Goal: Task Accomplishment & Management: Manage account settings

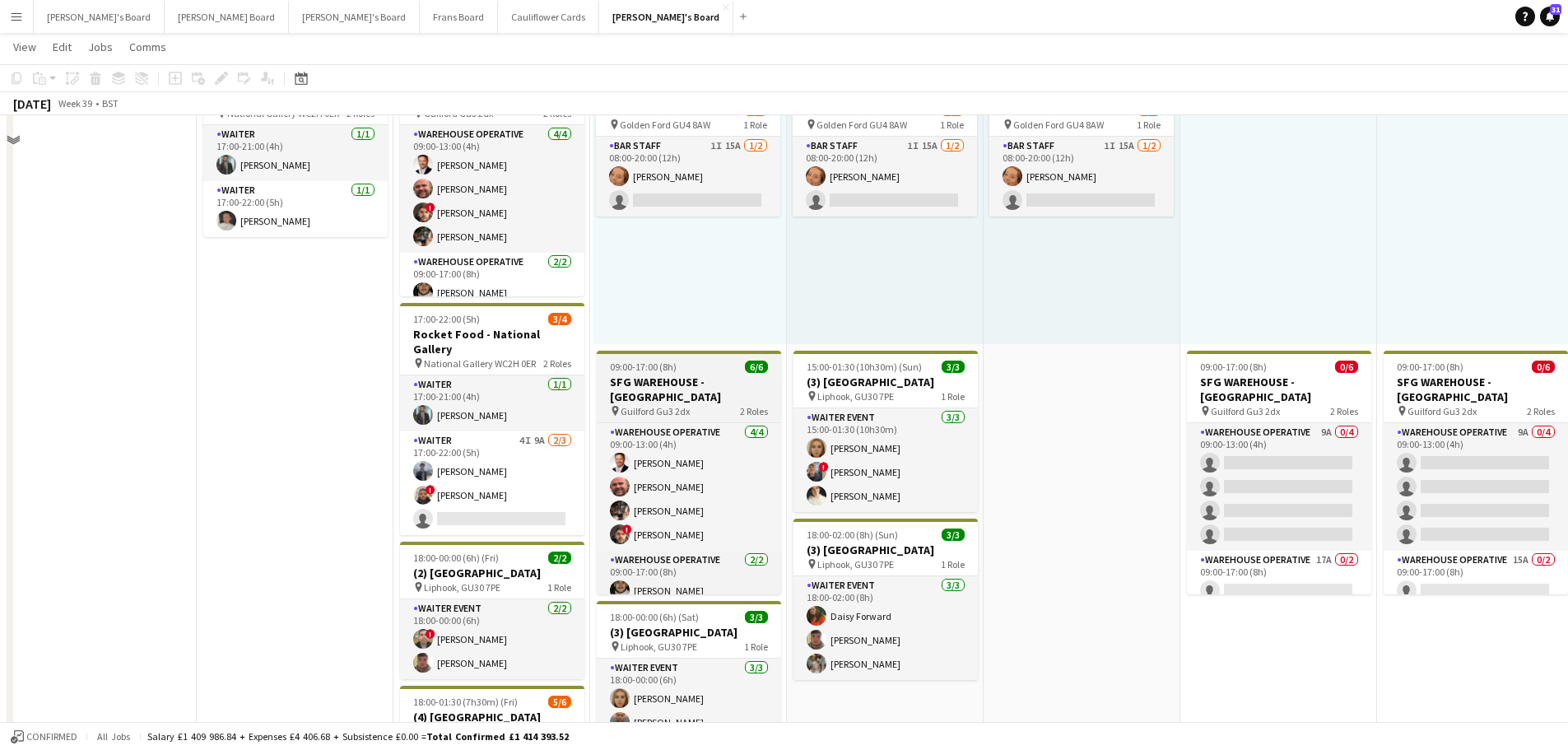
scroll to position [165, 0]
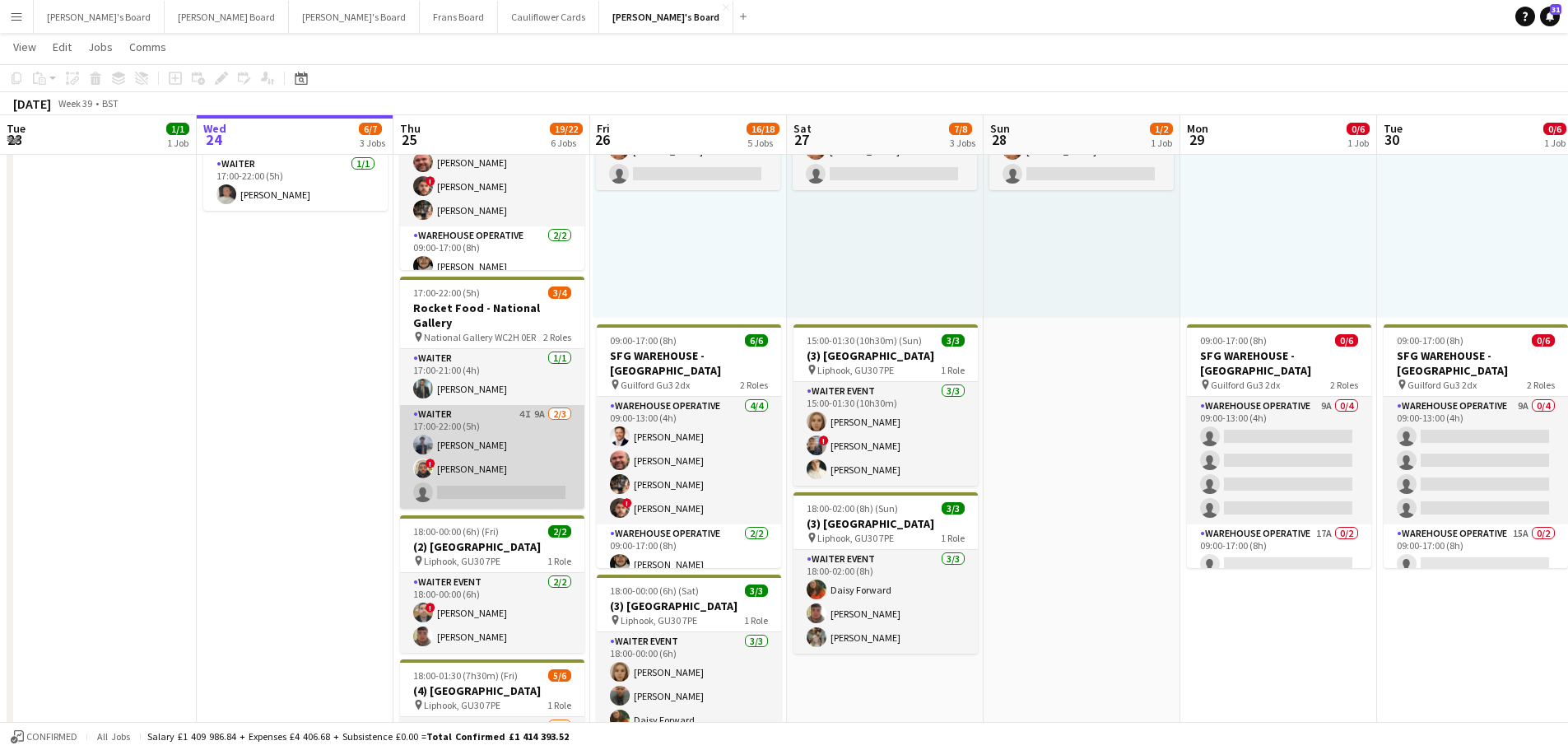
click at [534, 445] on app-card-role "Waiter 4I 9A 2/3 17:00-22:00 (5h) Joshua Millard ! Lance Chowdhury single-neutr…" at bounding box center [493, 457] width 184 height 104
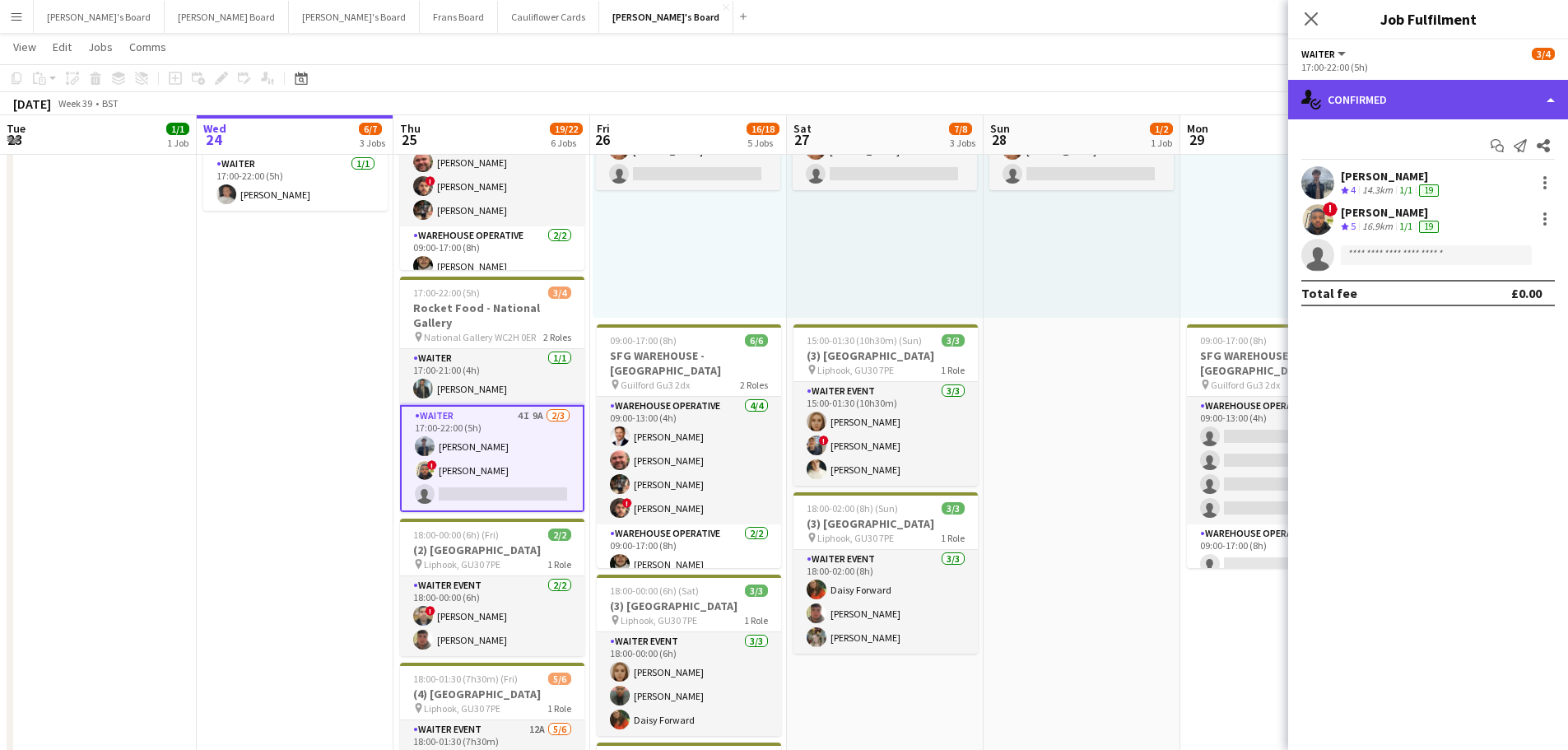
click at [1420, 100] on div "single-neutral-actions-check-2 Confirmed" at bounding box center [1428, 99] width 280 height 40
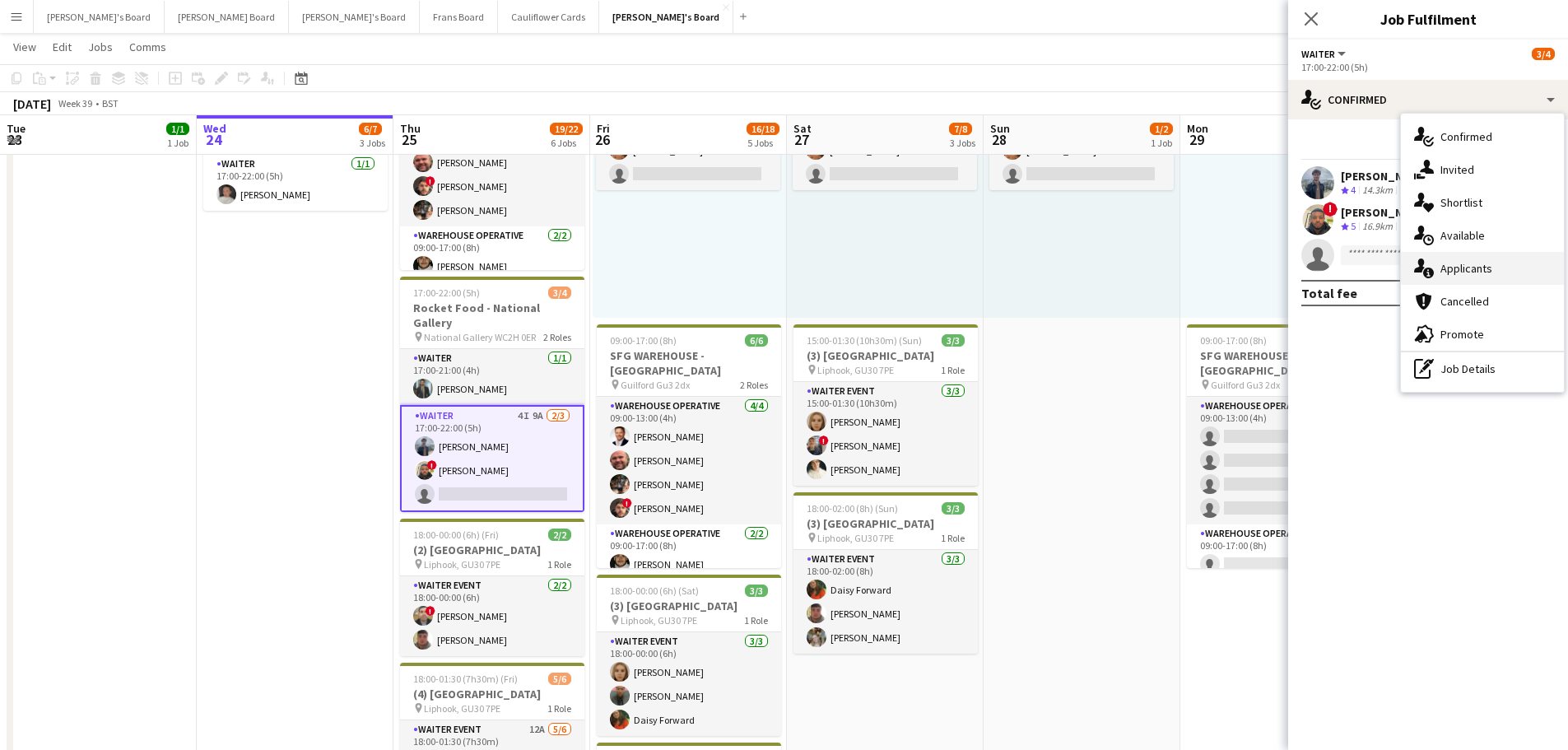
click at [1446, 273] on span "Applicants" at bounding box center [1466, 268] width 51 height 15
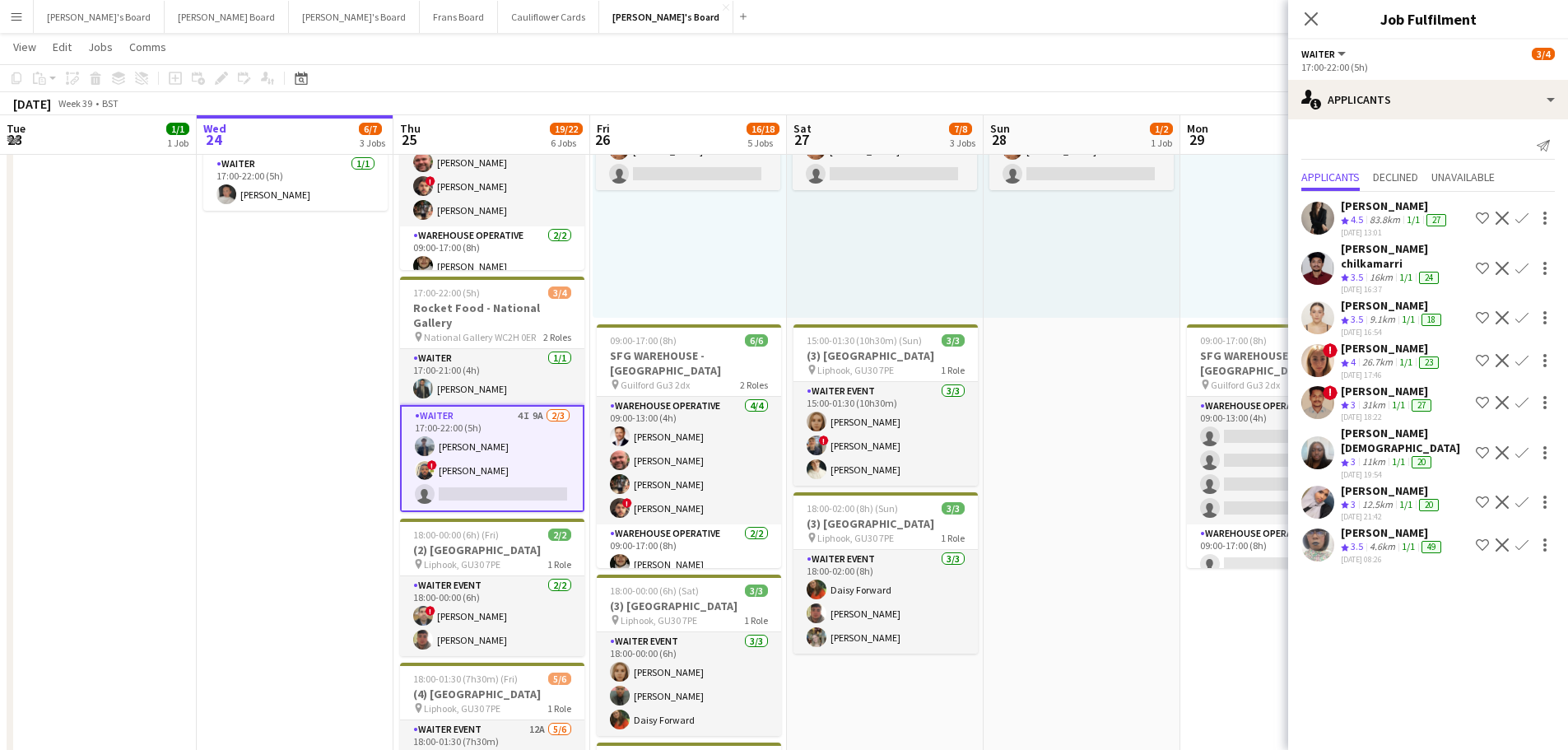
click at [1404, 483] on div "Amal Mohamed" at bounding box center [1392, 490] width 101 height 15
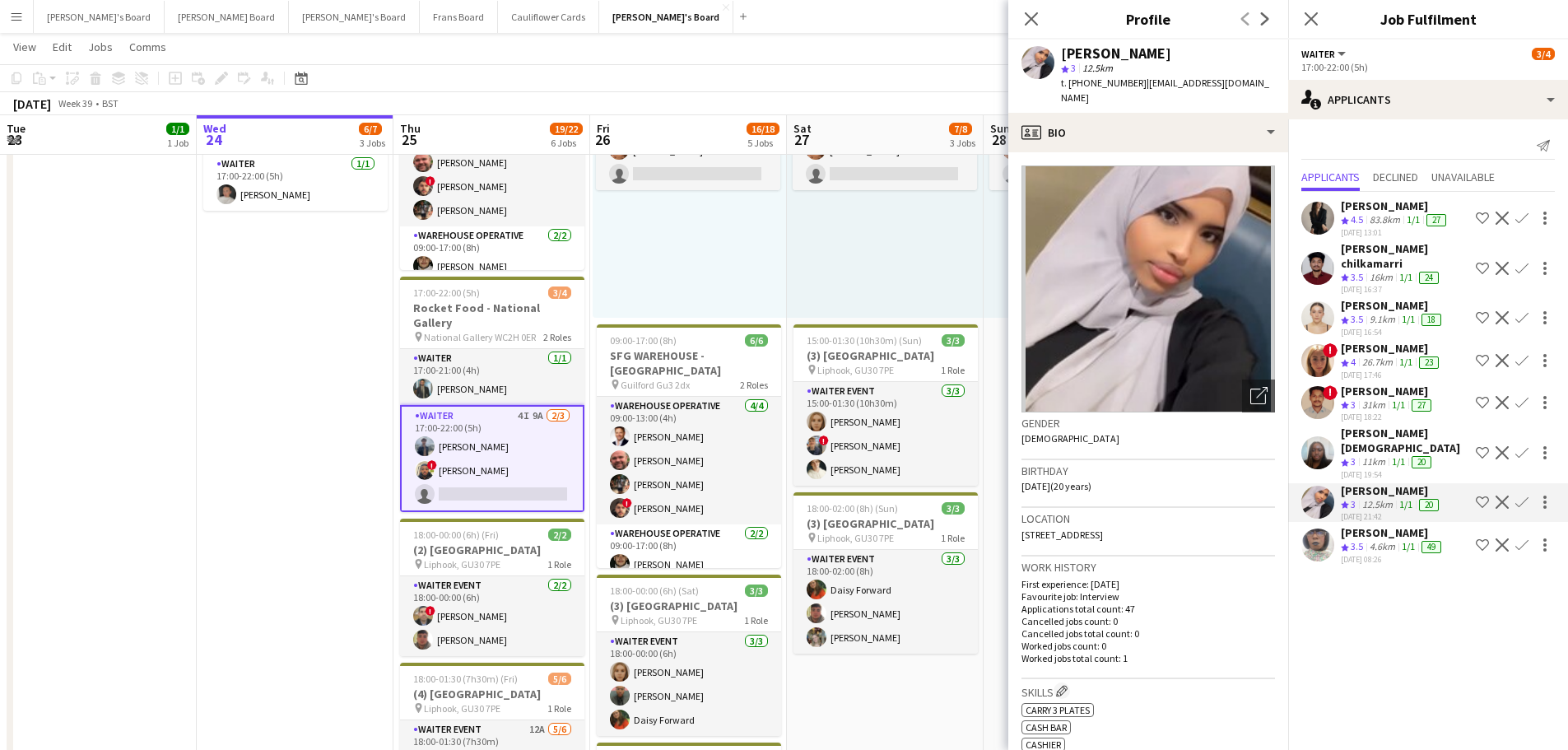
drag, startPoint x: 308, startPoint y: 493, endPoint x: 321, endPoint y: 493, distance: 13.0
click at [312, 493] on app-date-cell "17:00-22:00 (5h) 2/2 Rocket Food - National Gallery pin National Gallery WC2H 0…" at bounding box center [295, 619] width 197 height 1200
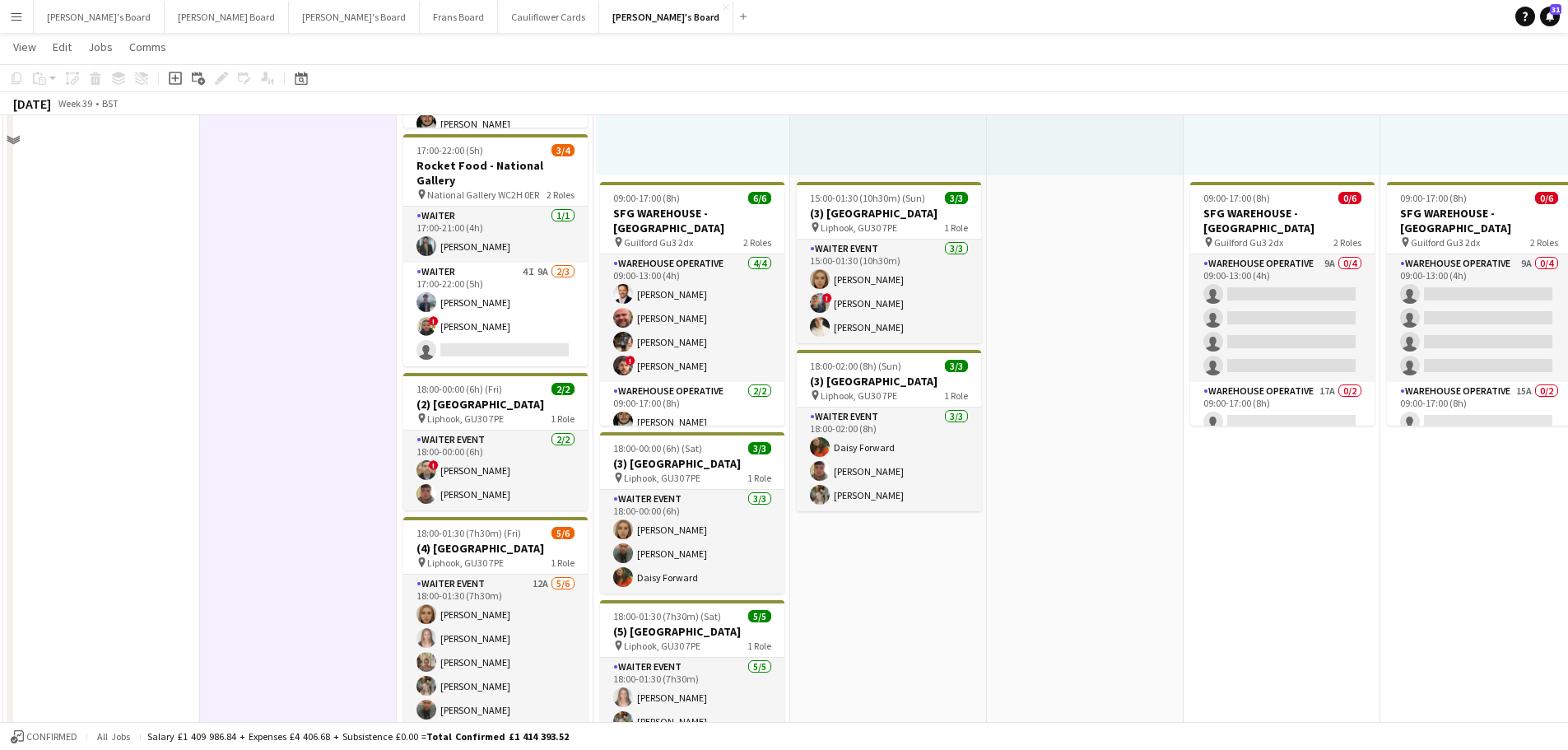
scroll to position [247, 0]
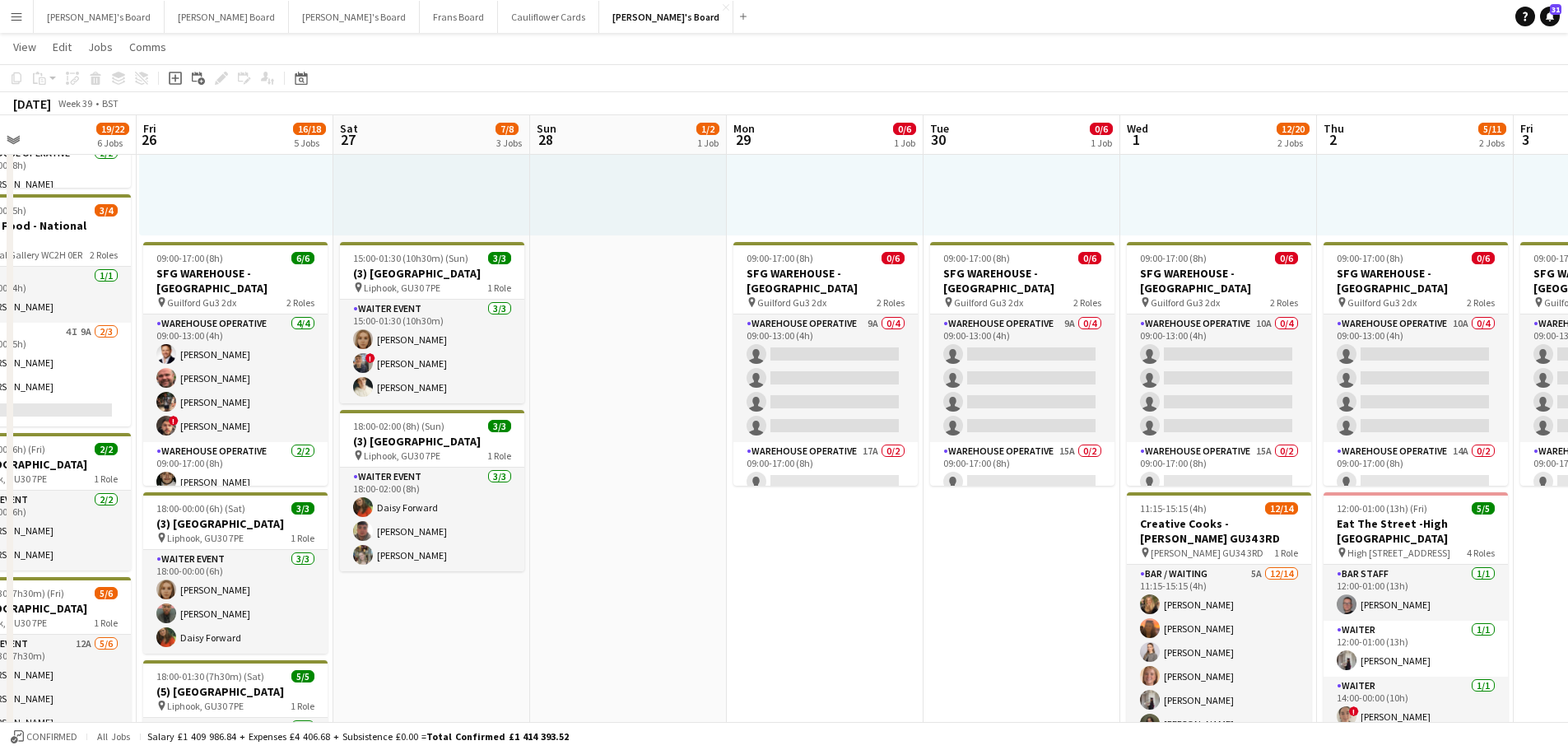
drag, startPoint x: 1474, startPoint y: 571, endPoint x: 1017, endPoint y: 577, distance: 457.0
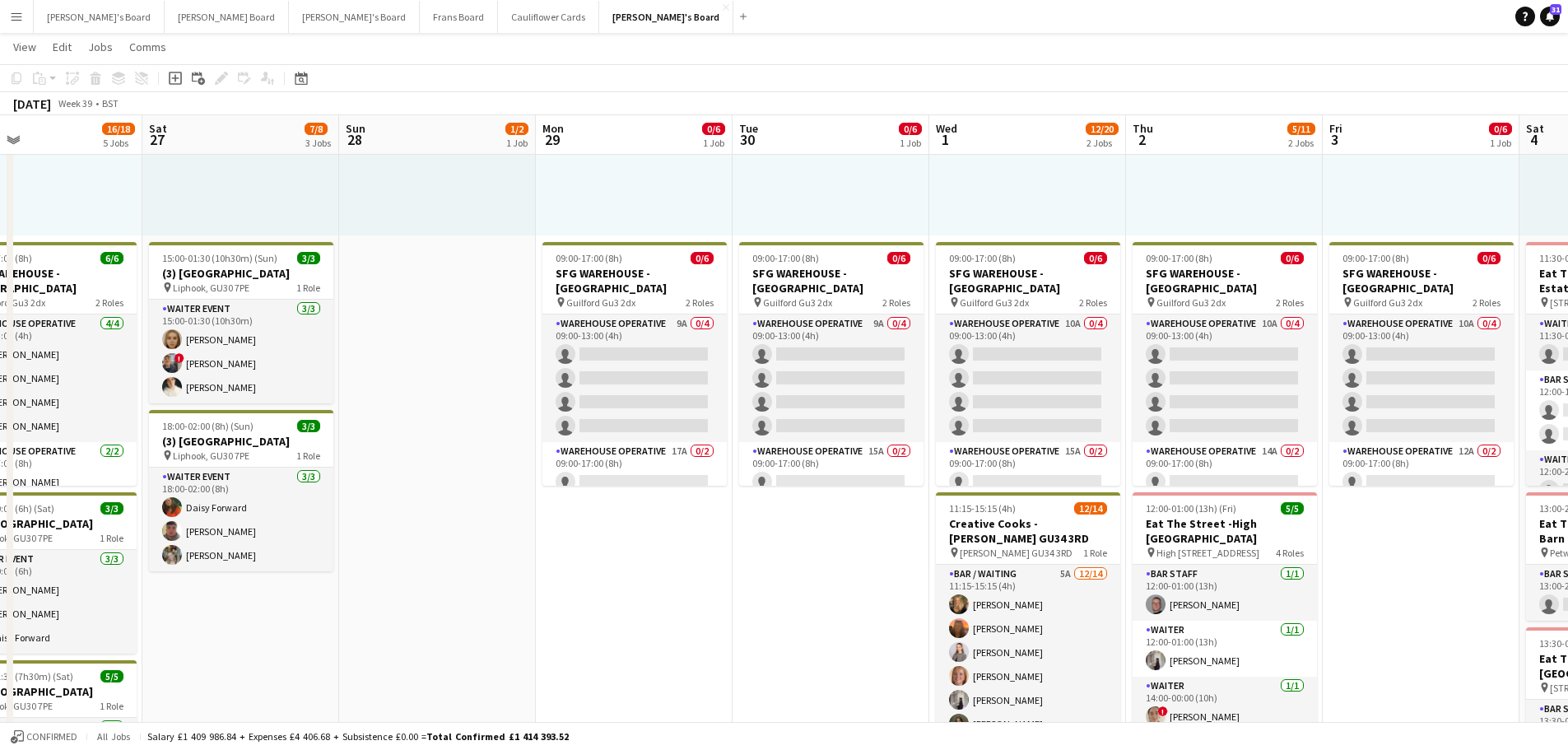
scroll to position [0, 494]
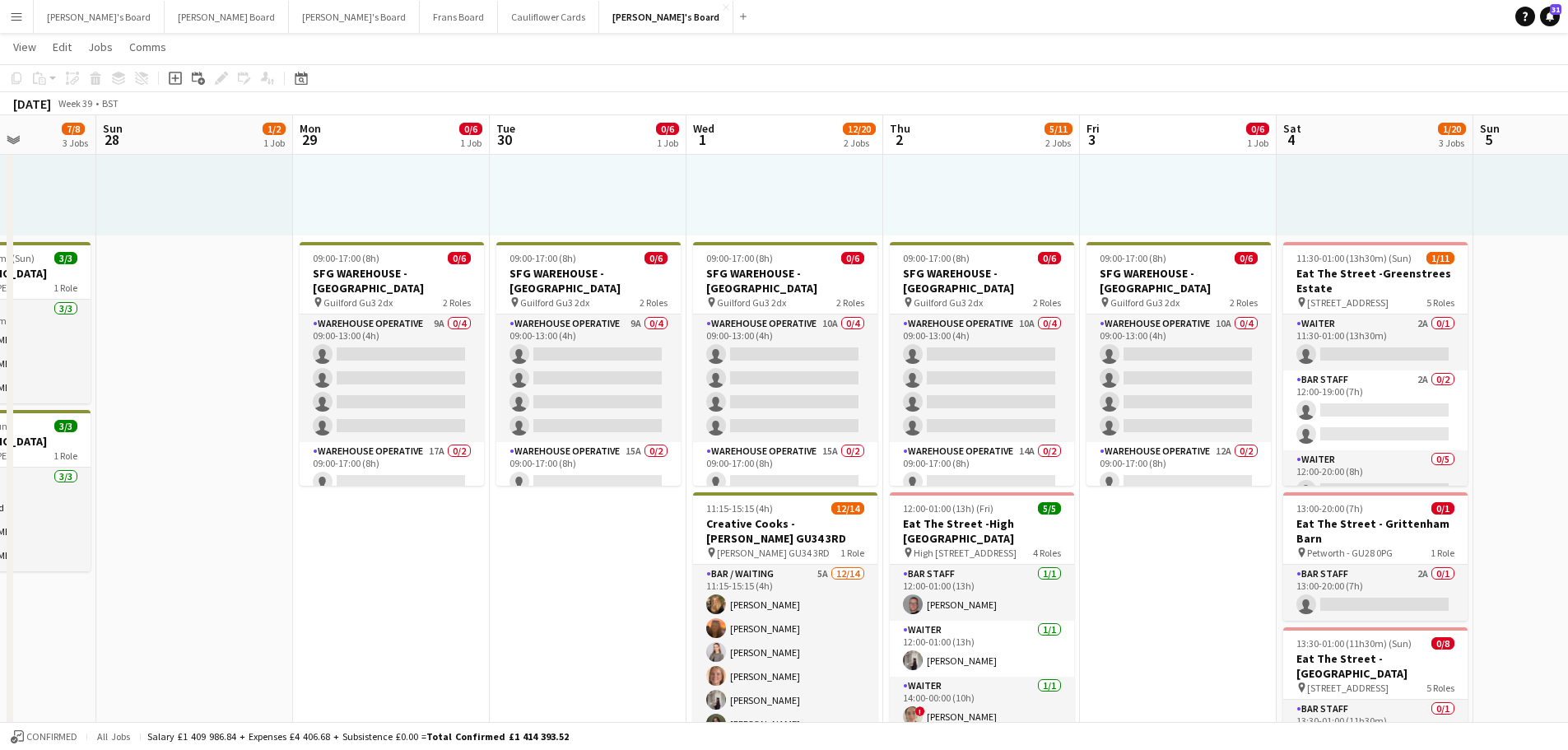
drag, startPoint x: 1316, startPoint y: 529, endPoint x: 881, endPoint y: 530, distance: 435.0
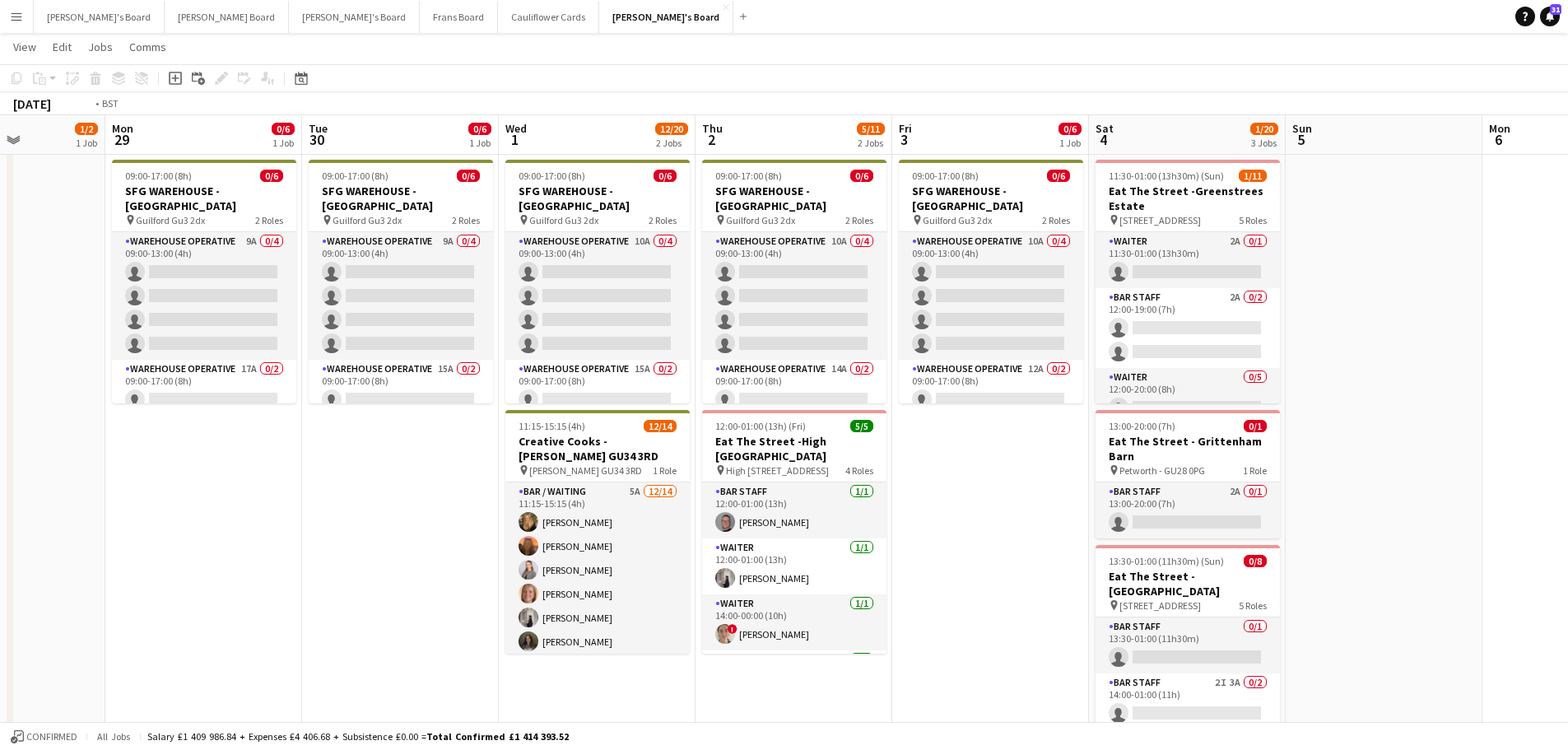
scroll to position [0, 571]
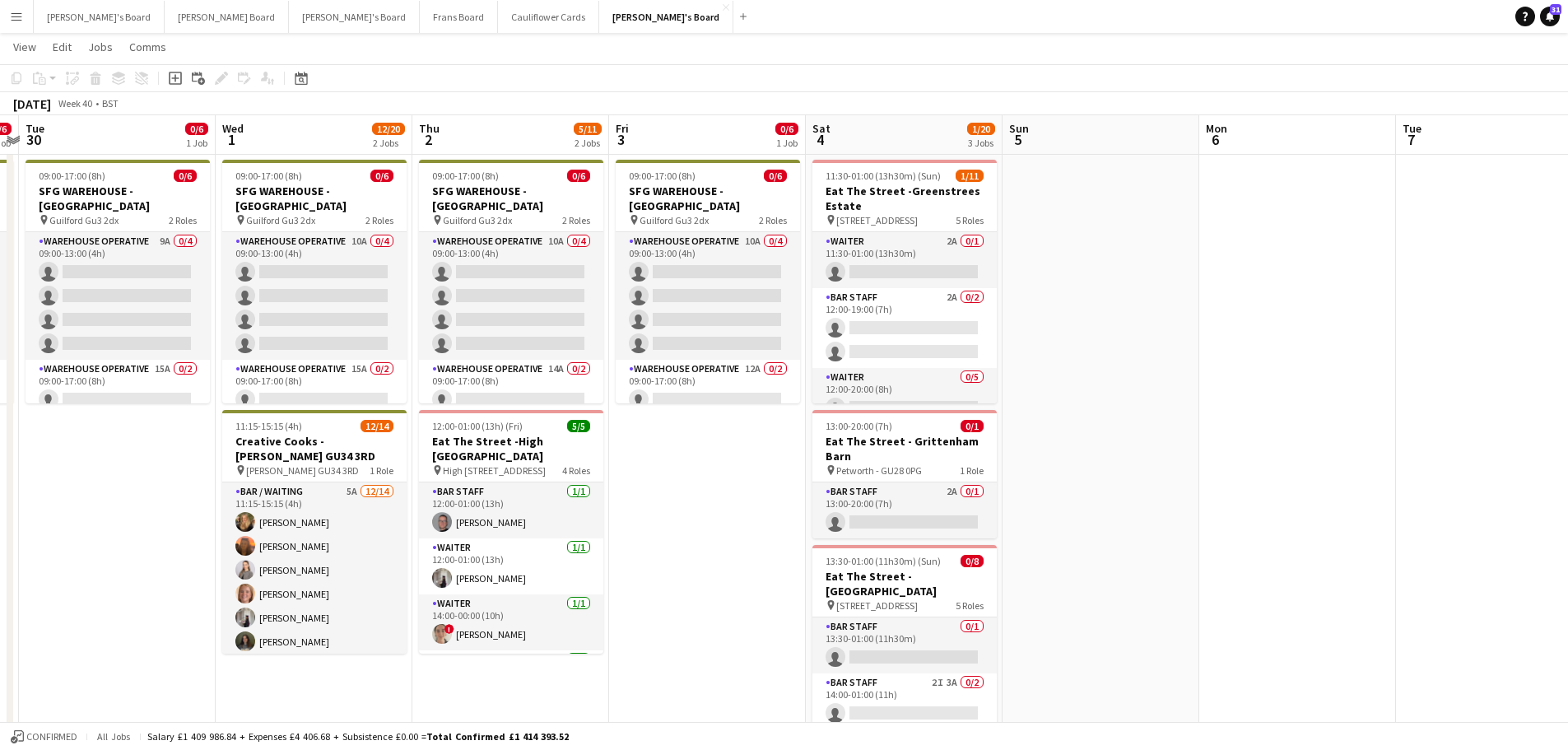
drag, startPoint x: 1264, startPoint y: 559, endPoint x: 794, endPoint y: 539, distance: 470.4
click at [930, 518] on app-card-role "BAR STAFF 2A 0/1 13:00-20:00 (7h) single-neutral-actions" at bounding box center [905, 510] width 184 height 56
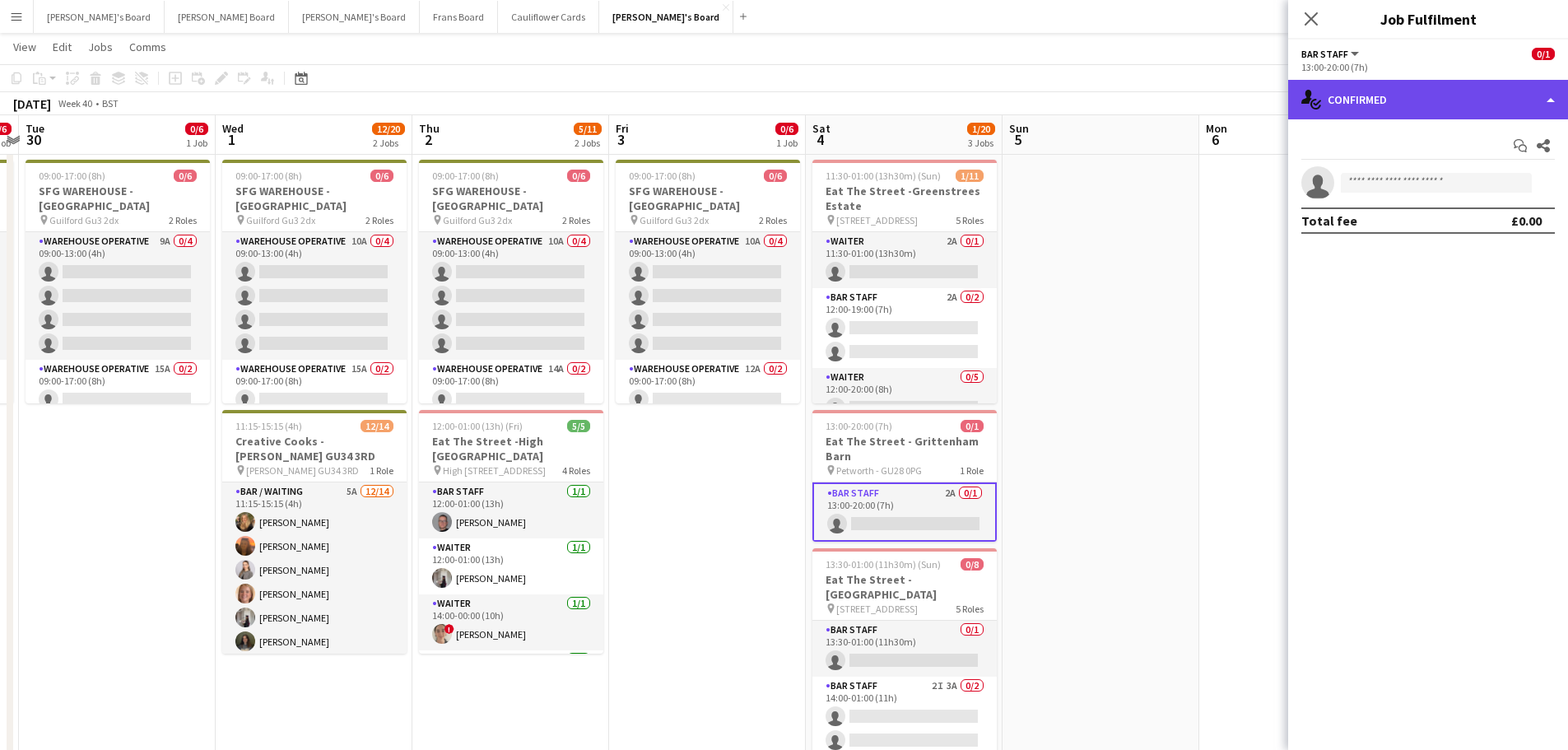
click at [1452, 115] on div "single-neutral-actions-check-2 Confirmed" at bounding box center [1428, 99] width 280 height 40
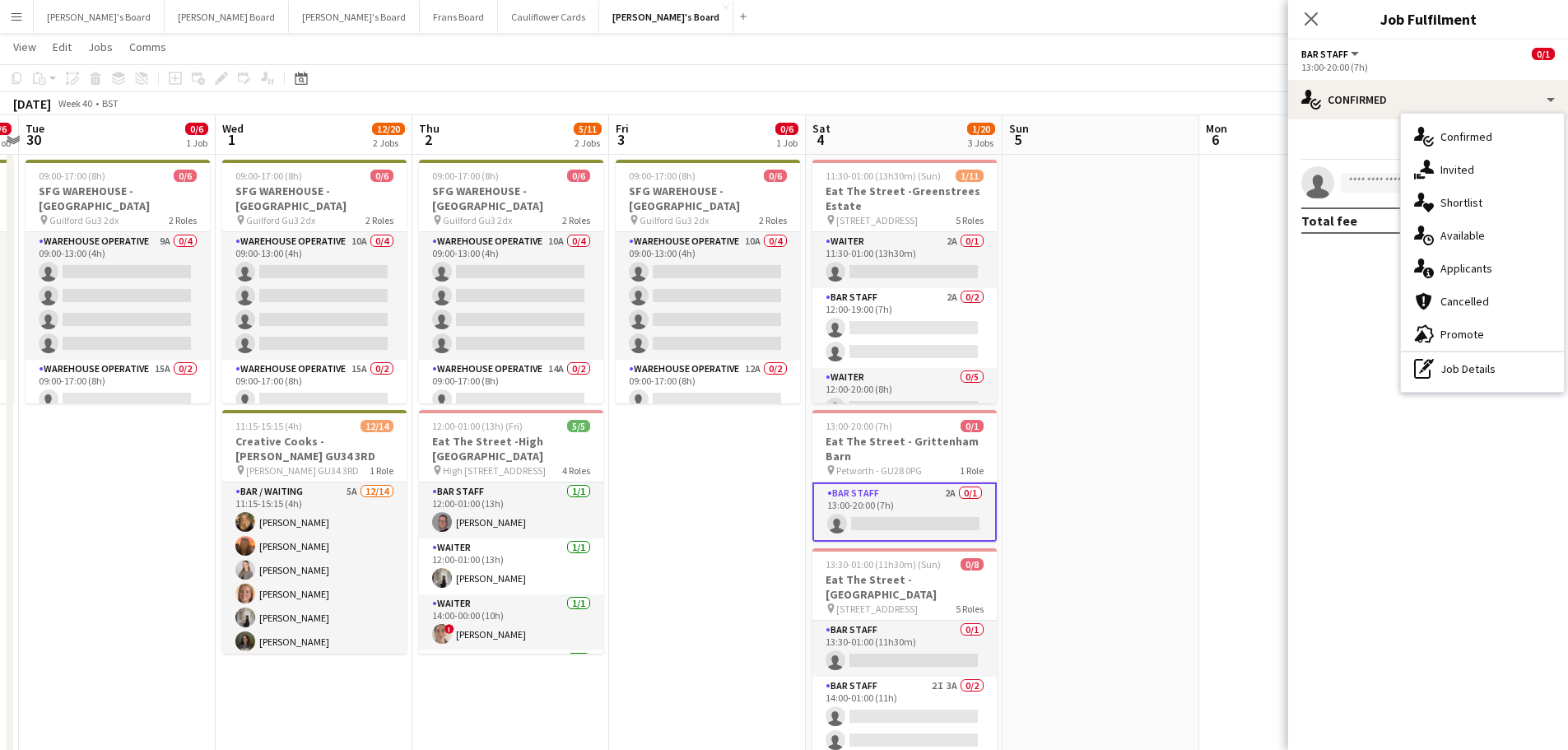
click at [1474, 253] on div "single-neutral-actions-information Applicants" at bounding box center [1483, 269] width 163 height 33
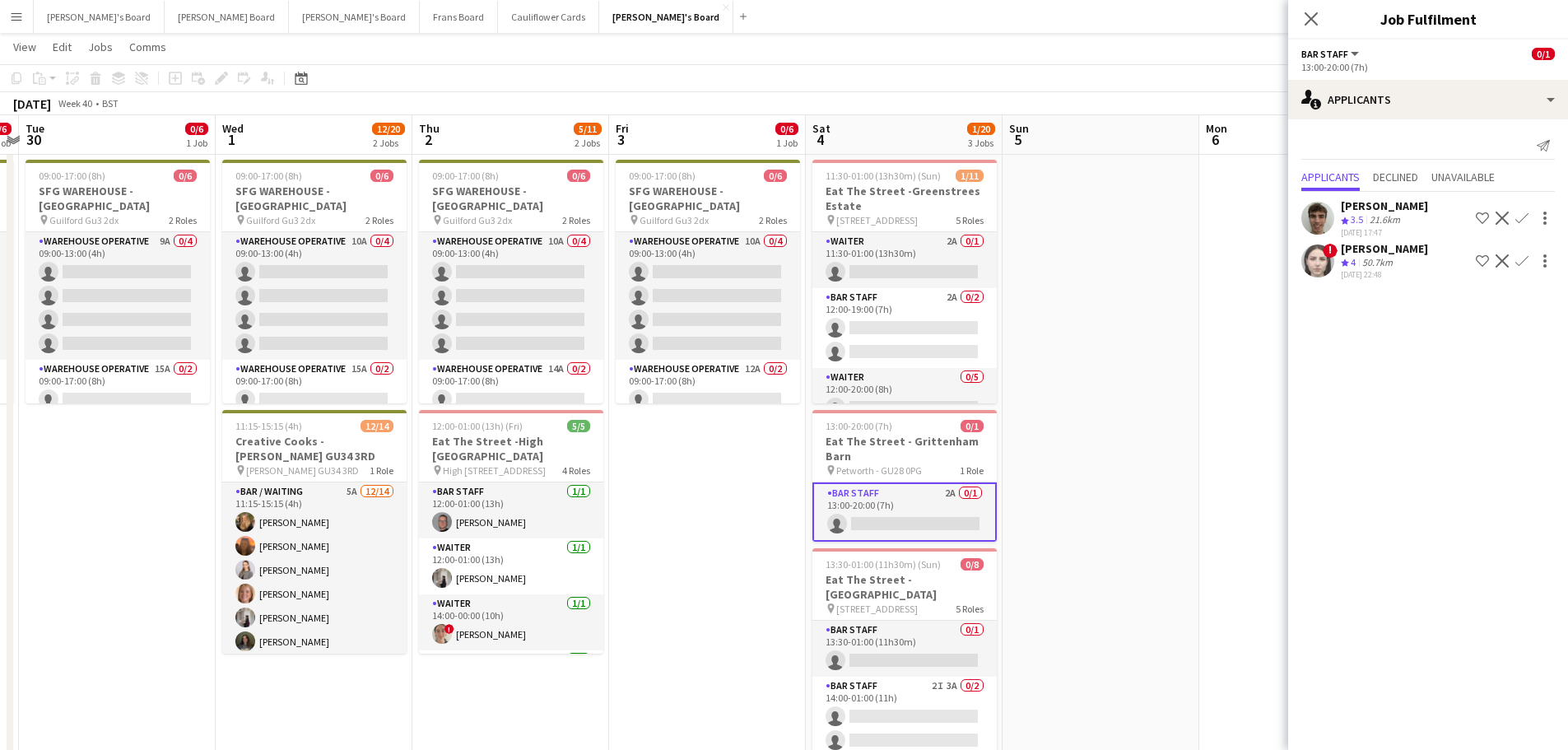
click at [1395, 265] on div "50.7km" at bounding box center [1378, 263] width 37 height 14
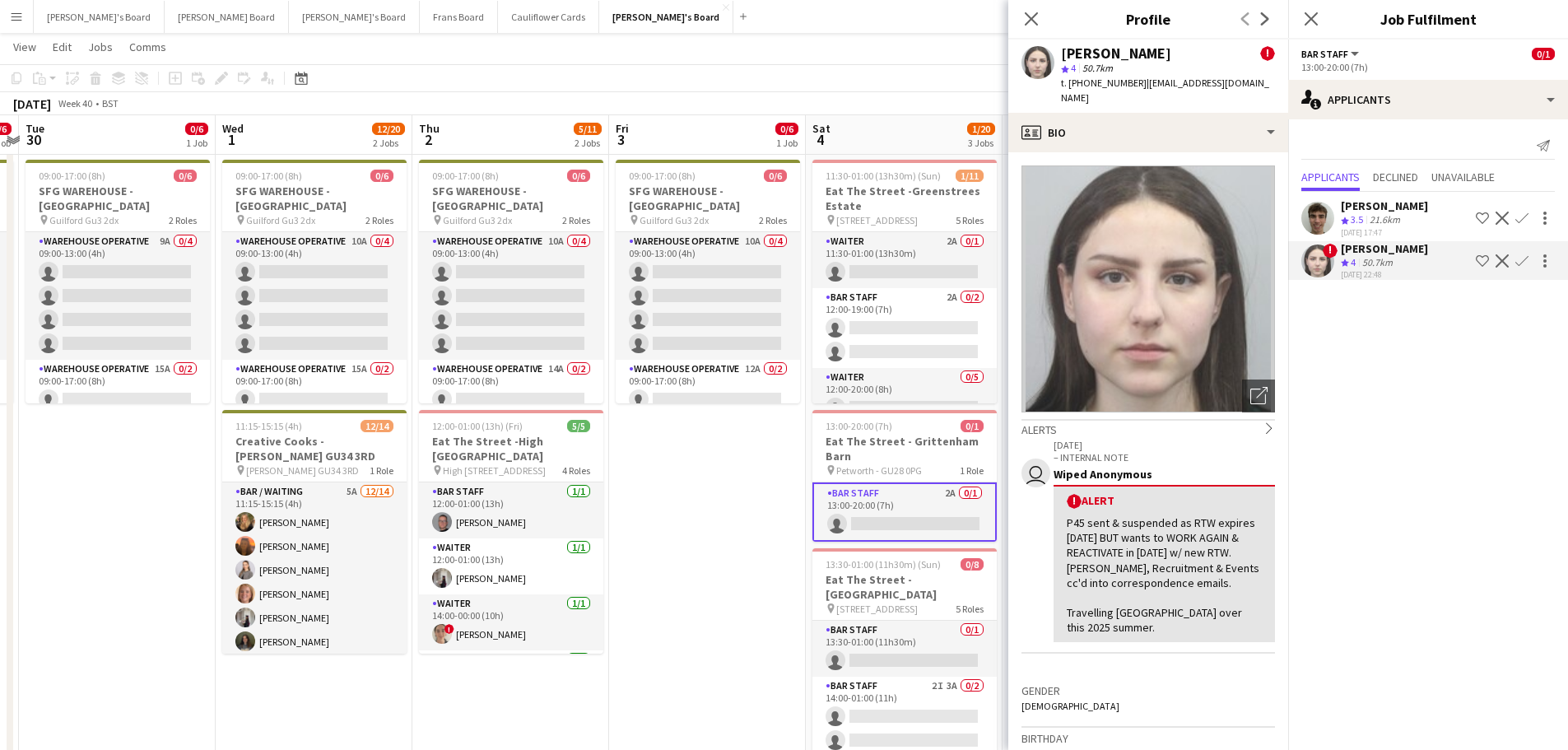
click at [1174, 152] on app-crew-profile-bio "Open photos pop-in Alerts chevron-right user 01-07-2025 – INTERNAL NOTE Wiped A…" at bounding box center [1148, 451] width 280 height 598
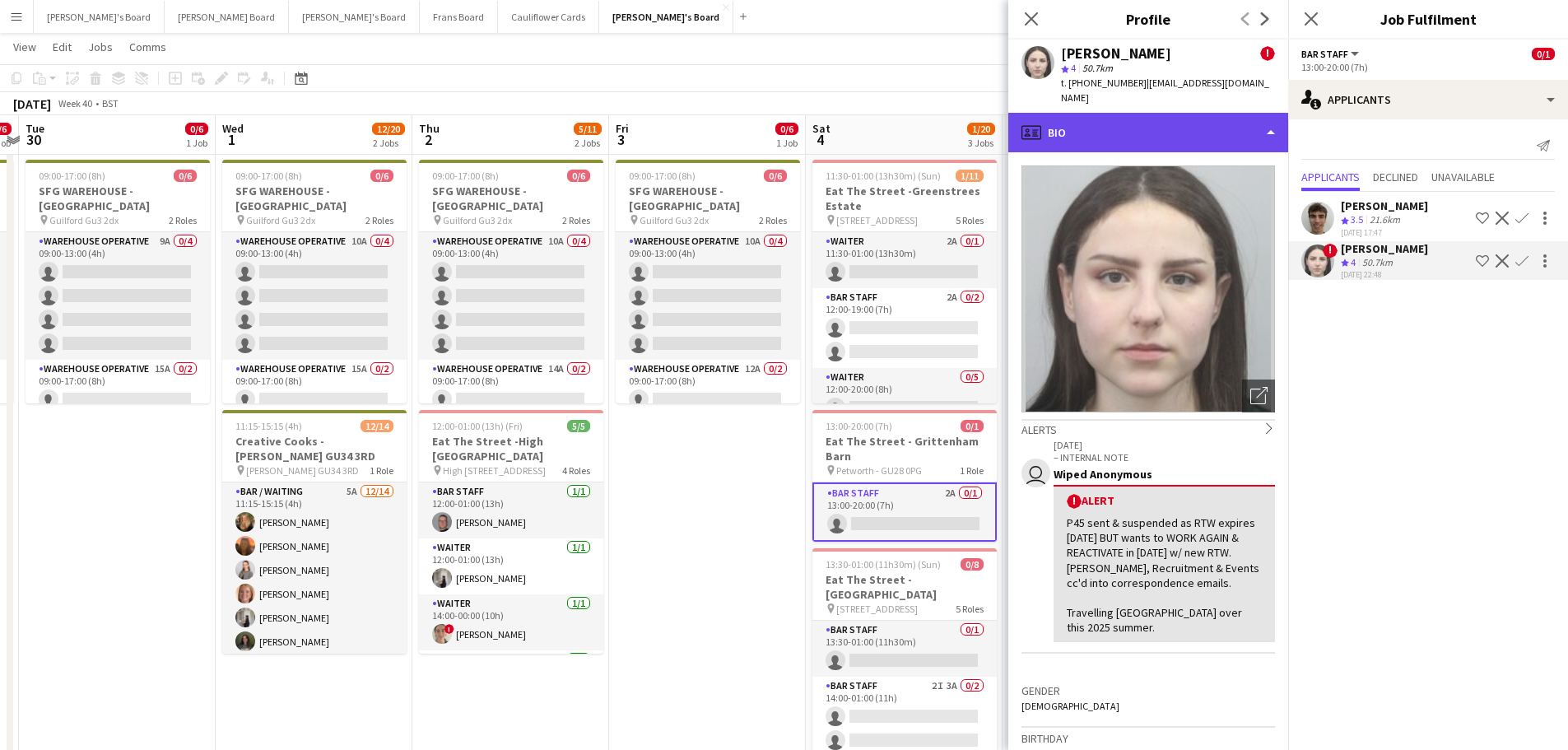
click at [1133, 113] on div "profile Bio" at bounding box center [1148, 132] width 280 height 40
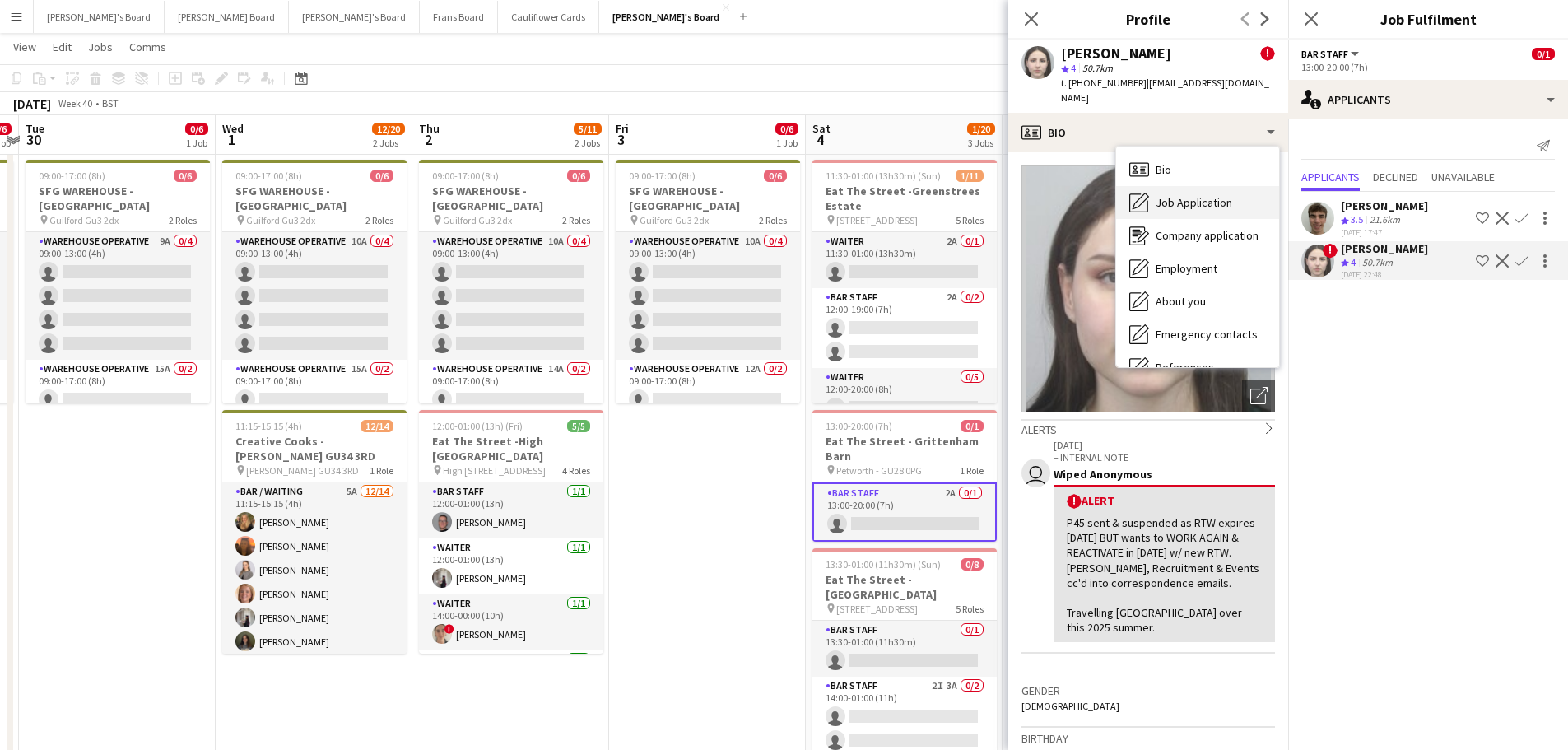
click at [1180, 186] on div "Job Application Job Application" at bounding box center [1198, 203] width 163 height 33
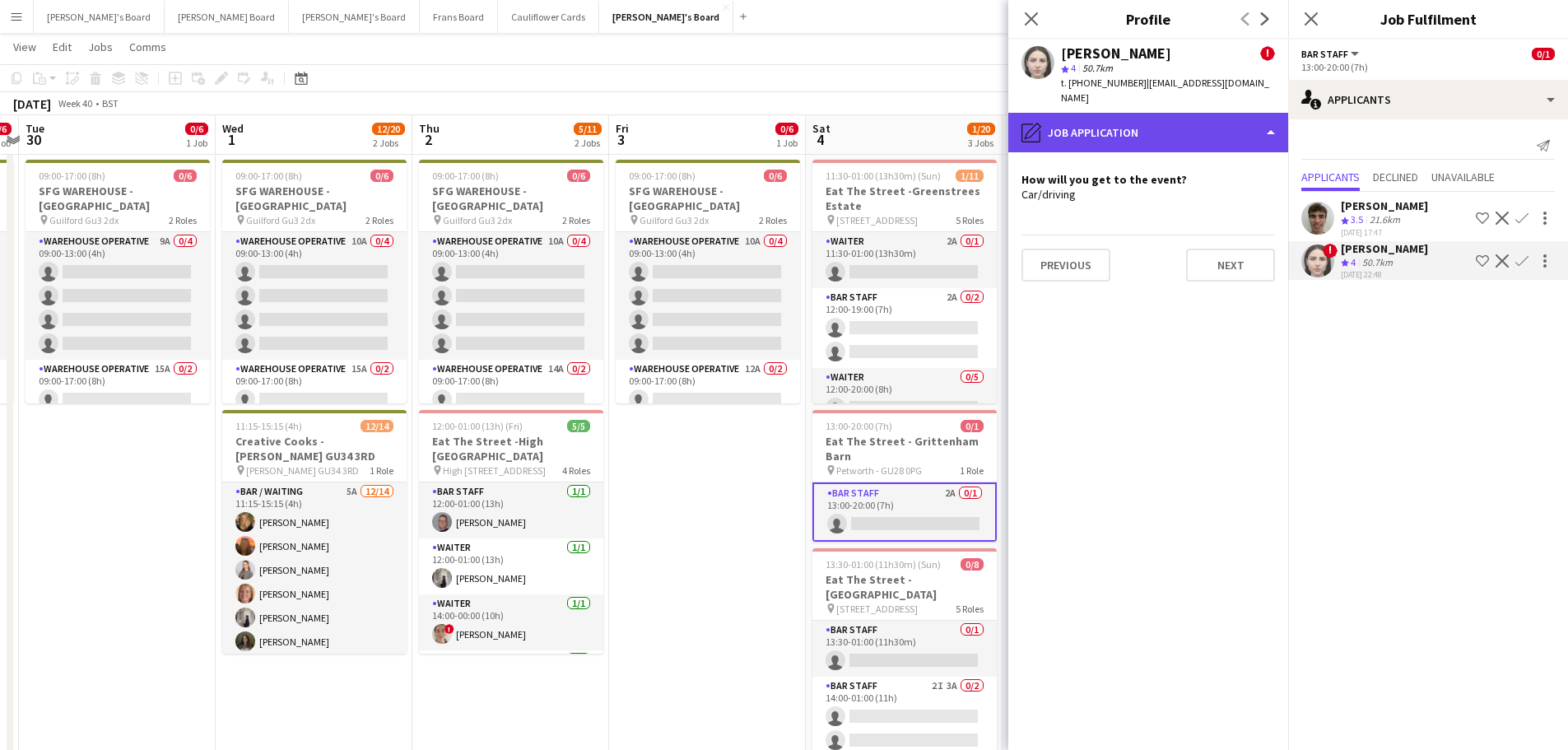
click at [1187, 113] on div "pencil4 Job Application" at bounding box center [1148, 132] width 280 height 40
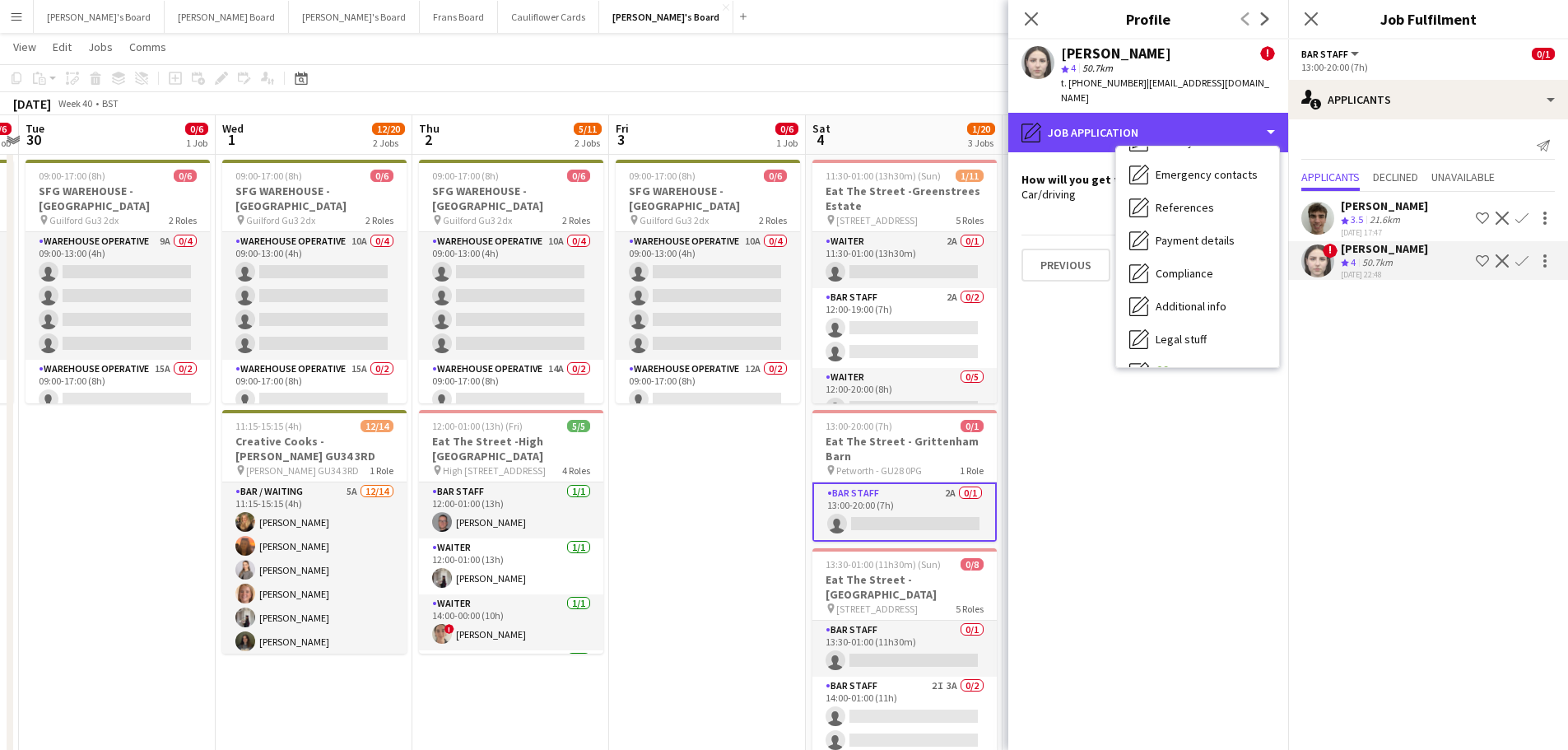
scroll to position [253, 0]
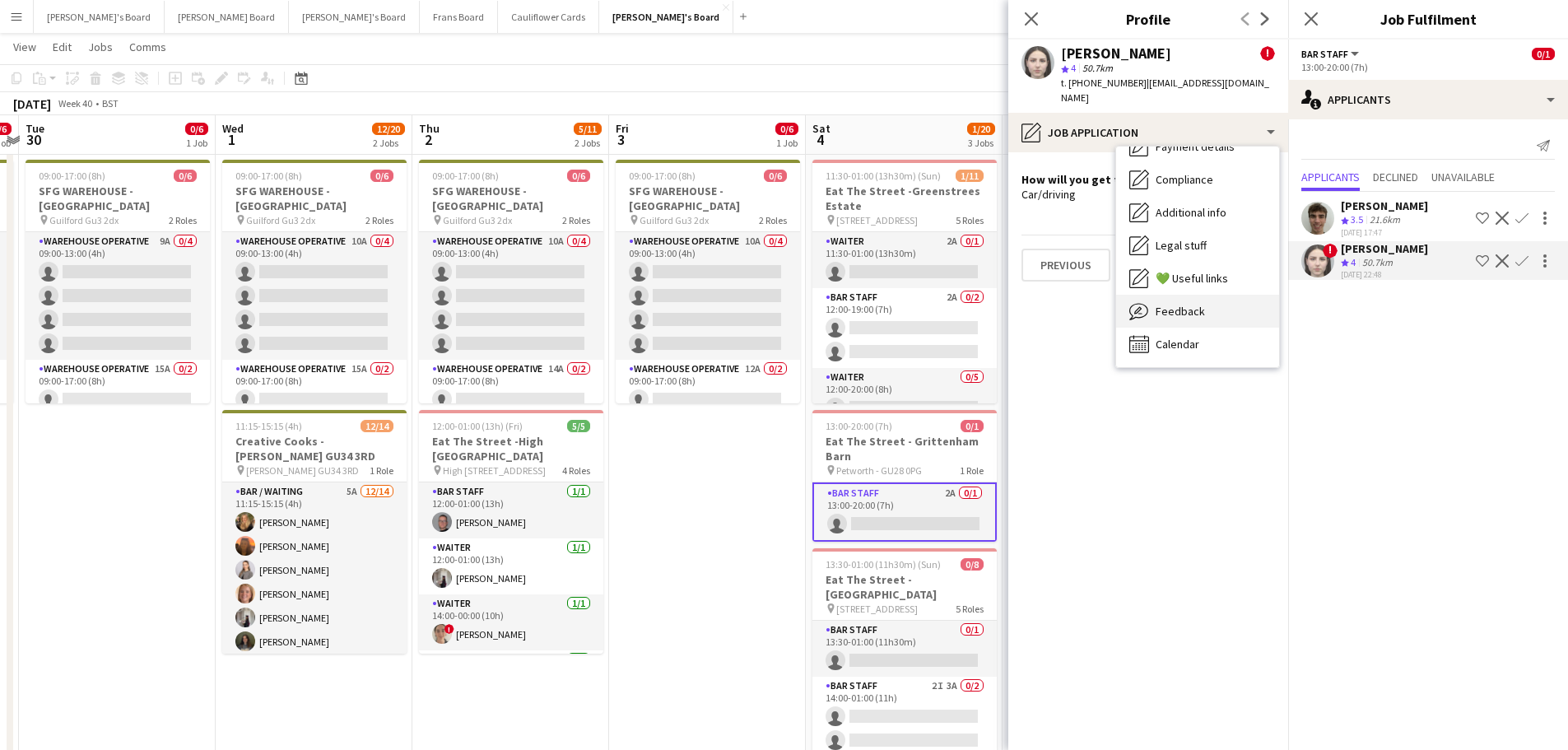
click at [1220, 308] on div "Feedback Feedback" at bounding box center [1198, 311] width 163 height 33
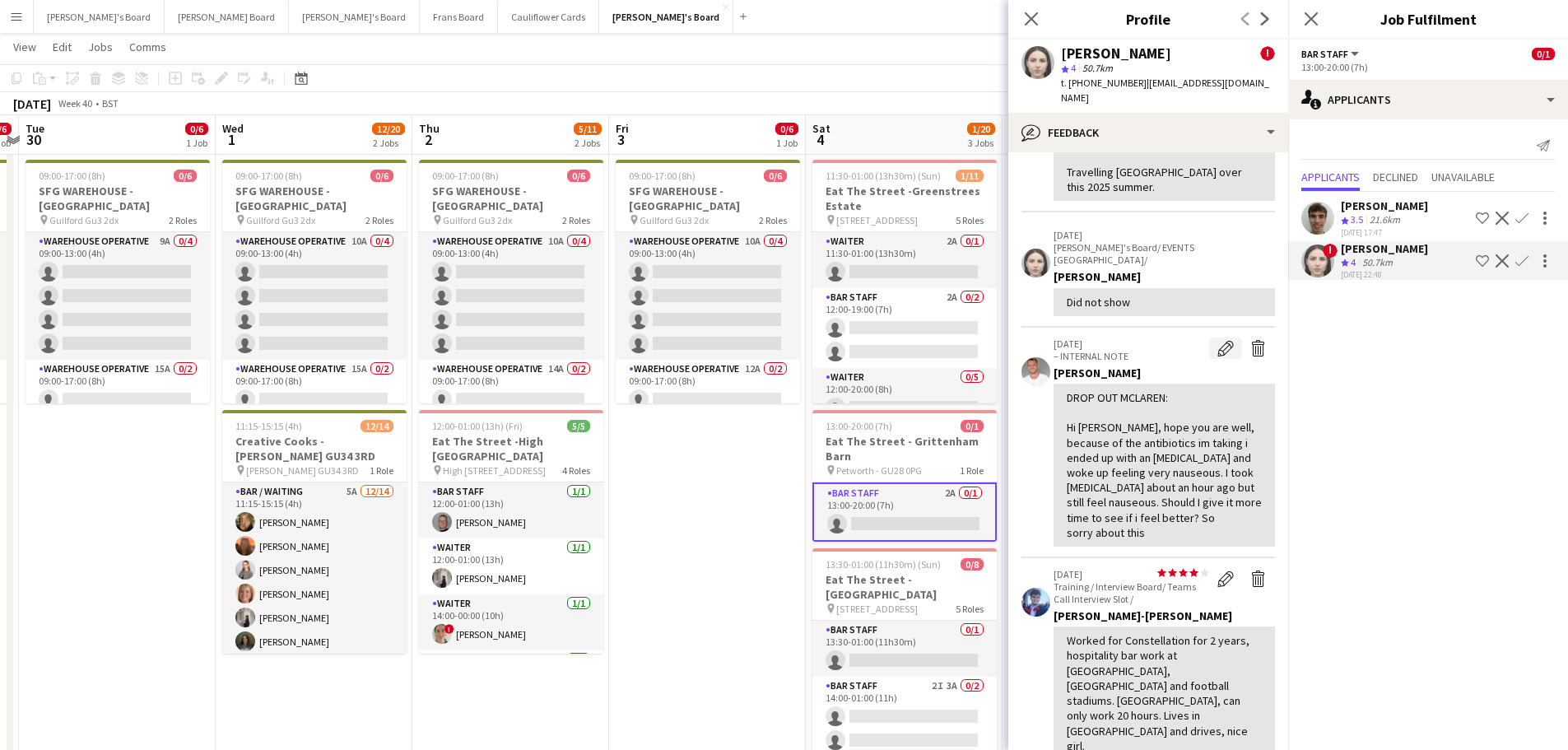
scroll to position [247, 0]
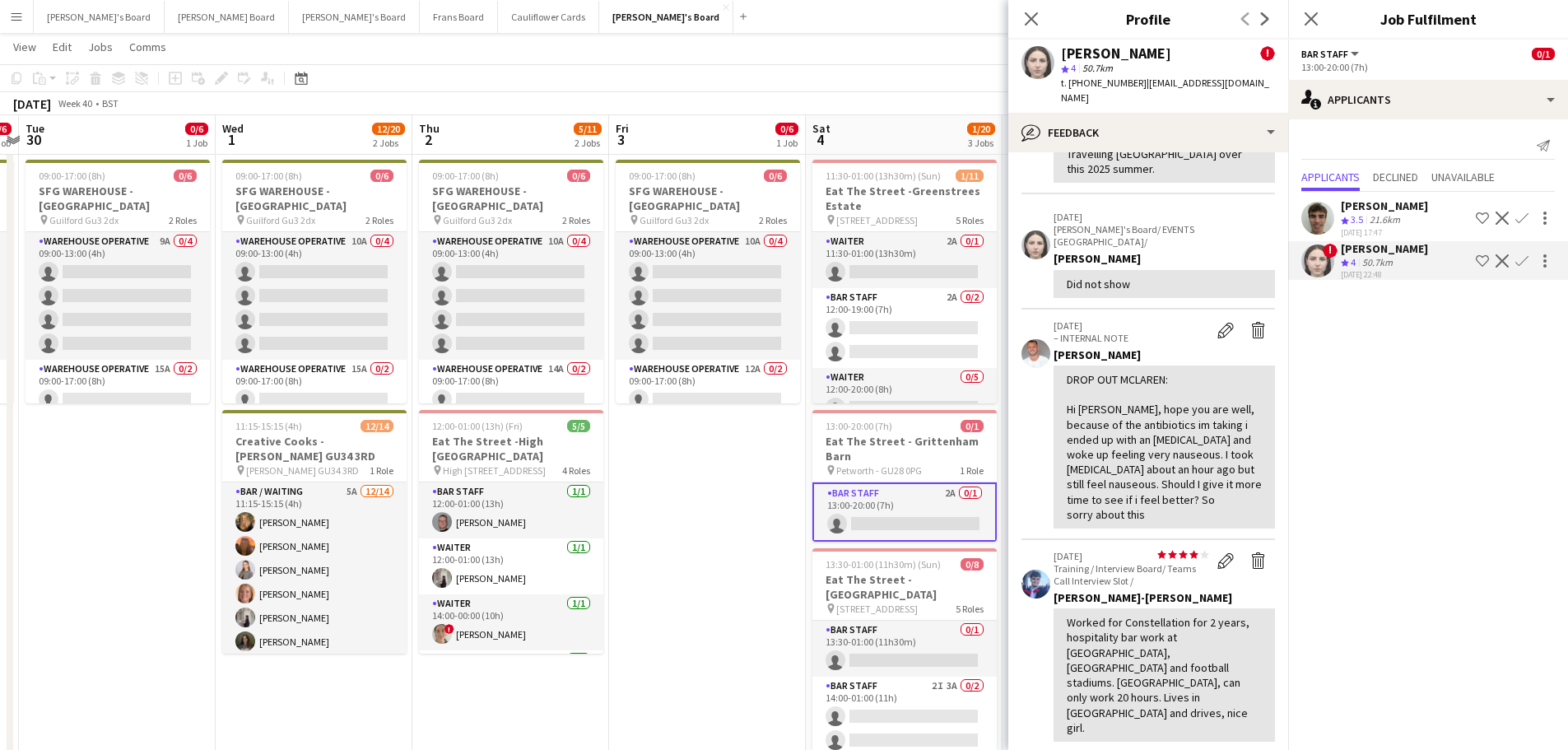
click at [1394, 215] on div "21.6km" at bounding box center [1385, 220] width 37 height 14
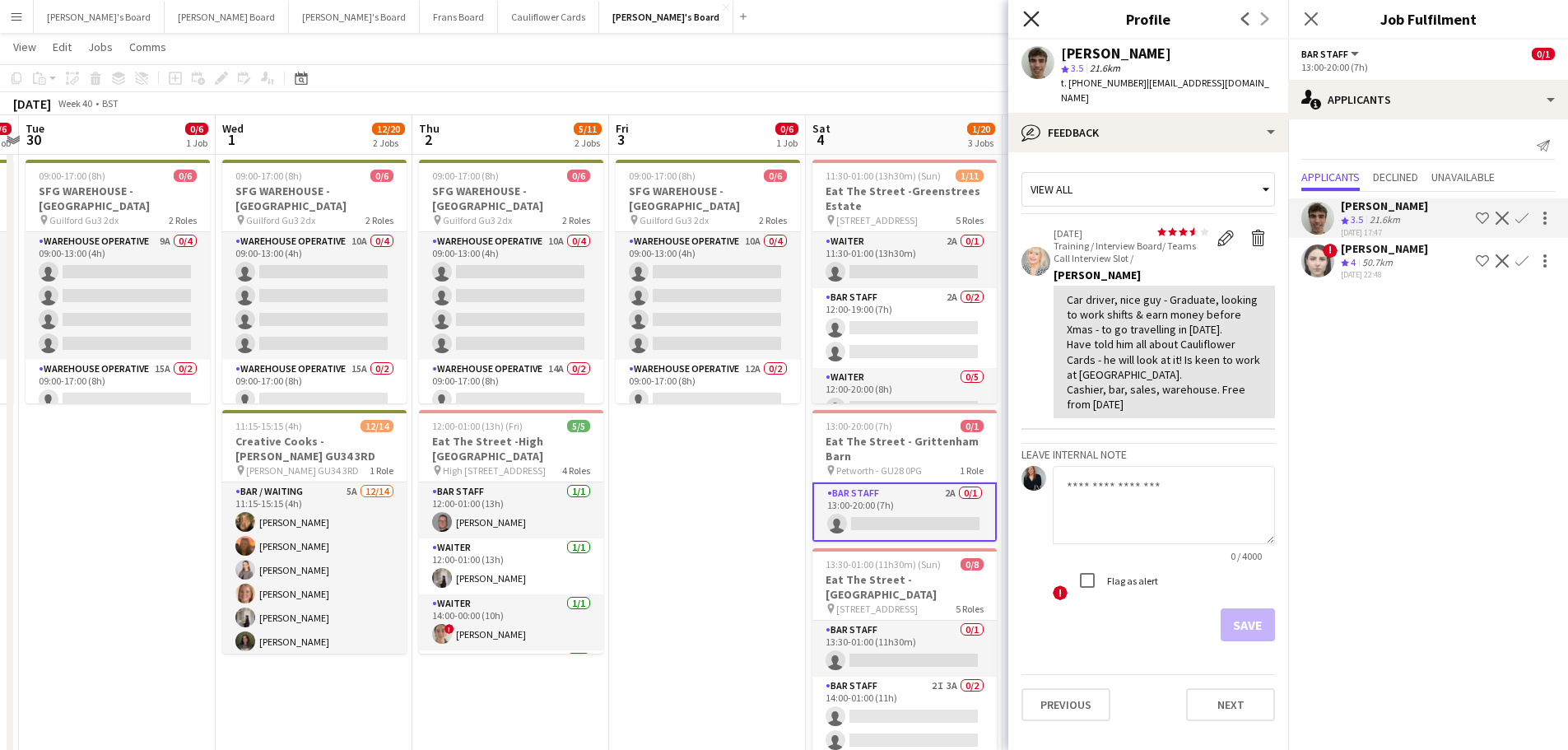
click at [1039, 12] on icon at bounding box center [1031, 18] width 16 height 16
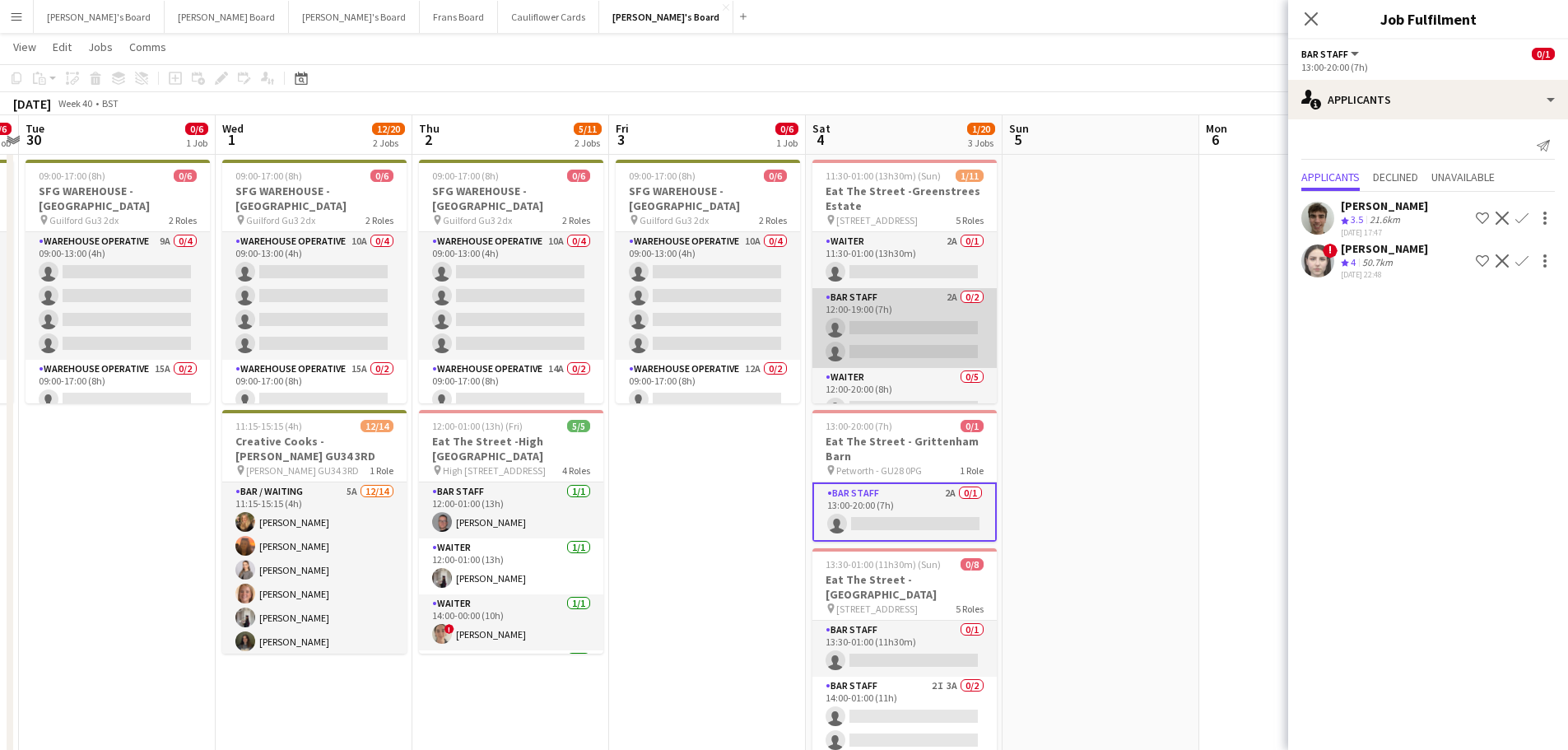
click at [921, 297] on app-card-role "BAR STAFF 2A 0/2 12:00-19:00 (7h) single-neutral-actions single-neutral-actions" at bounding box center [905, 328] width 184 height 80
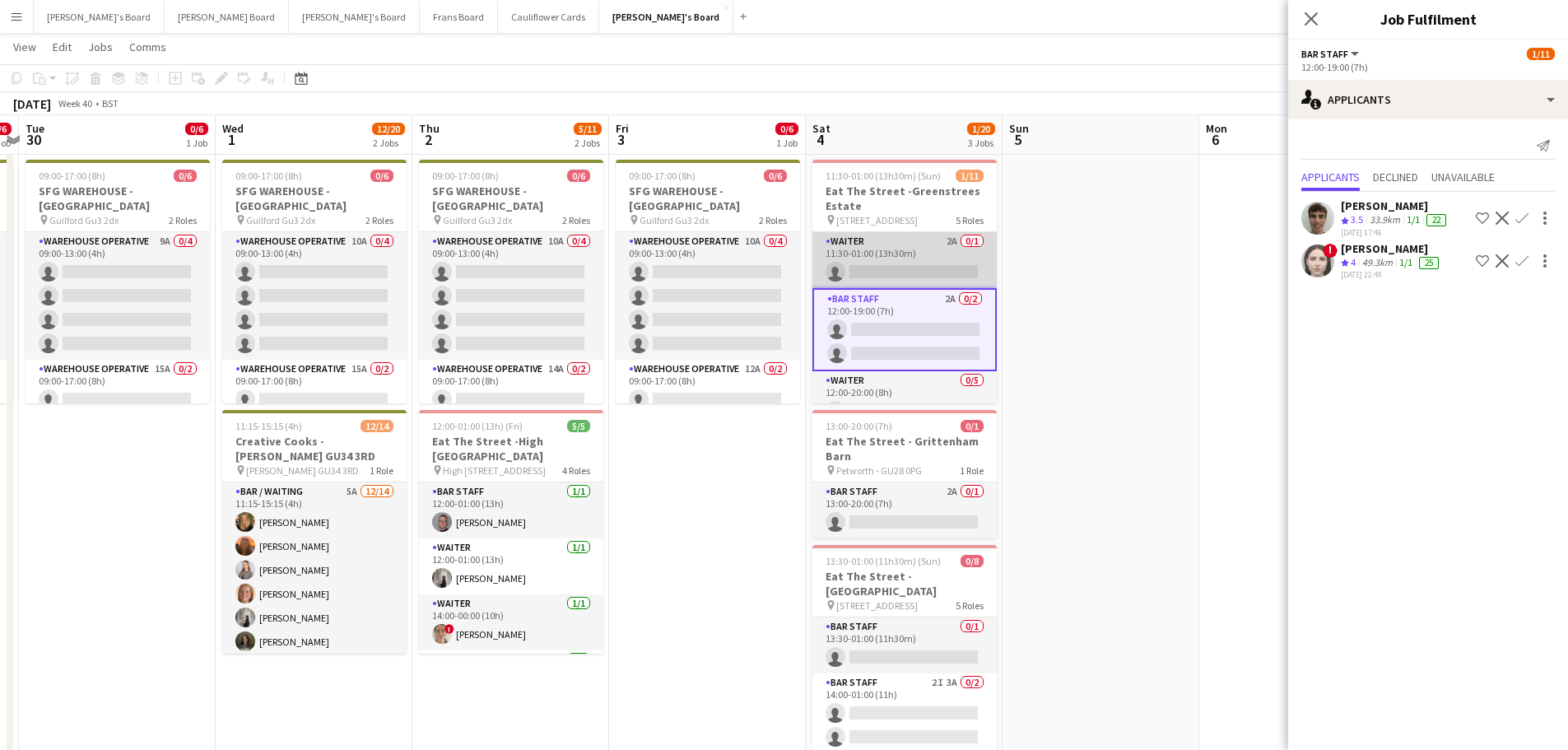
click at [954, 245] on app-card-role "Waiter 2A 0/1 11:30-01:00 (13h30m) single-neutral-actions" at bounding box center [905, 260] width 184 height 56
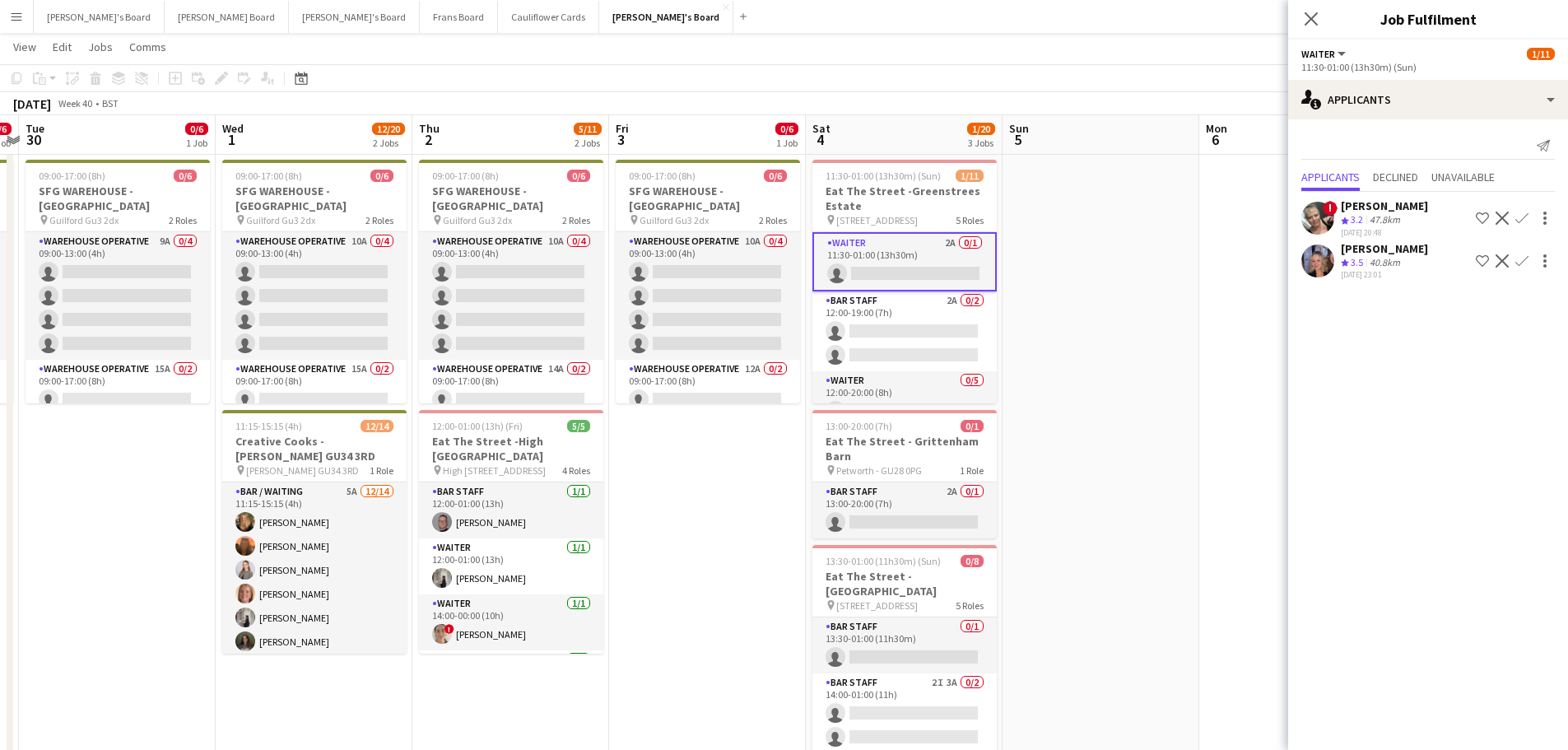
click at [1384, 200] on div "[PERSON_NAME]" at bounding box center [1385, 206] width 87 height 15
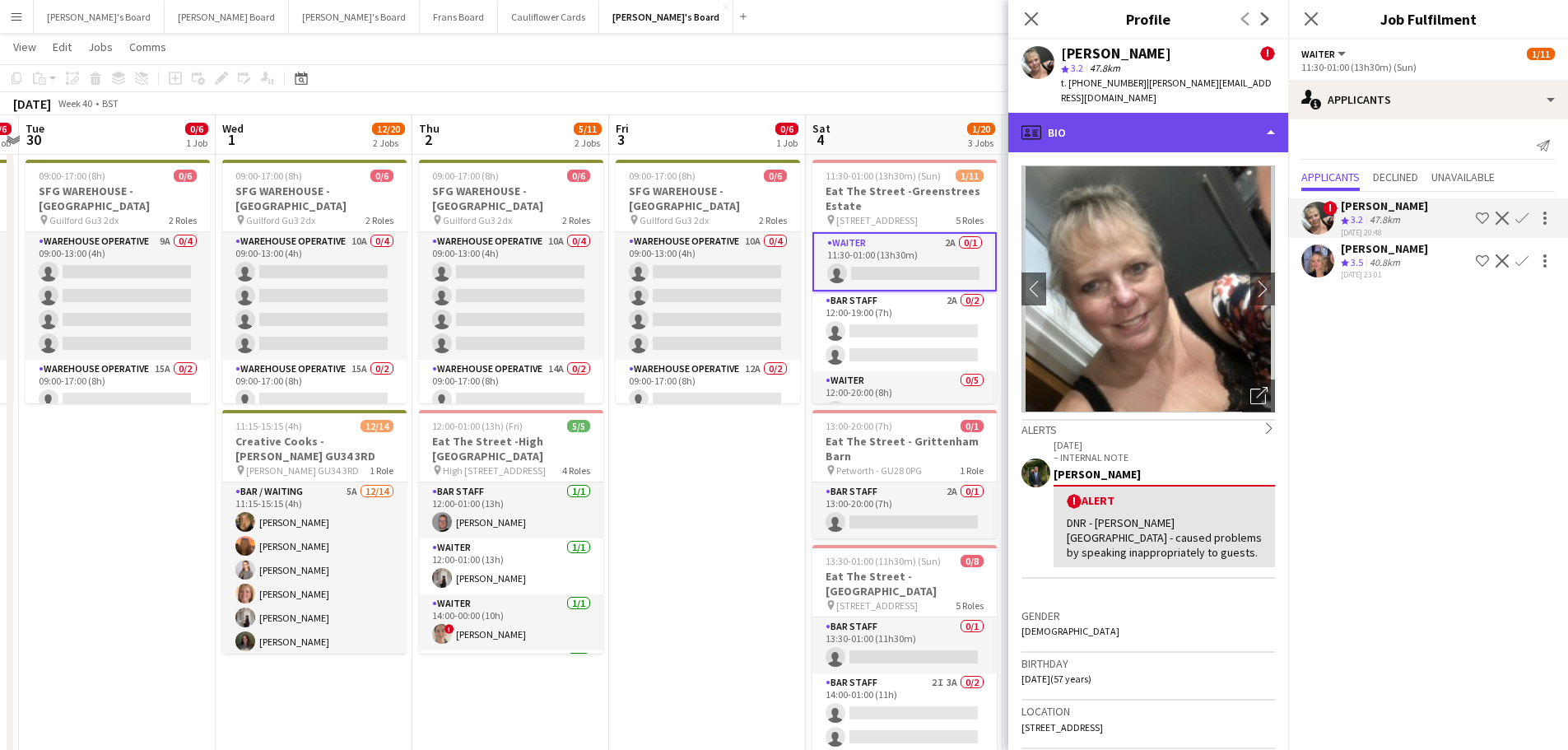
click at [1139, 124] on div "profile Bio" at bounding box center [1148, 132] width 280 height 40
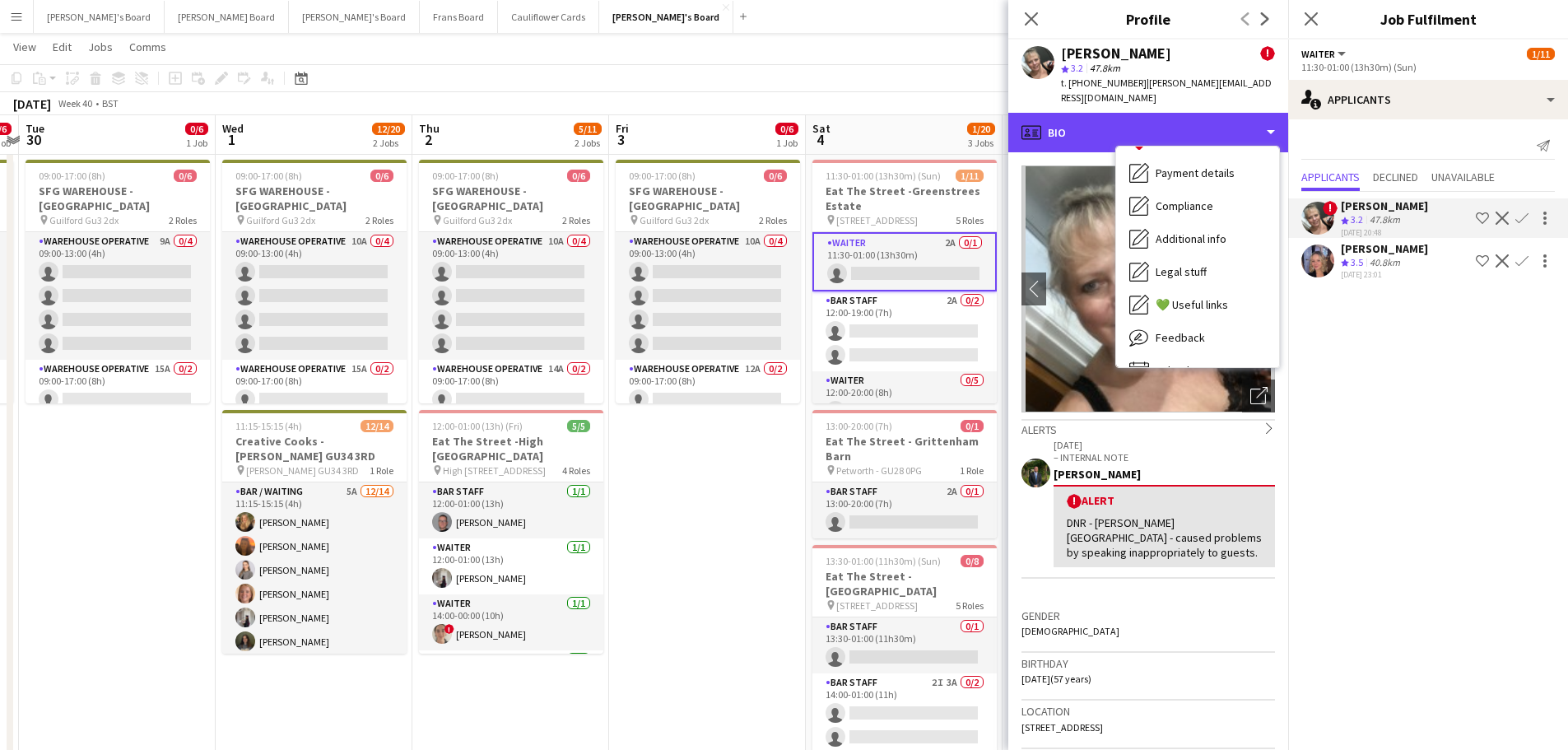
scroll to position [253, 0]
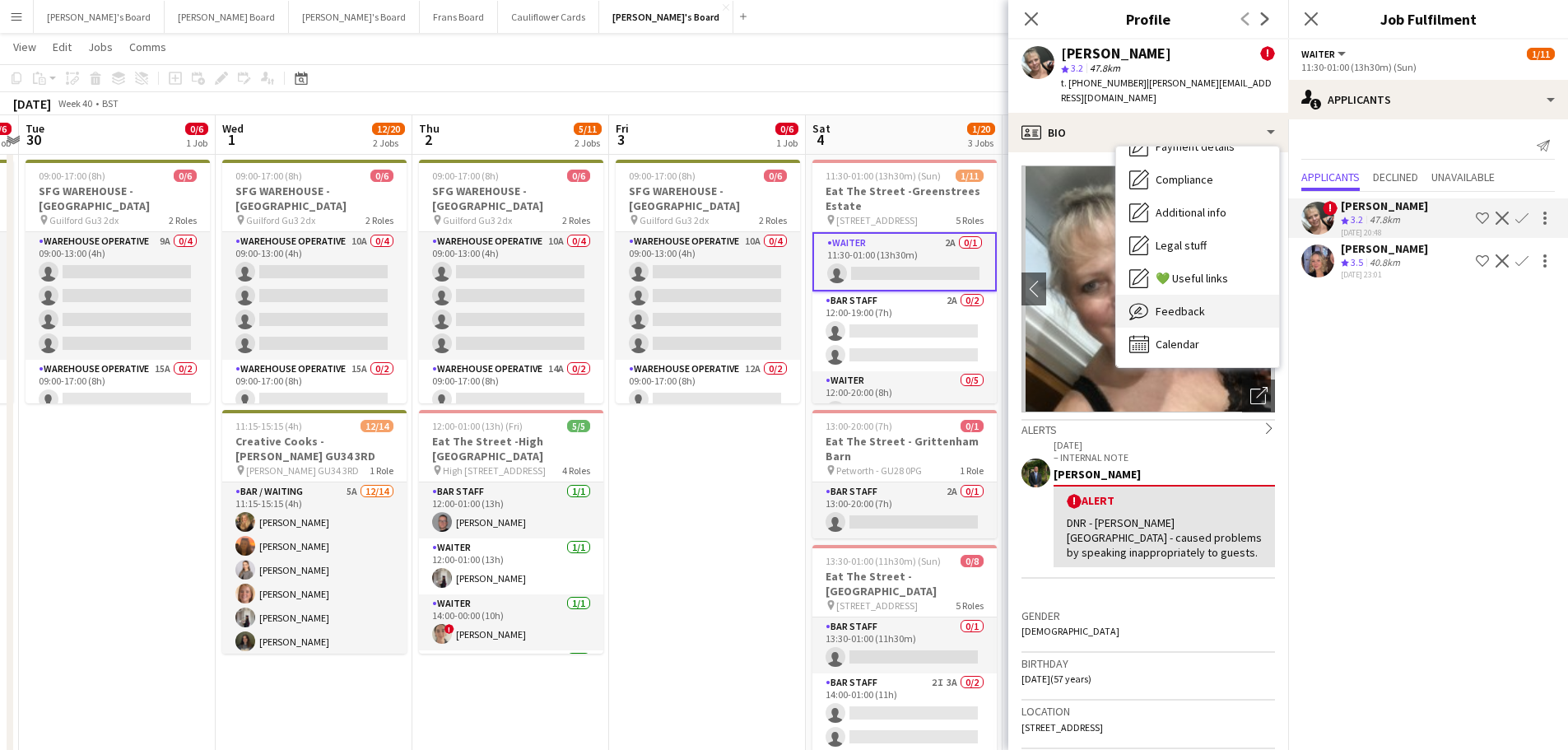
click at [1174, 304] on span "Feedback" at bounding box center [1180, 310] width 49 height 15
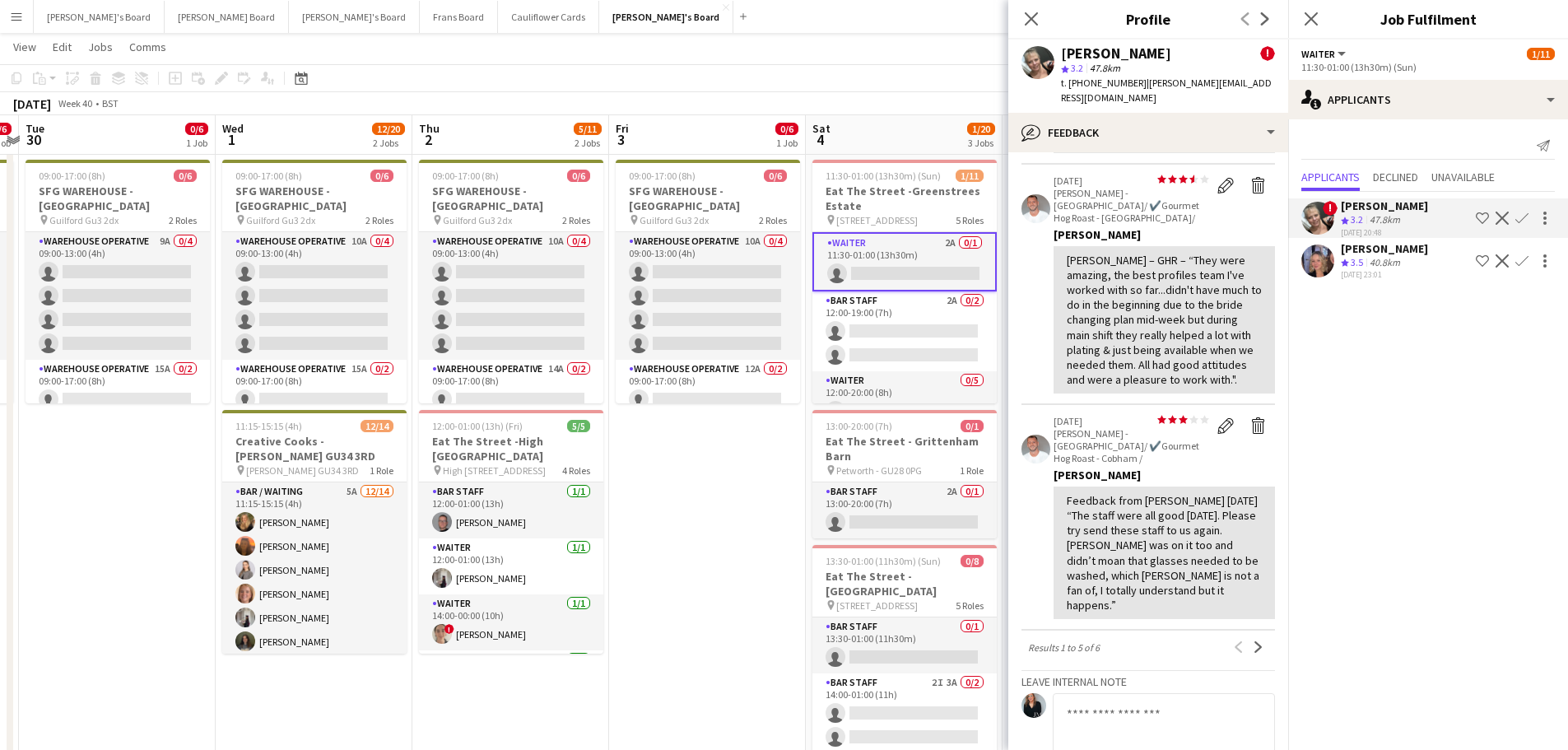
scroll to position [752, 0]
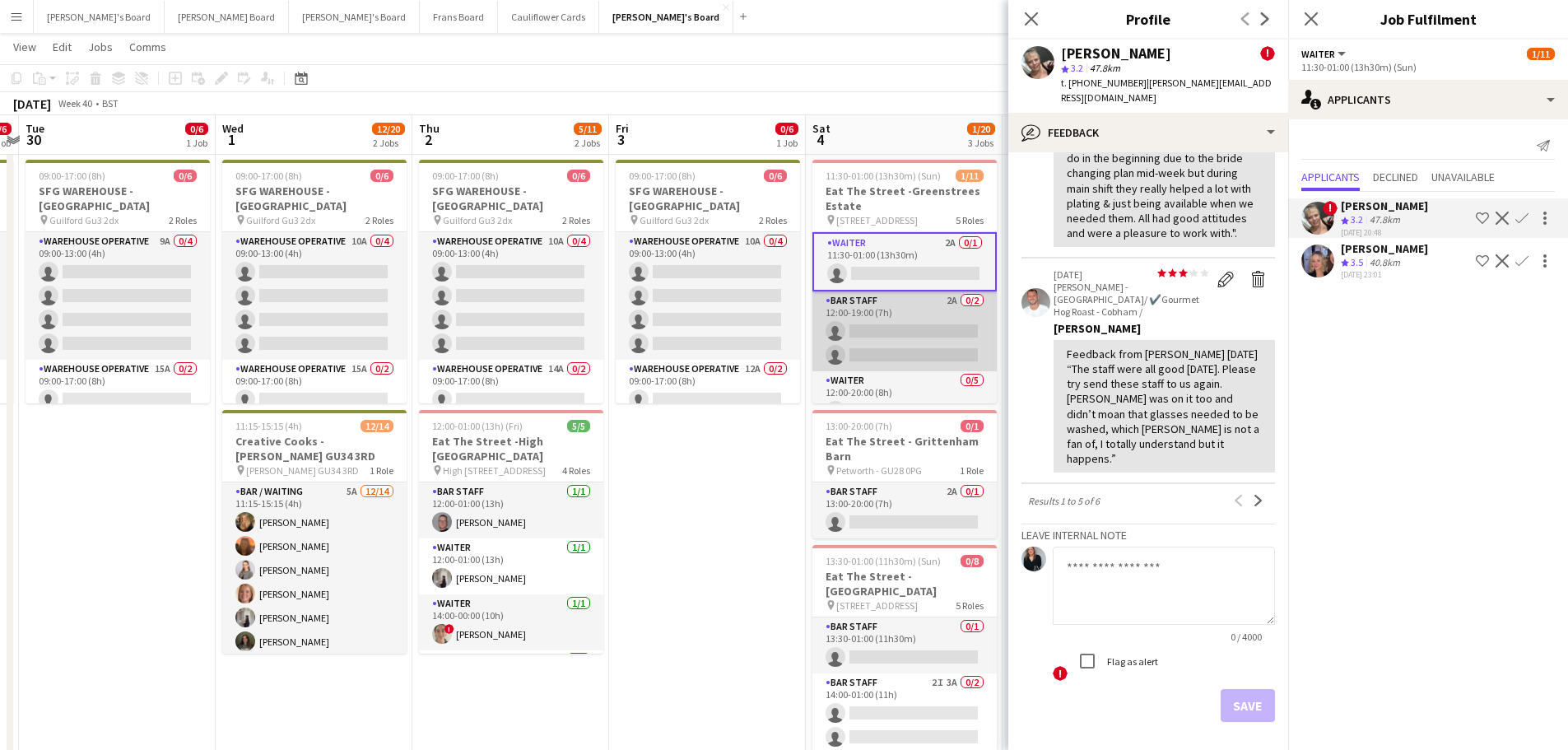
click at [941, 302] on app-card-role "BAR STAFF 2A 0/2 12:00-19:00 (7h) single-neutral-actions single-neutral-actions" at bounding box center [905, 332] width 184 height 80
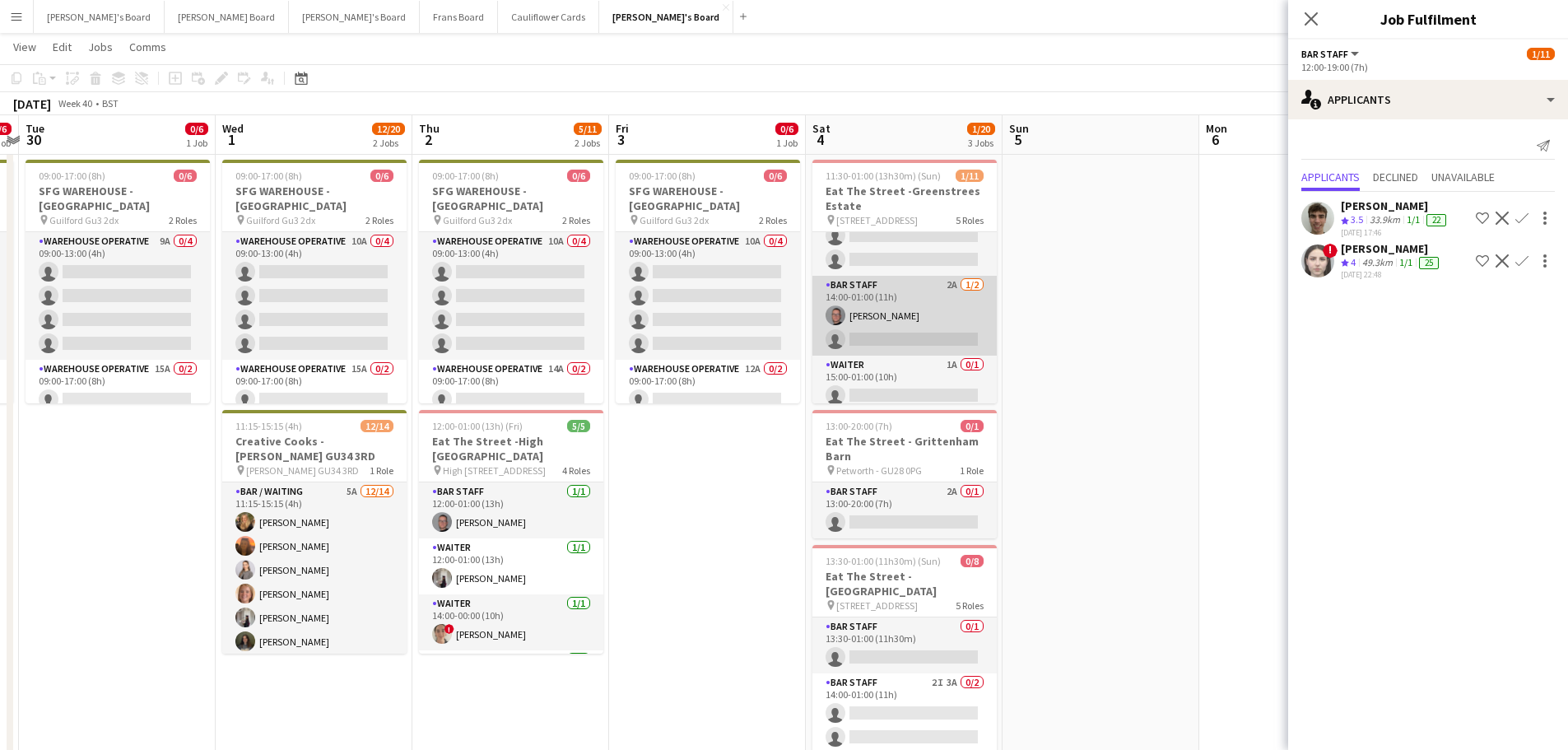
click at [936, 309] on app-card-role "BAR STAFF 2A 1/2 14:00-01:00 (11h) Oliver Salt single-neutral-actions" at bounding box center [905, 315] width 184 height 80
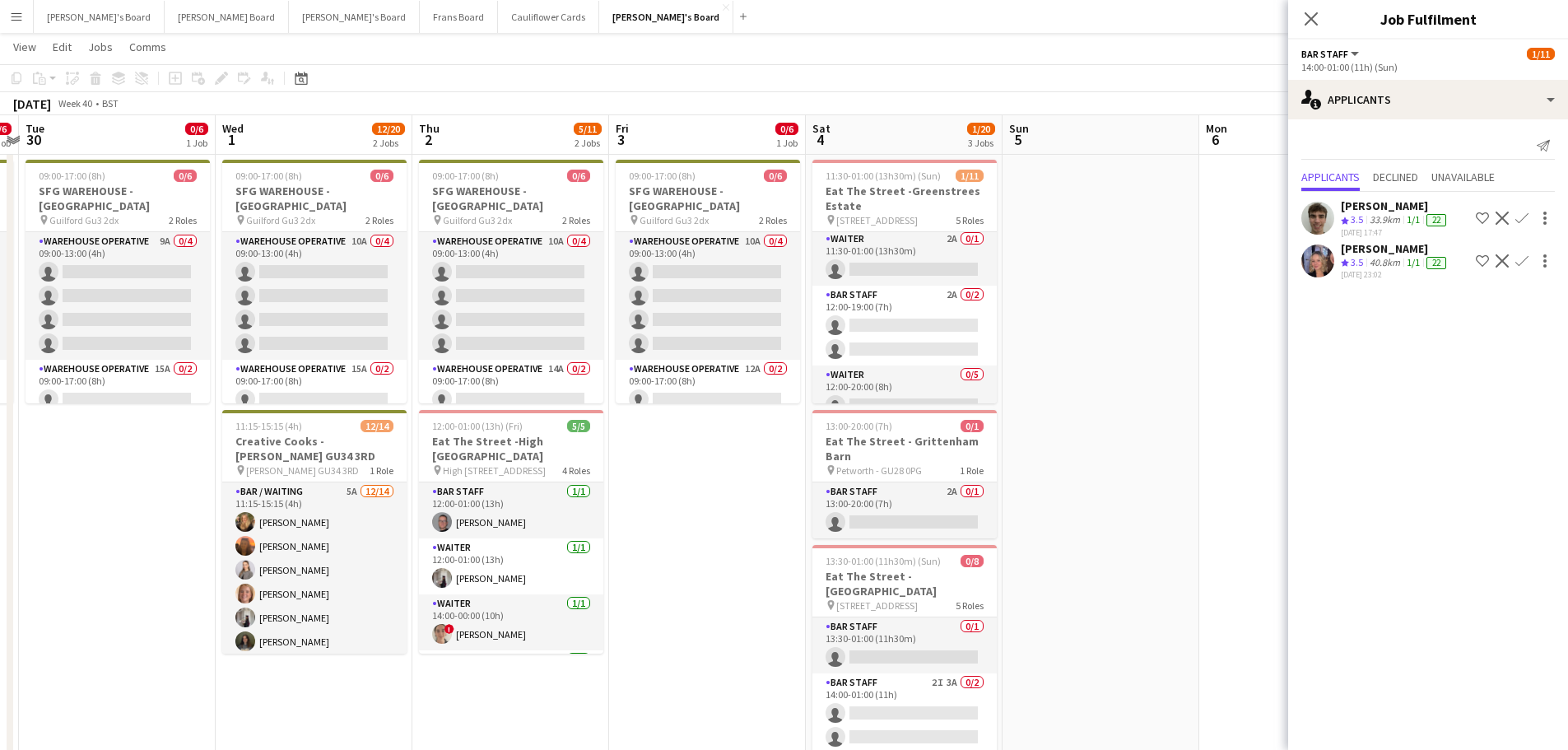
scroll to position [0, 0]
click at [941, 258] on app-card-role "Waiter 2A 0/1 11:30-01:00 (13h30m) single-neutral-actions" at bounding box center [905, 260] width 184 height 56
click at [1520, 218] on app-icon "Confirm" at bounding box center [1522, 218] width 14 height 14
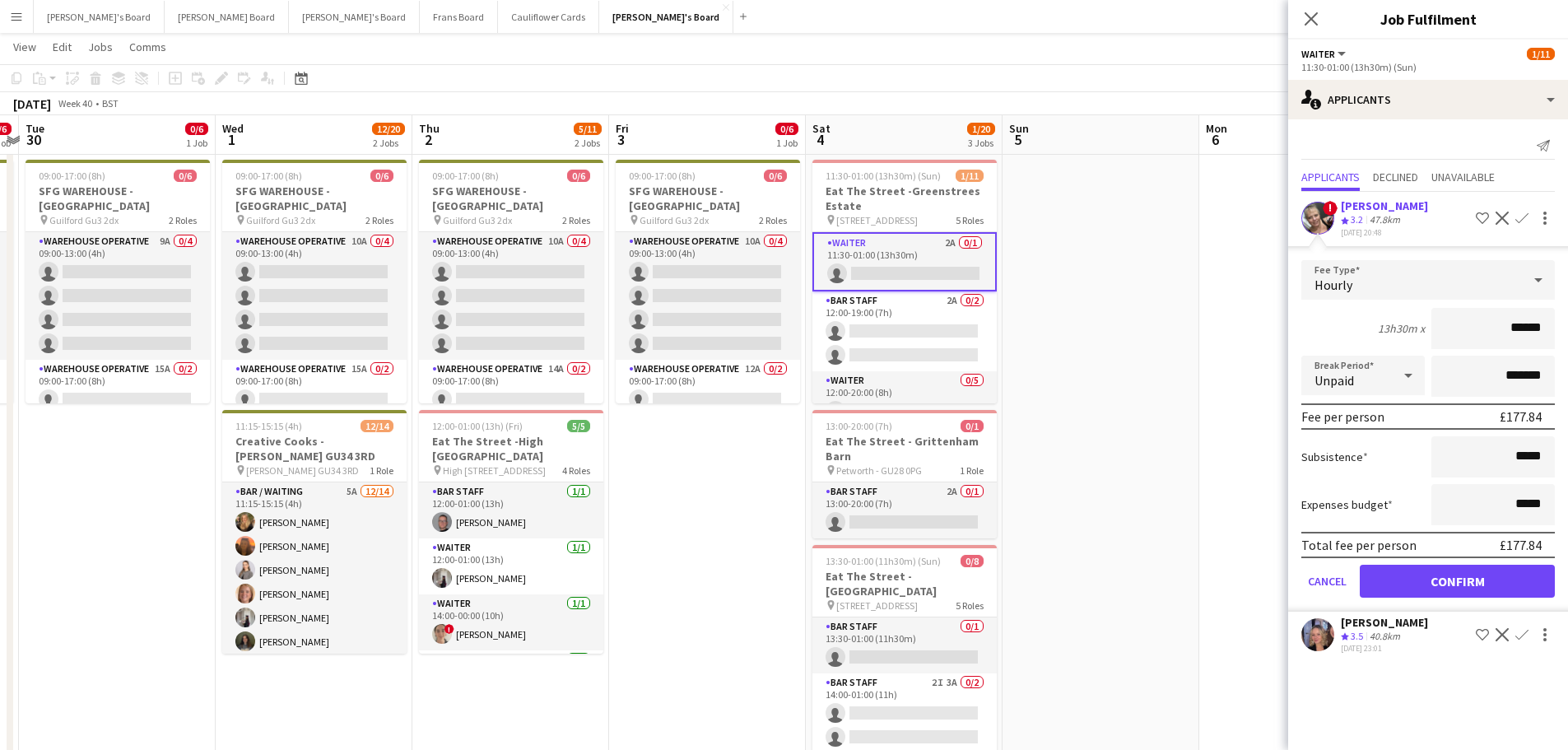
click at [1366, 207] on div "[PERSON_NAME]" at bounding box center [1385, 206] width 87 height 15
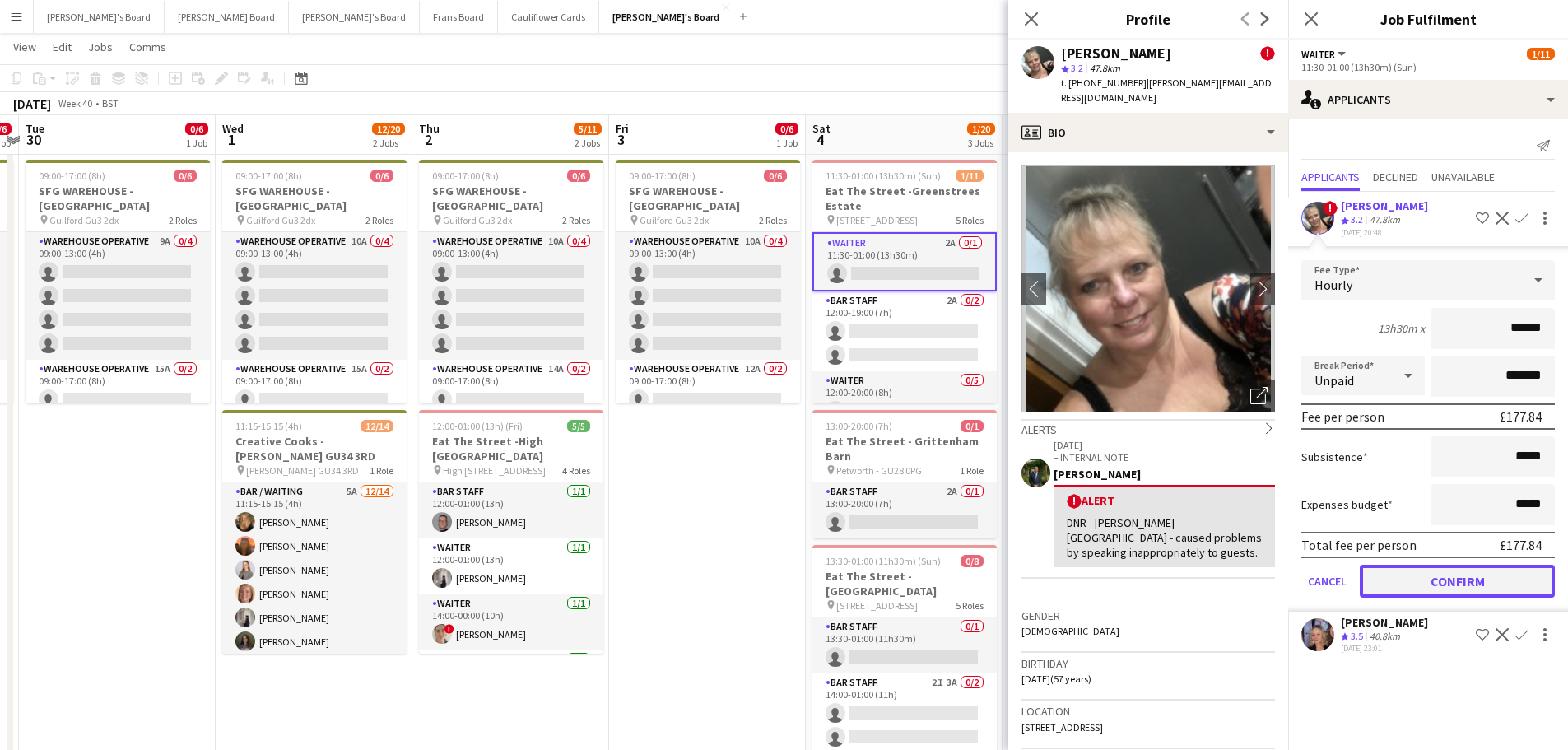
click at [1444, 588] on button "Confirm" at bounding box center [1456, 581] width 195 height 33
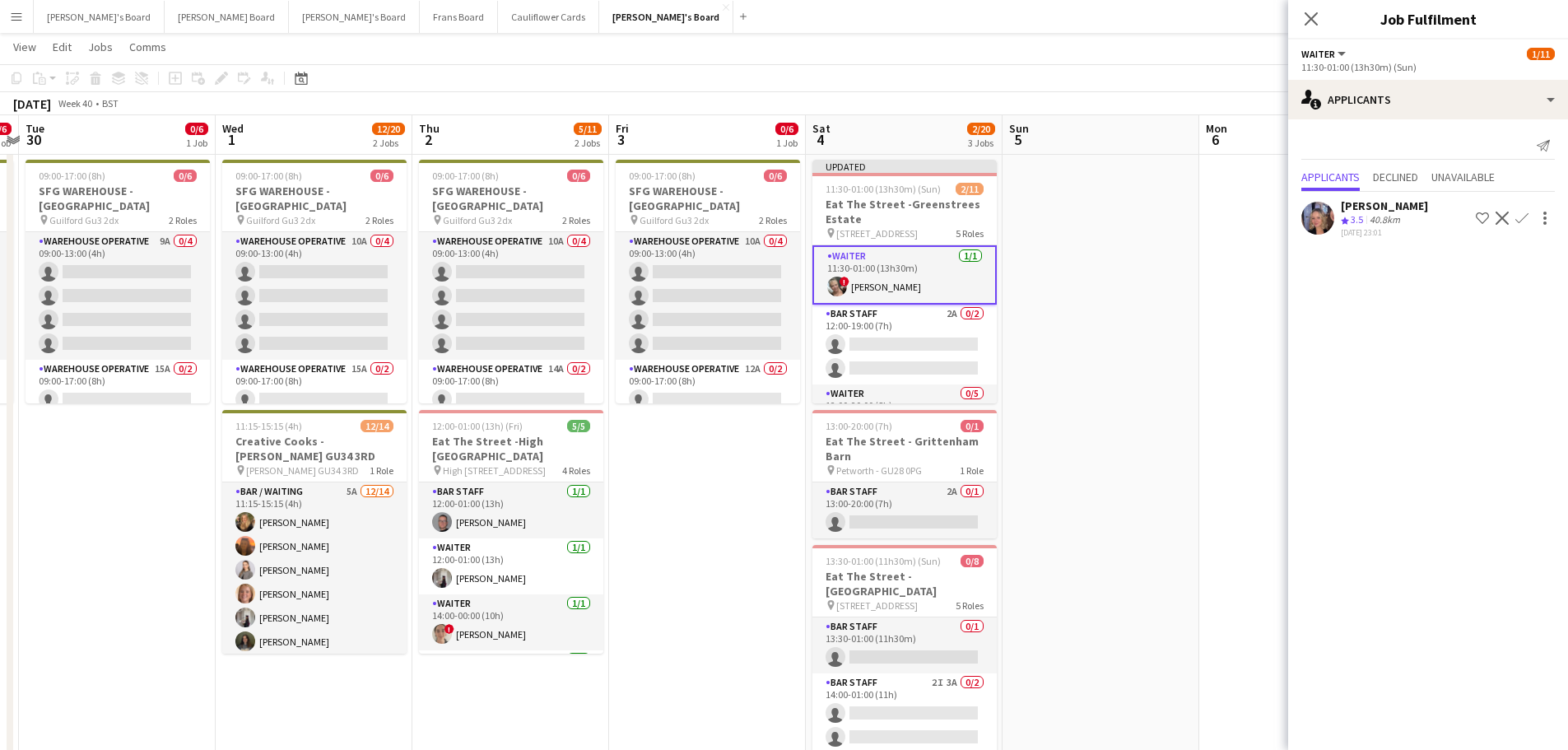
click at [1097, 377] on app-date-cell at bounding box center [1101, 455] width 197 height 1200
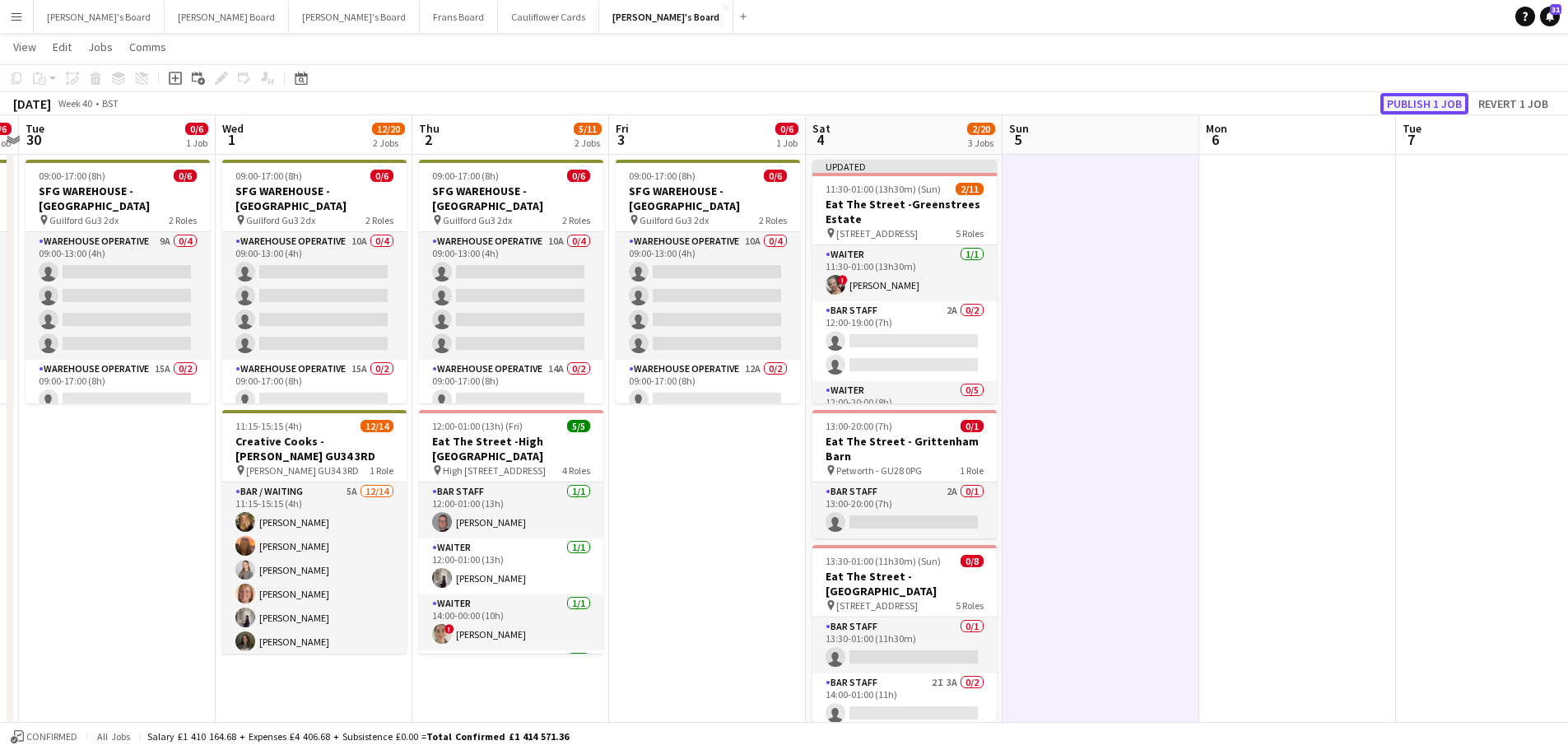
click at [1446, 107] on button "Publish 1 job" at bounding box center [1424, 104] width 88 height 21
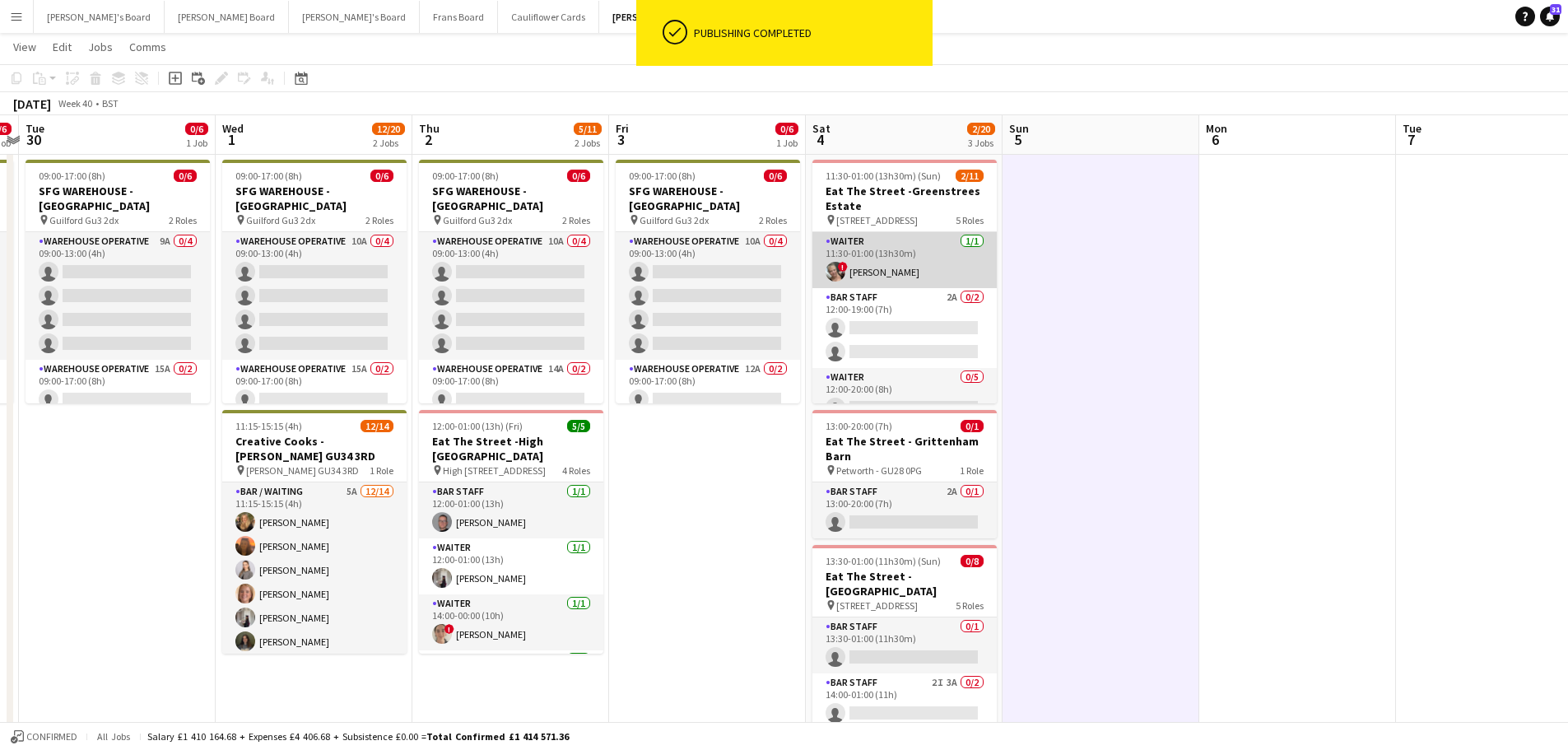
click at [925, 248] on app-card-role "Waiter 1/1 11:30-01:00 (13h30m) ! Katy Baty" at bounding box center [905, 260] width 184 height 56
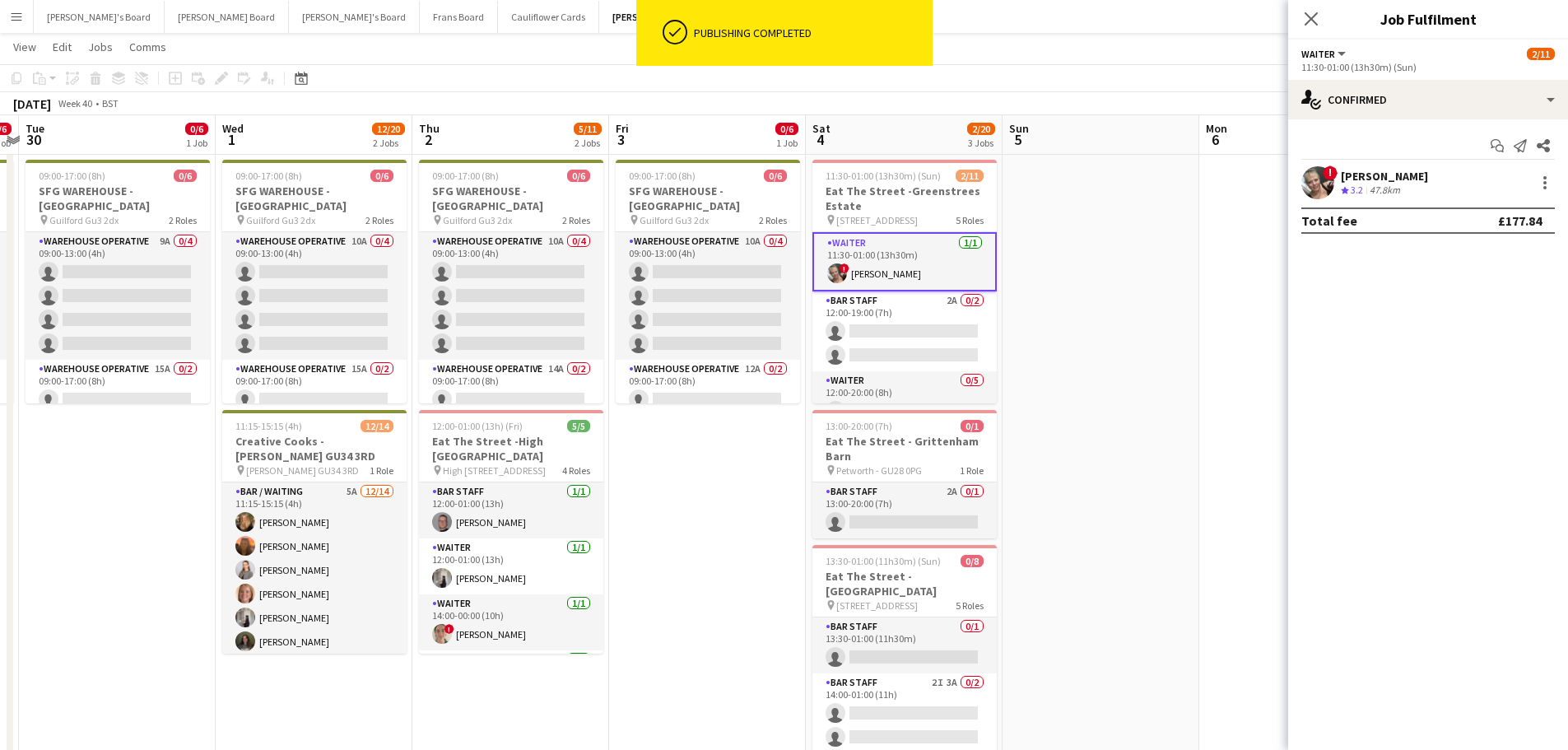
click at [1459, 123] on div "Start chat Send notification Share ! Katy Baty Crew rating 3.2 47.8km Total fee…" at bounding box center [1428, 183] width 280 height 128
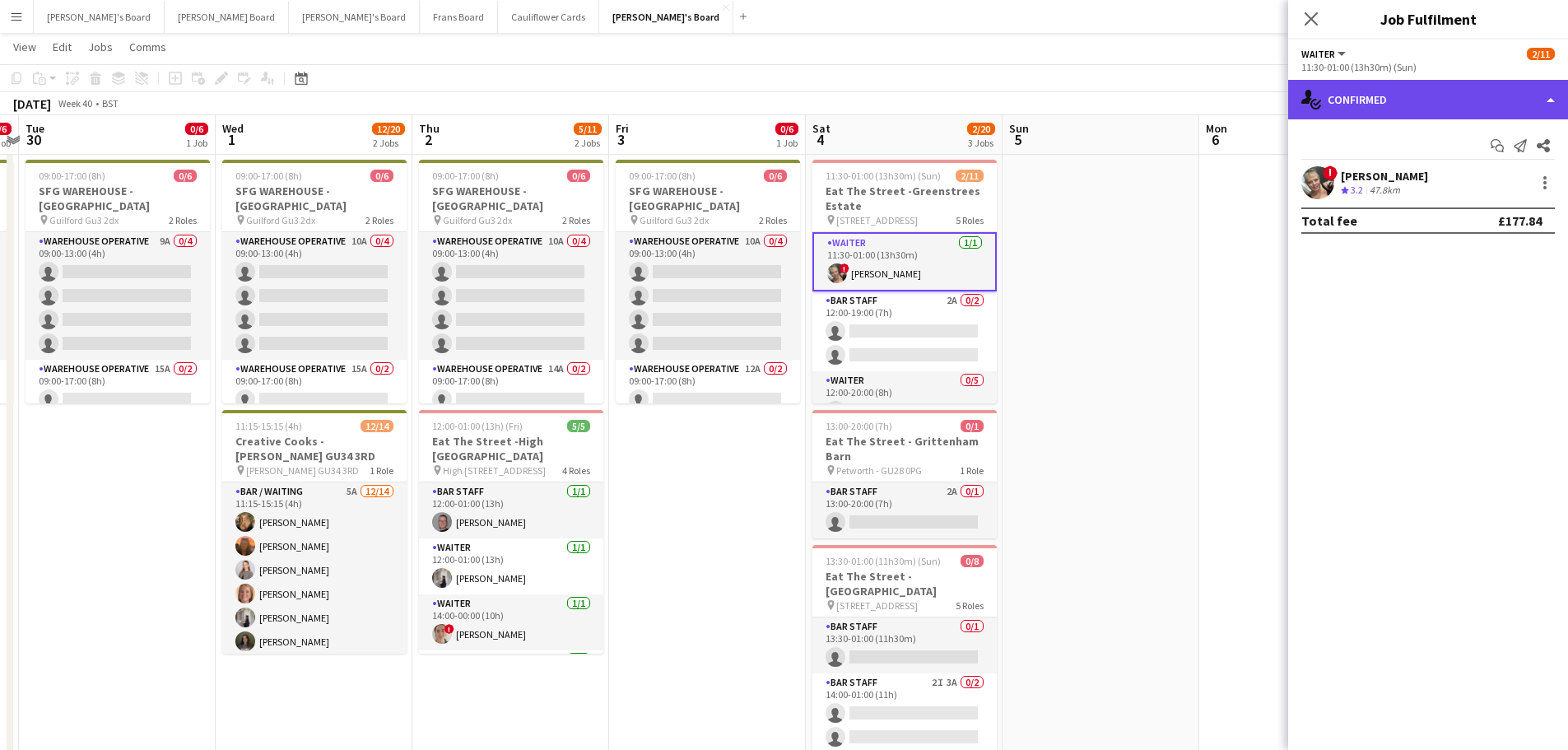
click at [1461, 109] on div "single-neutral-actions-check-2 Confirmed" at bounding box center [1428, 99] width 280 height 40
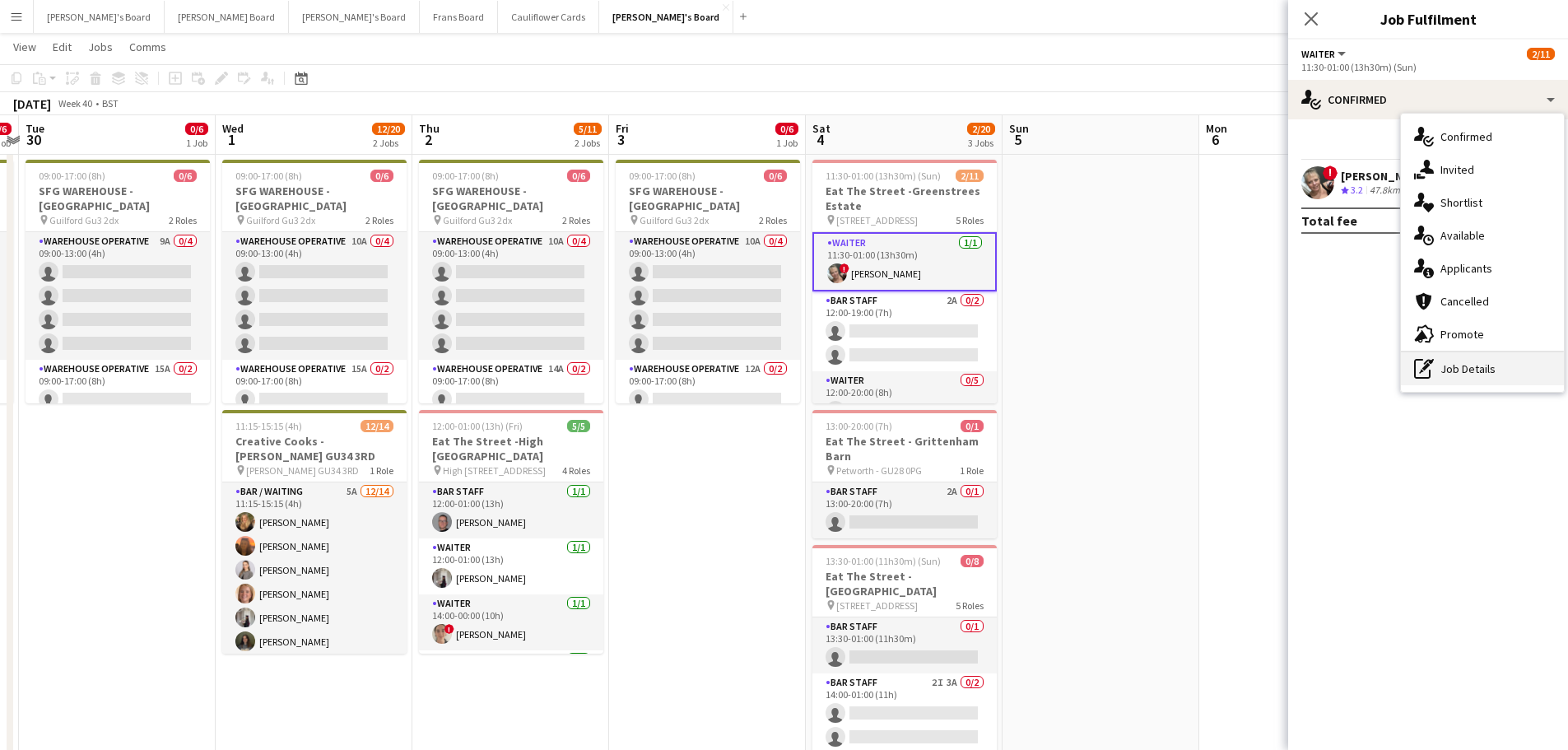
click at [1456, 363] on div "pen-write Job Details" at bounding box center [1483, 369] width 163 height 33
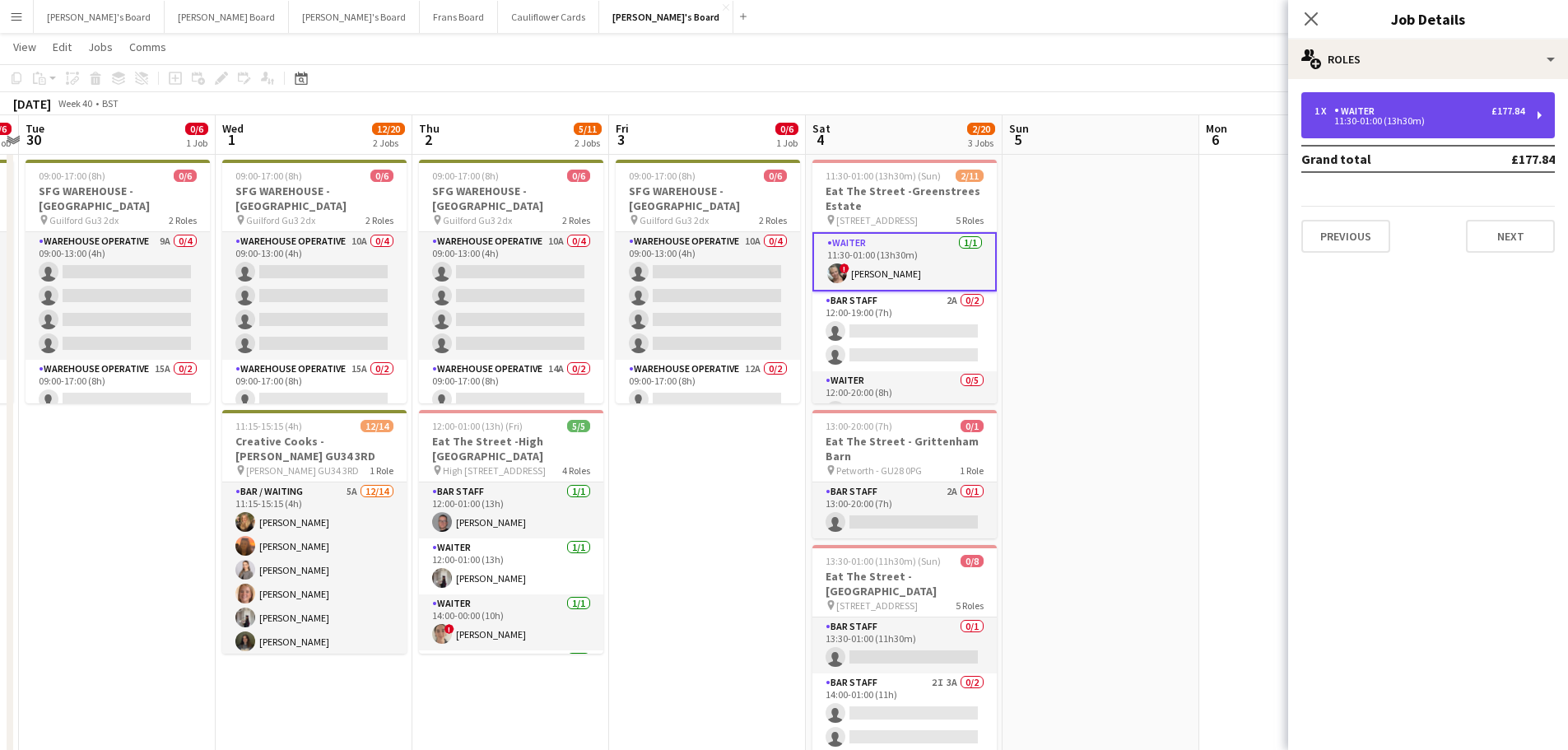
click at [1392, 117] on div "11:30-01:00 (13h30m)" at bounding box center [1420, 121] width 209 height 8
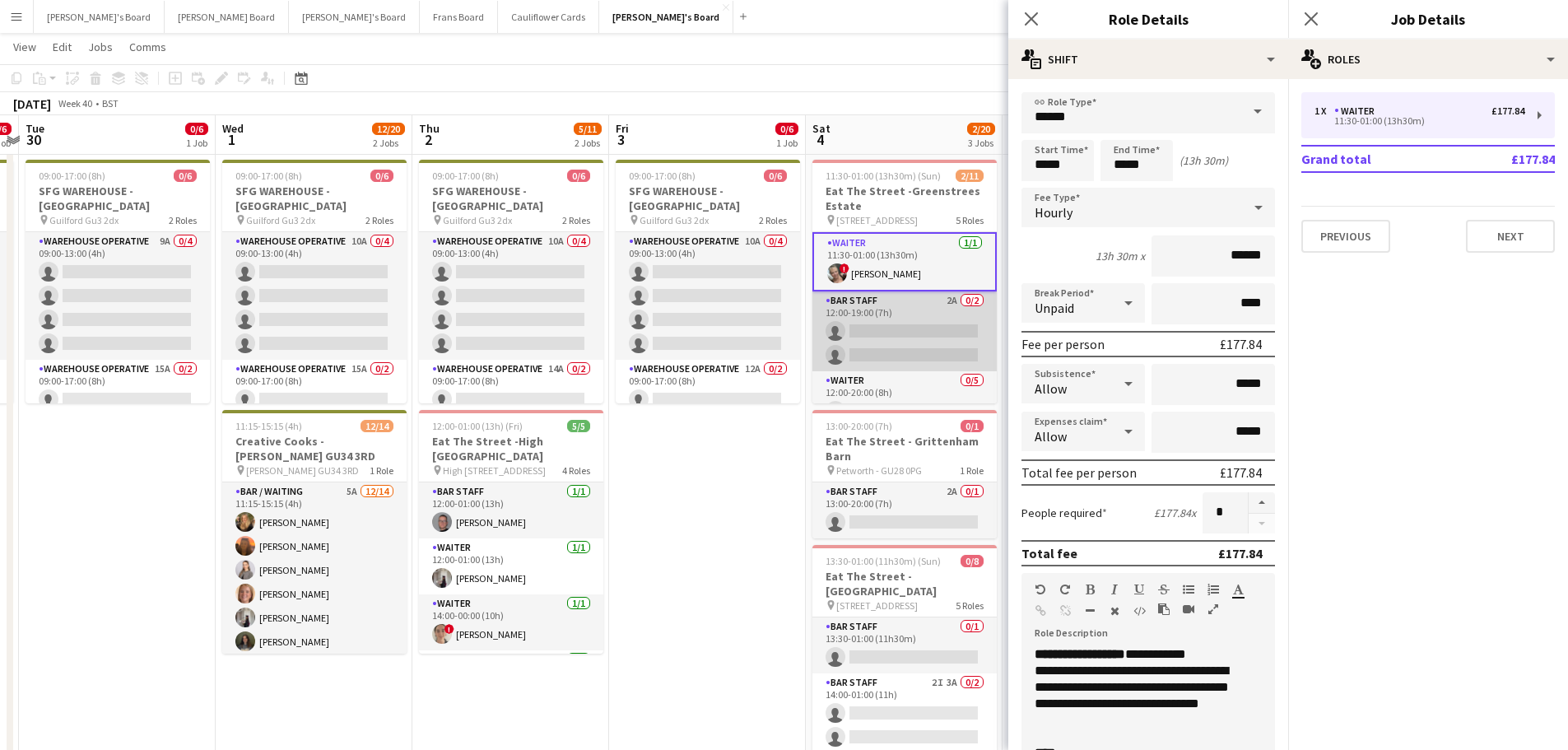
click at [931, 341] on app-card-role "BAR STAFF 2A 0/2 12:00-19:00 (7h) single-neutral-actions single-neutral-actions" at bounding box center [905, 332] width 184 height 80
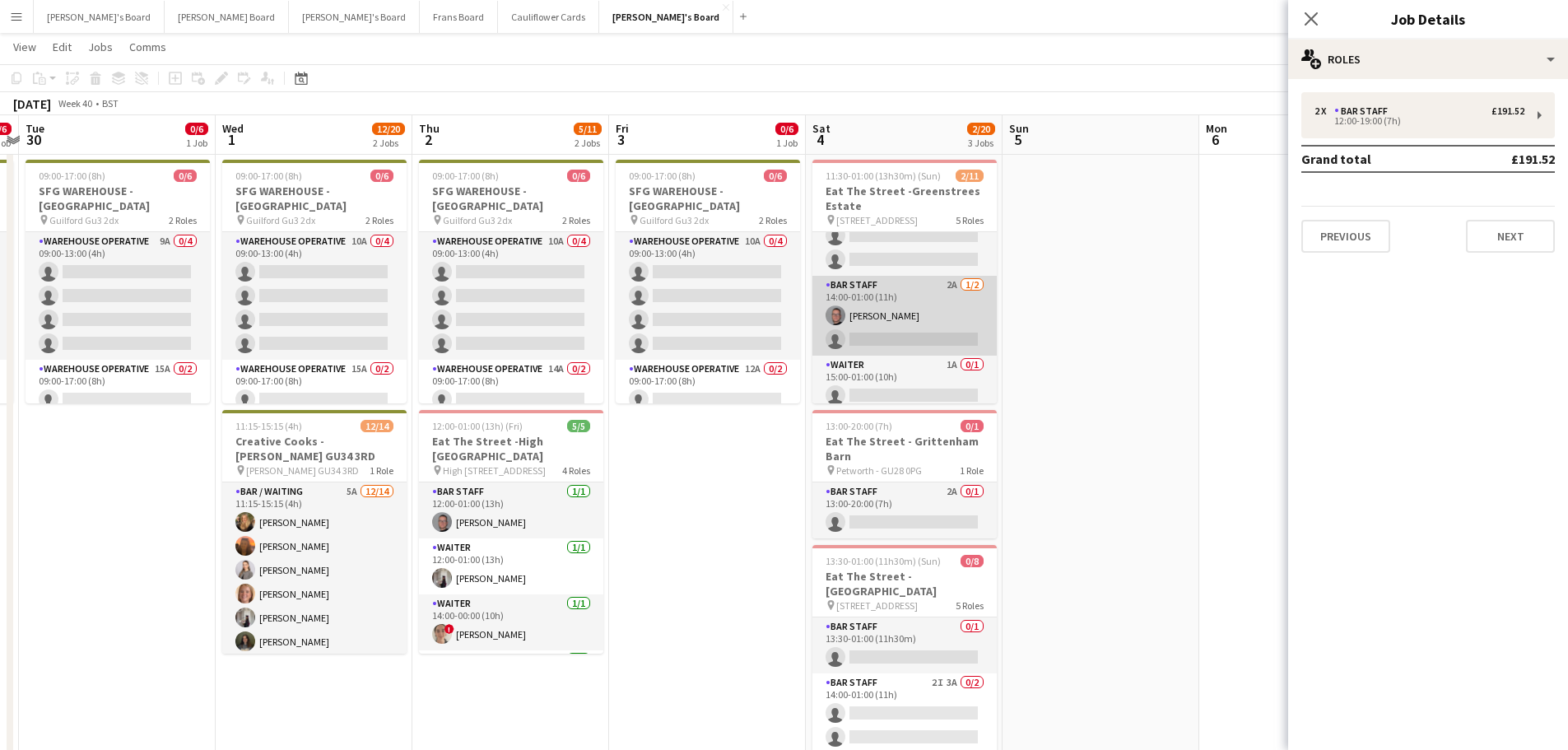
click at [928, 307] on app-card-role "BAR STAFF 2A 1/2 14:00-01:00 (11h) Oliver Salt single-neutral-actions" at bounding box center [905, 315] width 184 height 80
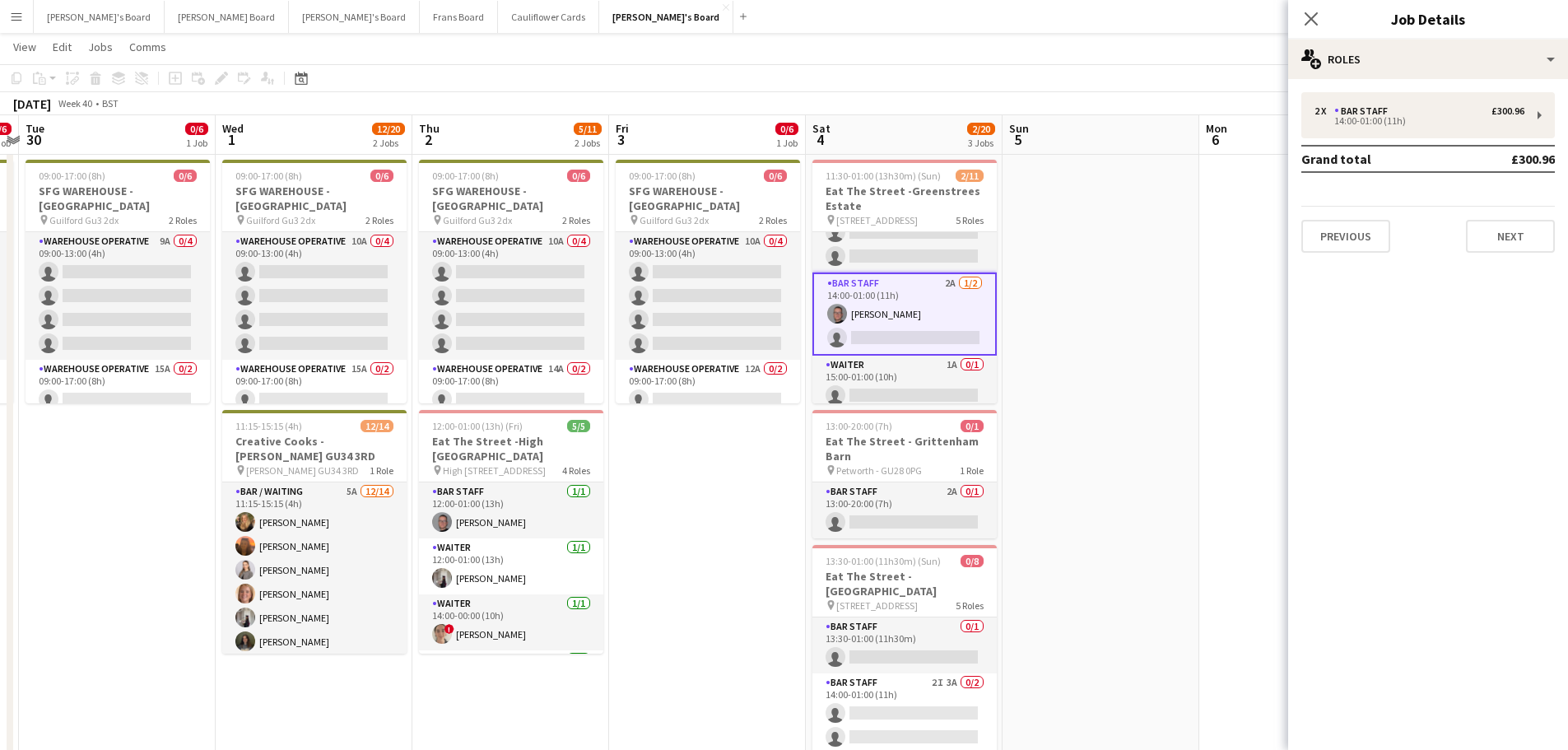
scroll to position [244, 0]
click at [969, 285] on app-card-role "BAR STAFF 2A 1/2 14:00-01:00 (11h) Oliver Salt single-neutral-actions" at bounding box center [905, 317] width 184 height 83
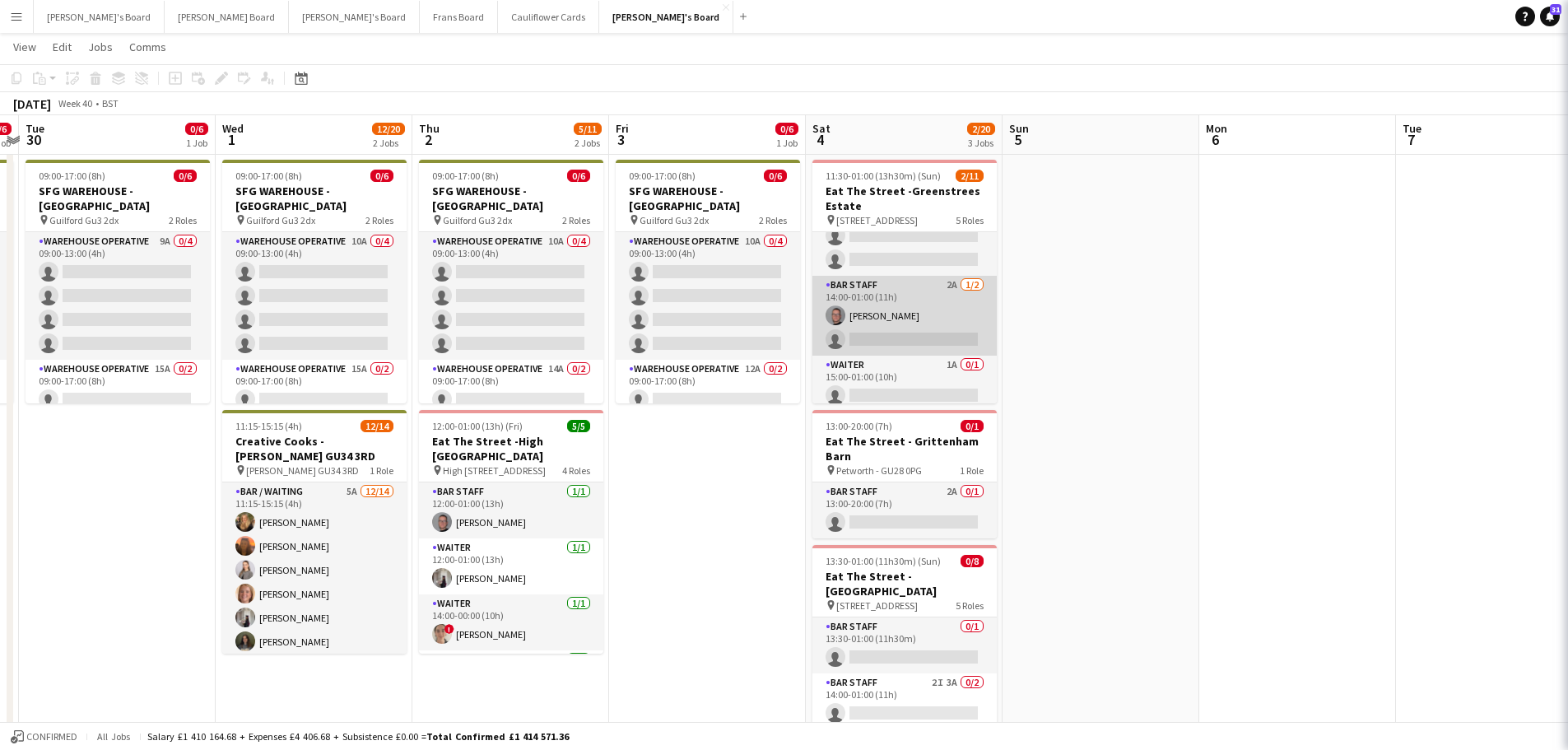
click at [969, 285] on app-card-role "BAR STAFF 2A 1/2 14:00-01:00 (11h) Oliver Salt single-neutral-actions" at bounding box center [905, 315] width 184 height 80
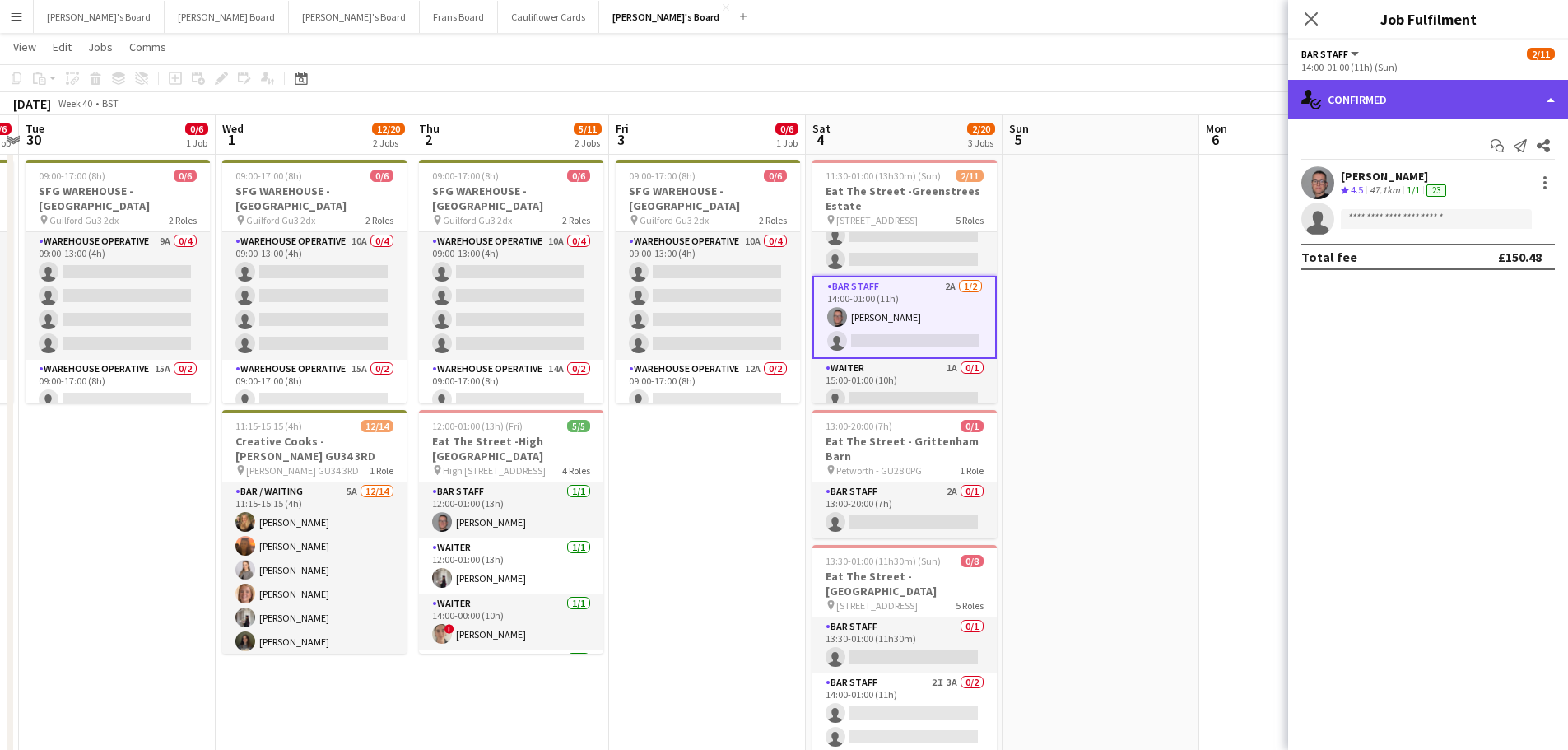
click at [1425, 105] on div "single-neutral-actions-check-2 Confirmed" at bounding box center [1428, 99] width 280 height 40
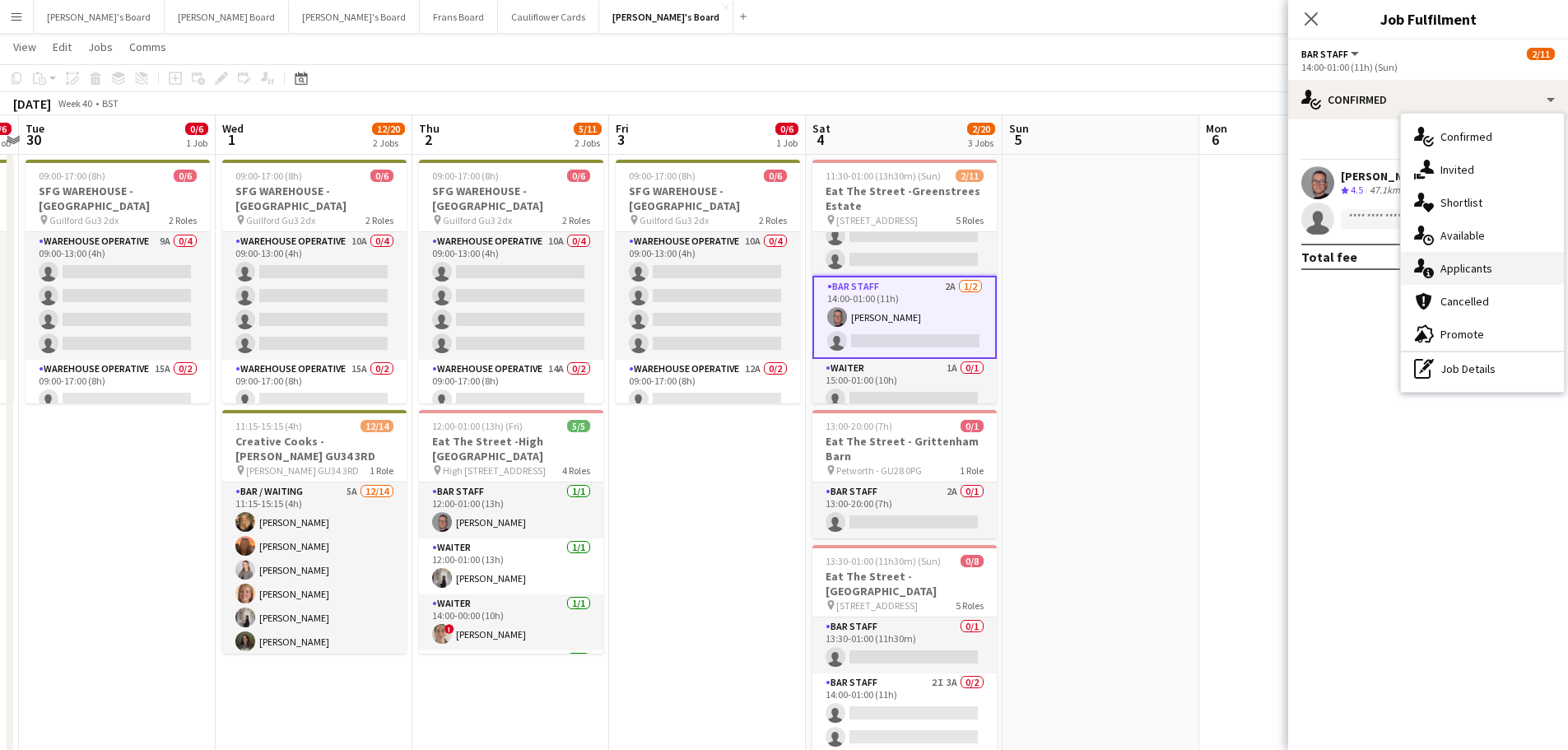
click at [1446, 270] on span "Applicants" at bounding box center [1466, 268] width 51 height 15
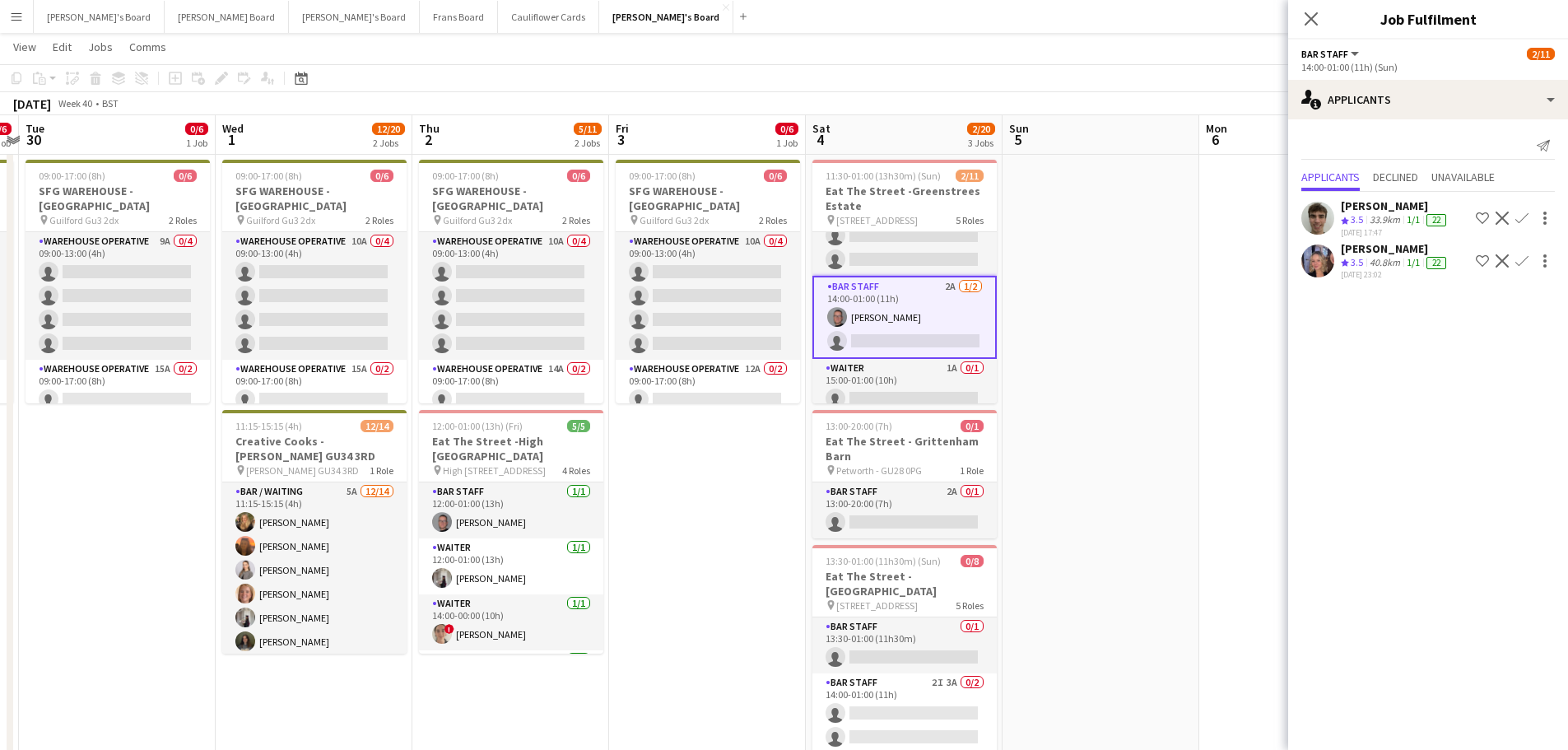
click at [1379, 260] on div "40.8km" at bounding box center [1385, 263] width 37 height 14
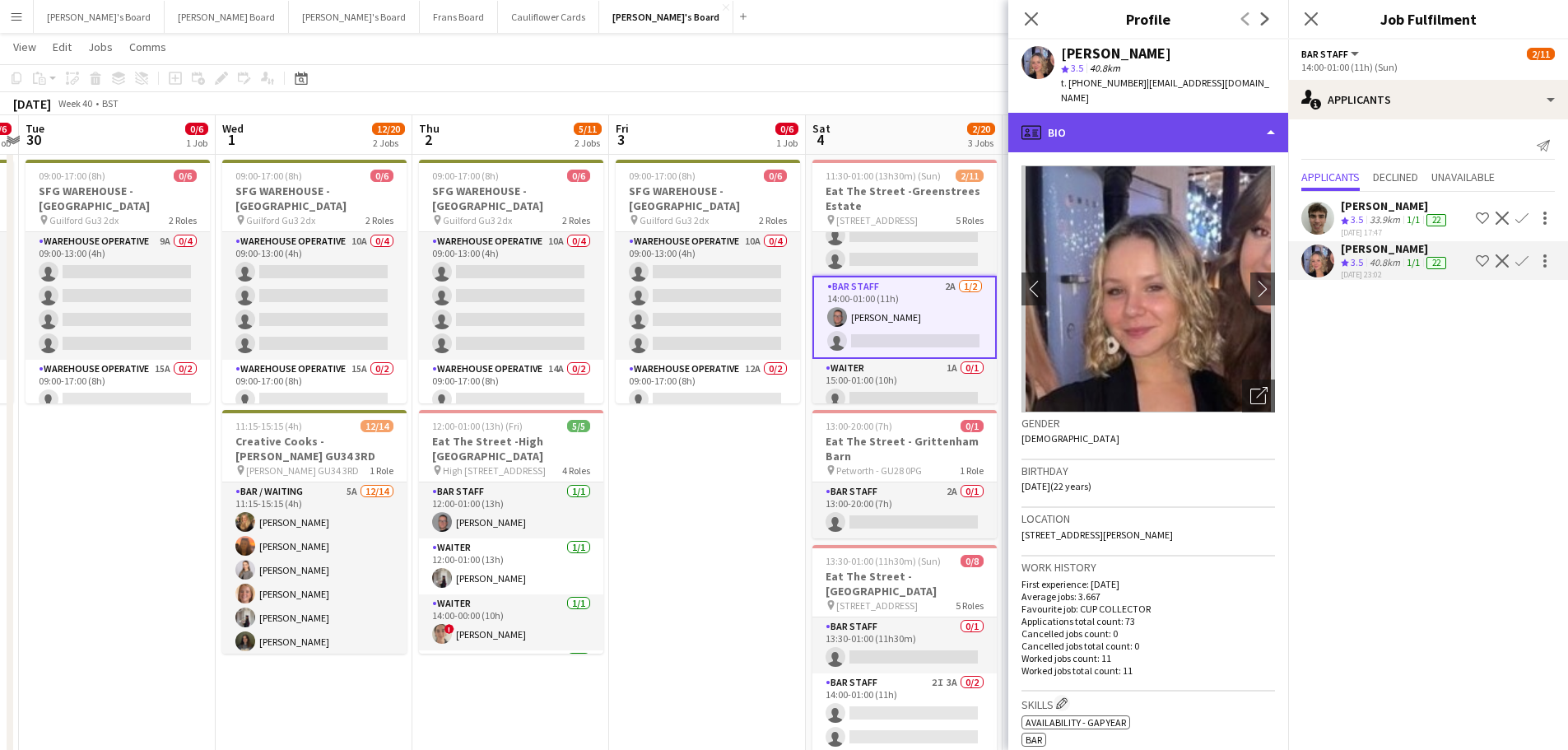
click at [1193, 124] on div "profile Bio" at bounding box center [1148, 132] width 280 height 40
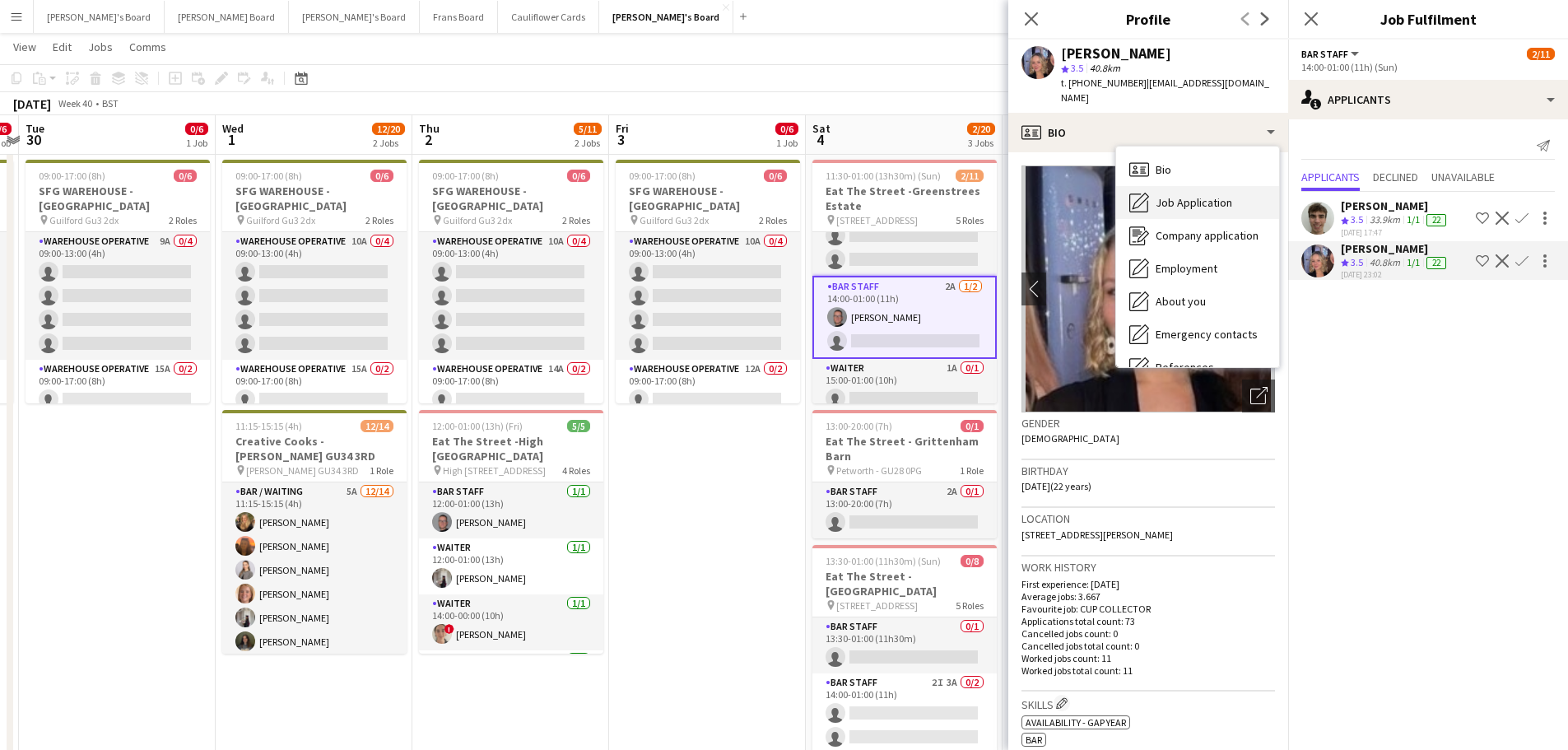
click at [1191, 186] on div "Job Application Job Application" at bounding box center [1198, 203] width 163 height 33
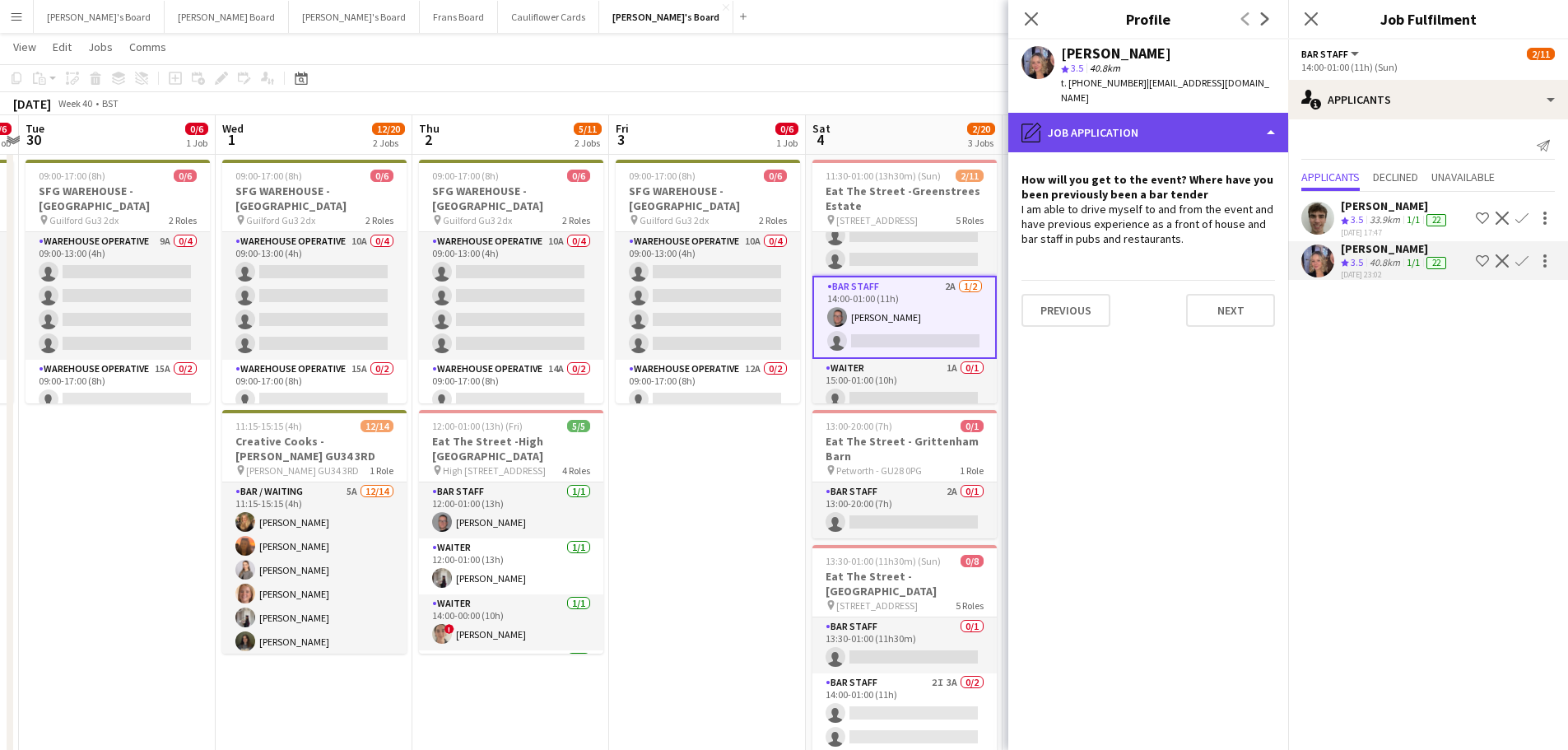
click at [1166, 113] on div "pencil4 Job Application" at bounding box center [1148, 132] width 280 height 40
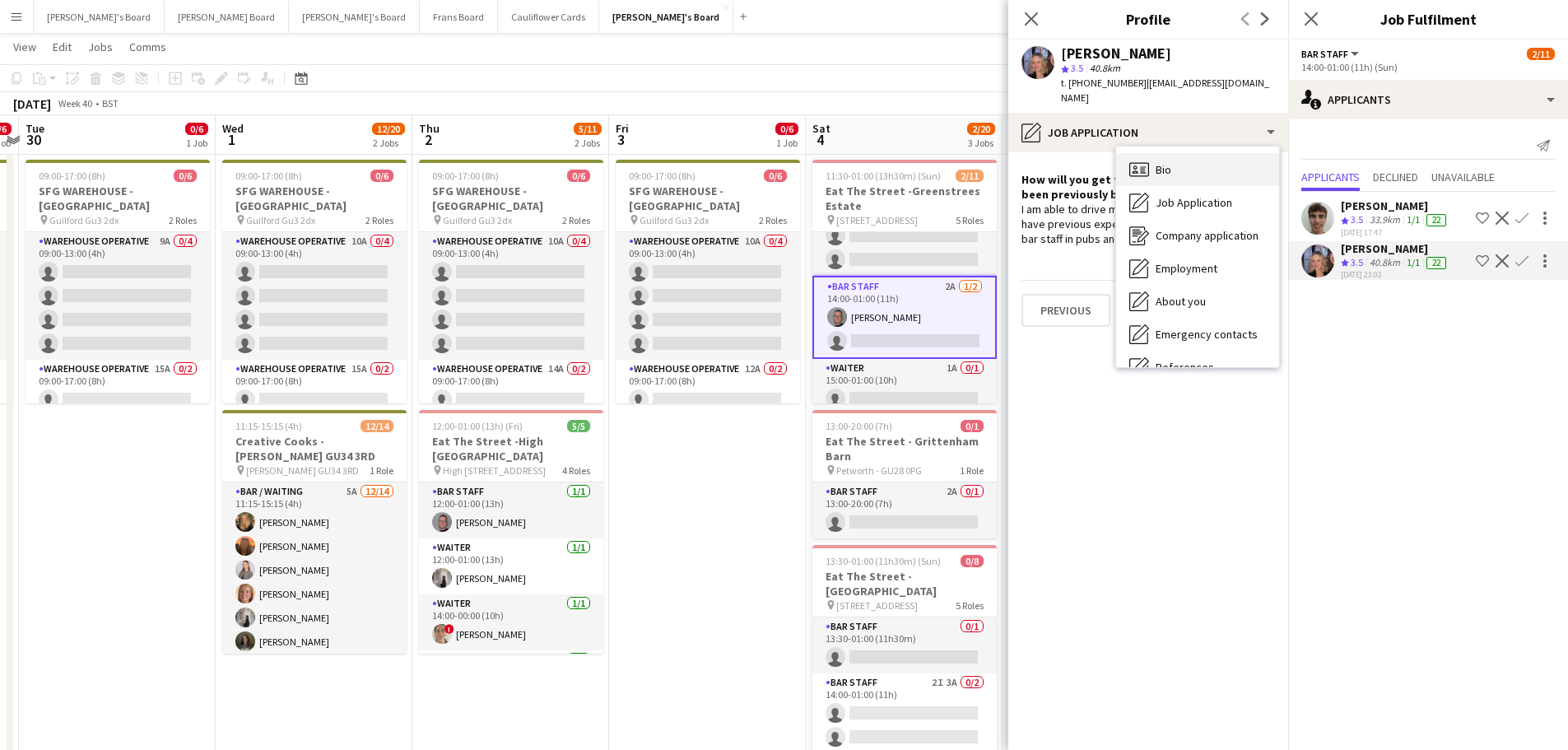
click at [1188, 153] on div "Bio Bio" at bounding box center [1198, 170] width 163 height 33
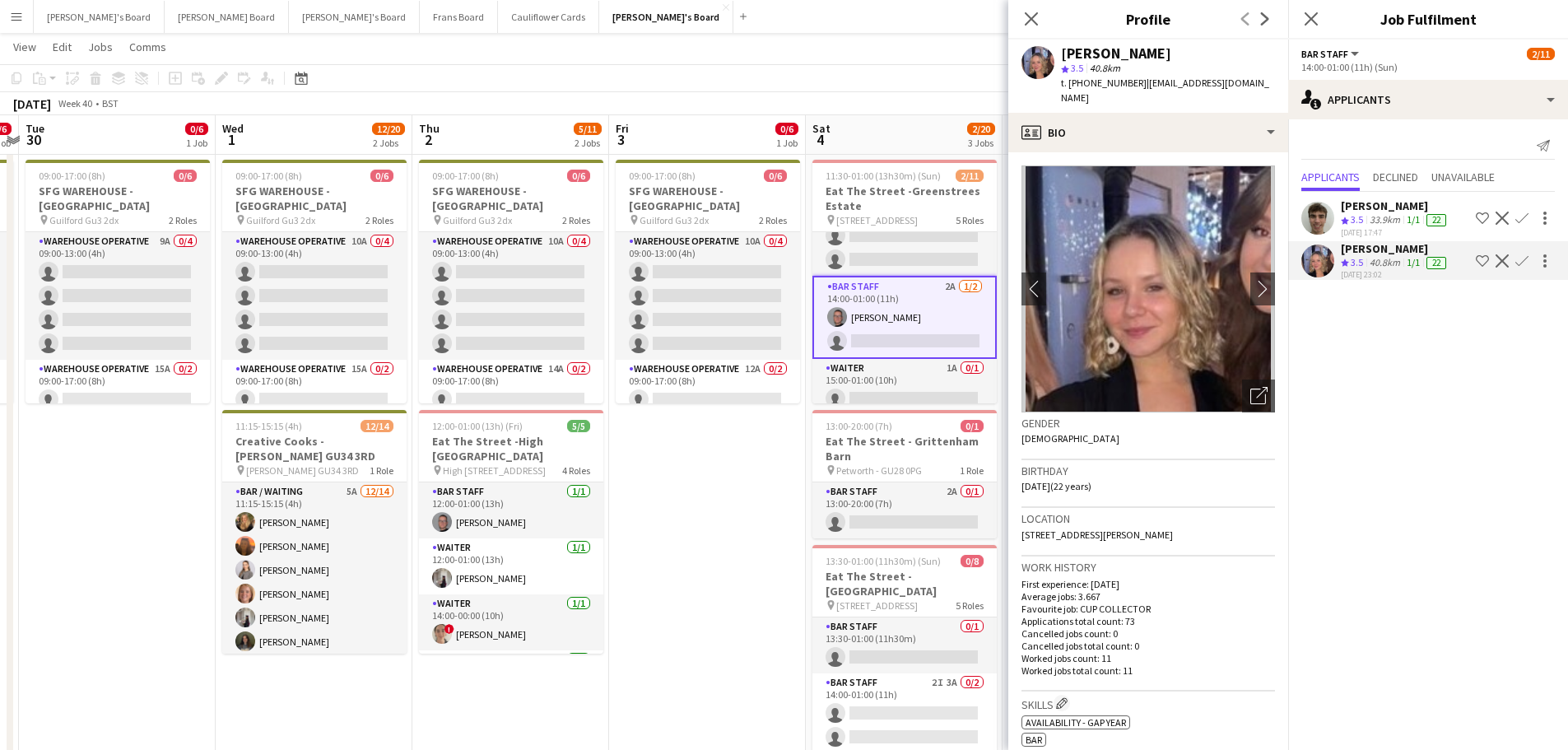
click at [1351, 213] on span "3.5" at bounding box center [1357, 219] width 13 height 13
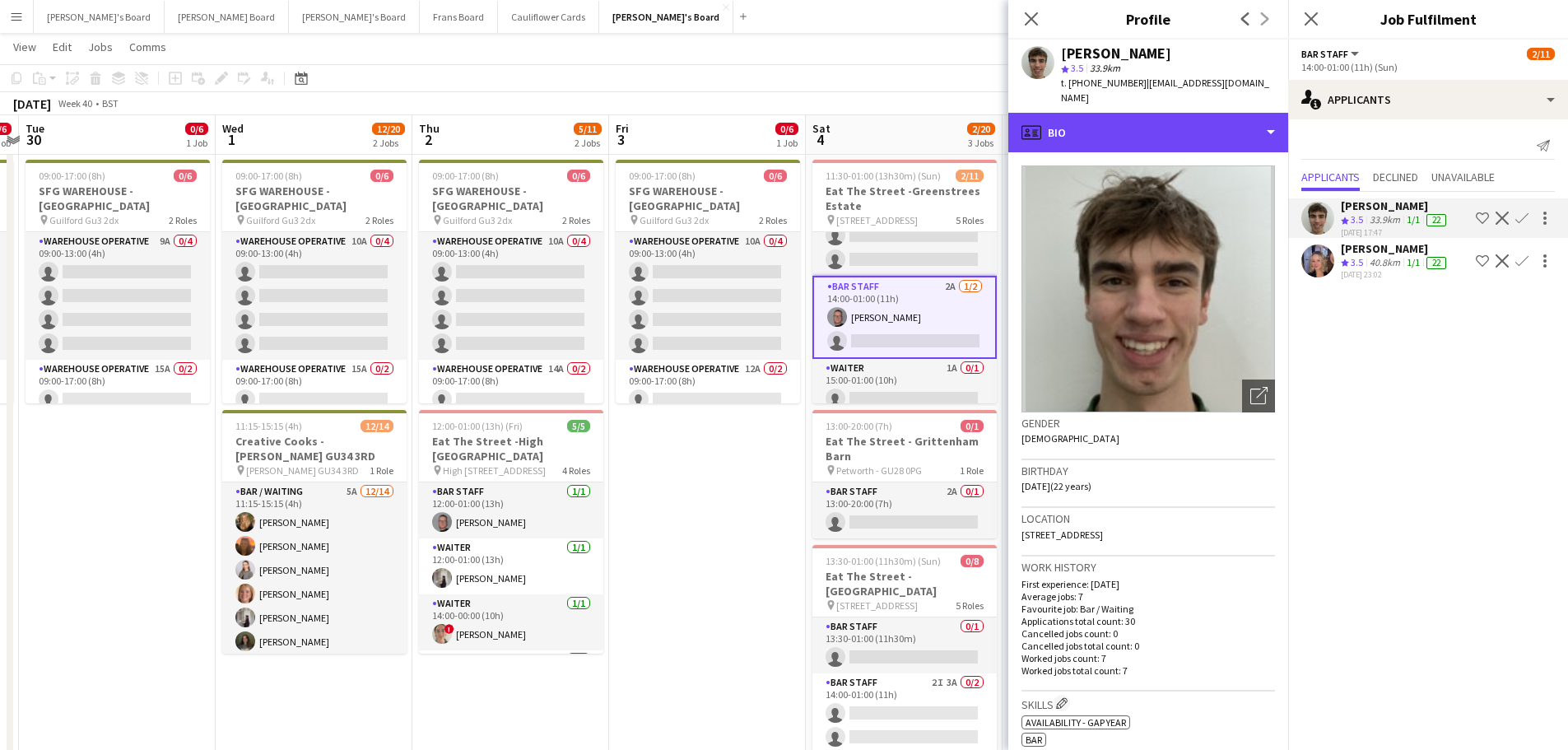
click at [1092, 132] on div "profile Bio" at bounding box center [1148, 132] width 280 height 40
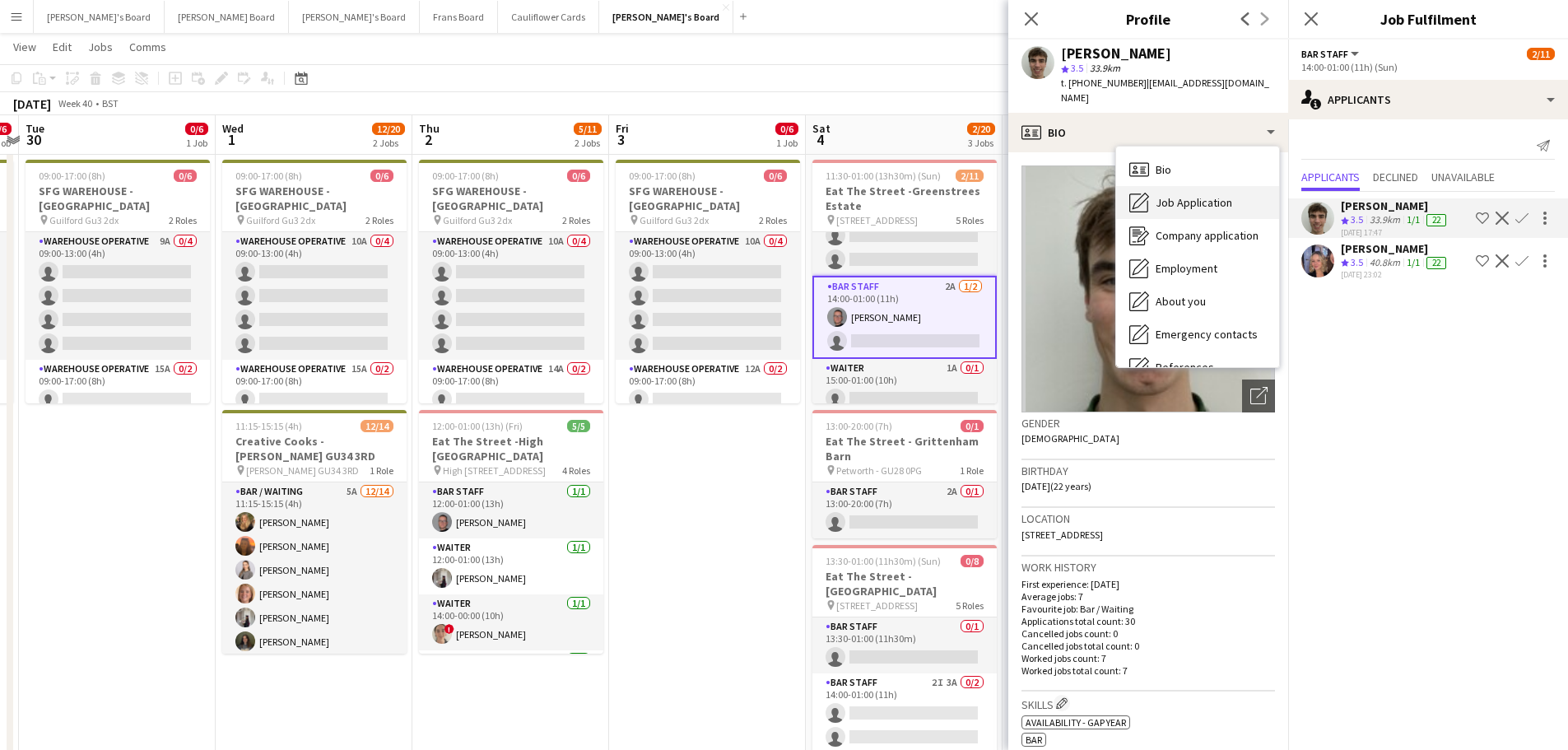
click at [1176, 198] on div "Job Application Job Application" at bounding box center [1198, 203] width 163 height 33
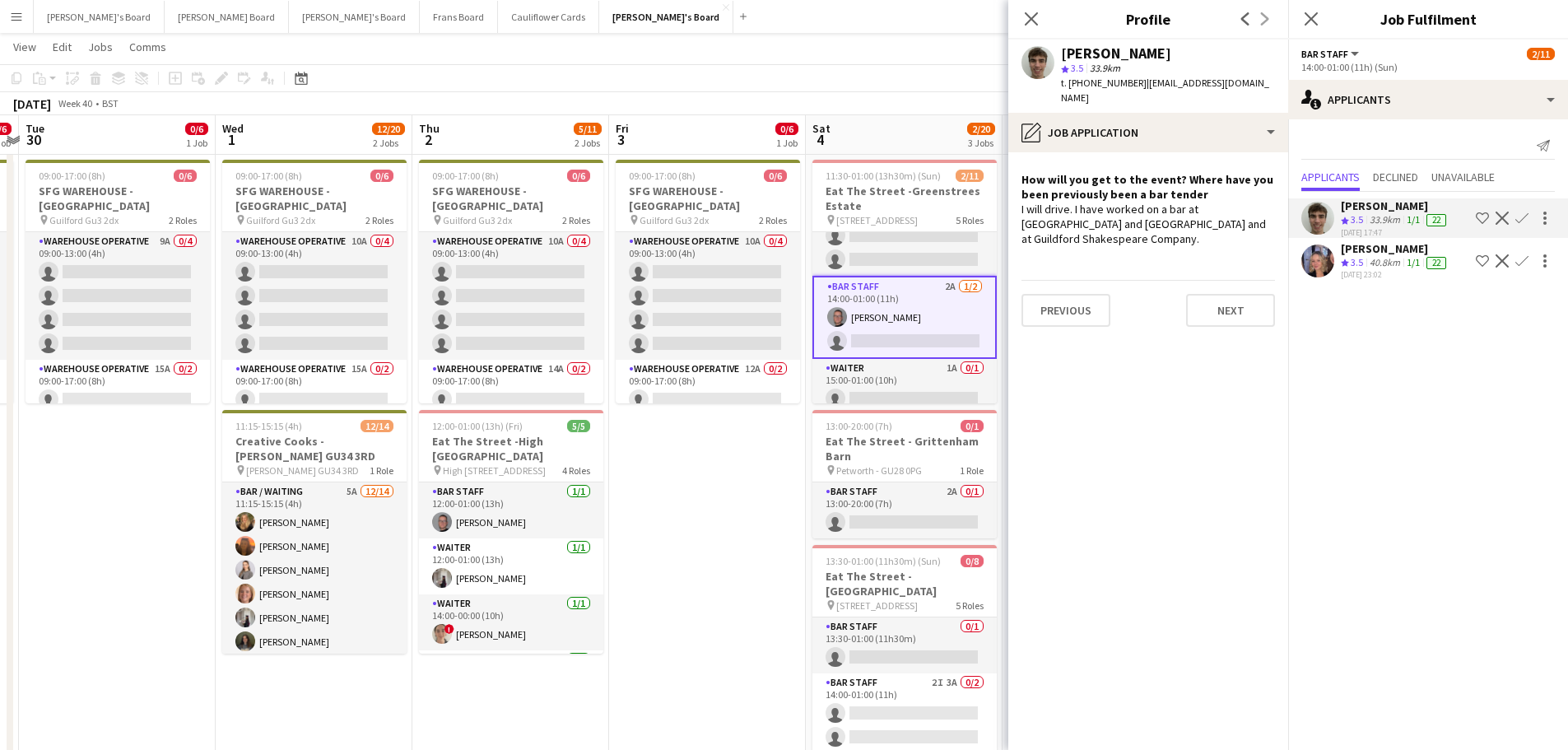
scroll to position [255, 0]
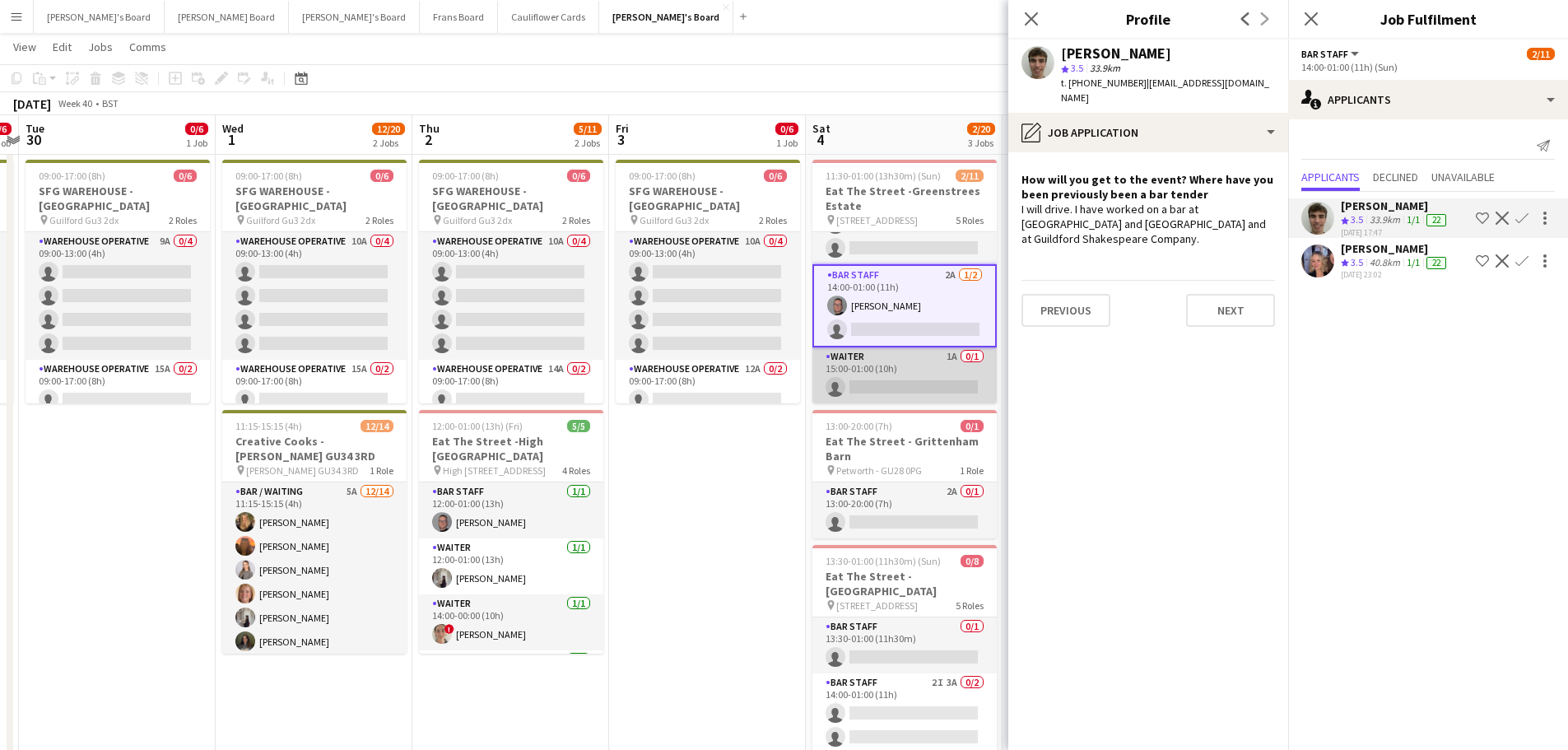
click at [918, 361] on app-card-role "Waiter 1A 0/1 15:00-01:00 (10h) single-neutral-actions" at bounding box center [905, 375] width 184 height 56
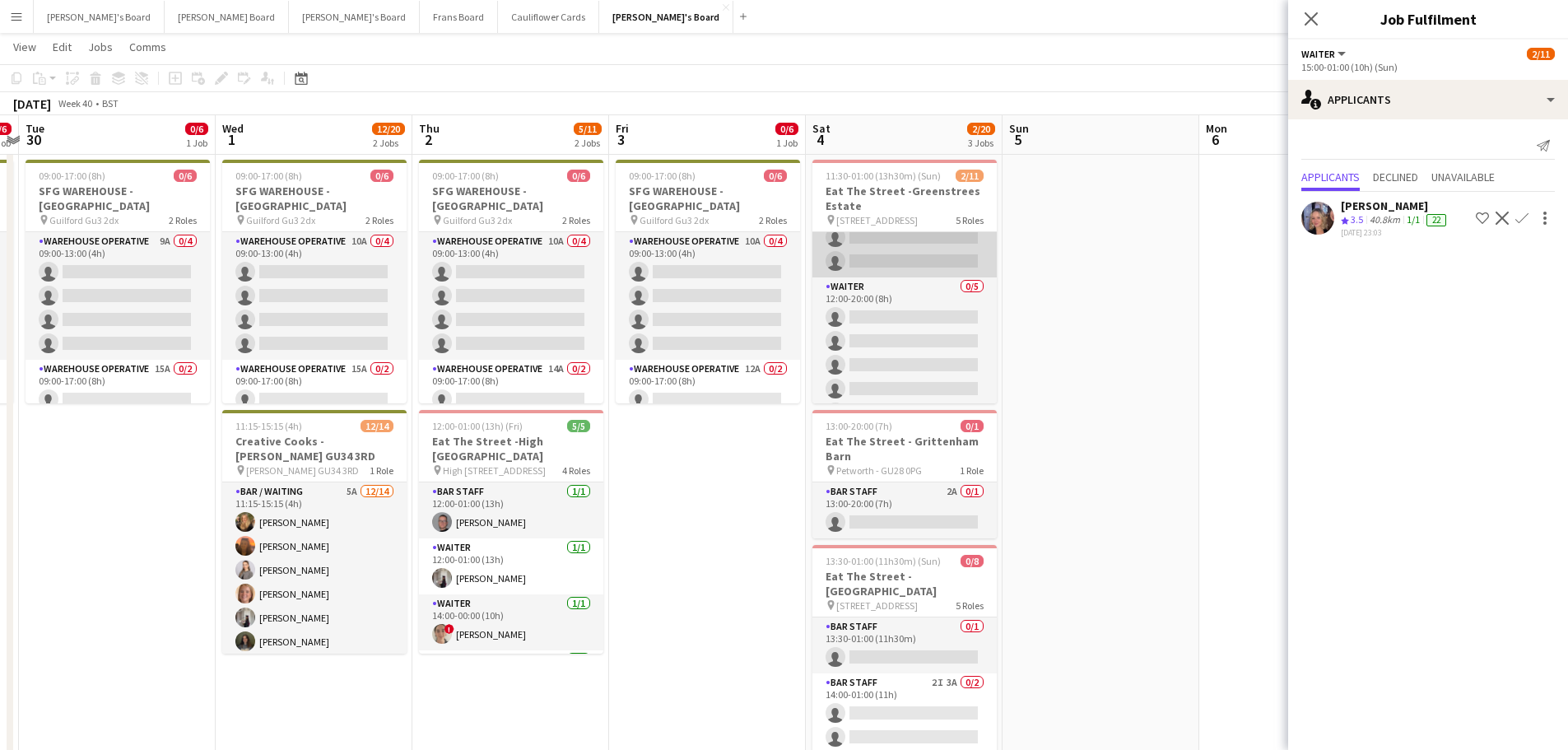
scroll to position [8, 0]
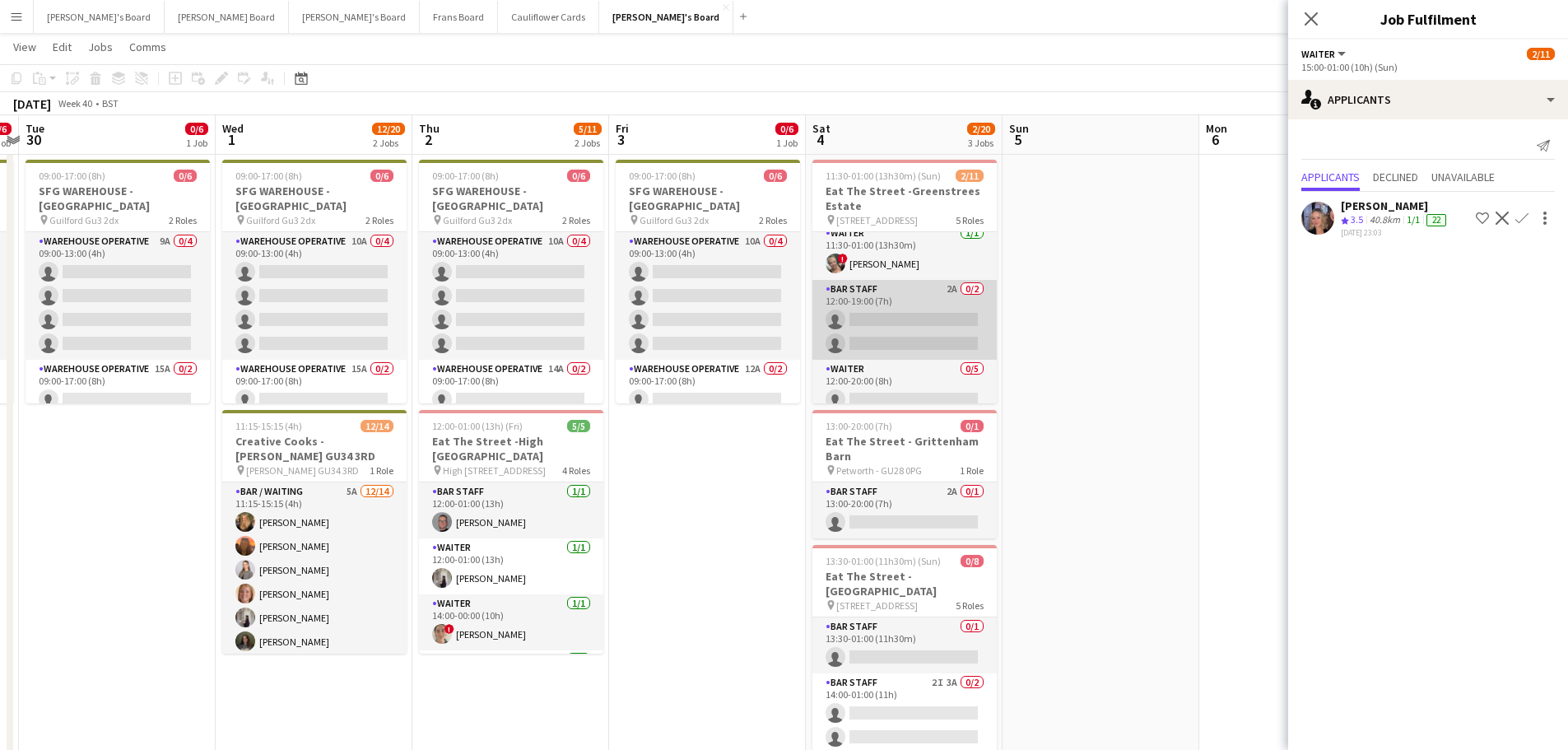
click at [943, 320] on app-card-role "BAR STAFF 2A 0/2 12:00-19:00 (7h) single-neutral-actions single-neutral-actions" at bounding box center [905, 320] width 184 height 80
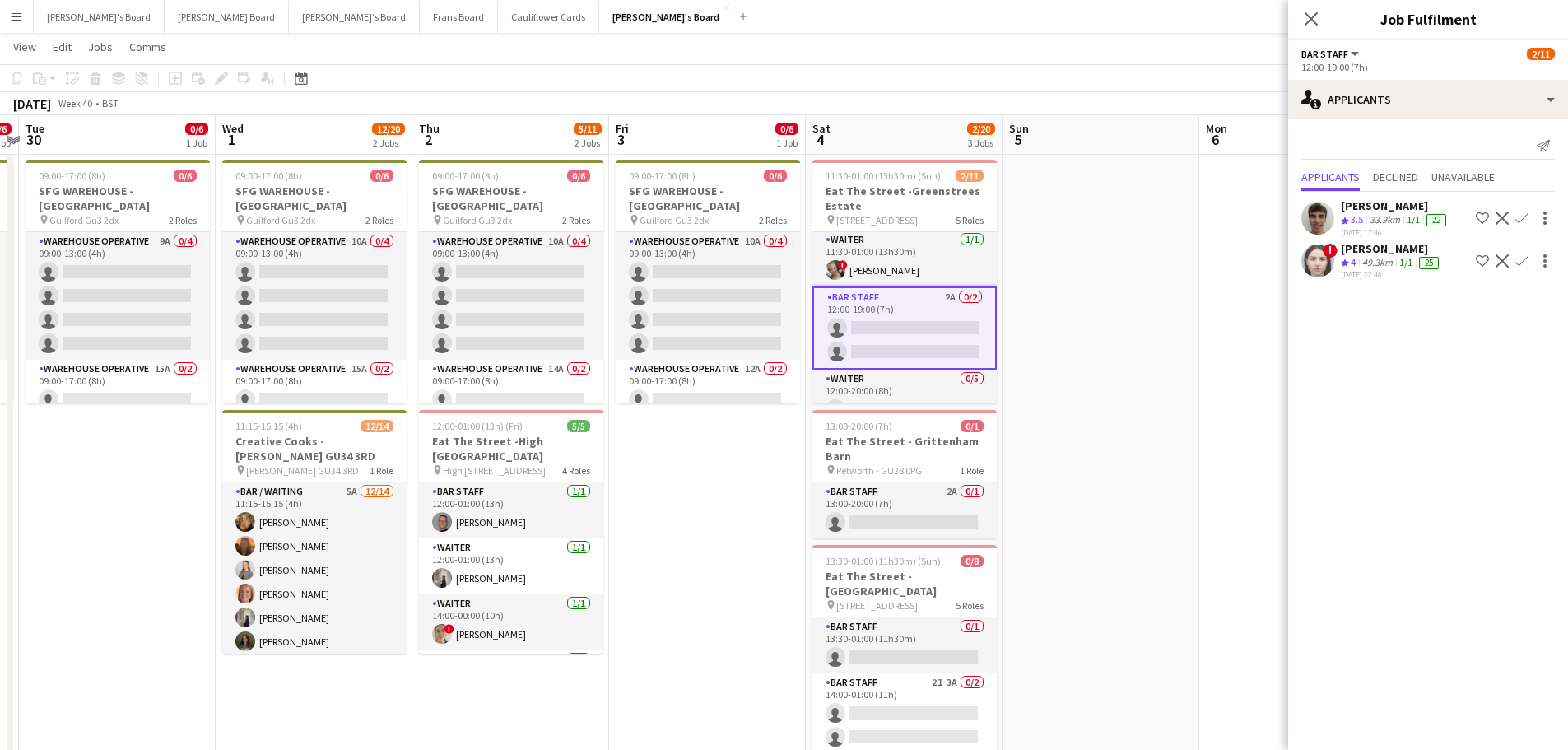
scroll to position [0, 0]
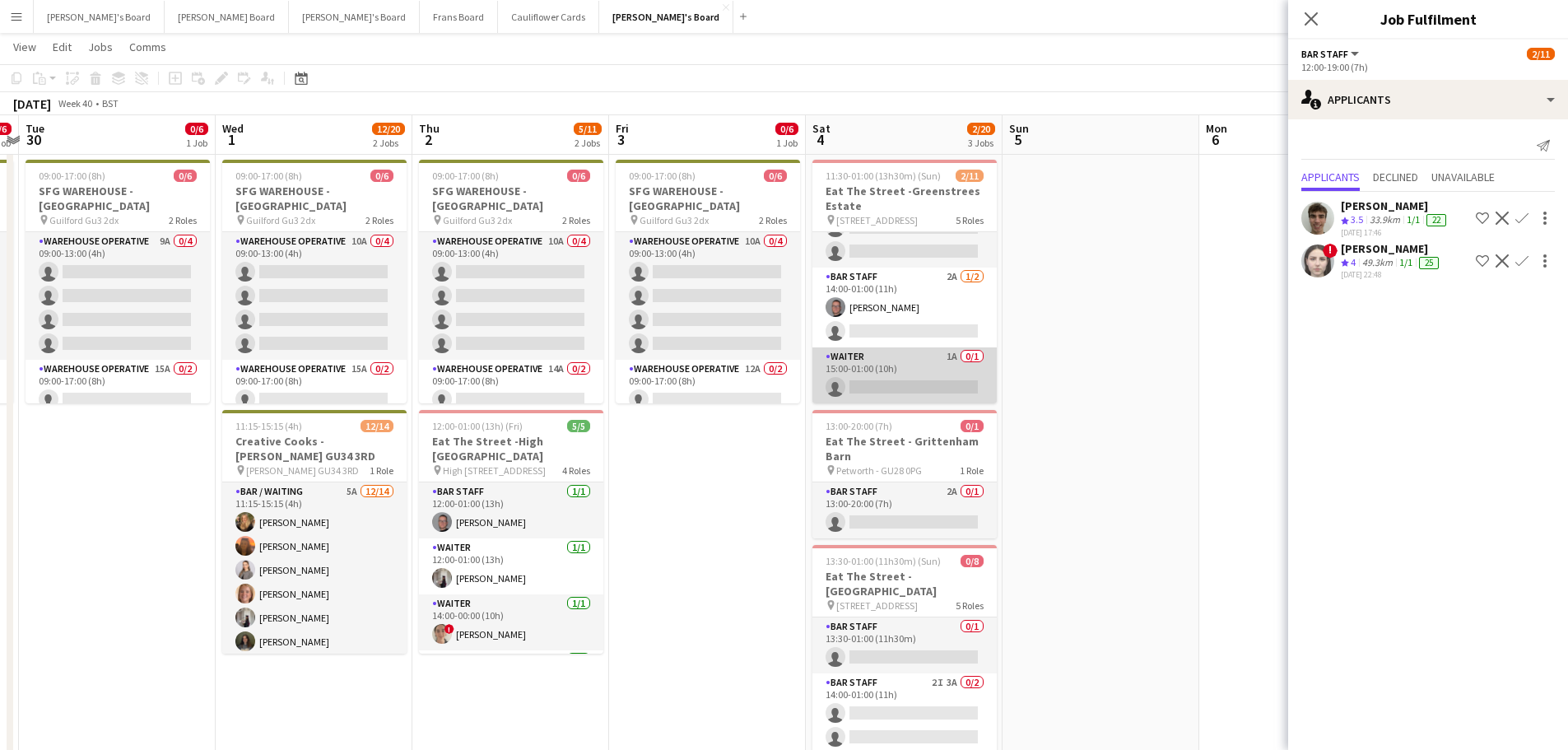
click at [902, 369] on app-card-role "Waiter 1A 0/1 15:00-01:00 (10h) single-neutral-actions" at bounding box center [905, 375] width 184 height 56
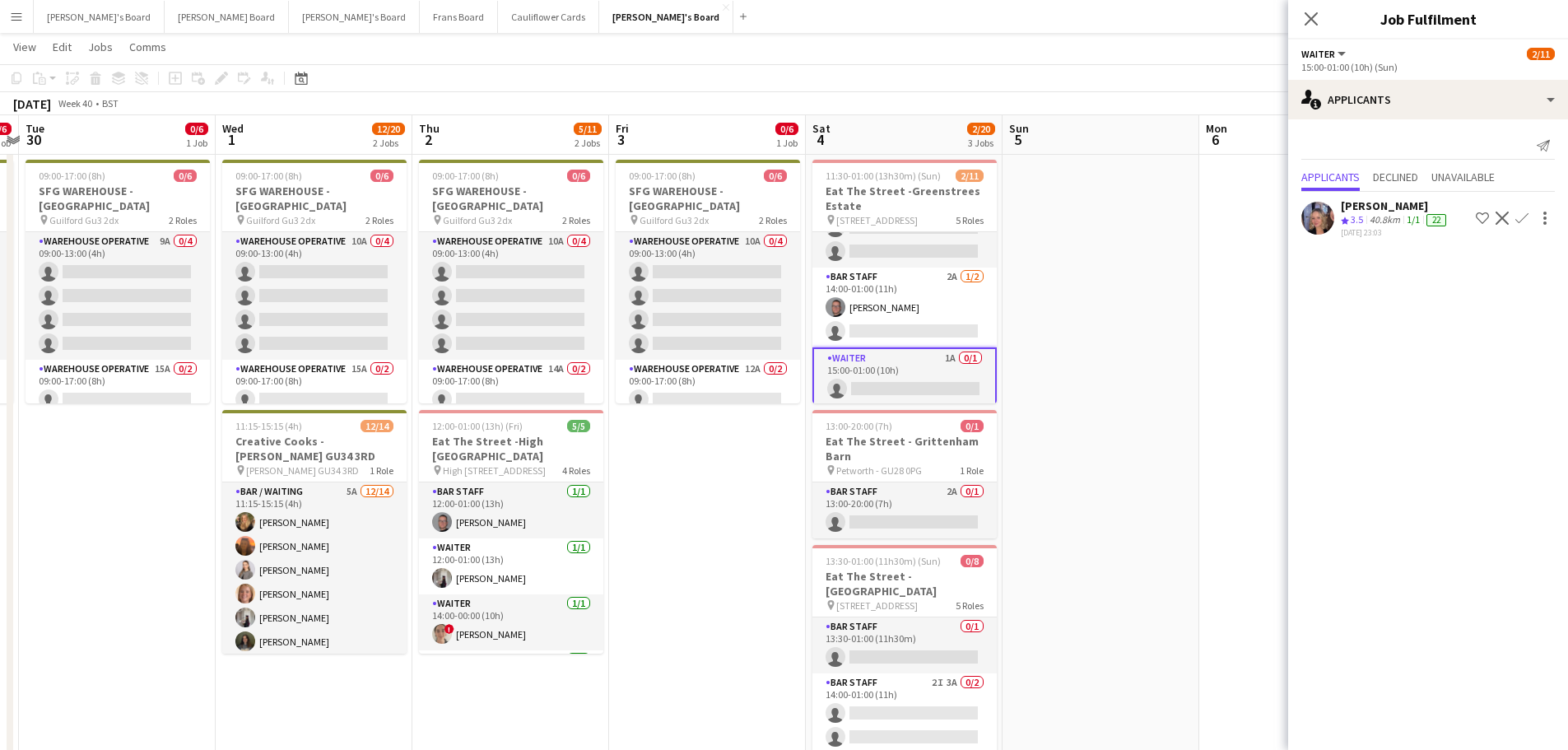
click at [1392, 220] on div "40.8km" at bounding box center [1385, 220] width 37 height 14
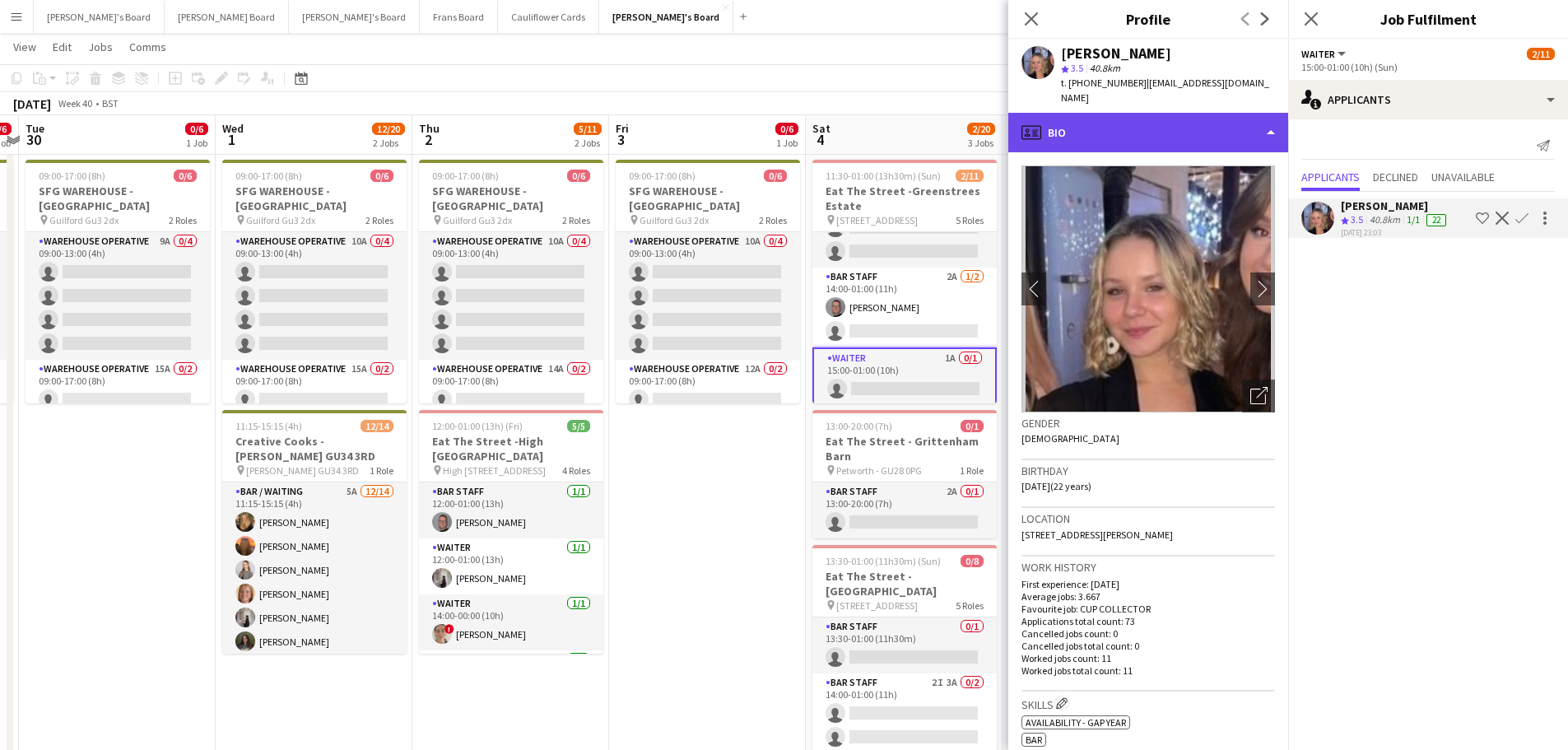
click at [1170, 113] on div "profile Bio" at bounding box center [1148, 132] width 280 height 40
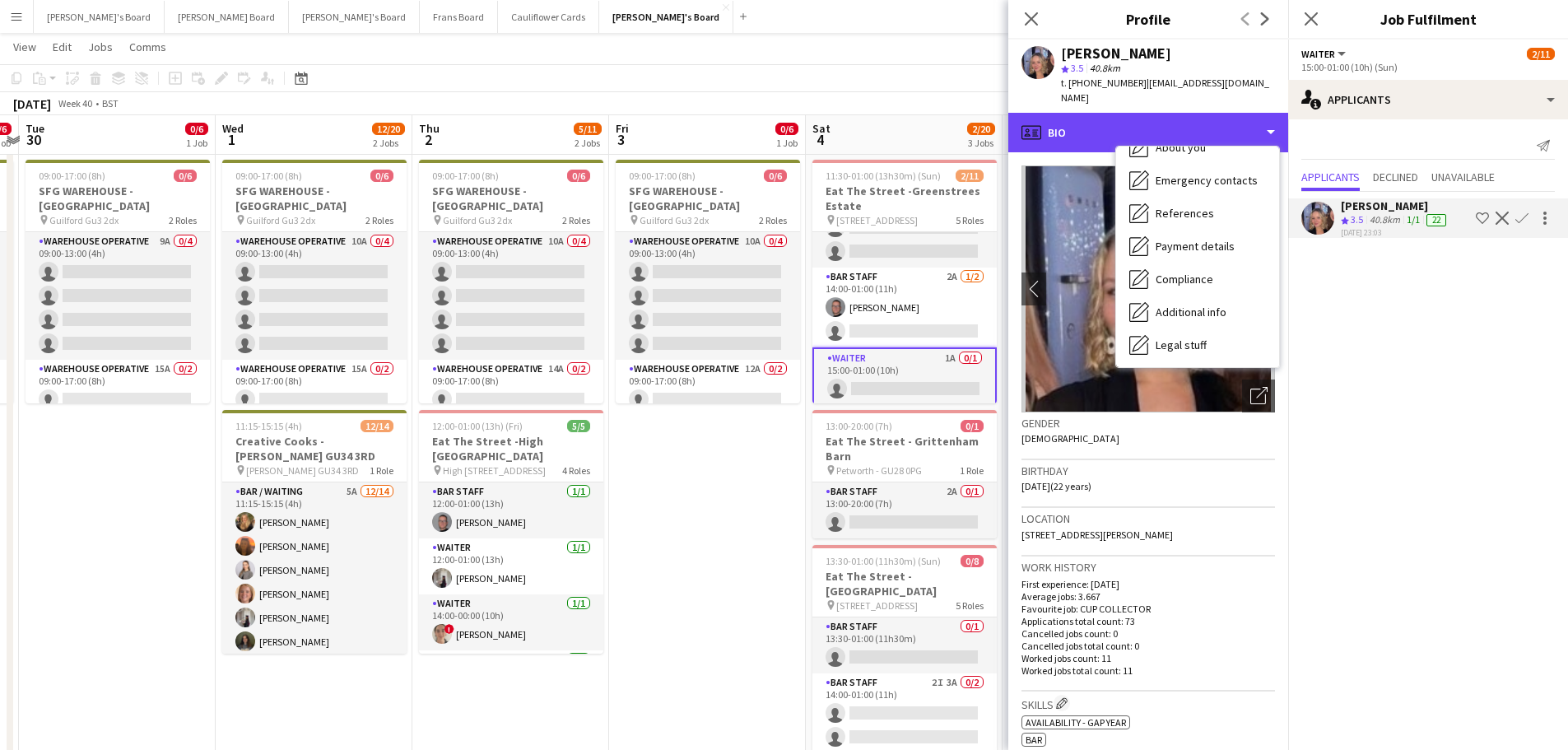
scroll to position [253, 0]
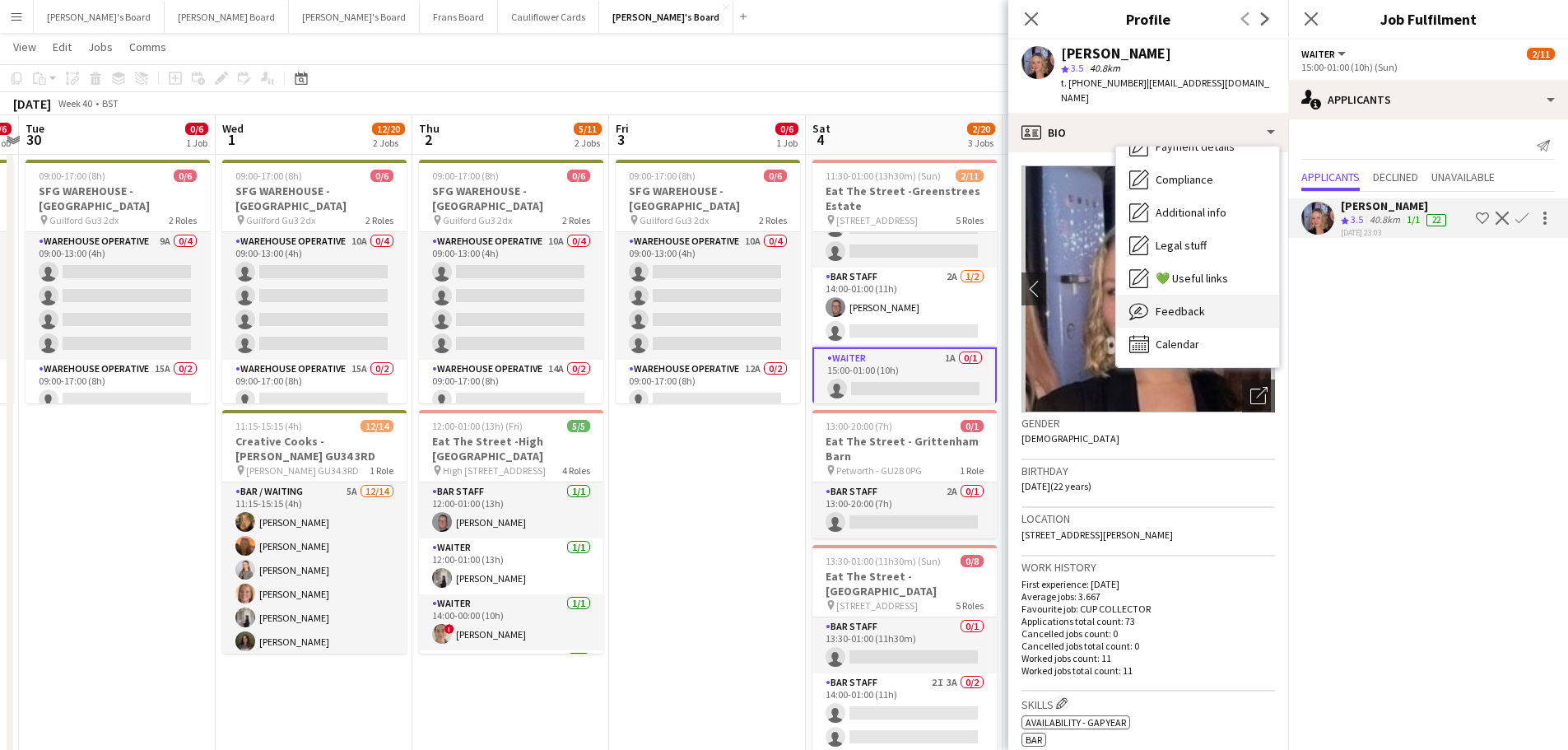
click at [1197, 304] on span "Feedback" at bounding box center [1180, 310] width 49 height 15
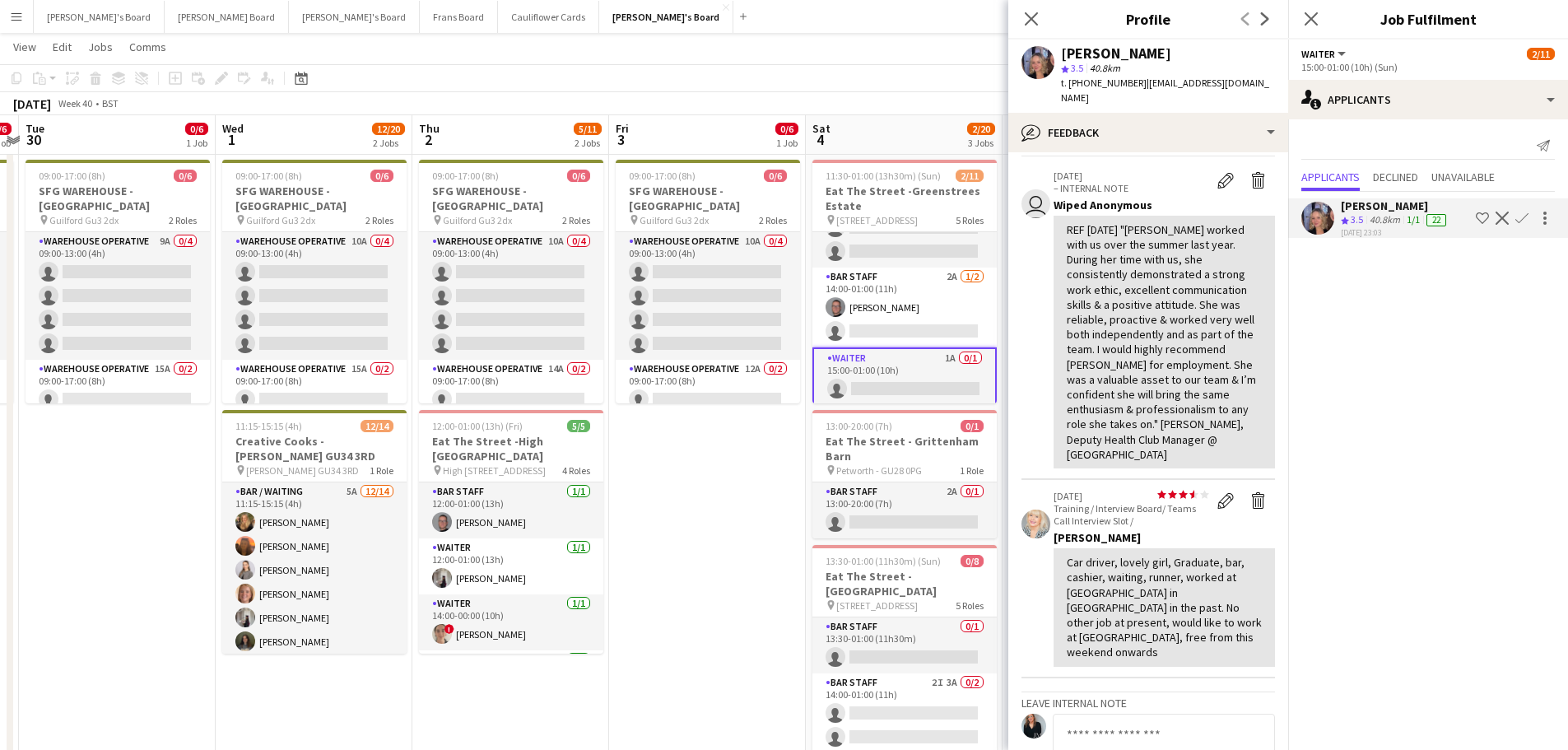
scroll to position [82, 0]
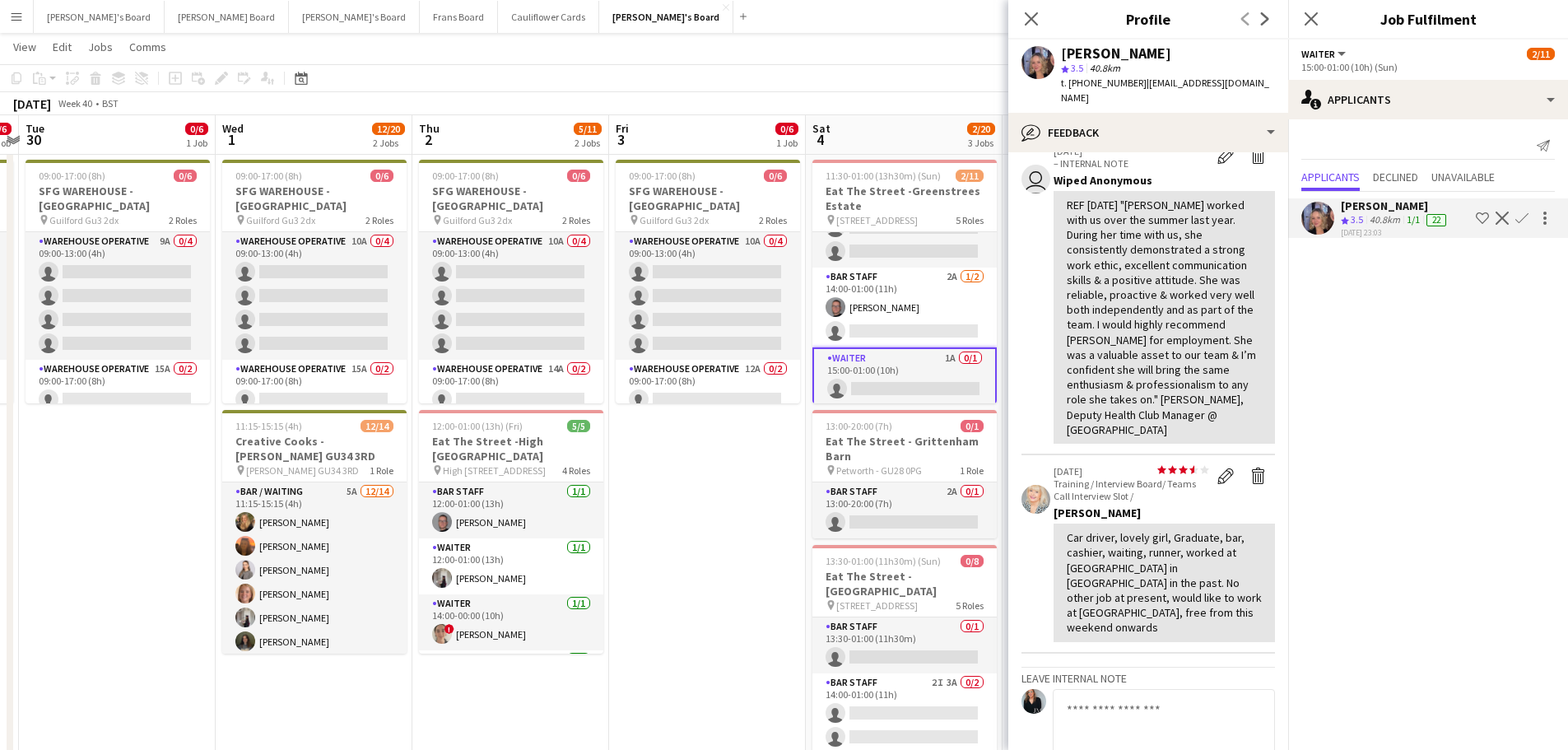
click at [1526, 212] on app-icon "Confirm" at bounding box center [1522, 218] width 14 height 14
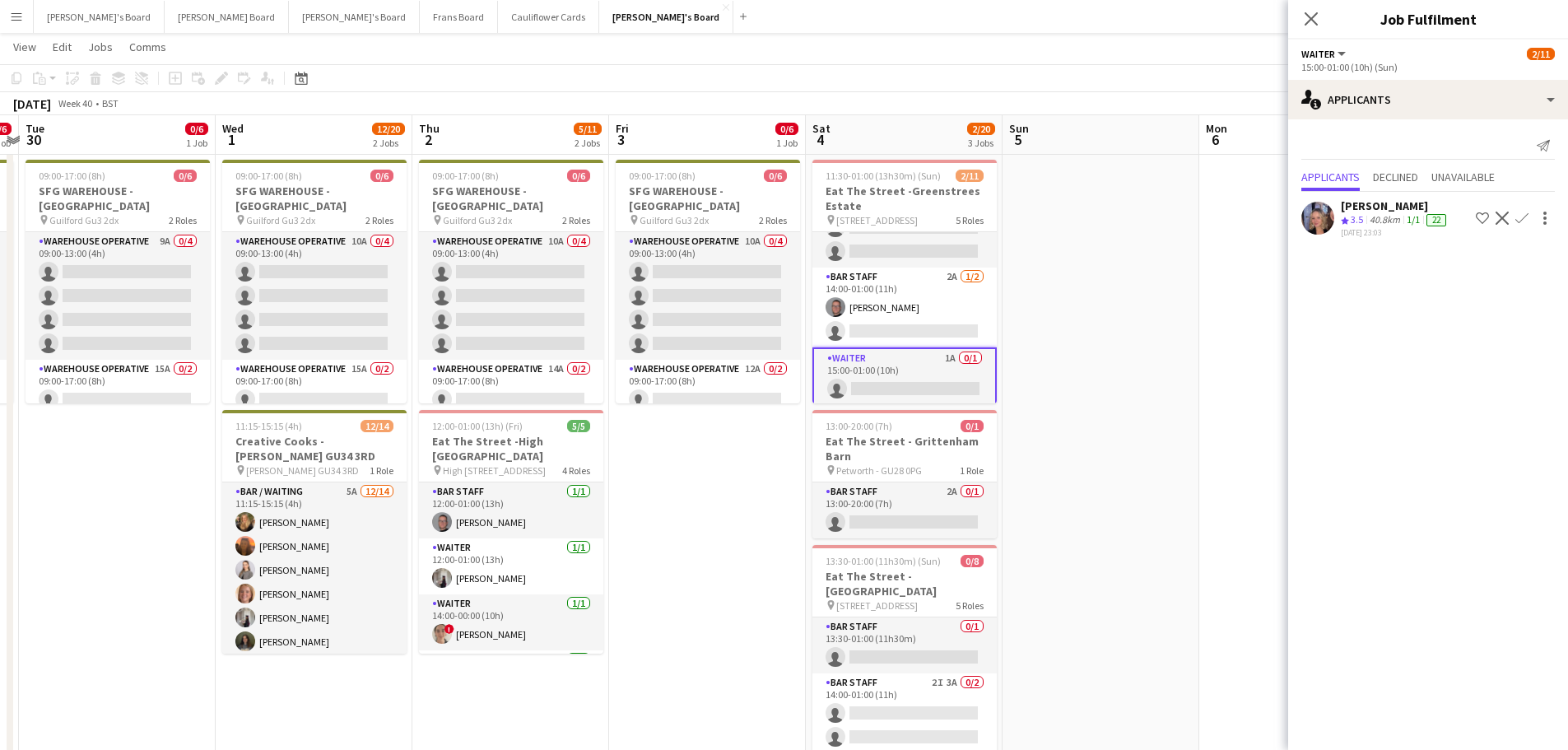
click at [1526, 212] on app-icon "Confirm" at bounding box center [1522, 218] width 14 height 14
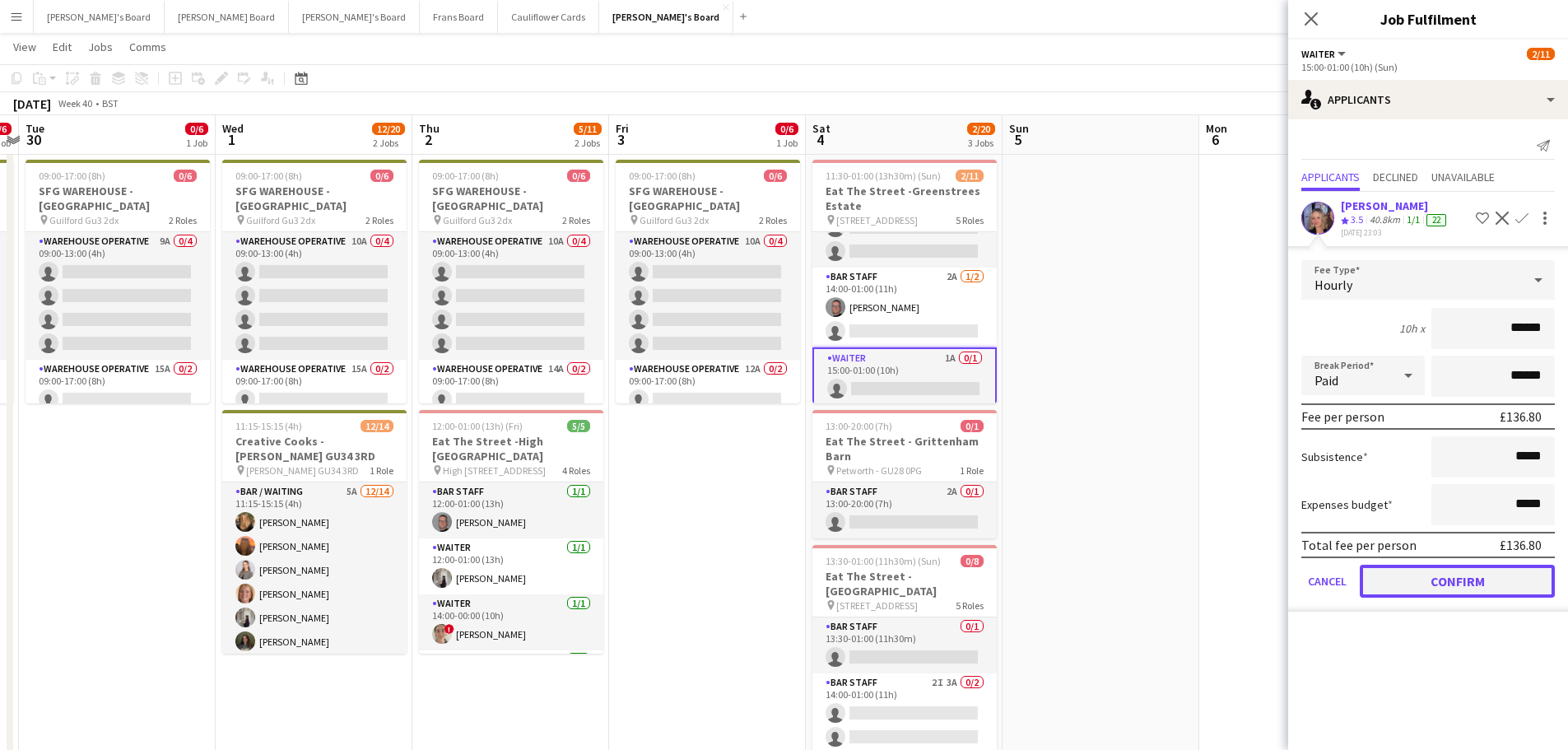
click at [1459, 587] on button "Confirm" at bounding box center [1456, 581] width 195 height 33
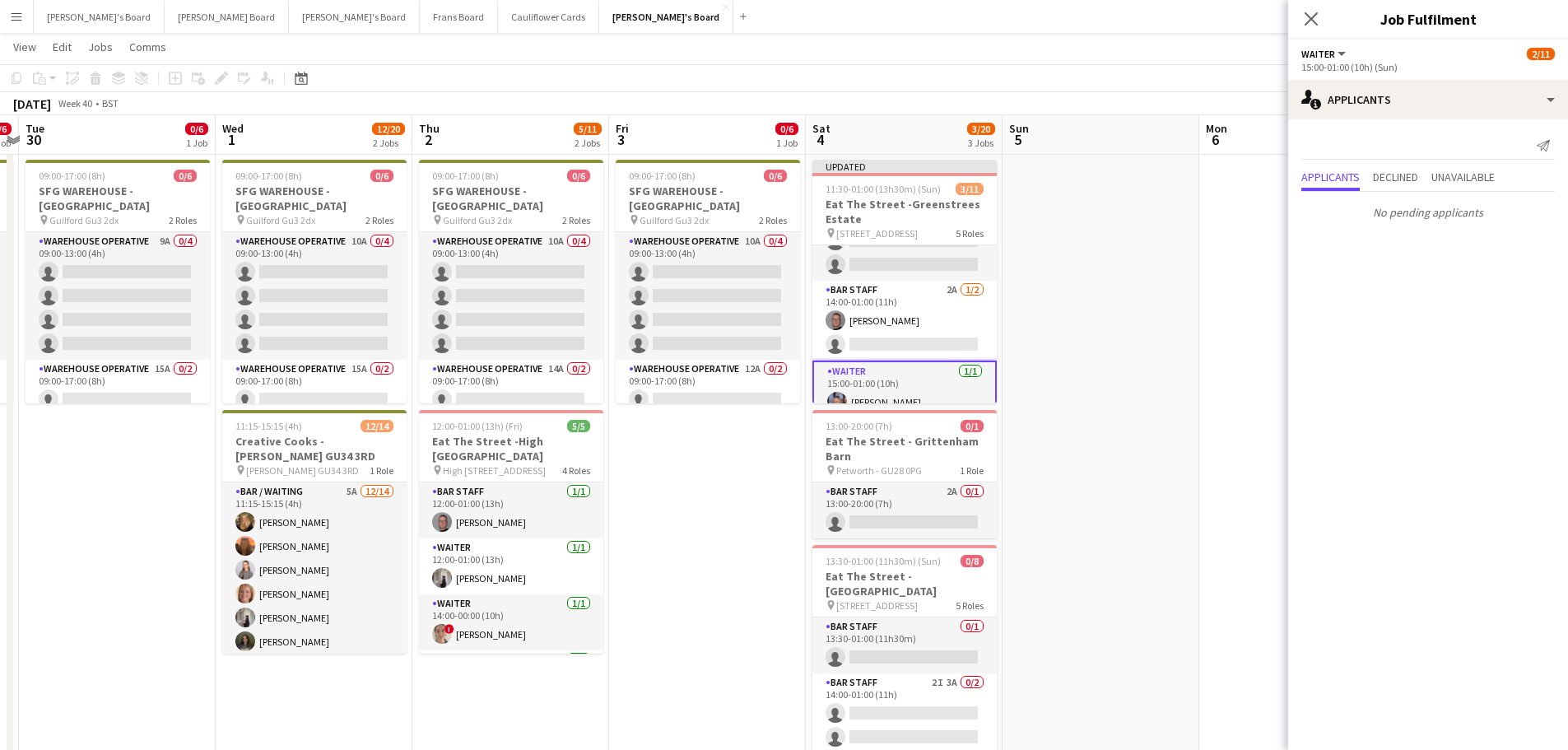
click at [1042, 400] on app-date-cell at bounding box center [1101, 455] width 197 height 1200
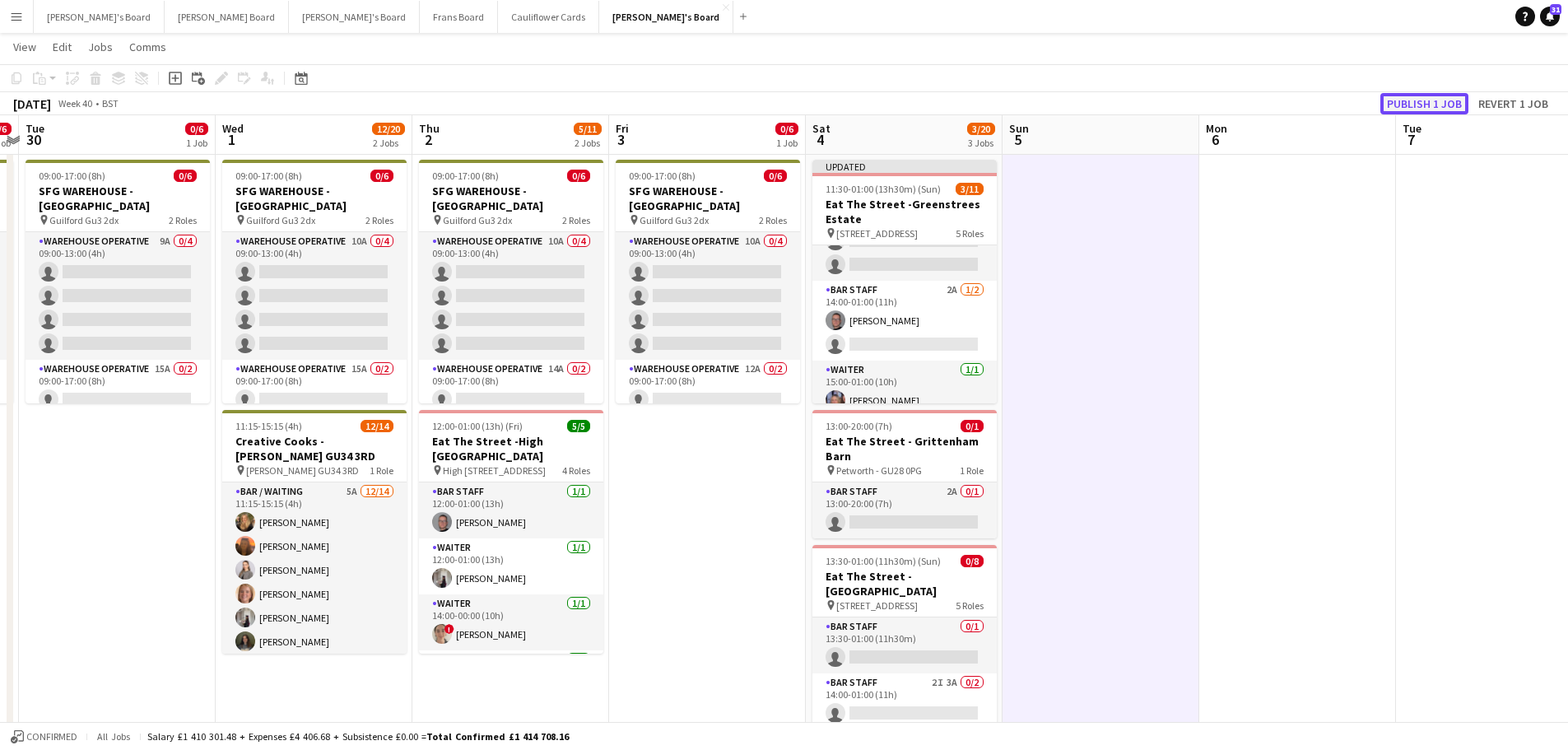
click at [1389, 110] on button "Publish 1 job" at bounding box center [1424, 104] width 88 height 21
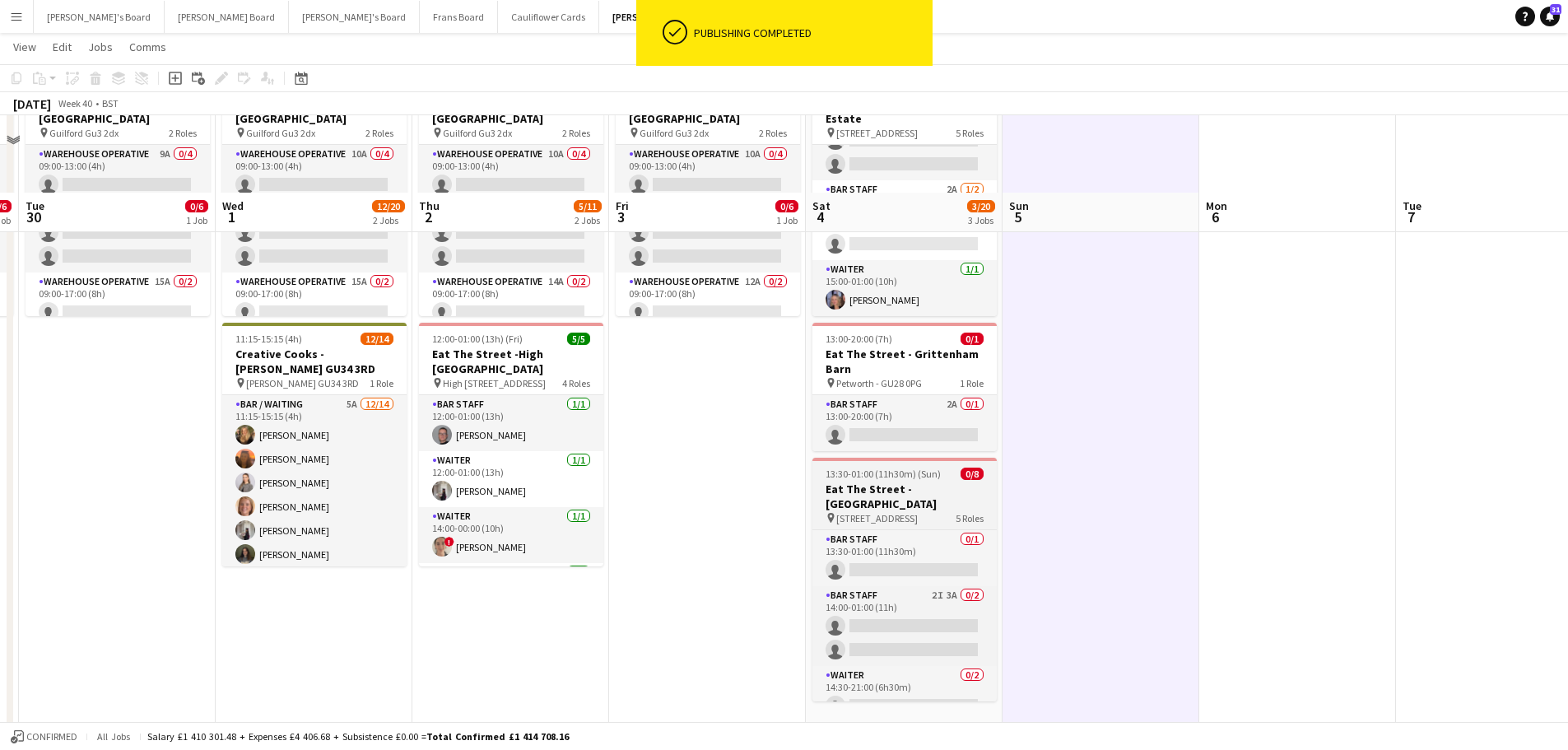
scroll to position [494, 0]
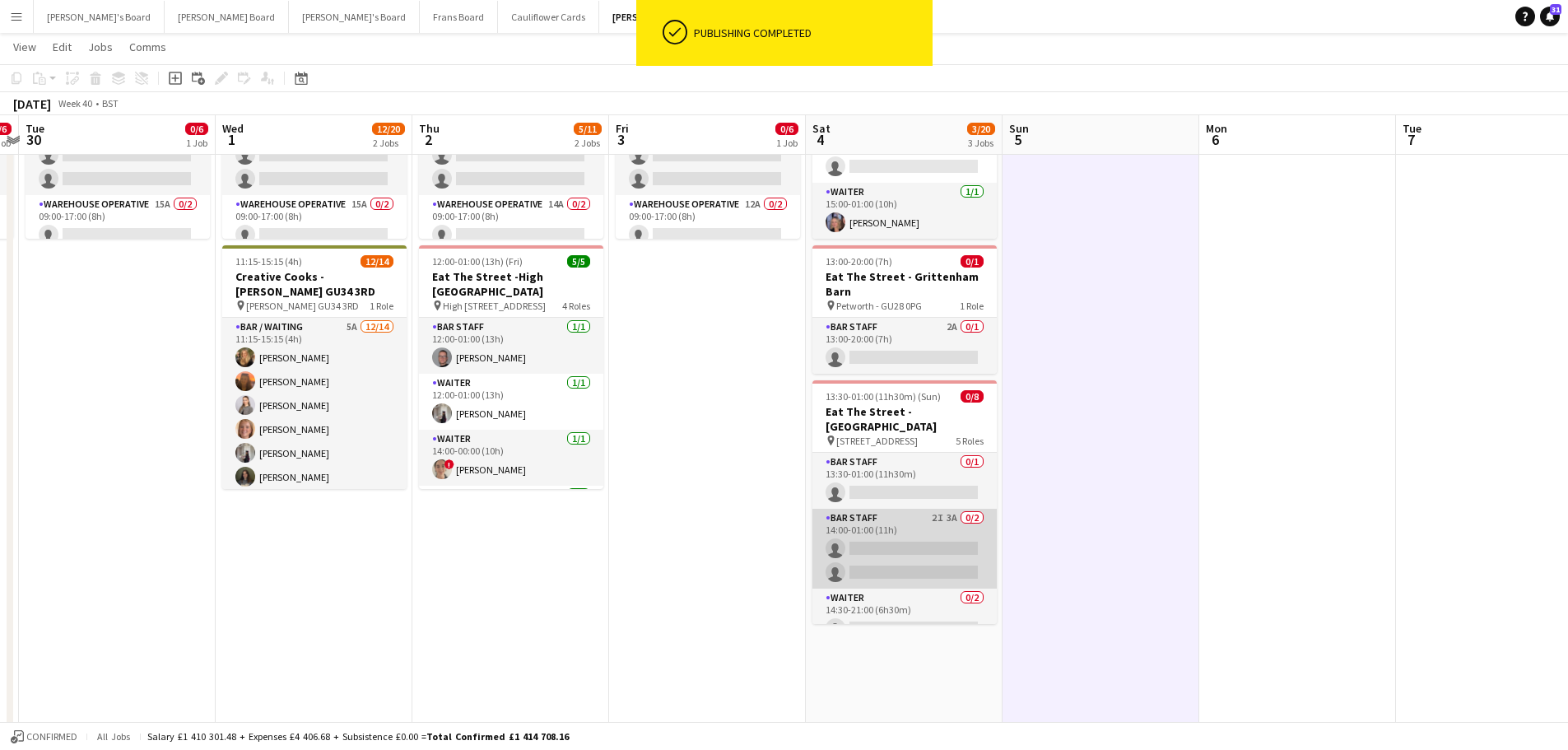
click at [949, 516] on app-card-role "BAR STAFF 2I 3A 0/2 14:00-01:00 (11h) single-neutral-actions single-neutral-act…" at bounding box center [905, 549] width 184 height 80
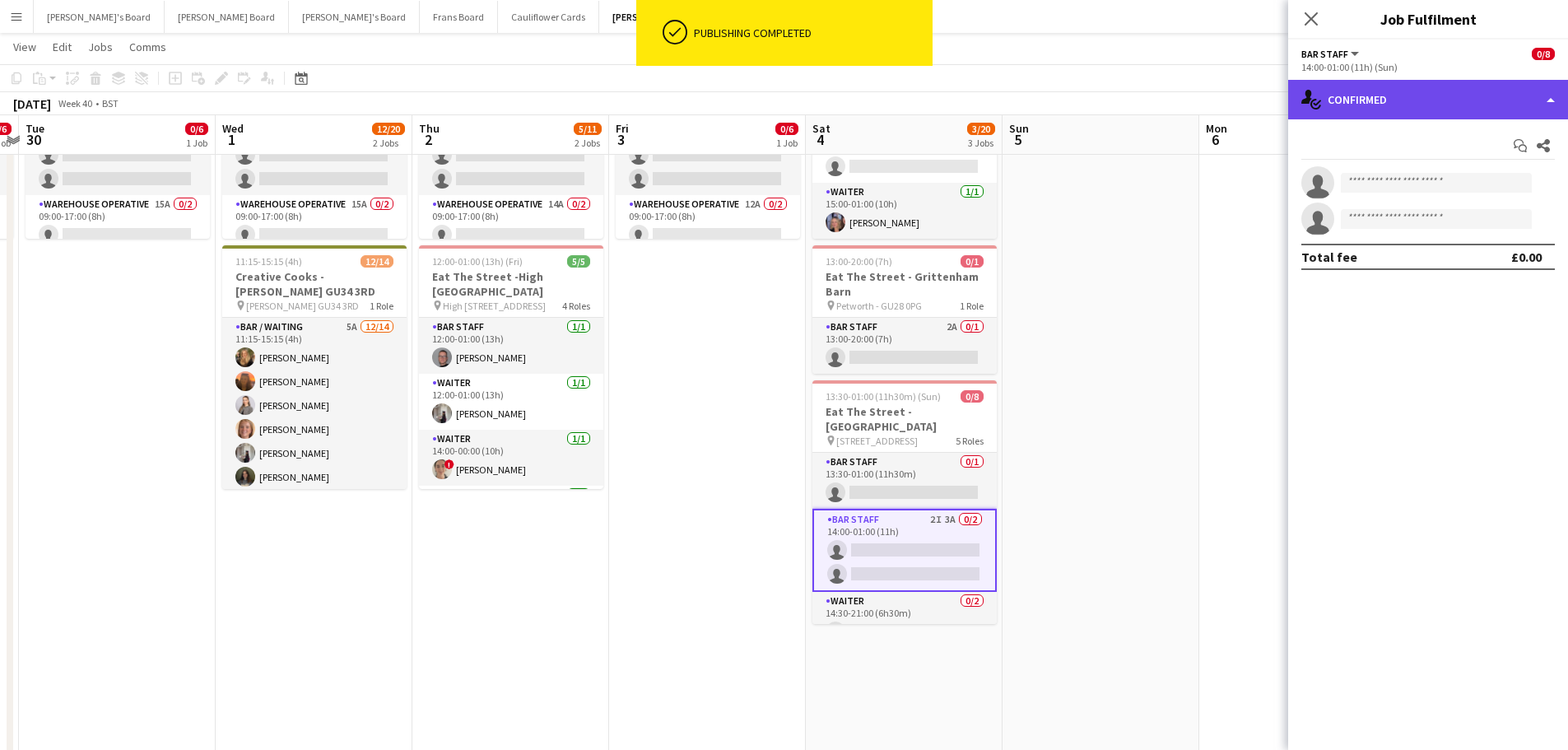
click at [1409, 112] on div "single-neutral-actions-check-2 Confirmed" at bounding box center [1428, 99] width 280 height 40
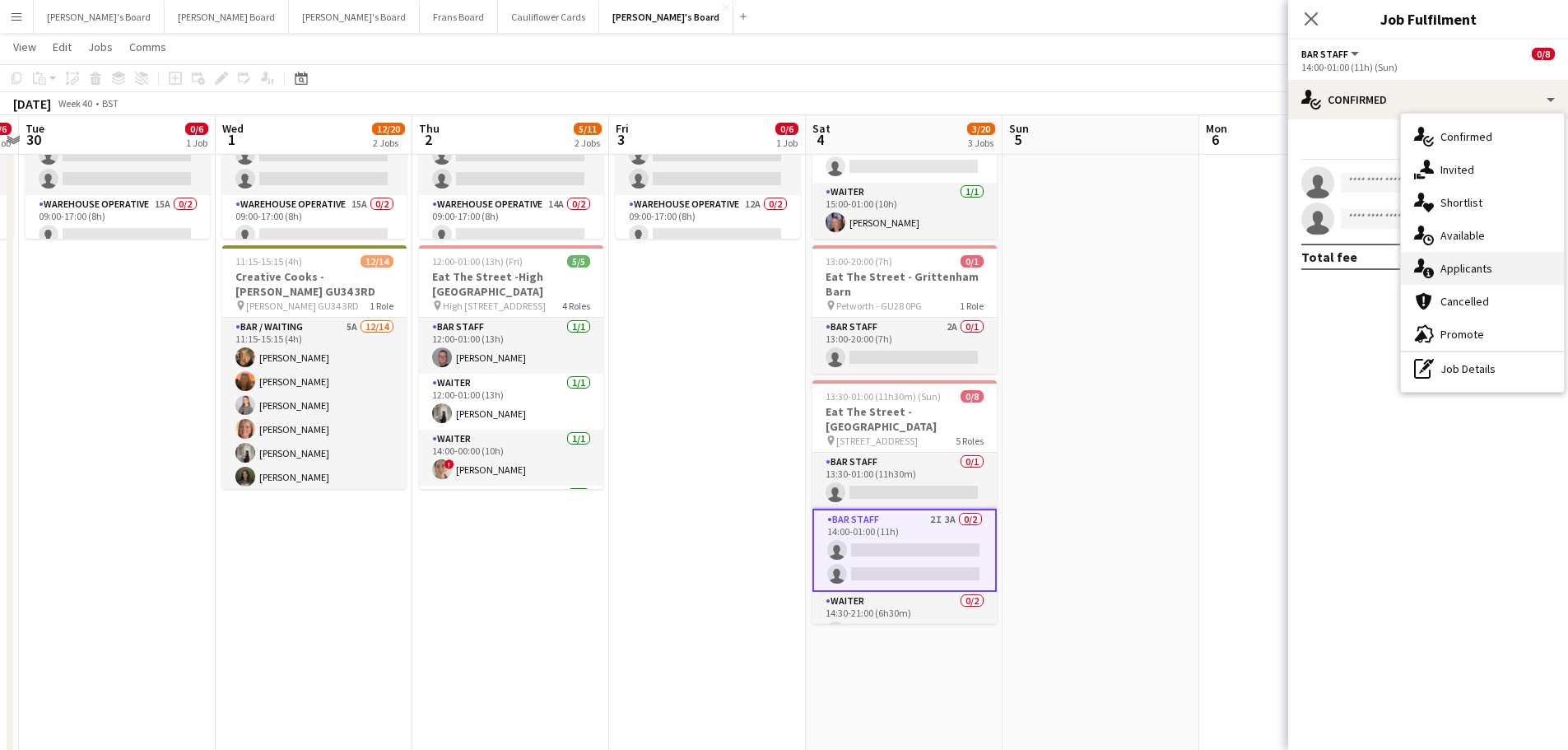
click at [1504, 261] on div "single-neutral-actions-information Applicants" at bounding box center [1483, 269] width 163 height 33
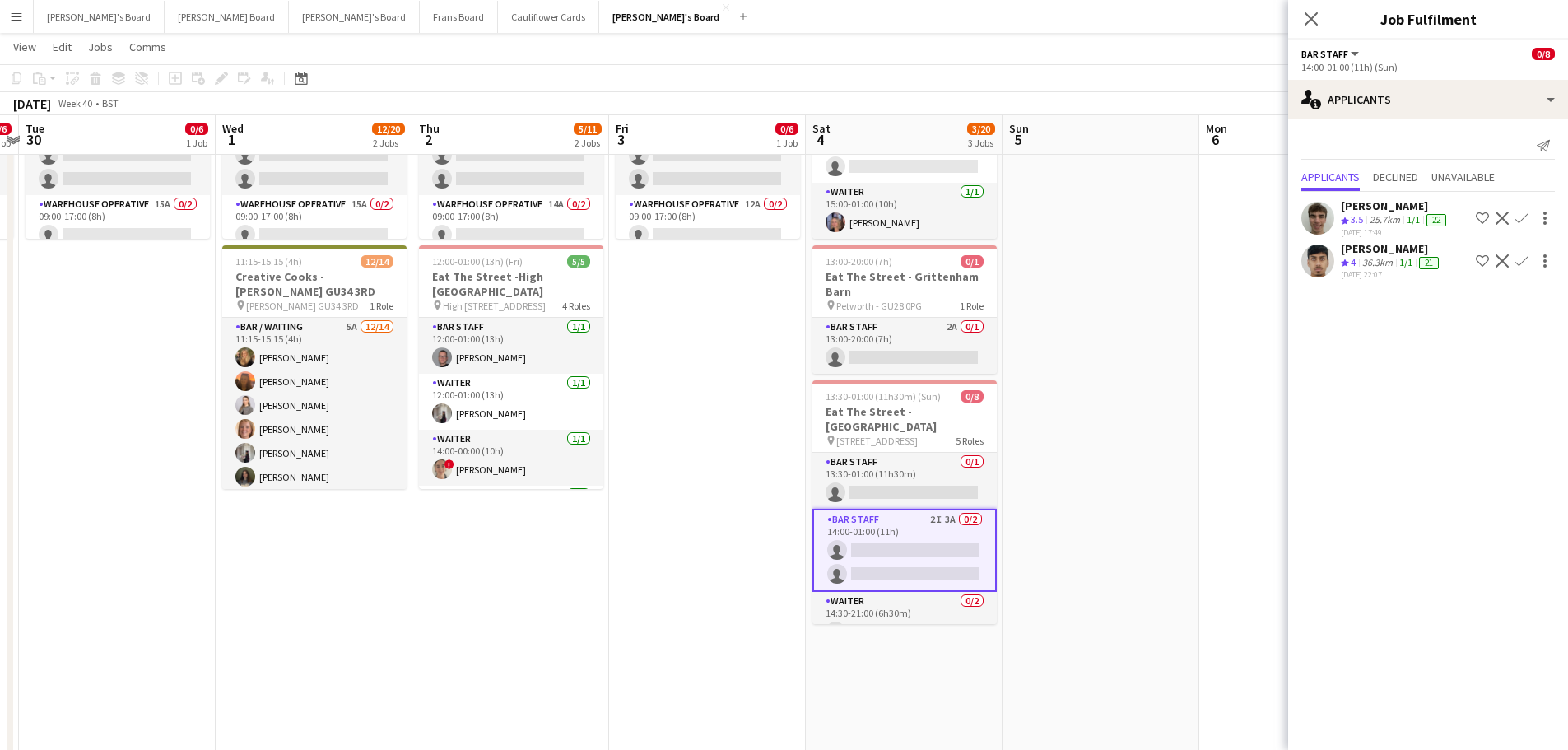
click at [1383, 259] on div "36.3km" at bounding box center [1378, 263] width 37 height 14
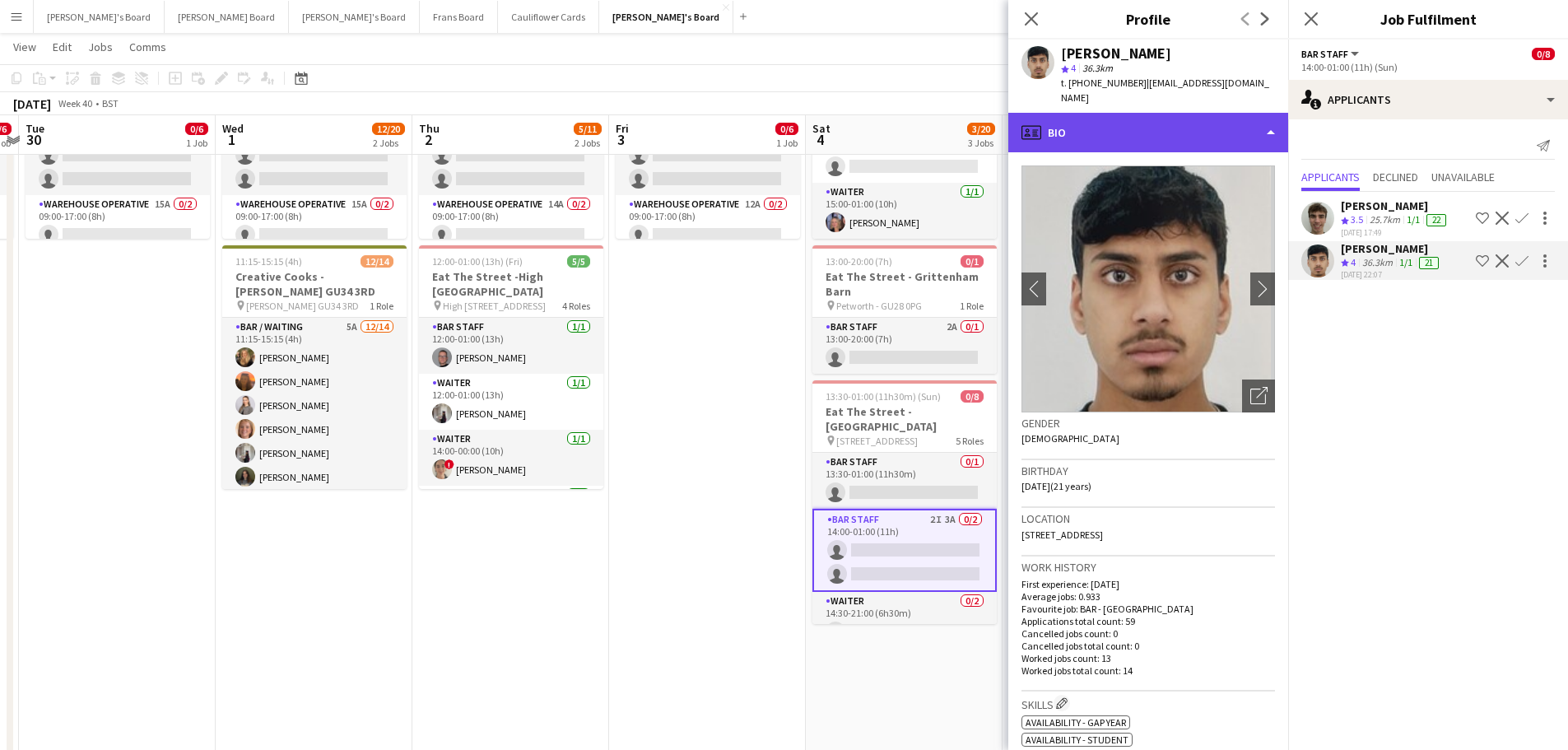
click at [1089, 117] on div "profile Bio" at bounding box center [1148, 132] width 280 height 40
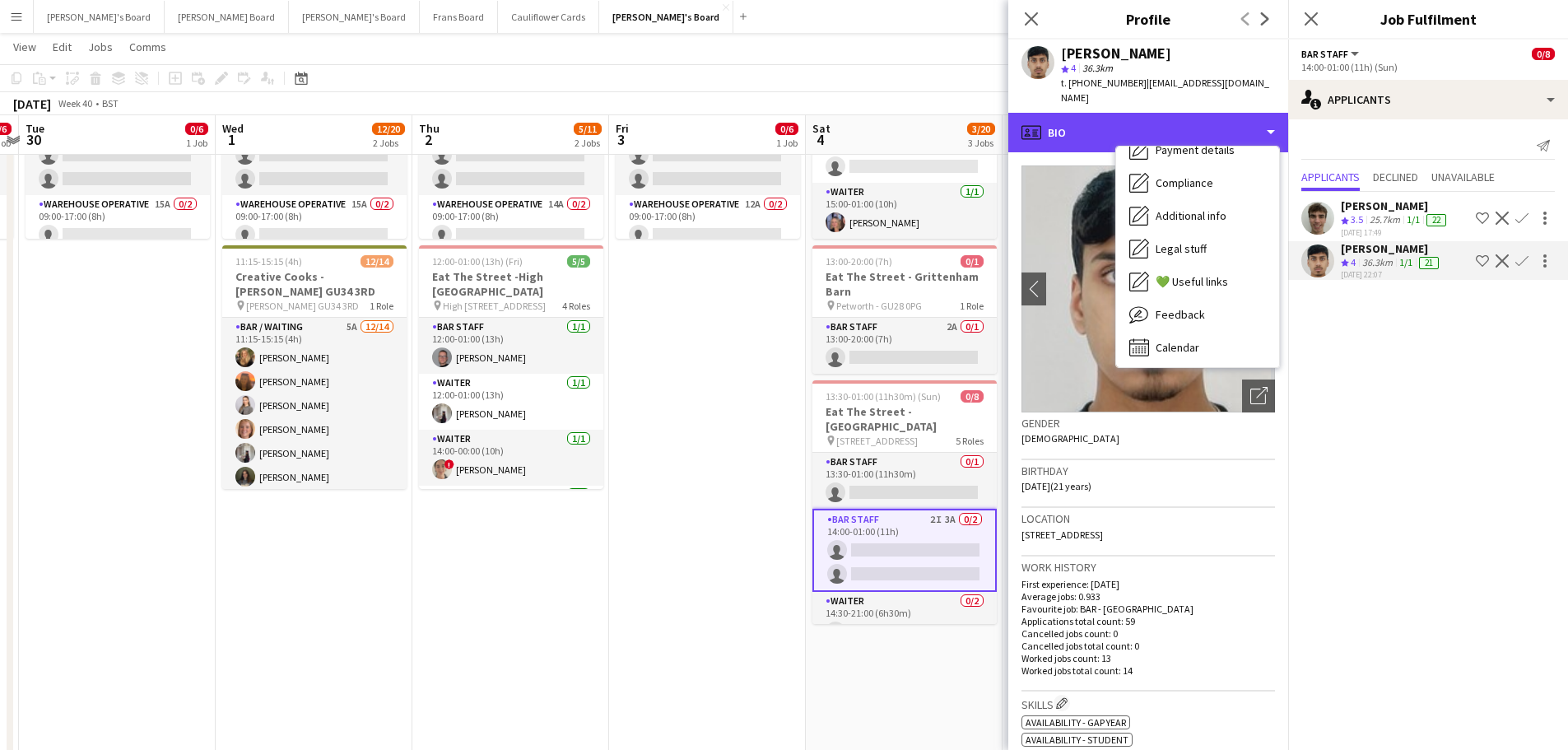
scroll to position [253, 0]
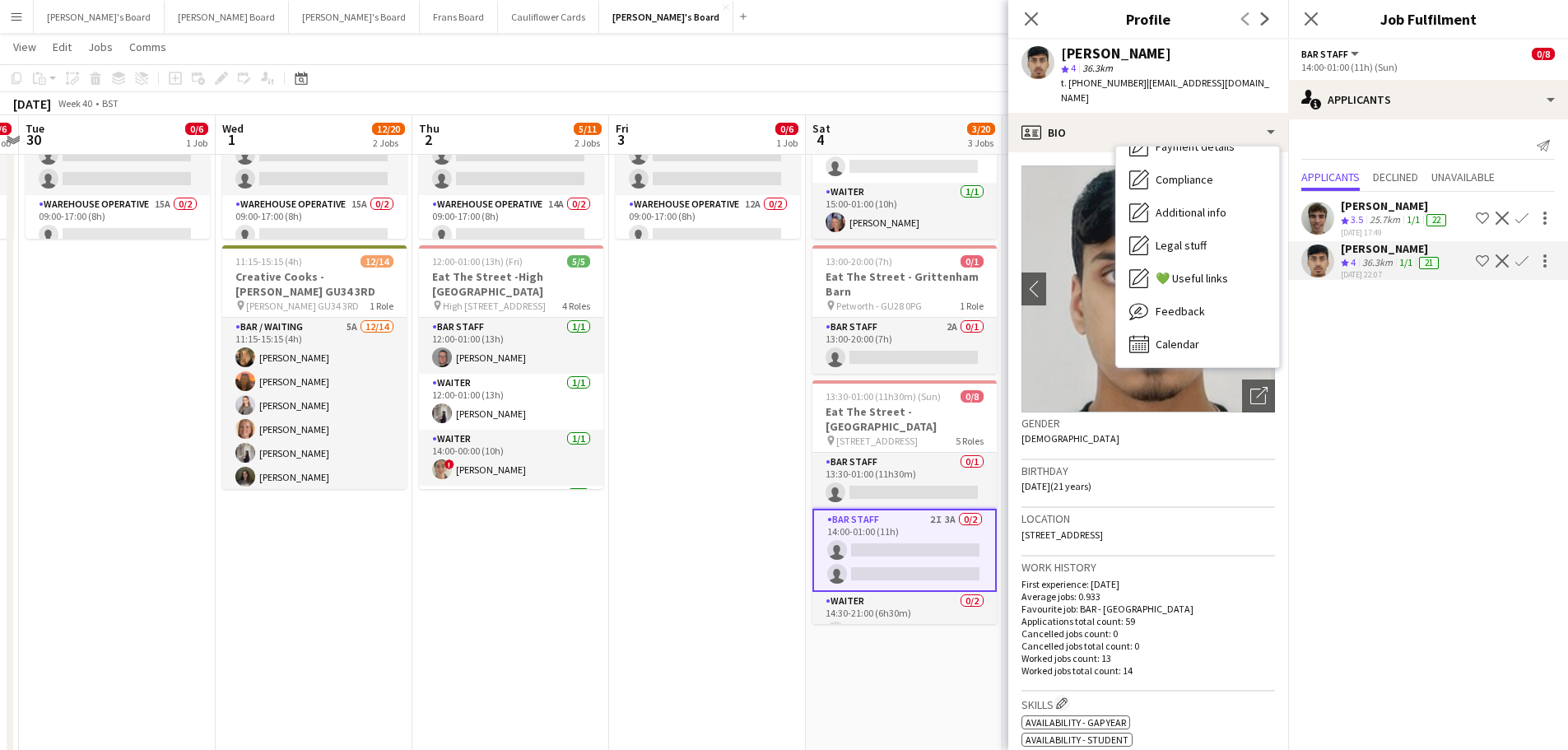
click at [1193, 337] on span "Calendar" at bounding box center [1177, 343] width 44 height 15
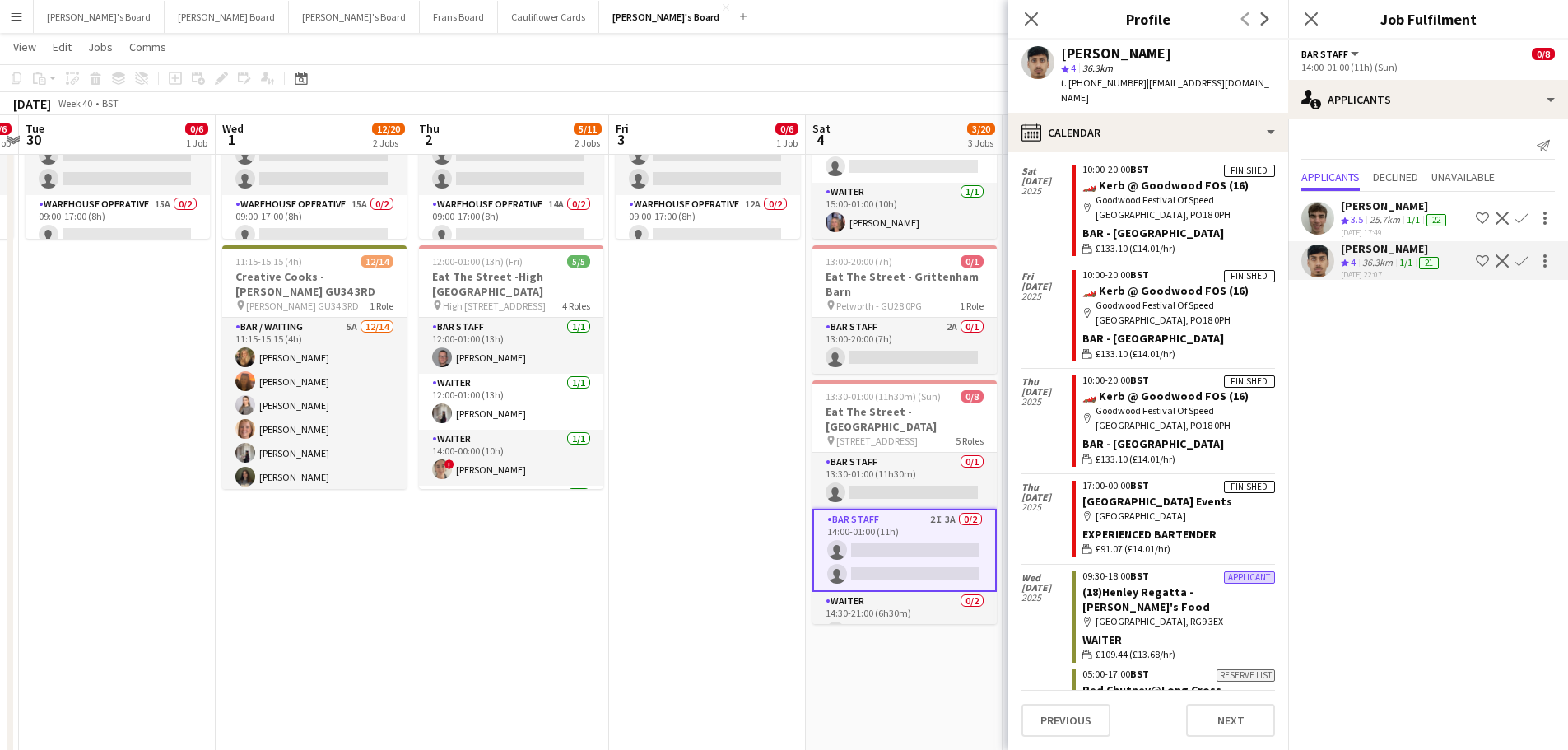
scroll to position [2306, 0]
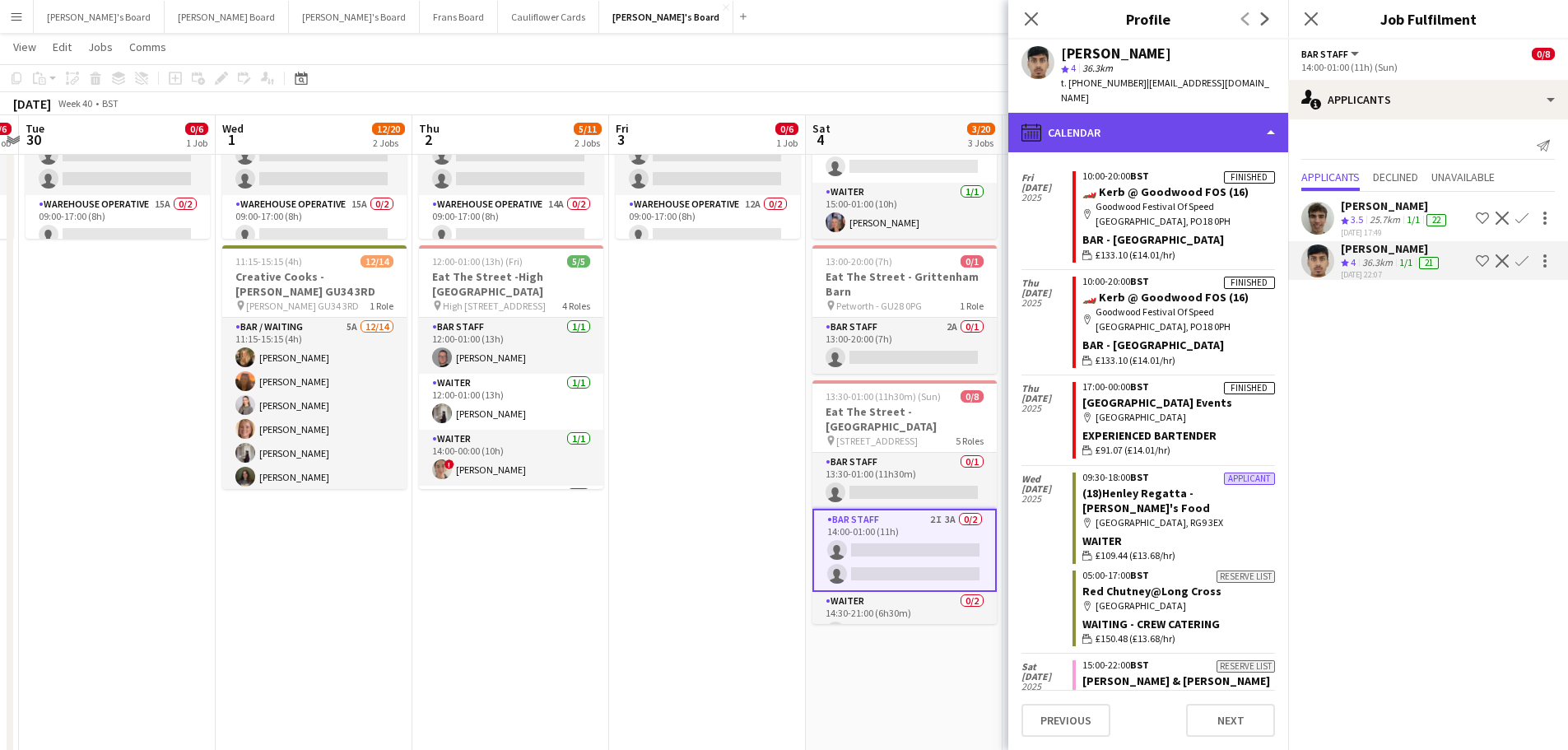
click at [1162, 120] on div "calendar-full Calendar" at bounding box center [1148, 132] width 280 height 40
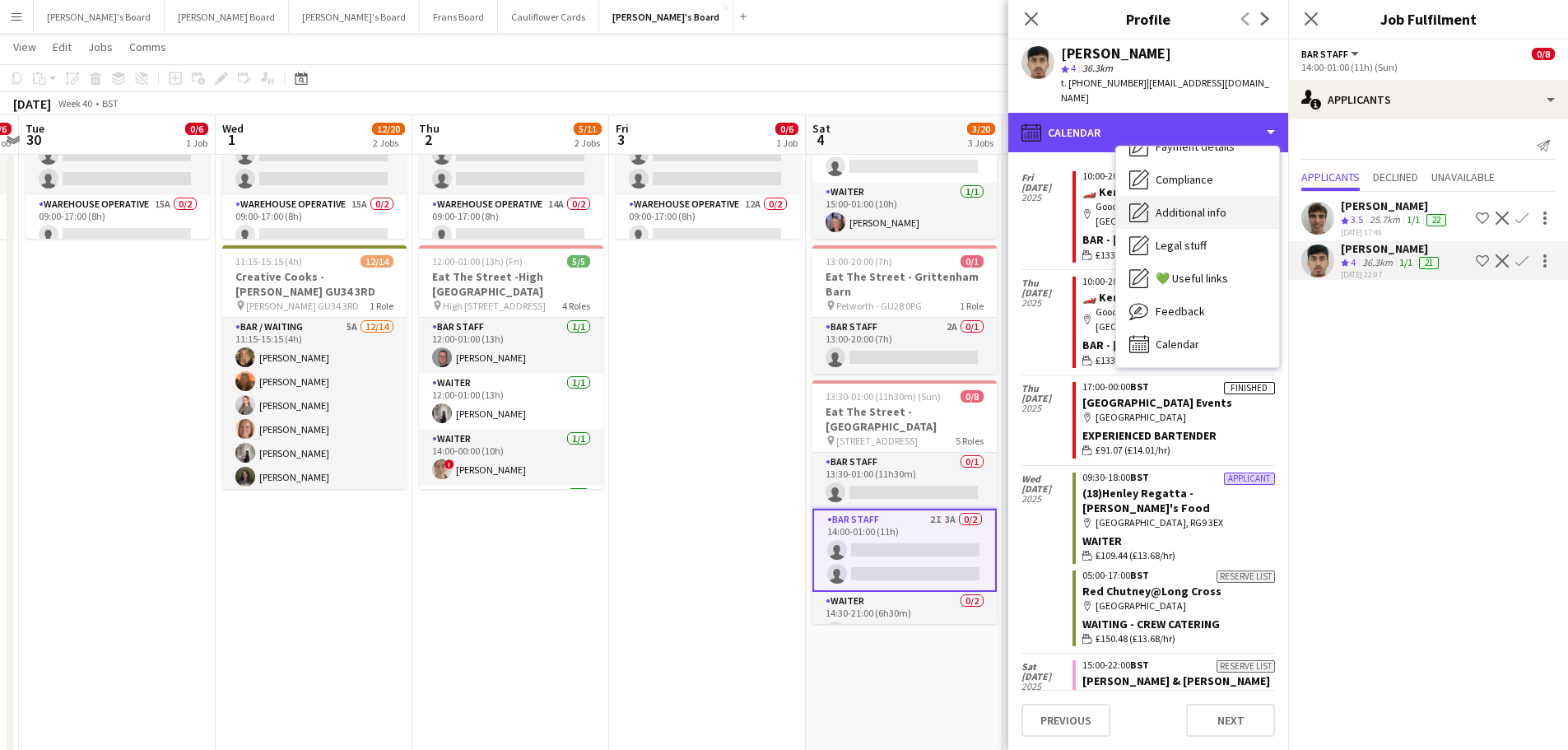
scroll to position [0, 0]
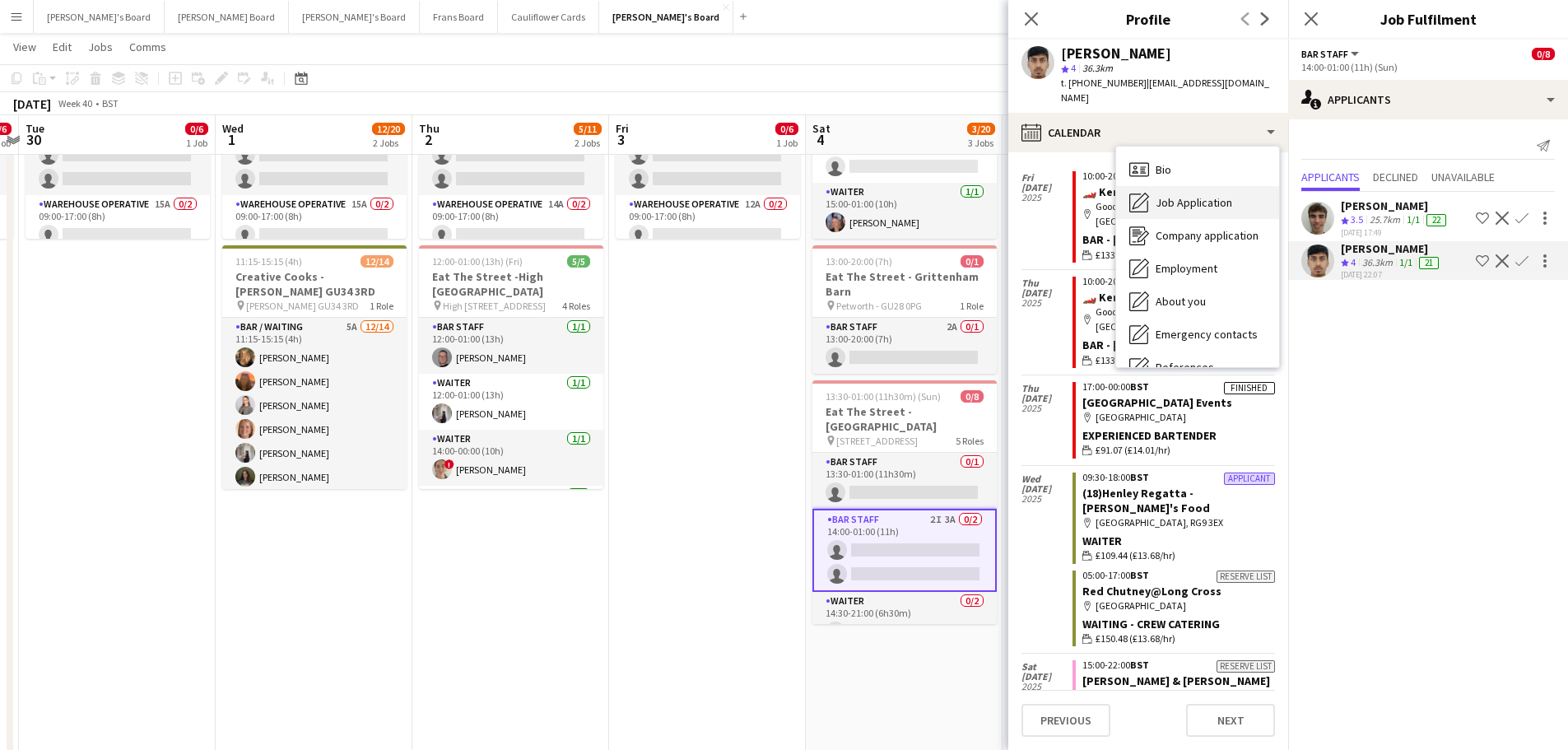
click at [1193, 199] on div "Job Application Job Application" at bounding box center [1198, 203] width 163 height 33
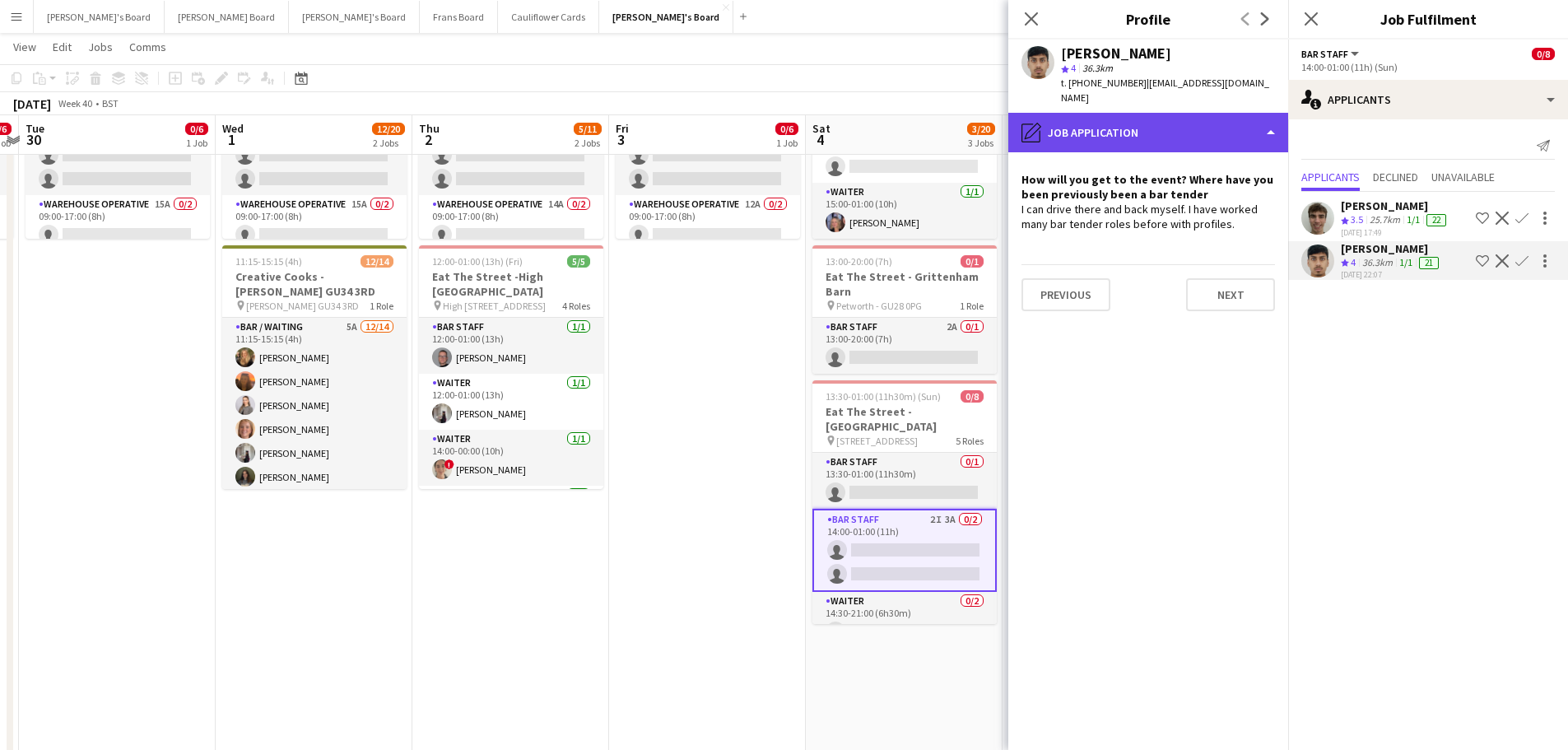
click at [1160, 128] on div "pencil4 Job Application" at bounding box center [1148, 132] width 280 height 40
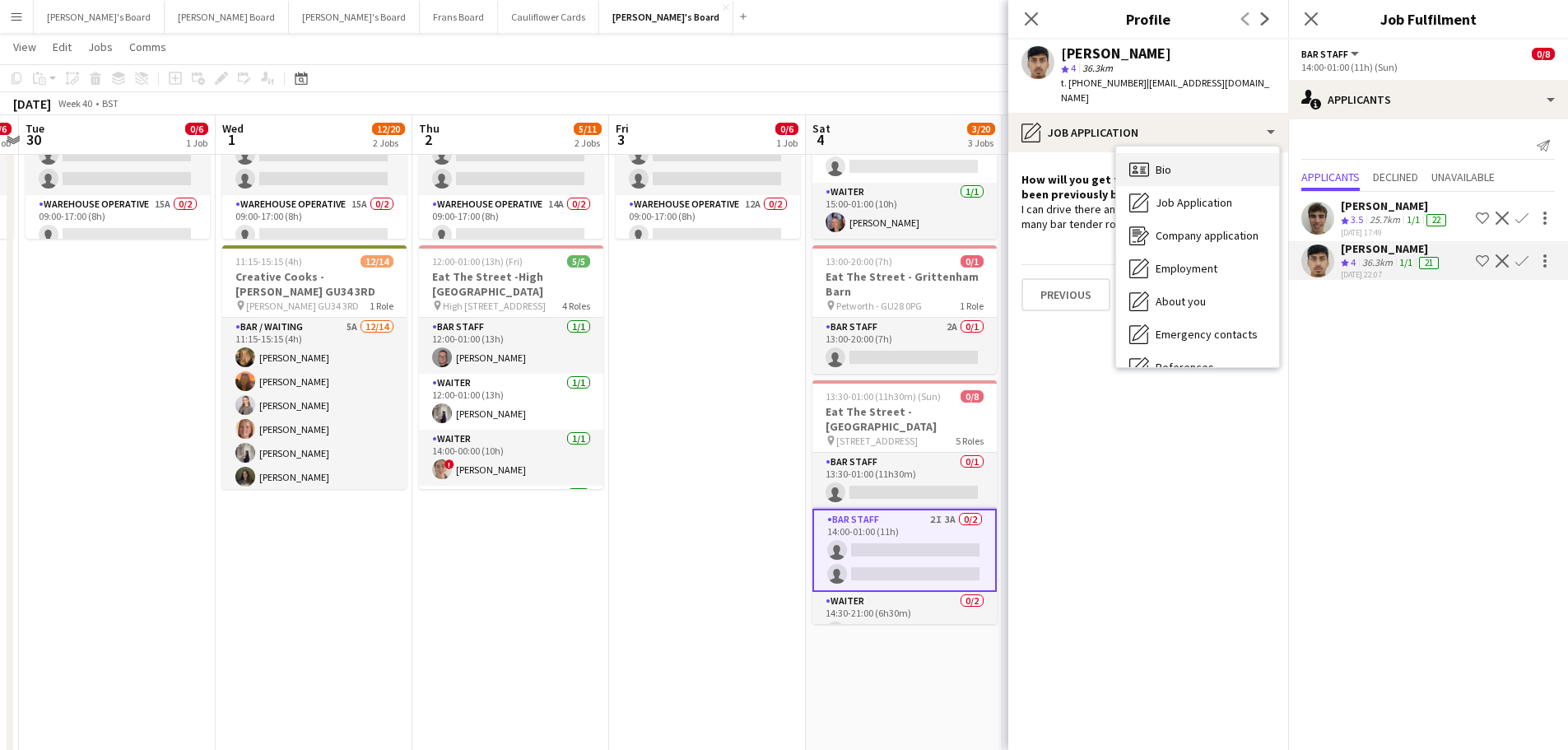
click at [1177, 157] on div "Bio Bio" at bounding box center [1198, 170] width 163 height 33
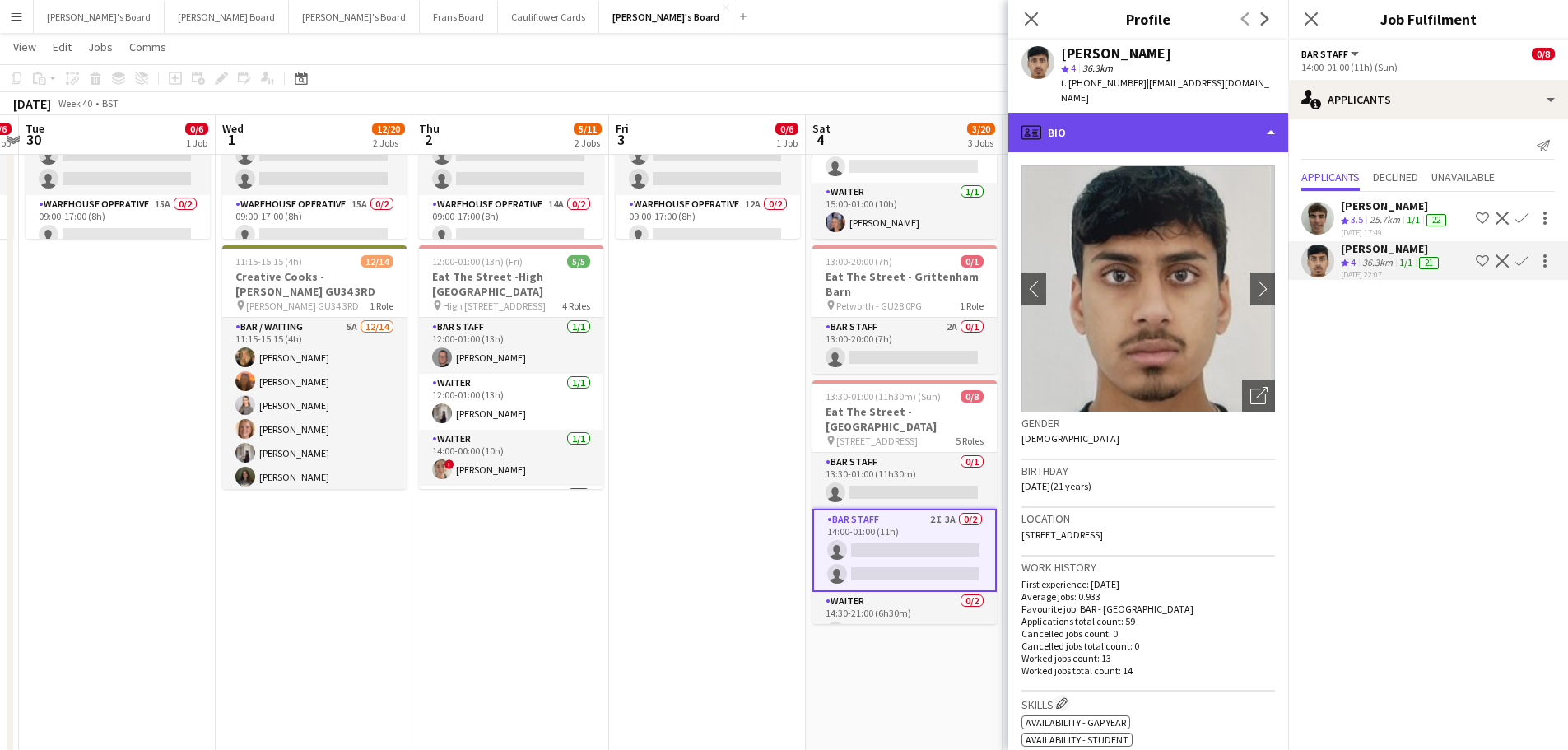
click at [1183, 128] on div "profile Bio" at bounding box center [1148, 132] width 280 height 40
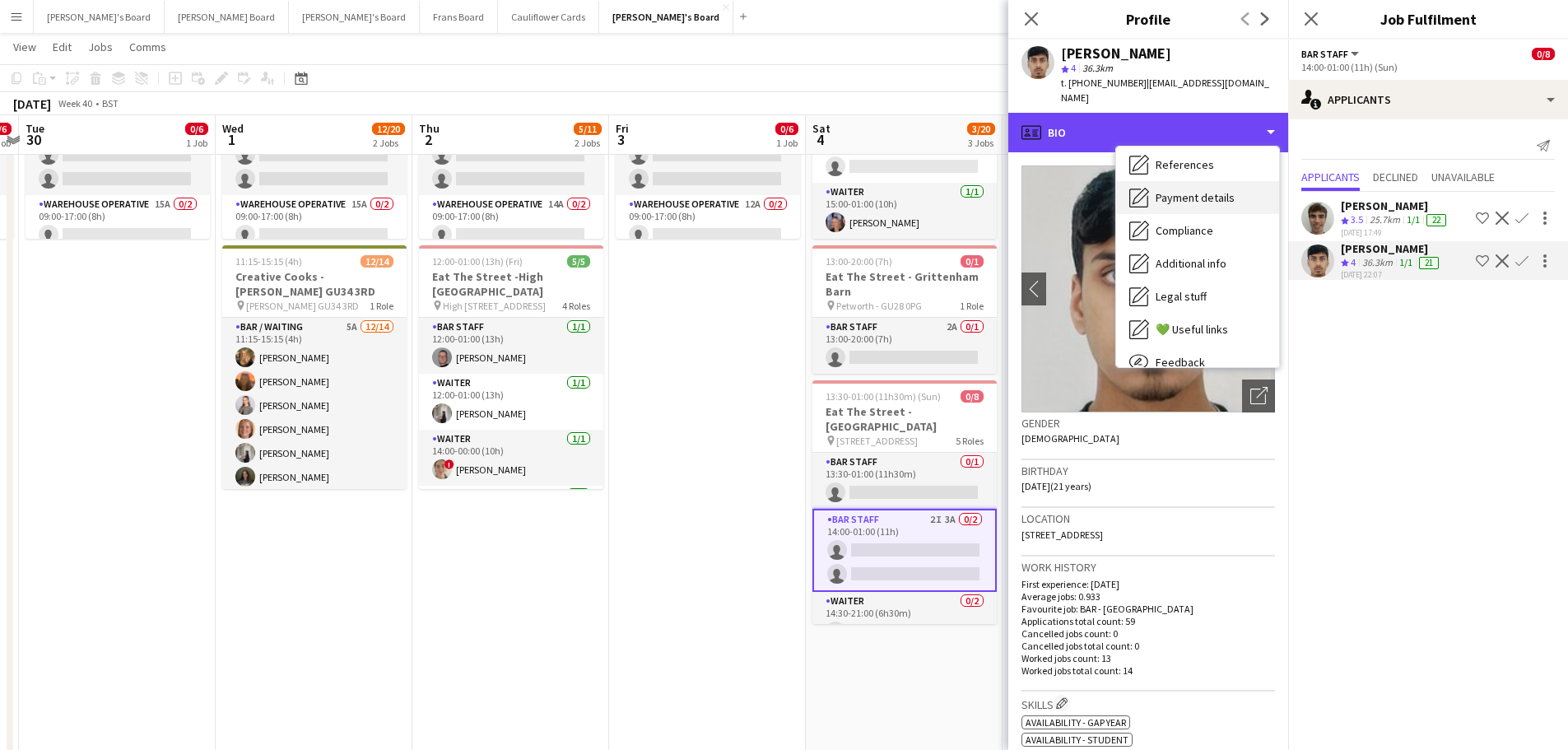
scroll to position [253, 0]
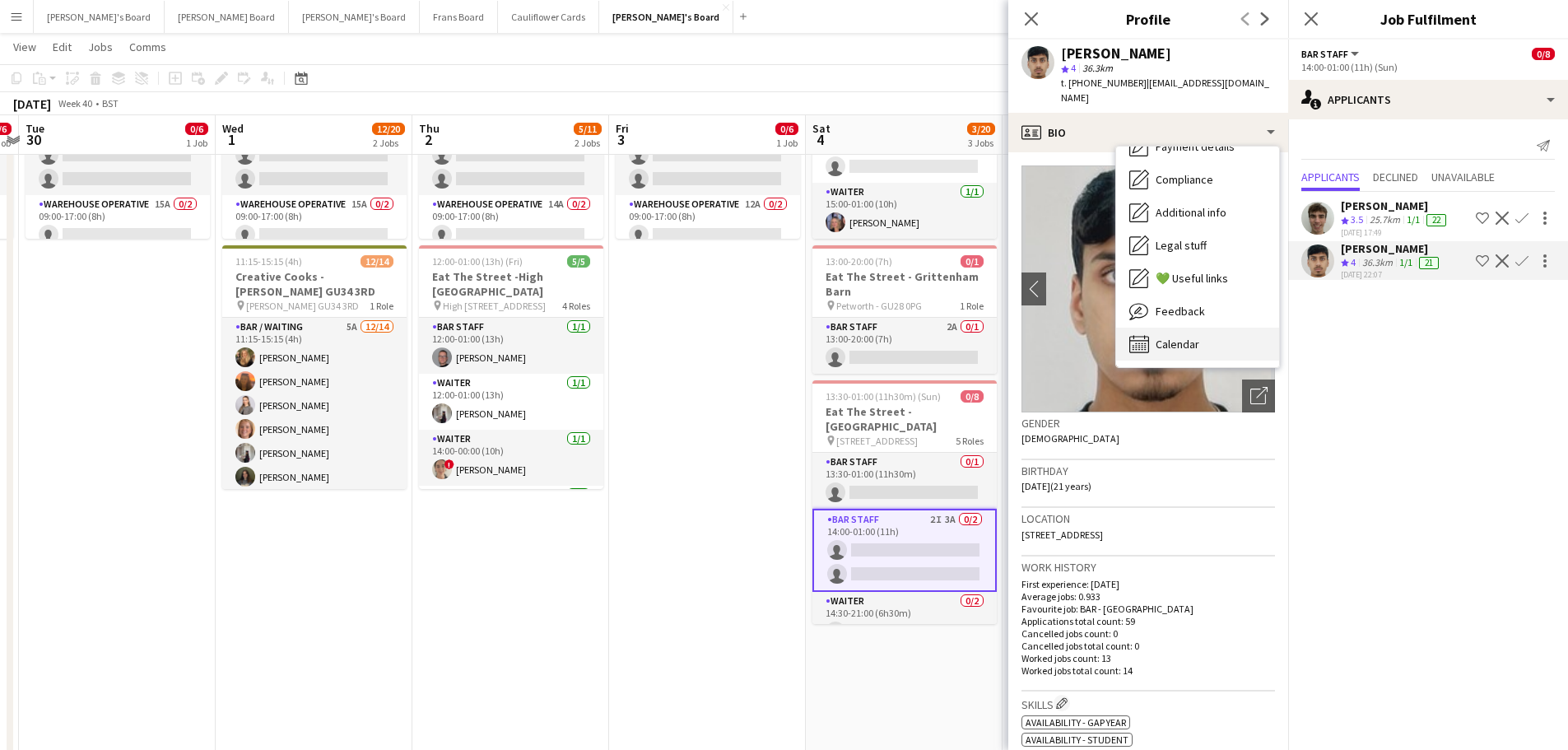
click at [1169, 337] on span "Calendar" at bounding box center [1177, 343] width 44 height 15
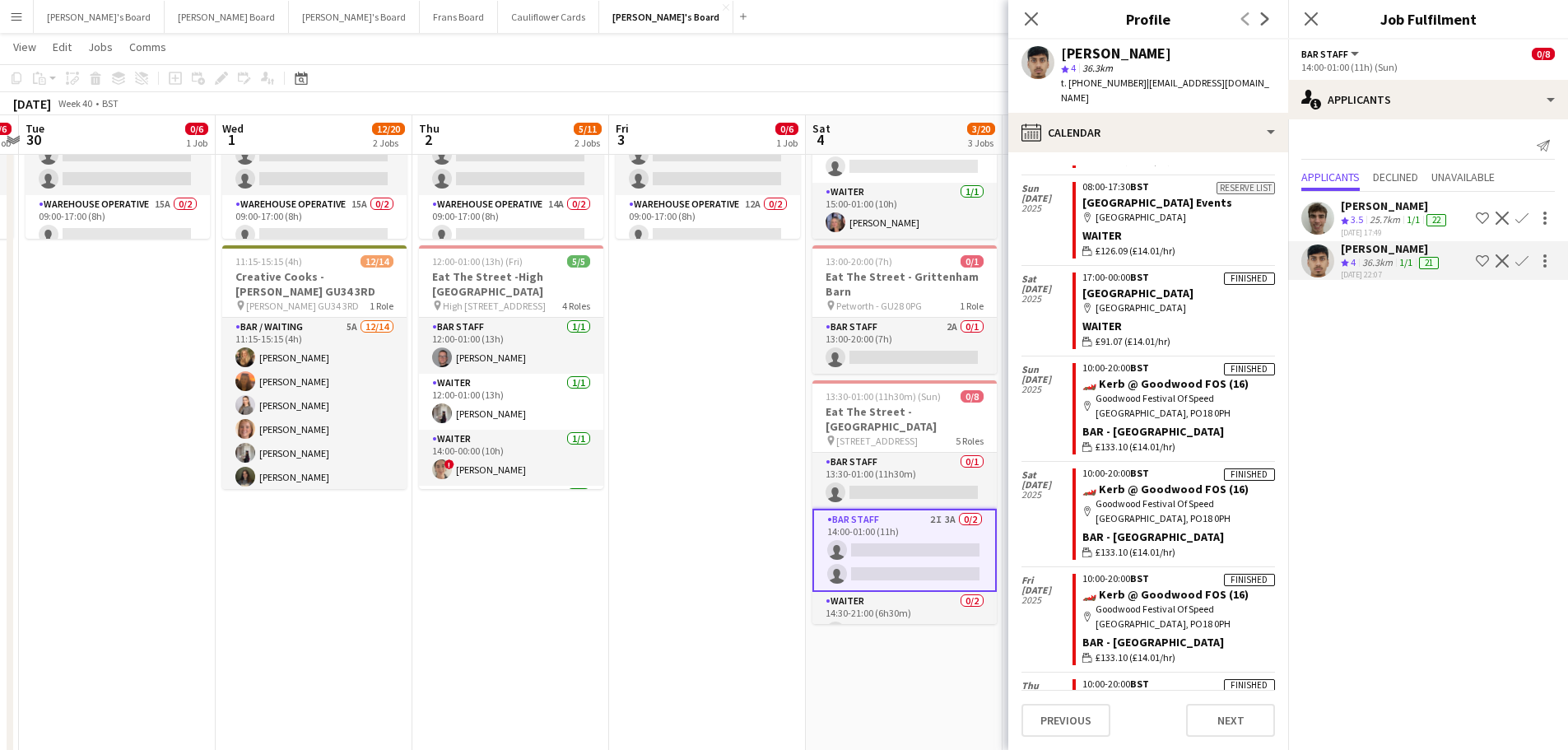
scroll to position [1824, 0]
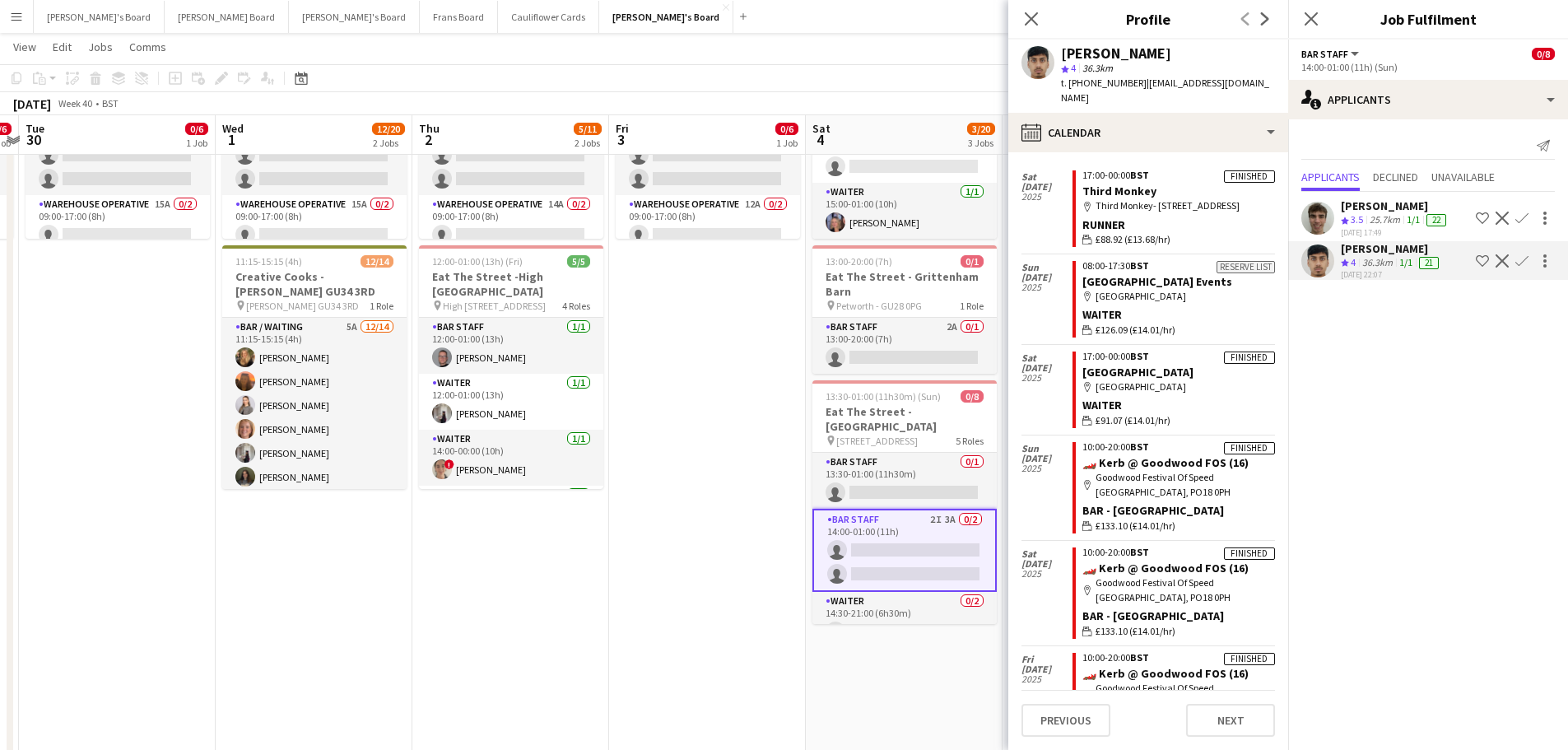
click at [1523, 258] on app-icon "Confirm" at bounding box center [1522, 261] width 14 height 14
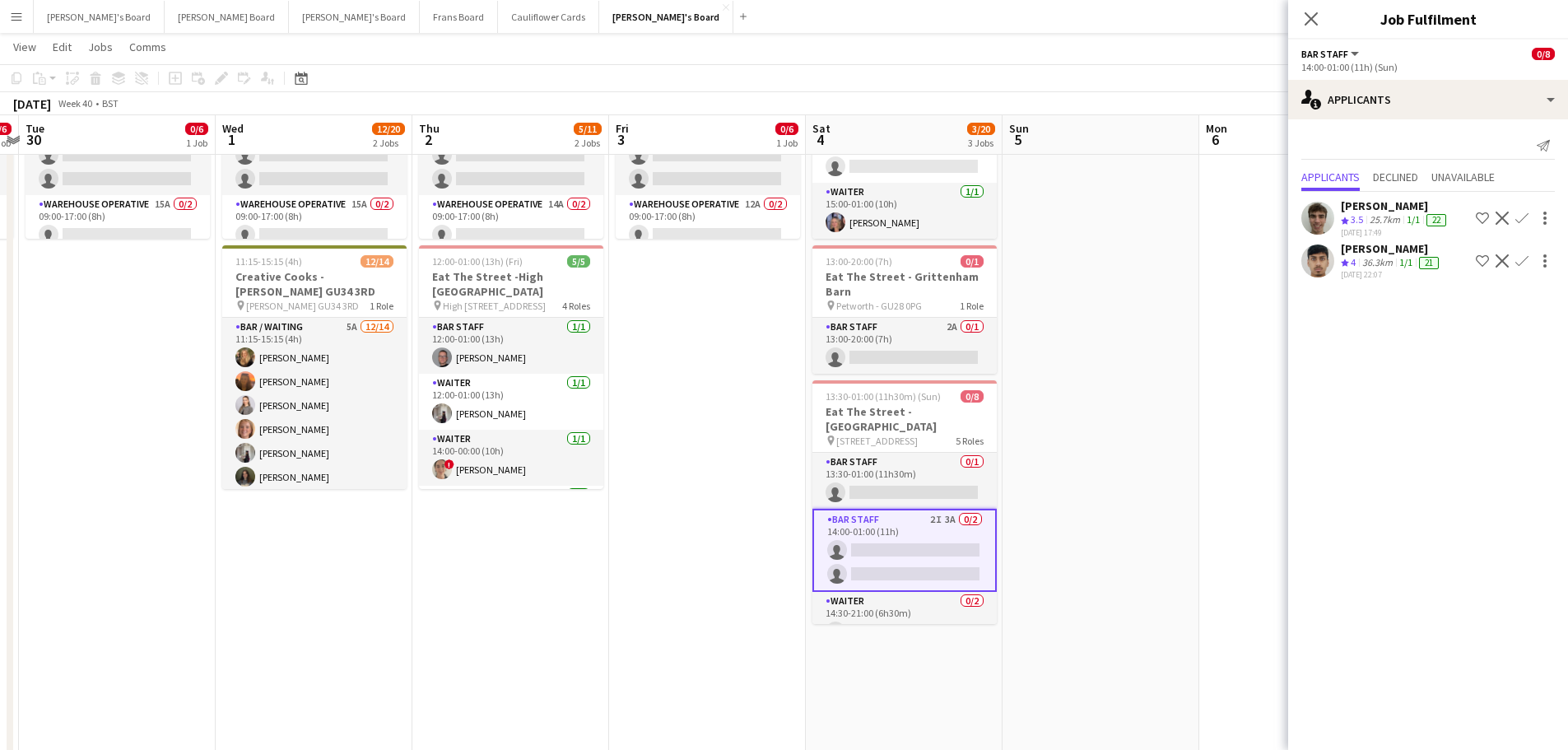
click at [1523, 258] on app-icon "Confirm" at bounding box center [1522, 261] width 14 height 14
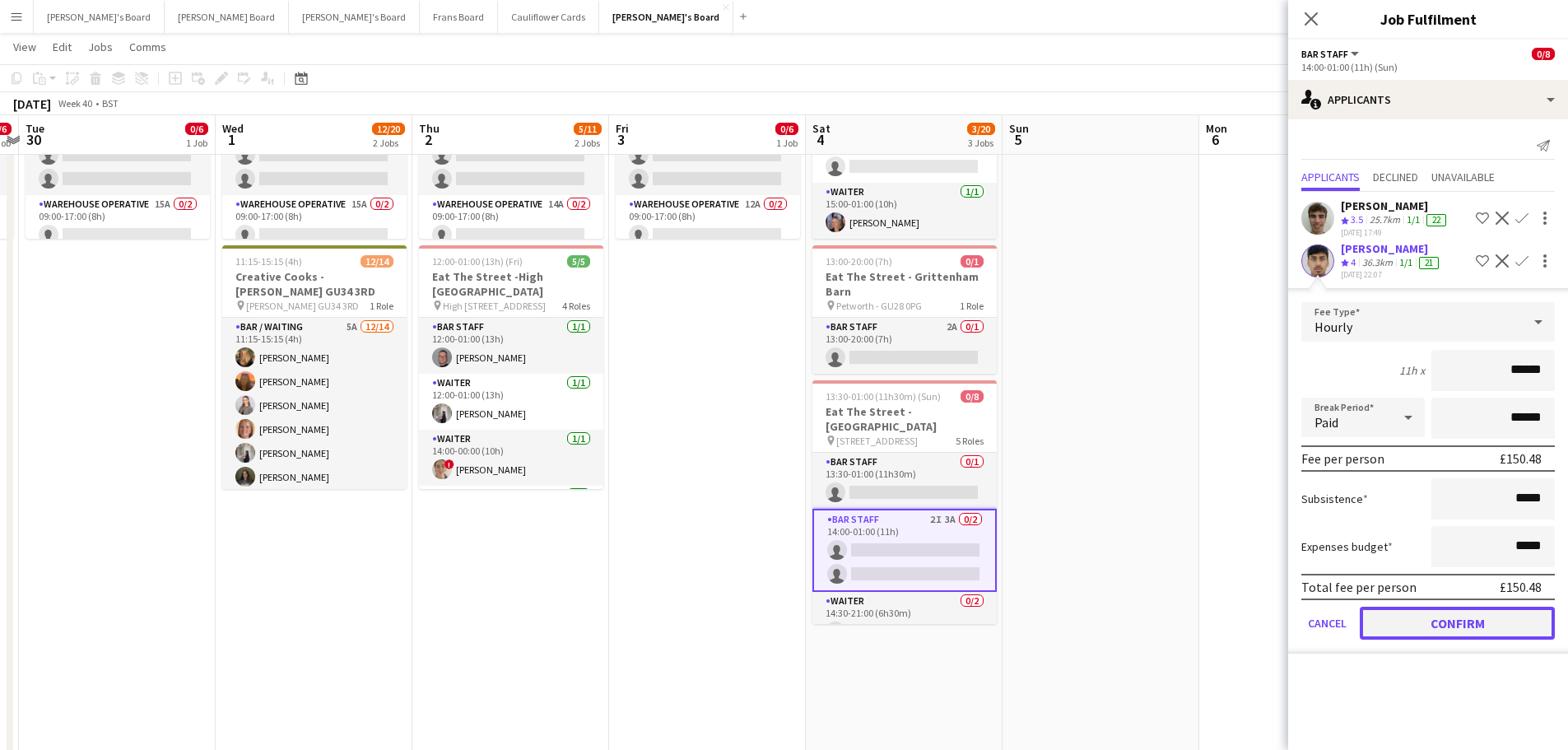
click at [1456, 624] on button "Confirm" at bounding box center [1456, 624] width 195 height 33
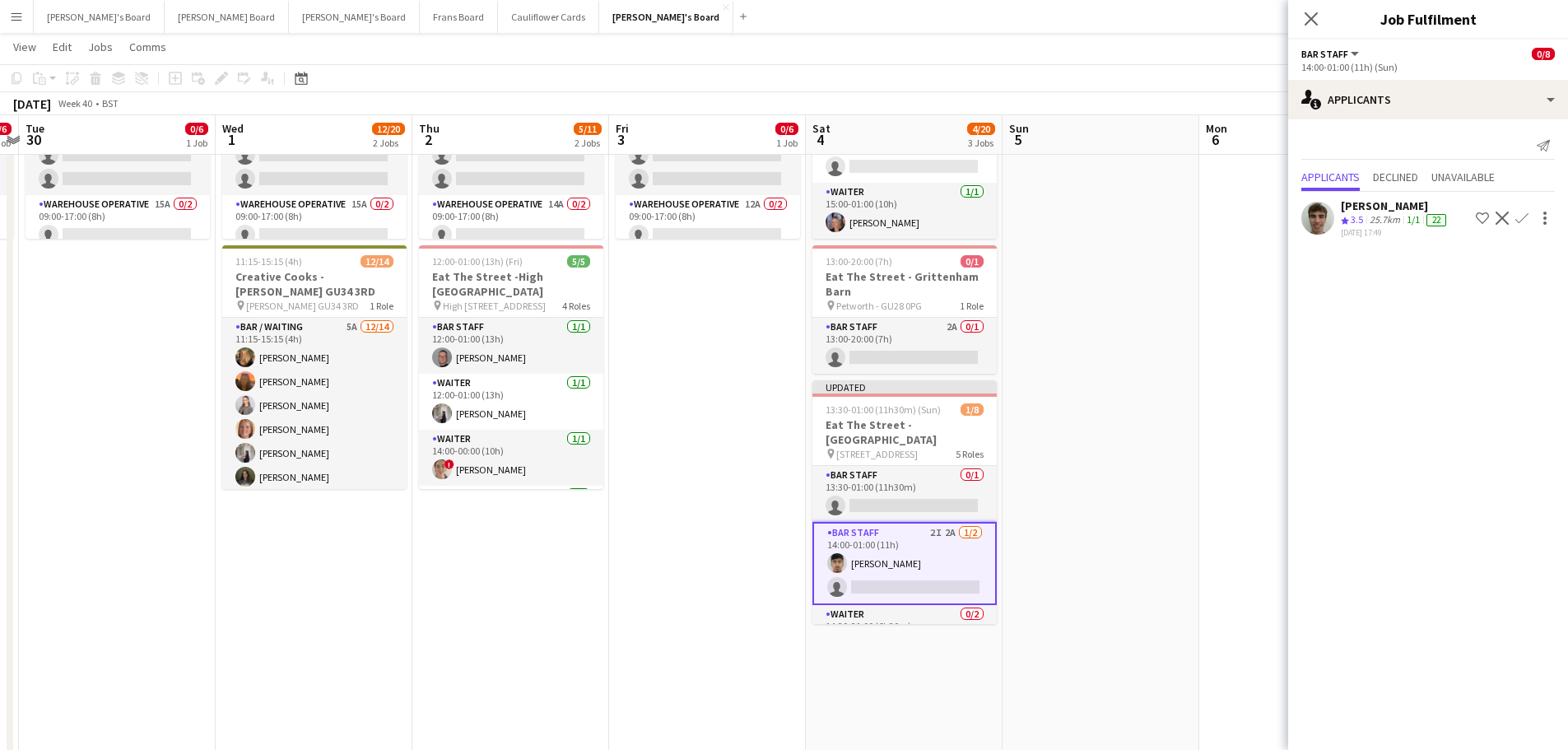
click at [1078, 378] on app-date-cell at bounding box center [1101, 290] width 197 height 1200
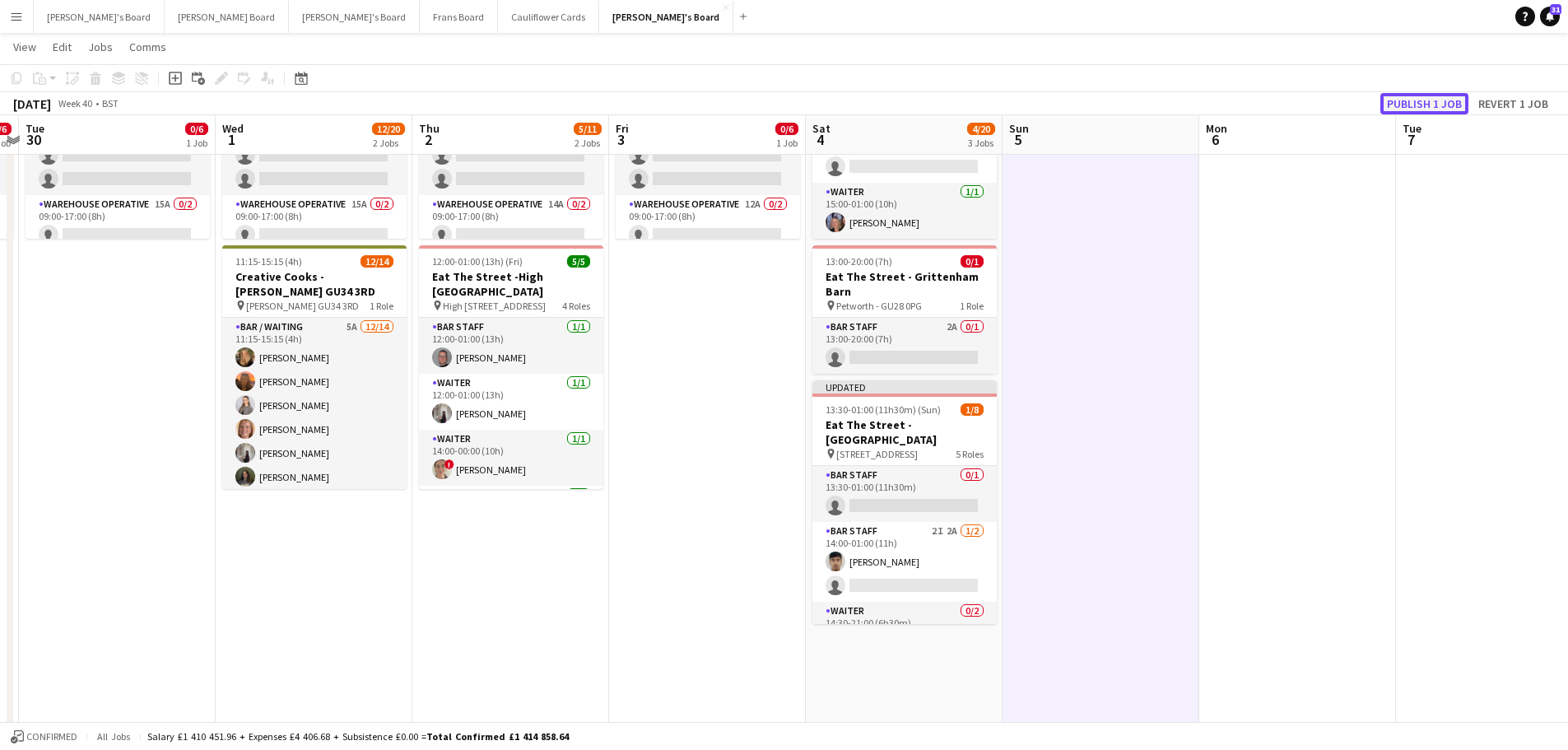
click at [1411, 104] on button "Publish 1 job" at bounding box center [1424, 104] width 88 height 21
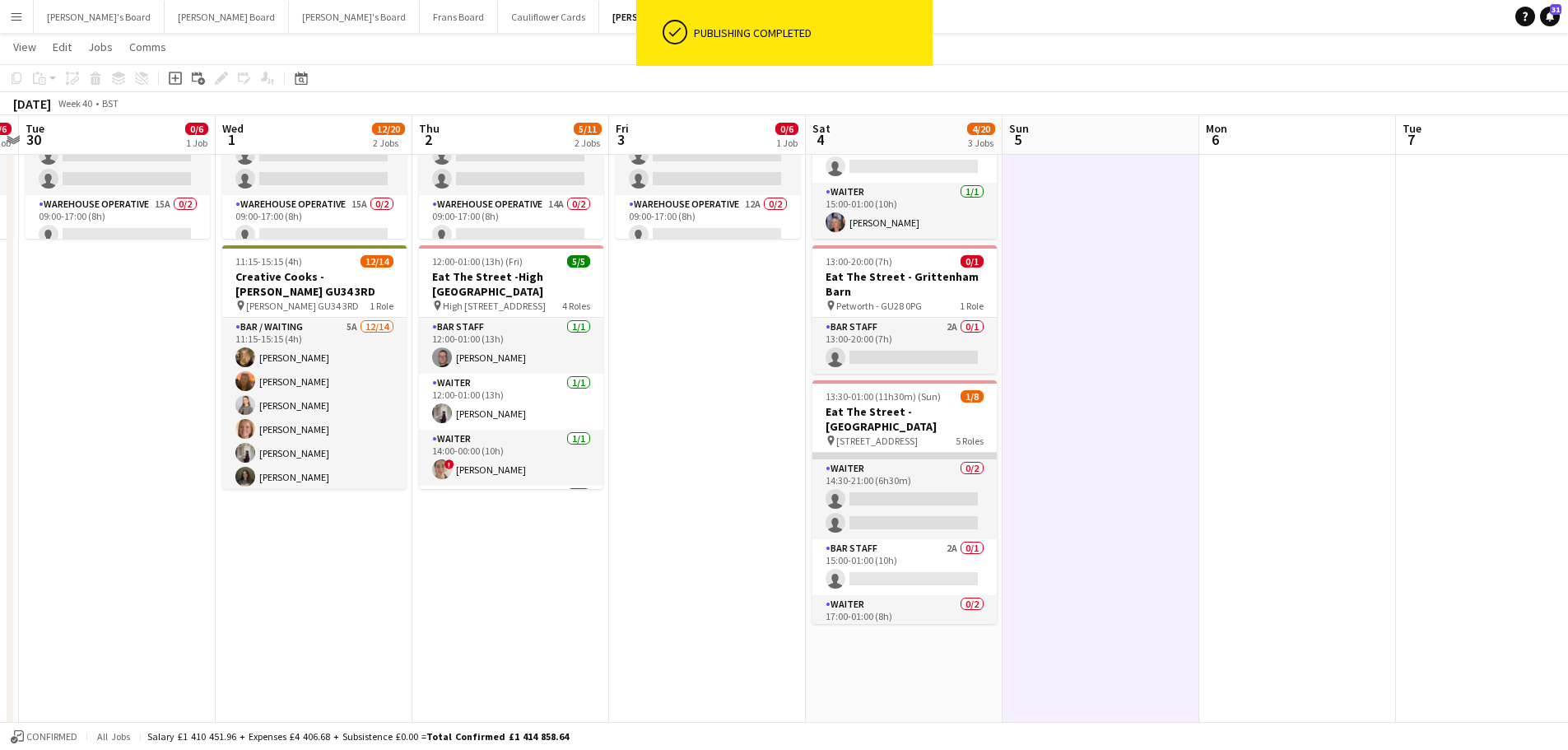
scroll to position [165, 0]
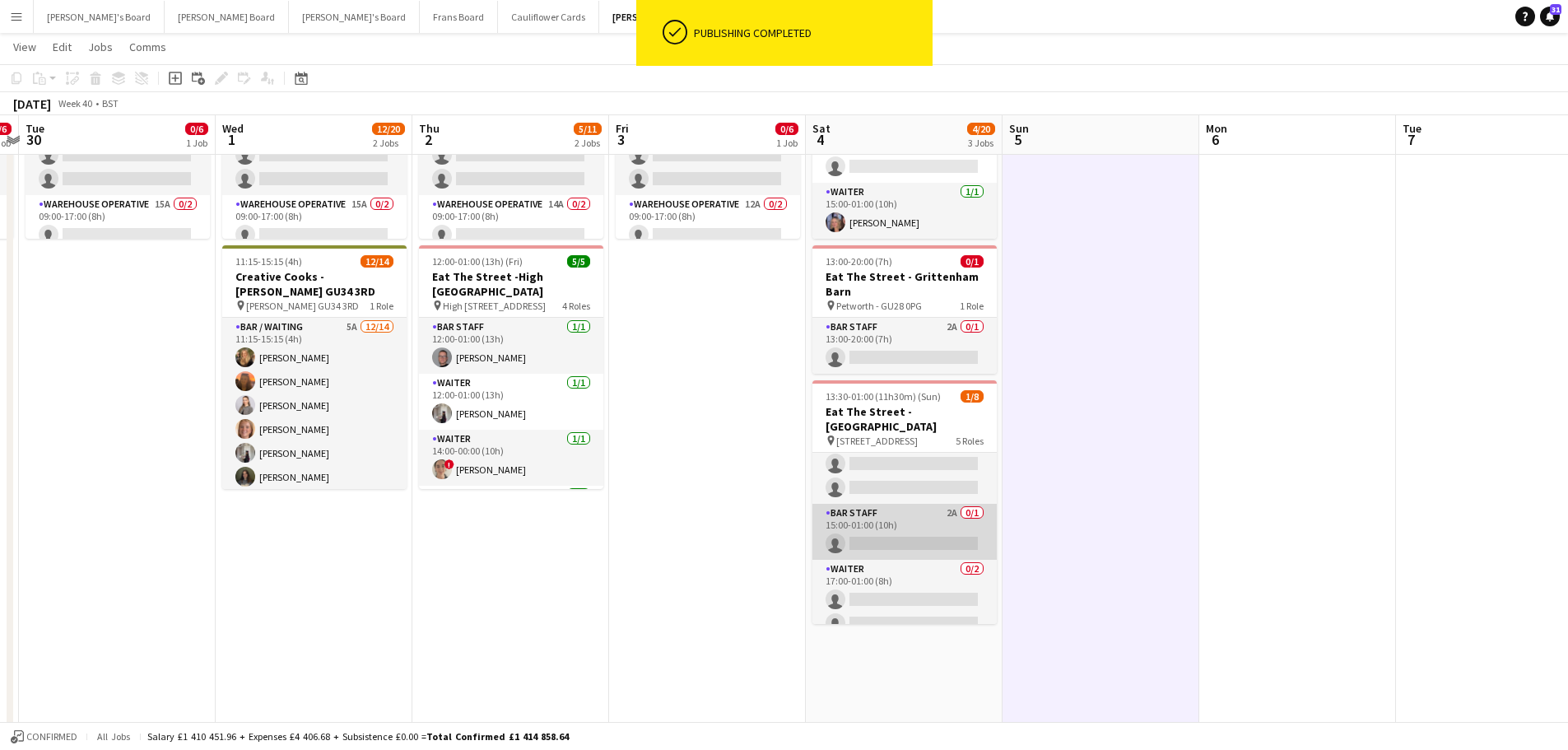
click at [903, 505] on app-card-role "BAR STAFF 2A 0/1 15:00-01:00 (10h) single-neutral-actions" at bounding box center [905, 533] width 184 height 56
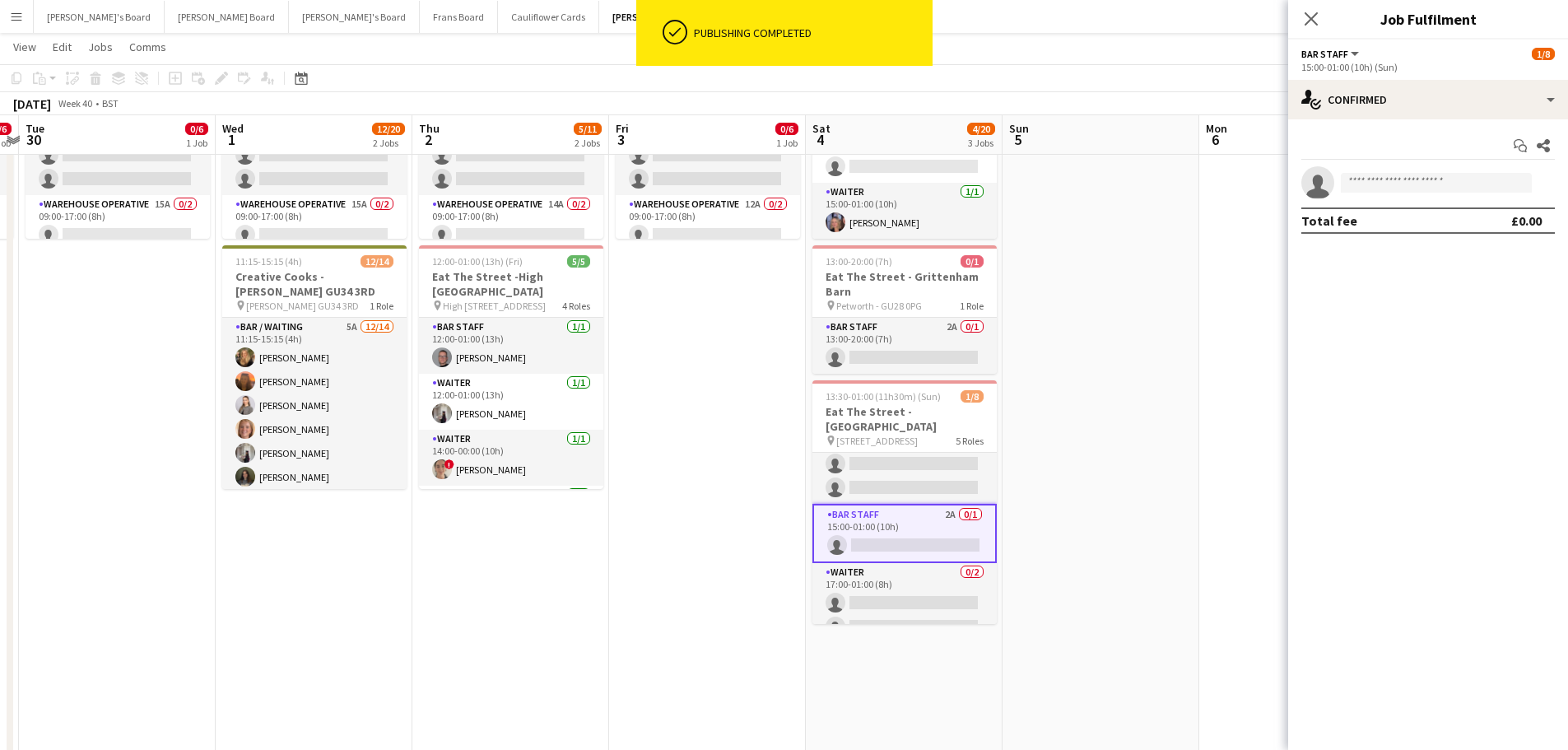
click at [1442, 119] on div "Start chat Share single-neutral-actions Total fee £0.00" at bounding box center [1428, 183] width 280 height 128
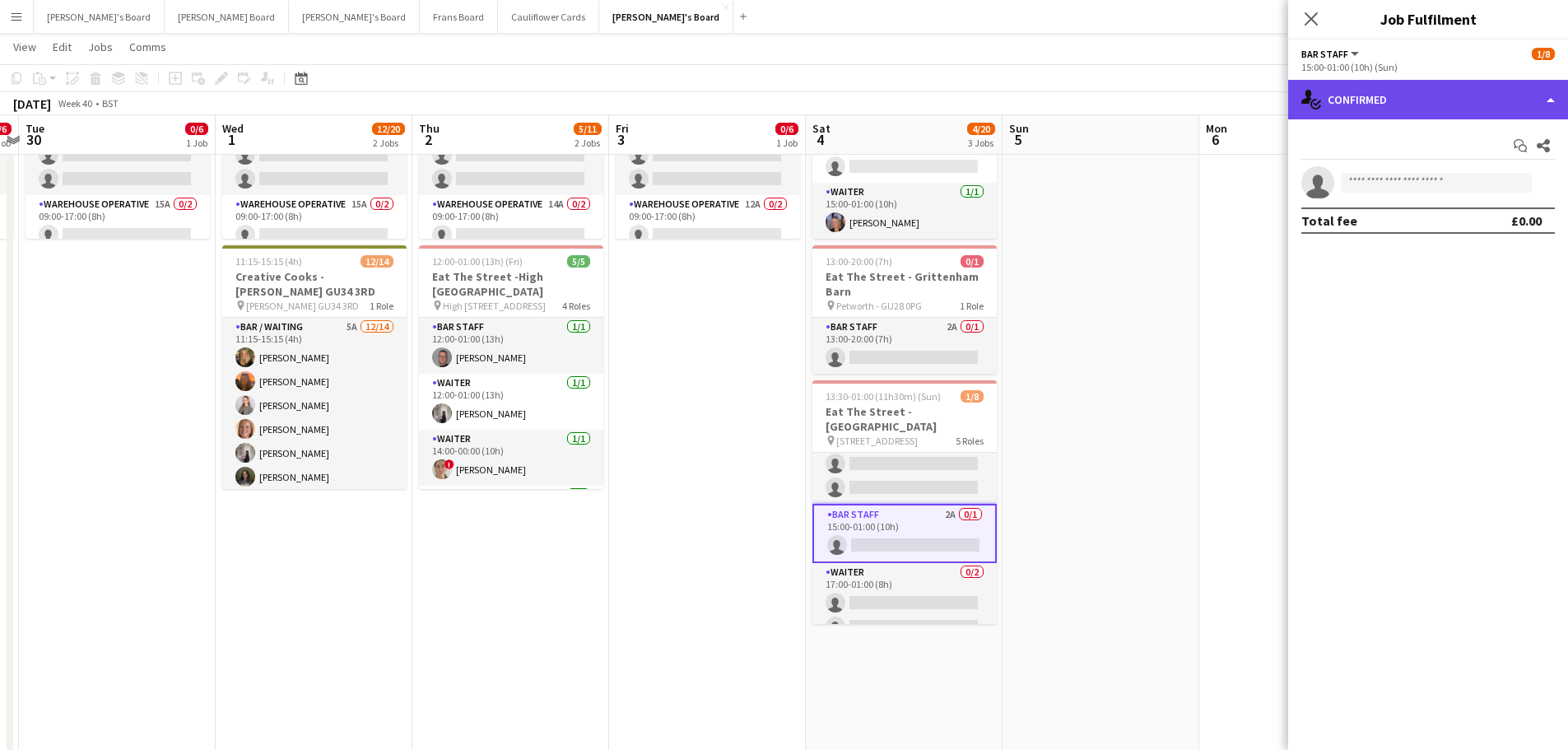
click at [1478, 95] on div "single-neutral-actions-check-2 Confirmed" at bounding box center [1428, 99] width 280 height 40
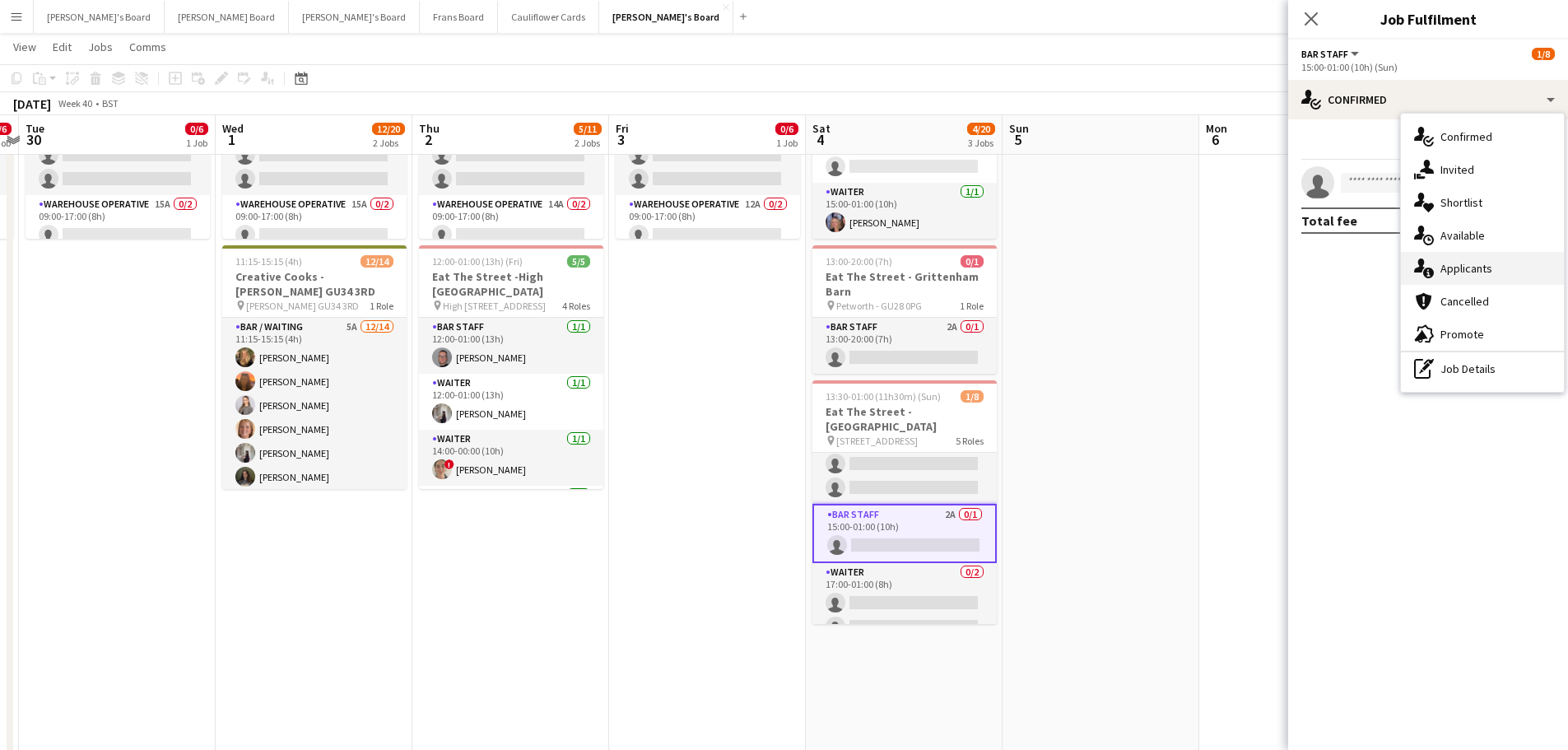
click at [1490, 277] on div "single-neutral-actions-information Applicants" at bounding box center [1483, 269] width 163 height 33
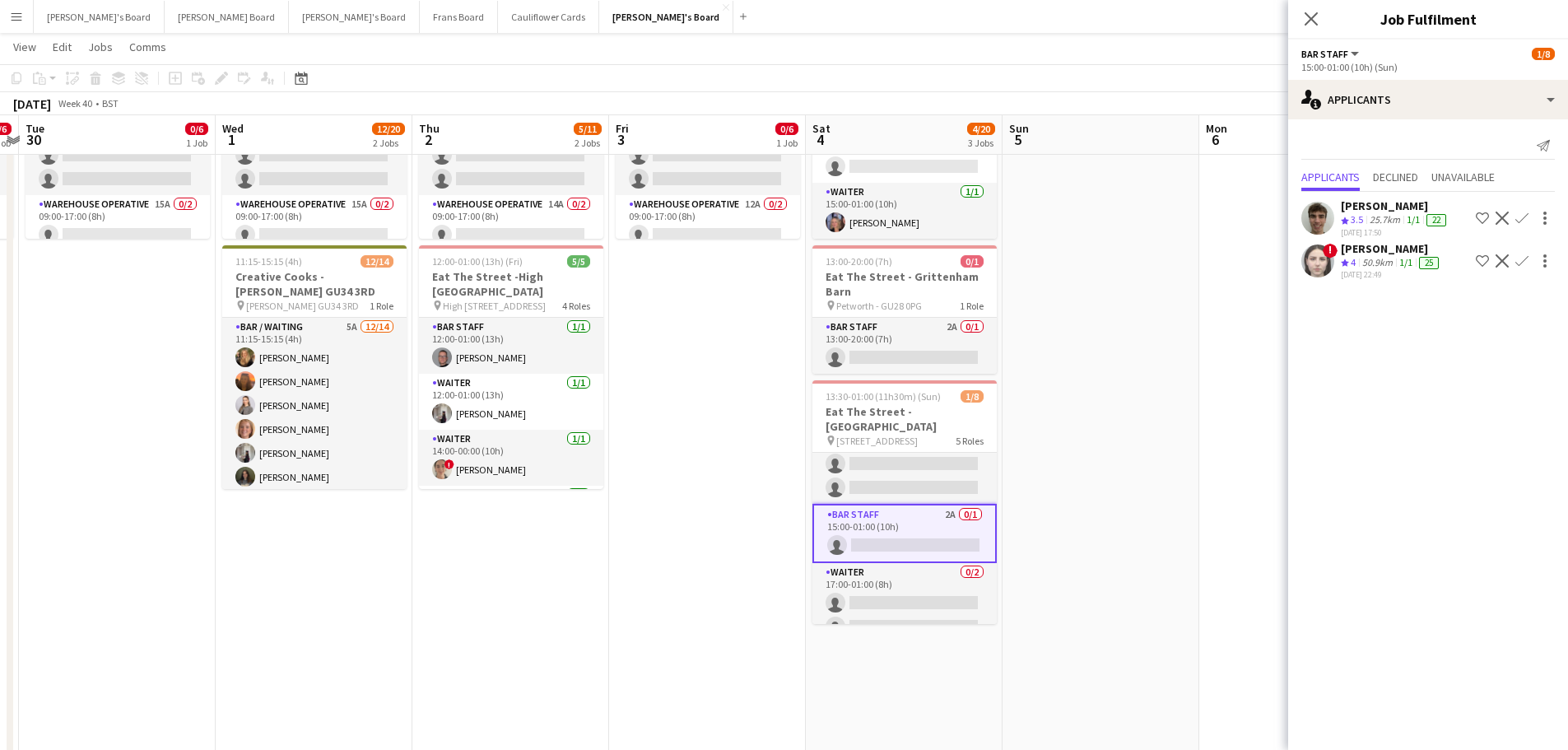
click at [1396, 265] on div "50.9km" at bounding box center [1378, 263] width 37 height 14
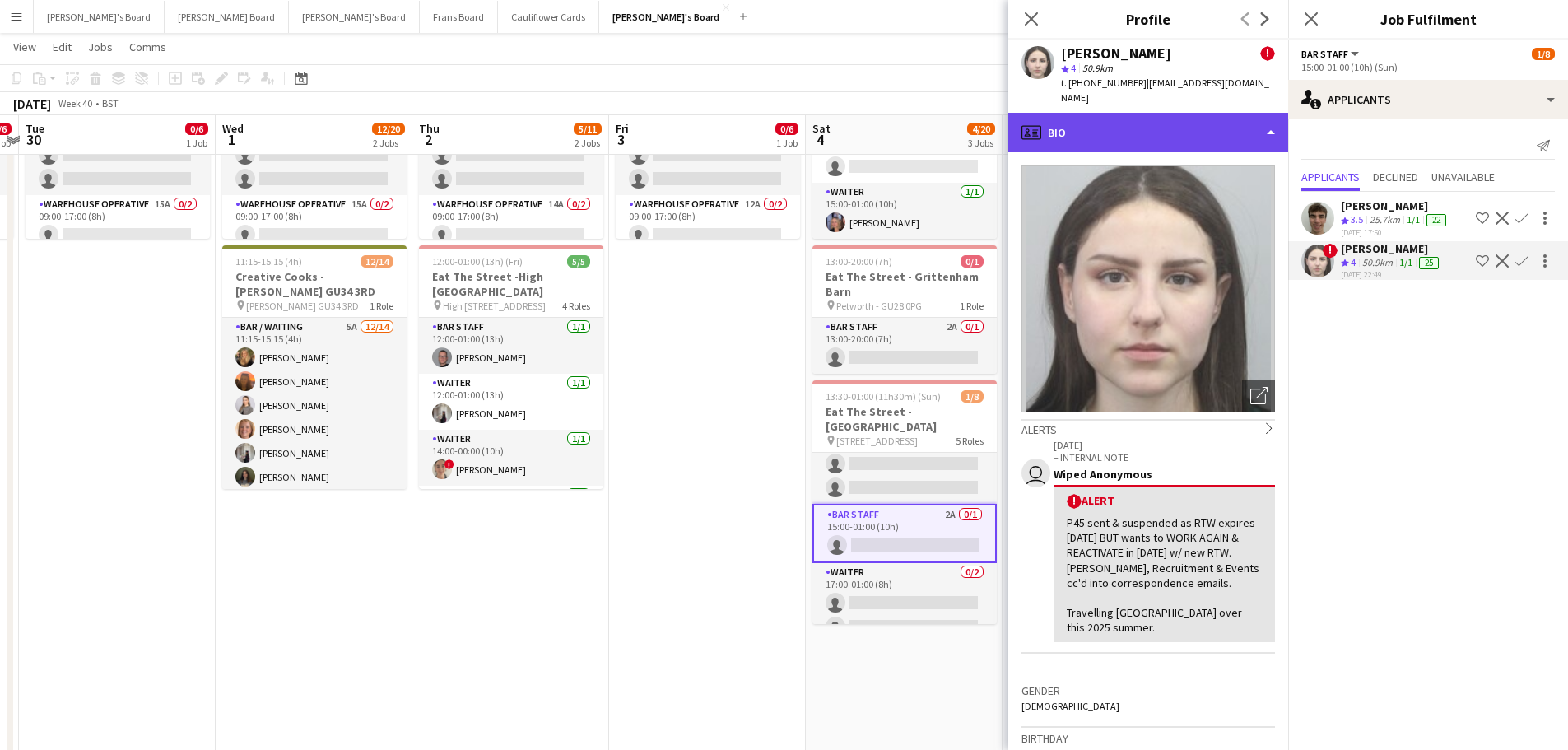
click at [1186, 129] on div "profile Bio" at bounding box center [1148, 132] width 280 height 40
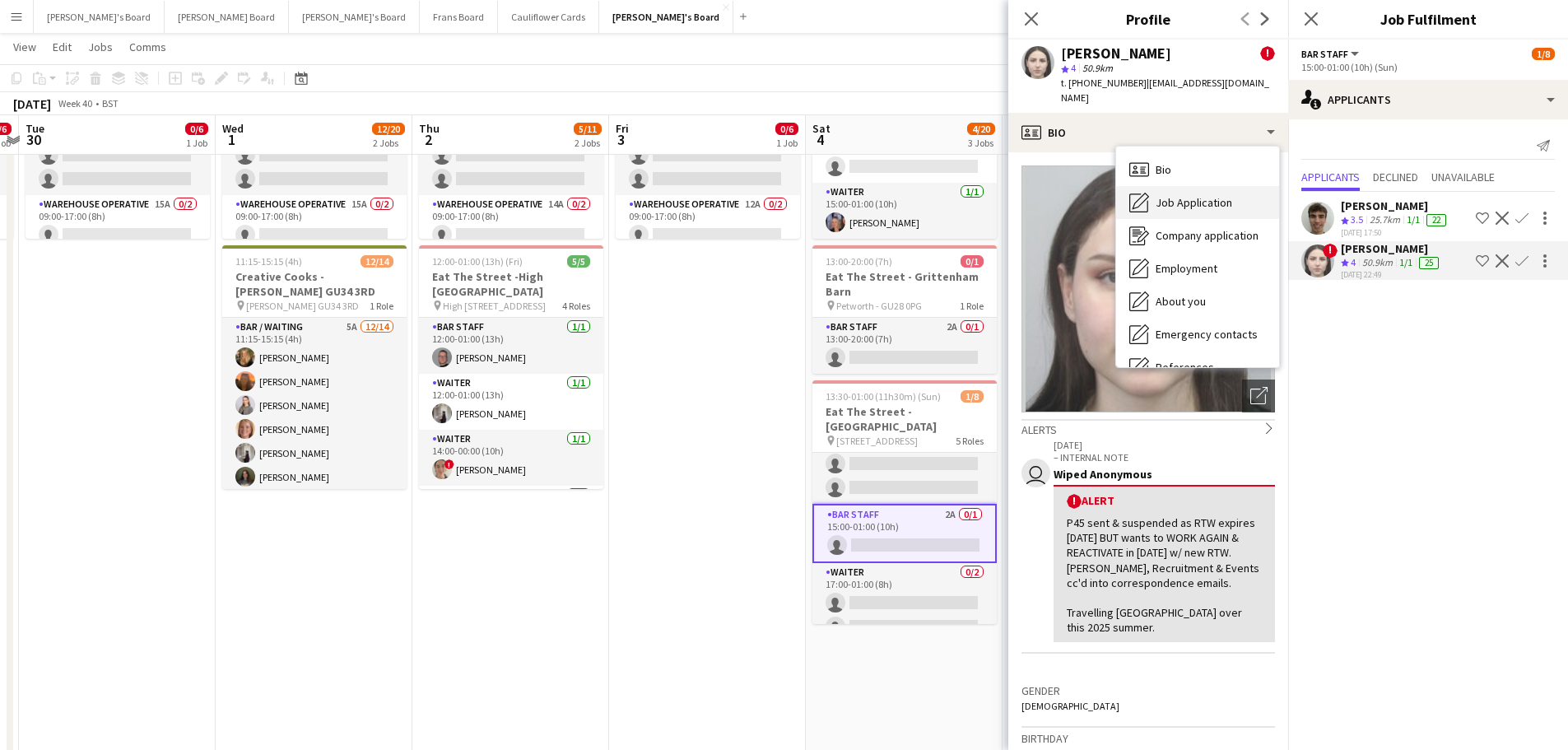
click at [1212, 195] on span "Job Application" at bounding box center [1194, 202] width 77 height 15
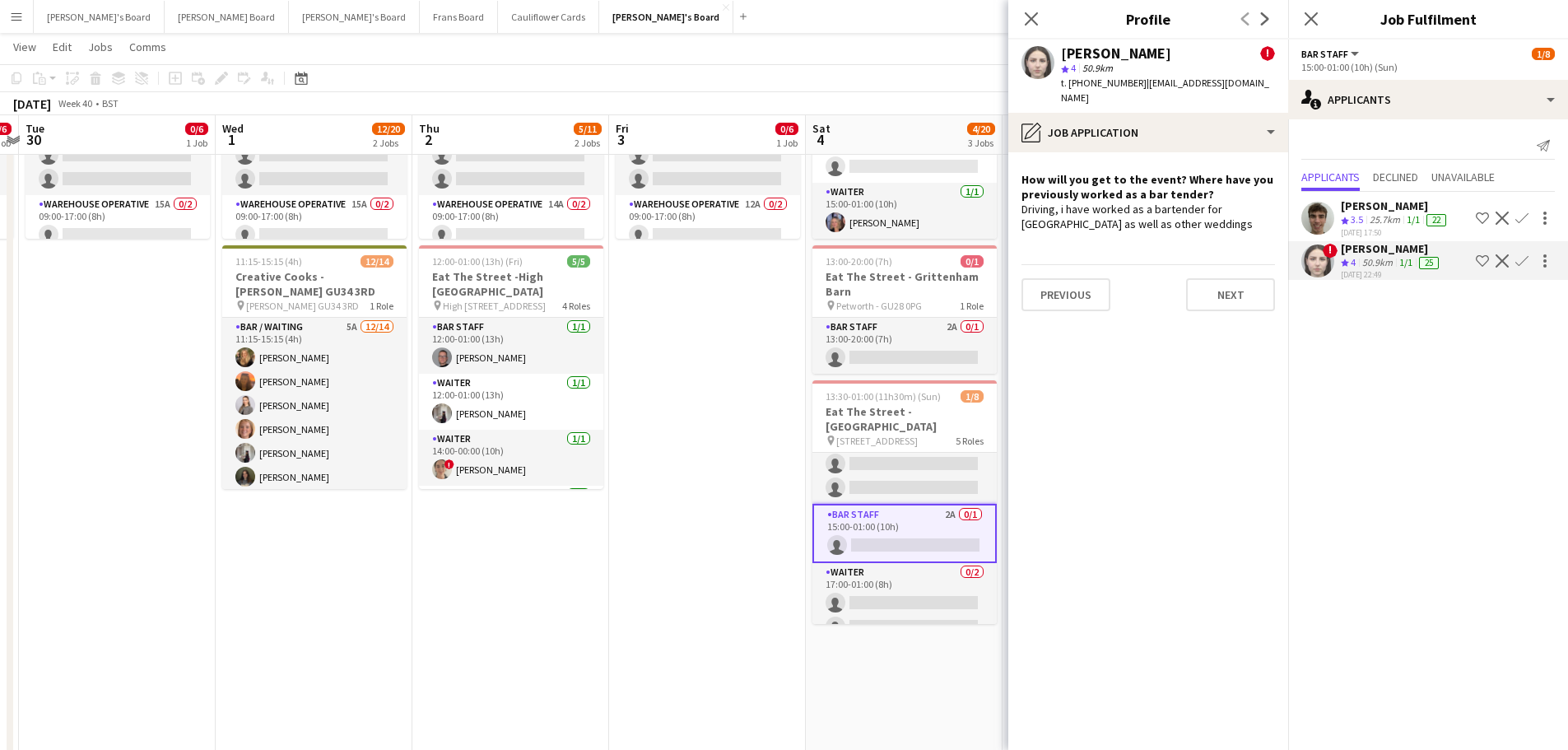
click at [1154, 152] on app-crew-profile-role-application "How will you get to the event? Where have you previously worked as a bar tender…" at bounding box center [1148, 451] width 280 height 598
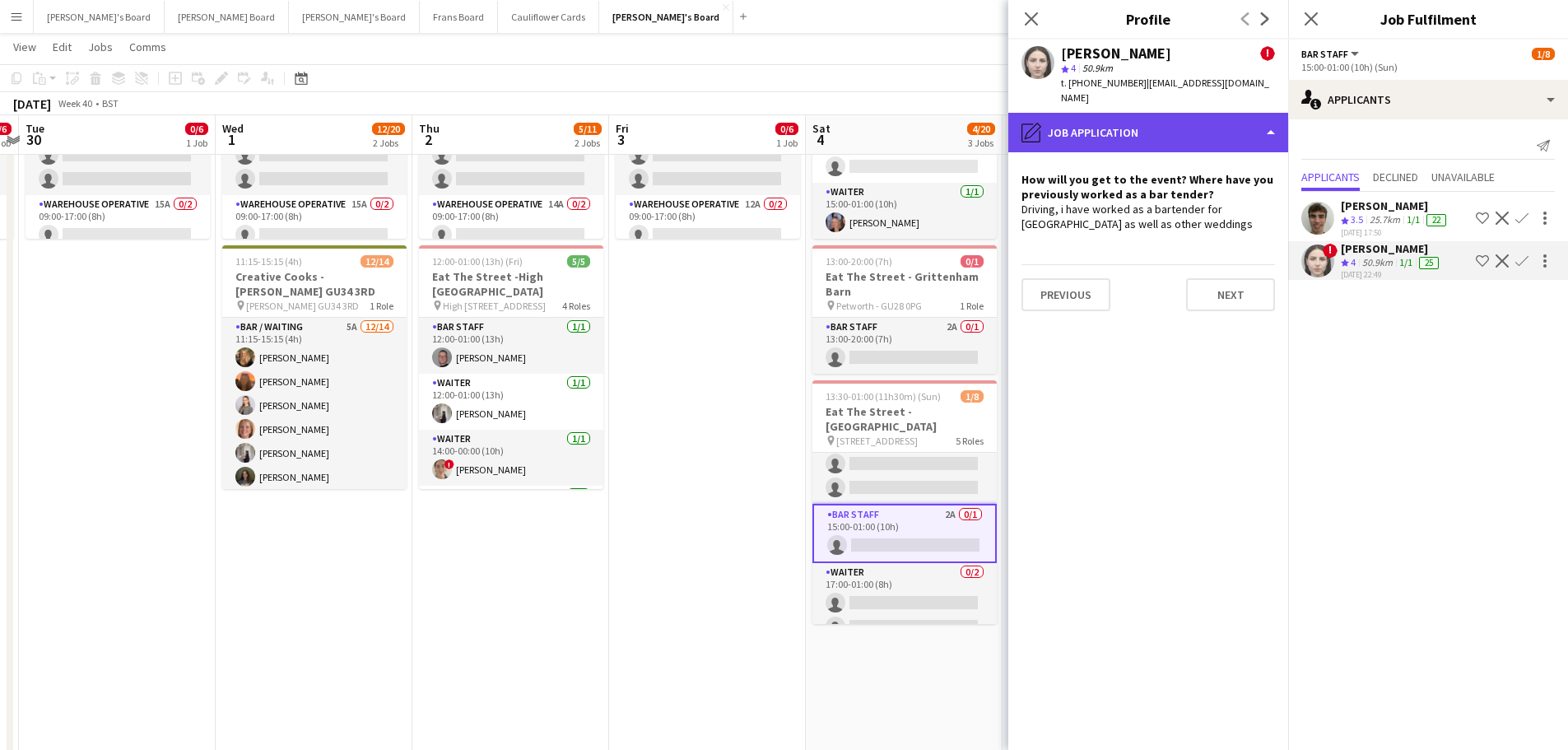
click at [1174, 134] on div "pencil4 Job Application" at bounding box center [1148, 132] width 280 height 40
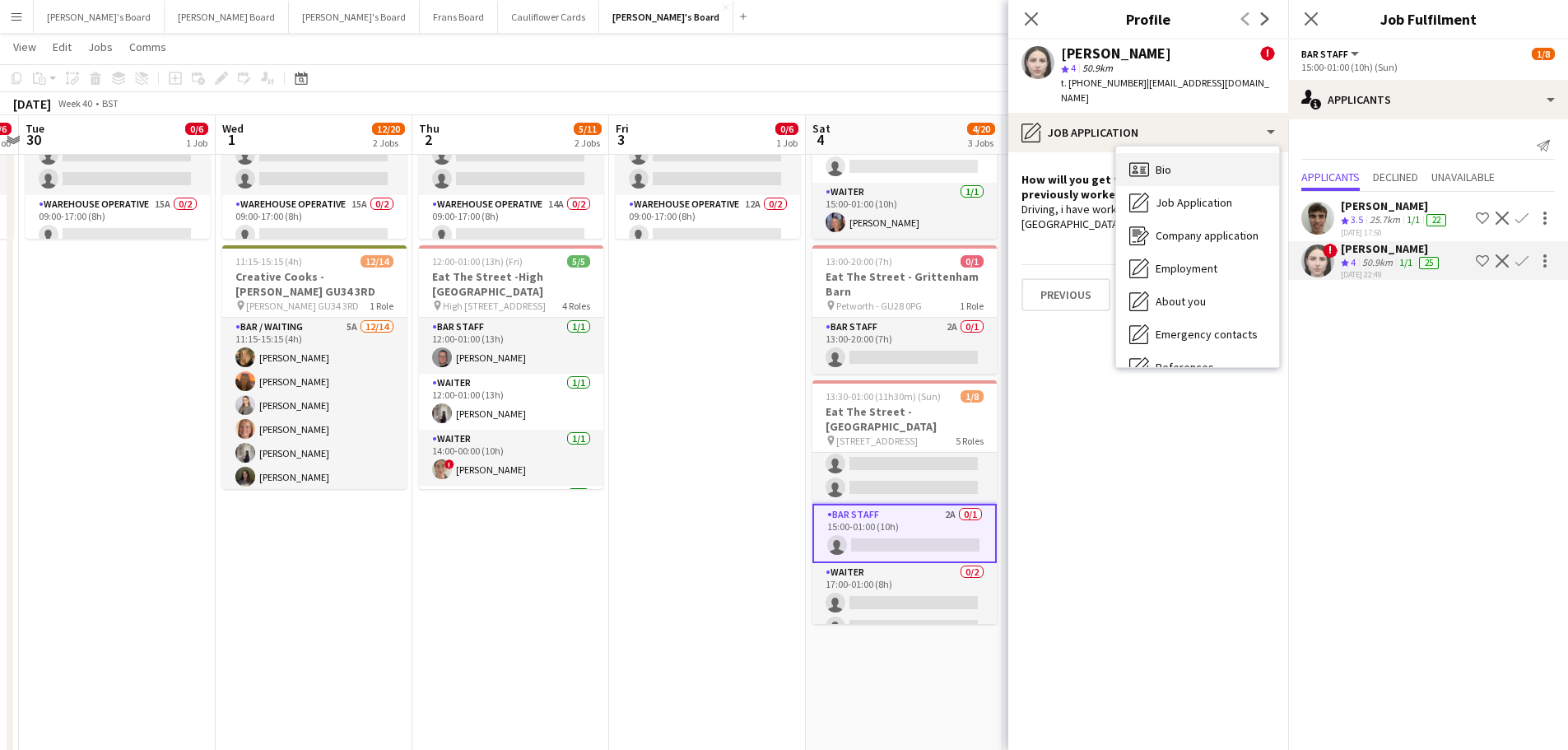
click at [1185, 153] on div "Bio Bio" at bounding box center [1198, 170] width 163 height 33
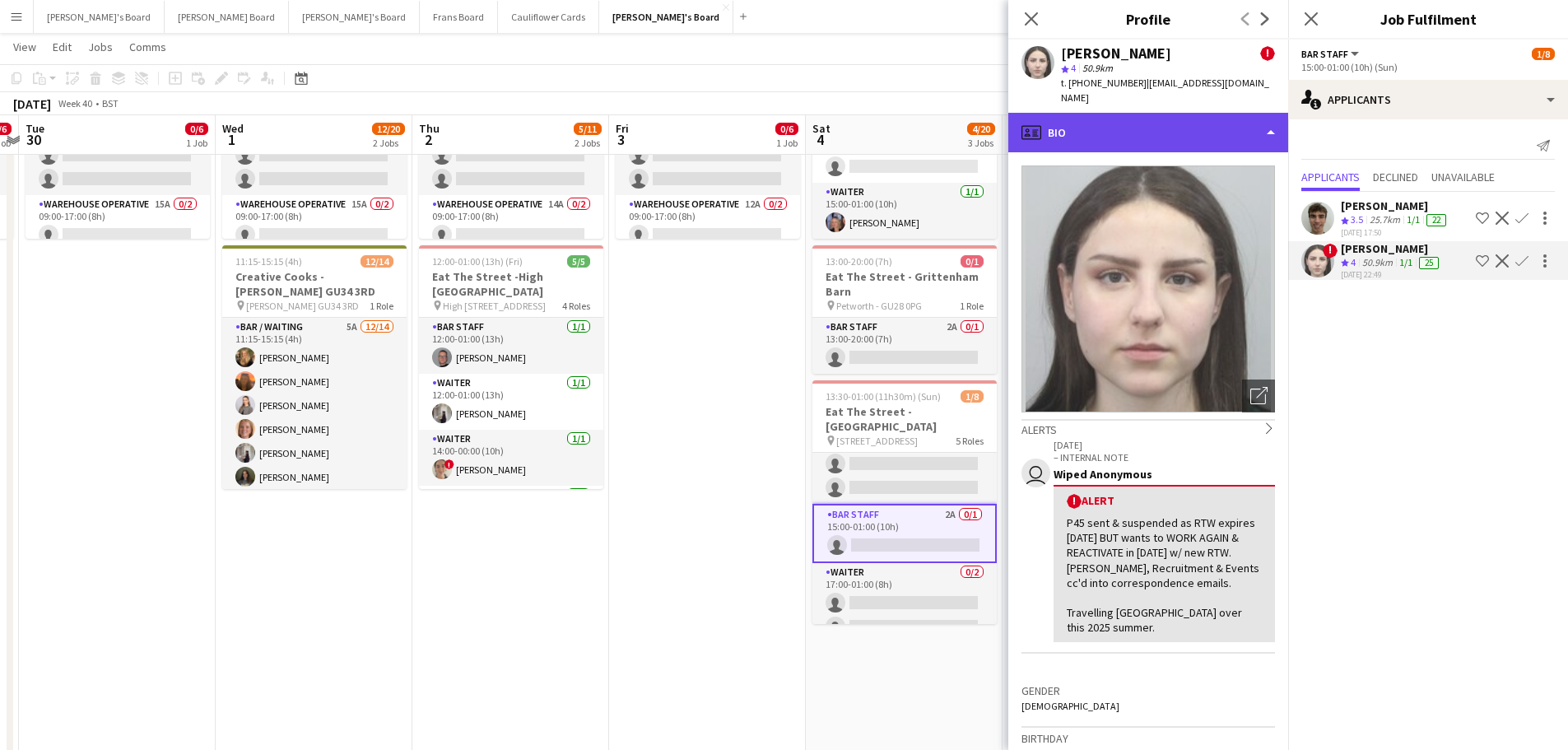
click at [1163, 126] on div "profile Bio" at bounding box center [1148, 132] width 280 height 40
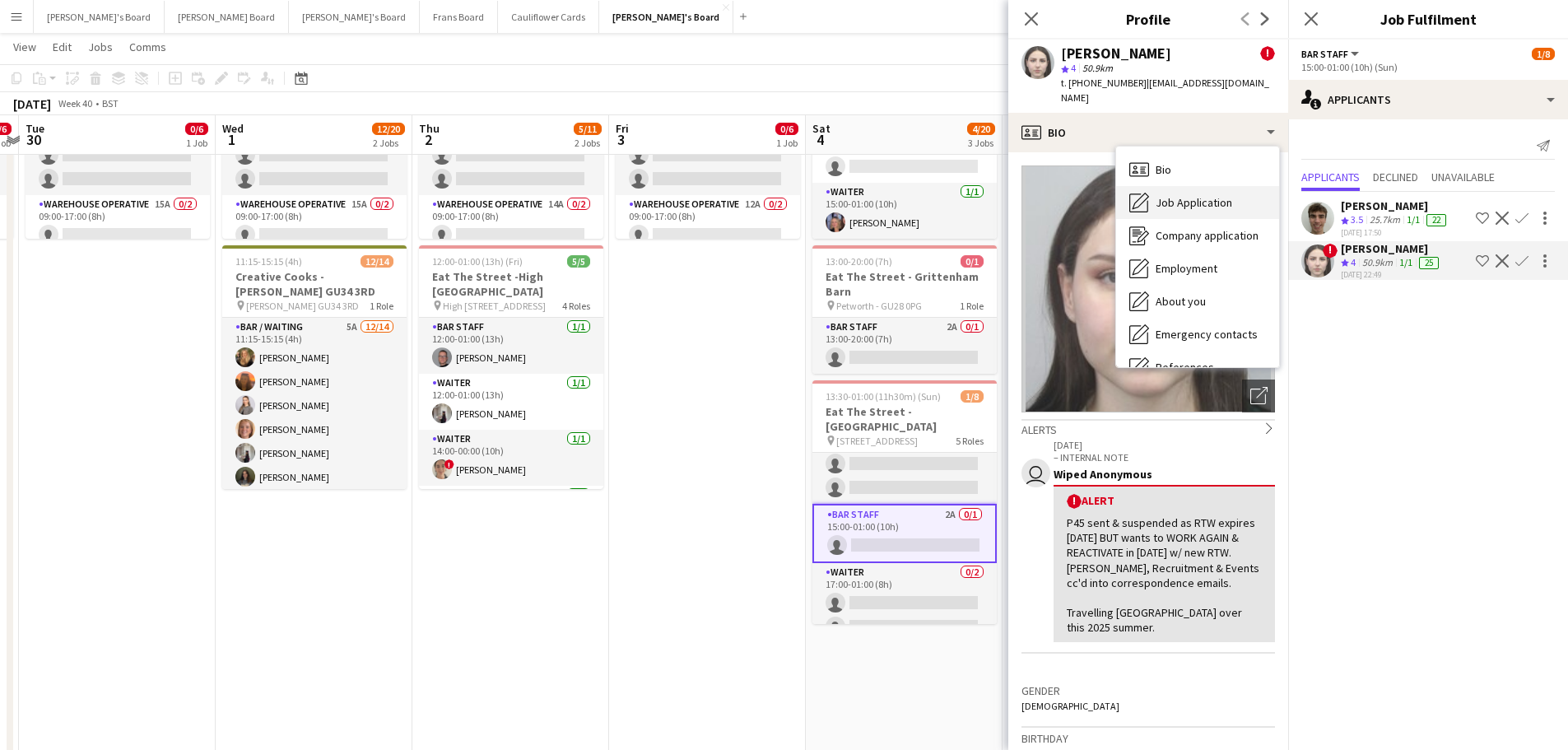
click at [1211, 195] on span "Job Application" at bounding box center [1194, 202] width 77 height 15
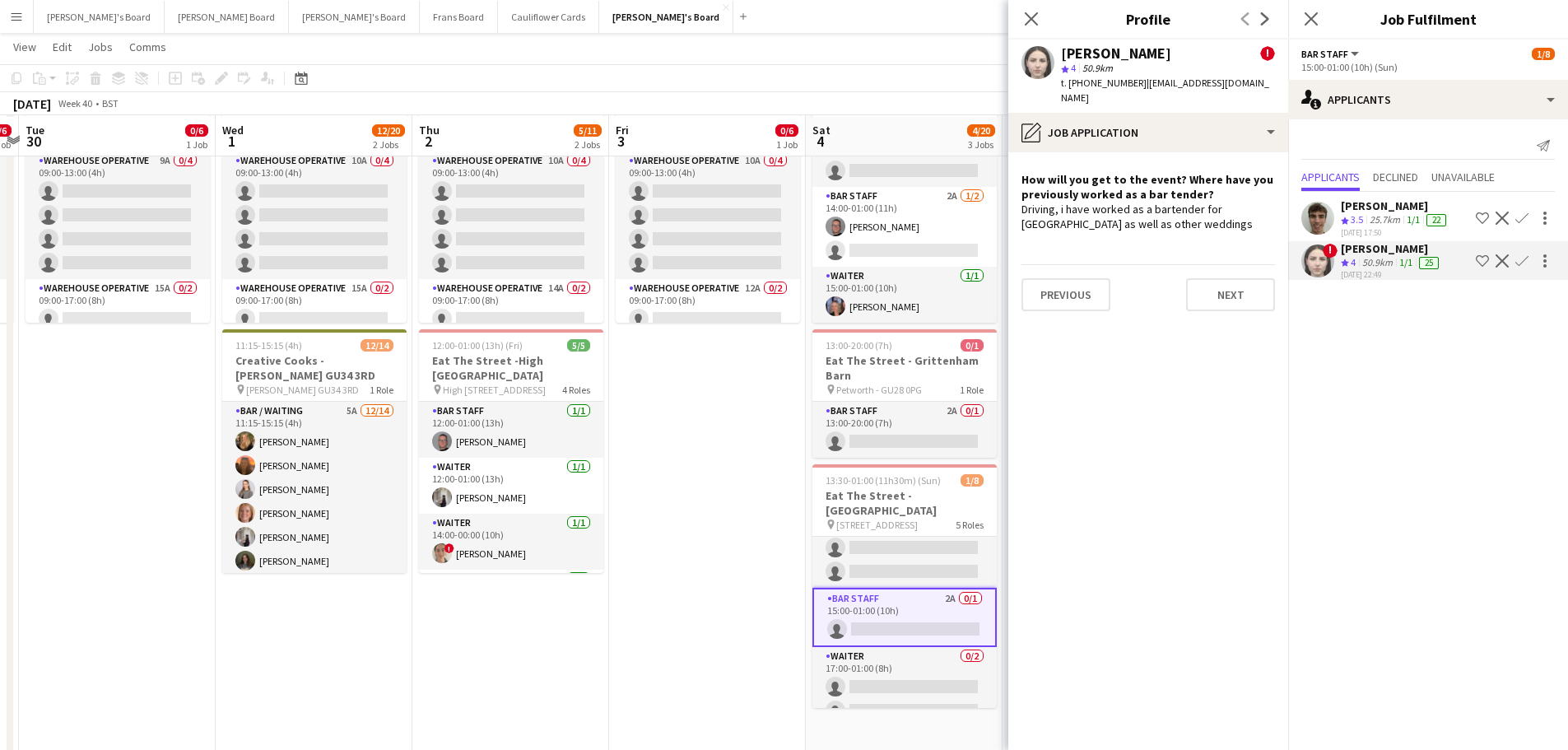
scroll to position [411, 0]
click at [1028, 17] on icon "Close pop-in" at bounding box center [1032, 19] width 14 height 14
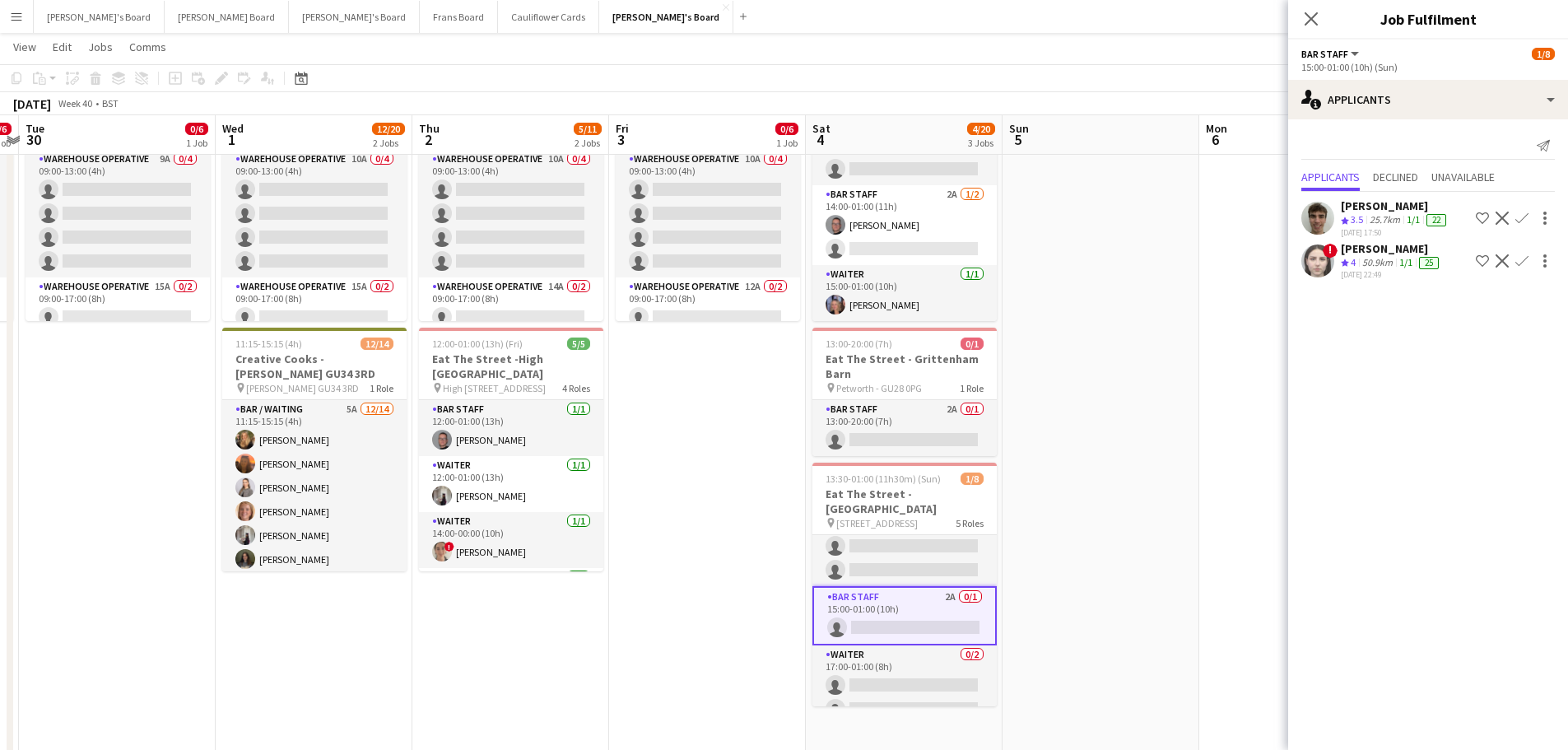
click at [1062, 505] on app-date-cell at bounding box center [1101, 373] width 197 height 1200
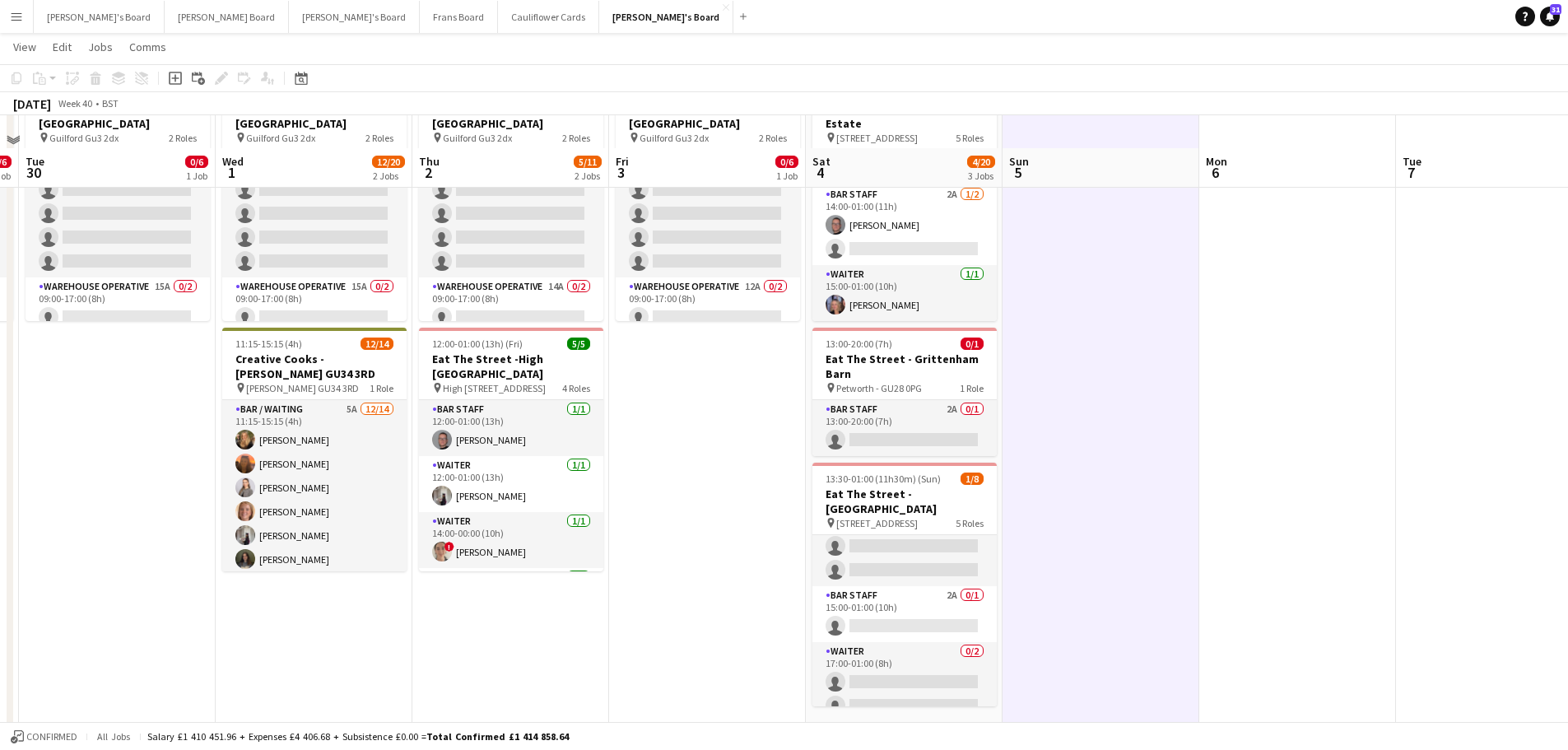
scroll to position [576, 0]
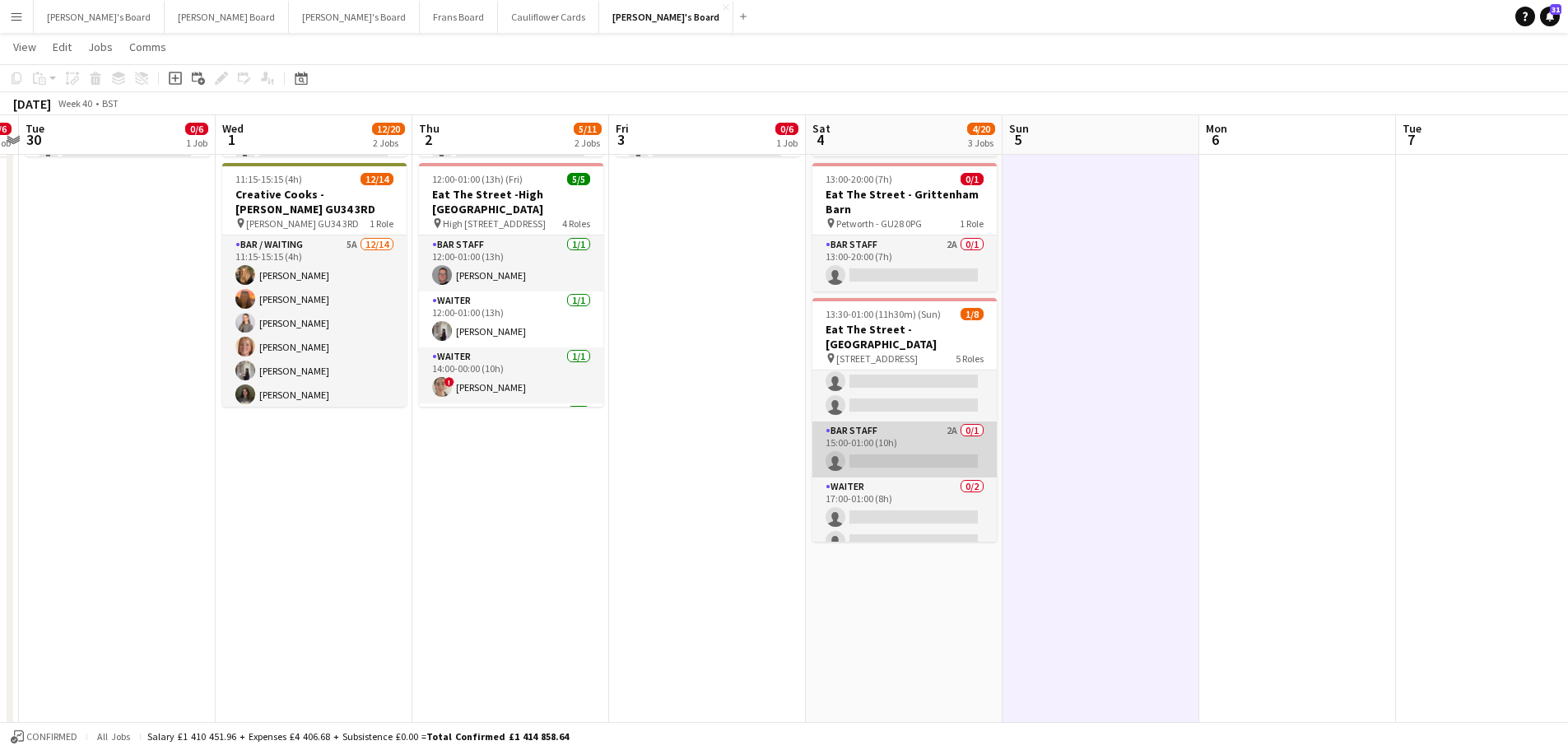
click at [920, 448] on app-card-role "BAR STAFF 2A 0/1 15:00-01:00 (10h) single-neutral-actions" at bounding box center [905, 450] width 184 height 56
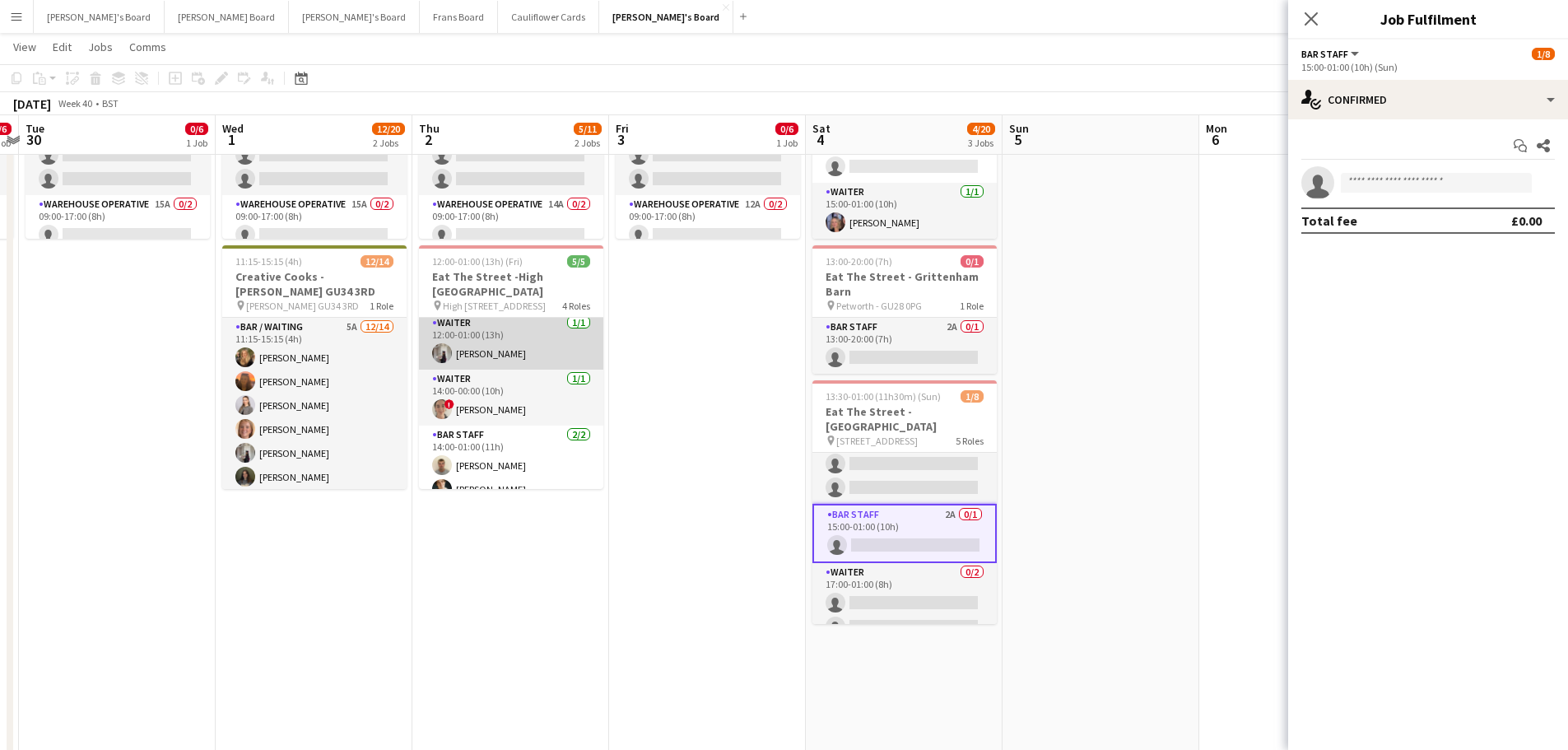
scroll to position [77, 0]
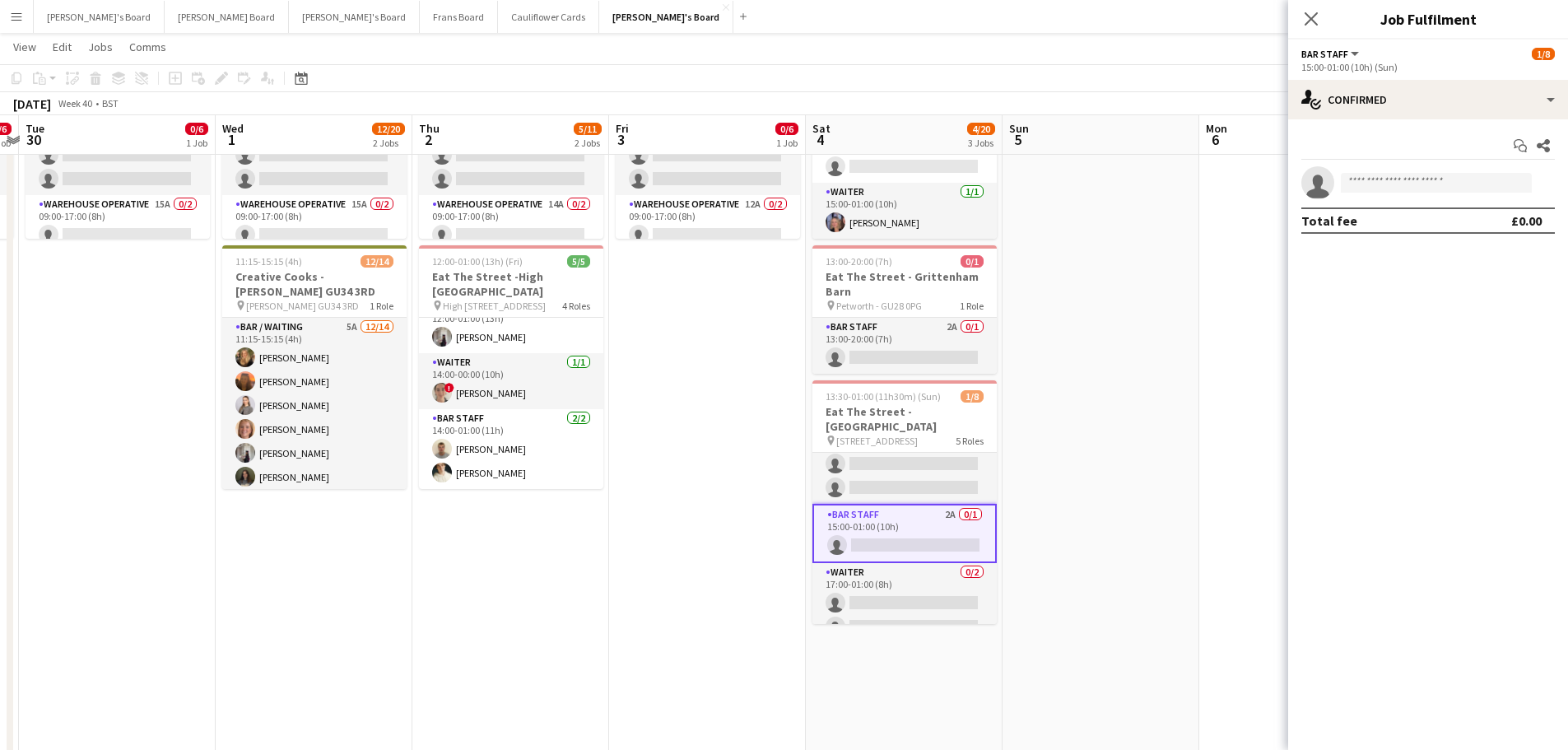
click at [938, 505] on app-card-role "BAR STAFF 2A 0/1 15:00-01:00 (10h) single-neutral-actions" at bounding box center [905, 534] width 184 height 59
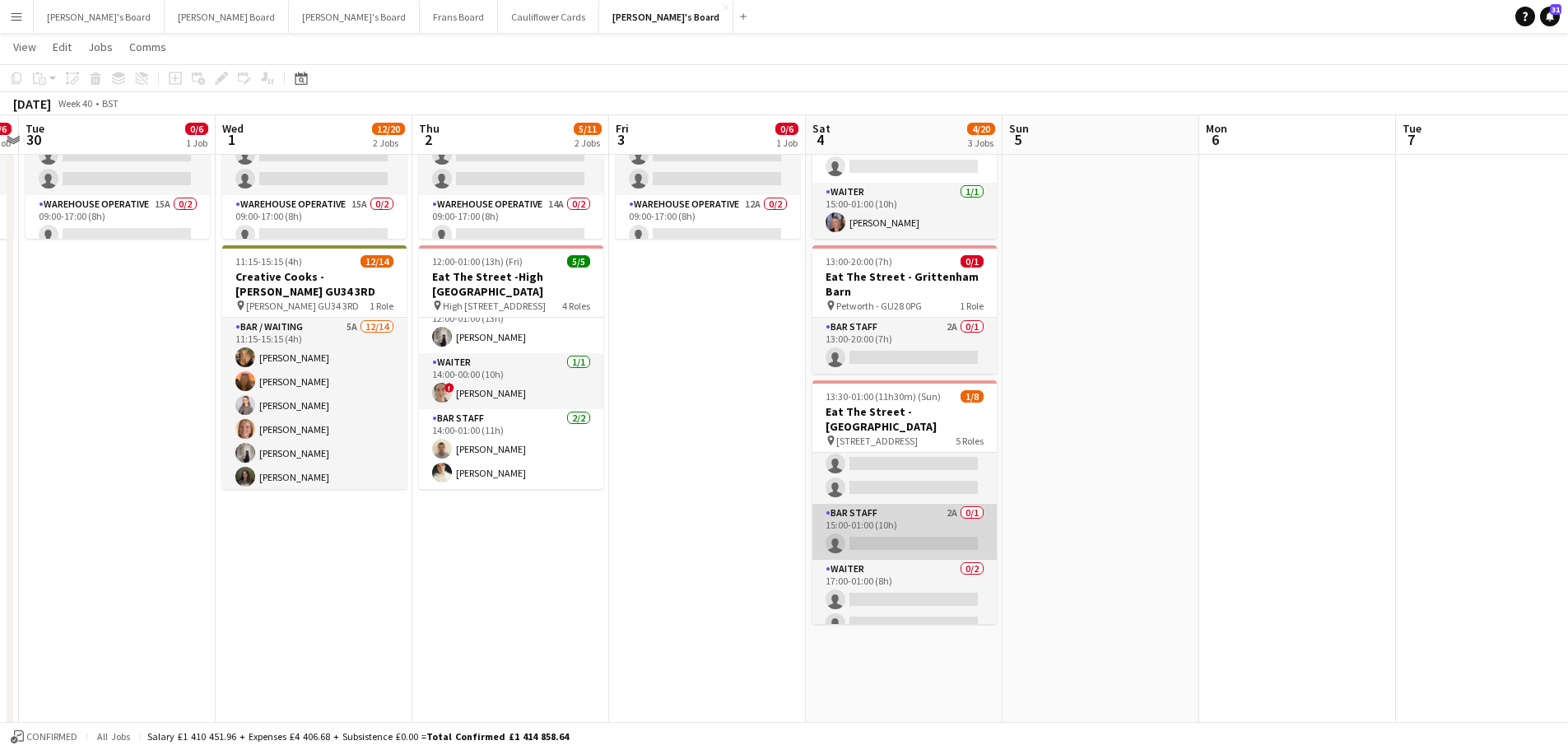
click at [938, 505] on app-card-role "BAR STAFF 2A 0/1 15:00-01:00 (10h) single-neutral-actions" at bounding box center [905, 533] width 184 height 56
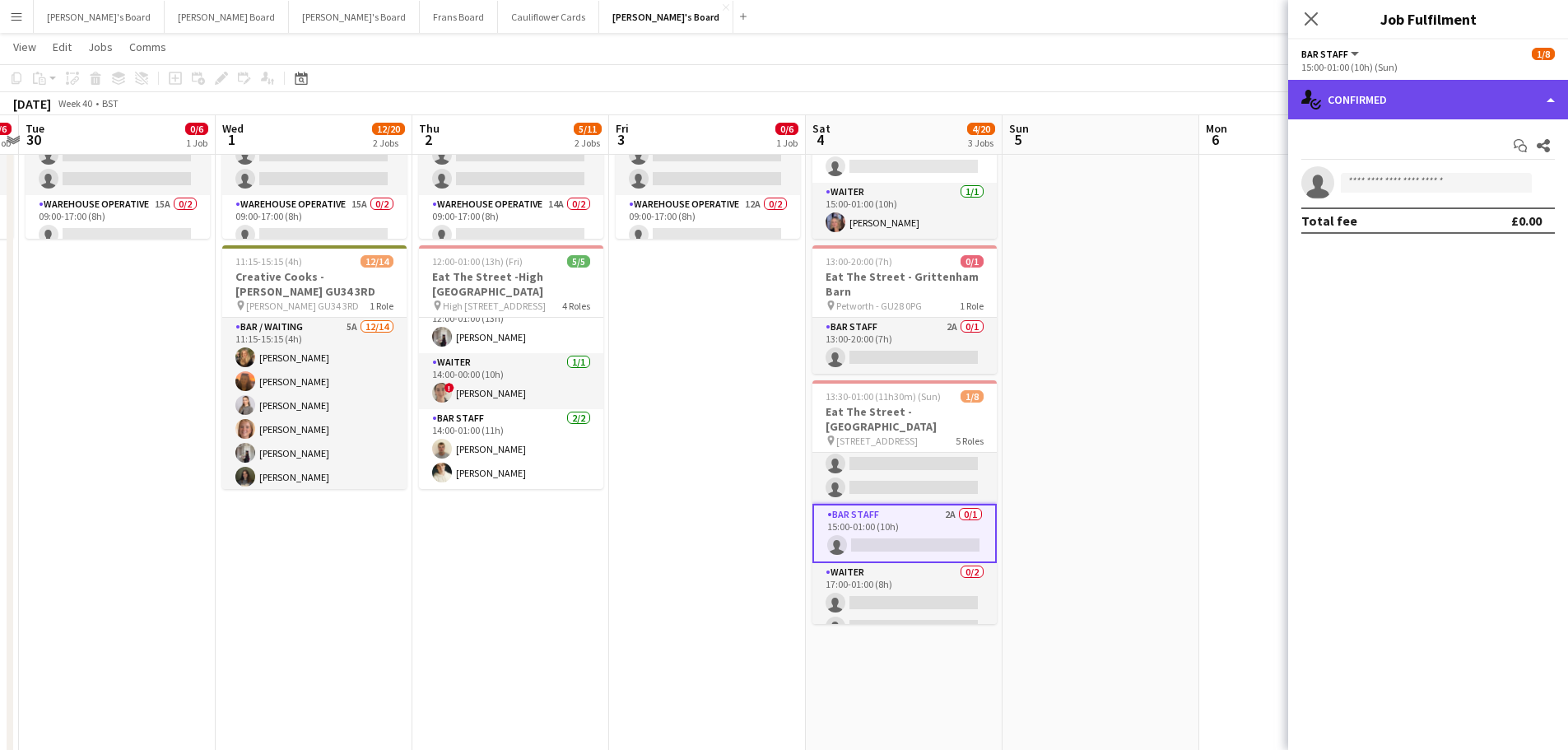
click at [1407, 108] on div "single-neutral-actions-check-2 Confirmed" at bounding box center [1428, 99] width 280 height 40
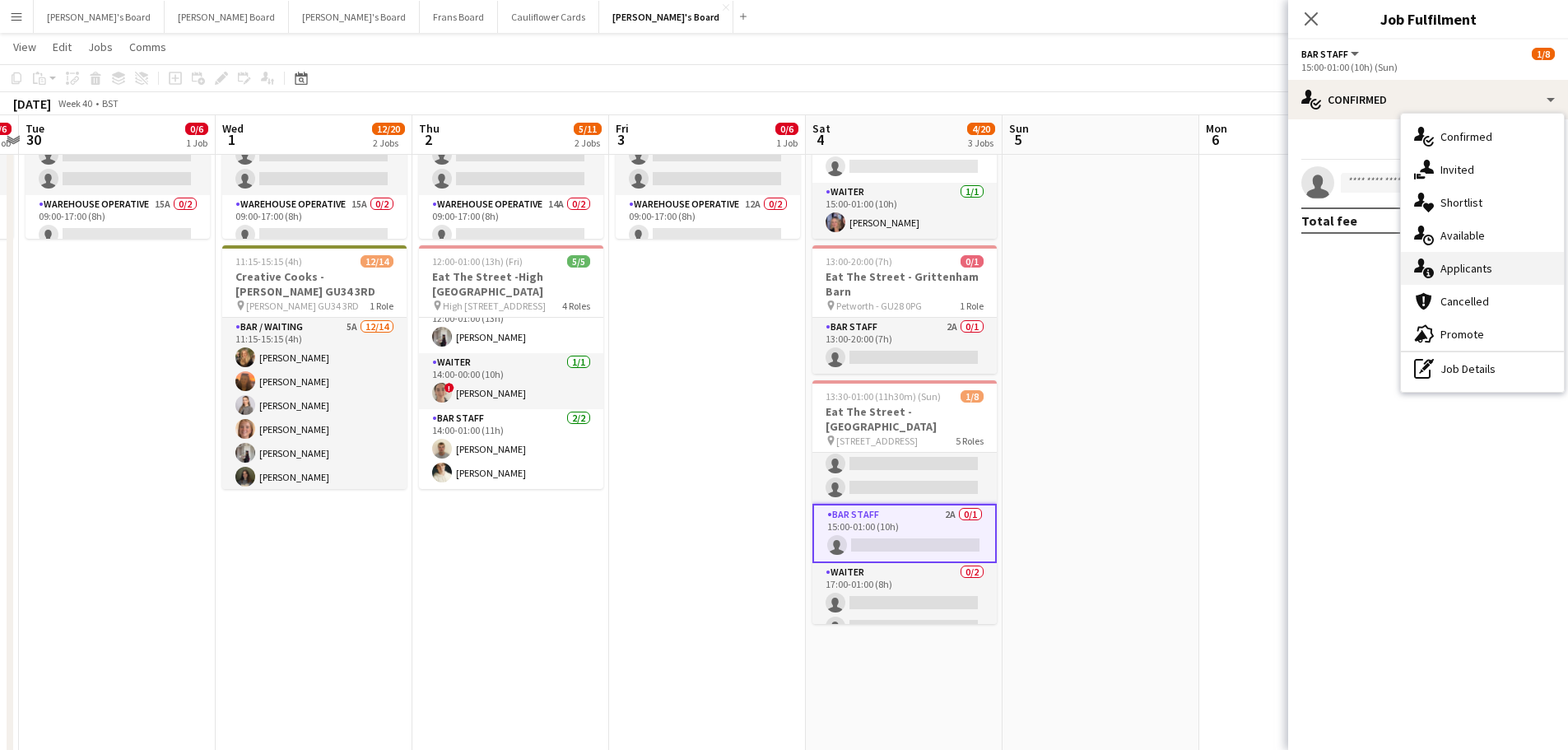
click at [1444, 270] on span "Applicants" at bounding box center [1466, 268] width 51 height 15
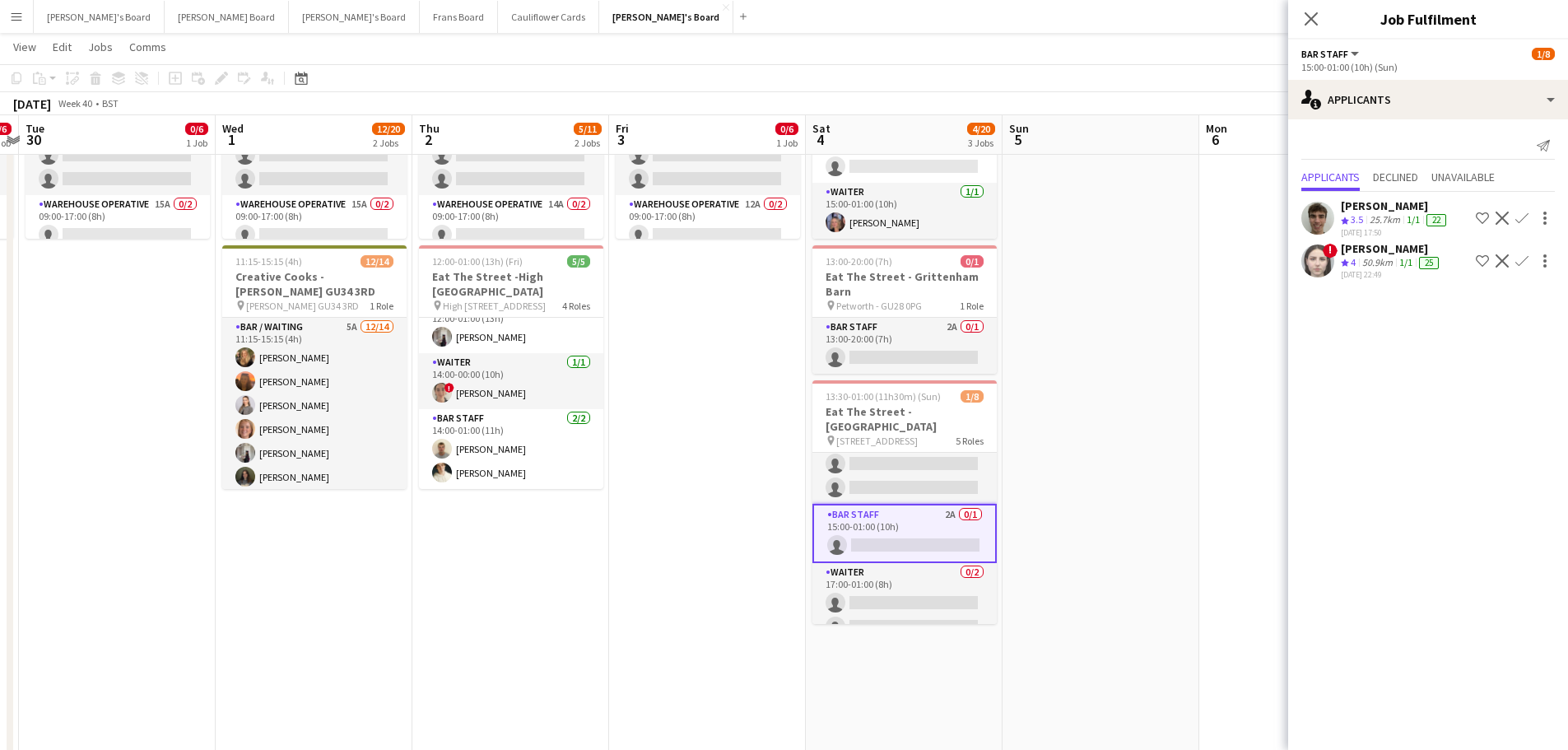
click at [1383, 220] on div "25.7km" at bounding box center [1385, 220] width 37 height 14
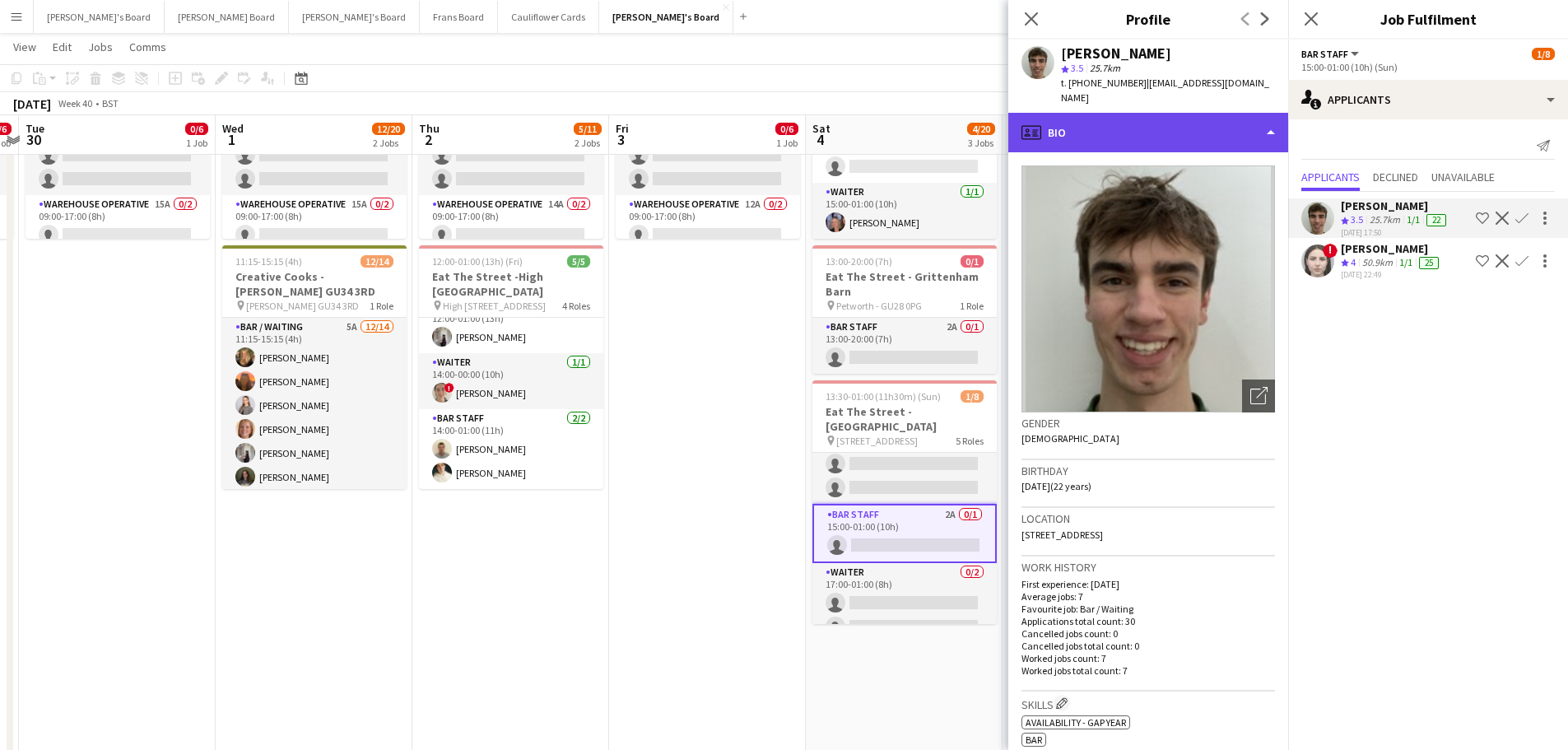
click at [1136, 116] on div "profile Bio" at bounding box center [1148, 132] width 280 height 40
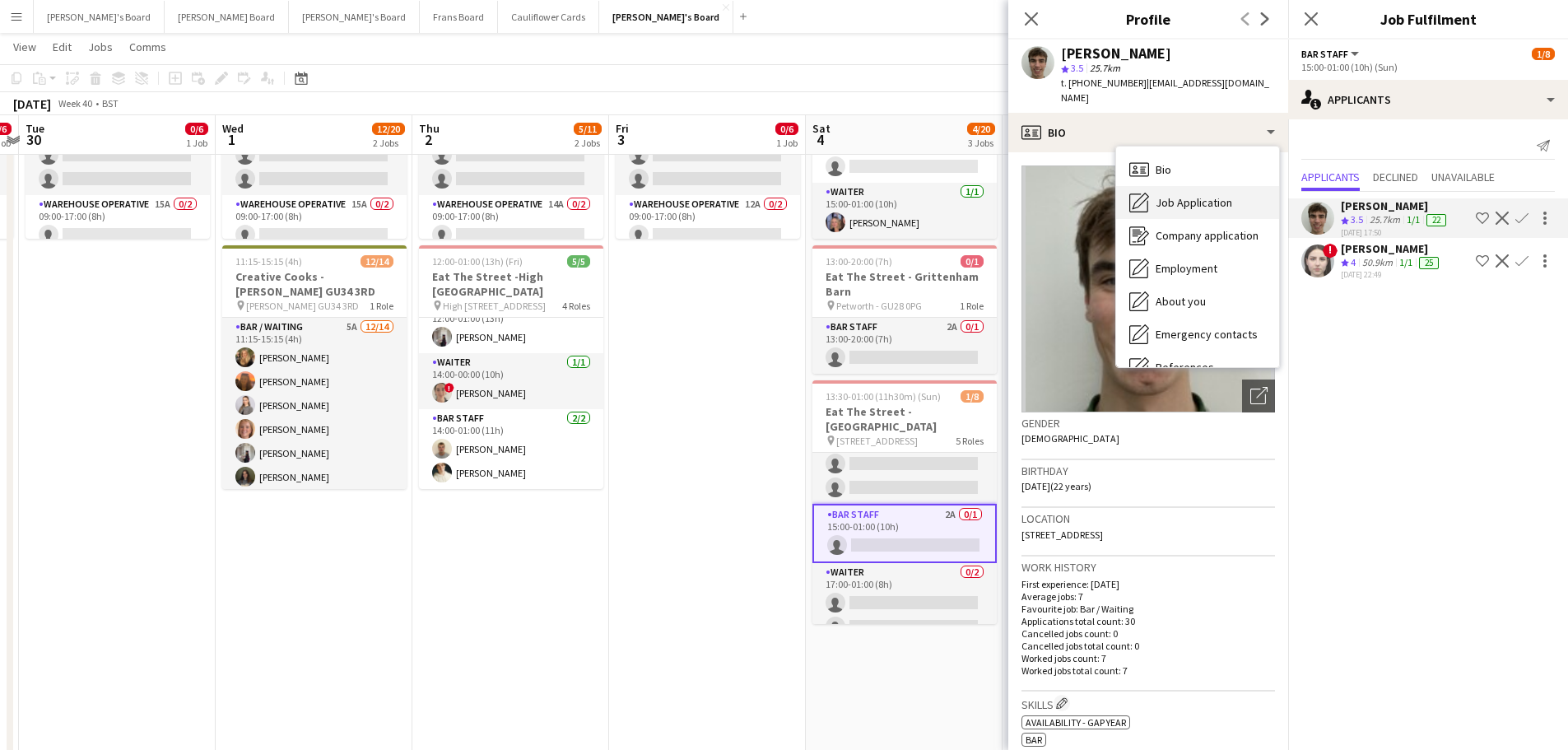
click at [1225, 195] on span "Job Application" at bounding box center [1194, 202] width 77 height 15
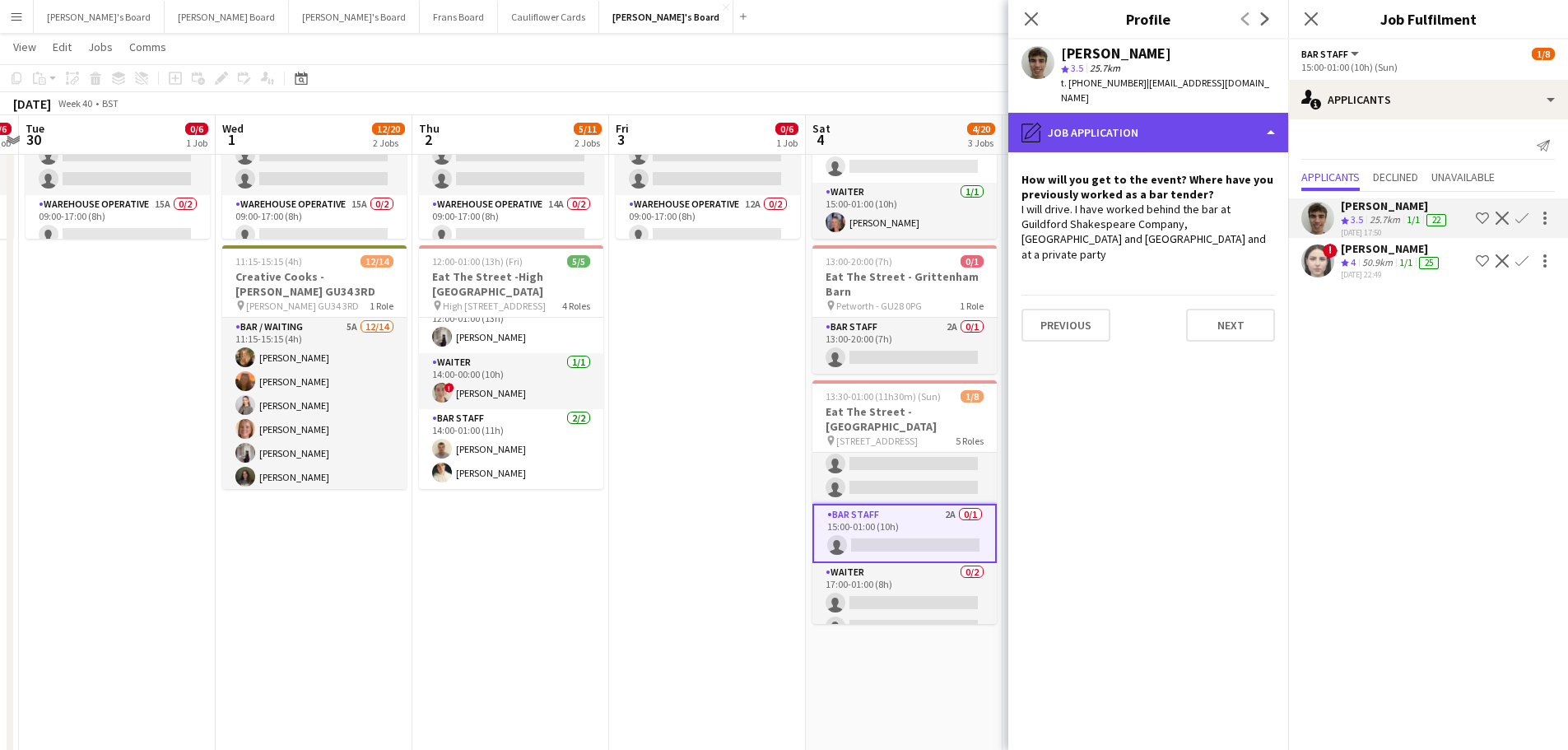
click at [1156, 113] on div "pencil4 Job Application" at bounding box center [1148, 132] width 280 height 40
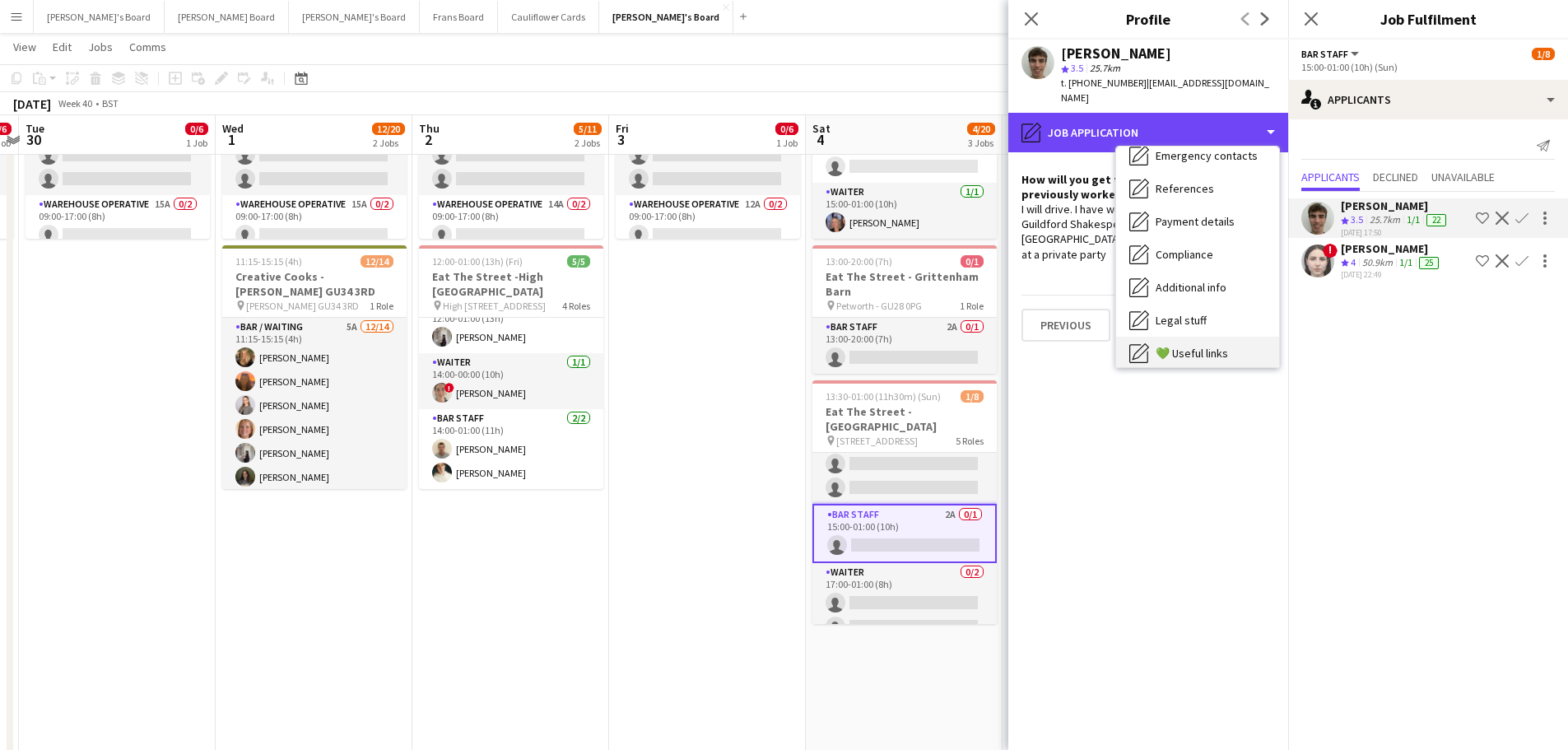
scroll to position [253, 0]
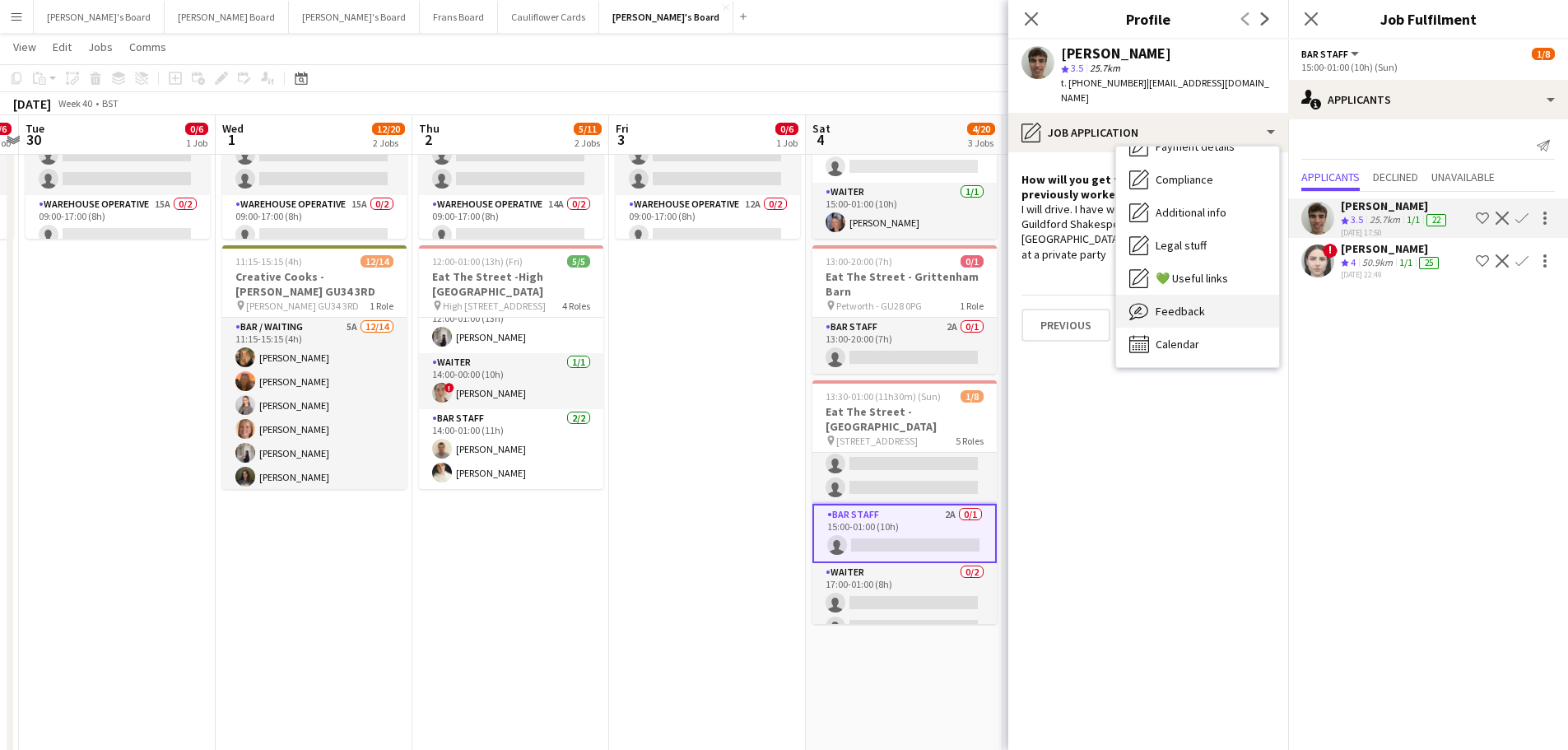
click at [1201, 295] on div "Feedback Feedback" at bounding box center [1198, 311] width 163 height 33
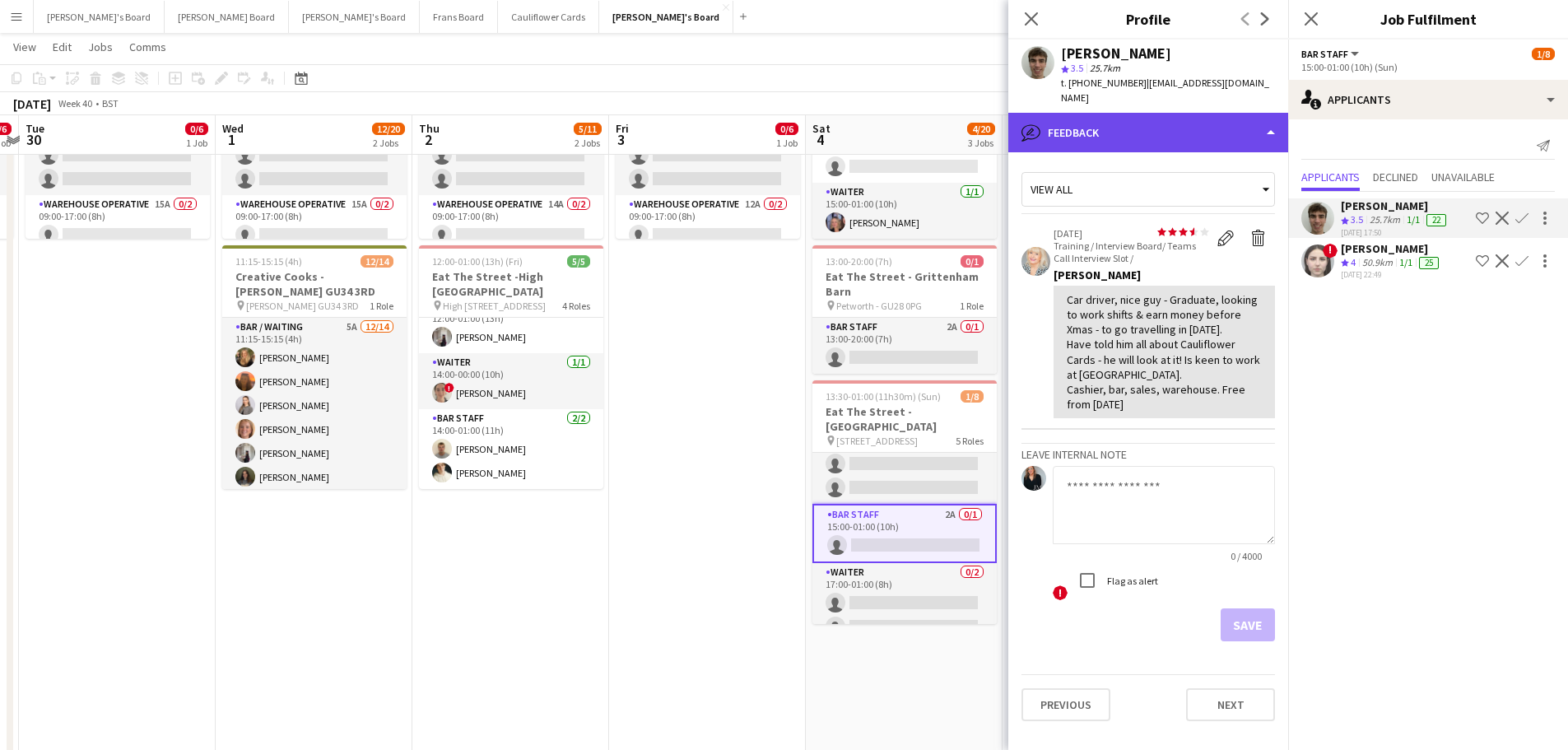
click at [1232, 124] on div "bubble-pencil Feedback" at bounding box center [1148, 132] width 280 height 40
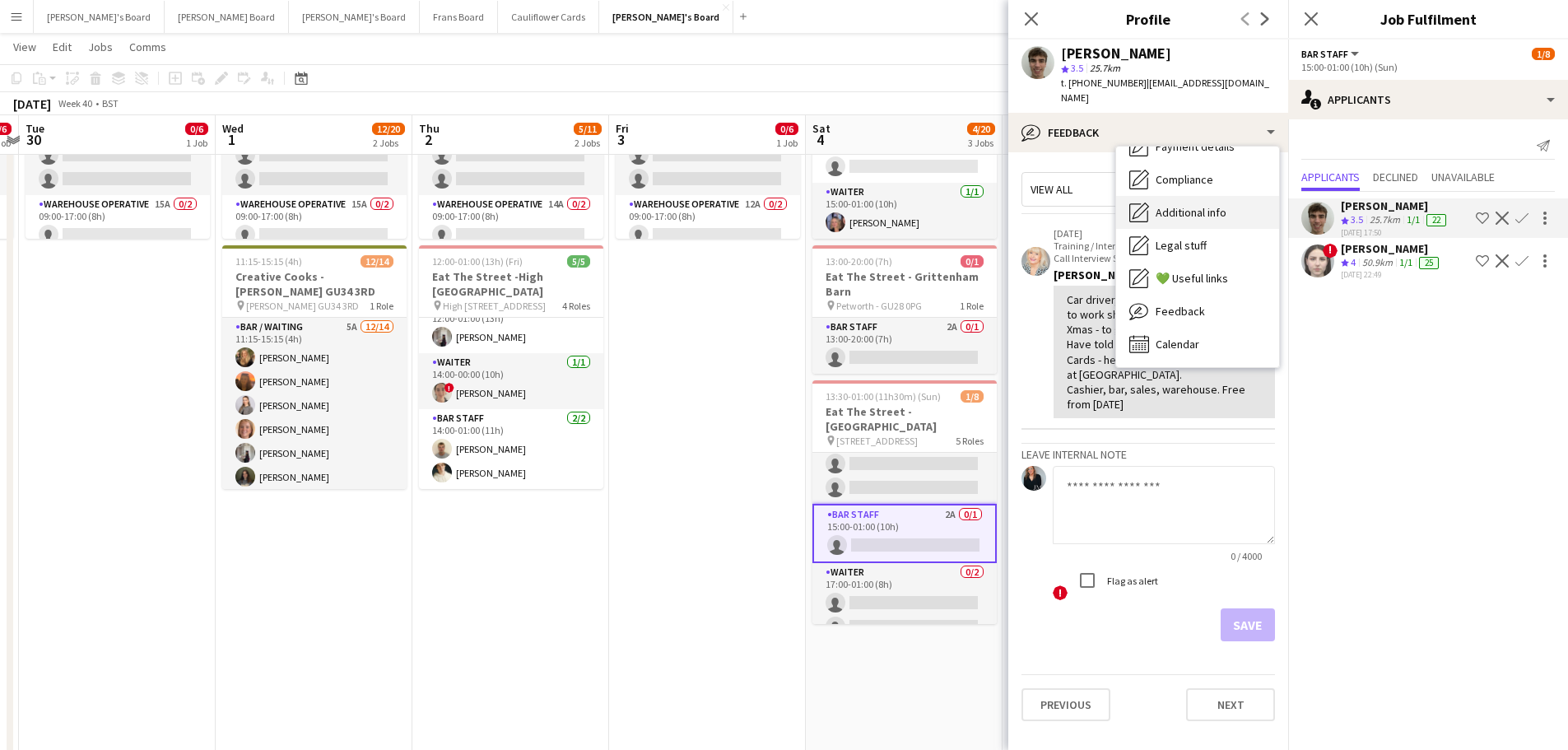
click at [1237, 196] on div "Additional info Additional info" at bounding box center [1198, 212] width 163 height 33
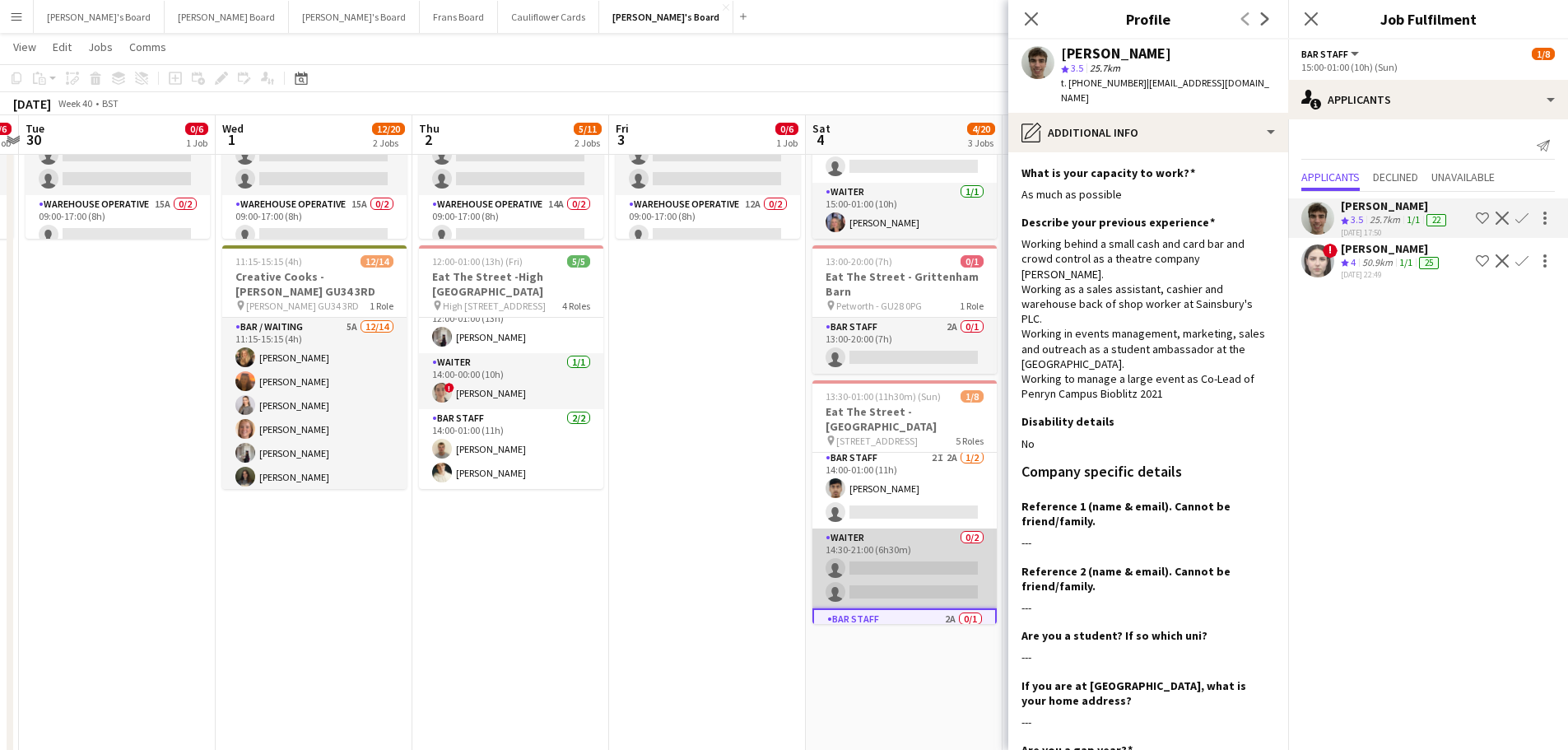
scroll to position [0, 0]
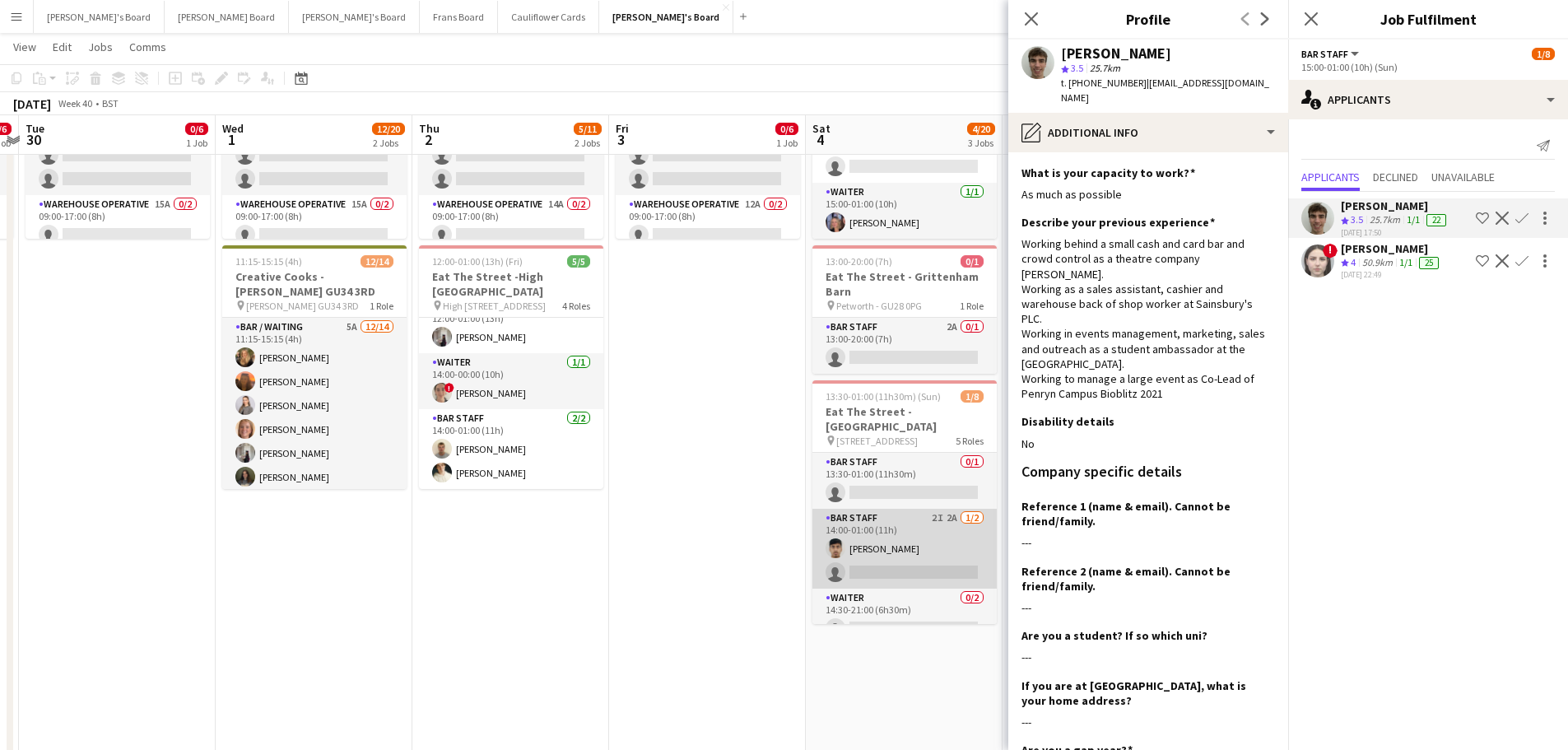
click at [905, 522] on app-card-role "BAR STAFF 2I 2A 1/2 14:00-01:00 (11h) Rohan Malhotra single-neutral-actions" at bounding box center [905, 549] width 184 height 80
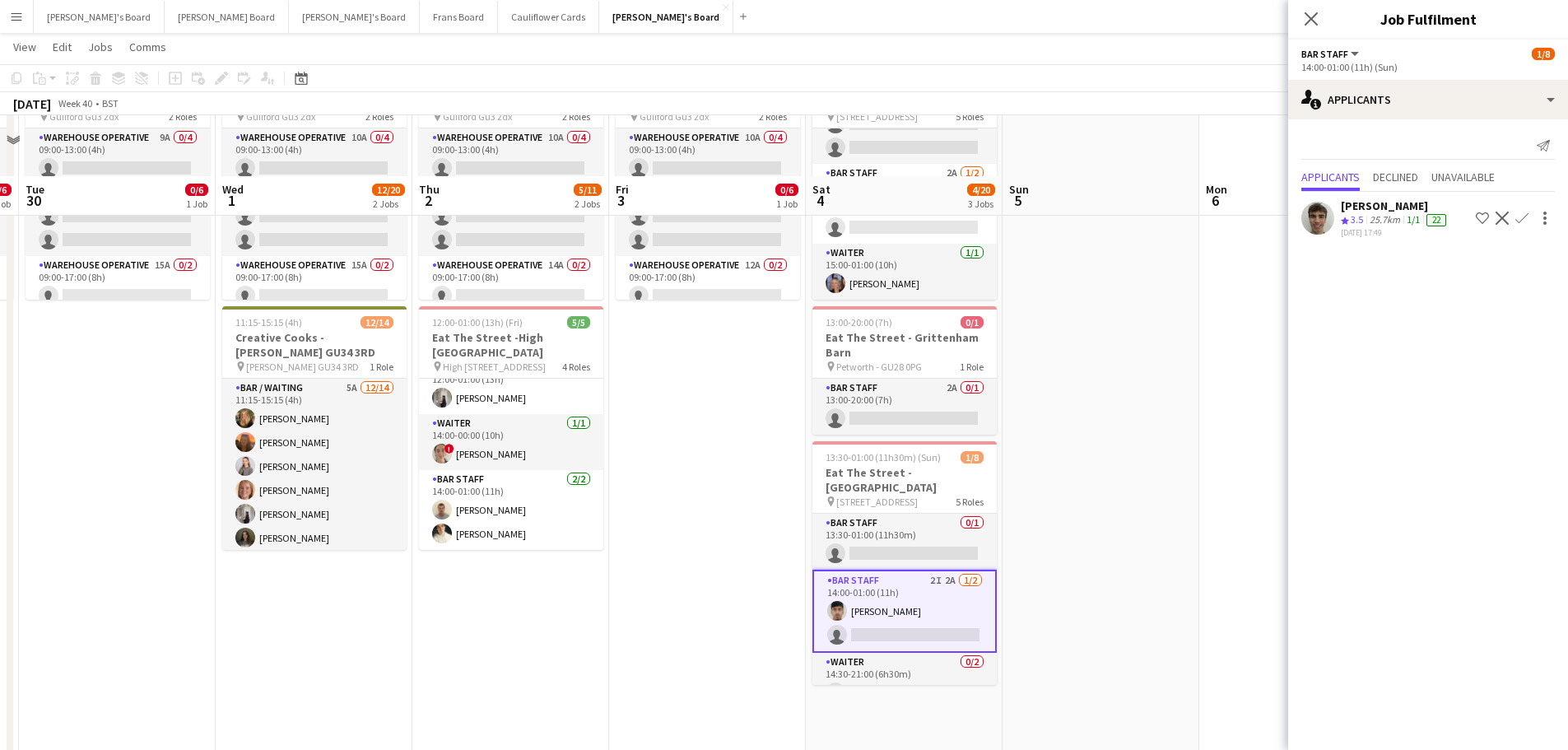
scroll to position [411, 0]
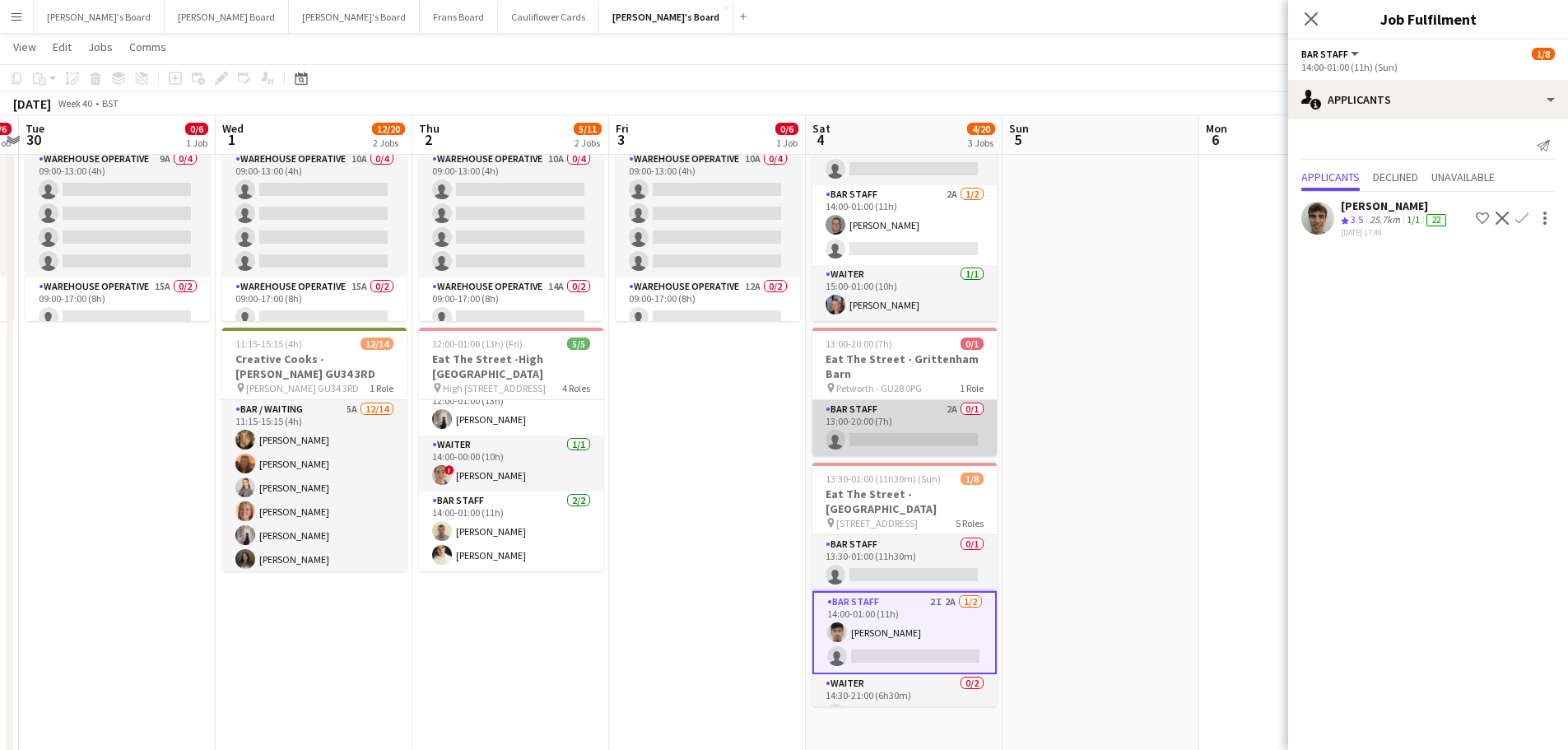
click at [929, 411] on app-card-role "BAR STAFF 2A 0/1 13:00-20:00 (7h) single-neutral-actions" at bounding box center [905, 429] width 184 height 56
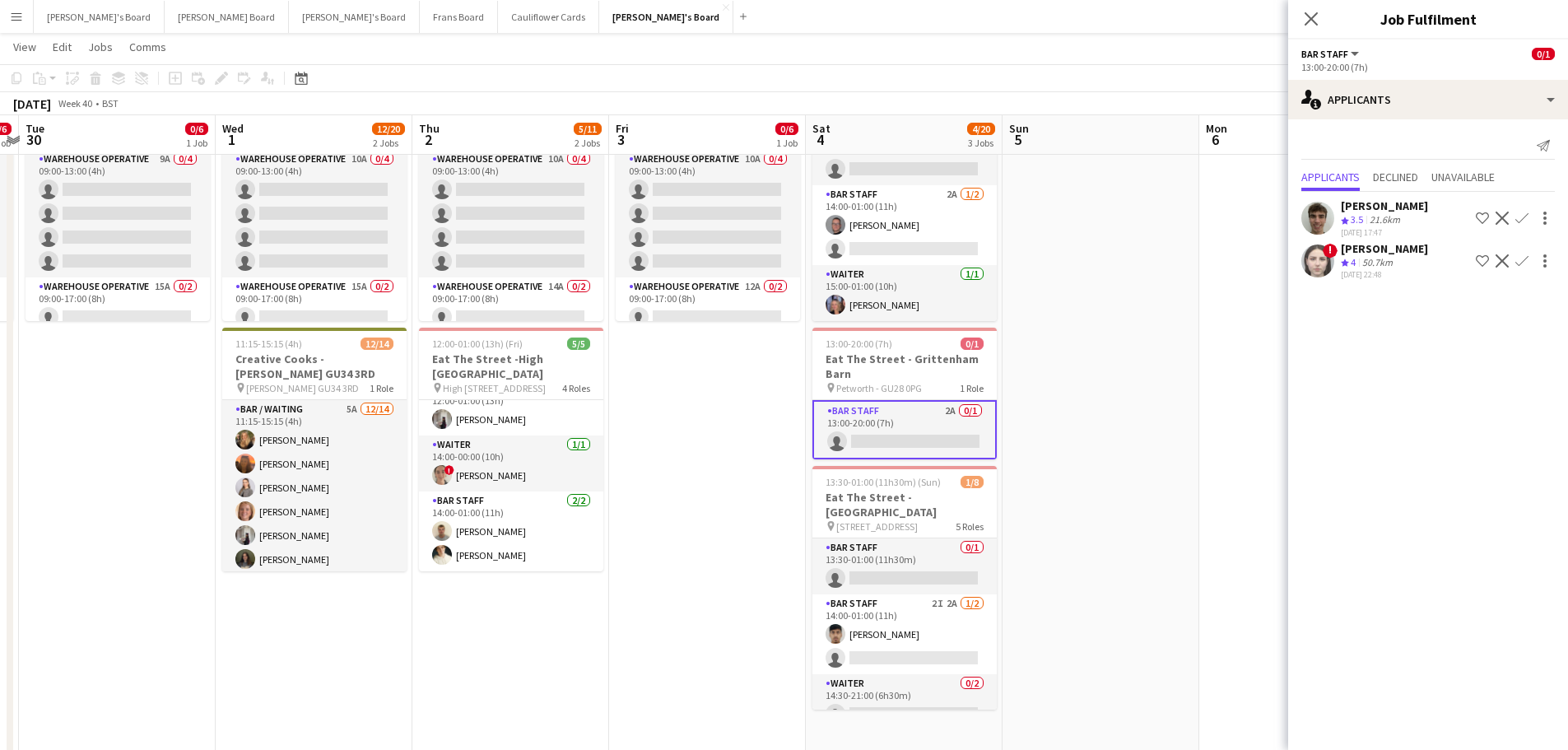
click at [1377, 263] on div "50.7km" at bounding box center [1378, 263] width 37 height 14
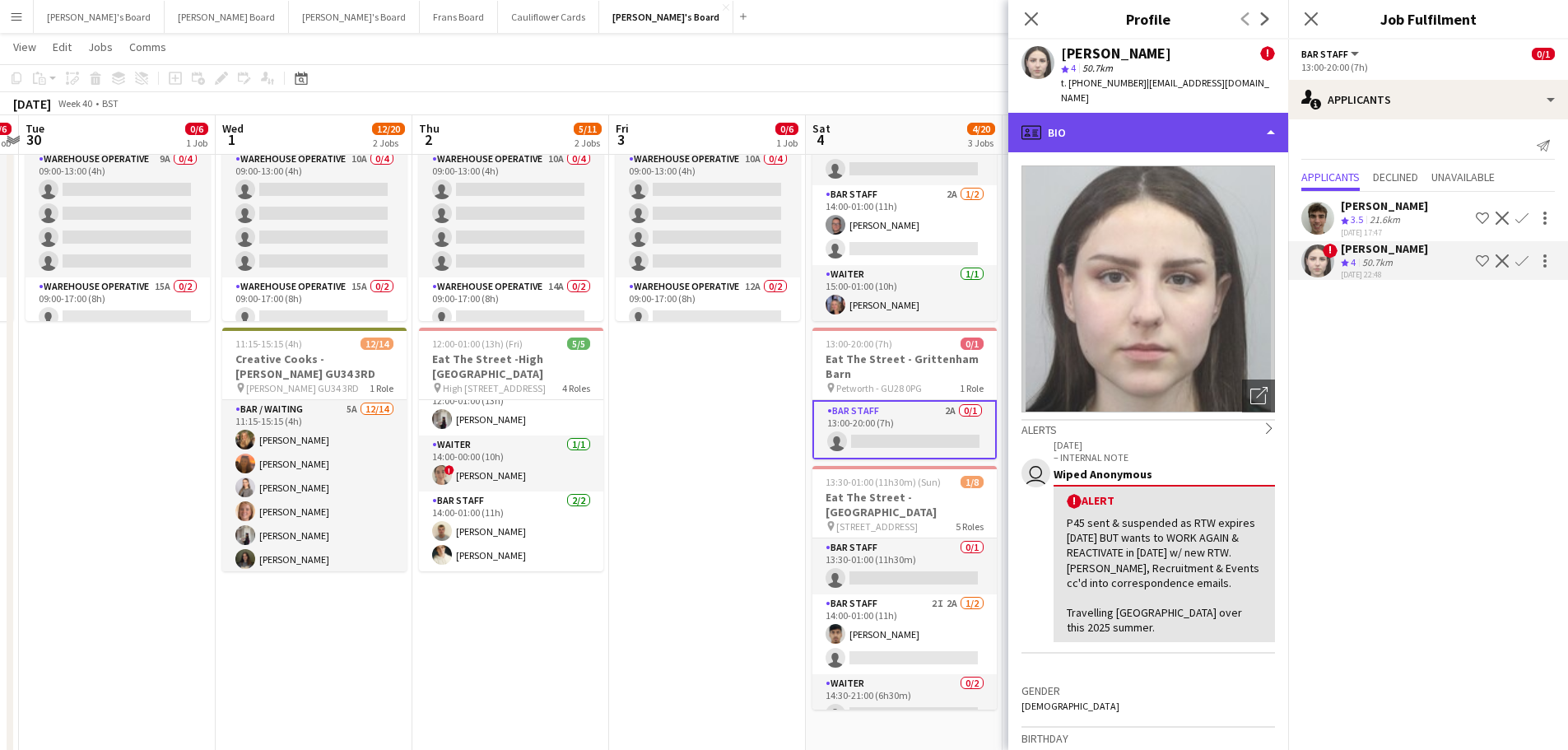
click at [1183, 113] on div "profile Bio" at bounding box center [1148, 132] width 280 height 40
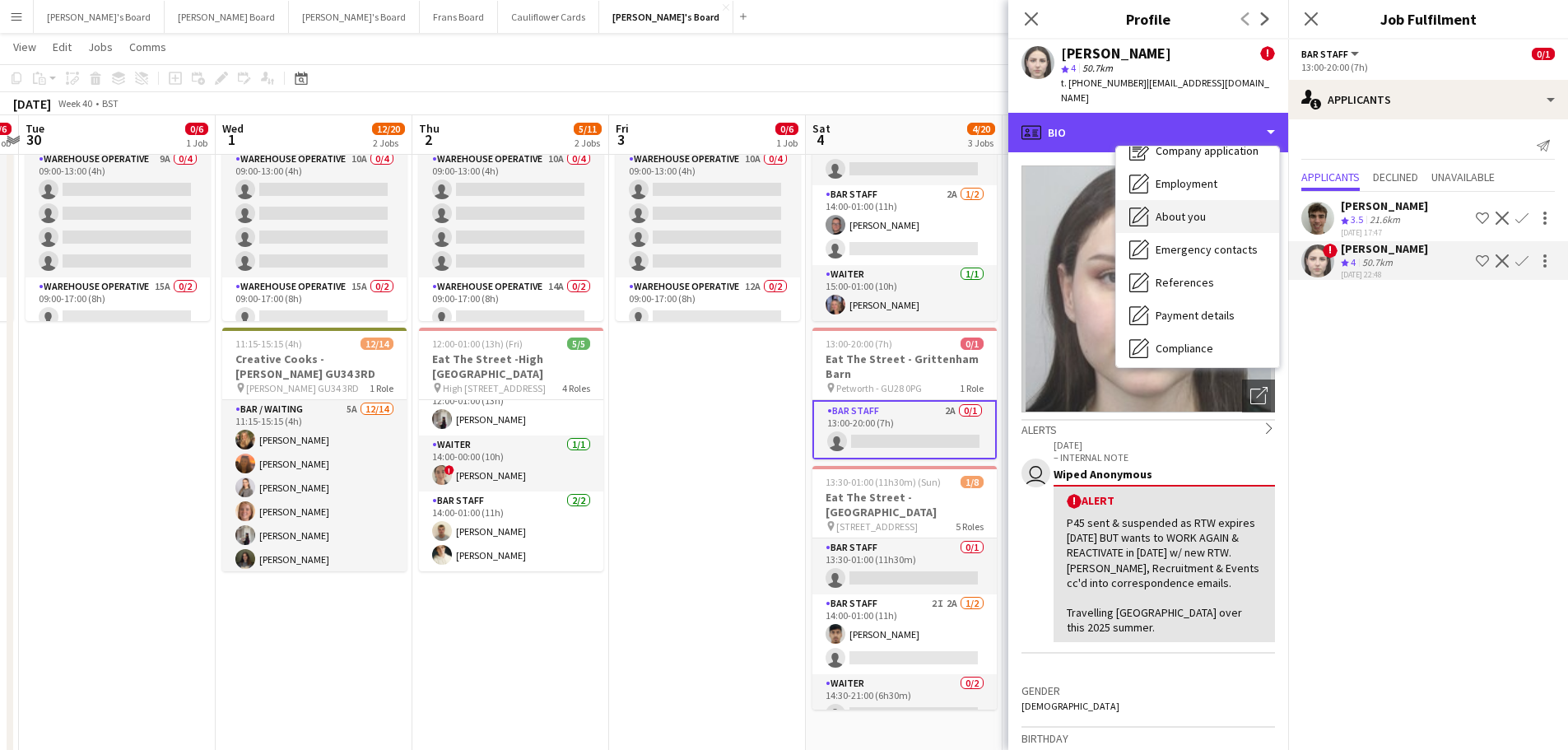
scroll to position [165, 0]
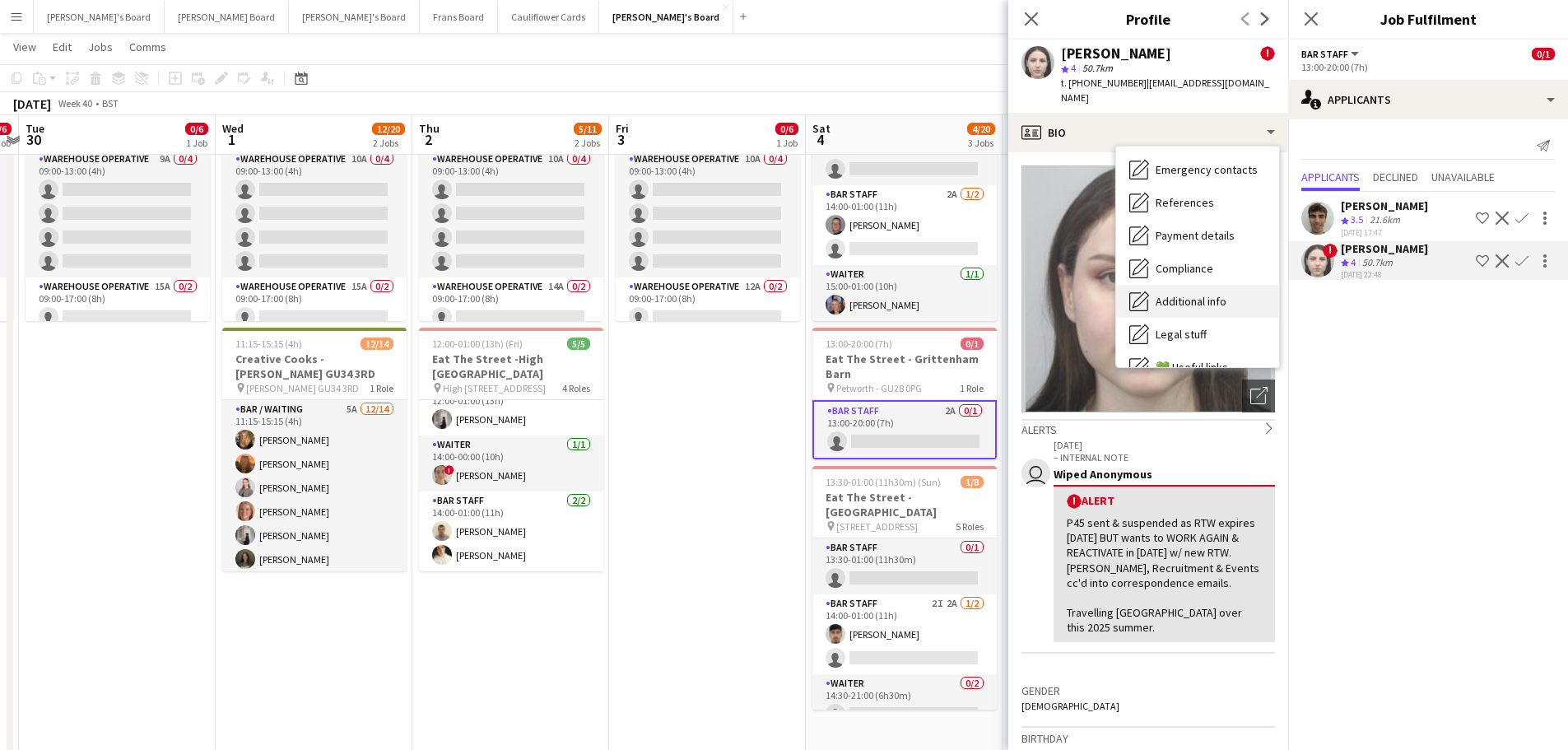
click at [1219, 294] on span "Additional info" at bounding box center [1191, 301] width 71 height 15
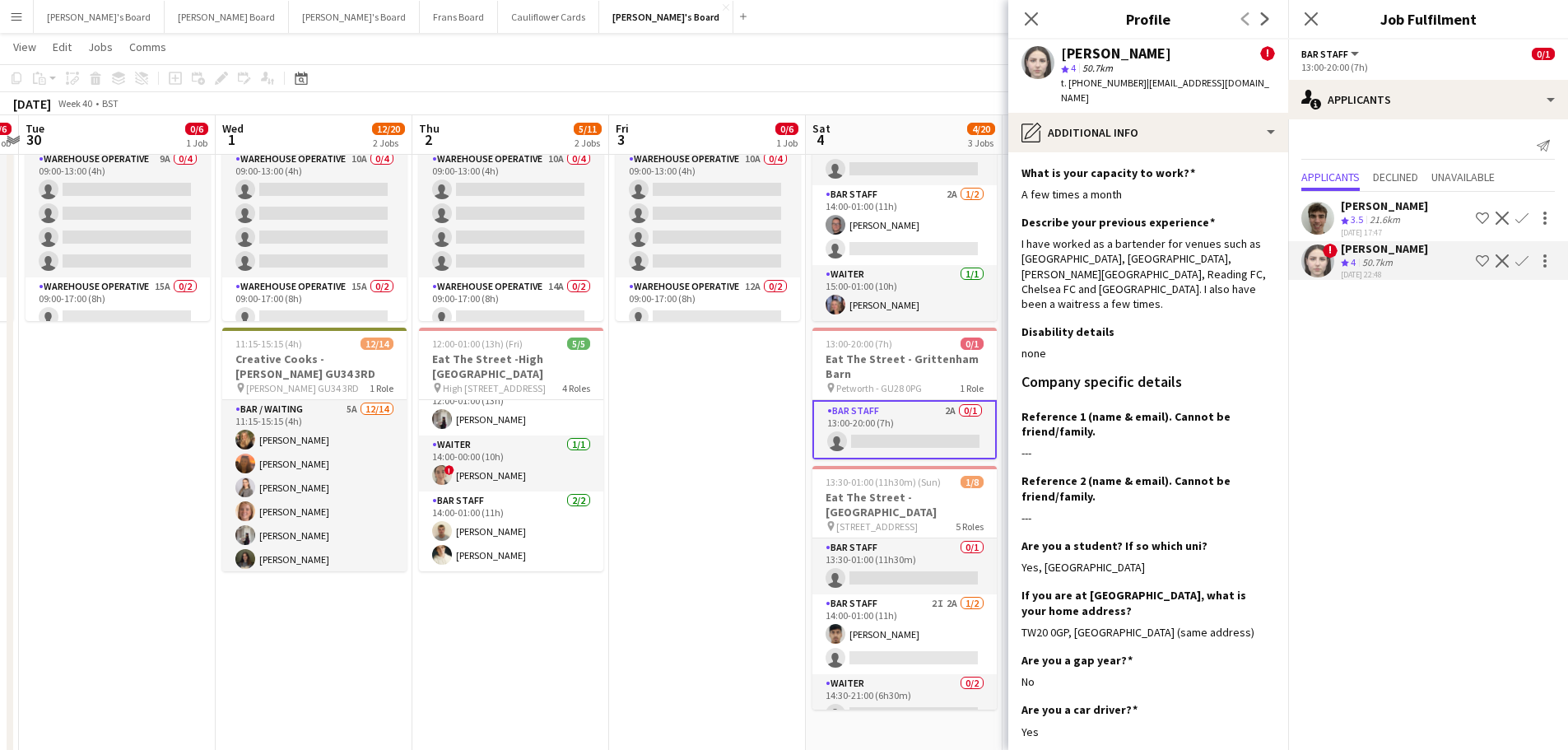
click at [793, 457] on app-date-cell "09:00-17:00 (8h) 0/6 SFG WAREHOUSE - GUILDFORD pin Guilford Gu3 2dx 2 Roles War…" at bounding box center [707, 373] width 197 height 1200
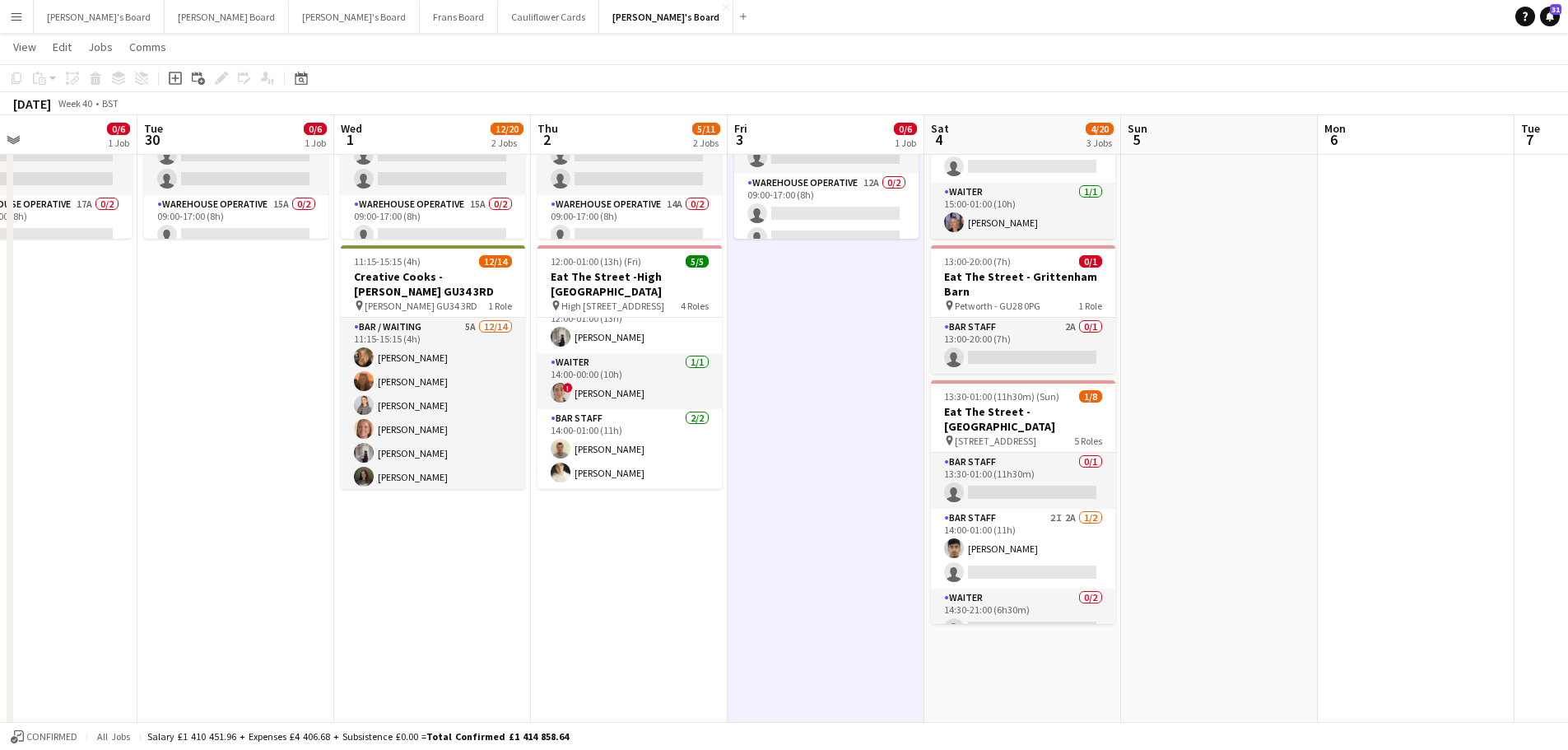
scroll to position [0, 438]
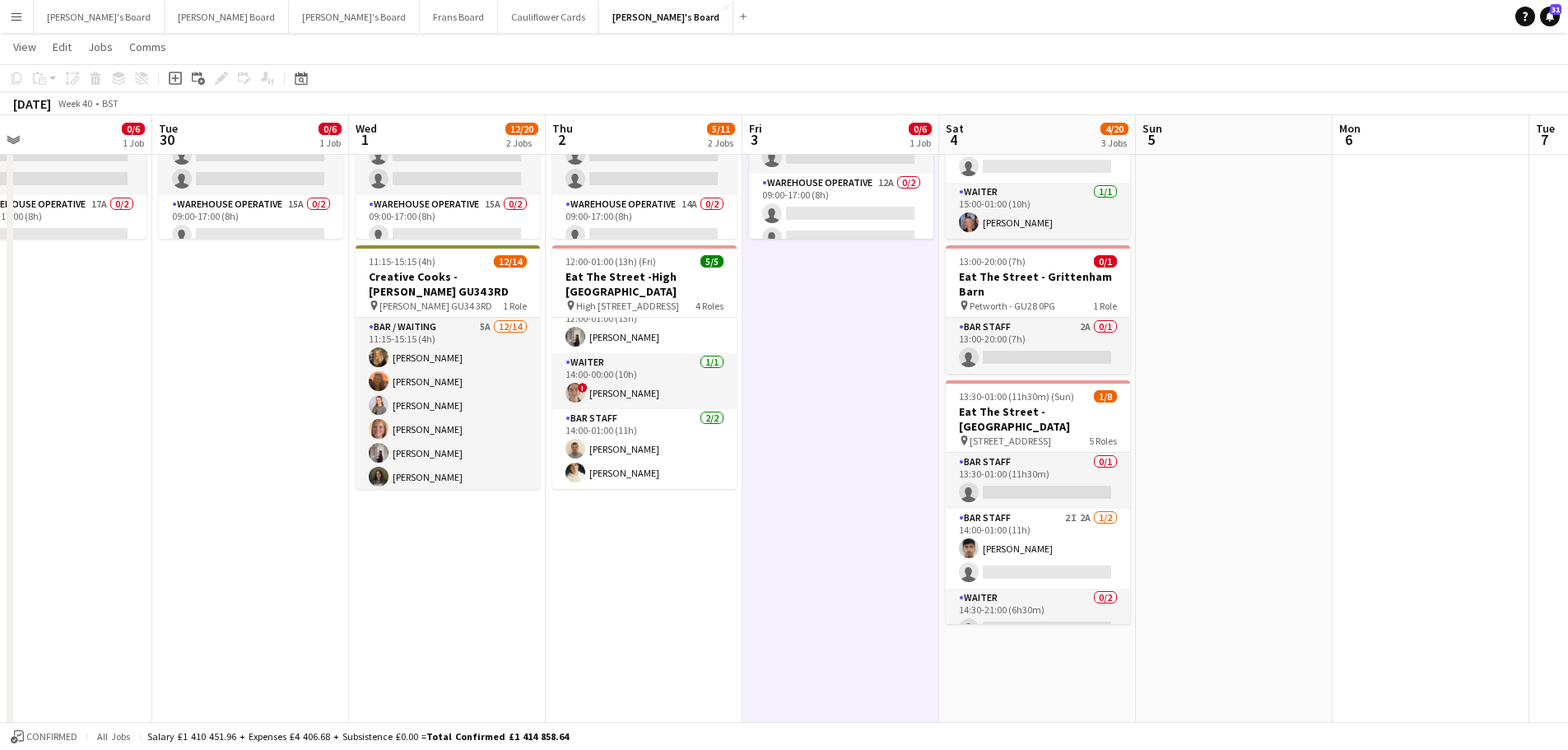
drag, startPoint x: 361, startPoint y: 444, endPoint x: 475, endPoint y: 439, distance: 114.1
drag, startPoint x: 596, startPoint y: 516, endPoint x: 779, endPoint y: 526, distance: 183.3
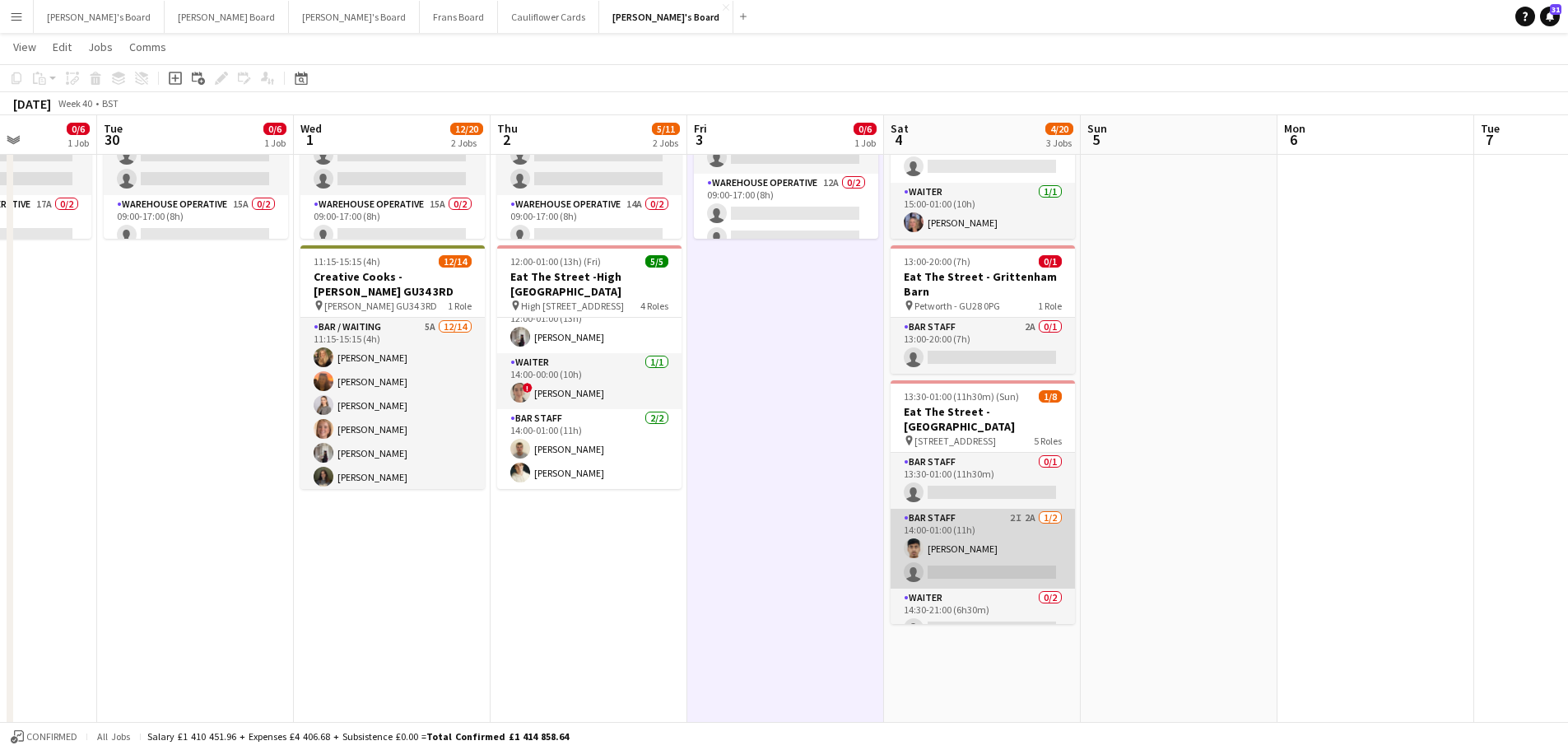
click at [1000, 517] on app-card-role "BAR STAFF 2I 2A 1/2 14:00-01:00 (11h) Rohan Malhotra single-neutral-actions" at bounding box center [983, 549] width 184 height 80
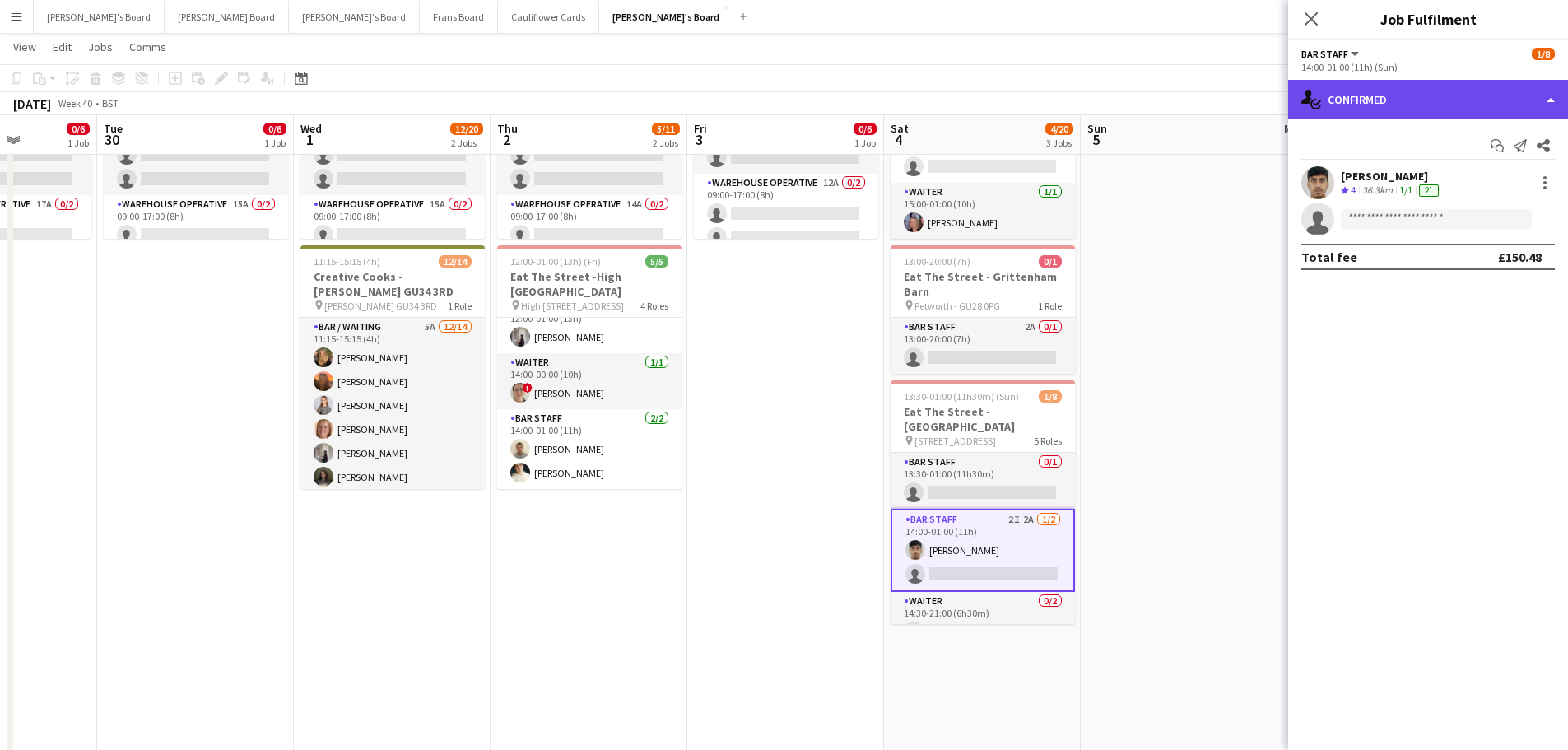
click at [1402, 101] on div "single-neutral-actions-check-2 Confirmed" at bounding box center [1428, 99] width 280 height 40
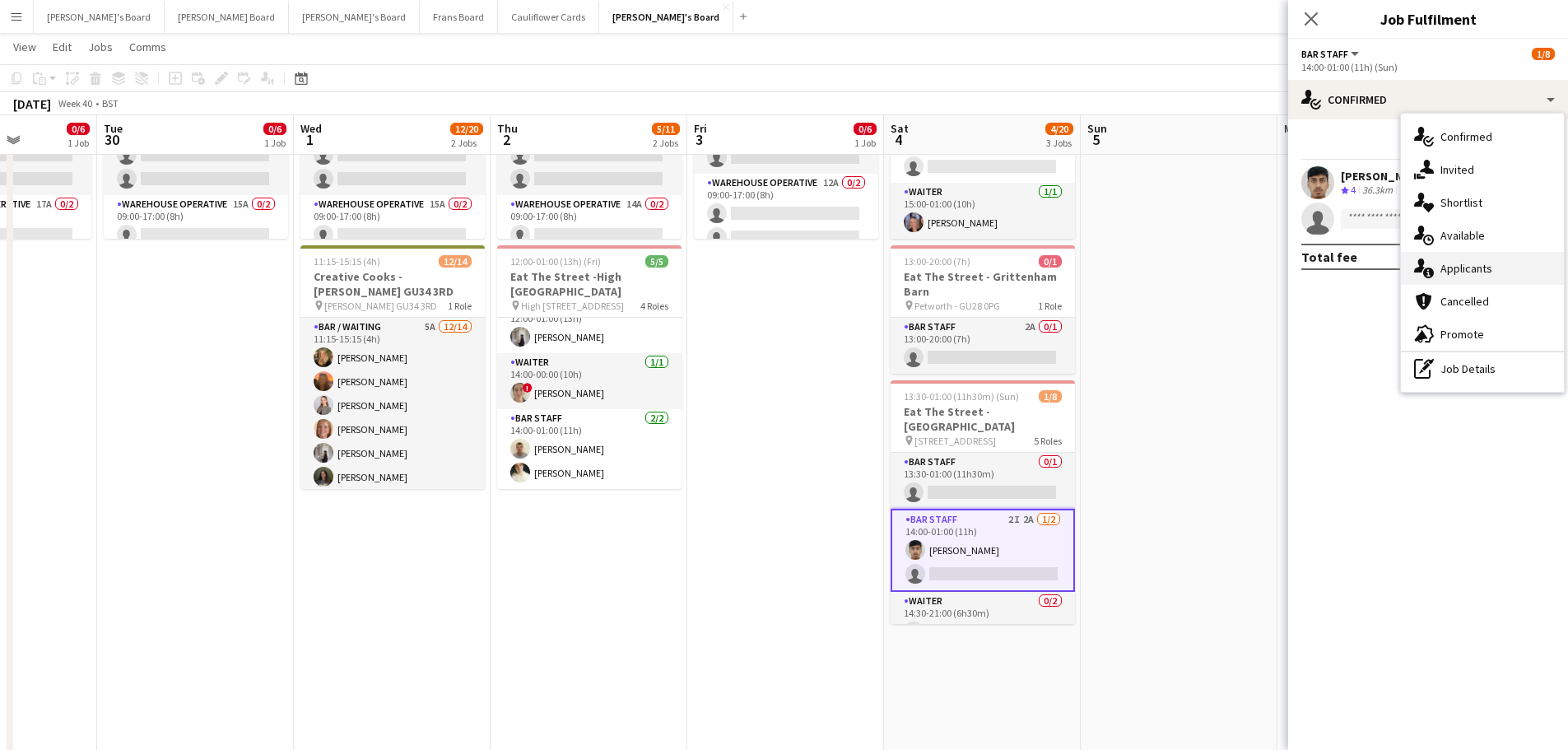
click at [1523, 274] on div "single-neutral-actions-information Applicants" at bounding box center [1483, 269] width 163 height 33
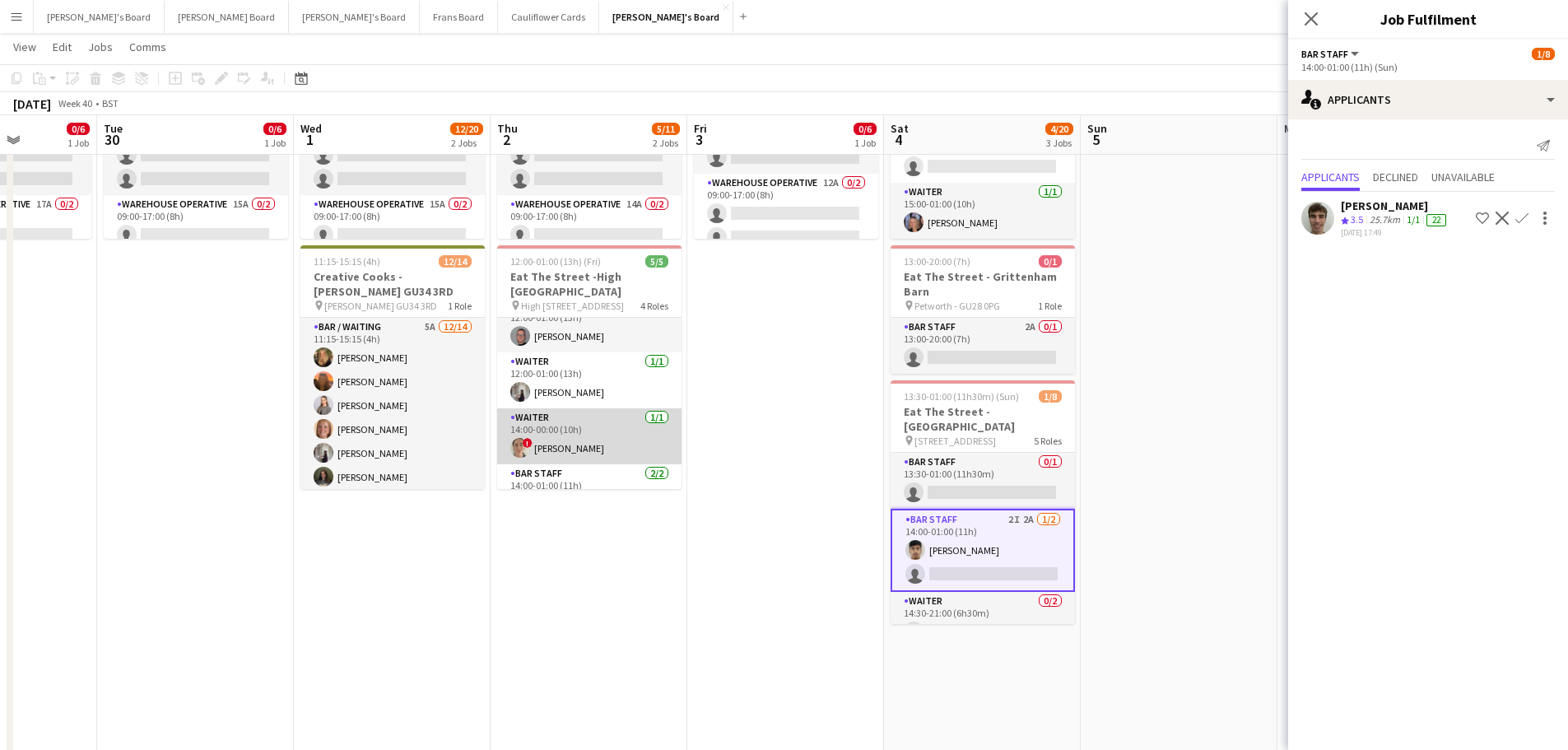
scroll to position [0, 0]
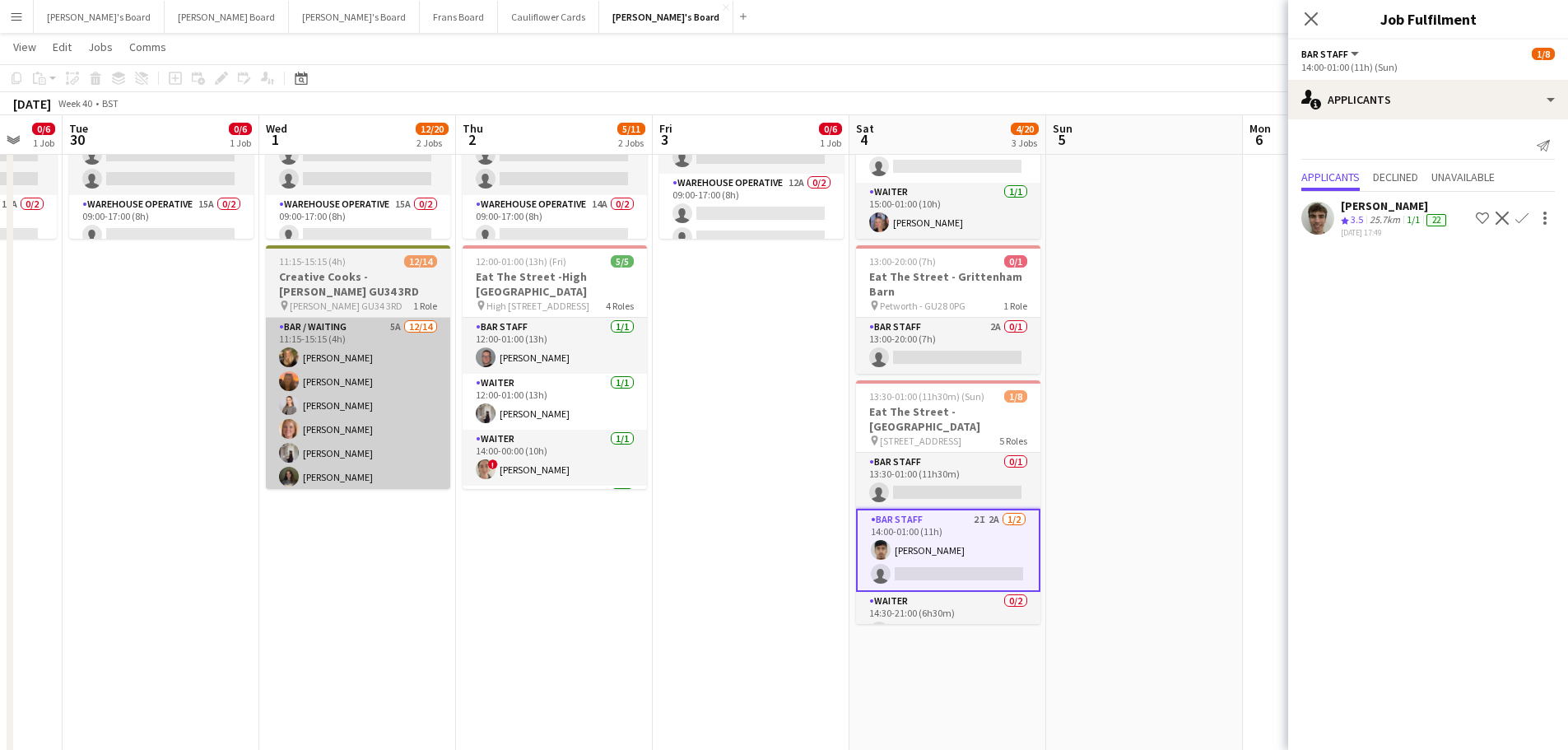
drag, startPoint x: 459, startPoint y: 466, endPoint x: 400, endPoint y: 486, distance: 62.3
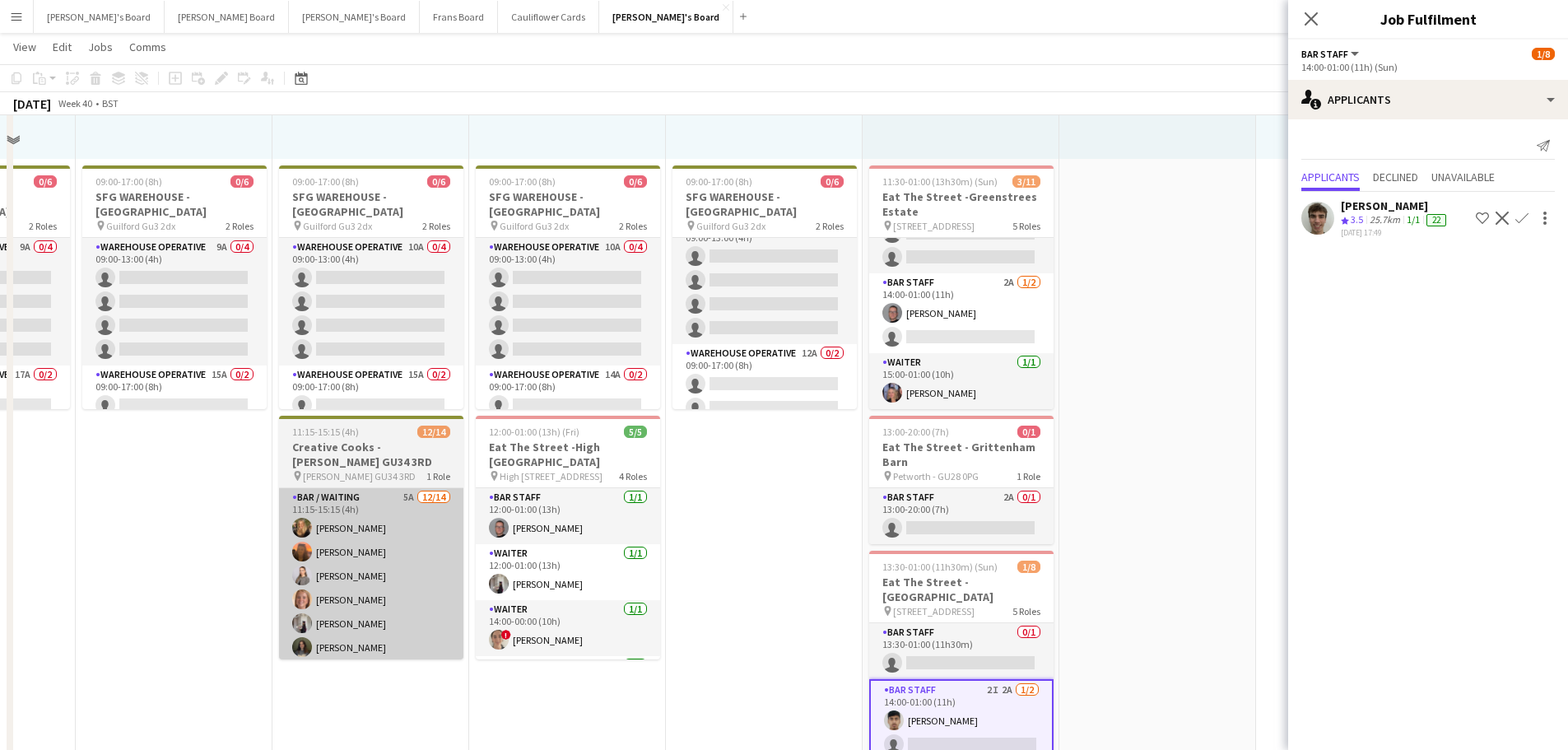
scroll to position [247, 0]
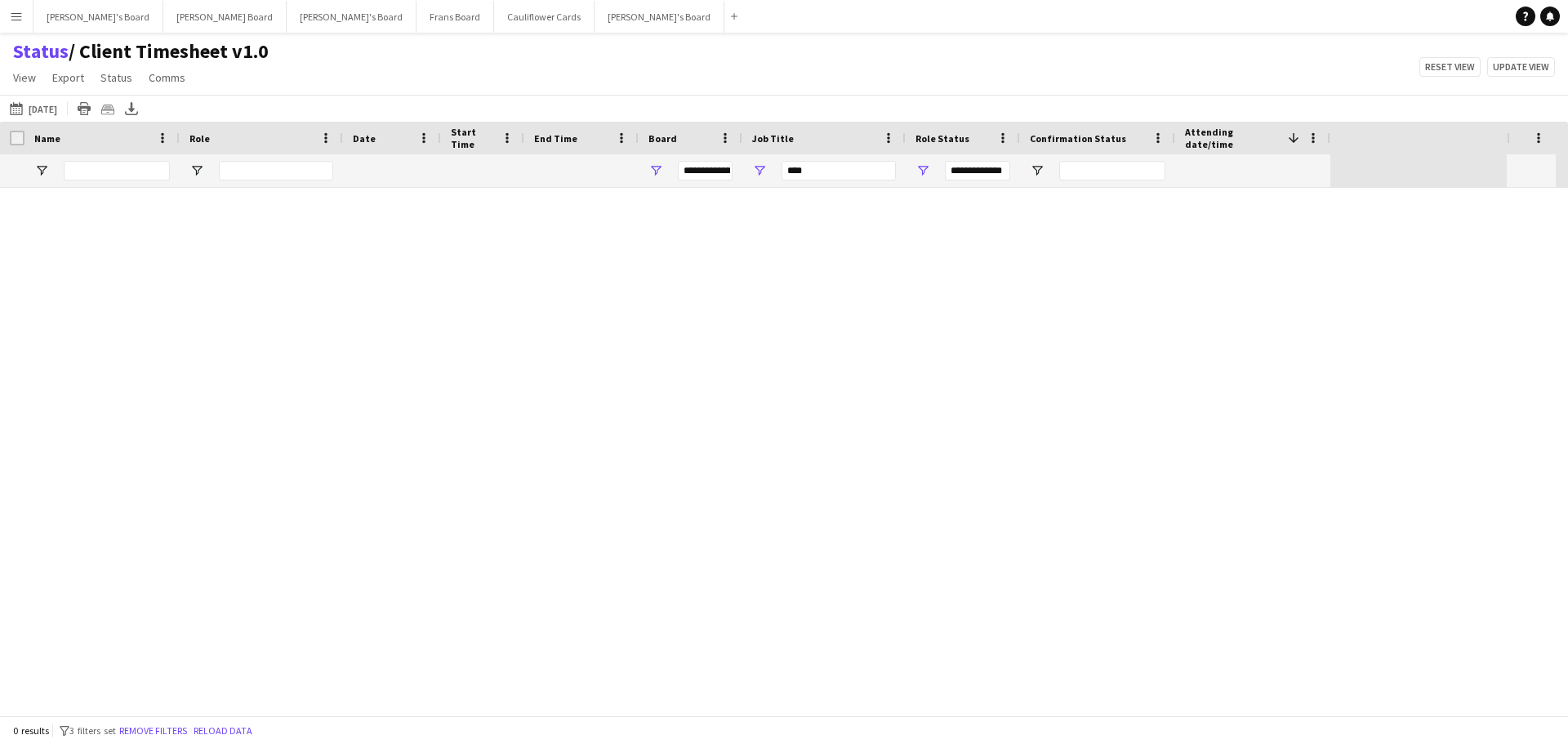
type input "***"
click at [50, 107] on button "24-09-2025 to 30-09-2025 17-09-2025" at bounding box center [34, 109] width 54 height 19
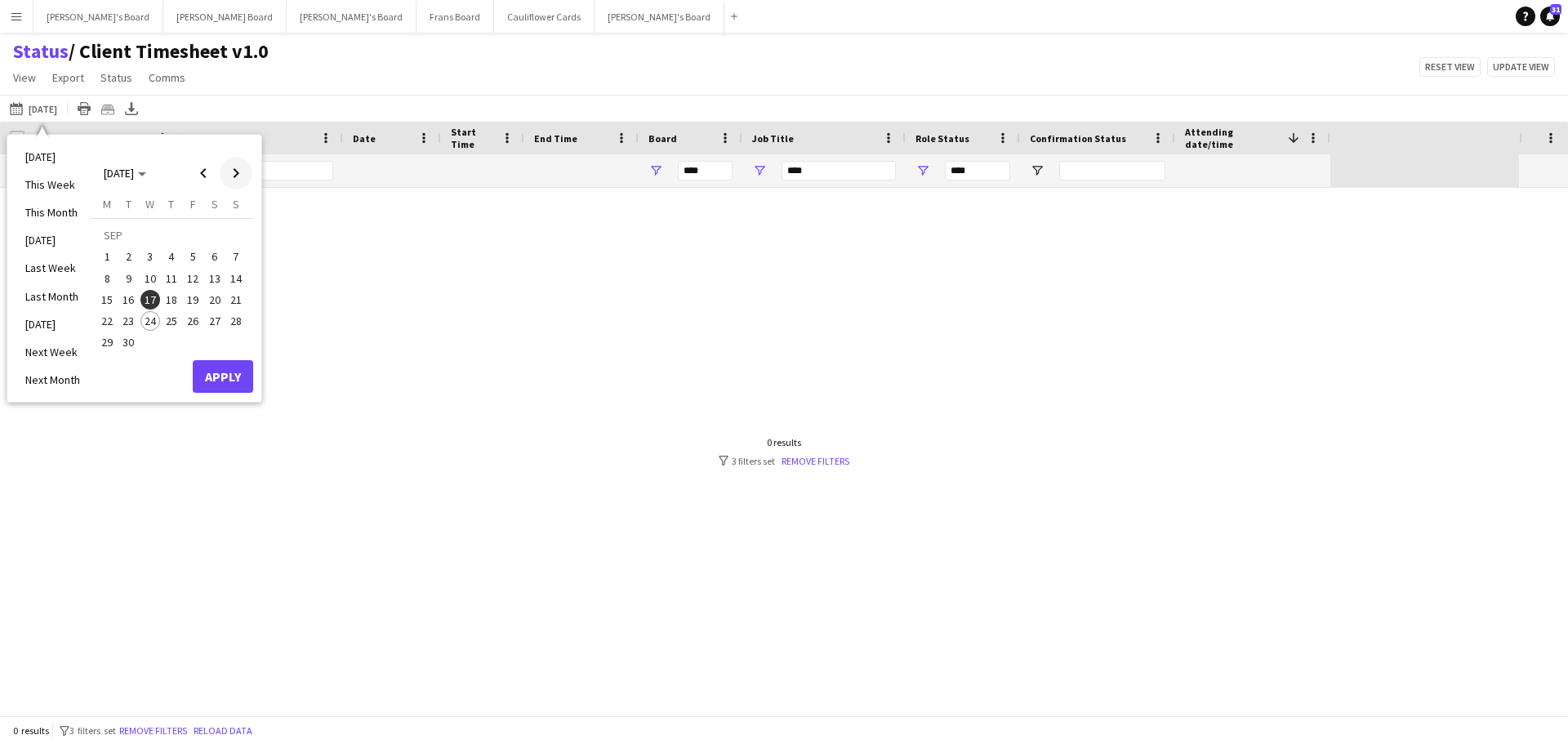
click at [243, 180] on span "Next month" at bounding box center [236, 173] width 33 height 33
click at [170, 258] on span "2" at bounding box center [171, 257] width 19 height 19
click at [219, 384] on button "Apply" at bounding box center [222, 376] width 61 height 33
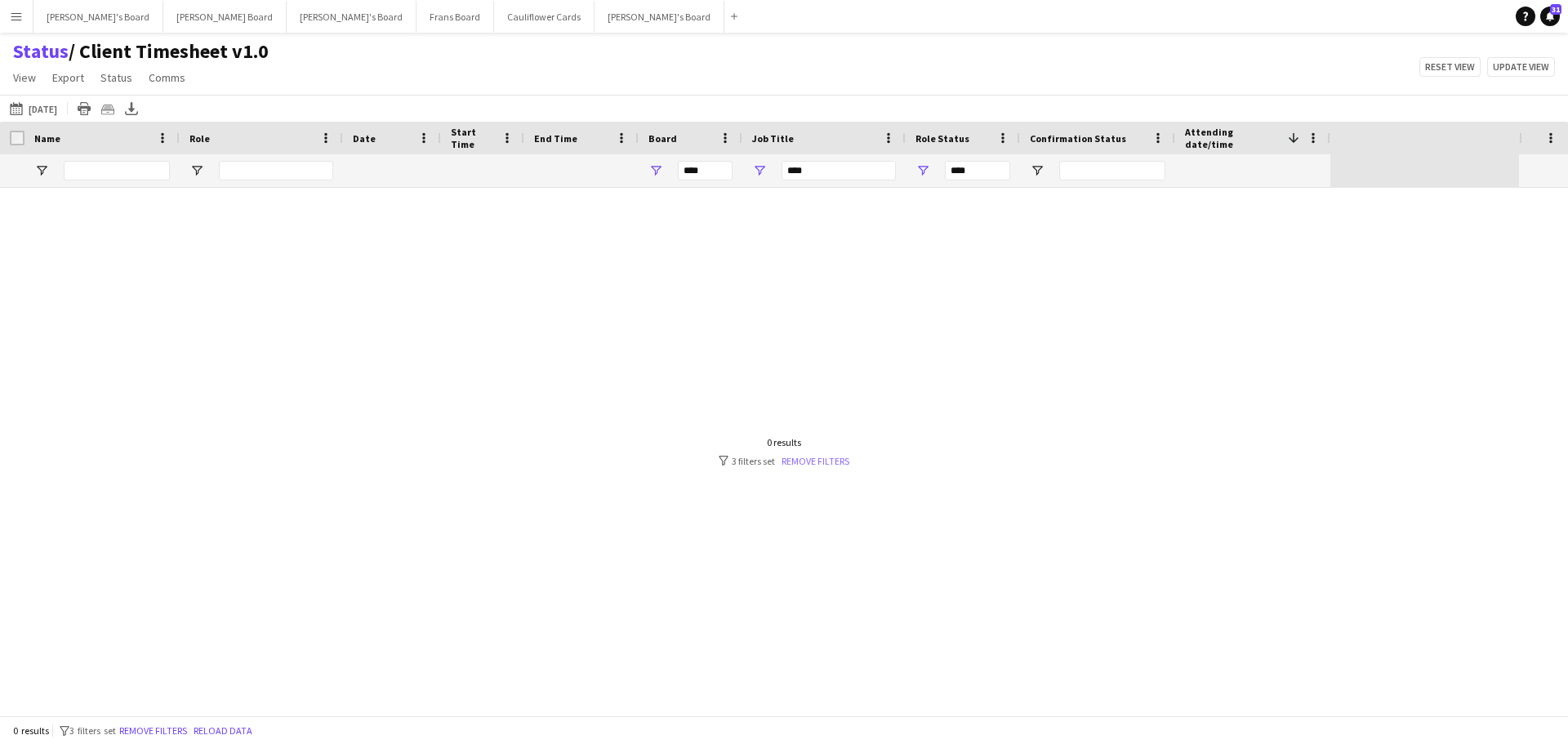
click at [800, 463] on link "Remove filters" at bounding box center [815, 461] width 67 height 13
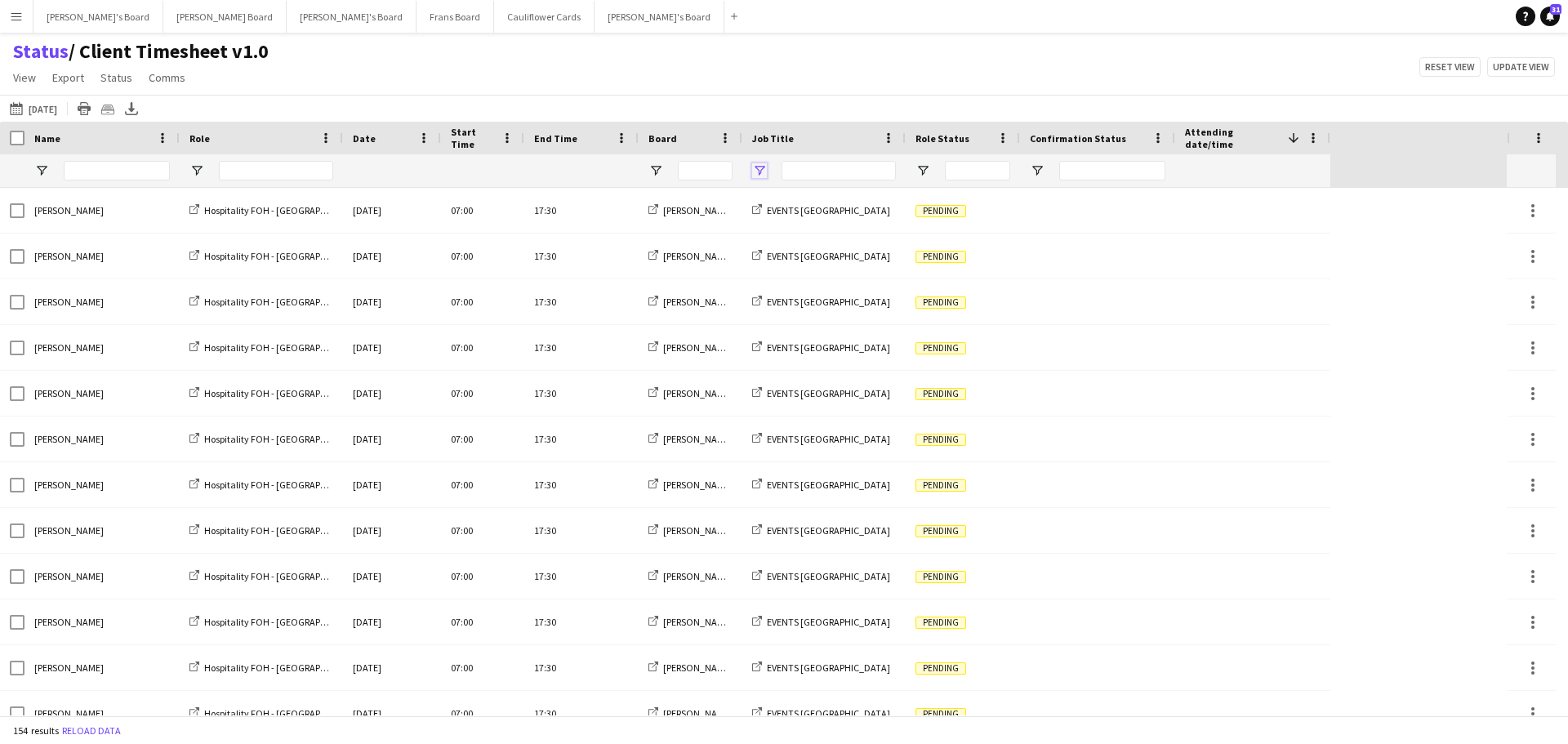
click at [753, 168] on span "Open Filter Menu" at bounding box center [759, 170] width 14 height 14
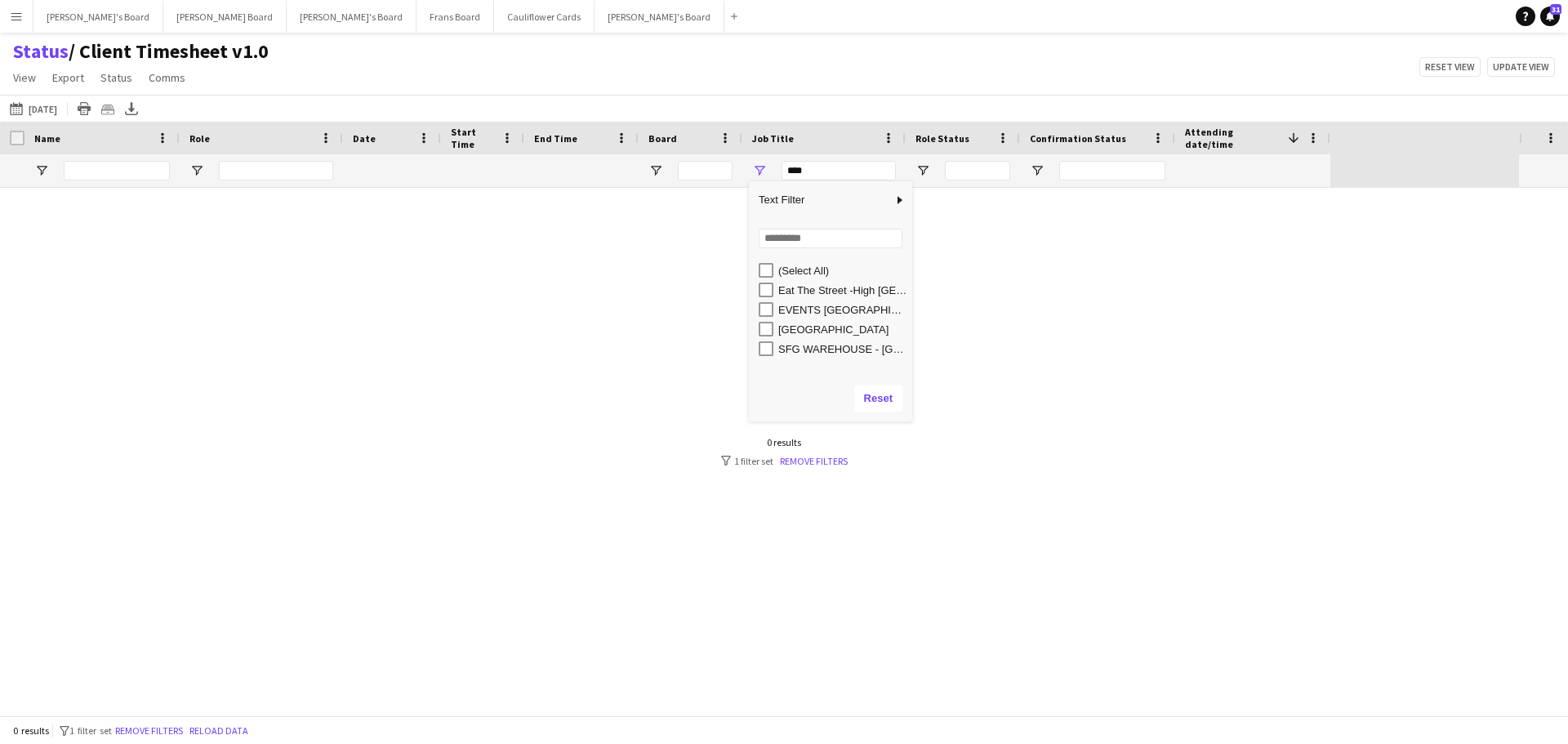
click at [756, 289] on div "Eat The Street -High [GEOGRAPHIC_DATA]" at bounding box center [830, 290] width 164 height 19
type input "**********"
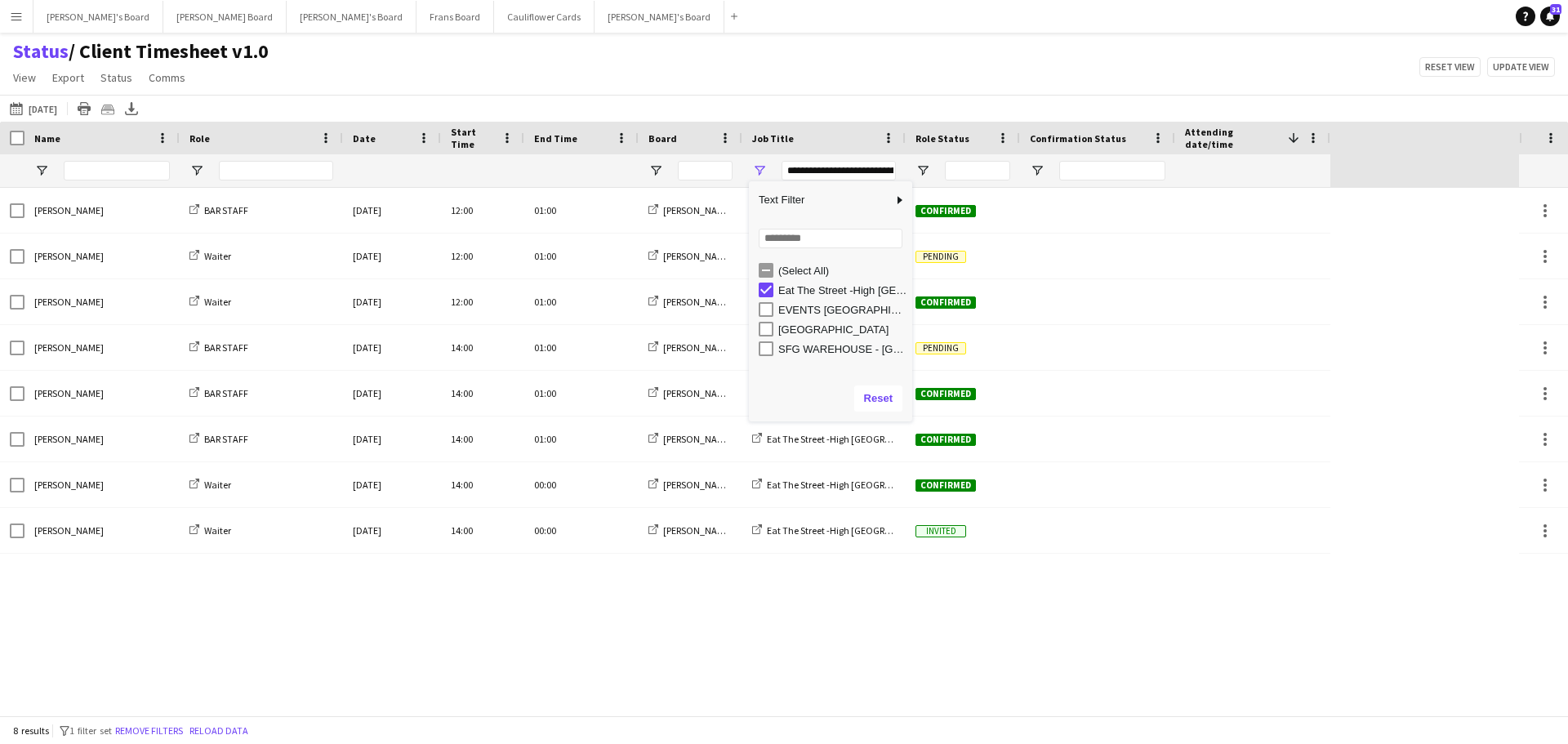
click at [797, 31] on app-navbar "Menu Boards Boards Boards All jobs Status Workforce Workforce My Workforce Recr…" at bounding box center [784, 16] width 1568 height 33
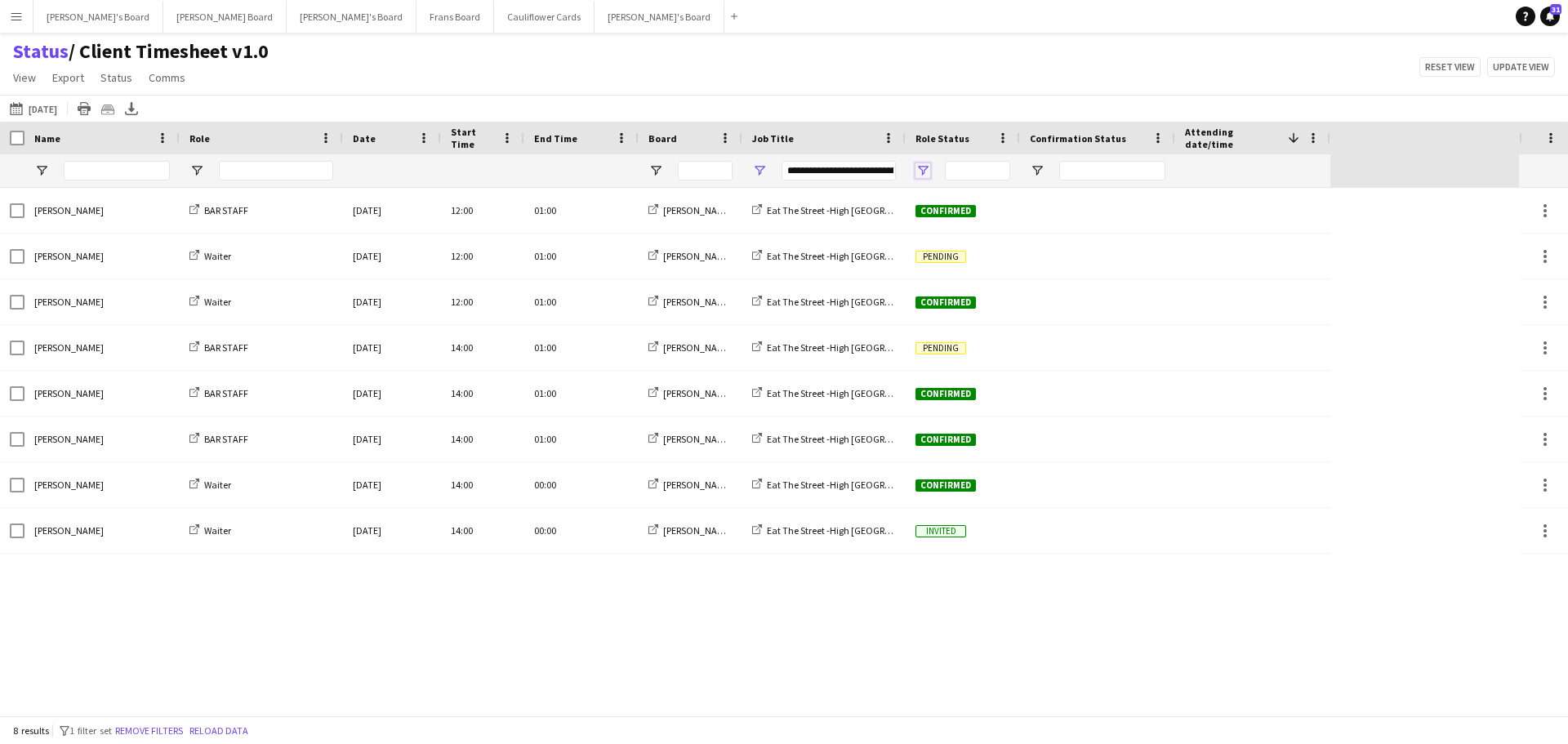
click at [919, 167] on span "Open Filter Menu" at bounding box center [923, 170] width 14 height 14
type input "***"
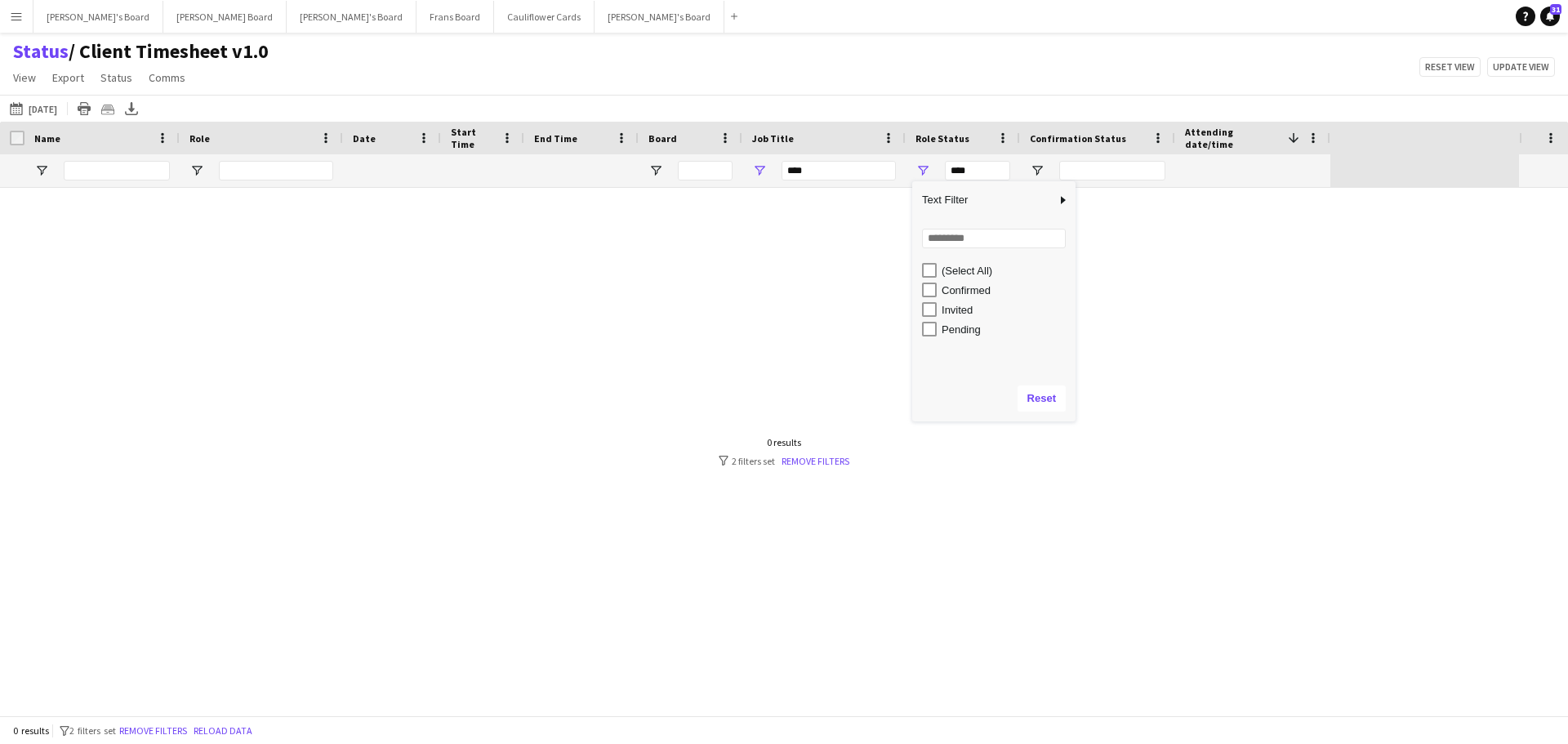
type input "**********"
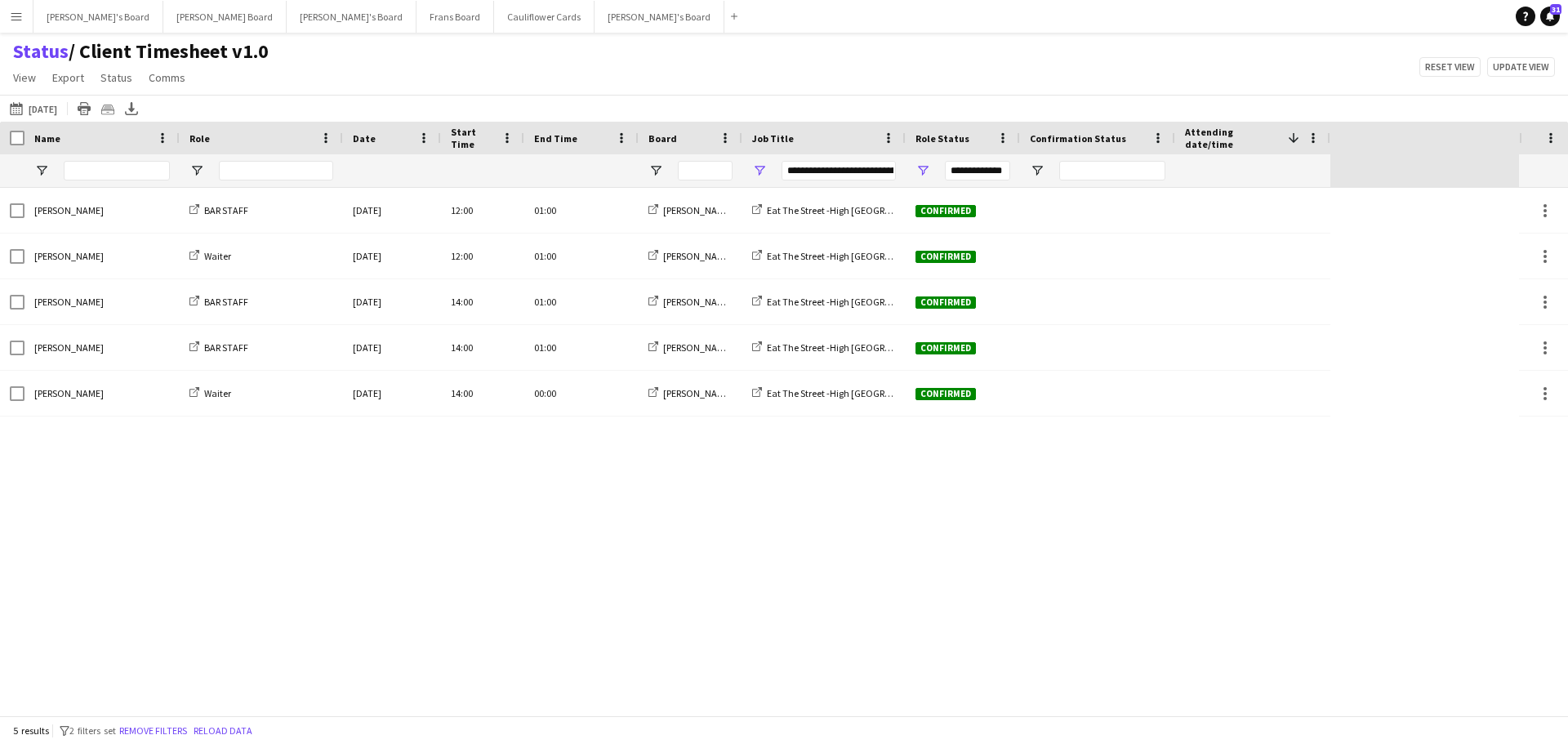
click at [646, 64] on div "Status / Client Timesheet v1.0 View Views Default view Airshow Accreditation Ai…" at bounding box center [784, 67] width 1568 height 56
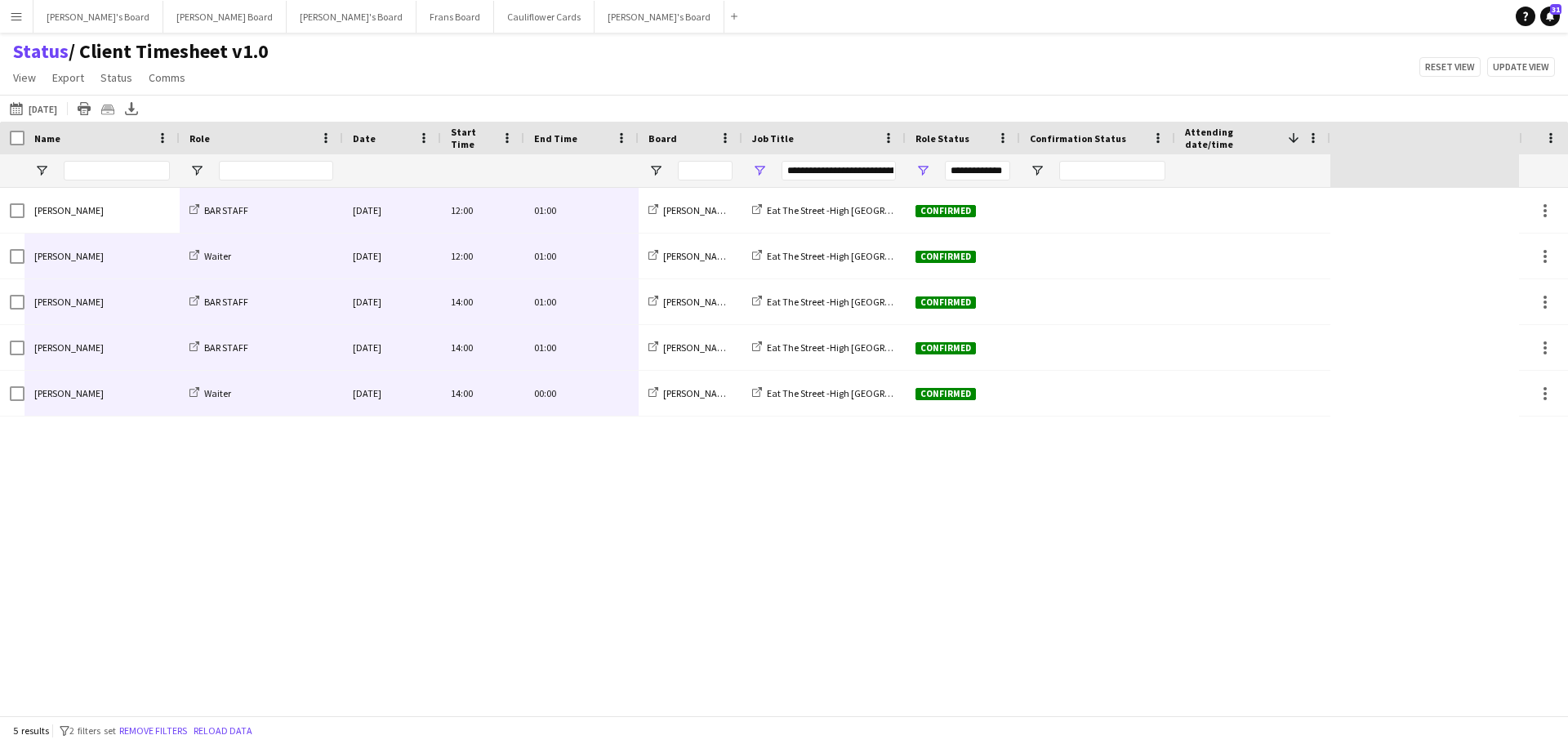
drag, startPoint x: 71, startPoint y: 202, endPoint x: 571, endPoint y: 424, distance: 547.1
click at [571, 424] on div "Oliver Salt BAR STAFF Thu, 2 Oct 2025 12:00 01:00 Thomasina's Board Eat The Str…" at bounding box center [759, 451] width 1519 height 527
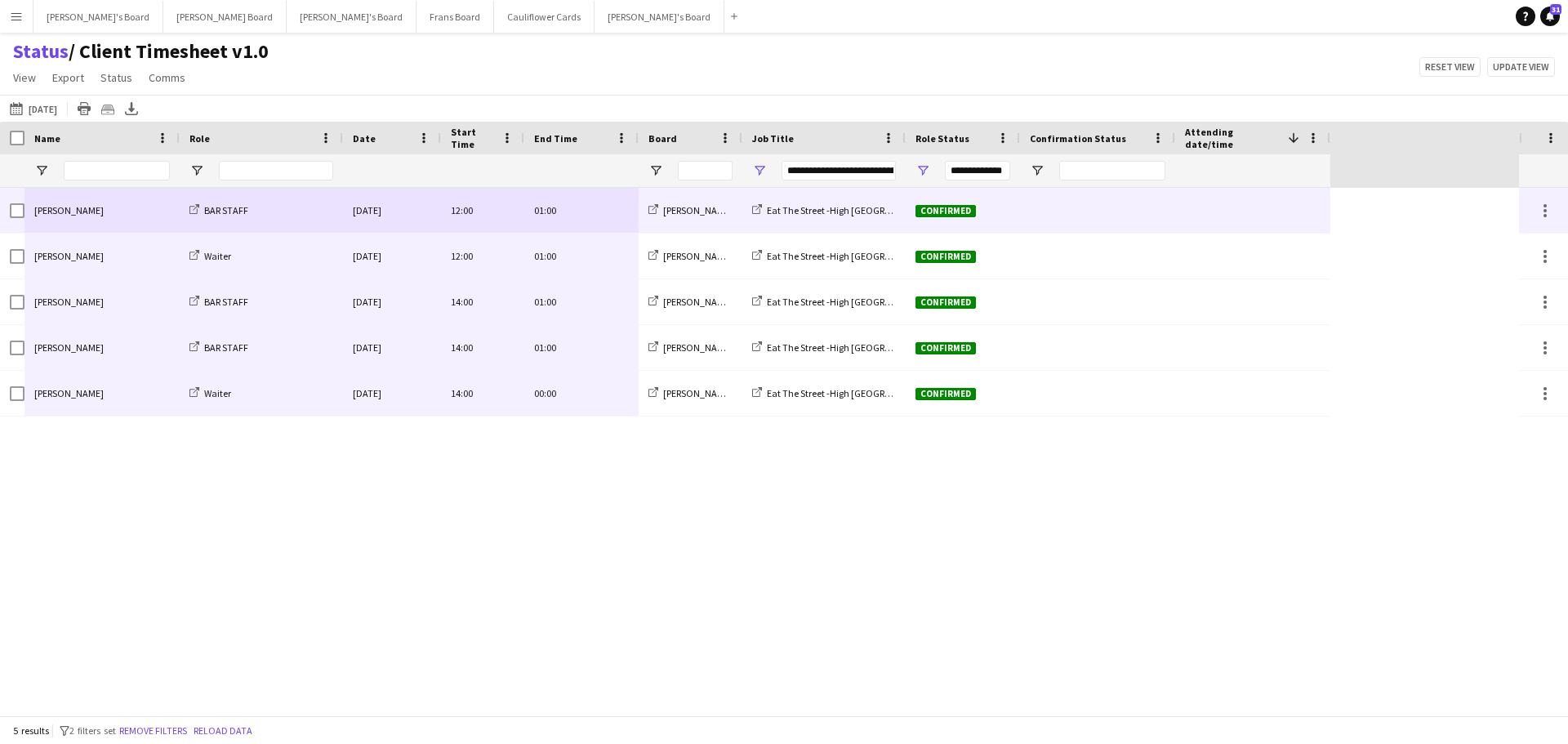
click at [96, 214] on div "[PERSON_NAME]" at bounding box center [101, 210] width 155 height 45
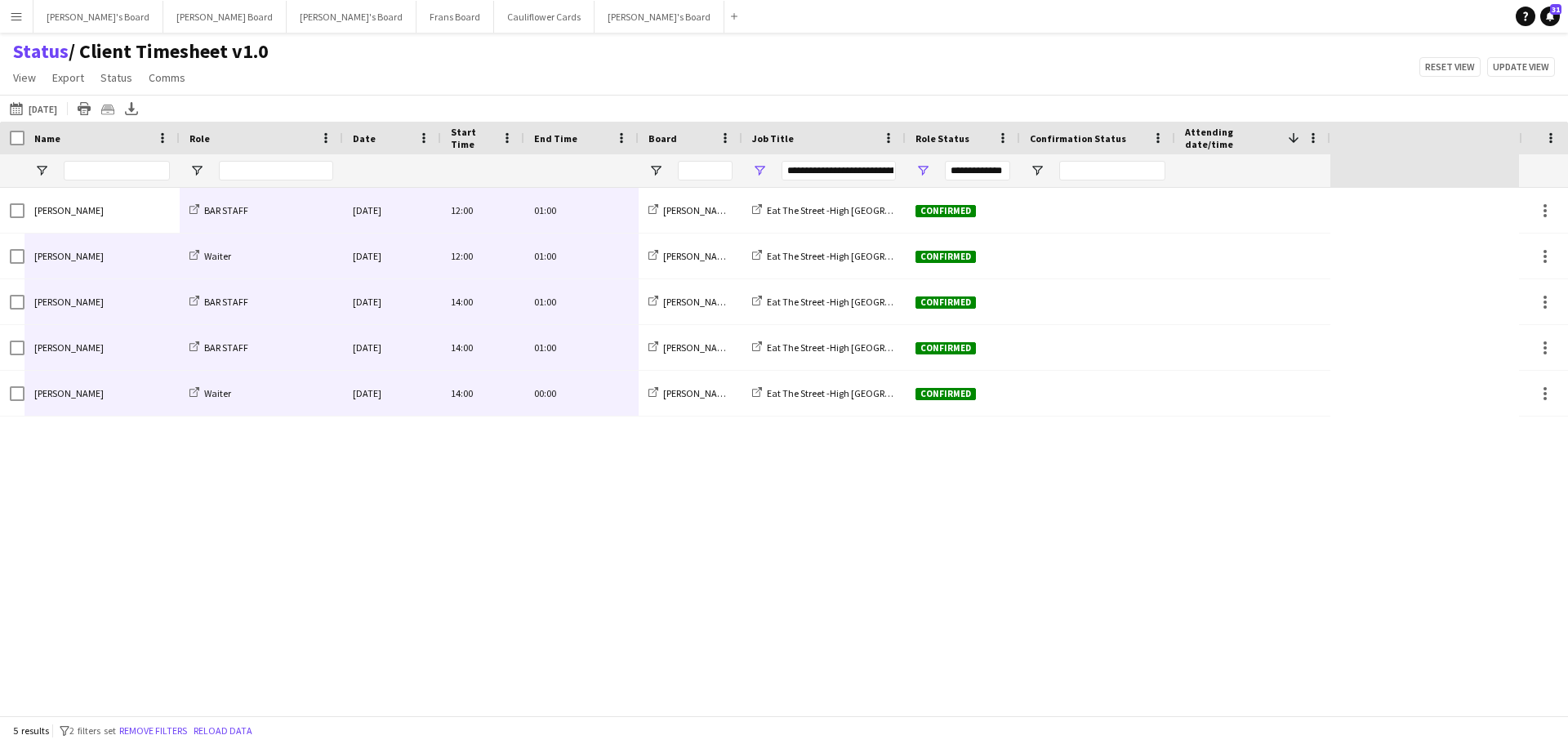
drag, startPoint x: 94, startPoint y: 211, endPoint x: 605, endPoint y: 404, distance: 546.2
click at [605, 404] on div "Oliver Salt BAR STAFF Thu, 2 Oct 2025 12:00 01:00 Thomasina's Board Eat The Str…" at bounding box center [665, 302] width 1330 height 229
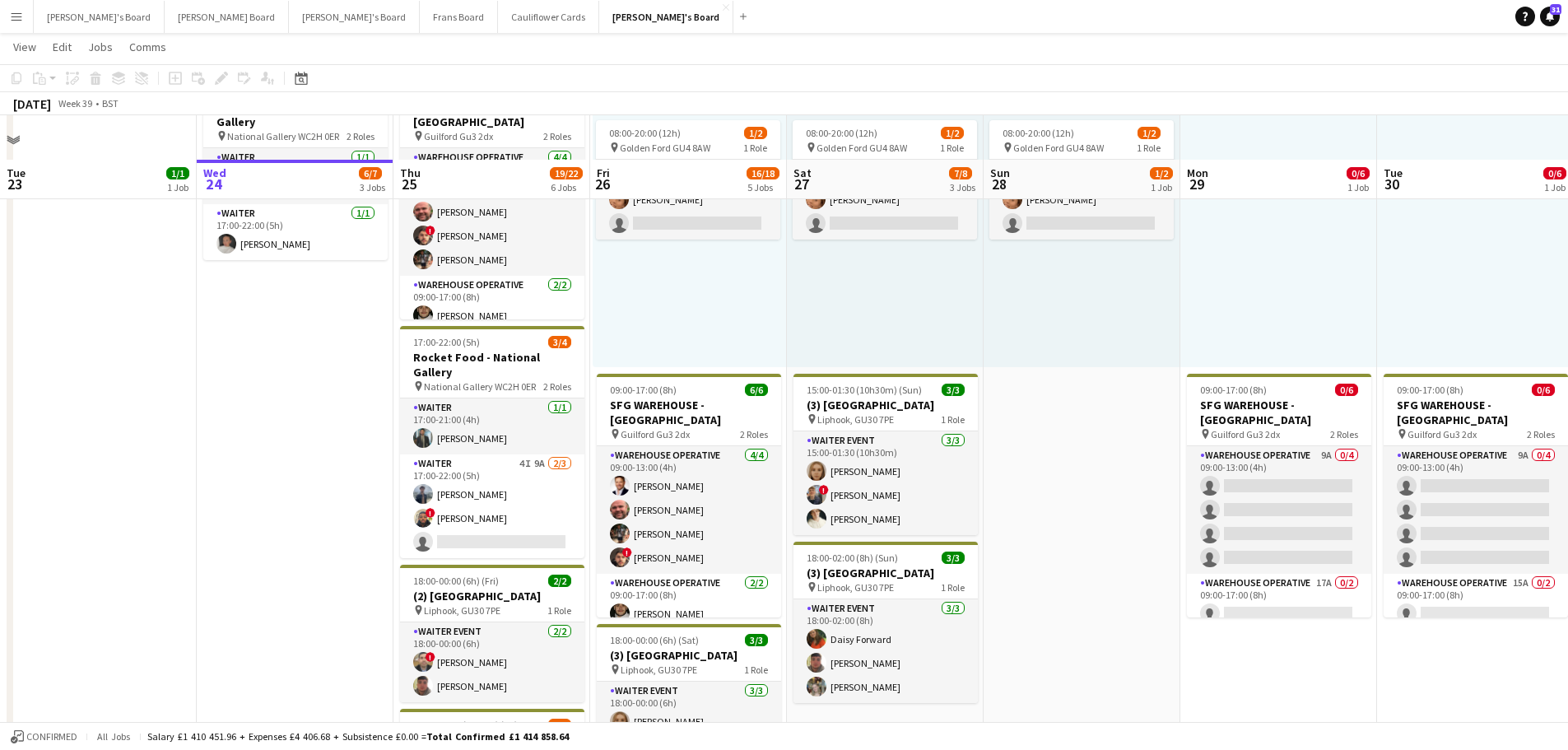
scroll to position [165, 0]
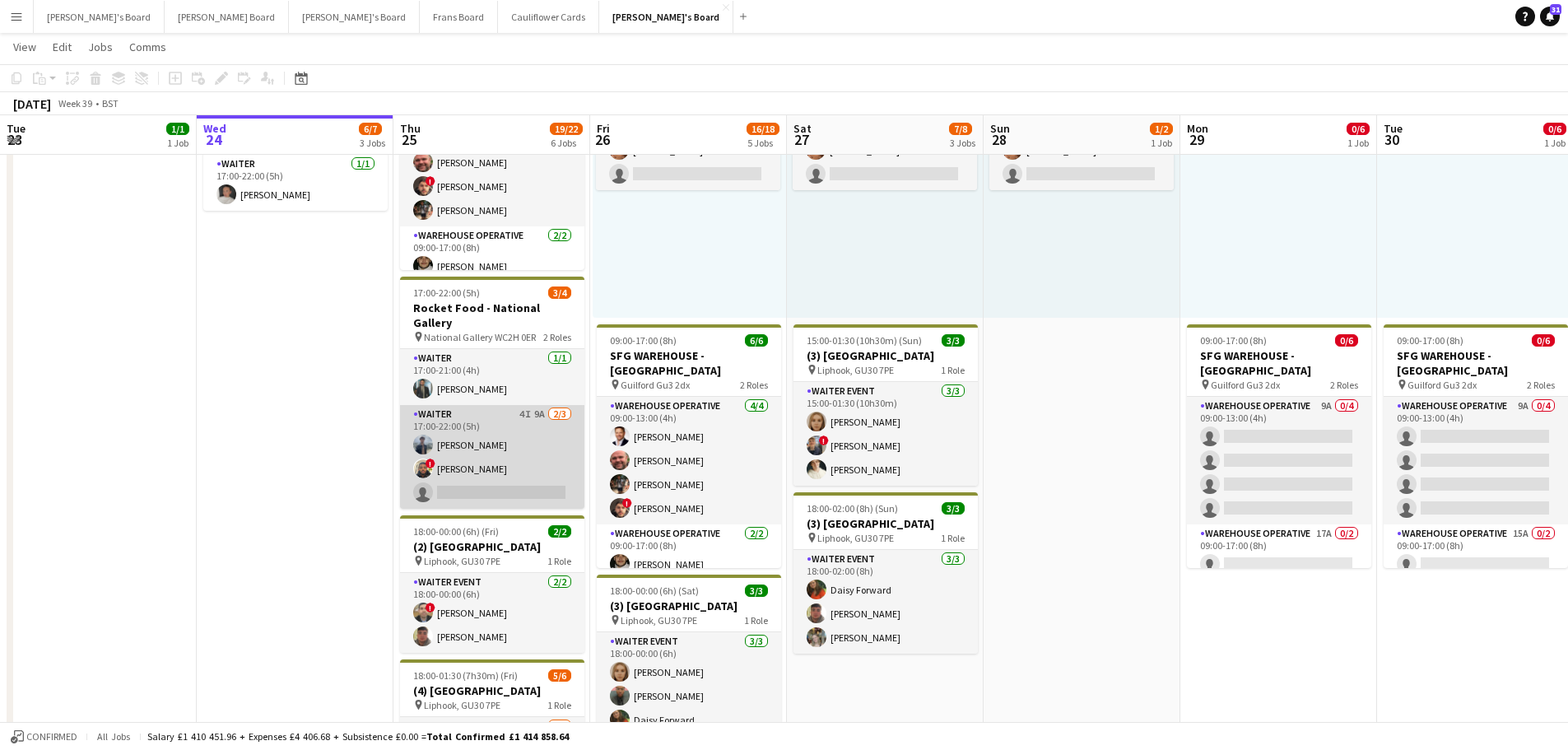
click at [559, 454] on app-card-role "Waiter 4I 9A [DATE] 17:00-22:00 (5h) [PERSON_NAME] ! [PERSON_NAME] single-neutr…" at bounding box center [493, 457] width 184 height 104
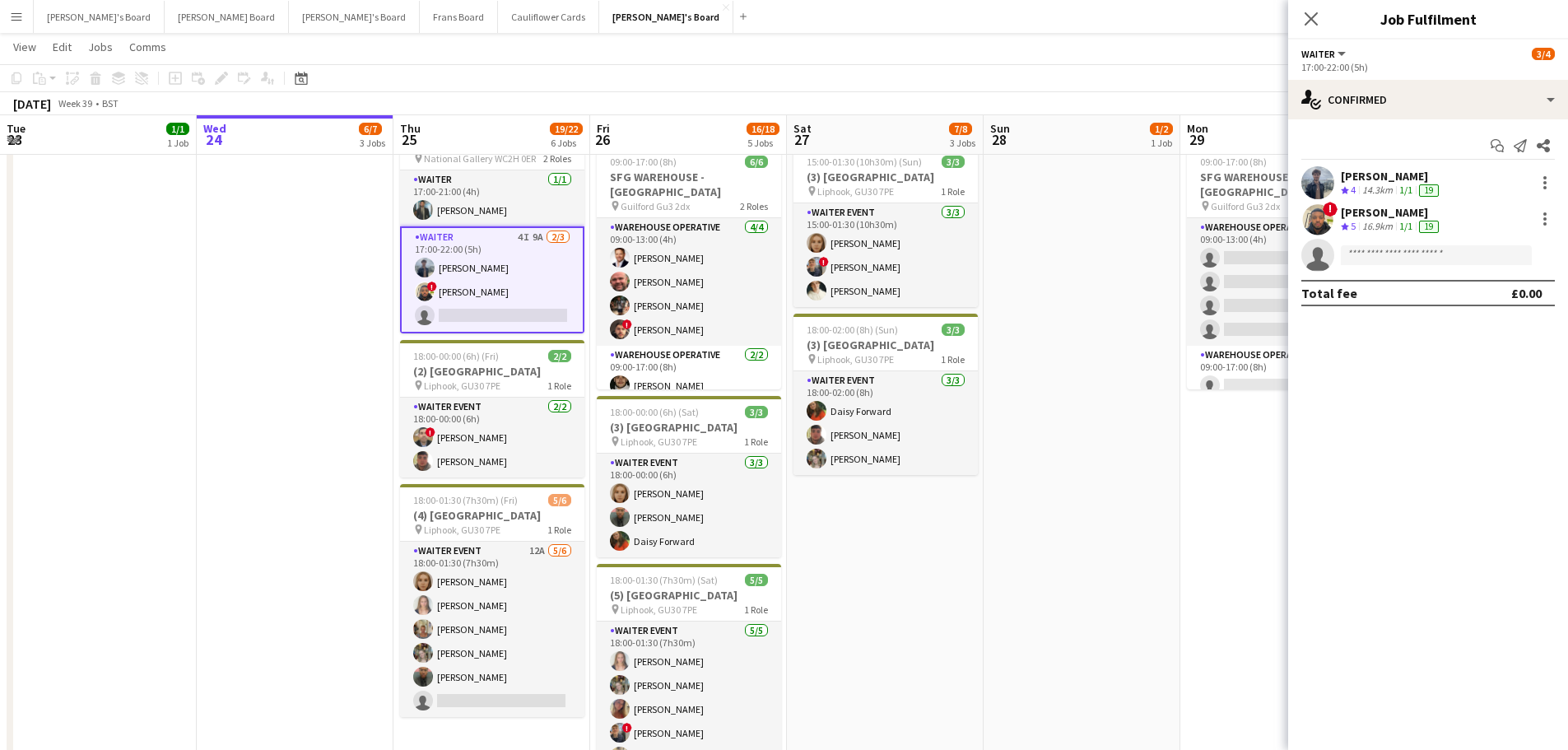
scroll to position [494, 0]
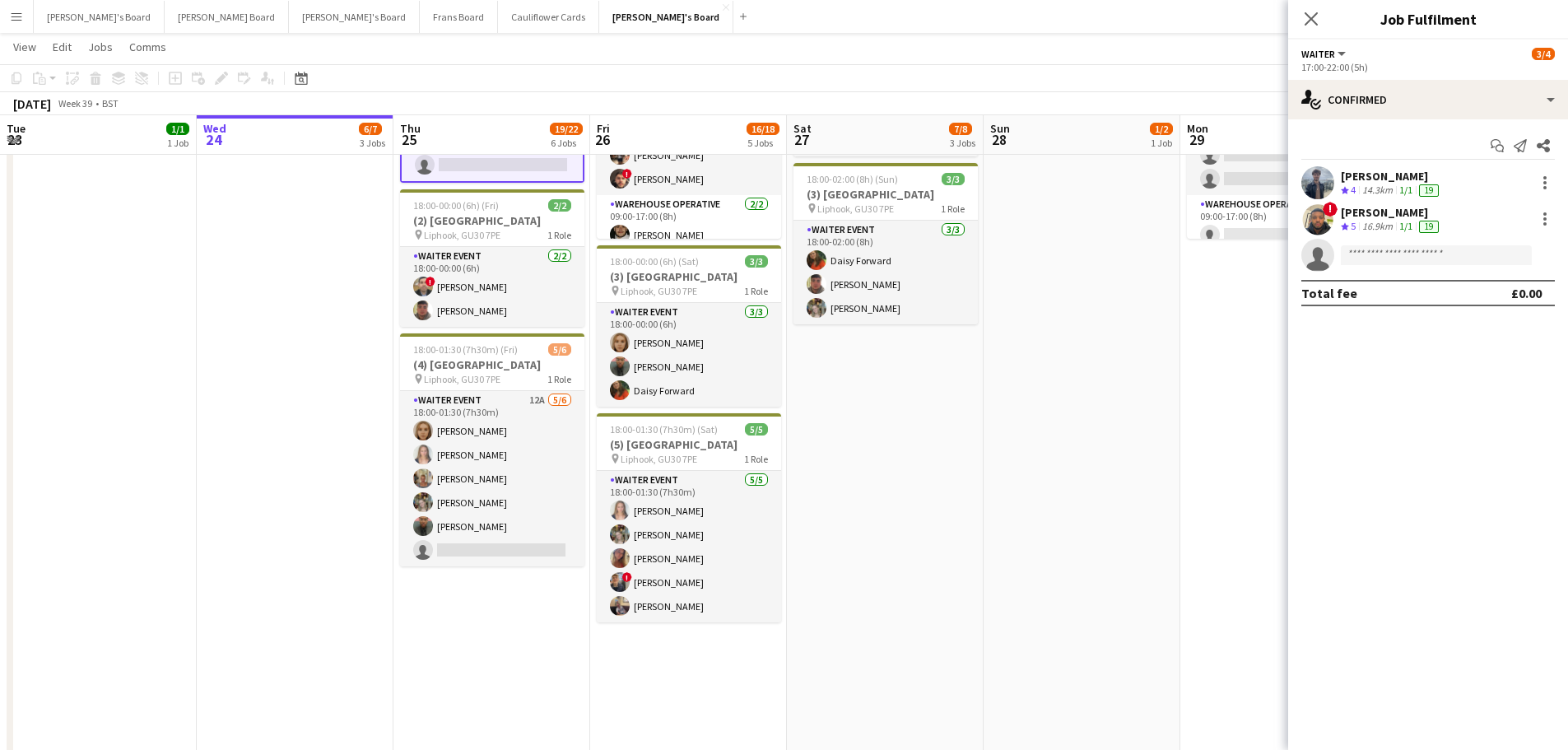
drag, startPoint x: 906, startPoint y: 456, endPoint x: 917, endPoint y: 445, distance: 15.6
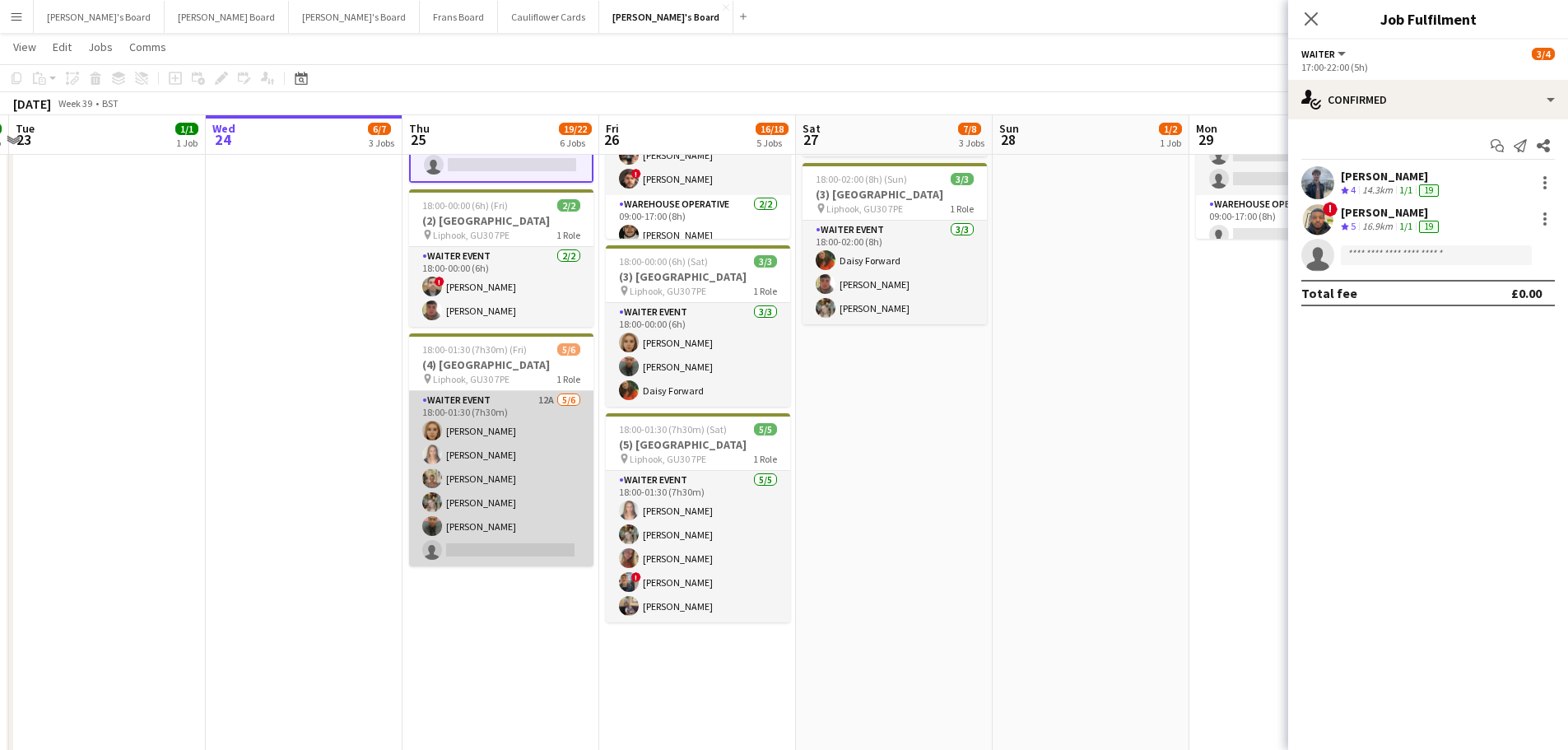
click at [508, 418] on app-card-role "WAITER EVENT 12A 5/6 18:00-01:30 (7h30m) Megan Ellis Alice Appleyard Jacqueline…" at bounding box center [501, 478] width 184 height 176
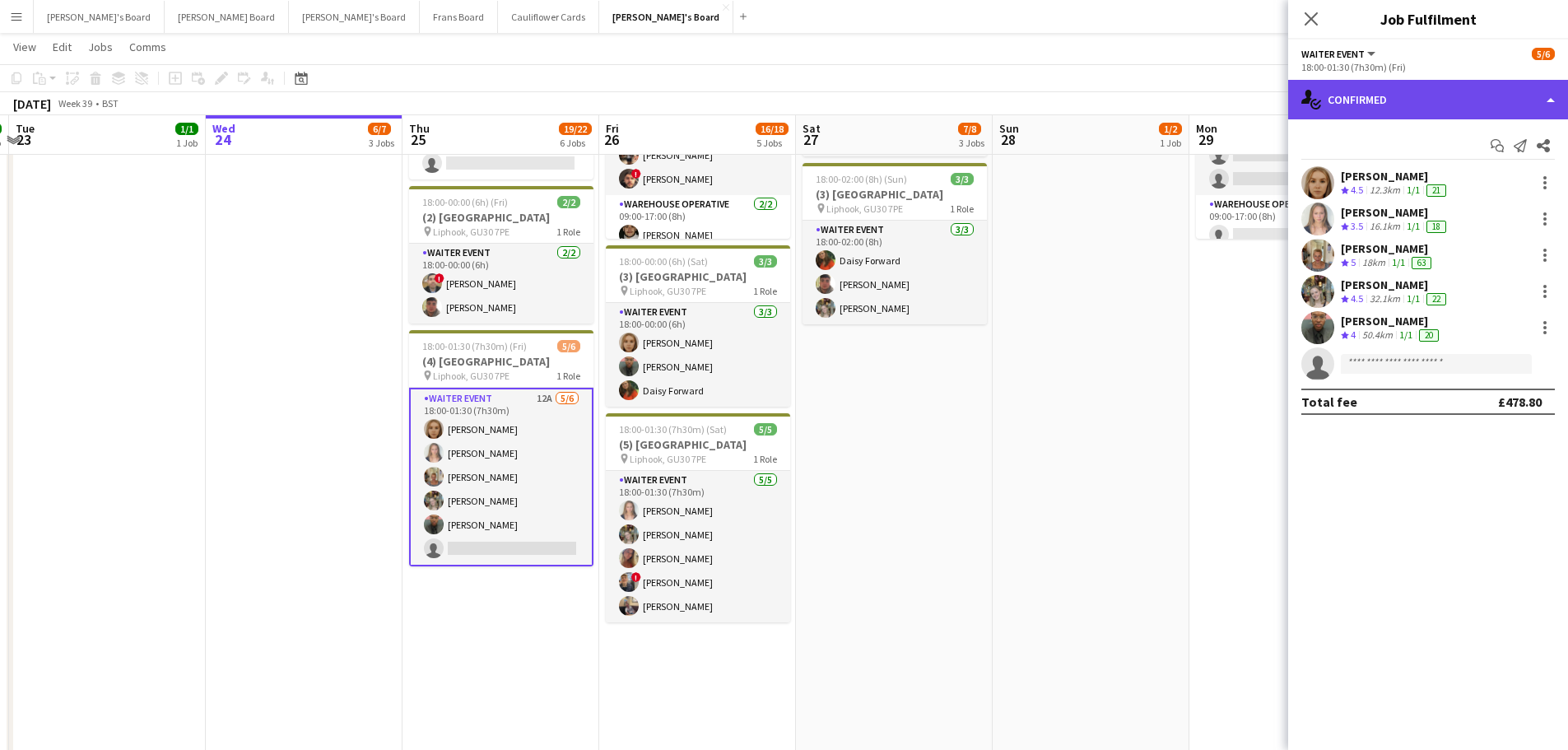
click at [1382, 107] on div "single-neutral-actions-check-2 Confirmed" at bounding box center [1428, 99] width 280 height 40
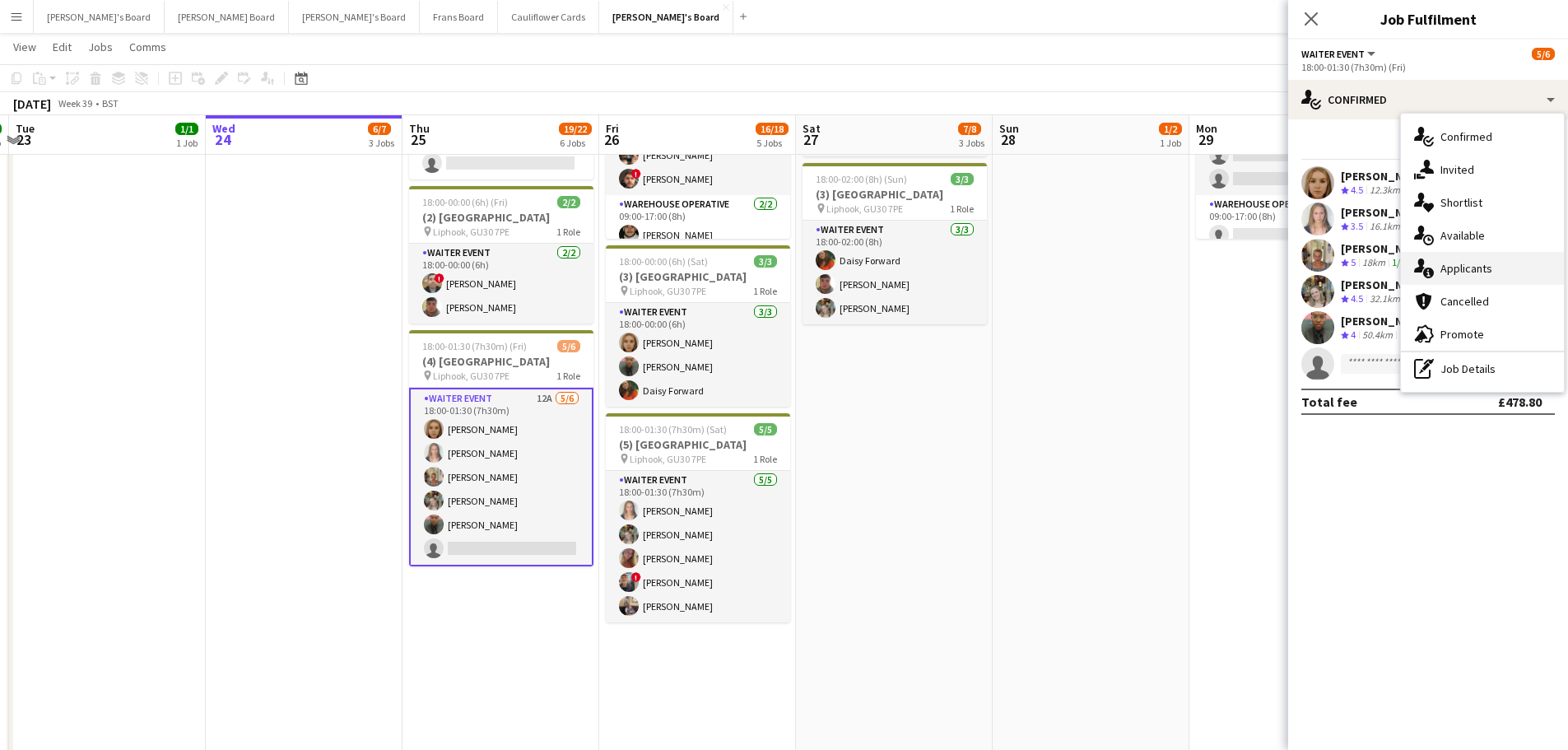
click at [1481, 277] on div "single-neutral-actions-information Applicants" at bounding box center [1483, 269] width 163 height 33
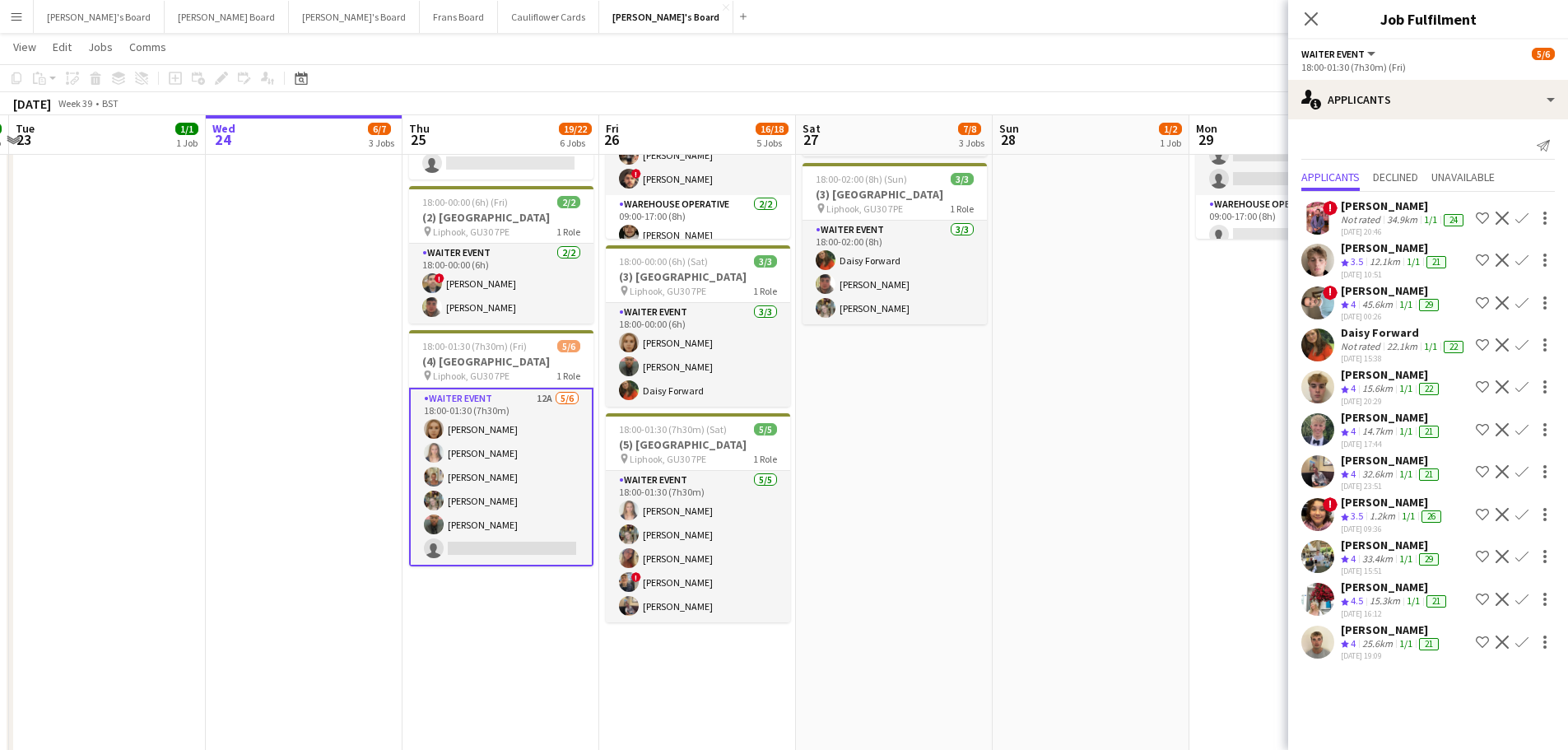
scroll to position [0, 0]
click at [1320, 16] on app-icon "Close pop-in" at bounding box center [1312, 19] width 24 height 24
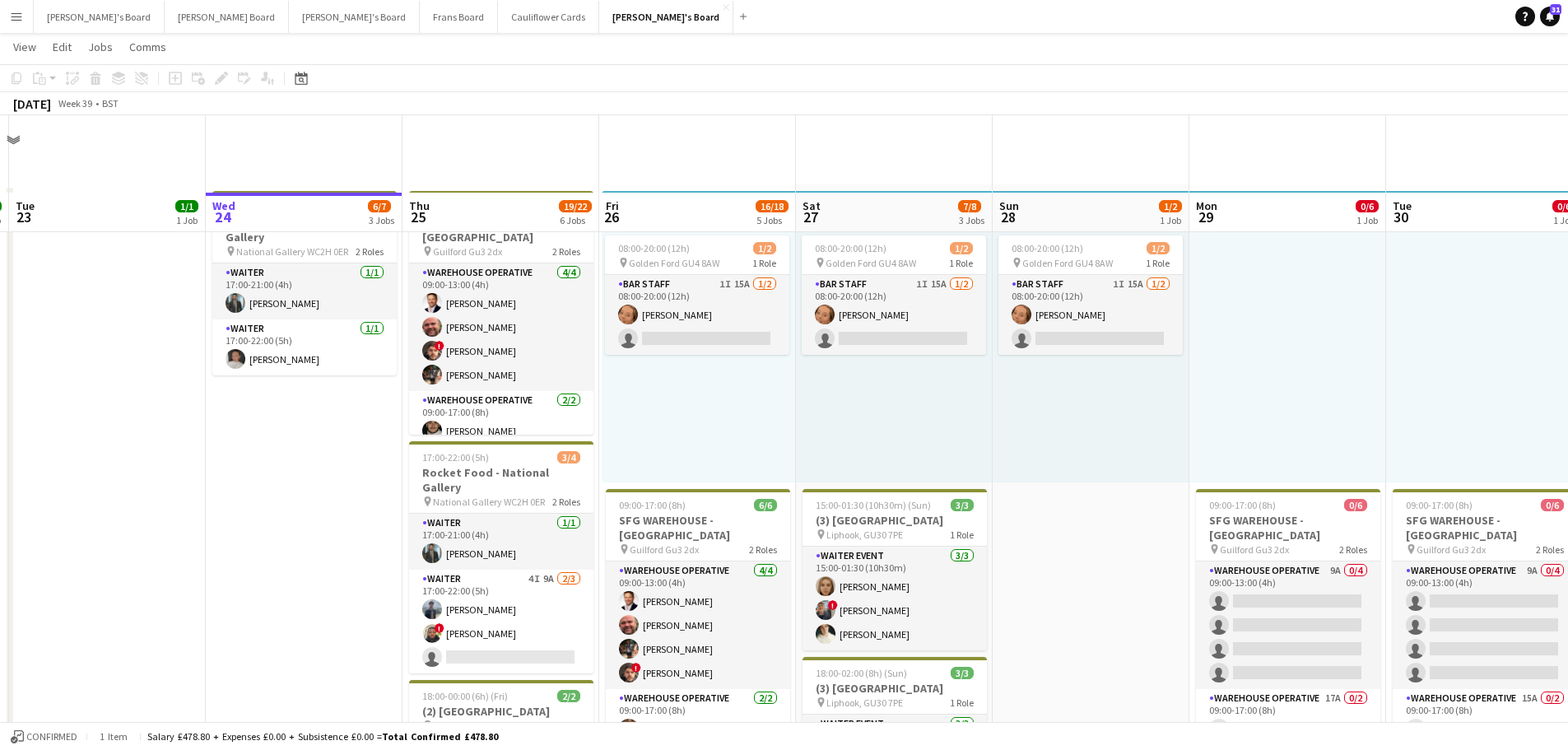
scroll to position [411, 0]
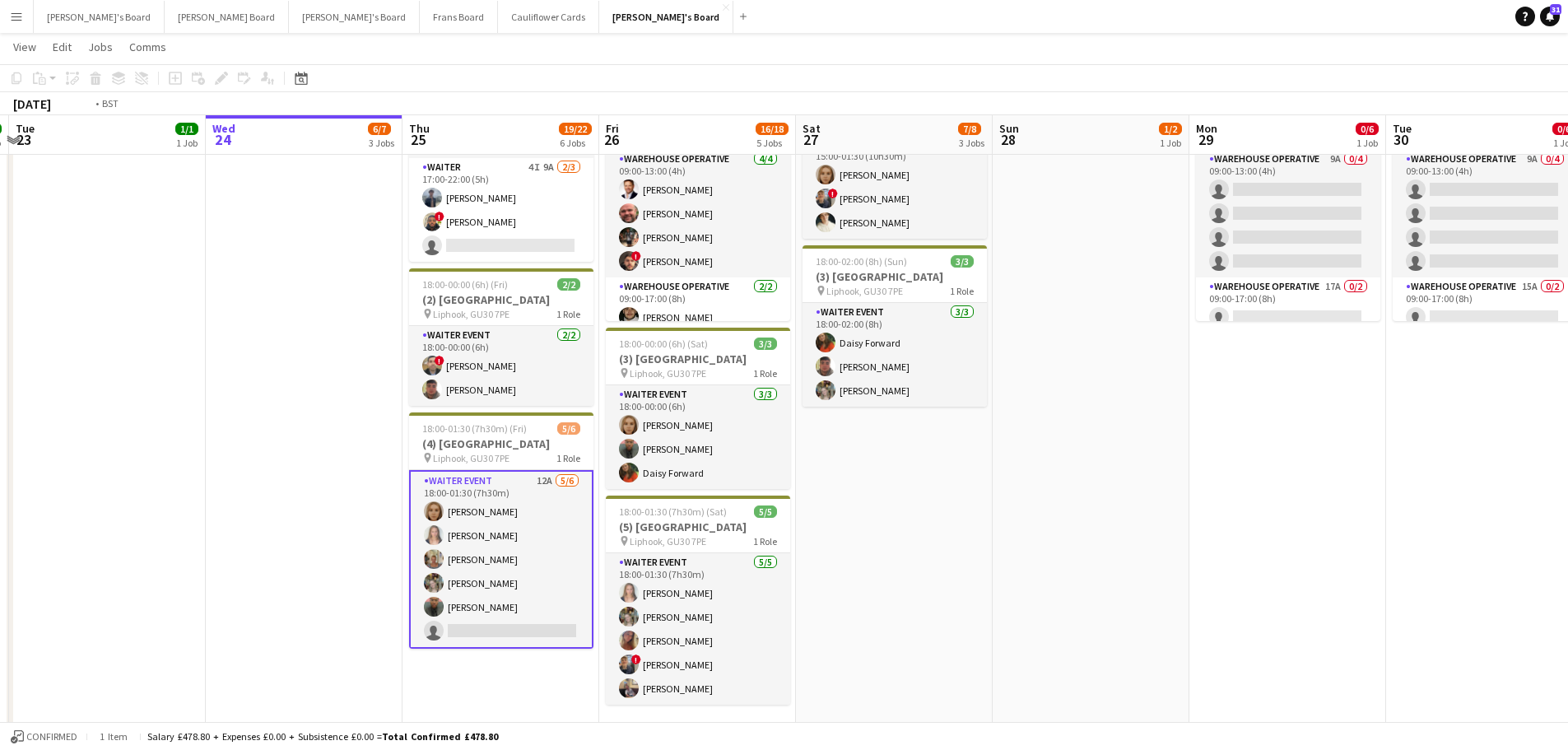
drag, startPoint x: 799, startPoint y: 554, endPoint x: 1529, endPoint y: 617, distance: 732.7
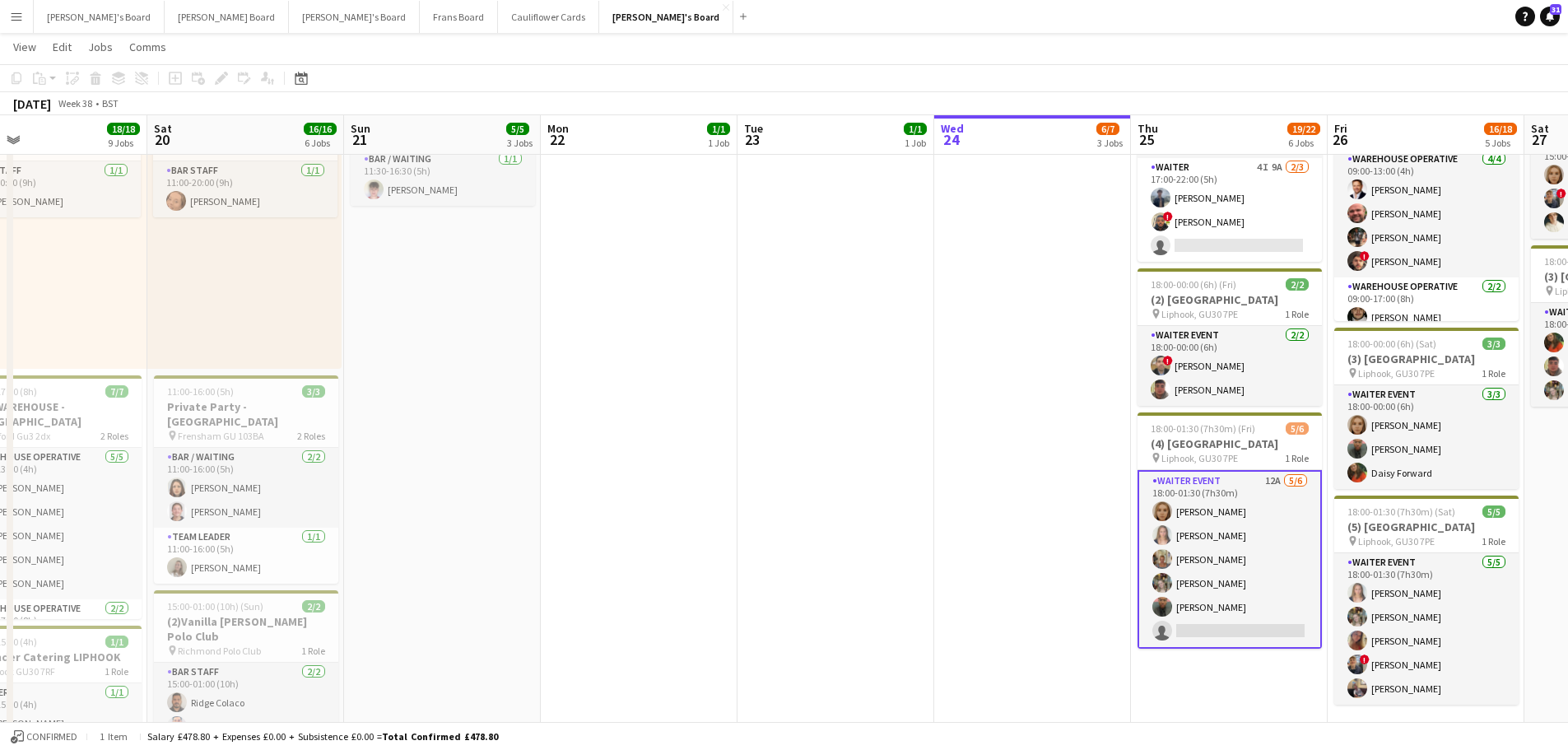
drag, startPoint x: 1282, startPoint y: 499, endPoint x: 942, endPoint y: 467, distance: 341.5
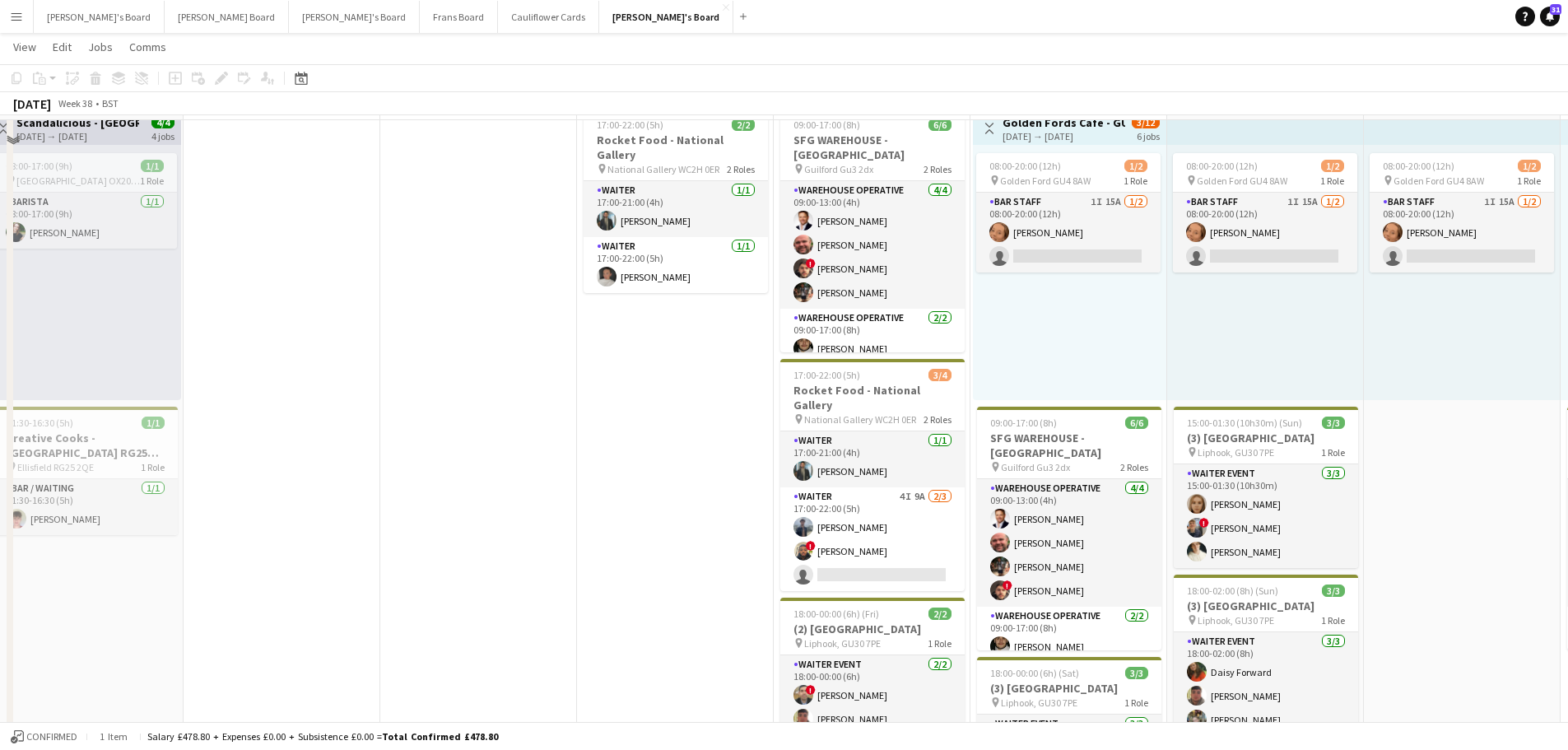
scroll to position [0, 0]
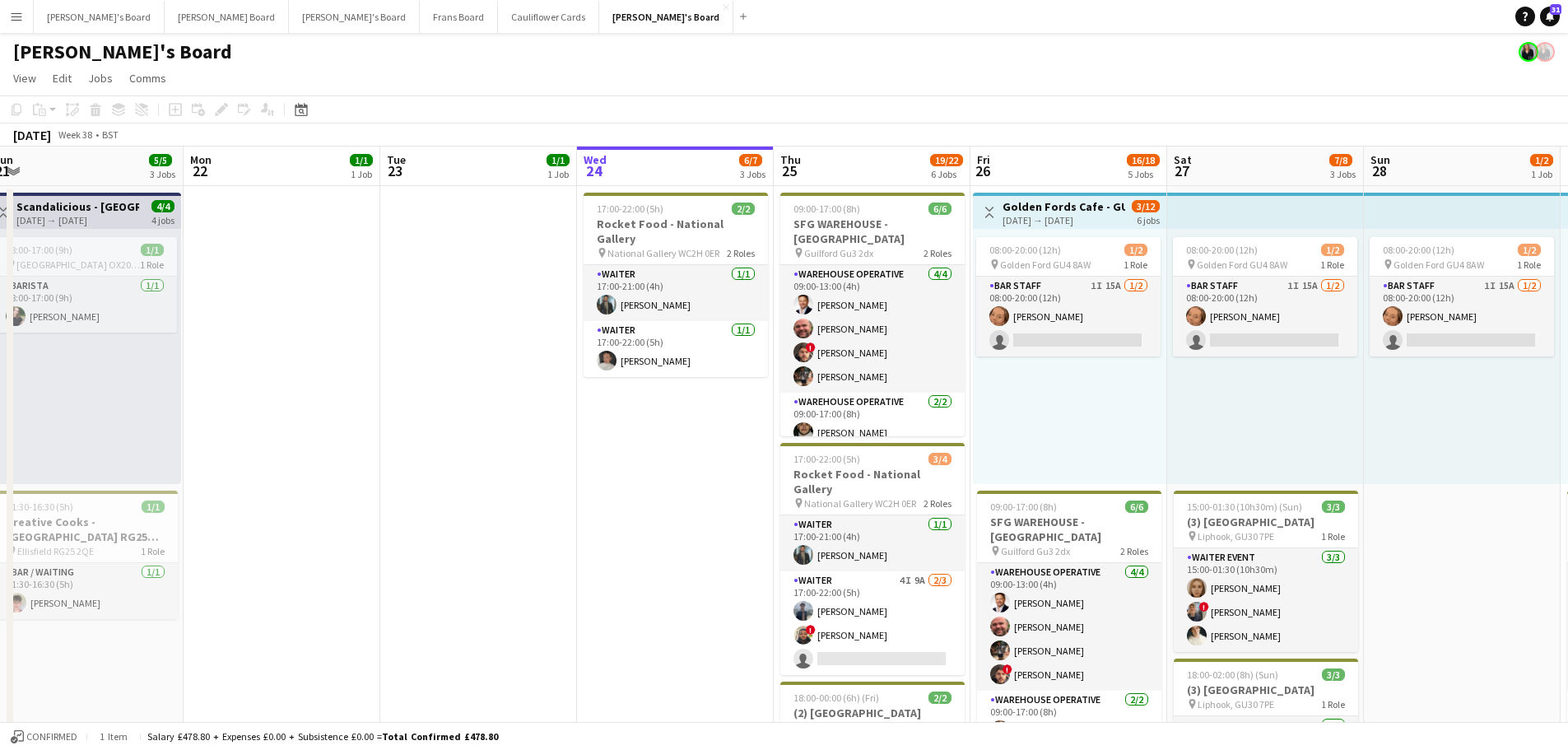
click at [1212, 440] on div "08:00-20:00 (12h) 1/2 pin Golden Ford GU4 8AW 1 Role BAR STAFF 1I 15A 1/2 08:00…" at bounding box center [1265, 356] width 197 height 255
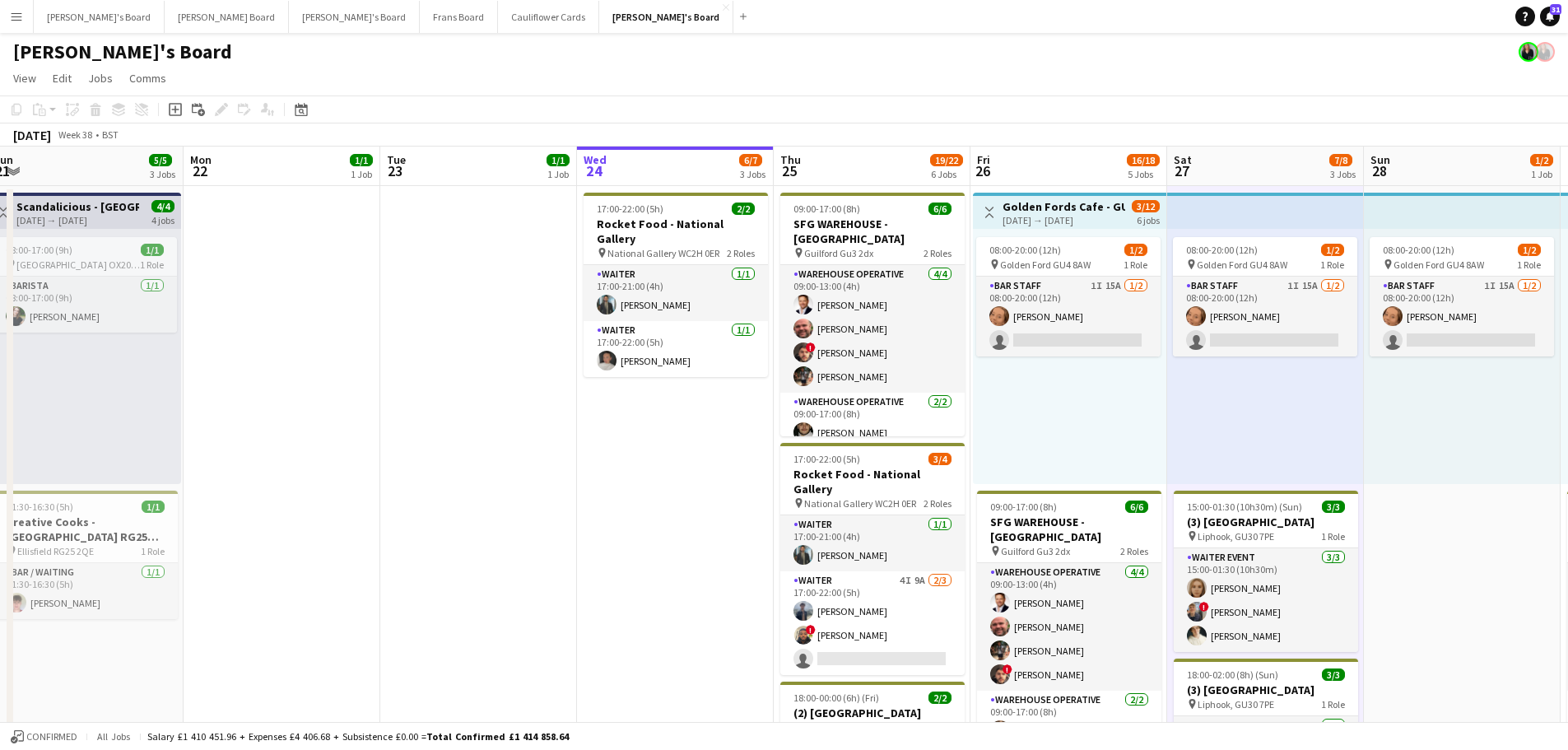
click at [1164, 439] on div "08:00-20:00 (12h) 1/2 pin Golden Ford GU4 8AW 1 Role BAR STAFF 1I 15A 1/2 08:00…" at bounding box center [1070, 356] width 194 height 255
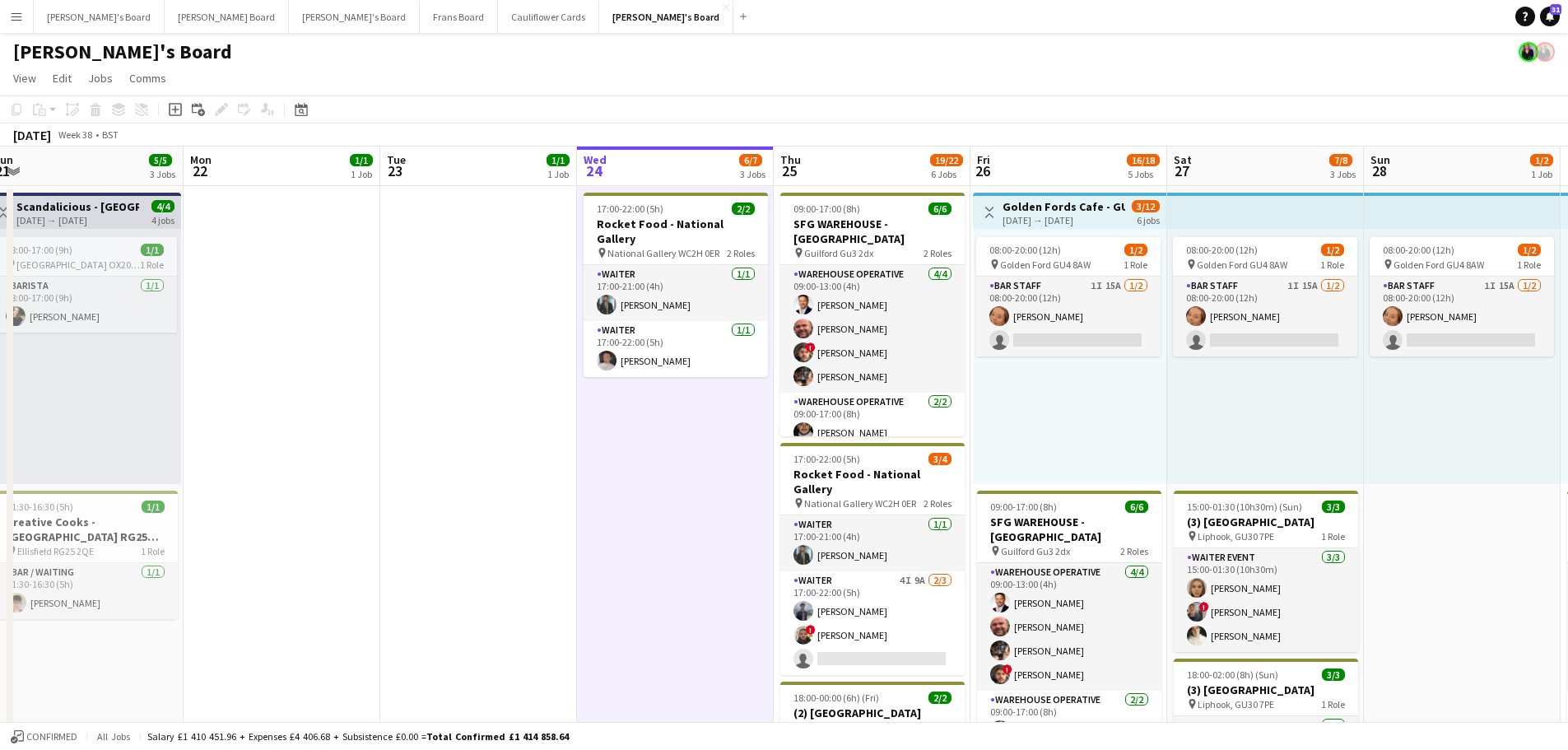
drag, startPoint x: 668, startPoint y: 432, endPoint x: 1173, endPoint y: 494, distance: 508.8
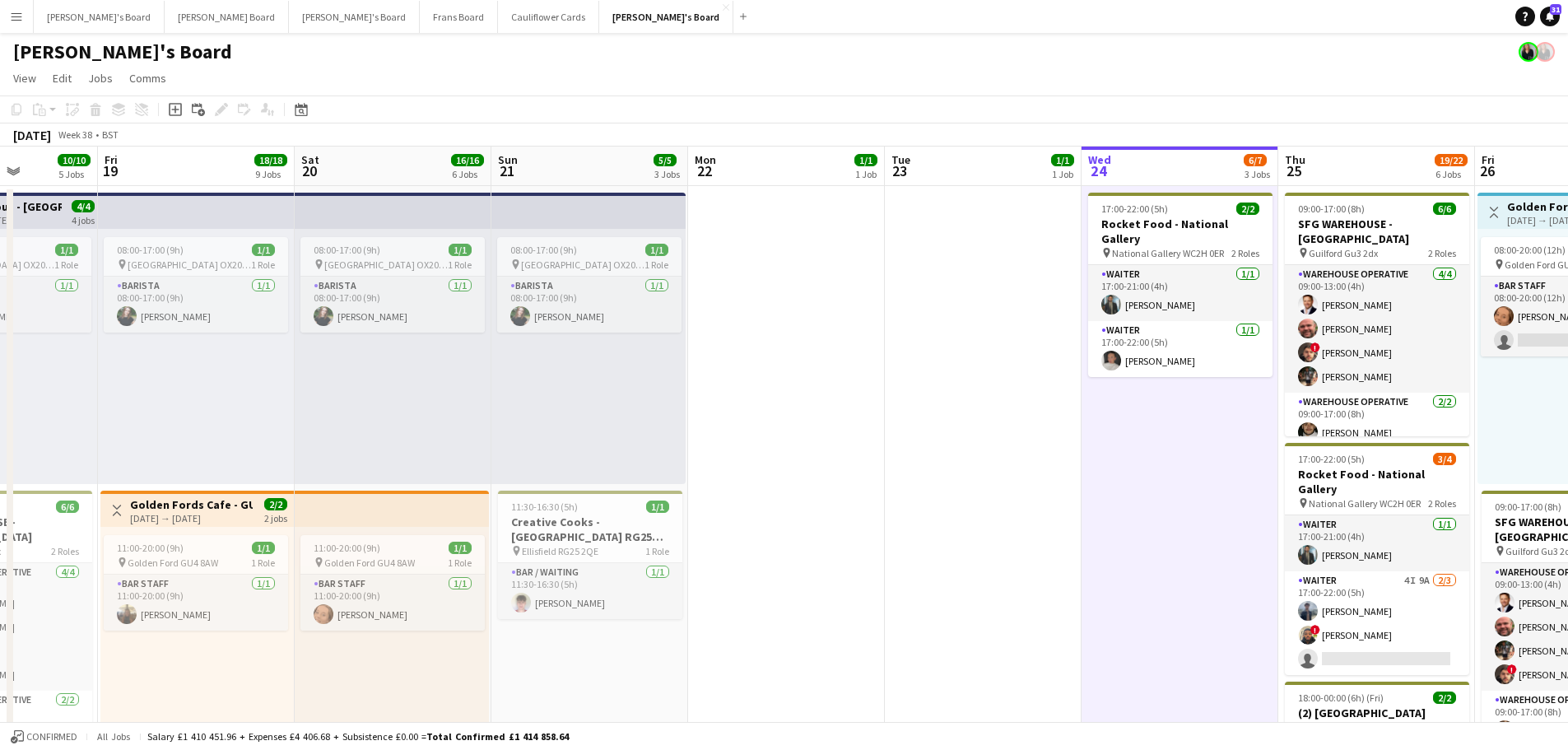
scroll to position [0, 677]
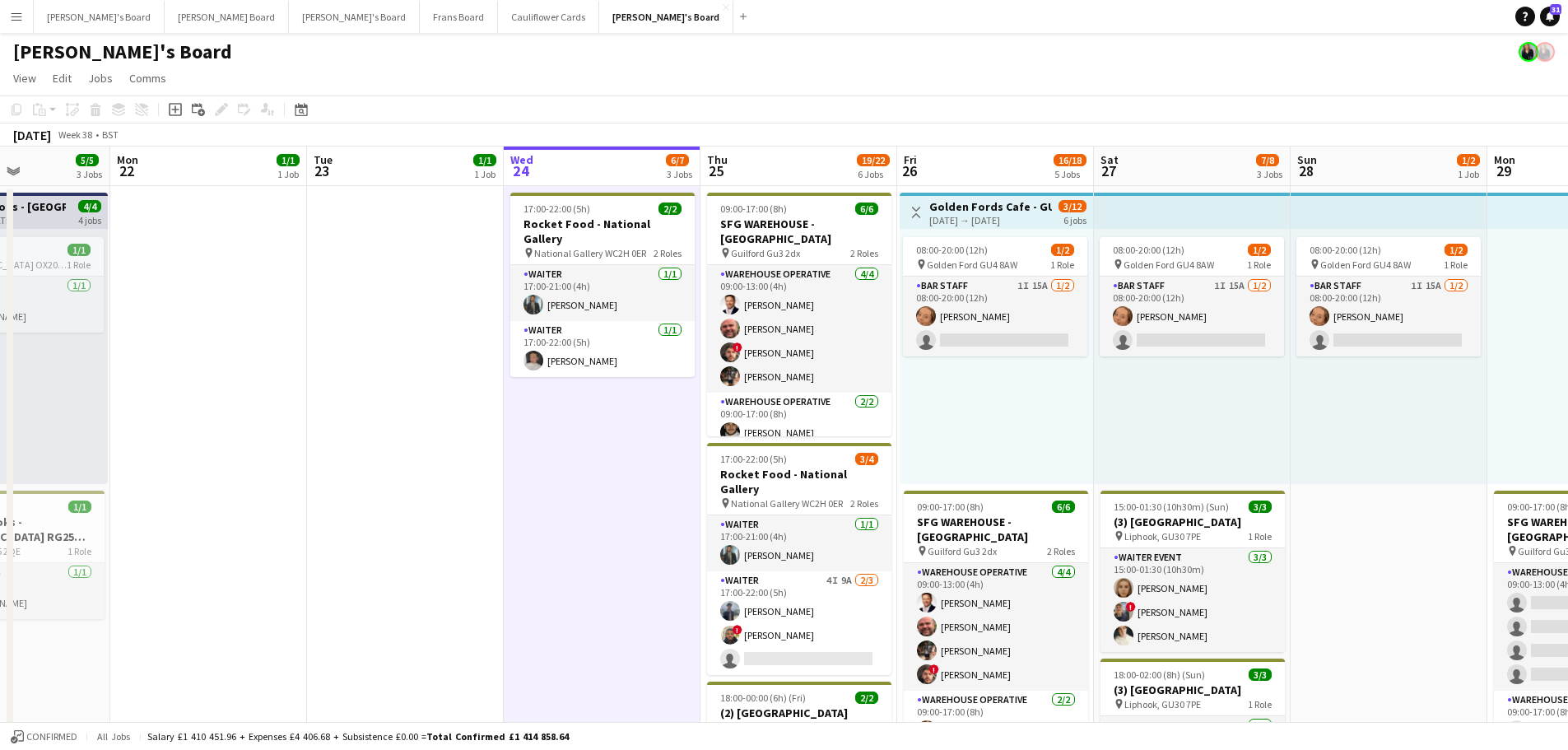
drag, startPoint x: 481, startPoint y: 473, endPoint x: 440, endPoint y: 468, distance: 41.3
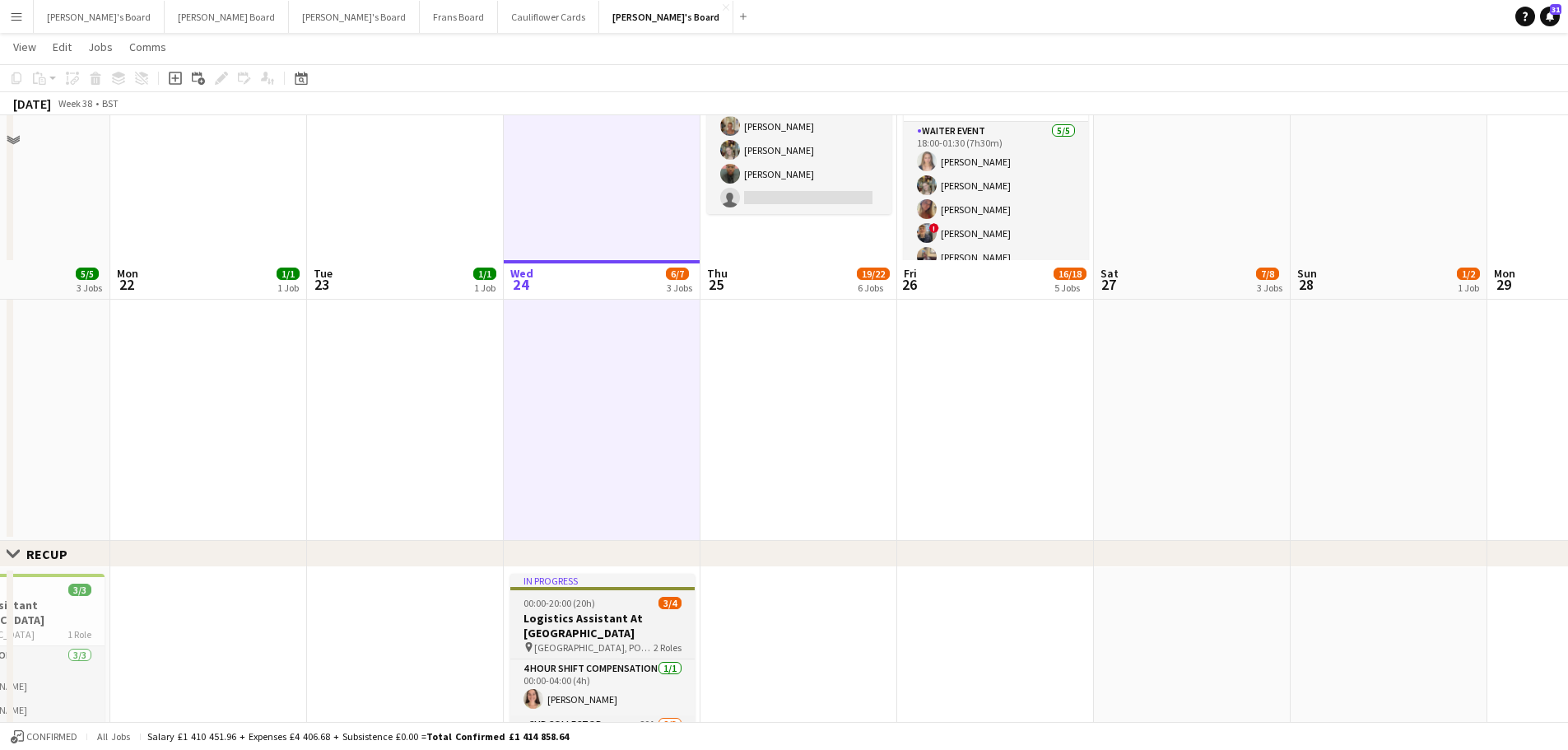
scroll to position [989, 0]
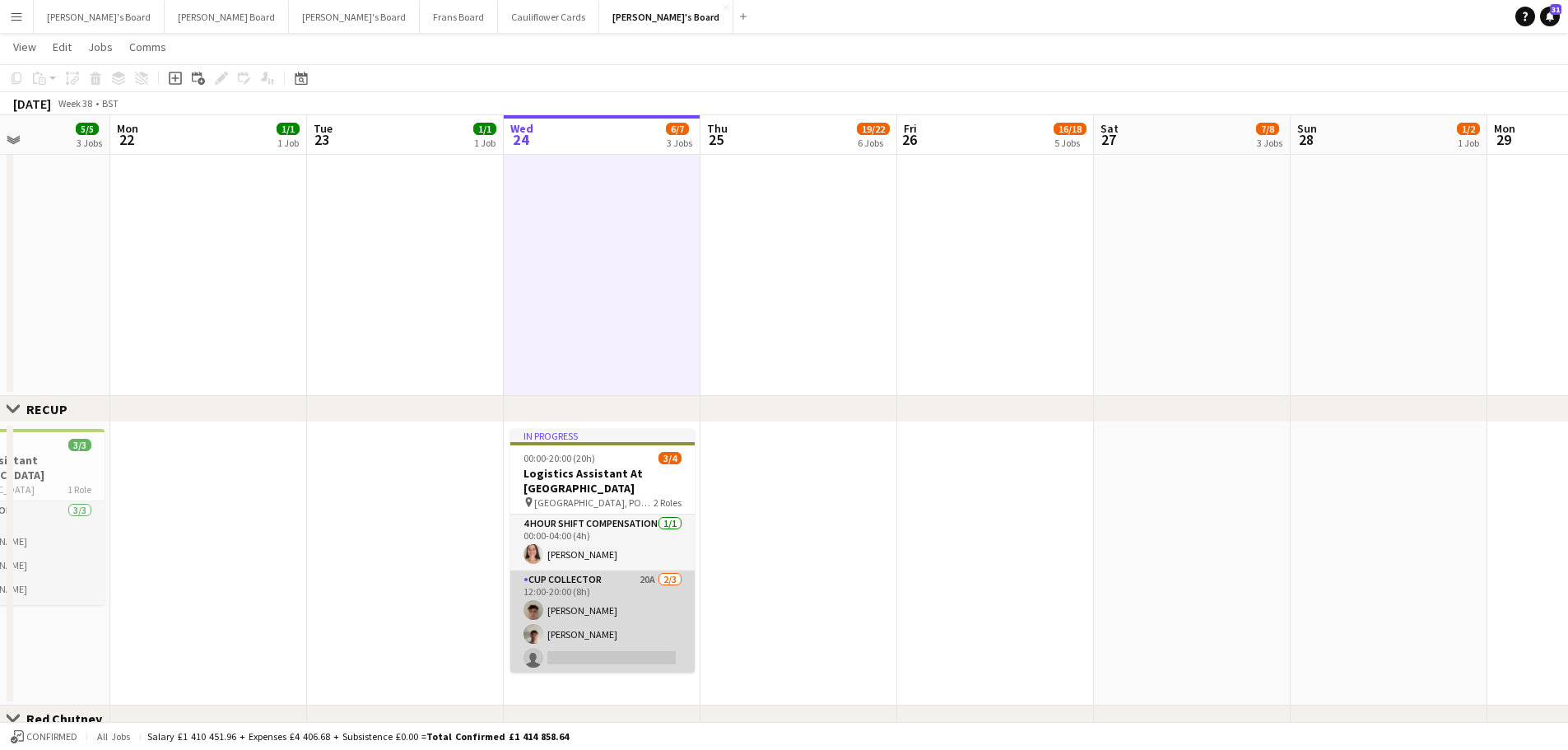
click at [564, 586] on app-card-role "CUP COLLECTOR 20A 2/3 12:00-20:00 (8h) Thomas Wilson Dan Jenkins single-neutral…" at bounding box center [602, 622] width 184 height 104
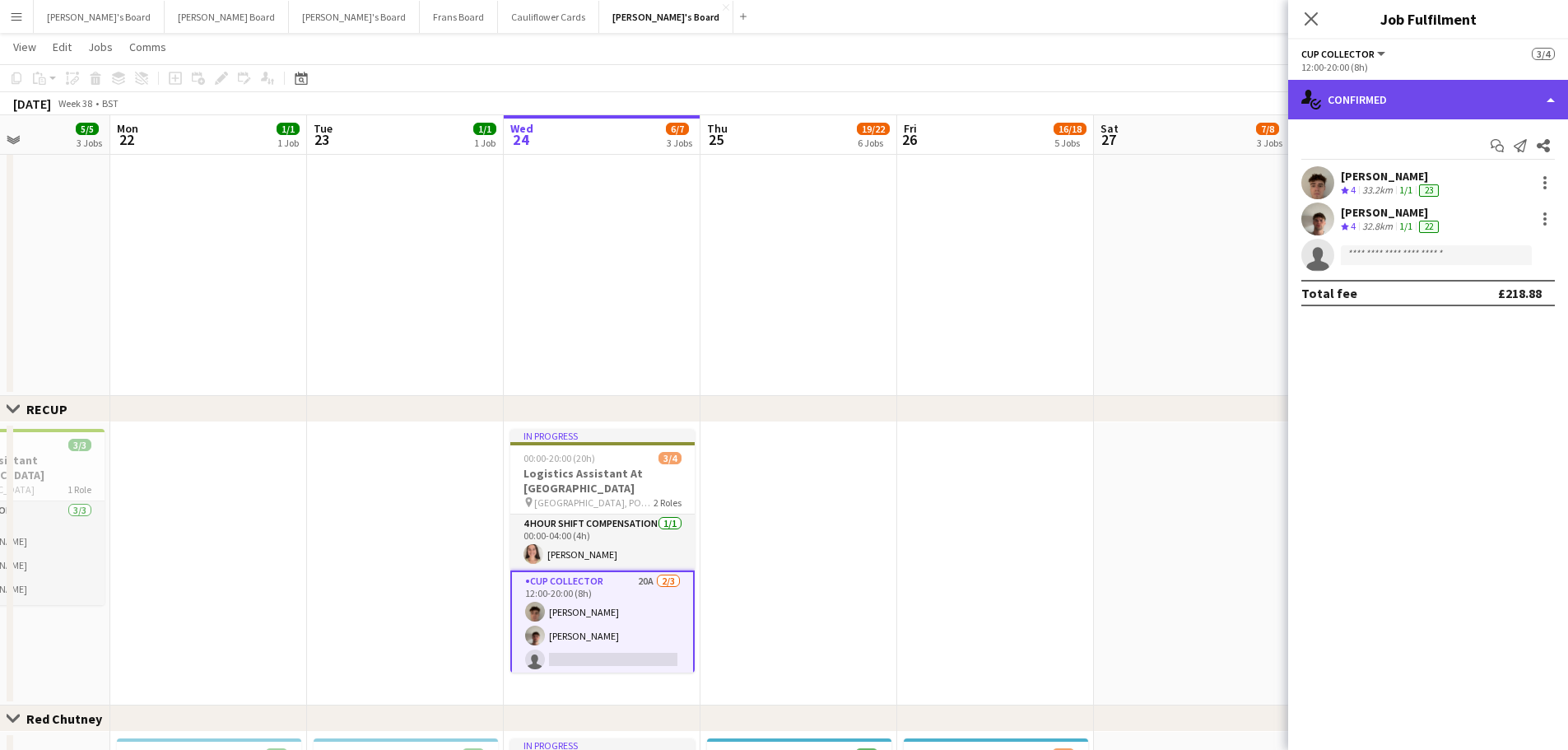
click at [1407, 102] on div "single-neutral-actions-check-2 Confirmed" at bounding box center [1428, 99] width 280 height 40
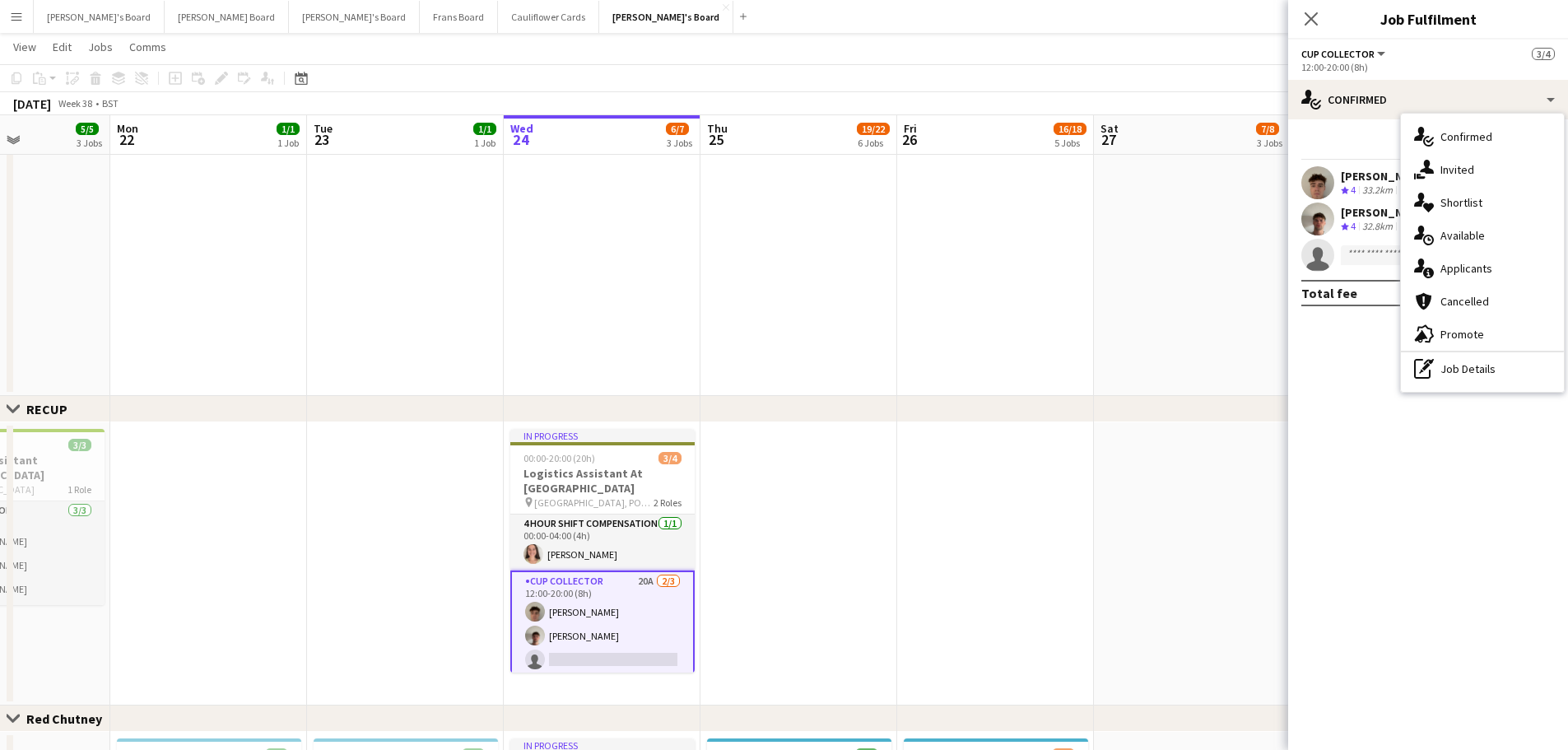
click at [1518, 381] on div "pen-write Job Details" at bounding box center [1483, 369] width 163 height 33
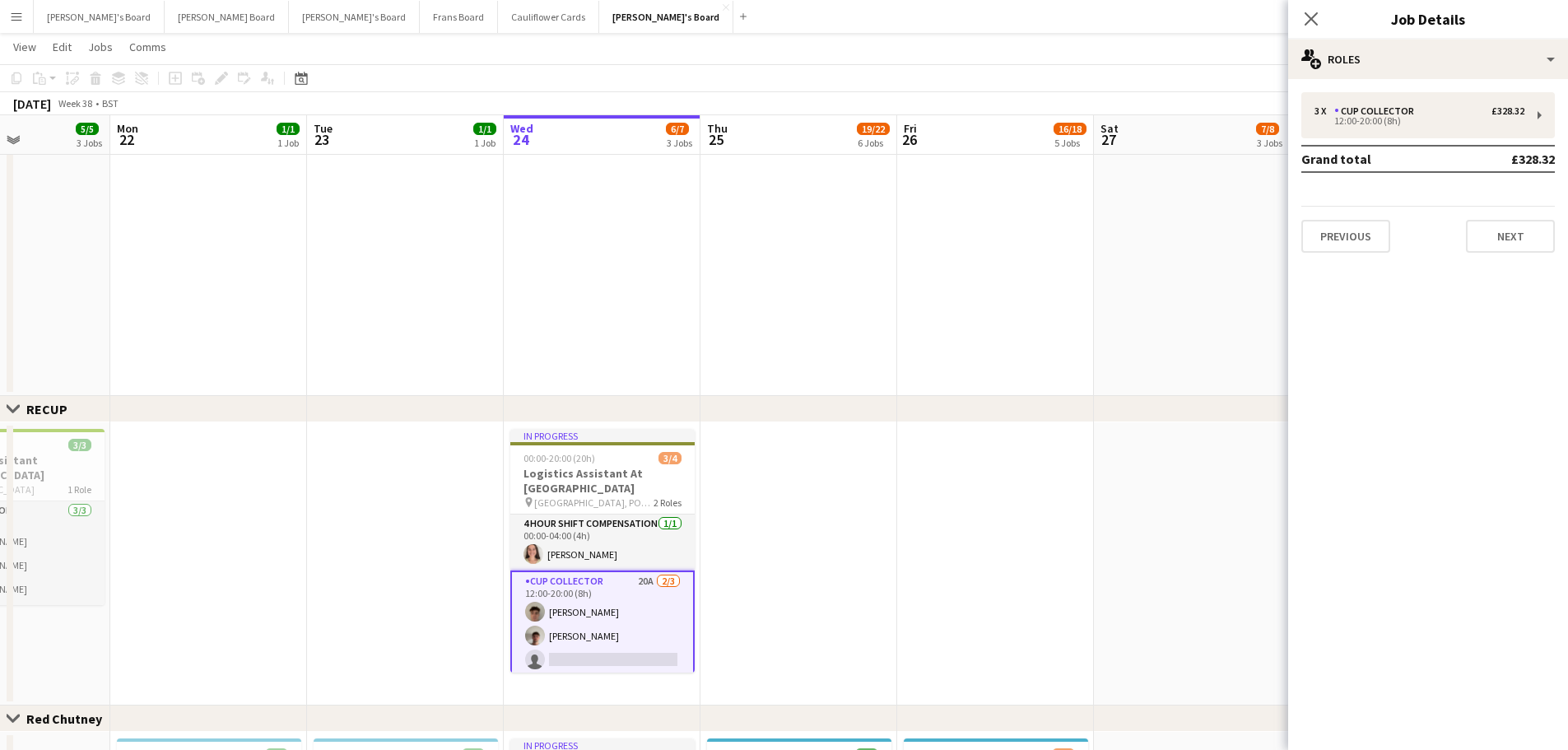
drag, startPoint x: 542, startPoint y: 309, endPoint x: 1019, endPoint y: 327, distance: 477.3
click at [1018, 327] on app-calendar-viewport "Thu 18 10/10 5 Jobs Fri 19 18/18 9 Jobs Sat 20 16/16 6 Jobs Sun 21 5/5 3 Jobs M…" at bounding box center [784, 324] width 1568 height 2498
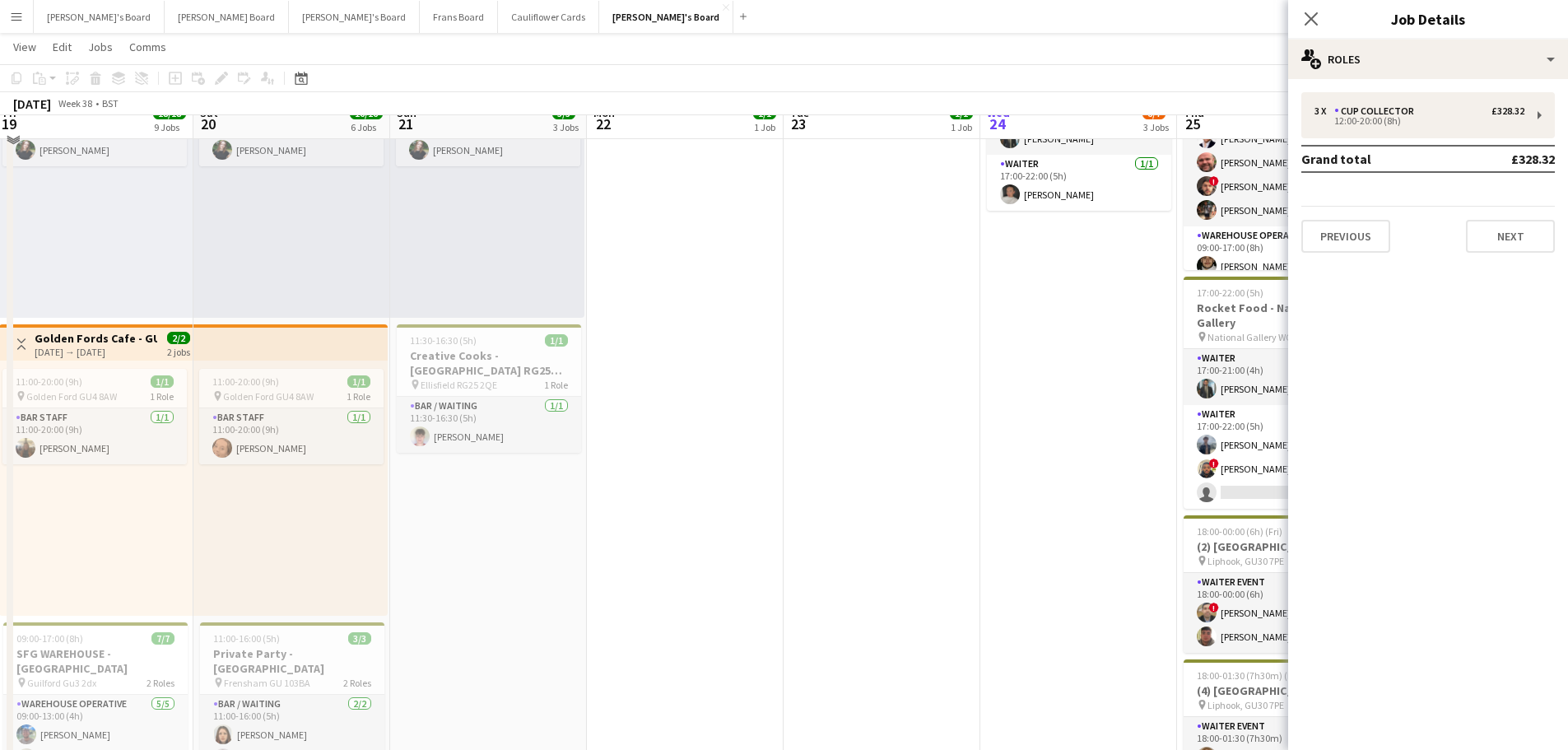
scroll to position [0, 0]
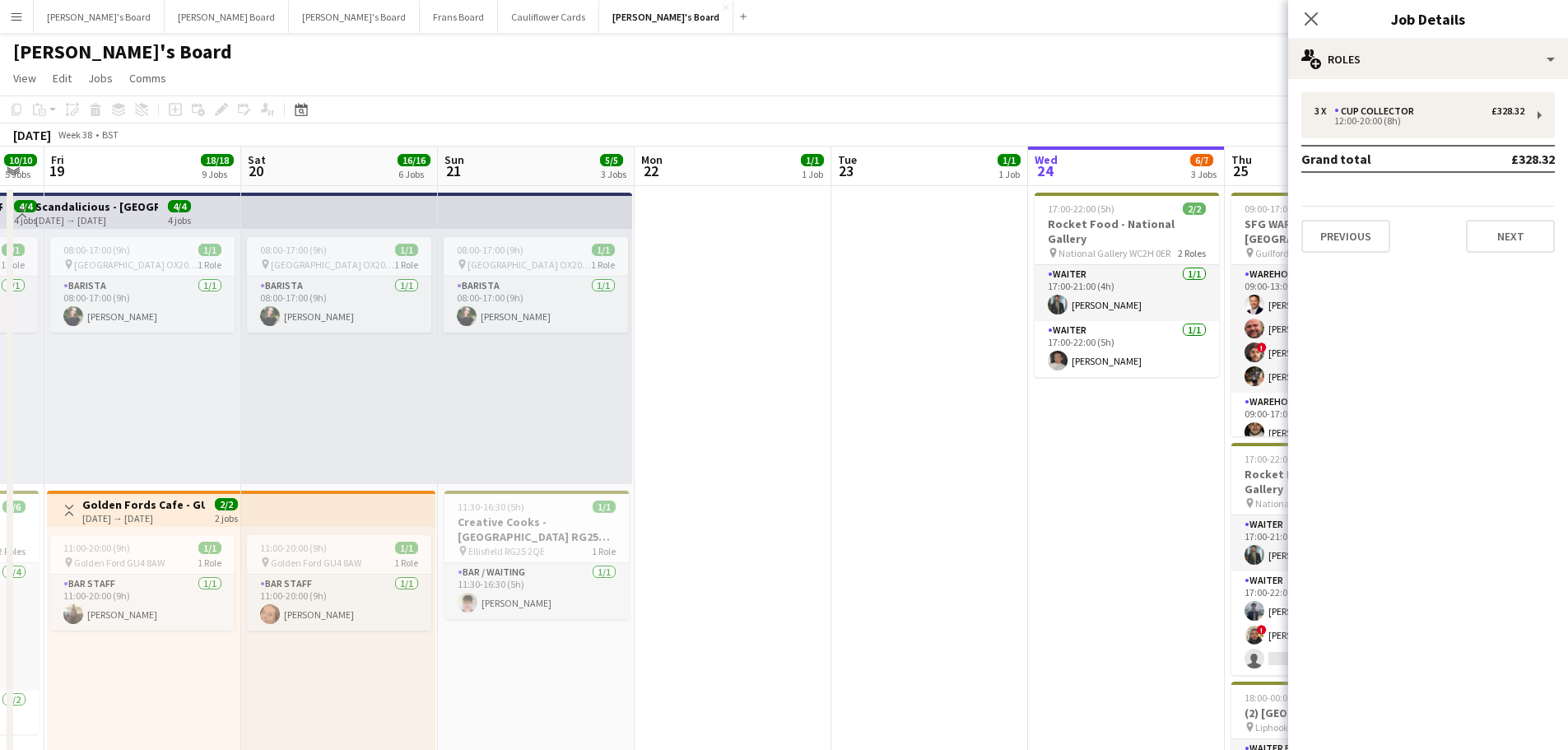
drag, startPoint x: 483, startPoint y: 398, endPoint x: 750, endPoint y: 379, distance: 267.7
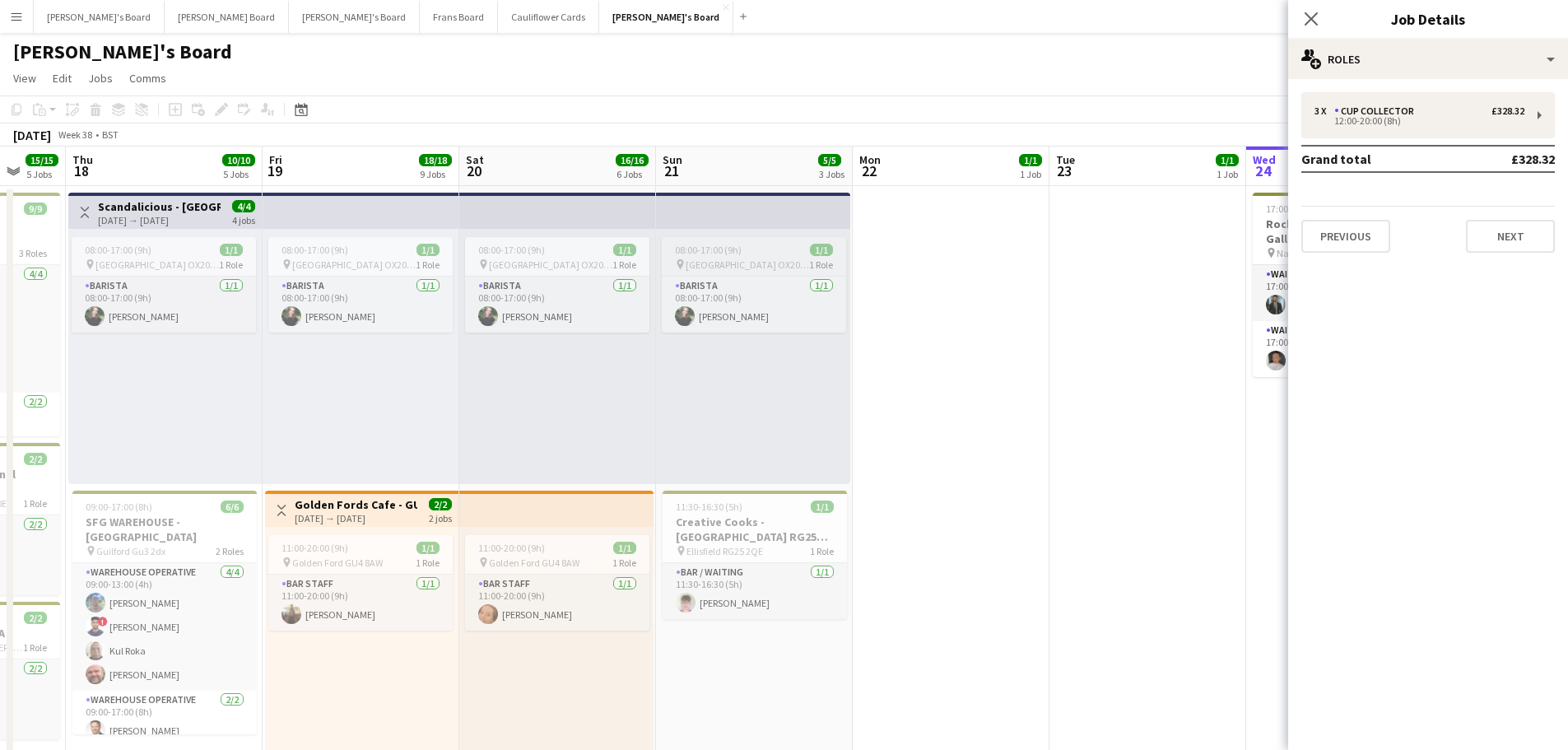
click at [719, 262] on span "[GEOGRAPHIC_DATA] OX20 1PS" at bounding box center [747, 265] width 123 height 13
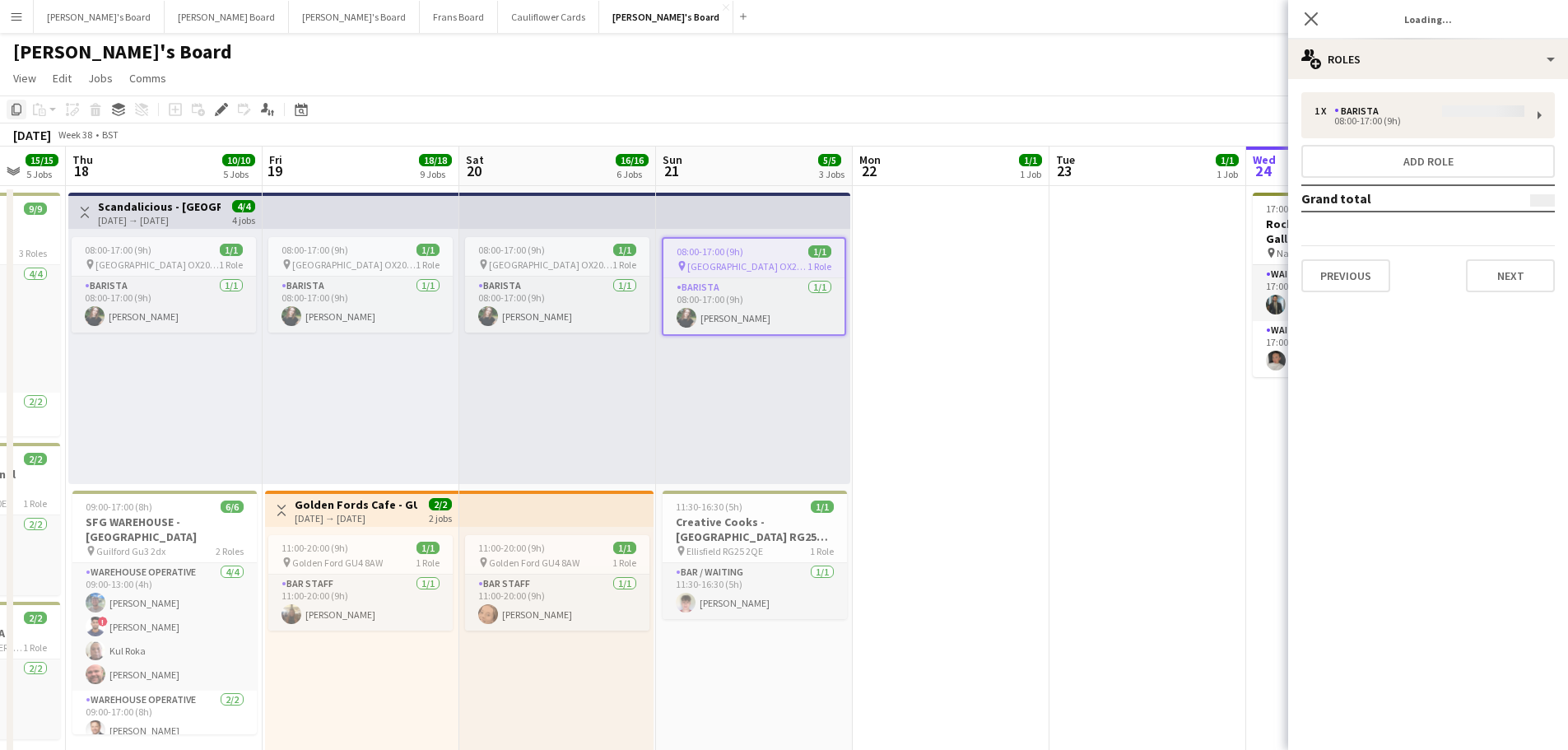
click at [17, 109] on icon "Copy" at bounding box center [16, 110] width 14 height 14
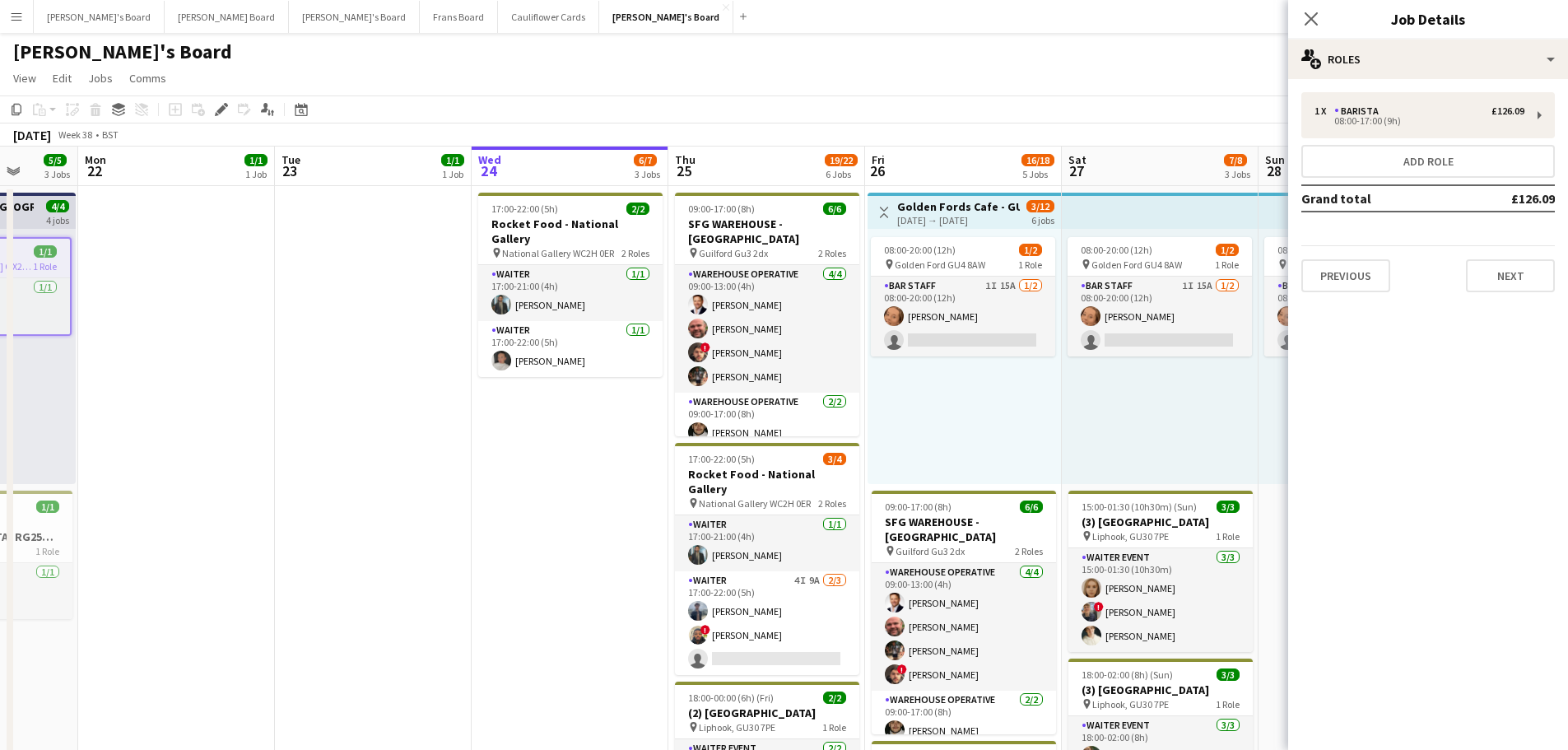
drag, startPoint x: 1164, startPoint y: 467, endPoint x: 335, endPoint y: 458, distance: 829.0
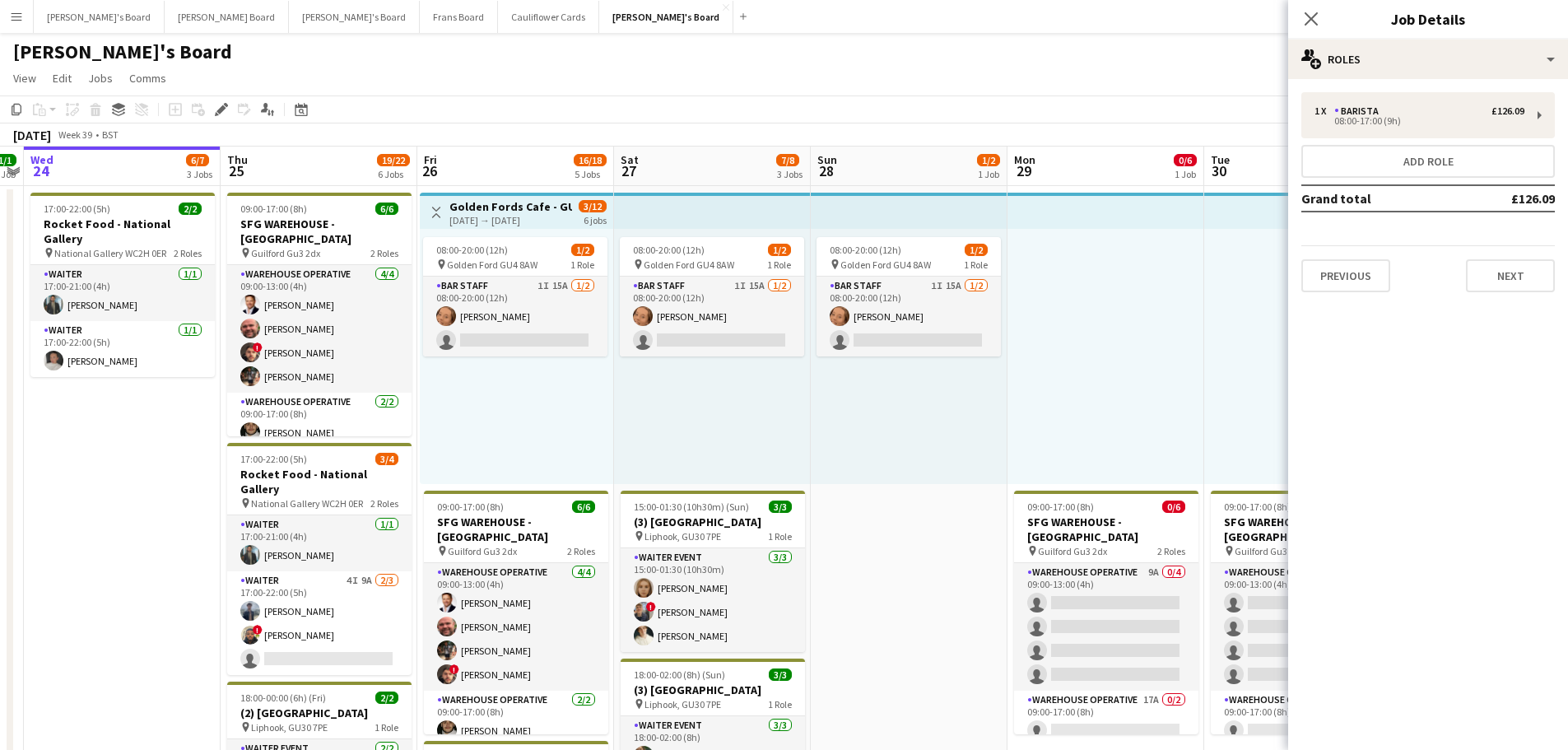
scroll to position [0, 624]
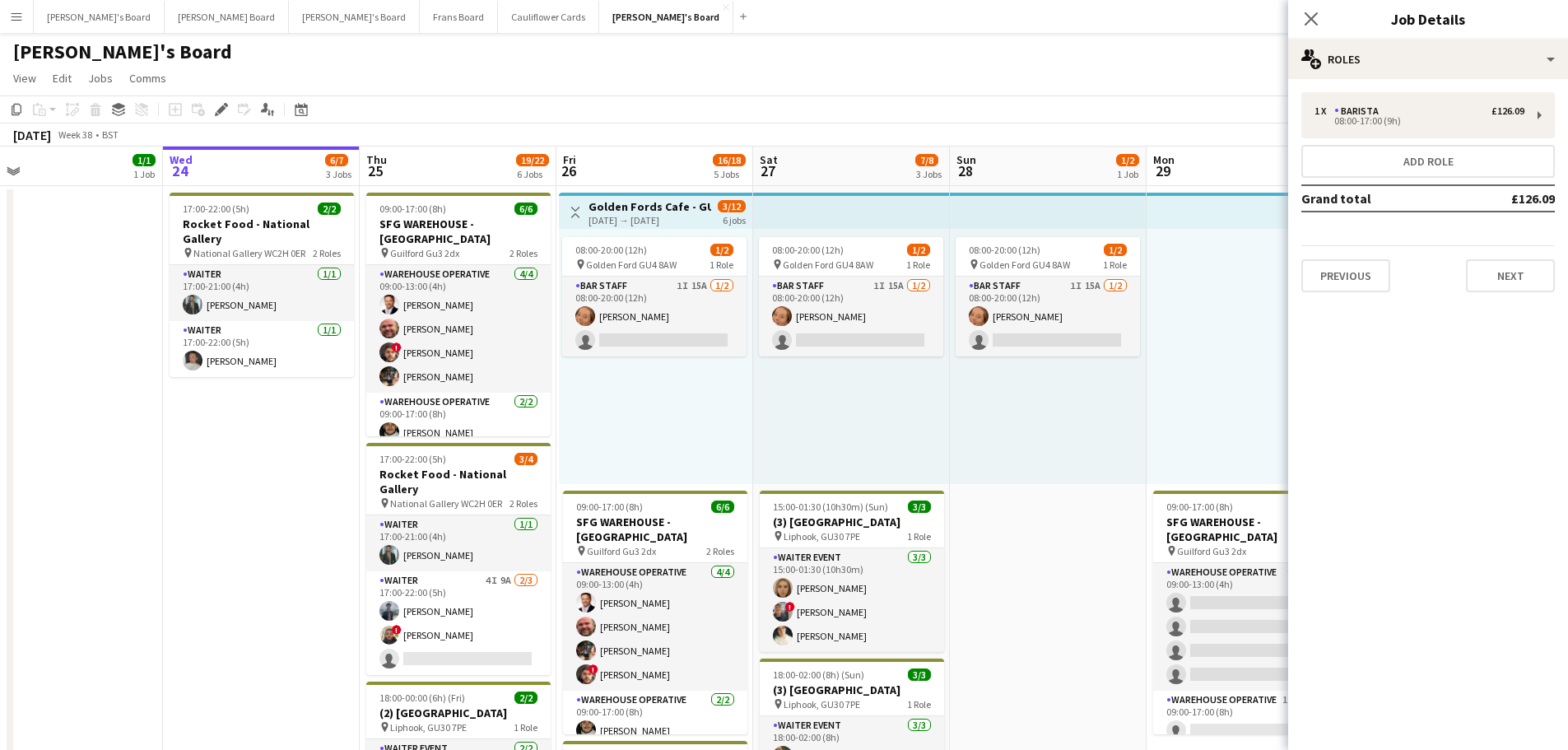
drag, startPoint x: 1205, startPoint y: 436, endPoint x: 951, endPoint y: 429, distance: 254.1
click at [866, 424] on div "08:00-20:00 (12h) 1/2 pin Golden Ford GU4 8AW 1 Role BAR STAFF 1I 15A 1/2 08:00…" at bounding box center [851, 356] width 197 height 255
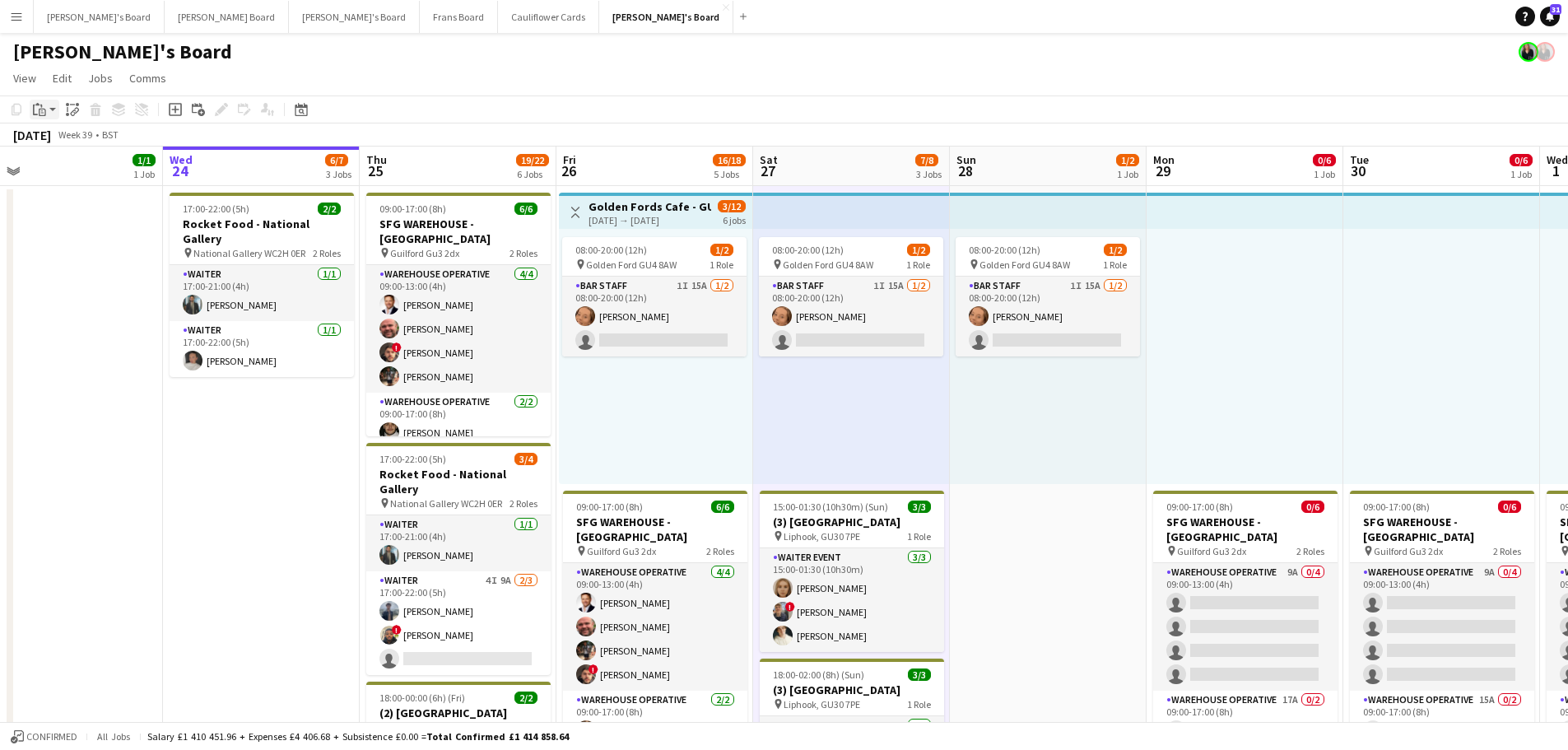
click at [44, 105] on icon "Paste" at bounding box center [40, 110] width 14 height 14
click at [58, 145] on link "Paste Ctrl+V" at bounding box center [121, 141] width 155 height 15
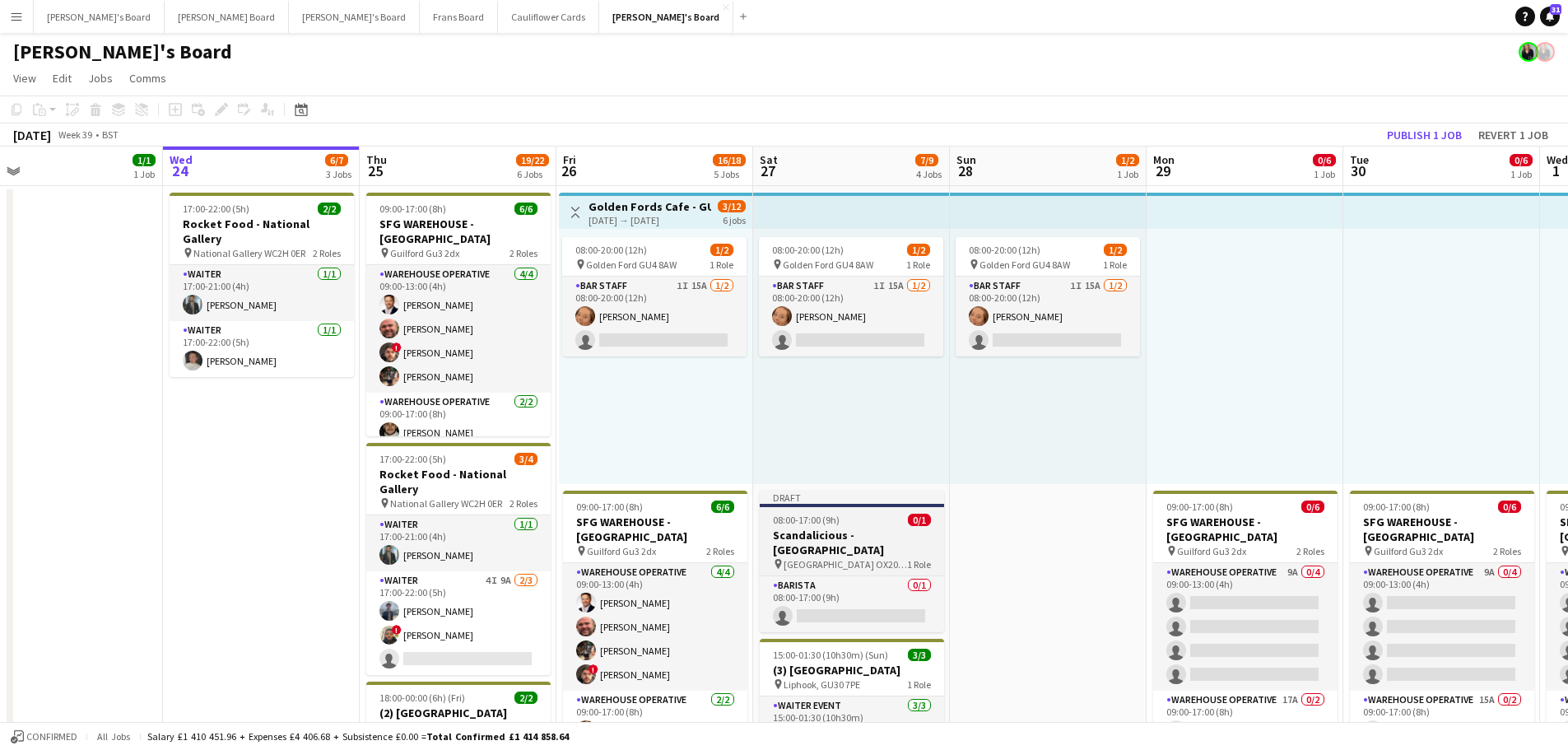
click at [866, 560] on span "[GEOGRAPHIC_DATA] OX20 1PS" at bounding box center [845, 565] width 123 height 13
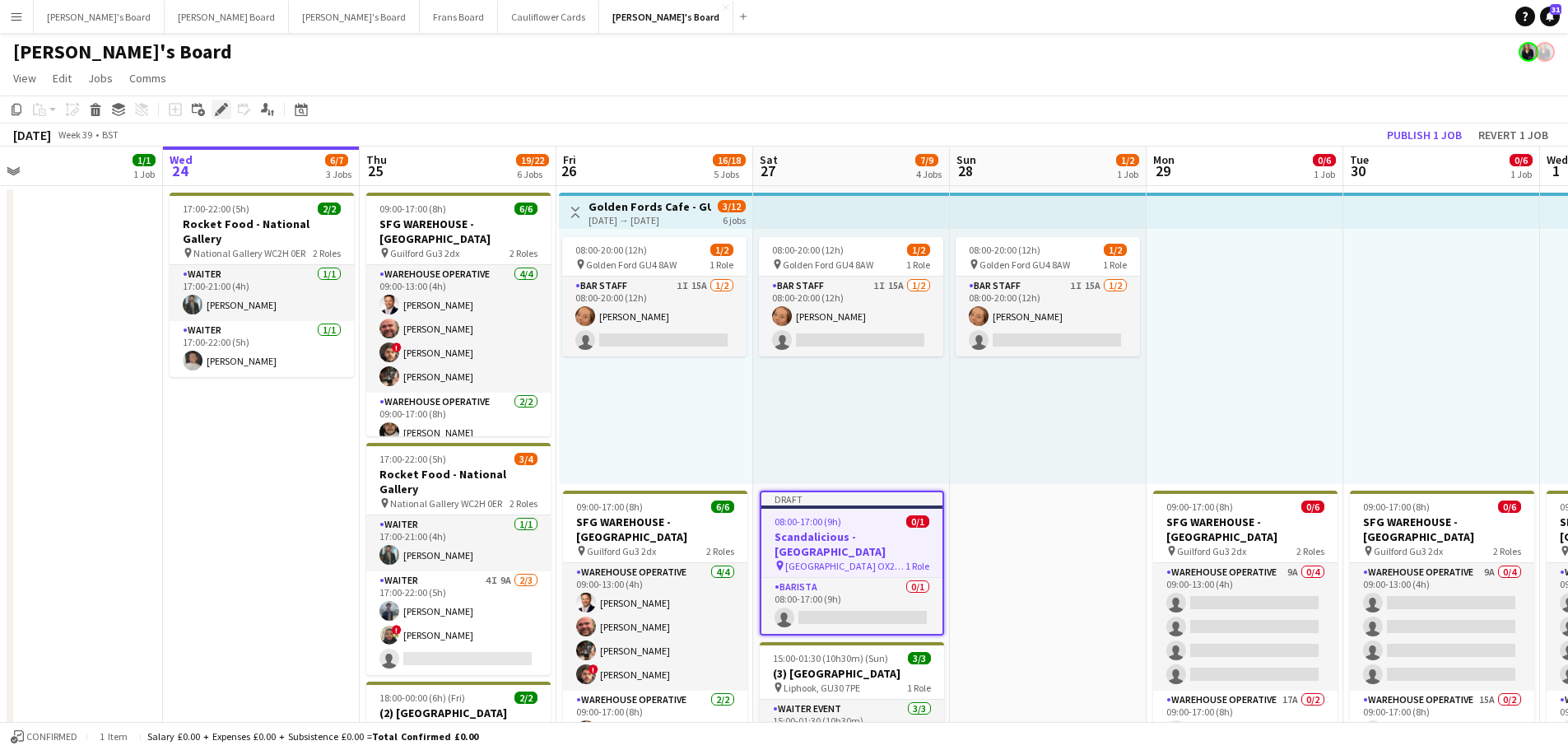
click at [231, 110] on div "Edit" at bounding box center [221, 110] width 19 height 19
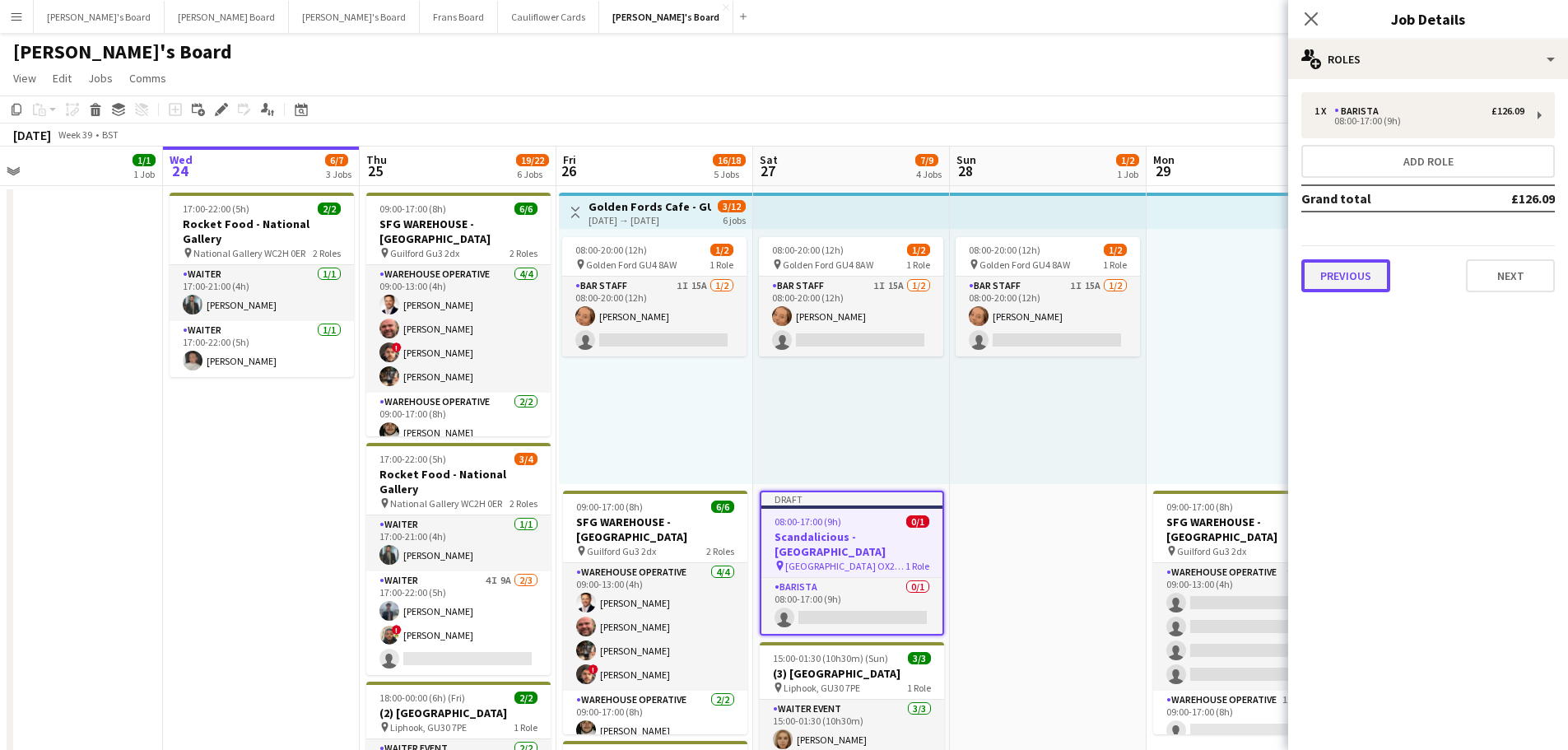
click at [1362, 277] on button "Previous" at bounding box center [1346, 276] width 89 height 33
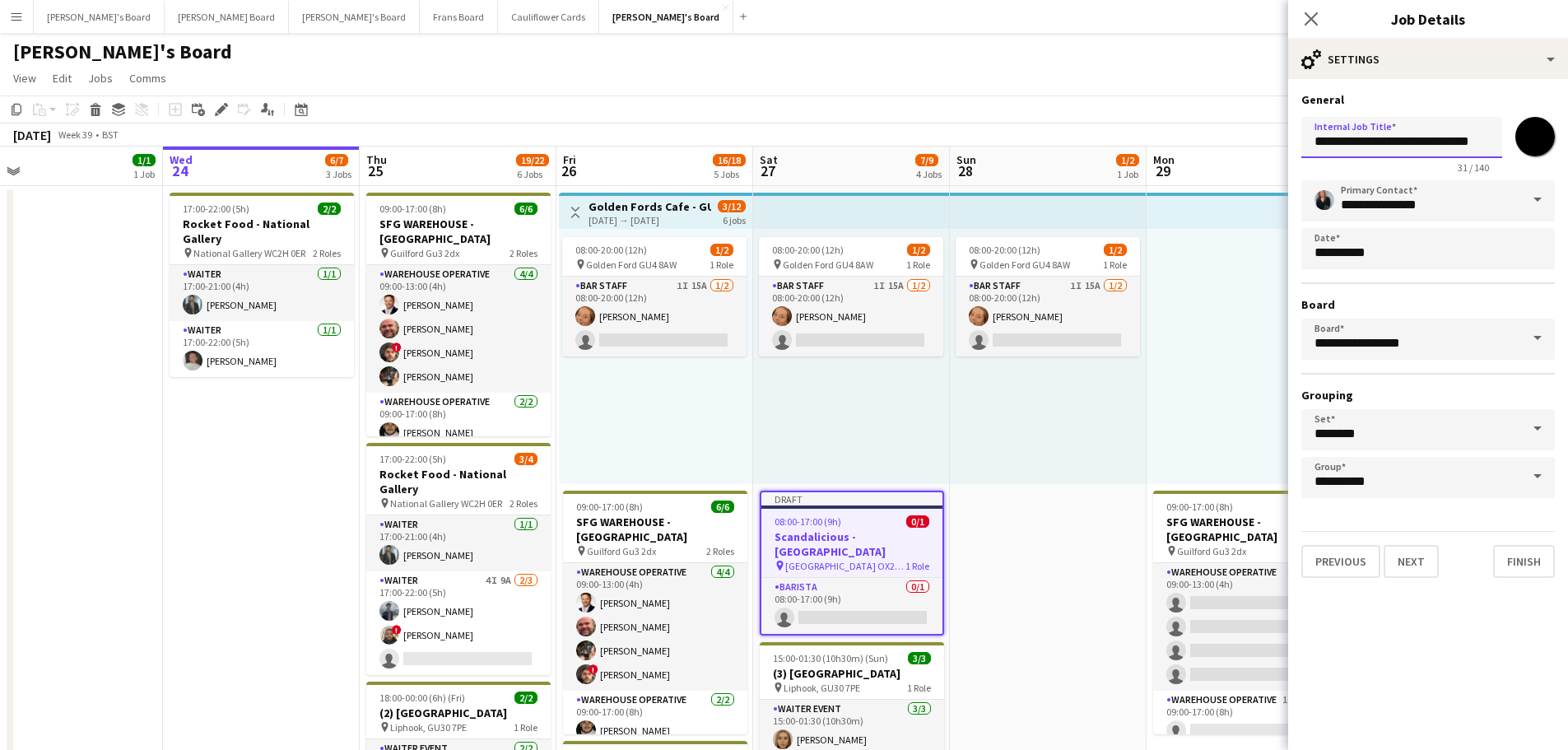
drag, startPoint x: 1403, startPoint y: 142, endPoint x: 1790, endPoint y: 156, distance: 387.3
type input "**********"
drag, startPoint x: 1051, startPoint y: 561, endPoint x: 1027, endPoint y: 563, distance: 24.1
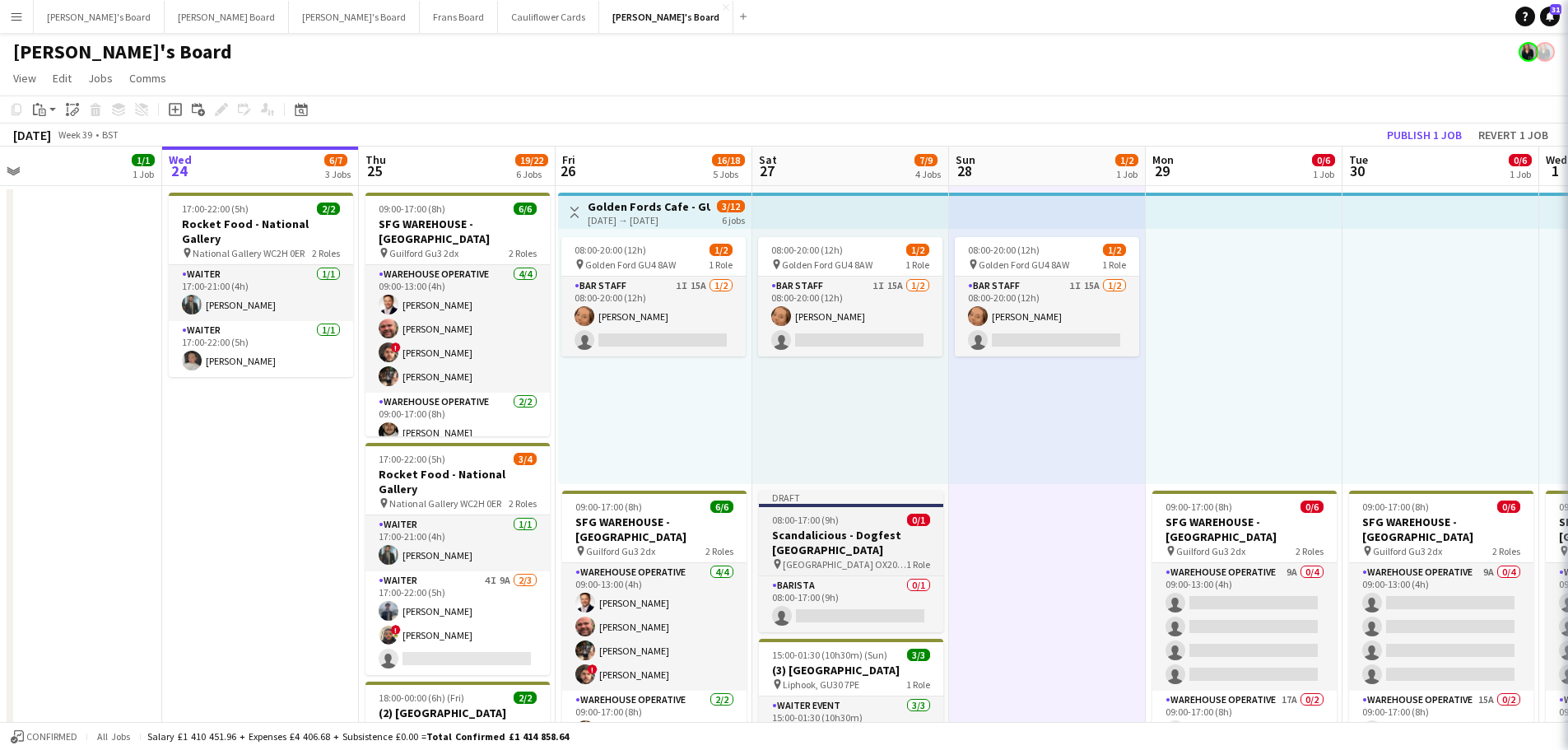
click at [909, 548] on h3 "Scandalicious - Dogfest [GEOGRAPHIC_DATA]" at bounding box center [851, 542] width 184 height 30
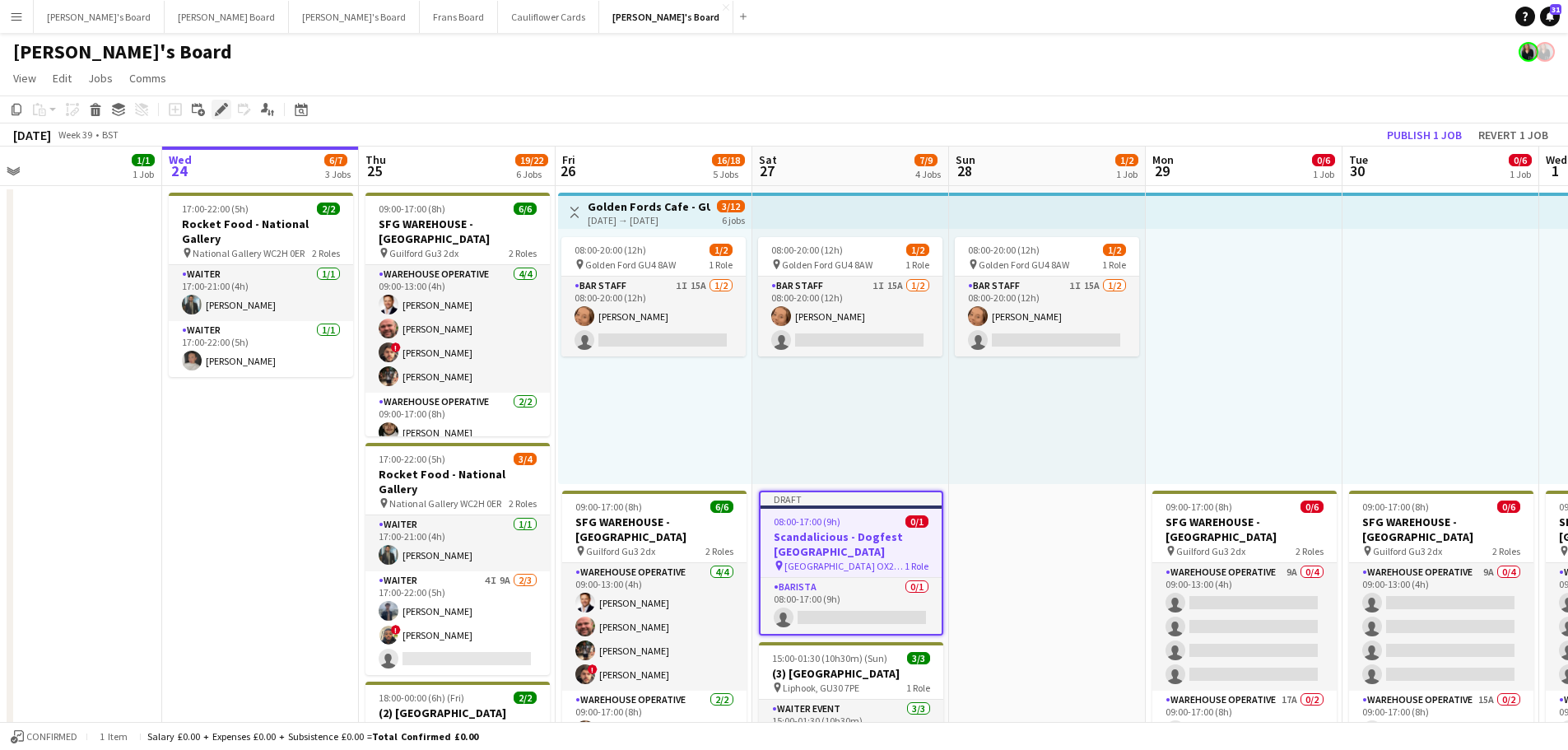
click at [216, 110] on icon "Edit" at bounding box center [222, 110] width 14 height 14
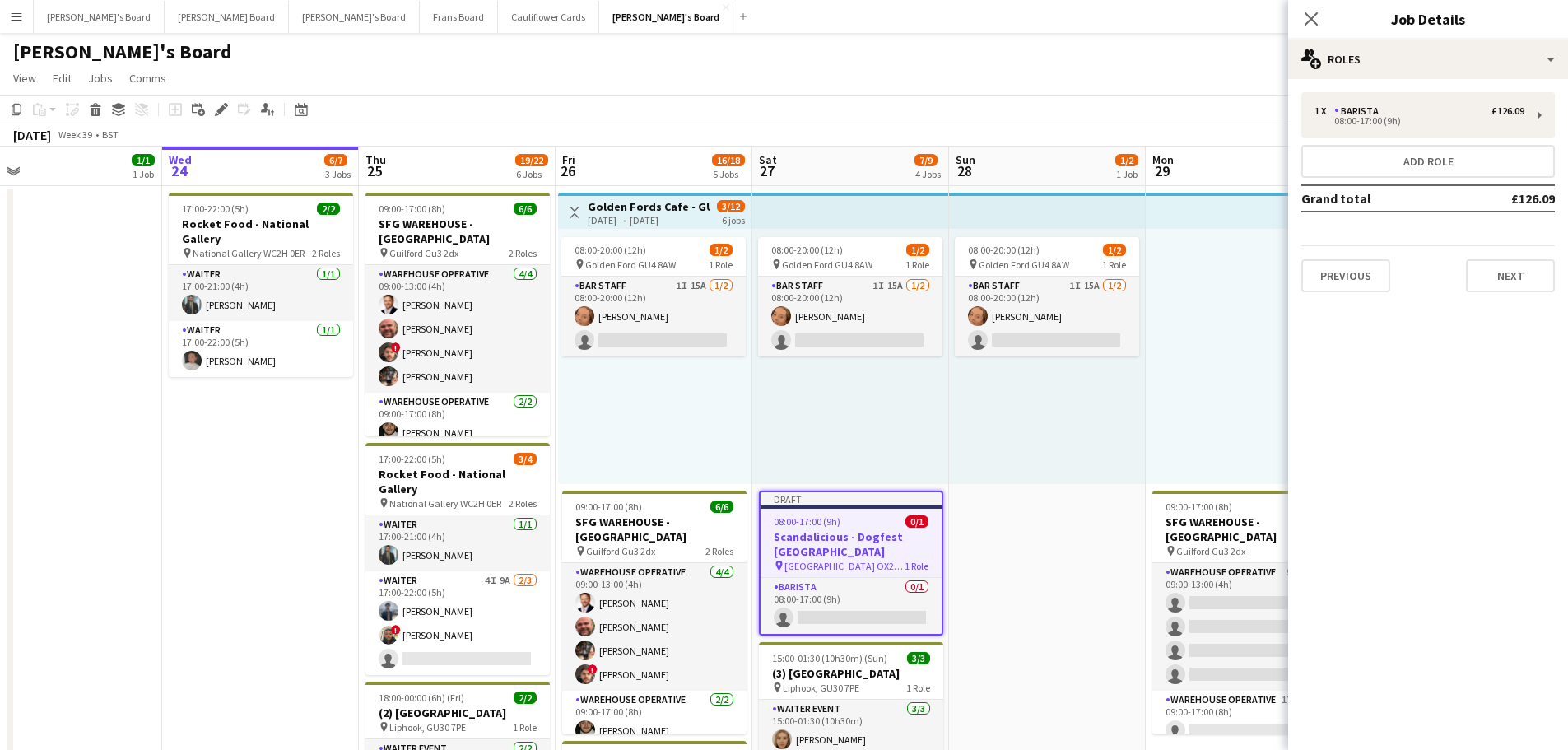
drag, startPoint x: 972, startPoint y: 508, endPoint x: 969, endPoint y: 552, distance: 44.1
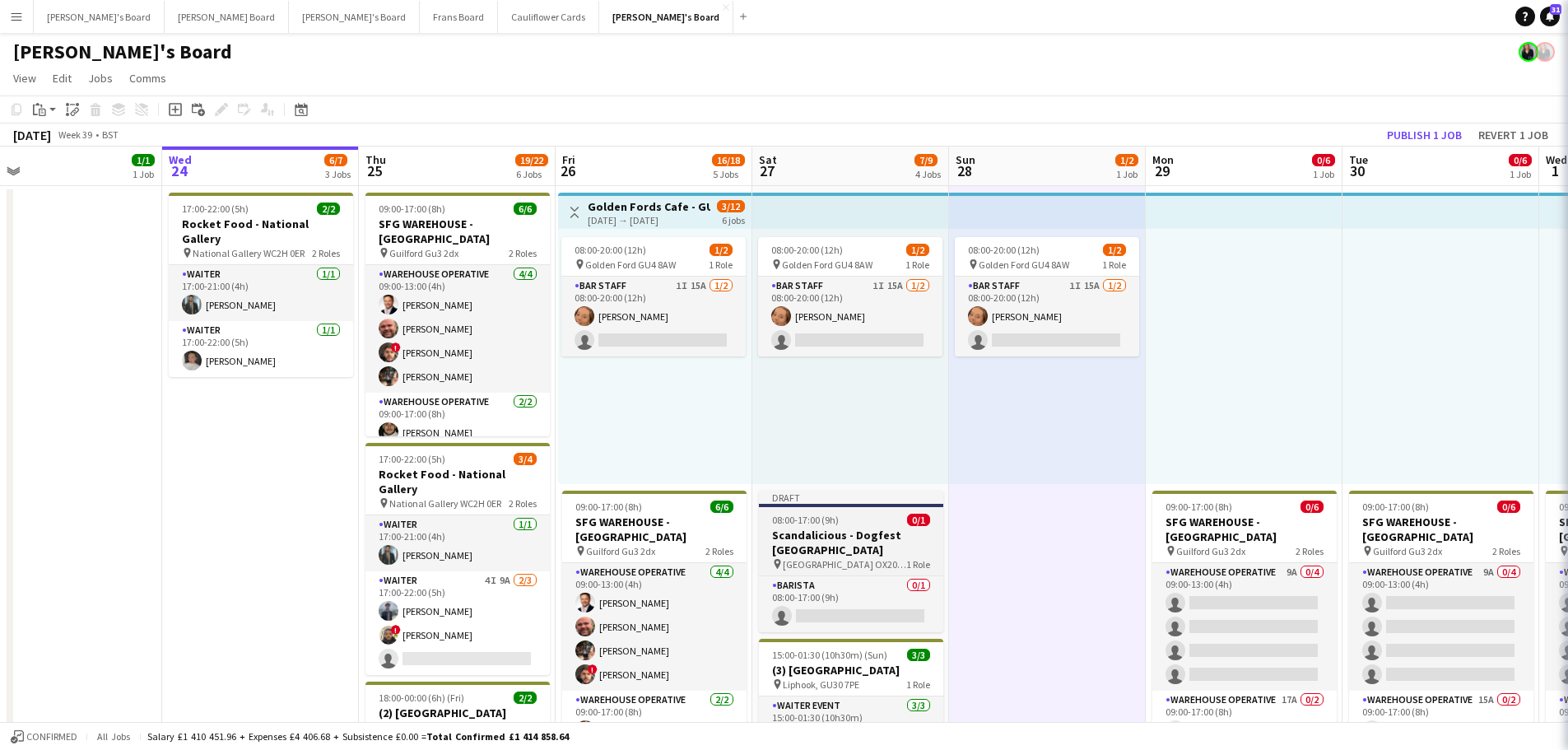
click at [850, 565] on span "[GEOGRAPHIC_DATA] OX20 1PS" at bounding box center [844, 565] width 123 height 13
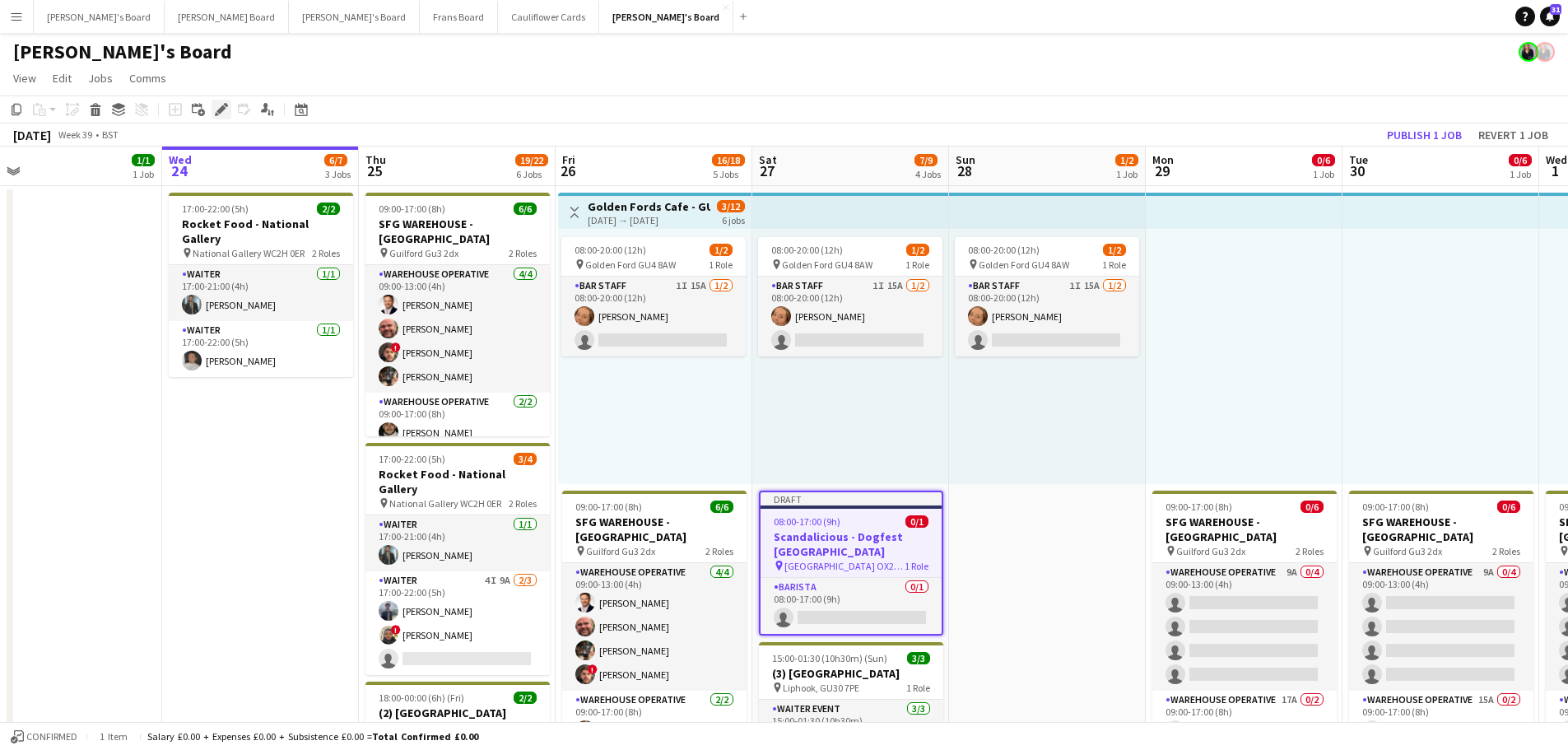
click at [220, 112] on icon at bounding box center [220, 110] width 9 height 9
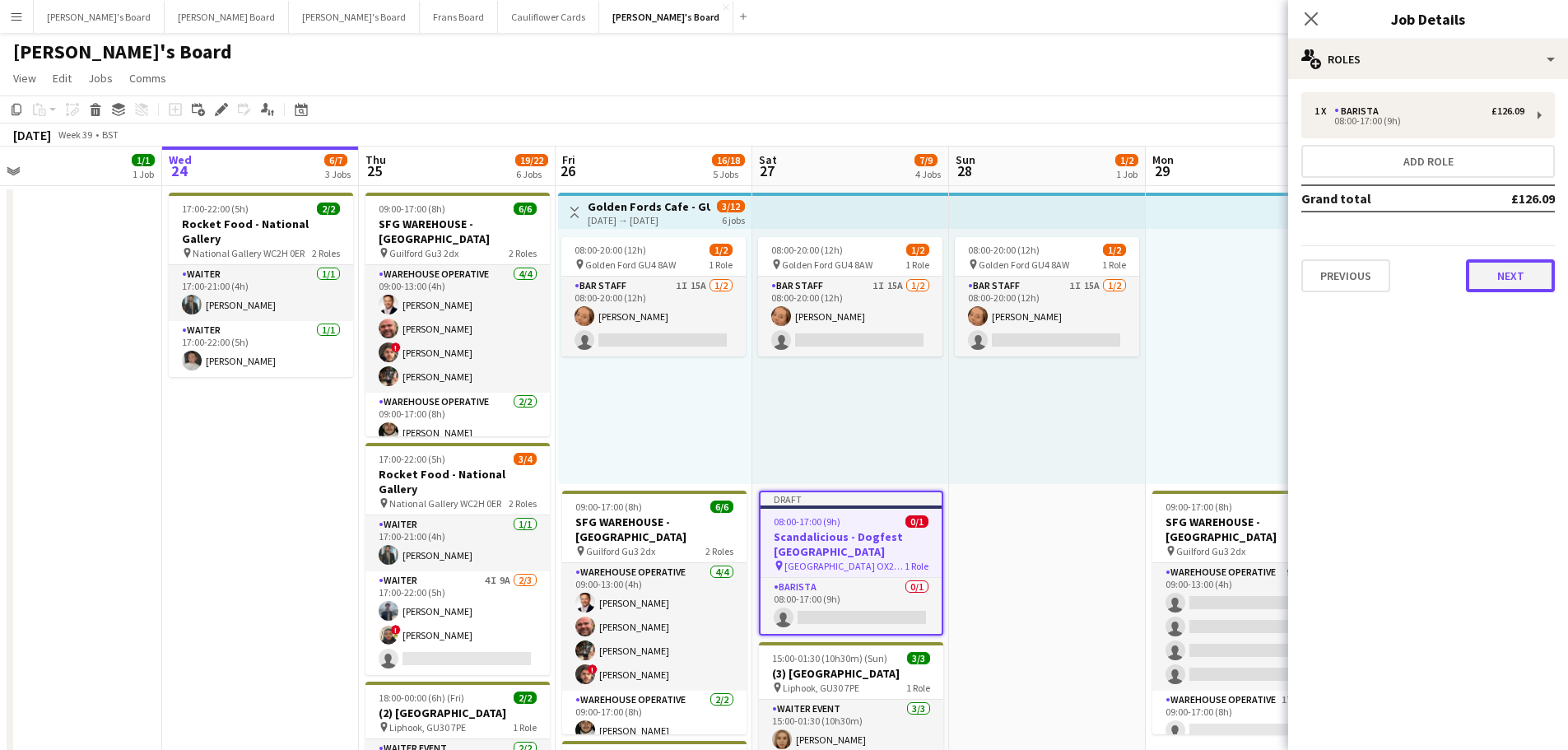
click at [1514, 289] on button "Next" at bounding box center [1511, 276] width 89 height 33
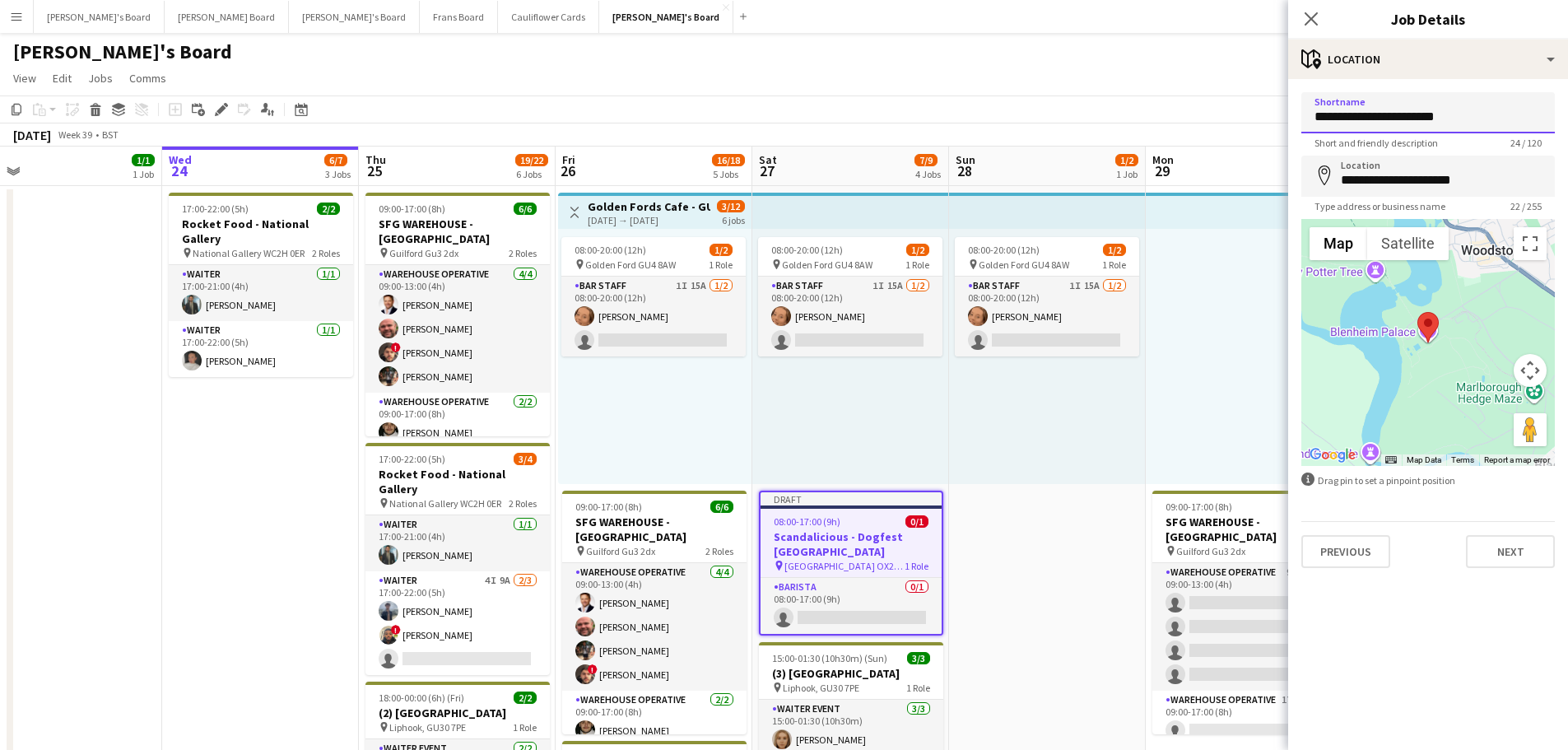
drag, startPoint x: 1468, startPoint y: 107, endPoint x: 1078, endPoint y: 77, distance: 391.2
paste input "**********"
click at [1496, 117] on input "**********" at bounding box center [1427, 113] width 253 height 41
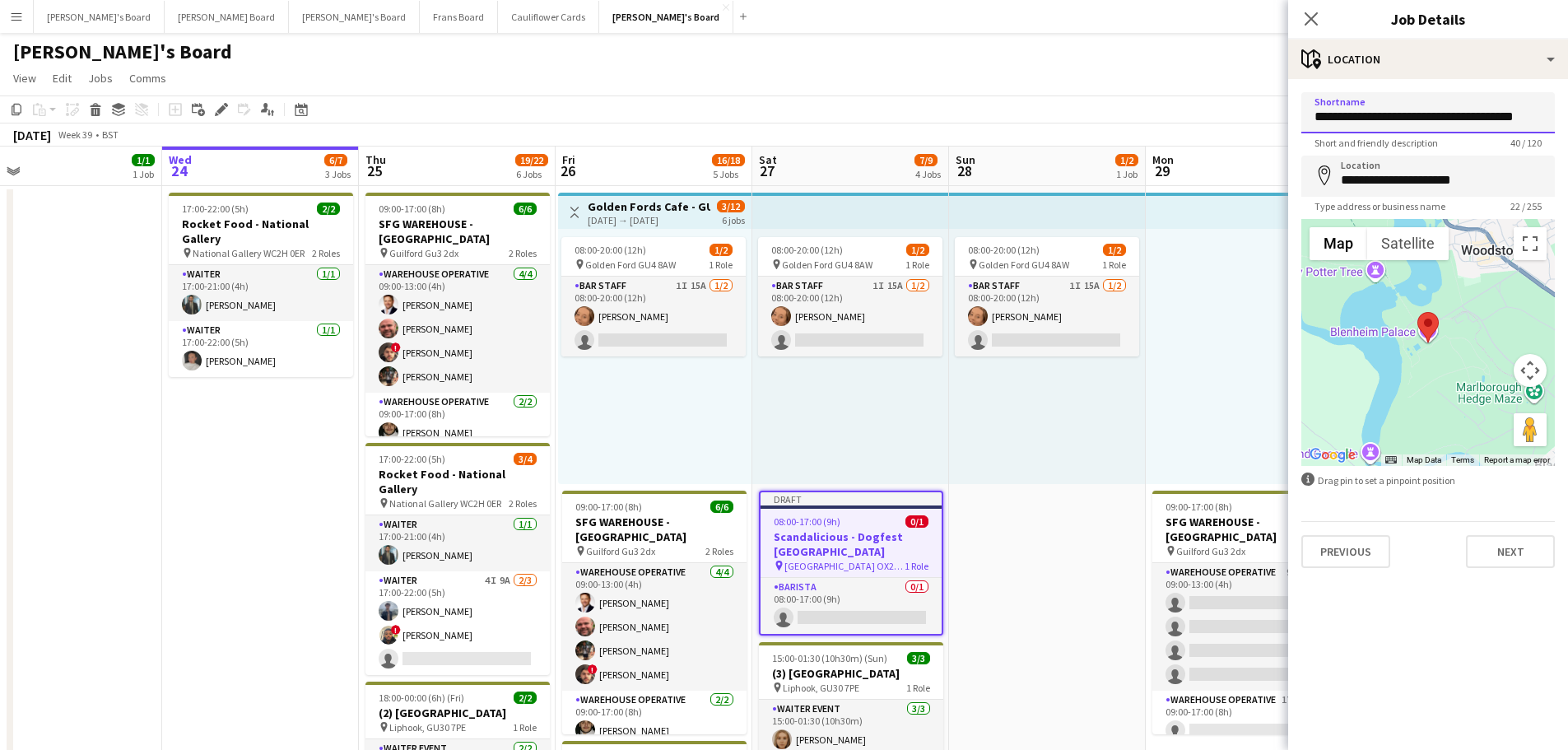
scroll to position [0, 0]
type input "**********"
drag, startPoint x: 1507, startPoint y: 179, endPoint x: 1108, endPoint y: 185, distance: 399.0
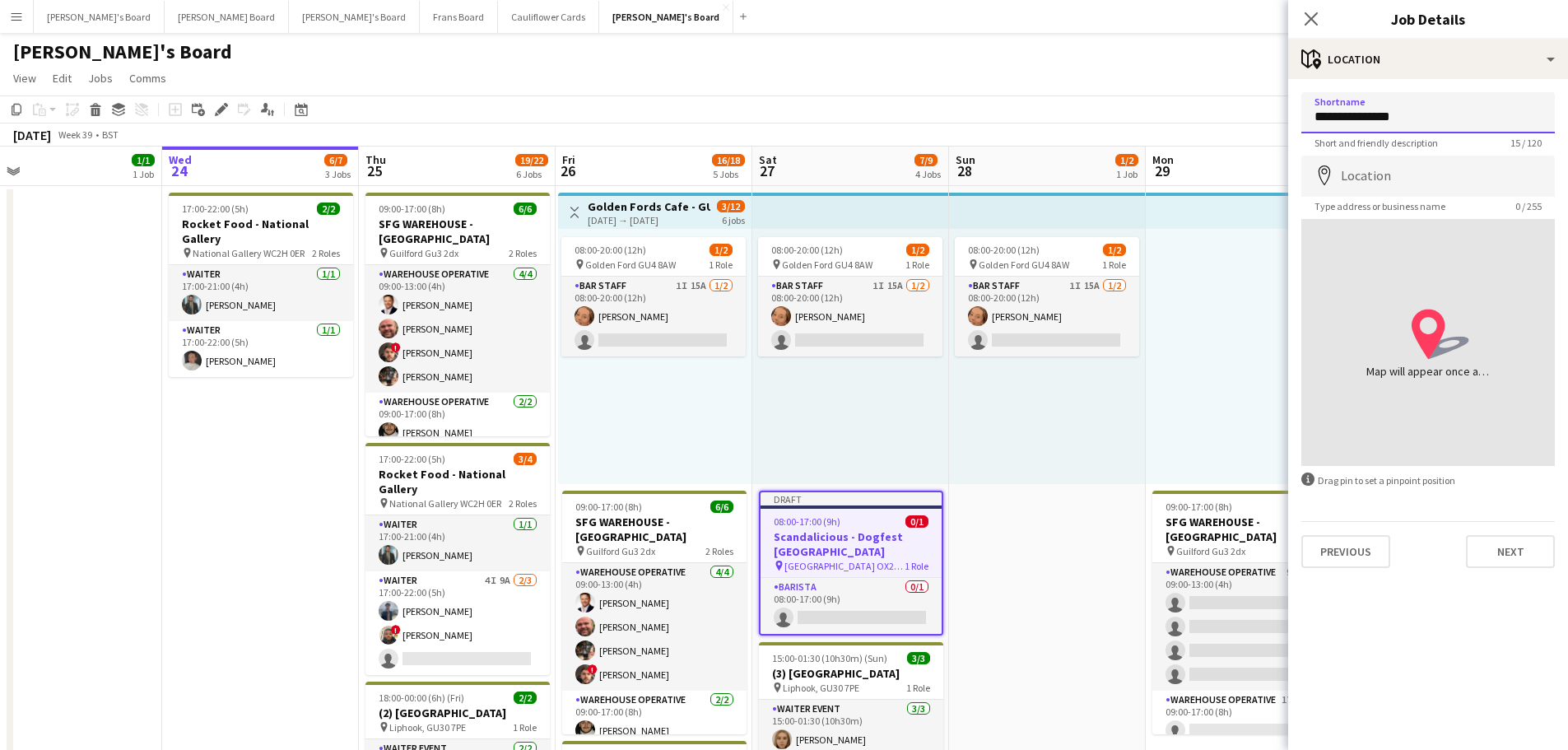
drag, startPoint x: 1410, startPoint y: 114, endPoint x: 1360, endPoint y: 114, distance: 50.0
click at [1360, 114] on input "**********" at bounding box center [1427, 113] width 253 height 41
click at [1367, 177] on input "Location" at bounding box center [1427, 176] width 253 height 41
paste input "*******"
type input "**********"
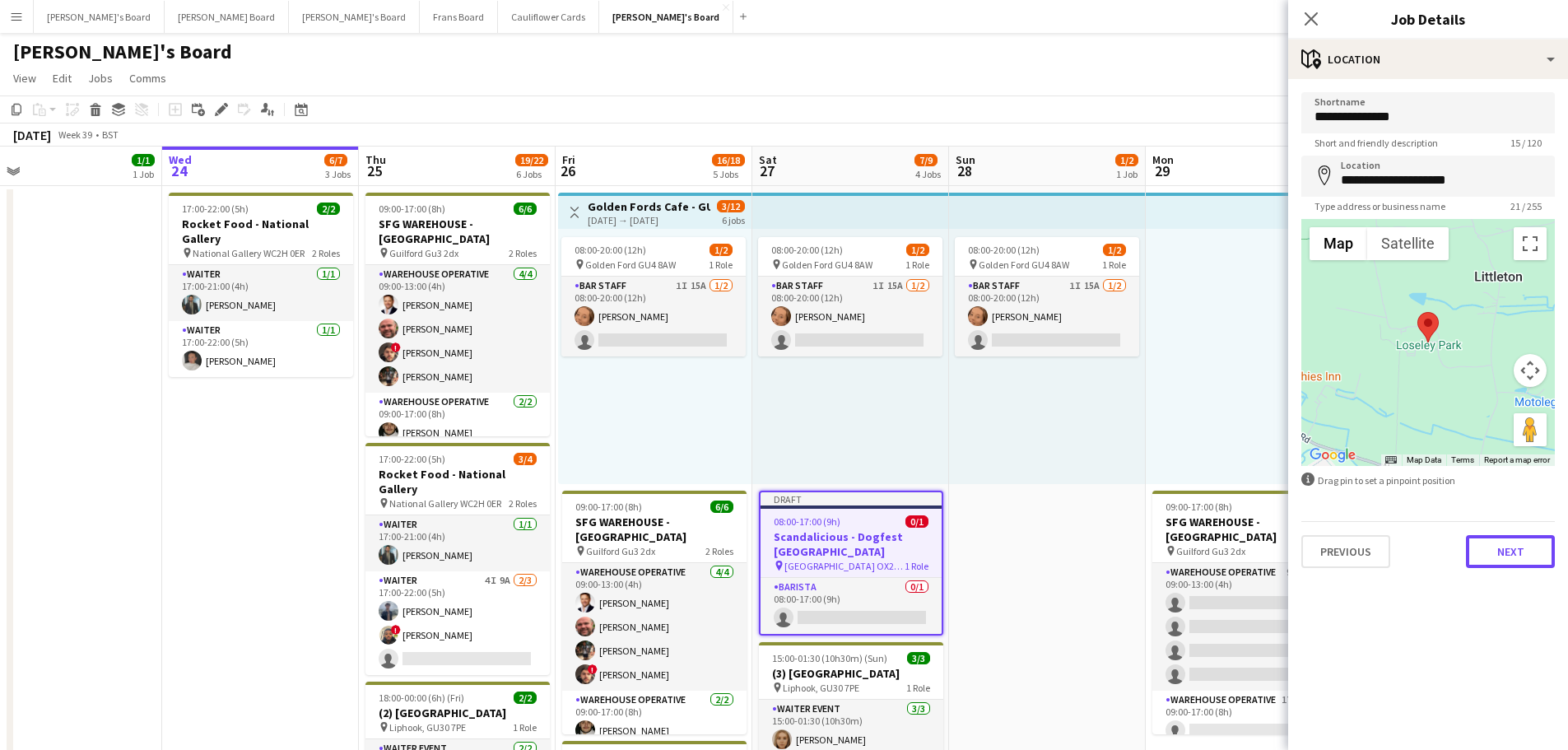
click at [1504, 554] on button "Next" at bounding box center [1511, 552] width 89 height 33
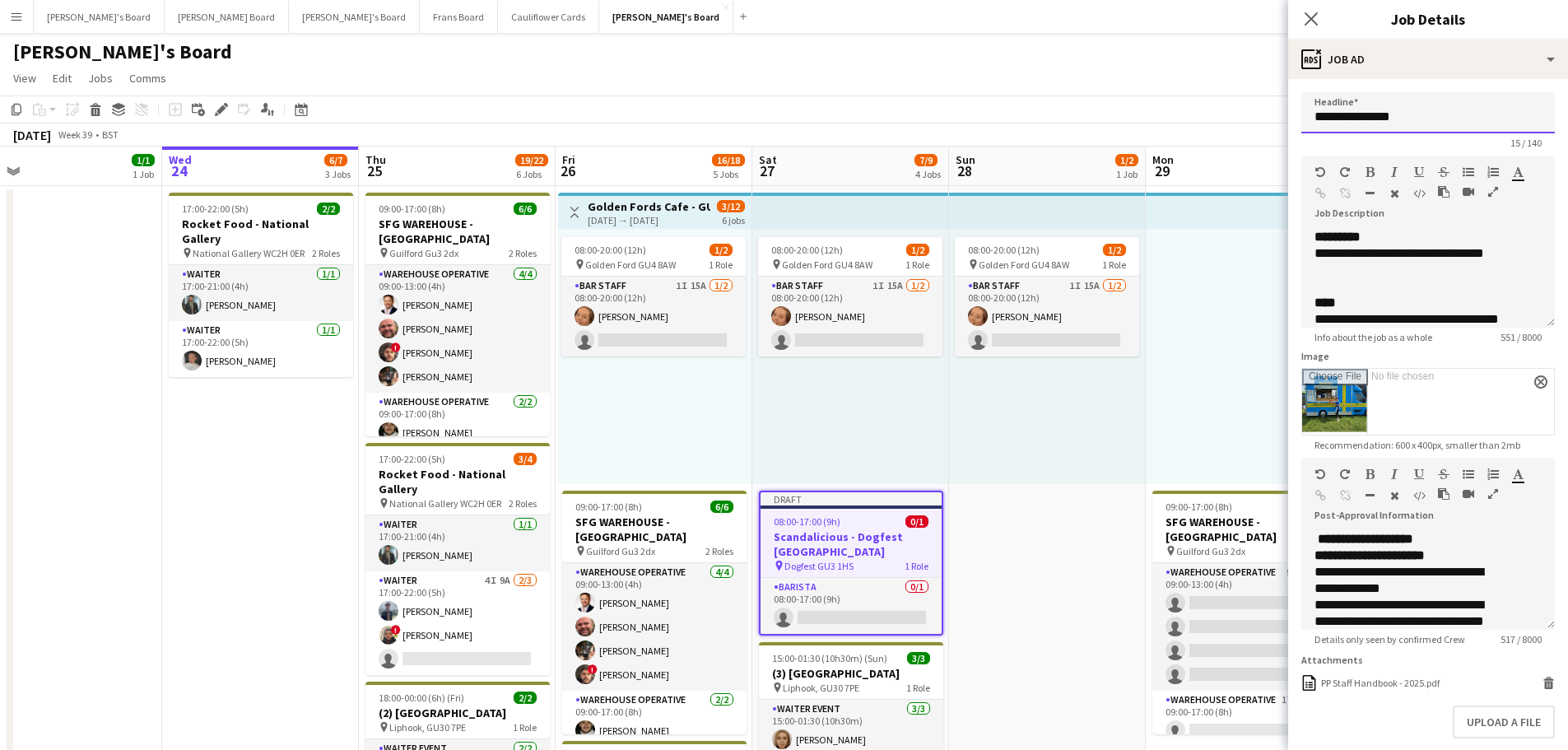
drag, startPoint x: 1418, startPoint y: 124, endPoint x: 1236, endPoint y: 106, distance: 182.9
type input "*"
type input "********"
drag, startPoint x: 1339, startPoint y: 273, endPoint x: 1295, endPoint y: 248, distance: 50.6
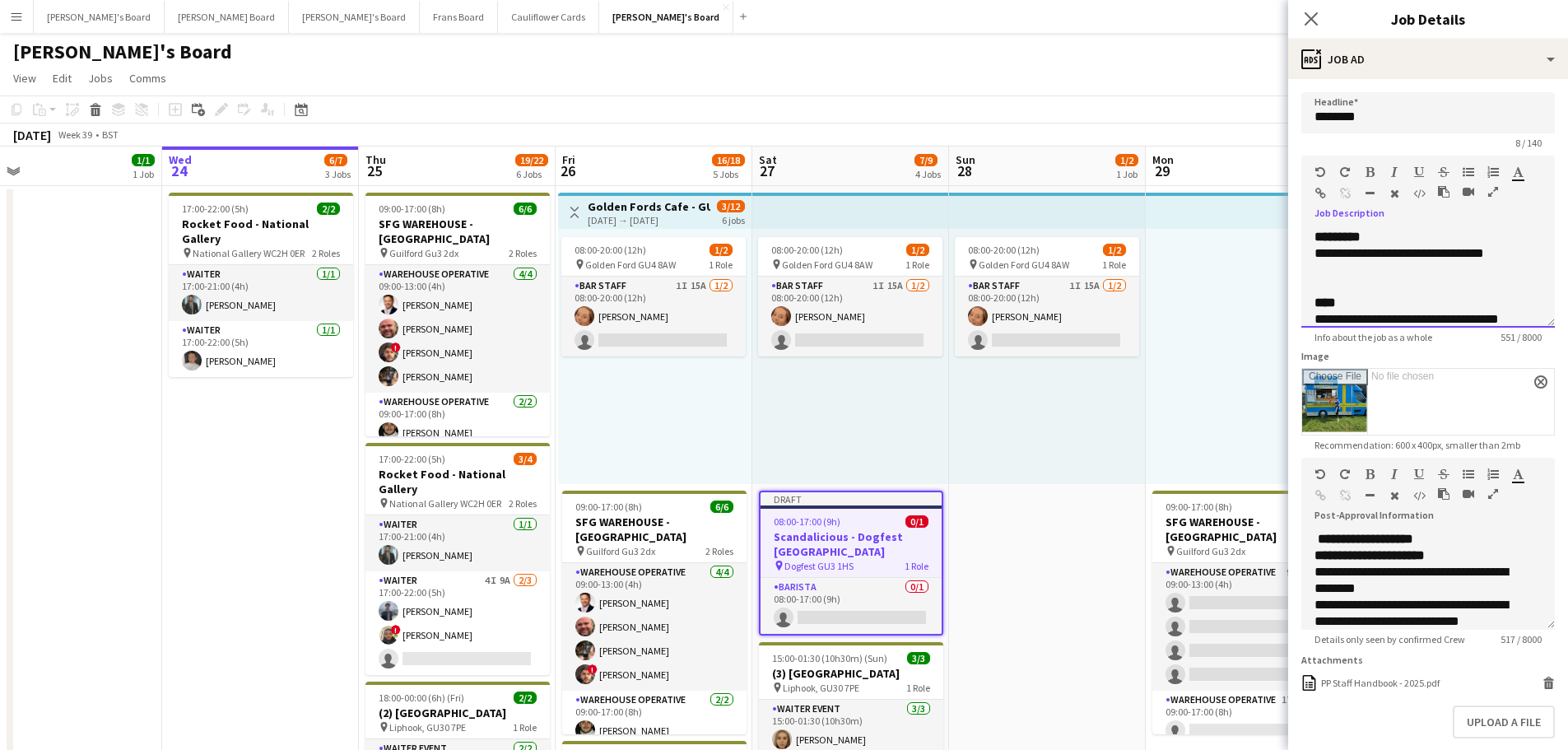
click at [1295, 248] on form "**********" at bounding box center [1428, 455] width 280 height 727
click at [1316, 266] on div "**********" at bounding box center [1416, 262] width 203 height 33
click at [1313, 251] on div "**********" at bounding box center [1427, 278] width 253 height 99
click at [1398, 312] on div "**********" at bounding box center [1416, 328] width 203 height 33
click at [766, 422] on div "08:00-20:00 (12h) 1/2 pin Golden Ford GU4 8AW 1 Role BAR STAFF 1I 15A 1/2 08:00…" at bounding box center [850, 356] width 197 height 255
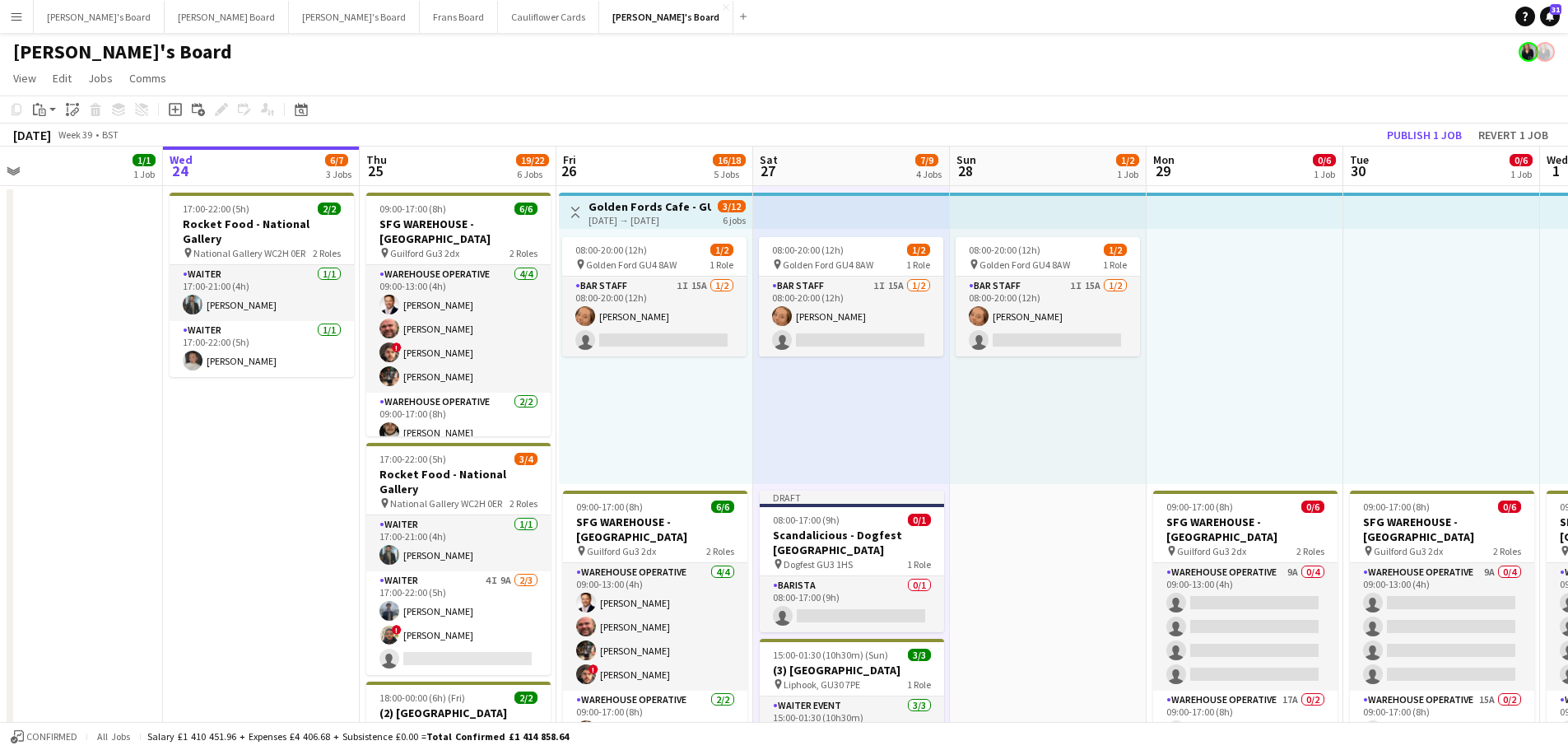
scroll to position [165, 0]
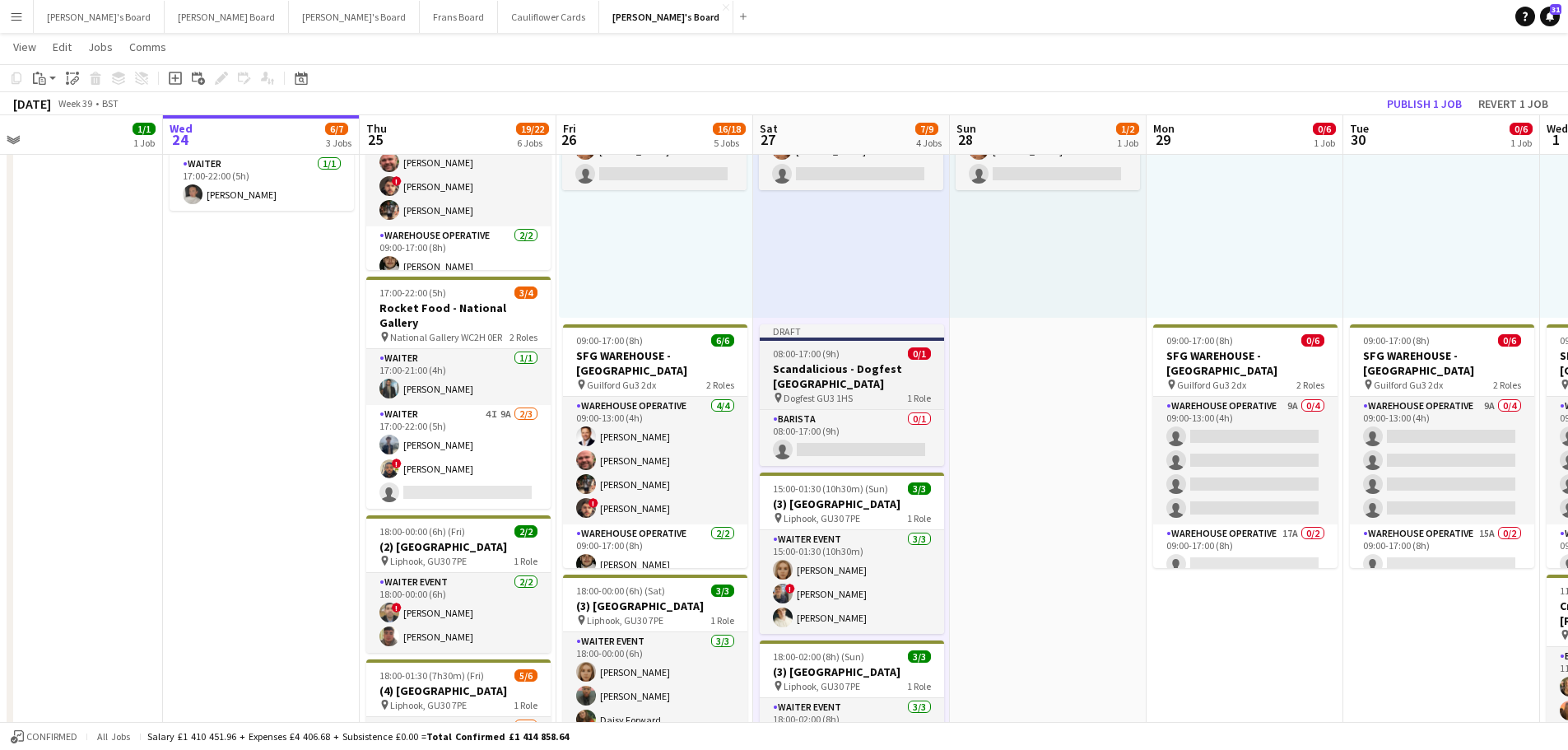
click at [848, 379] on h3 "Scandalicious - Dogfest [GEOGRAPHIC_DATA]" at bounding box center [852, 376] width 184 height 30
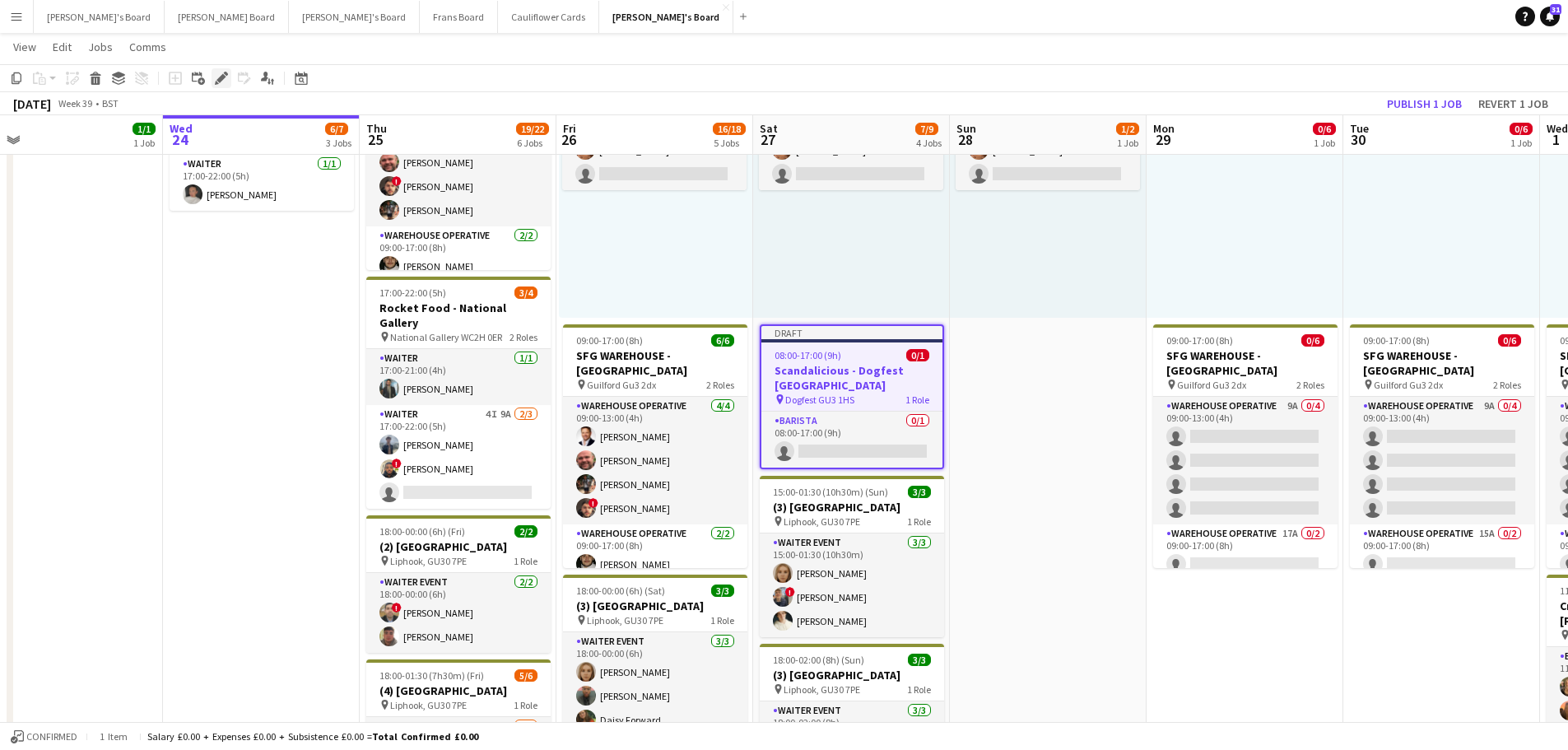
click at [222, 74] on icon "Edit" at bounding box center [222, 79] width 14 height 14
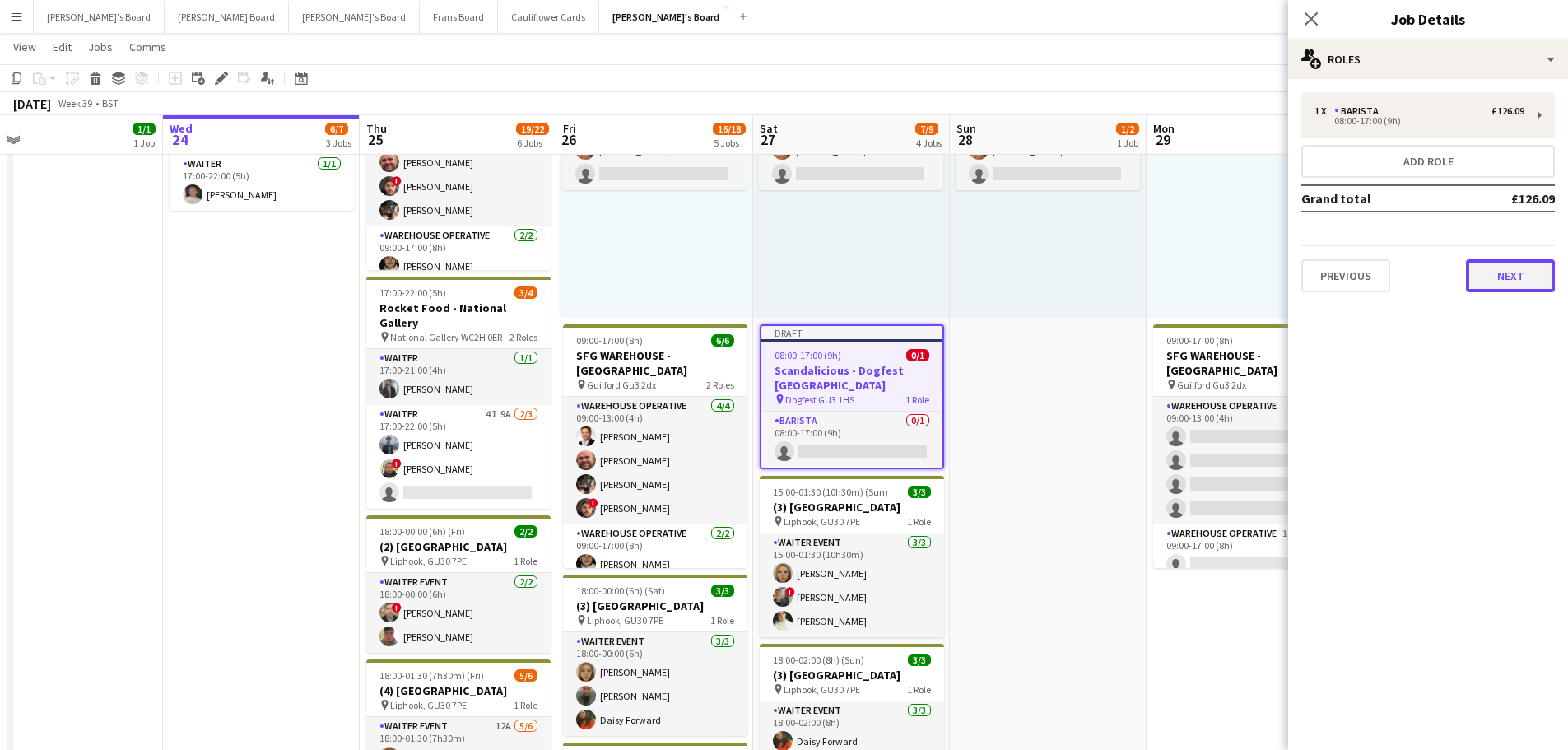
click at [1511, 277] on button "Next" at bounding box center [1511, 276] width 89 height 33
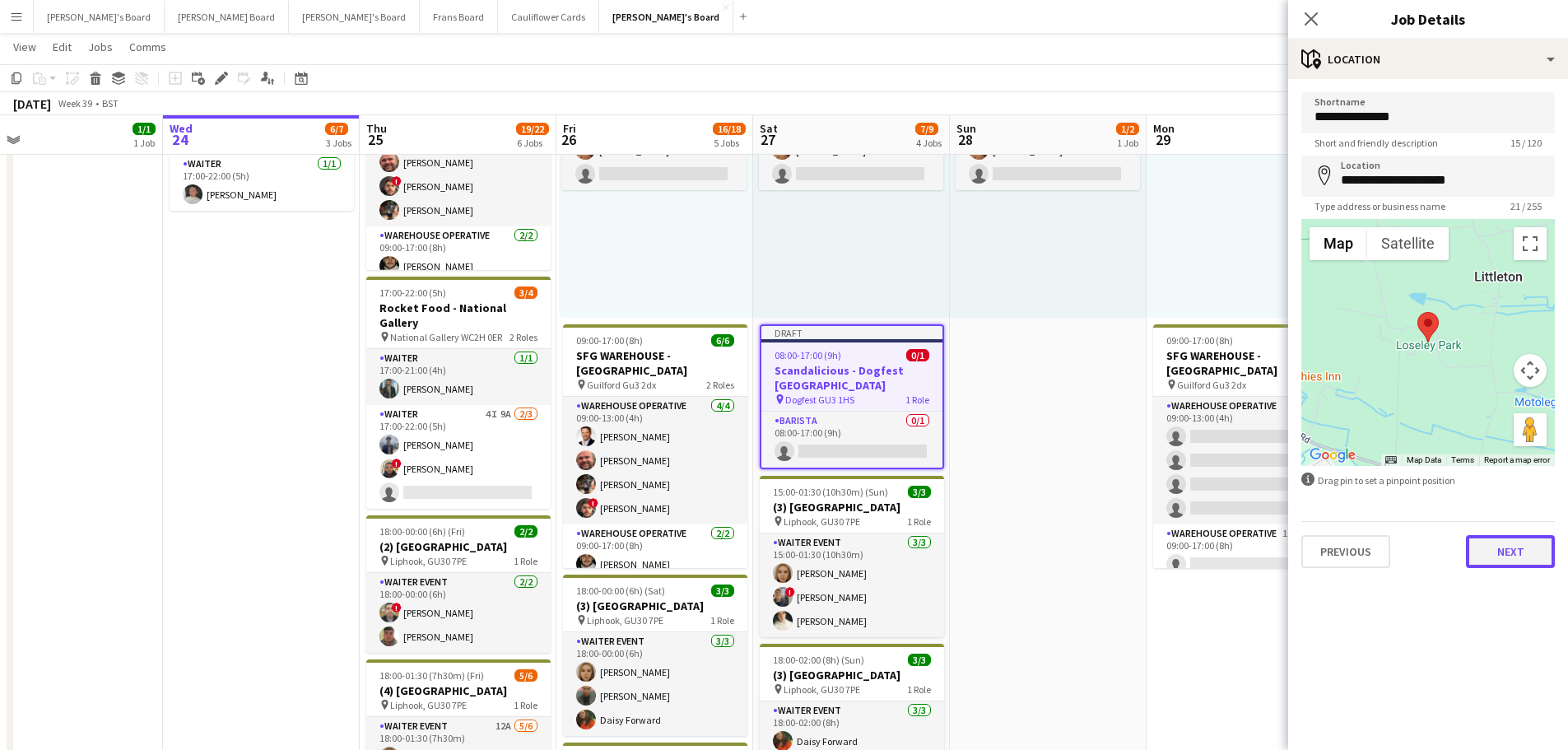
click at [1533, 539] on button "Next" at bounding box center [1511, 552] width 89 height 33
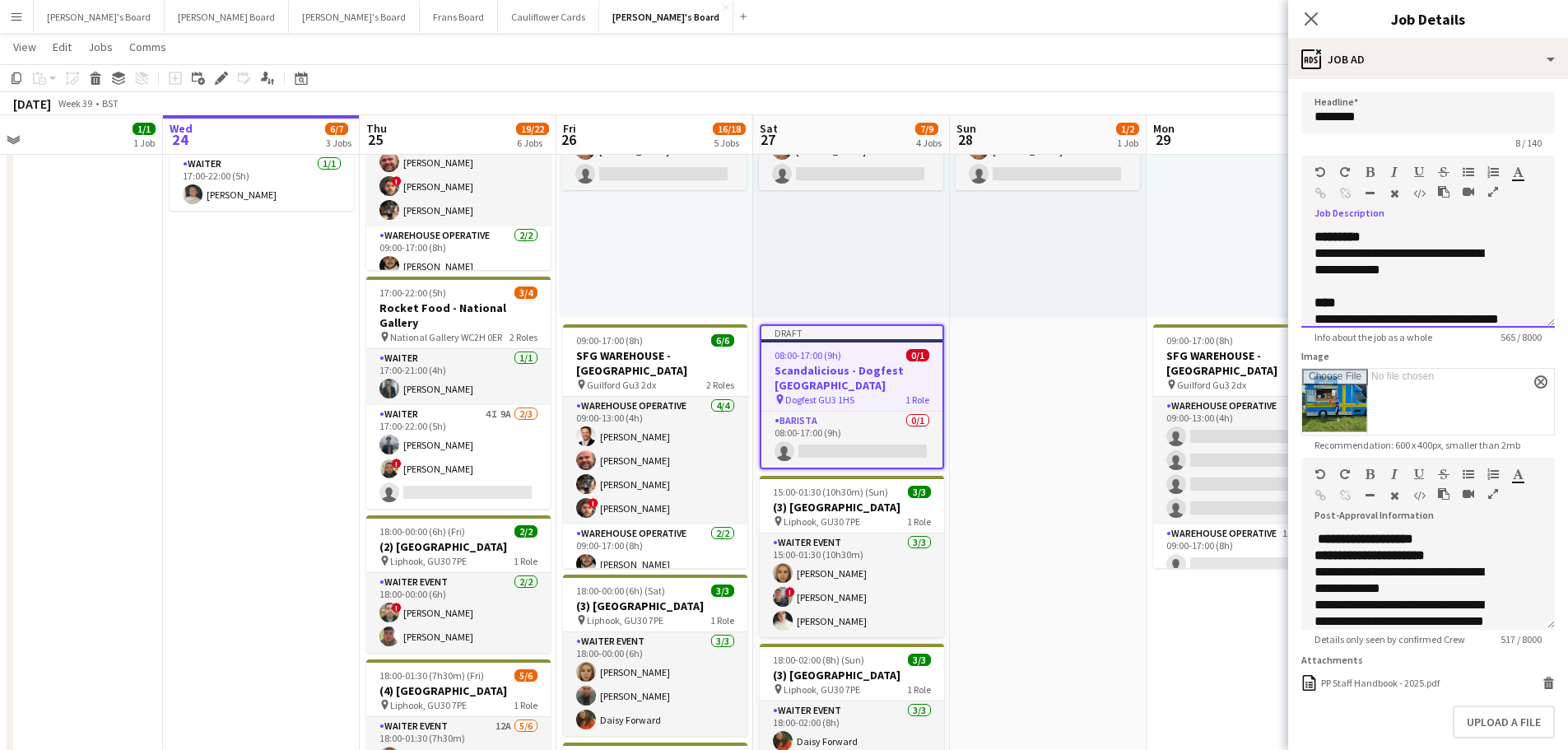
click at [1423, 278] on div "**********" at bounding box center [1410, 262] width 190 height 33
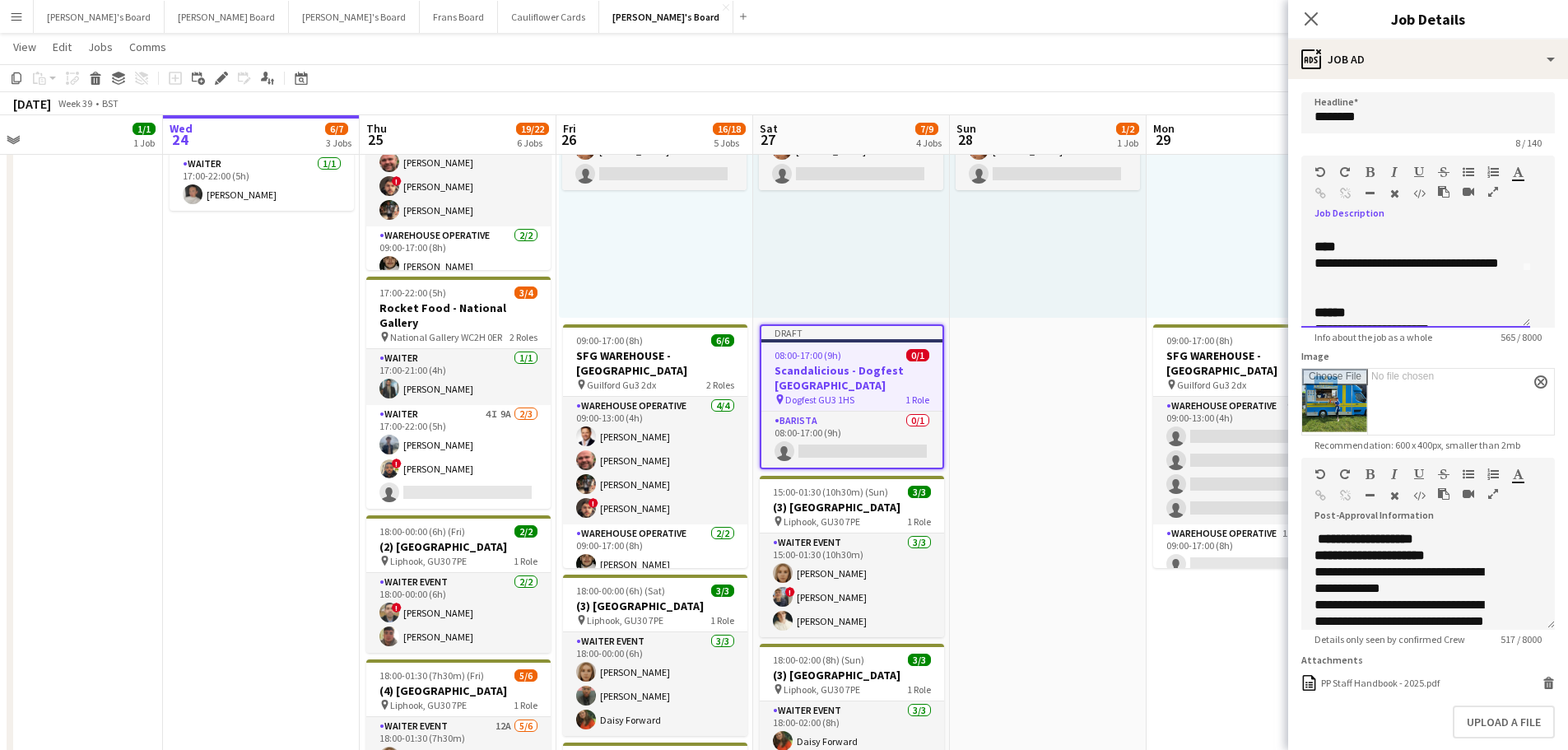
scroll to position [82, 0]
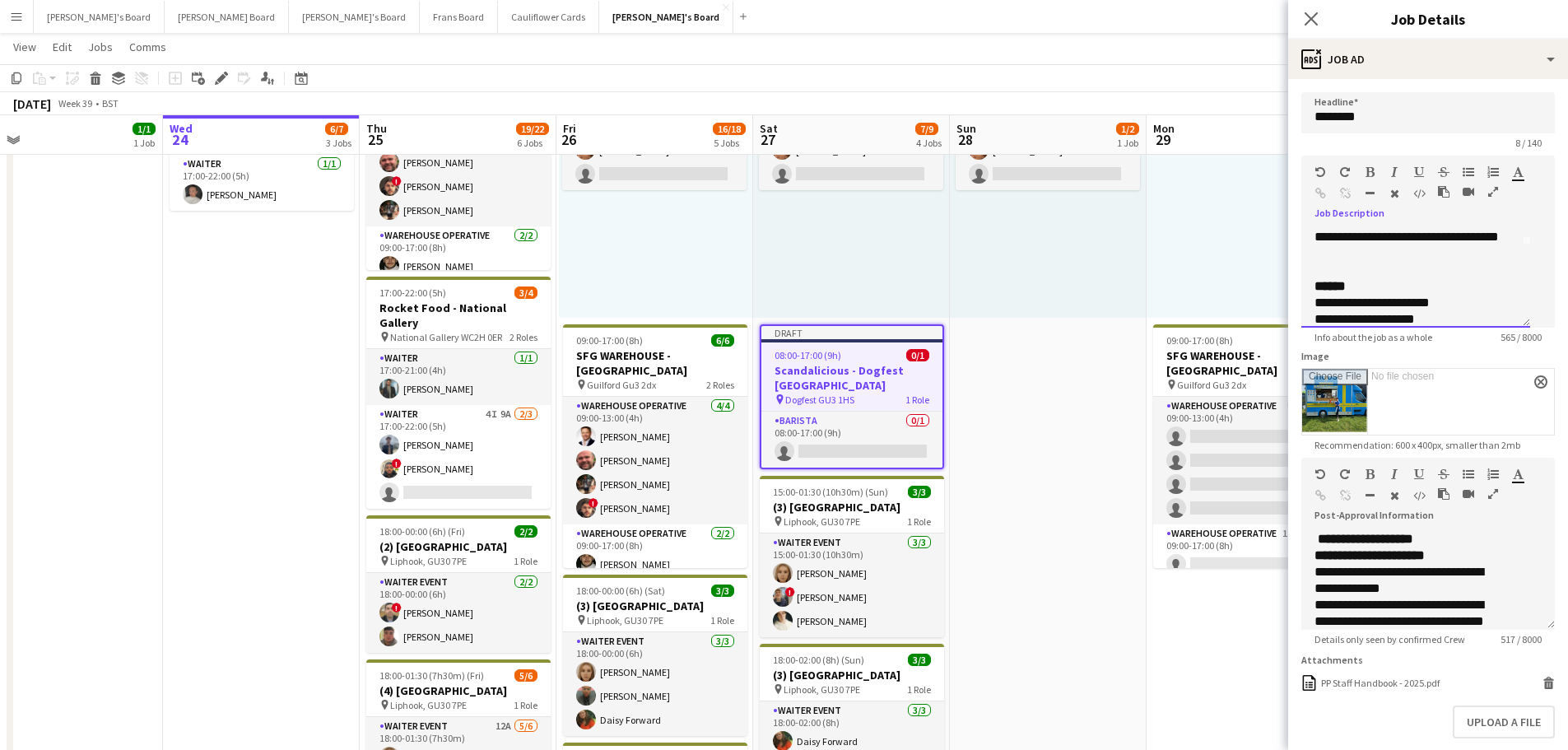
click at [1362, 278] on div at bounding box center [1416, 270] width 203 height 16
click at [1348, 262] on div "**********" at bounding box center [1410, 245] width 190 height 33
paste div
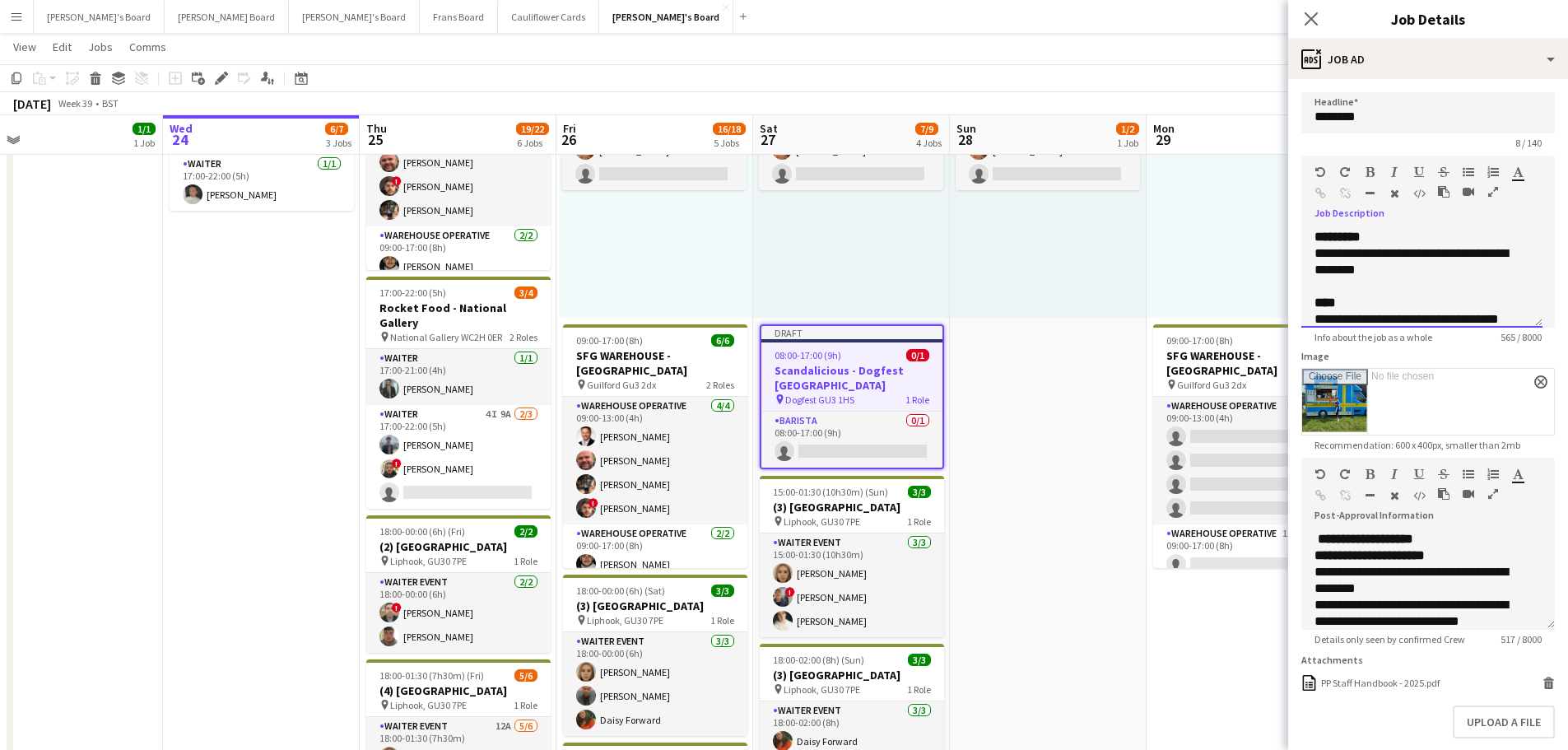
click at [1436, 267] on div "**********" at bounding box center [1416, 262] width 203 height 33
click at [1360, 117] on input "********" at bounding box center [1427, 113] width 253 height 41
paste input "text"
paste input "***"
click at [1376, 113] on input "**********" at bounding box center [1427, 113] width 253 height 41
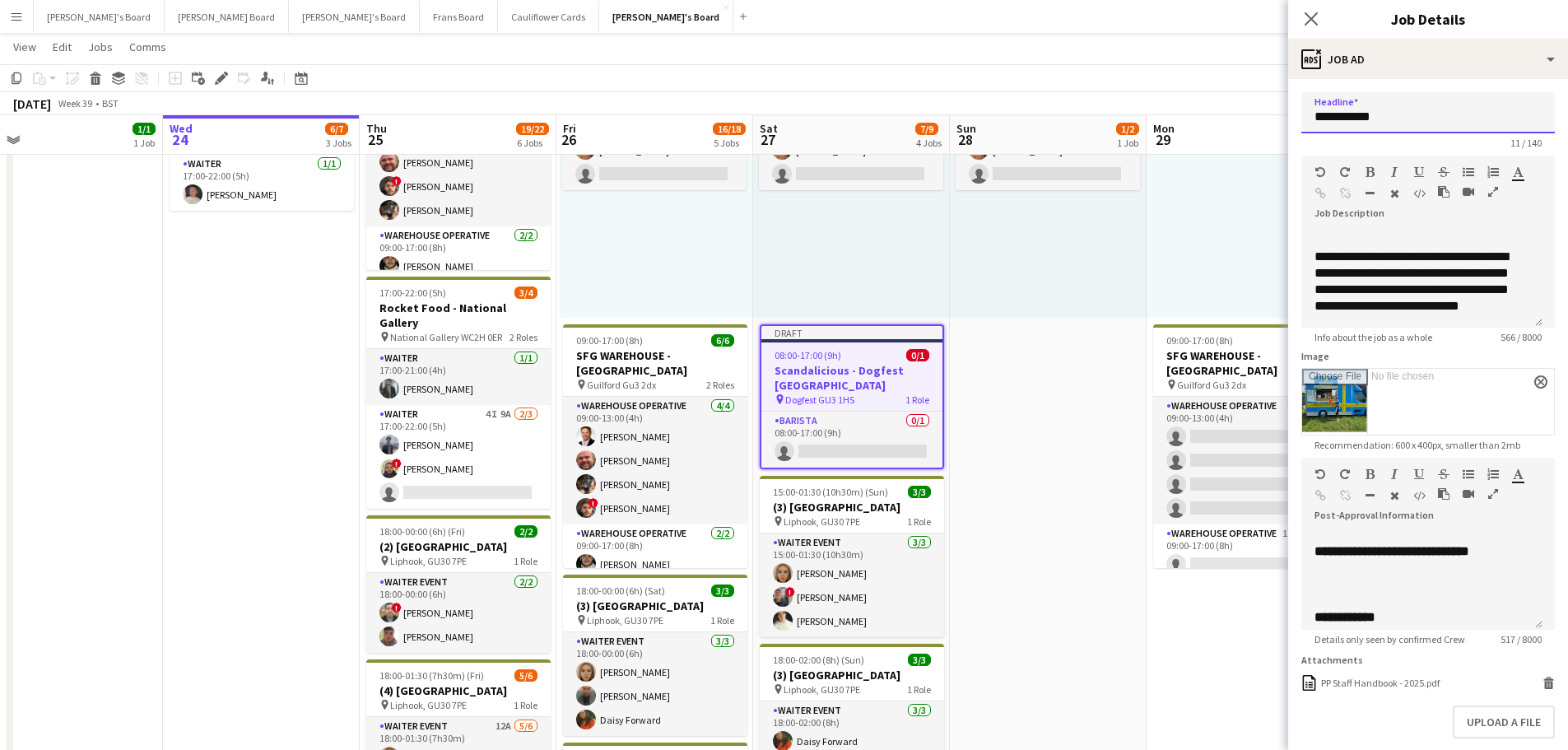
scroll to position [247, 0]
type input "**********"
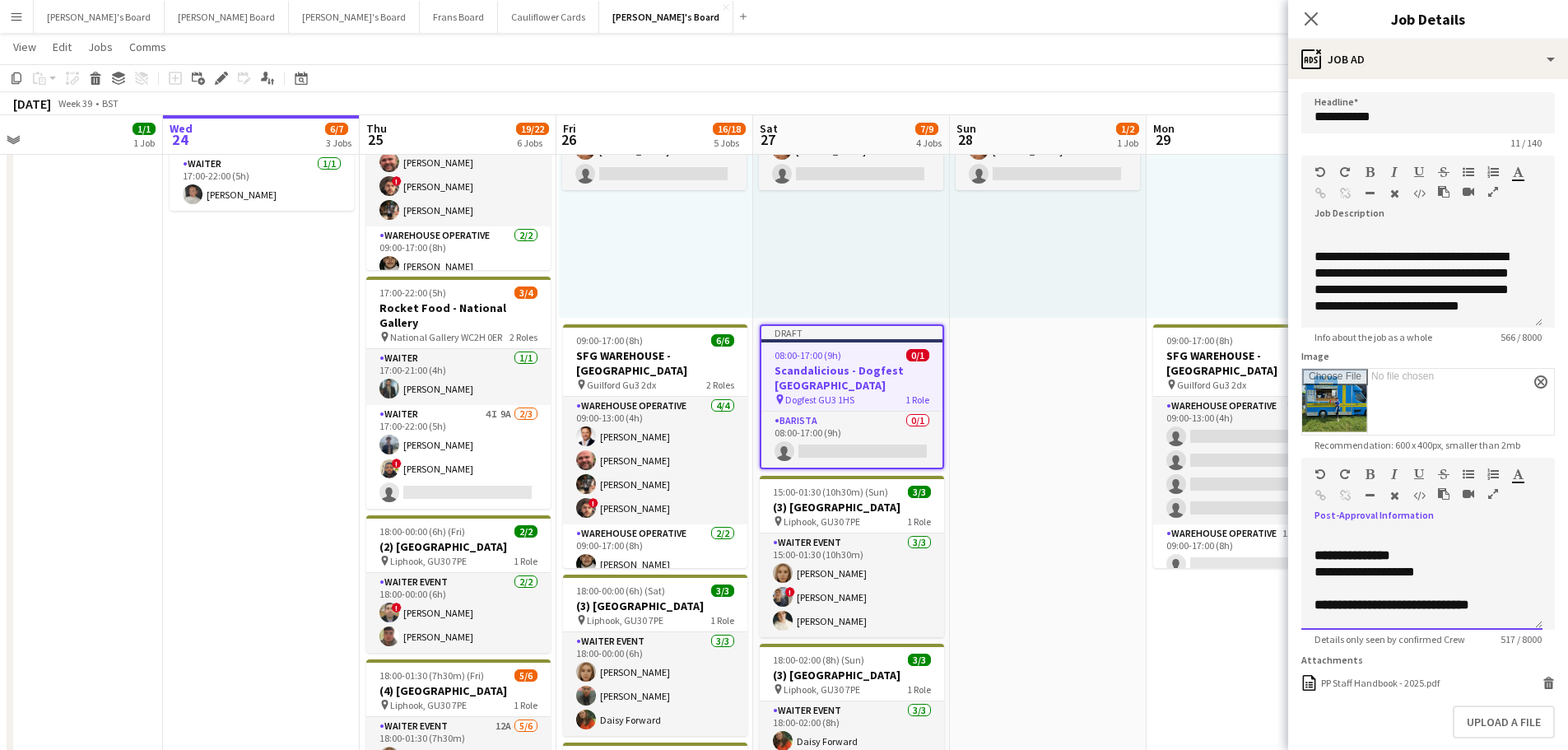
scroll to position [174, 0]
drag, startPoint x: 1360, startPoint y: 623, endPoint x: 1311, endPoint y: 593, distance: 57.5
click at [1311, 593] on div "**********" at bounding box center [1422, 581] width 241 height 99
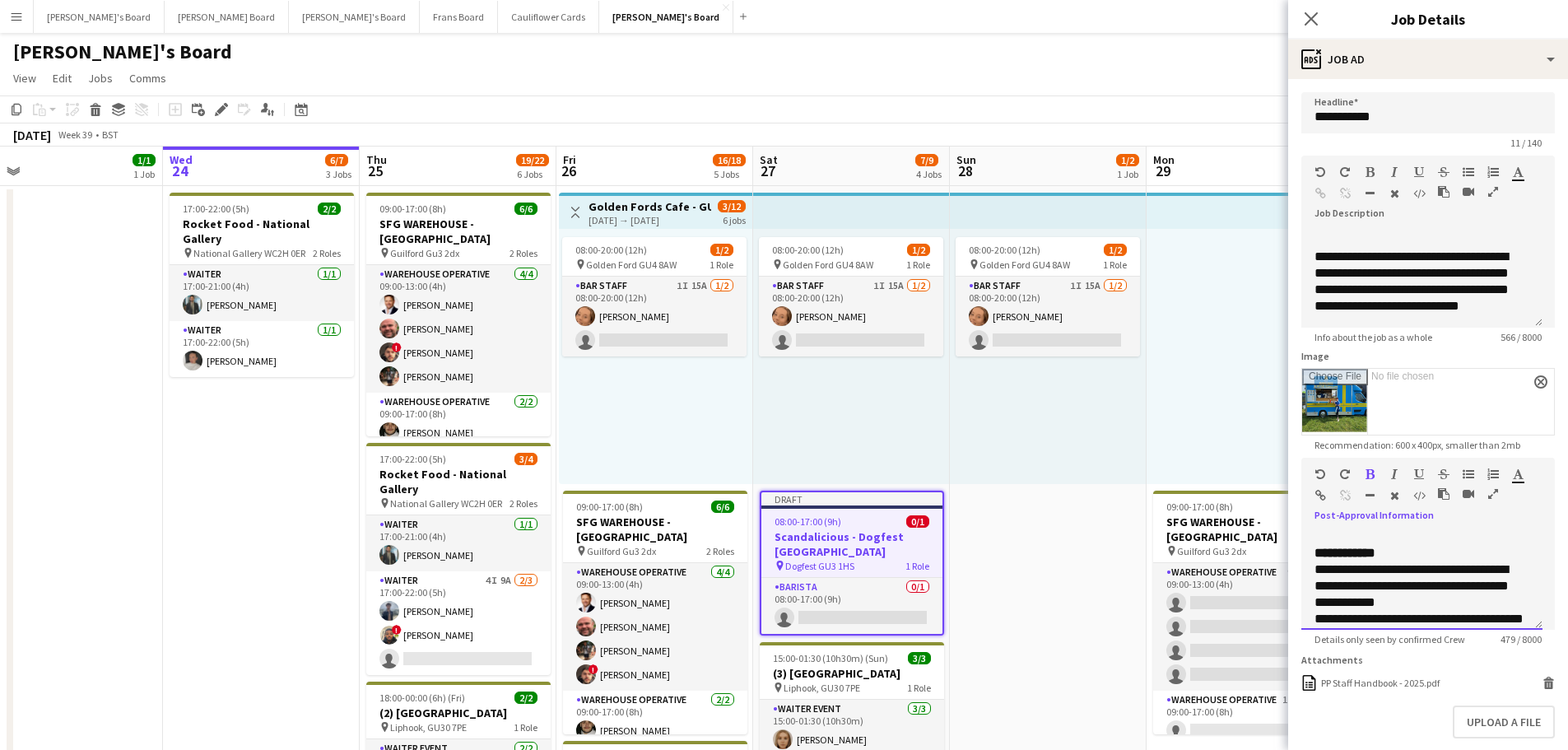
scroll to position [245, 0]
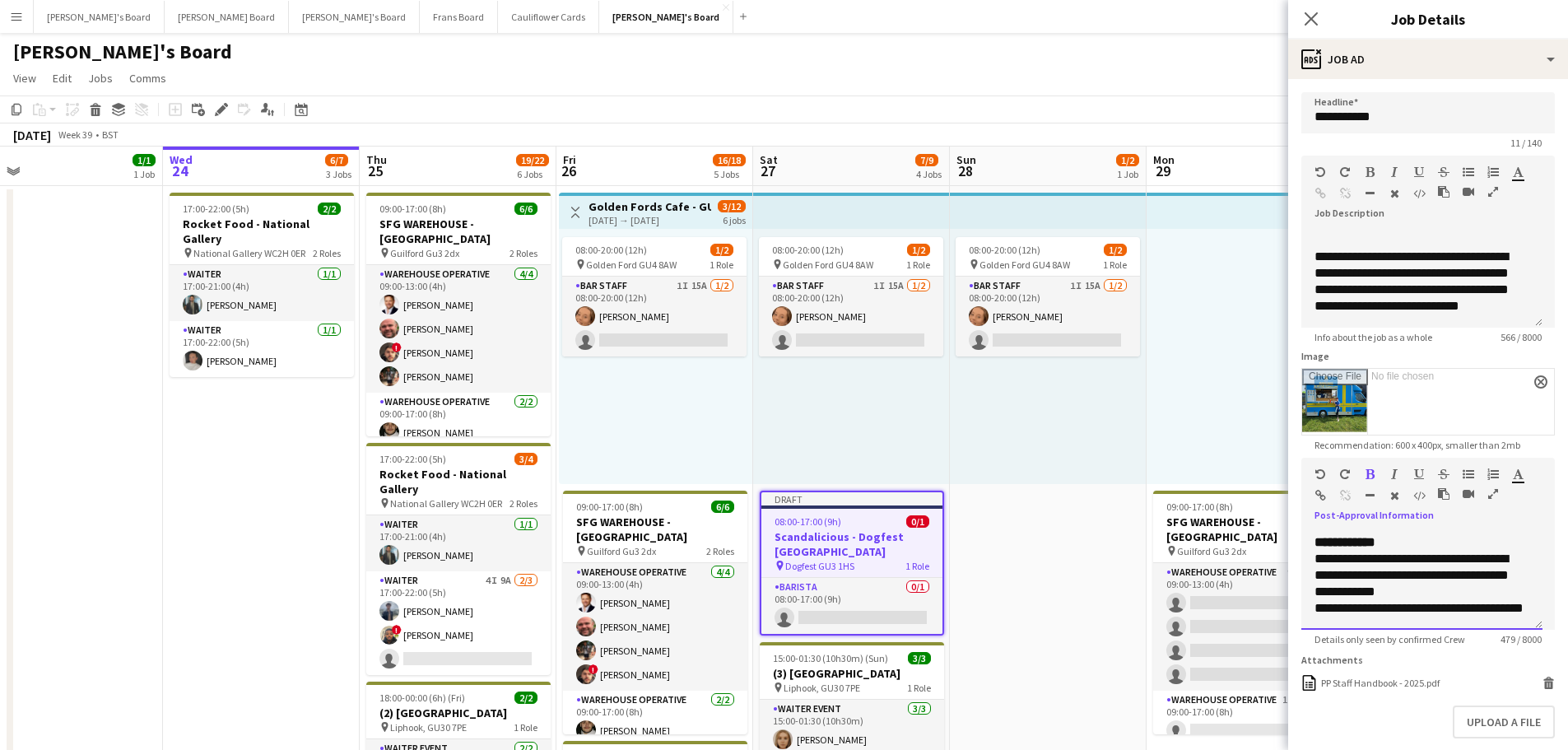
drag, startPoint x: 1314, startPoint y: 556, endPoint x: 1455, endPoint y: 614, distance: 152.5
click at [1455, 614] on div "**********" at bounding box center [1422, 581] width 241 height 99
click at [1442, 569] on div "**********" at bounding box center [1423, 575] width 215 height 49
drag, startPoint x: 1411, startPoint y: 570, endPoint x: 1321, endPoint y: 569, distance: 90.0
click at [1318, 569] on div "**********" at bounding box center [1423, 575] width 215 height 49
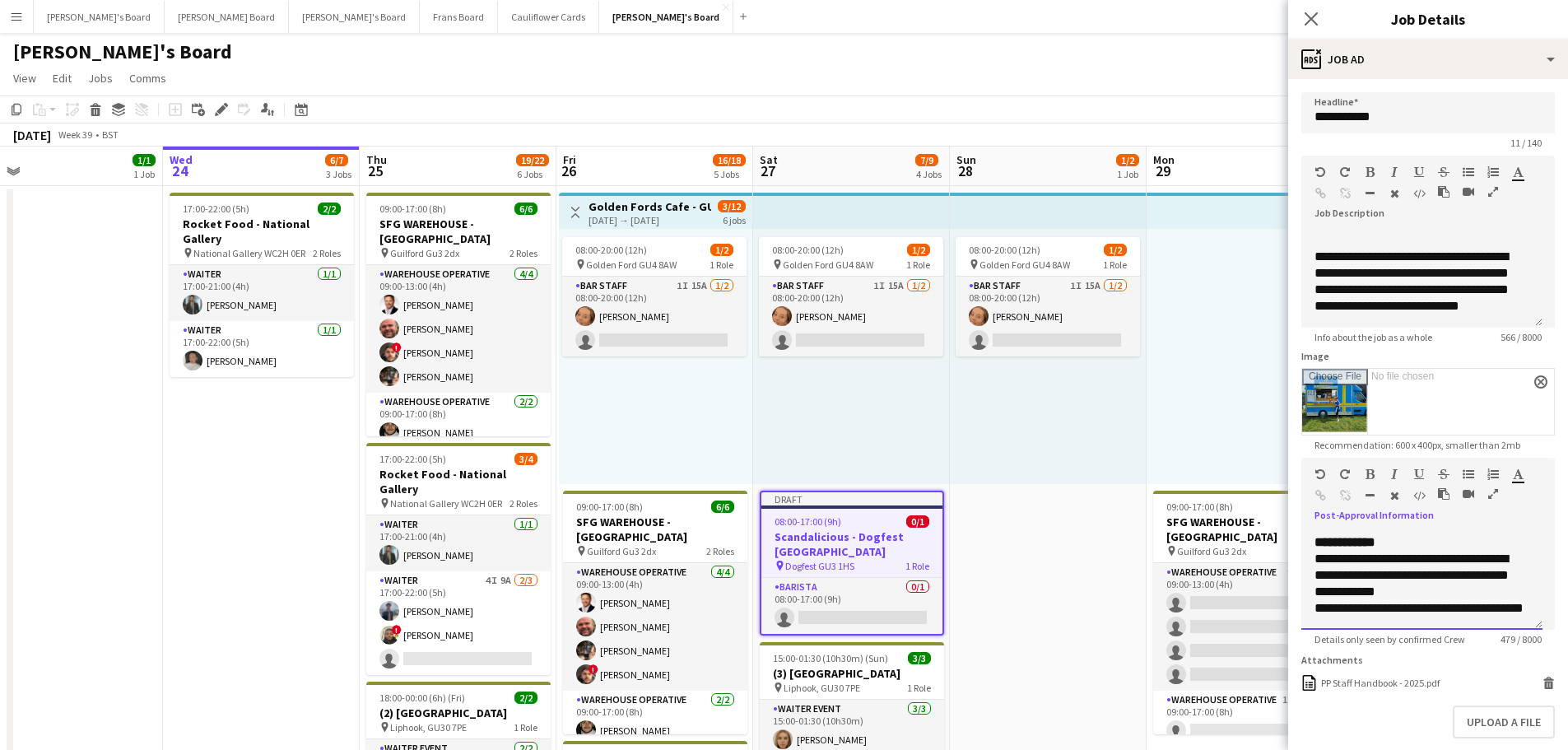
click at [1462, 570] on div "**********" at bounding box center [1423, 575] width 215 height 49
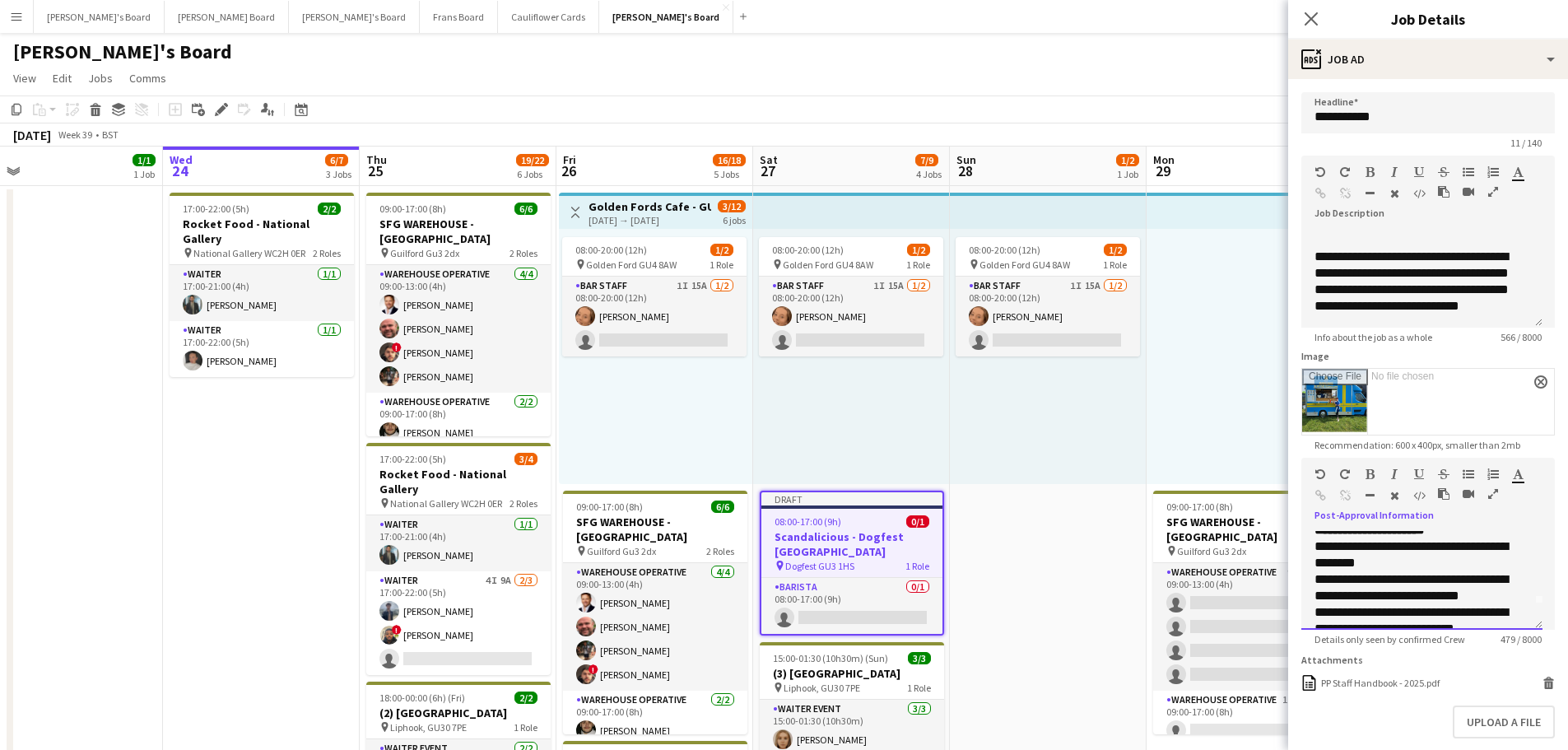
scroll to position [0, 0]
click at [1319, 543] on b "**********" at bounding box center [1365, 538] width 95 height 13
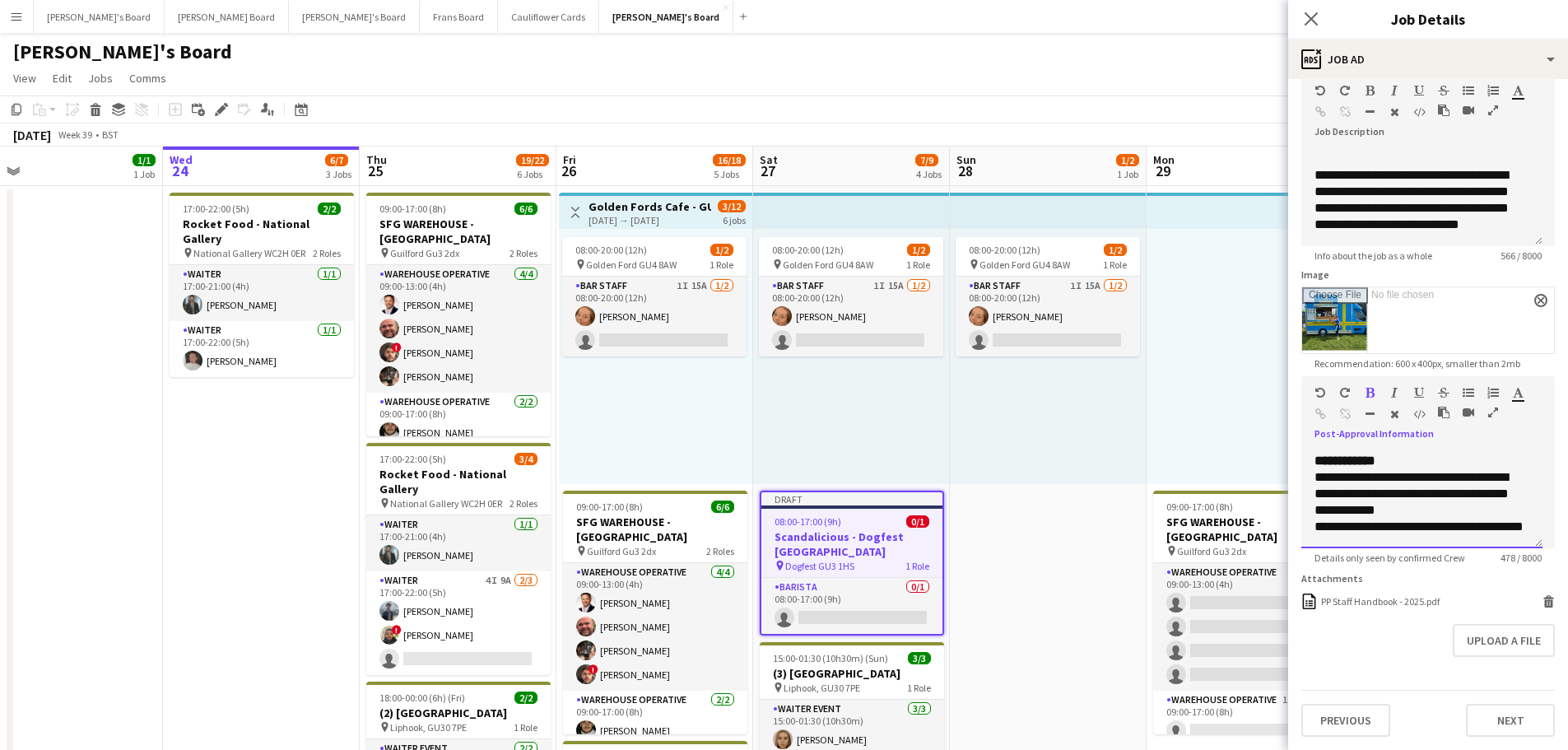
scroll to position [94, 0]
click at [1536, 722] on button "Next" at bounding box center [1511, 721] width 89 height 33
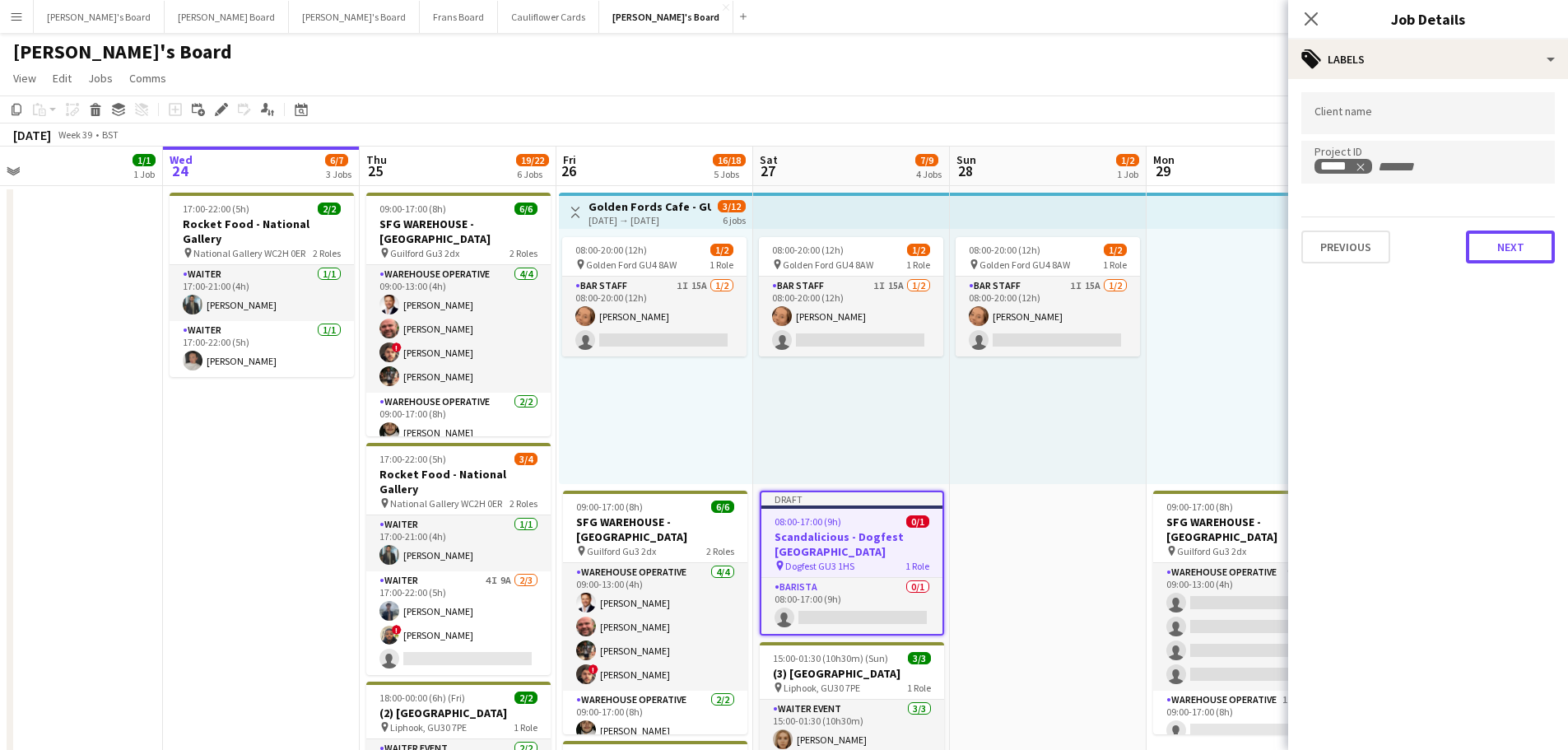
click at [1488, 243] on button "Next" at bounding box center [1511, 247] width 89 height 33
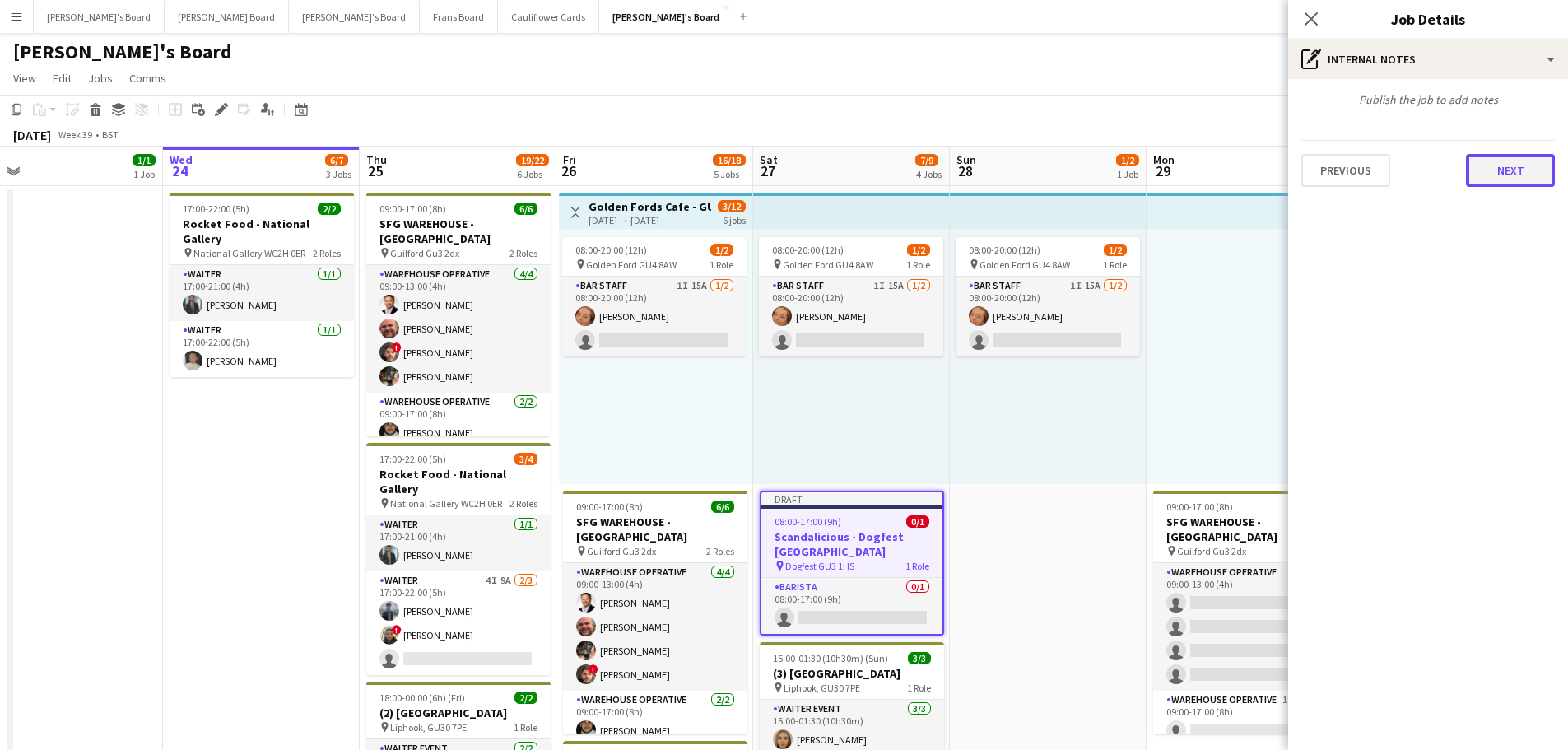
click at [1519, 167] on button "Next" at bounding box center [1511, 171] width 89 height 33
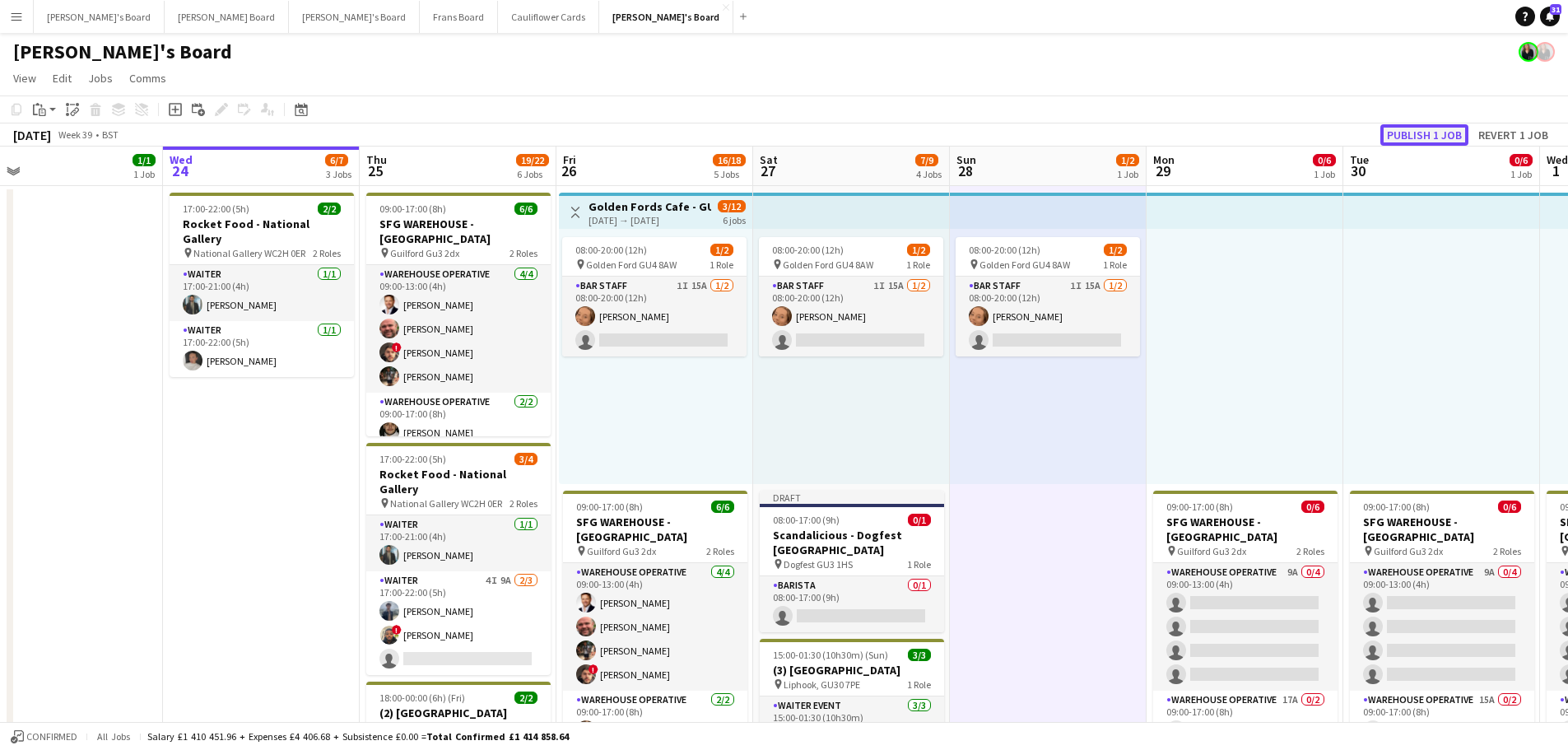
click at [1429, 139] on button "Publish 1 job" at bounding box center [1424, 135] width 88 height 21
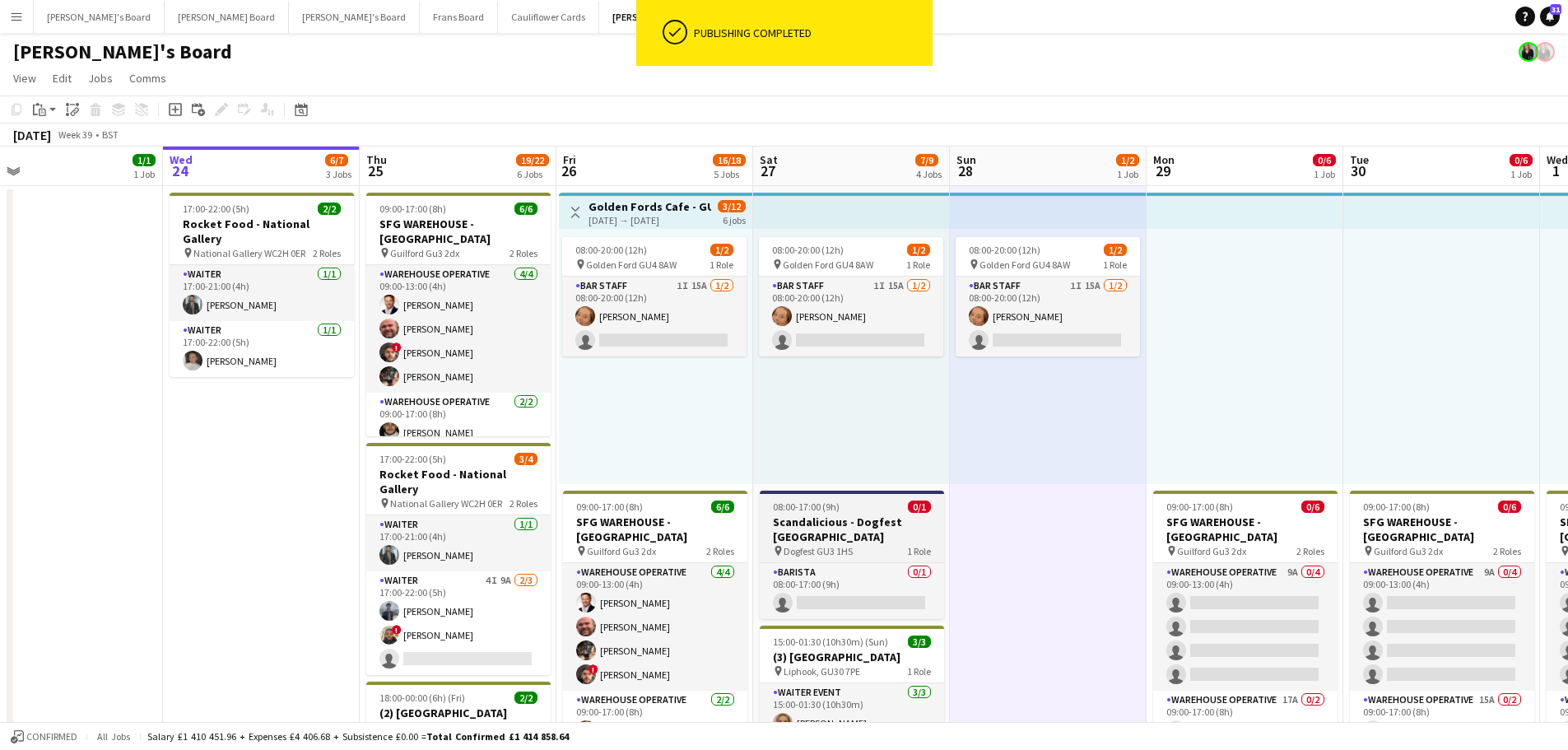
click at [887, 522] on h3 "Scandalicious - Dogfest [GEOGRAPHIC_DATA]" at bounding box center [852, 530] width 184 height 30
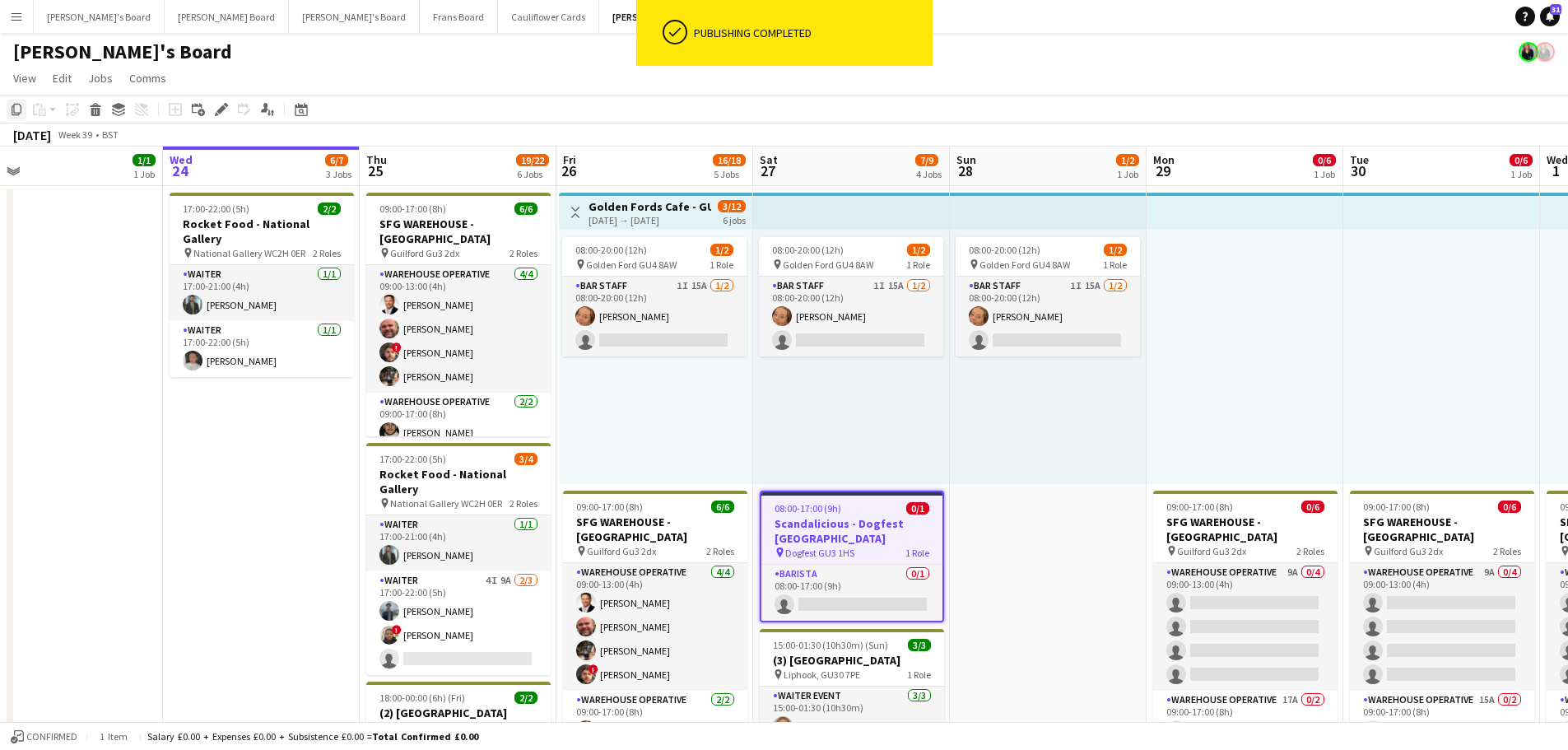
click at [19, 112] on icon "Copy" at bounding box center [16, 110] width 14 height 14
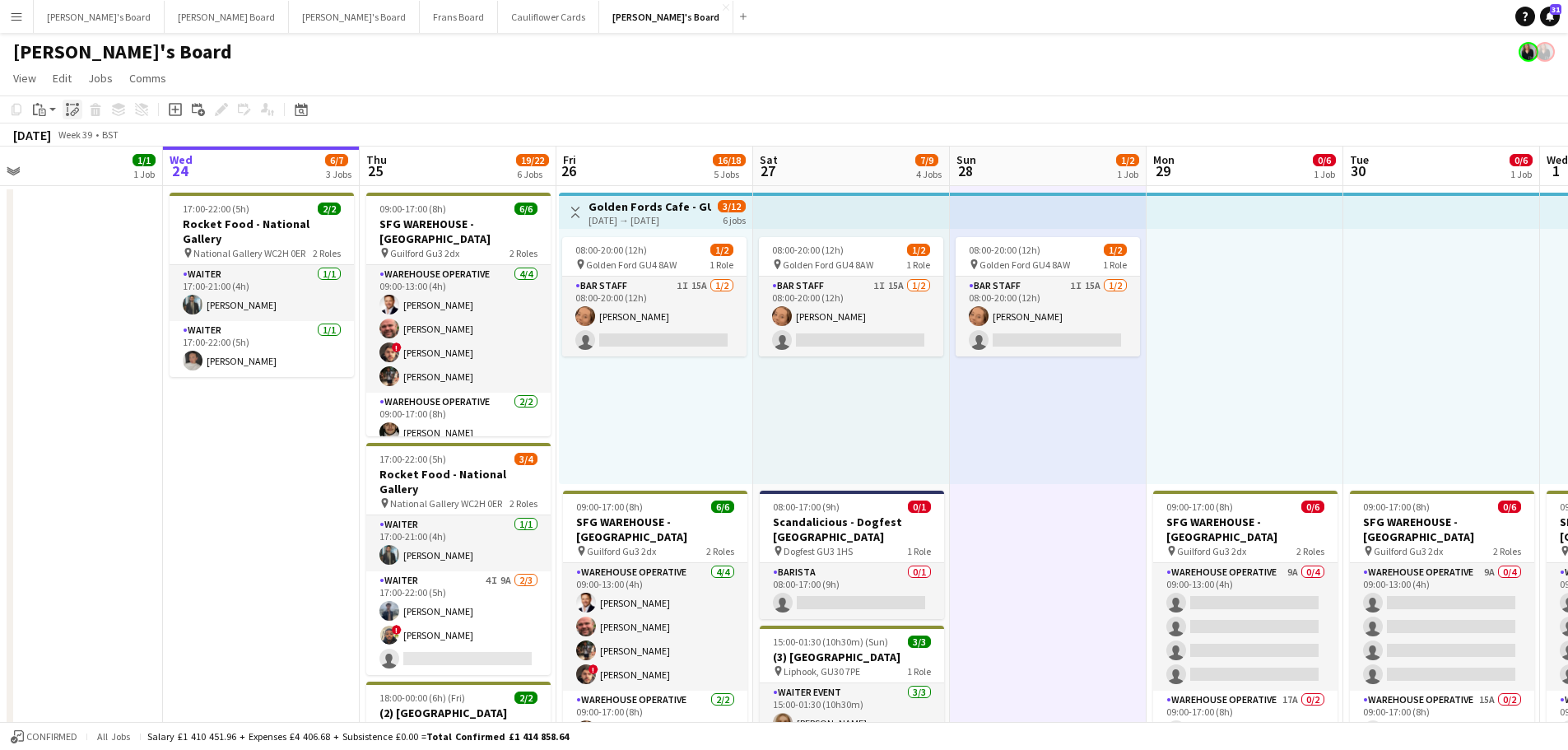
click at [80, 109] on div "Paste linked Job" at bounding box center [73, 110] width 19 height 19
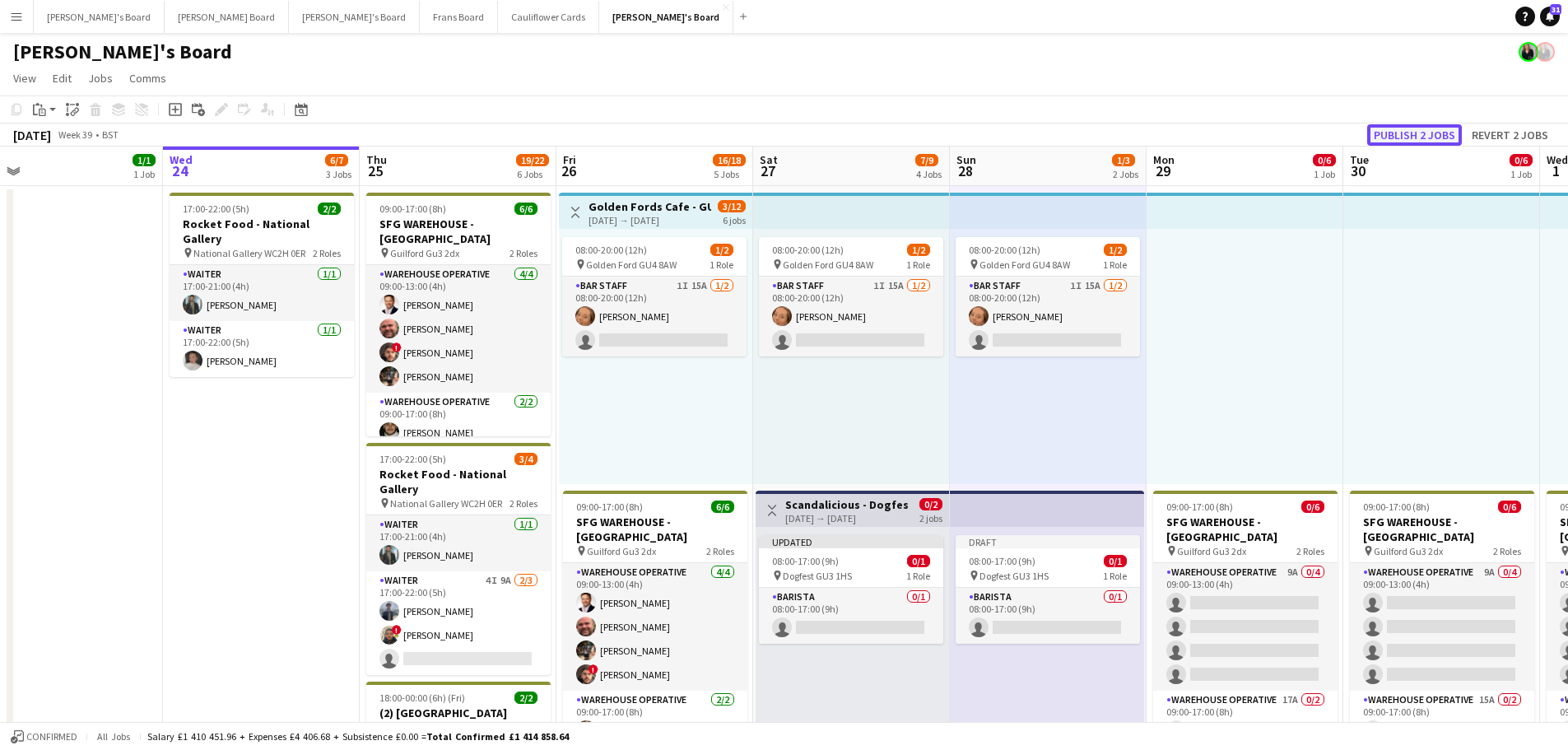
click at [1430, 130] on button "Publish 2 jobs" at bounding box center [1415, 135] width 95 height 21
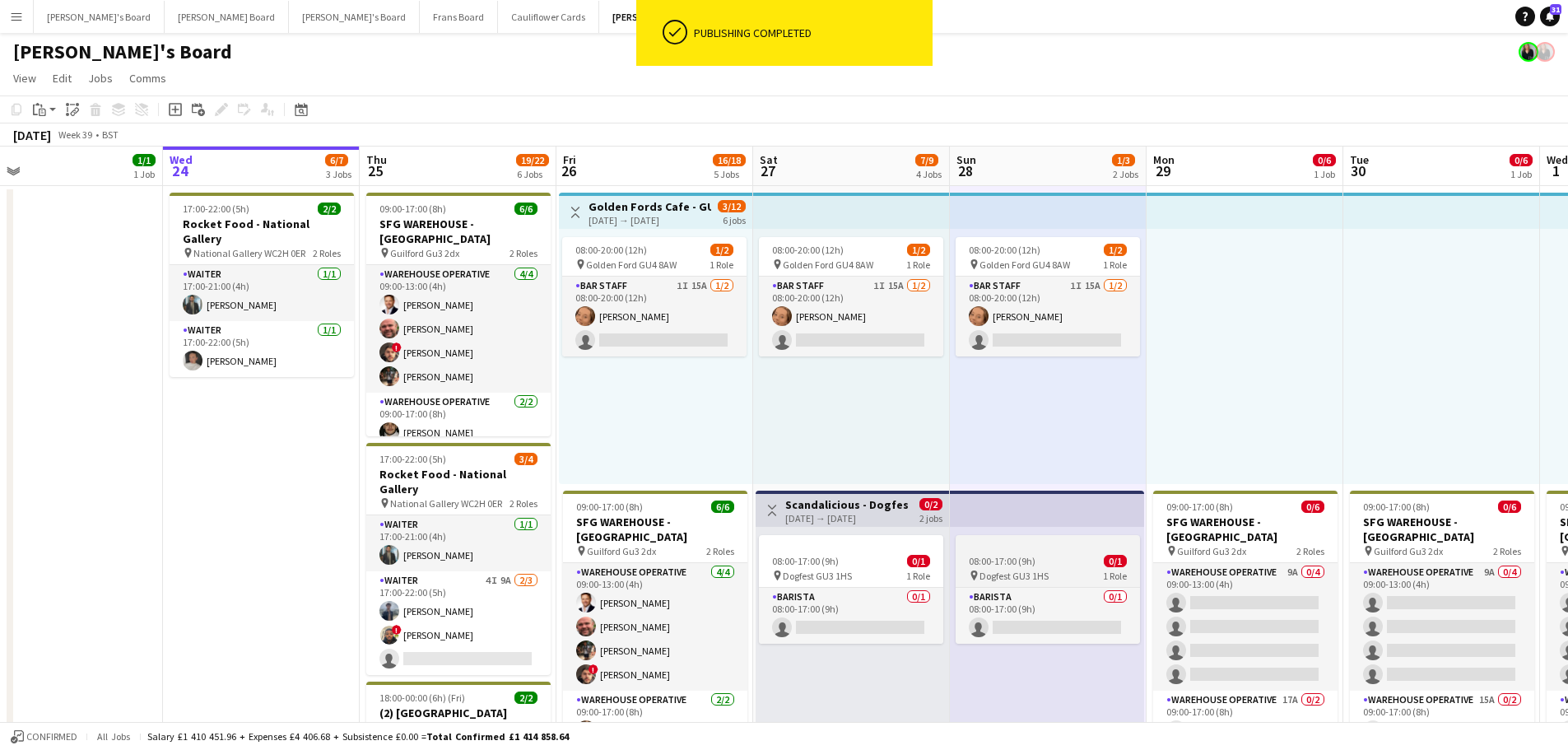
scroll to position [82, 0]
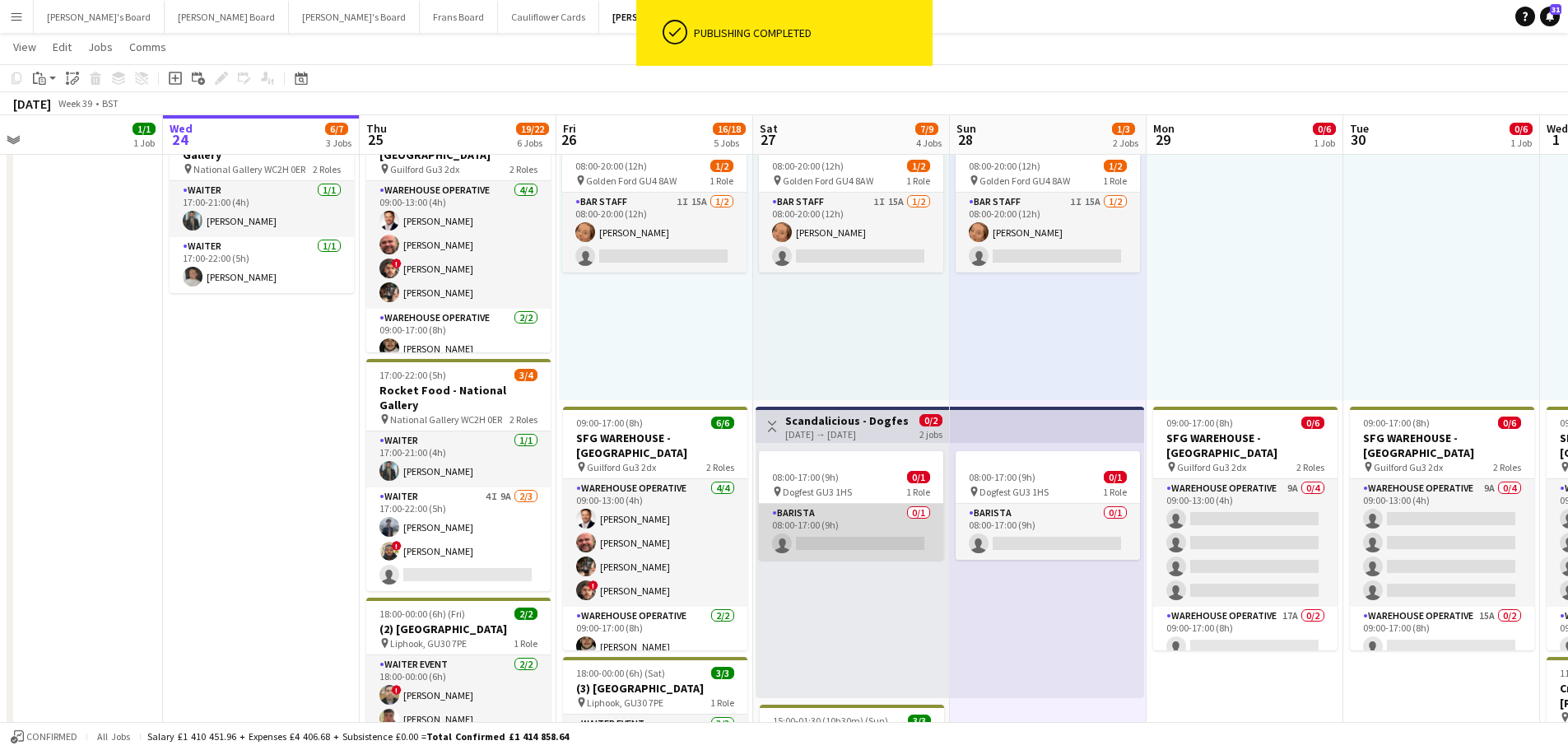
click at [837, 535] on app-card-role "Barista 0/1 08:00-17:00 (9h) single-neutral-actions" at bounding box center [851, 533] width 184 height 56
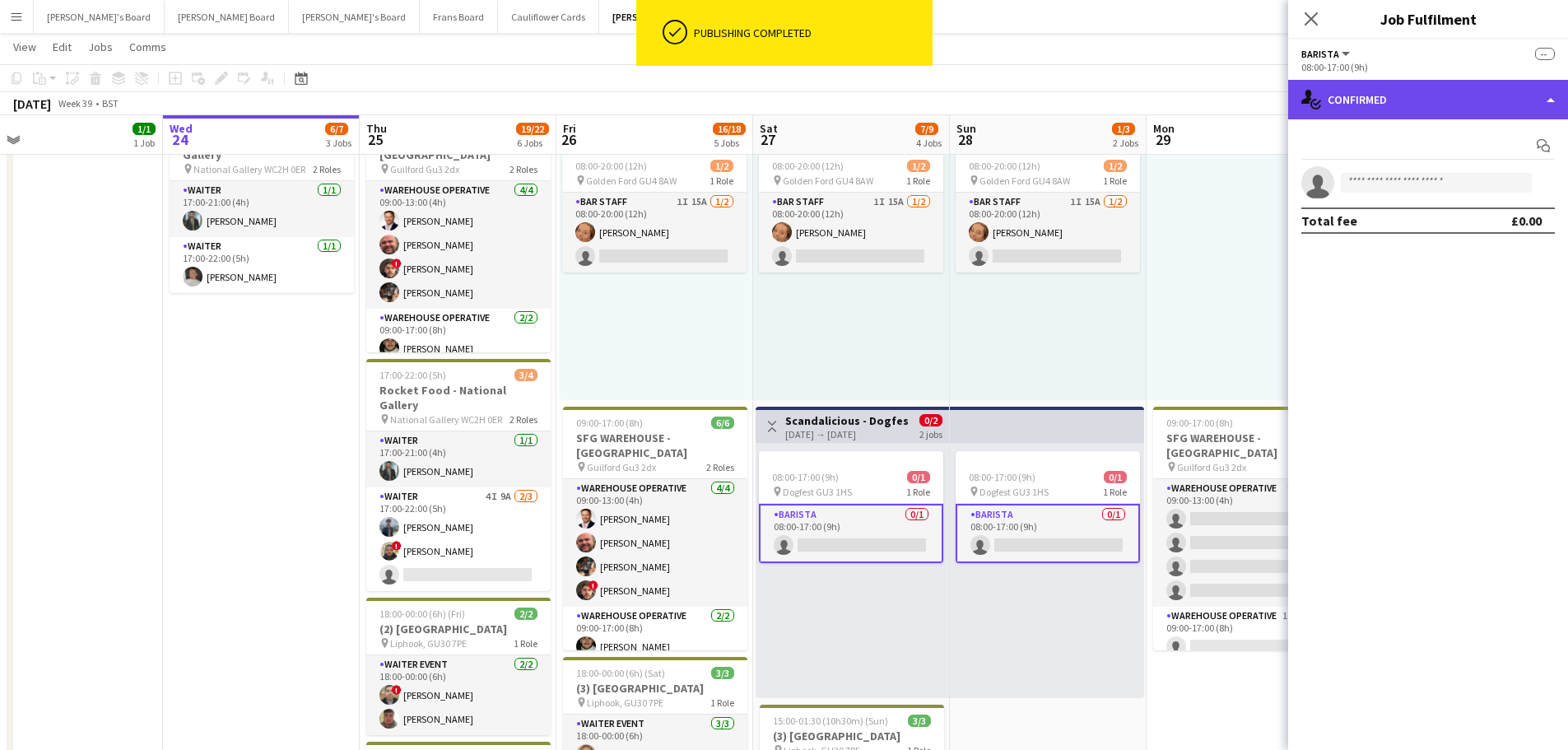
click at [1395, 107] on div "single-neutral-actions-check-2 Confirmed" at bounding box center [1428, 99] width 280 height 40
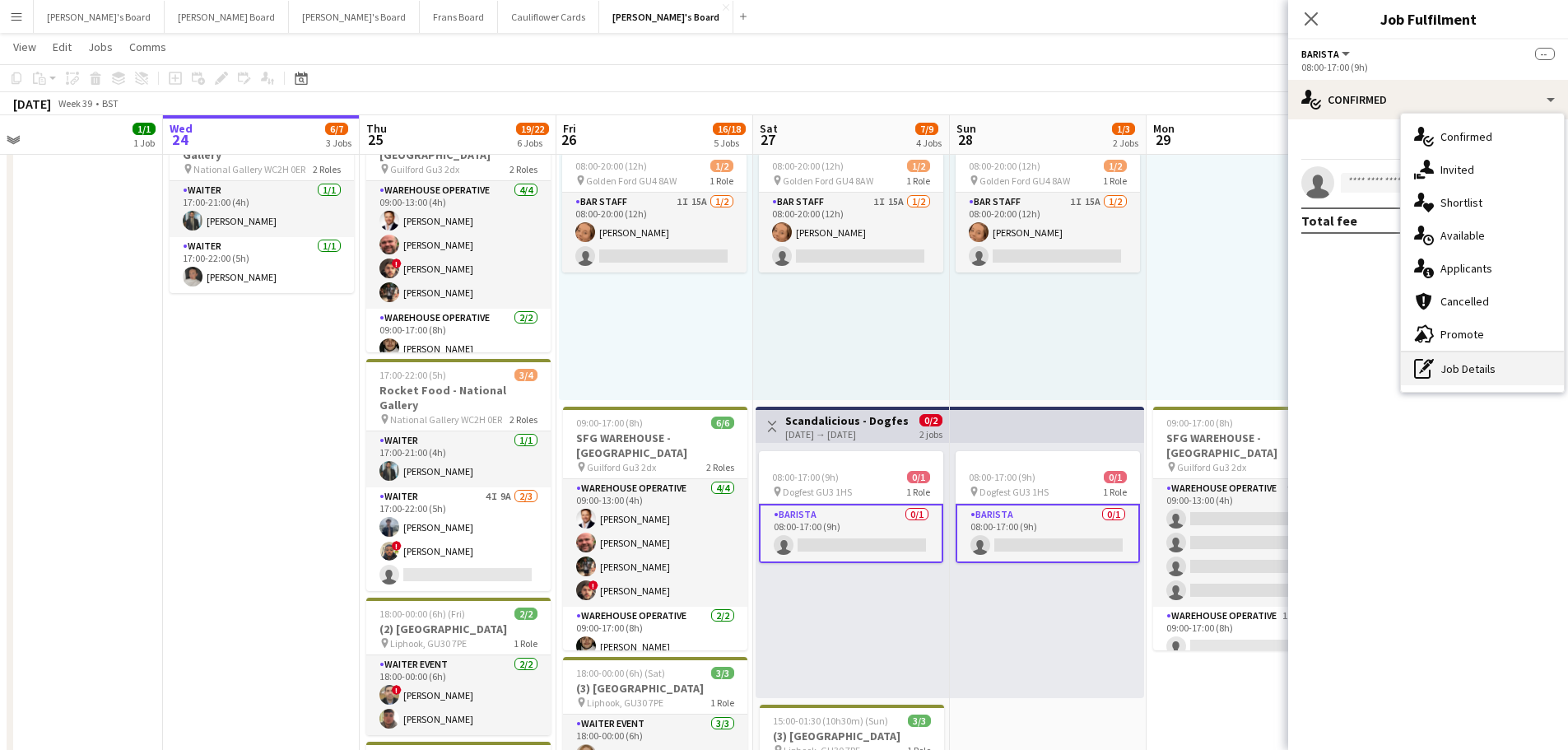
click at [1496, 372] on div "pen-write Job Details" at bounding box center [1483, 369] width 163 height 33
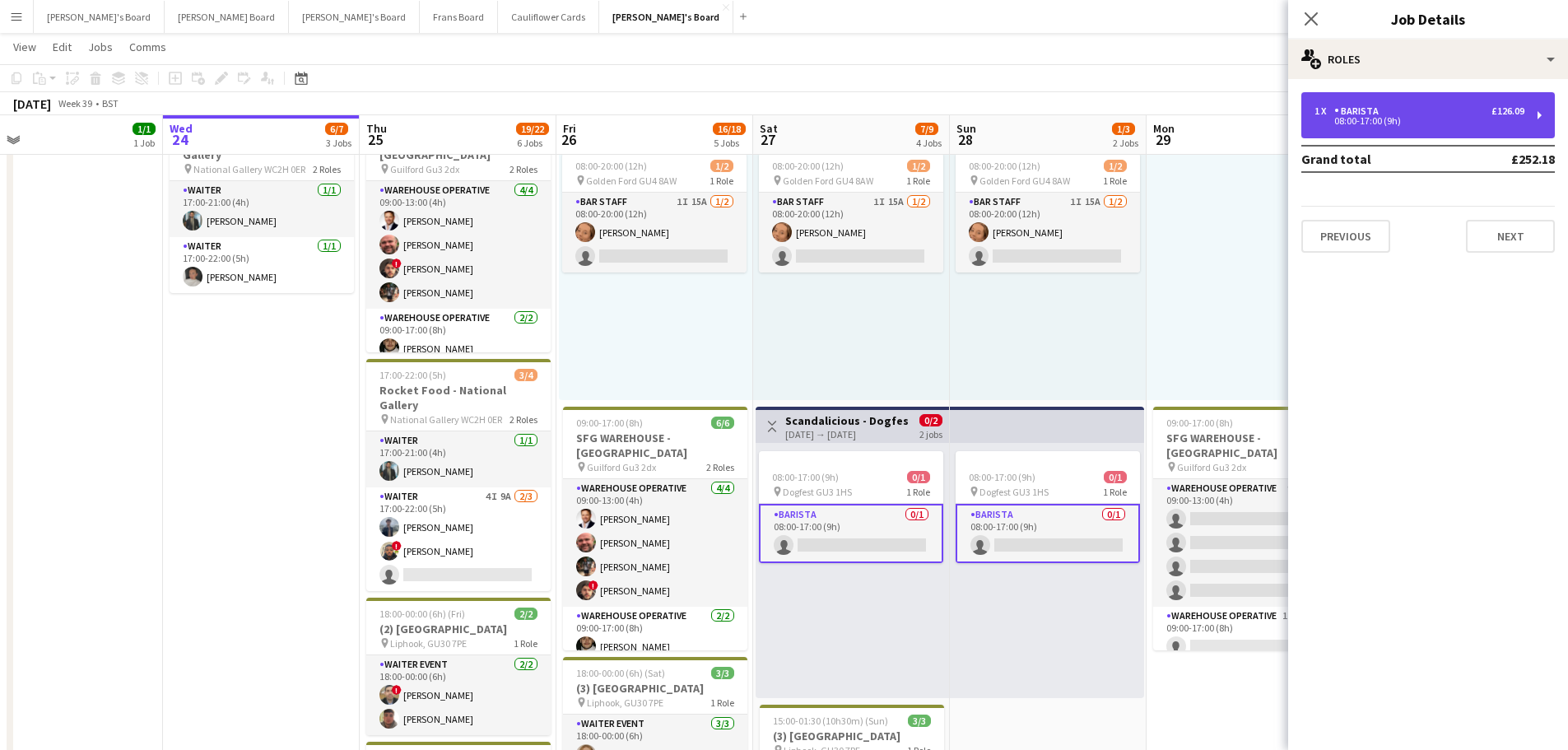
click at [1427, 134] on div "1 x Barista £126.09 08:00-17:00 (9h)" at bounding box center [1427, 115] width 253 height 47
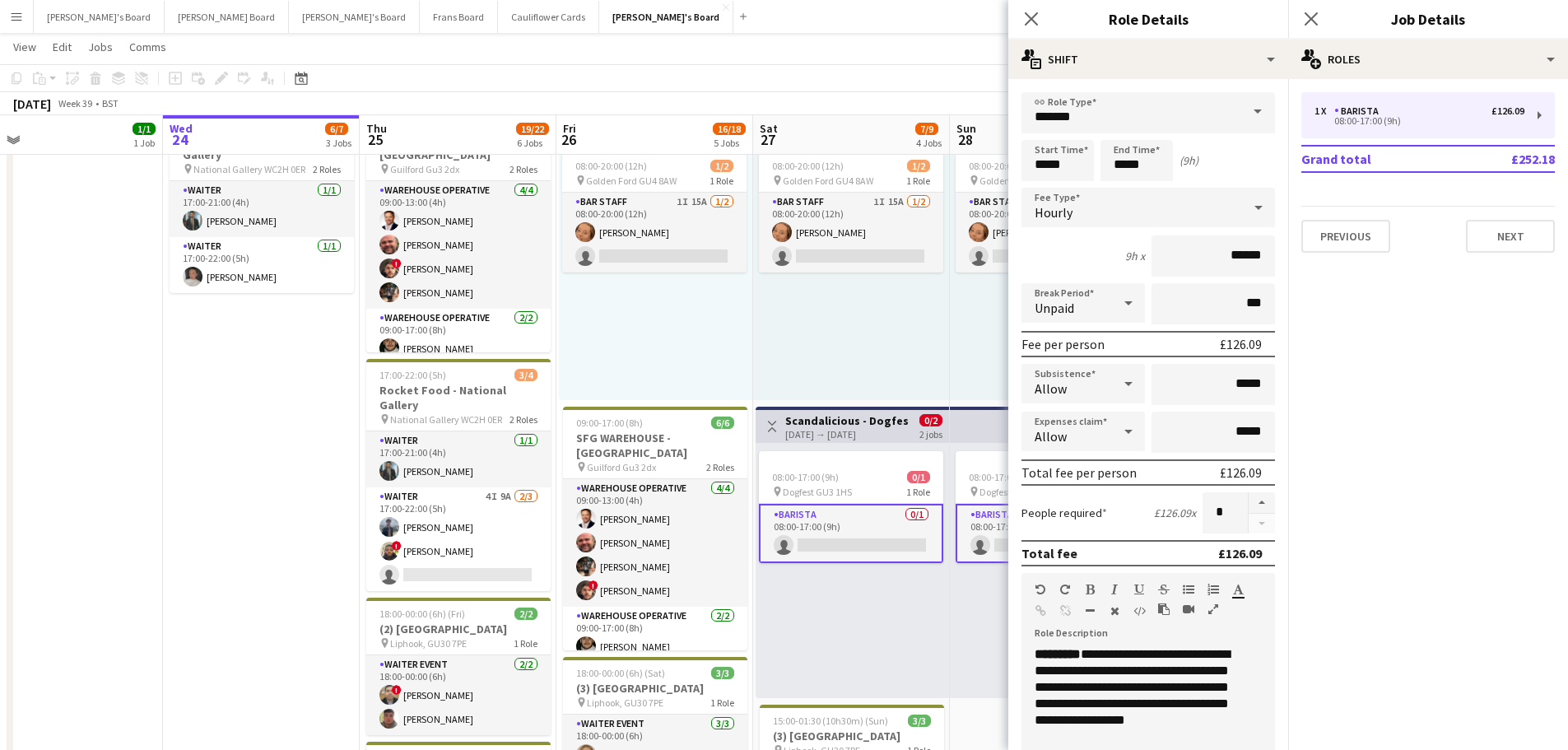
click at [891, 622] on div "08:00-17:00 (9h) 0/1 pin Dogfest GU3 1HS 1 Role Barista 0/1 08:00-17:00 (9h) si…" at bounding box center [852, 571] width 194 height 255
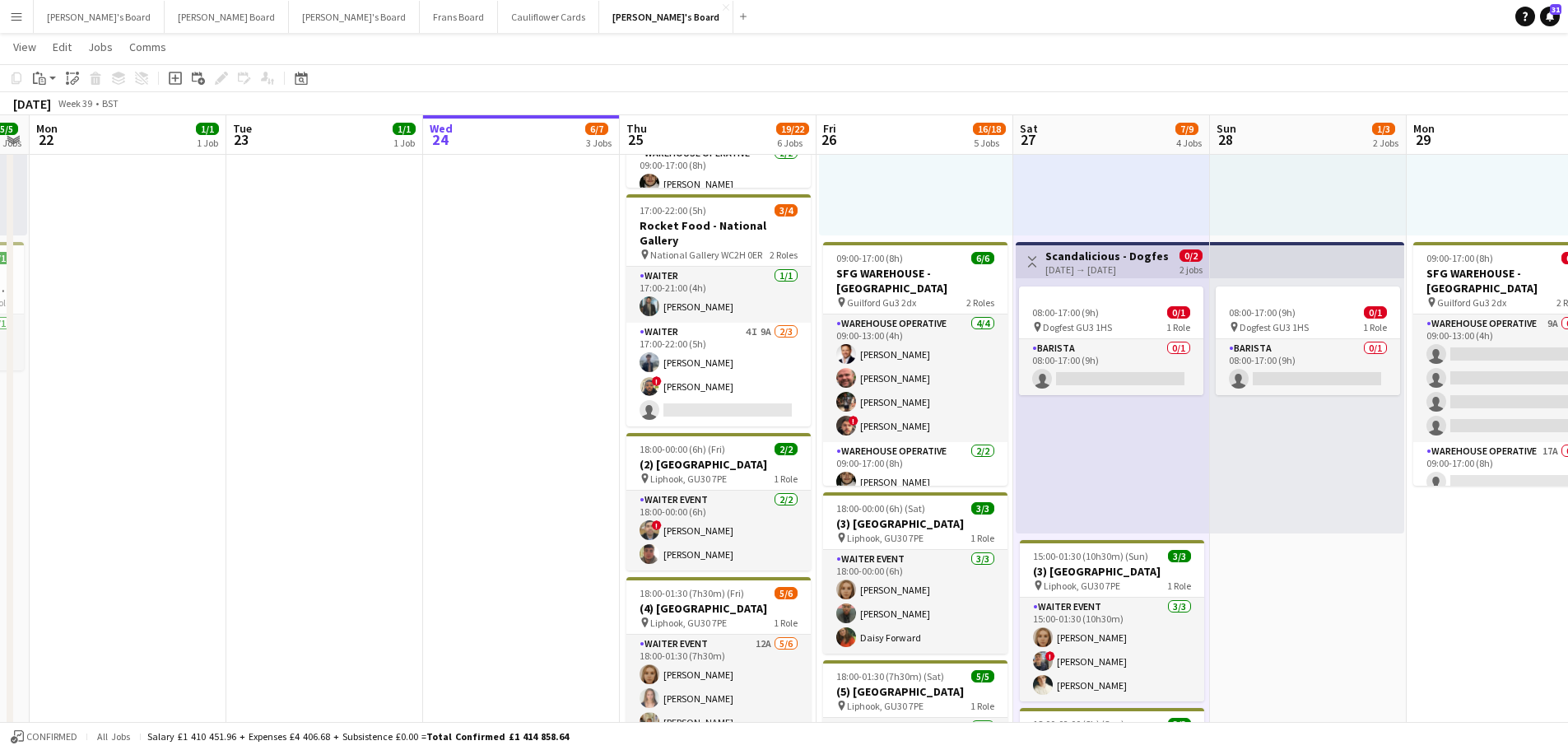
scroll to position [0, 340]
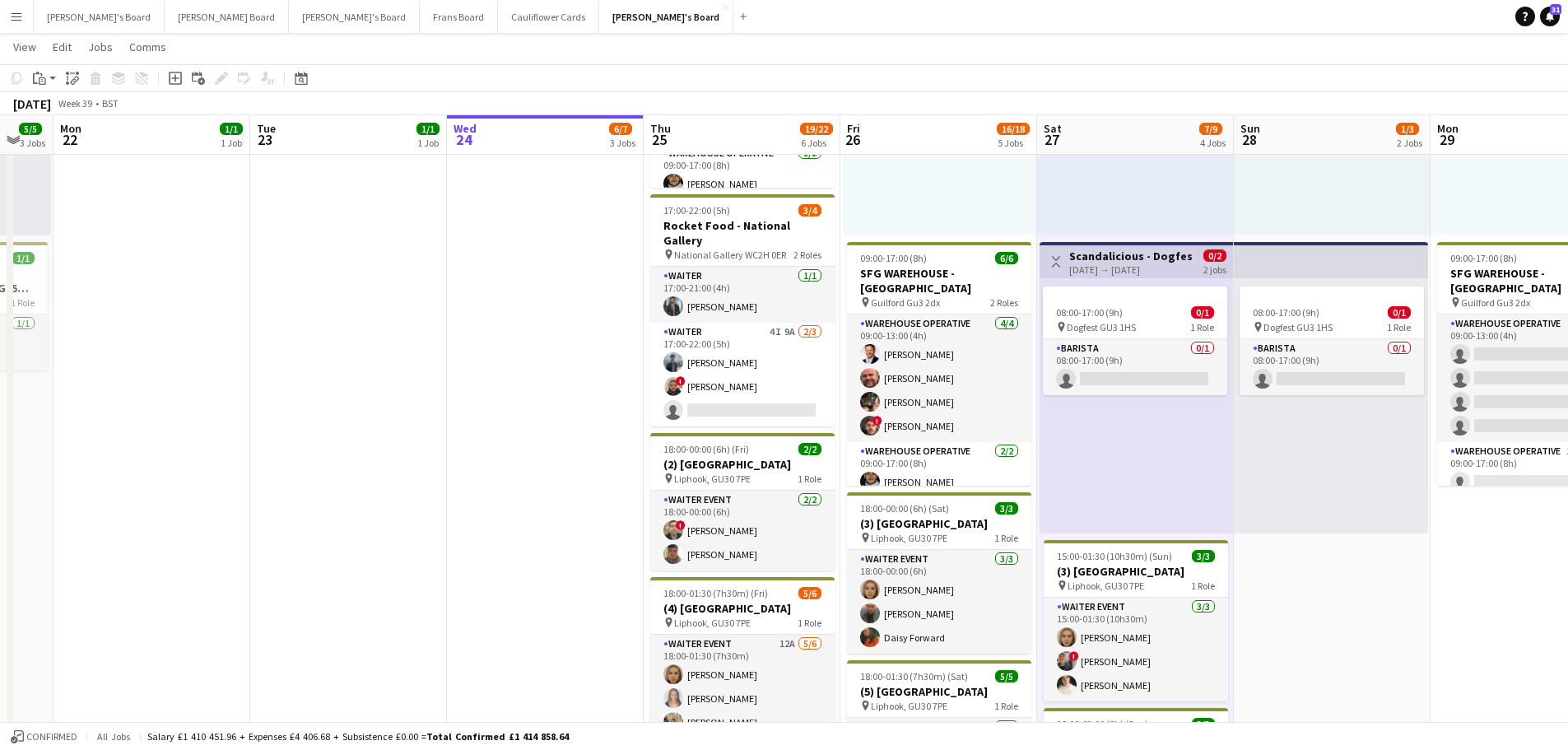
drag, startPoint x: 276, startPoint y: 352, endPoint x: 560, endPoint y: 370, distance: 284.6
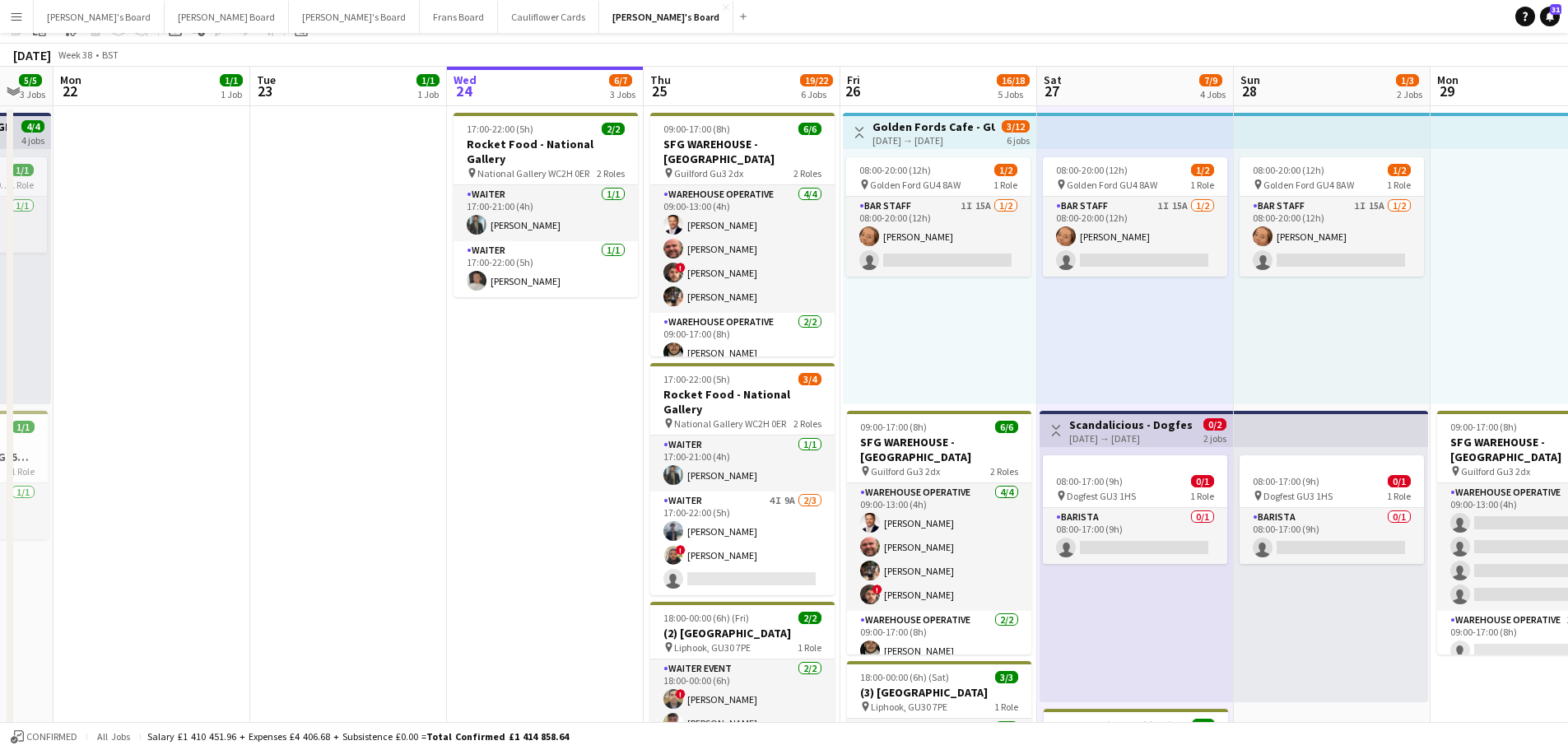
scroll to position [0, 0]
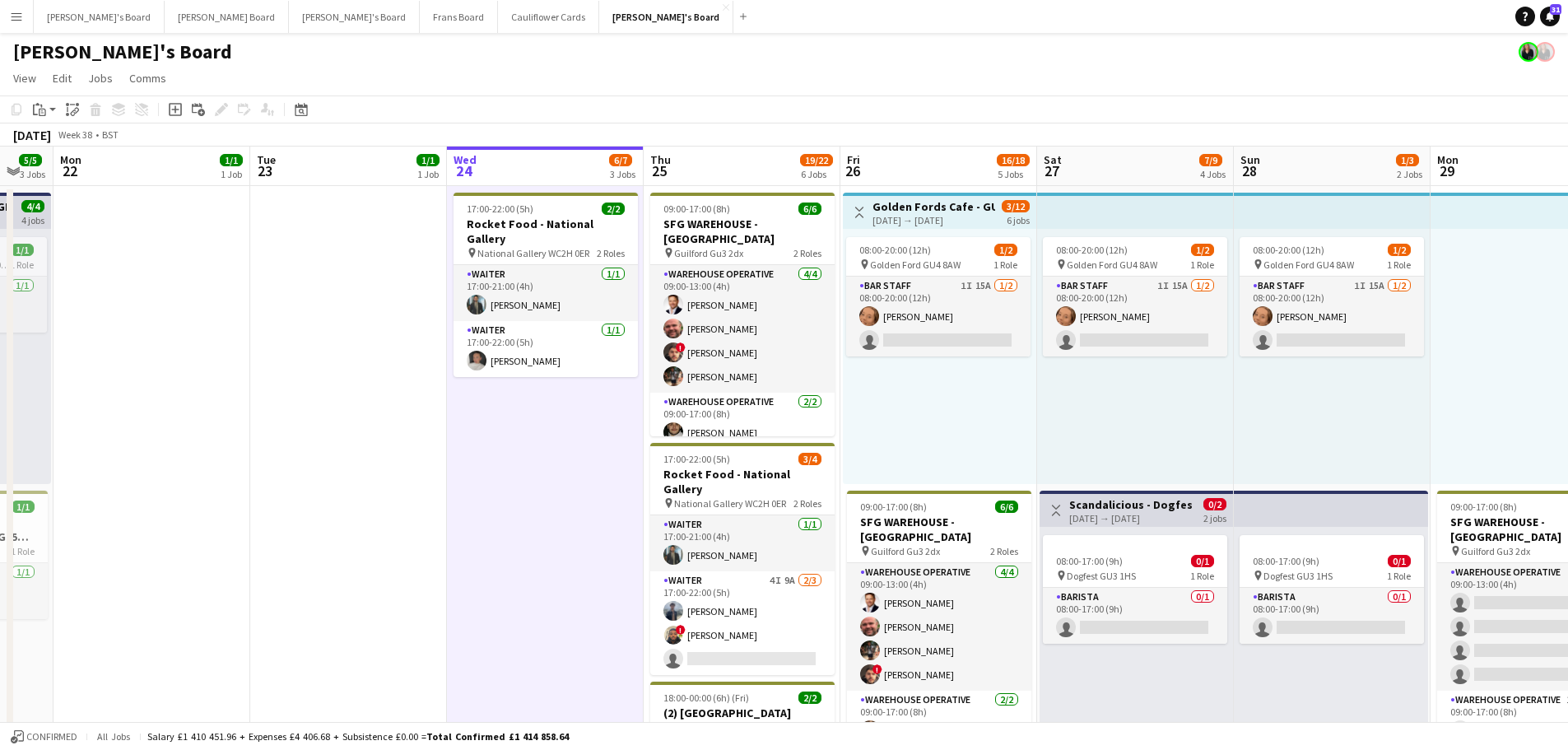
click at [902, 449] on div "08:00-20:00 (12h) 1/2 pin Golden Ford GU4 8AW 1 Role BAR STAFF 1I 15A 1/2 08:00…" at bounding box center [940, 356] width 194 height 255
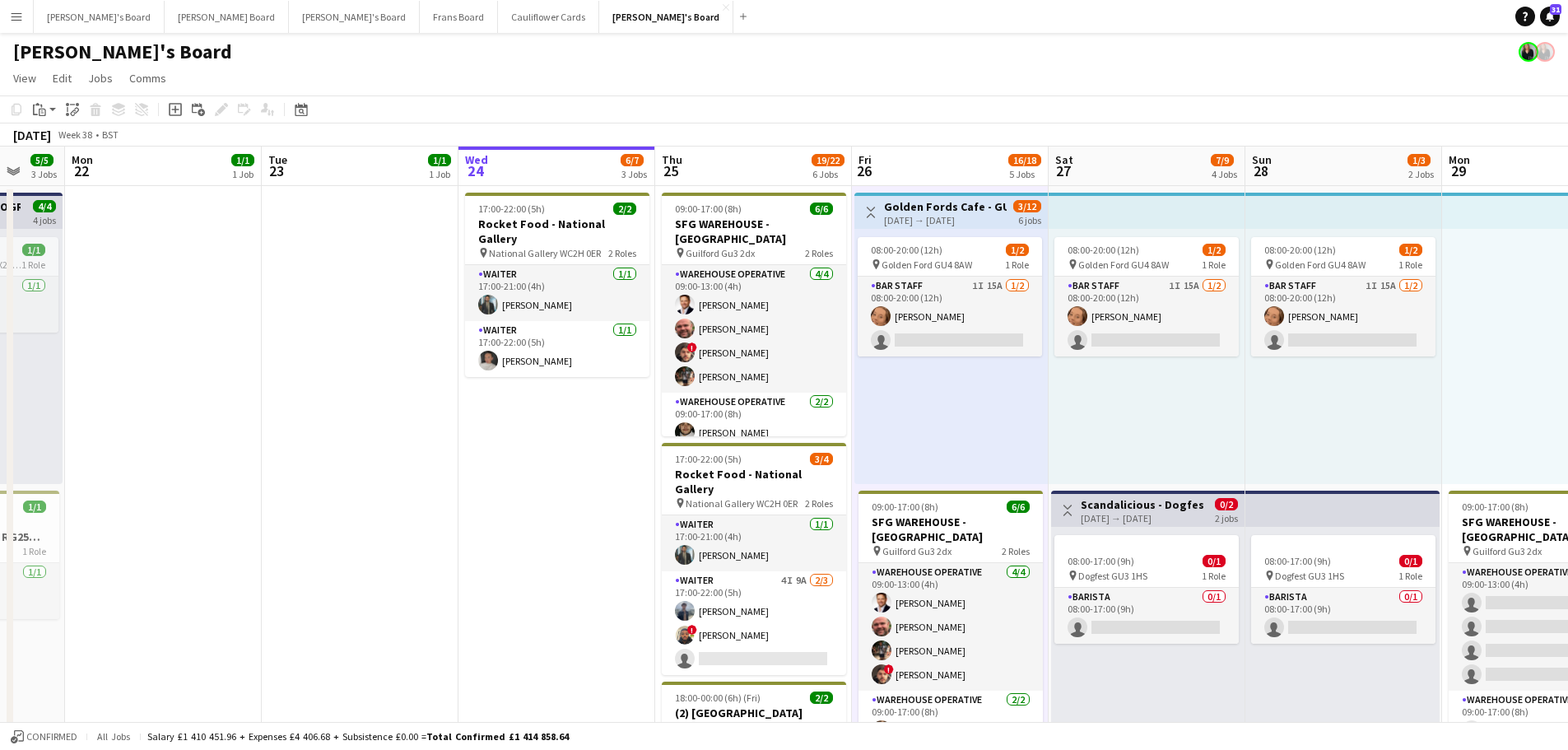
drag, startPoint x: 1305, startPoint y: 621, endPoint x: 1233, endPoint y: 411, distance: 222.0
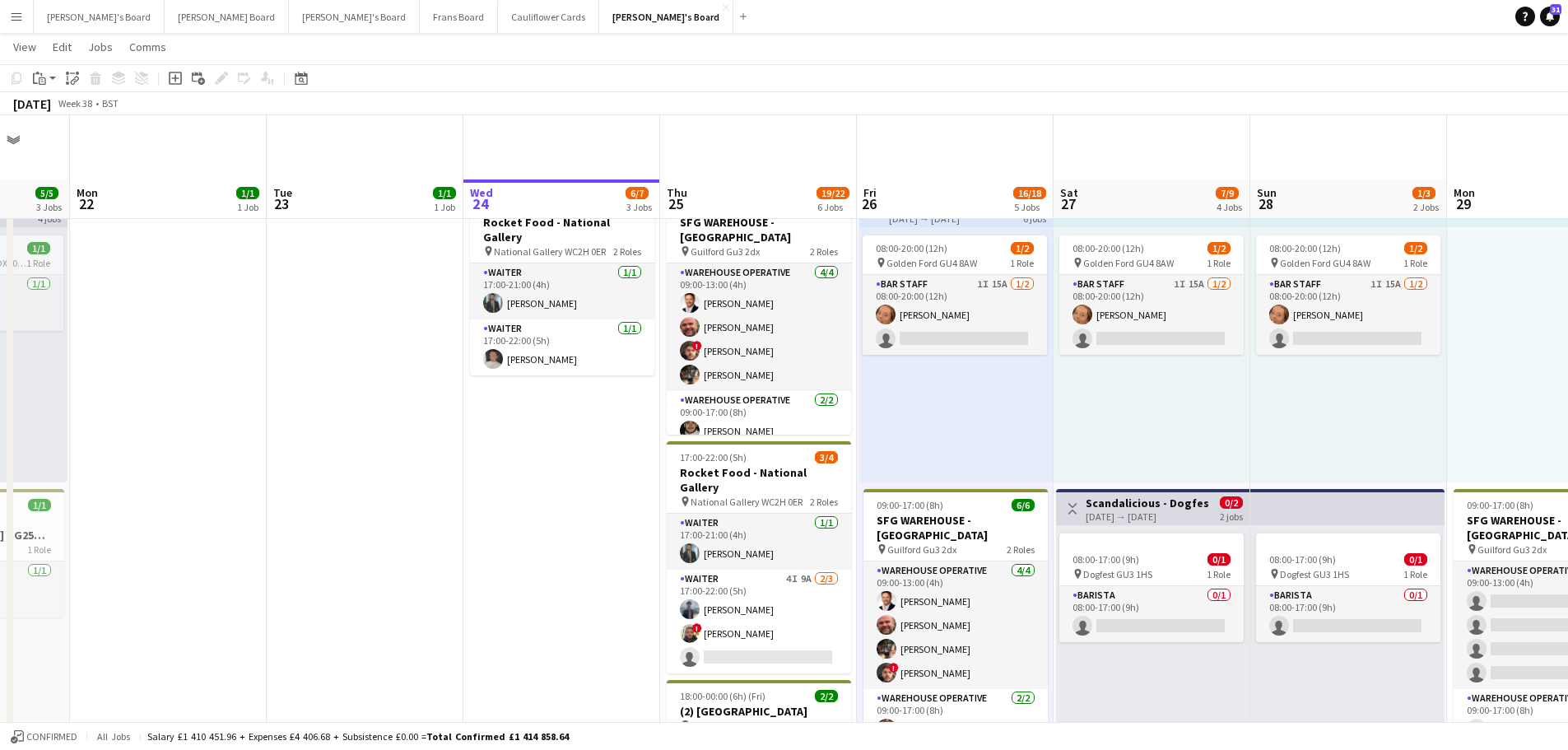
scroll to position [330, 0]
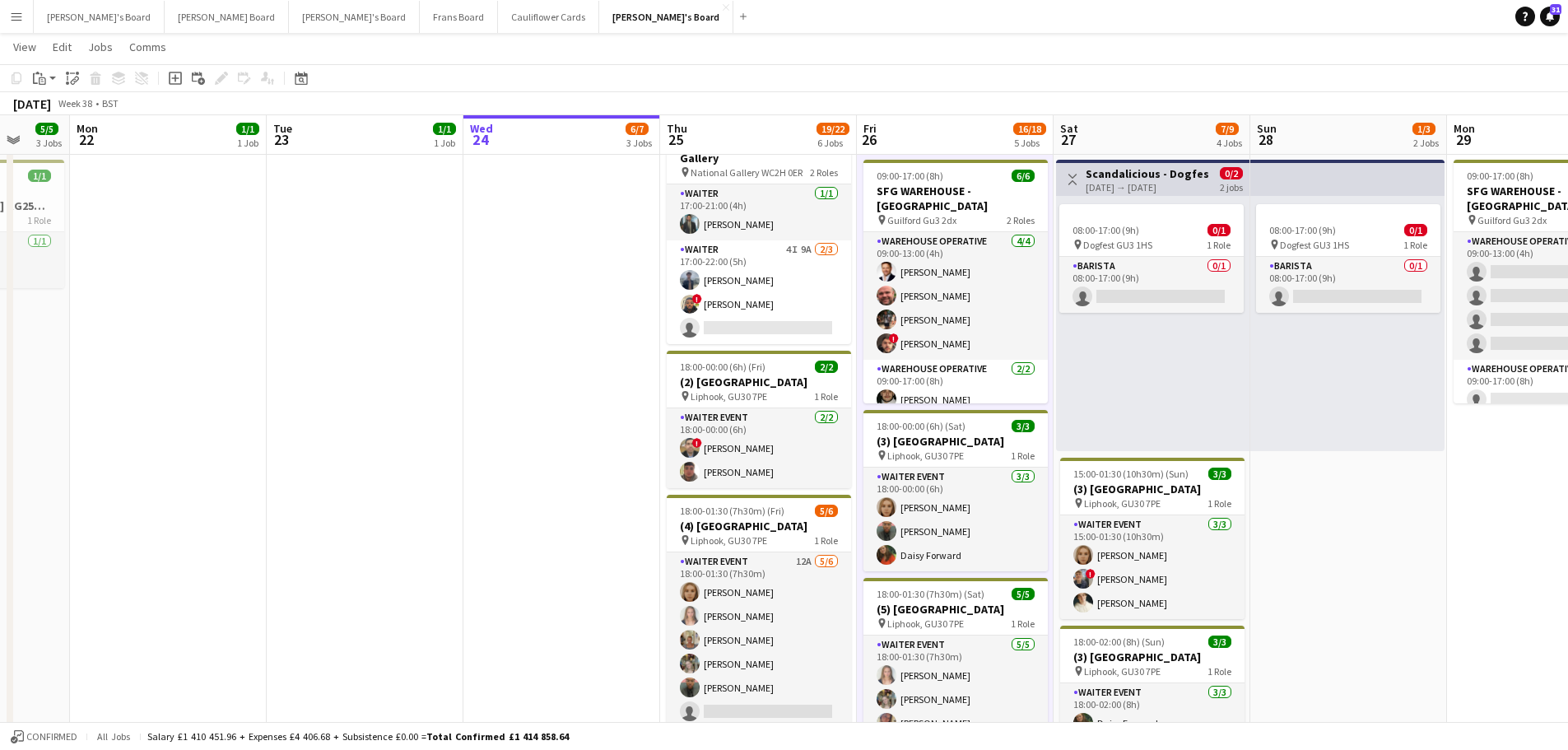
click at [1186, 385] on div "08:00-17:00 (9h) 0/1 pin Dogfest GU3 1HS 1 Role Barista 0/1 08:00-17:00 (9h) si…" at bounding box center [1153, 323] width 194 height 255
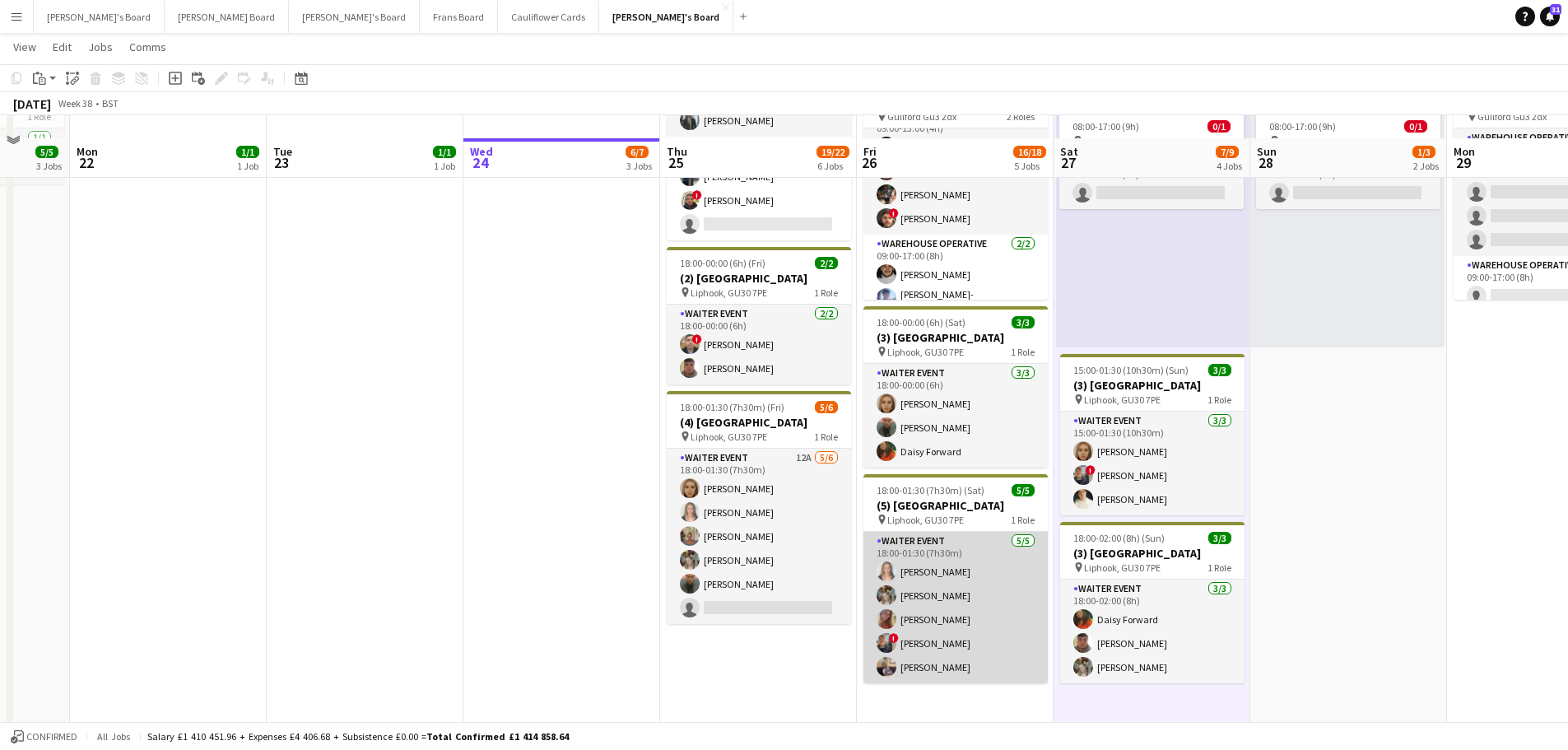
scroll to position [494, 0]
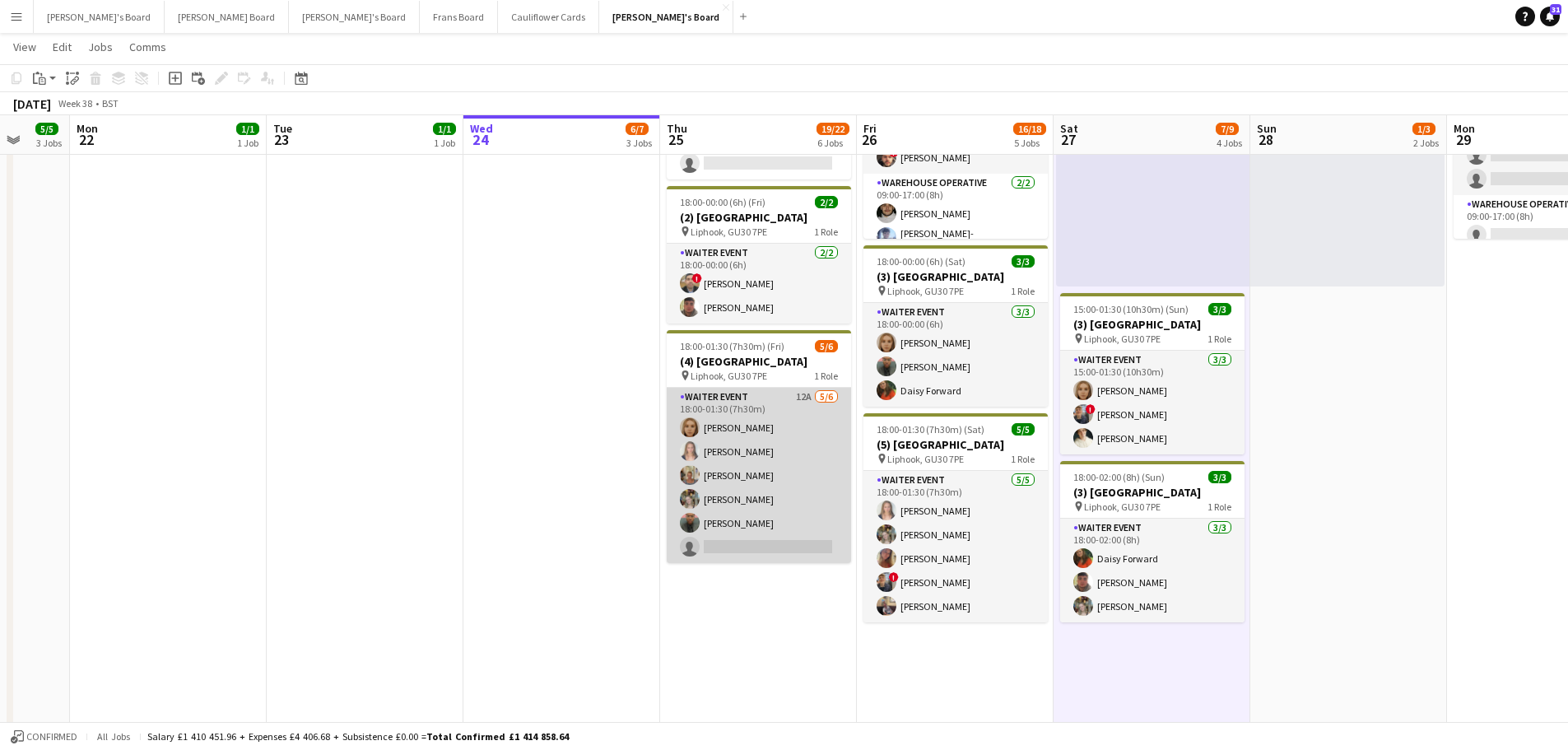
click at [764, 507] on app-card-role "WAITER EVENT 12A [DATE] 18:00-01:30 (7h30m) [PERSON_NAME] [PERSON_NAME] [PERSON…" at bounding box center [759, 475] width 184 height 176
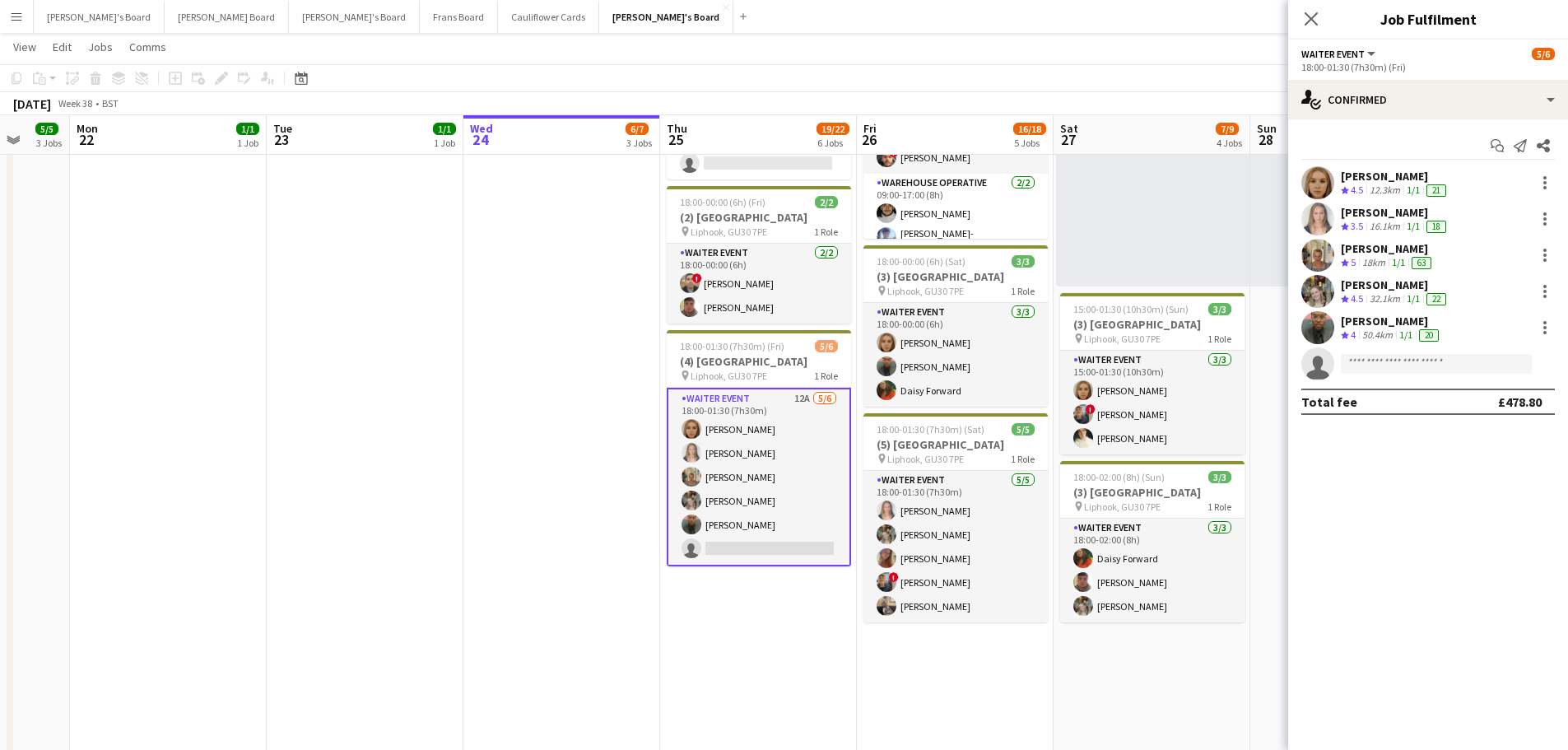
click at [1396, 333] on div "50.4km" at bounding box center [1378, 336] width 37 height 14
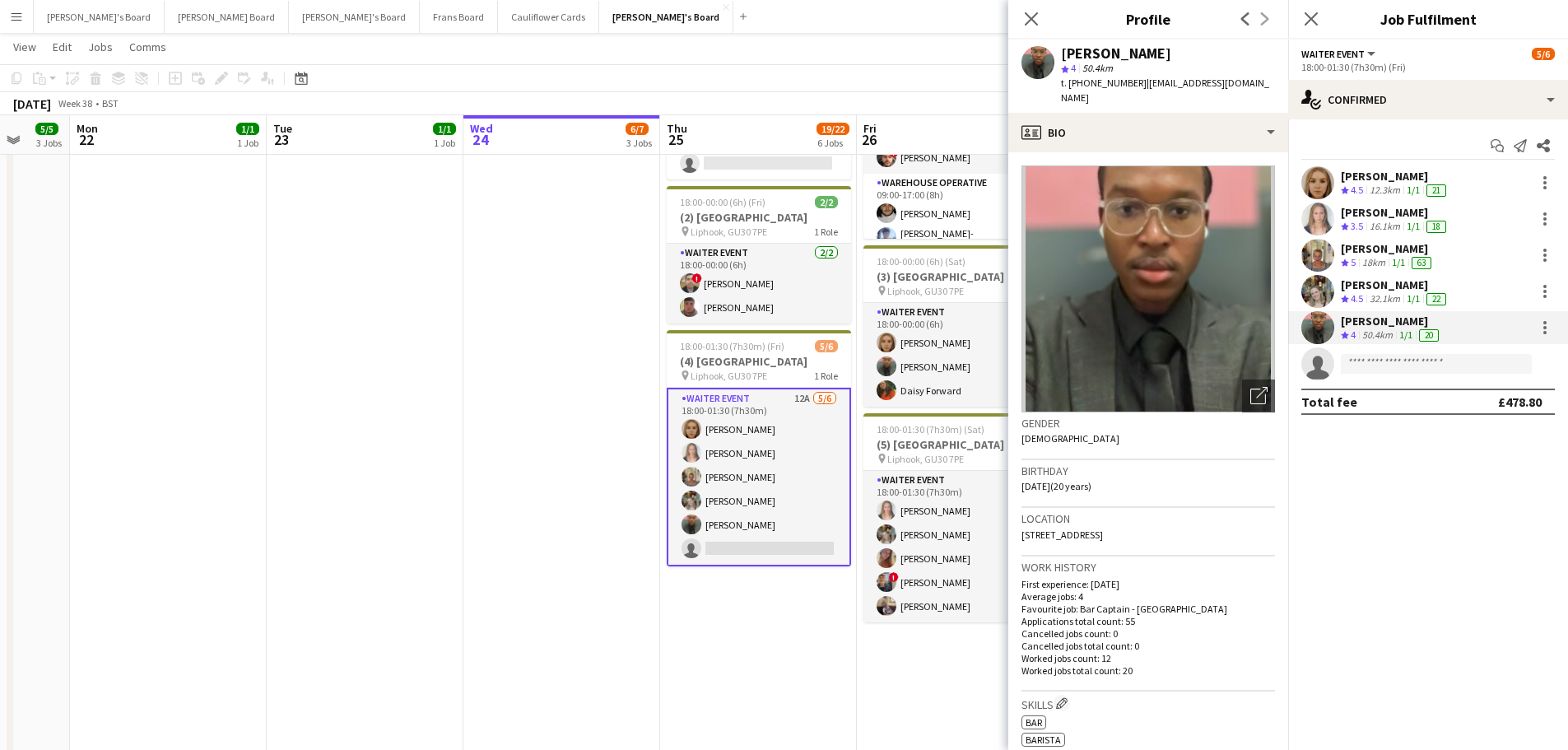
click at [765, 642] on app-date-cell "09:00-17:00 (8h) 6/6 SFG WAREHOUSE - GUILDFORD pin Guilford Gu3 2dx 2 Roles War…" at bounding box center [758, 290] width 197 height 1200
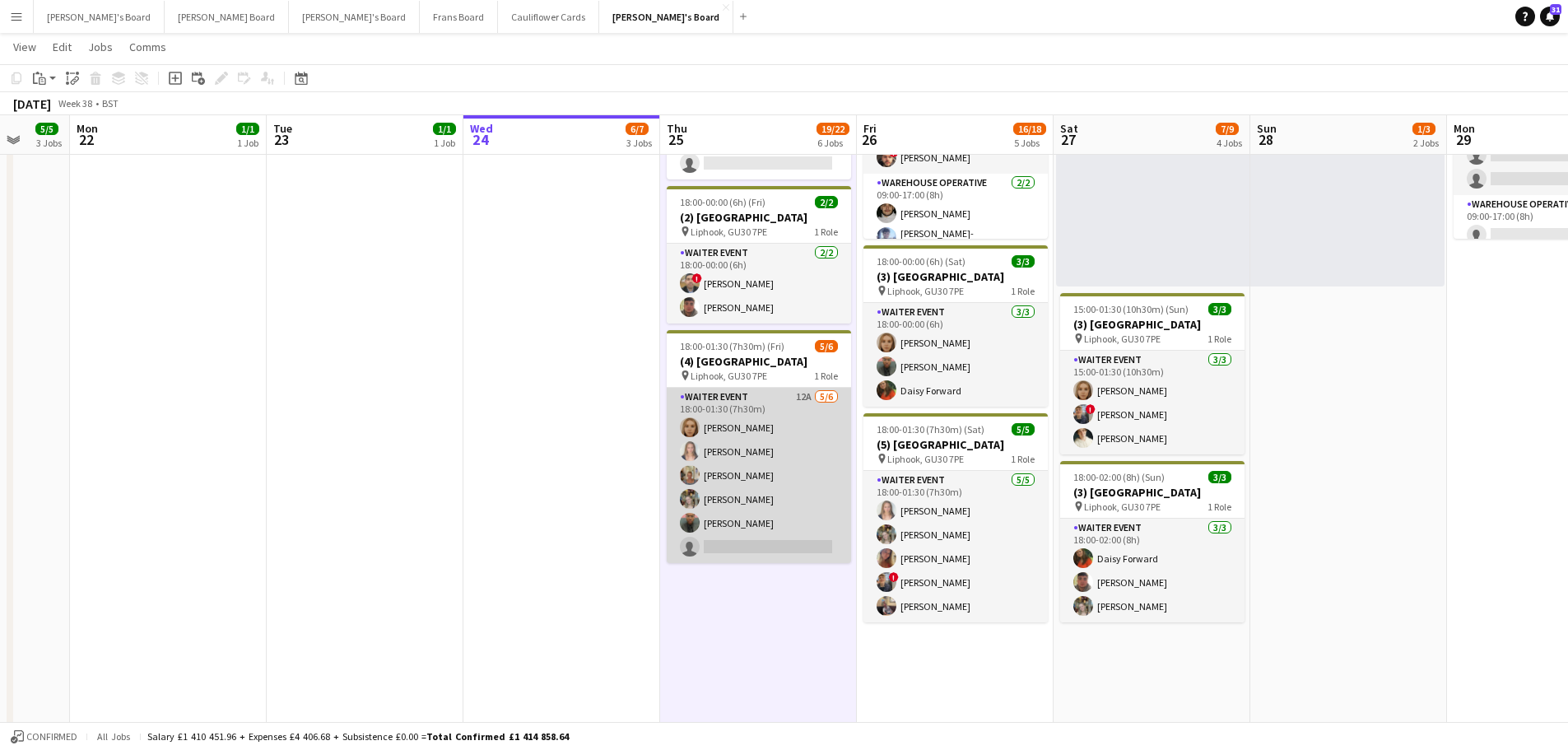
click at [716, 440] on app-card-role "WAITER EVENT 12A [DATE] 18:00-01:30 (7h30m) [PERSON_NAME] [PERSON_NAME] [PERSON…" at bounding box center [759, 475] width 184 height 176
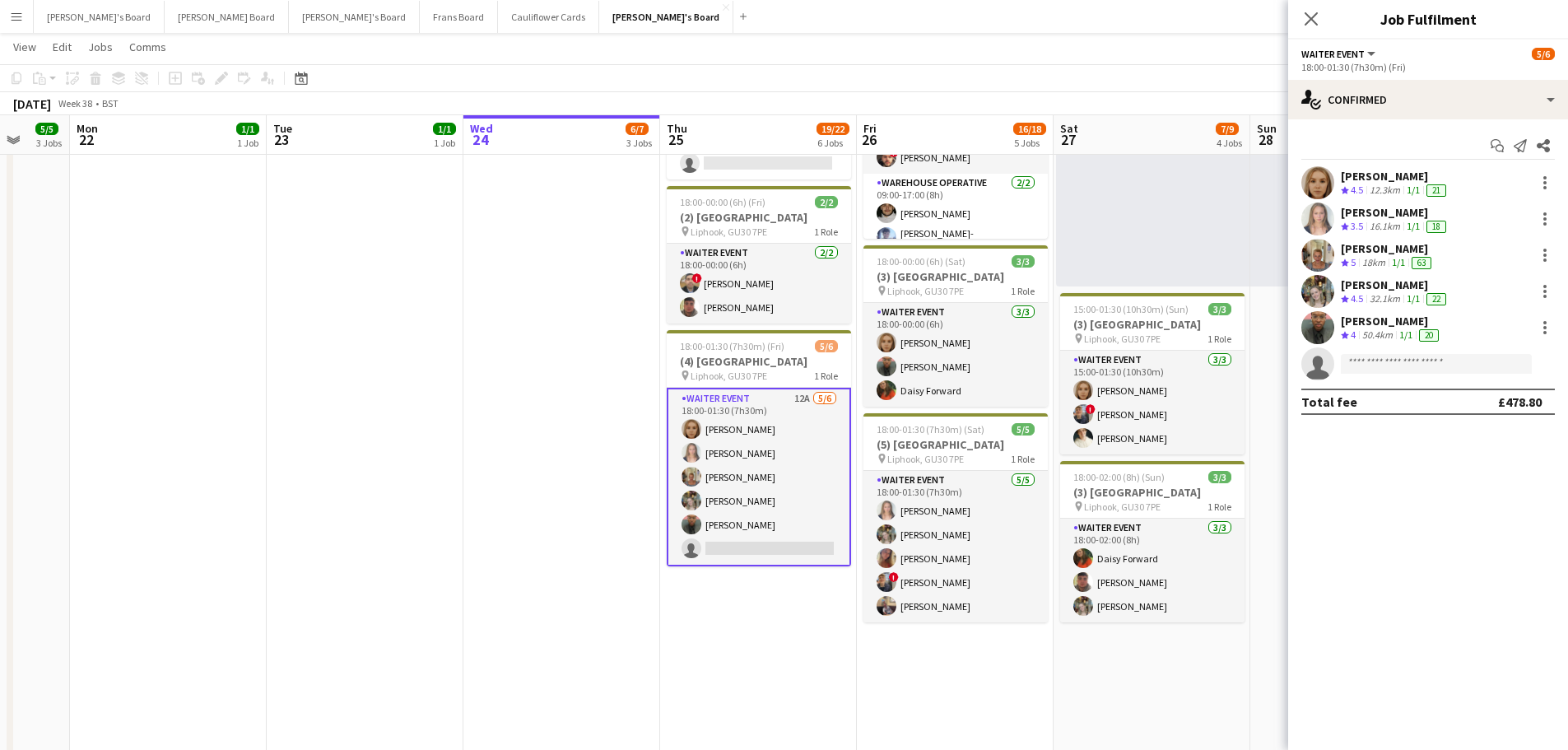
click at [1409, 222] on app-skills-label "1/1" at bounding box center [1414, 226] width 14 height 13
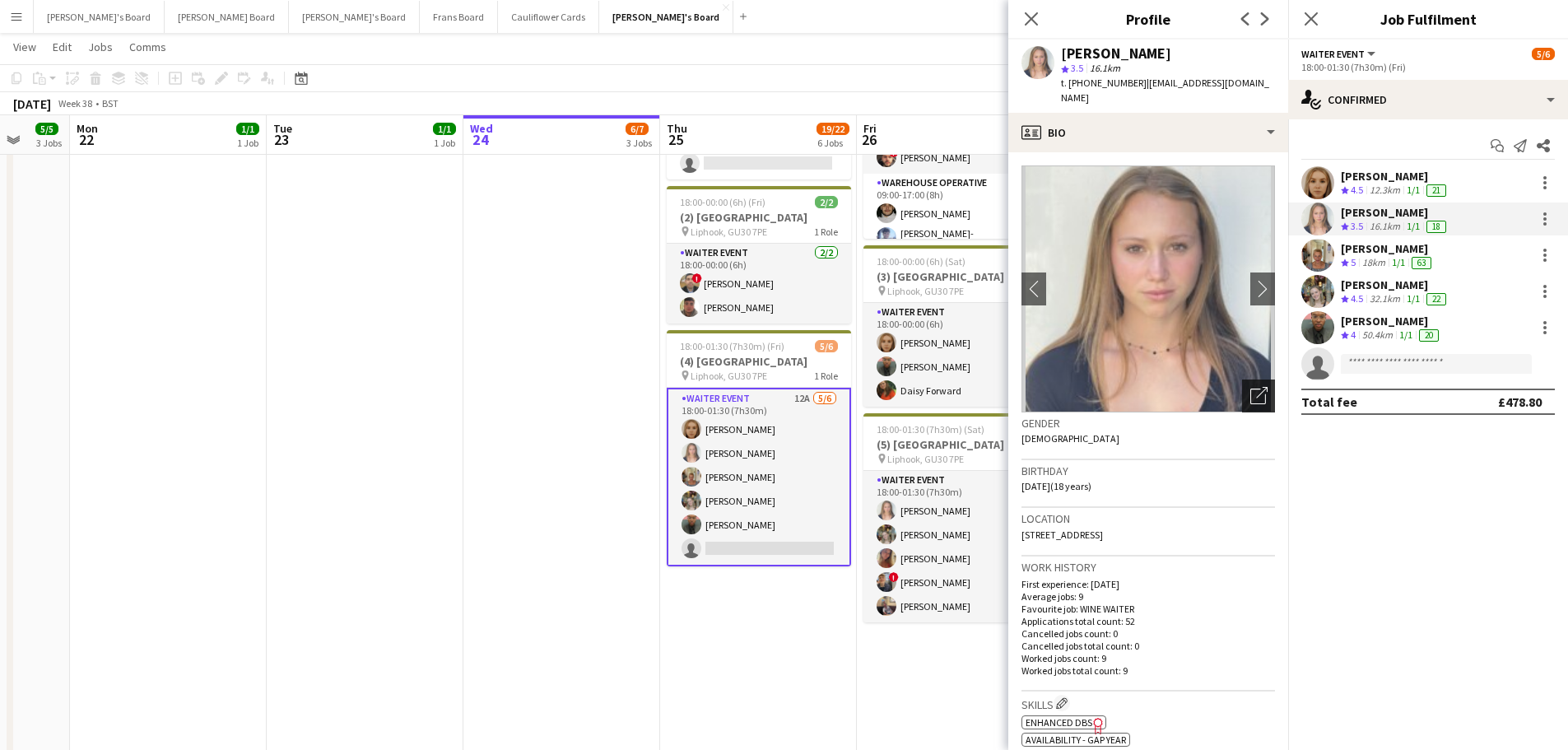
click at [1251, 387] on icon "Open photos pop-in" at bounding box center [1260, 396] width 17 height 17
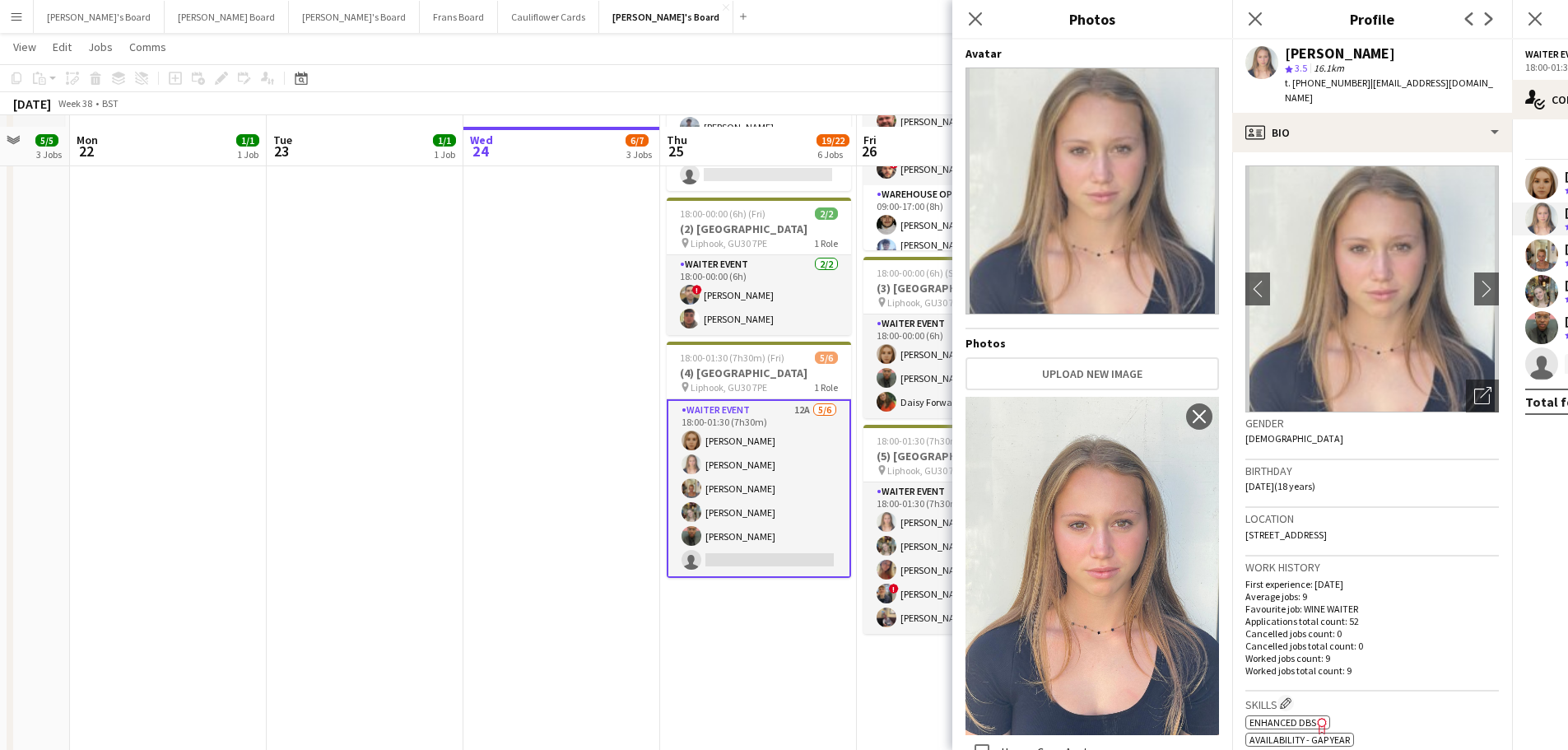
scroll to position [330, 0]
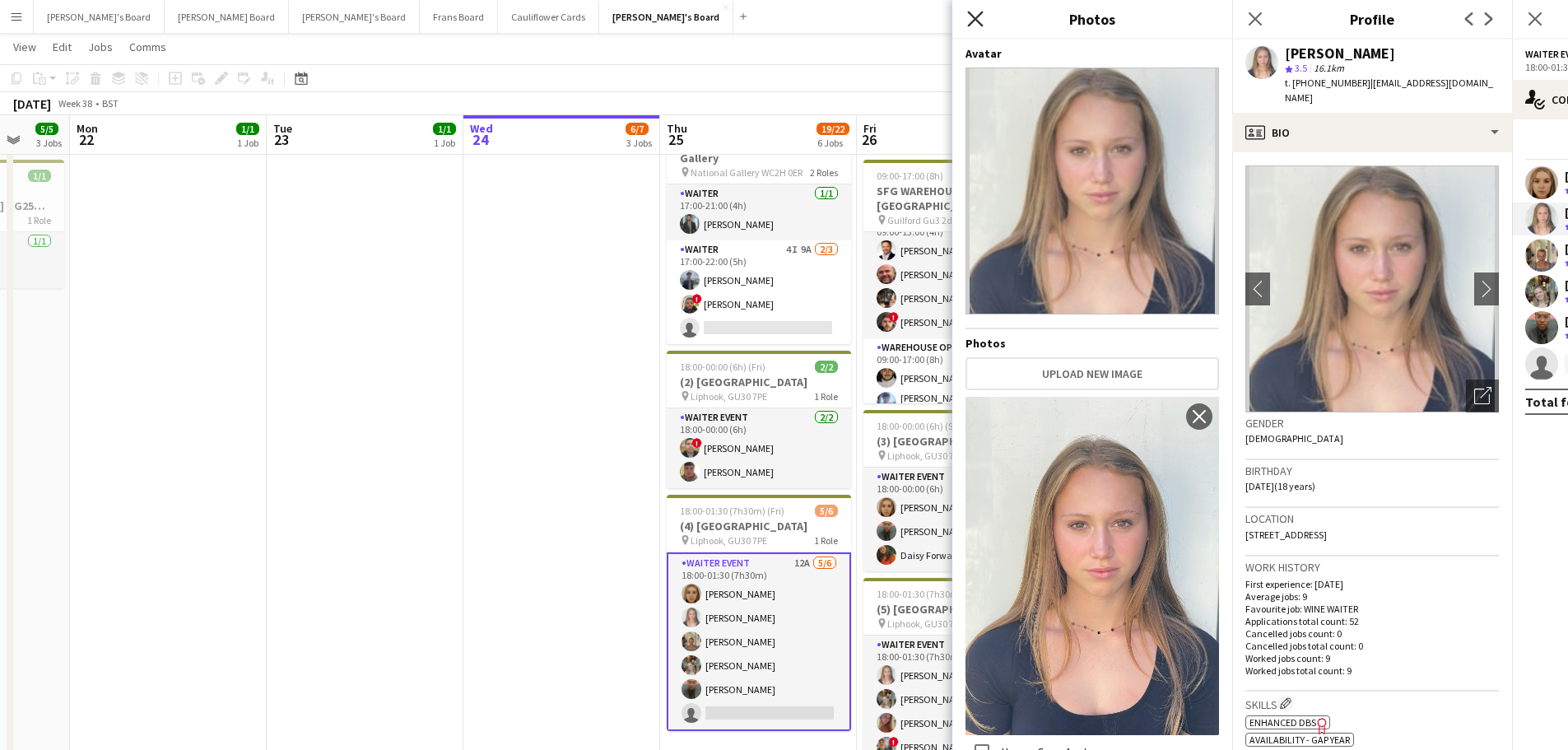
click at [978, 20] on icon at bounding box center [976, 18] width 16 height 16
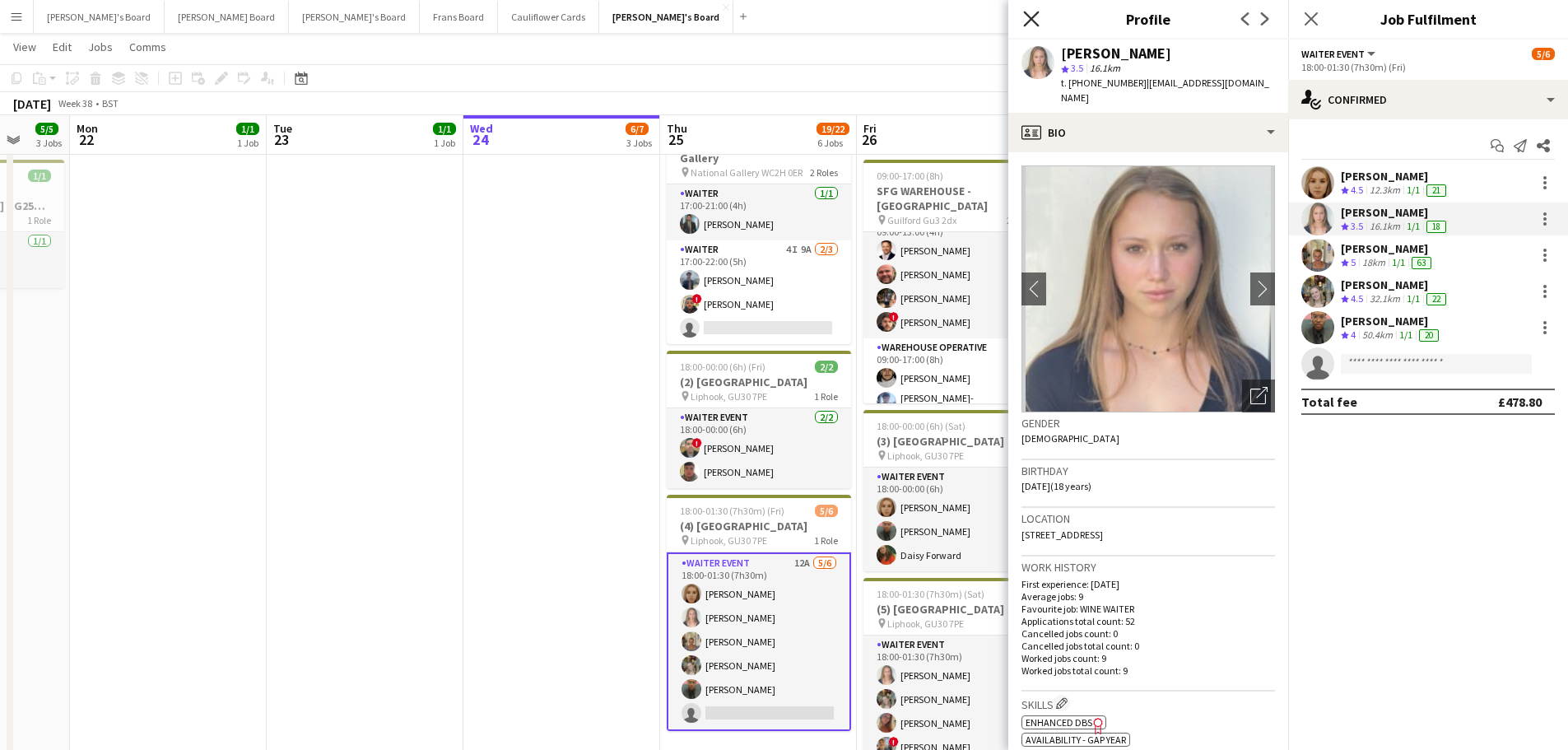
click at [1027, 17] on icon "Close pop-in" at bounding box center [1031, 18] width 16 height 16
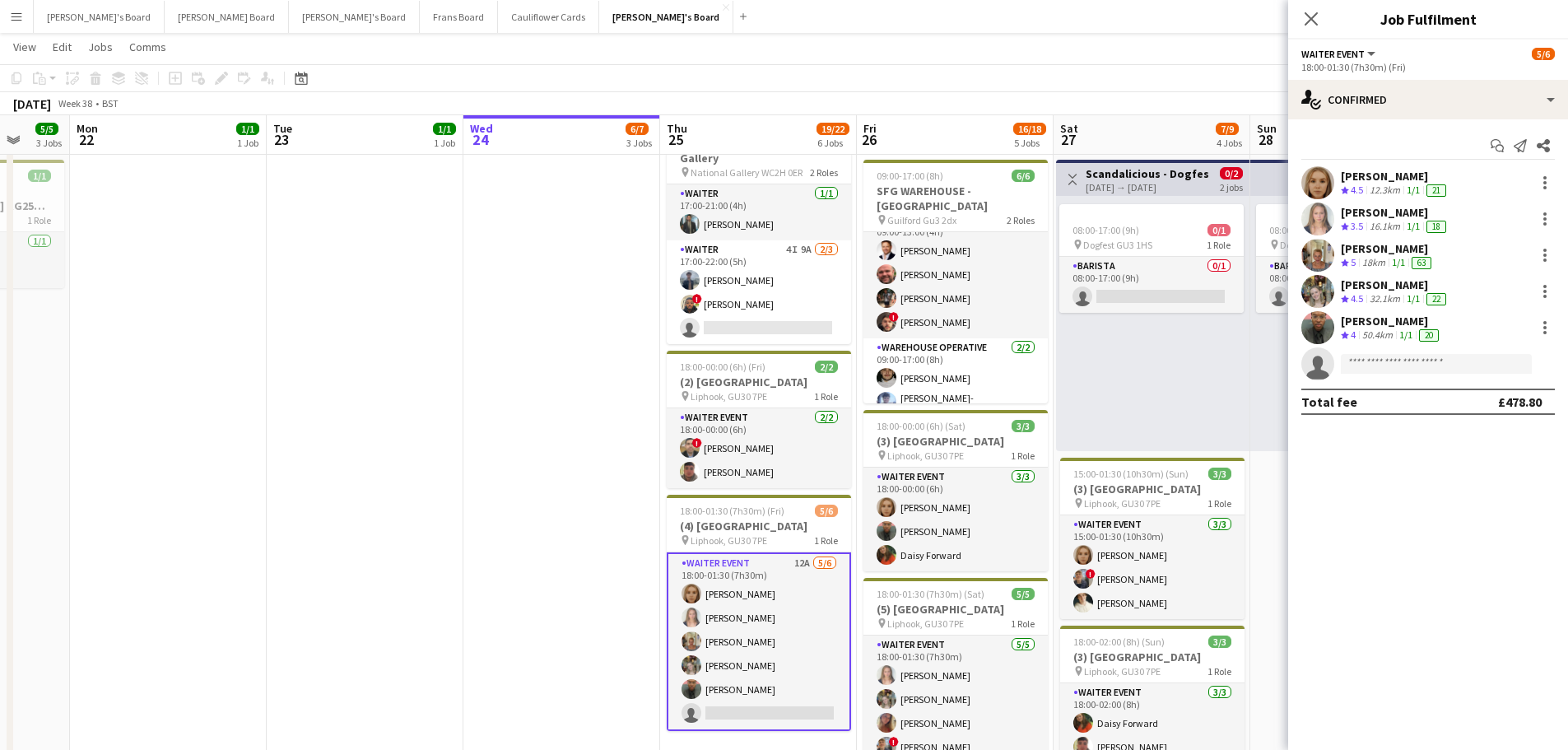
click at [1191, 374] on div "08:00-17:00 (9h) 0/1 pin Dogfest GU3 1HS 1 Role Barista 0/1 08:00-17:00 (9h) si…" at bounding box center [1153, 323] width 194 height 255
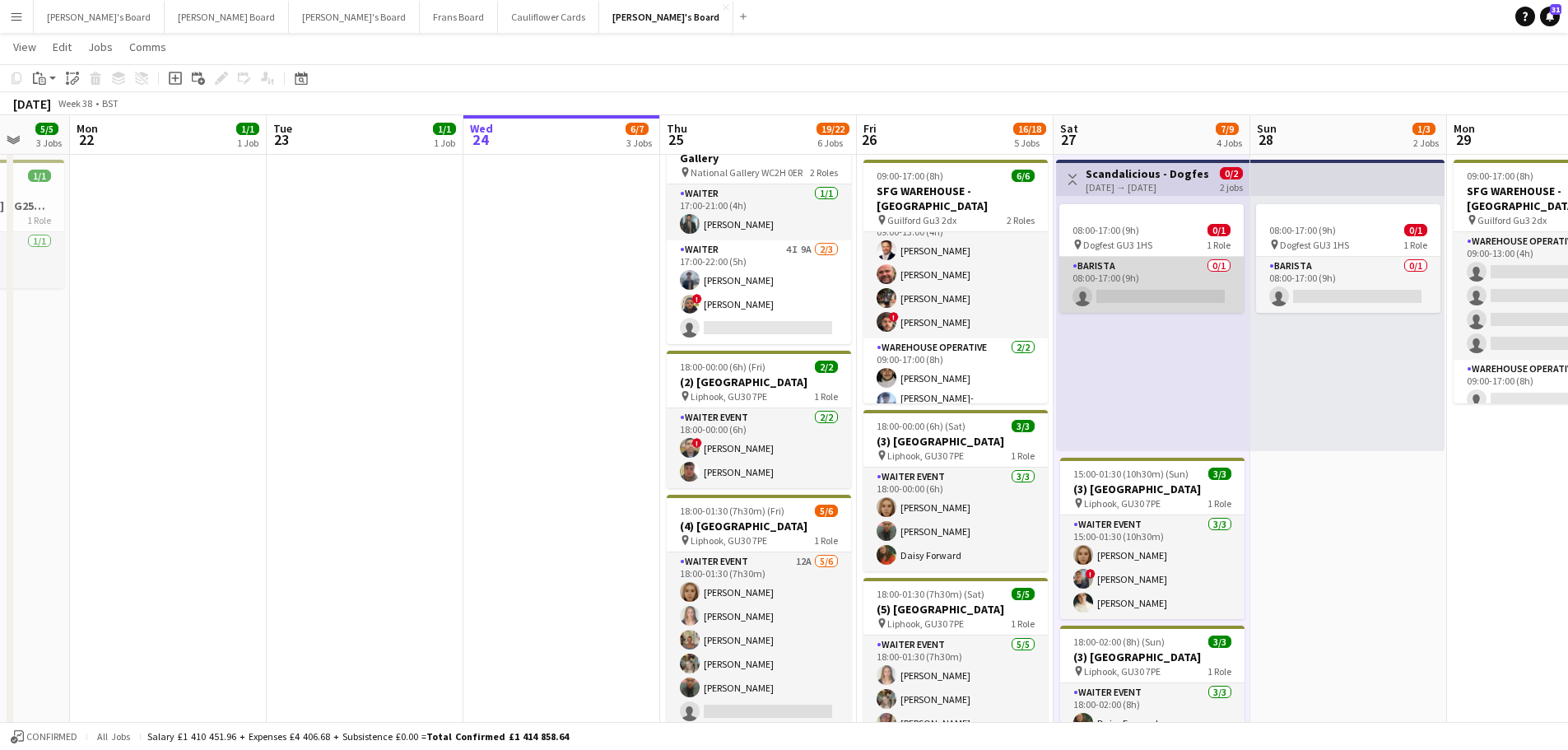
click at [1171, 289] on app-card-role "Barista 0/1 08:00-17:00 (9h) single-neutral-actions" at bounding box center [1152, 285] width 184 height 56
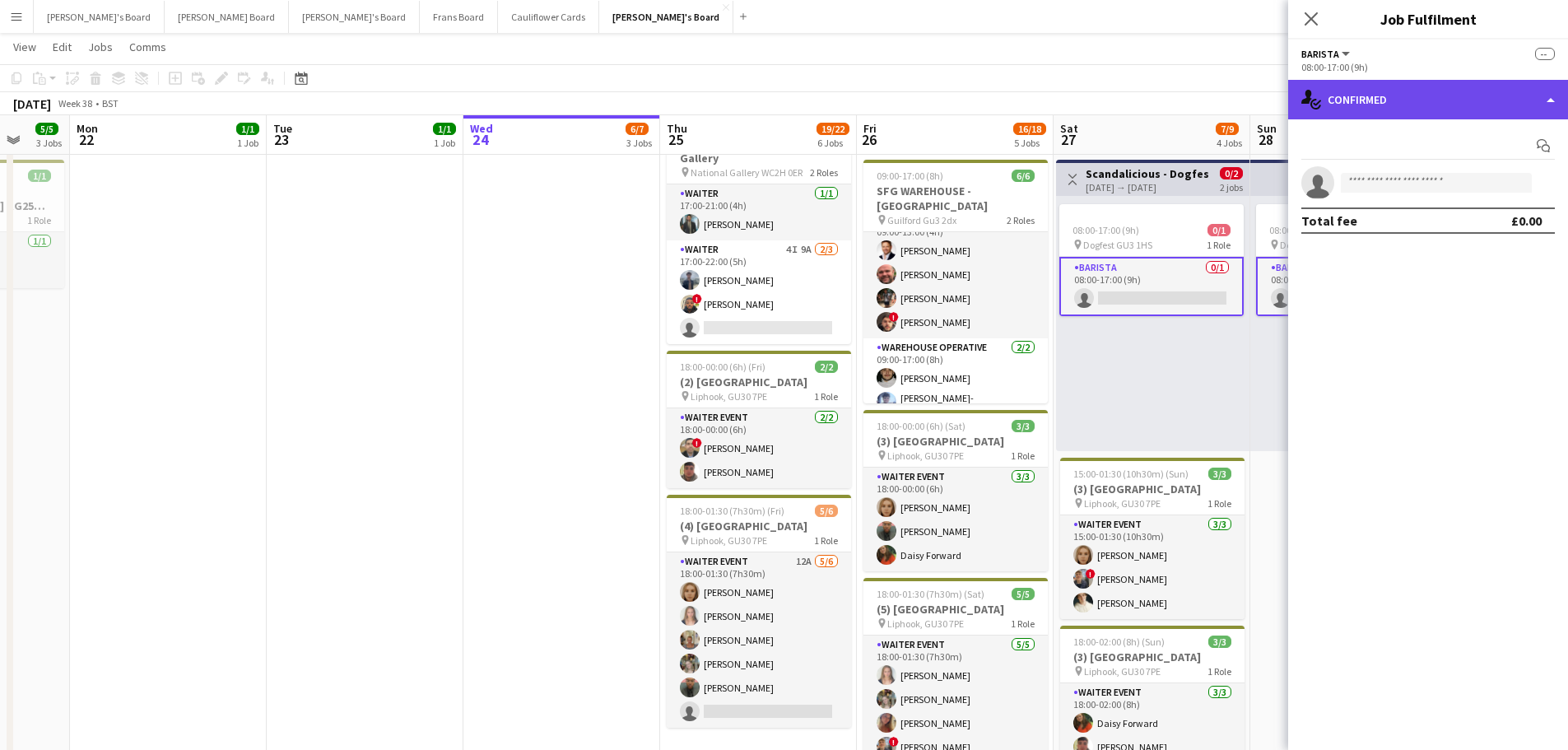
click at [1384, 90] on div "single-neutral-actions-check-2 Confirmed" at bounding box center [1428, 99] width 280 height 40
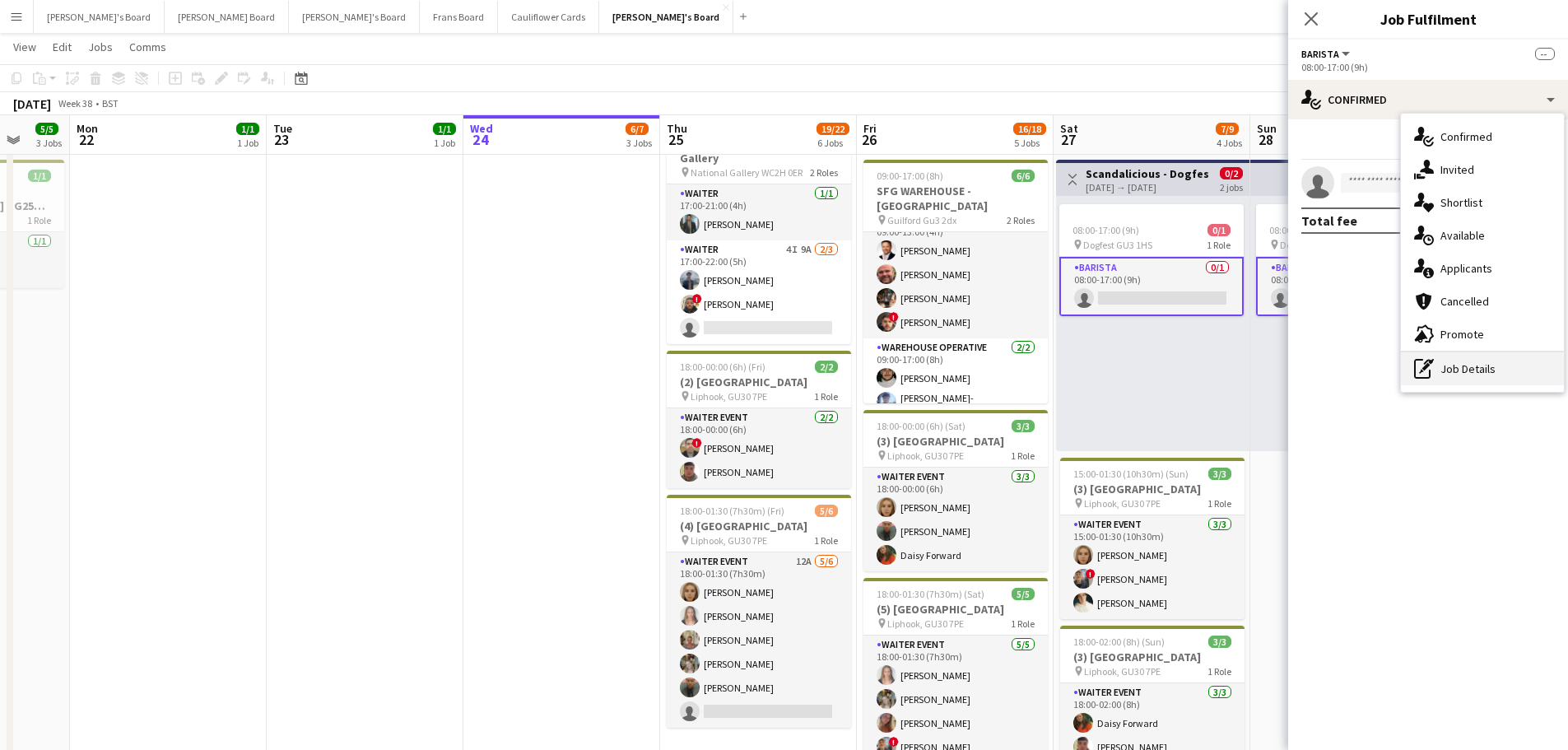
click at [1458, 366] on div "pen-write Job Details" at bounding box center [1483, 369] width 163 height 33
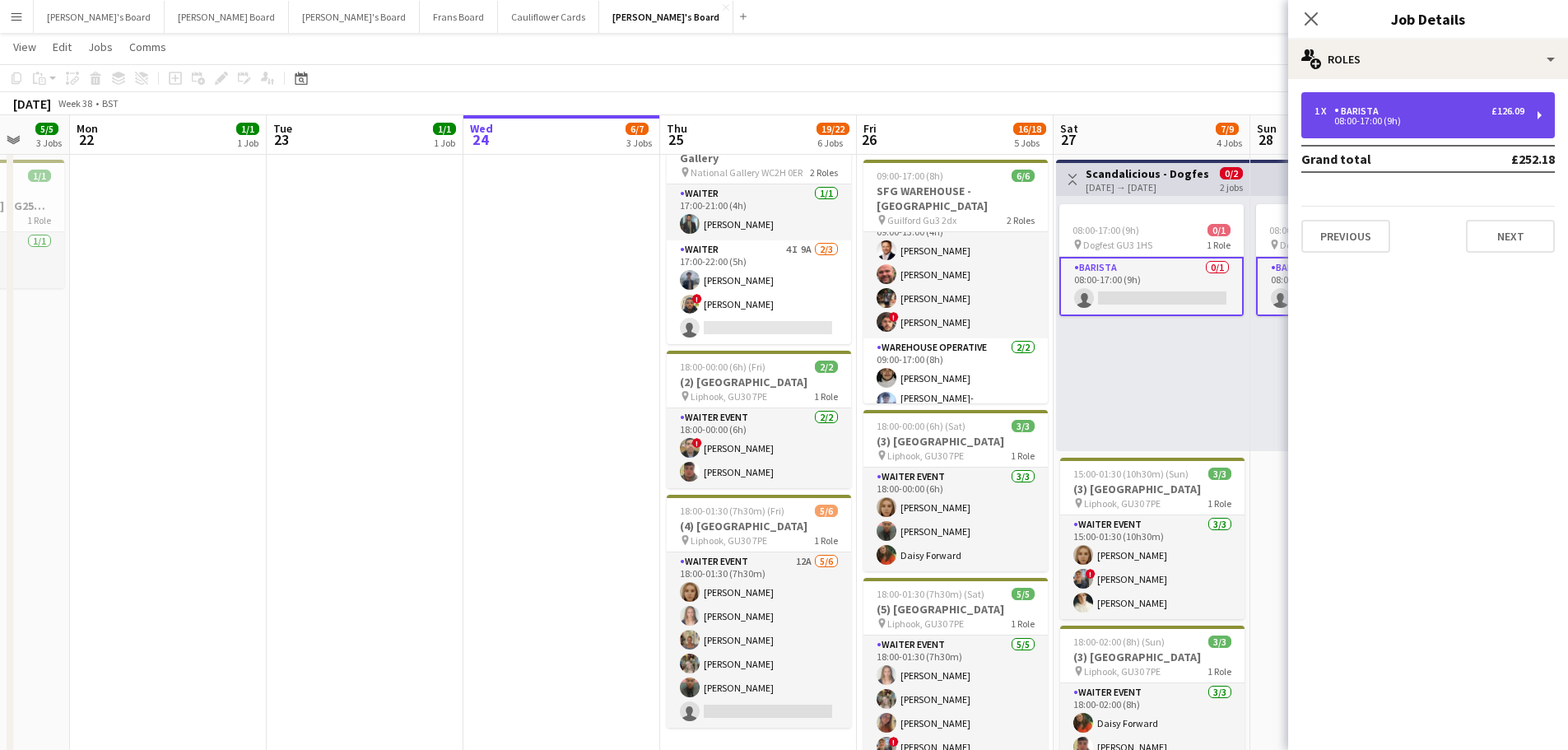
click at [1406, 121] on div "08:00-17:00 (9h)" at bounding box center [1420, 121] width 209 height 8
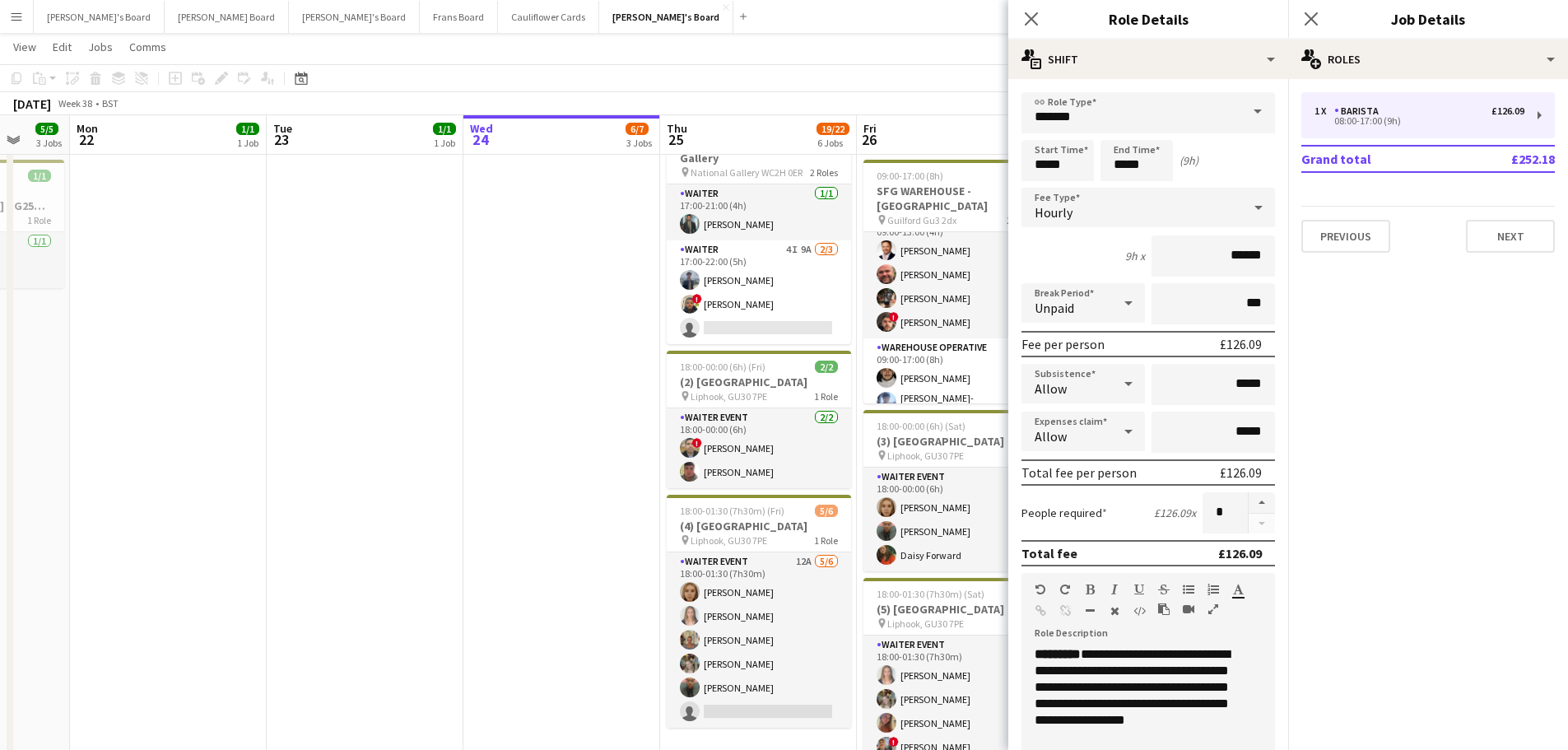
click at [662, 417] on app-date-cell "09:00-17:00 (8h) 6/6 SFG WAREHOUSE - GUILDFORD pin Guilford Gu3 2dx 2 Roles War…" at bounding box center [758, 455] width 197 height 1200
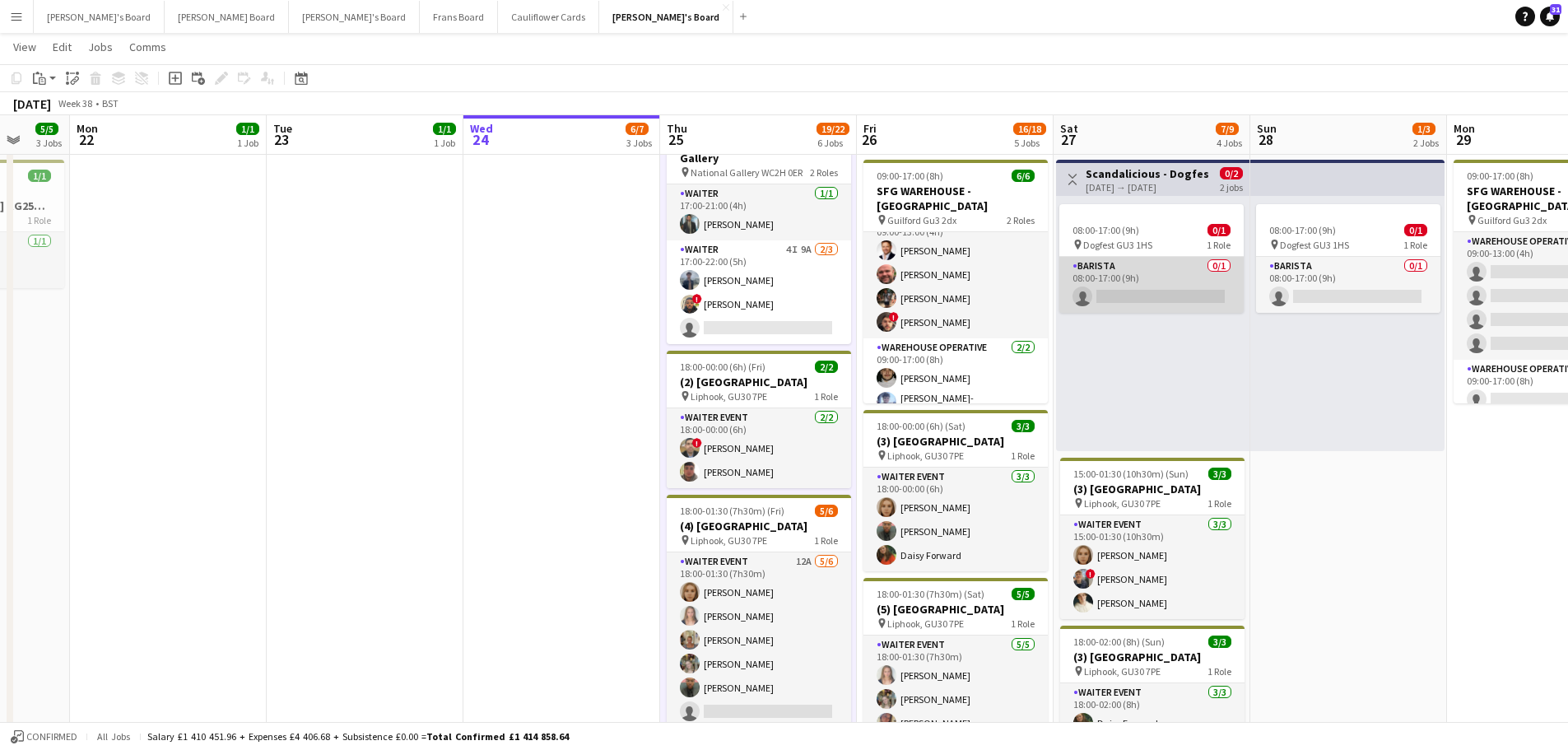
click at [1136, 282] on app-card-role "Barista 0/1 08:00-17:00 (9h) single-neutral-actions" at bounding box center [1152, 285] width 184 height 56
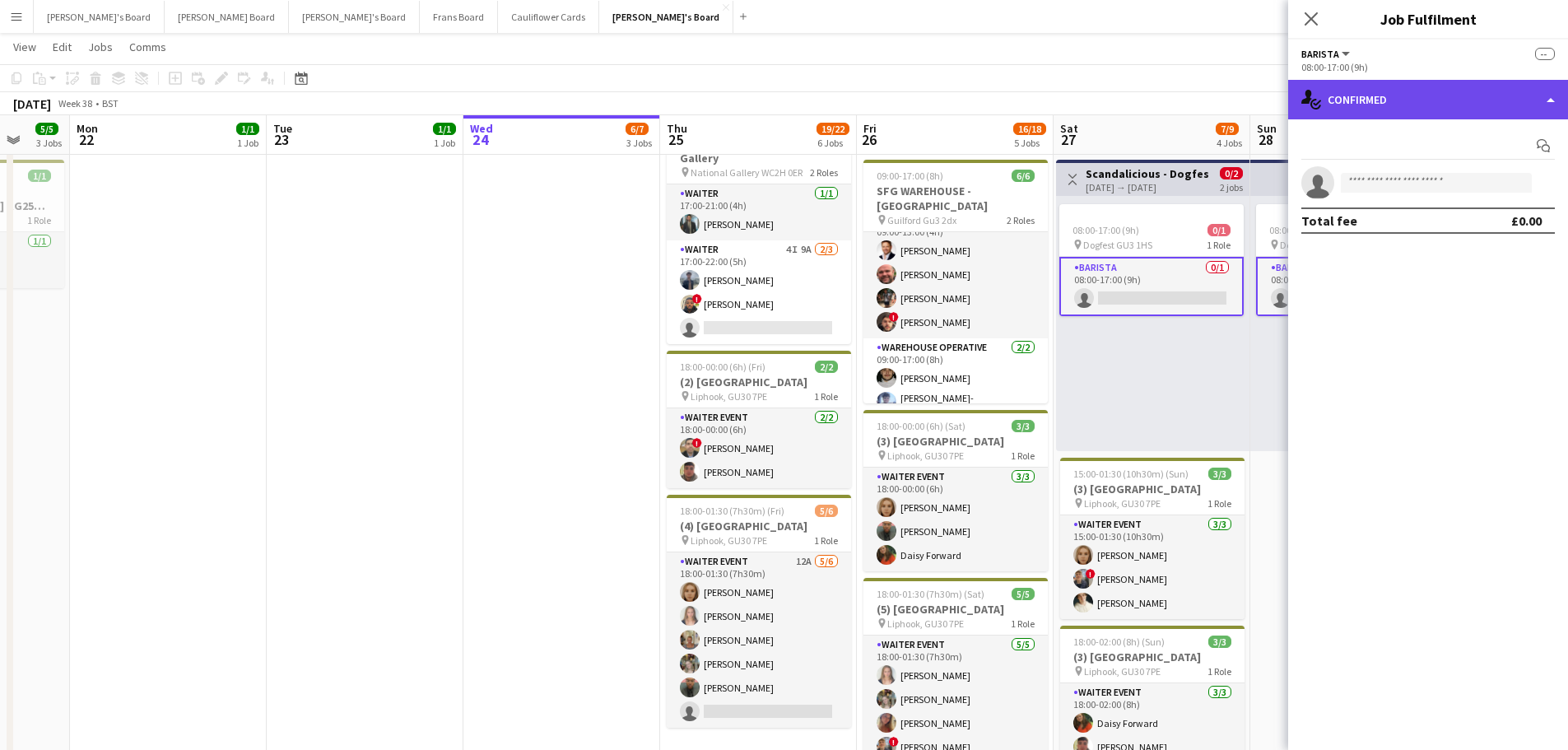
click at [1478, 89] on div "single-neutral-actions-check-2 Confirmed" at bounding box center [1428, 99] width 280 height 40
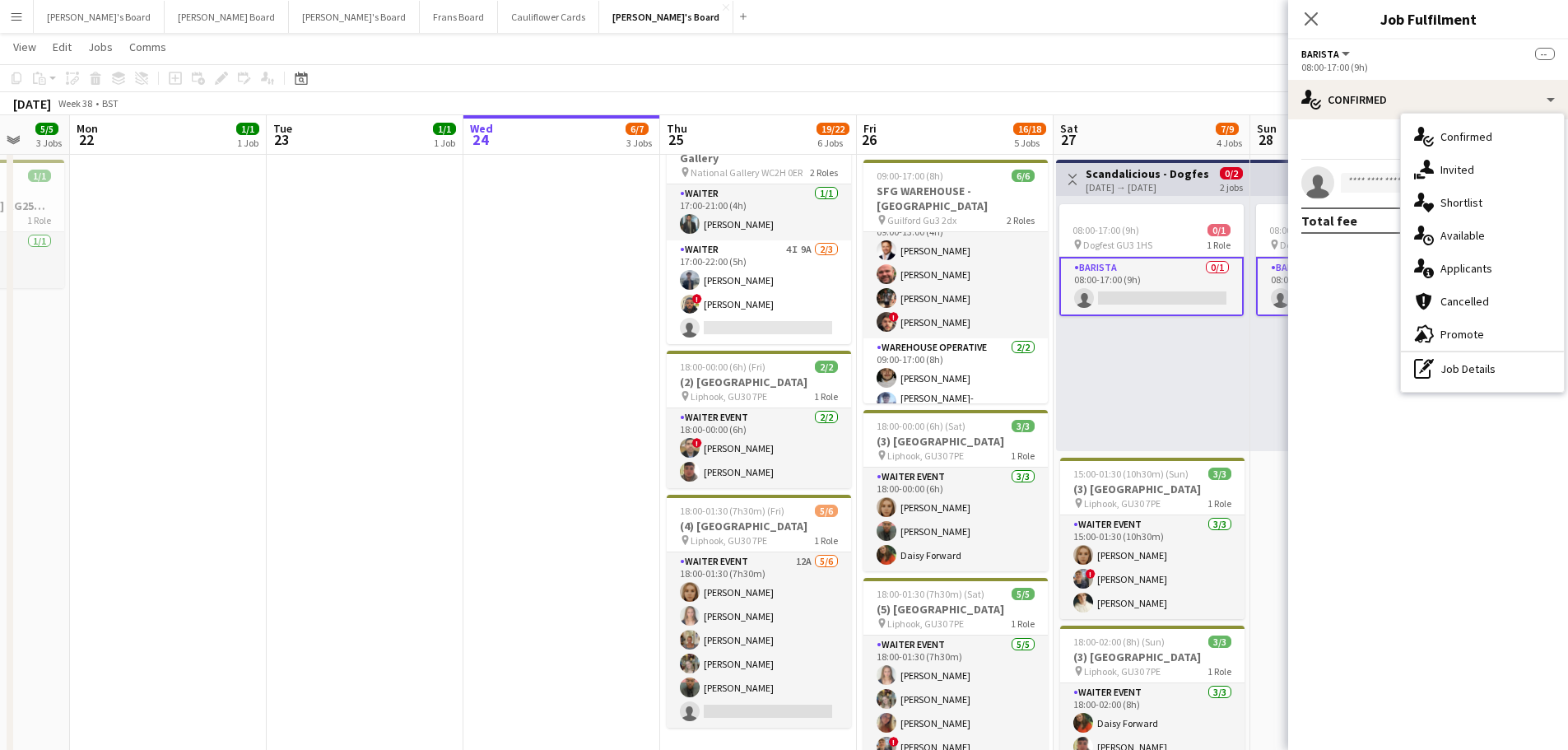
click at [1478, 390] on div "single-neutral-actions-check-2 Confirmed single-neutral-actions-share-1 Invited…" at bounding box center [1483, 252] width 163 height 278
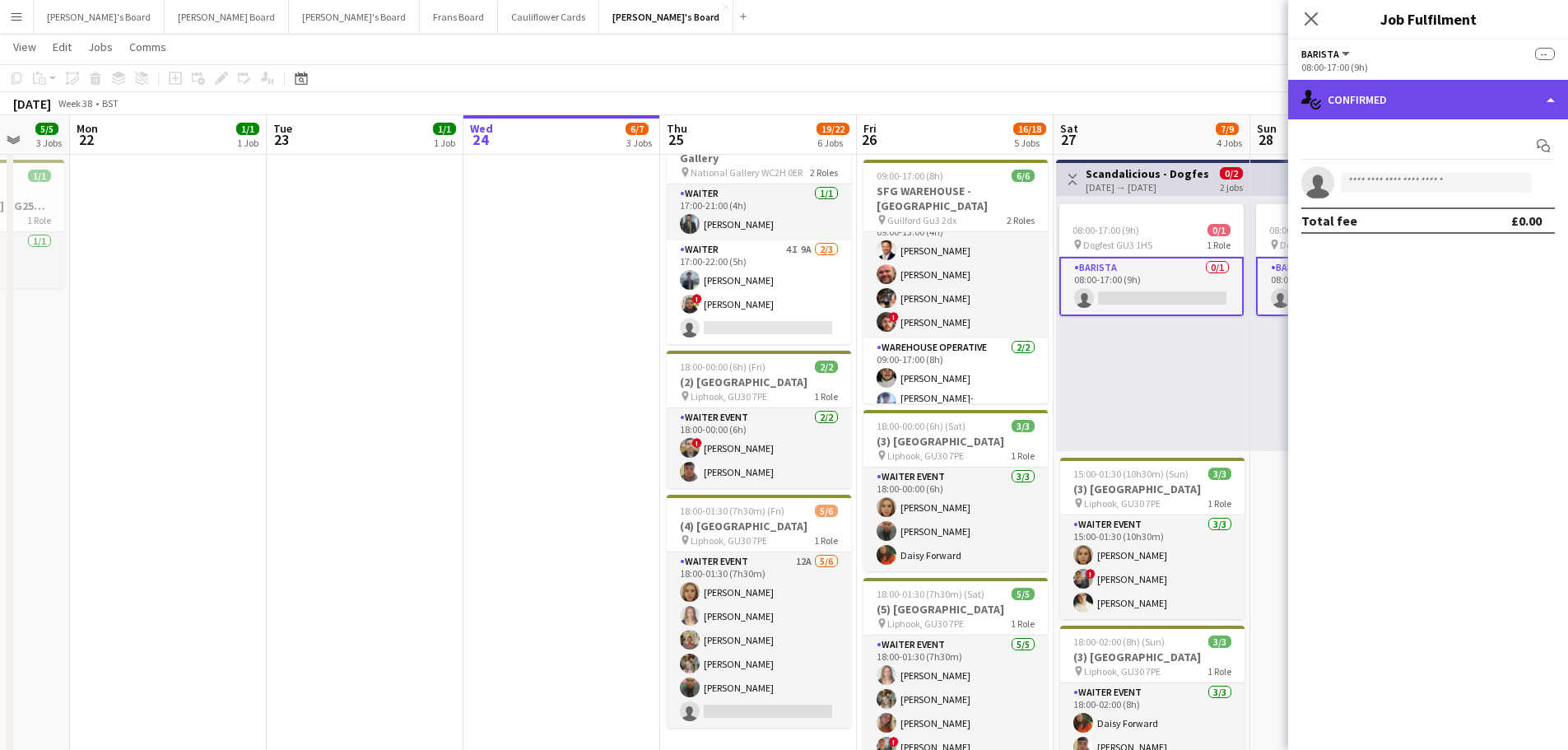
click at [1460, 107] on div "single-neutral-actions-check-2 Confirmed" at bounding box center [1428, 99] width 280 height 40
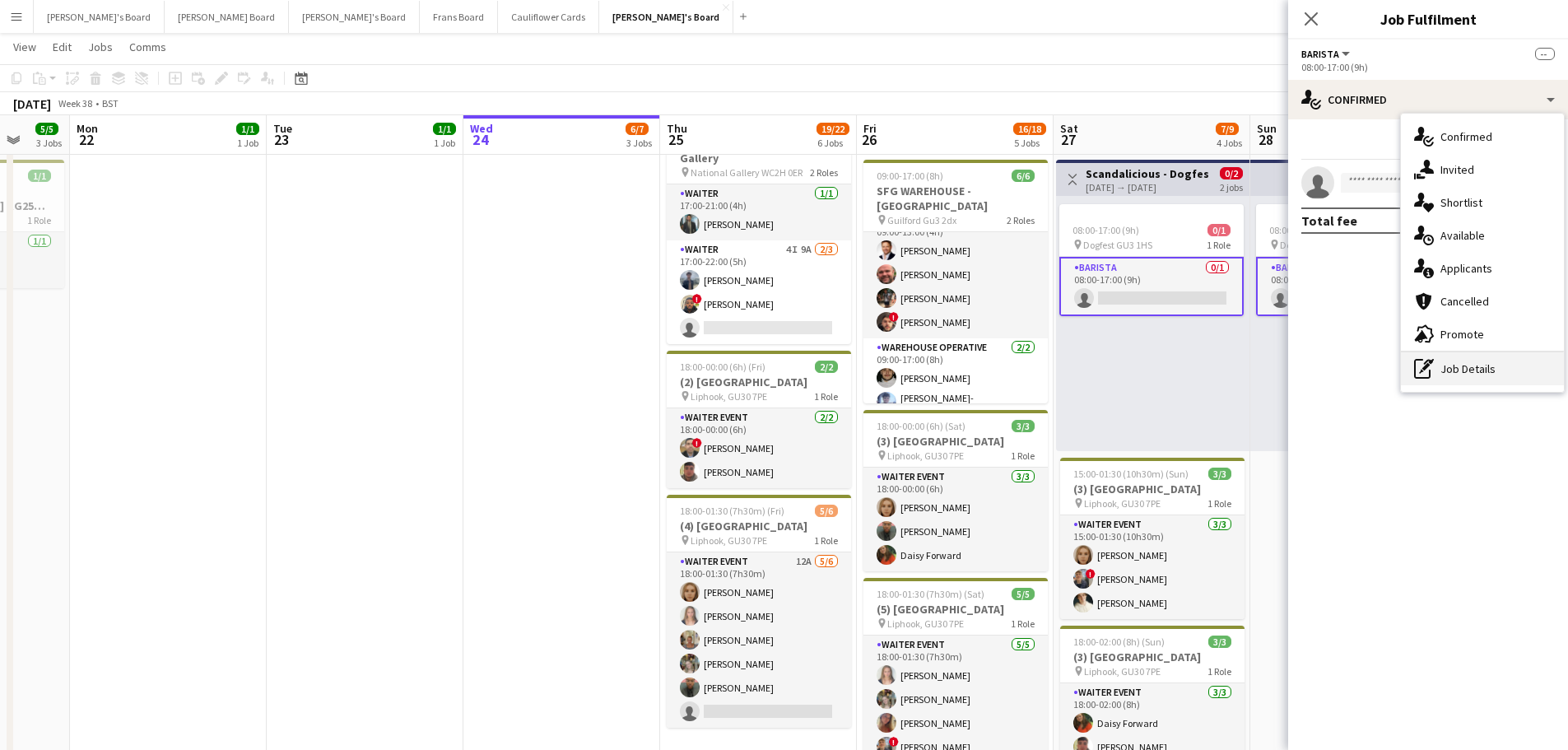
click at [1464, 363] on div "pen-write Job Details" at bounding box center [1483, 369] width 163 height 33
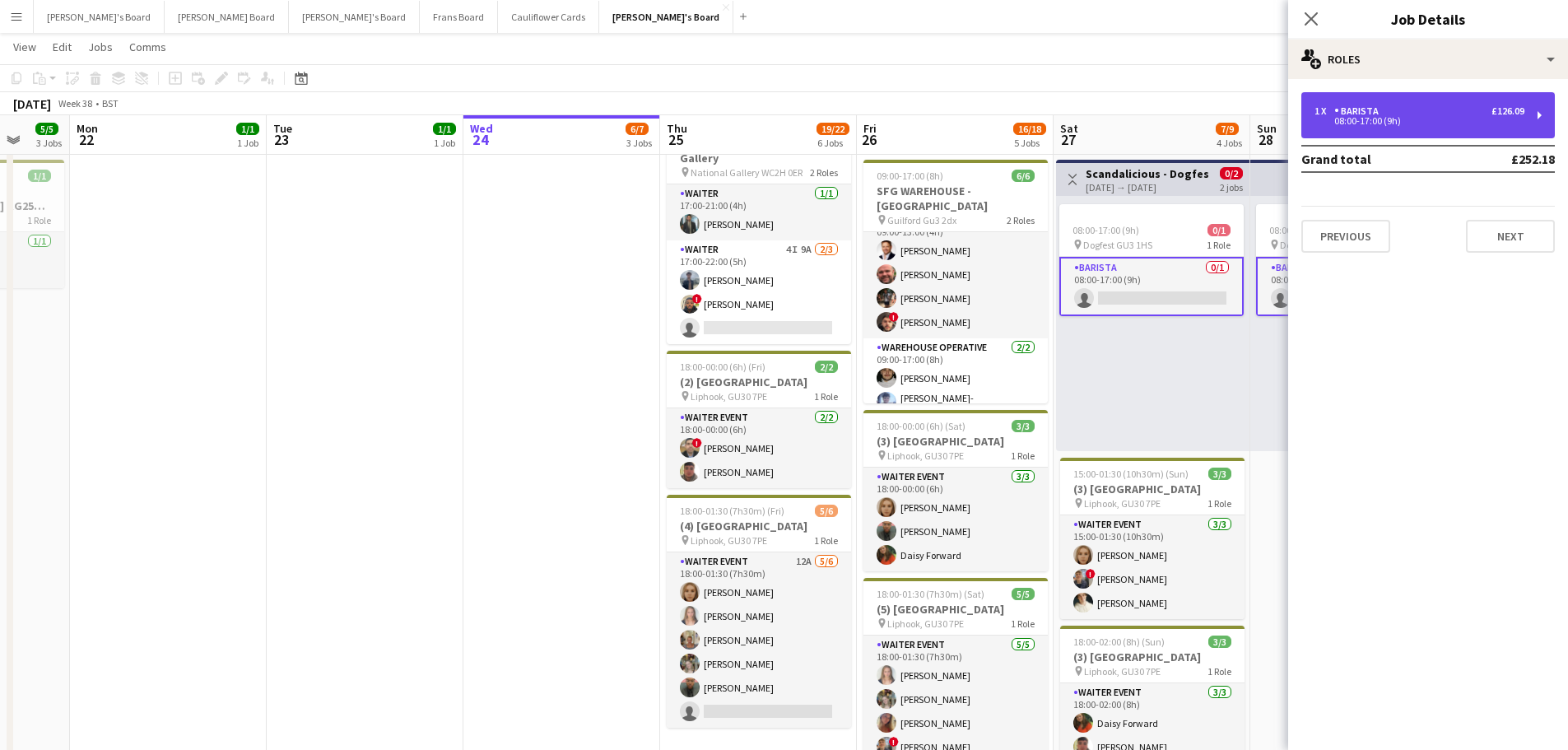
click at [1378, 102] on div "1 x Barista £126.09 08:00-17:00 (9h)" at bounding box center [1427, 115] width 253 height 47
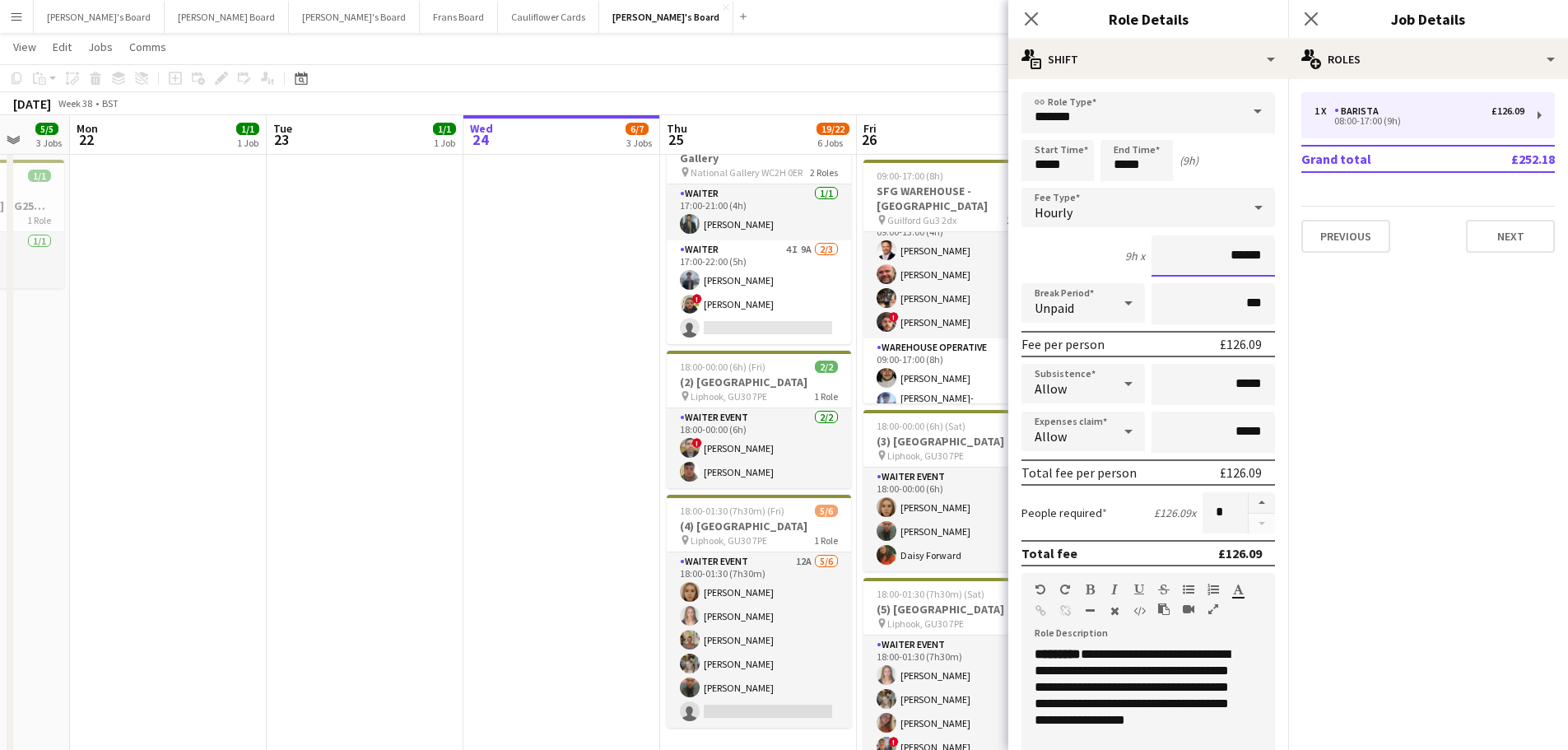
click at [1236, 260] on input "******" at bounding box center [1213, 256] width 123 height 41
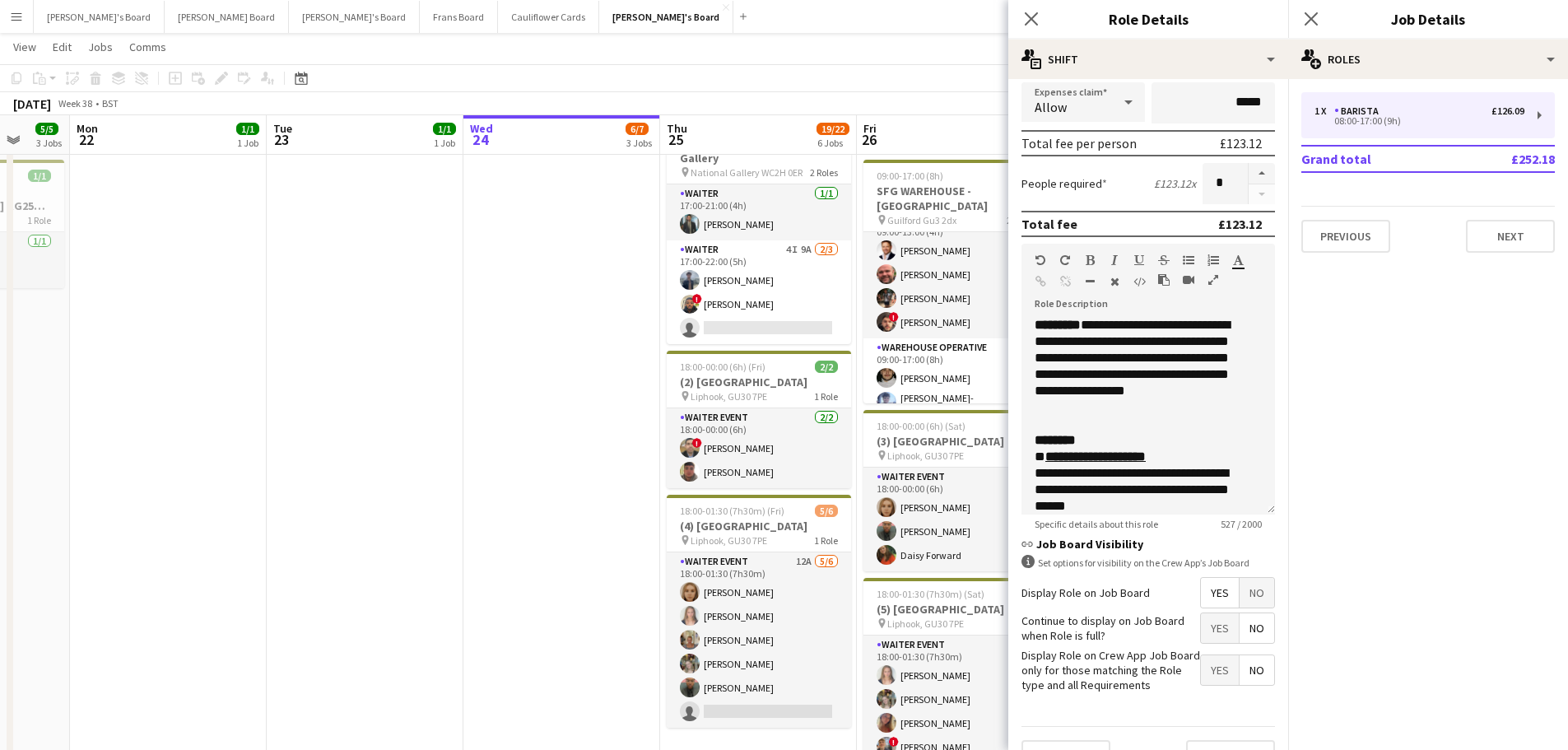
type input "******"
click at [1156, 441] on div "********" at bounding box center [1148, 440] width 227 height 16
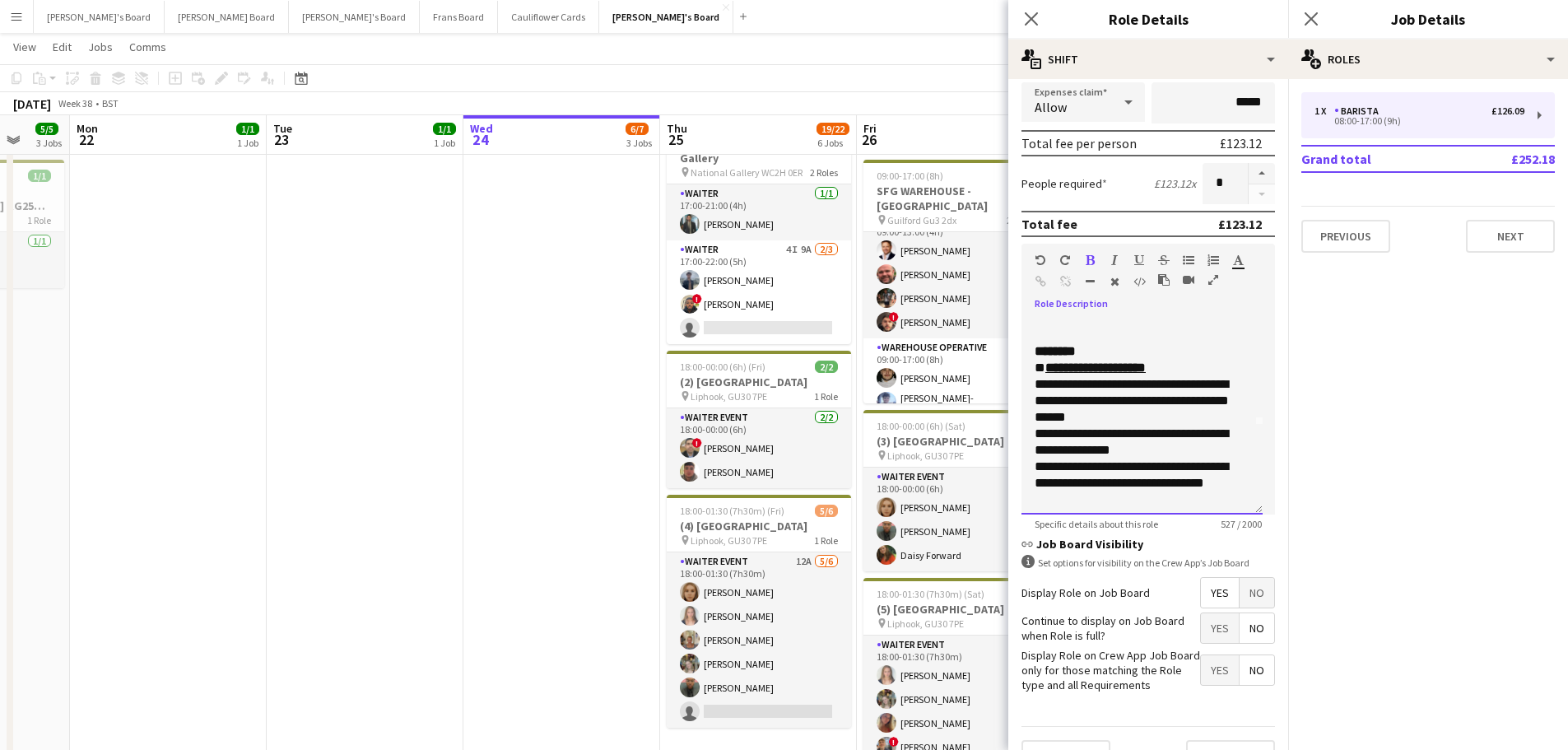
scroll to position [14, 0]
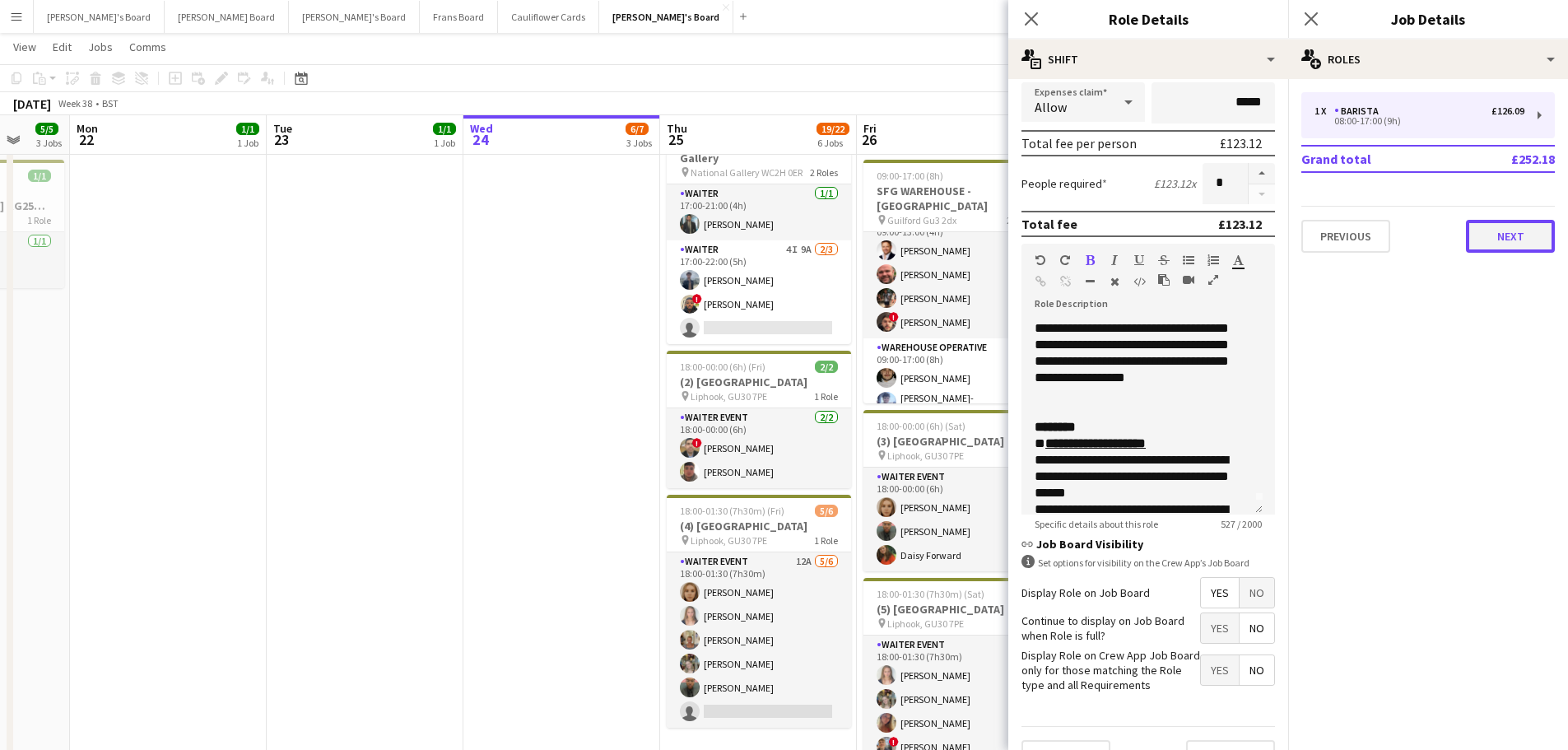
click at [1510, 239] on button "Next" at bounding box center [1511, 237] width 89 height 33
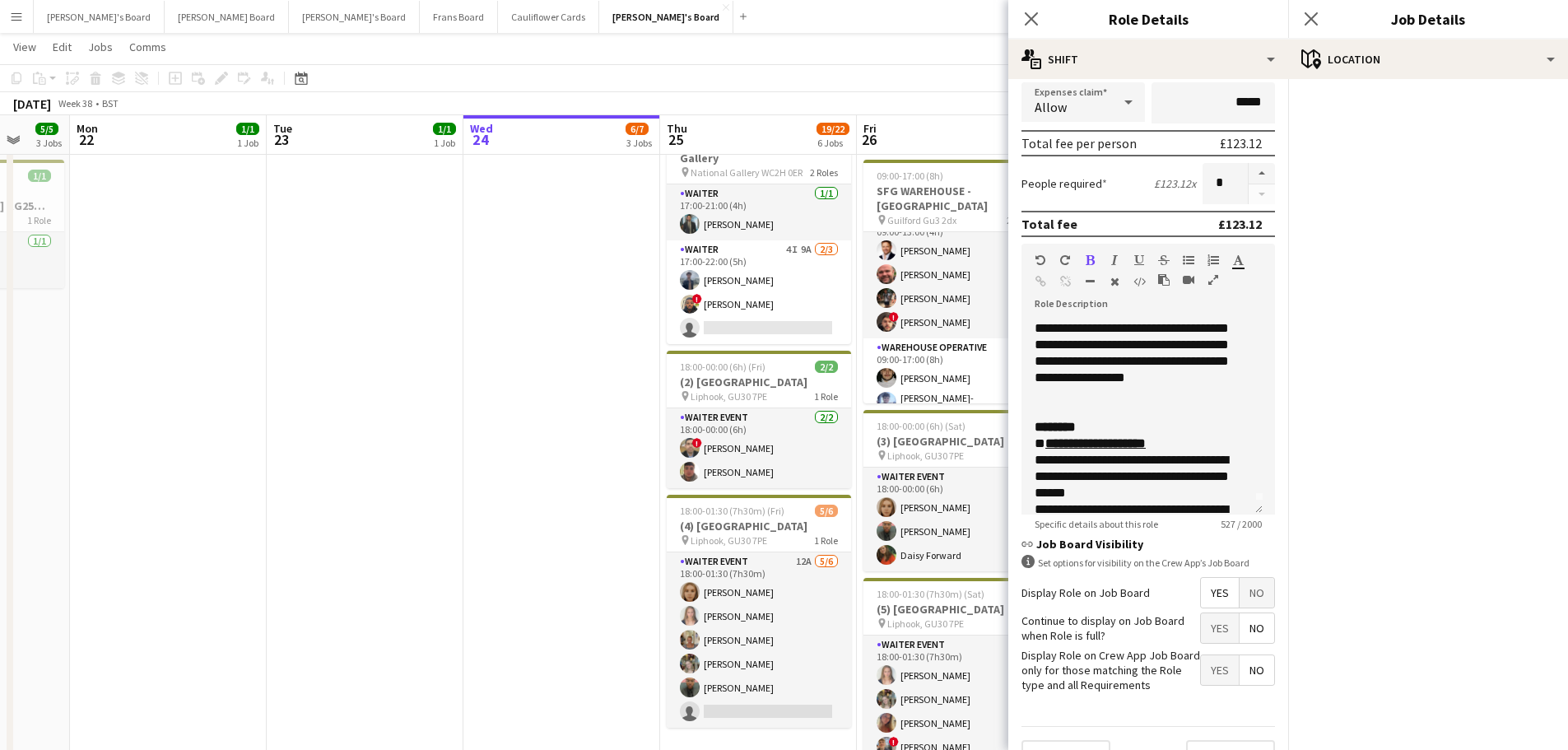
click at [551, 491] on app-date-cell "17:00-22:00 (5h) 2/2 Rocket Food - National Gallery pin National Gallery WC2H 0…" at bounding box center [561, 455] width 197 height 1200
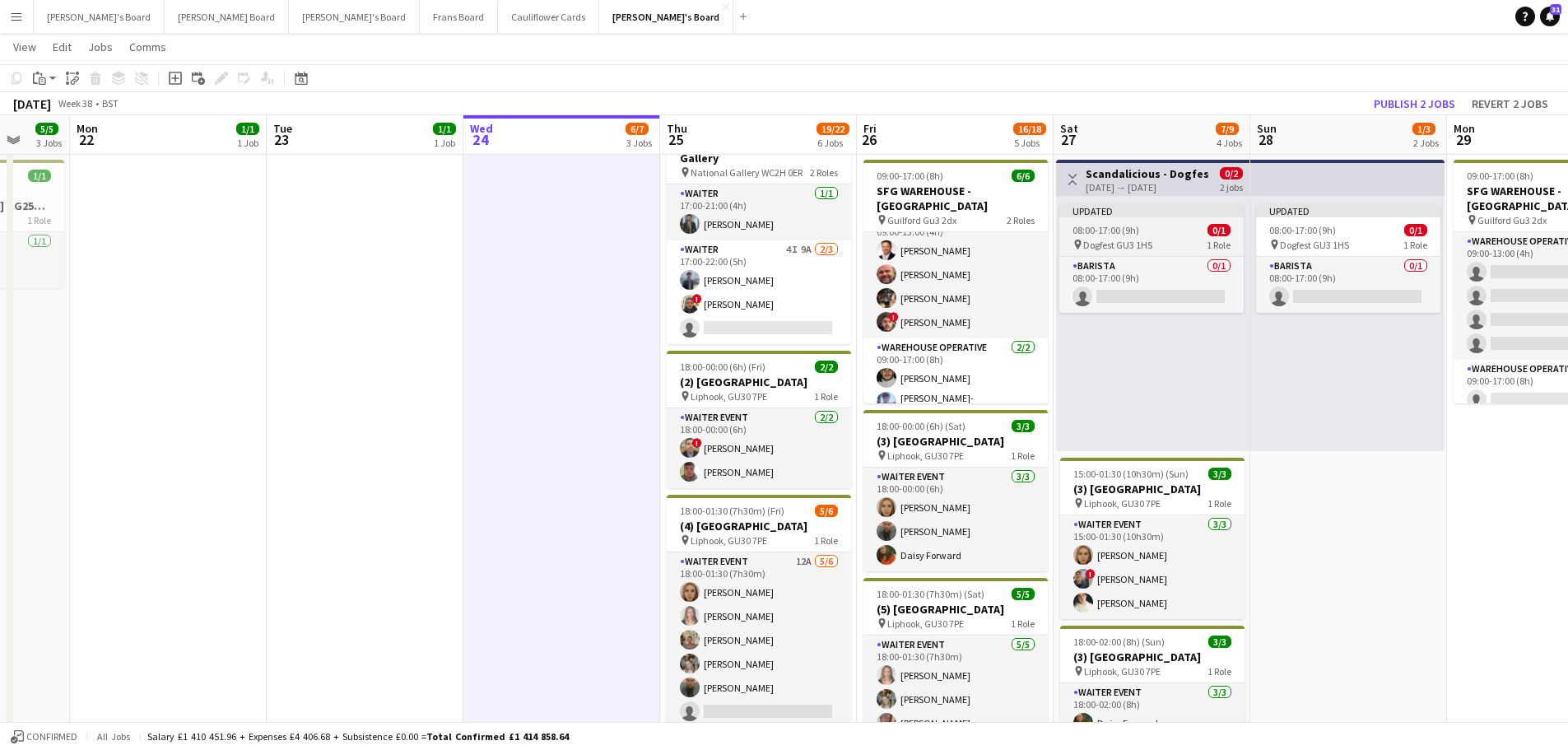
click at [1139, 248] on span "Dogfest GU3 1HS" at bounding box center [1117, 245] width 69 height 13
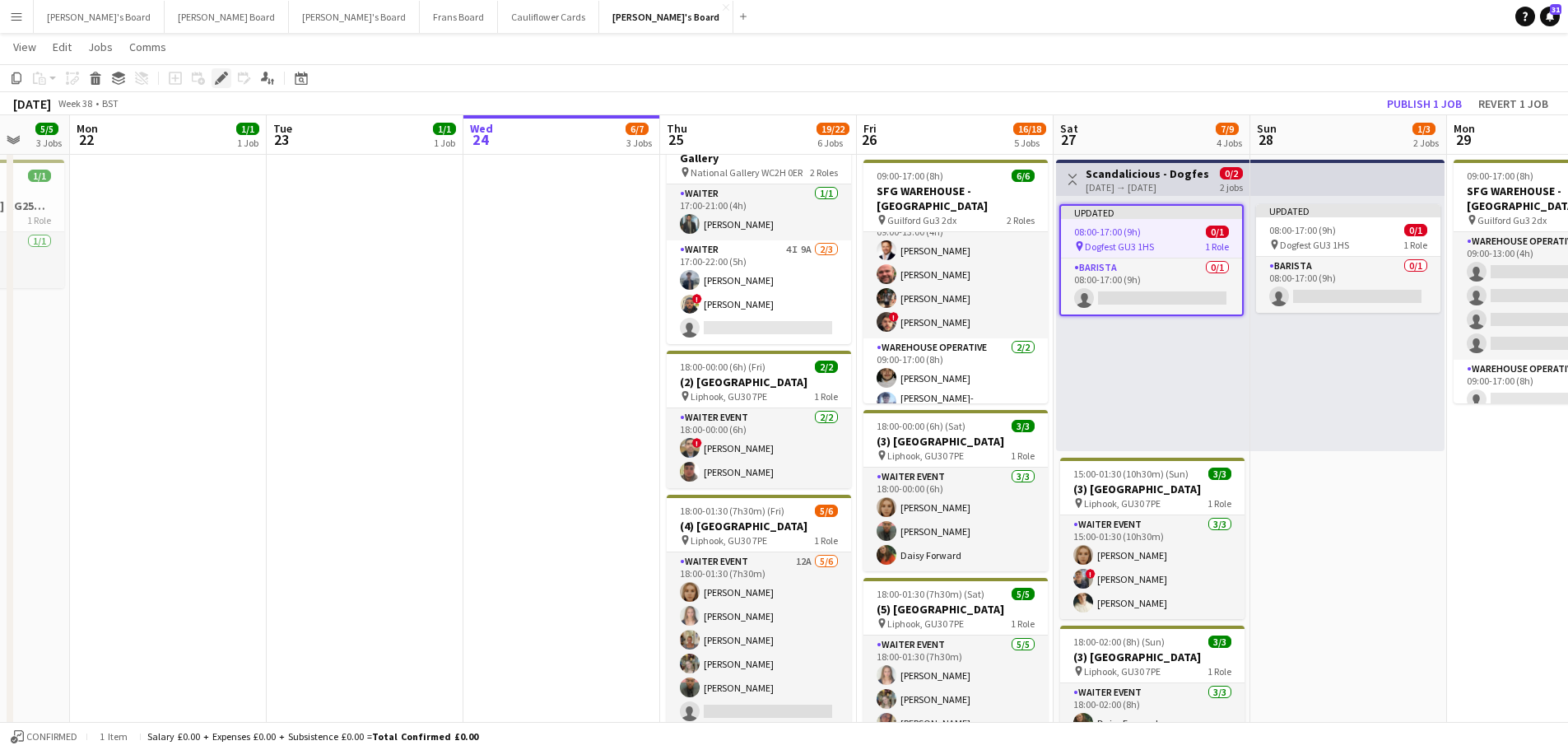
click at [221, 78] on icon at bounding box center [220, 78] width 9 height 9
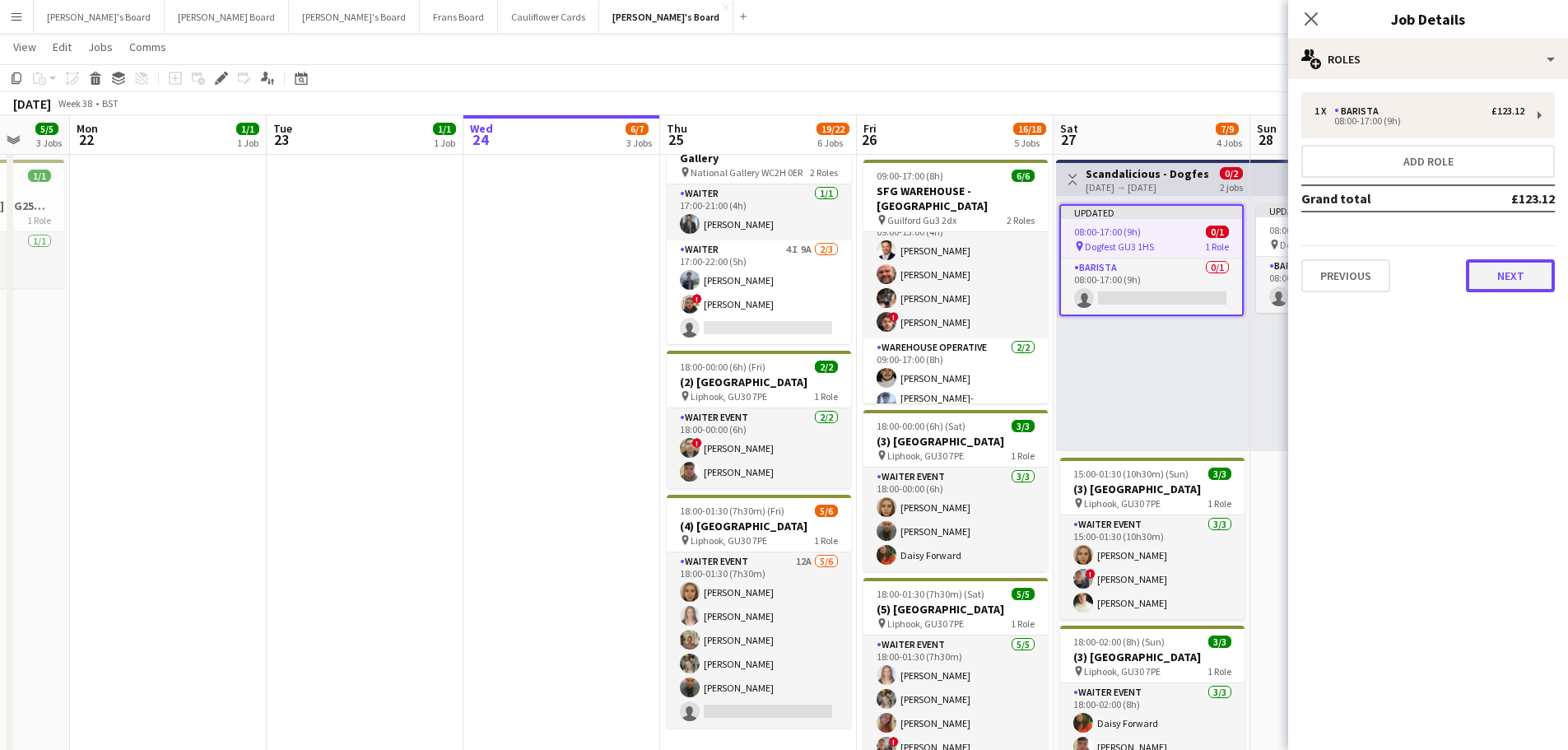
click at [1513, 276] on button "Next" at bounding box center [1511, 276] width 89 height 33
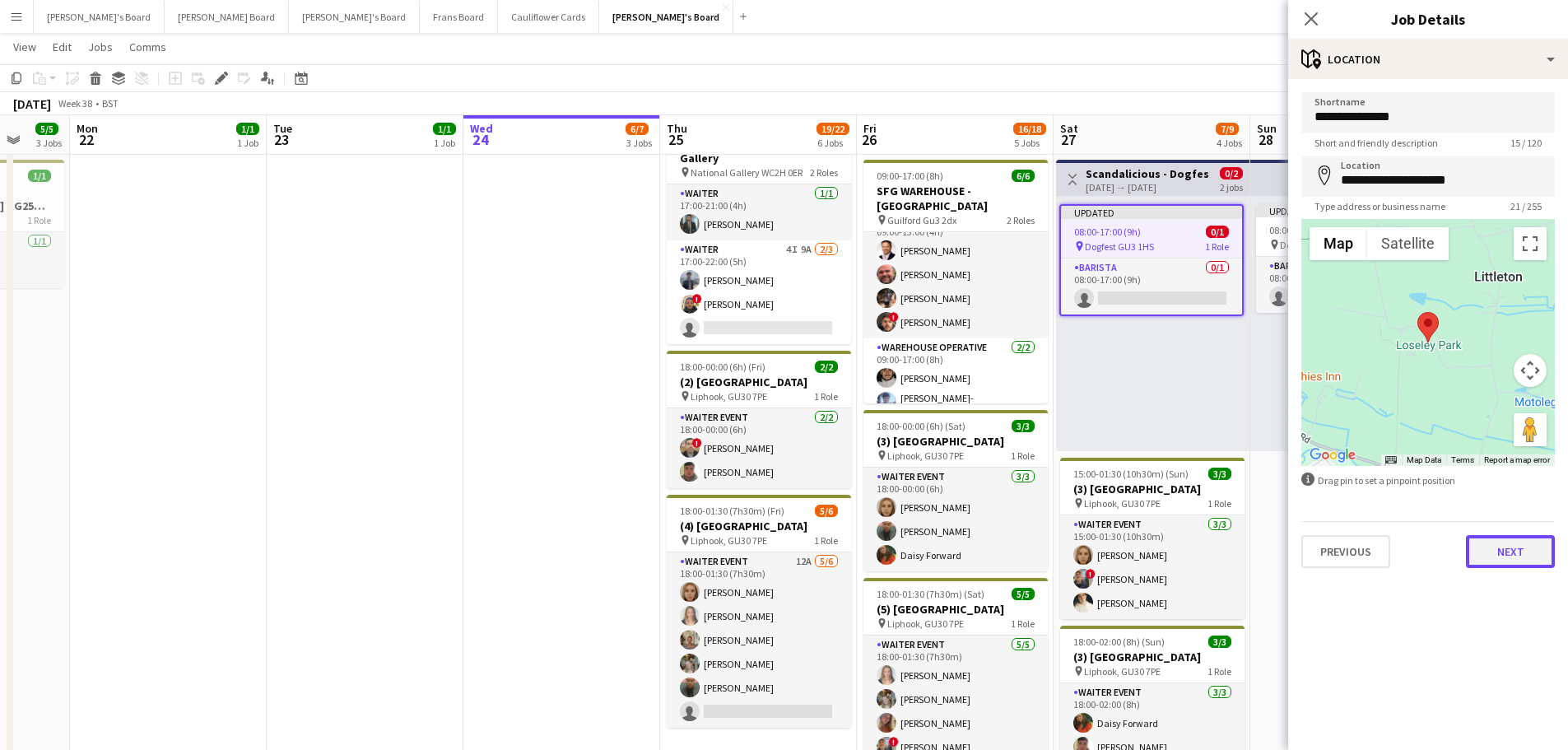
click at [1528, 548] on button "Next" at bounding box center [1511, 552] width 89 height 33
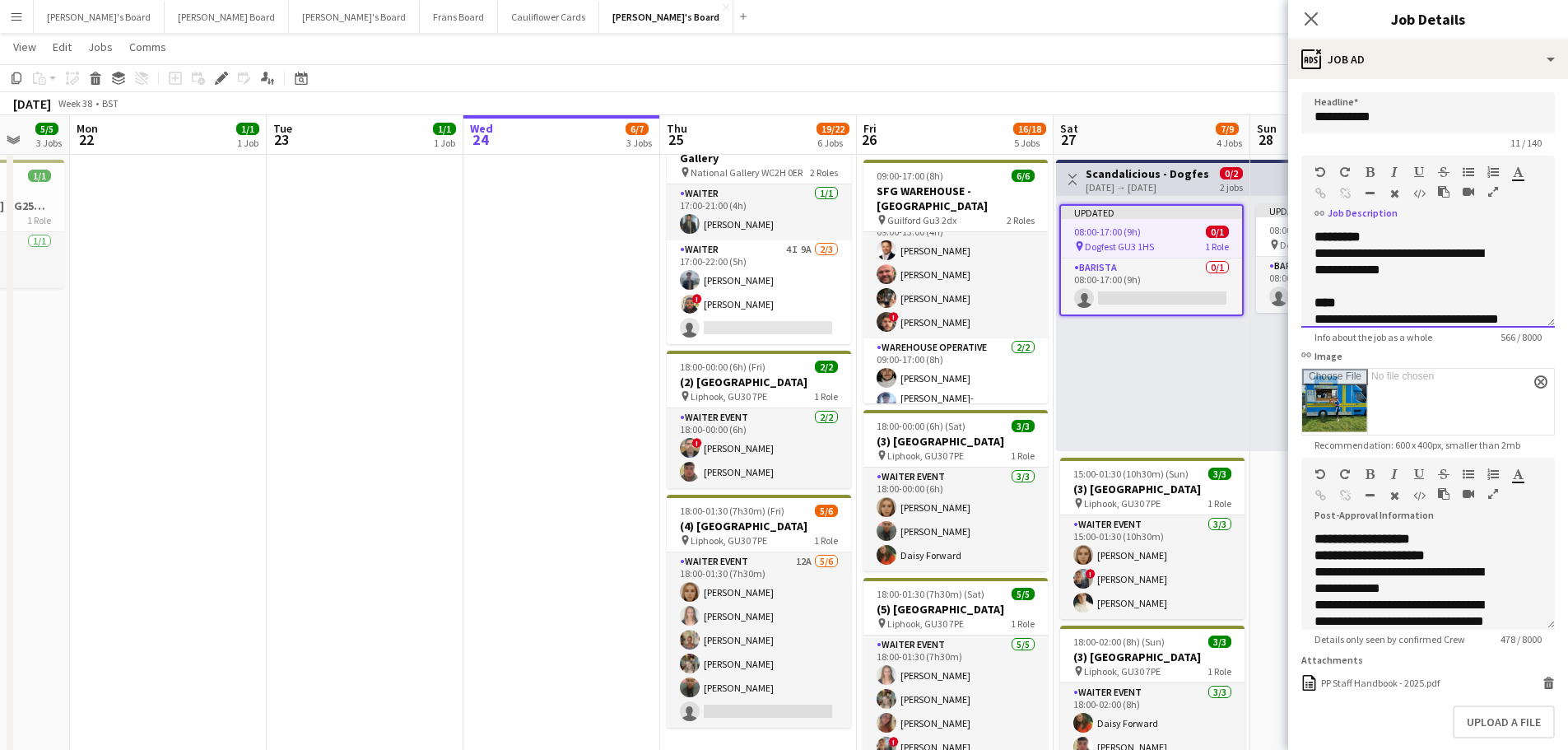
click at [1334, 338] on div "**********" at bounding box center [1410, 328] width 190 height 33
click at [1392, 318] on div "**********" at bounding box center [1416, 326] width 203 height 33
click at [590, 444] on app-date-cell "17:00-22:00 (5h) 2/2 Rocket Food - National Gallery pin National Gallery WC2H 0…" at bounding box center [561, 455] width 197 height 1200
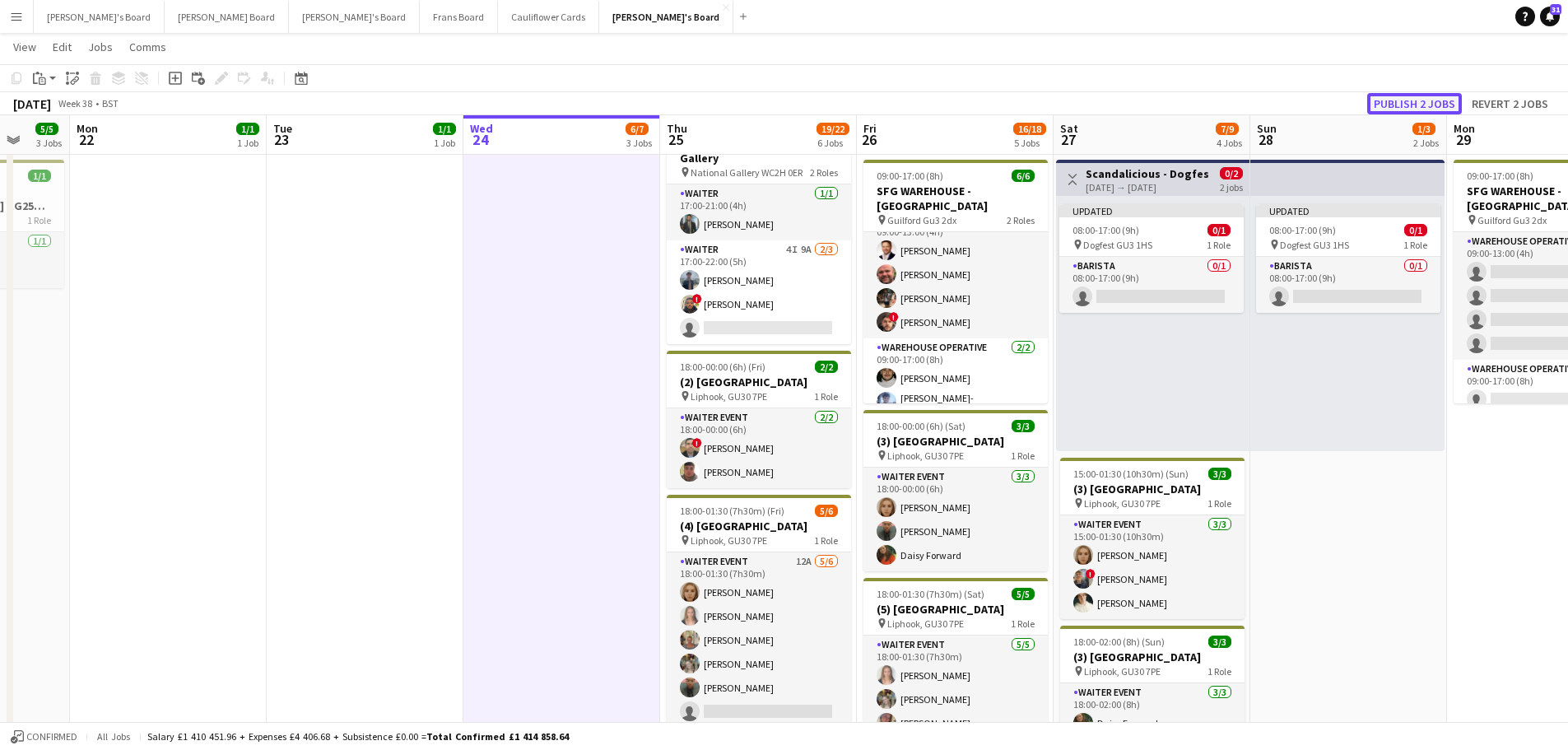
click at [1440, 100] on button "Publish 2 jobs" at bounding box center [1415, 104] width 95 height 21
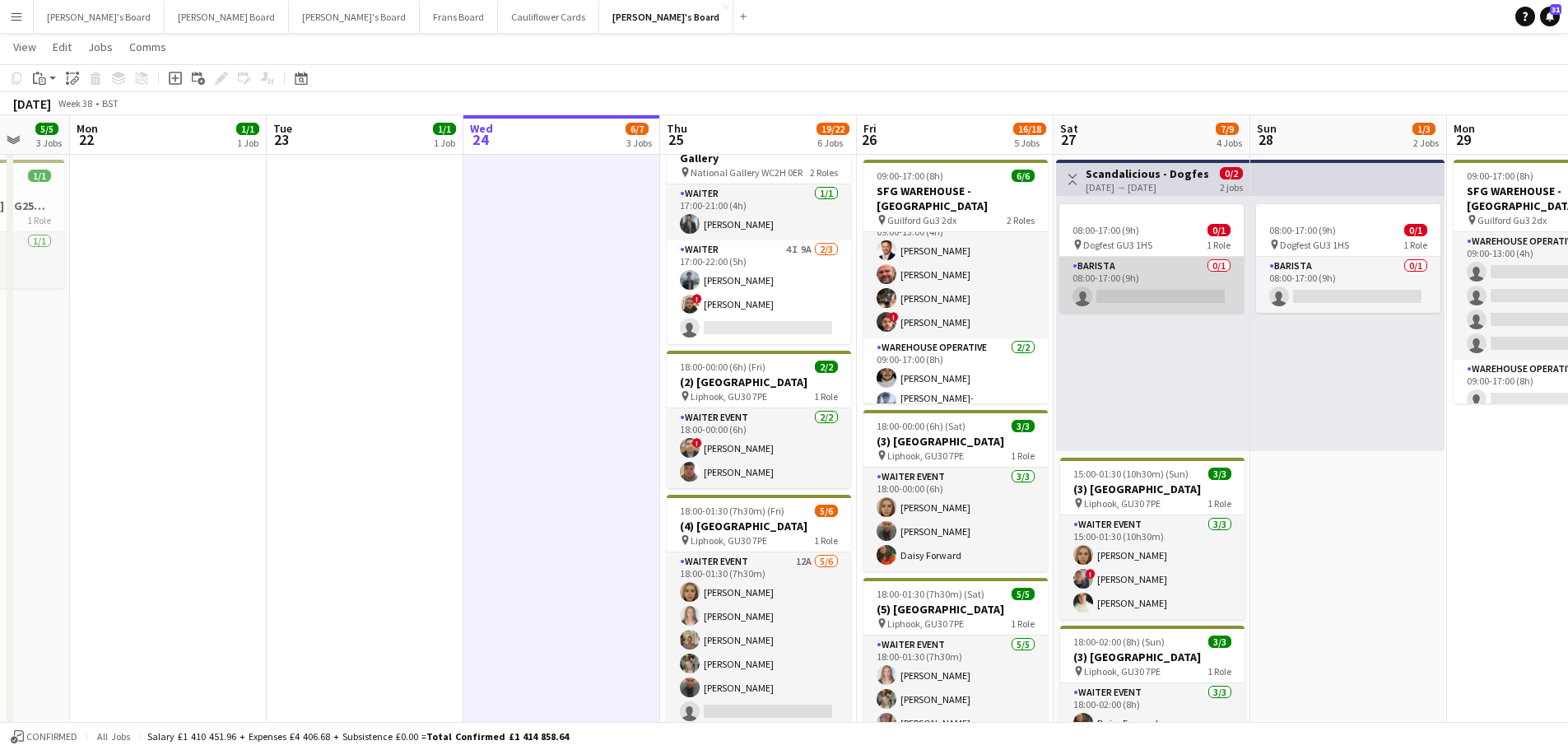
click at [1176, 282] on app-card-role "Barista 0/1 08:00-17:00 (9h) single-neutral-actions" at bounding box center [1152, 285] width 184 height 56
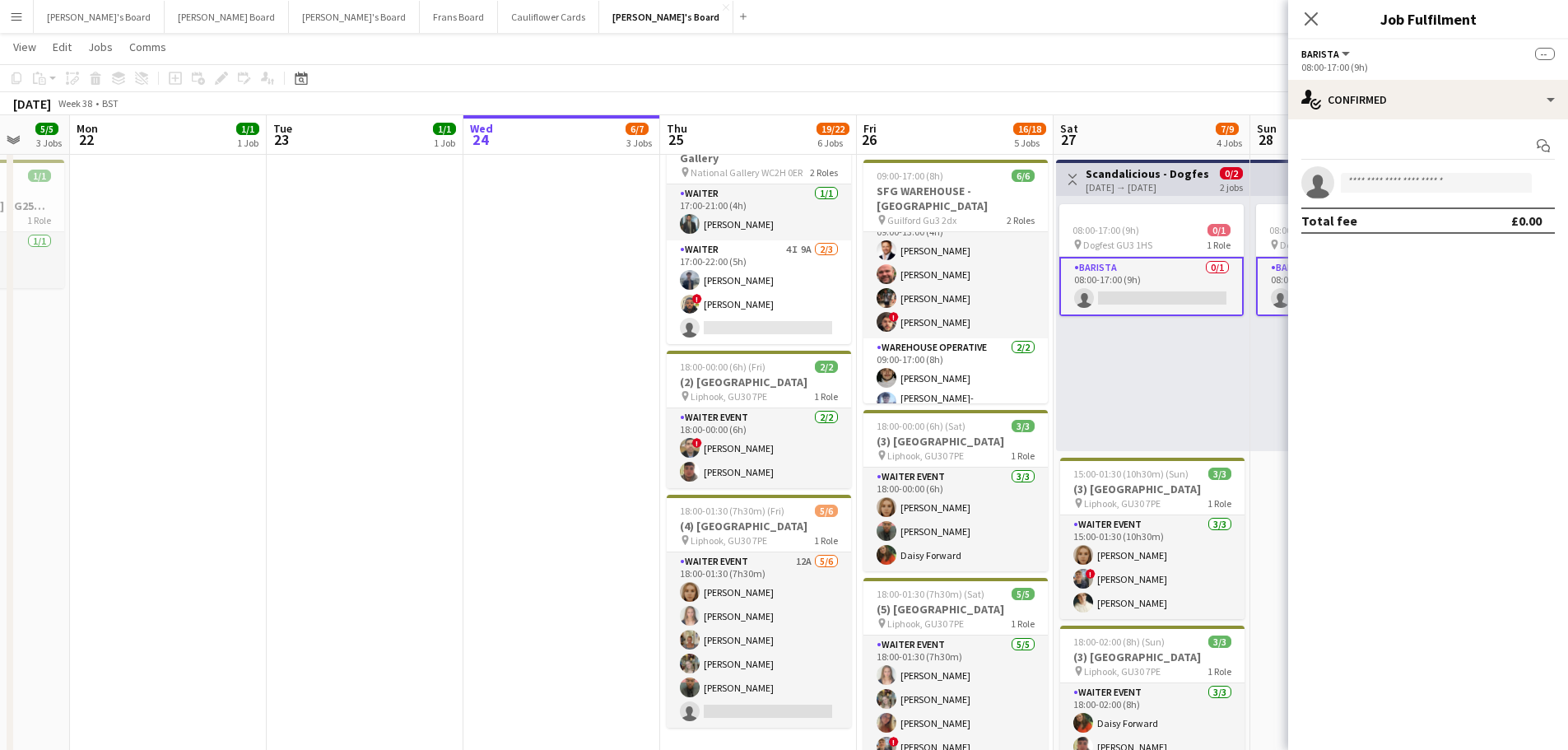
click at [1152, 374] on div "08:00-17:00 (9h) 0/1 pin Dogfest GU3 1HS 1 Role Barista 0/1 08:00-17:00 (9h) si…" at bounding box center [1153, 323] width 194 height 255
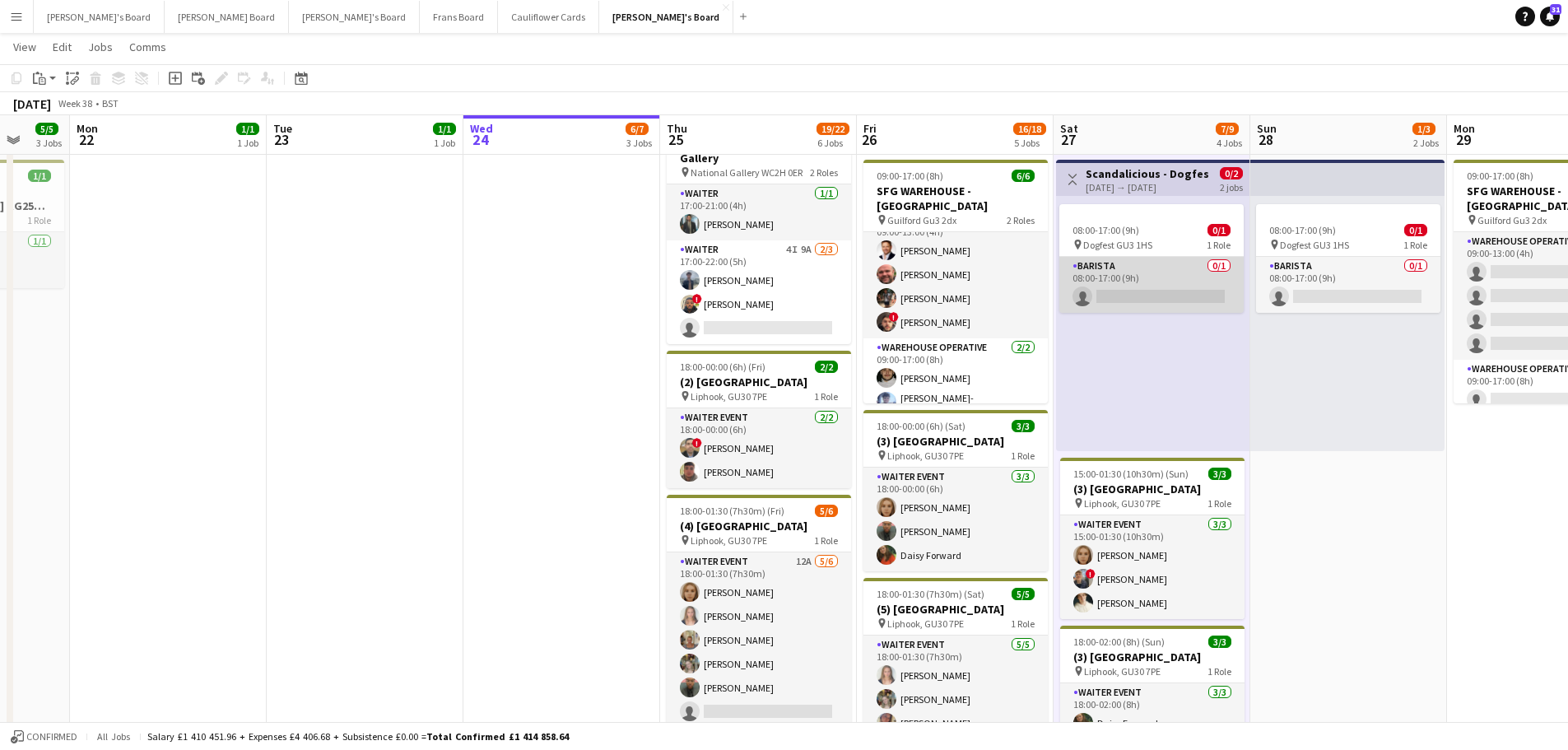
click at [1164, 297] on app-card-role "Barista 0/1 08:00-17:00 (9h) single-neutral-actions" at bounding box center [1152, 285] width 184 height 56
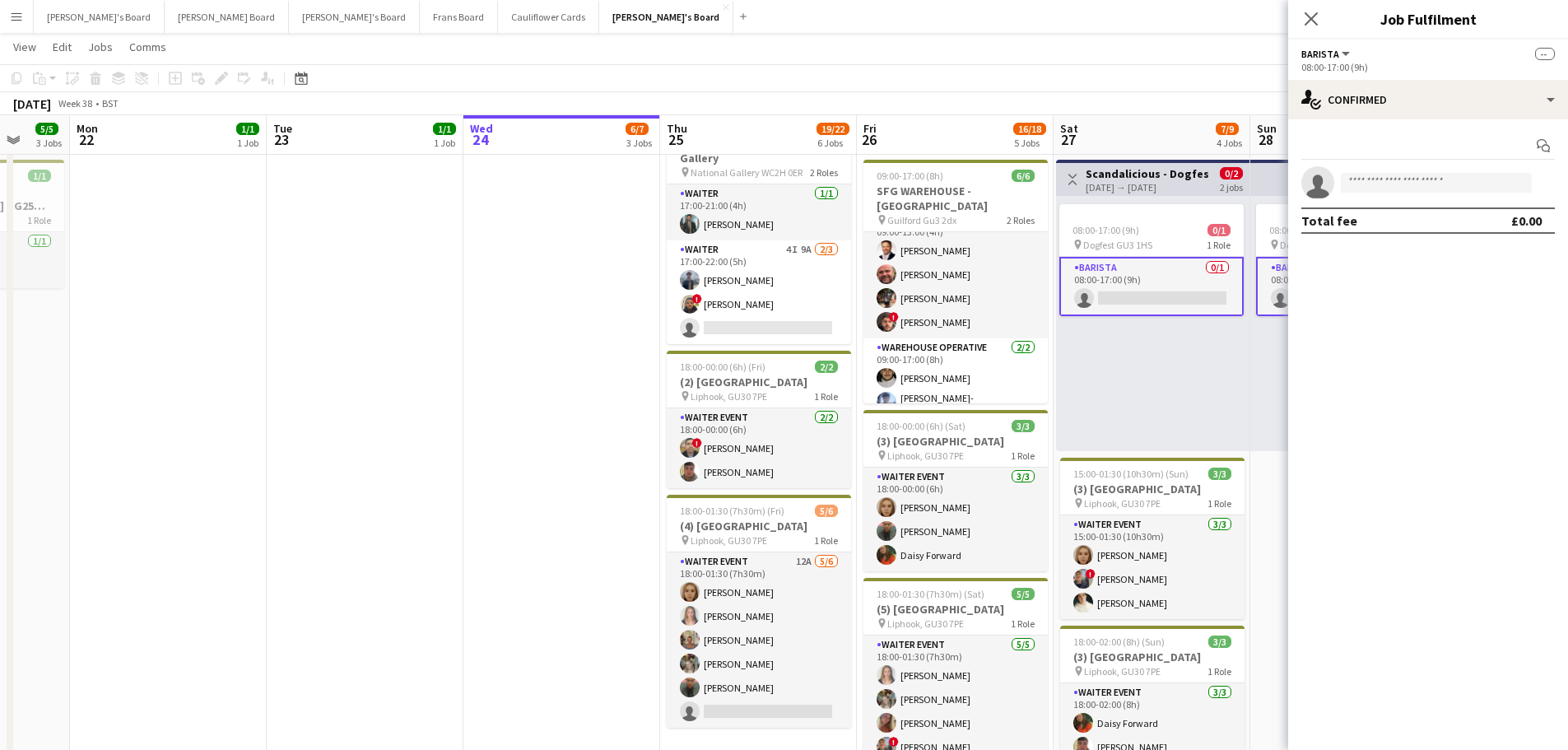
click at [1166, 270] on app-card-role "Barista 0/1 08:00-17:00 (9h) single-neutral-actions" at bounding box center [1152, 286] width 184 height 59
click at [1387, 129] on div "Start chat Share single-neutral-actions Total fee £0.00" at bounding box center [1428, 183] width 280 height 128
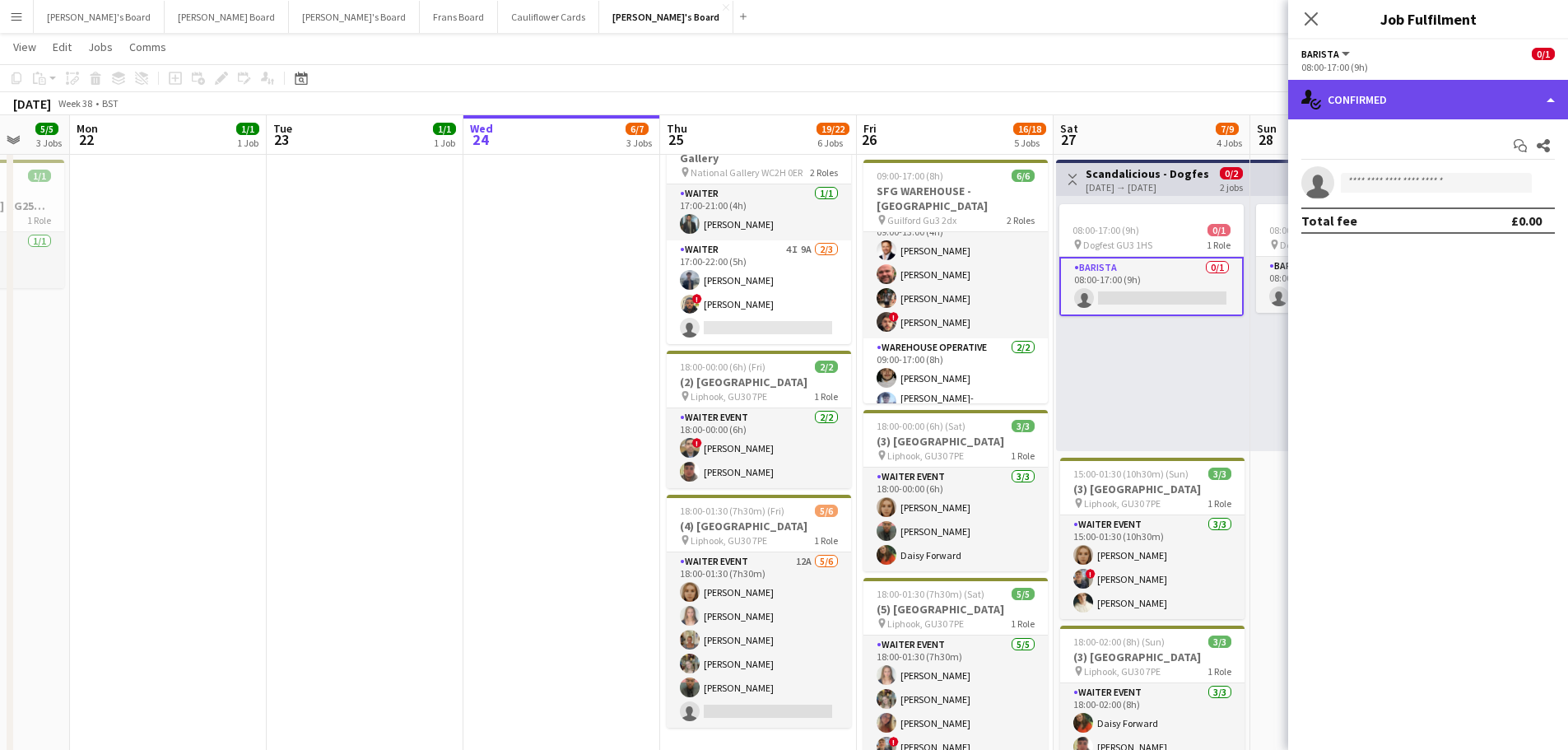
click at [1410, 108] on div "single-neutral-actions-check-2 Confirmed" at bounding box center [1428, 99] width 280 height 40
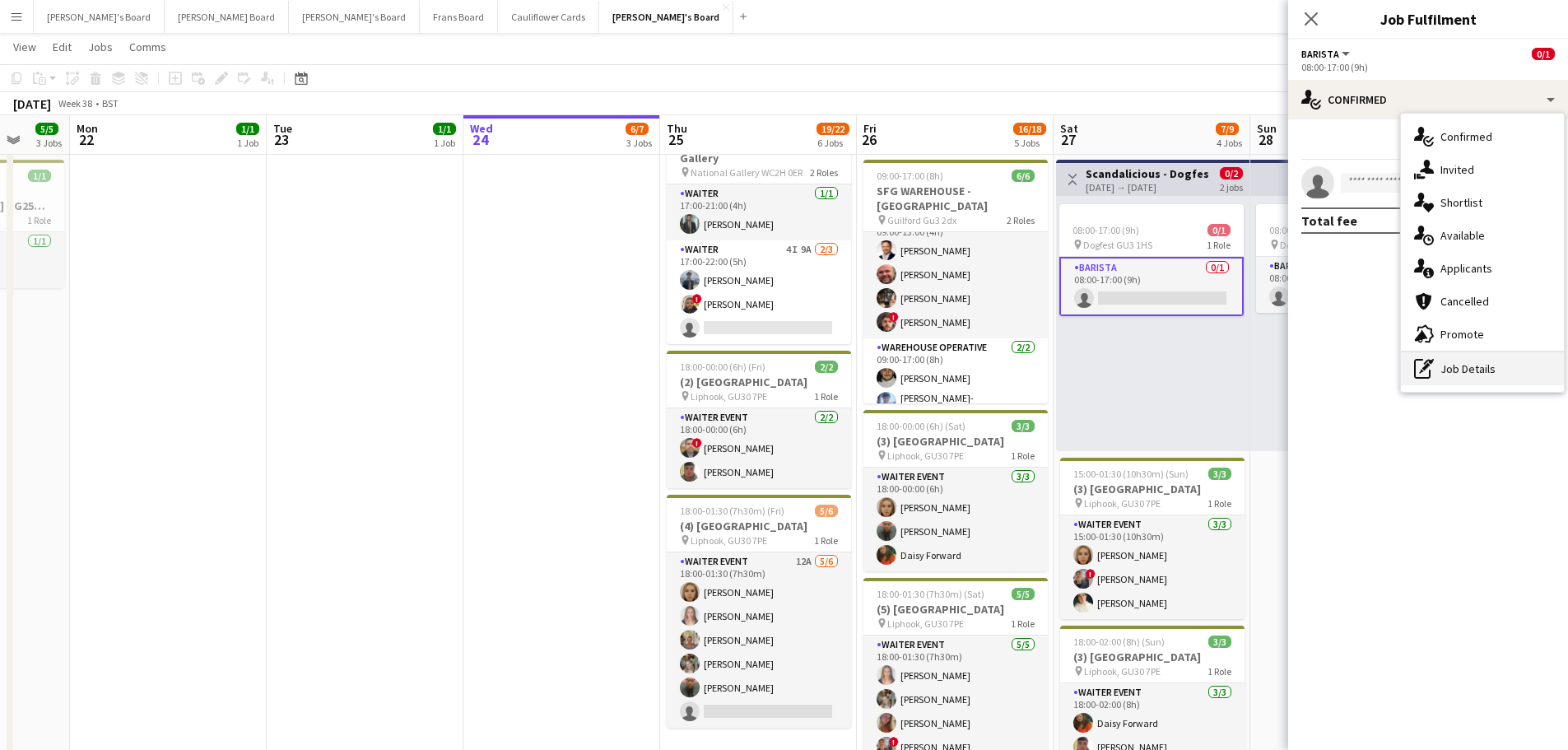
click at [1480, 369] on div "pen-write Job Details" at bounding box center [1483, 369] width 163 height 33
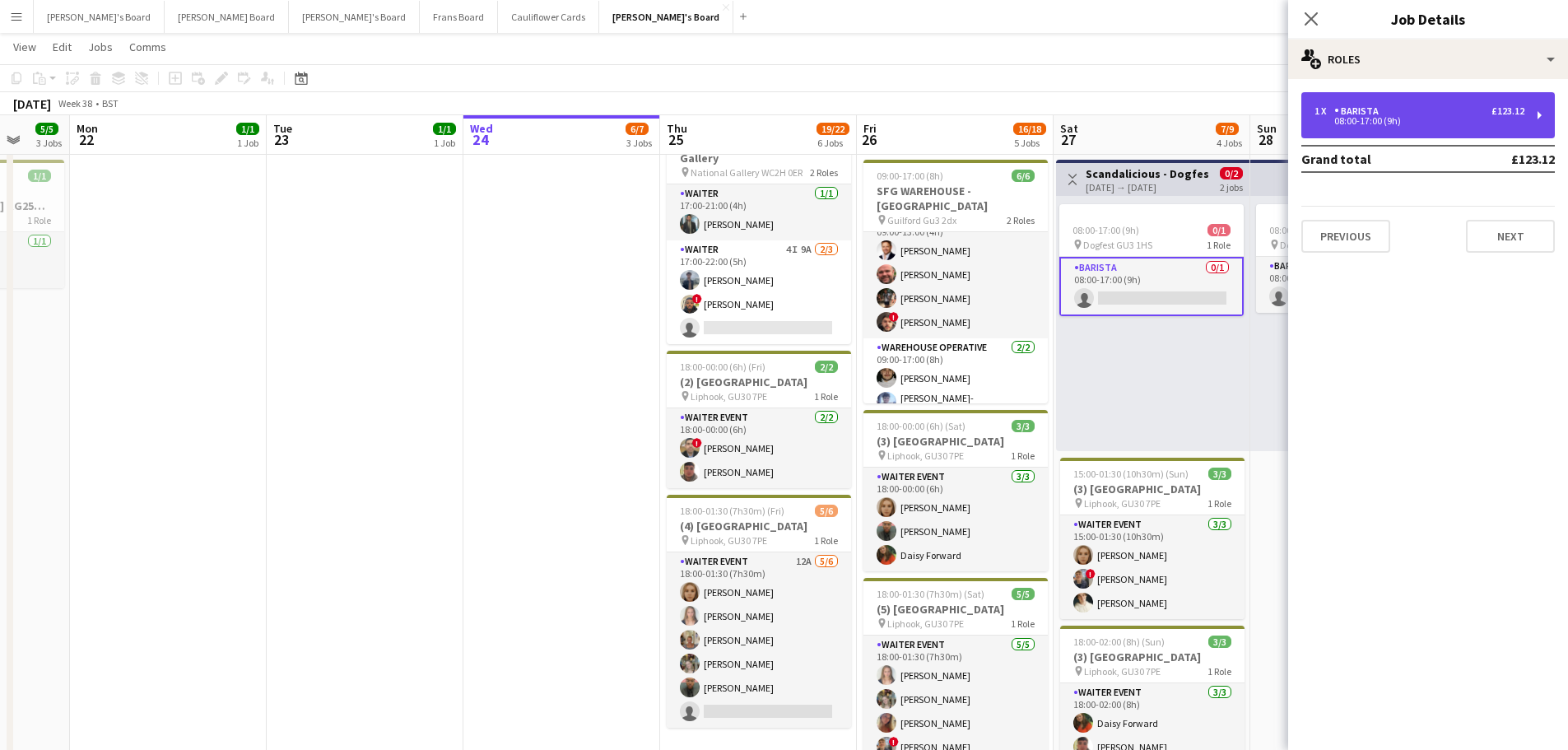
click at [1481, 123] on div "08:00-17:00 (9h)" at bounding box center [1420, 121] width 209 height 8
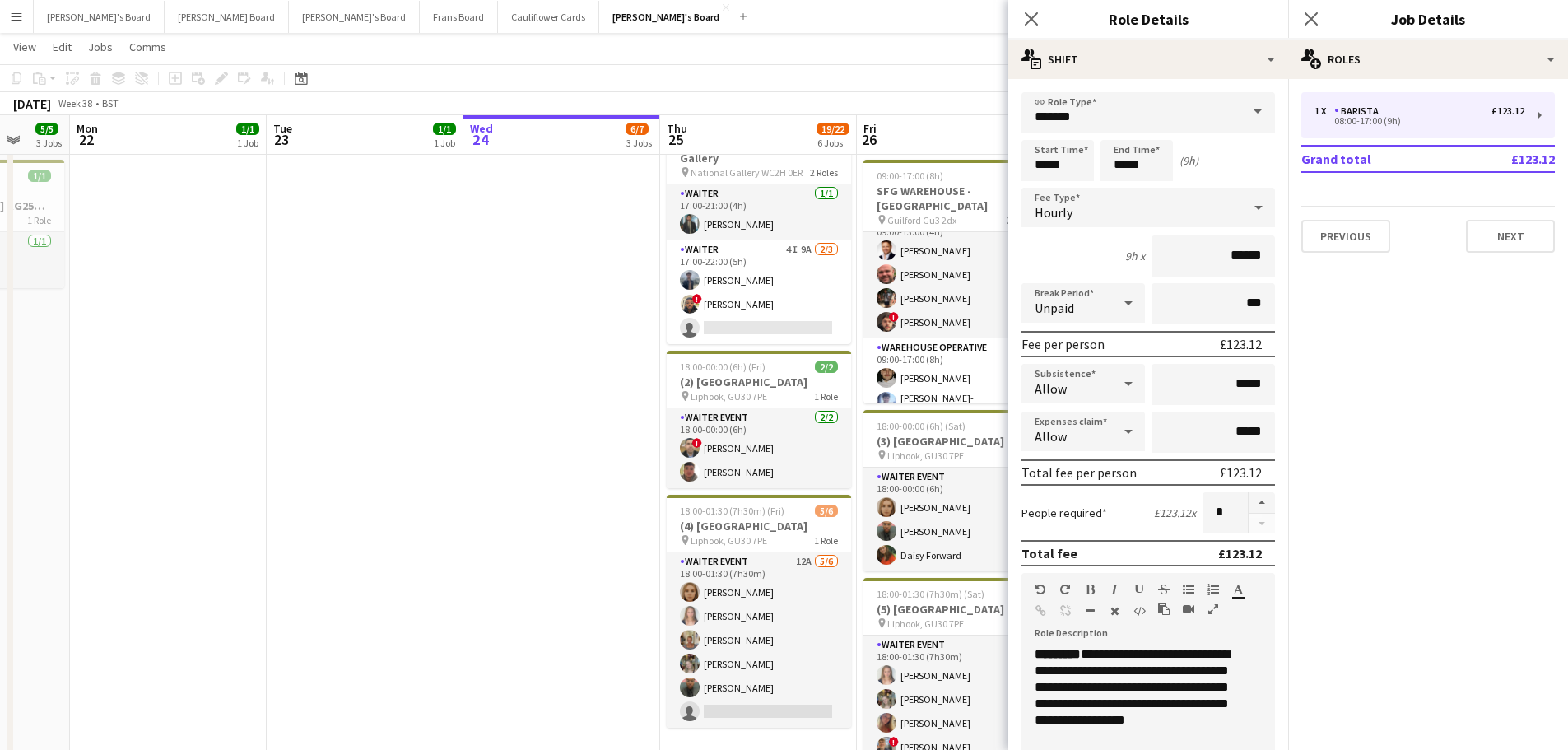
click at [631, 409] on app-date-cell "17:00-22:00 (5h) 2/2 Rocket Food - National Gallery pin National Gallery WC2H 0…" at bounding box center [561, 455] width 197 height 1200
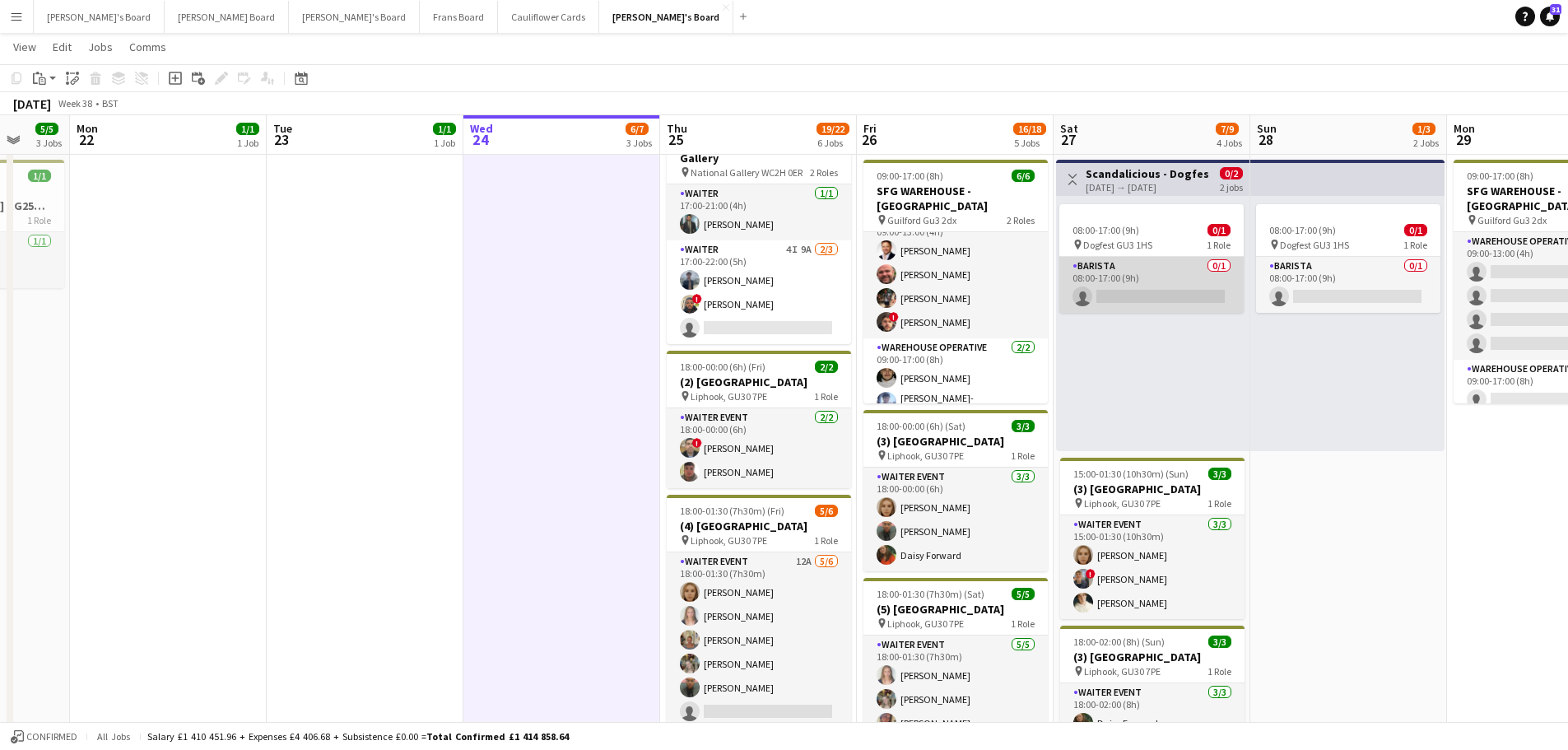
click at [1169, 302] on app-card-role "Barista 0/1 08:00-17:00 (9h) single-neutral-actions" at bounding box center [1152, 285] width 184 height 56
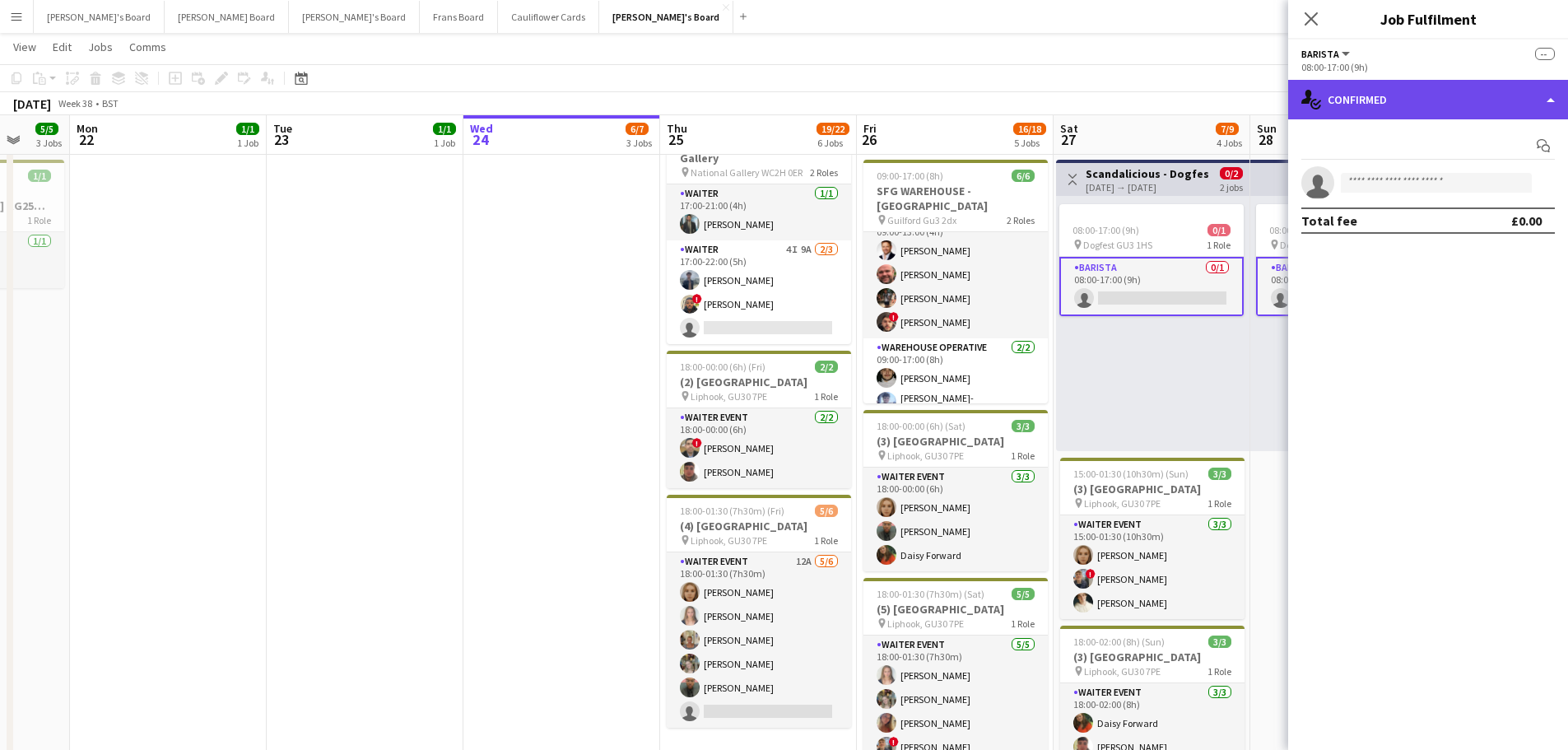
click at [1474, 115] on div "single-neutral-actions-check-2 Confirmed" at bounding box center [1428, 99] width 280 height 40
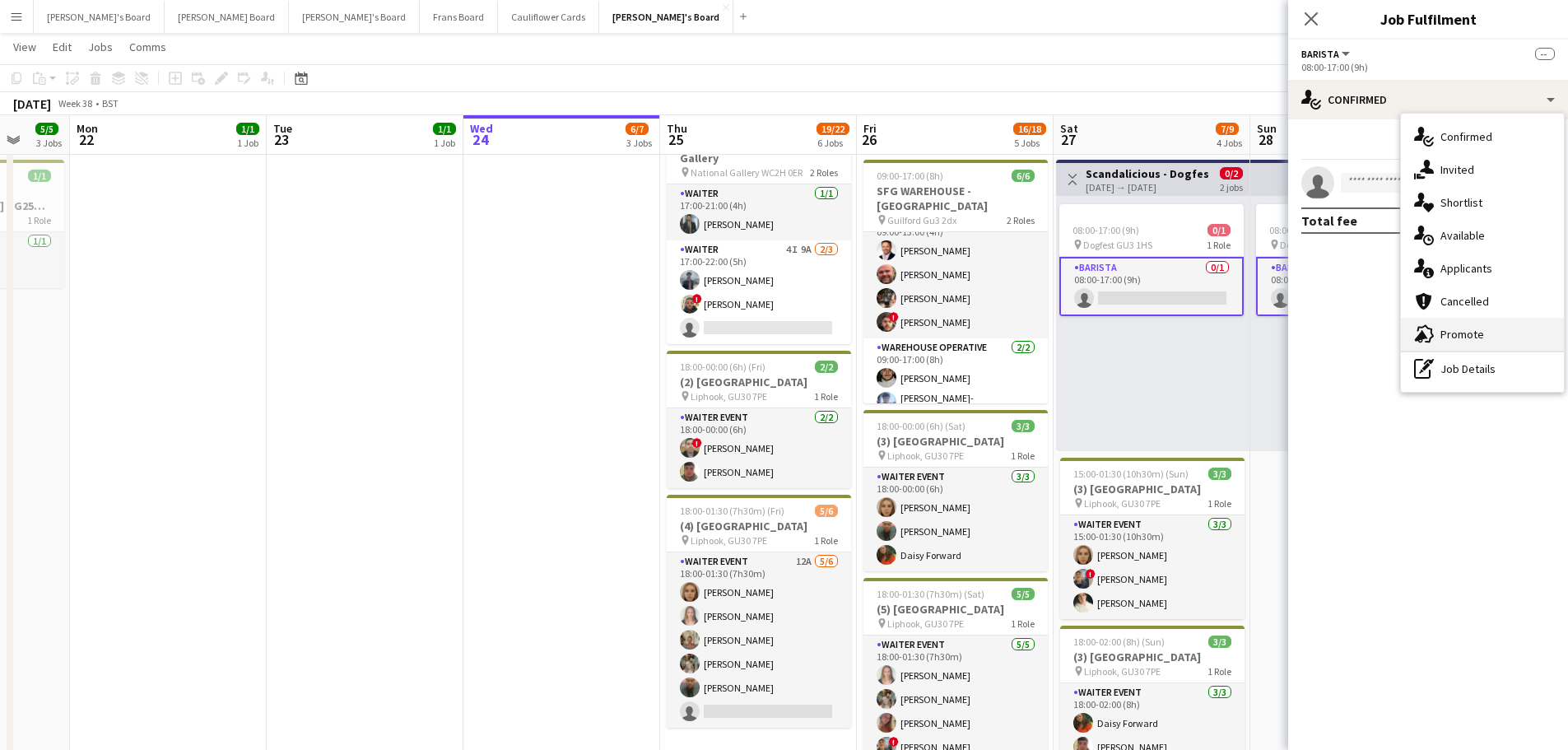
click at [1490, 332] on div "advertising-megaphone Promote" at bounding box center [1483, 335] width 163 height 33
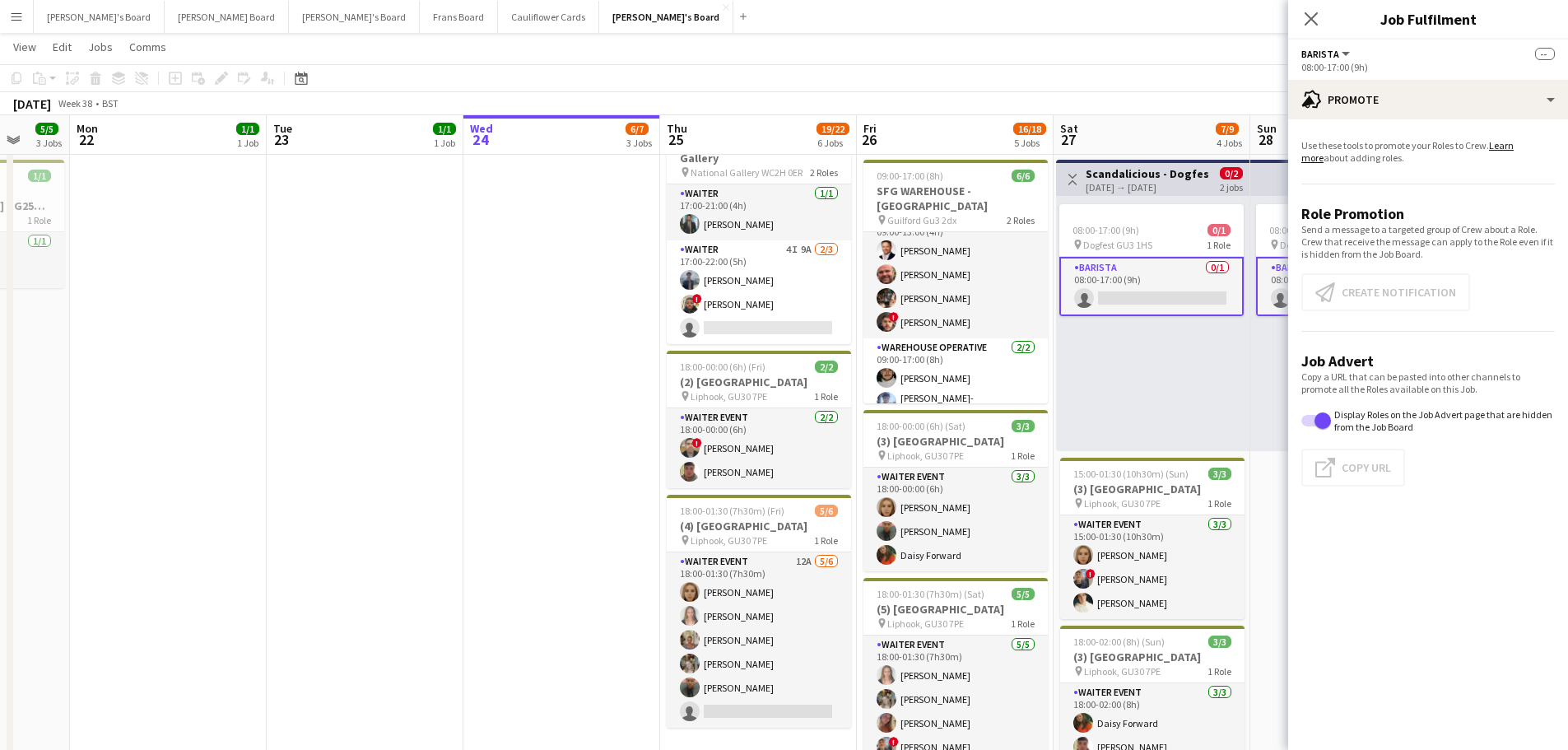
click at [1228, 296] on app-card-role "Barista 0/1 08:00-17:00 (9h) single-neutral-actions" at bounding box center [1152, 286] width 184 height 59
click at [1456, 296] on button "Create notification Create notification" at bounding box center [1386, 292] width 169 height 38
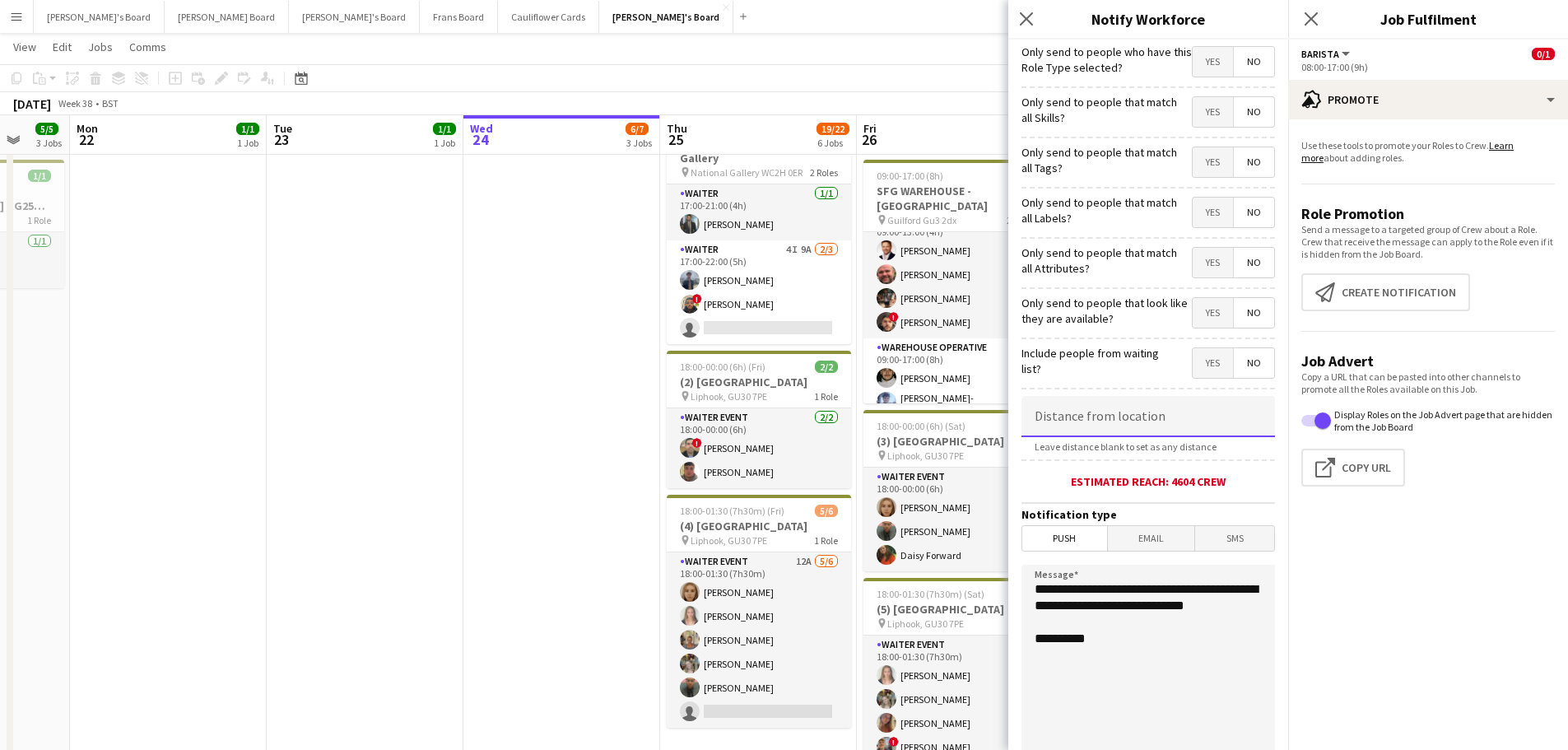
click at [1182, 407] on input at bounding box center [1148, 416] width 253 height 41
type input "*****"
drag, startPoint x: 1125, startPoint y: 628, endPoint x: 937, endPoint y: 578, distance: 194.5
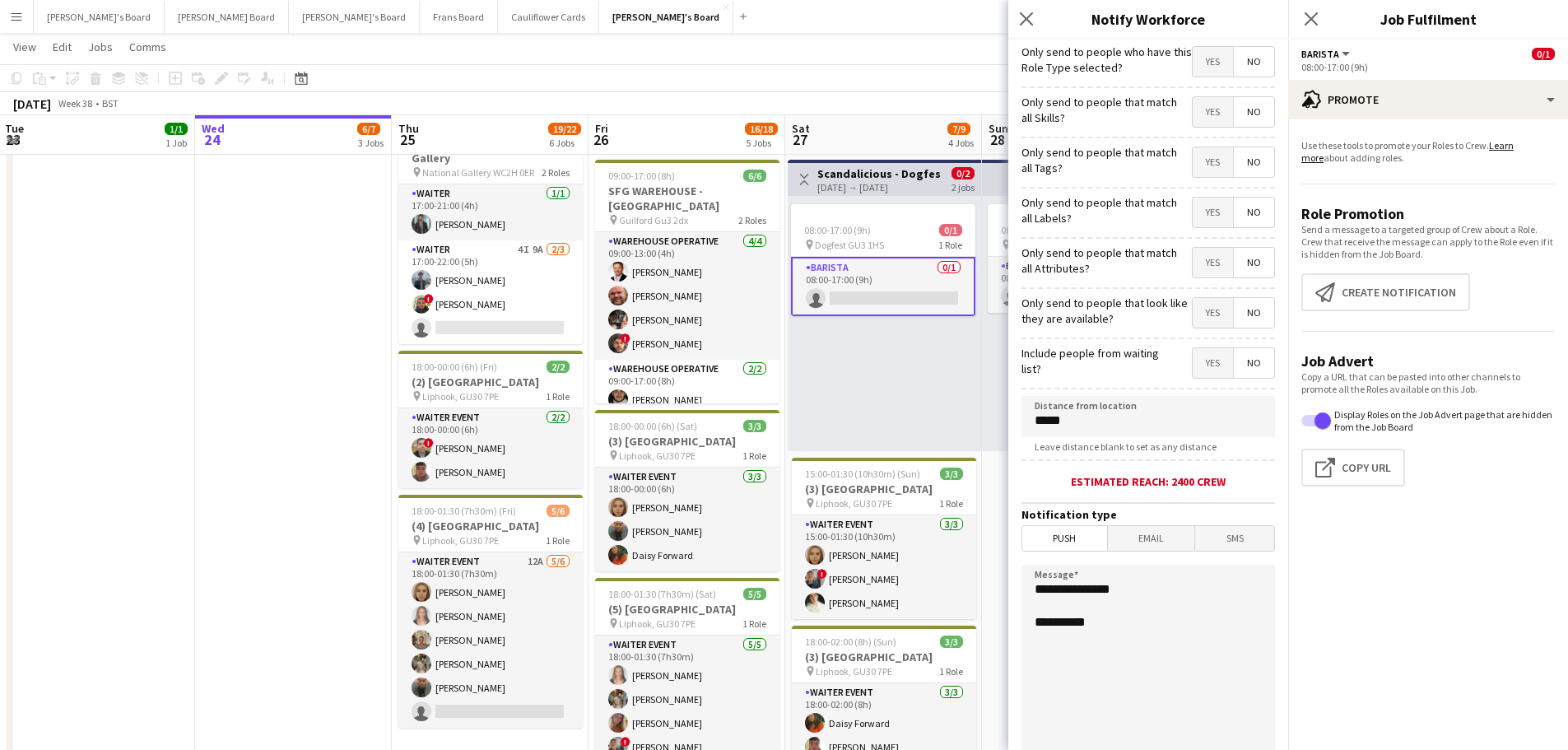
scroll to position [0, 835]
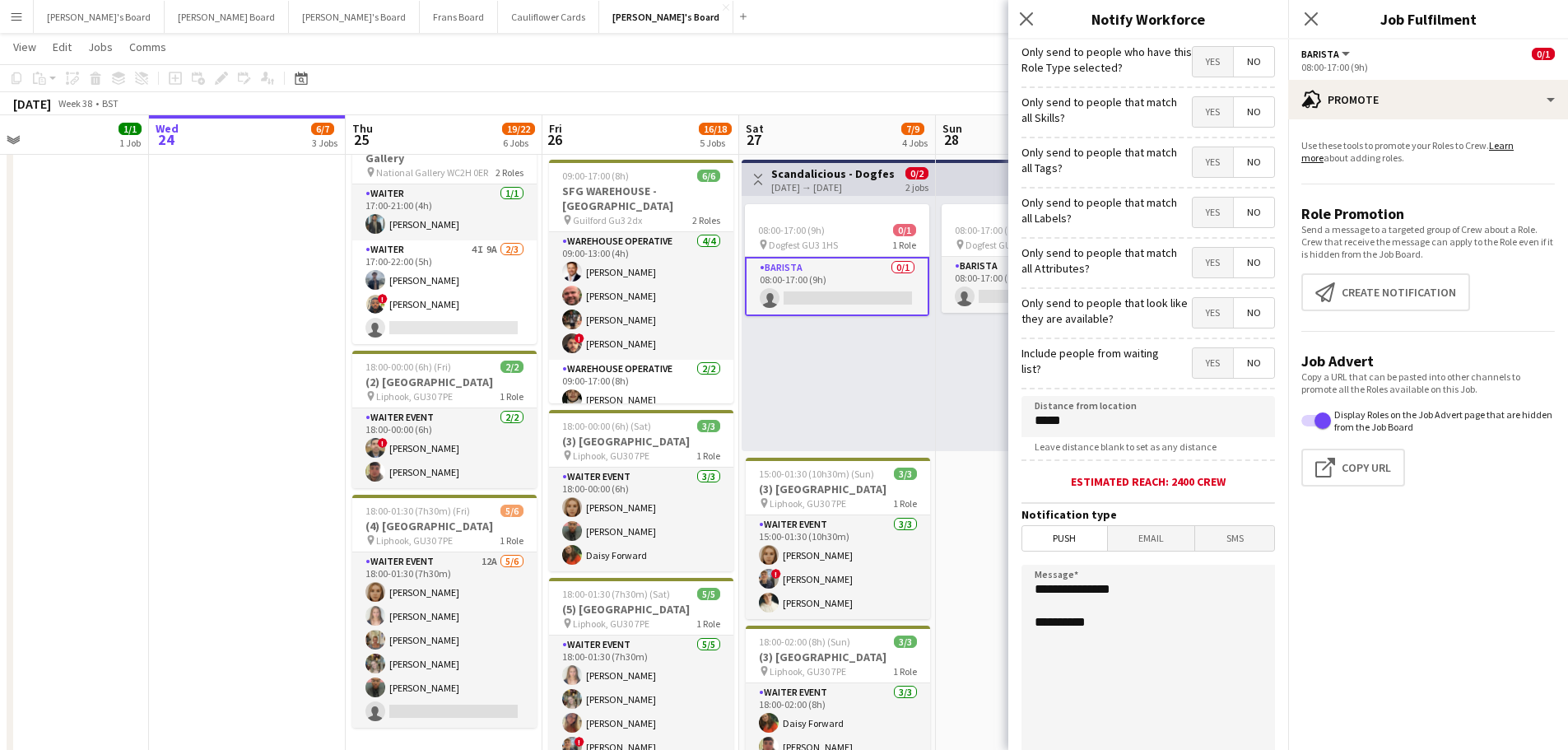
drag, startPoint x: 914, startPoint y: 381, endPoint x: 600, endPoint y: 368, distance: 314.3
click at [1144, 581] on textarea "**********" at bounding box center [1148, 666] width 253 height 202
click at [1148, 601] on textarea "**********" at bounding box center [1148, 666] width 253 height 202
click at [1115, 623] on textarea "**********" at bounding box center [1148, 666] width 253 height 202
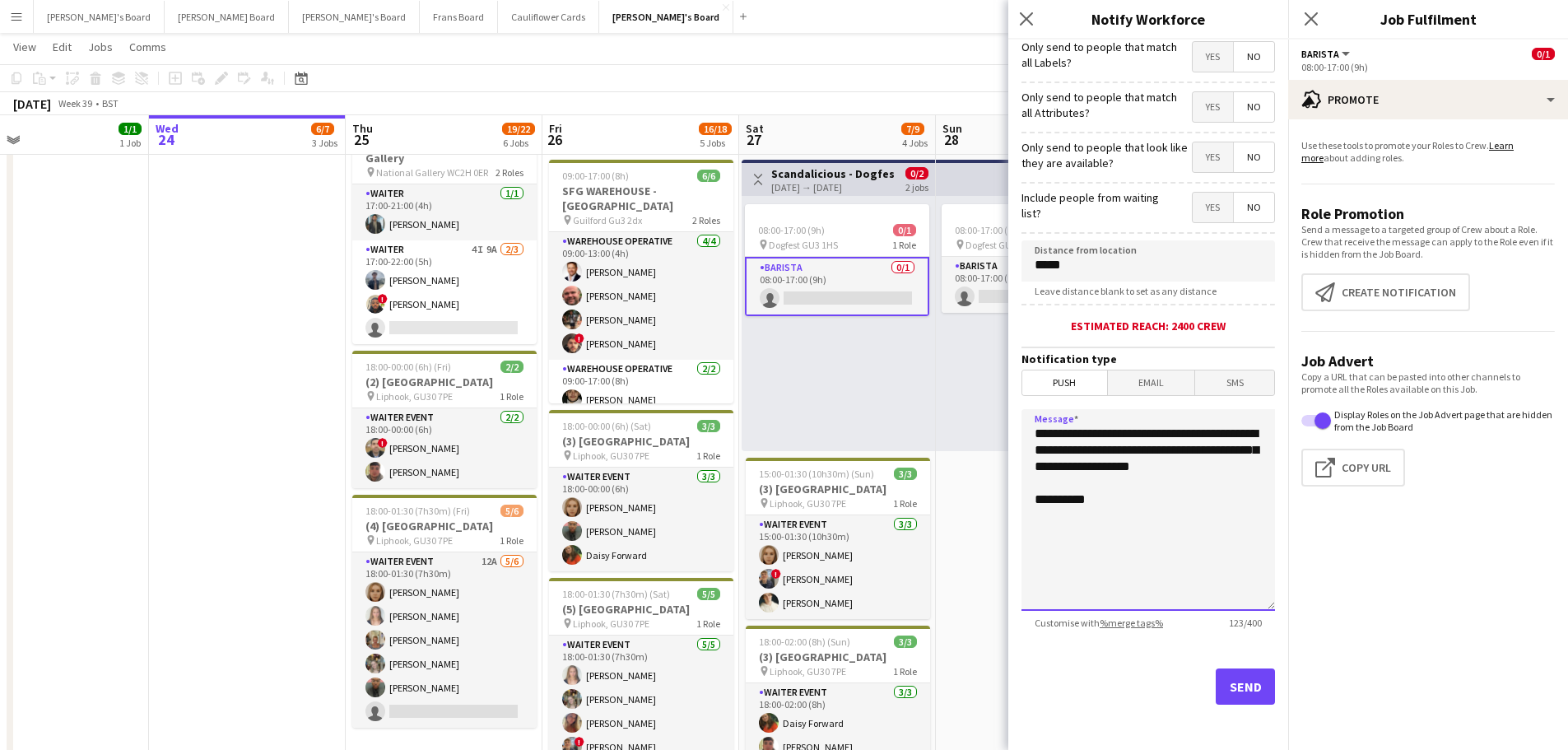
scroll to position [156, 0]
type textarea "**********"
click at [1240, 695] on button "Send" at bounding box center [1245, 686] width 59 height 36
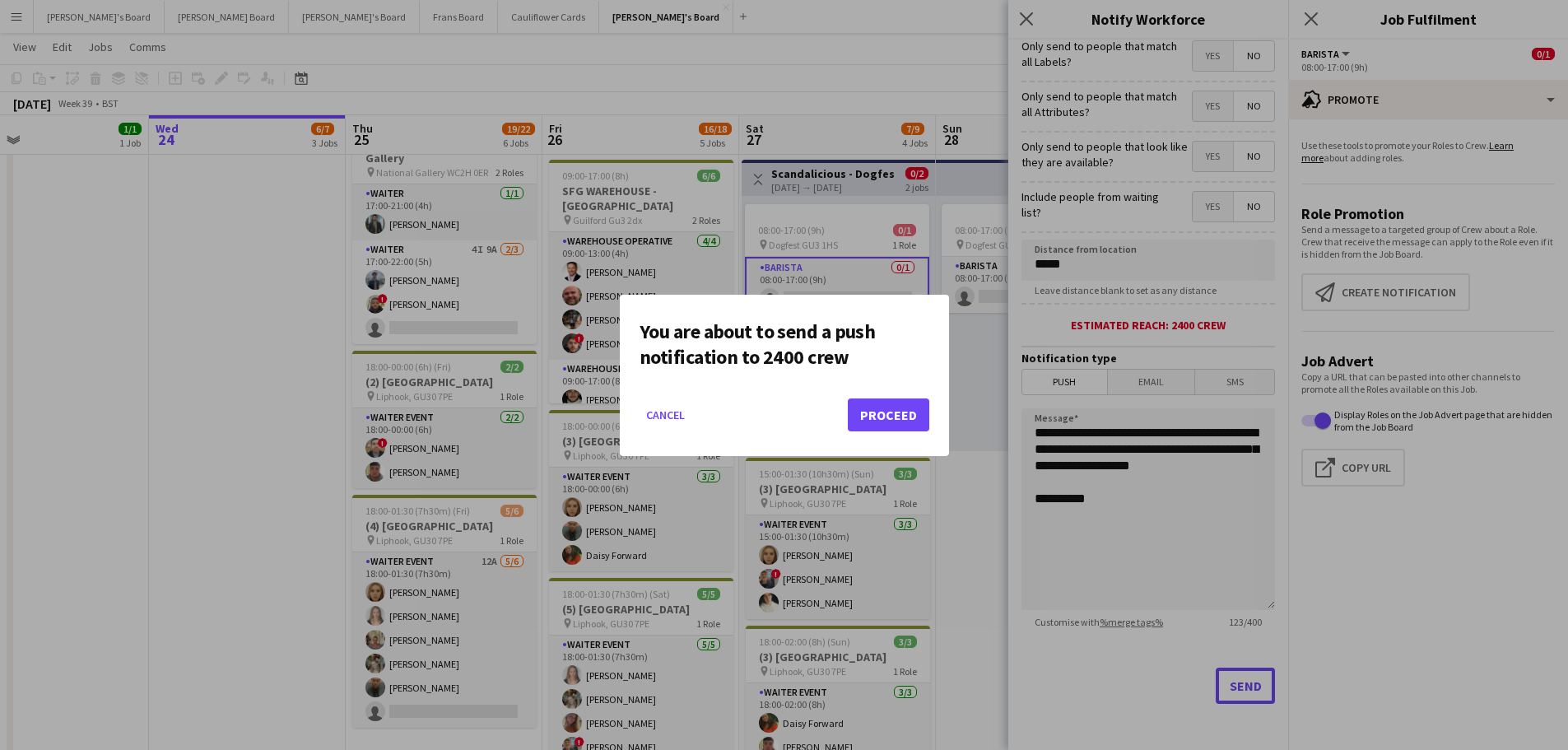
scroll to position [0, 0]
click at [892, 412] on button "Proceed" at bounding box center [888, 415] width 81 height 33
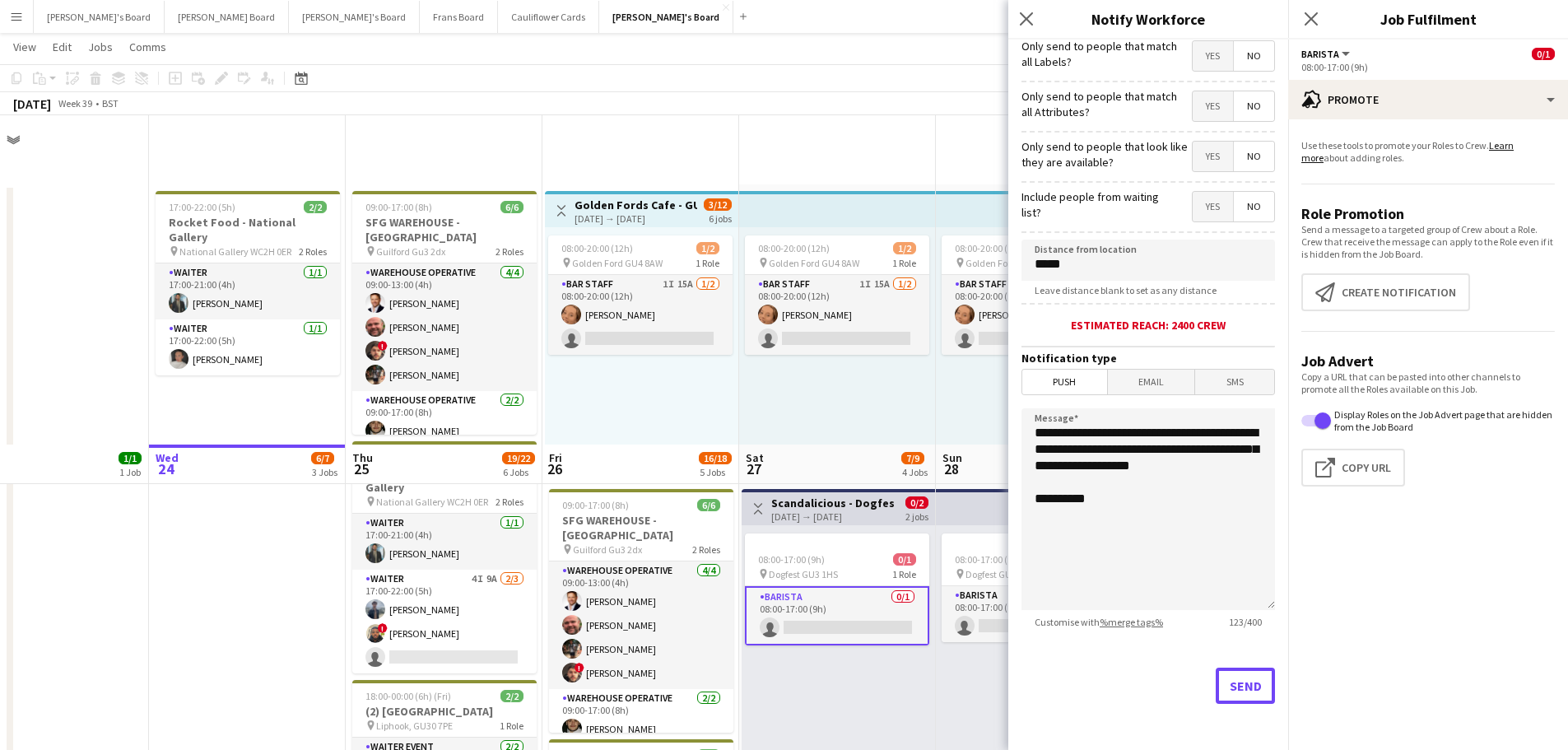
scroll to position [330, 0]
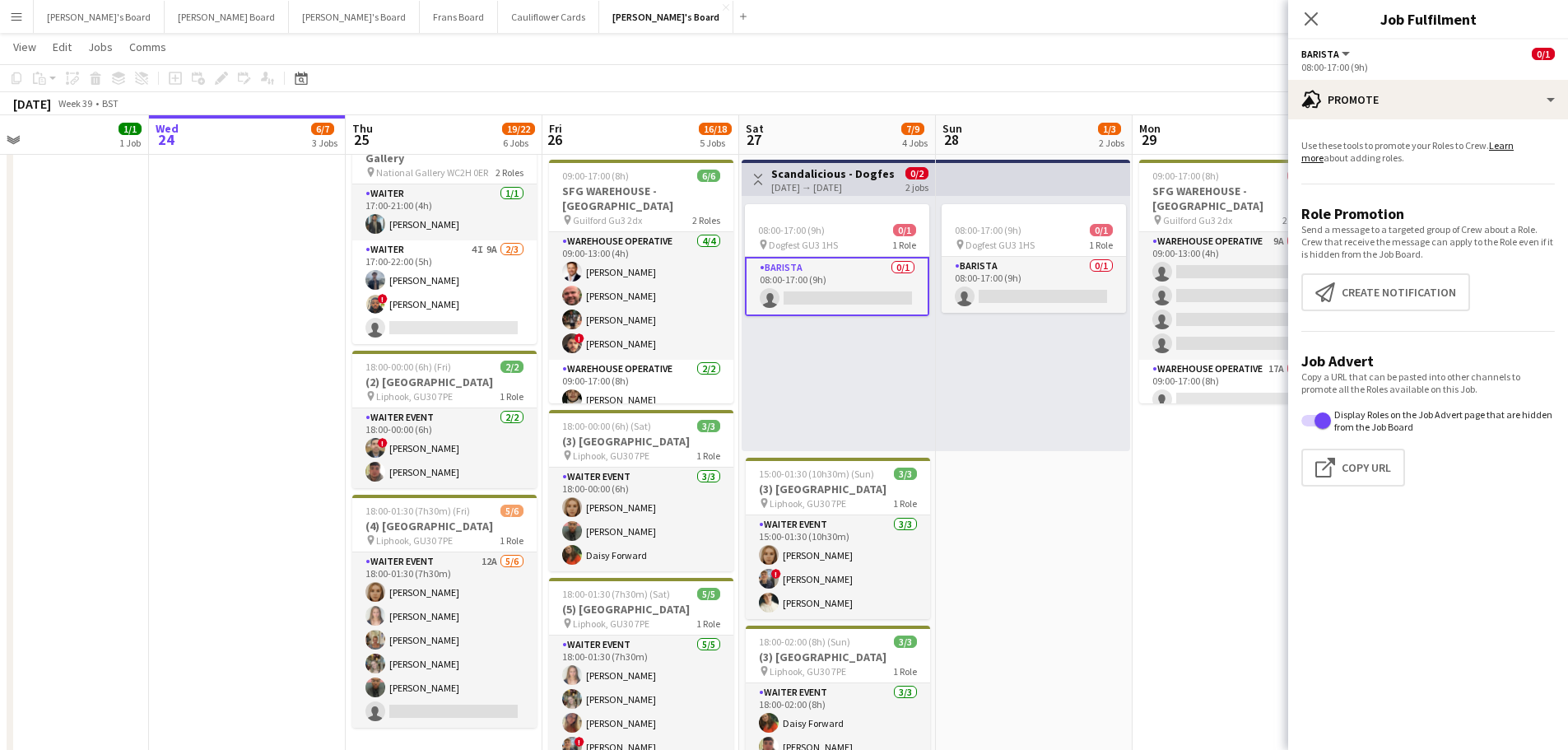
click at [1045, 577] on app-date-cell "08:00-20:00 (12h) 1/2 pin Golden Ford GU4 8AW 1 Role BAR STAFF 1I 15A 1/2 08:00…" at bounding box center [1034, 455] width 197 height 1200
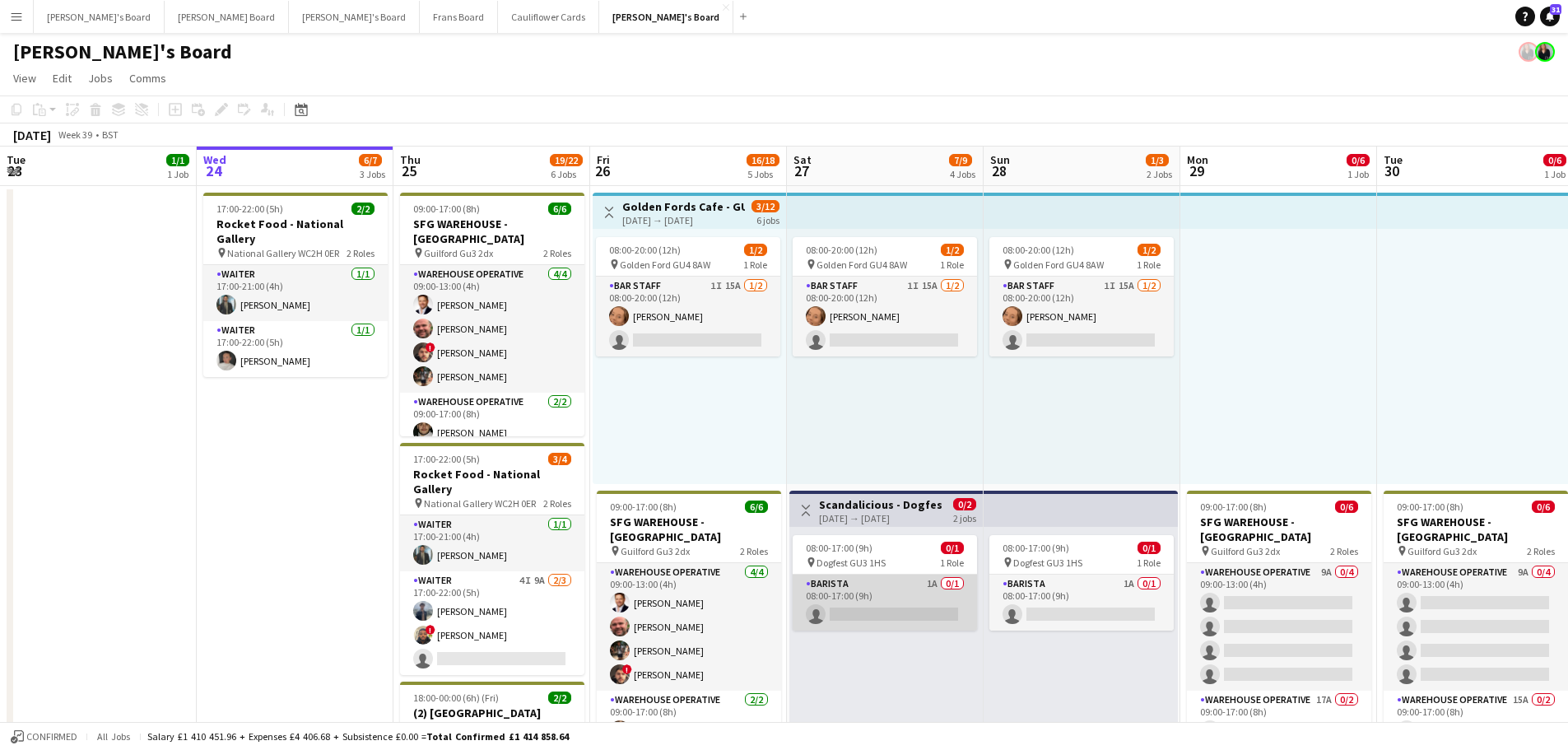
click at [951, 597] on app-card-role "Barista 1A 0/1 08:00-17:00 (9h) single-neutral-actions" at bounding box center [885, 603] width 184 height 56
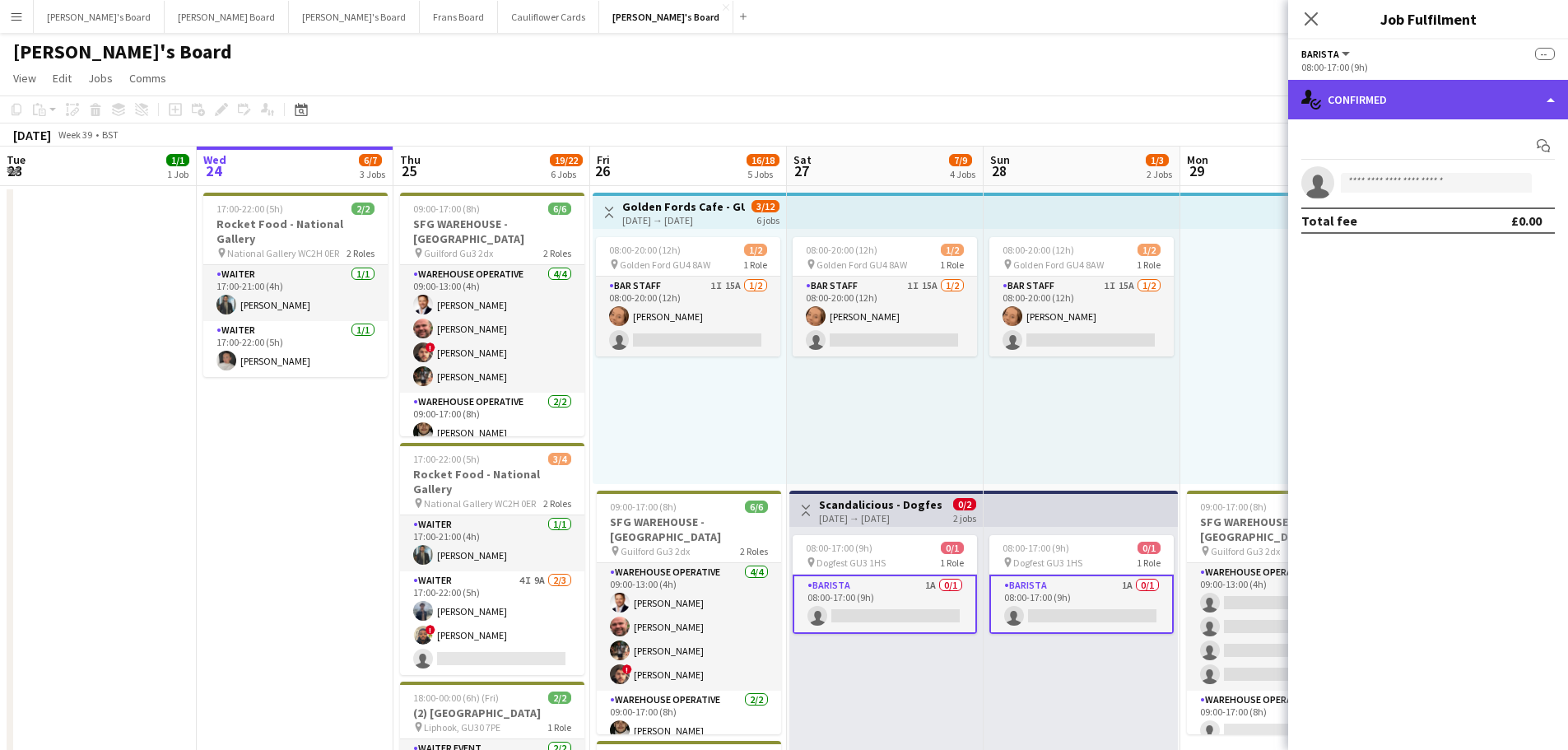
click at [1442, 107] on div "single-neutral-actions-check-2 Confirmed" at bounding box center [1428, 99] width 280 height 40
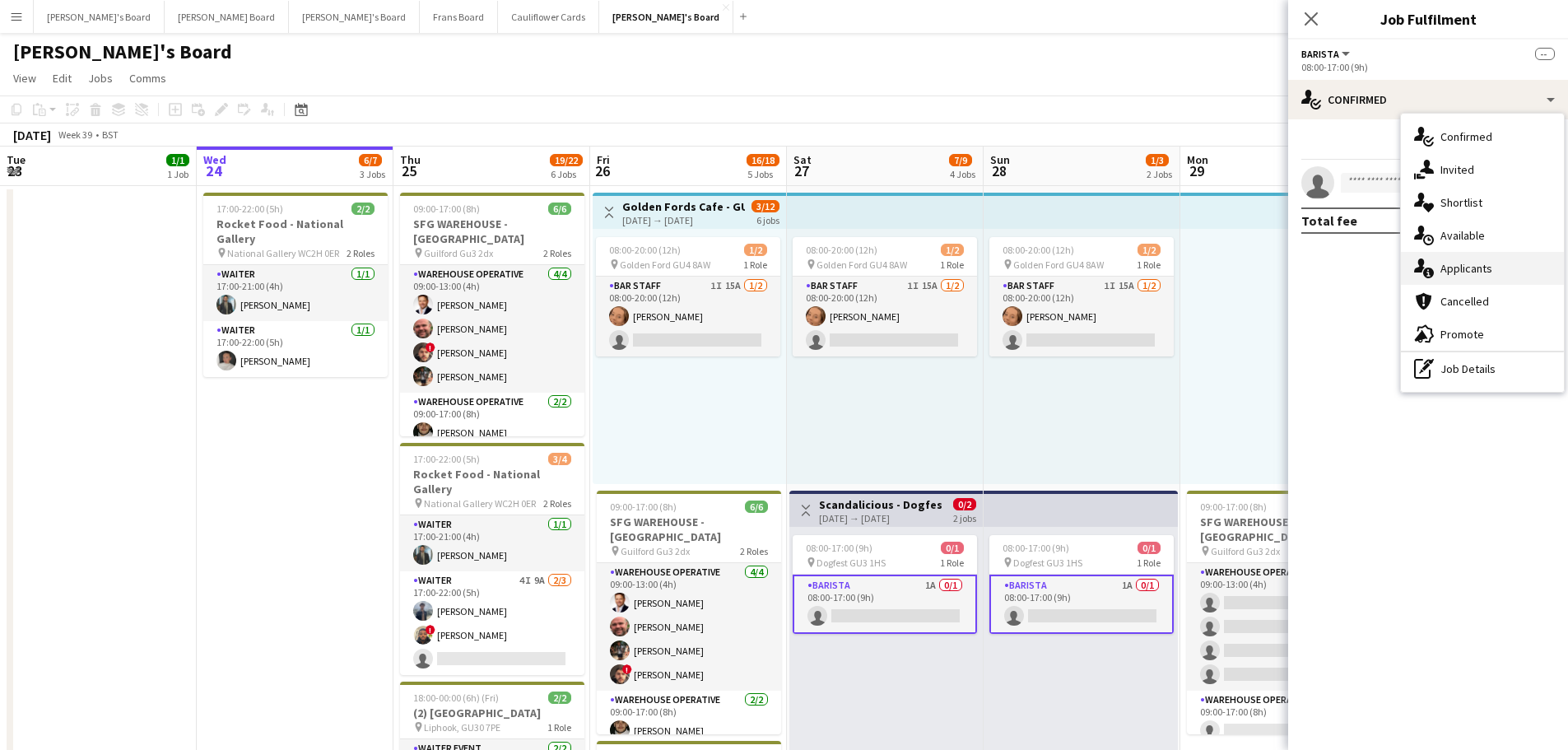
click at [1461, 275] on span "Applicants" at bounding box center [1466, 268] width 51 height 15
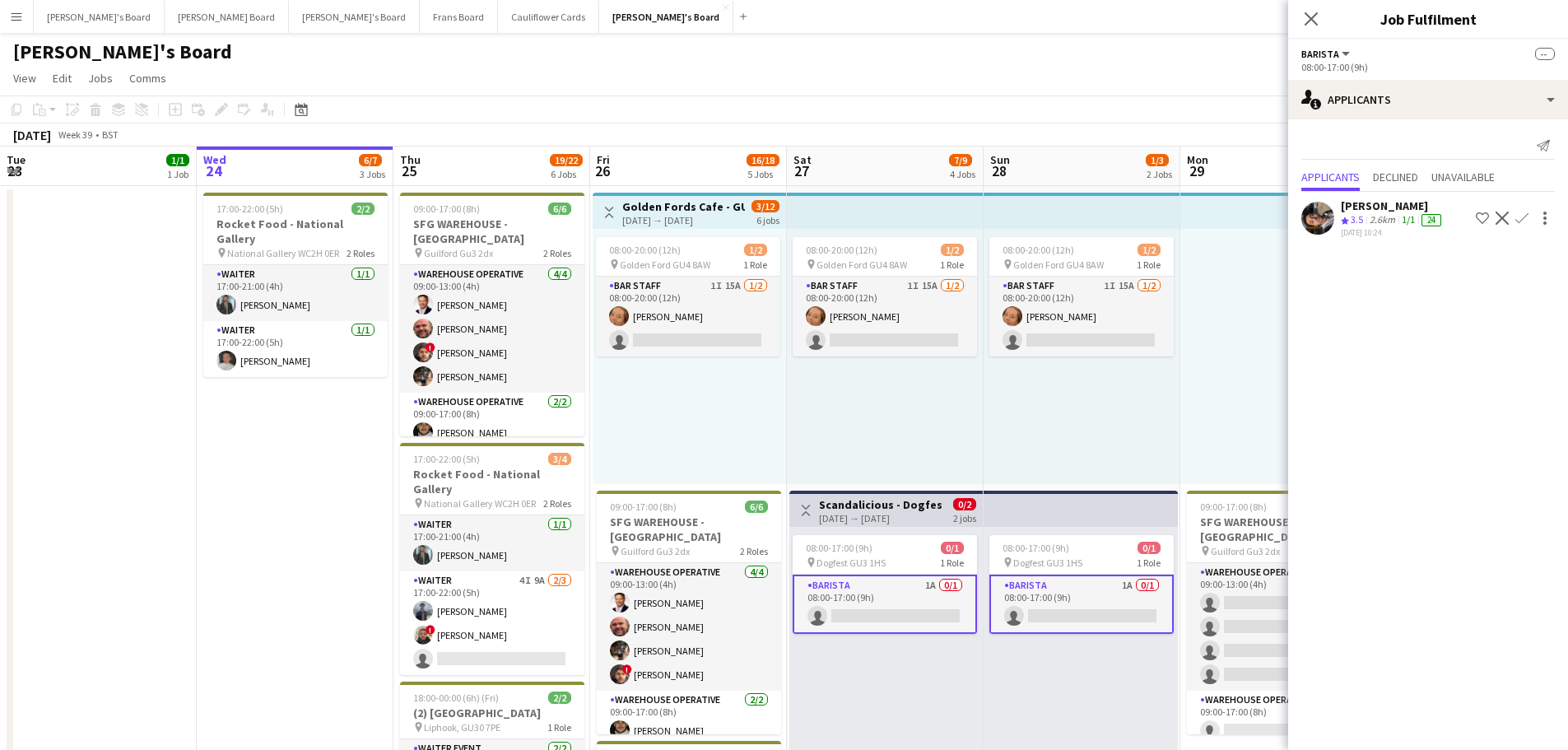
click at [1376, 220] on div "2.6km" at bounding box center [1382, 220] width 32 height 14
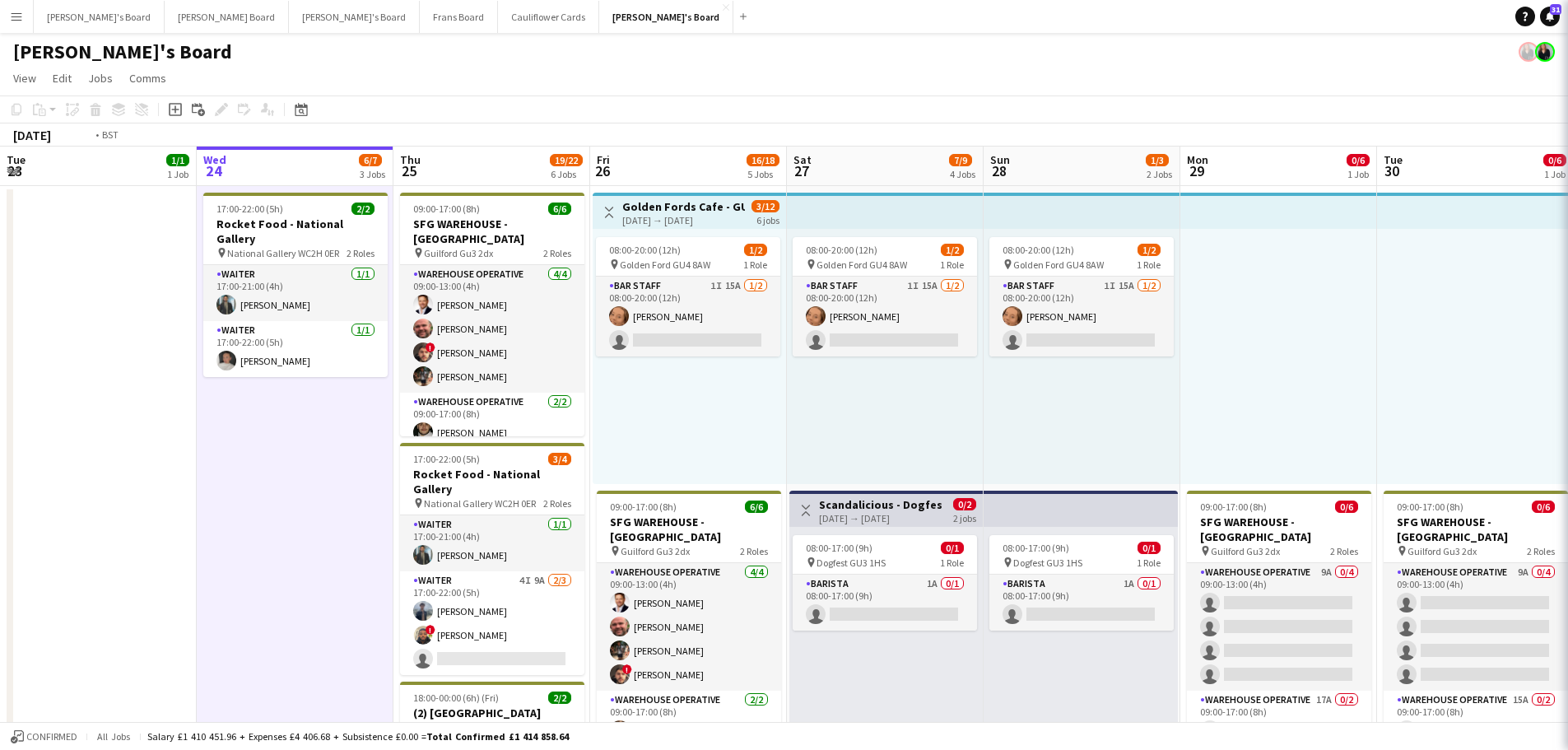
scroll to position [0, 470]
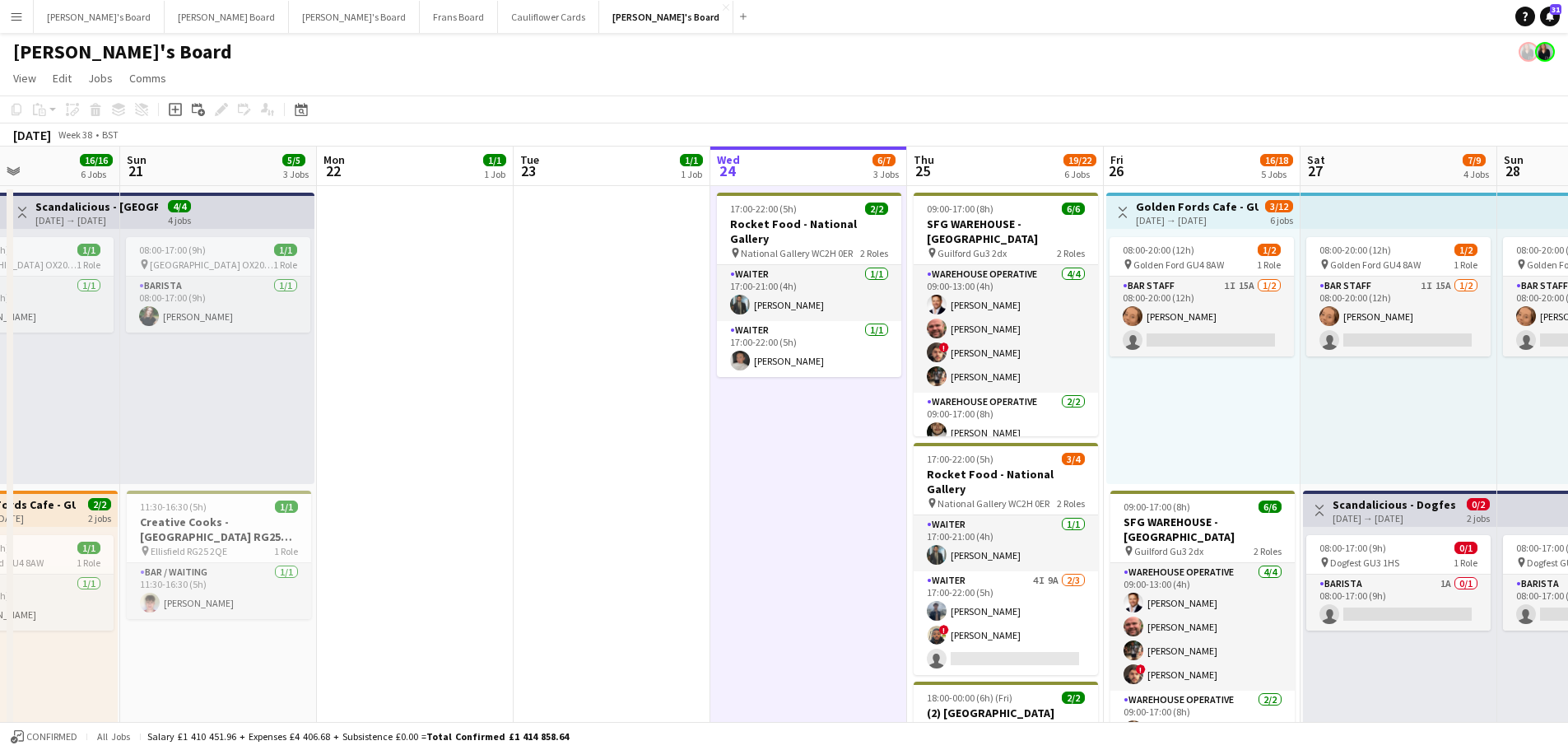
drag, startPoint x: 295, startPoint y: 525, endPoint x: 809, endPoint y: 499, distance: 514.7
click at [1385, 595] on app-card-role "Barista 1A 0/1 08:00-17:00 (9h) single-neutral-actions" at bounding box center [1398, 603] width 184 height 56
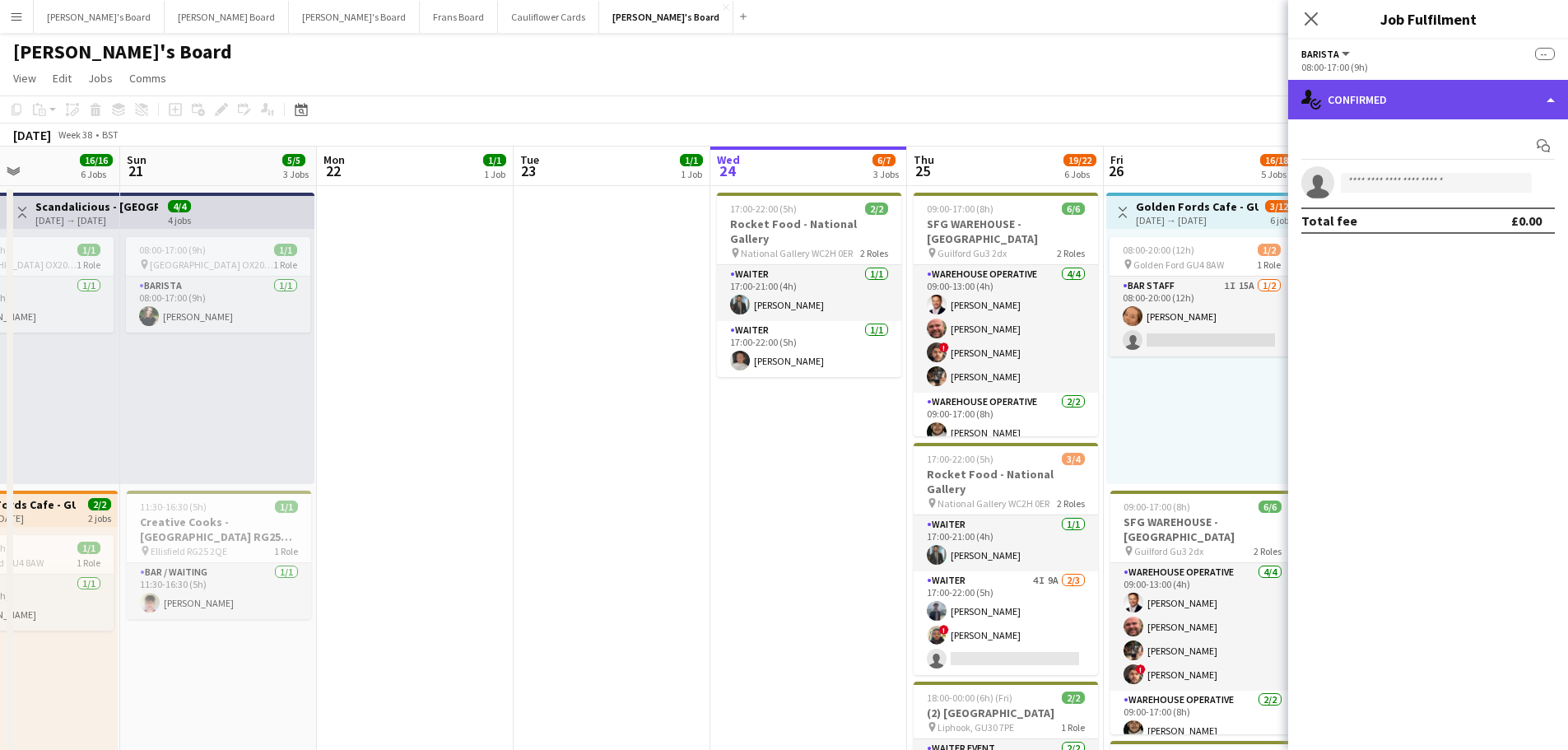
click at [1407, 95] on div "single-neutral-actions-check-2 Confirmed" at bounding box center [1428, 99] width 280 height 40
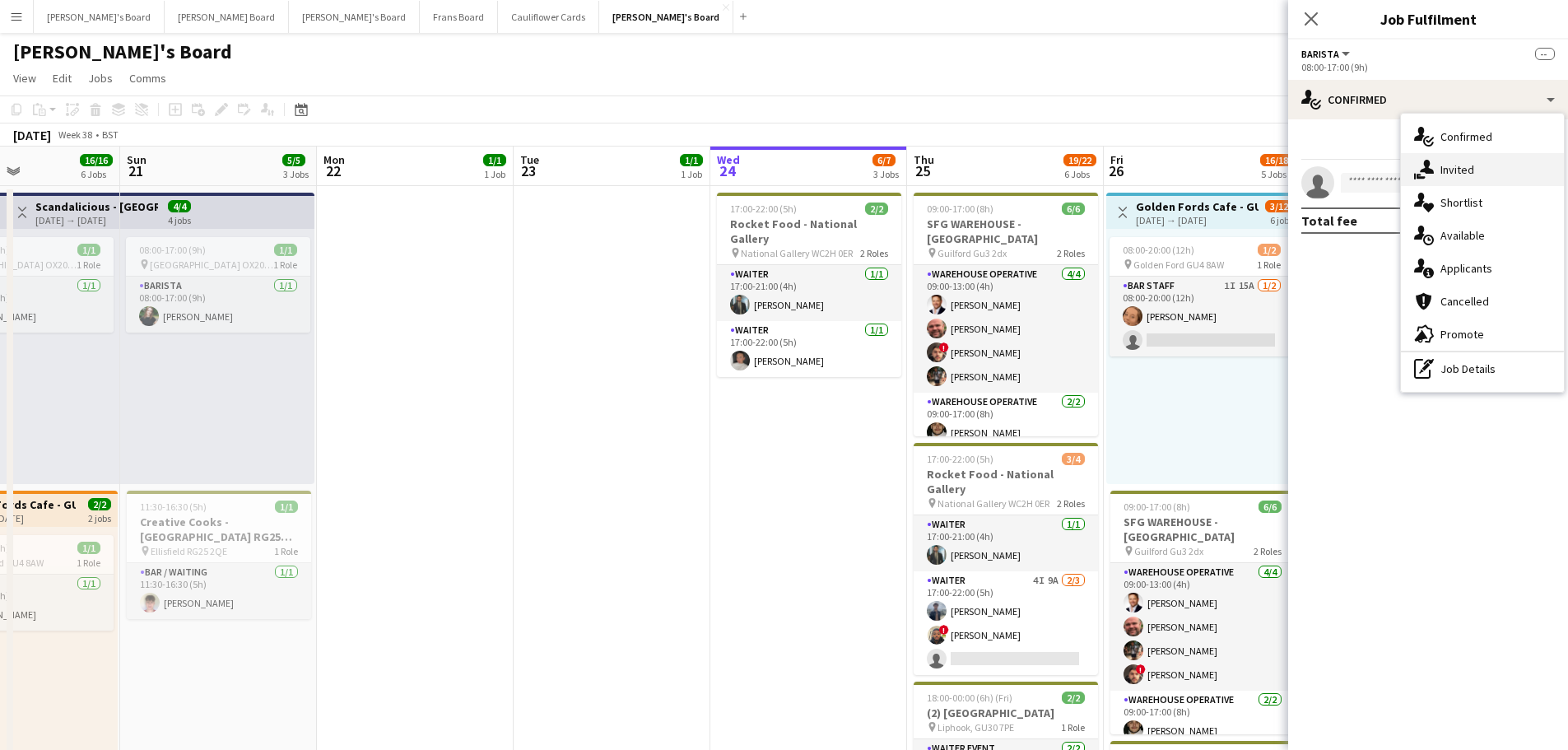
click at [1515, 173] on div "single-neutral-actions-share-1 Invited" at bounding box center [1483, 170] width 163 height 33
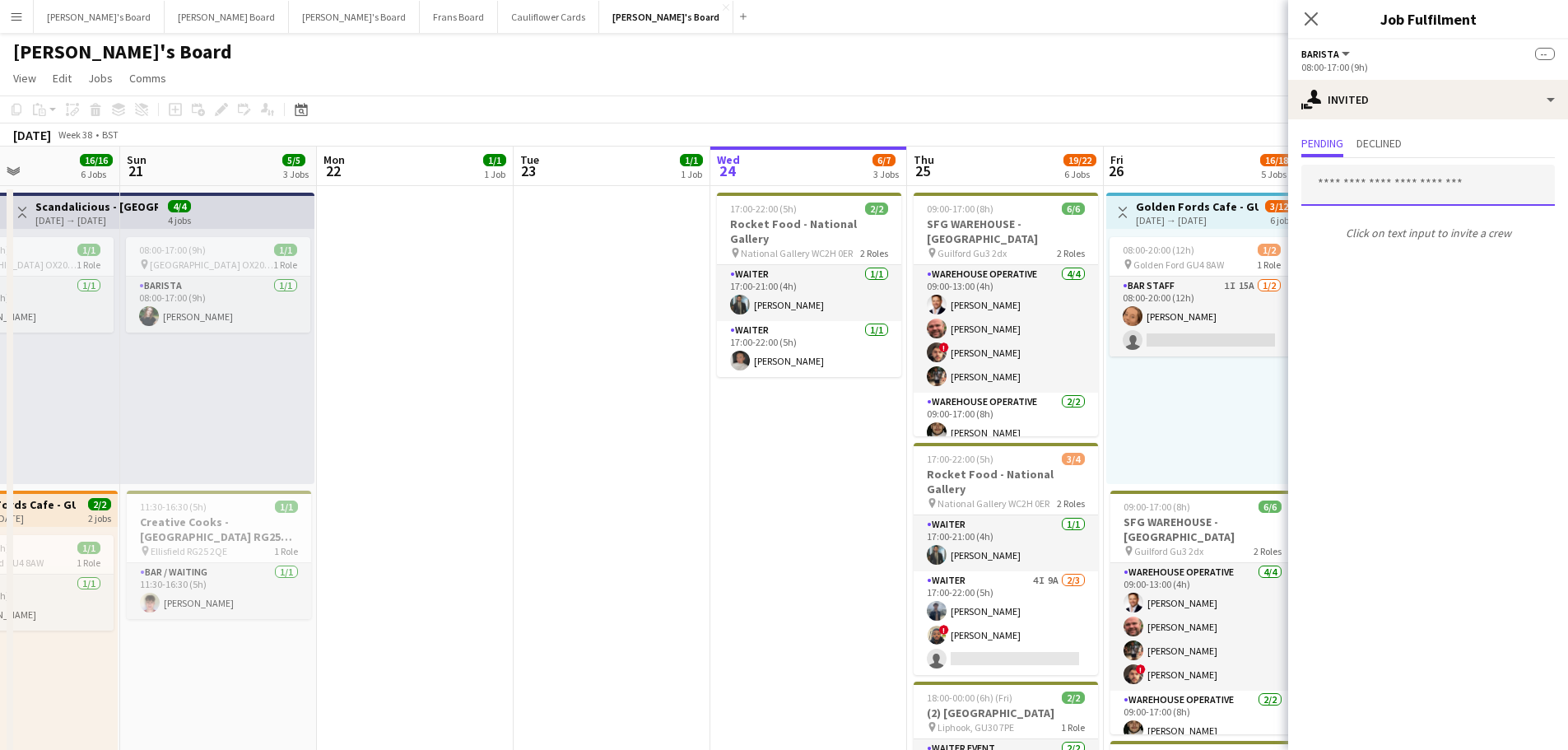
click at [1366, 182] on input "text" at bounding box center [1427, 185] width 253 height 41
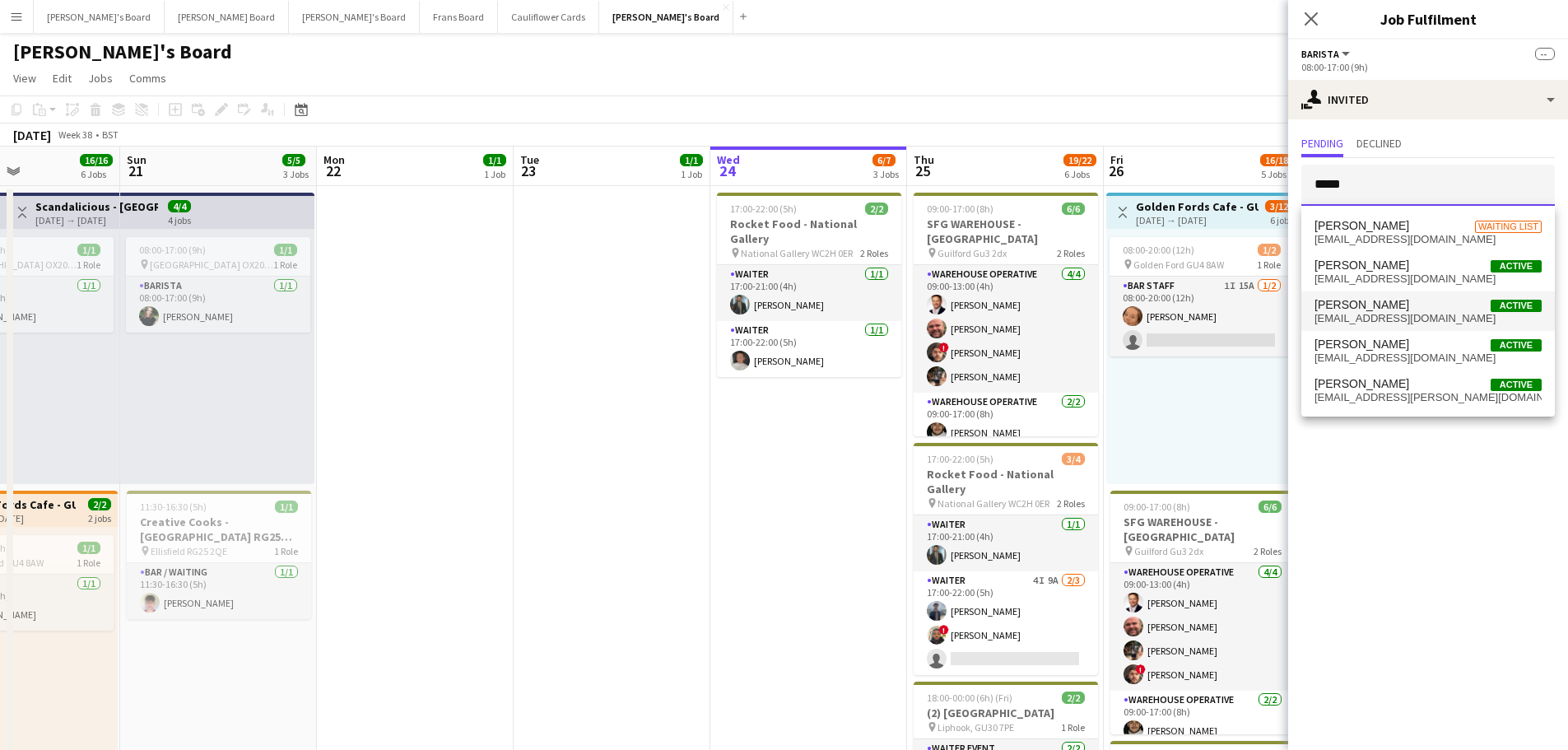
type input "*****"
click at [1399, 300] on span "[PERSON_NAME]" at bounding box center [1362, 305] width 95 height 14
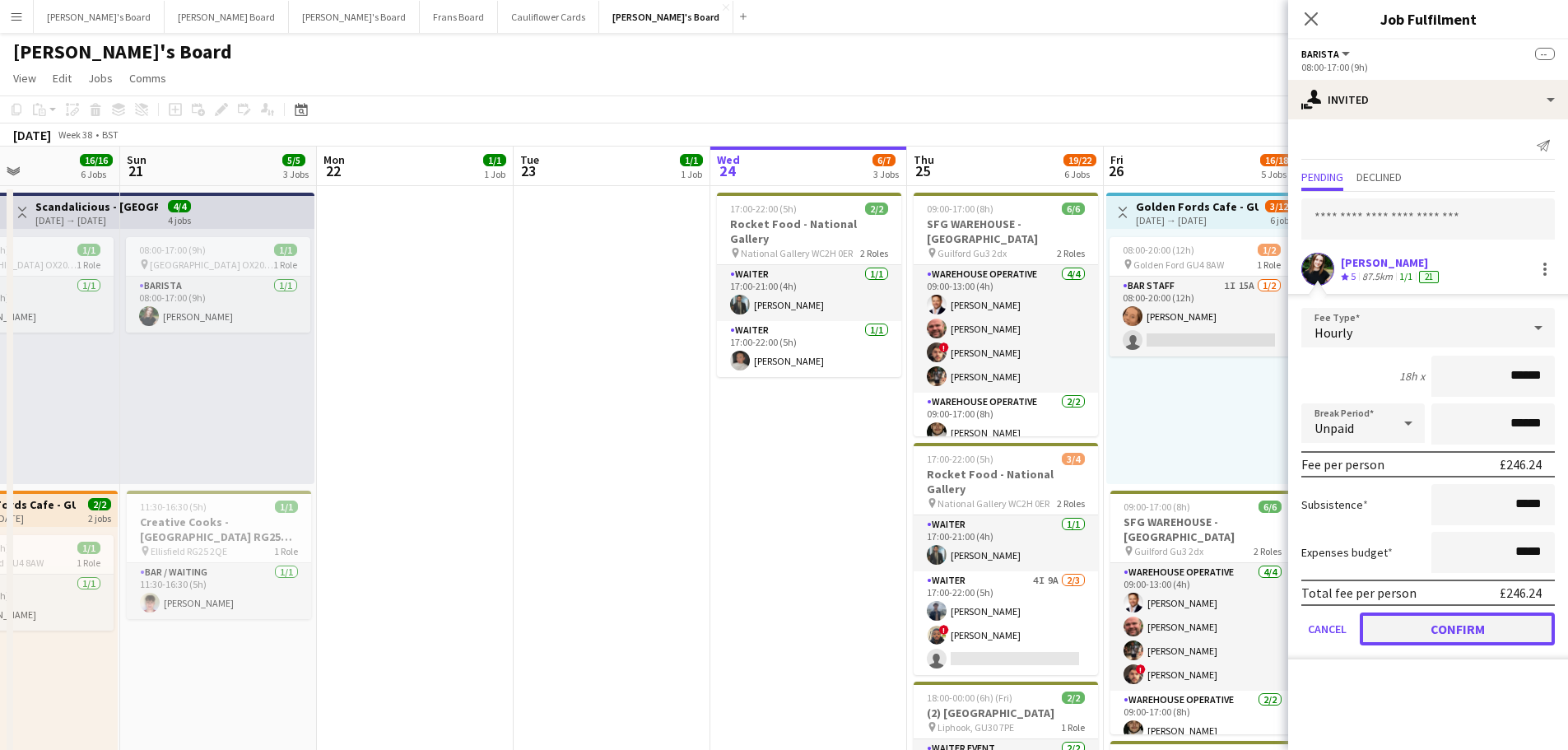
click at [1397, 635] on button "Confirm" at bounding box center [1456, 630] width 195 height 33
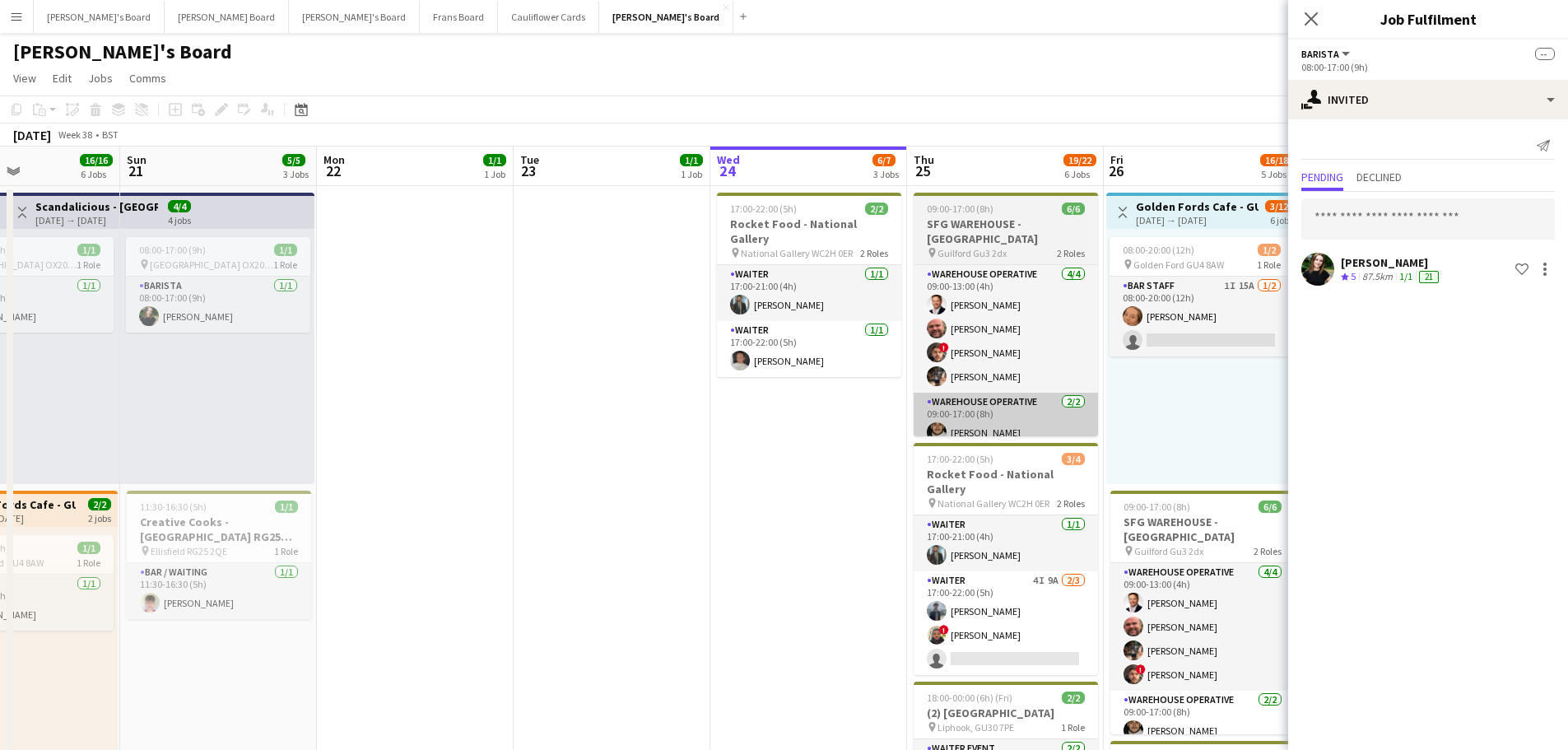
drag, startPoint x: 808, startPoint y: 525, endPoint x: 951, endPoint y: 397, distance: 191.9
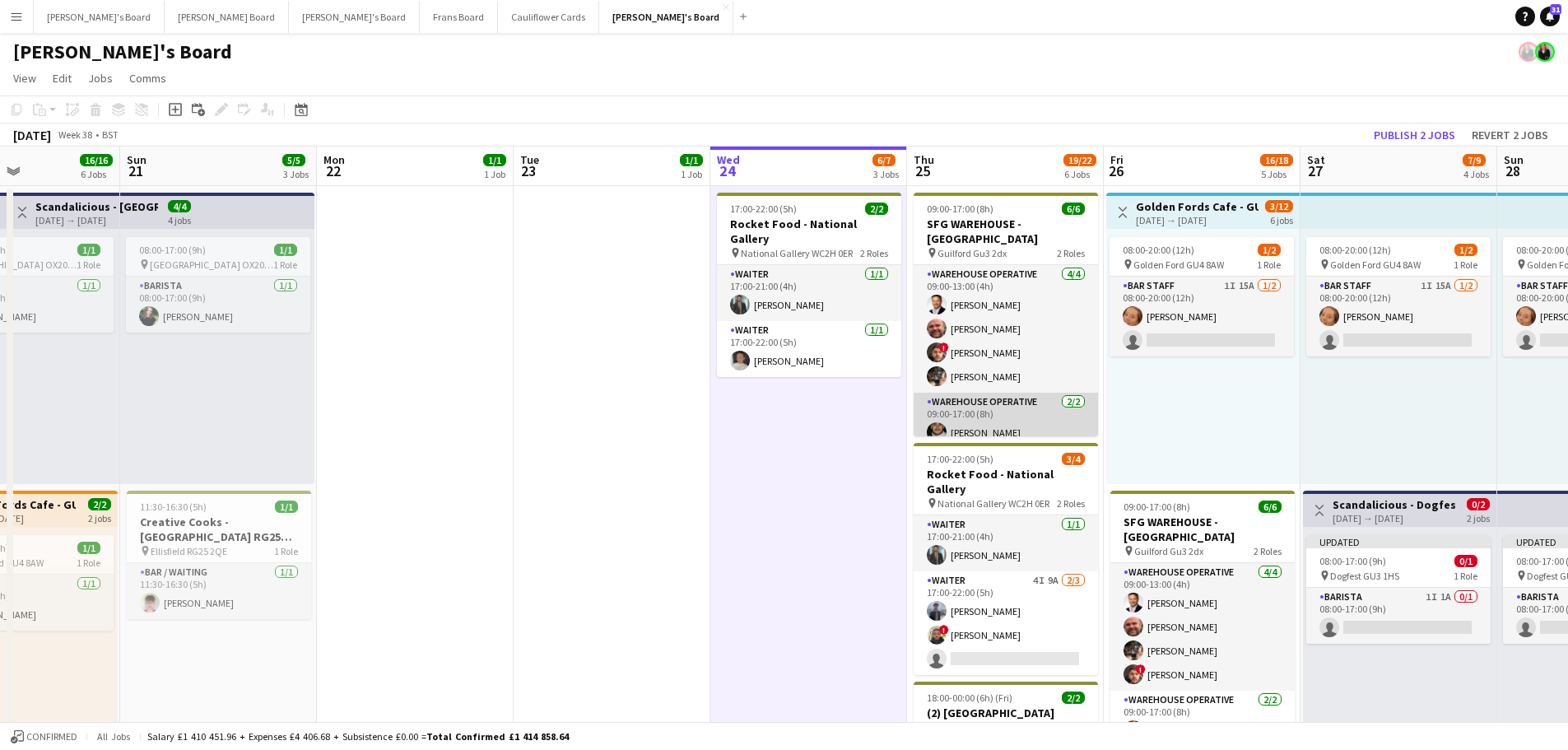
scroll to position [0, 469]
click at [1414, 126] on button "Publish 2 jobs" at bounding box center [1415, 135] width 95 height 21
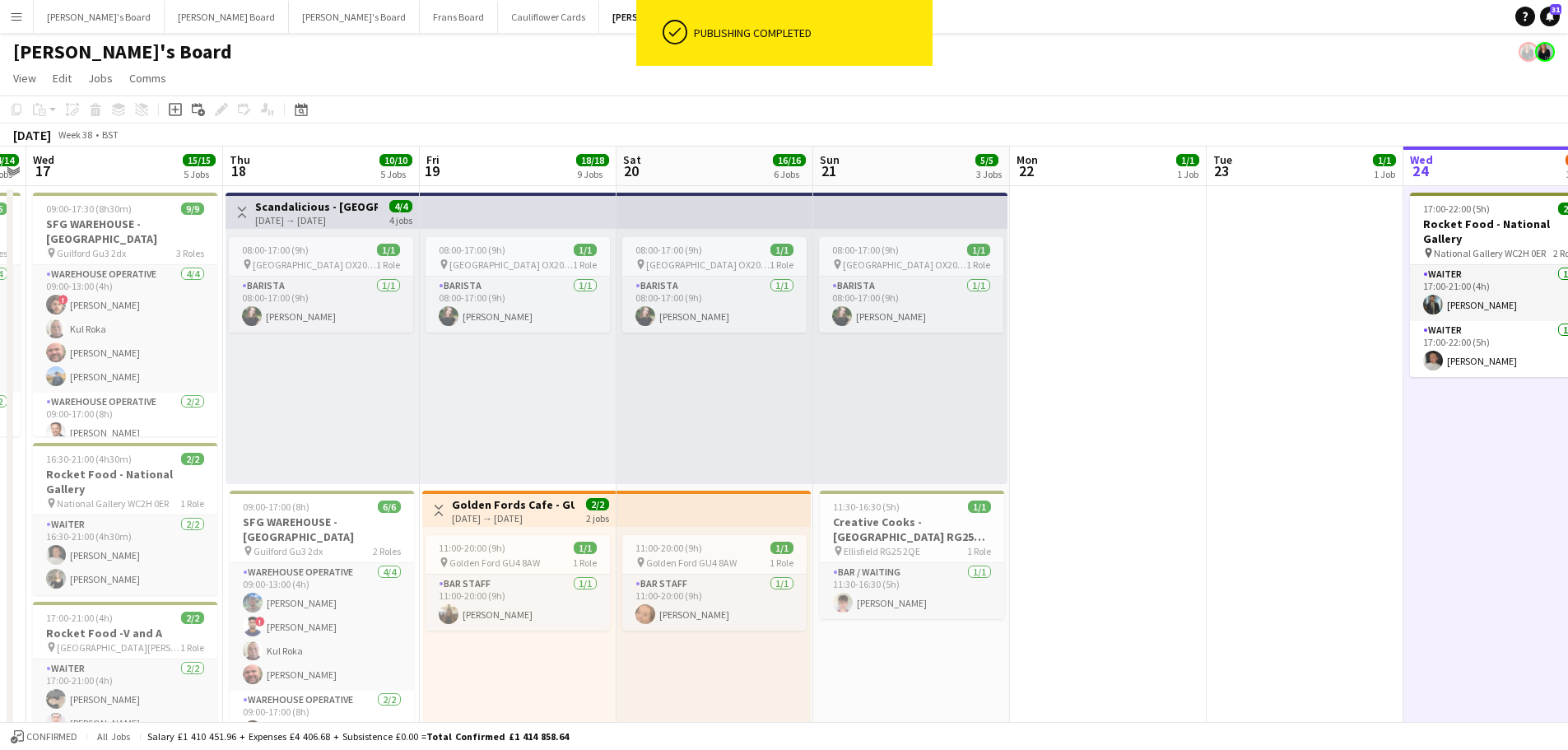
drag, startPoint x: 359, startPoint y: 458, endPoint x: 1051, endPoint y: 467, distance: 692.1
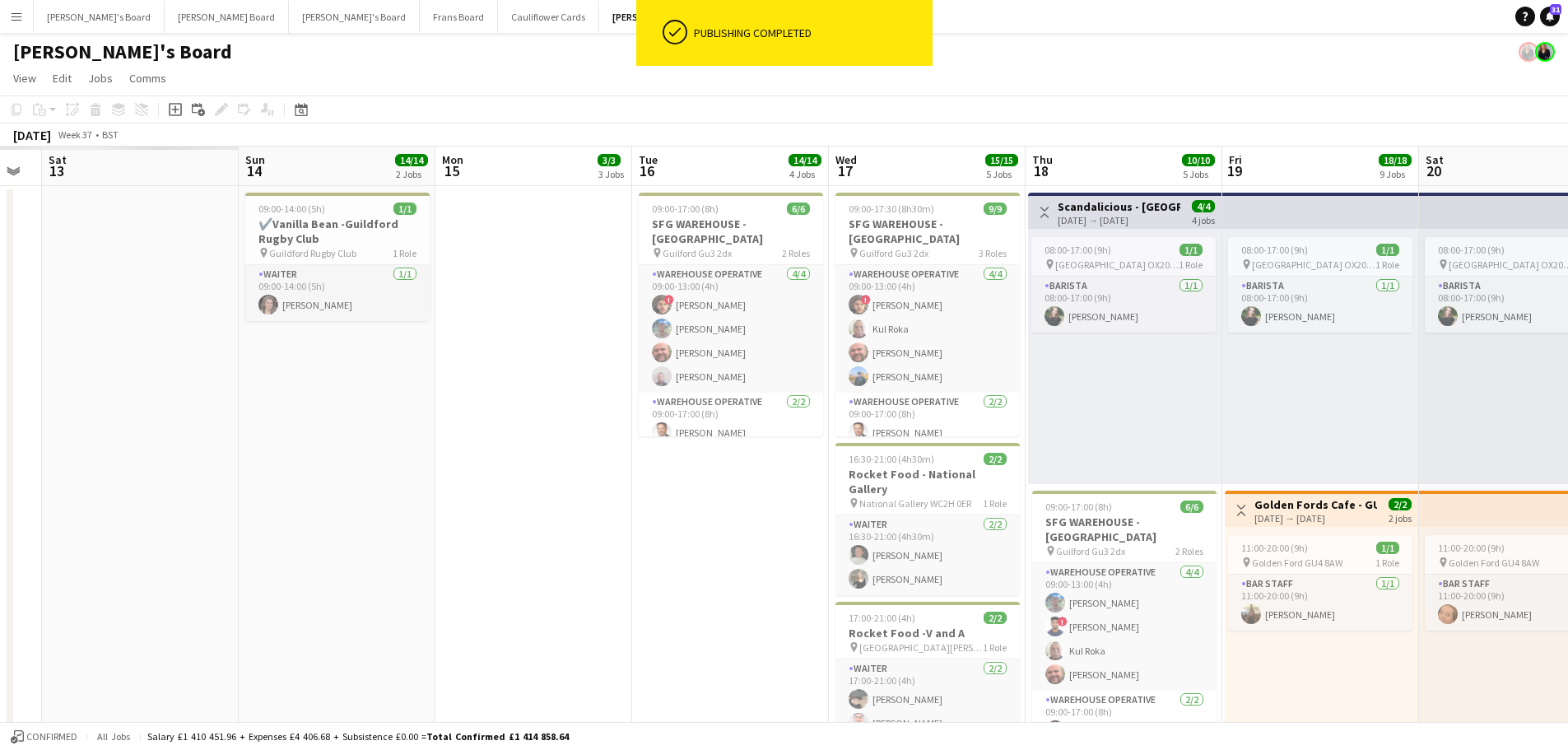
drag, startPoint x: 576, startPoint y: 460, endPoint x: 1200, endPoint y: 465, distance: 624.0
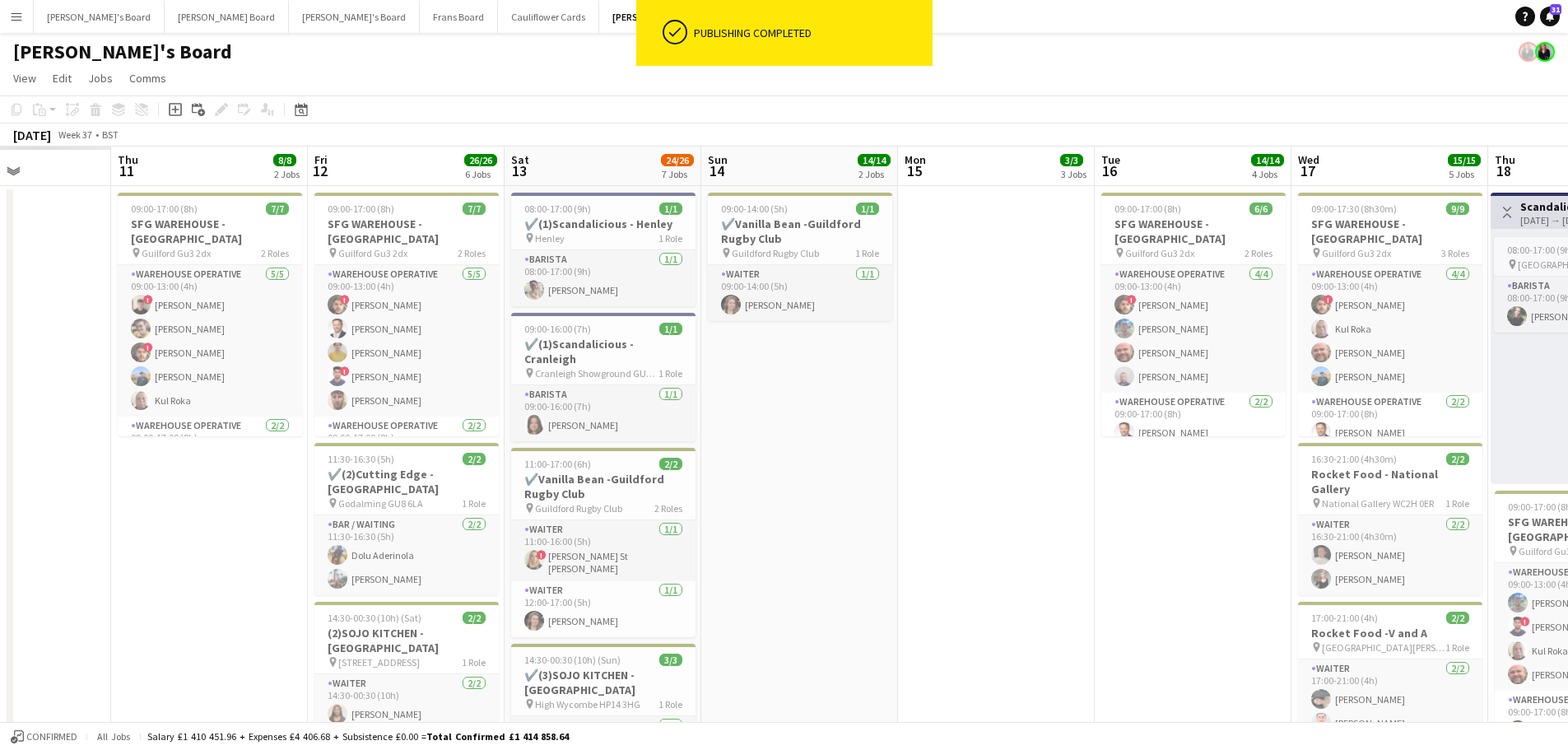
scroll to position [0, 474]
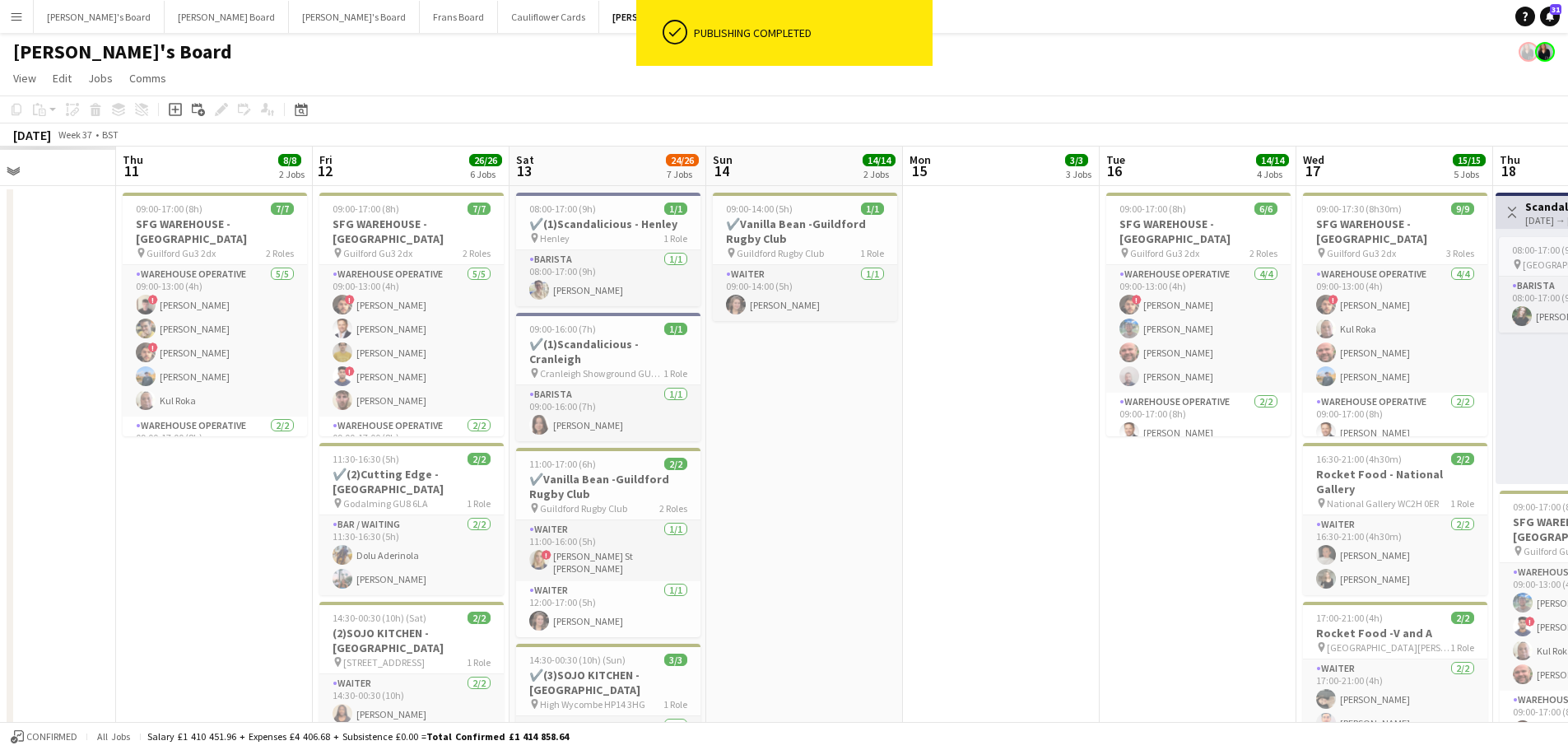
drag, startPoint x: 615, startPoint y: 556, endPoint x: 1265, endPoint y: 594, distance: 651.1
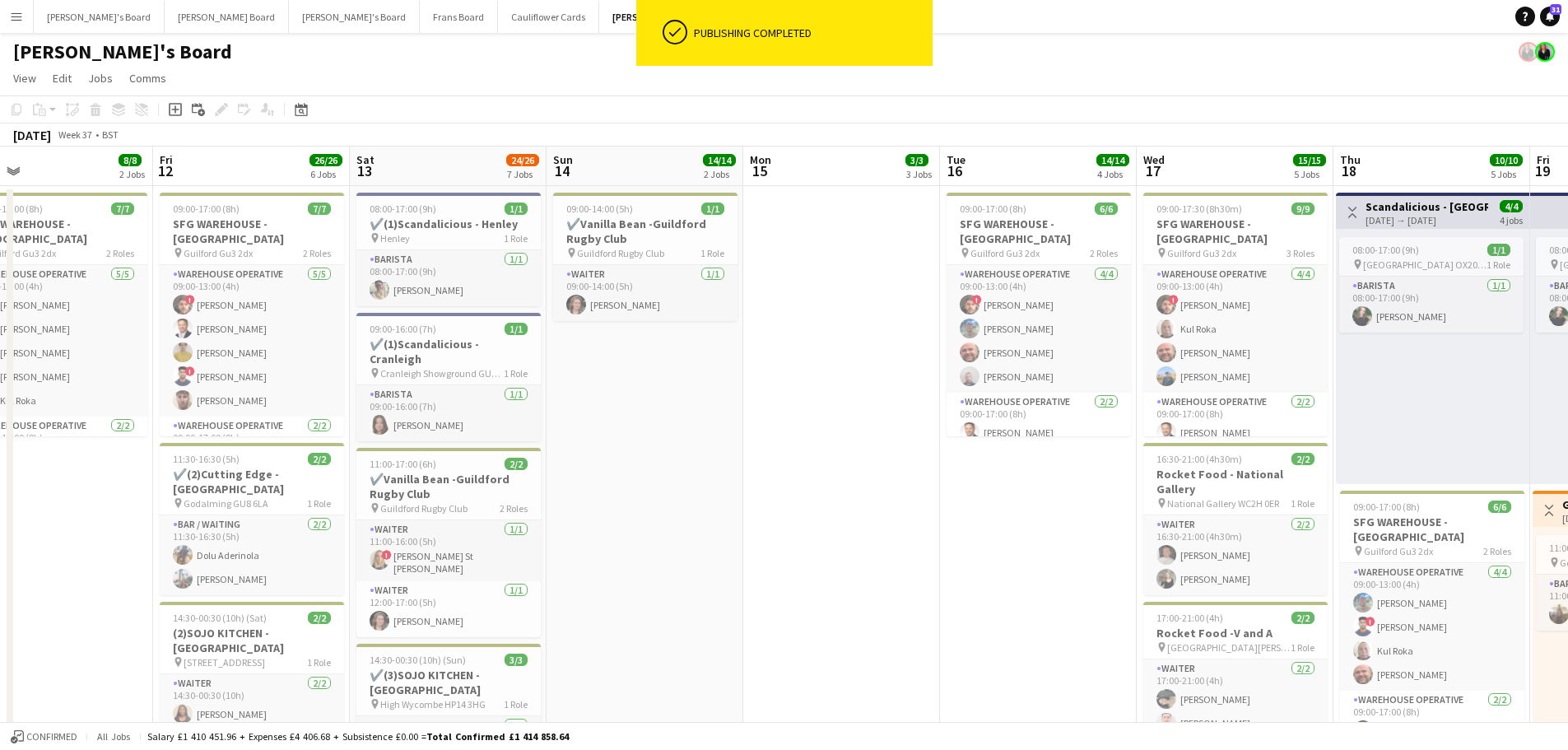
drag, startPoint x: 1337, startPoint y: 562, endPoint x: 453, endPoint y: 546, distance: 884.1
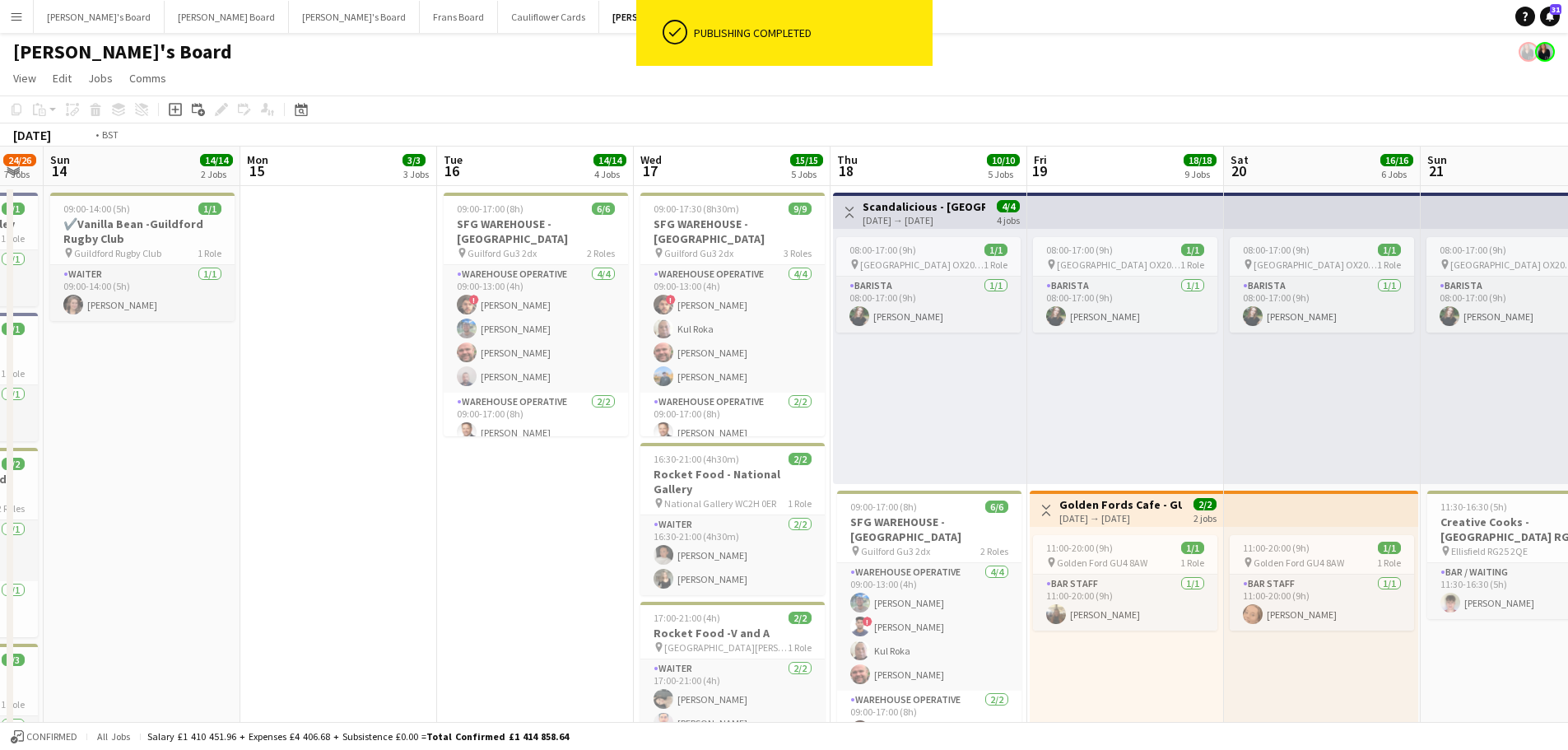
drag, startPoint x: 1087, startPoint y: 536, endPoint x: 482, endPoint y: 534, distance: 605.0
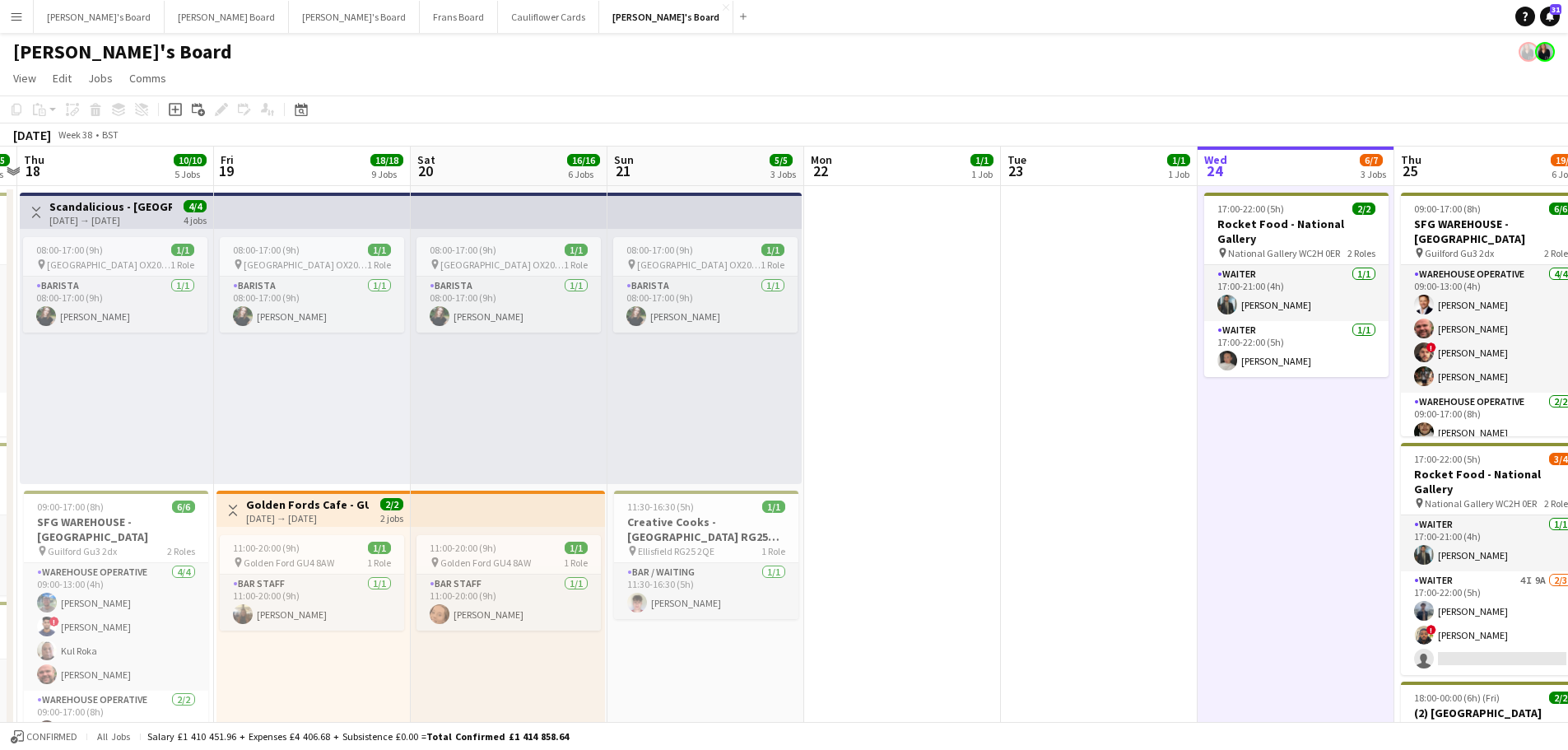
drag, startPoint x: 1191, startPoint y: 517, endPoint x: 297, endPoint y: 533, distance: 894.1
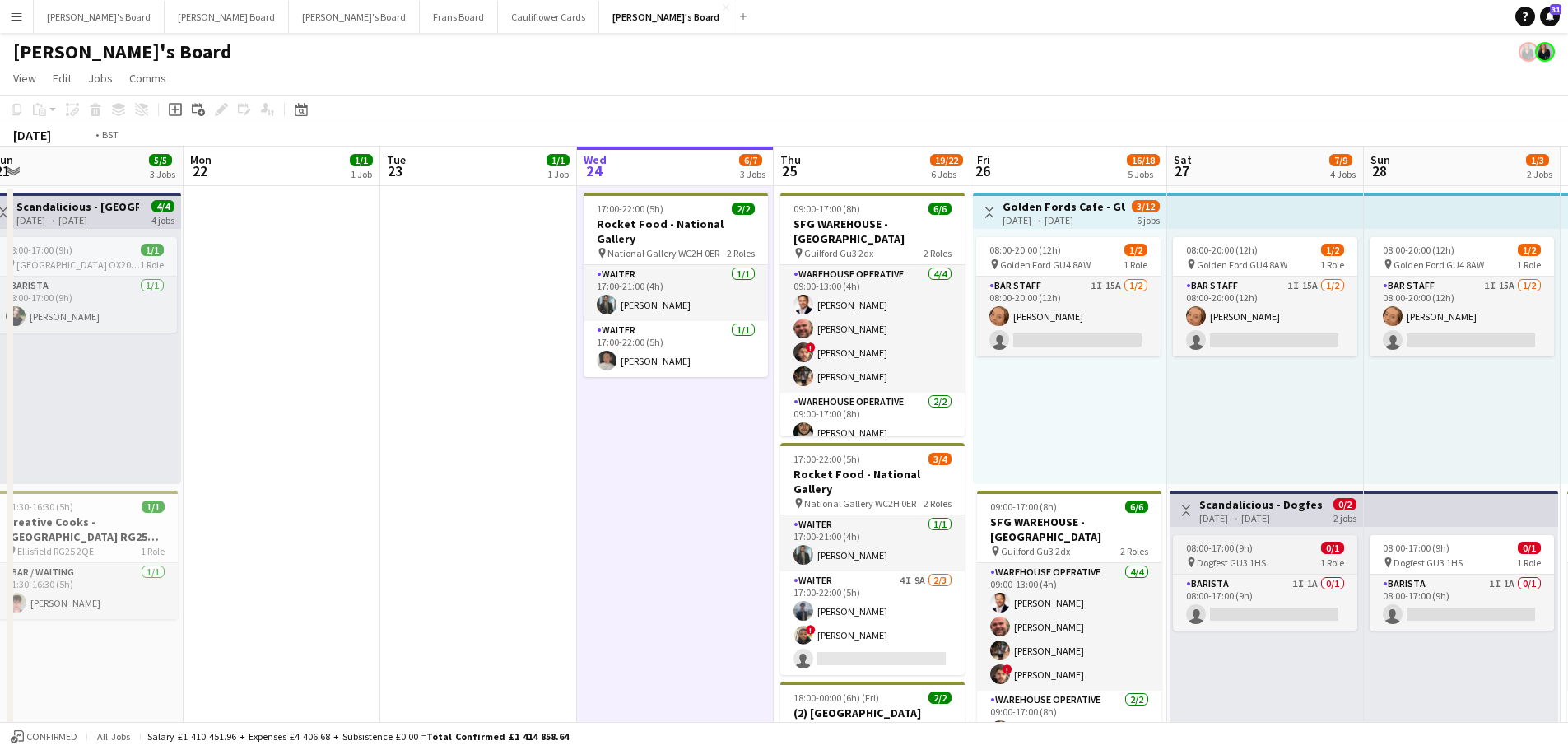
drag, startPoint x: 1203, startPoint y: 522, endPoint x: 913, endPoint y: 550, distance: 291.3
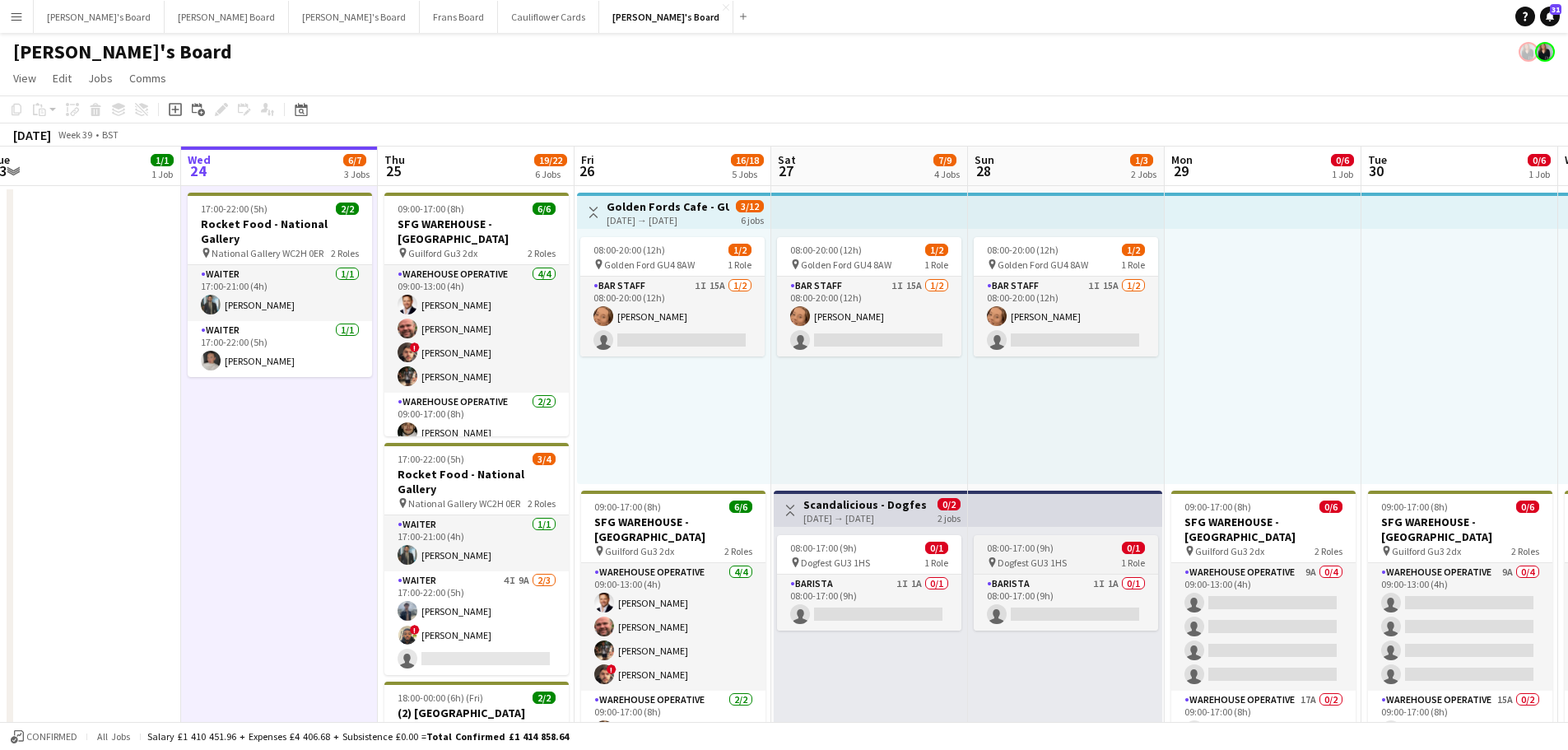
drag, startPoint x: 890, startPoint y: 611, endPoint x: 976, endPoint y: 571, distance: 94.8
click at [891, 610] on app-card-role "Barista 1I 1A 0/1 08:00-17:00 (9h) single-neutral-actions" at bounding box center [869, 603] width 184 height 56
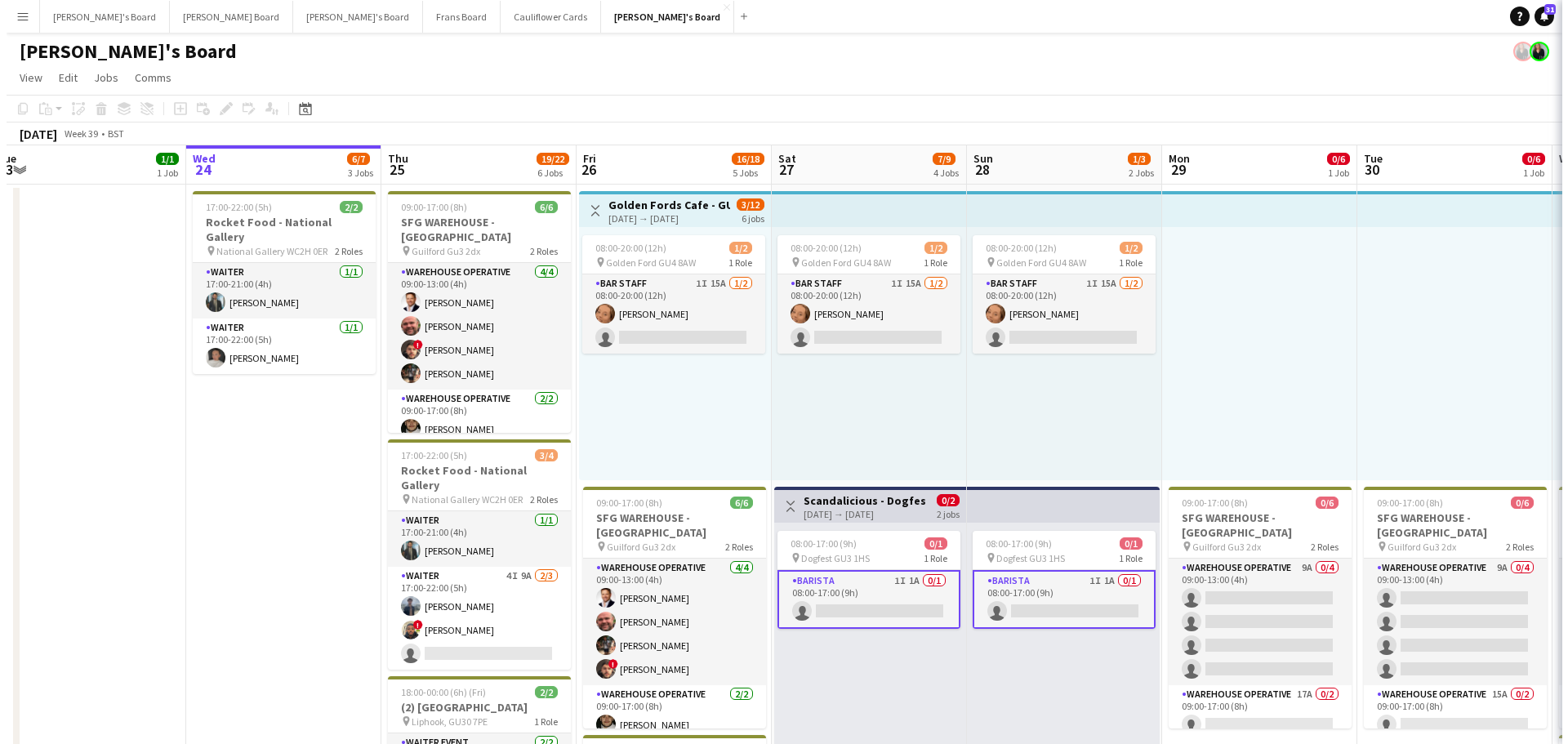
scroll to position [0, 600]
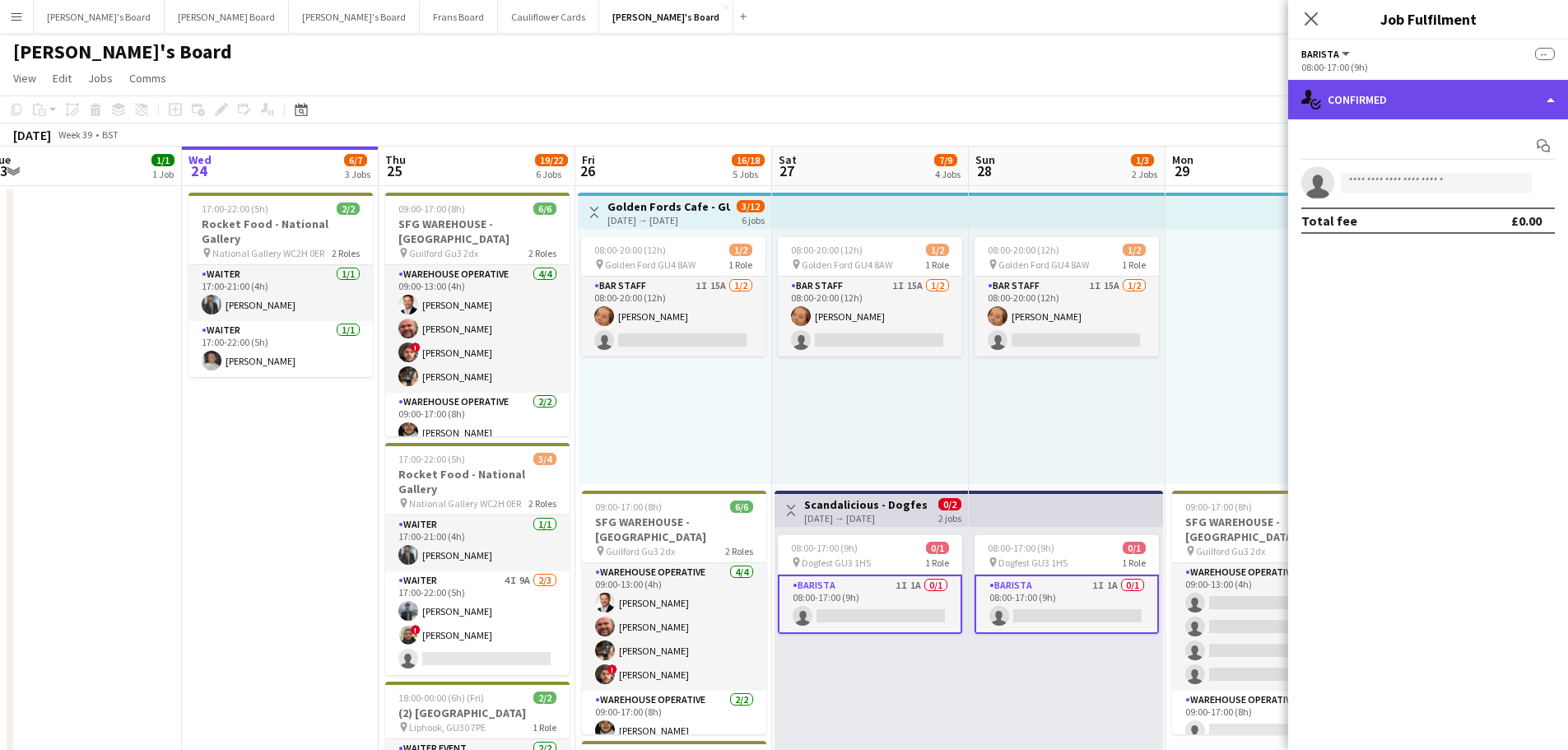
click at [1468, 112] on div "single-neutral-actions-check-2 Confirmed" at bounding box center [1428, 99] width 280 height 40
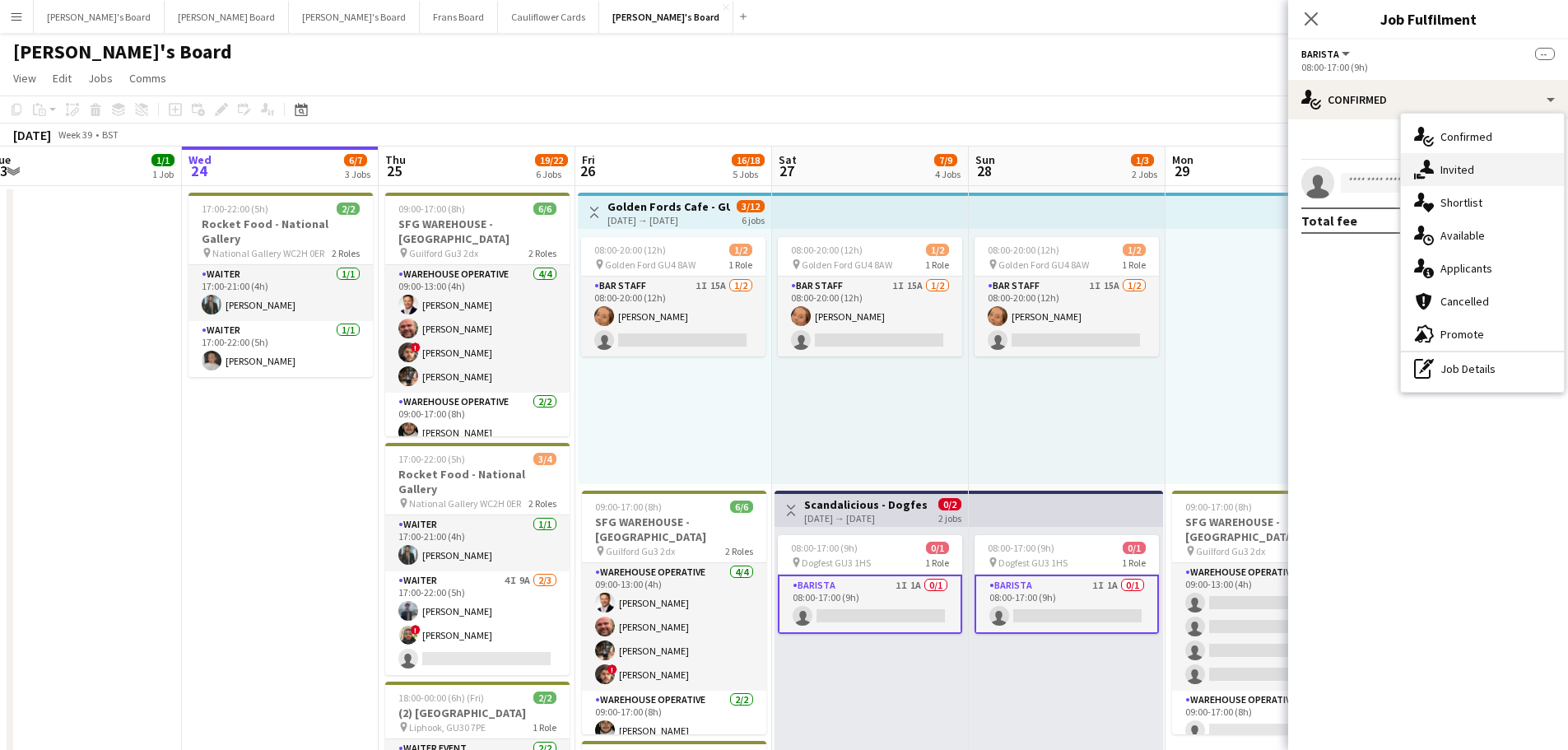
click at [1468, 168] on span "Invited" at bounding box center [1457, 169] width 34 height 15
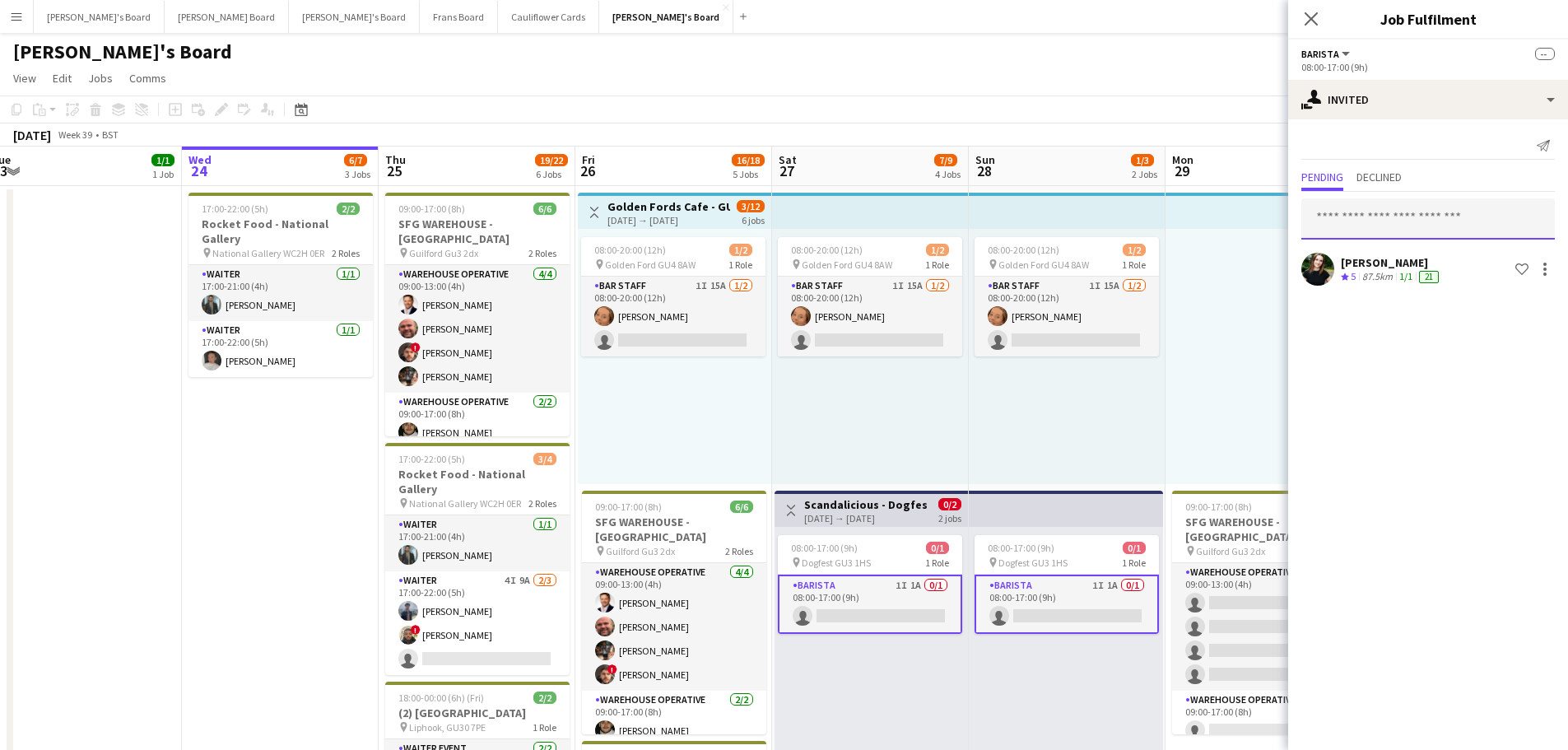
click at [1358, 208] on input "text" at bounding box center [1427, 219] width 253 height 41
type input "**********"
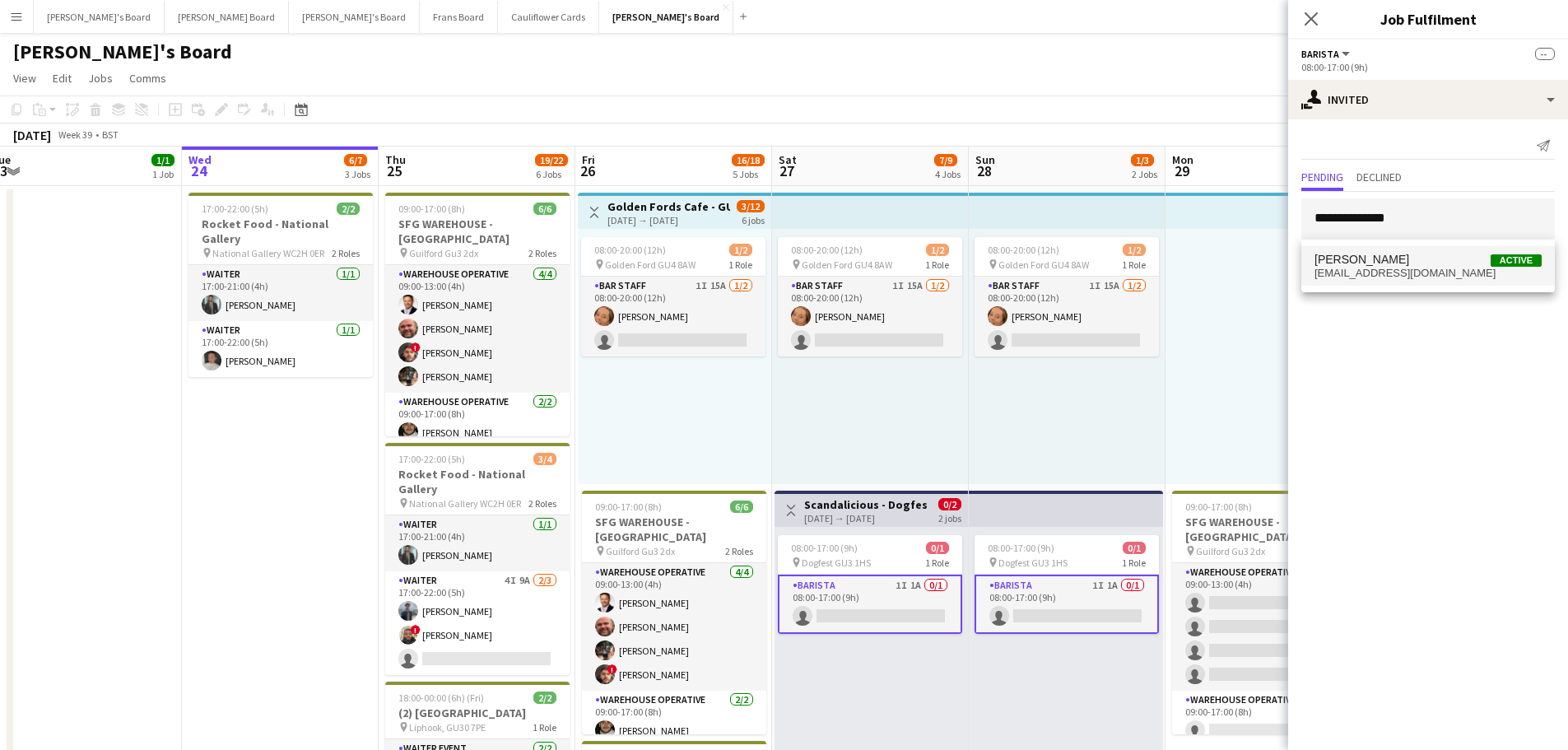
click at [1385, 262] on span "[PERSON_NAME]" at bounding box center [1362, 260] width 95 height 14
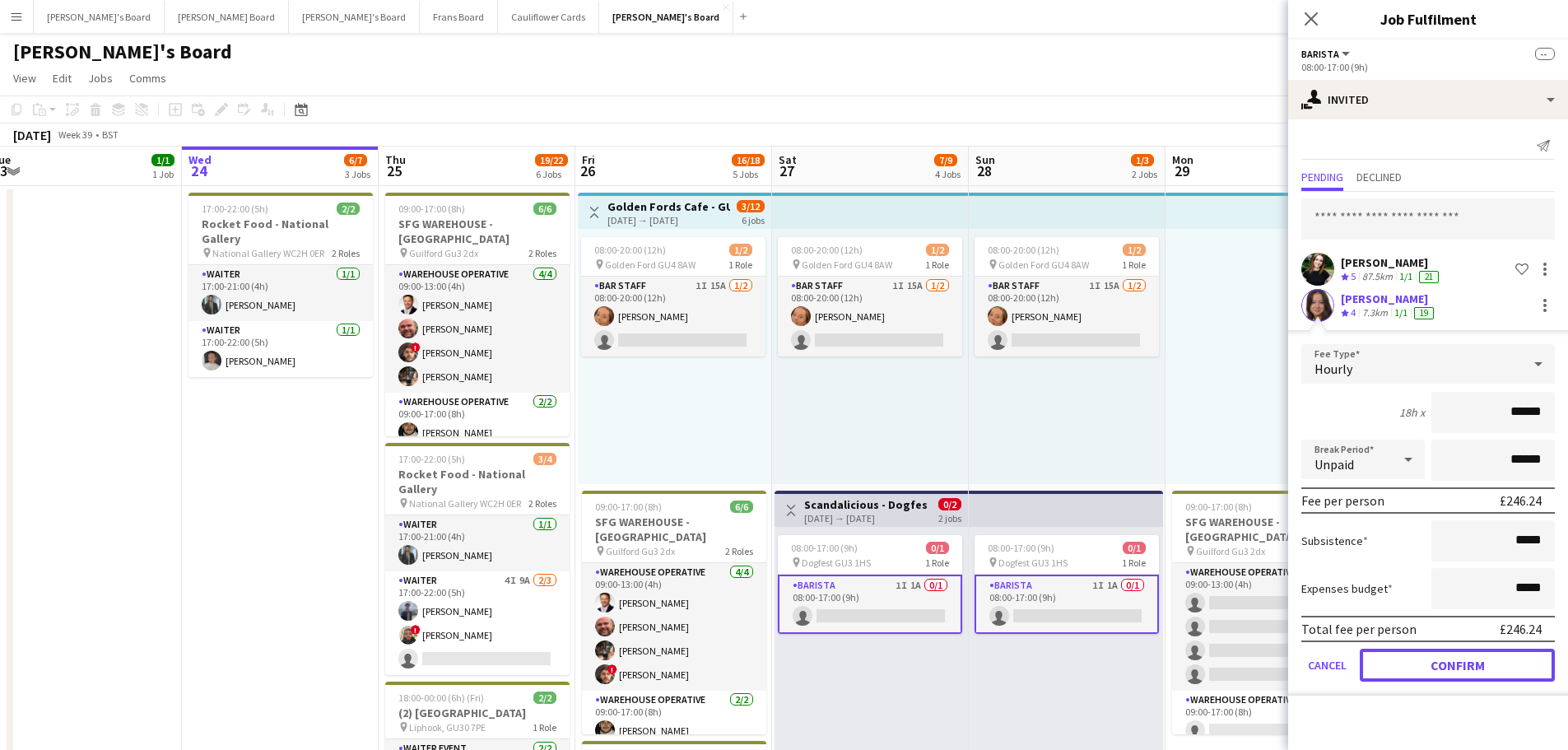
drag, startPoint x: 1433, startPoint y: 656, endPoint x: 1416, endPoint y: 575, distance: 82.8
click at [1432, 655] on button "Confirm" at bounding box center [1456, 666] width 195 height 33
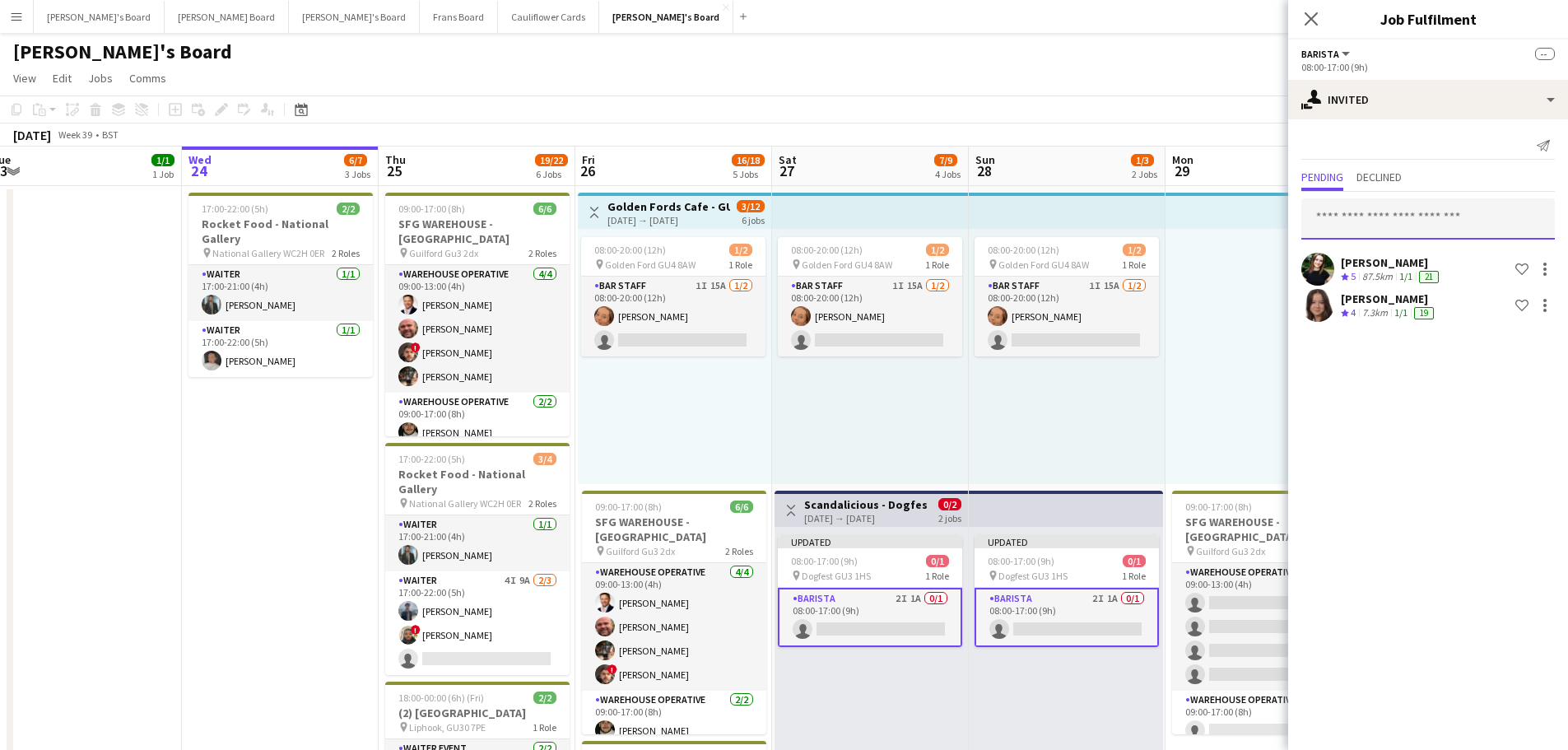
click at [1365, 230] on input "text" at bounding box center [1427, 219] width 253 height 41
type input "*****"
drag, startPoint x: 1278, startPoint y: 206, endPoint x: 1191, endPoint y: 201, distance: 87.1
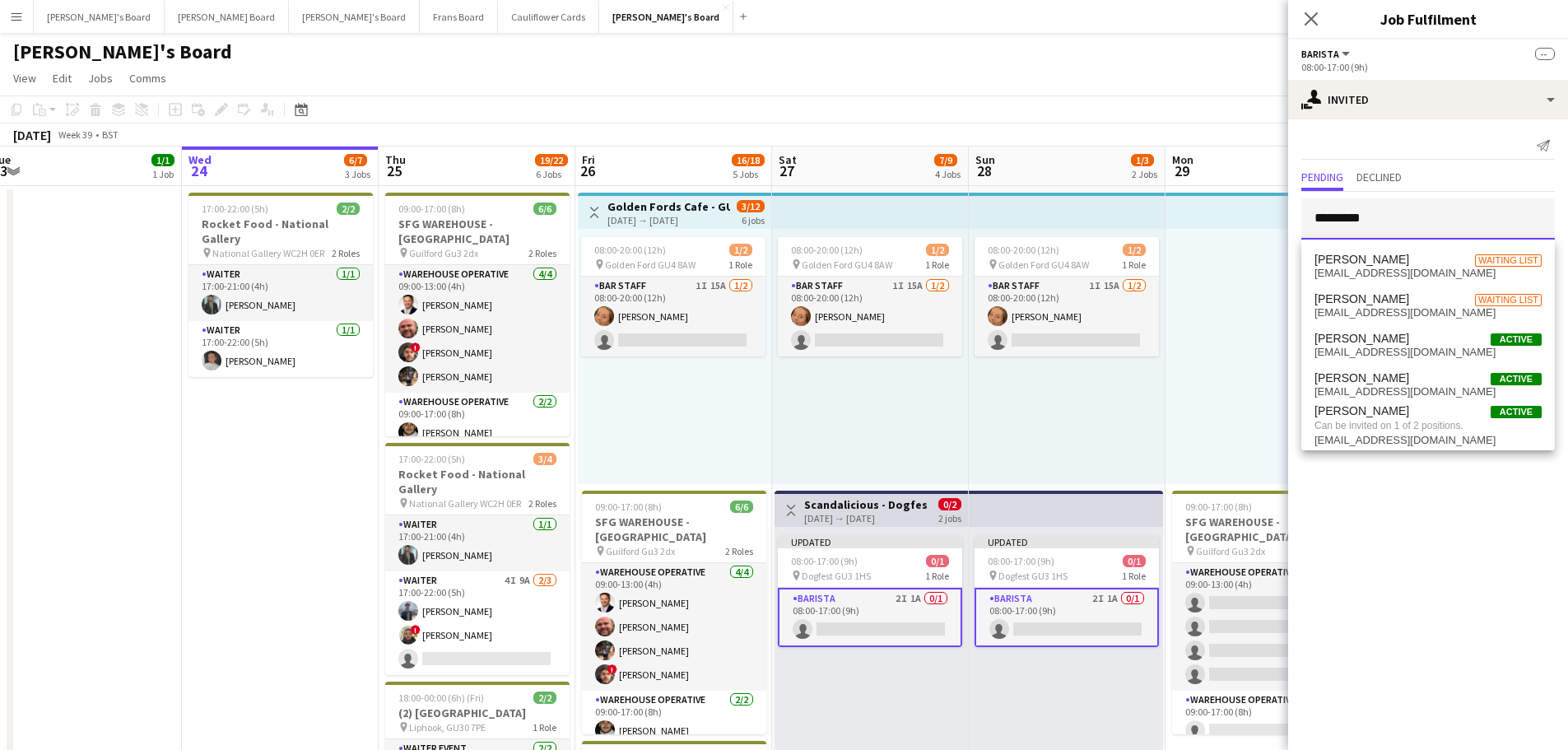
type input "********"
click at [1056, 688] on div "Updated 08:00-17:00 (9h) 0/1 pin Dogfest GU3 1HS 1 Role Barista 2I 1A 0/1 08:00…" at bounding box center [1066, 654] width 194 height 255
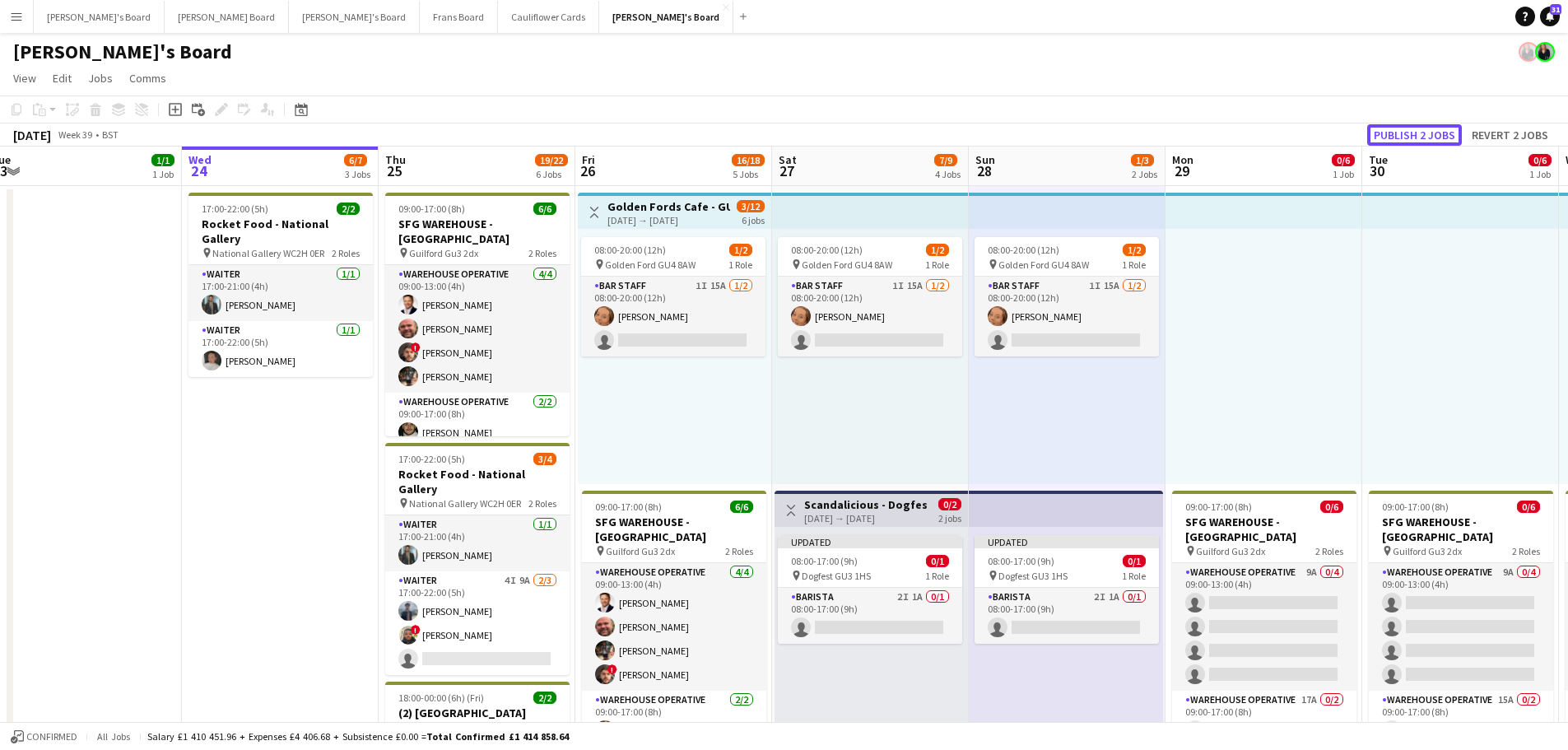
click at [1417, 132] on button "Publish 2 jobs" at bounding box center [1415, 135] width 95 height 21
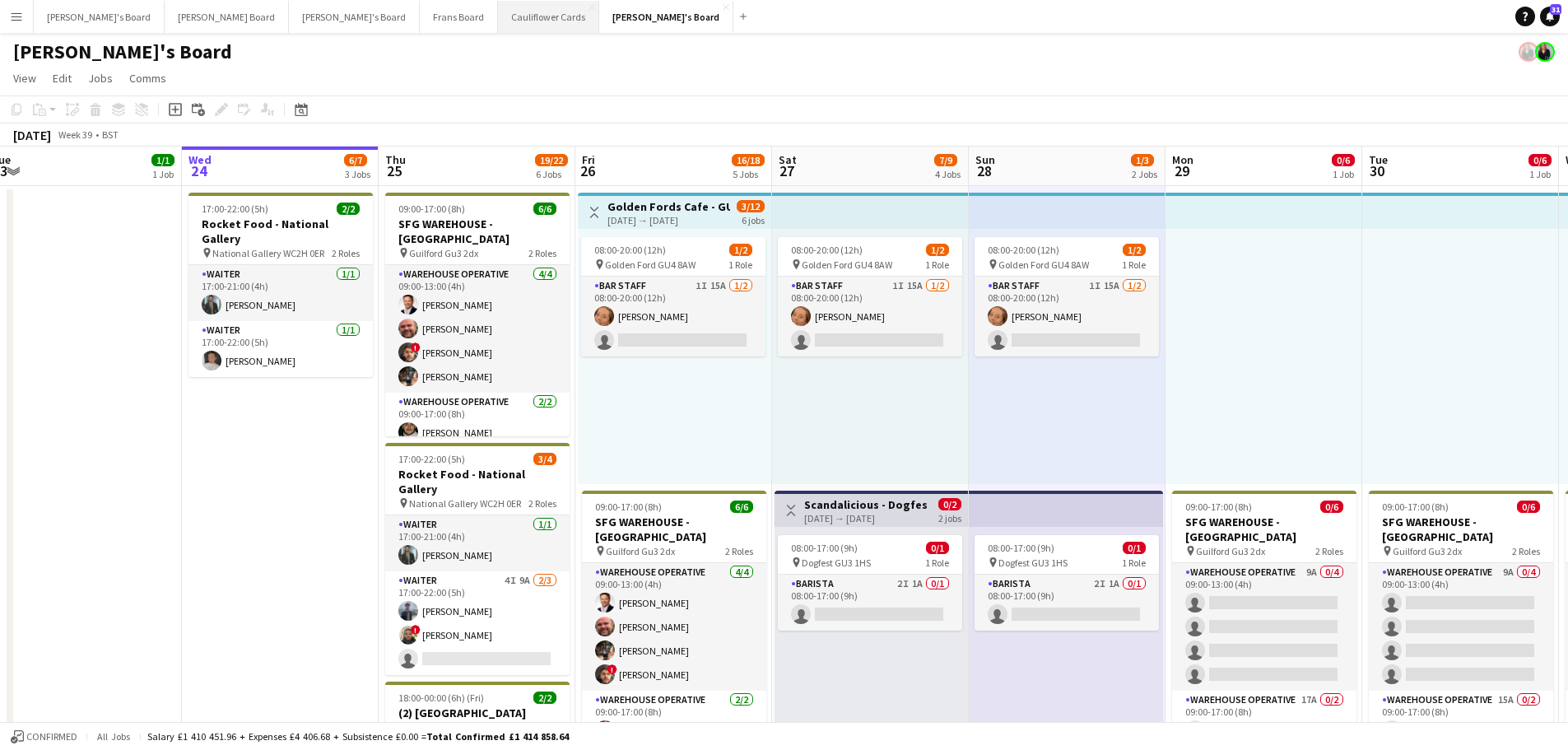
click at [498, 19] on button "Cauliflower Cards Close" at bounding box center [549, 16] width 101 height 32
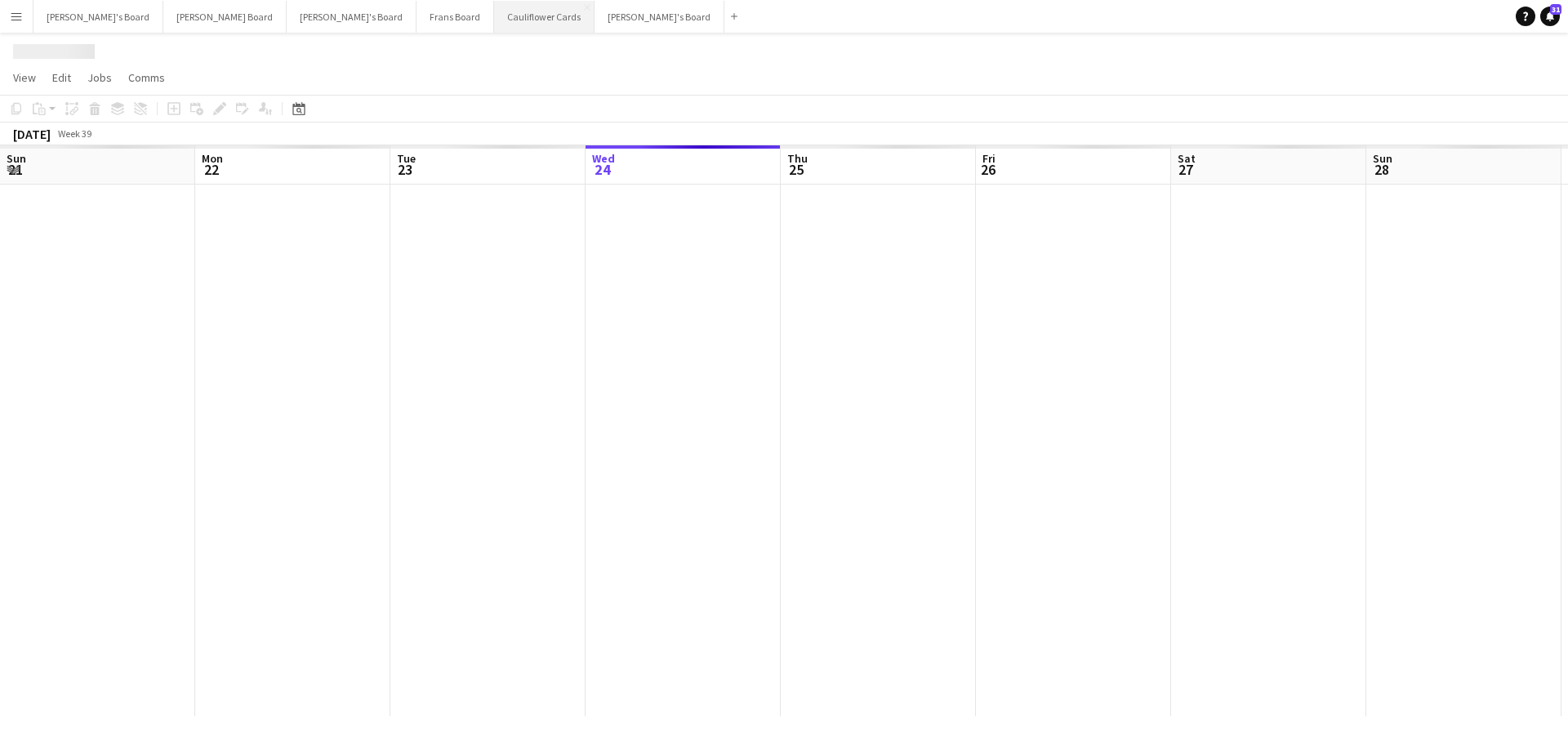
scroll to position [0, 391]
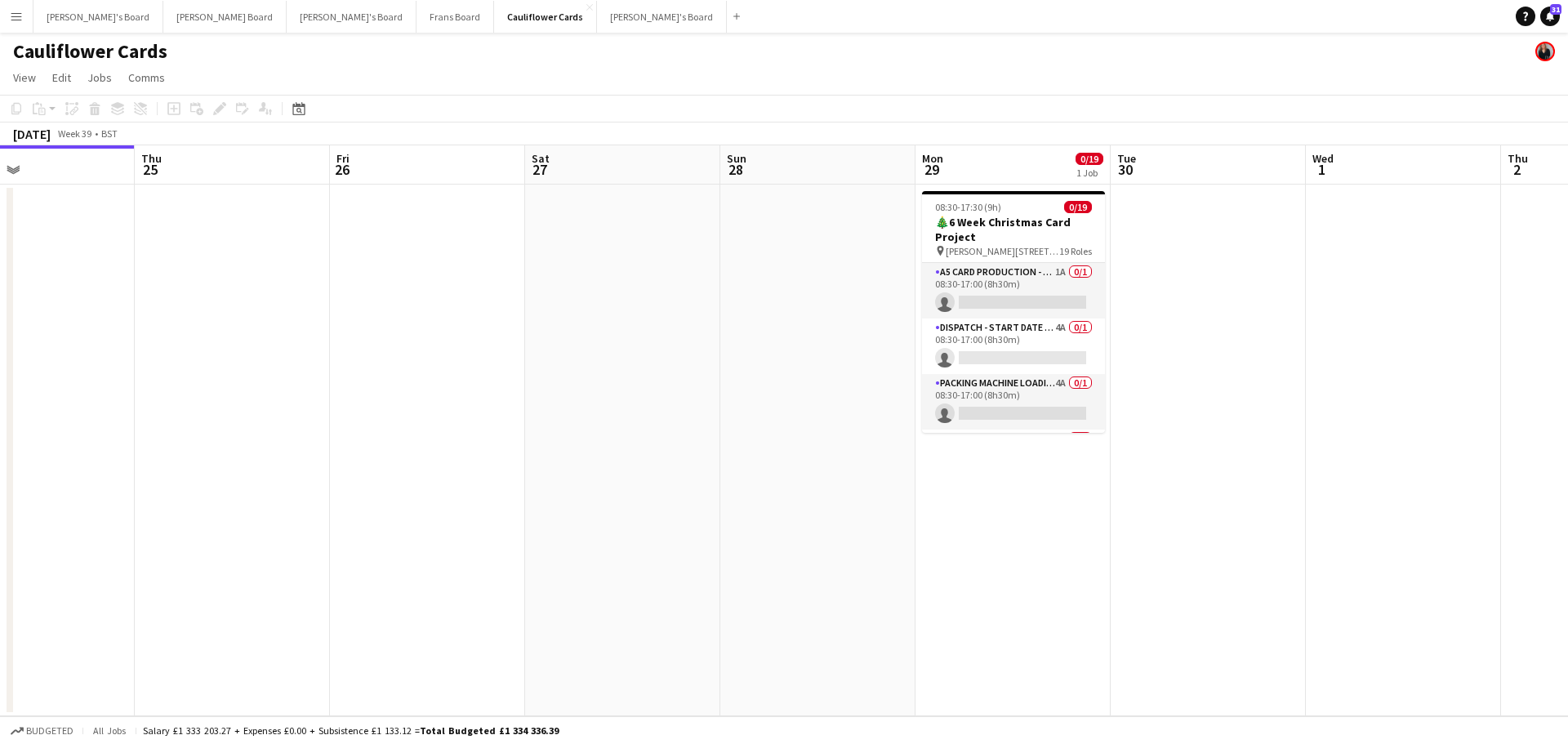
drag, startPoint x: 1186, startPoint y: 570, endPoint x: 124, endPoint y: 556, distance: 1062.1
click at [128, 556] on app-calendar-viewport "Sun 21 Mon 22 0/19 1 Job Tue 23 Wed 24 Thu 25 Fri 26 Sat 27 Sun 28 Mon 29 0/19 …" at bounding box center [784, 430] width 1568 height 571
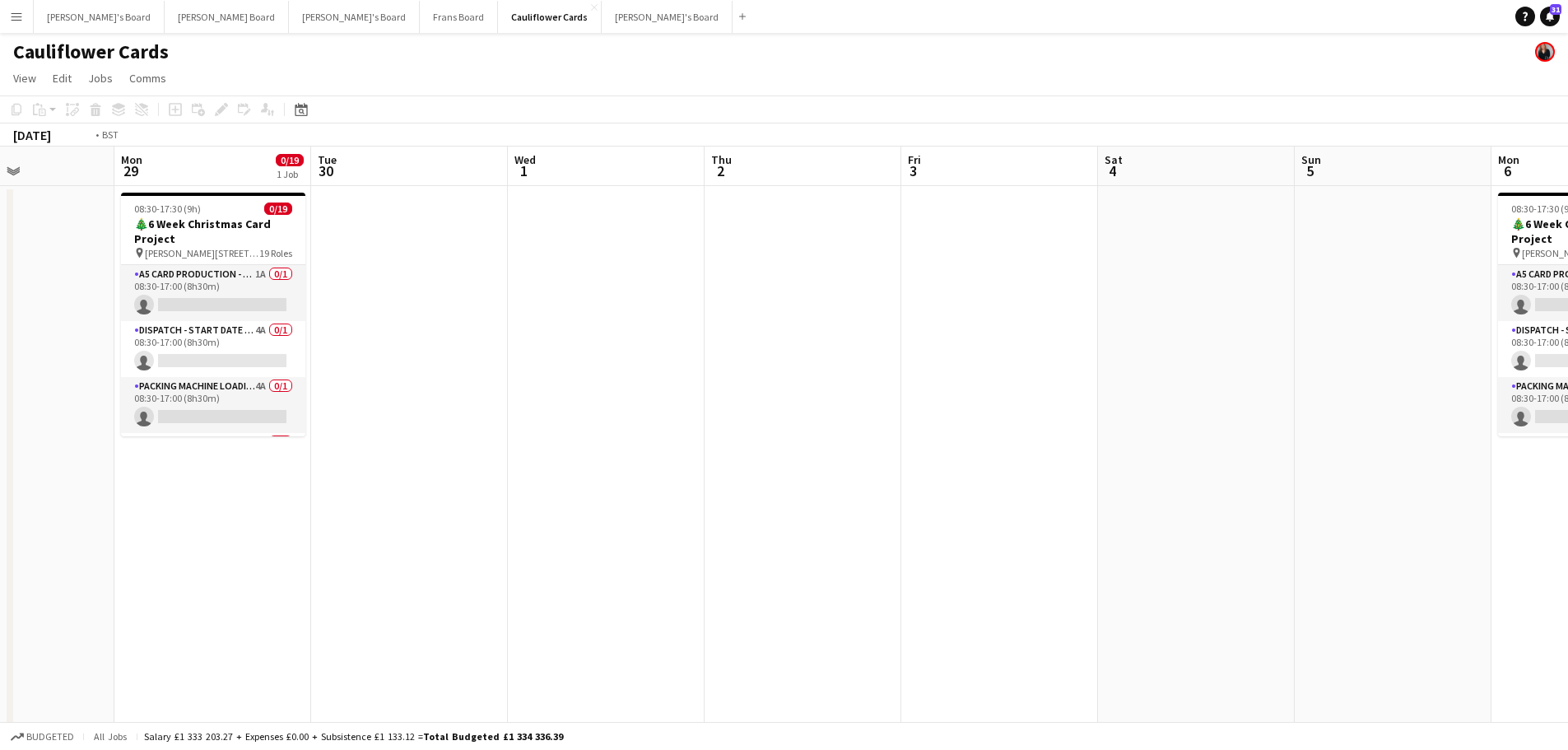
drag, startPoint x: 932, startPoint y: 493, endPoint x: 318, endPoint y: 416, distance: 618.8
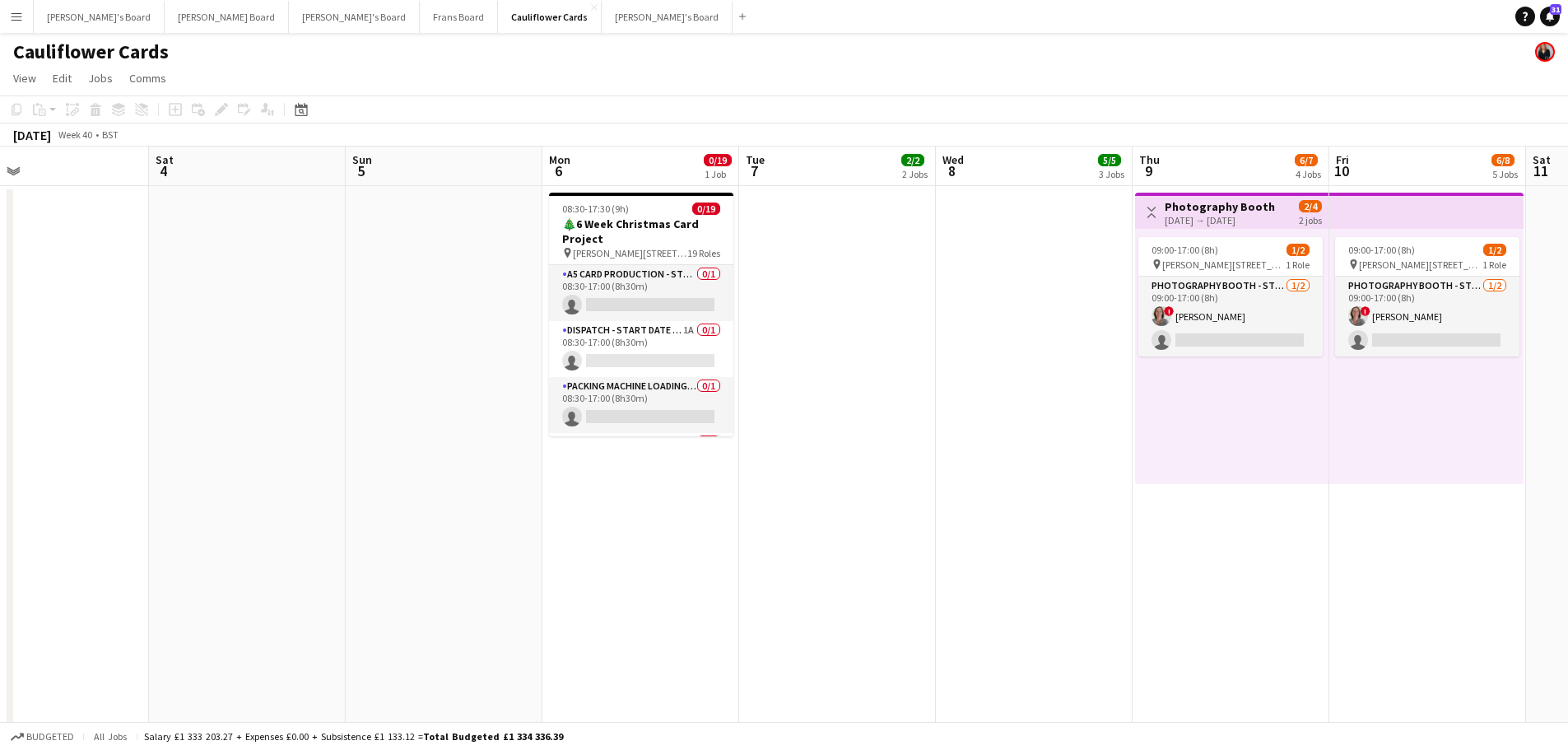
scroll to position [0, 490]
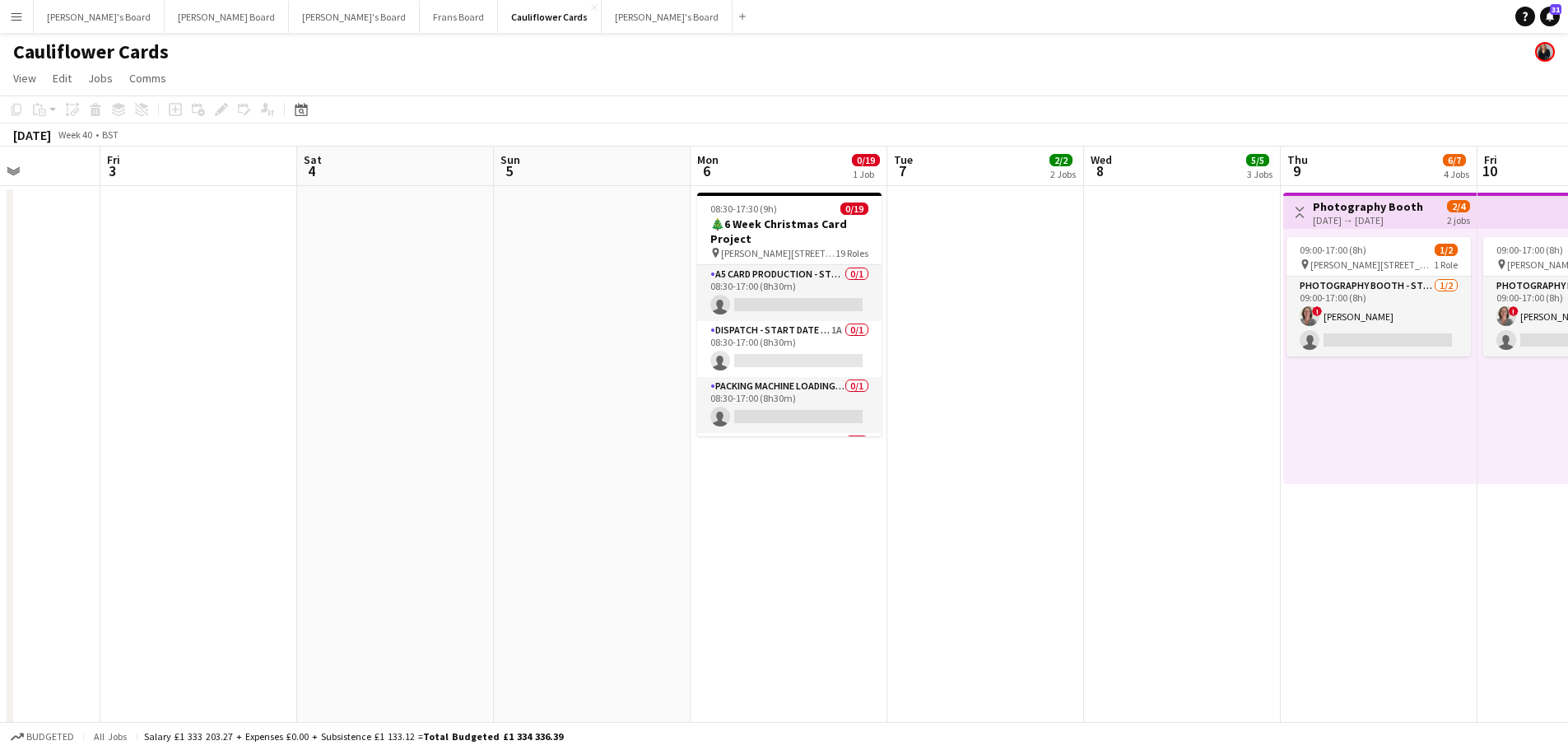
drag, startPoint x: 1200, startPoint y: 482, endPoint x: 1172, endPoint y: 507, distance: 37.5
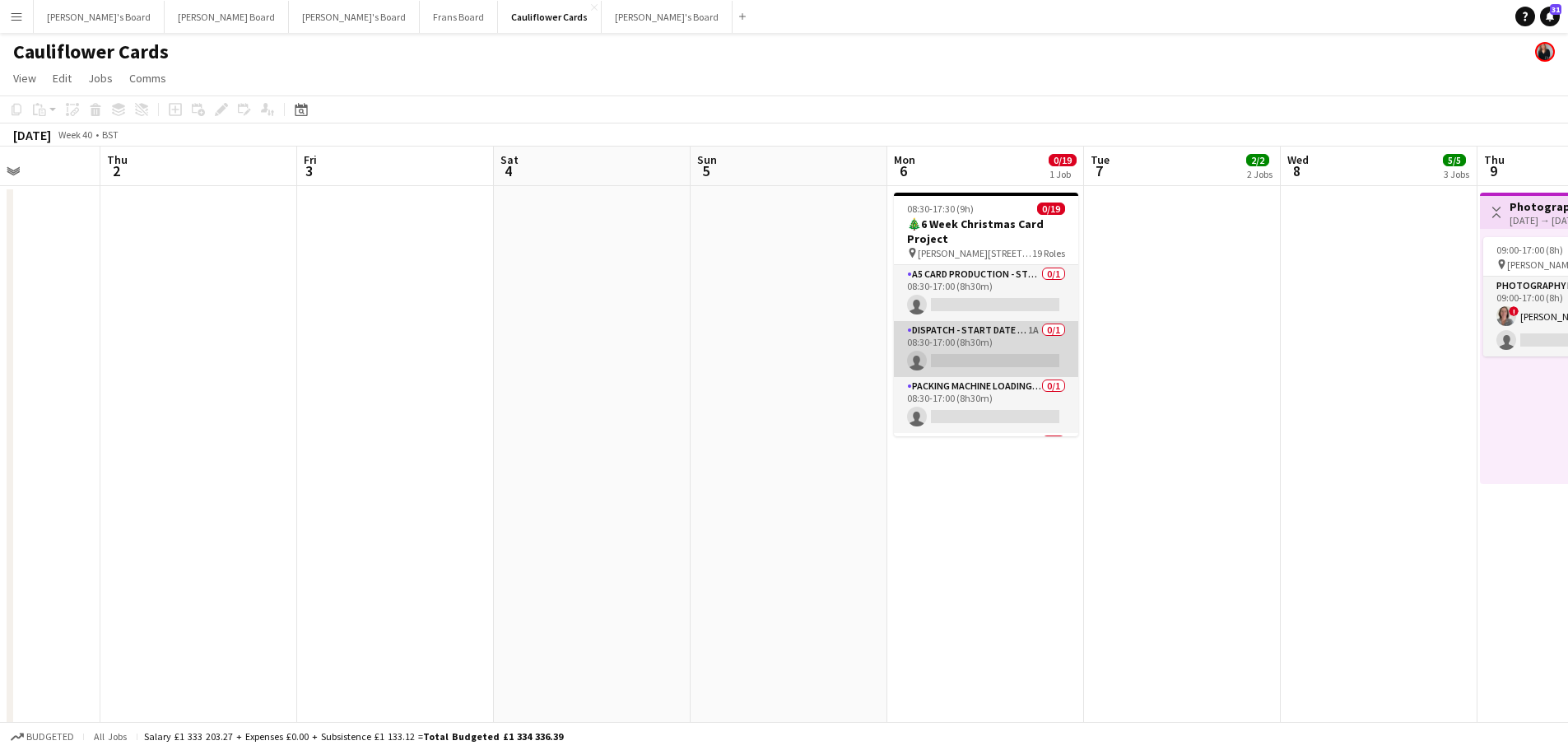
click at [976, 357] on app-card-role "Dispatch - Start Date 28th Oct 1A 0/1 08:30-17:00 (8h30m) single-neutral-actions" at bounding box center [986, 349] width 184 height 56
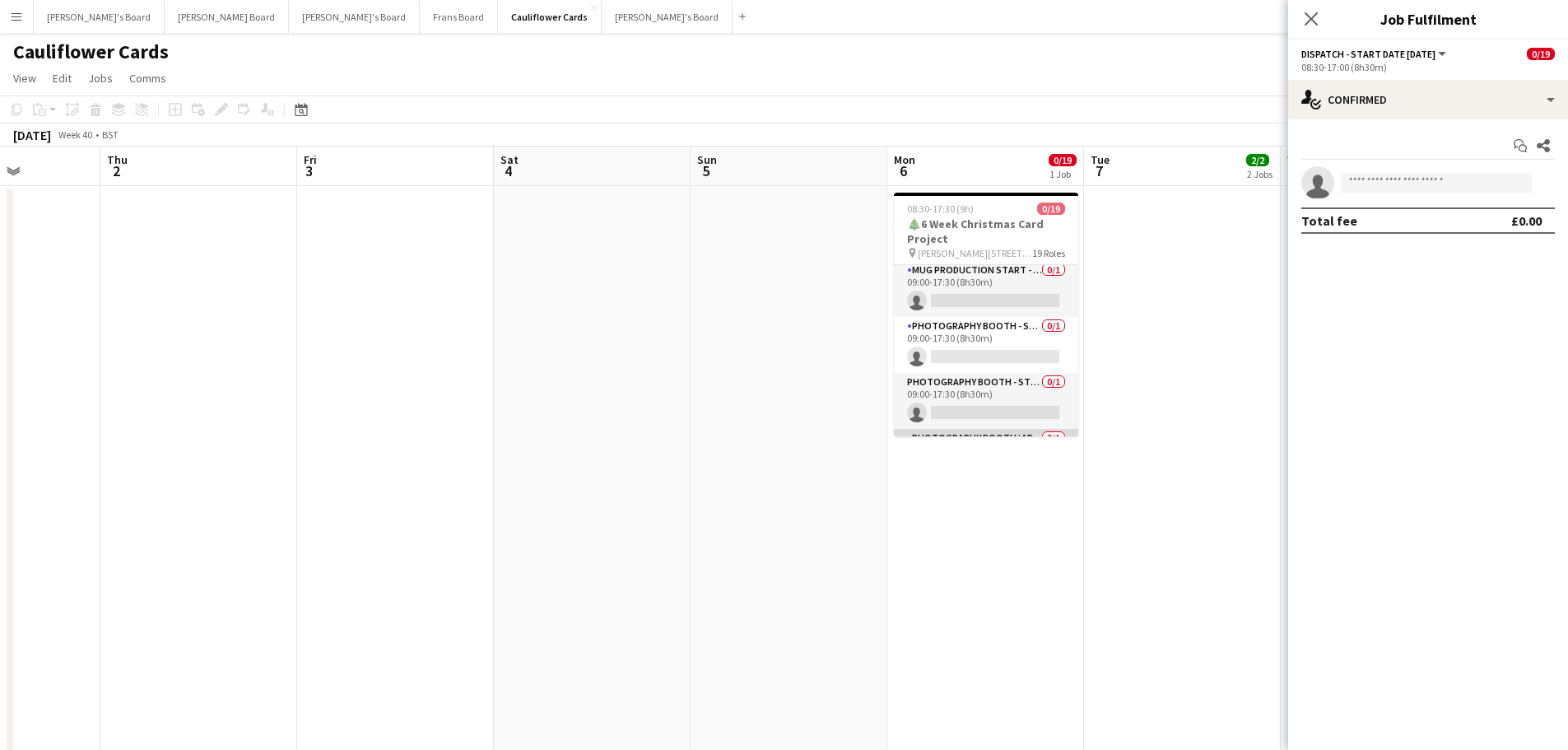
scroll to position [897, 0]
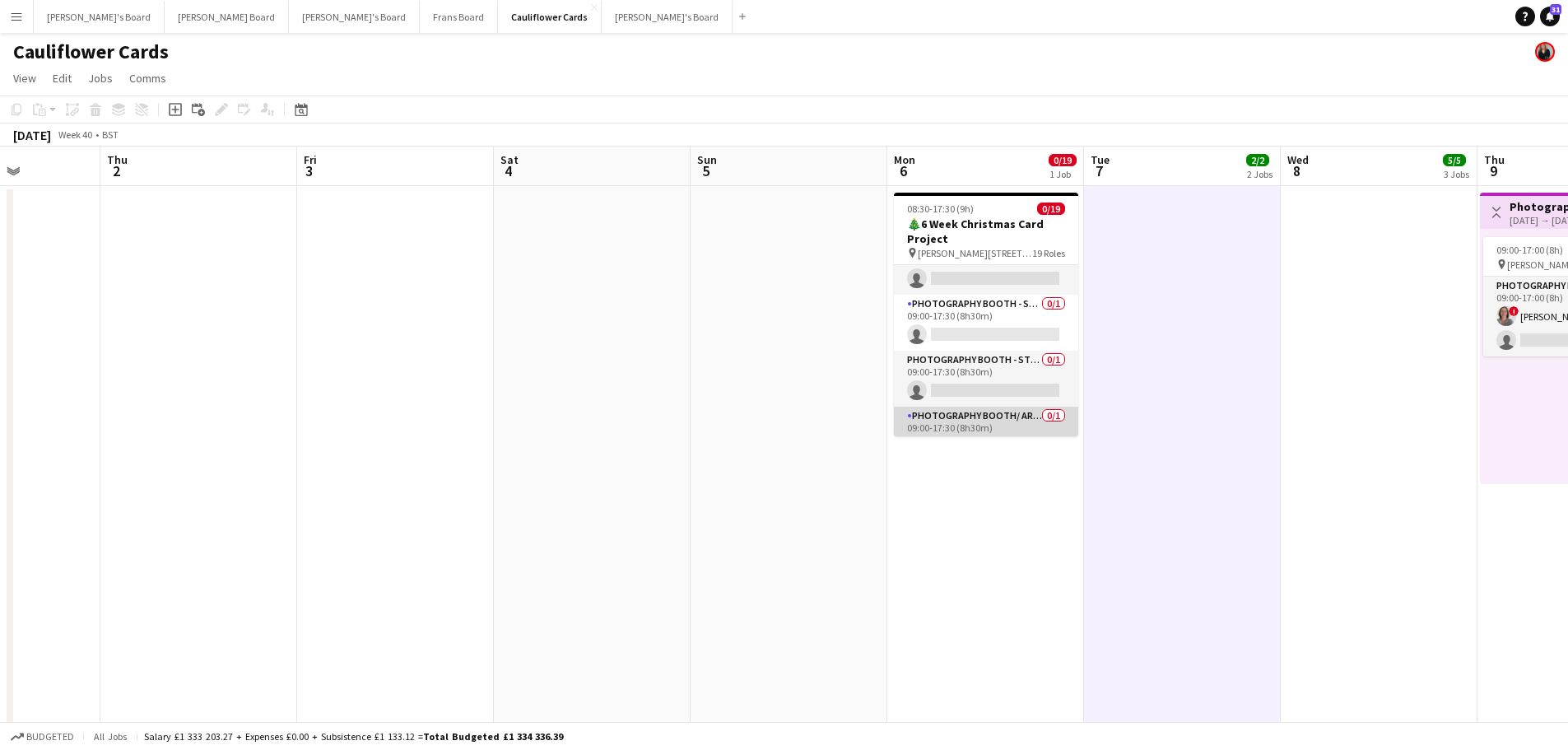
scroll to position [728, 0]
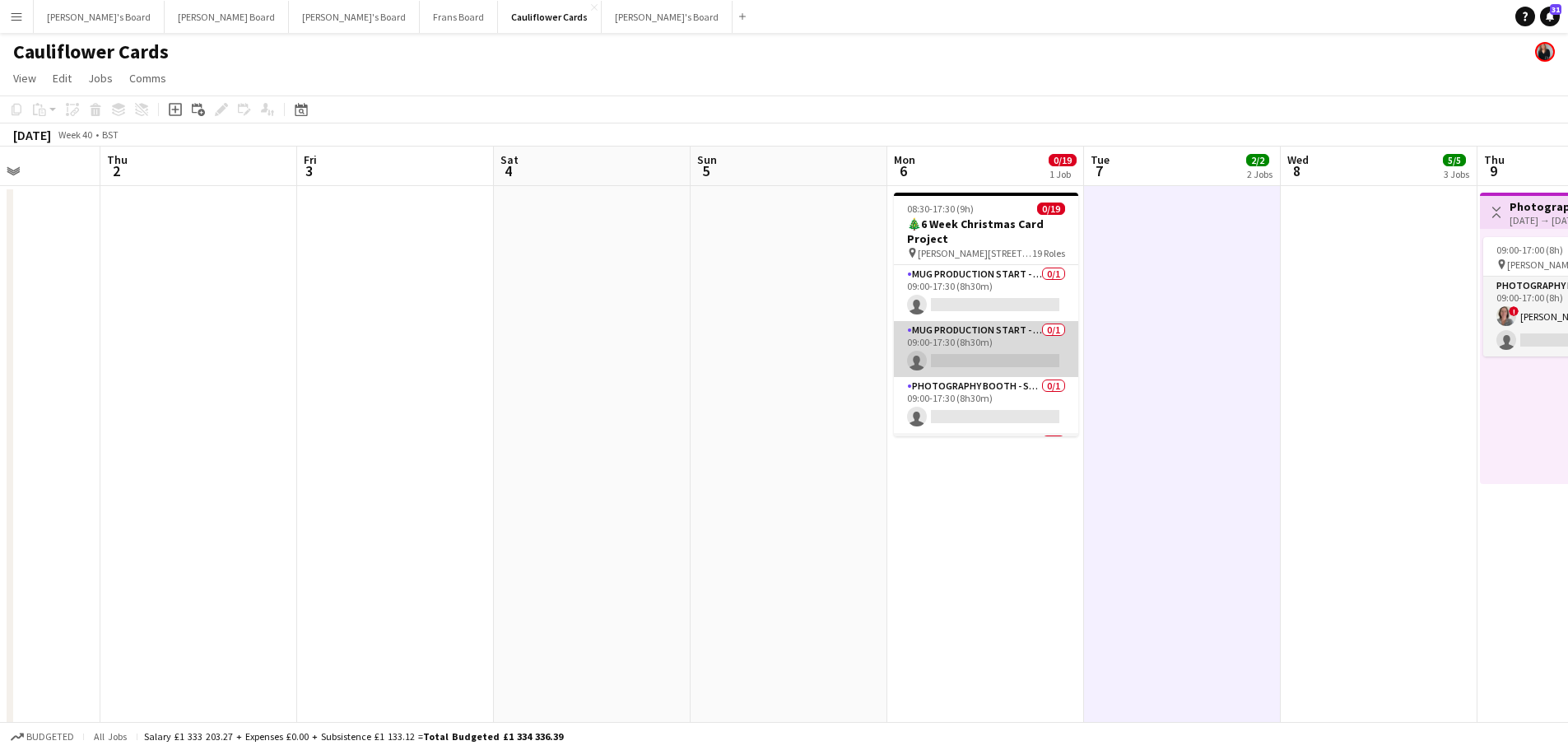
click at [992, 357] on app-card-role "Mug Production Start - Date 17th Oct 0/1 09:00-17:30 (8h30m) single-neutral-act…" at bounding box center [986, 349] width 184 height 56
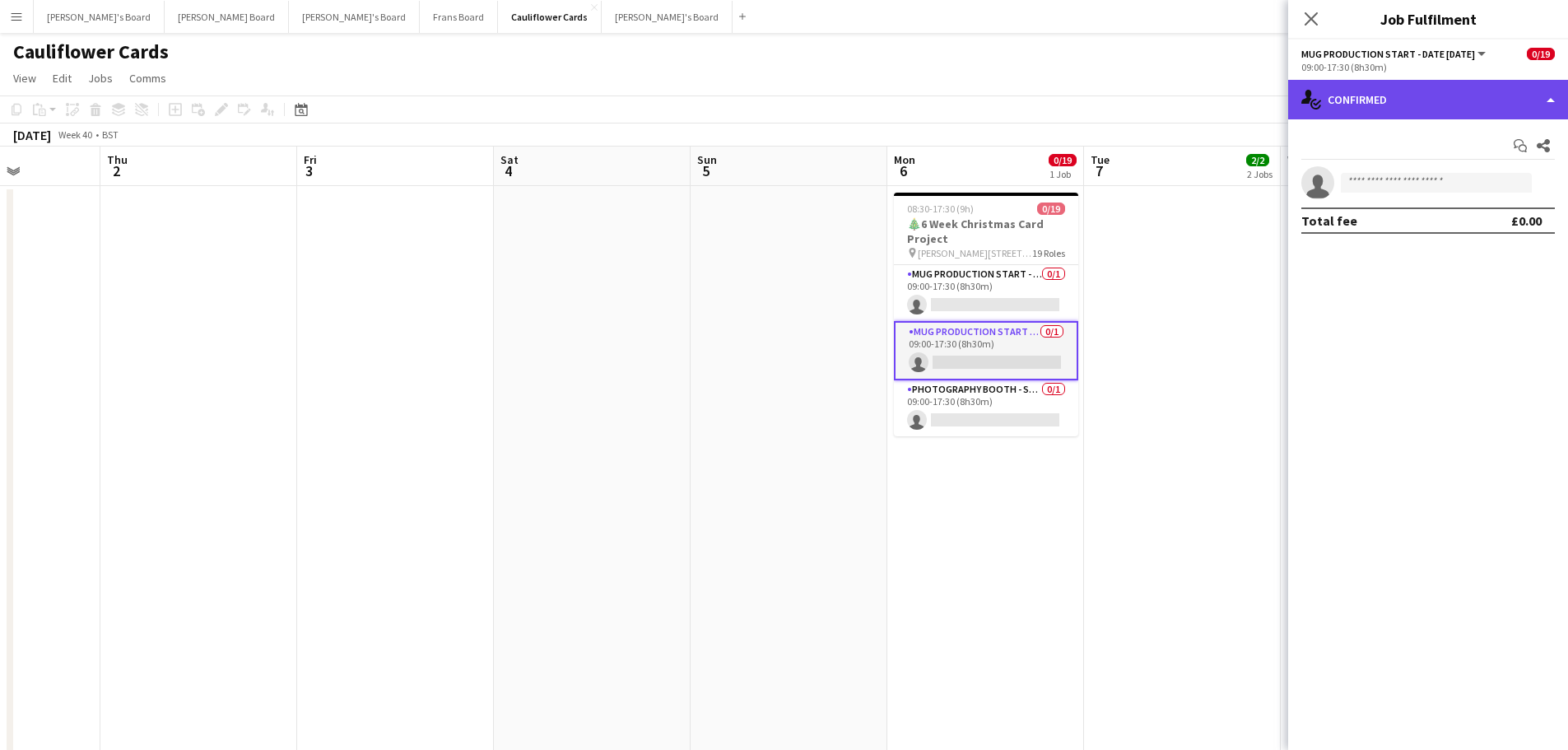
click at [1372, 103] on div "single-neutral-actions-check-2 Confirmed" at bounding box center [1428, 99] width 280 height 40
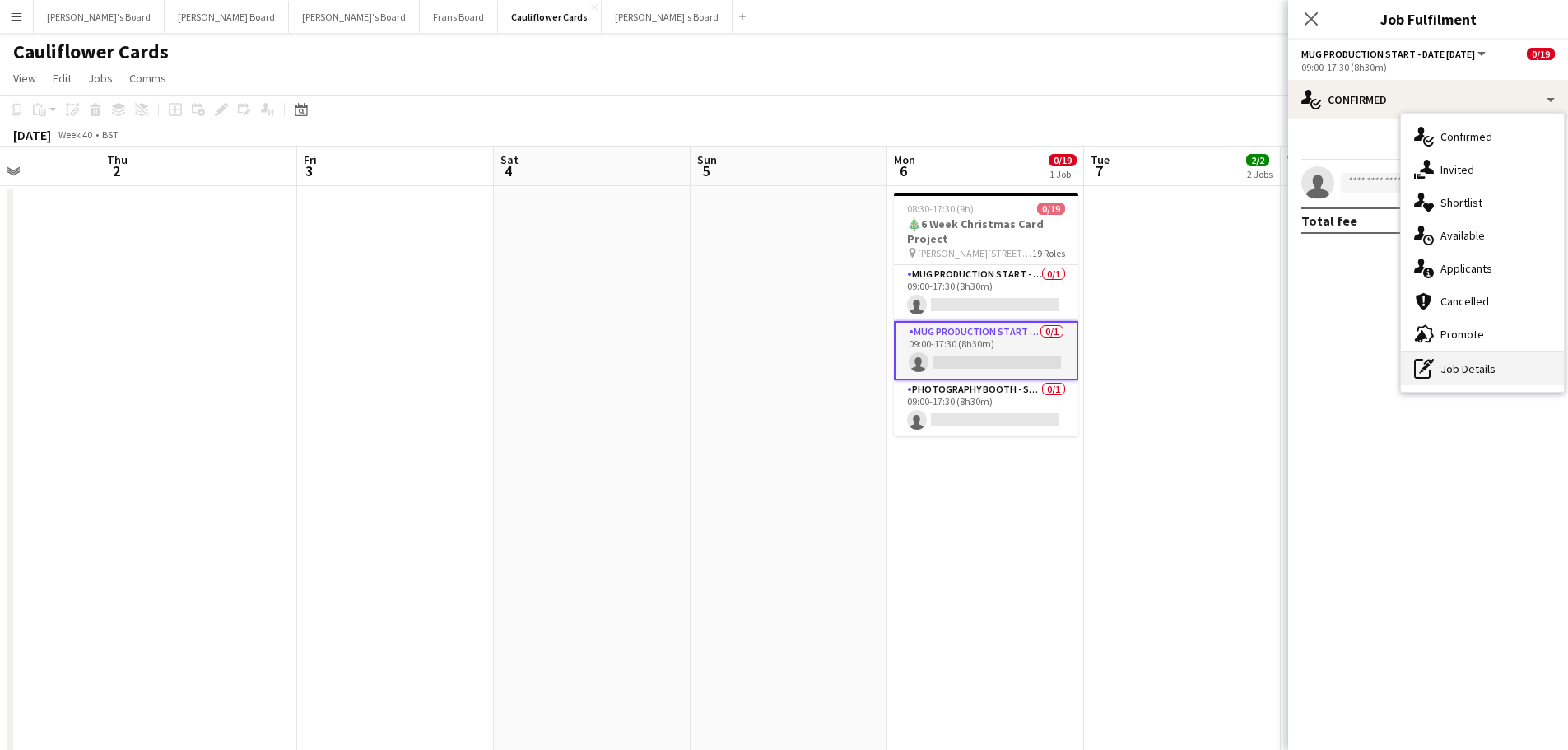
click at [1496, 375] on div "pen-write Job Details" at bounding box center [1483, 369] width 163 height 33
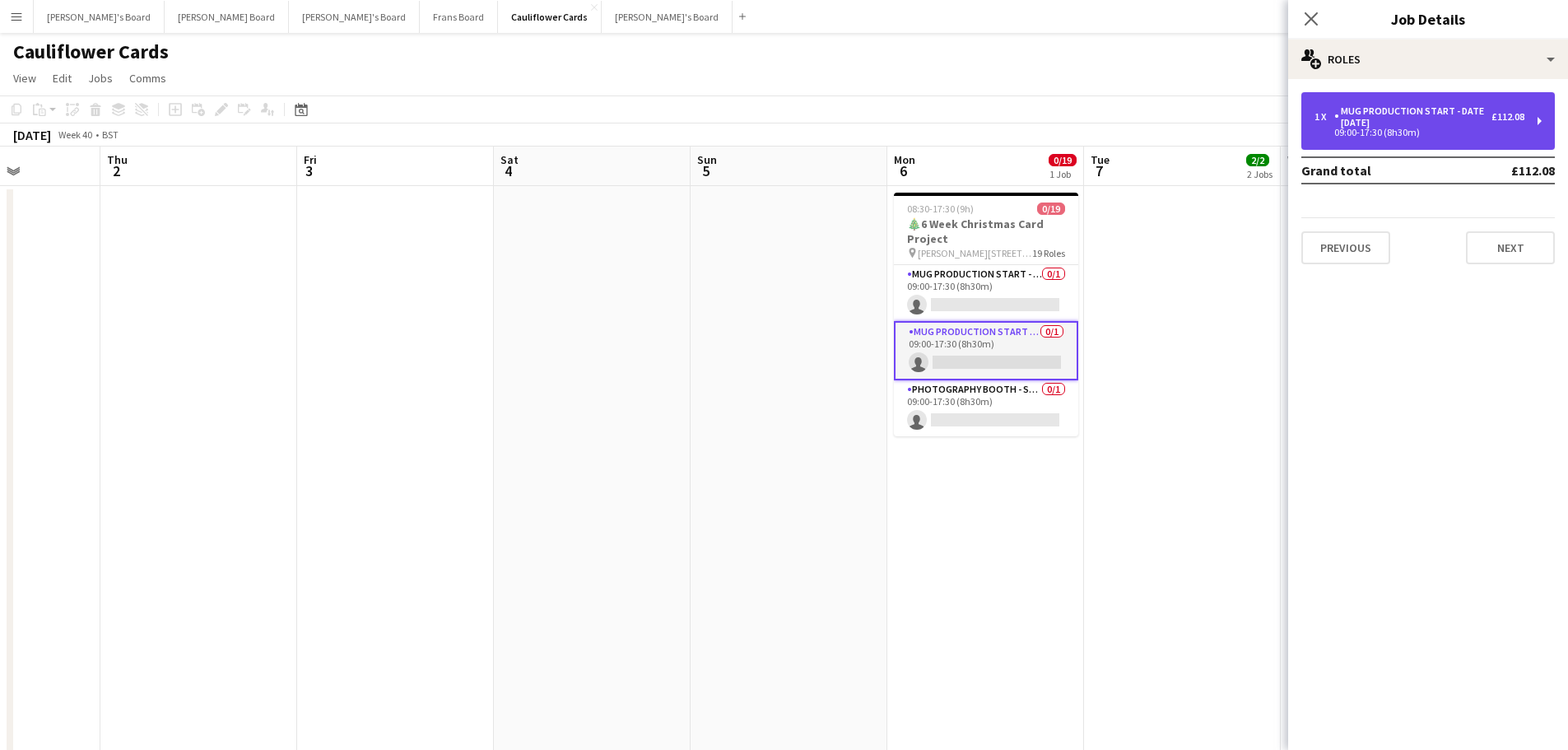
click at [1403, 131] on div "09:00-17:30 (8h30m)" at bounding box center [1420, 132] width 209 height 8
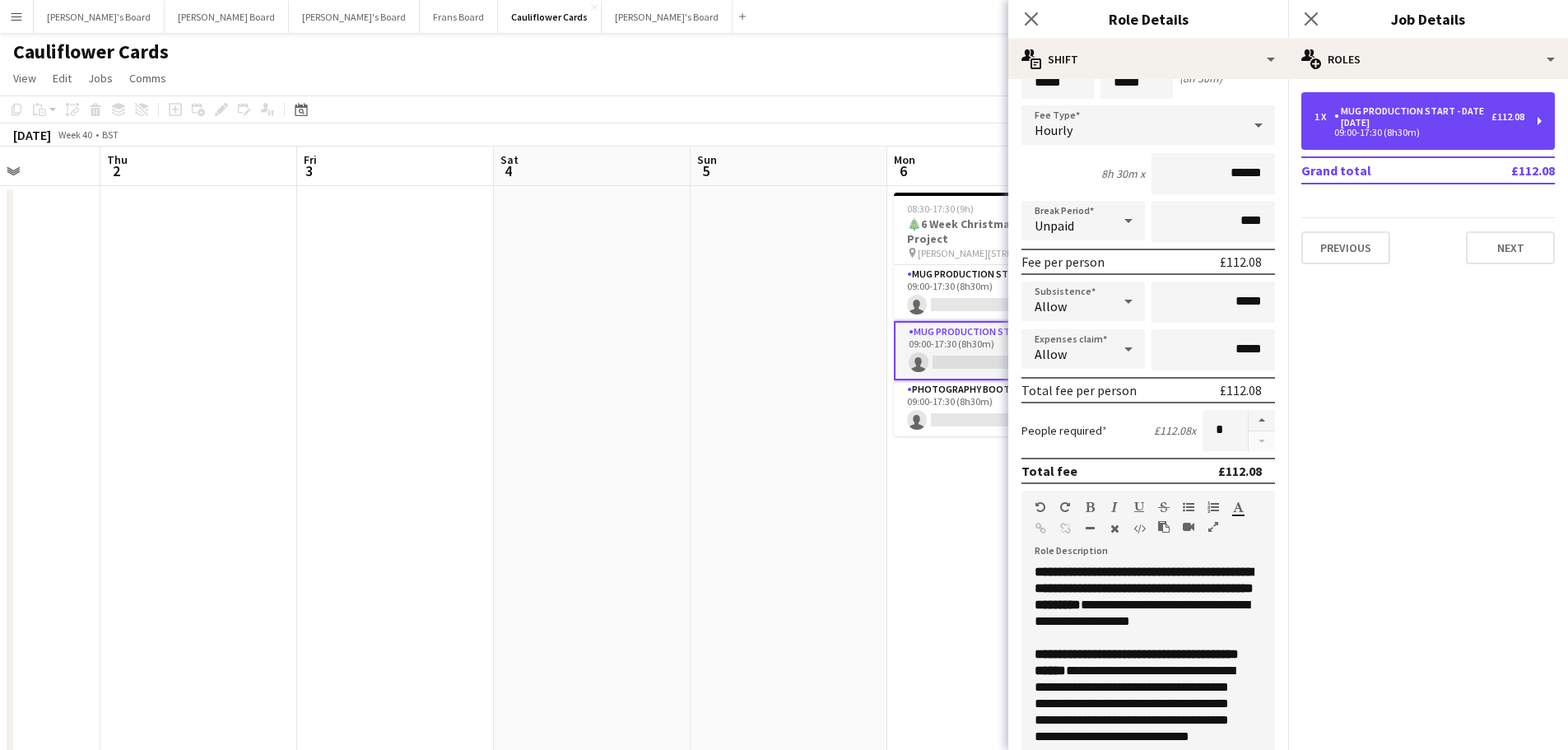
scroll to position [82, 0]
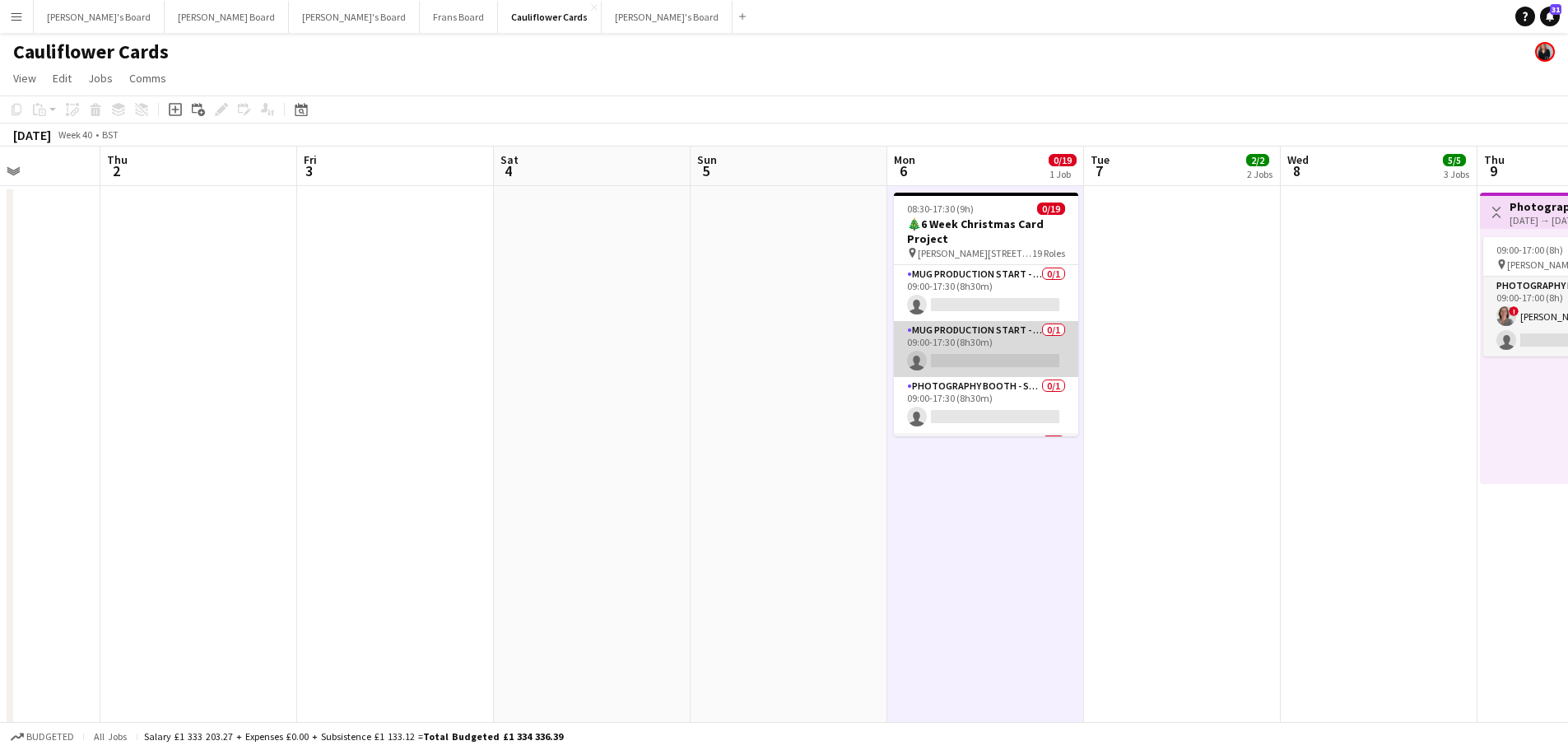
click at [979, 342] on app-card-role "Mug Production Start - Date 17th Oct 0/1 09:00-17:30 (8h30m) single-neutral-act…" at bounding box center [986, 349] width 184 height 56
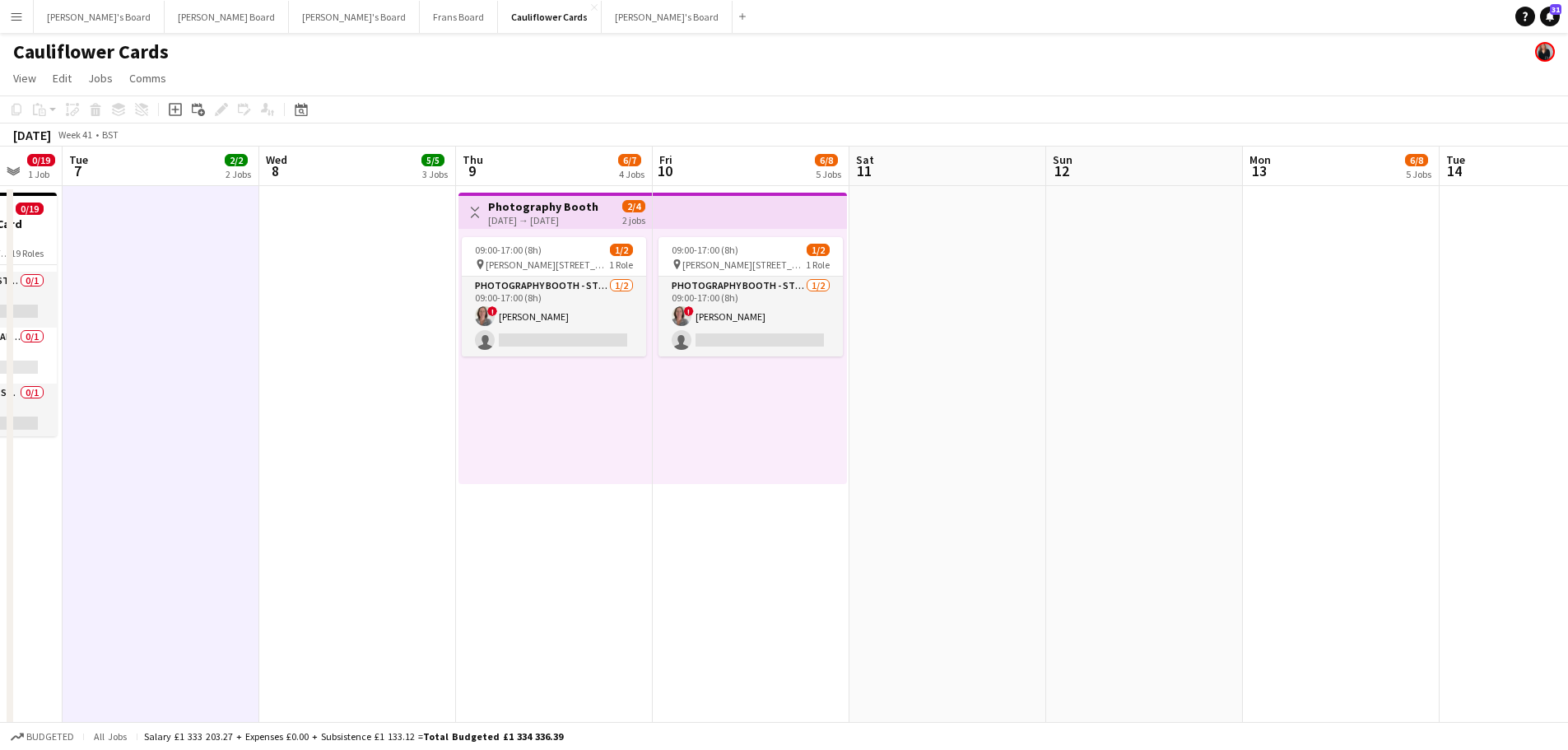
drag, startPoint x: 1397, startPoint y: 455, endPoint x: 375, endPoint y: 413, distance: 1022.9
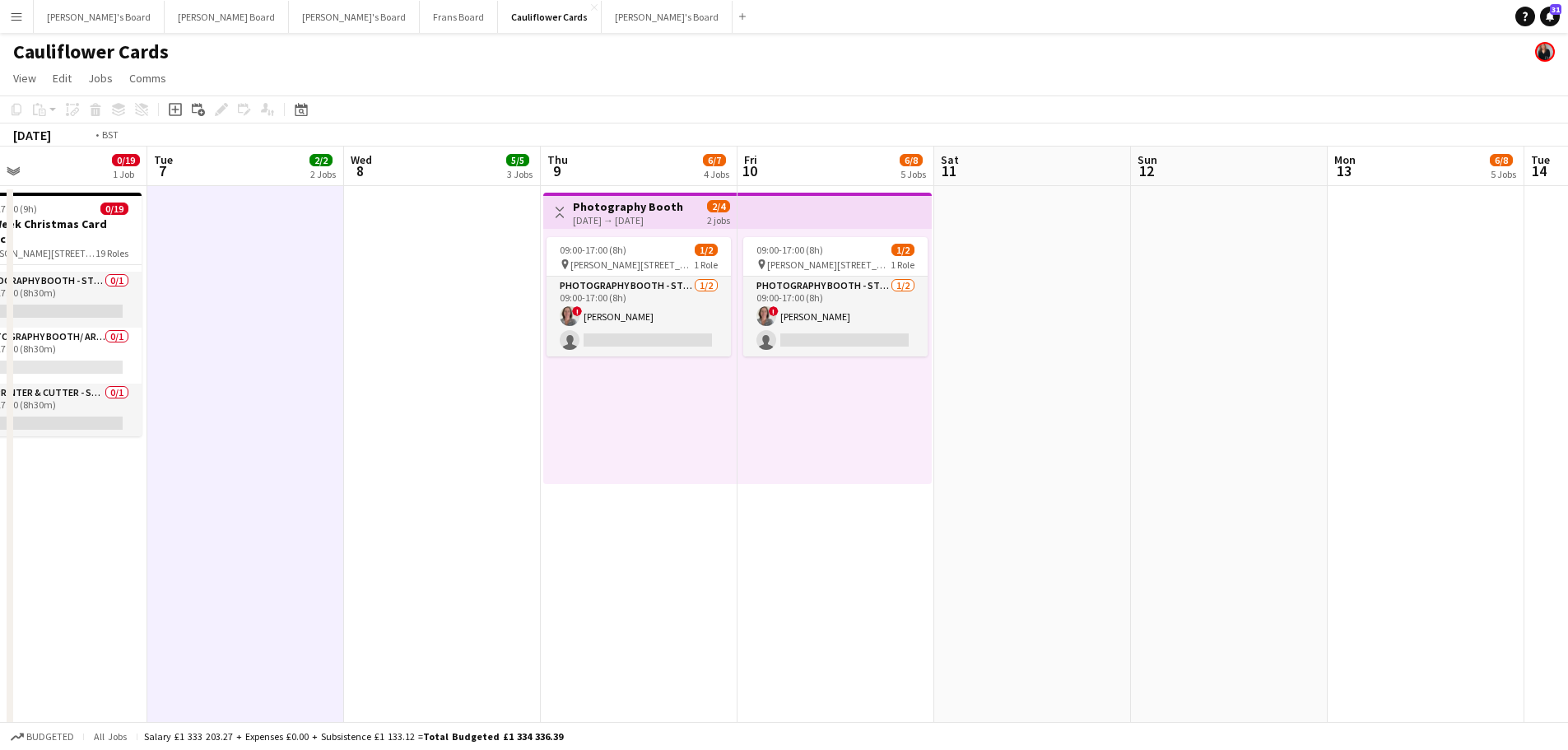
scroll to position [0, 411]
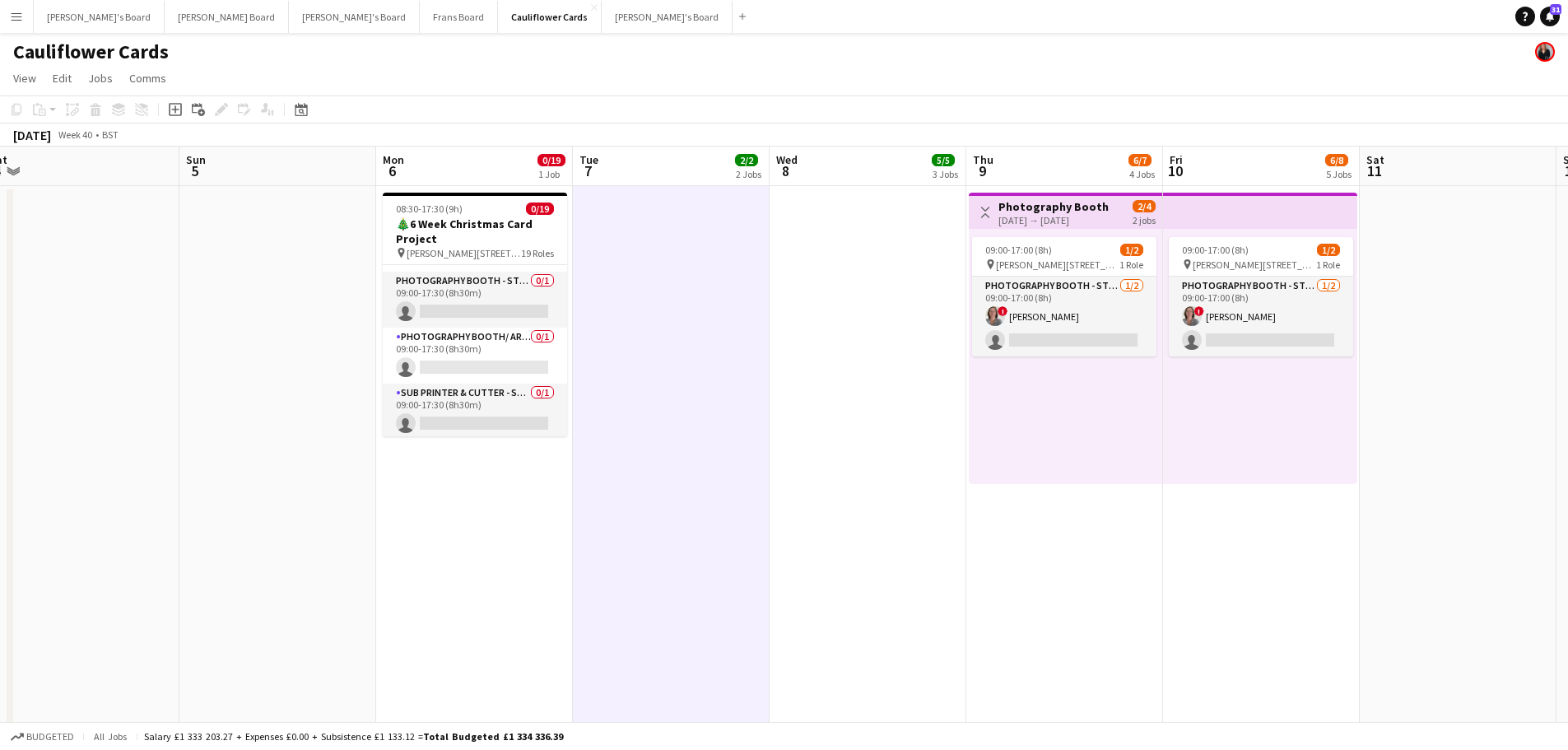
drag, startPoint x: 375, startPoint y: 413, endPoint x: 885, endPoint y: 472, distance: 513.4
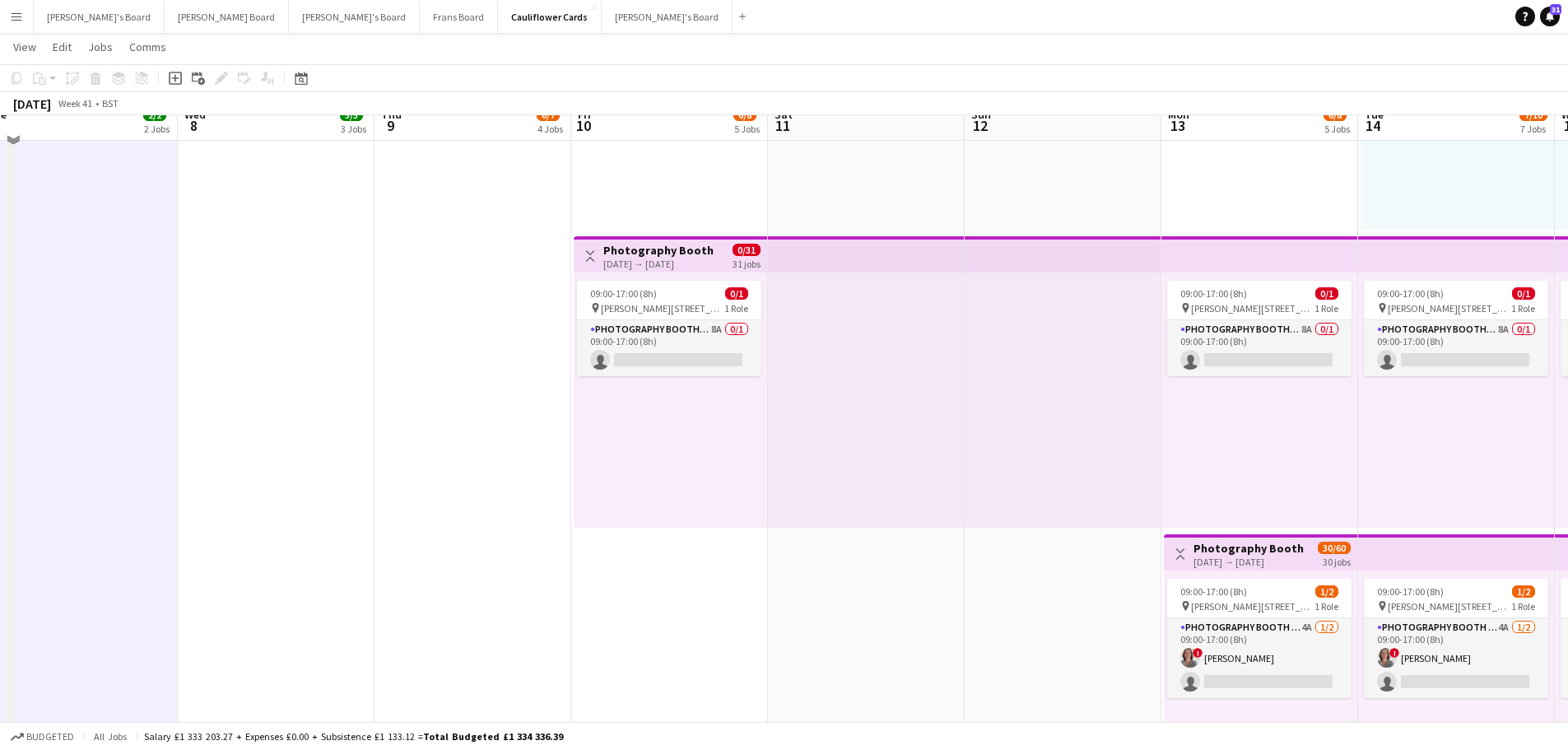
scroll to position [1730, 0]
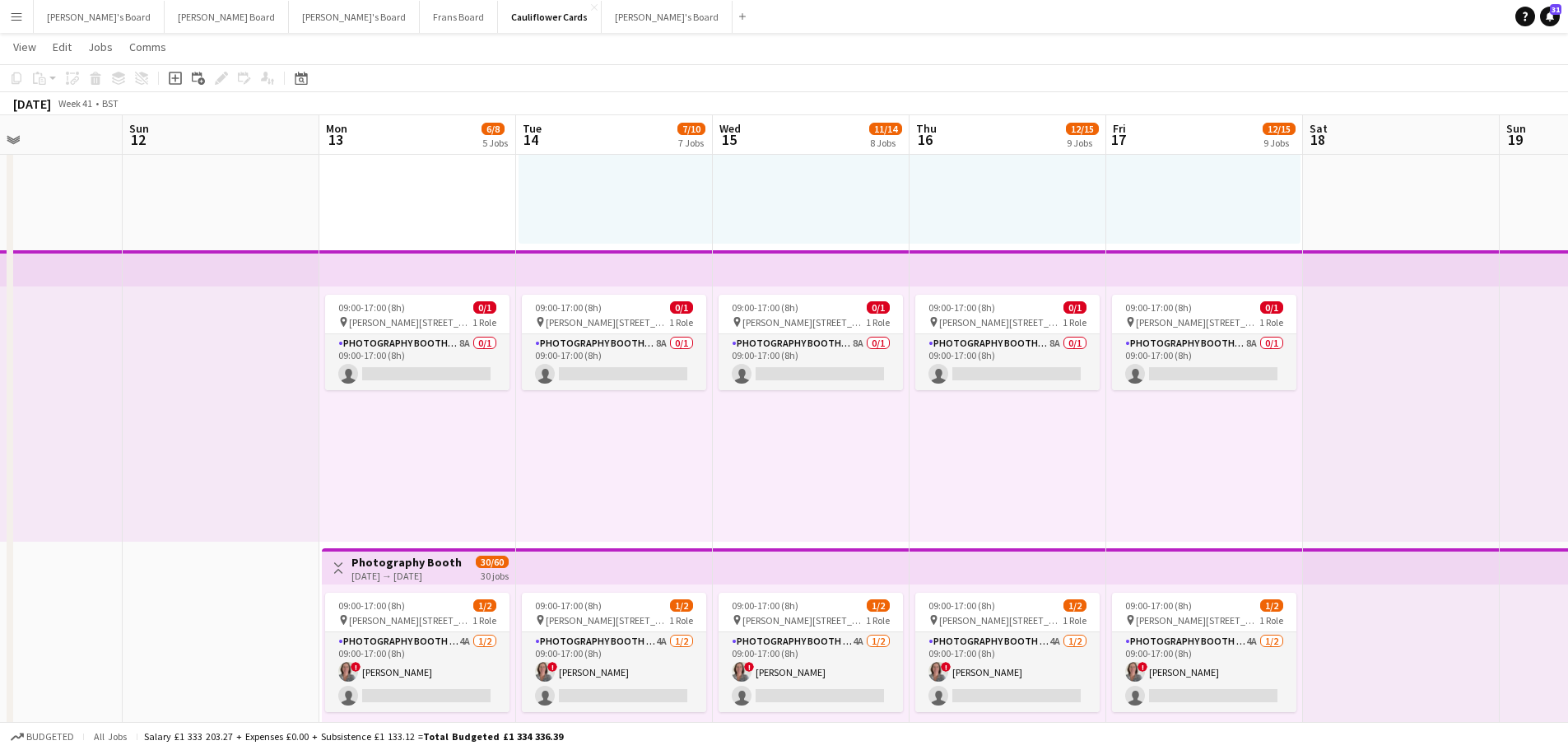
drag, startPoint x: 1048, startPoint y: 495, endPoint x: 378, endPoint y: 426, distance: 673.5
click at [378, 426] on app-calendar-viewport "Wed 8 5/5 3 Jobs Thu 9 6/7 4 Jobs Fri 10 6/8 5 Jobs Sat 11 Sun 12 Mon 13 6/8 5 …" at bounding box center [784, 484] width 1568 height 4301
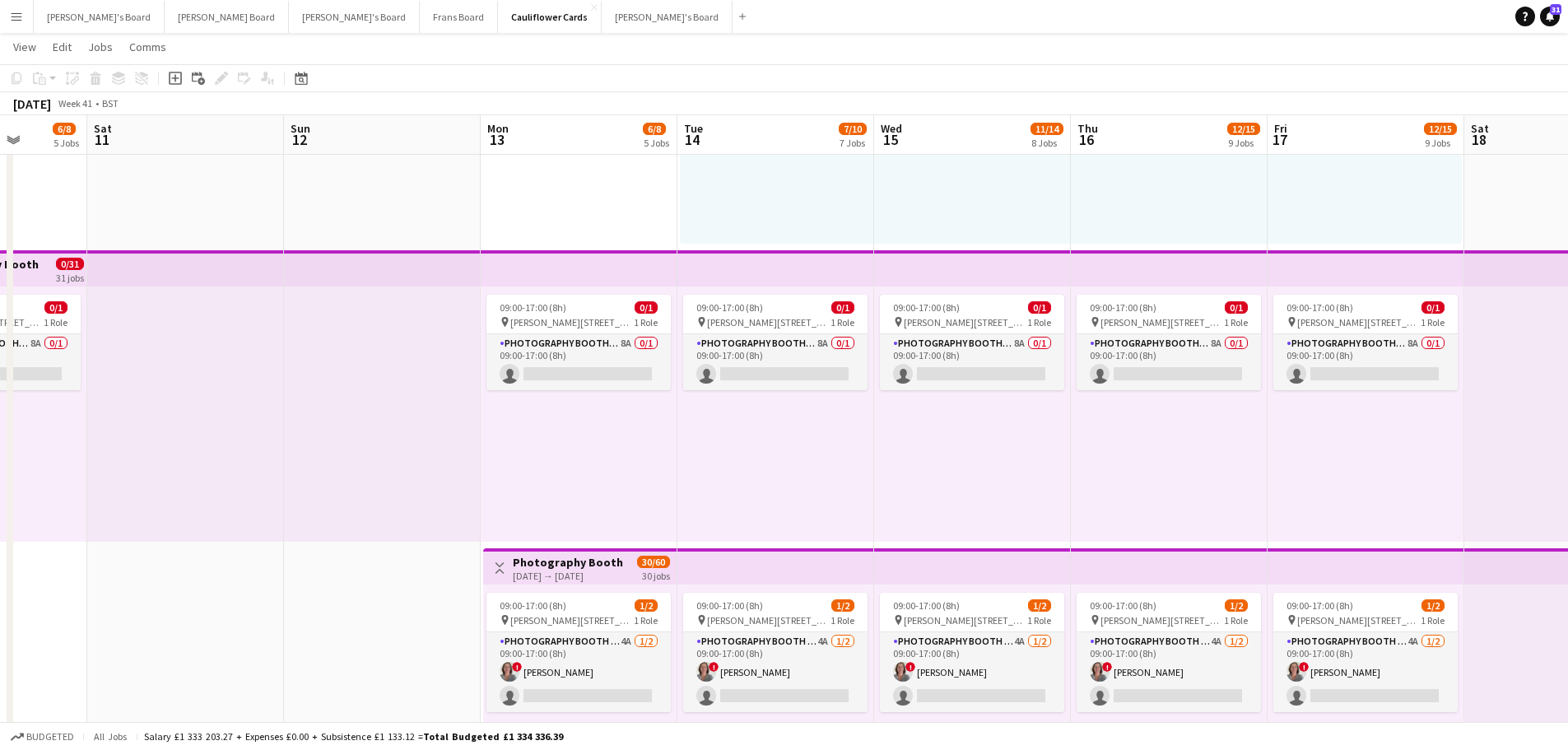
drag, startPoint x: 1178, startPoint y: 397, endPoint x: 144, endPoint y: 374, distance: 1034.3
click at [144, 375] on app-calendar-viewport "Wed 8 5/5 3 Jobs Thu 9 6/7 4 Jobs Fri 10 6/8 5 Jobs Sat 11 Sun 12 Mon 13 6/8 5 …" at bounding box center [784, 484] width 1568 height 4301
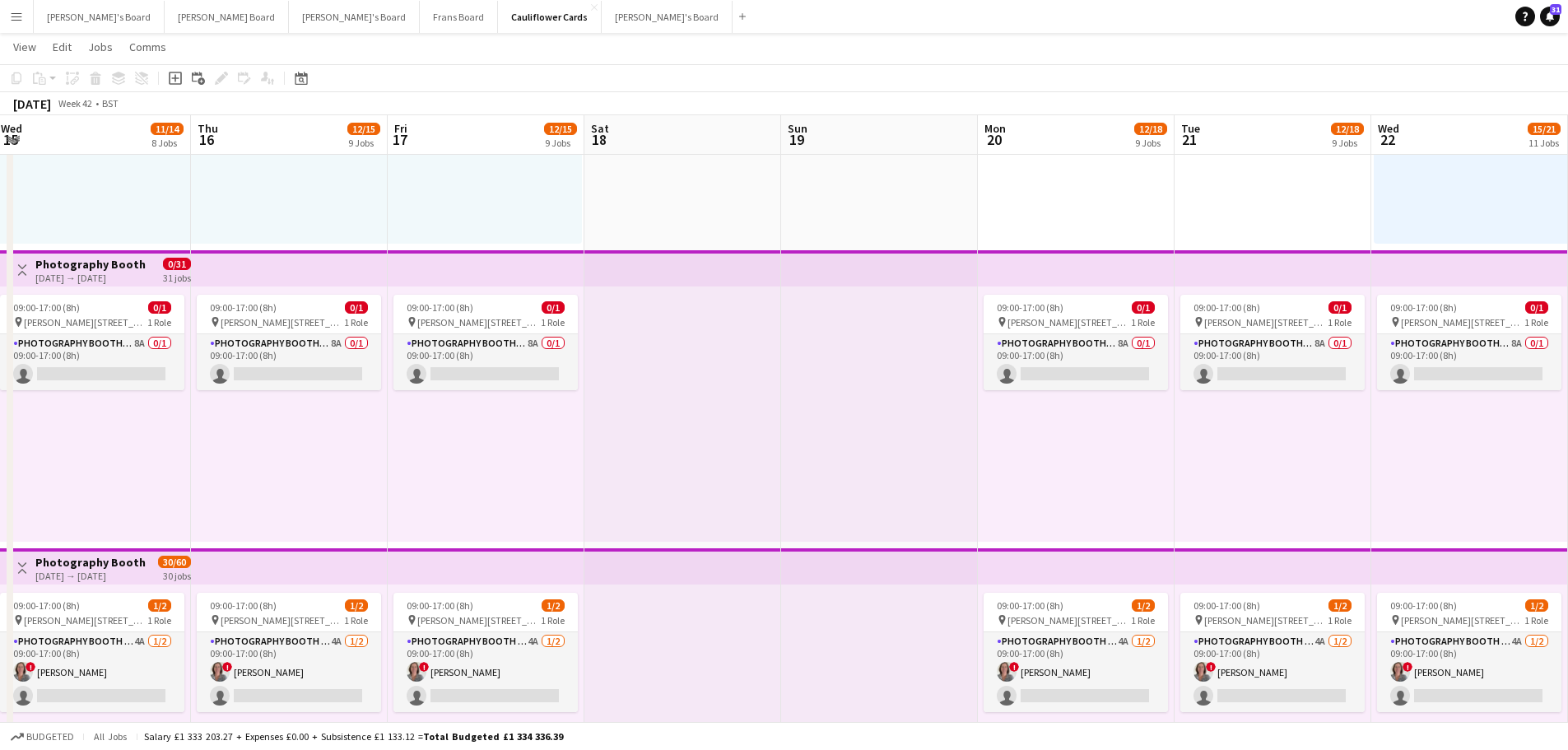
click at [553, 396] on app-calendar-viewport "Mon 13 6/8 5 Jobs Tue 14 7/10 7 Jobs Wed 15 11/14 8 Jobs Thu 16 12/15 9 Jobs Fr…" at bounding box center [784, 484] width 1568 height 4301
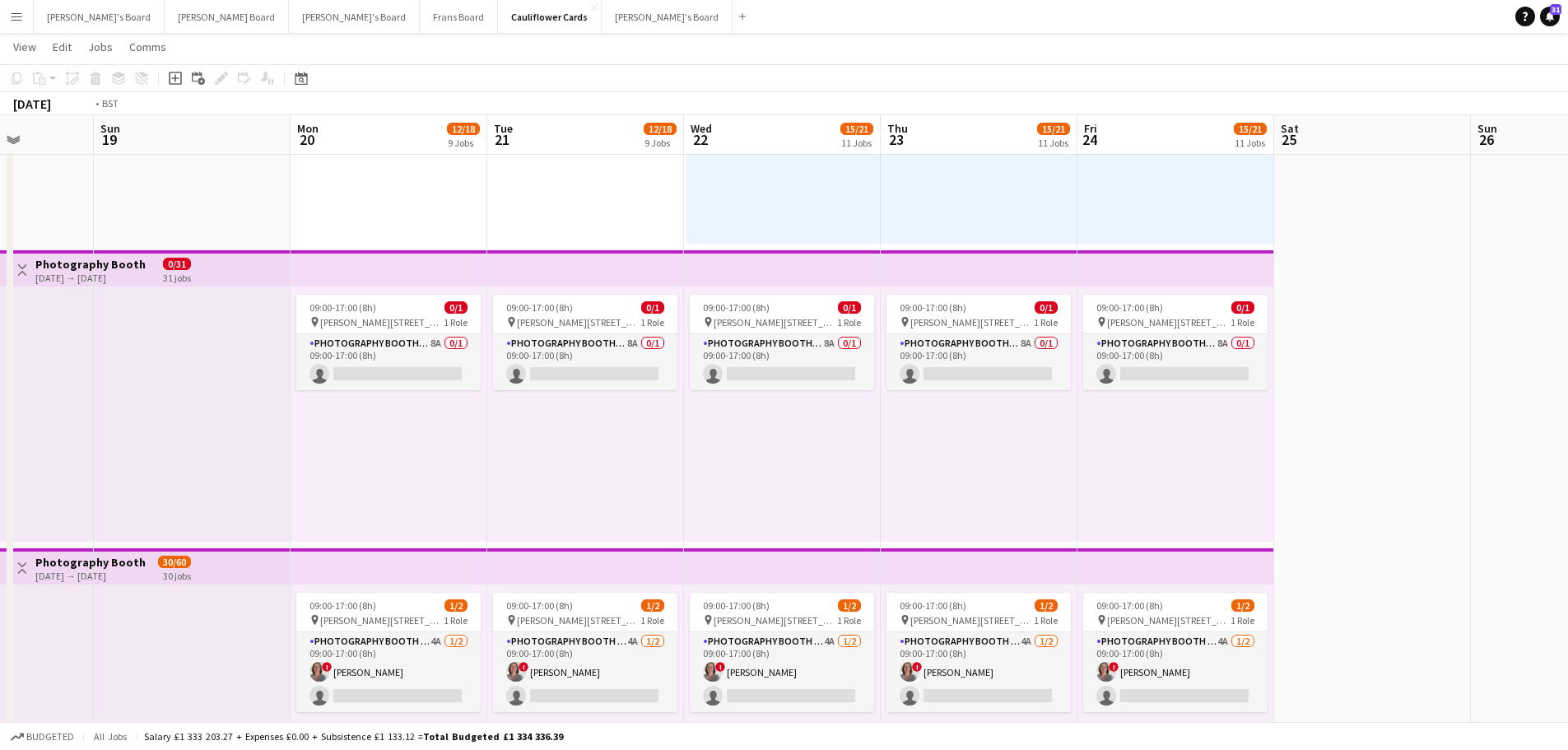
scroll to position [0, 426]
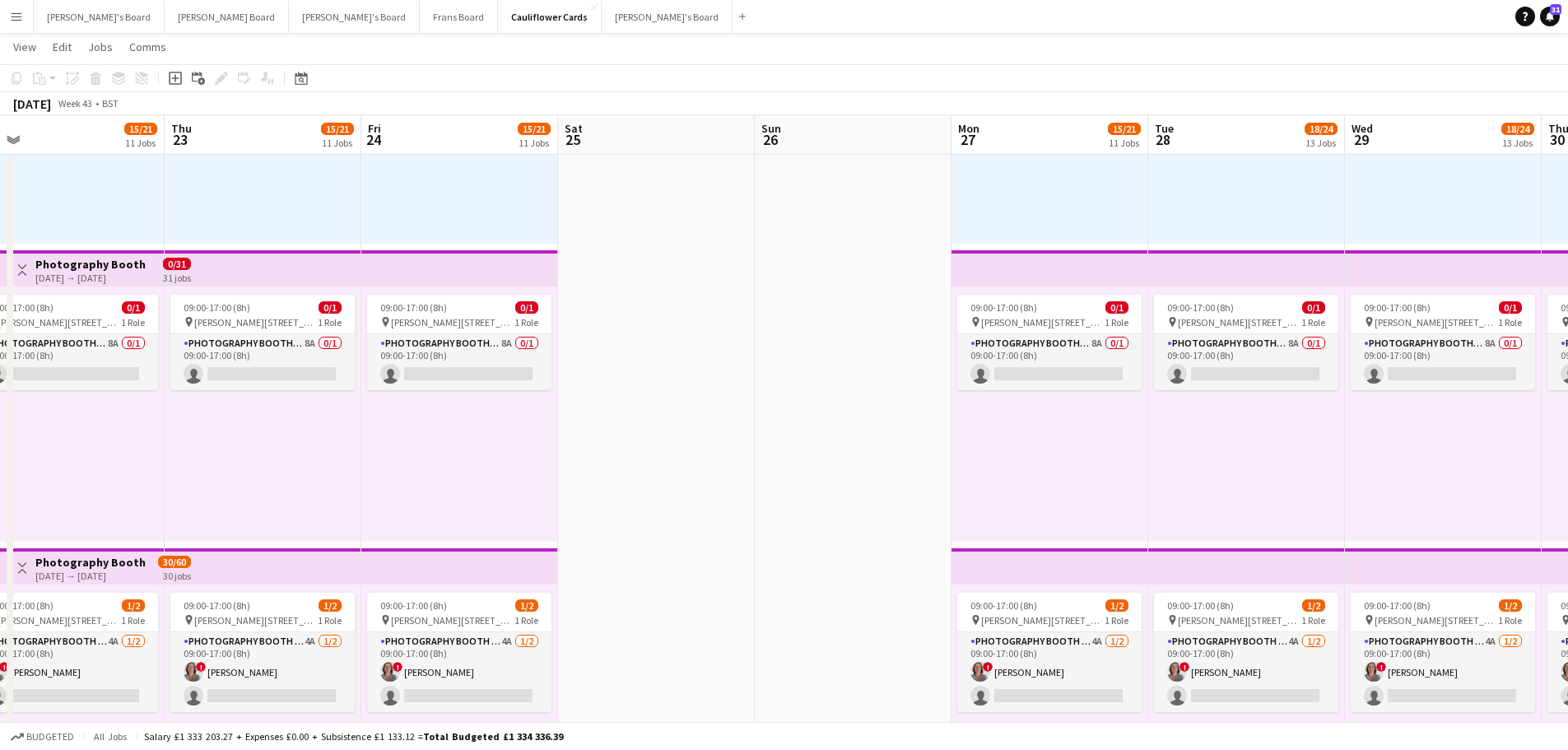
drag, startPoint x: 1355, startPoint y: 398, endPoint x: 657, endPoint y: 403, distance: 698.0
click at [657, 403] on app-calendar-viewport "Mon 20 12/18 9 Jobs Tue 21 12/18 9 Jobs Wed 22 15/21 11 Jobs Thu 23 15/21 11 Jo…" at bounding box center [784, 484] width 1568 height 4301
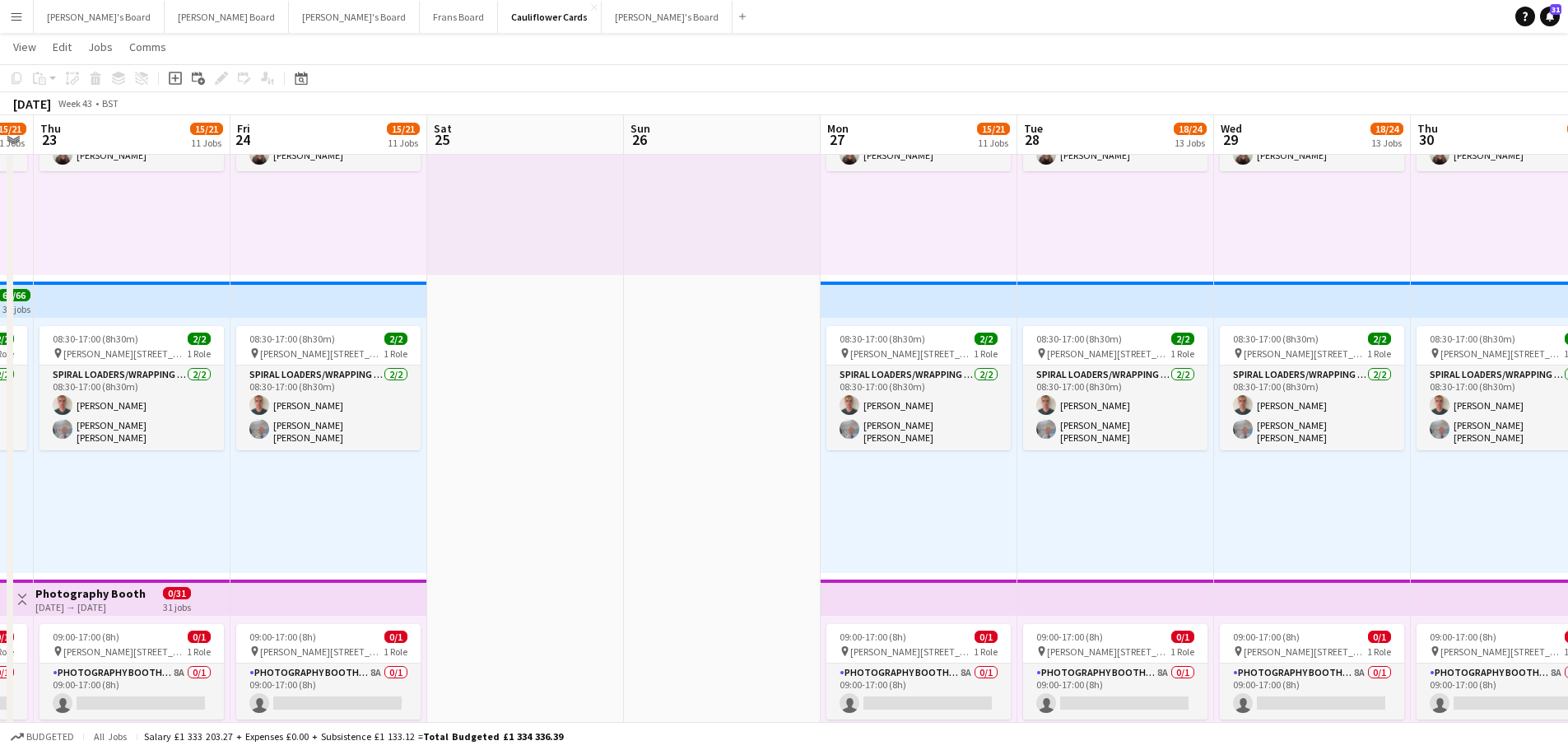
scroll to position [0, 569]
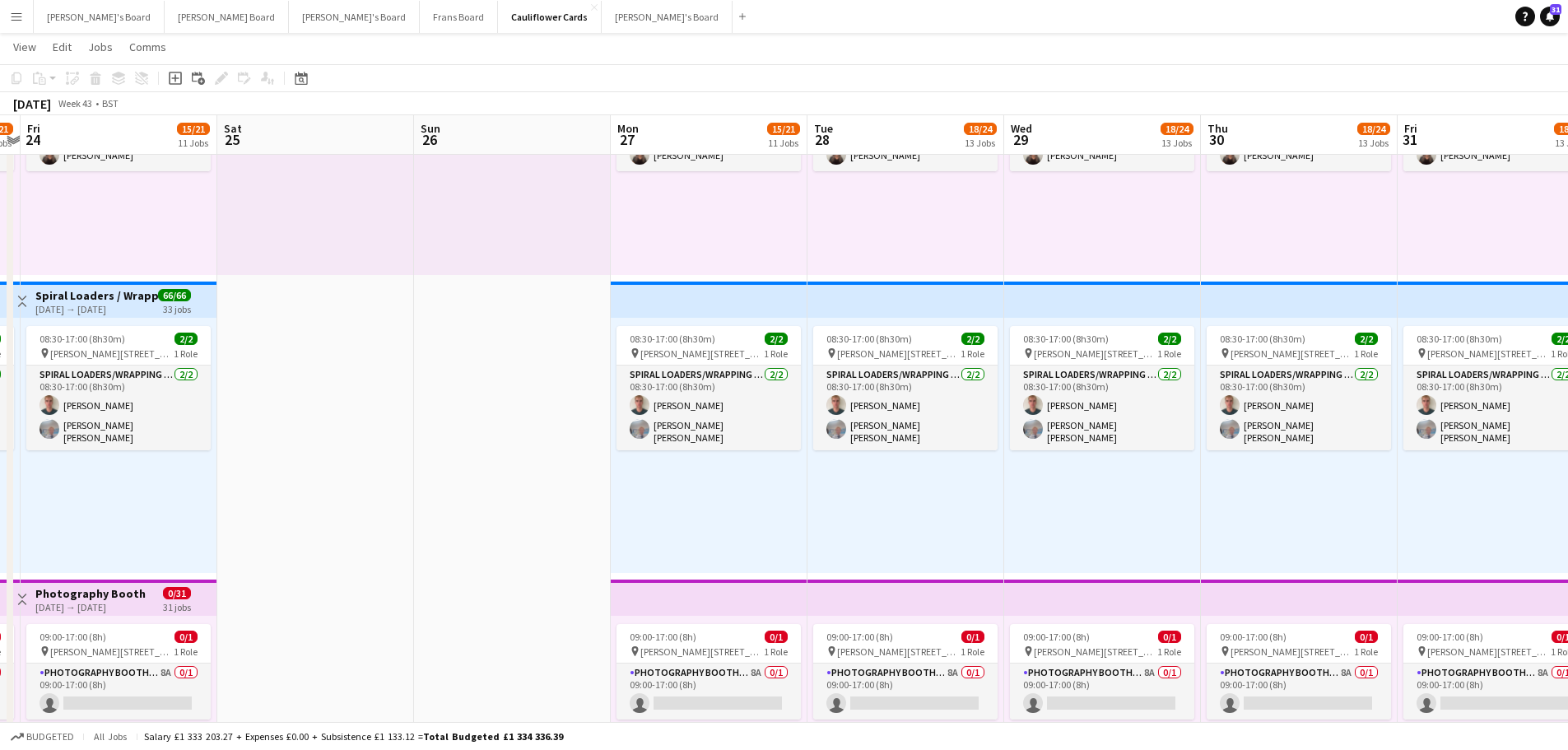
drag, startPoint x: 1260, startPoint y: 511, endPoint x: 997, endPoint y: 486, distance: 264.2
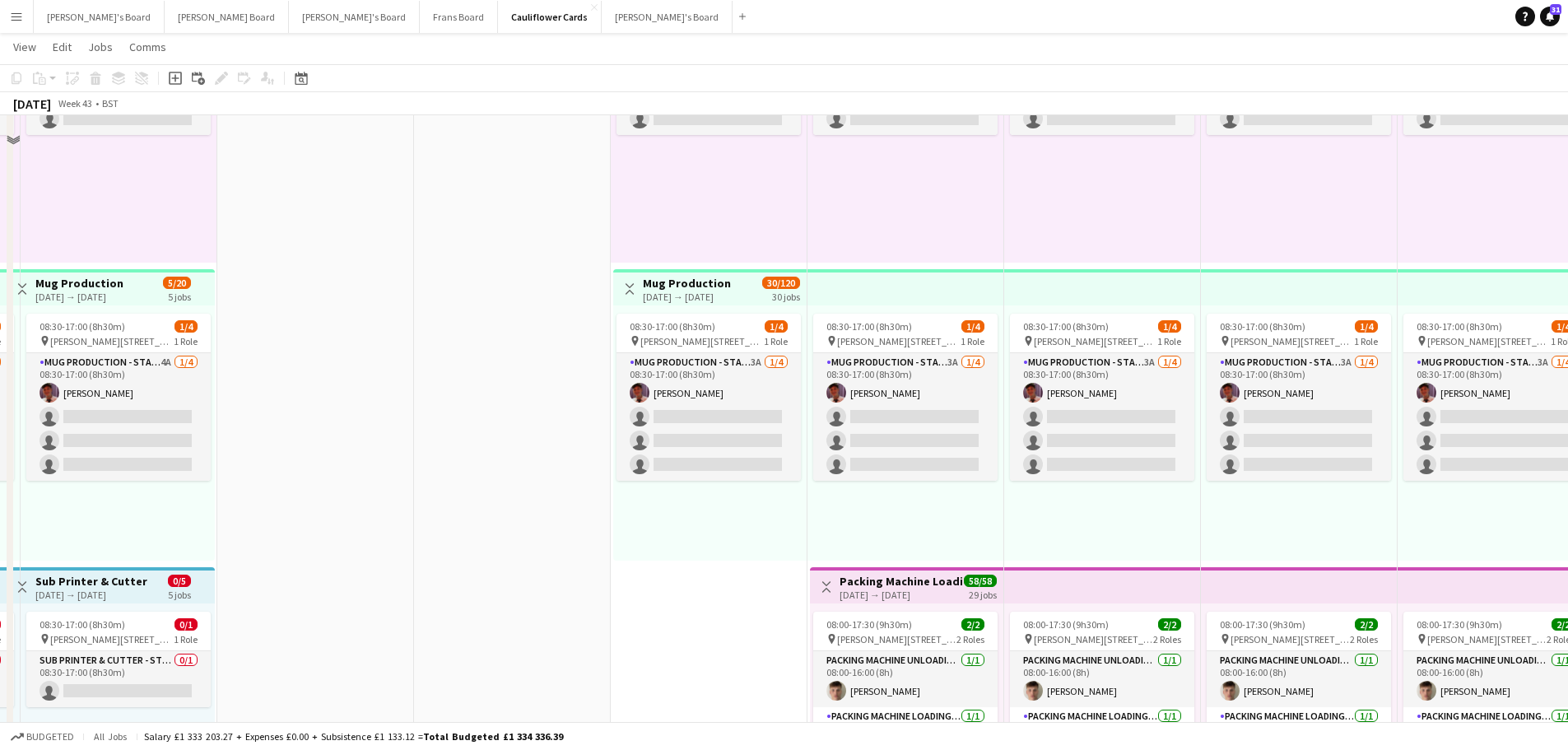
scroll to position [2655, 0]
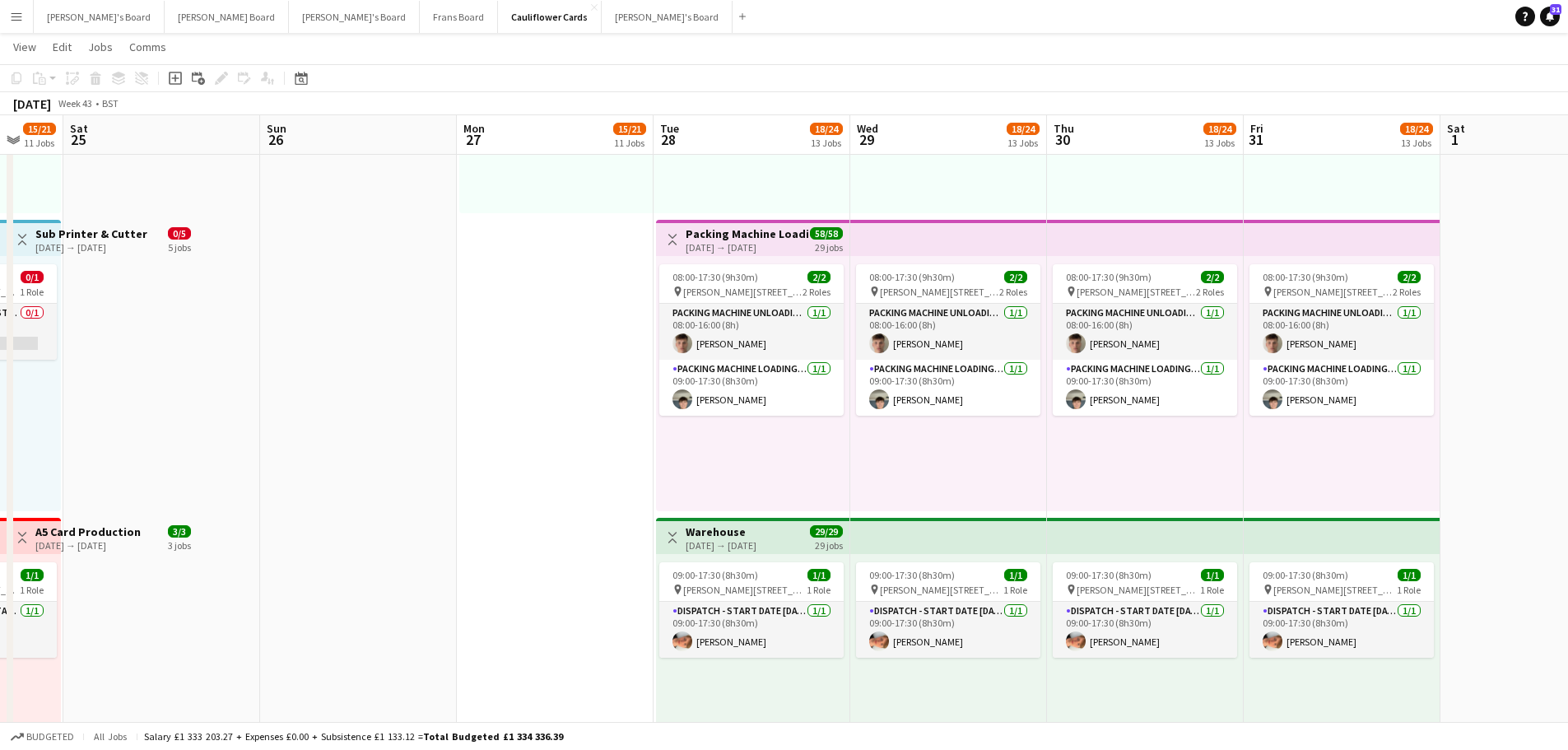
drag, startPoint x: 1216, startPoint y: 490, endPoint x: 714, endPoint y: 482, distance: 502.1
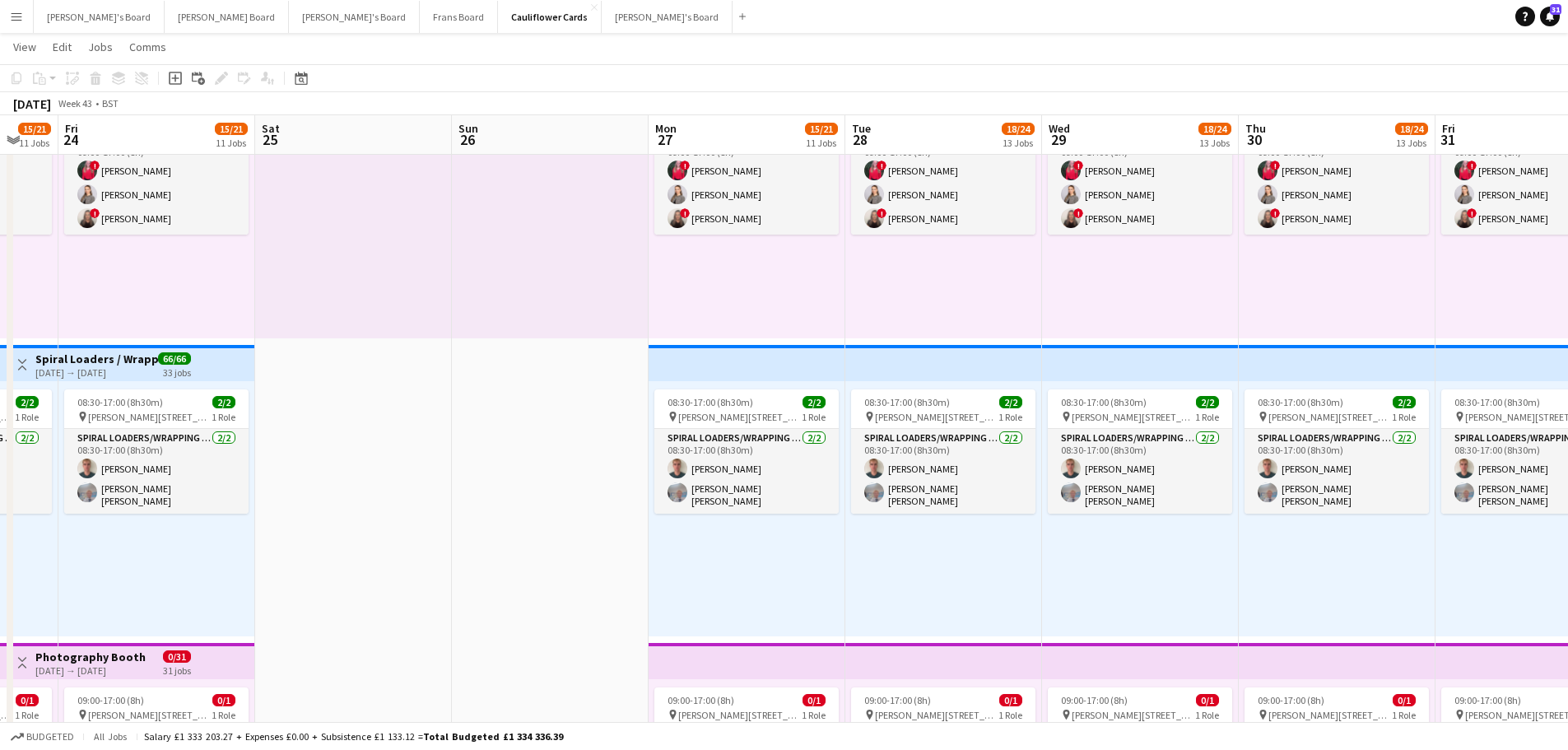
scroll to position [0, 335]
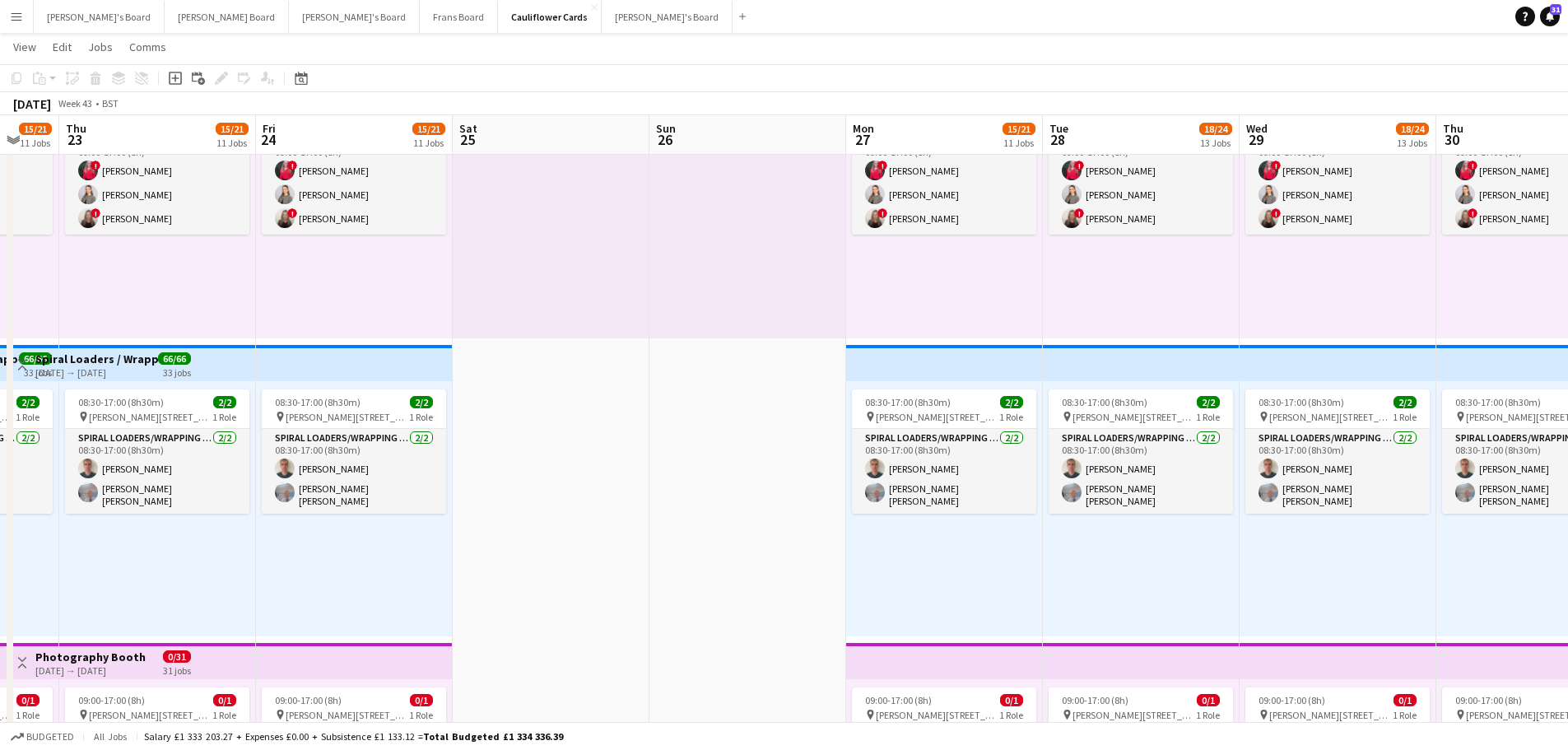
drag, startPoint x: 1284, startPoint y: 654, endPoint x: 1436, endPoint y: 667, distance: 152.6
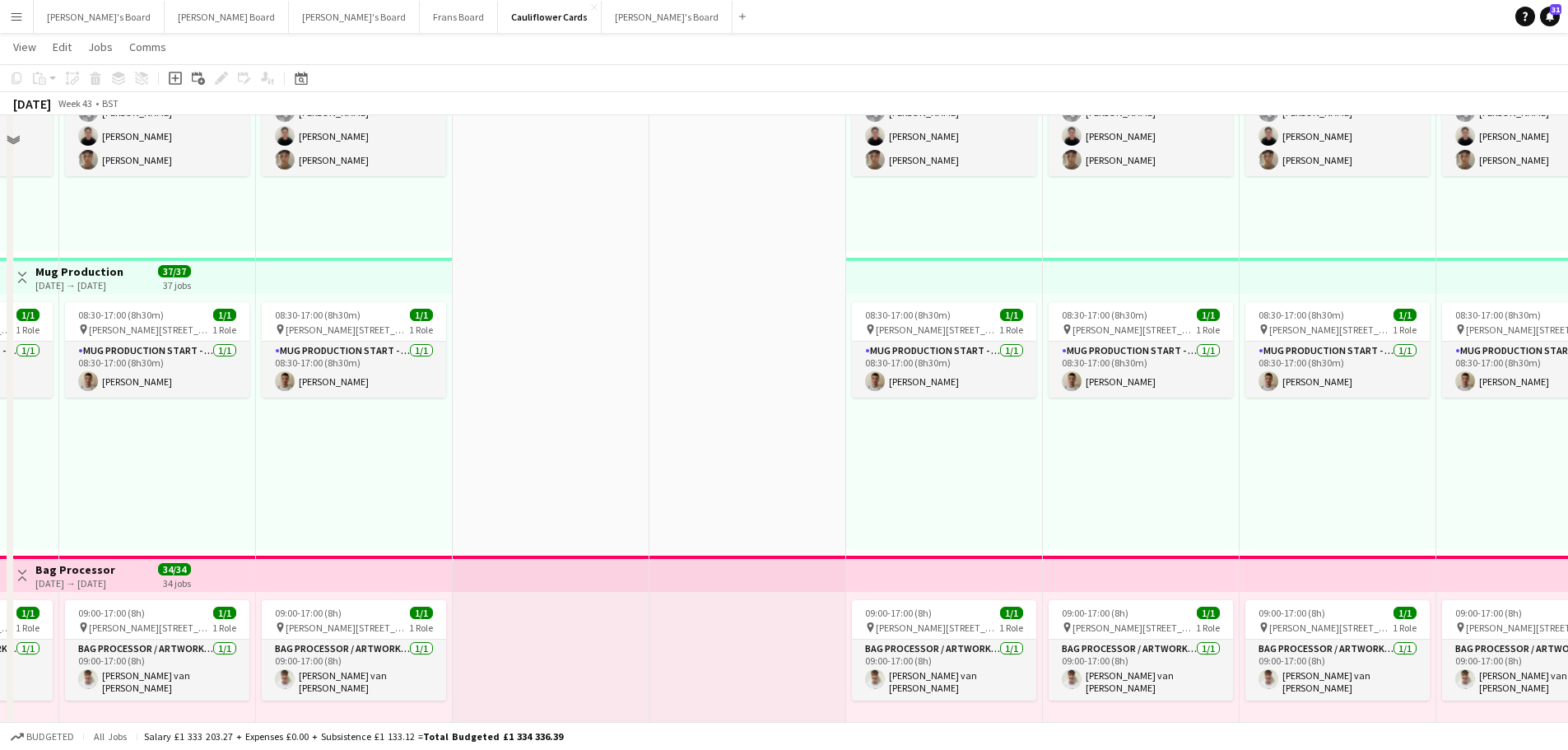
scroll to position [183, 0]
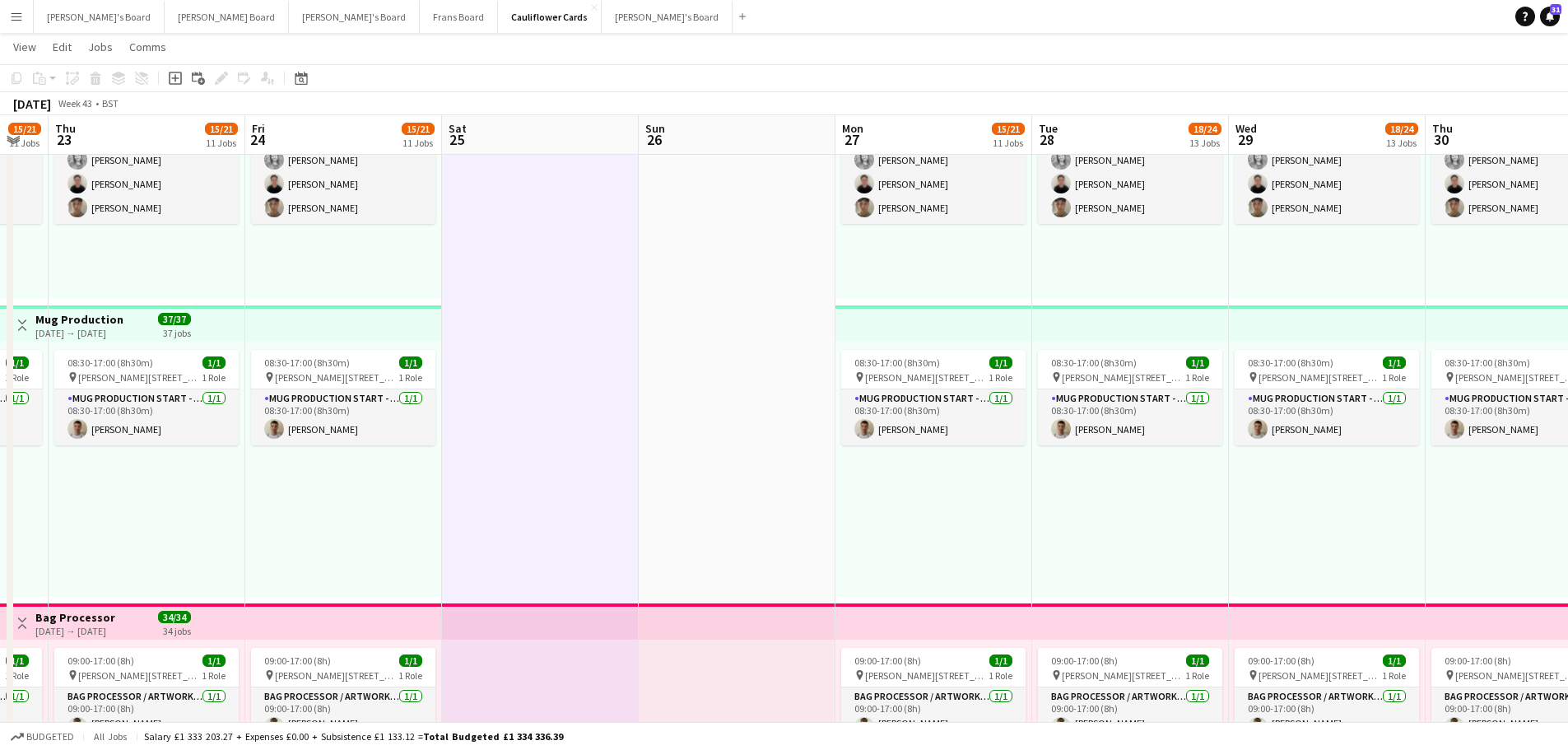
drag, startPoint x: 736, startPoint y: 357, endPoint x: 735, endPoint y: 390, distance: 33.0
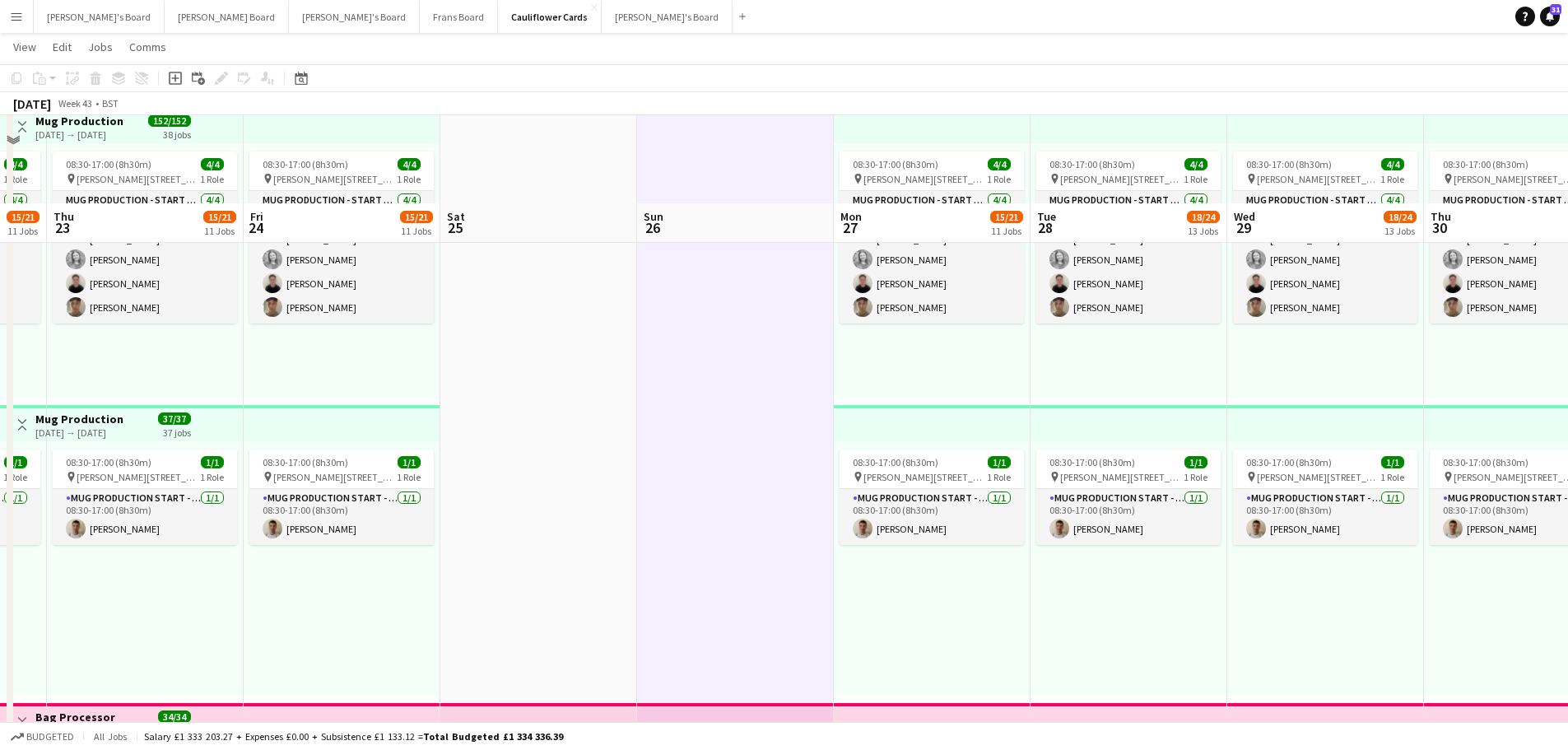
scroll to position [0, 0]
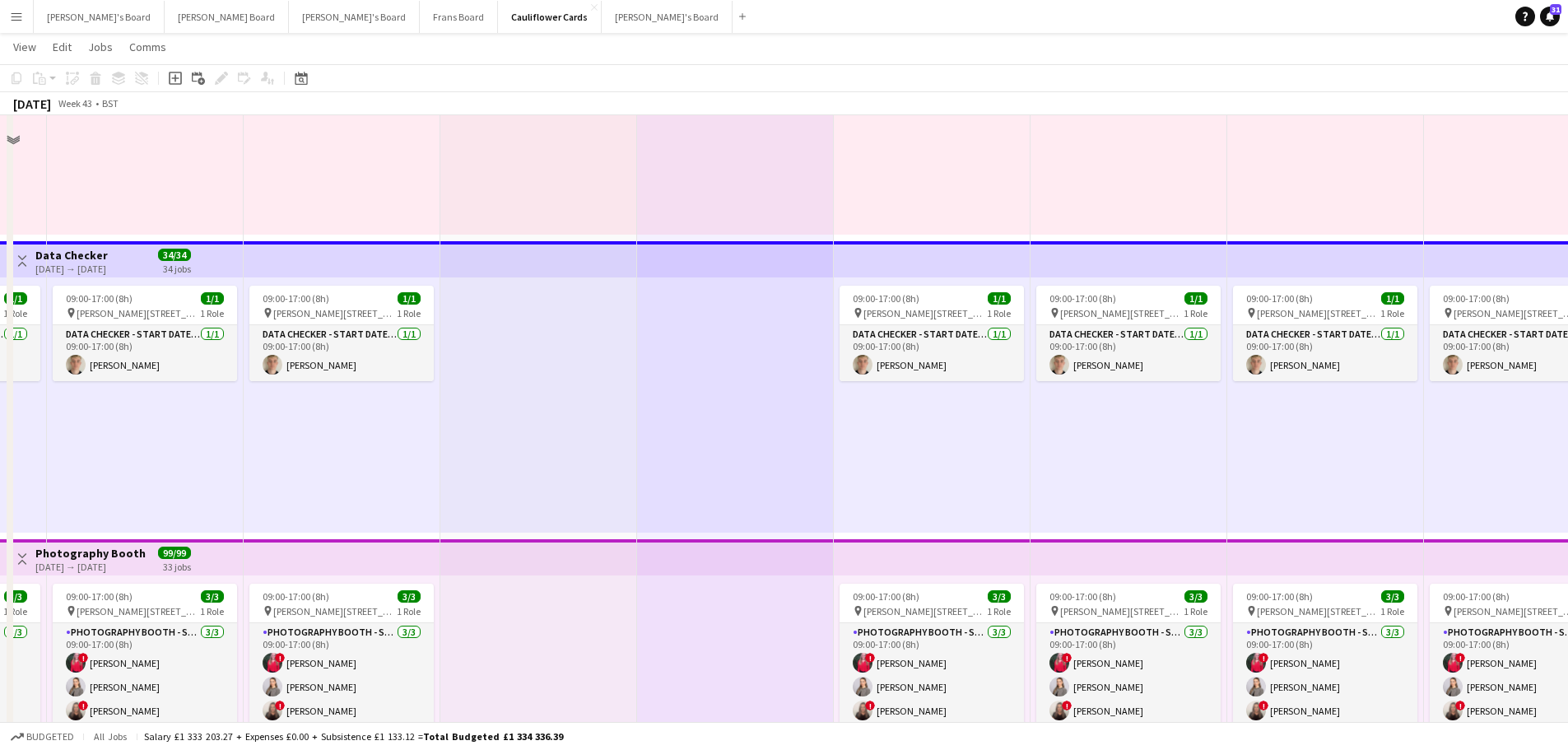
scroll to position [989, 0]
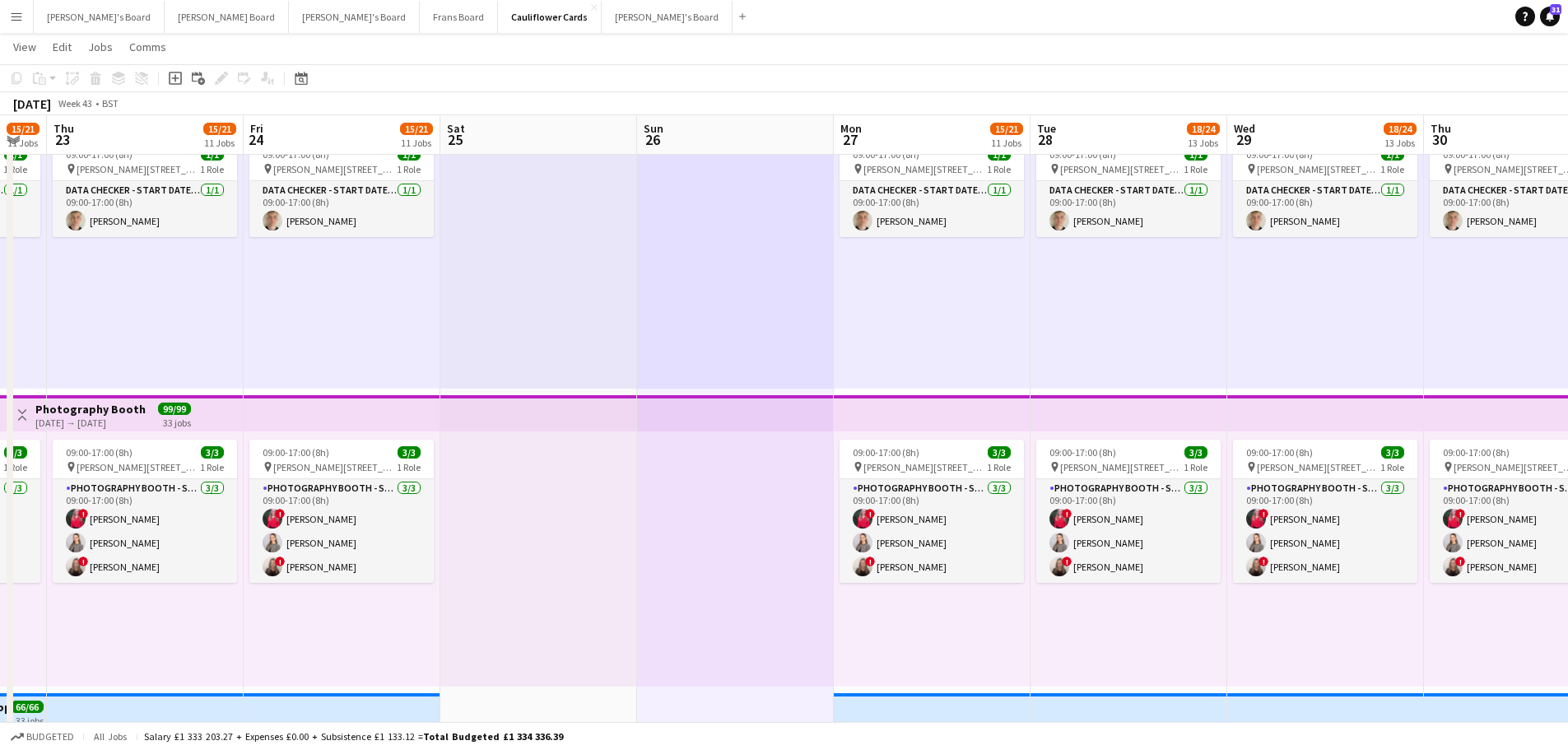
click at [699, 481] on div at bounding box center [735, 559] width 197 height 255
click at [700, 339] on div at bounding box center [735, 261] width 197 height 255
click at [593, 294] on div at bounding box center [538, 261] width 197 height 255
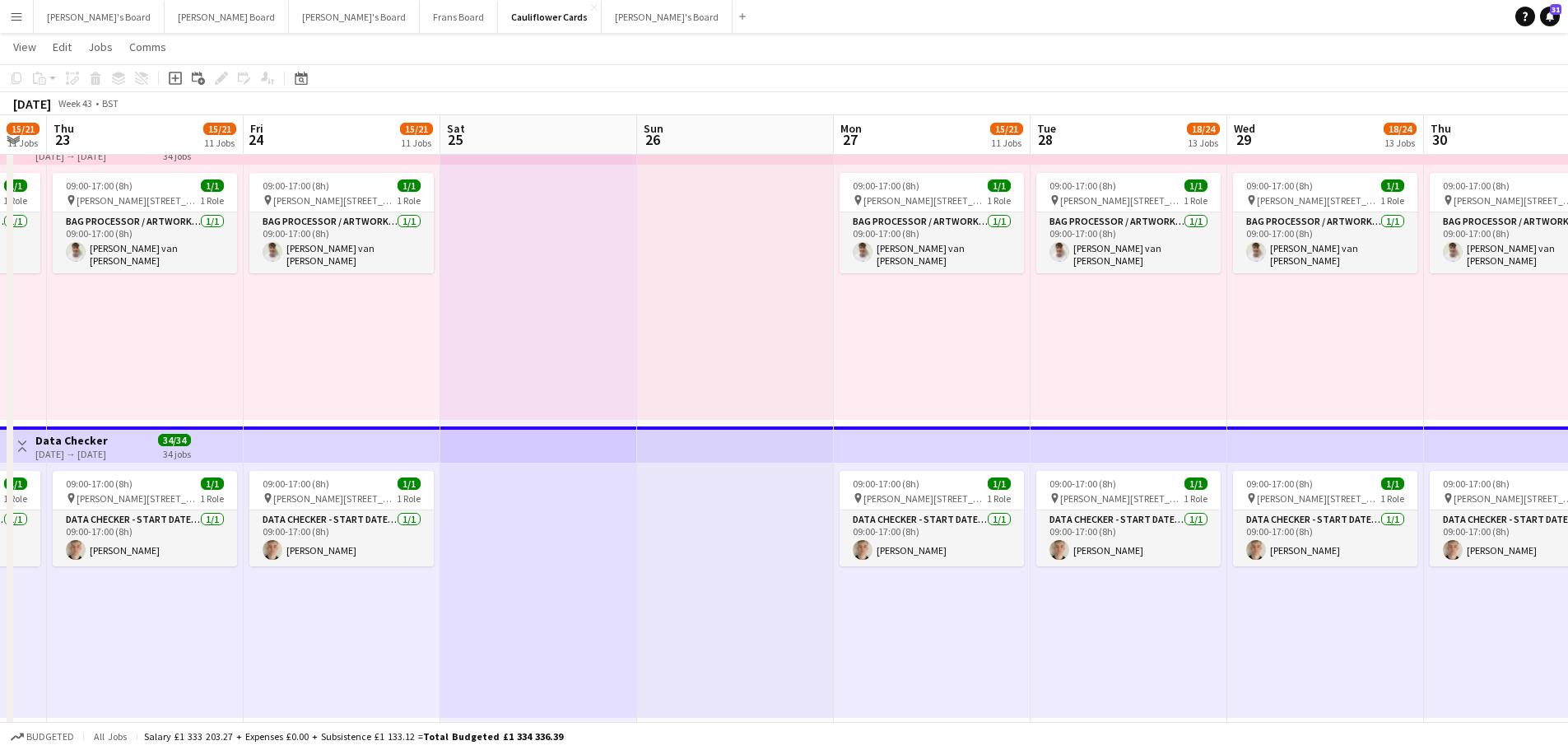
click at [611, 344] on div at bounding box center [538, 292] width 197 height 255
click at [674, 344] on div at bounding box center [735, 292] width 197 height 255
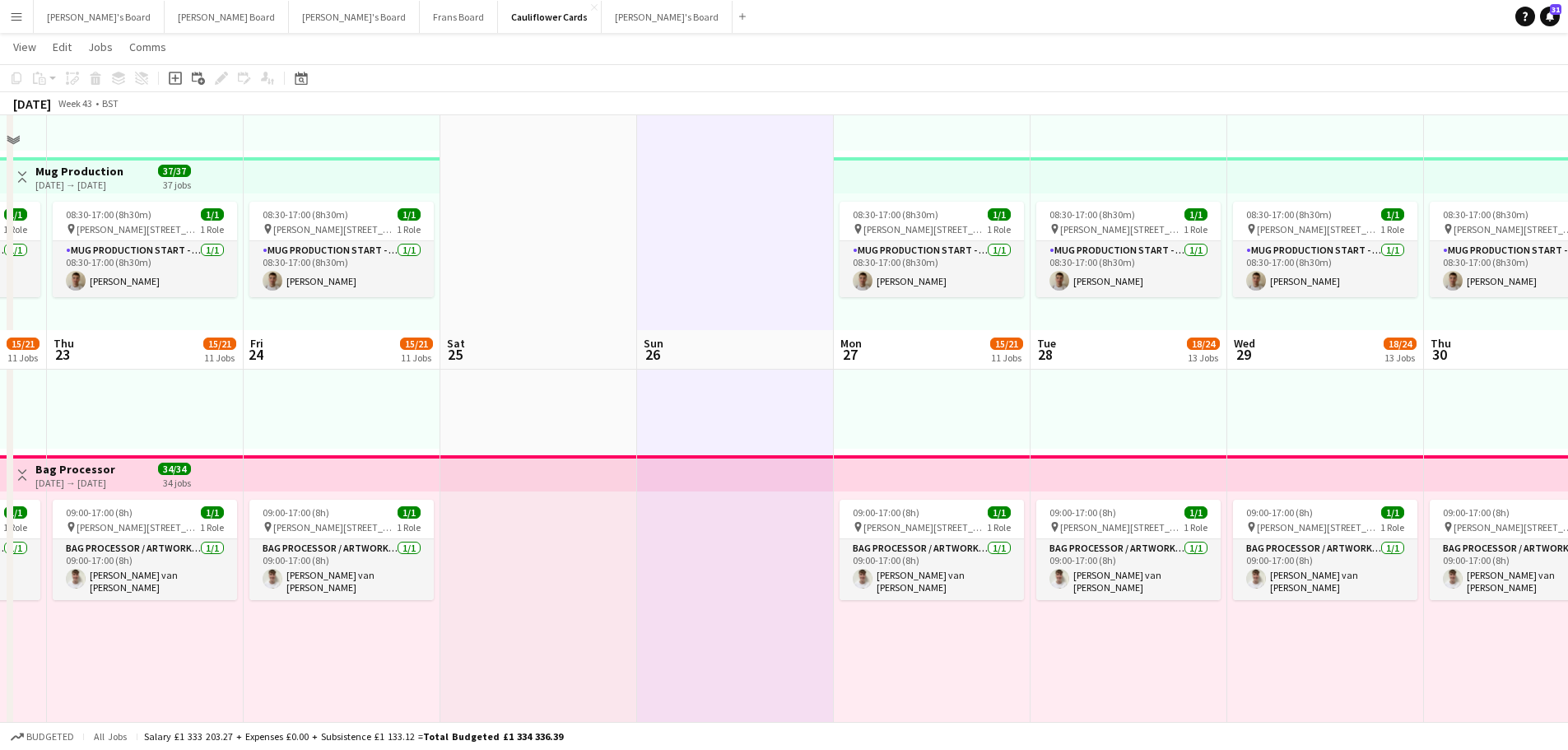
scroll to position [330, 0]
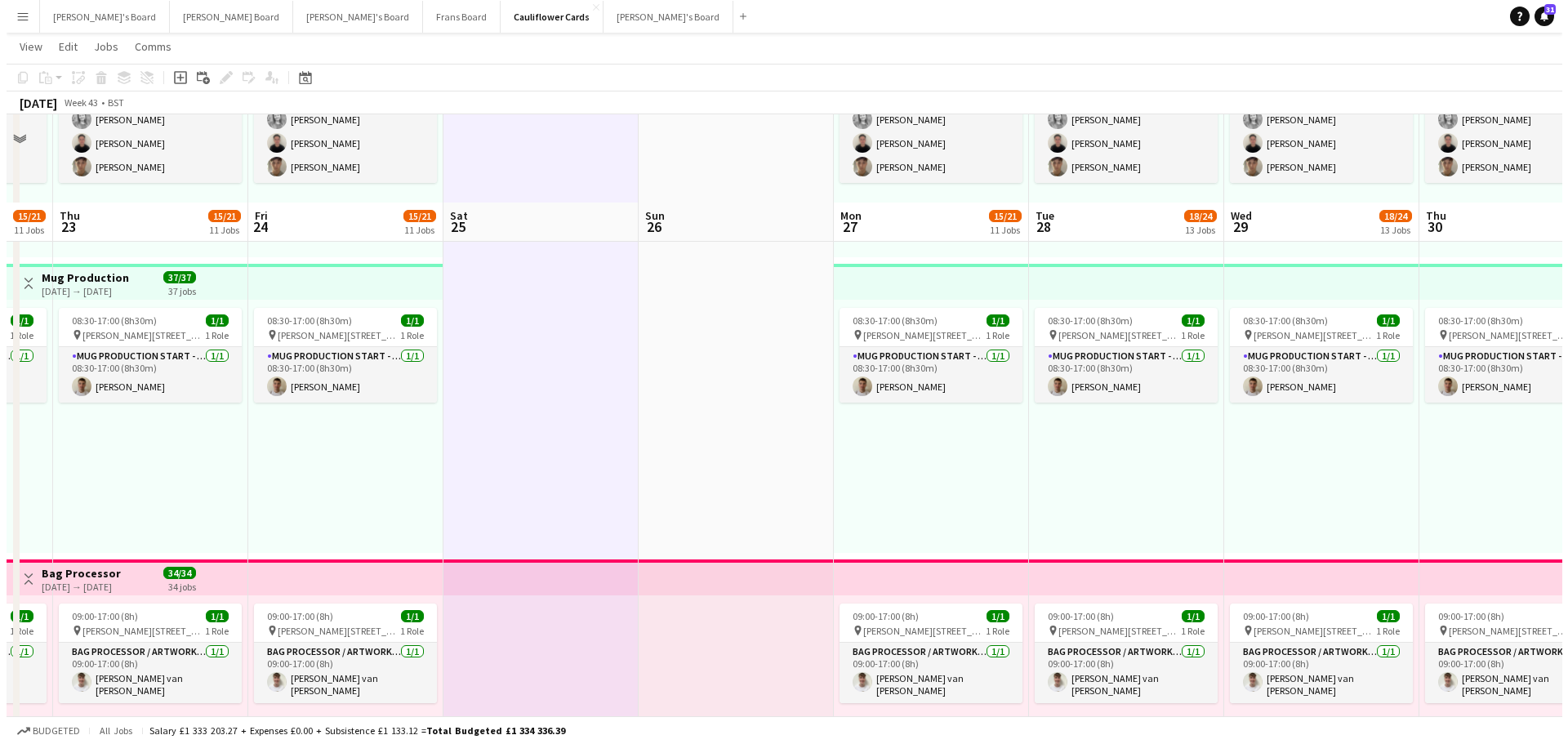
scroll to position [0, 0]
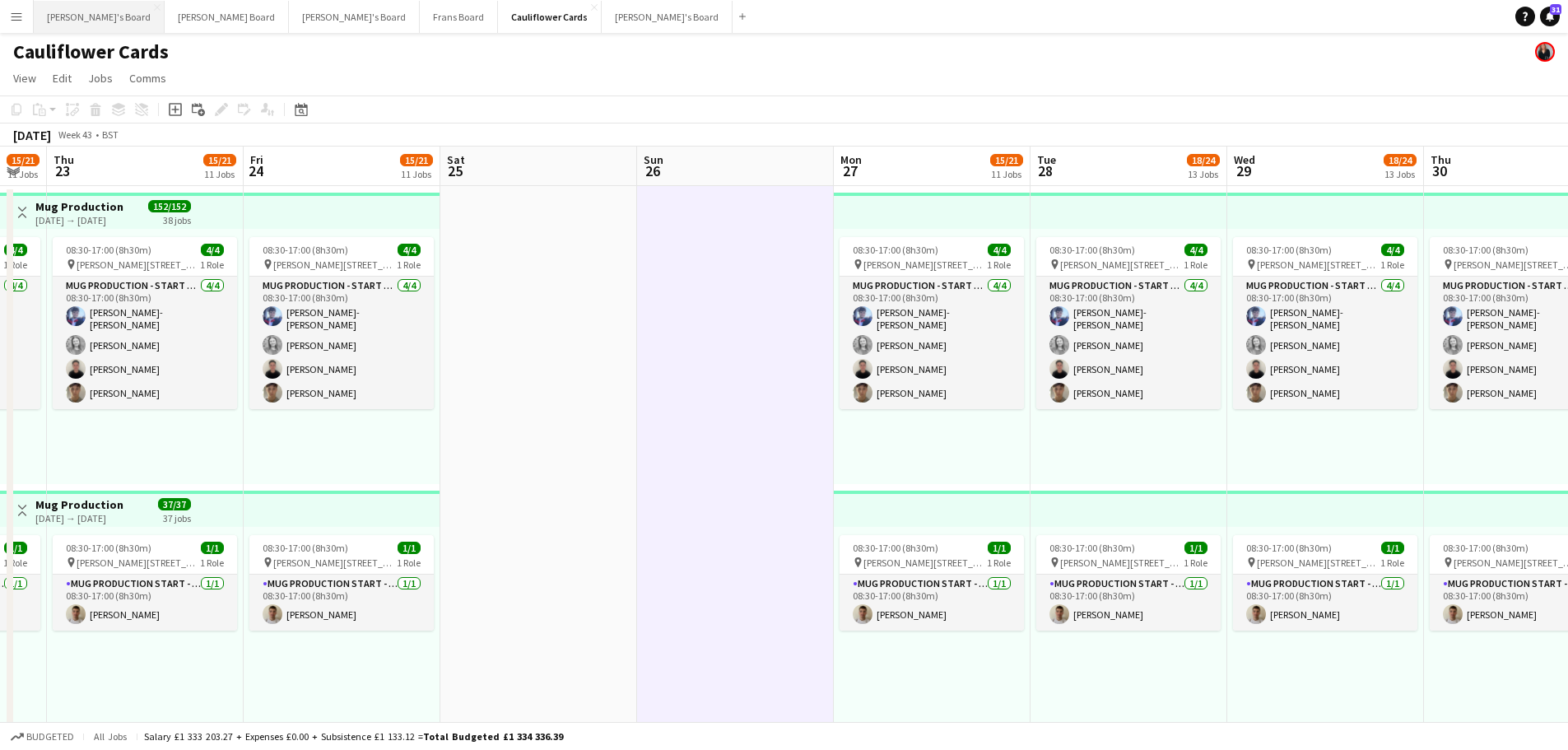
click at [49, 6] on button "[PERSON_NAME]'s Board Close" at bounding box center [99, 16] width 131 height 32
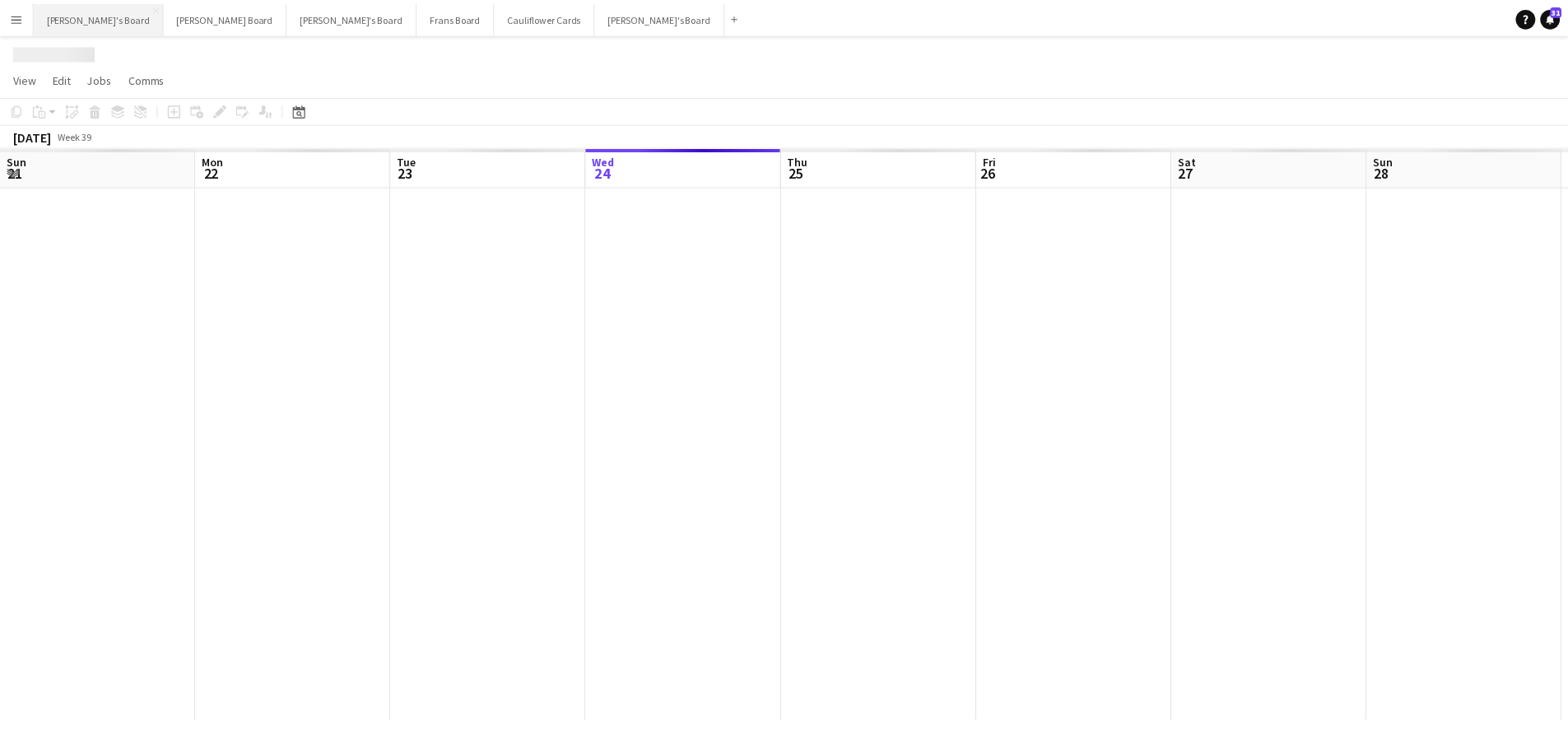
scroll to position [0, 394]
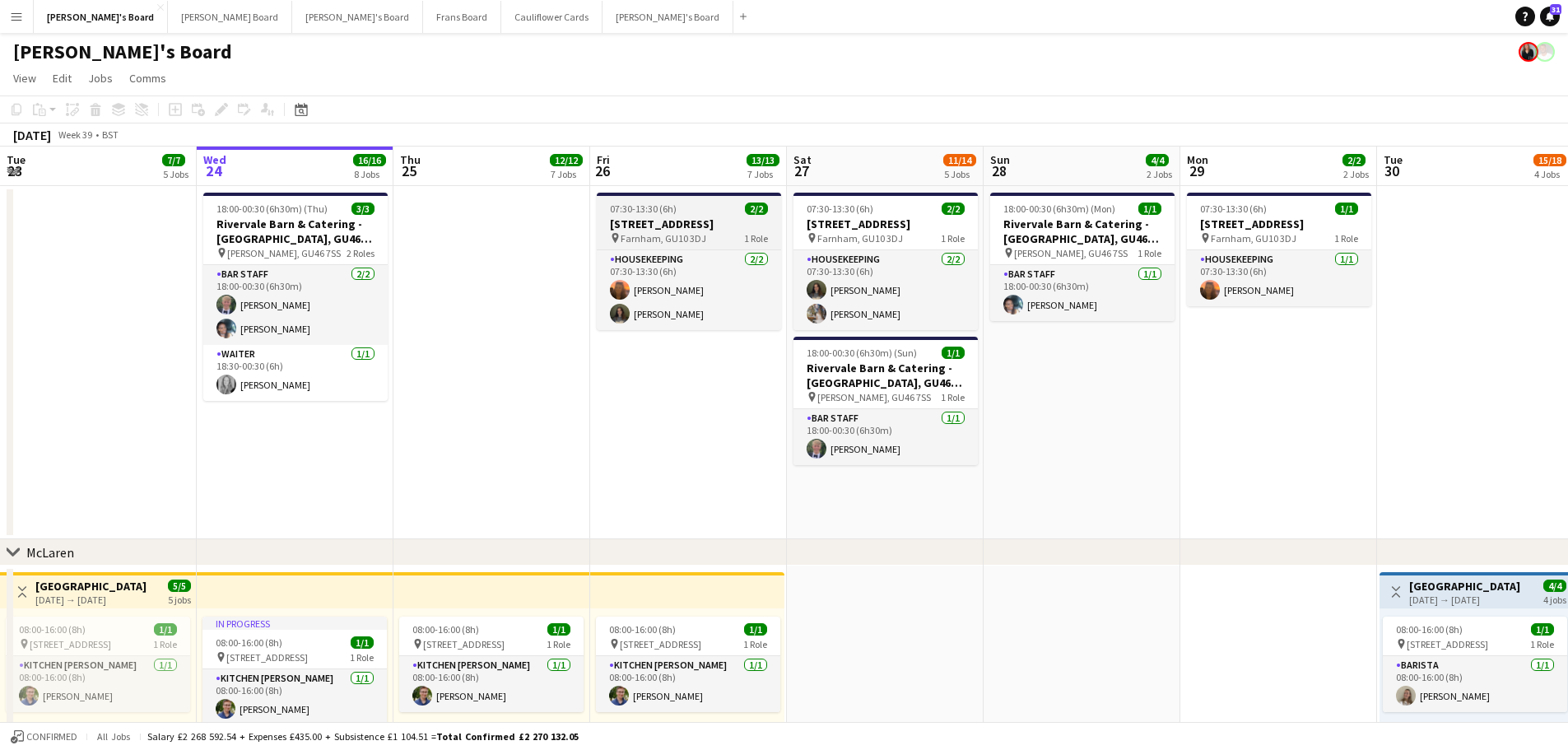
click at [688, 235] on span "Farnham, GU10 3DJ" at bounding box center [663, 238] width 85 height 13
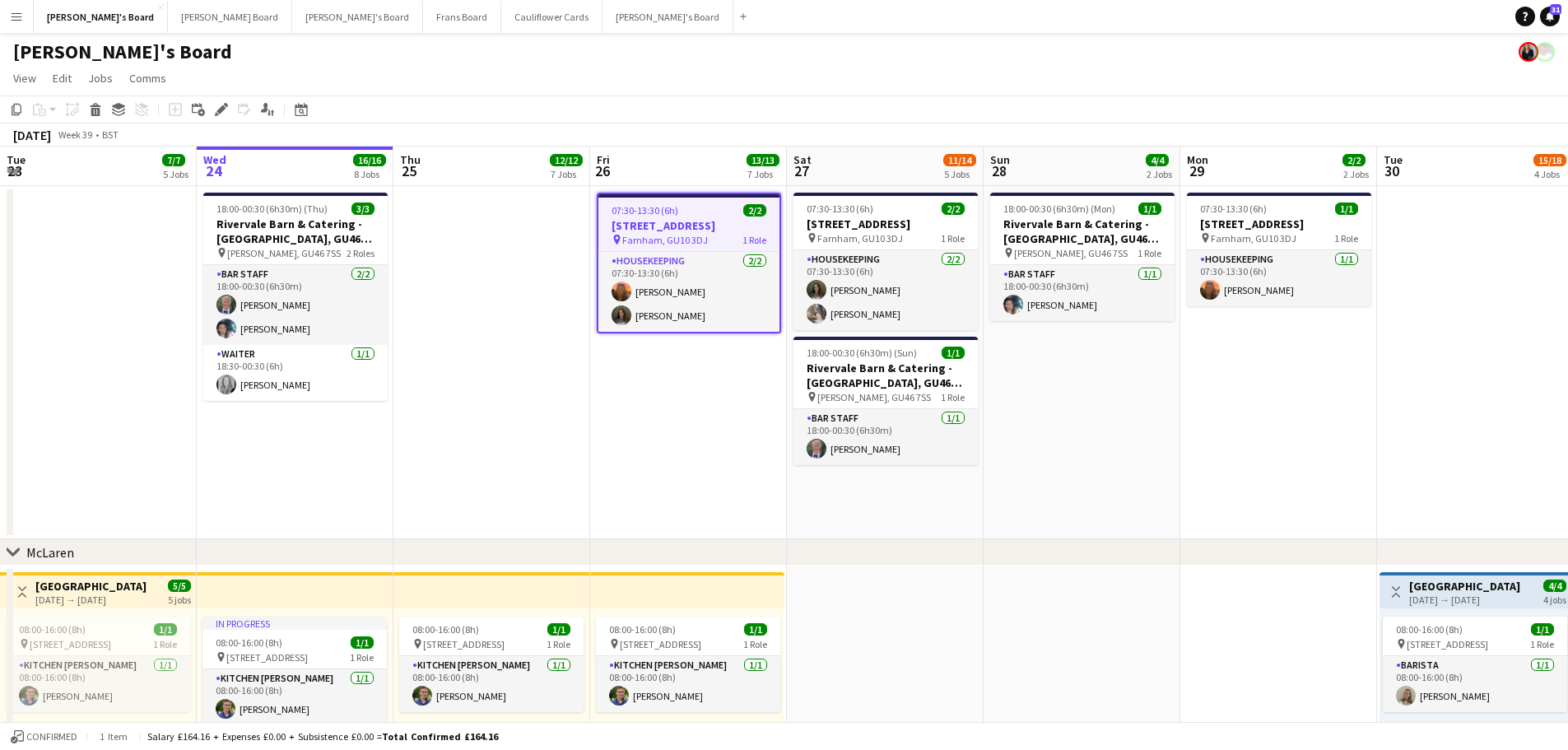
click at [457, 298] on app-date-cell at bounding box center [492, 363] width 197 height 353
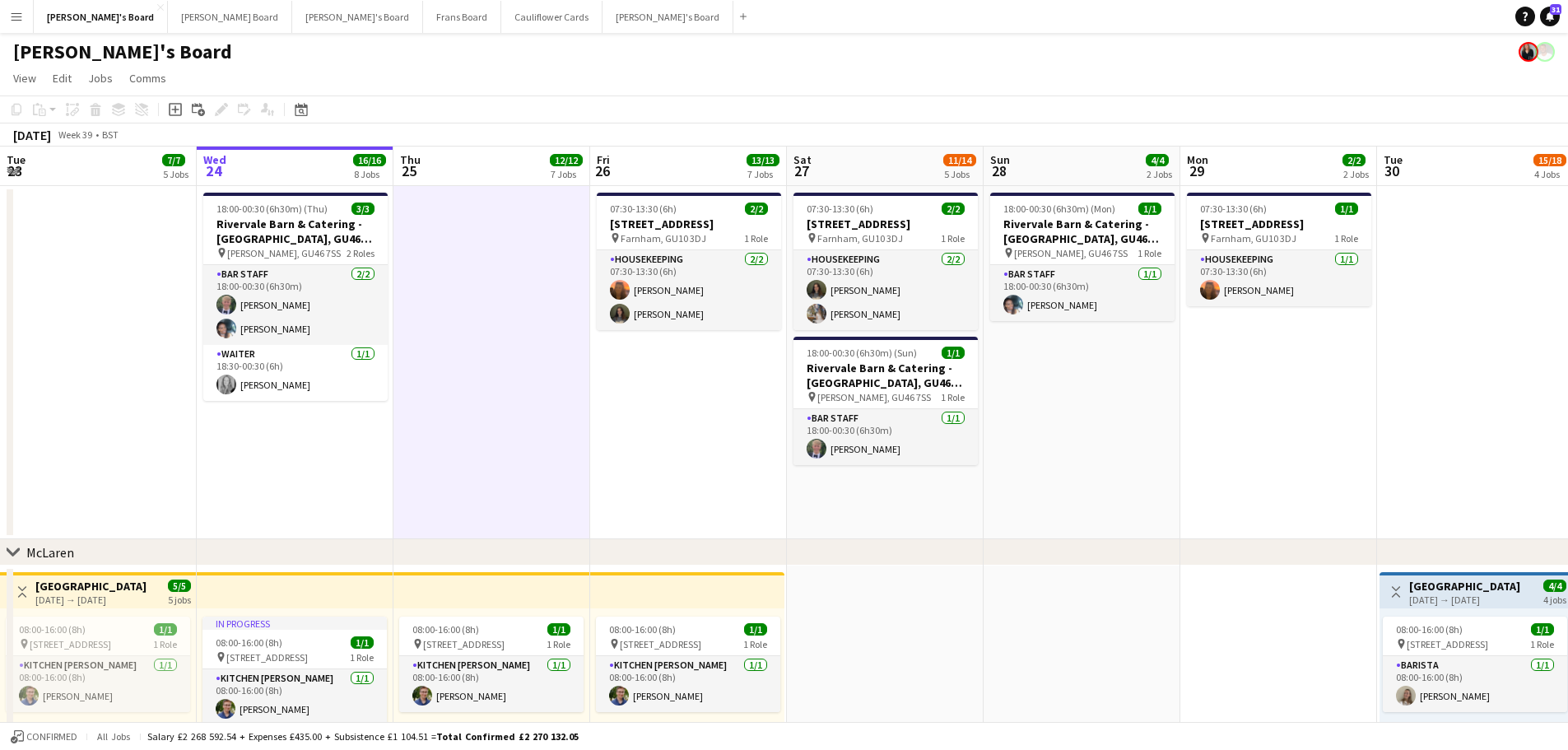
scroll to position [0, 616]
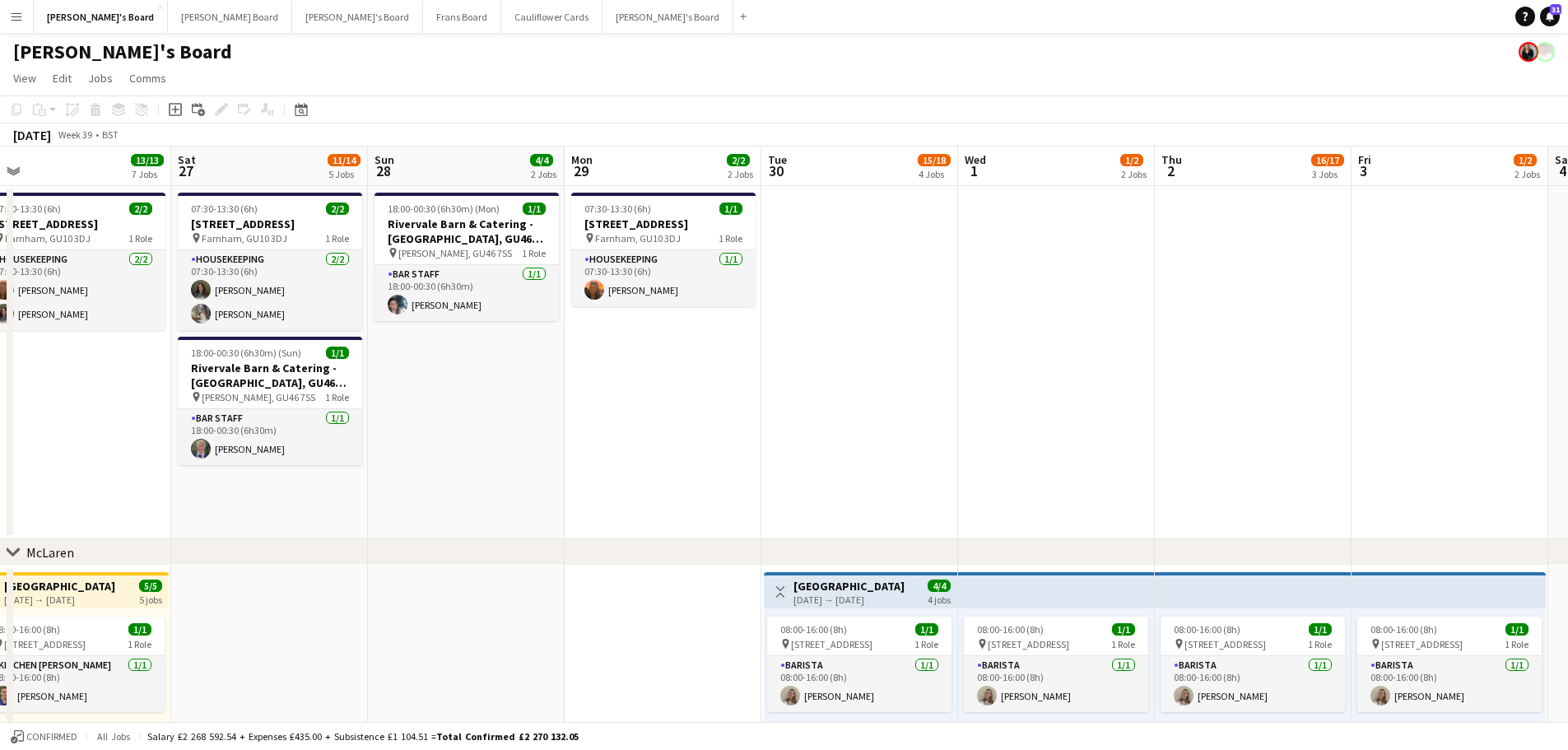
drag, startPoint x: 1342, startPoint y: 397, endPoint x: 726, endPoint y: 402, distance: 616.0
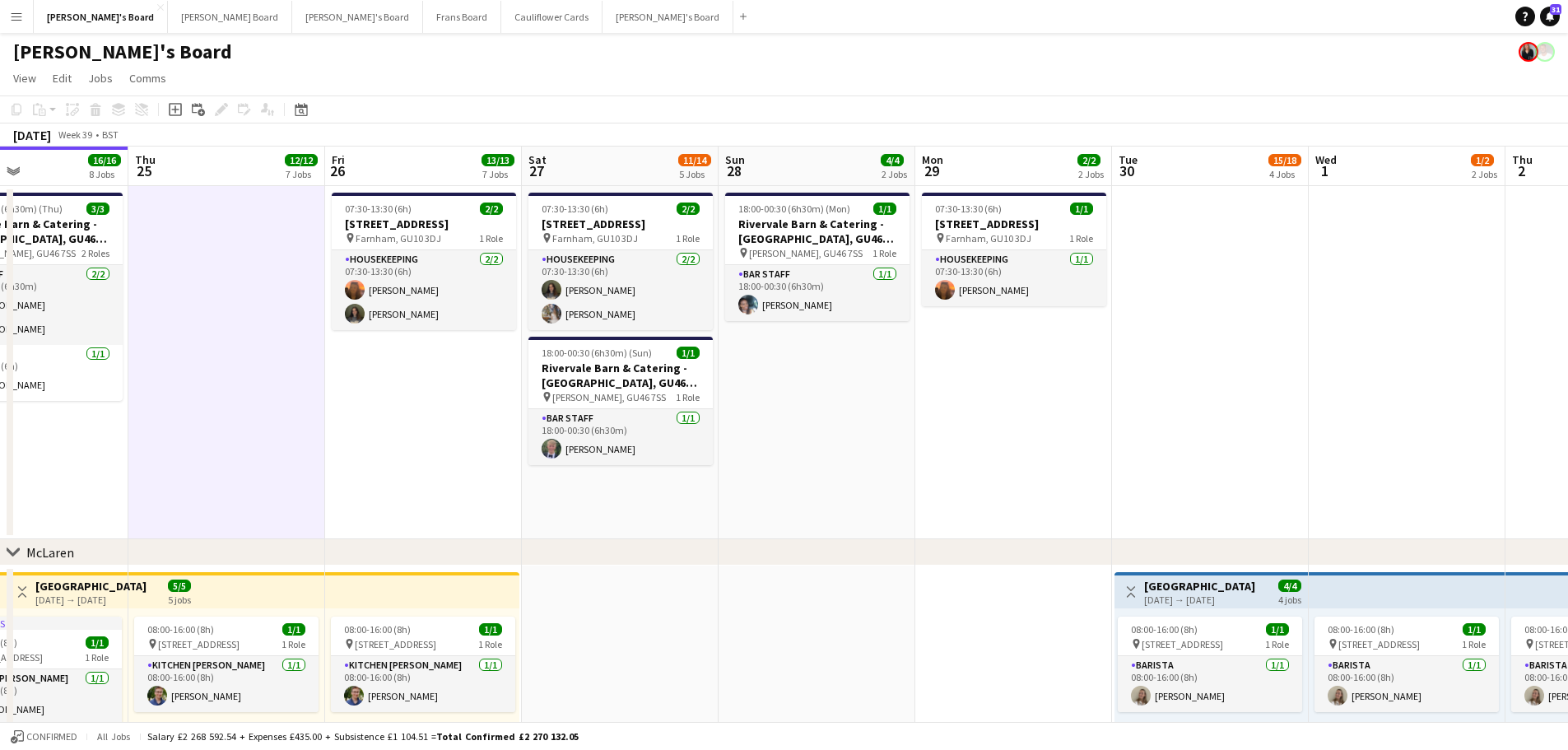
drag, startPoint x: 671, startPoint y: 370, endPoint x: 1022, endPoint y: 384, distance: 351.3
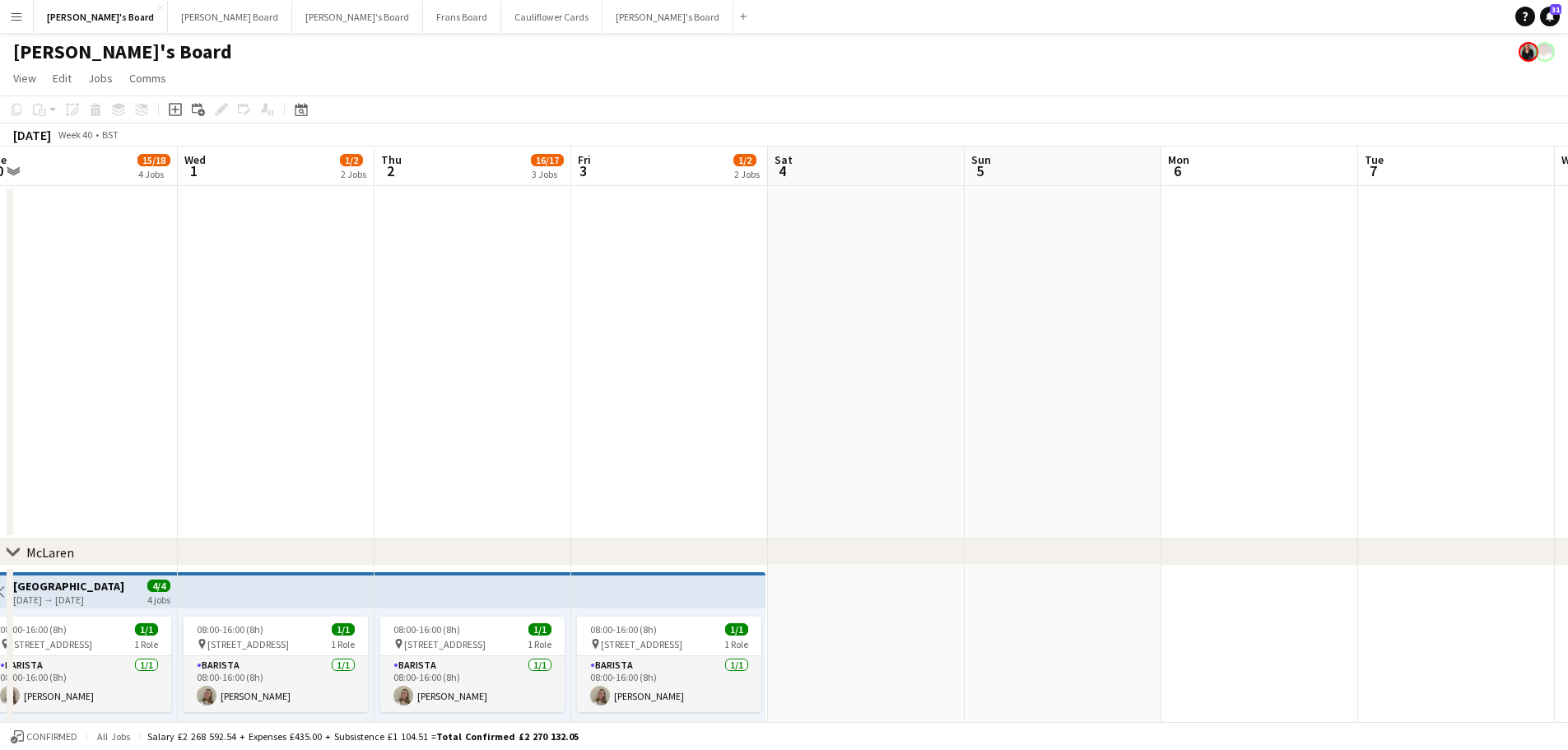
scroll to position [0, 503]
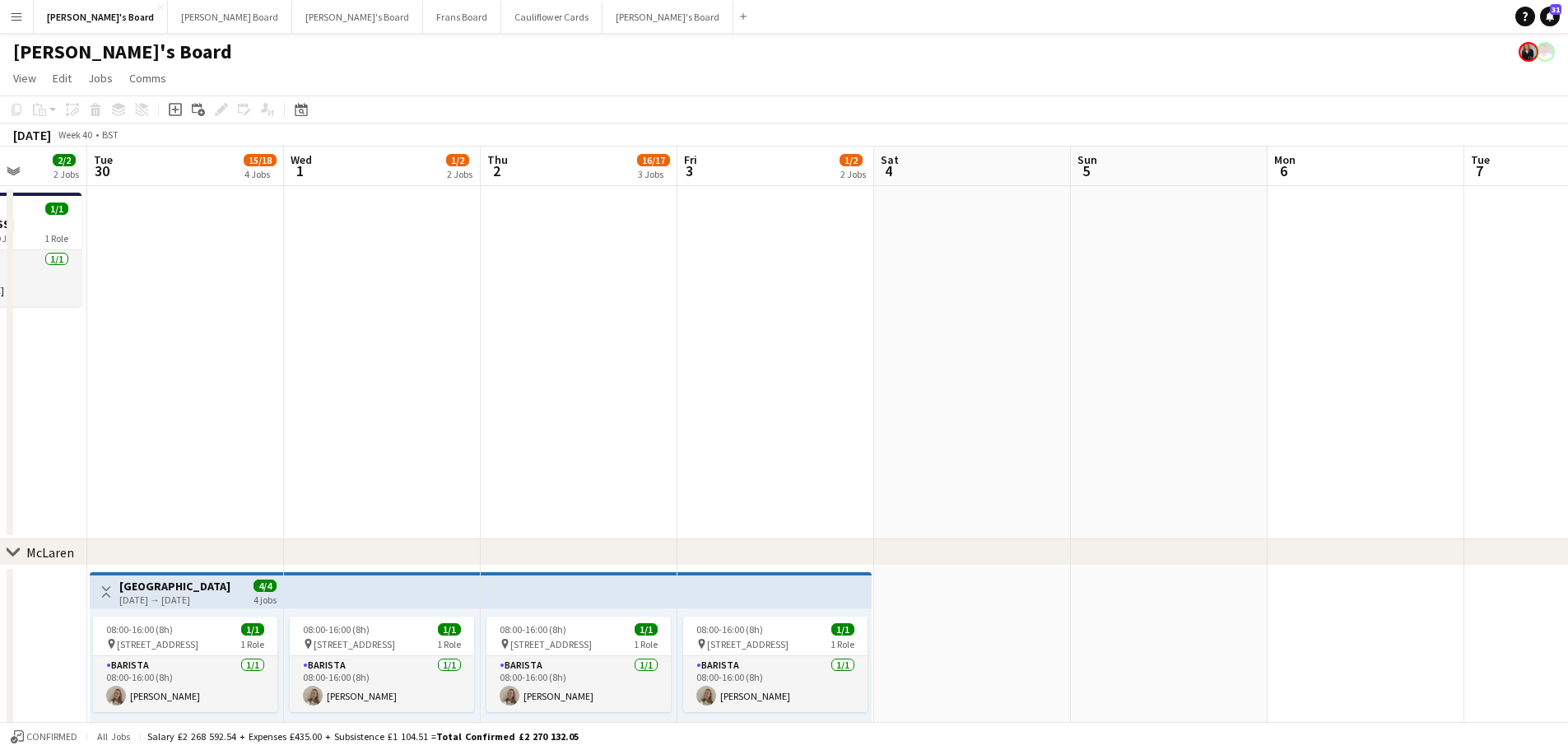
drag, startPoint x: 1436, startPoint y: 441, endPoint x: 411, endPoint y: 418, distance: 1025.3
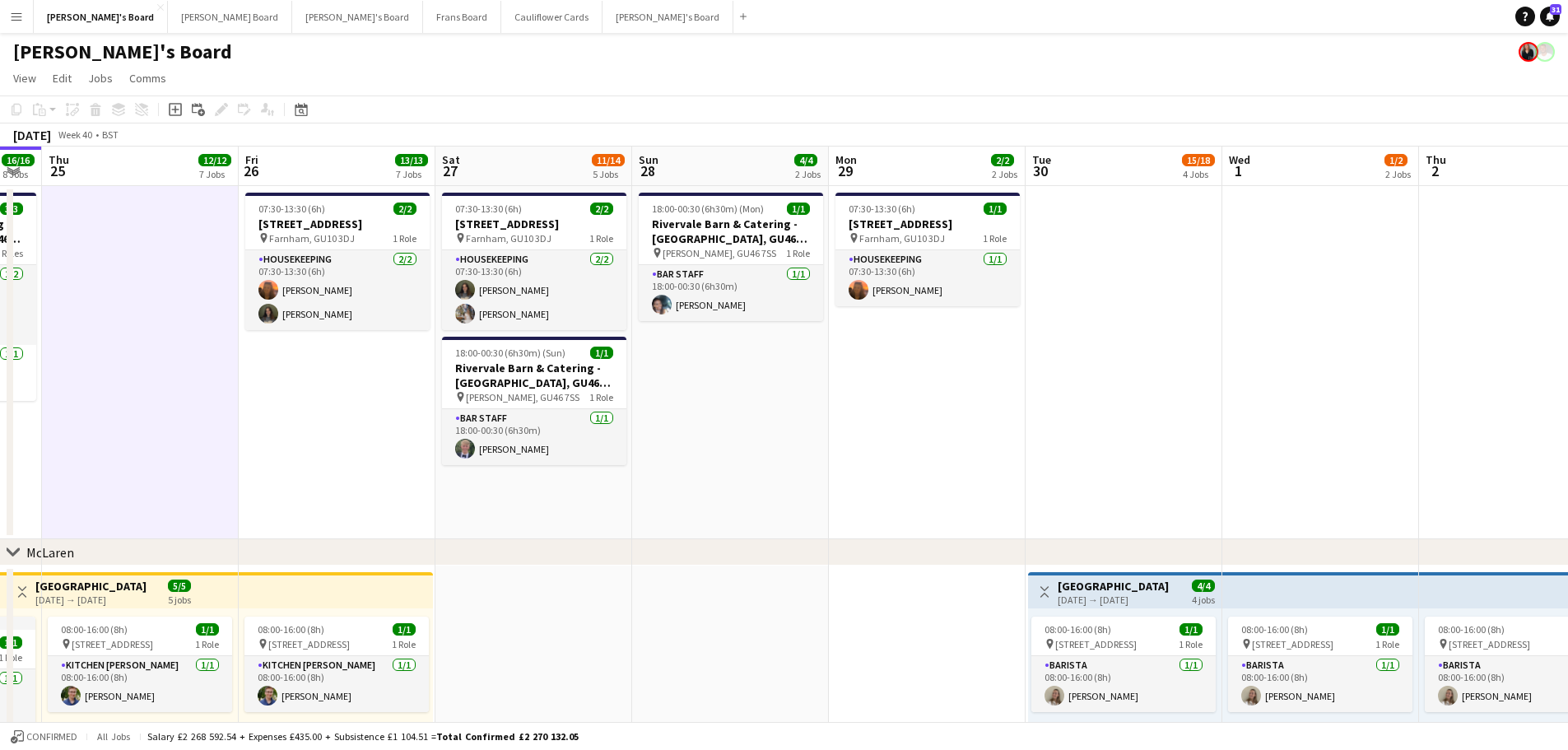
drag, startPoint x: 370, startPoint y: 446, endPoint x: 1481, endPoint y: 352, distance: 1115.0
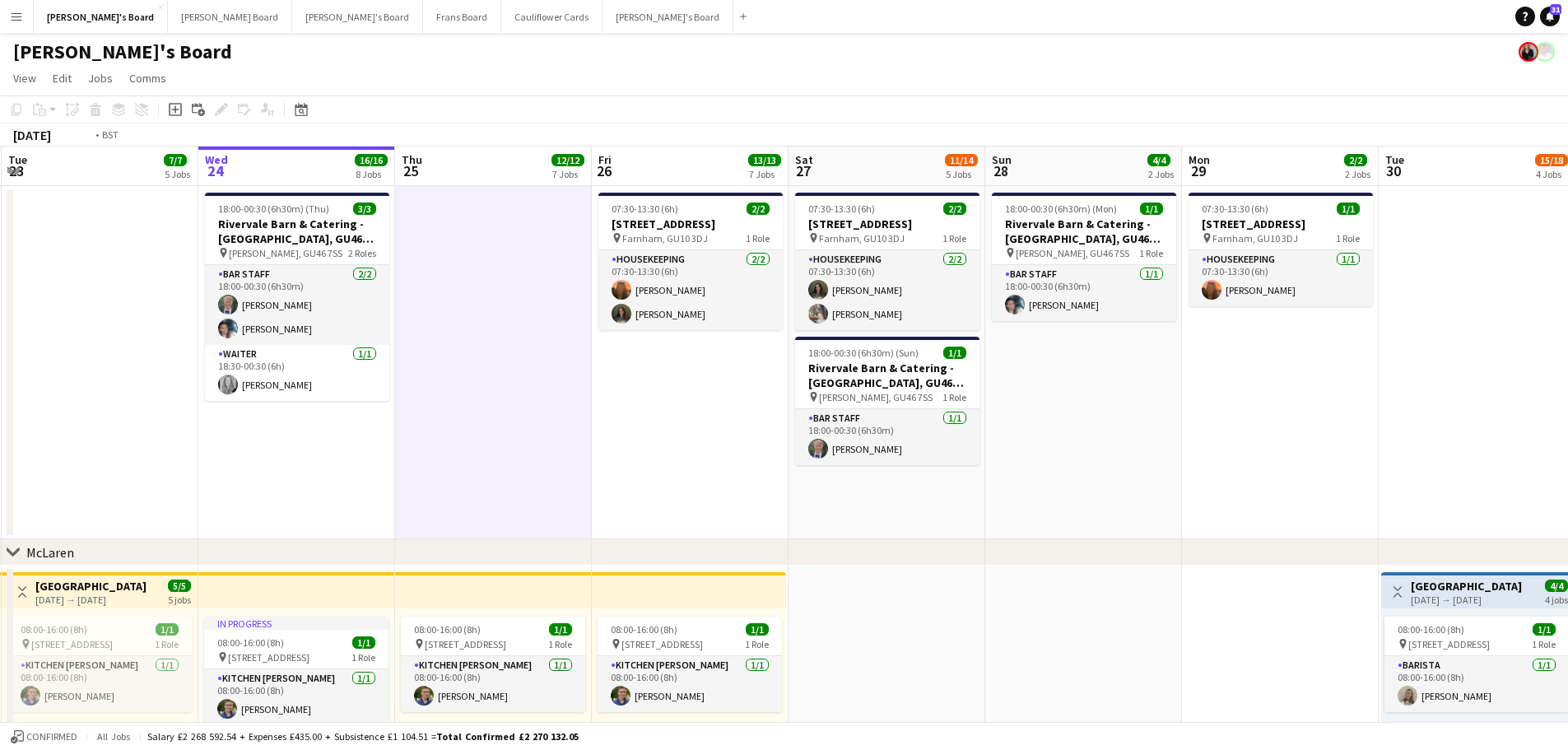
scroll to position [0, 373]
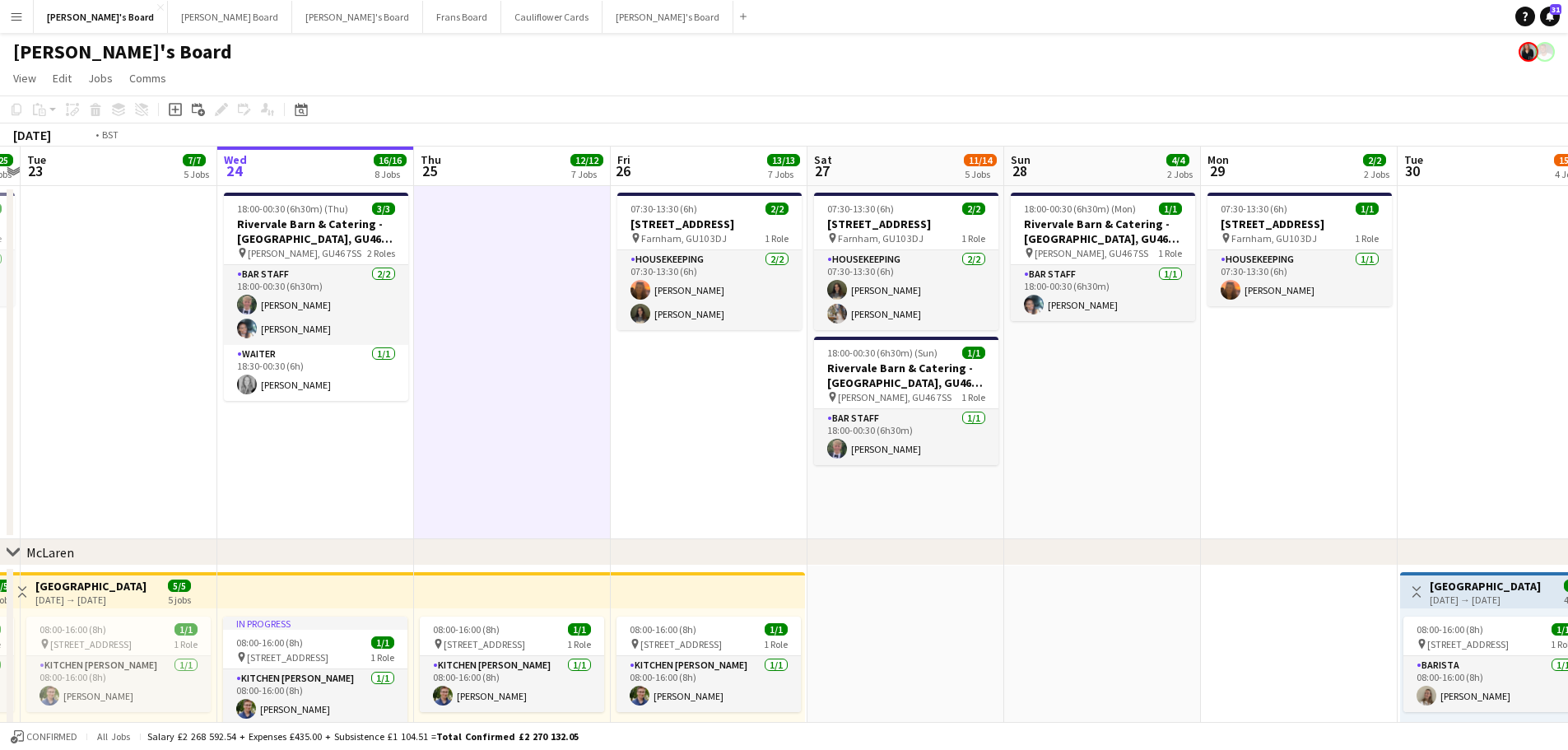
drag, startPoint x: 245, startPoint y: 341, endPoint x: 1051, endPoint y: 336, distance: 806.0
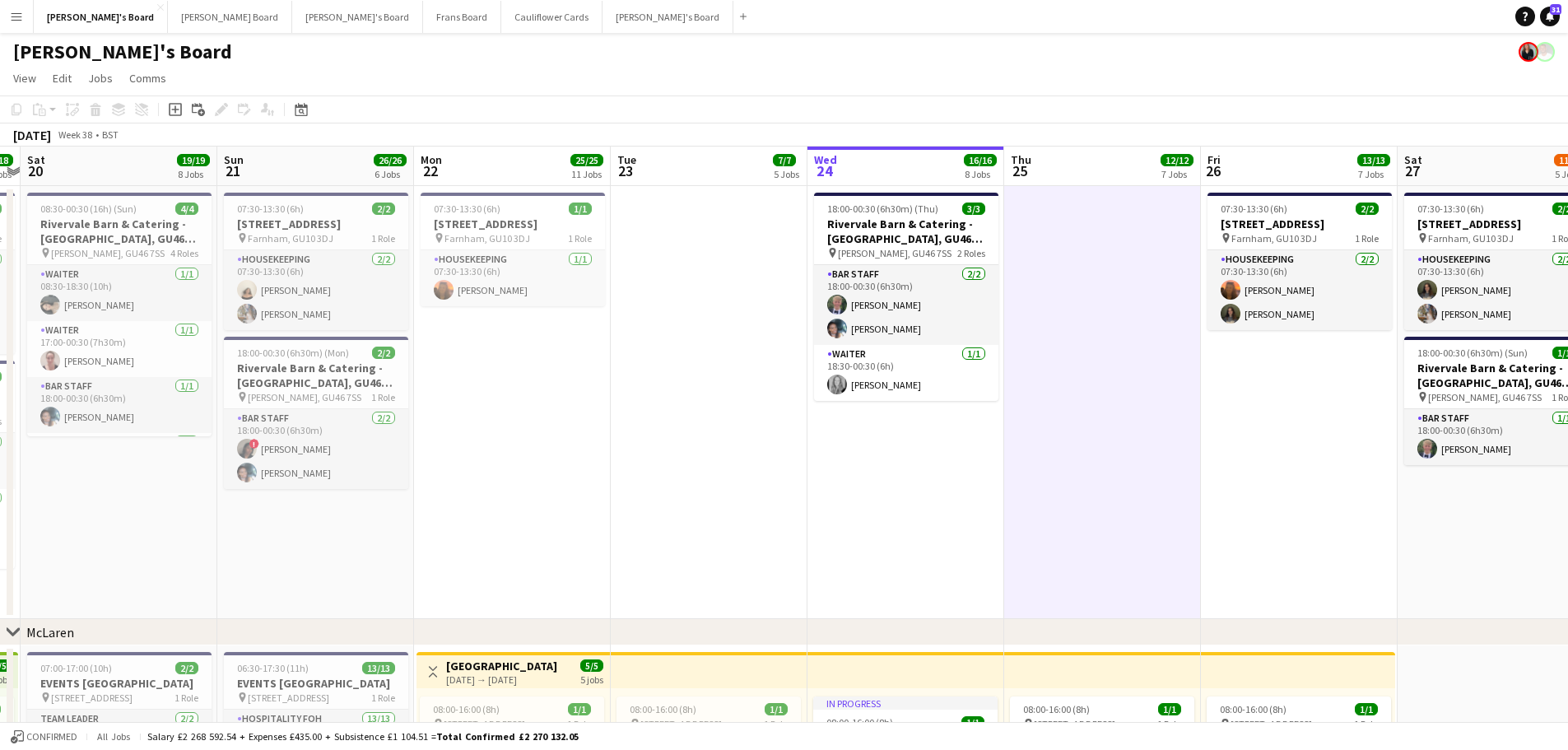
drag, startPoint x: 542, startPoint y: 512, endPoint x: 1174, endPoint y: 486, distance: 632.5
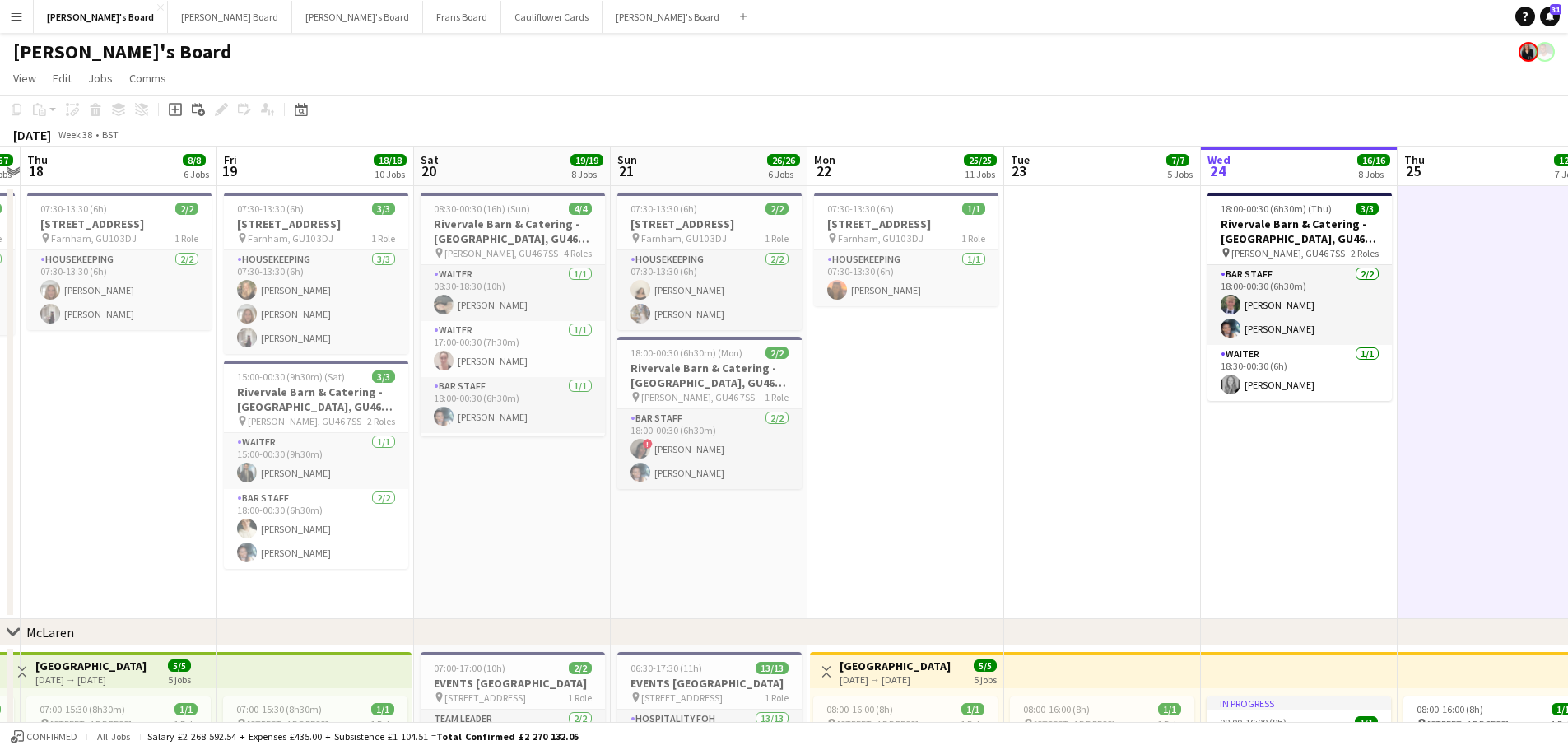
scroll to position [0, 575]
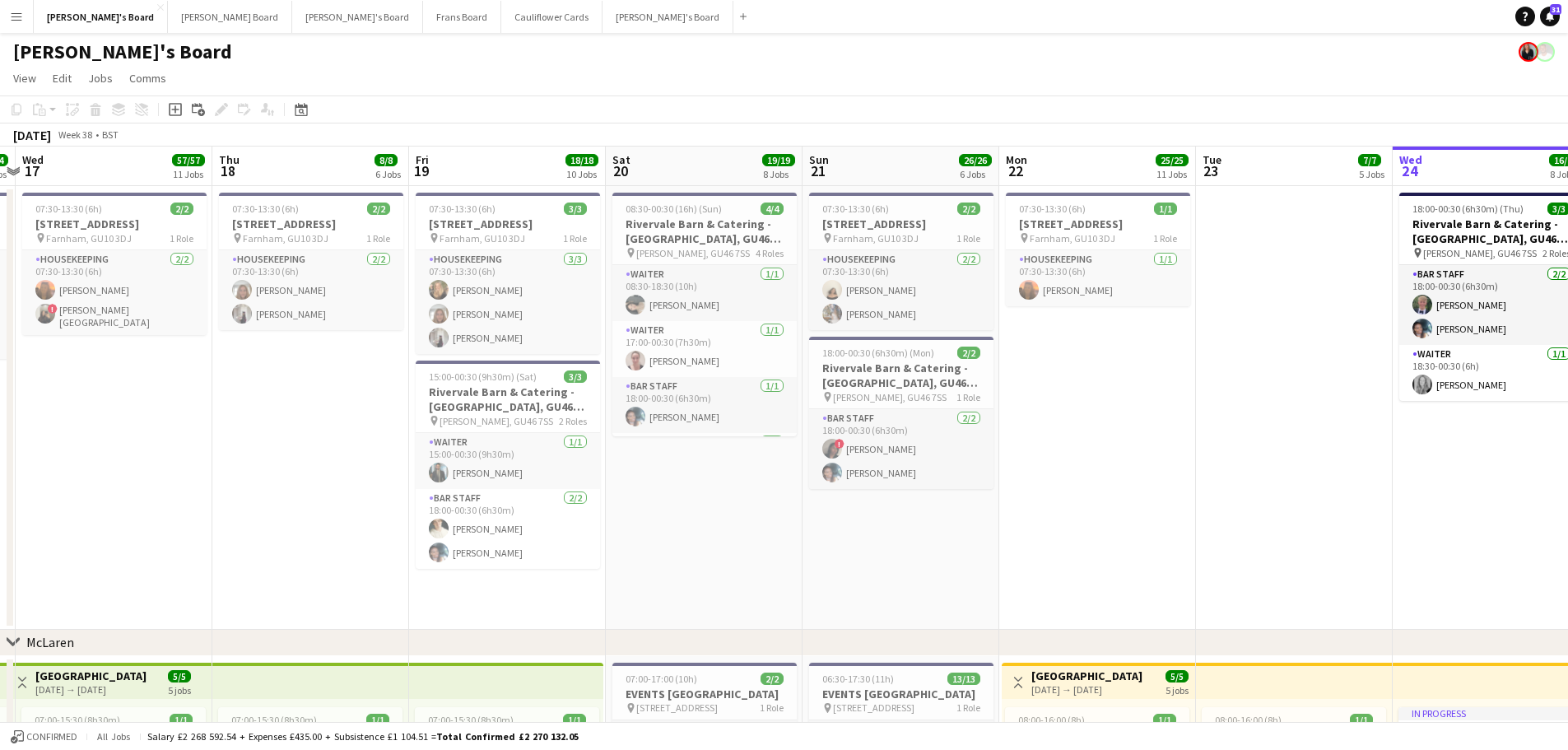
drag, startPoint x: 1385, startPoint y: 398, endPoint x: 392, endPoint y: 437, distance: 993.8
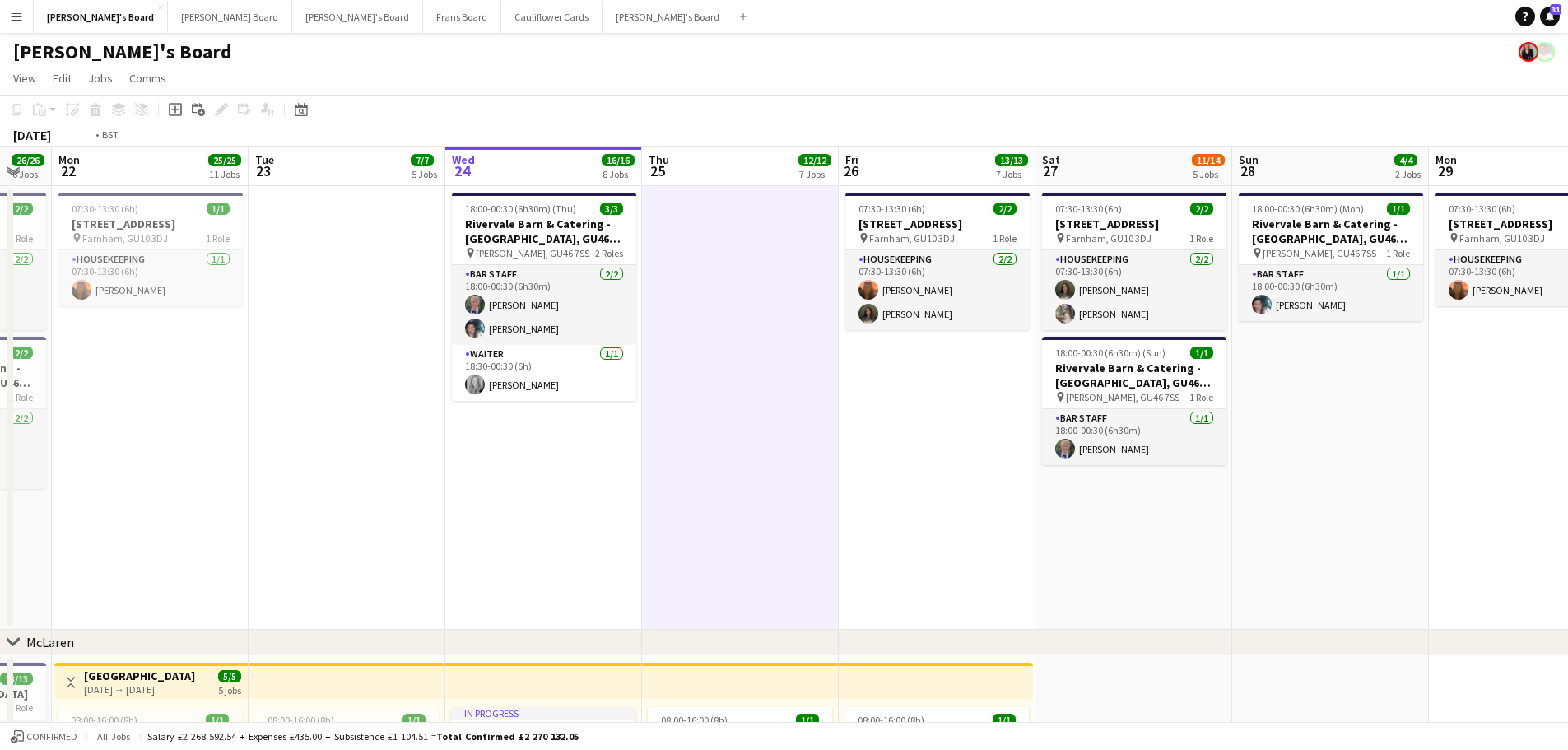
drag, startPoint x: 1141, startPoint y: 450, endPoint x: 356, endPoint y: 510, distance: 787.3
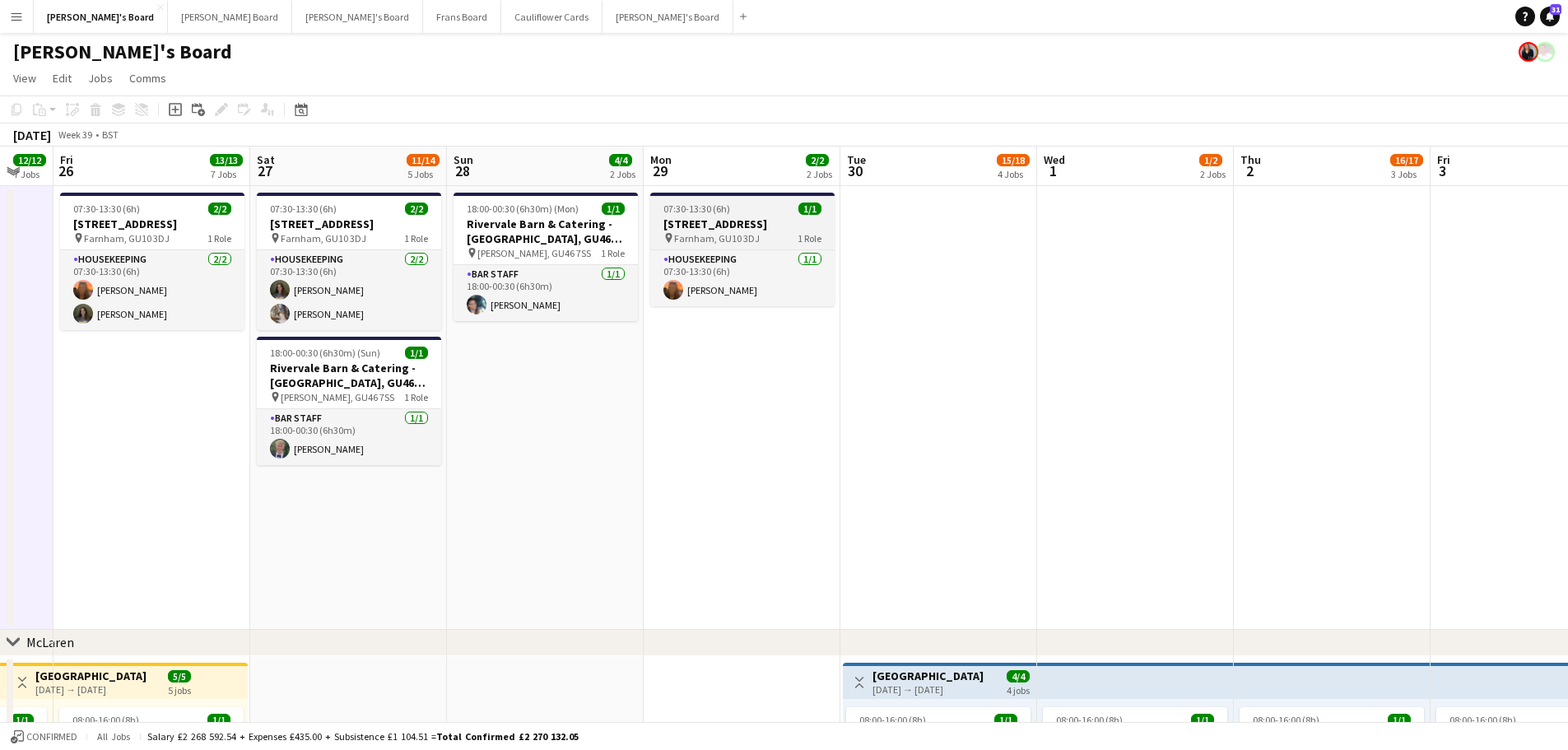
click at [764, 210] on div "07:30-13:30 (6h) 1/1" at bounding box center [743, 209] width 184 height 13
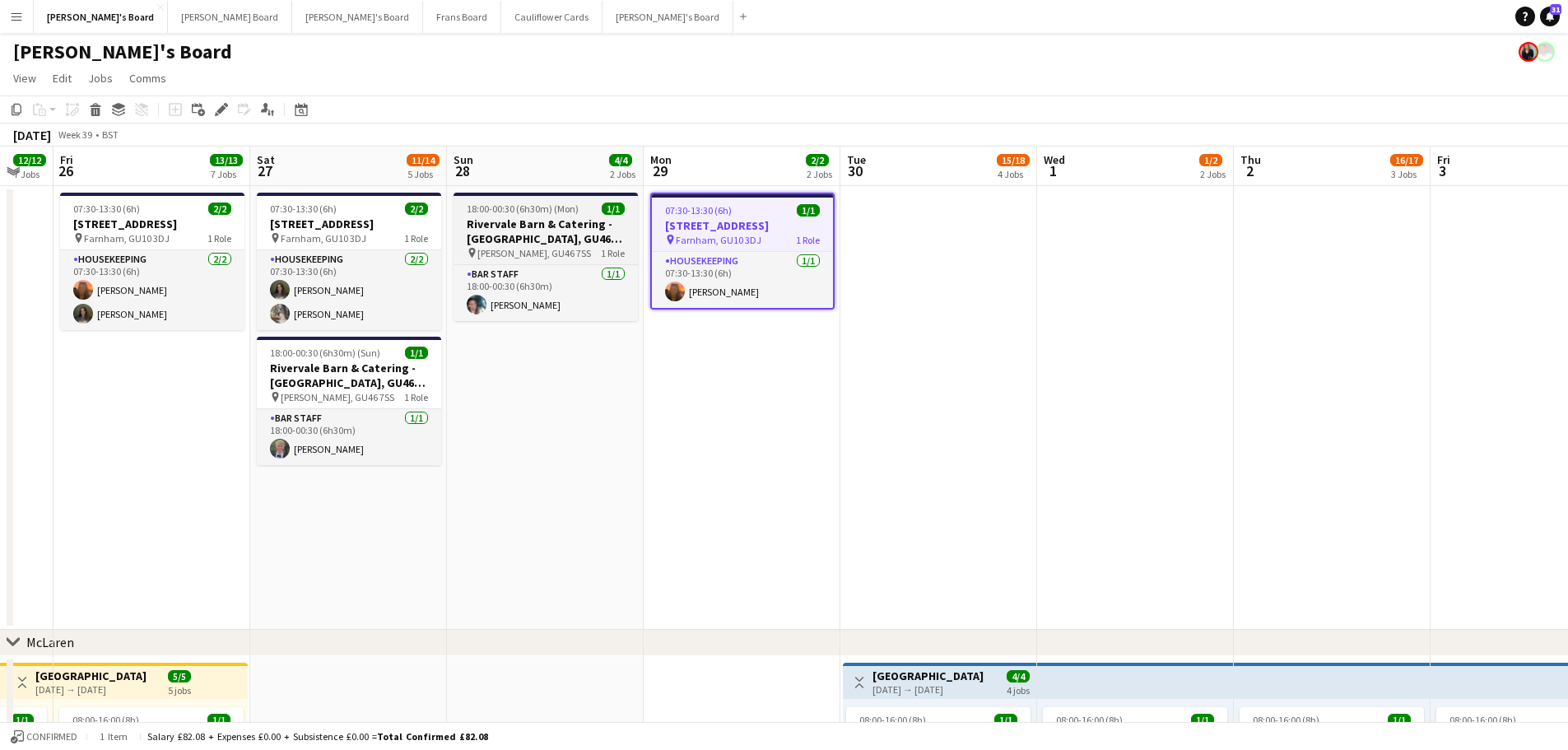
click at [549, 202] on app-job-card "18:00-00:30 (6h30m) (Mon) 1/1 Rivervale Barn & Catering - Yateley, GU46 7SS pin…" at bounding box center [546, 257] width 184 height 128
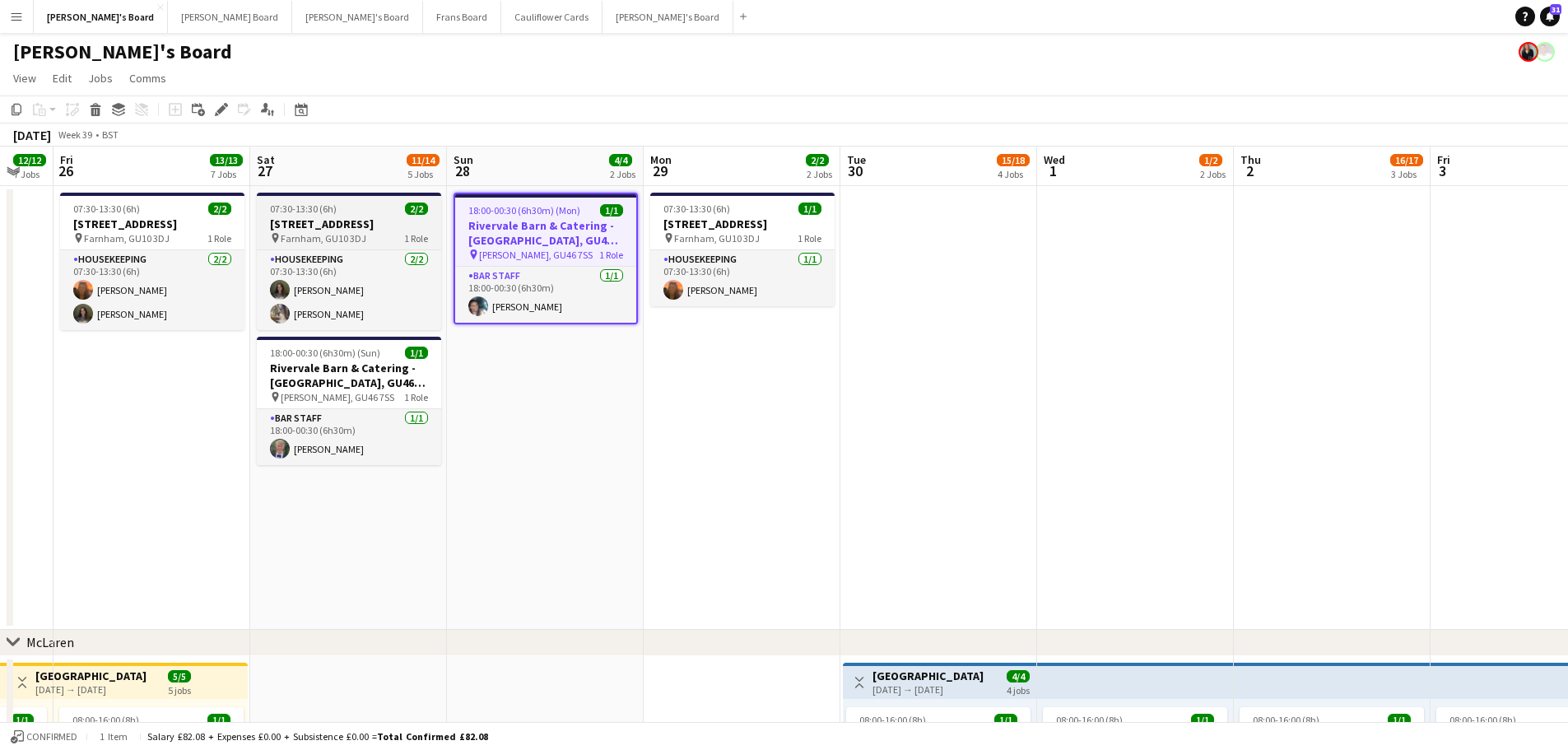
click at [335, 235] on span "Farnham, GU10 3DJ" at bounding box center [323, 238] width 85 height 13
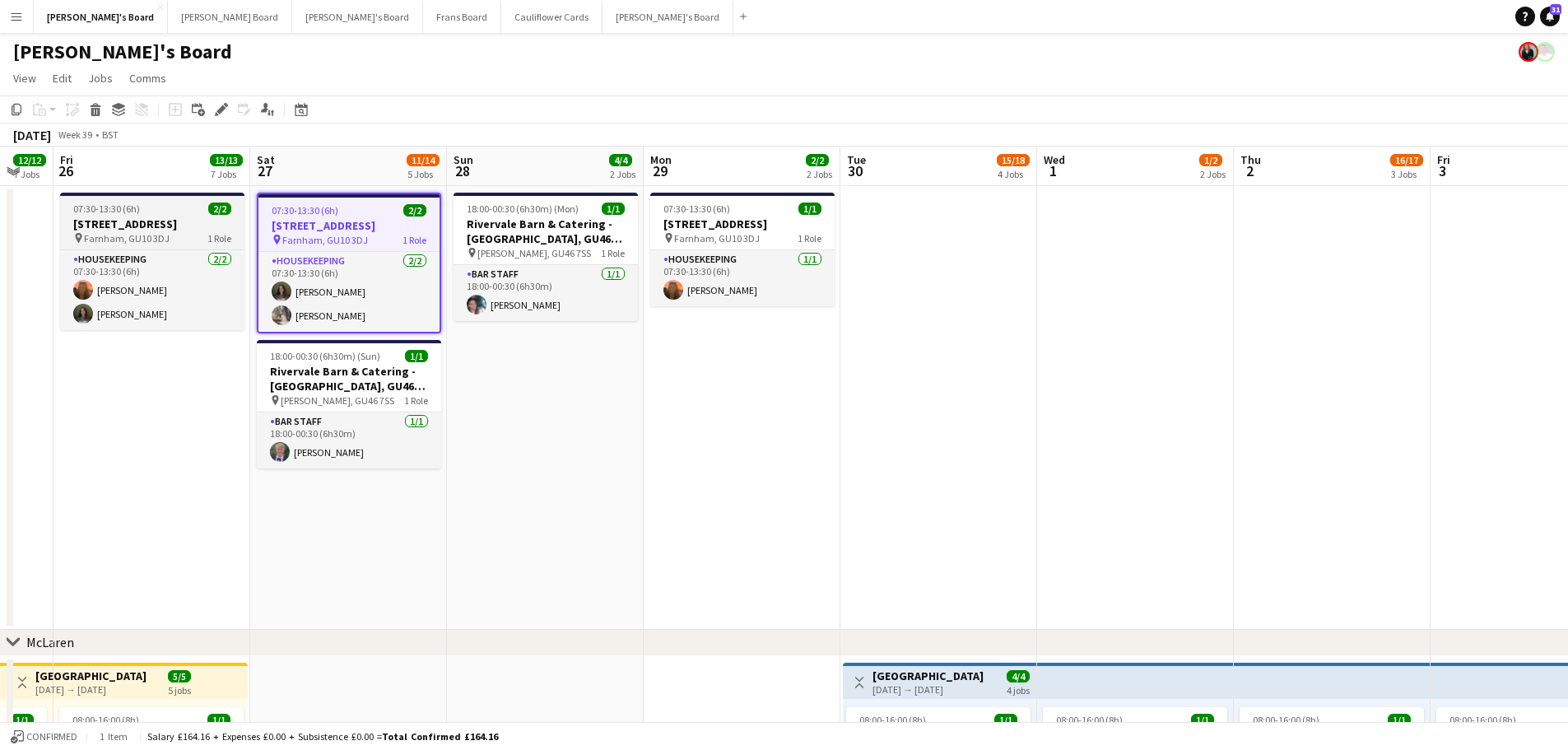
click at [194, 222] on h3 "[STREET_ADDRESS]" at bounding box center [152, 223] width 184 height 15
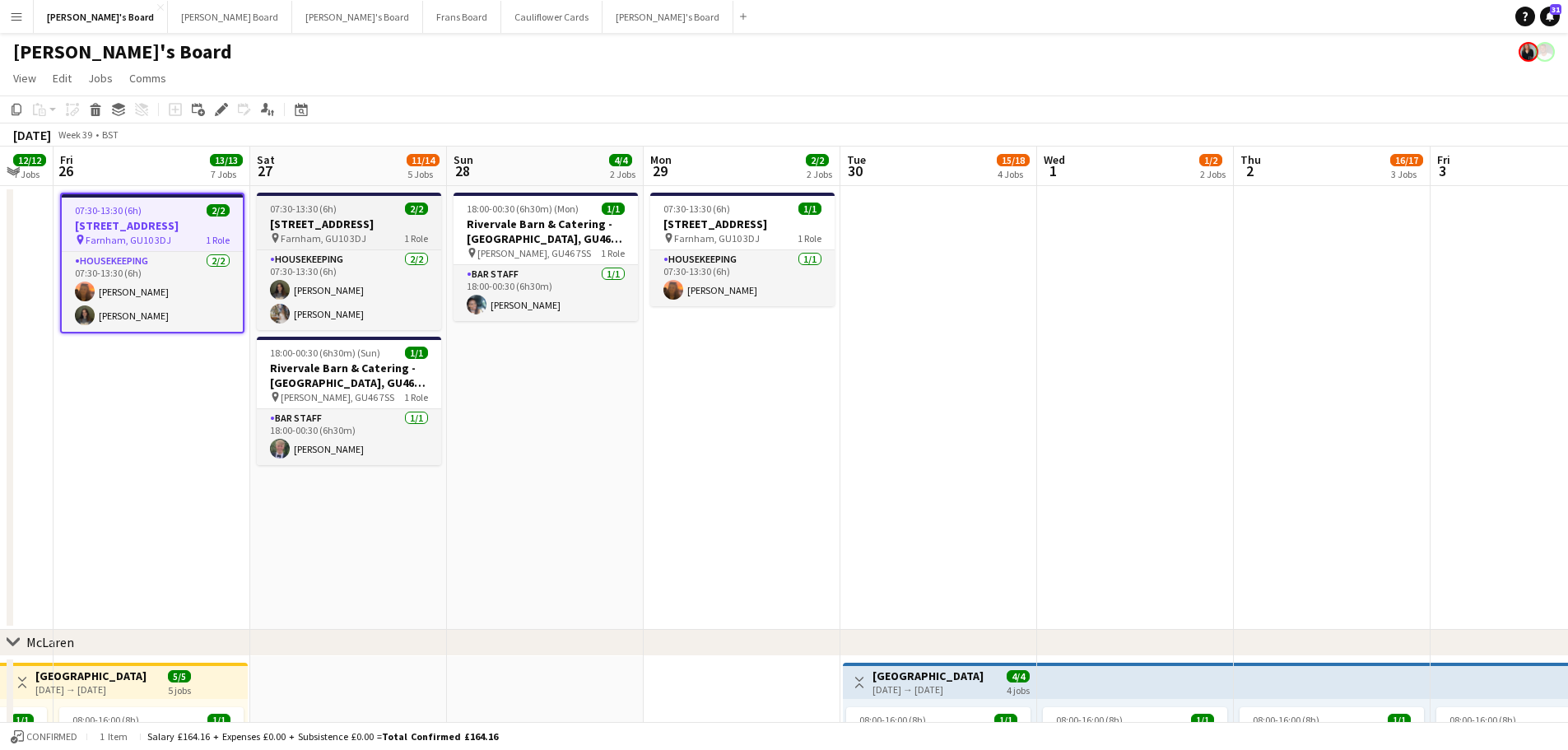
click at [365, 210] on div "07:30-13:30 (6h) 2/2" at bounding box center [349, 209] width 184 height 13
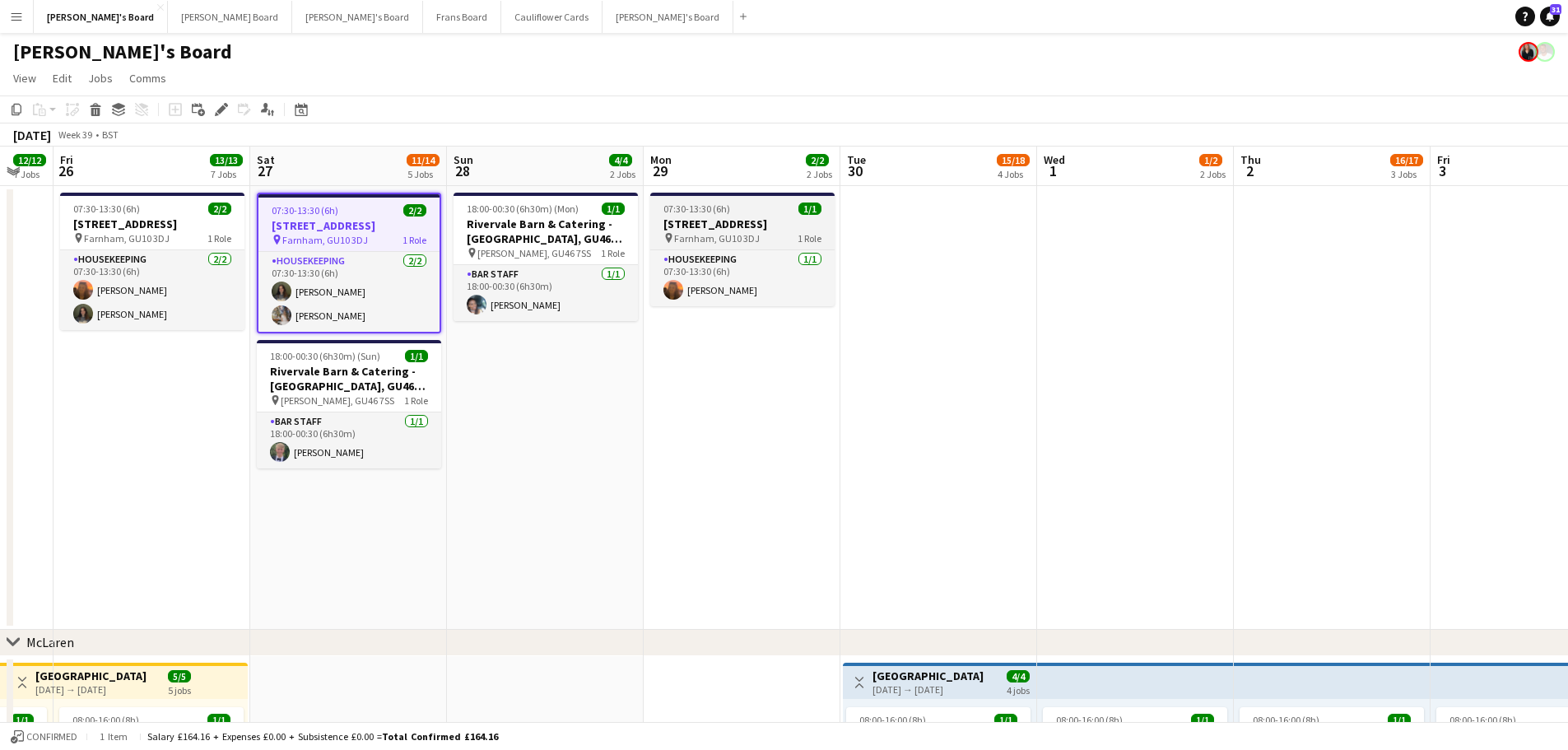
click at [719, 211] on span "07:30-13:30 (6h)" at bounding box center [696, 209] width 67 height 13
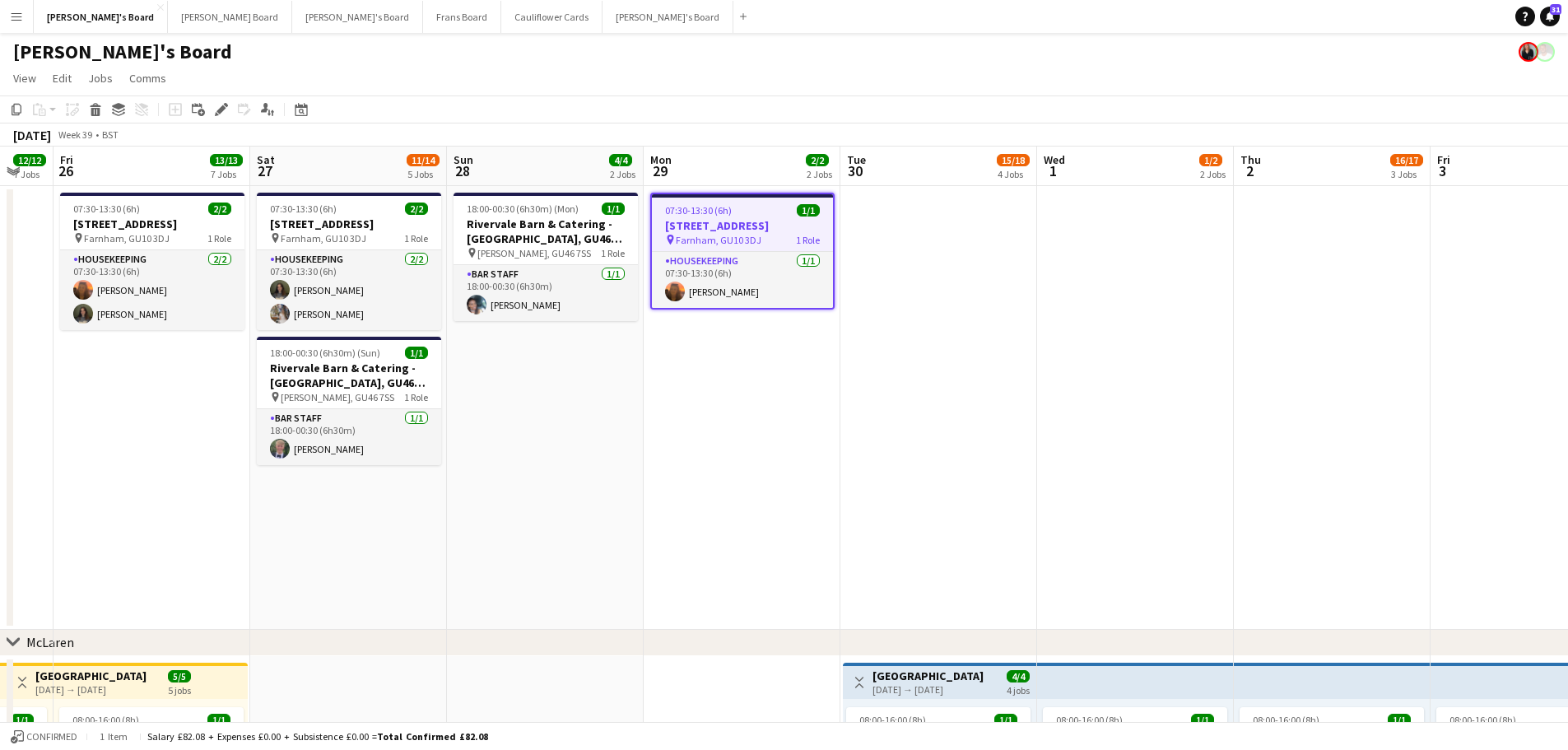
drag, startPoint x: 1372, startPoint y: 288, endPoint x: 733, endPoint y: 213, distance: 643.4
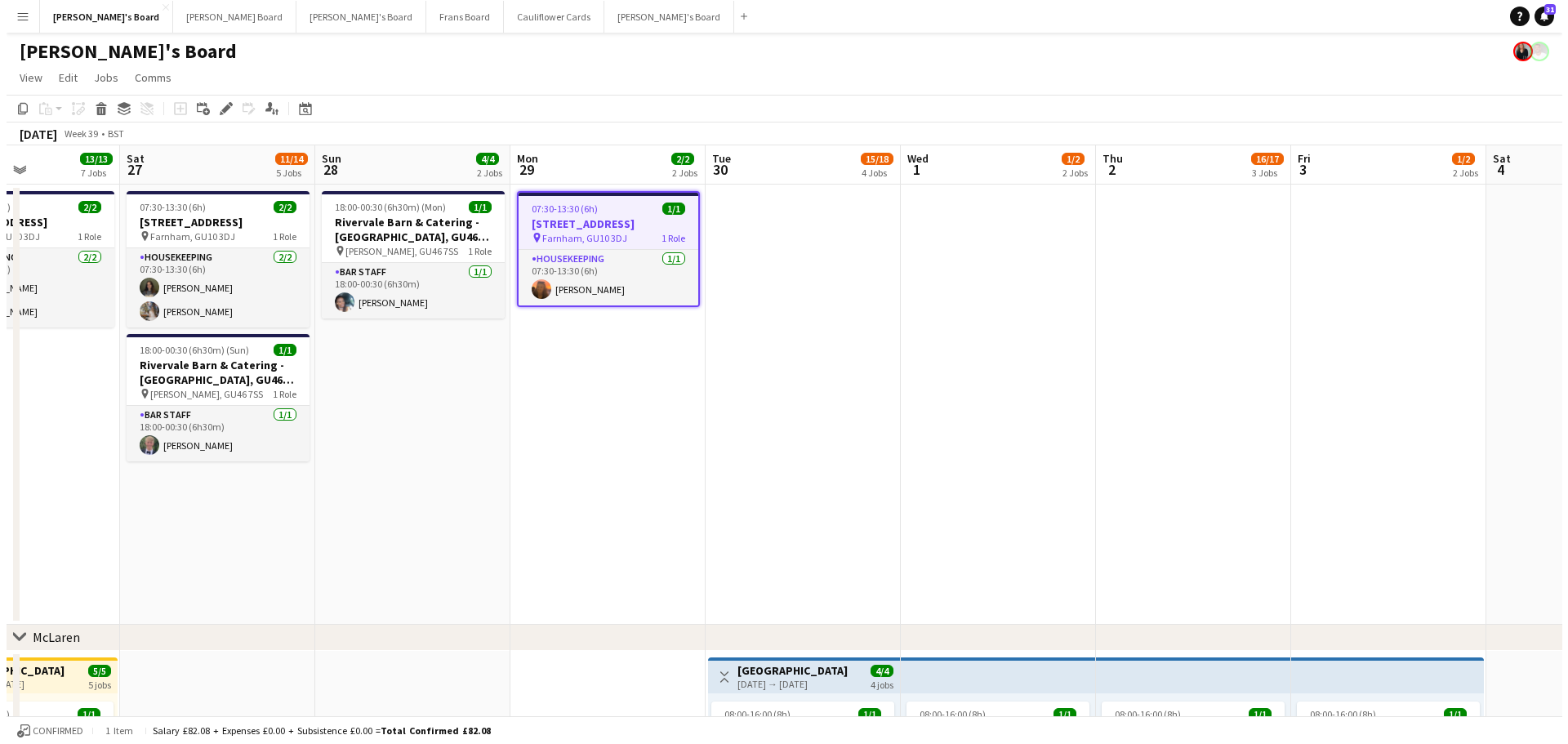
scroll to position [0, 418]
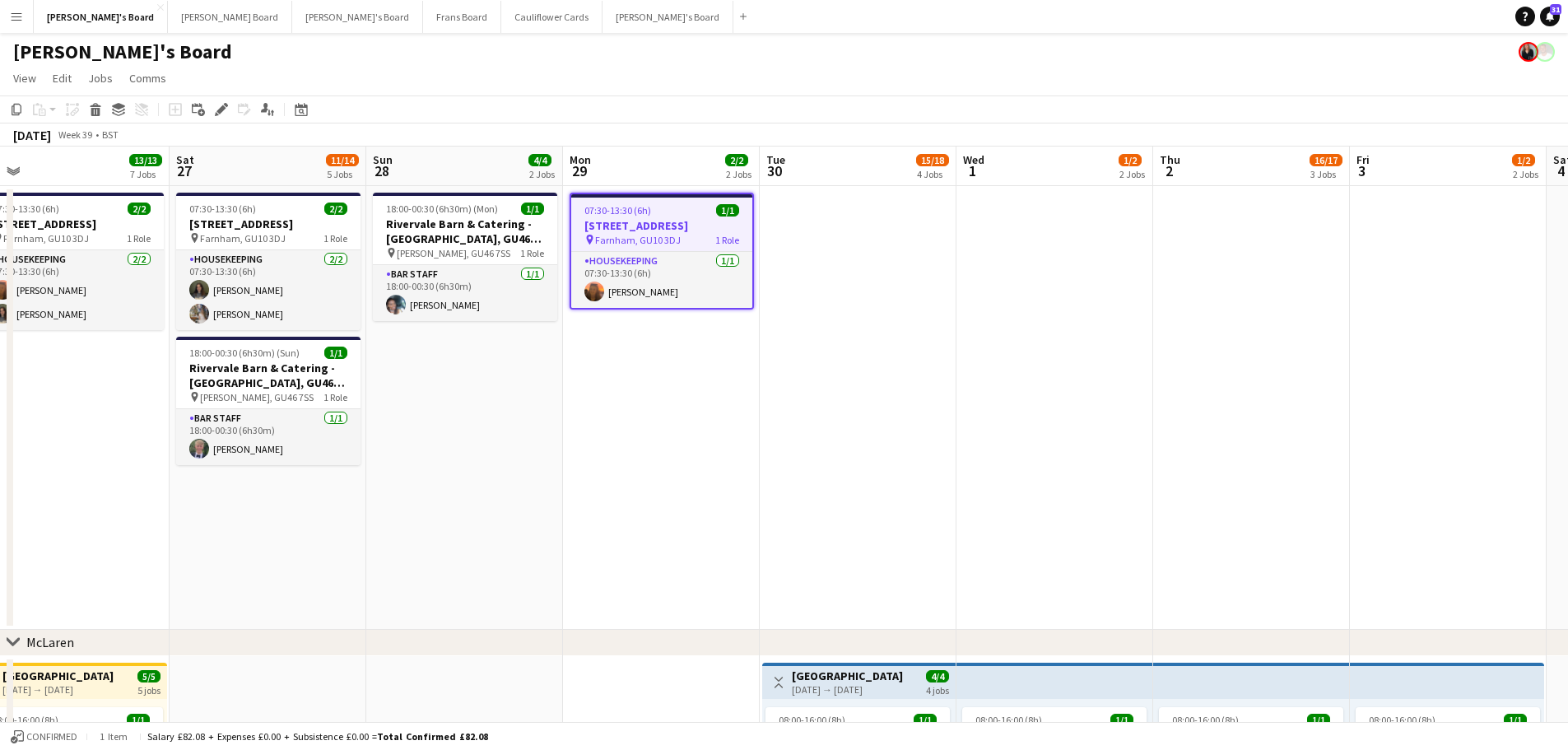
drag, startPoint x: 549, startPoint y: 408, endPoint x: 992, endPoint y: 502, distance: 452.9
click at [480, 545] on app-date-cell "18:00-00:30 (6h30m) (Mon) 1/1 Rivervale Barn & Catering - Yateley, GU46 7SS pin…" at bounding box center [464, 408] width 197 height 444
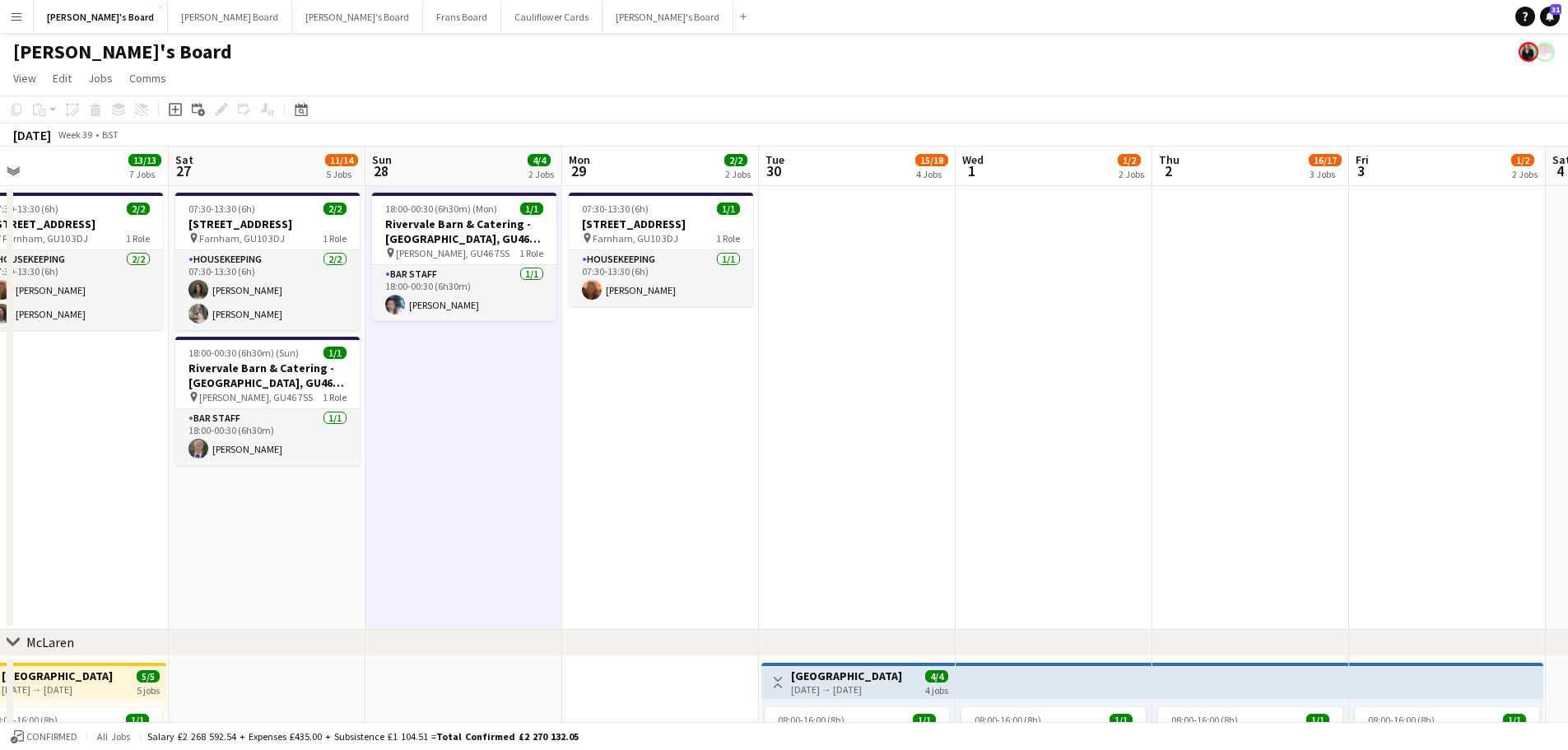
click at [324, 563] on app-date-cell "07:30-13:30 (6h) 2/2 Millbridge Court GU10 3DJ pin Farnham, GU10 3DJ 1 Role Hou…" at bounding box center [267, 408] width 197 height 444
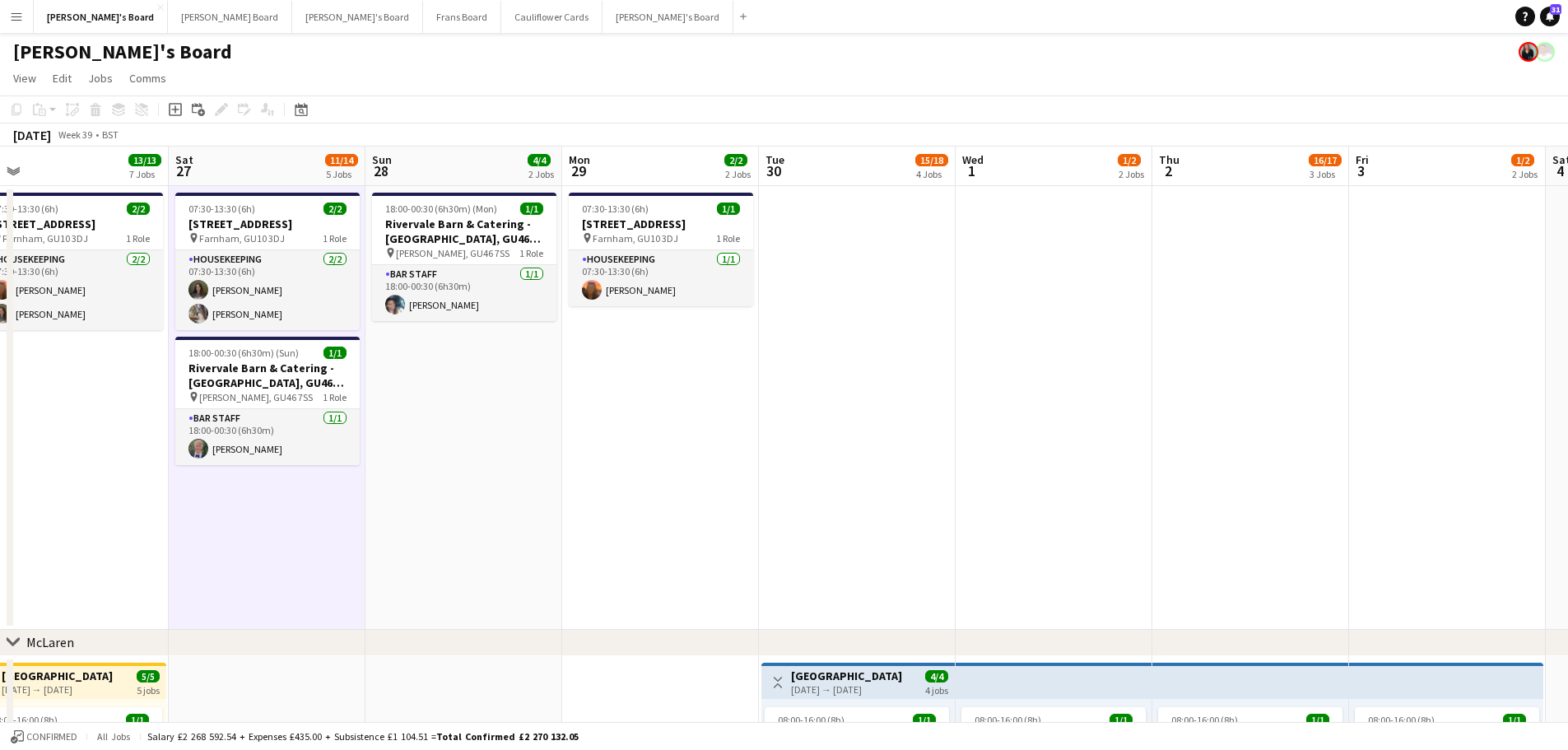
click at [448, 526] on app-date-cell "18:00-00:30 (6h30m) (Mon) 1/1 Rivervale Barn & Catering - Yateley, GU46 7SS pin…" at bounding box center [464, 408] width 197 height 444
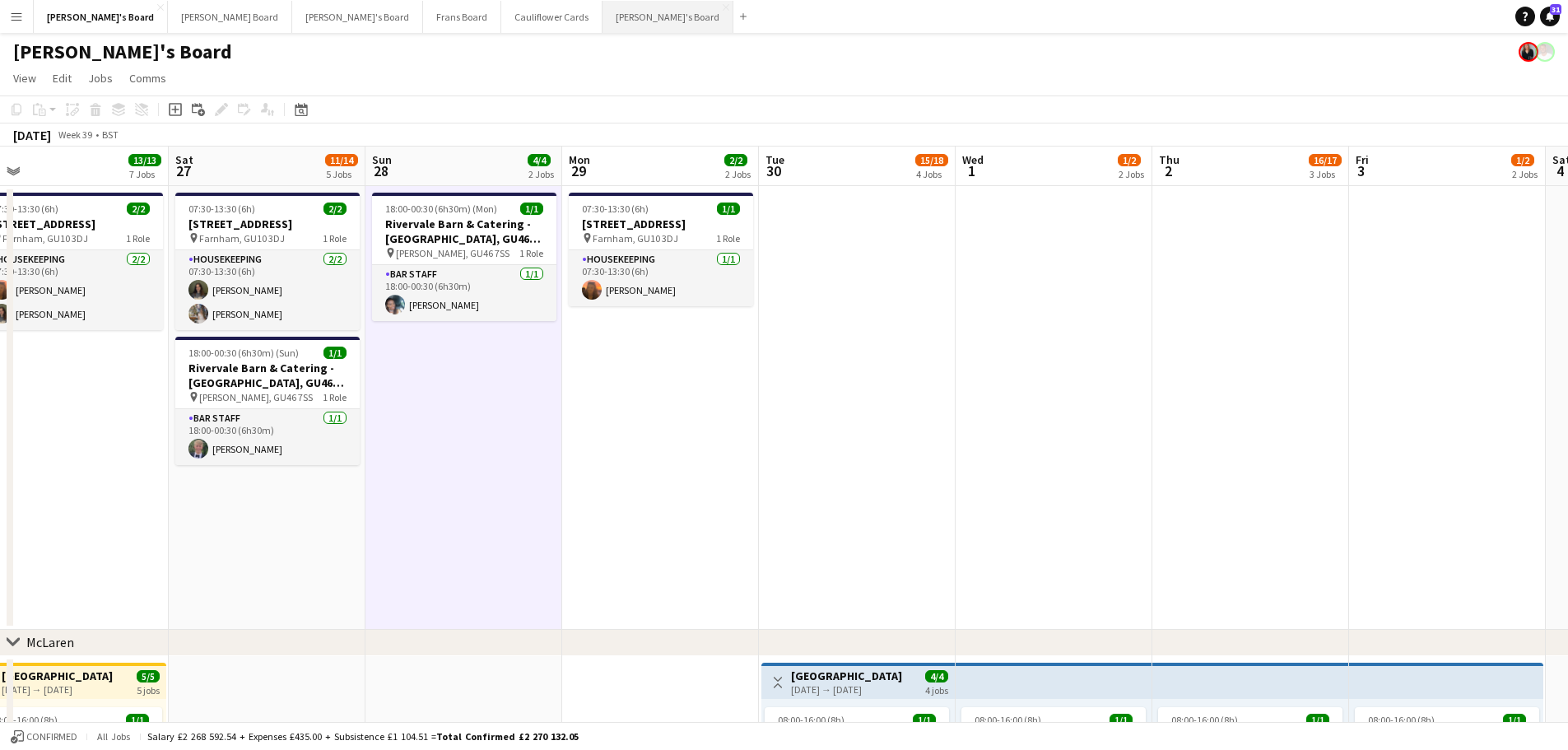
click at [602, 17] on button "Thomasina's Board Close" at bounding box center [667, 16] width 131 height 32
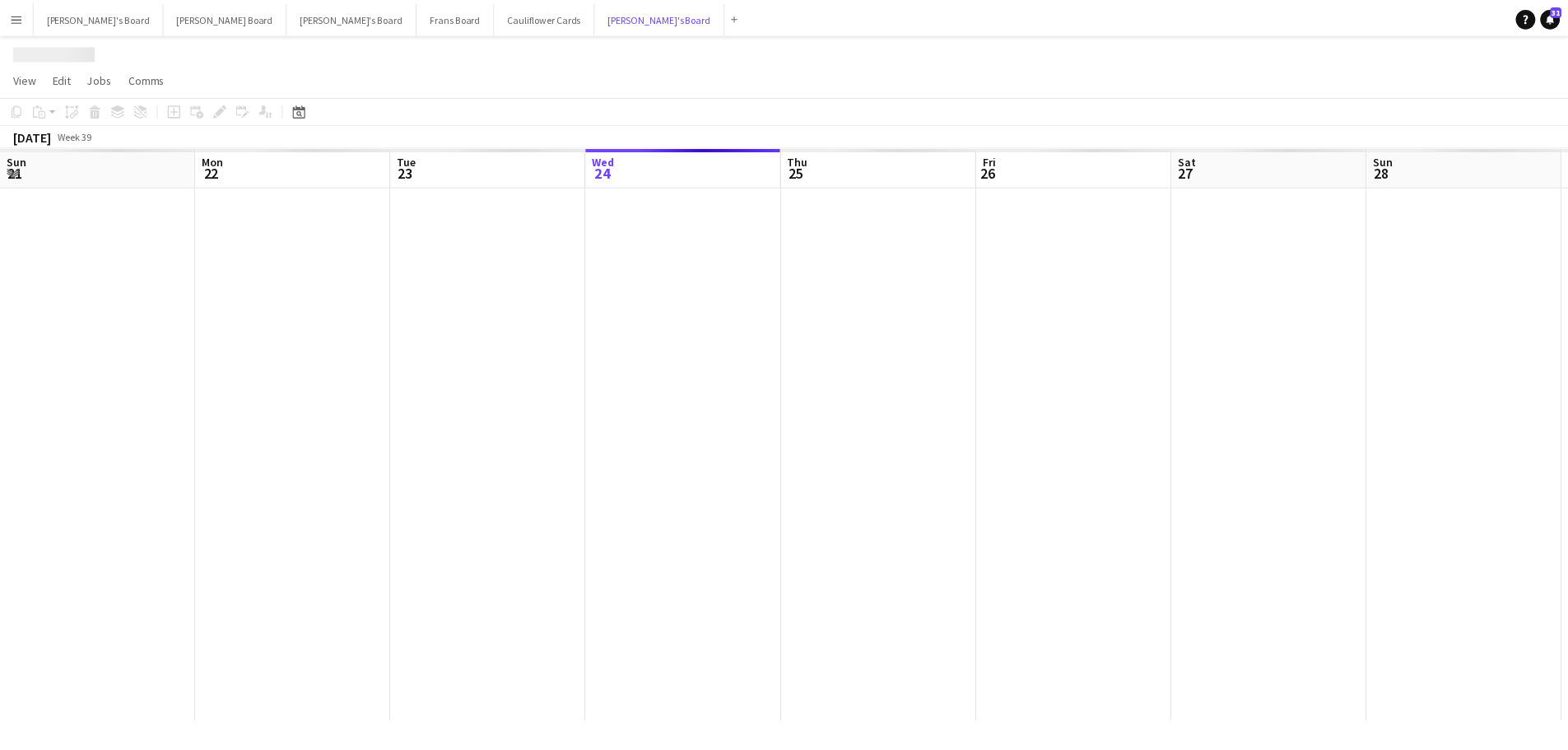
scroll to position [0, 394]
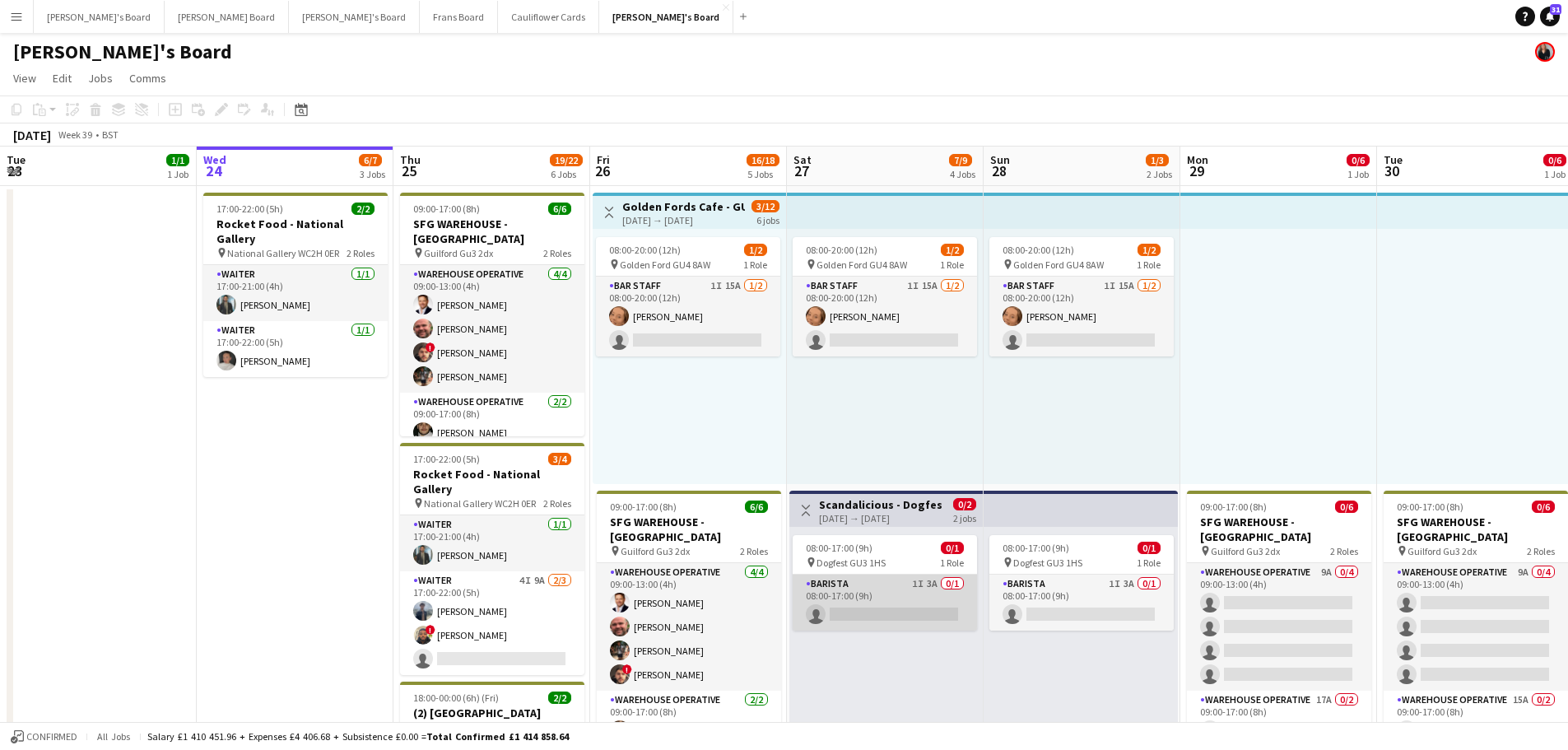
click at [907, 593] on app-card-role "Barista 1I 3A 0/1 08:00-17:00 (9h) single-neutral-actions" at bounding box center [885, 603] width 184 height 56
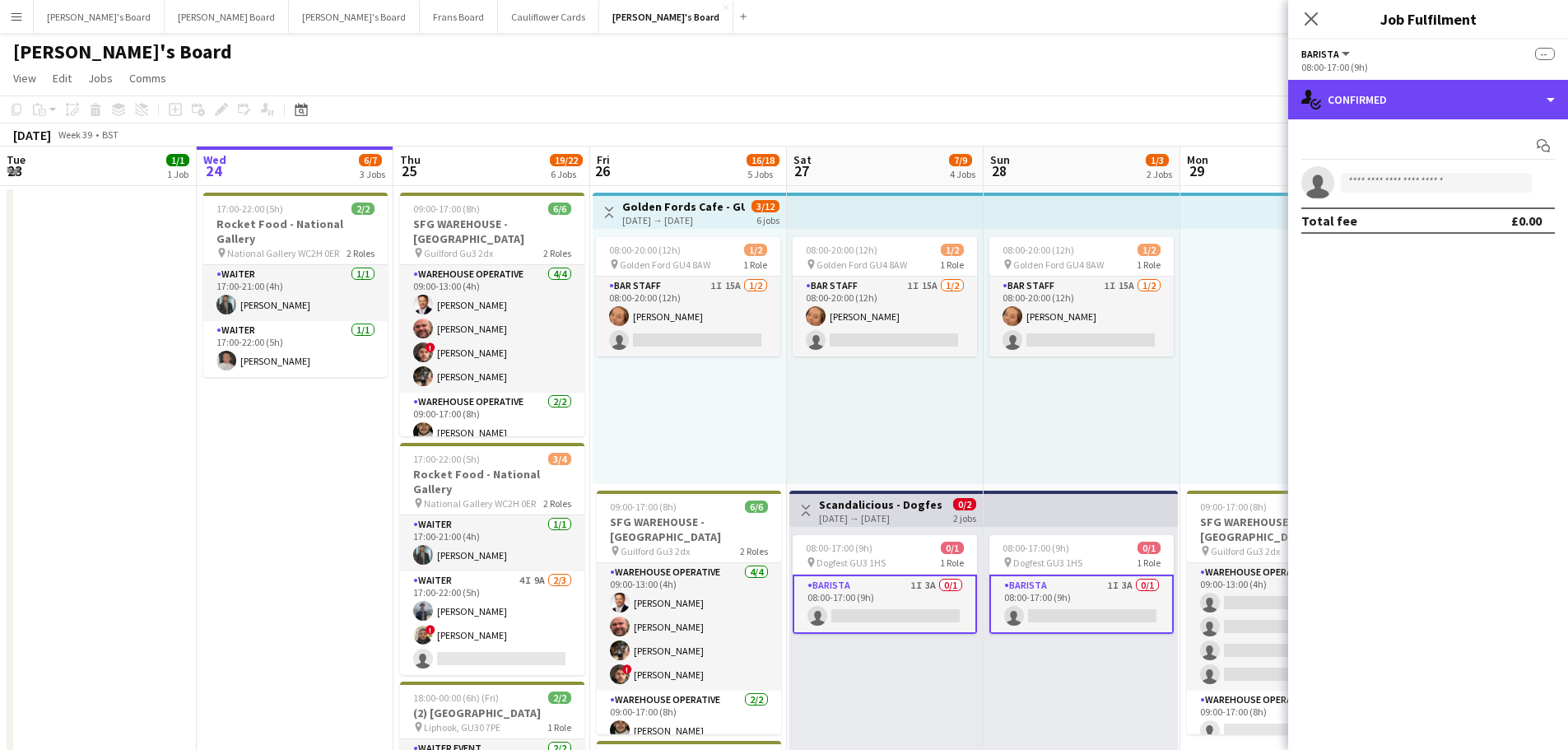
drag, startPoint x: 1388, startPoint y: 112, endPoint x: 1415, endPoint y: 150, distance: 46.6
click at [1387, 112] on div "single-neutral-actions-check-2 Confirmed" at bounding box center [1428, 99] width 280 height 40
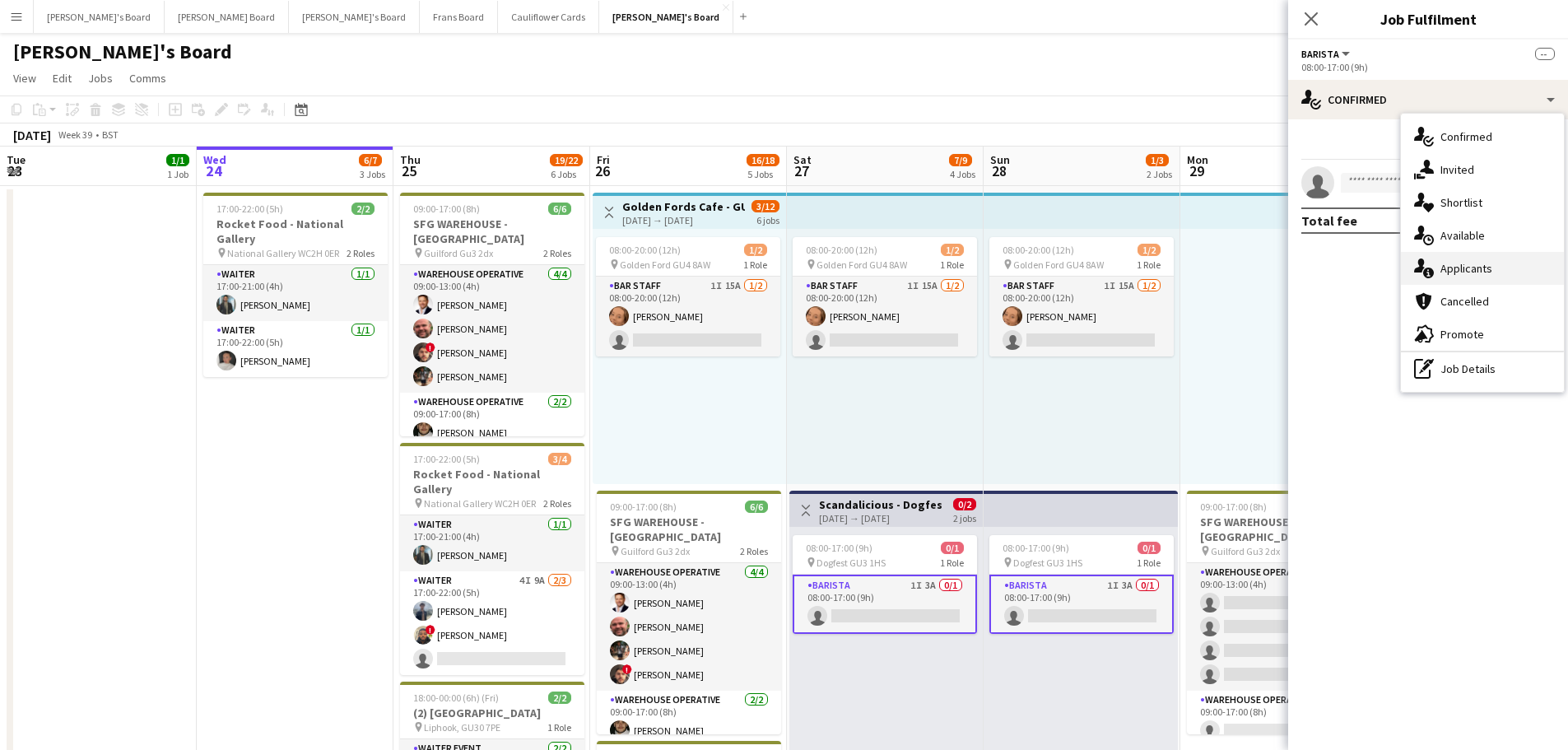
click at [1456, 283] on div "single-neutral-actions-information Applicants" at bounding box center [1483, 269] width 163 height 33
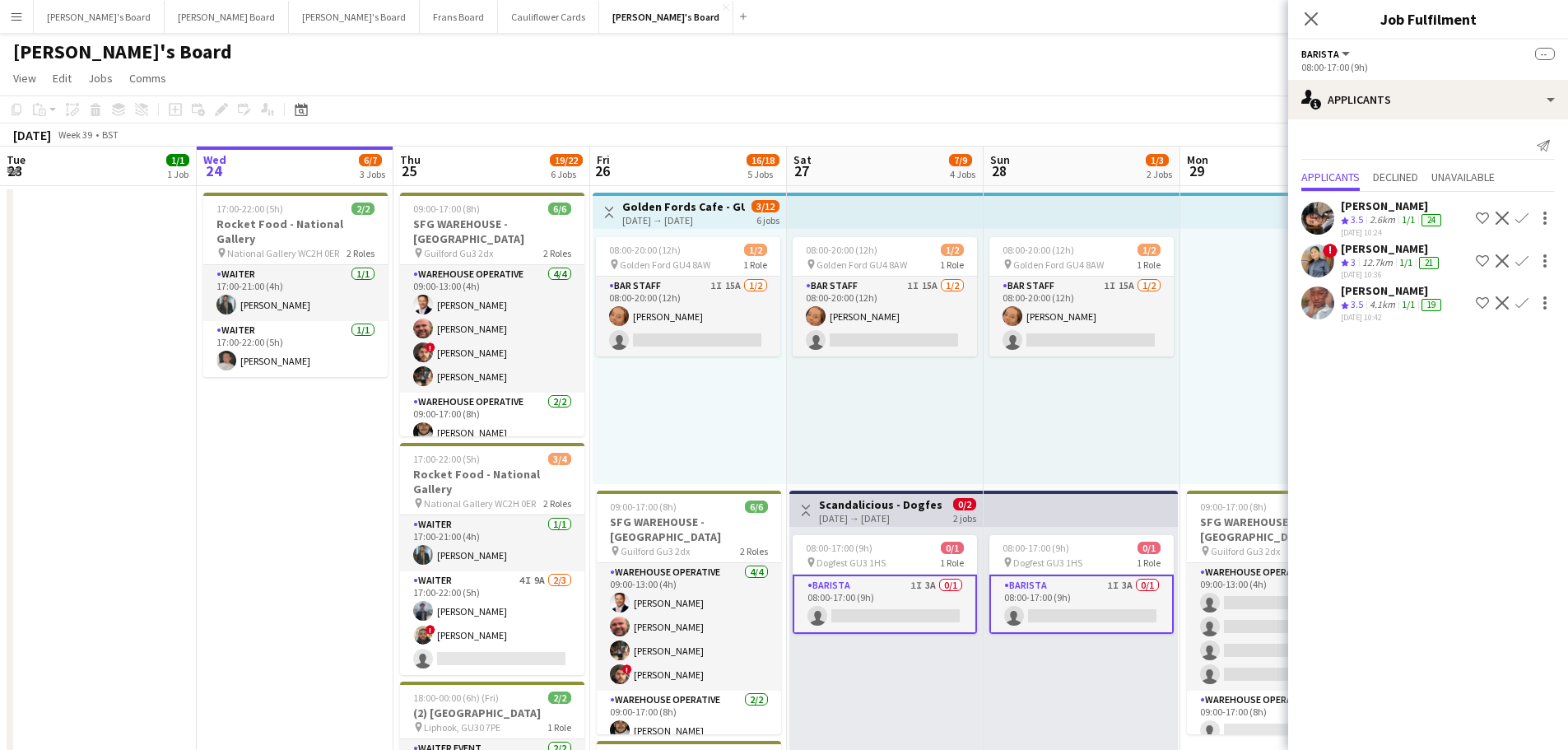
click at [1374, 227] on div "24-09-2025 10:24" at bounding box center [1392, 232] width 104 height 11
click at [1364, 274] on div "24-09-2025 10:36" at bounding box center [1392, 275] width 101 height 11
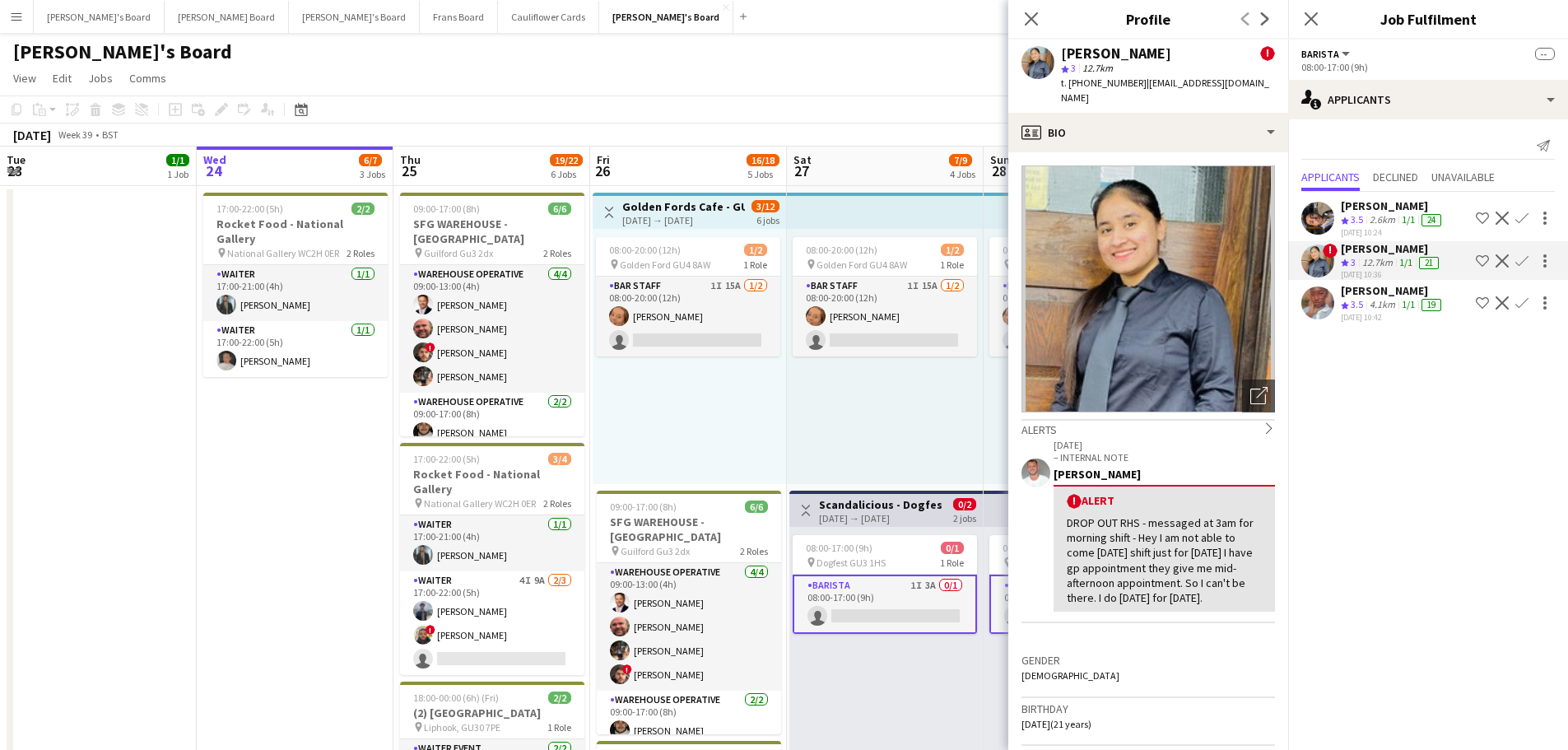
click at [1365, 319] on div "24-09-2025 10:42" at bounding box center [1392, 317] width 104 height 11
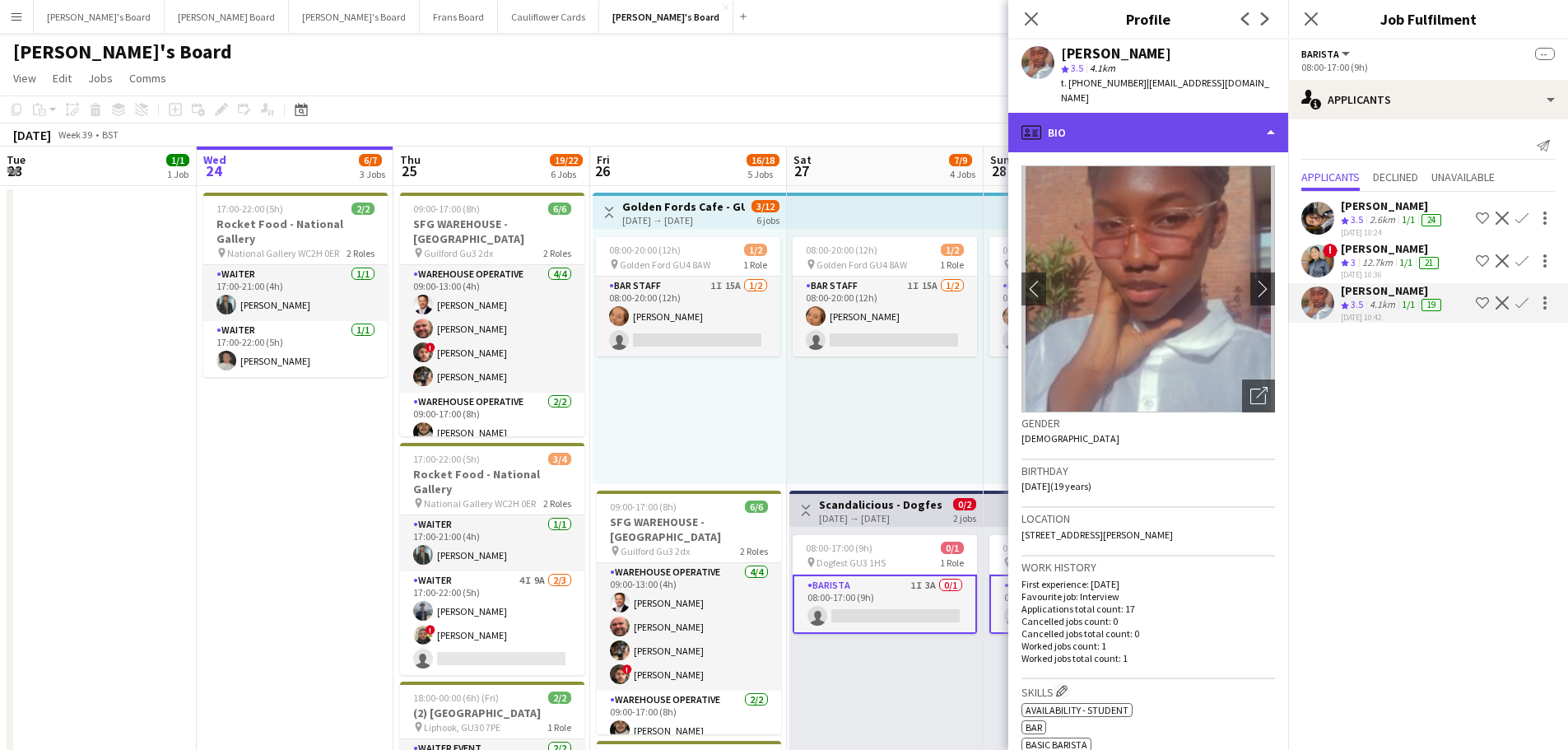
click at [1104, 127] on div "profile Bio" at bounding box center [1148, 132] width 280 height 40
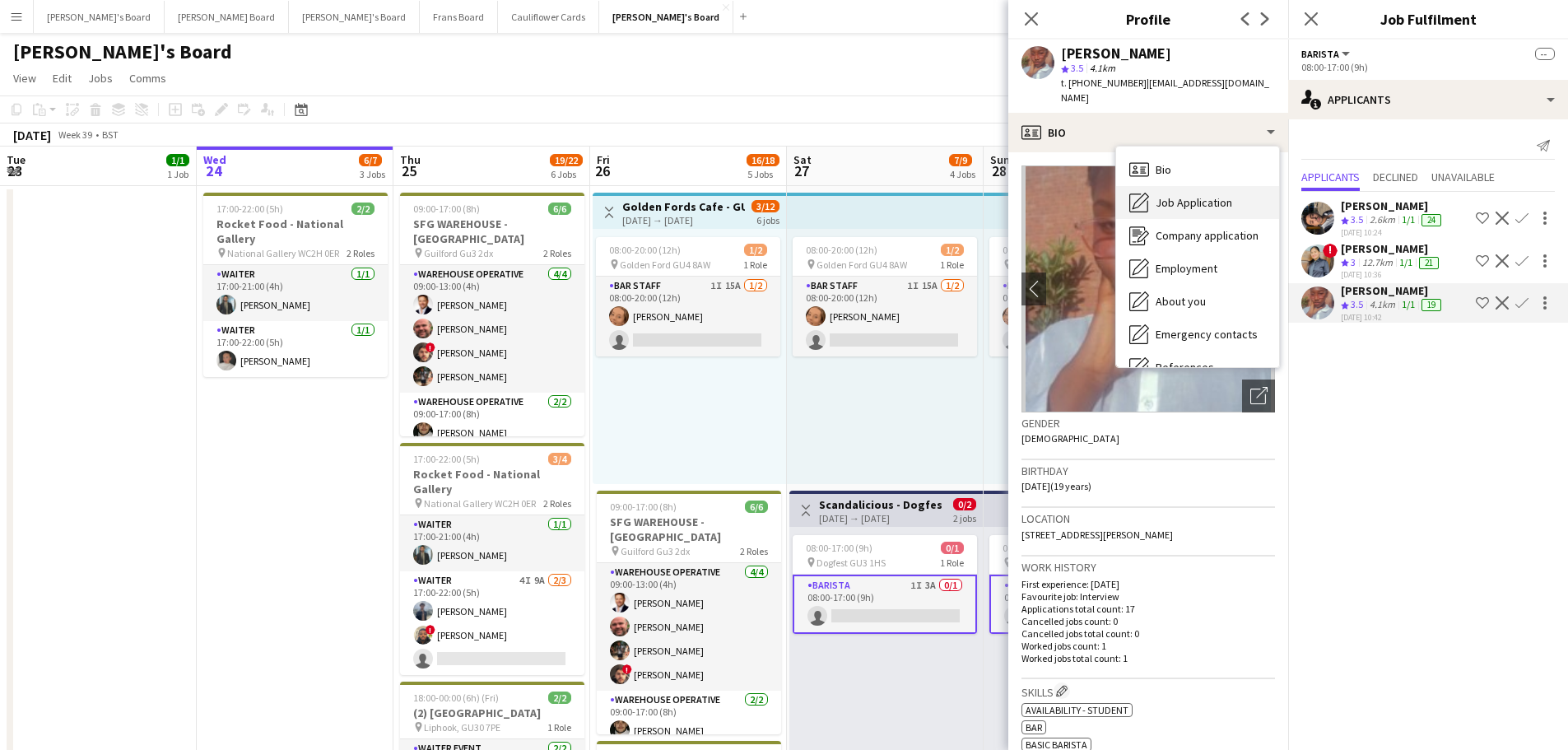
click at [1193, 195] on span "Job Application" at bounding box center [1194, 202] width 77 height 15
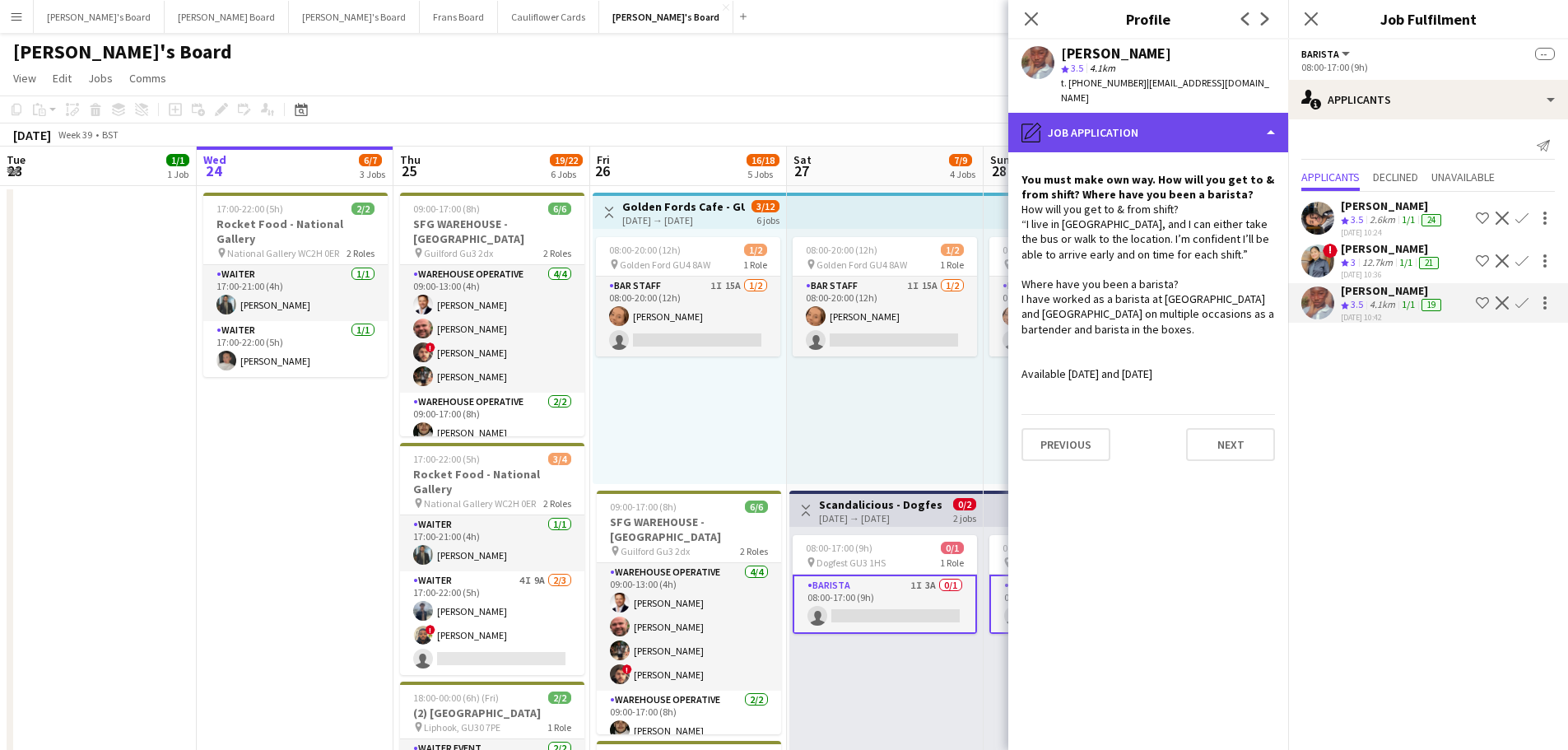
click at [1142, 115] on div "pencil4 Job Application" at bounding box center [1148, 132] width 280 height 40
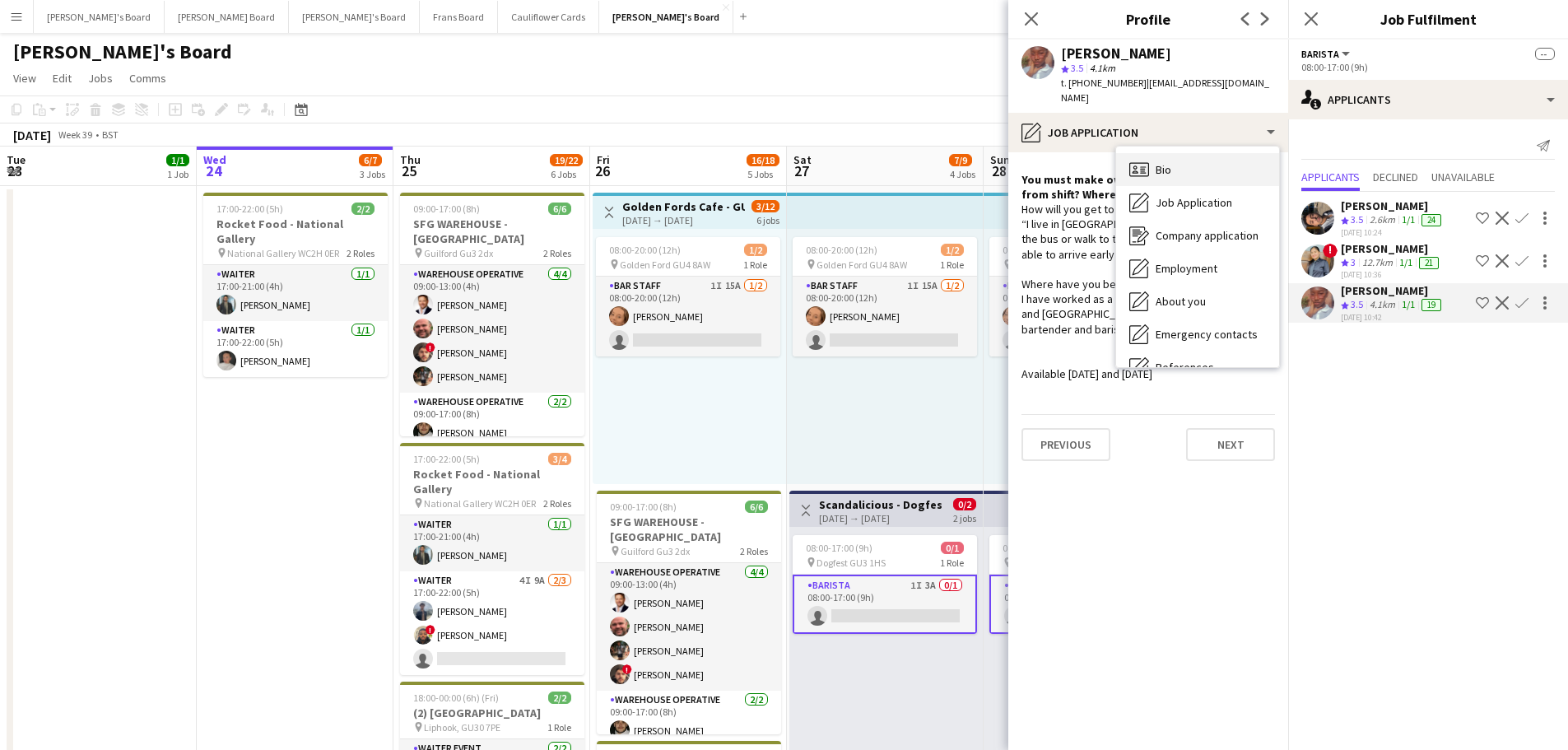
click at [1168, 162] on span "Bio" at bounding box center [1164, 169] width 16 height 15
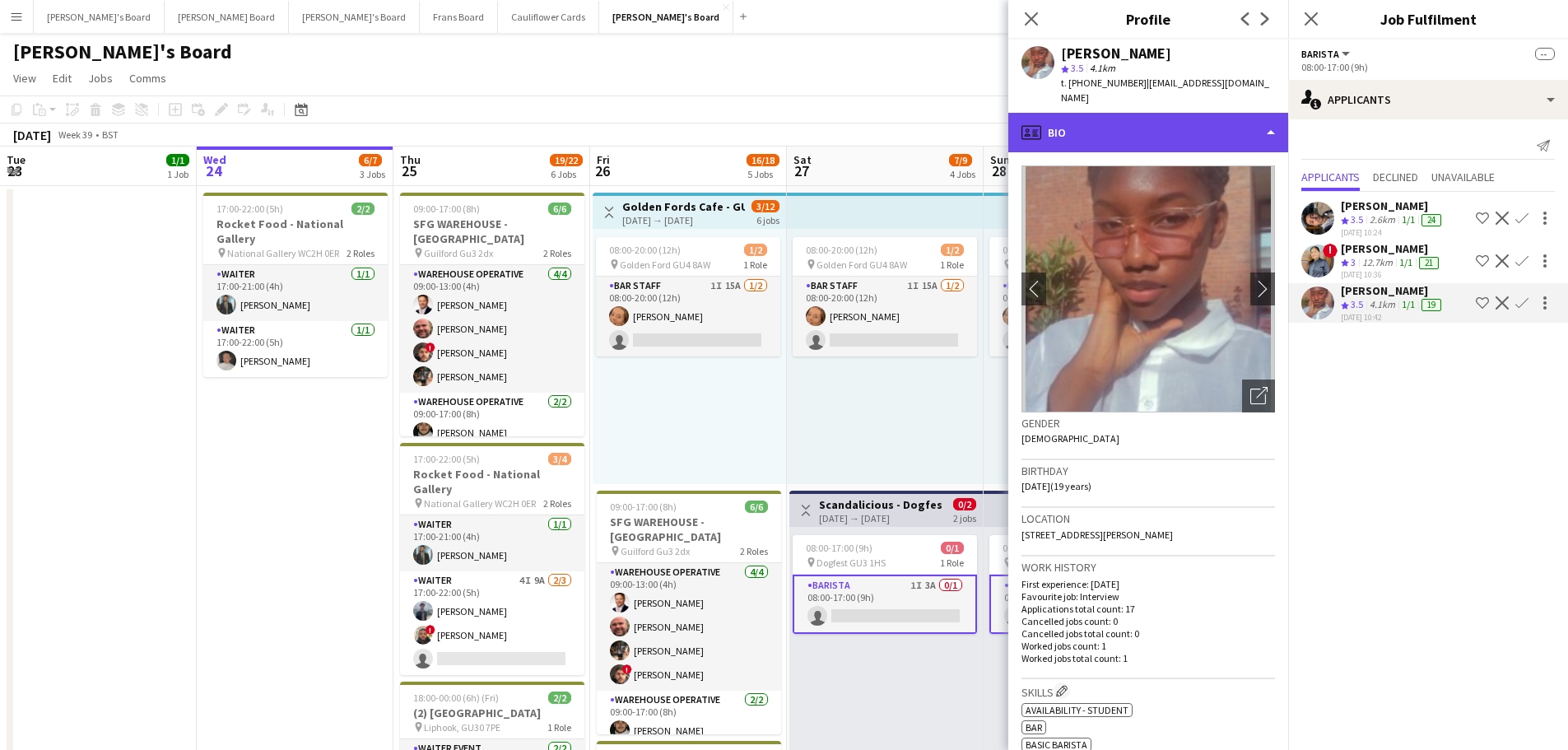
click at [1159, 127] on div "profile Bio" at bounding box center [1148, 132] width 280 height 40
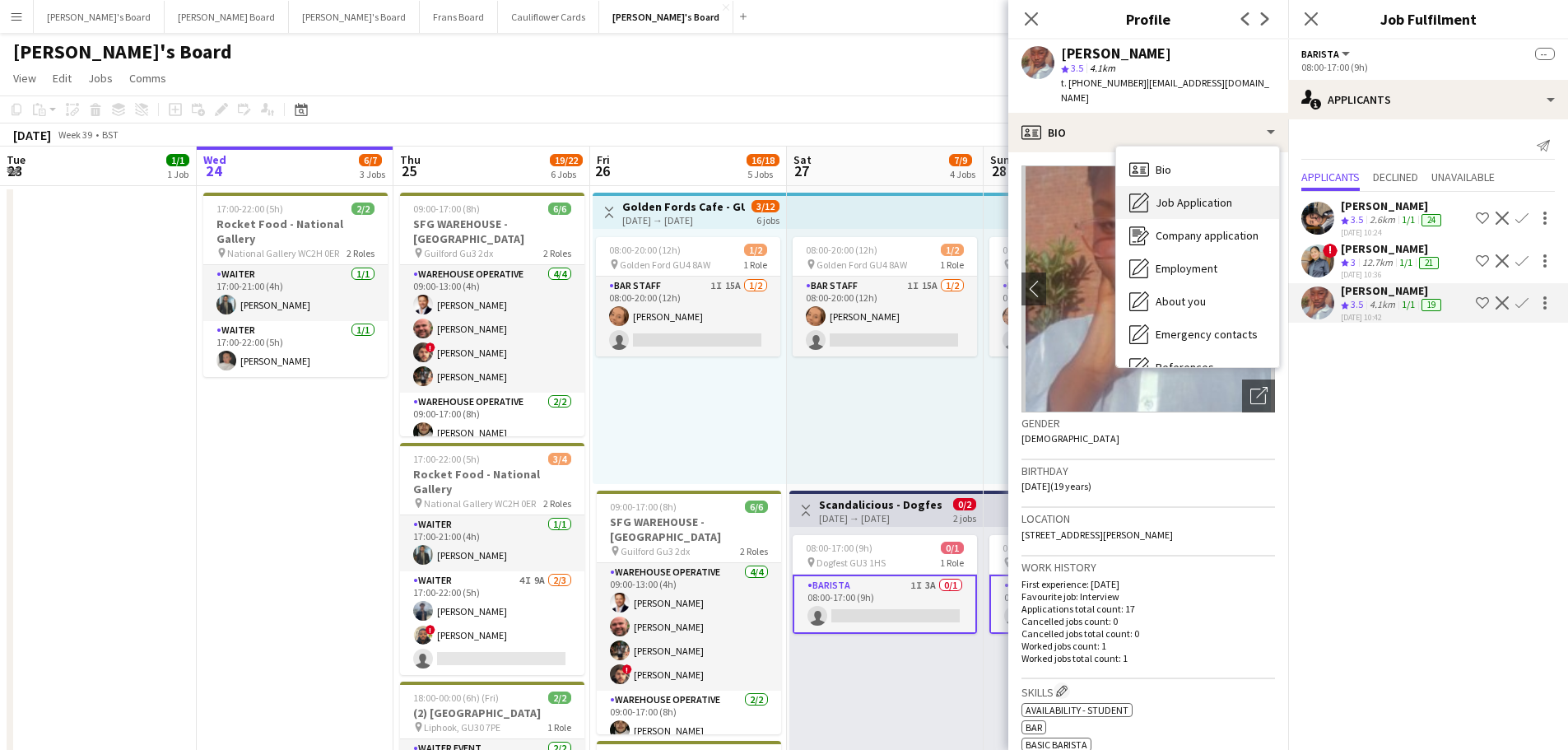
click at [1200, 197] on div "Job Application Job Application" at bounding box center [1198, 203] width 163 height 33
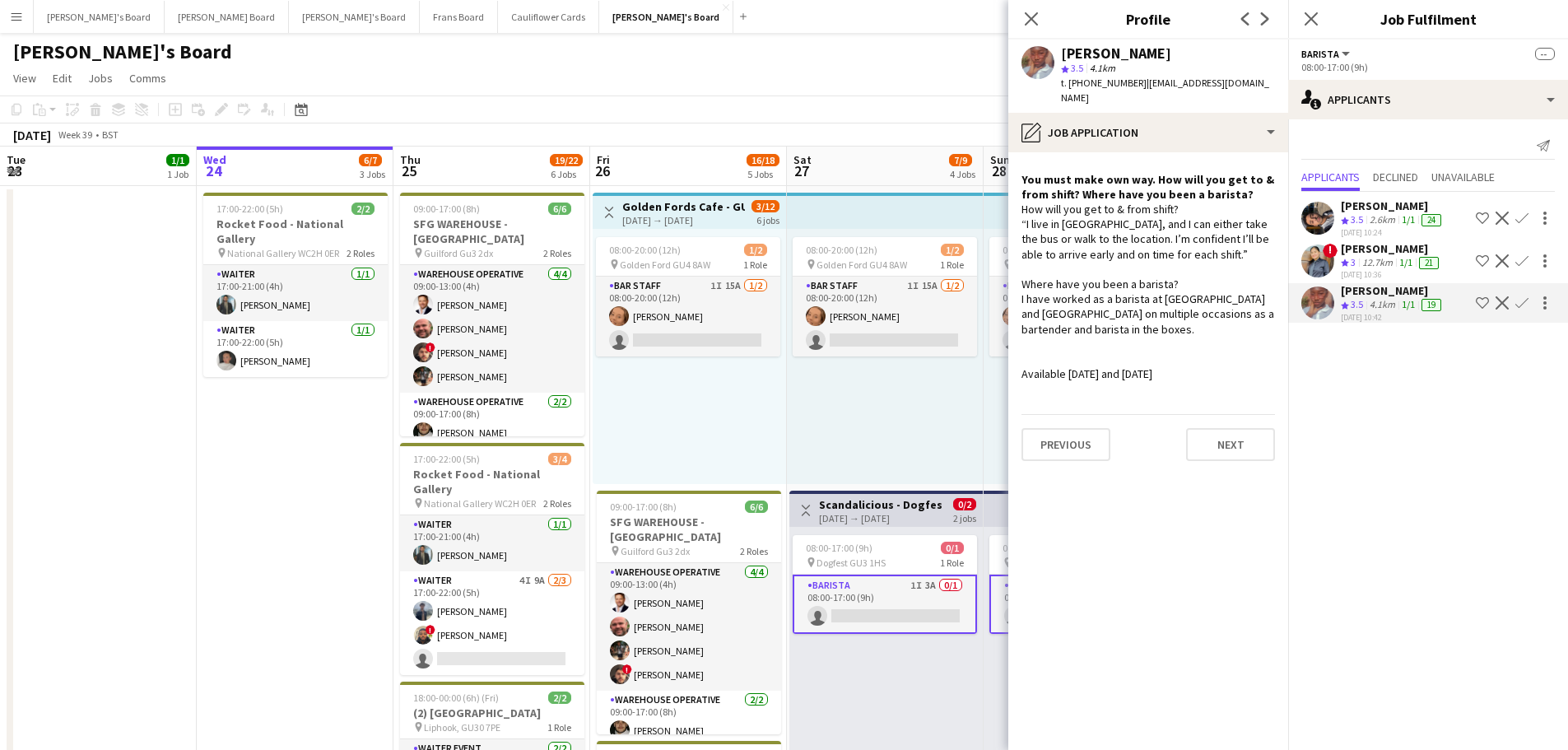
click at [1381, 259] on div "12.7km" at bounding box center [1378, 263] width 37 height 14
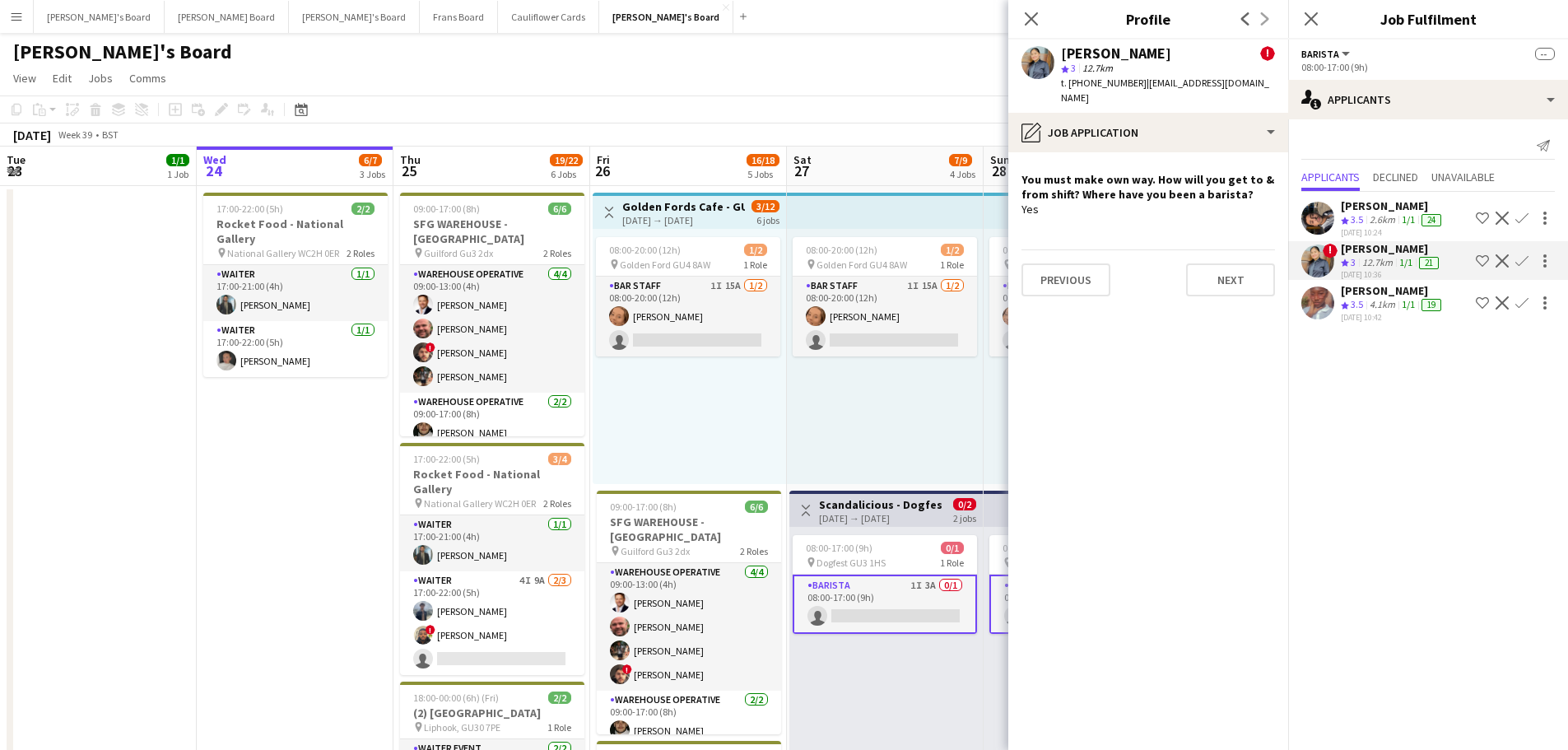
click at [1372, 221] on div "2.6km" at bounding box center [1382, 220] width 32 height 14
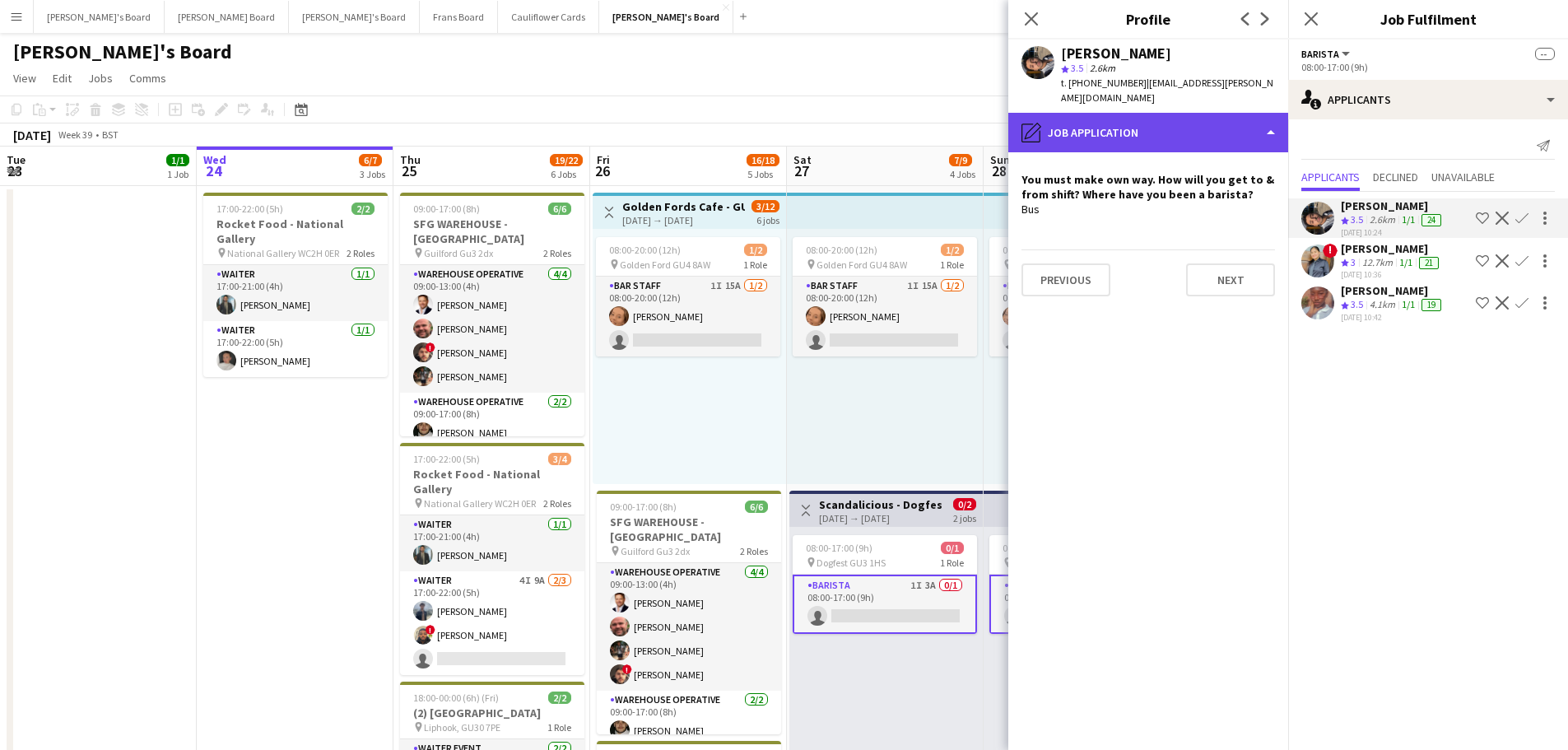
click at [1174, 120] on div "pencil4 Job Application" at bounding box center [1148, 132] width 280 height 40
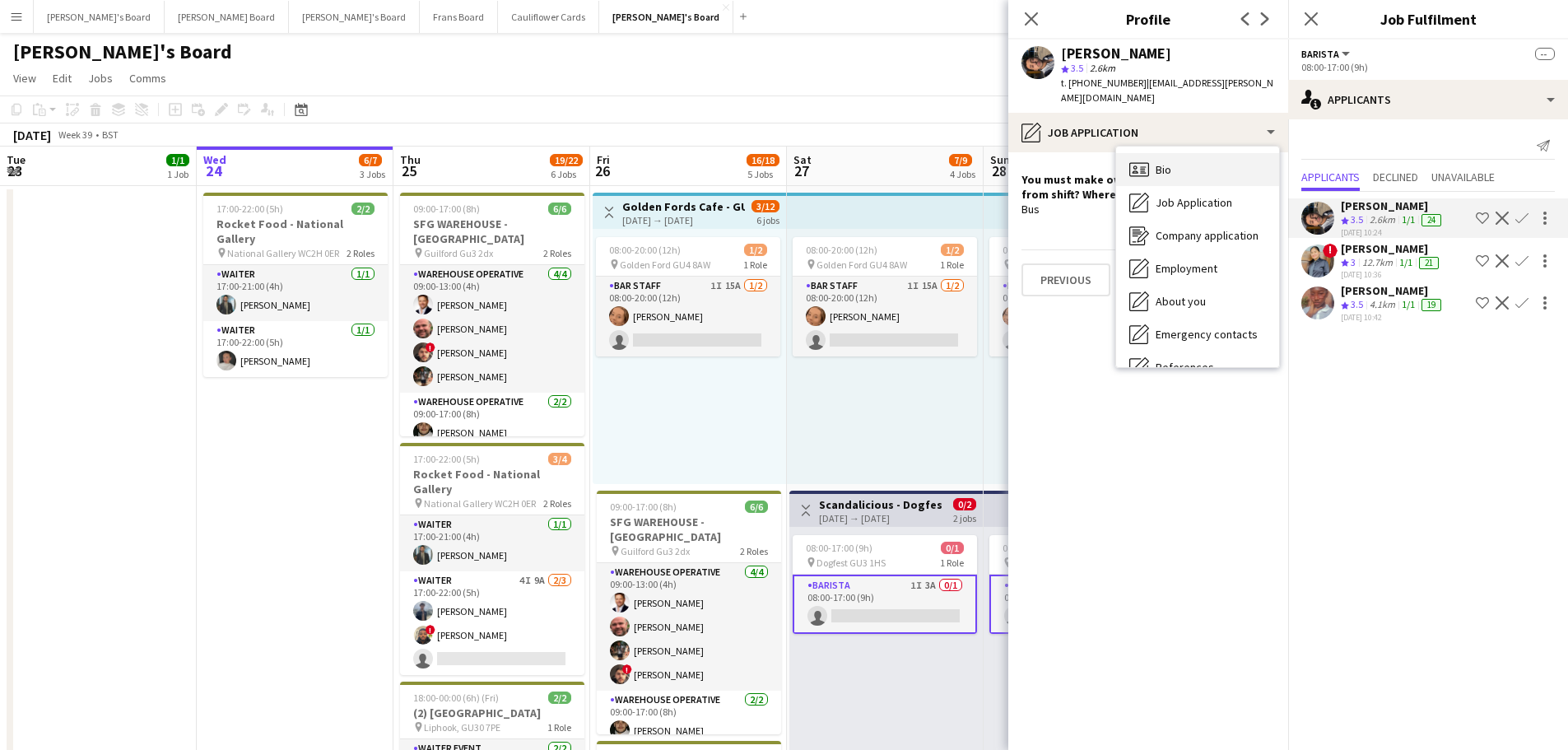
click at [1177, 178] on div "Bio Bio" at bounding box center [1198, 170] width 163 height 33
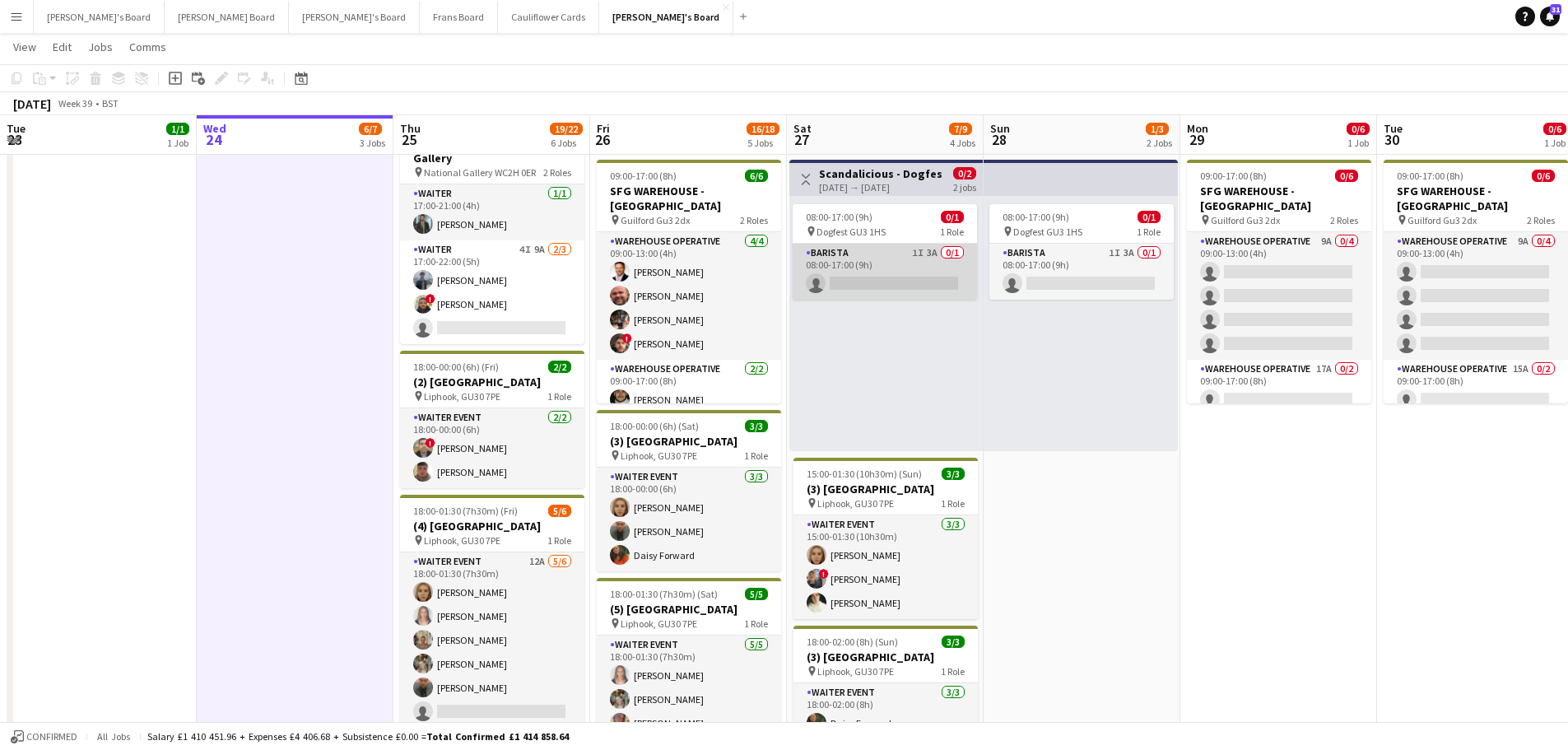
scroll to position [0, 392]
click at [910, 265] on app-card-role "Barista 1I 3A 0/1 08:00-17:00 (9h) single-neutral-actions" at bounding box center [886, 272] width 184 height 56
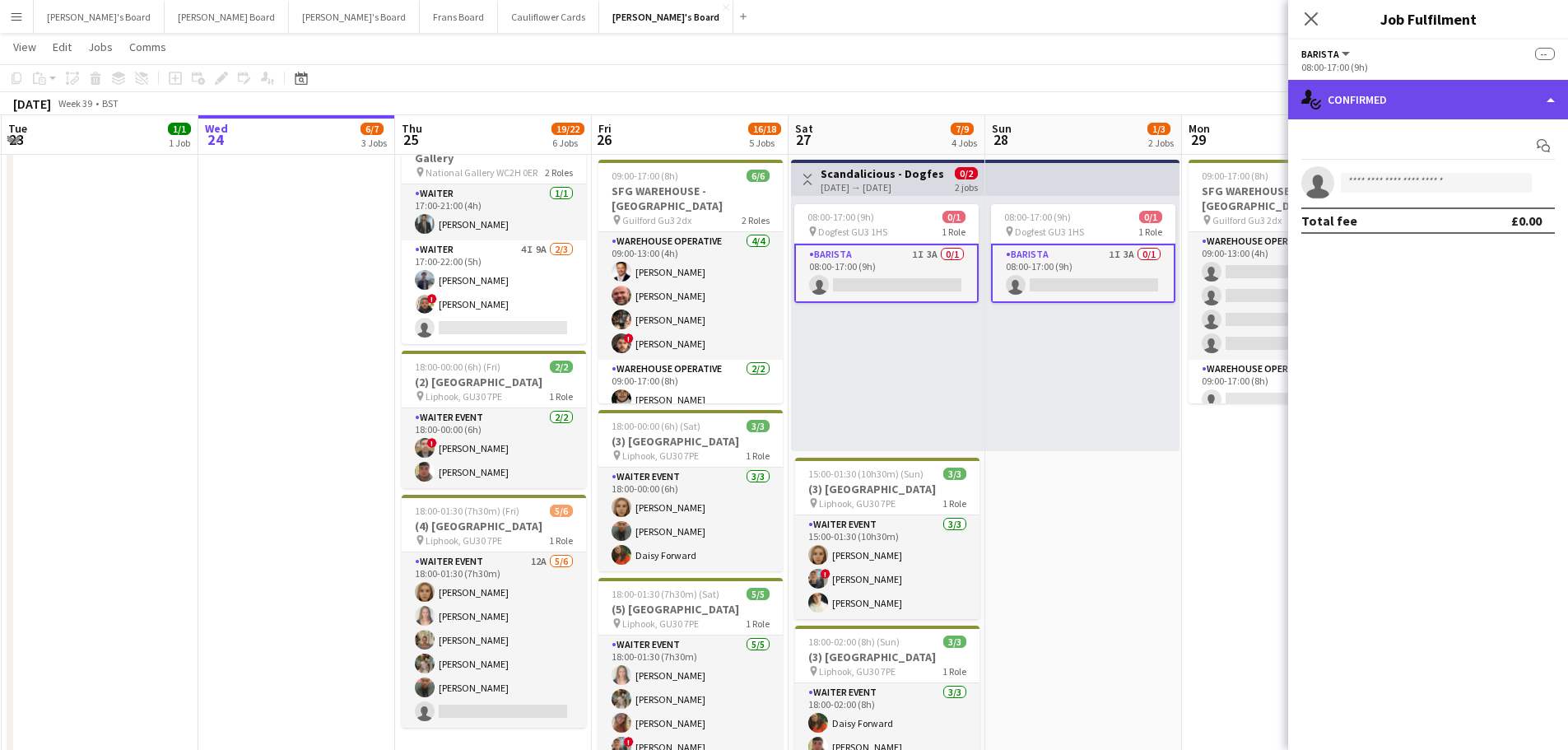
click at [1477, 98] on div "single-neutral-actions-check-2 Confirmed" at bounding box center [1428, 99] width 280 height 40
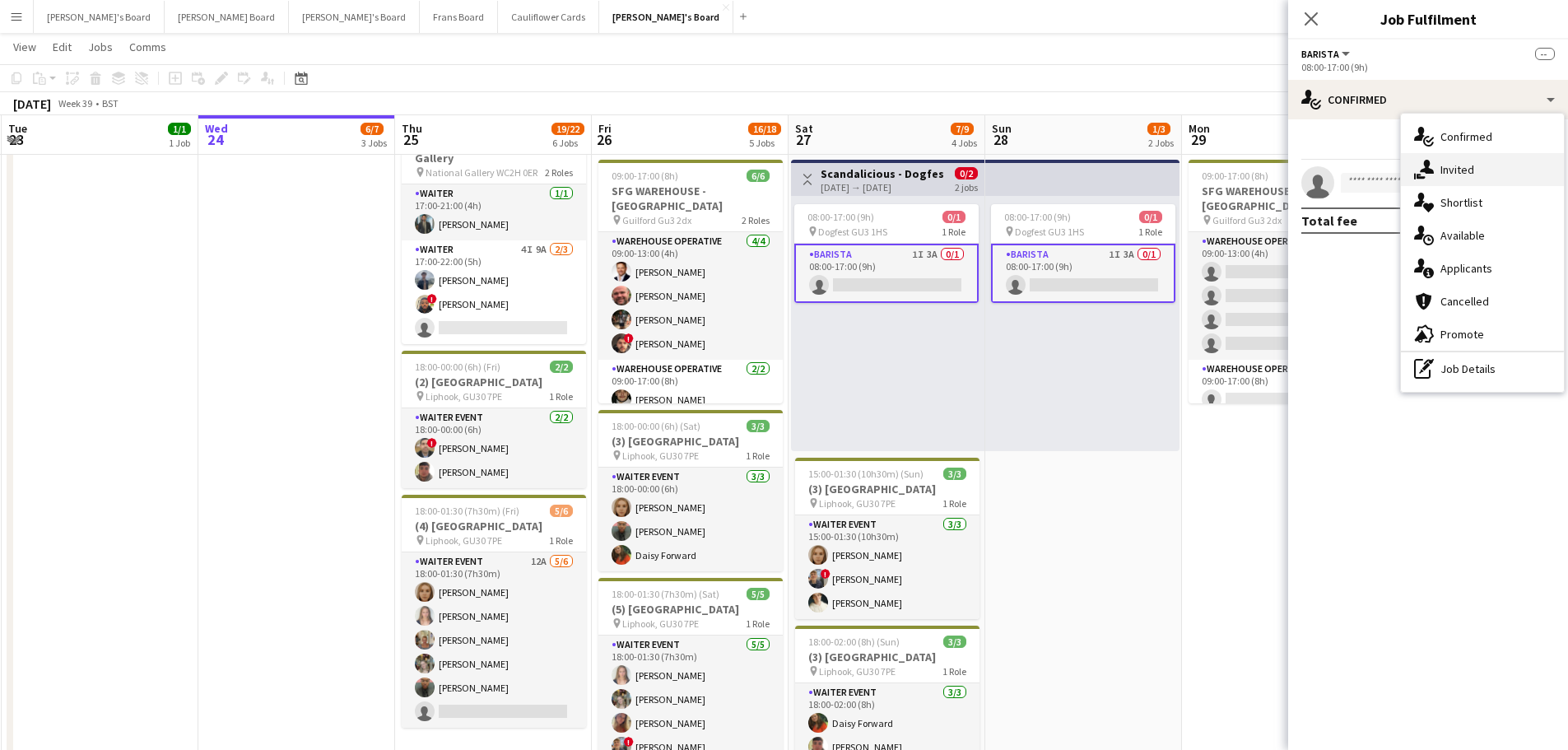
click at [1457, 178] on div "single-neutral-actions-share-1 Invited" at bounding box center [1483, 170] width 163 height 33
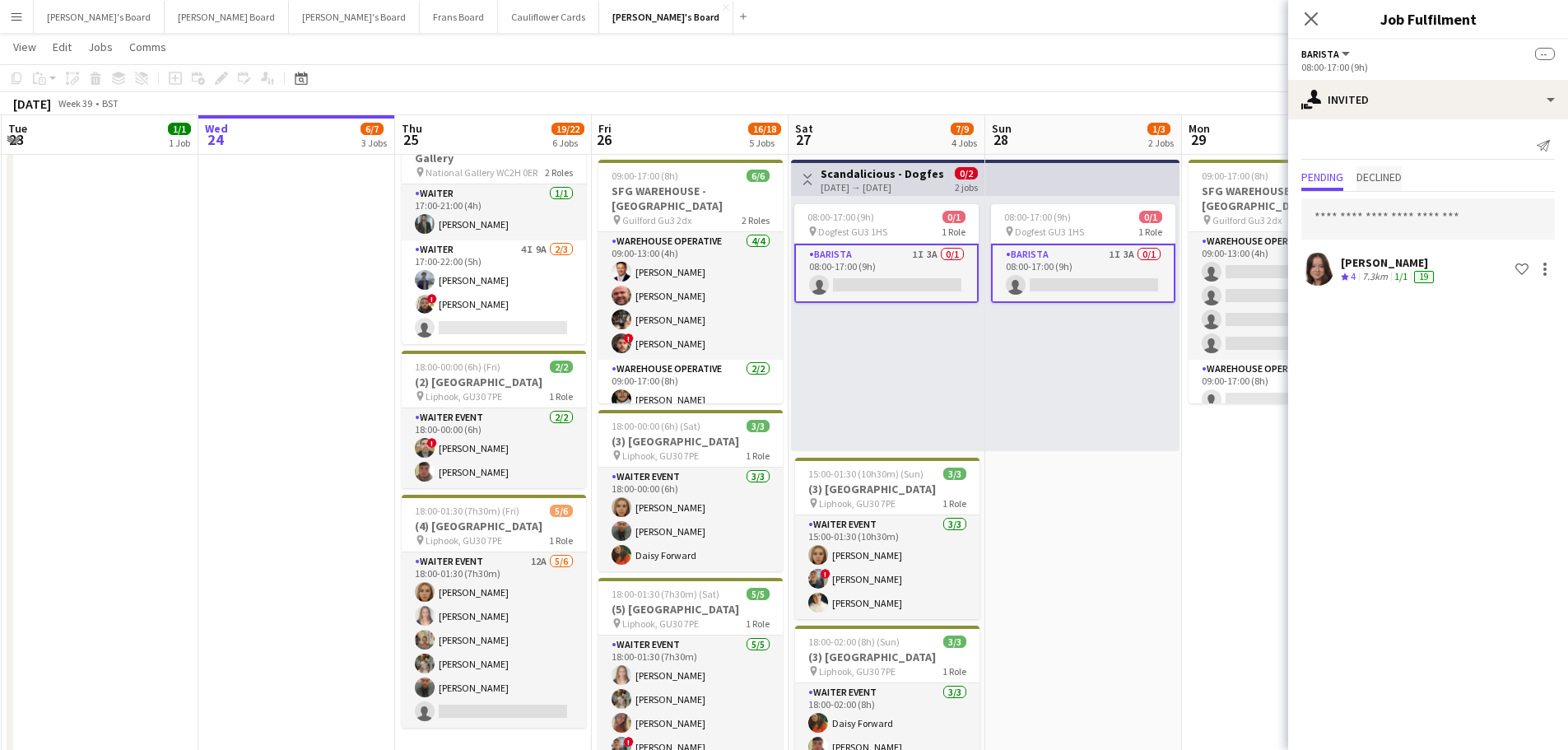
click at [1384, 179] on span "Declined" at bounding box center [1379, 178] width 46 height 12
click at [1197, 634] on app-date-cell "09:00-17:00 (8h) 0/6 SFG WAREHOUSE - GUILDFORD pin Guilford Gu3 2dx 2 Roles War…" at bounding box center [1280, 455] width 197 height 1200
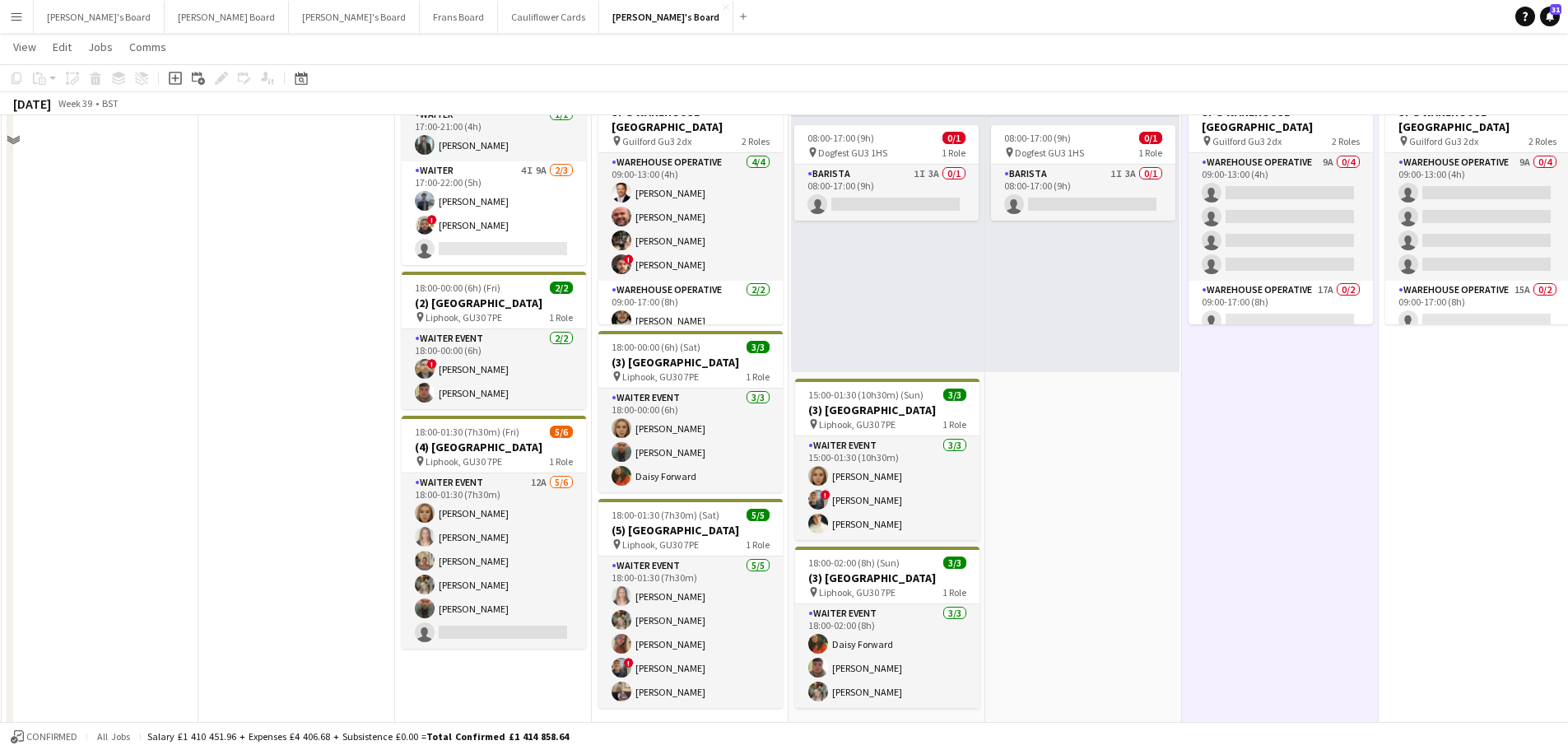
scroll to position [330, 0]
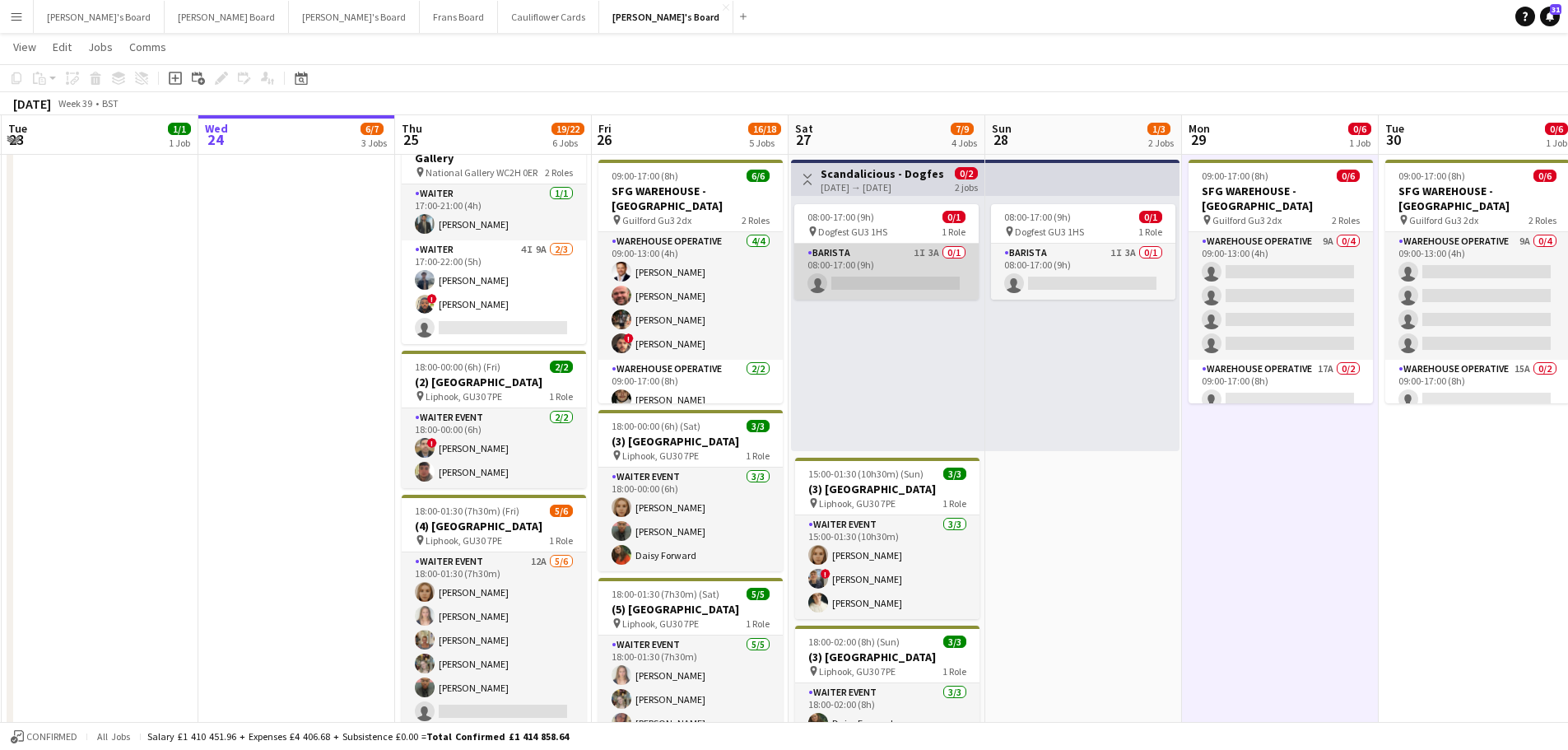
click at [928, 253] on app-card-role "Barista 1I 3A 0/1 08:00-17:00 (9h) single-neutral-actions" at bounding box center [886, 272] width 184 height 56
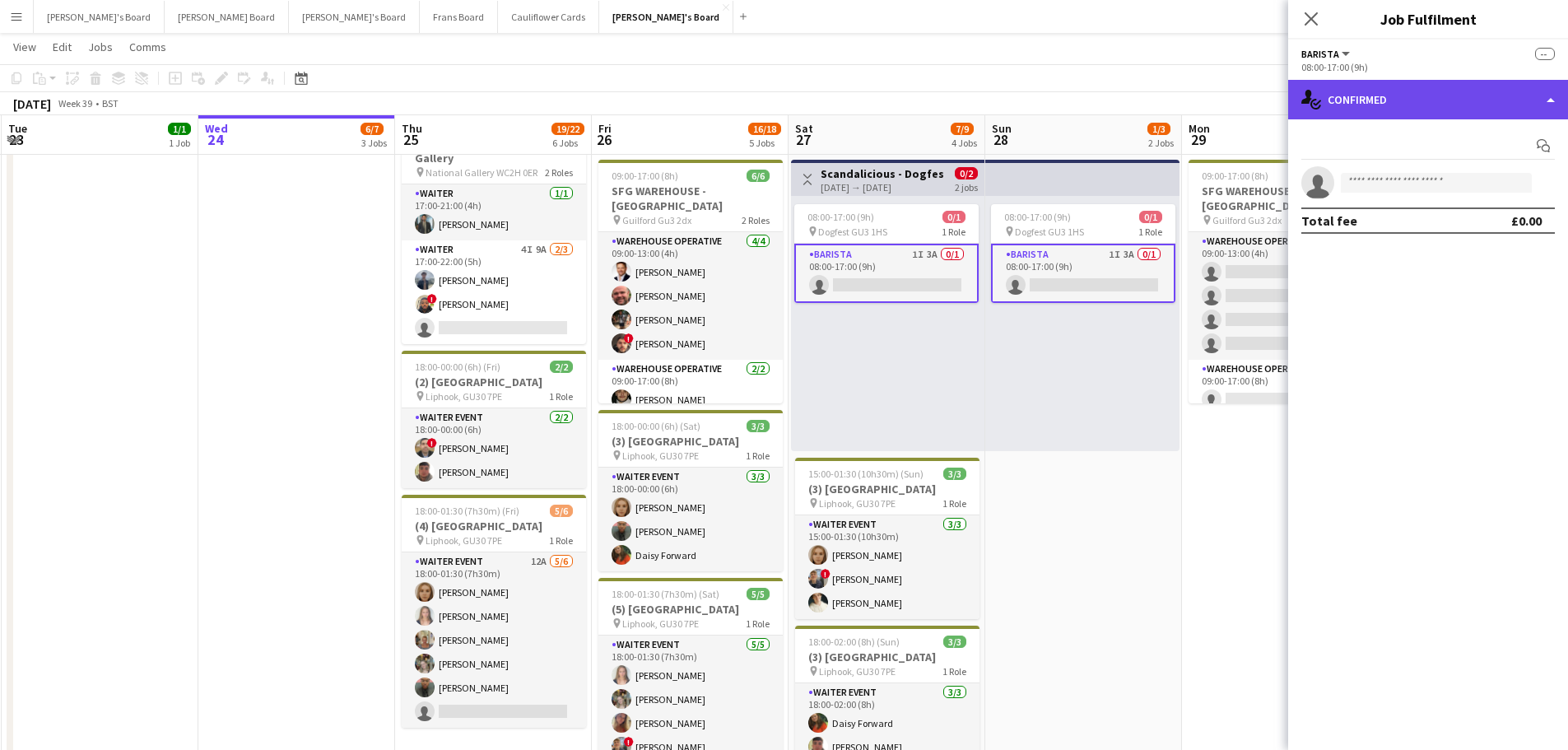
click at [1356, 82] on div "single-neutral-actions-check-2 Confirmed" at bounding box center [1428, 99] width 280 height 40
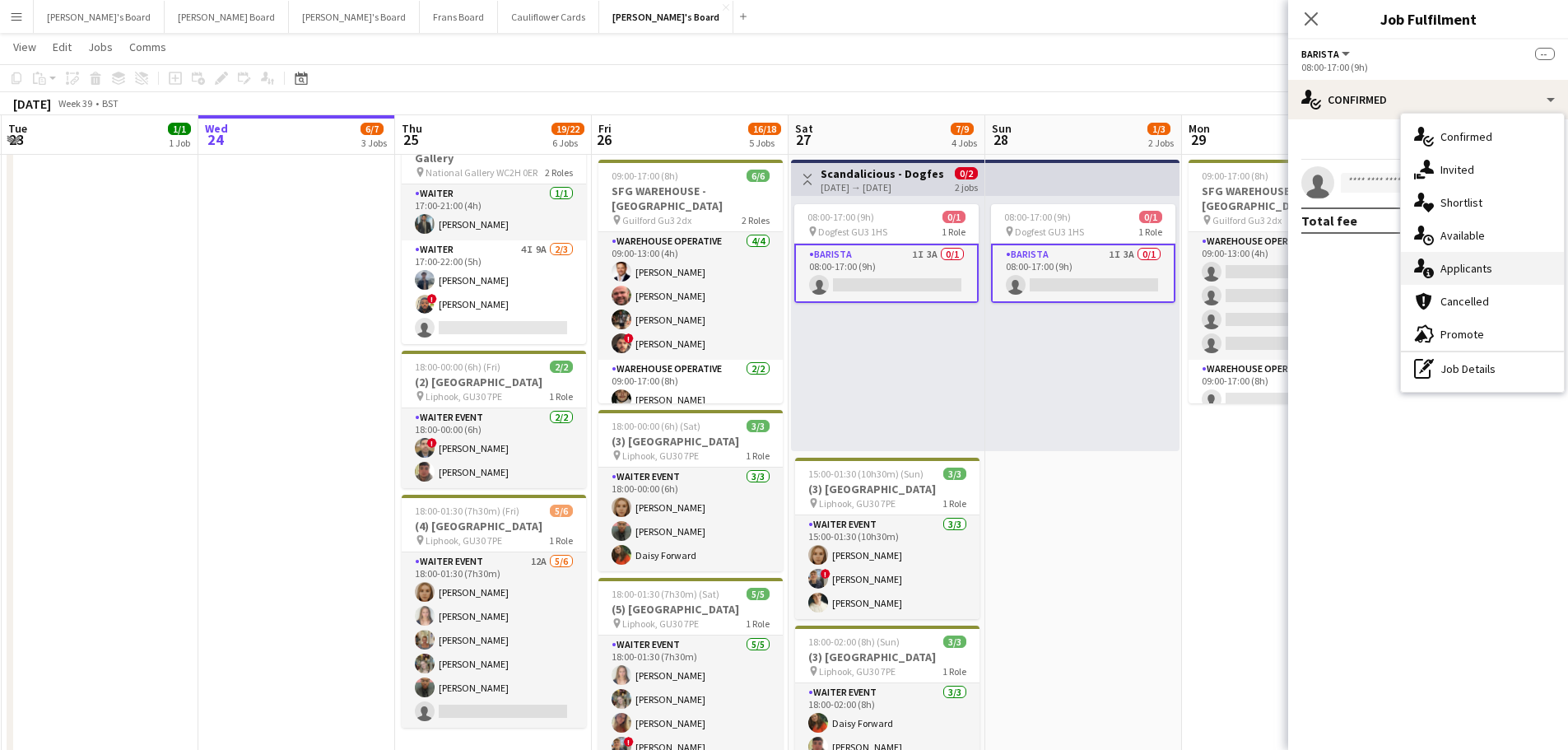
click at [1486, 269] on span "Applicants" at bounding box center [1466, 268] width 51 height 15
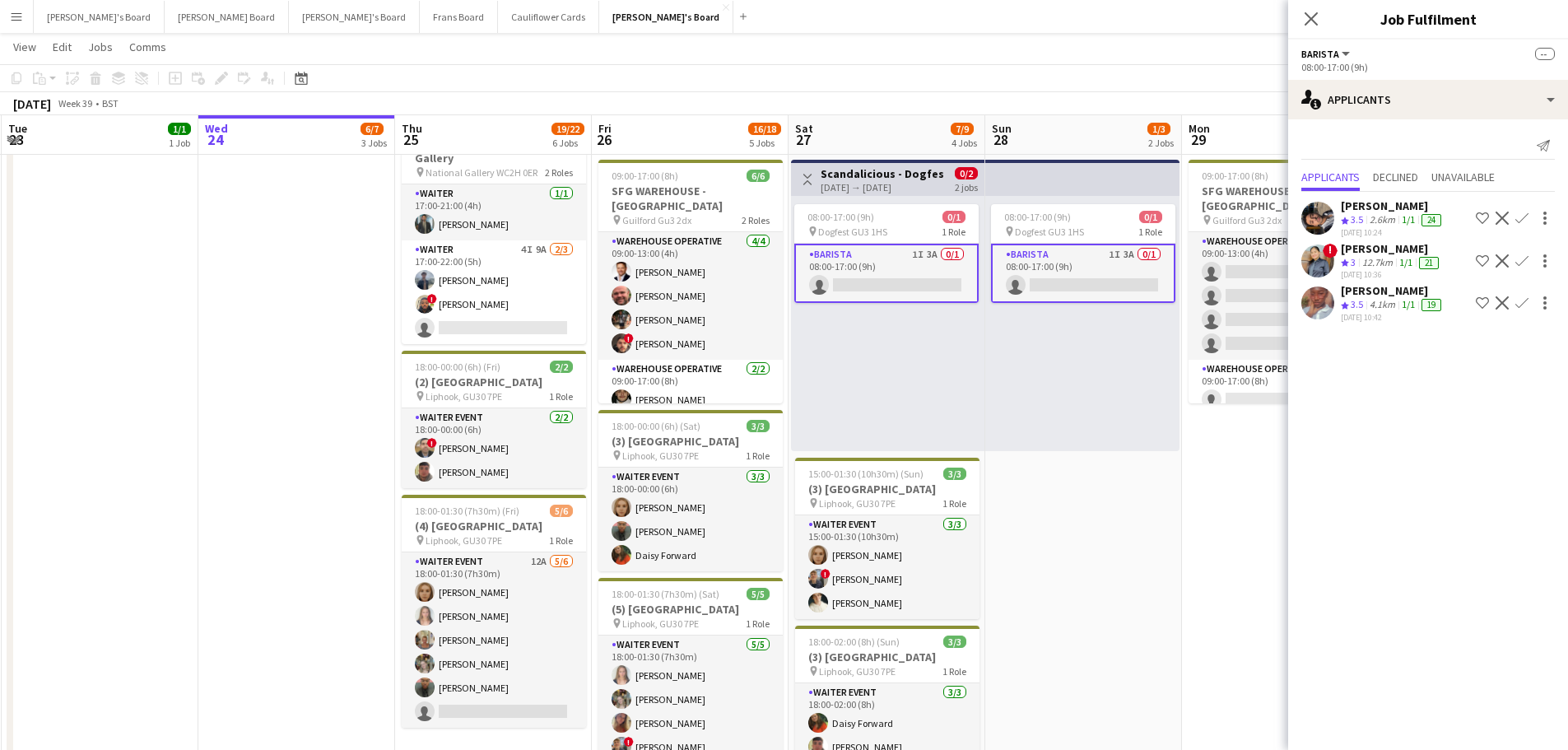
click at [978, 423] on div "08:00-17:00 (9h) 0/1 pin Dogfest GU3 1HS 1 Role Barista 1I 3A 0/1 08:00-17:00 (…" at bounding box center [888, 323] width 194 height 255
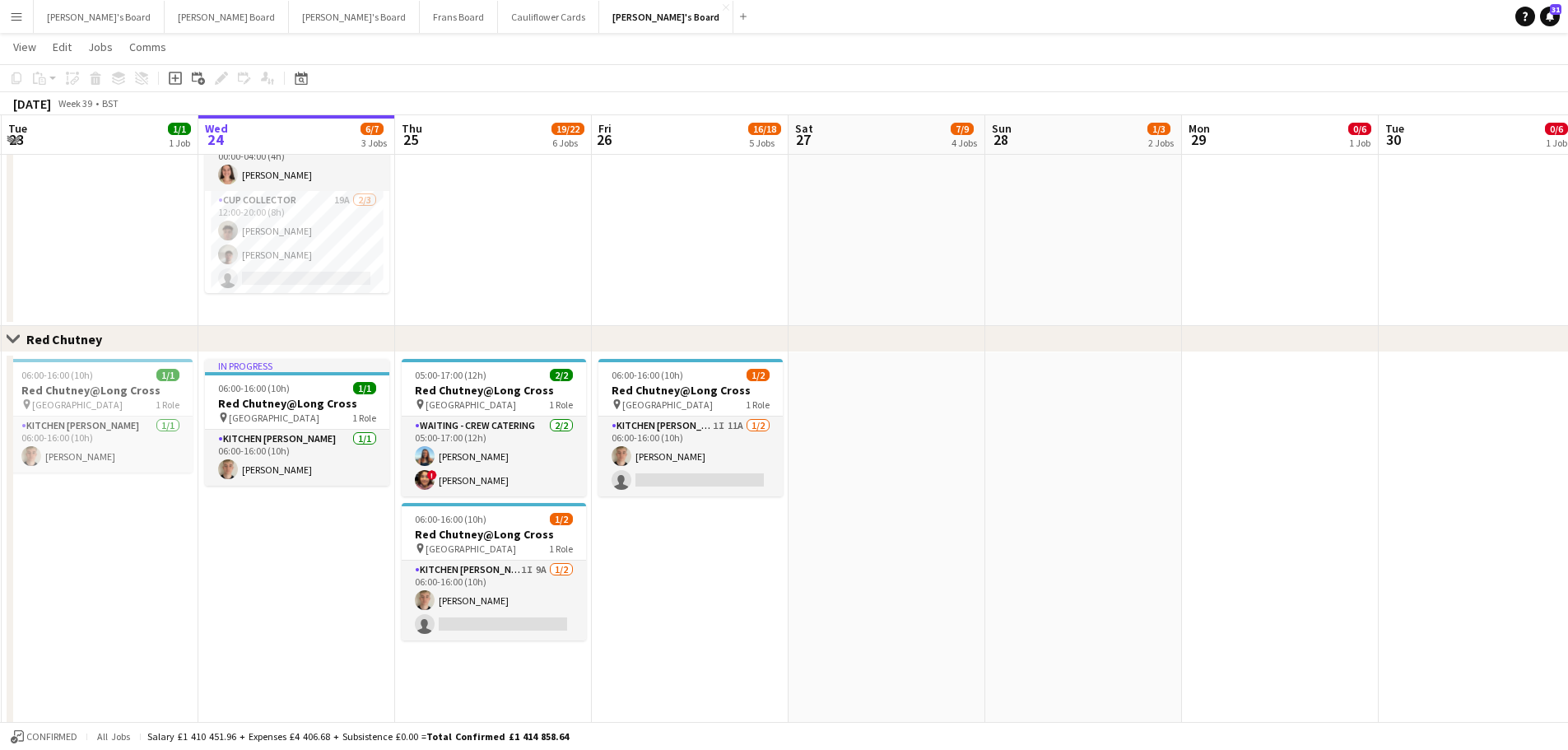
scroll to position [1565, 0]
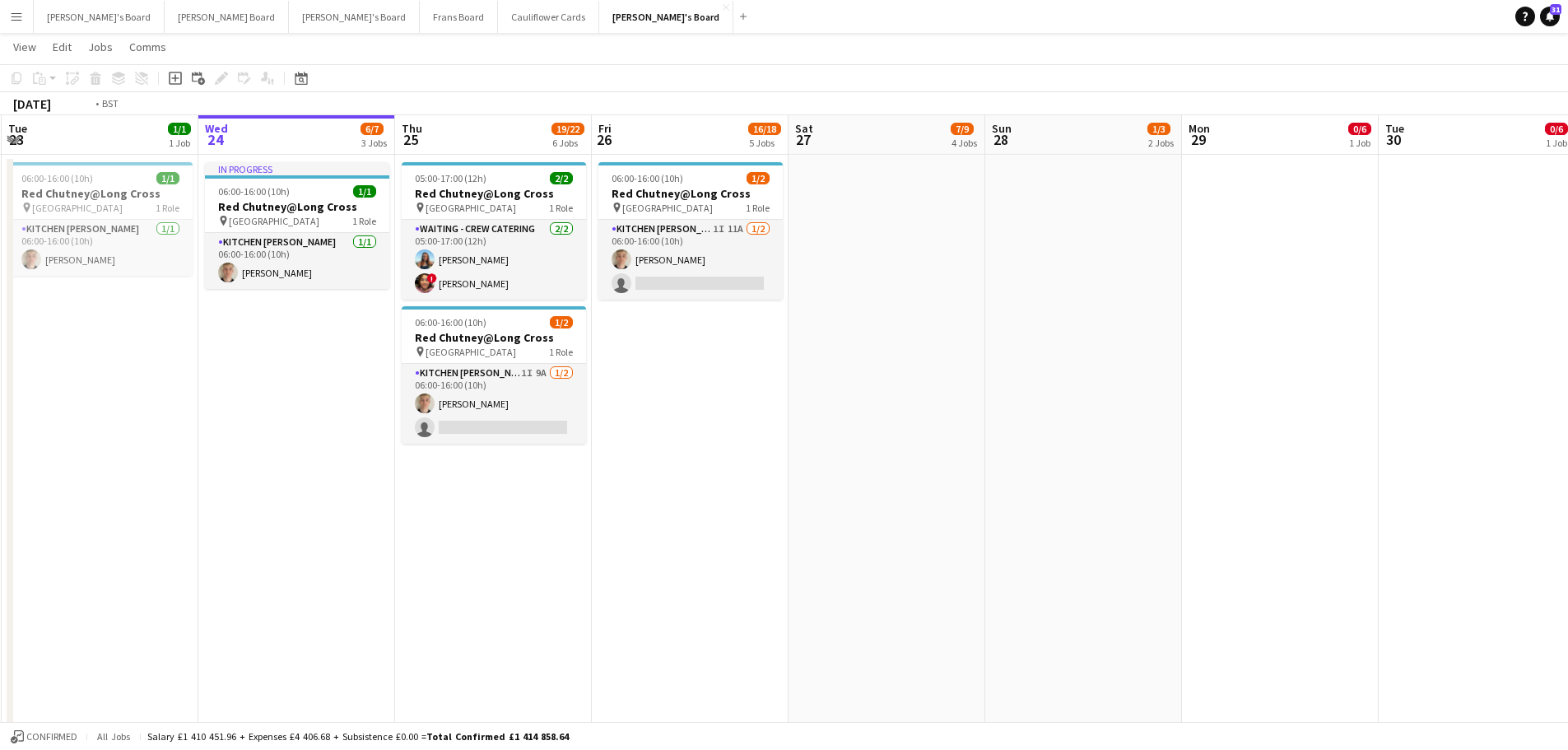
drag, startPoint x: 542, startPoint y: 476, endPoint x: 952, endPoint y: 499, distance: 410.6
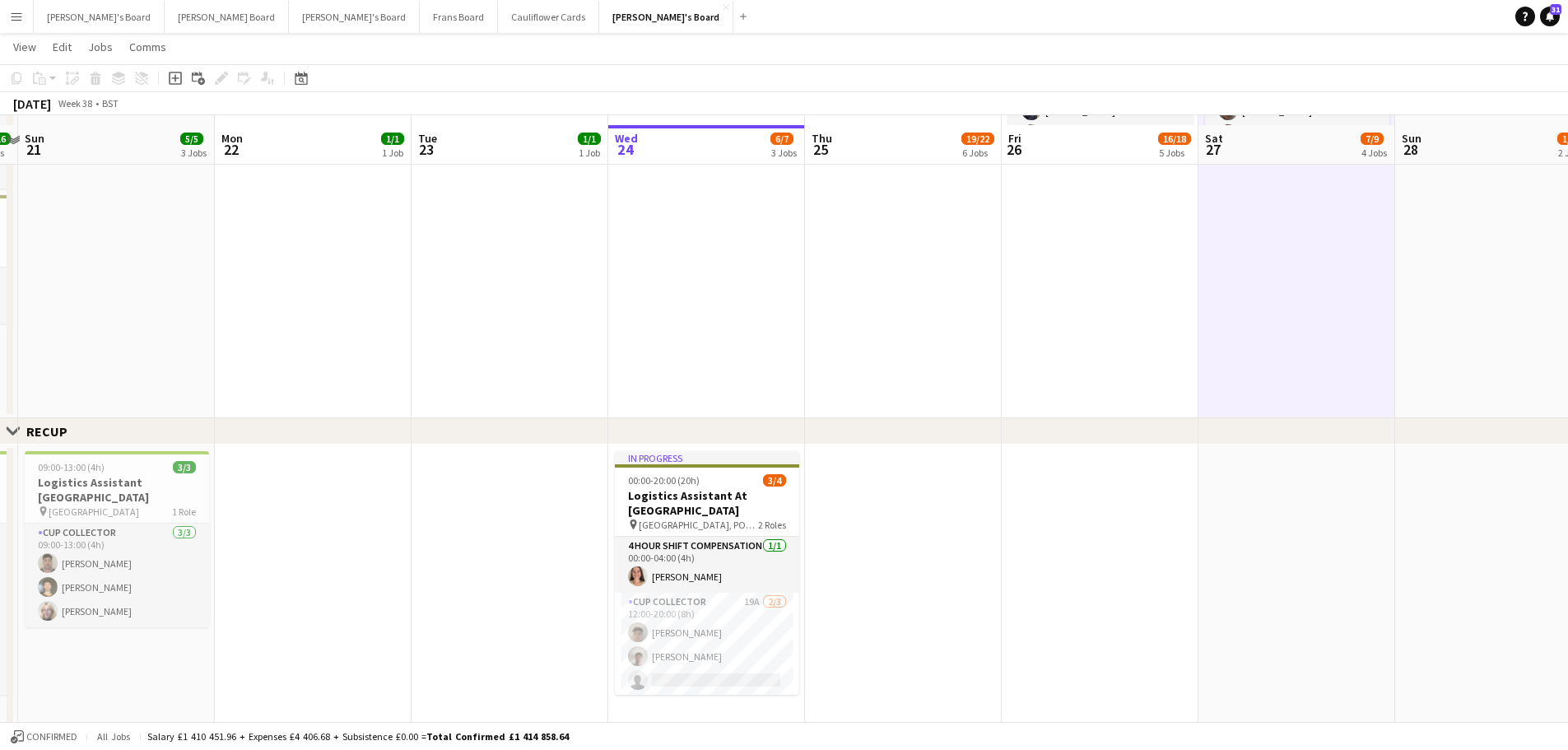
scroll to position [989, 0]
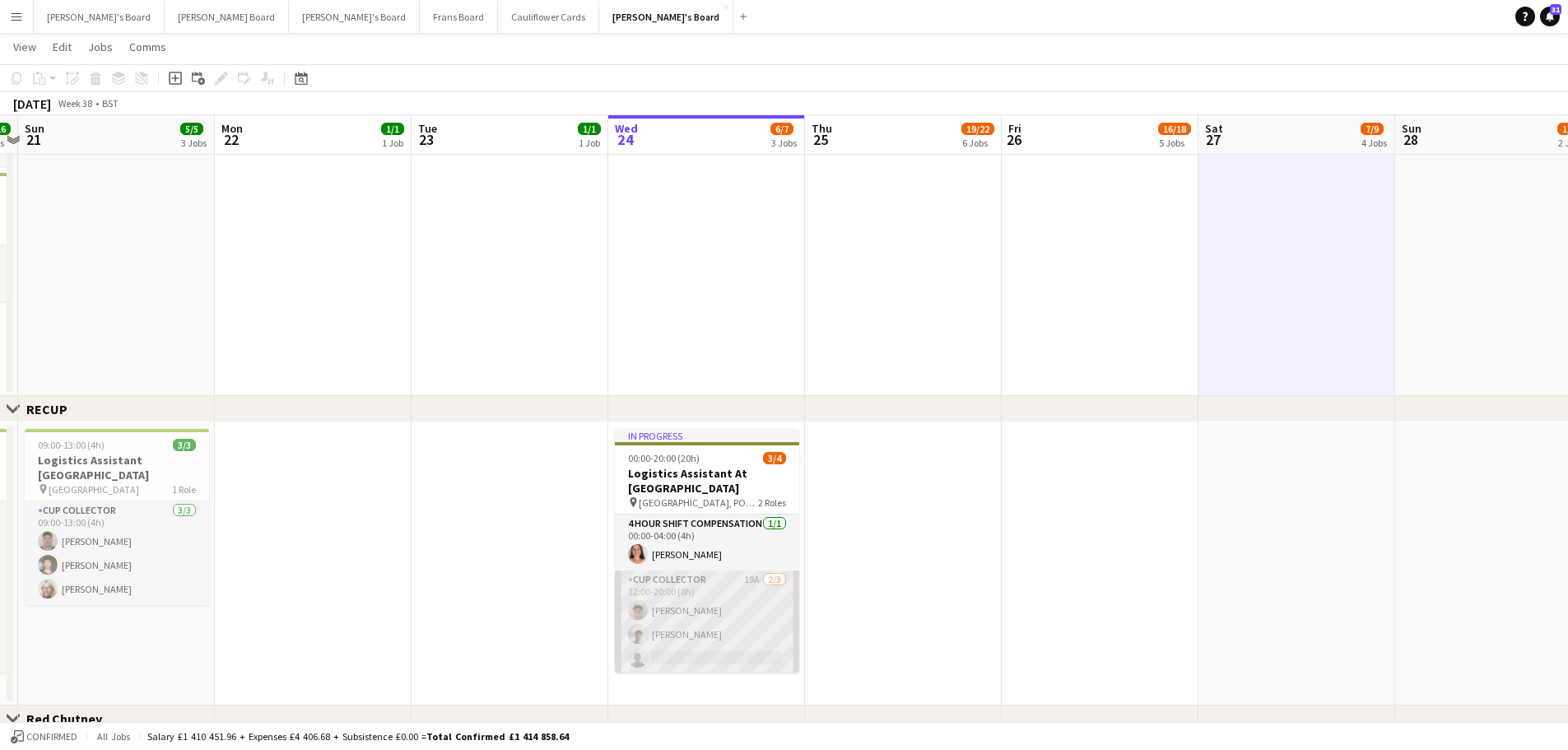
click at [706, 606] on app-card-role "CUP COLLECTOR 19A 2/3 12:00-20:00 (8h) Thomas Wilson Dan Jenkins single-neutral…" at bounding box center [707, 622] width 184 height 104
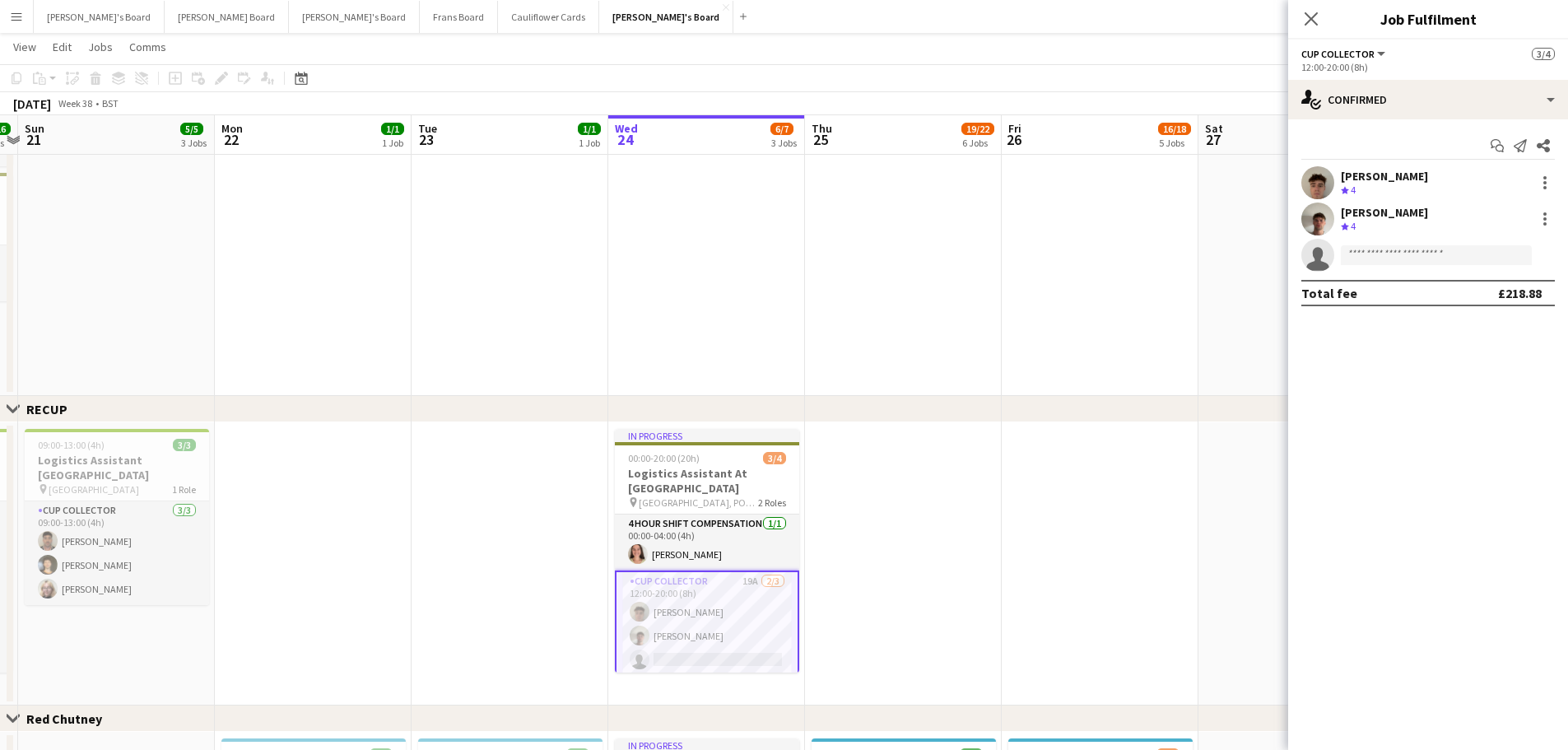
click at [706, 606] on app-card-role "CUP COLLECTOR 19A 2/3 12:00-20:00 (8h) Thomas Wilson Dan Jenkins single-neutral…" at bounding box center [707, 624] width 184 height 107
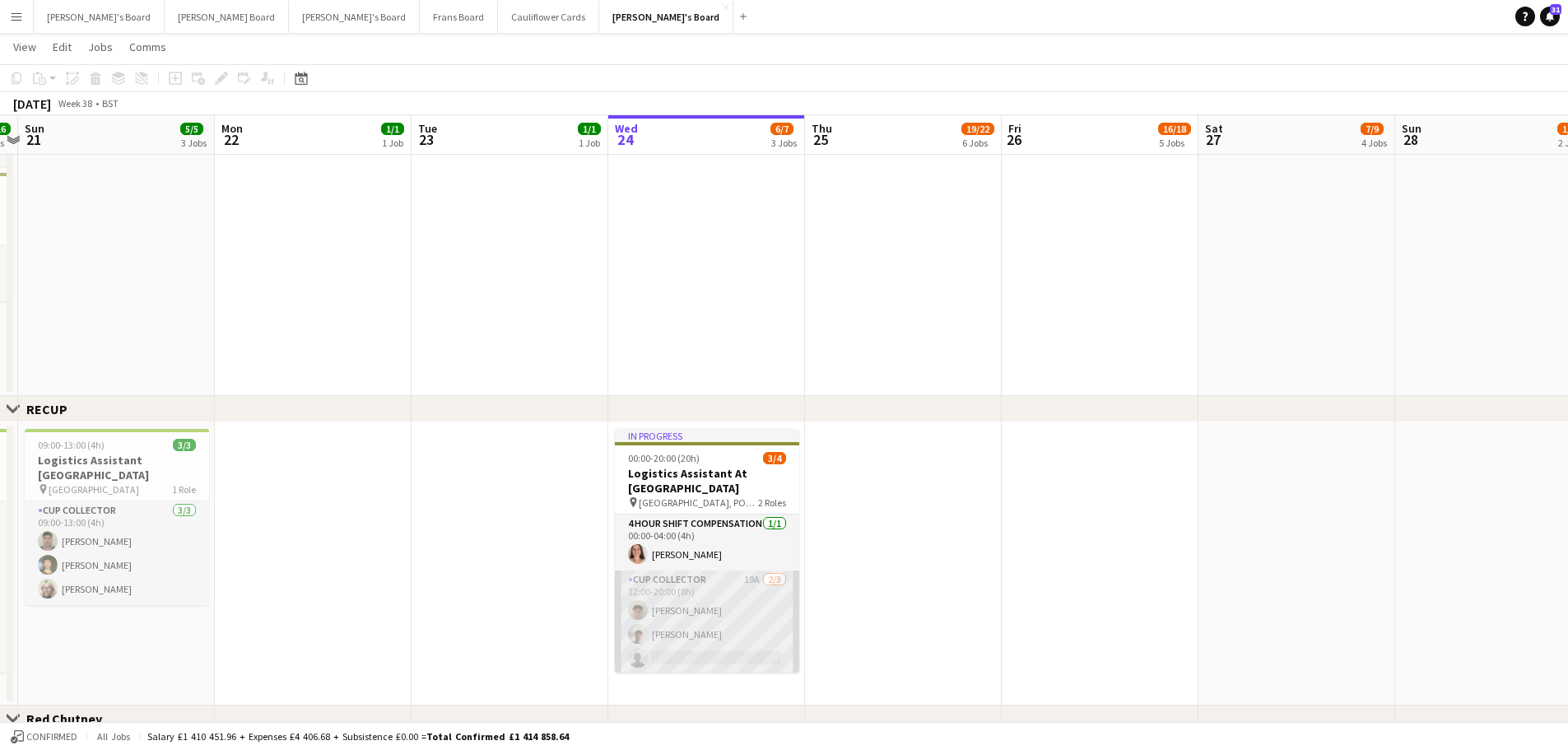
click at [686, 619] on app-card-role "CUP COLLECTOR 19A 2/3 12:00-20:00 (8h) Thomas Wilson Dan Jenkins single-neutral…" at bounding box center [707, 622] width 184 height 104
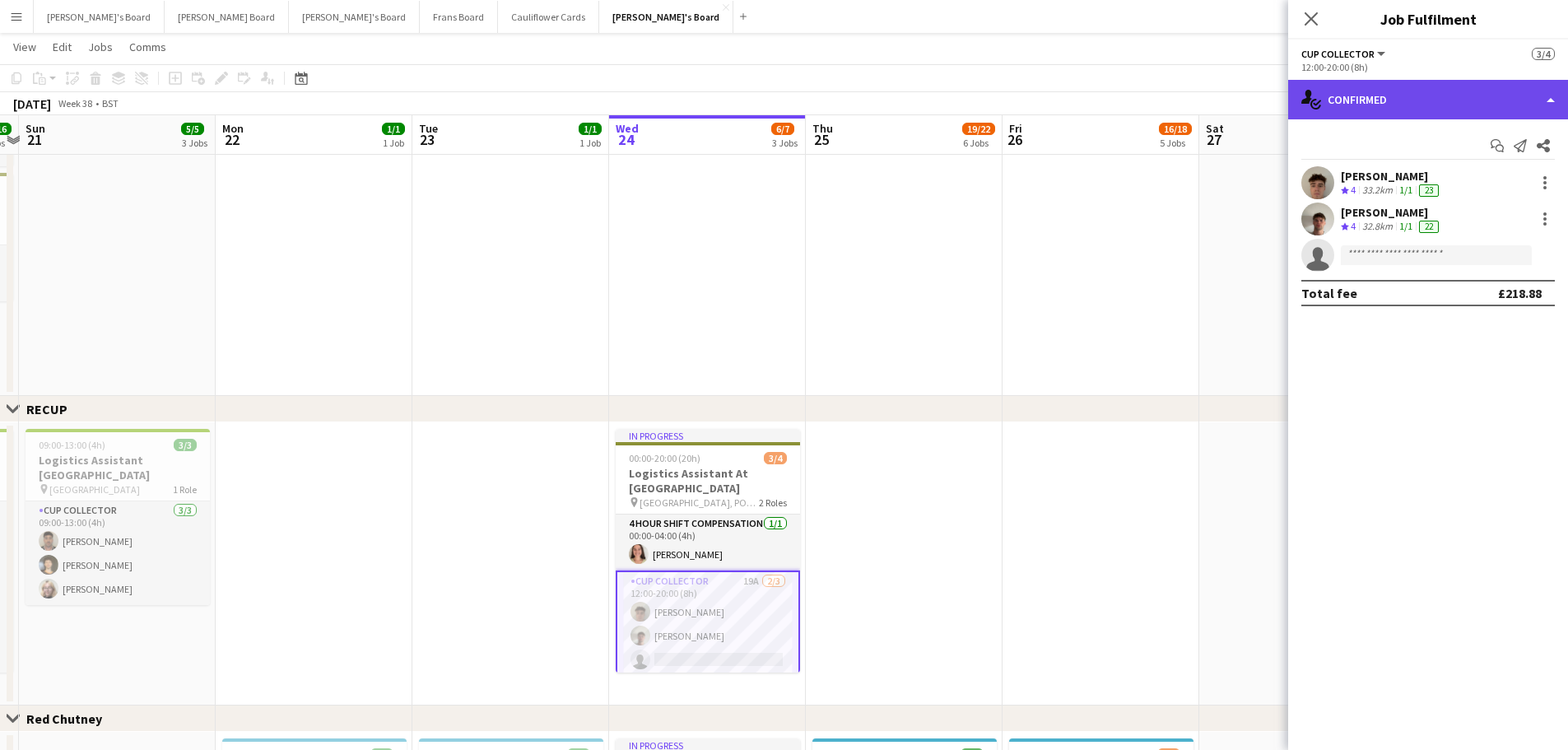
click at [1419, 111] on div "single-neutral-actions-check-2 Confirmed" at bounding box center [1428, 99] width 280 height 40
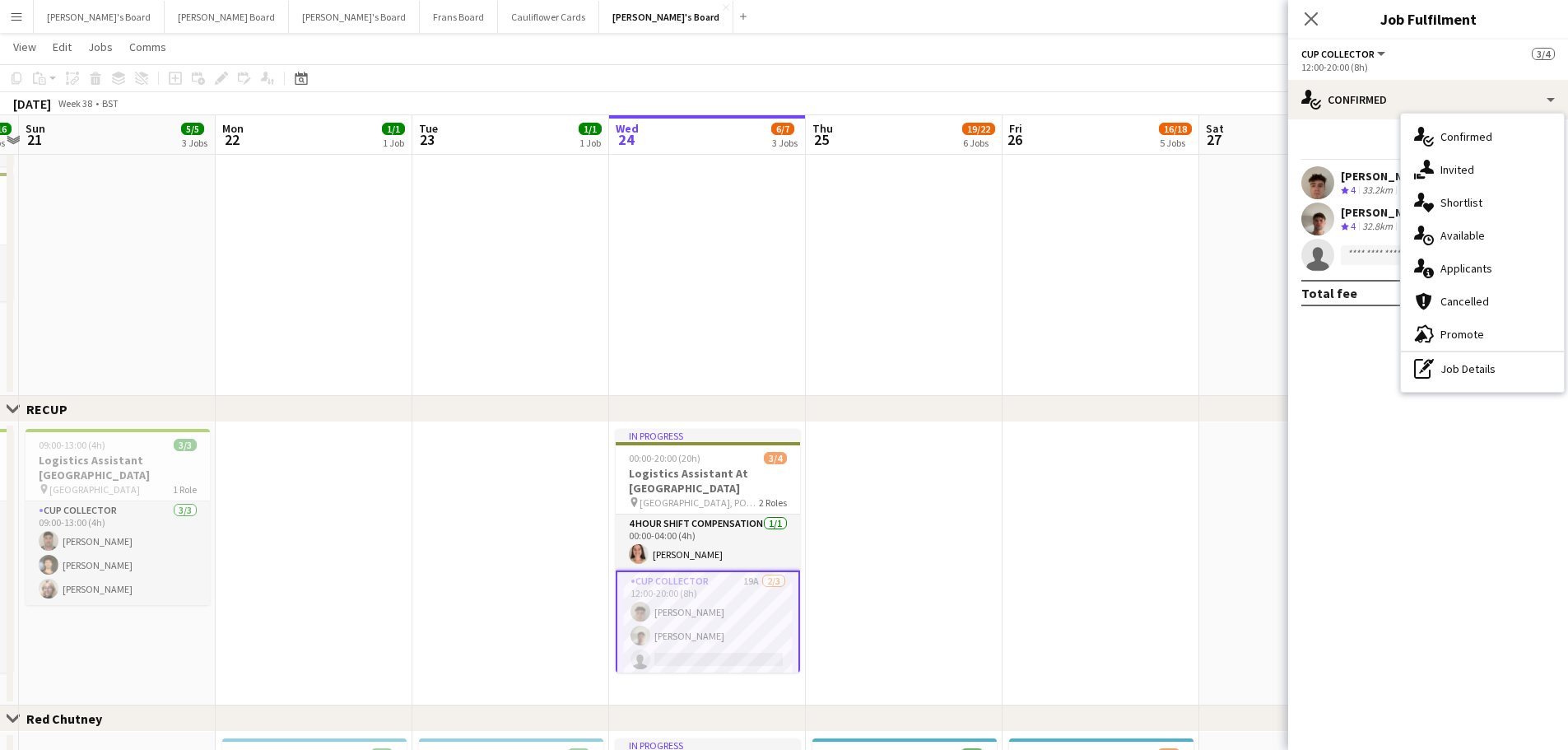
click at [1480, 386] on div "single-neutral-actions-check-2 Confirmed single-neutral-actions-share-1 Invited…" at bounding box center [1483, 252] width 163 height 278
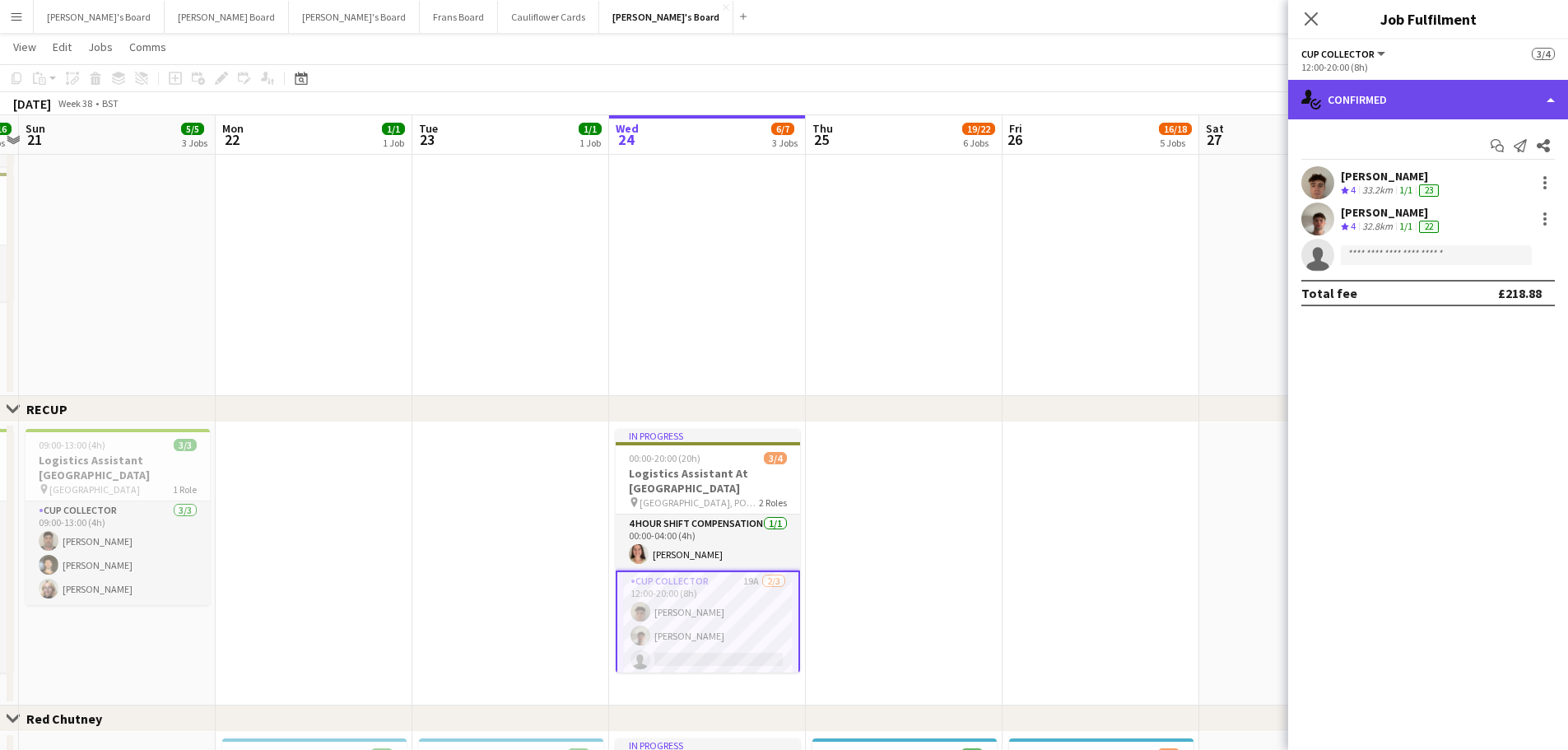
click at [1428, 107] on div "single-neutral-actions-check-2 Confirmed" at bounding box center [1428, 99] width 280 height 40
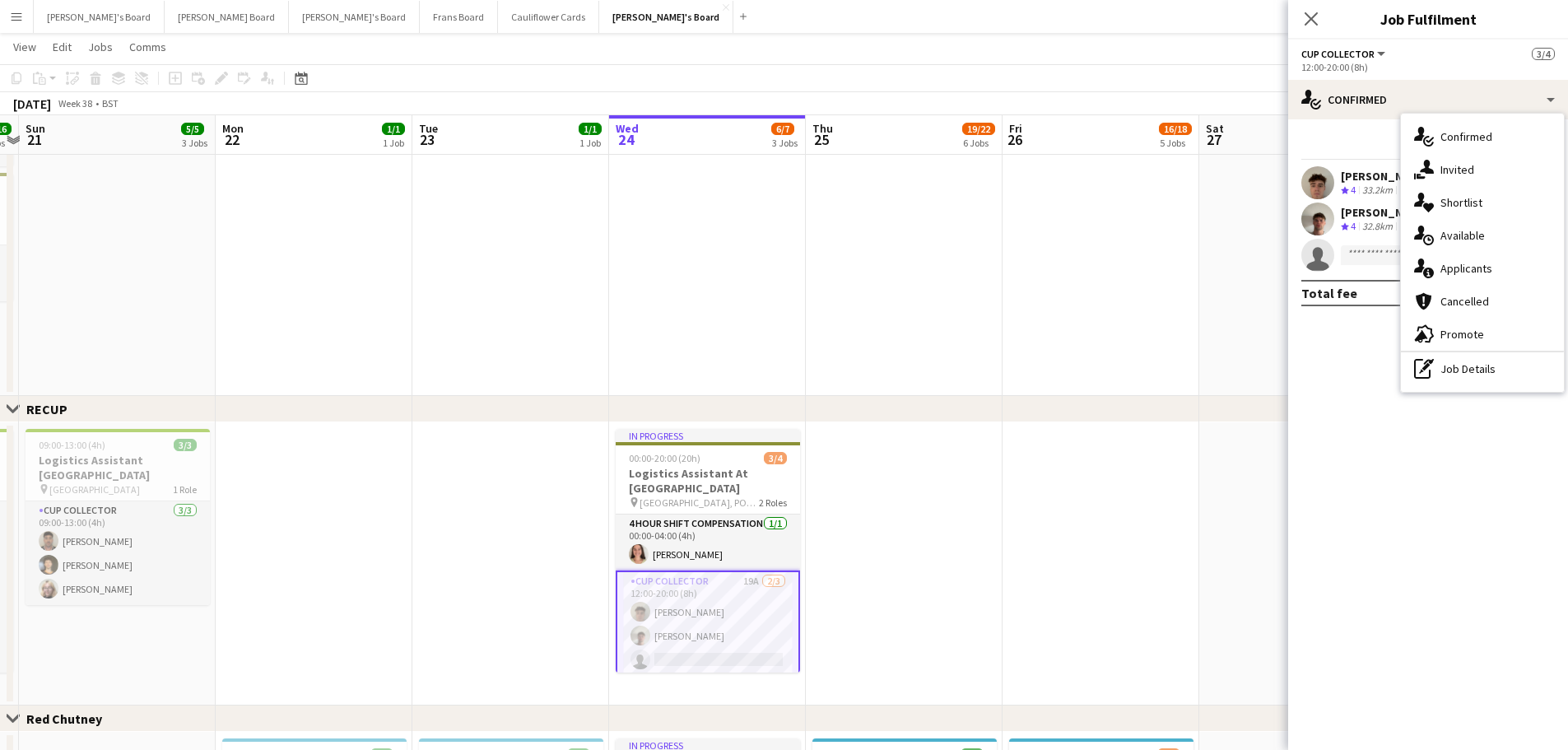
click at [1482, 390] on div "single-neutral-actions-check-2 Confirmed single-neutral-actions-share-1 Invited…" at bounding box center [1483, 252] width 163 height 278
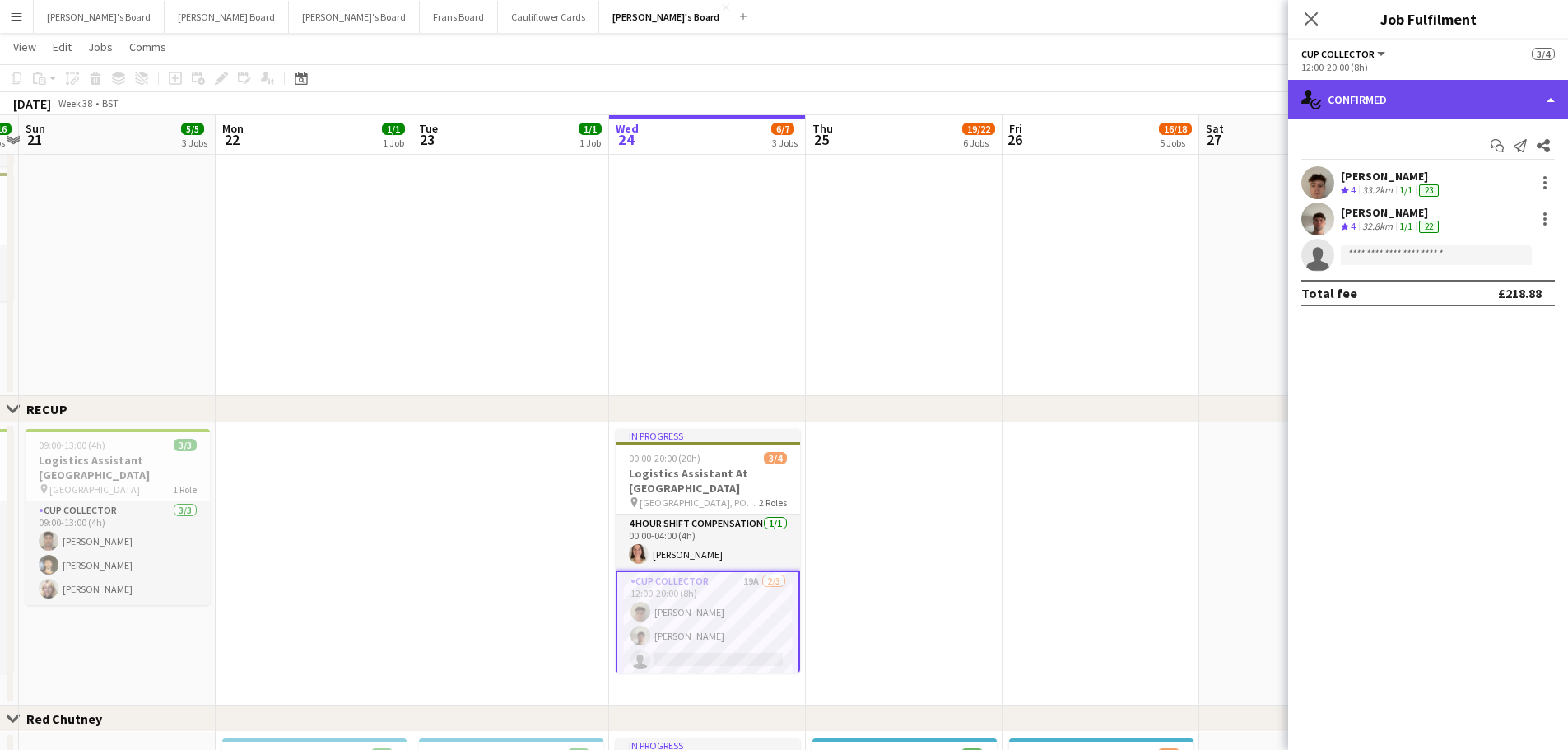
click at [1433, 101] on div "single-neutral-actions-check-2 Confirmed" at bounding box center [1428, 99] width 280 height 40
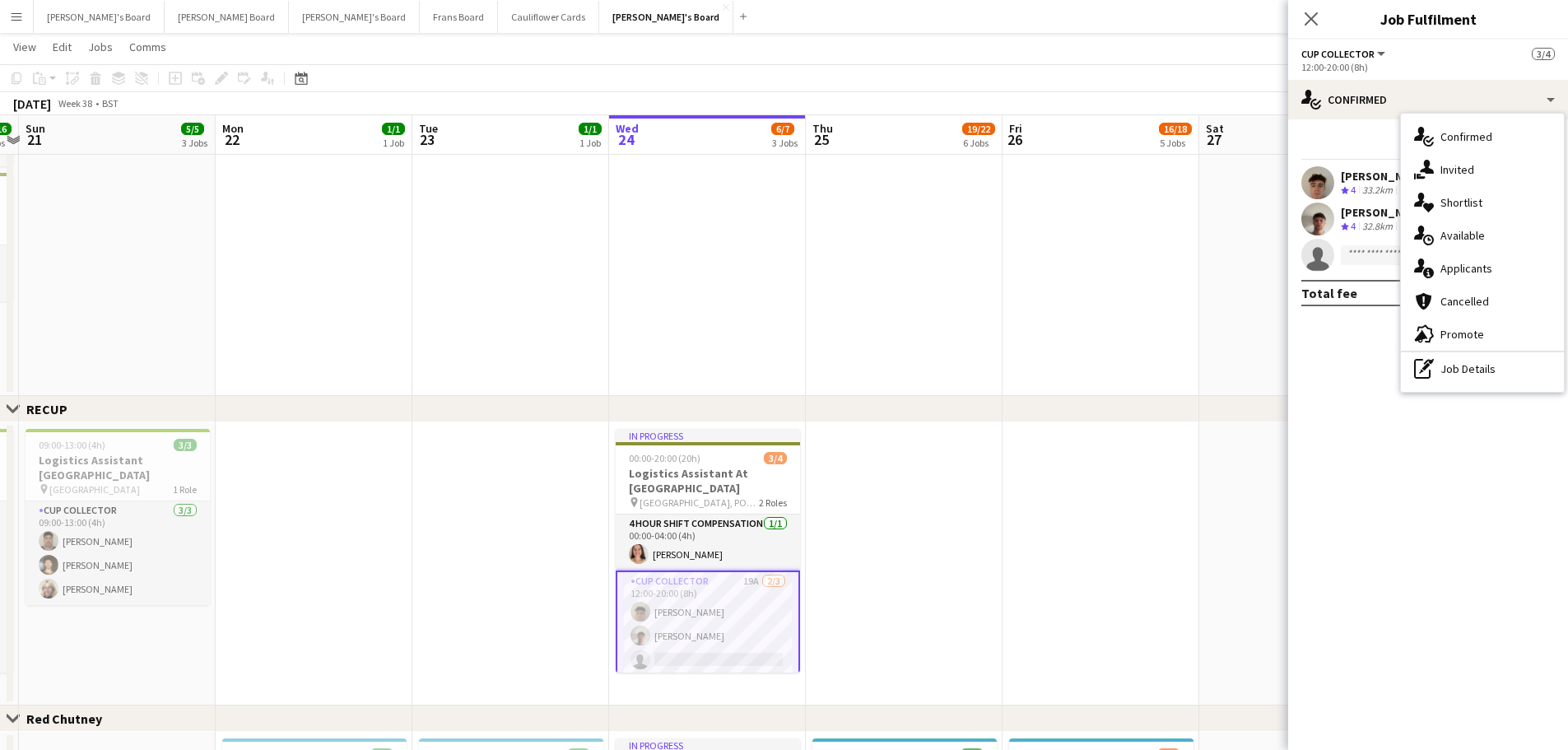
drag, startPoint x: 1486, startPoint y: 374, endPoint x: 1494, endPoint y: 360, distance: 16.1
click at [1487, 374] on div "pen-write Job Details" at bounding box center [1483, 369] width 163 height 33
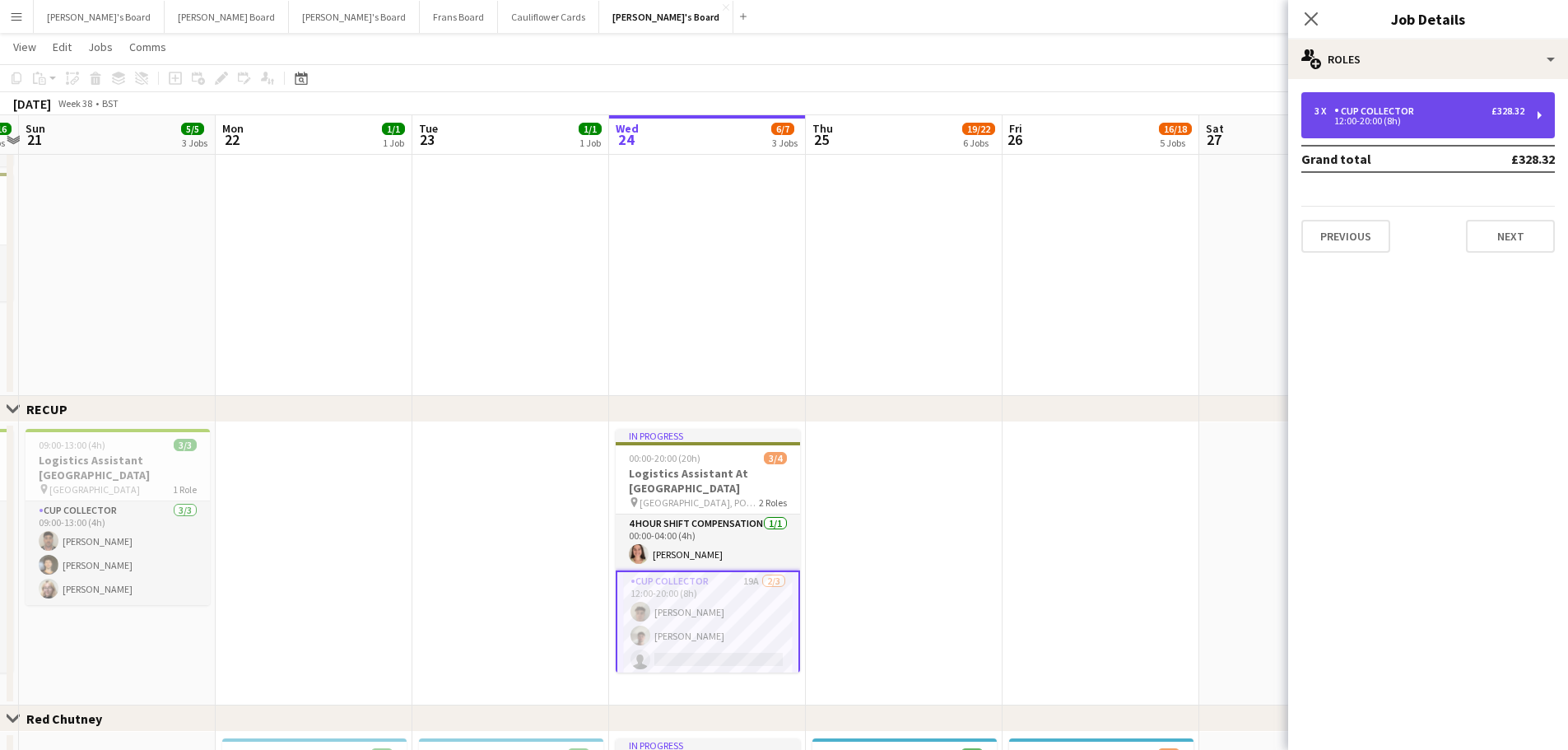
click at [1436, 128] on div "3 x CUP COLLECTOR £328.32 12:00-20:00 (8h)" at bounding box center [1427, 115] width 253 height 47
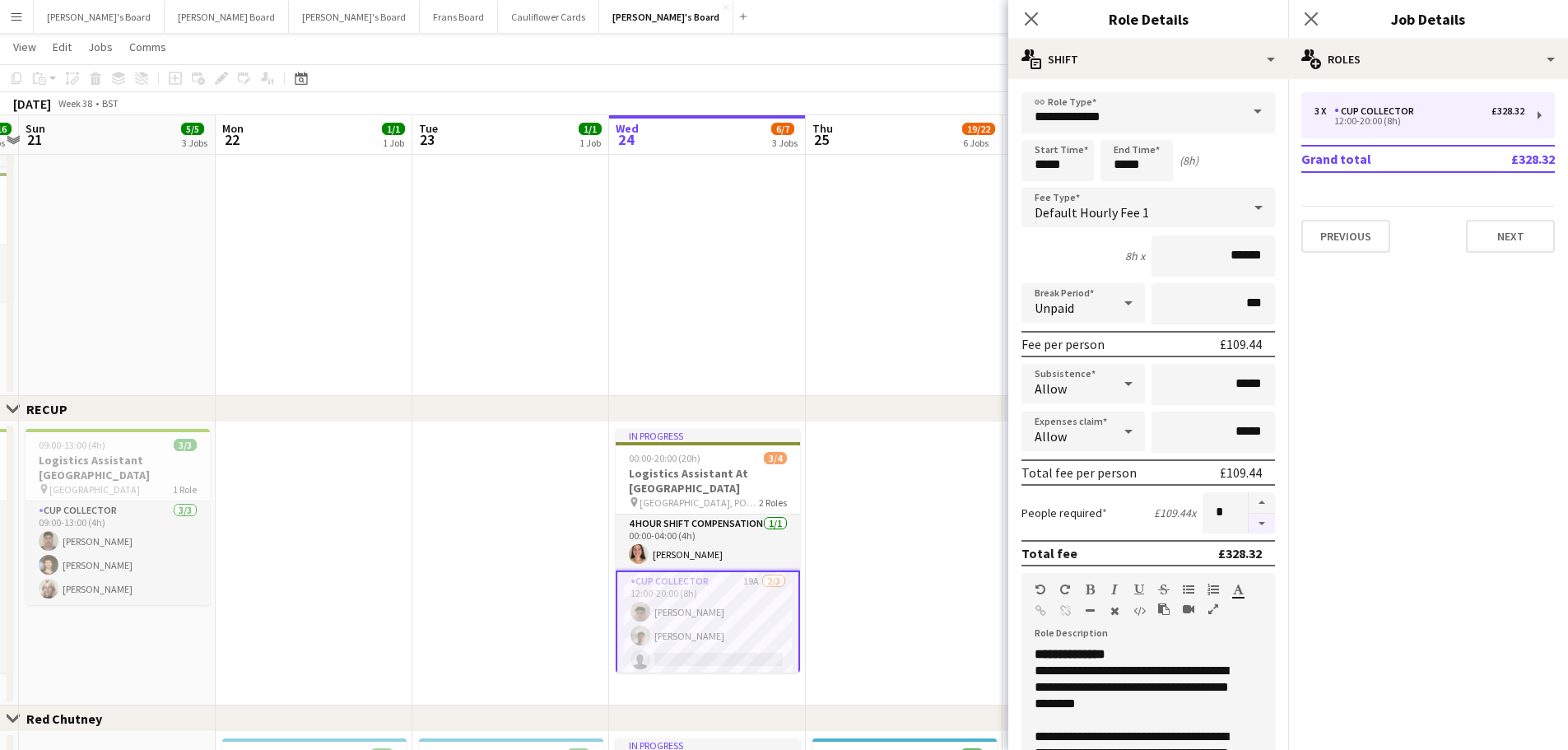
click at [1249, 526] on button "button" at bounding box center [1262, 524] width 26 height 20
type input "*"
click at [962, 547] on app-date-cell at bounding box center [904, 565] width 197 height 283
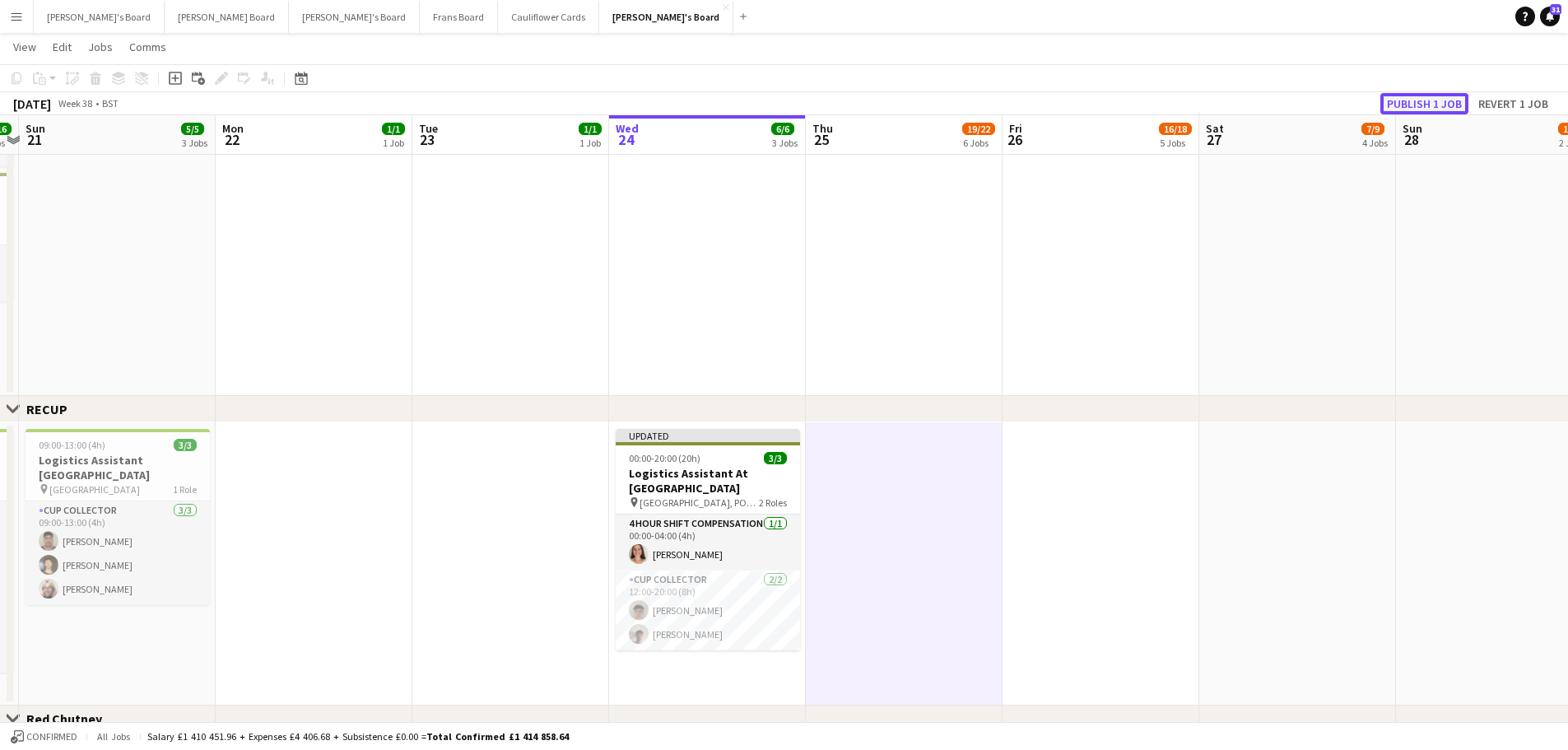
click at [1423, 101] on button "Publish 1 job" at bounding box center [1424, 104] width 88 height 21
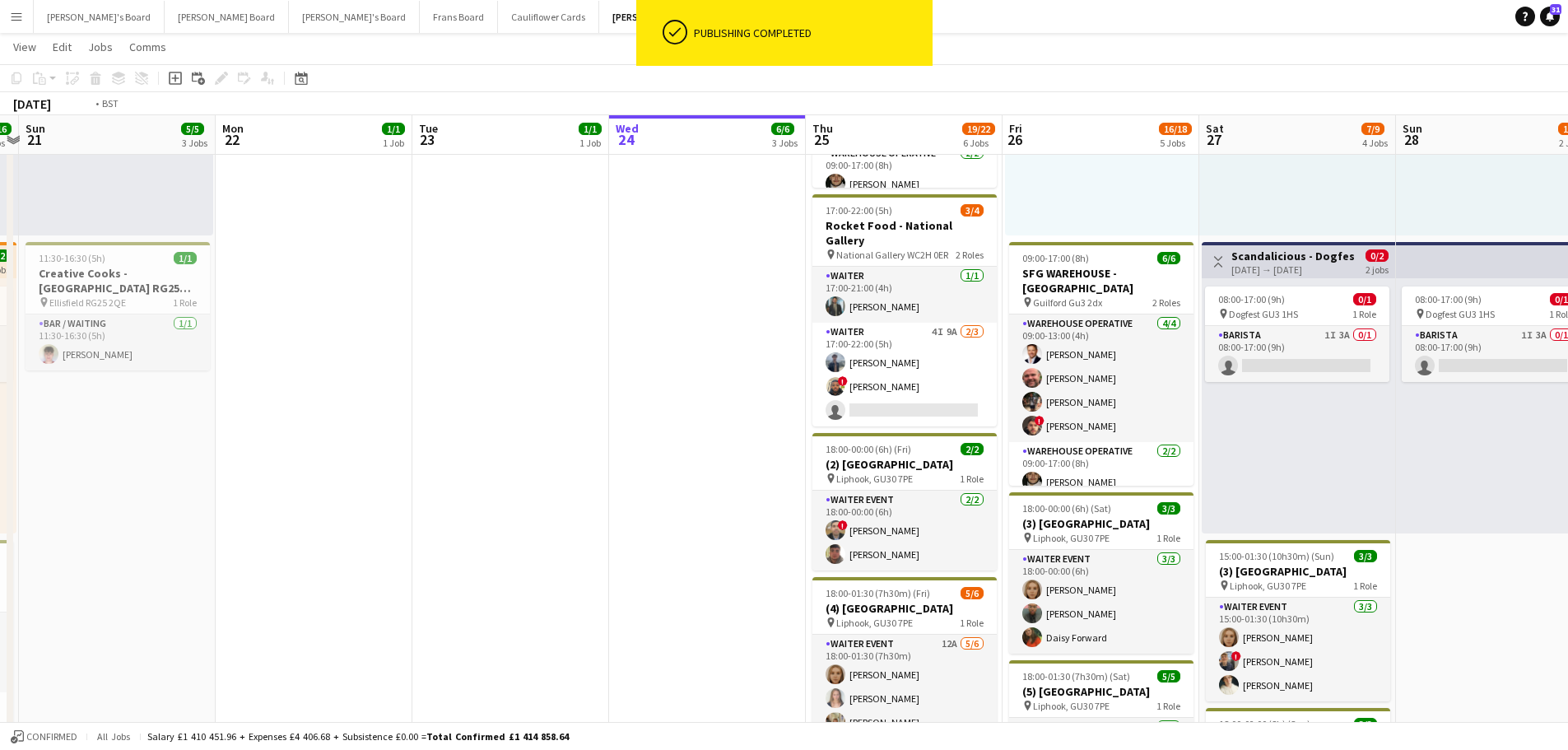
scroll to position [0, 476]
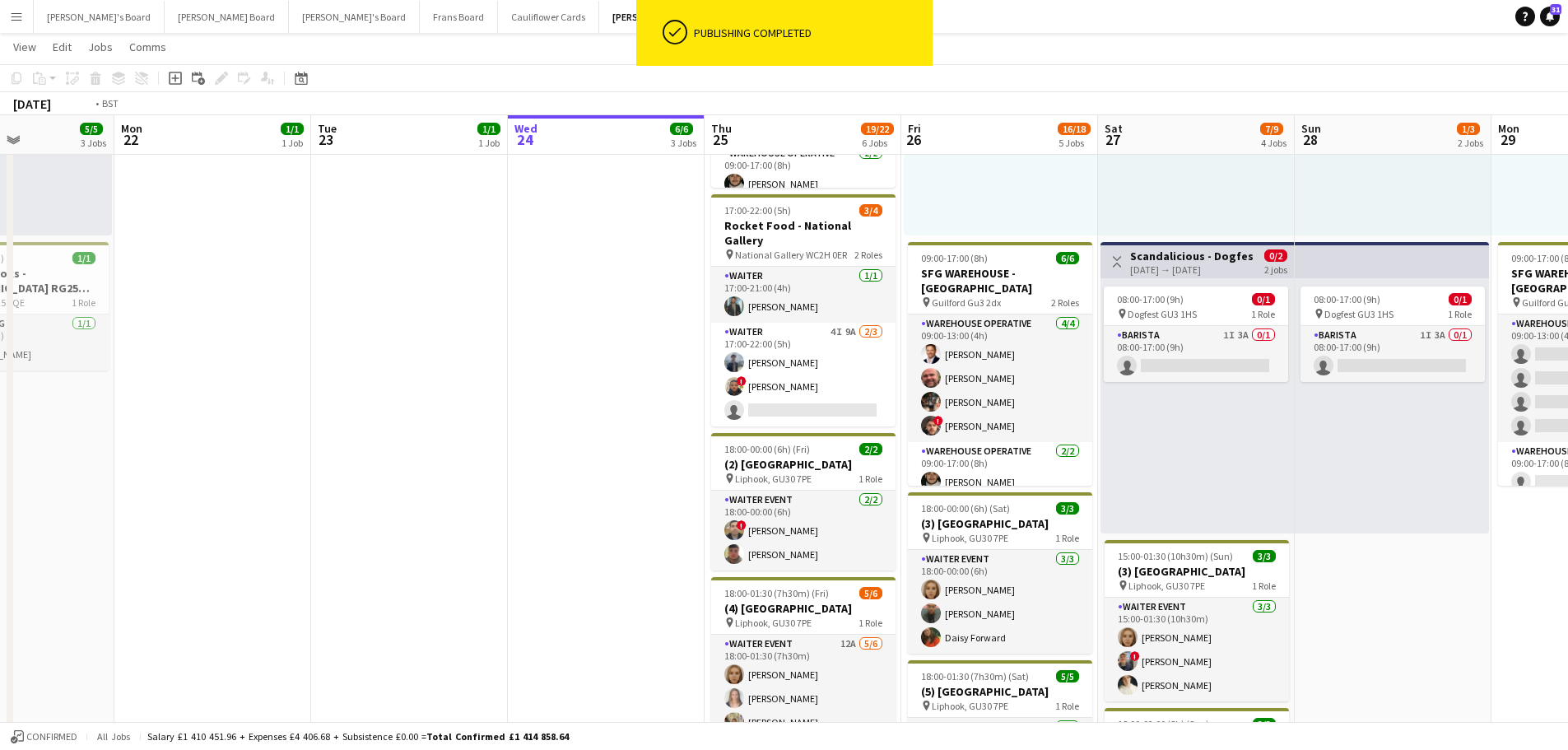
drag, startPoint x: 734, startPoint y: 464, endPoint x: 441, endPoint y: 444, distance: 293.7
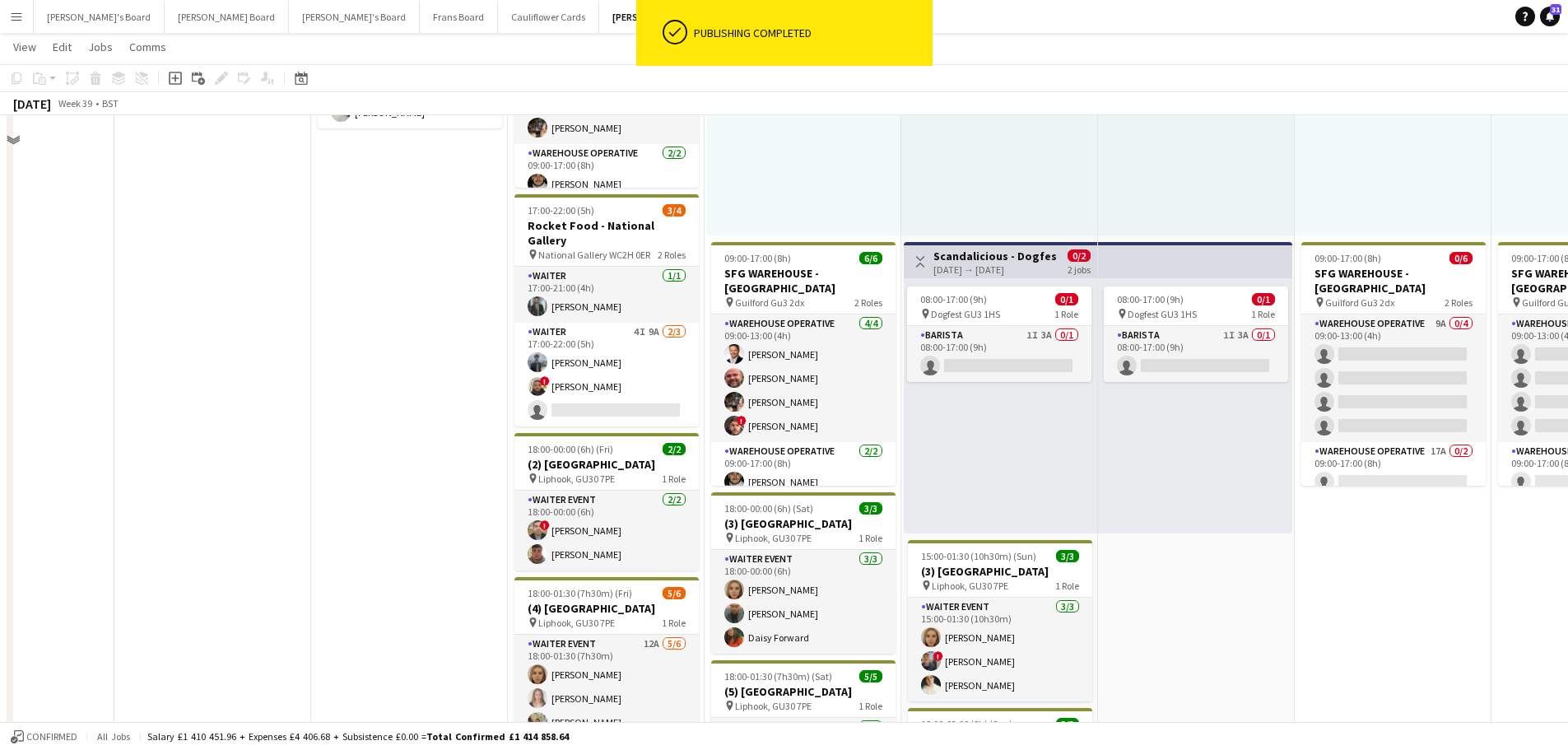
scroll to position [0, 0]
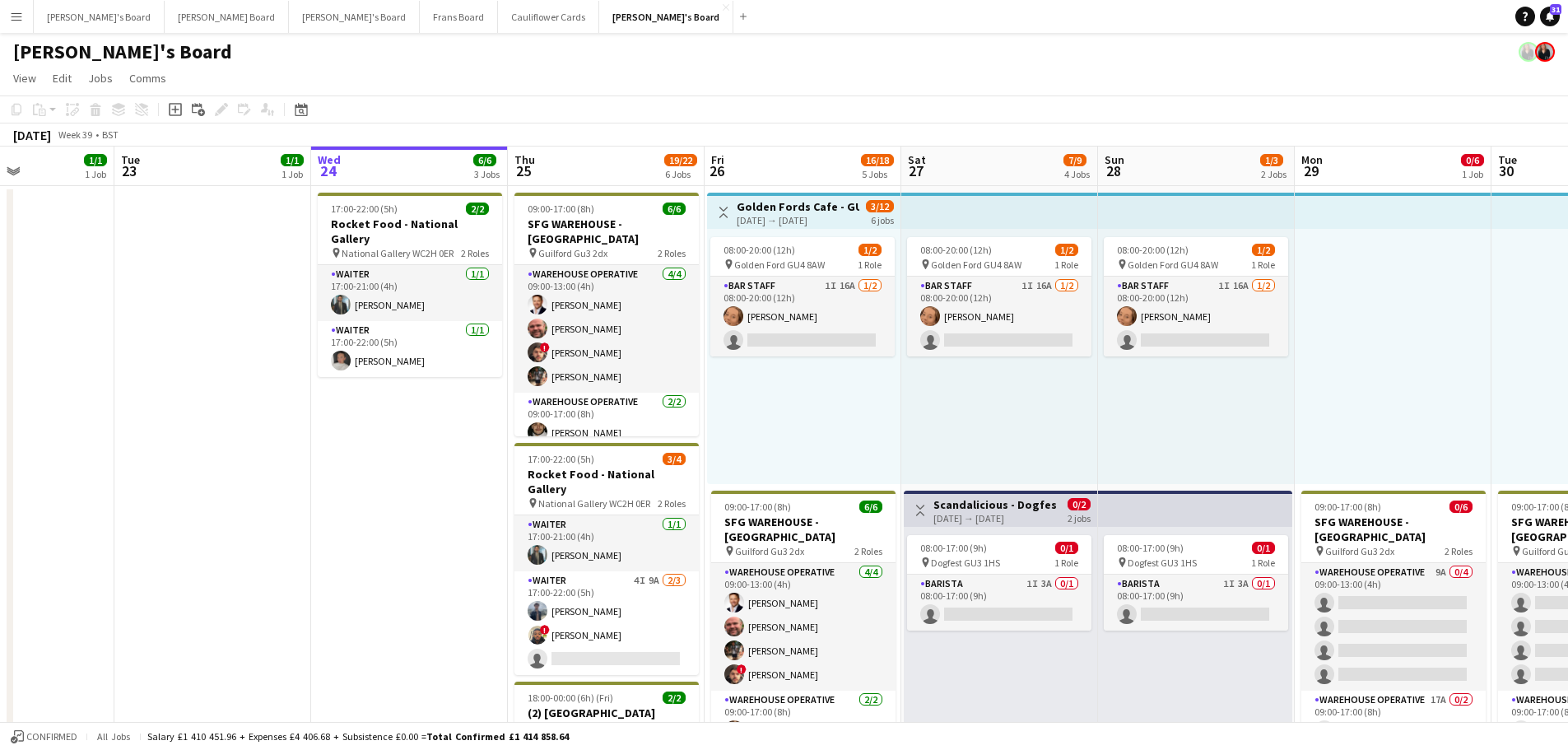
click at [1244, 406] on div "08:00-20:00 (12h) 1/2 pin Golden Ford GU4 8AW 1 Role BAR STAFF 1I 16A 1/2 08:00…" at bounding box center [1197, 356] width 197 height 255
click at [1034, 390] on div "08:00-20:00 (12h) 1/2 pin Golden Ford GU4 8AW 1 Role BAR STAFF 1I 16A 1/2 08:00…" at bounding box center [1000, 356] width 197 height 255
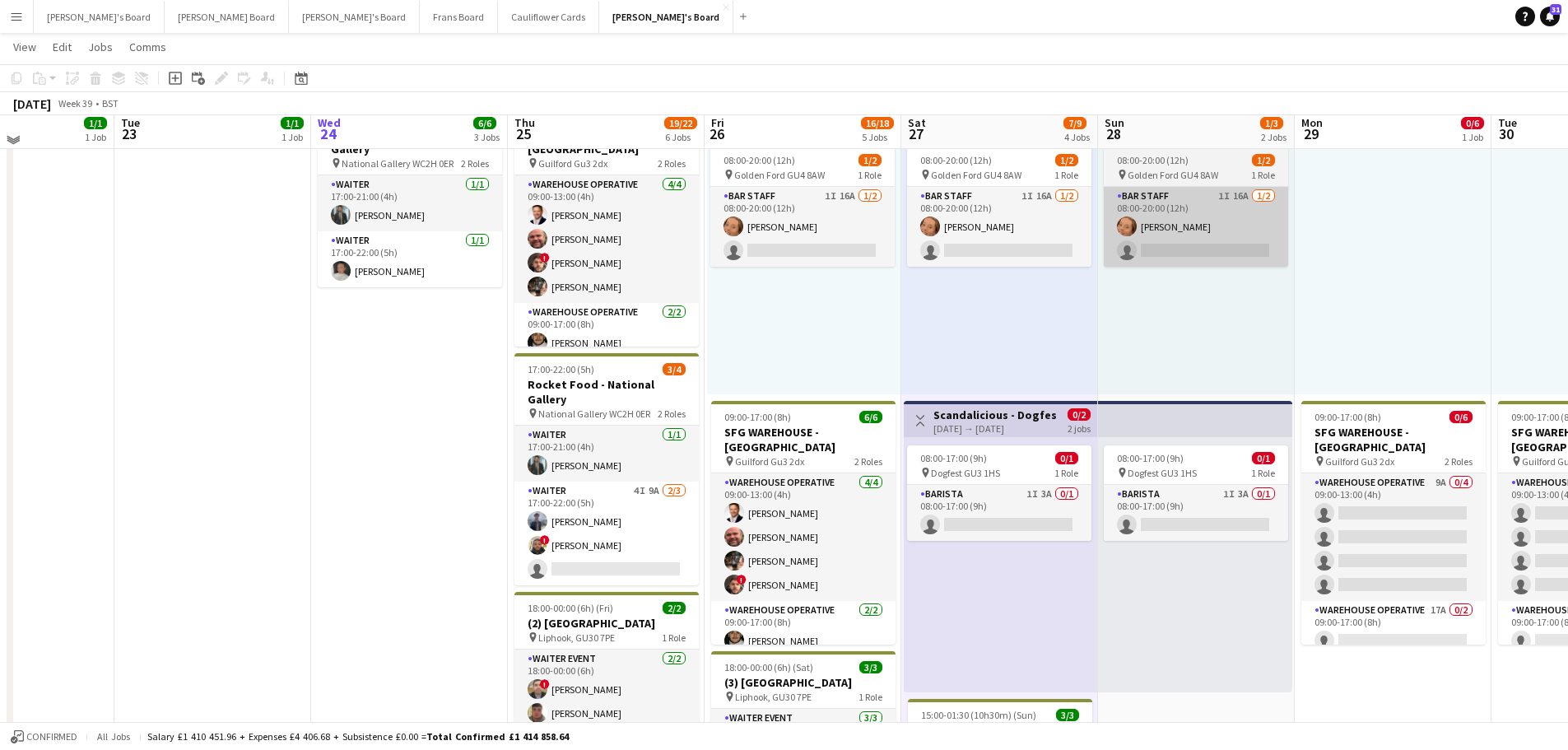
scroll to position [82, 0]
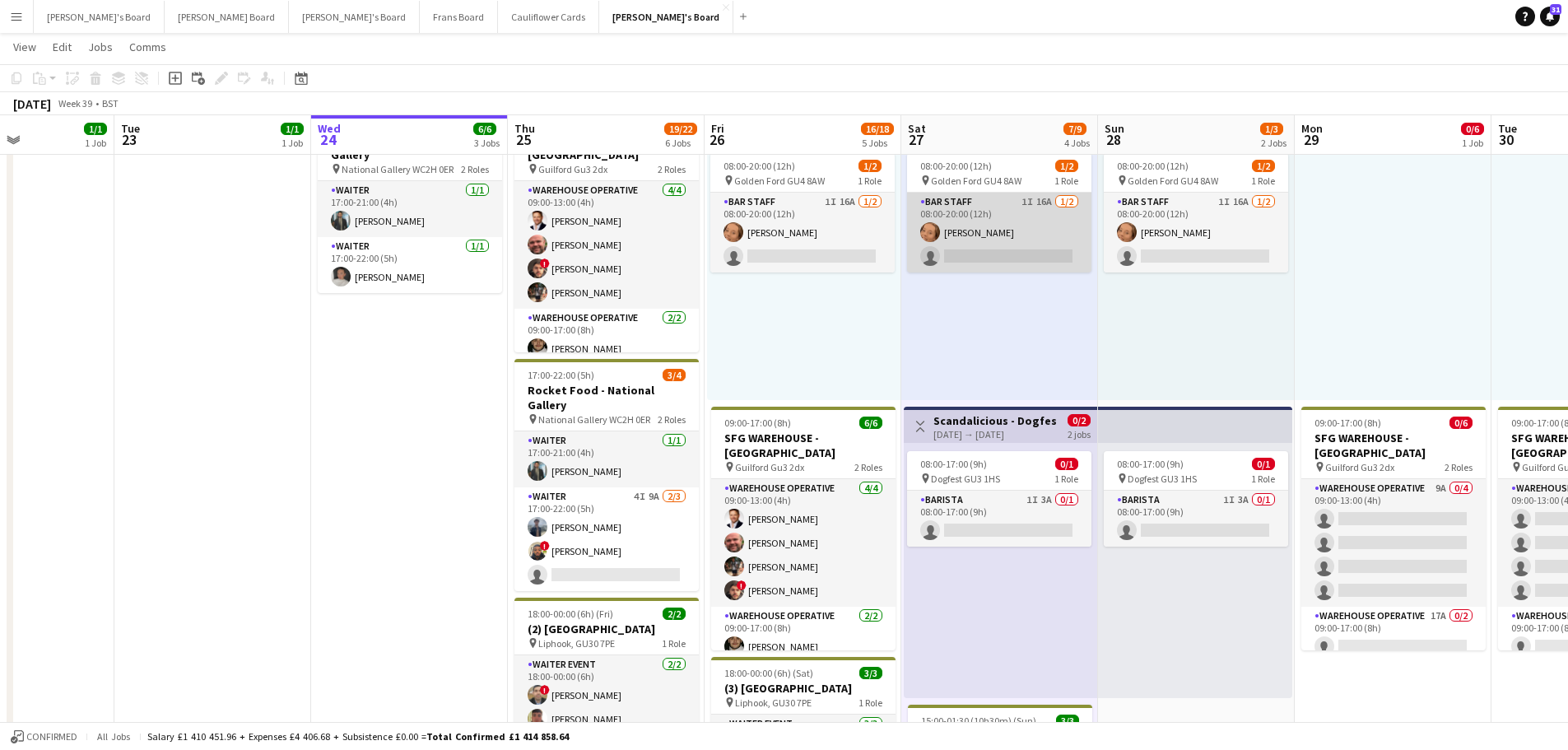
click at [1055, 216] on app-card-role "BAR STAFF 1I 16A 1/2 08:00-20:00 (12h) Sophie Woodgates single-neutral-actions" at bounding box center [1000, 233] width 184 height 80
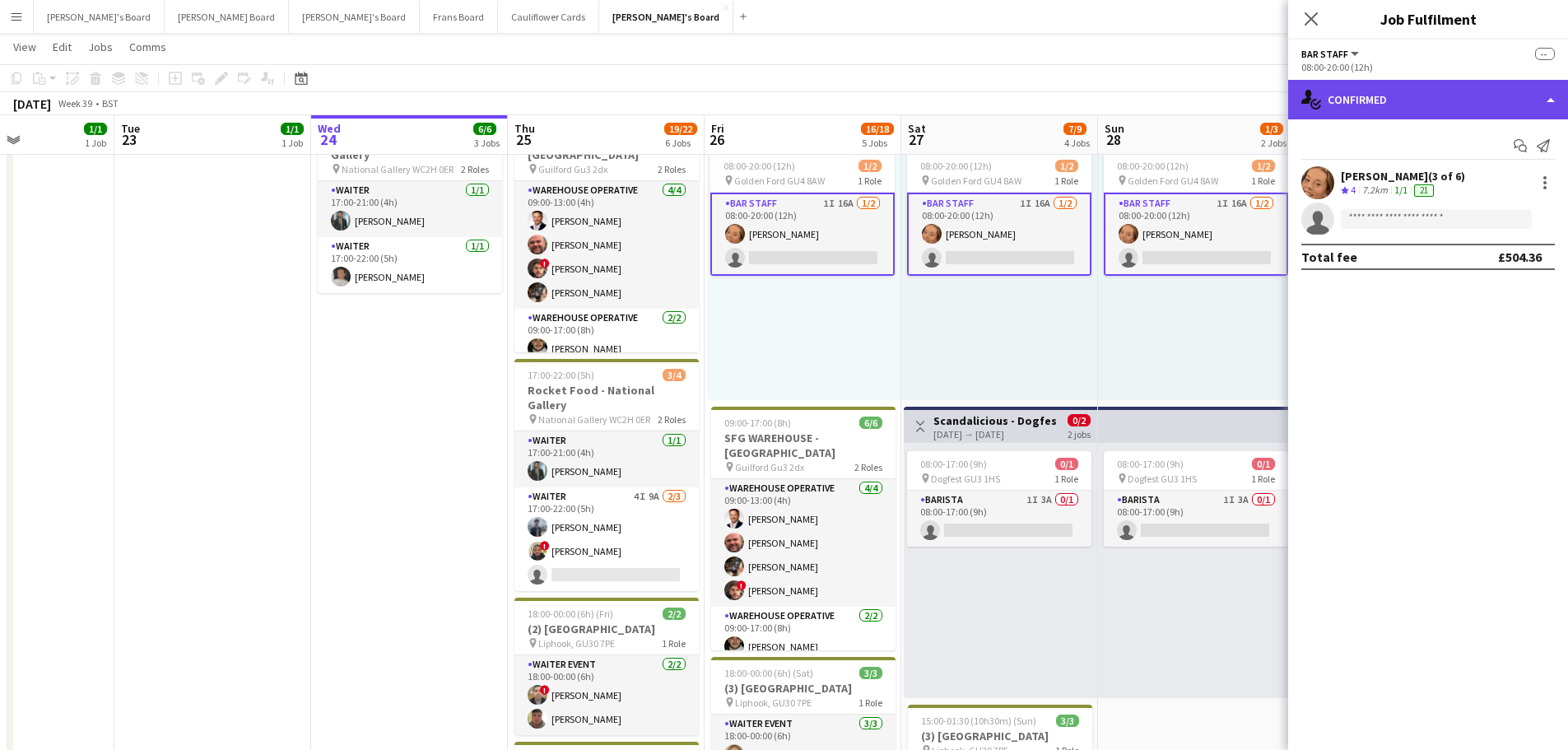
click at [1463, 86] on div "single-neutral-actions-check-2 Confirmed" at bounding box center [1428, 99] width 280 height 40
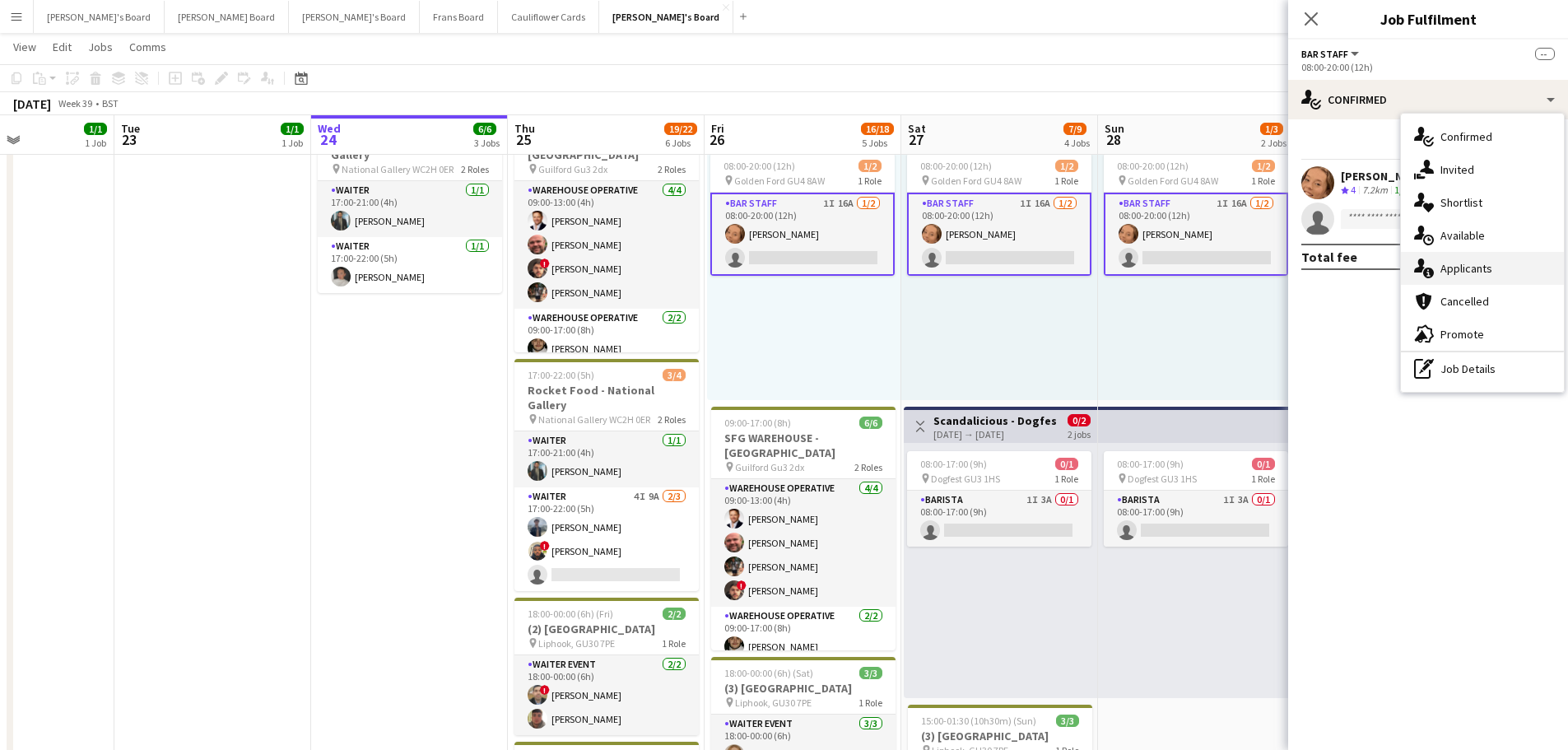
click at [1515, 263] on div "single-neutral-actions-information Applicants" at bounding box center [1483, 269] width 163 height 33
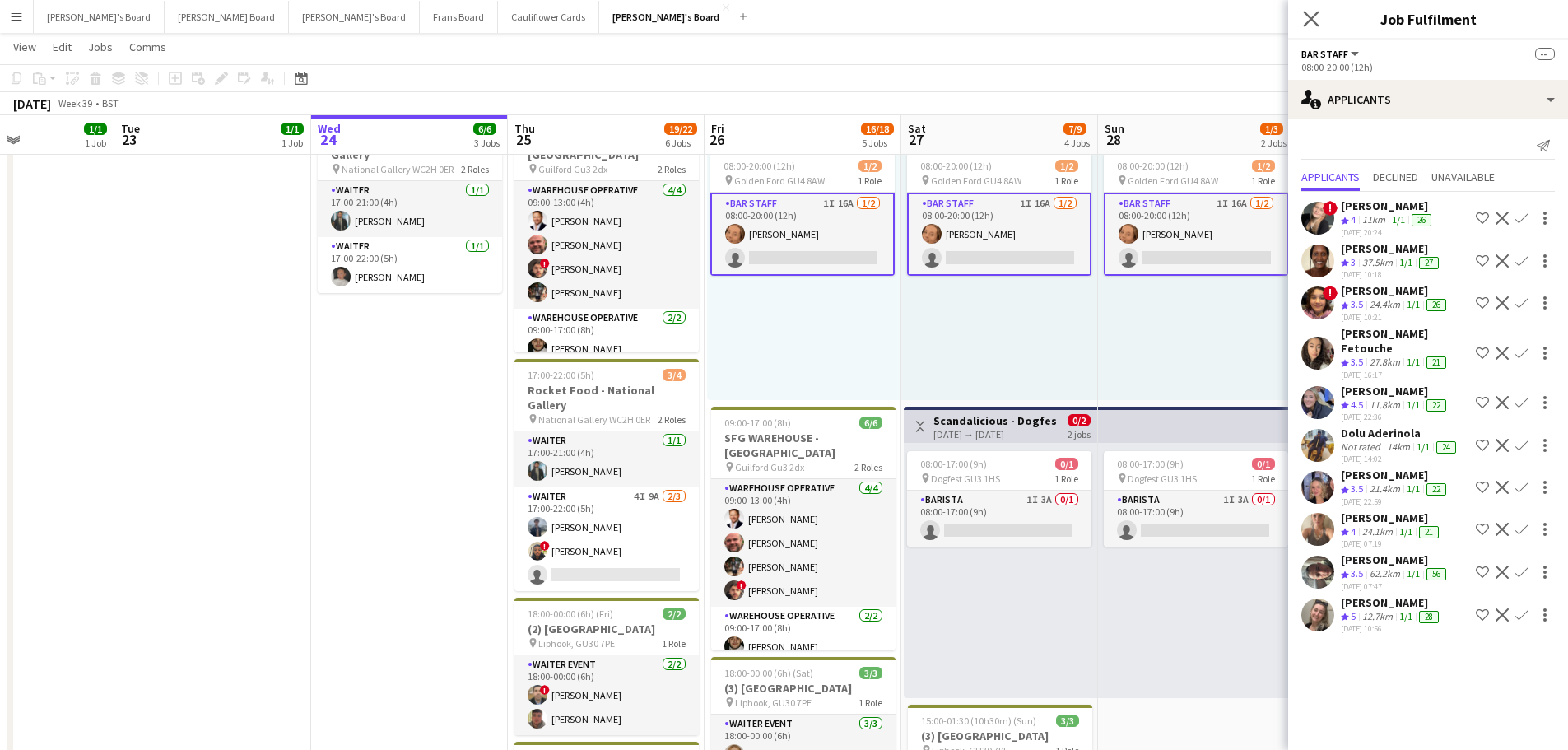
click at [1303, 24] on icon "Close pop-in" at bounding box center [1311, 18] width 16 height 16
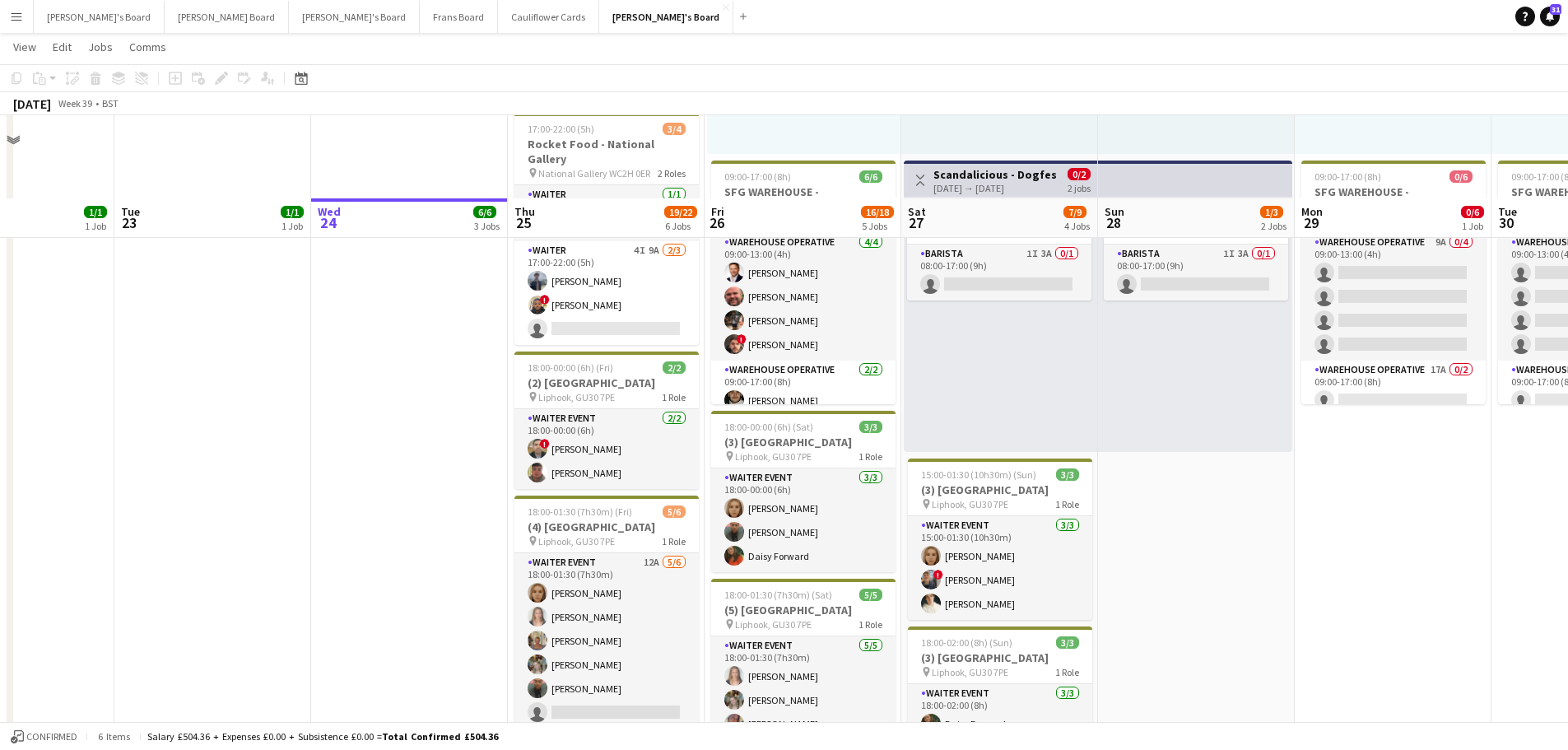
scroll to position [411, 0]
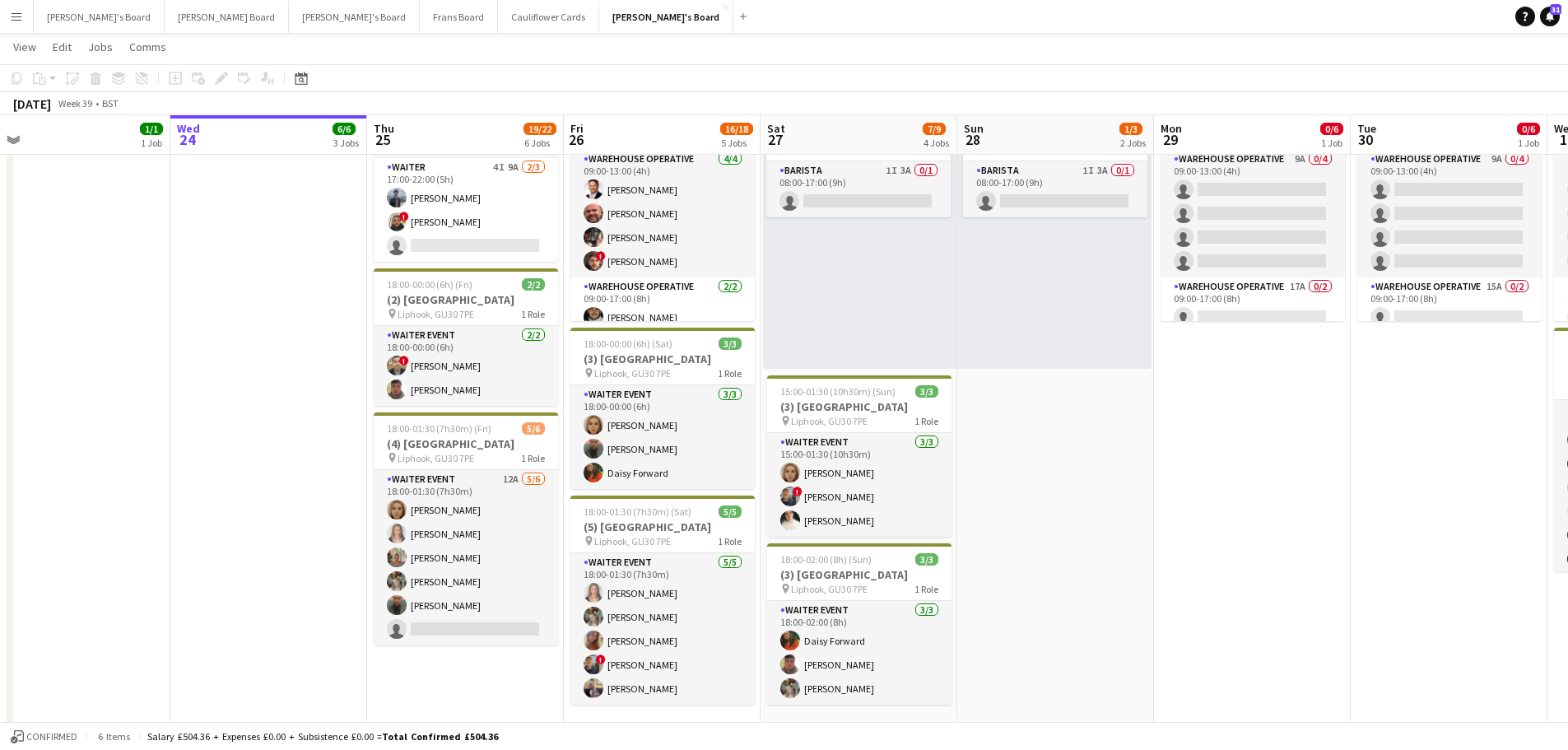
drag, startPoint x: 1283, startPoint y: 596, endPoint x: 742, endPoint y: 612, distance: 541.2
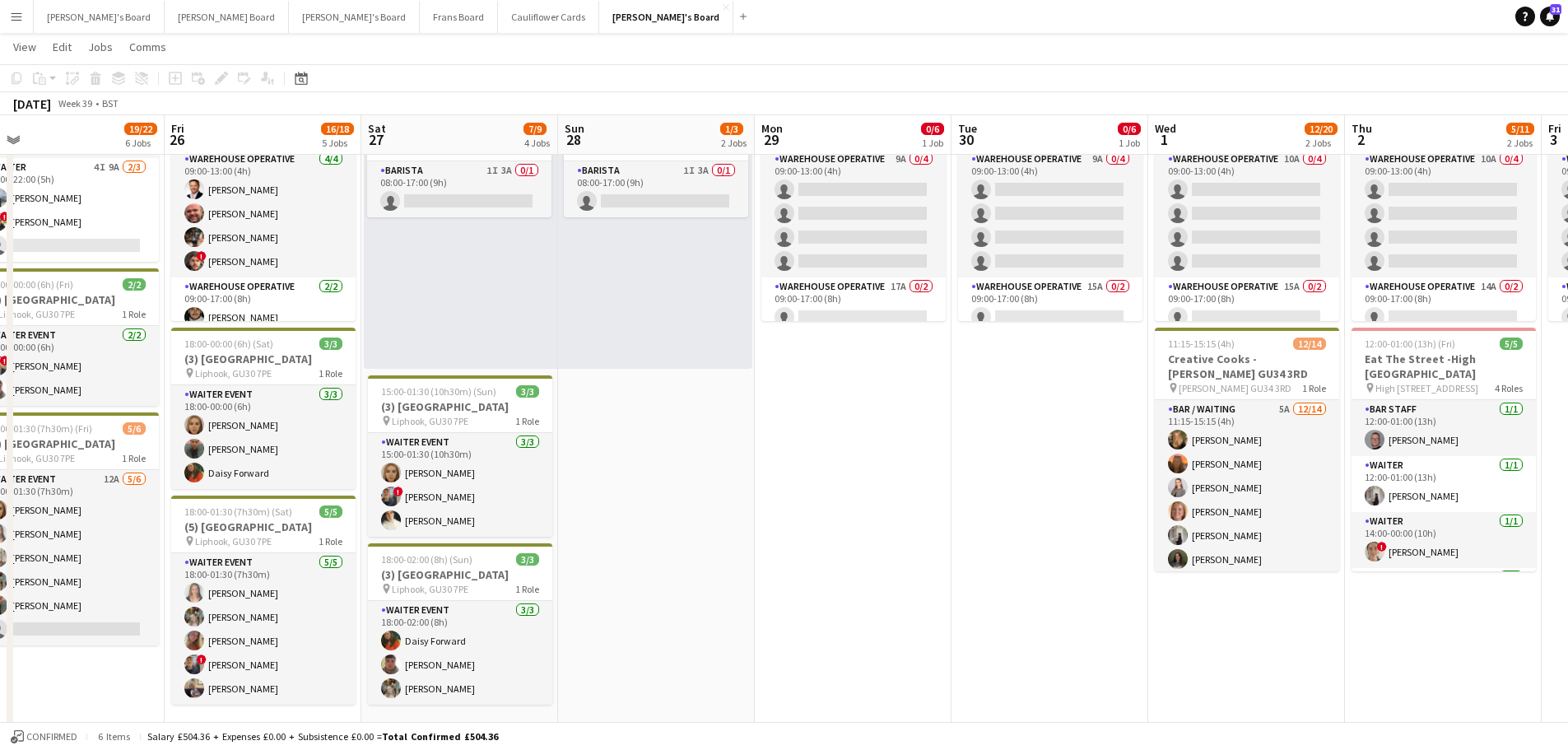
click at [989, 488] on app-date-cell "09:00-17:00 (8h) 0/6 SFG WAREHOUSE - GUILDFORD pin Guilford Gu3 2dx 2 Roles War…" at bounding box center [1049, 373] width 197 height 1200
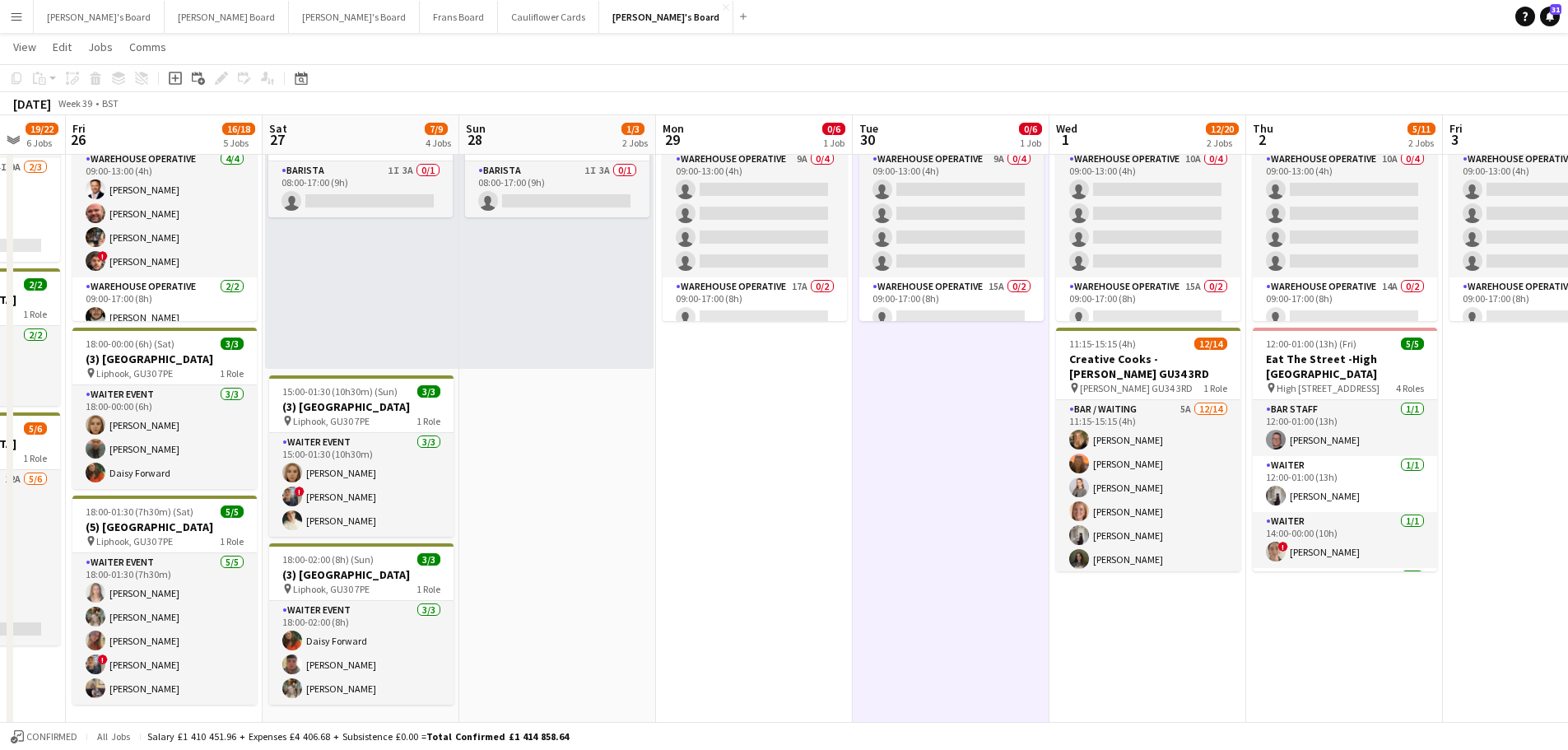
drag, startPoint x: 1082, startPoint y: 576, endPoint x: 784, endPoint y: 575, distance: 298.0
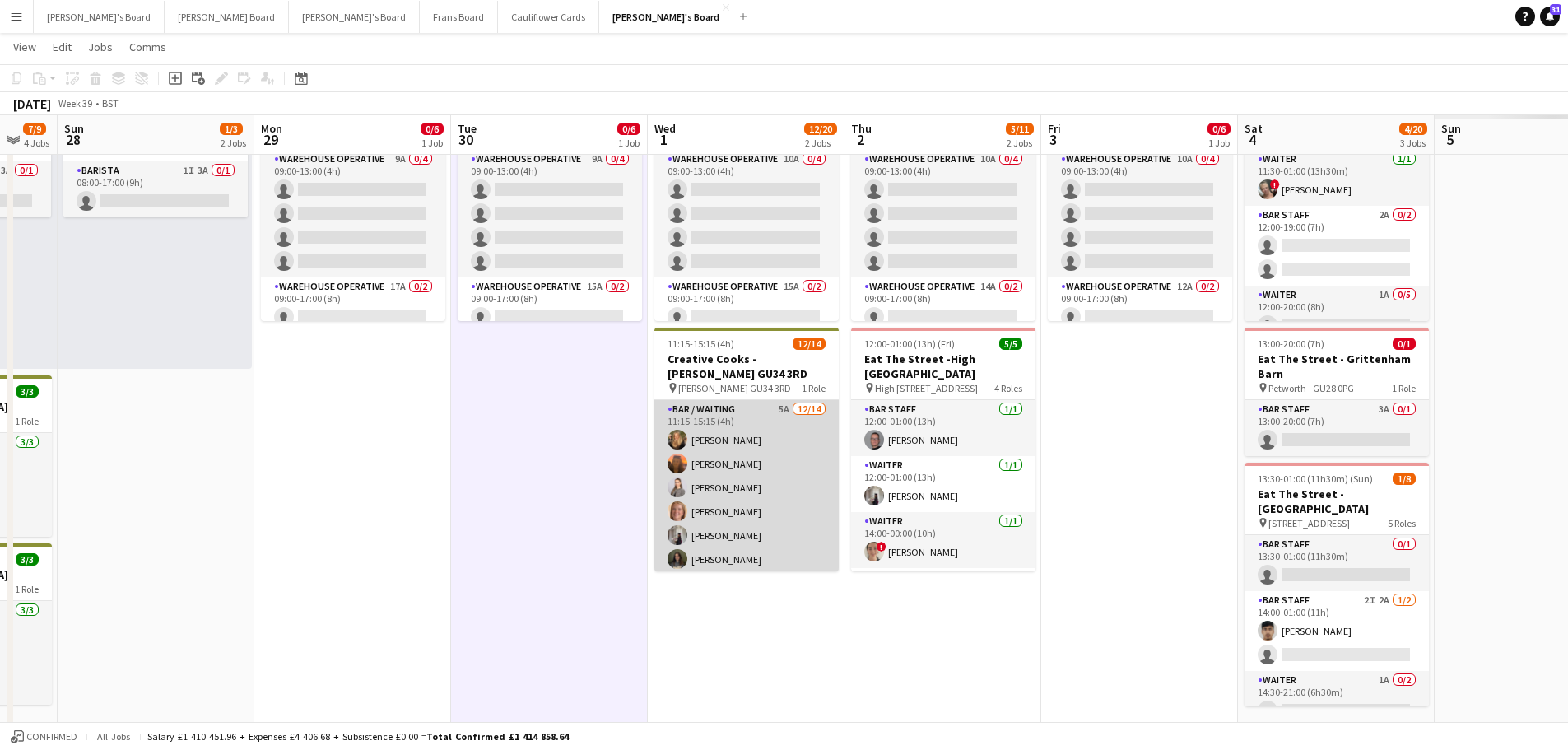
click at [753, 484] on app-card-role "Bar / Waiting 5A 12/14 11:15-15:15 (4h) Emilie Baxter Millie Cregeen Tate Cole …" at bounding box center [747, 584] width 184 height 367
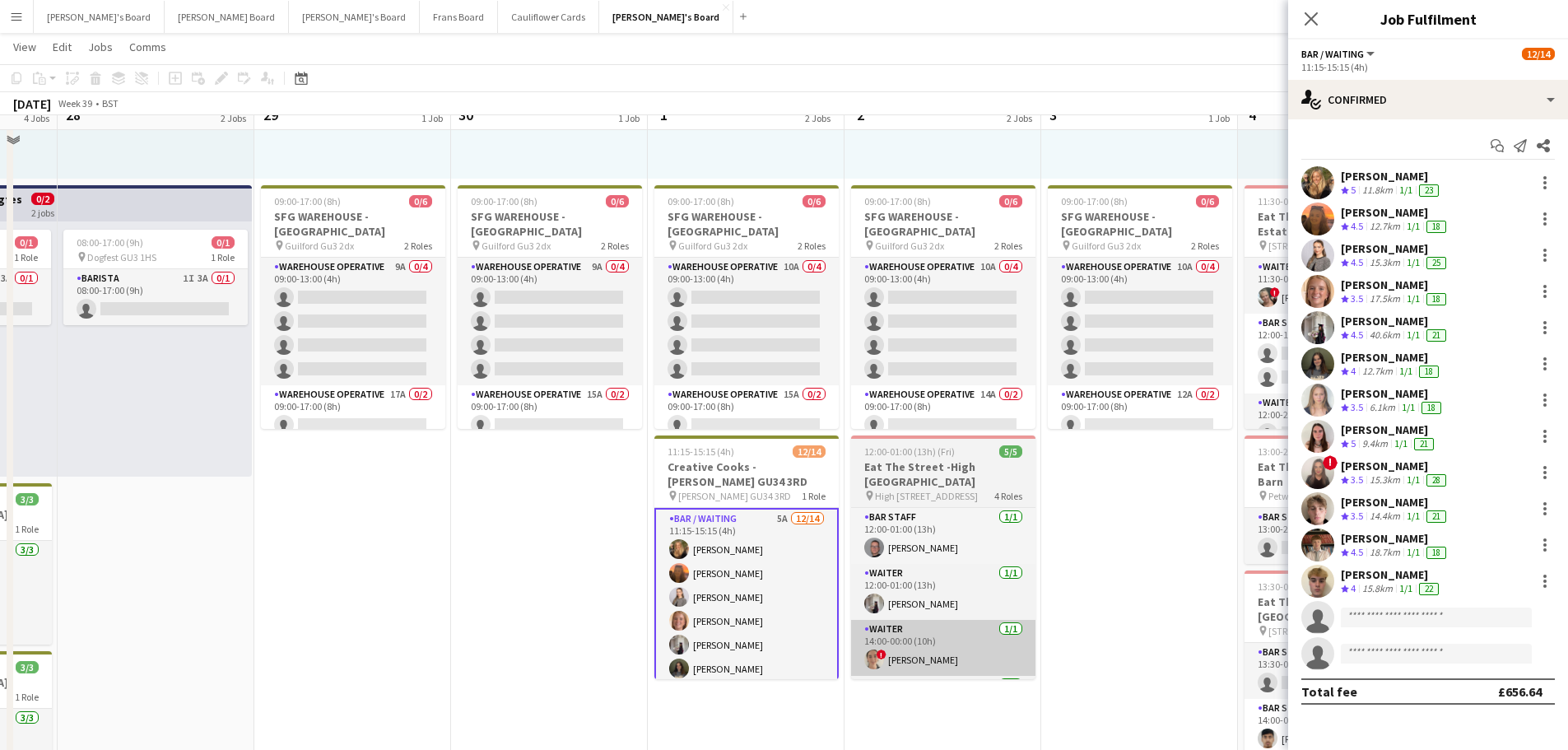
scroll to position [247, 0]
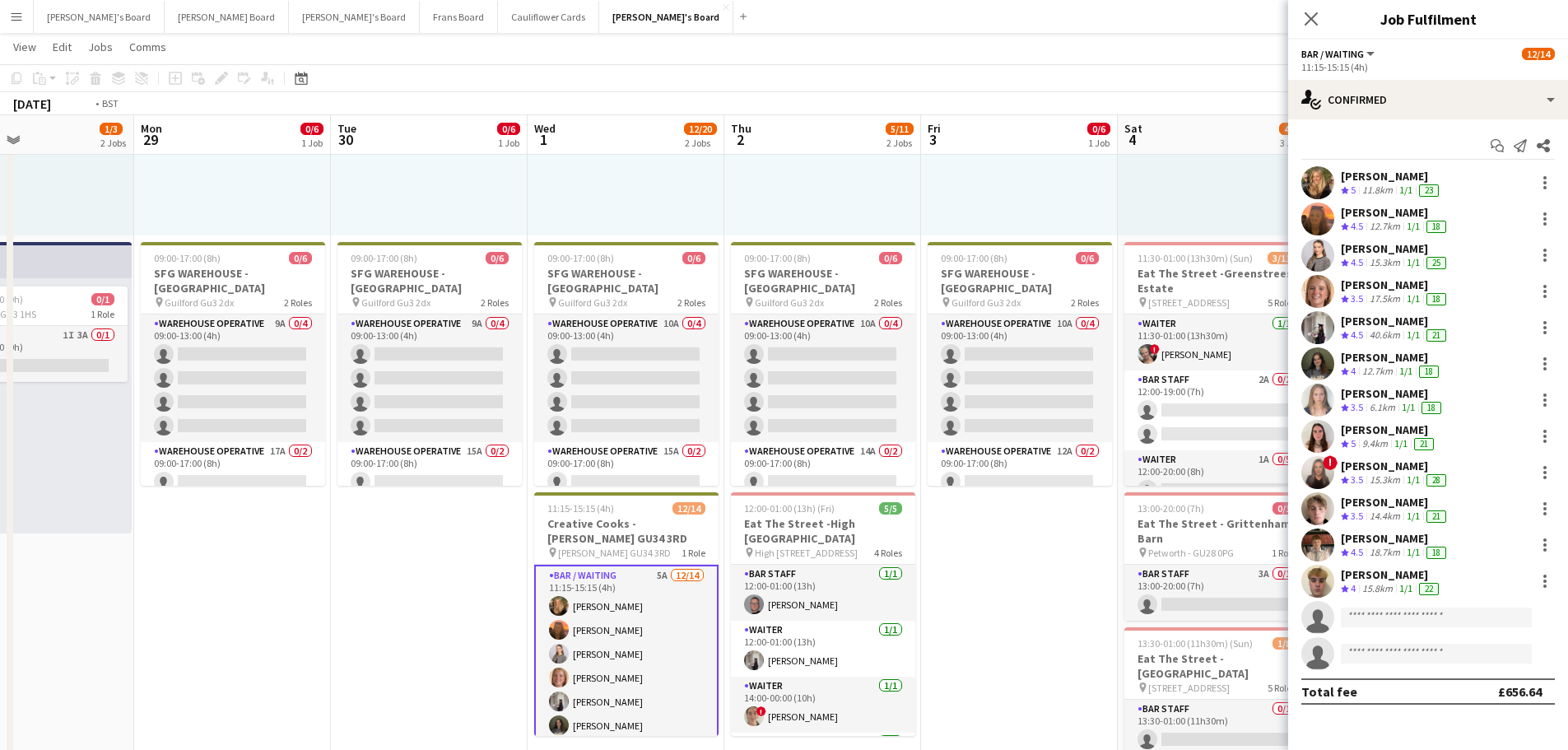
drag, startPoint x: 1057, startPoint y: 551, endPoint x: 328, endPoint y: 496, distance: 731.1
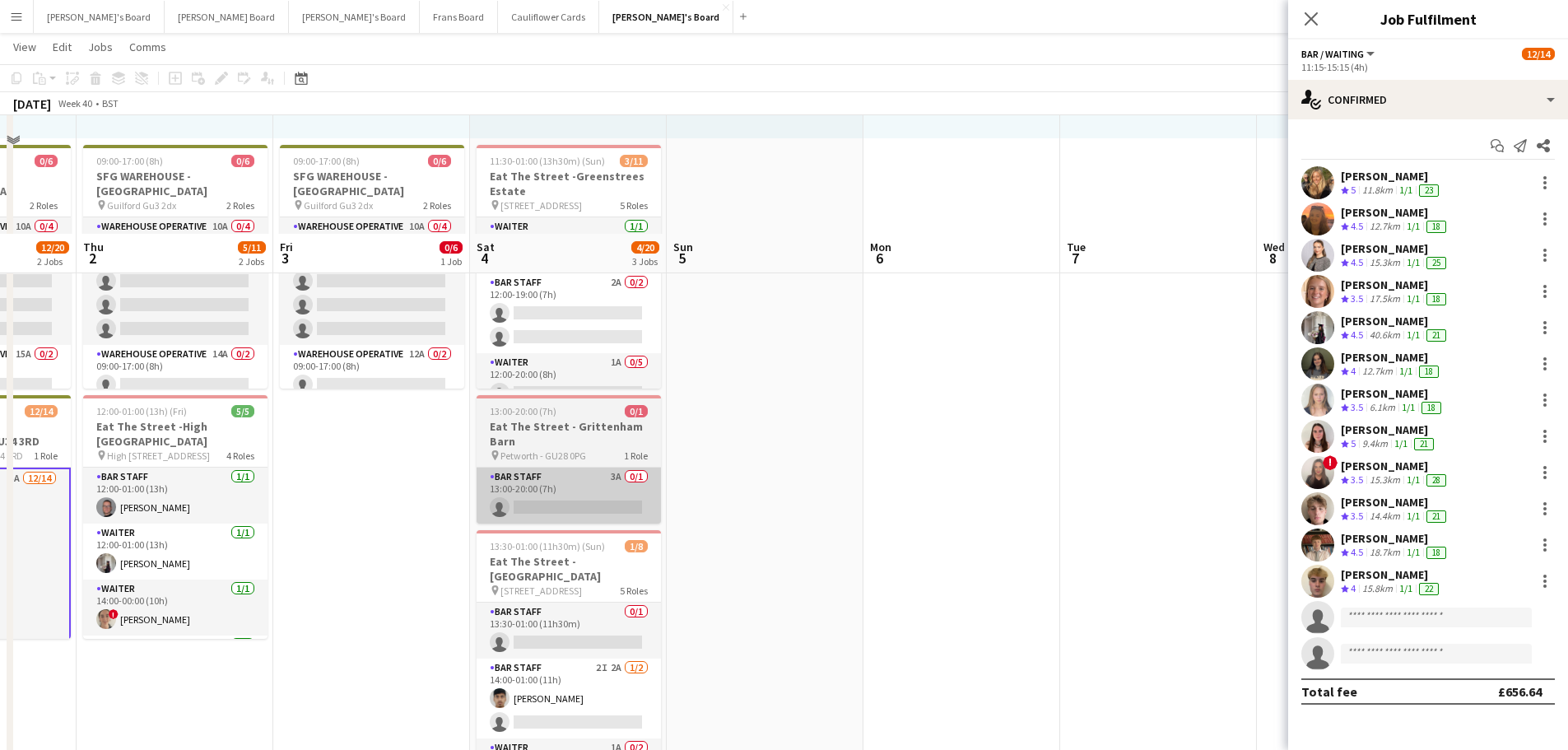
scroll to position [494, 0]
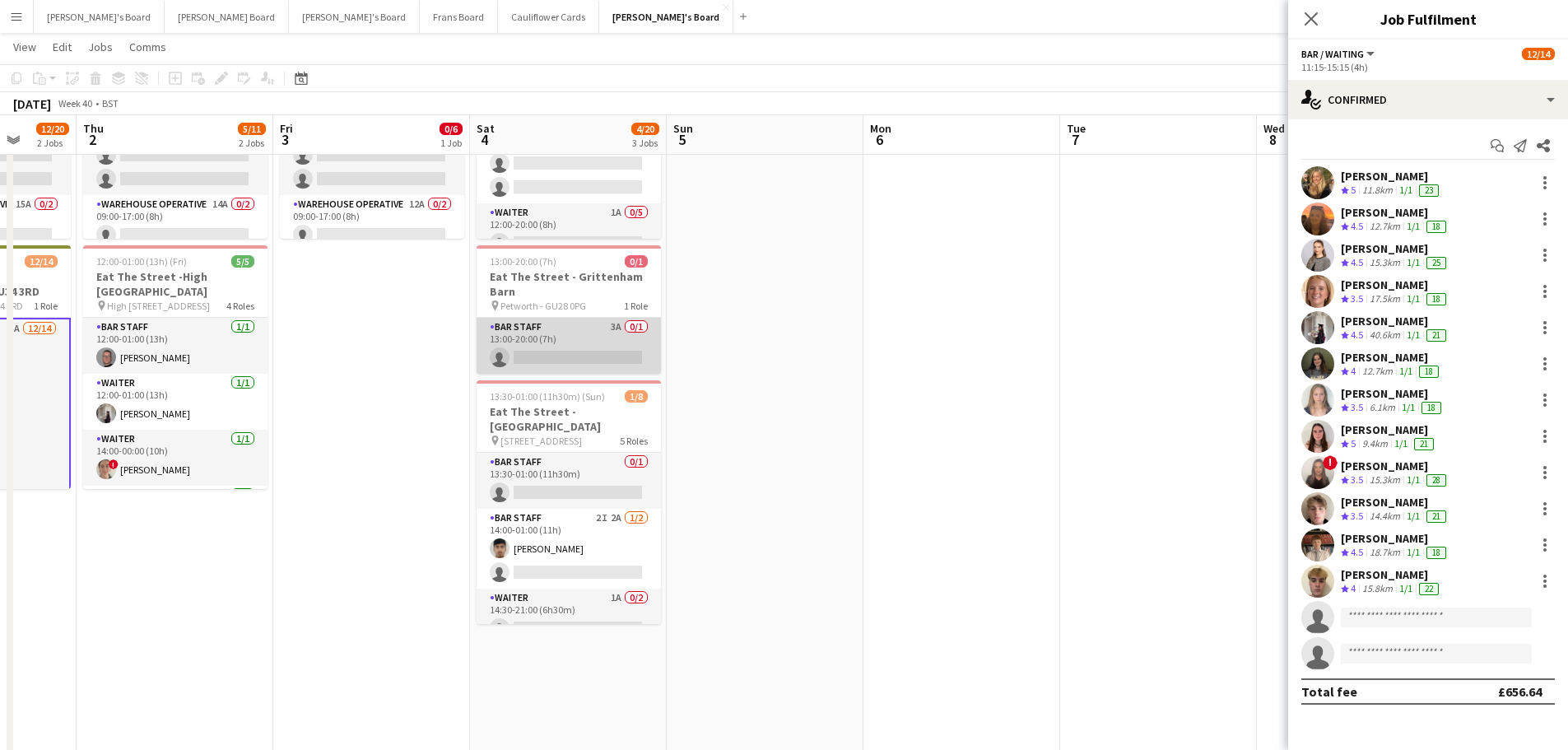
click at [613, 352] on app-card-role "BAR STAFF 3A 0/1 13:00-20:00 (7h) single-neutral-actions" at bounding box center [569, 346] width 184 height 56
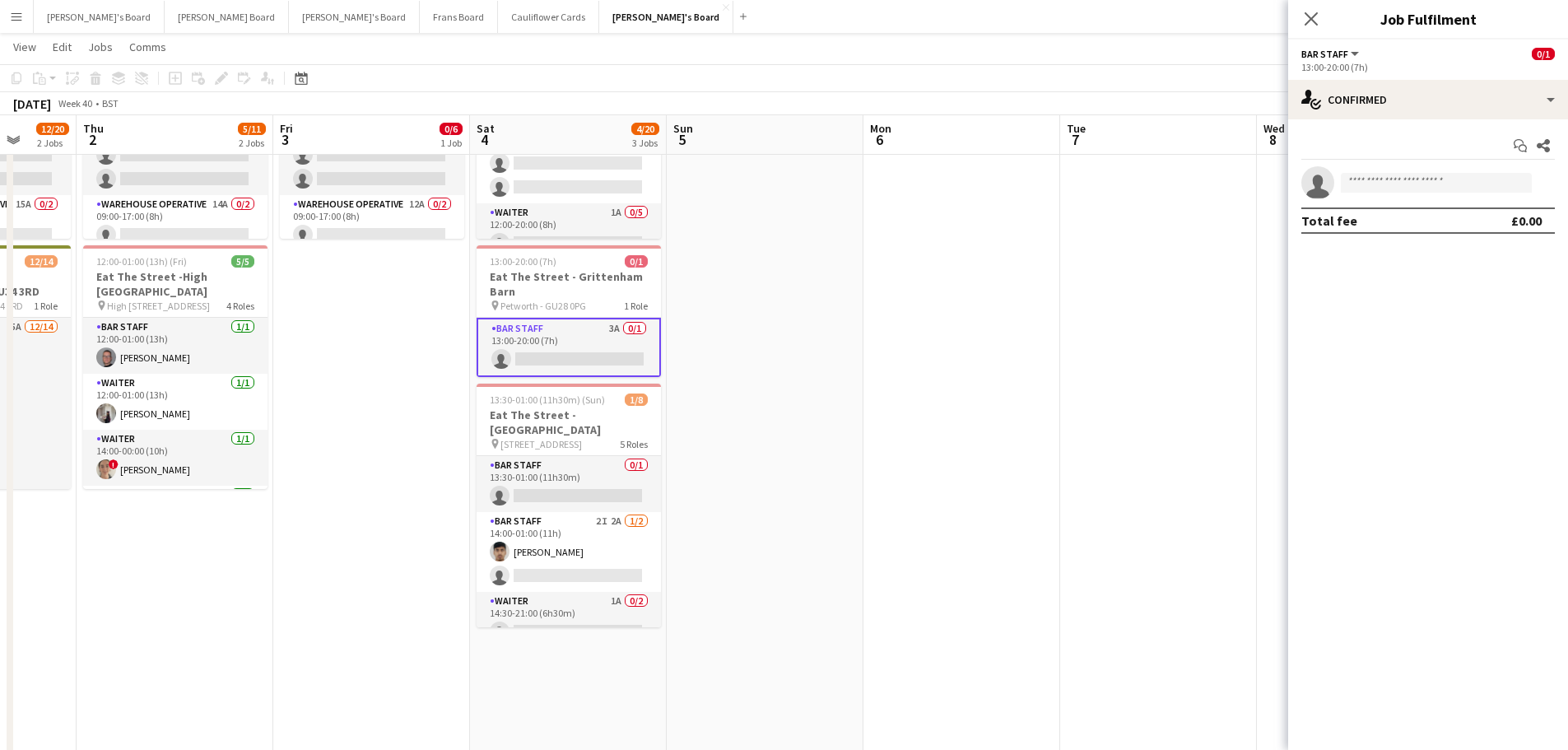
click at [1464, 80] on app-options-switcher "BAR STAFF All roles BAR STAFF 0/1 13:00-20:00 (7h)" at bounding box center [1428, 60] width 280 height 41
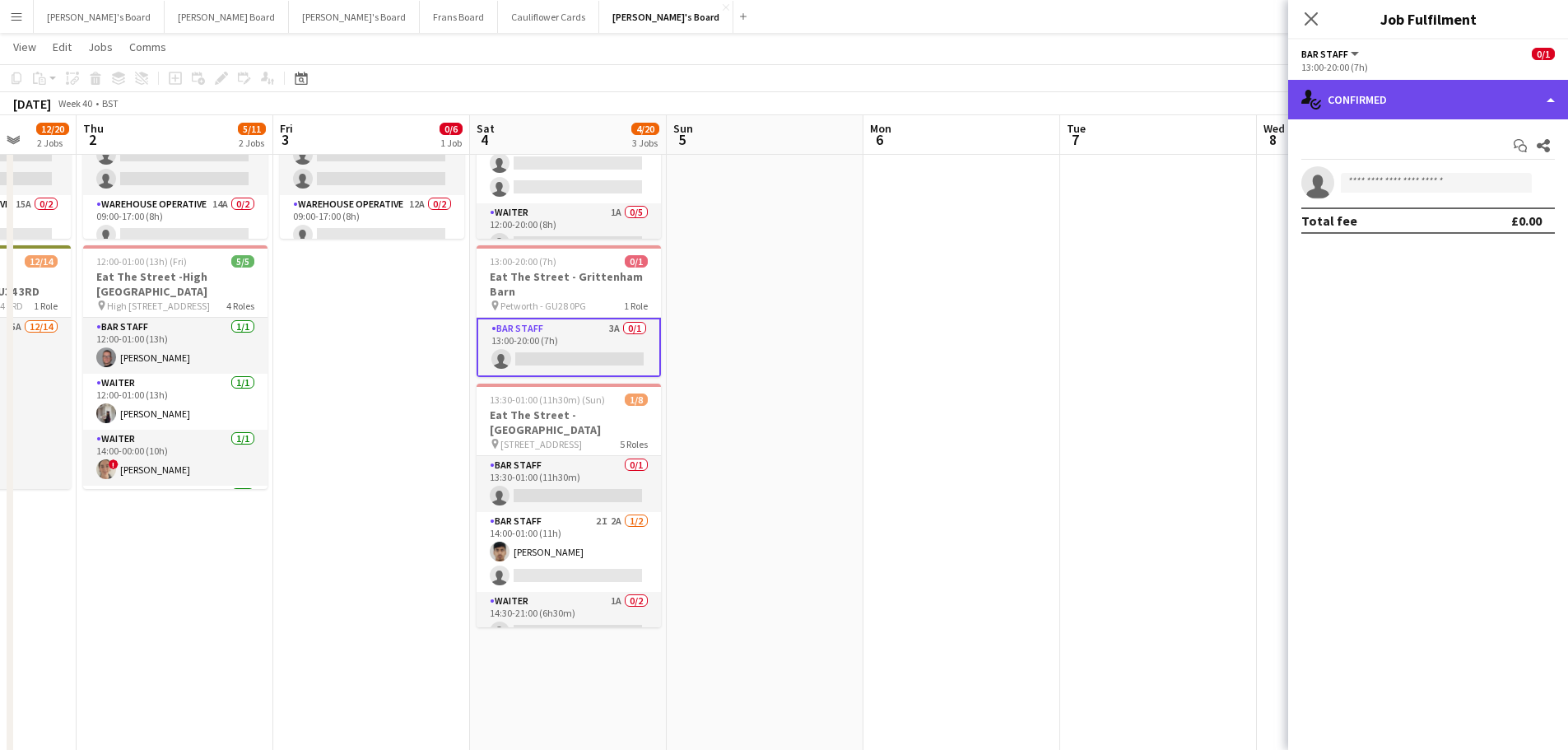
click at [1469, 104] on div "single-neutral-actions-check-2 Confirmed" at bounding box center [1428, 99] width 280 height 40
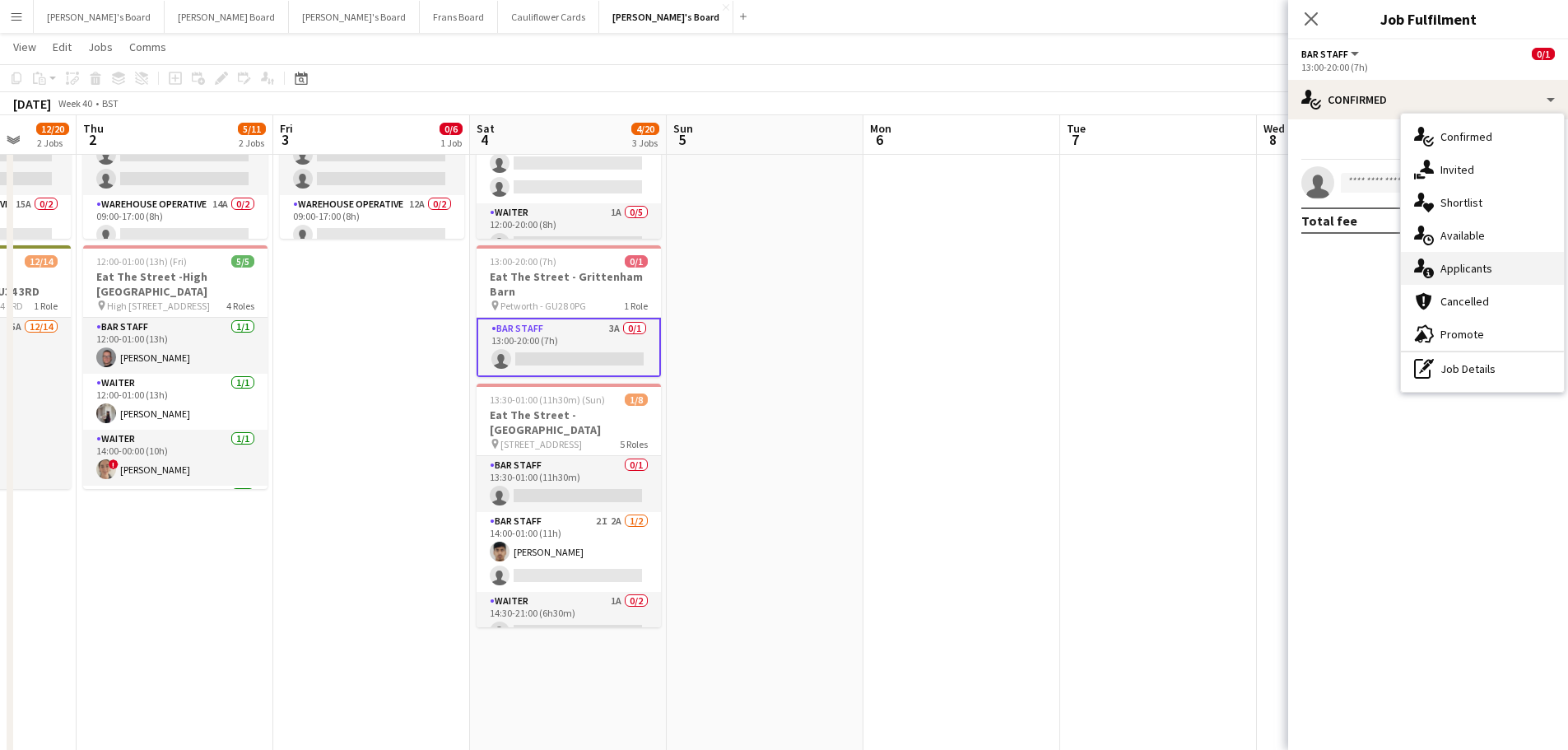
click at [1472, 271] on span "Applicants" at bounding box center [1466, 268] width 51 height 15
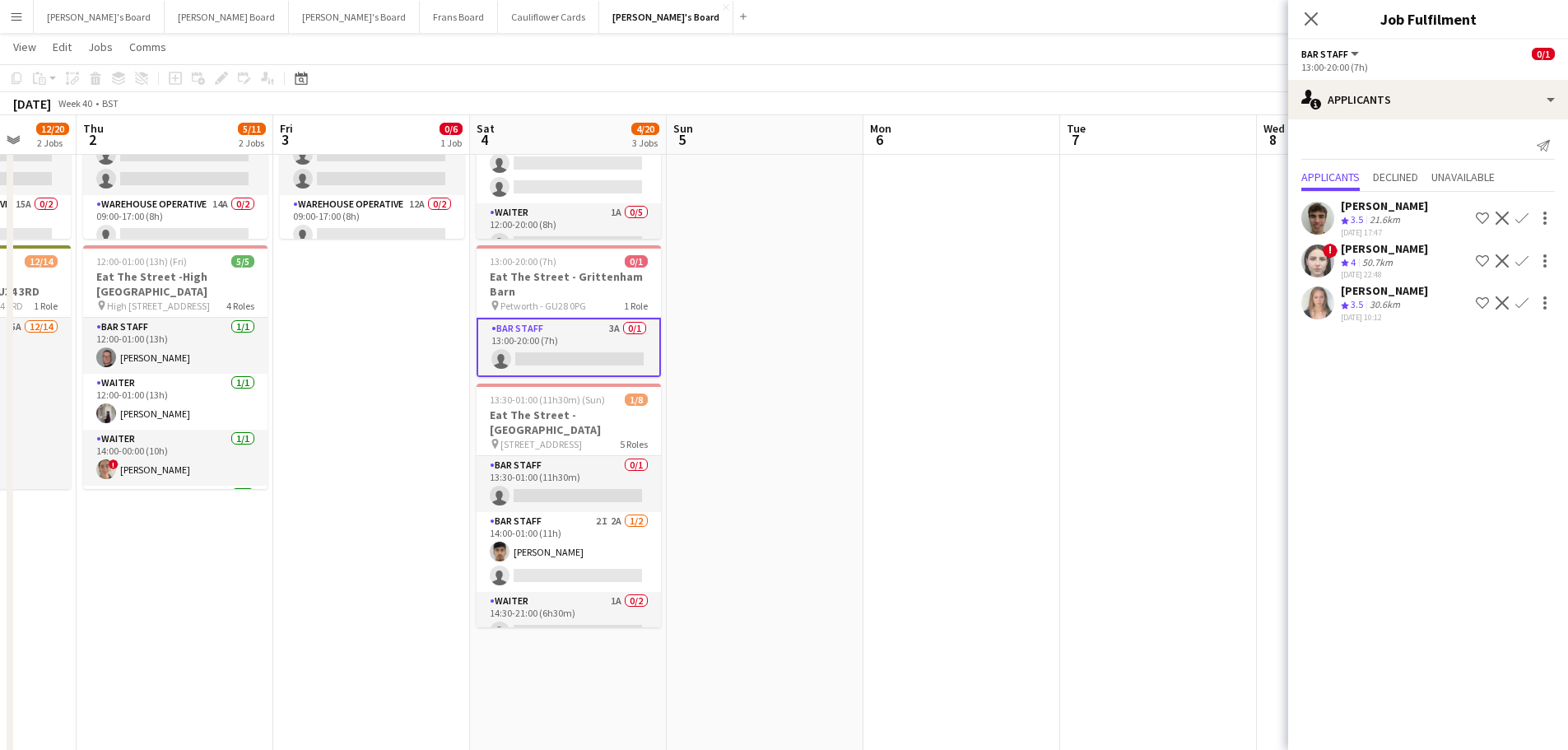
click at [1382, 296] on div "Alice Appleyard" at bounding box center [1385, 290] width 87 height 15
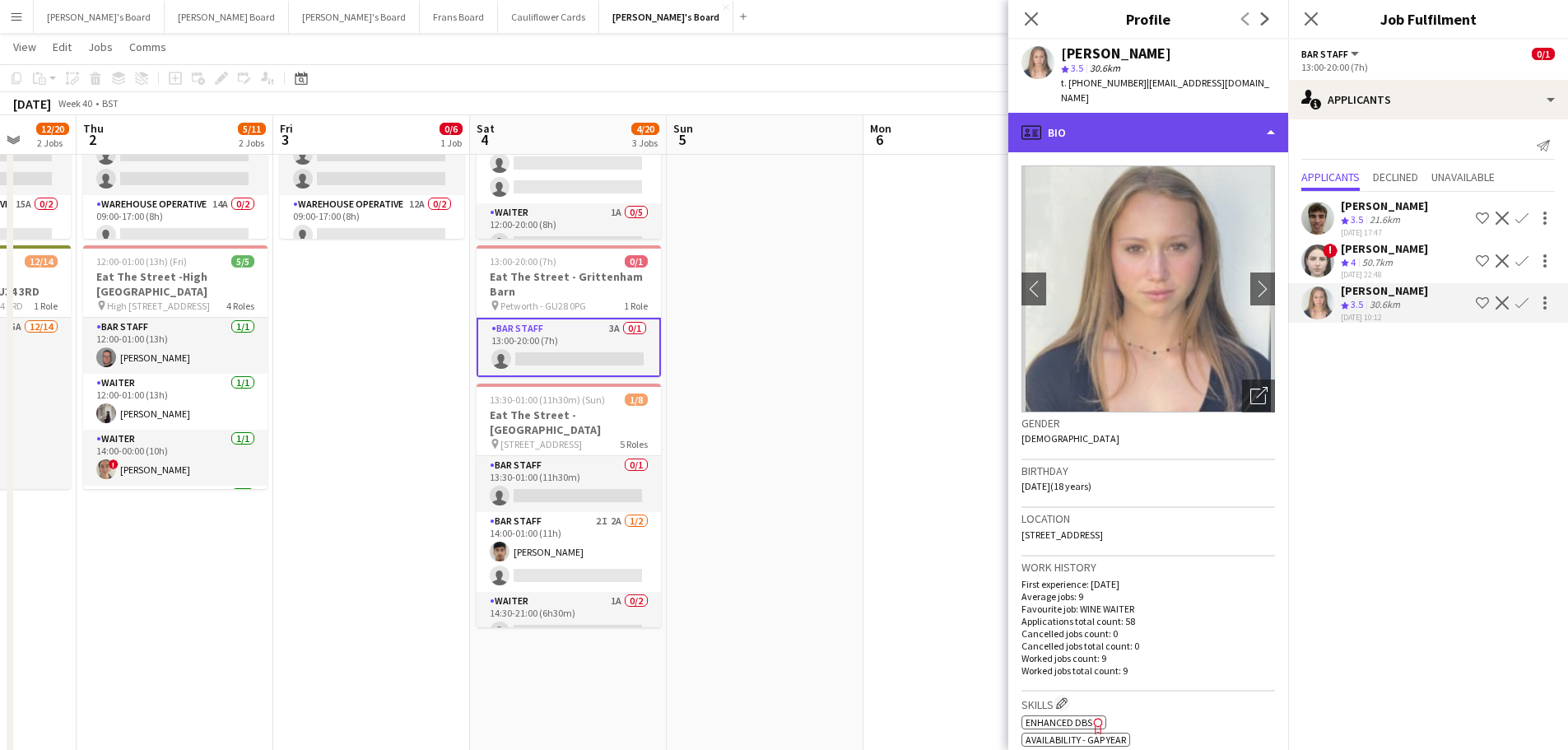
click at [1181, 113] on div "profile Bio" at bounding box center [1148, 132] width 280 height 40
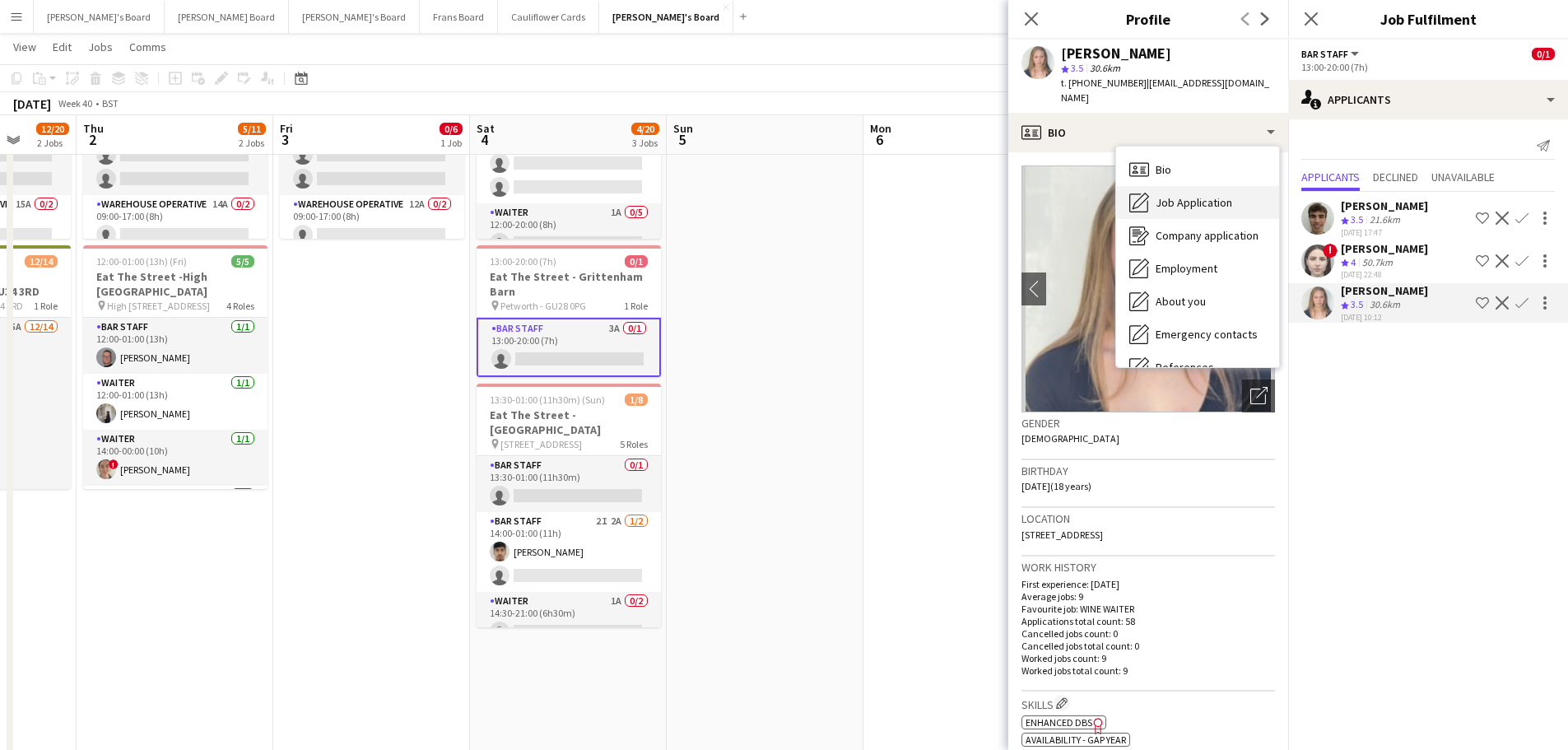
click at [1212, 186] on div "Job Application Job Application" at bounding box center [1198, 203] width 163 height 33
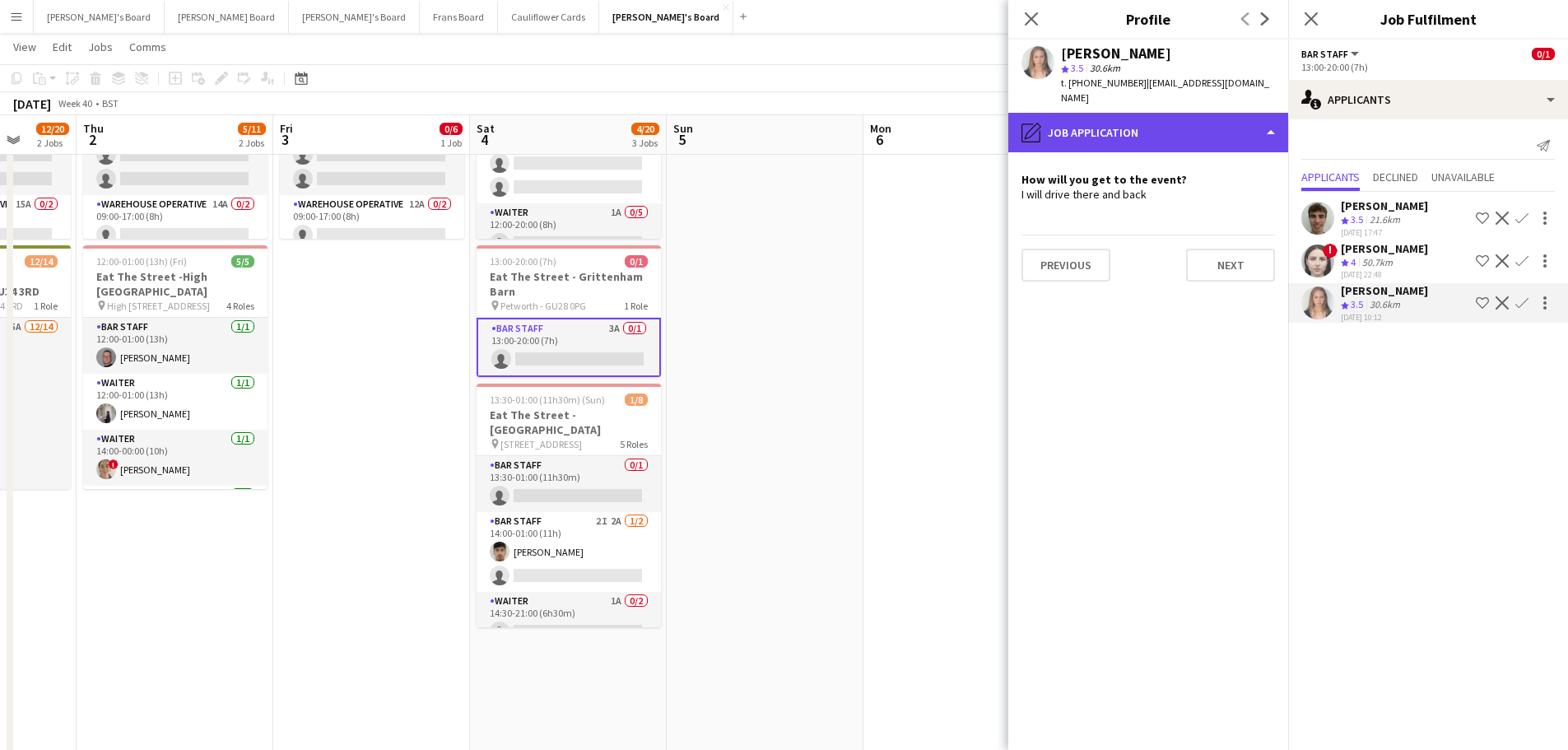
click at [1141, 113] on div "pencil4 Job Application" at bounding box center [1148, 132] width 280 height 40
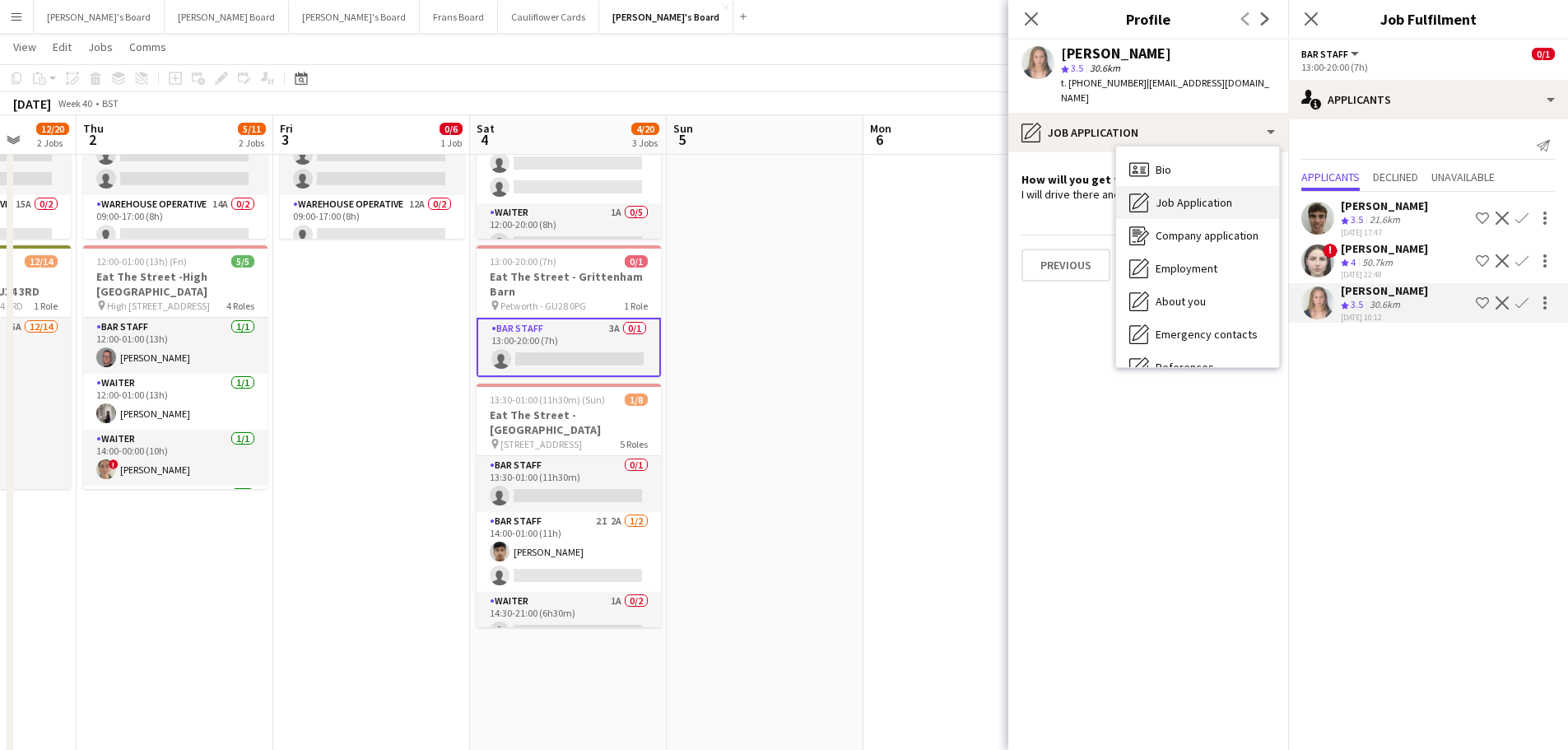
click at [1200, 195] on span "Job Application" at bounding box center [1194, 202] width 77 height 15
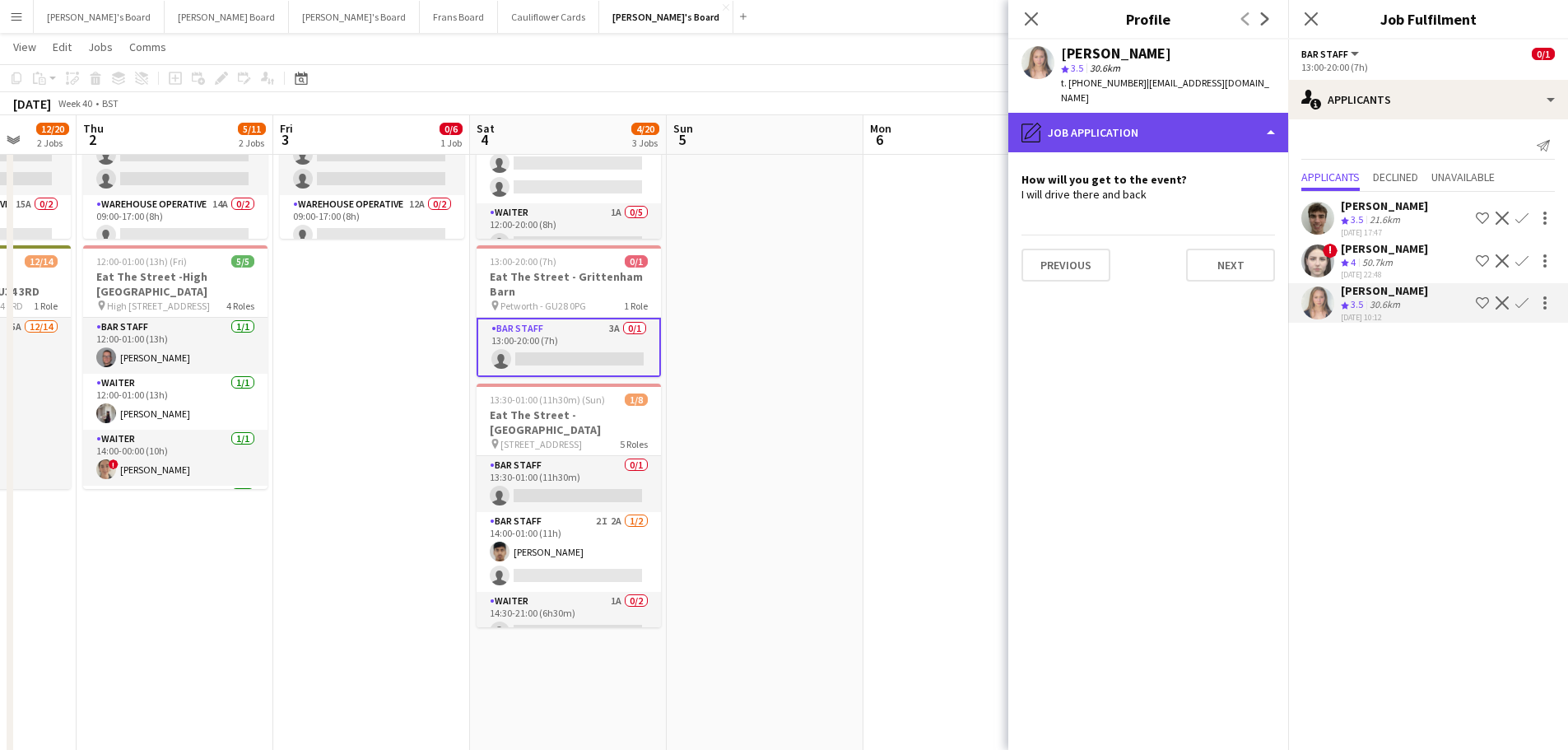
click at [1180, 113] on div "pencil4 Job Application" at bounding box center [1148, 132] width 280 height 40
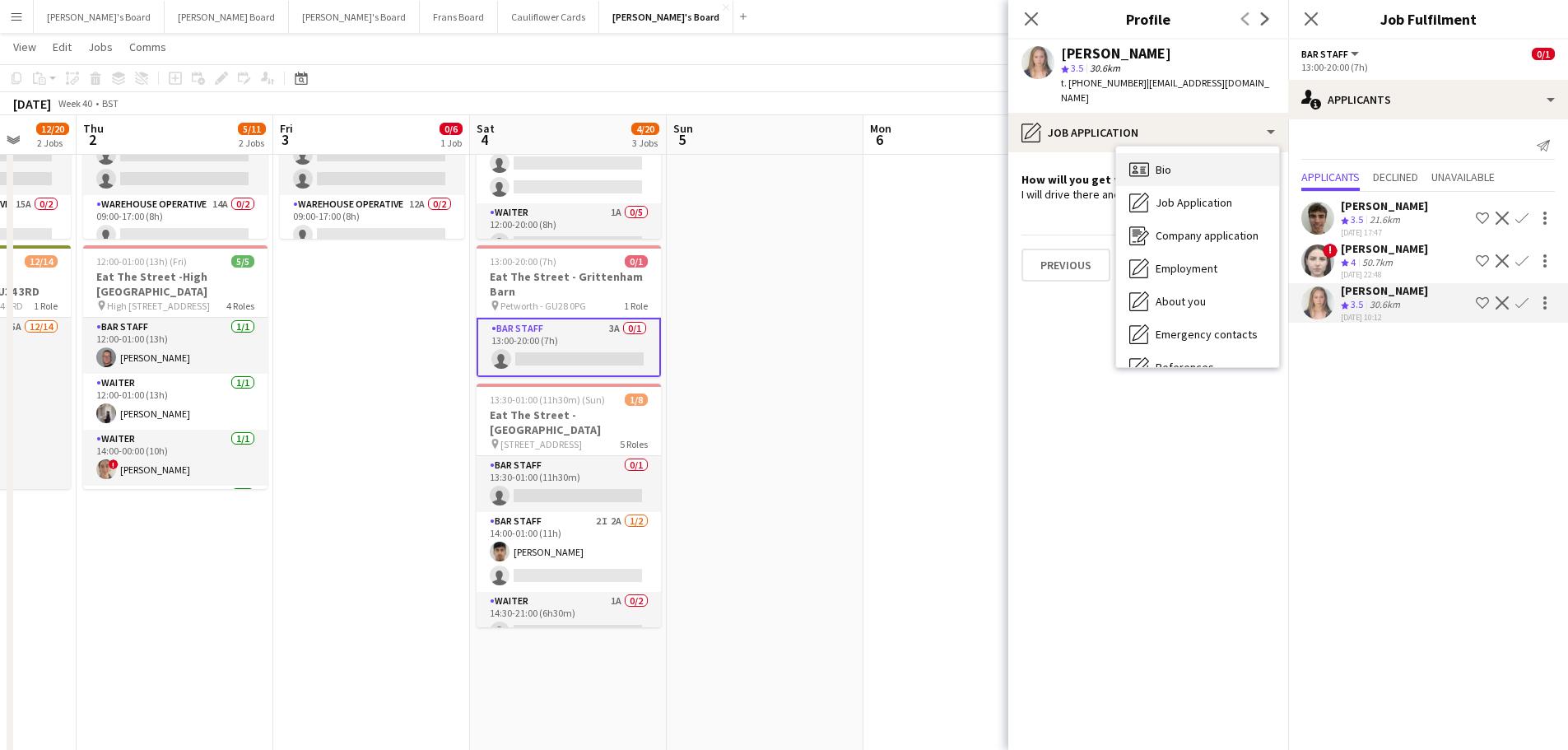
click at [1186, 153] on div "Bio Bio" at bounding box center [1198, 170] width 163 height 33
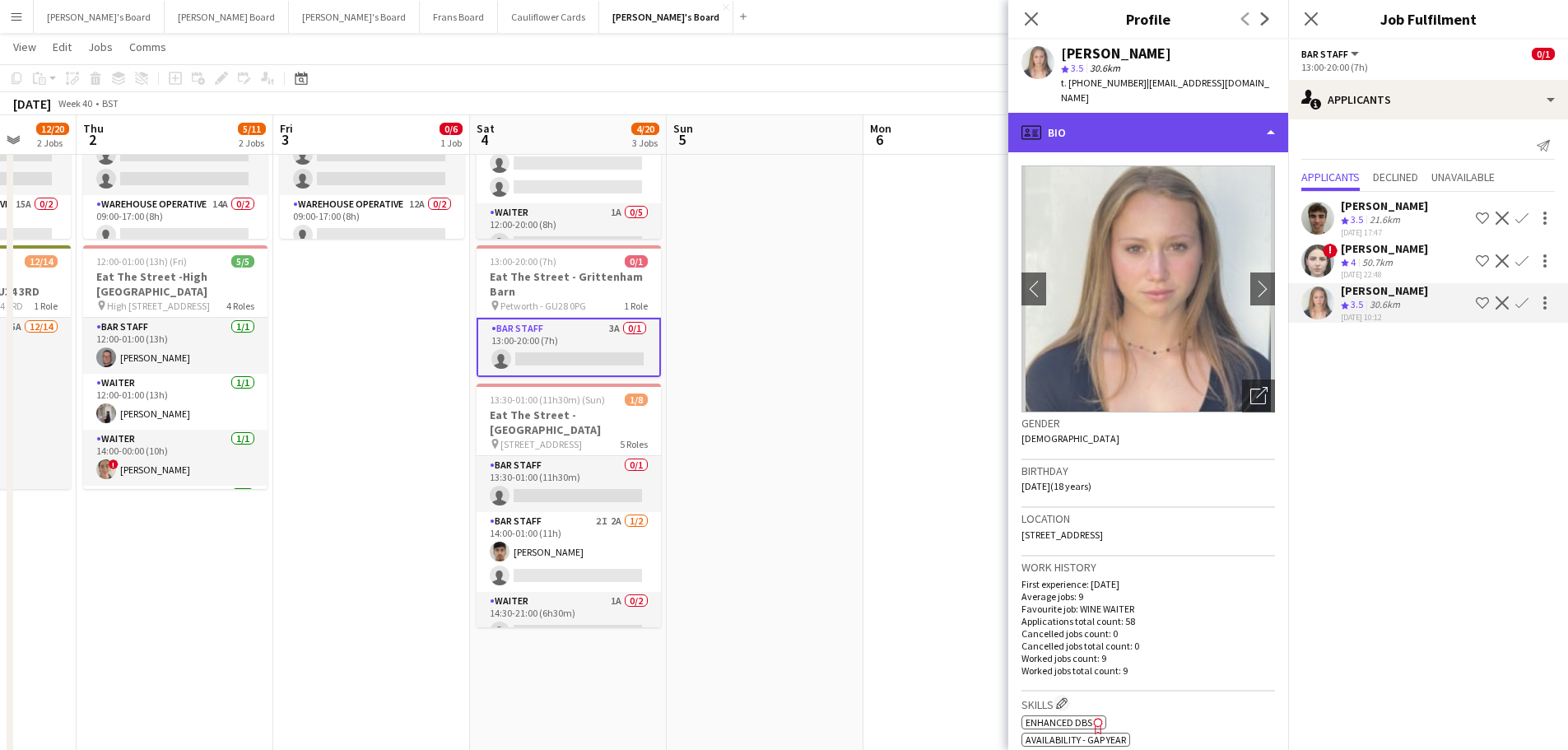
click at [1186, 126] on div "profile Bio" at bounding box center [1148, 132] width 280 height 40
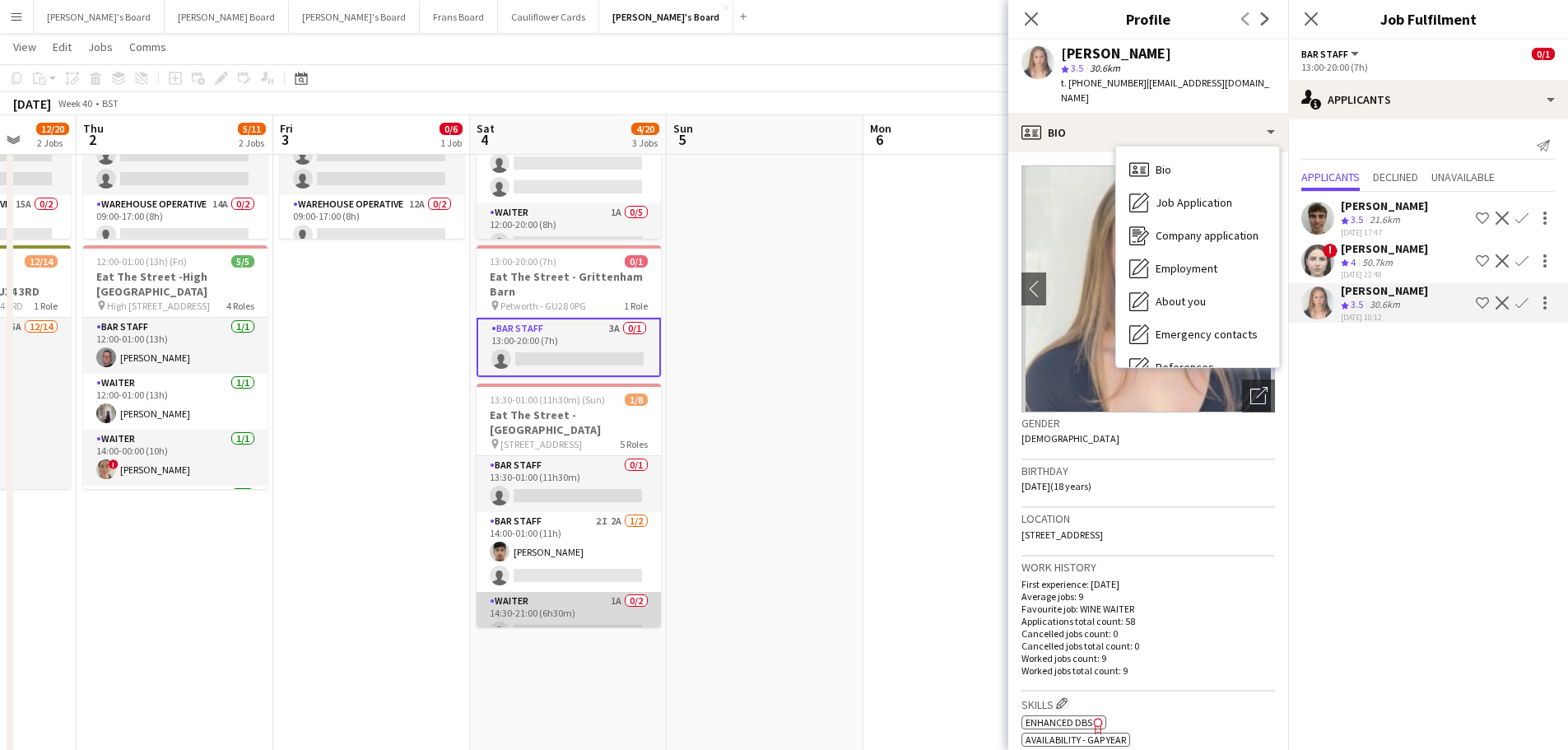
click at [619, 600] on app-card-role "Waiter 1A 0/2 14:30-21:00 (6h30m) single-neutral-actions single-neutral-actions" at bounding box center [569, 632] width 184 height 80
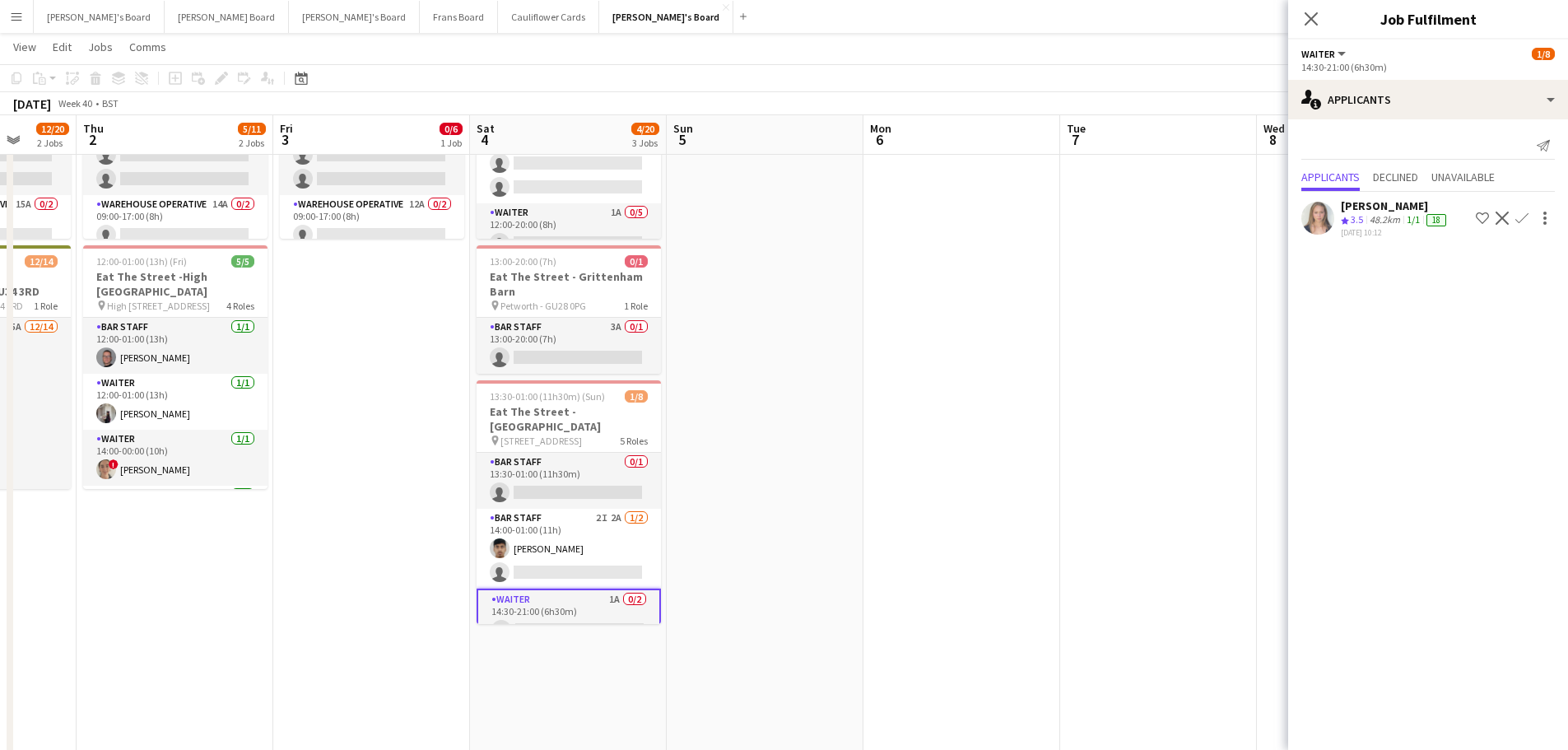
click at [1523, 215] on app-icon "Confirm" at bounding box center [1522, 218] width 14 height 14
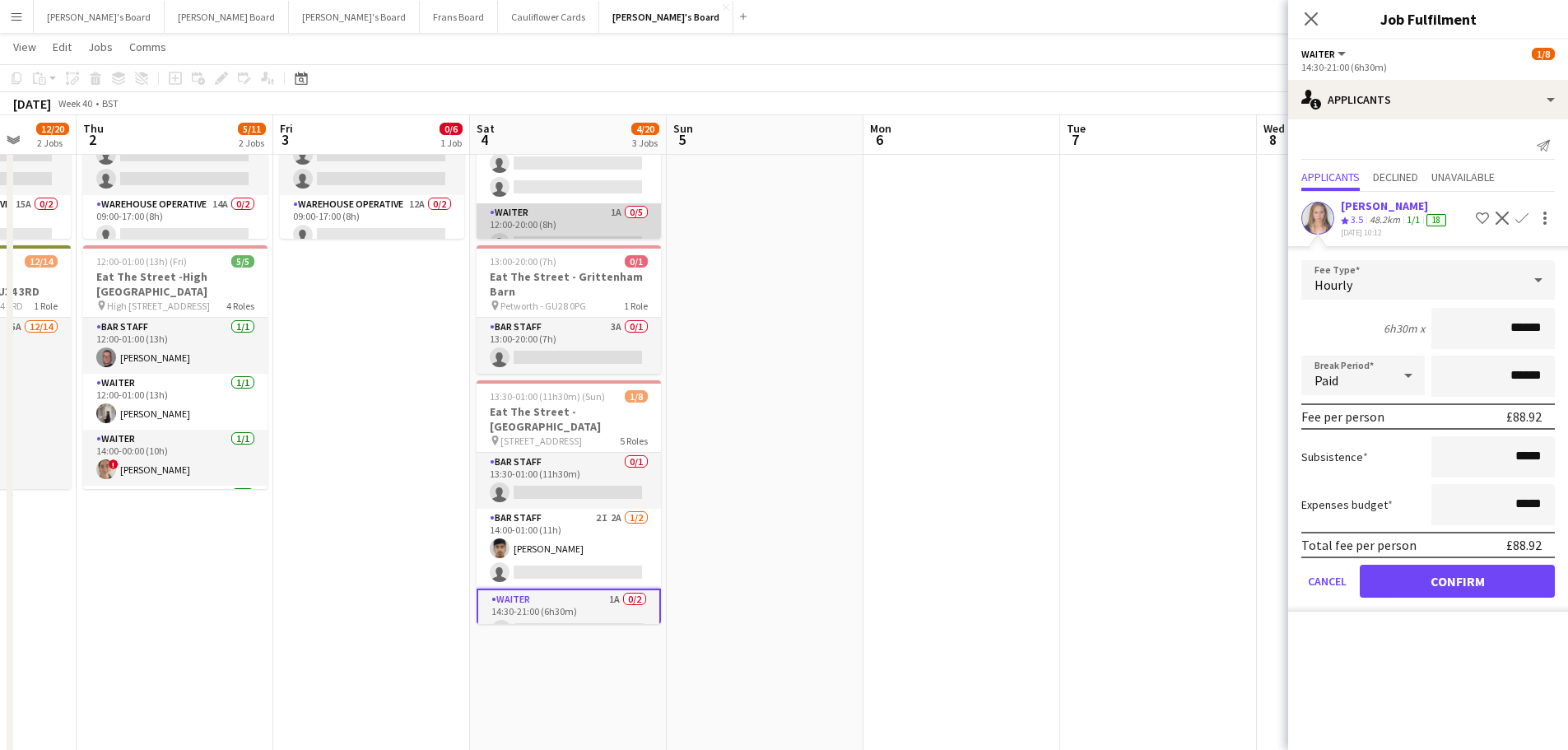
click at [619, 224] on app-card-role "Waiter 1A 0/5 12:00-20:00 (8h) single-neutral-actions single-neutral-actions si…" at bounding box center [569, 279] width 184 height 151
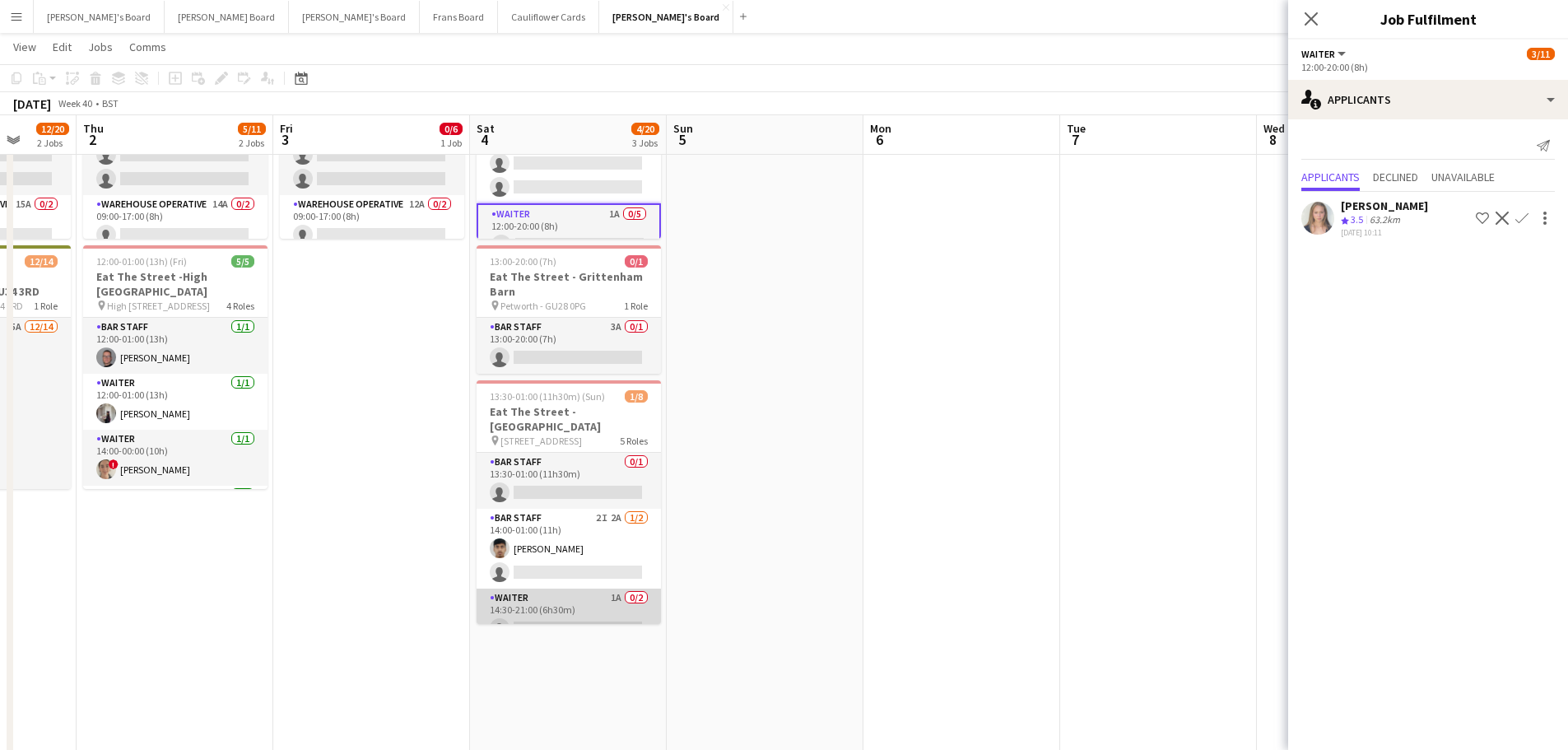
click at [596, 609] on app-card-role "Waiter 1A 0/2 14:30-21:00 (6h30m) single-neutral-actions single-neutral-actions" at bounding box center [569, 629] width 184 height 80
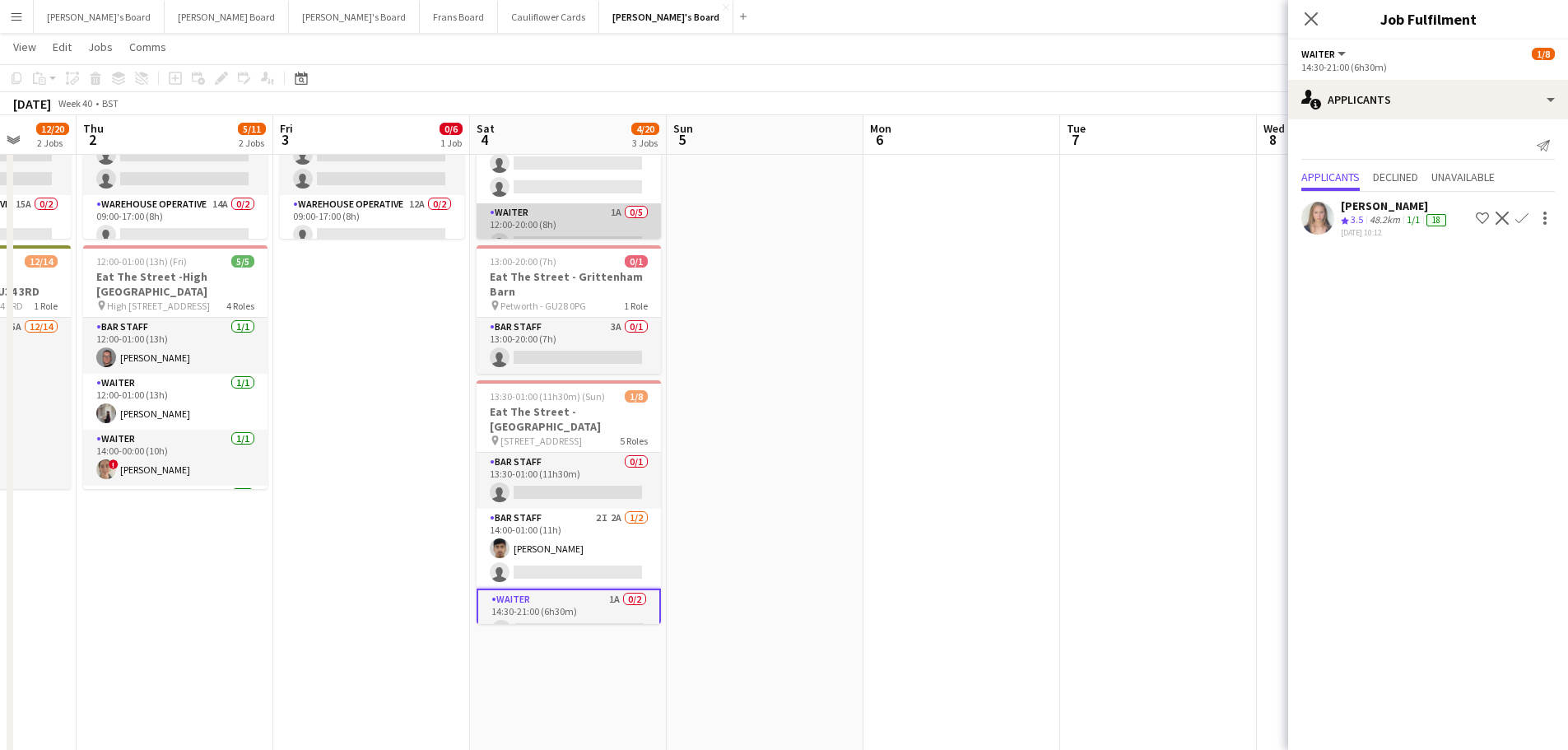
click at [592, 210] on app-card-role "Waiter 1A 0/5 12:00-20:00 (8h) single-neutral-actions single-neutral-actions si…" at bounding box center [569, 279] width 184 height 151
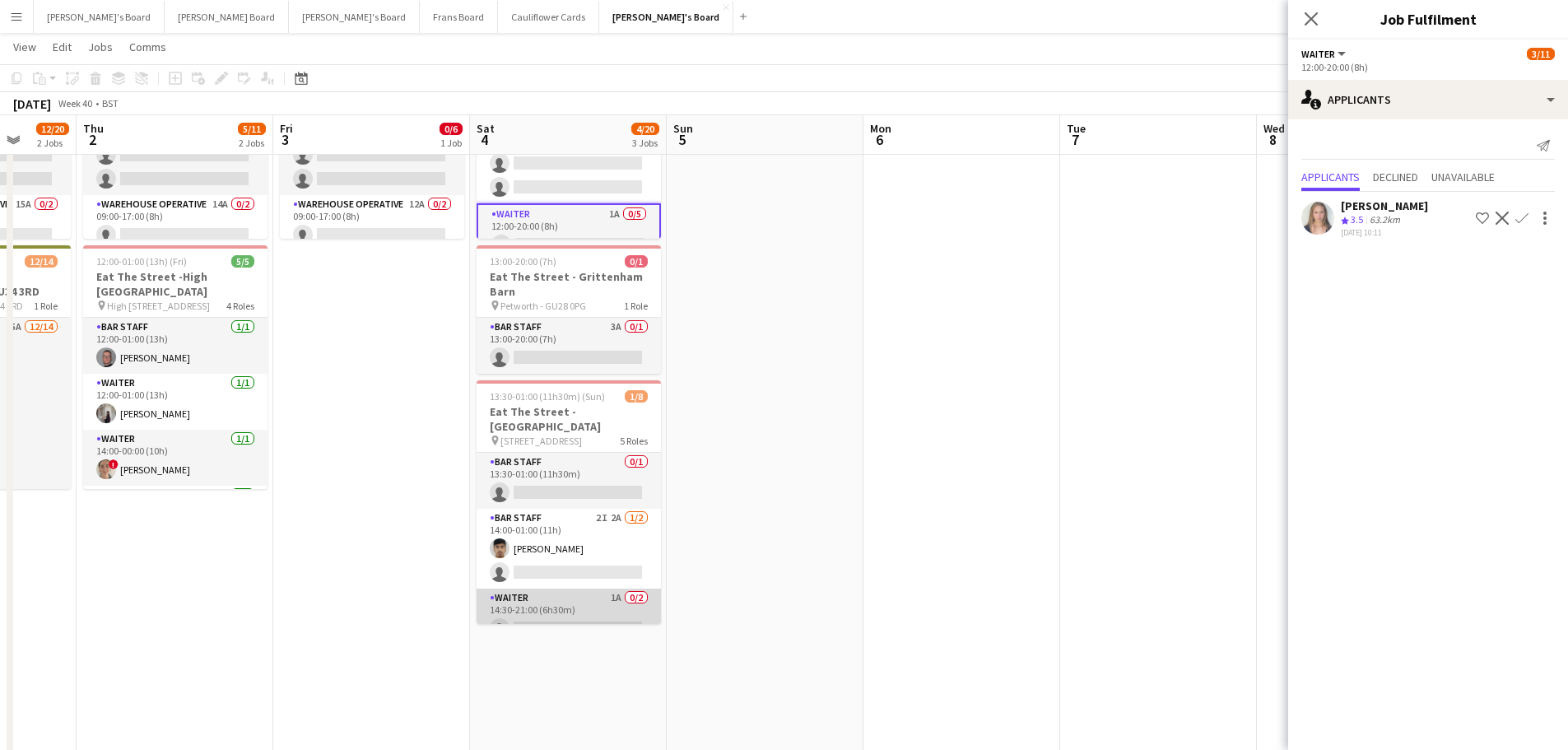
click at [577, 589] on app-card-role "Waiter 1A 0/2 14:30-21:00 (6h30m) single-neutral-actions single-neutral-actions" at bounding box center [569, 629] width 184 height 80
click at [1523, 217] on app-icon "Confirm" at bounding box center [1522, 218] width 14 height 14
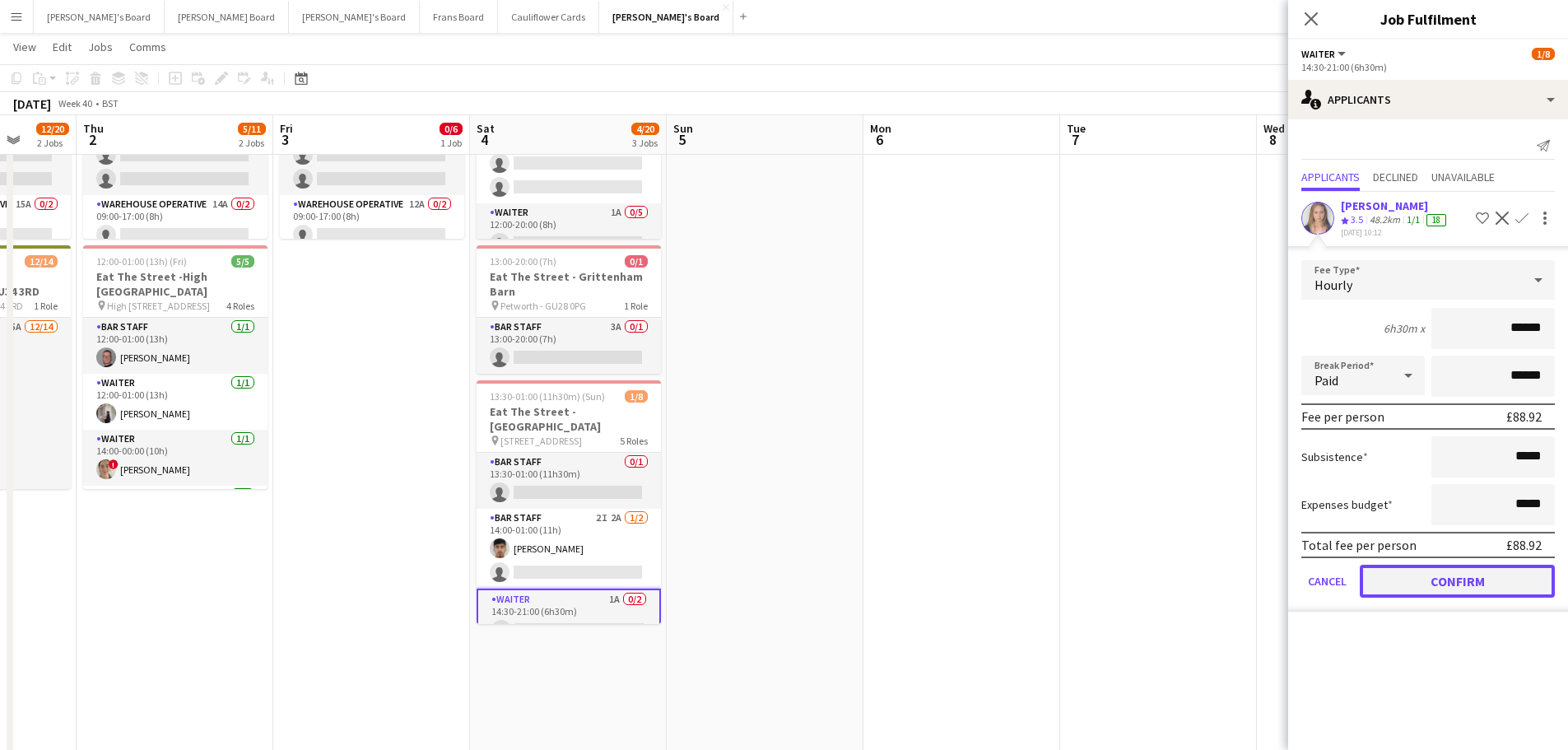
click at [1413, 578] on button "Confirm" at bounding box center [1456, 581] width 195 height 33
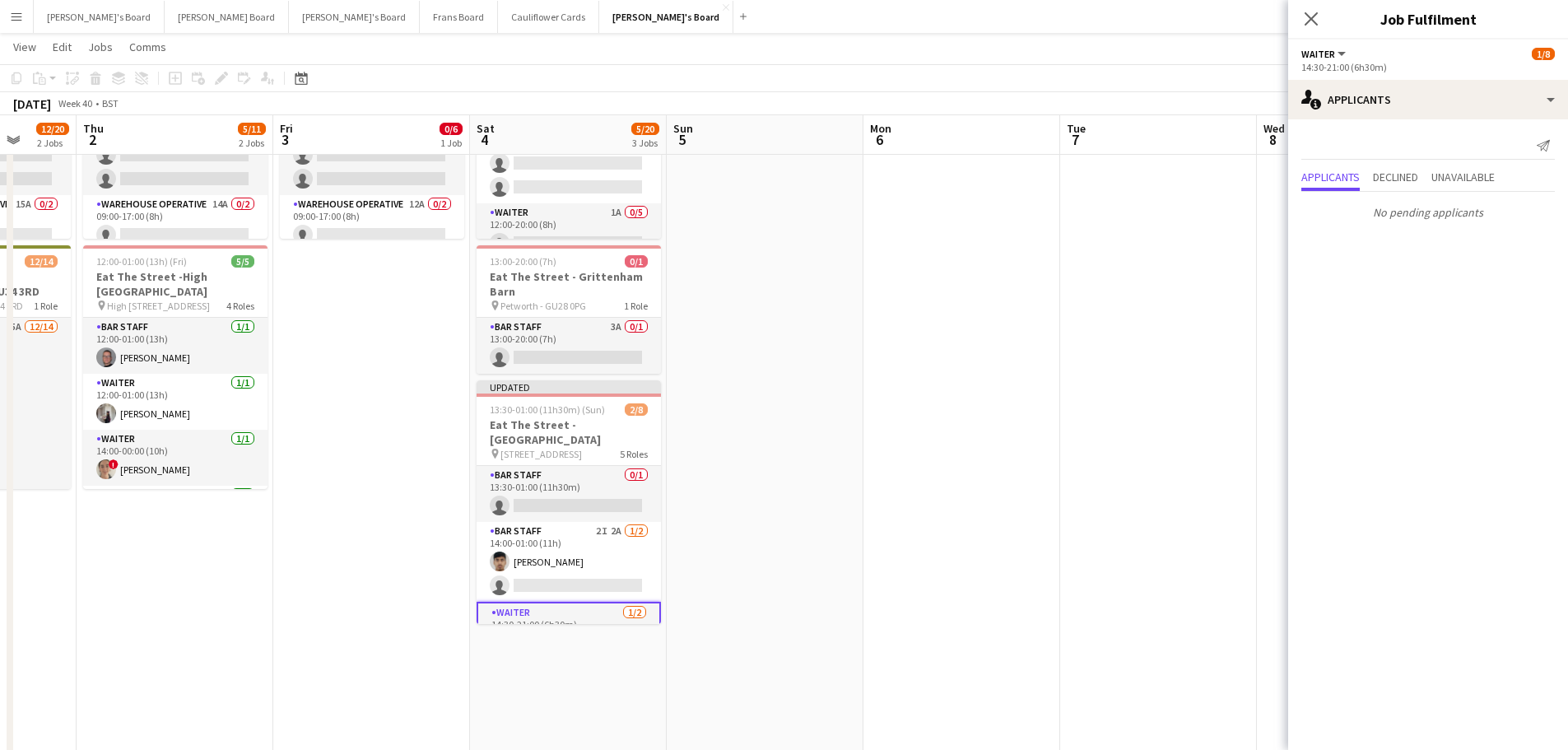
click at [880, 473] on app-date-cell at bounding box center [962, 290] width 197 height 1200
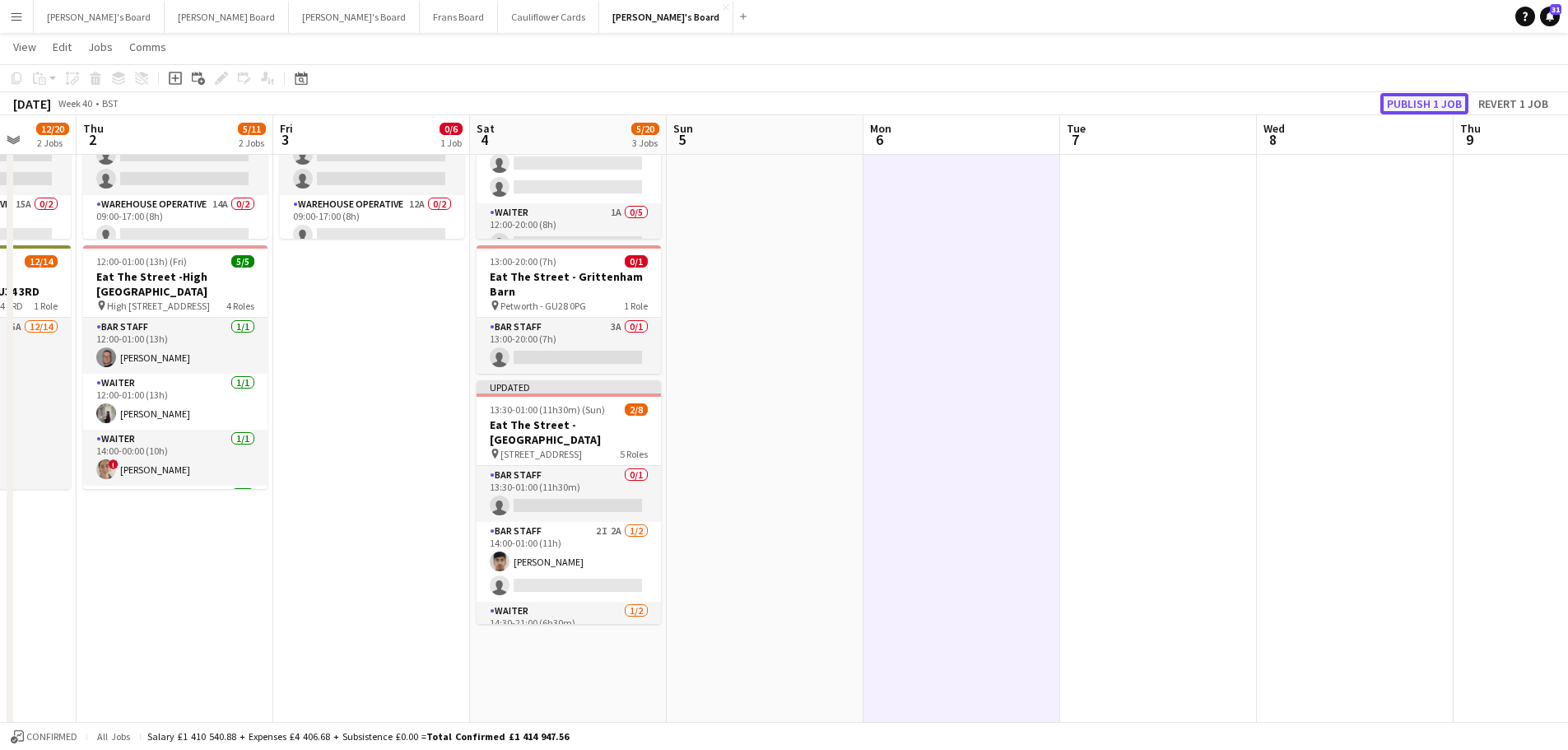
click at [1410, 103] on button "Publish 1 job" at bounding box center [1424, 104] width 88 height 21
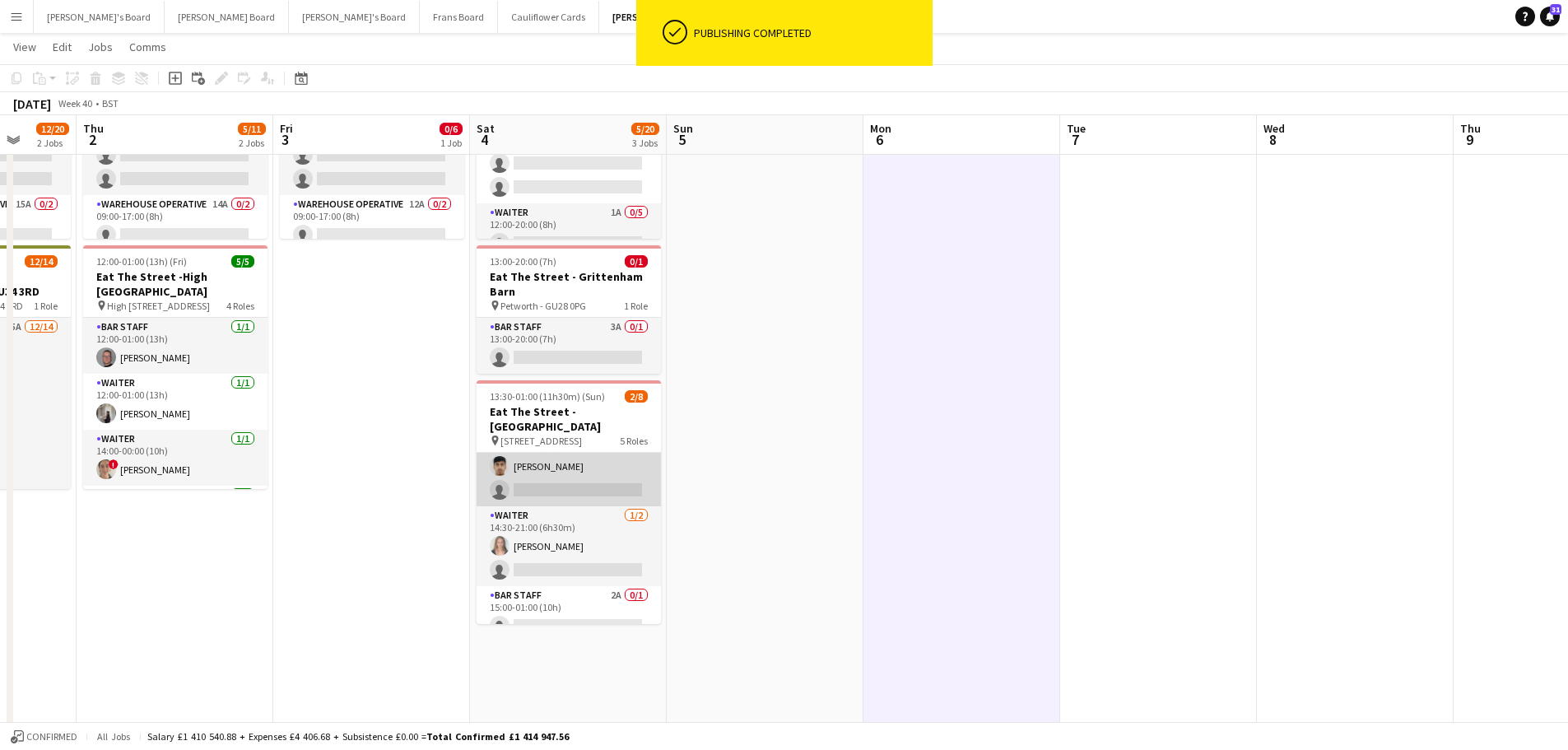
scroll to position [165, 0]
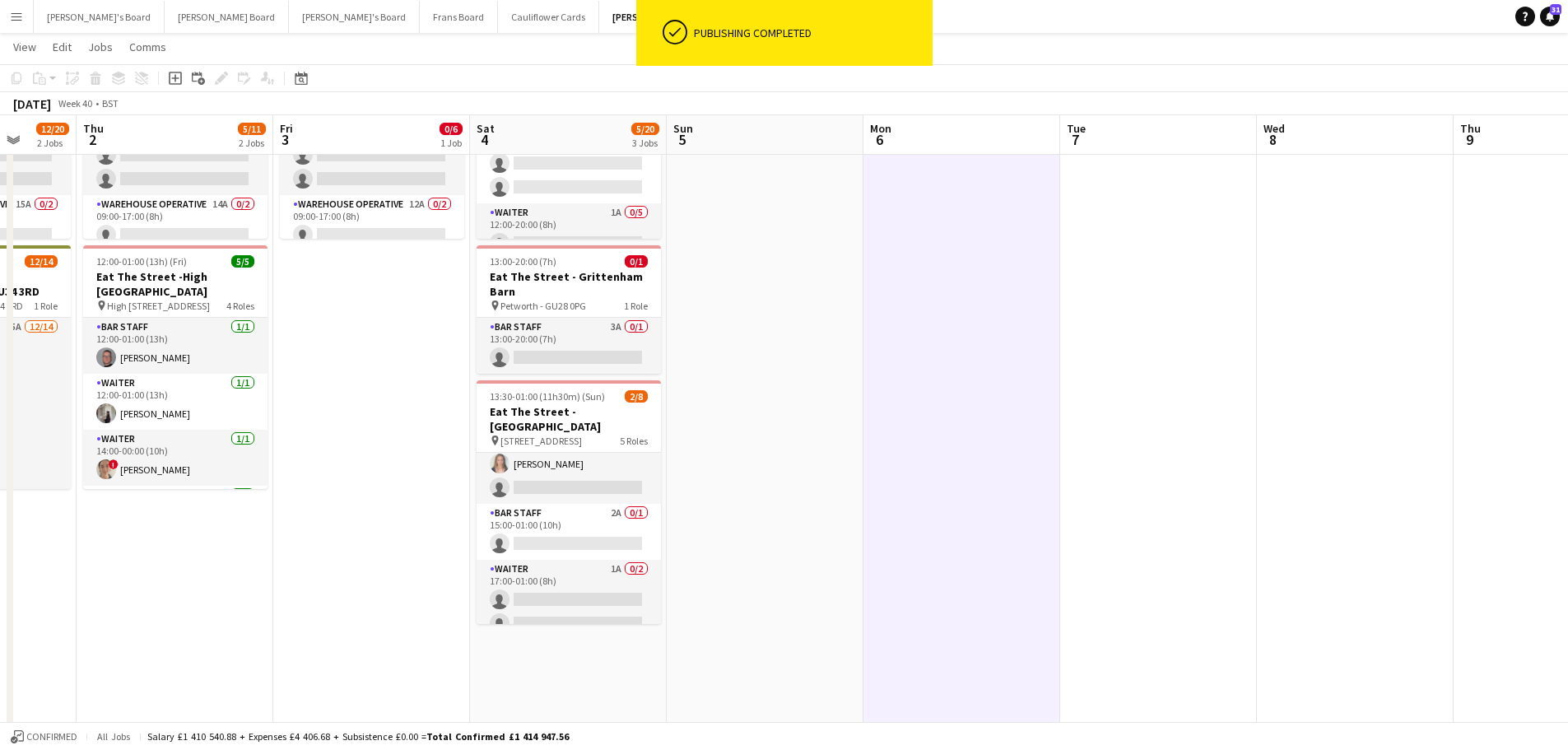
drag, startPoint x: 601, startPoint y: 516, endPoint x: 895, endPoint y: 391, distance: 319.5
click at [603, 515] on app-card-role "BAR STAFF 2A 0/1 15:00-01:00 (10h) single-neutral-actions" at bounding box center [569, 533] width 184 height 56
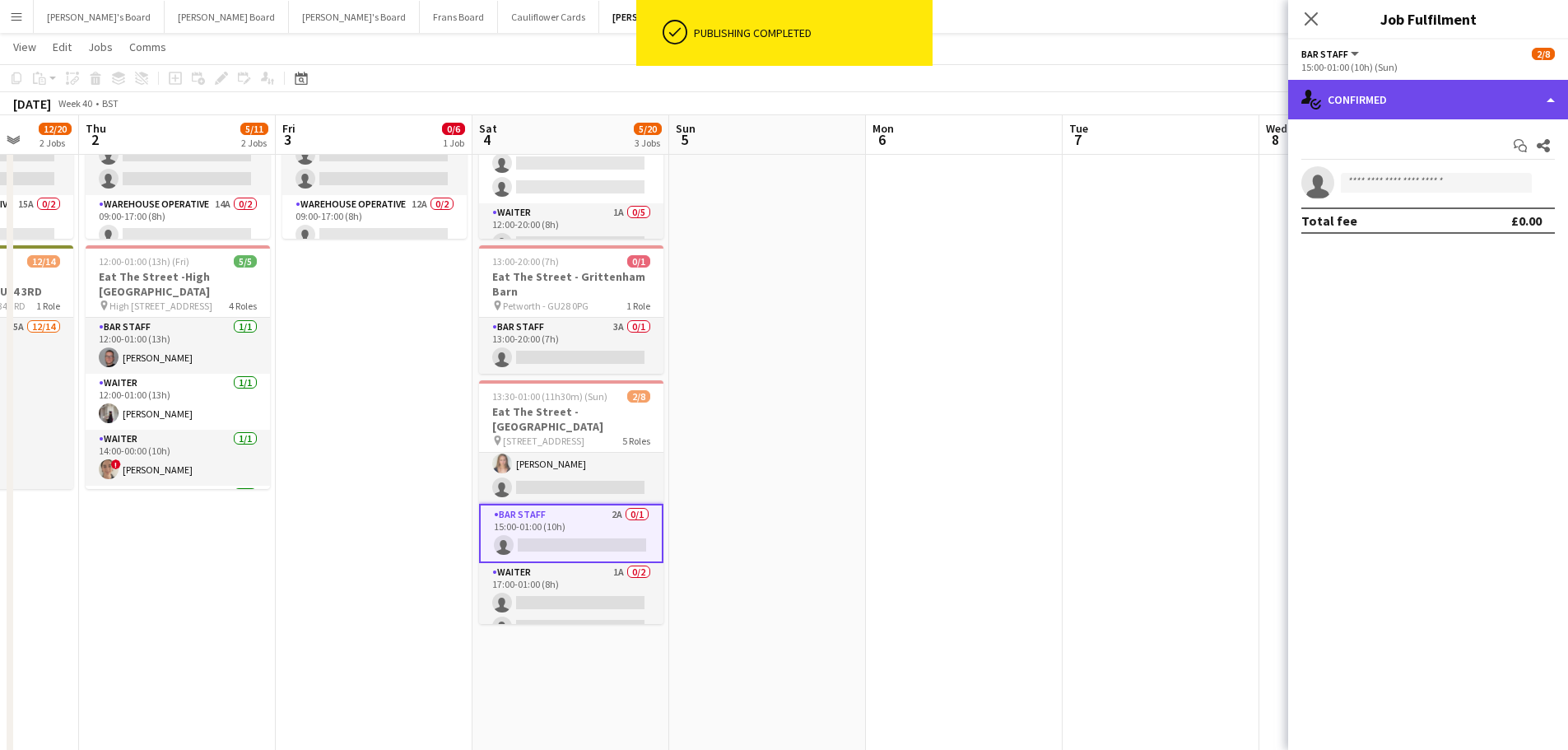
click at [1435, 84] on div "single-neutral-actions-check-2 Confirmed" at bounding box center [1428, 99] width 280 height 40
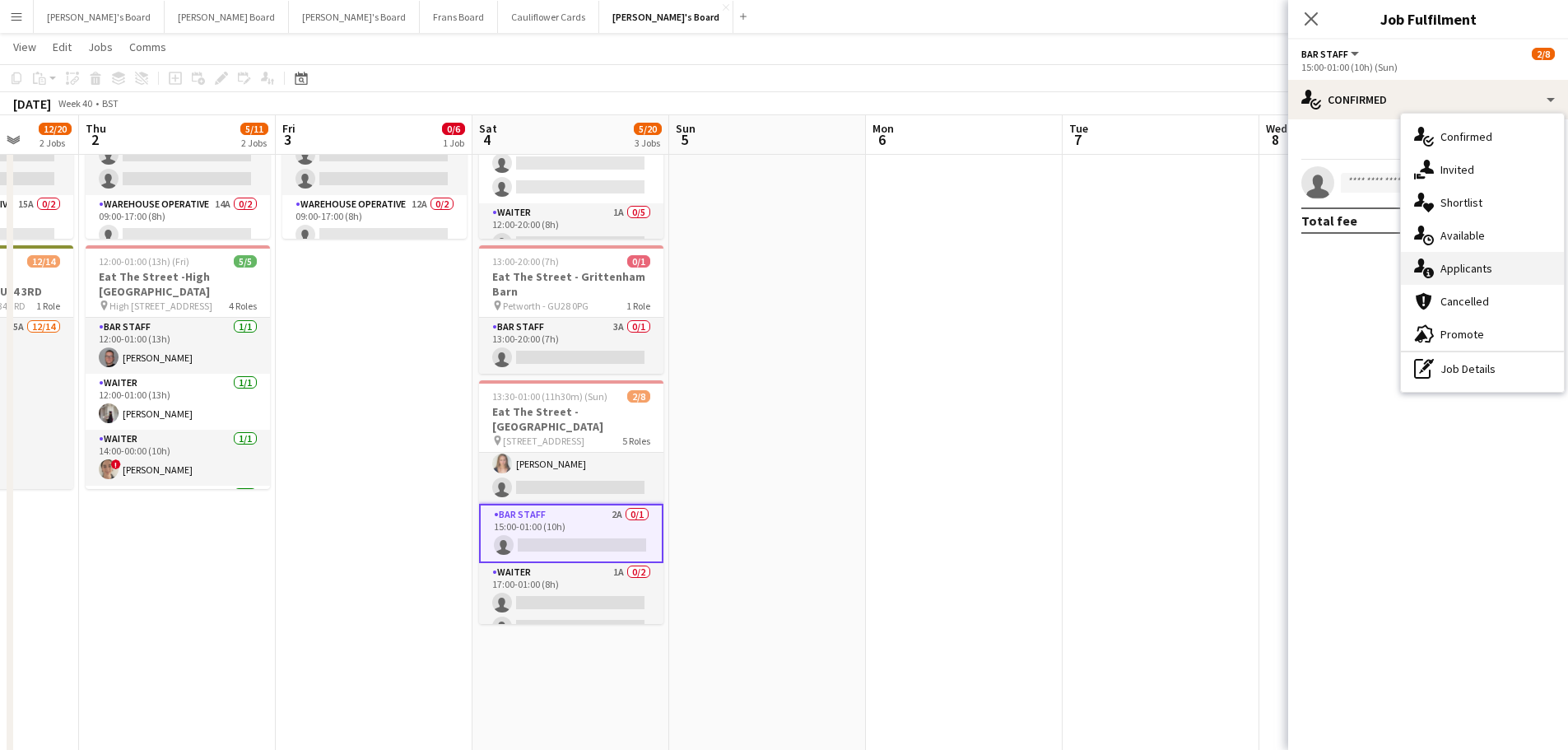
click at [1498, 274] on div "single-neutral-actions-information Applicants" at bounding box center [1483, 269] width 163 height 33
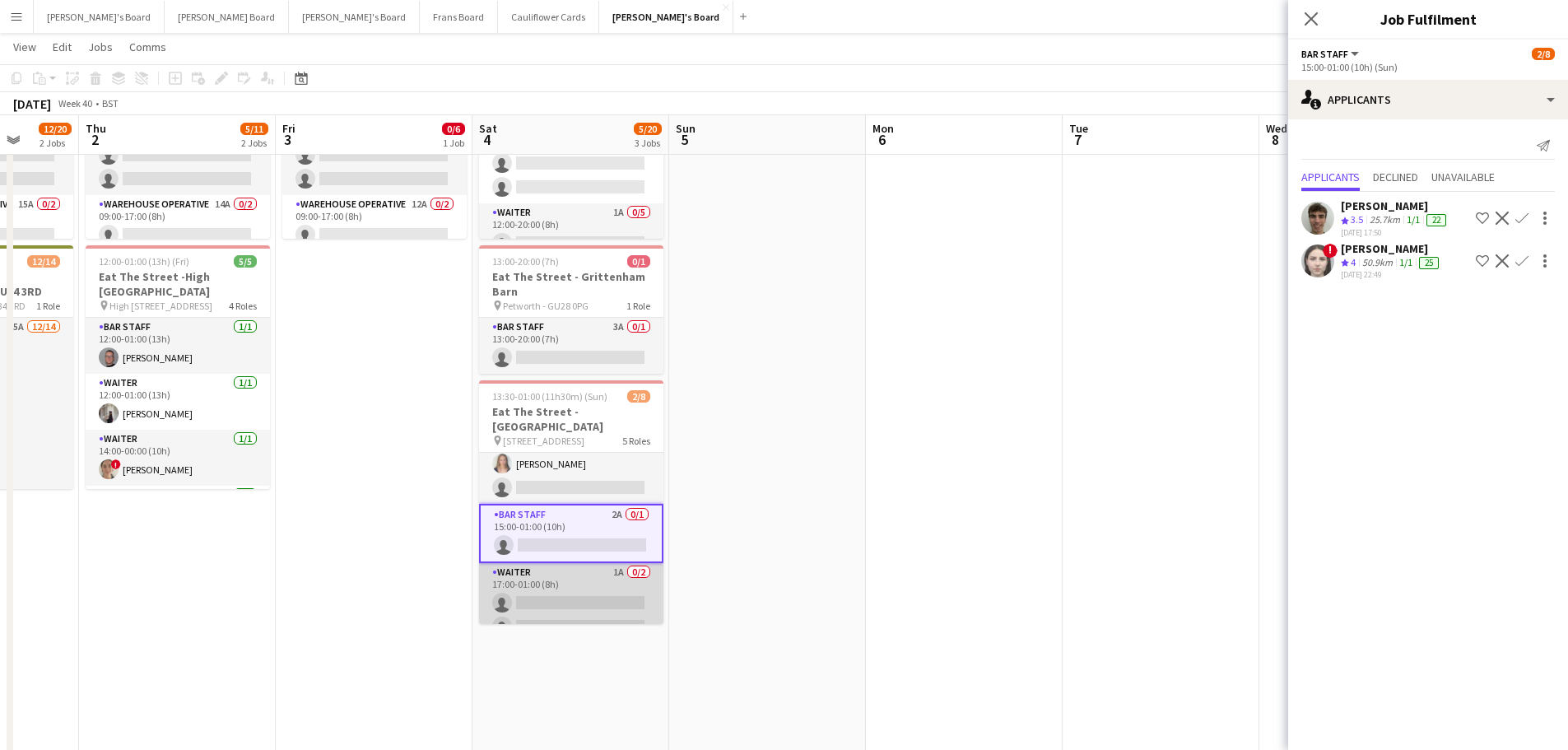
click at [646, 589] on app-card-role "Waiter 1A 0/2 17:00-01:00 (8h) single-neutral-actions single-neutral-actions" at bounding box center [571, 603] width 184 height 80
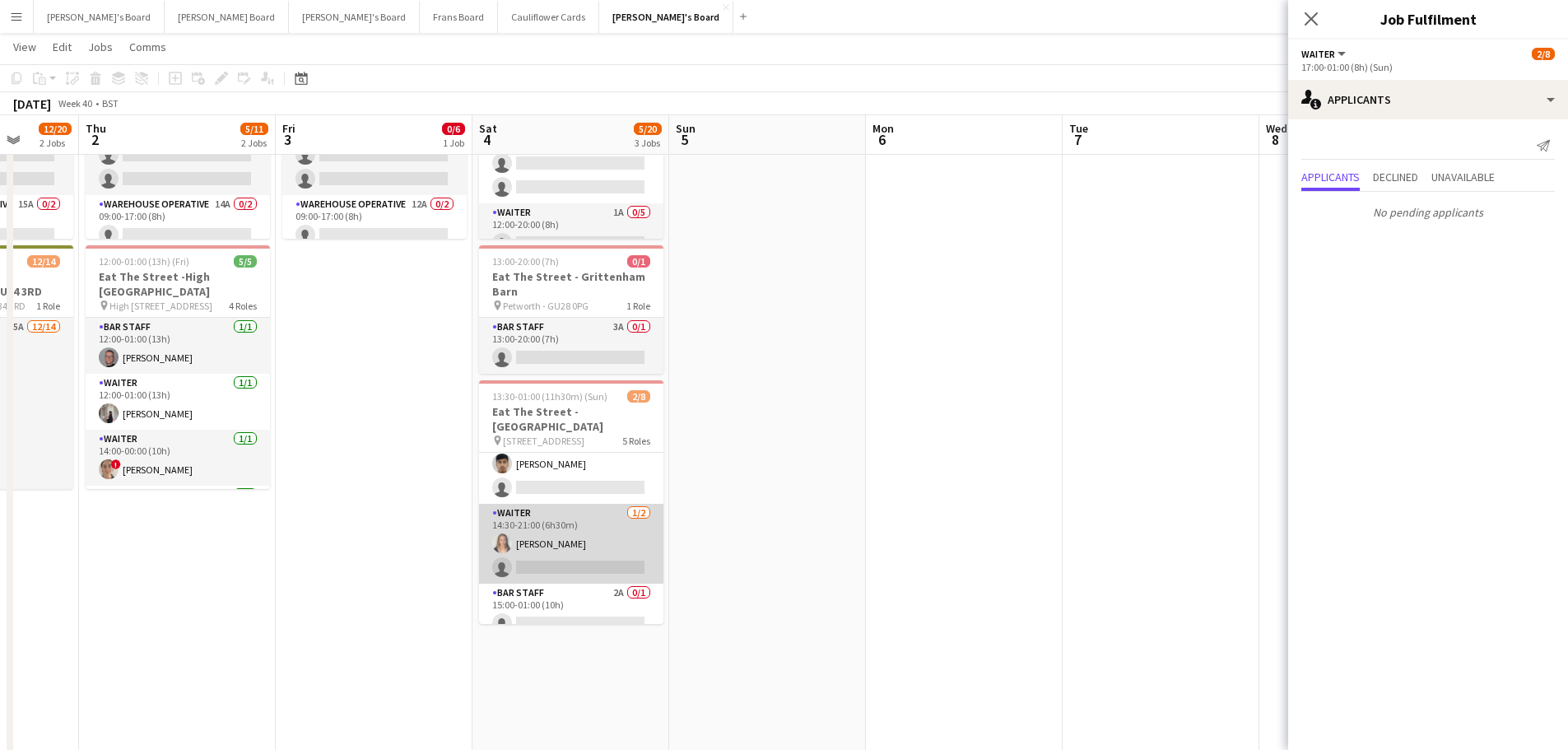
scroll to position [0, 0]
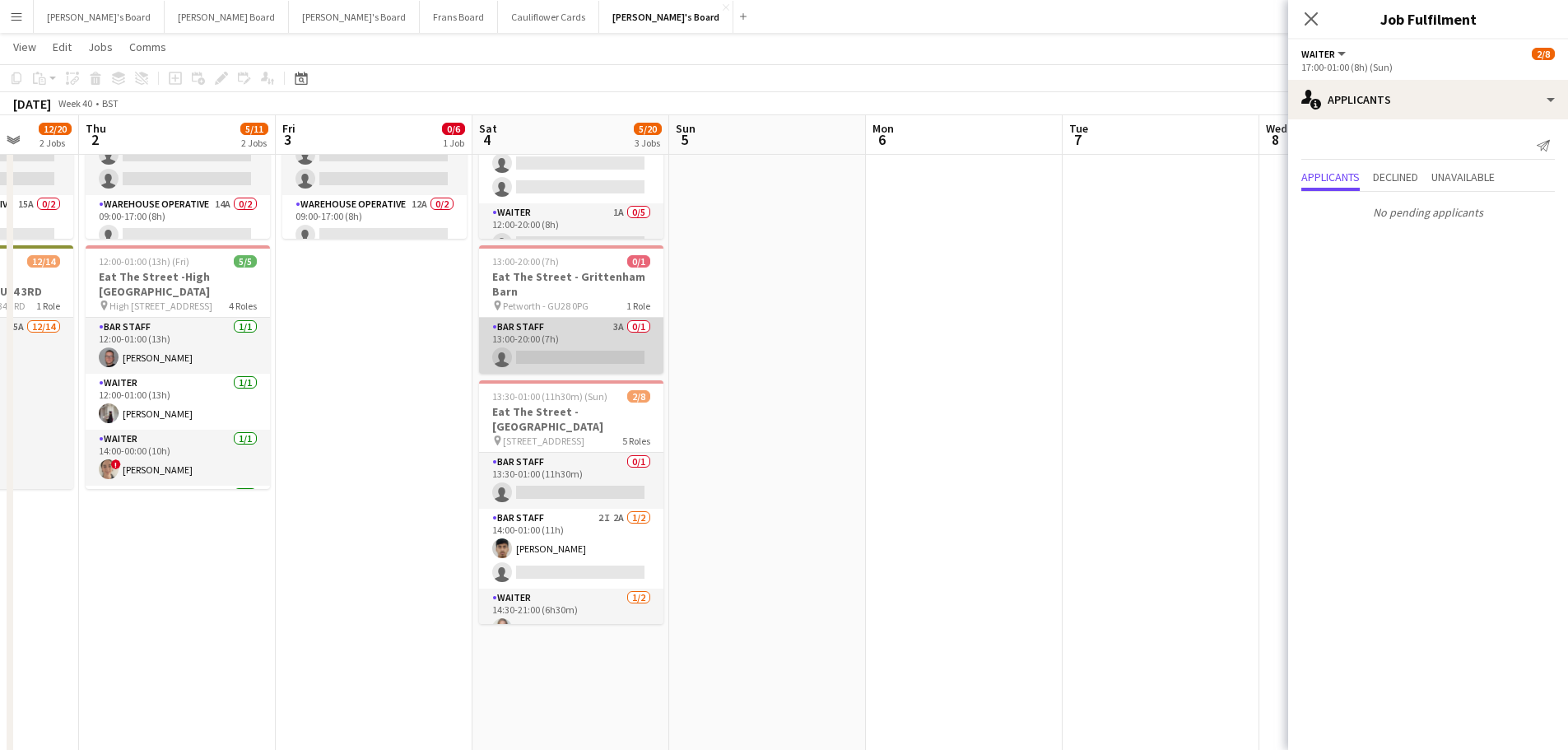
click at [635, 326] on app-card-role "BAR STAFF 3A 0/1 13:00-20:00 (7h) single-neutral-actions" at bounding box center [571, 346] width 184 height 56
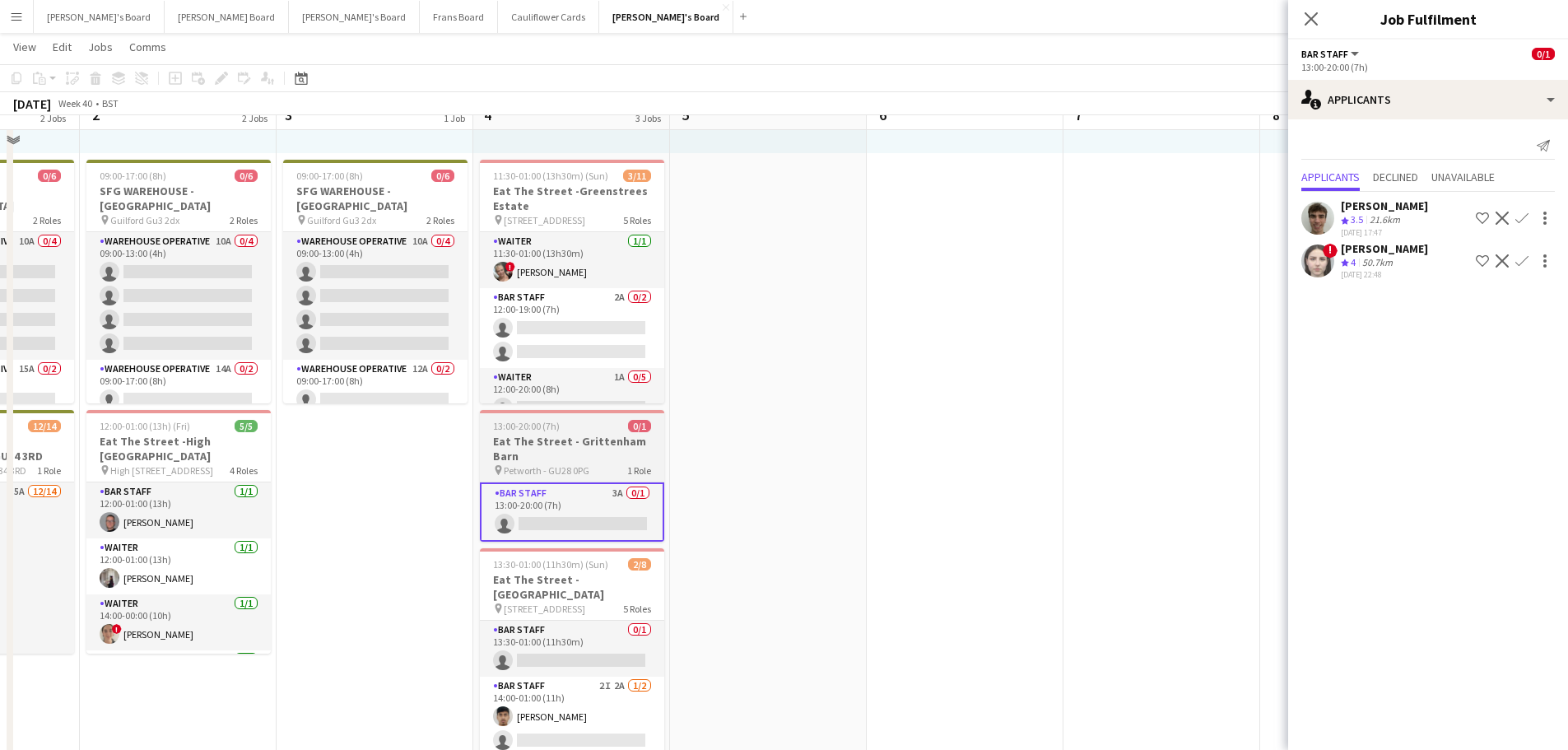
scroll to position [247, 0]
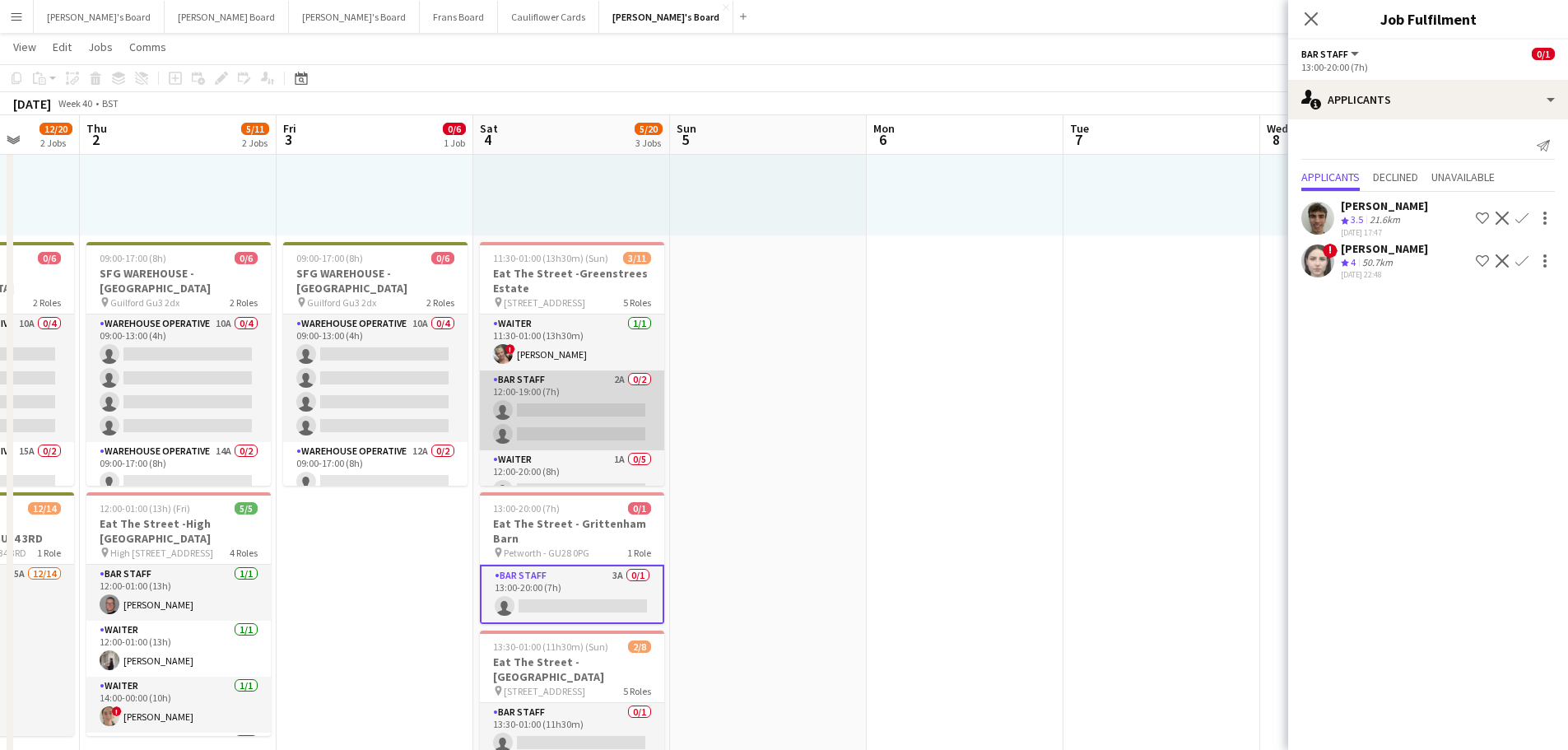
click at [609, 400] on app-card-role "BAR STAFF 2A 0/2 12:00-19:00 (7h) single-neutral-actions single-neutral-actions" at bounding box center [572, 410] width 184 height 80
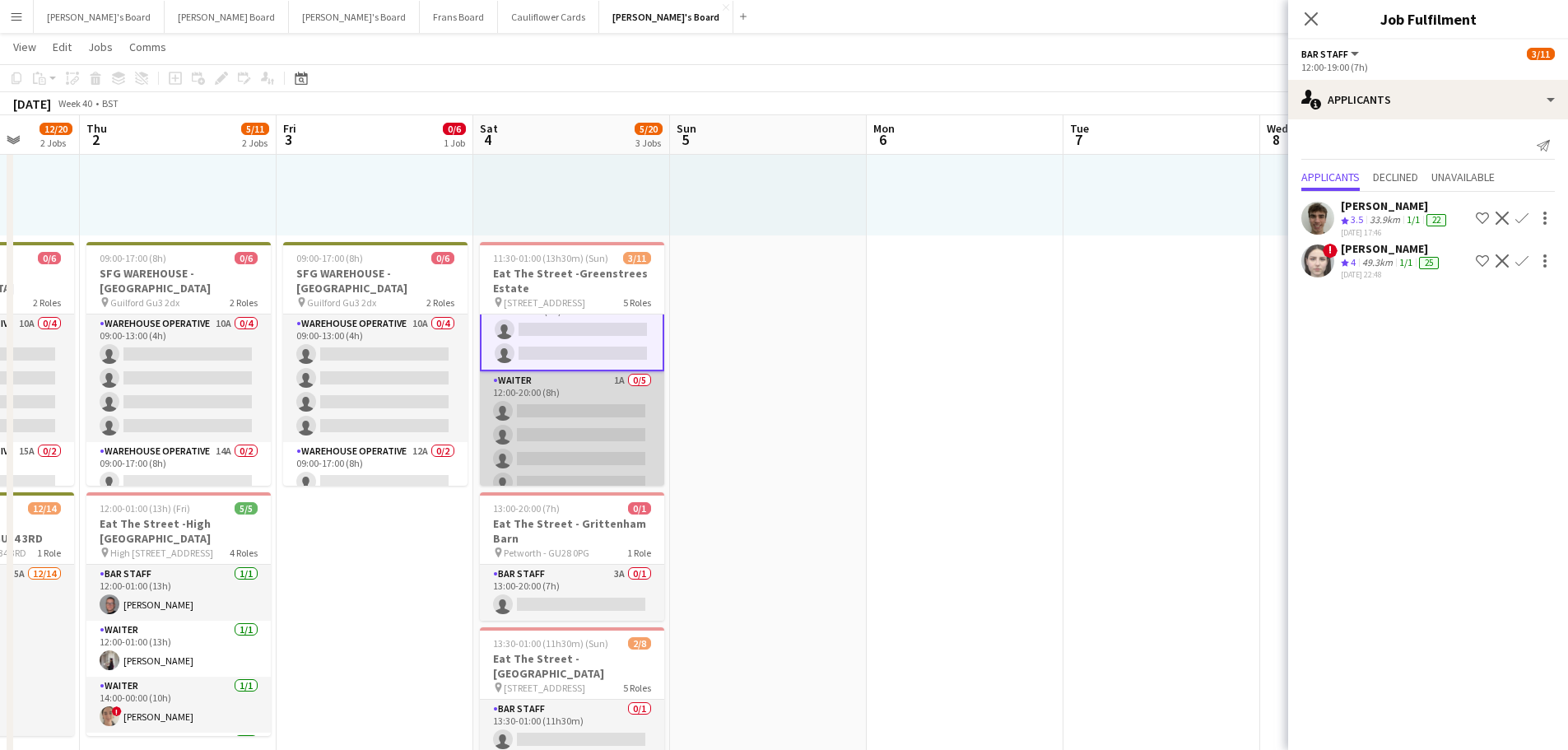
click at [612, 423] on app-card-role "Waiter 1A 0/5 12:00-20:00 (8h) single-neutral-actions single-neutral-actions si…" at bounding box center [572, 447] width 184 height 151
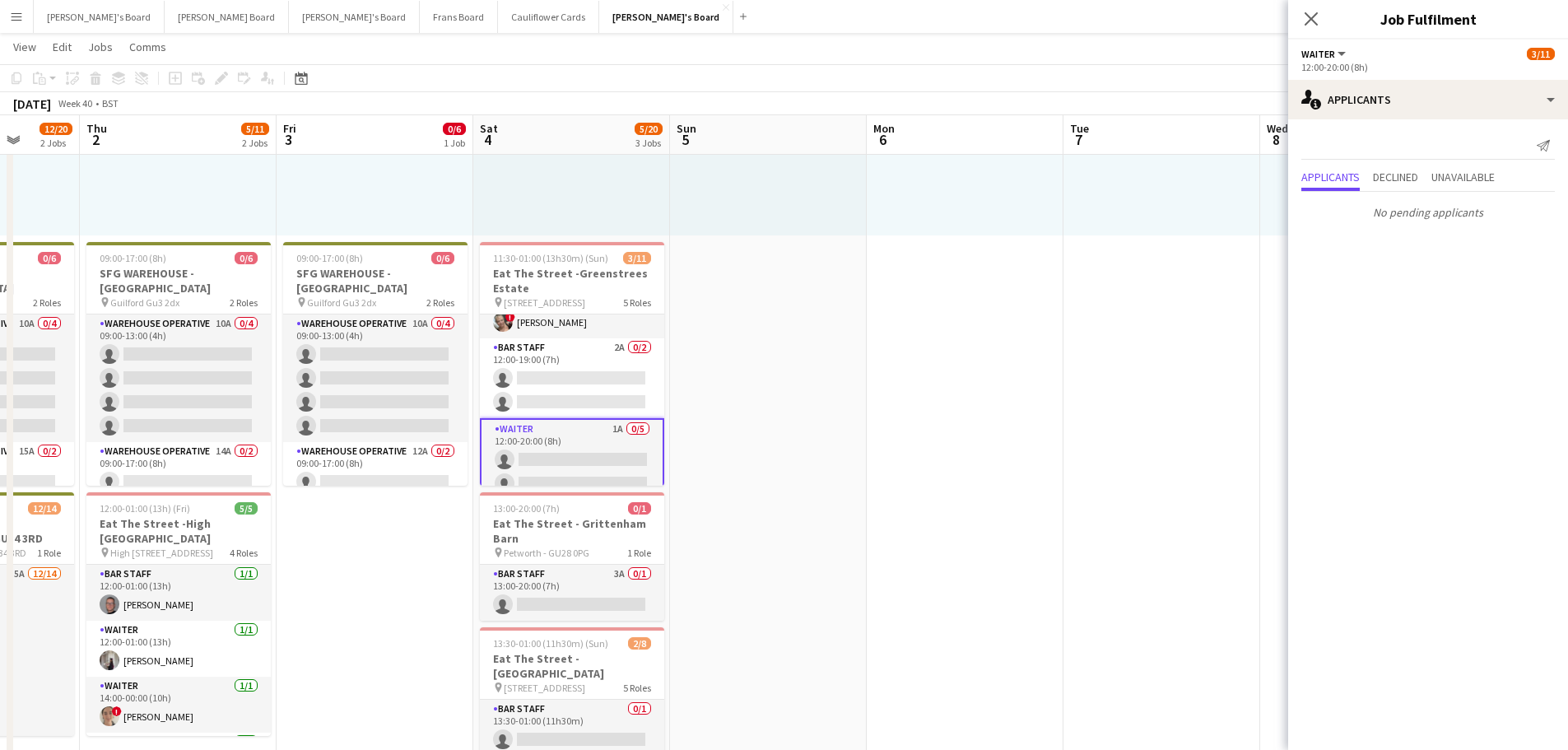
scroll to position [0, 0]
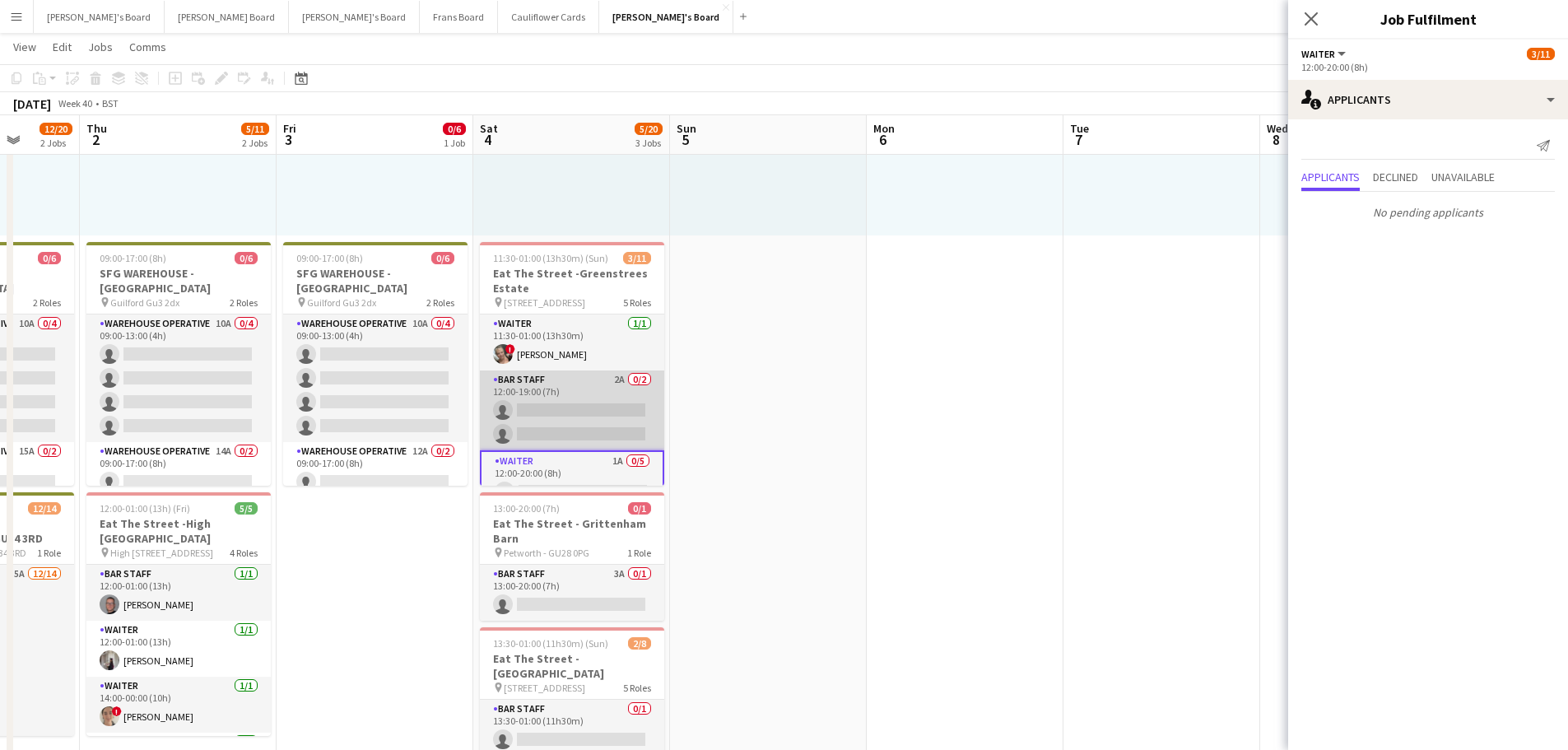
click at [595, 421] on app-card-role "BAR STAFF 2A 0/2 12:00-19:00 (7h) single-neutral-actions single-neutral-actions" at bounding box center [572, 410] width 184 height 80
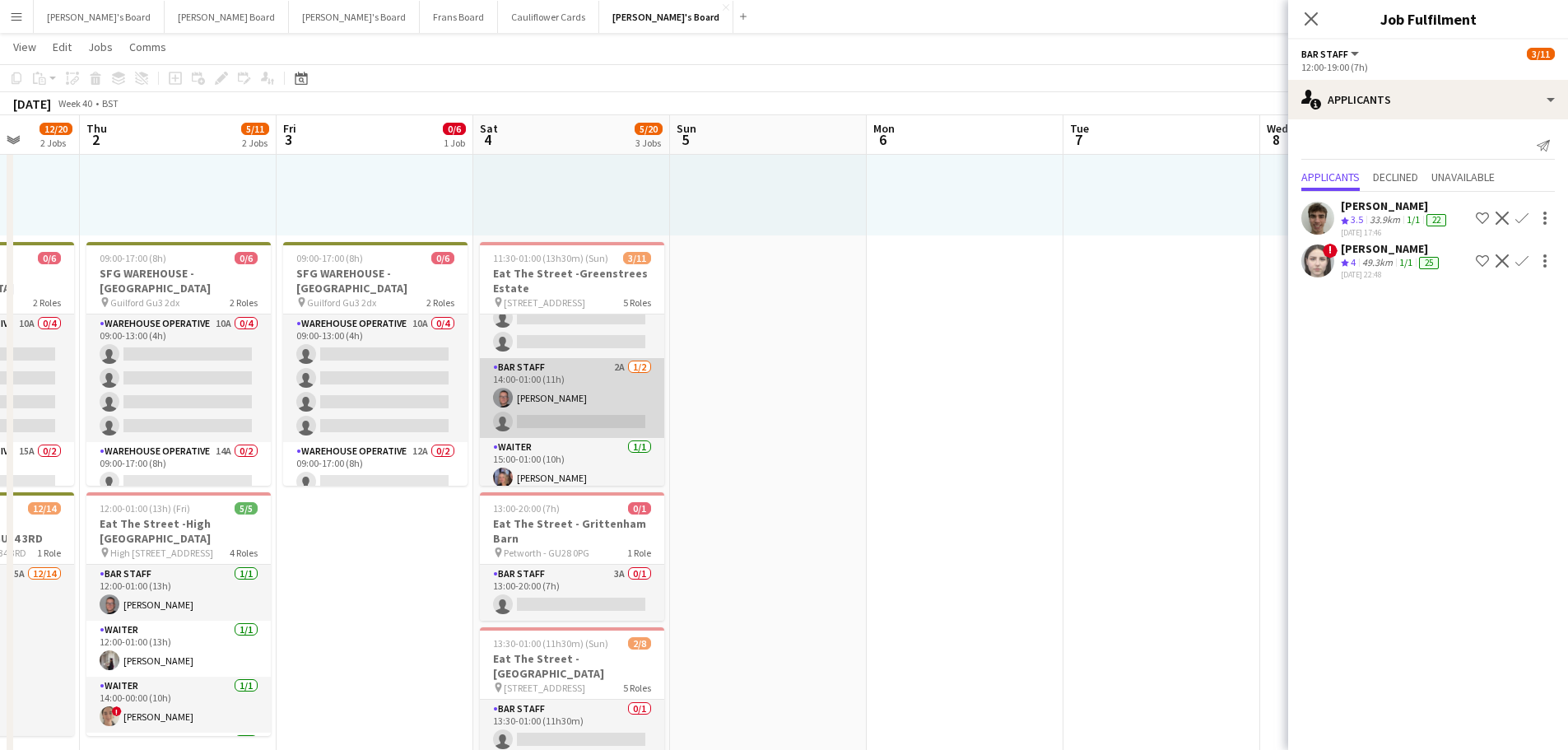
click at [607, 392] on app-card-role "BAR STAFF 2A 1/2 14:00-01:00 (11h) Oliver Salt single-neutral-actions" at bounding box center [572, 398] width 184 height 80
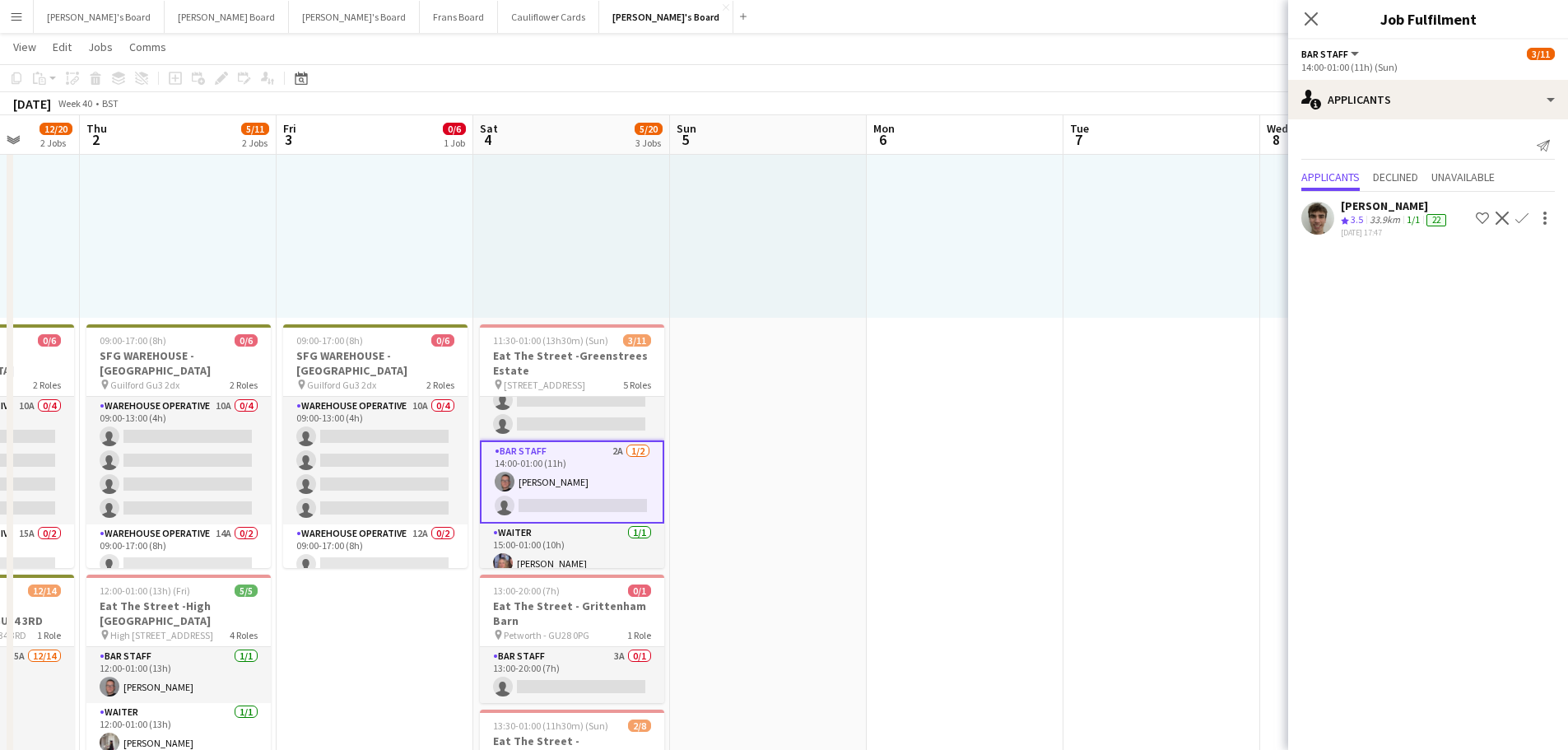
scroll to position [0, 448]
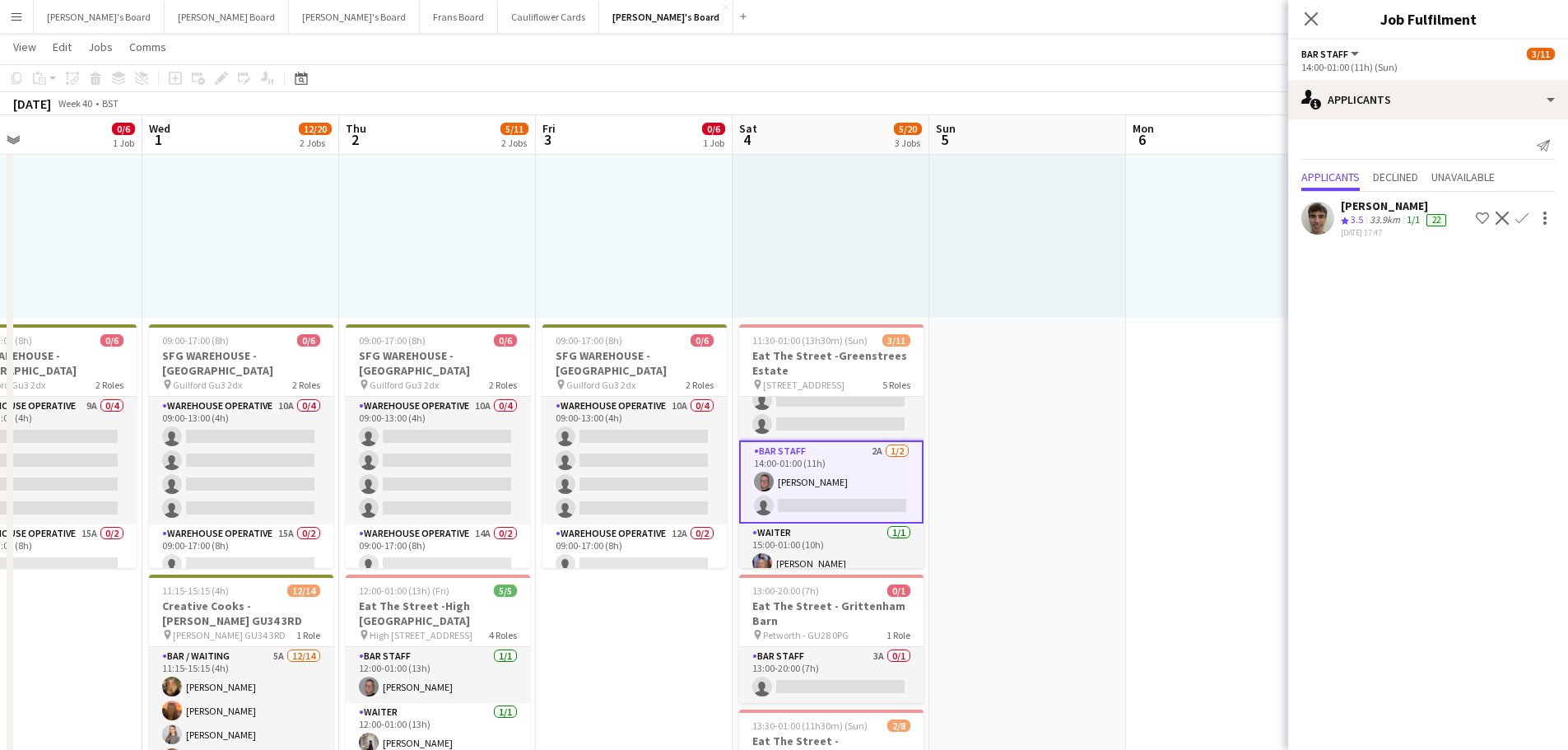
drag, startPoint x: 869, startPoint y: 471, endPoint x: 1062, endPoint y: 475, distance: 193.0
click at [834, 480] on app-card-role "BAR STAFF 2A 1/2 14:00-01:00 (11h) Oliver Salt single-neutral-actions" at bounding box center [831, 482] width 184 height 83
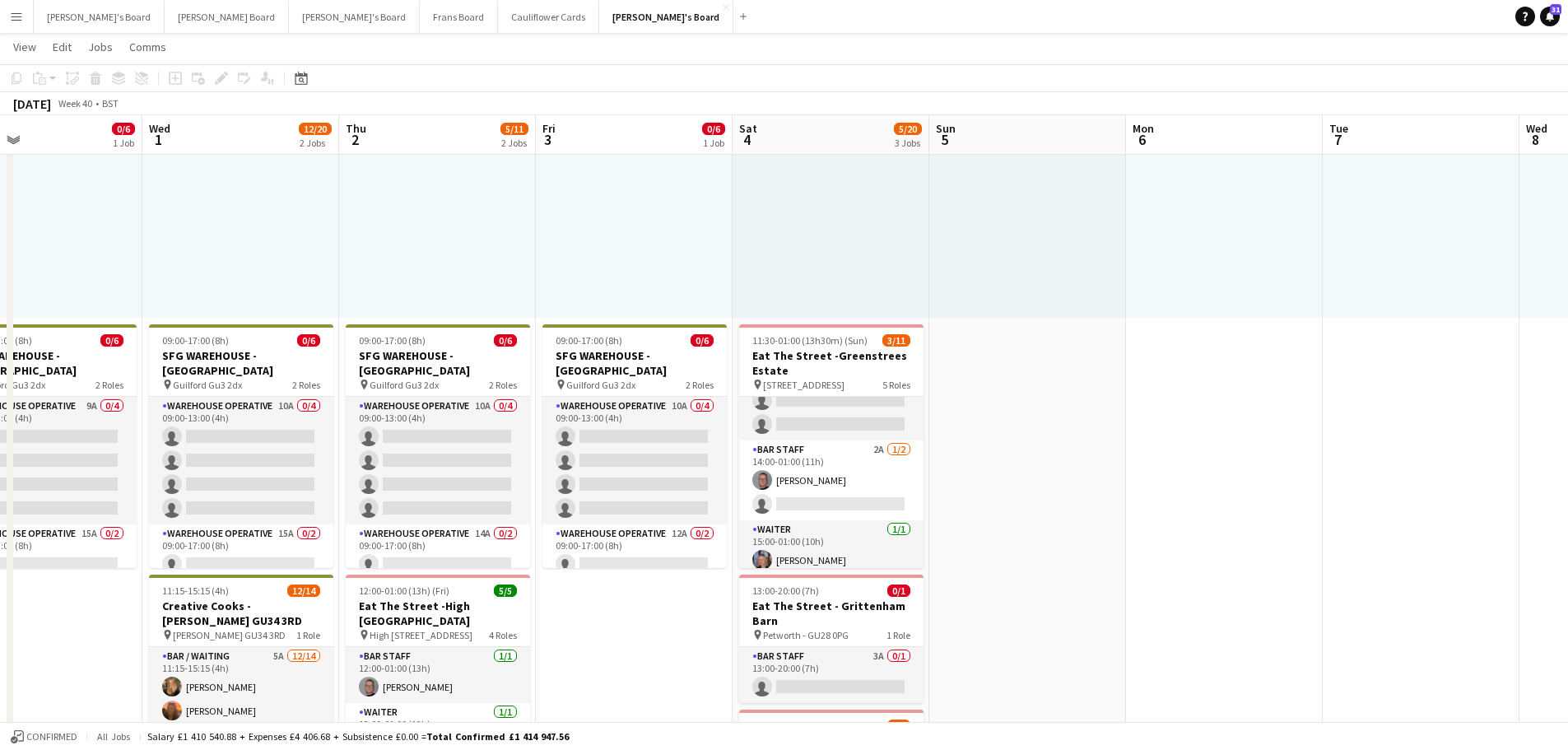
drag, startPoint x: 608, startPoint y: 652, endPoint x: 807, endPoint y: 642, distance: 199.3
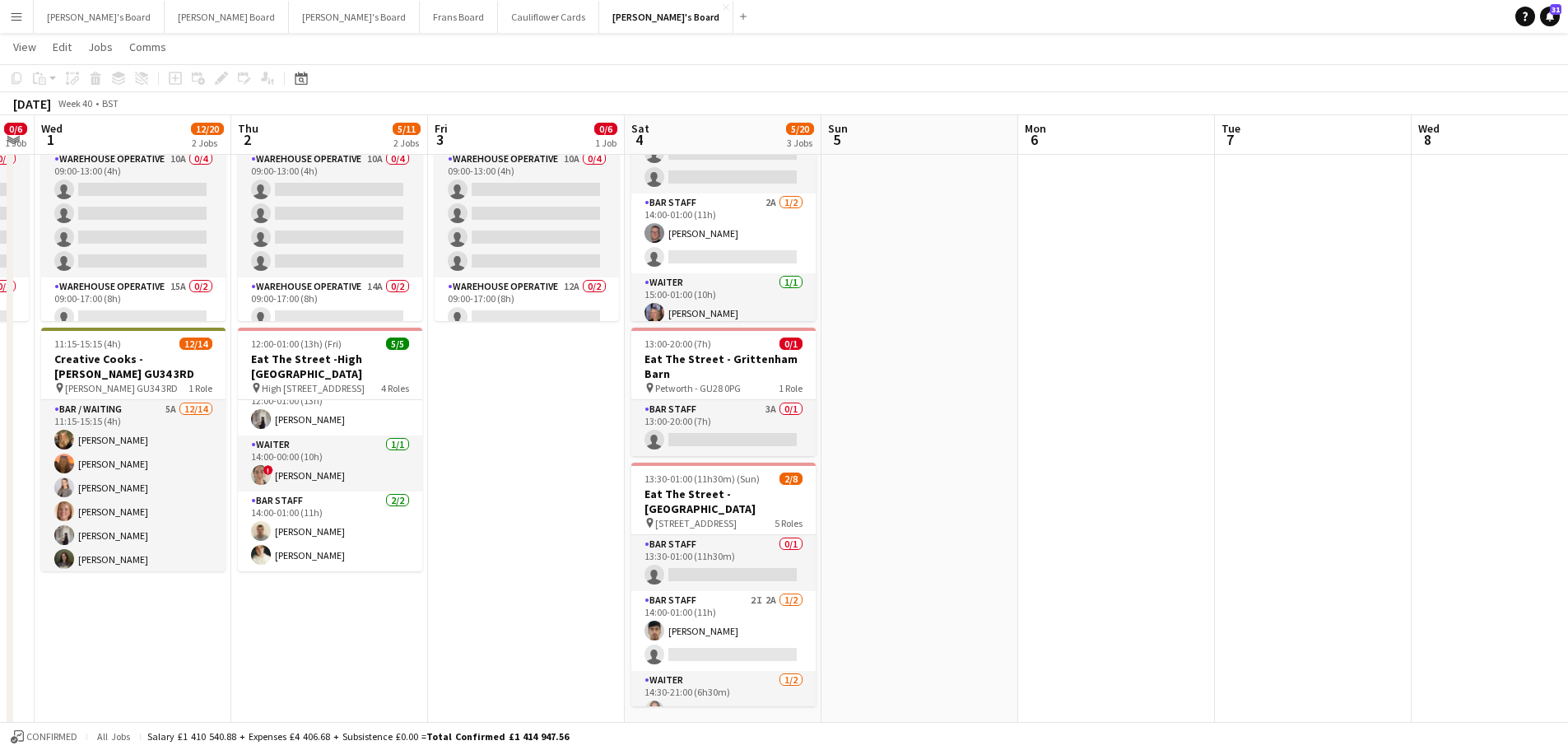
scroll to position [0, 494]
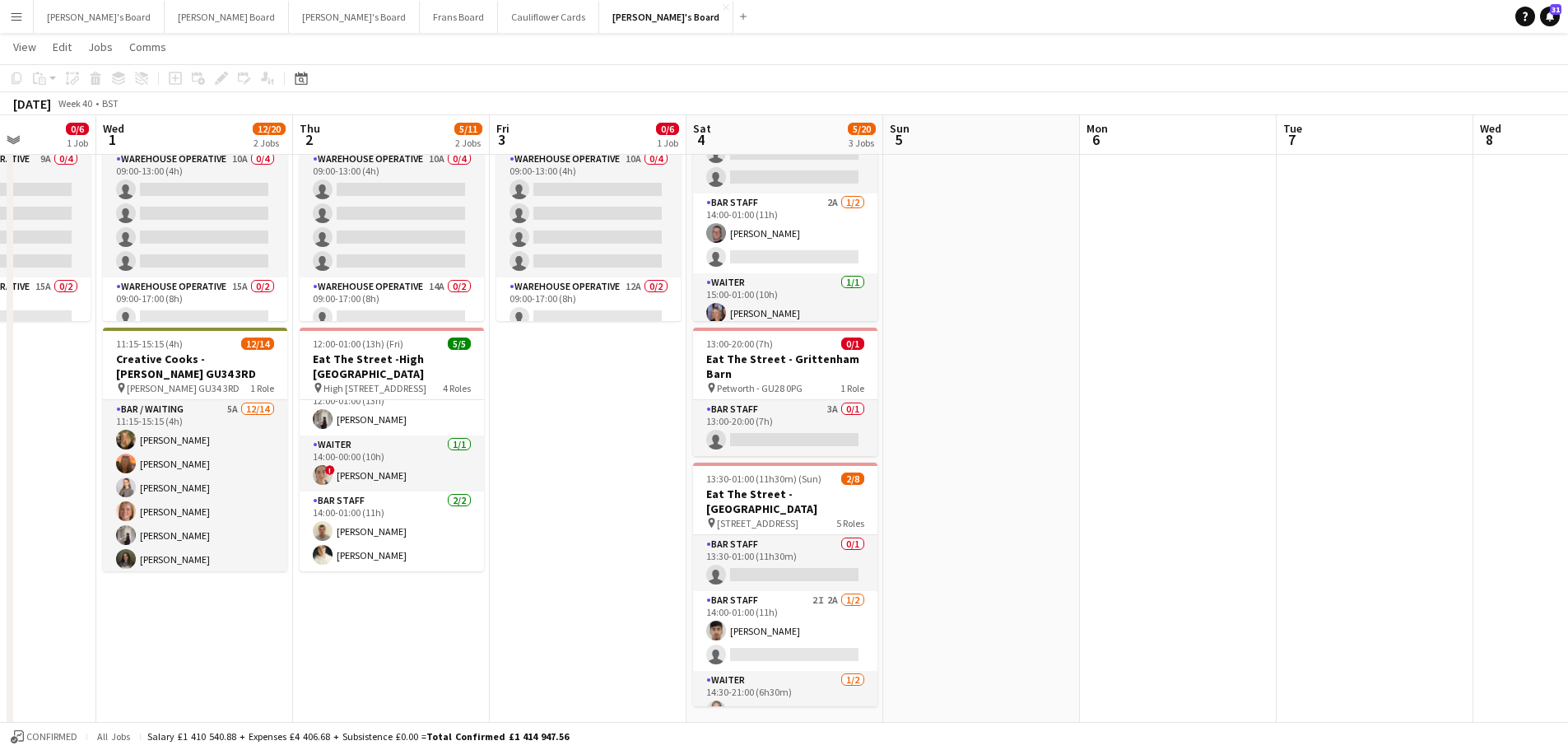
drag, startPoint x: 801, startPoint y: 543, endPoint x: 379, endPoint y: 538, distance: 422.0
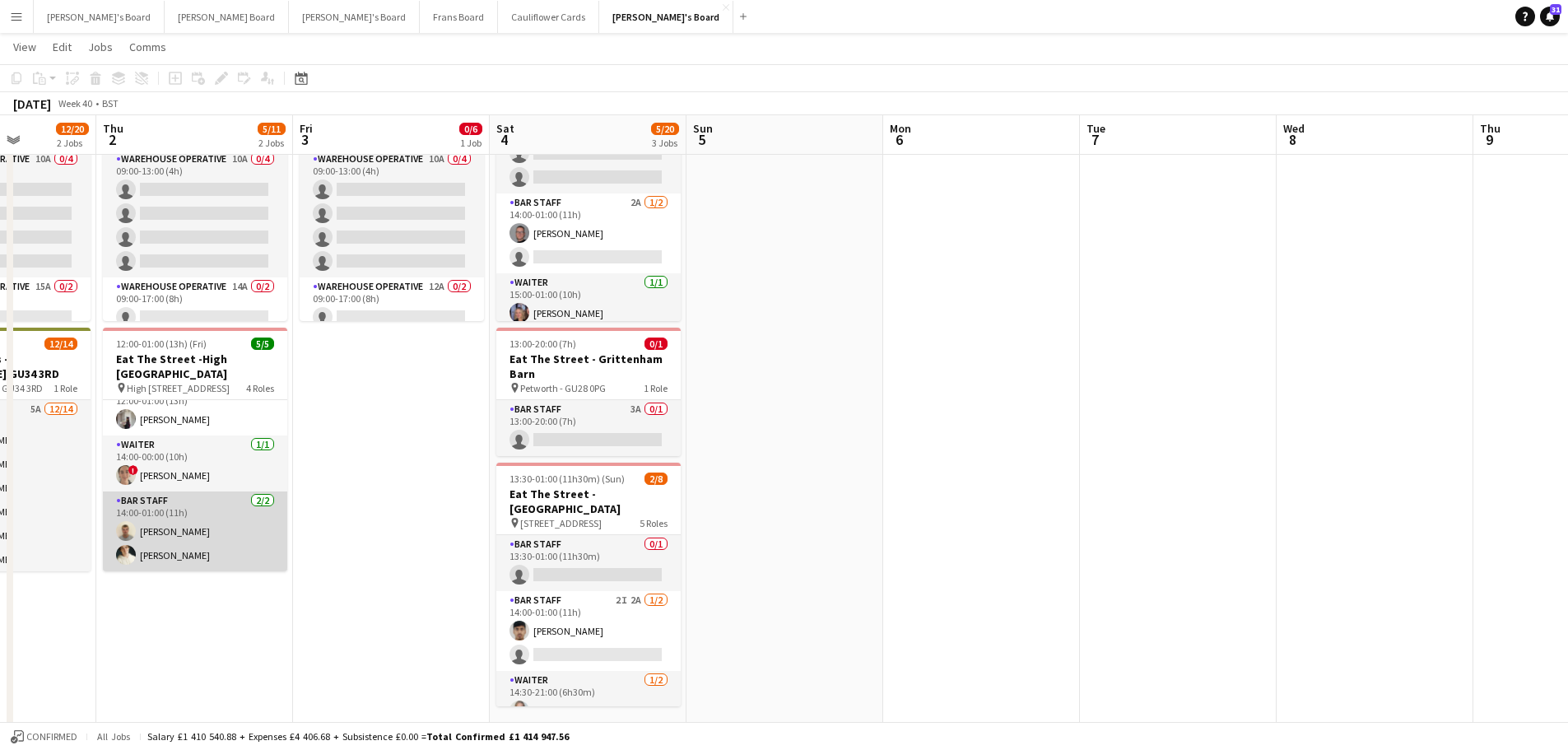
click at [196, 538] on app-card-role "BAR STAFF 2/2 14:00-01:00 (11h) Sam Jefferson Sam Hammond" at bounding box center [195, 532] width 184 height 80
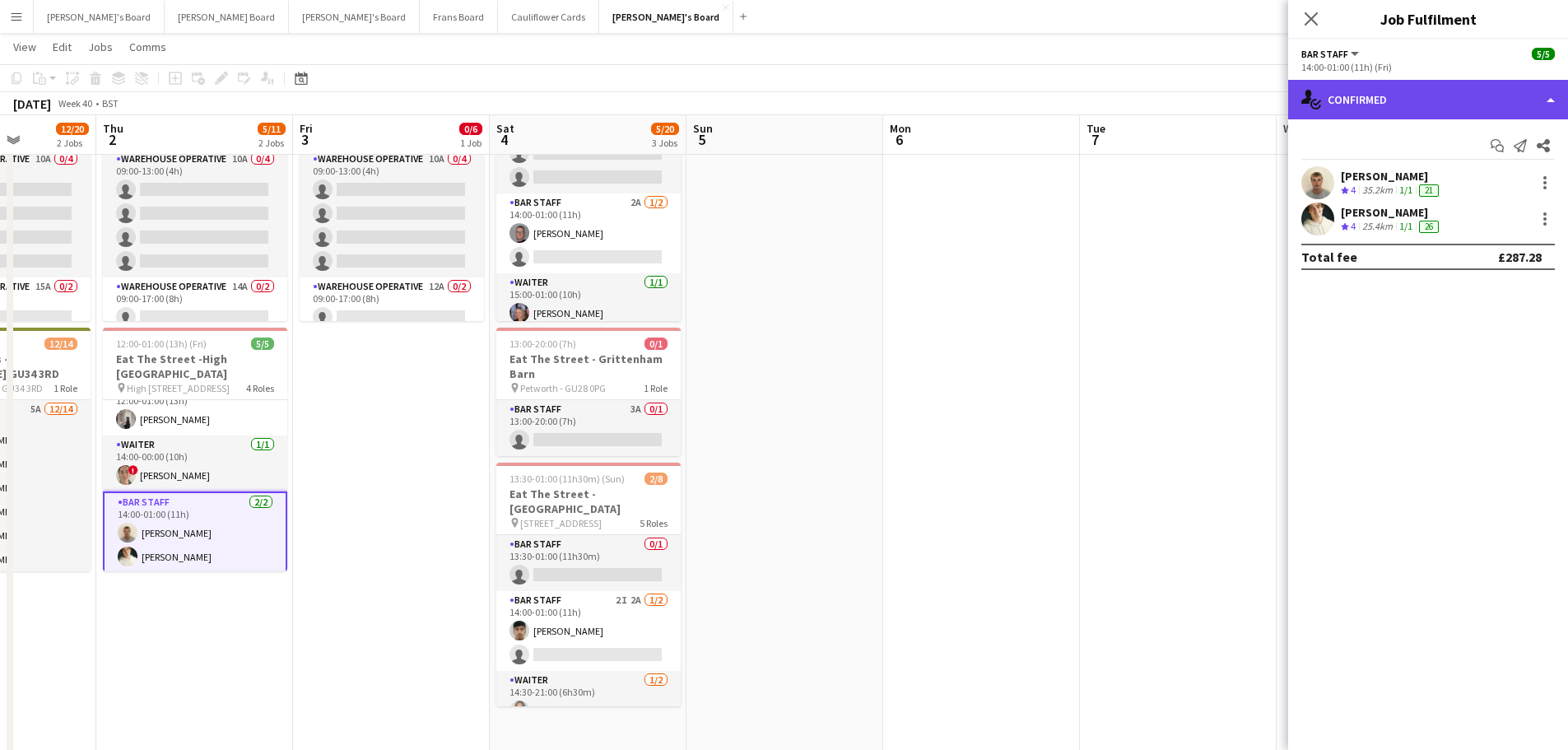
click at [1463, 107] on div "single-neutral-actions-check-2 Confirmed" at bounding box center [1428, 99] width 280 height 40
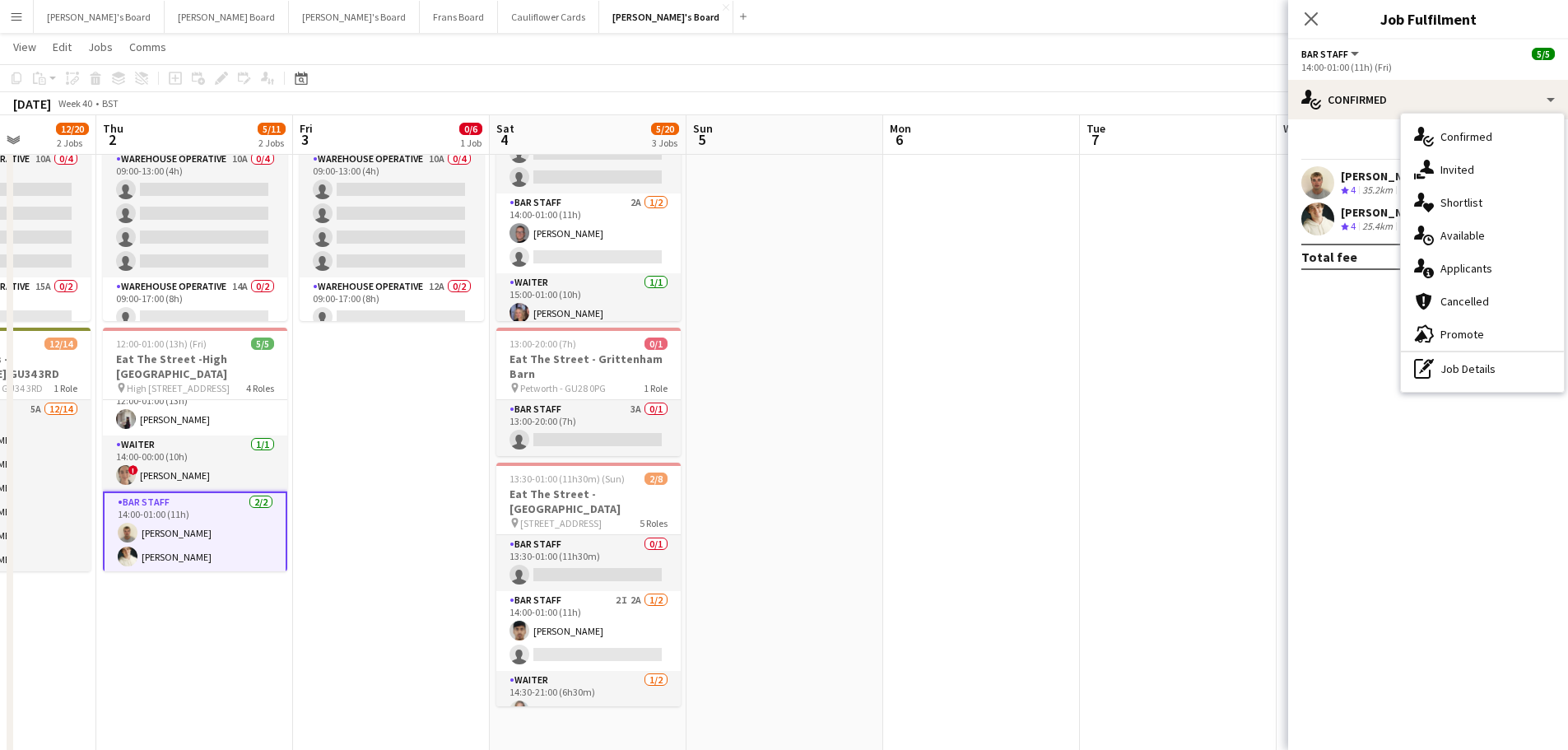
drag, startPoint x: 1458, startPoint y: 357, endPoint x: 1415, endPoint y: 238, distance: 126.5
click at [1458, 357] on div "pen-write Job Details" at bounding box center [1483, 369] width 163 height 33
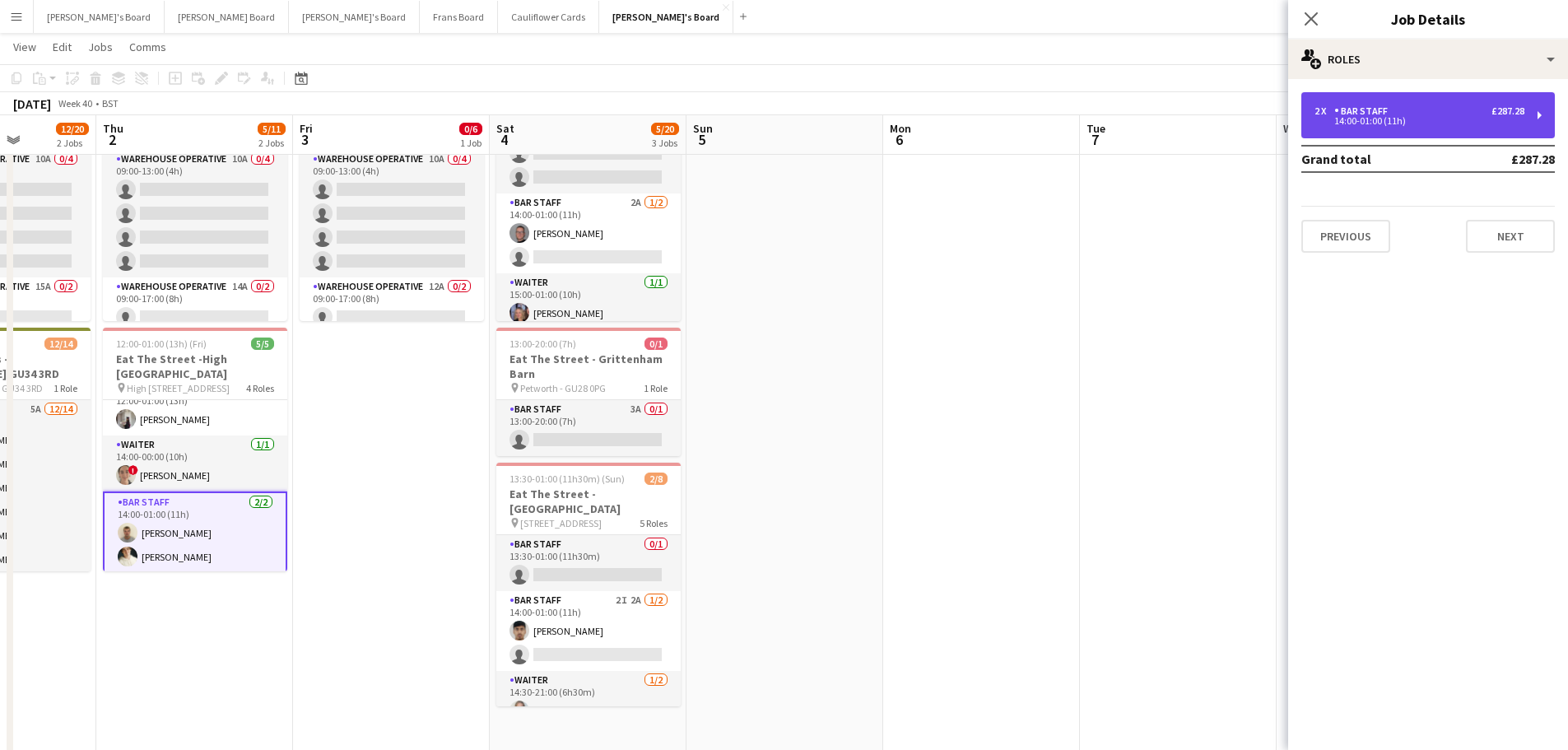
click at [1371, 116] on div "BAR STAFF" at bounding box center [1364, 112] width 60 height 12
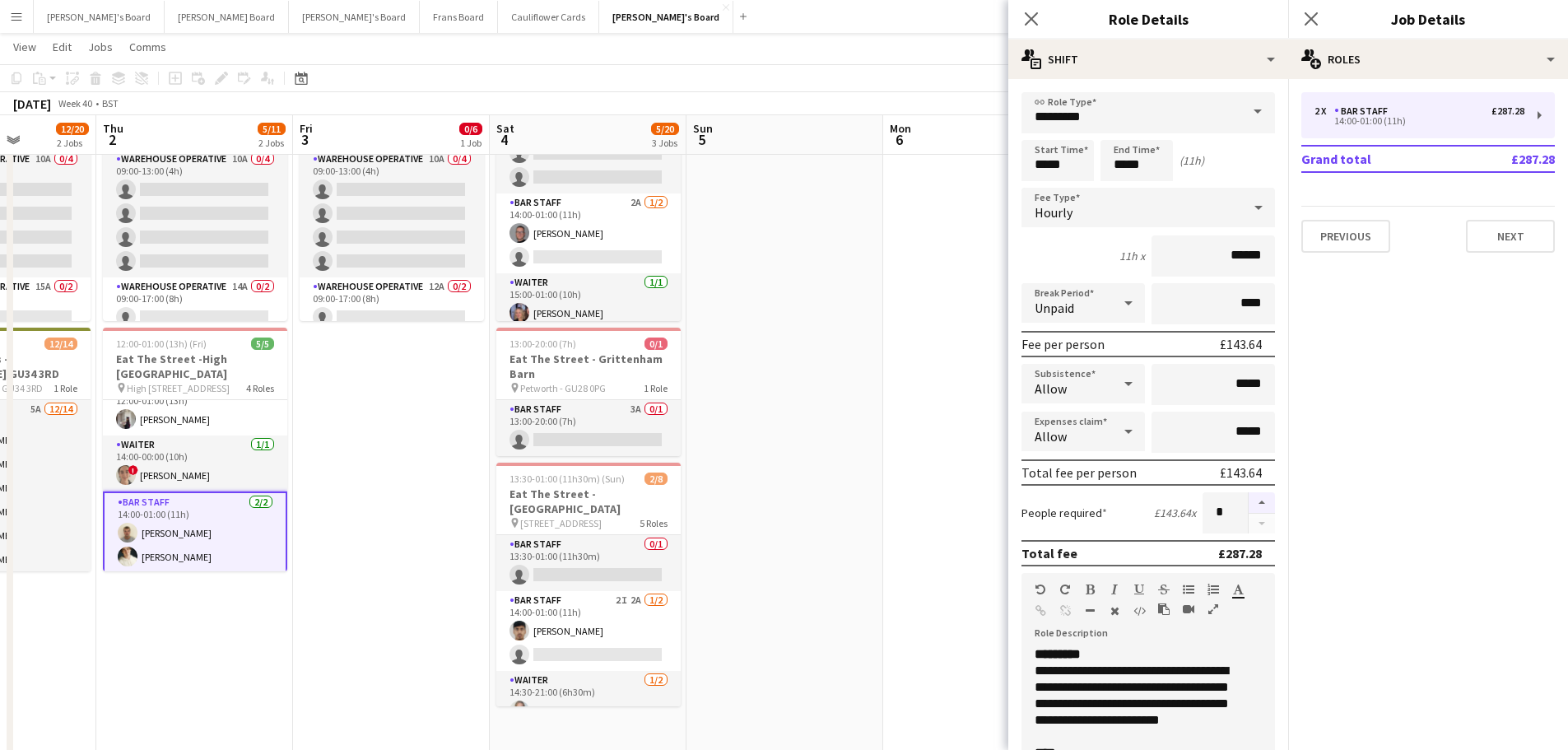
click at [1252, 512] on button "button" at bounding box center [1262, 504] width 26 height 21
type input "*"
click at [786, 467] on app-date-cell at bounding box center [784, 373] width 197 height 1200
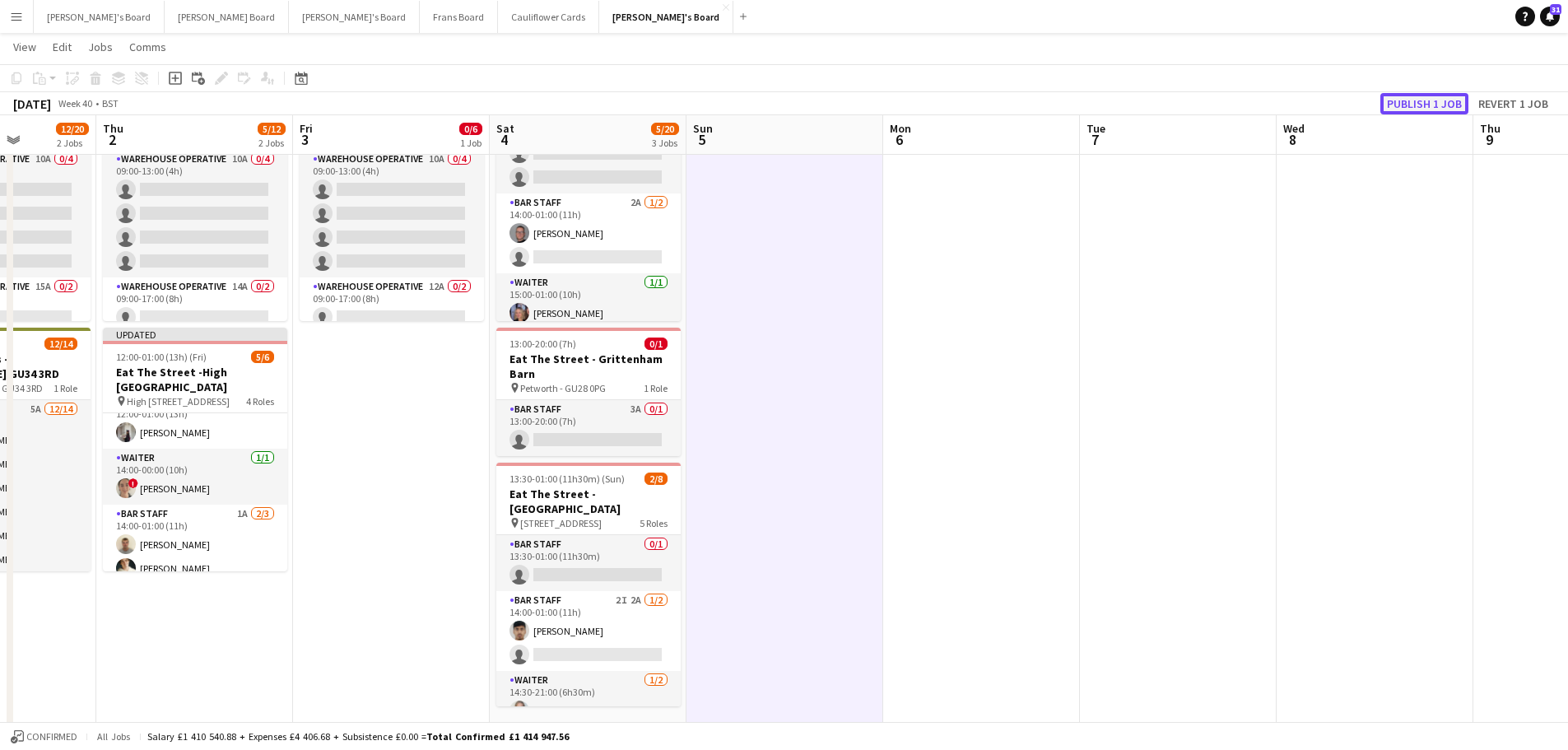
click at [1430, 97] on button "Publish 1 job" at bounding box center [1424, 104] width 88 height 21
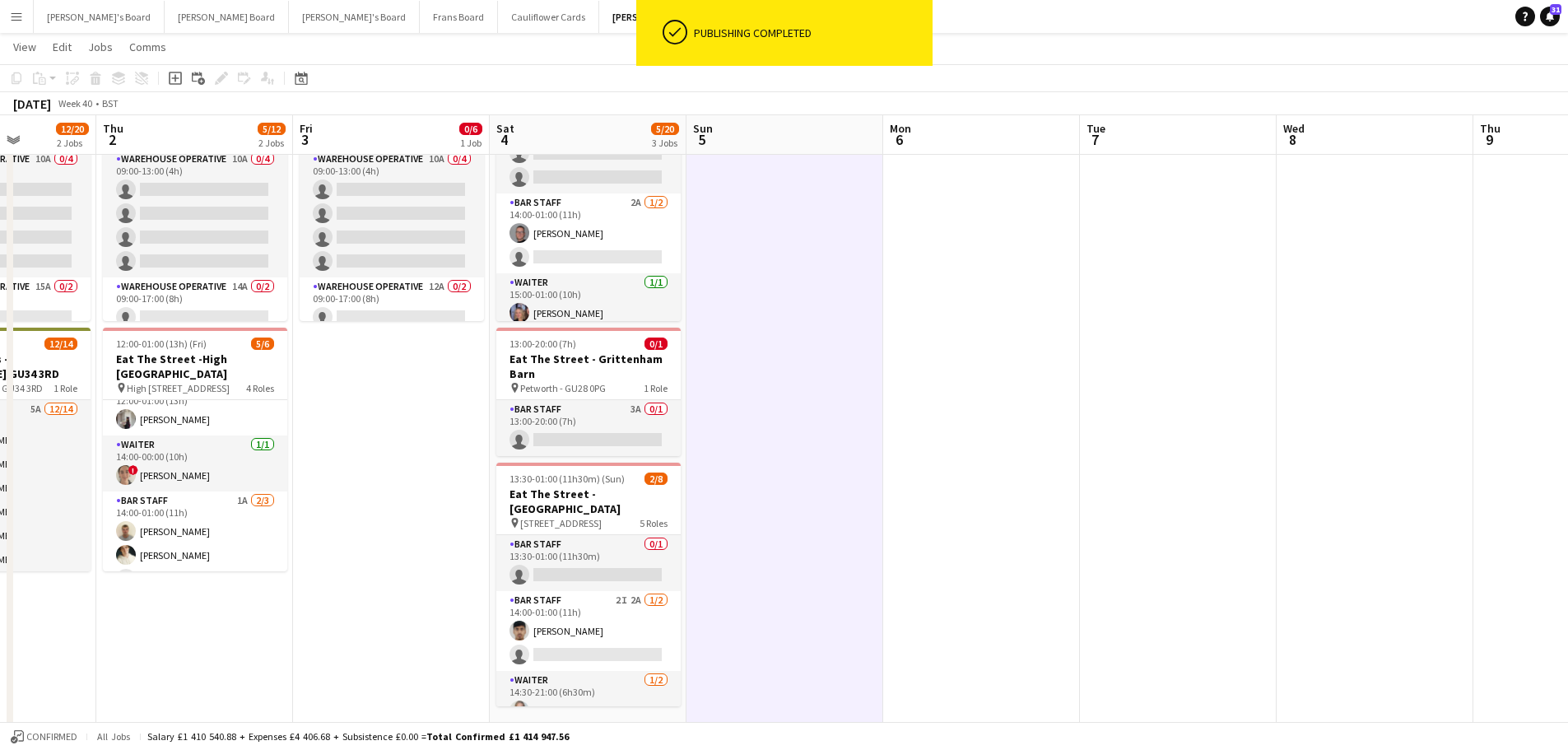
drag, startPoint x: 595, startPoint y: 592, endPoint x: 763, endPoint y: 495, distance: 194.0
click at [598, 592] on app-card-role "BAR STAFF 2I 2A 1/2 14:00-01:00 (11h) Rohan Malhotra single-neutral-actions" at bounding box center [589, 632] width 184 height 80
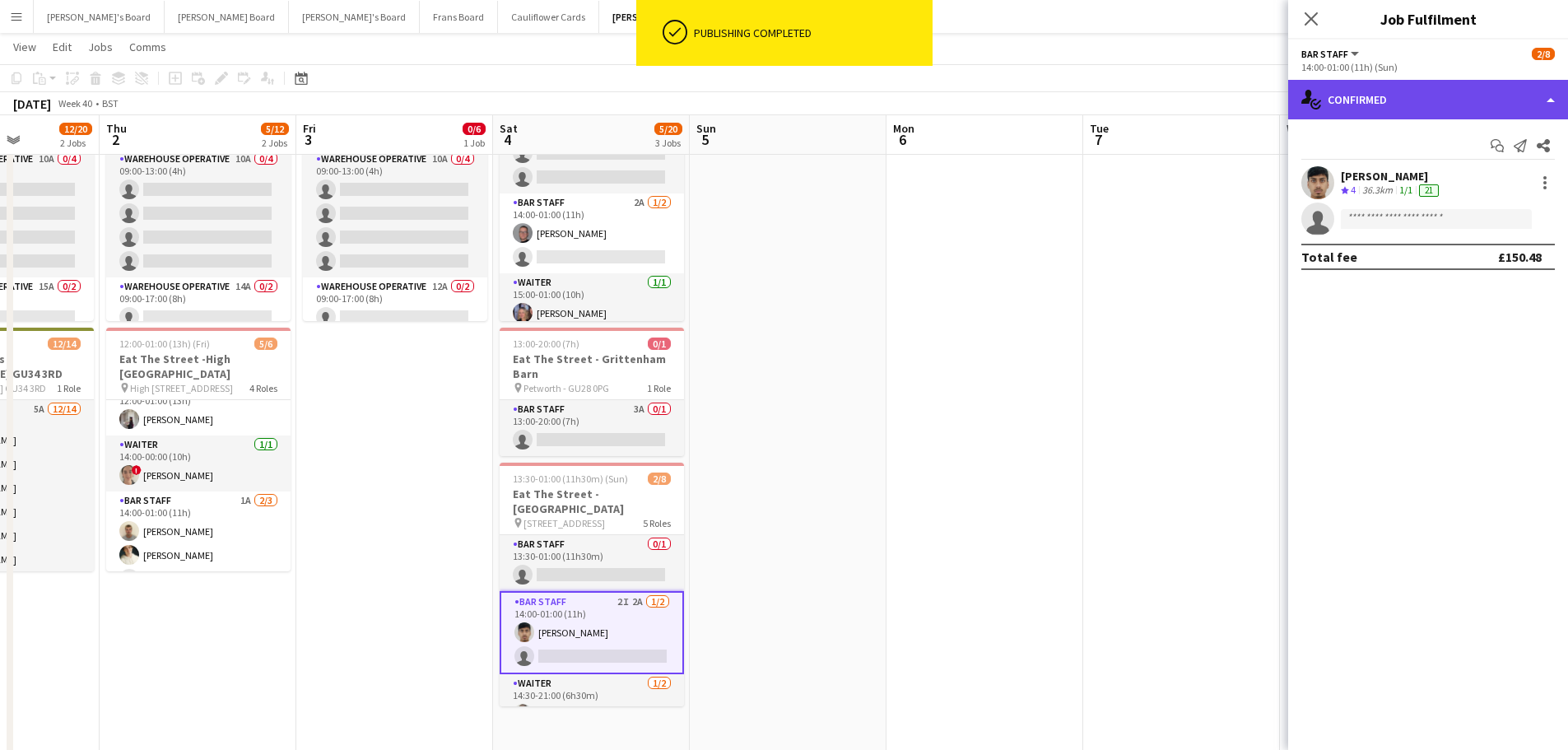
click at [1419, 90] on div "single-neutral-actions-check-2 Confirmed" at bounding box center [1428, 99] width 280 height 40
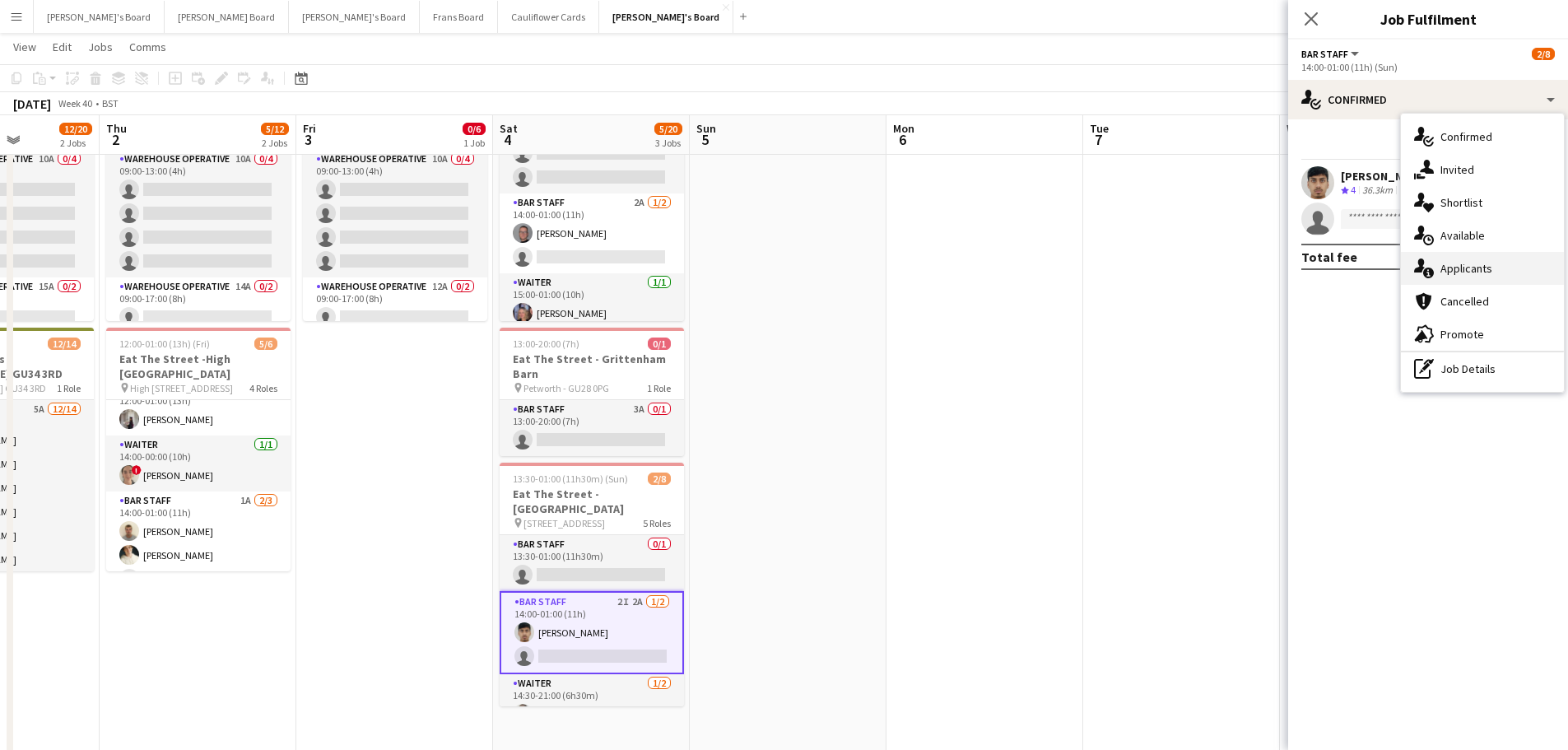
click at [1497, 276] on div "single-neutral-actions-information Applicants" at bounding box center [1483, 269] width 163 height 33
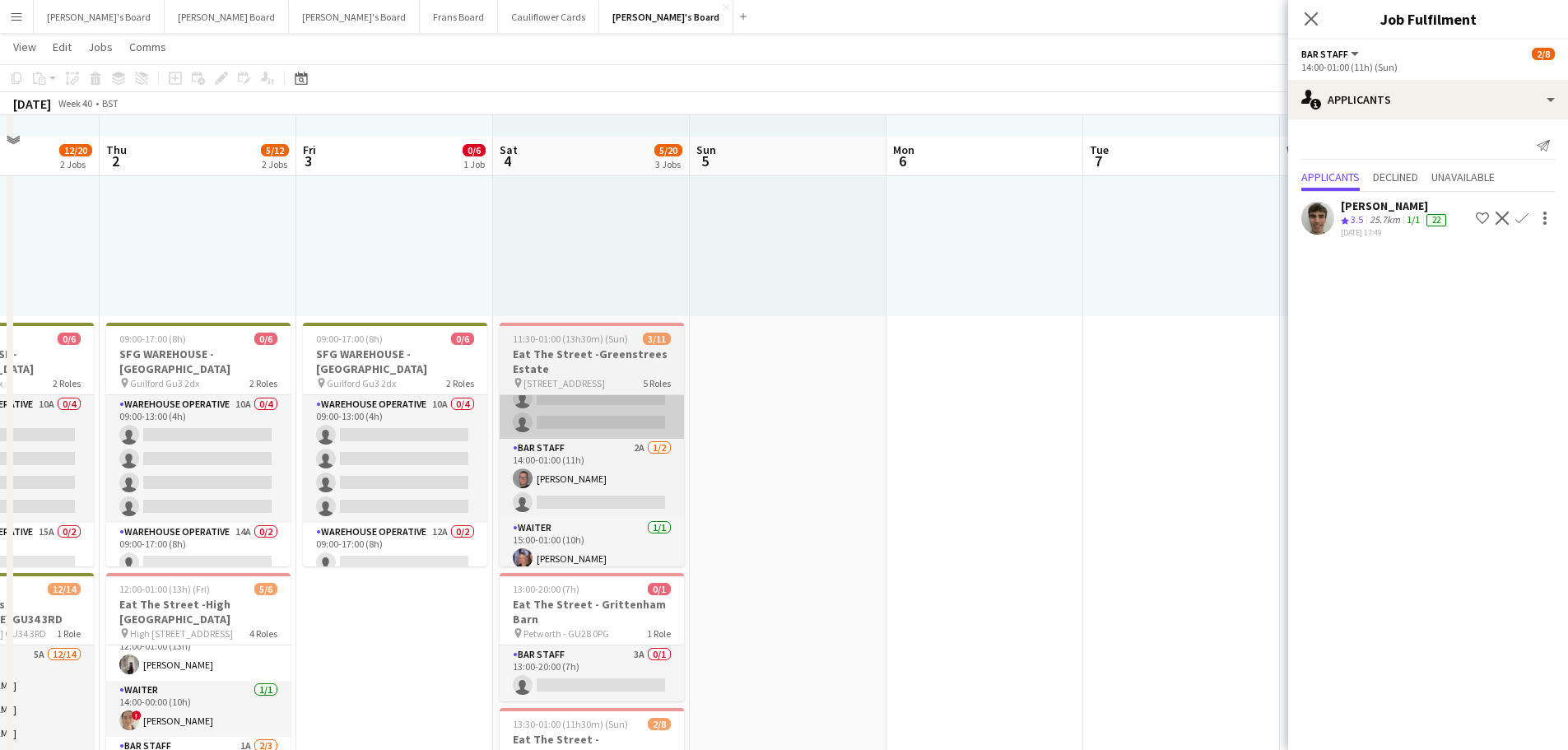
scroll to position [165, 0]
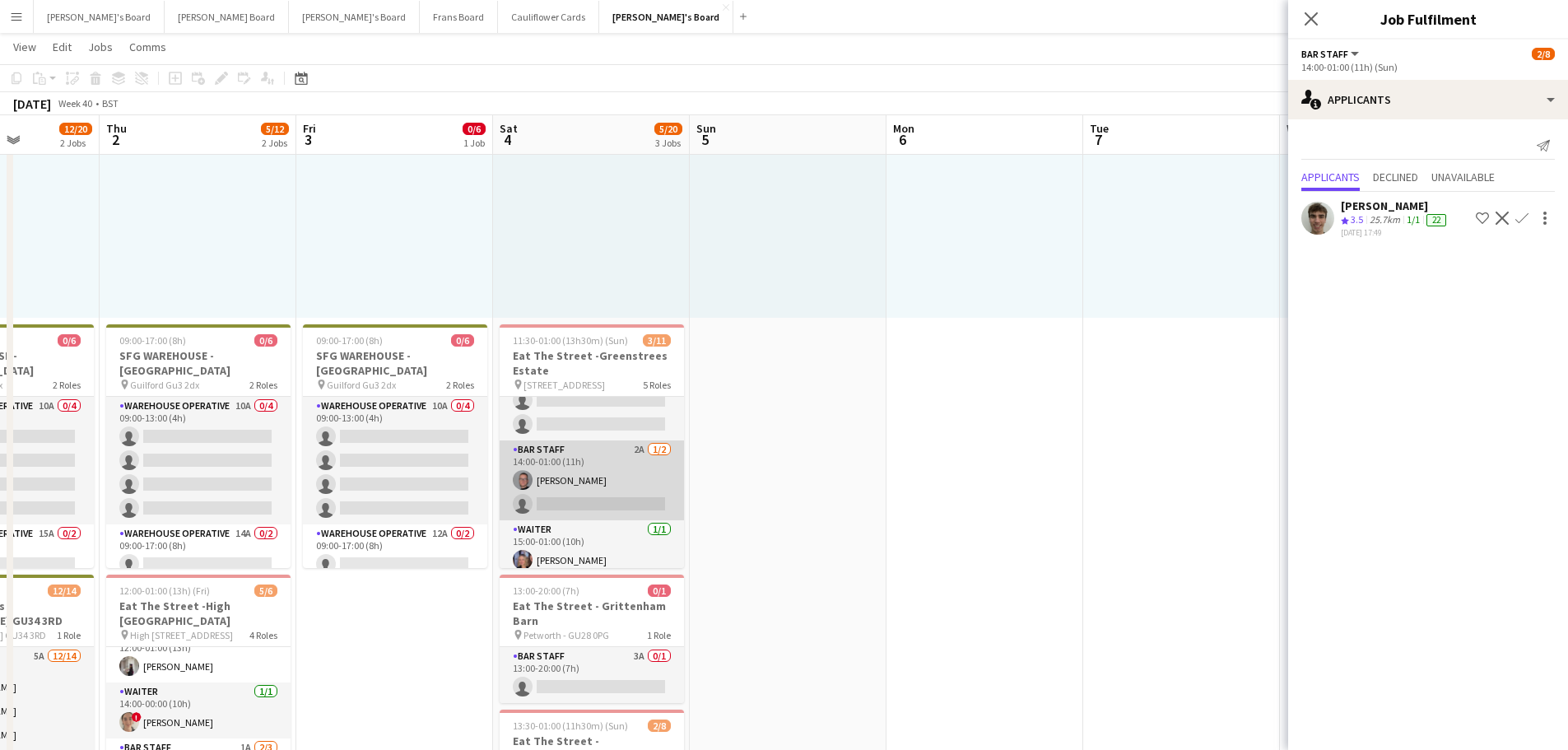
click at [641, 507] on app-card-role "BAR STAFF 2A 1/2 14:00-01:00 (11h) Oliver Salt single-neutral-actions" at bounding box center [592, 480] width 184 height 80
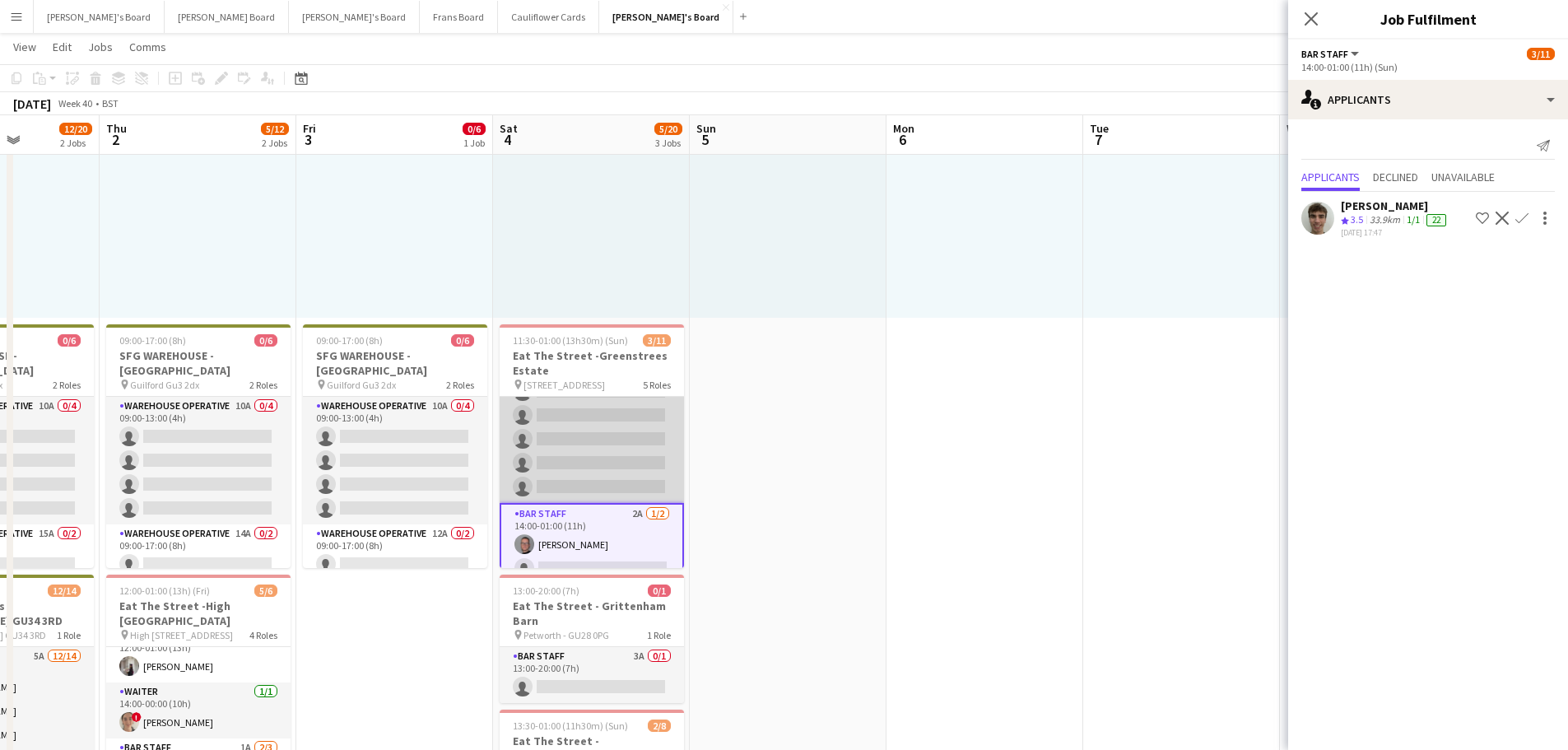
scroll to position [80, 0]
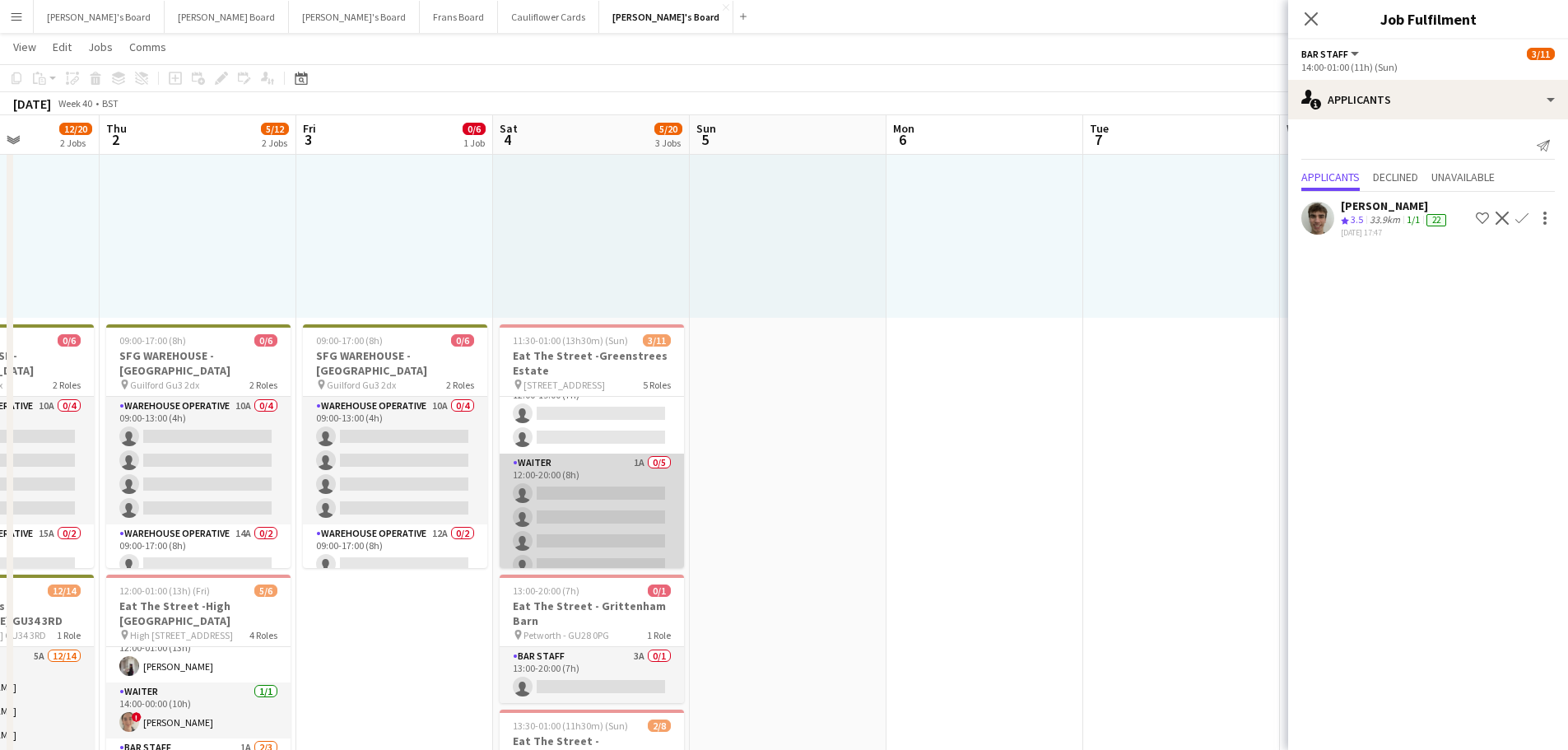
click at [598, 478] on app-card-role "Waiter 1A 0/5 12:00-20:00 (8h) single-neutral-actions single-neutral-actions si…" at bounding box center [592, 530] width 184 height 151
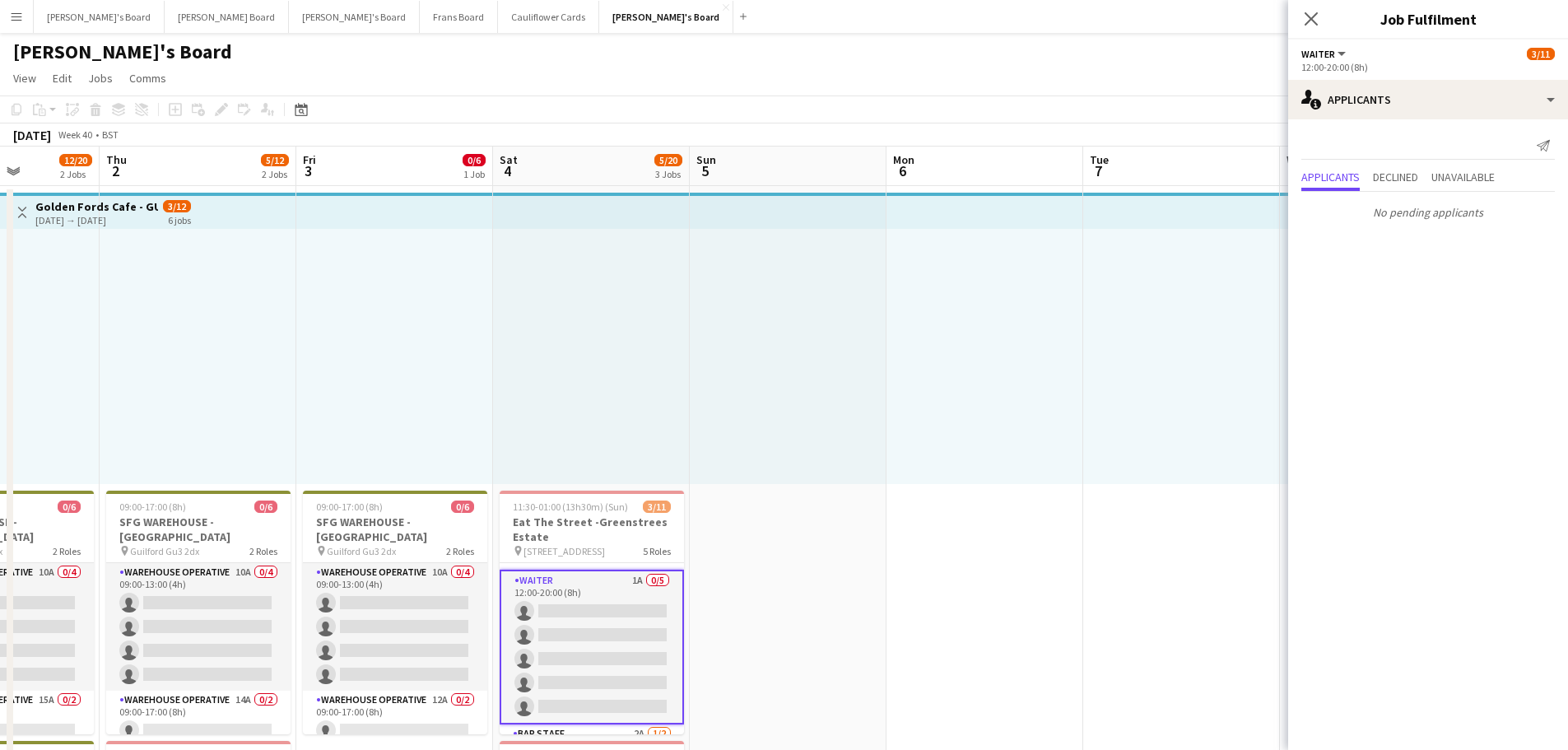
scroll to position [0, 0]
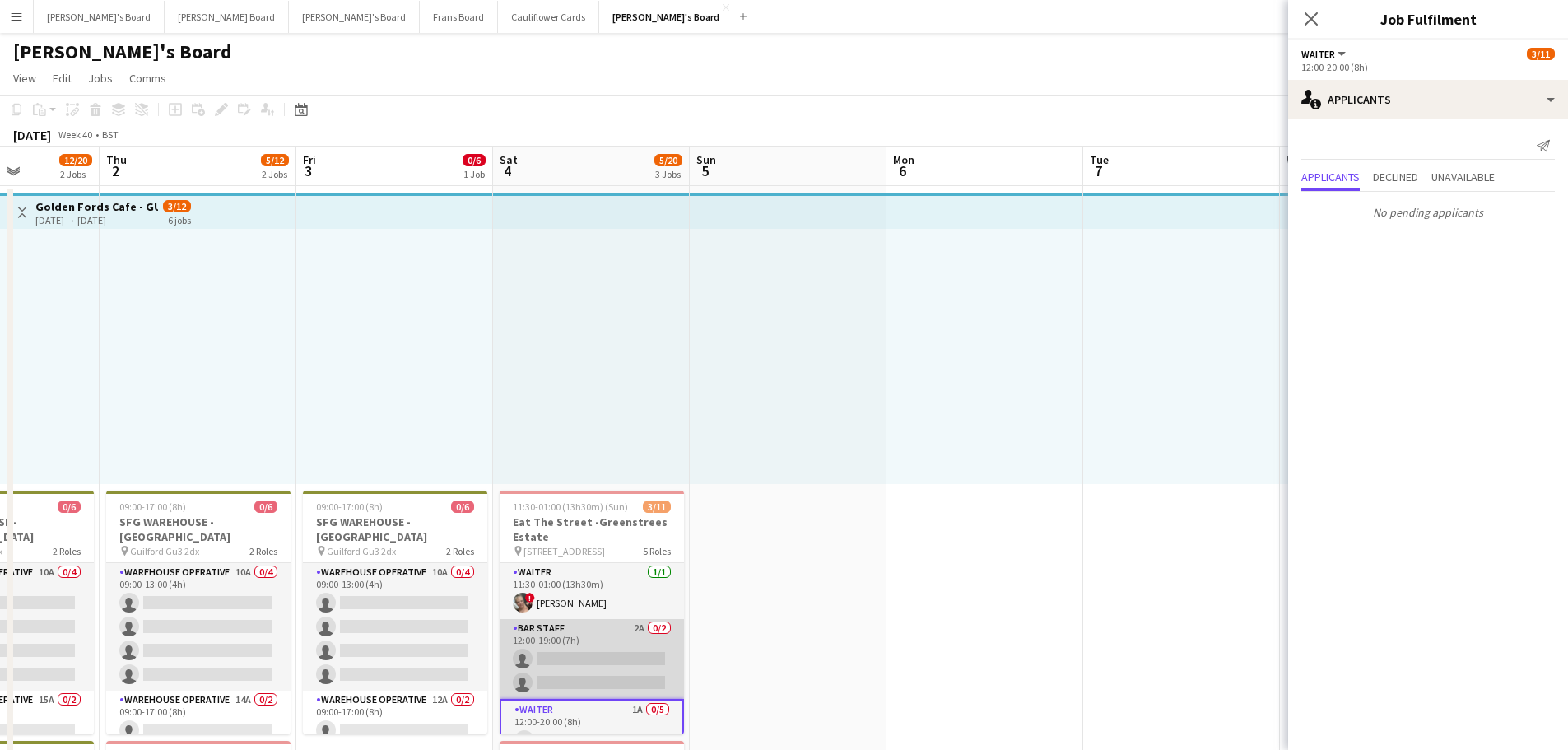
click at [618, 653] on app-card-role "BAR STAFF 2A 0/2 12:00-19:00 (7h) single-neutral-actions single-neutral-actions" at bounding box center [592, 659] width 184 height 80
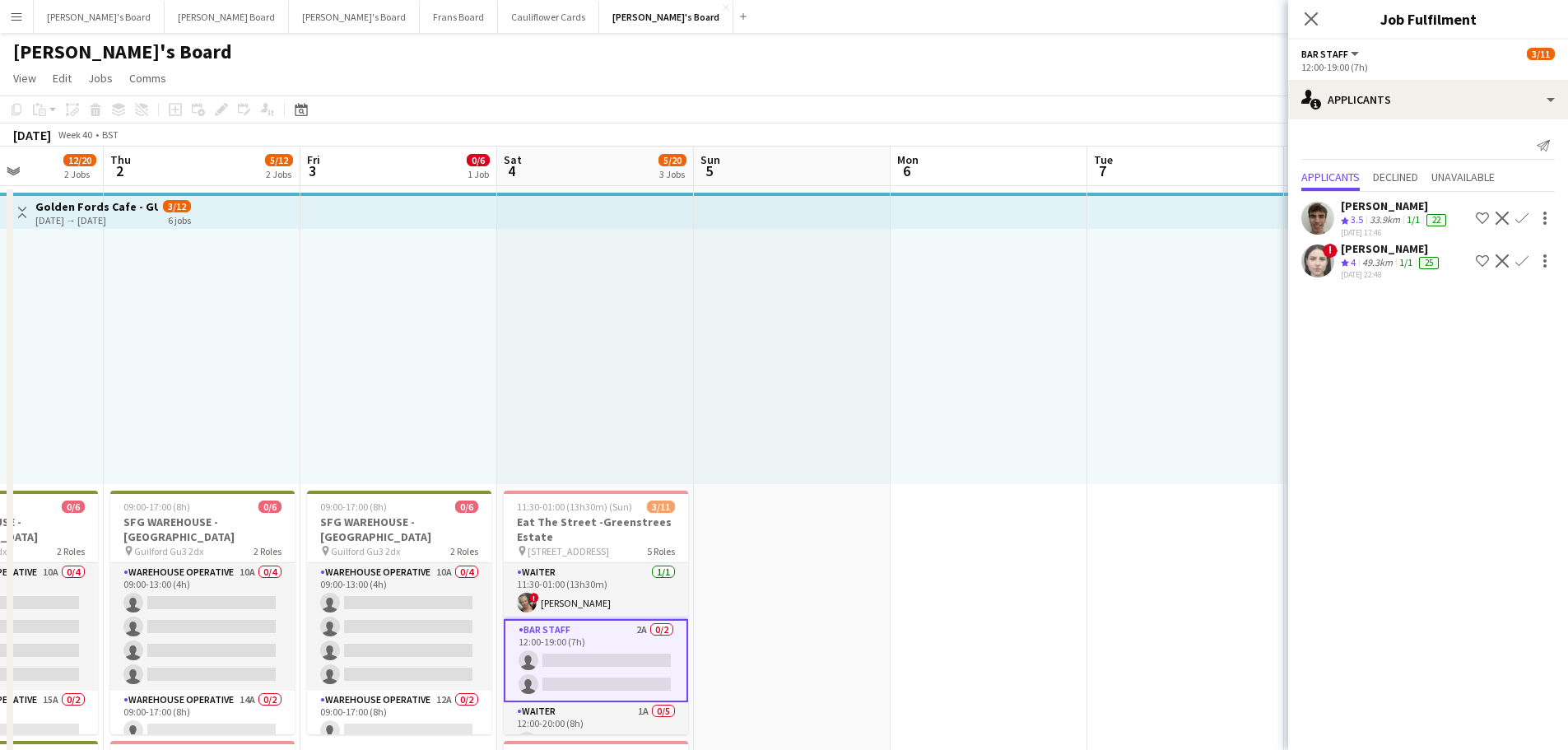
drag, startPoint x: 945, startPoint y: 558, endPoint x: 1149, endPoint y: 564, distance: 204.1
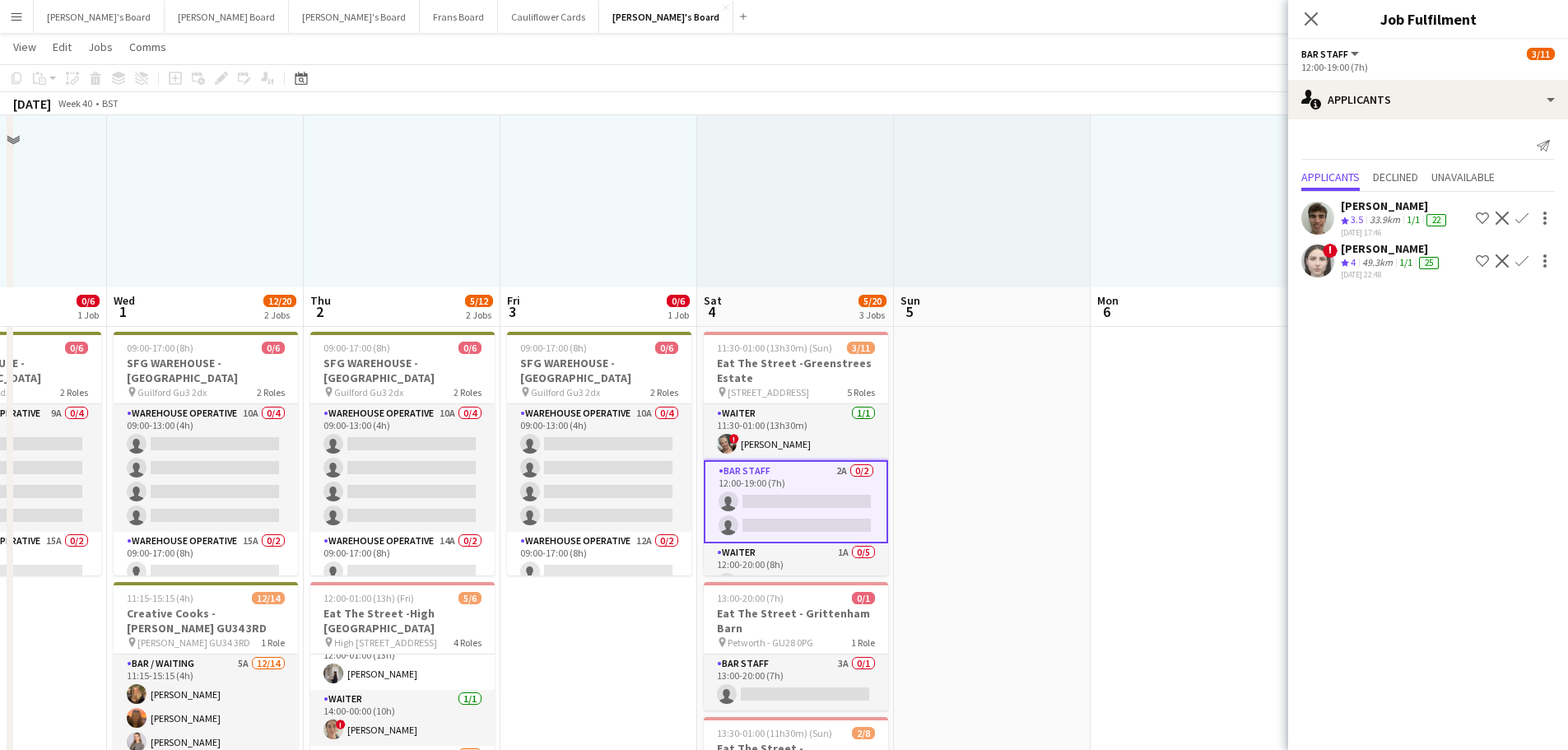
scroll to position [330, 0]
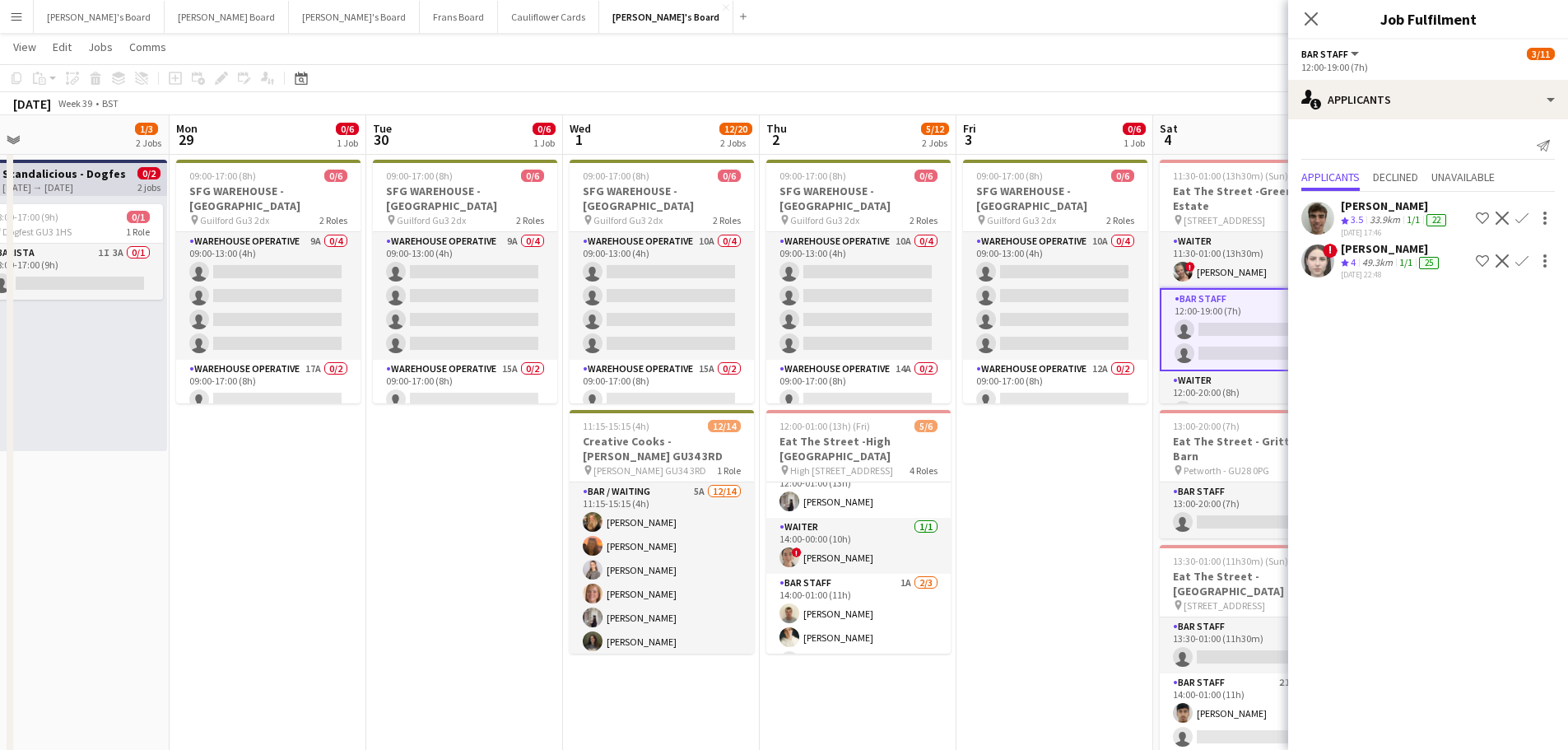
drag, startPoint x: 520, startPoint y: 701, endPoint x: 1172, endPoint y: 705, distance: 652.0
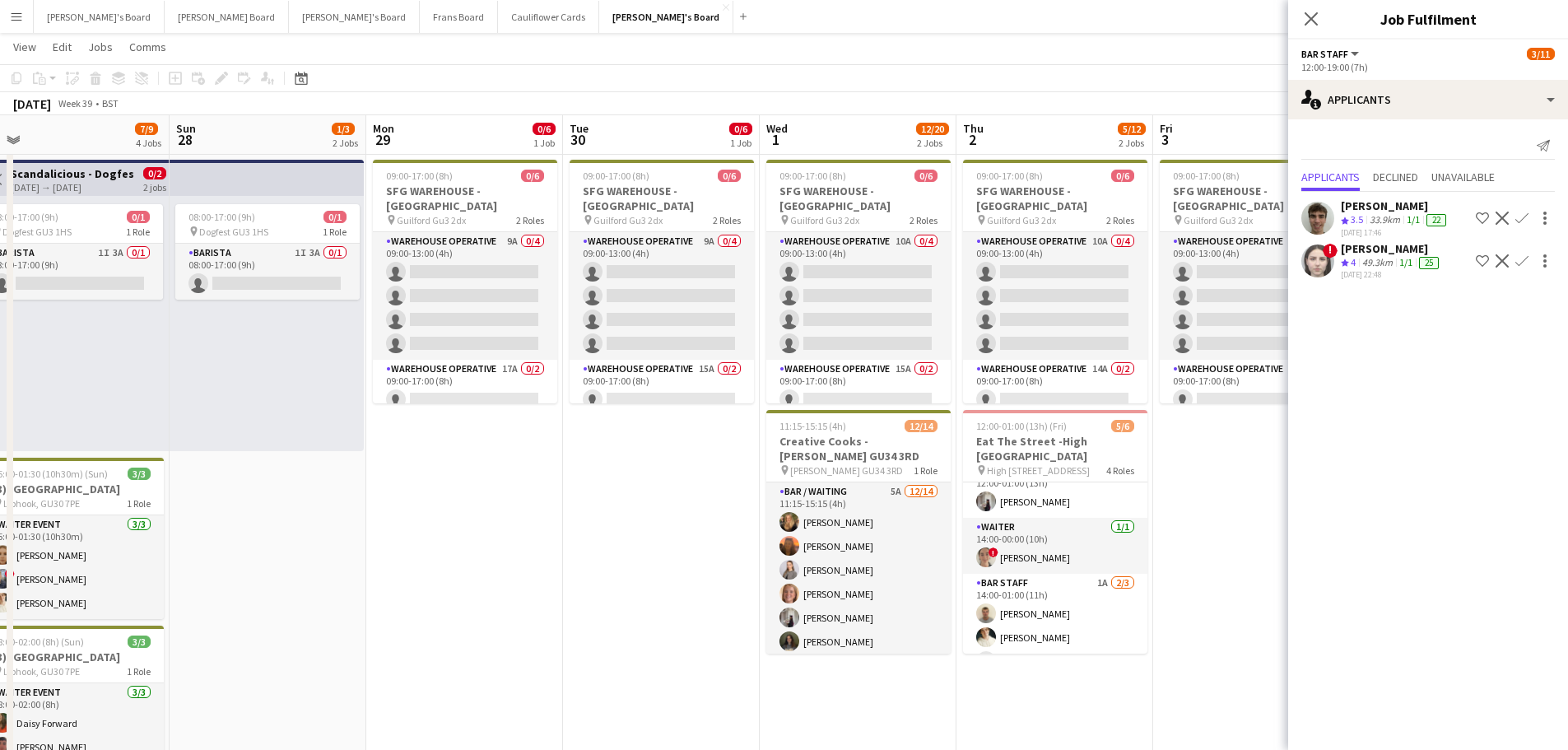
scroll to position [0, 388]
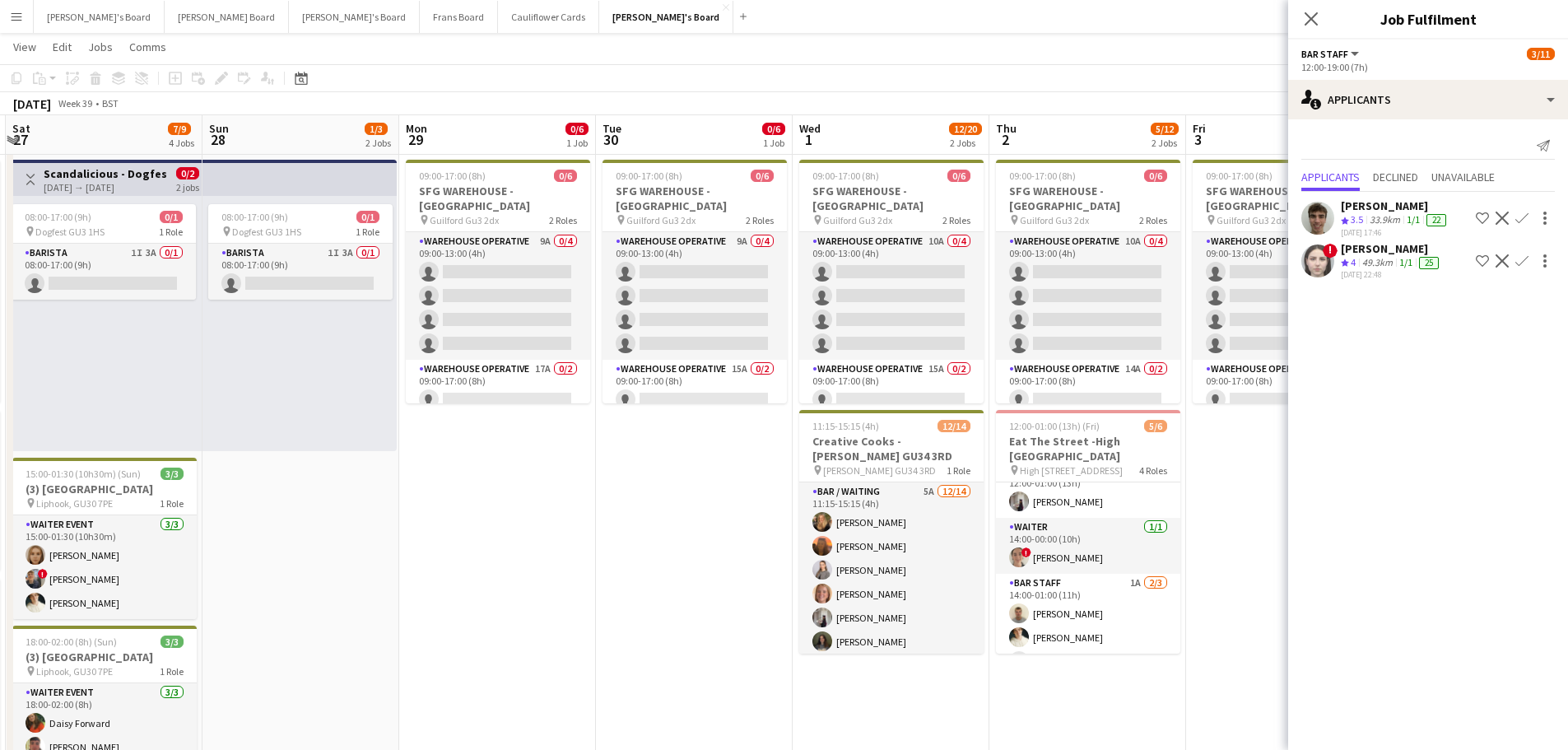
drag, startPoint x: 453, startPoint y: 681, endPoint x: 880, endPoint y: 676, distance: 427.0
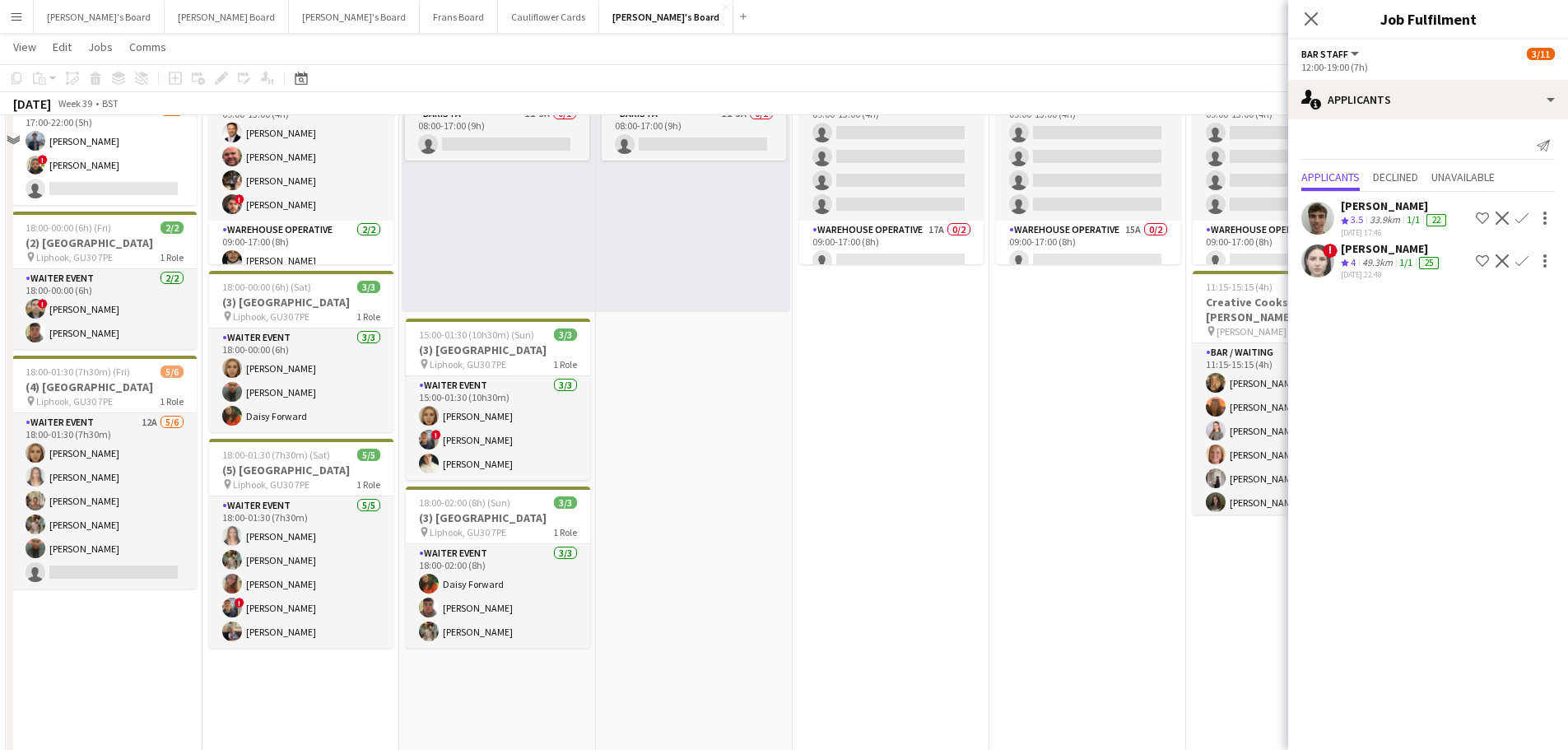
scroll to position [411, 0]
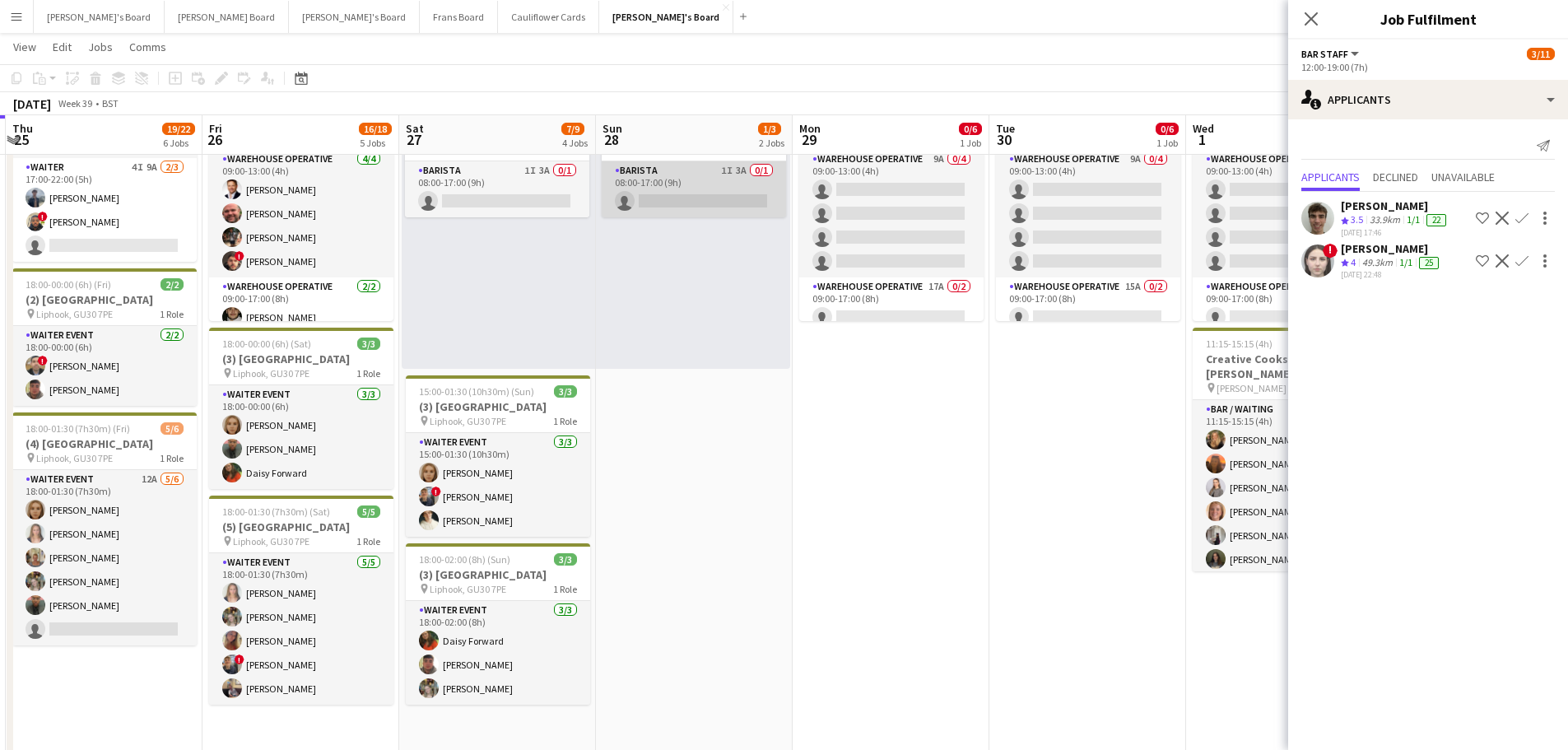
click at [735, 188] on app-card-role "Barista 1I 3A 0/1 08:00-17:00 (9h) single-neutral-actions" at bounding box center [694, 189] width 184 height 56
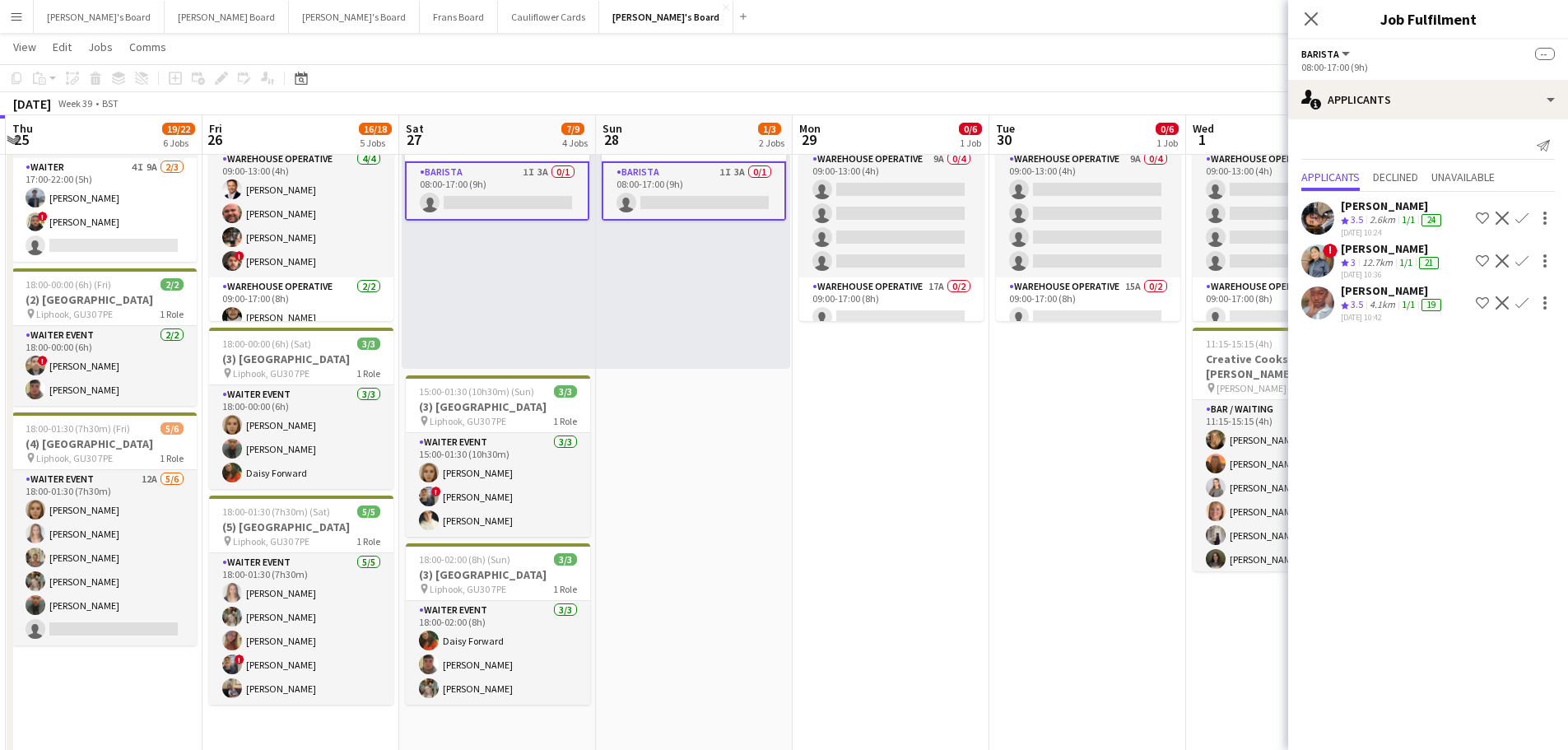
click at [790, 592] on app-date-cell "08:00-20:00 (12h) 1/2 pin Golden Ford GU4 8AW 1 Role BAR STAFF 1I 16A 1/2 08:00…" at bounding box center [694, 373] width 197 height 1200
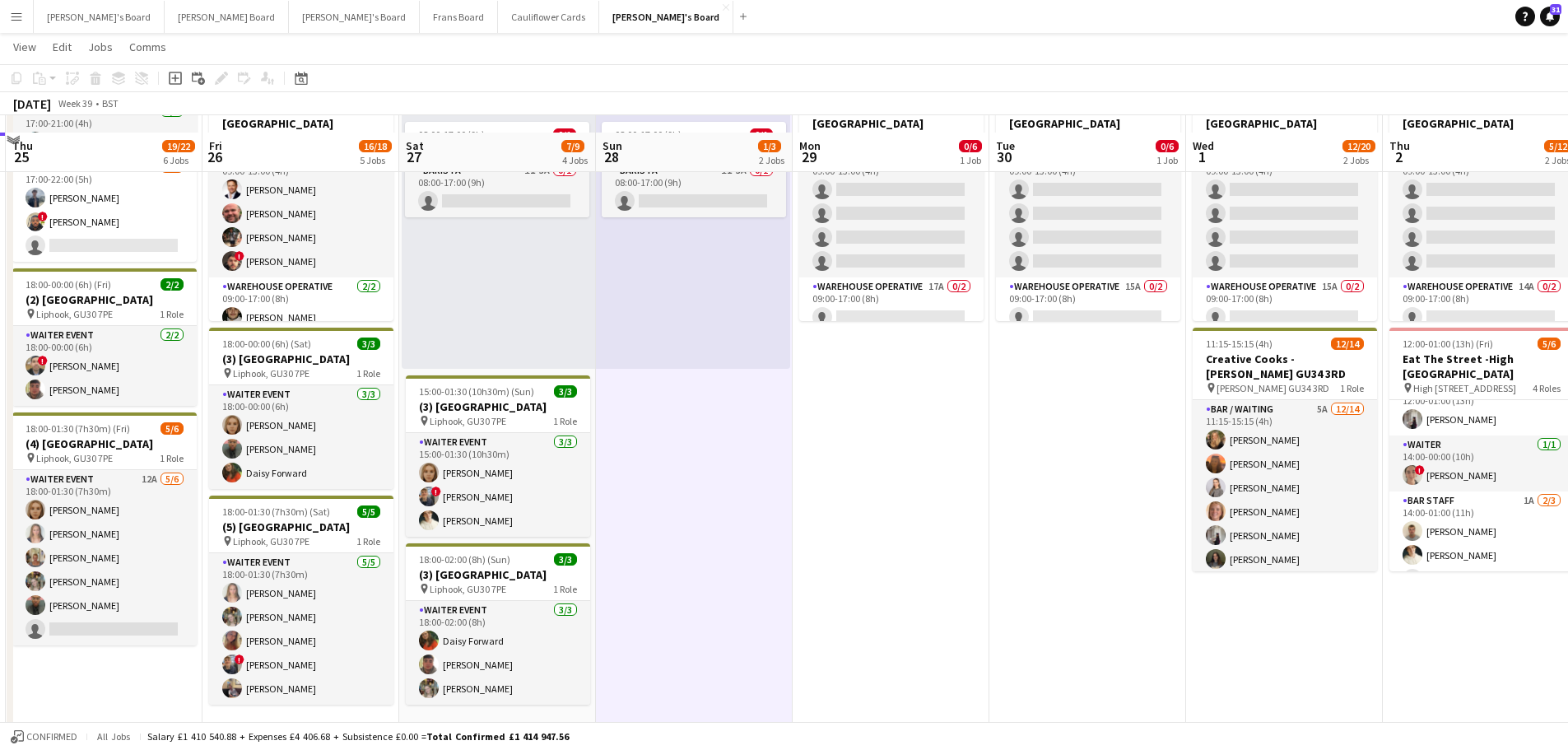
scroll to position [659, 0]
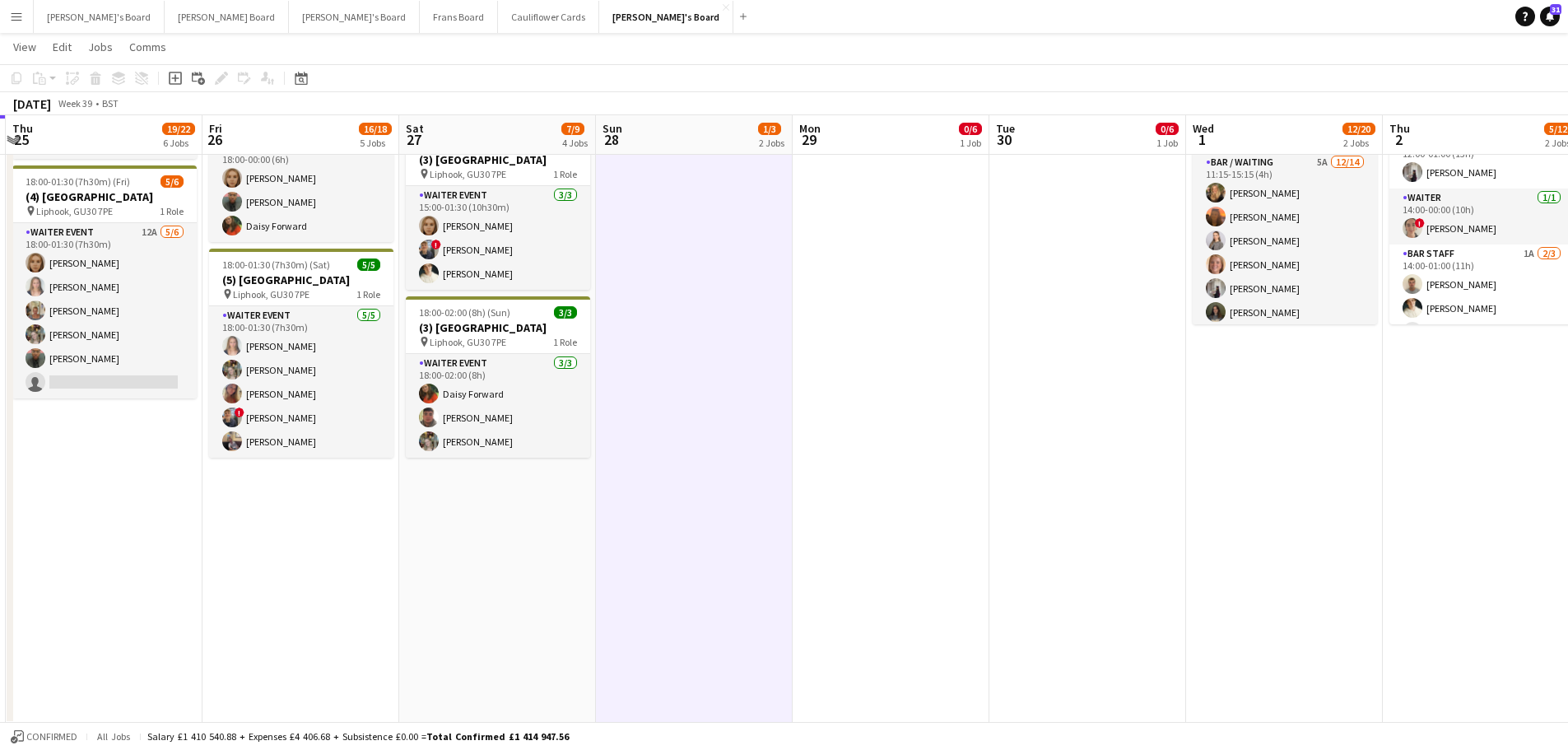
click at [518, 569] on app-date-cell "08:00-20:00 (12h) 1/2 pin Golden Ford GU4 8AW 1 Role BAR STAFF 1I 16A 1/2 08:00…" at bounding box center [497, 125] width 197 height 1200
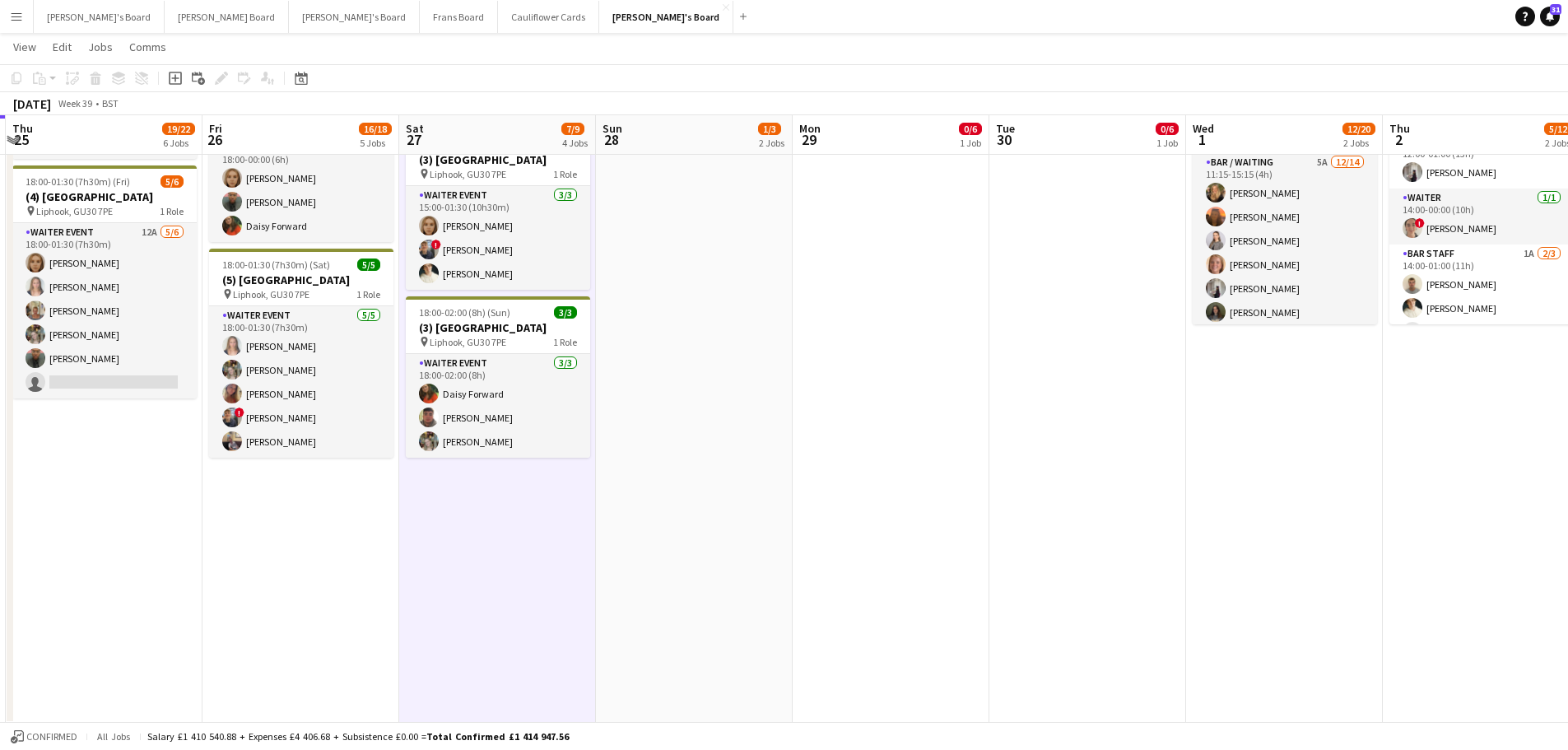
click at [648, 554] on app-calendar-viewport "Tue 23 1/1 1 Job Wed 24 6/6 3 Jobs Thu 25 19/22 6 Jobs Fri 26 16/18 5 Jobs Sat …" at bounding box center [784, 654] width 1568 height 2498
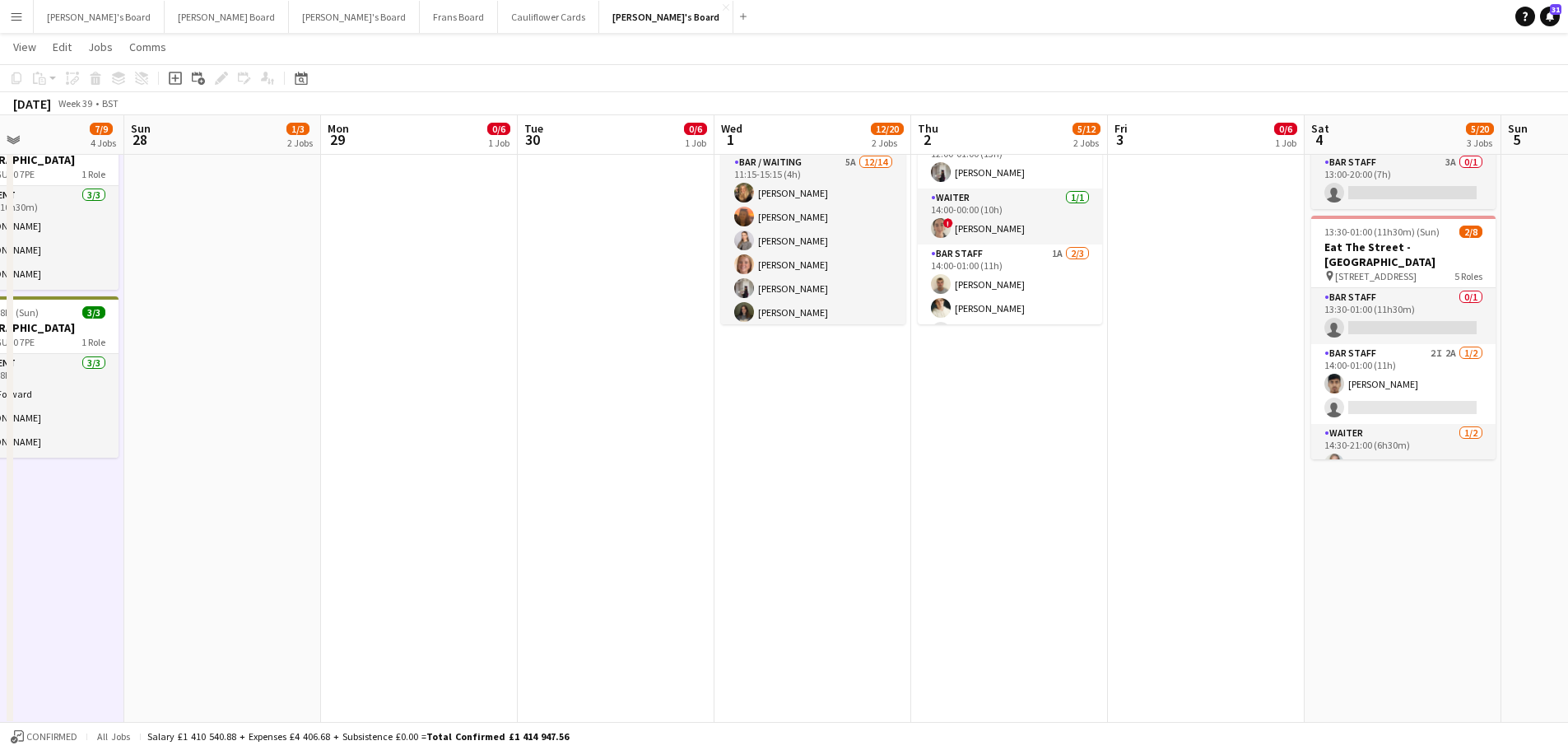
drag, startPoint x: 1093, startPoint y: 668, endPoint x: 619, endPoint y: 648, distance: 474.4
click at [434, 606] on app-calendar-viewport "Thu 25 19/22 6 Jobs Fri 26 16/18 5 Jobs Sat 27 7/9 4 Jobs Sun 28 1/3 2 Jobs Mon…" at bounding box center [784, 654] width 1568 height 2498
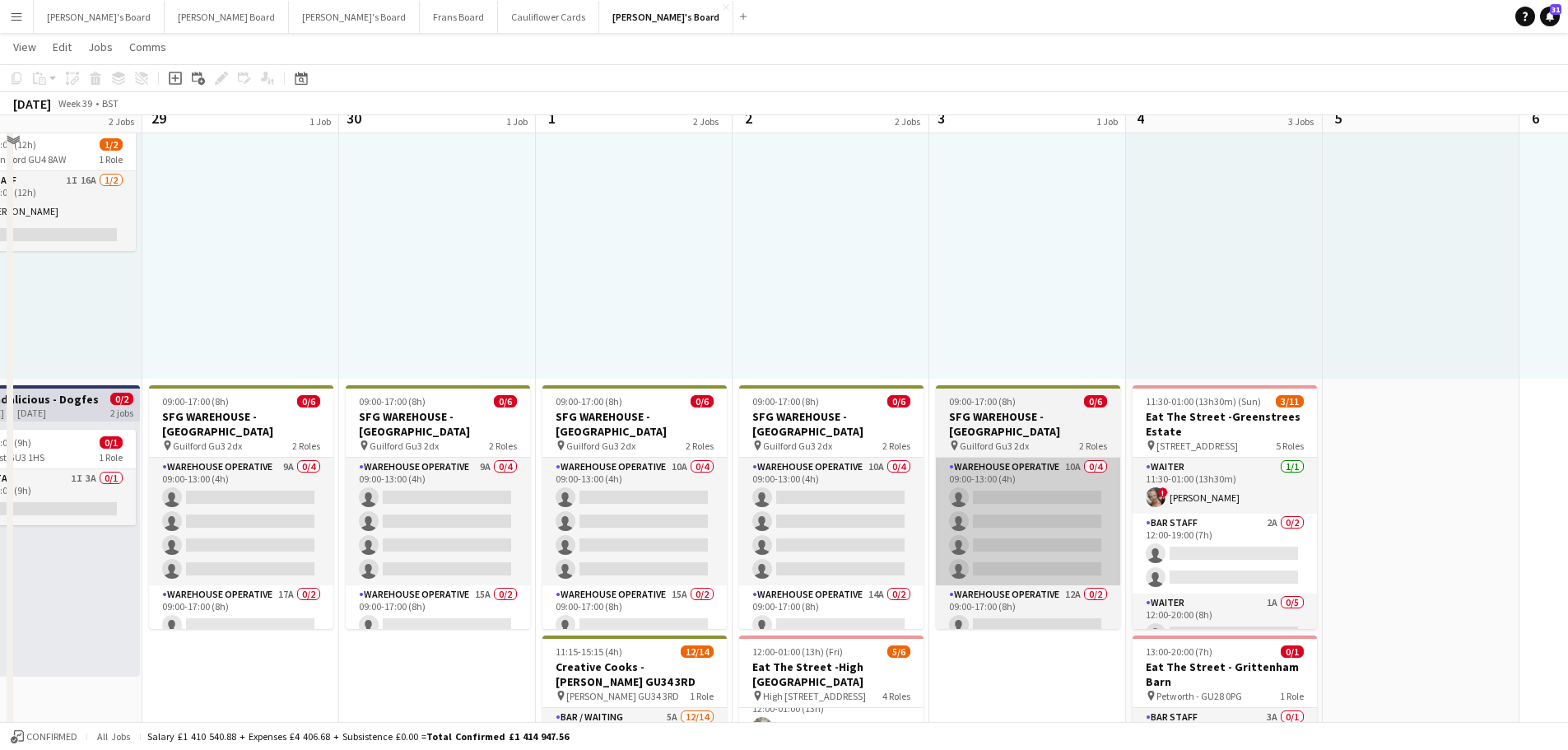
scroll to position [82, 0]
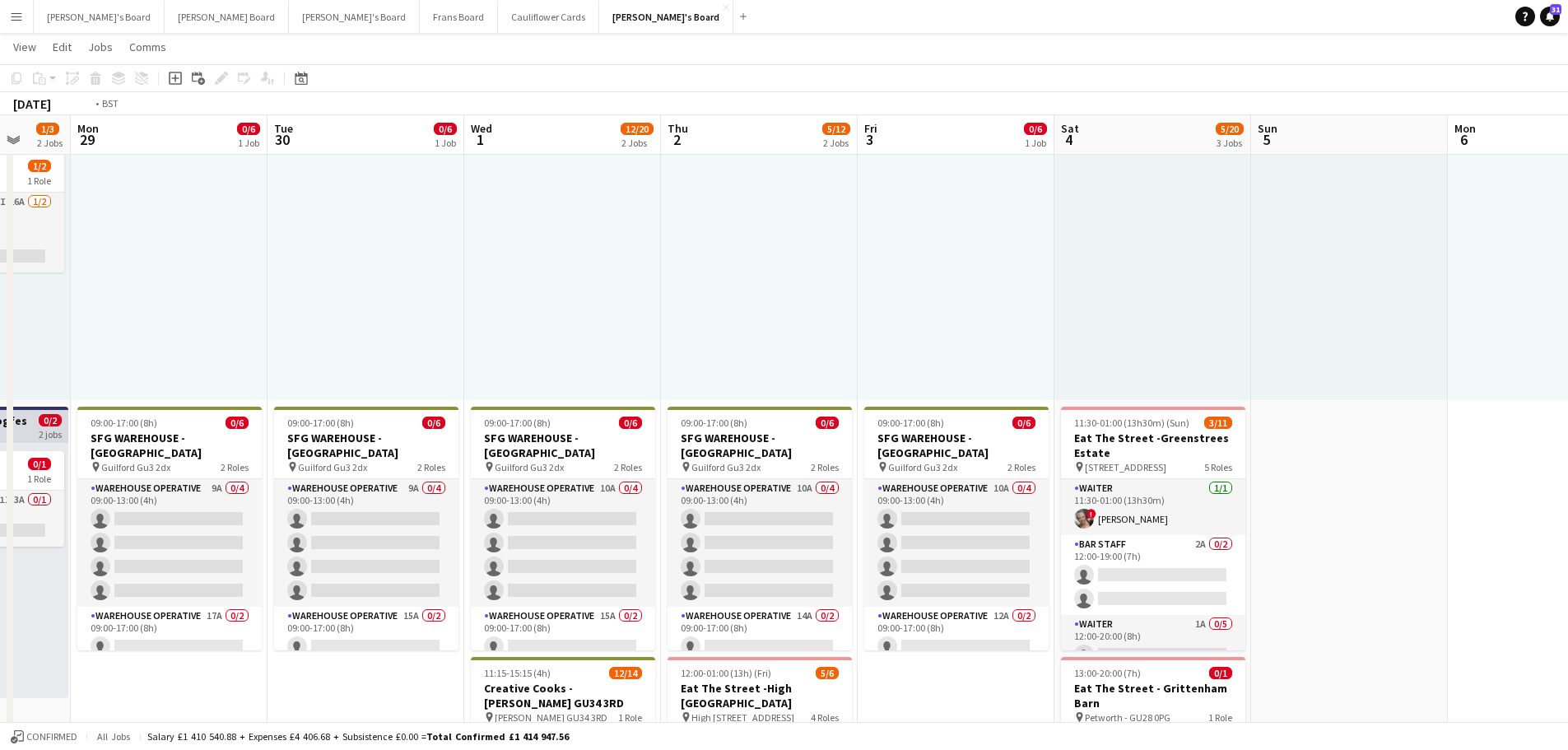
drag, startPoint x: 1405, startPoint y: 275, endPoint x: 784, endPoint y: 293, distance: 621.3
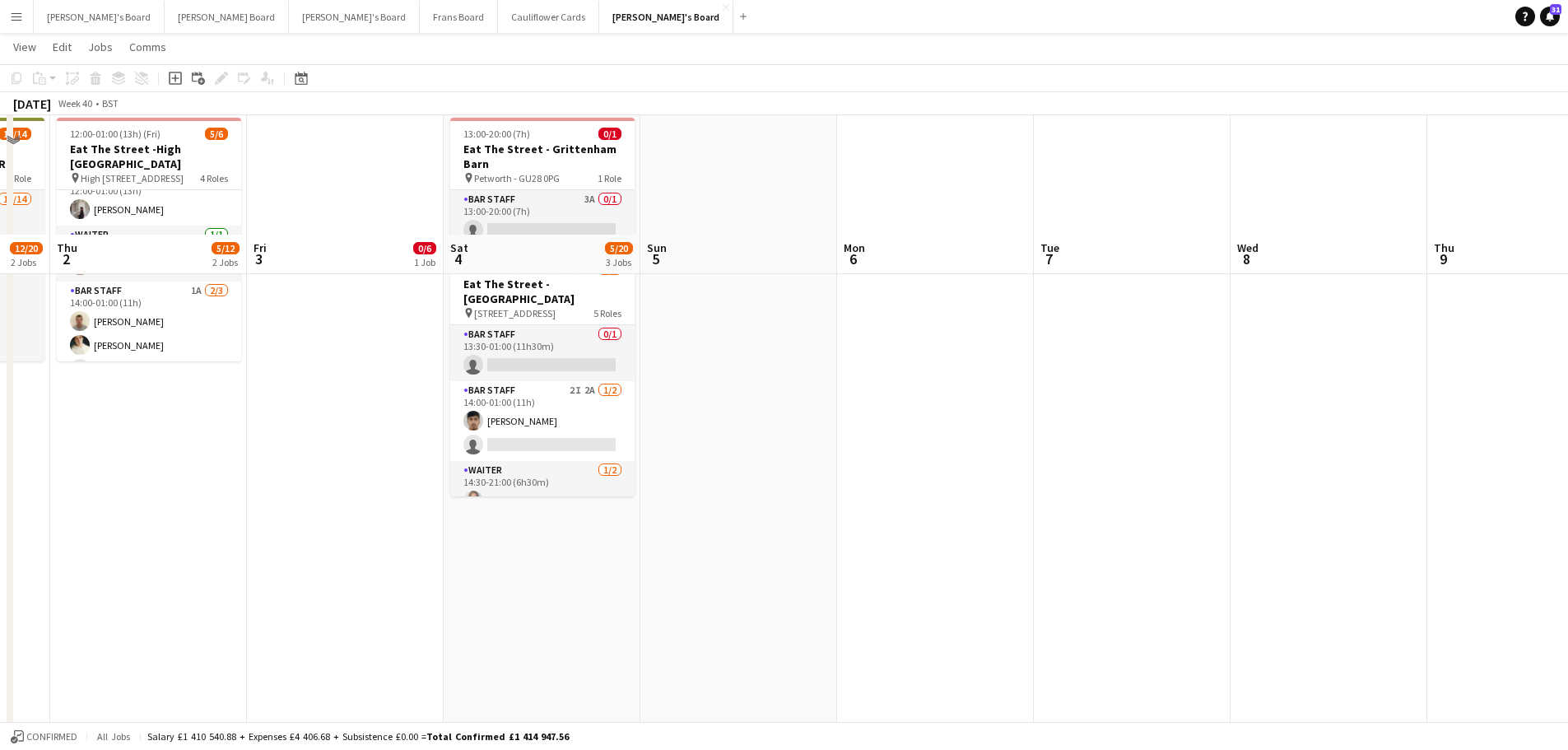
scroll to position [741, 0]
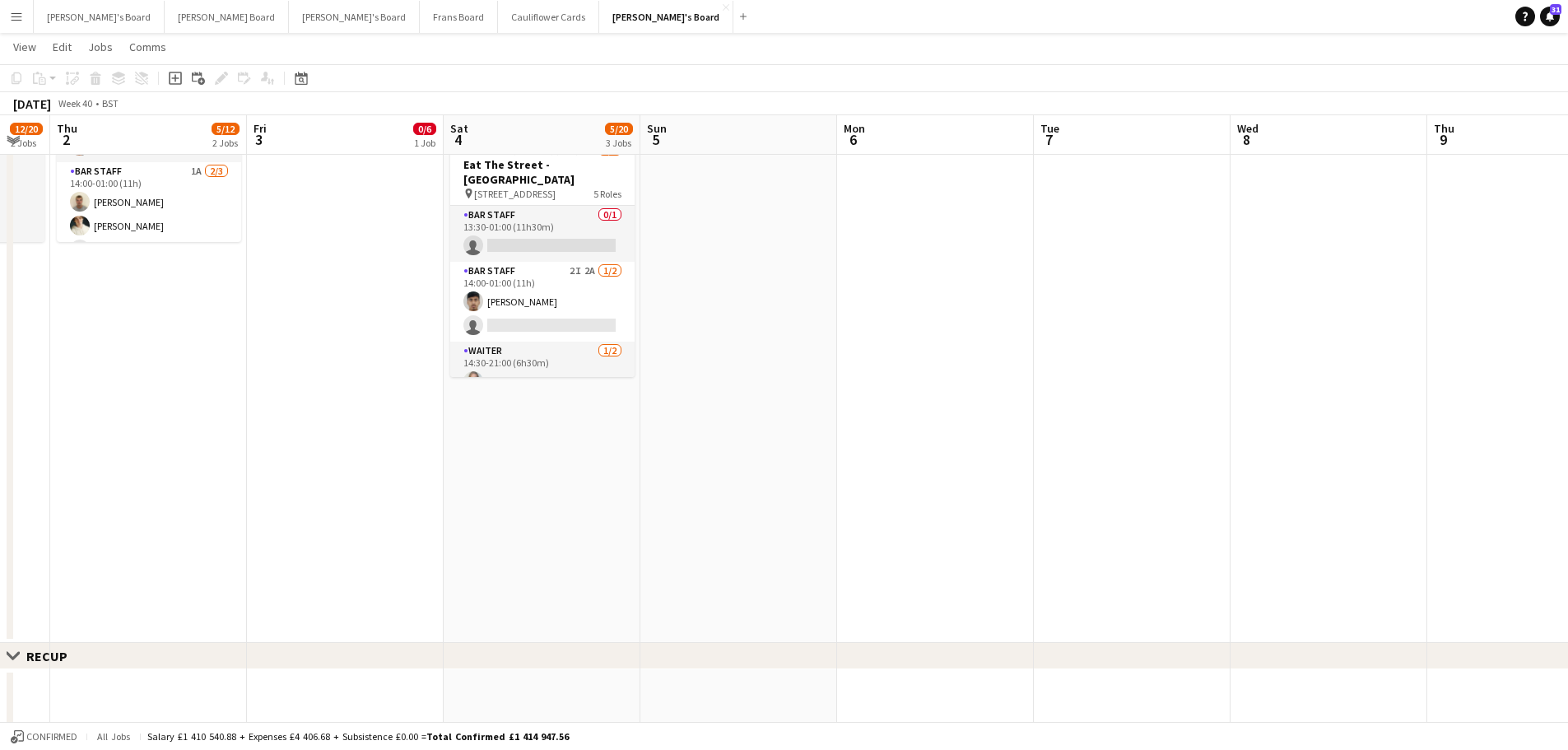
drag, startPoint x: 555, startPoint y: 510, endPoint x: 1445, endPoint y: 443, distance: 892.5
click at [1442, 444] on app-calendar-viewport "Mon 29 0/6 1 Job Tue 30 0/6 1 Job Wed 1 12/20 2 Jobs Thu 2 5/12 2 Jobs Fri 3 0/…" at bounding box center [784, 571] width 1568 height 2498
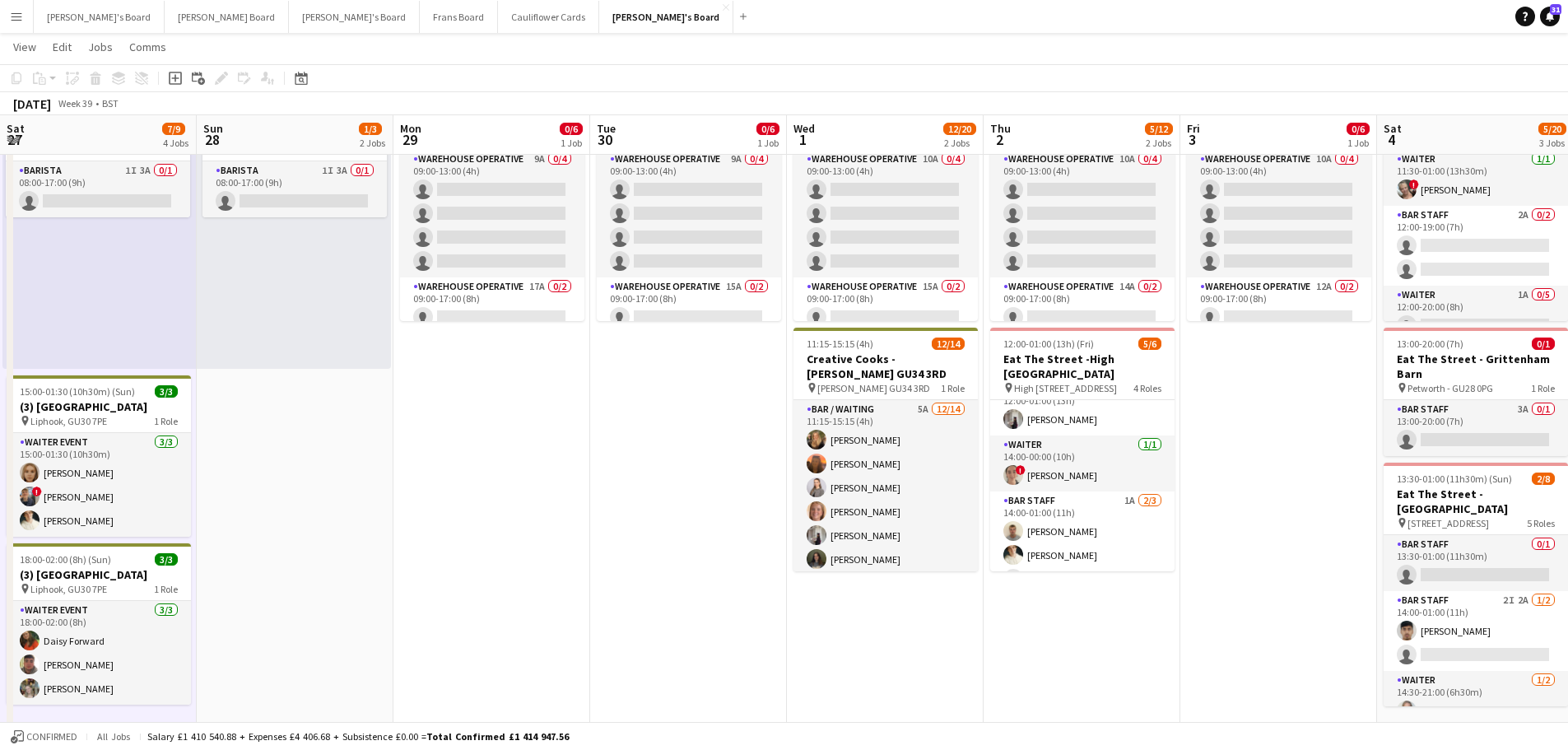
scroll to position [0, 388]
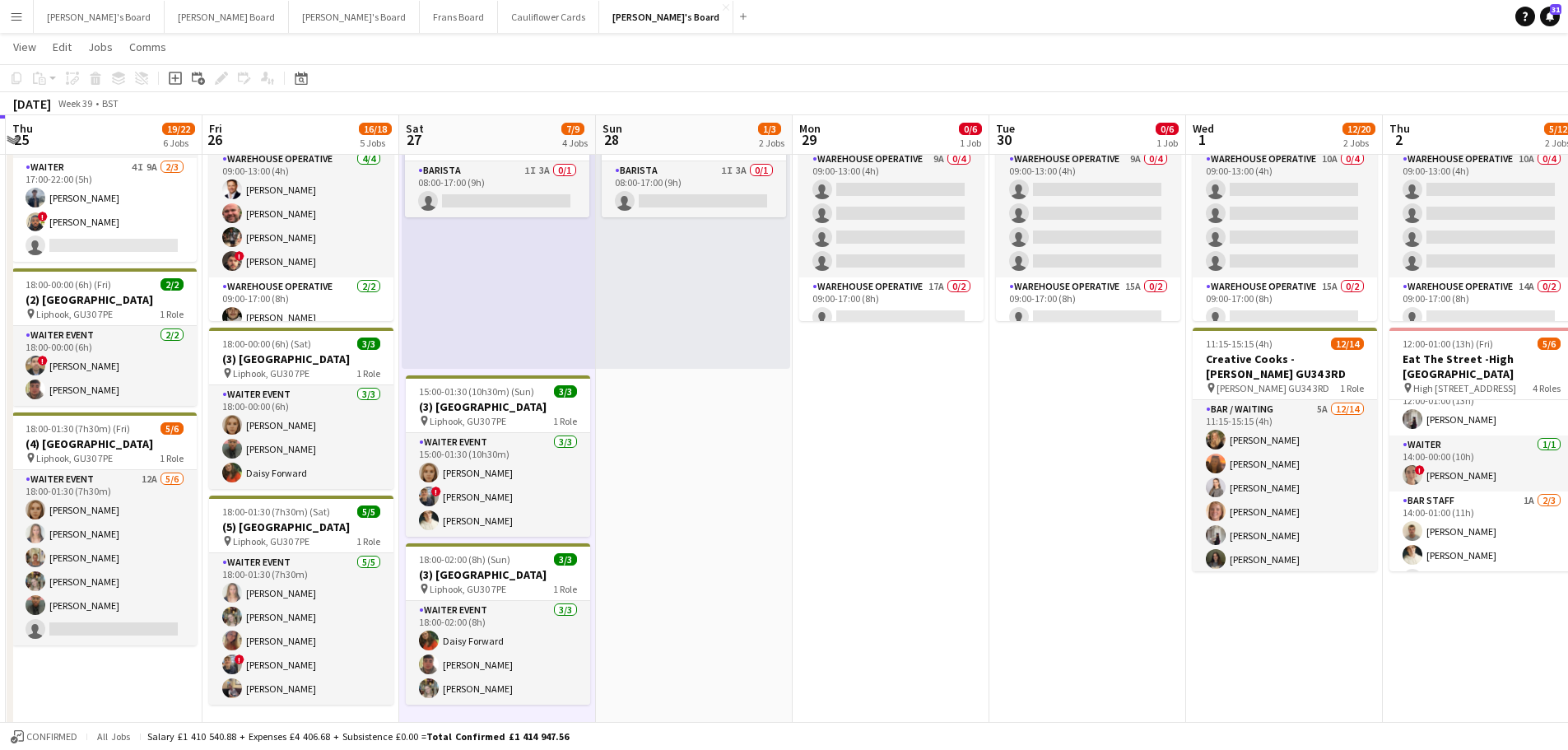
drag, startPoint x: 514, startPoint y: 595, endPoint x: 912, endPoint y: 506, distance: 407.8
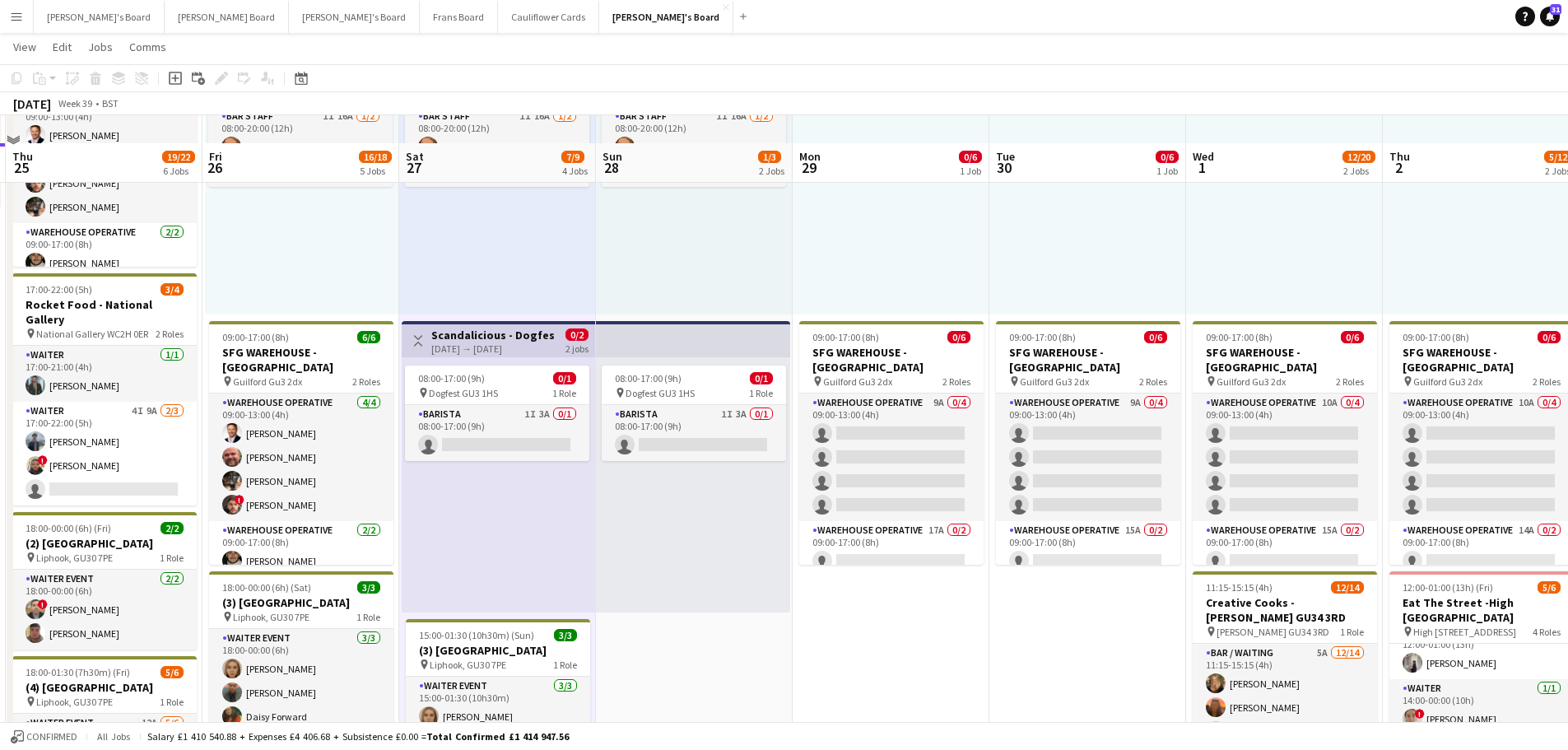
scroll to position [165, 0]
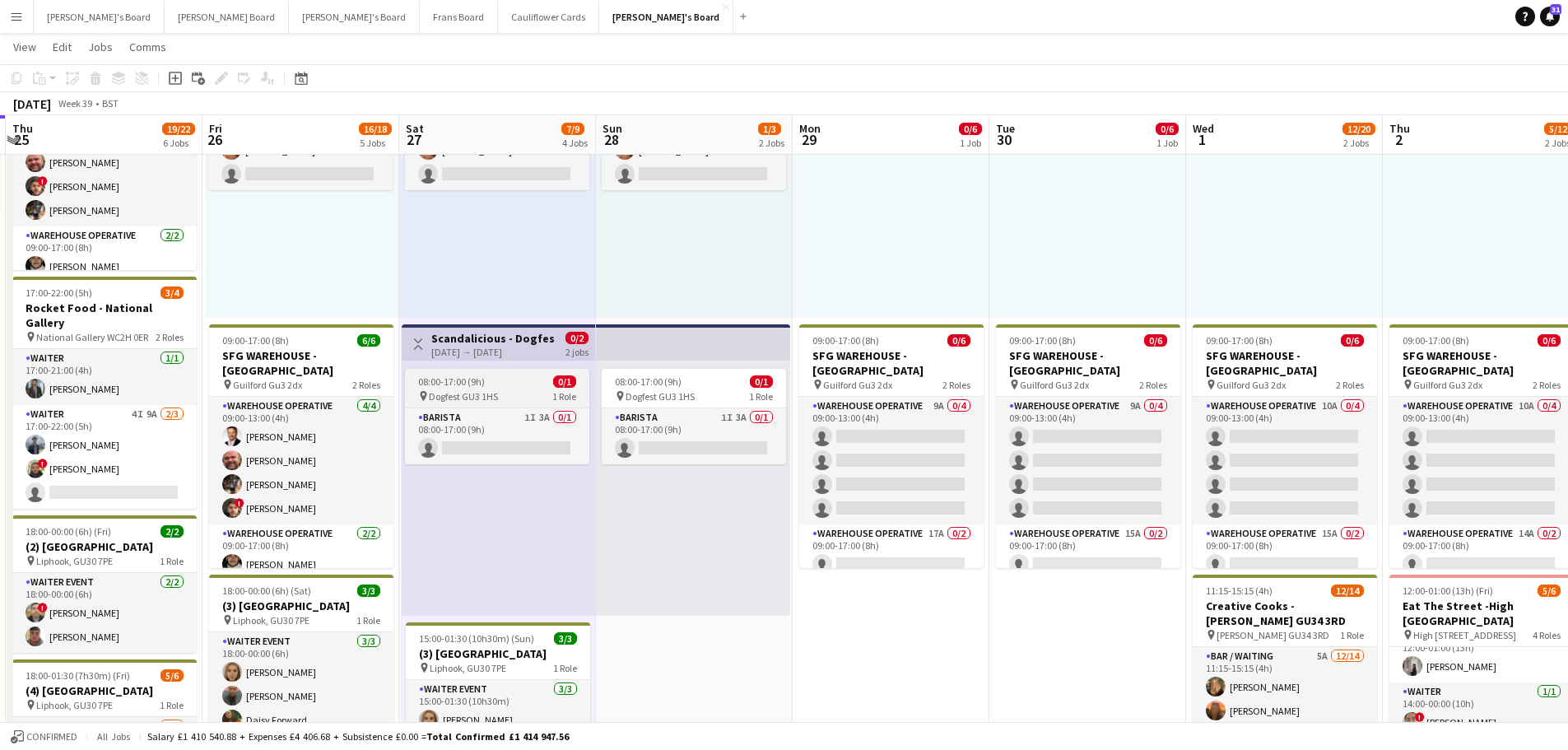
click at [532, 390] on div "pin Dogfest GU3 1HS 1 Role" at bounding box center [497, 397] width 184 height 14
click at [531, 390] on app-job-card "08:00-17:00 (9h) 0/1 pin Dogfest GU3 1HS 1 Role Barista 1I 3A 0/1 08:00-17:00 (…" at bounding box center [497, 416] width 184 height 95
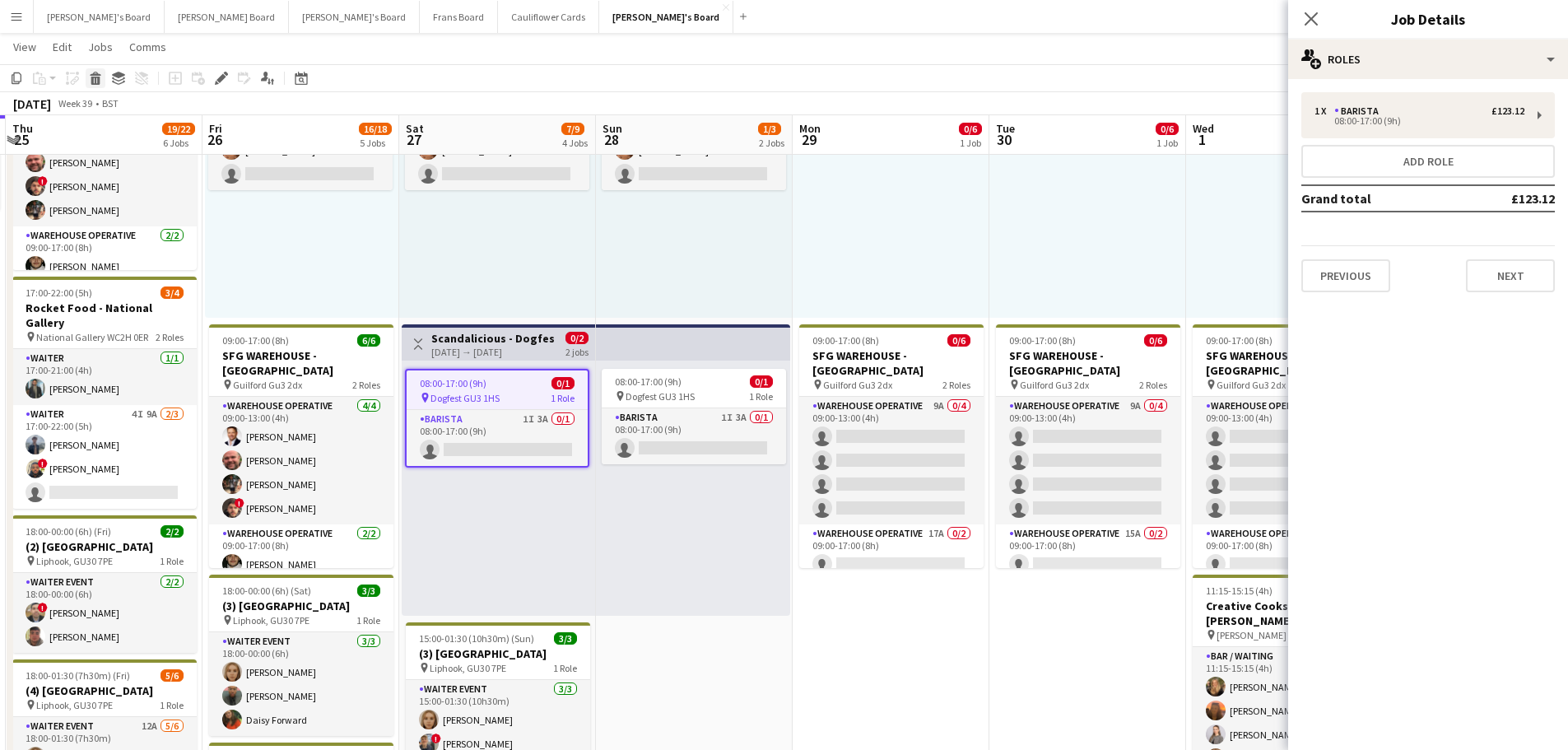
click at [98, 80] on icon at bounding box center [95, 81] width 9 height 8
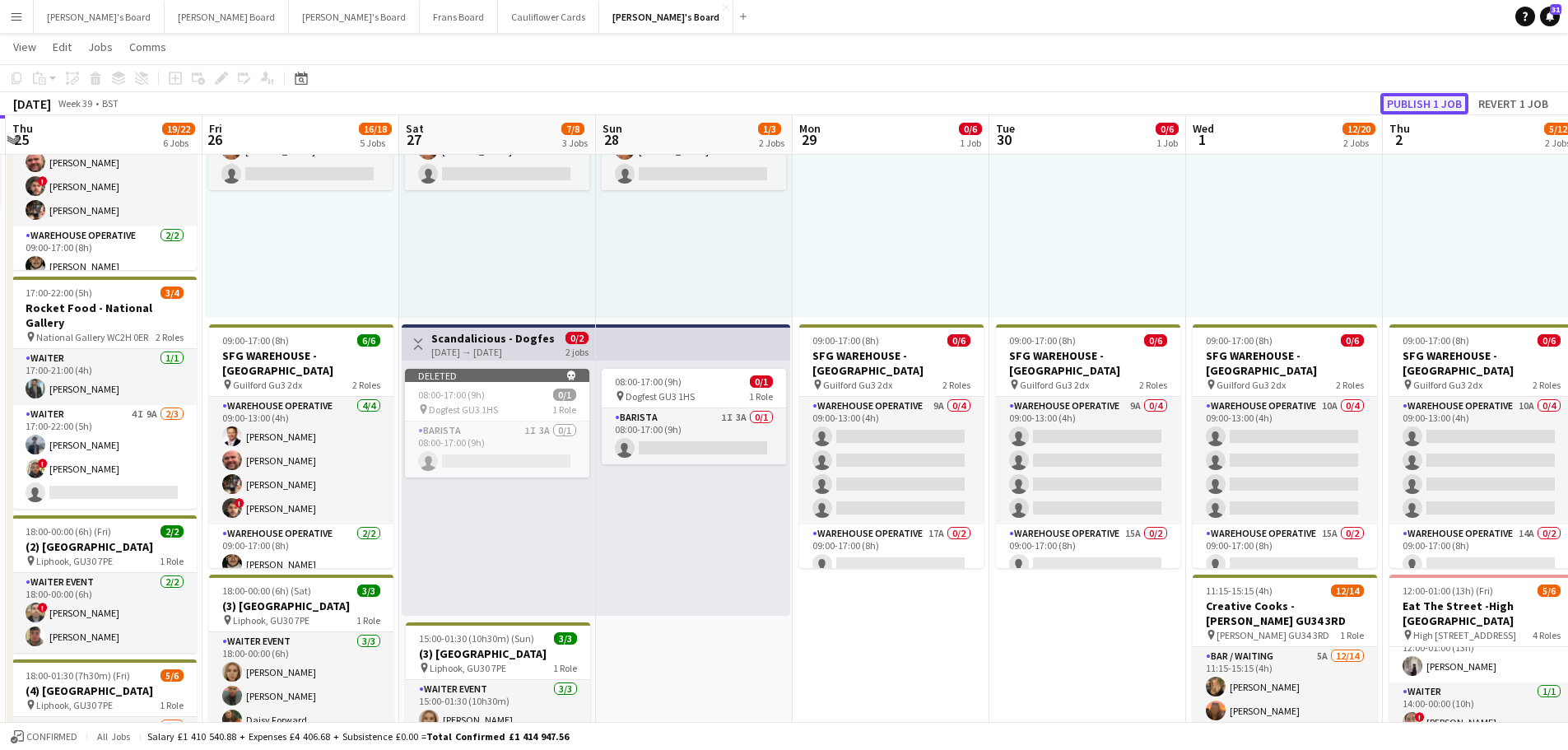
click at [1414, 101] on button "Publish 1 job" at bounding box center [1424, 104] width 88 height 21
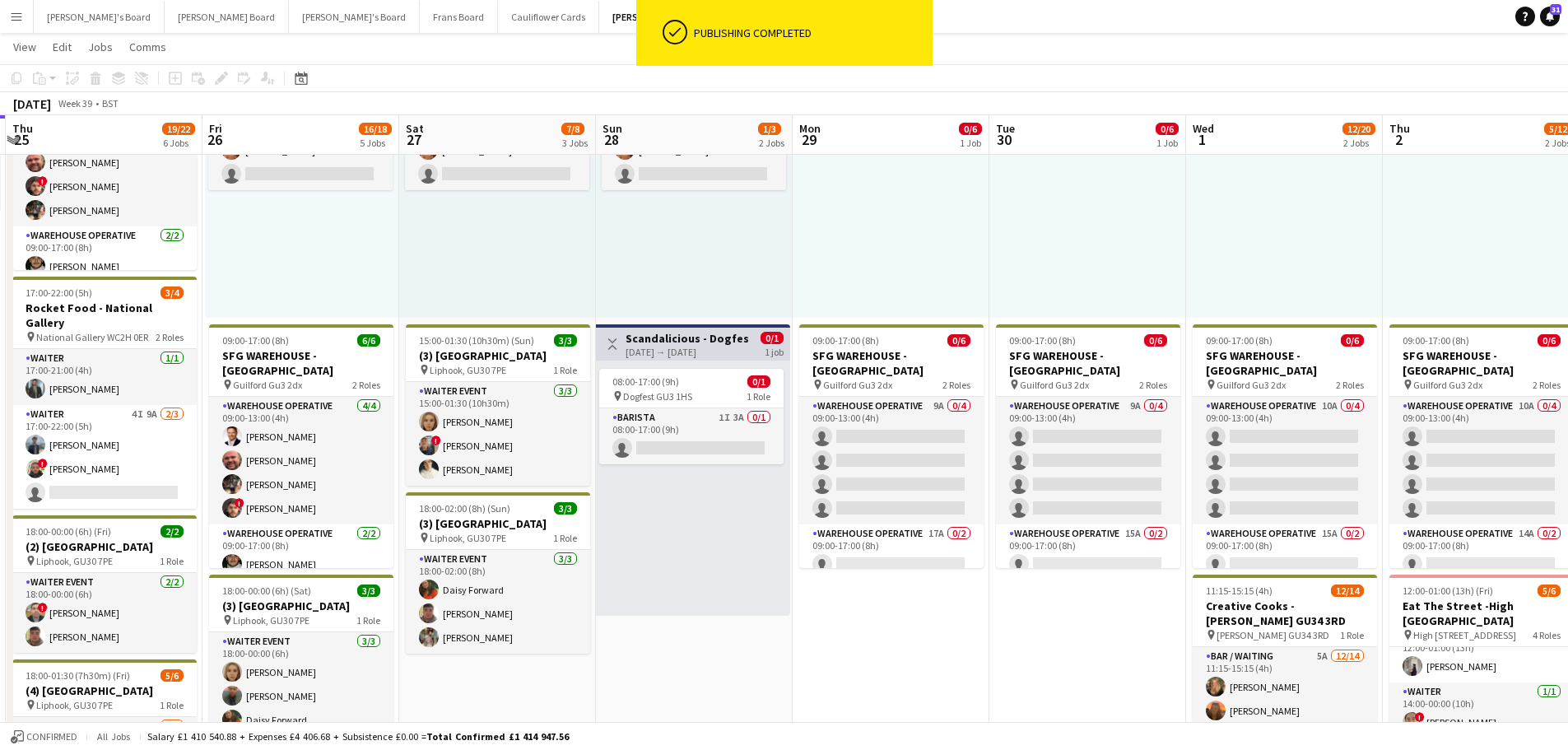
click at [689, 343] on h3 "Scandalicious - Dogfest [GEOGRAPHIC_DATA]" at bounding box center [687, 338] width 122 height 15
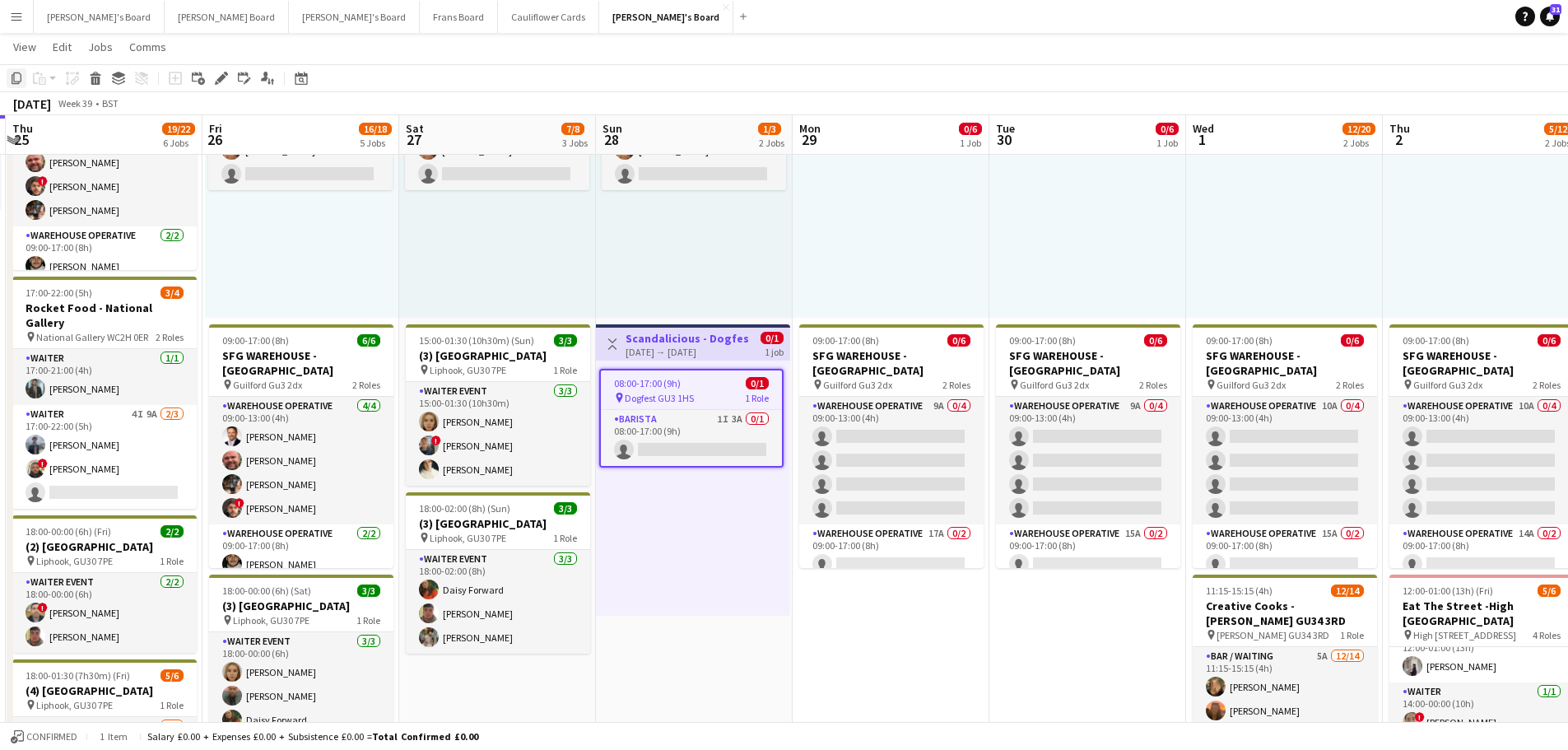
click at [16, 82] on icon at bounding box center [16, 79] width 10 height 12
click at [658, 538] on div "08:00-17:00 (9h) 0/1 pin Dogfest GU3 1HS 1 Role Barista 1I 3A 0/1 08:00-17:00 (…" at bounding box center [693, 488] width 194 height 255
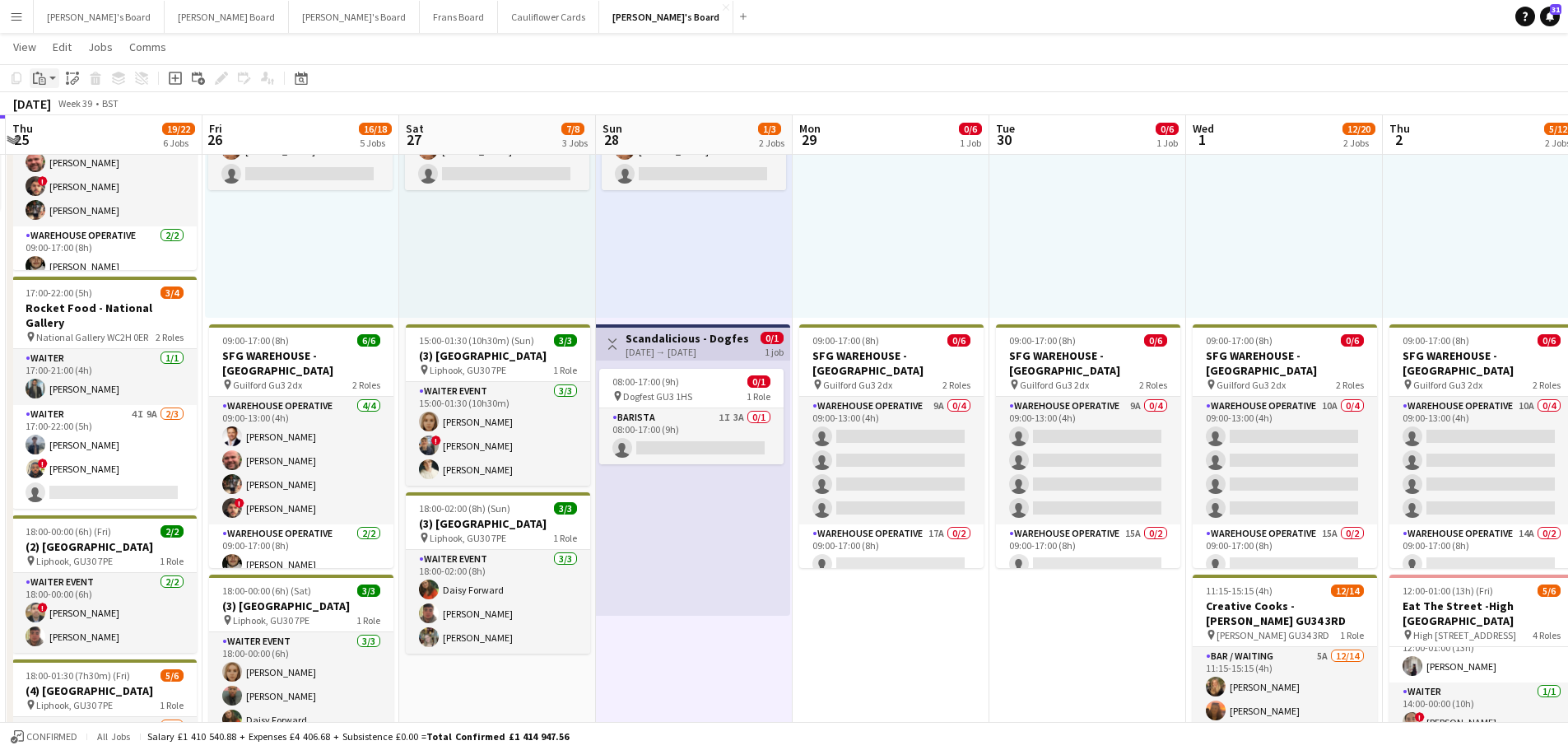
click at [42, 81] on icon "Paste" at bounding box center [40, 79] width 14 height 14
click at [65, 107] on link "Paste Ctrl+V" at bounding box center [121, 109] width 155 height 15
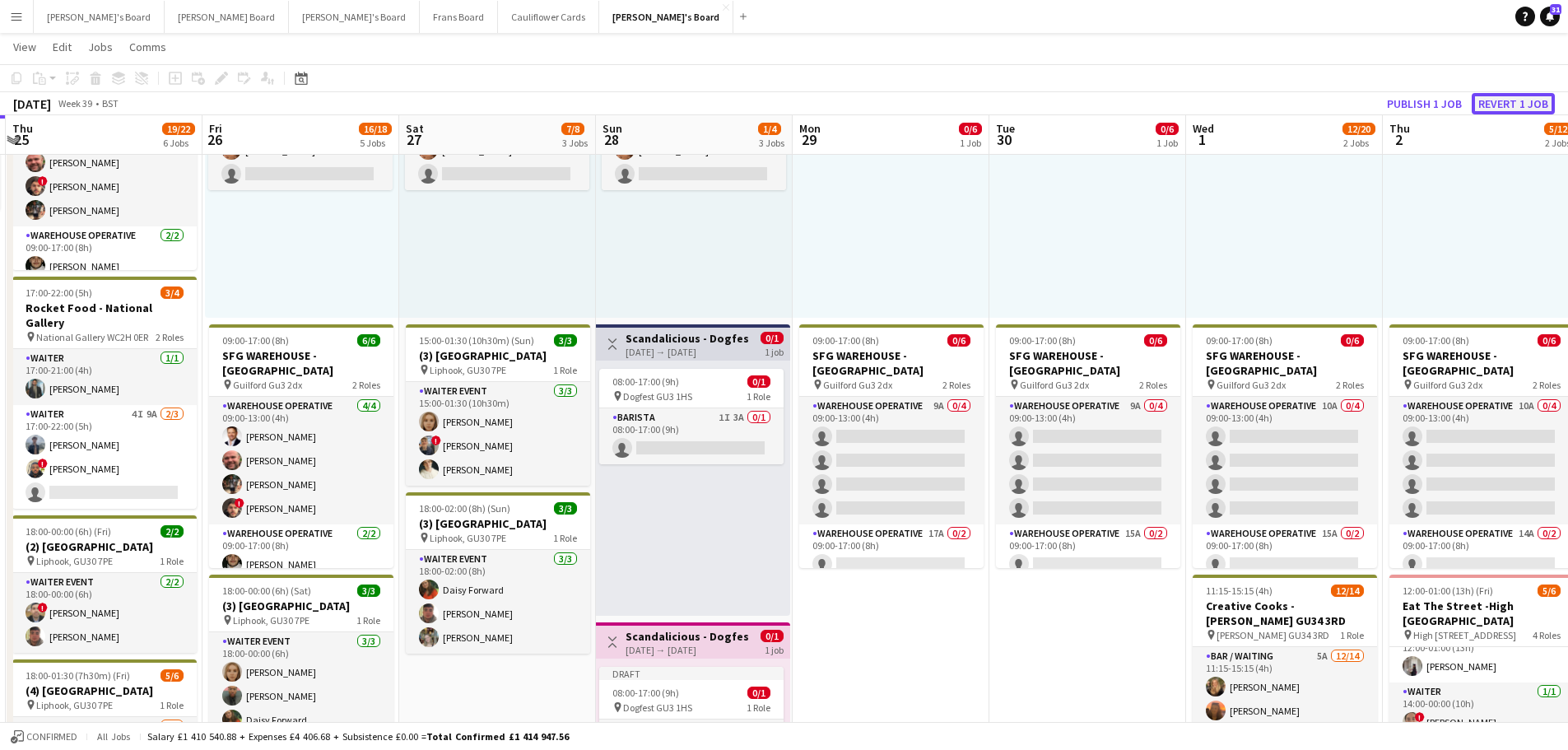
click at [1509, 100] on button "Revert 1 job" at bounding box center [1514, 104] width 83 height 21
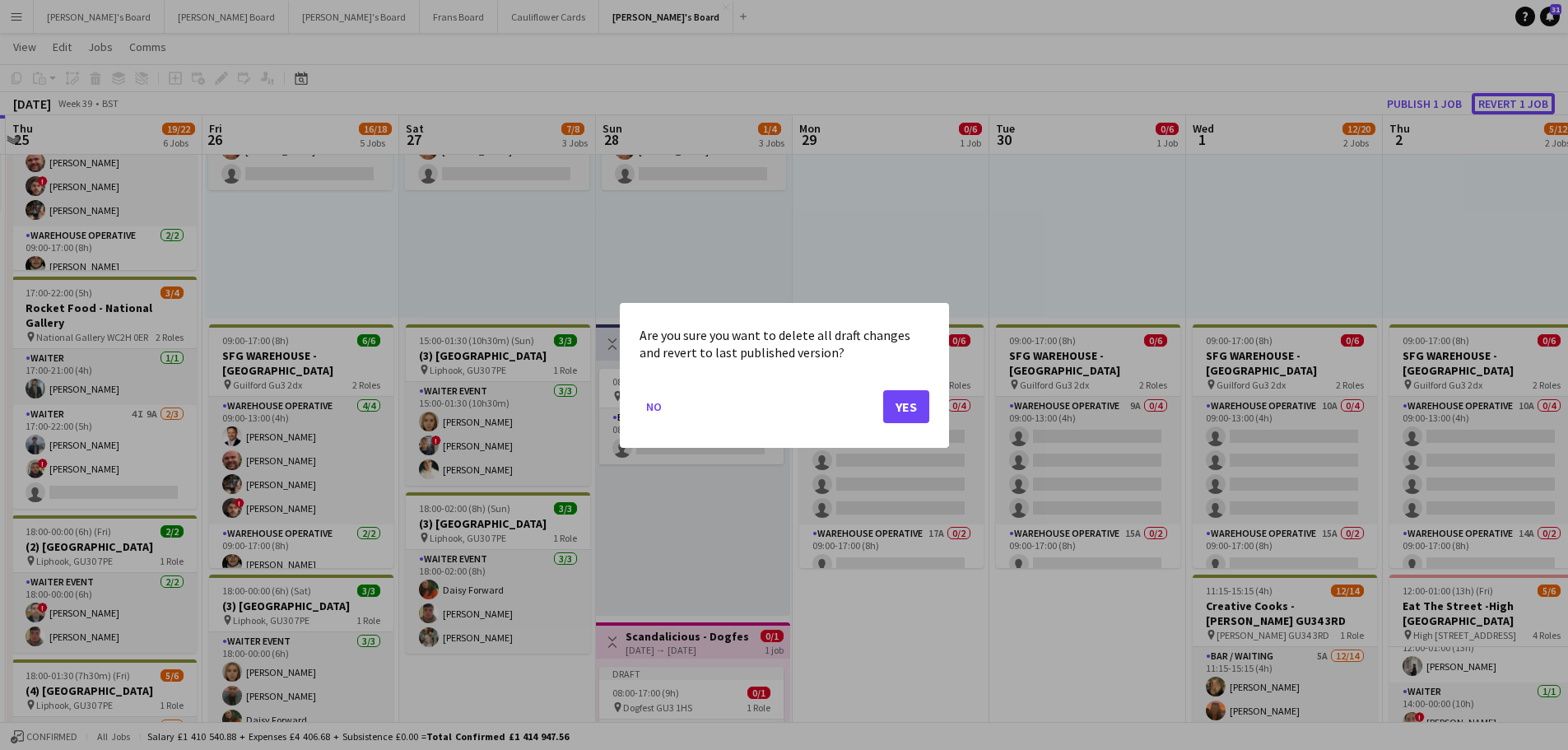
scroll to position [0, 0]
click at [905, 415] on button "Yes" at bounding box center [907, 407] width 47 height 33
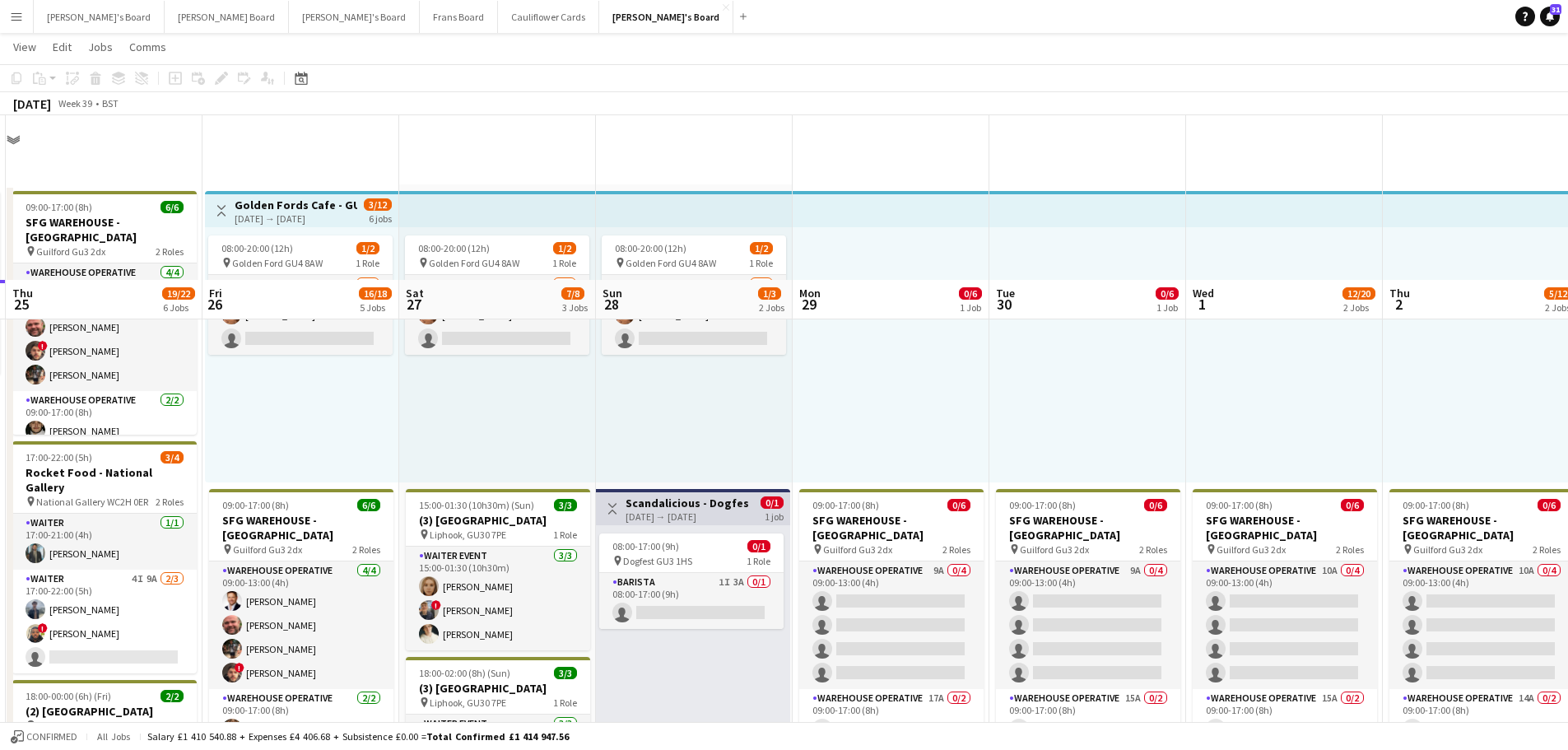
scroll to position [165, 0]
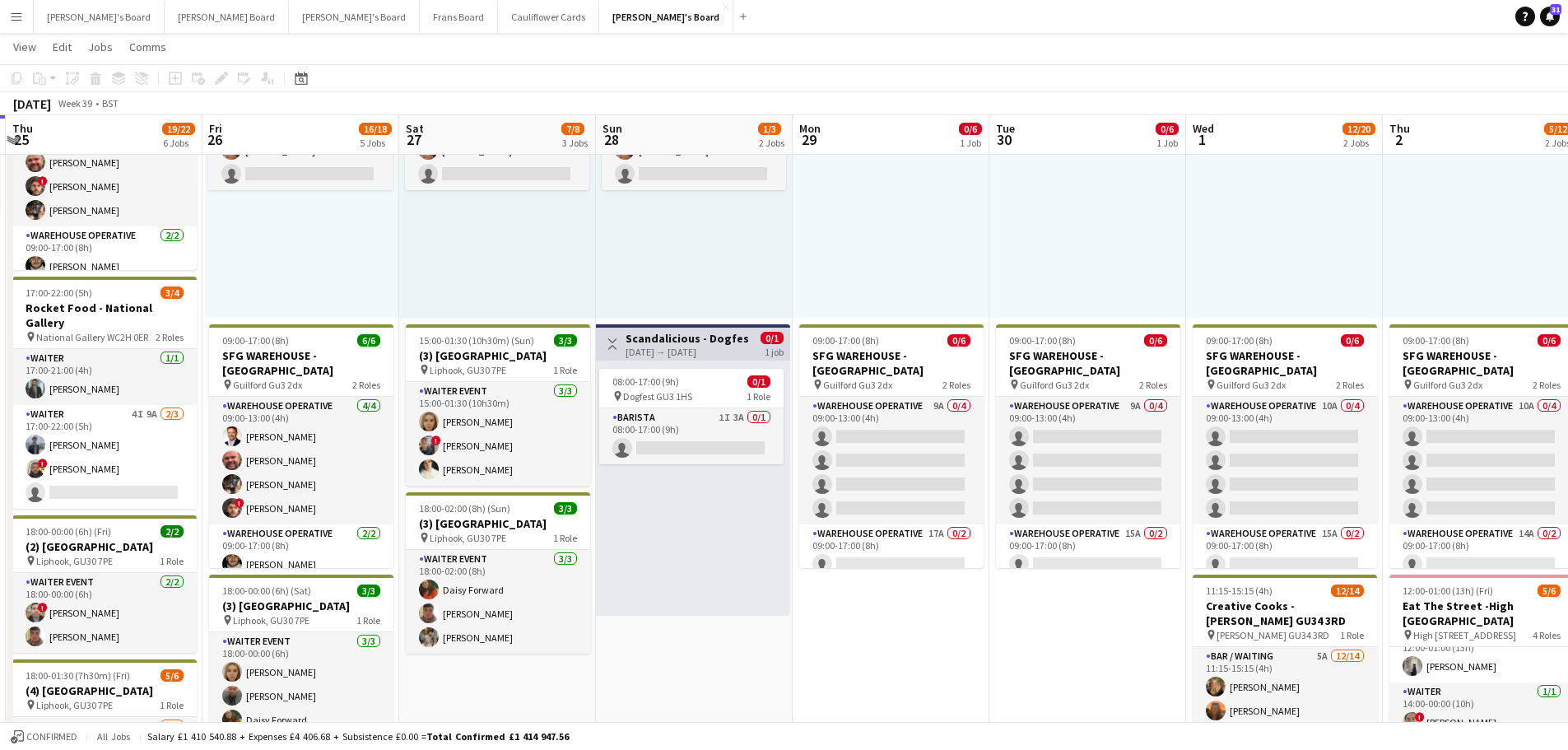
click at [700, 351] on div "28-09-2025 → 28-09-2025" at bounding box center [687, 352] width 122 height 13
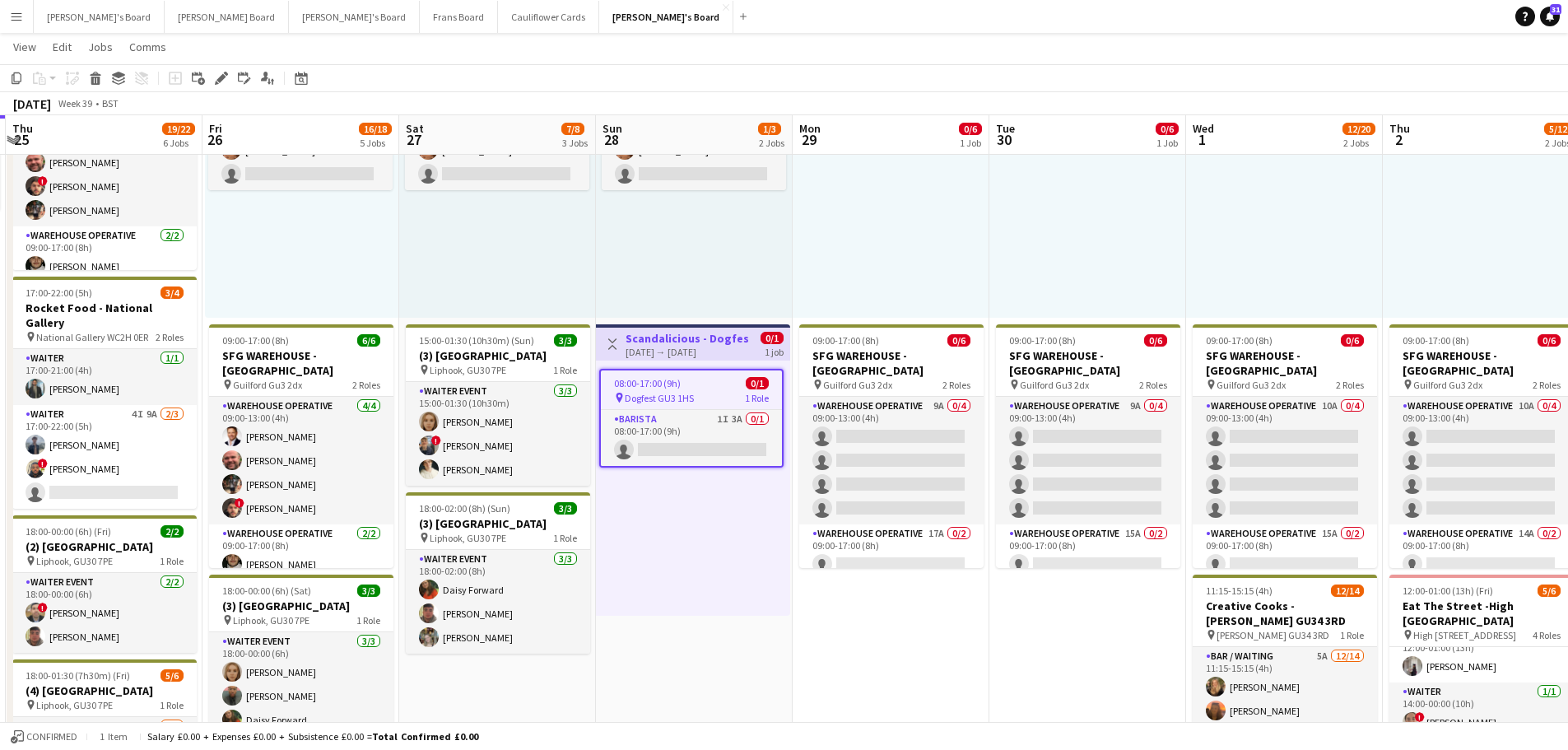
click at [613, 346] on app-icon "Toggle View" at bounding box center [613, 344] width 12 height 12
click at [613, 342] on app-icon "Toggle View" at bounding box center [613, 344] width 12 height 12
click at [613, 342] on app-icon "Toggle View" at bounding box center [613, 344] width 12 height 12
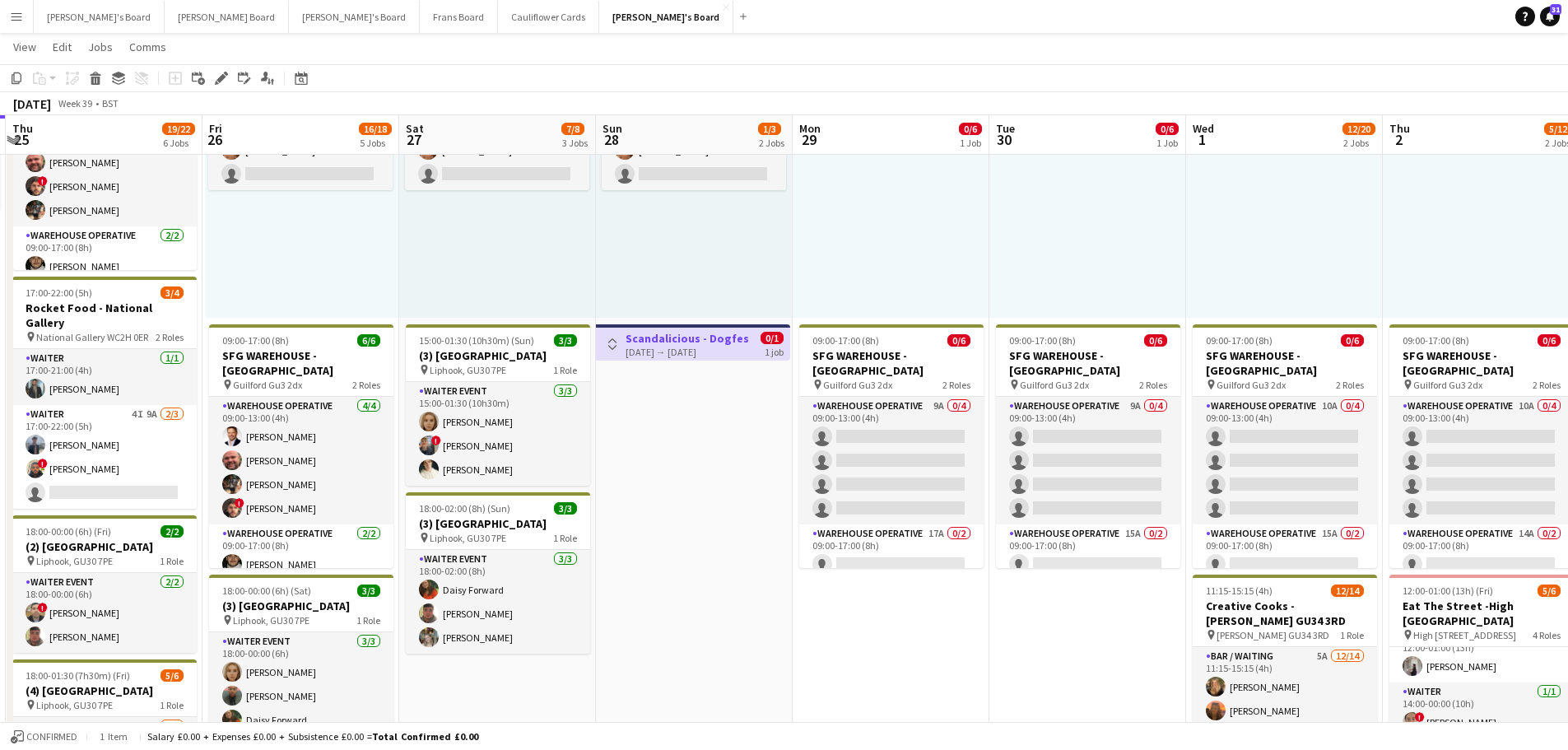
click at [608, 347] on app-icon "Toggle View" at bounding box center [613, 344] width 12 height 12
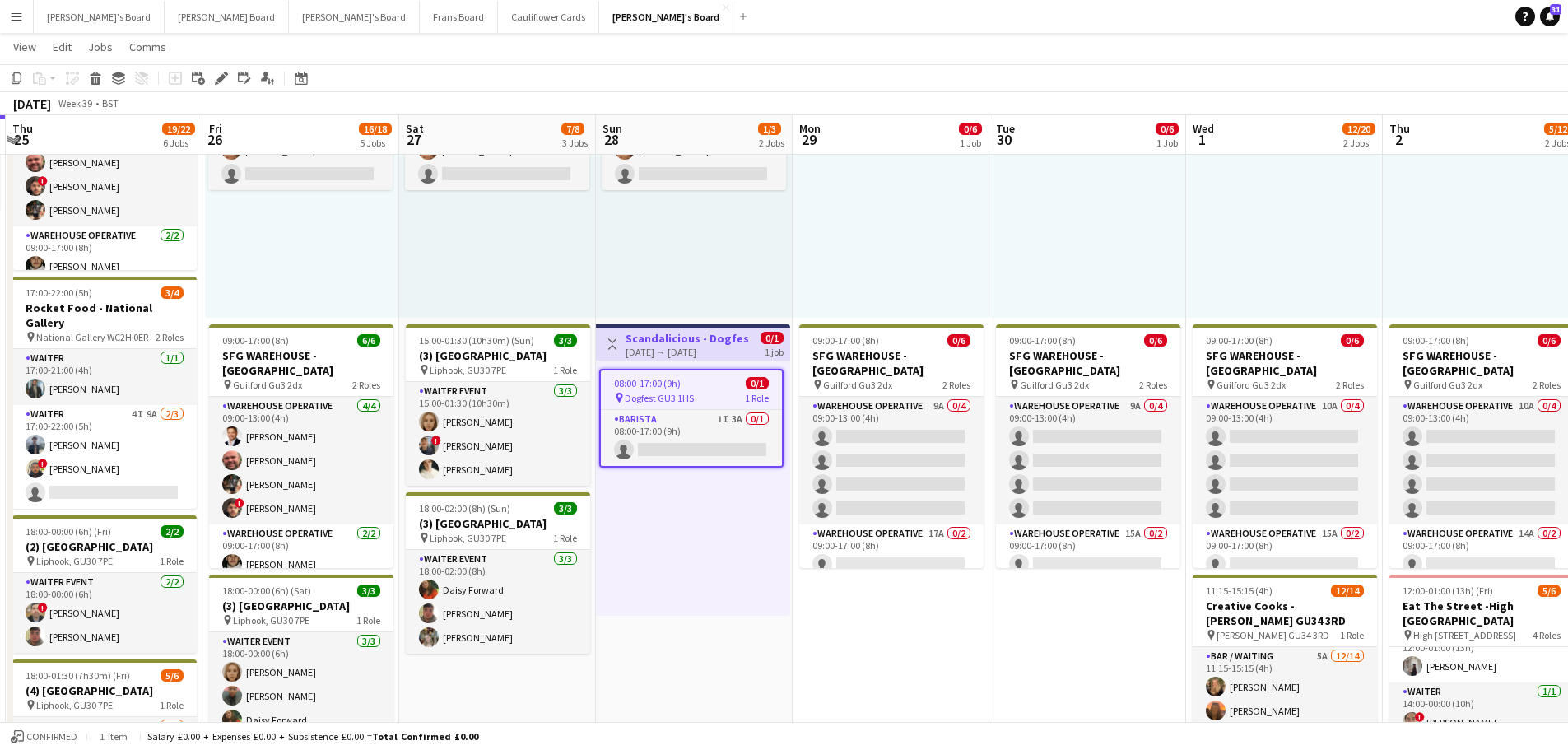
click at [608, 347] on app-icon "Toggle View" at bounding box center [613, 344] width 12 height 12
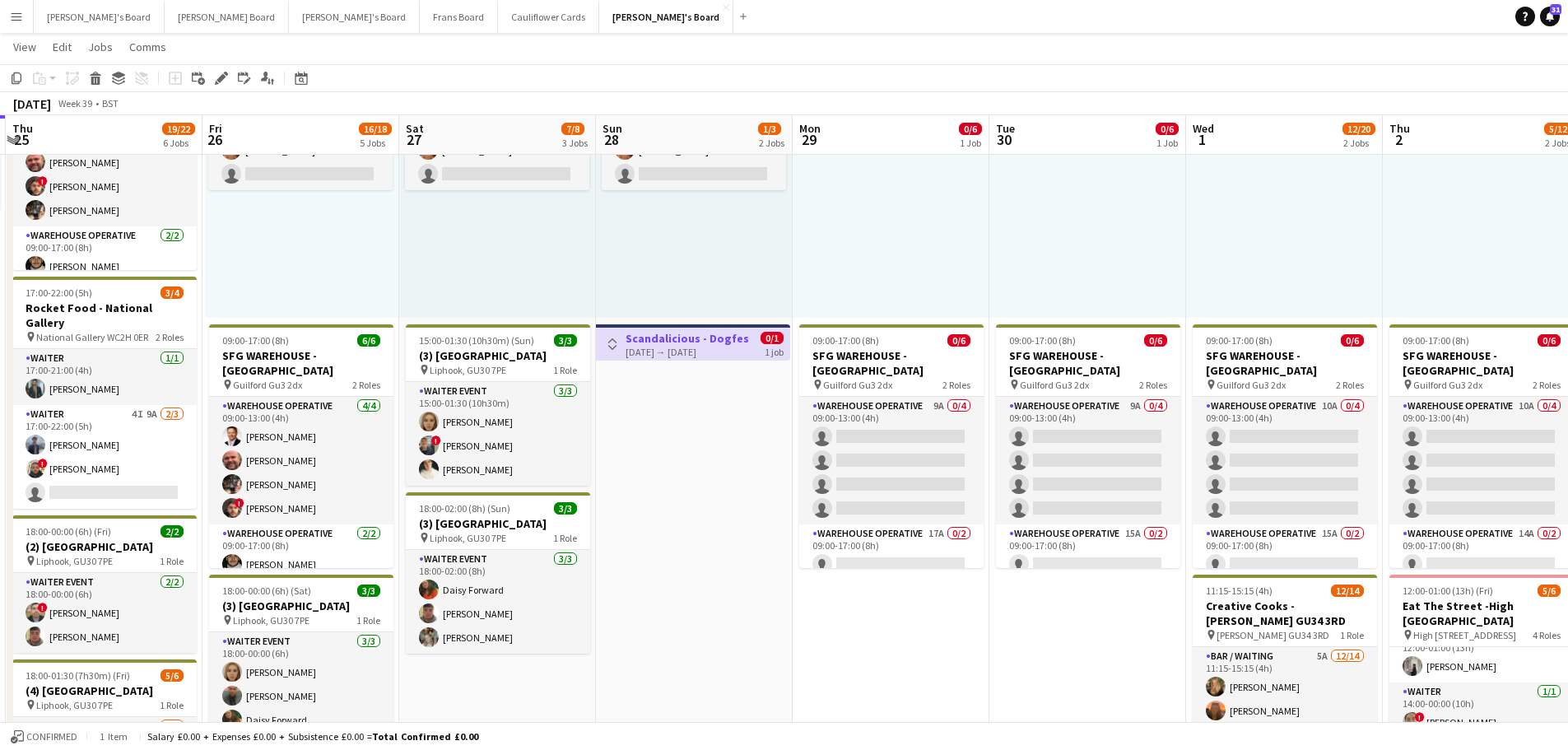
click at [614, 351] on button "Toggle View" at bounding box center [612, 344] width 19 height 19
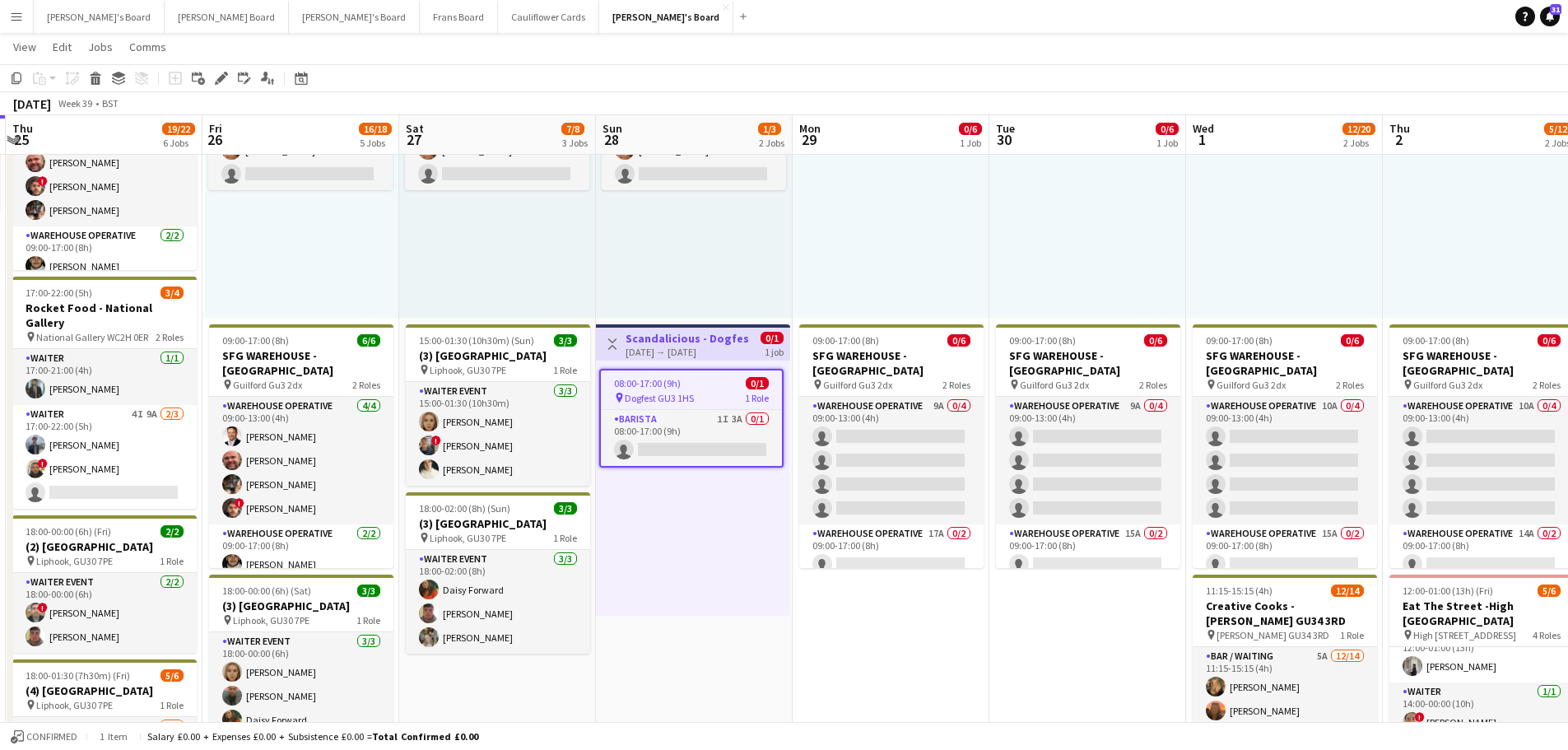
click at [975, 604] on app-date-cell "09:00-17:00 (8h) 0/6 SFG WAREHOUSE - GUILDFORD pin Guilford Gu3 2dx 2 Roles War…" at bounding box center [891, 619] width 197 height 1200
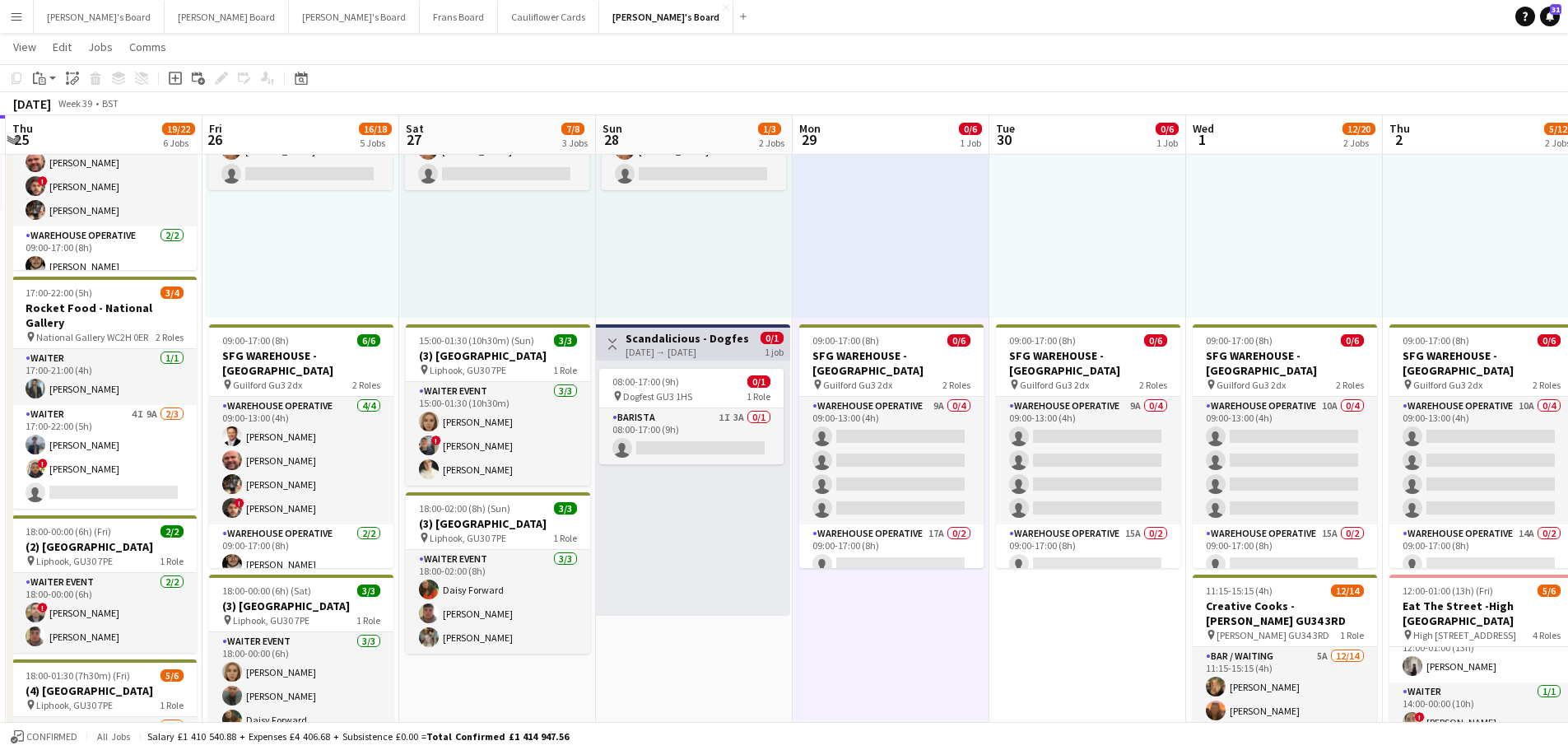
click at [650, 350] on div "28-09-2025 → 28-09-2025" at bounding box center [687, 352] width 122 height 13
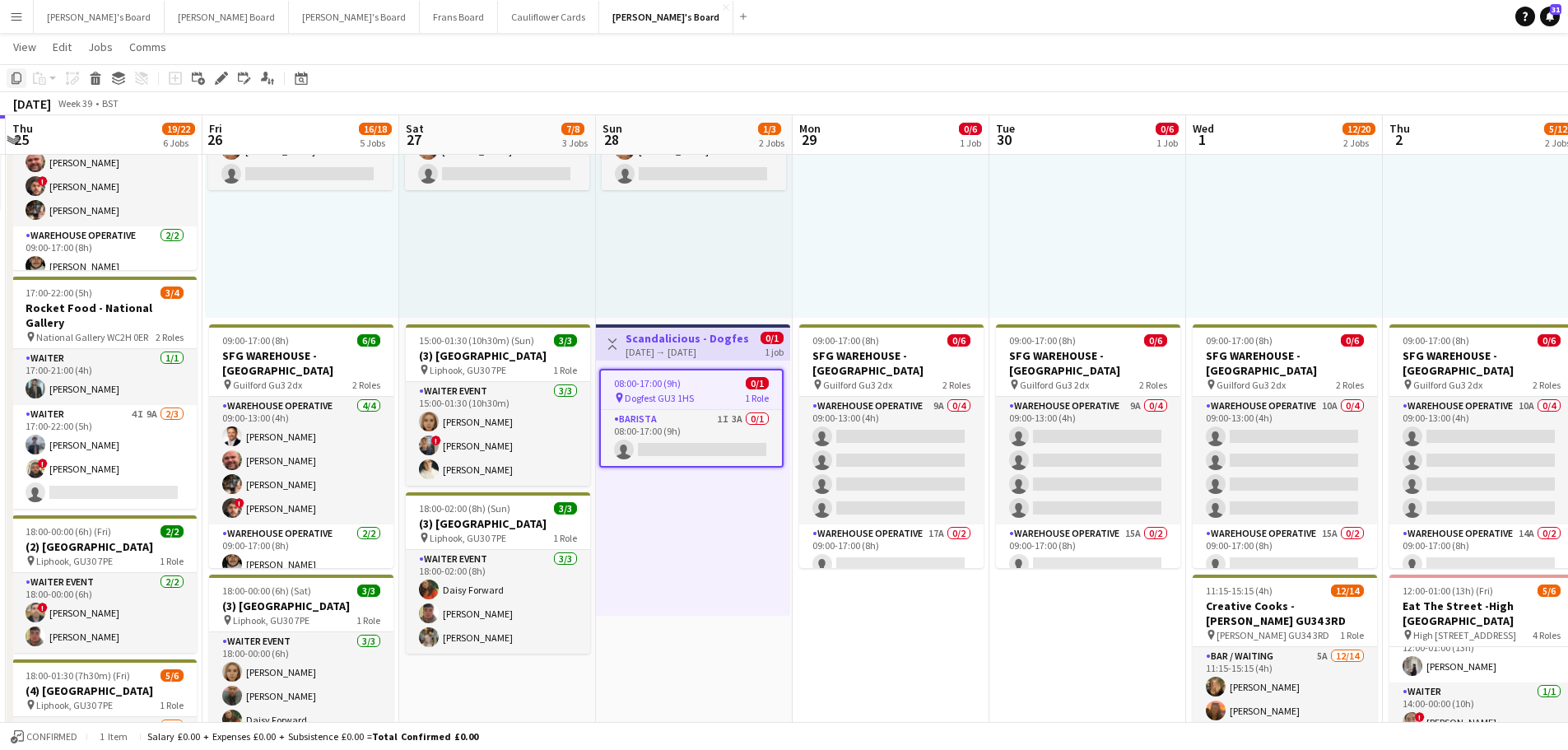
click at [12, 77] on icon "Copy" at bounding box center [16, 79] width 14 height 14
click at [652, 568] on div "08:00-17:00 (9h) 0/1 pin Dogfest GU3 1HS 1 Role Barista 1I 3A 0/1 08:00-17:00 (…" at bounding box center [693, 488] width 194 height 255
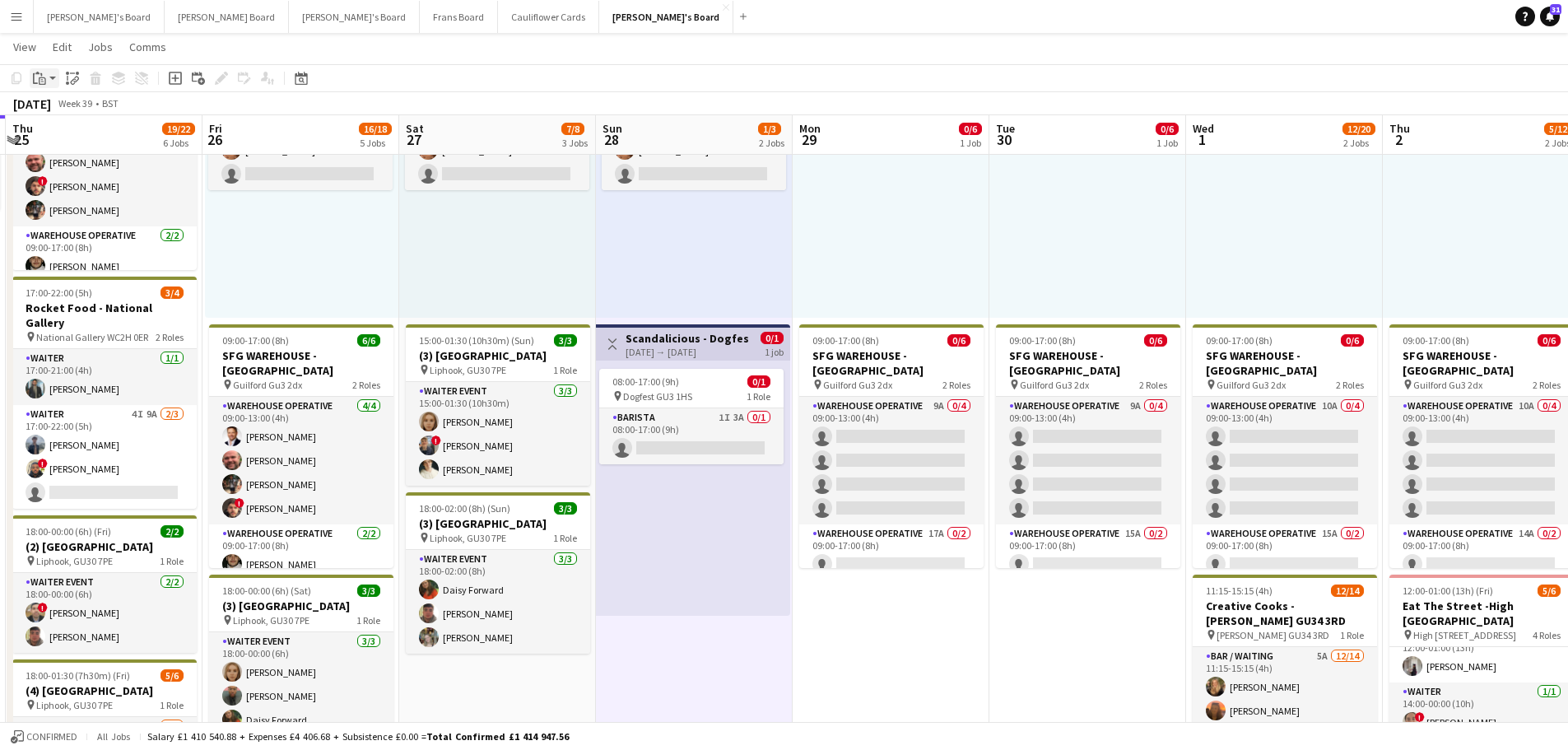
click at [38, 83] on icon "Paste" at bounding box center [40, 79] width 14 height 14
click at [63, 109] on link "Paste Ctrl+V" at bounding box center [121, 109] width 155 height 15
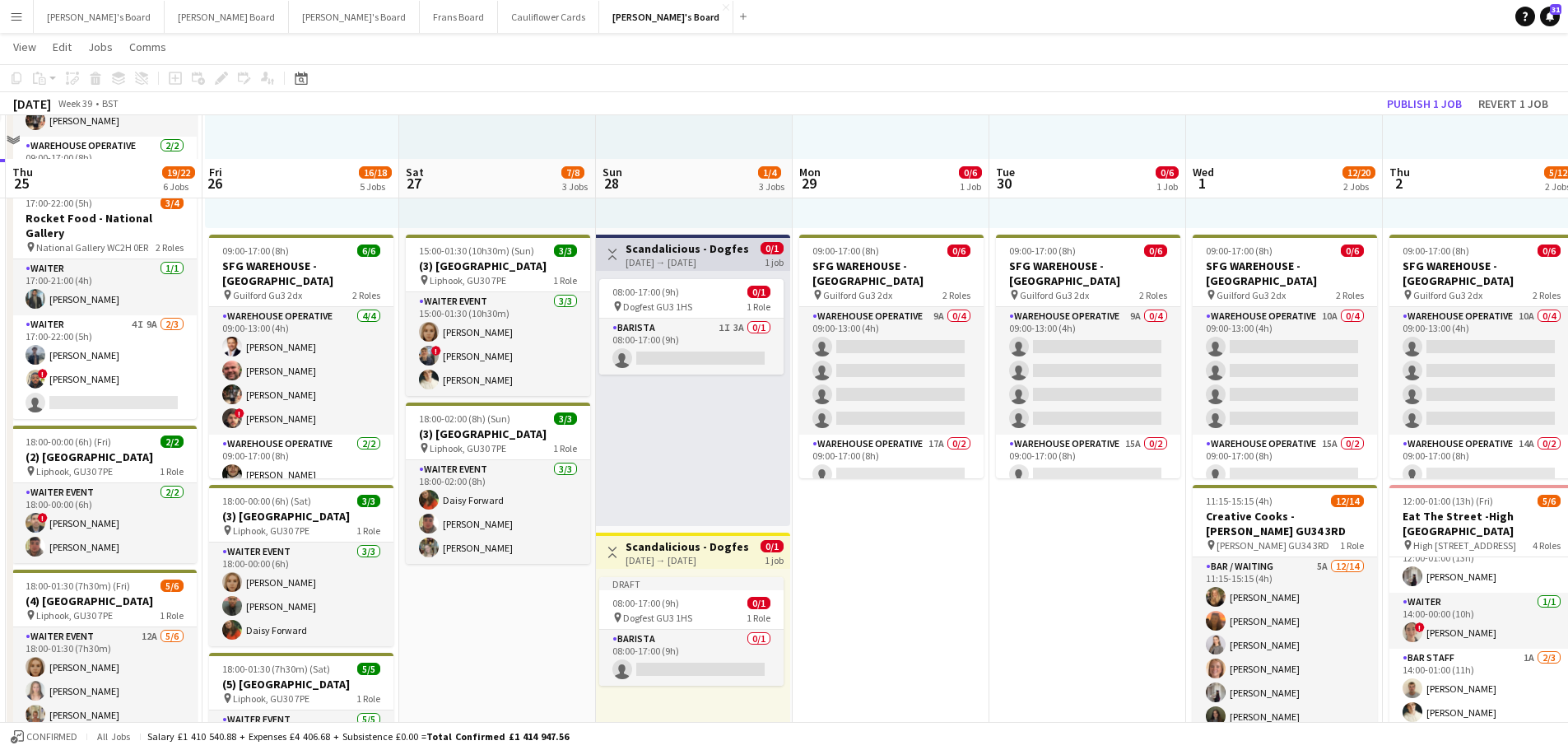
scroll to position [247, 0]
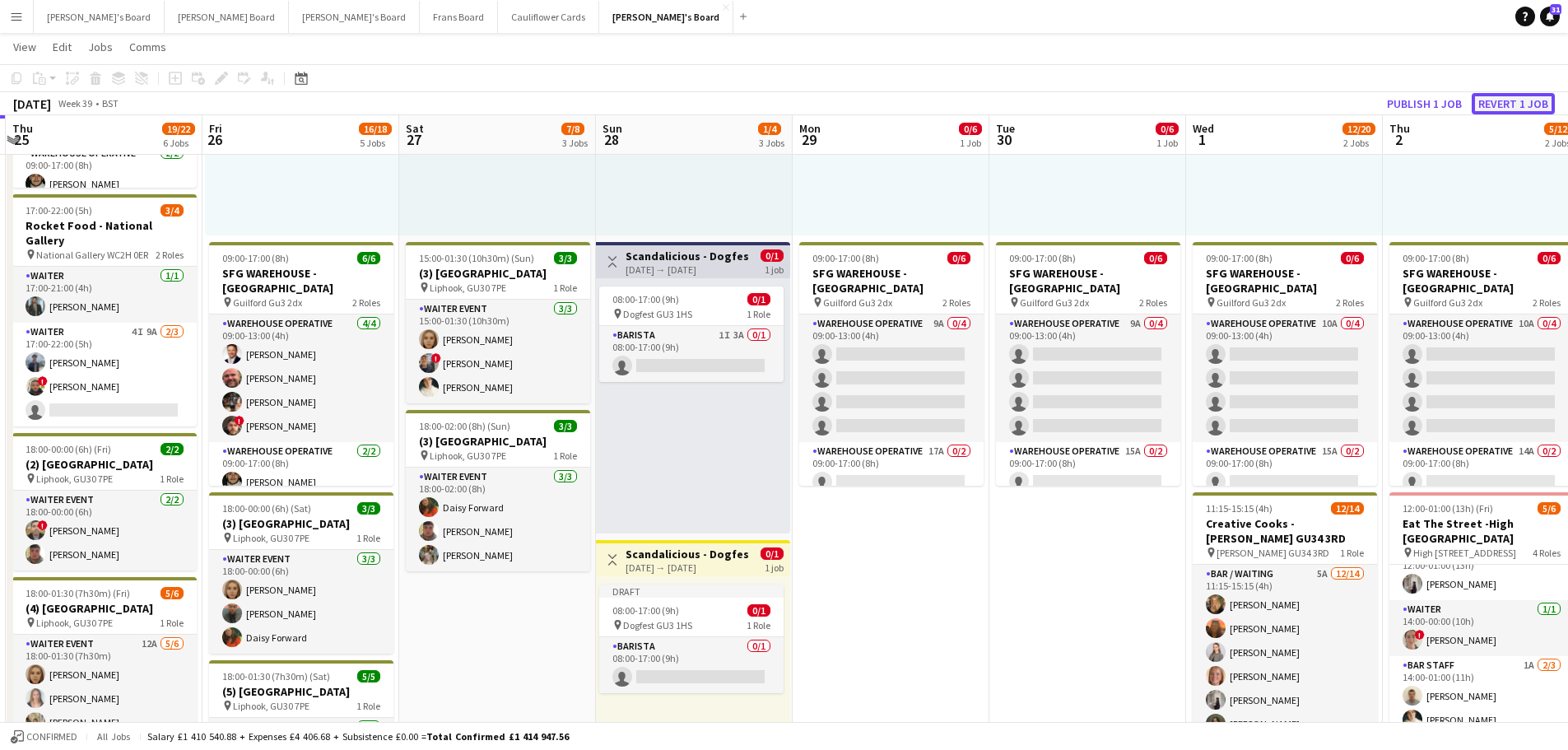
click at [1513, 101] on button "Revert 1 job" at bounding box center [1514, 104] width 83 height 21
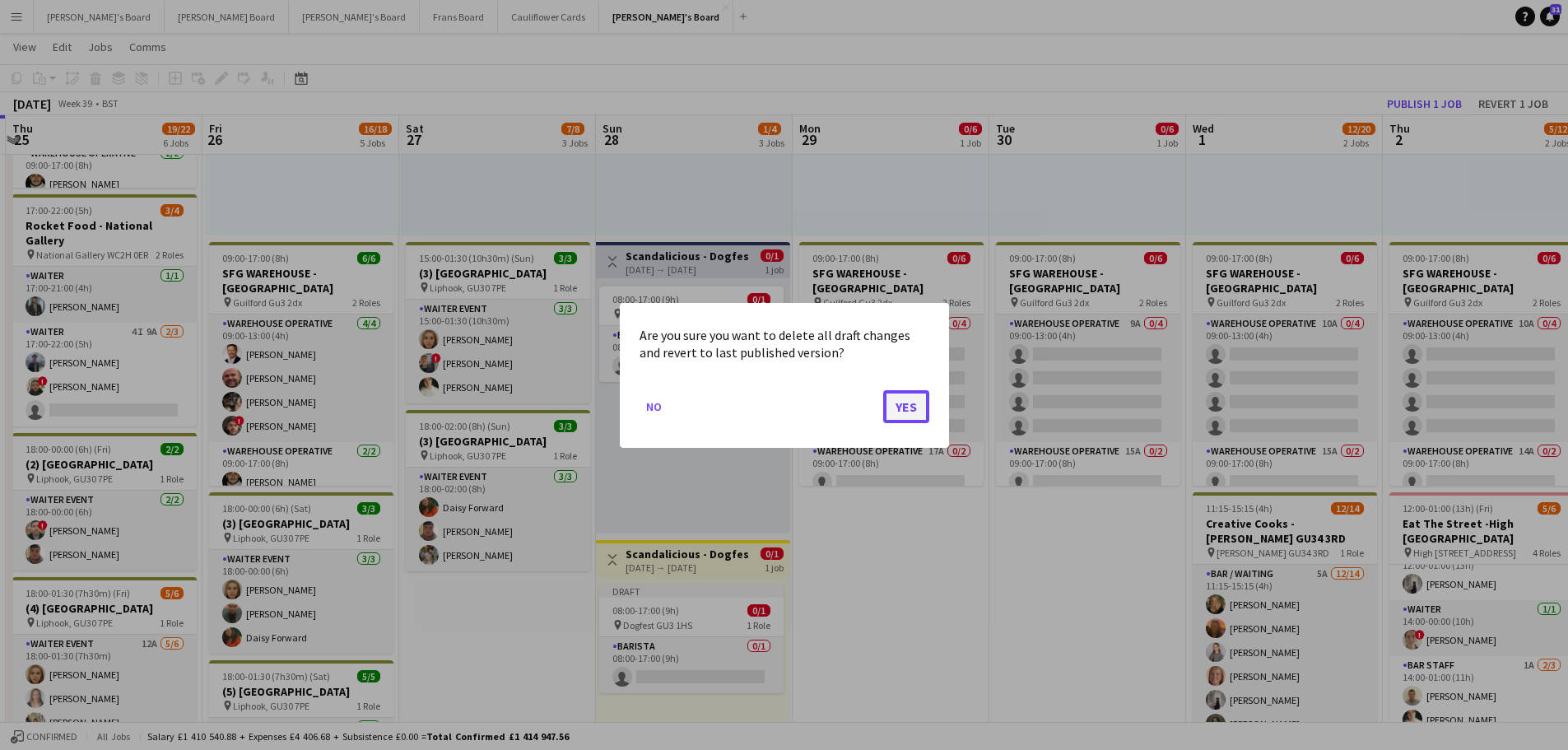
click at [925, 411] on button "Yes" at bounding box center [907, 407] width 47 height 33
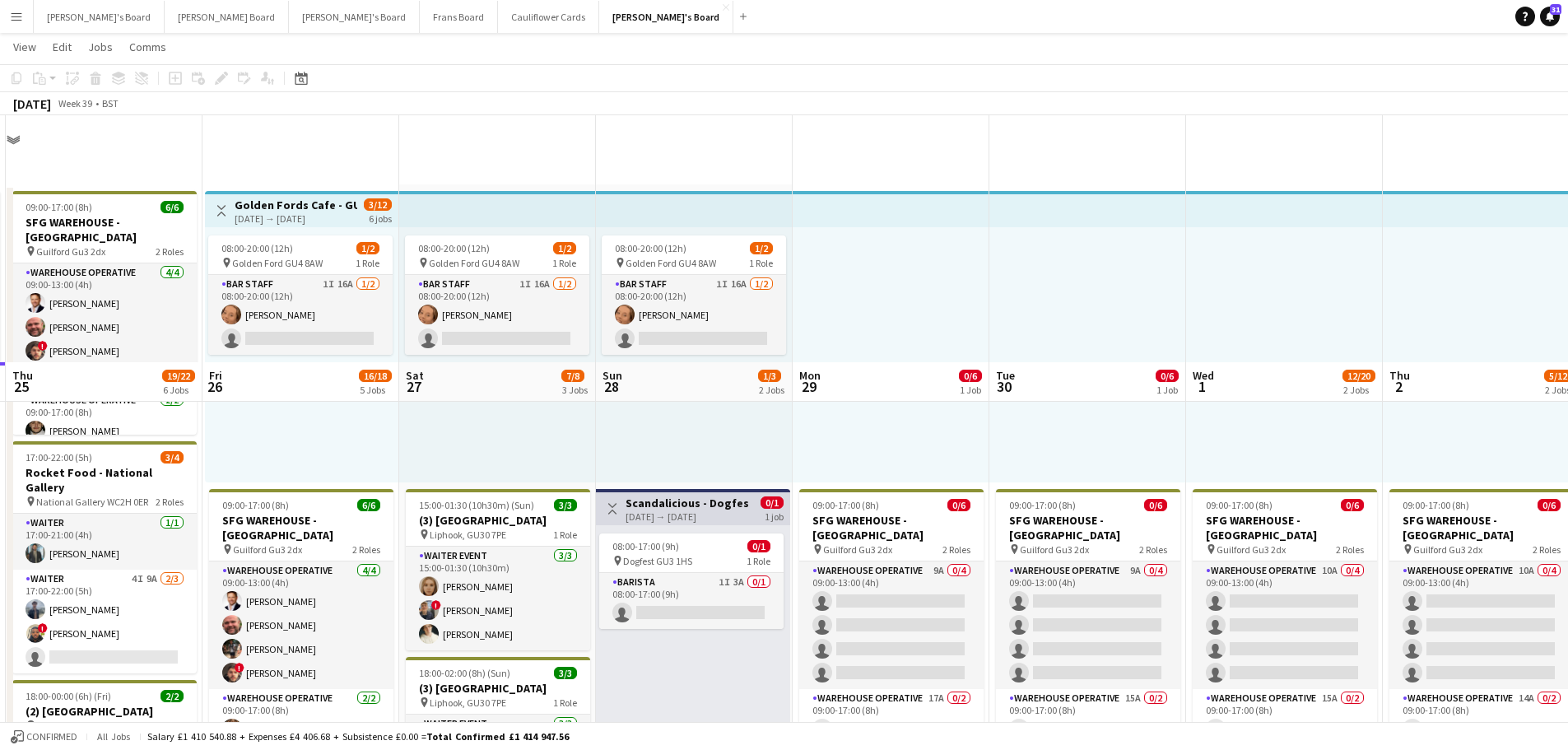
scroll to position [247, 0]
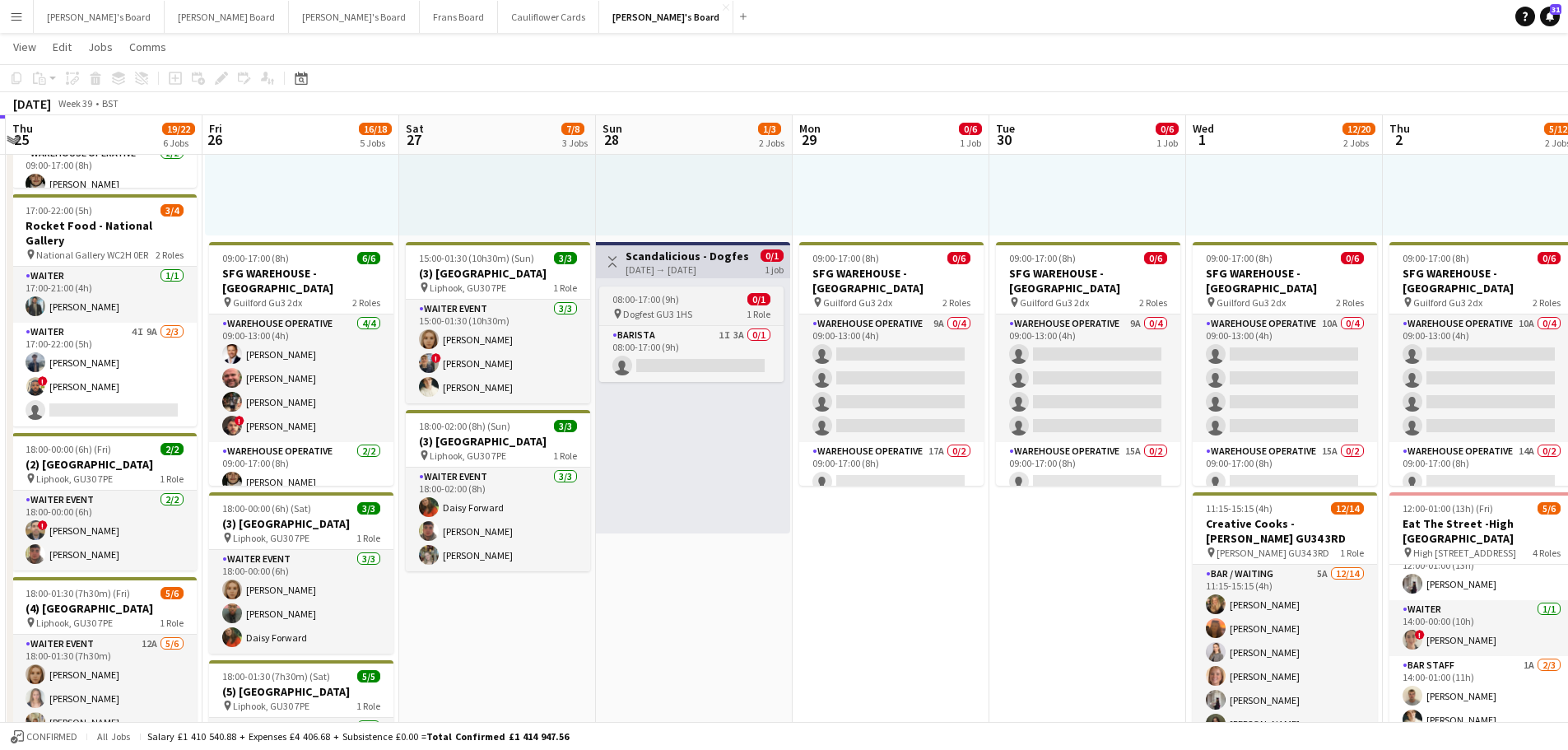
click at [720, 316] on div "pin Dogfest GU3 1HS 1 Role" at bounding box center [691, 314] width 184 height 14
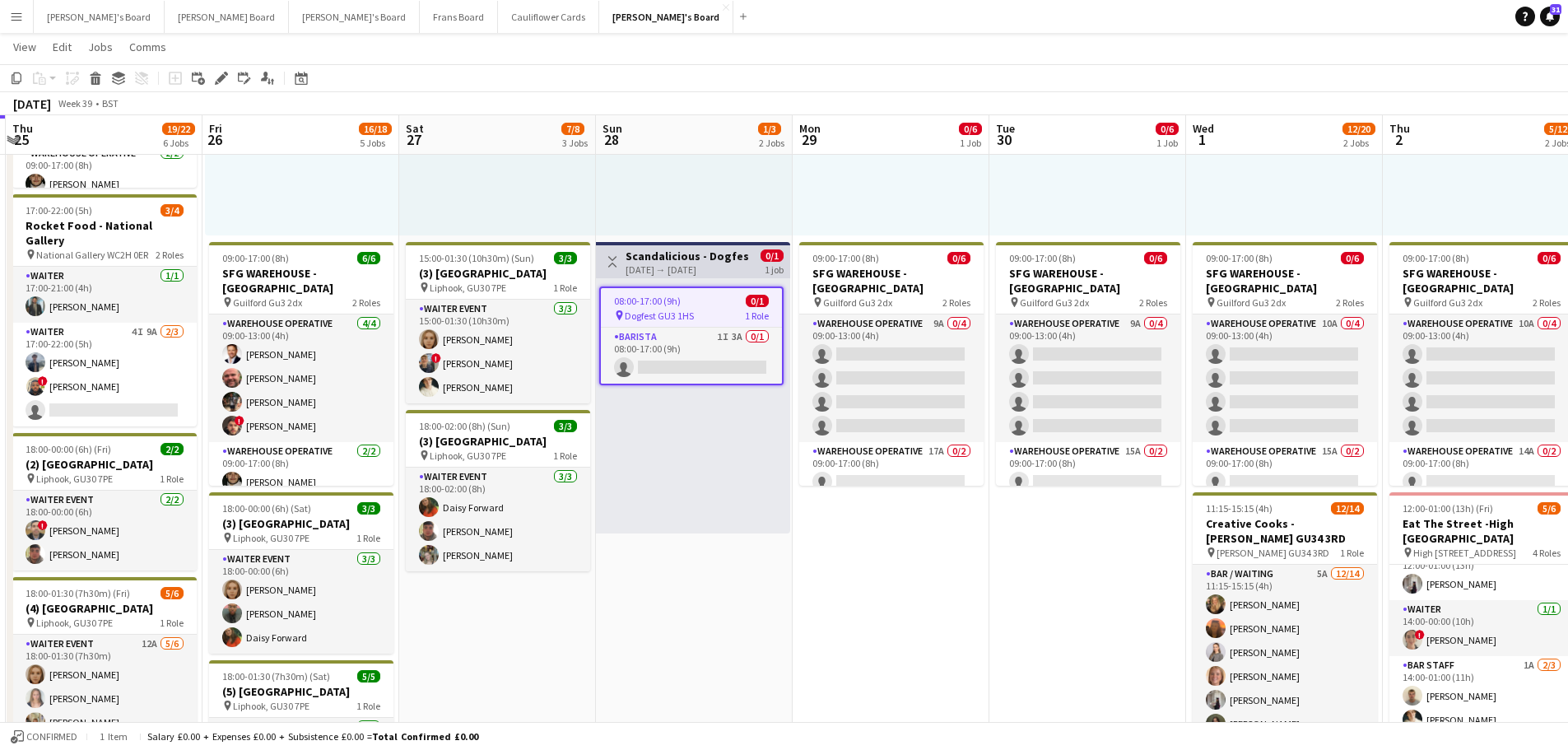
click at [707, 312] on div "pin Dogfest GU3 1HS 1 Role" at bounding box center [691, 315] width 181 height 14
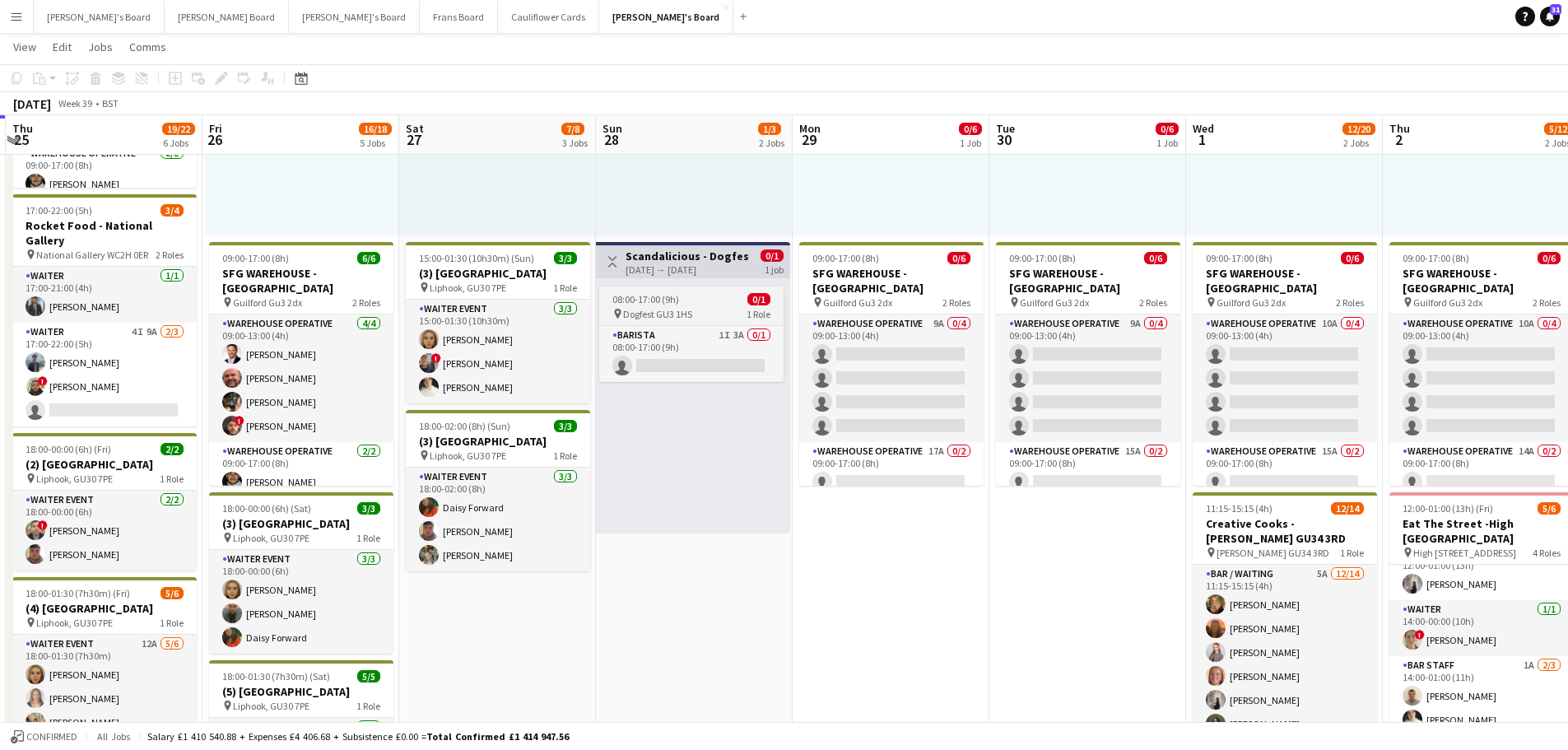
click at [707, 312] on div "pin Dogfest GU3 1HS 1 Role" at bounding box center [691, 314] width 184 height 14
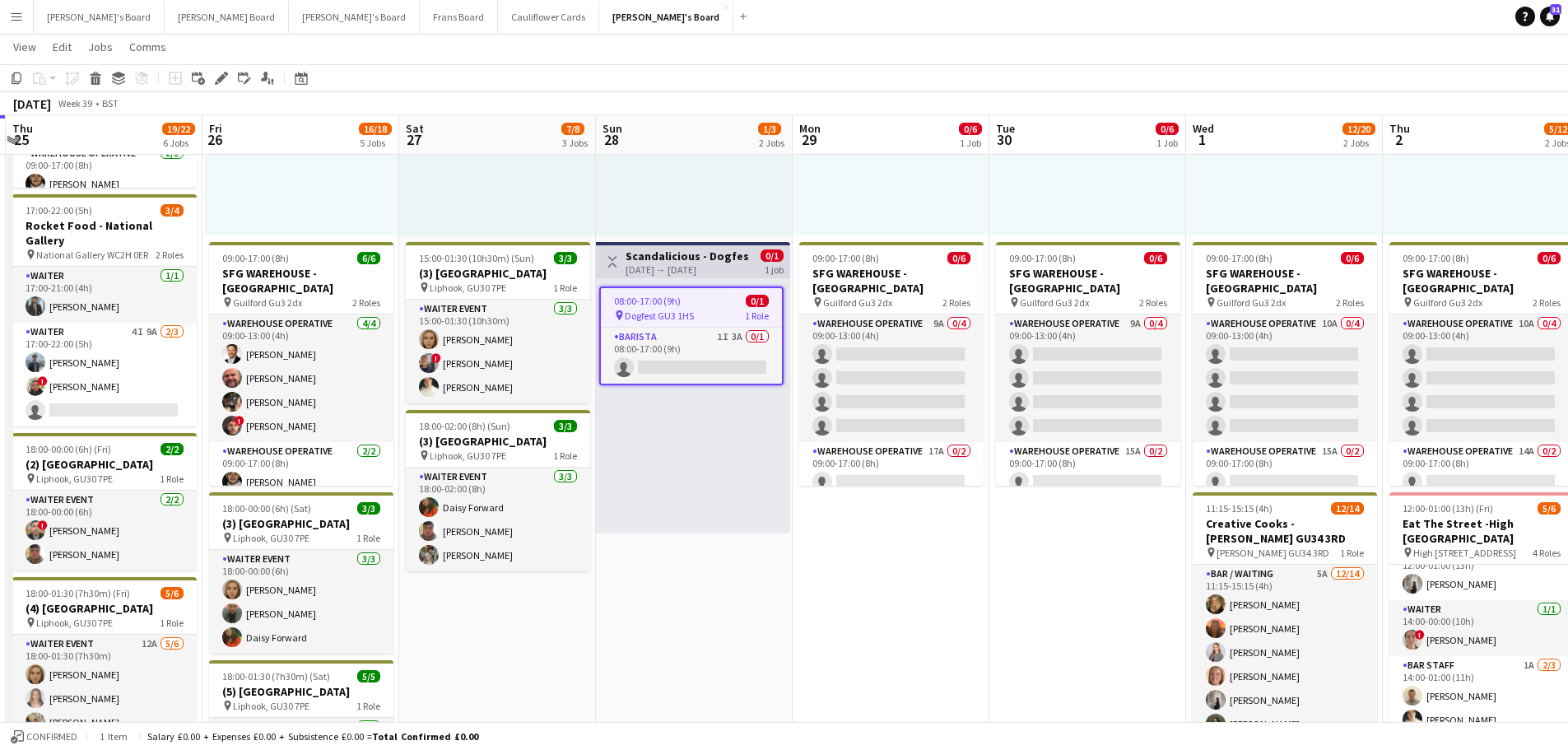
click at [707, 312] on div "pin Dogfest GU3 1HS 1 Role" at bounding box center [691, 315] width 181 height 14
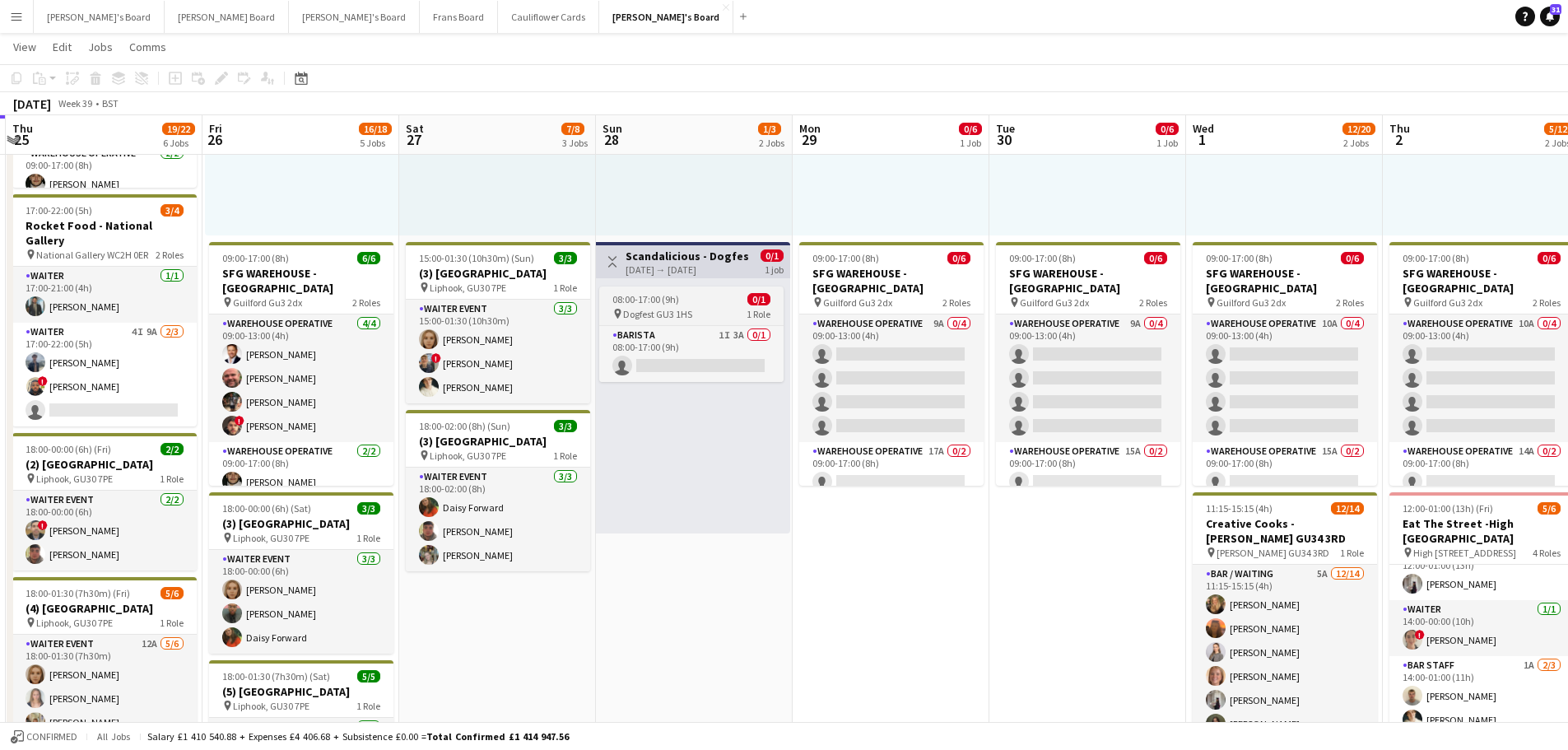
click at [707, 312] on div "pin Dogfest GU3 1HS 1 Role" at bounding box center [691, 314] width 184 height 14
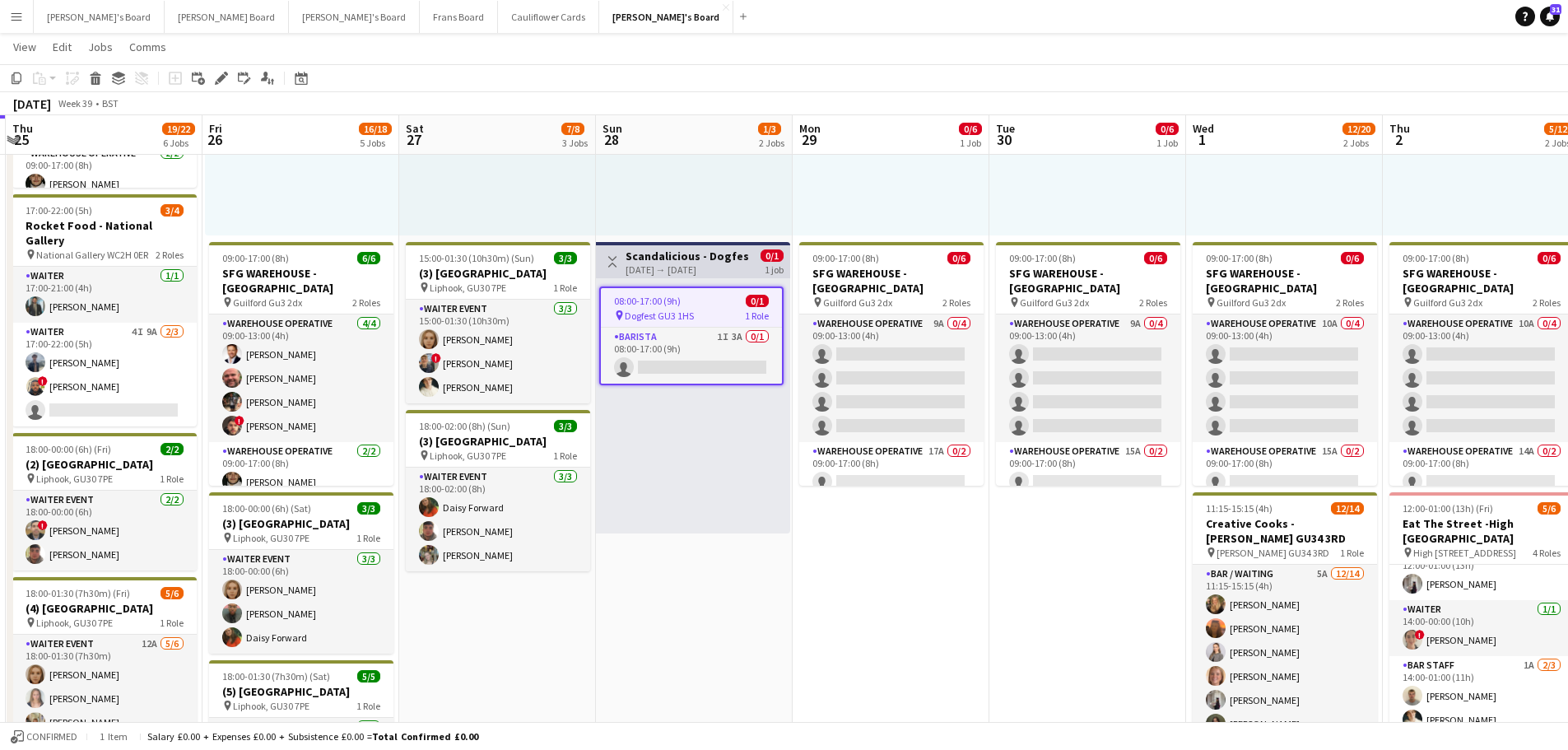
click at [681, 262] on h3 "Scandalicious - Dogfest [GEOGRAPHIC_DATA]" at bounding box center [687, 255] width 122 height 15
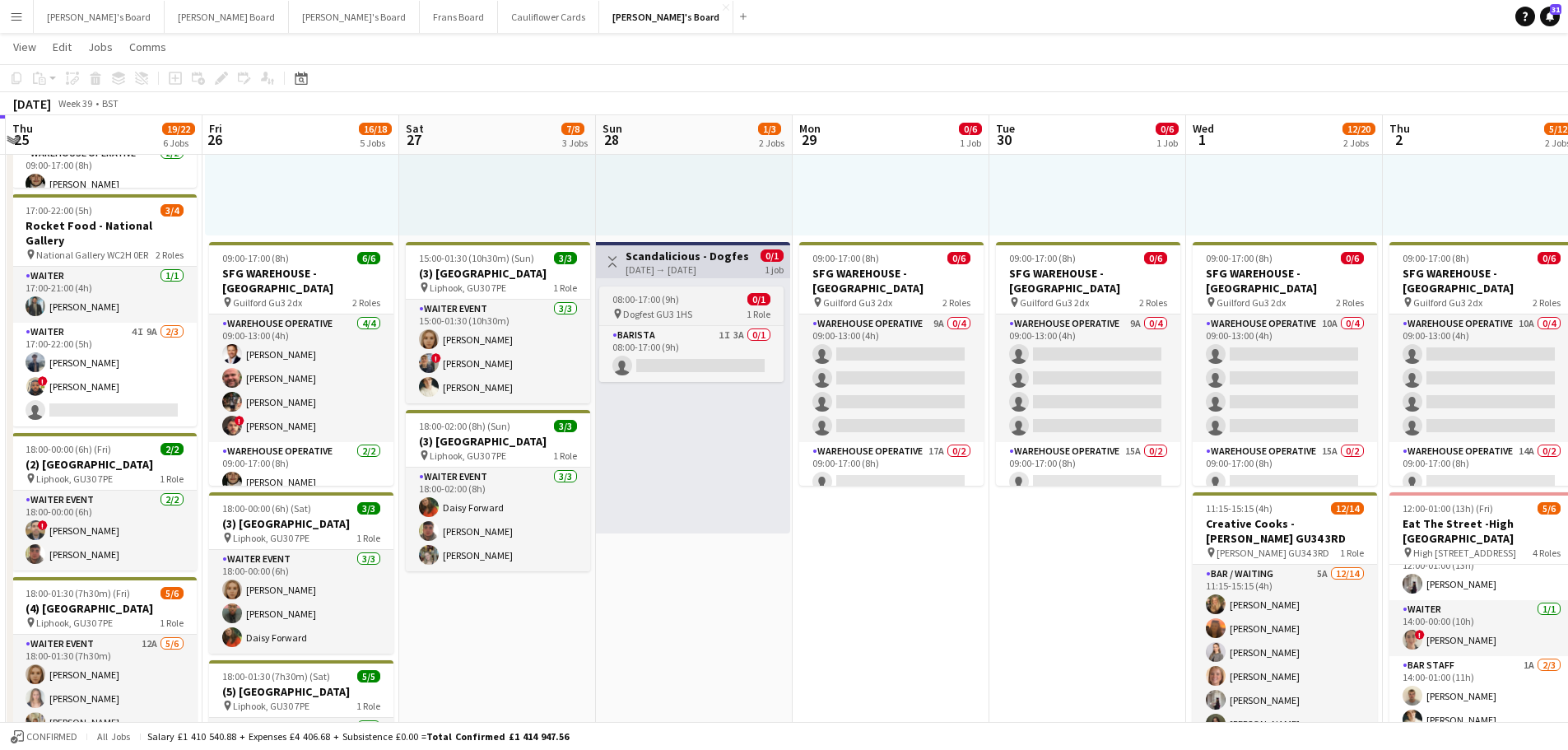
click at [696, 298] on div "08:00-17:00 (9h) 0/1" at bounding box center [691, 299] width 184 height 13
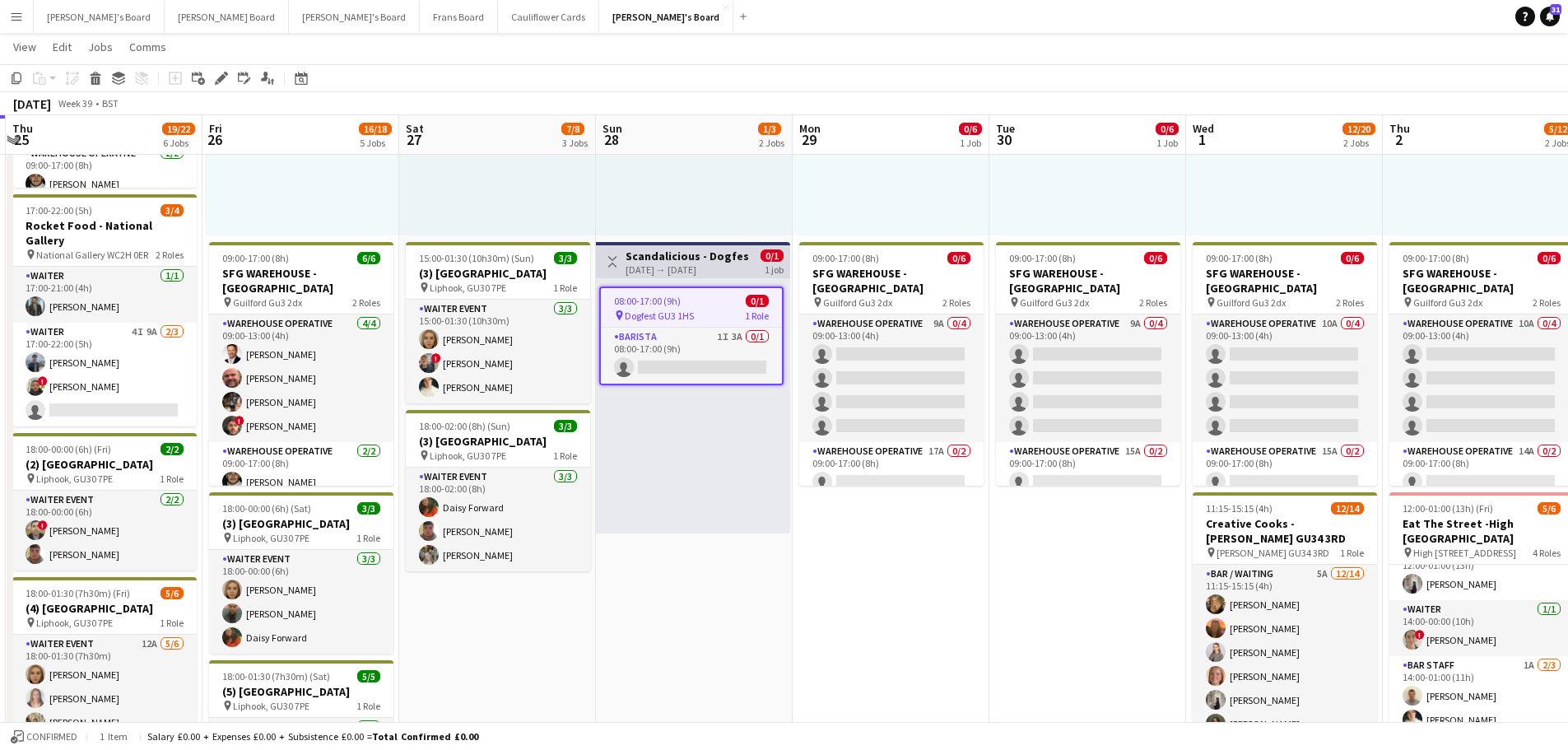
scroll to position [0, 387]
click at [16, 79] on icon "Copy" at bounding box center [16, 79] width 14 height 14
click at [671, 519] on div "08:00-17:00 (9h) 0/1 pin Dogfest GU3 1HS 1 Role Barista 1I 3A 0/1 08:00-17:00 (…" at bounding box center [693, 406] width 194 height 255
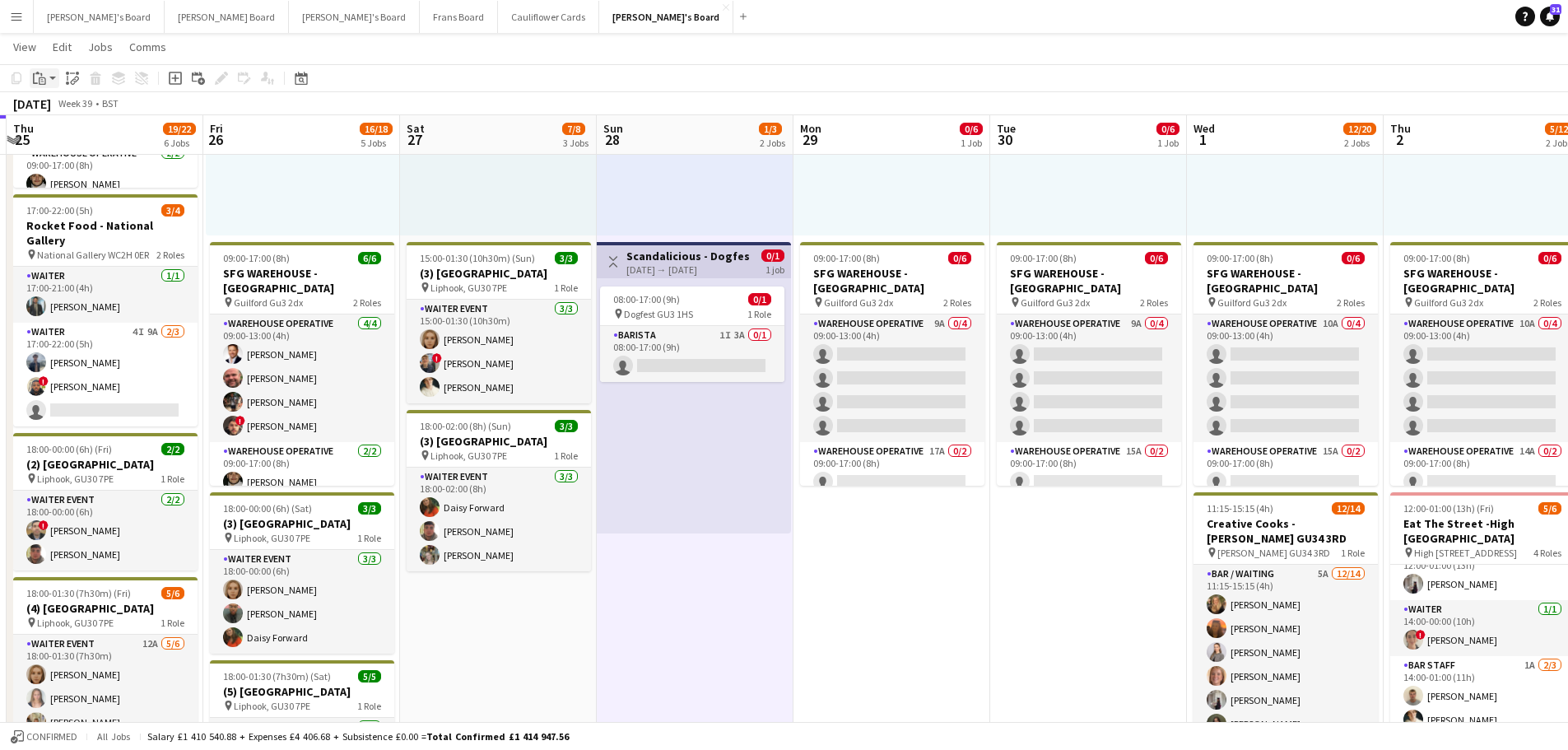
click at [43, 79] on icon at bounding box center [43, 82] width 8 height 8
click at [81, 112] on link "Paste Ctrl+V" at bounding box center [121, 109] width 155 height 15
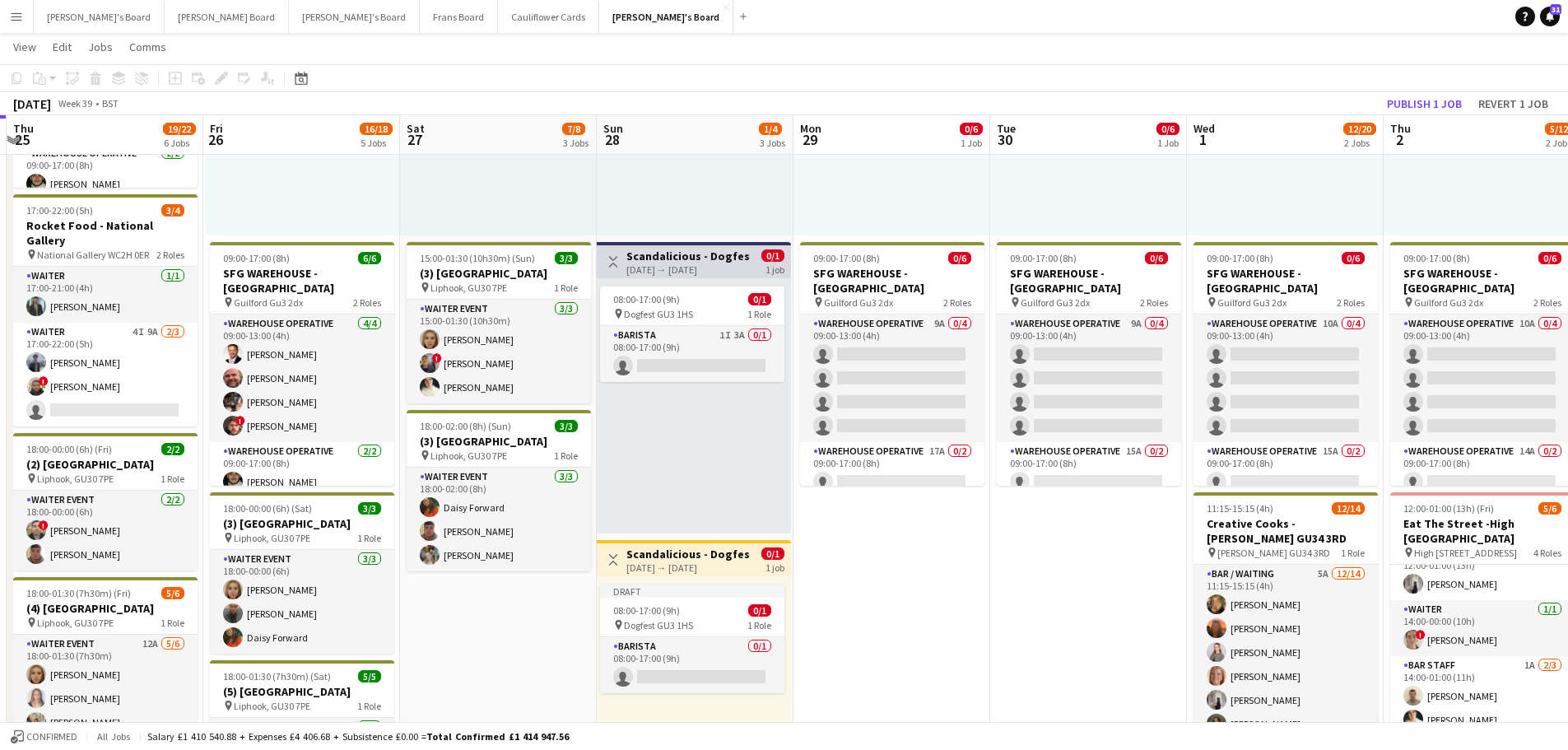
click at [709, 548] on h3 "Scandalicious - Dogfest [GEOGRAPHIC_DATA]" at bounding box center [688, 554] width 122 height 15
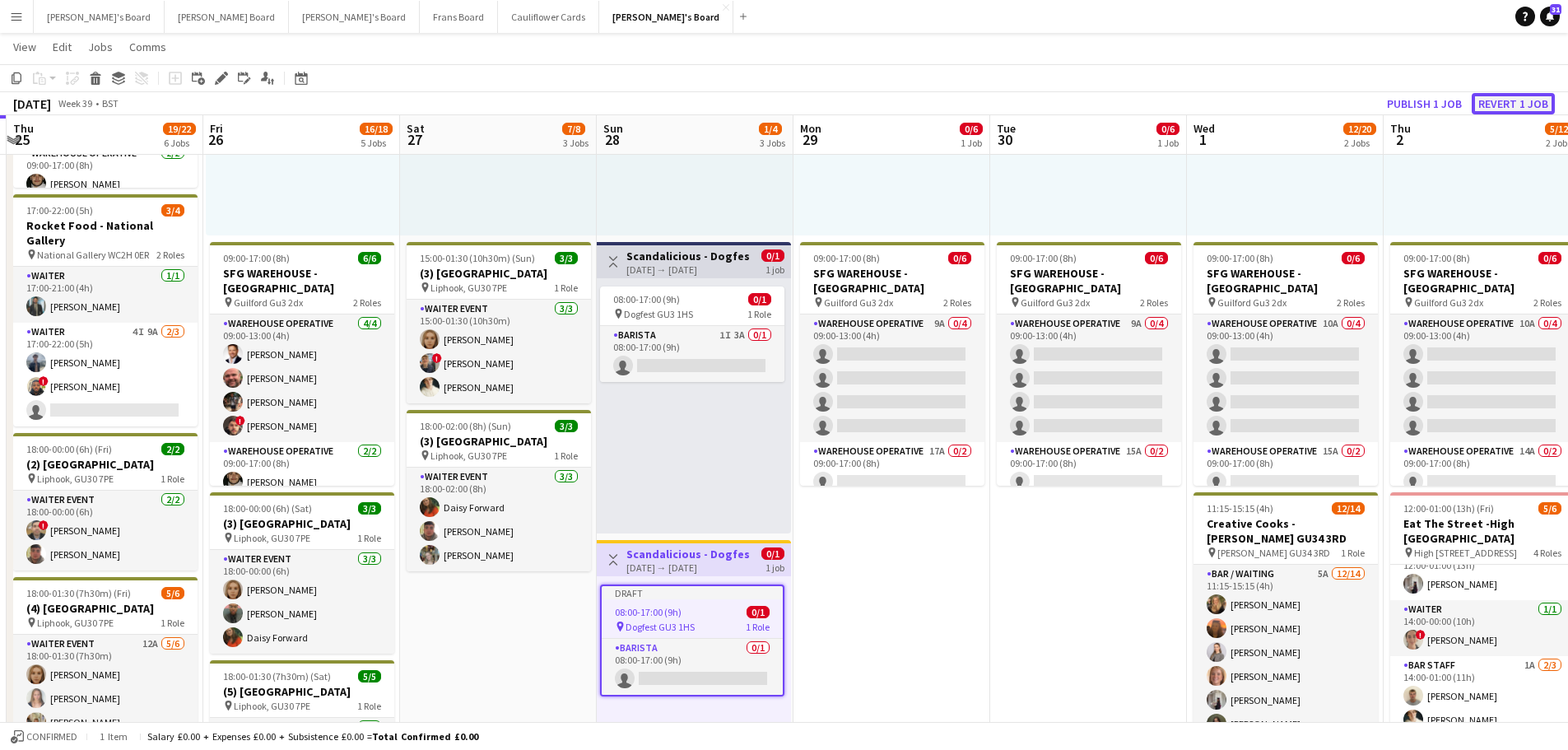
click at [1504, 105] on button "Revert 1 job" at bounding box center [1514, 104] width 83 height 21
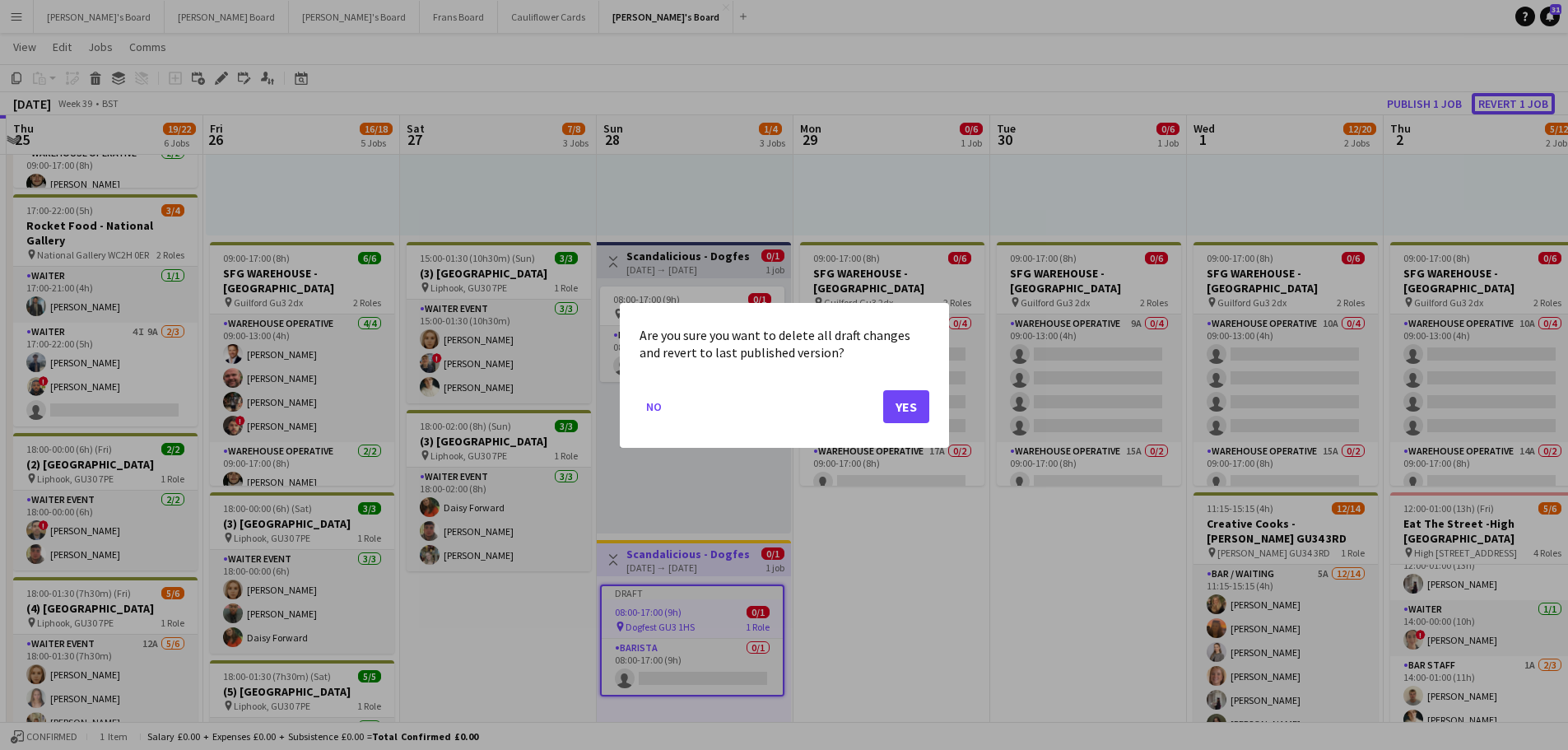
scroll to position [0, 0]
drag, startPoint x: 905, startPoint y: 410, endPoint x: 880, endPoint y: 410, distance: 25.0
click at [906, 410] on button "Yes" at bounding box center [907, 407] width 47 height 33
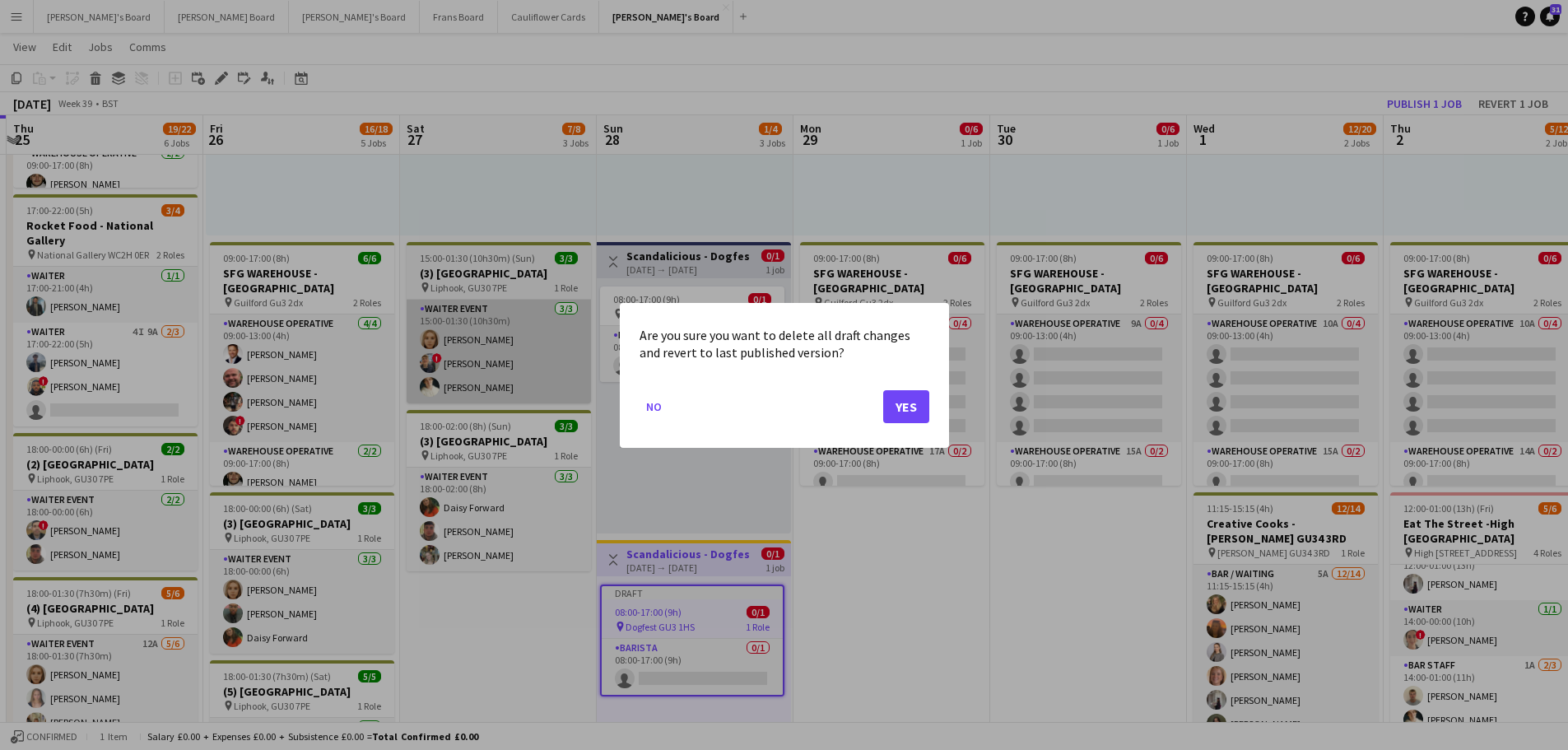
scroll to position [247, 0]
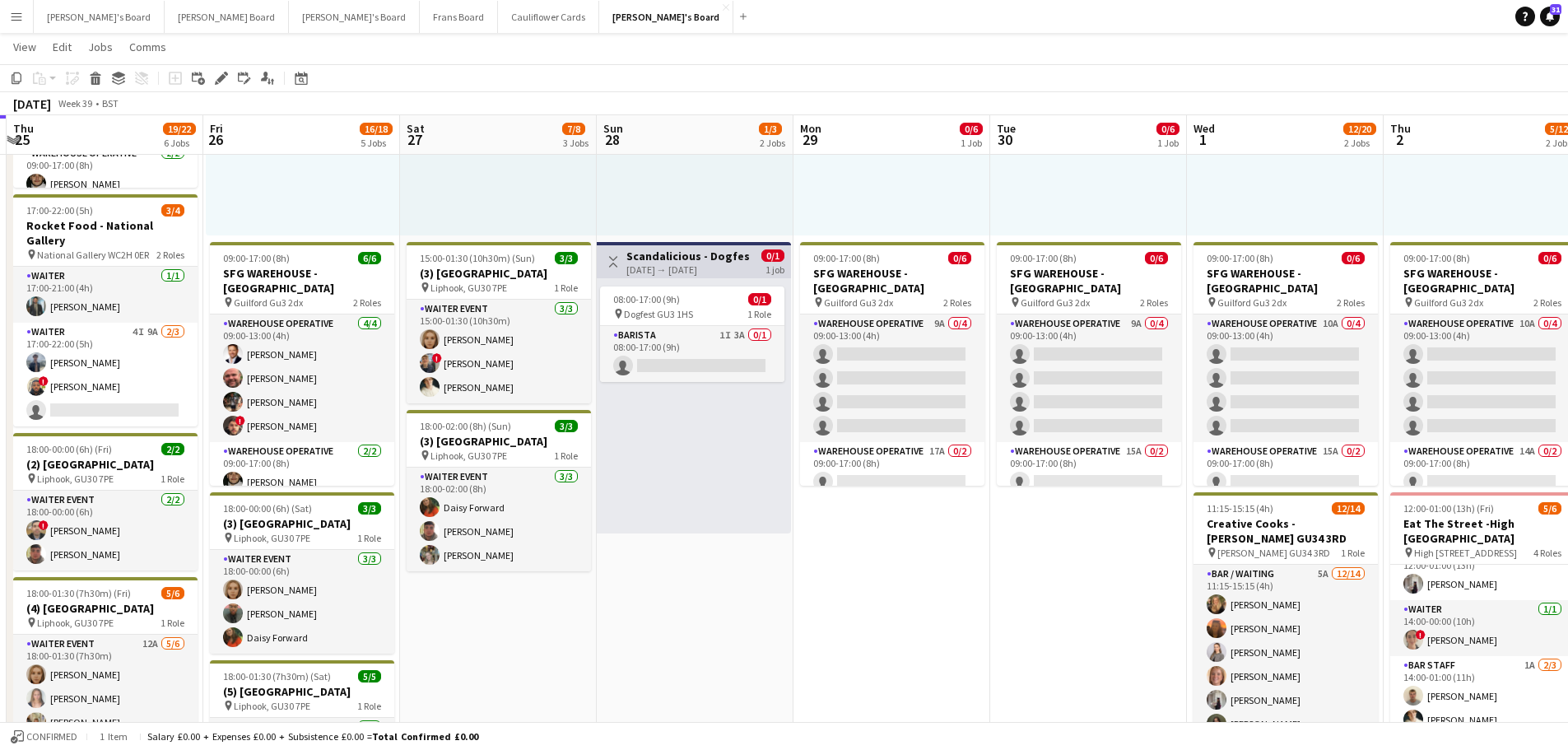
click at [704, 279] on div "08:00-17:00 (9h) 0/1 pin Dogfest GU3 1HS 1 Role Barista 1I 3A 0/1 08:00-17:00 (…" at bounding box center [693, 406] width 194 height 255
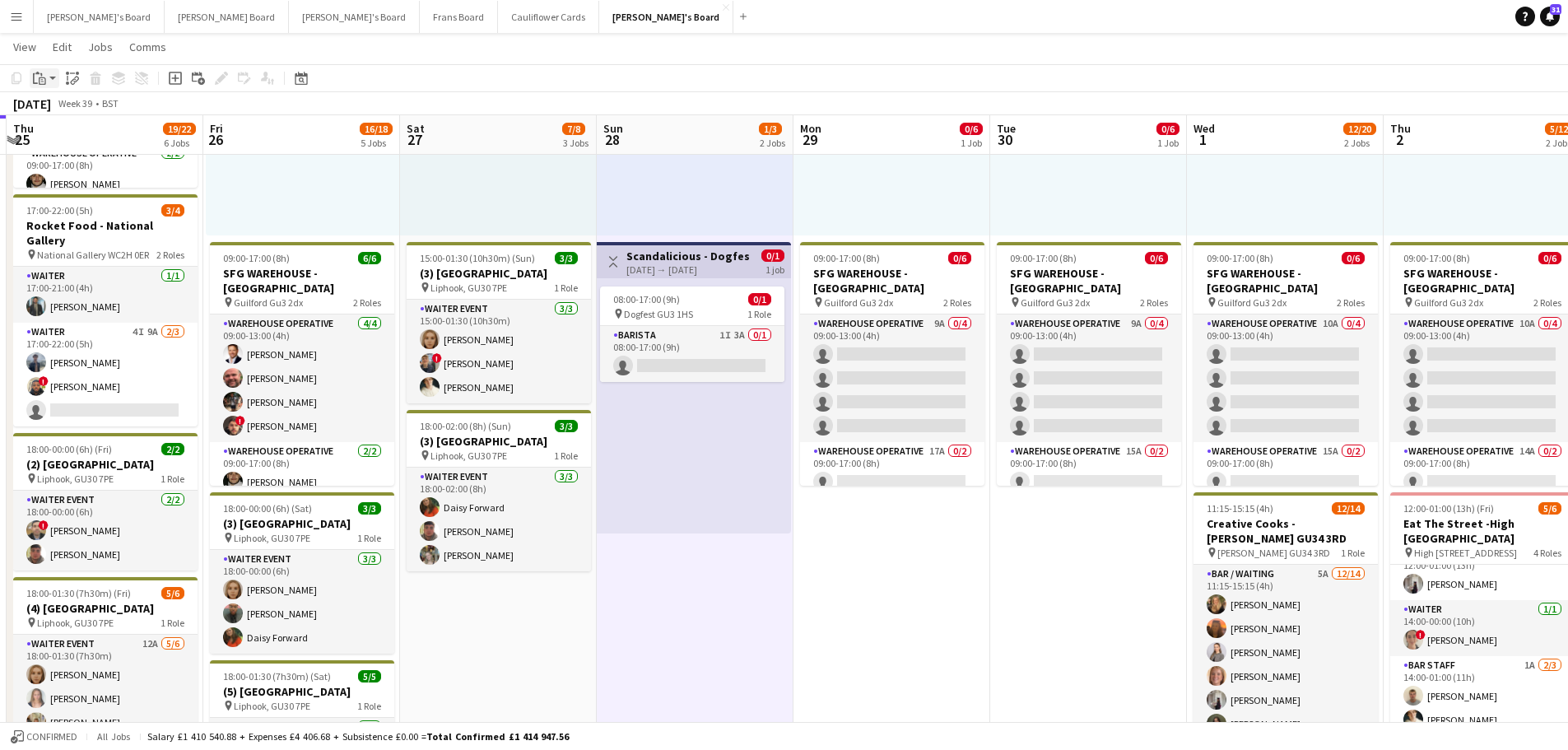
click at [48, 82] on div "Paste" at bounding box center [40, 78] width 19 height 19
click at [76, 79] on icon "Paste linked Job" at bounding box center [73, 79] width 14 height 14
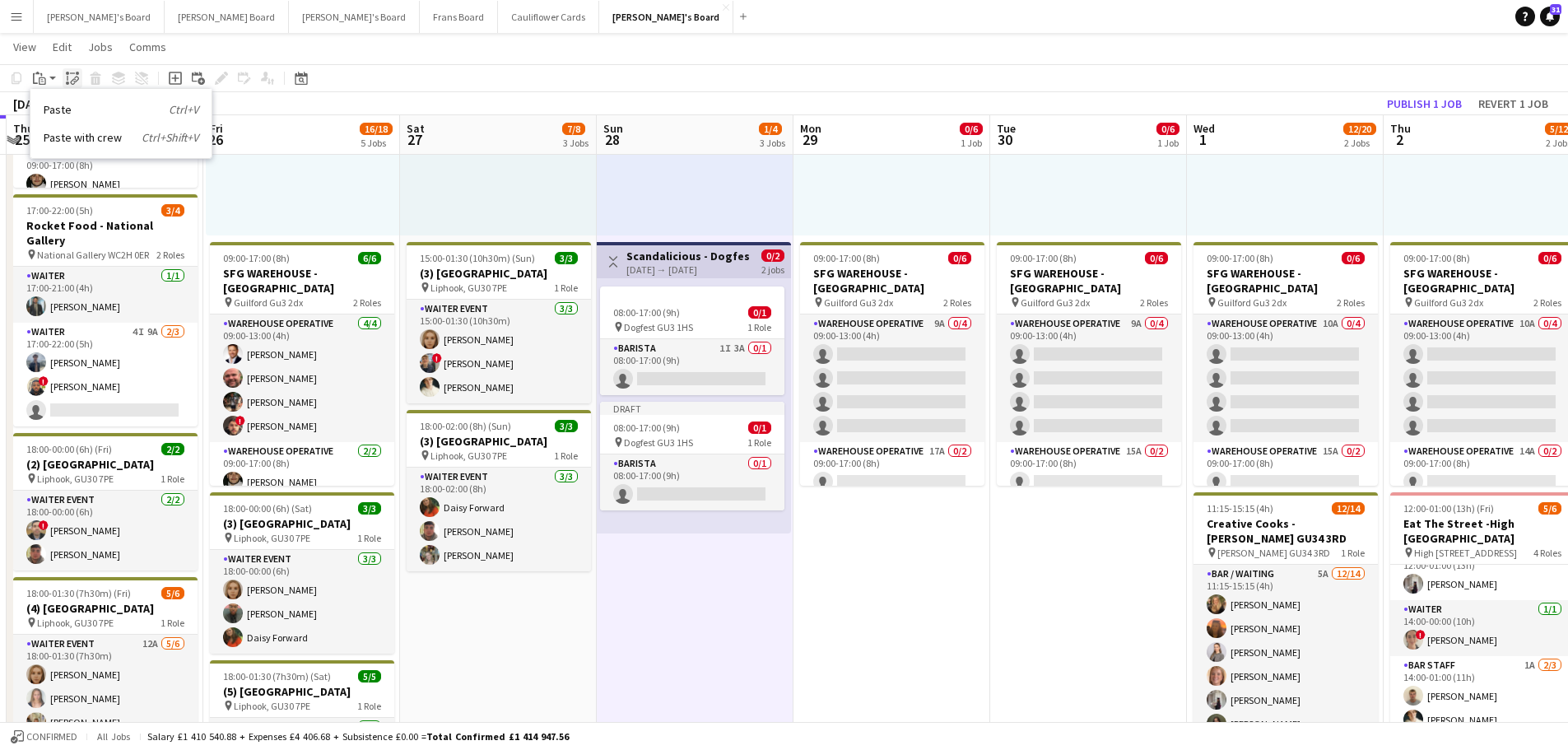
click at [75, 79] on icon at bounding box center [77, 80] width 6 height 7
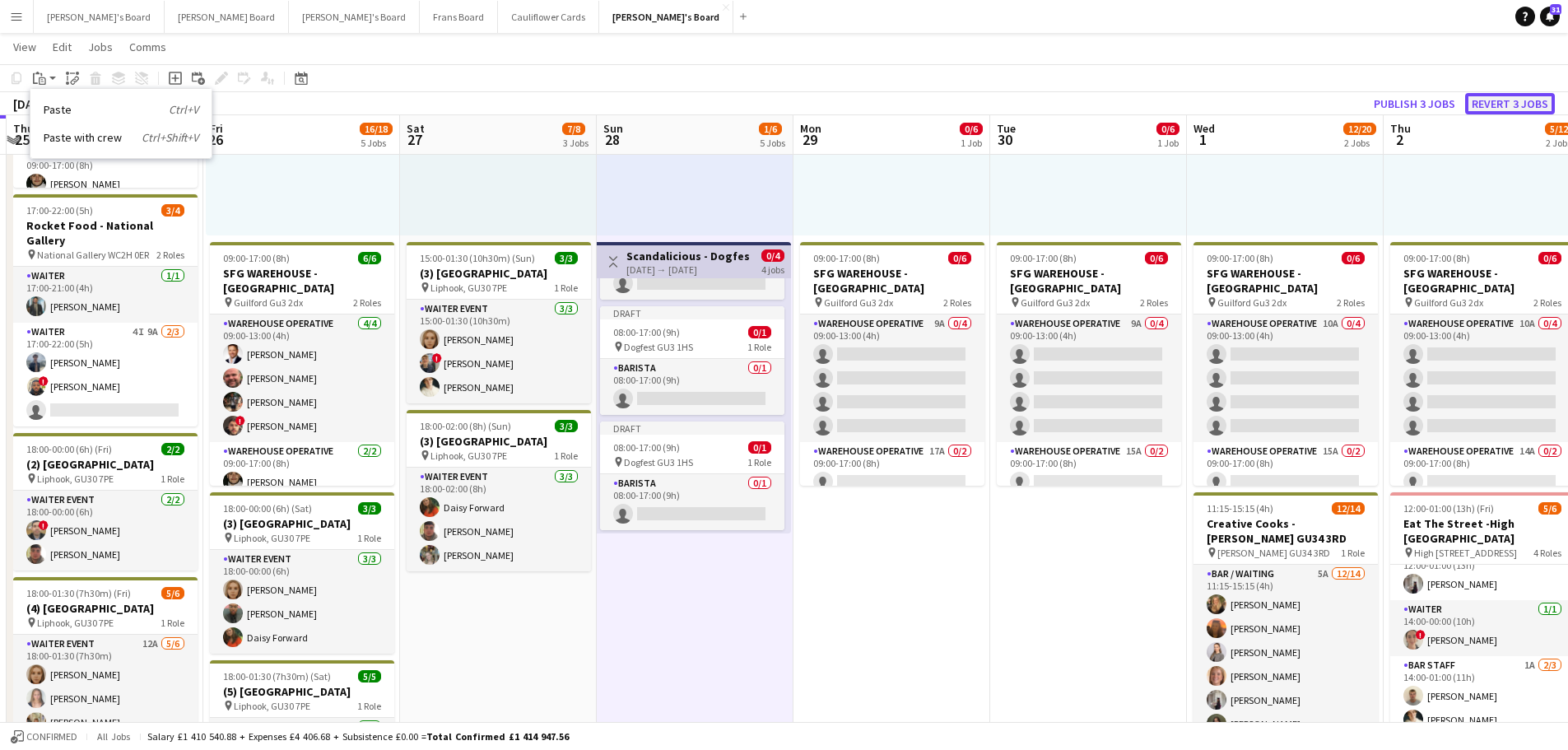
click at [1480, 106] on button "Revert 3 jobs" at bounding box center [1510, 104] width 90 height 21
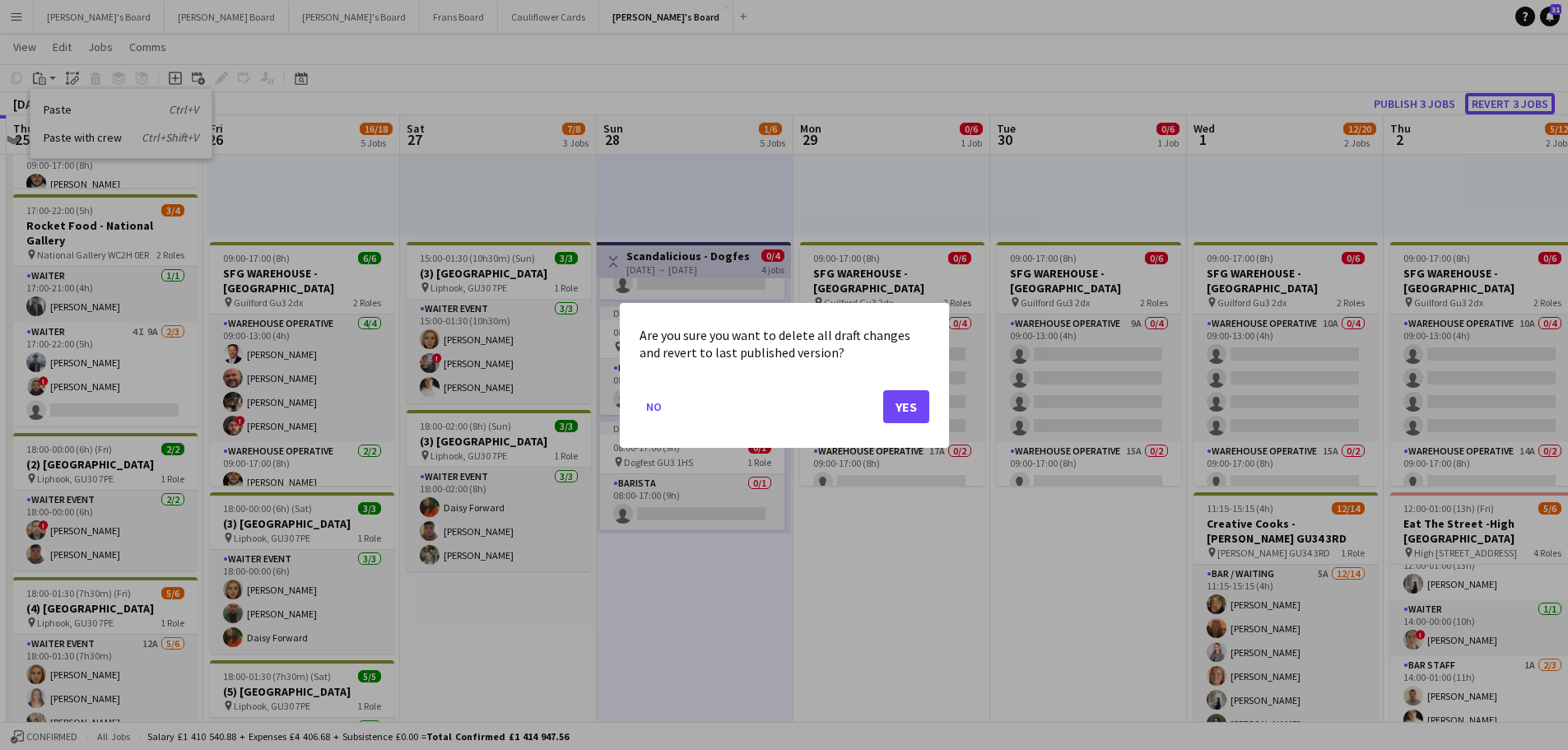
scroll to position [0, 0]
click at [912, 409] on button "Yes" at bounding box center [907, 407] width 47 height 33
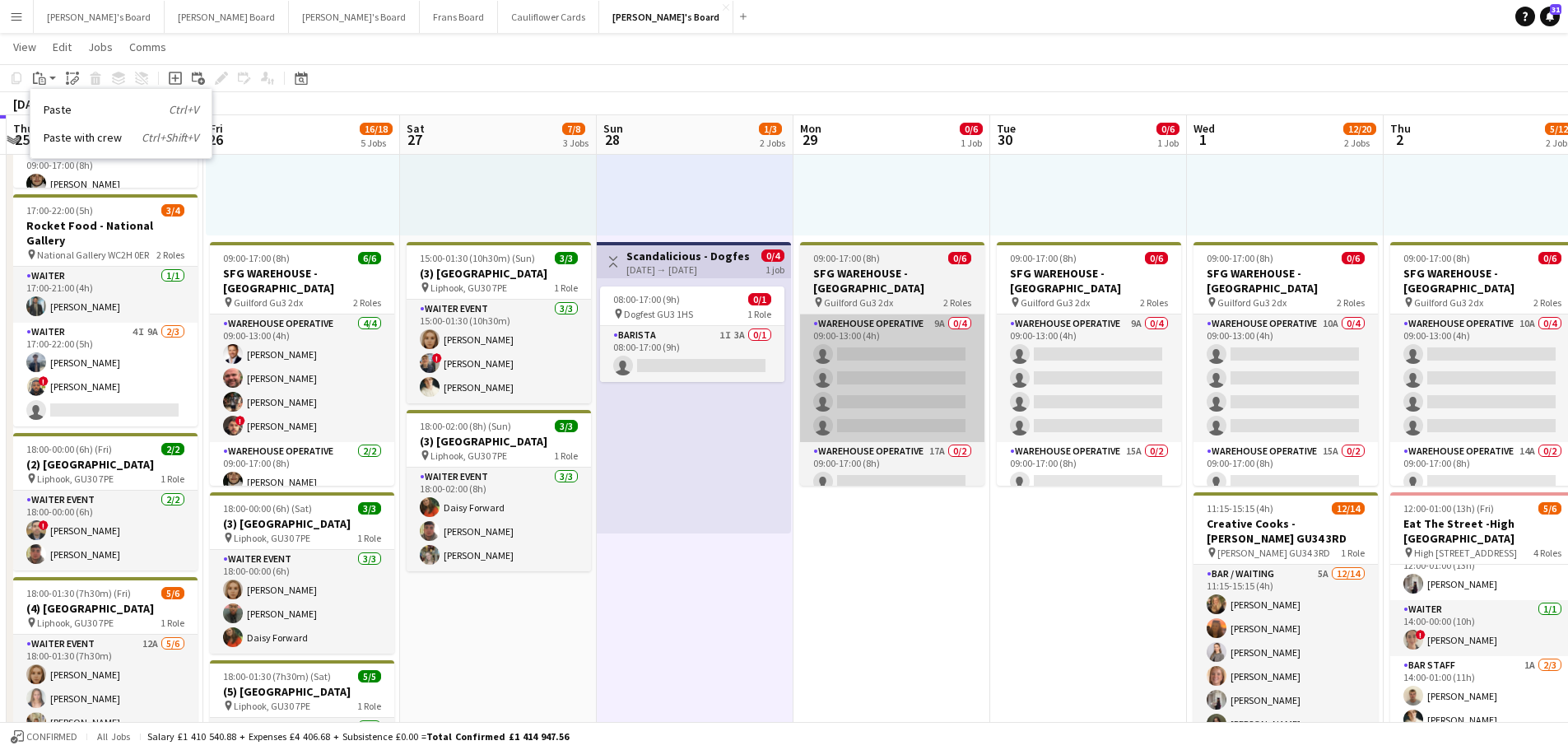
drag, startPoint x: 765, startPoint y: 353, endPoint x: 960, endPoint y: 313, distance: 199.1
click at [765, 353] on app-card-role "Barista 1I 3A 0/1 08:00-17:00 (9h) single-neutral-actions" at bounding box center [692, 354] width 184 height 56
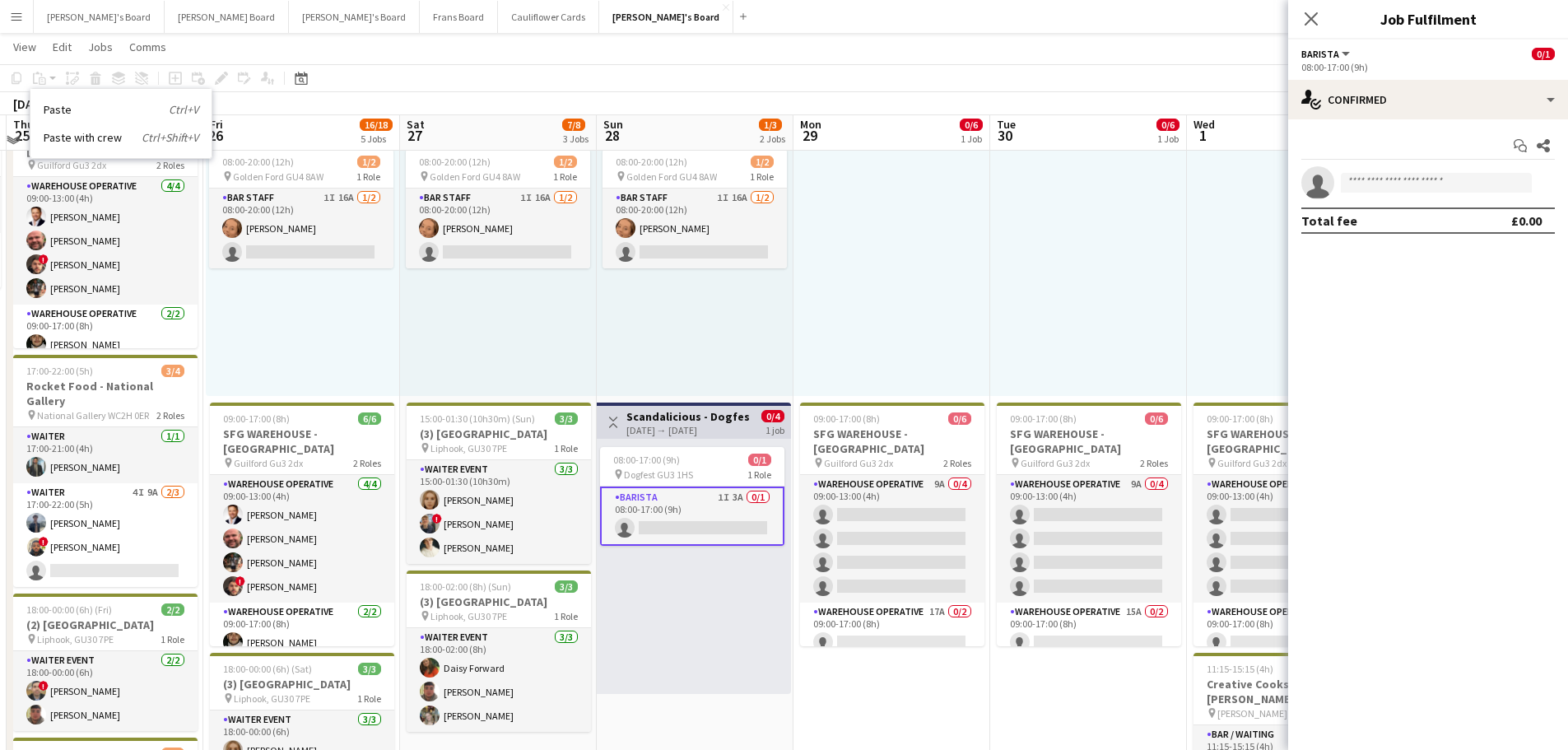
scroll to position [82, 0]
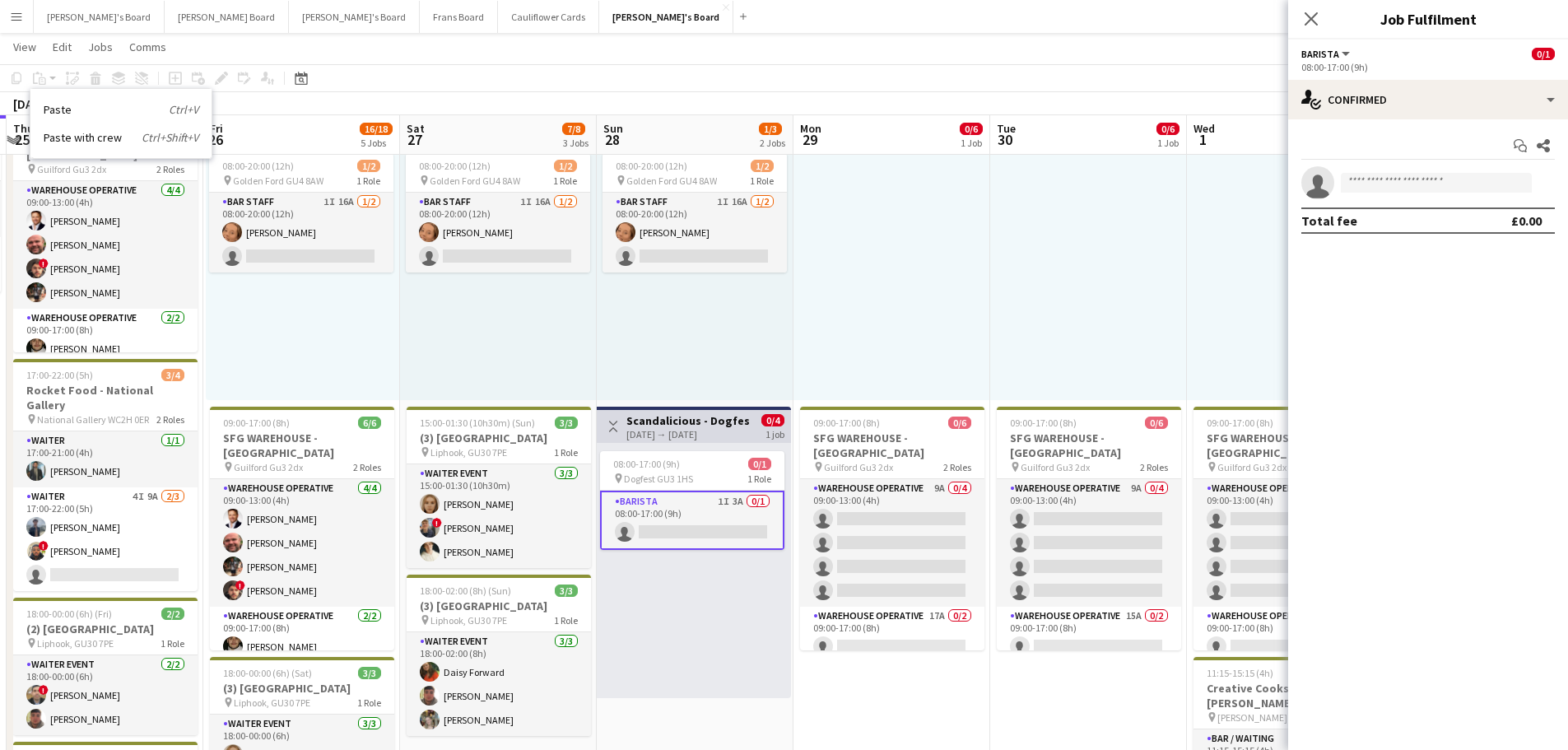
click at [614, 427] on app-icon "Toggle View" at bounding box center [614, 427] width 12 height 12
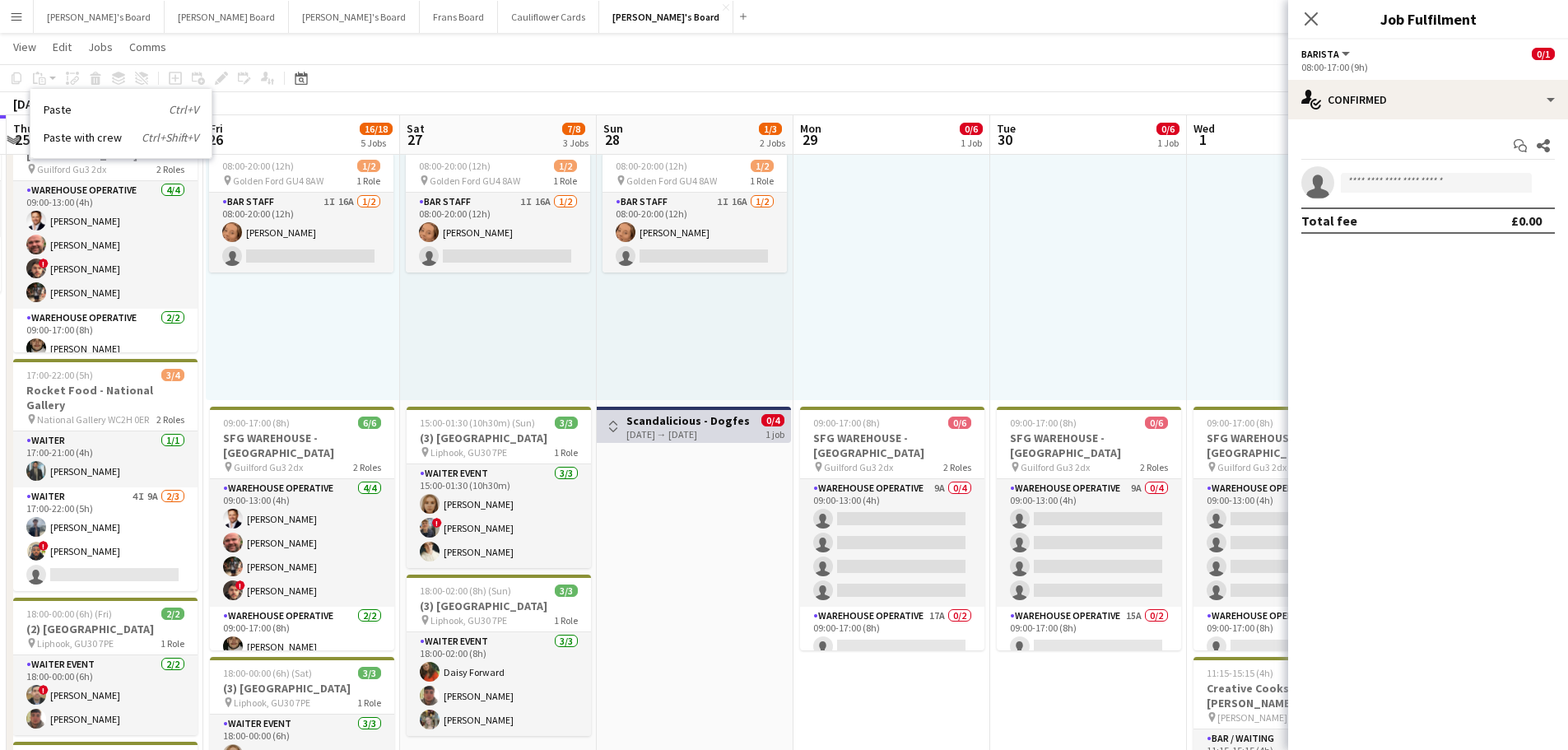
click at [619, 428] on button "Toggle View" at bounding box center [613, 427] width 19 height 19
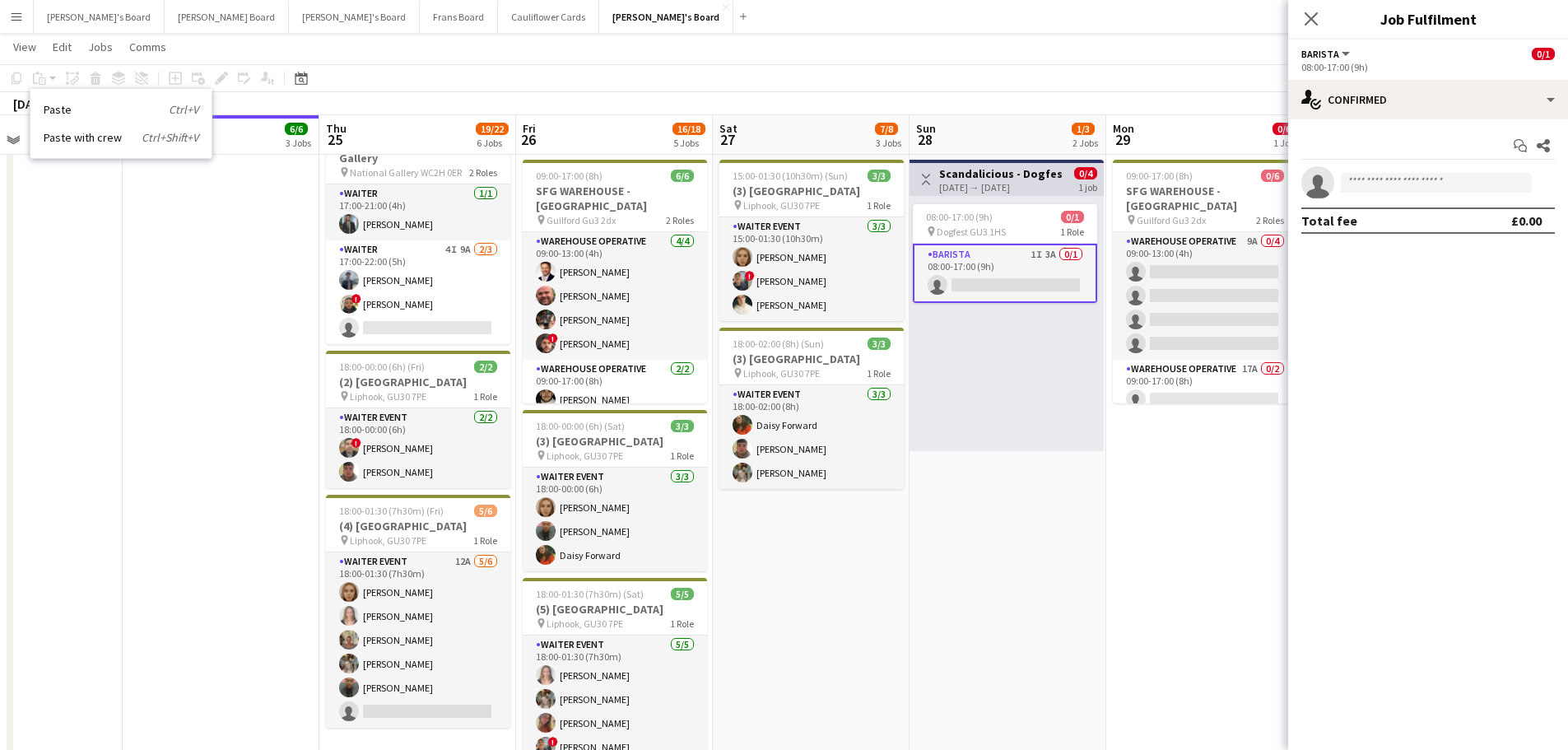
scroll to position [0, 422]
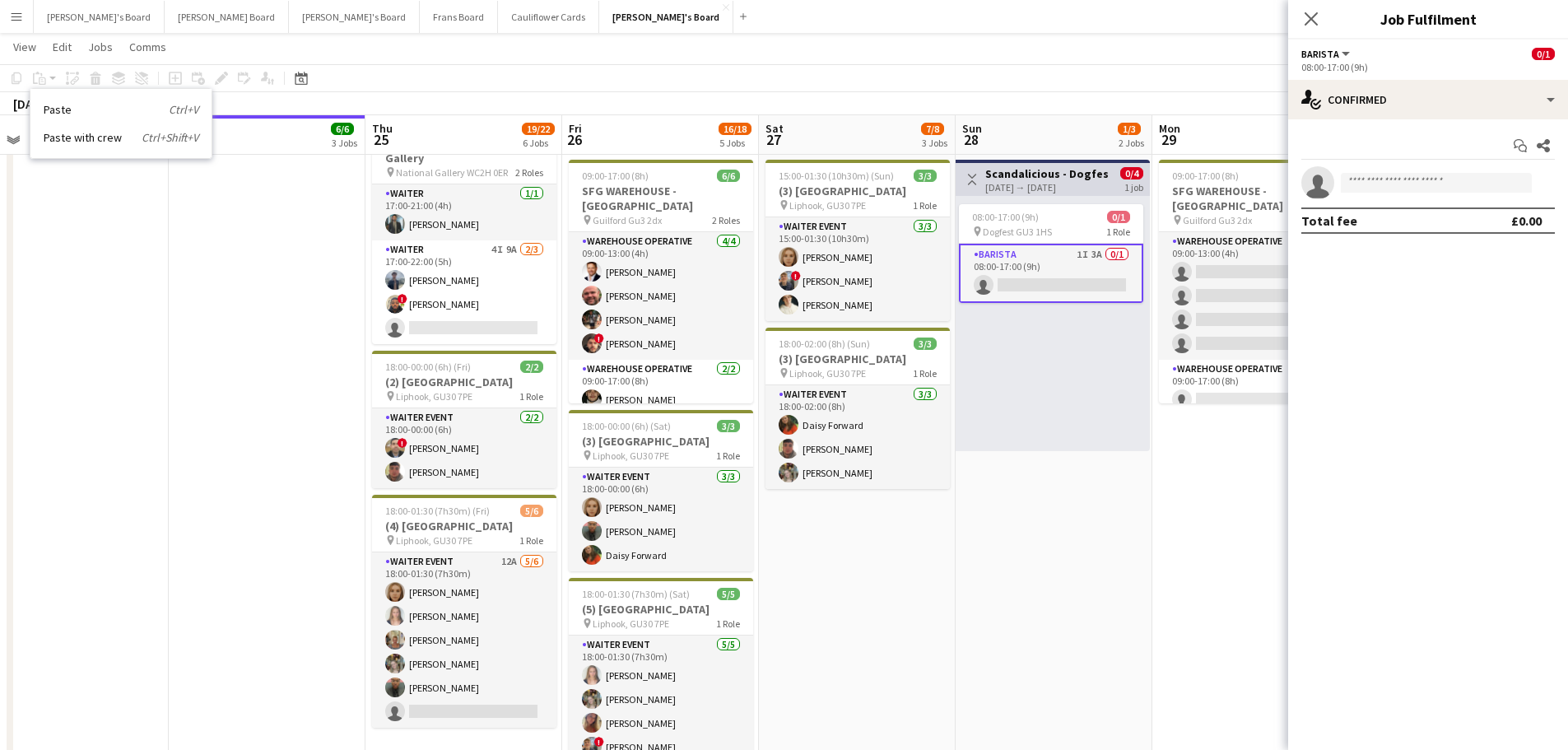
drag, startPoint x: 666, startPoint y: 668, endPoint x: 995, endPoint y: 659, distance: 329.1
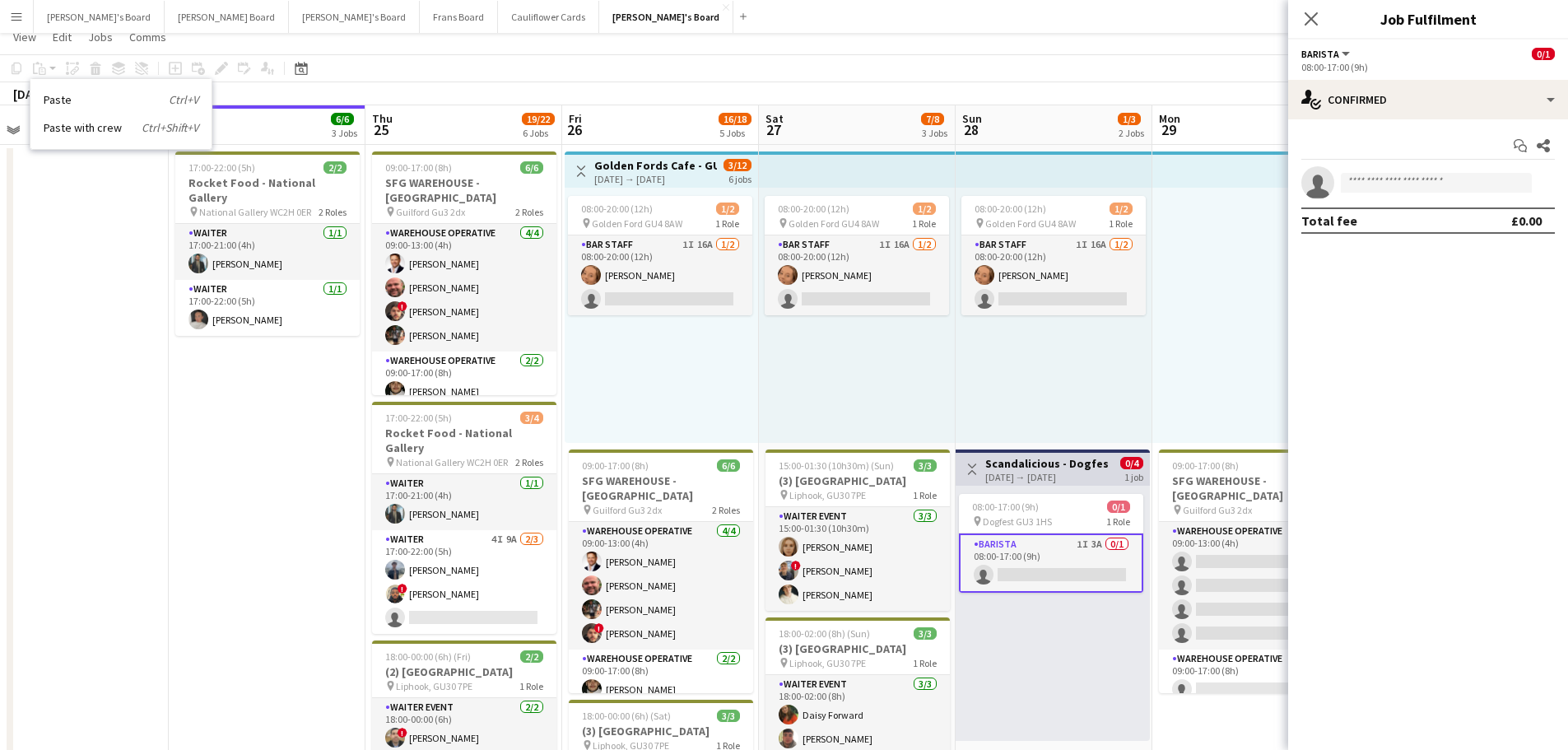
scroll to position [0, 0]
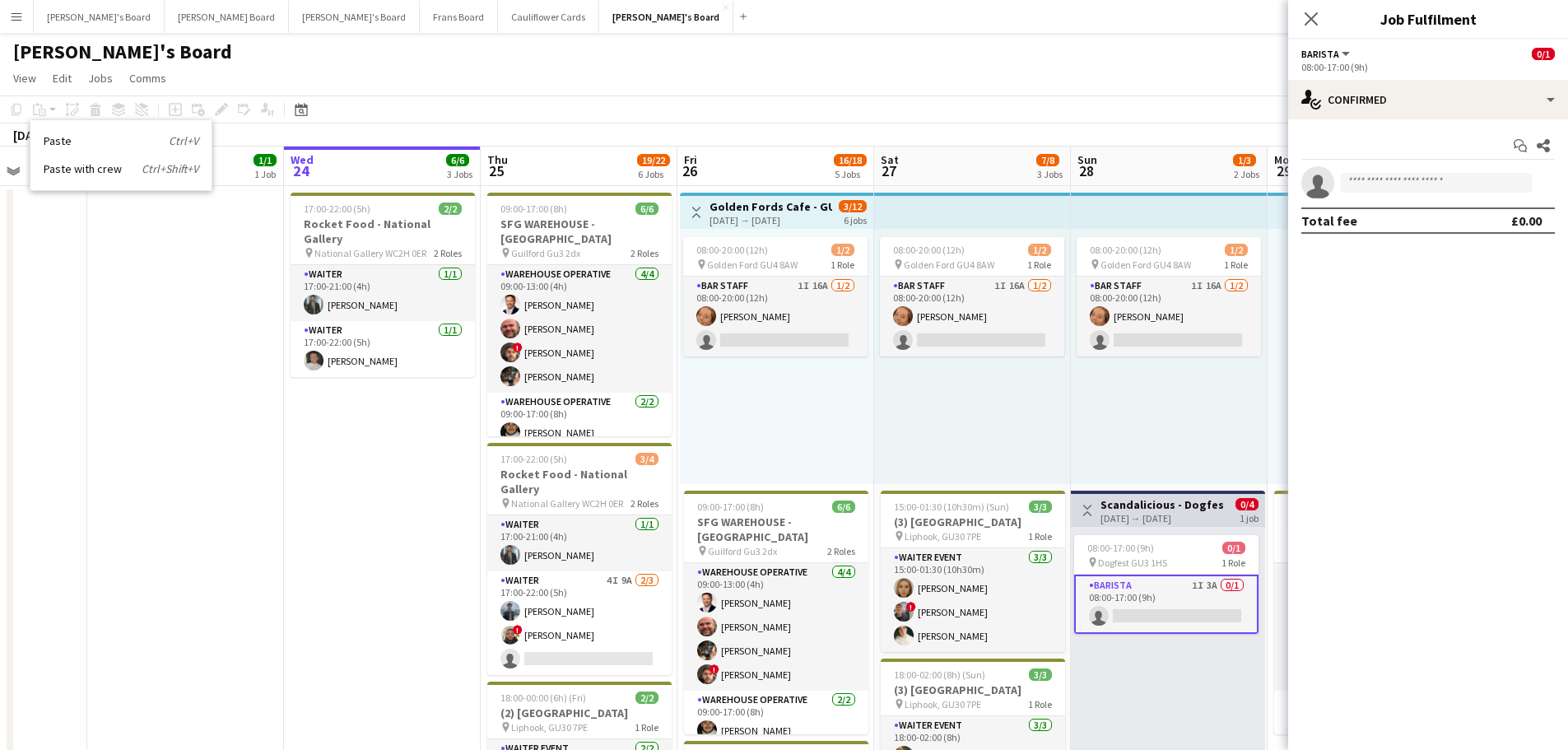
drag, startPoint x: 1104, startPoint y: 410, endPoint x: 1276, endPoint y: 442, distance: 175.0
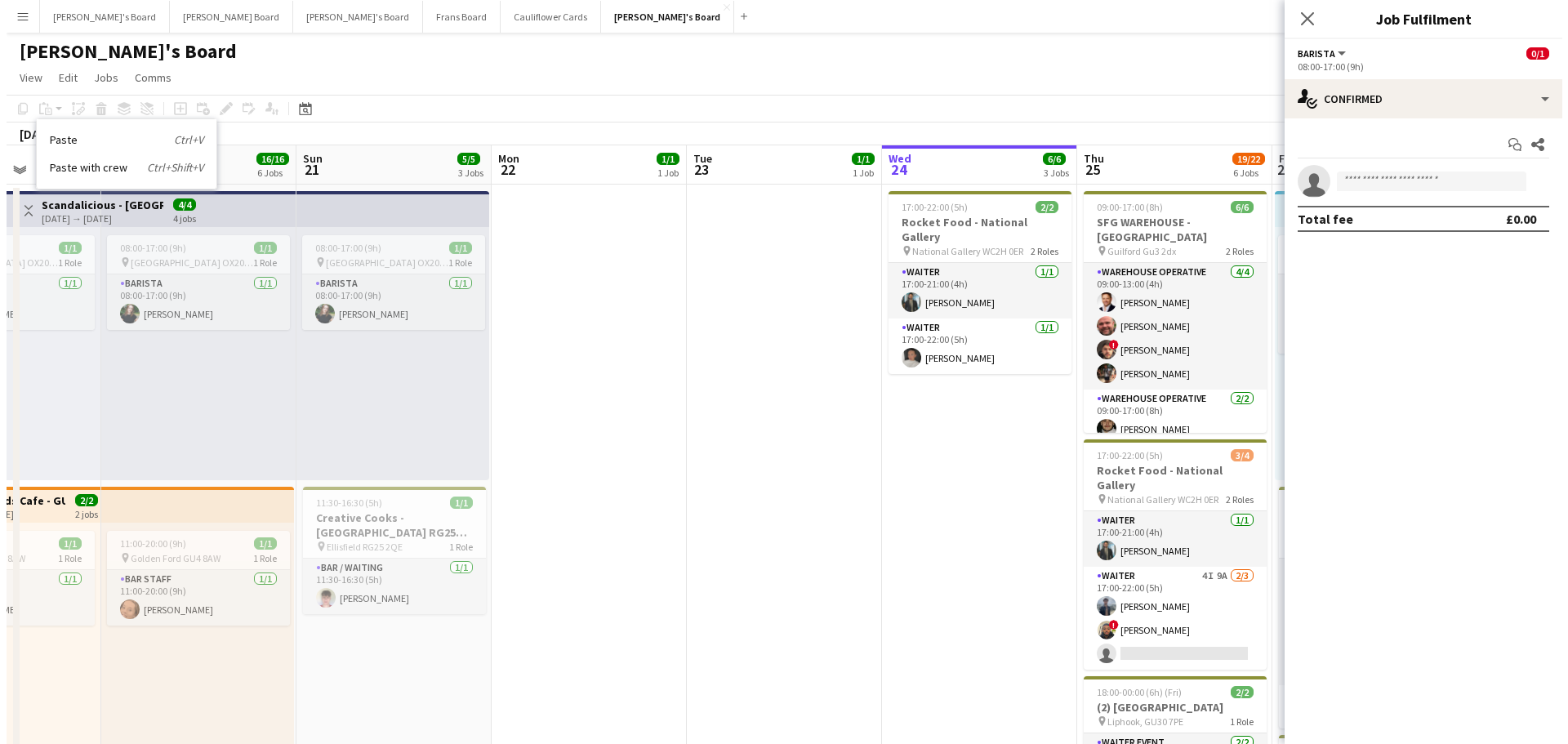
scroll to position [0, 621]
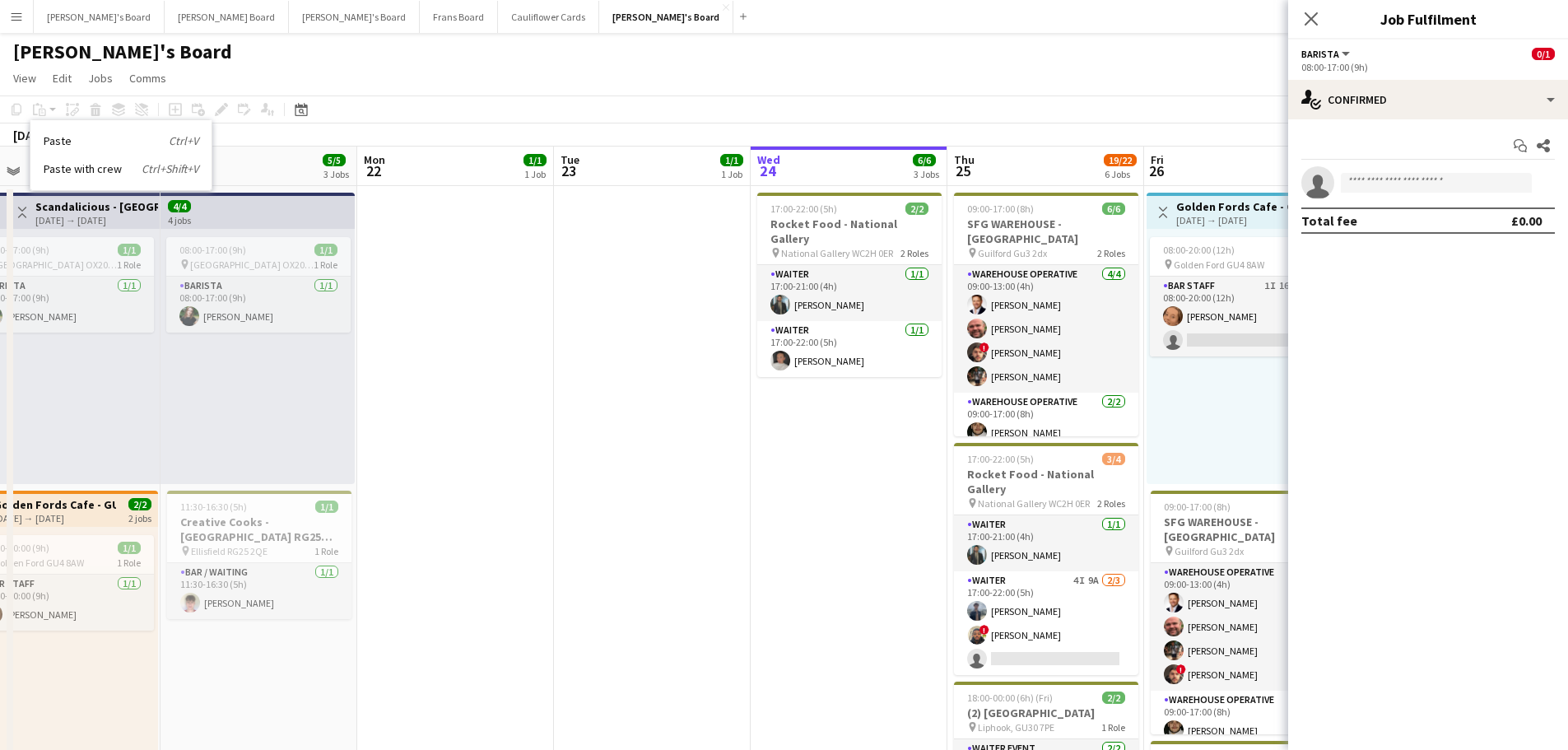
drag, startPoint x: 364, startPoint y: 483, endPoint x: 775, endPoint y: 526, distance: 413.2
click at [498, 17] on button "Cauliflower Cards Close" at bounding box center [549, 16] width 101 height 32
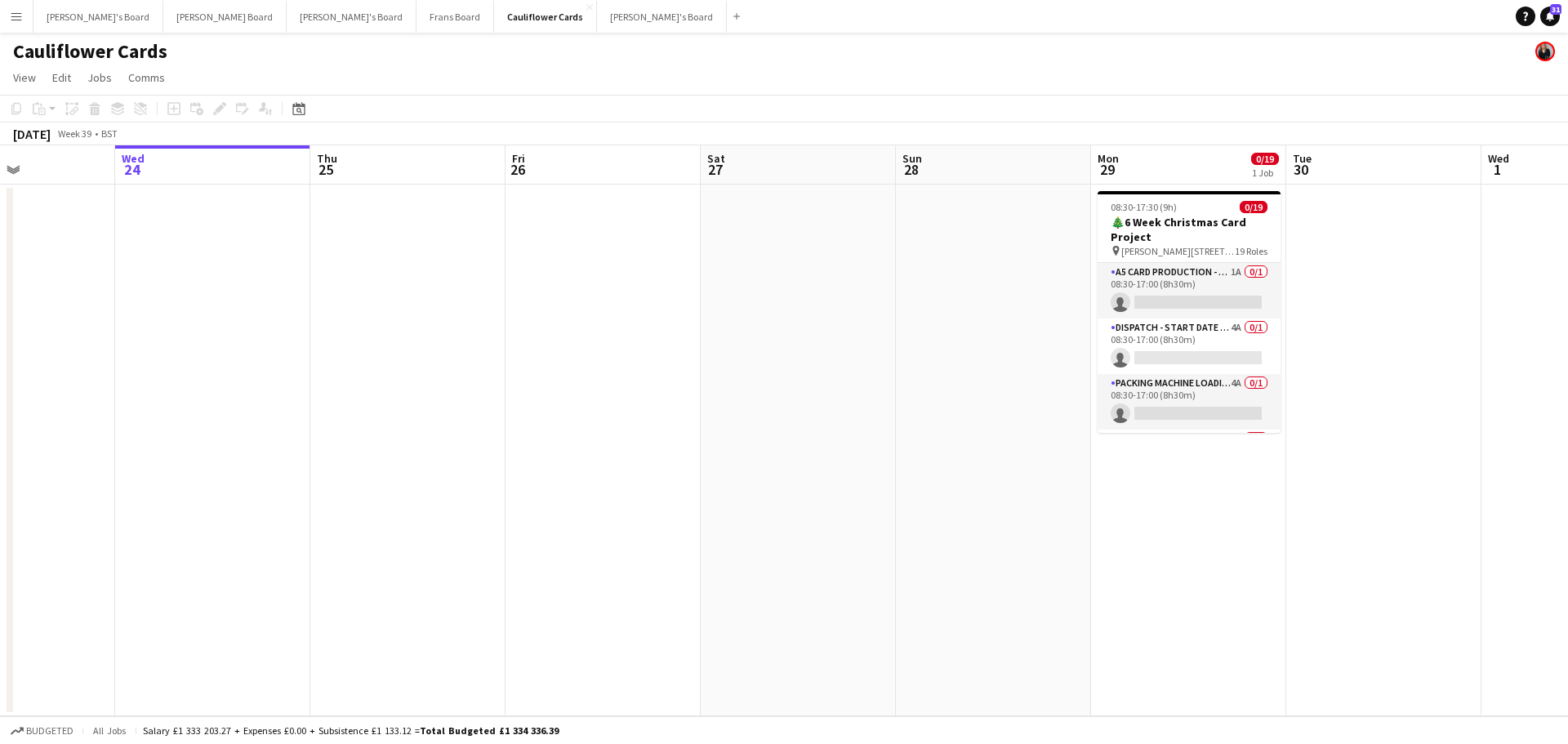
drag, startPoint x: 1137, startPoint y: 387, endPoint x: 251, endPoint y: 371, distance: 886.1
click at [247, 371] on app-calendar-viewport "Sun 21 Mon 22 0/19 1 Job Tue 23 Wed 24 Thu 25 Fri 26 Sat 27 Sun 28 Mon 29 0/19 …" at bounding box center [784, 430] width 1568 height 571
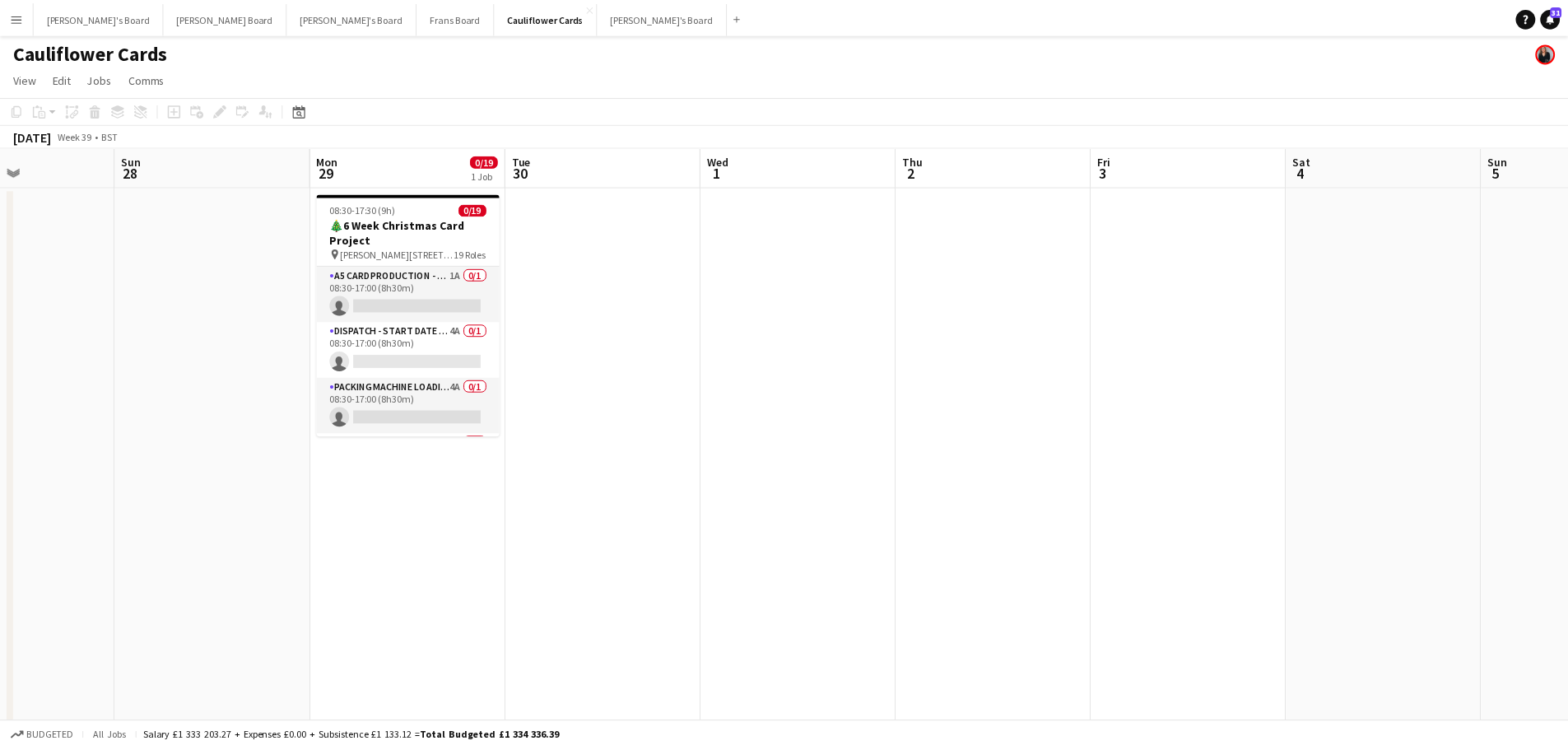
scroll to position [0, 503]
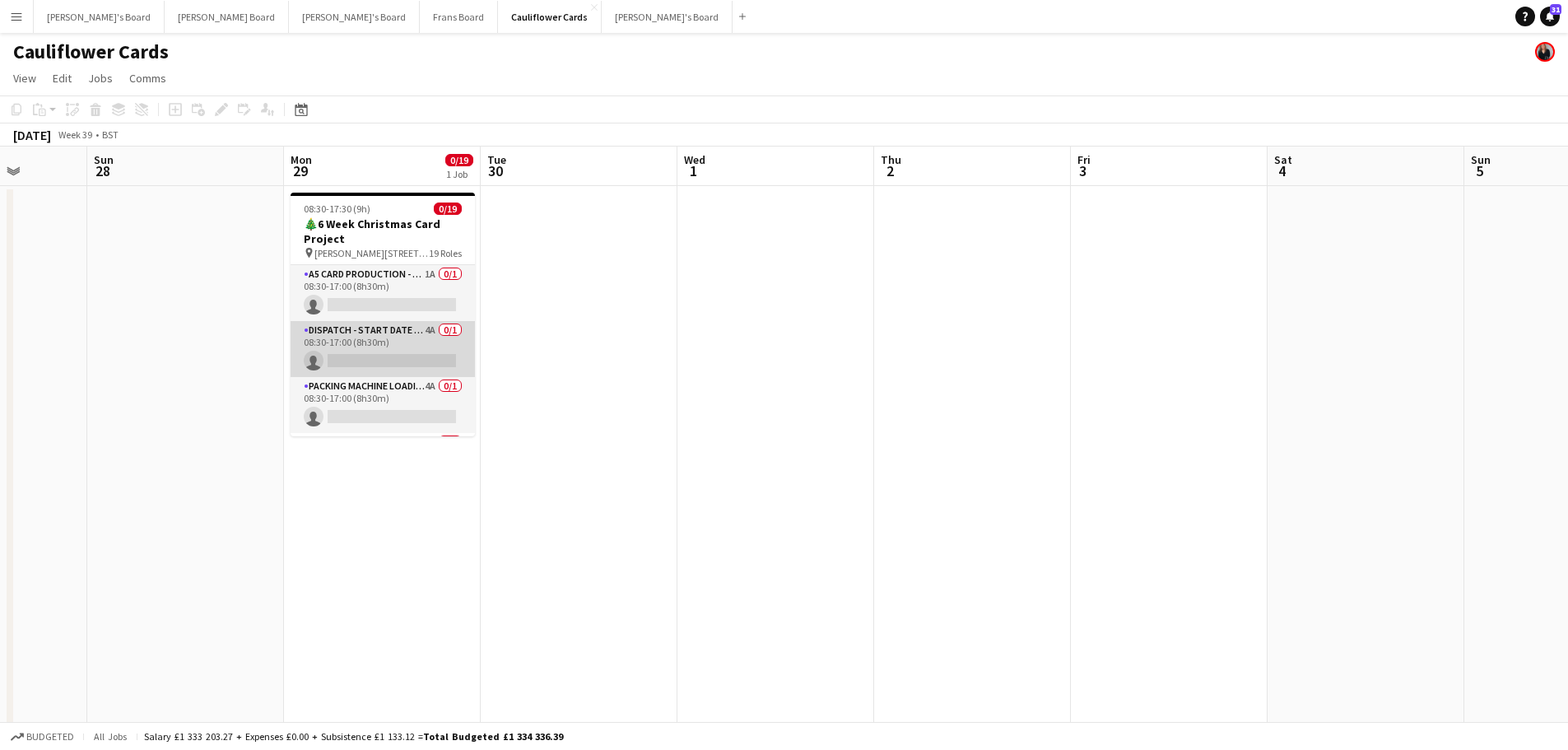
click at [410, 345] on app-card-role "Dispatch - Start Date 28th Oct 4A 0/1 08:30-17:00 (8h30m) single-neutral-actions" at bounding box center [383, 349] width 184 height 56
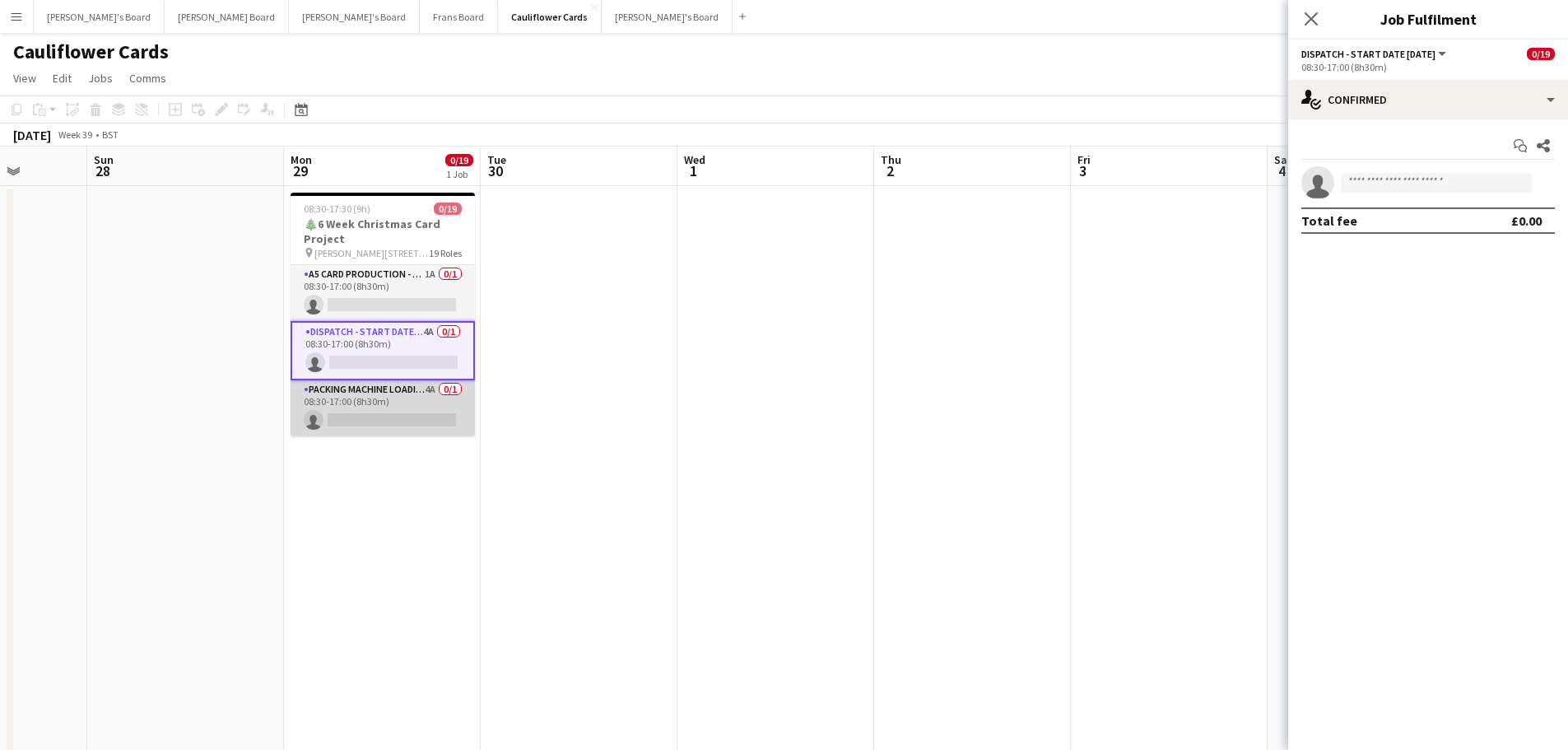
click at [403, 401] on app-card-role "Packing Machine Loading - Start Date 28th Oct 4A 0/1 08:30-17:00 (8h30m) single…" at bounding box center [383, 408] width 184 height 56
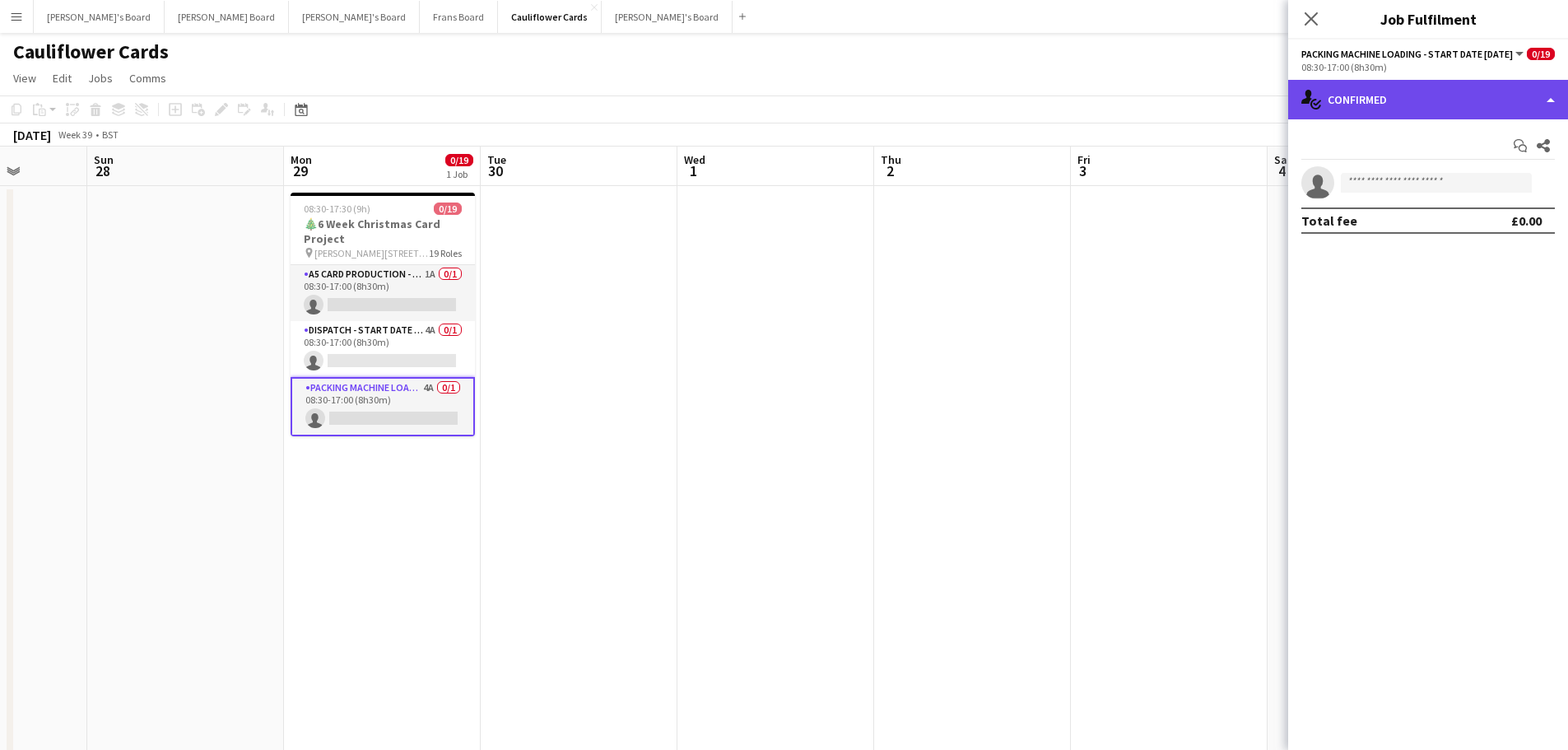
click at [1386, 82] on div "single-neutral-actions-check-2 Confirmed" at bounding box center [1428, 99] width 280 height 40
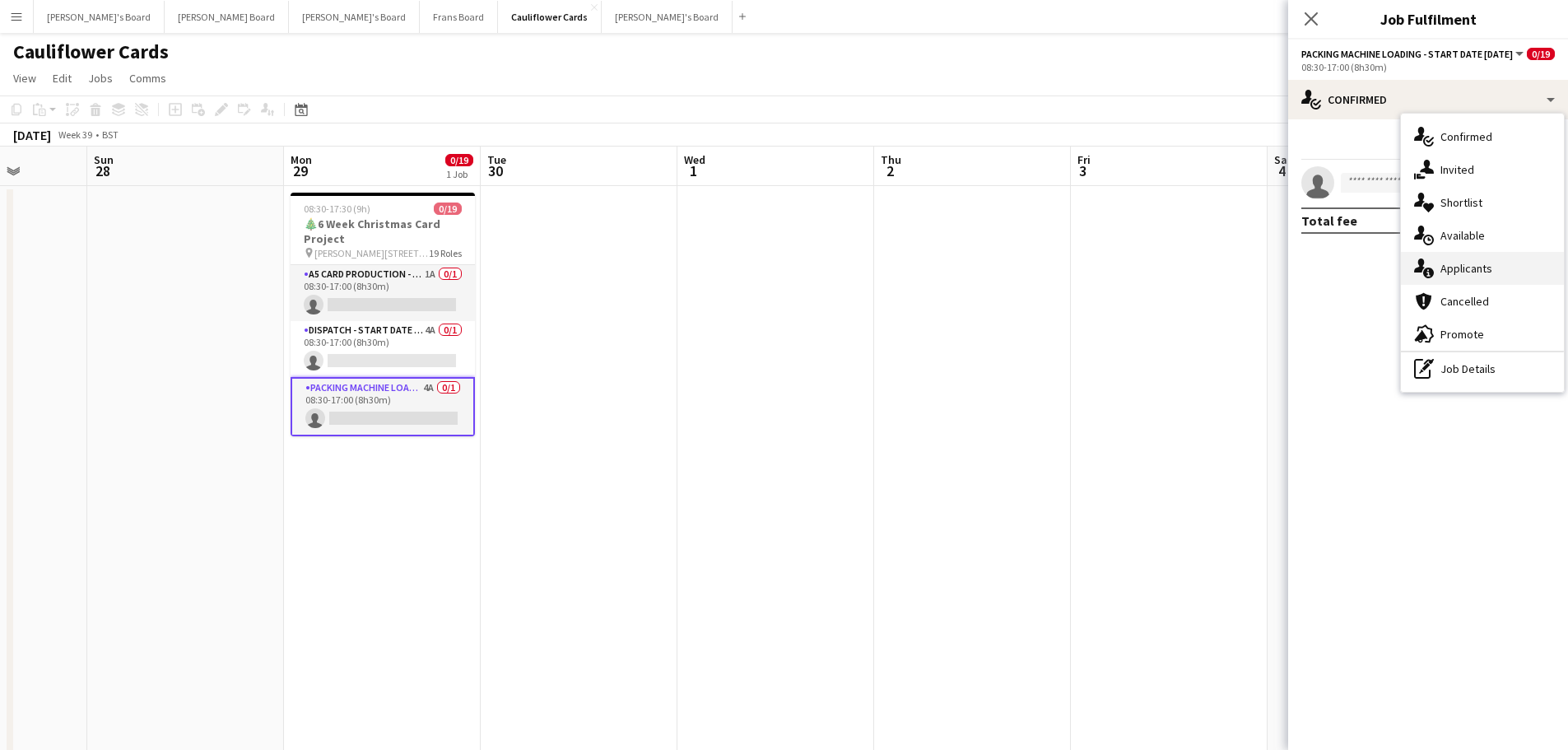
click at [1491, 270] on div "single-neutral-actions-information Applicants" at bounding box center [1483, 269] width 163 height 33
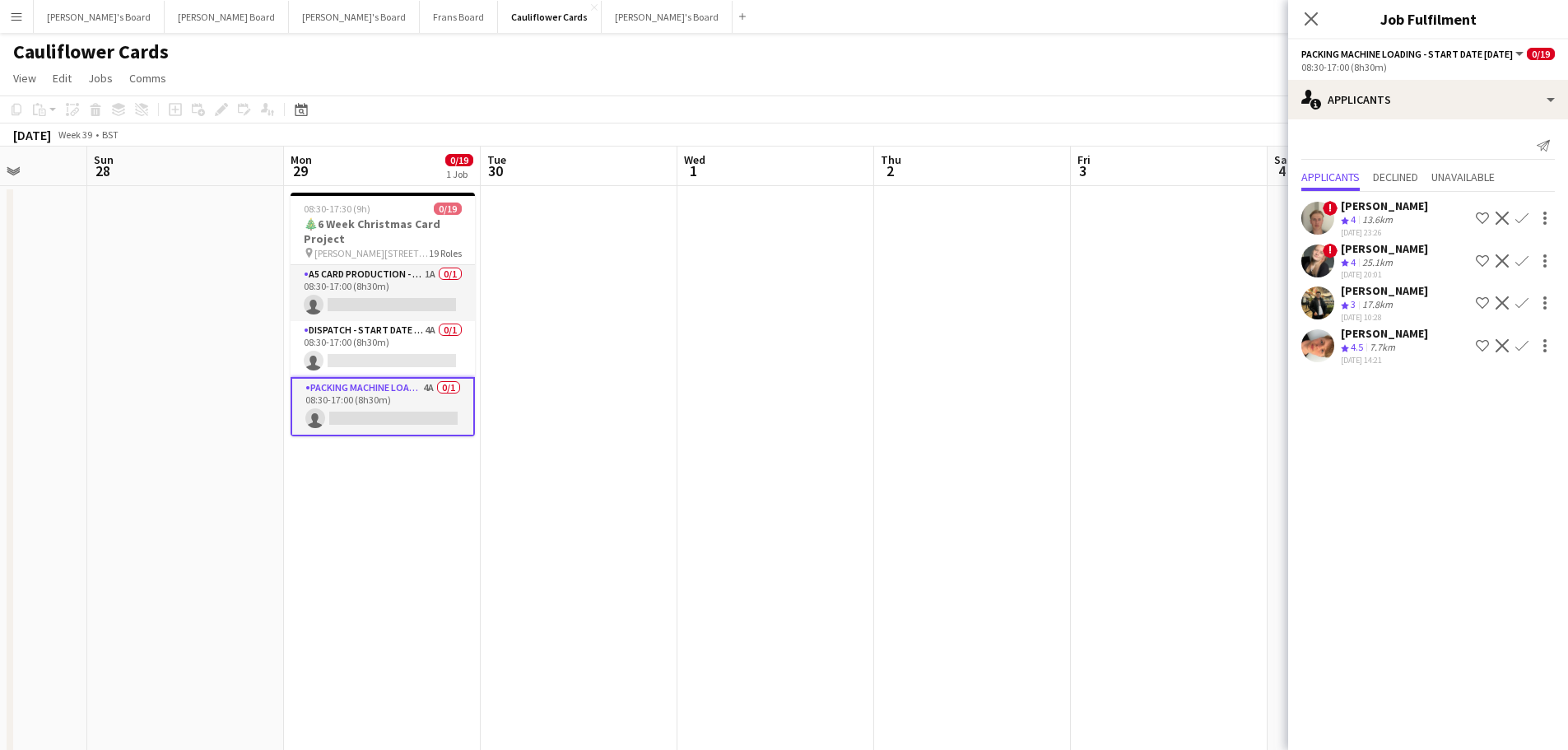
click at [1402, 347] on div "Crew rating 4.5 7.7km" at bounding box center [1385, 347] width 87 height 14
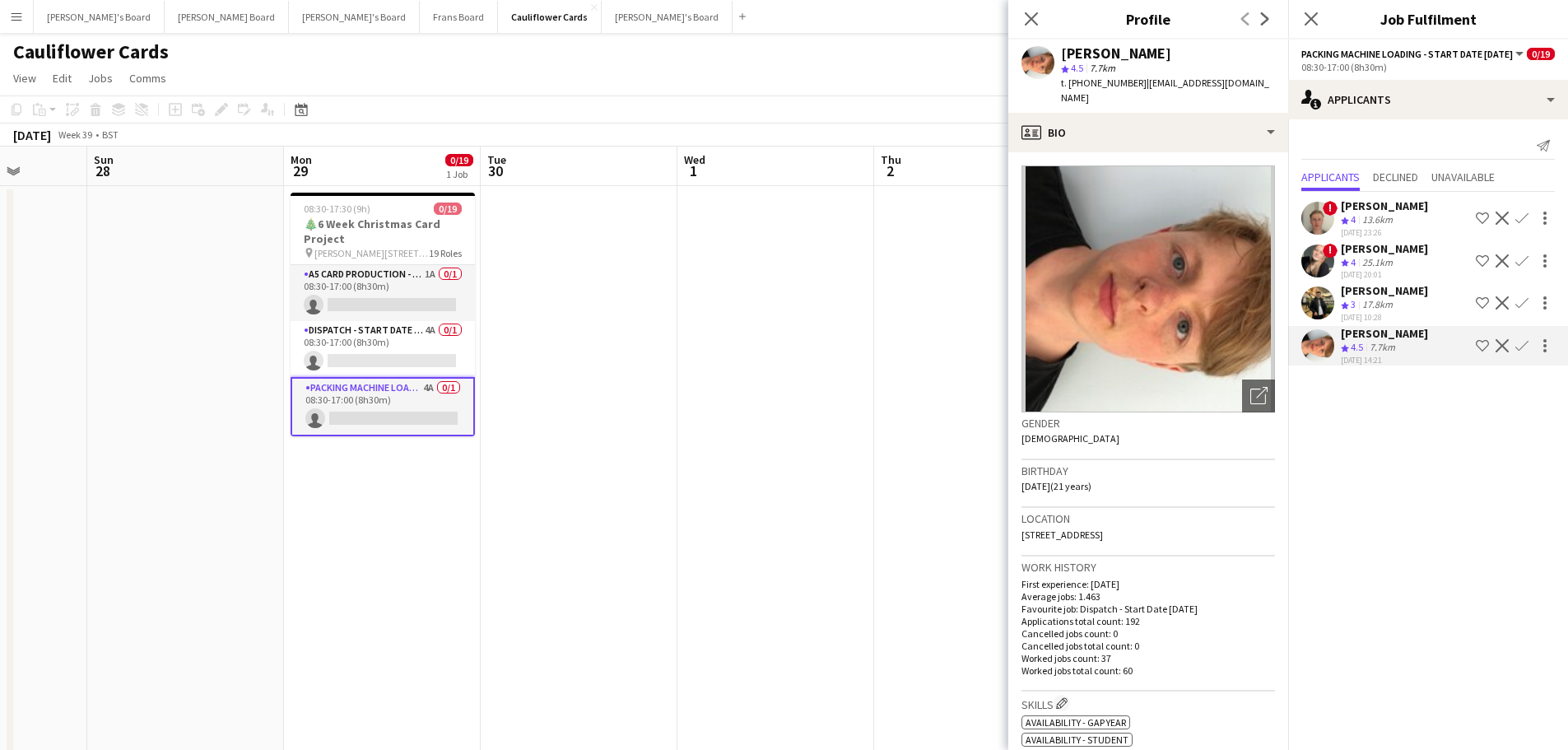
click at [1402, 253] on div "Jasmine Woods" at bounding box center [1385, 248] width 87 height 15
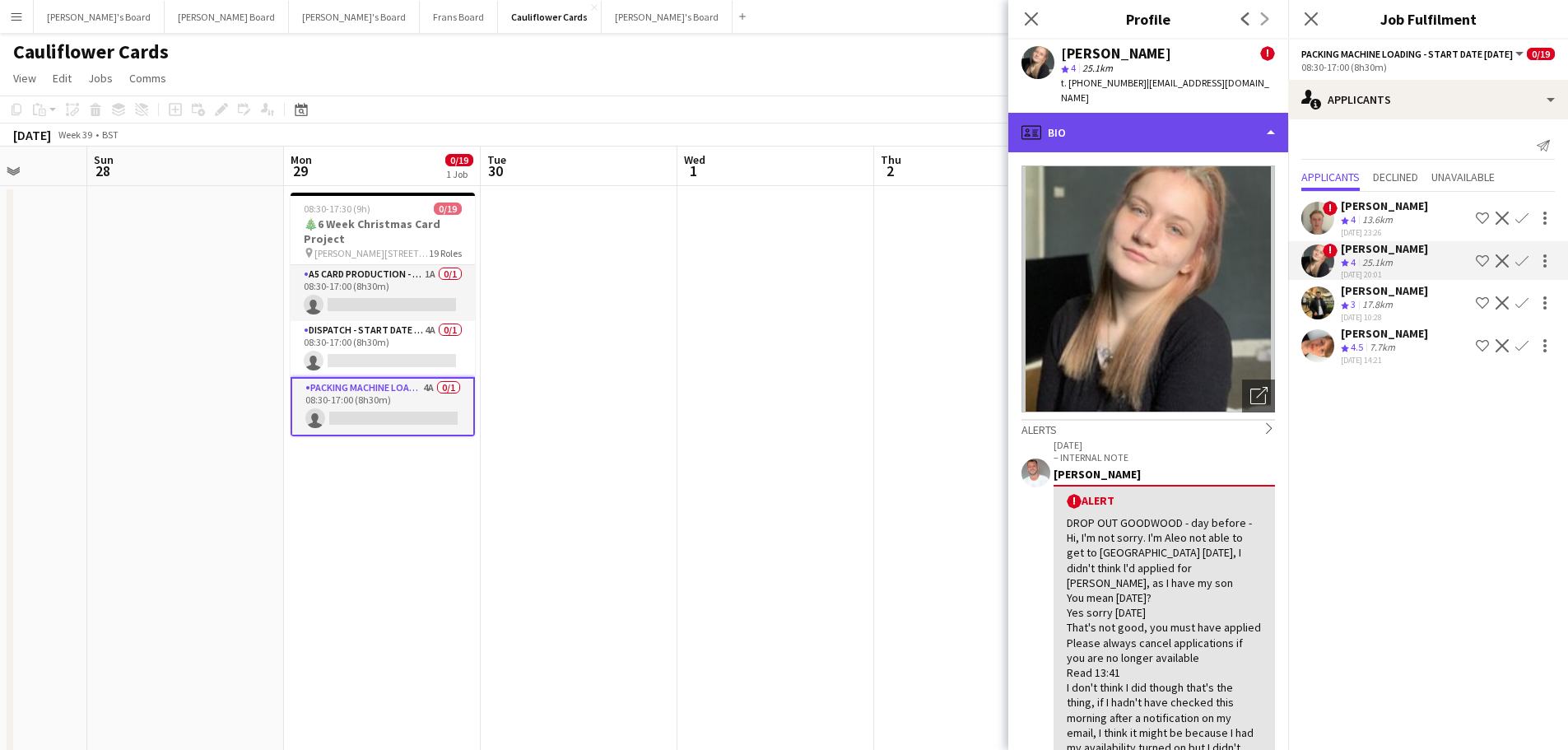
click at [1177, 131] on div "profile Bio" at bounding box center [1148, 132] width 280 height 40
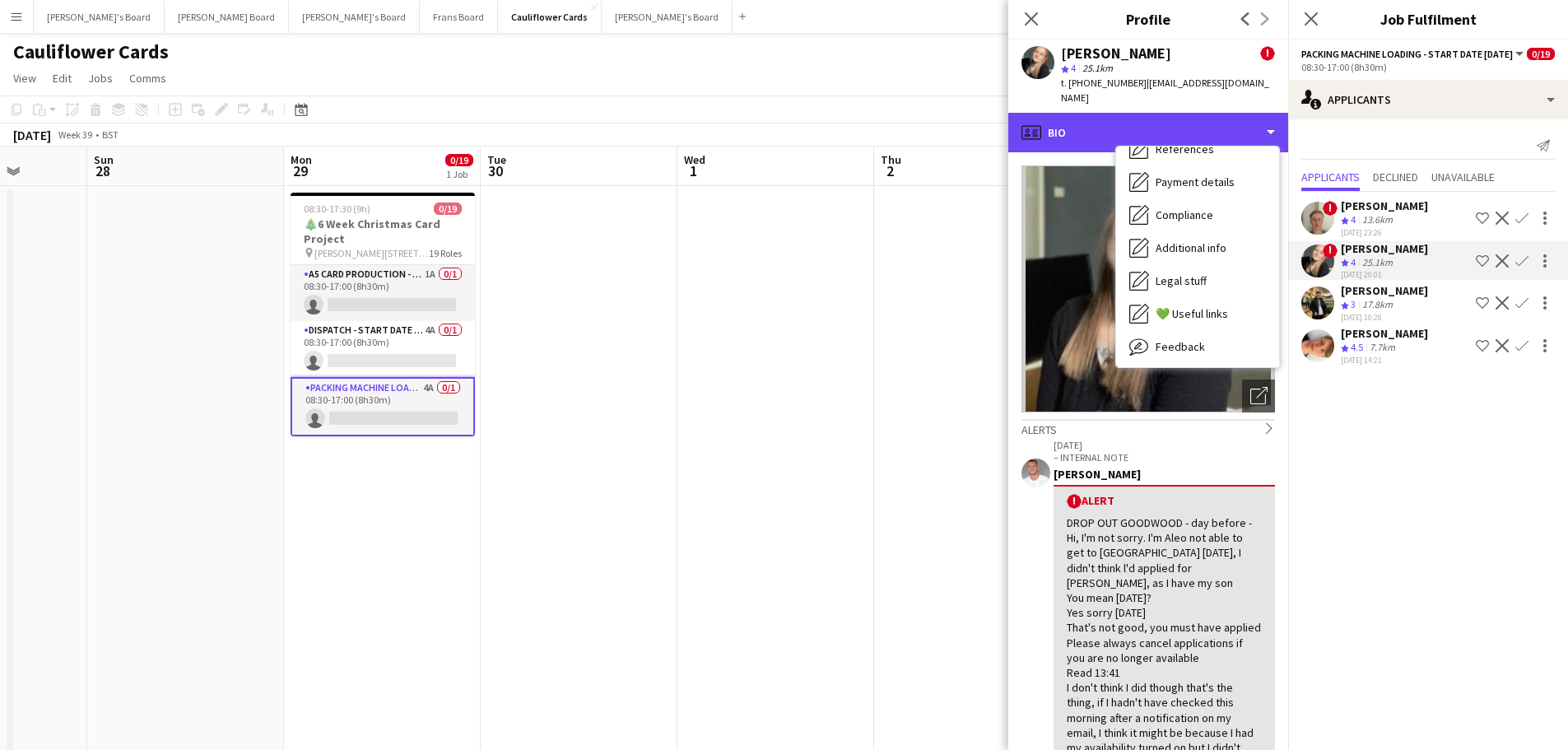
scroll to position [253, 0]
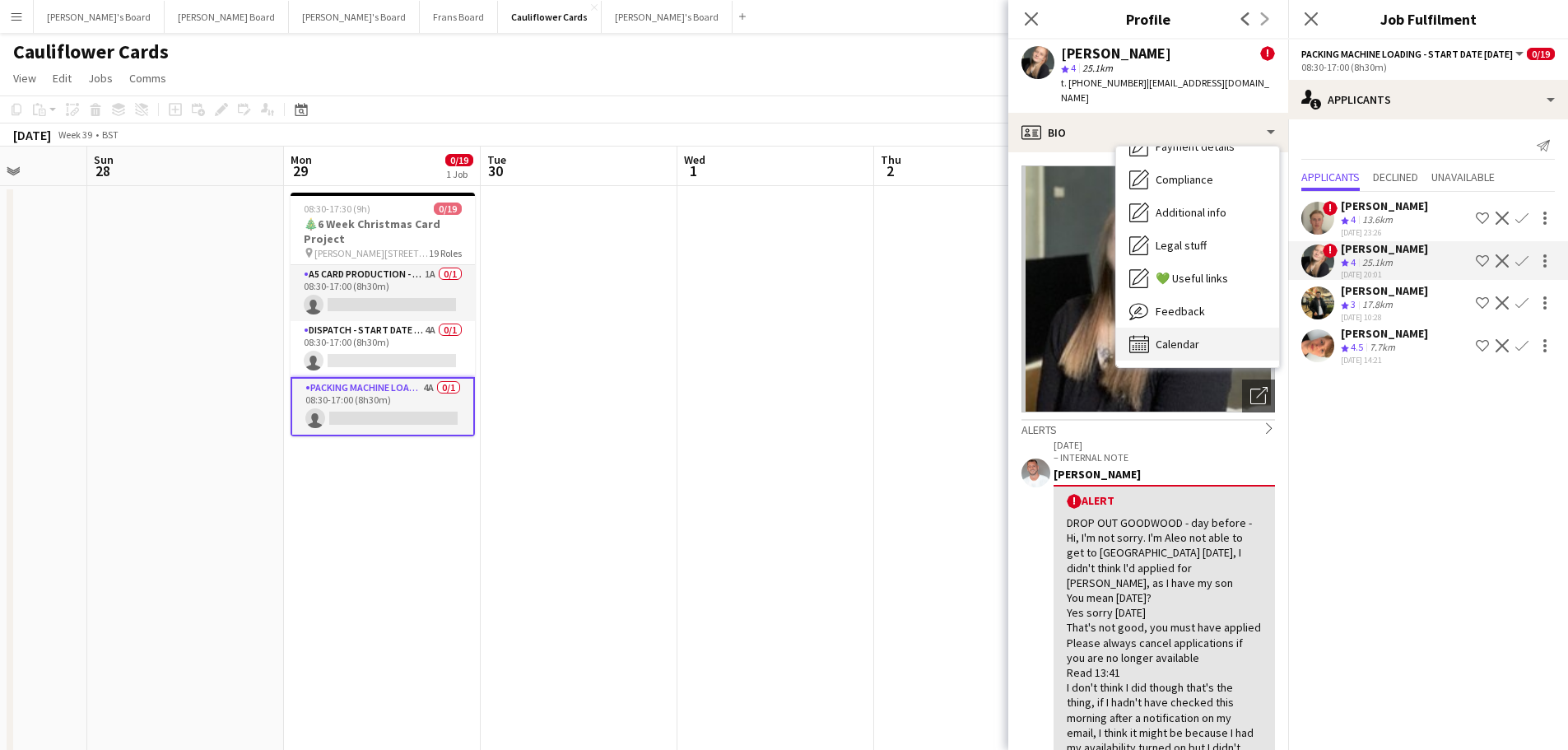
click at [1196, 328] on div "Calendar Calendar" at bounding box center [1198, 344] width 163 height 33
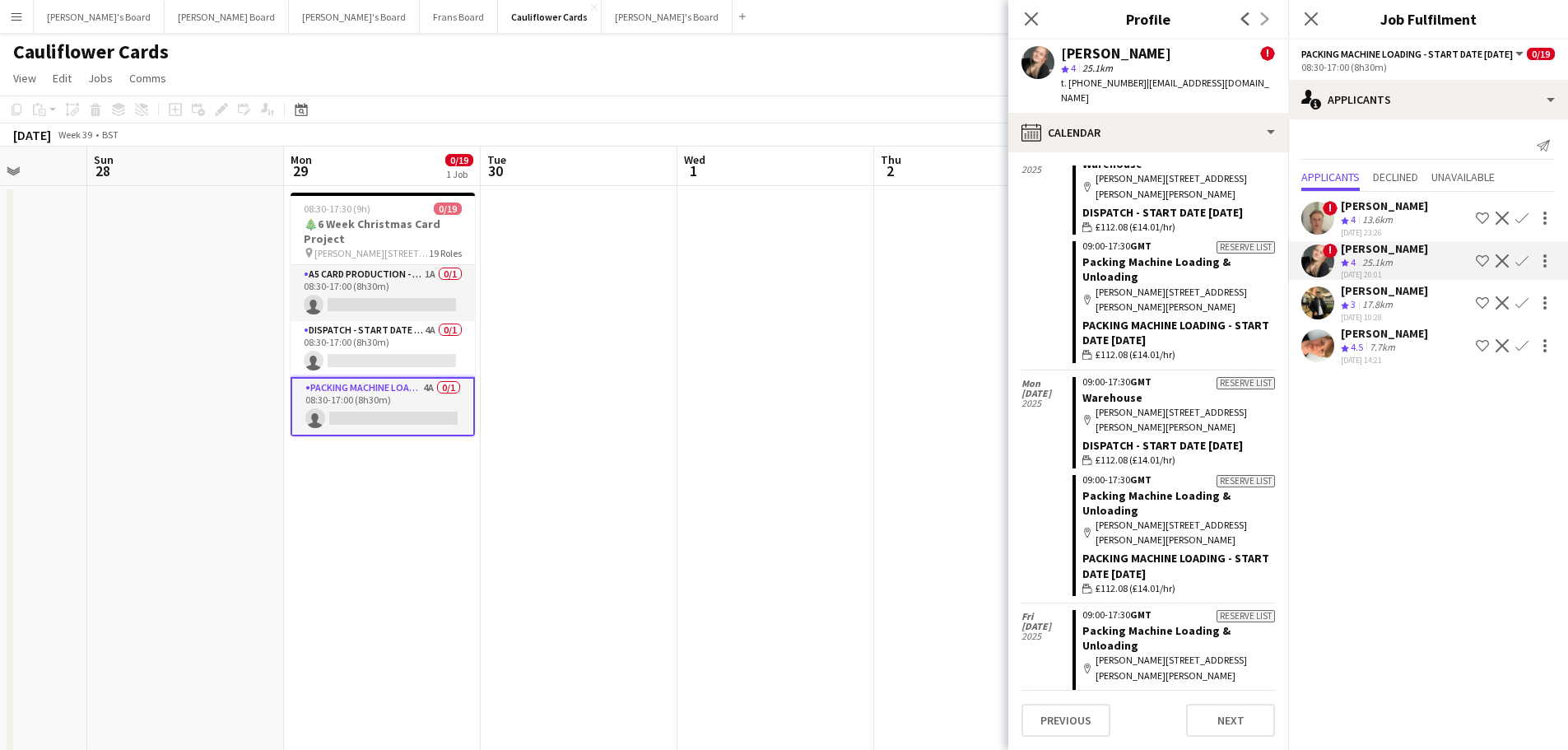
scroll to position [2277, 0]
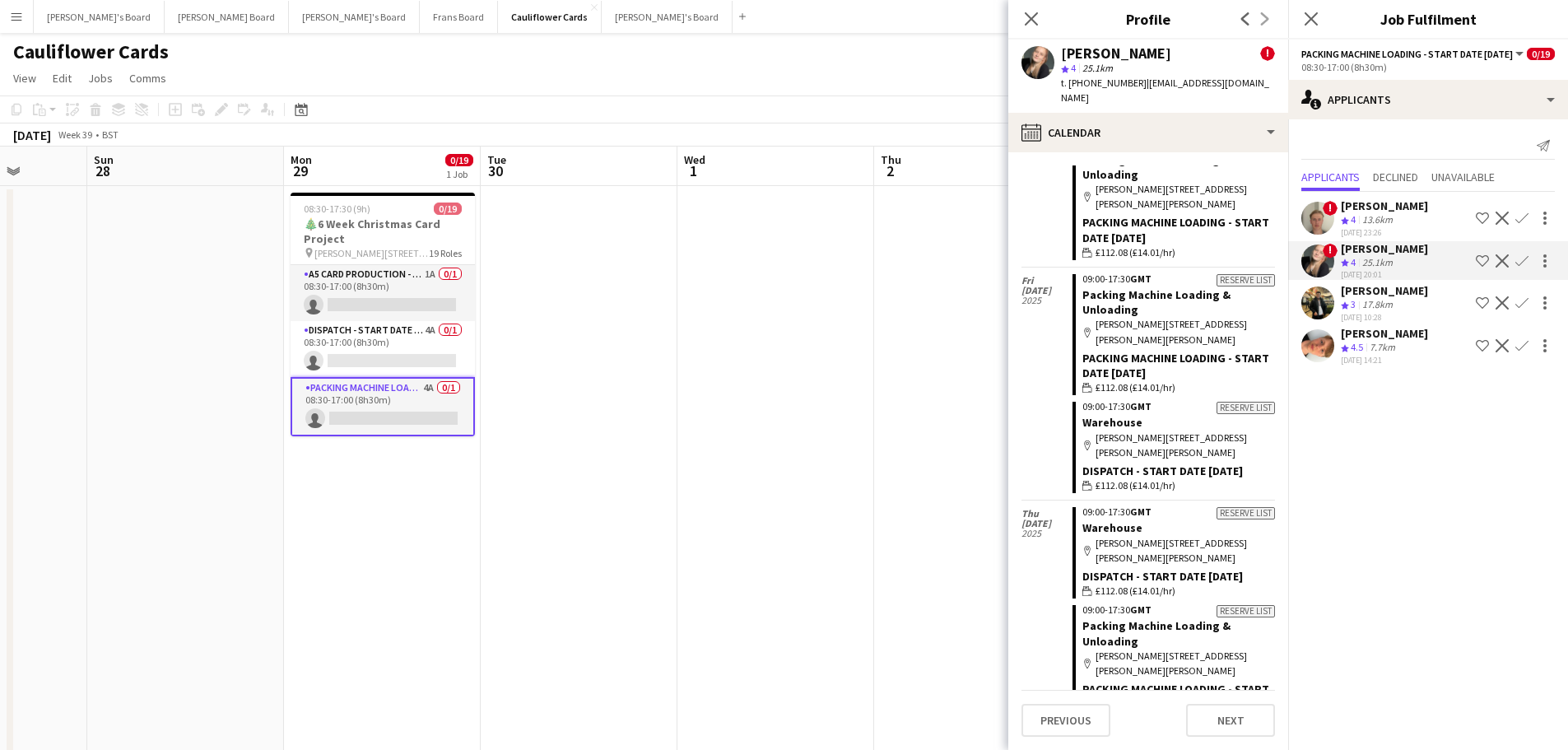
drag, startPoint x: 1164, startPoint y: 542, endPoint x: 1152, endPoint y: 575, distance: 35.1
drag, startPoint x: 1152, startPoint y: 575, endPoint x: 1235, endPoint y: 604, distance: 87.9
click at [1240, 605] on app-crew-calendar-job-card "Reserve list 09:00-17:30 GMT Packing Machine Loading & Unloading map-marker Woo…" at bounding box center [1173, 666] width 203 height 121
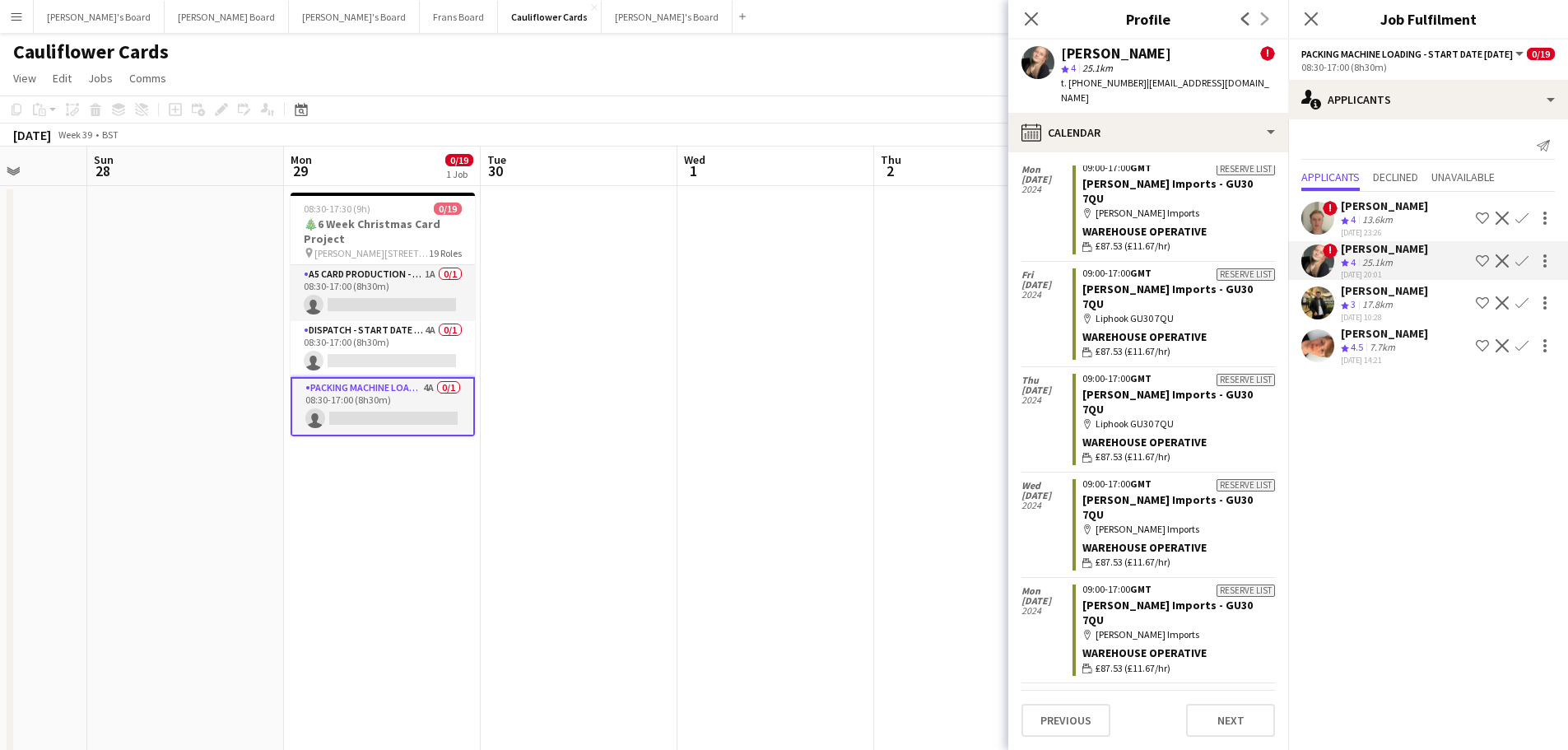
scroll to position [9082, 0]
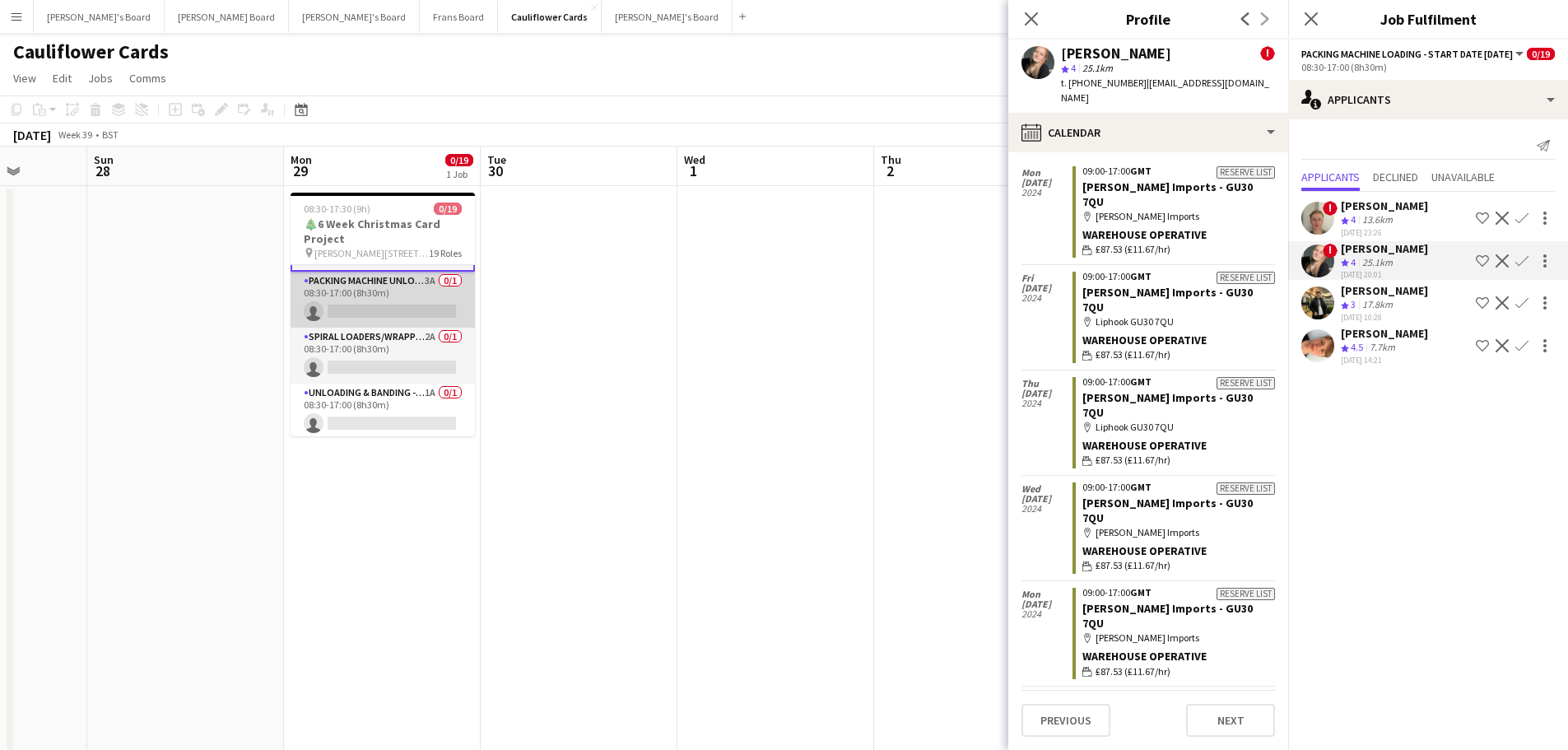
click at [379, 299] on app-card-role "Packing Machine Unloading - Start Date 28th Oct 3A 0/1 08:30-17:00 (8h30m) sing…" at bounding box center [383, 300] width 184 height 56
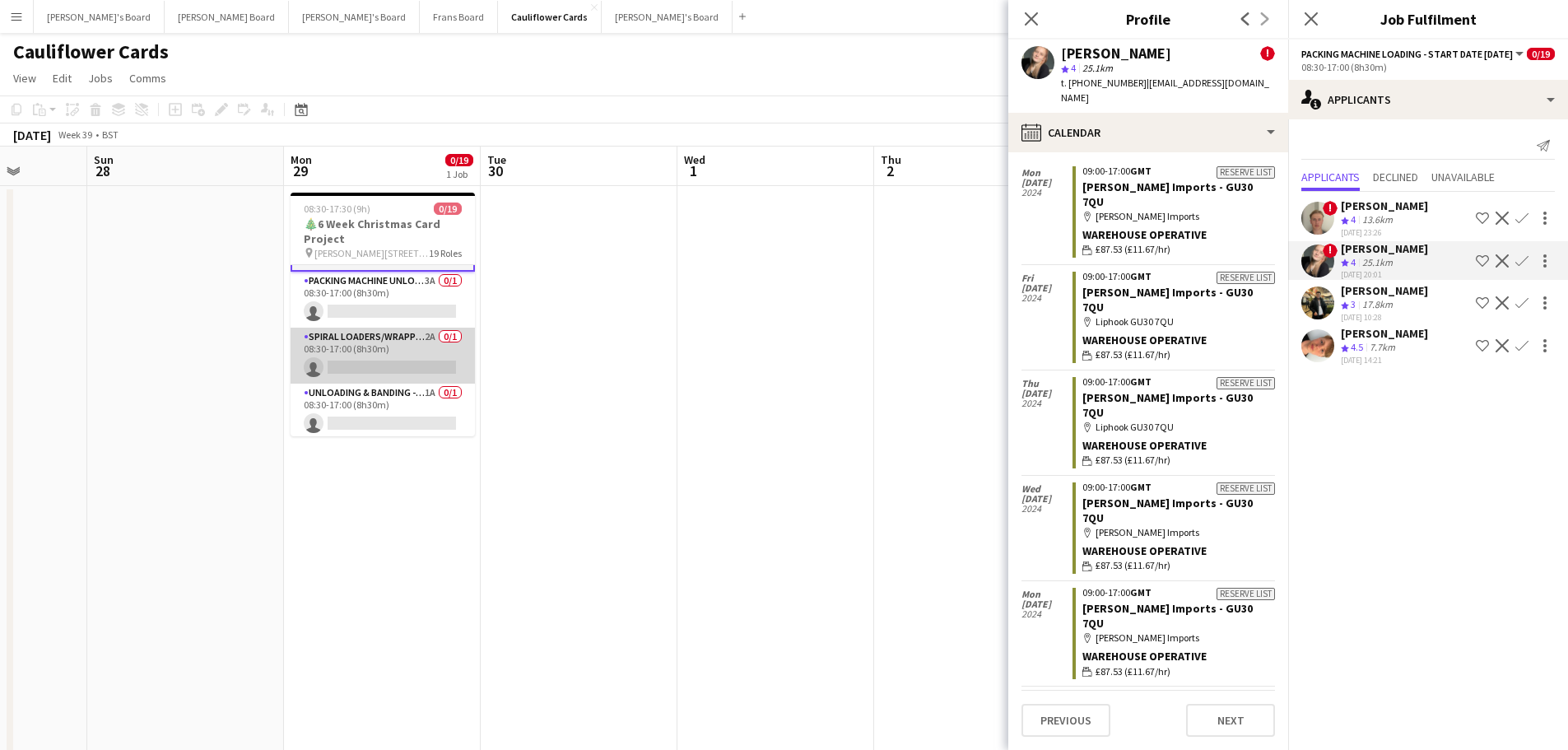
scroll to position [163, 0]
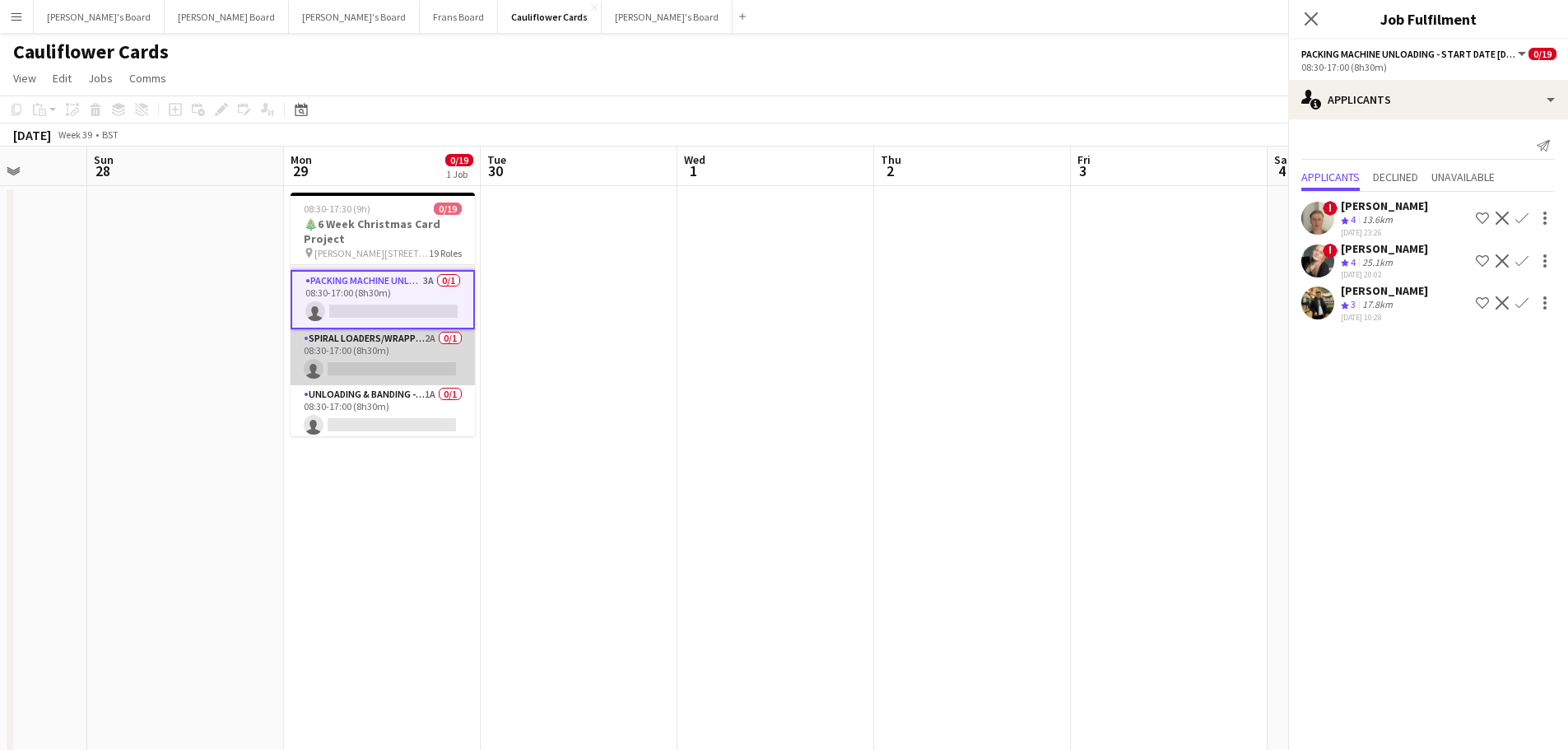
click at [426, 352] on app-card-role "Spiral Loaders/Wrapping - Start Date 22nd Oct 2A 0/1 08:30-17:00 (8h30m) single…" at bounding box center [383, 358] width 184 height 56
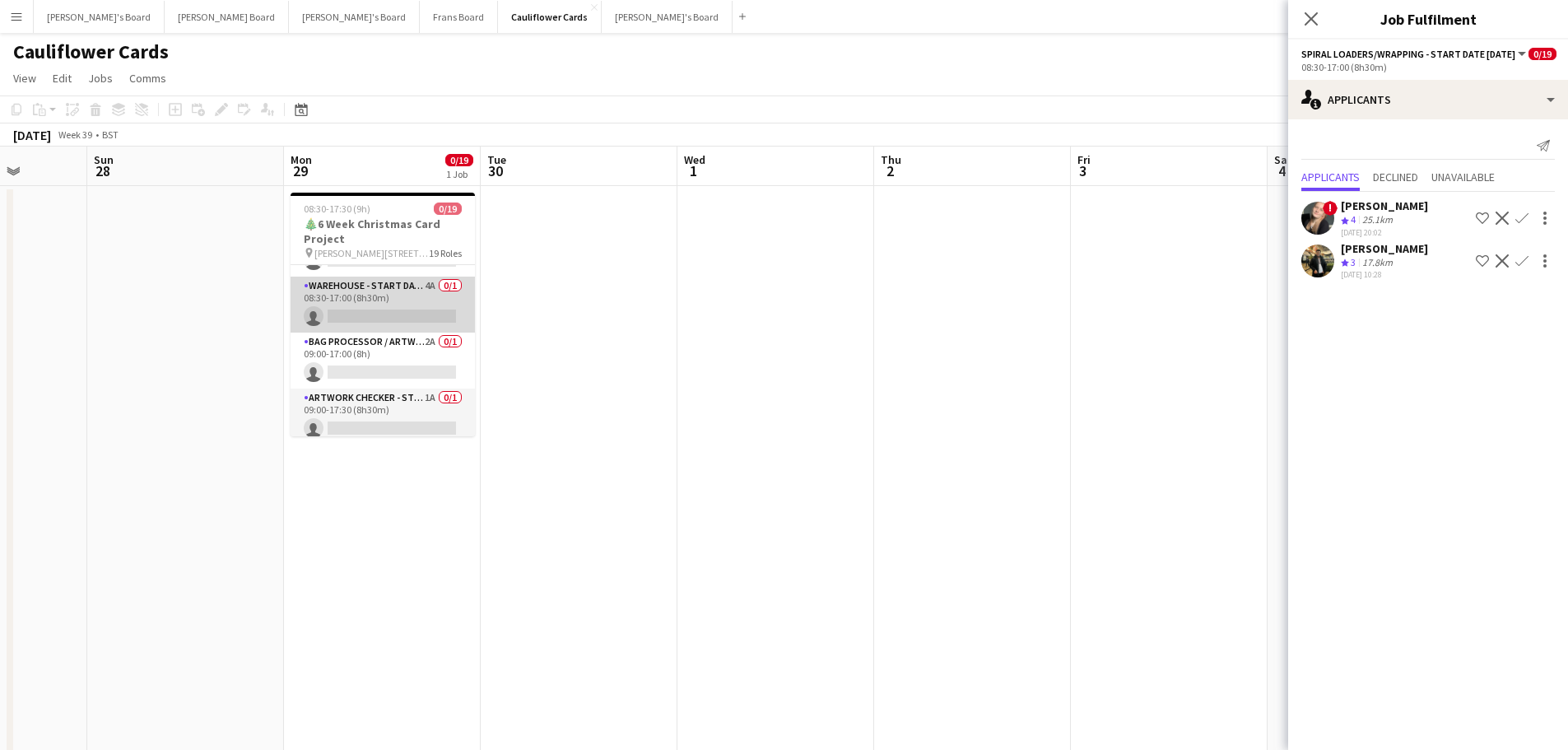
click at [392, 298] on app-card-role "Warehouse - Start Date 29th Oct 4A 0/1 08:30-17:00 (8h30m) single-neutral-actio…" at bounding box center [383, 305] width 184 height 56
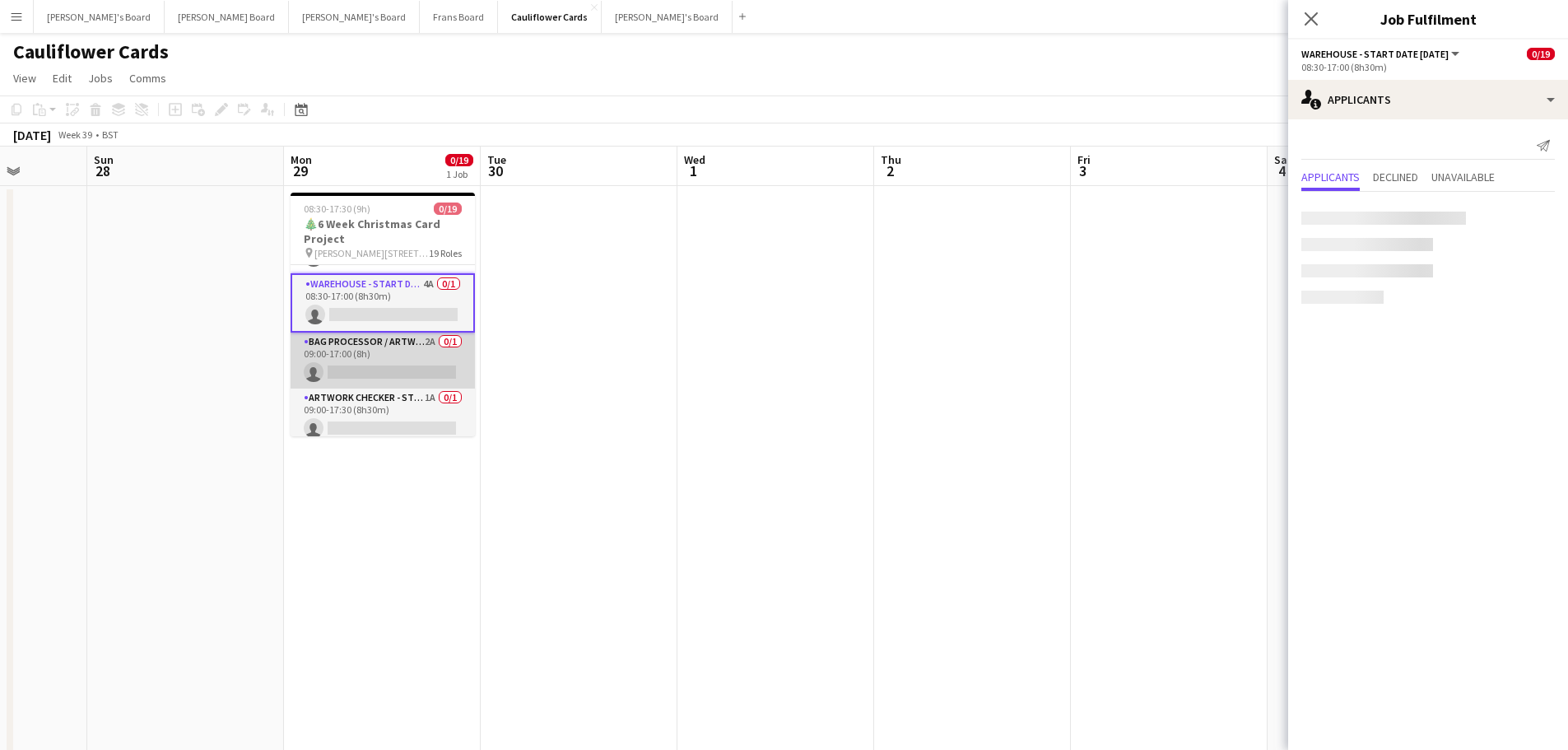
scroll to position [324, 0]
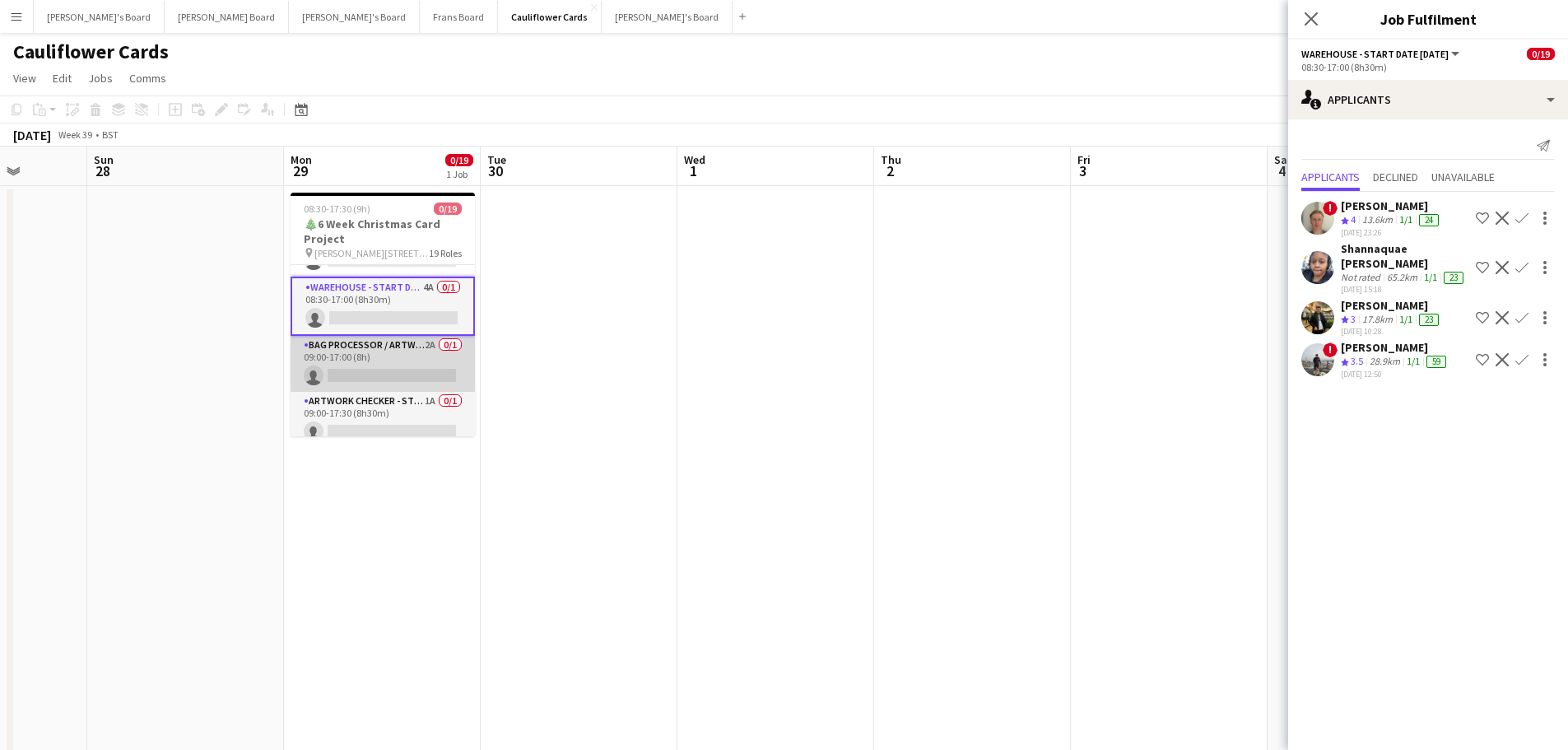
click at [400, 354] on app-card-role "Bag Processor / Artwork - Start Date 6th Oct 2A 0/1 09:00-17:00 (8h) single-neu…" at bounding box center [383, 364] width 184 height 56
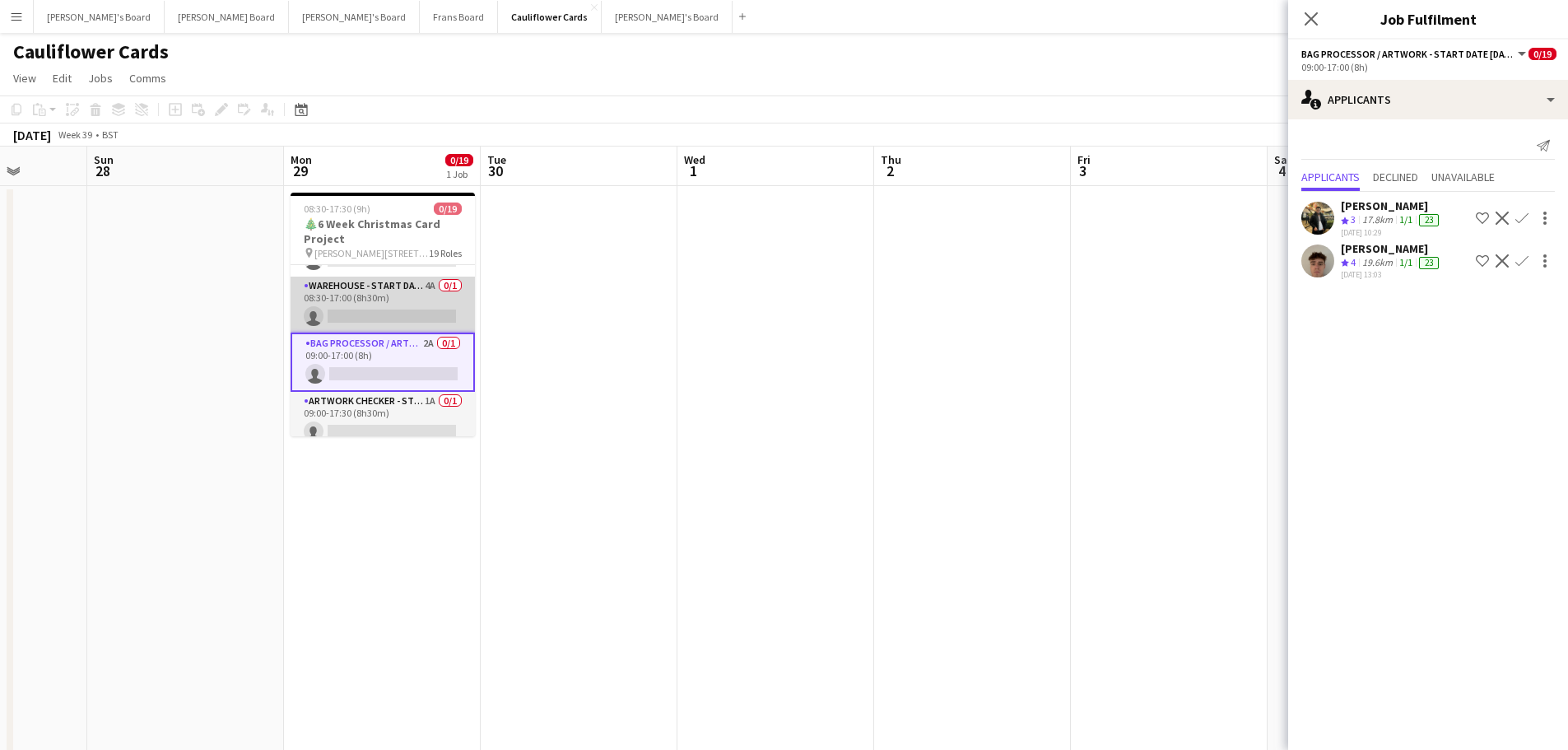
click at [386, 292] on app-card-role "Warehouse - Start Date 29th Oct 4A 0/1 08:30-17:00 (8h30m) single-neutral-actio…" at bounding box center [383, 305] width 184 height 56
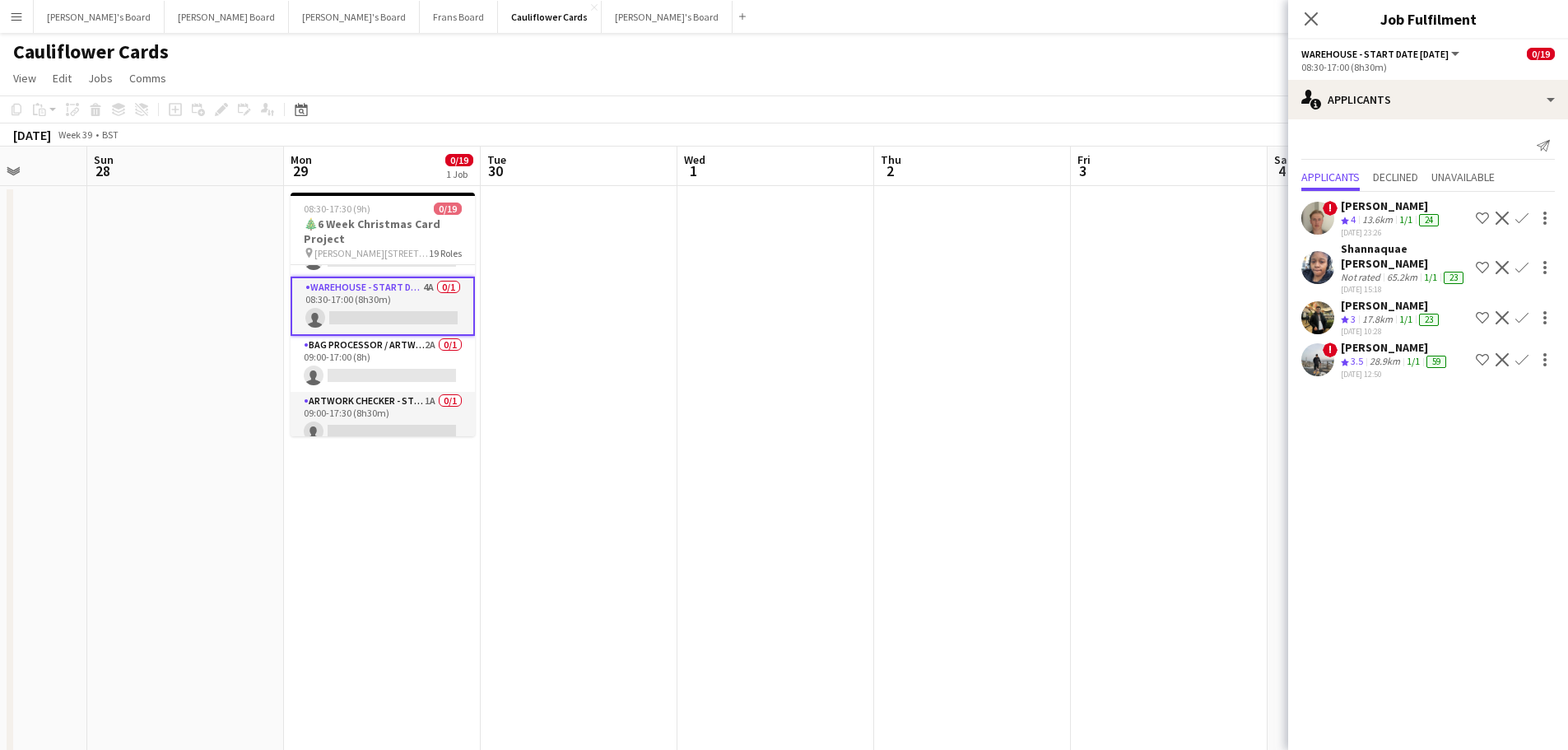
click at [1343, 210] on div "Nikolaj Wagner" at bounding box center [1392, 206] width 101 height 15
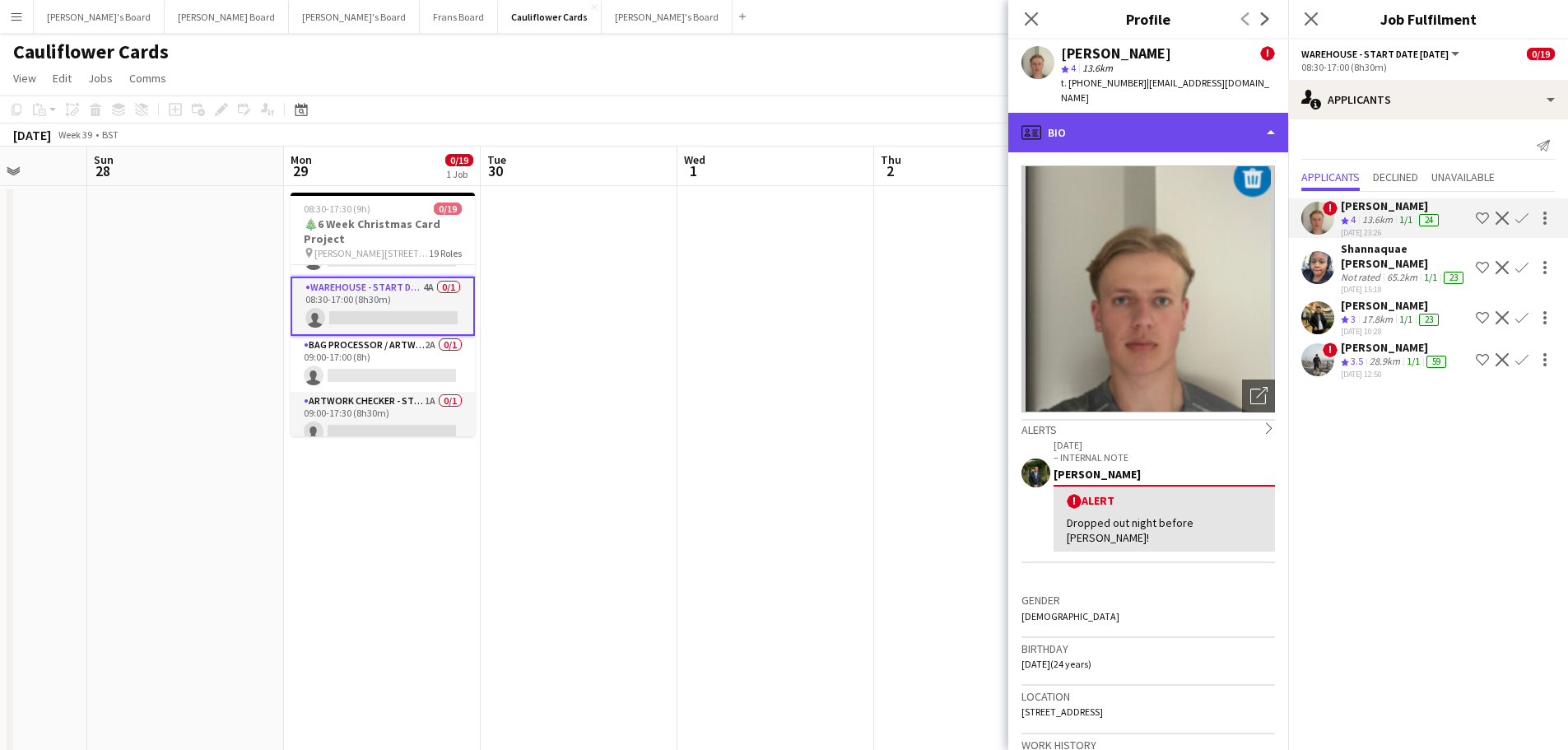
click at [1113, 118] on div "profile Bio" at bounding box center [1148, 132] width 280 height 40
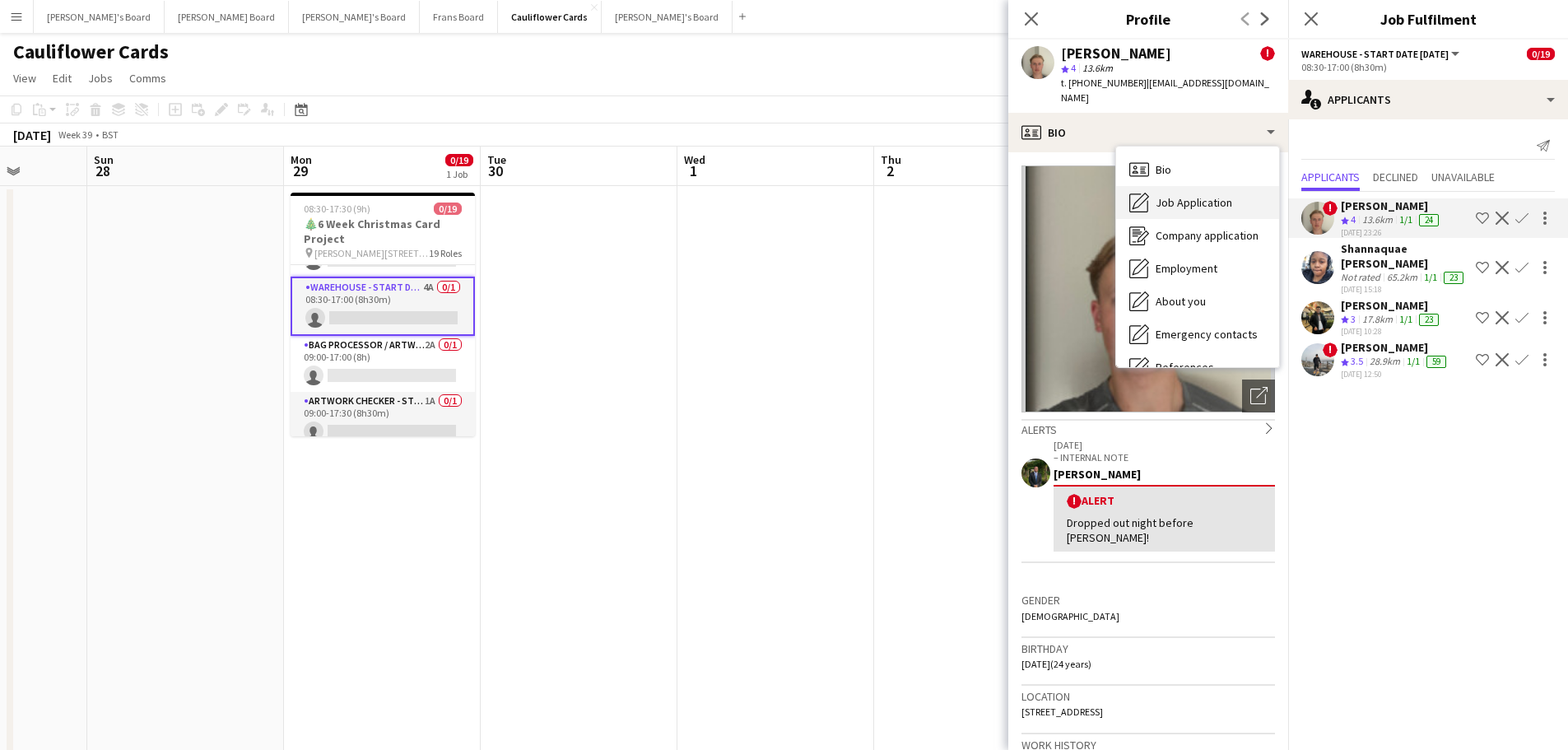
click at [1200, 195] on span "Job Application" at bounding box center [1194, 202] width 77 height 15
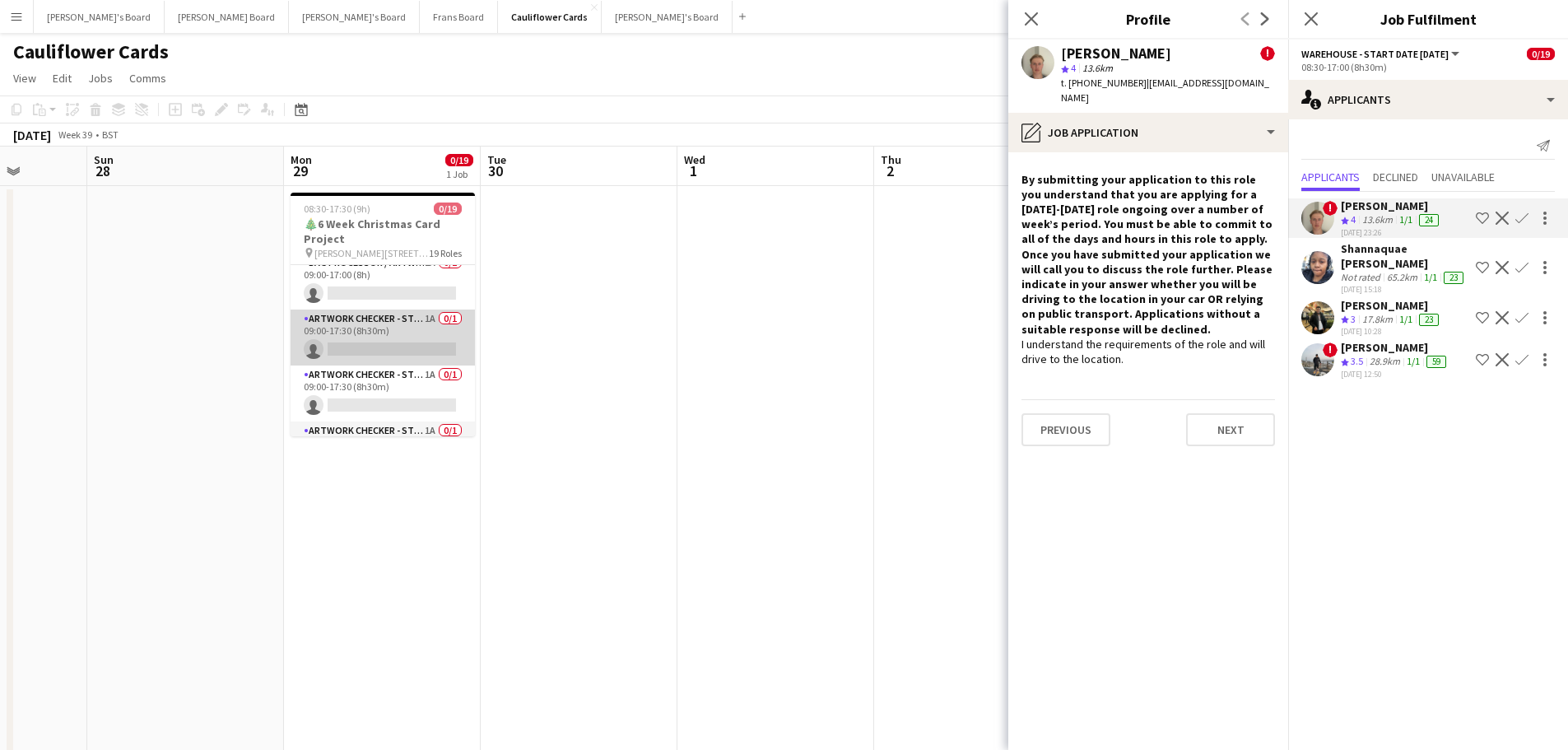
click at [424, 333] on app-card-role "Artwork Checker - Start Date 14th Oct 1A 0/1 09:00-17:30 (8h30m) single-neutral…" at bounding box center [383, 338] width 184 height 56
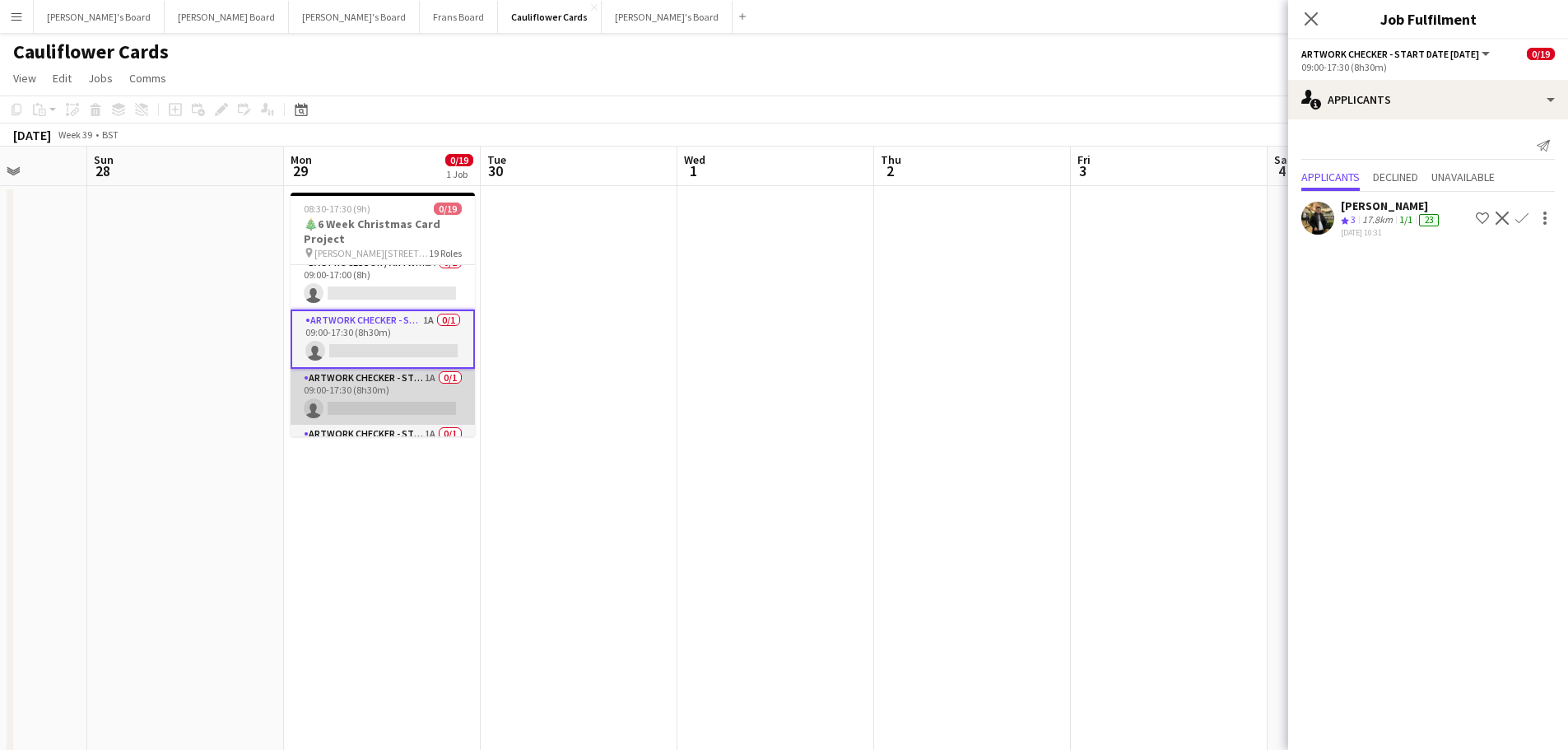
click at [400, 415] on app-card-role "Artwork Checker - Start Date 21st Oct 1A 0/1 09:00-17:30 (8h30m) single-neutral…" at bounding box center [383, 397] width 184 height 56
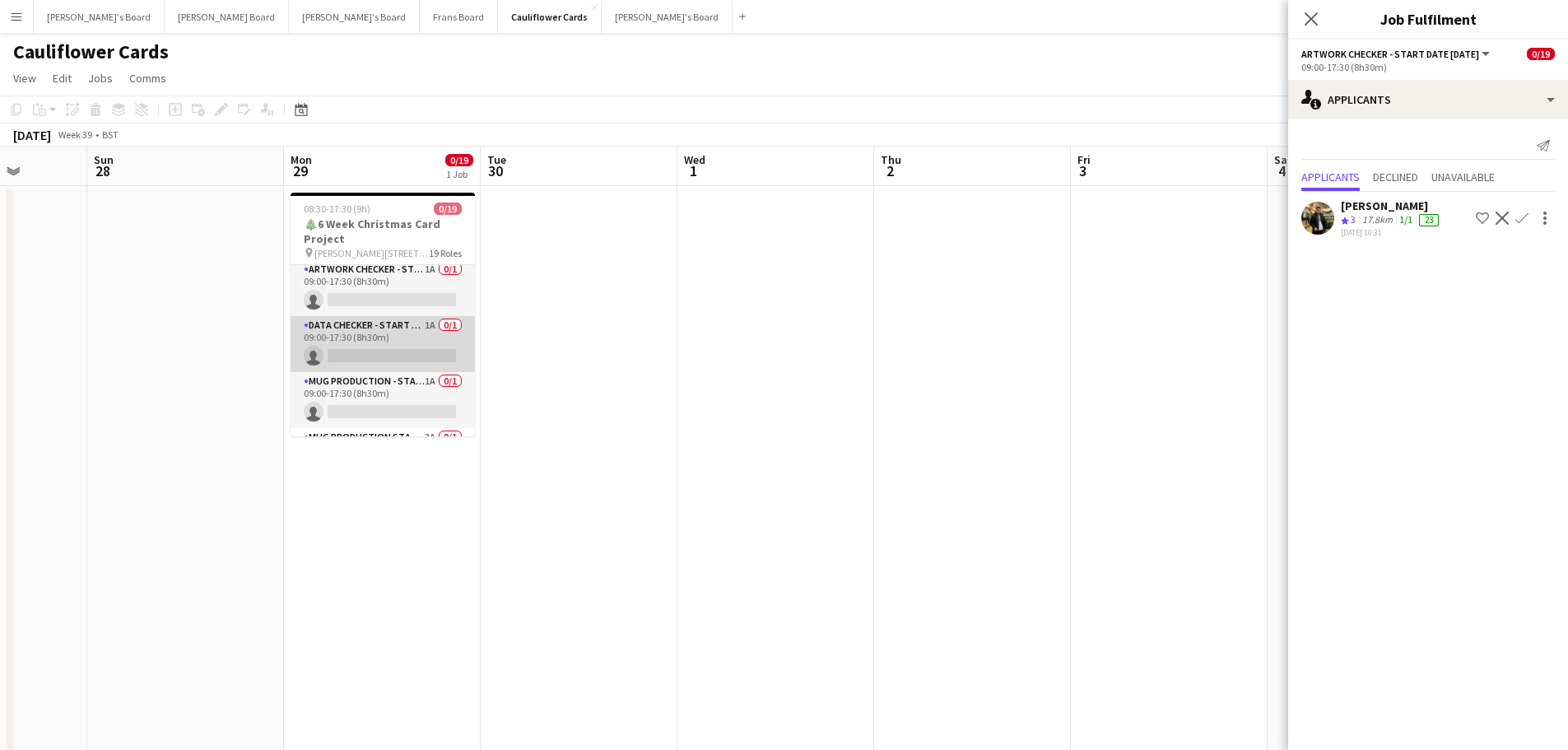
click at [408, 328] on app-card-role "DATA CHECKER - START DATE 7TH OCT 1A 0/1 09:00-17:30 (8h30m) single-neutral-act…" at bounding box center [383, 344] width 184 height 56
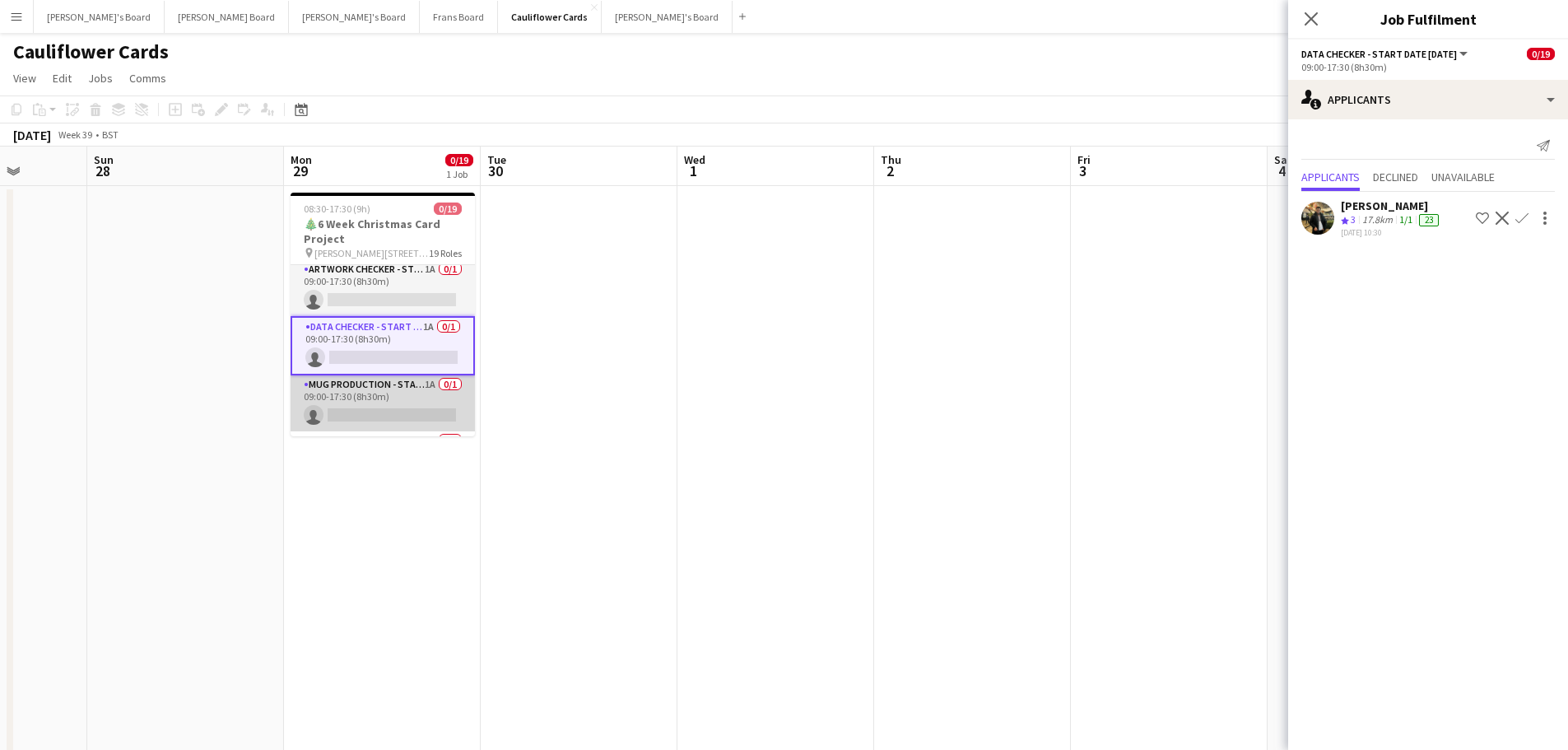
click at [420, 411] on app-card-role "Mug Production - Start Date 16th Oct 1A 0/1 09:00-17:30 (8h30m) single-neutral-…" at bounding box center [383, 404] width 184 height 56
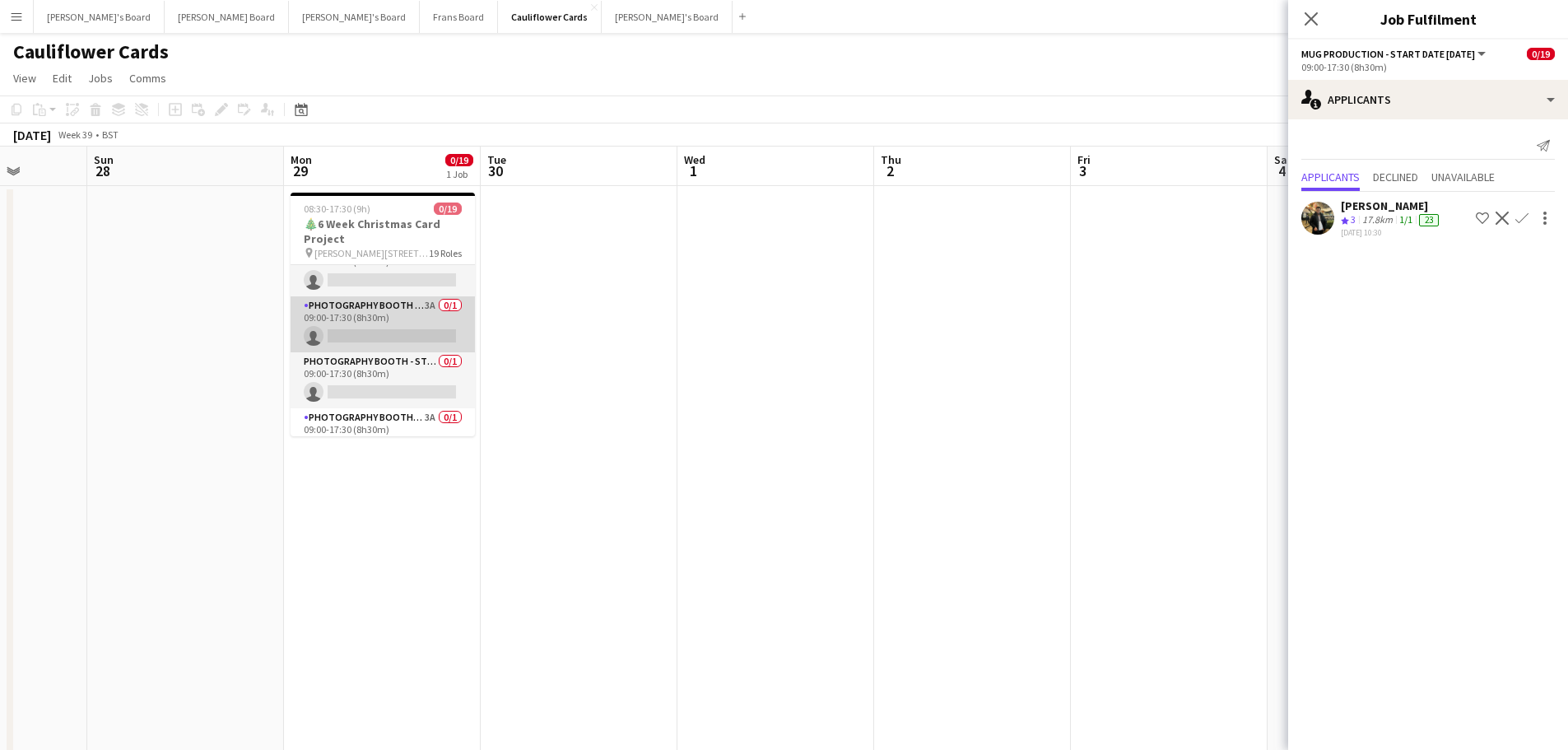
click at [384, 311] on app-card-role "Photography Booth - Start Date 14th Oct 3A 0/1 09:00-17:30 (8h30m) single-neutr…" at bounding box center [383, 325] width 184 height 56
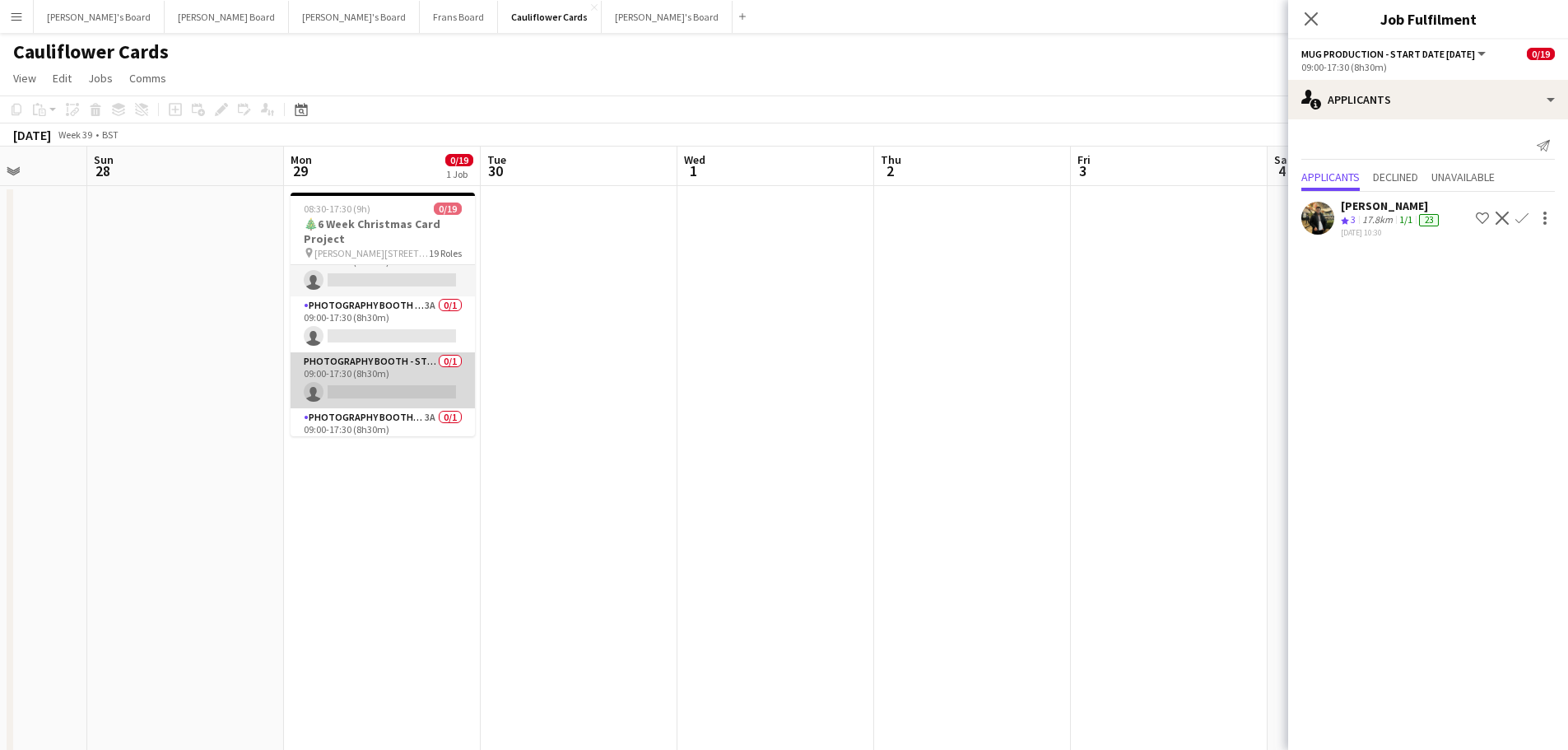
scroll to position [809, 0]
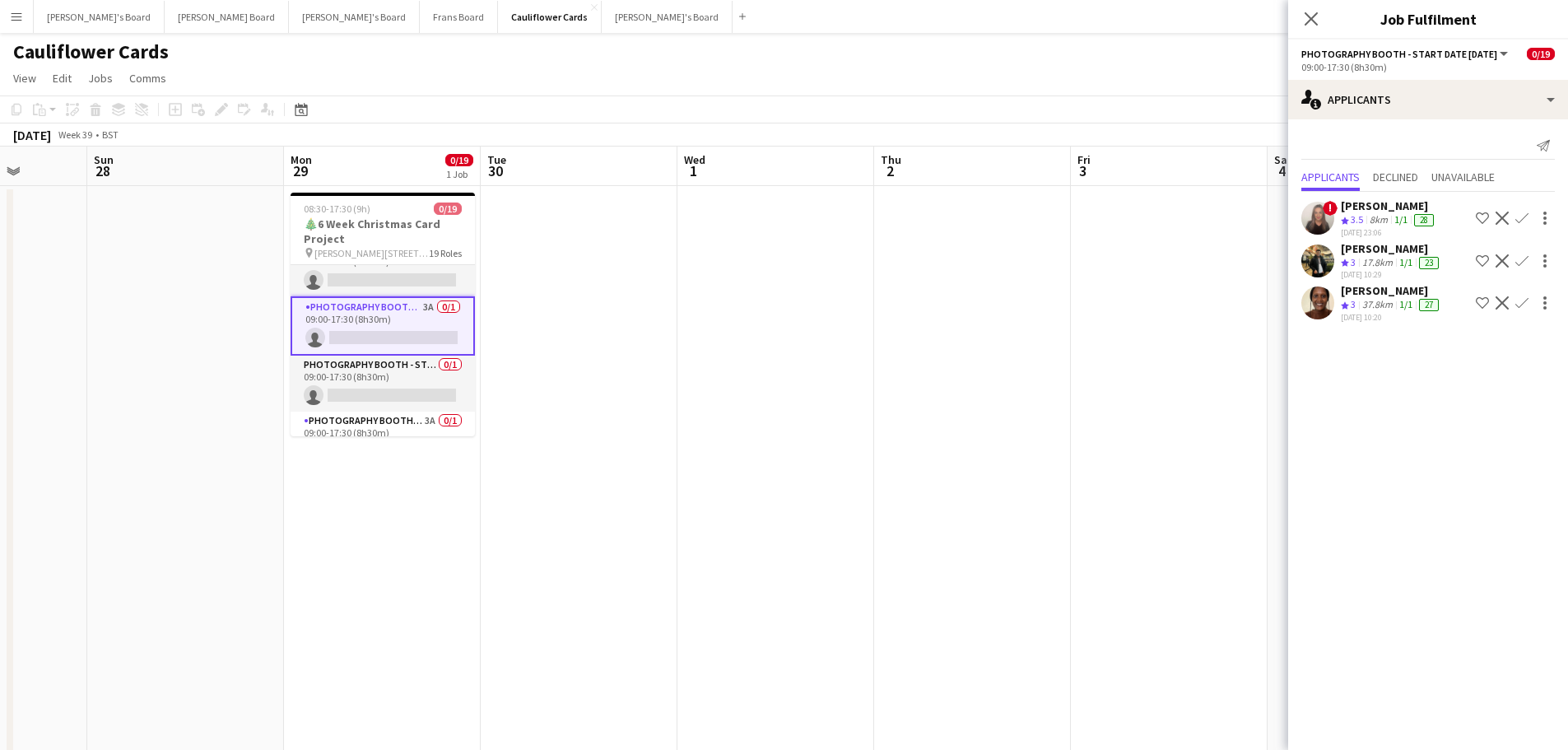
click at [1351, 223] on span "3.5" at bounding box center [1357, 219] width 13 height 13
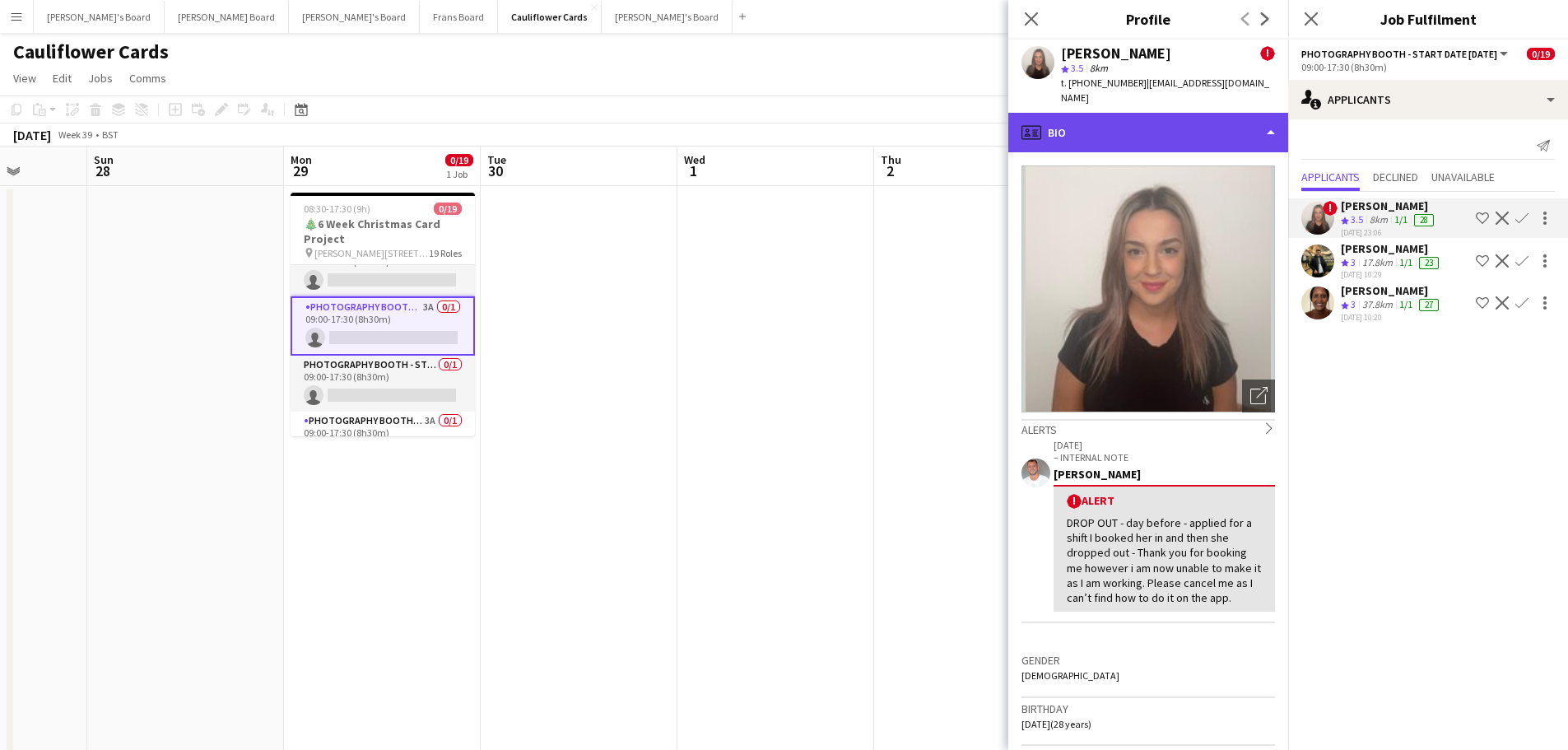
click at [1129, 134] on div "profile Bio" at bounding box center [1148, 132] width 280 height 40
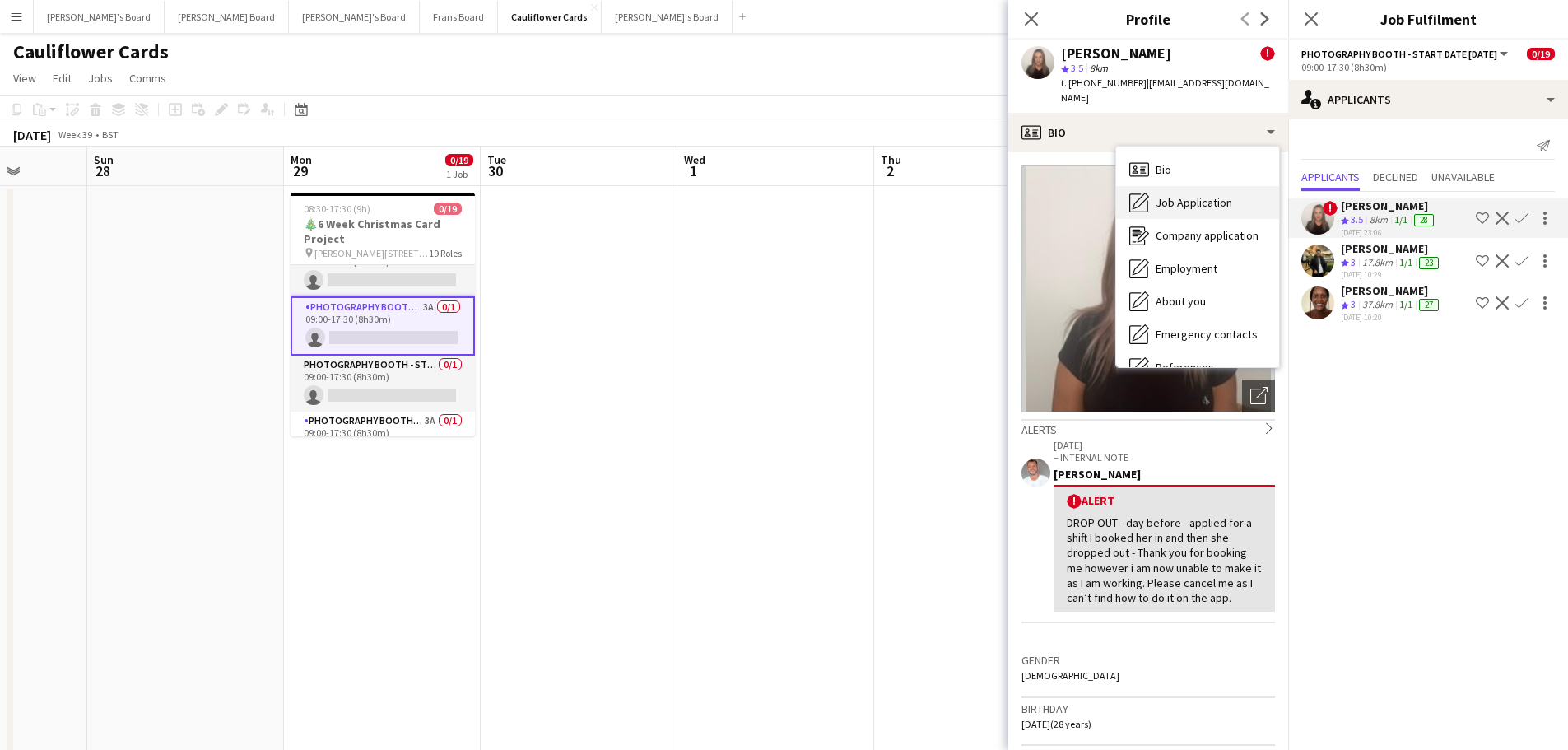
click at [1183, 195] on span "Job Application" at bounding box center [1194, 202] width 77 height 15
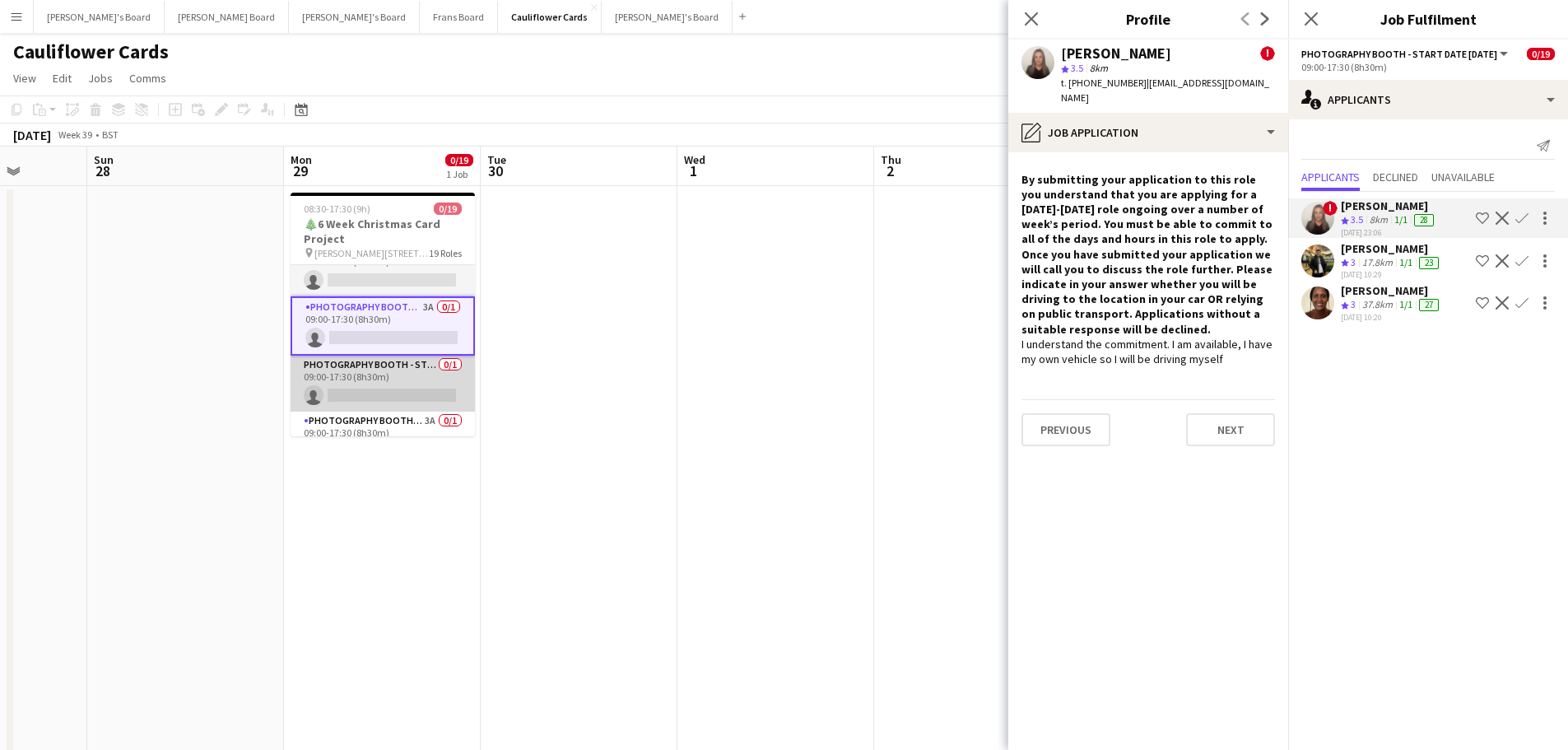
click at [402, 381] on app-card-role "Photography Booth - Start Date 9th Oct 0/1 09:00-17:30 (8h30m) single-neutral-a…" at bounding box center [383, 384] width 184 height 56
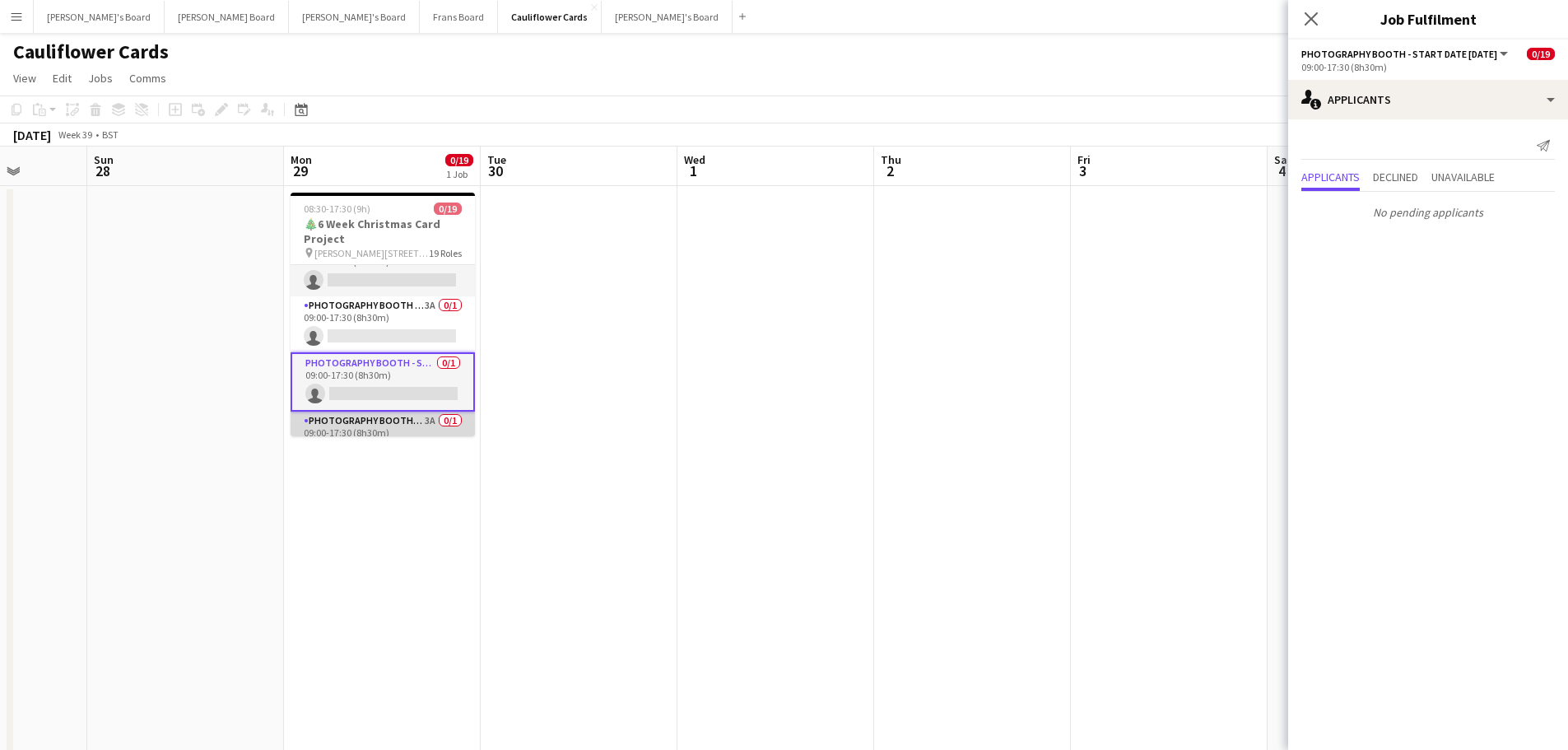
click at [400, 434] on app-card-role "Photography Booth/ Artwork checkers - Start Date 10th Oct 3A 0/1 09:00-17:30 (8…" at bounding box center [383, 440] width 184 height 56
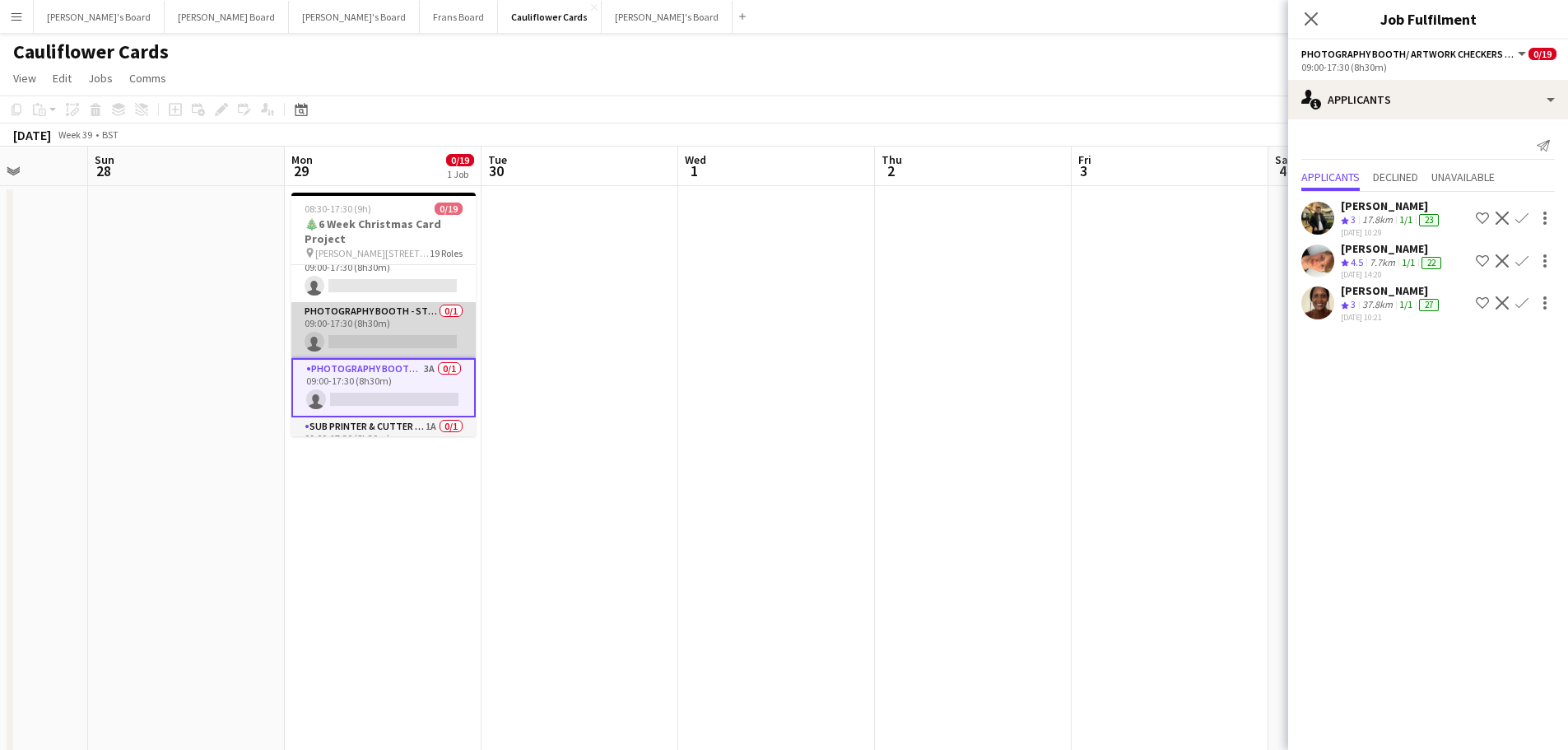
scroll to position [897, 0]
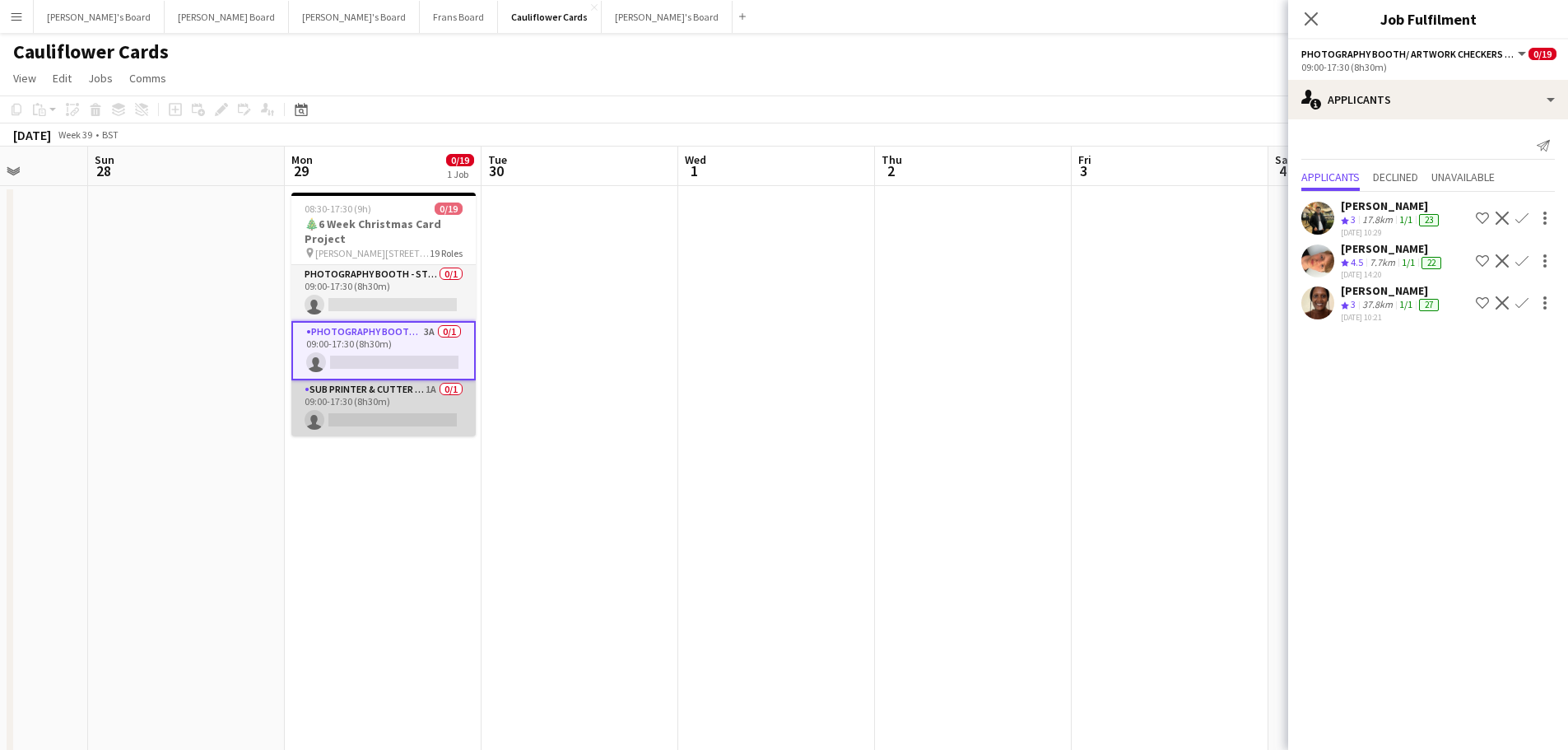
click at [397, 397] on app-card-role "Sub Printer & Cutter - Start Date 14th Oct 1A 0/1 09:00-17:30 (8h30m) single-ne…" at bounding box center [384, 408] width 184 height 56
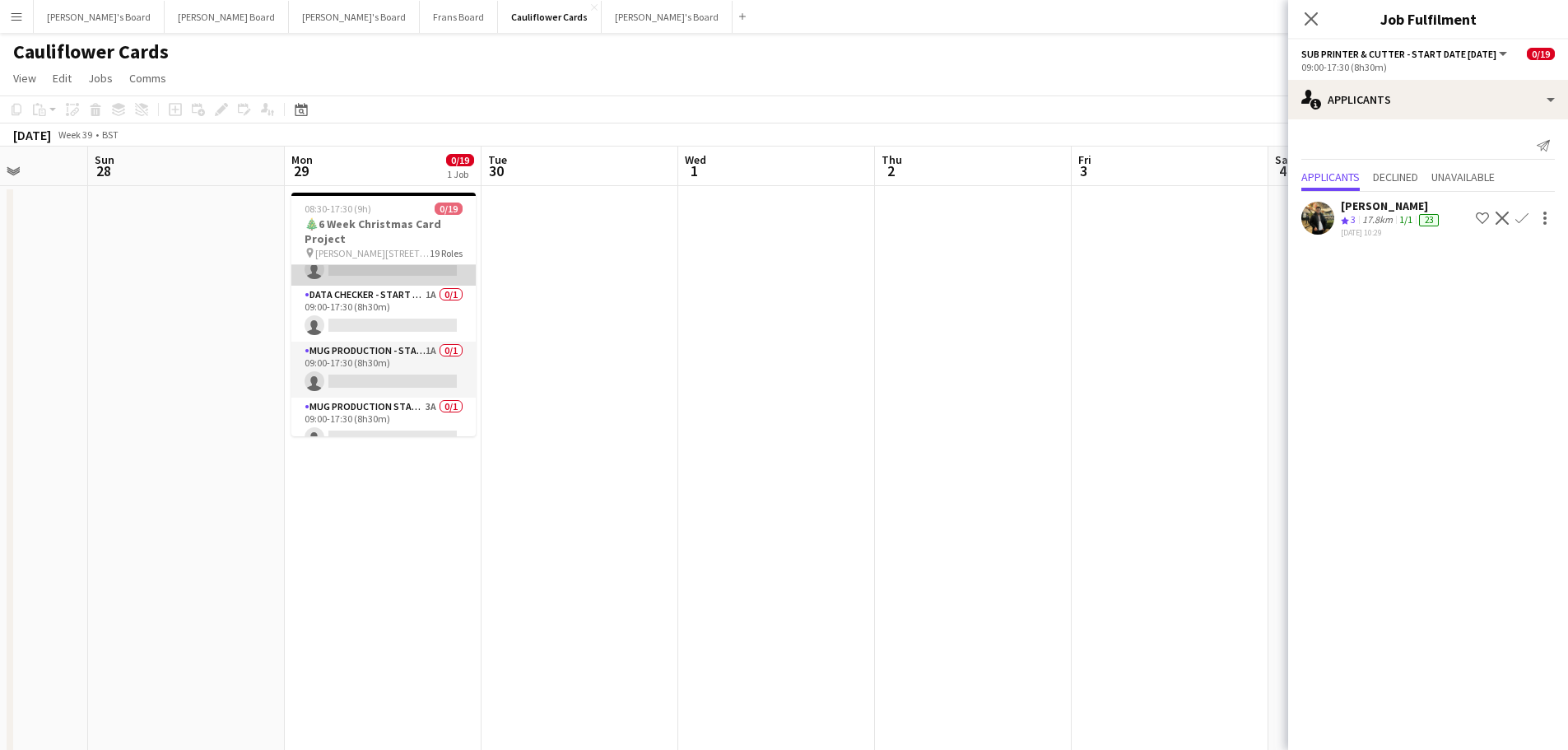
scroll to position [659, 0]
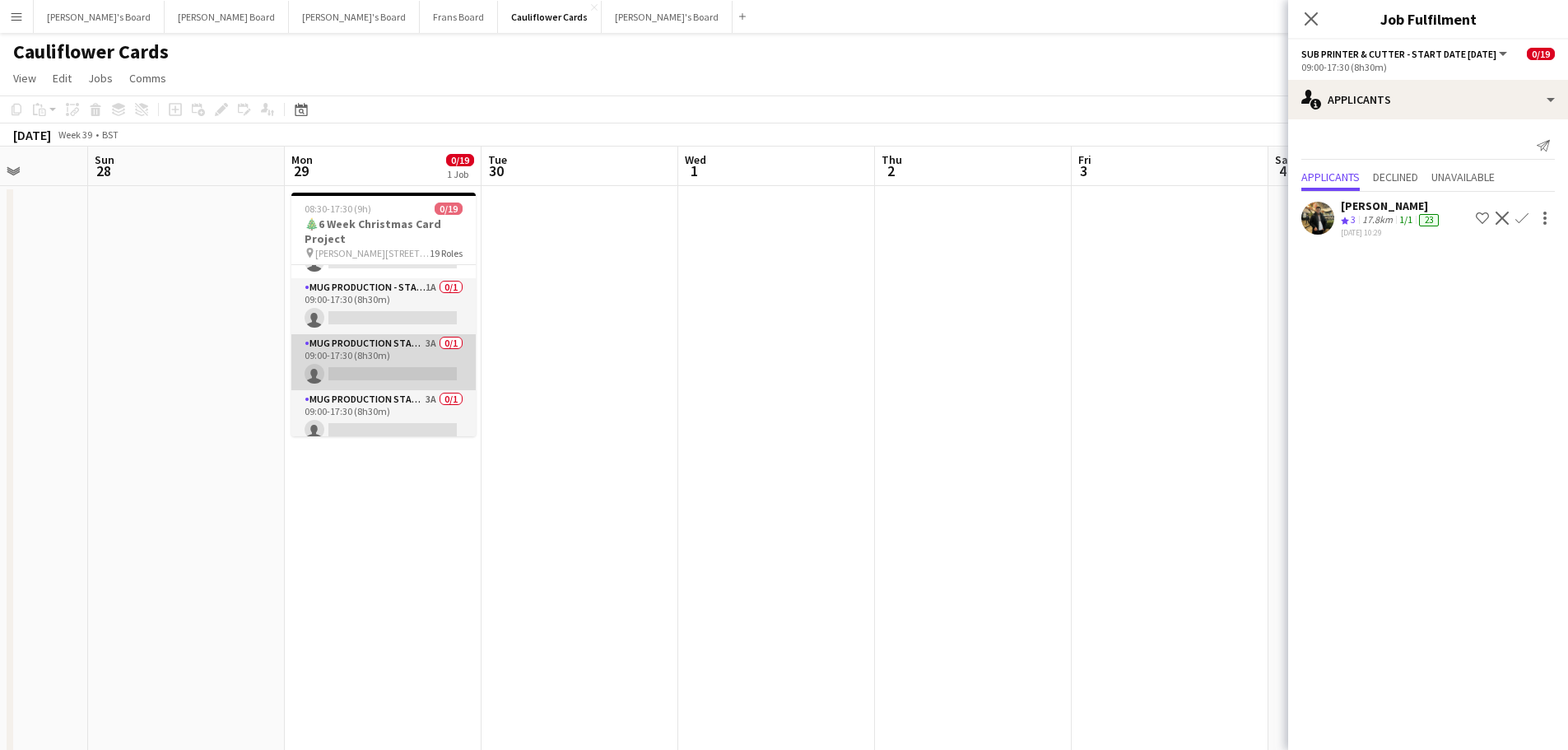
click at [376, 360] on app-card-role "Mug Production Start - Date 16th Oct 3A 0/1 09:00-17:30 (8h30m) single-neutral-…" at bounding box center [384, 363] width 184 height 56
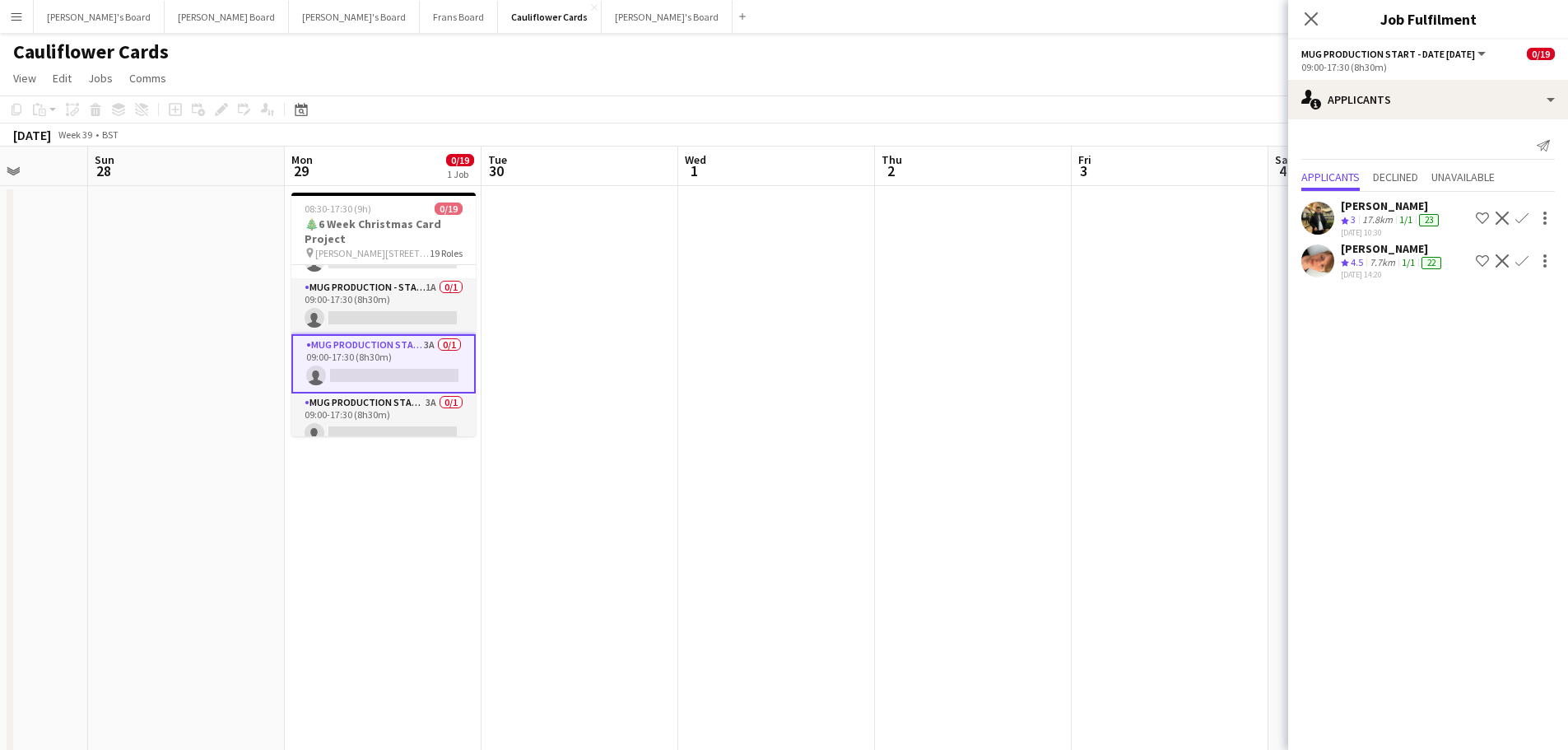
click at [1336, 265] on div "Robby Johnston Crew rating 4.5 7.7km 1/1 22 18-09-2025 14:20 Shortlist crew Dec…" at bounding box center [1428, 261] width 280 height 40
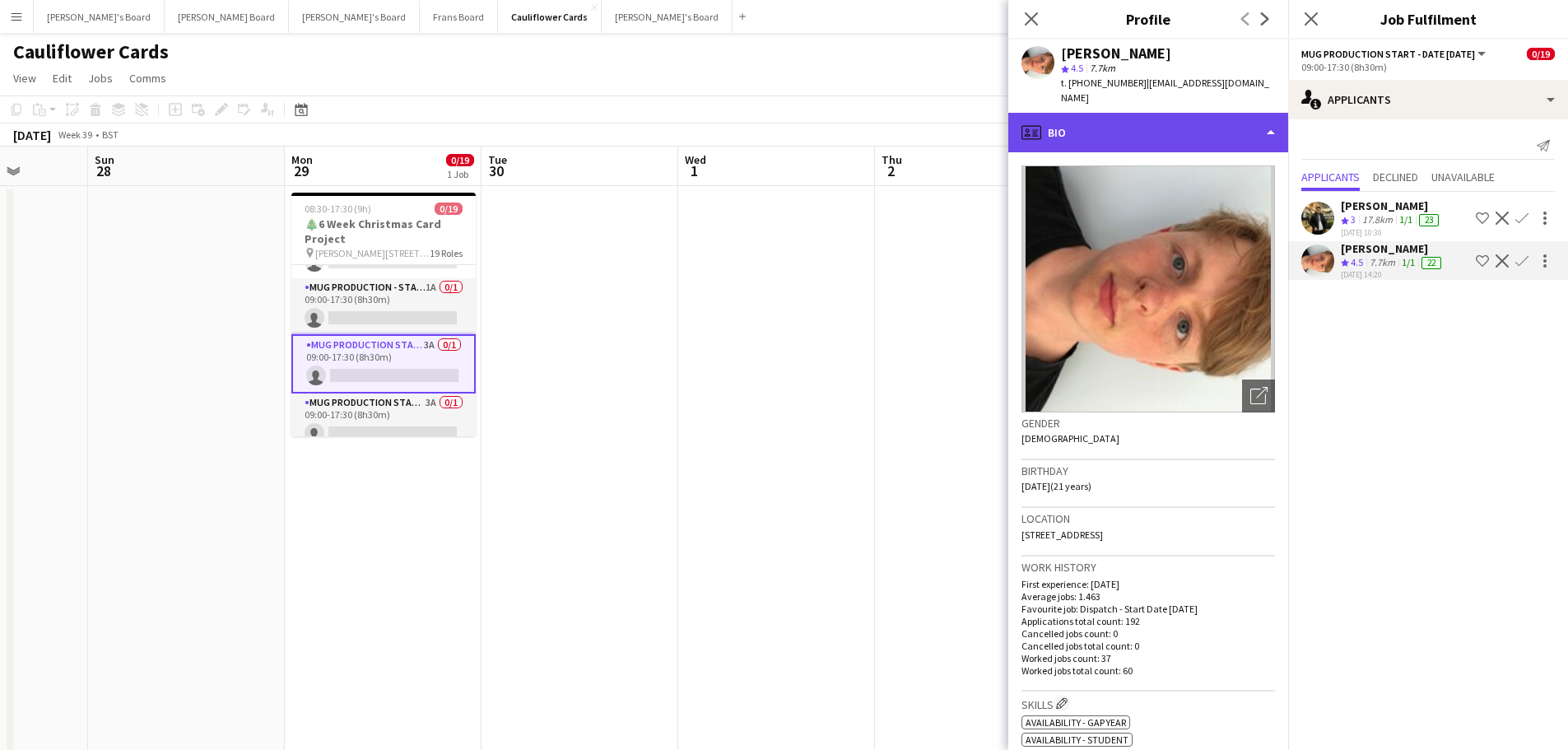
click at [1141, 124] on div "profile Bio" at bounding box center [1148, 132] width 280 height 40
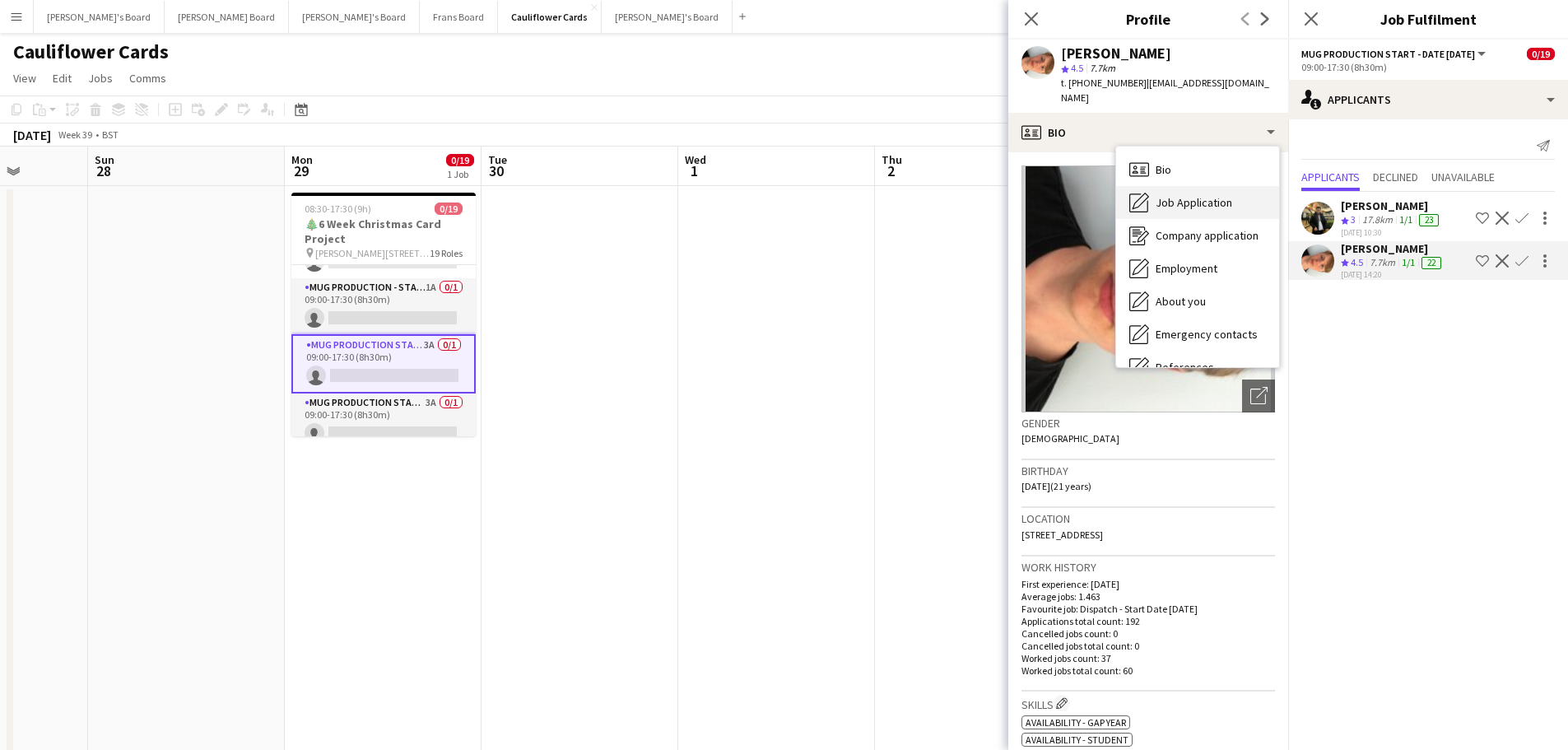
click at [1153, 191] on div "Job Application Job Application" at bounding box center [1198, 203] width 163 height 33
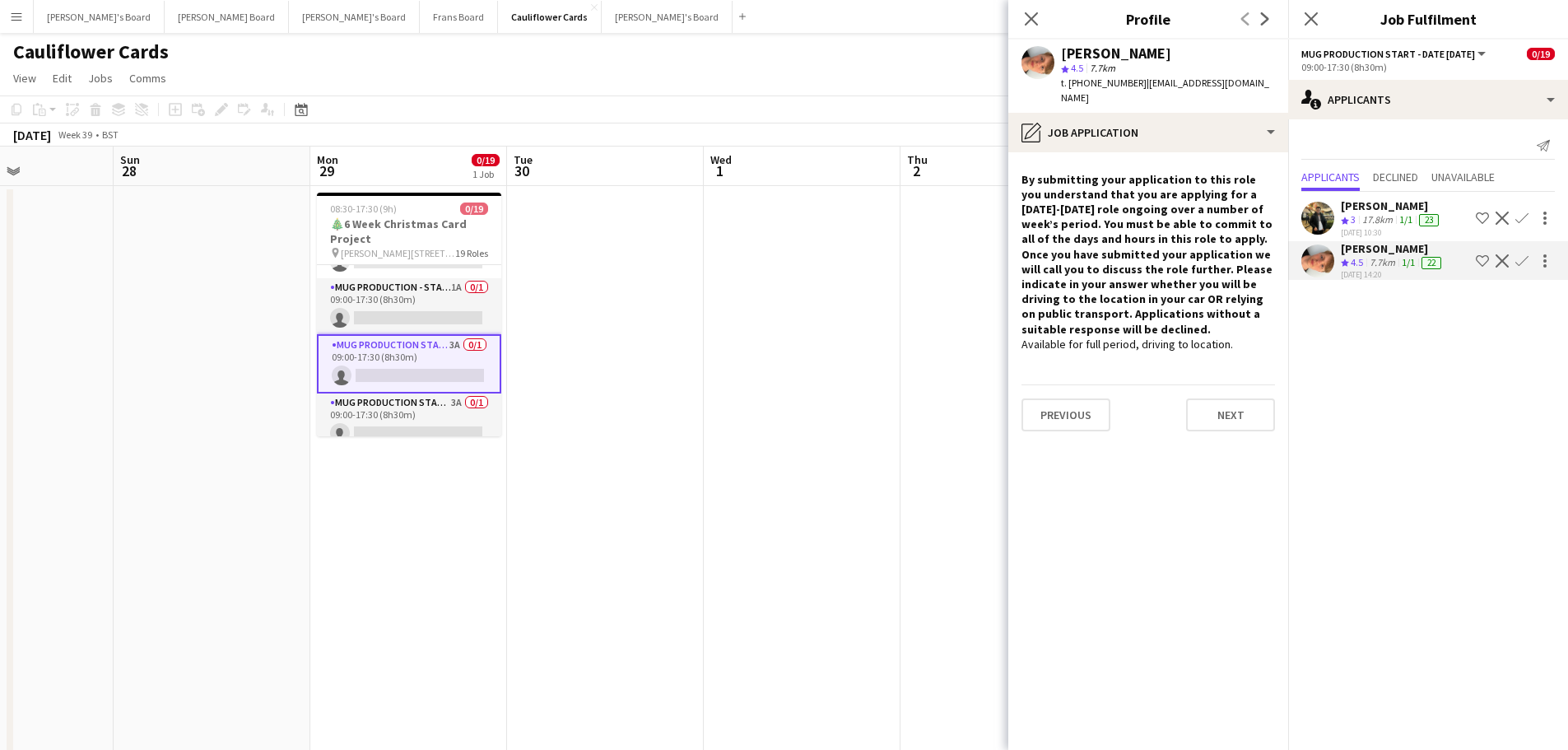
drag, startPoint x: 890, startPoint y: 408, endPoint x: 288, endPoint y: 372, distance: 603.1
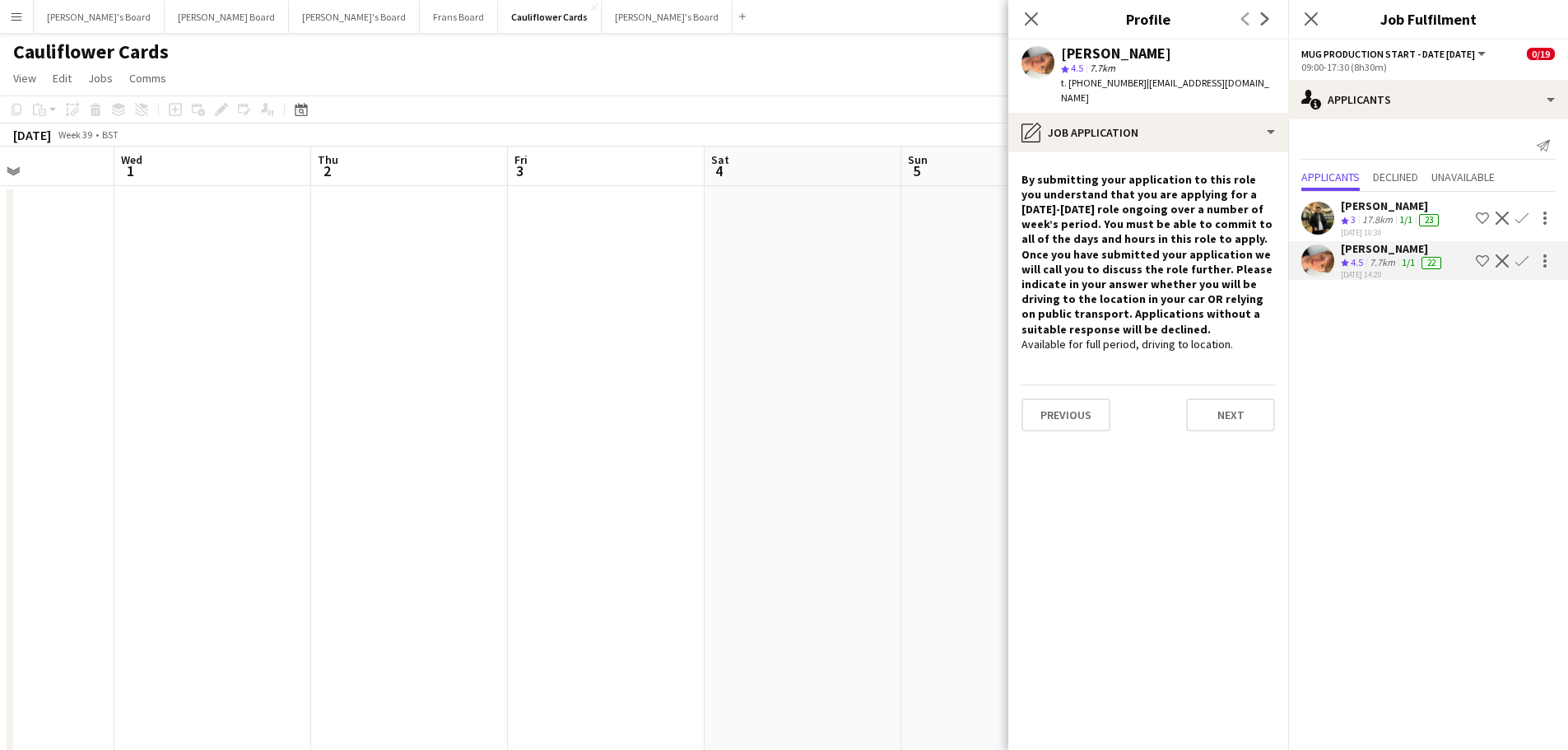
drag, startPoint x: 915, startPoint y: 422, endPoint x: 297, endPoint y: 519, distance: 625.6
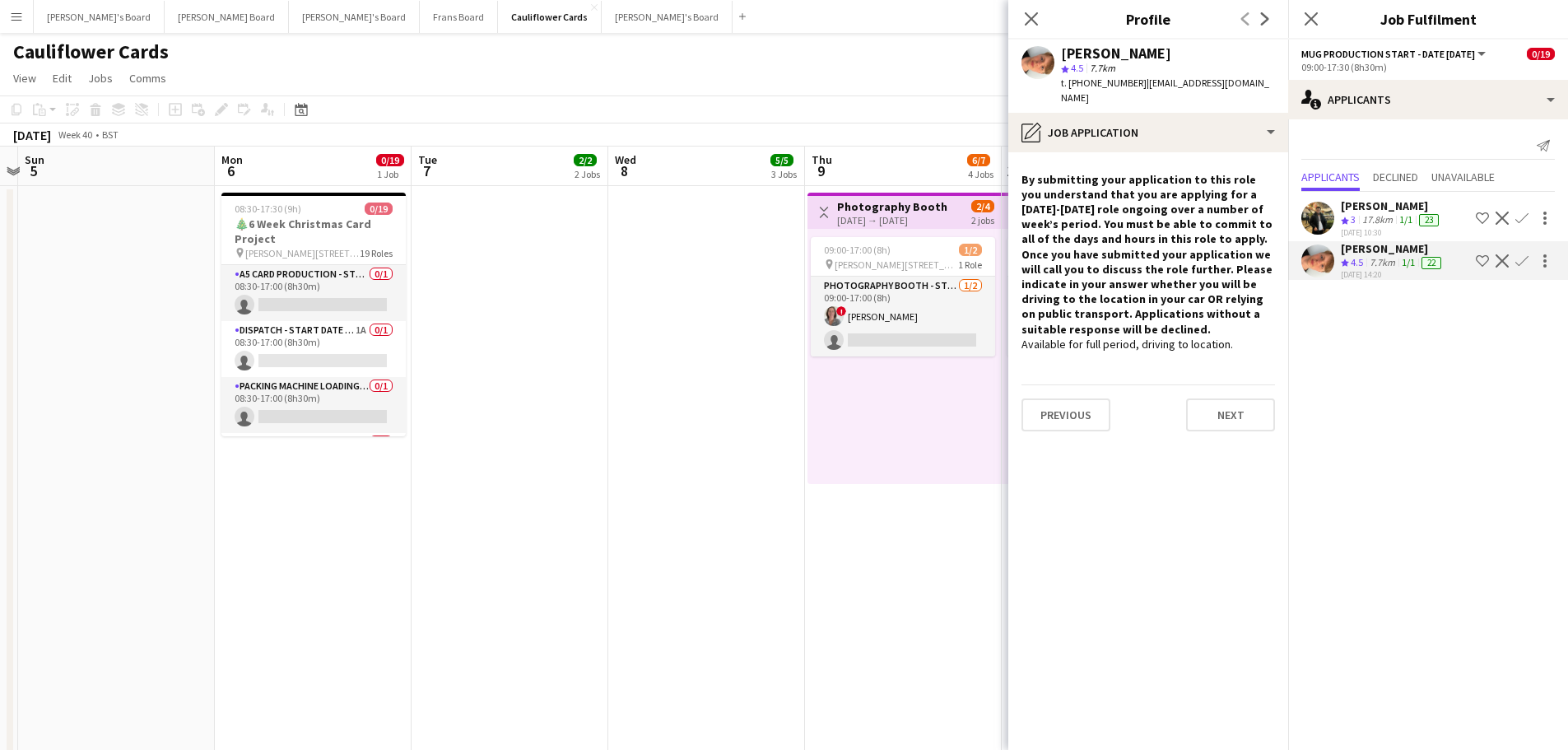
drag, startPoint x: 636, startPoint y: 542, endPoint x: 374, endPoint y: 553, distance: 262.2
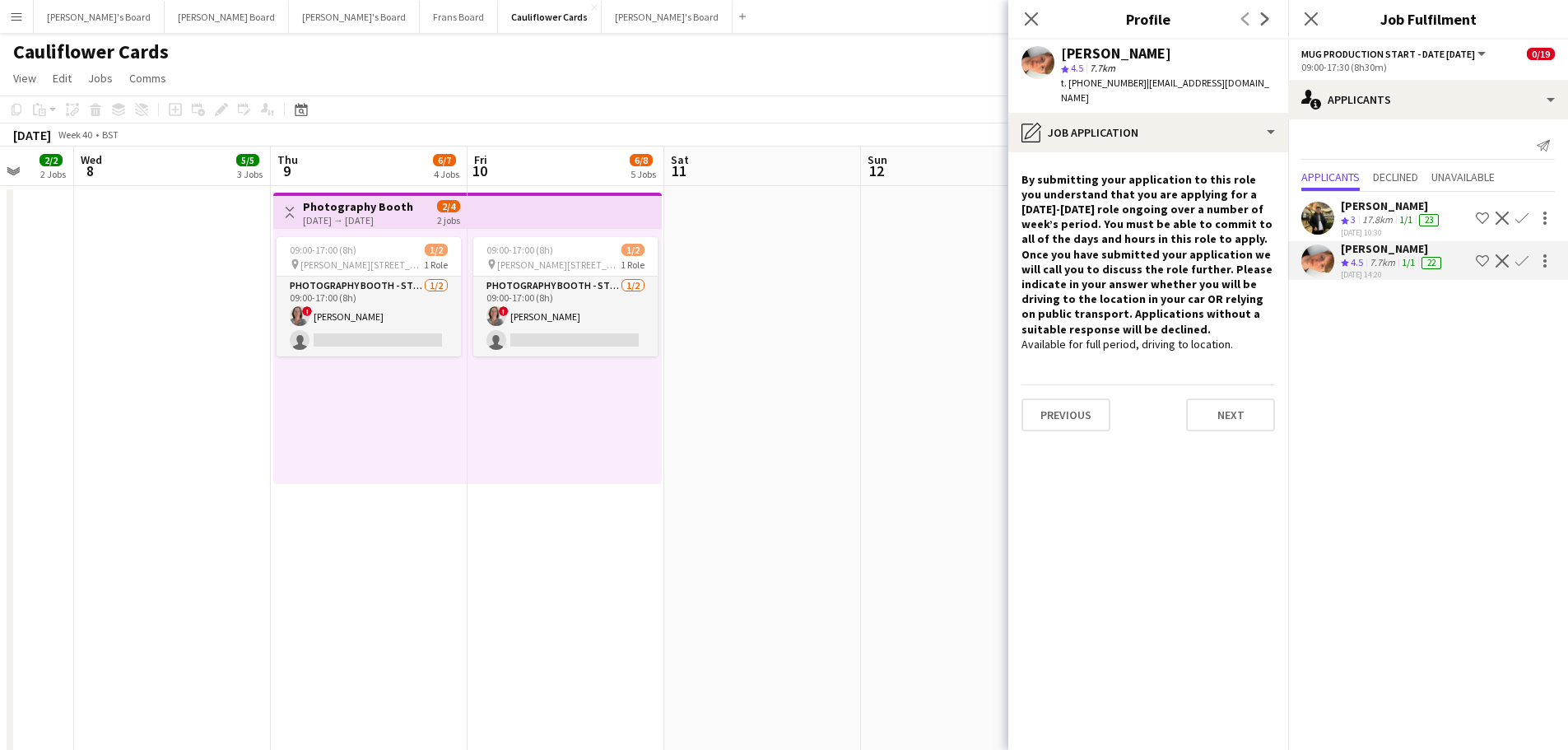
drag, startPoint x: 622, startPoint y: 582, endPoint x: 253, endPoint y: 600, distance: 369.4
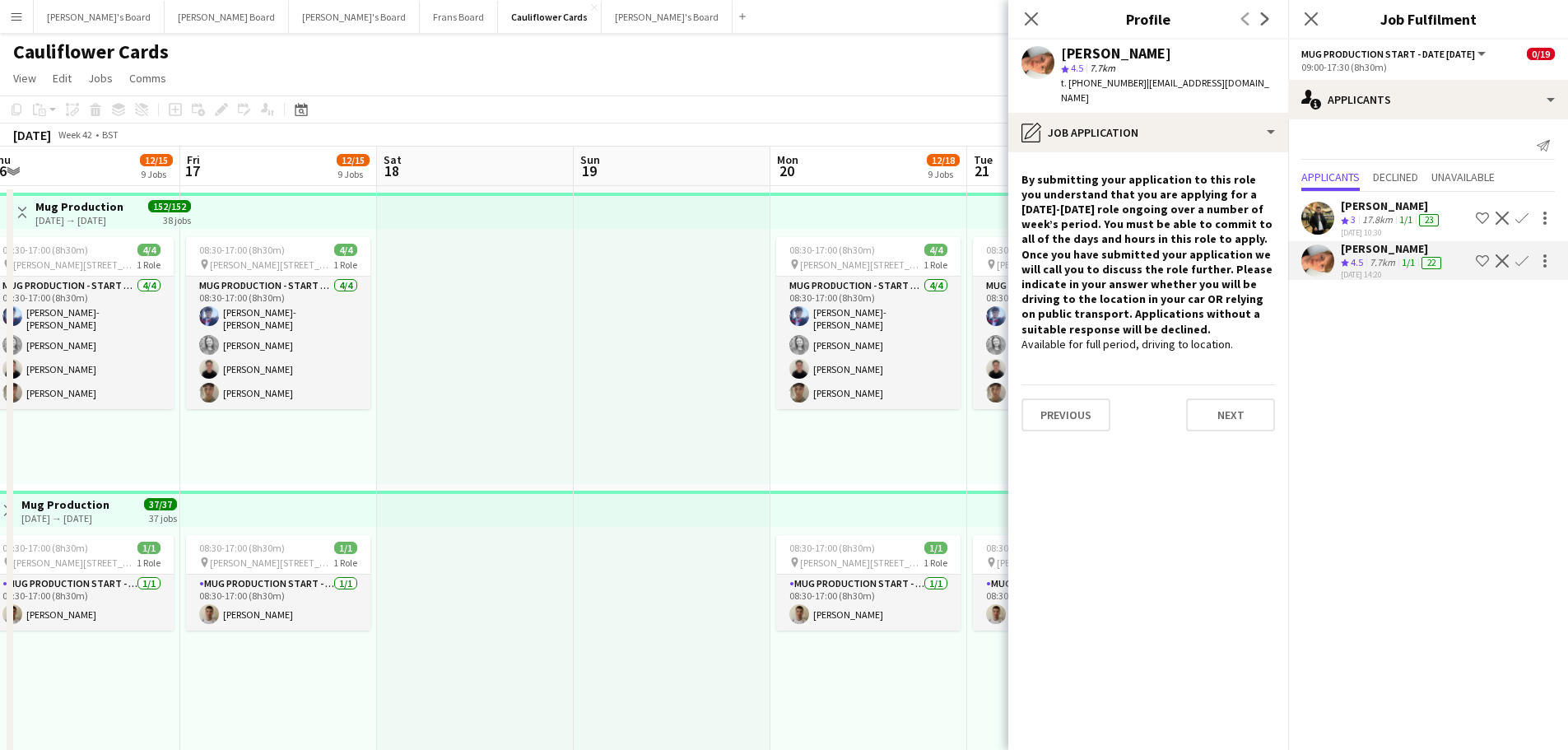
scroll to position [0, 346]
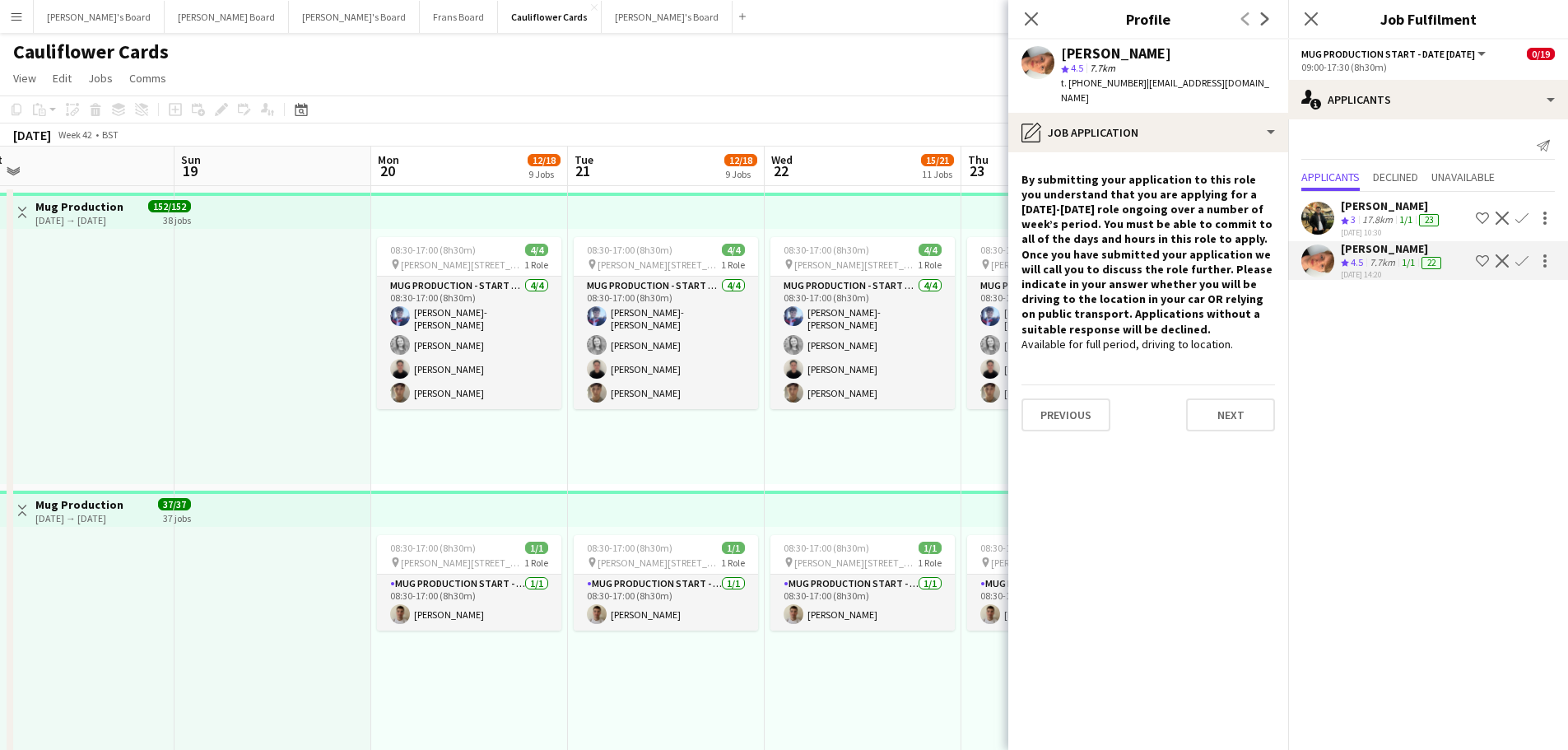
drag, startPoint x: 892, startPoint y: 418, endPoint x: 150, endPoint y: 426, distance: 742.0
drag, startPoint x: 880, startPoint y: 439, endPoint x: 314, endPoint y: 412, distance: 566.6
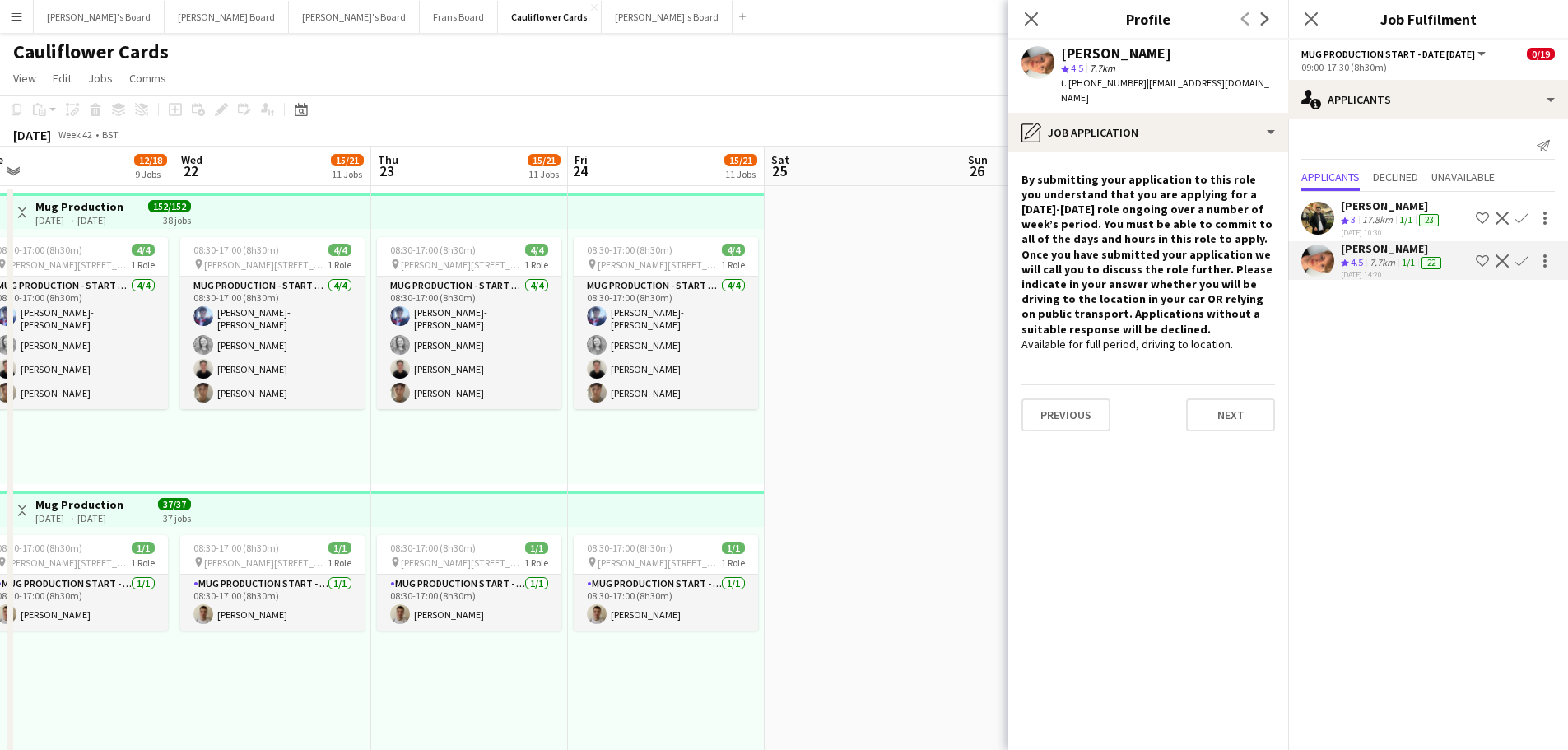
scroll to position [0, 588]
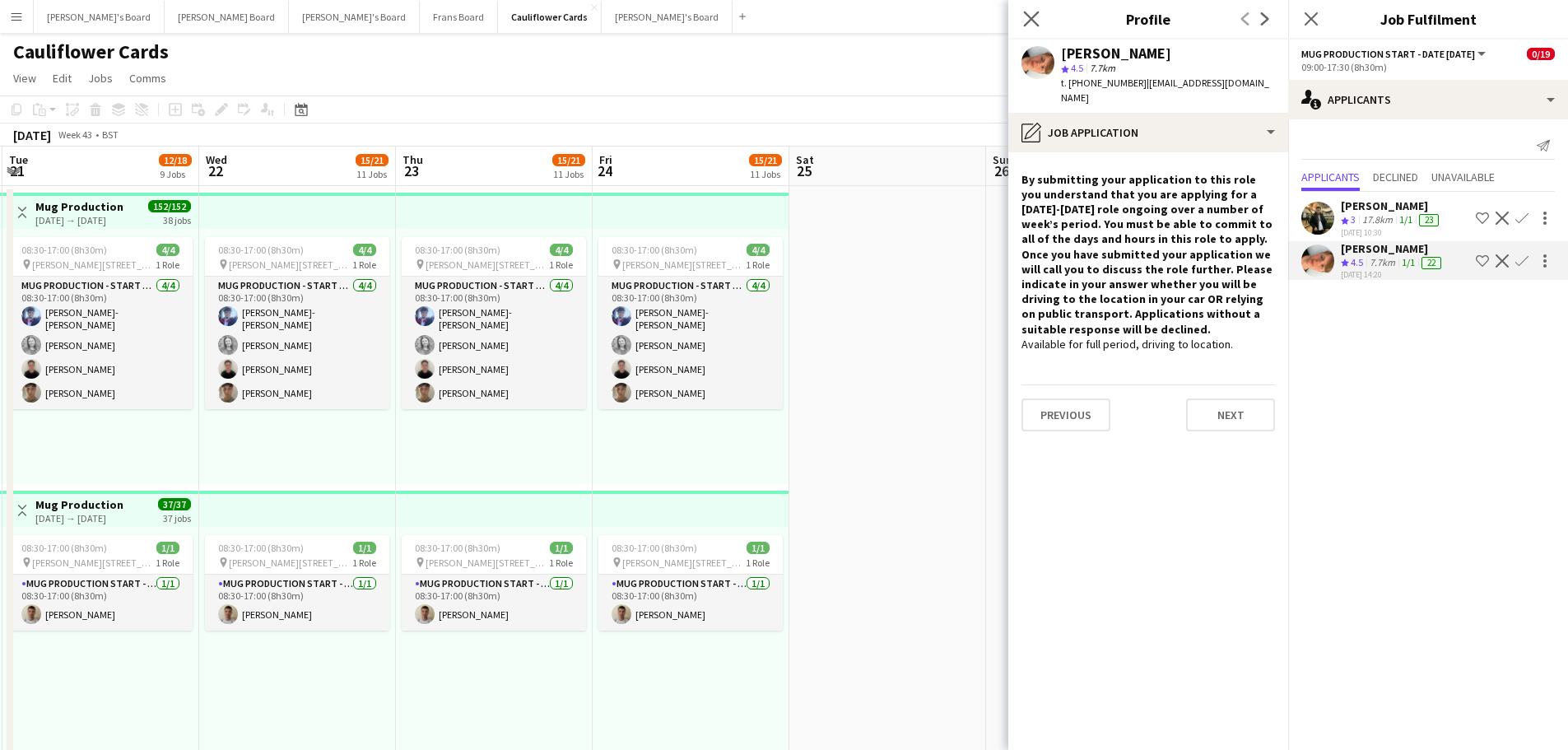
click at [1033, 11] on icon "Close pop-in" at bounding box center [1031, 18] width 16 height 16
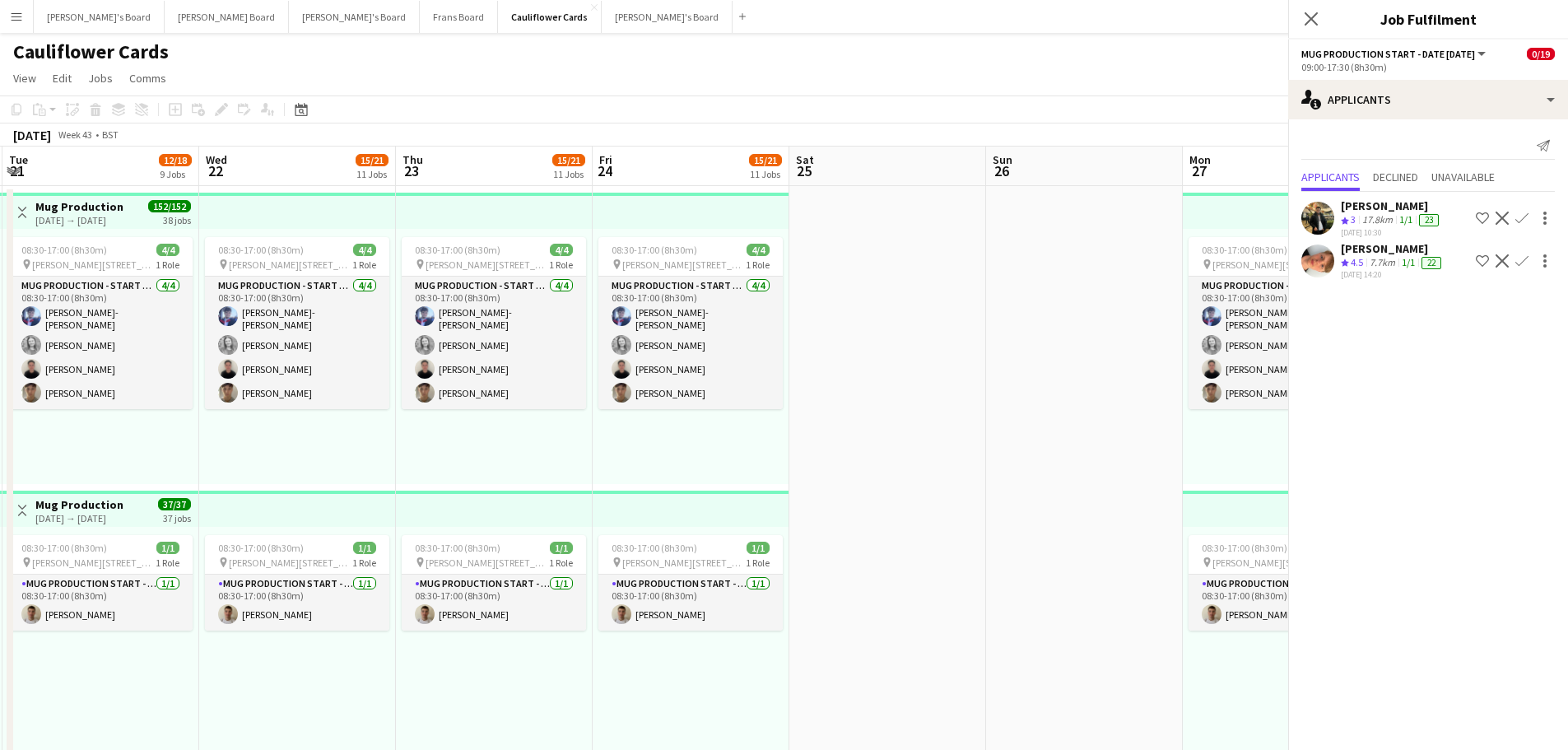
drag, startPoint x: 960, startPoint y: 438, endPoint x: 373, endPoint y: 425, distance: 587.1
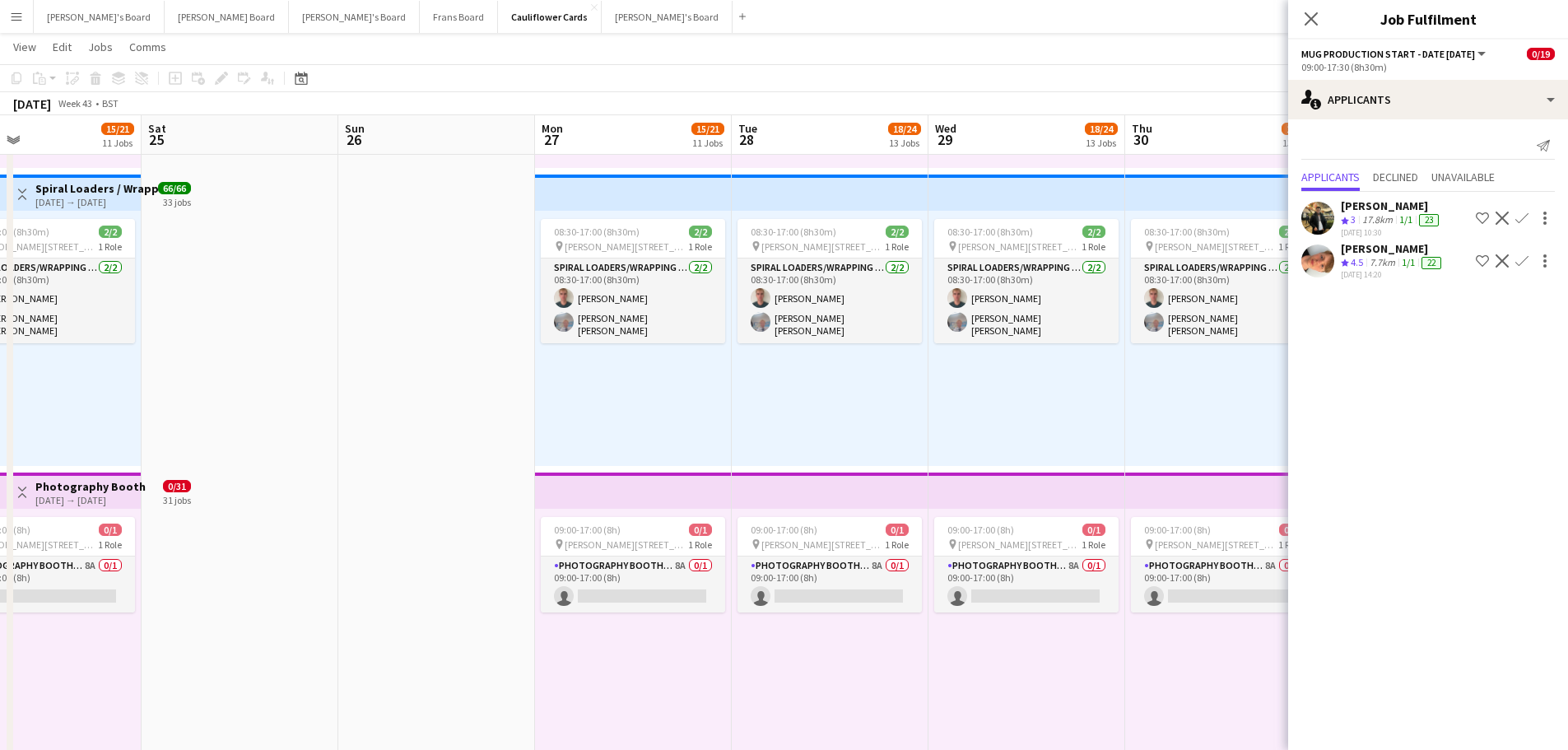
scroll to position [1730, 0]
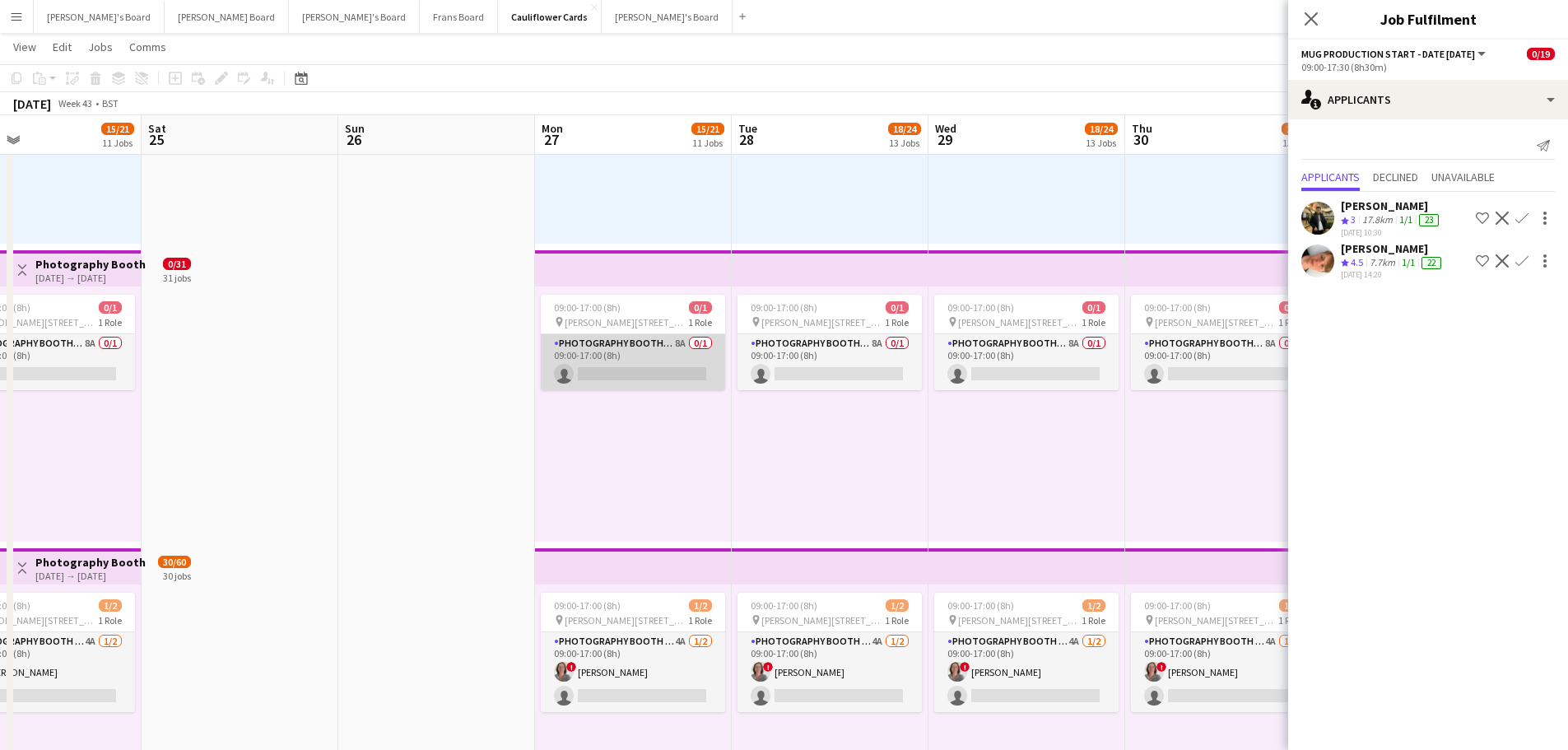
click at [654, 357] on app-card-role "Photography Booth/ Artwork checkers - Start Date 10th Oct 8A 0/1 09:00-17:00 (8…" at bounding box center [633, 363] width 184 height 56
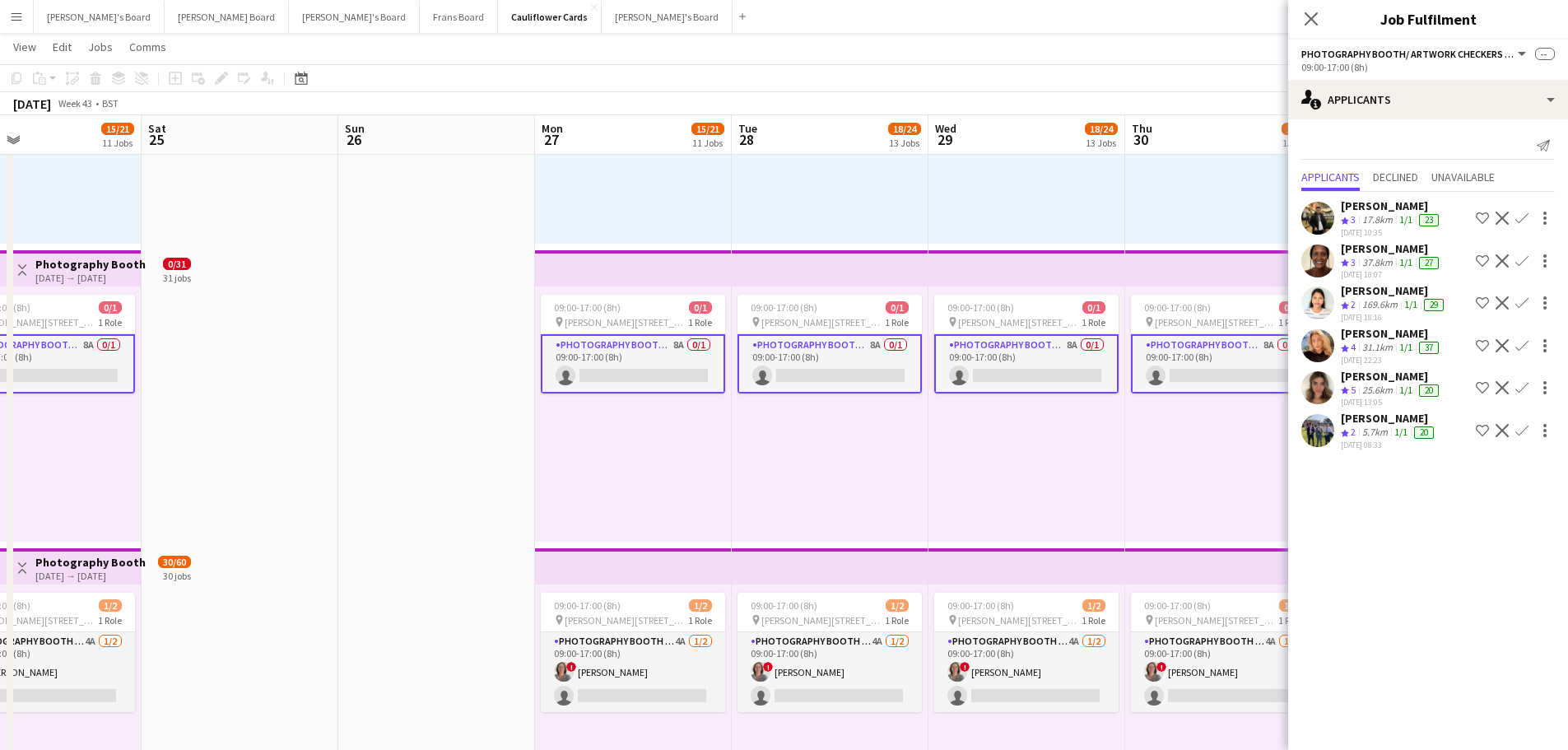
click at [1378, 398] on div "25.6km" at bounding box center [1378, 391] width 37 height 14
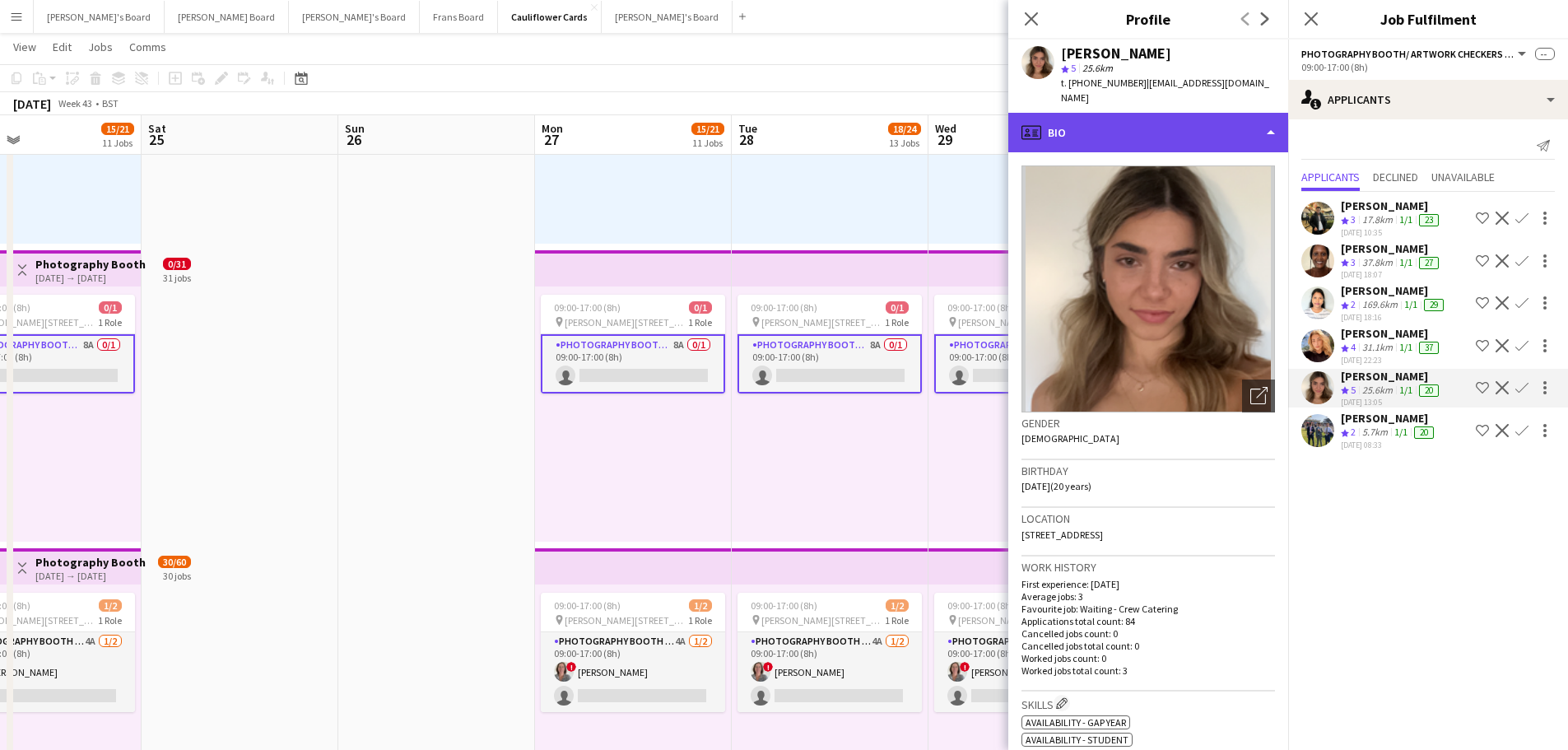
click at [1126, 113] on div "profile Bio" at bounding box center [1148, 132] width 280 height 40
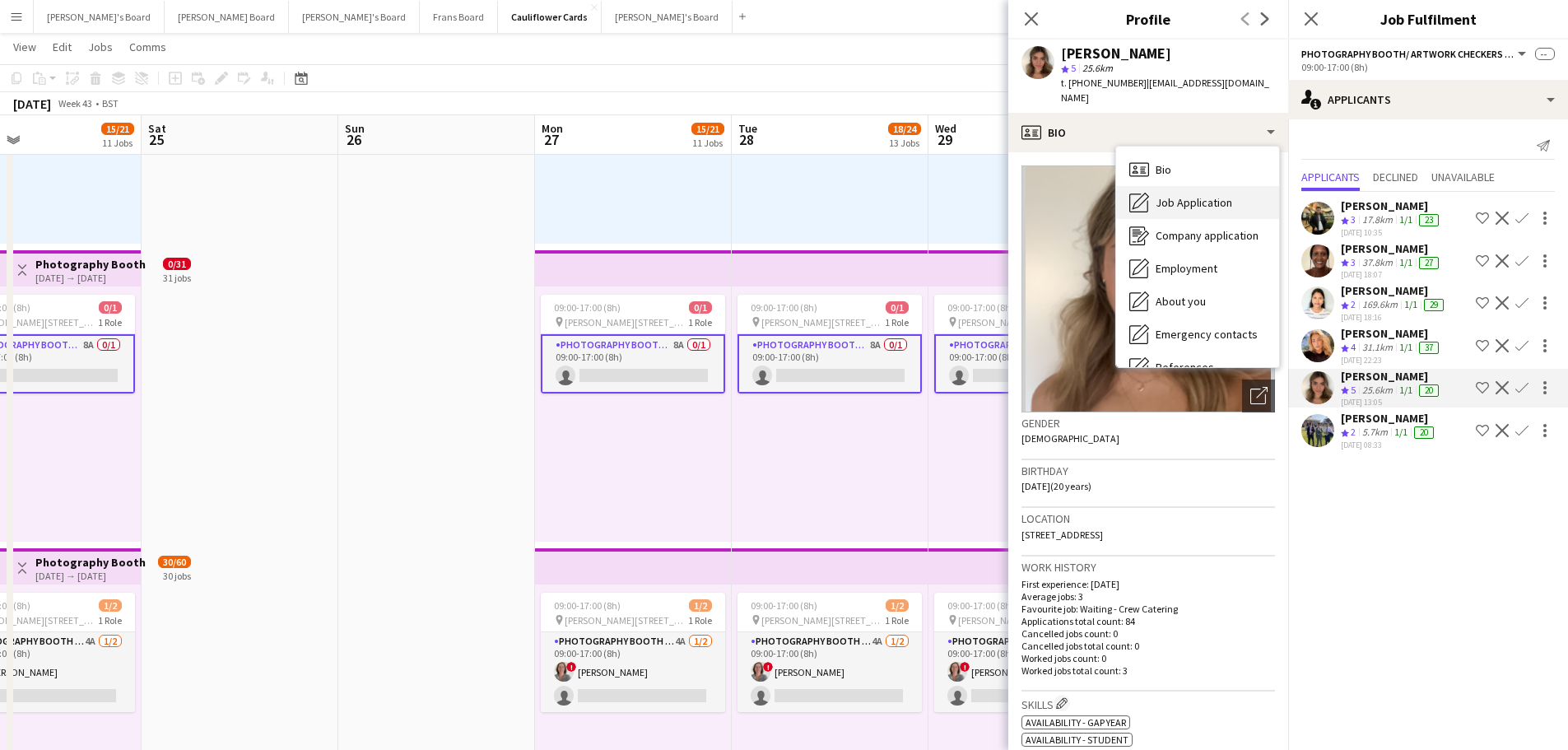
click at [1186, 195] on span "Job Application" at bounding box center [1194, 202] width 77 height 15
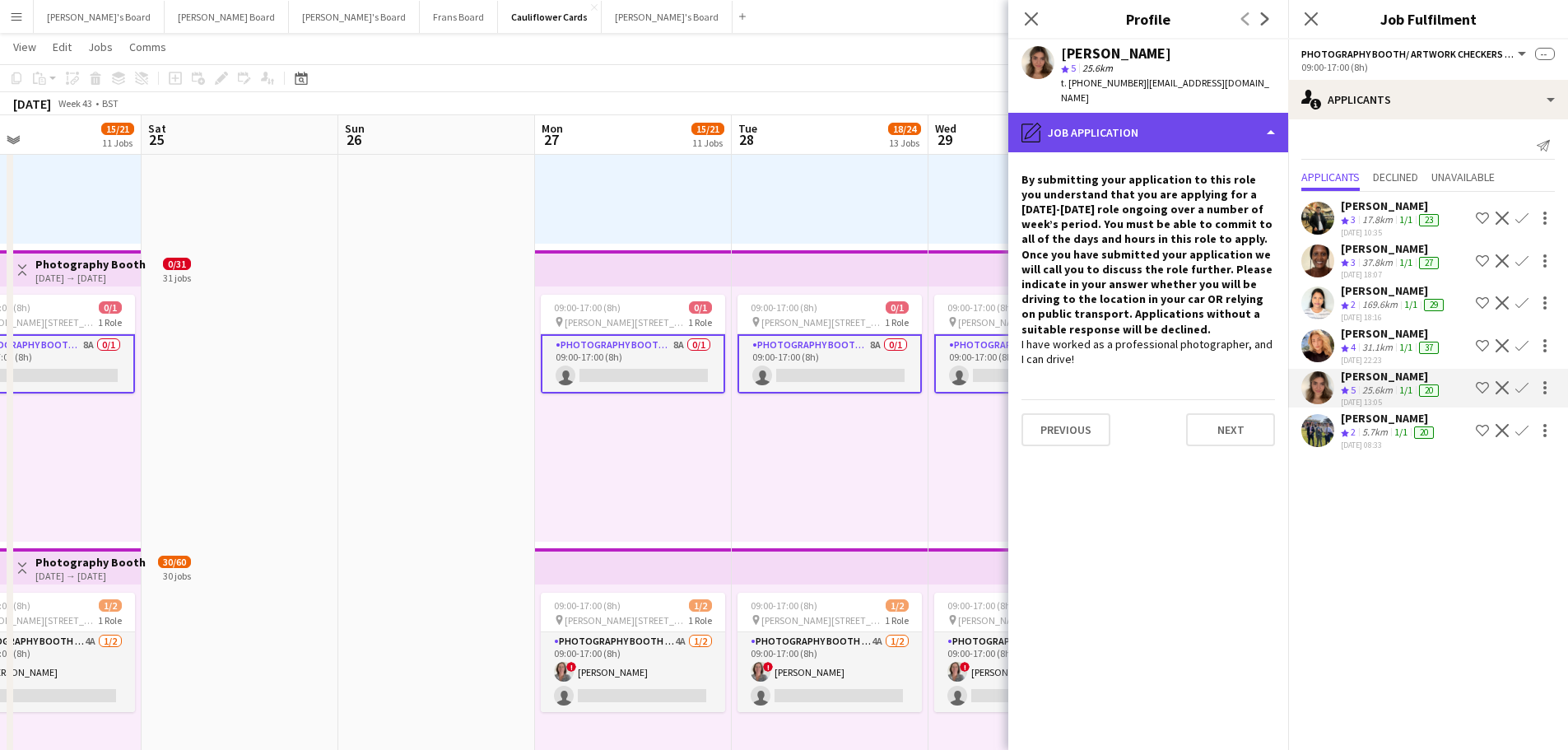
click at [1150, 113] on div "pencil4 Job Application" at bounding box center [1148, 132] width 280 height 40
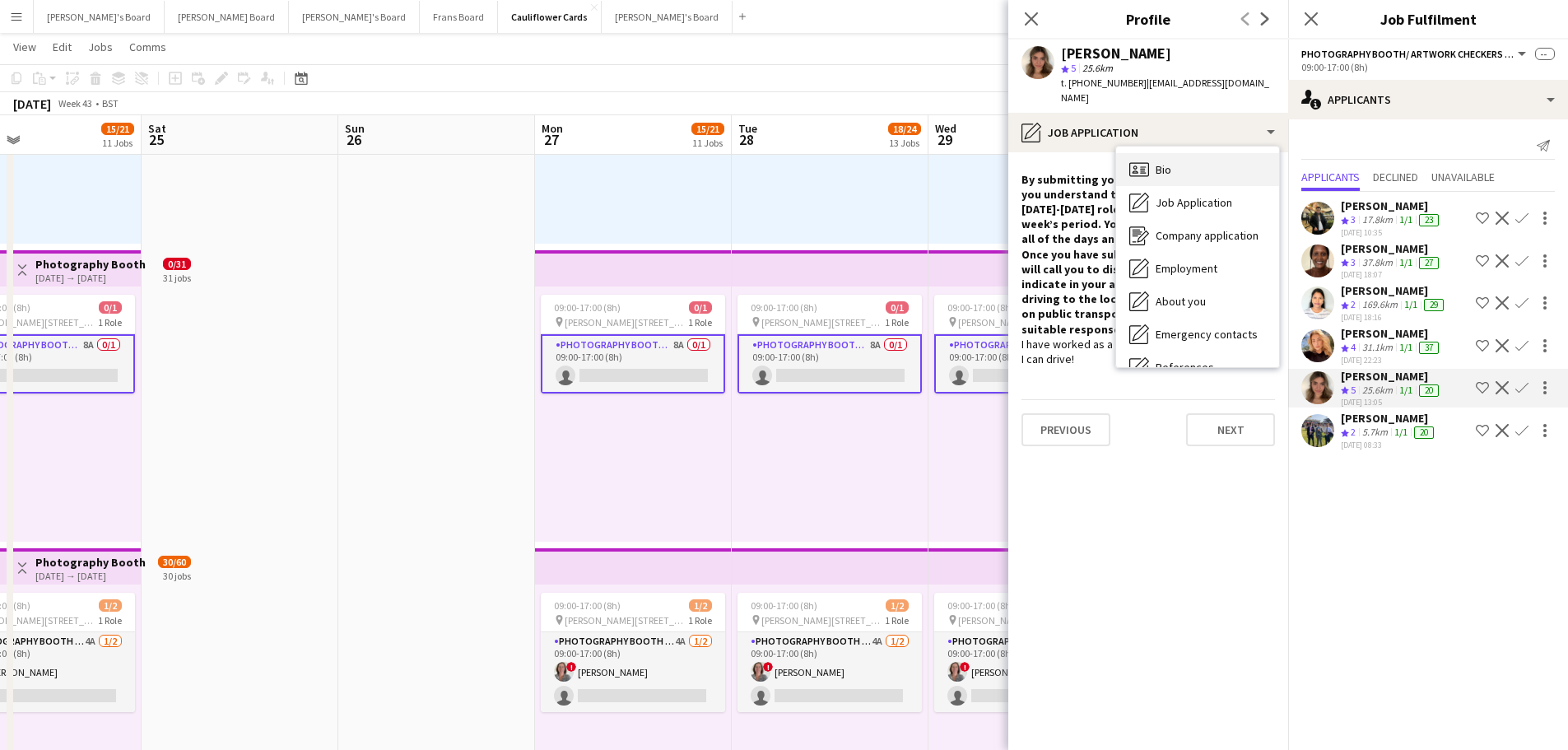
click at [1189, 155] on div "Bio Bio" at bounding box center [1198, 170] width 163 height 33
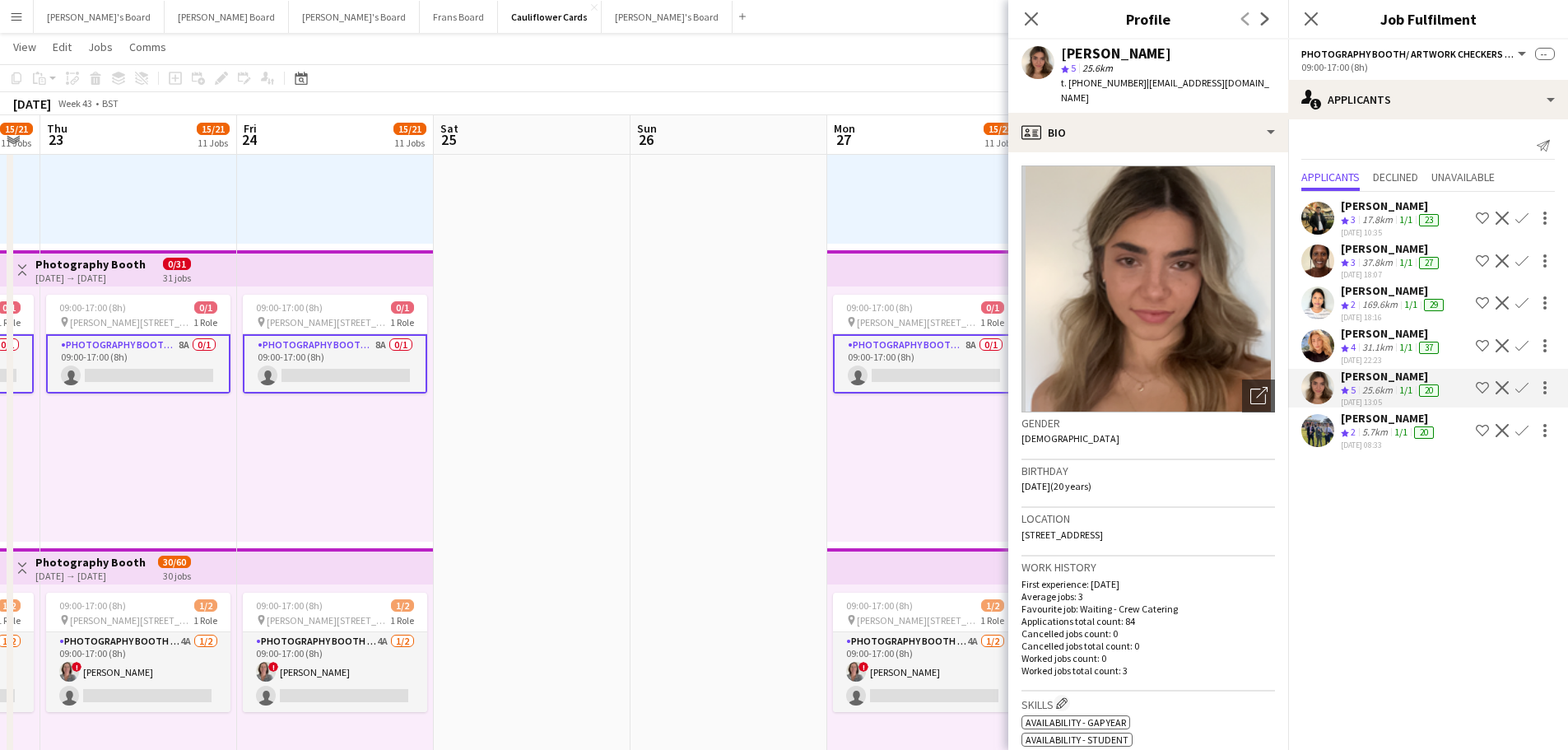
drag, startPoint x: 570, startPoint y: 464, endPoint x: 1116, endPoint y: 448, distance: 546.2
click at [1163, 450] on body "Menu Boards Boards Boards All jobs Status Workforce Workforce My Workforce Recr…" at bounding box center [784, 467] width 1568 height 4393
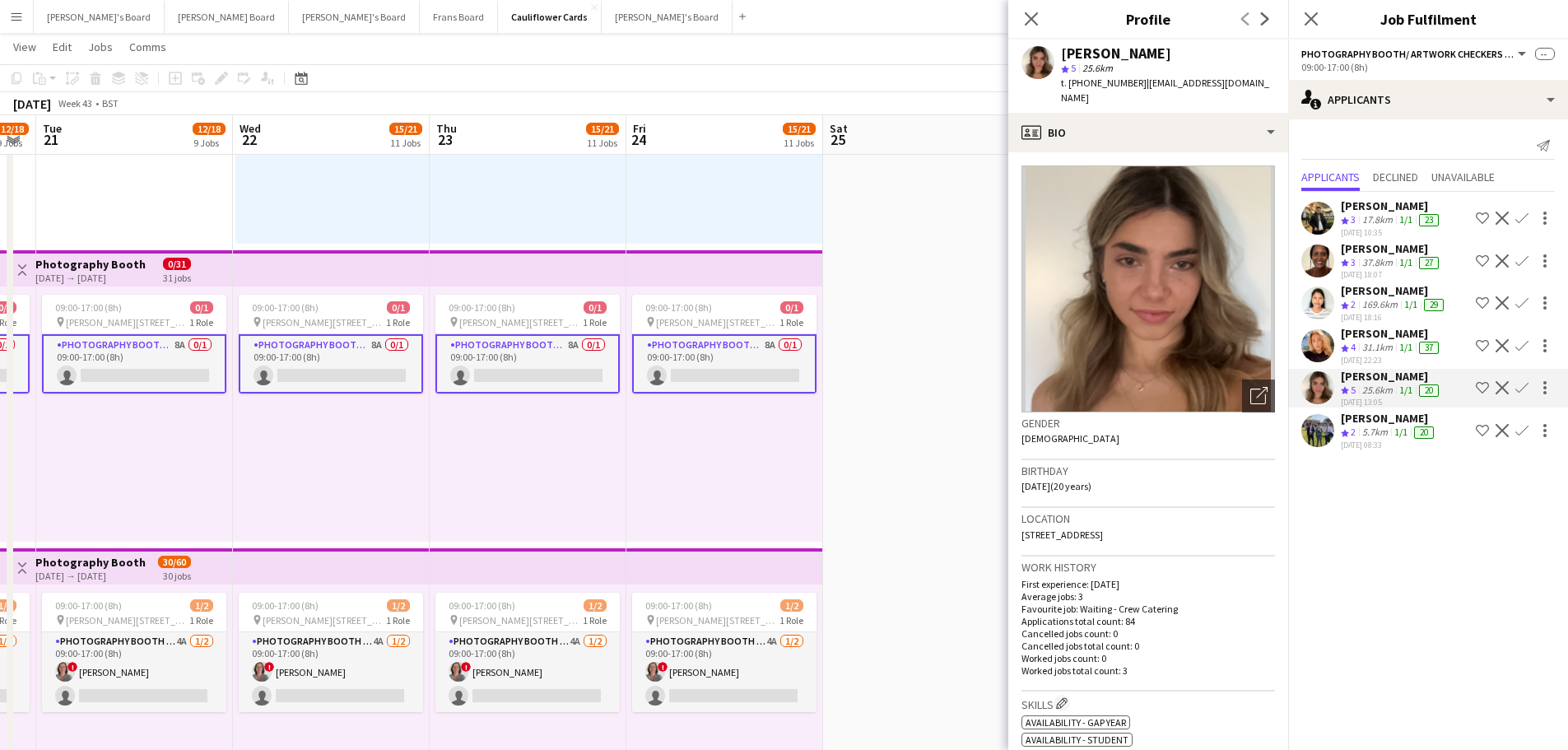
drag, startPoint x: 437, startPoint y: 502, endPoint x: 826, endPoint y: 477, distance: 389.8
click at [826, 477] on app-calendar-viewport "Sun 19 Mon 20 12/18 9 Jobs Tue 21 12/18 9 Jobs Wed 22 15/21 11 Jobs Thu 23 15/2…" at bounding box center [784, 484] width 1568 height 4301
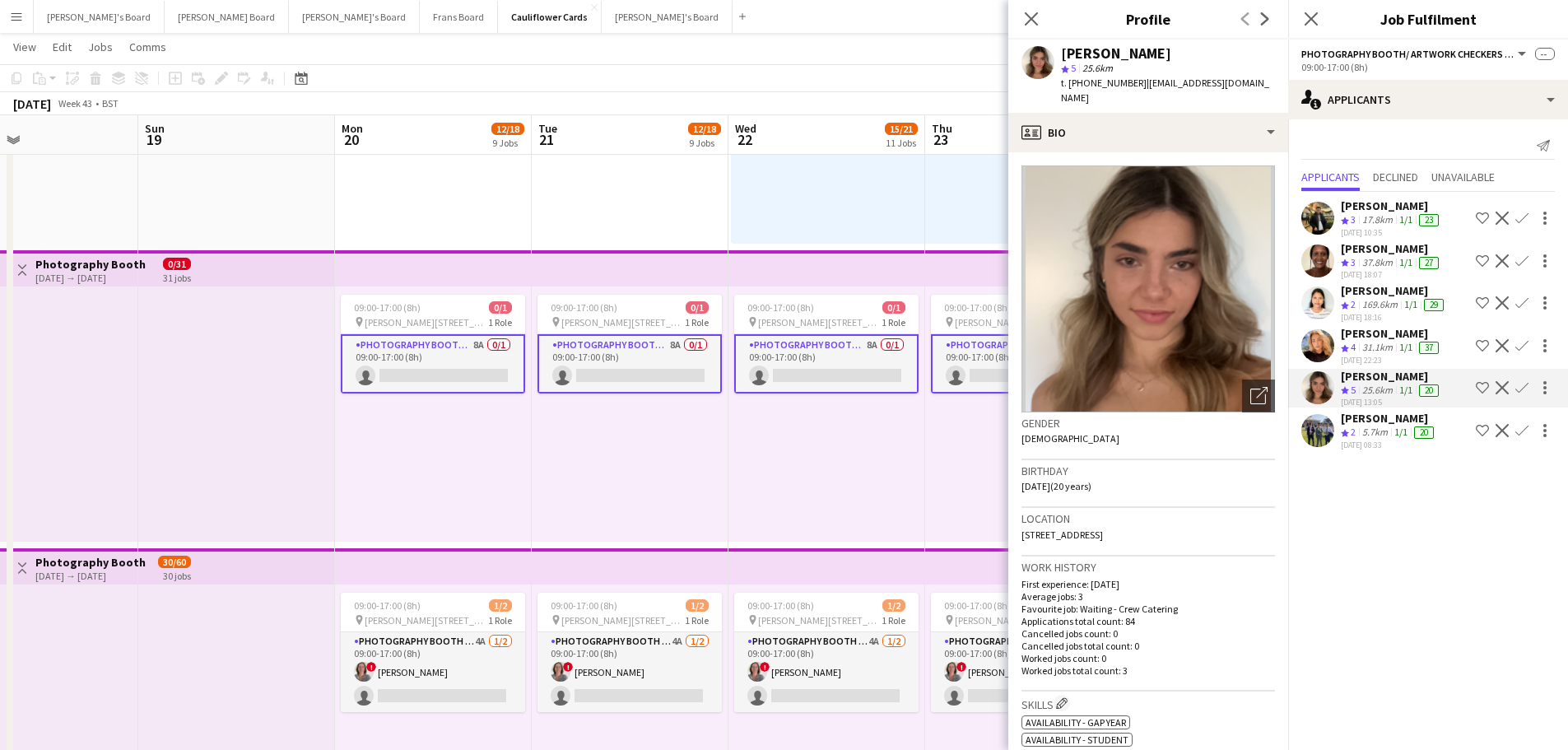
drag, startPoint x: 464, startPoint y: 443, endPoint x: 837, endPoint y: 439, distance: 373.0
click at [837, 439] on app-calendar-viewport "Thu 16 12/15 9 Jobs Fri 17 12/15 9 Jobs Sat 18 Sun 19 Mon 20 12/18 9 Jobs Tue 2…" at bounding box center [784, 484] width 1568 height 4301
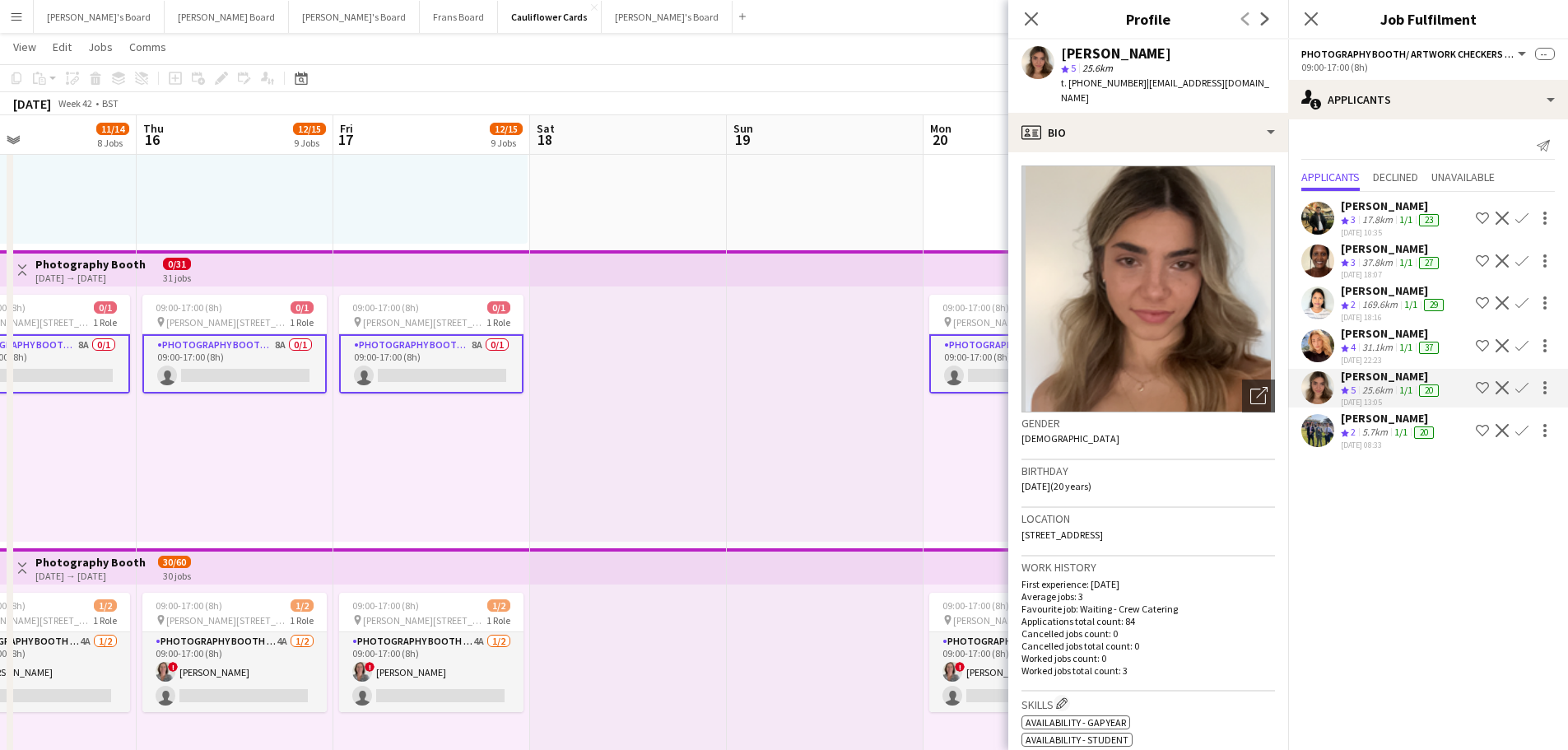
drag, startPoint x: 322, startPoint y: 493, endPoint x: 834, endPoint y: 493, distance: 512.0
click at [917, 494] on app-calendar-viewport "Mon 13 6/8 5 Jobs Tue 14 7/10 7 Jobs Wed 15 11/14 8 Jobs Thu 16 12/15 9 Jobs Fr…" at bounding box center [784, 484] width 1568 height 4301
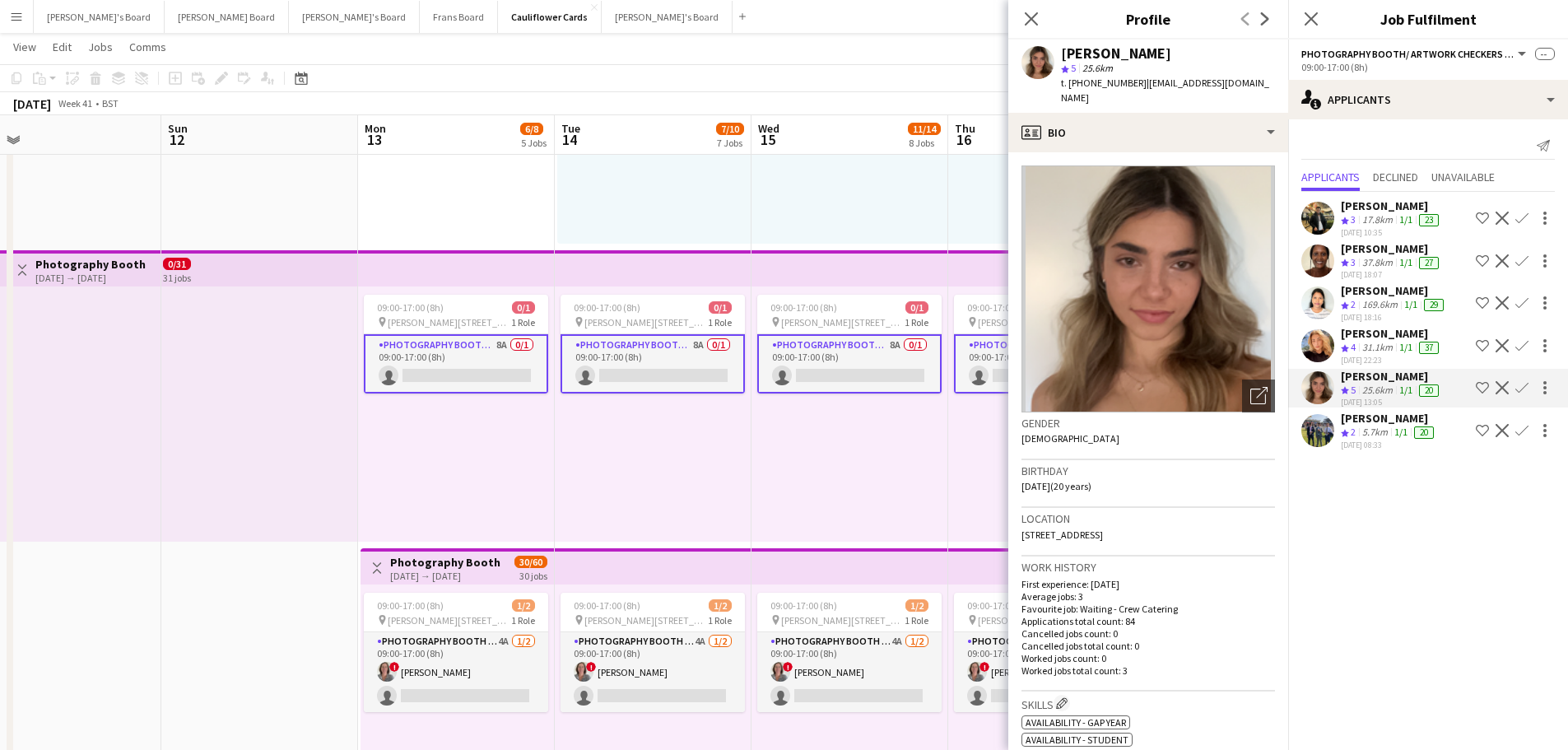
scroll to position [0, 427]
drag, startPoint x: 144, startPoint y: 510, endPoint x: 695, endPoint y: 514, distance: 551.0
click at [695, 514] on app-calendar-viewport "Thu 9 6/7 4 Jobs Fri 10 6/8 5 Jobs Sat 11 Sun 12 Mon 13 6/8 5 Jobs Tue 14 7/10 …" at bounding box center [784, 484] width 1568 height 4301
click at [471, 362] on app-card-role "Photography Booth/ Artwork checkers - Start Date 10th Oct 8A 0/1 09:00-17:00 (8…" at bounding box center [459, 364] width 184 height 59
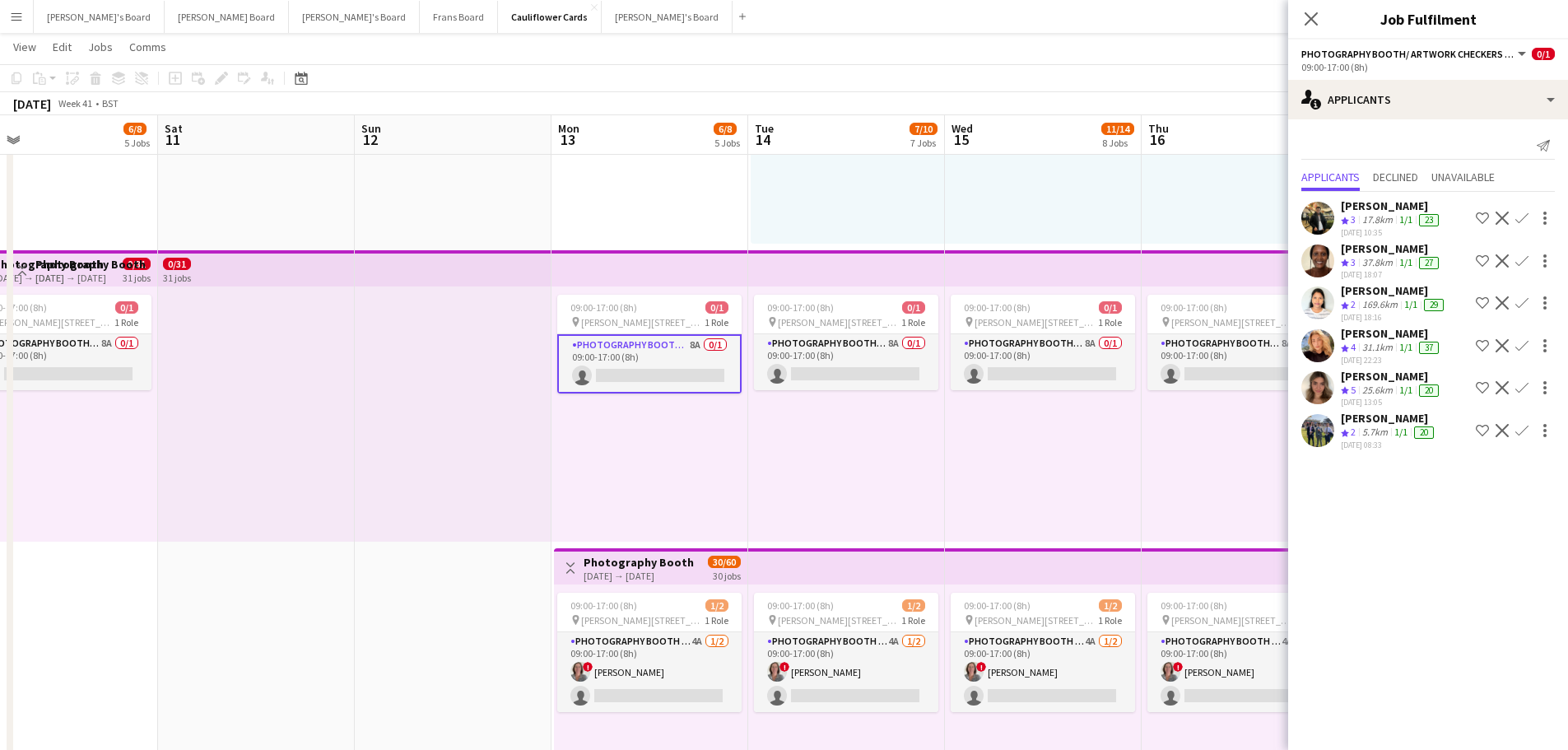
scroll to position [0, 334]
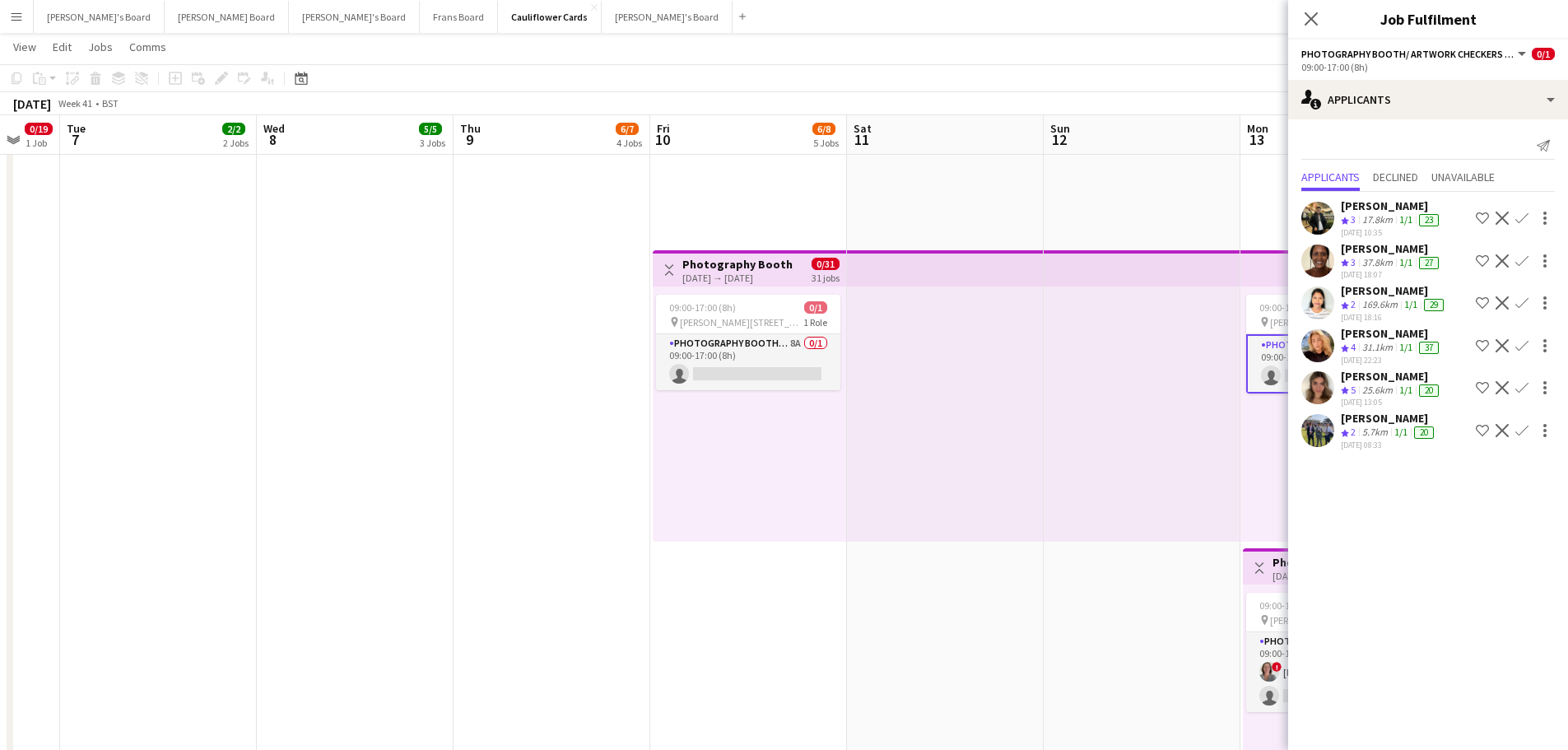
drag, startPoint x: 179, startPoint y: 463, endPoint x: 1040, endPoint y: 474, distance: 861.1
click at [1040, 474] on app-calendar-viewport "Sun 5 Mon 6 0/19 1 Job Tue 7 2/2 2 Jobs Wed 8 5/5 3 Jobs Thu 9 6/7 4 Jobs Fri 1…" at bounding box center [784, 484] width 1568 height 4301
click at [765, 369] on app-card-role "Photography Booth/ Artwork checkers - Start Date 10th Oct 8A 0/1 09:00-17:00 (8…" at bounding box center [749, 363] width 184 height 56
click at [1529, 397] on button "Confirm" at bounding box center [1522, 388] width 19 height 19
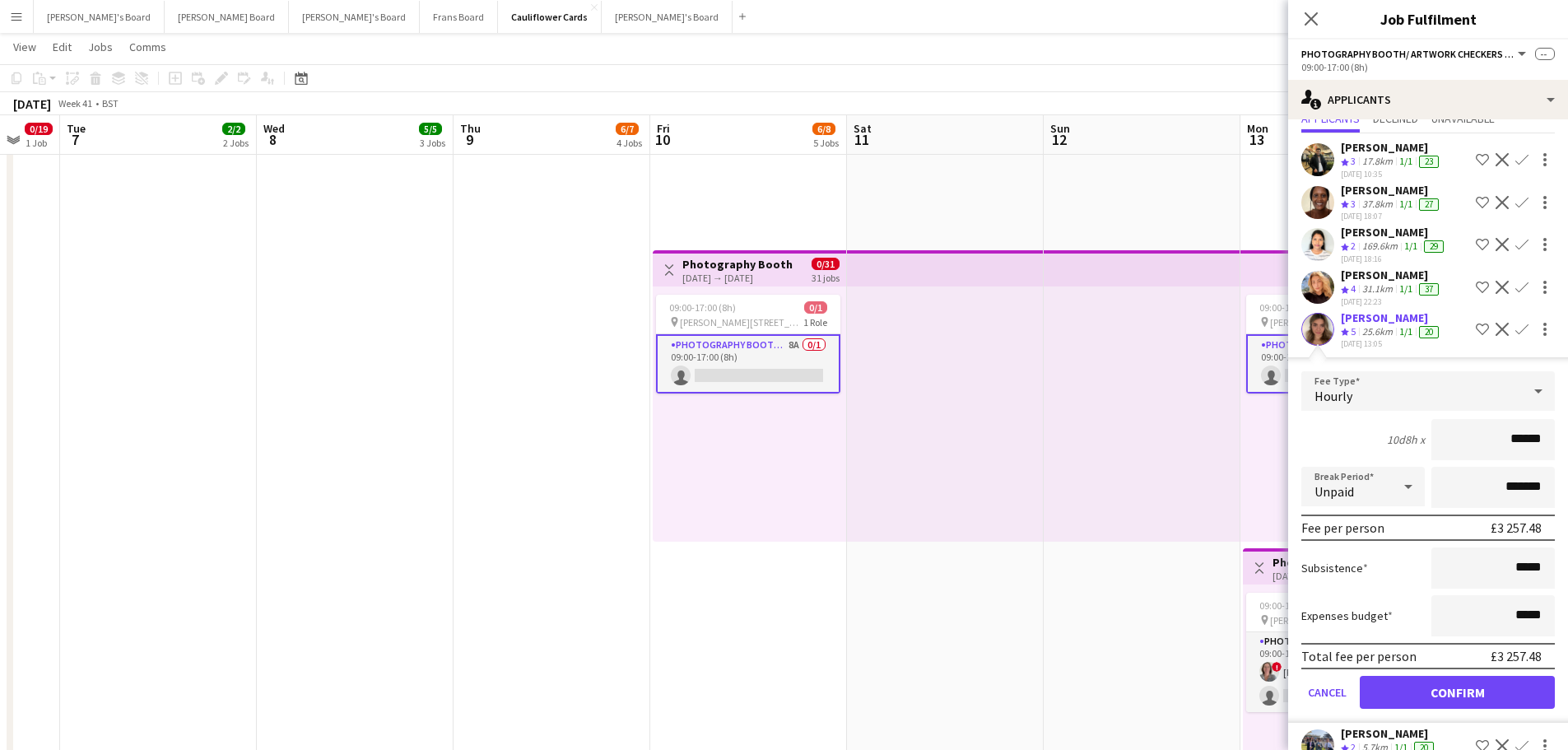
scroll to position [105, 0]
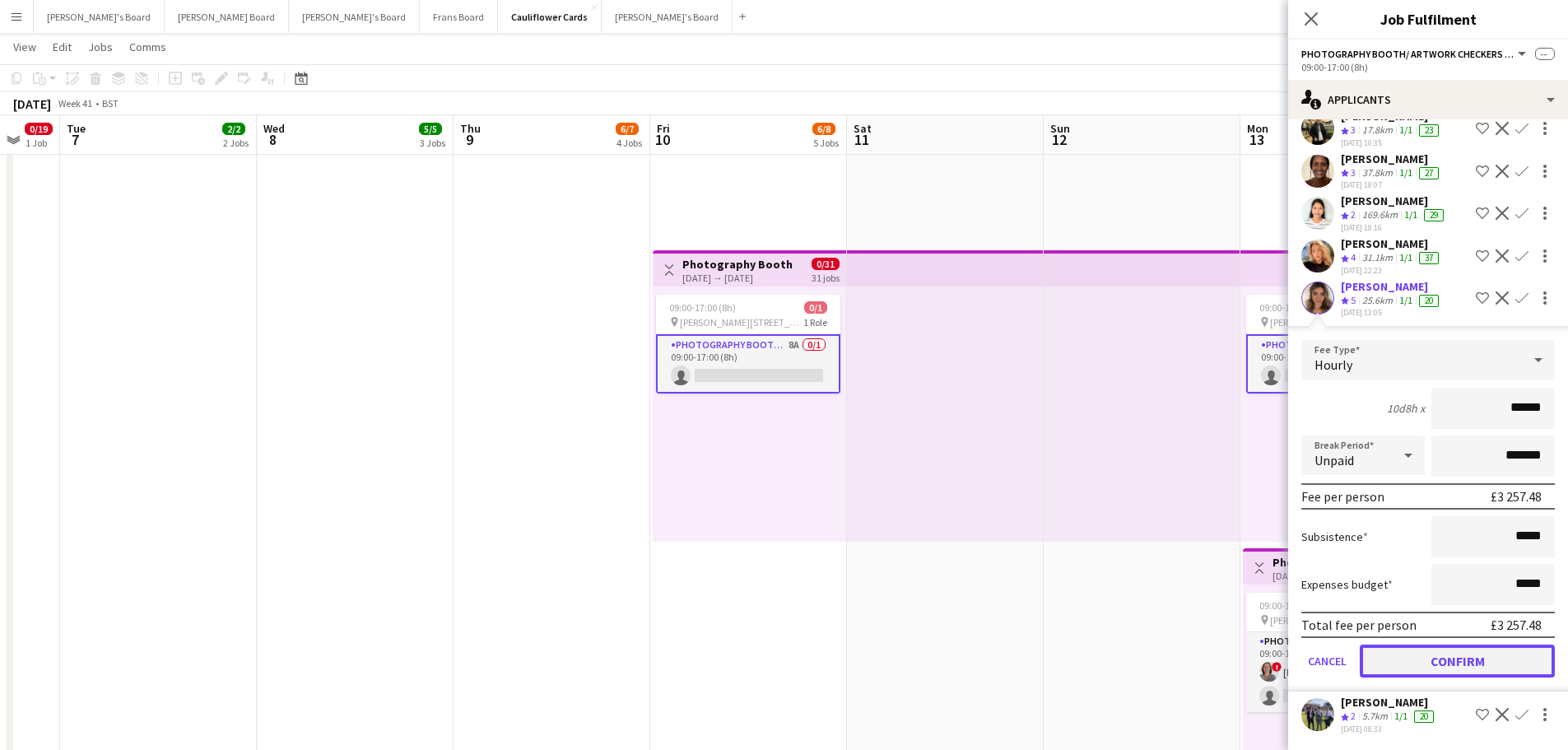
click at [1432, 661] on button "Confirm" at bounding box center [1456, 662] width 195 height 33
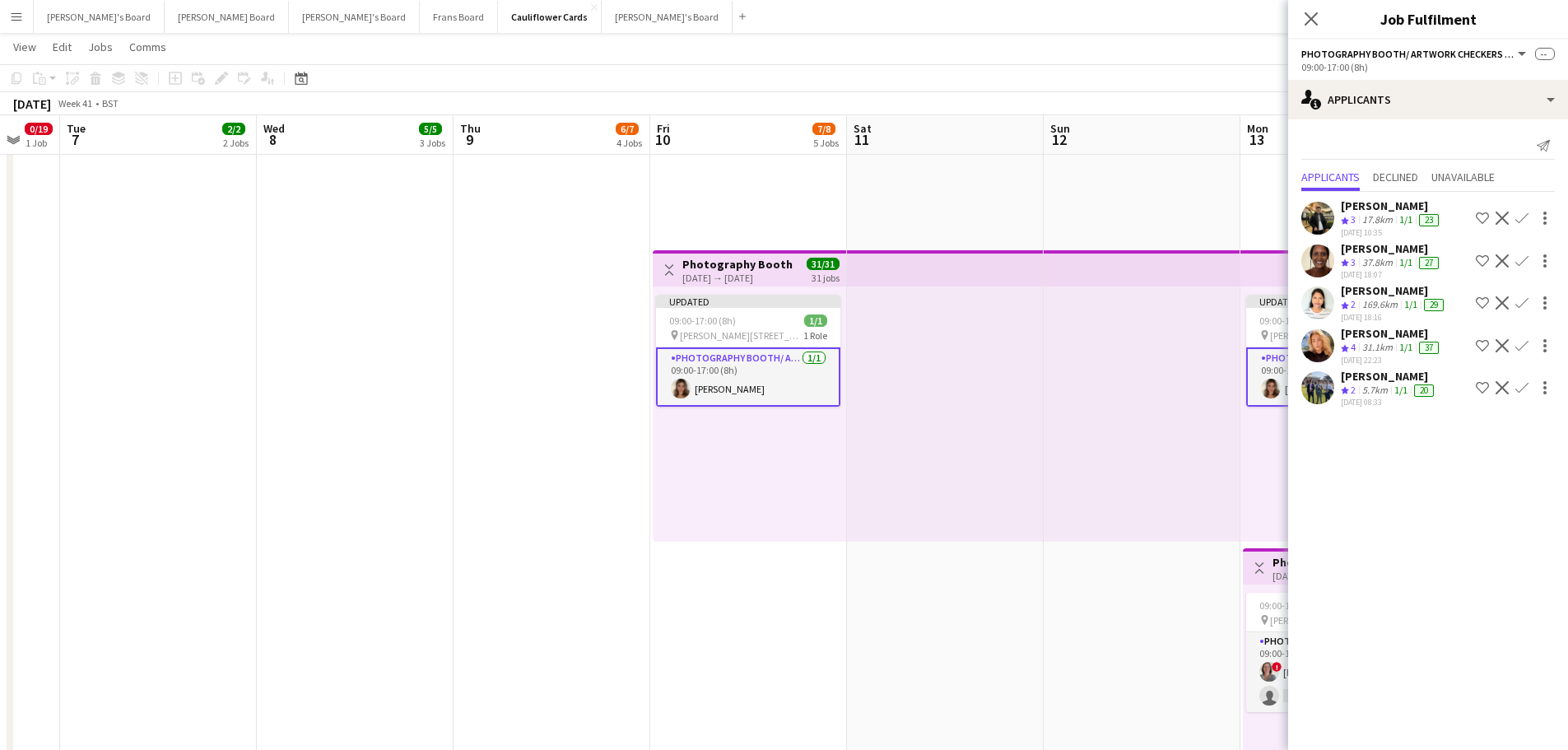
scroll to position [0, 0]
click at [1029, 641] on app-date-cell at bounding box center [945, 544] width 197 height 4181
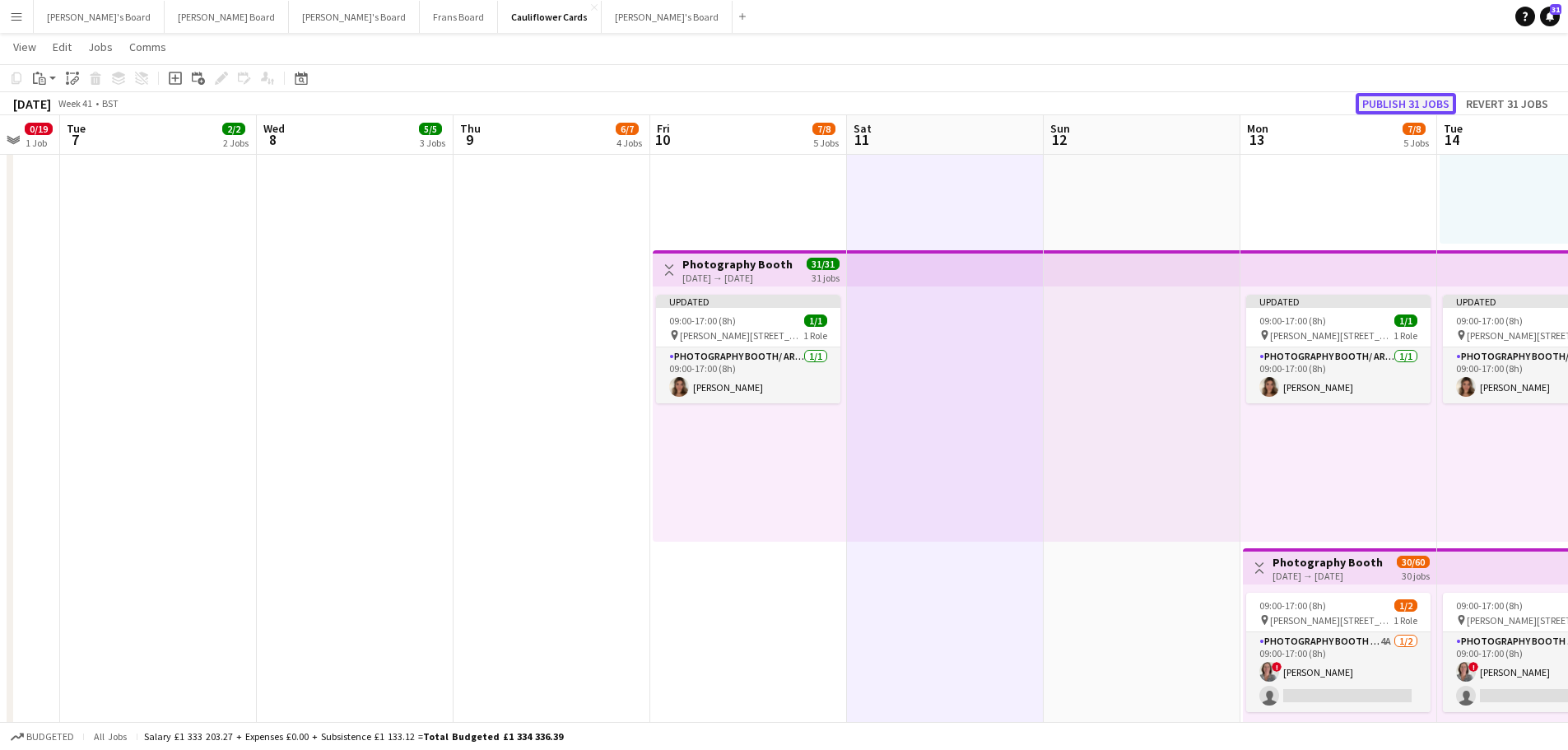
click at [1424, 108] on button "Publish 31 jobs" at bounding box center [1406, 104] width 101 height 21
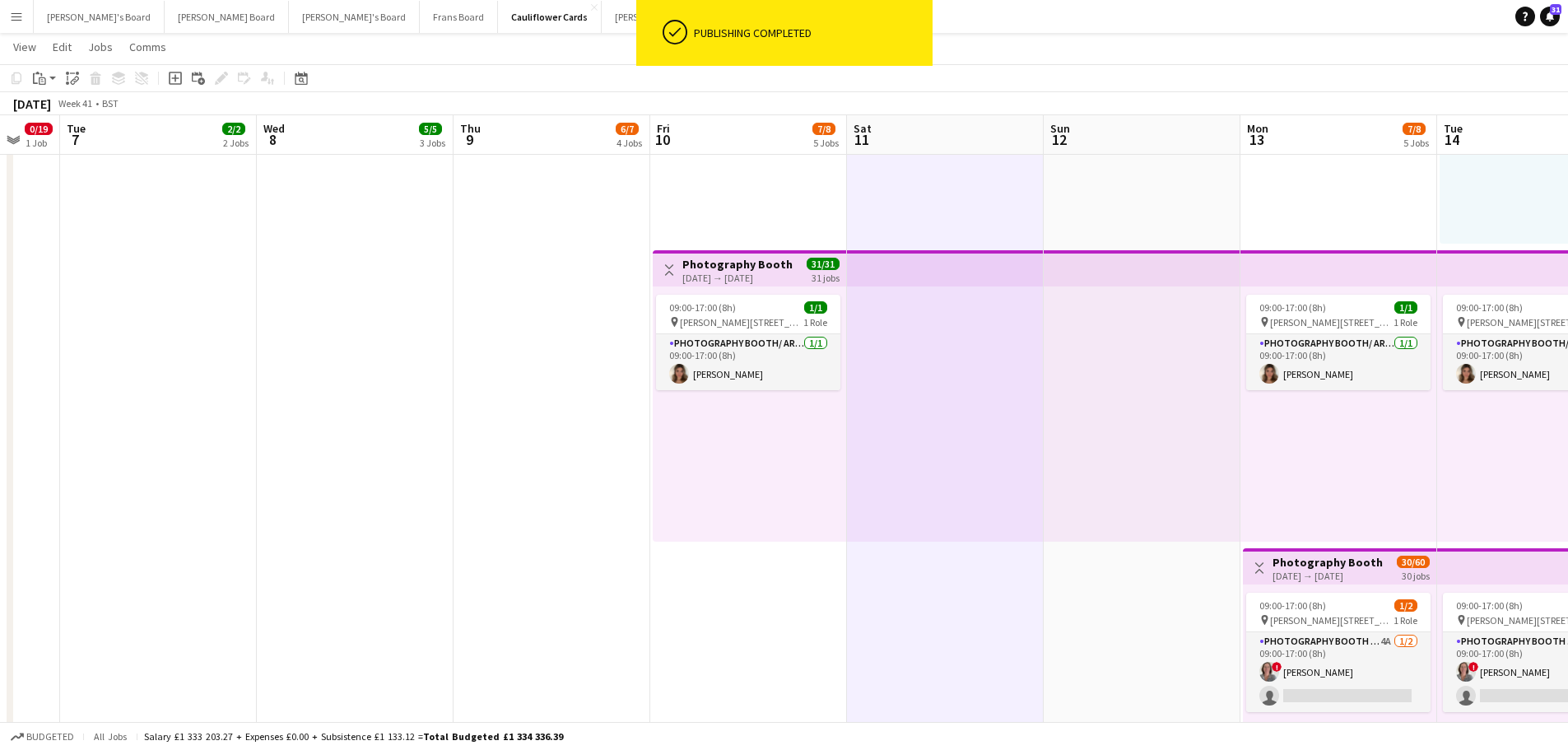
drag, startPoint x: 1450, startPoint y: 485, endPoint x: 629, endPoint y: 483, distance: 821.0
click at [603, 484] on app-calendar-viewport "Sun 5 Mon 6 0/19 1 Job Tue 7 2/2 2 Jobs Wed 8 5/5 3 Jobs Thu 9 6/7 4 Jobs Fri 1…" at bounding box center [784, 484] width 1568 height 4301
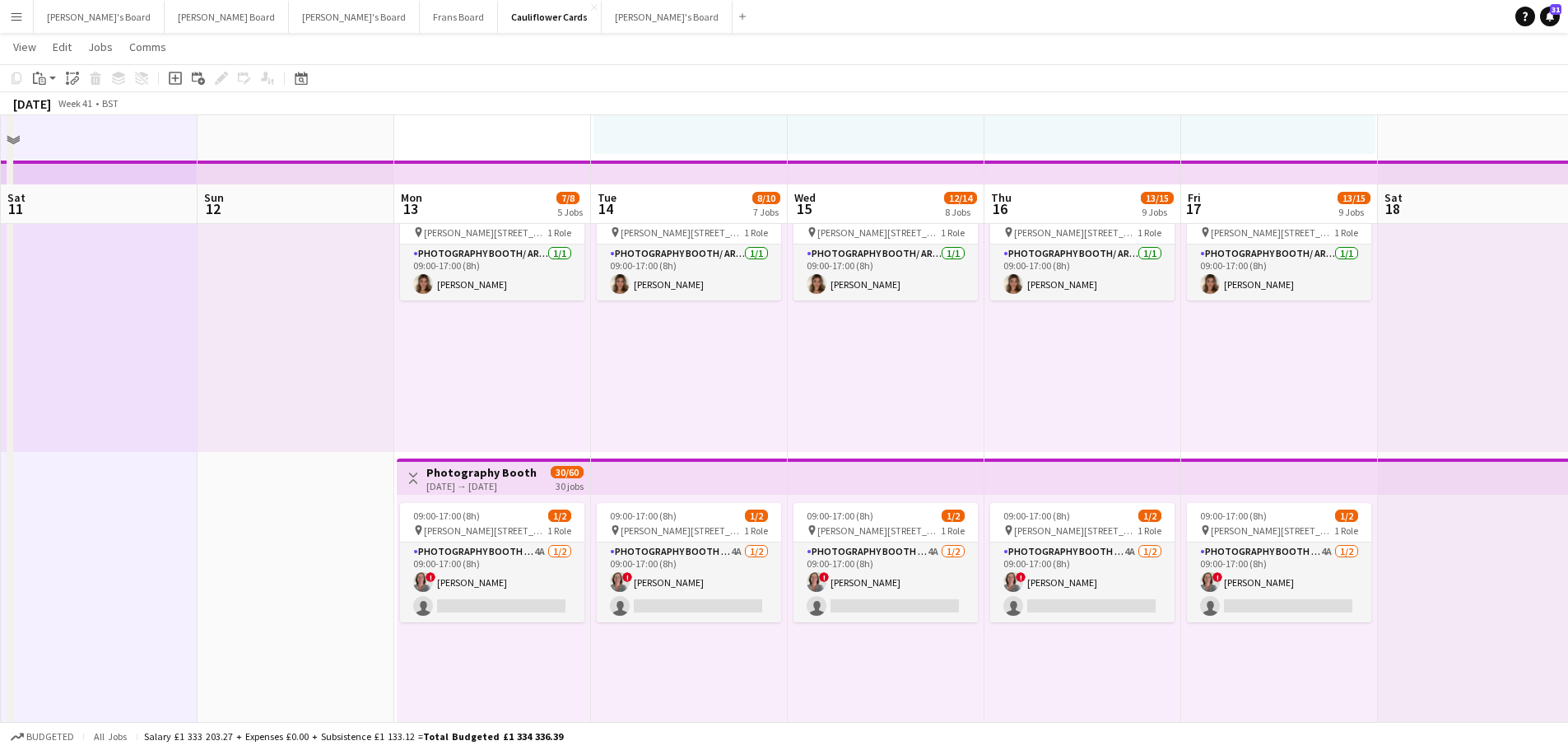
scroll to position [1895, 0]
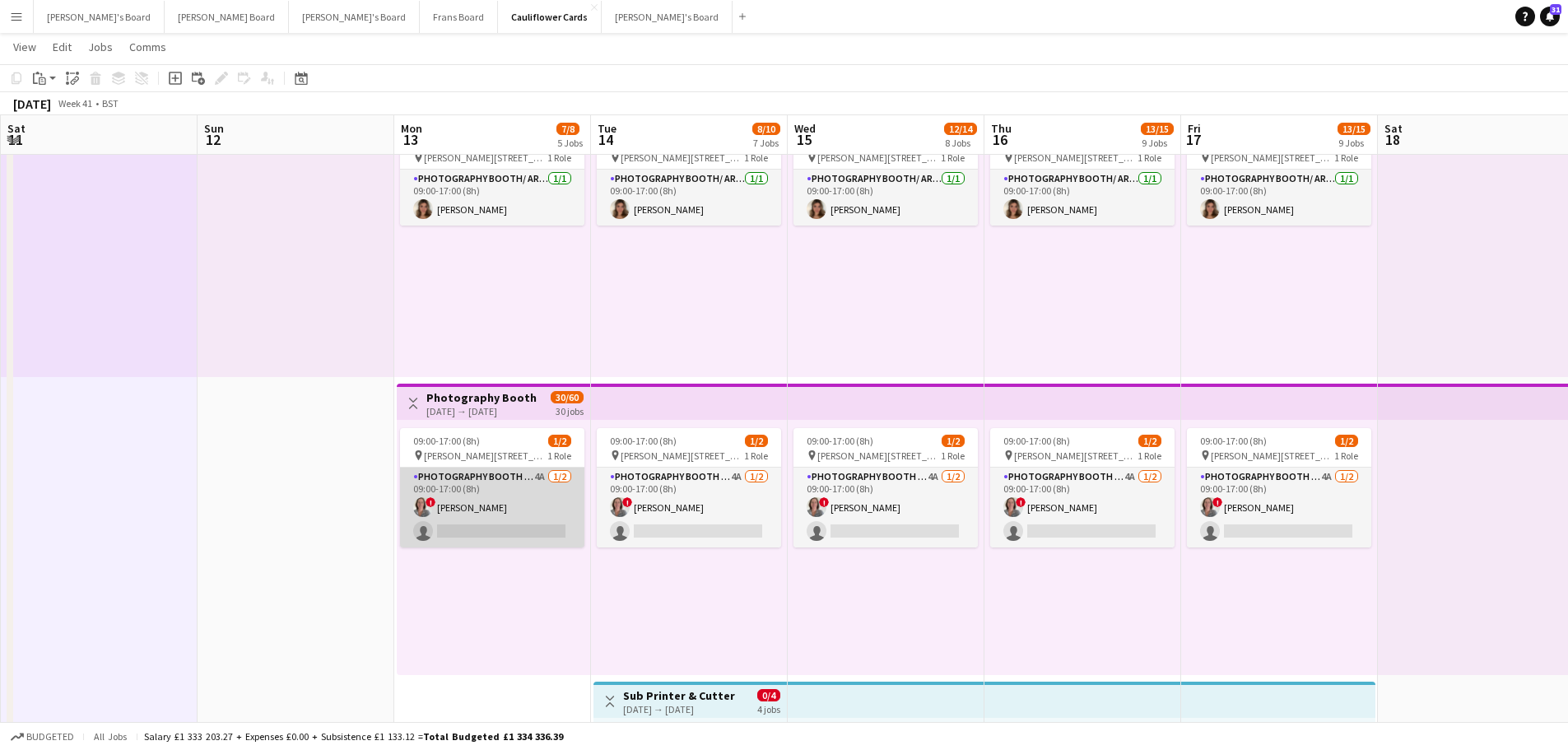
click at [540, 507] on app-card-role "Photography Booth - Start Date 9th Oct 4A 1/2 09:00-17:00 (8h) ! Jennifer Pite …" at bounding box center [493, 507] width 184 height 80
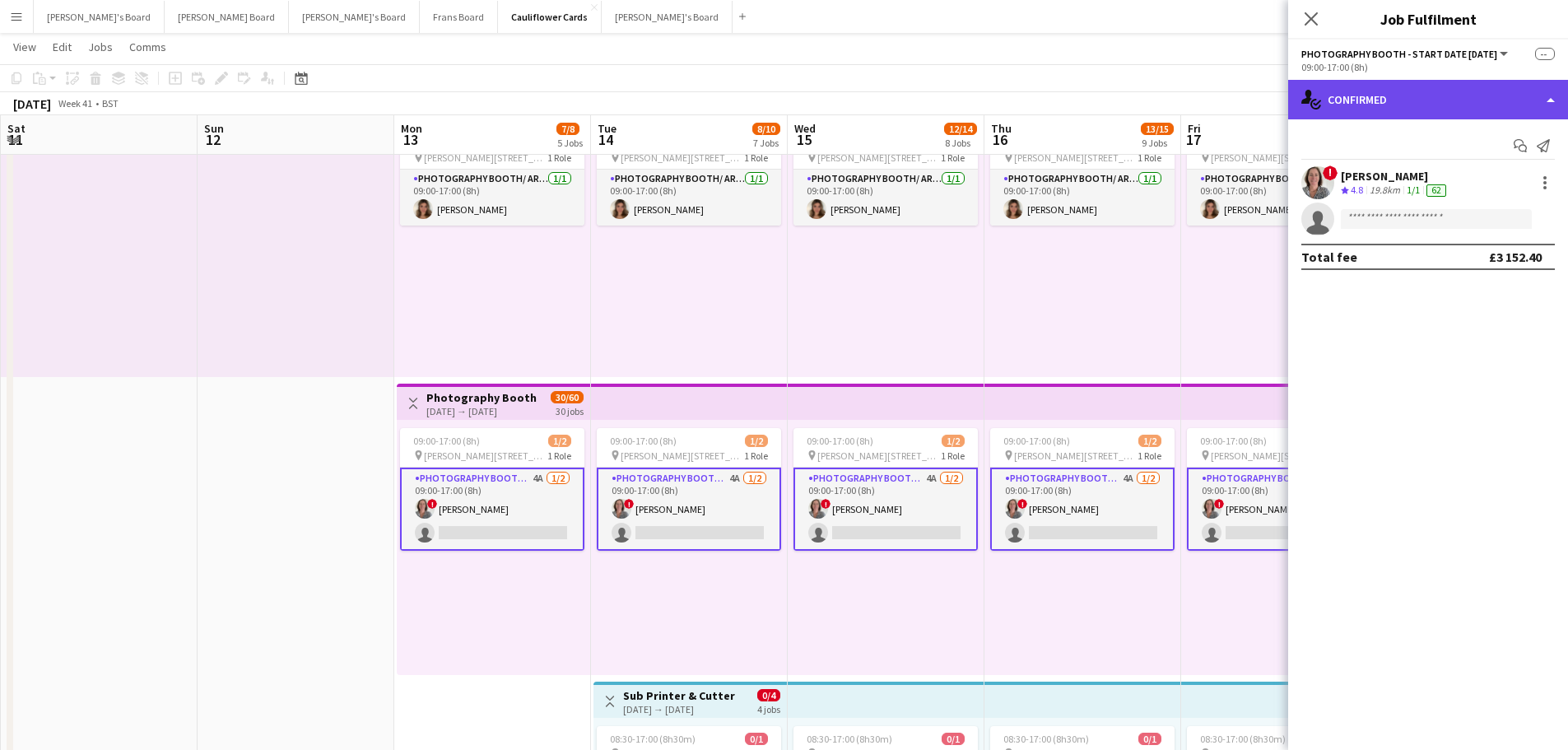
click at [1388, 88] on div "single-neutral-actions-check-2 Confirmed" at bounding box center [1428, 99] width 280 height 40
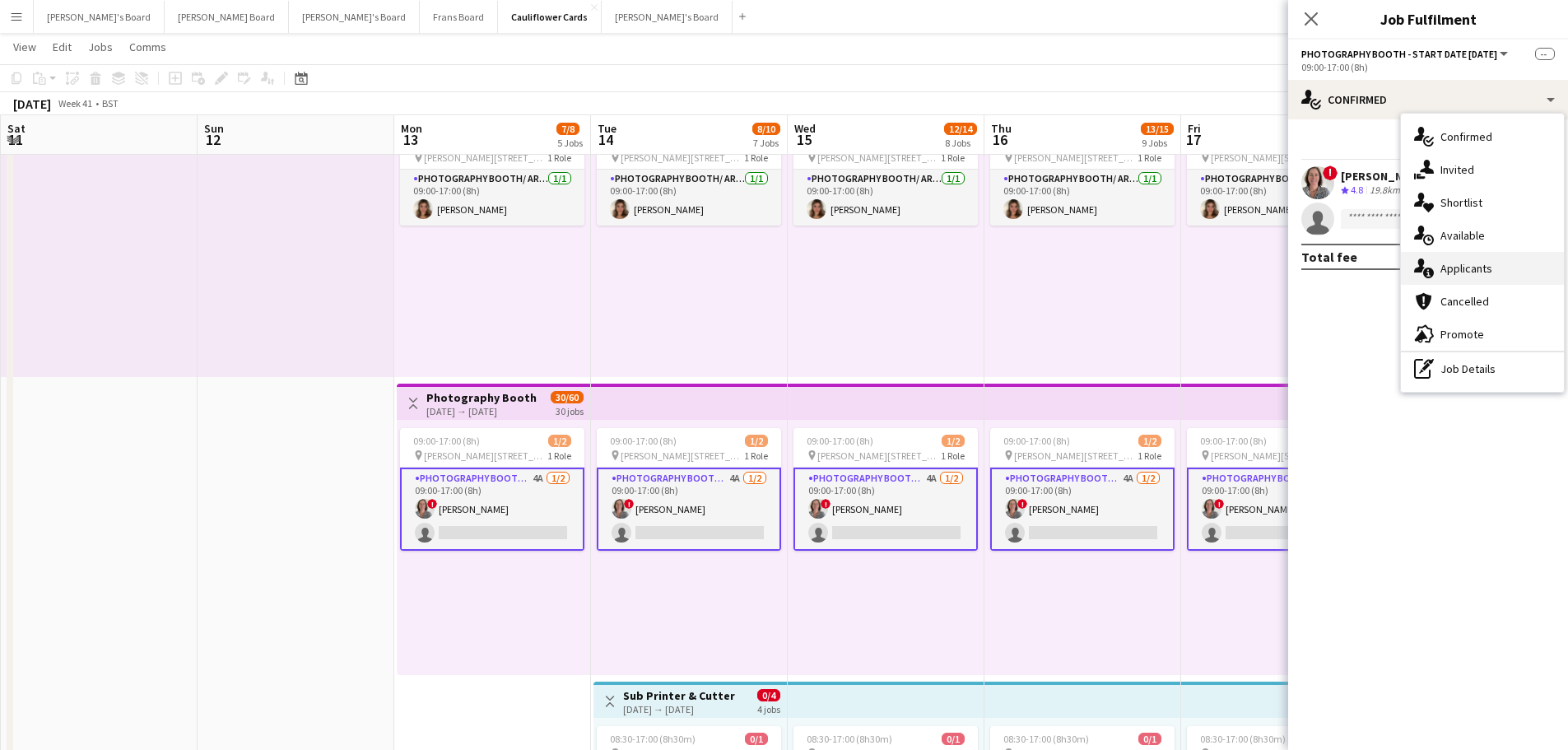
click at [1471, 273] on span "Applicants" at bounding box center [1466, 268] width 51 height 15
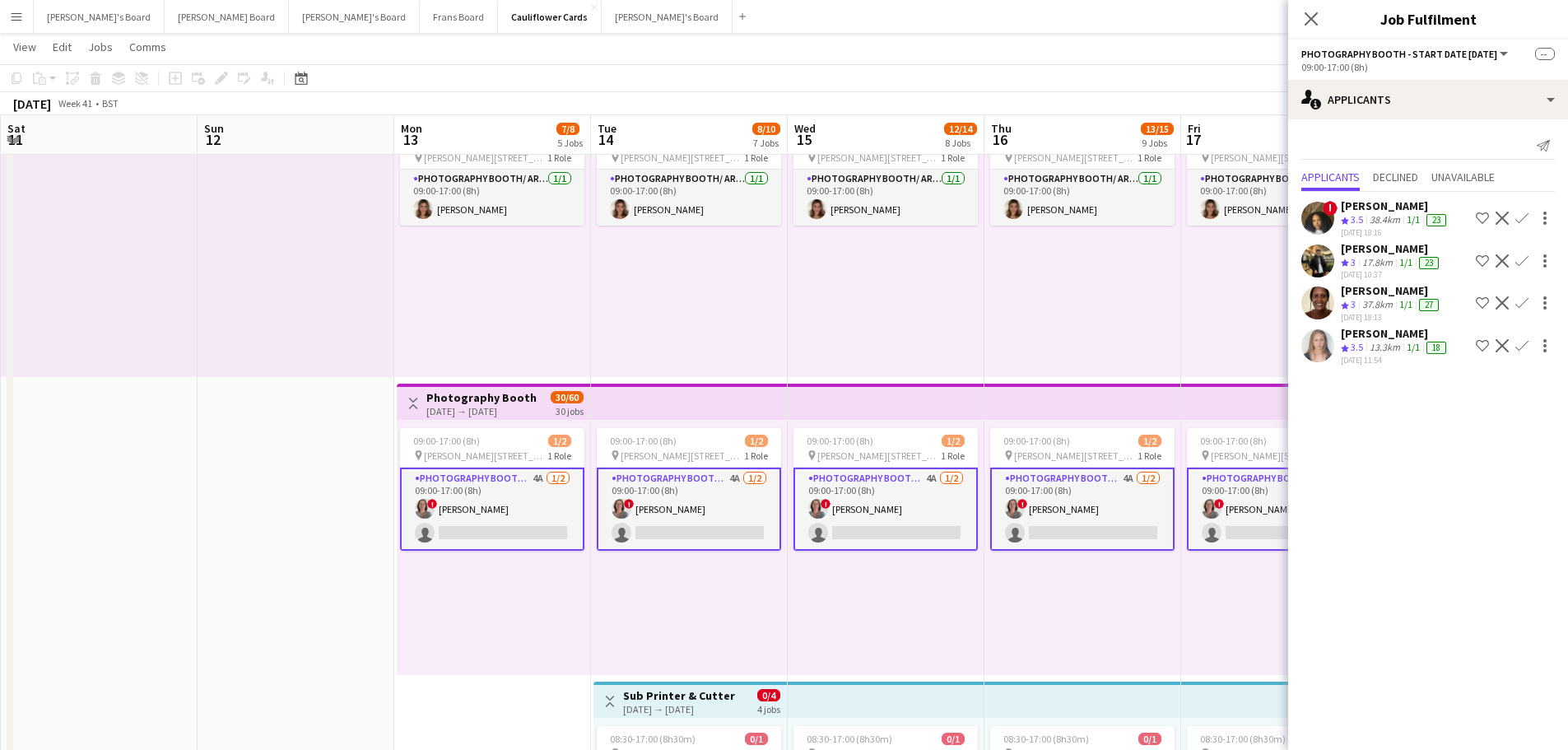
click at [1393, 342] on div "13.3km" at bounding box center [1385, 347] width 37 height 14
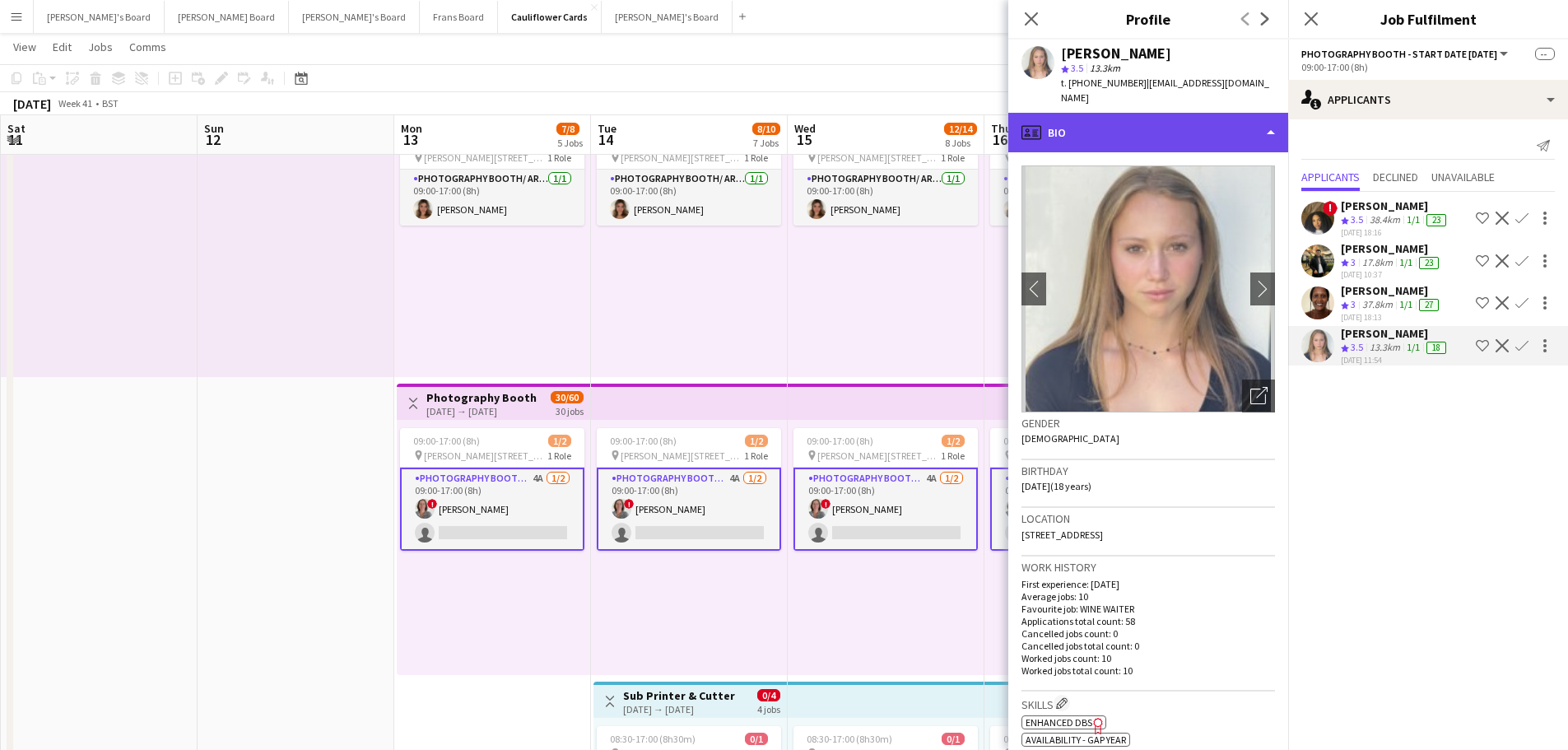
click at [1136, 115] on div "profile Bio" at bounding box center [1148, 132] width 280 height 40
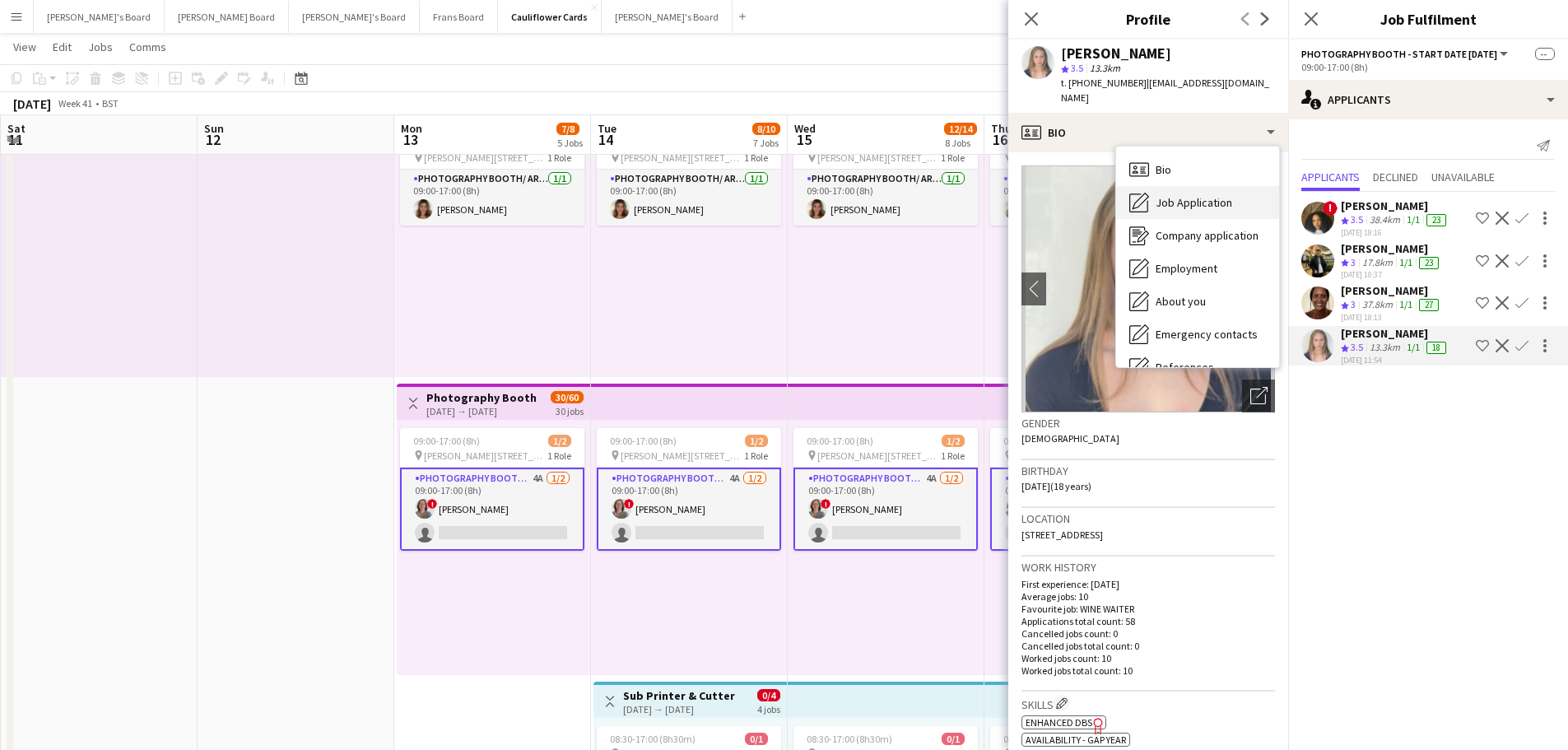
click at [1215, 195] on span "Job Application" at bounding box center [1194, 202] width 77 height 15
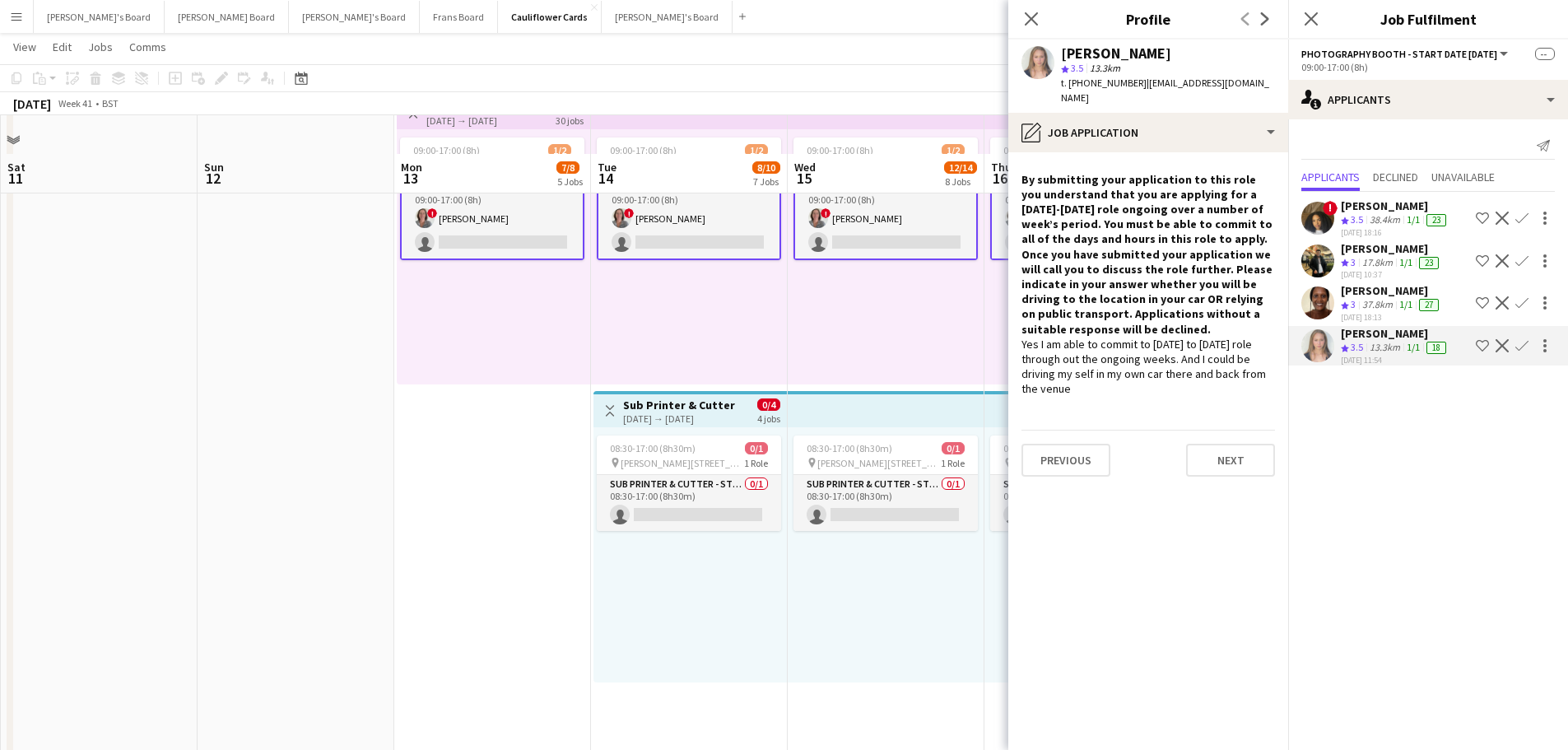
scroll to position [2224, 0]
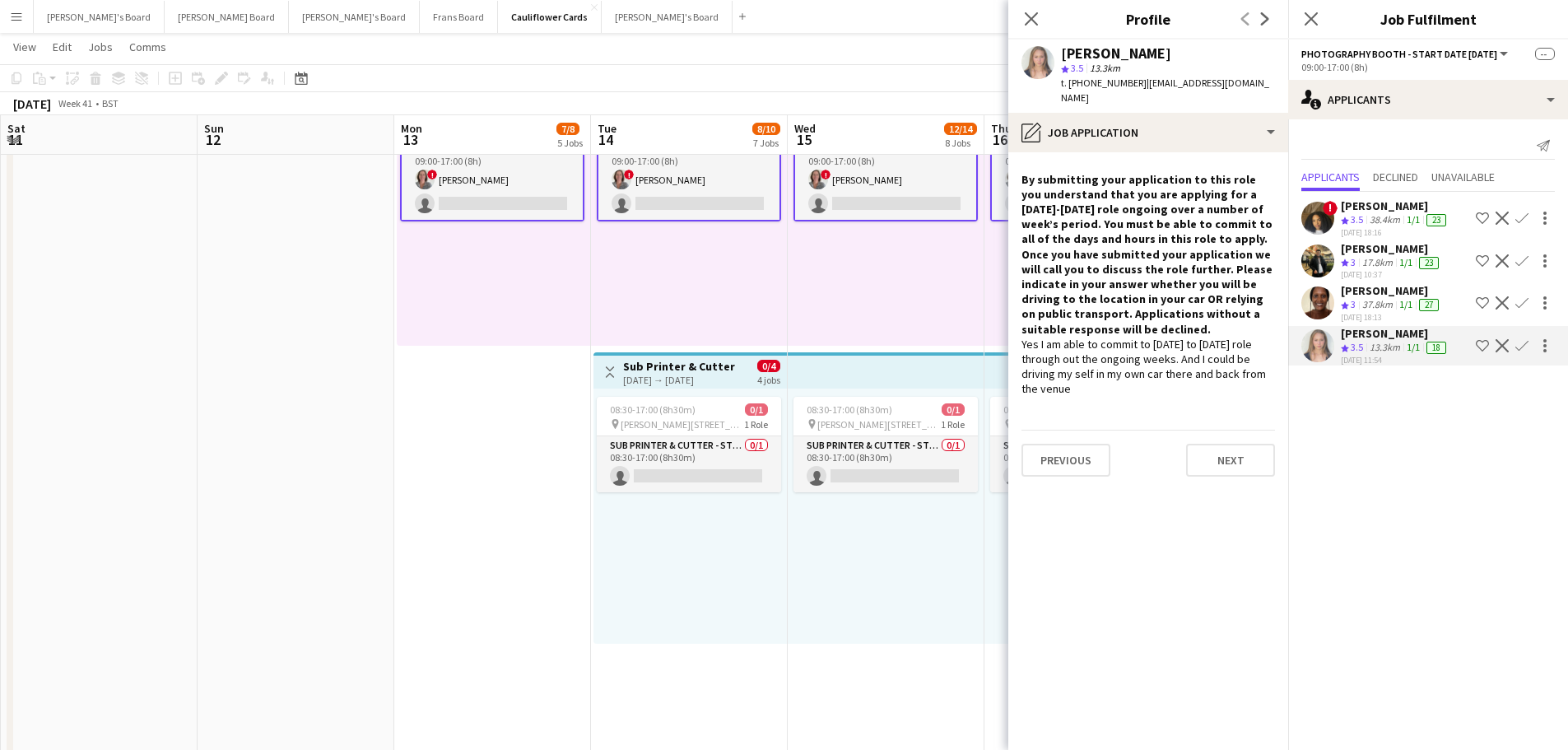
click at [816, 504] on div "08:30-17:00 (8h30m) 0/1 pin Woolmer Trading Estate, Woolmer Way, Bordon, Hampsh…" at bounding box center [885, 516] width 197 height 255
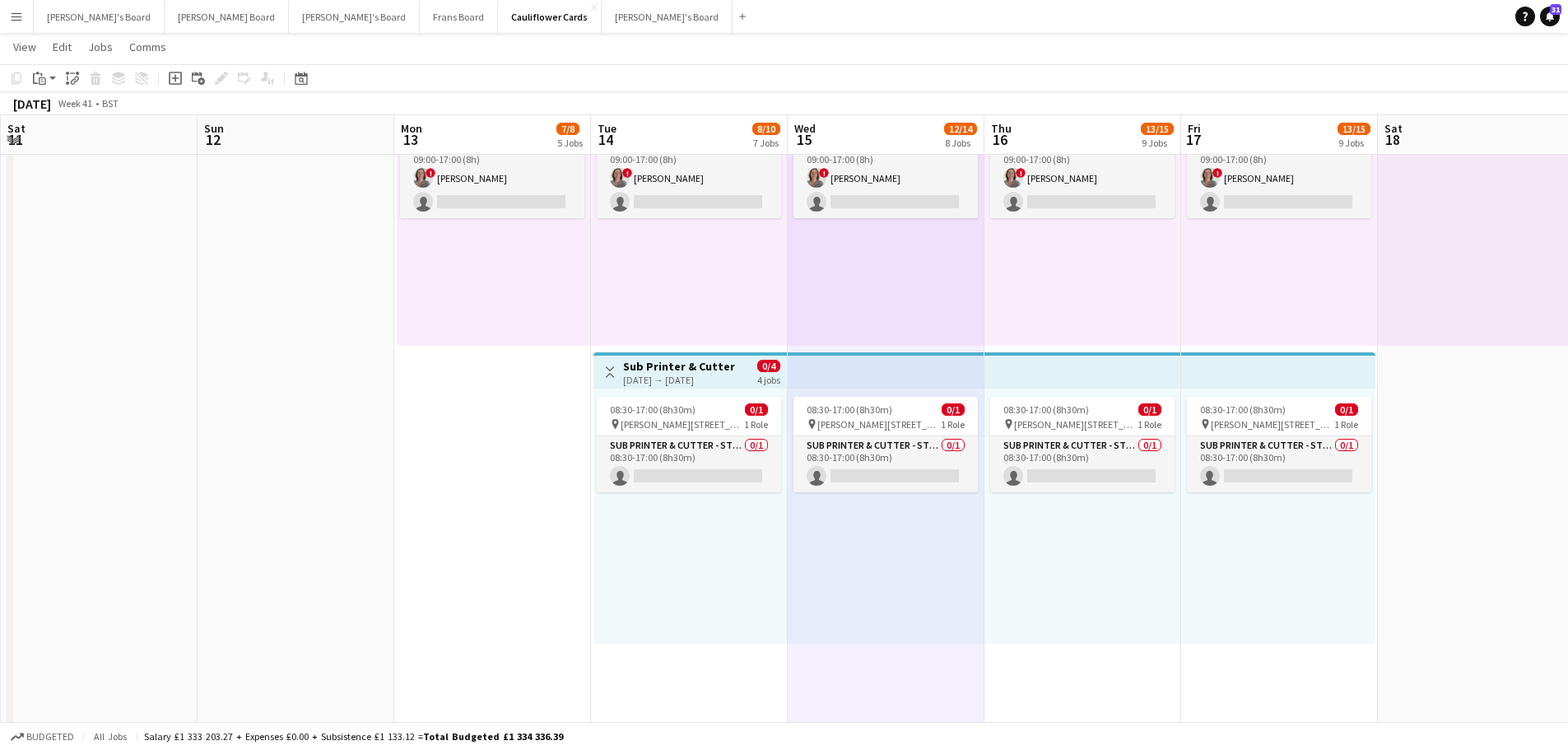
drag, startPoint x: 1240, startPoint y: 443, endPoint x: 779, endPoint y: 560, distance: 475.6
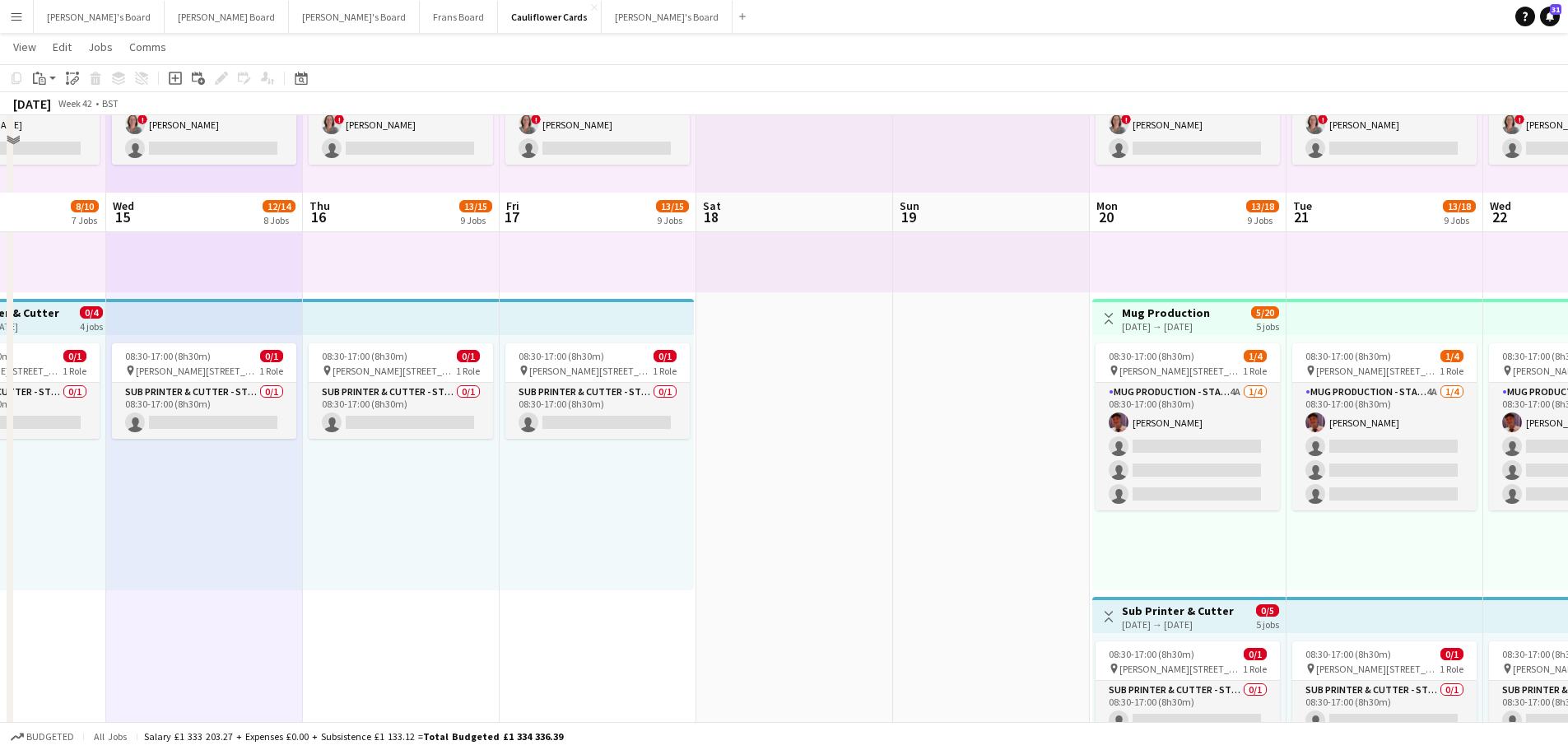
scroll to position [2554, 0]
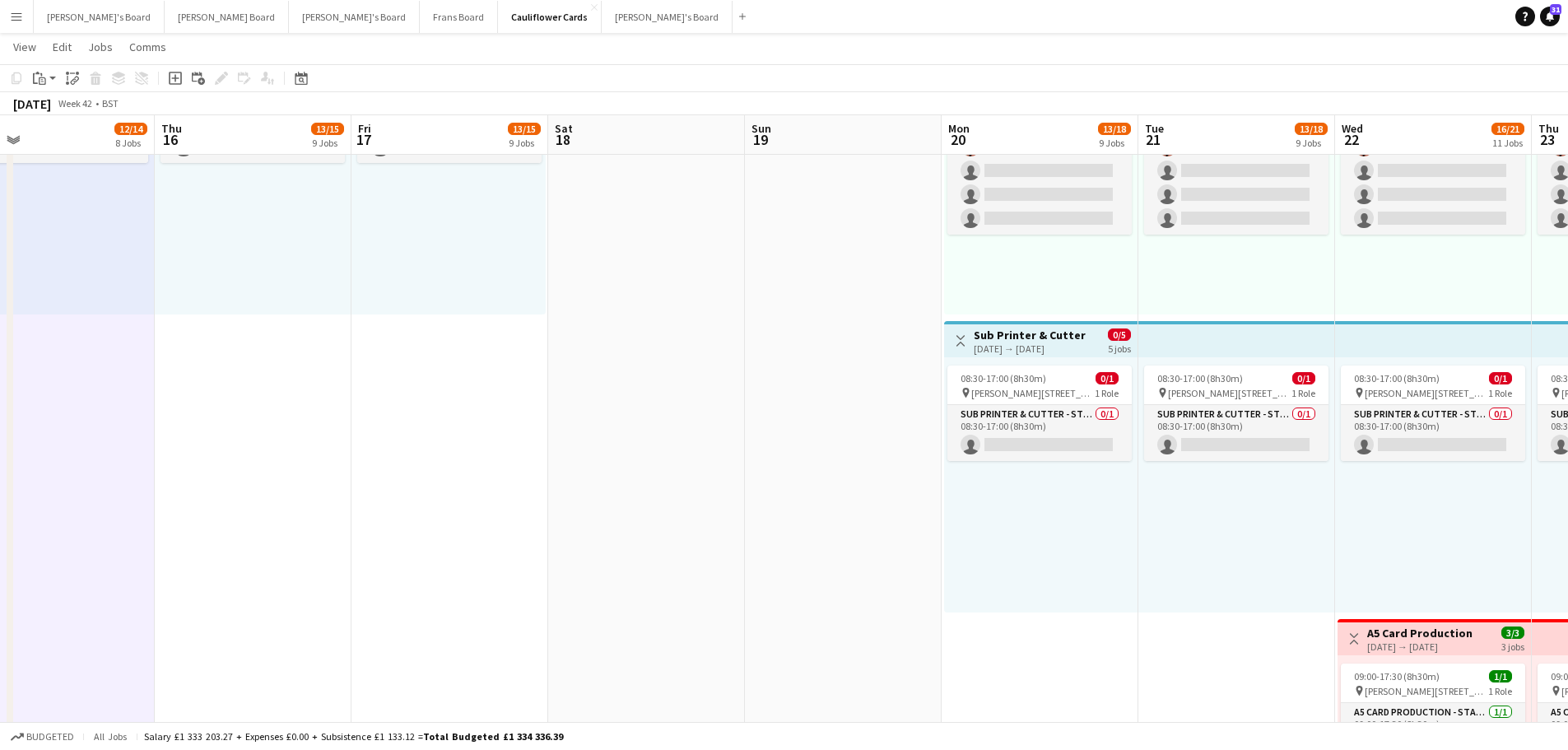
drag, startPoint x: 1333, startPoint y: 584, endPoint x: 827, endPoint y: 619, distance: 507.2
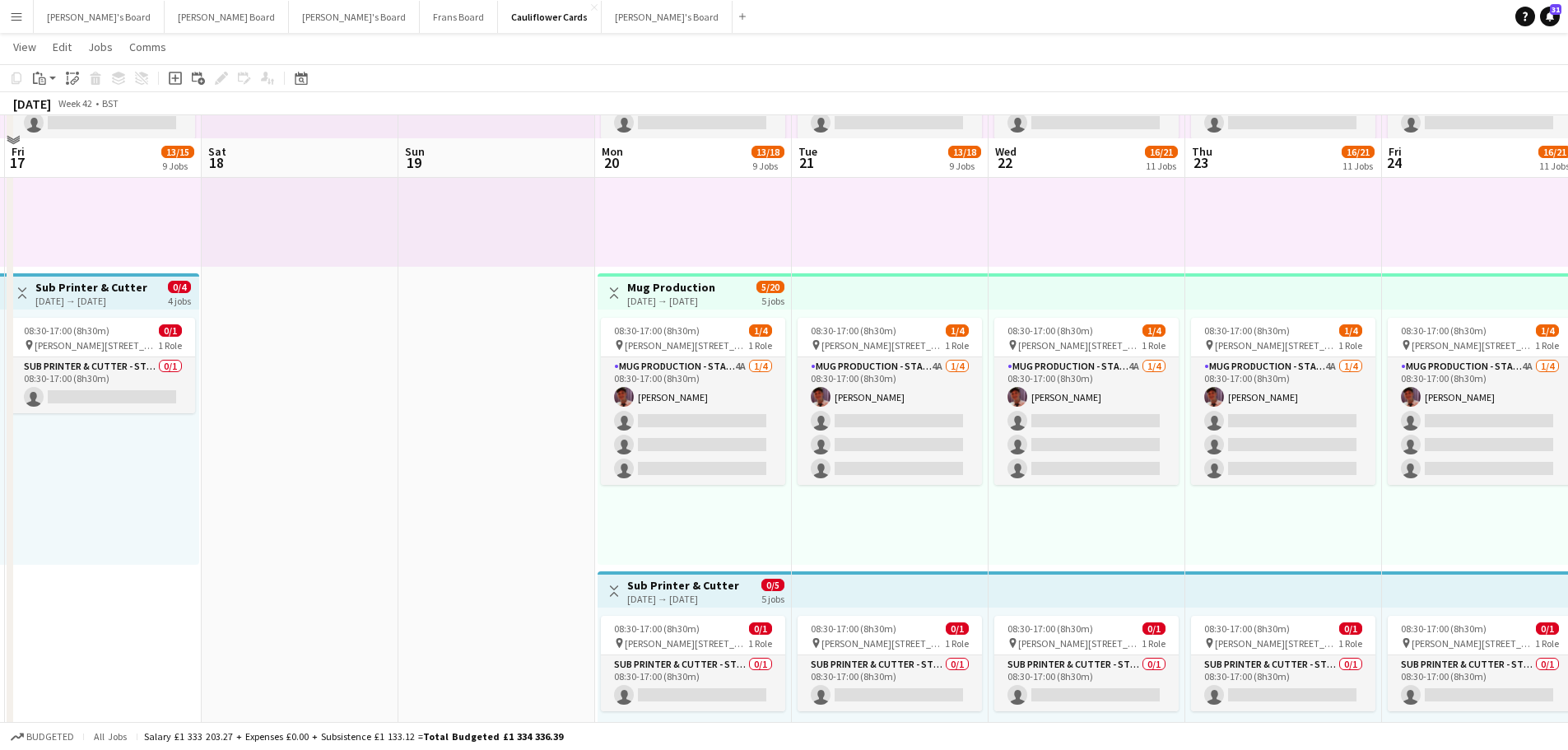
scroll to position [2224, 0]
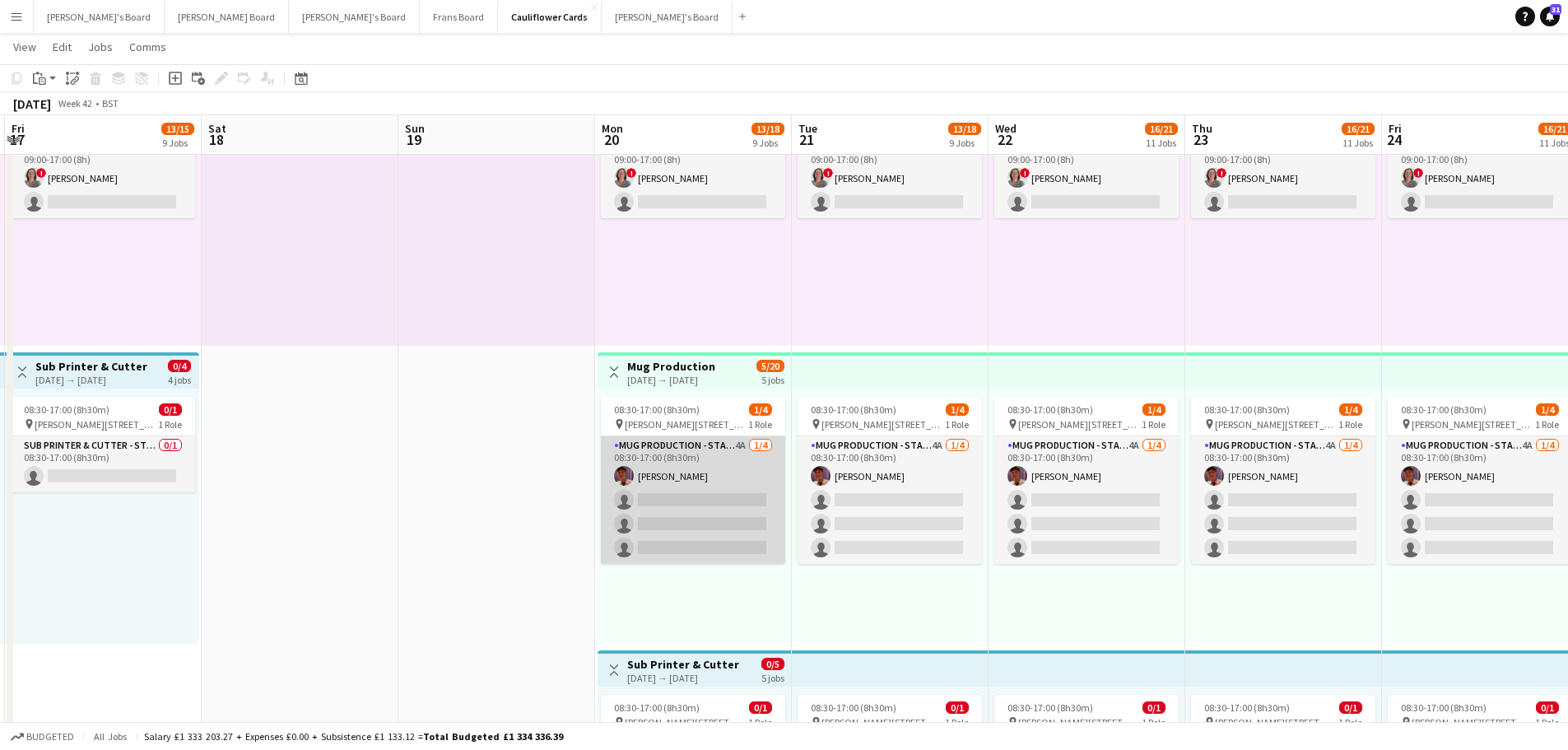
click at [721, 471] on app-card-role "Mug Production - Start Date 20th Oct 4A 1/4 08:30-17:00 (8h30m) Jack Stokes sin…" at bounding box center [693, 501] width 184 height 128
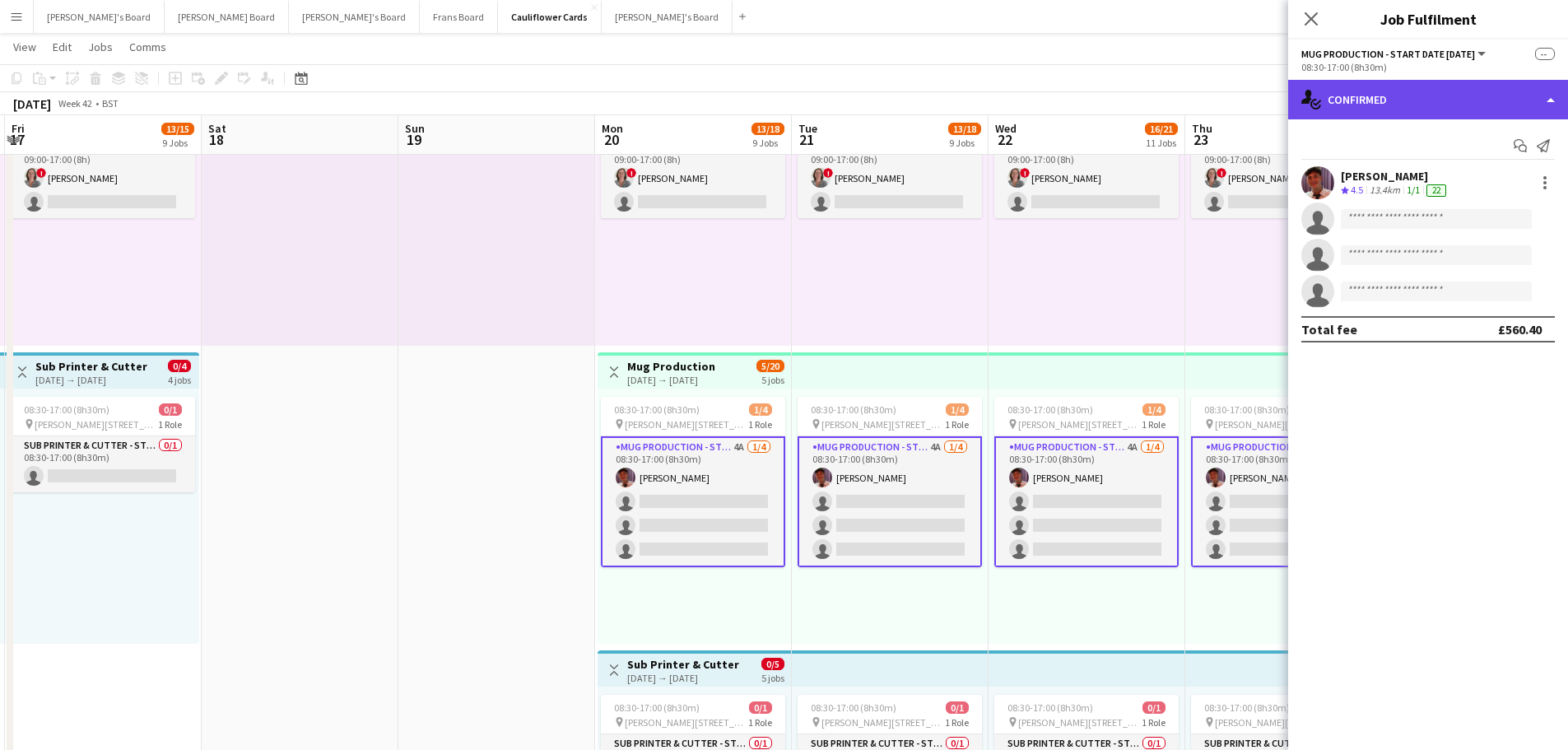
drag, startPoint x: 1375, startPoint y: 94, endPoint x: 1382, endPoint y: 111, distance: 18.4
click at [1377, 97] on div "single-neutral-actions-check-2 Confirmed" at bounding box center [1428, 99] width 280 height 40
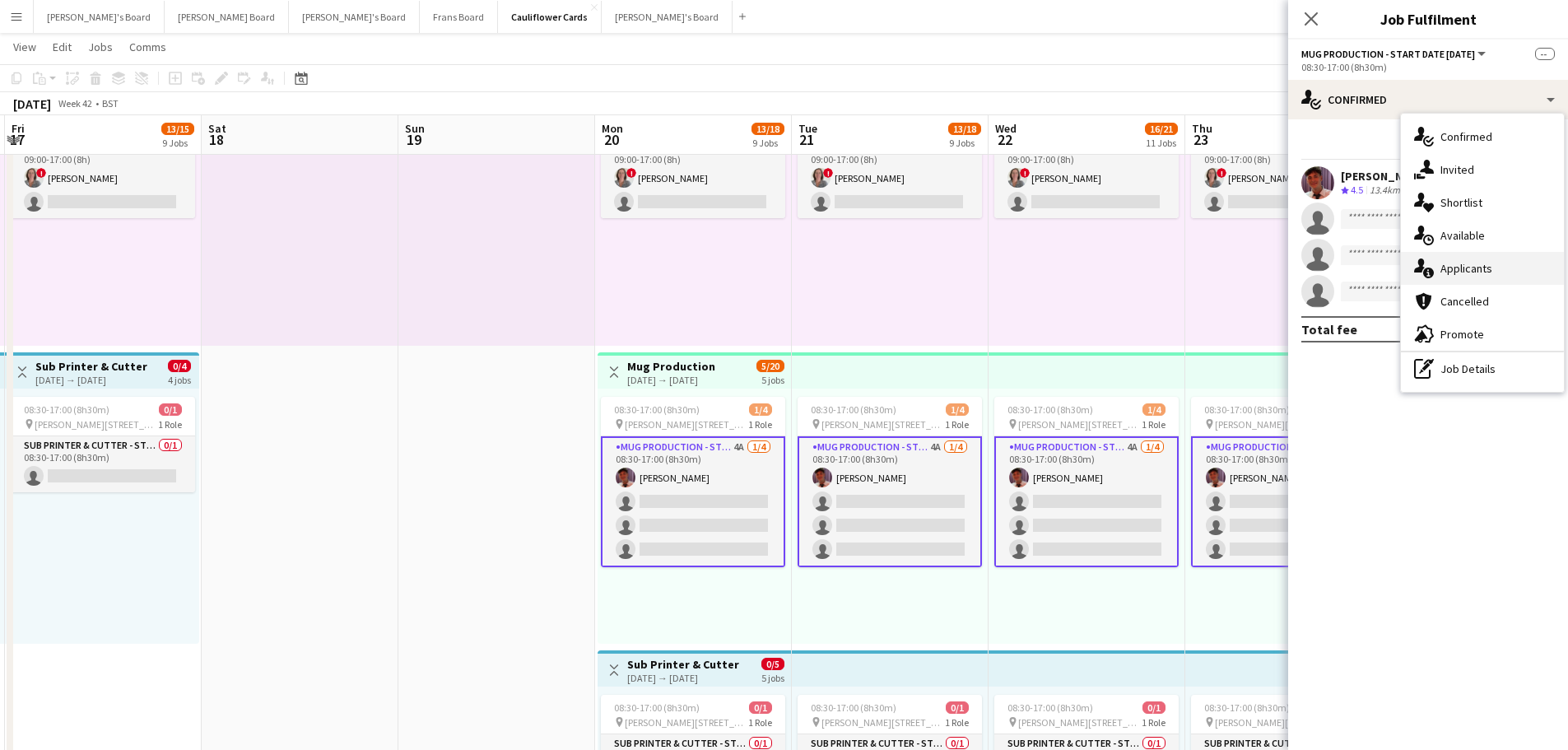
click at [1435, 269] on div "single-neutral-actions-information Applicants" at bounding box center [1483, 269] width 163 height 33
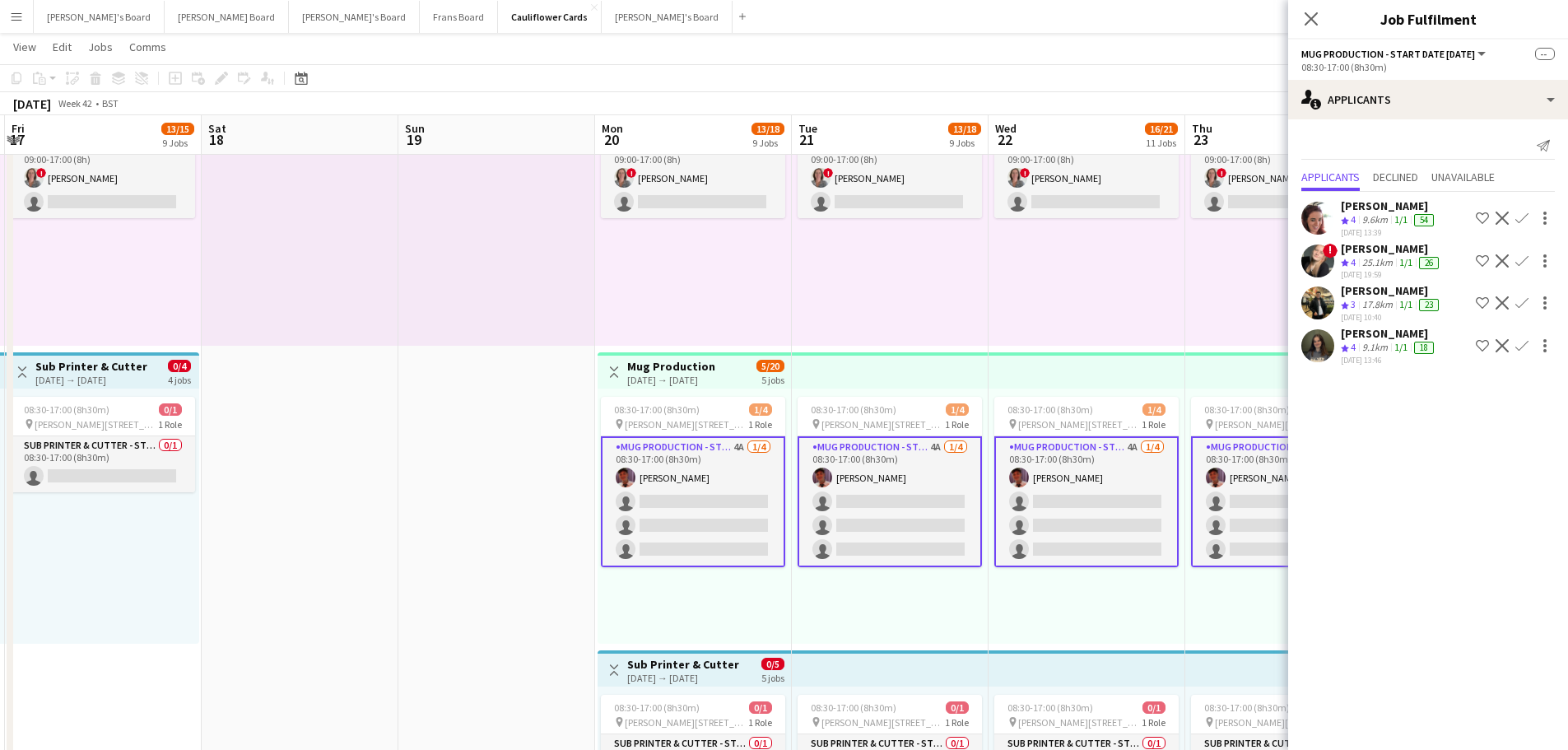
click at [742, 477] on app-card-role "Mug Production - Start Date 20th Oct 4A 1/4 08:30-17:00 (8h30m) Jack Stokes sin…" at bounding box center [693, 502] width 184 height 131
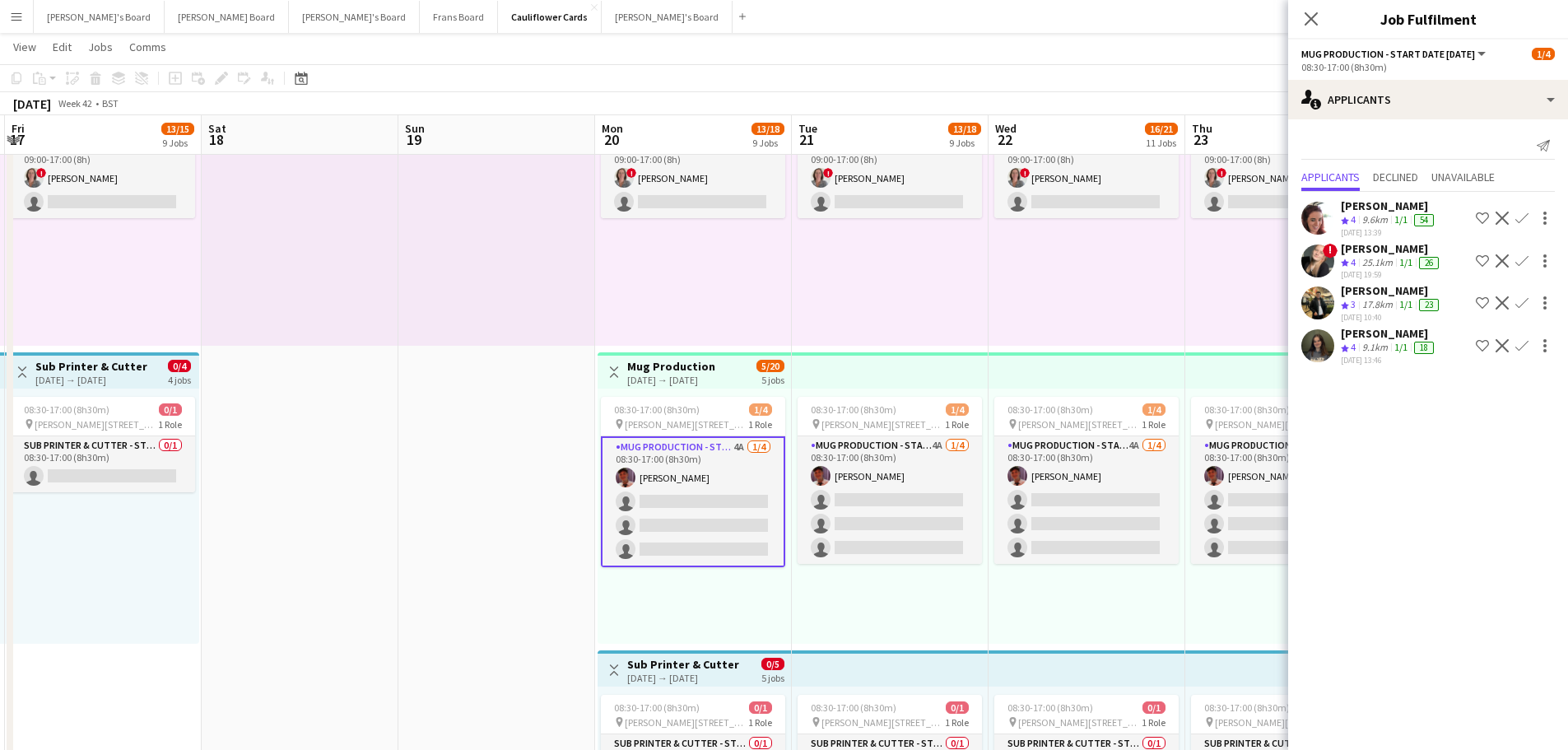
click at [1396, 249] on div "Jasmine Woods" at bounding box center [1392, 248] width 101 height 15
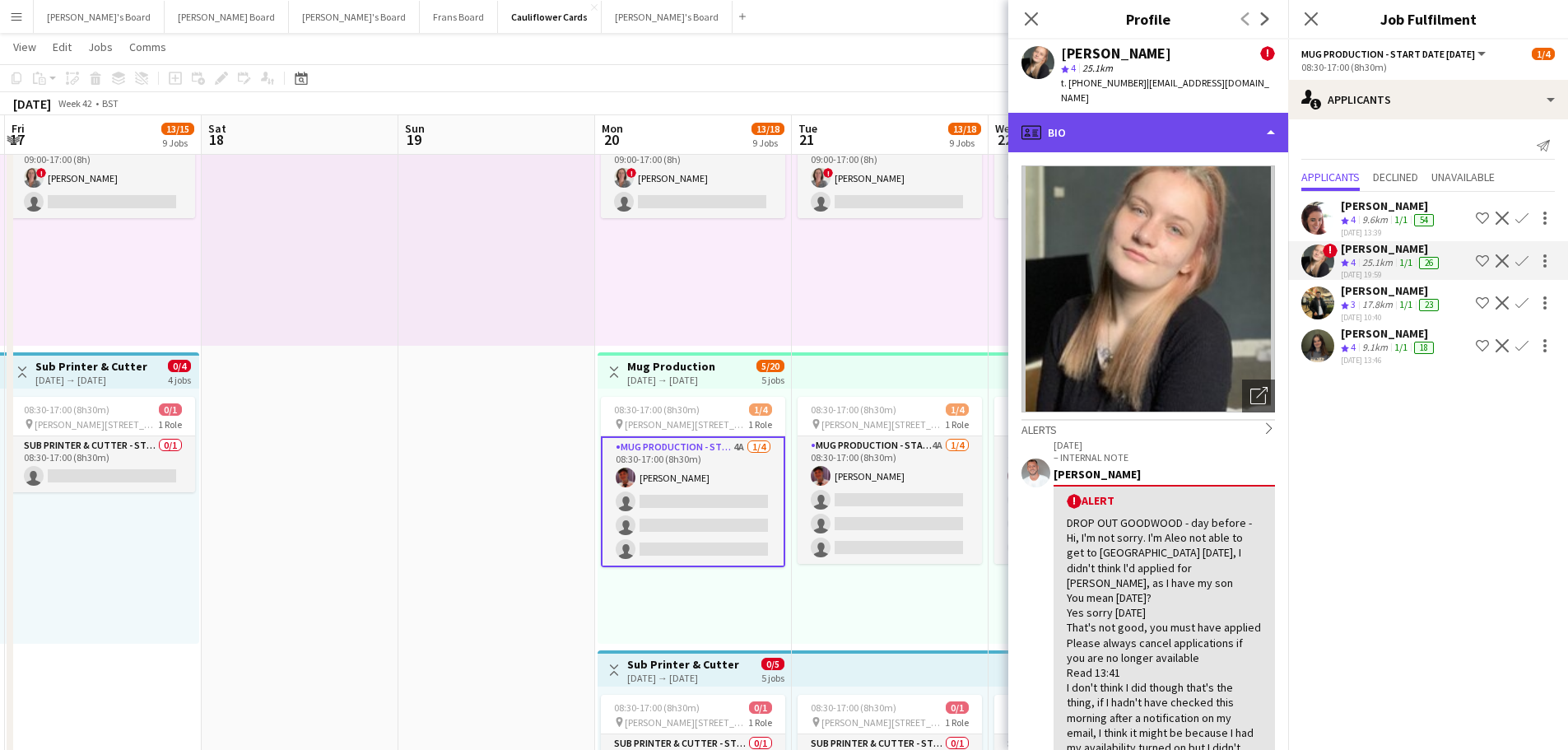
click at [1126, 128] on div "profile Bio" at bounding box center [1148, 132] width 280 height 40
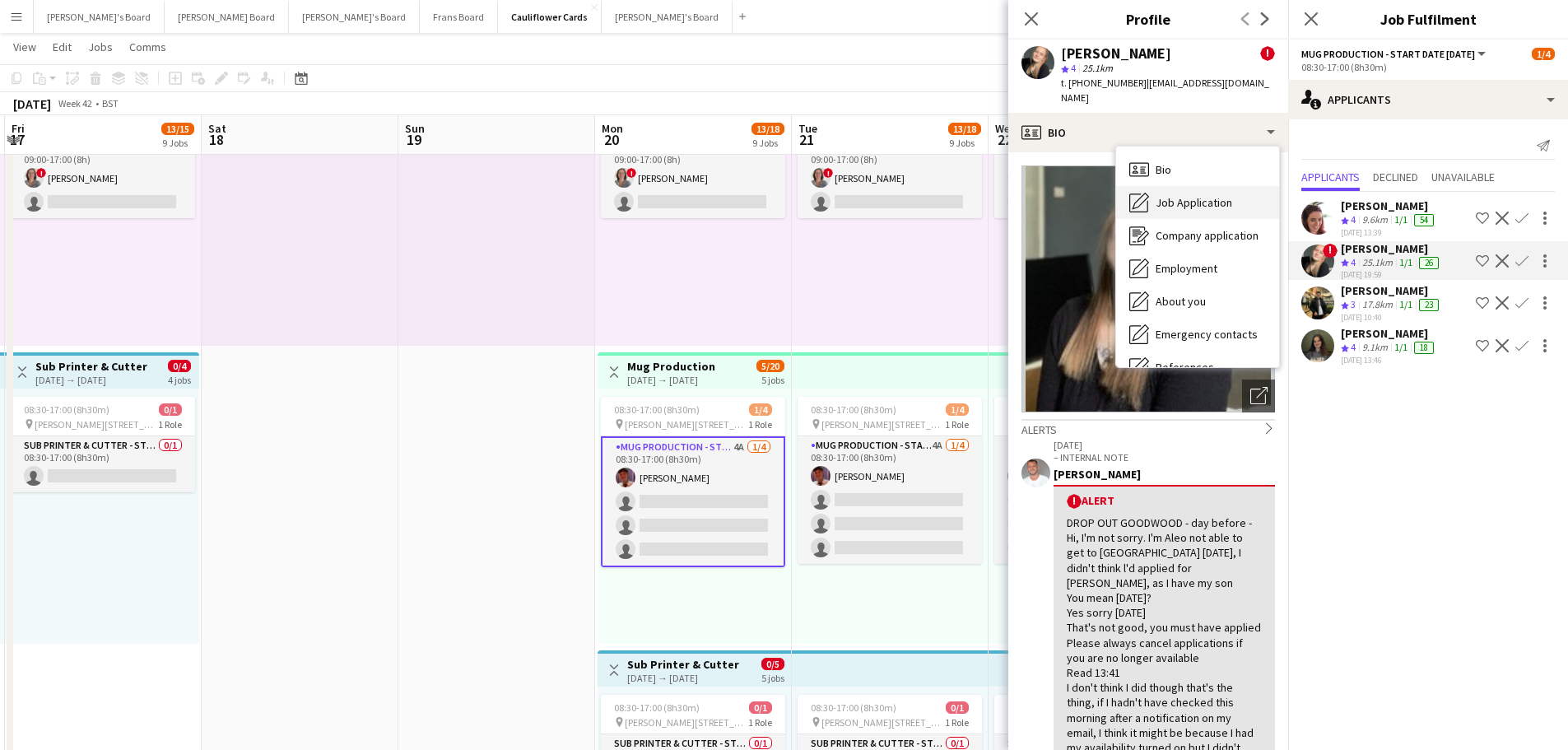
click at [1197, 195] on span "Job Application" at bounding box center [1194, 202] width 77 height 15
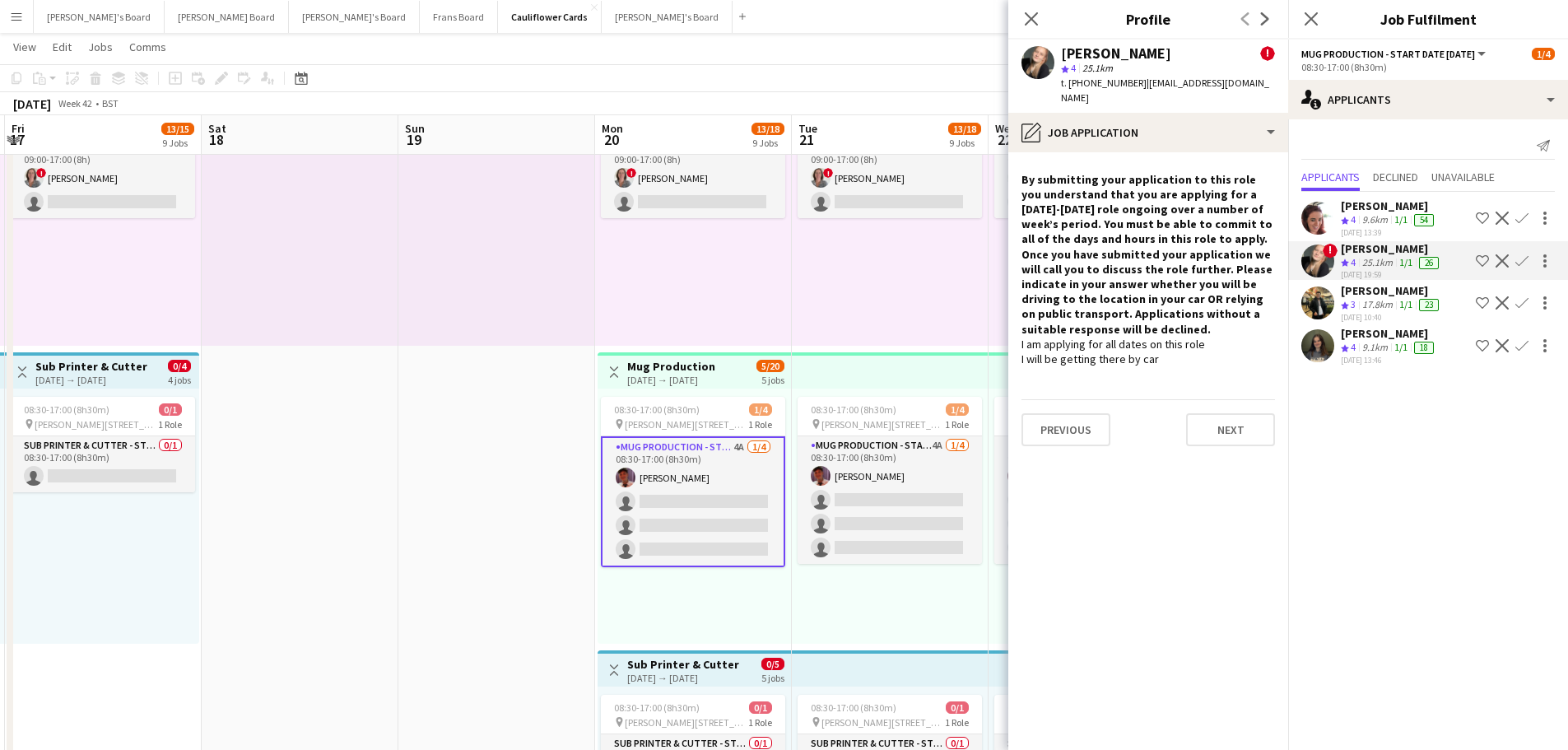
click at [1389, 215] on div "9.6km" at bounding box center [1375, 220] width 32 height 14
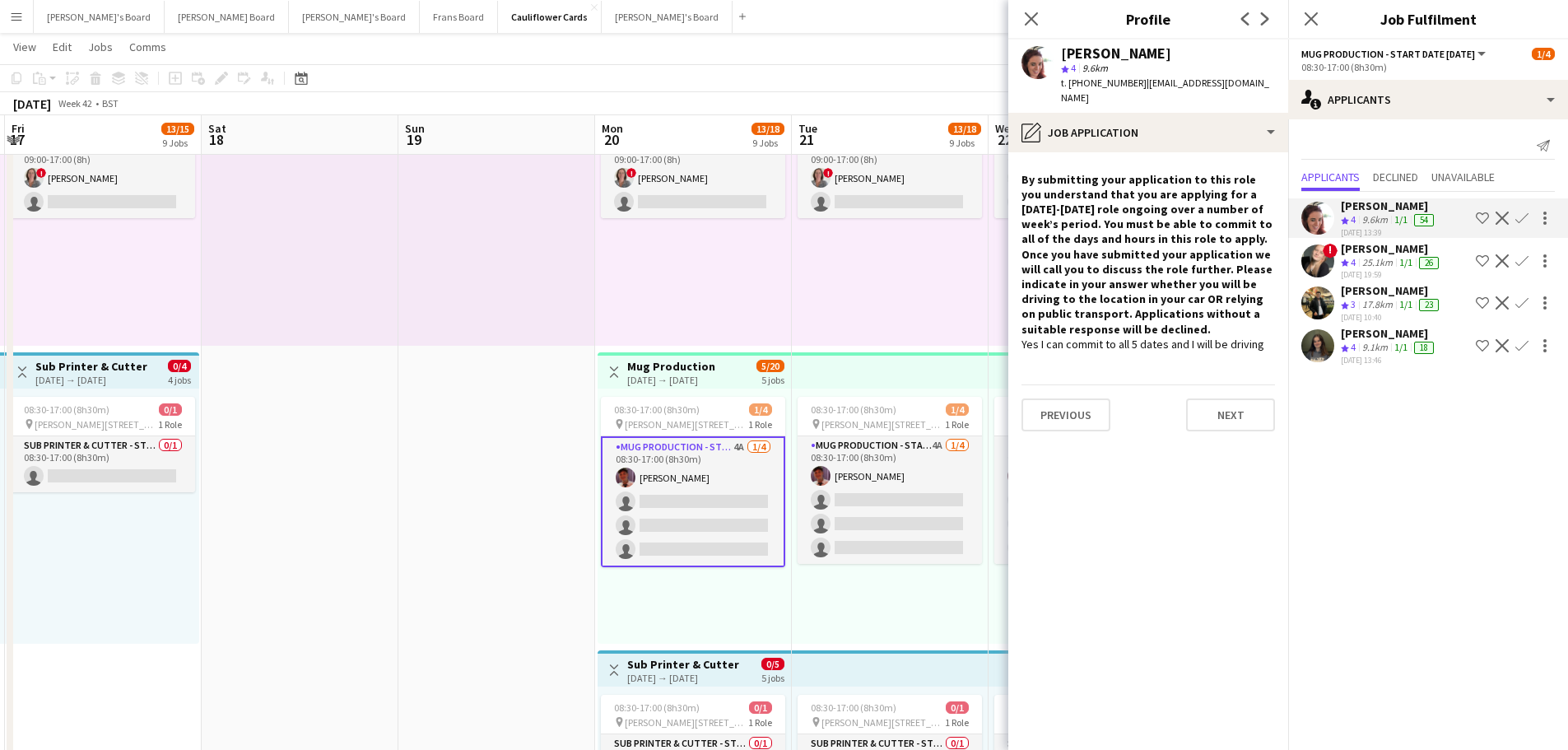
click at [1347, 254] on div "Jasmine Woods" at bounding box center [1392, 248] width 101 height 15
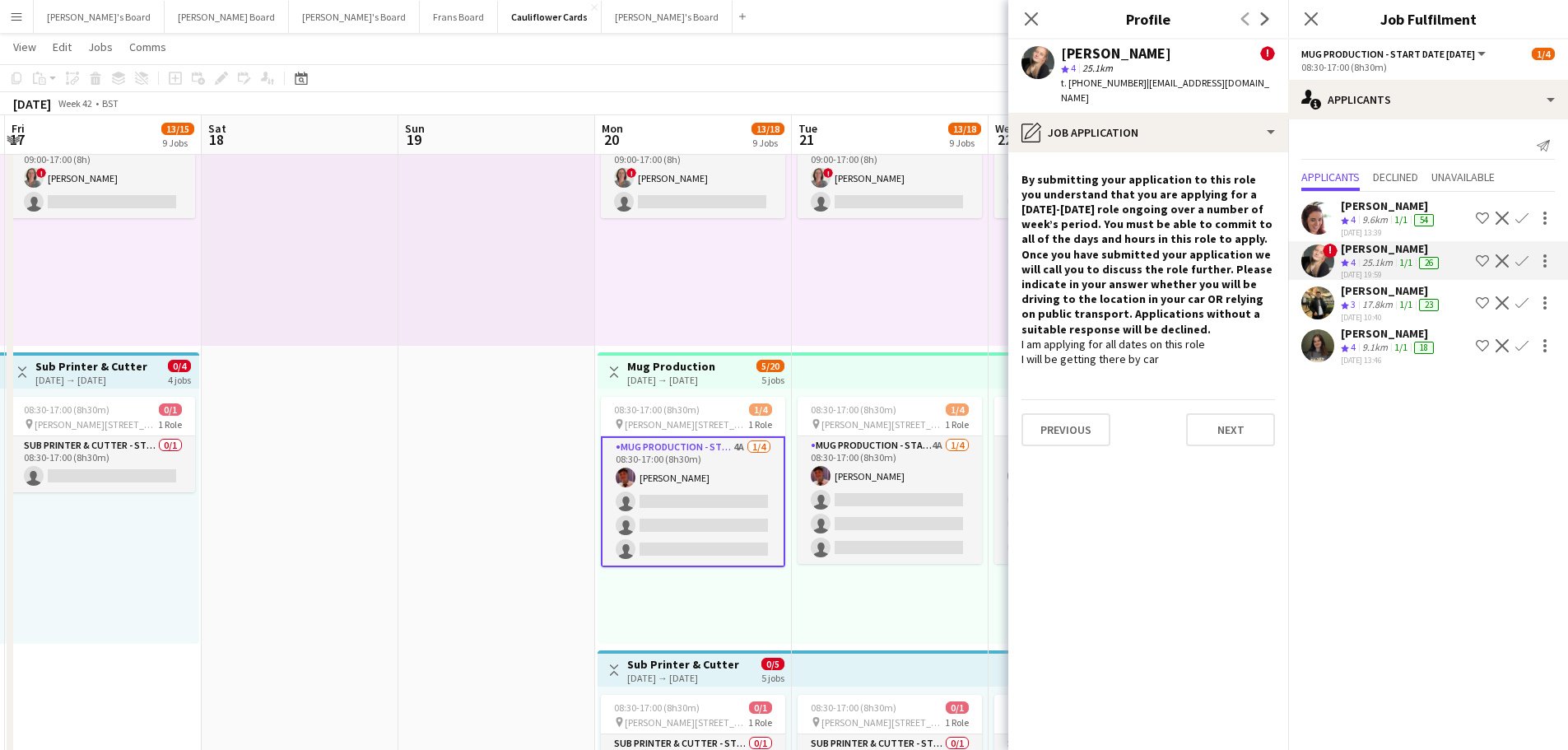
drag, startPoint x: 693, startPoint y: 627, endPoint x: 752, endPoint y: 637, distance: 59.8
click at [697, 623] on div "08:30-17:00 (8h30m) 1/4 pin Woolmer Trading Estate, Woolmer Way, Bordon, Hampsh…" at bounding box center [694, 516] width 194 height 255
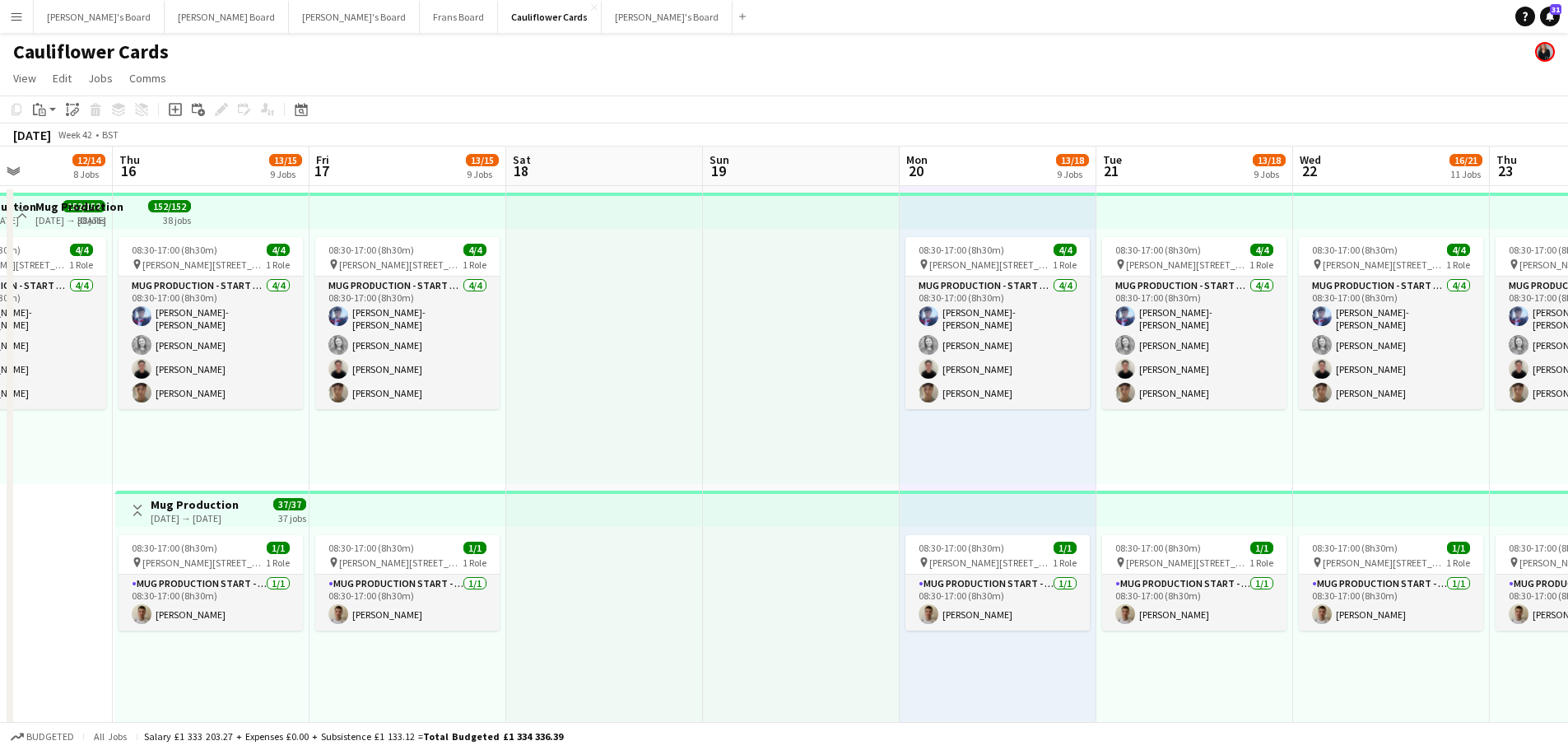
scroll to position [0, 389]
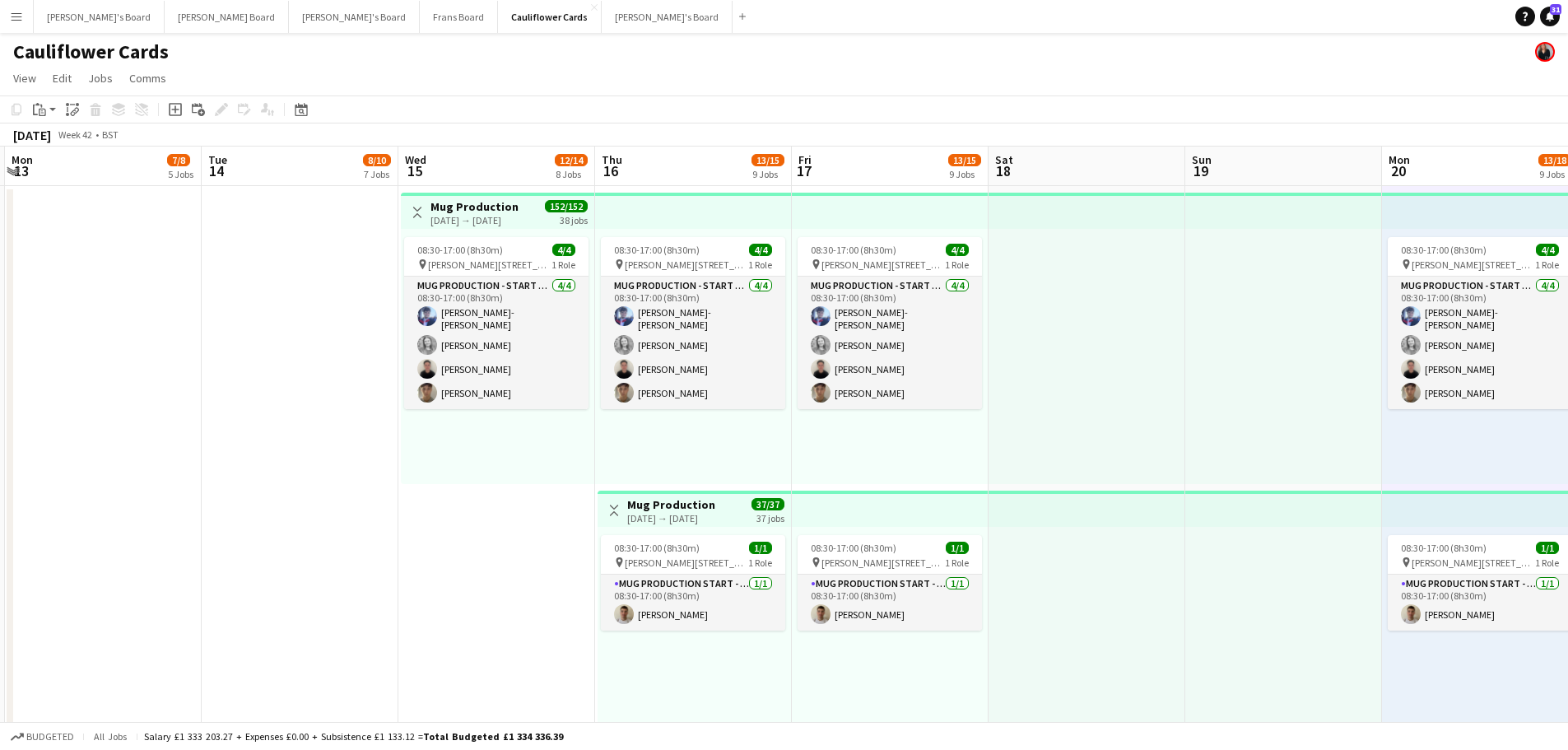
drag, startPoint x: 530, startPoint y: 621, endPoint x: 1134, endPoint y: 633, distance: 604.1
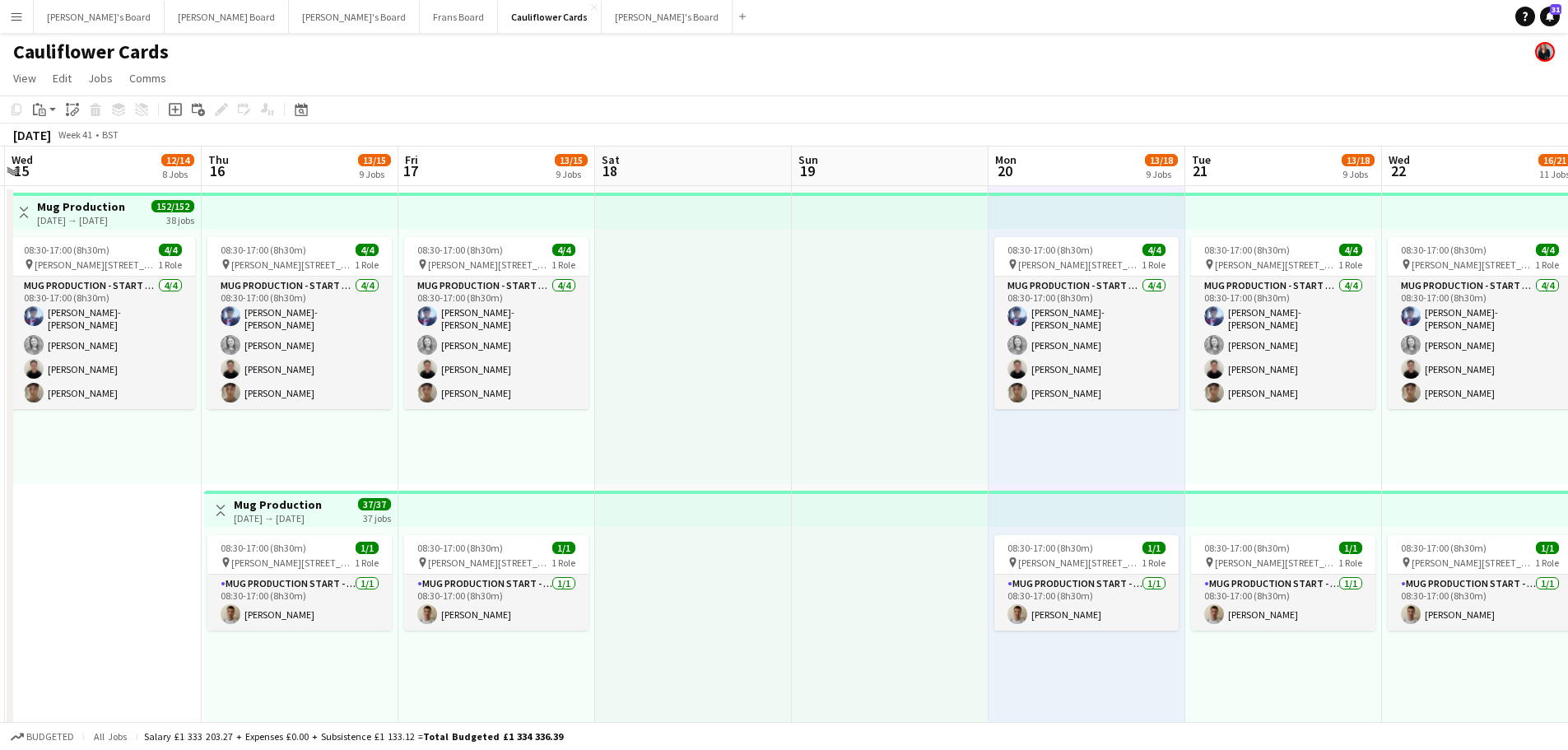
drag, startPoint x: 1162, startPoint y: 636, endPoint x: 514, endPoint y: 636, distance: 648.0
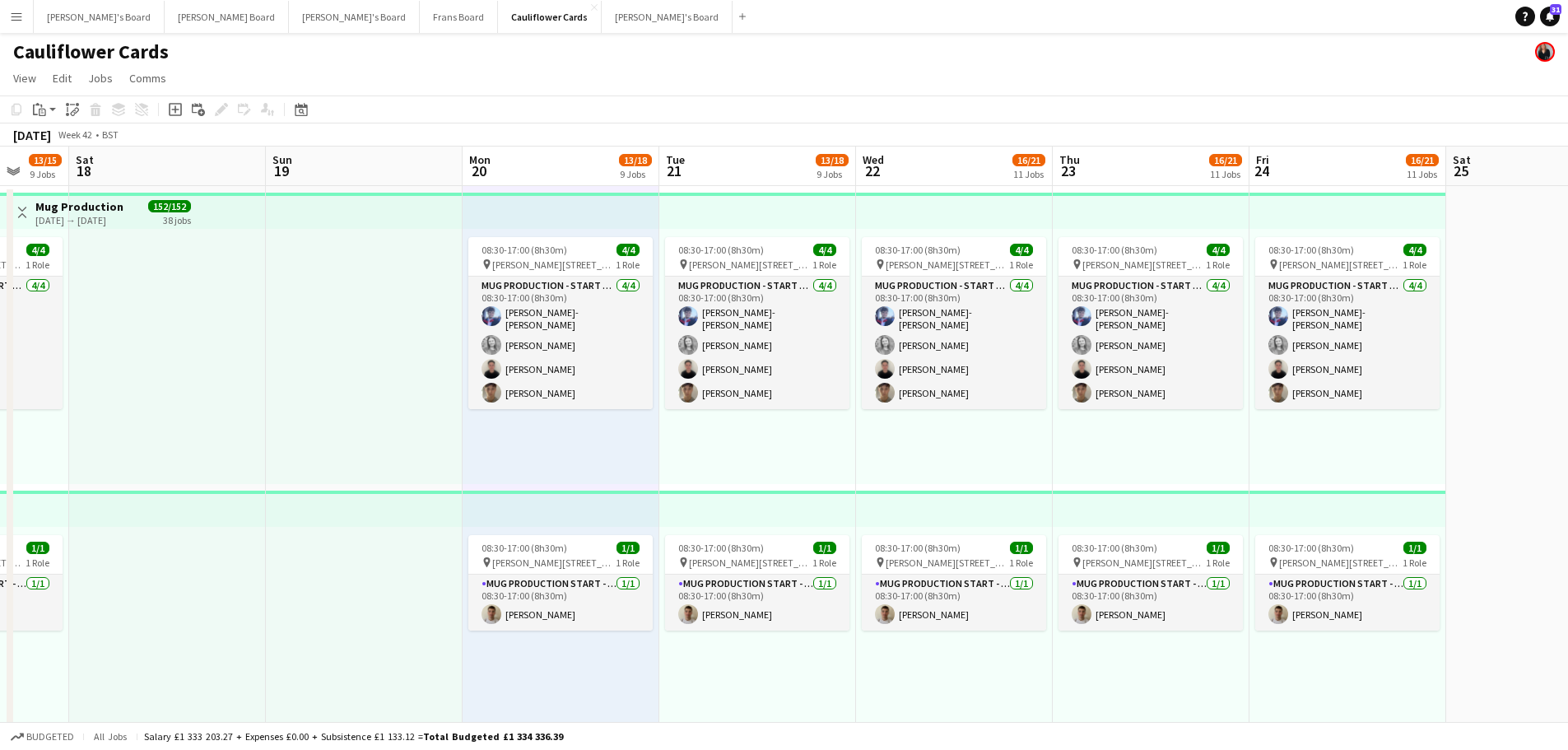
drag, startPoint x: 1201, startPoint y: 405, endPoint x: 735, endPoint y: 490, distance: 473.7
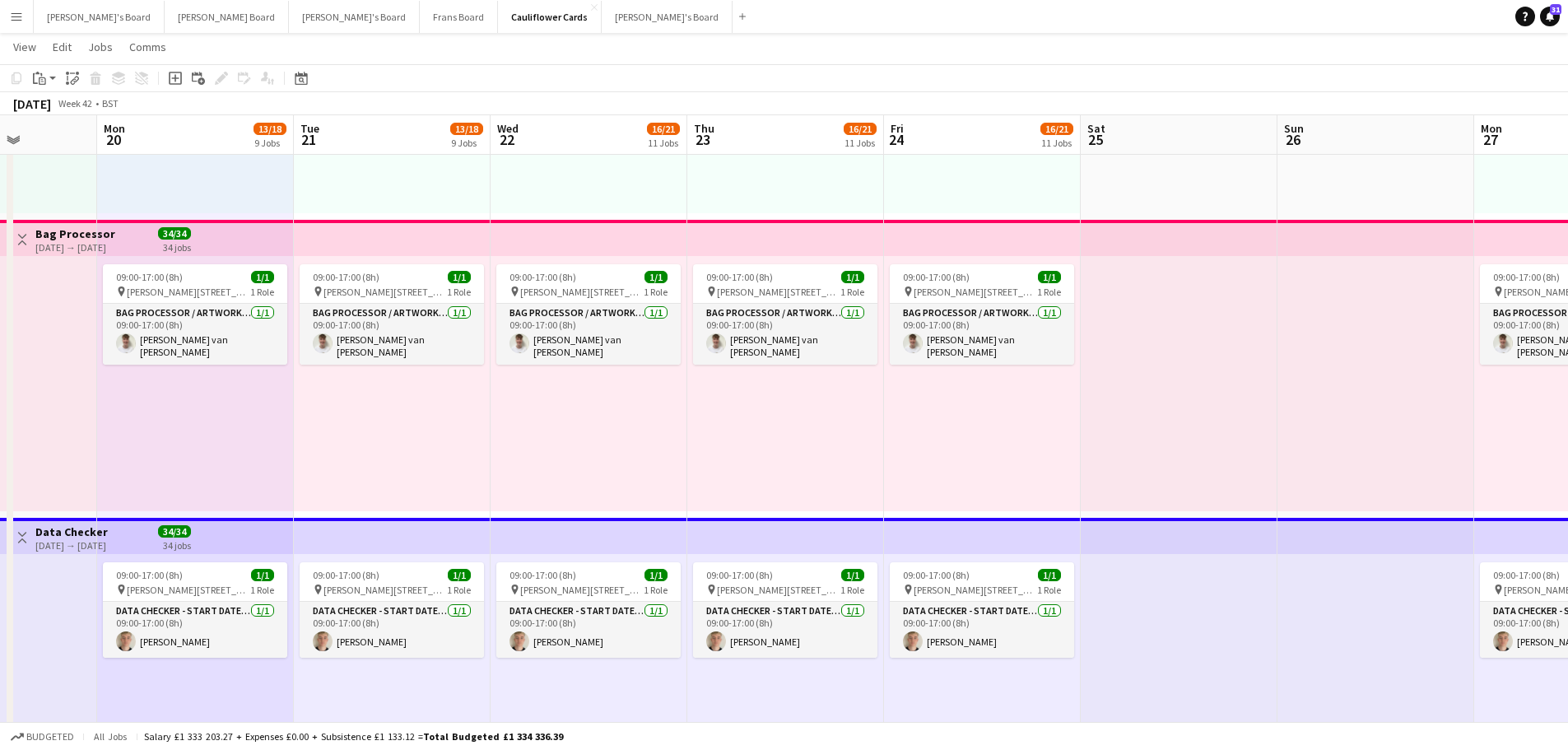
scroll to position [576, 0]
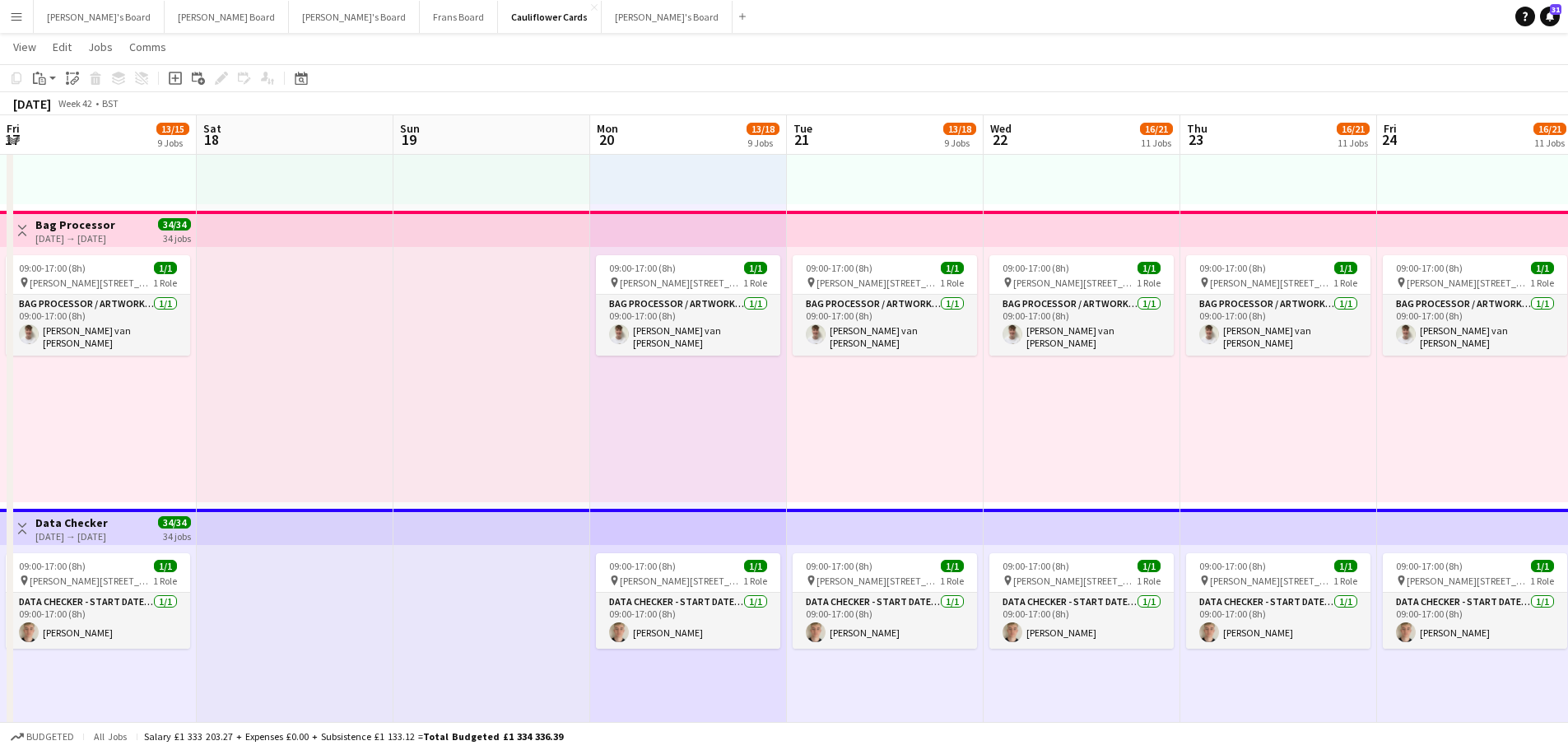
drag, startPoint x: 37, startPoint y: 375, endPoint x: 924, endPoint y: 392, distance: 887.2
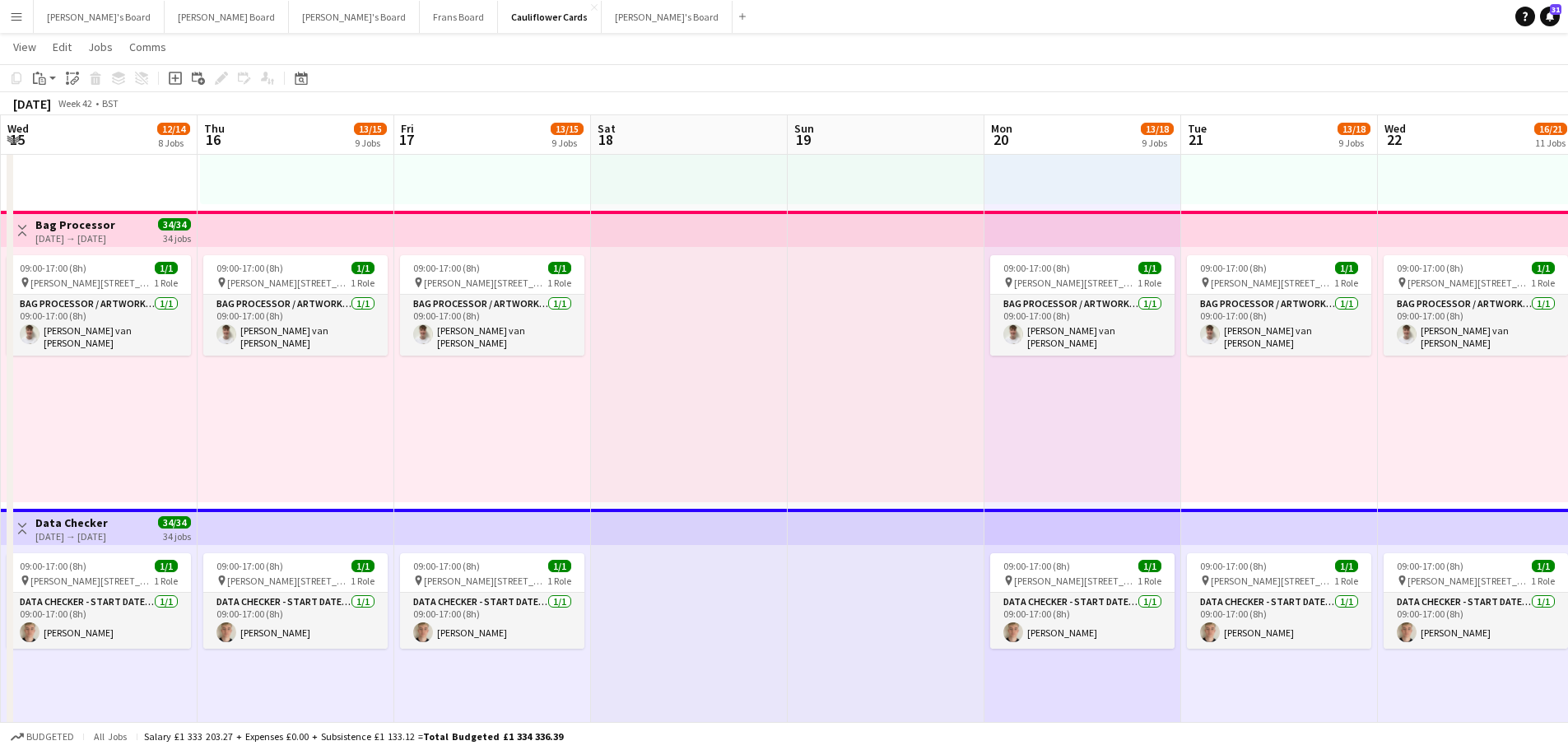
scroll to position [0, 508]
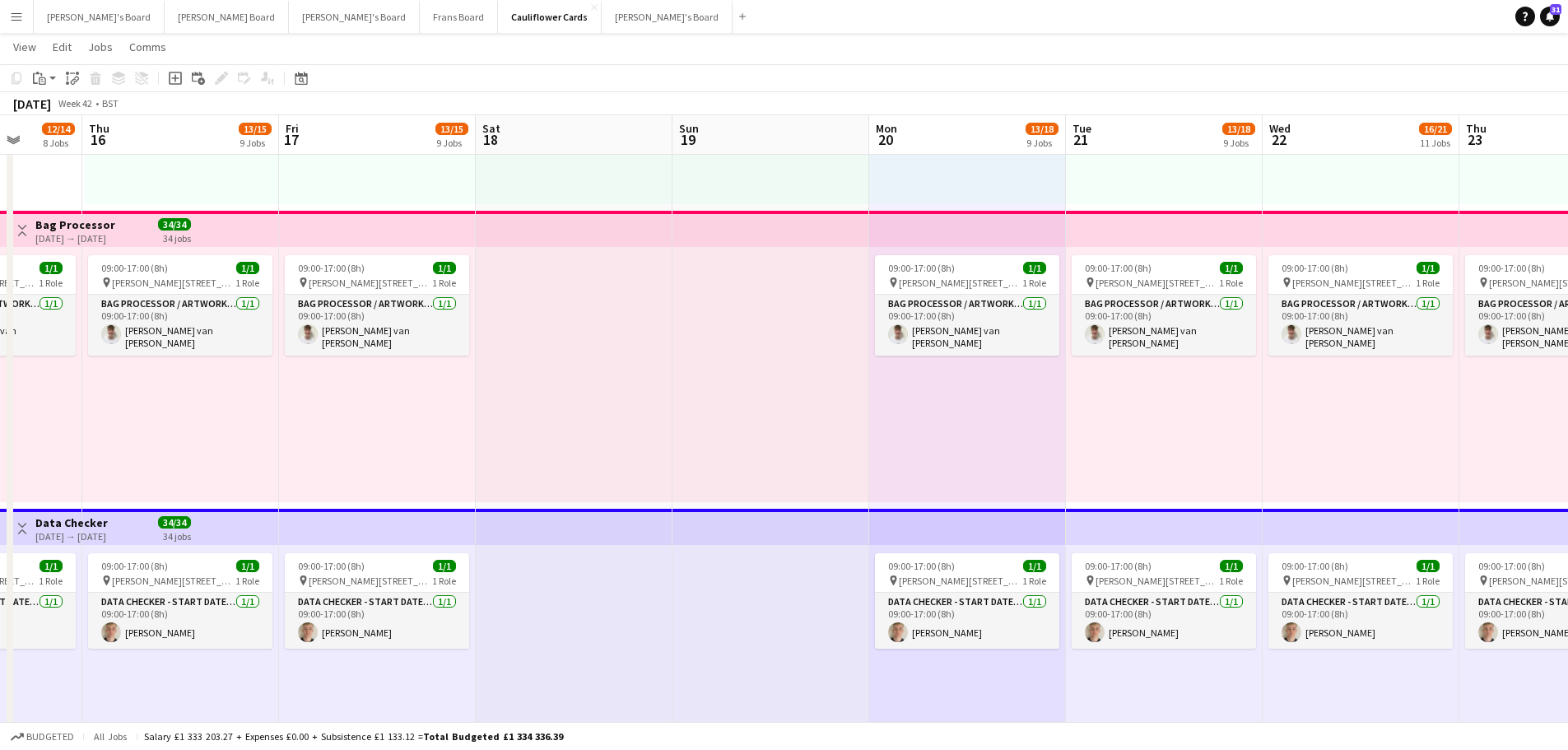
drag, startPoint x: 293, startPoint y: 450, endPoint x: 768, endPoint y: 455, distance: 475.0
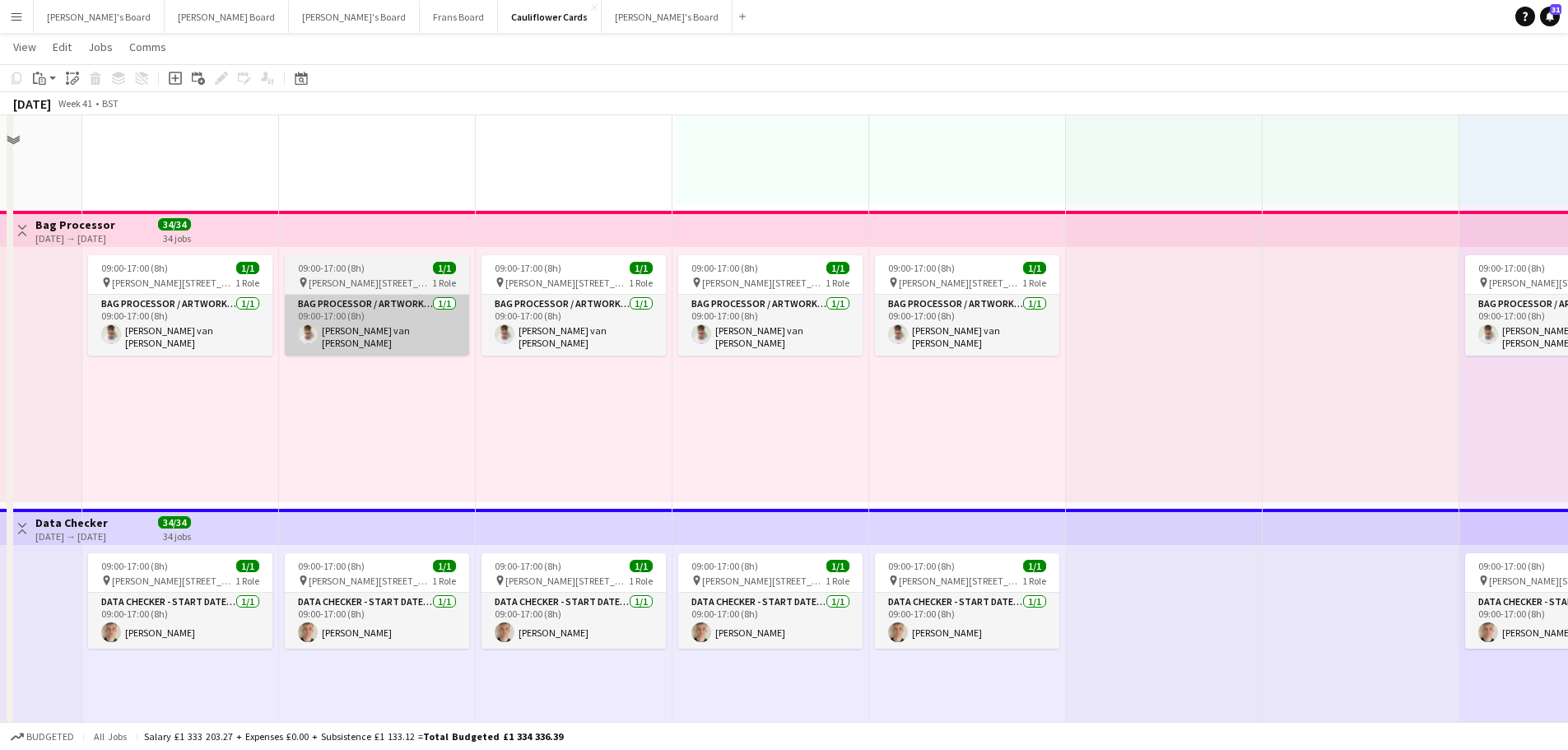
scroll to position [411, 0]
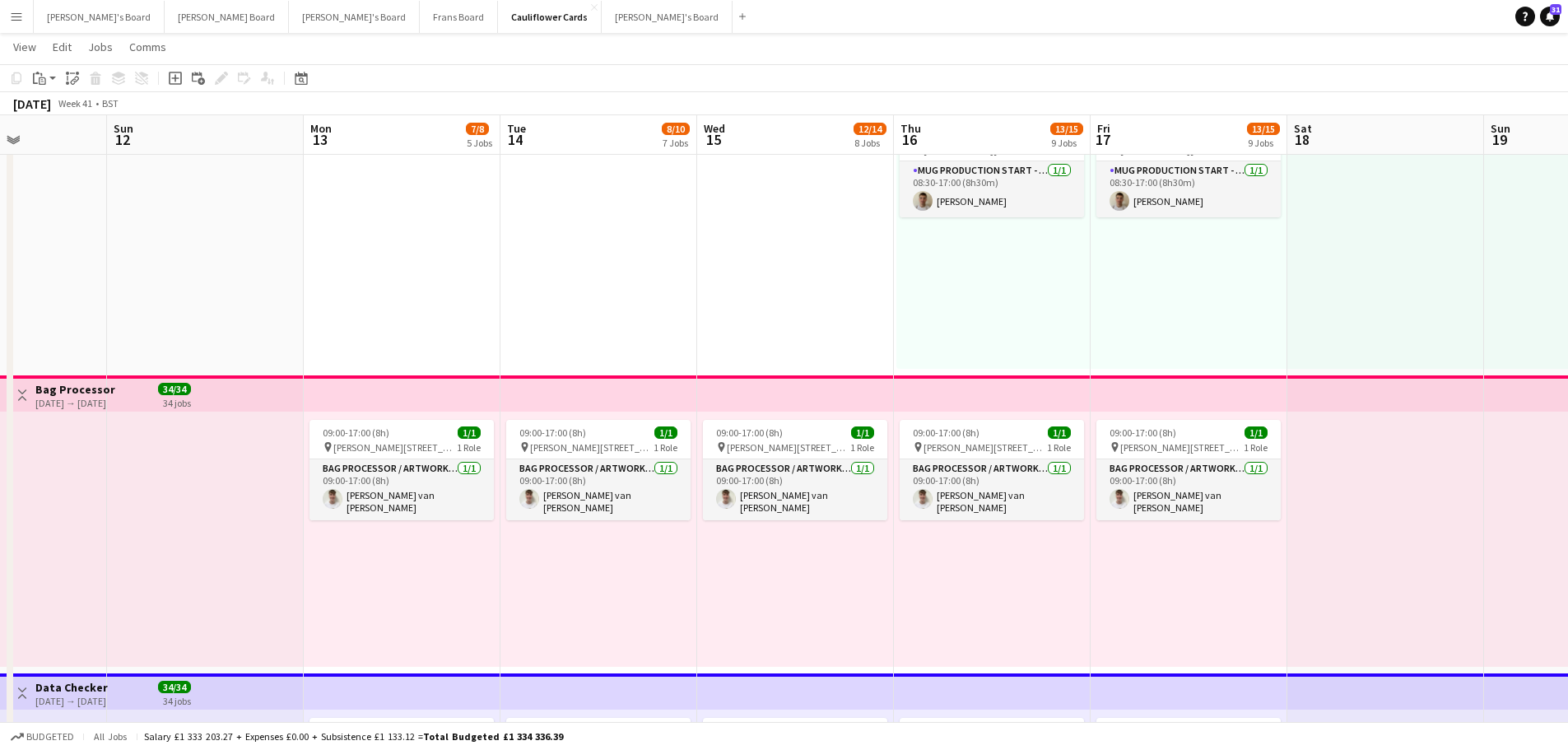
drag, startPoint x: 385, startPoint y: 550, endPoint x: 1163, endPoint y: 590, distance: 779.0
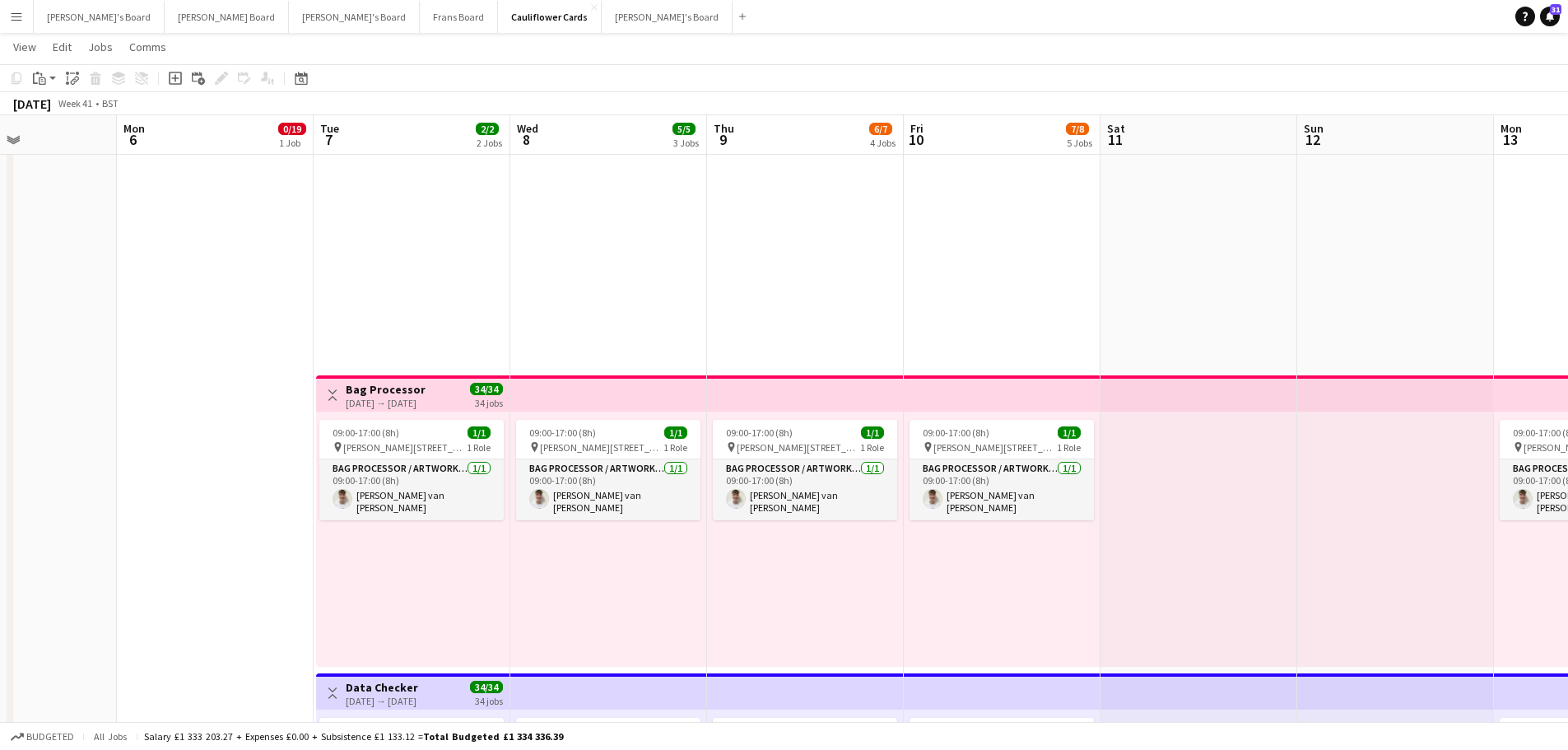
drag, startPoint x: 893, startPoint y: 585, endPoint x: 1056, endPoint y: 585, distance: 163.0
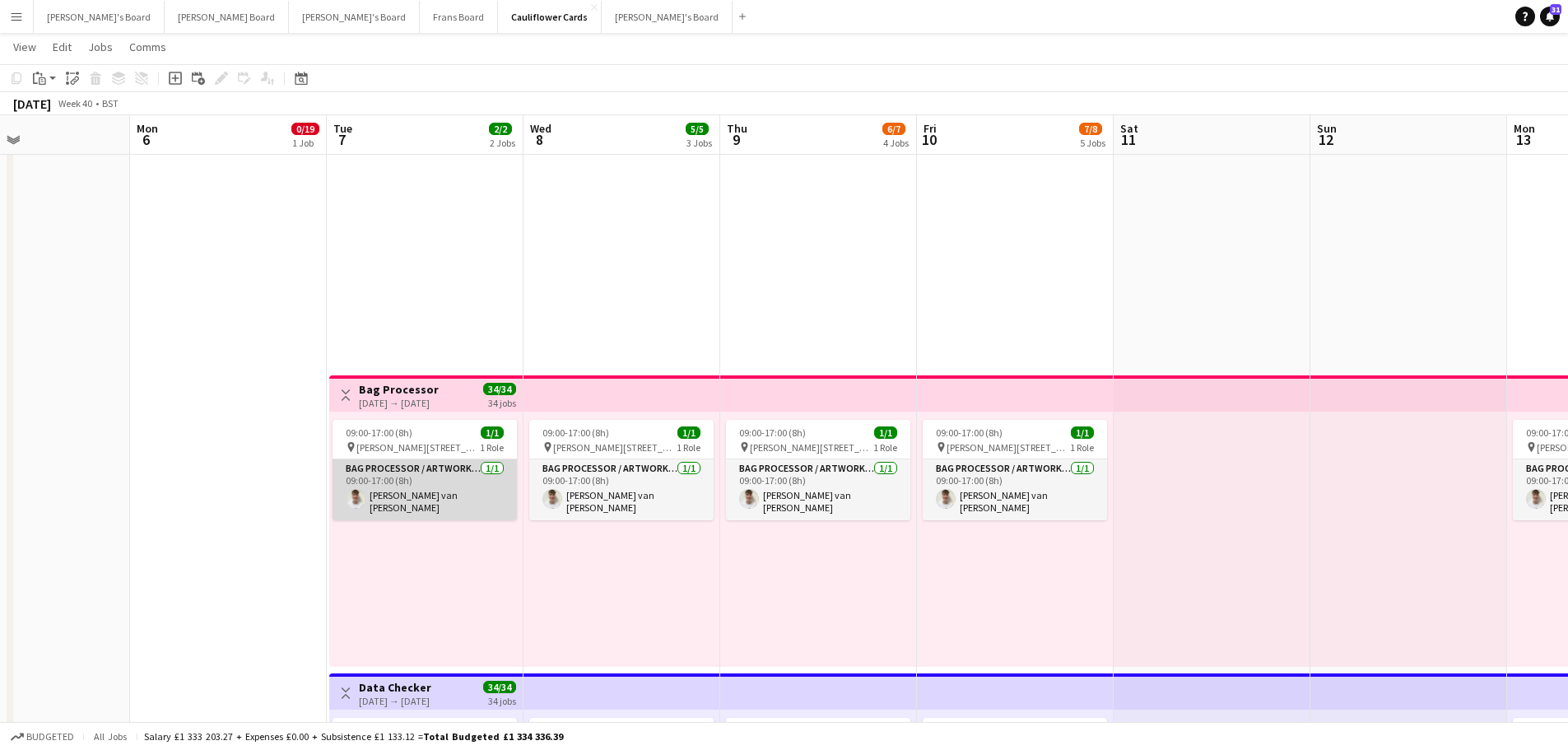
click at [421, 499] on app-card-role "Bag Processor / Artwork - Start Date 4th Oct 1/1 09:00-17:00 (8h) Jack van de W…" at bounding box center [425, 490] width 184 height 61
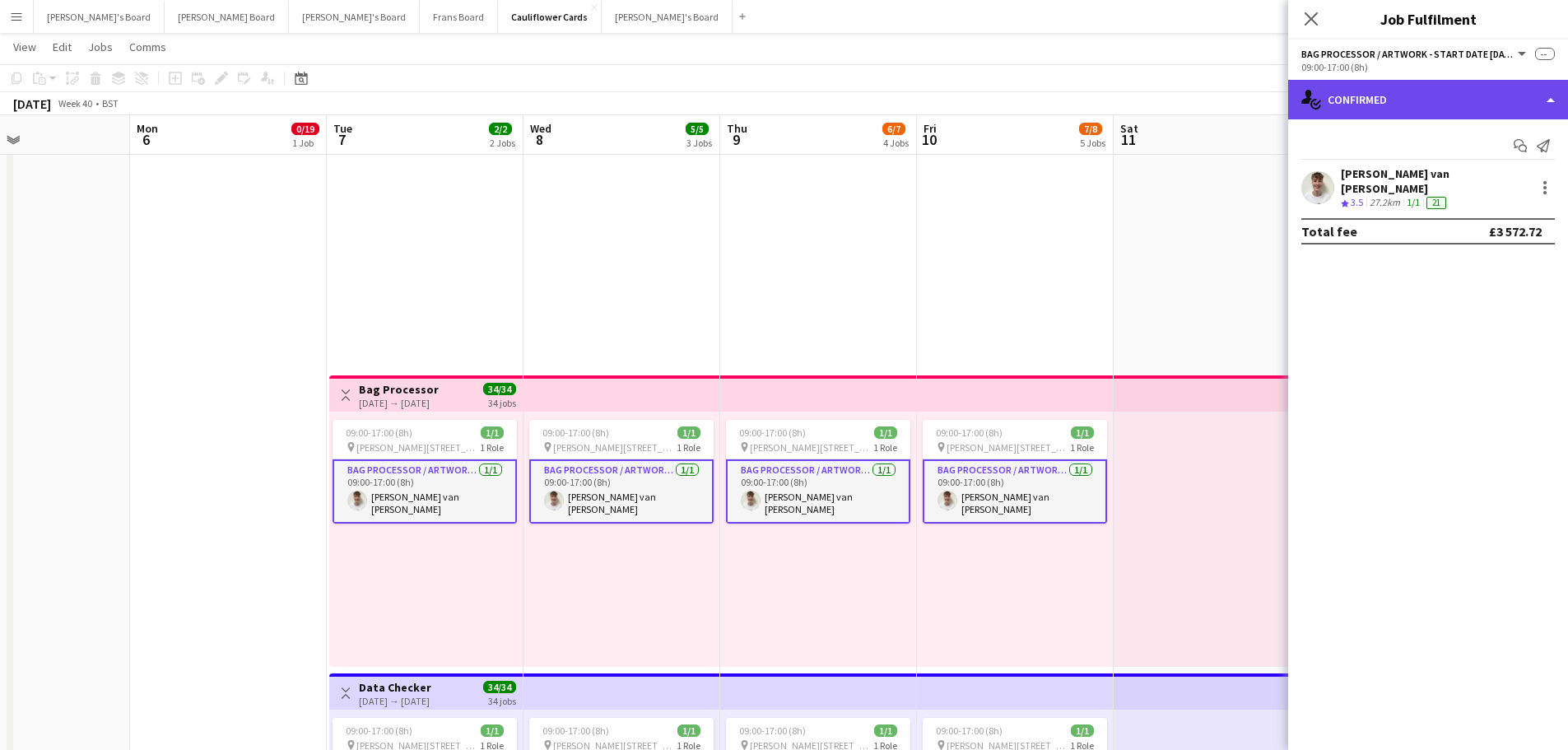
click at [1492, 90] on div "single-neutral-actions-check-2 Confirmed" at bounding box center [1428, 99] width 280 height 40
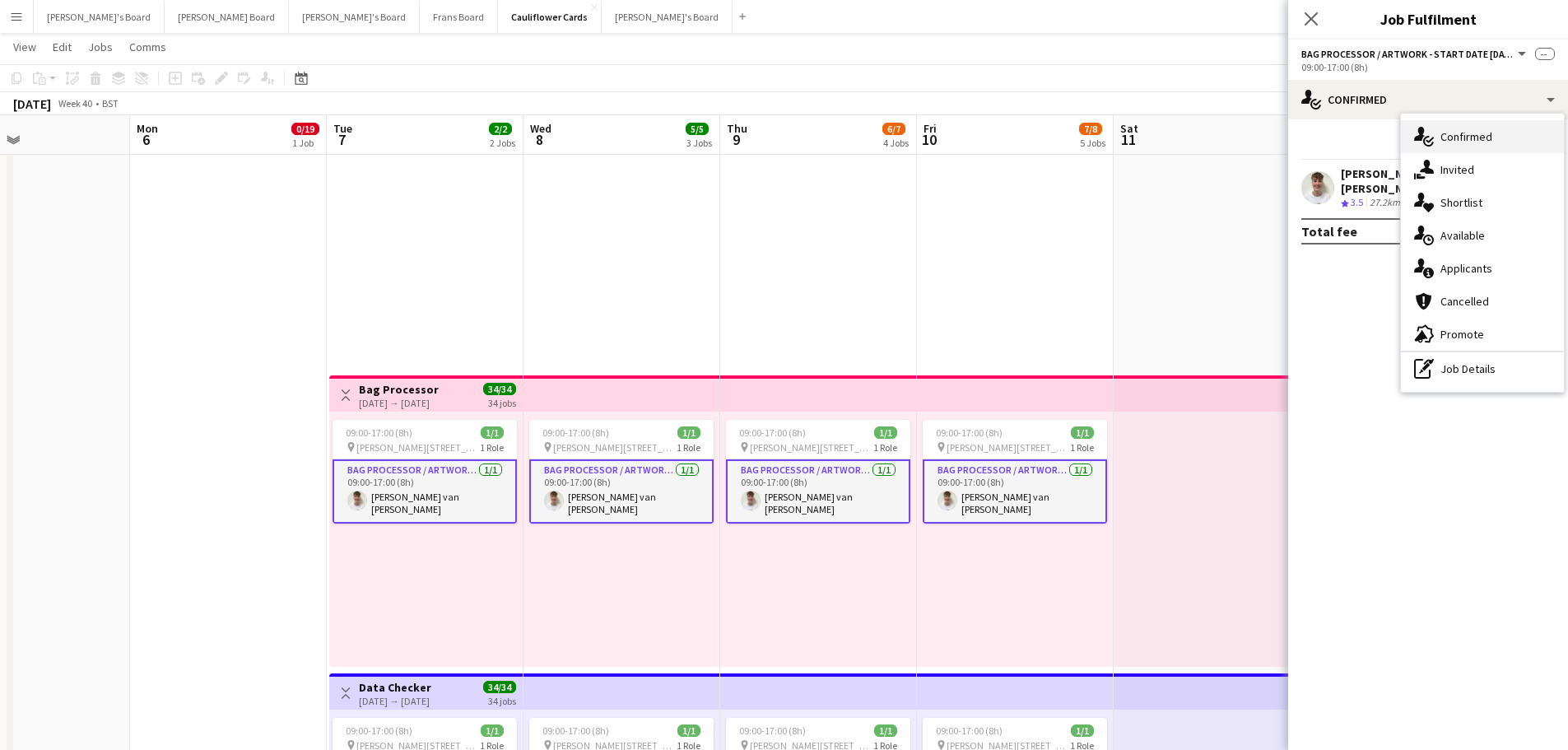
click at [1497, 137] on div "single-neutral-actions-check-2 Confirmed" at bounding box center [1483, 137] width 163 height 33
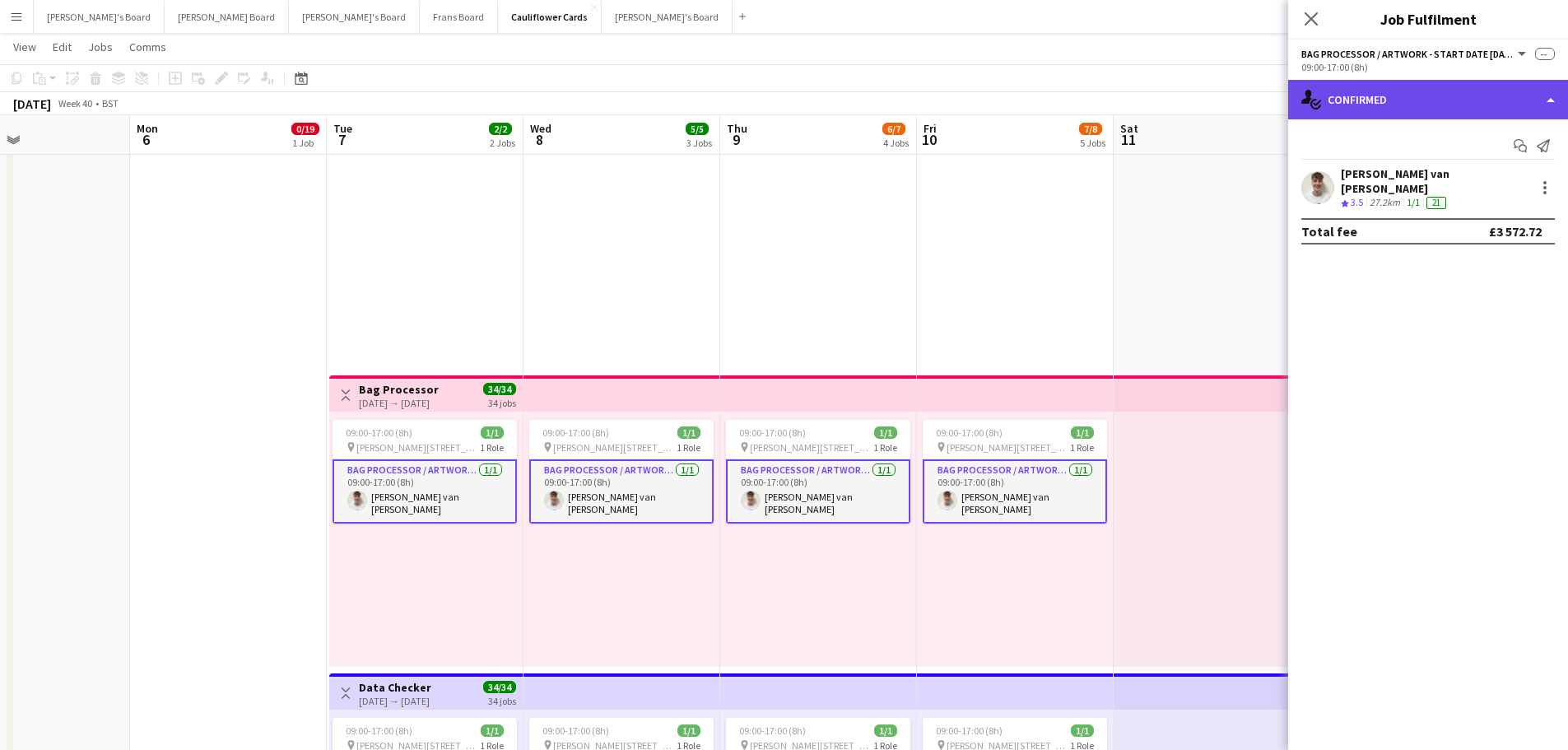
click at [1486, 82] on div "single-neutral-actions-check-2 Confirmed" at bounding box center [1428, 99] width 280 height 40
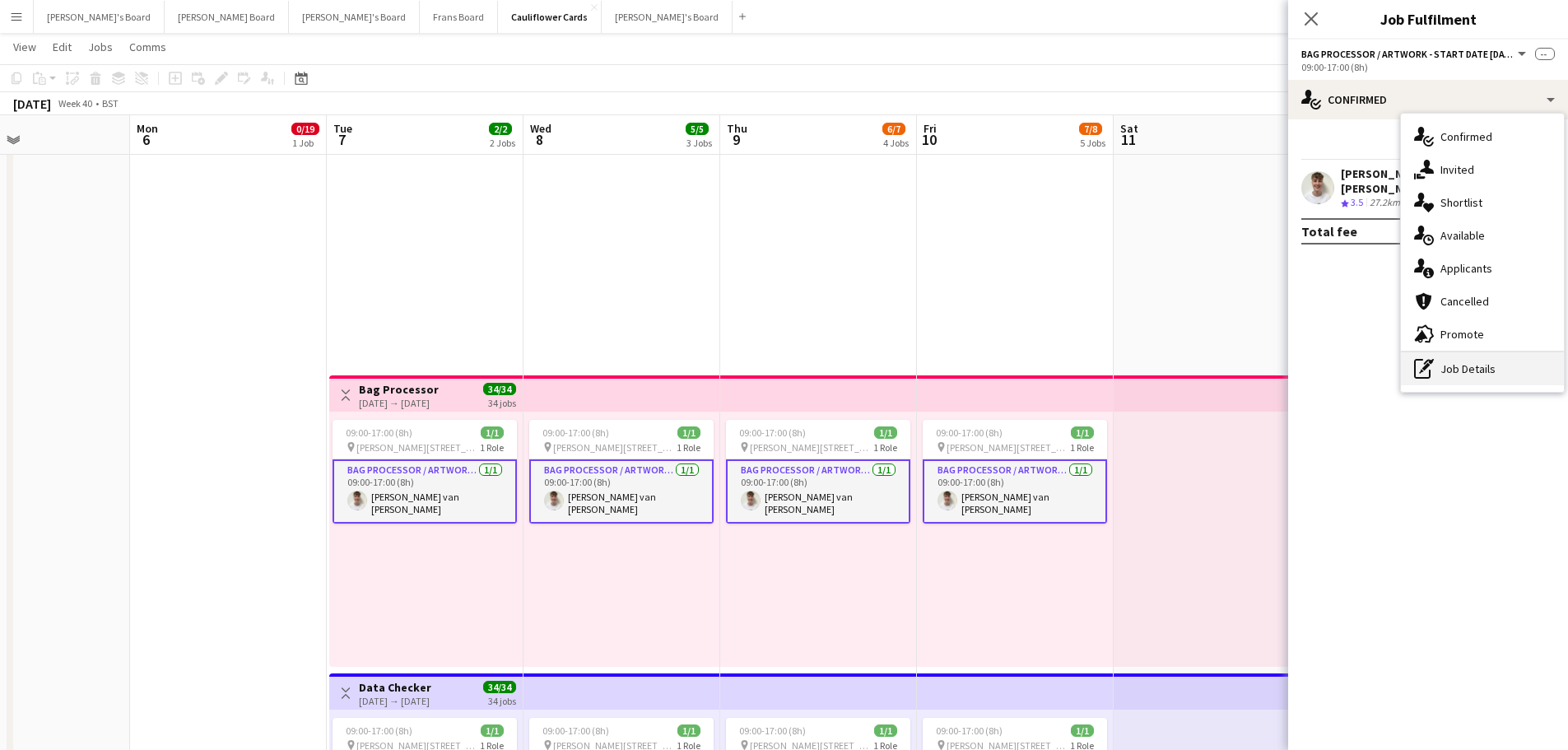
drag, startPoint x: 1513, startPoint y: 365, endPoint x: 1498, endPoint y: 337, distance: 31.8
click at [1512, 365] on div "pen-write Job Details" at bounding box center [1483, 369] width 163 height 33
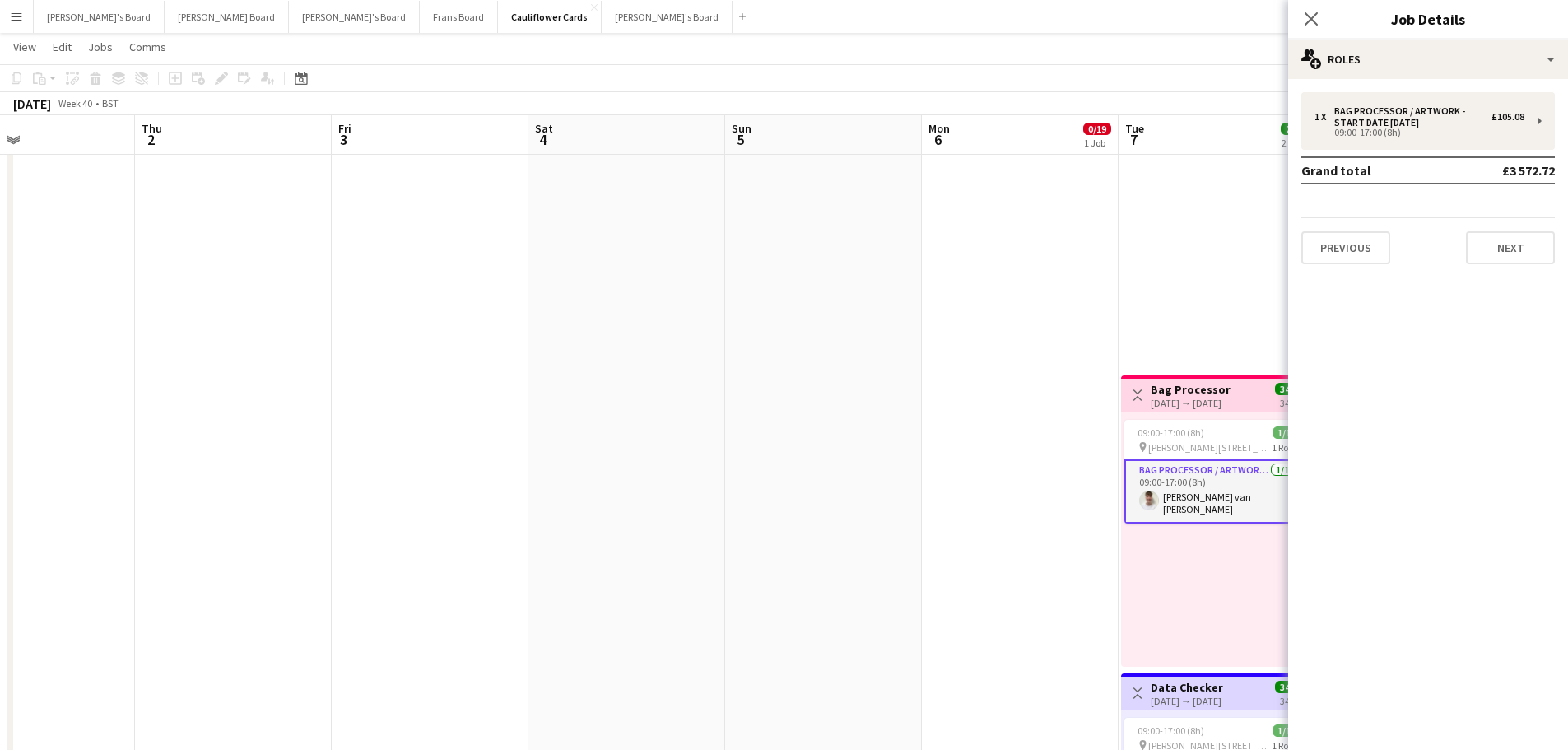
drag, startPoint x: 227, startPoint y: 485, endPoint x: 1019, endPoint y: 452, distance: 792.7
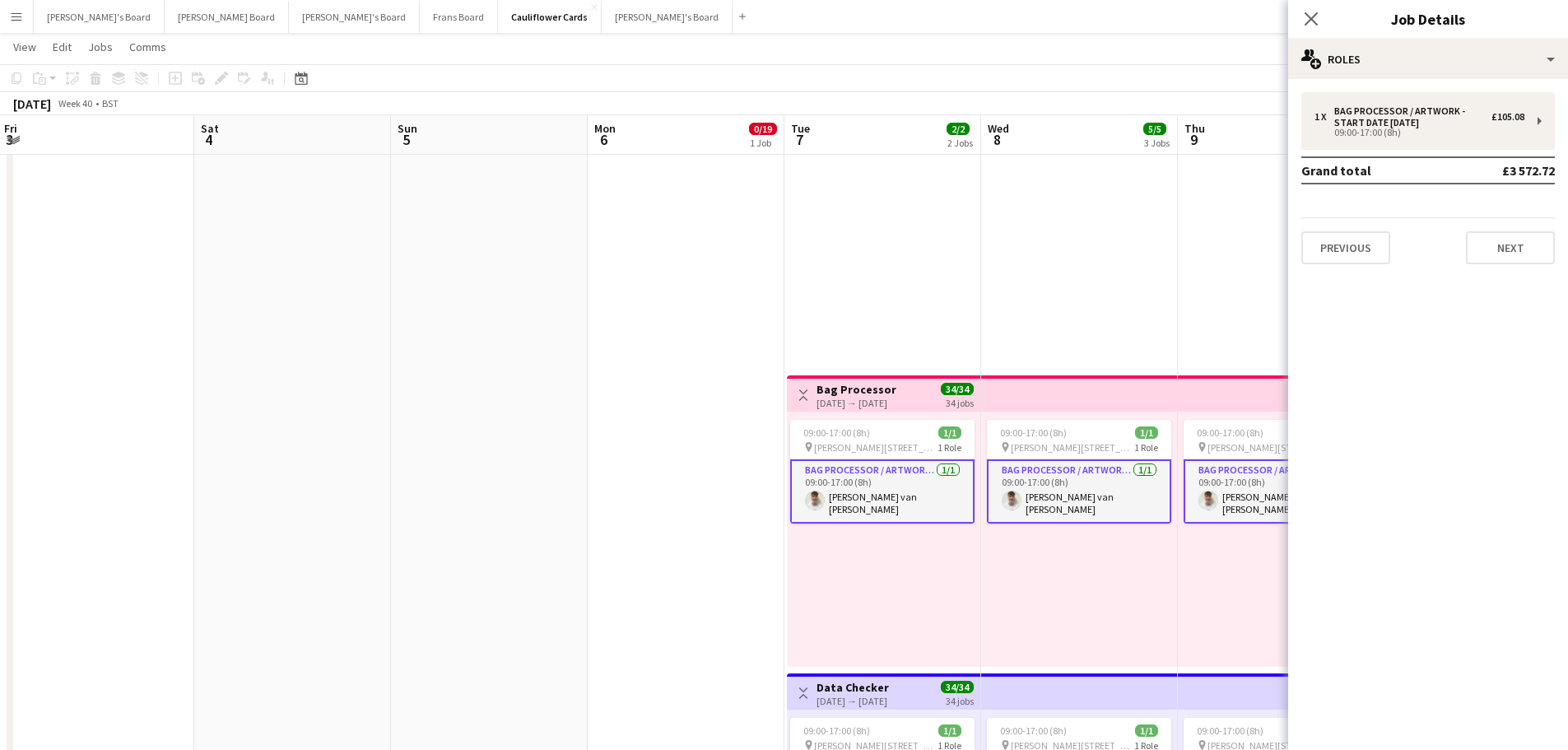
drag, startPoint x: 1077, startPoint y: 447, endPoint x: 178, endPoint y: 417, distance: 899.5
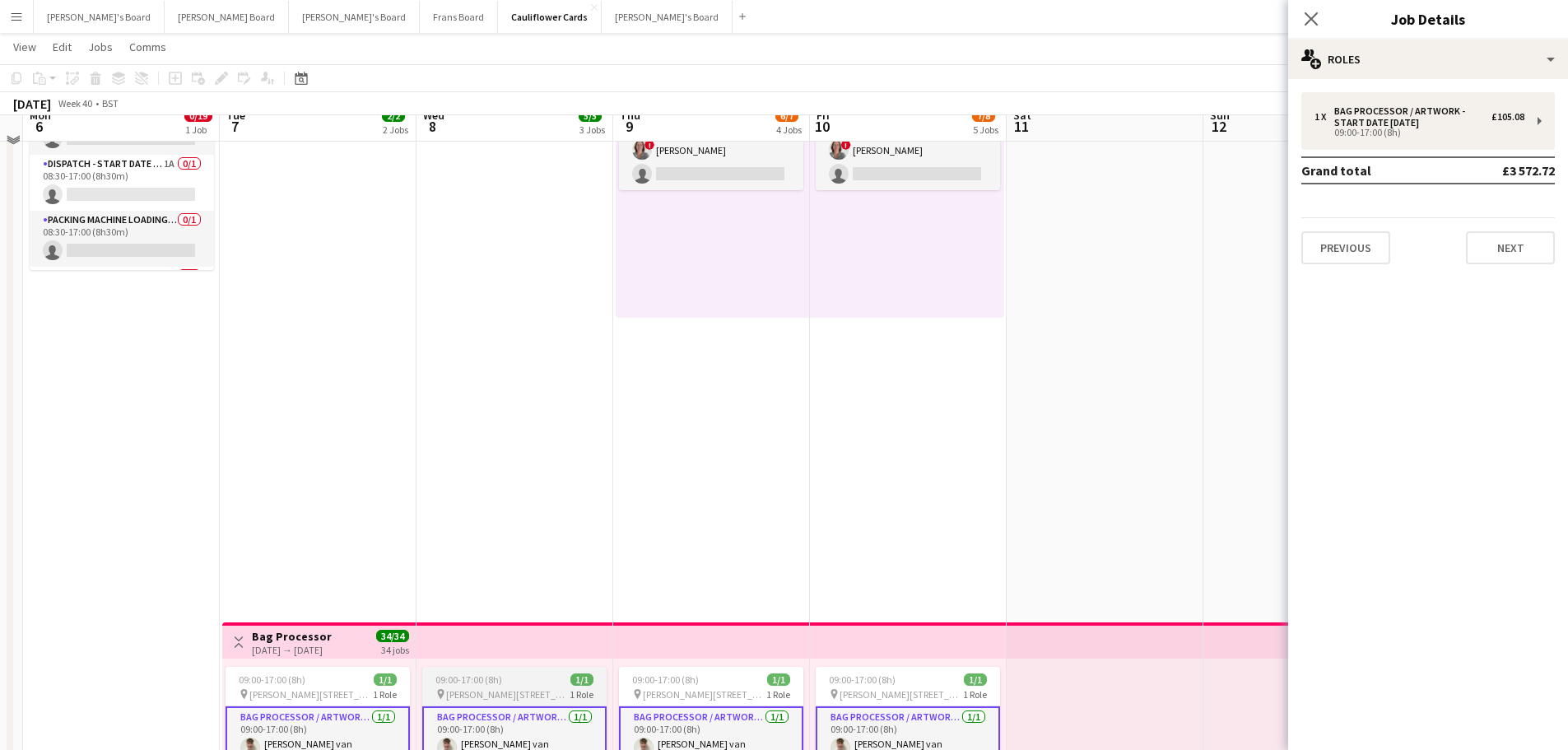
scroll to position [0, 0]
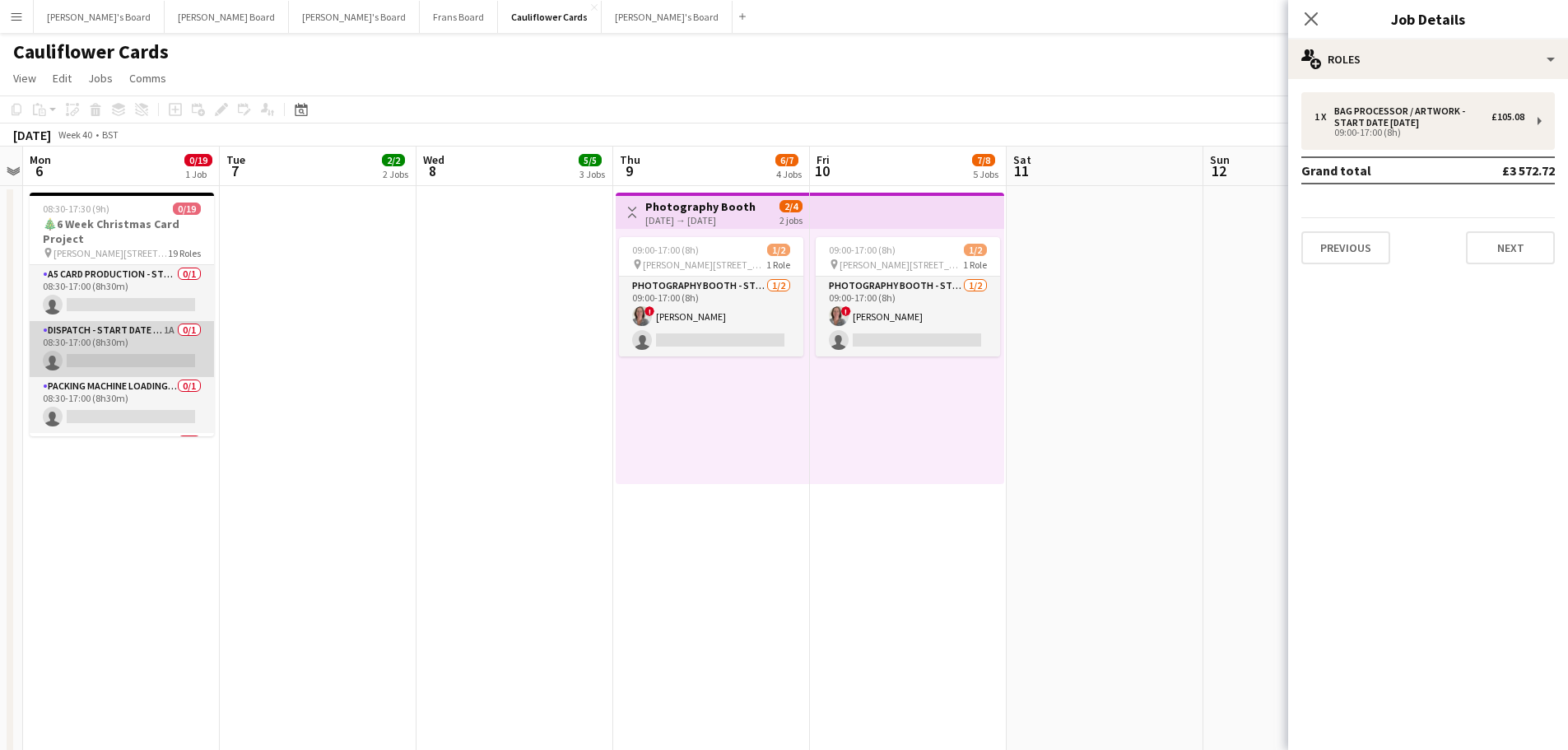
click at [161, 333] on app-card-role "Dispatch - Start Date 28th Oct 1A 0/1 08:30-17:00 (8h30m) single-neutral-actions" at bounding box center [122, 349] width 184 height 56
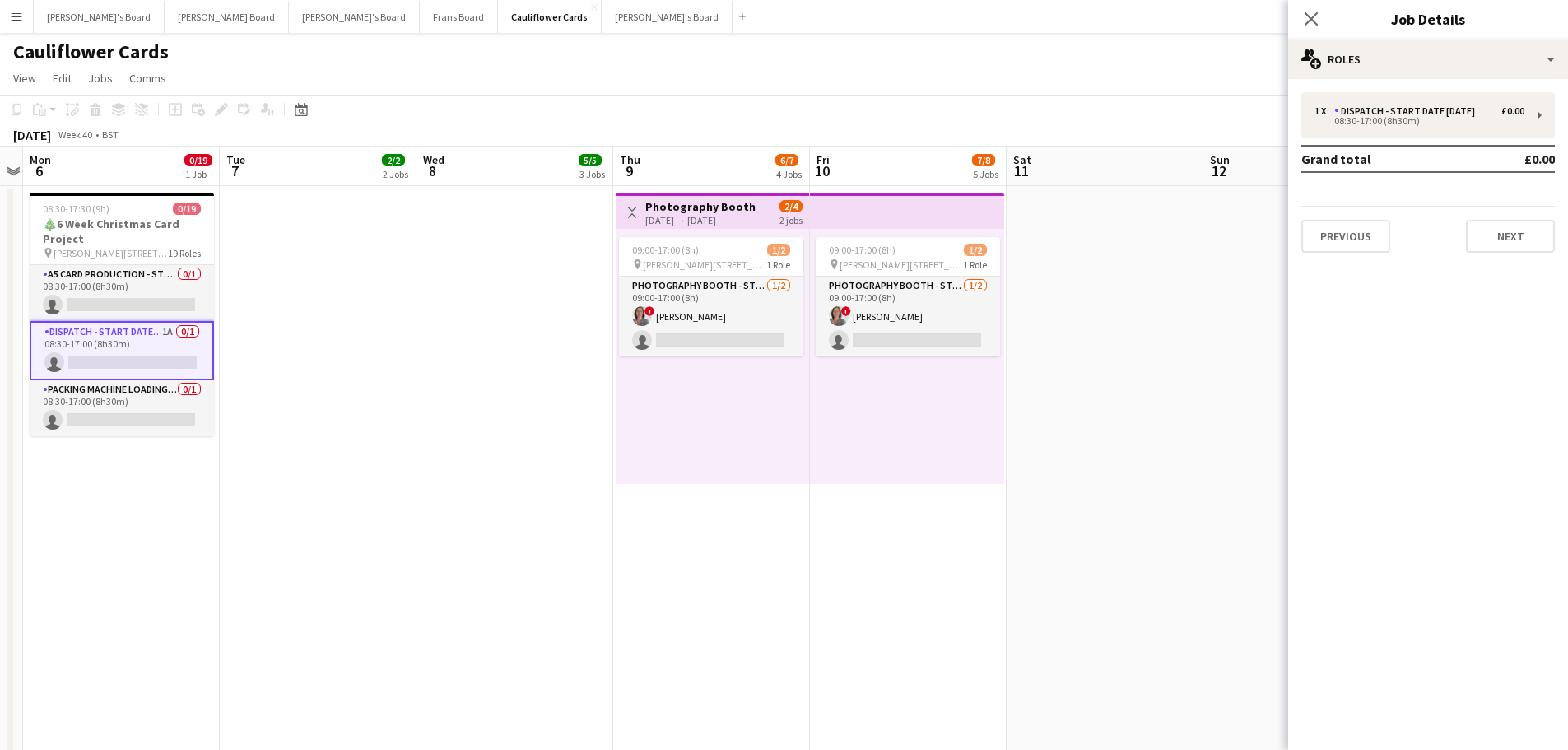
click at [161, 355] on app-card-role "Dispatch - Start Date 28th Oct 1A 0/1 08:30-17:00 (8h30m) single-neutral-actions" at bounding box center [122, 350] width 184 height 59
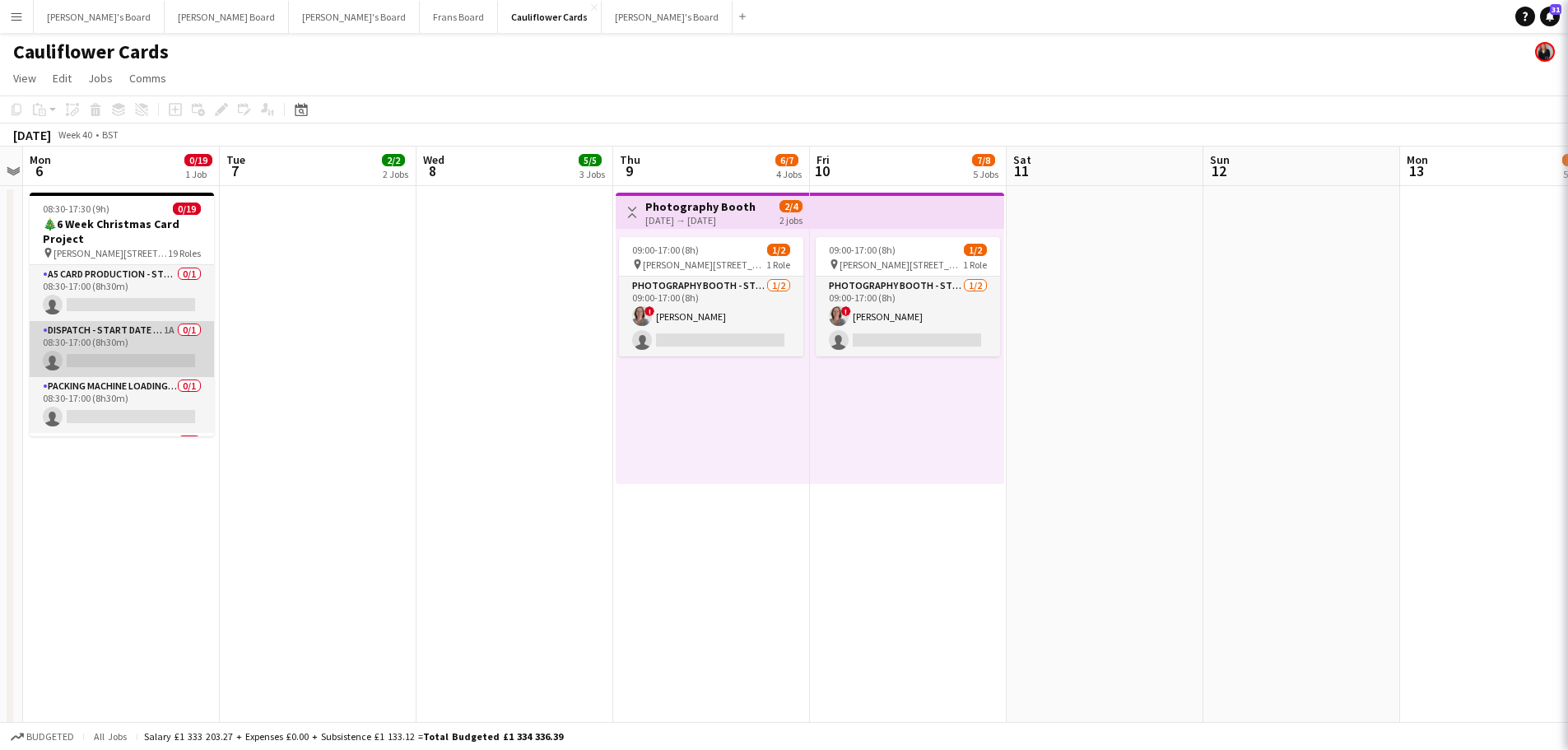
click at [161, 355] on app-card-role "Dispatch - Start Date 28th Oct 1A 0/1 08:30-17:00 (8h30m) single-neutral-actions" at bounding box center [122, 349] width 184 height 56
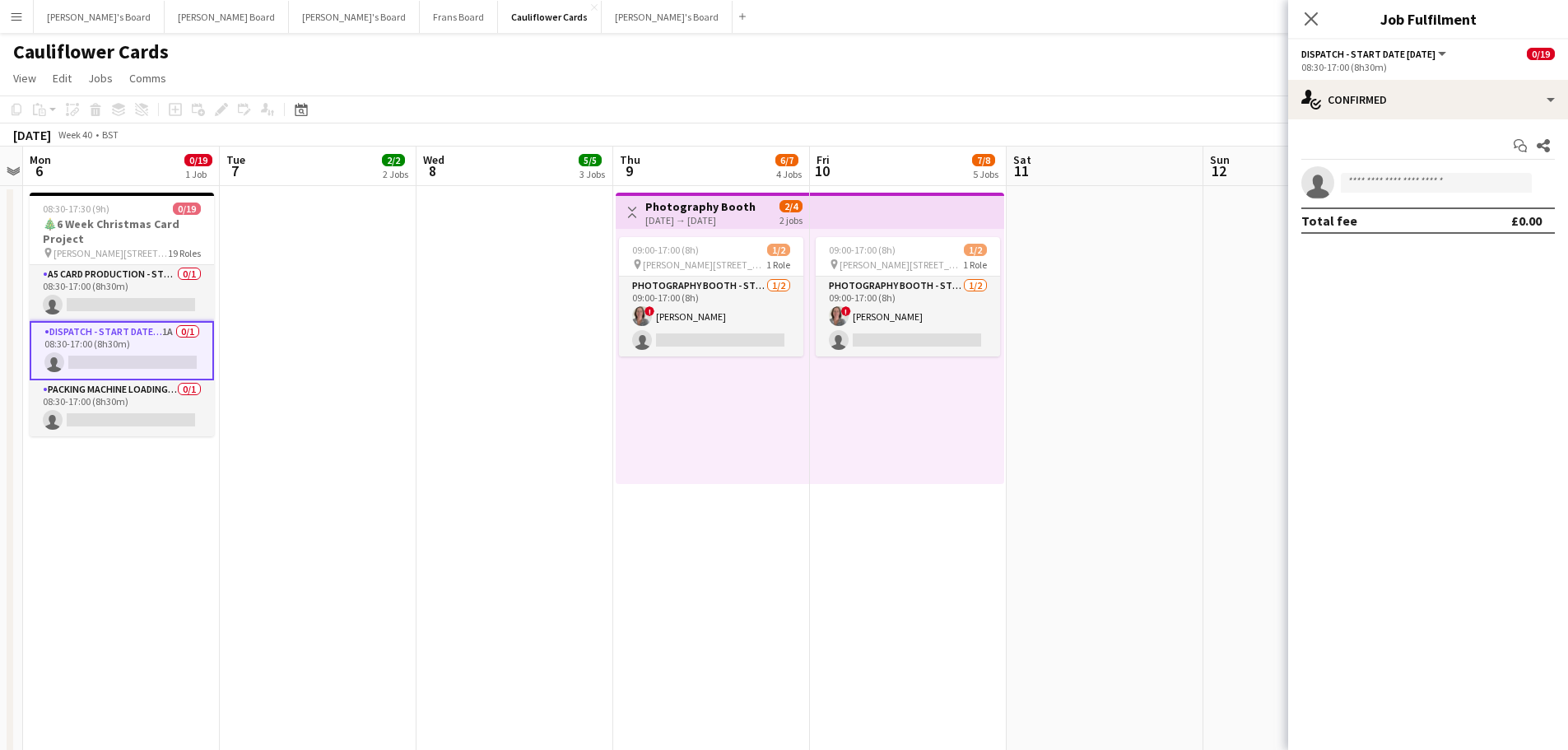
click at [1445, 79] on app-options-switcher "Dispatch - Start Date 28th Oct All roles Dispatch - Start Date 28th Oct 0/19 08…" at bounding box center [1428, 60] width 280 height 41
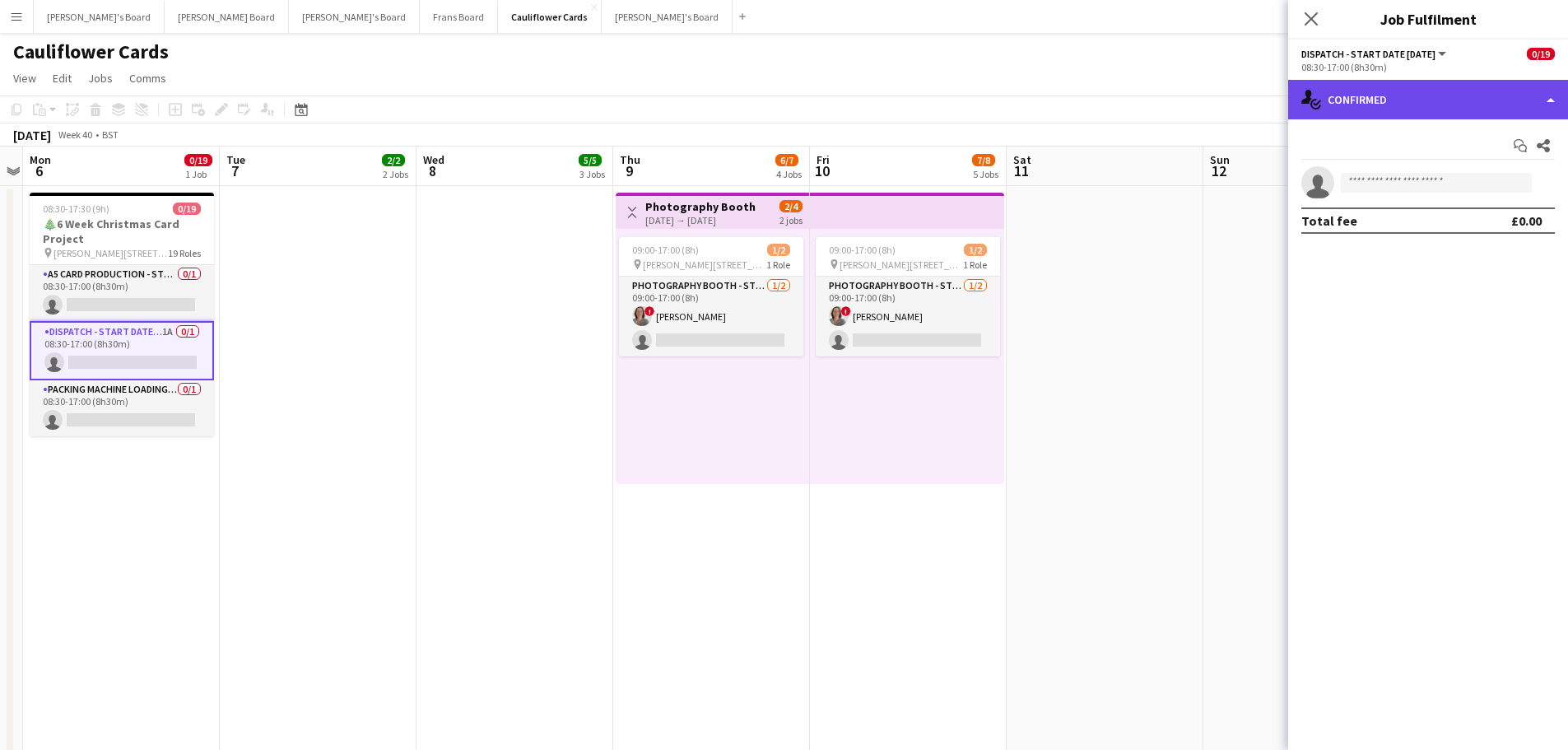
click at [1437, 101] on div "single-neutral-actions-check-2 Confirmed" at bounding box center [1428, 99] width 280 height 40
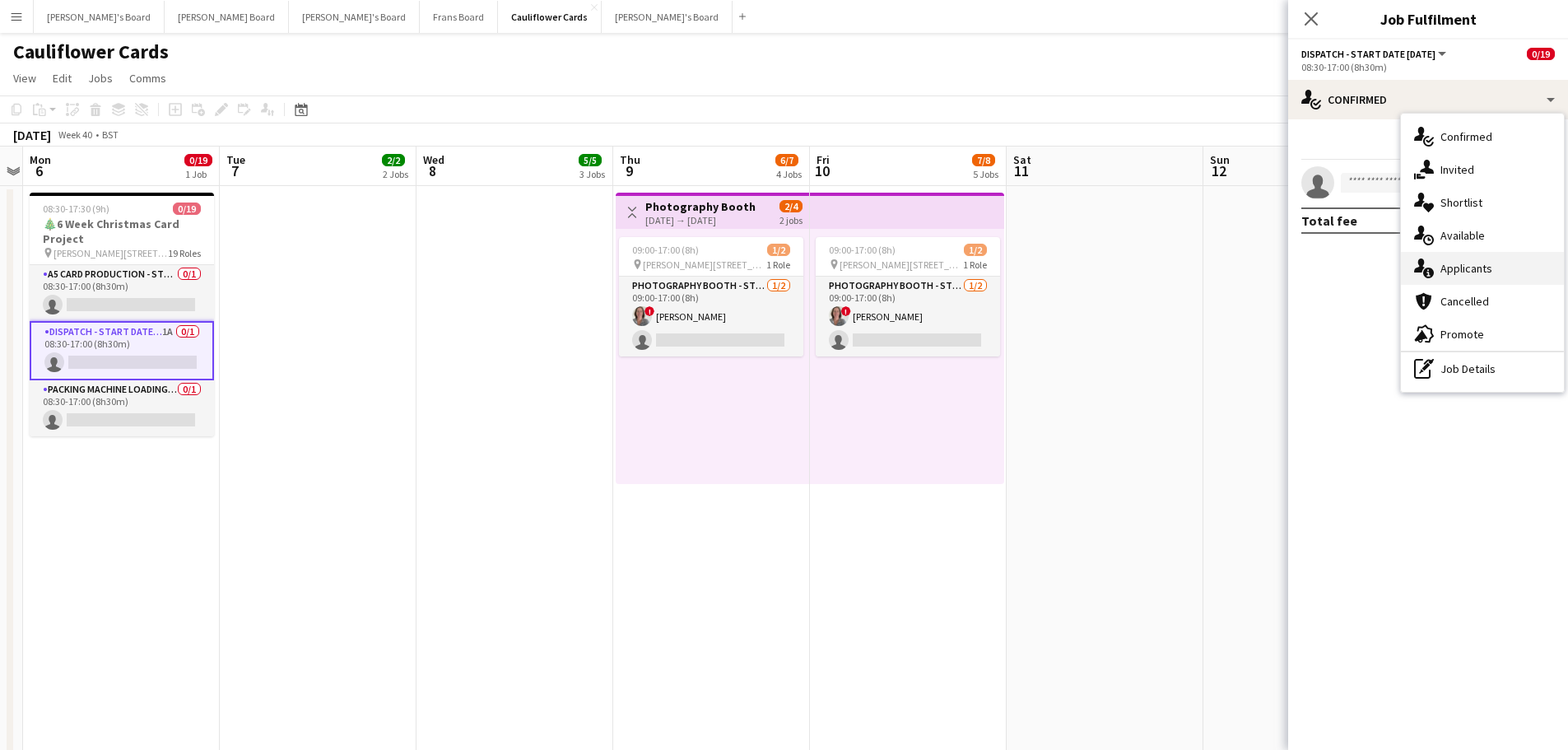
click at [1488, 278] on div "single-neutral-actions-information Applicants" at bounding box center [1483, 269] width 163 height 33
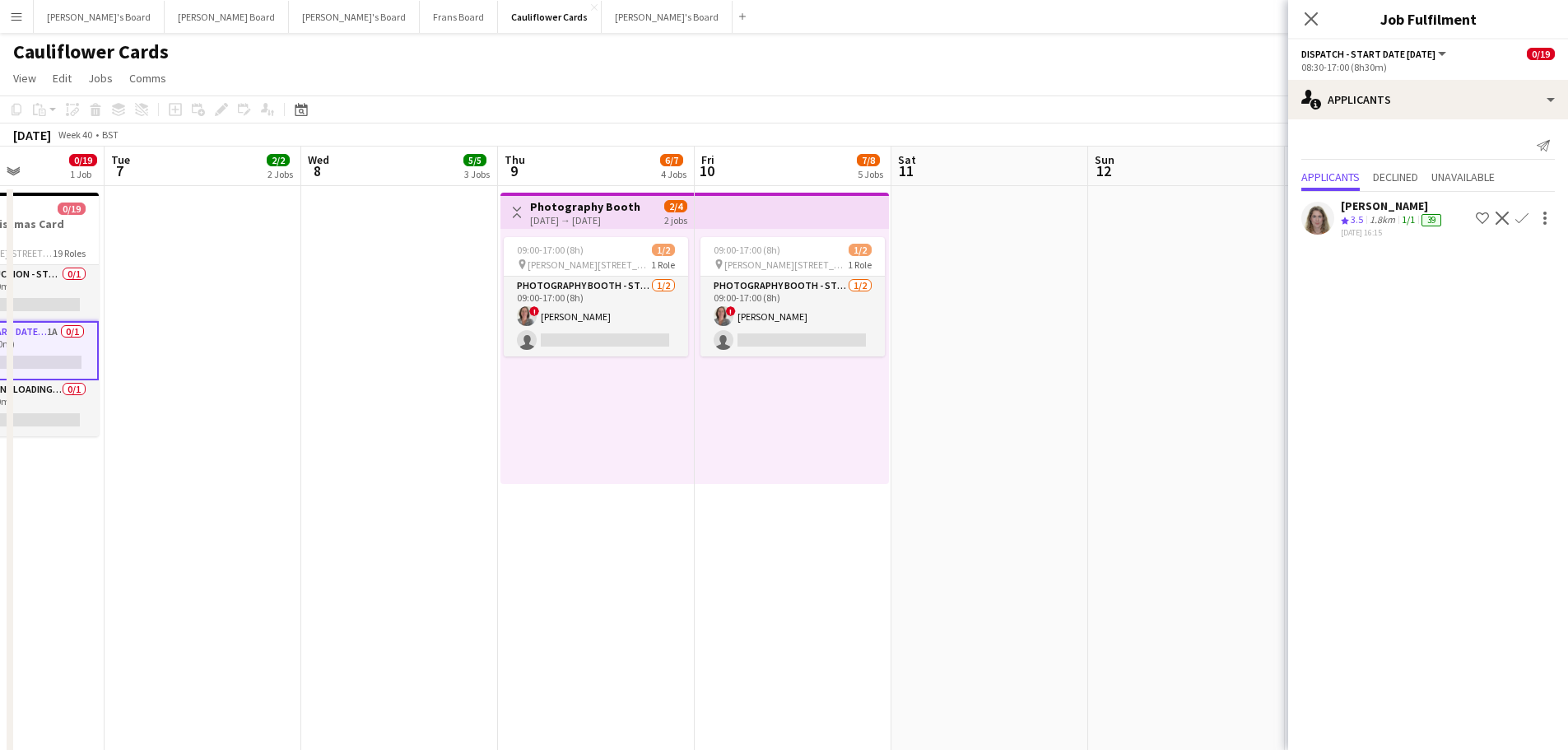
drag, startPoint x: 1055, startPoint y: 518, endPoint x: 346, endPoint y: 504, distance: 709.1
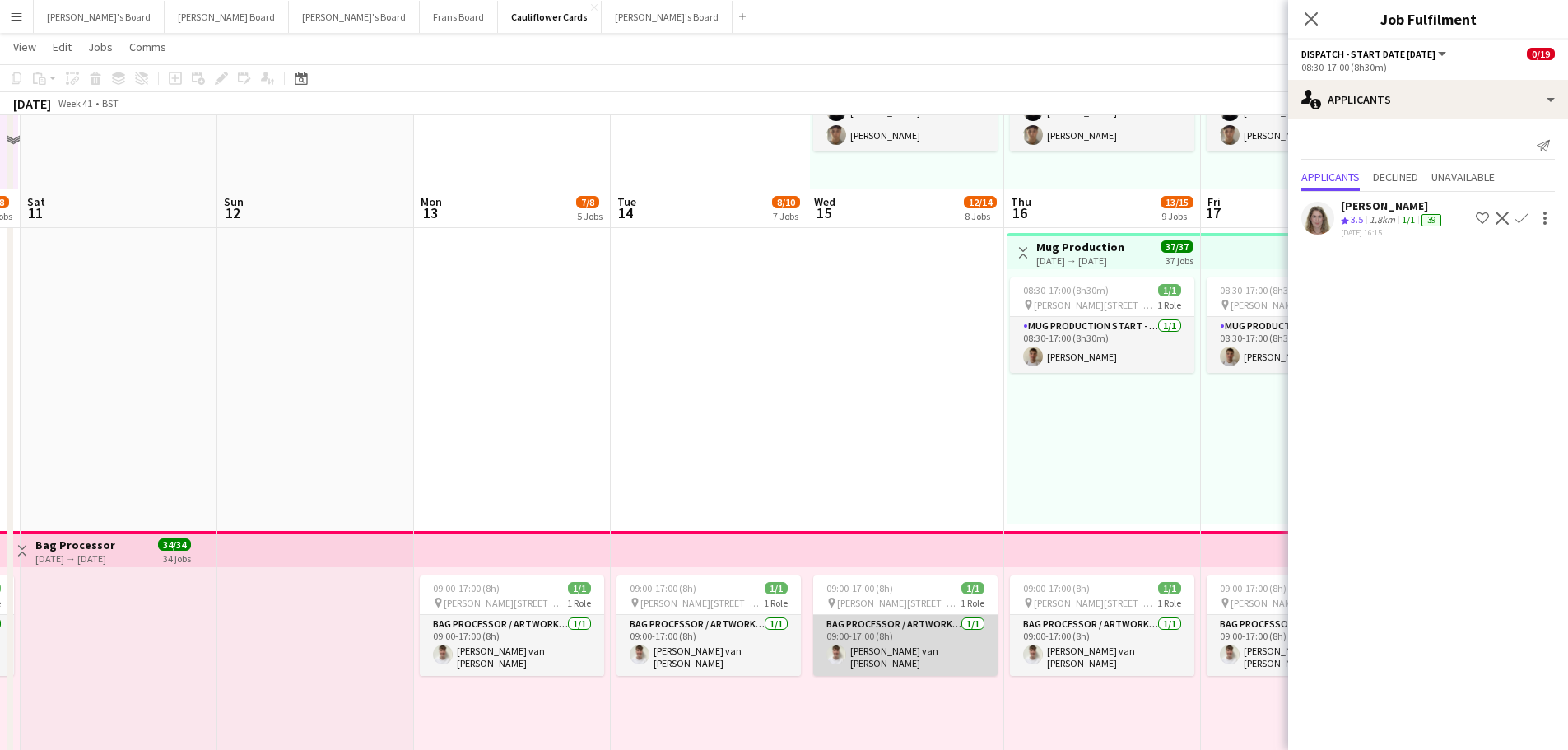
scroll to position [330, 0]
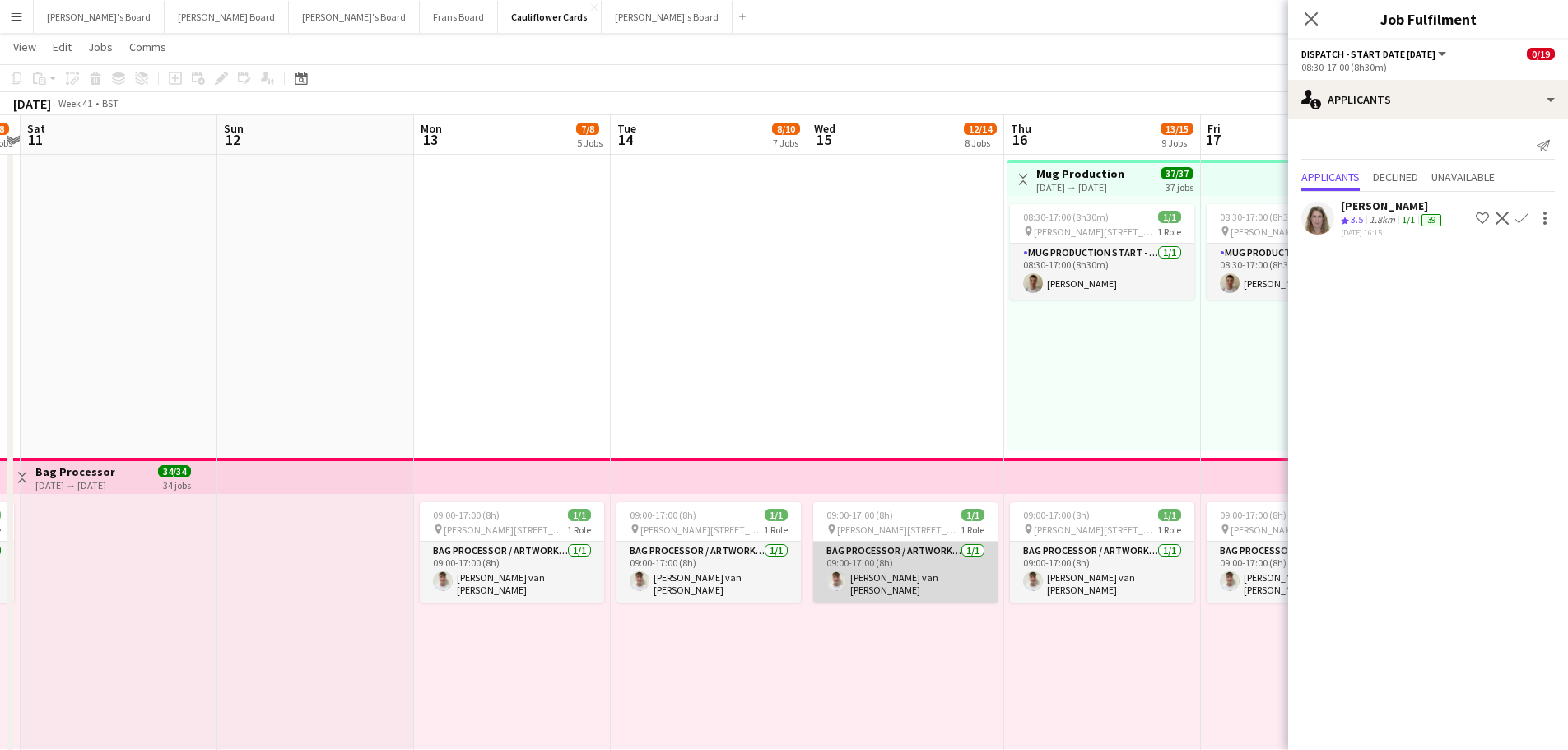
click at [957, 571] on app-card-role "Bag Processor / Artwork - Start Date 4th Oct 1/1 09:00-17:00 (8h) Jack van de W…" at bounding box center [906, 572] width 184 height 61
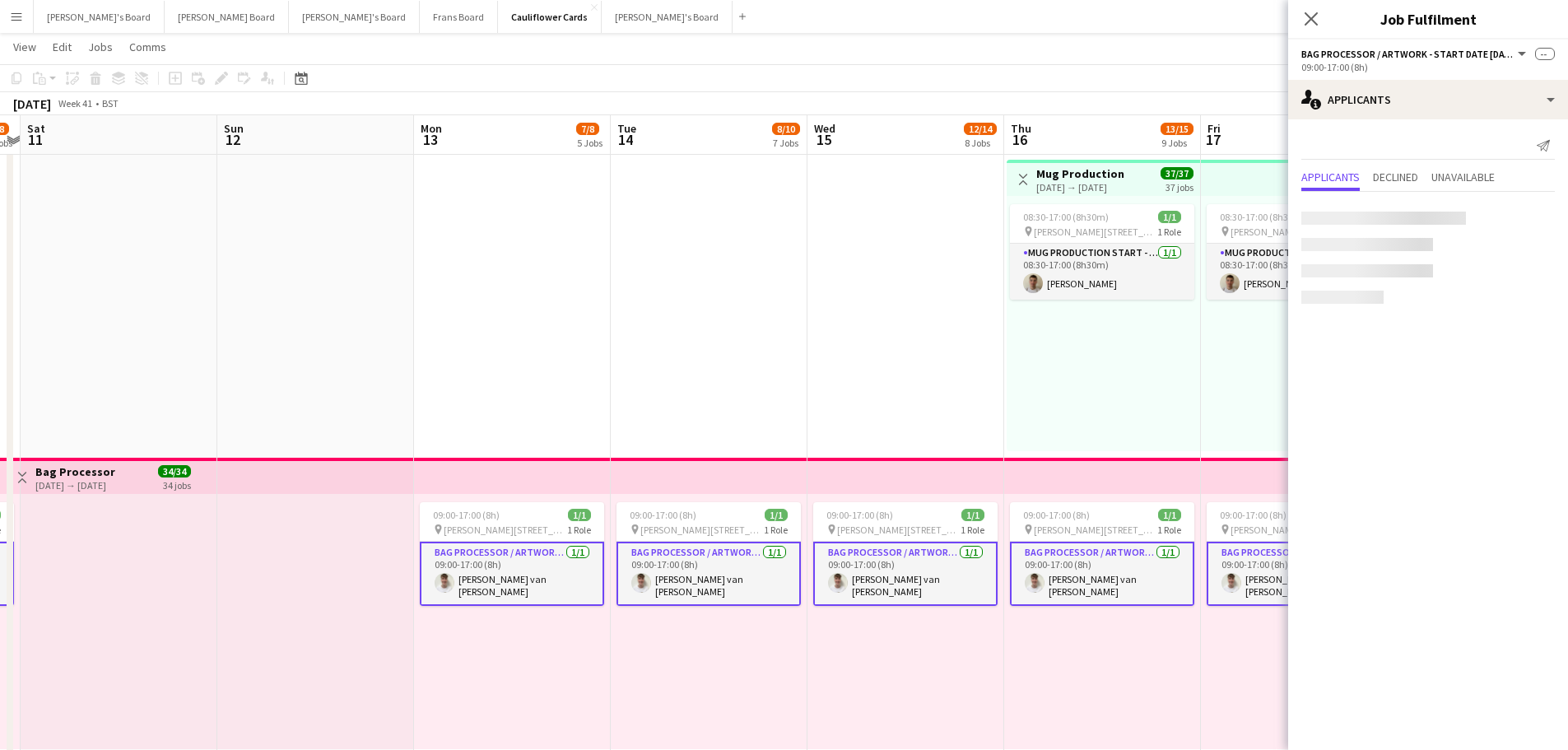
drag, startPoint x: 1021, startPoint y: 436, endPoint x: 194, endPoint y: 434, distance: 827.0
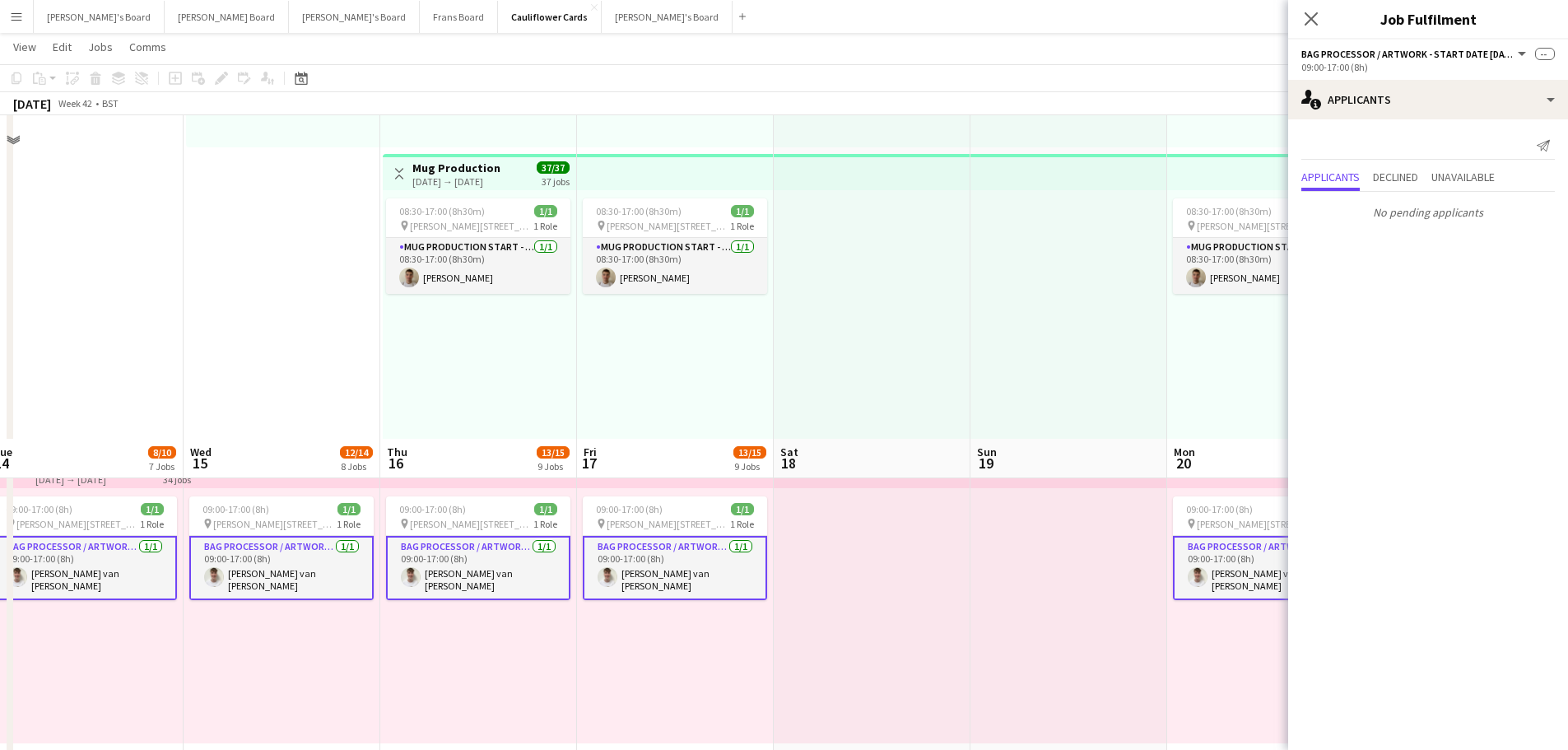
scroll to position [659, 0]
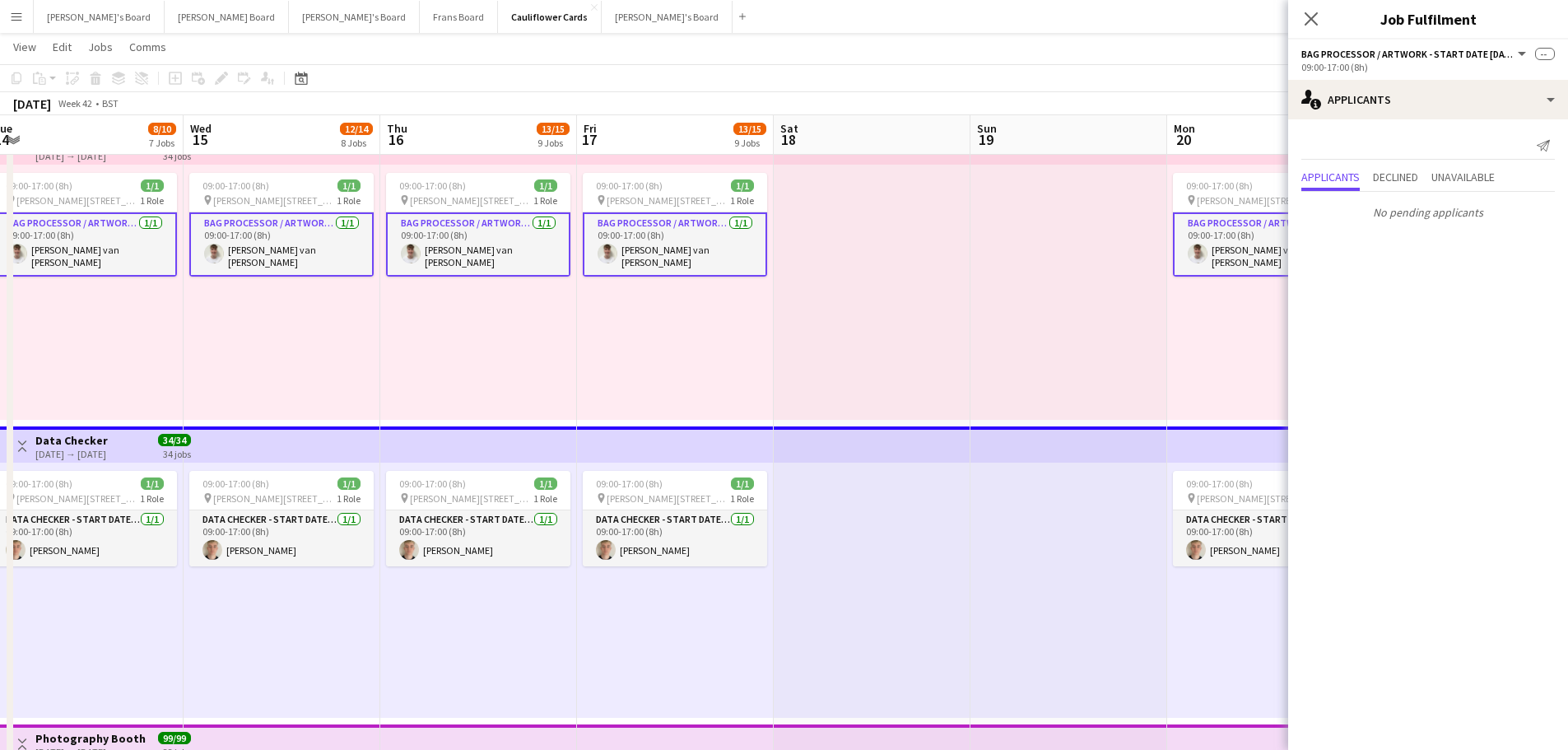
drag, startPoint x: 935, startPoint y: 532, endPoint x: 336, endPoint y: 521, distance: 599.1
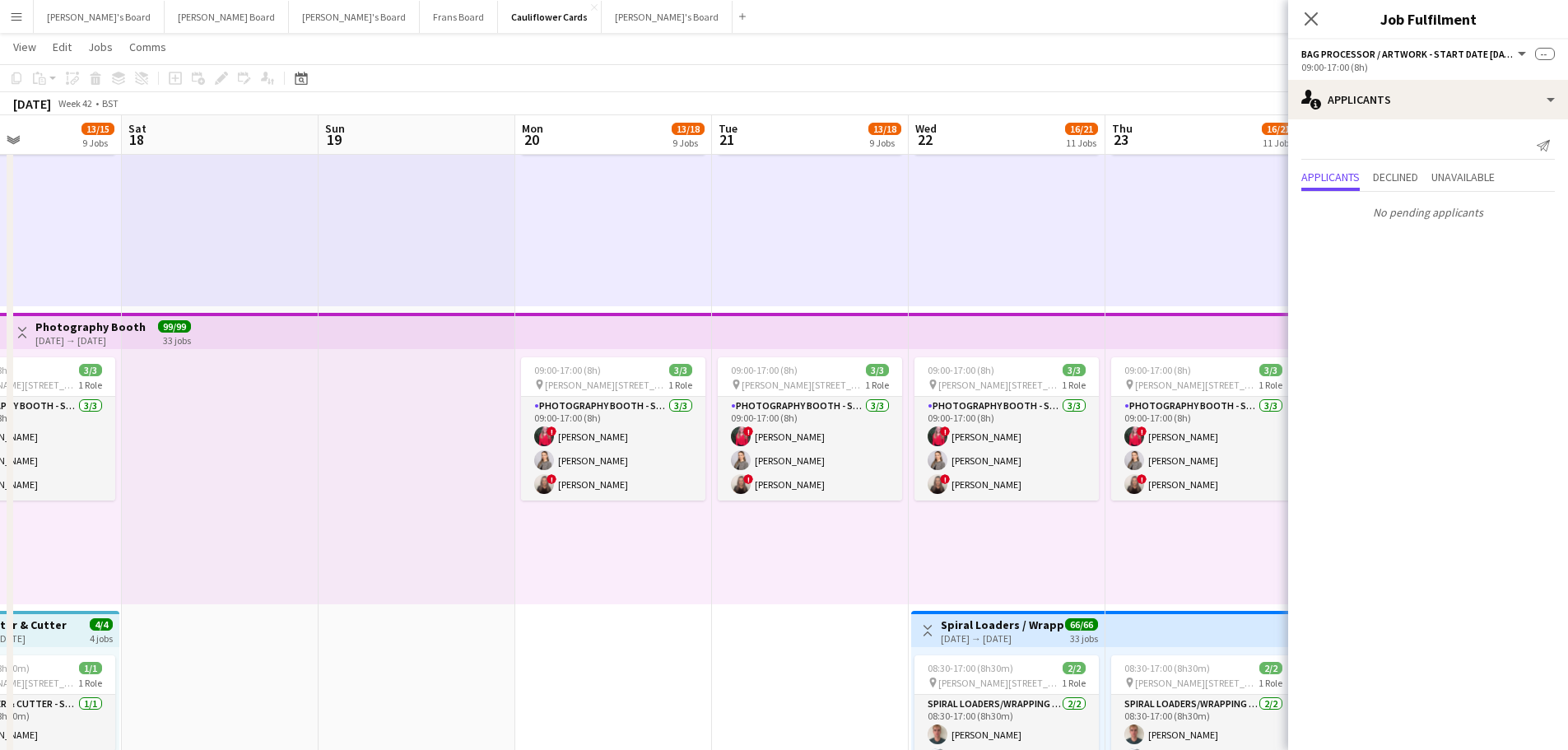
scroll to position [0, 572]
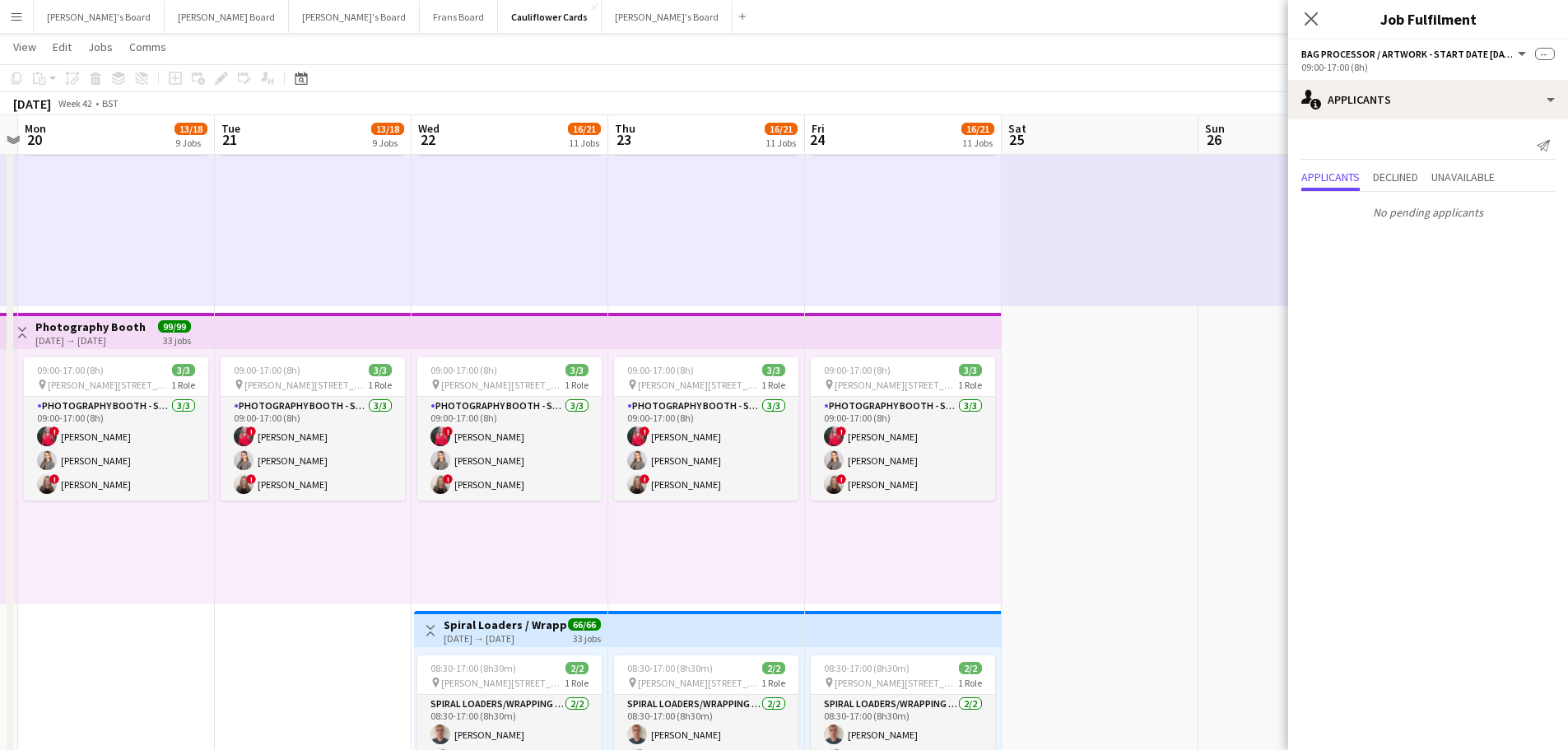
drag, startPoint x: 998, startPoint y: 547, endPoint x: 500, endPoint y: 499, distance: 500.3
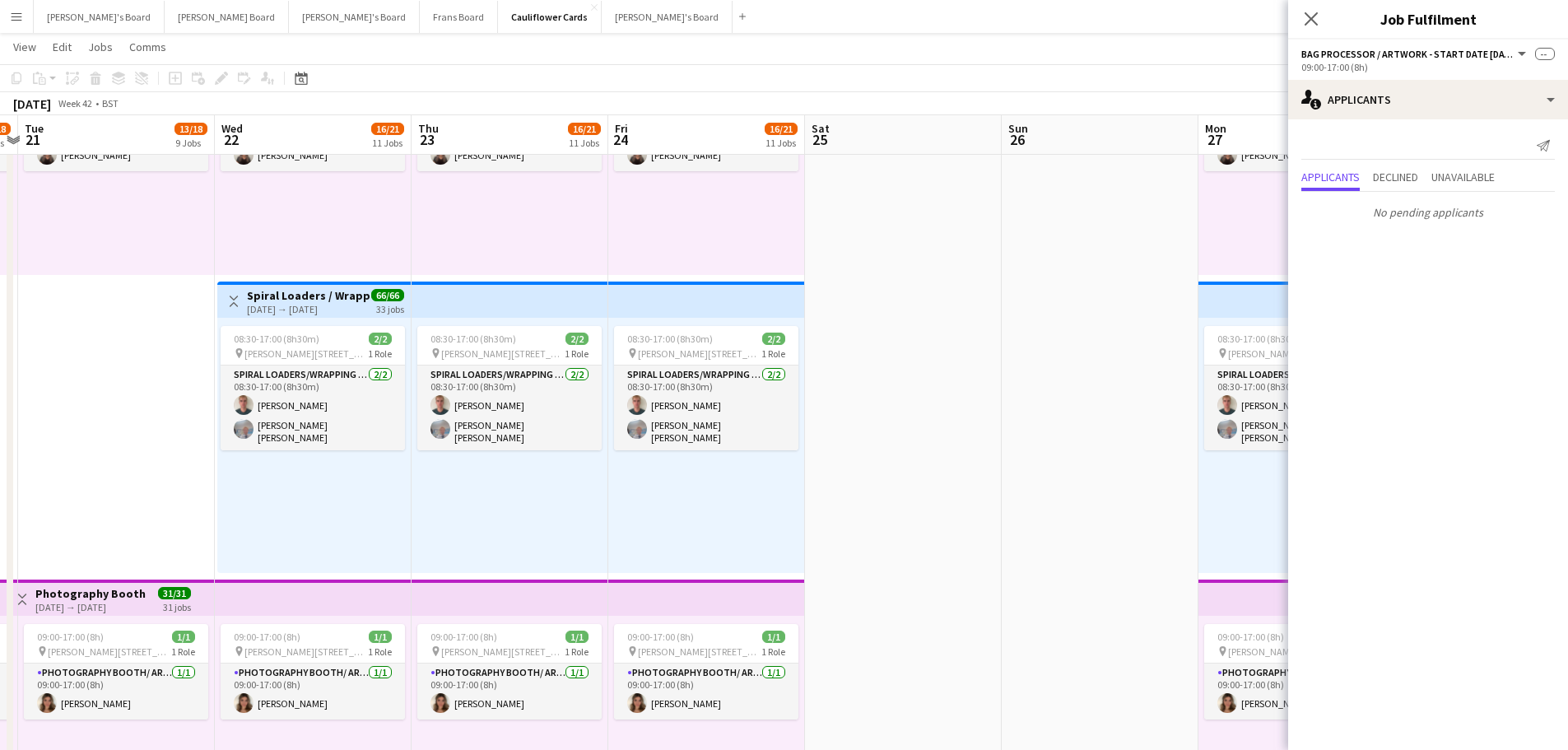
scroll to position [0, 520]
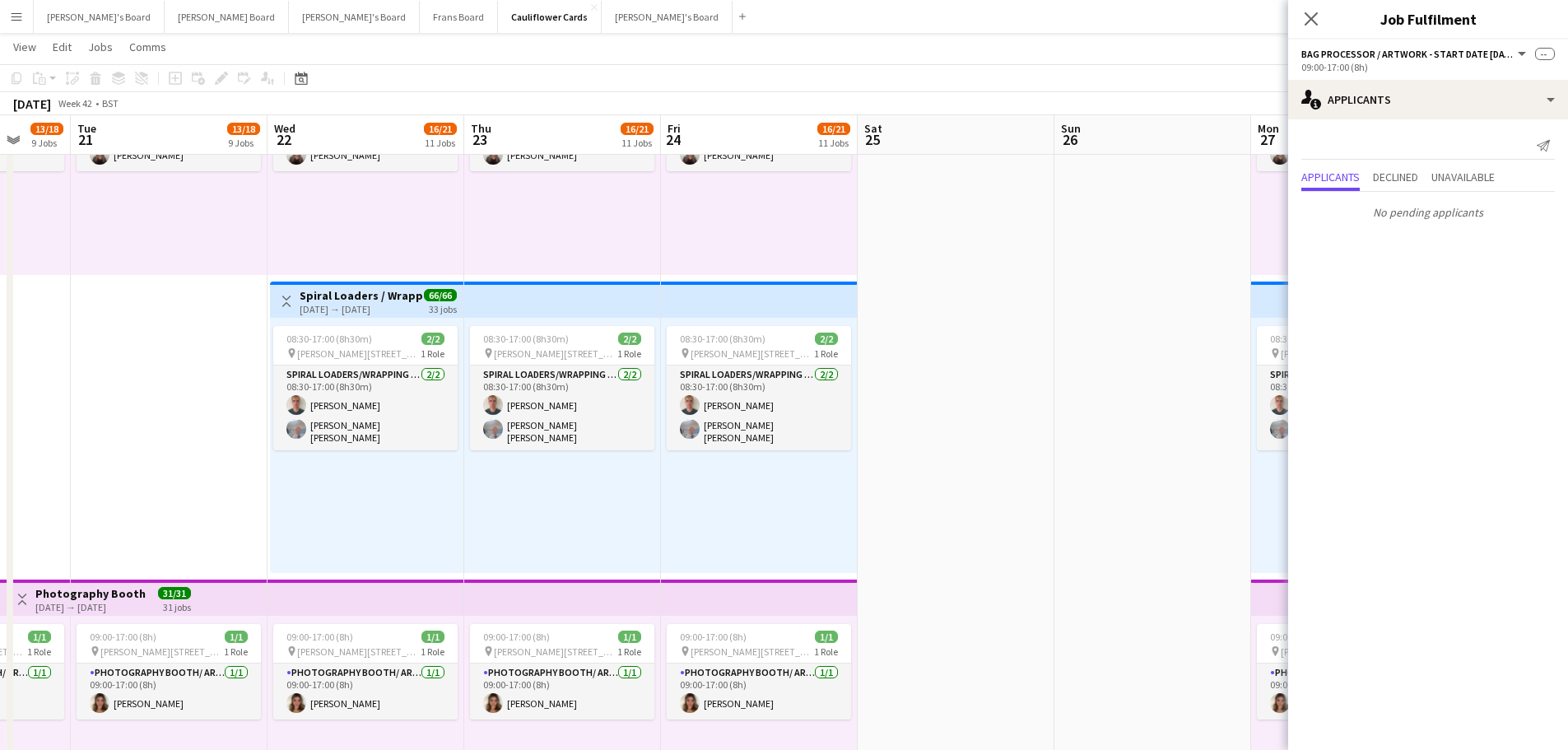
drag, startPoint x: 904, startPoint y: 530, endPoint x: 422, endPoint y: 517, distance: 482.2
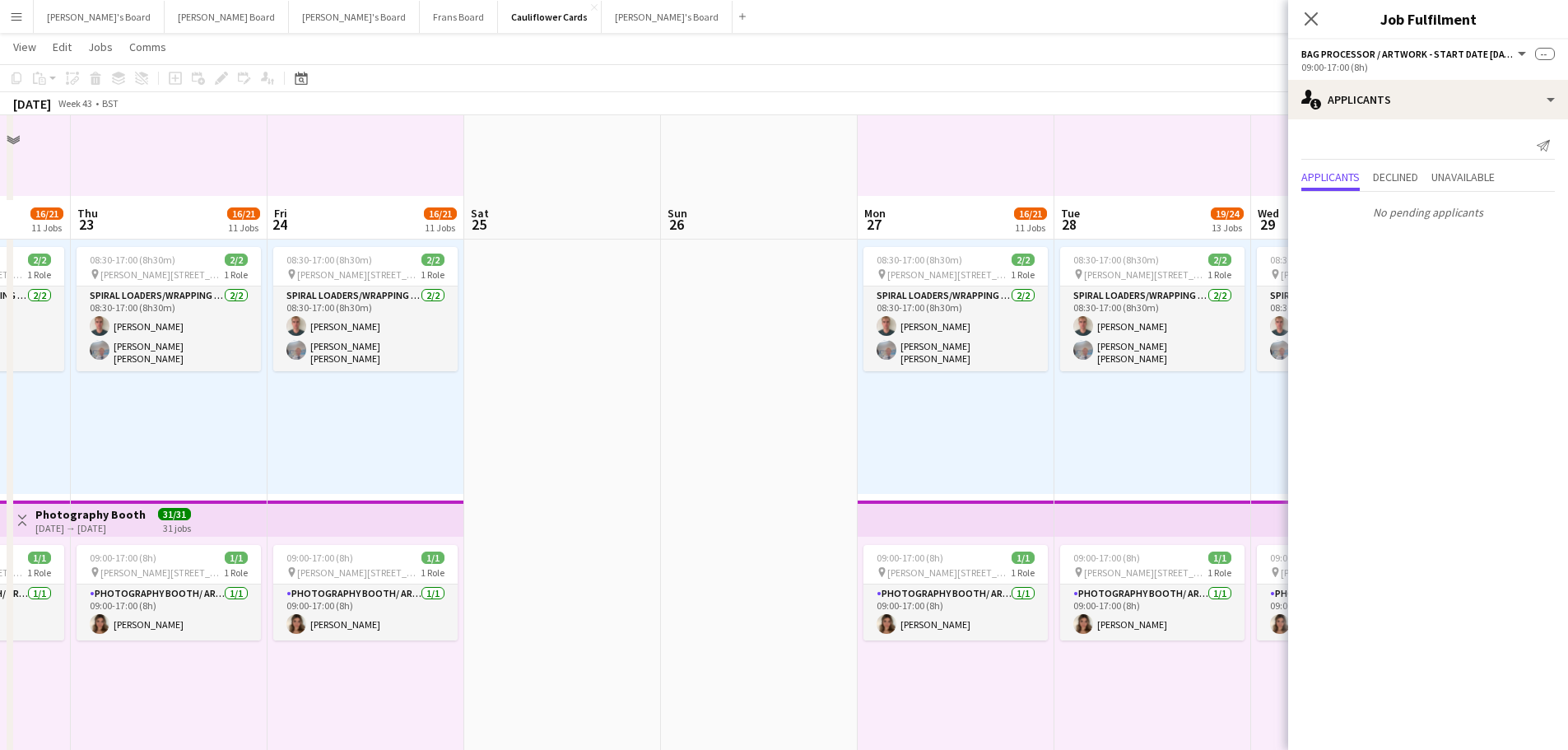
scroll to position [1565, 0]
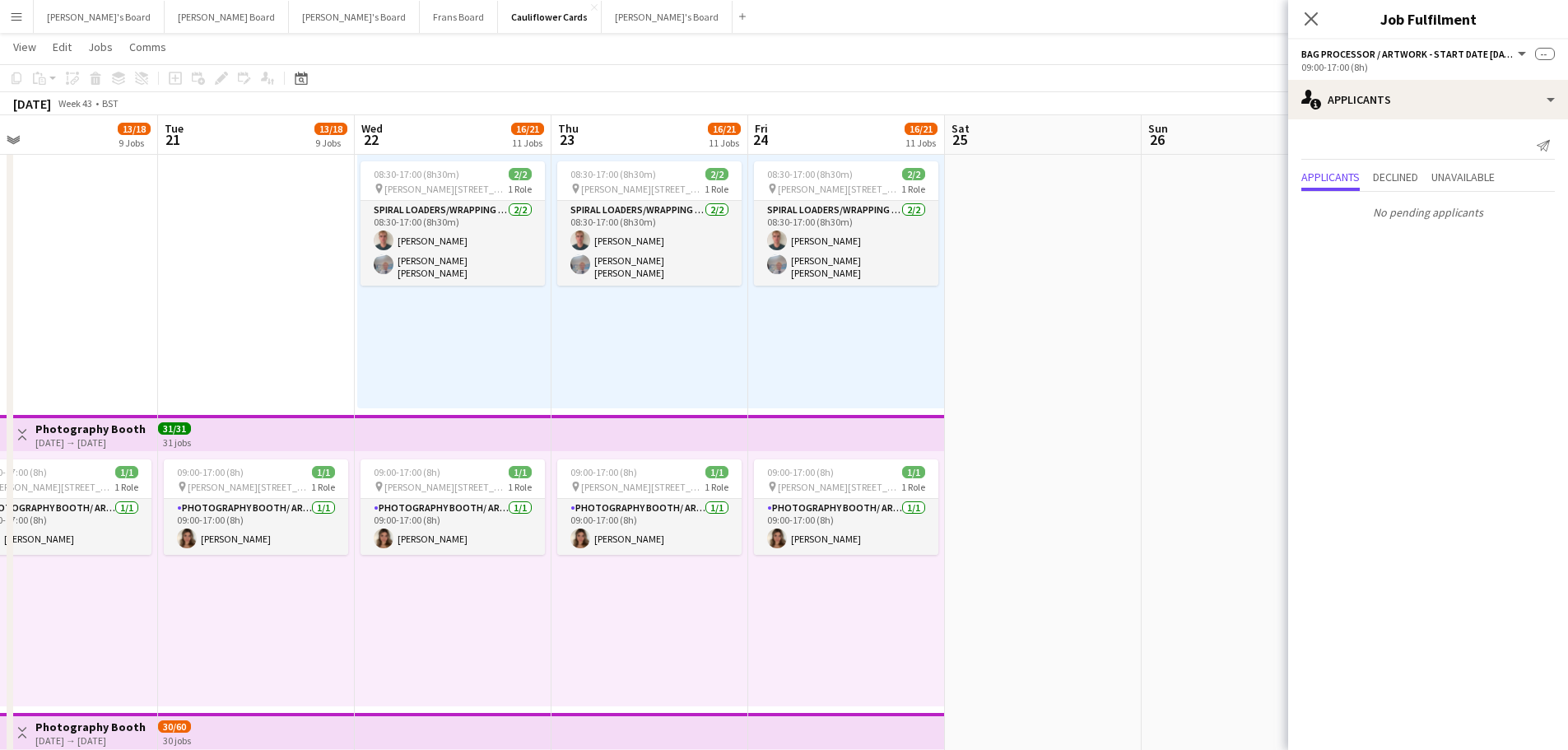
drag, startPoint x: 387, startPoint y: 643, endPoint x: 1012, endPoint y: 645, distance: 625.0
click at [1012, 645] on app-calendar-viewport "Sat 18 Sun 19 Mon 20 13/18 9 Jobs Tue 21 13/18 9 Jobs Wed 22 16/21 11 Jobs Thu …" at bounding box center [784, 649] width 1568 height 4301
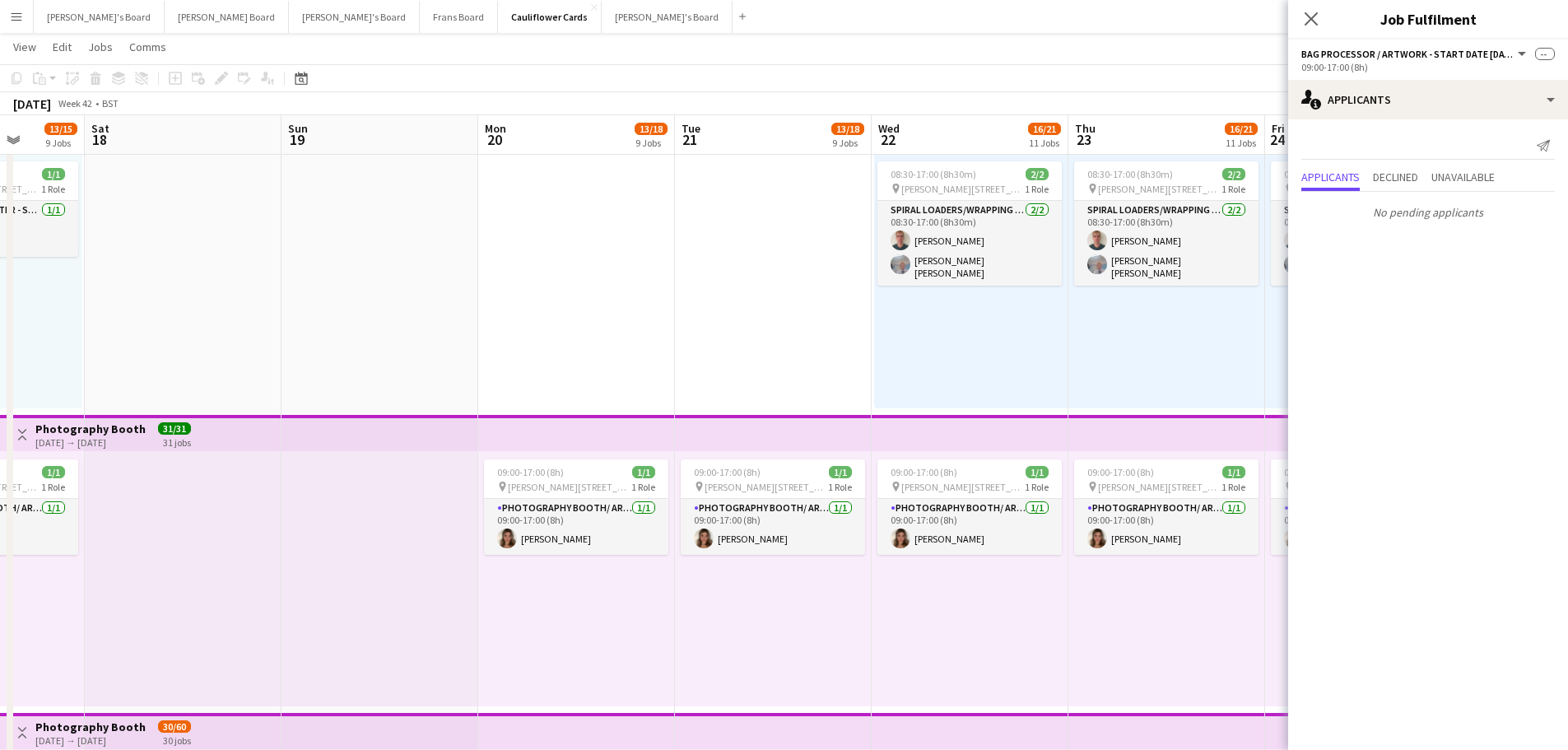
drag, startPoint x: 119, startPoint y: 602, endPoint x: 747, endPoint y: 599, distance: 628.0
click at [778, 599] on app-calendar-viewport "Fri 17 13/15 9 Jobs Sat 18 Sun 19 Mon 20 13/18 9 Jobs Tue 21 13/18 9 Jobs Wed 2…" at bounding box center [784, 649] width 1568 height 4301
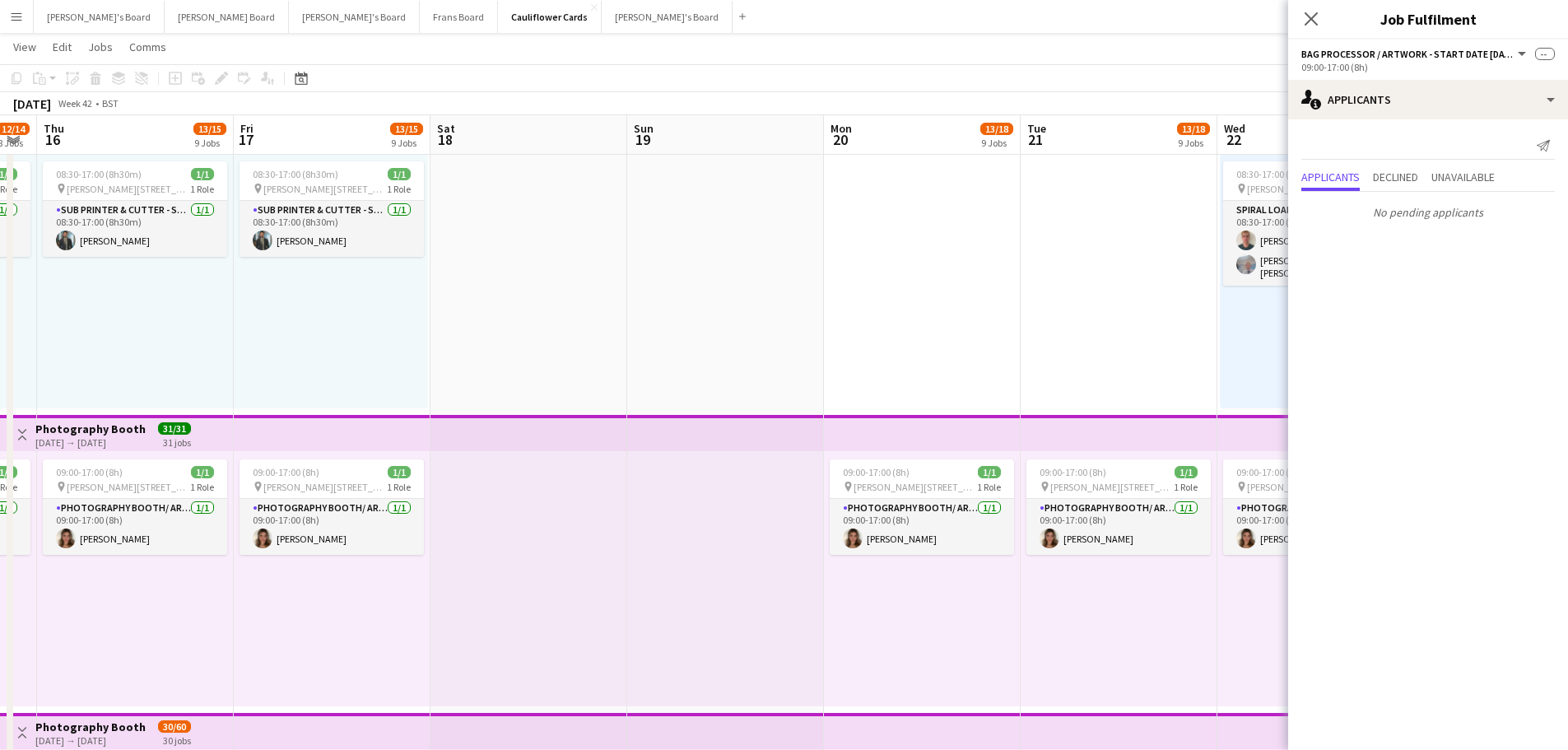
click at [717, 638] on app-calendar-viewport "Tue 14 8/10 7 Jobs Wed 15 12/14 8 Jobs Thu 16 13/15 9 Jobs Fri 17 13/15 9 Jobs …" at bounding box center [784, 649] width 1568 height 4301
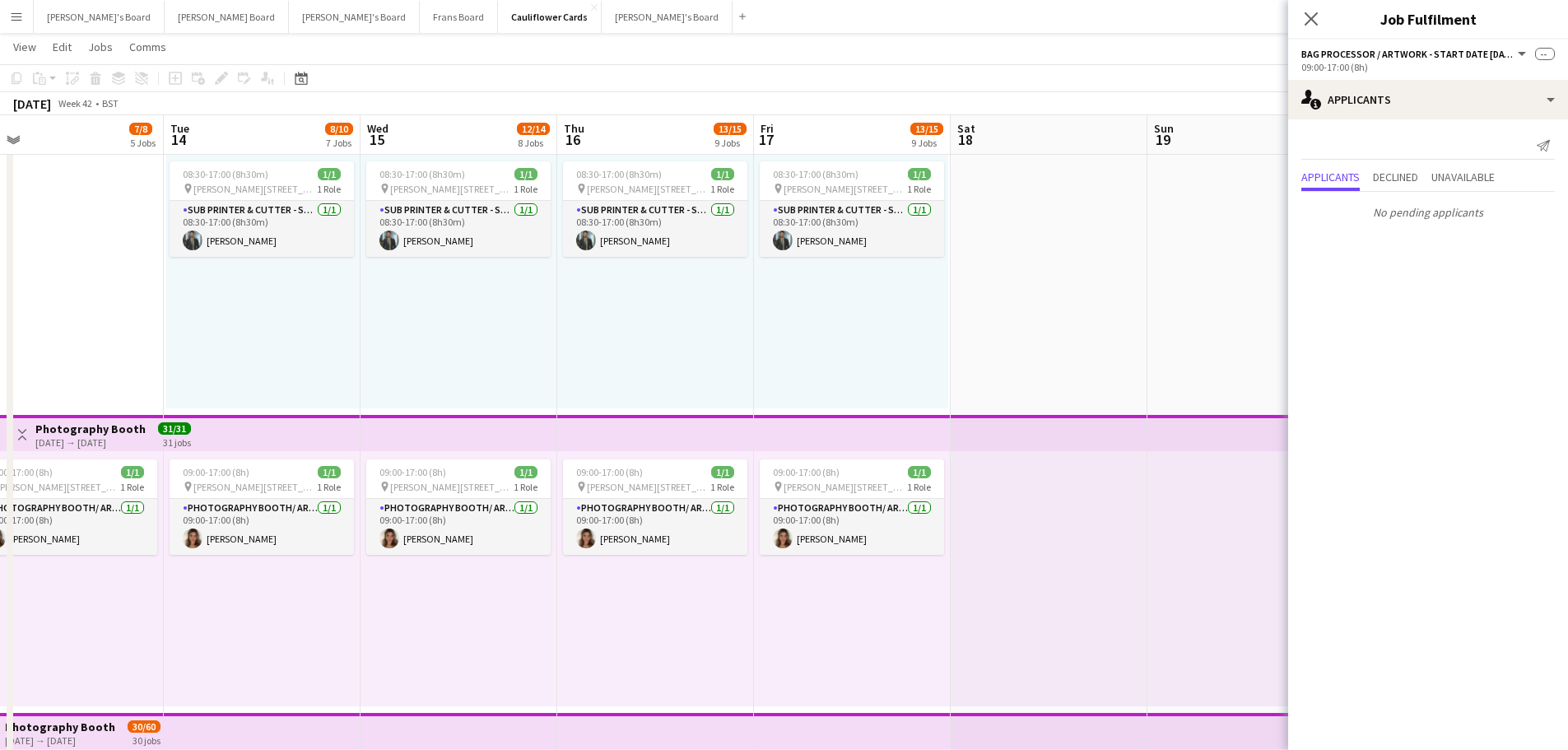
click at [756, 648] on app-calendar-viewport "Sat 11 Sun 12 Mon 13 7/8 5 Jobs Tue 14 8/10 7 Jobs Wed 15 12/14 8 Jobs Thu 16 1…" at bounding box center [784, 649] width 1568 height 4301
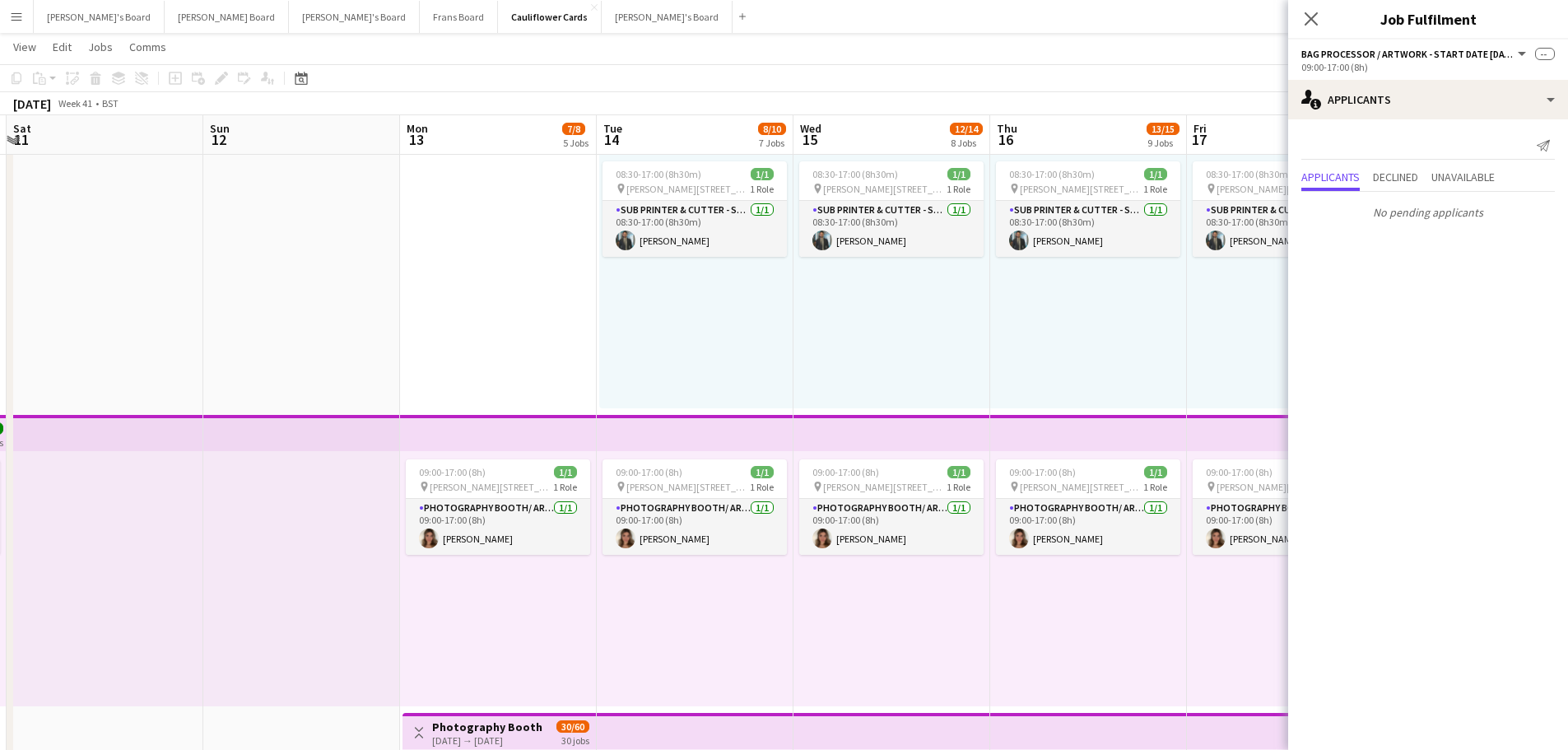
drag, startPoint x: 423, startPoint y: 660, endPoint x: 804, endPoint y: 665, distance: 381.0
click at [794, 663] on app-calendar-viewport "Thu 9 6/7 4 Jobs Fri 10 7/8 5 Jobs Sat 11 Sun 12 Mon 13 7/8 5 Jobs Tue 14 8/10 …" at bounding box center [784, 649] width 1568 height 4301
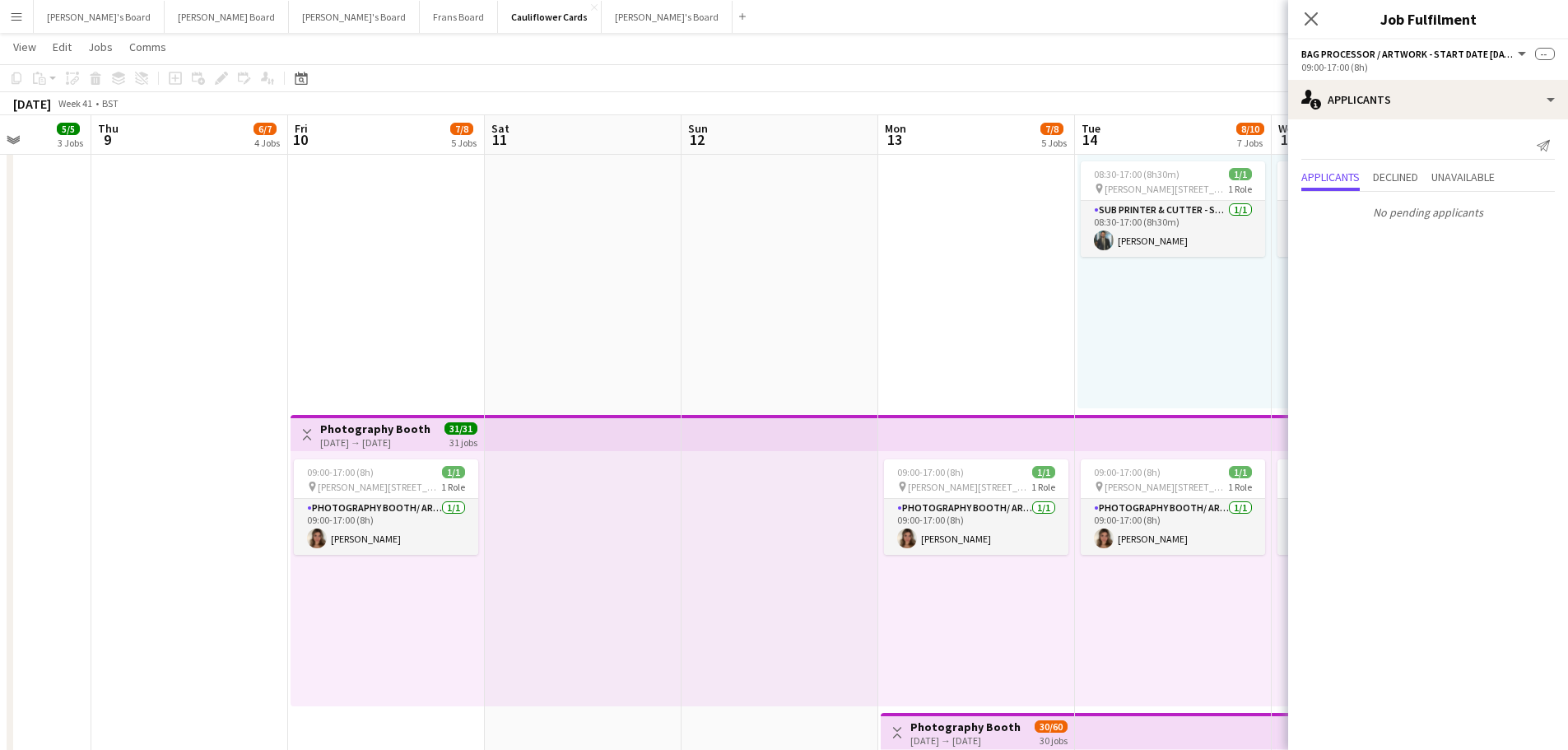
drag, startPoint x: 631, startPoint y: 636, endPoint x: 699, endPoint y: 635, distance: 68.0
click at [691, 636] on app-calendar-viewport "Mon 6 0/19 1 Job Tue 7 2/2 2 Jobs Wed 8 5/5 3 Jobs Thu 9 6/7 4 Jobs Fri 10 7/8 …" at bounding box center [784, 649] width 1568 height 4301
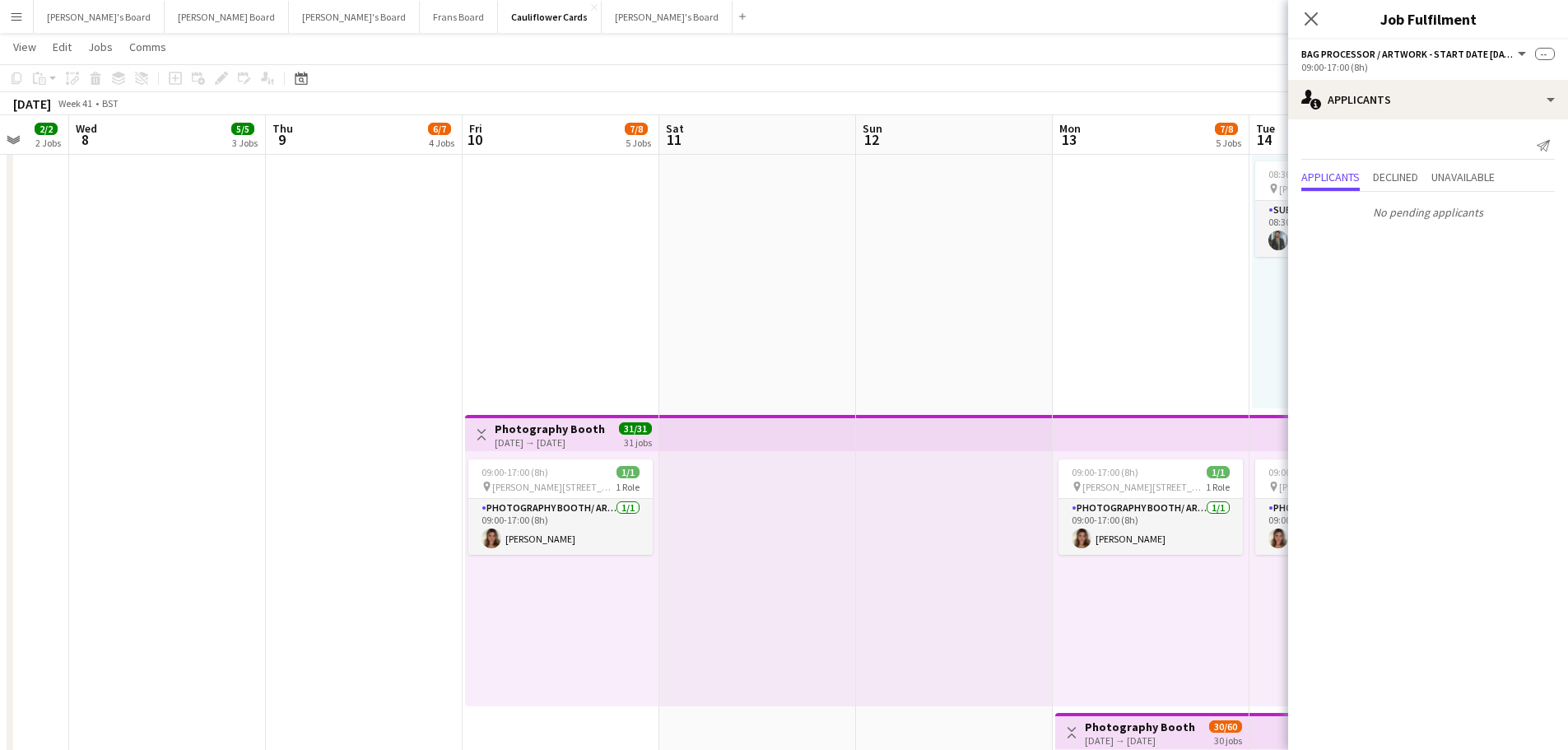
scroll to position [0, 623]
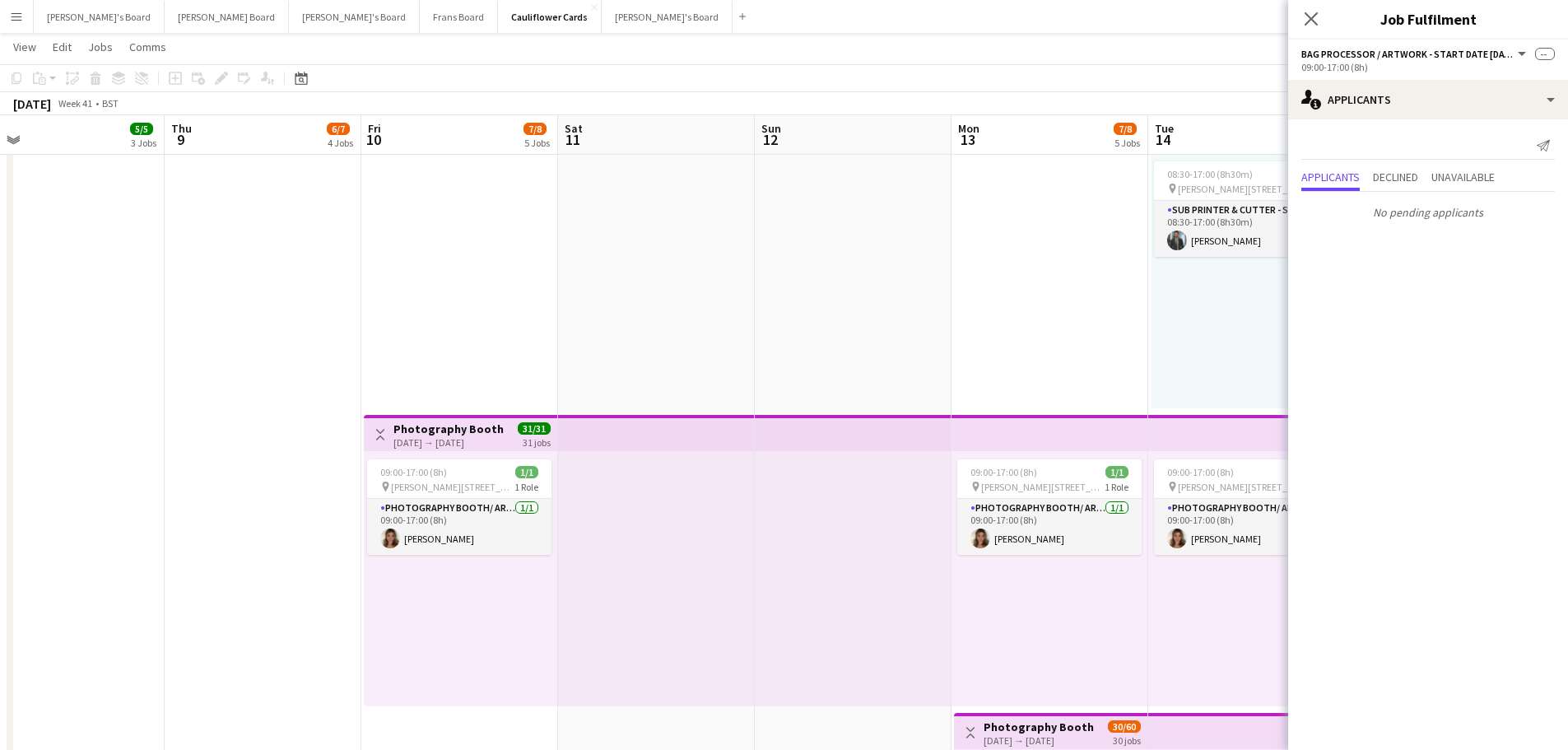
drag, startPoint x: 635, startPoint y: 643, endPoint x: 337, endPoint y: 629, distance: 298.3
click at [337, 629] on app-calendar-viewport "Sun 5 Mon 6 0/19 1 Job Tue 7 2/2 2 Jobs Wed 8 5/5 3 Jobs Thu 9 6/7 4 Jobs Fri 1…" at bounding box center [784, 649] width 1568 height 4301
click at [432, 538] on app-card-role "Photography Booth/ Artwork checkers - Start Date 10th Oct 1/1 09:00-17:00 (8h) …" at bounding box center [460, 527] width 184 height 56
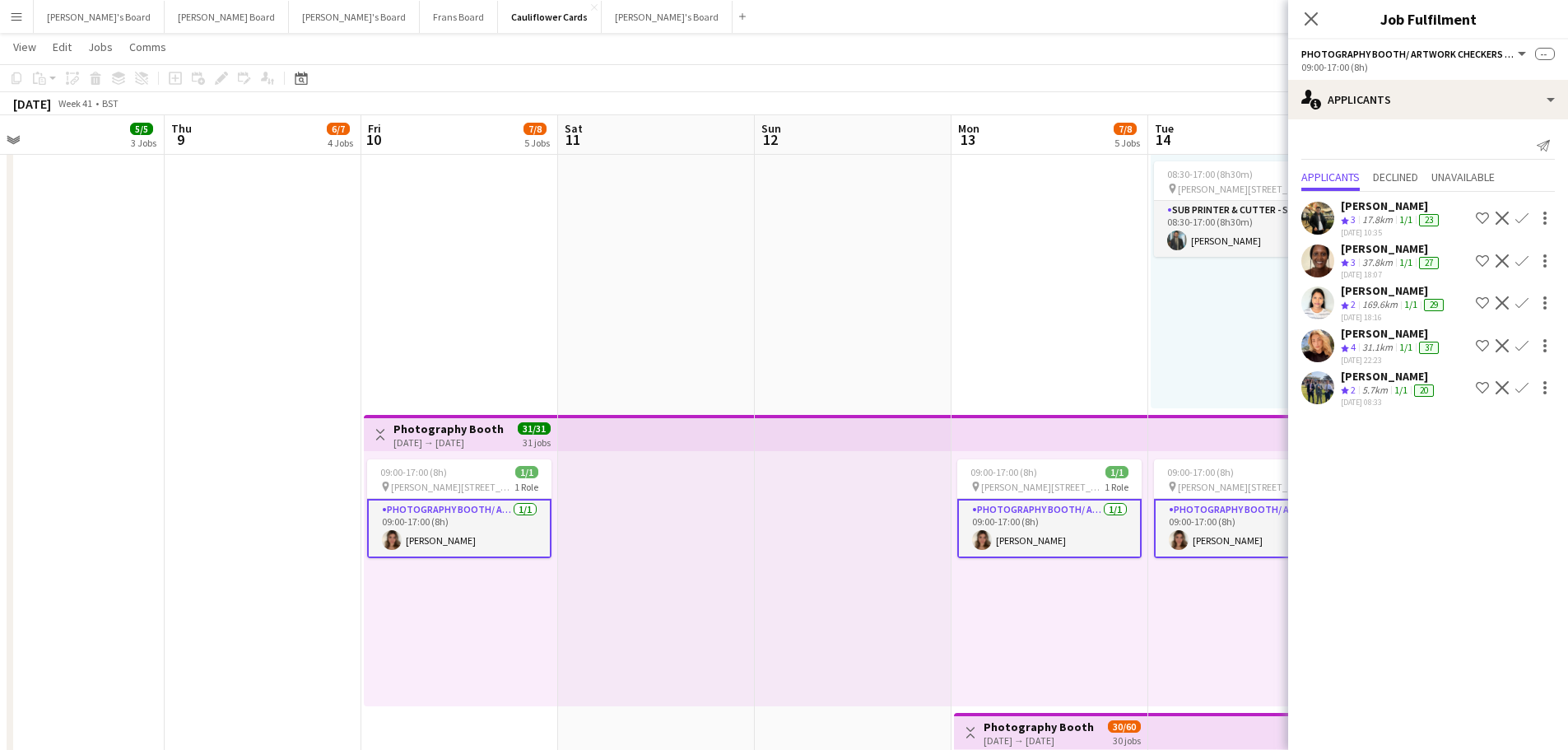
click at [428, 551] on app-card-role "Photography Booth/ Artwork checkers - Start Date 10th Oct 1/1 09:00-17:00 (8h) …" at bounding box center [460, 528] width 184 height 59
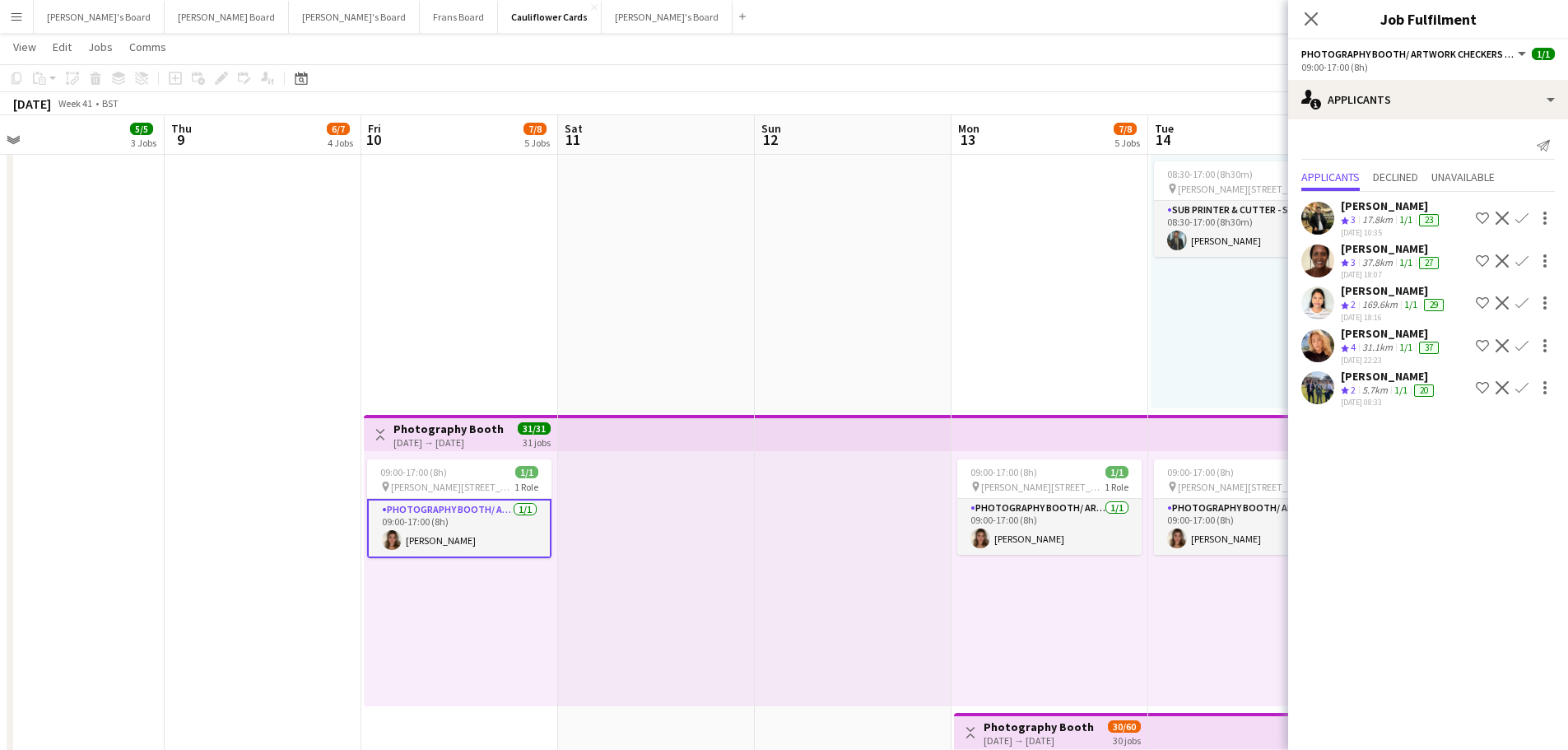
click at [429, 546] on app-card-role "Photography Booth/ Artwork checkers - Start Date 10th Oct 1/1 09:00-17:00 (8h) …" at bounding box center [460, 528] width 184 height 59
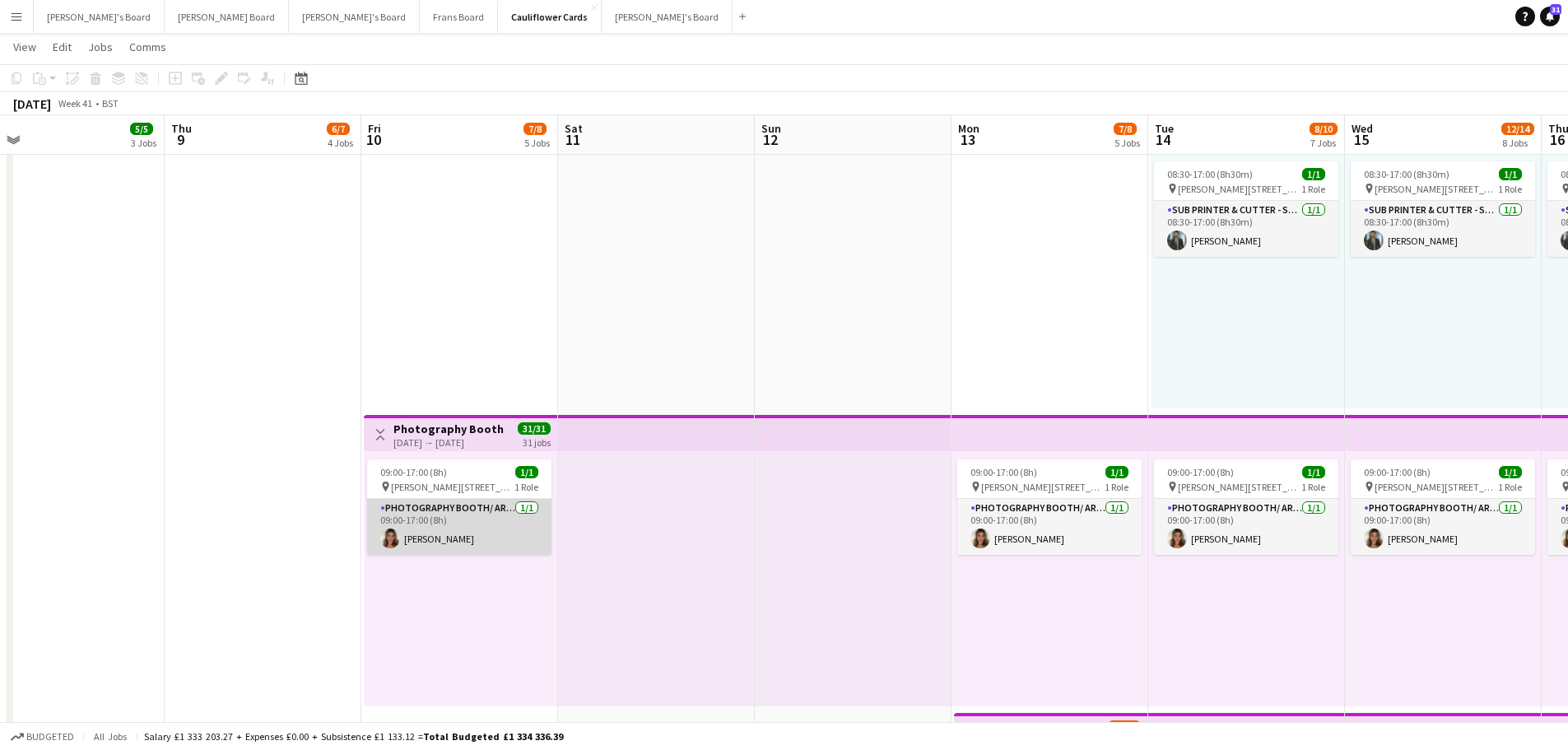
click at [482, 541] on app-card-role "Photography Booth/ Artwork checkers - Start Date 10th Oct 1/1 09:00-17:00 (8h) …" at bounding box center [460, 527] width 184 height 56
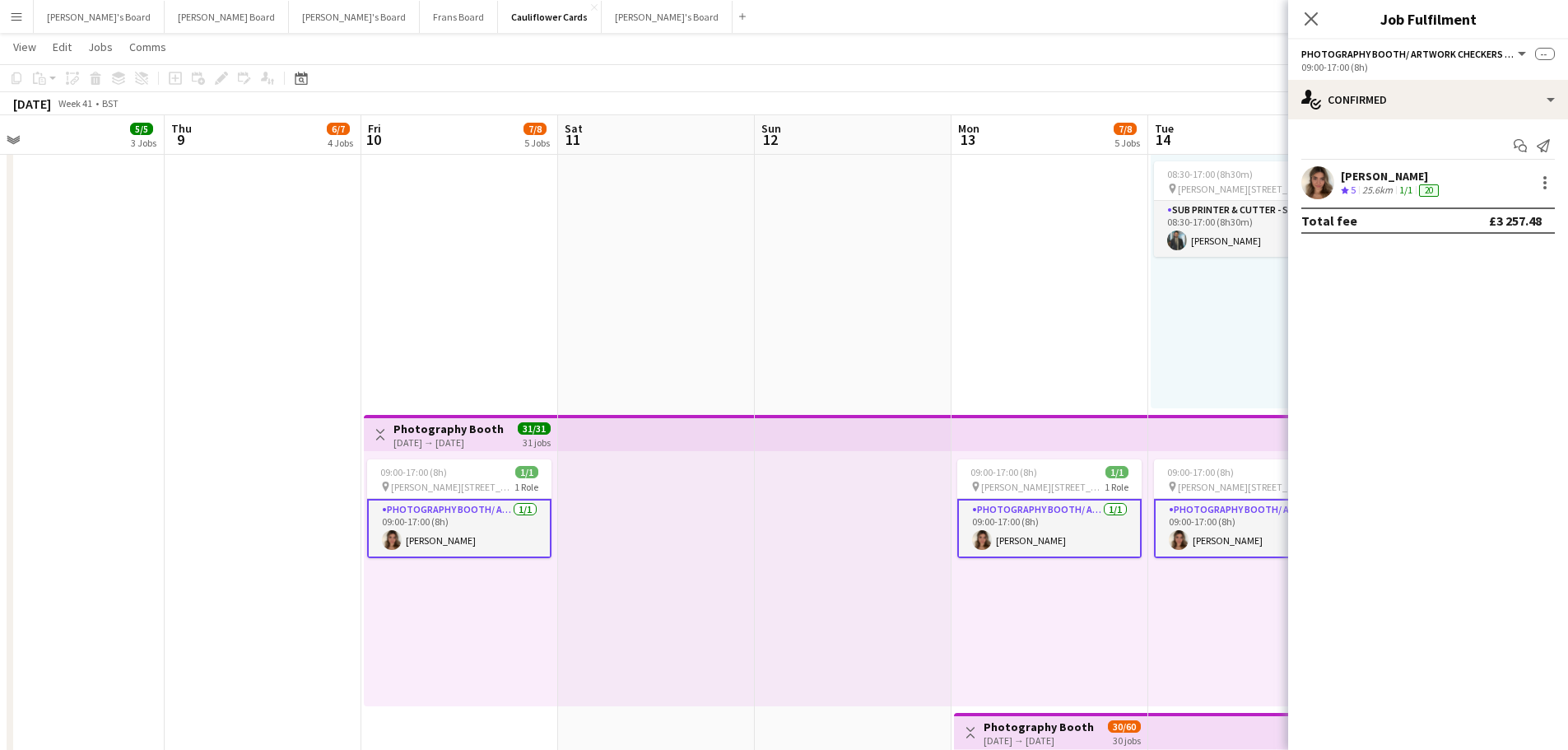
click at [1365, 194] on div "25.6km" at bounding box center [1378, 190] width 37 height 14
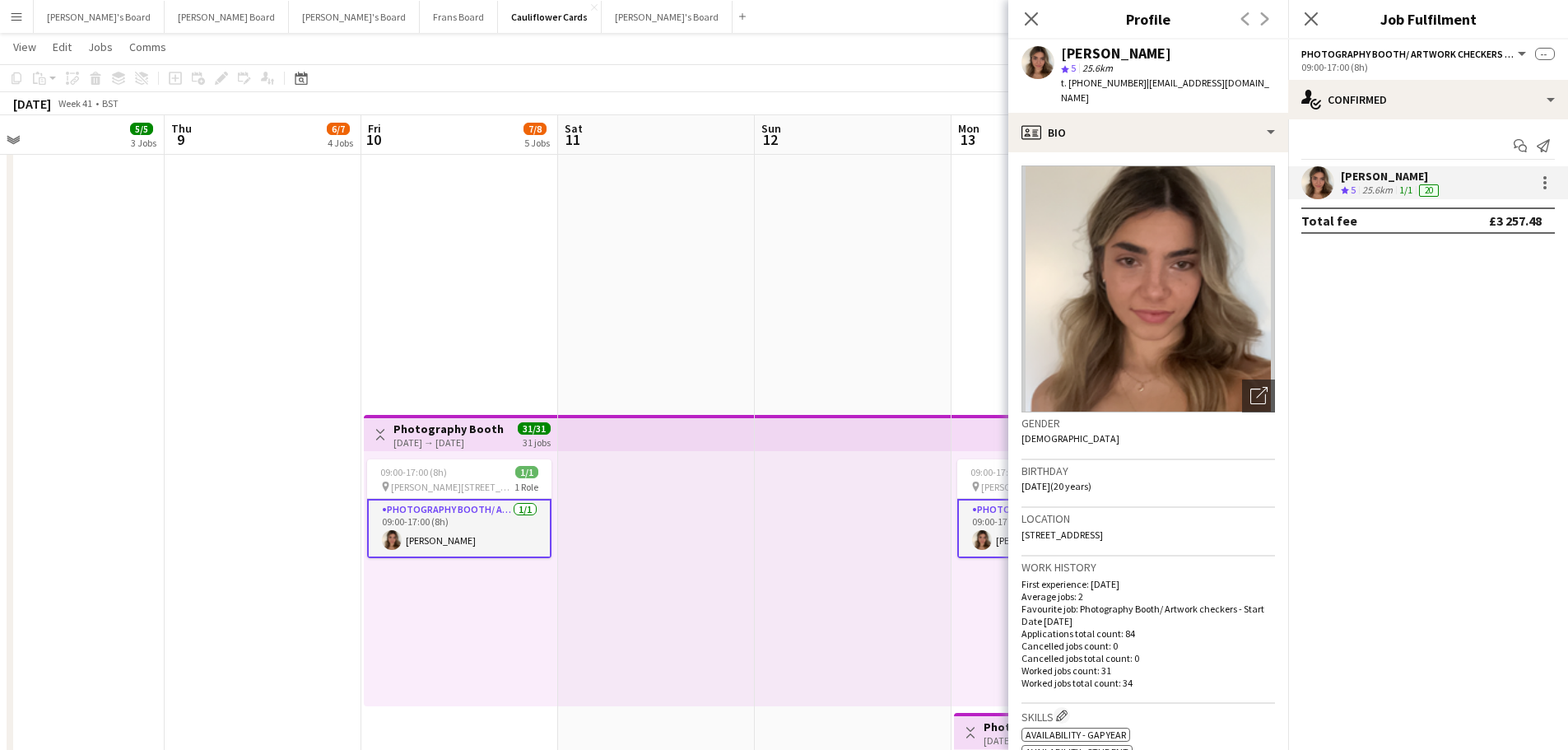
drag, startPoint x: 1184, startPoint y: 51, endPoint x: 1049, endPoint y: 57, distance: 135.1
click at [1049, 57] on div "bianca atanasescu star 5 25.6km t. +447861329923 | biancaelle@icloud.com" at bounding box center [1148, 77] width 280 height 74
copy div "bianca atanasescu"
click at [763, 565] on div at bounding box center [852, 578] width 197 height 255
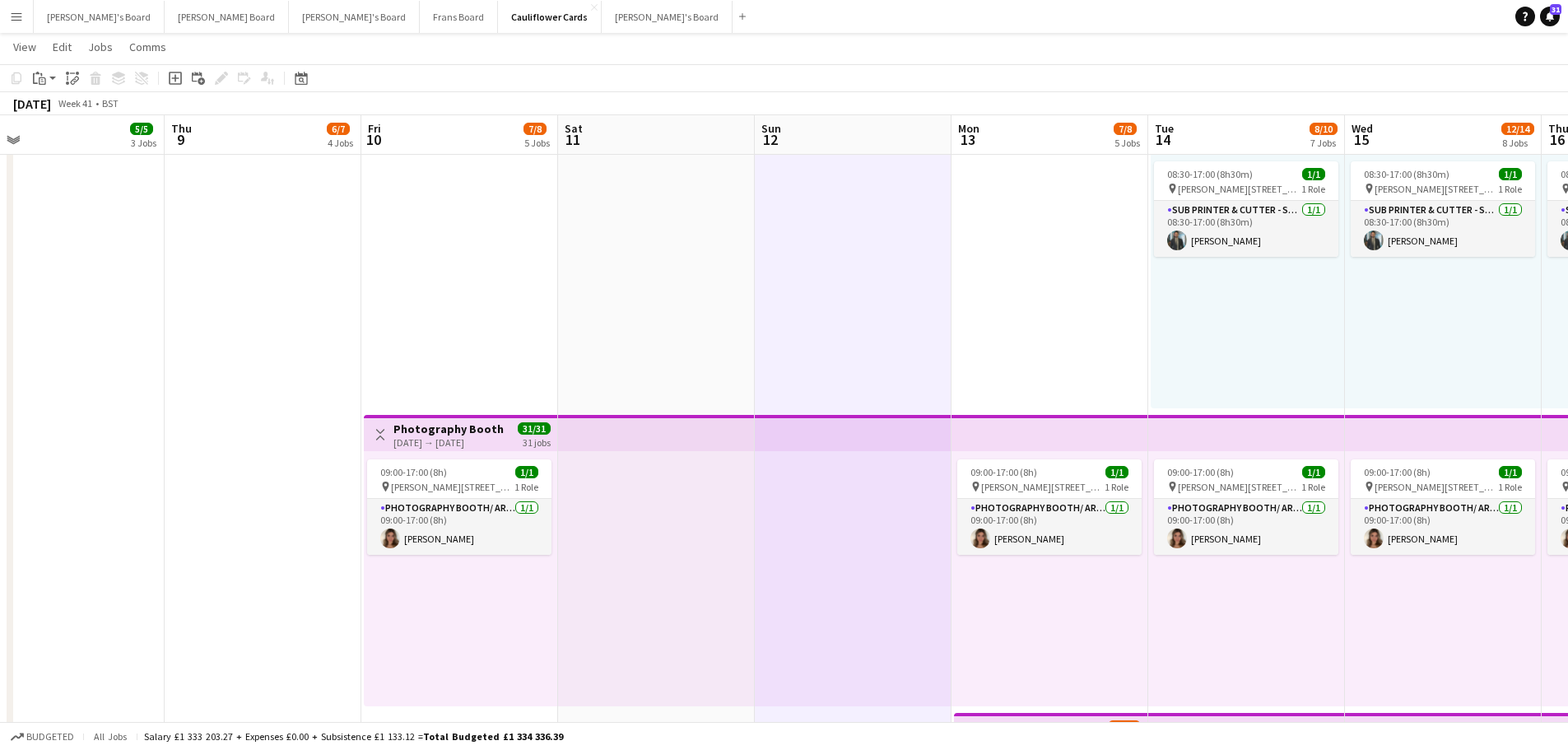
drag, startPoint x: 1055, startPoint y: 586, endPoint x: 953, endPoint y: 586, distance: 102.0
click at [226, 587] on app-calendar-viewport "Sun 5 Mon 6 0/19 1 Job Tue 7 2/2 2 Jobs Wed 8 5/5 3 Jobs Thu 9 6/7 4 Jobs Fri 1…" at bounding box center [784, 649] width 1568 height 4301
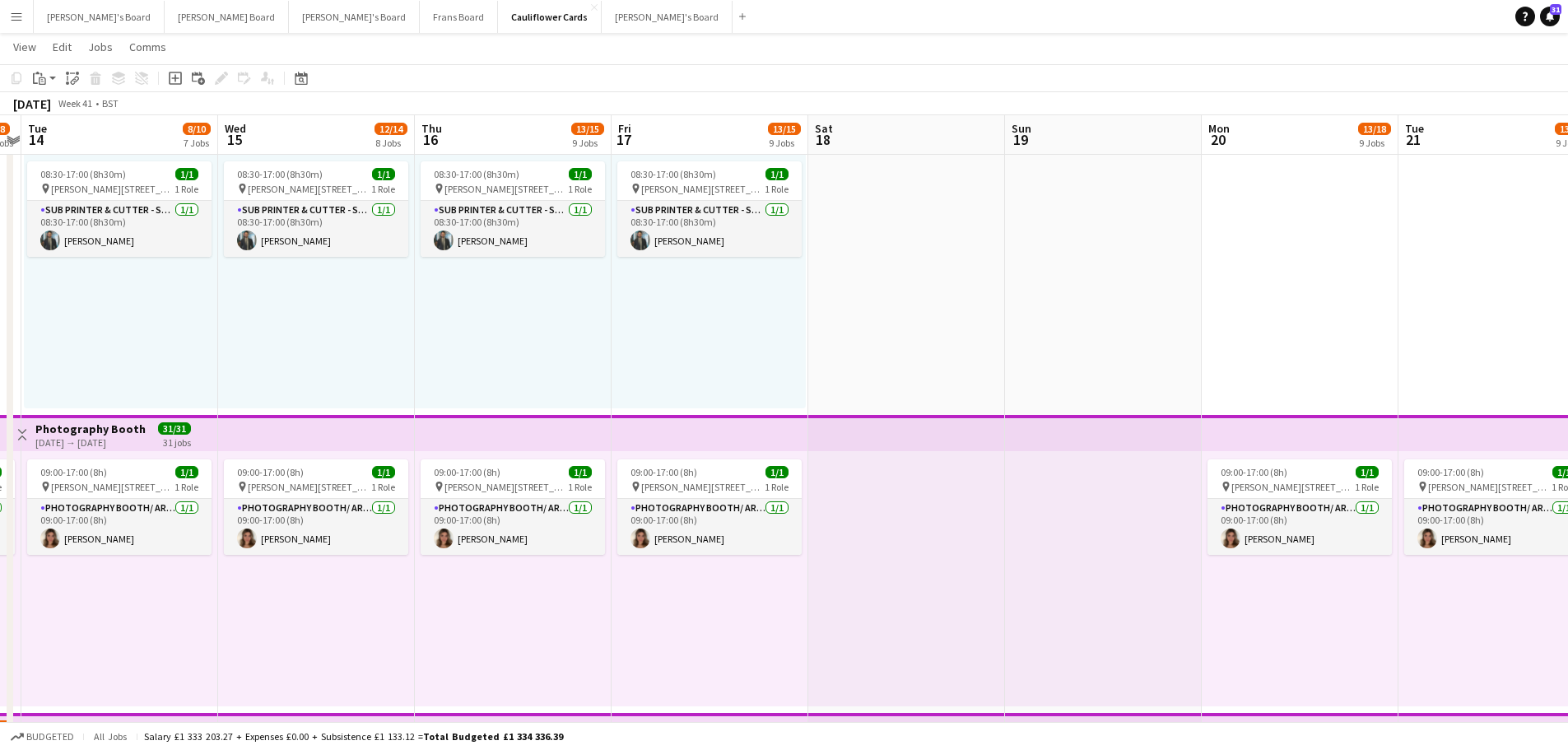
click at [598, 626] on app-calendar-viewport "Fri 10 7/8 5 Jobs Sat 11 Sun 12 Mon 13 7/8 5 Jobs Tue 14 8/10 7 Jobs Wed 15 12/…" at bounding box center [784, 649] width 1568 height 4301
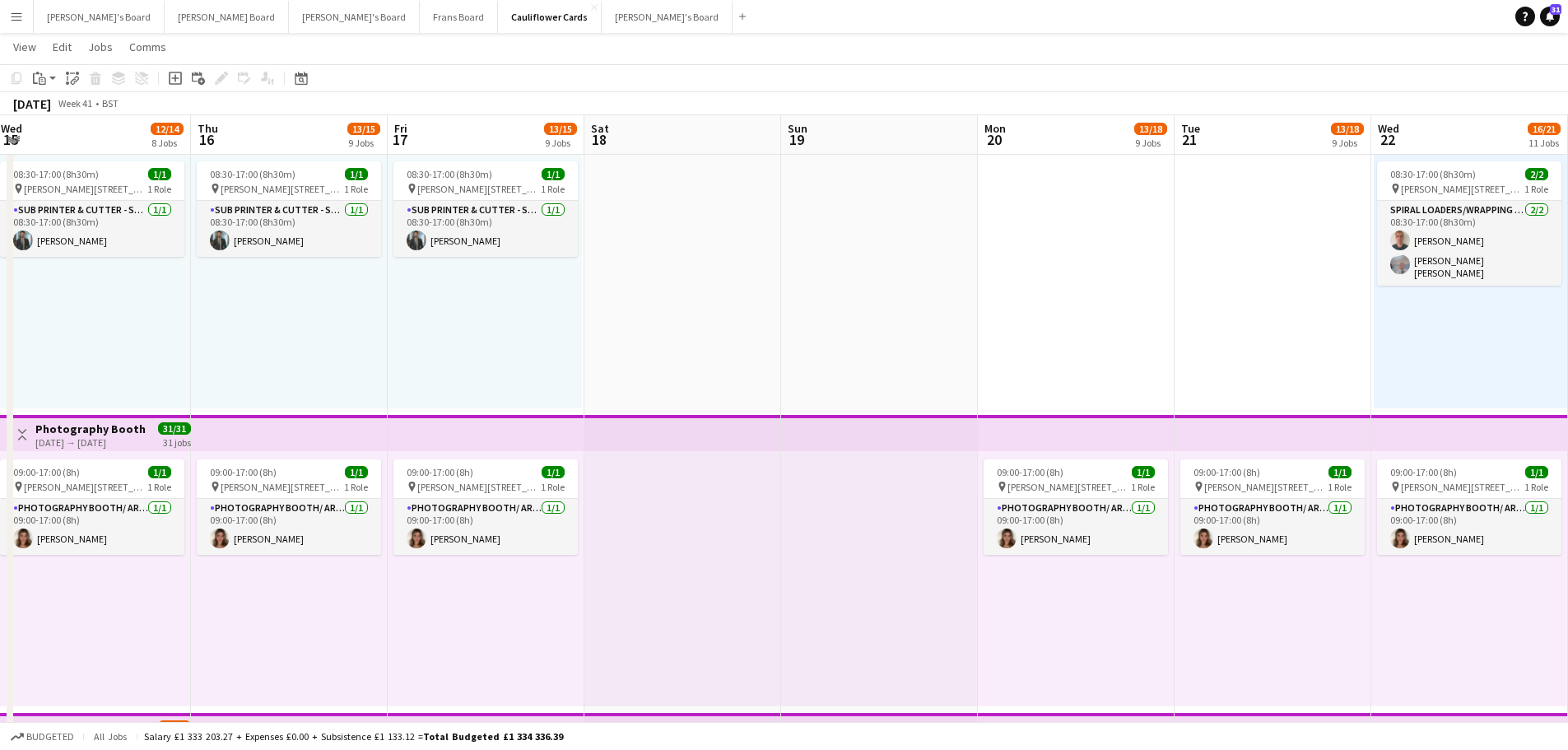
click at [346, 579] on app-calendar-viewport "Mon 13 7/8 5 Jobs Tue 14 8/10 7 Jobs Wed 15 12/14 8 Jobs Thu 16 13/15 9 Jobs Fr…" at bounding box center [784, 649] width 1568 height 4301
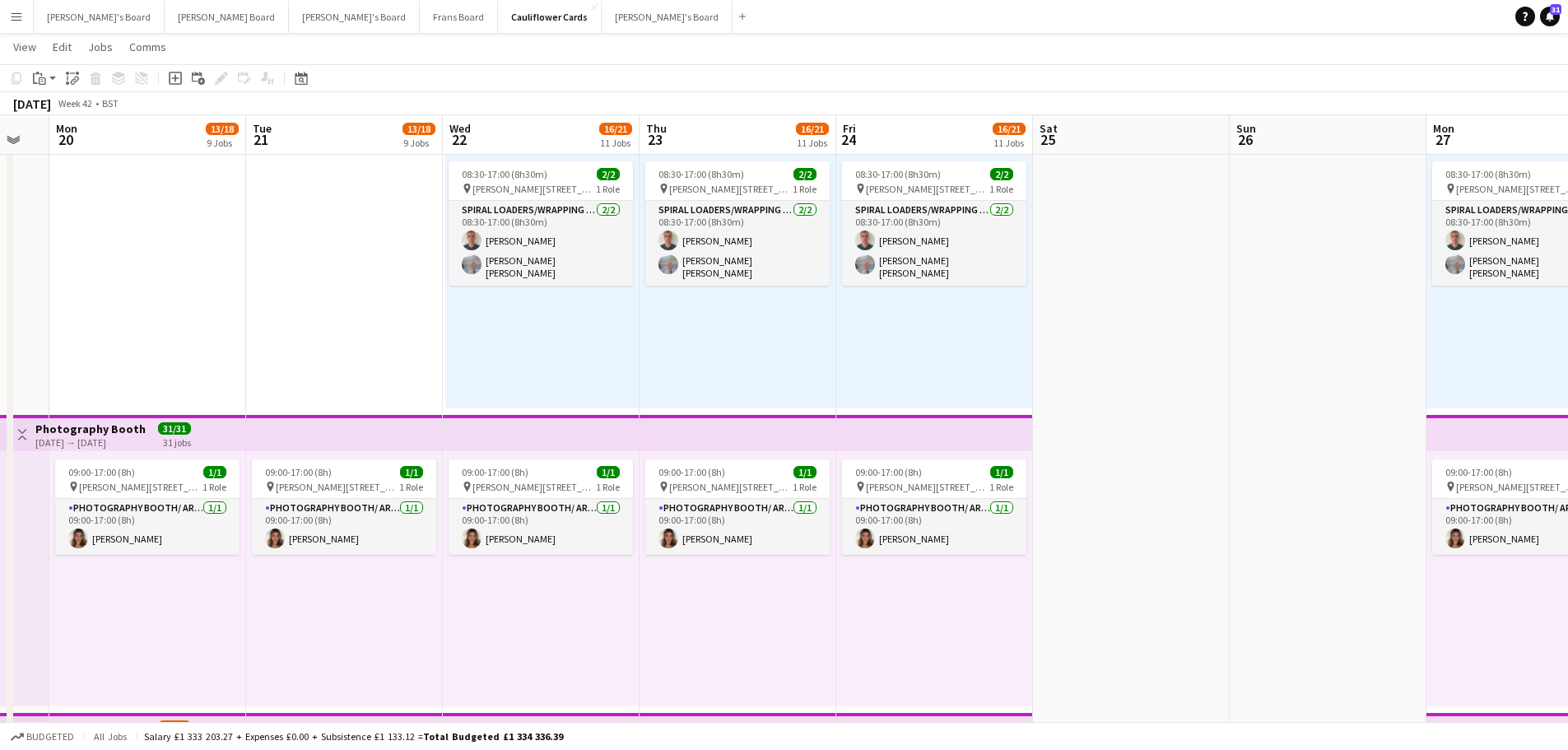
drag, startPoint x: 736, startPoint y: 618, endPoint x: 462, endPoint y: 625, distance: 274.1
click at [526, 629] on app-calendar-viewport "Fri 17 13/15 9 Jobs Sat 18 Sun 19 Mon 20 13/18 9 Jobs Tue 21 13/18 9 Jobs Wed 2…" at bounding box center [784, 649] width 1568 height 4301
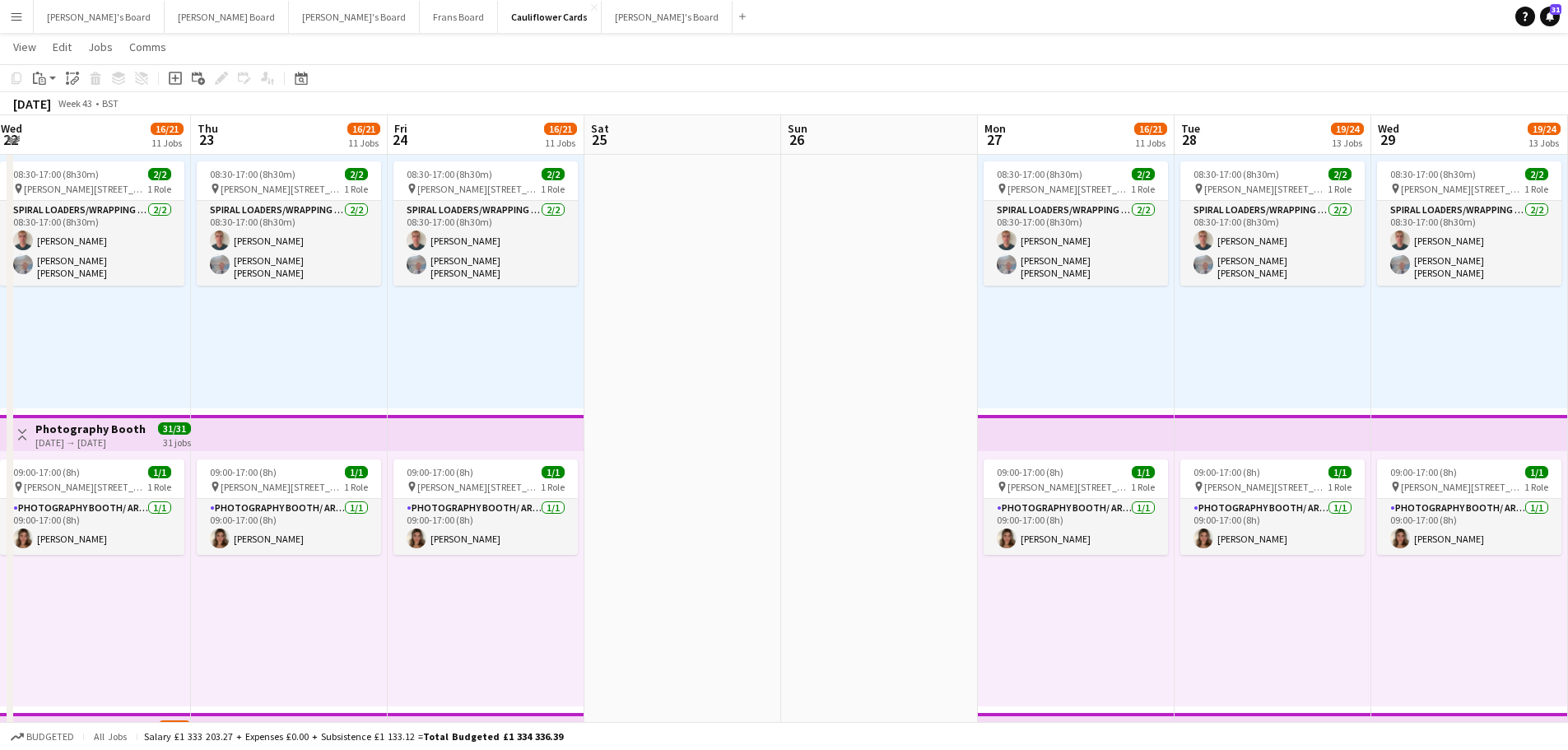
click at [742, 660] on app-calendar-viewport "Mon 20 13/18 9 Jobs Tue 21 13/18 9 Jobs Wed 22 16/21 11 Jobs Thu 23 16/21 11 Jo…" at bounding box center [784, 649] width 1568 height 4301
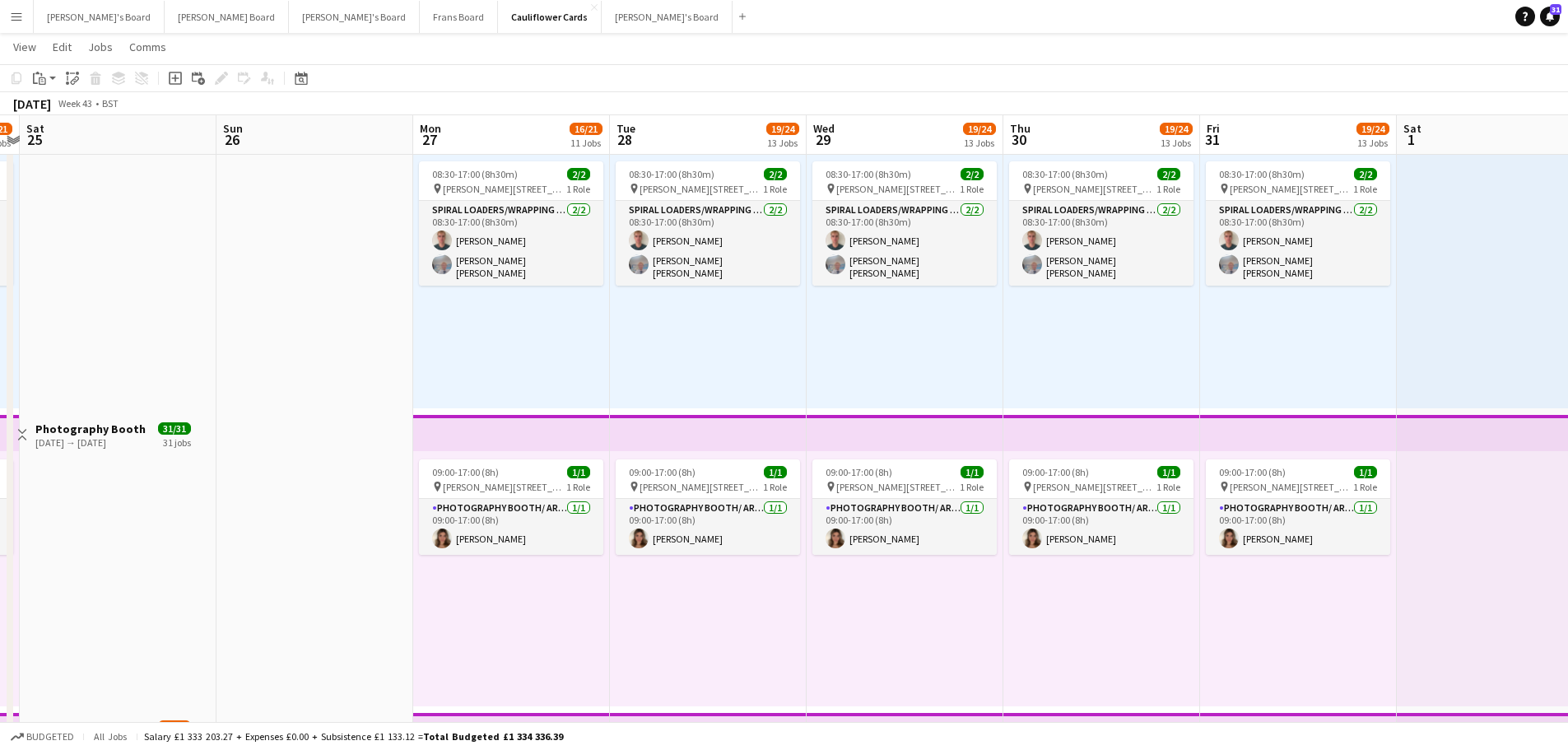
drag, startPoint x: 1236, startPoint y: 611, endPoint x: 573, endPoint y: 677, distance: 666.3
click at [842, 649] on app-calendar-viewport "Wed 22 16/21 11 Jobs Thu 23 16/21 11 Jobs Fri 24 16/21 11 Jobs Sat 25 Sun 26 Mo…" at bounding box center [784, 649] width 1568 height 4301
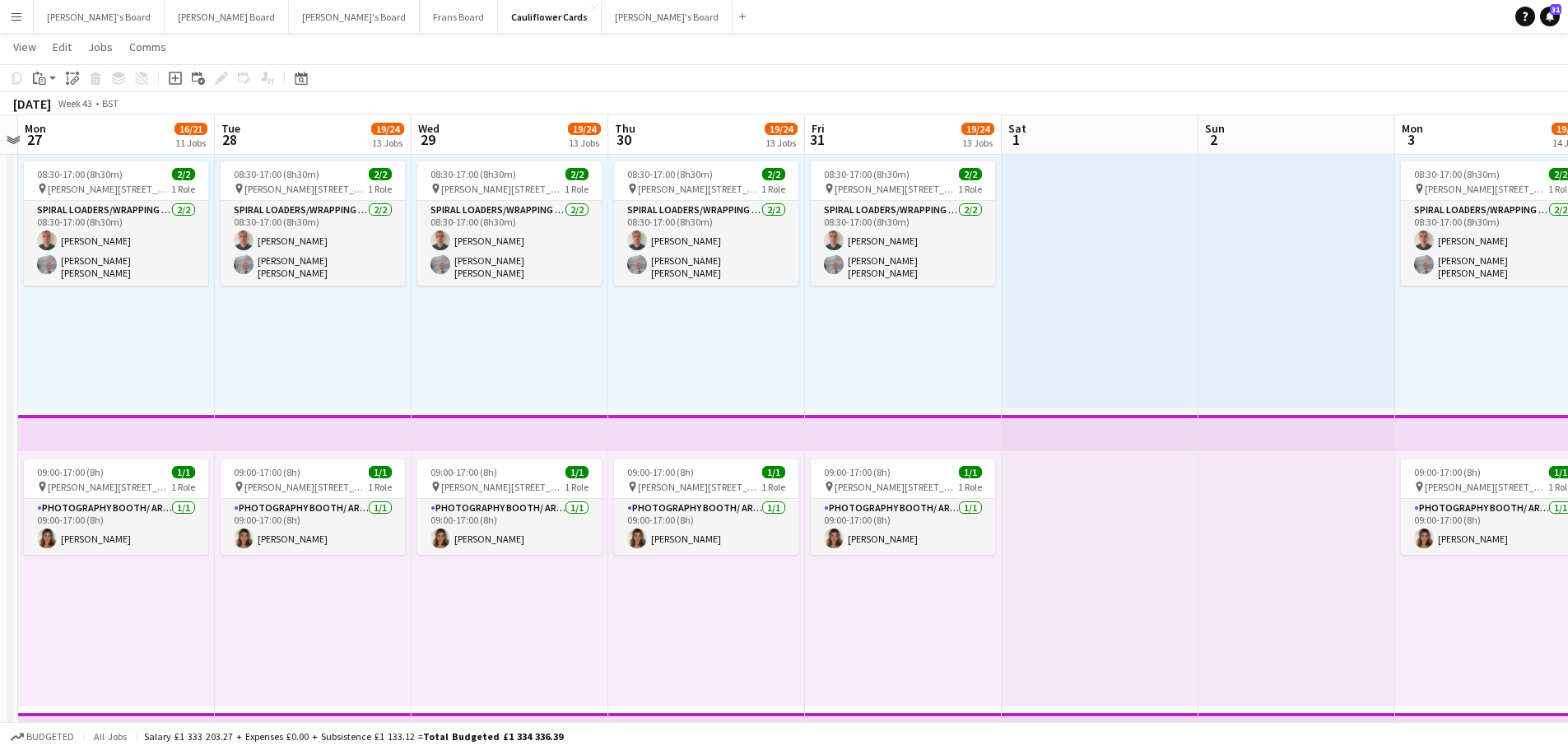
drag, startPoint x: 1280, startPoint y: 631, endPoint x: 918, endPoint y: 678, distance: 365.0
click at [745, 671] on app-calendar-viewport "Fri 24 16/21 11 Jobs Sat 25 Sun 26 Mon 27 16/21 11 Jobs Tue 28 19/24 13 Jobs We…" at bounding box center [784, 649] width 1568 height 4301
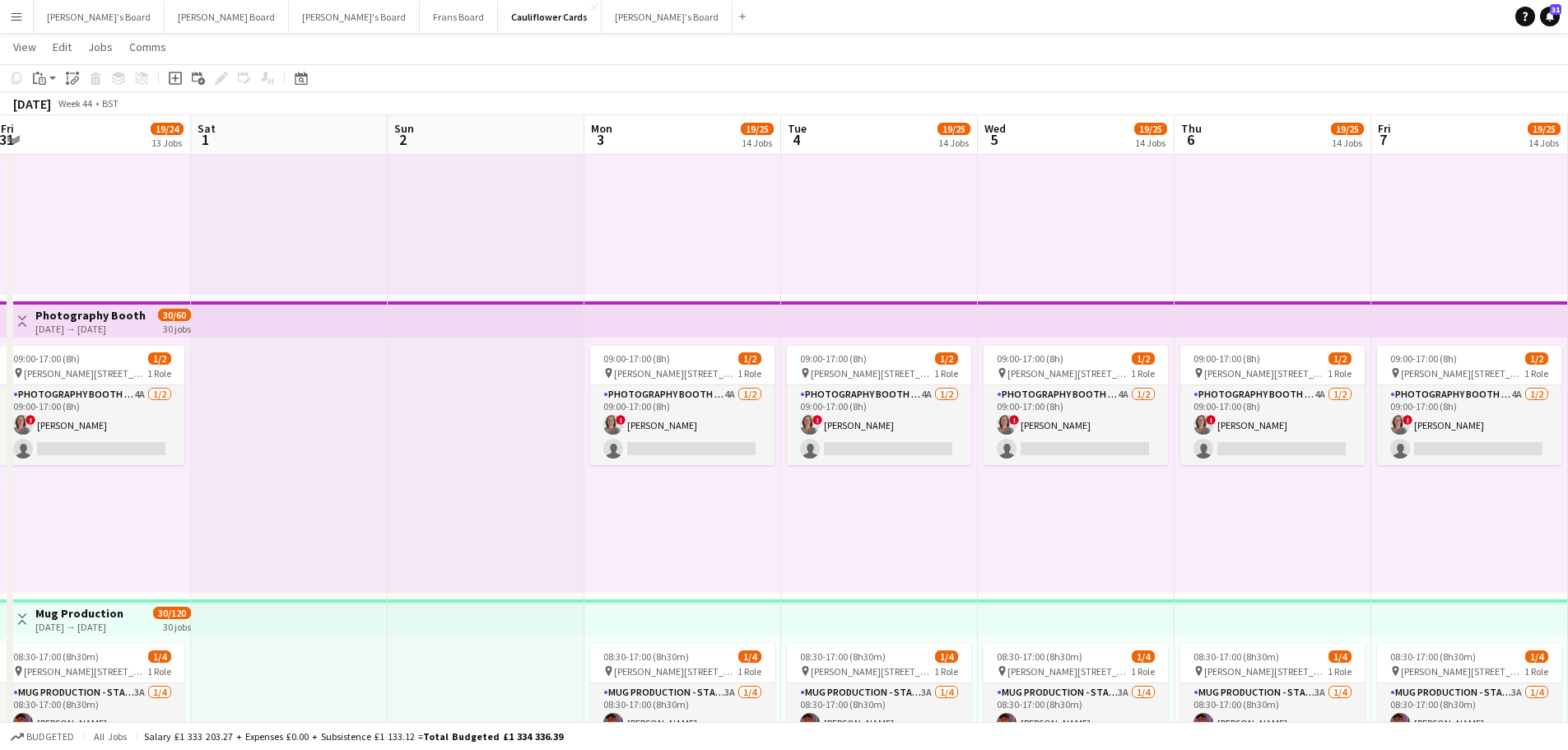
scroll to position [0, 568]
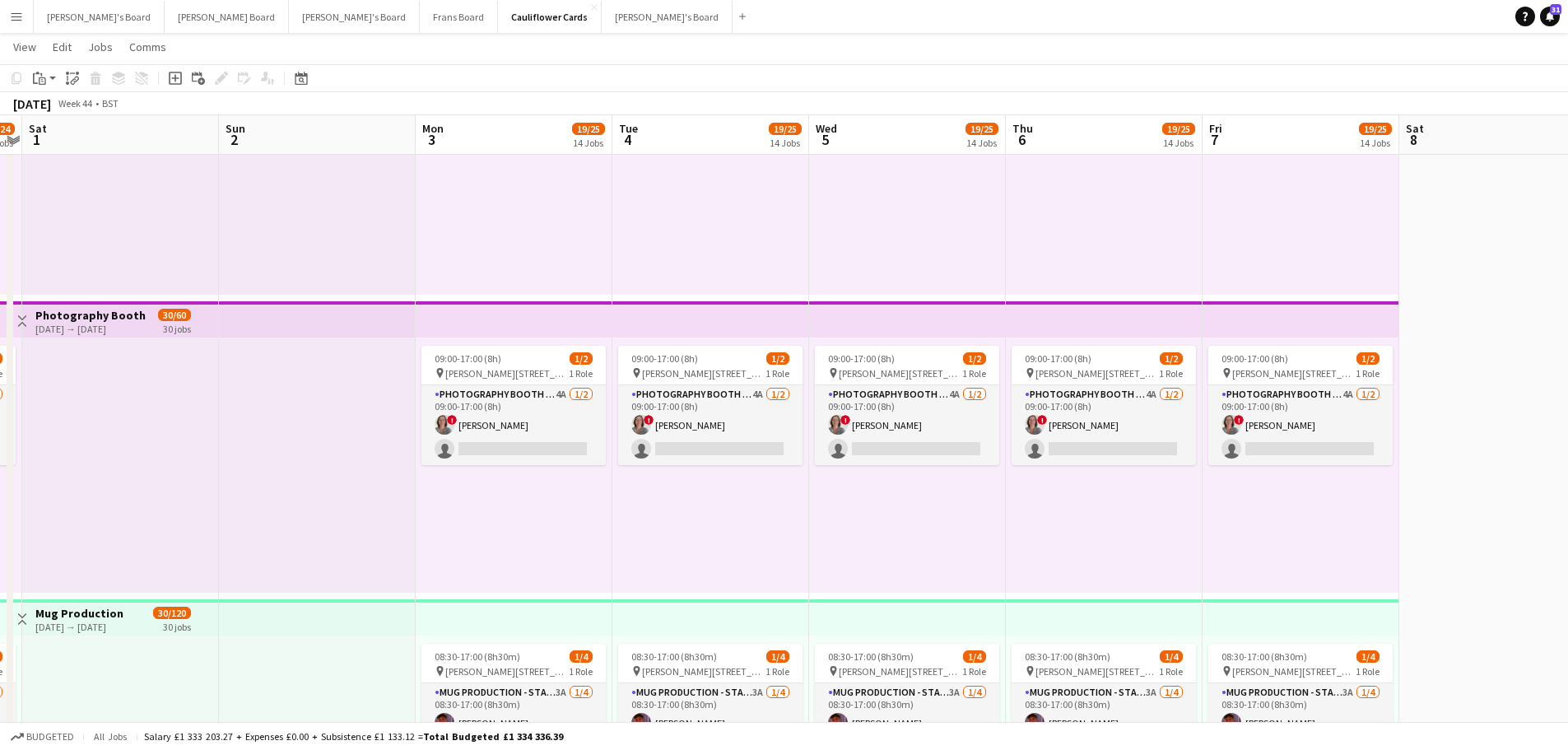
drag, startPoint x: 1381, startPoint y: 568, endPoint x: 990, endPoint y: 572, distance: 391.0
click at [818, 597] on app-calendar-viewport "Wed 29 19/24 13 Jobs Thu 30 19/24 13 Jobs Fri 31 19/24 13 Jobs Sat 1 Sun 2 Mon …" at bounding box center [784, 238] width 1568 height 4301
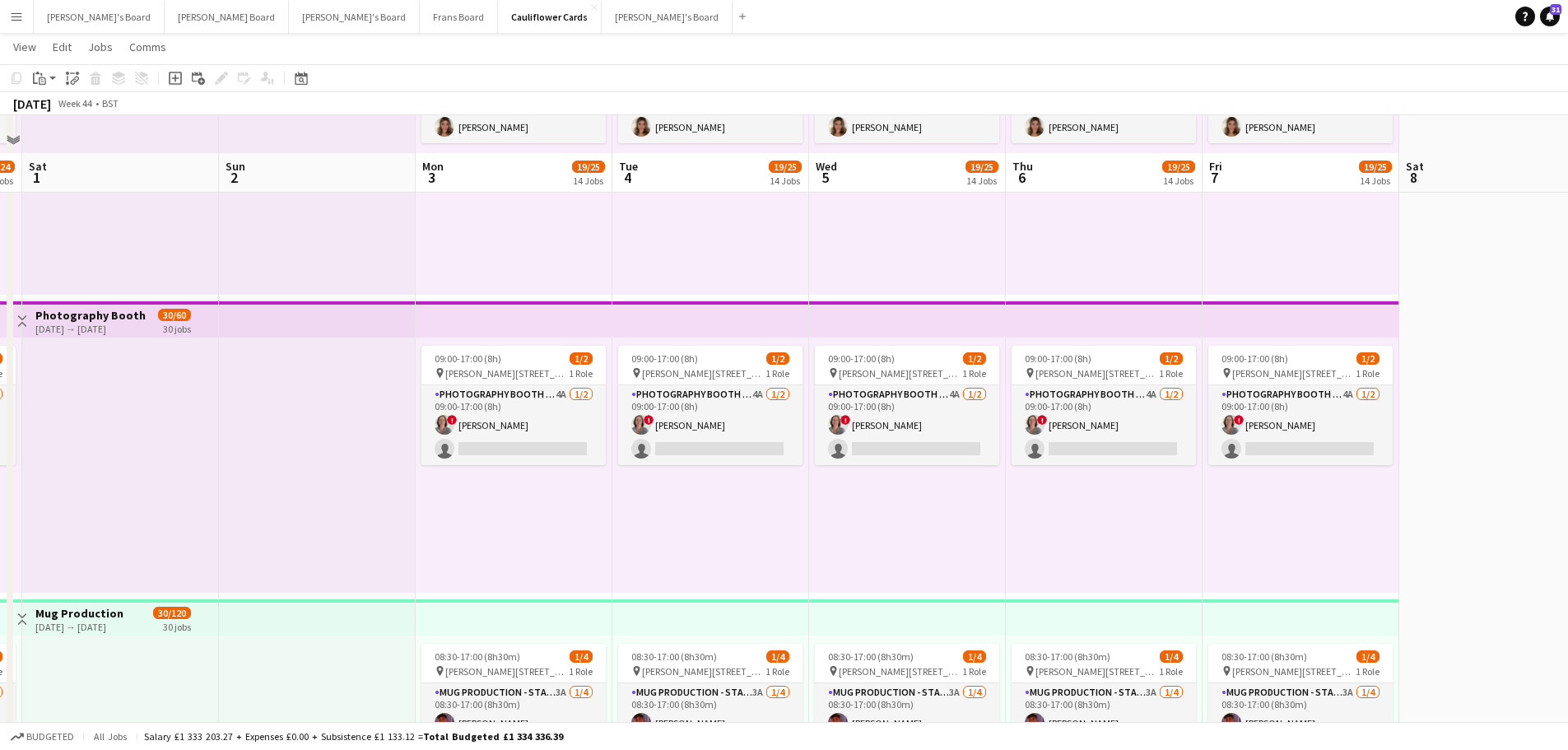
scroll to position [2224, 0]
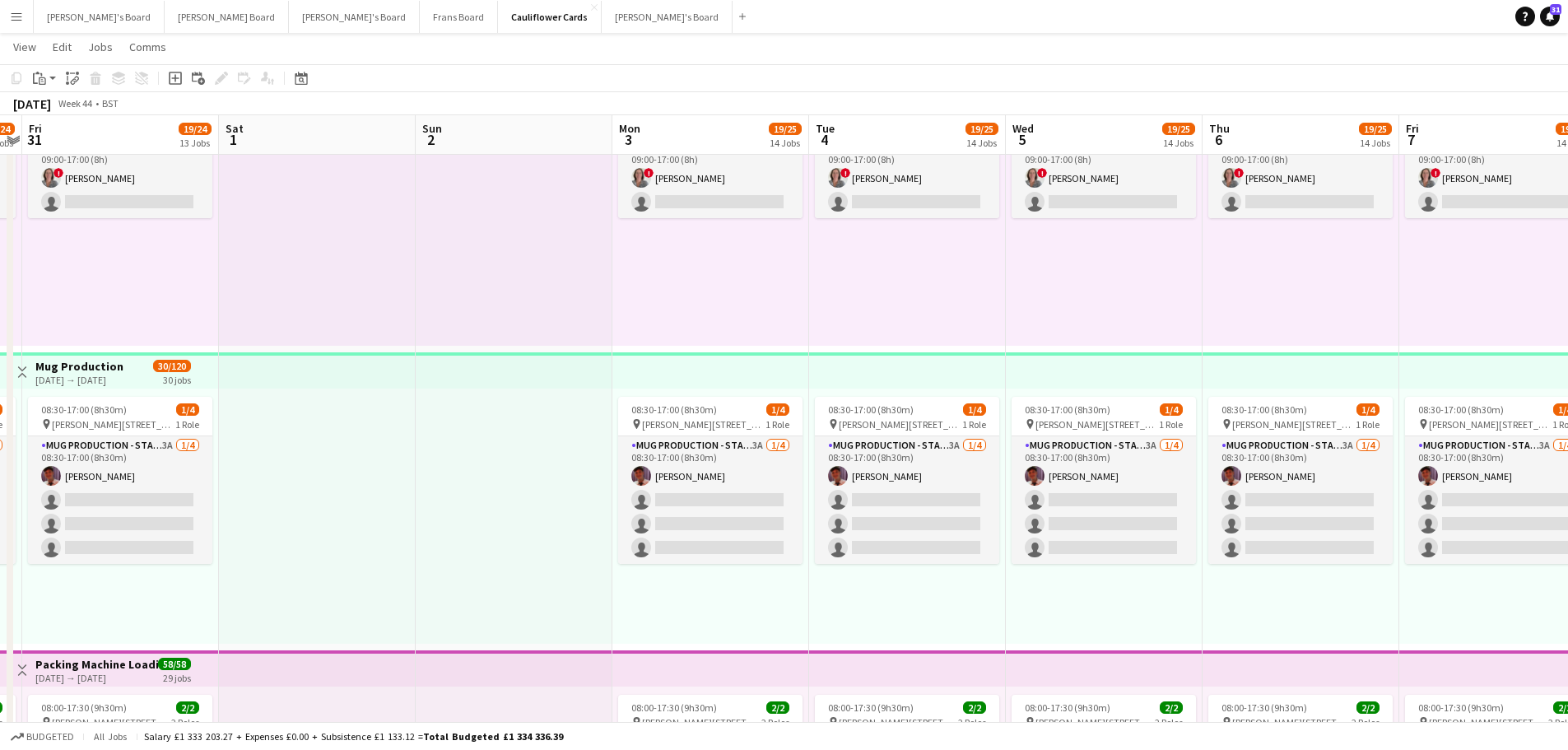
drag, startPoint x: 712, startPoint y: 608, endPoint x: 1289, endPoint y: 501, distance: 586.8
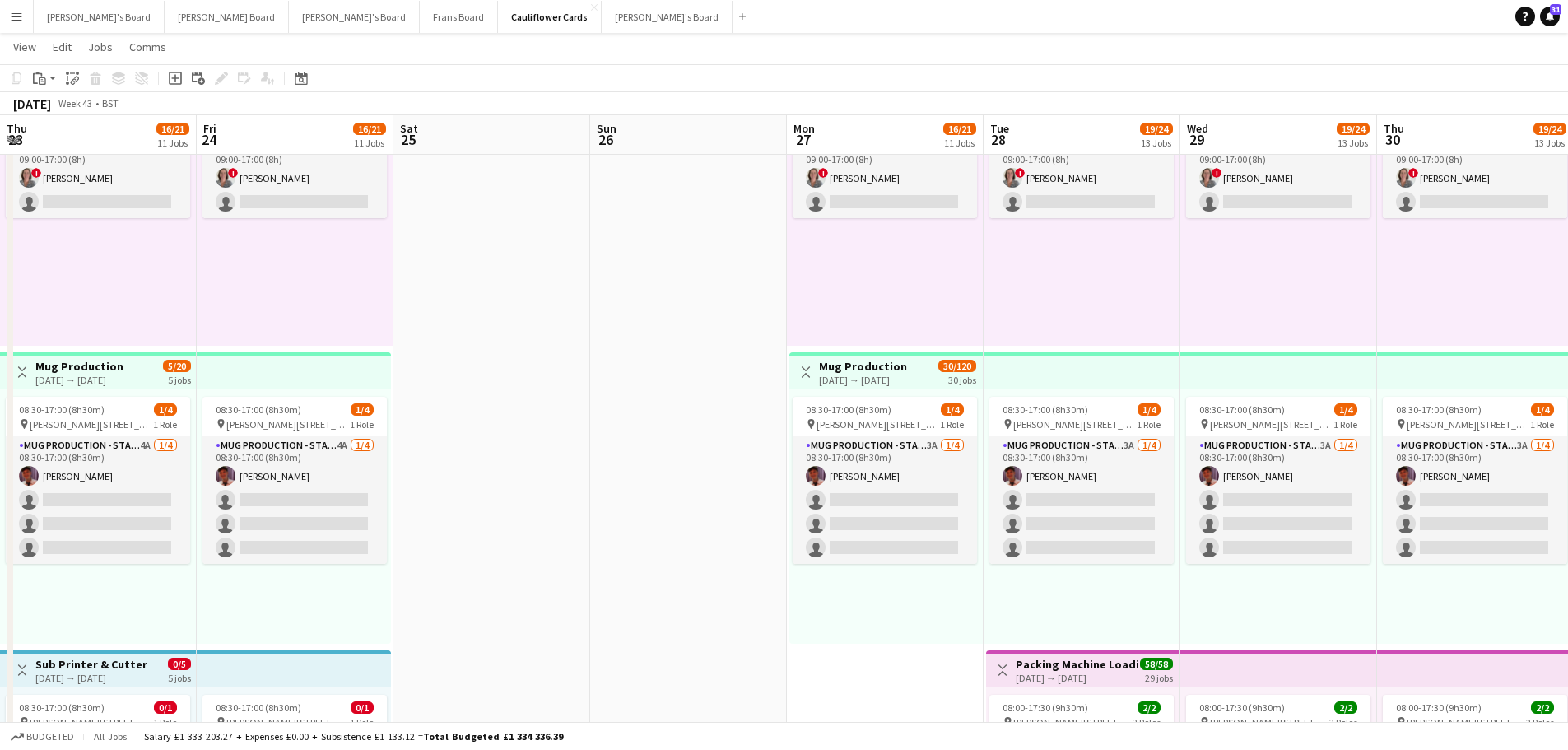
drag, startPoint x: 555, startPoint y: 498, endPoint x: 1114, endPoint y: 448, distance: 561.2
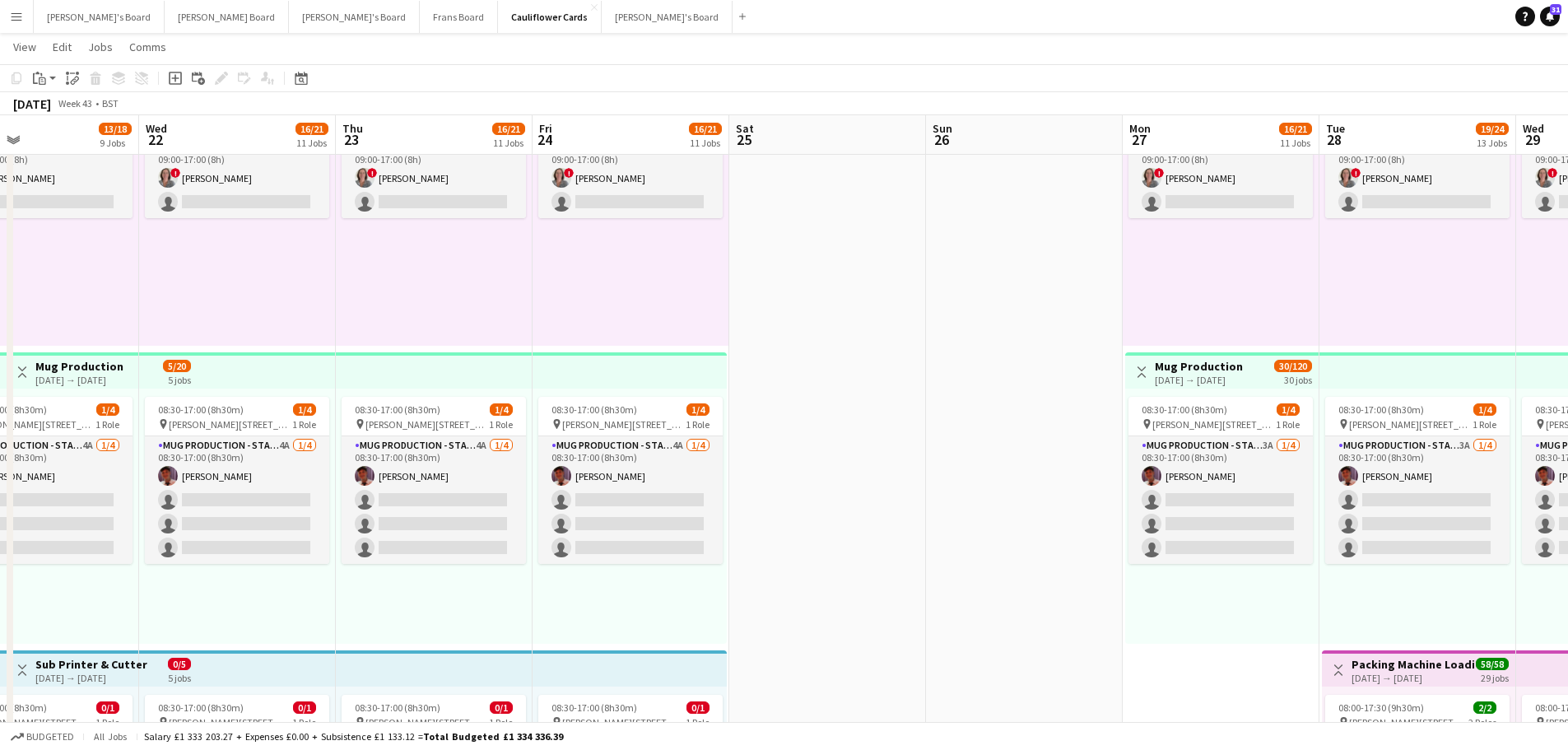
drag, startPoint x: 288, startPoint y: 472, endPoint x: 725, endPoint y: 455, distance: 437.3
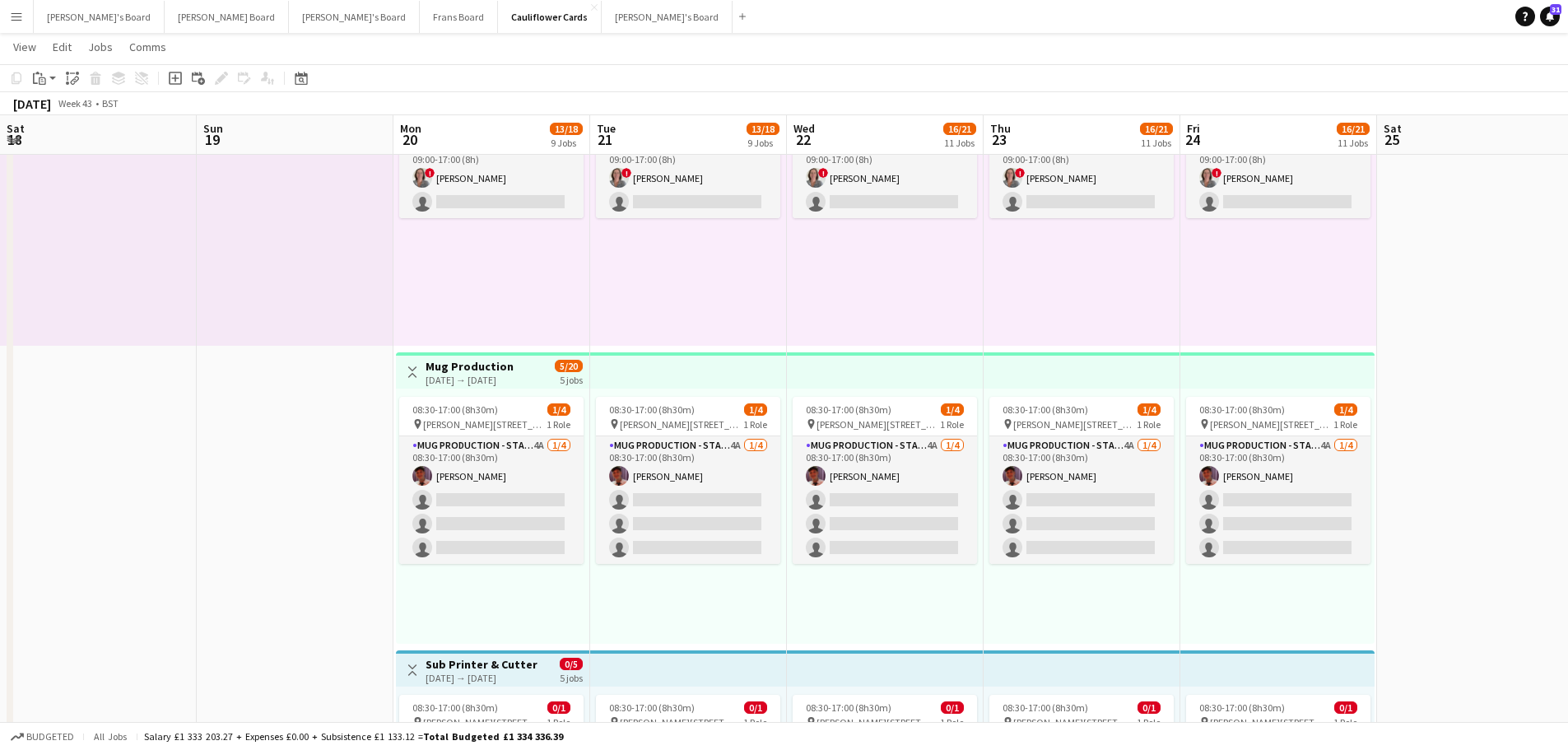
scroll to position [0, 539]
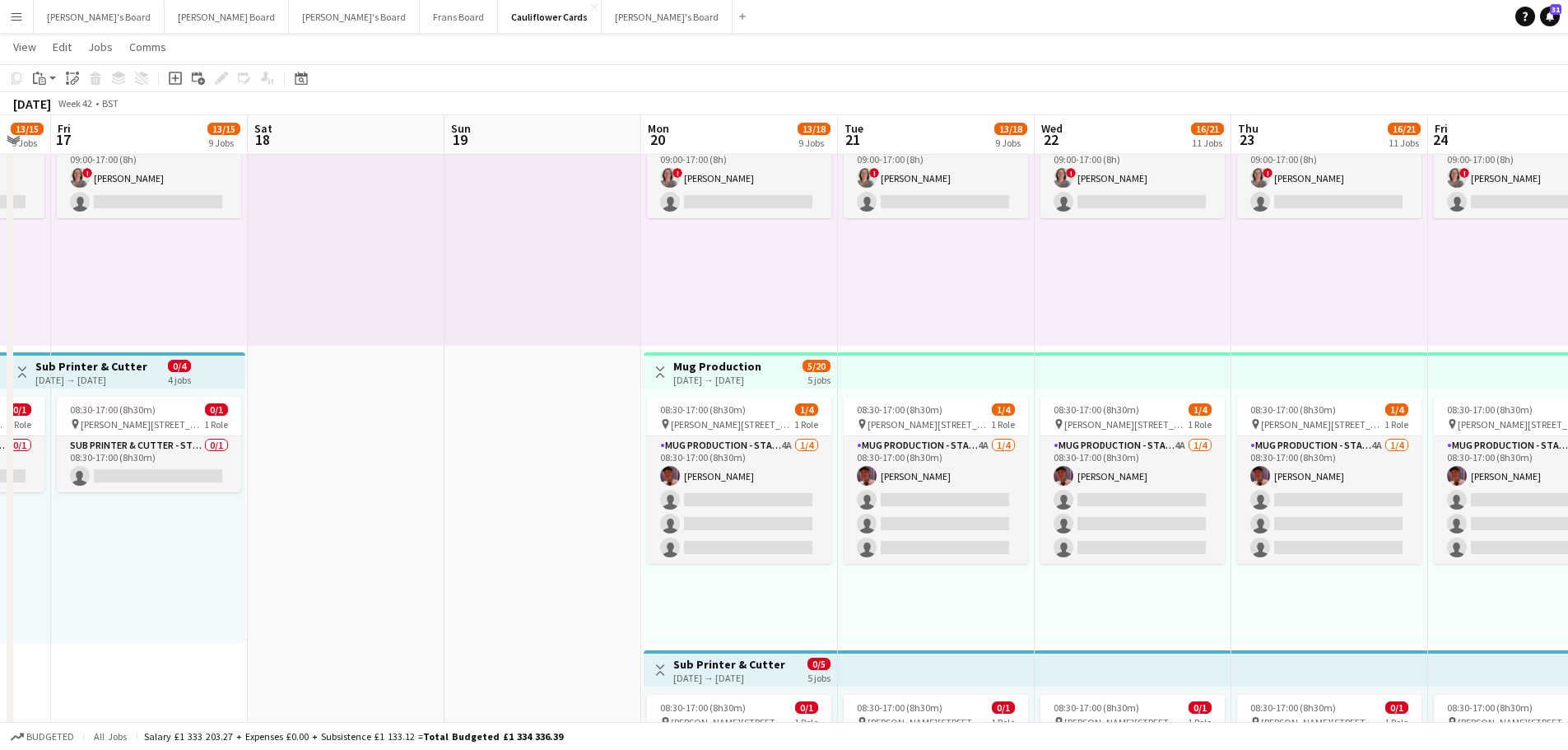
drag, startPoint x: 368, startPoint y: 478, endPoint x: 1010, endPoint y: 501, distance: 642.4
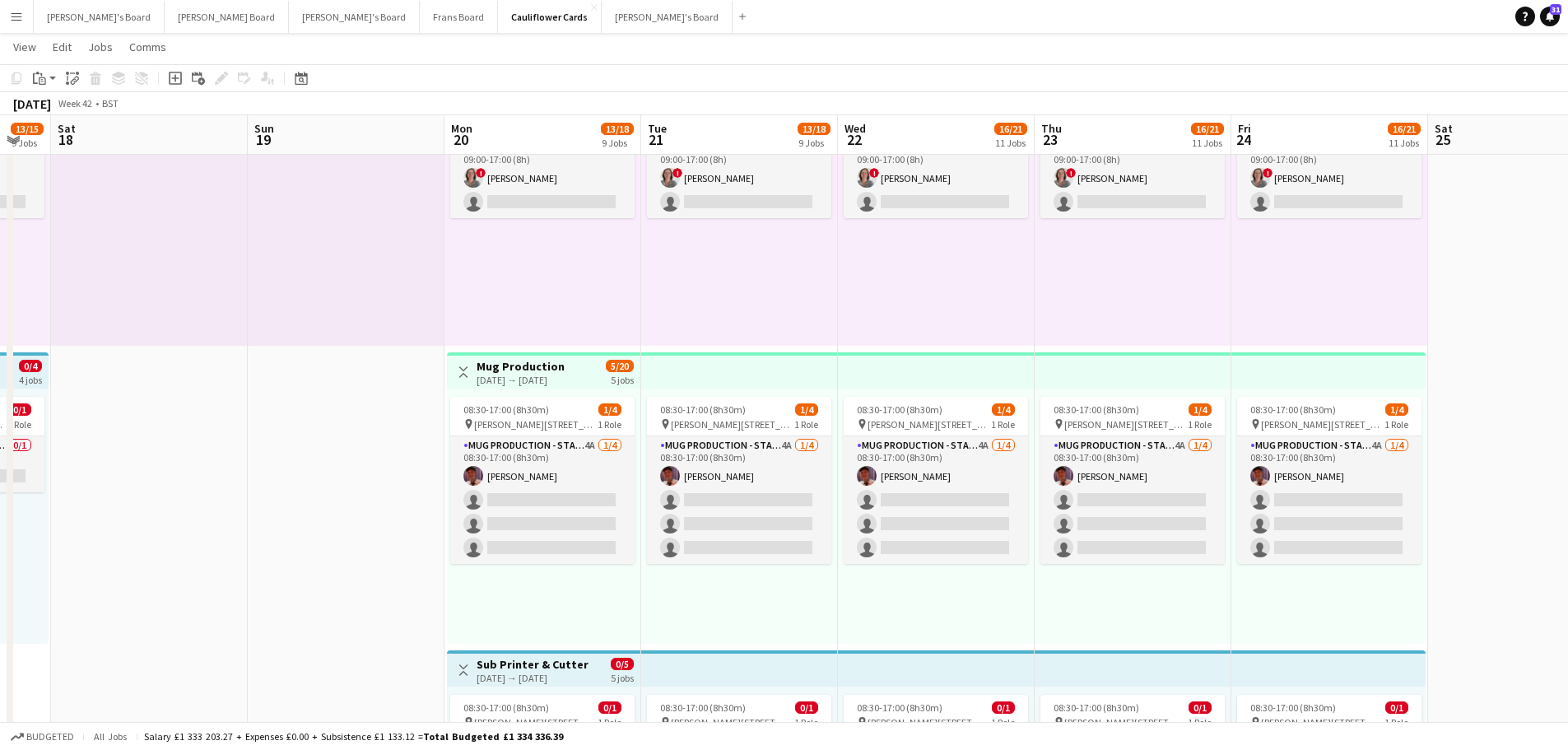
drag, startPoint x: 1144, startPoint y: 427, endPoint x: 494, endPoint y: 394, distance: 650.8
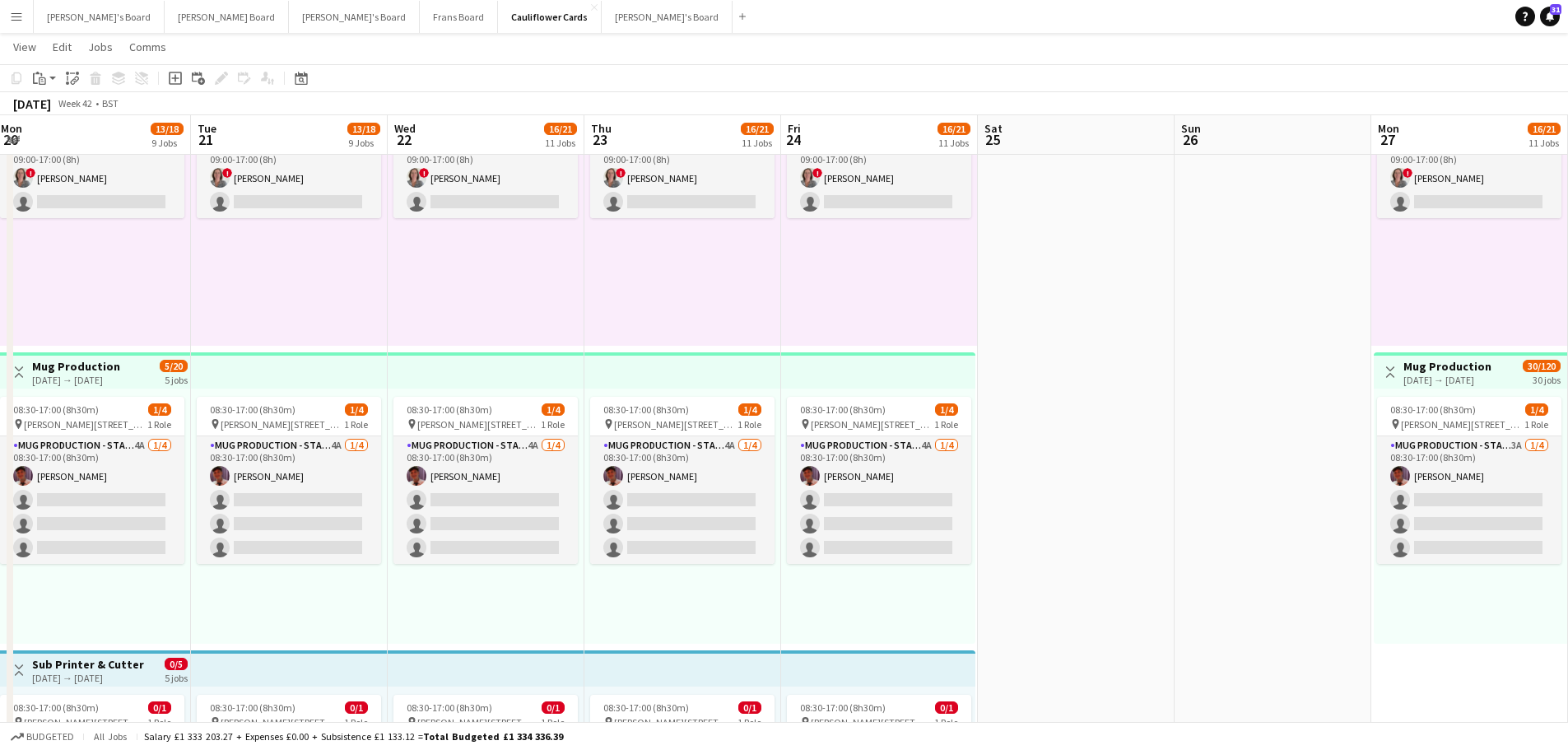
scroll to position [0, 643]
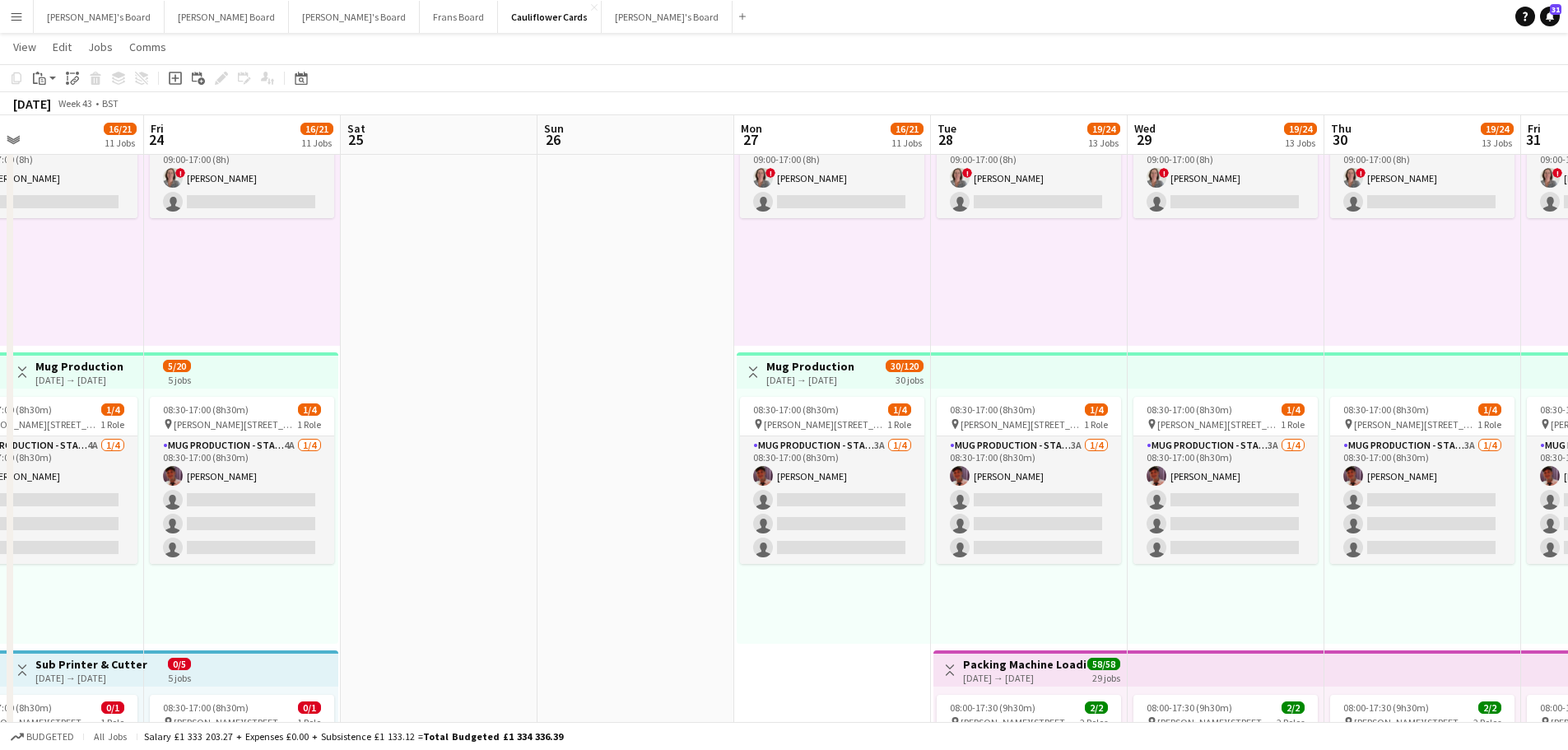
drag, startPoint x: 1136, startPoint y: 414, endPoint x: 498, endPoint y: 394, distance: 638.3
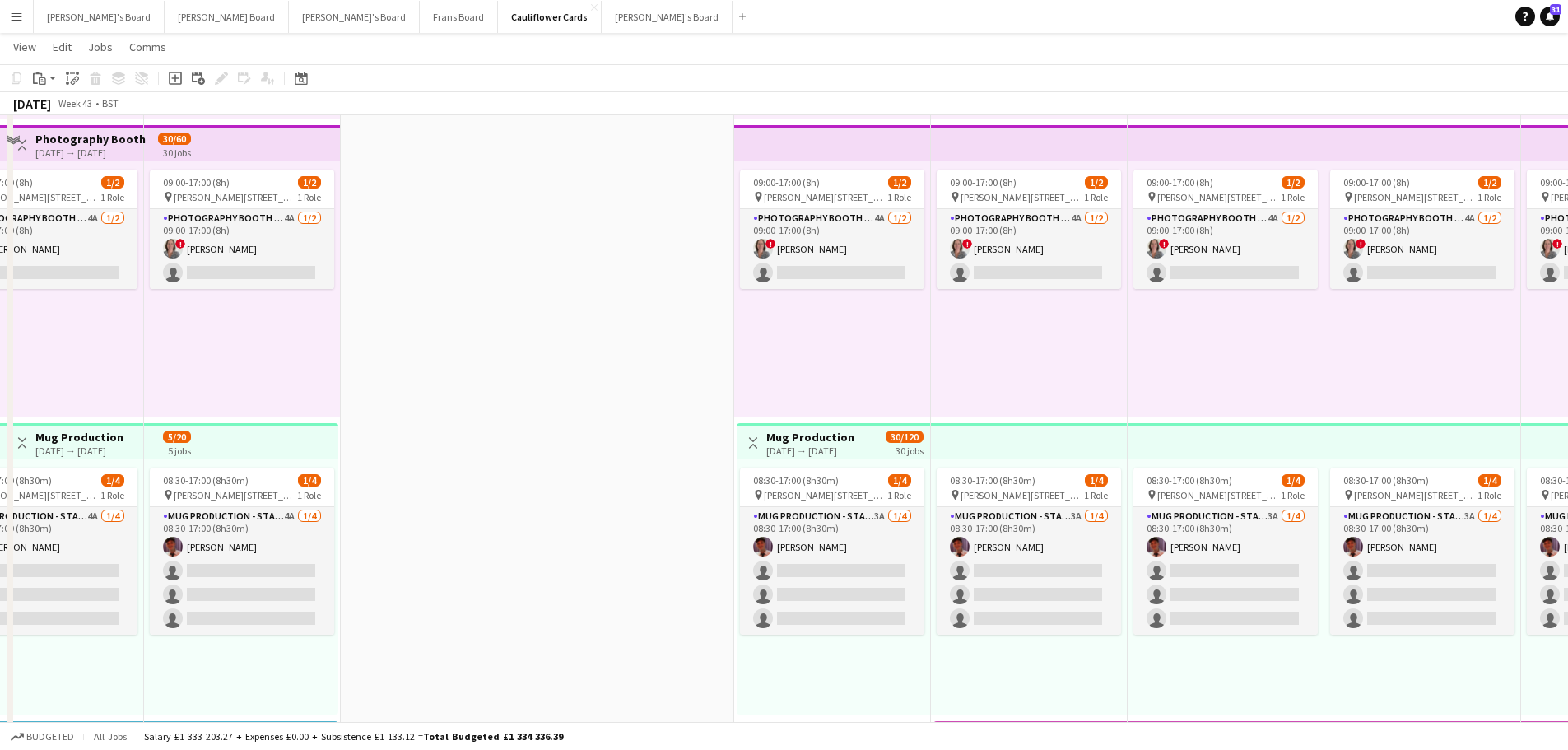
scroll to position [2306, 0]
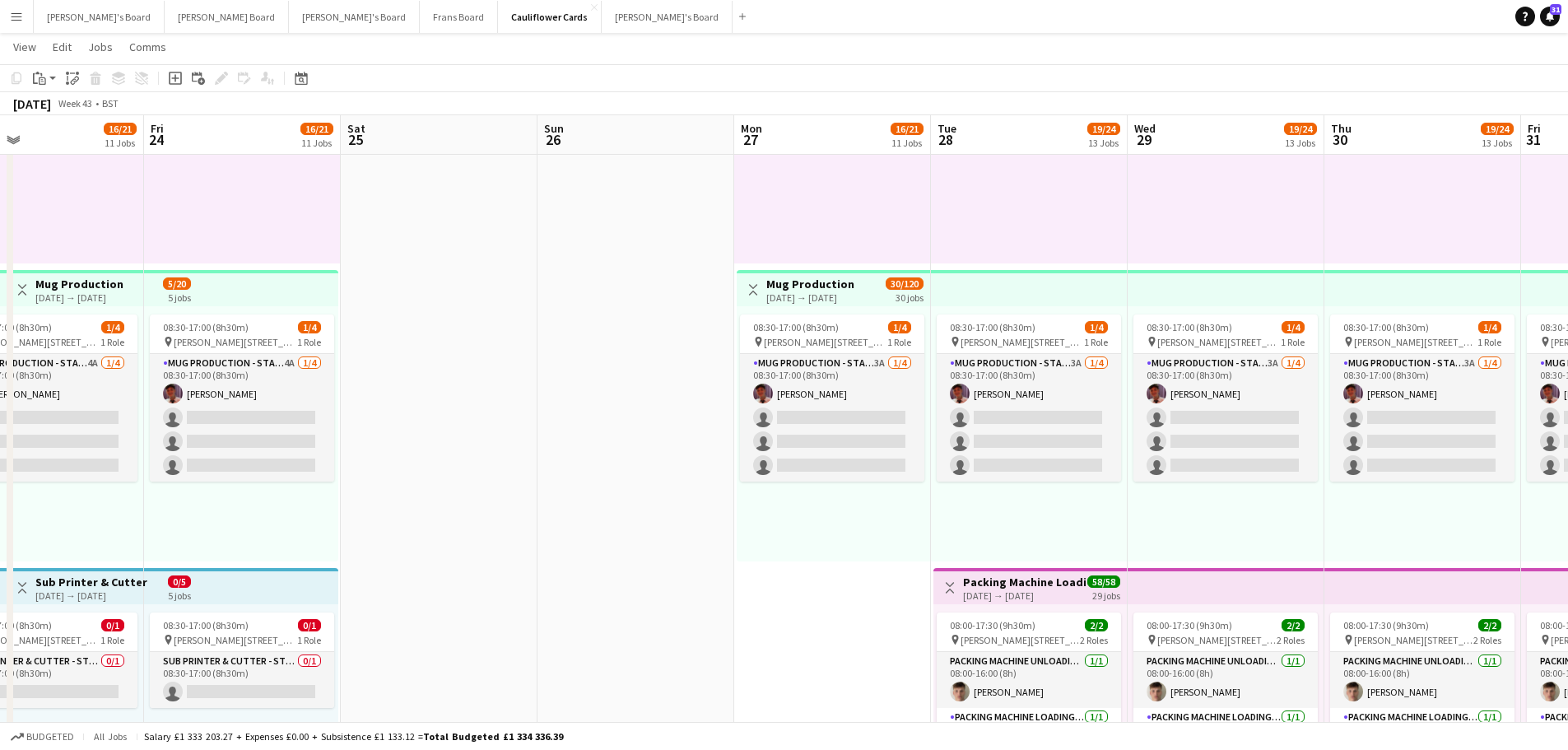
drag, startPoint x: 324, startPoint y: 475, endPoint x: 1044, endPoint y: 558, distance: 724.8
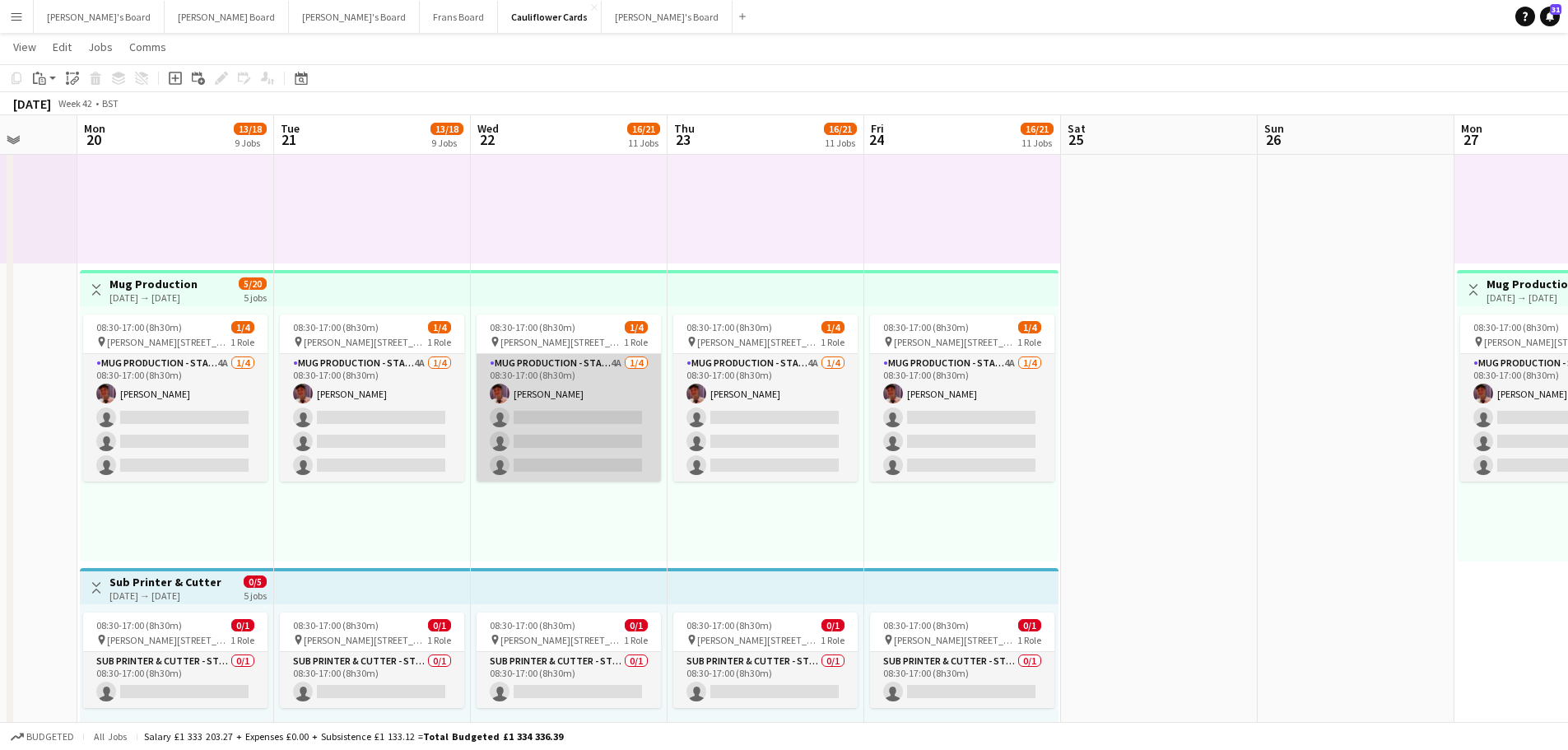
click at [576, 394] on app-card-role "Mug Production - Start Date 20th Oct 4A 1/4 08:30-17:00 (8h30m) Jack Stokes sin…" at bounding box center [569, 418] width 184 height 128
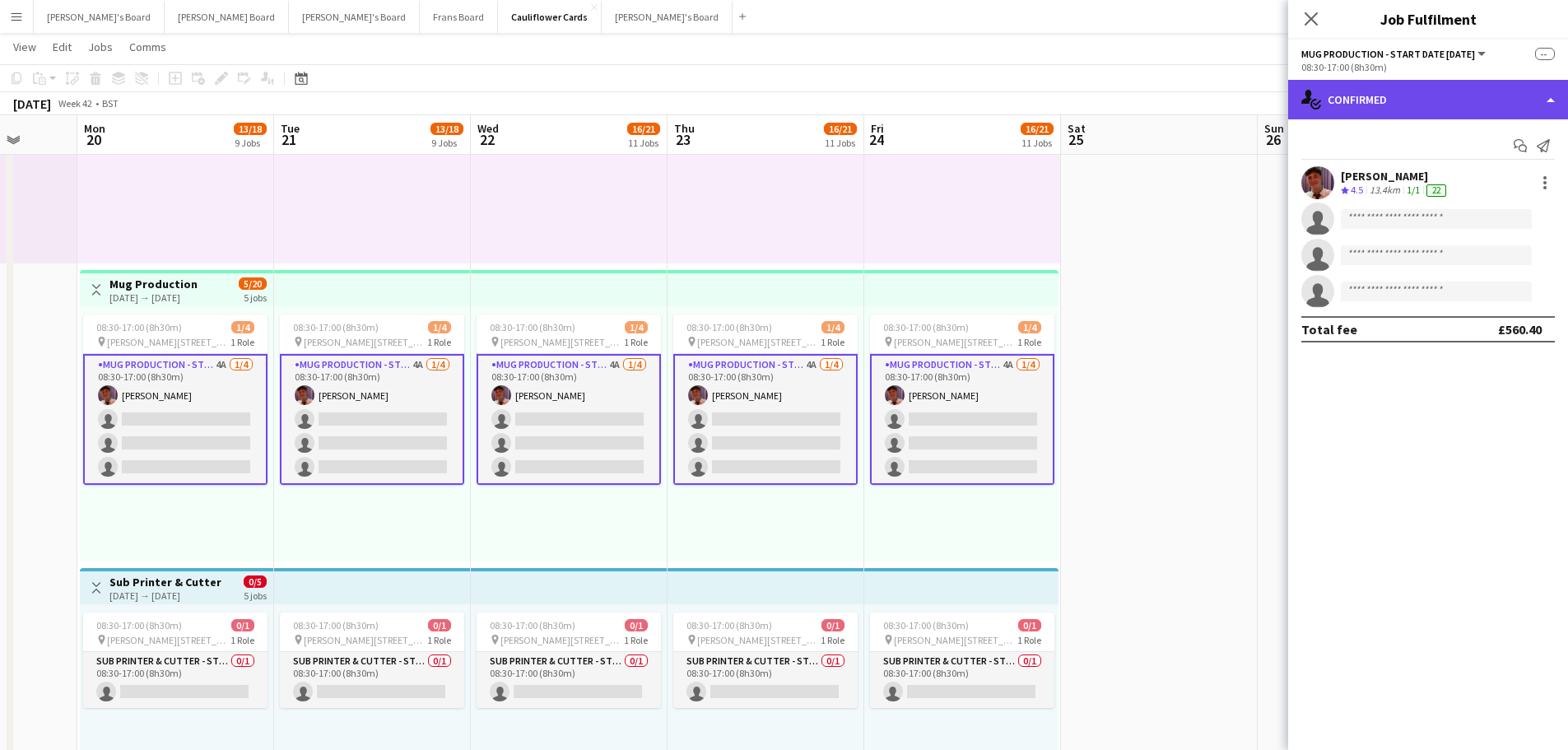
click at [1452, 90] on div "single-neutral-actions-check-2 Confirmed" at bounding box center [1428, 99] width 280 height 40
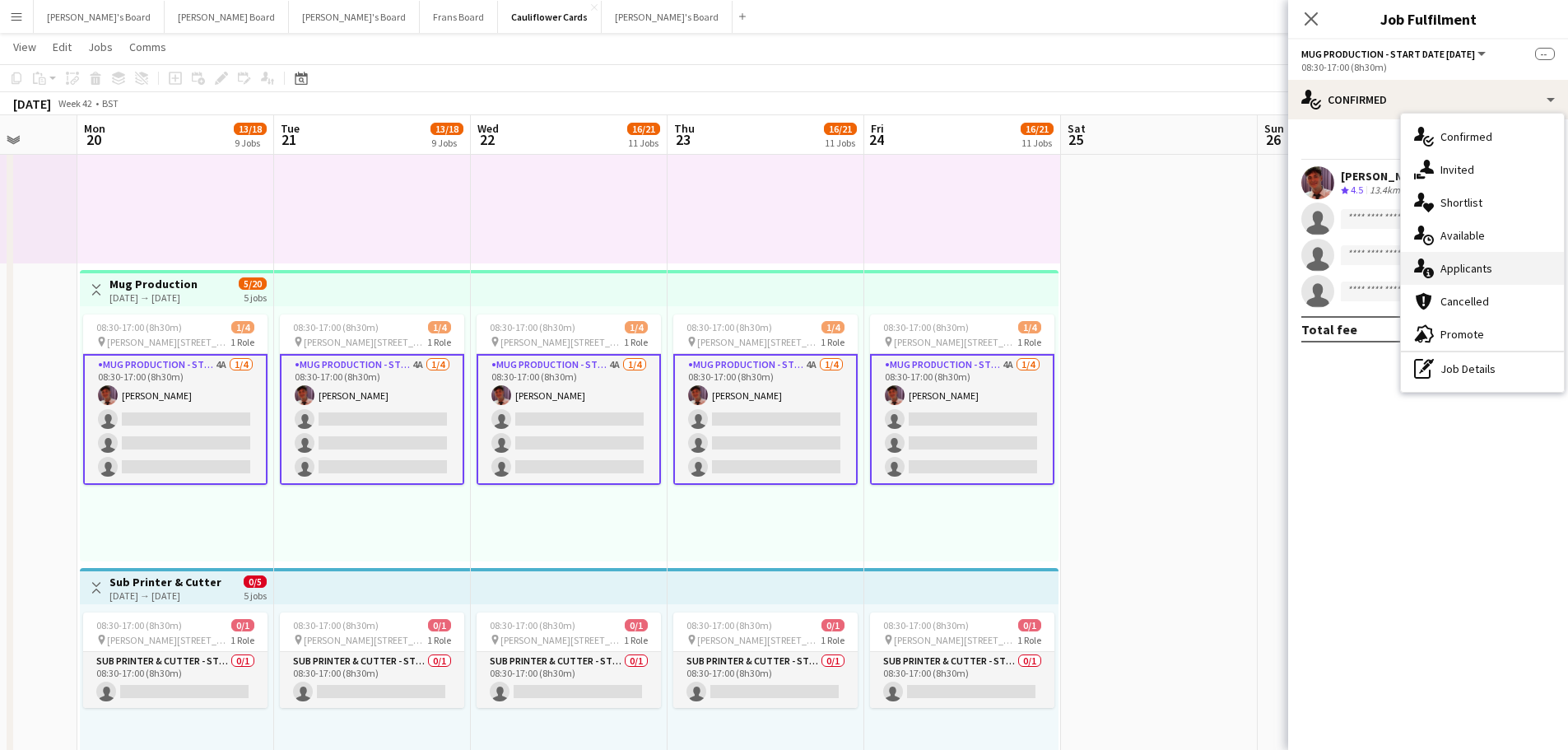
click at [1471, 260] on div "single-neutral-actions-information Applicants" at bounding box center [1483, 269] width 163 height 33
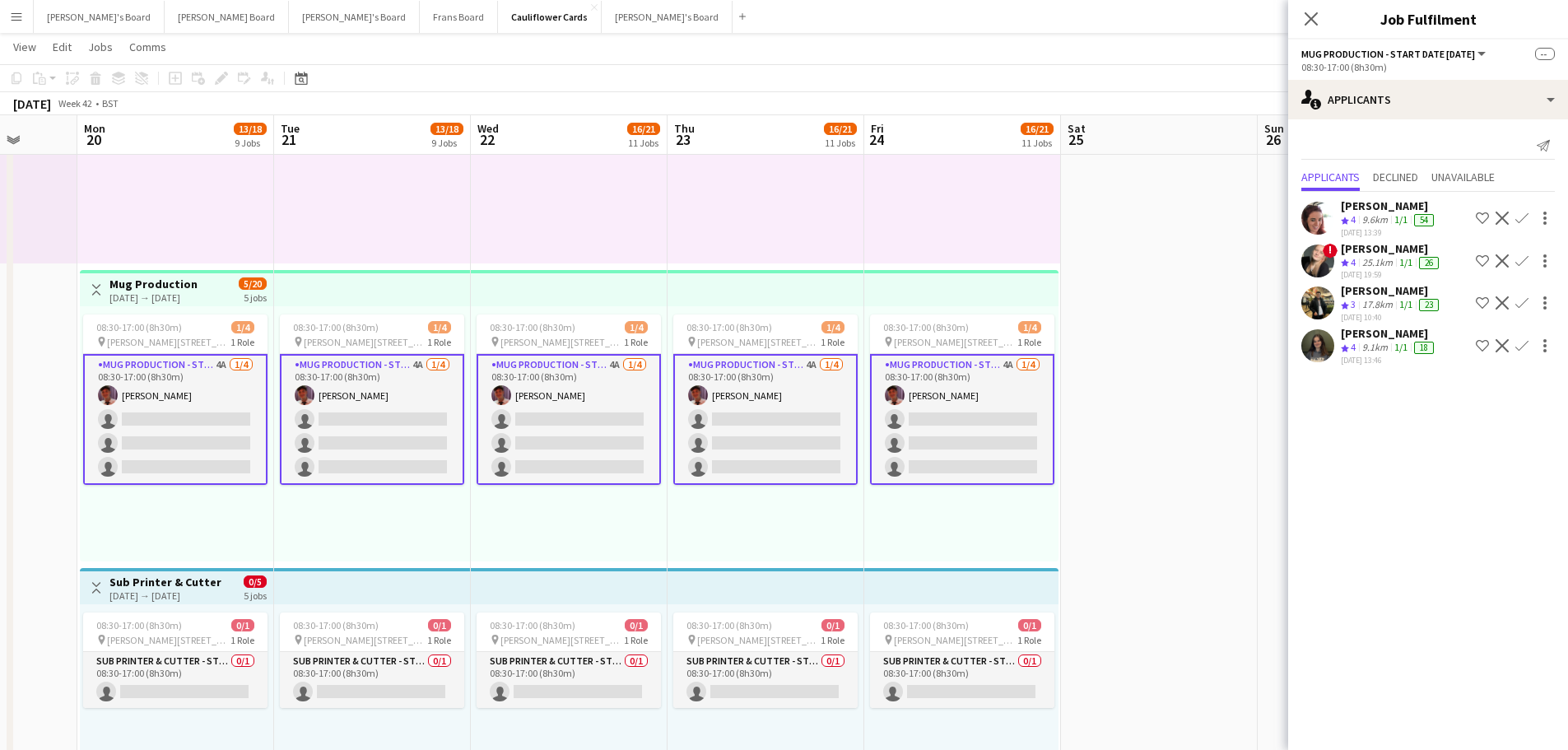
click at [1374, 257] on div "25.1km" at bounding box center [1378, 263] width 37 height 14
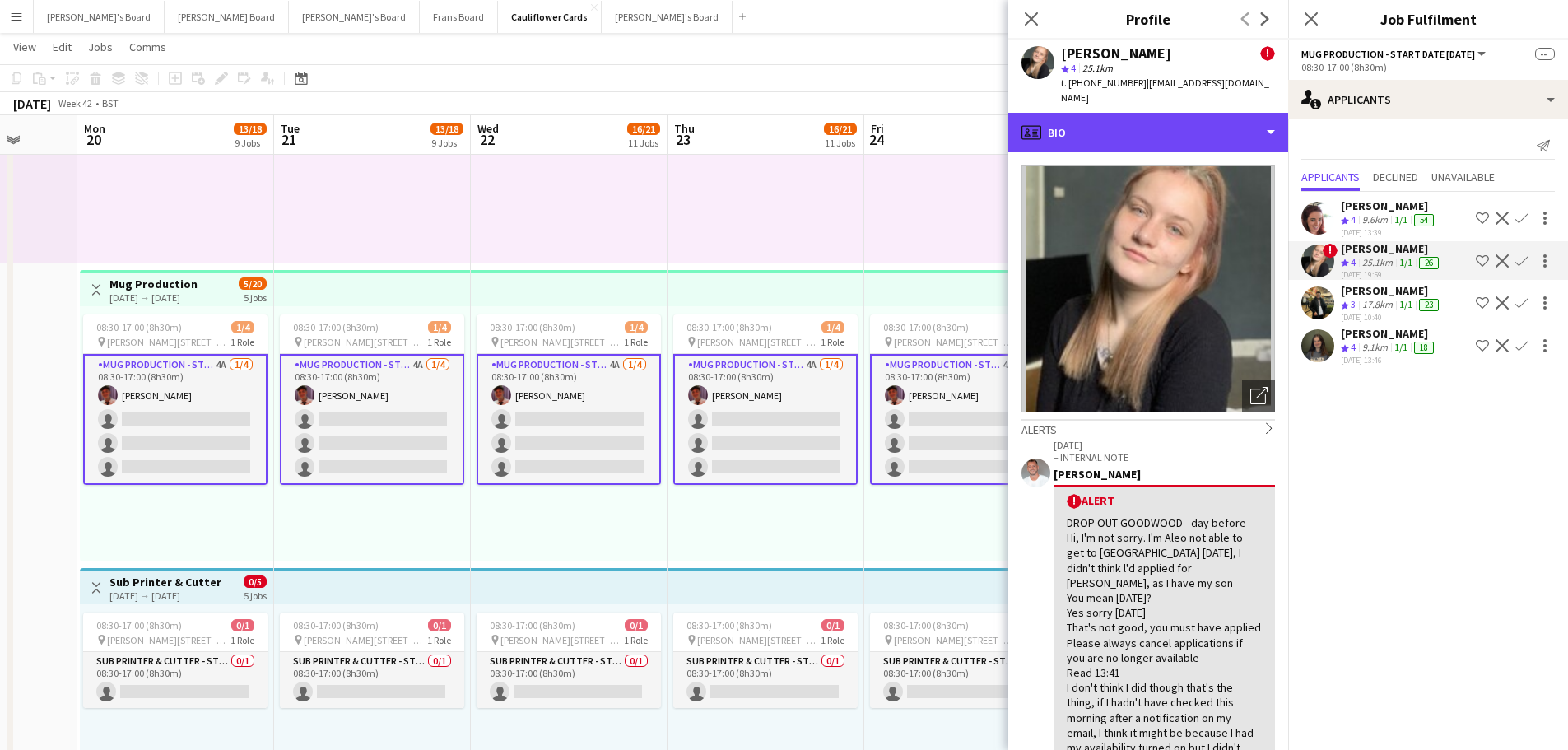
click at [1165, 113] on div "profile Bio" at bounding box center [1148, 132] width 280 height 40
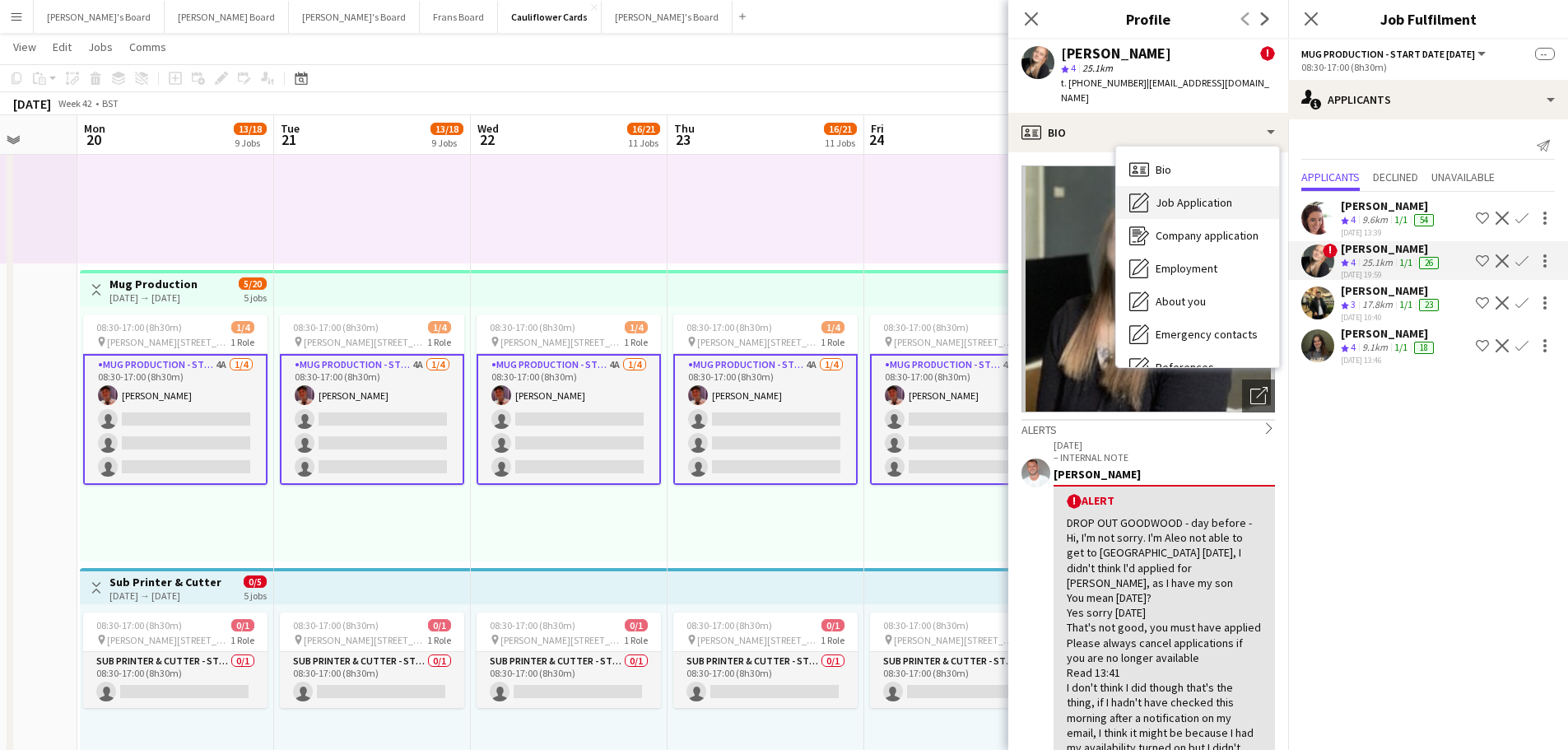
click at [1174, 195] on span "Job Application" at bounding box center [1194, 202] width 77 height 15
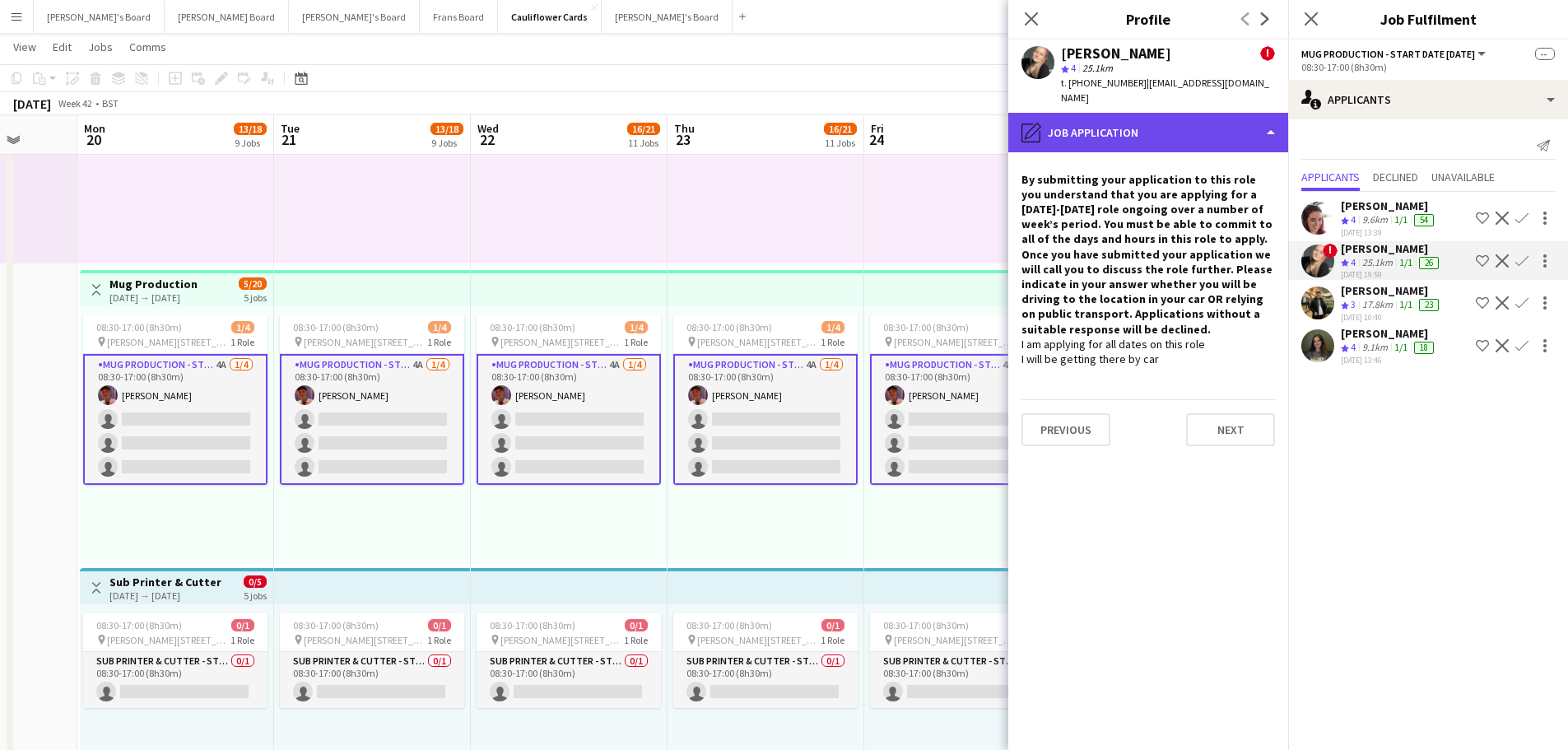
click at [1200, 122] on div "pencil4 Job Application" at bounding box center [1148, 132] width 280 height 40
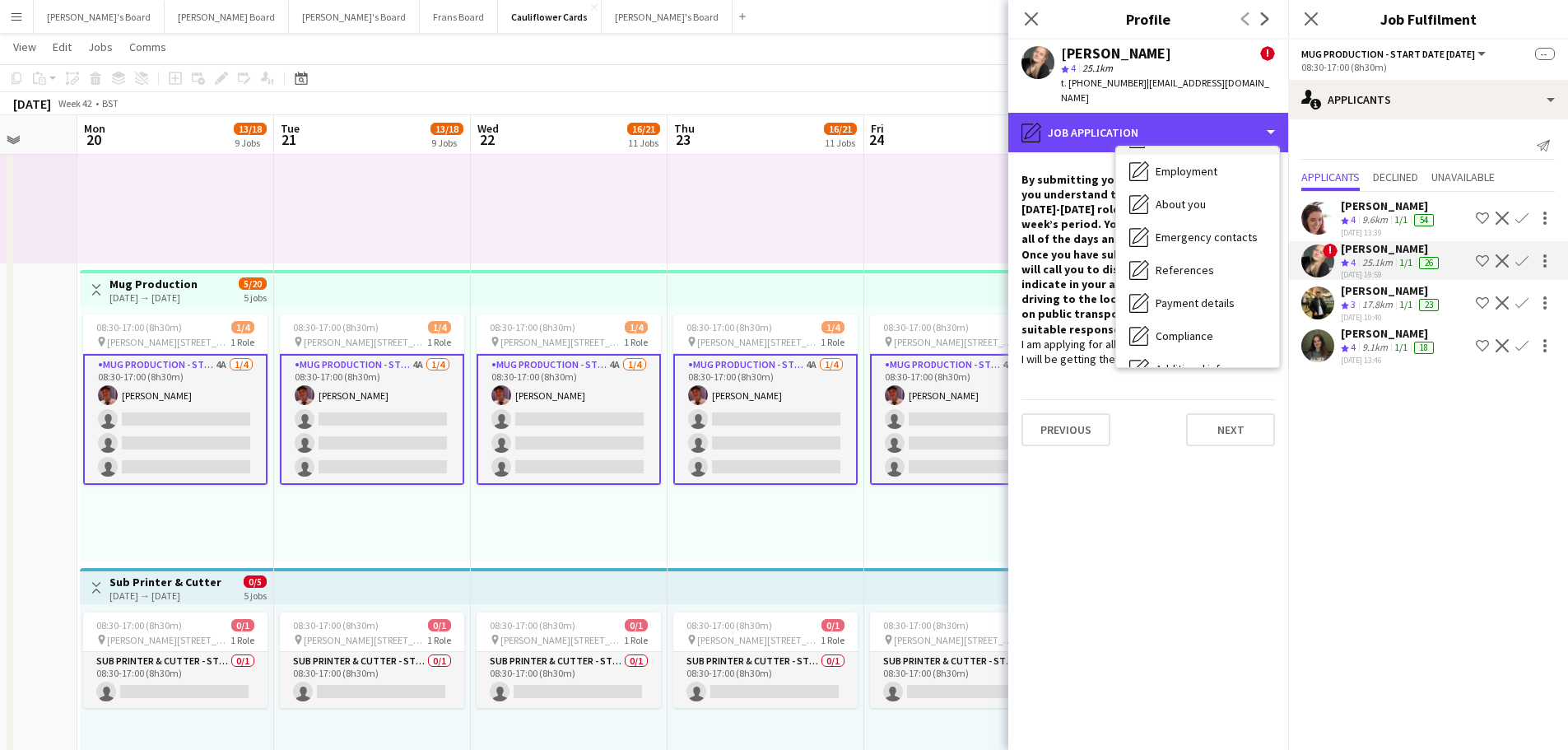
scroll to position [165, 0]
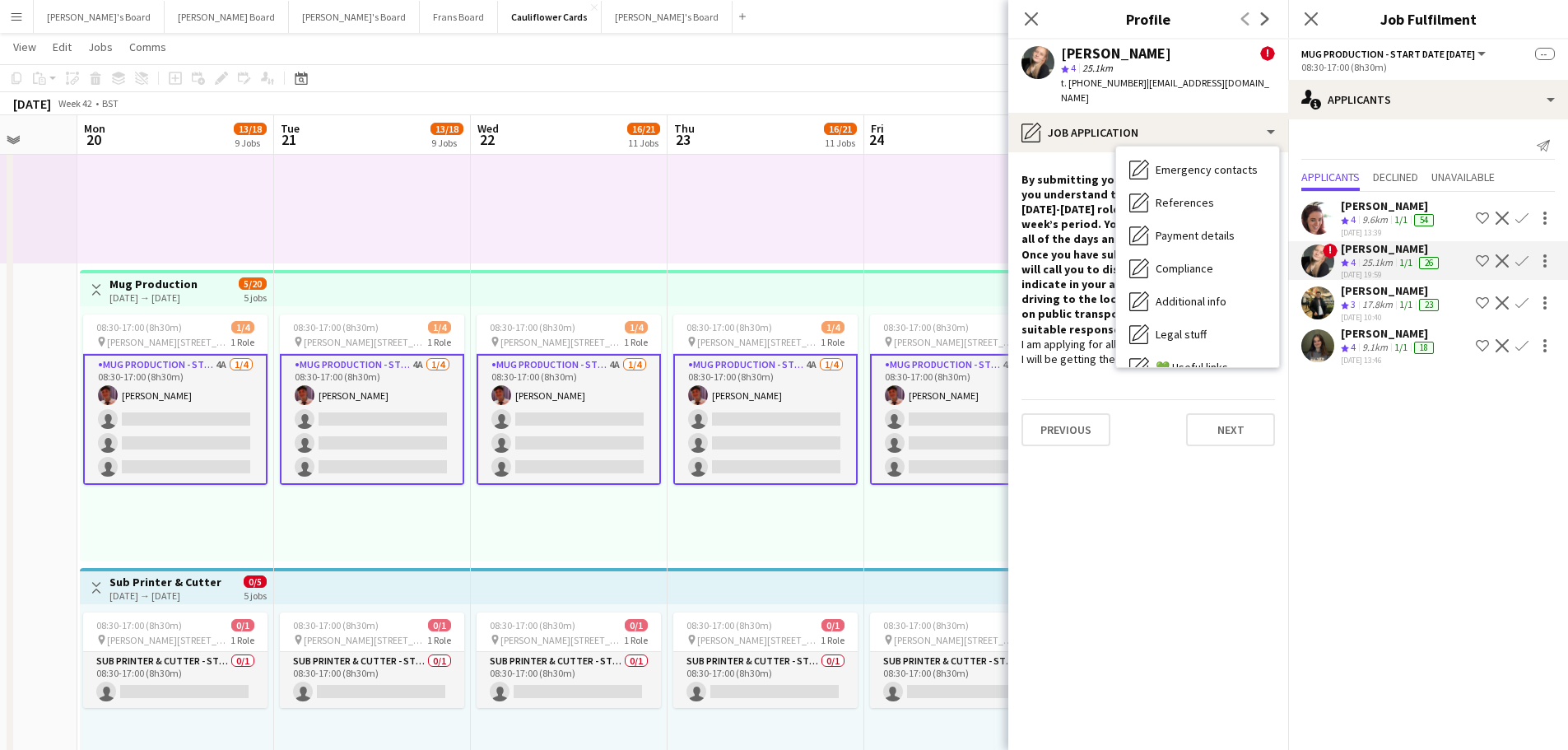
click at [783, 549] on div "08:30-17:00 (8h30m) 1/4 pin Woolmer Trading Estate, Woolmer Way, Bordon, Hampsh…" at bounding box center [766, 434] width 197 height 255
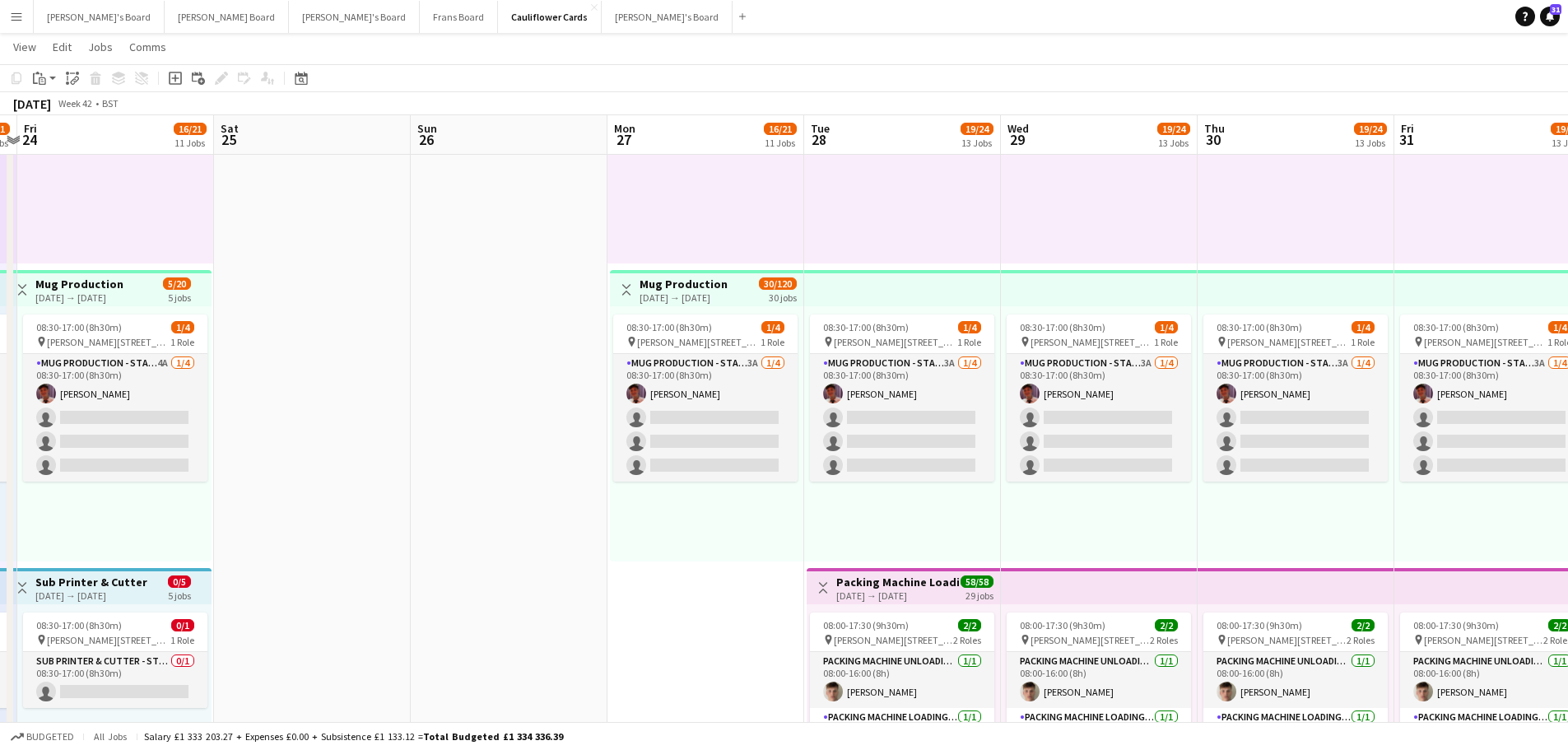
scroll to position [0, 593]
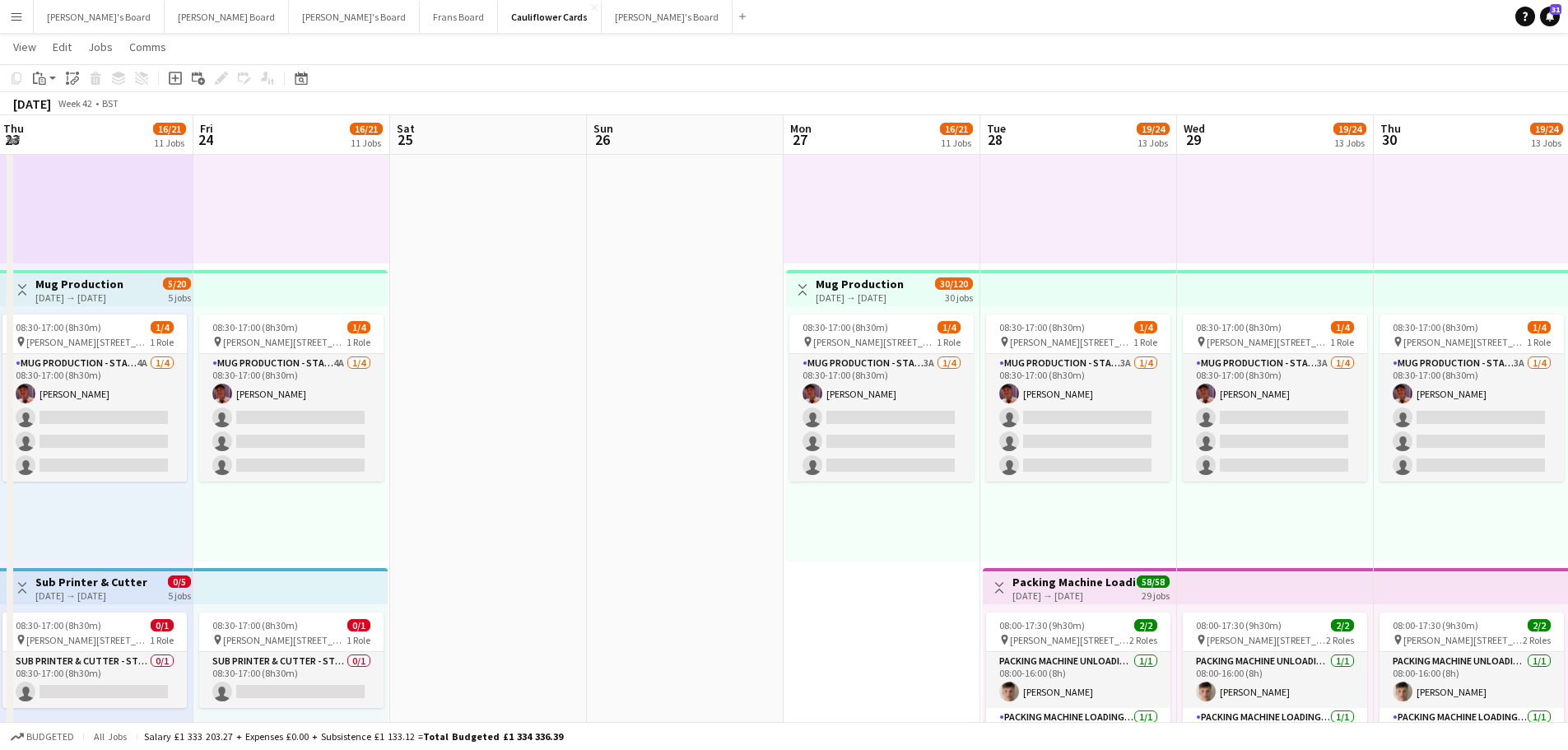
drag, startPoint x: 1180, startPoint y: 549, endPoint x: 313, endPoint y: 579, distance: 867.5
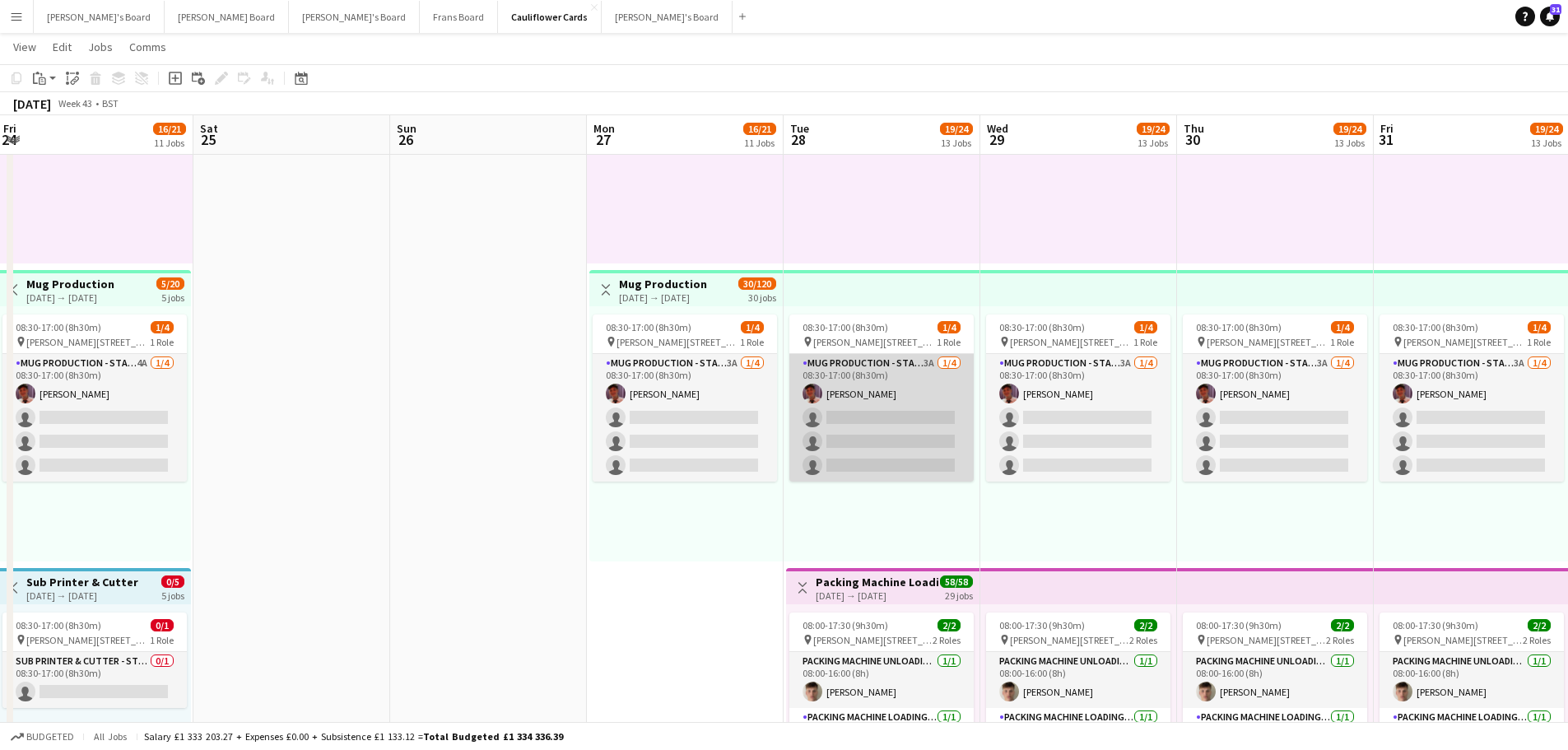
click at [914, 388] on app-card-role "Mug Production - Start Date 20th Oct 3A 1/4 08:30-17:00 (8h30m) Jack Stokes sin…" at bounding box center [881, 418] width 184 height 128
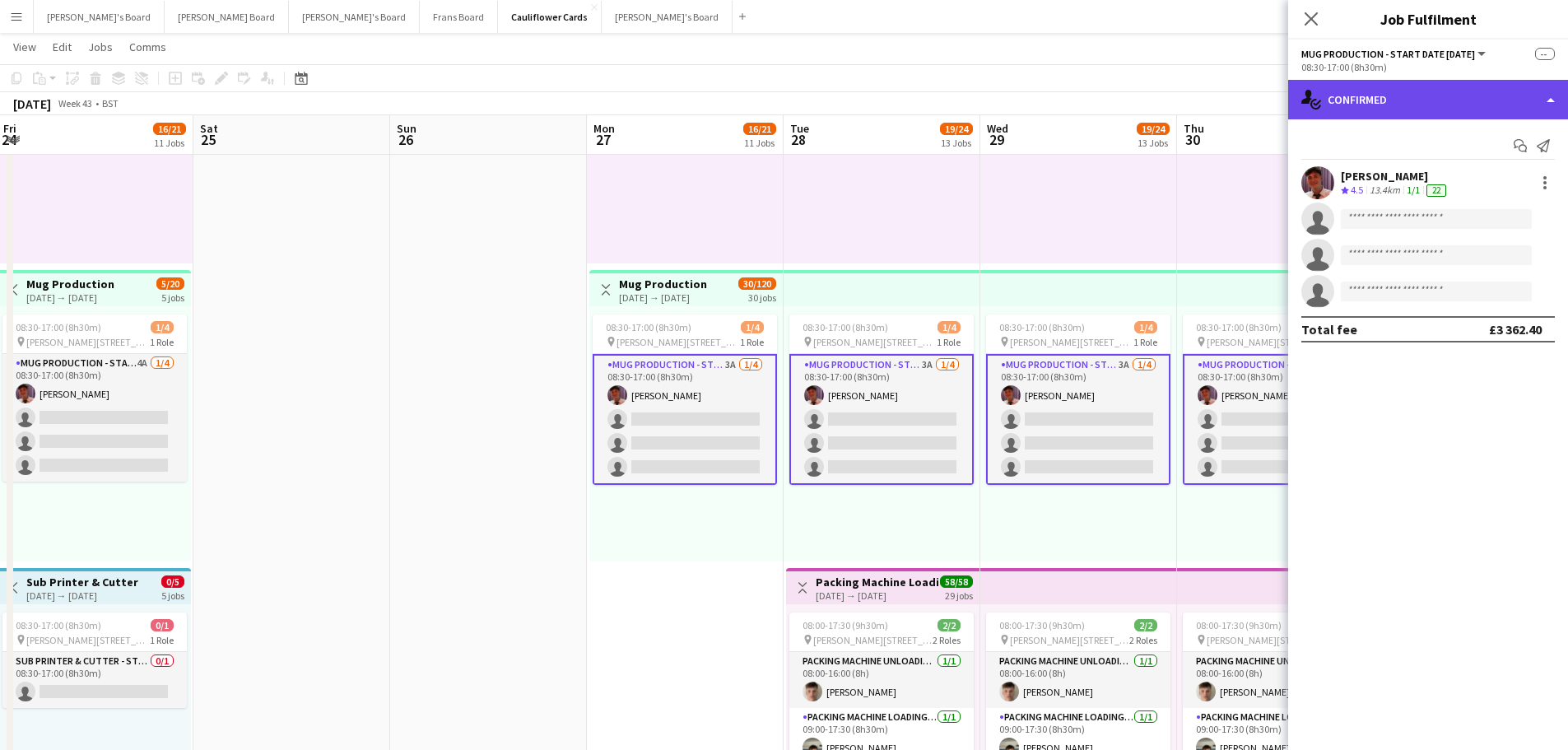
click at [1422, 117] on div "single-neutral-actions-check-2 Confirmed" at bounding box center [1428, 99] width 280 height 40
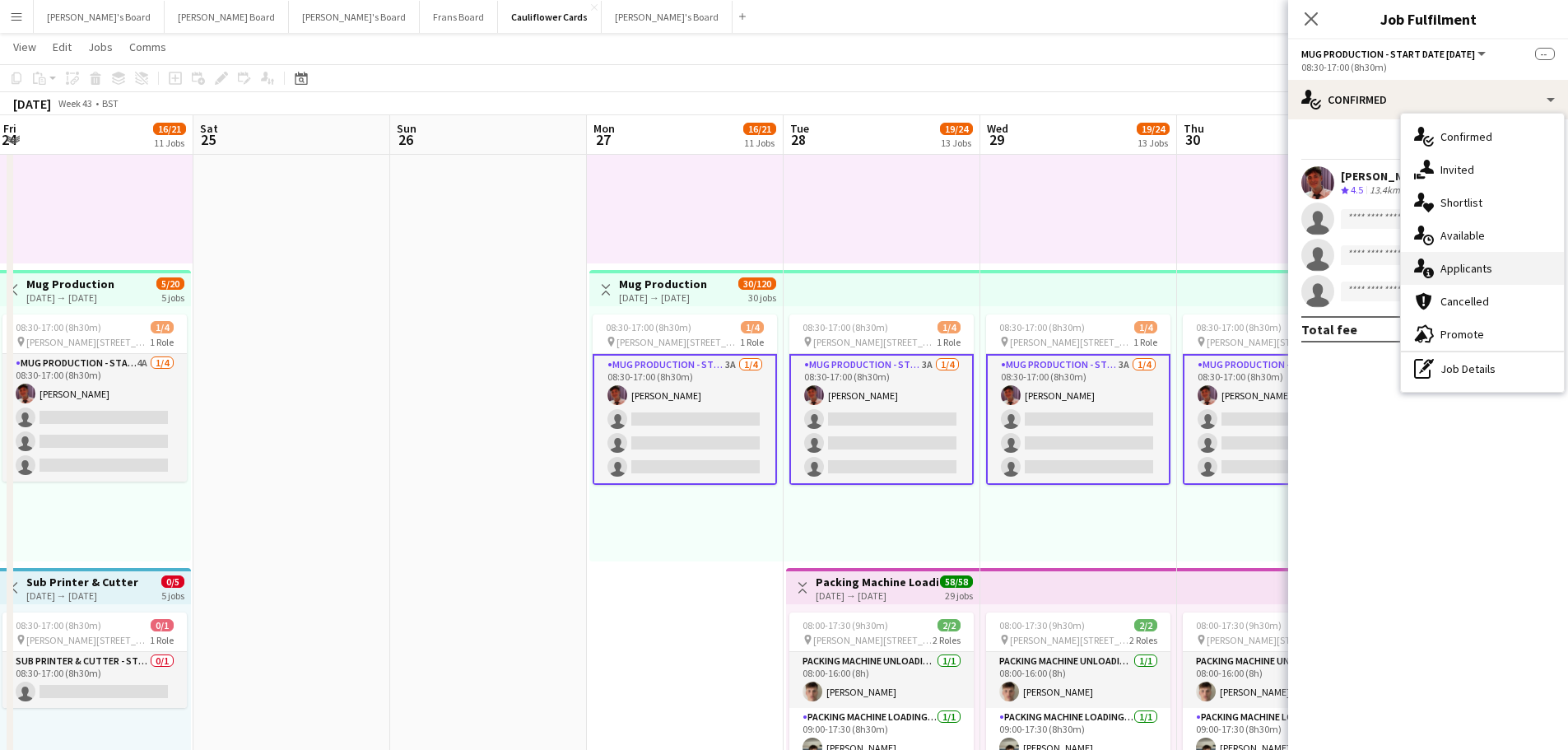
click at [1478, 252] on div "single-neutral-actions-information Applicants" at bounding box center [1483, 269] width 163 height 33
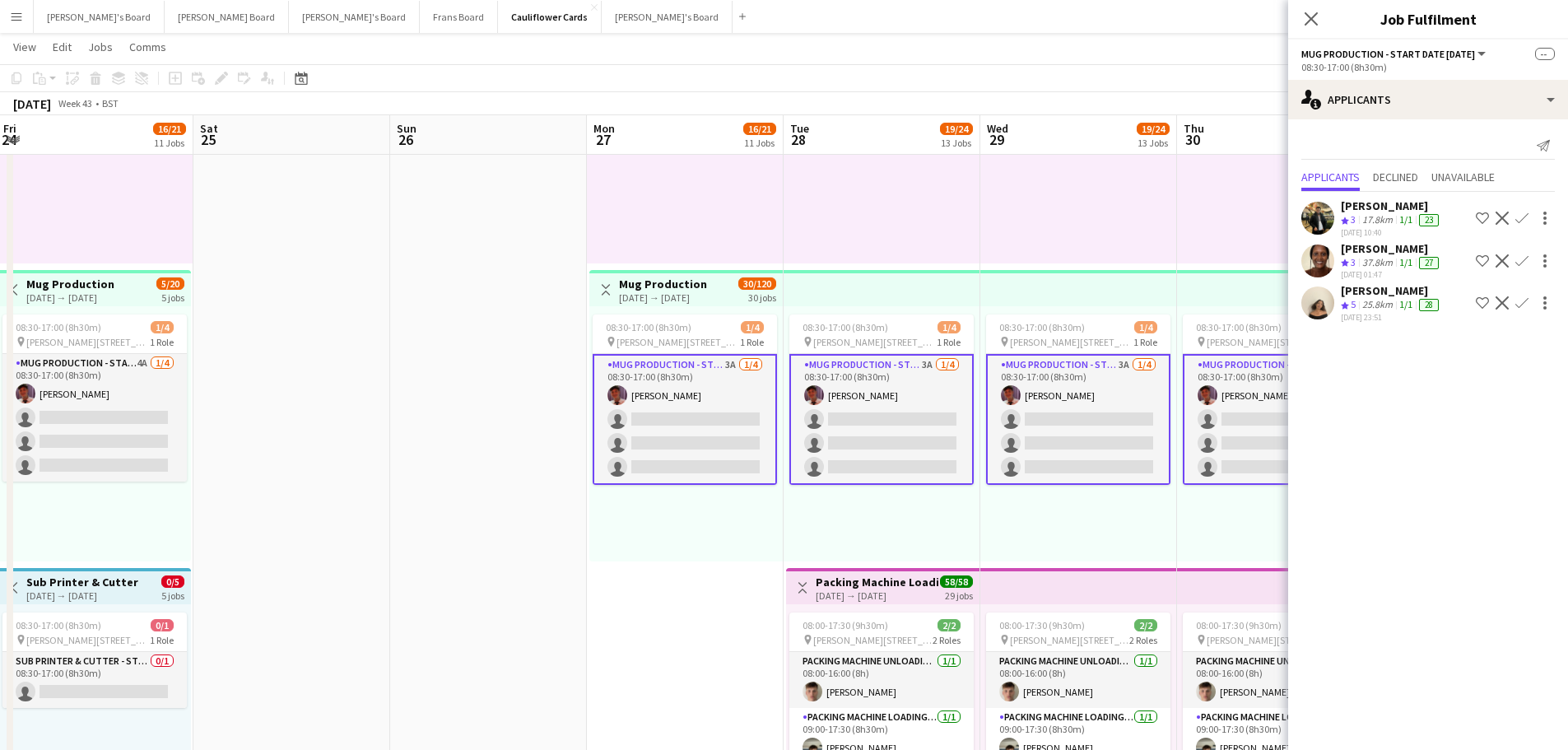
click at [1360, 304] on div "Crew rating 5" at bounding box center [1350, 305] width 18 height 14
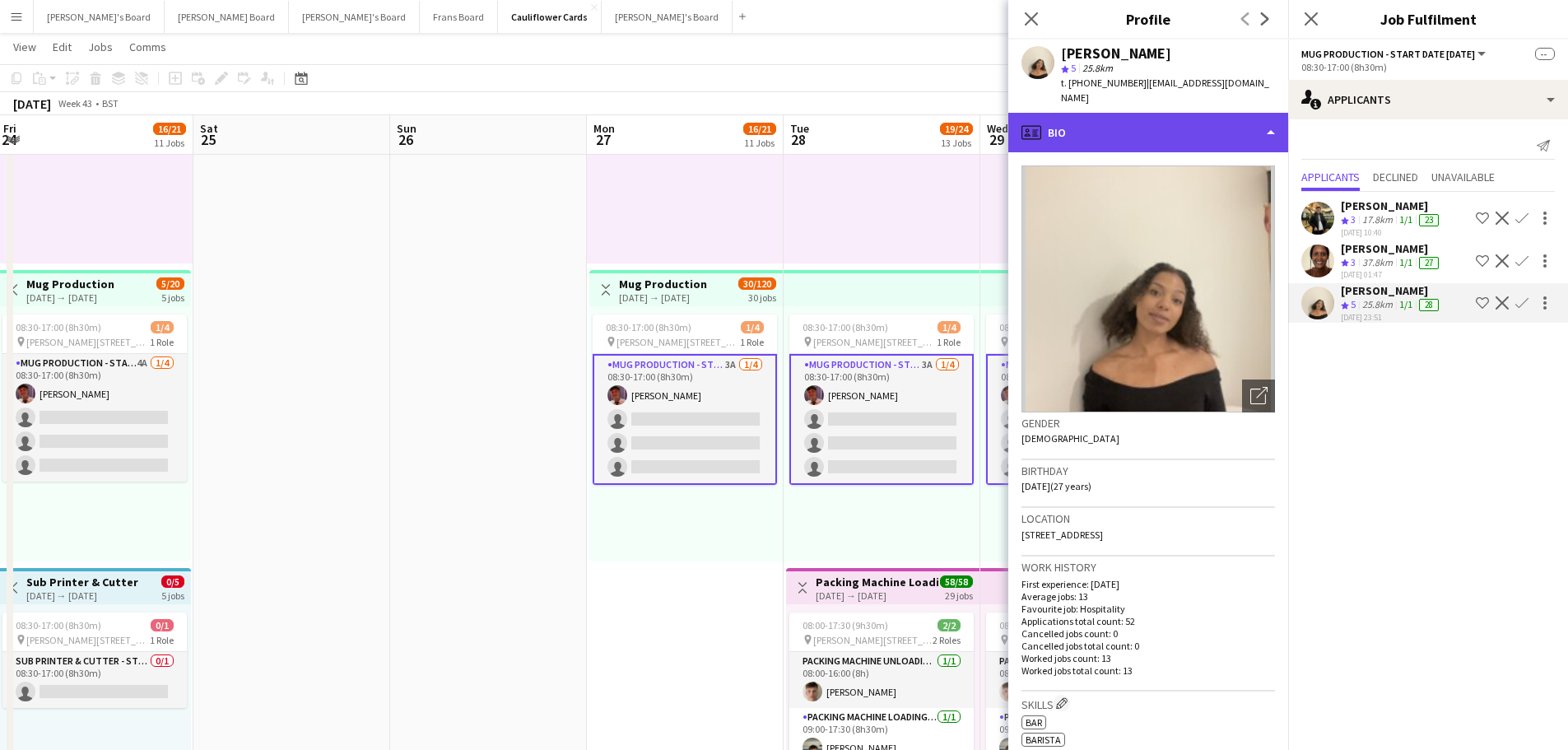
click at [1124, 117] on div "profile Bio" at bounding box center [1148, 132] width 280 height 40
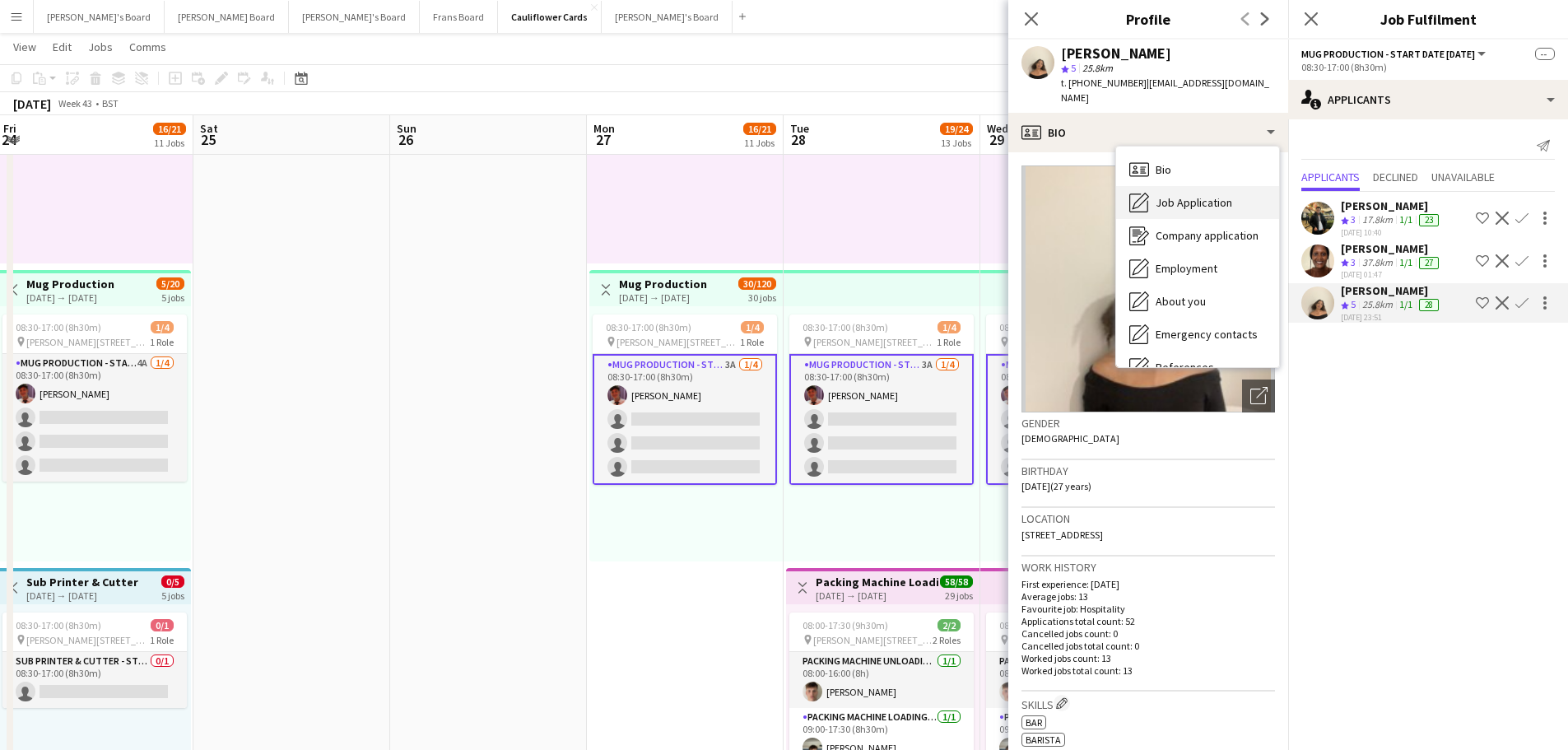
click at [1209, 195] on span "Job Application" at bounding box center [1194, 202] width 77 height 15
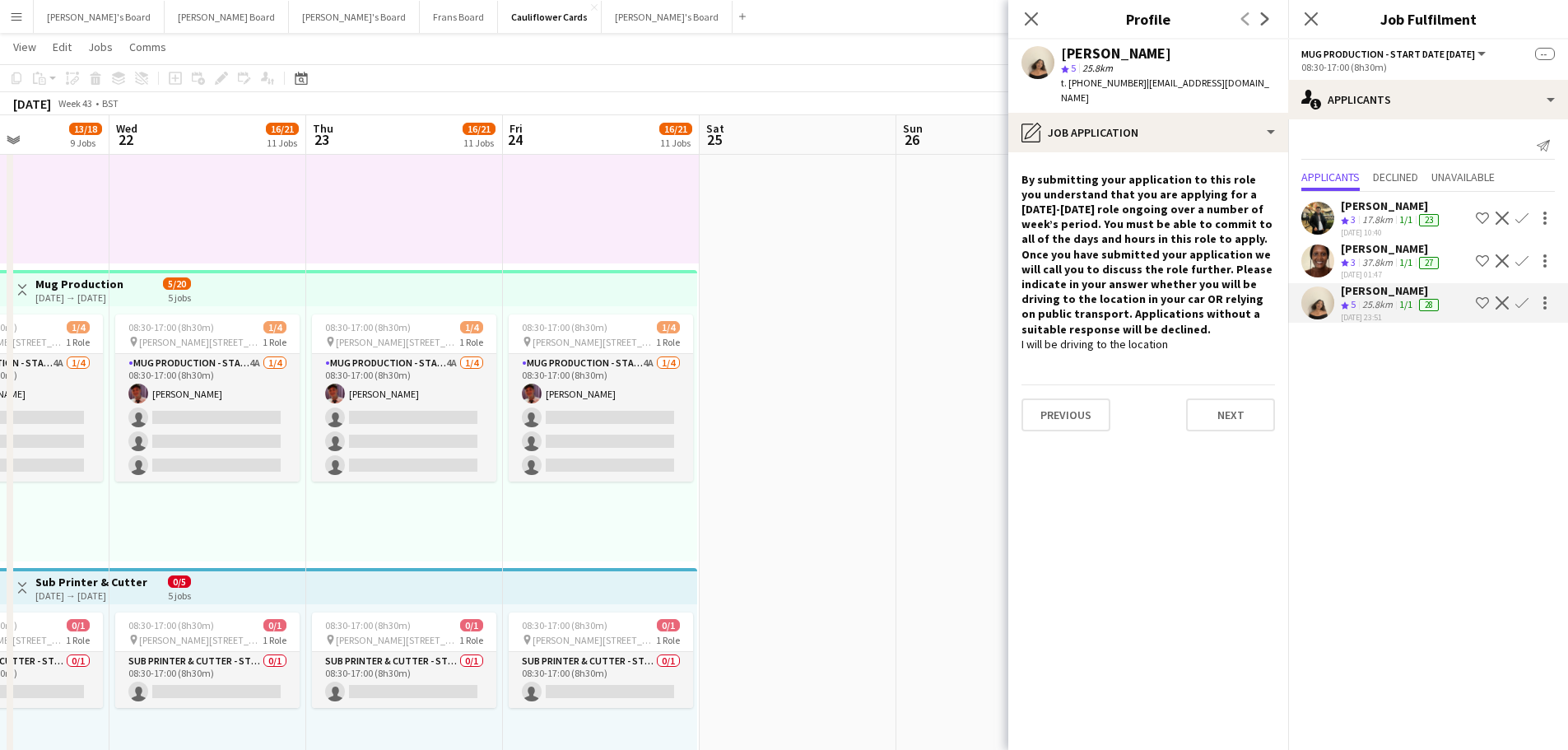
drag, startPoint x: 440, startPoint y: 524, endPoint x: 921, endPoint y: 516, distance: 481.1
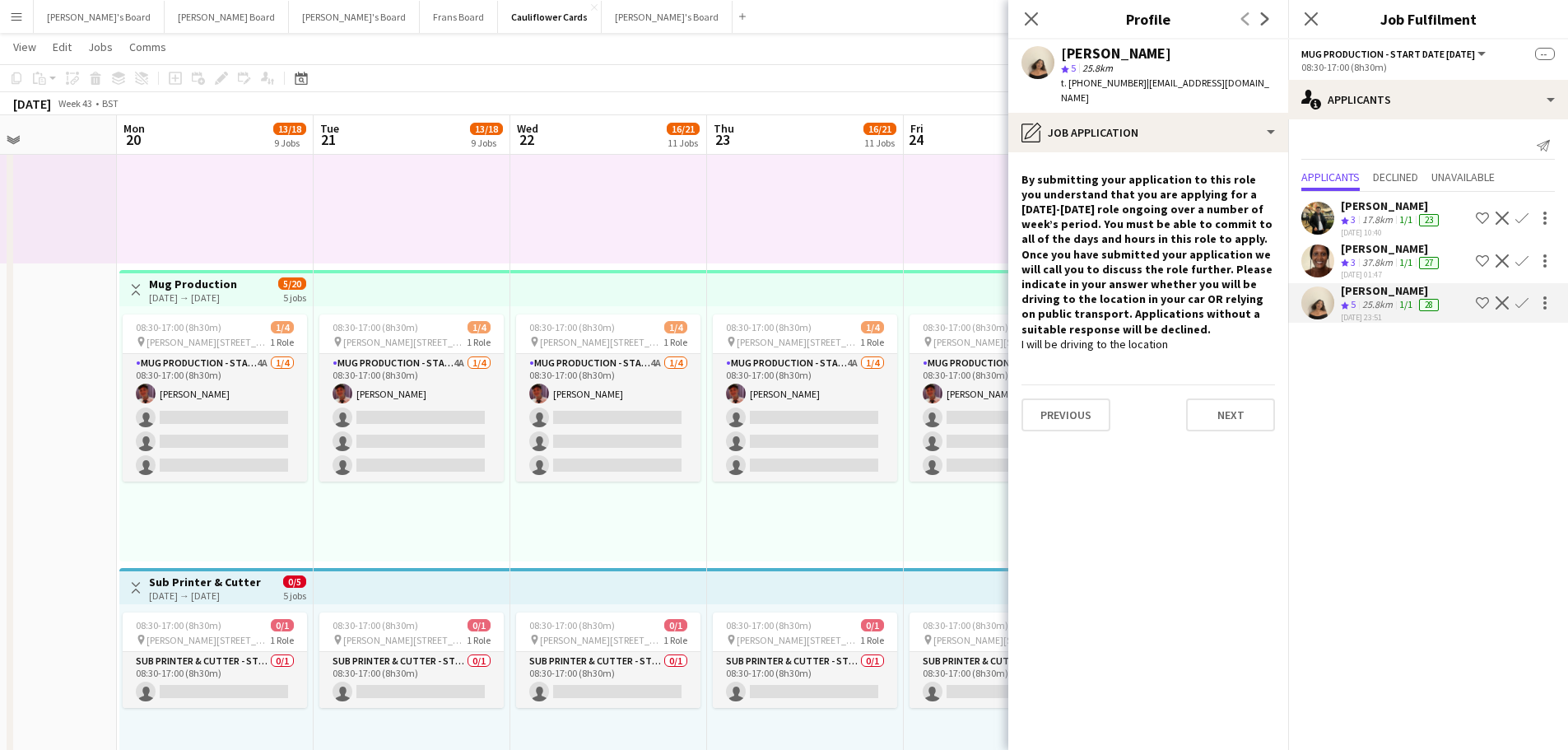
scroll to position [0, 471]
drag, startPoint x: 630, startPoint y: 518, endPoint x: 815, endPoint y: 518, distance: 185.0
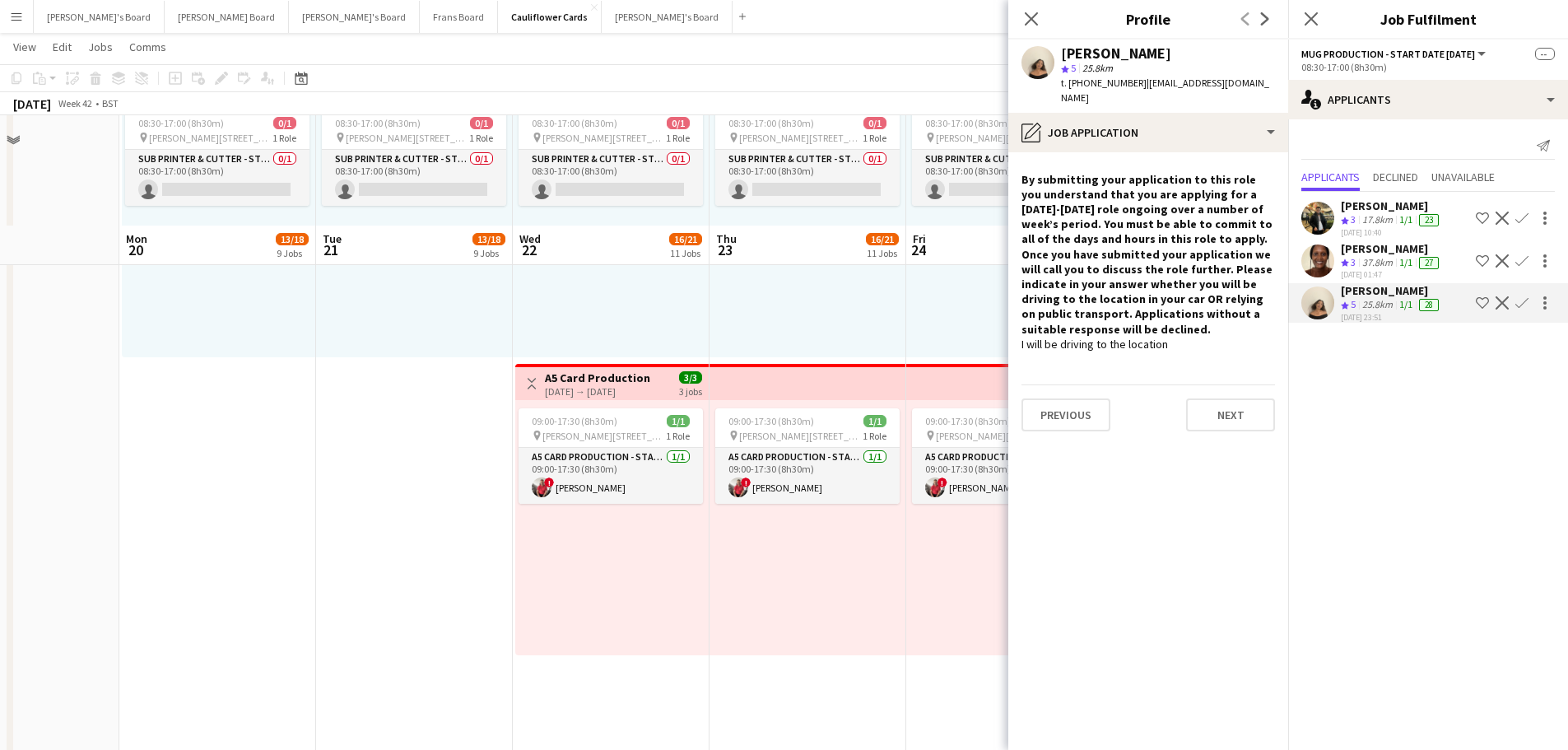
scroll to position [2965, 0]
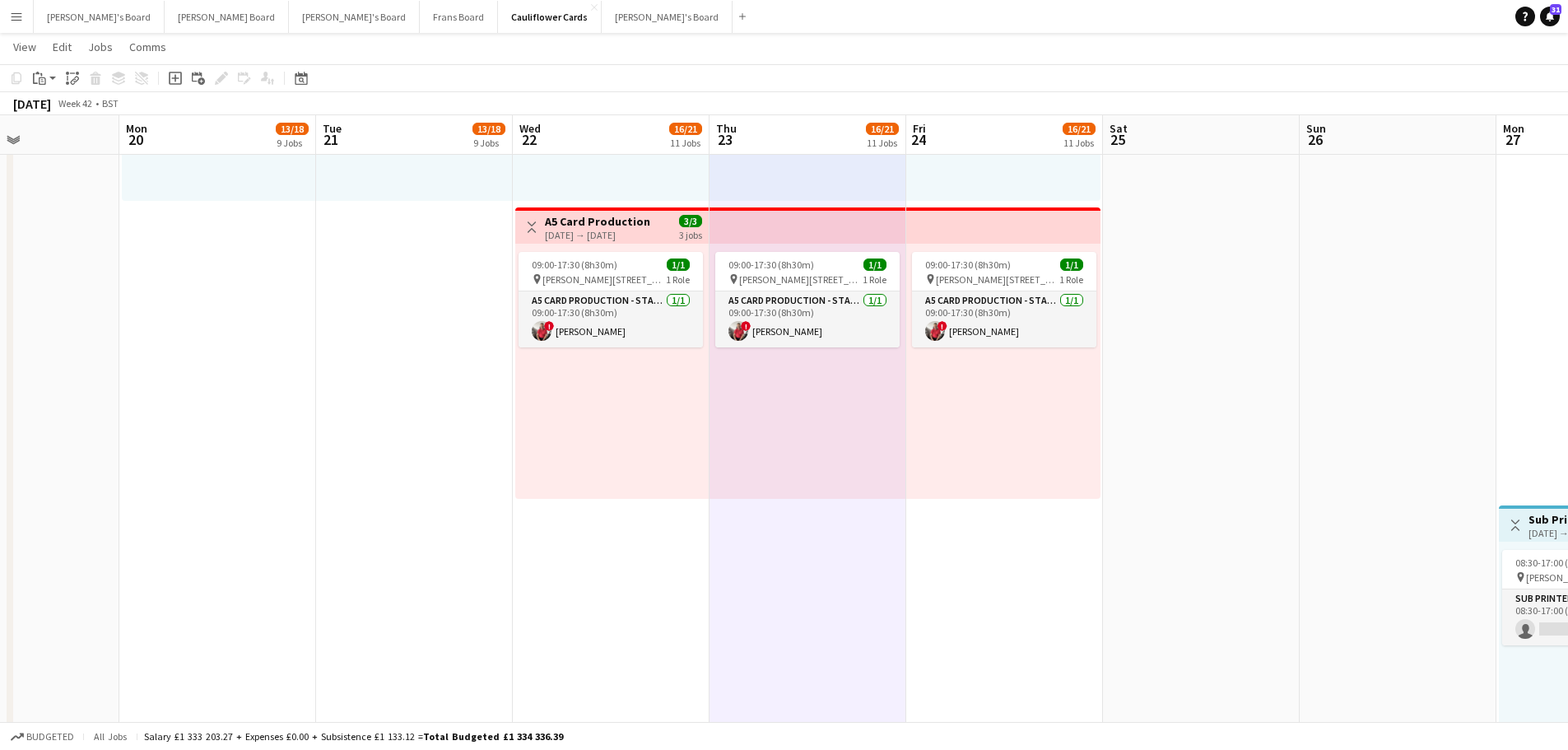
drag, startPoint x: 1318, startPoint y: 590, endPoint x: 597, endPoint y: 607, distance: 721.2
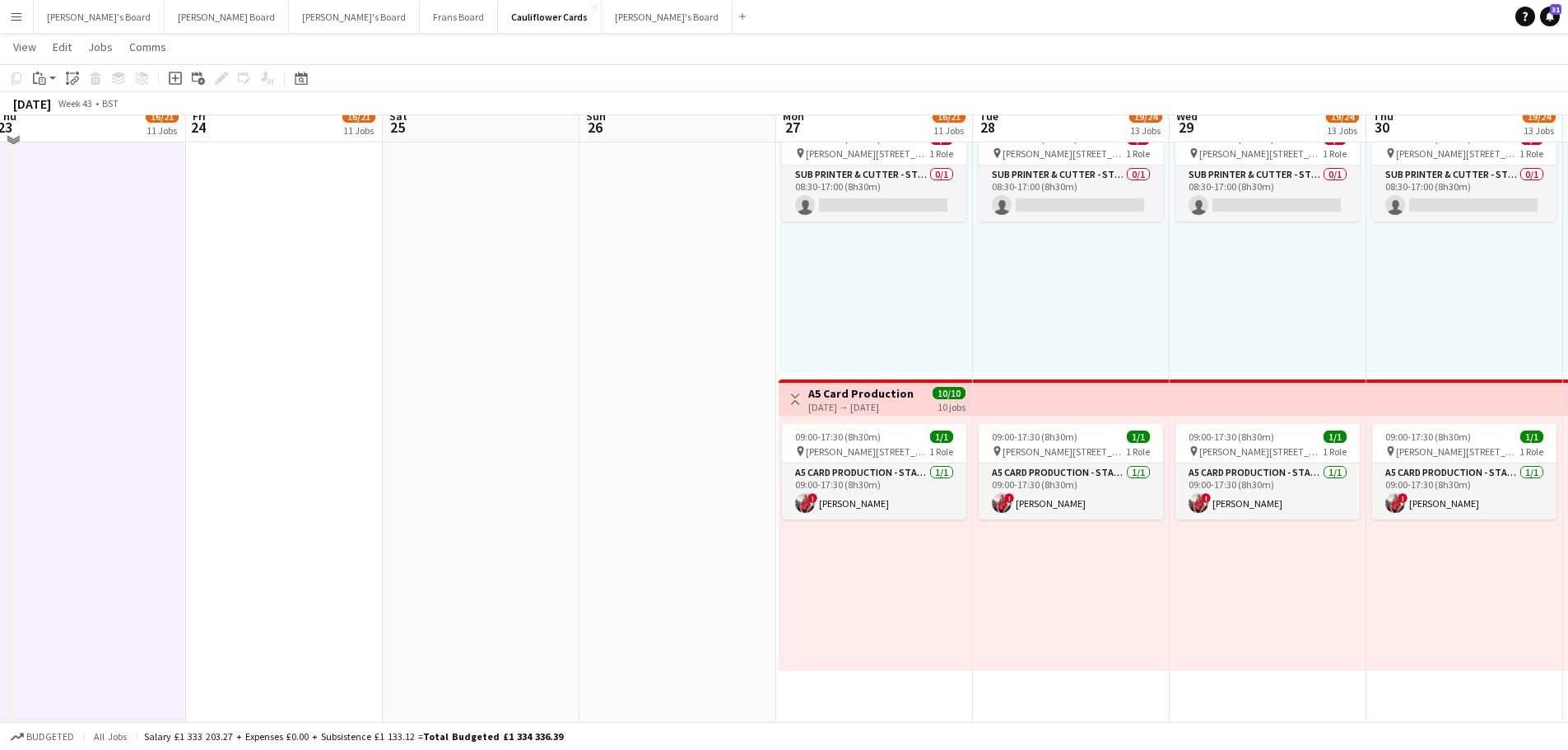
scroll to position [3643, 0]
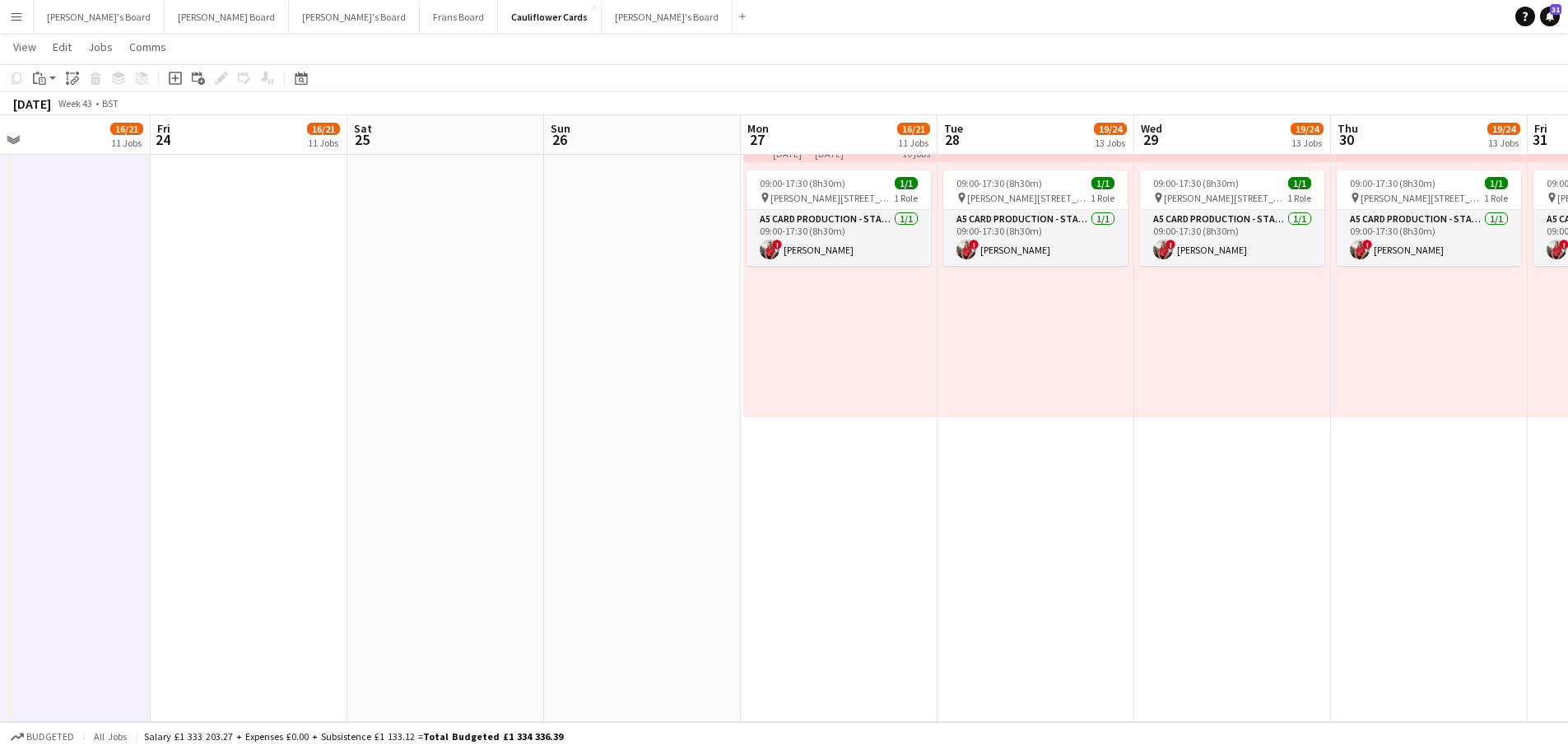
drag, startPoint x: 1484, startPoint y: 550, endPoint x: 566, endPoint y: 632, distance: 921.7
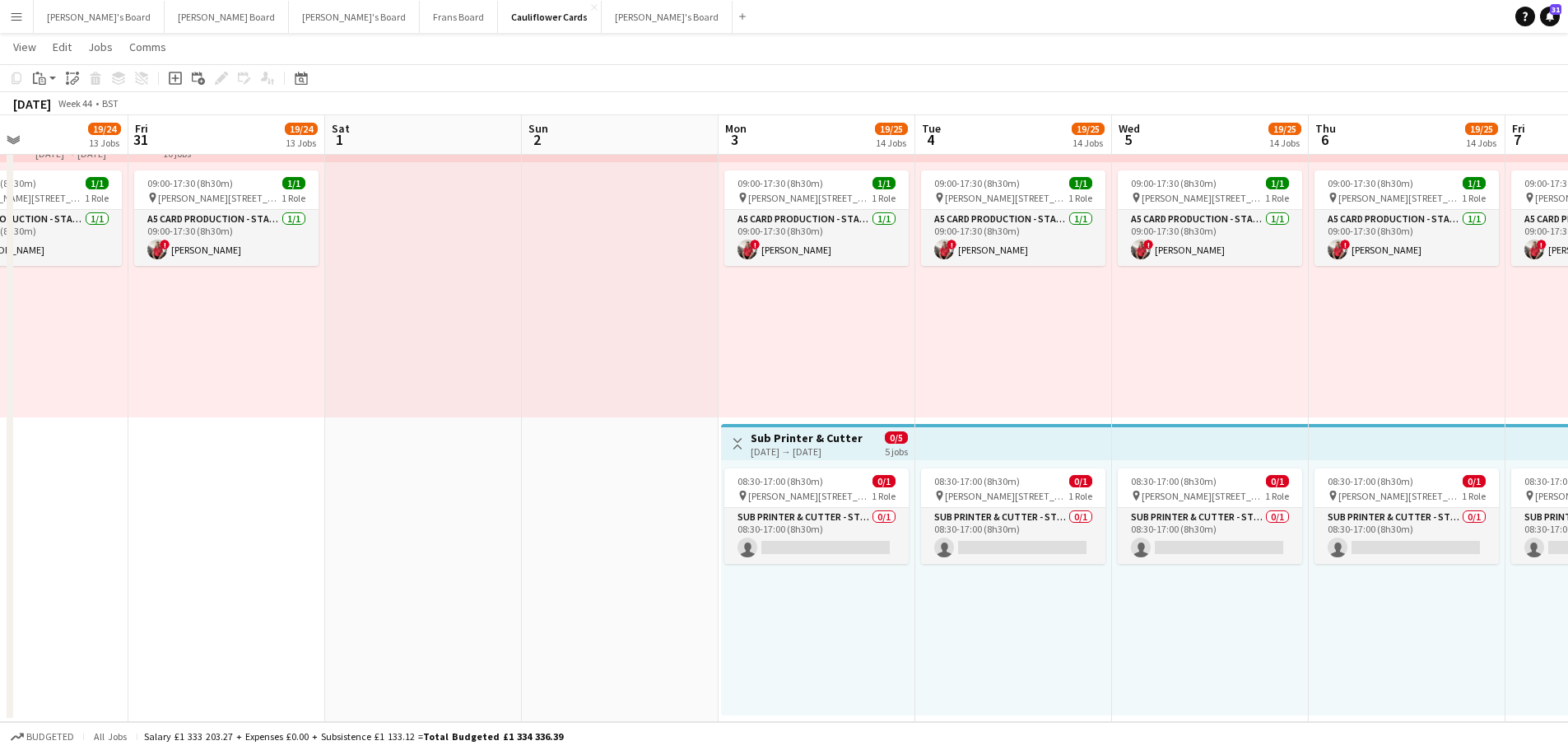
drag, startPoint x: 1111, startPoint y: 591, endPoint x: 792, endPoint y: 608, distance: 319.5
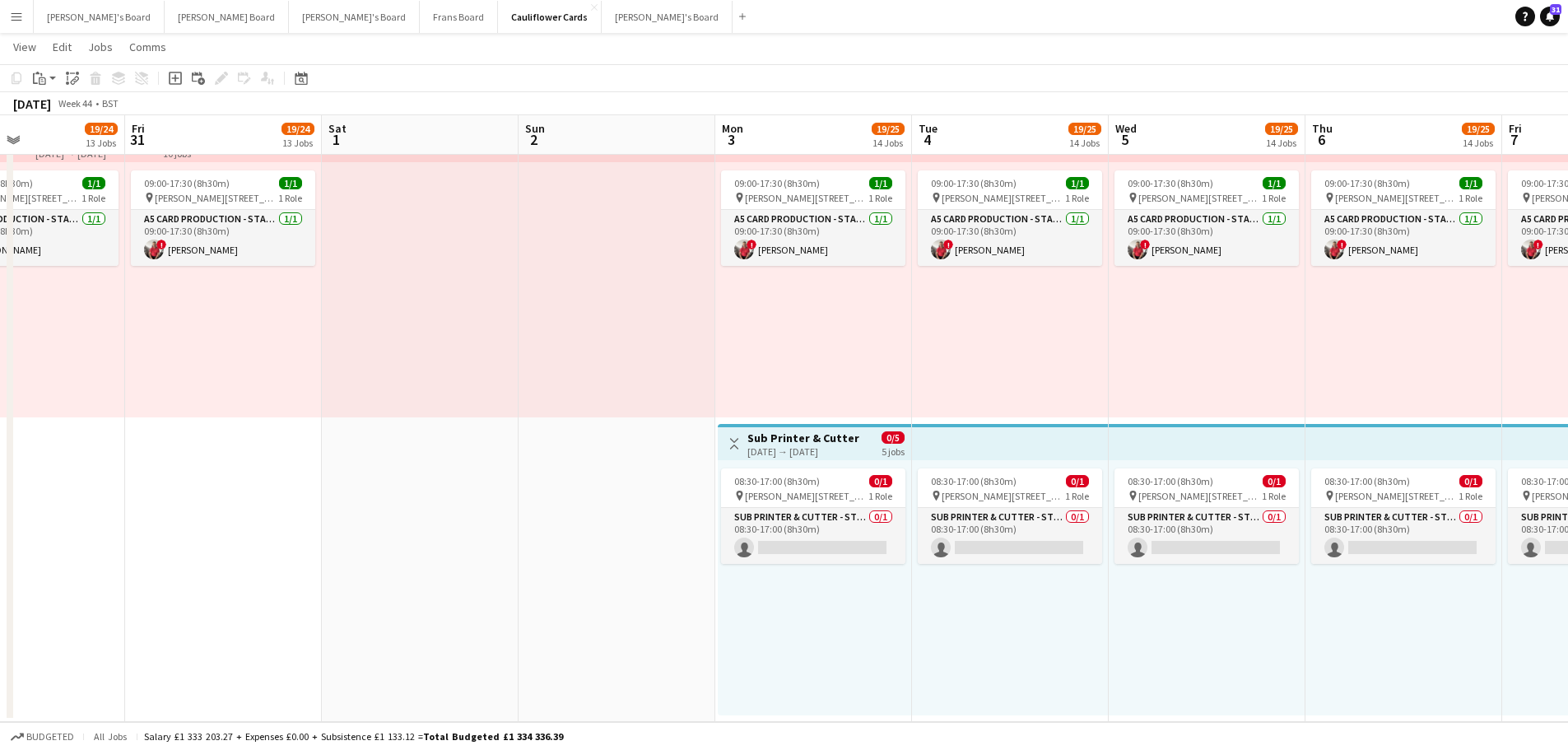
drag, startPoint x: 1267, startPoint y: 623, endPoint x: 455, endPoint y: 654, distance: 812.6
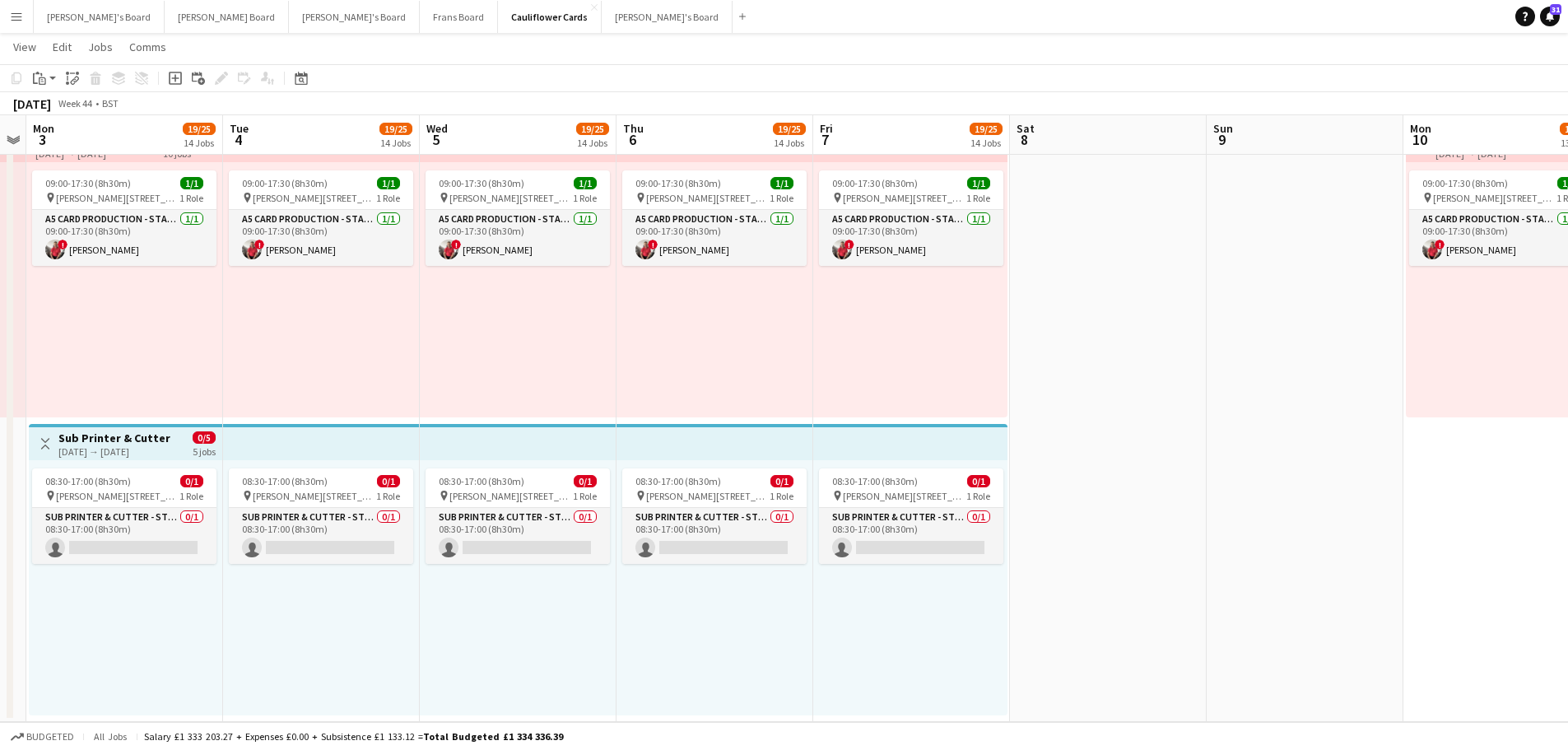
drag, startPoint x: 1301, startPoint y: 578, endPoint x: 889, endPoint y: 557, distance: 412.5
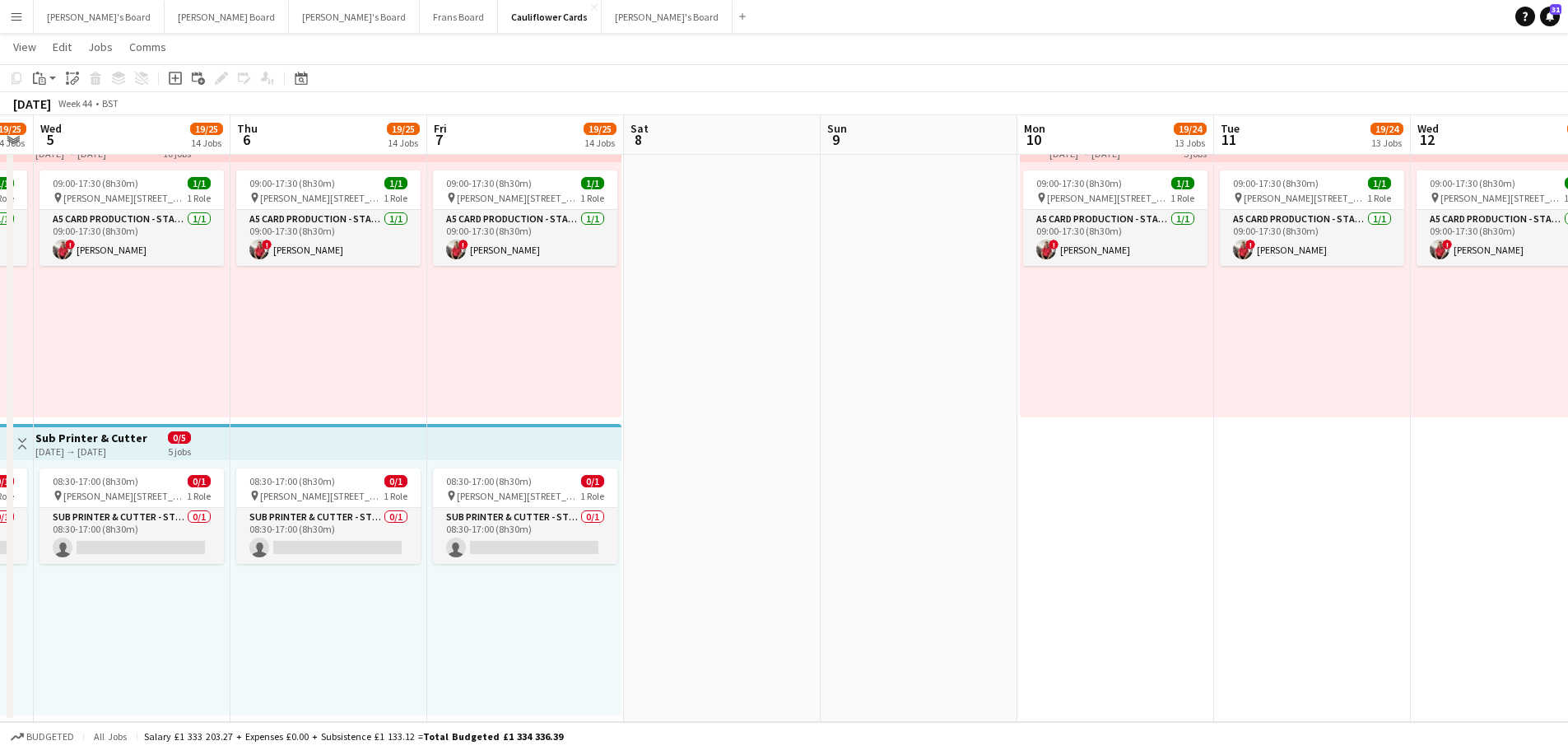
drag, startPoint x: 1066, startPoint y: 568, endPoint x: 412, endPoint y: 598, distance: 654.7
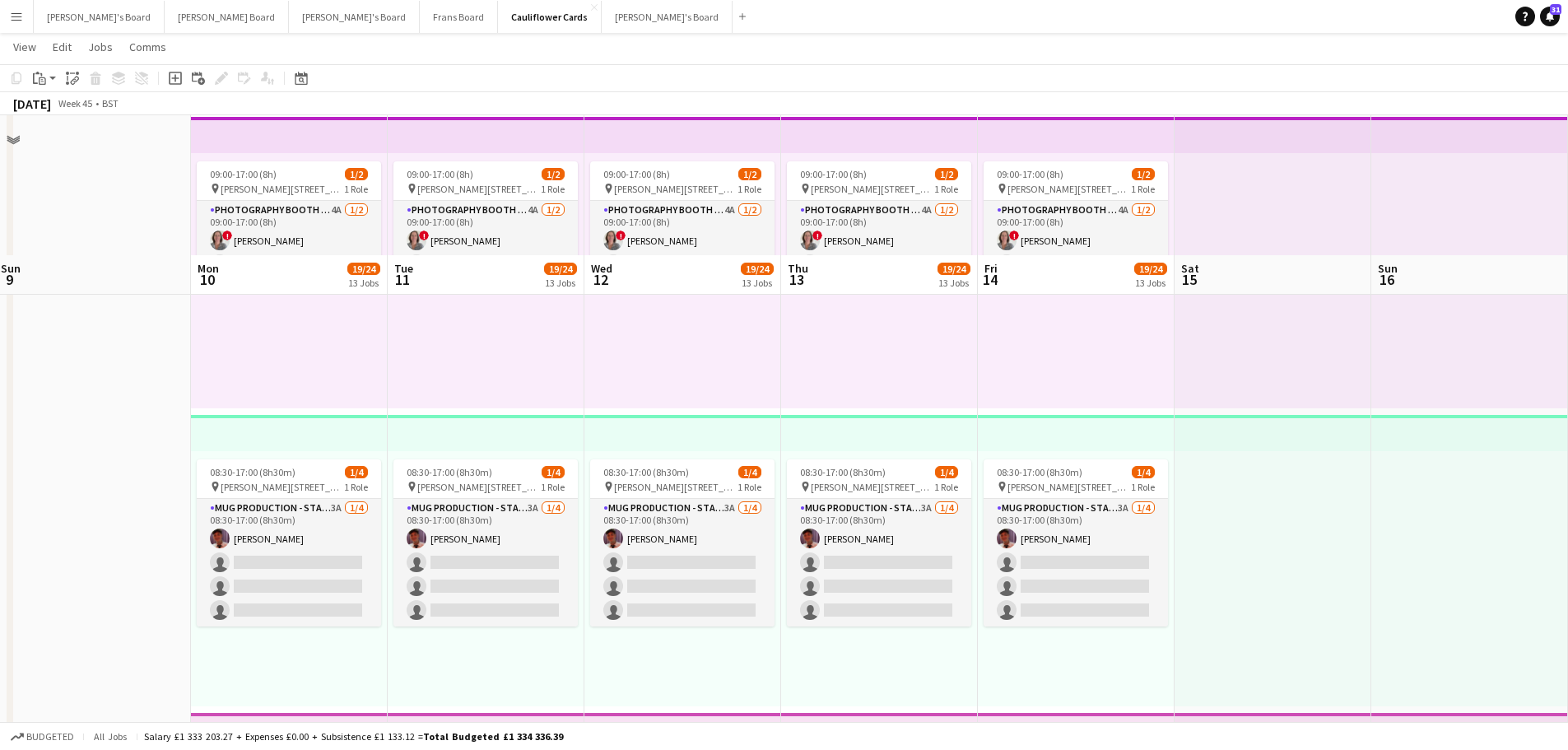
scroll to position [2161, 0]
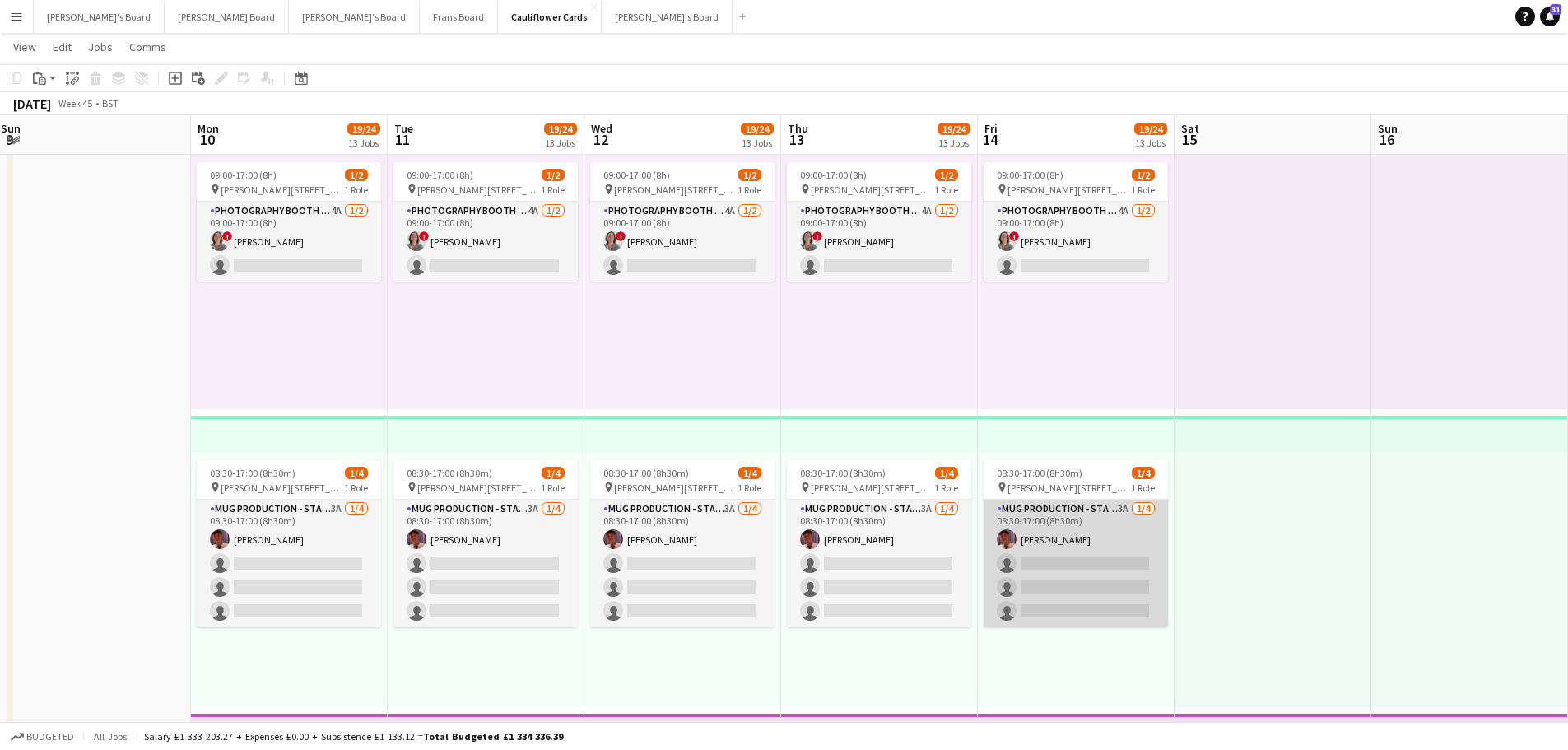
click at [1102, 532] on app-card-role "Mug Production - Start Date 20th Oct 3A 1/4 08:30-17:00 (8h30m) Jack Stokes sin…" at bounding box center [1076, 564] width 184 height 128
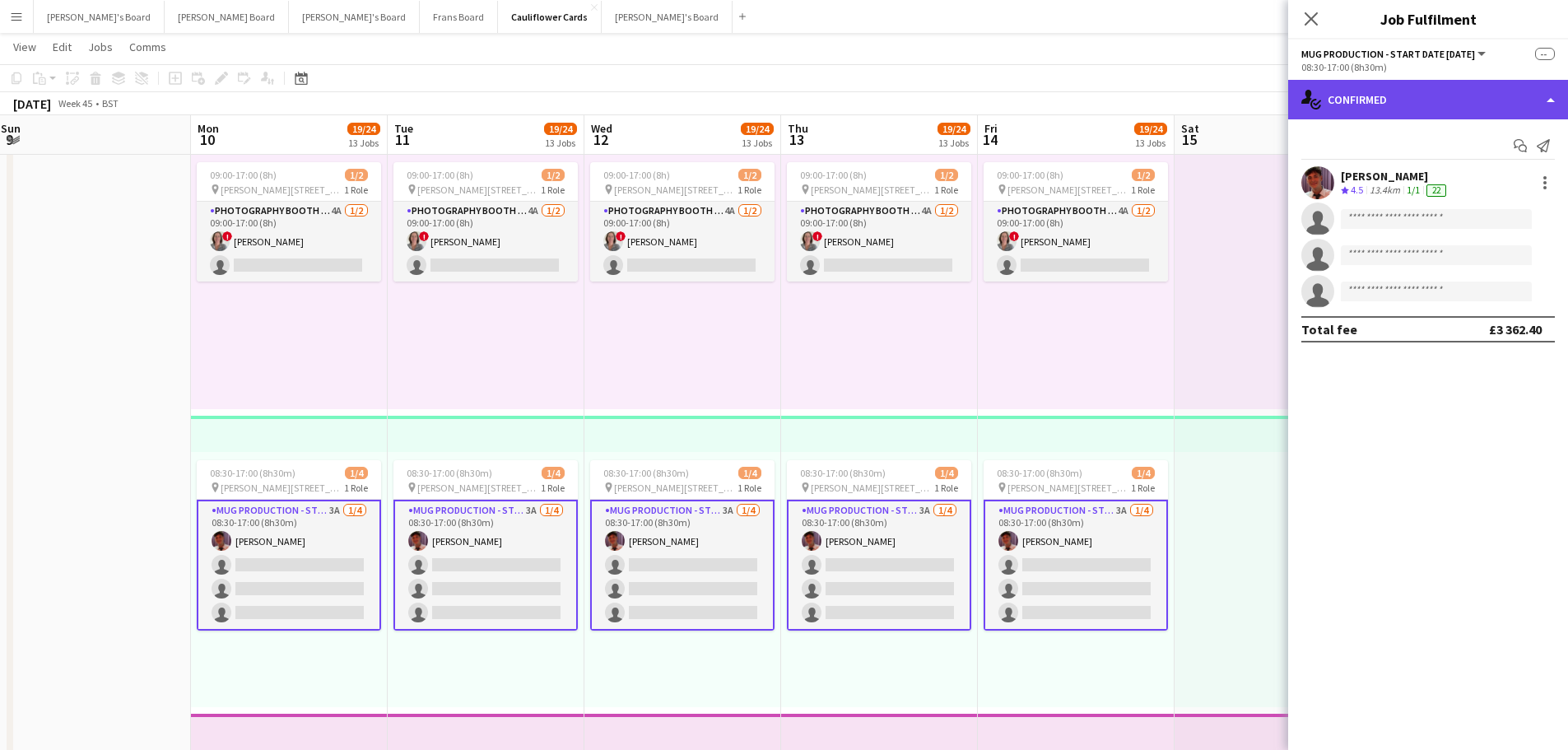
click at [1380, 100] on div "single-neutral-actions-check-2 Confirmed" at bounding box center [1428, 99] width 280 height 40
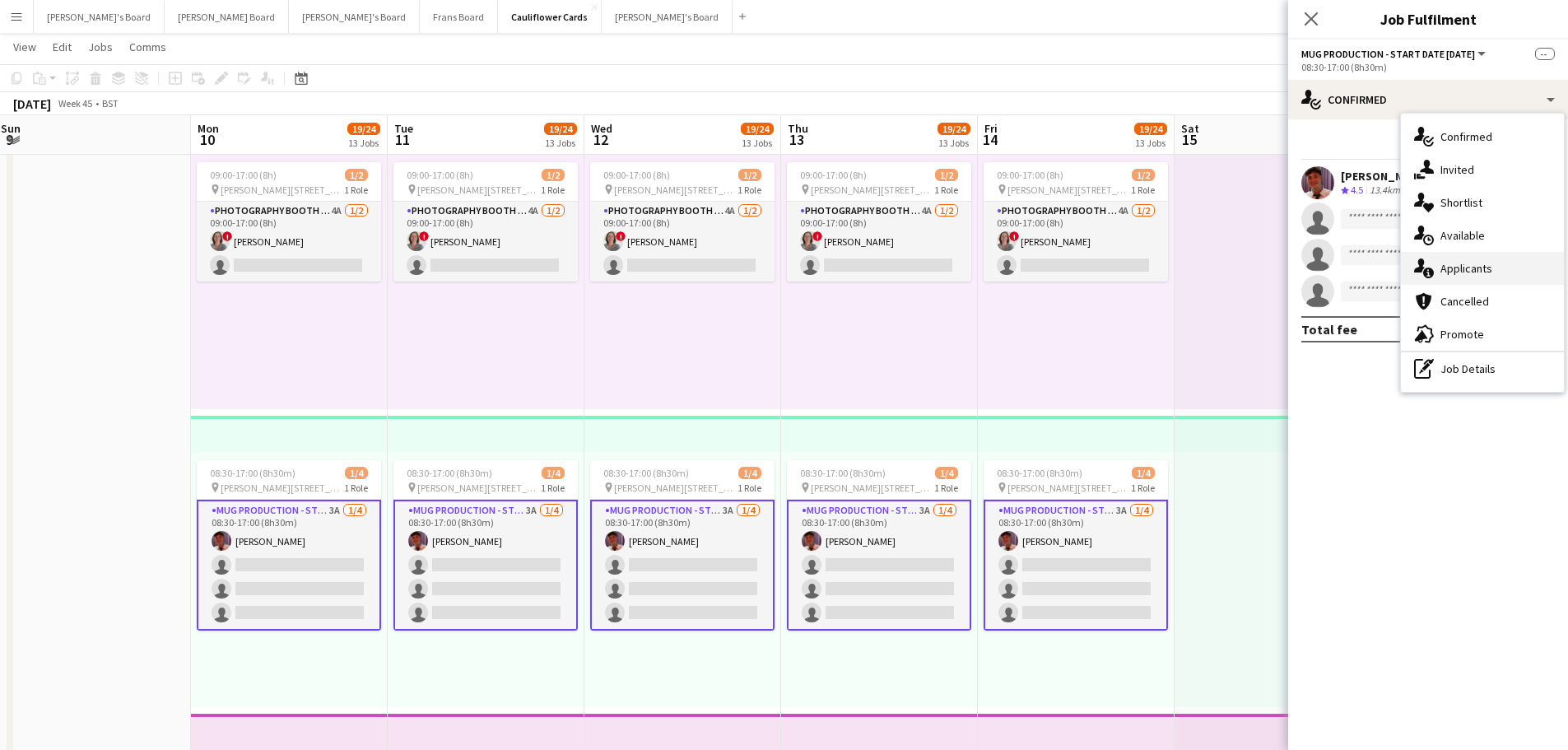
click at [1454, 274] on span "Applicants" at bounding box center [1466, 268] width 51 height 15
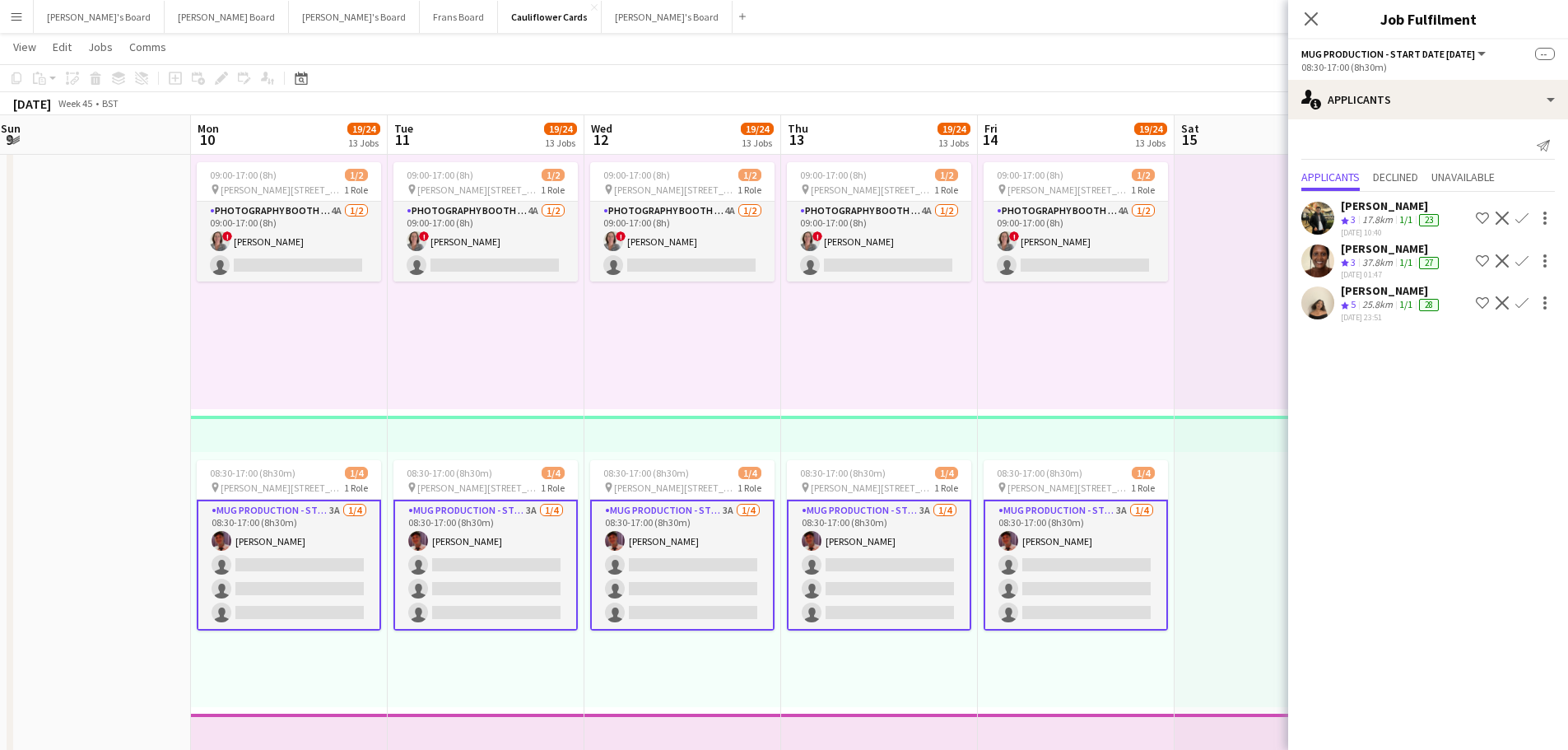
click at [1387, 303] on div "25.8km" at bounding box center [1378, 305] width 37 height 14
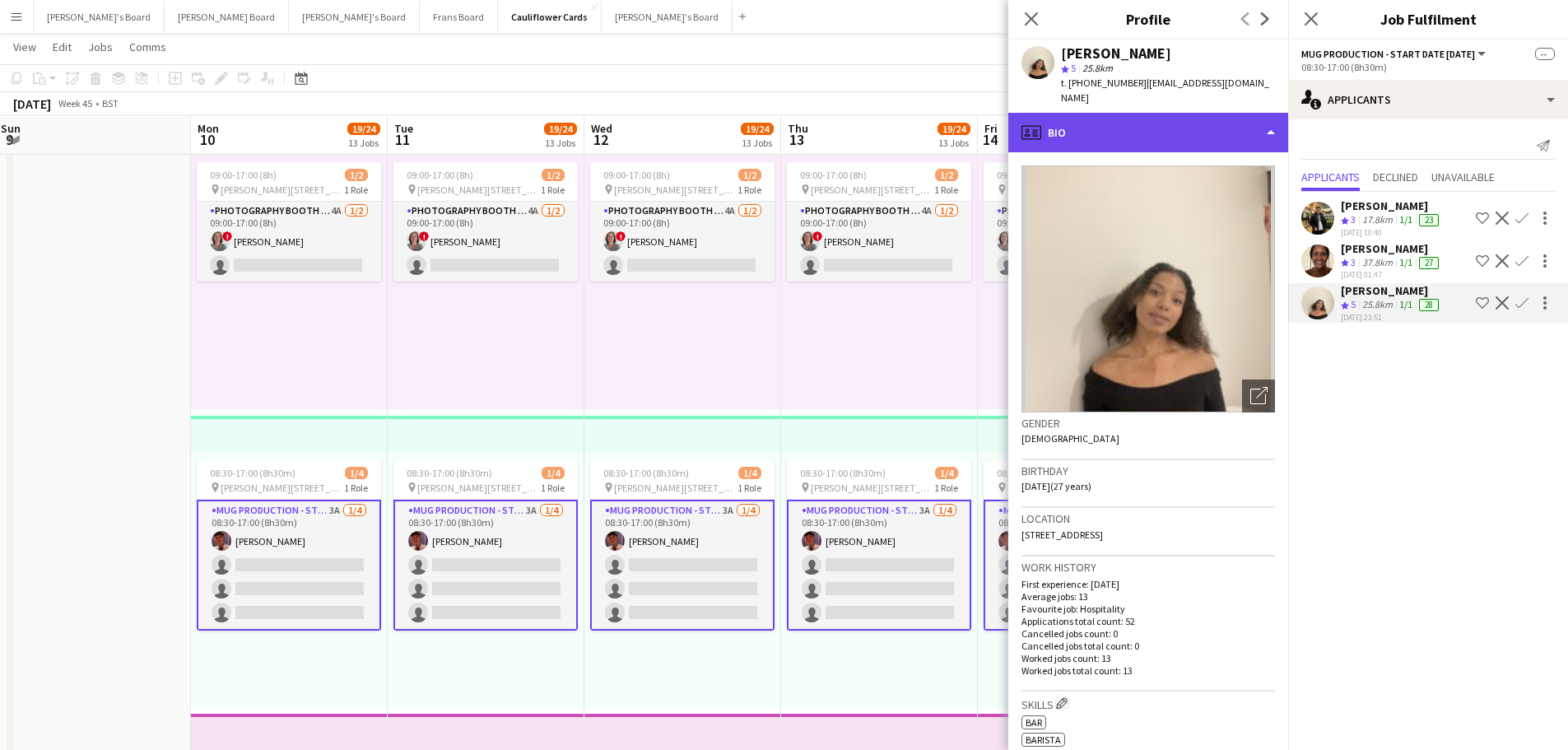
click at [1183, 113] on div "profile Bio" at bounding box center [1148, 132] width 280 height 40
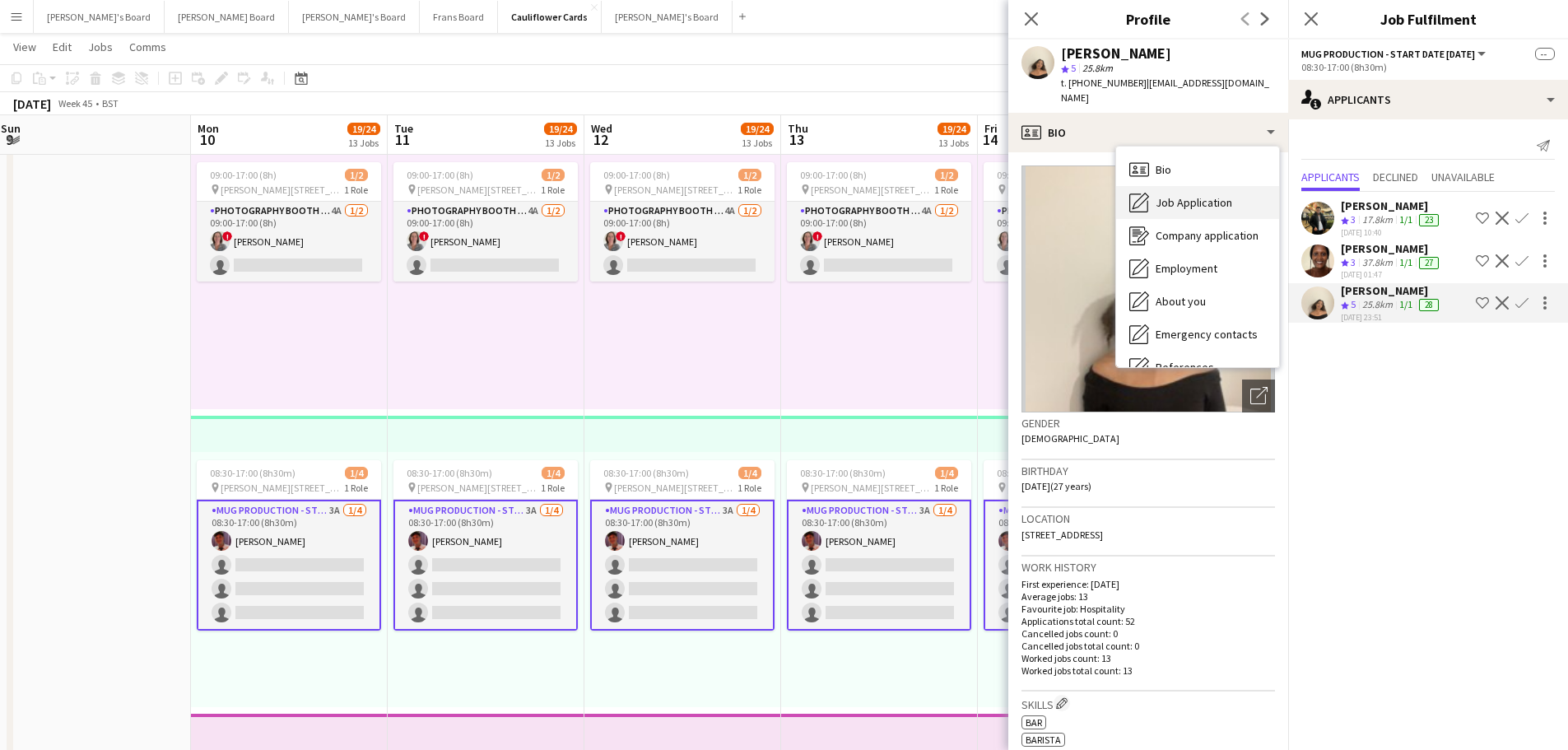
click at [1175, 195] on span "Job Application" at bounding box center [1194, 202] width 77 height 15
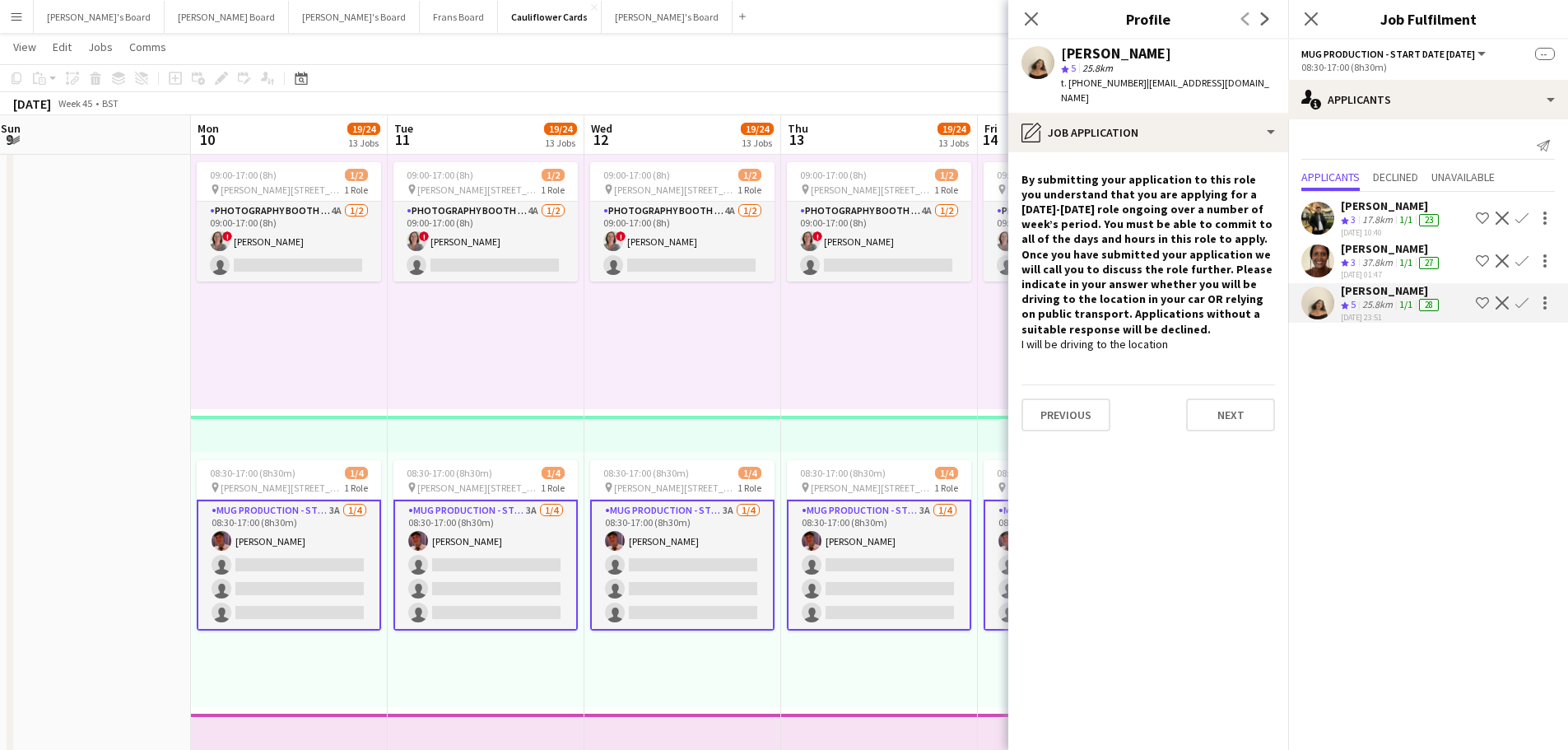
click at [776, 384] on div "09:00-17:00 (8h) 1/2 pin Woolmer Trading Estate, Woolmer Way, Bordon, Hampshire…" at bounding box center [683, 281] width 197 height 255
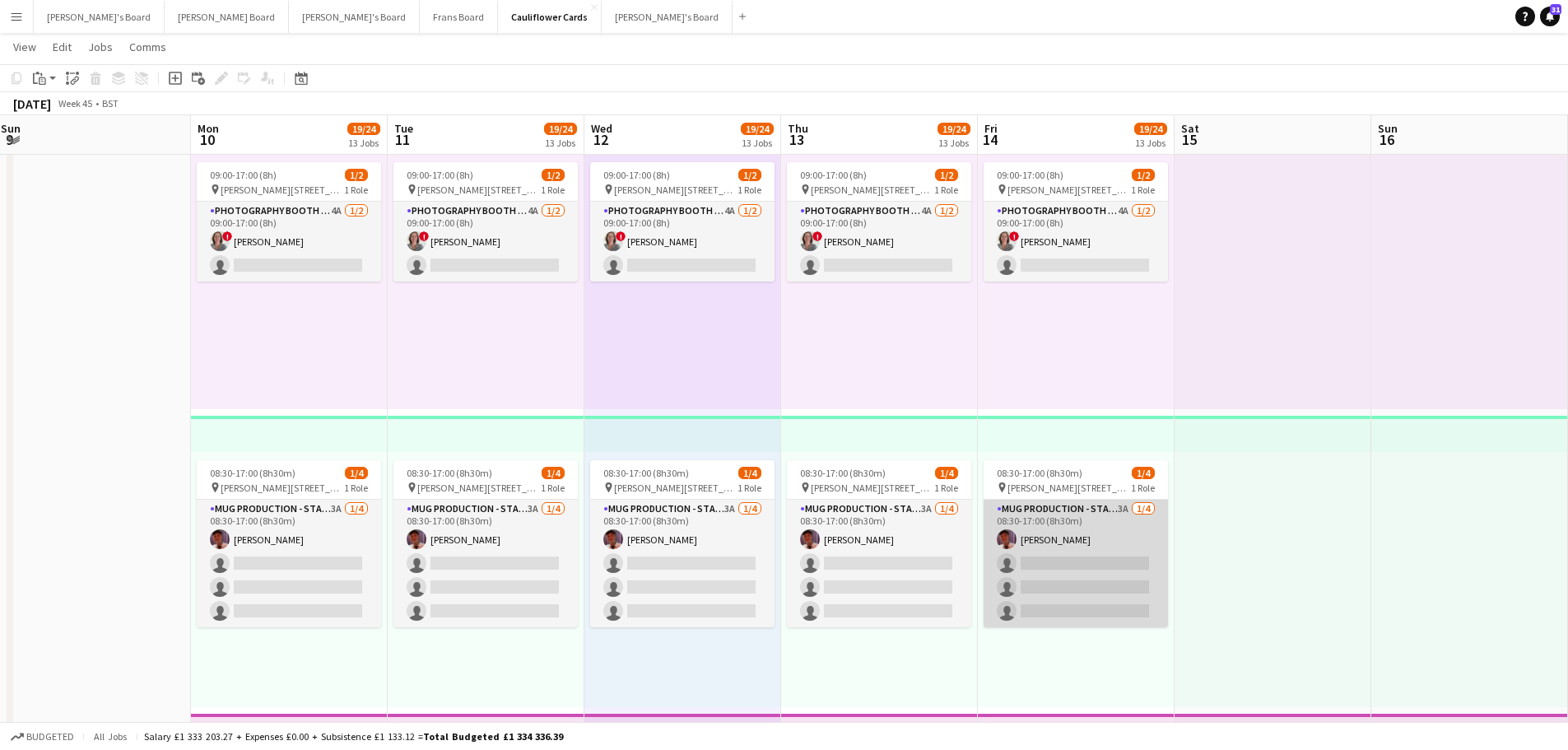
click at [1114, 544] on app-card-role "Mug Production - Start Date 20th Oct 3A 1/4 08:30-17:00 (8h30m) Jack Stokes sin…" at bounding box center [1076, 564] width 184 height 128
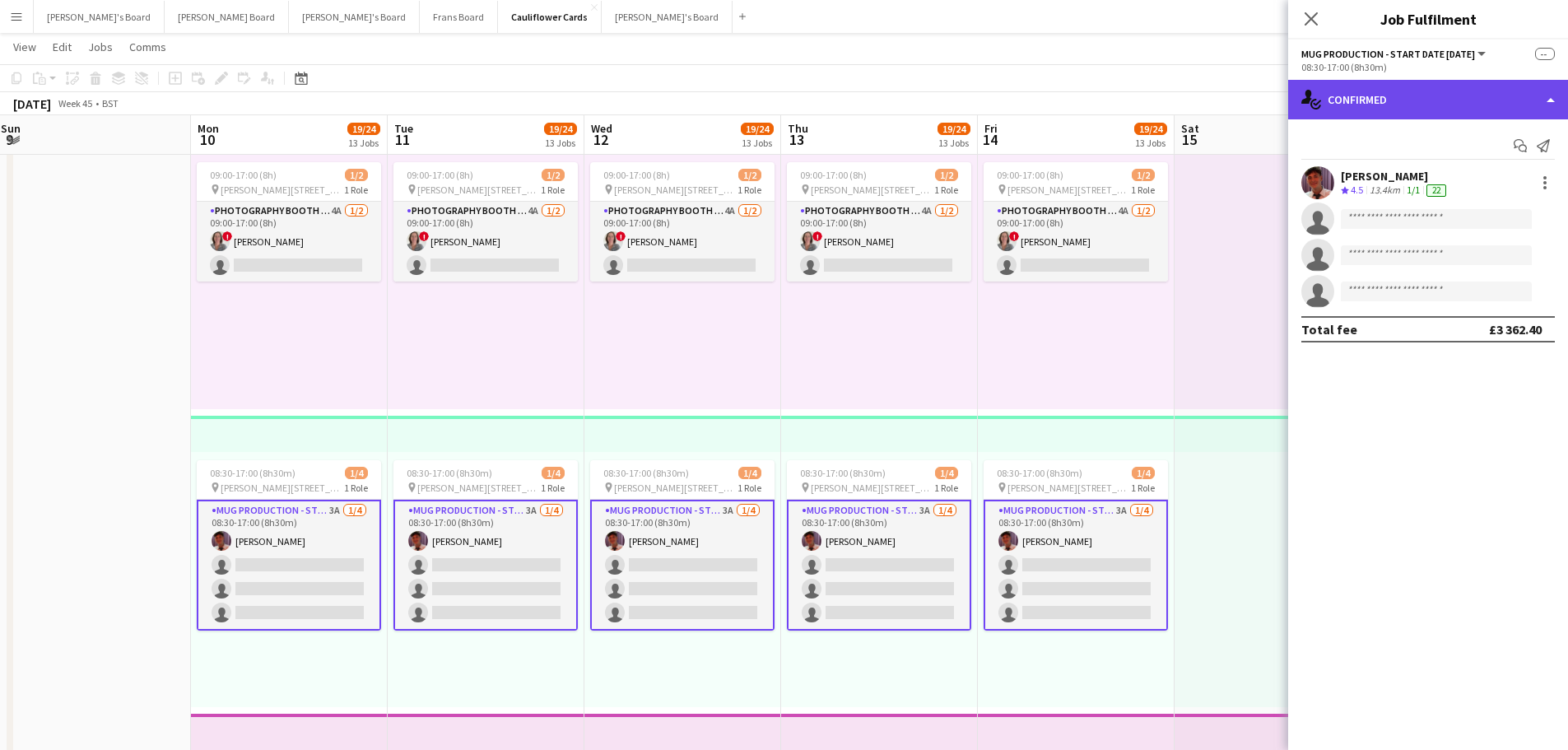
click at [1398, 113] on div "single-neutral-actions-check-2 Confirmed" at bounding box center [1428, 99] width 280 height 40
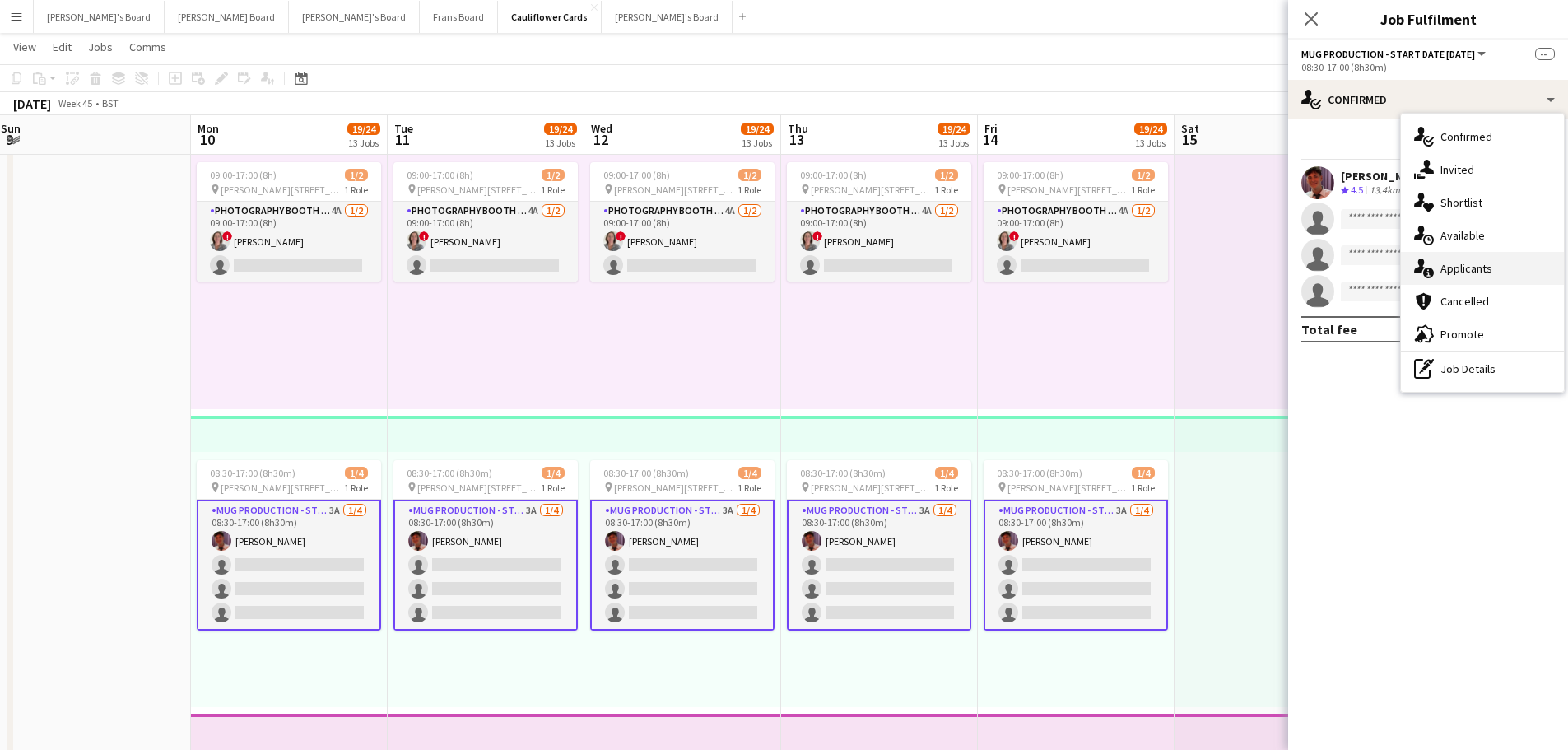
click at [1488, 274] on span "Applicants" at bounding box center [1466, 268] width 51 height 15
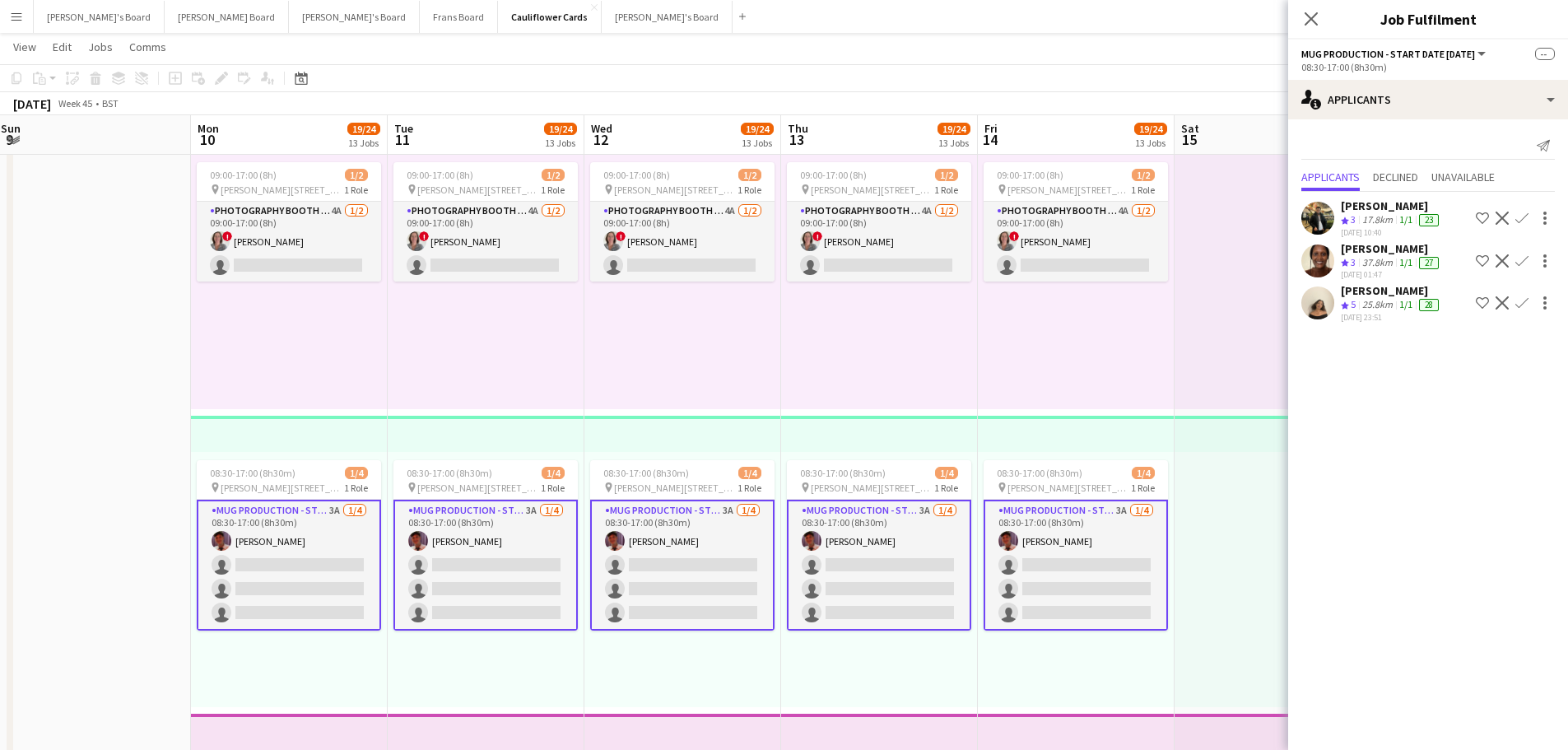
click at [1350, 295] on div "[PERSON_NAME]" at bounding box center [1392, 290] width 101 height 15
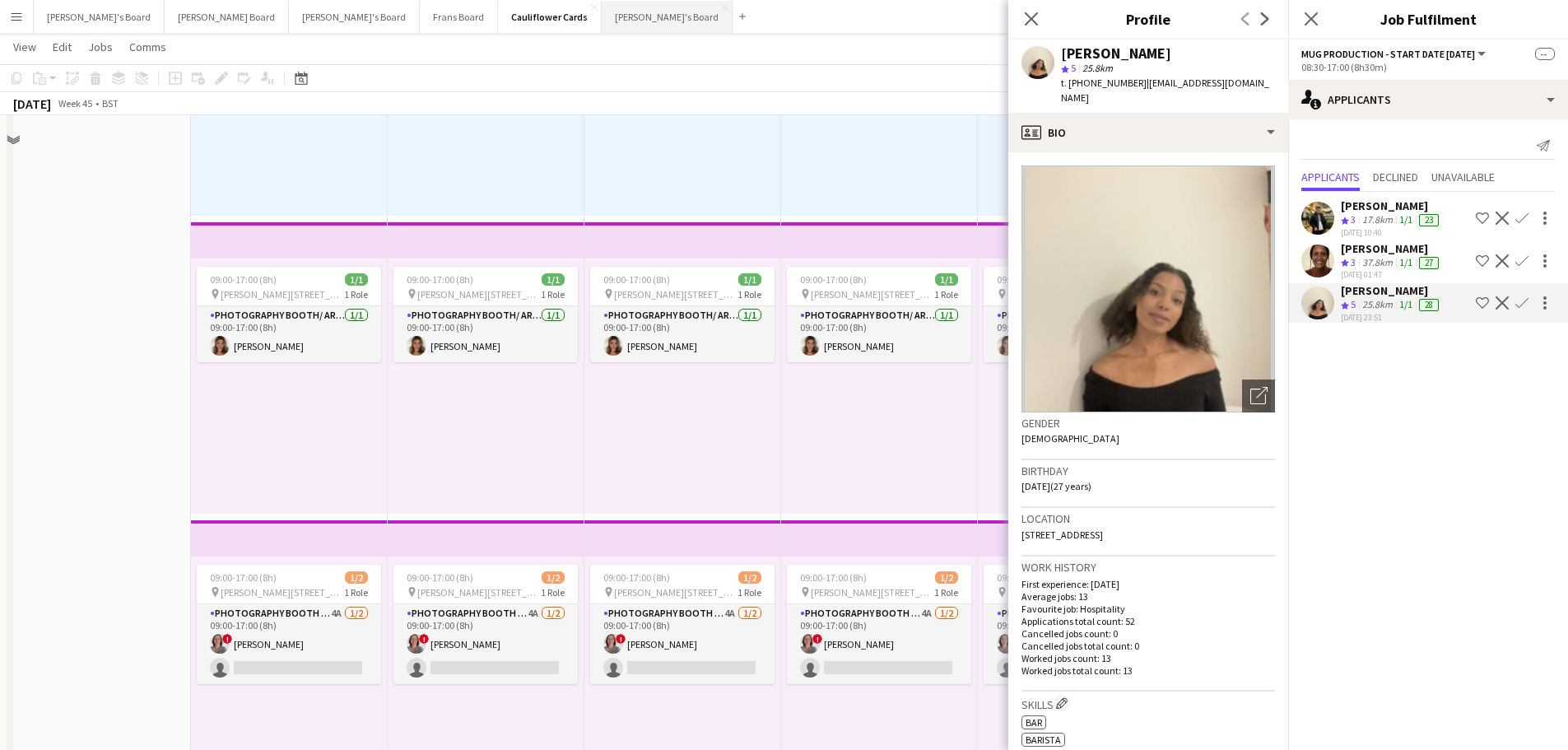
scroll to position [1666, 0]
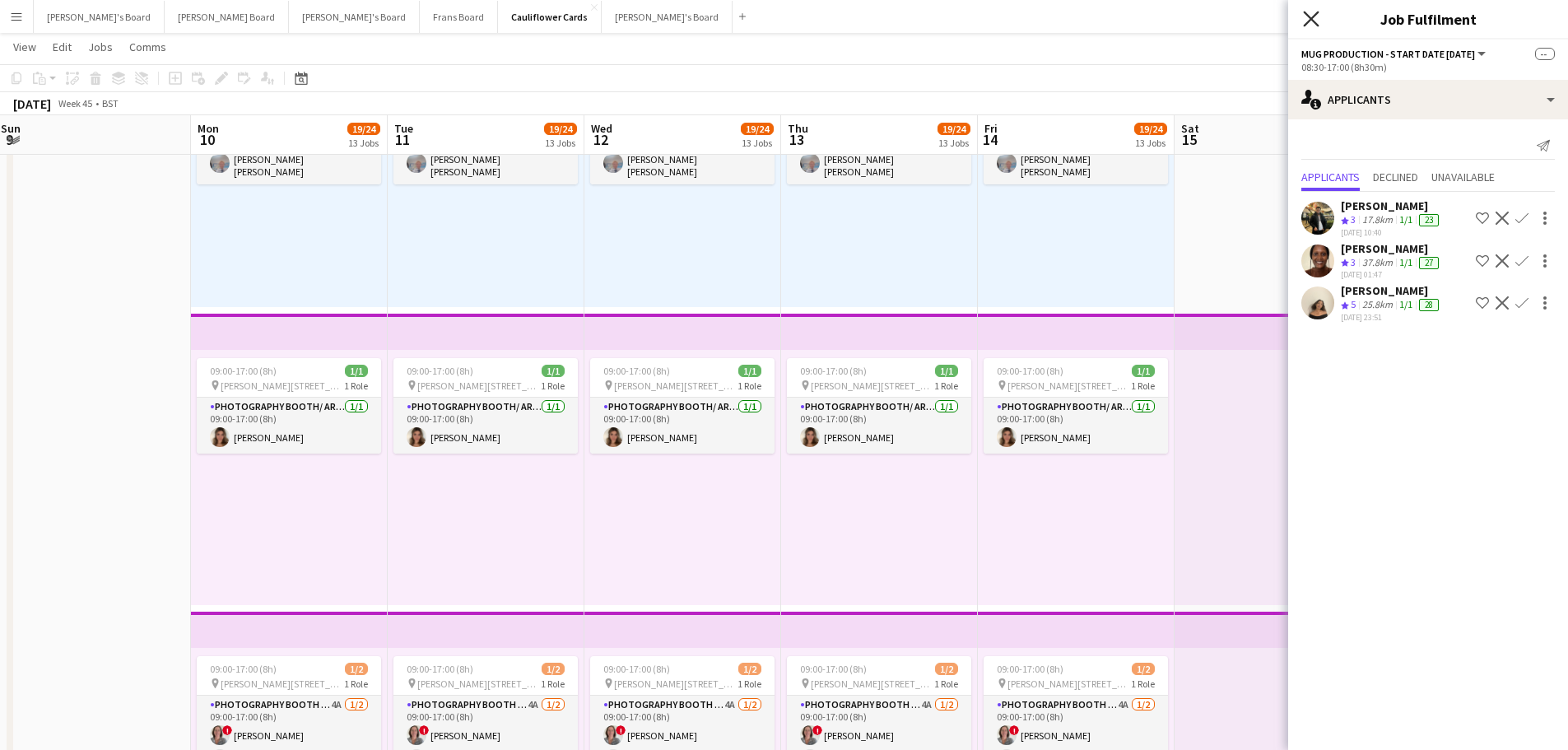
click at [1316, 19] on icon "Close pop-in" at bounding box center [1311, 18] width 16 height 16
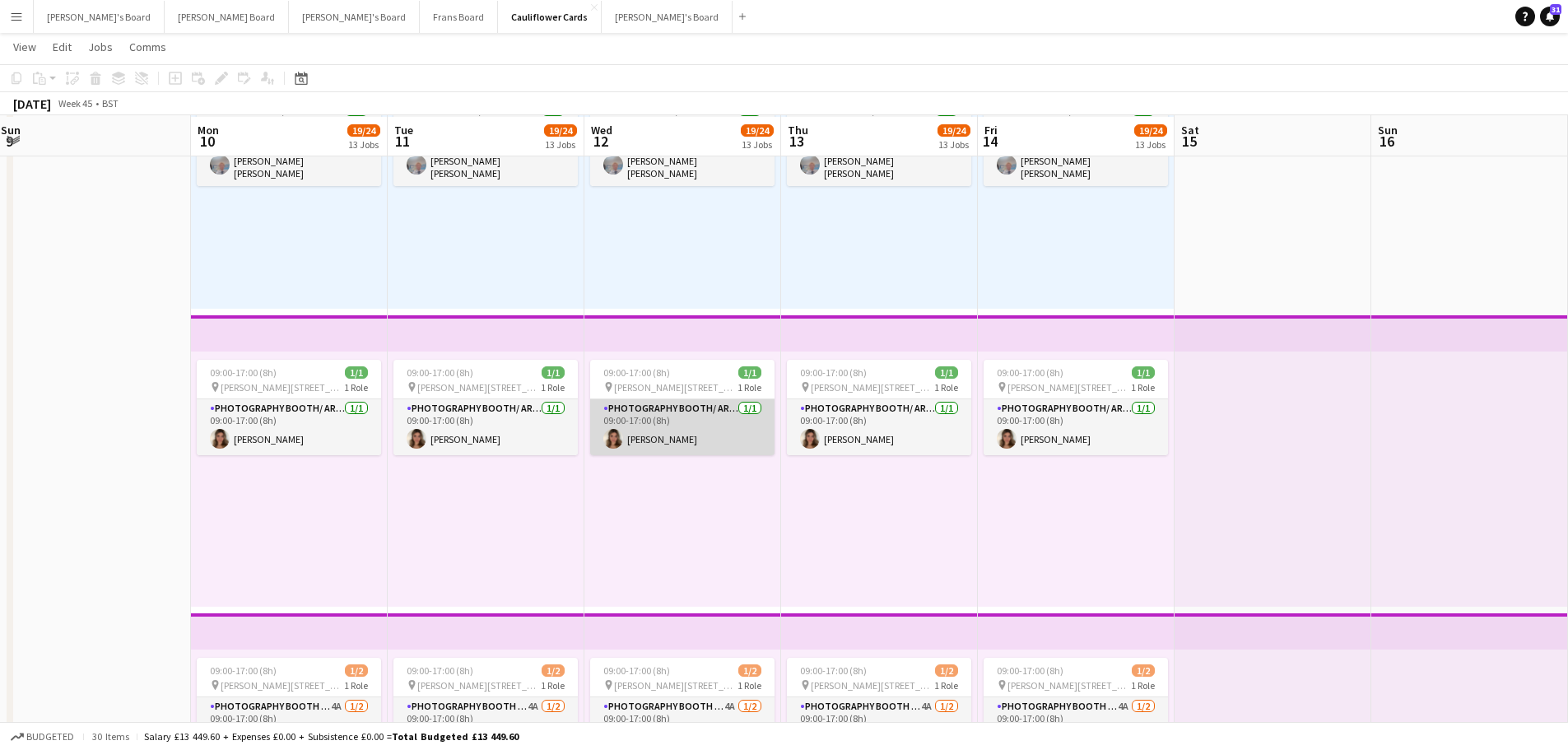
scroll to position [1419, 0]
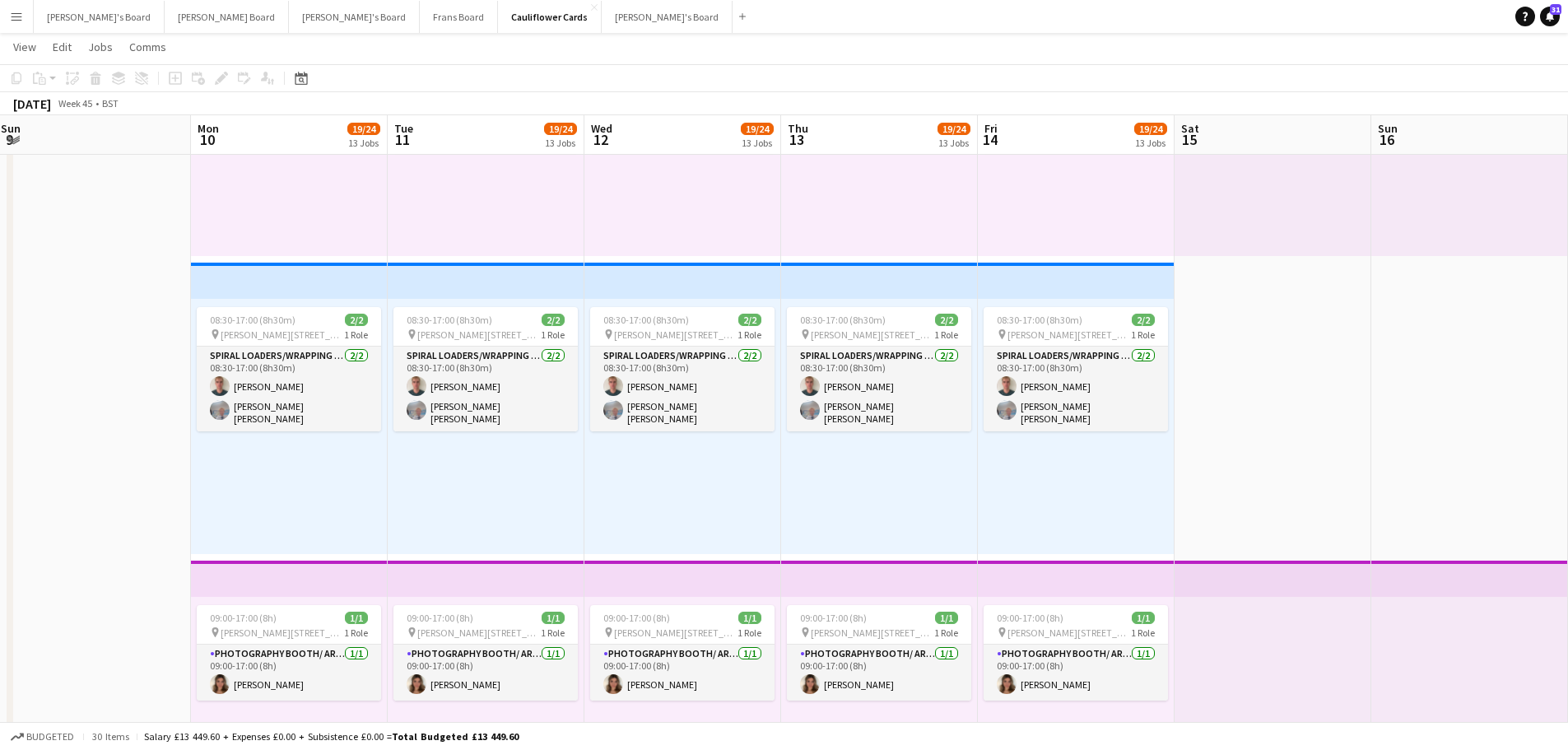
drag, startPoint x: 73, startPoint y: 376, endPoint x: 804, endPoint y: 407, distance: 731.7
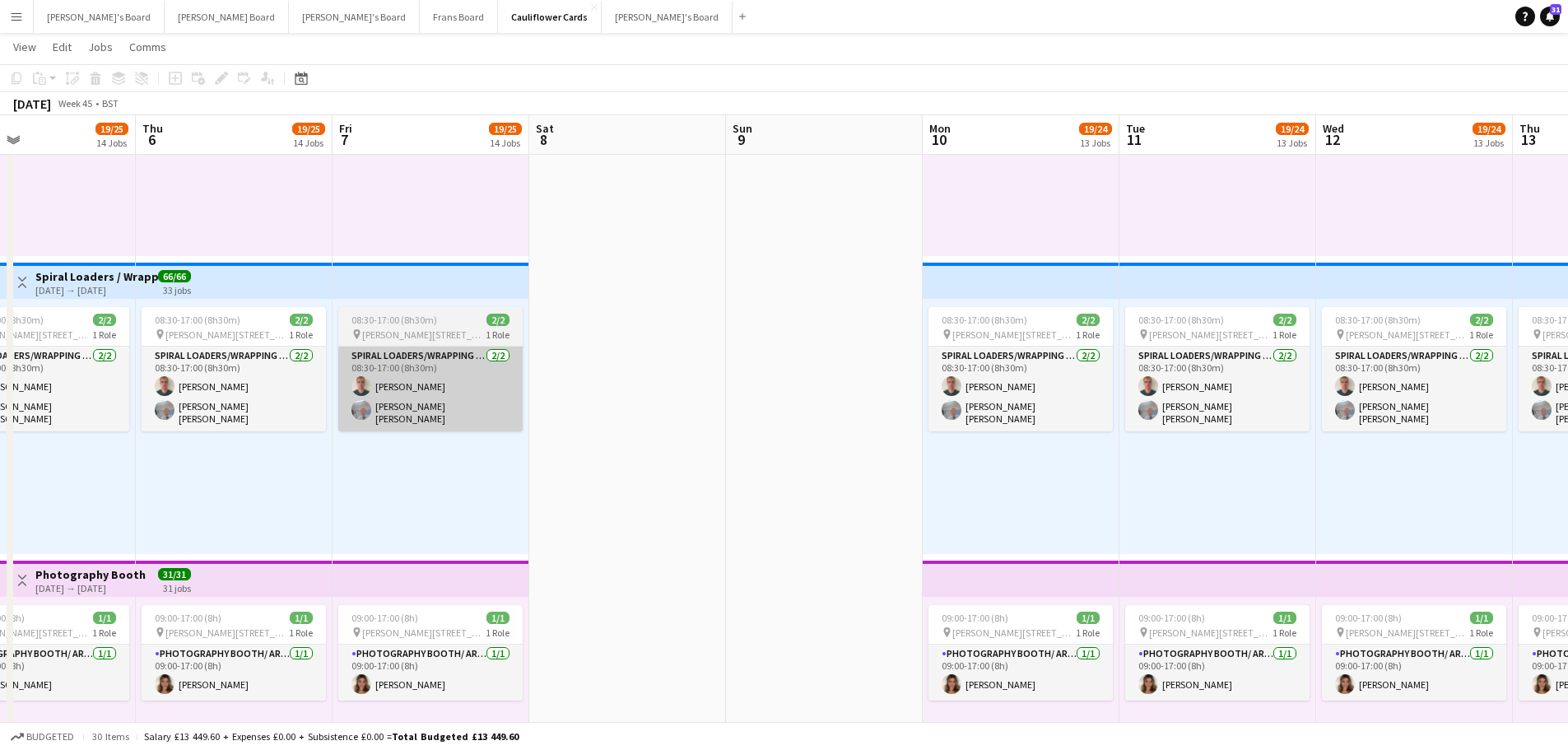
scroll to position [0, 455]
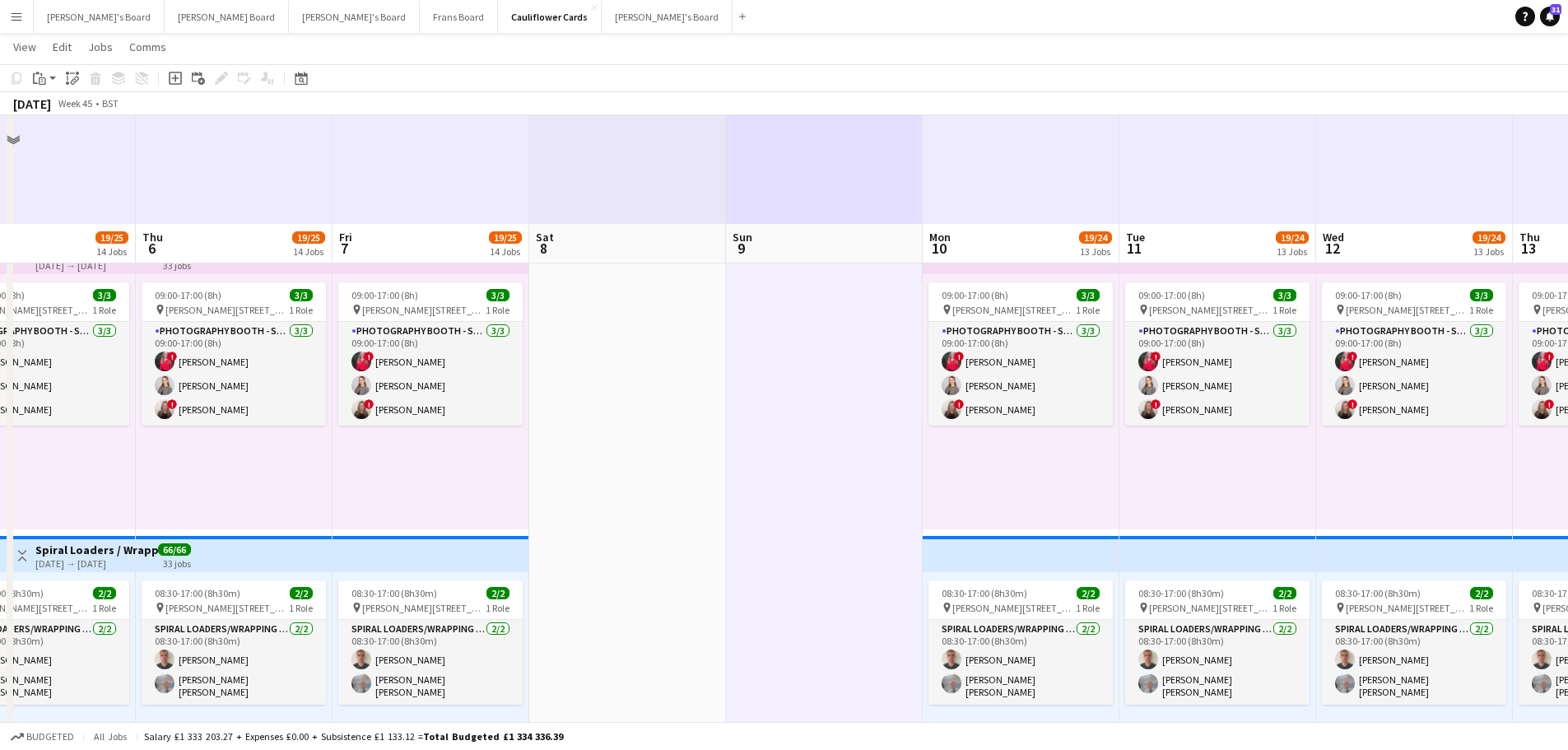
scroll to position [842, 0]
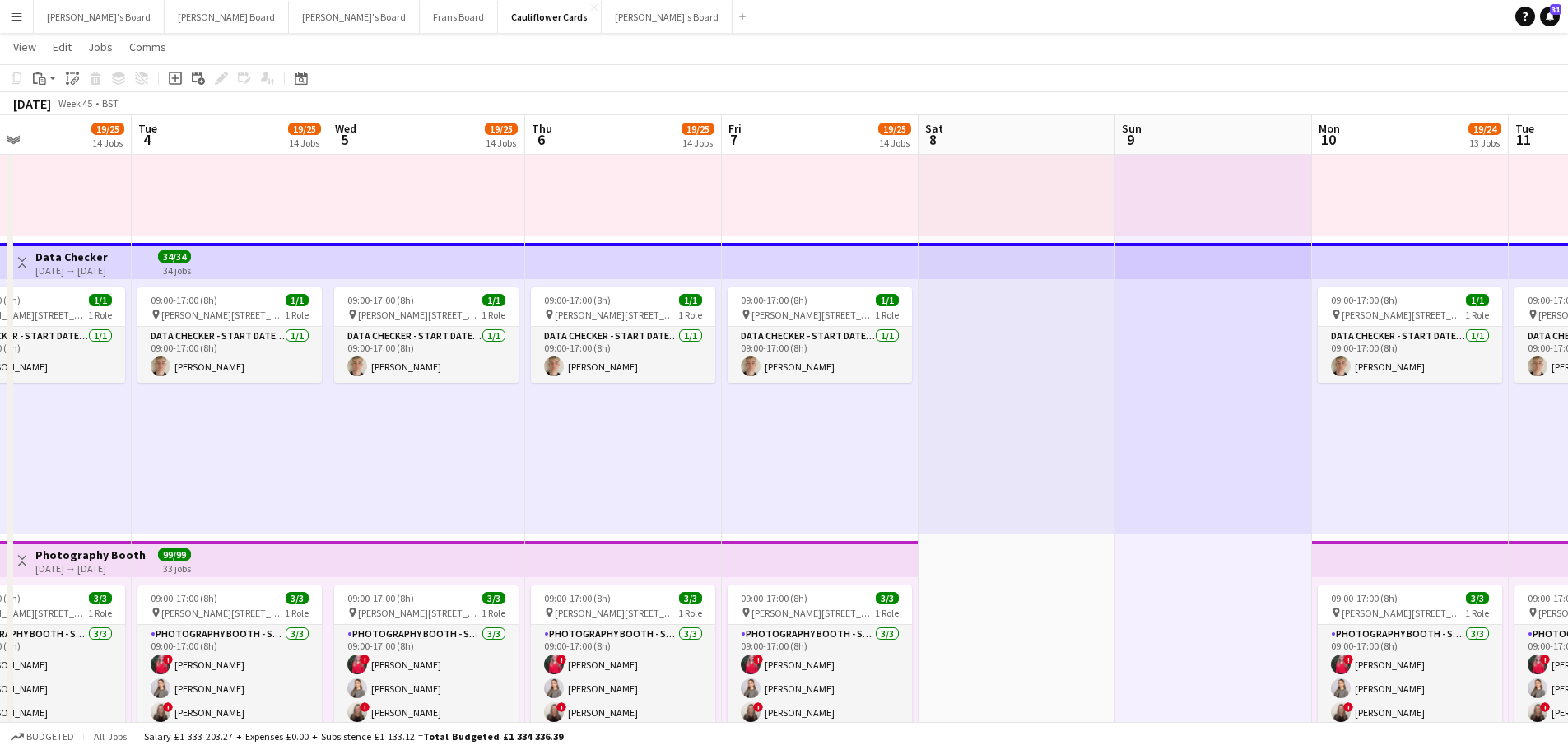
drag, startPoint x: 280, startPoint y: 425, endPoint x: 489, endPoint y: 480, distance: 216.1
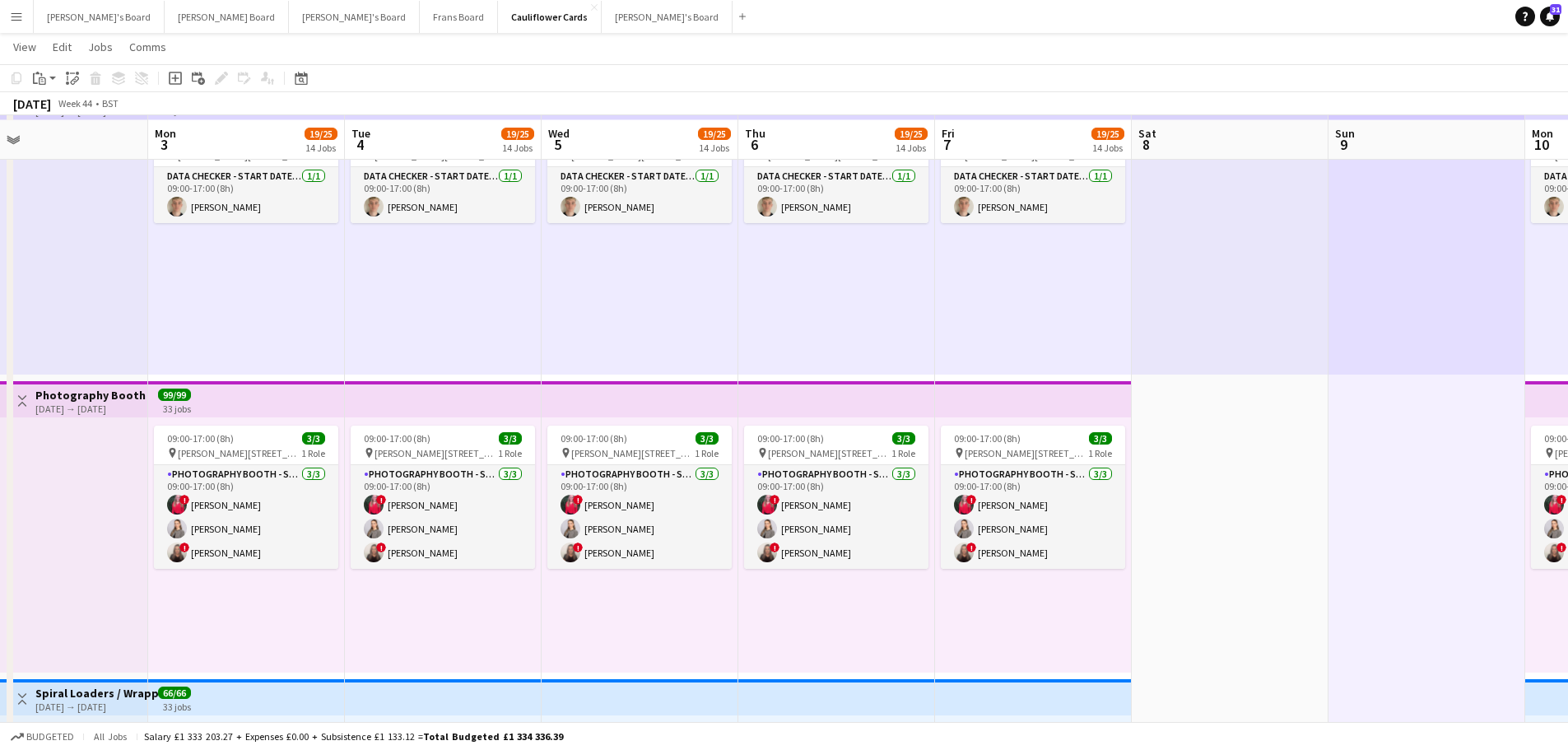
scroll to position [1007, 0]
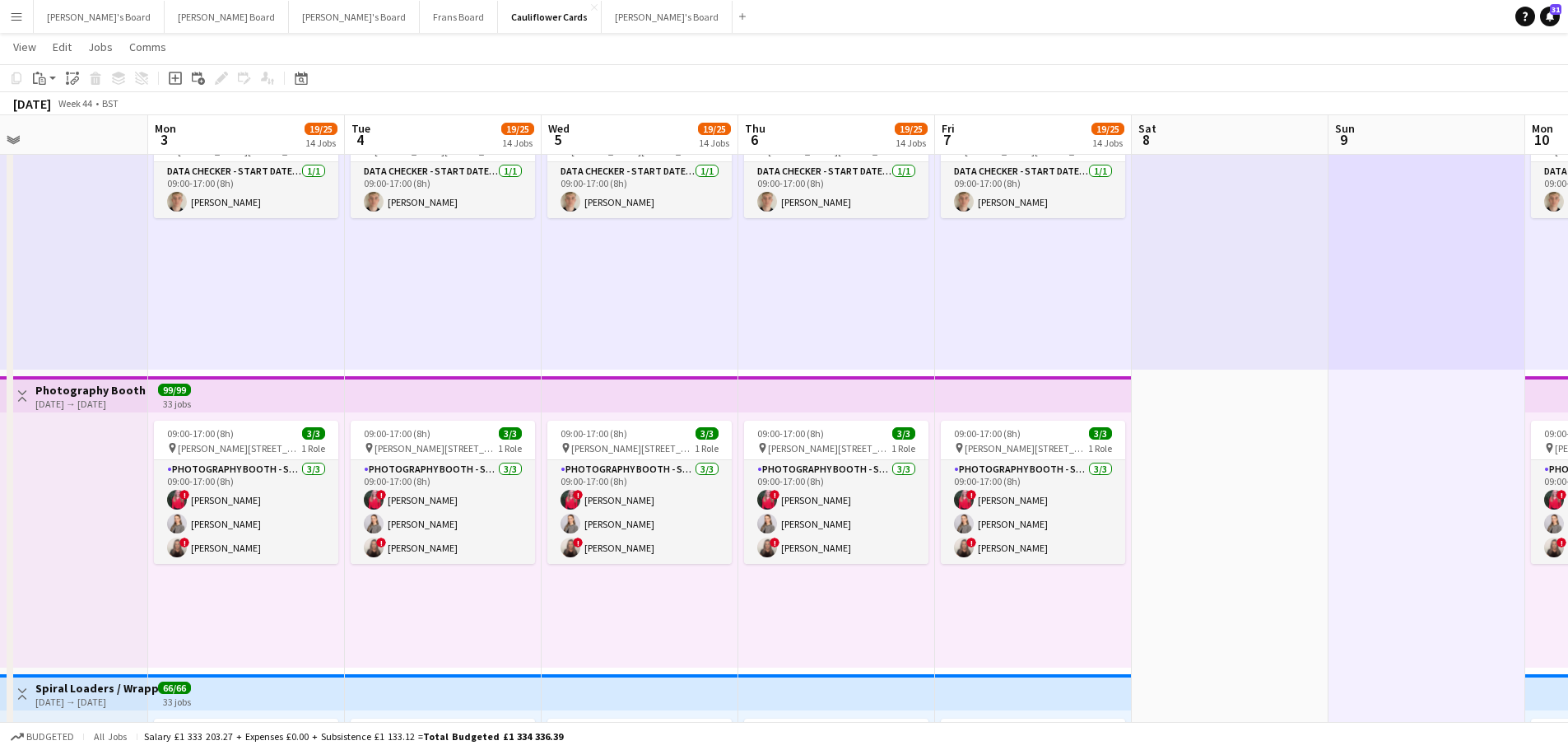
drag, startPoint x: 432, startPoint y: 488, endPoint x: 1247, endPoint y: 388, distance: 821.1
click at [432, 487] on app-card-role "Photography Booth - Start Date 8th Oct 3/3 09:00-17:00 (8h) ! Chloe Toft Tate C…" at bounding box center [443, 512] width 184 height 104
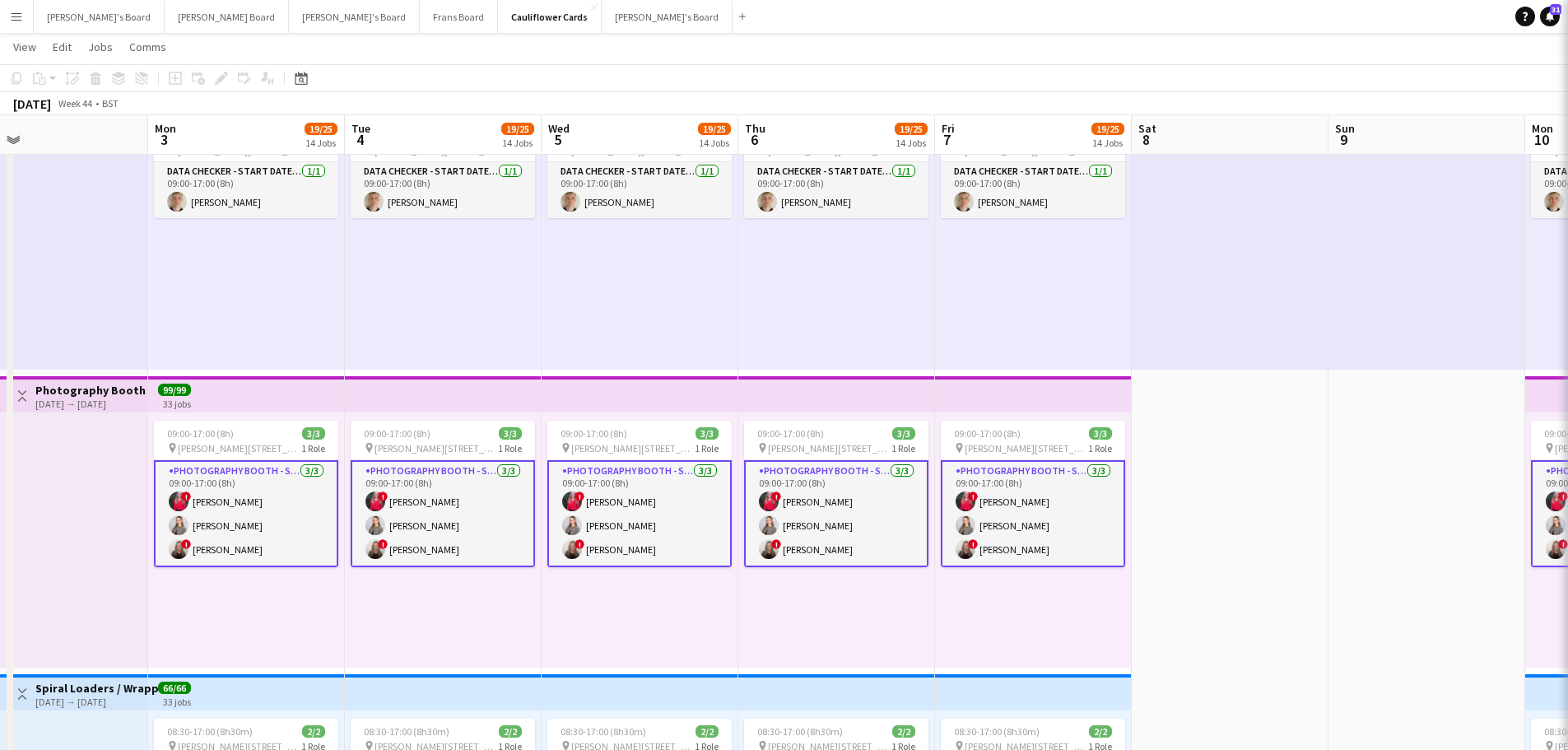
scroll to position [0, 441]
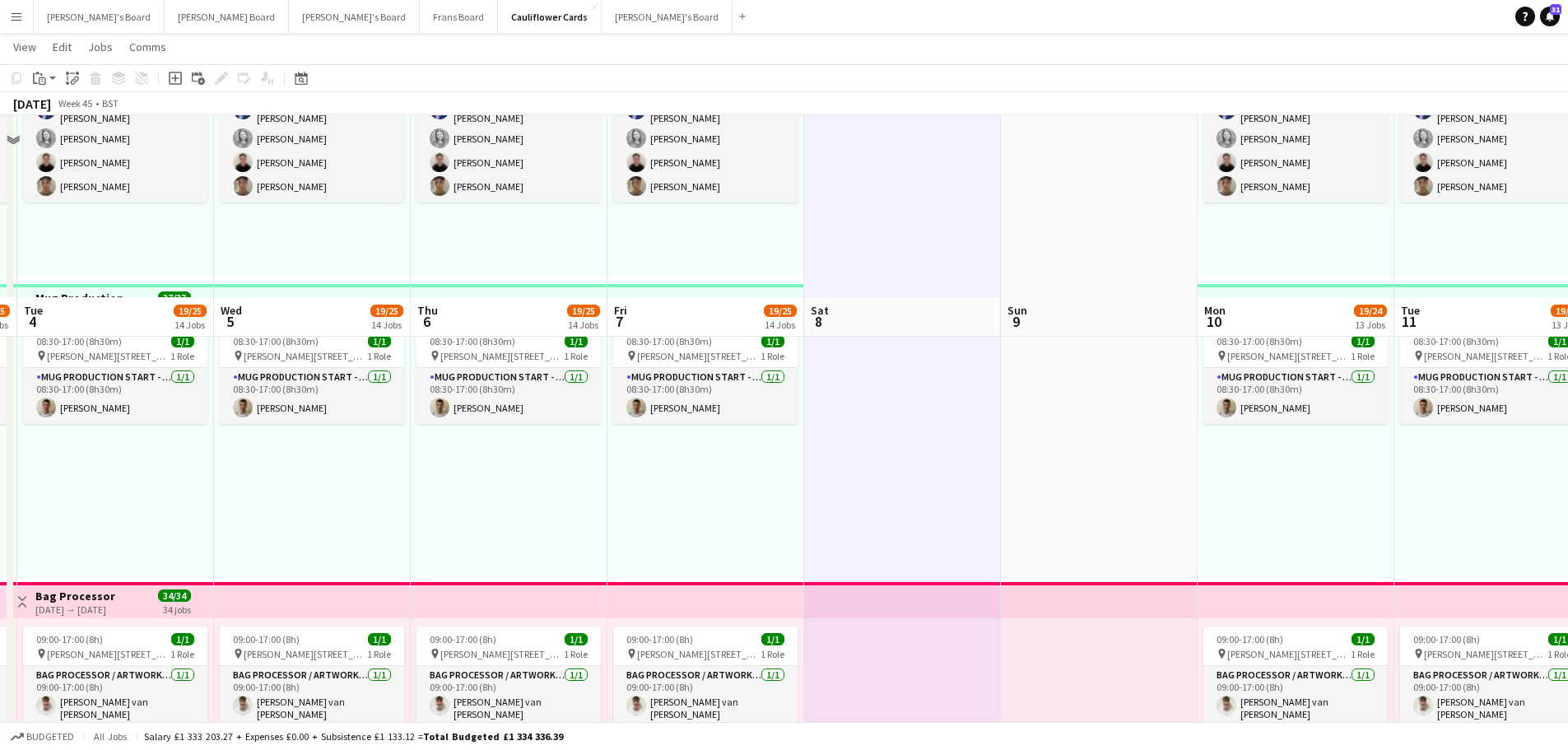
scroll to position [183, 0]
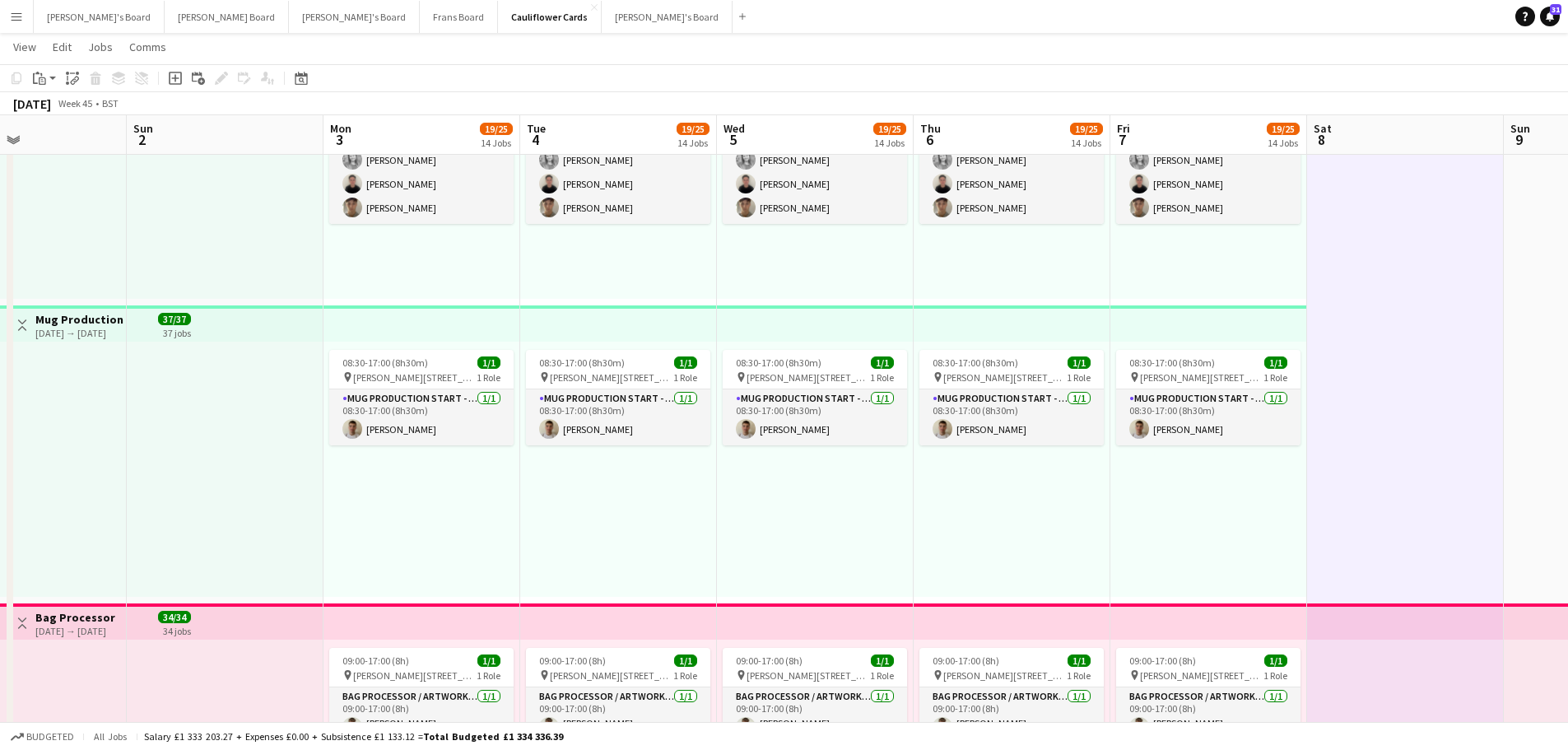
drag, startPoint x: 594, startPoint y: 471, endPoint x: 1099, endPoint y: 491, distance: 505.4
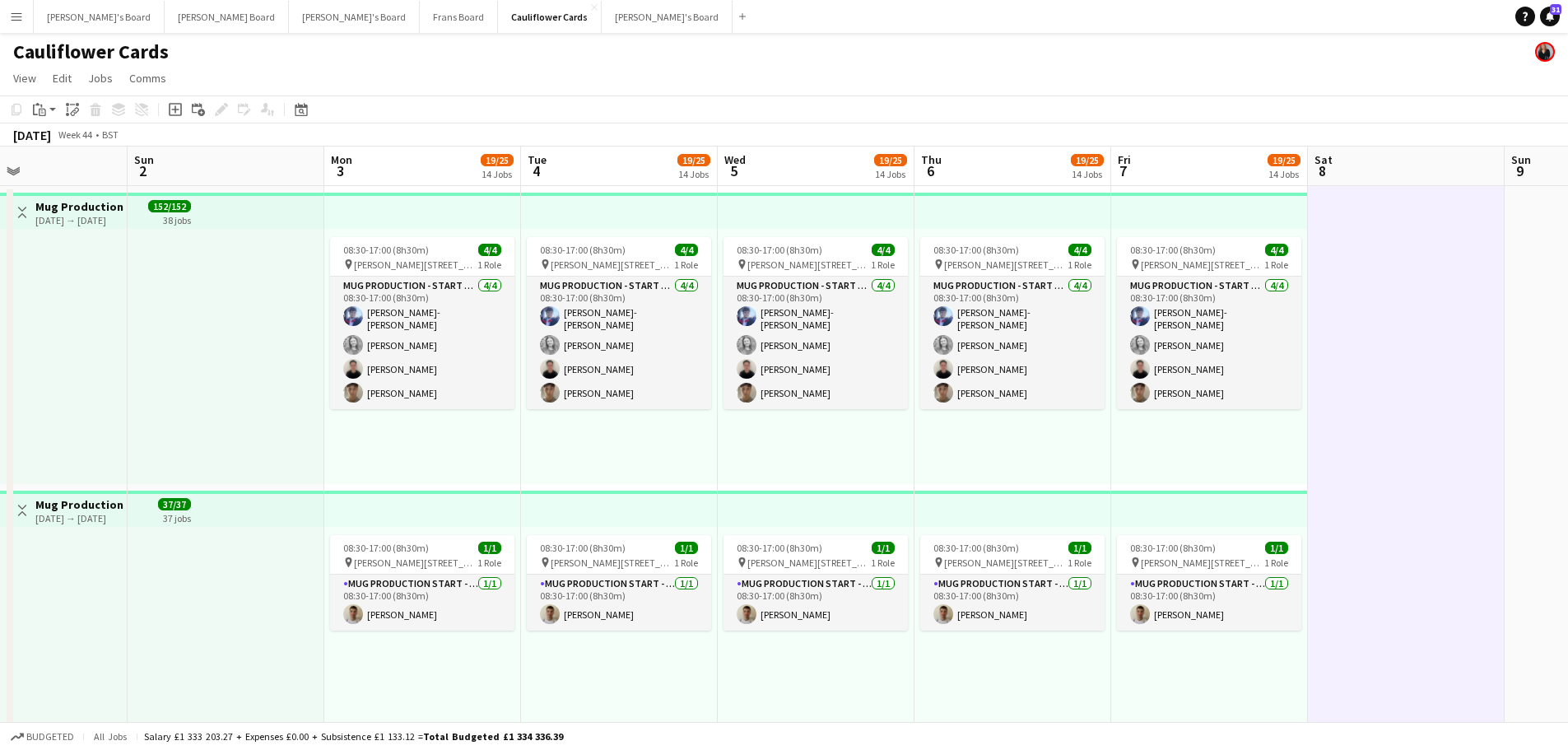
drag, startPoint x: 1081, startPoint y: 460, endPoint x: 1057, endPoint y: 460, distance: 24.0
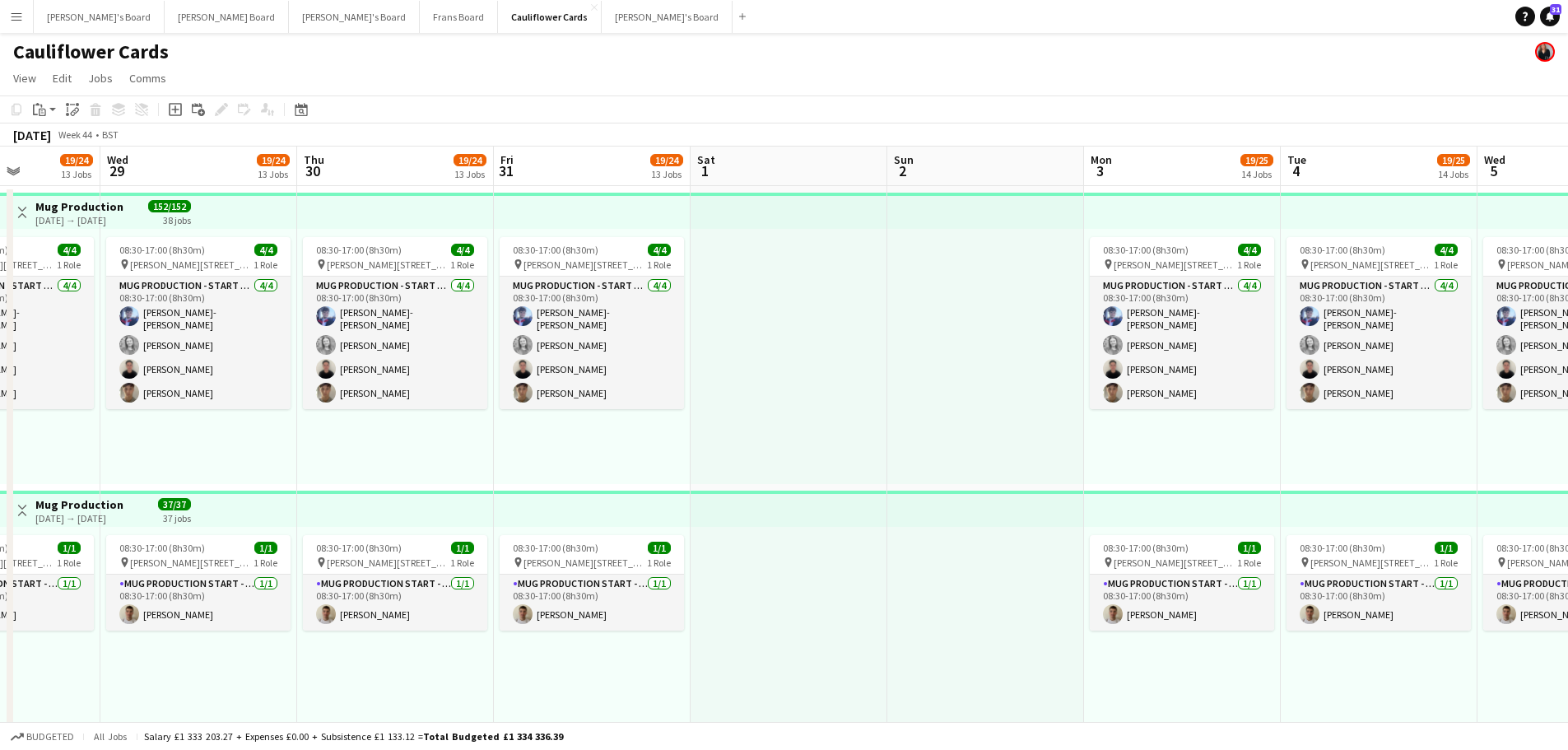
drag, startPoint x: 940, startPoint y: 468, endPoint x: 1011, endPoint y: 473, distance: 71.2
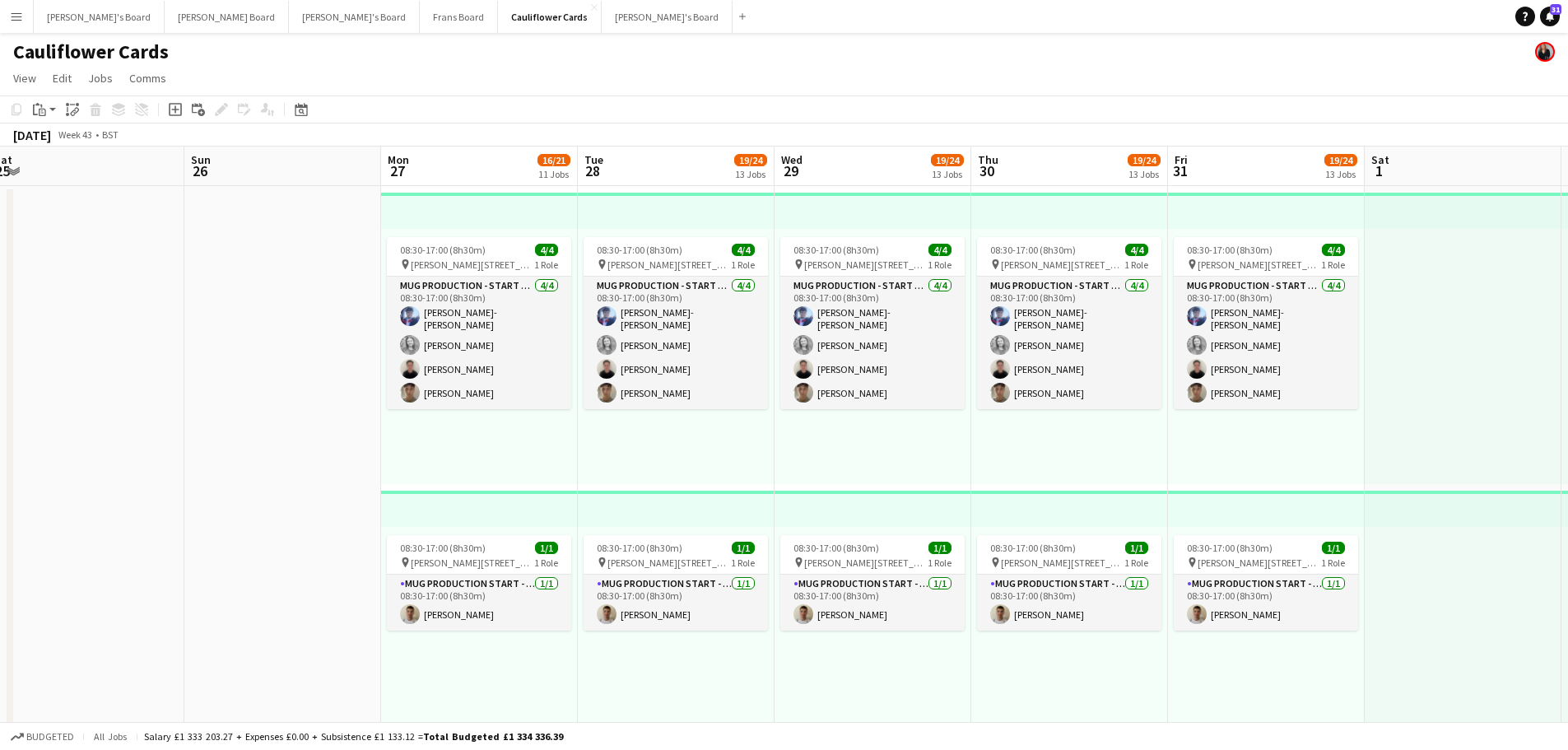
drag, startPoint x: 840, startPoint y: 473, endPoint x: 872, endPoint y: 477, distance: 32.2
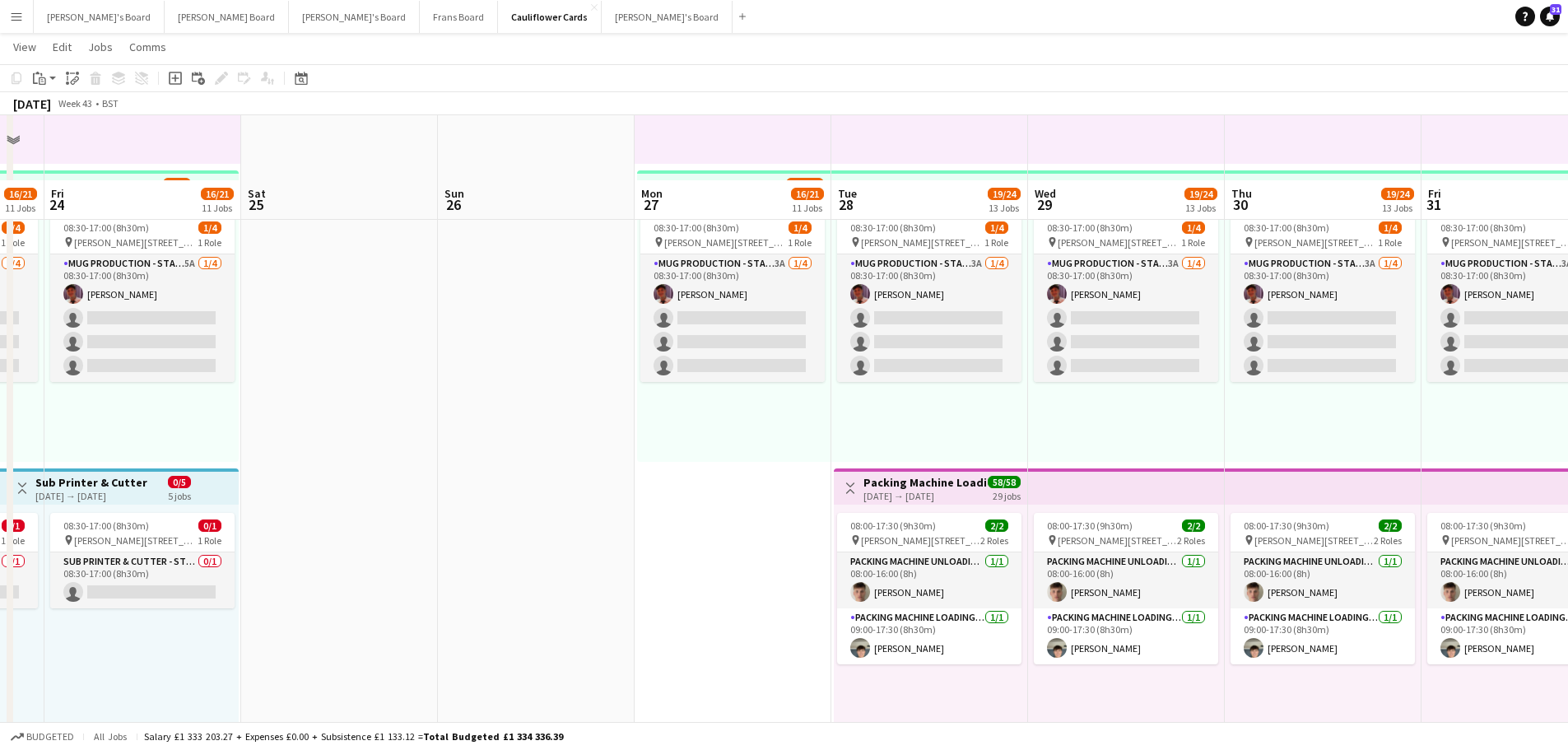
scroll to position [2306, 0]
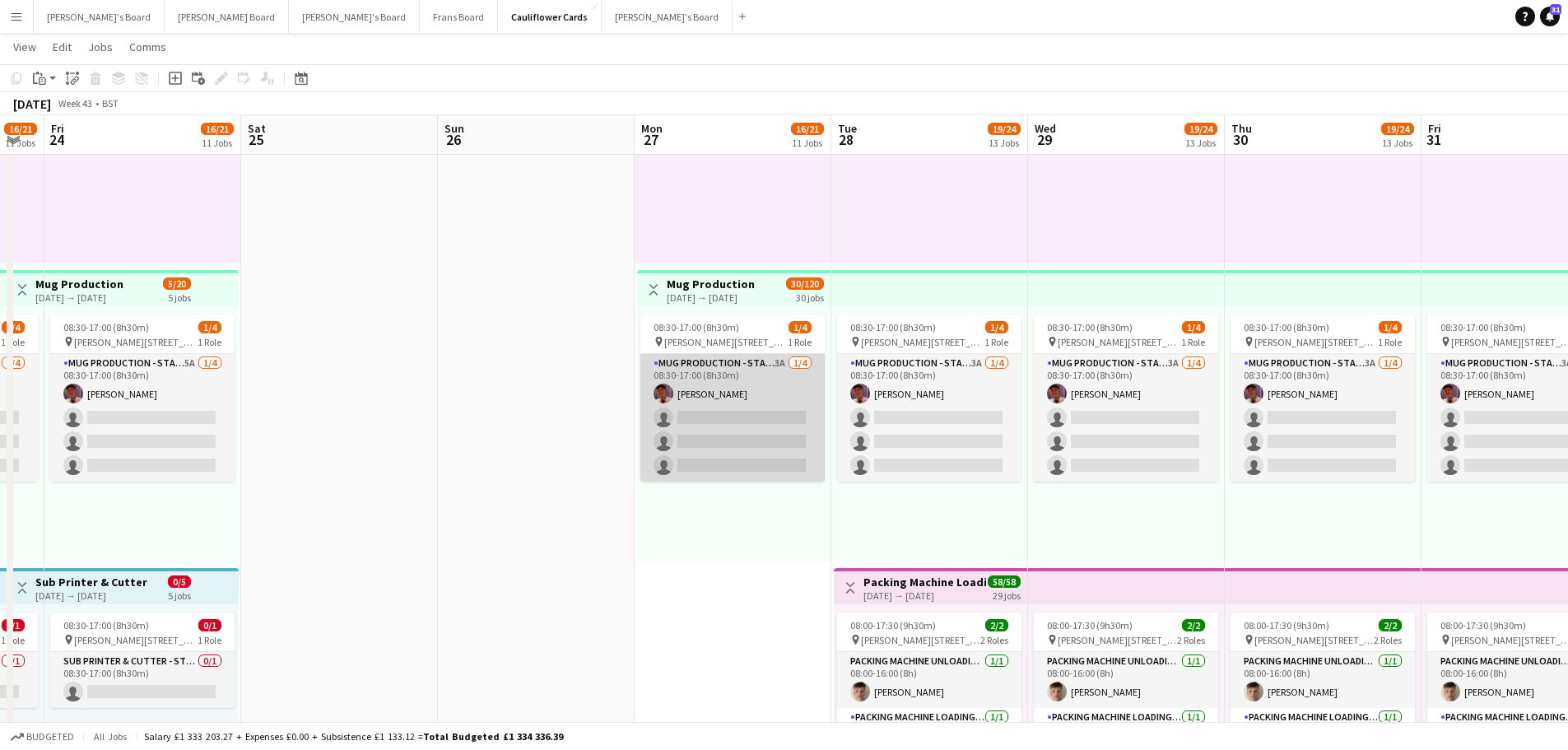
click at [776, 369] on app-card-role "Mug Production - Start Date 20th Oct 3A 1/4 08:30-17:00 (8h30m) Jack Stokes sin…" at bounding box center [732, 418] width 184 height 128
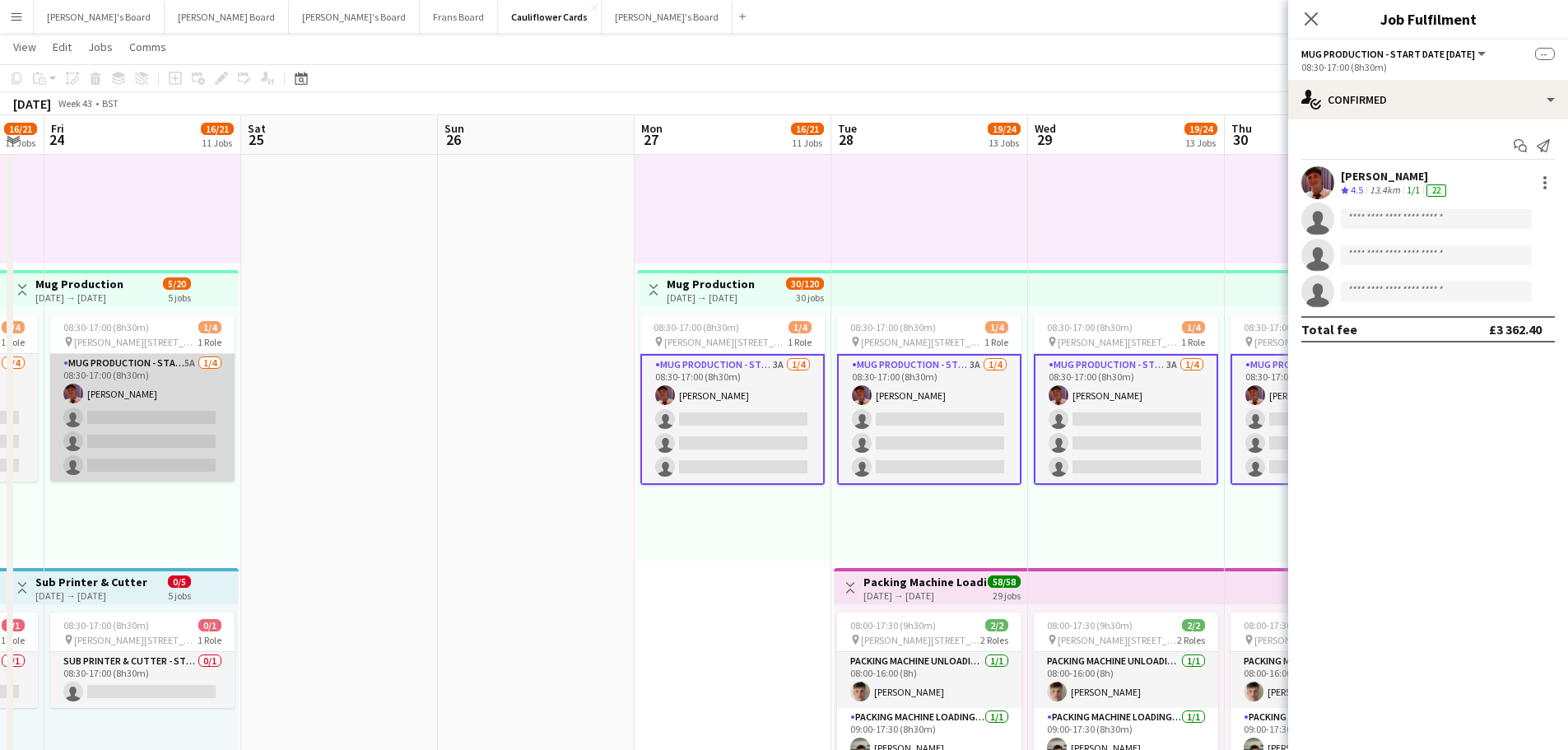
click at [153, 403] on app-card-role "Mug Production - Start Date 20th Oct 5A 1/4 08:30-17:00 (8h30m) Jack Stokes sin…" at bounding box center [143, 418] width 184 height 128
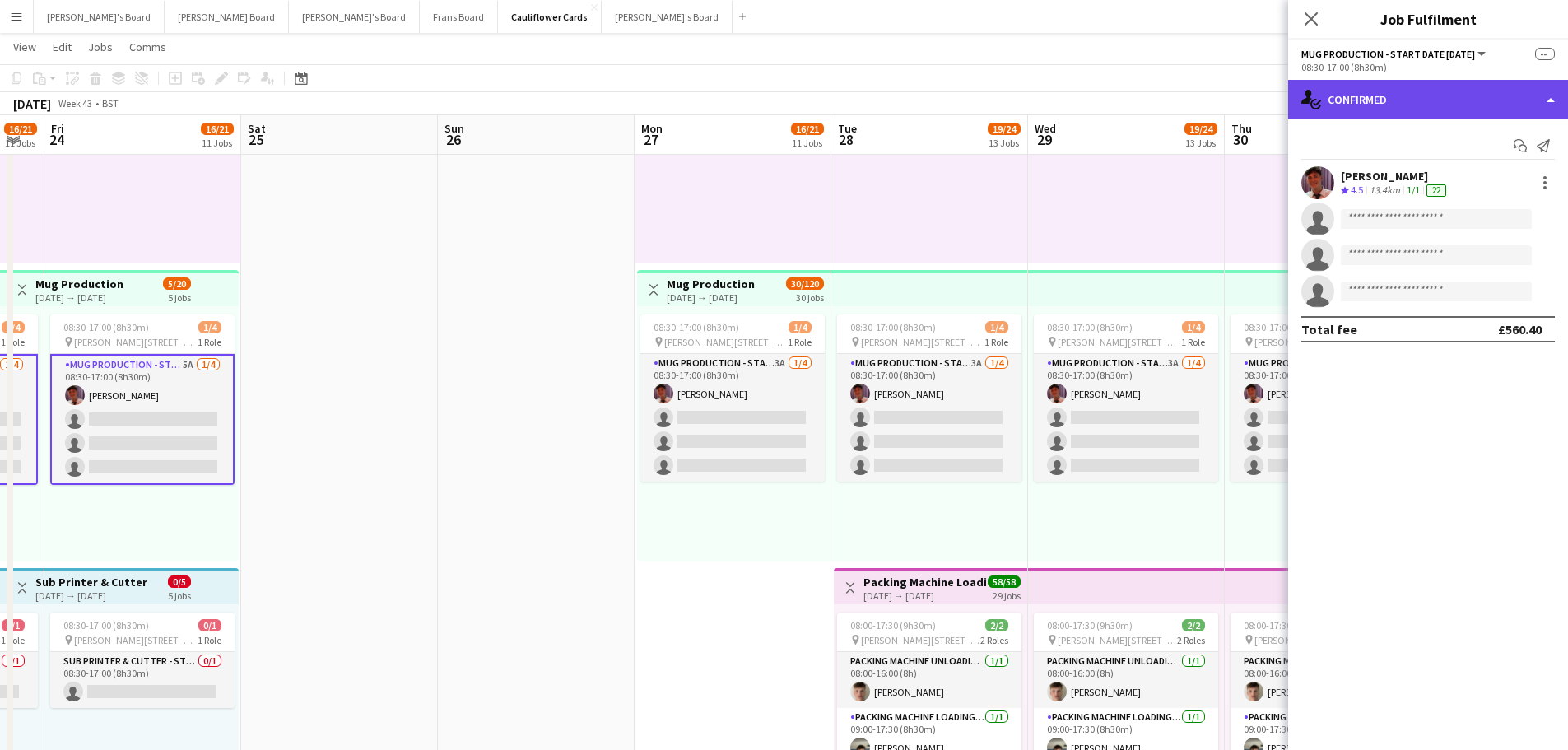
click at [1397, 100] on div "single-neutral-actions-check-2 Confirmed" at bounding box center [1428, 99] width 280 height 40
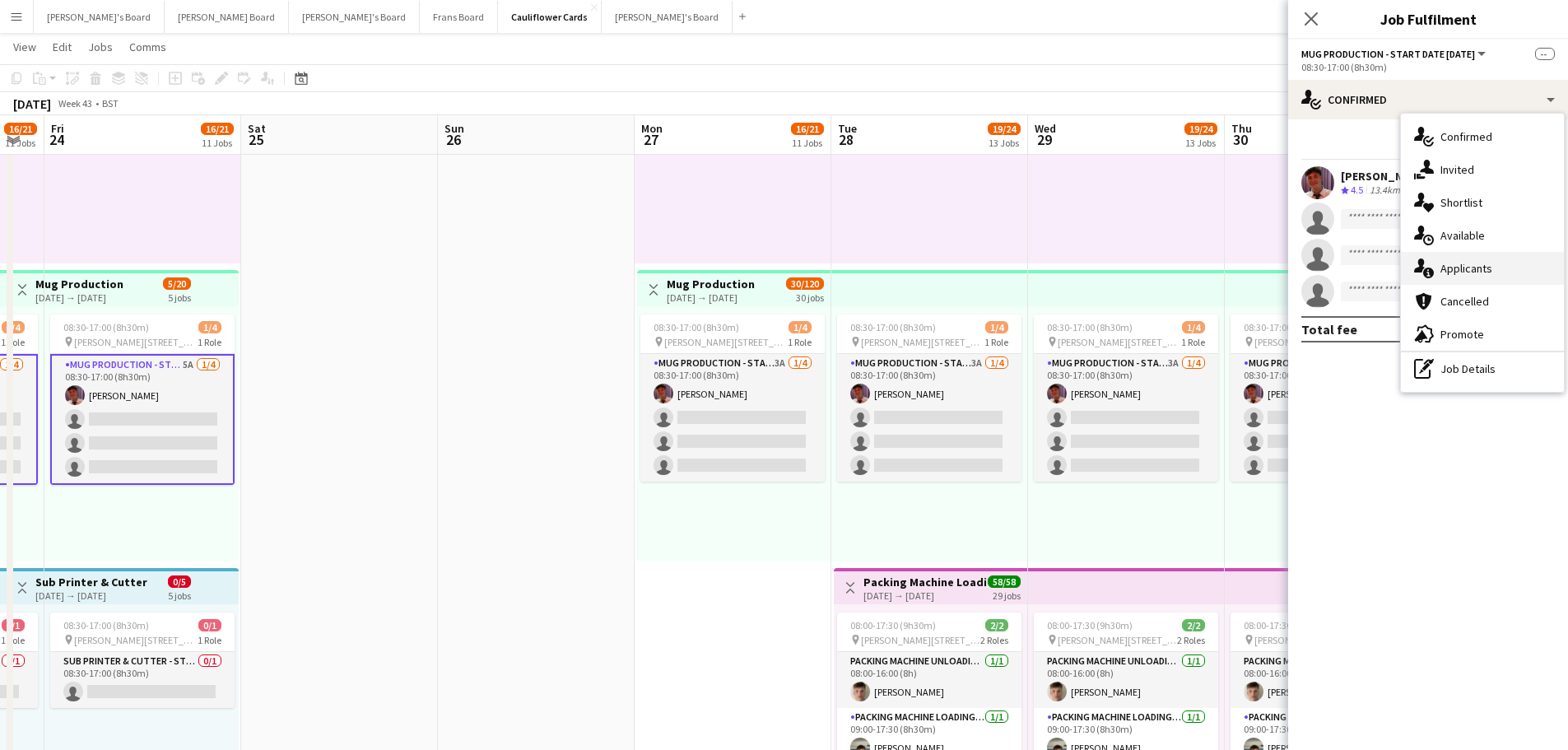
click at [1465, 278] on div "single-neutral-actions-information Applicants" at bounding box center [1483, 269] width 163 height 33
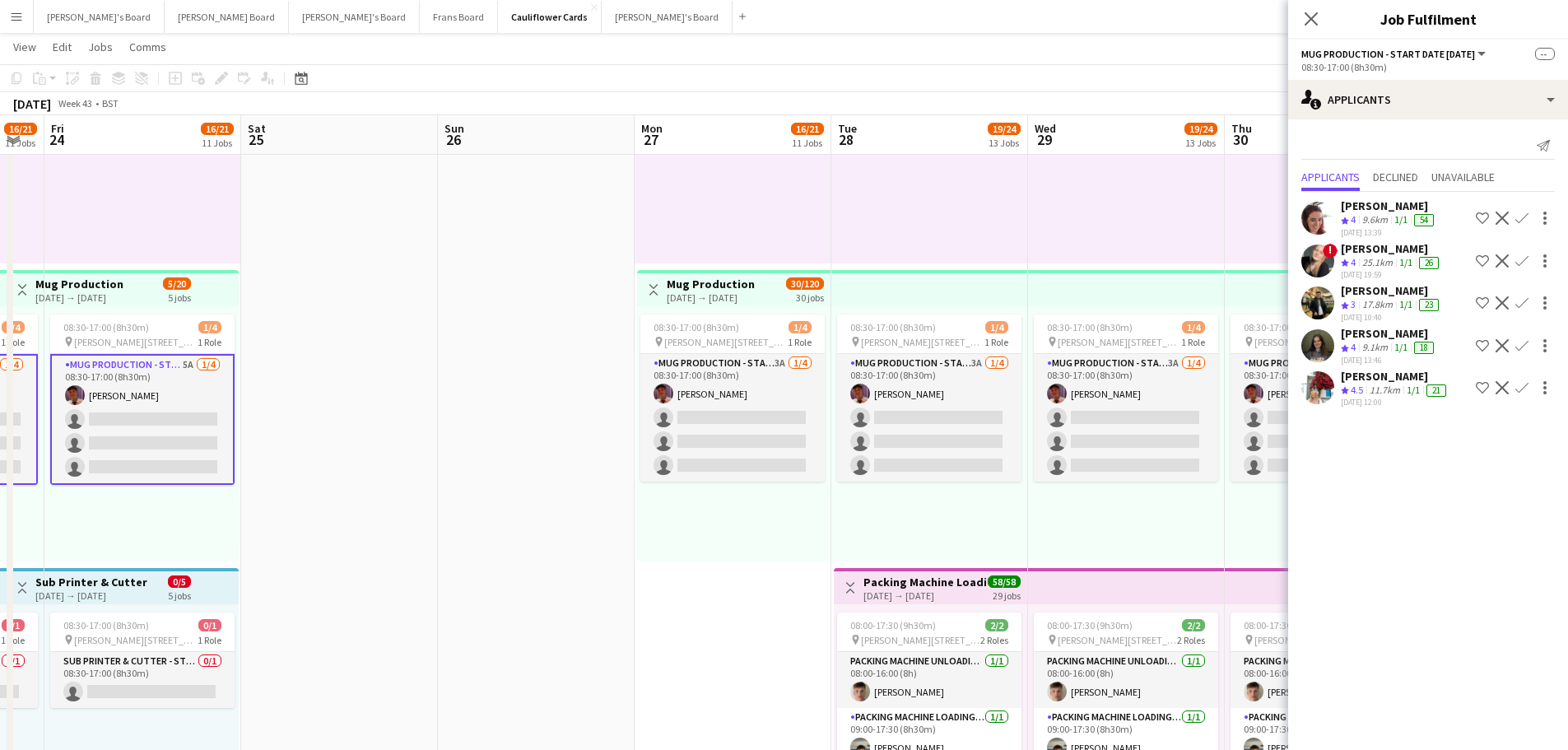
click at [1356, 388] on span "4.5" at bounding box center [1357, 390] width 13 height 13
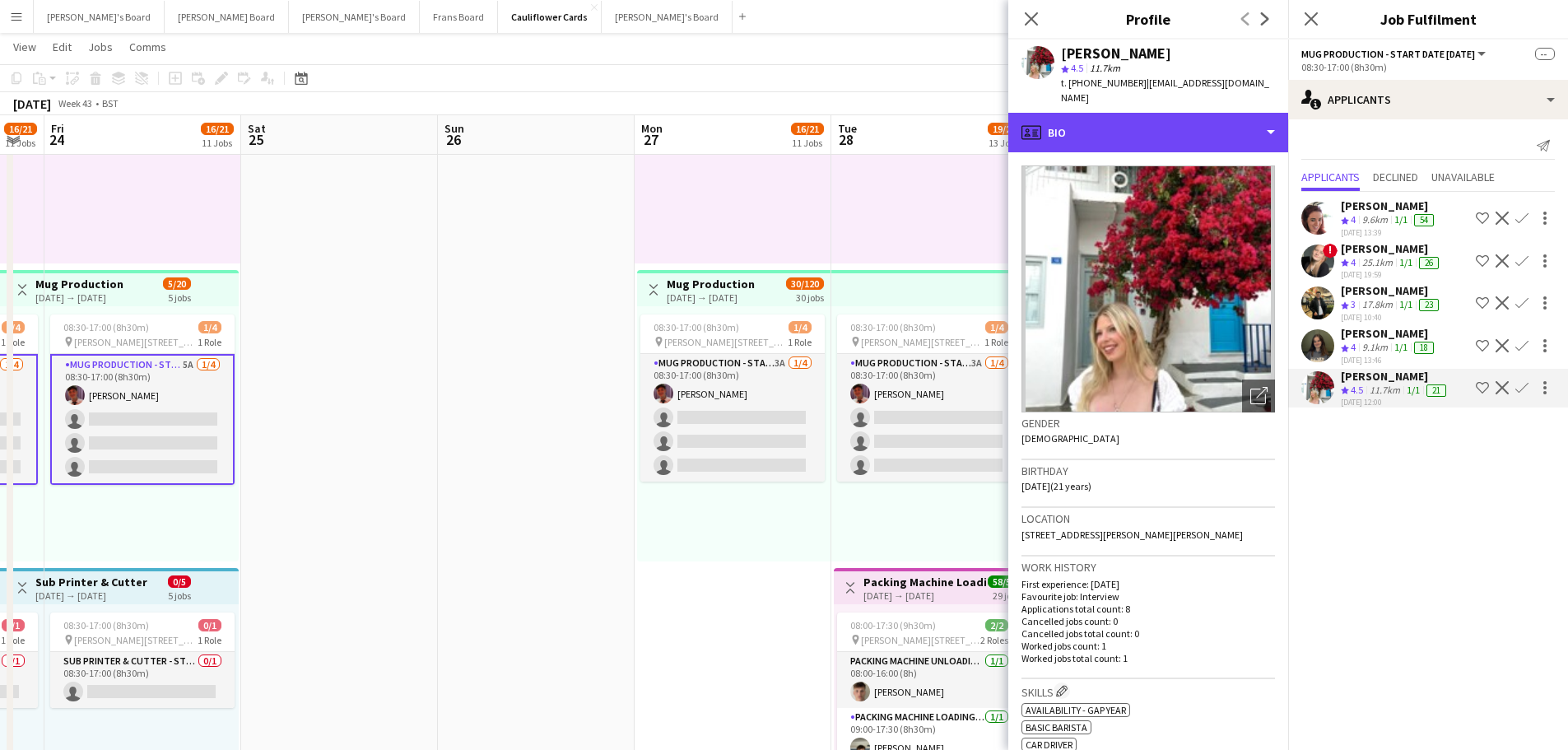
drag, startPoint x: 1120, startPoint y: 107, endPoint x: 1162, endPoint y: 155, distance: 63.8
click at [1120, 113] on div "profile Bio" at bounding box center [1148, 132] width 280 height 40
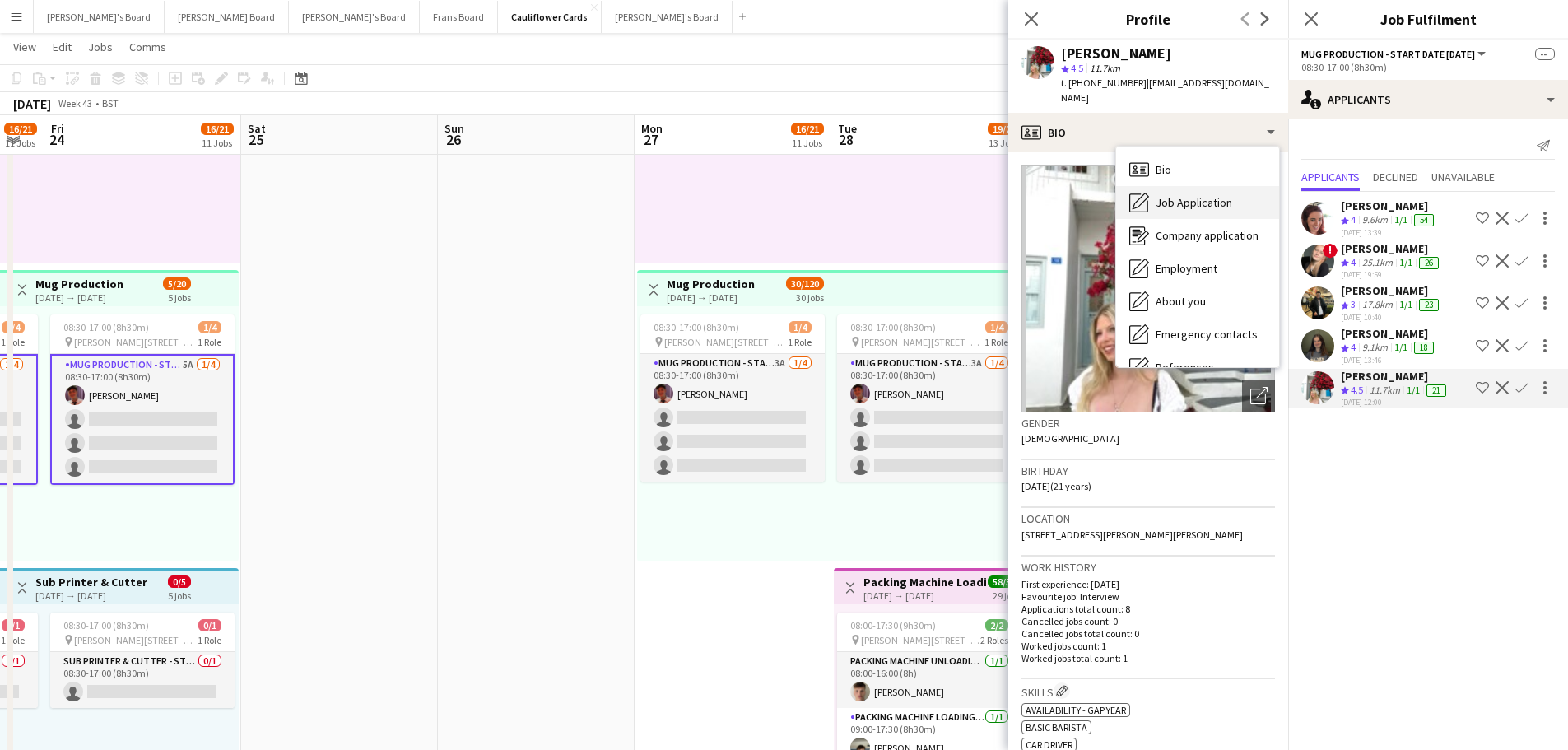
click at [1201, 195] on span "Job Application" at bounding box center [1194, 202] width 77 height 15
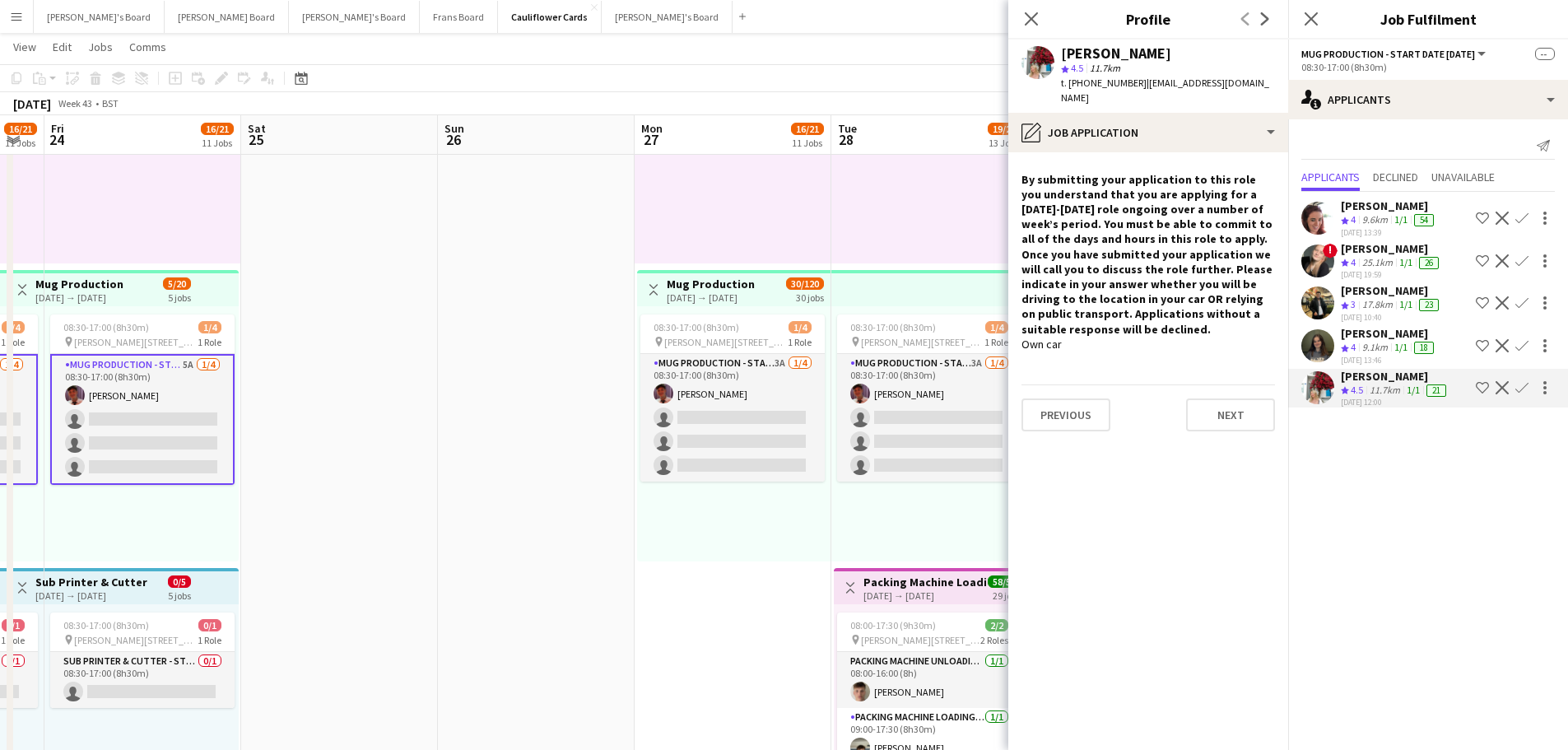
click at [1366, 339] on div "[PERSON_NAME]" at bounding box center [1389, 333] width 96 height 15
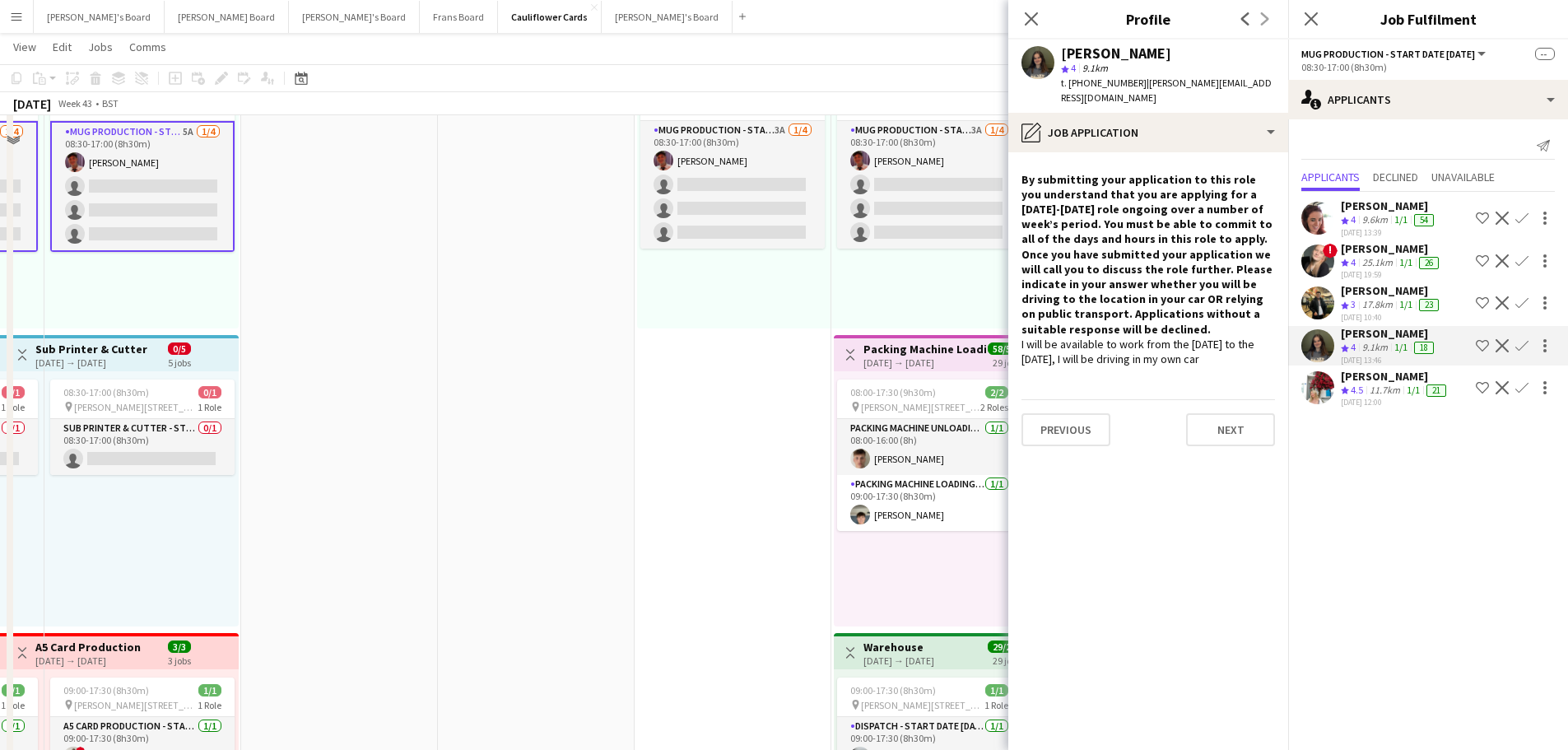
scroll to position [2636, 0]
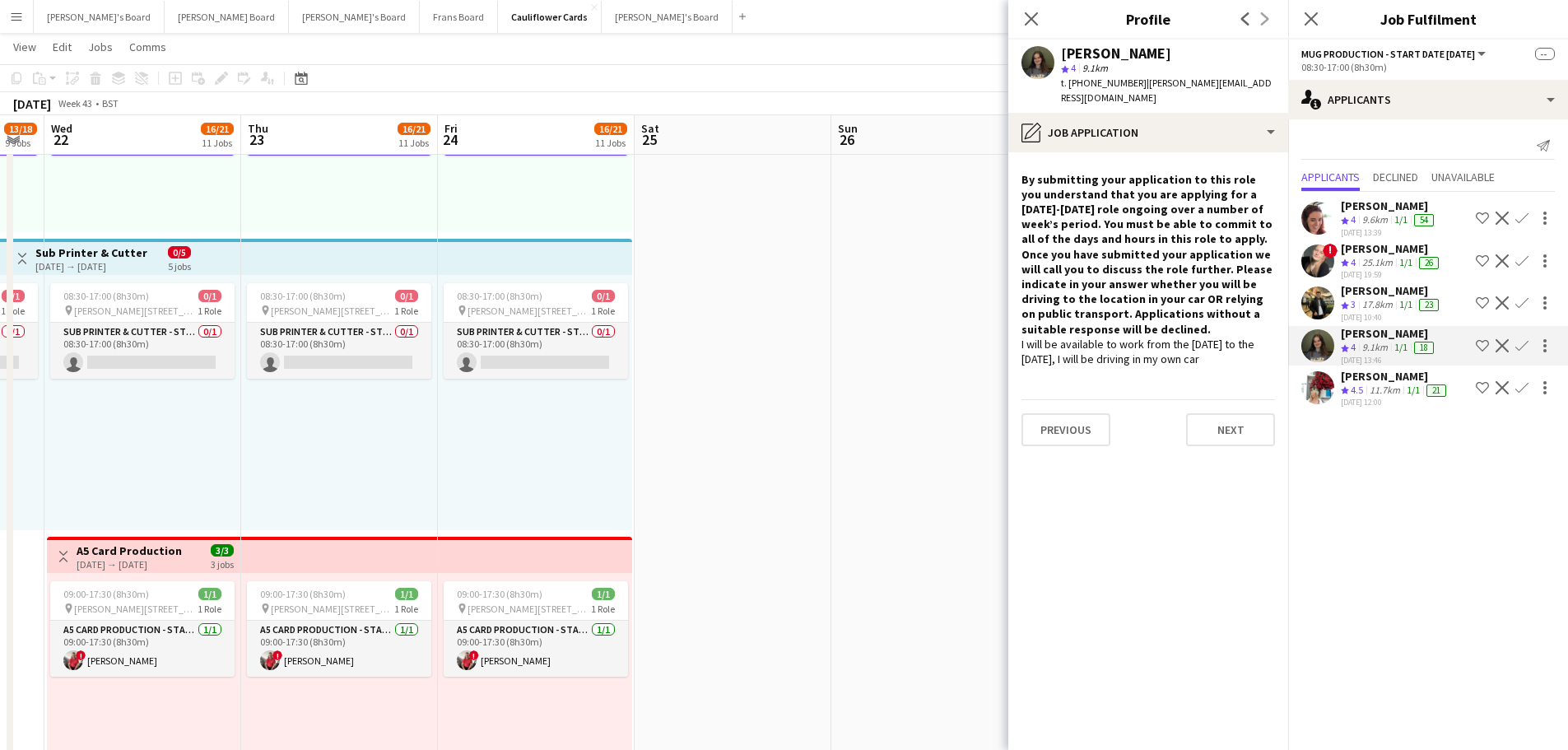
drag, startPoint x: 1108, startPoint y: 699, endPoint x: 1066, endPoint y: 690, distance: 43.0
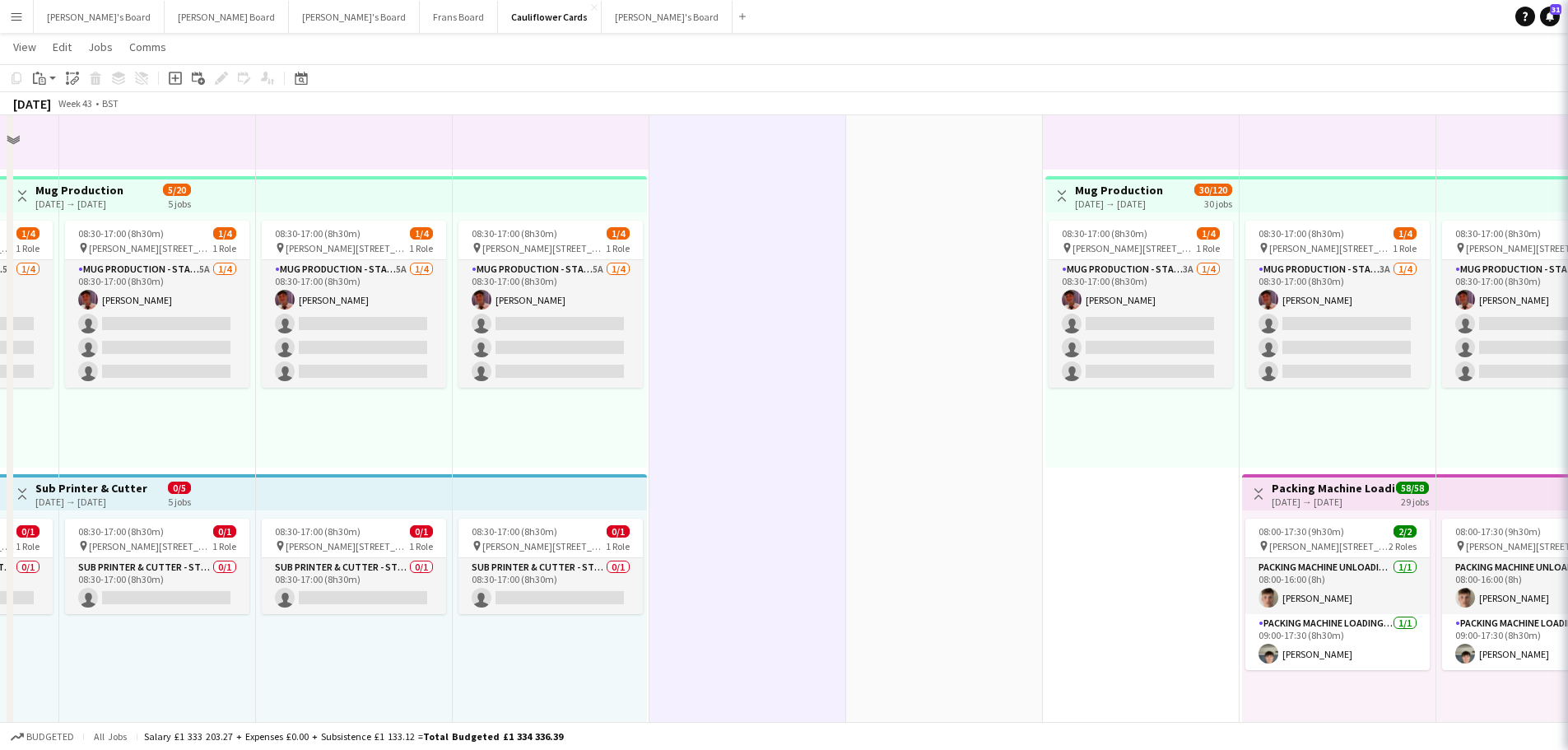
scroll to position [2306, 0]
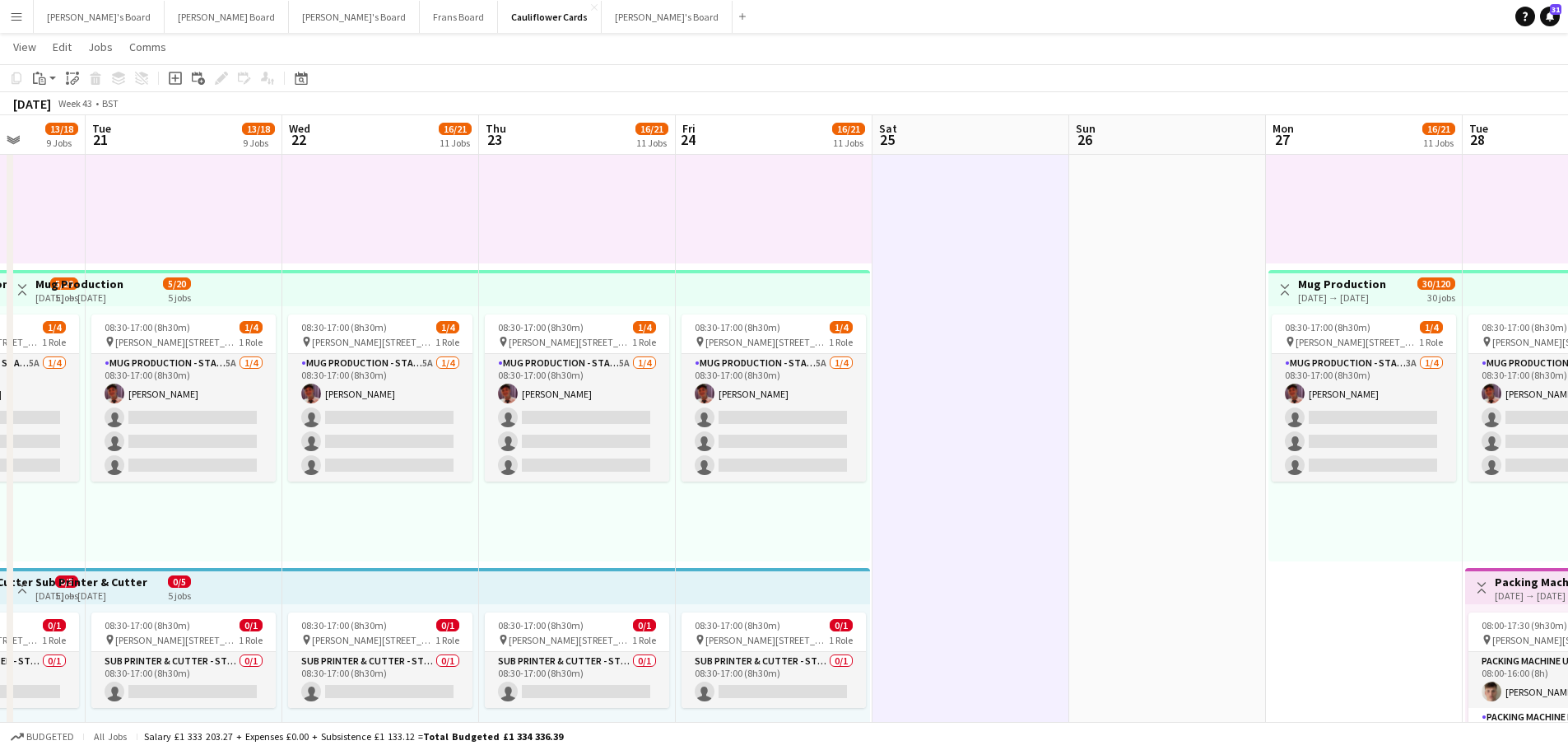
drag, startPoint x: 652, startPoint y: 593, endPoint x: 1073, endPoint y: 588, distance: 421.0
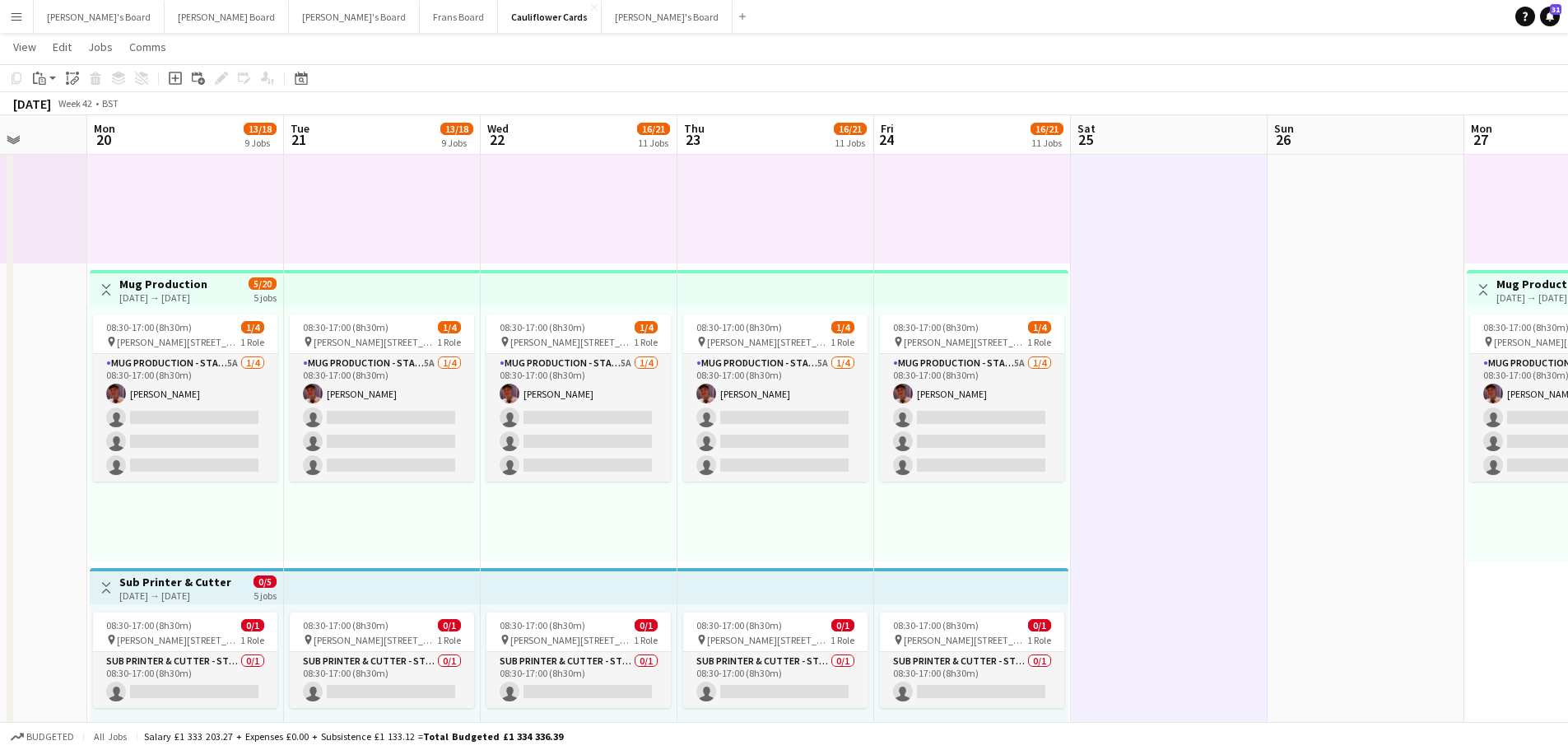
scroll to position [0, 435]
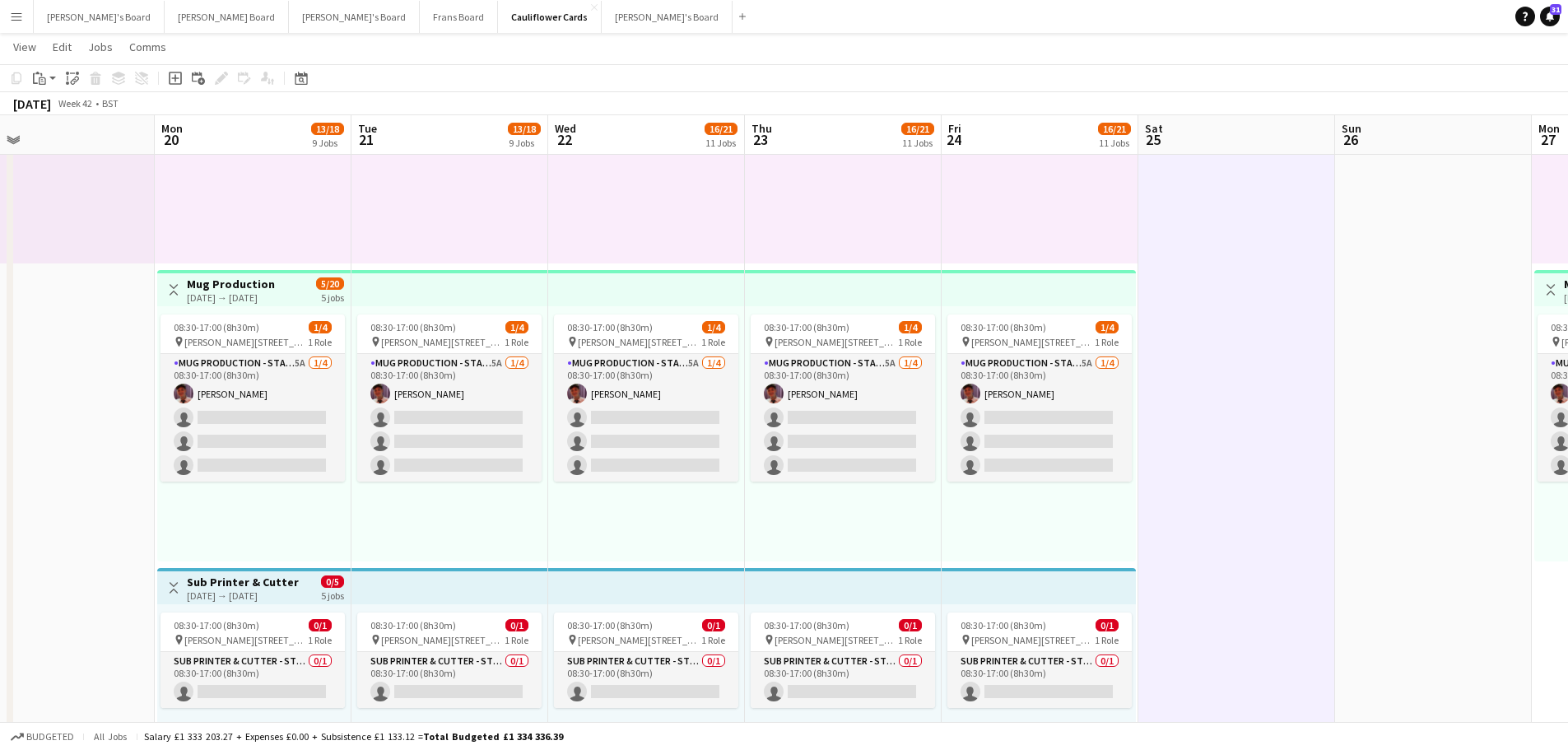
drag, startPoint x: 518, startPoint y: 499, endPoint x: 978, endPoint y: 549, distance: 462.7
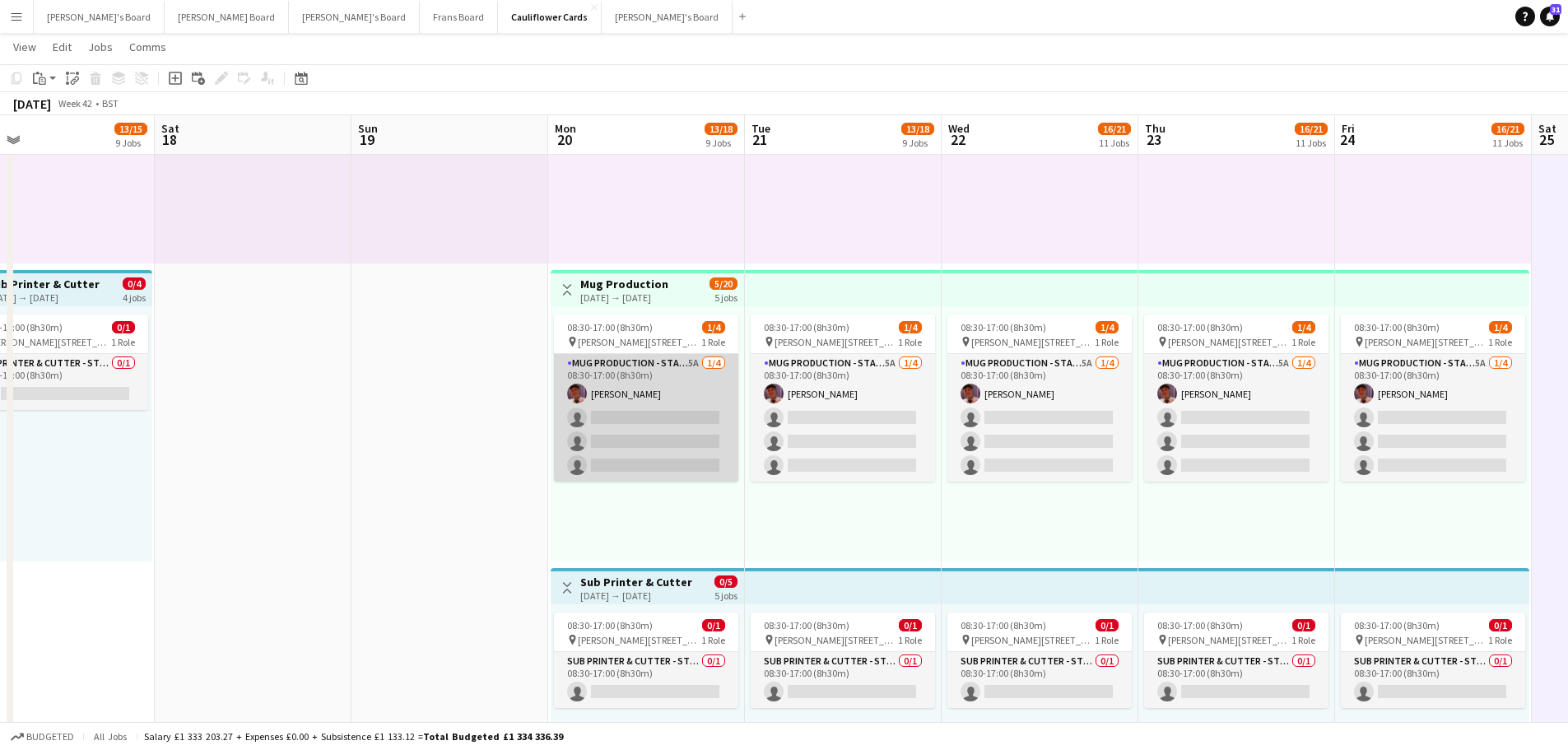
click at [666, 396] on app-card-role "Mug Production - Start Date 20th Oct 5A 1/4 08:30-17:00 (8h30m) Jack Stokes sin…" at bounding box center [646, 418] width 184 height 128
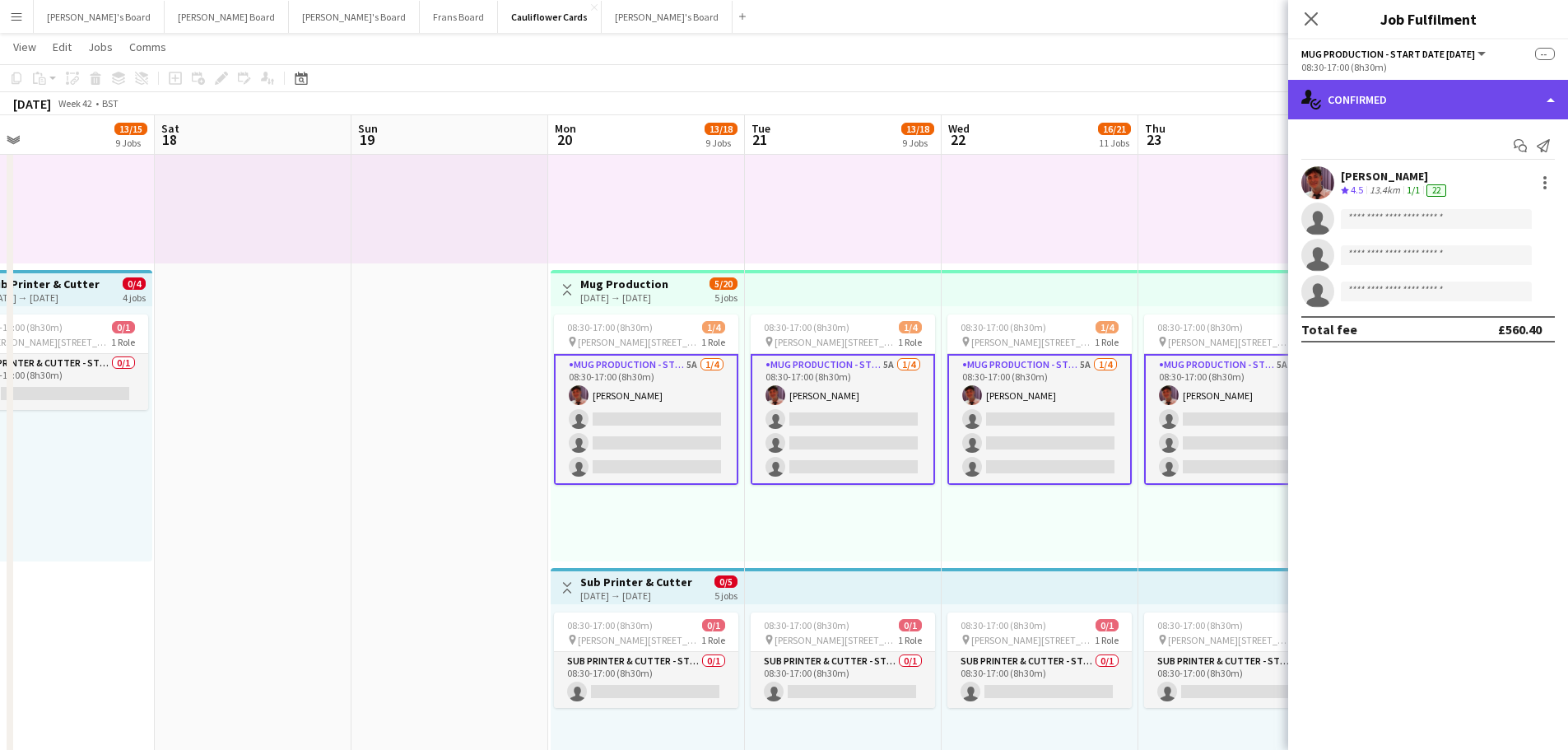
click at [1417, 100] on div "single-neutral-actions-check-2 Confirmed" at bounding box center [1428, 99] width 280 height 40
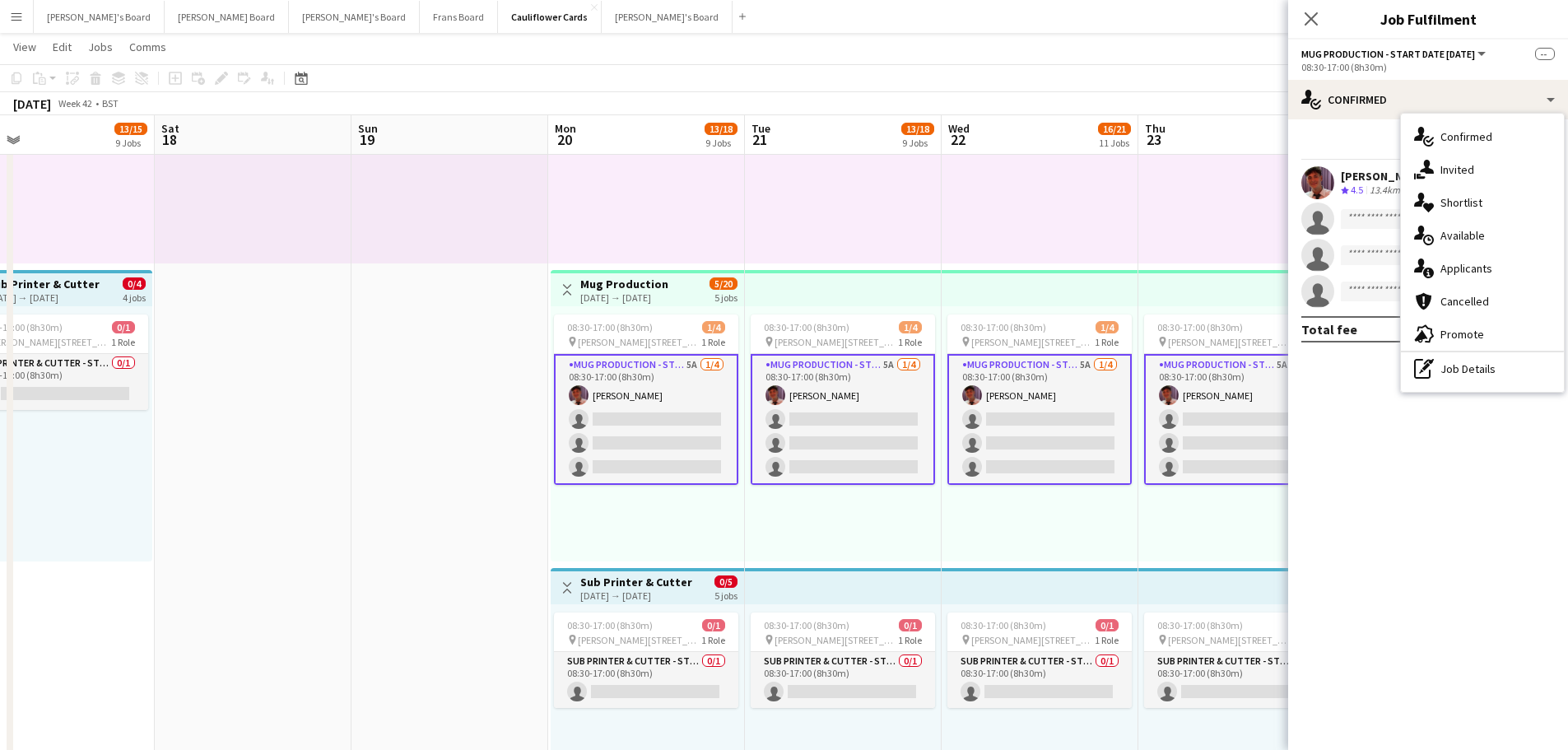
click at [1447, 265] on span "Applicants" at bounding box center [1466, 268] width 51 height 15
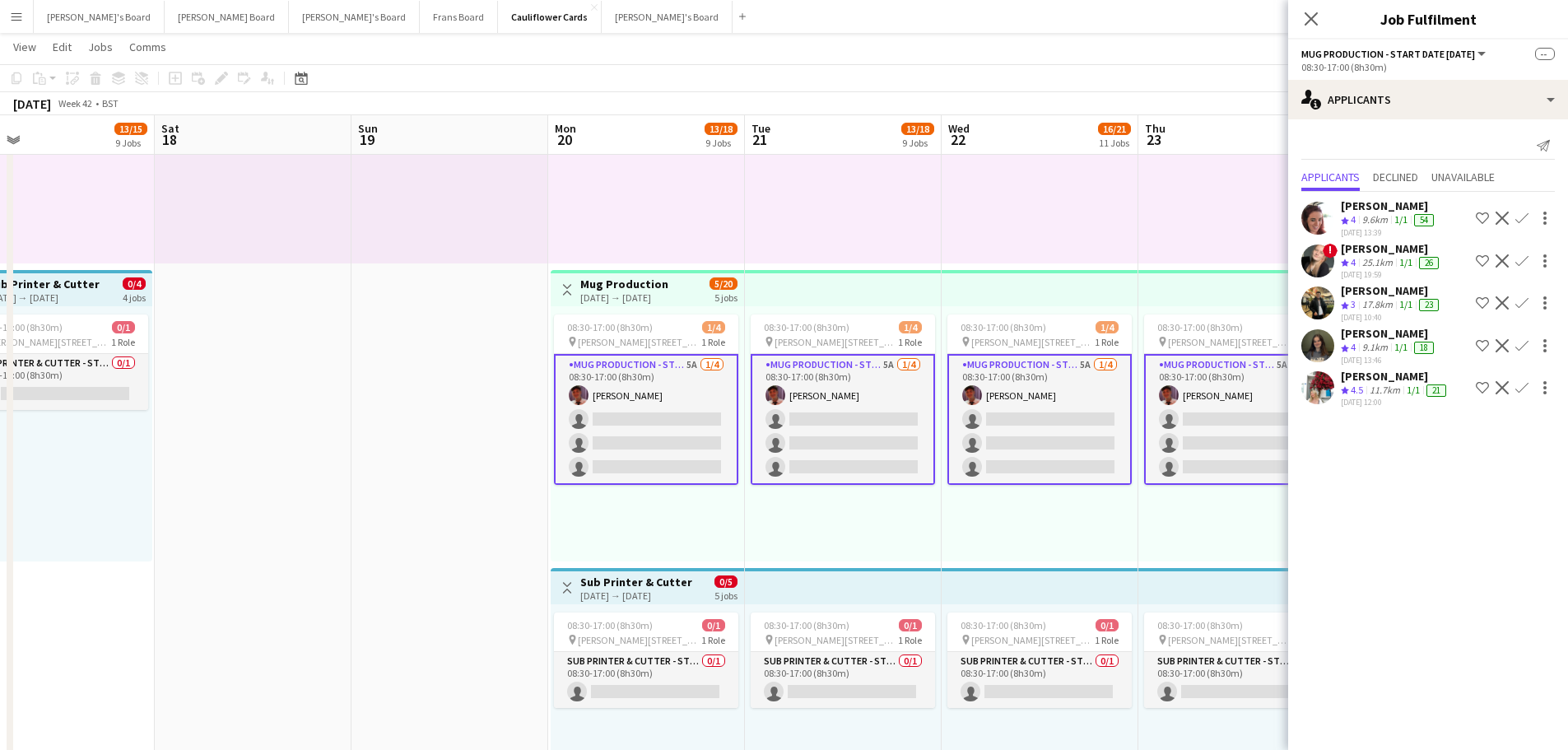
click at [1380, 384] on div "11.7km" at bounding box center [1385, 391] width 37 height 14
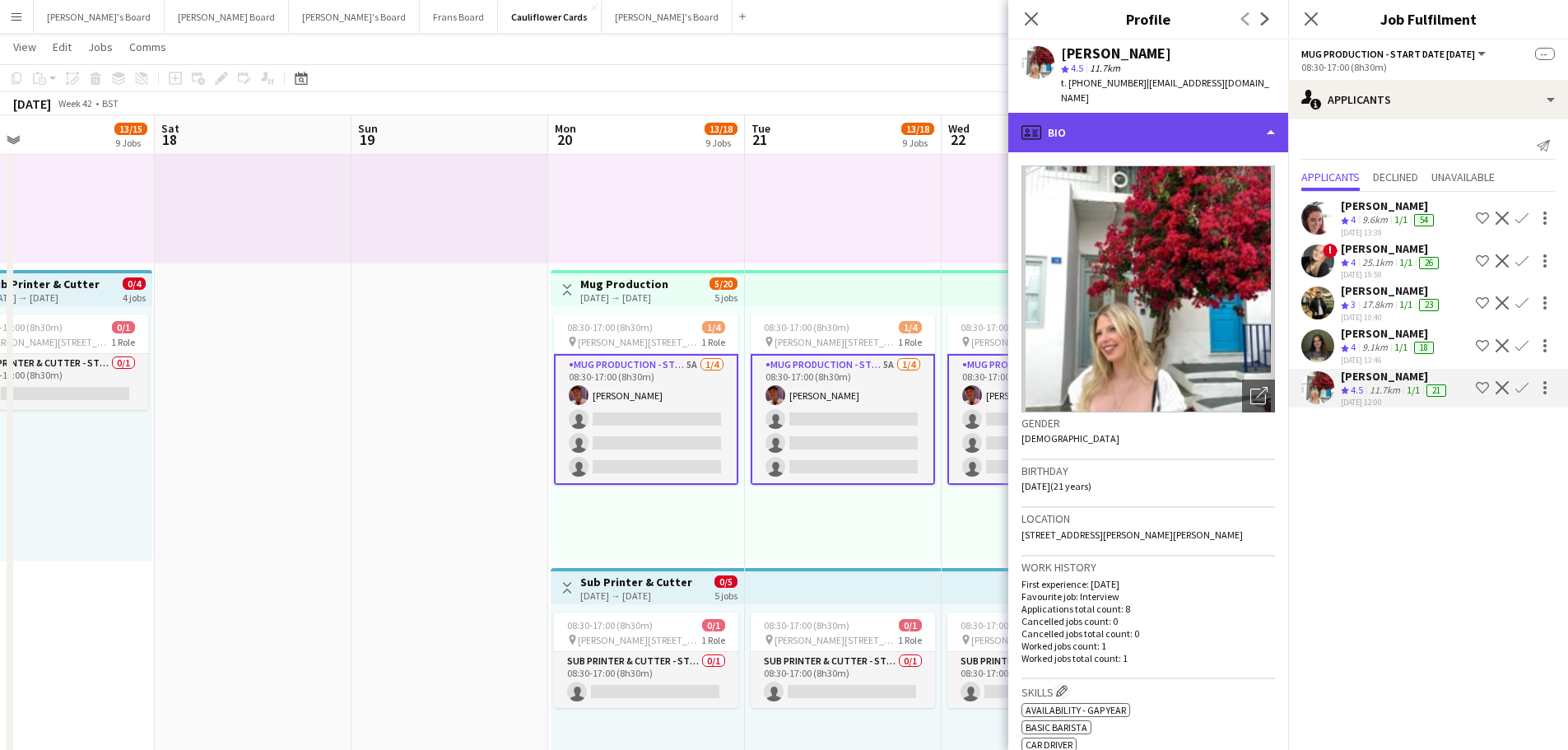
click at [1136, 113] on div "profile Bio" at bounding box center [1148, 132] width 280 height 40
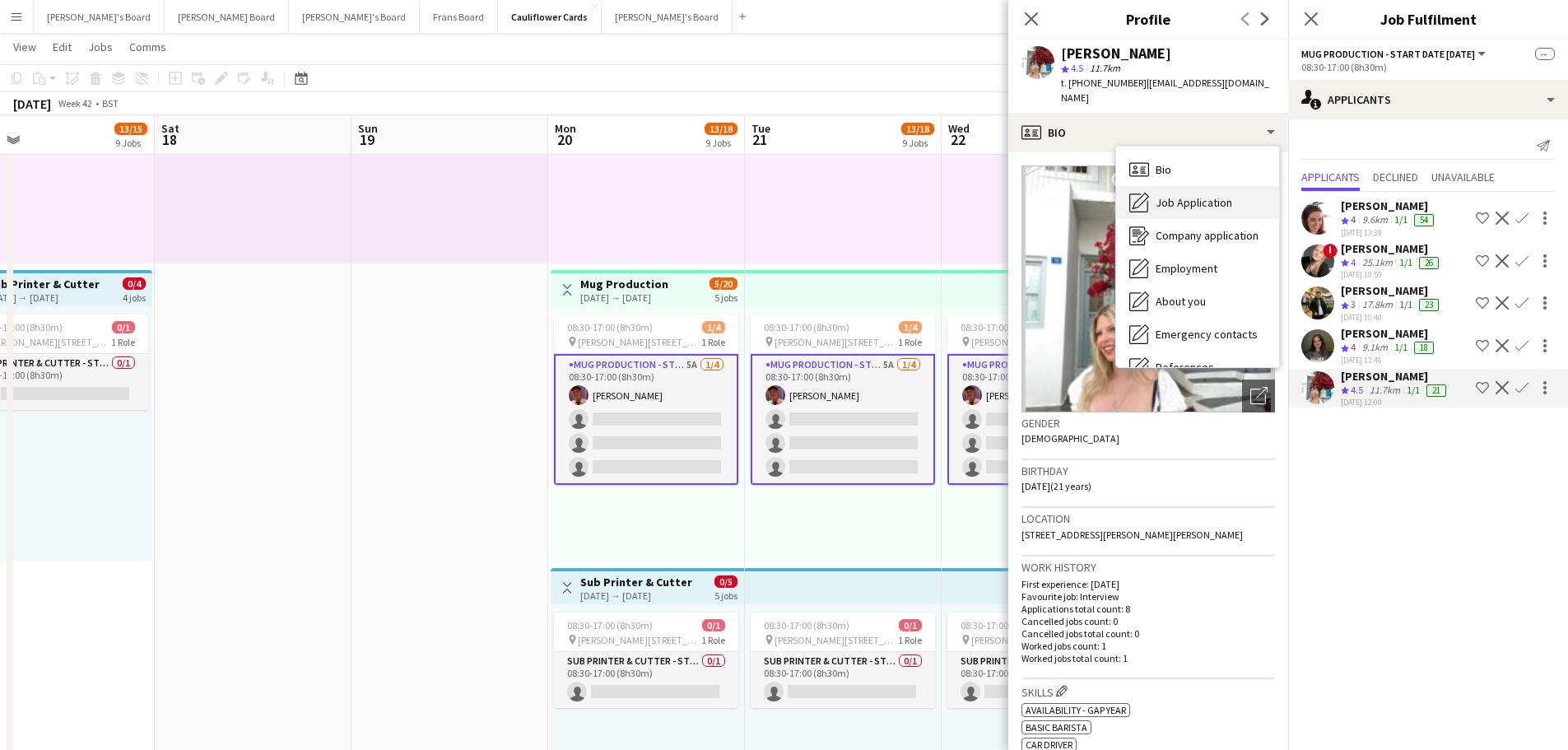
click at [1160, 195] on span "Job Application" at bounding box center [1194, 202] width 77 height 15
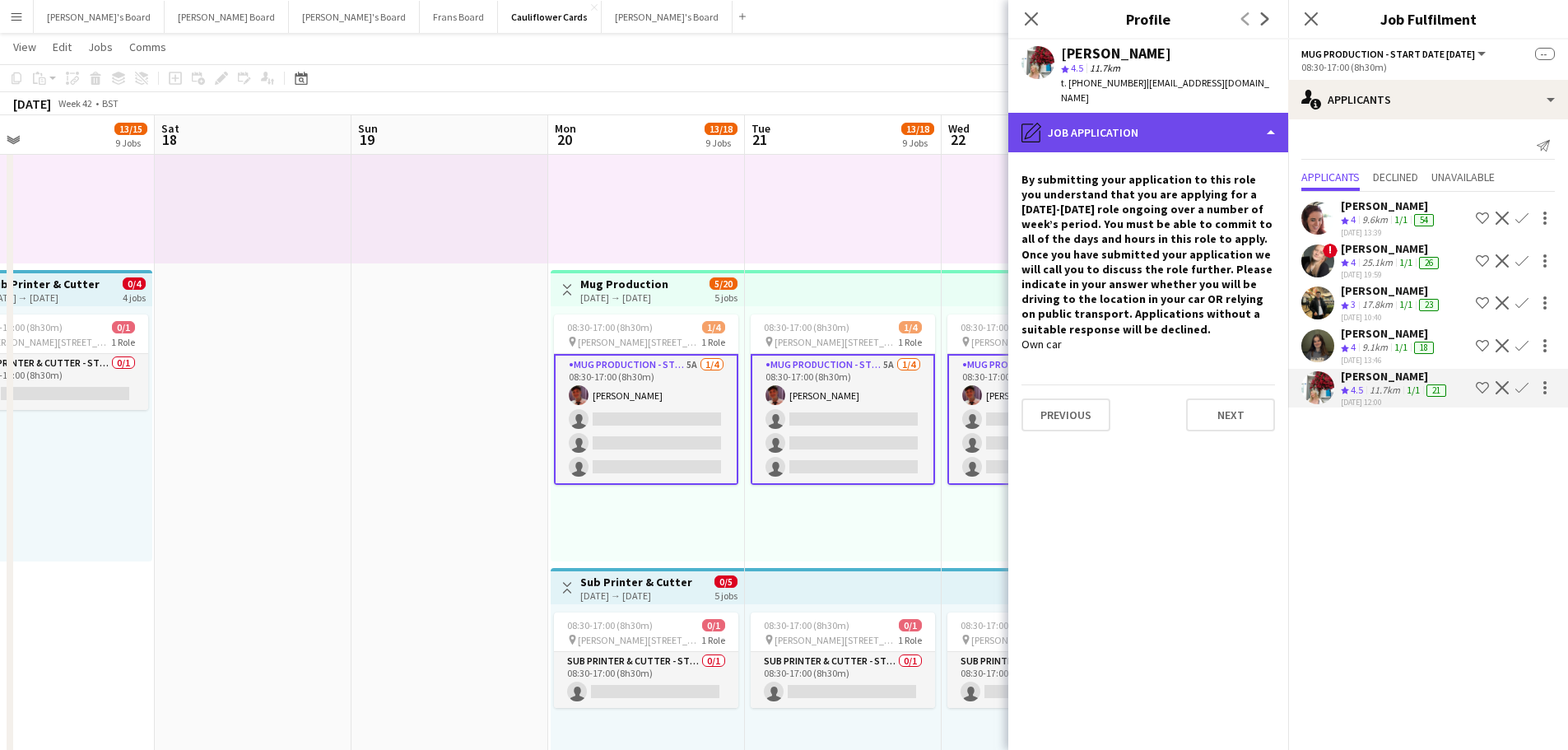
click at [1190, 116] on div "pencil4 Job Application" at bounding box center [1148, 132] width 280 height 40
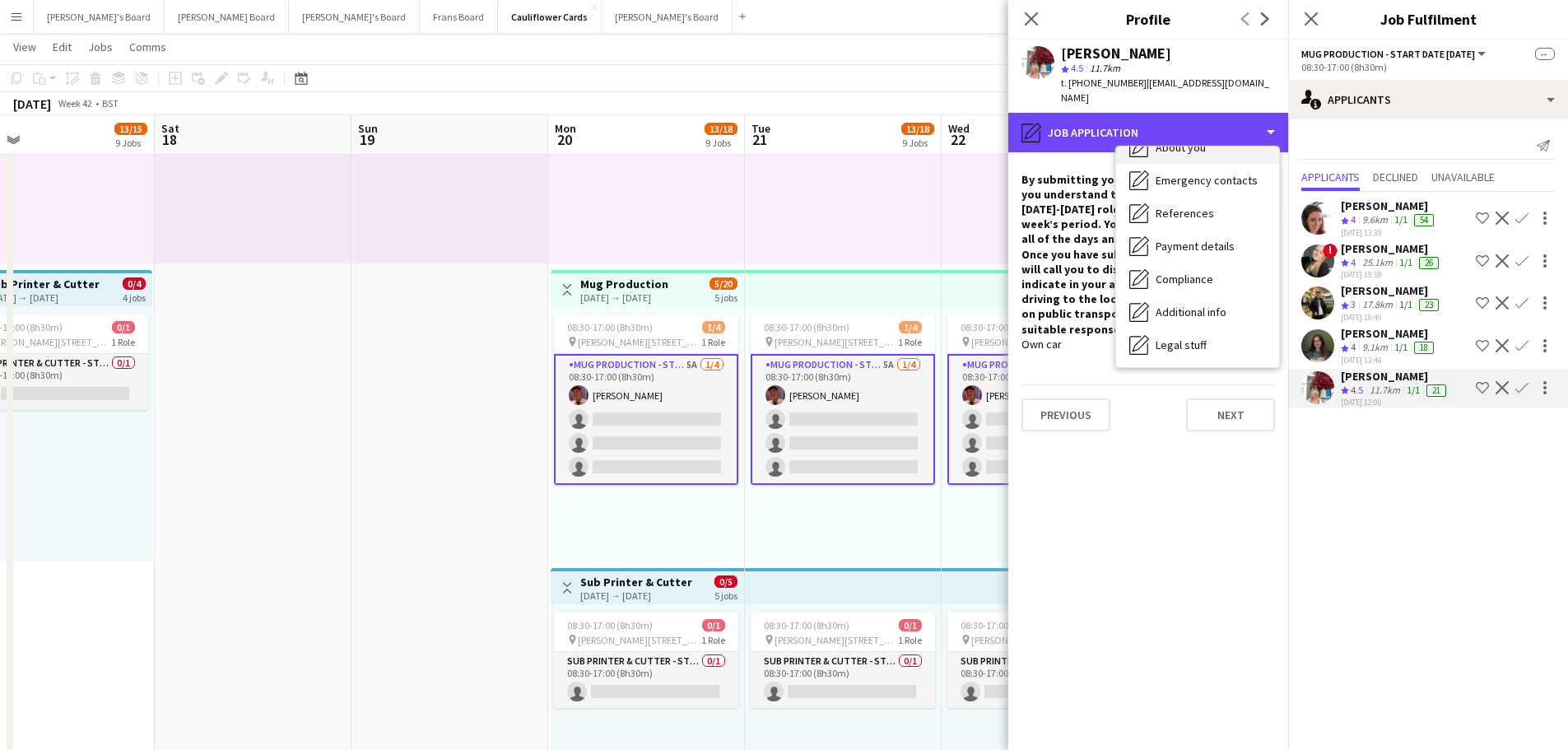
scroll to position [253, 0]
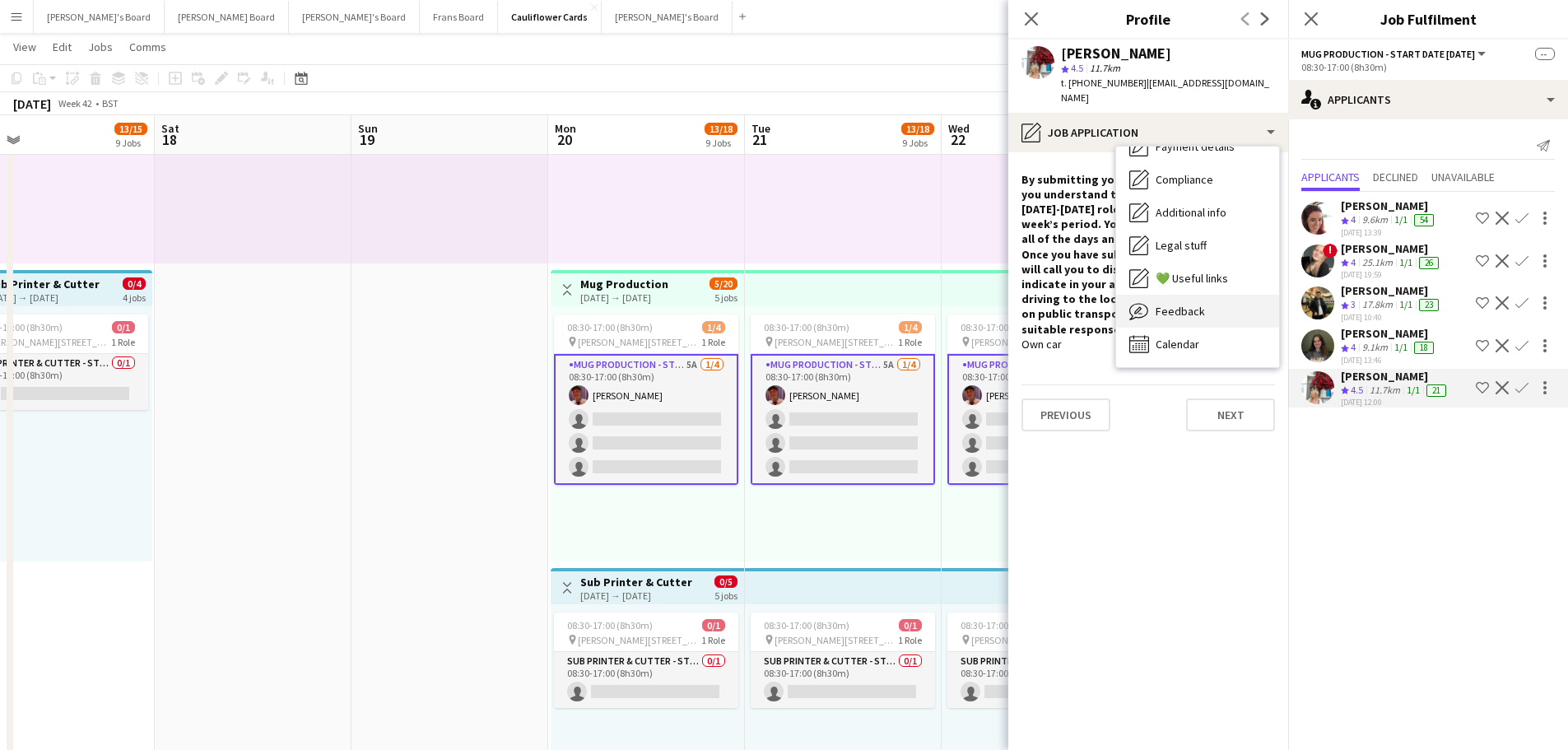
click at [1205, 295] on div "Feedback Feedback" at bounding box center [1198, 311] width 163 height 33
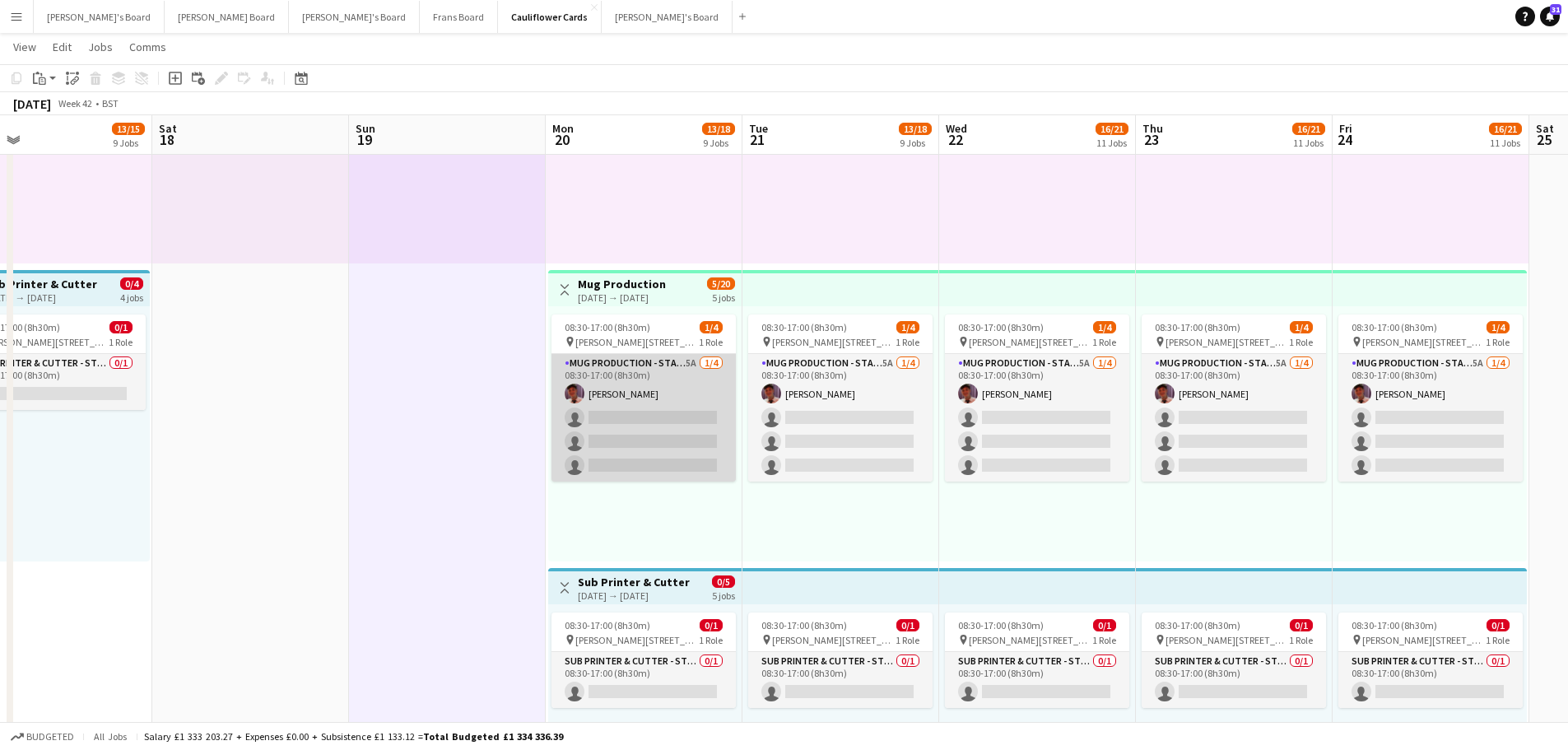
click at [702, 387] on app-card-role "Mug Production - Start Date 20th Oct 5A 1/4 08:30-17:00 (8h30m) Jack Stokes sin…" at bounding box center [644, 418] width 184 height 128
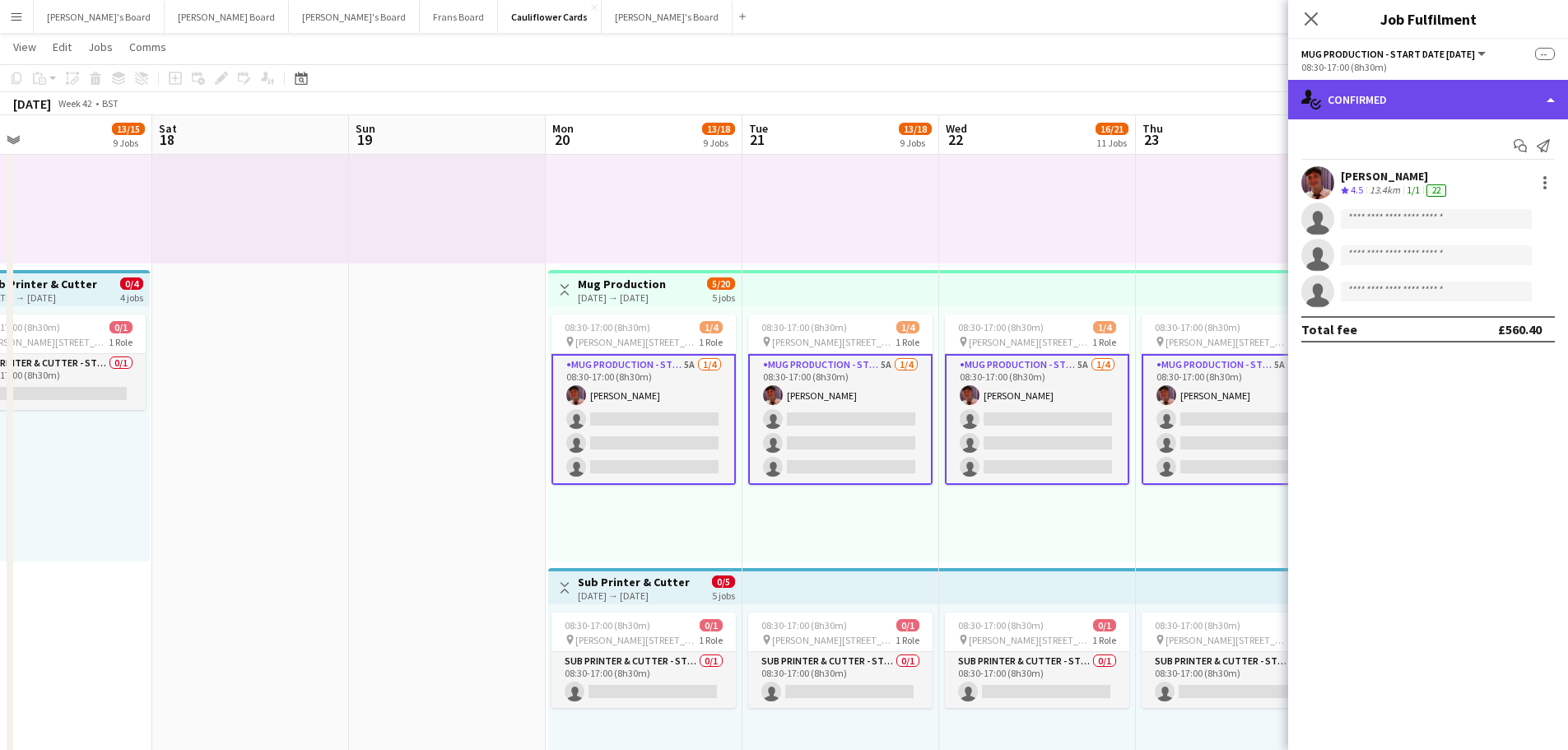
click at [1381, 90] on div "single-neutral-actions-check-2 Confirmed" at bounding box center [1428, 99] width 280 height 40
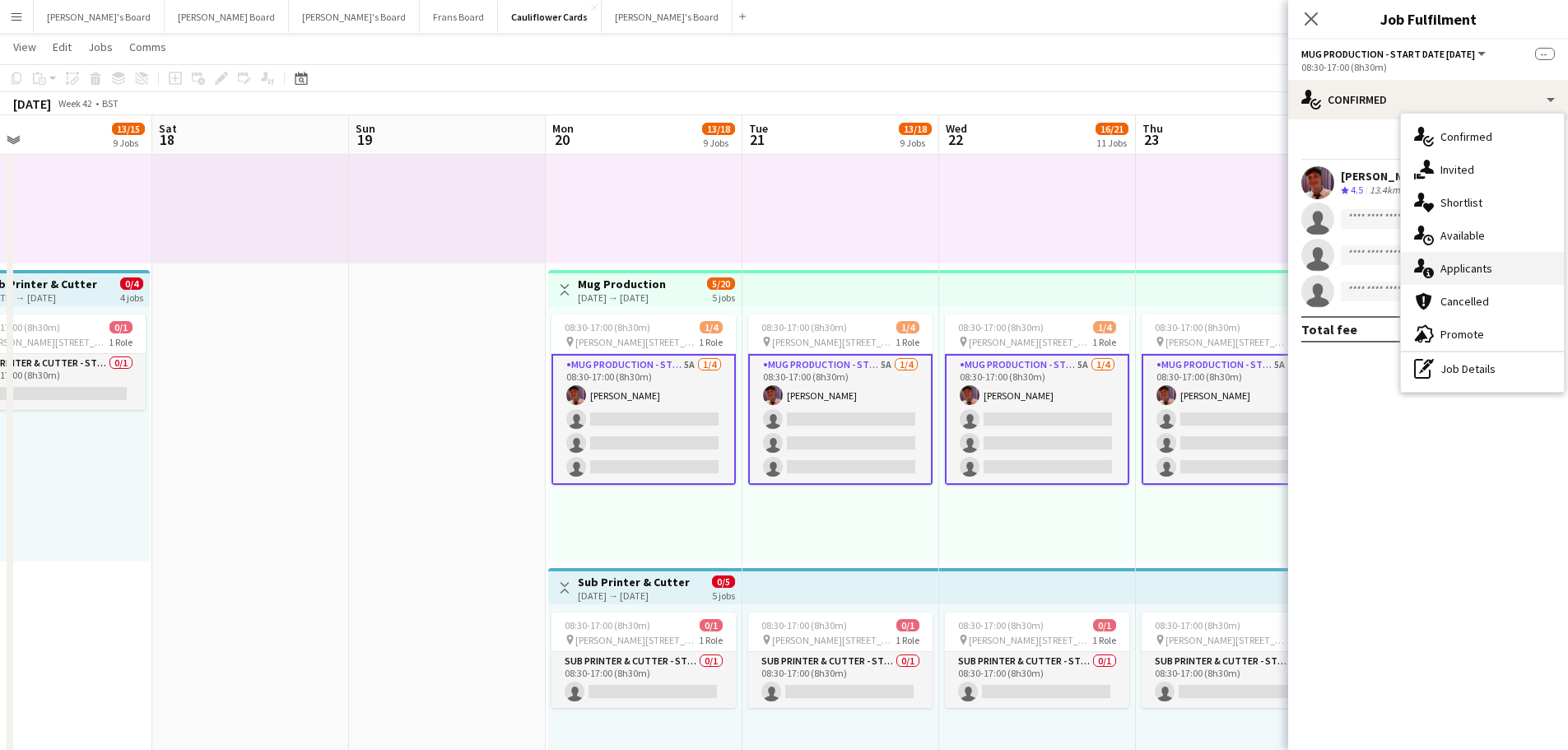
click at [1450, 274] on span "Applicants" at bounding box center [1466, 268] width 51 height 15
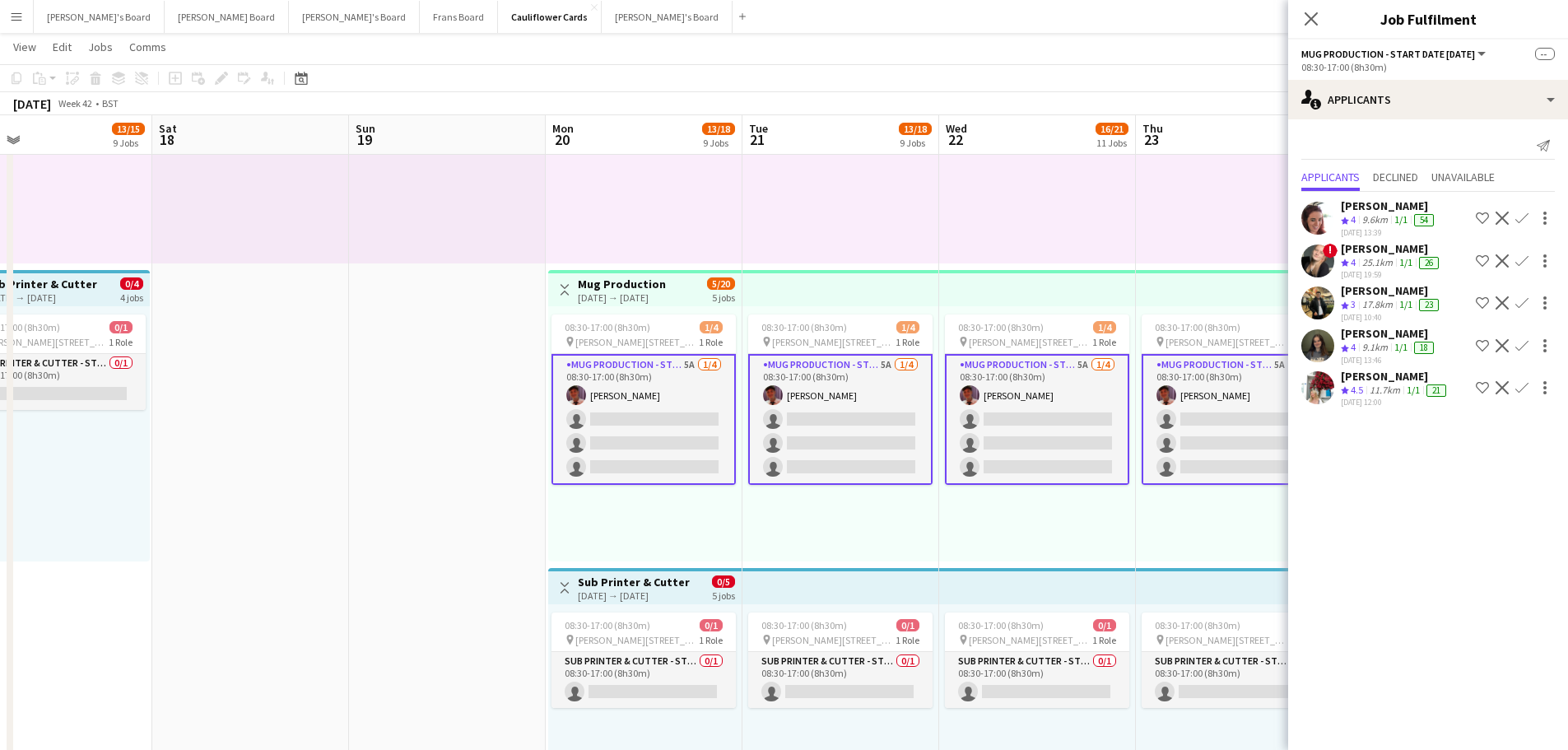
click at [1402, 396] on div "11.7km" at bounding box center [1385, 391] width 37 height 14
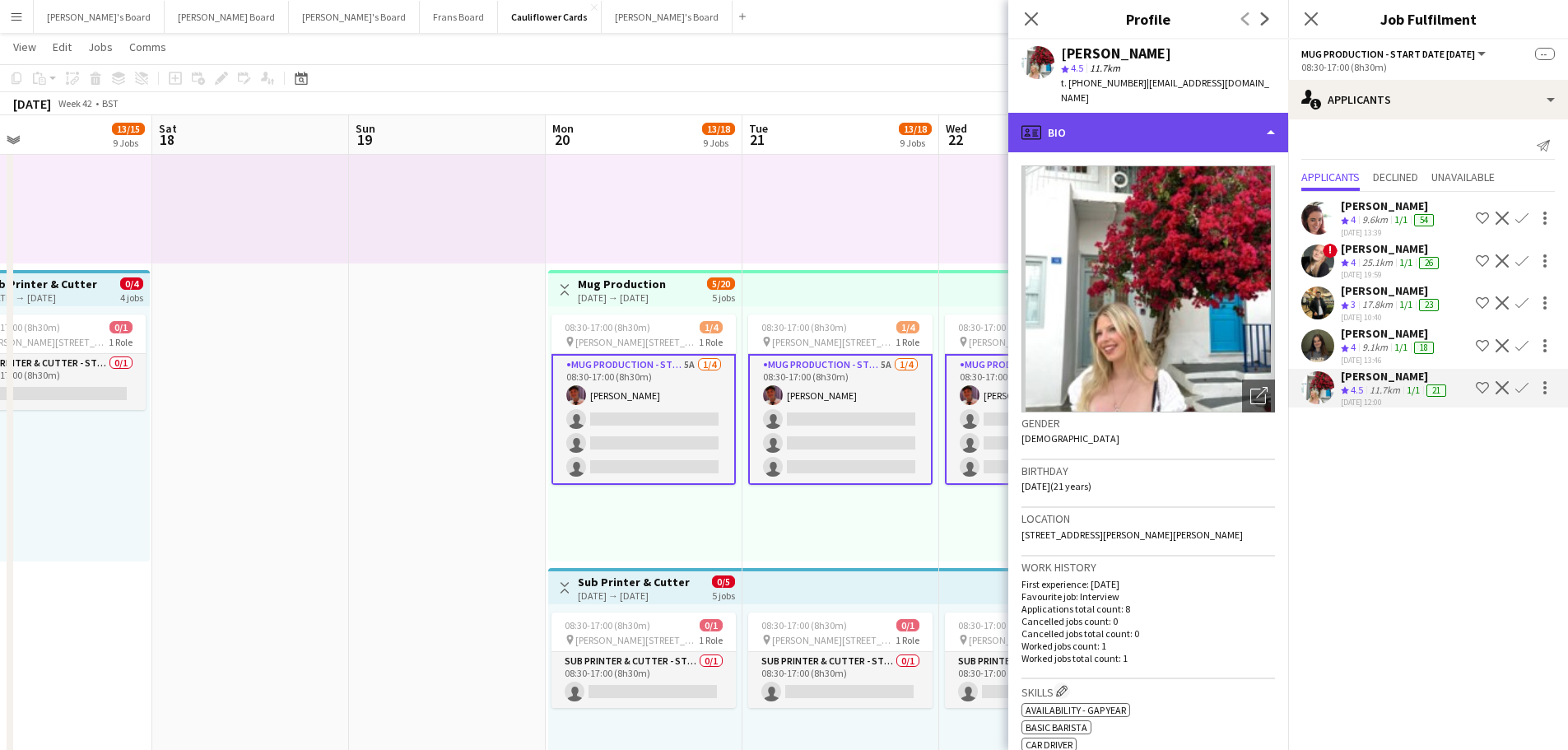
click at [1076, 113] on div "profile Bio" at bounding box center [1148, 132] width 280 height 40
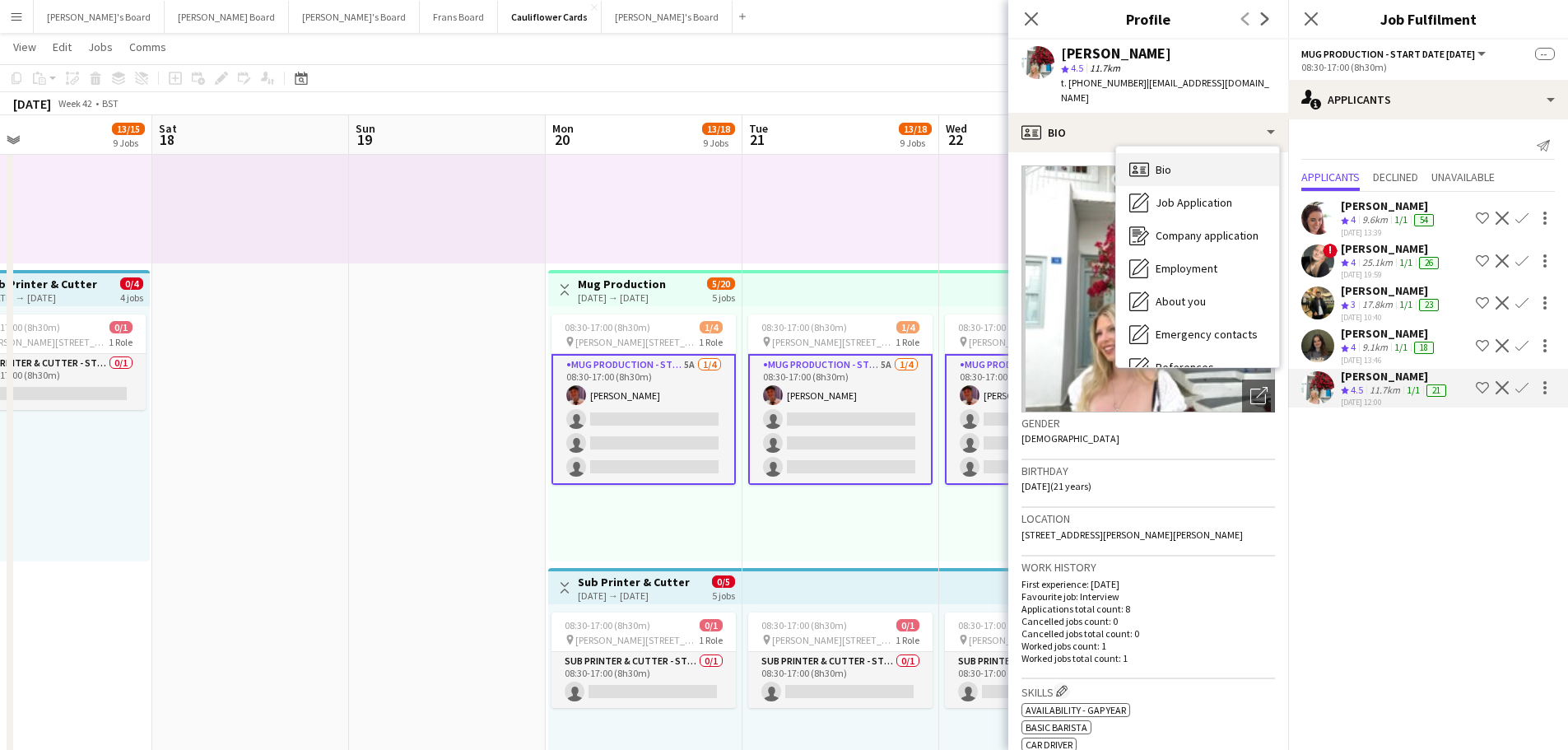
click at [1158, 153] on div "Bio Bio" at bounding box center [1198, 170] width 163 height 33
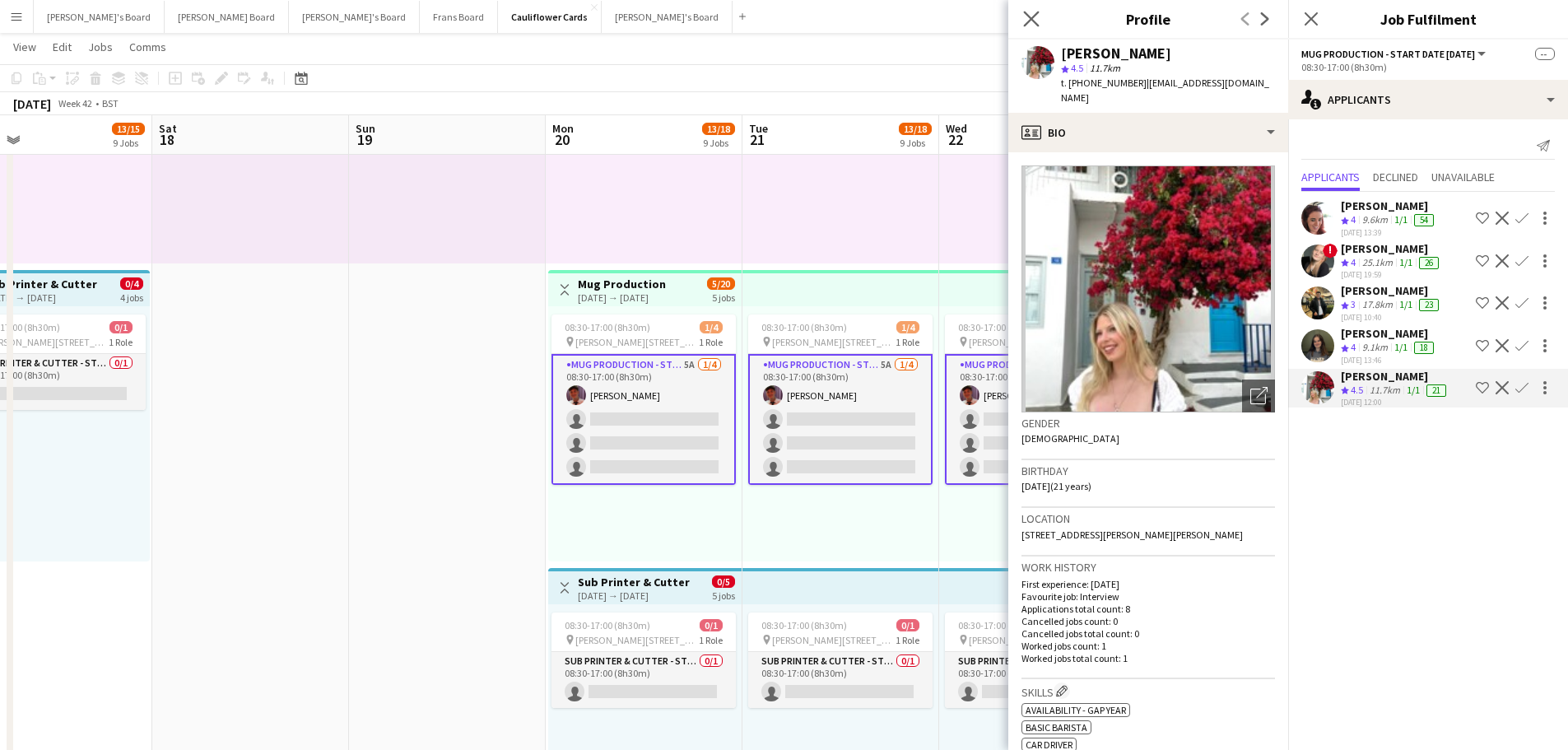
click at [1039, 24] on icon at bounding box center [1031, 18] width 16 height 16
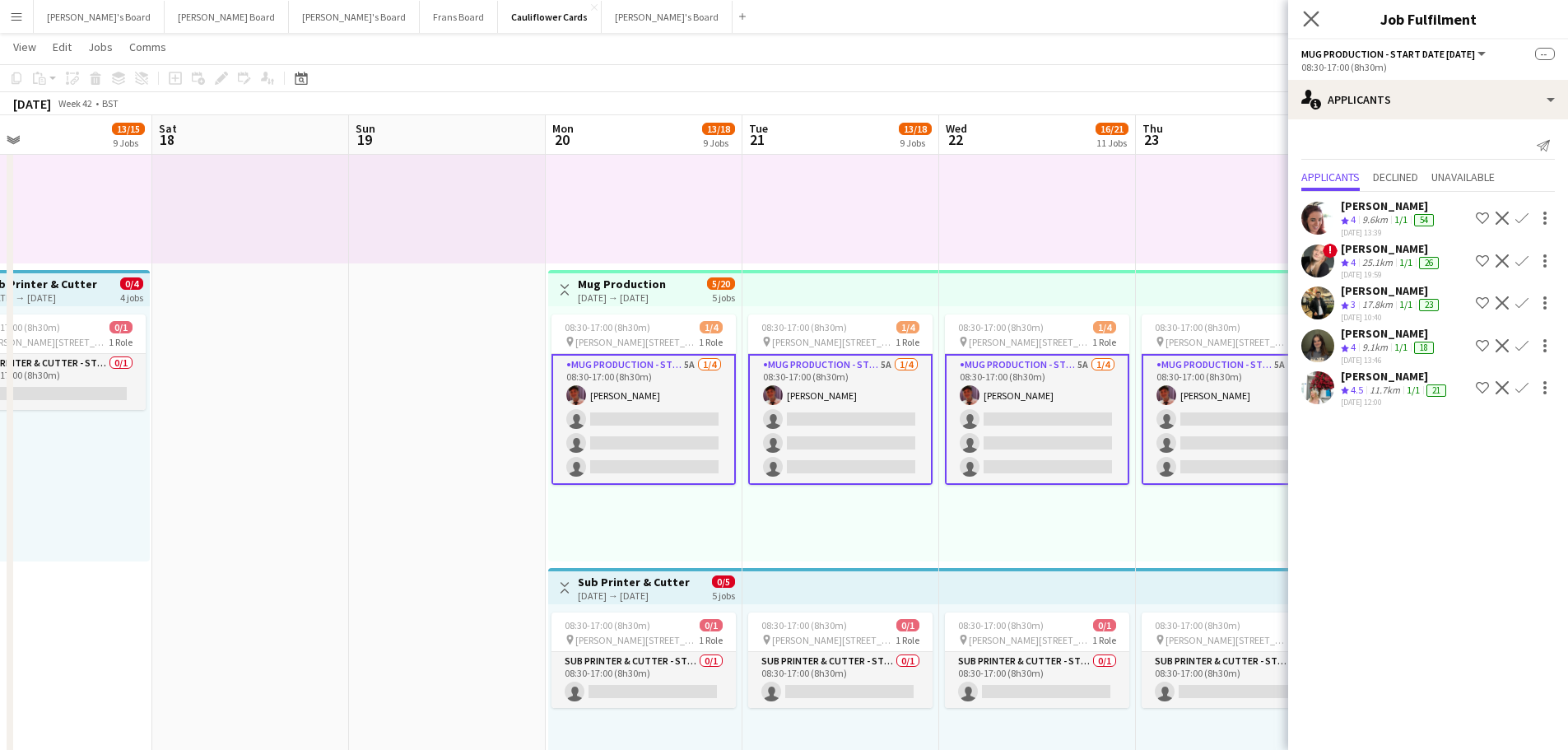
click at [1319, 20] on icon "Close pop-in" at bounding box center [1311, 18] width 16 height 16
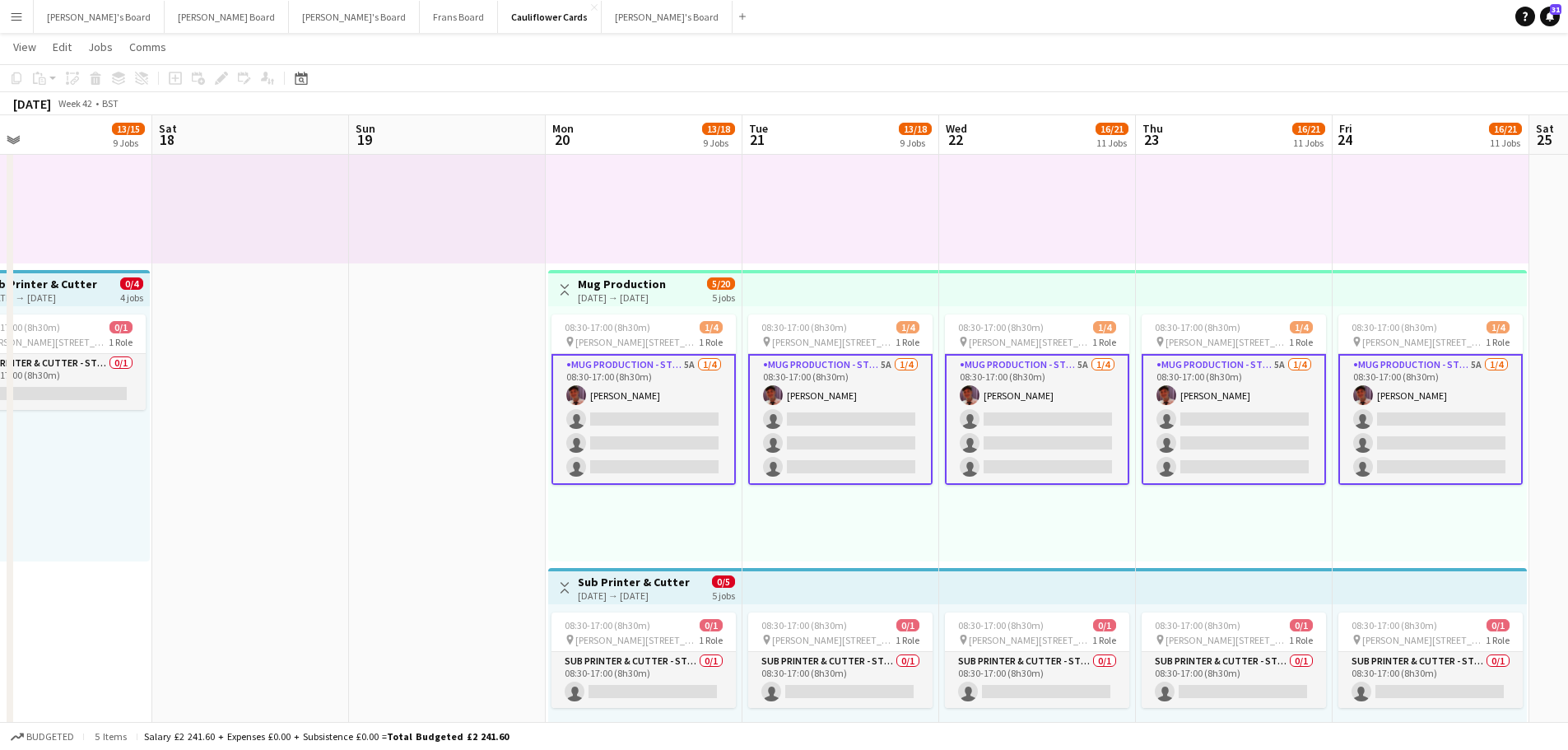
click at [646, 410] on app-card-role "Mug Production - Start Date 20th Oct 5A 1/4 08:30-17:00 (8h30m) Jack Stokes sin…" at bounding box center [644, 419] width 184 height 131
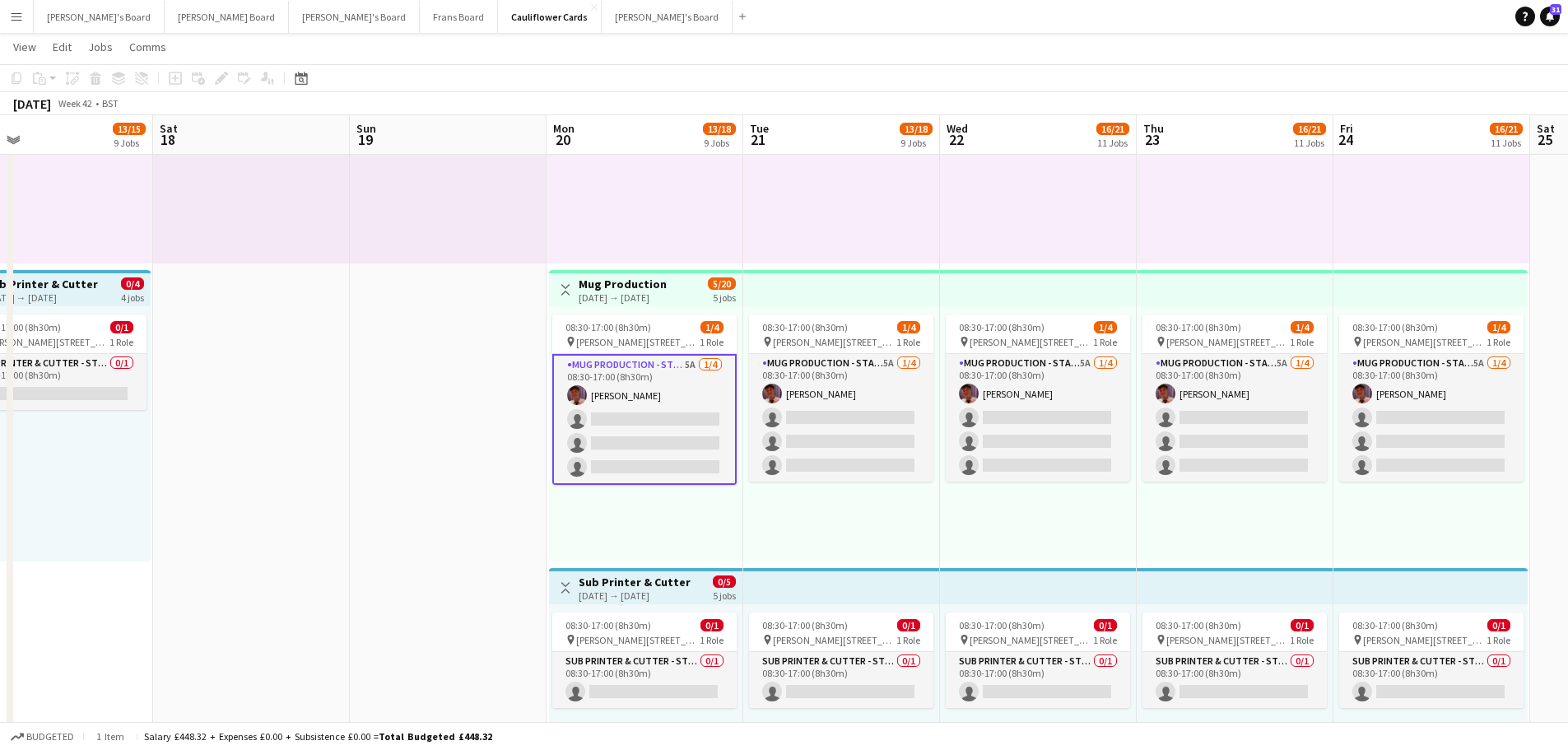
click at [712, 405] on app-card-role "Mug Production - Start Date 20th Oct 5A 1/4 08:30-17:00 (8h30m) Jack Stokes sin…" at bounding box center [645, 419] width 184 height 131
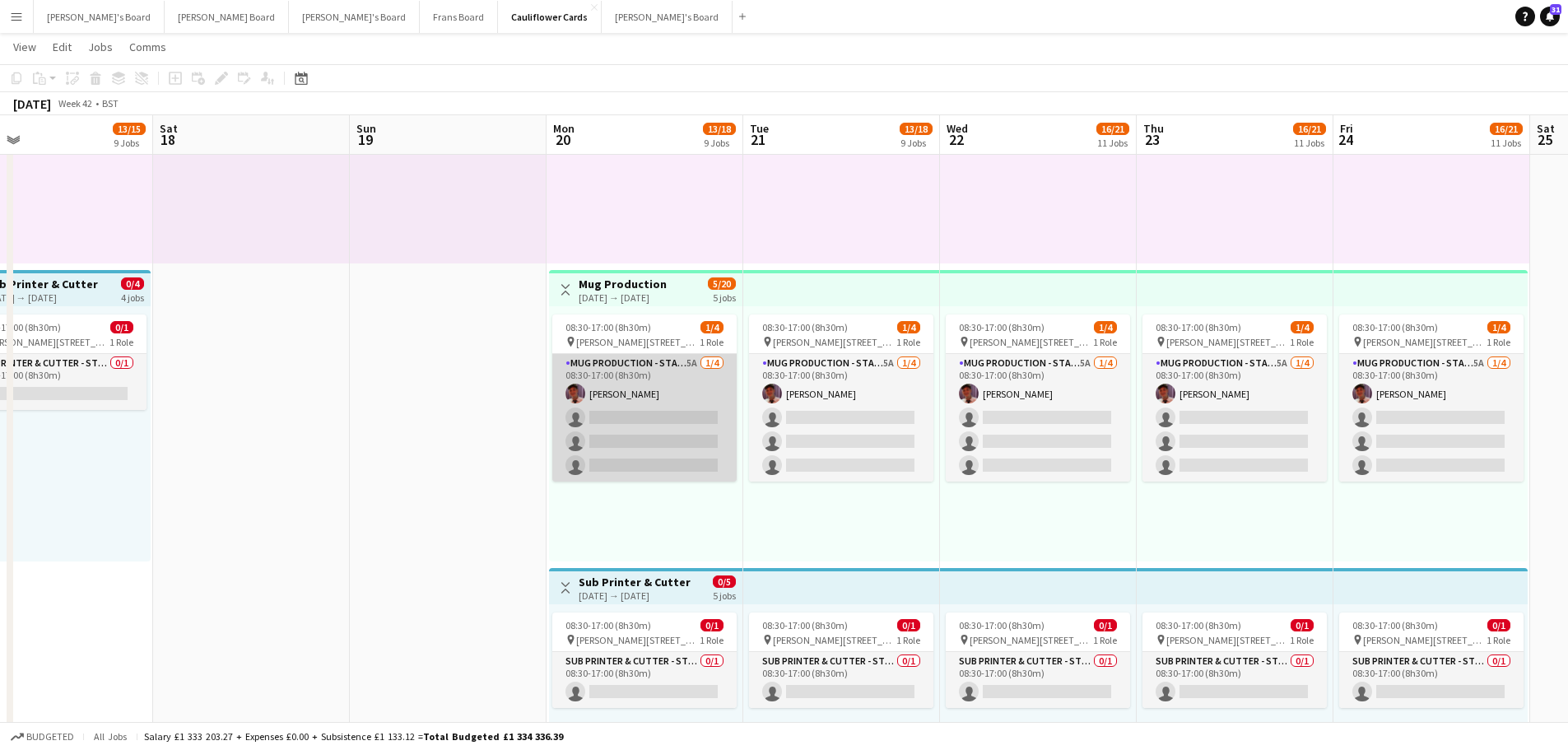
click at [681, 384] on app-card-role "Mug Production - Start Date 20th Oct 5A 1/4 08:30-17:00 (8h30m) Jack Stokes sin…" at bounding box center [645, 418] width 184 height 128
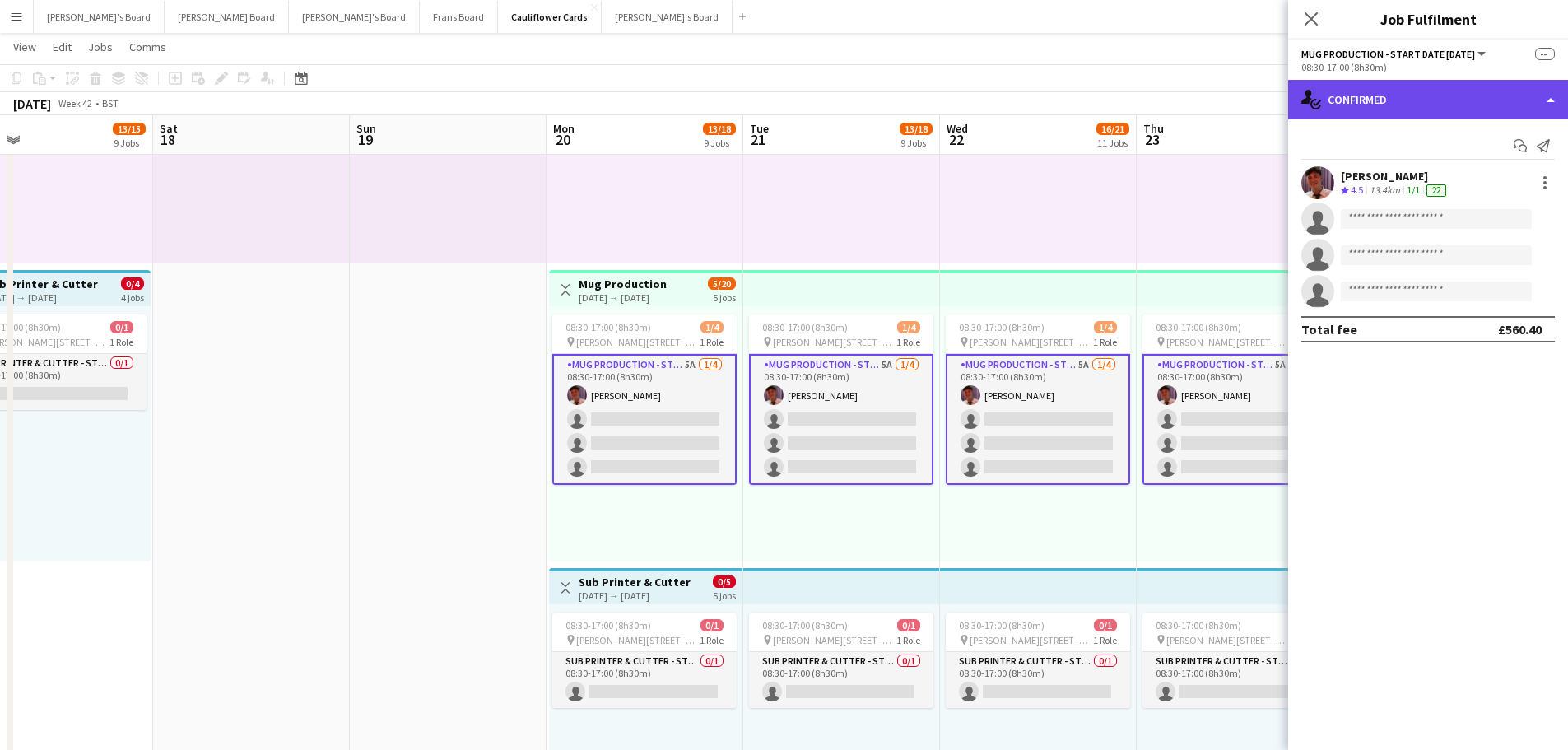
click at [1399, 110] on div "single-neutral-actions-check-2 Confirmed" at bounding box center [1428, 99] width 280 height 40
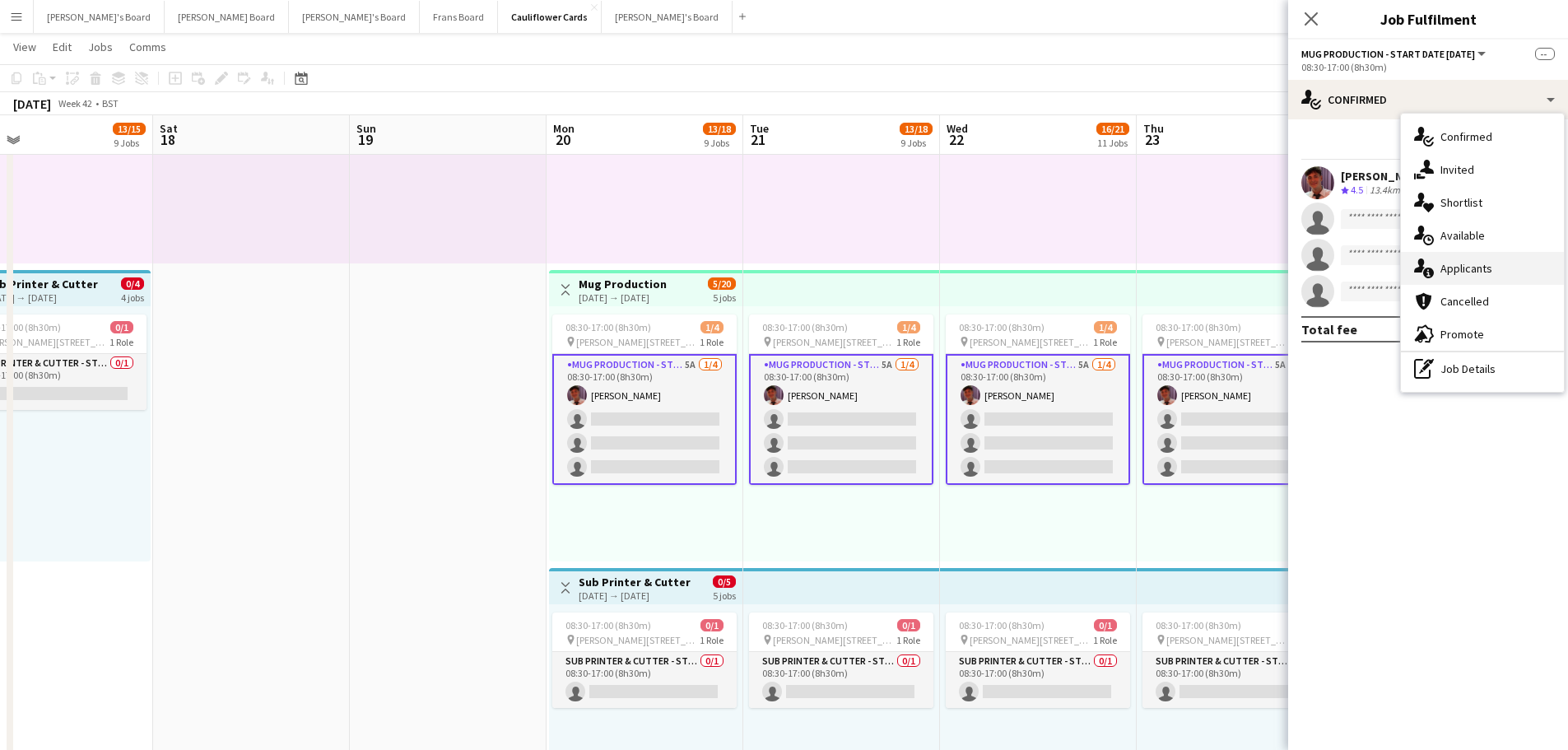
click at [1468, 258] on div "single-neutral-actions-information Applicants" at bounding box center [1483, 269] width 163 height 33
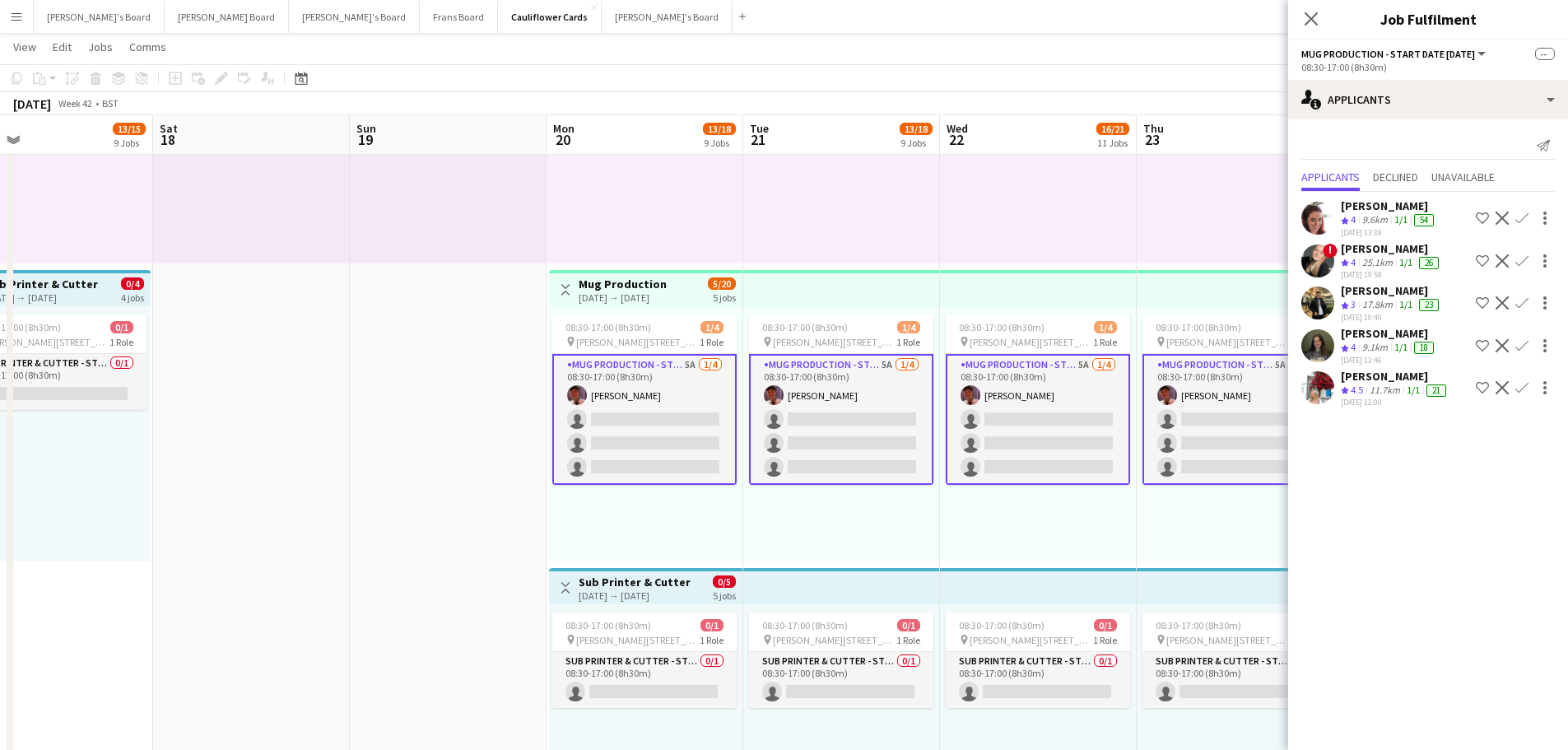
click at [1329, 384] on app-user-avatar at bounding box center [1318, 388] width 33 height 33
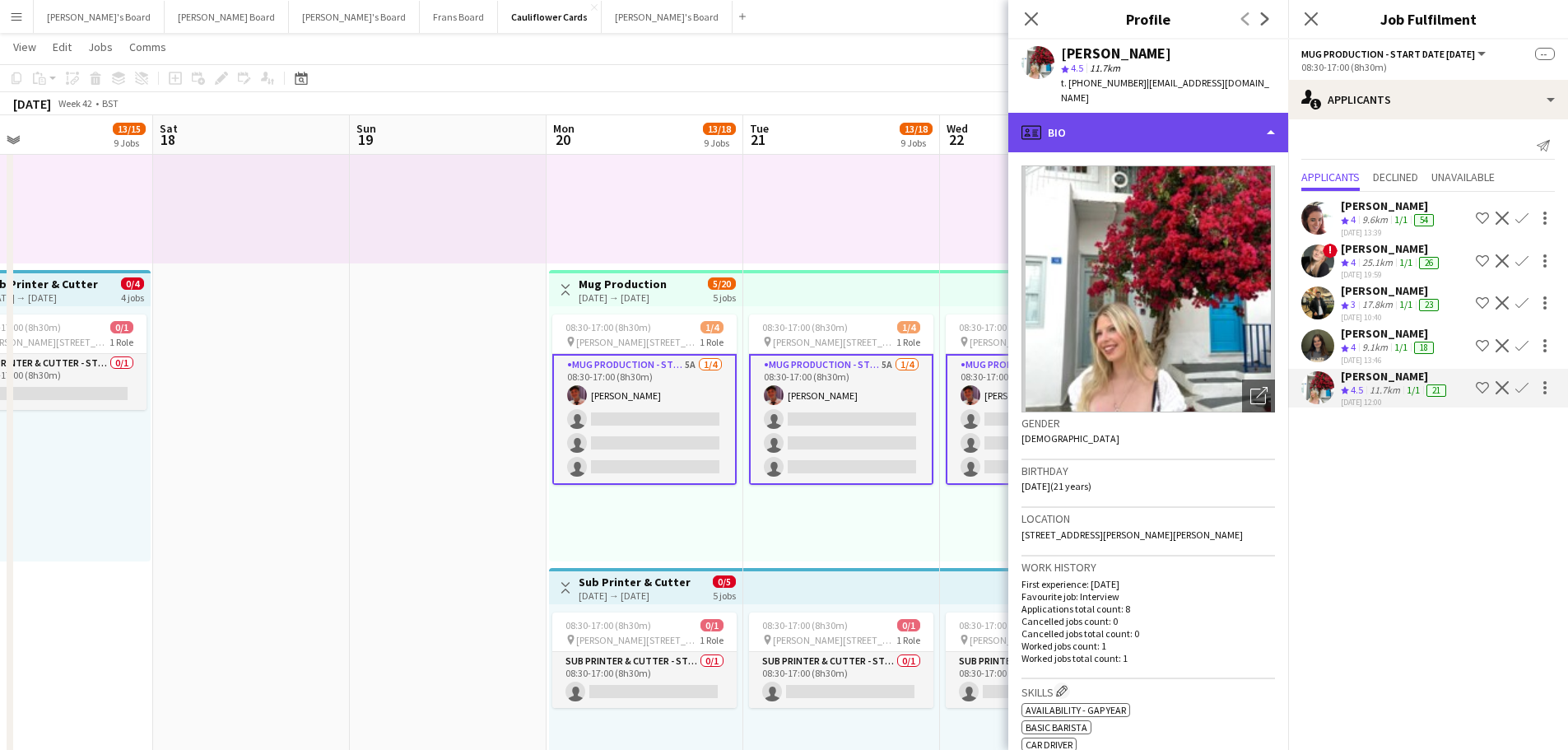
click at [1120, 134] on div "profile Bio" at bounding box center [1148, 132] width 280 height 40
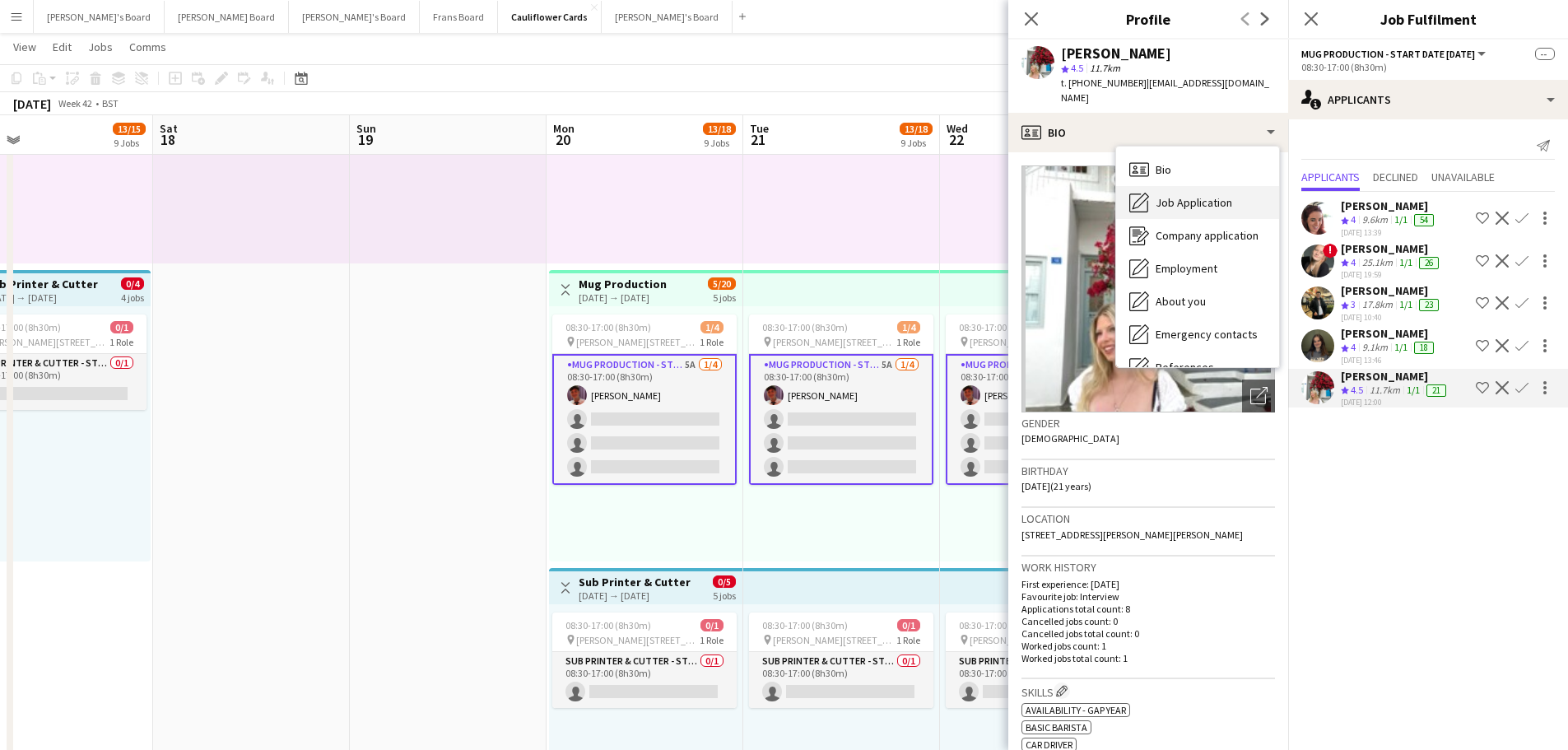
click at [1228, 195] on span "Job Application" at bounding box center [1194, 202] width 77 height 15
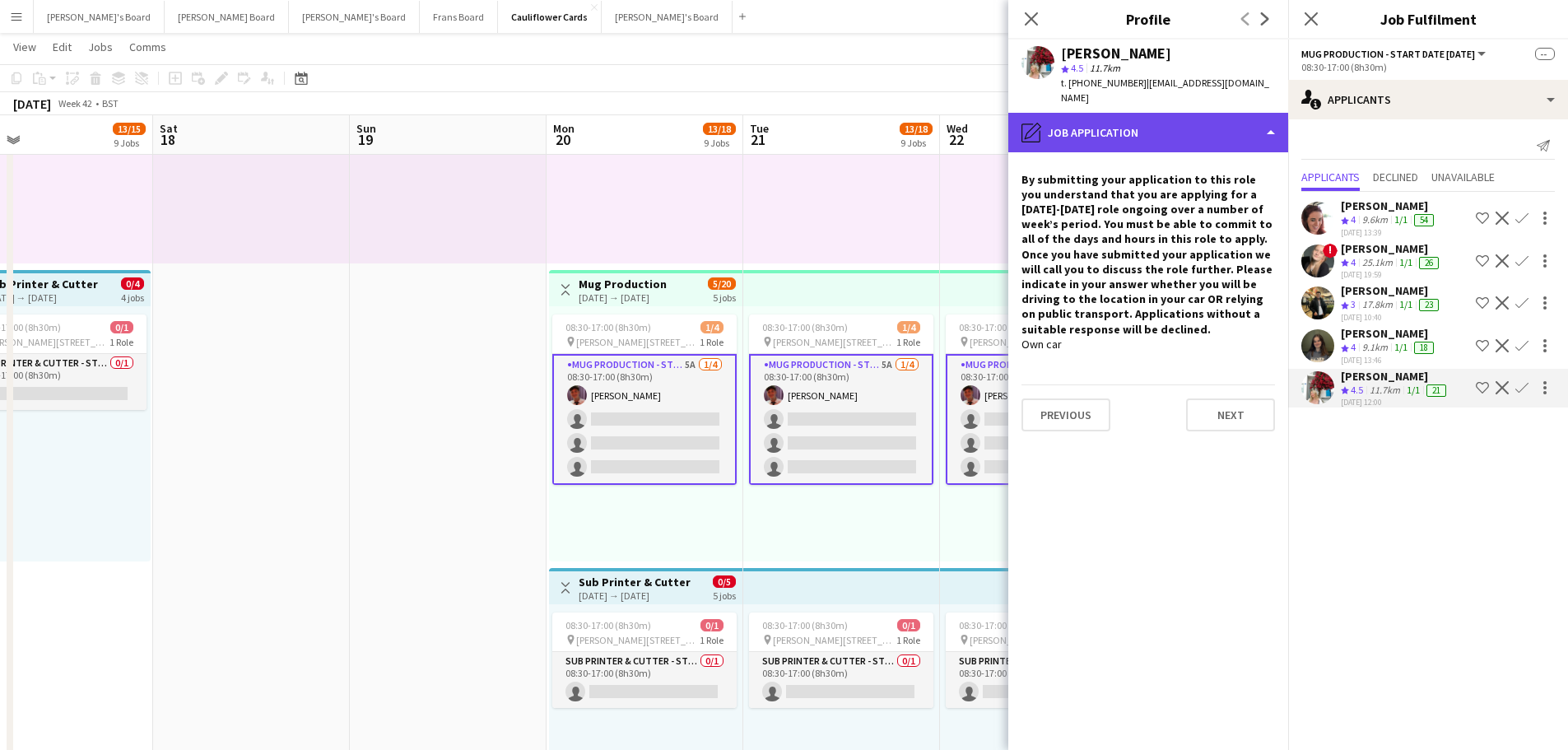
click at [1145, 122] on div "pencil4 Job Application" at bounding box center [1148, 132] width 280 height 40
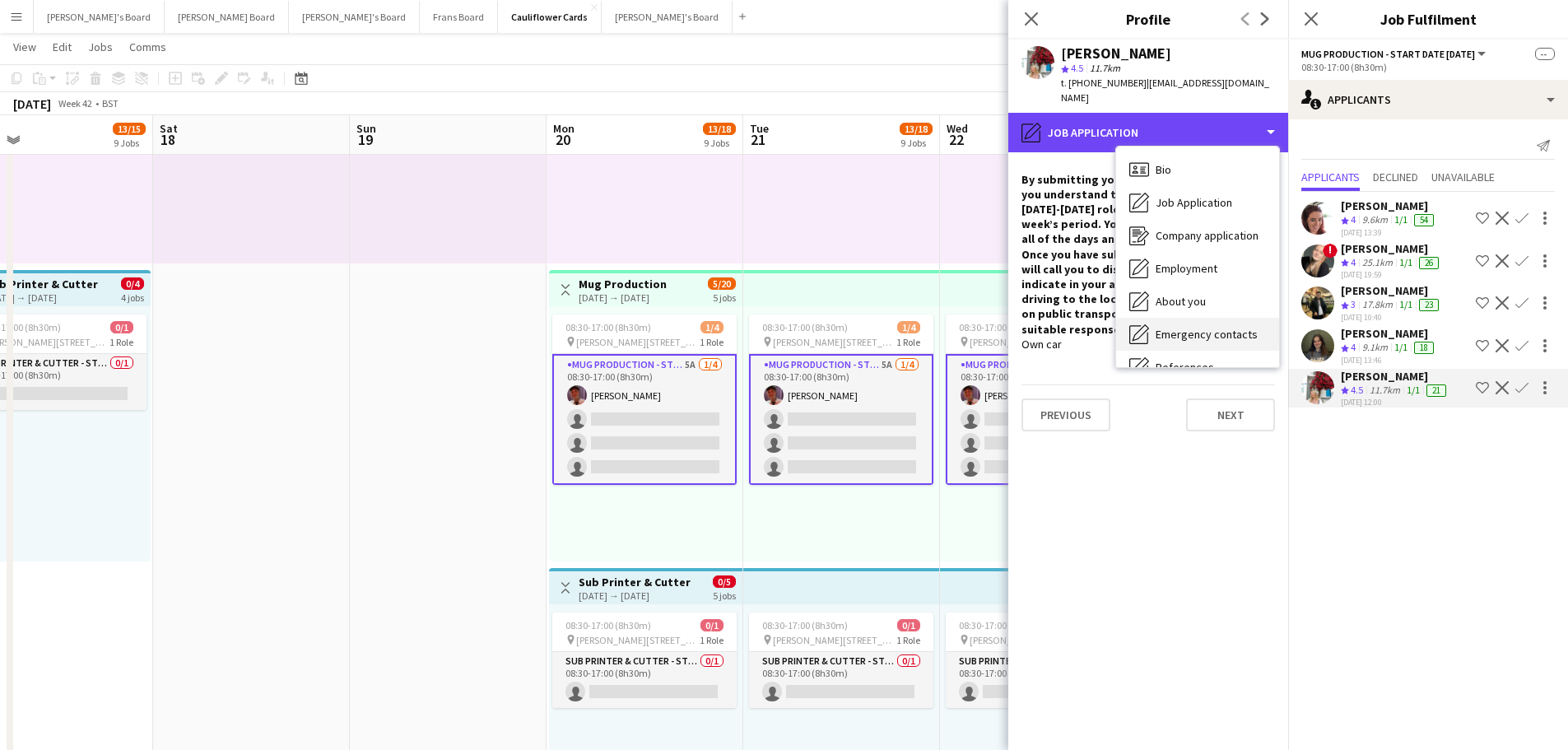
scroll to position [253, 0]
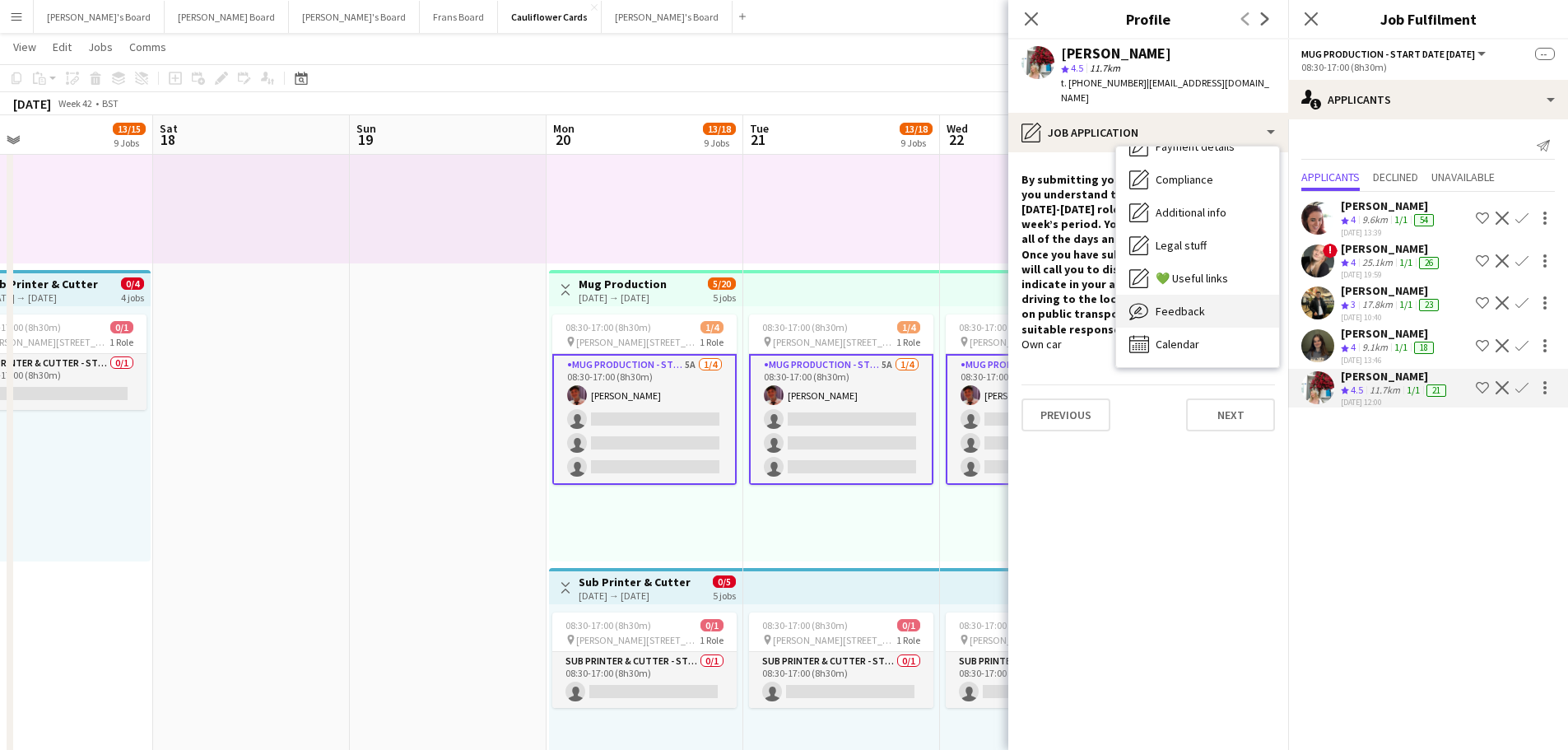
click at [1216, 295] on div "Feedback Feedback" at bounding box center [1198, 311] width 163 height 33
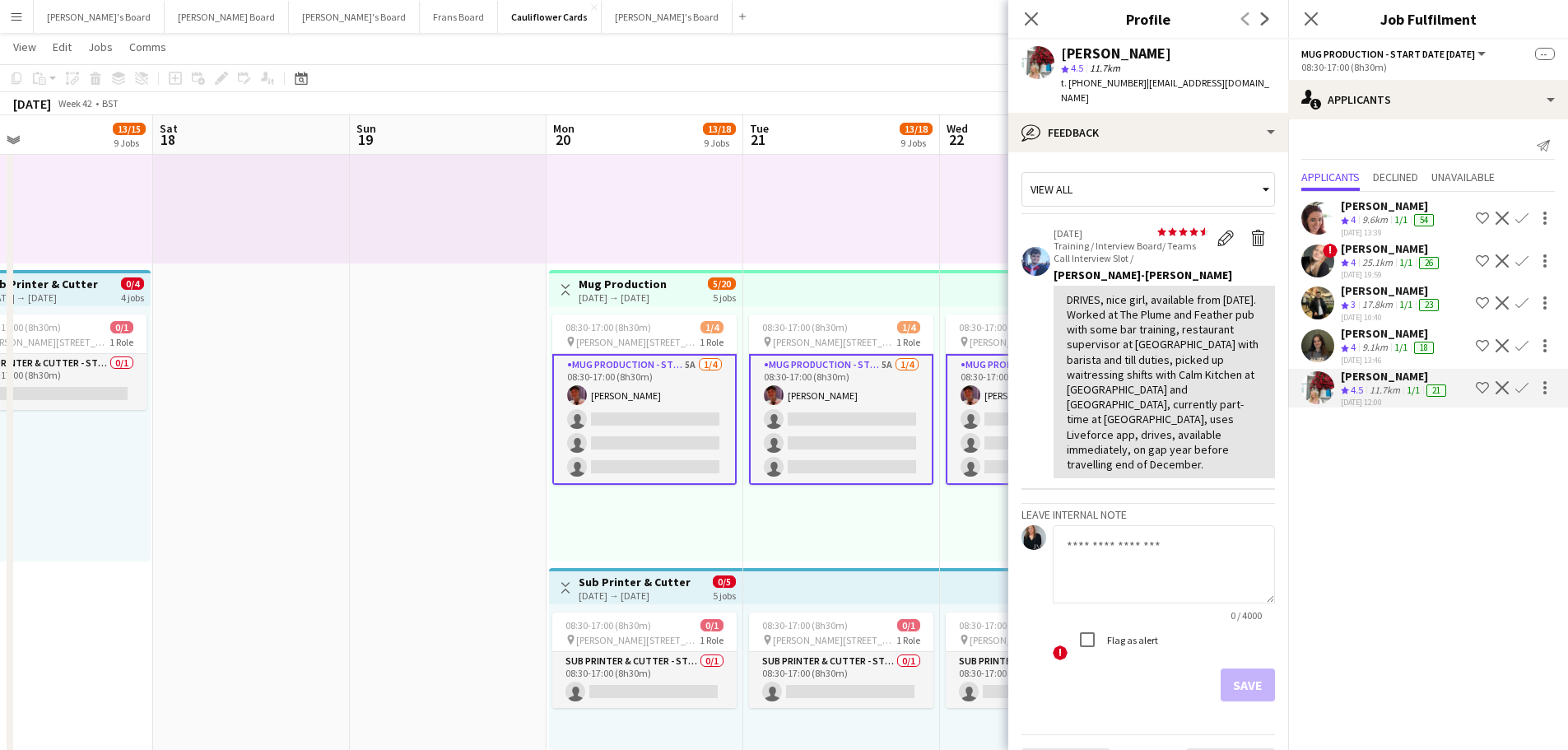
drag, startPoint x: 1240, startPoint y: 449, endPoint x: 1055, endPoint y: 280, distance: 250.6
click at [1055, 286] on div "DRIVES, nice girl, available from next Monday. Worked at The Plume and Feather …" at bounding box center [1165, 382] width 221 height 193
click at [1110, 339] on div "DRIVES, nice girl, available from next Monday. Worked at The Plume and Feather …" at bounding box center [1164, 381] width 195 height 179
drag, startPoint x: 1071, startPoint y: 286, endPoint x: 1200, endPoint y: 415, distance: 182.4
click at [1248, 450] on div "DRIVES, nice girl, available from next Monday. Worked at The Plume and Feather …" at bounding box center [1164, 381] width 195 height 179
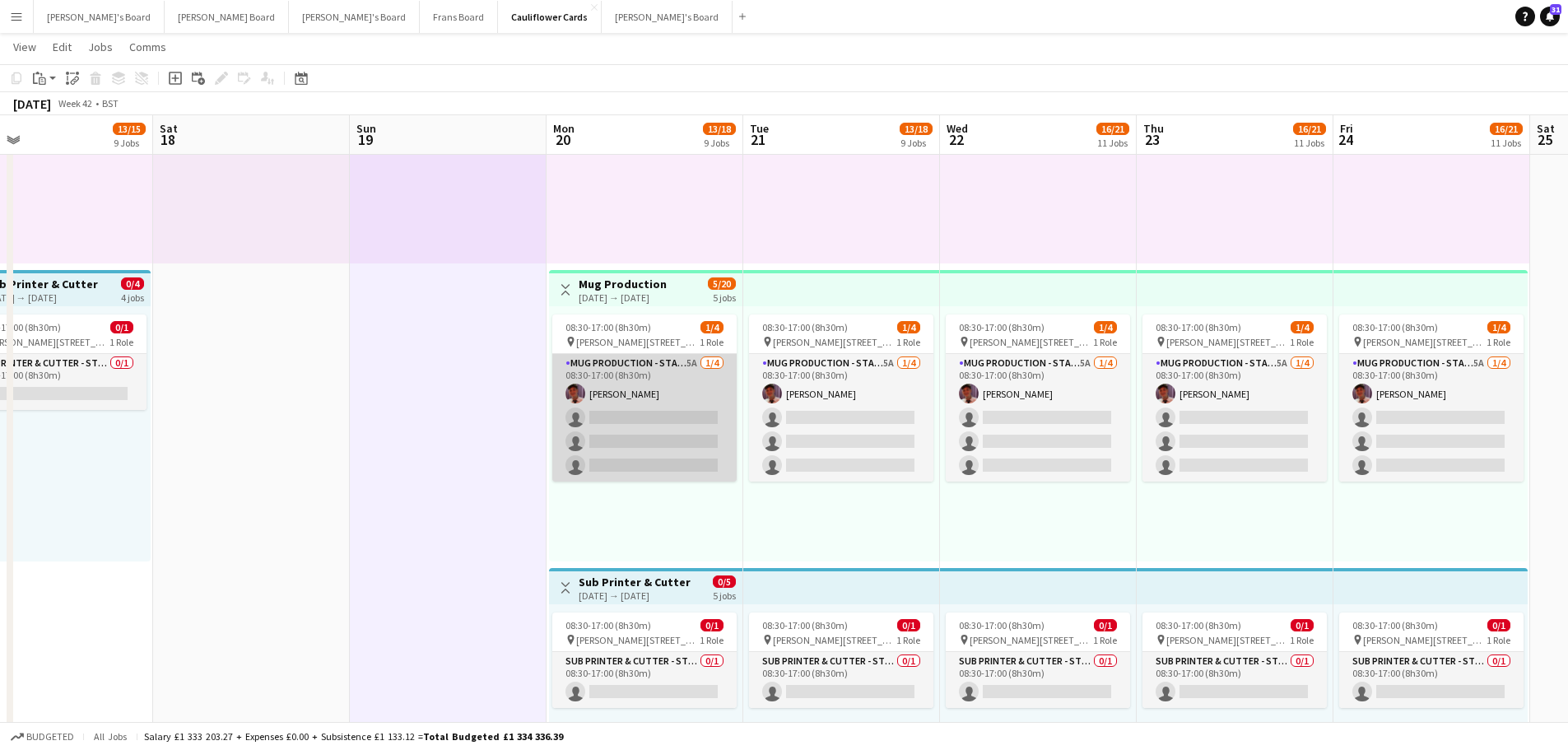
click at [684, 380] on app-card-role "Mug Production - Start Date 20th Oct 5A 1/4 08:30-17:00 (8h30m) Jack Stokes sin…" at bounding box center [645, 418] width 184 height 128
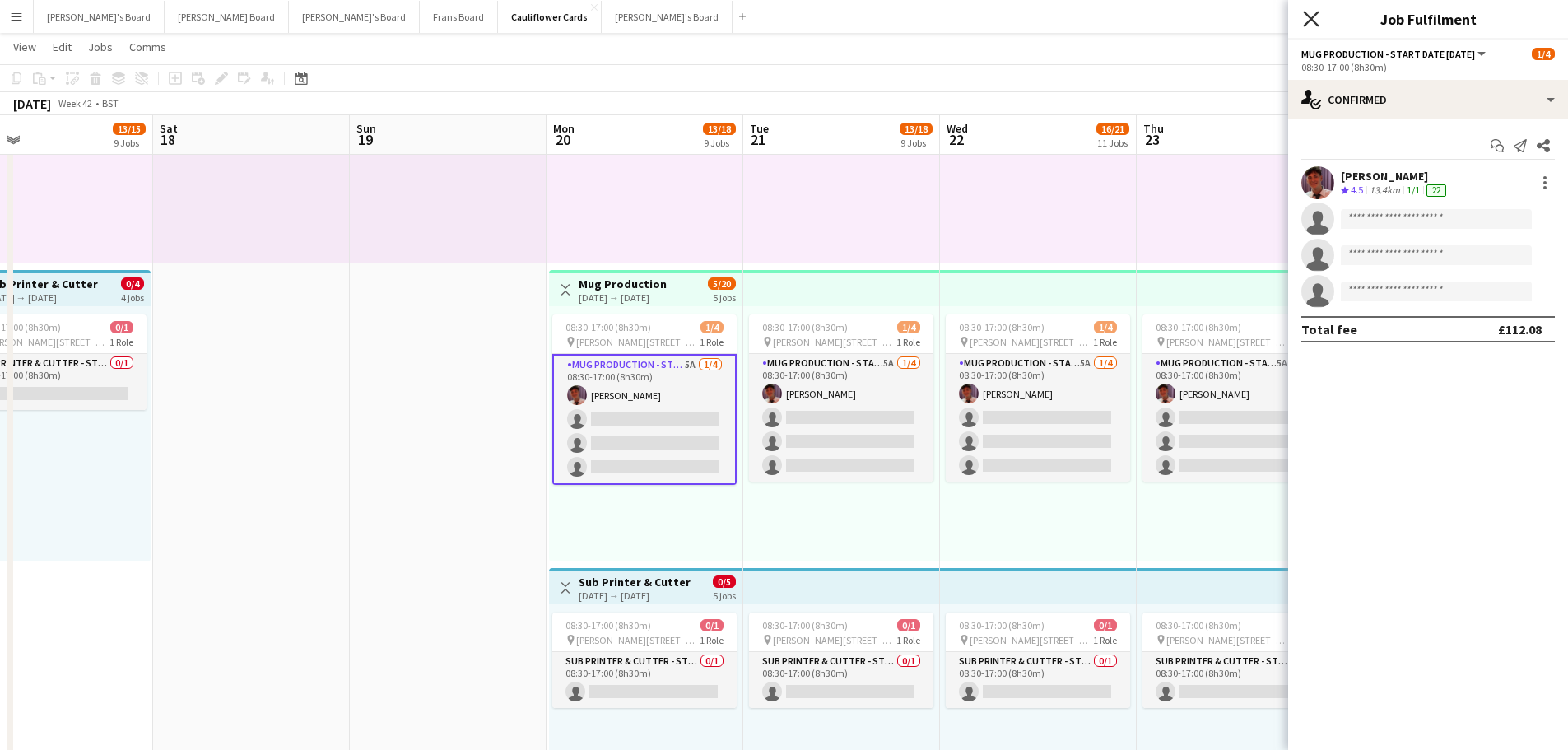
click at [1317, 24] on icon at bounding box center [1311, 18] width 16 height 16
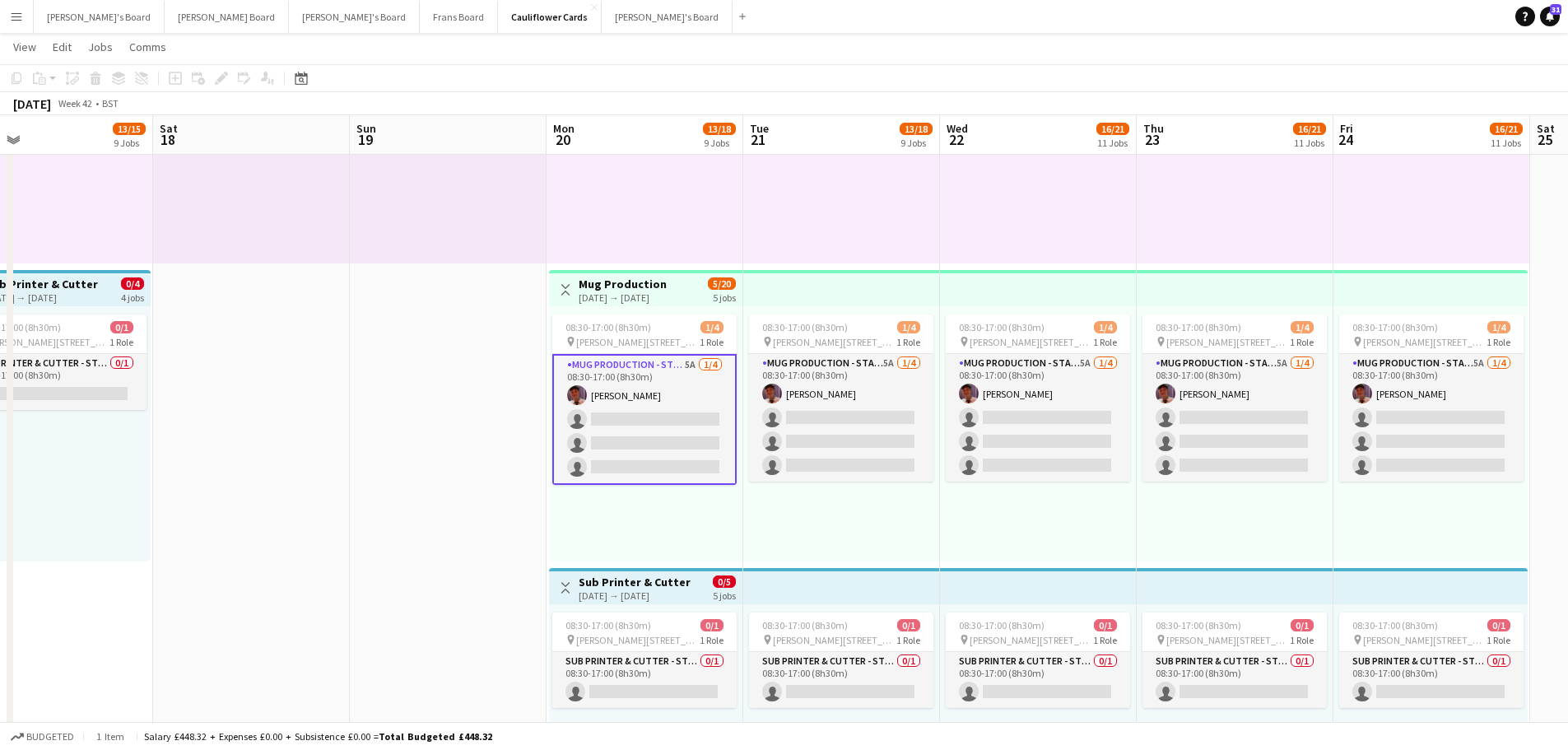
click at [621, 407] on app-card-role "Mug Production - Start Date 20th Oct 5A 1/4 08:30-17:00 (8h30m) Jack Stokes sin…" at bounding box center [645, 419] width 184 height 131
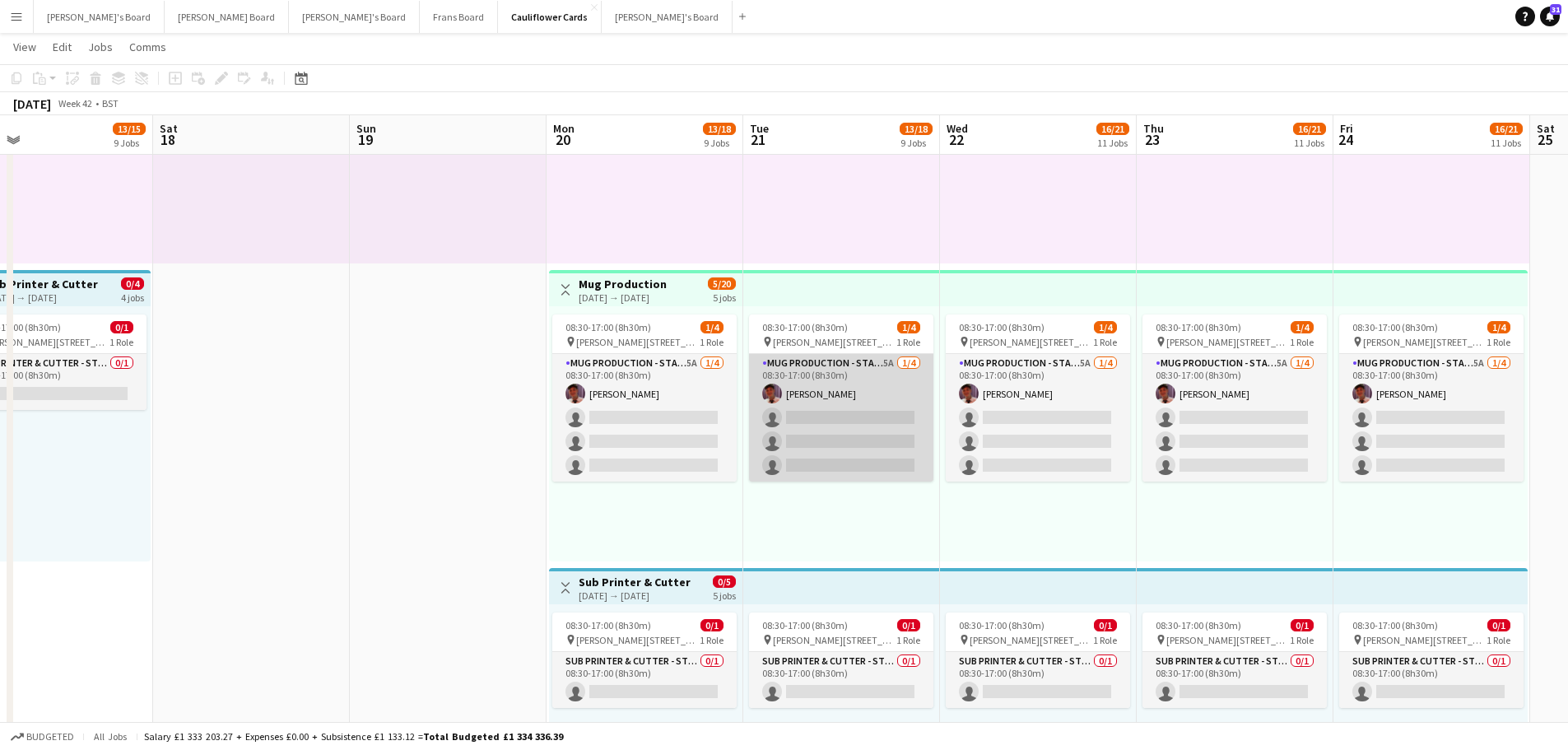
drag, startPoint x: 821, startPoint y: 399, endPoint x: 810, endPoint y: 400, distance: 11.0
click at [824, 397] on app-card-role "Mug Production - Start Date 20th Oct 5A 1/4 08:30-17:00 (8h30m) Jack Stokes sin…" at bounding box center [842, 418] width 184 height 128
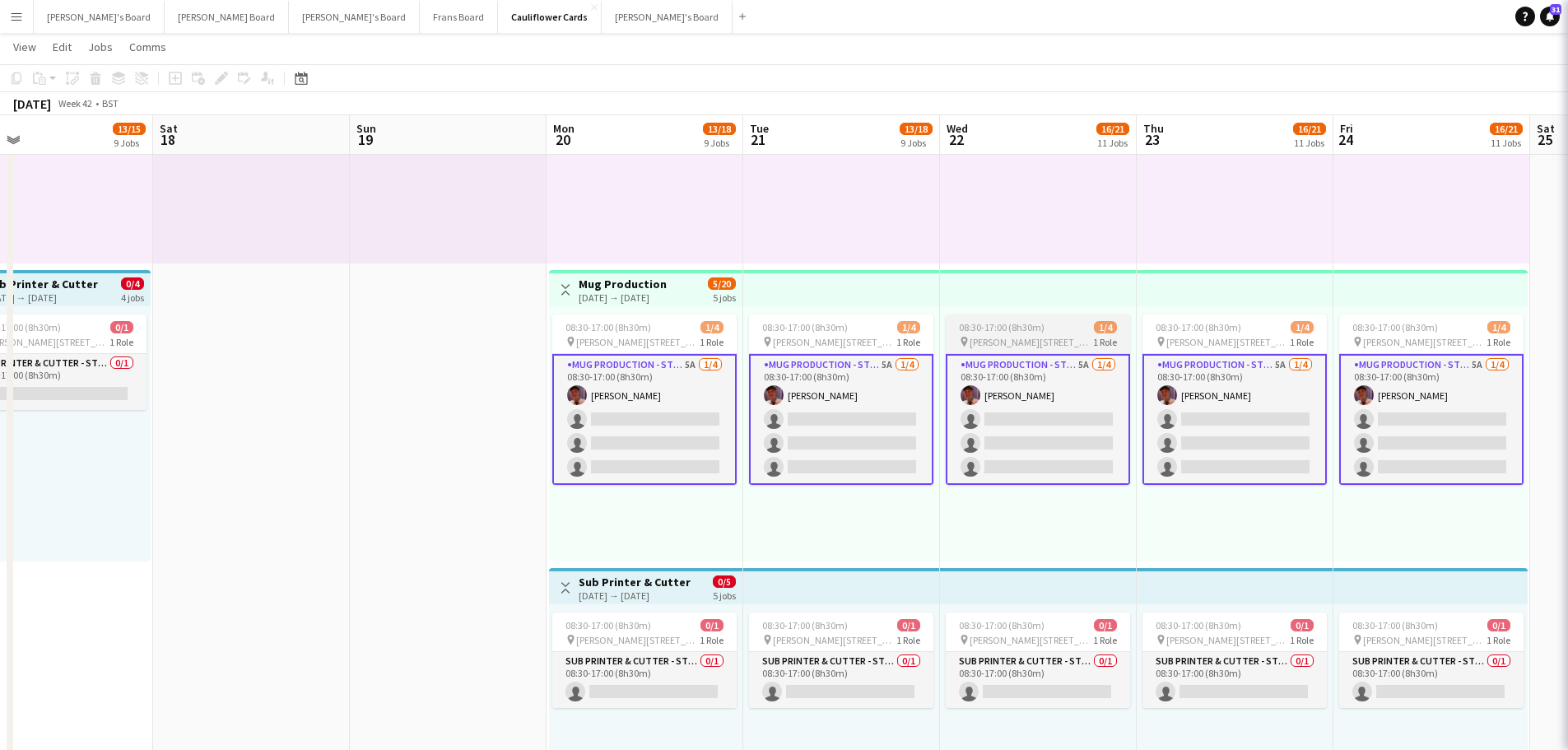
scroll to position [0, 434]
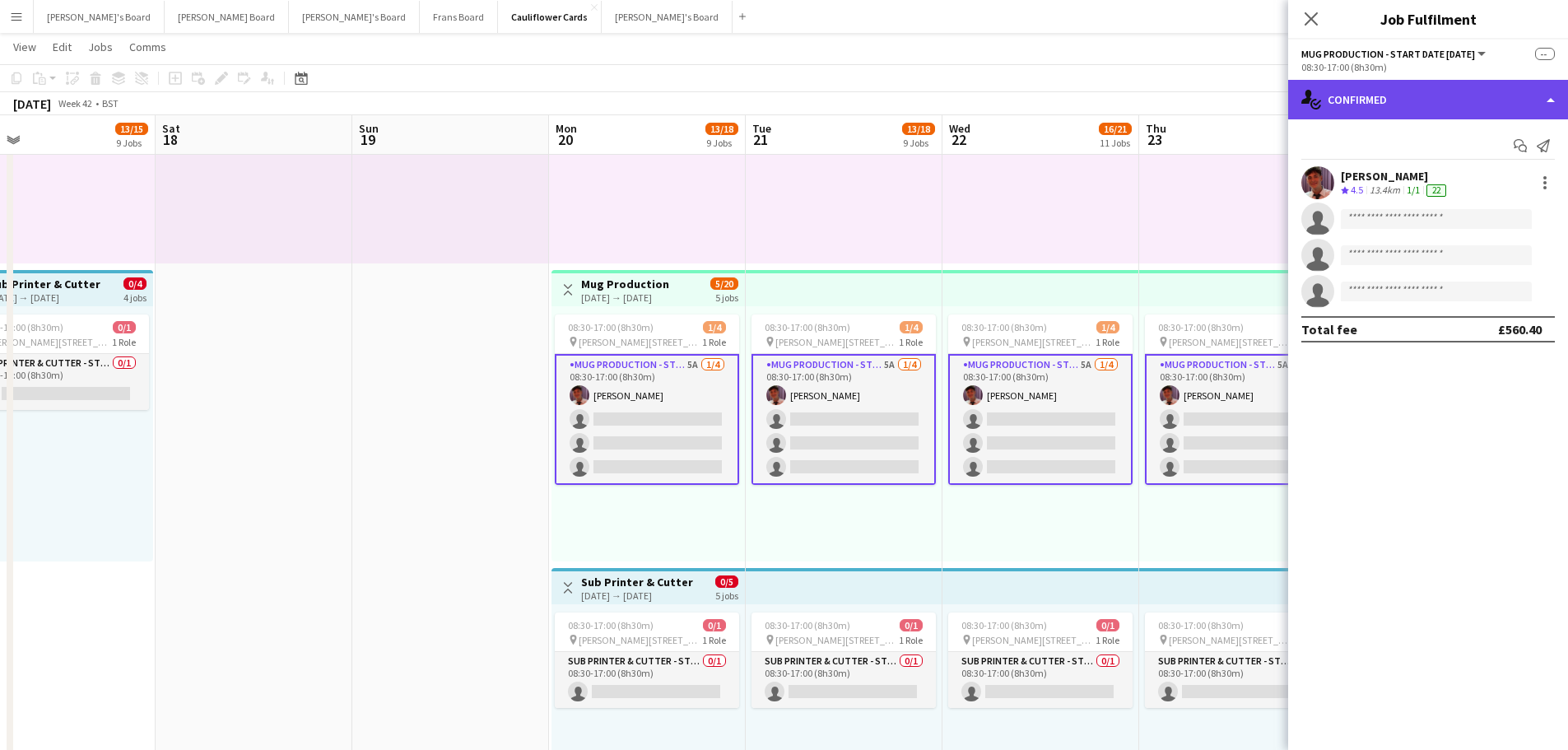
click at [1346, 102] on div "single-neutral-actions-check-2 Confirmed" at bounding box center [1428, 99] width 280 height 40
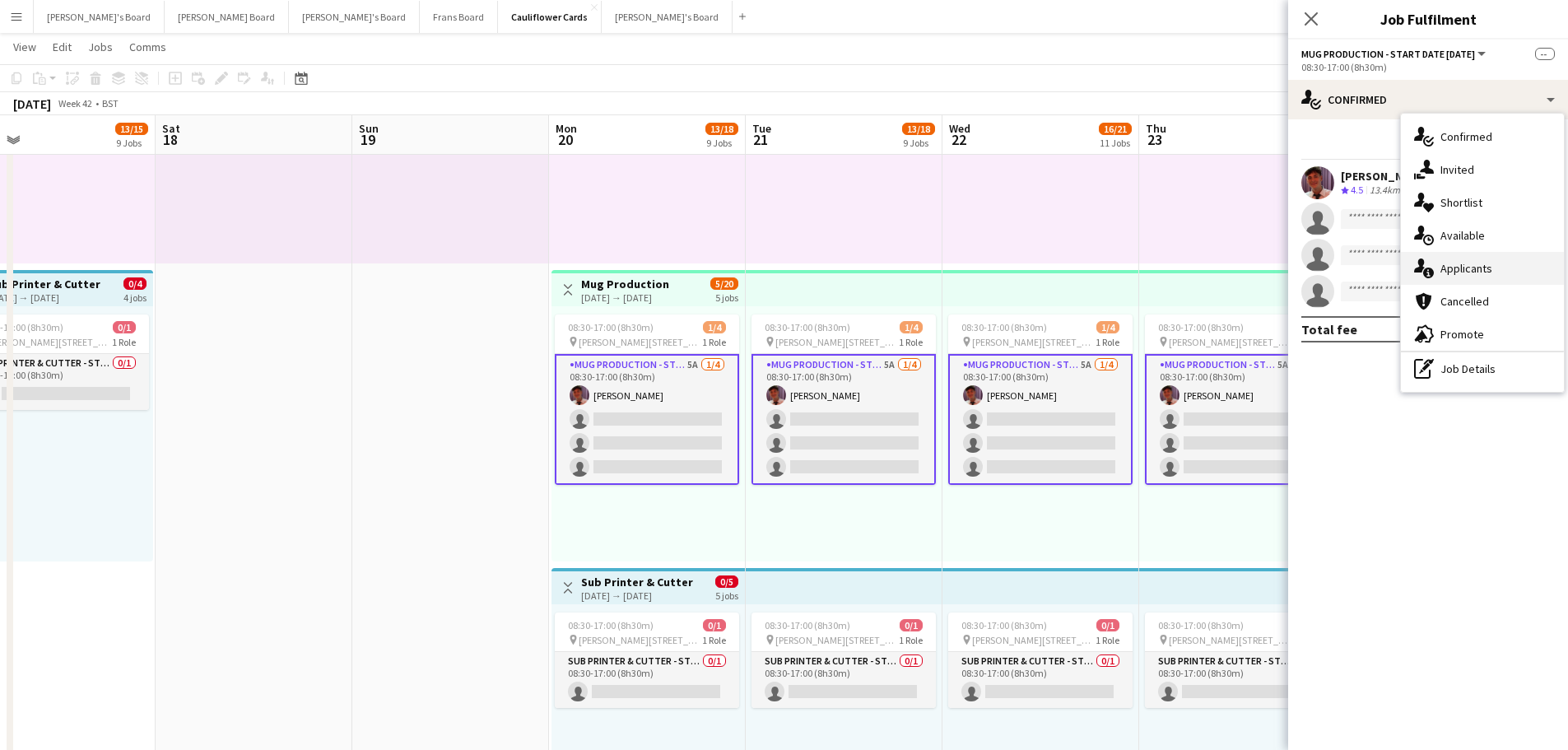
click at [1432, 265] on icon "single-neutral-actions-information" at bounding box center [1424, 269] width 19 height 19
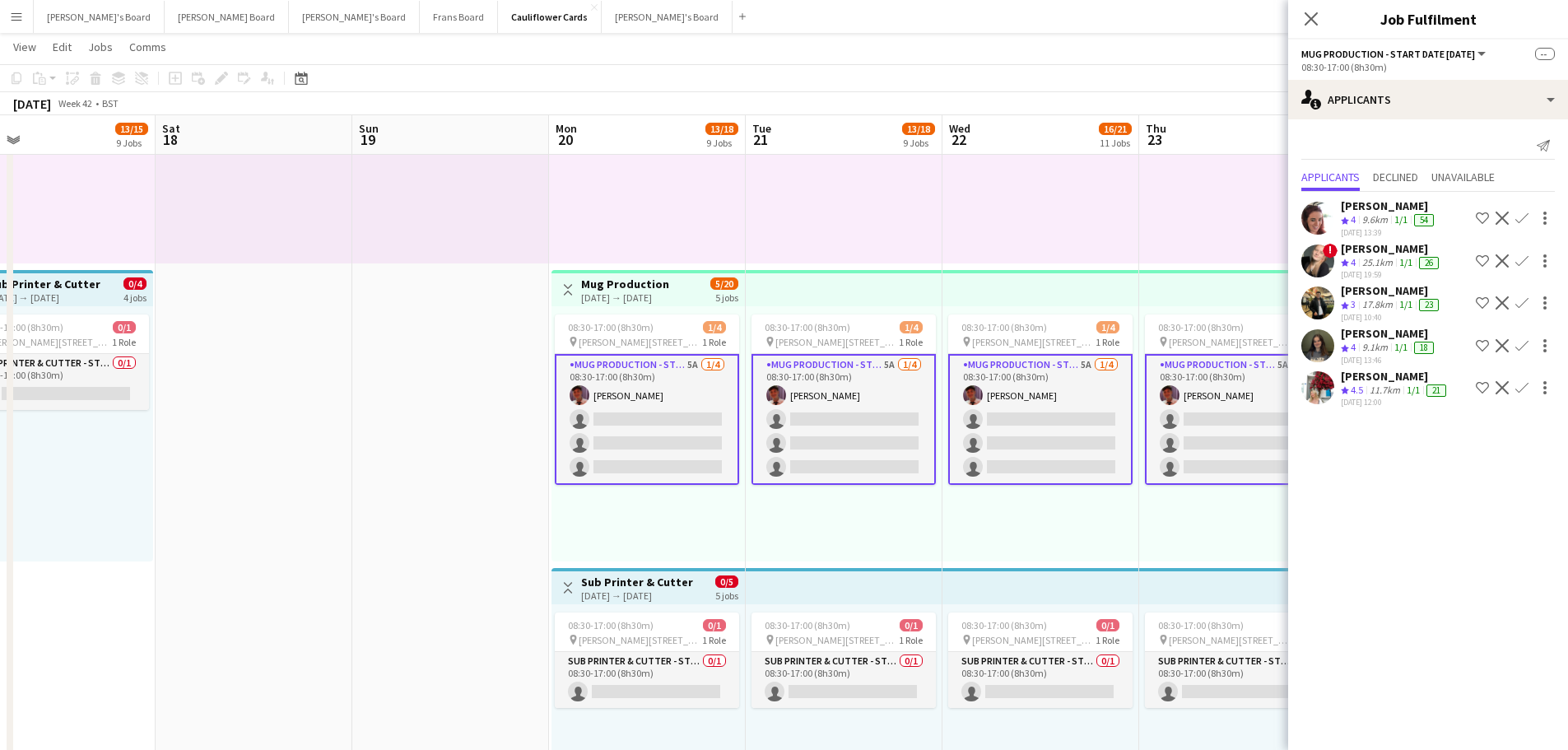
drag, startPoint x: 815, startPoint y: 526, endPoint x: 121, endPoint y: 517, distance: 694.1
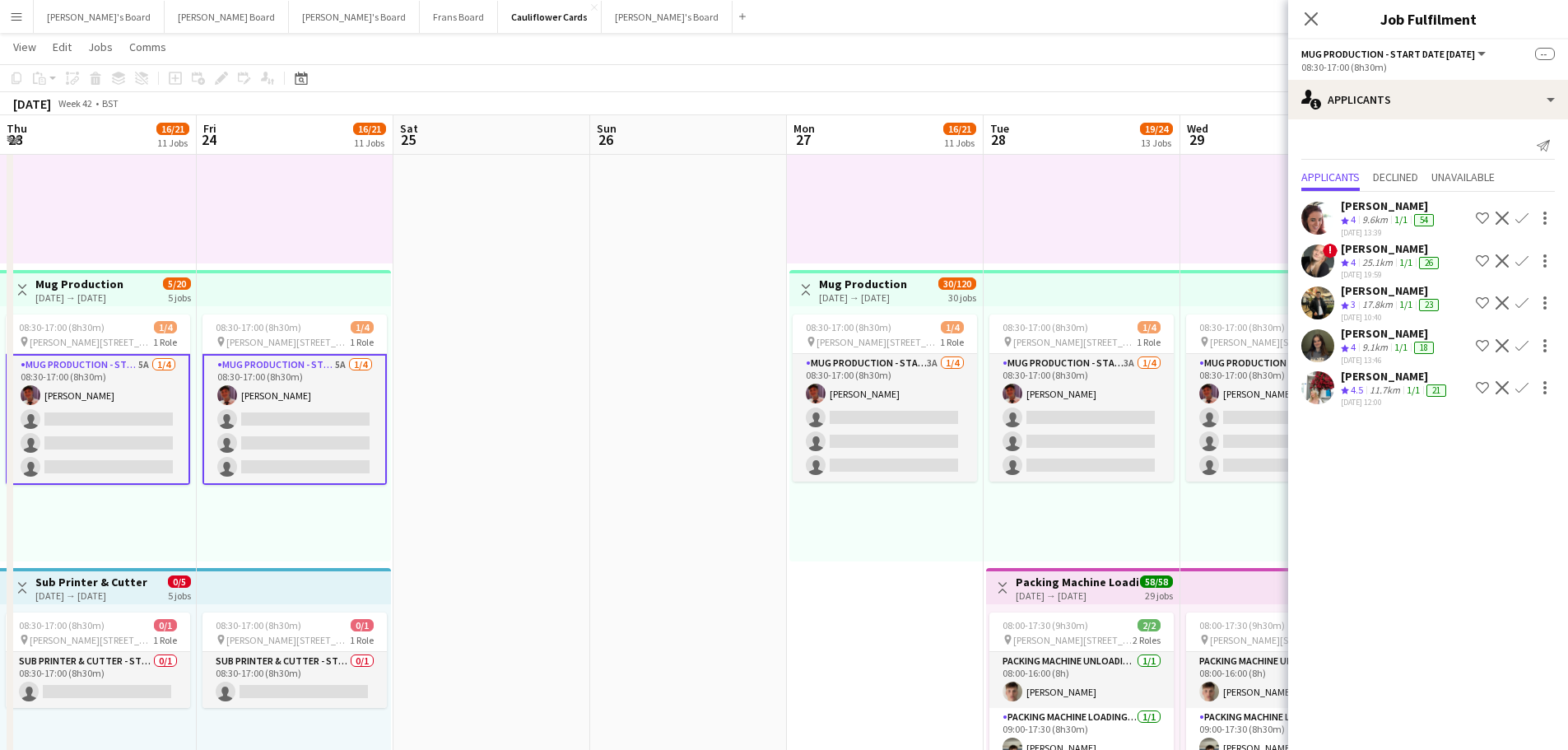
scroll to position [0, 394]
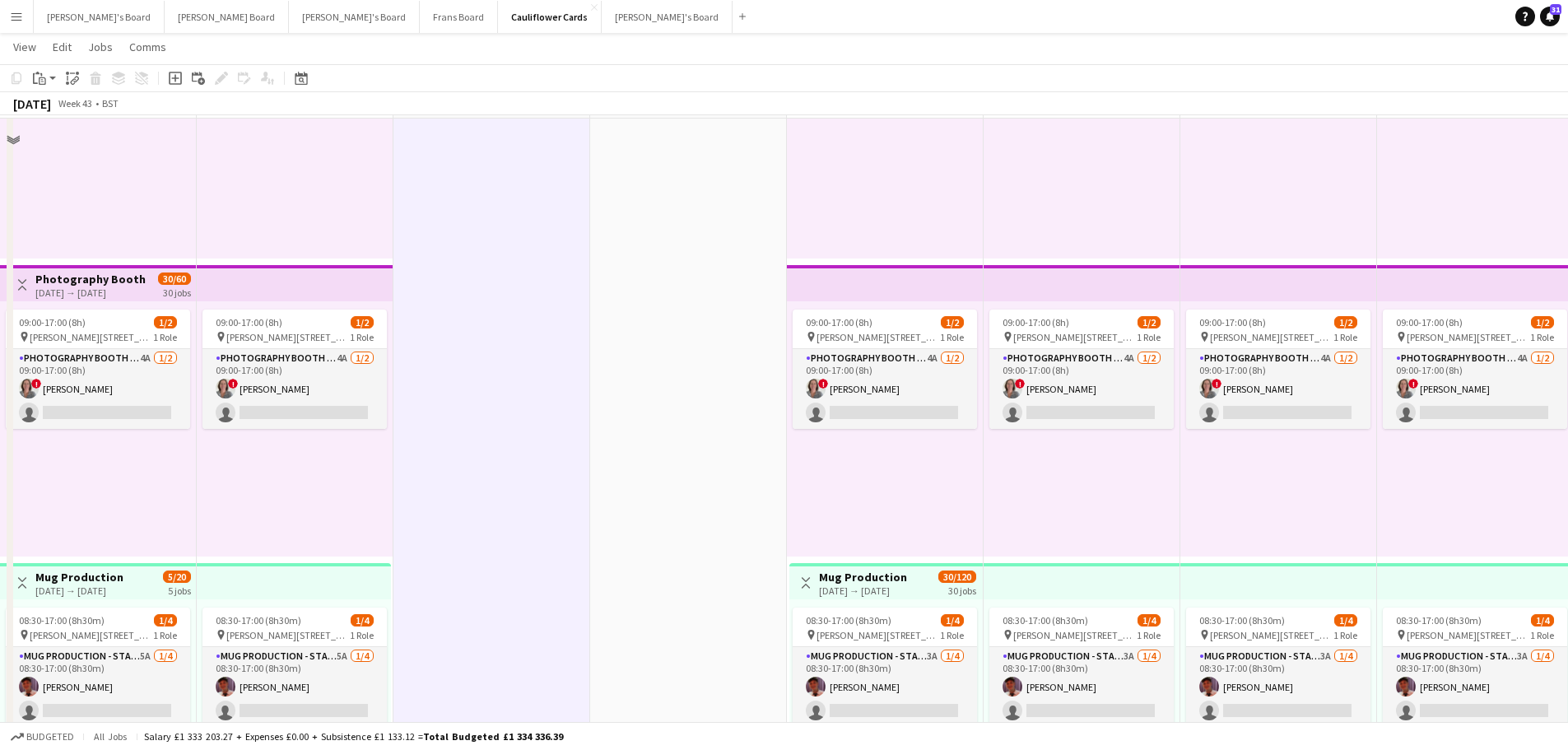
scroll to position [1977, 0]
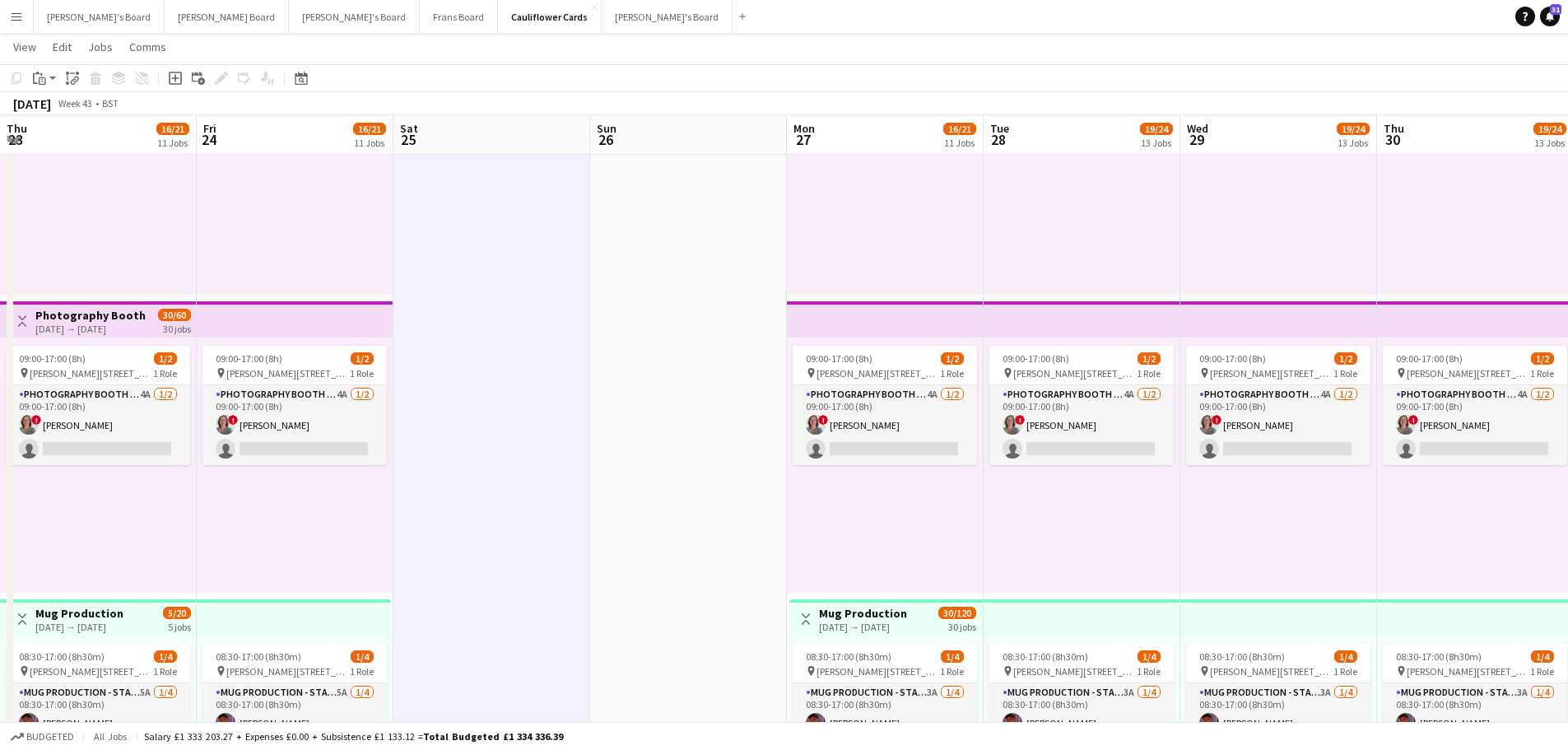
click at [625, 472] on app-date-cell at bounding box center [688, 298] width 197 height 4181
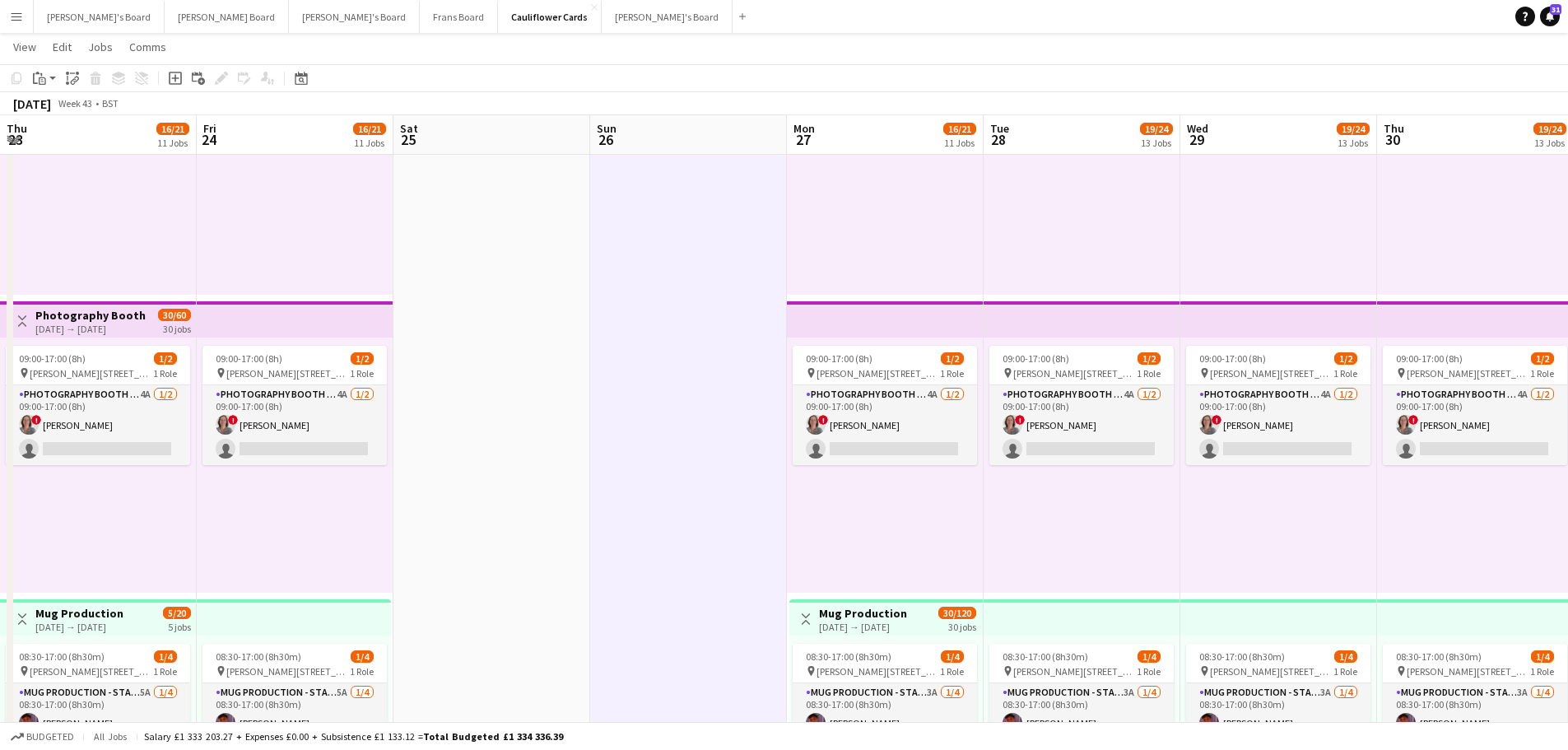
click at [544, 456] on app-date-cell at bounding box center [492, 298] width 197 height 4181
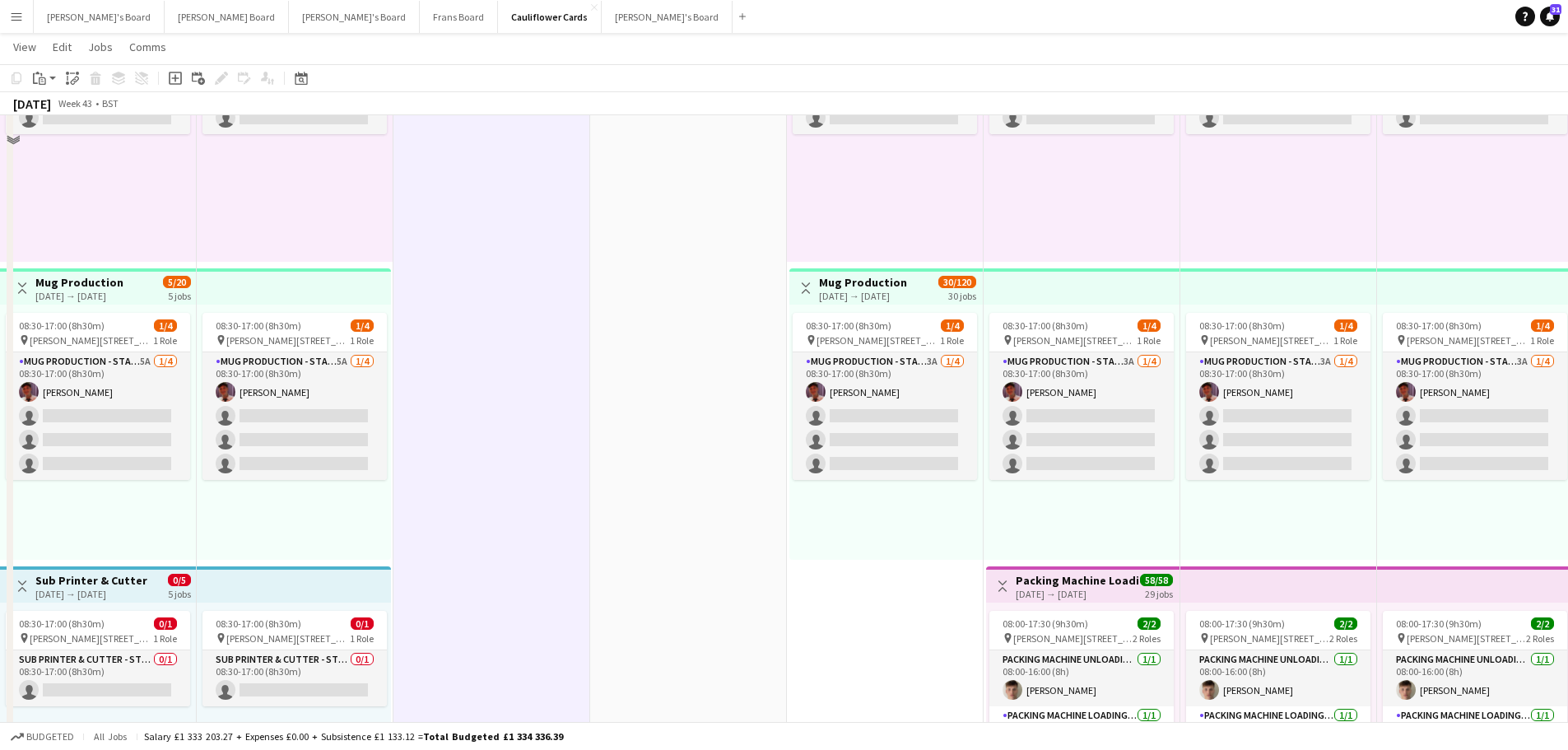
scroll to position [2389, 0]
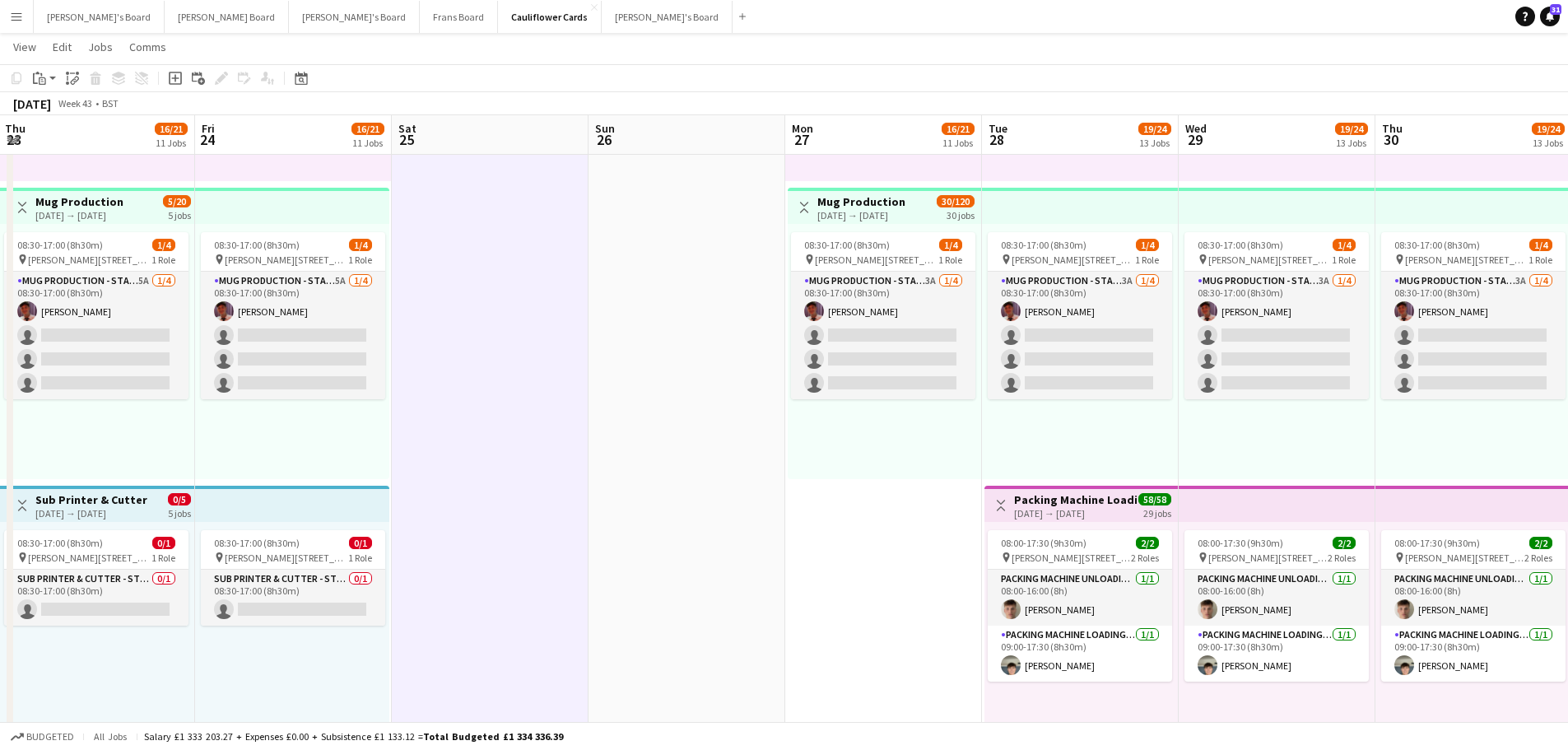
drag, startPoint x: 525, startPoint y: 471, endPoint x: 1350, endPoint y: 450, distance: 825.3
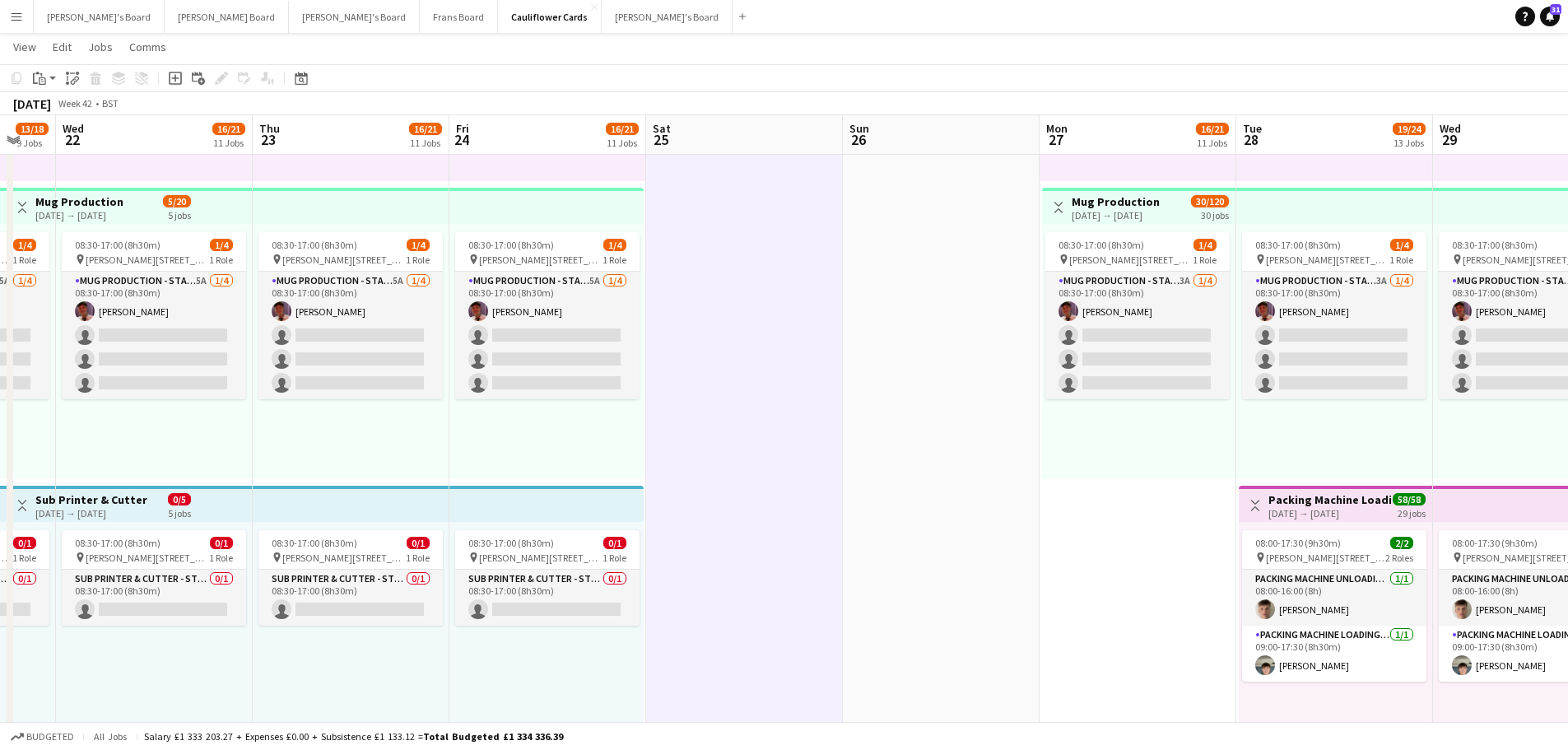
scroll to position [0, 597]
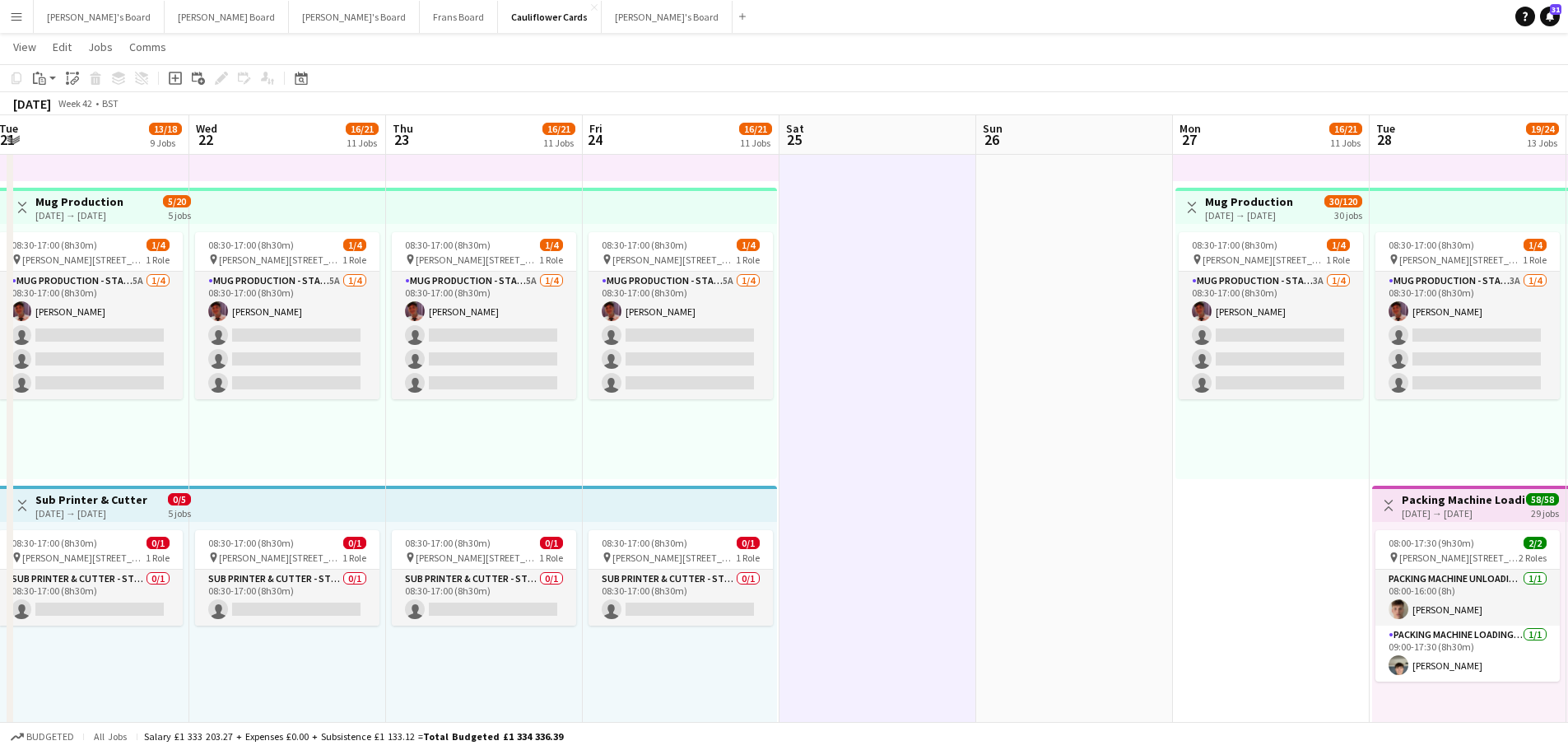
drag, startPoint x: 1204, startPoint y: 415, endPoint x: 804, endPoint y: 449, distance: 401.4
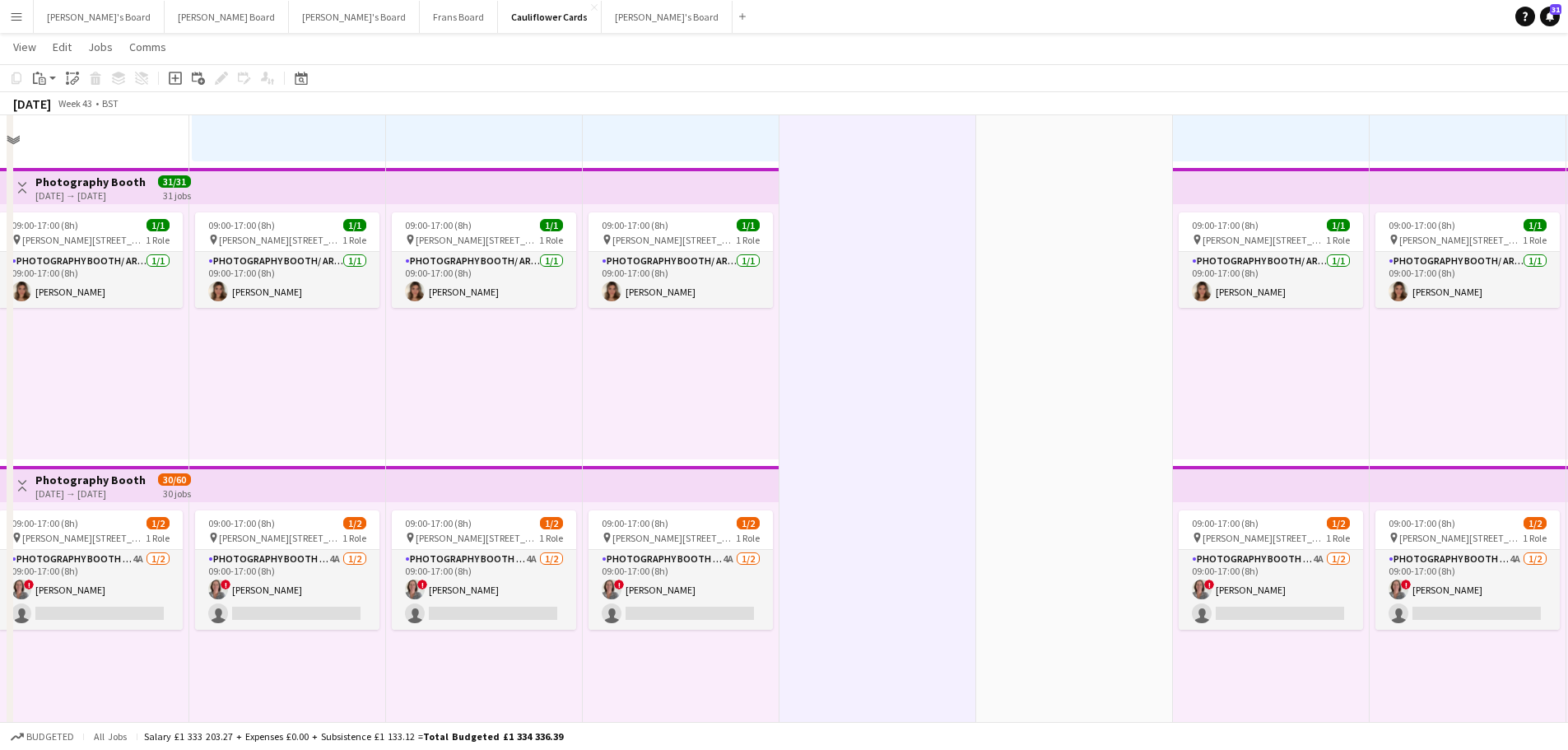
scroll to position [1730, 0]
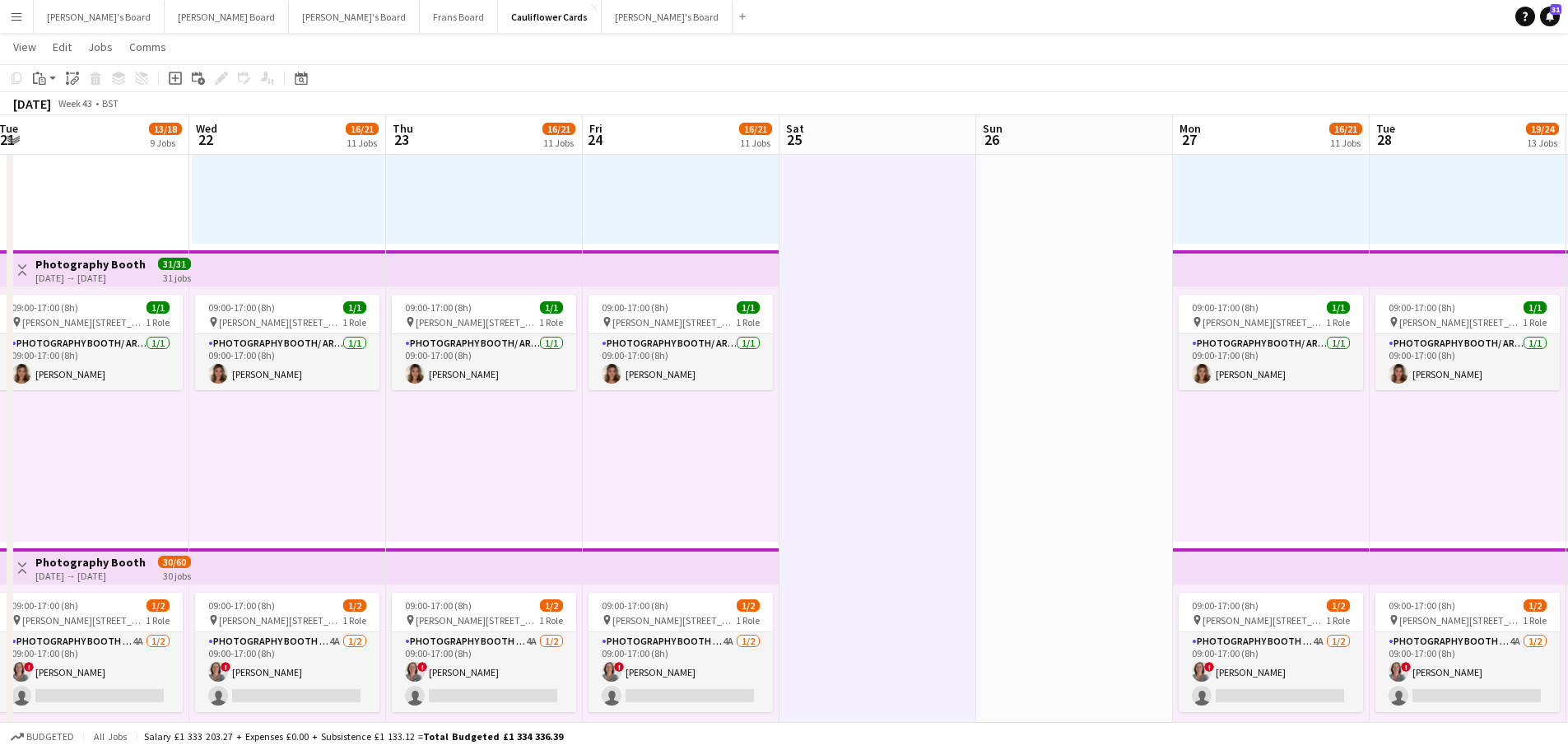
click at [1100, 266] on app-calendar-viewport "Sat 18 Sun 19 Mon 20 13/18 9 Jobs Tue 21 13/18 9 Jobs Wed 22 16/21 11 Jobs Thu …" at bounding box center [784, 484] width 1568 height 4301
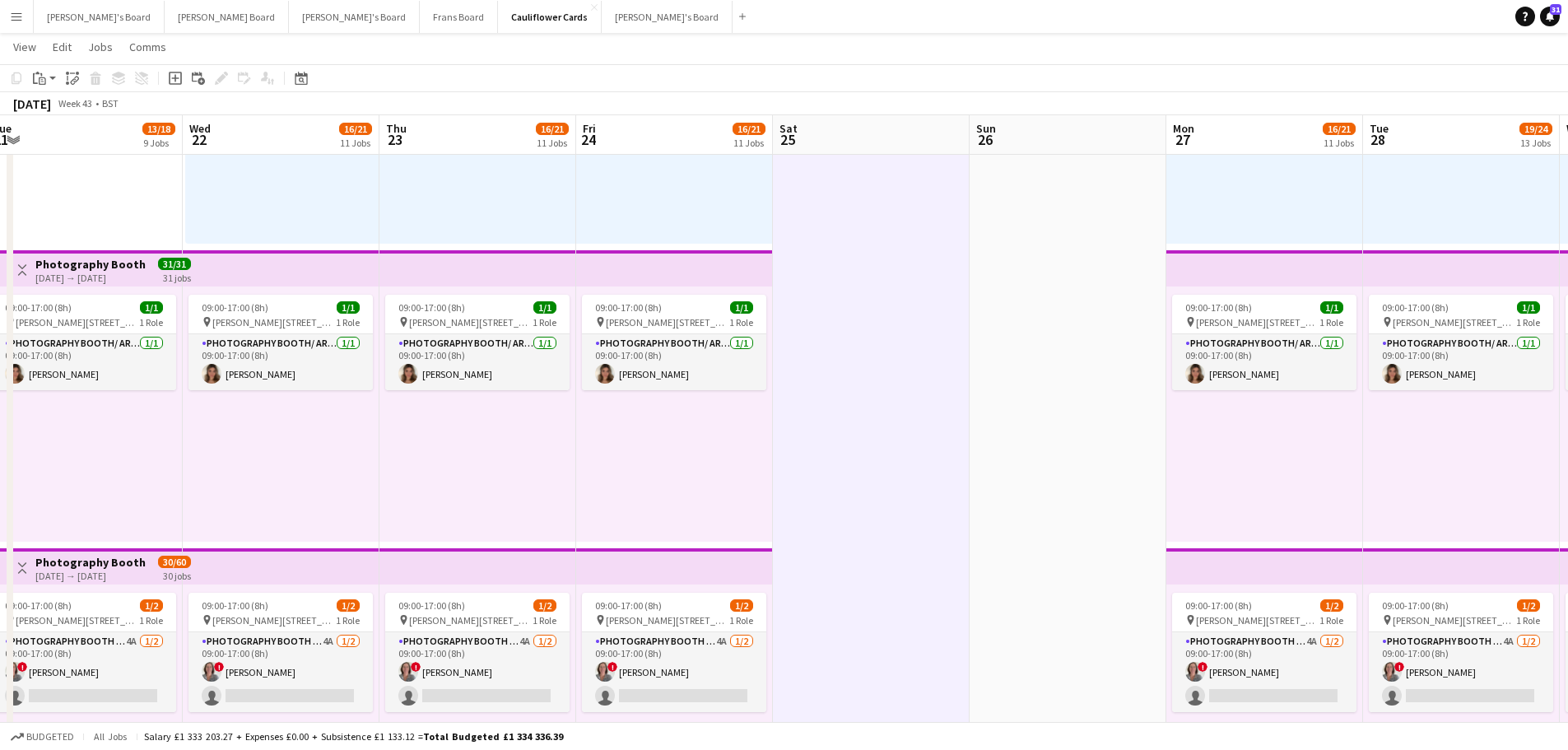
click at [949, 280] on app-date-cell at bounding box center [871, 544] width 197 height 4181
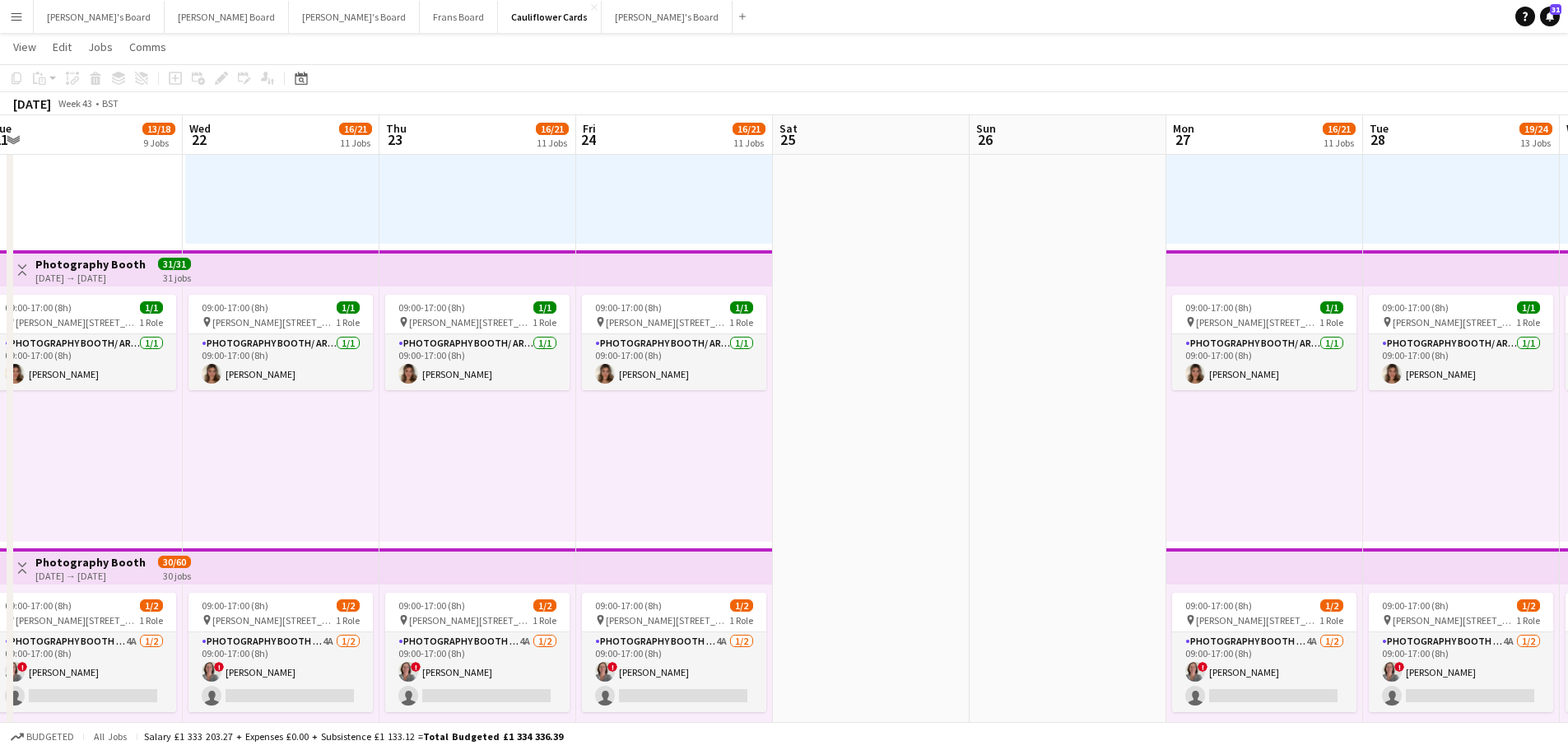
click at [1073, 372] on app-date-cell at bounding box center [1068, 544] width 197 height 4181
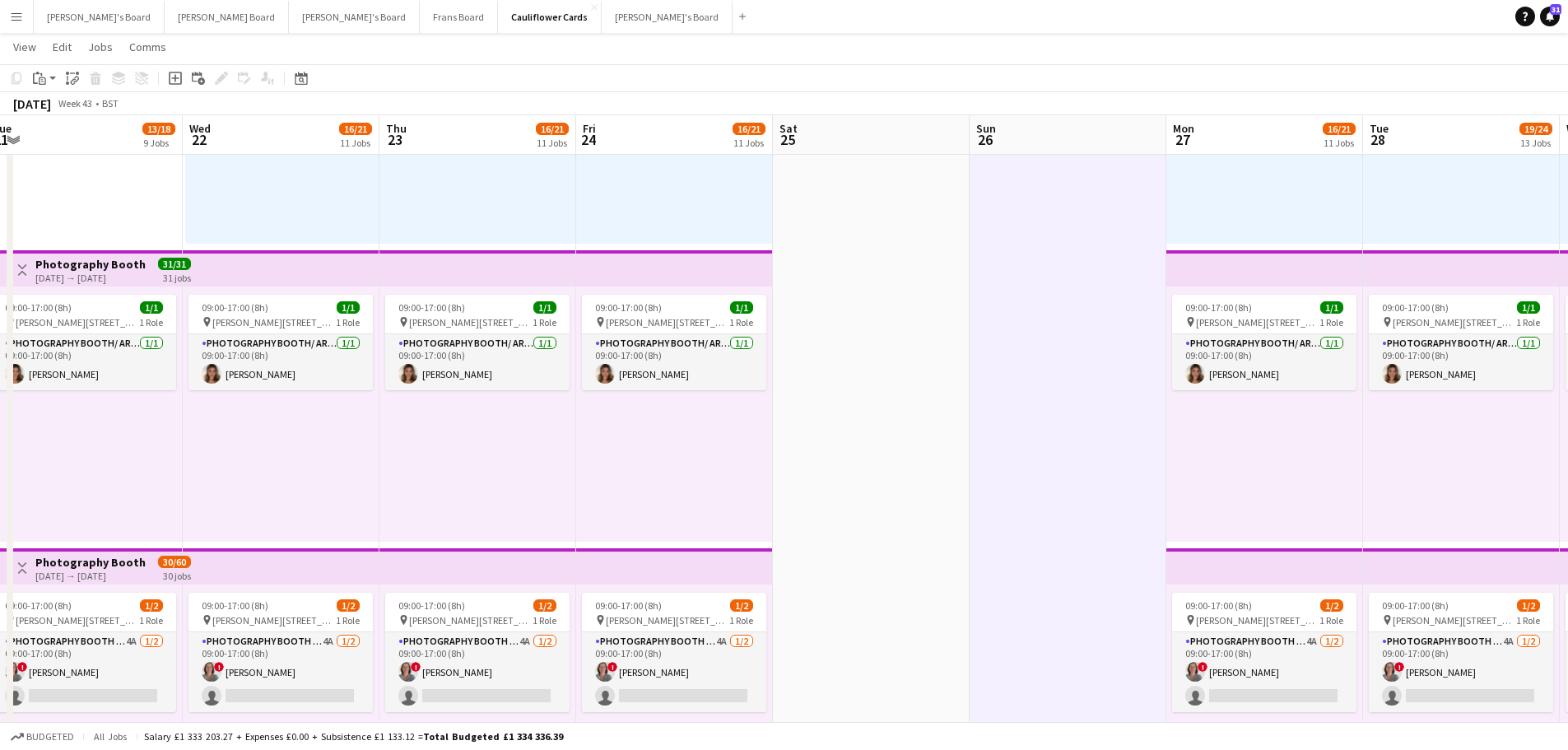
drag, startPoint x: 901, startPoint y: 411, endPoint x: 1286, endPoint y: 444, distance: 386.4
click at [1366, 438] on app-calendar-viewport "Sat 18 Sun 19 Mon 20 13/18 9 Jobs Tue 21 13/18 9 Jobs Wed 22 16/21 11 Jobs Thu …" at bounding box center [784, 484] width 1568 height 4301
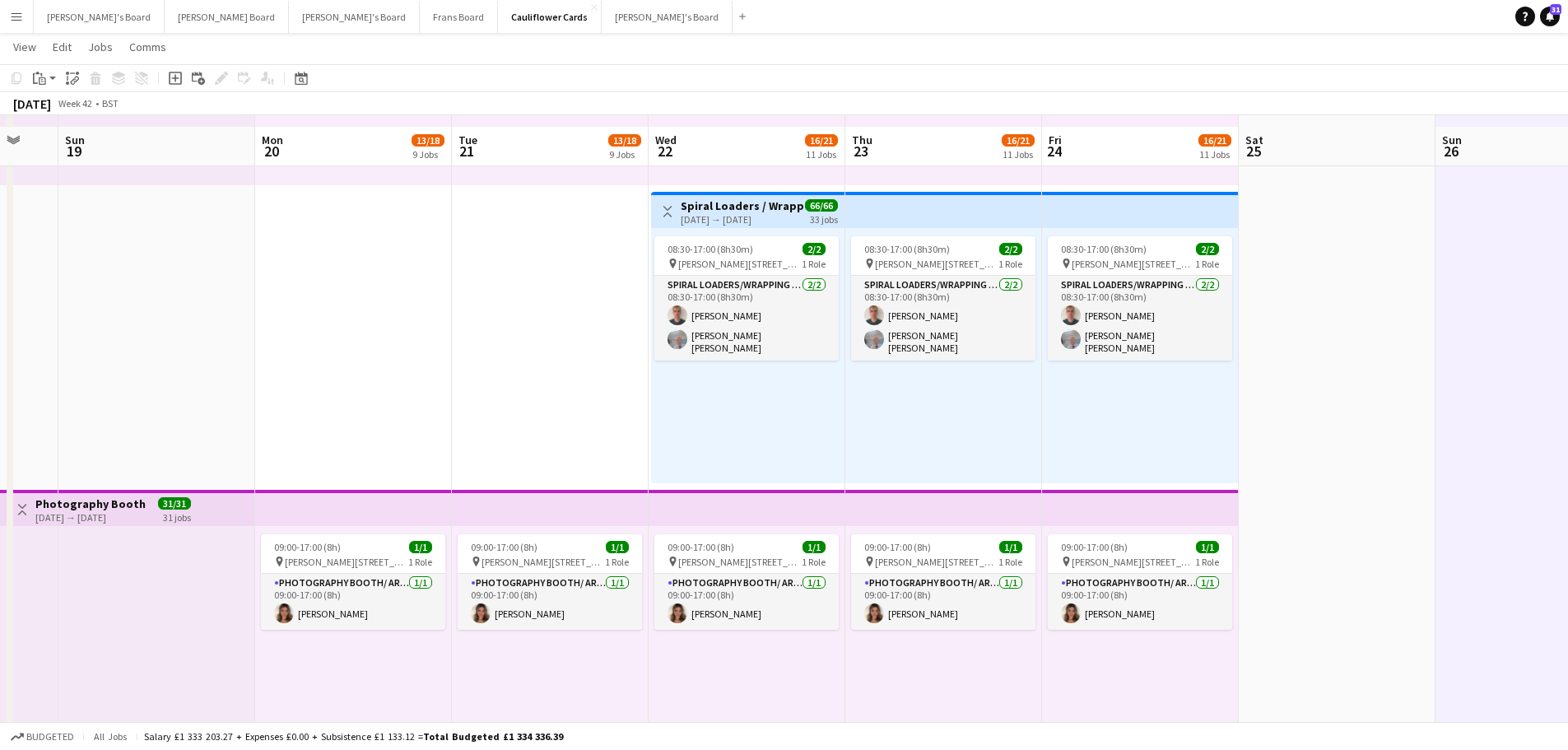
scroll to position [1483, 0]
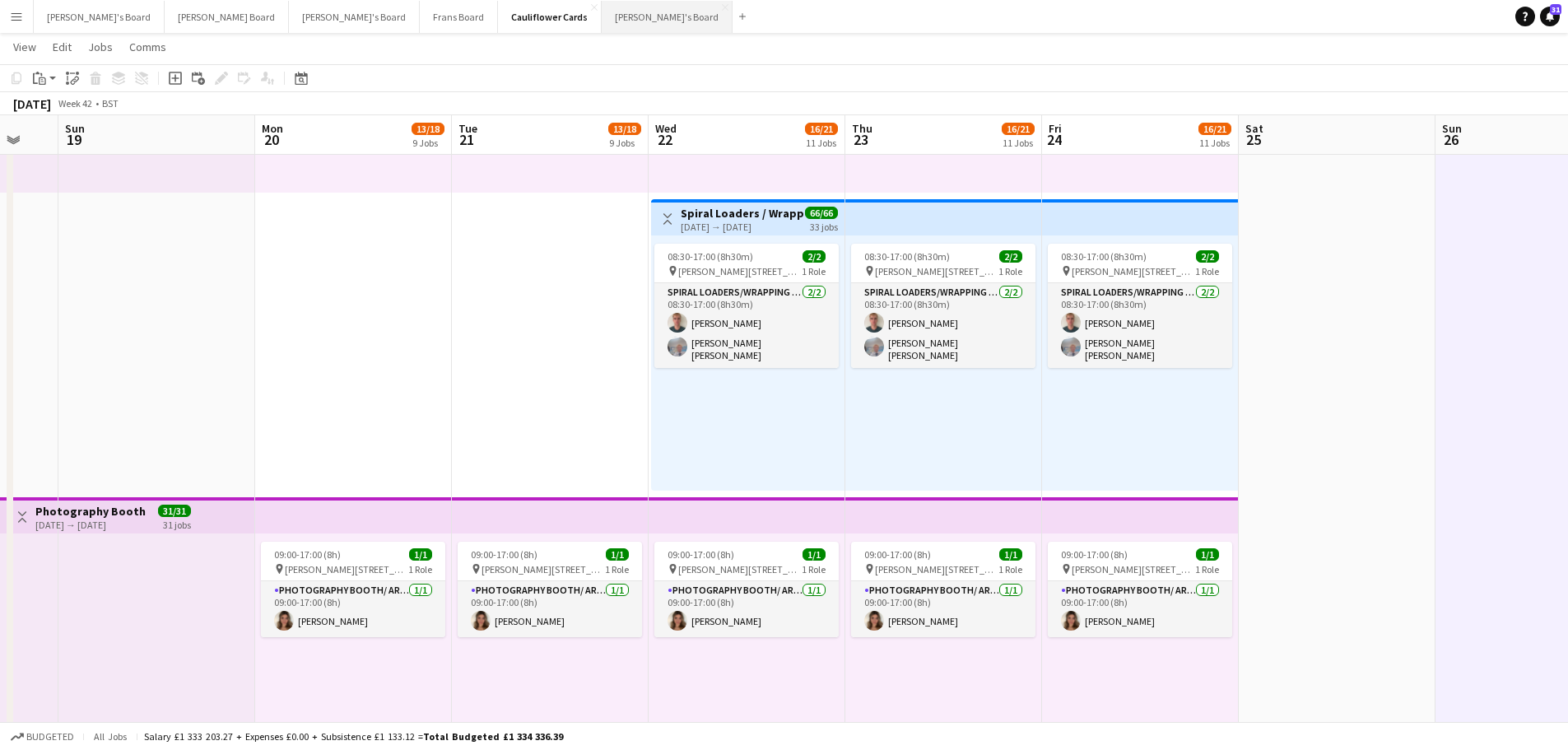
click at [602, 20] on button "[PERSON_NAME]'s Board Close" at bounding box center [667, 16] width 131 height 32
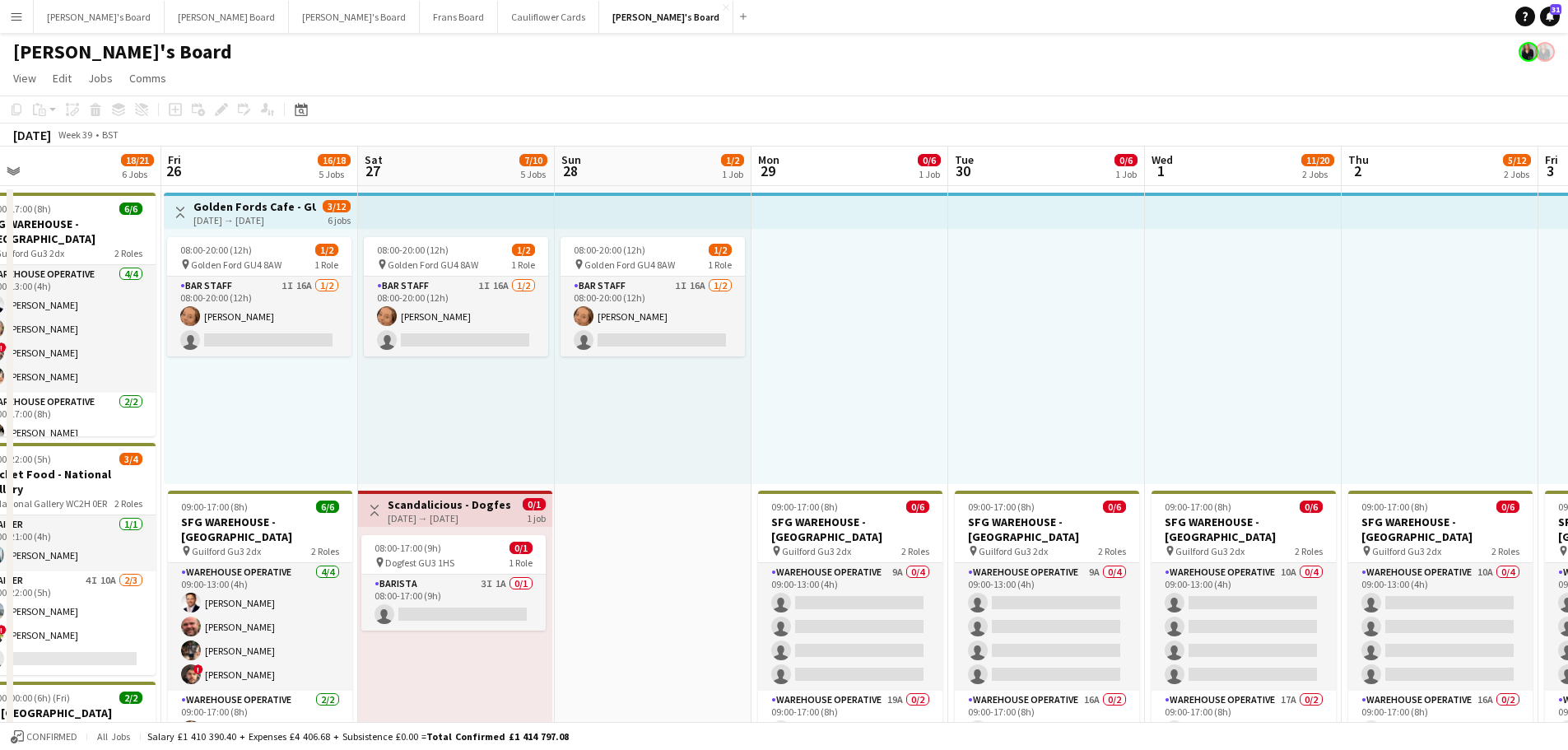
scroll to position [0, 387]
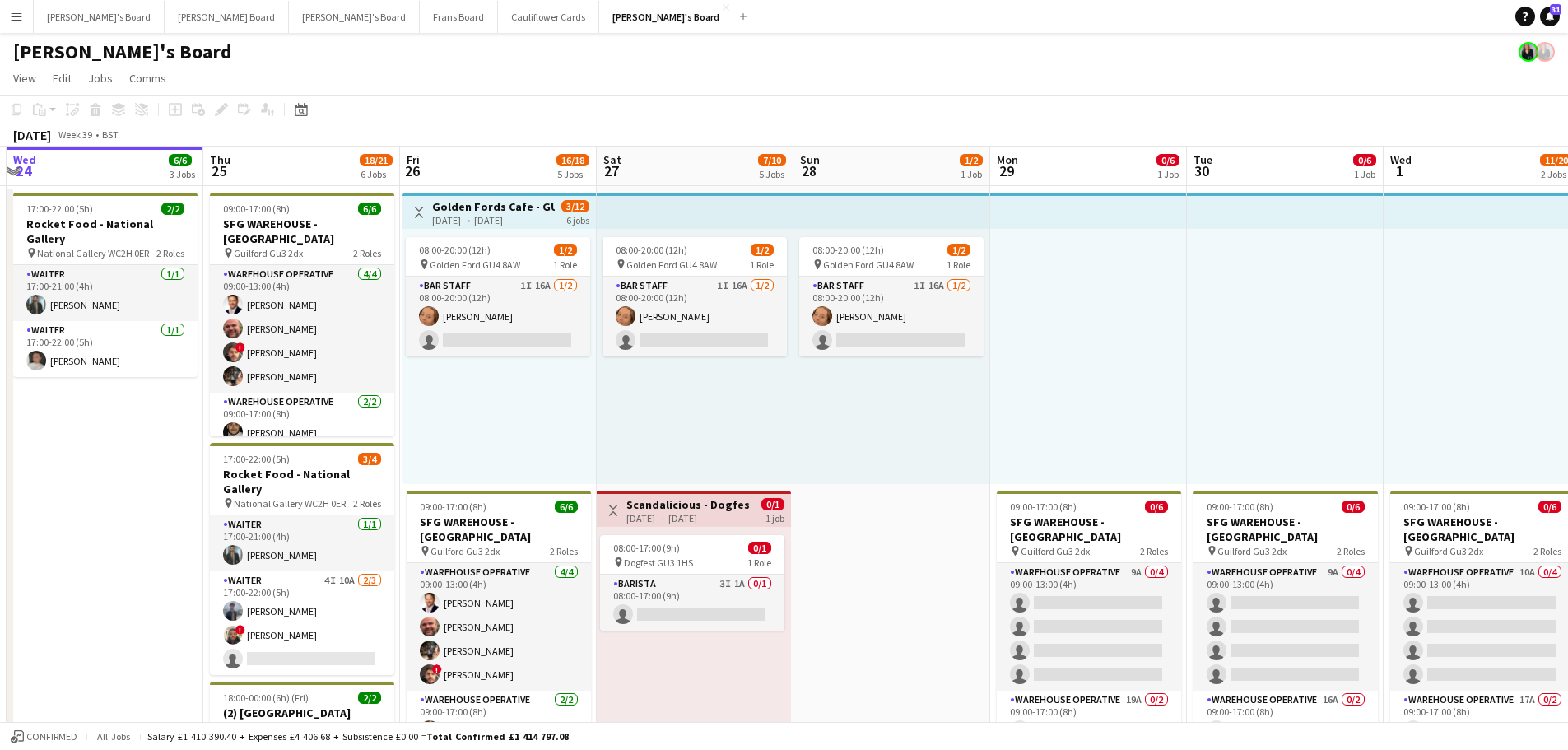
drag, startPoint x: 1092, startPoint y: 383, endPoint x: 902, endPoint y: 447, distance: 200.5
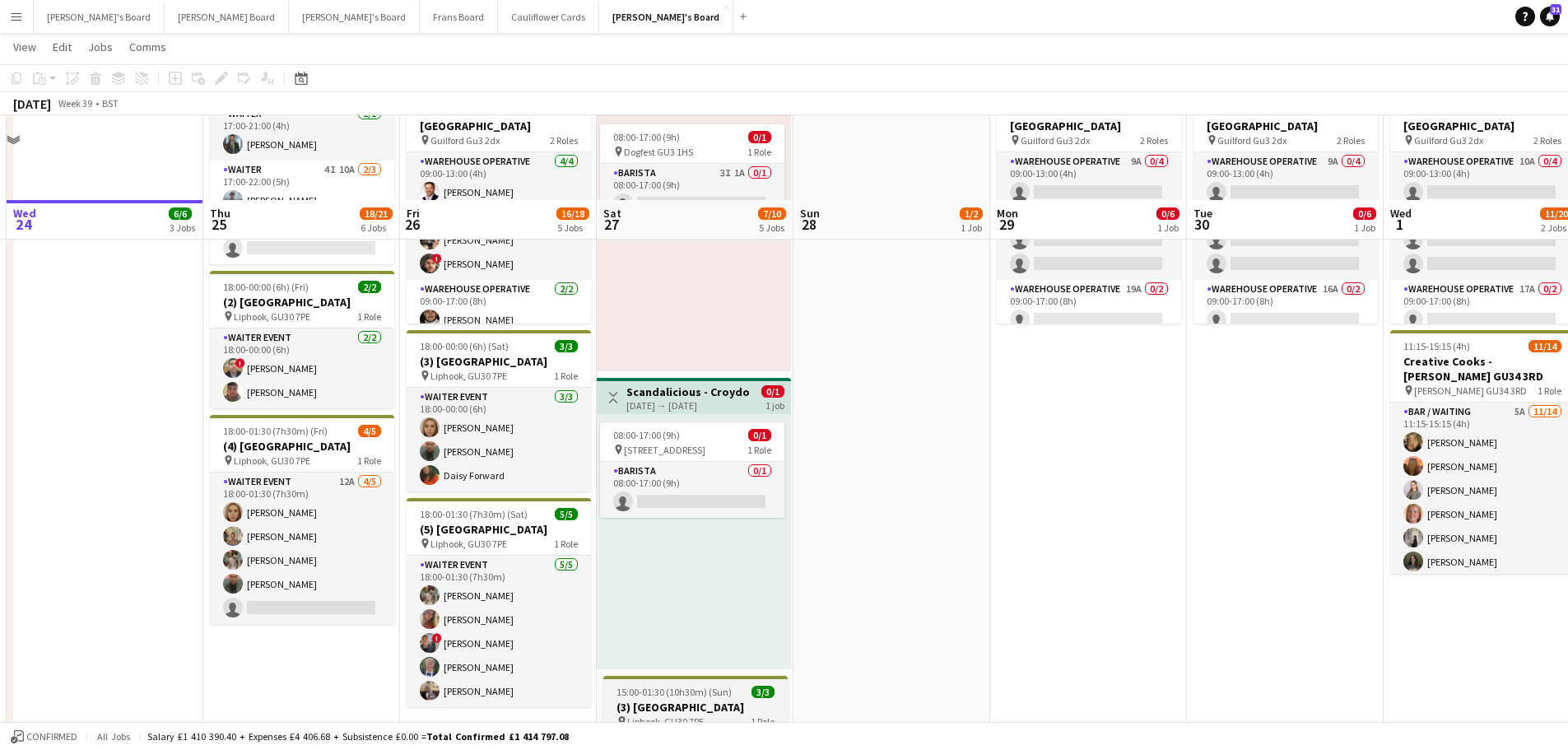
scroll to position [494, 0]
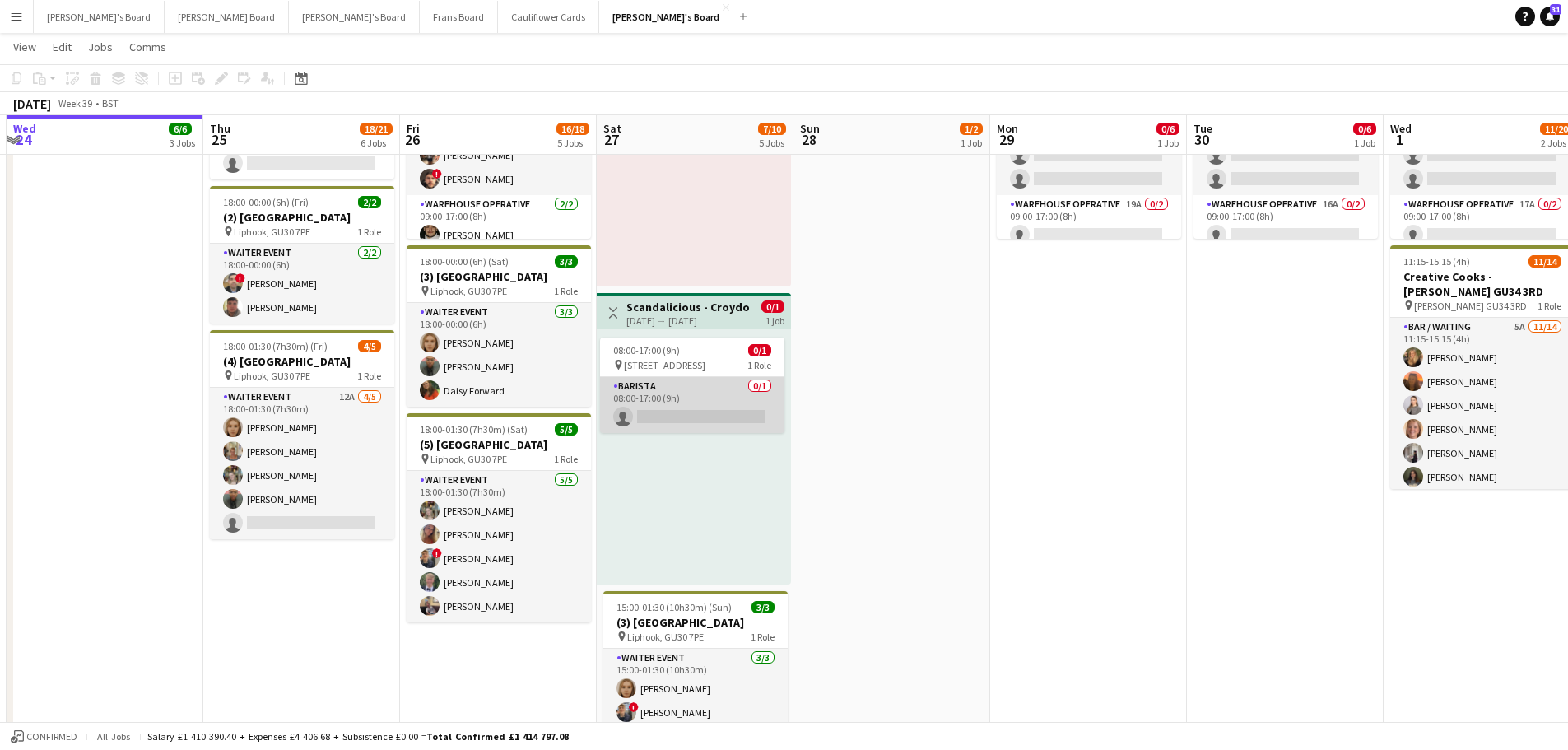
click at [722, 387] on app-card-role "Barista 0/1 08:00-17:00 (9h) single-neutral-actions" at bounding box center [692, 406] width 184 height 56
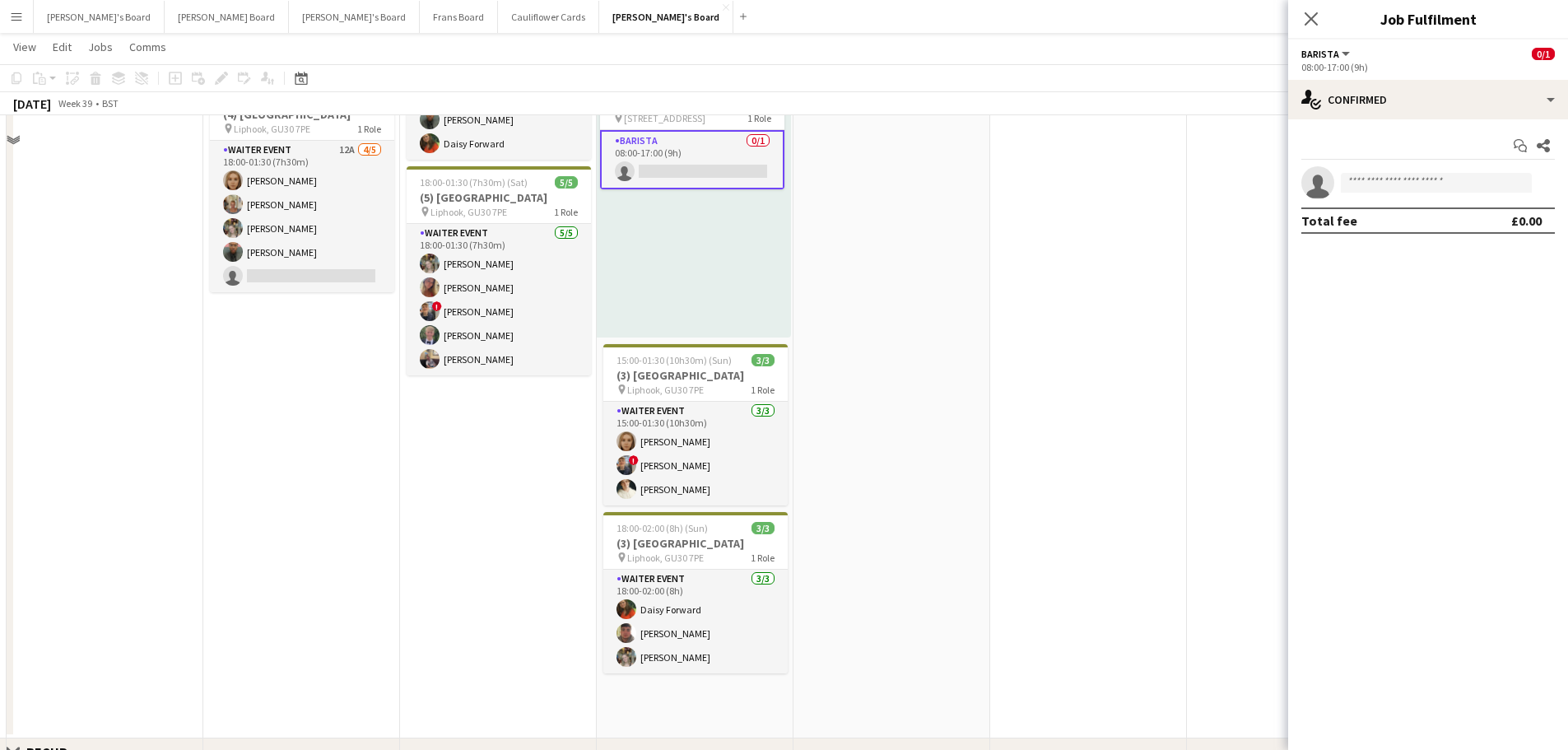
scroll to position [411, 0]
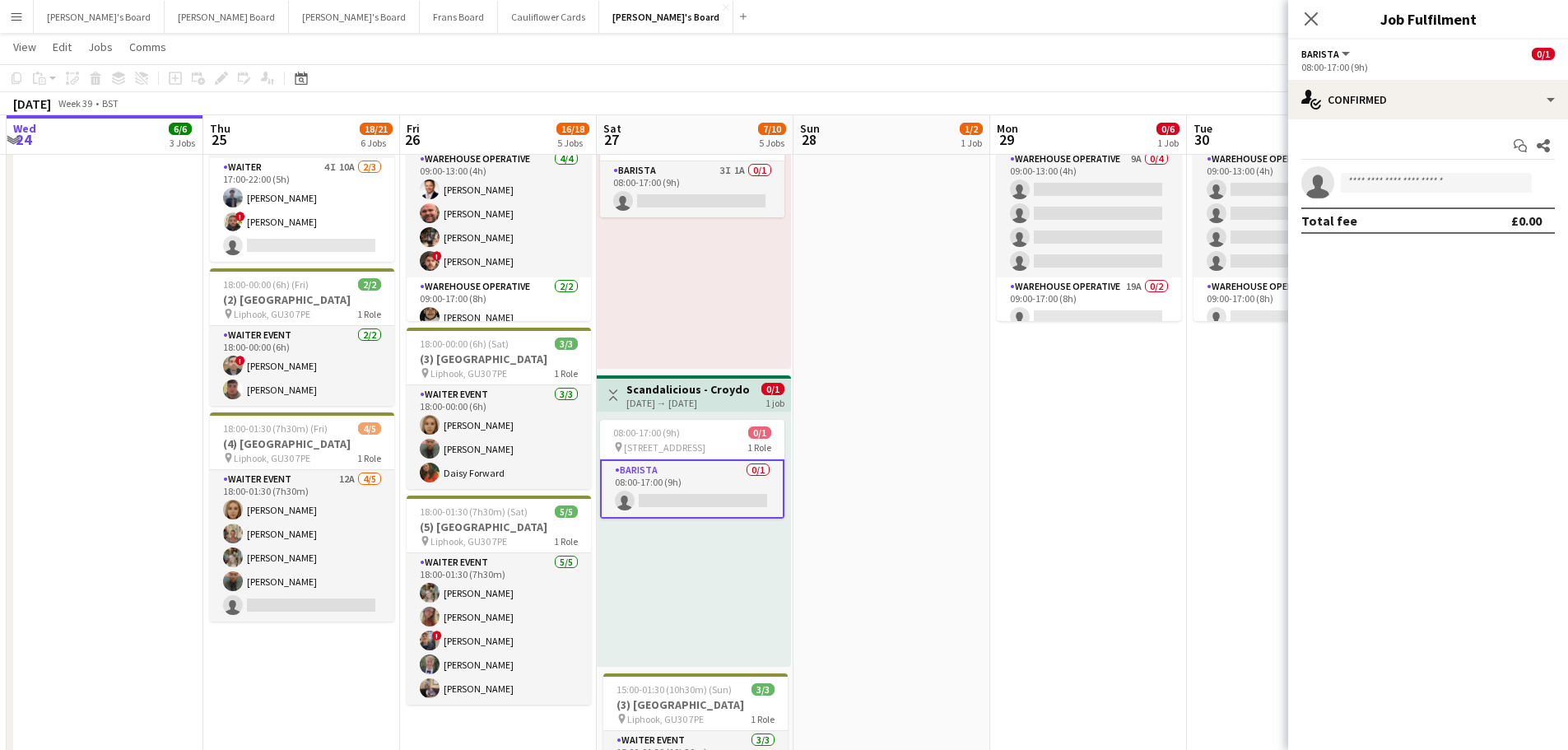
click at [1487, 120] on div "Start chat Share single-neutral-actions Total fee £0.00" at bounding box center [1428, 183] width 280 height 128
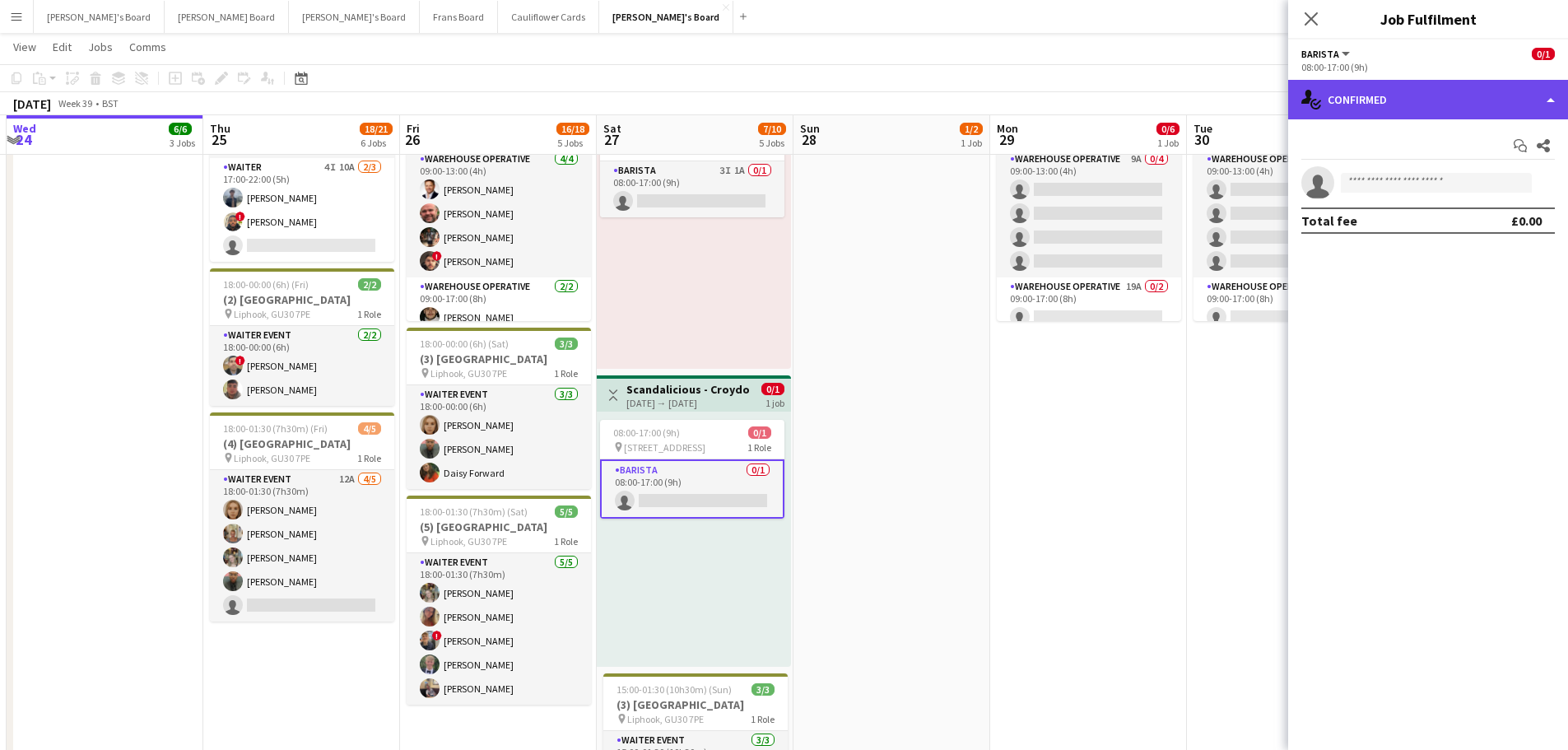
click at [1506, 106] on div "single-neutral-actions-check-2 Confirmed" at bounding box center [1428, 99] width 280 height 40
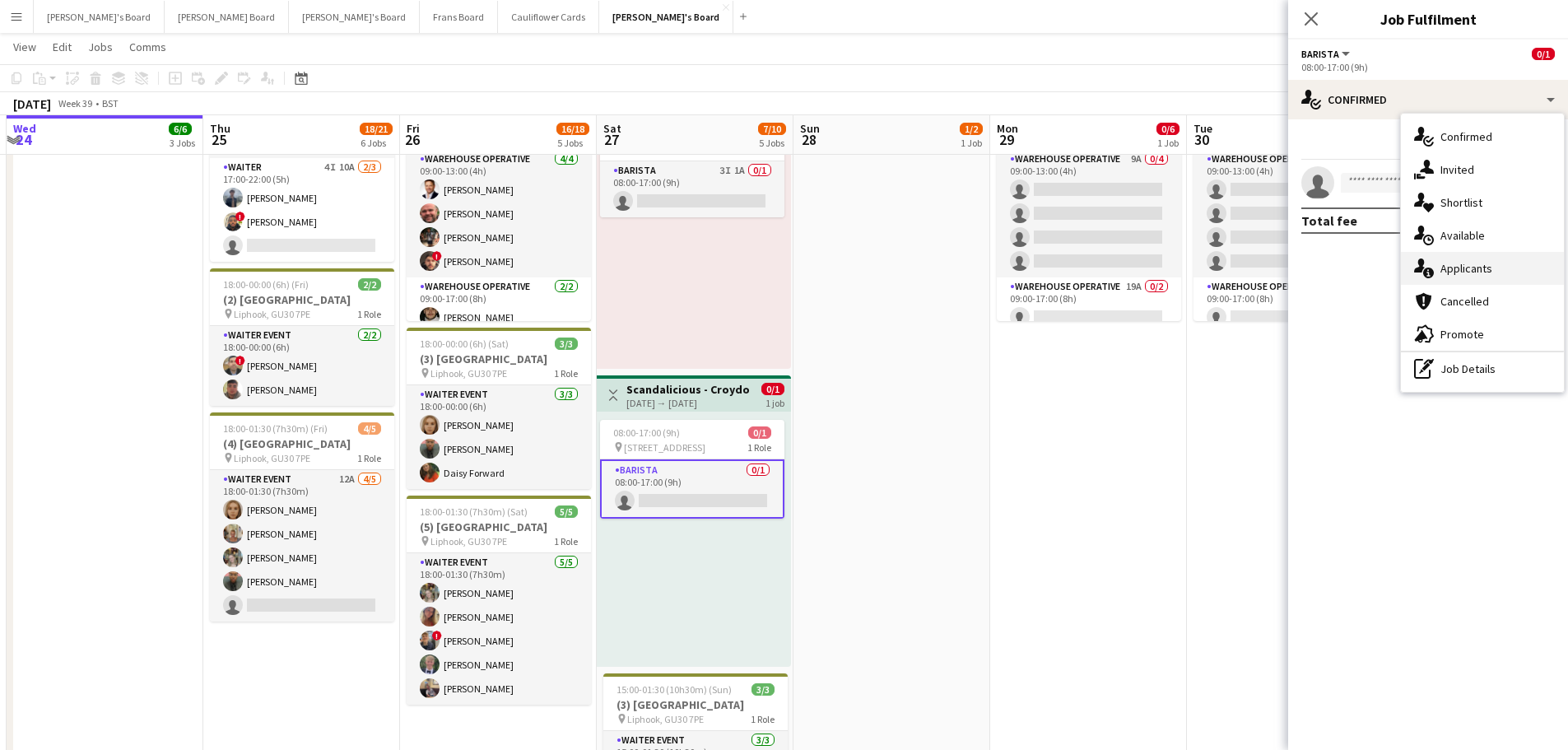
click at [1467, 273] on span "Applicants" at bounding box center [1466, 268] width 51 height 15
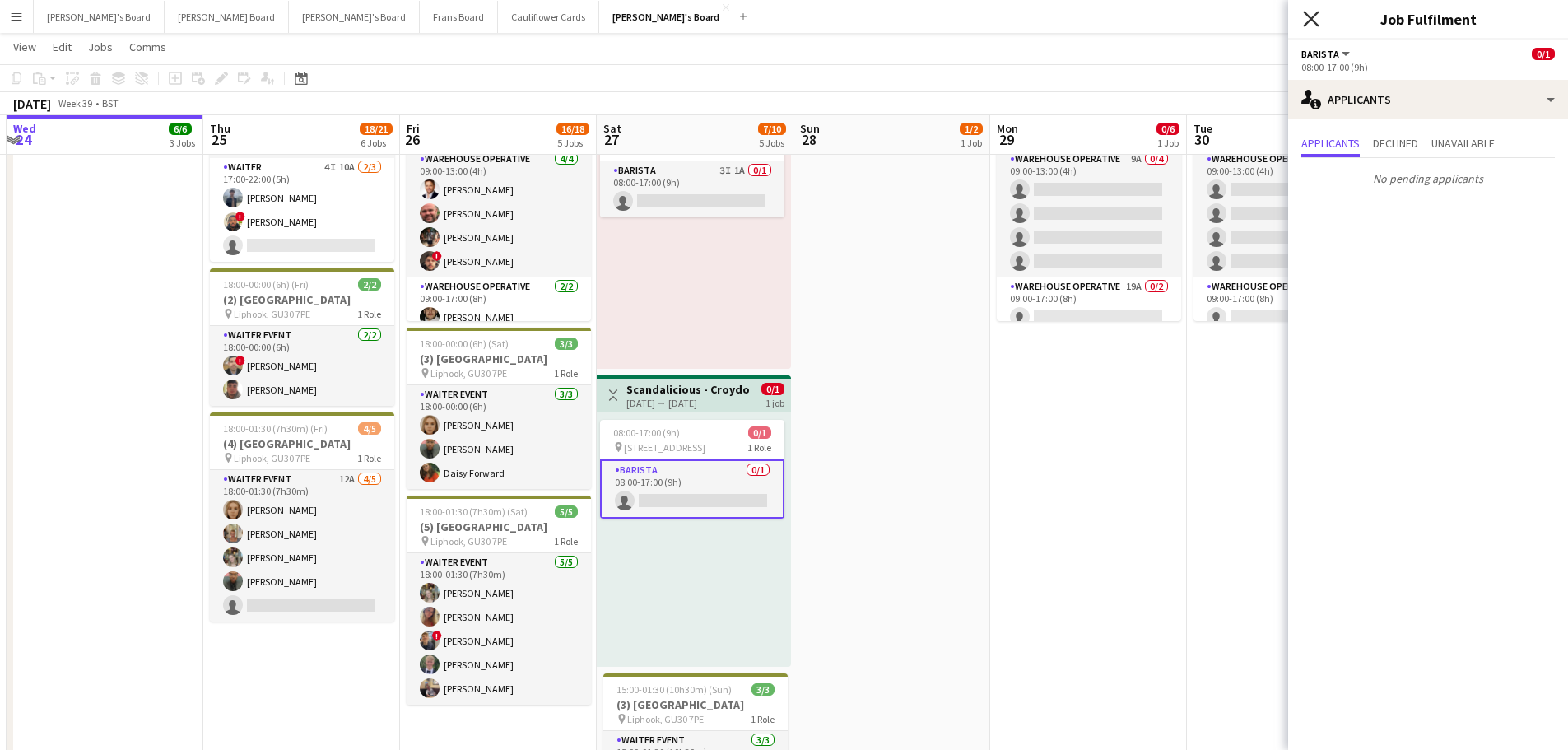
click at [1317, 24] on icon at bounding box center [1311, 18] width 16 height 16
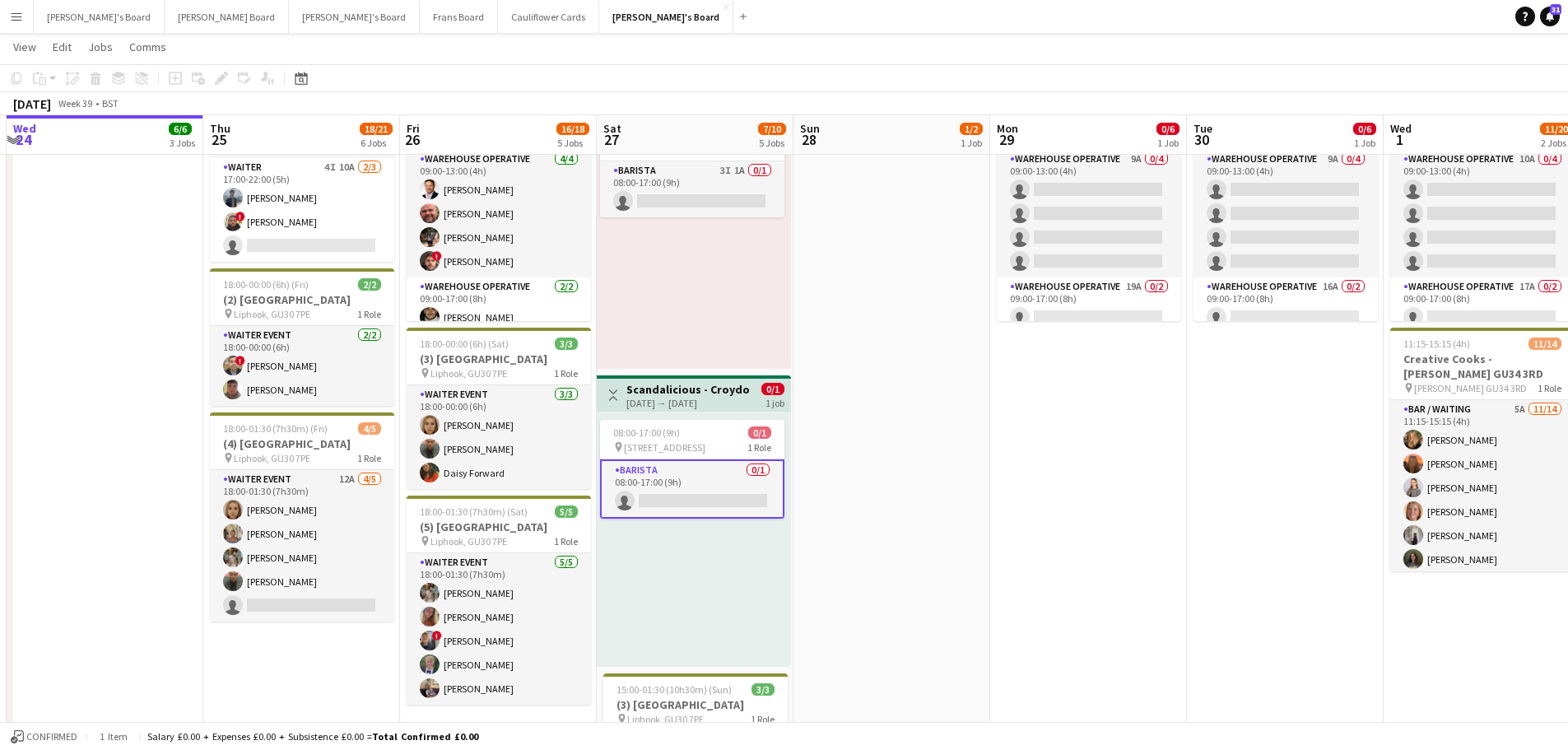
click at [926, 511] on app-date-cell "08:00-20:00 (12h) 1/2 pin Golden Ford GU4 8AW 1 Role BAR STAFF 1I 16A [DATE] 08…" at bounding box center [891, 420] width 197 height 1295
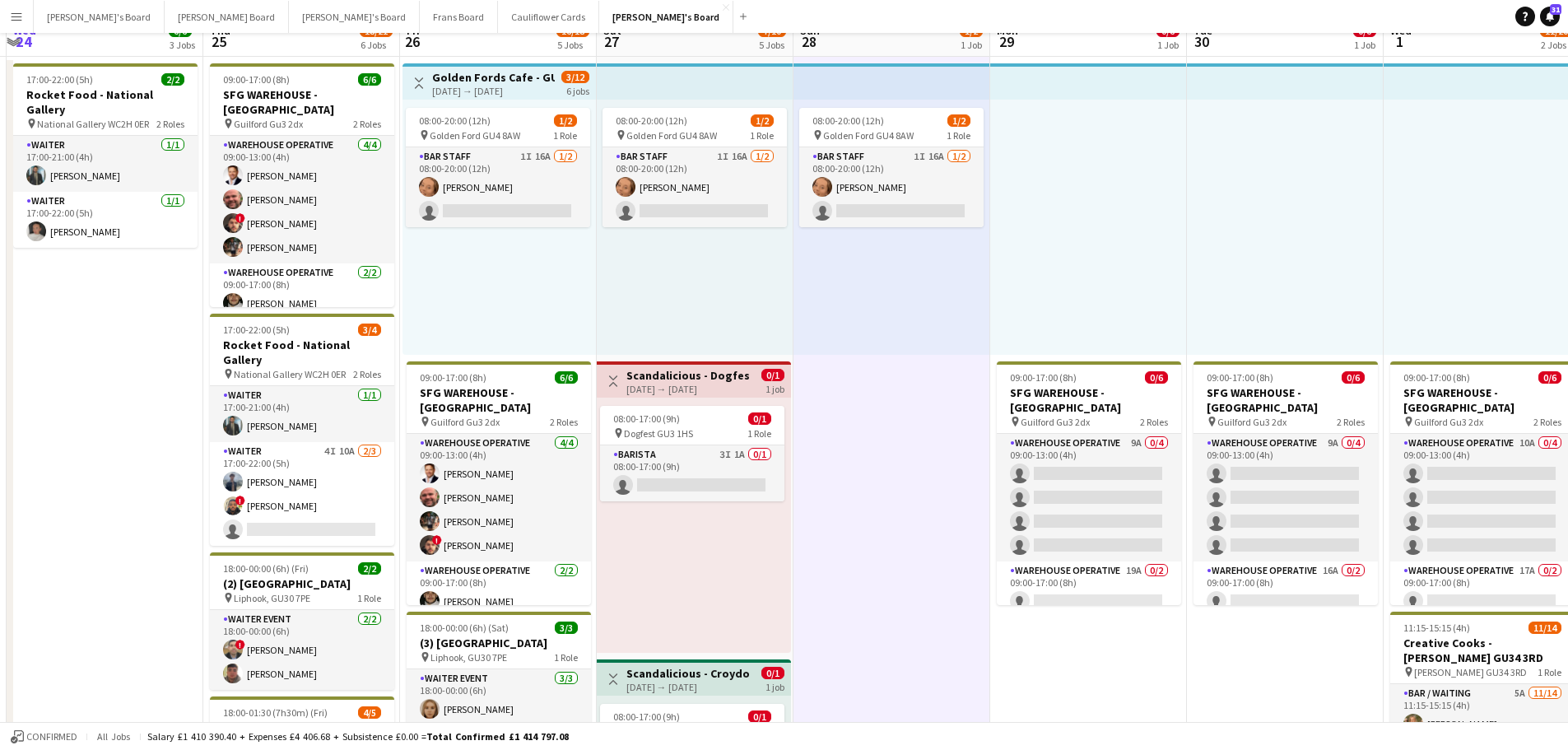
scroll to position [0, 0]
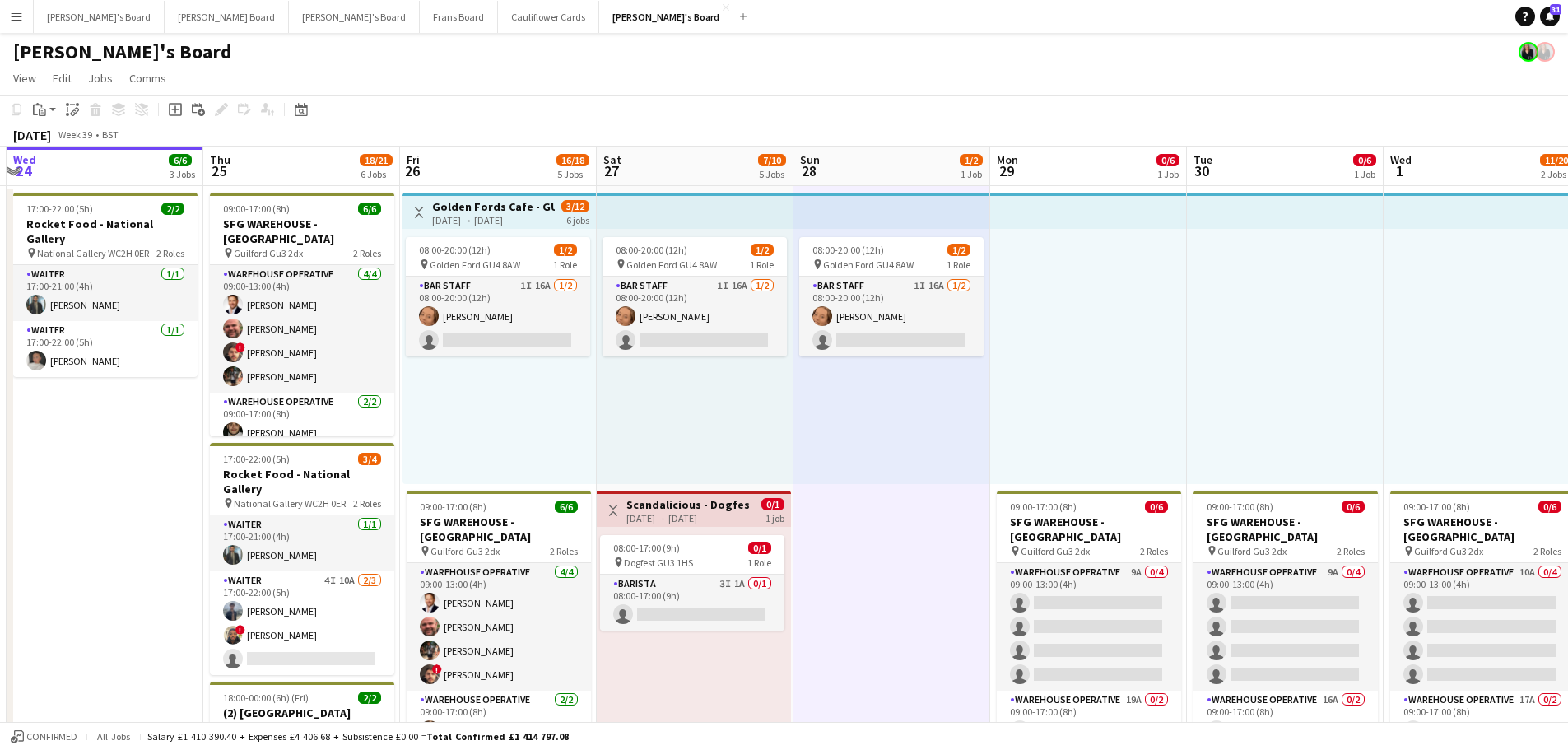
click at [1126, 349] on div at bounding box center [1088, 356] width 197 height 255
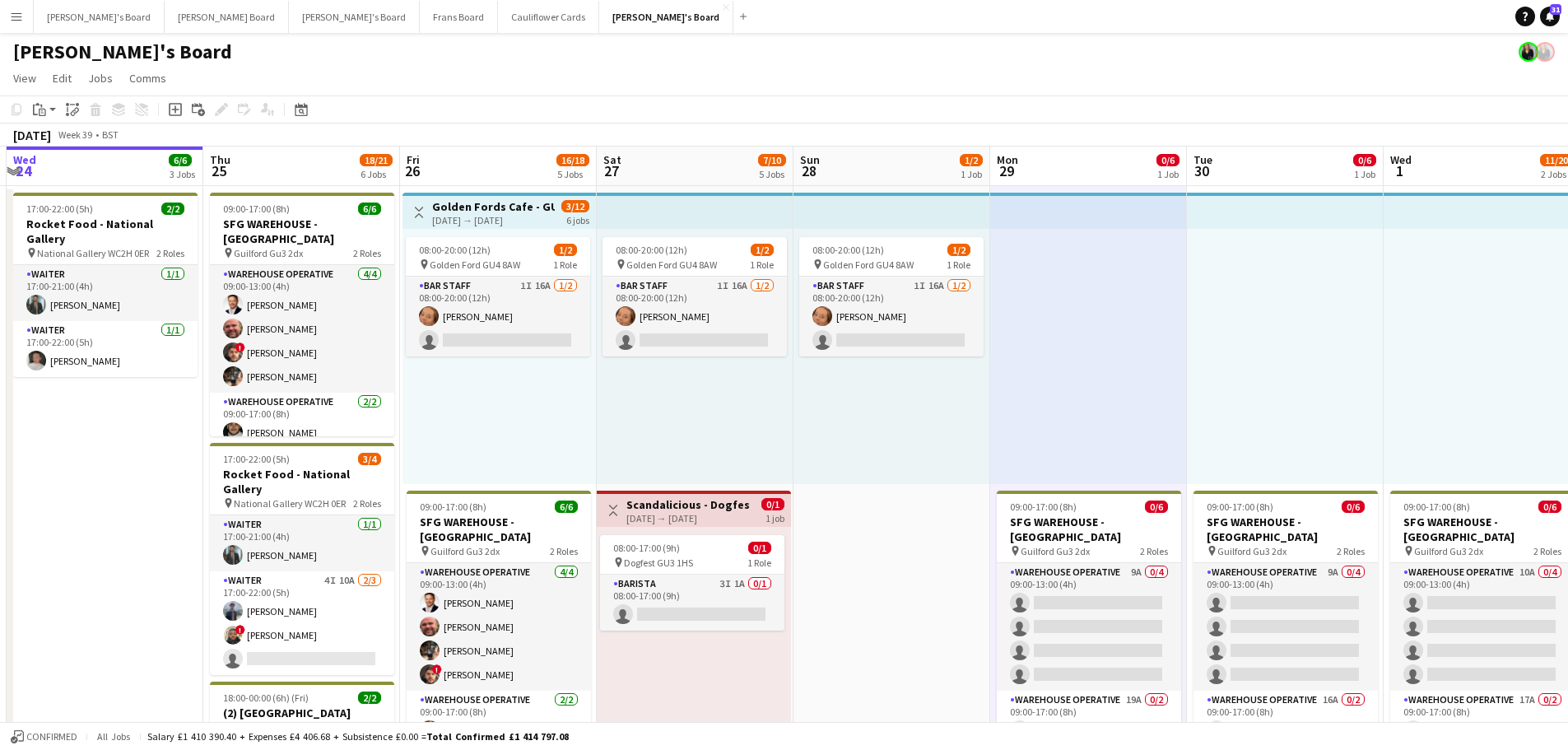
click at [1340, 357] on div at bounding box center [1285, 356] width 197 height 255
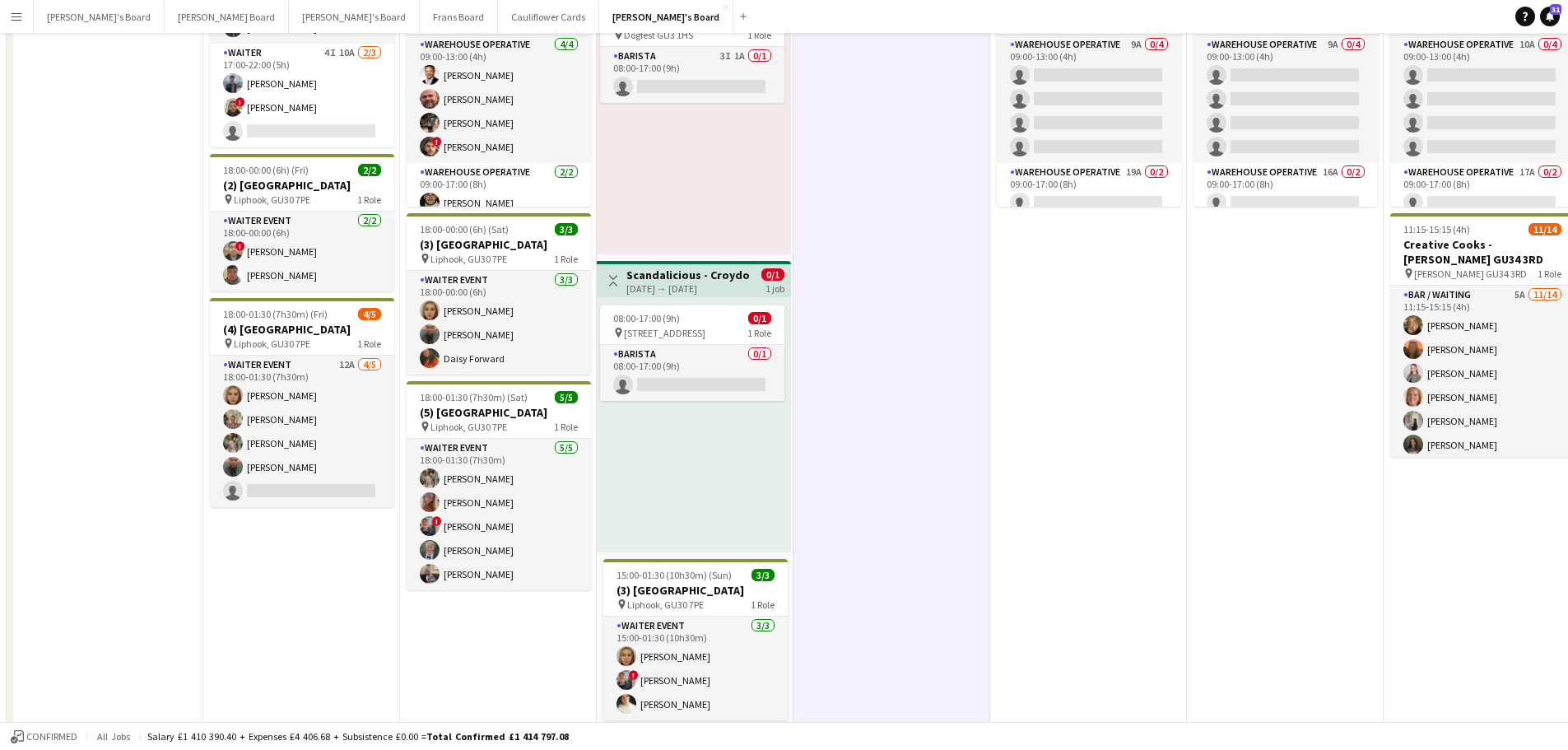
scroll to position [576, 0]
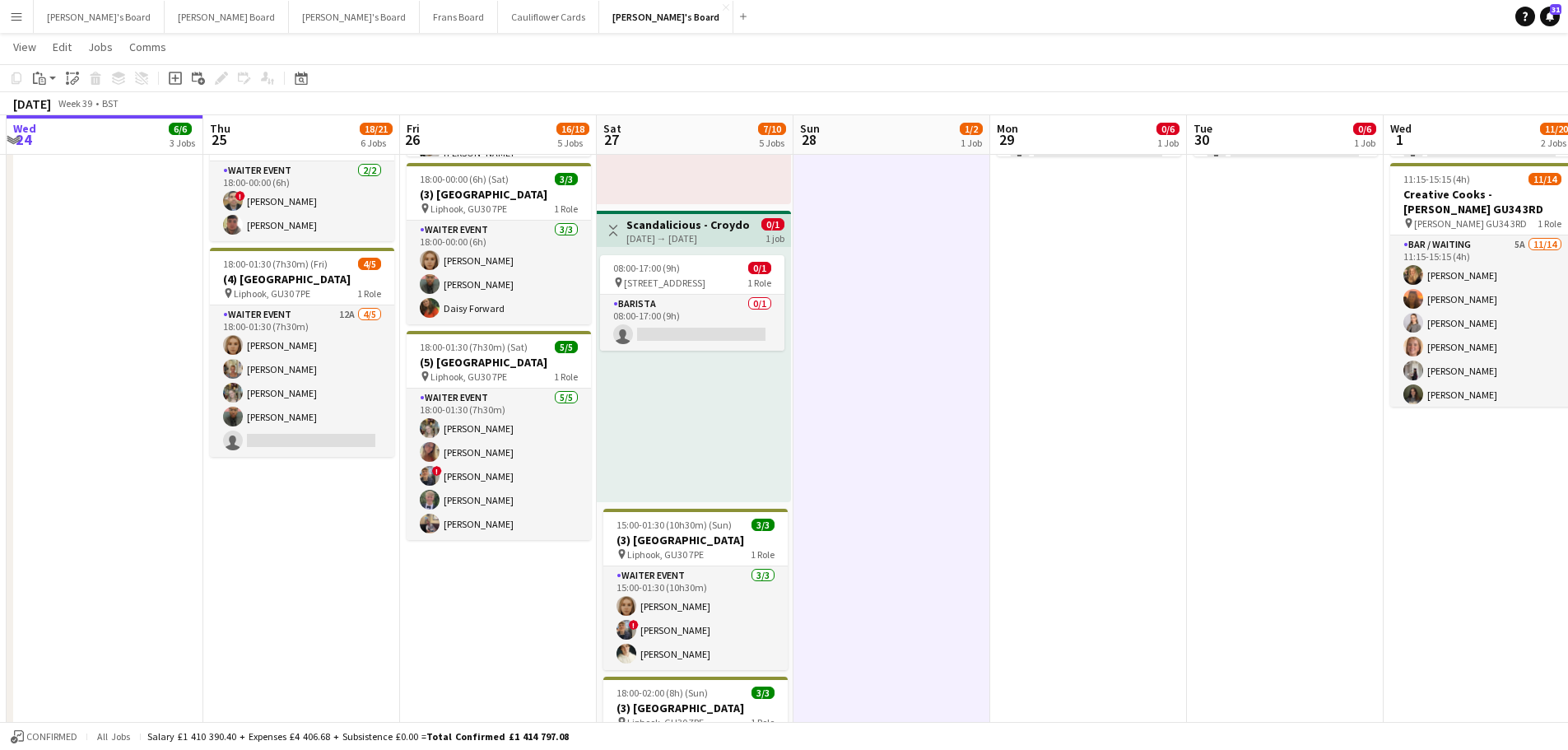
click at [1244, 427] on app-date-cell "09:00-17:00 (8h) 0/6 SFG WAREHOUSE - GUILDFORD pin Guilford Gu3 2dx 2 Roles War…" at bounding box center [1285, 255] width 197 height 1295
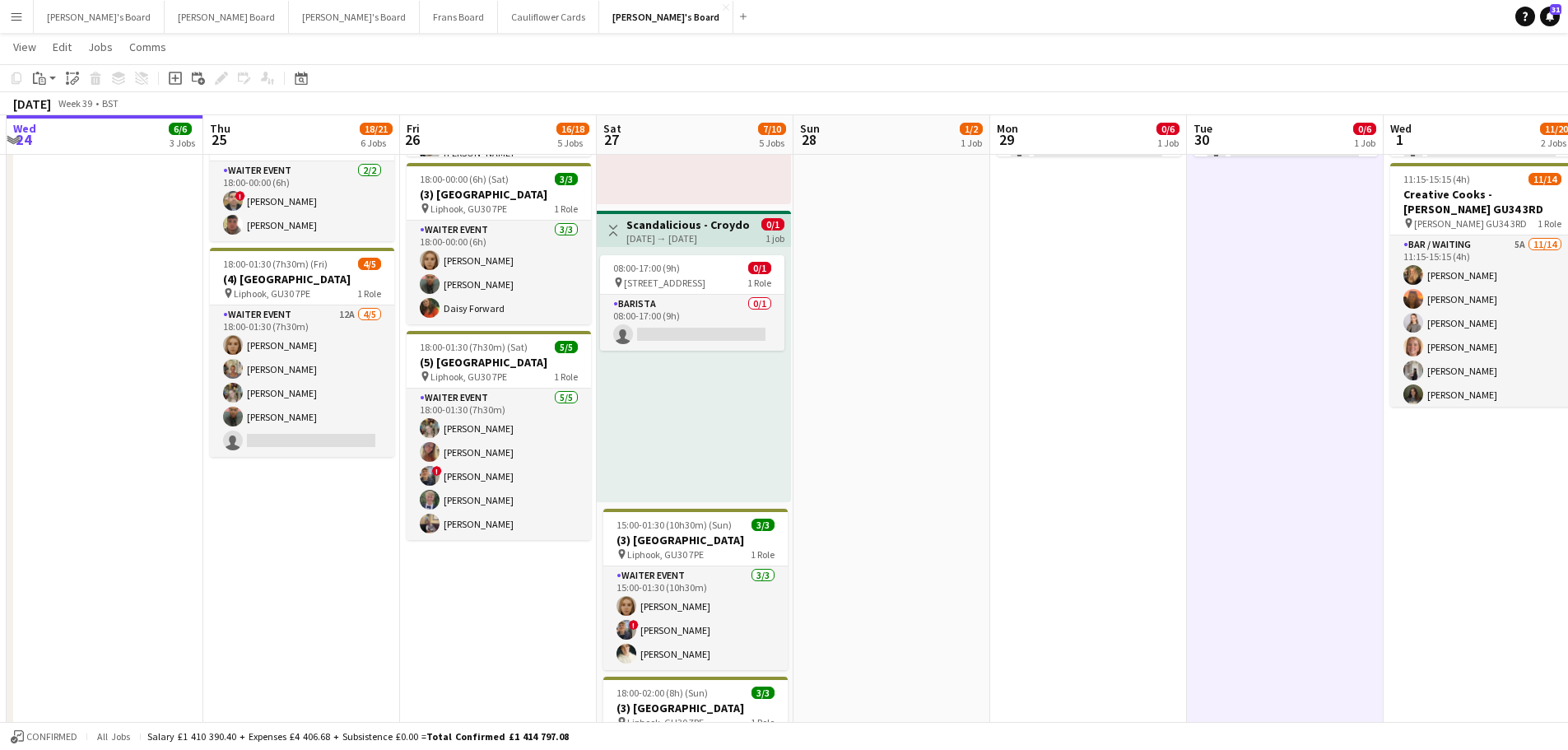
click at [1120, 448] on app-date-cell "09:00-17:00 (8h) 0/6 SFG WAREHOUSE - GUILDFORD pin Guilford Gu3 2dx 2 Roles War…" at bounding box center [1088, 255] width 197 height 1295
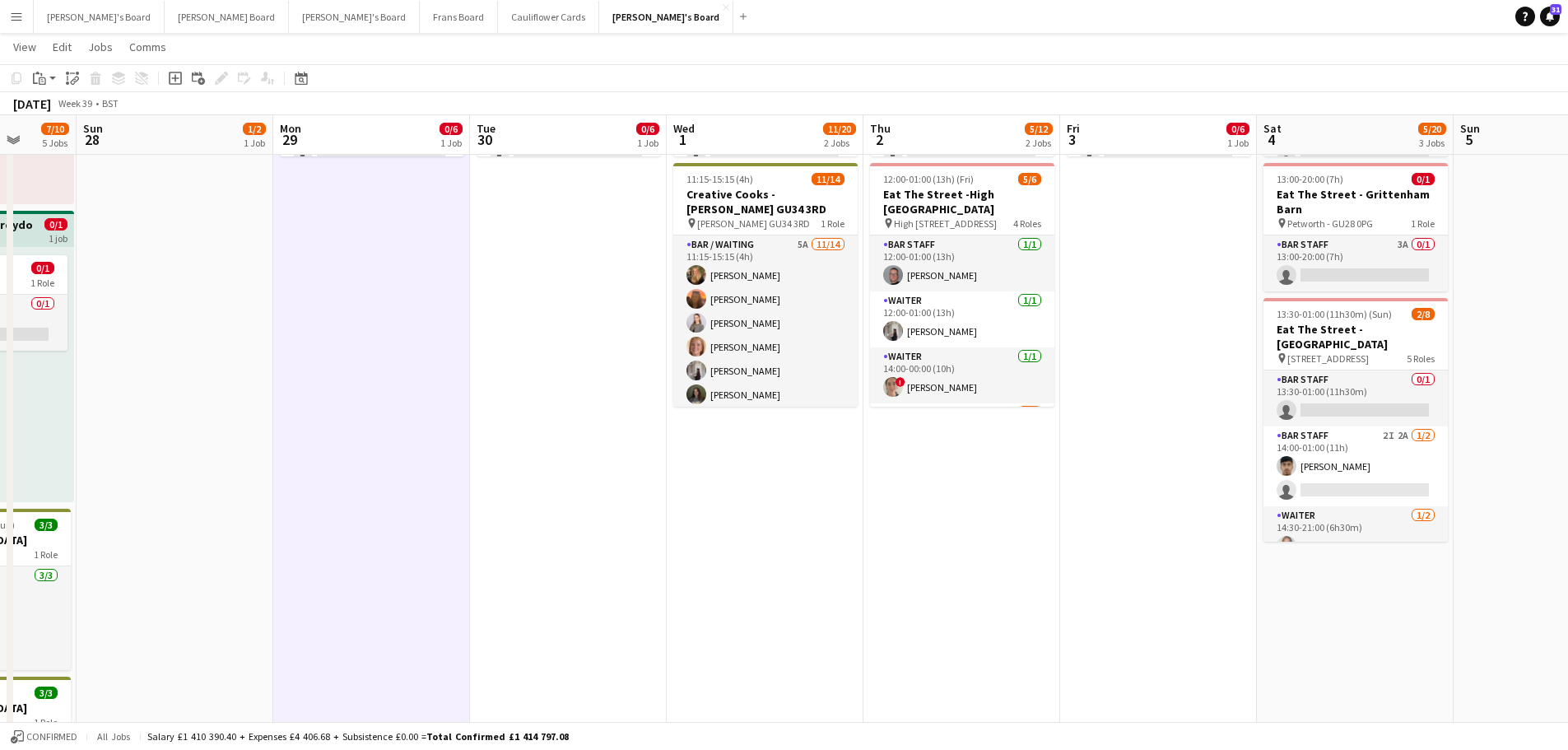
drag, startPoint x: 906, startPoint y: 424, endPoint x: 834, endPoint y: 418, distance: 72.2
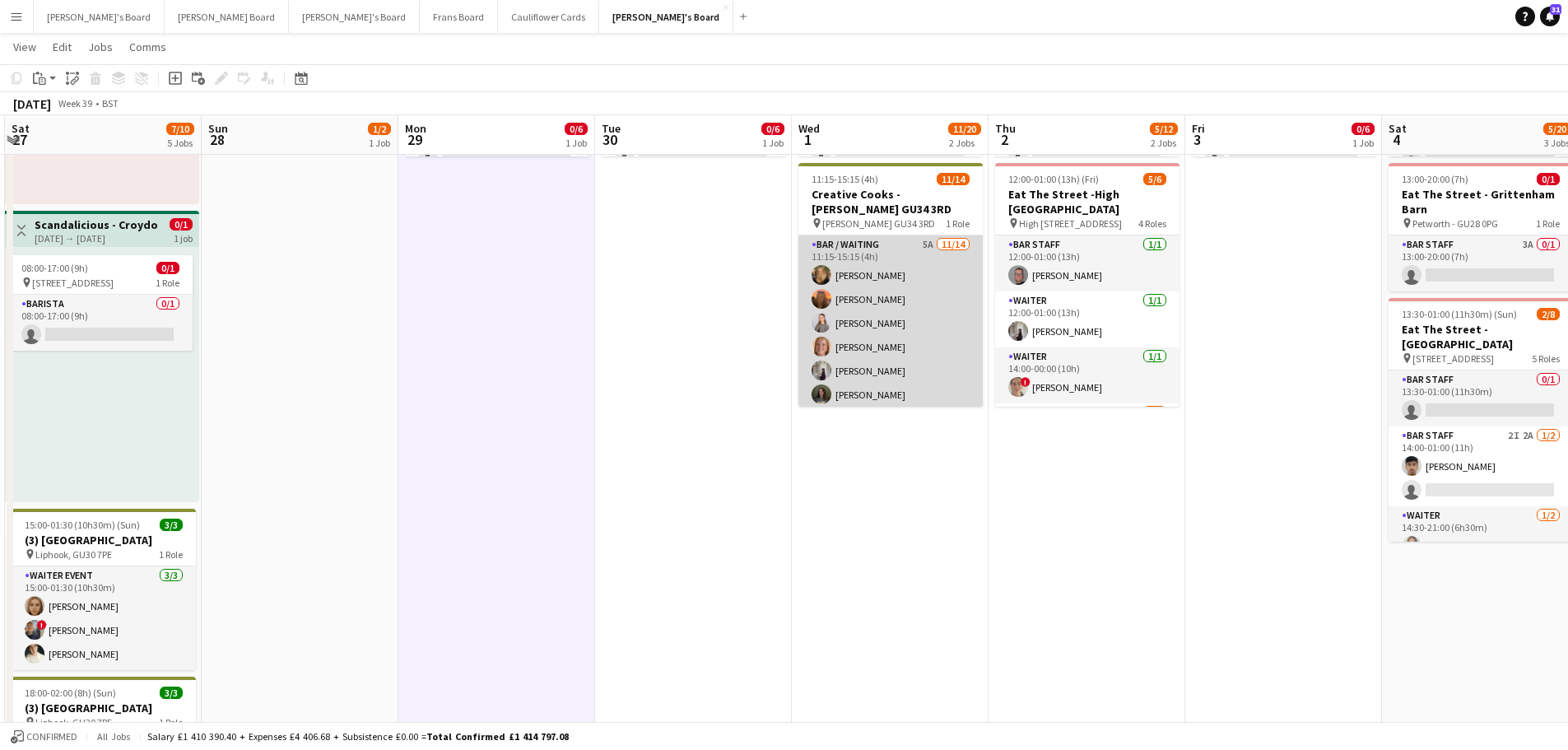
click at [953, 288] on app-card-role "Bar / Waiting 5A 11/14 11:15-15:15 (4h) Emilie Baxter Millie Cregeen Tate Cole …" at bounding box center [890, 419] width 184 height 367
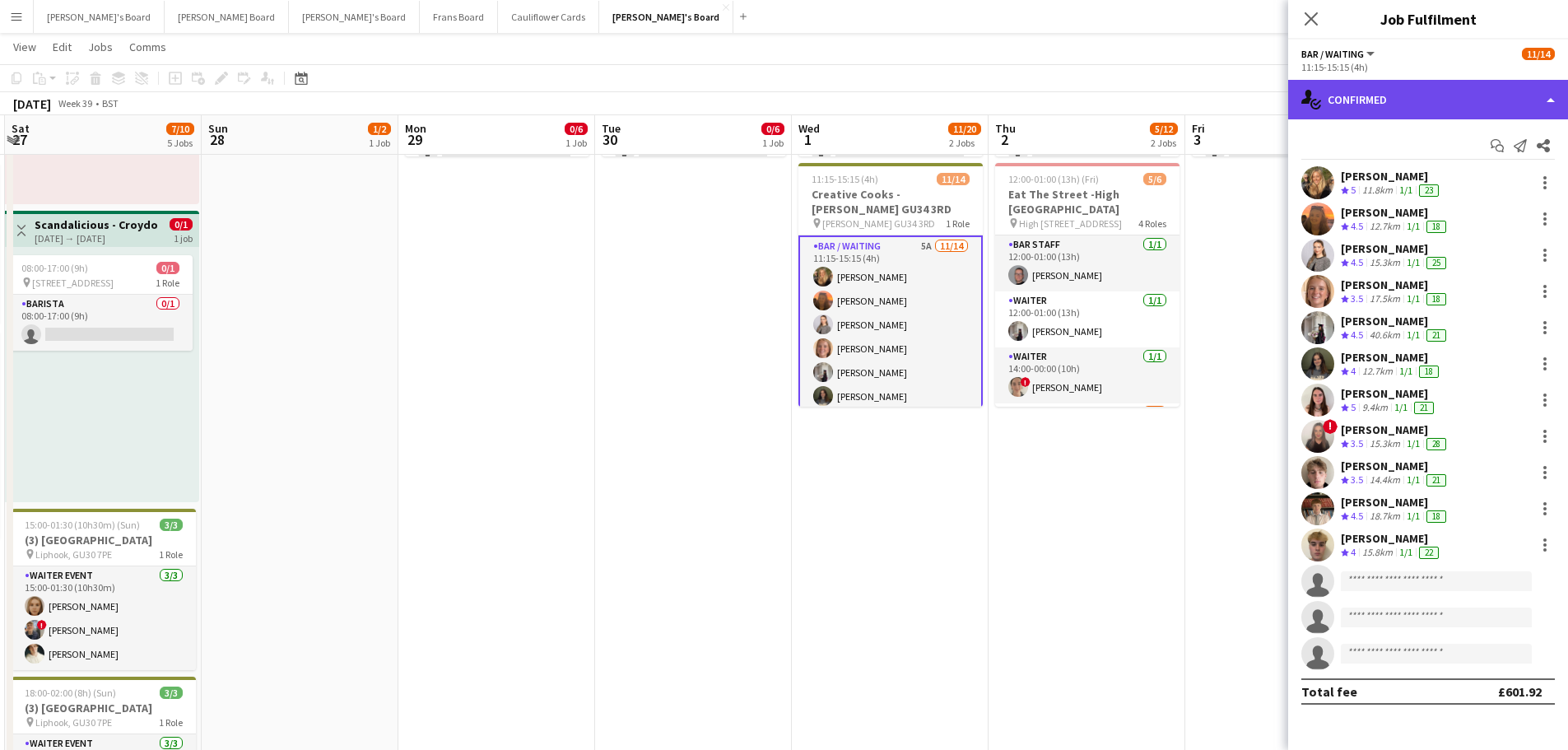
click at [1386, 113] on div "single-neutral-actions-check-2 Confirmed" at bounding box center [1428, 99] width 280 height 40
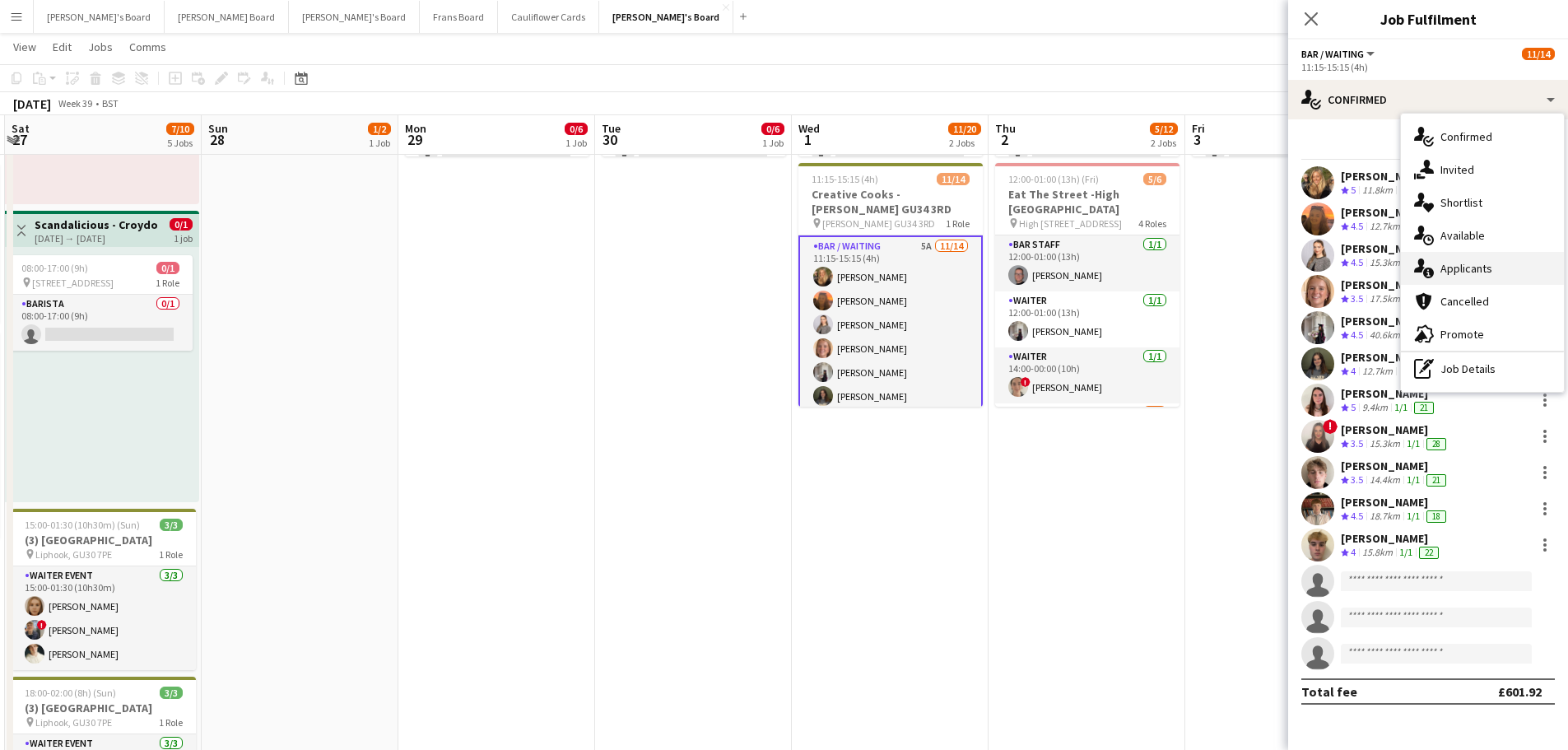
click at [1474, 266] on span "Applicants" at bounding box center [1466, 268] width 51 height 15
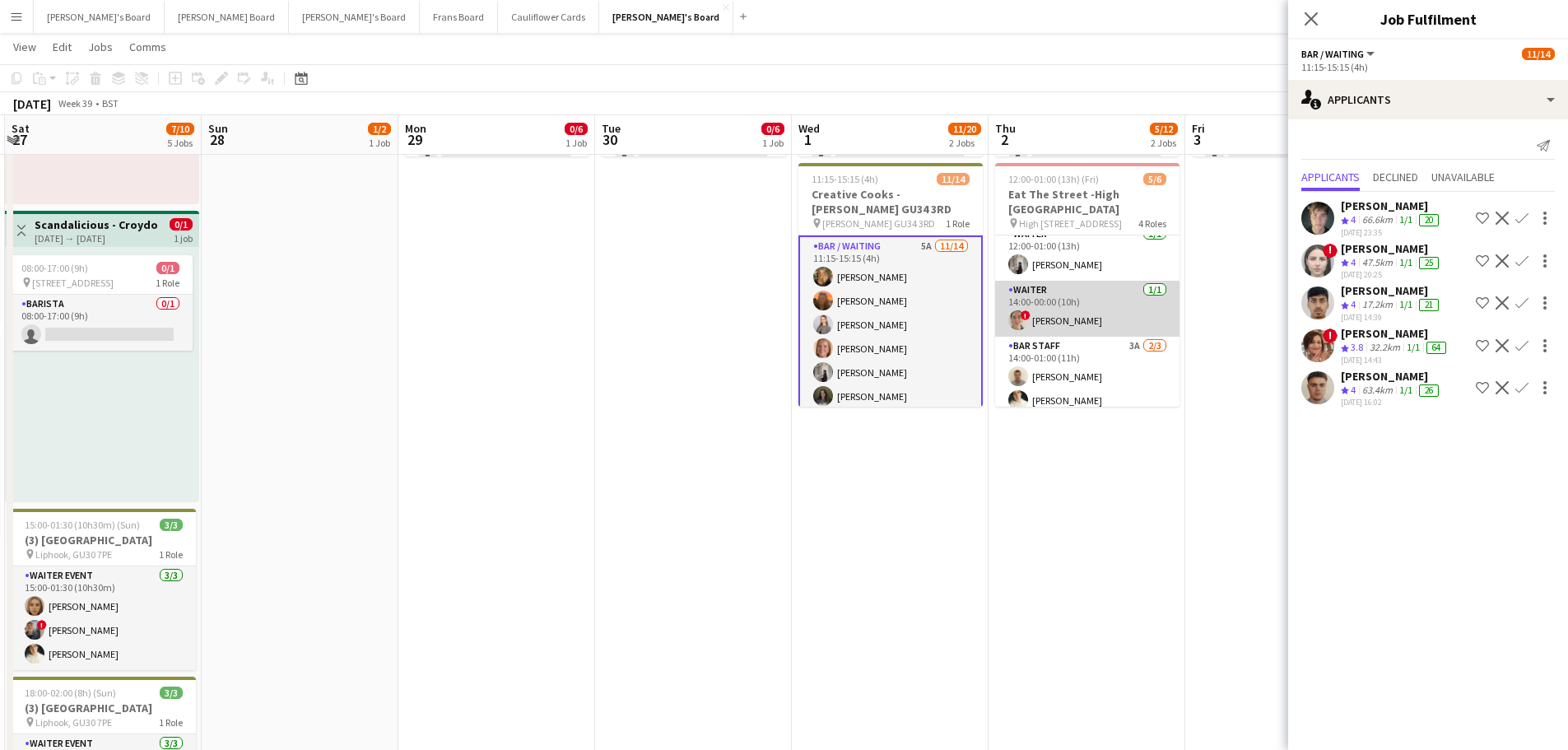
scroll to position [101, 0]
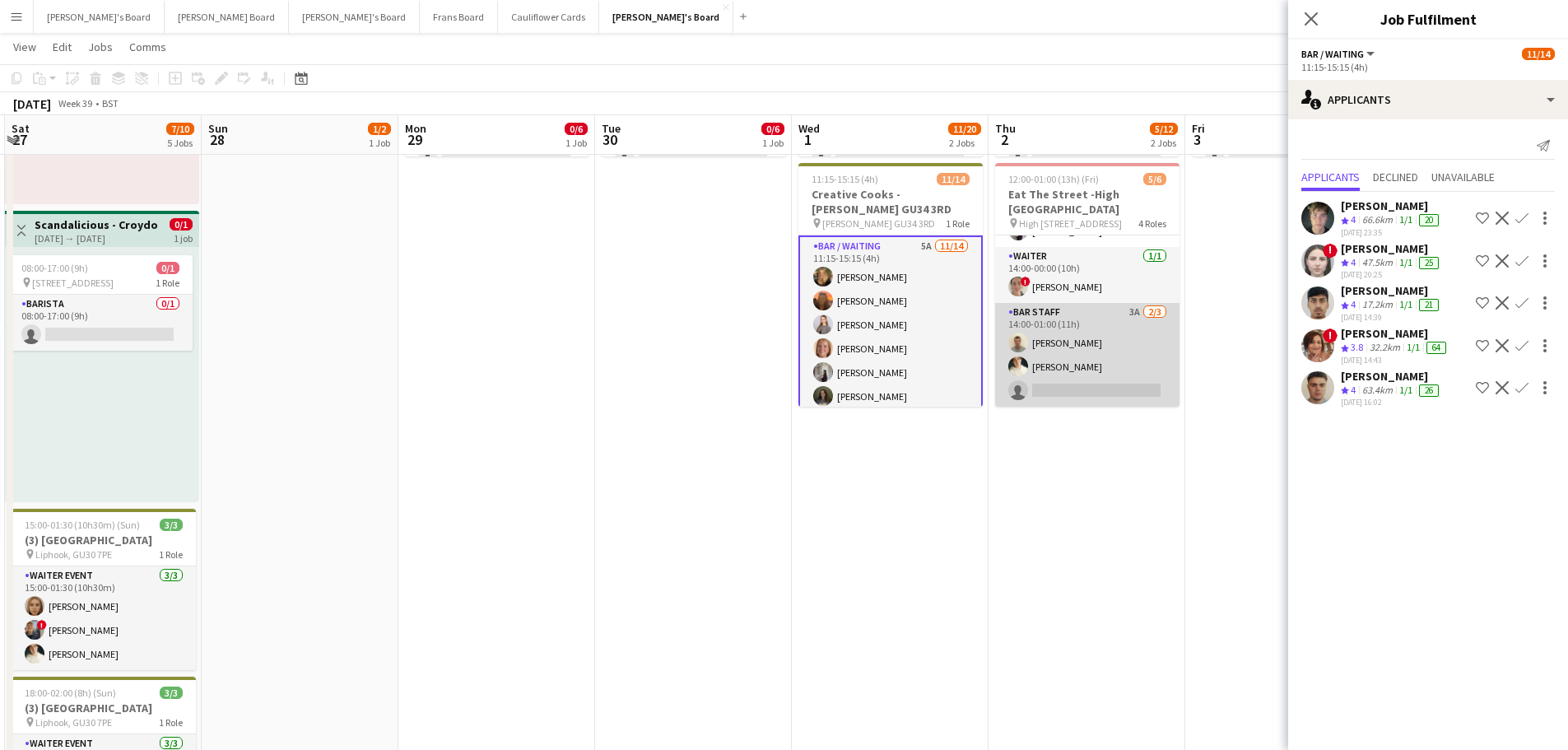
click at [1124, 326] on app-card-role "BAR STAFF 3A 2/3 14:00-01:00 (11h) Sam Jefferson Sam Hammond single-neutral-act…" at bounding box center [1087, 354] width 184 height 104
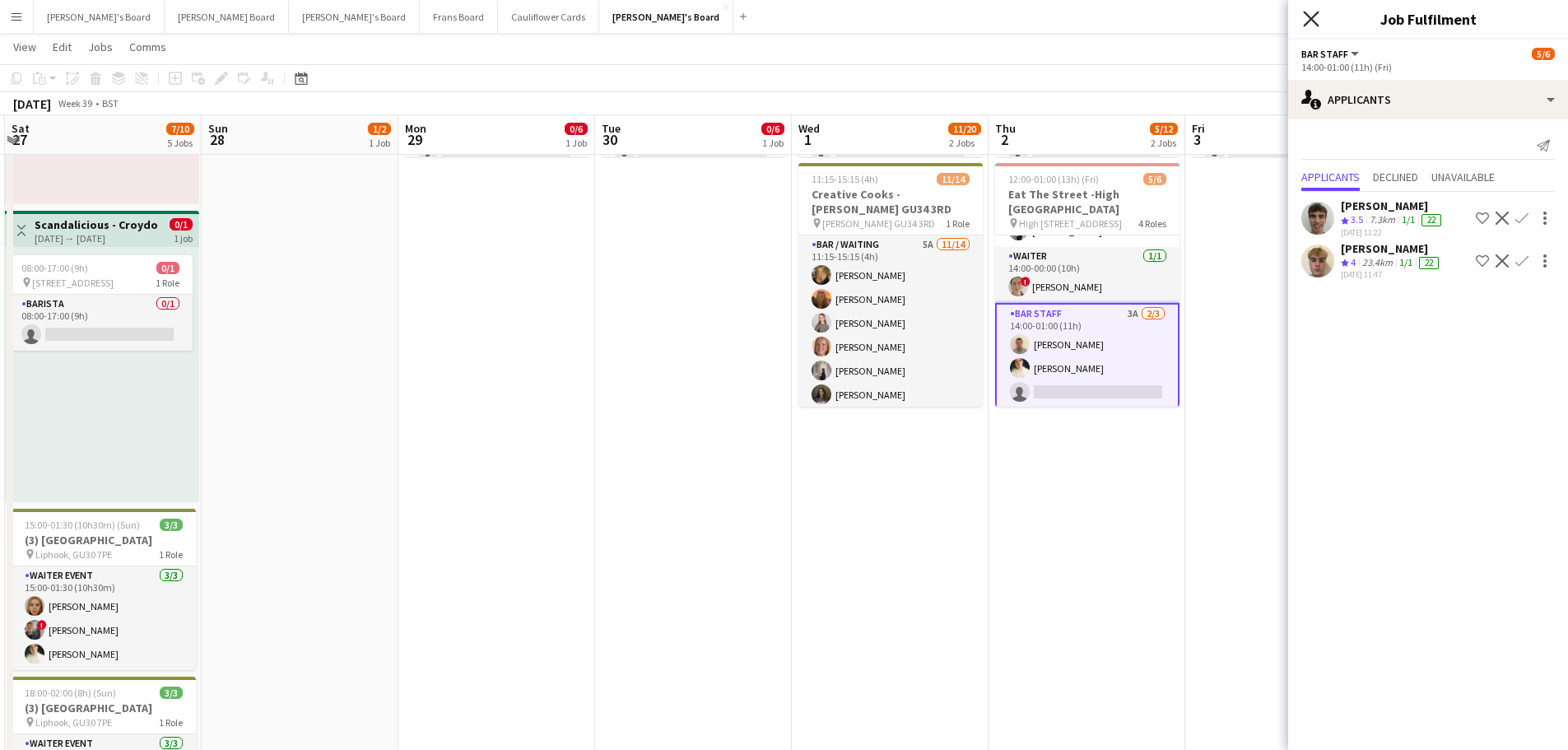
click at [1314, 16] on icon at bounding box center [1311, 18] width 16 height 16
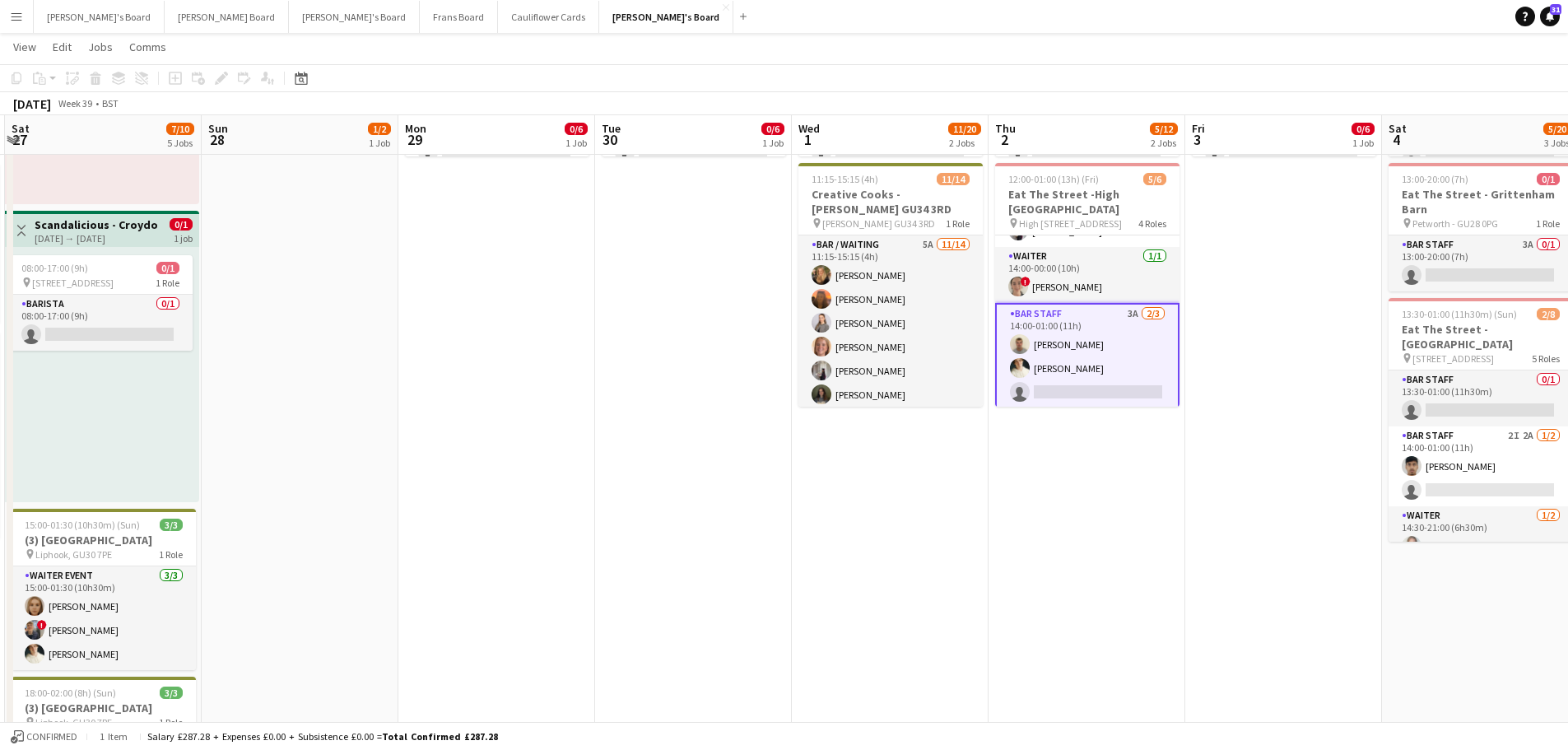
click at [989, 559] on app-date-cell "09:00-17:00 (8h) 0/6 SFG WAREHOUSE - GUILDFORD pin Guilford Gu3 2dx 2 Roles War…" at bounding box center [1087, 255] width 197 height 1295
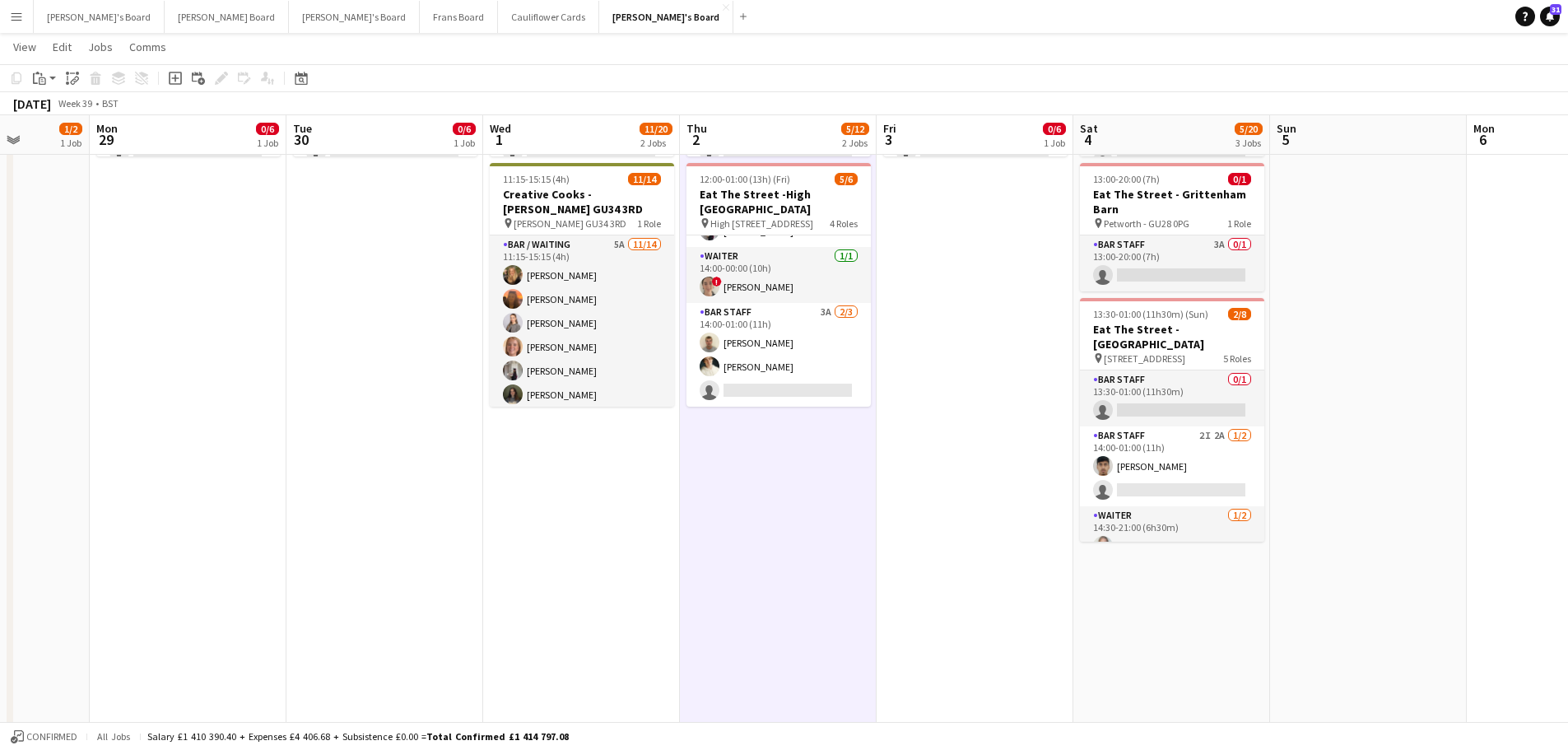
drag, startPoint x: 1403, startPoint y: 503, endPoint x: 897, endPoint y: 542, distance: 507.5
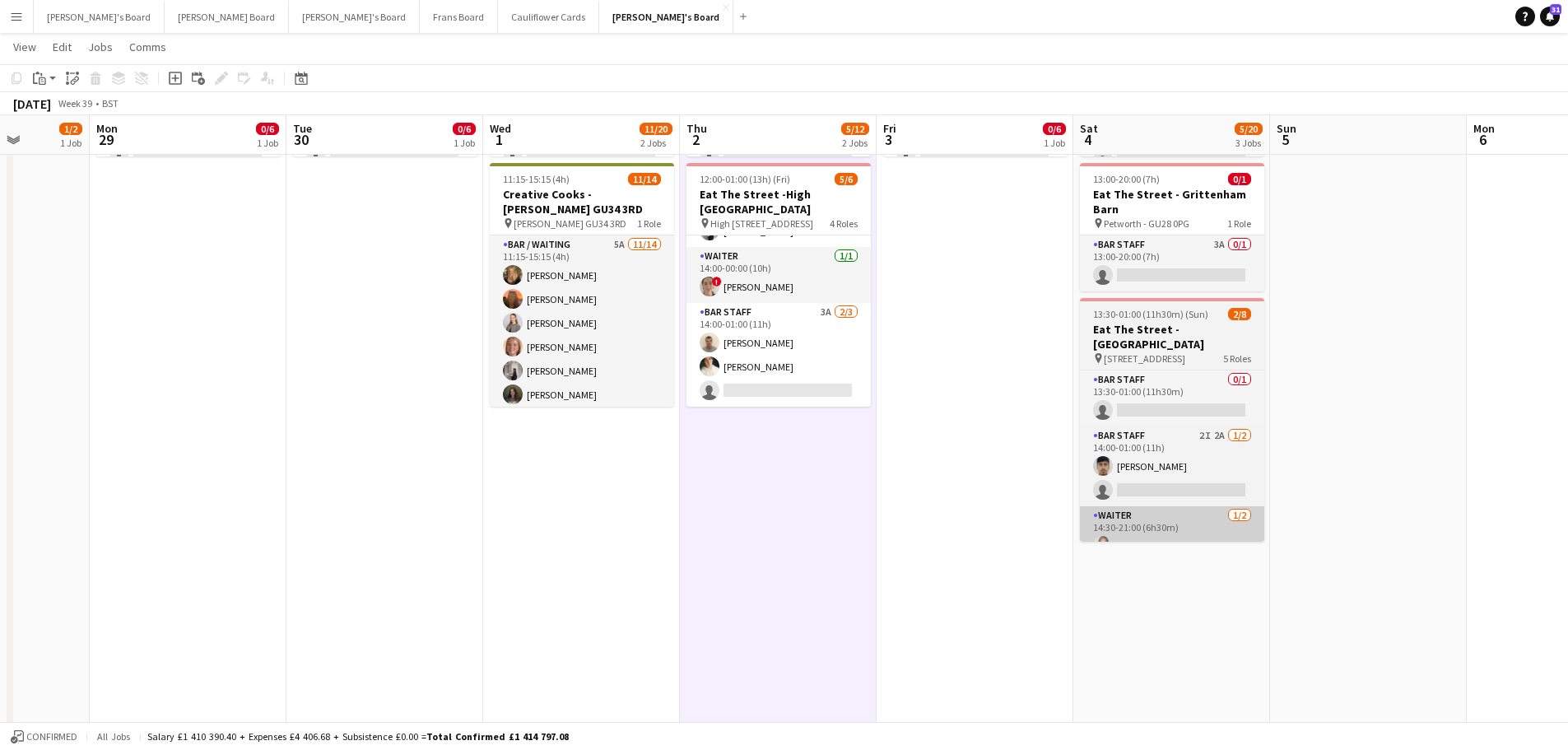
scroll to position [0, 501]
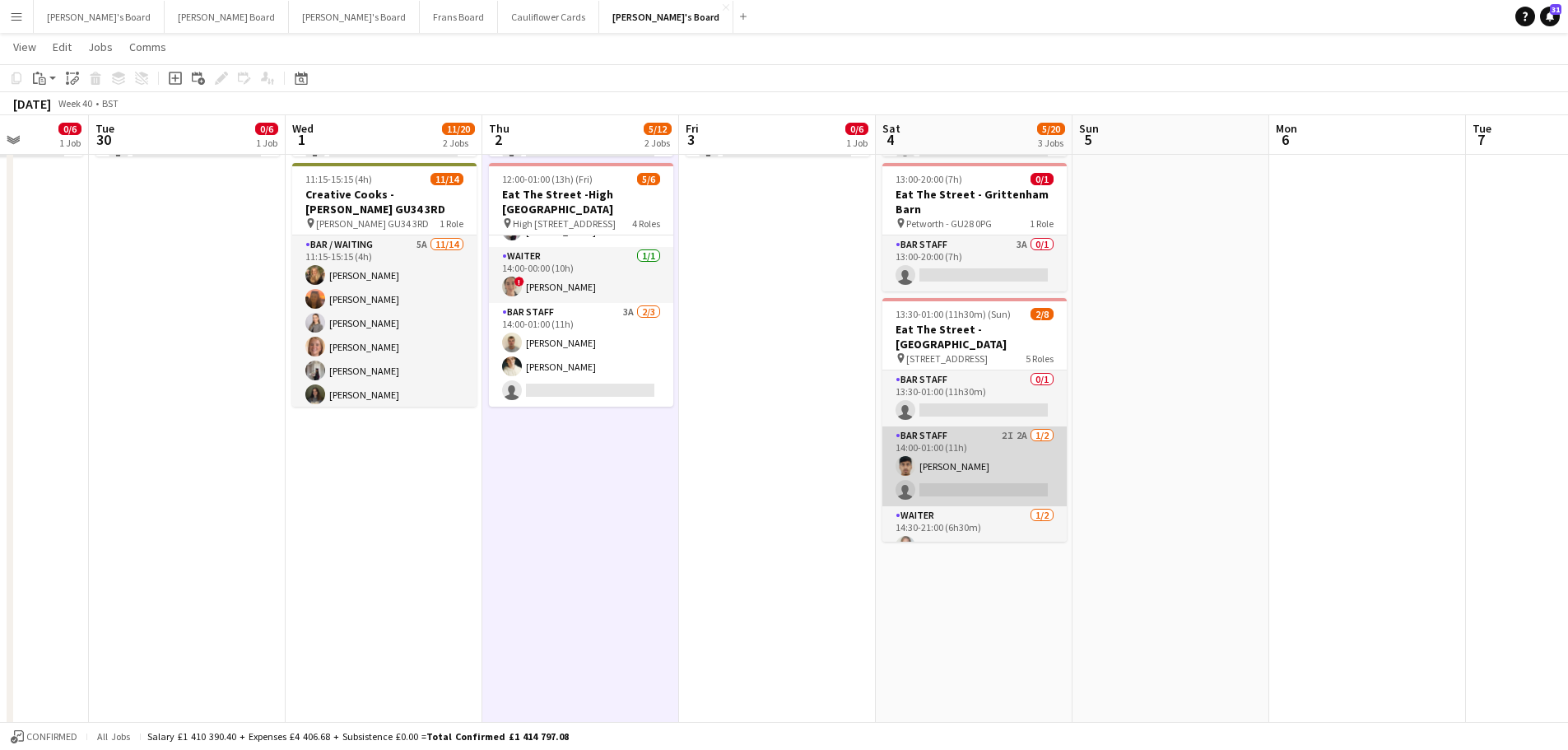
click at [995, 449] on app-card-role "BAR STAFF 2I 2A 1/2 14:00-01:00 (11h) Rohan Malhotra single-neutral-actions" at bounding box center [975, 467] width 184 height 80
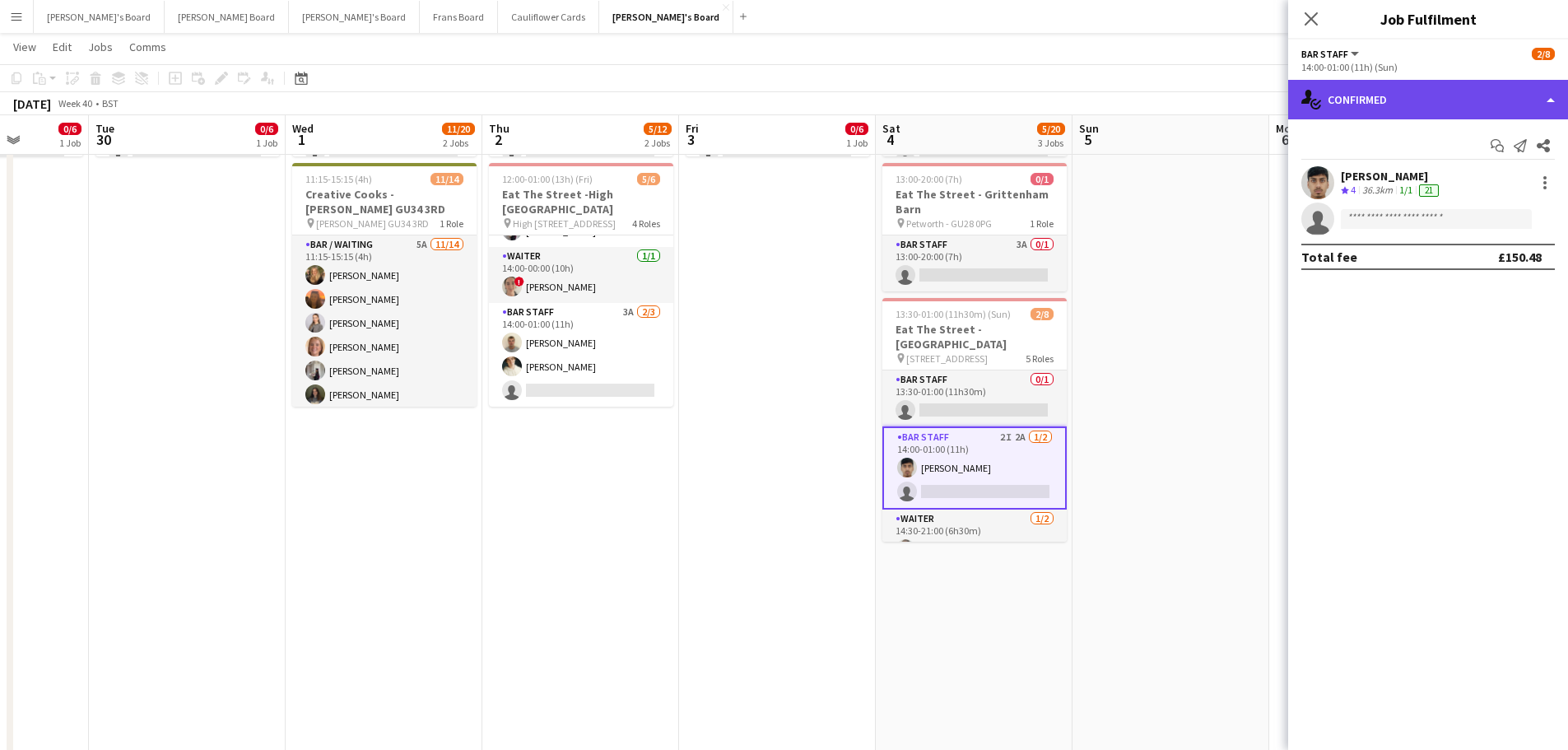
click at [1417, 93] on div "single-neutral-actions-check-2 Confirmed" at bounding box center [1428, 99] width 280 height 40
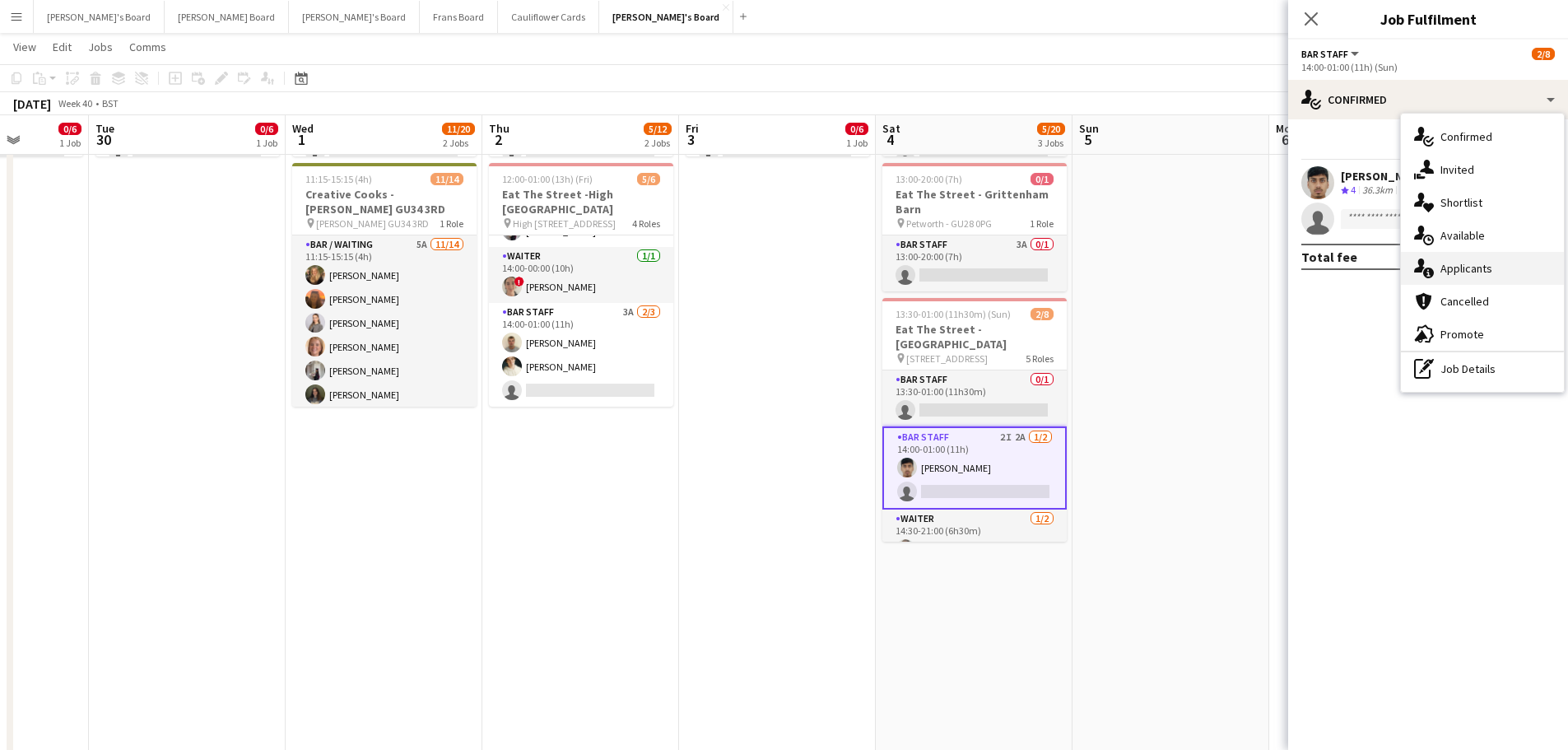
click at [1508, 274] on div "single-neutral-actions-information Applicants" at bounding box center [1483, 269] width 163 height 33
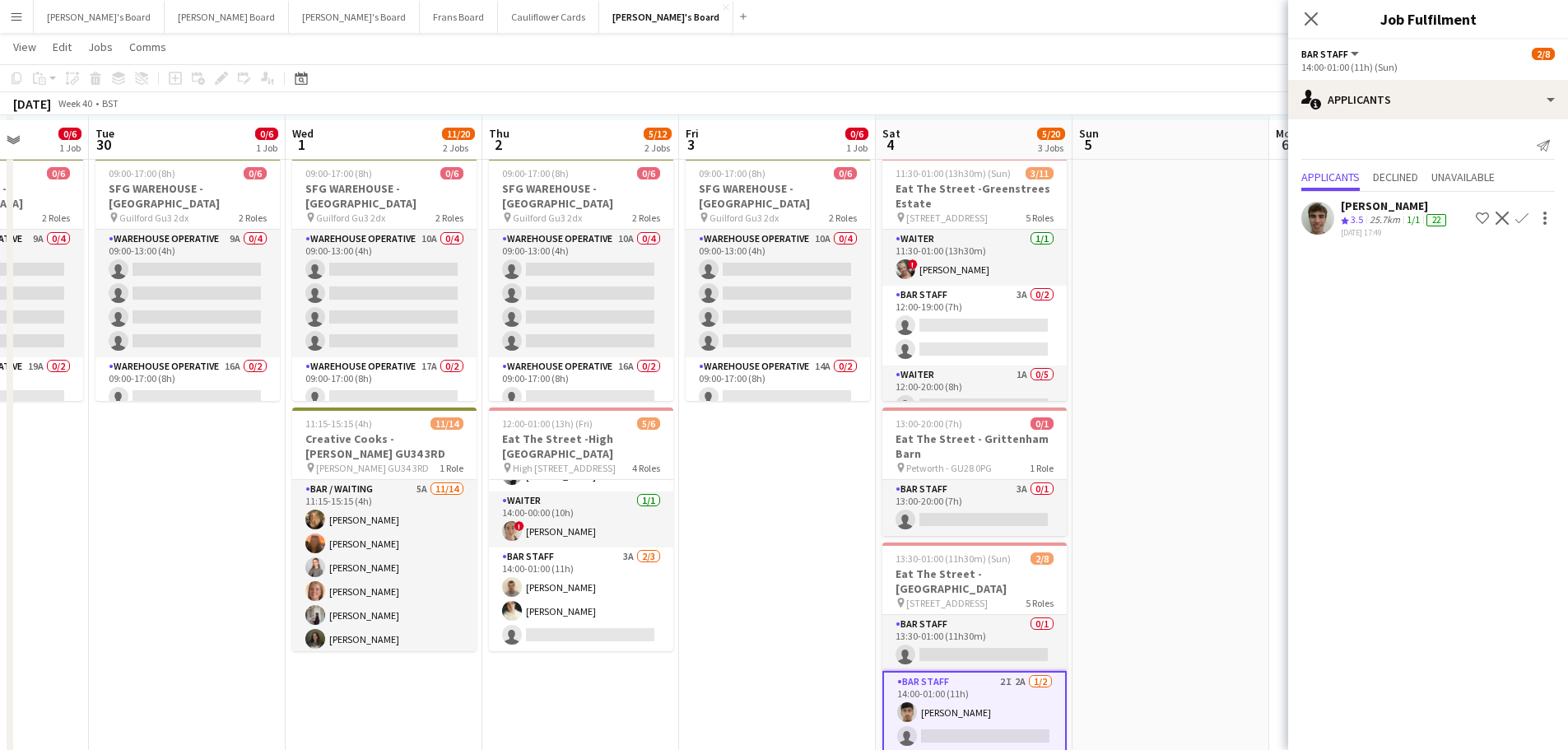
scroll to position [330, 0]
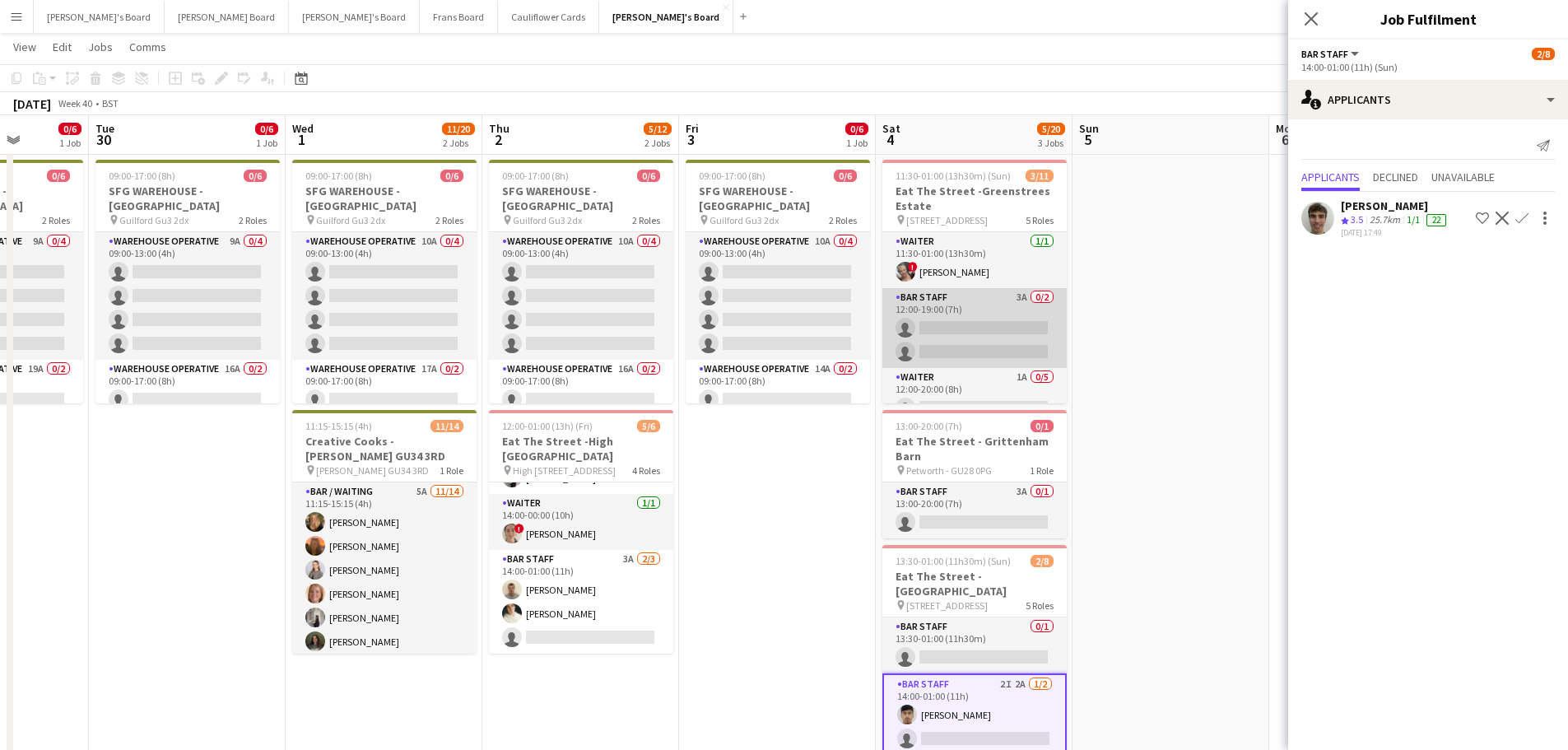
click at [1001, 307] on app-card-role "BAR STAFF 3A 0/2 12:00-19:00 (7h) single-neutral-actions single-neutral-actions" at bounding box center [975, 328] width 184 height 80
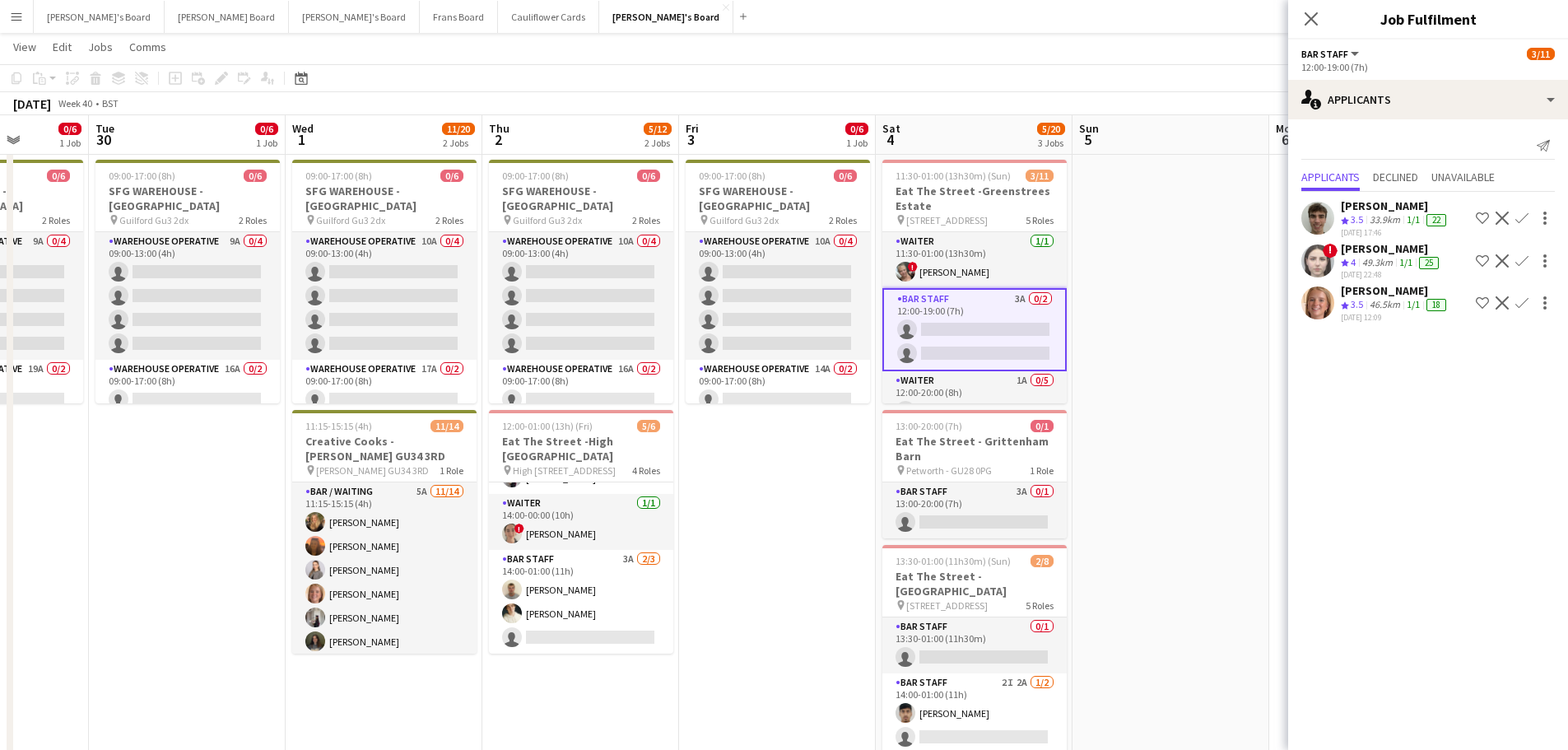
click at [1374, 316] on div "24-09-2025 12:09" at bounding box center [1395, 317] width 109 height 11
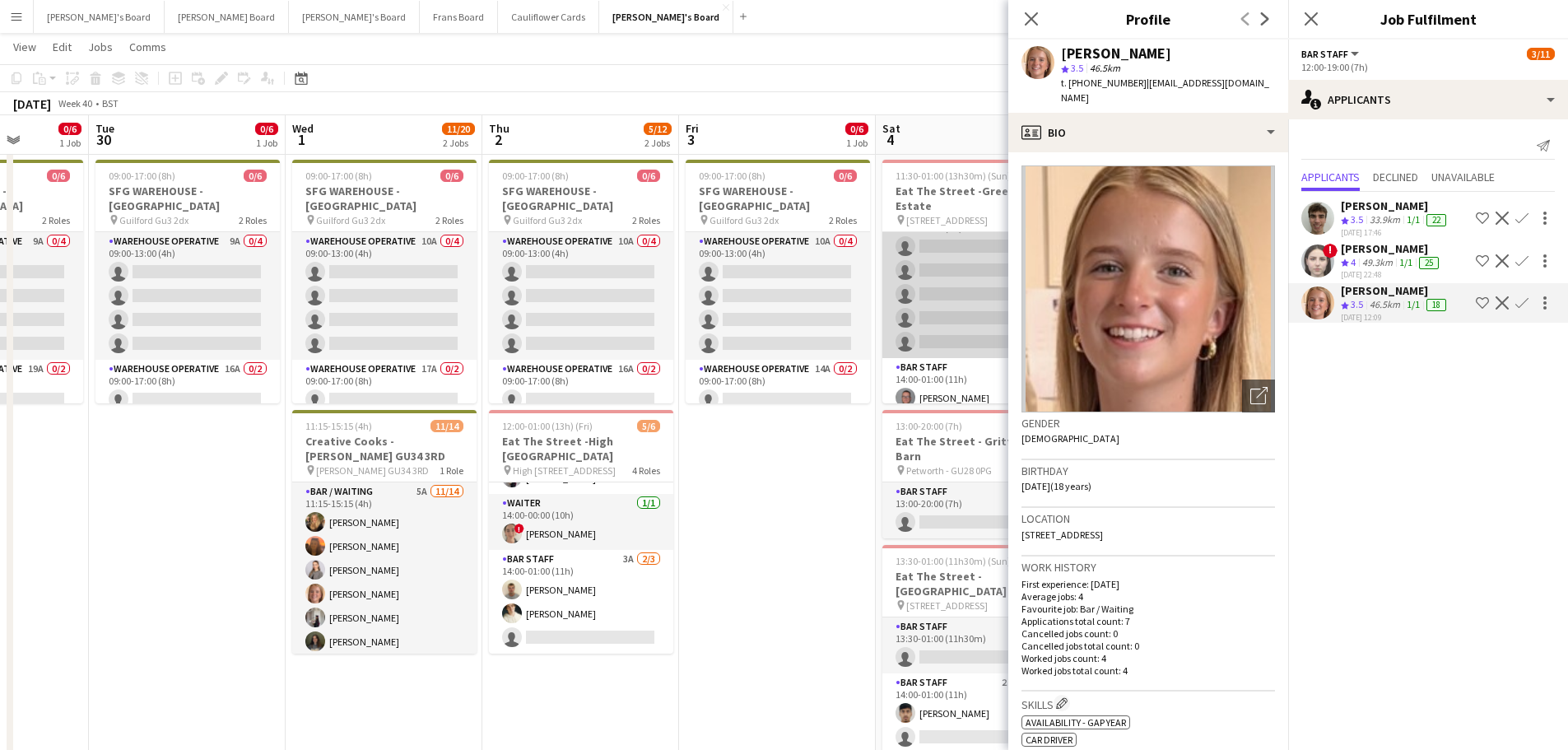
click at [984, 270] on app-card-role "Waiter 1A 0/5 12:00-20:00 (8h) single-neutral-actions single-neutral-actions si…" at bounding box center [975, 282] width 184 height 151
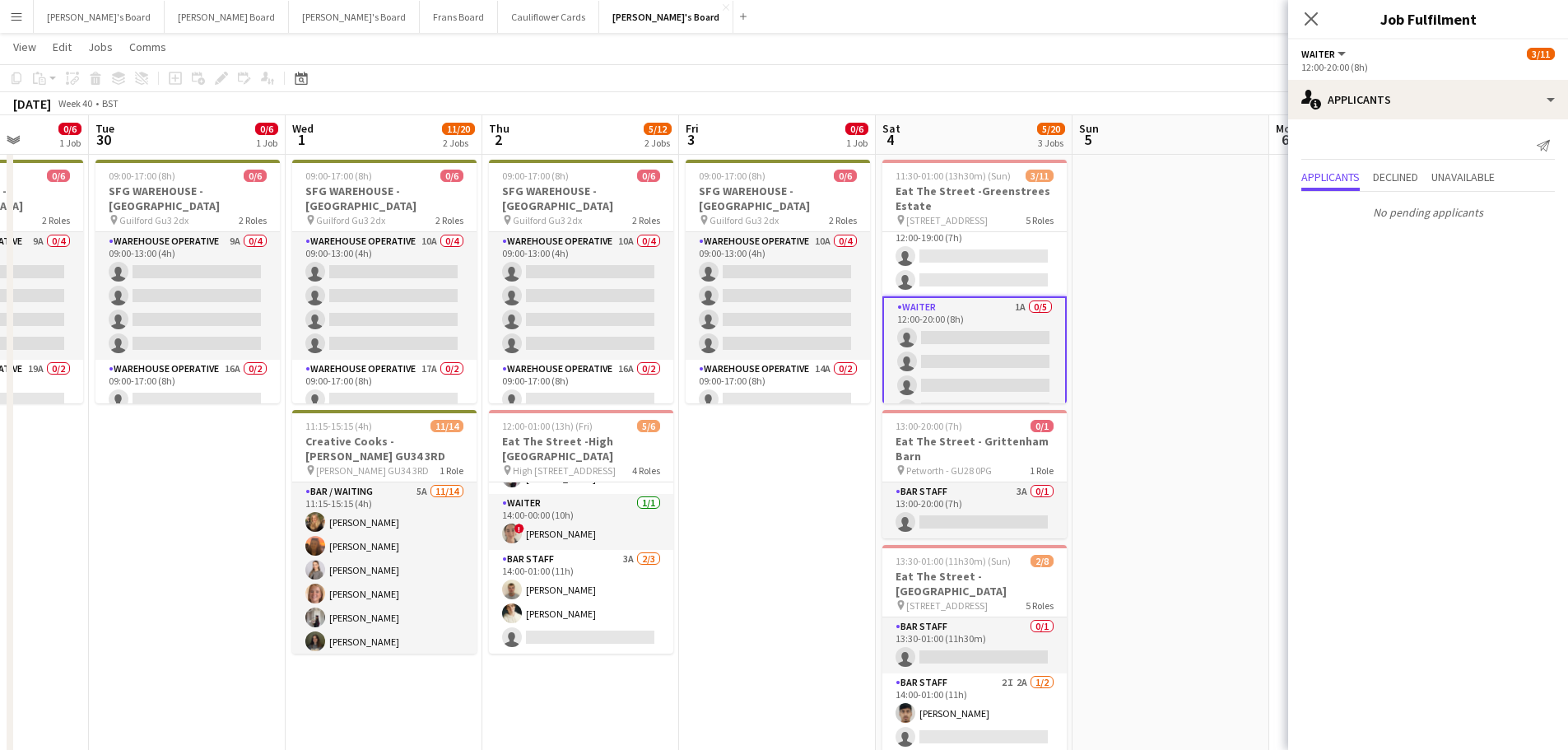
scroll to position [0, 0]
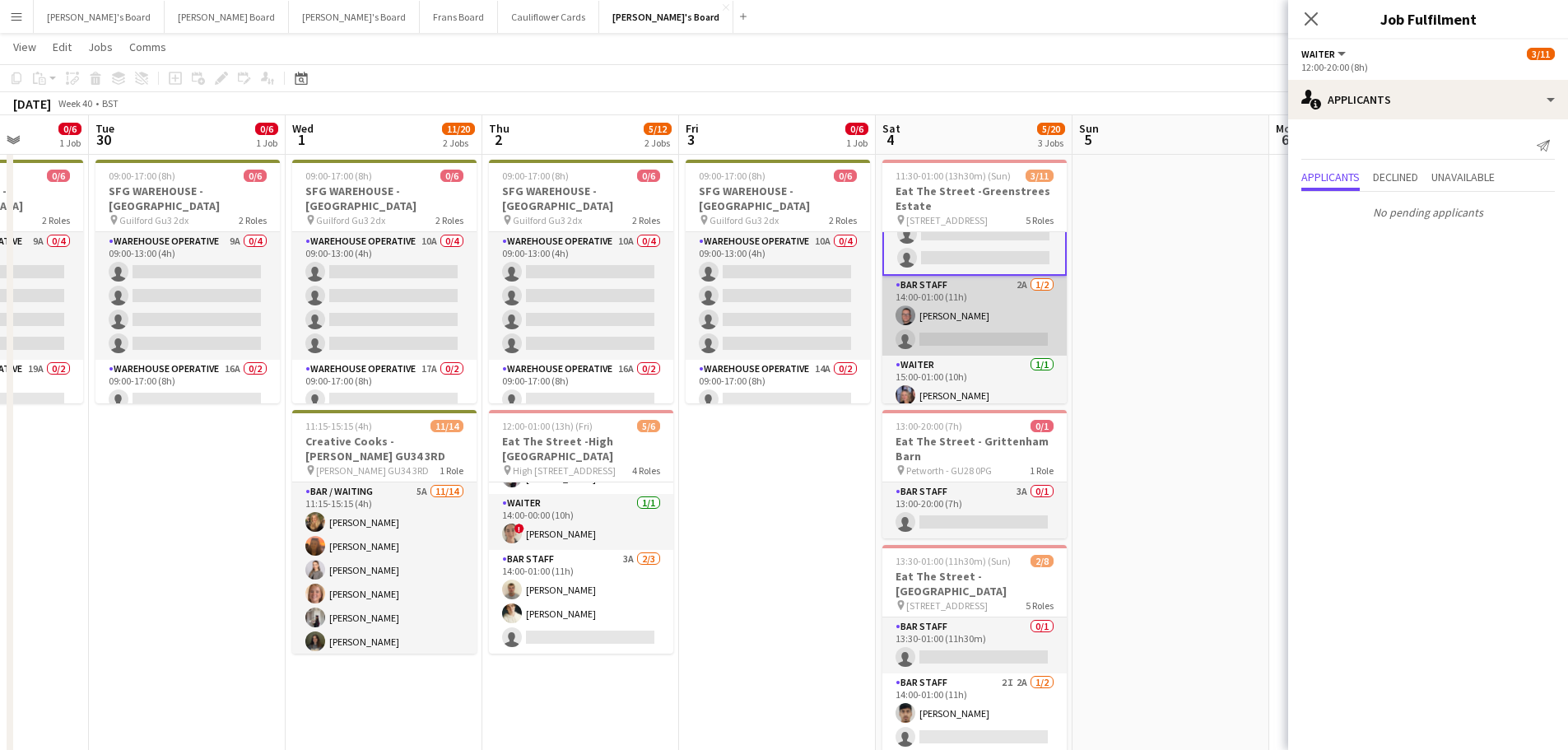
click at [995, 318] on app-card-role "BAR STAFF 2A 1/2 14:00-01:00 (11h) Oliver Salt single-neutral-actions" at bounding box center [975, 315] width 184 height 80
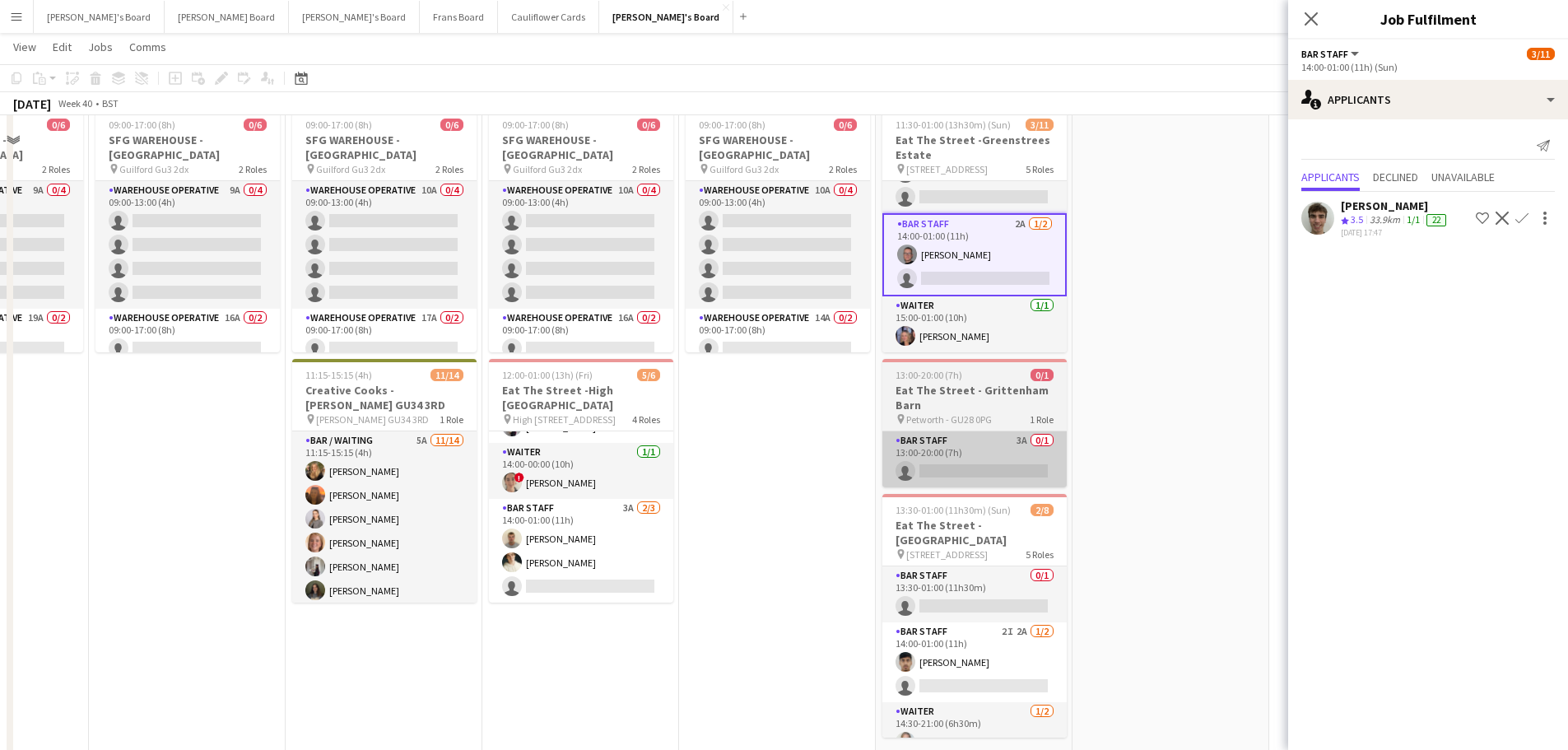
scroll to position [411, 0]
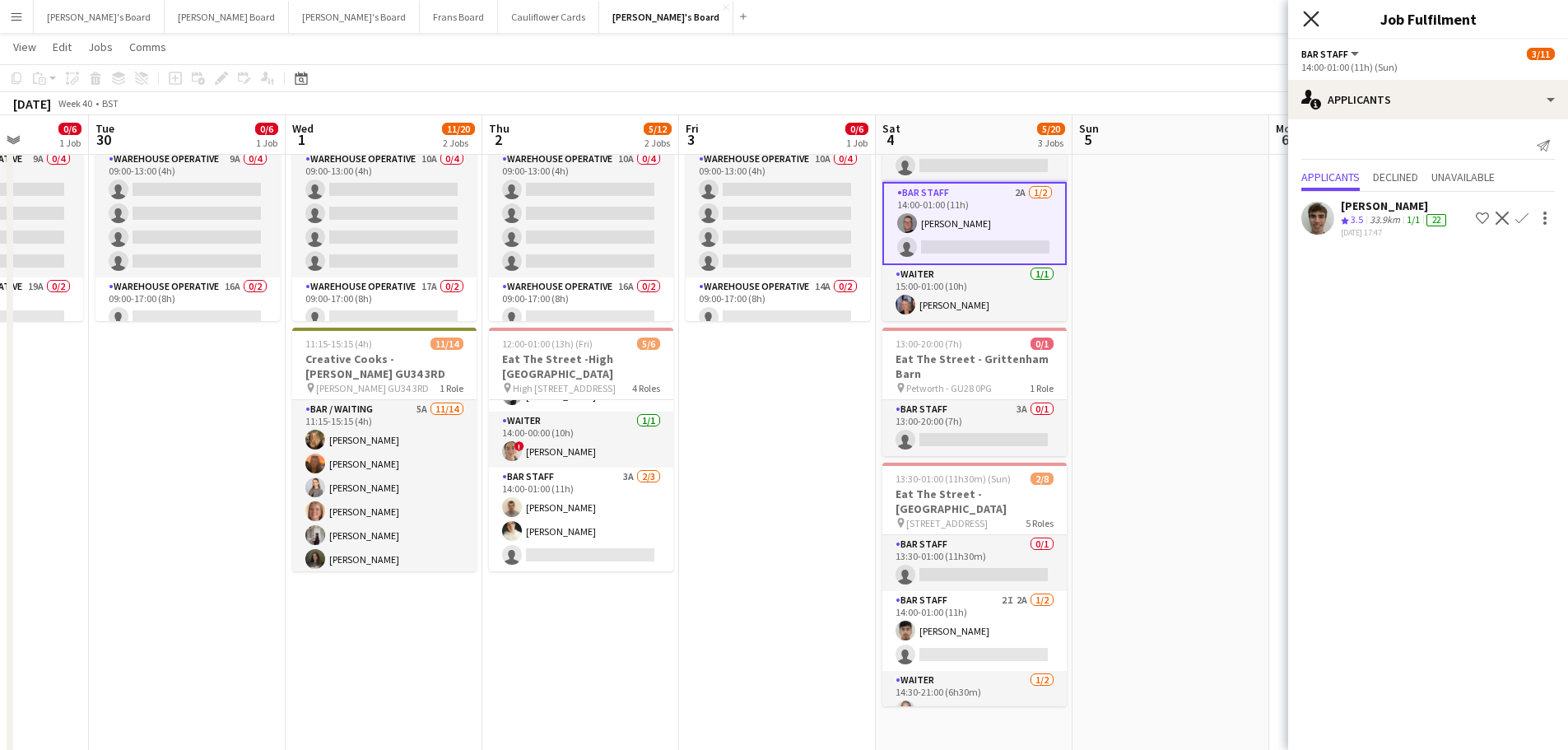
click at [1318, 25] on icon at bounding box center [1311, 18] width 16 height 16
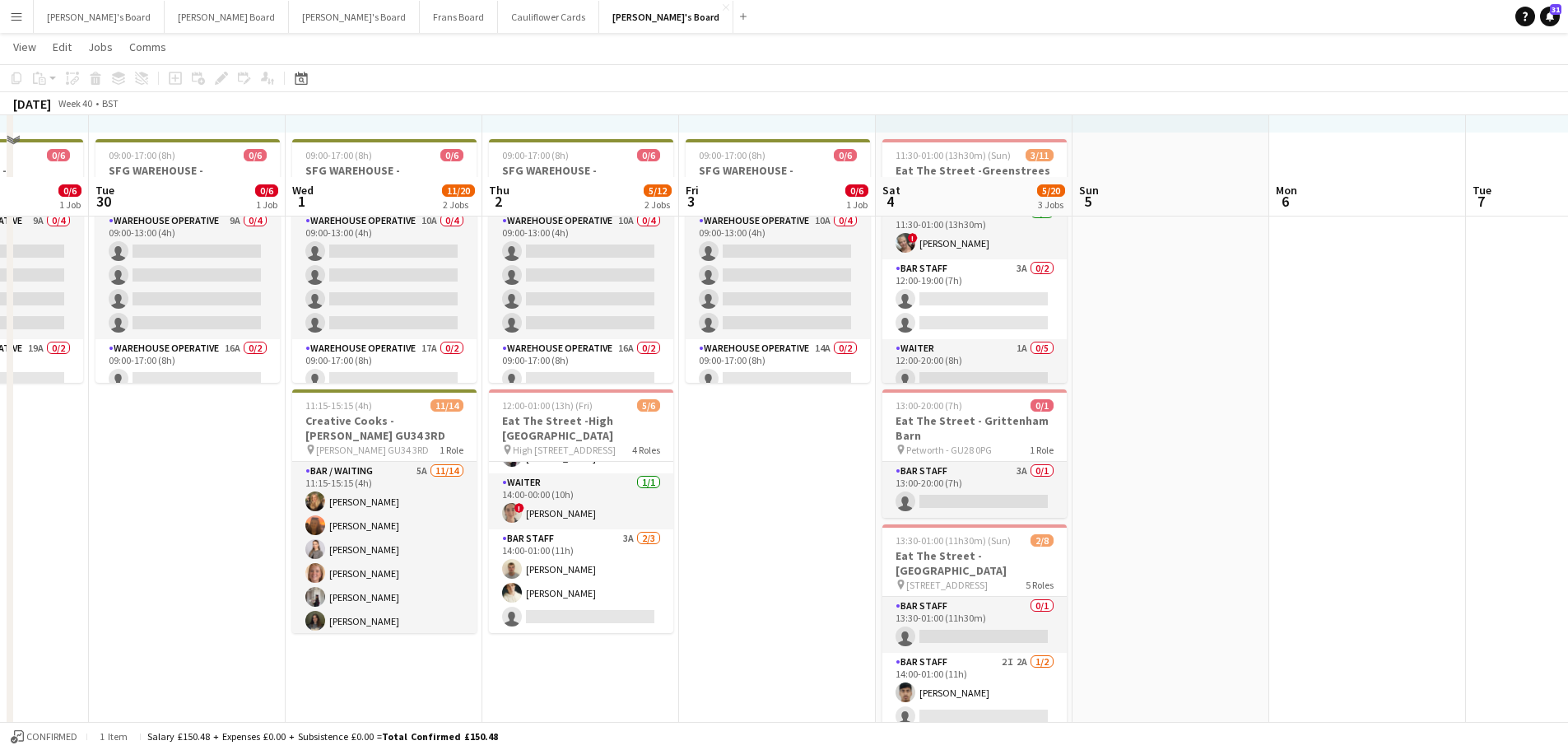
scroll to position [330, 0]
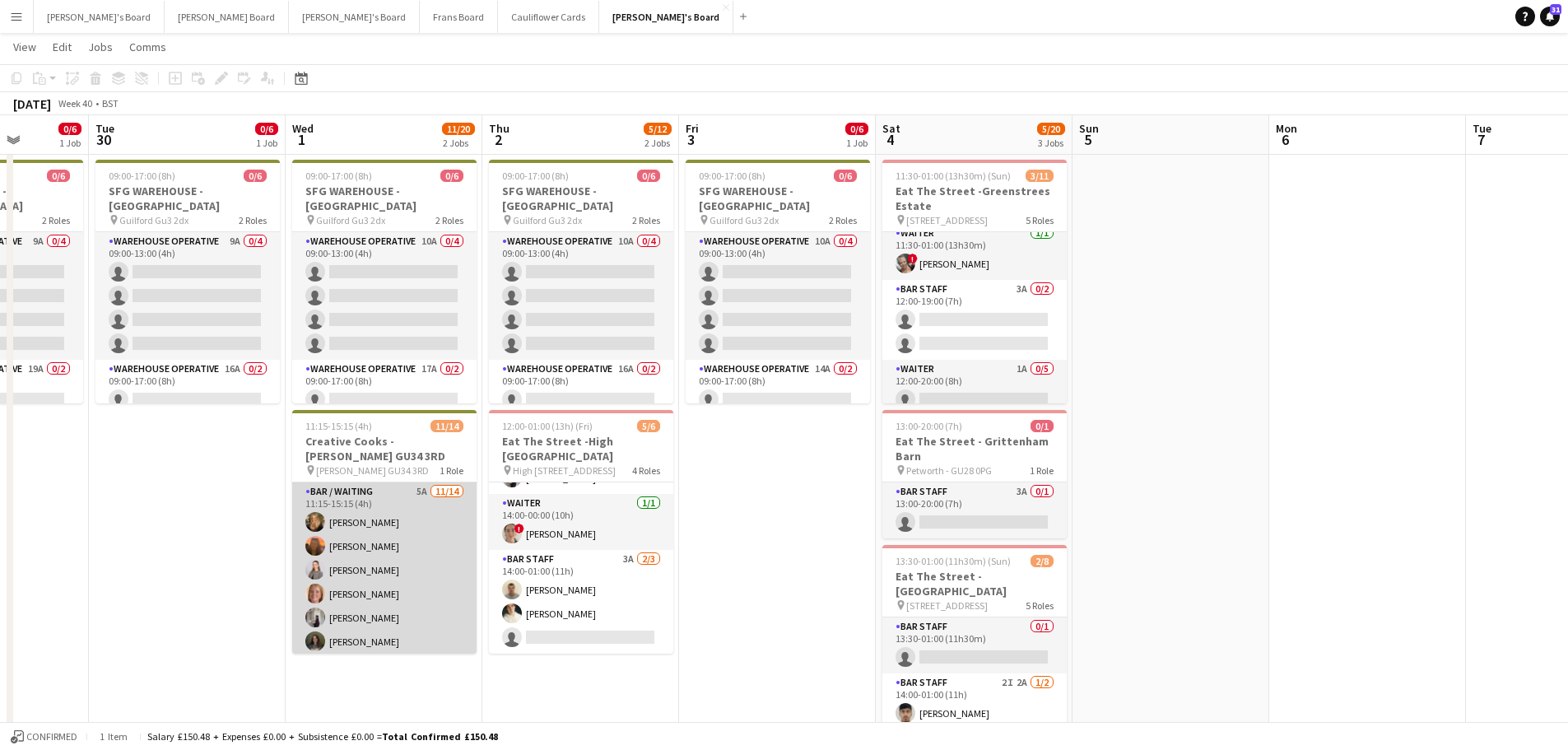
click at [444, 554] on app-card-role "Bar / Waiting 5A 11/14 11:15-15:15 (4h) Emilie Baxter Millie Cregeen Tate Cole …" at bounding box center [384, 666] width 184 height 367
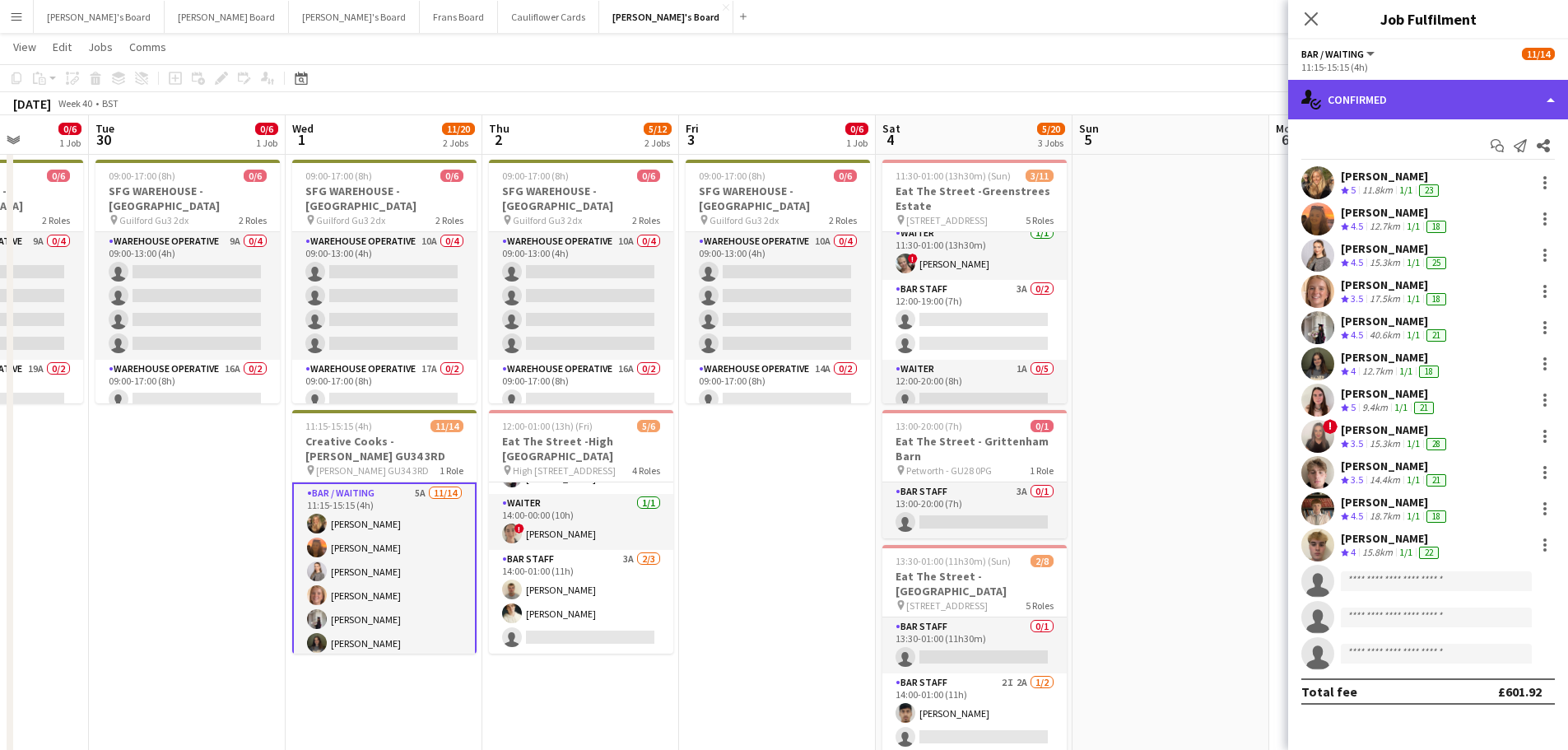
click at [1371, 93] on div "single-neutral-actions-check-2 Confirmed" at bounding box center [1428, 99] width 280 height 40
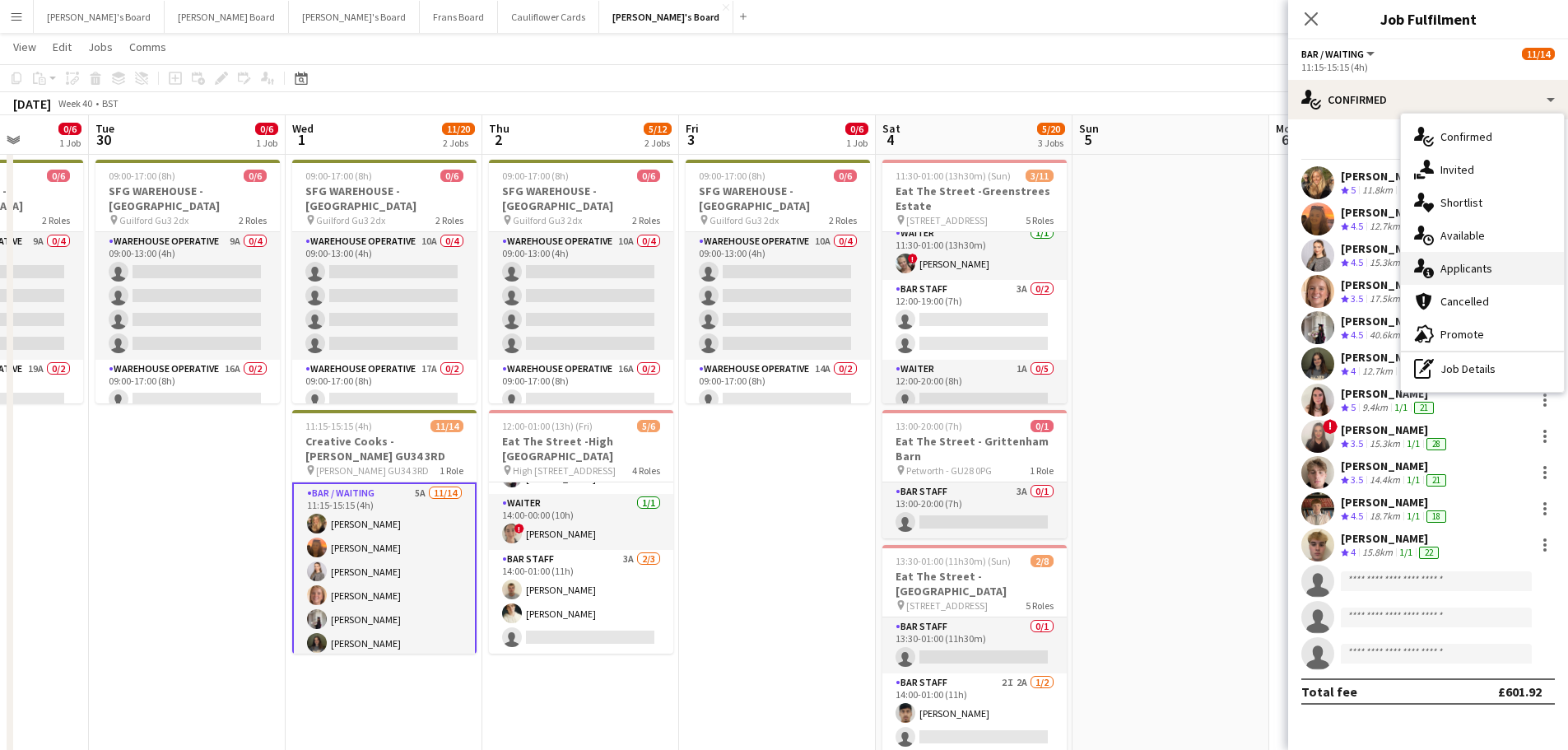
click at [1475, 262] on span "Applicants" at bounding box center [1466, 268] width 51 height 15
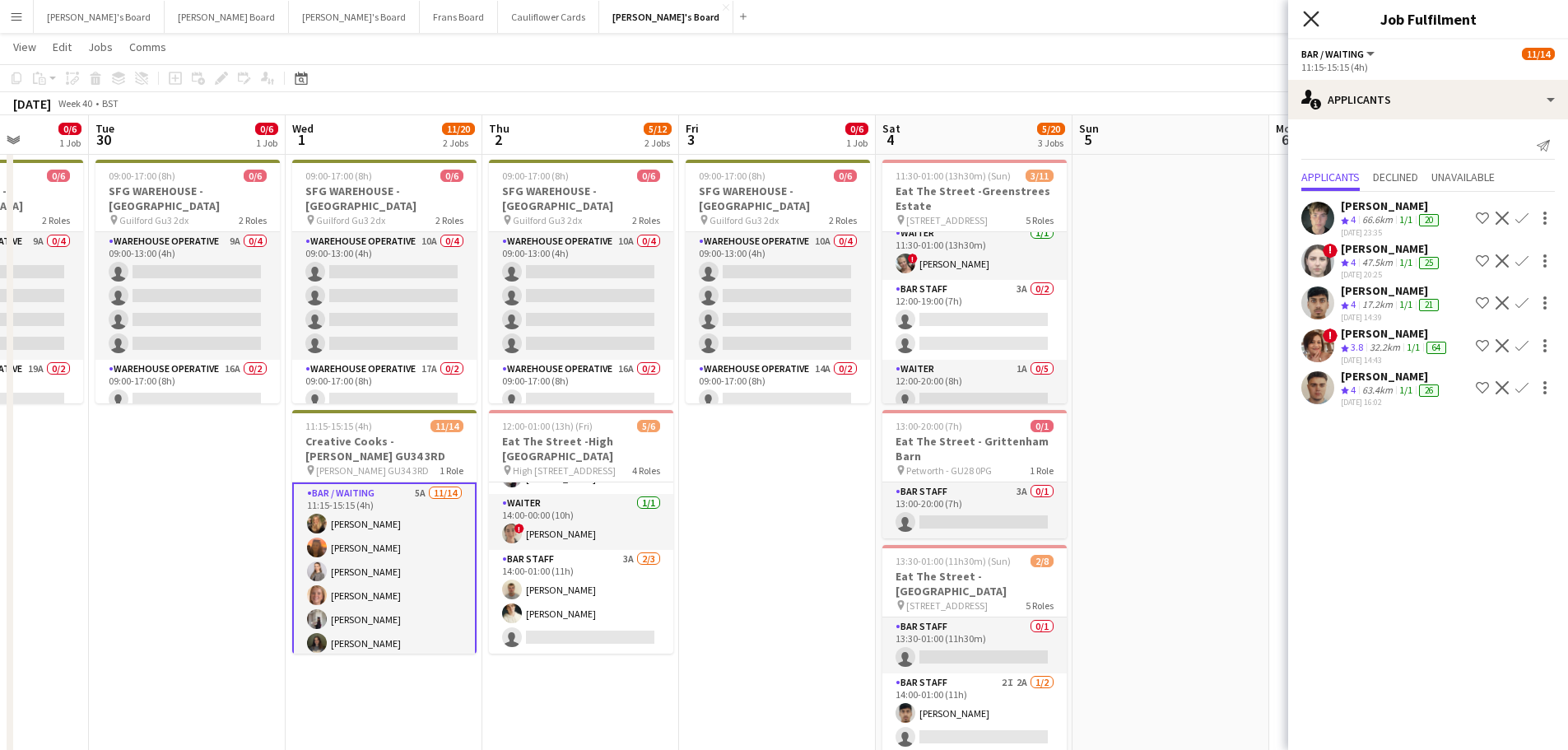
click at [1315, 19] on icon "Close pop-in" at bounding box center [1311, 18] width 16 height 16
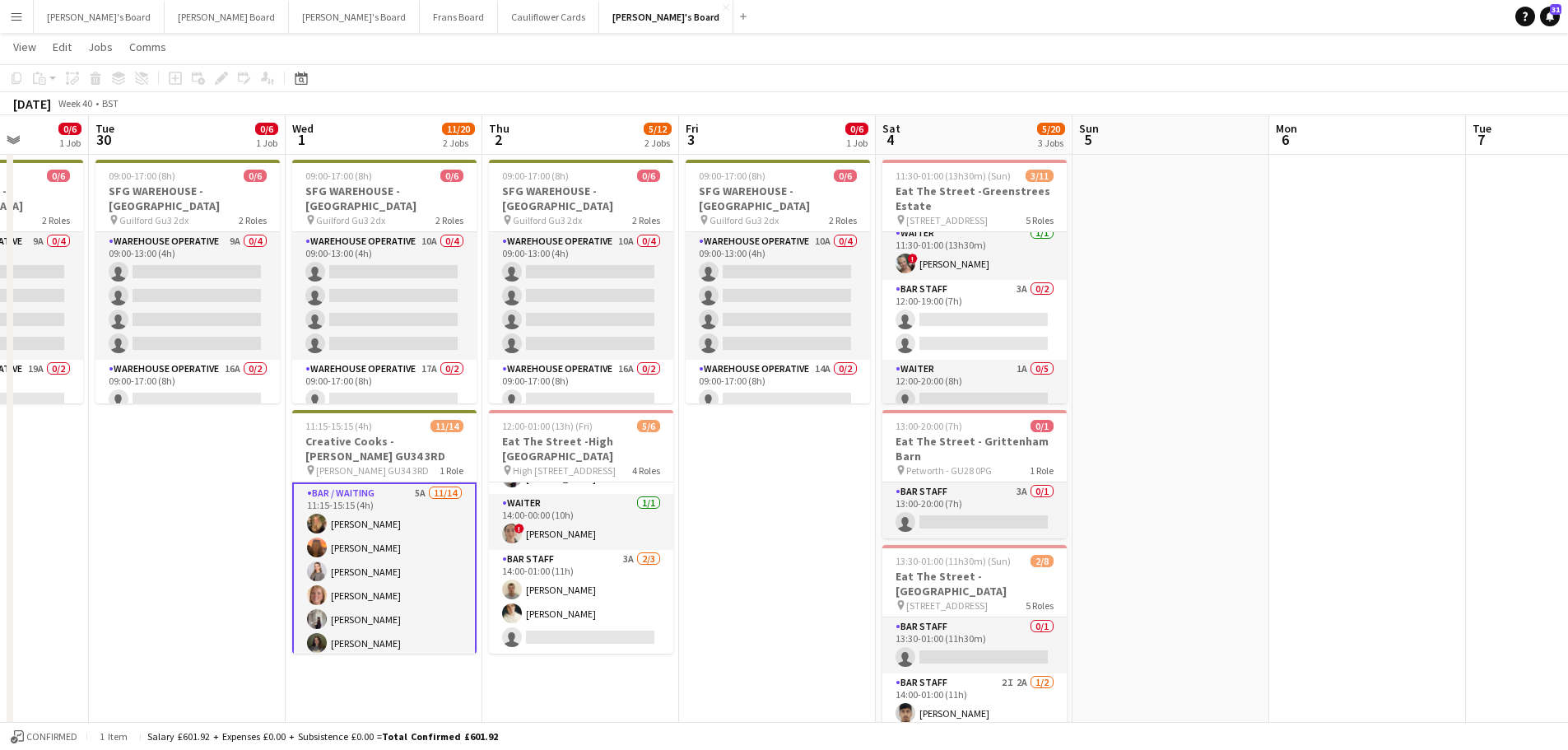
click at [1235, 344] on app-date-cell at bounding box center [1170, 503] width 197 height 1295
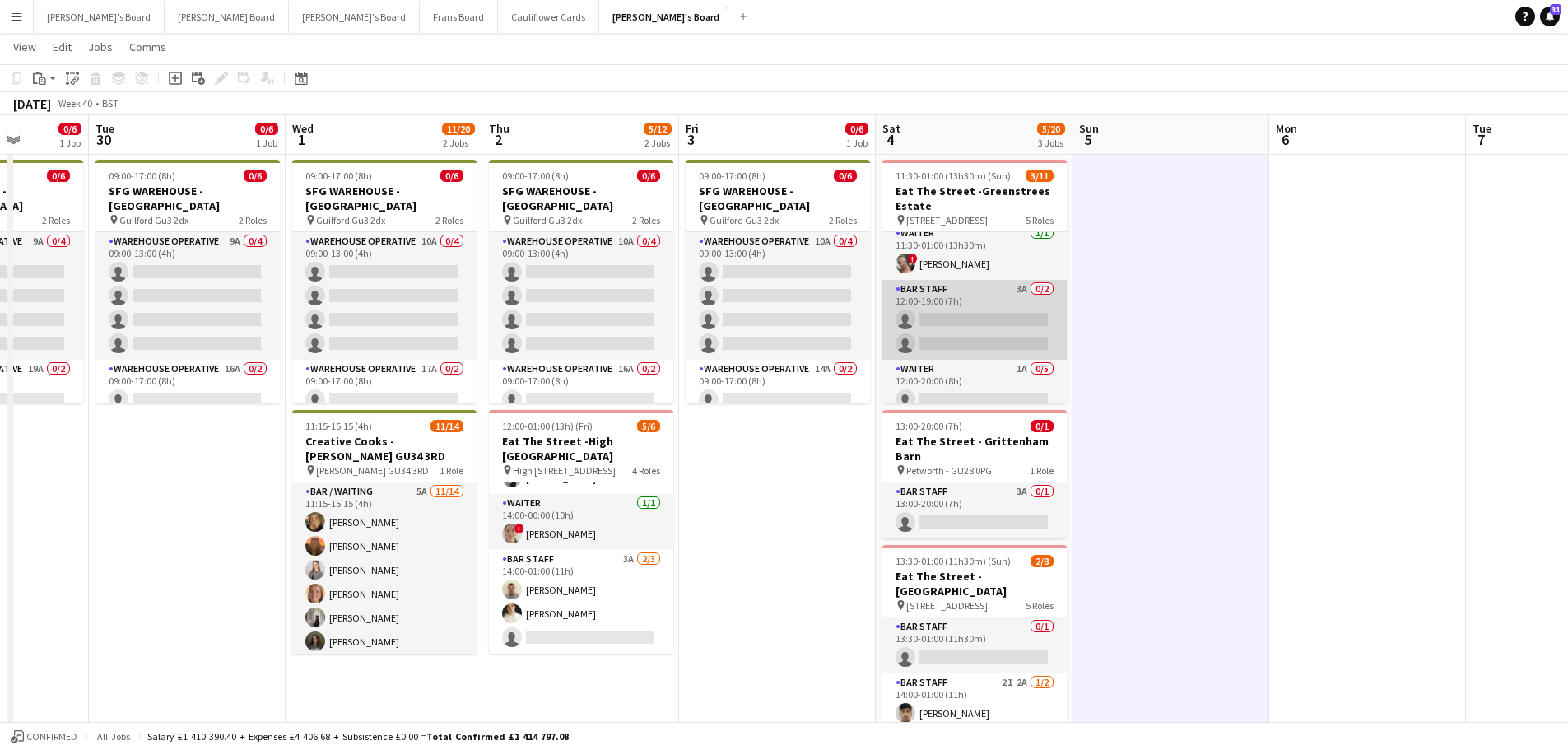
click at [1006, 338] on app-card-role "BAR STAFF 3A 0/2 12:00-19:00 (7h) single-neutral-actions single-neutral-actions" at bounding box center [975, 320] width 184 height 80
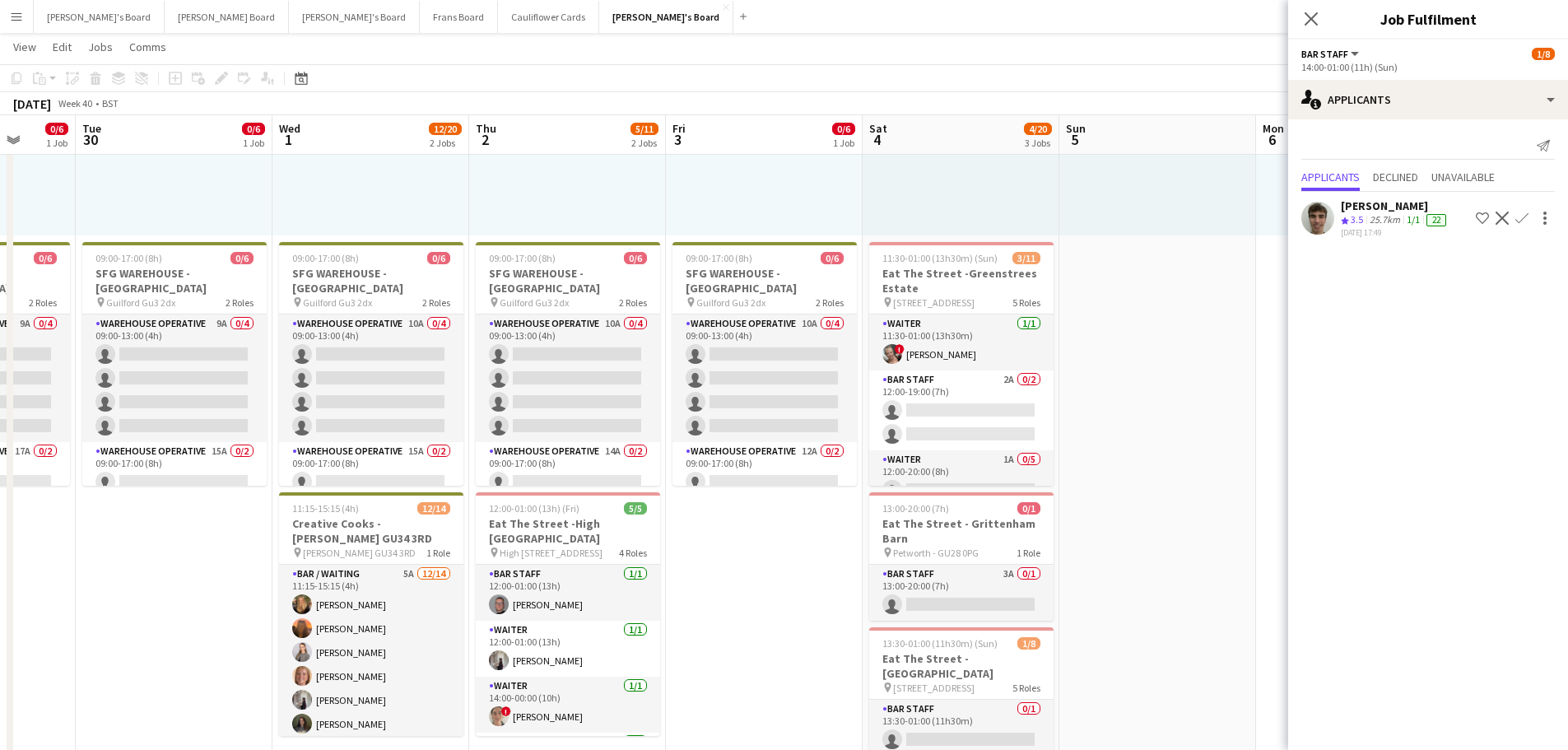
scroll to position [252, 0]
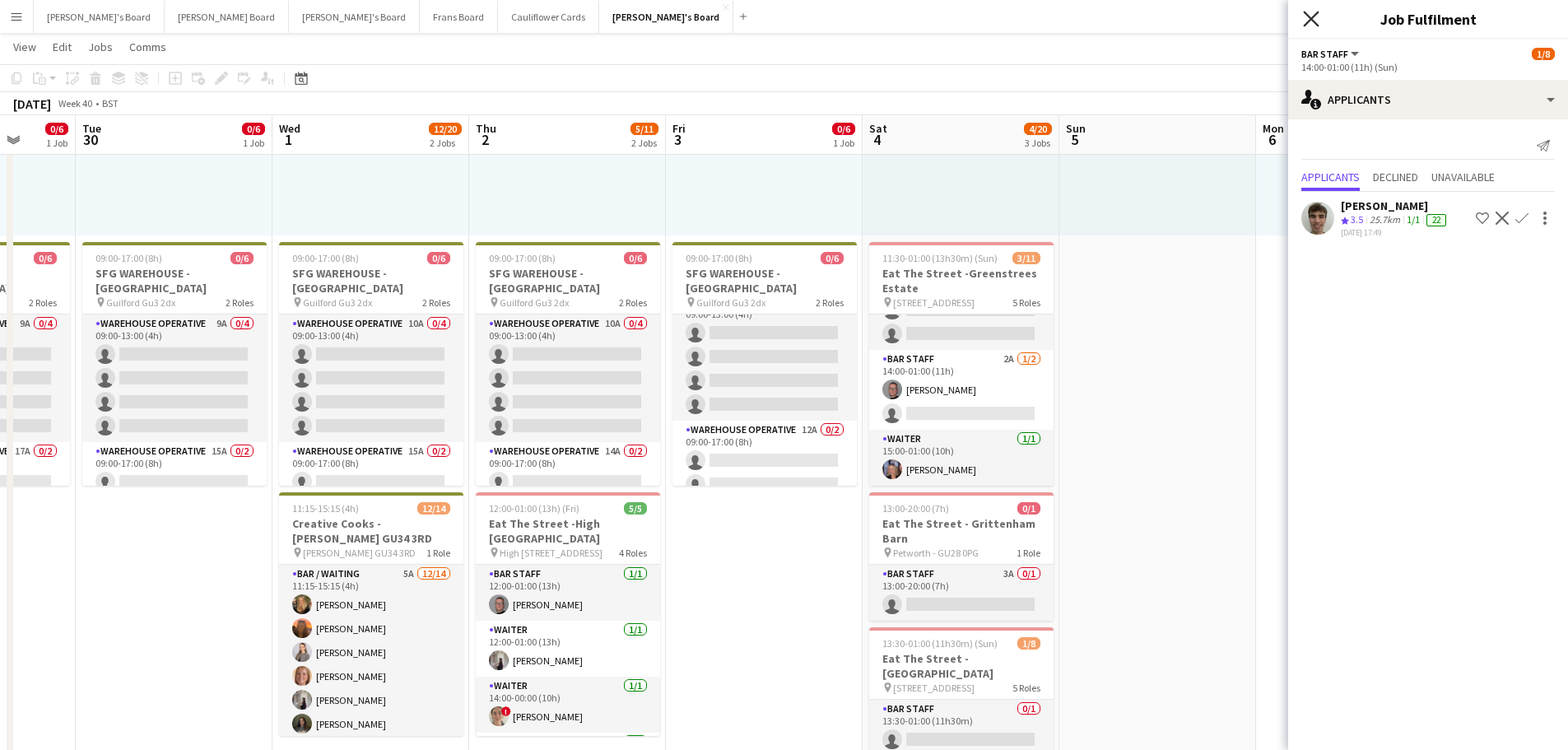
click at [1303, 25] on icon "Close pop-in" at bounding box center [1311, 18] width 16 height 16
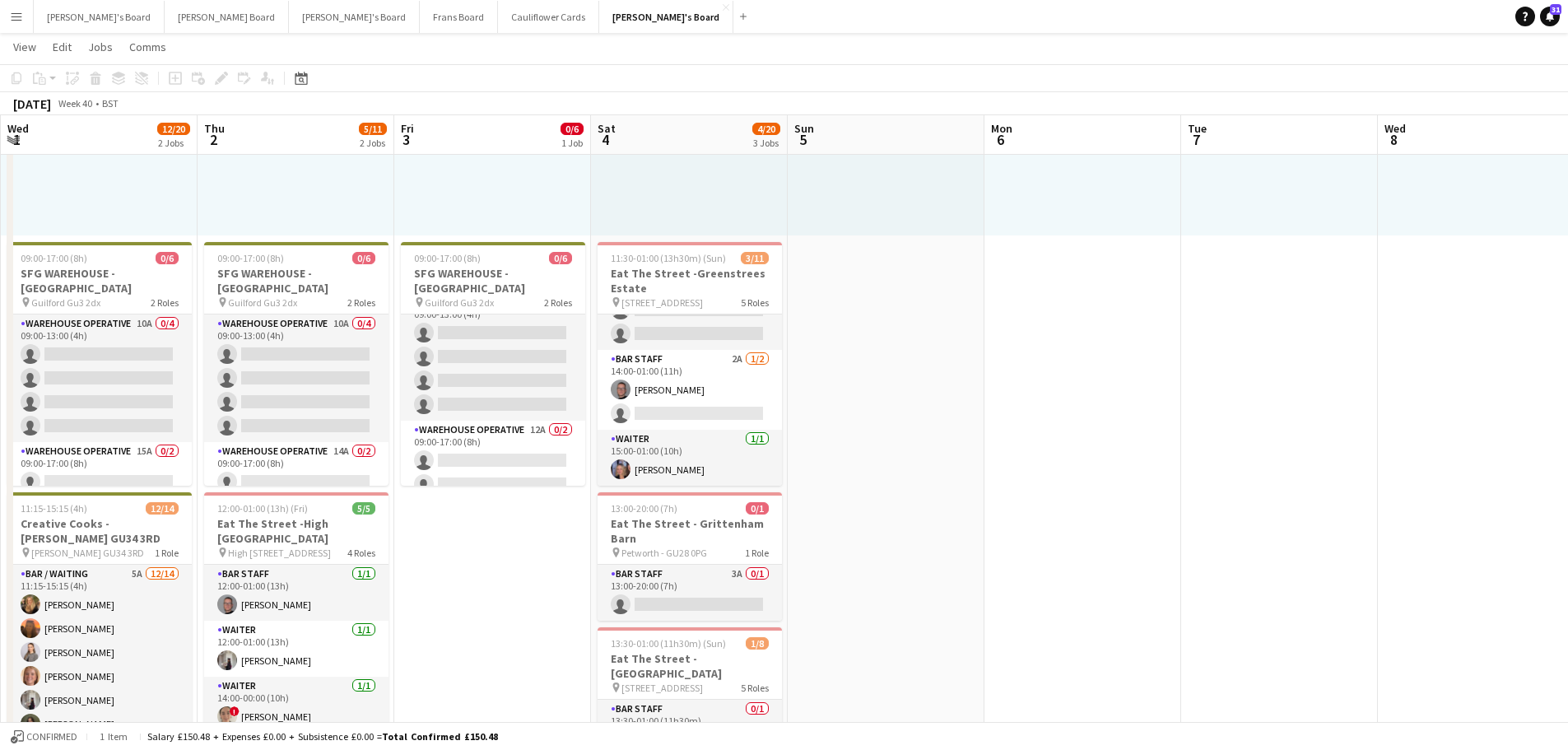
drag, startPoint x: 1344, startPoint y: 396, endPoint x: 1093, endPoint y: 421, distance: 252.2
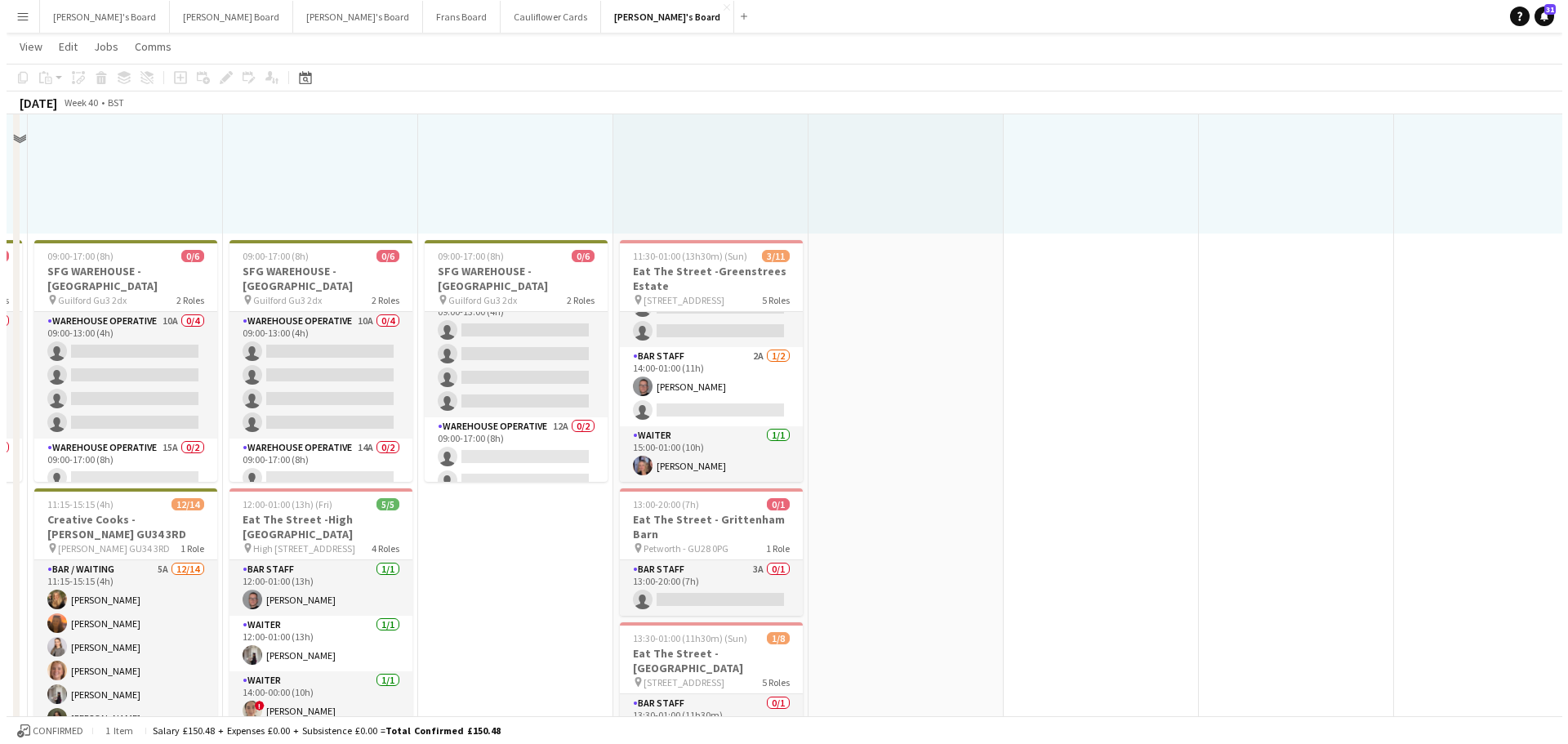
scroll to position [0, 0]
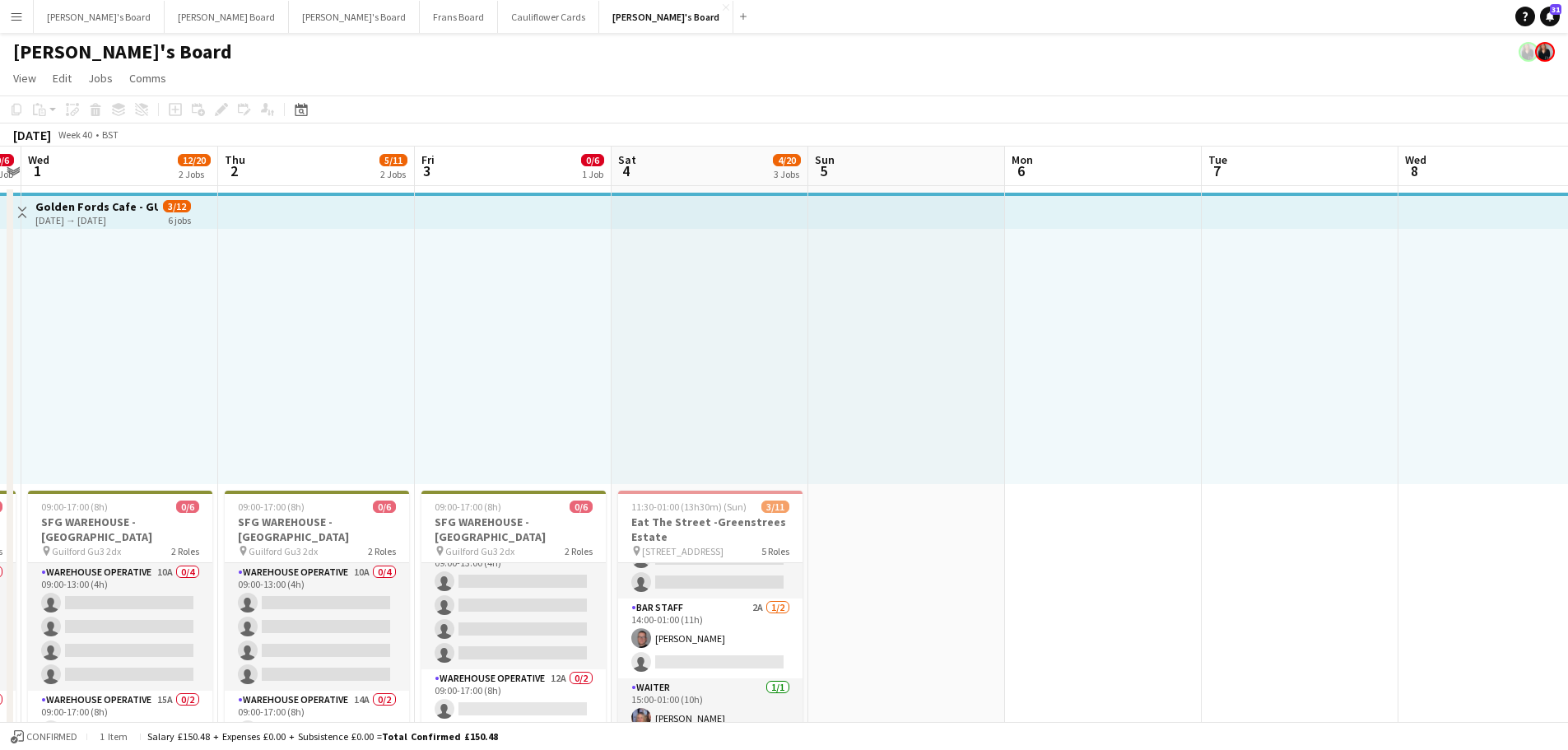
click at [924, 473] on div at bounding box center [907, 356] width 197 height 255
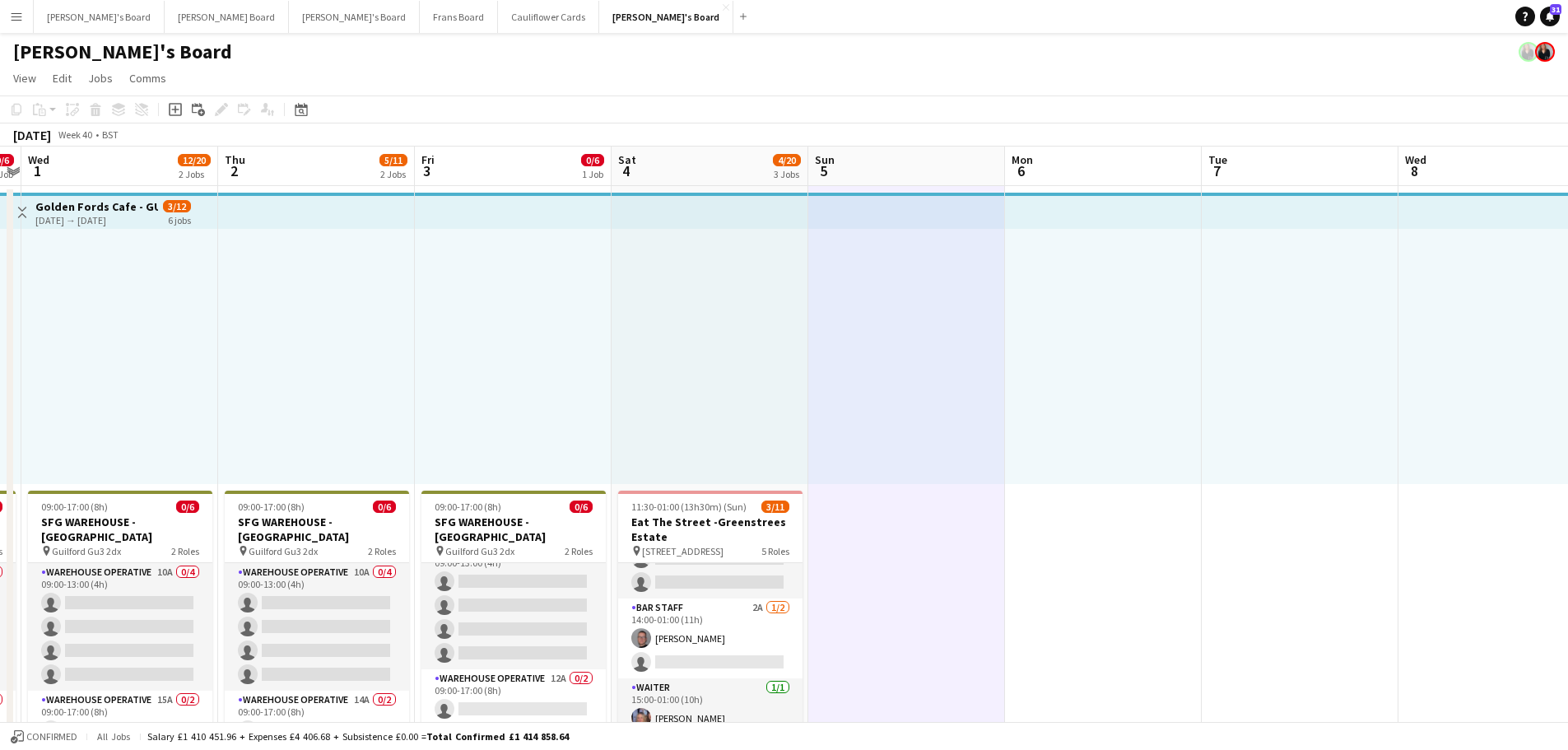
click at [732, 352] on div at bounding box center [710, 356] width 197 height 255
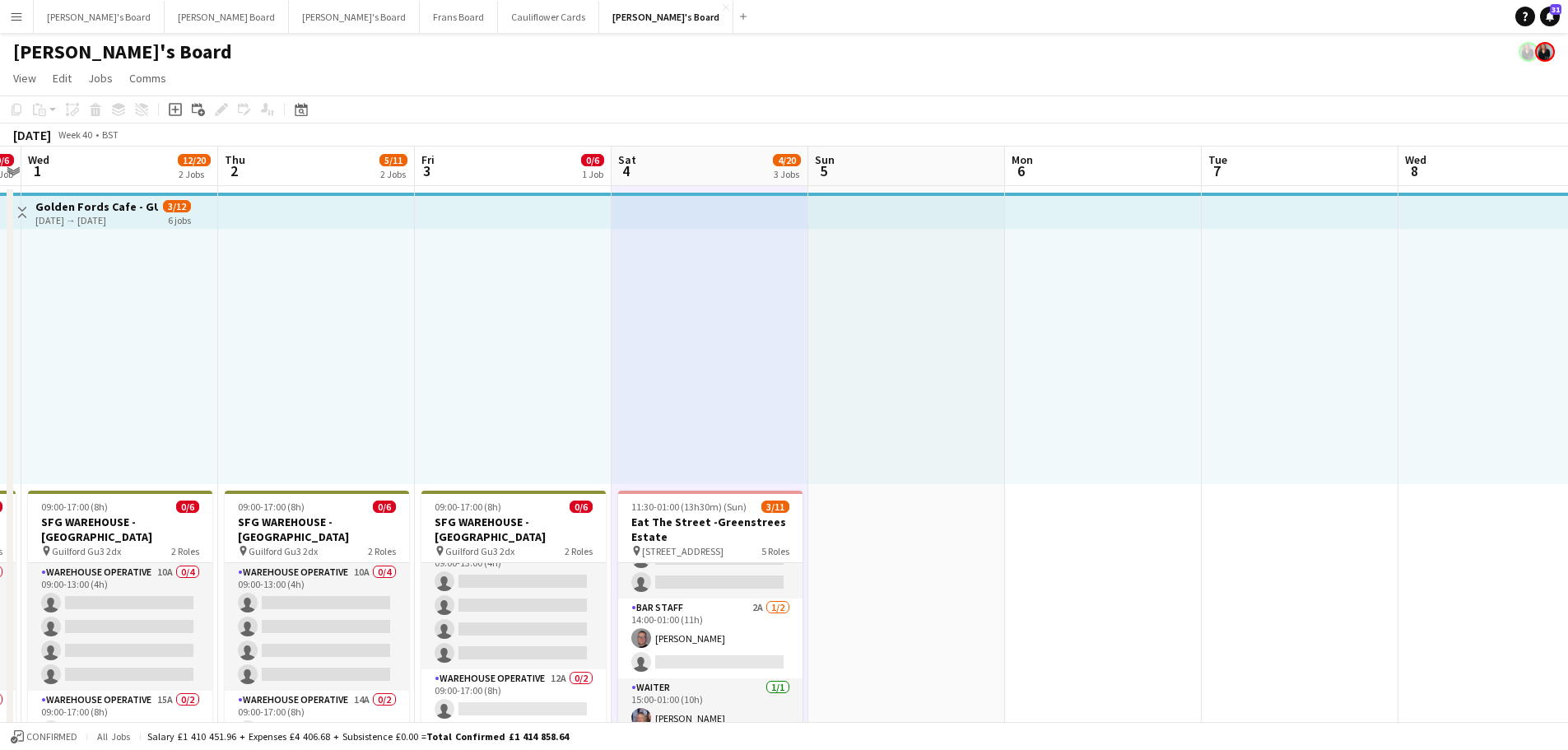
click at [867, 375] on div at bounding box center [907, 356] width 197 height 255
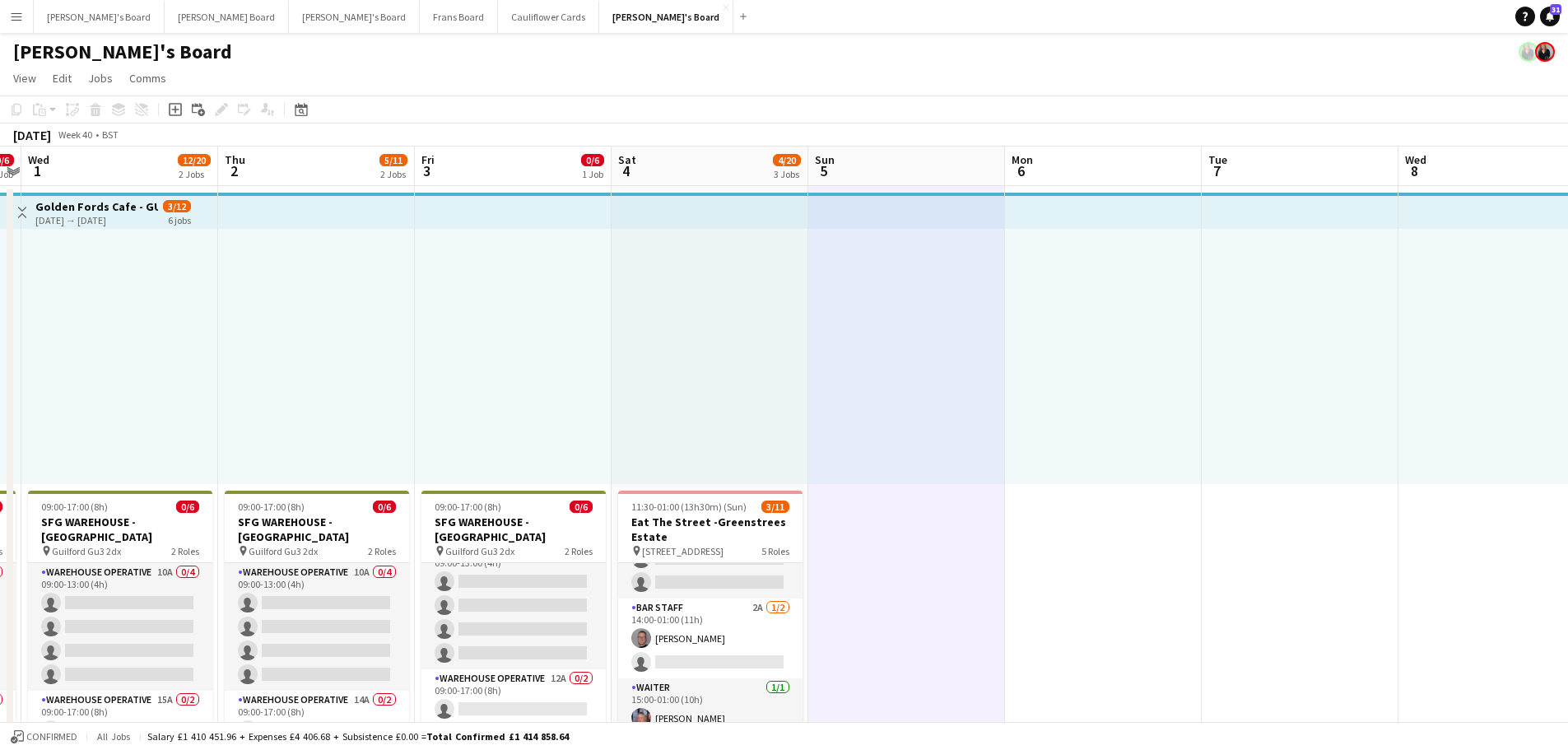
click at [687, 330] on div at bounding box center [710, 356] width 197 height 255
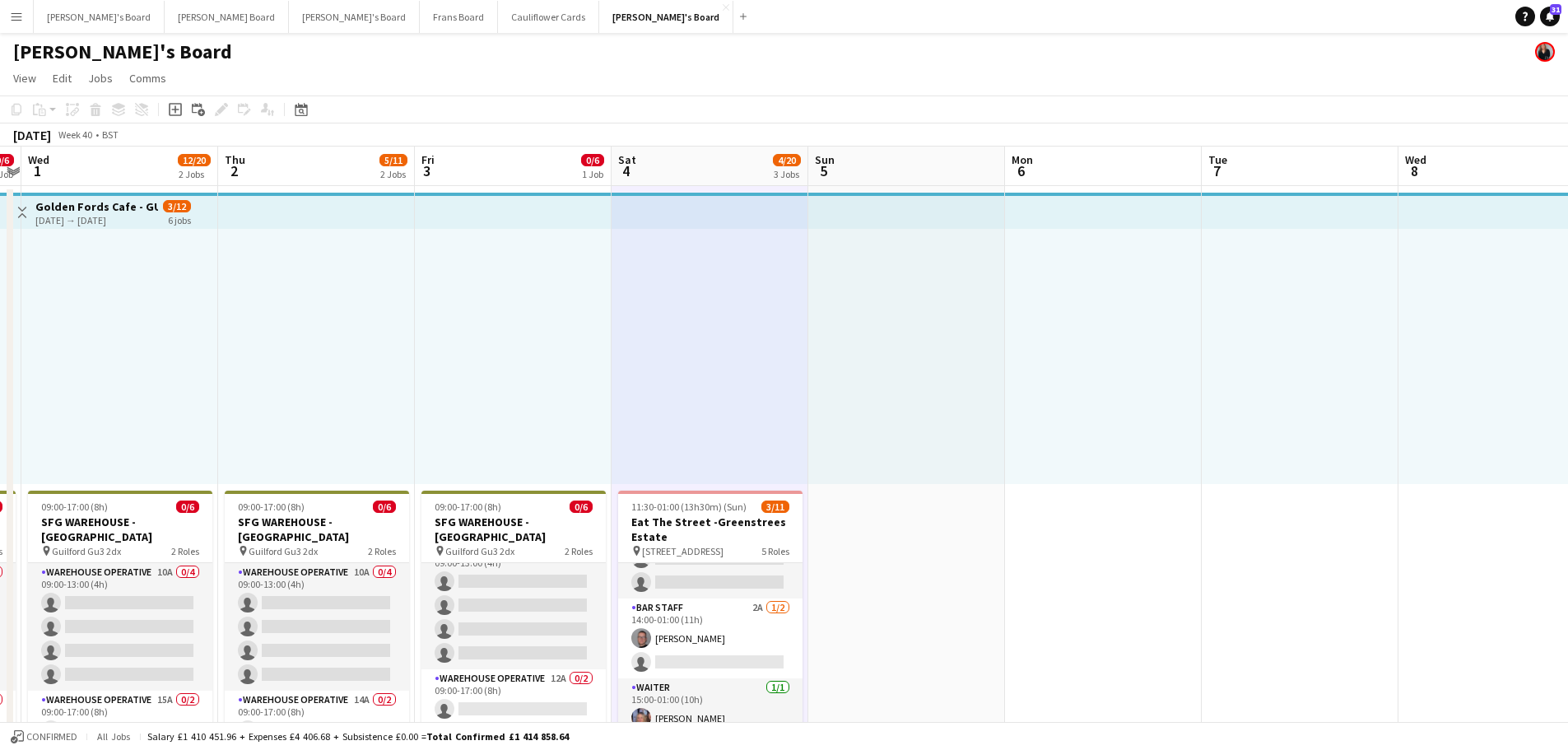
click at [13, 25] on button "Menu" at bounding box center [16, 16] width 33 height 33
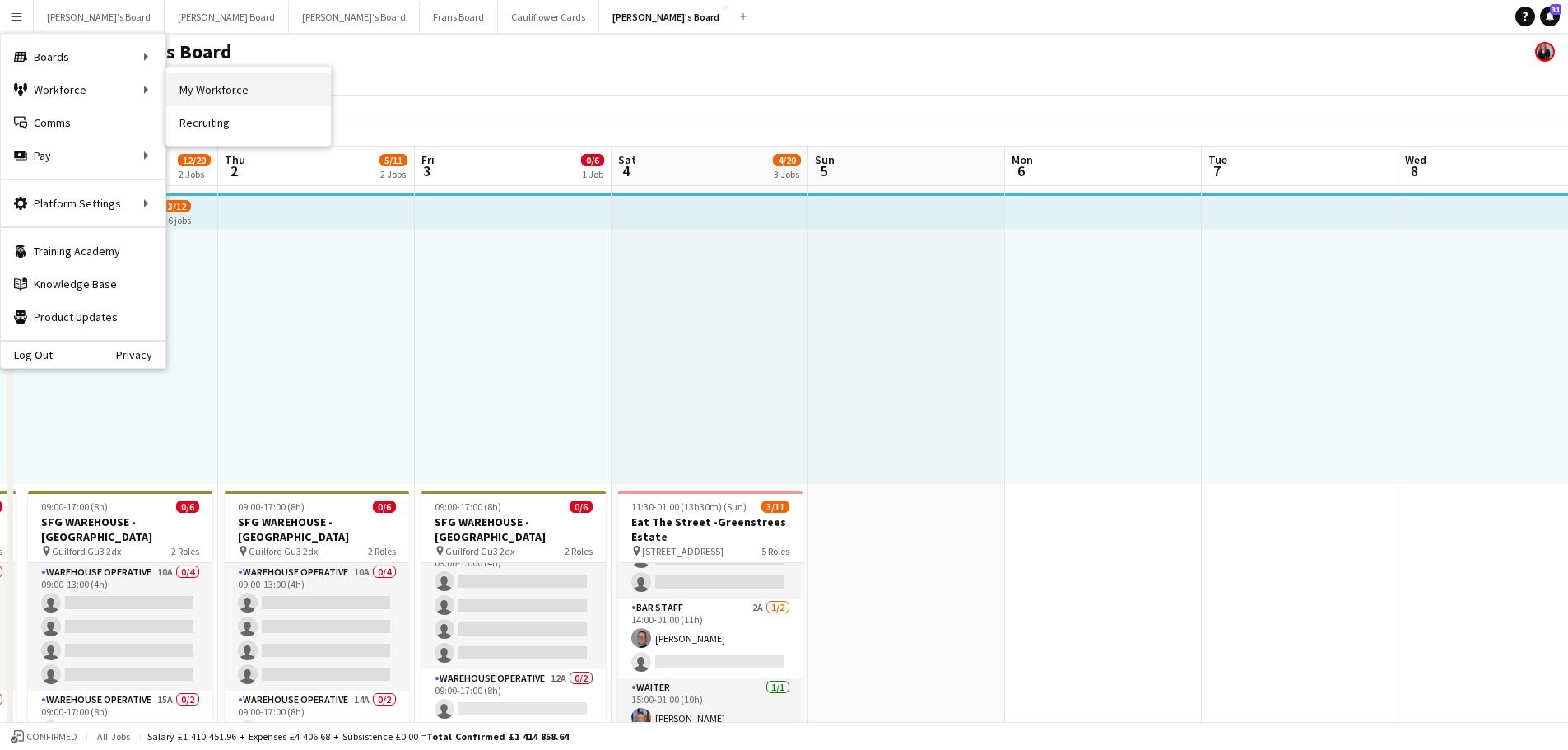
click at [192, 83] on link "My Workforce" at bounding box center [248, 90] width 165 height 33
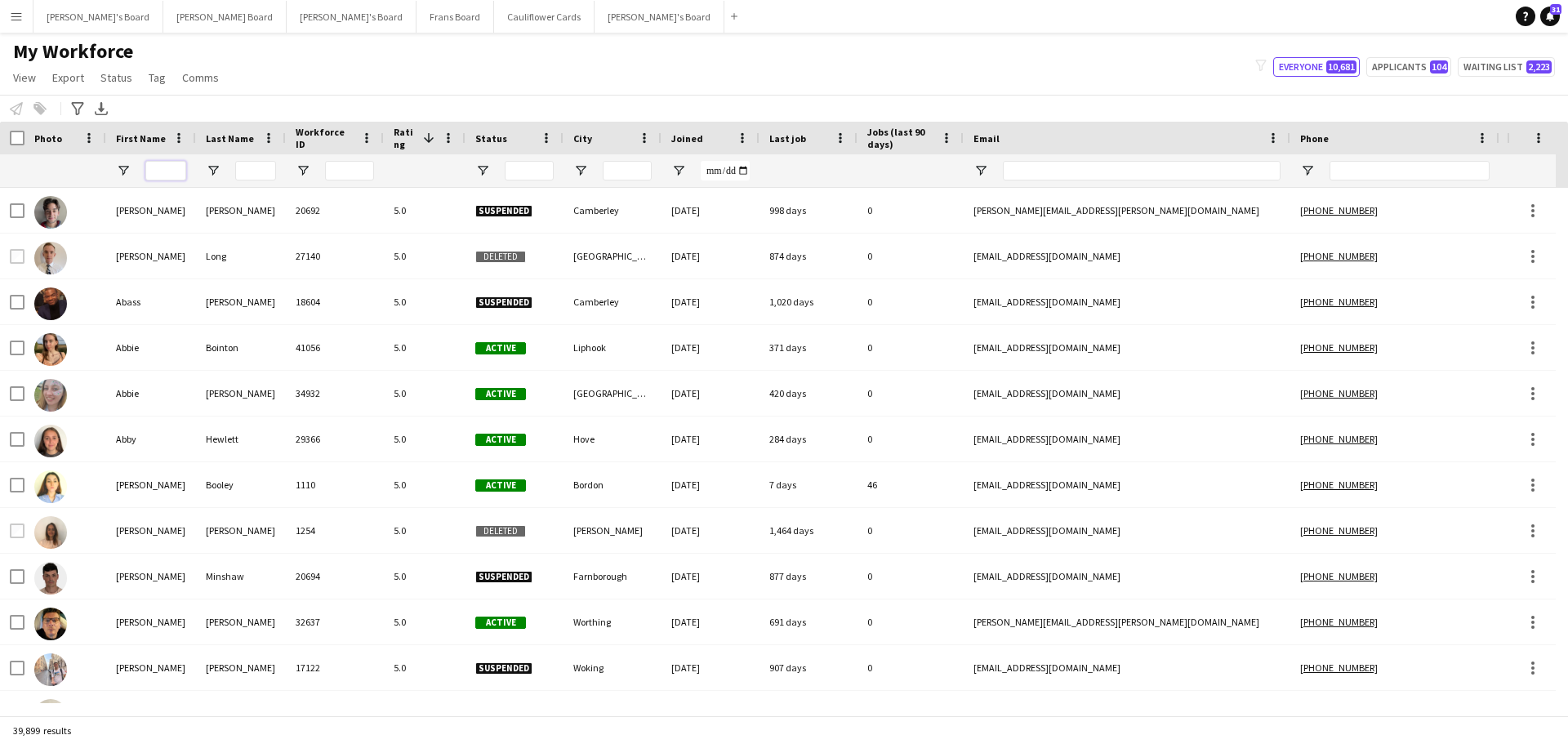
click at [157, 162] on input "First Name Filter Input" at bounding box center [165, 170] width 40 height 19
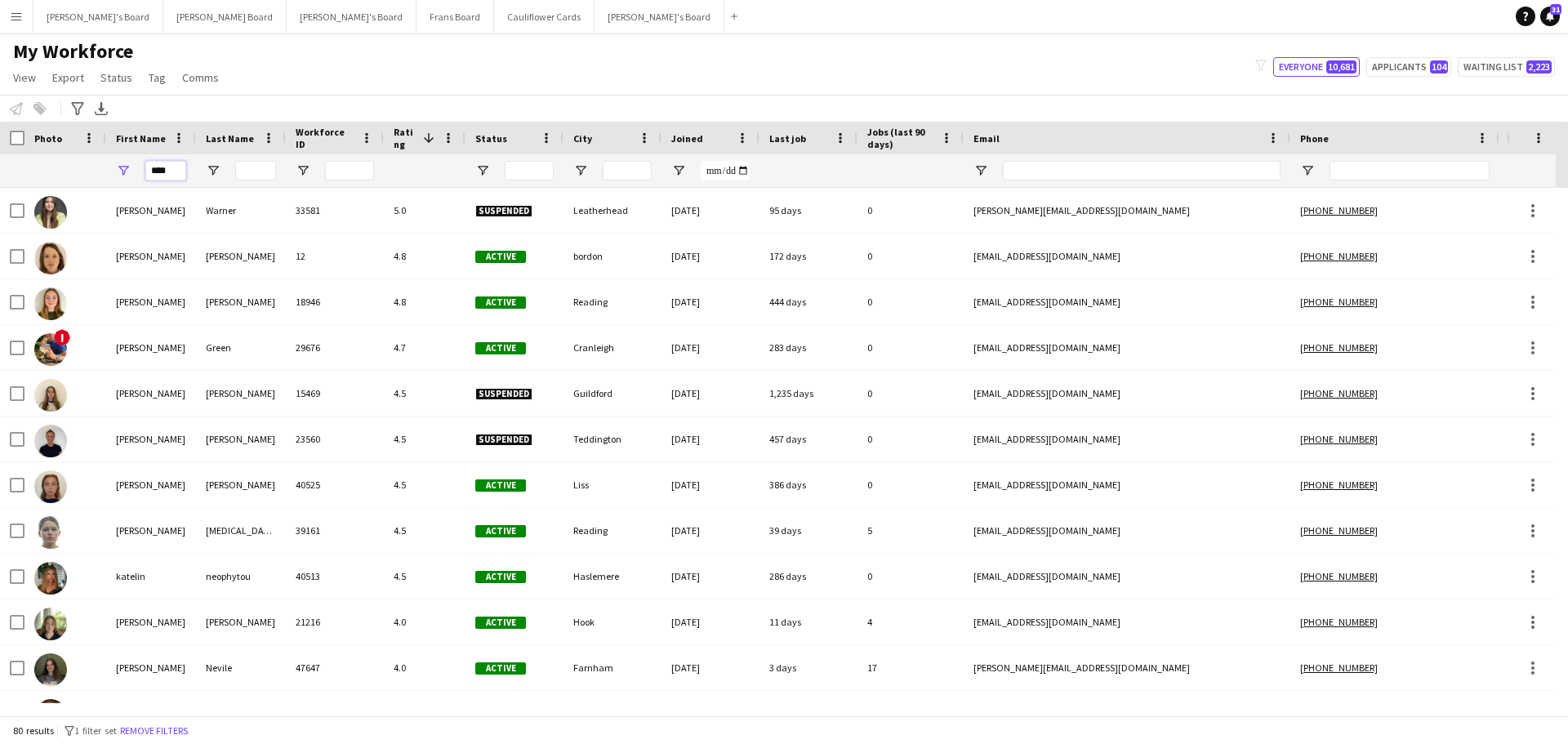
type input "****"
click at [259, 173] on input "Last Name Filter Input" at bounding box center [256, 170] width 40 height 19
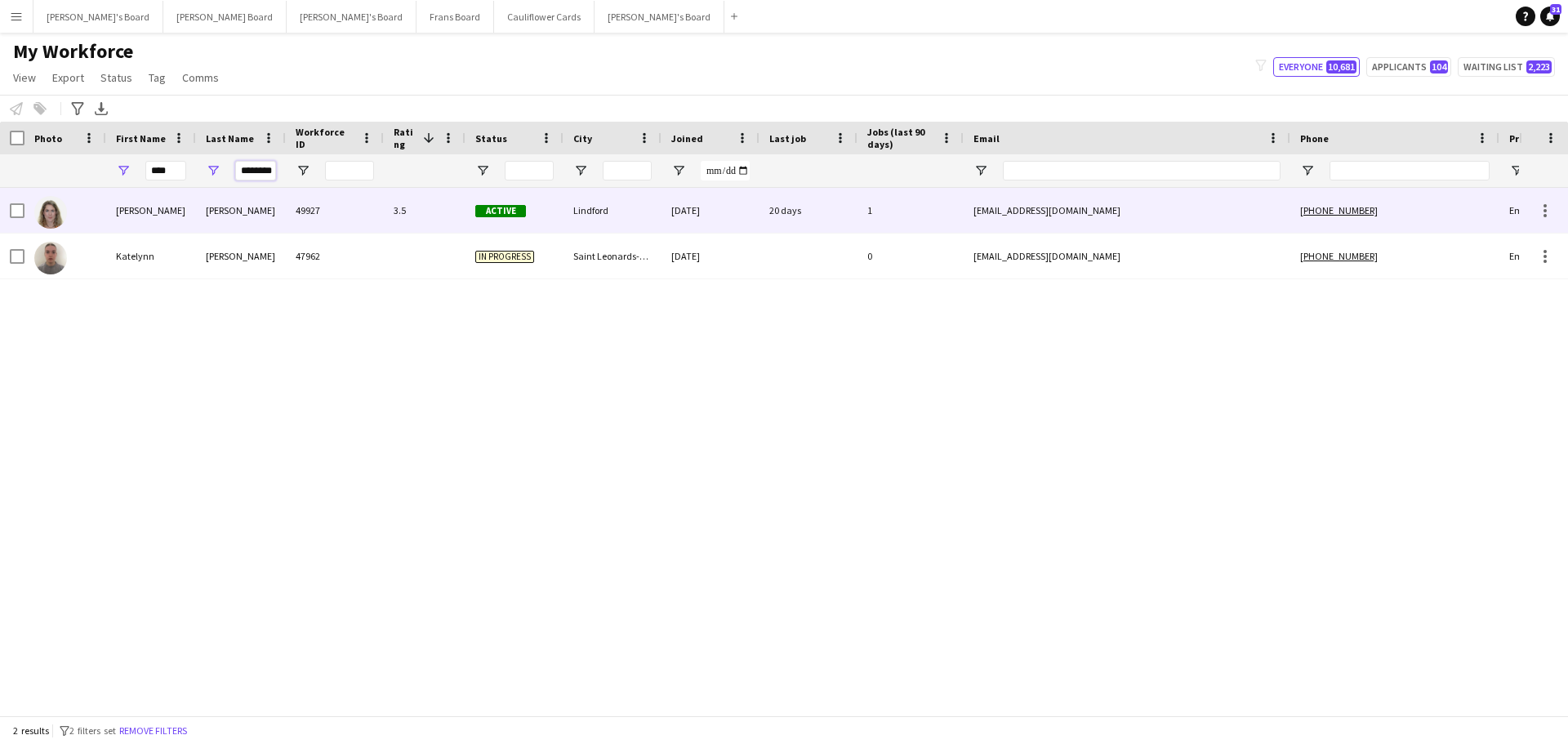
type input "********"
click at [231, 203] on div "[PERSON_NAME]" at bounding box center [240, 210] width 89 height 45
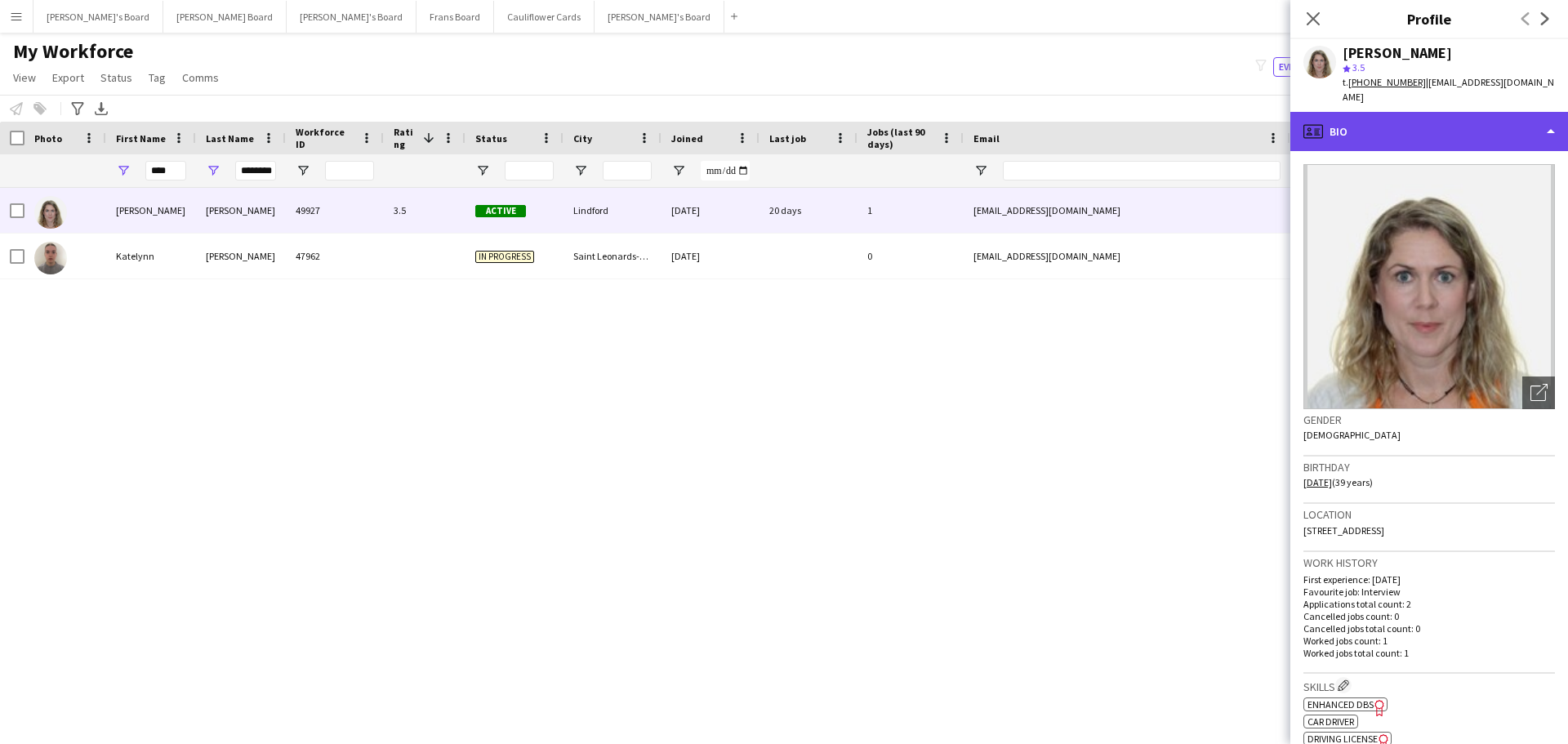
click at [1430, 112] on div "profile Bio" at bounding box center [1429, 131] width 278 height 39
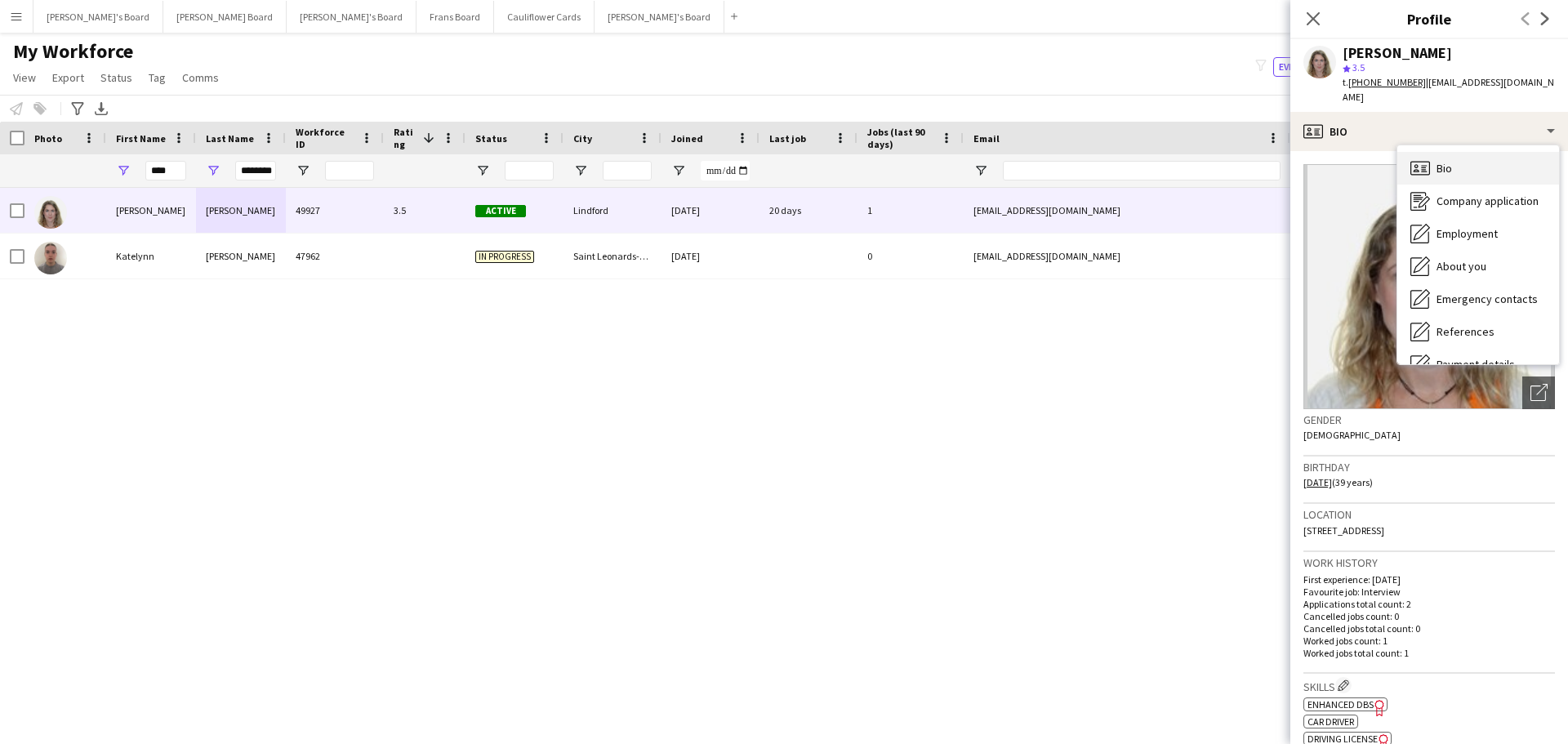
click at [1490, 152] on div "Bio Bio" at bounding box center [1479, 168] width 162 height 33
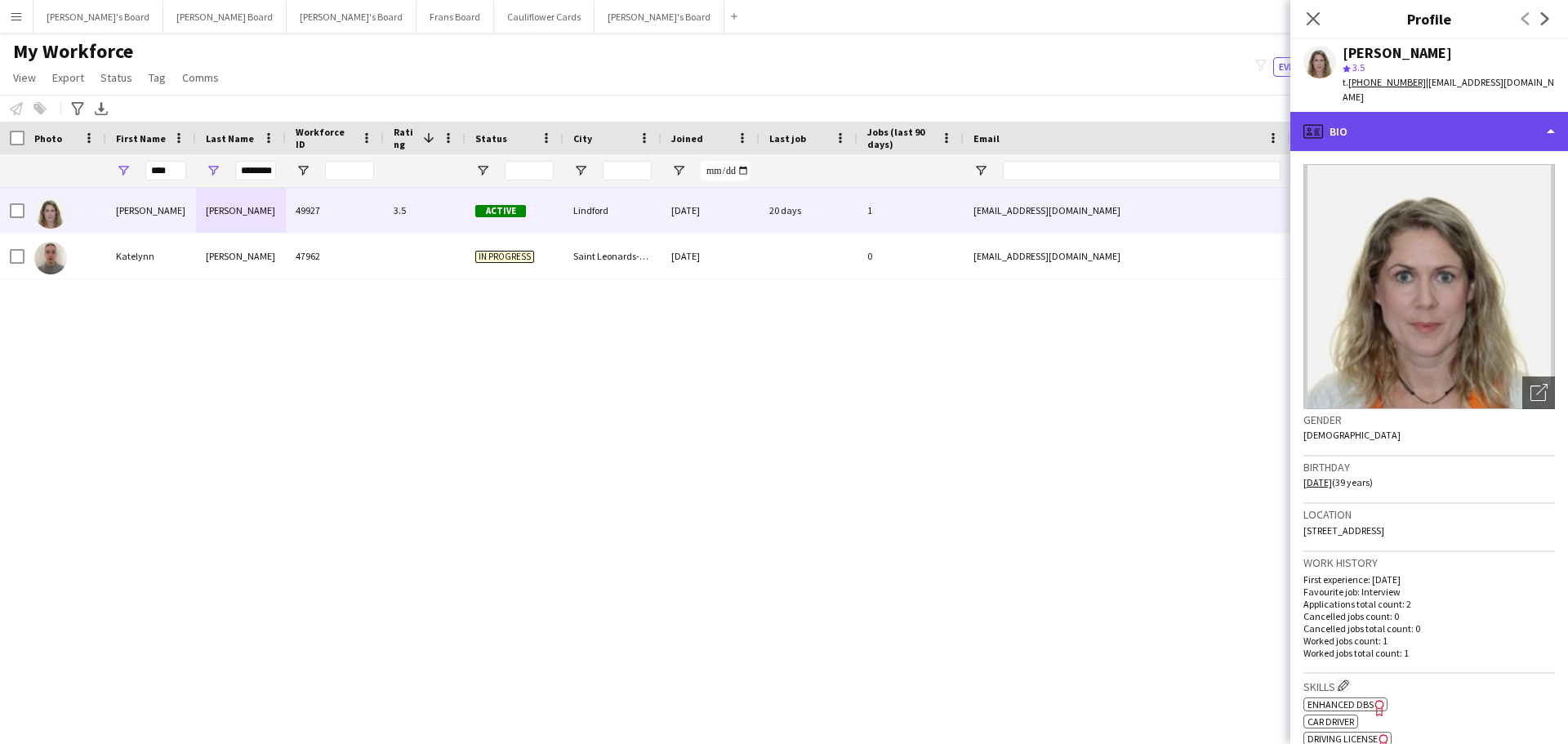
click at [1457, 112] on div "profile Bio" at bounding box center [1429, 131] width 278 height 39
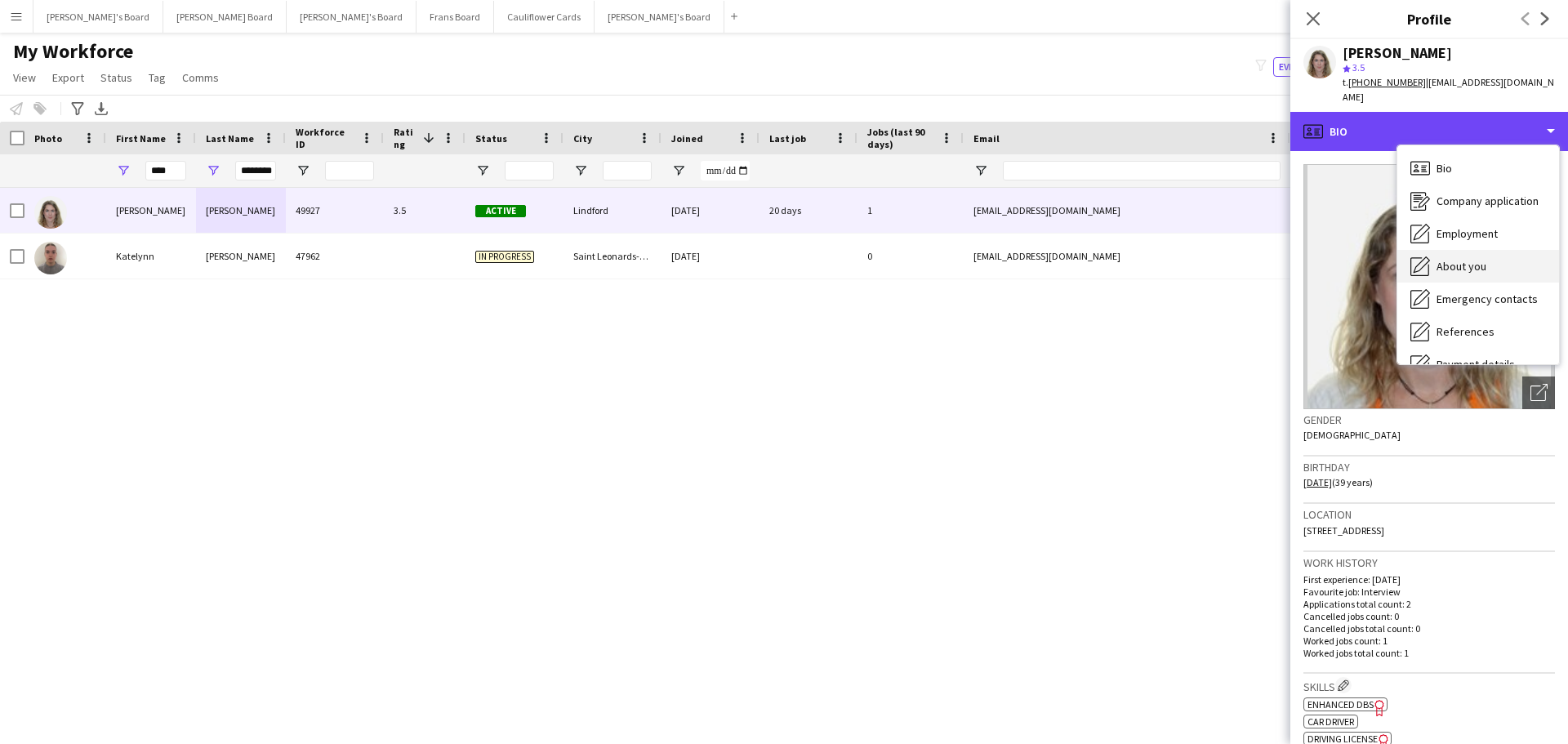
scroll to position [219, 0]
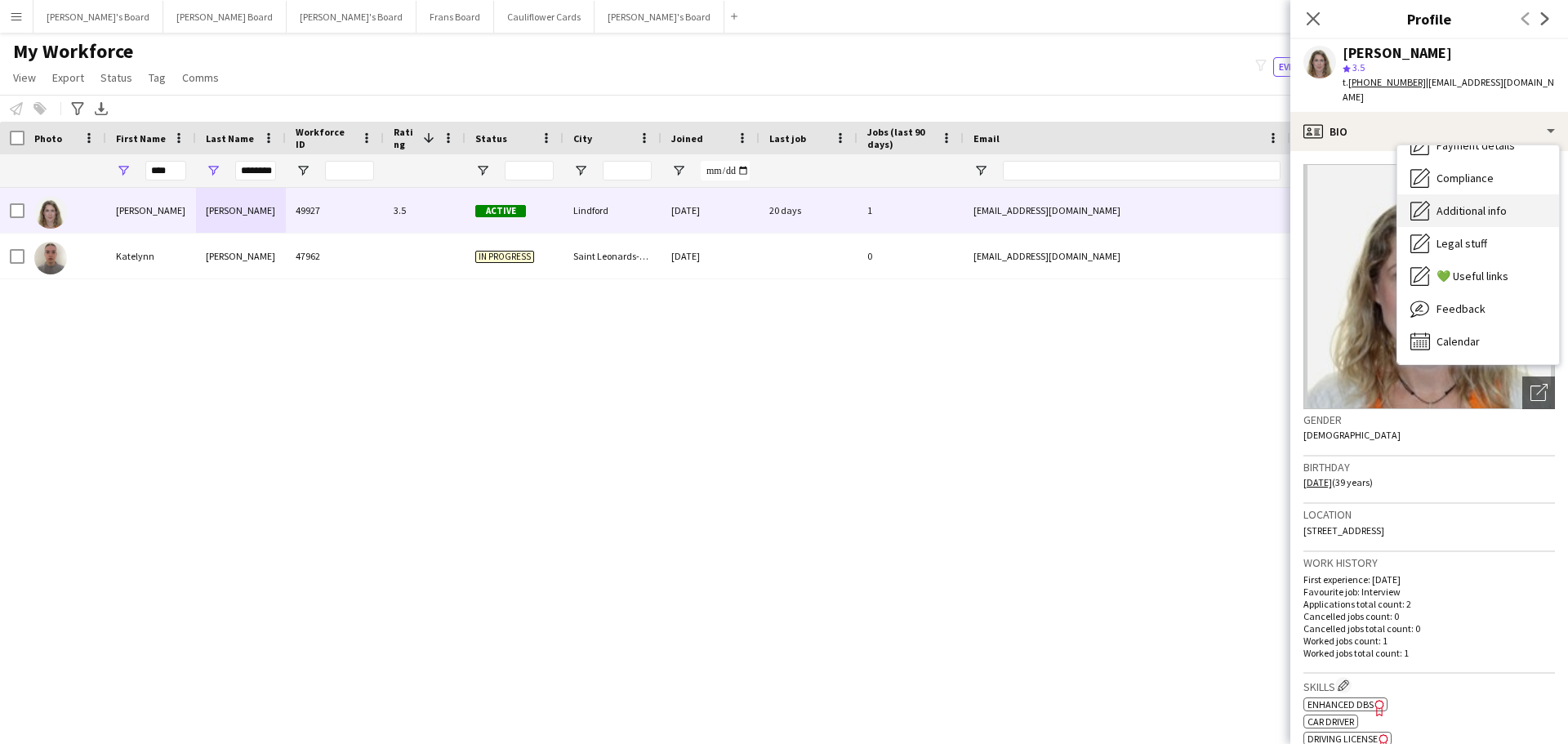
click at [1460, 194] on div "Additional info Additional info" at bounding box center [1479, 211] width 162 height 33
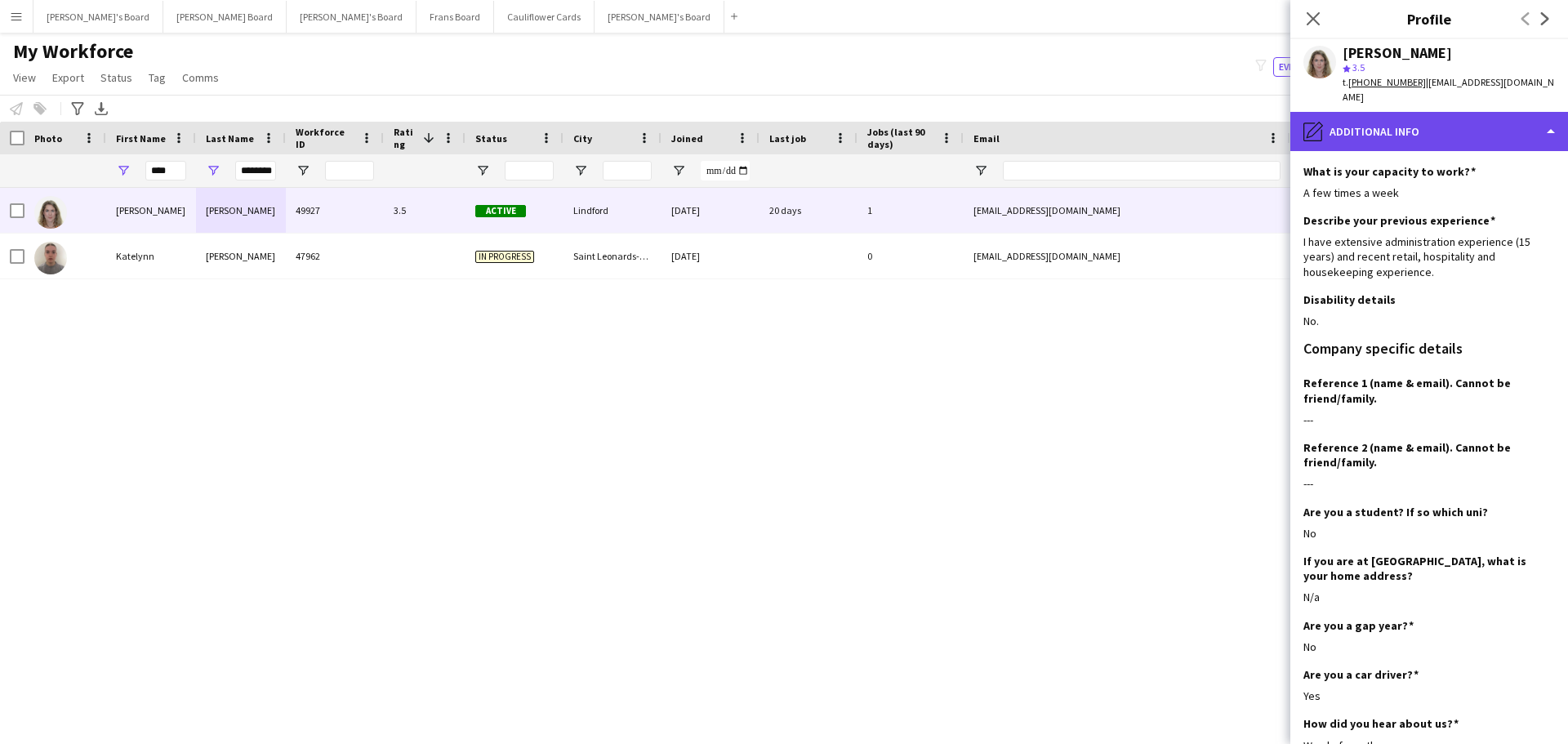
click at [1452, 114] on div "pencil4 Additional info" at bounding box center [1429, 131] width 278 height 39
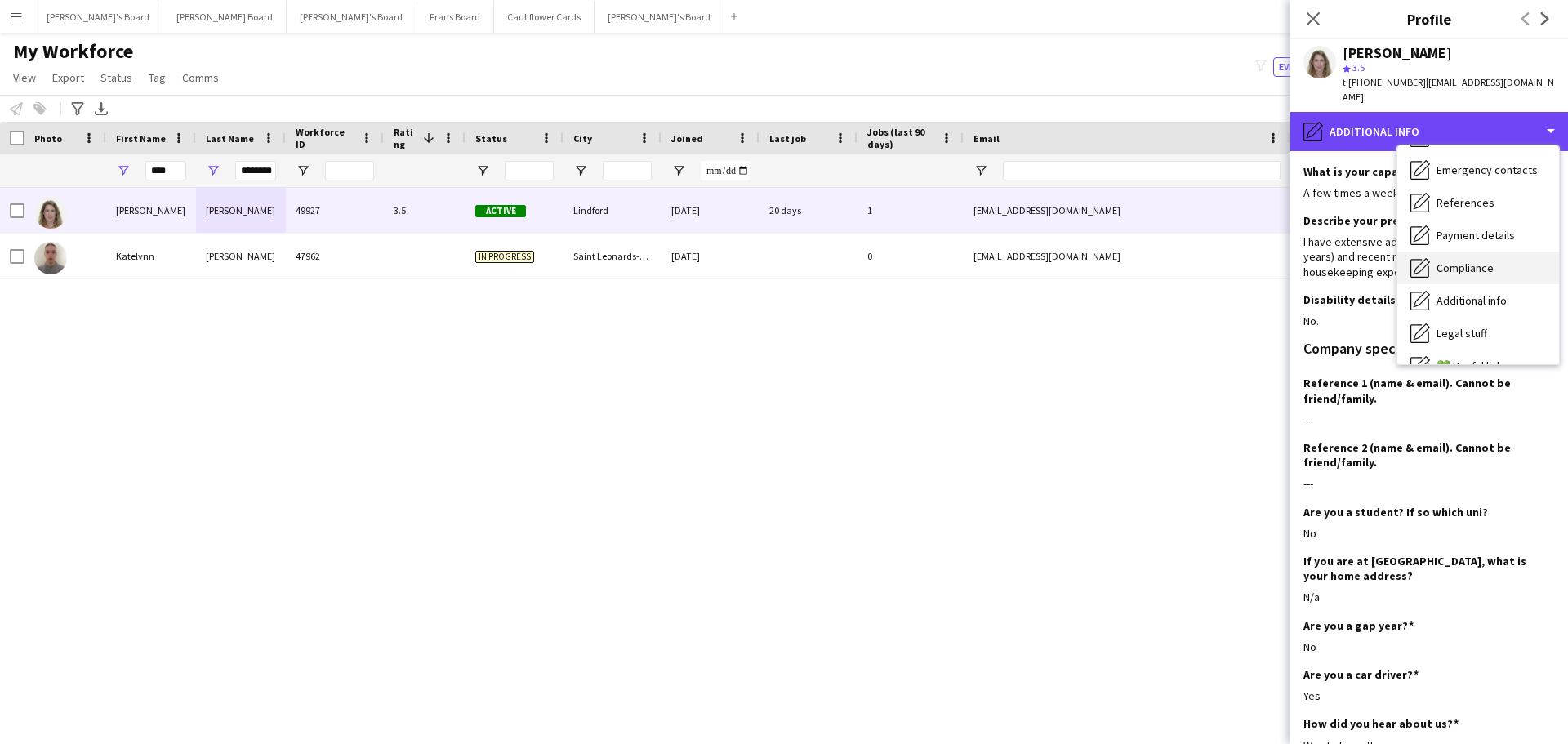
scroll to position [0, 0]
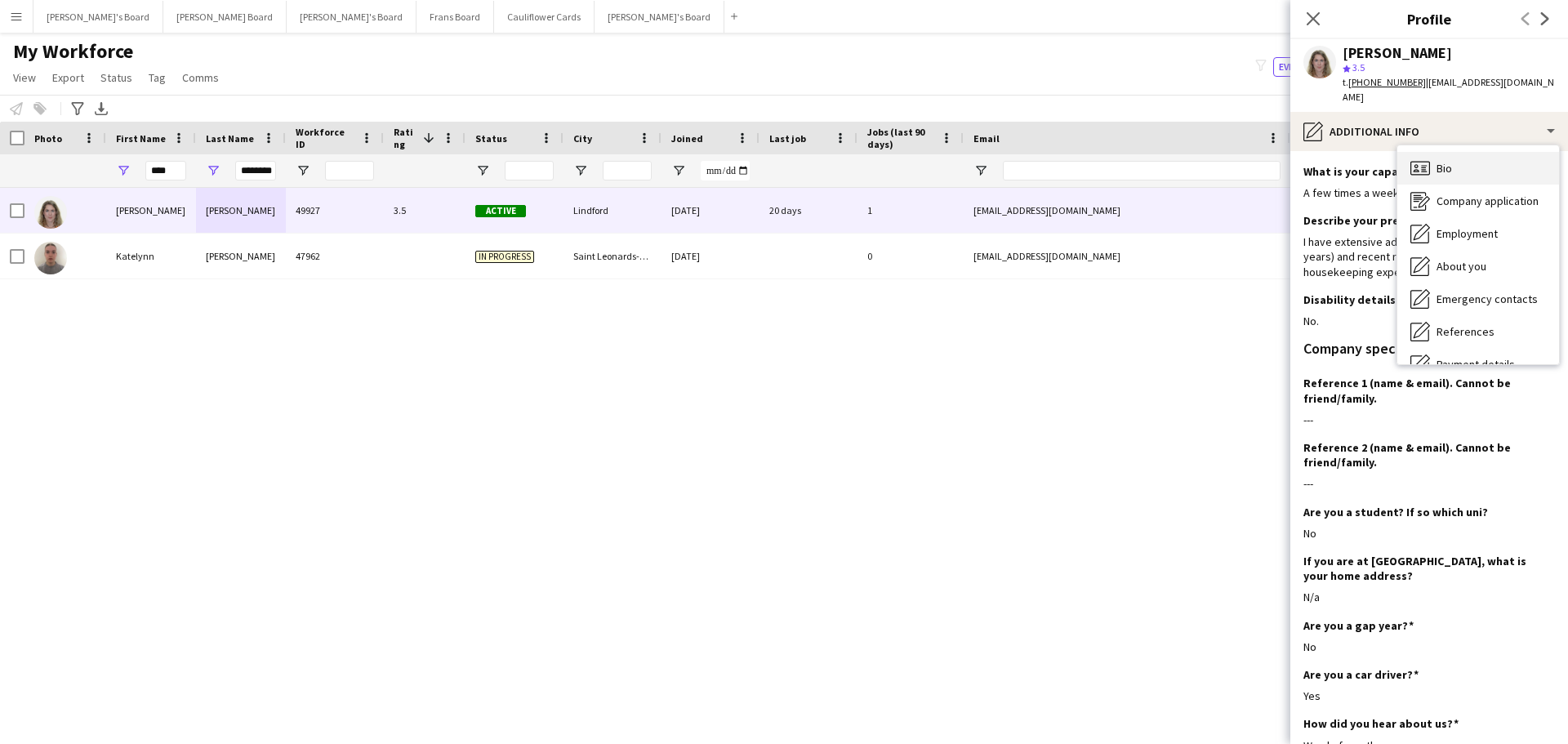
click at [1469, 161] on div "Bio Bio" at bounding box center [1479, 168] width 162 height 33
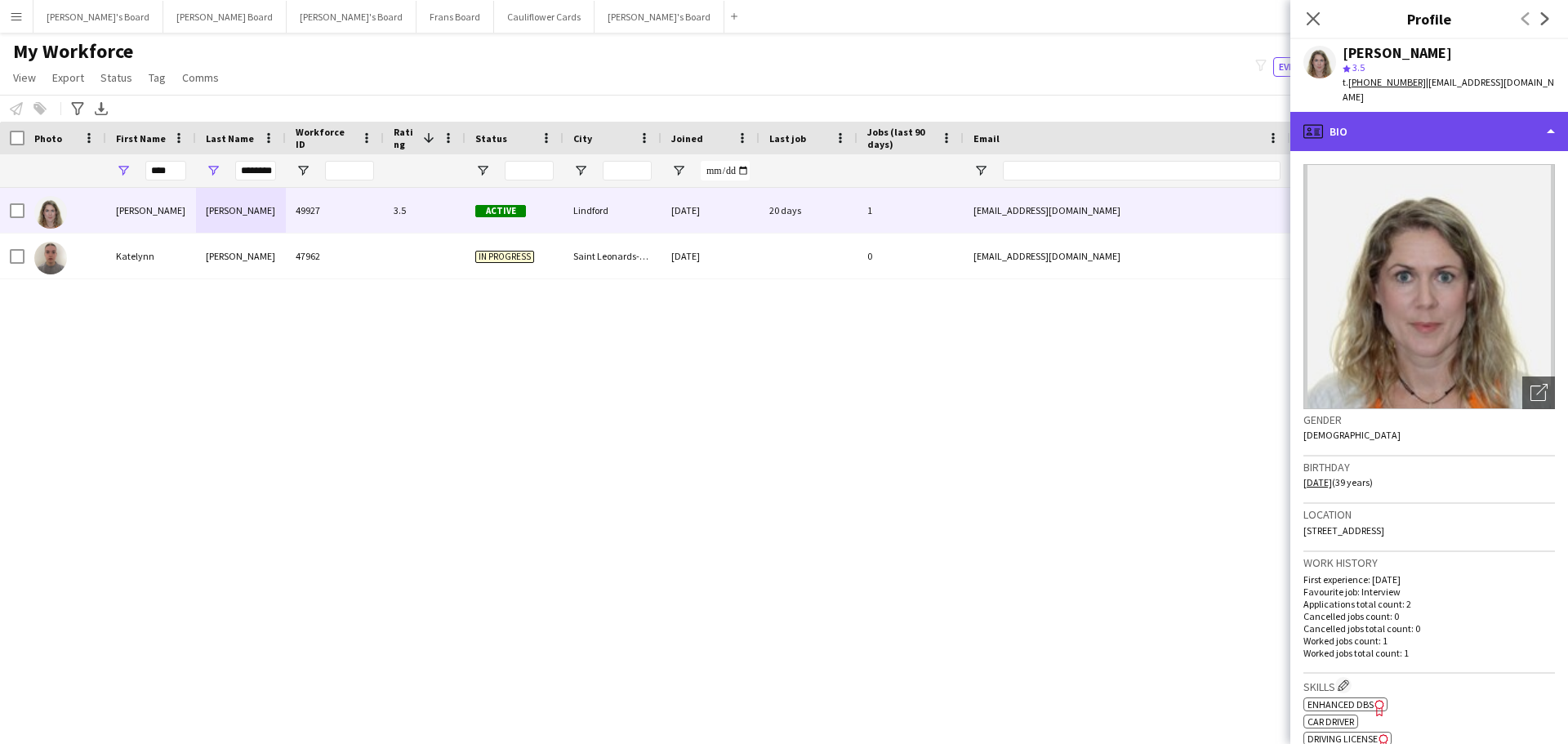
click at [1455, 120] on div "profile Bio" at bounding box center [1429, 131] width 278 height 39
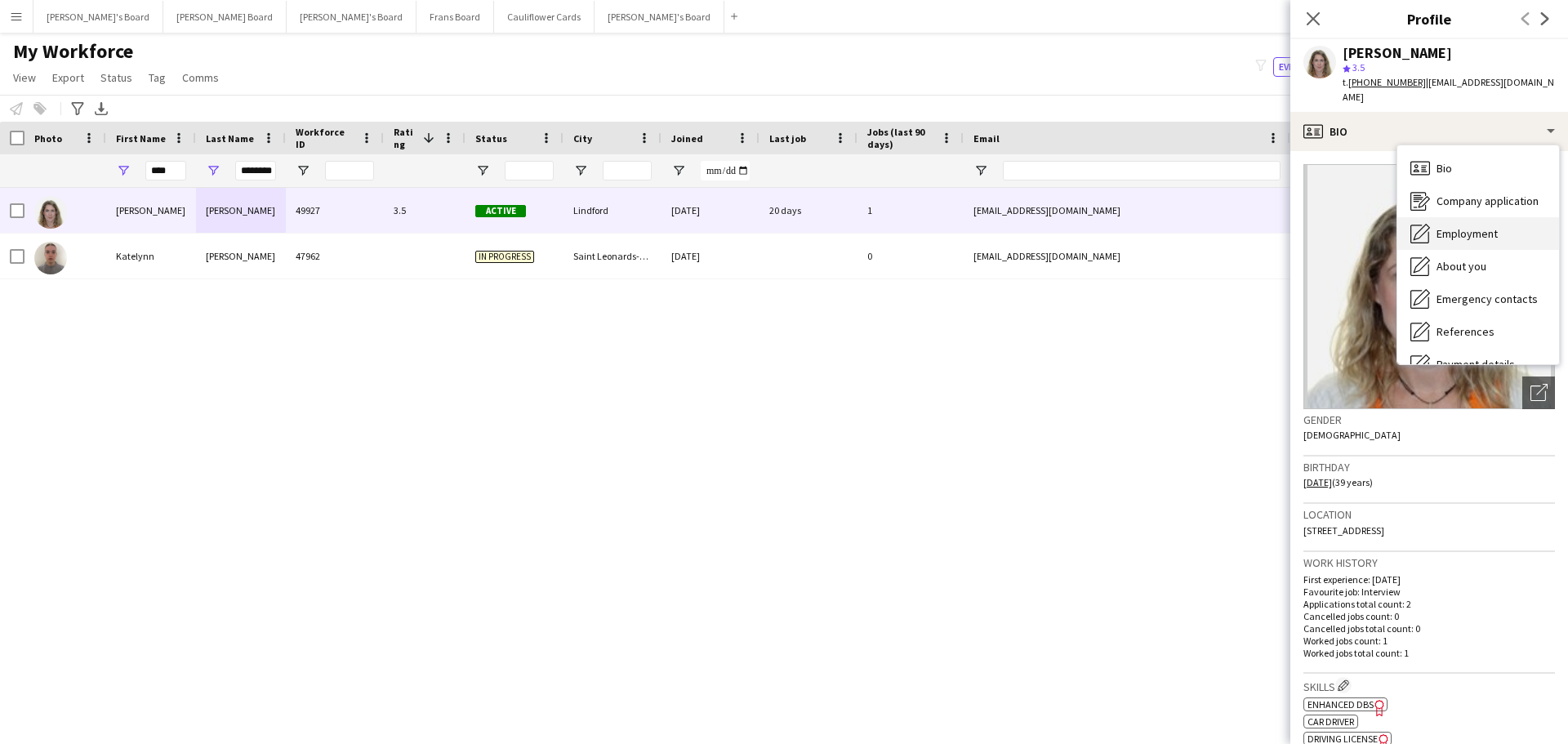
click at [1504, 218] on div "Employment Employment" at bounding box center [1479, 234] width 162 height 33
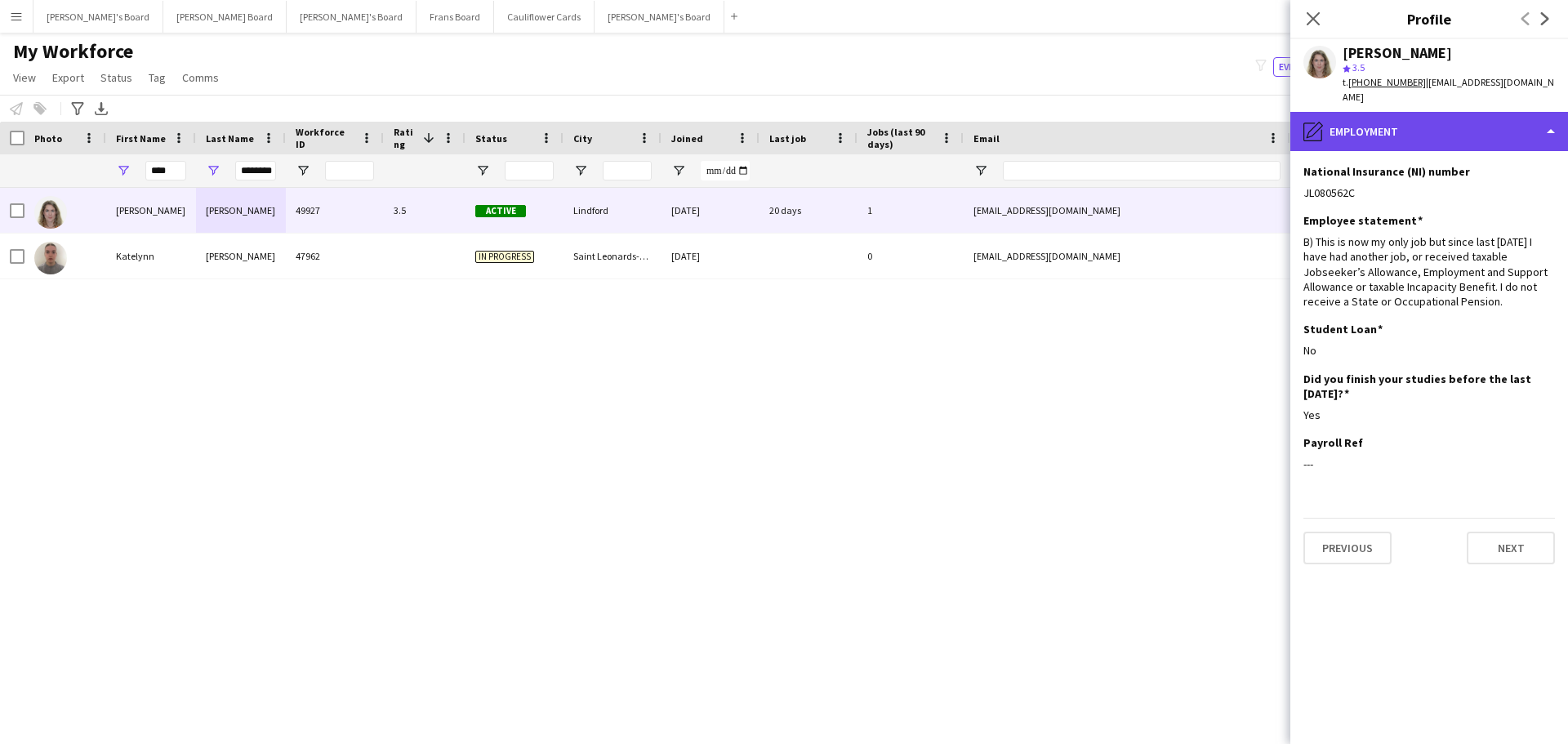
click at [1473, 114] on div "pencil4 Employment" at bounding box center [1429, 131] width 278 height 39
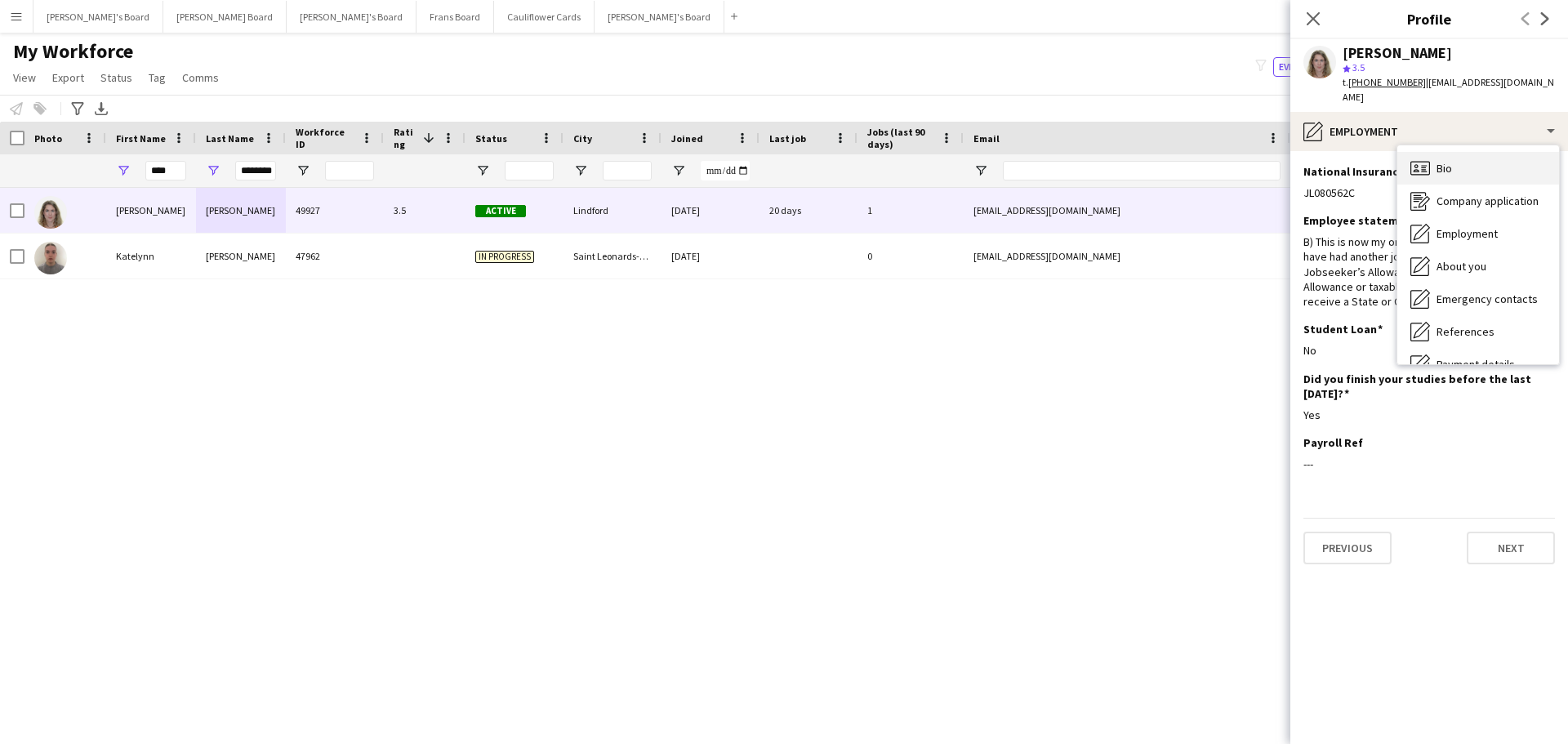
click at [1472, 156] on div "Bio Bio" at bounding box center [1479, 168] width 162 height 33
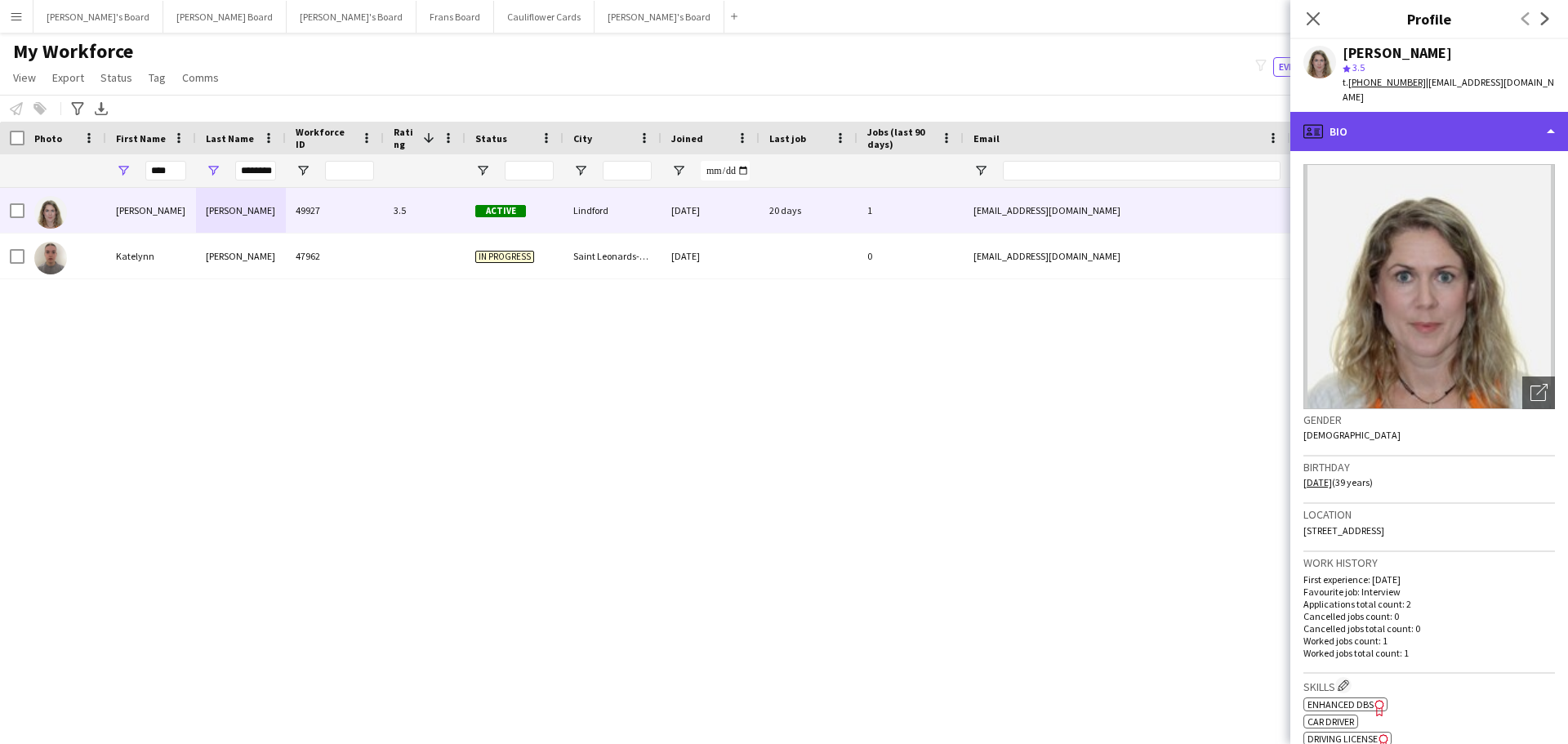
click at [1477, 129] on div "profile Bio" at bounding box center [1429, 131] width 278 height 39
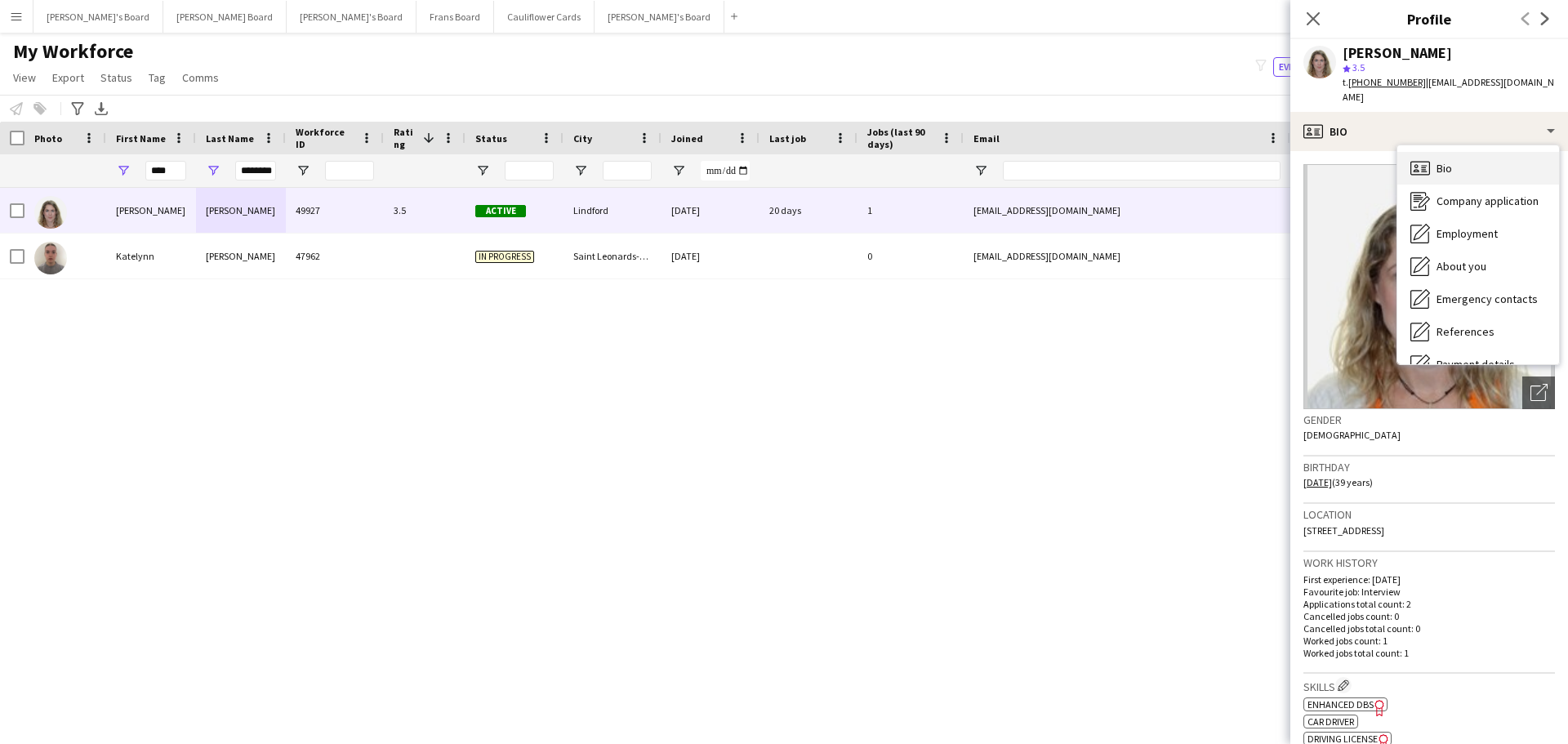
click at [1474, 162] on div "Bio Bio" at bounding box center [1479, 168] width 162 height 33
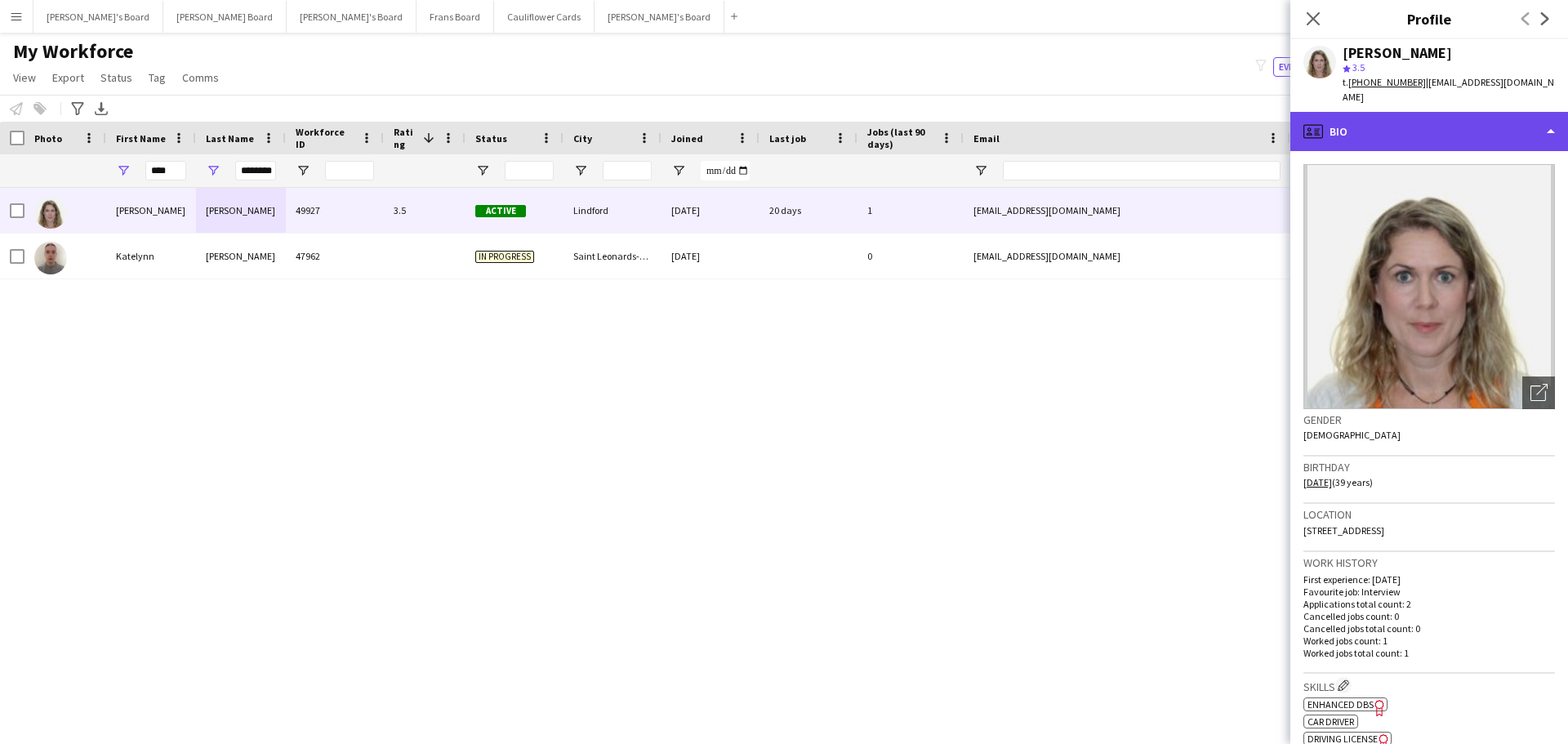
click at [1469, 119] on div "profile Bio" at bounding box center [1429, 131] width 278 height 39
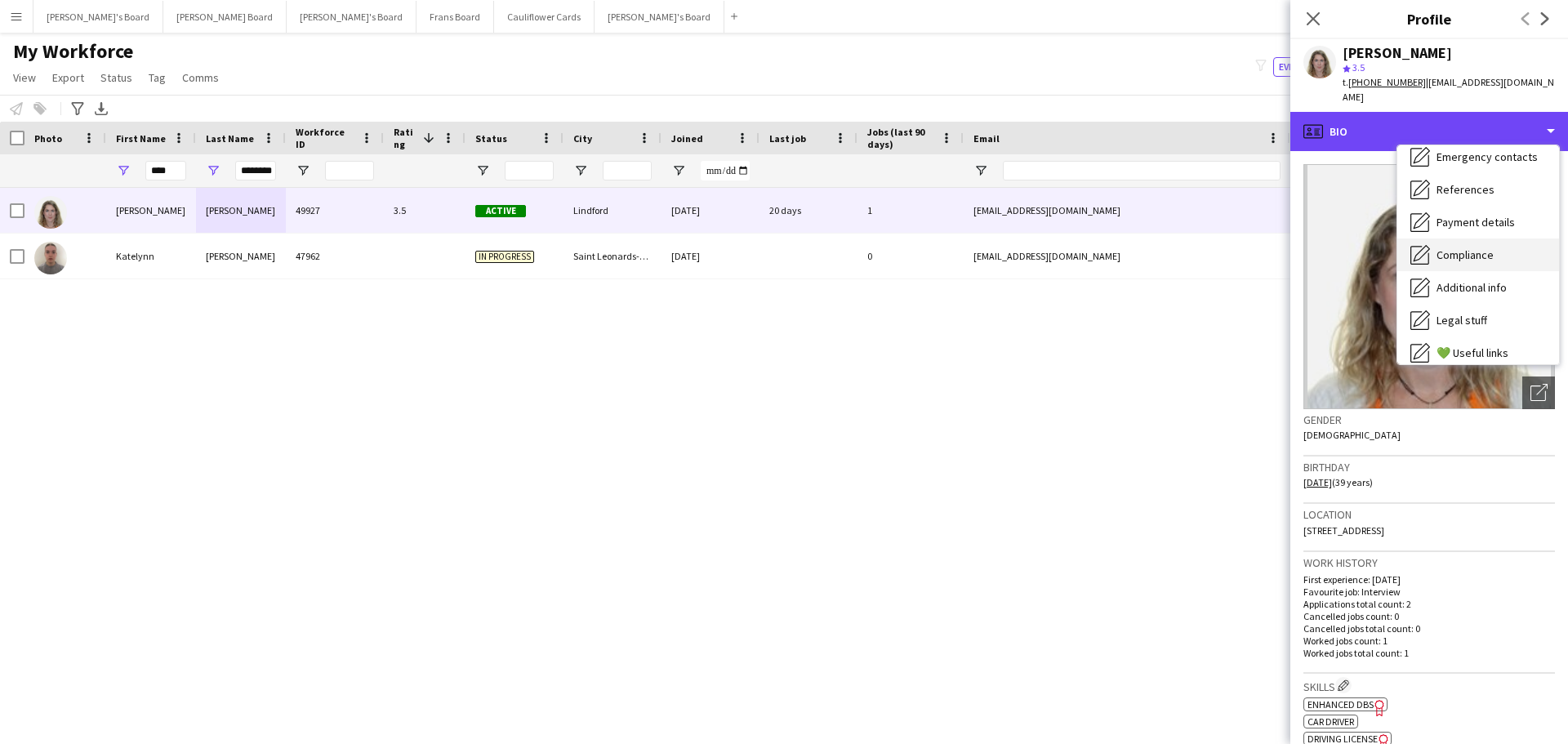
scroll to position [164, 0]
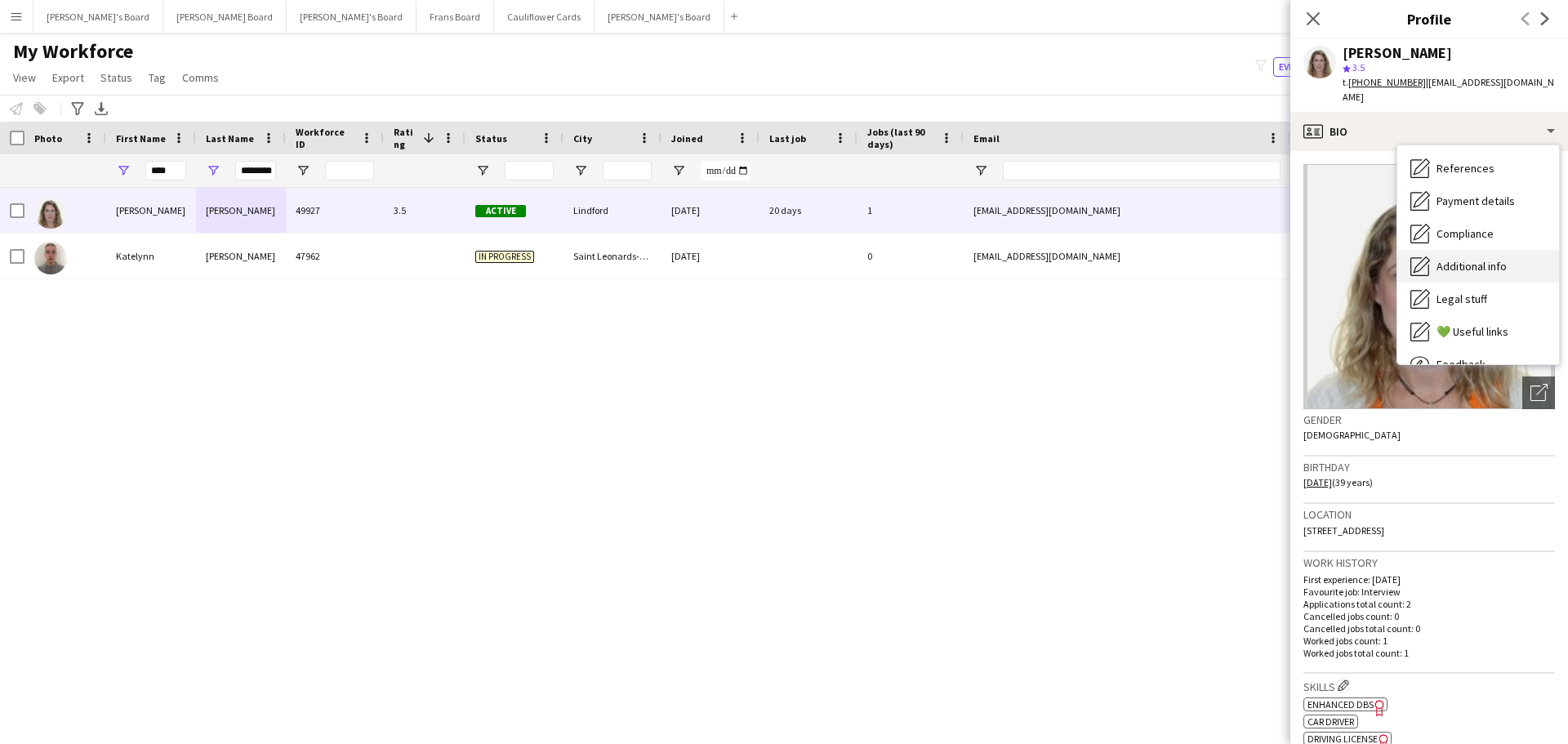
click at [1491, 266] on div "Additional info Additional info" at bounding box center [1479, 267] width 162 height 33
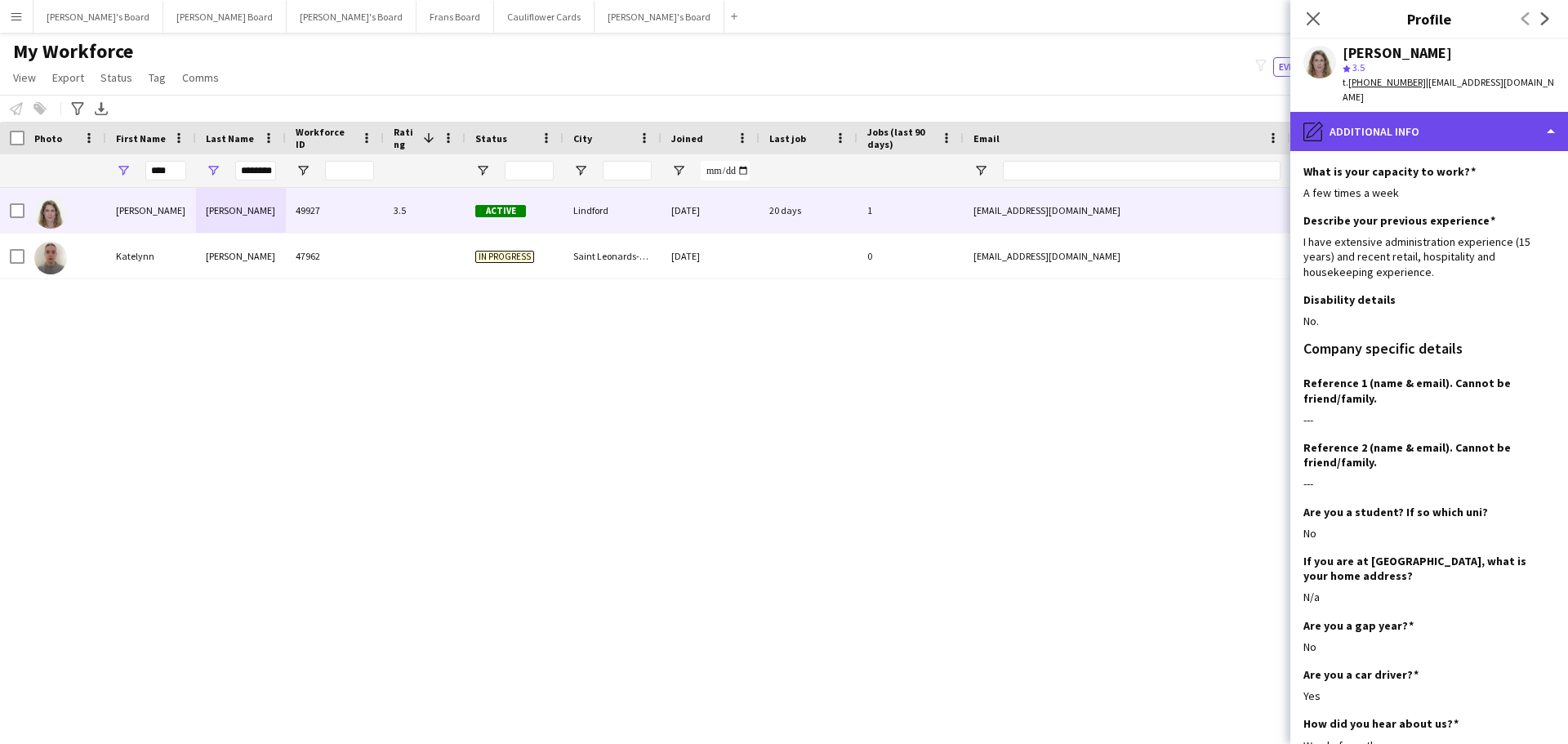
click at [1347, 112] on div "pencil4 Additional info" at bounding box center [1429, 131] width 278 height 39
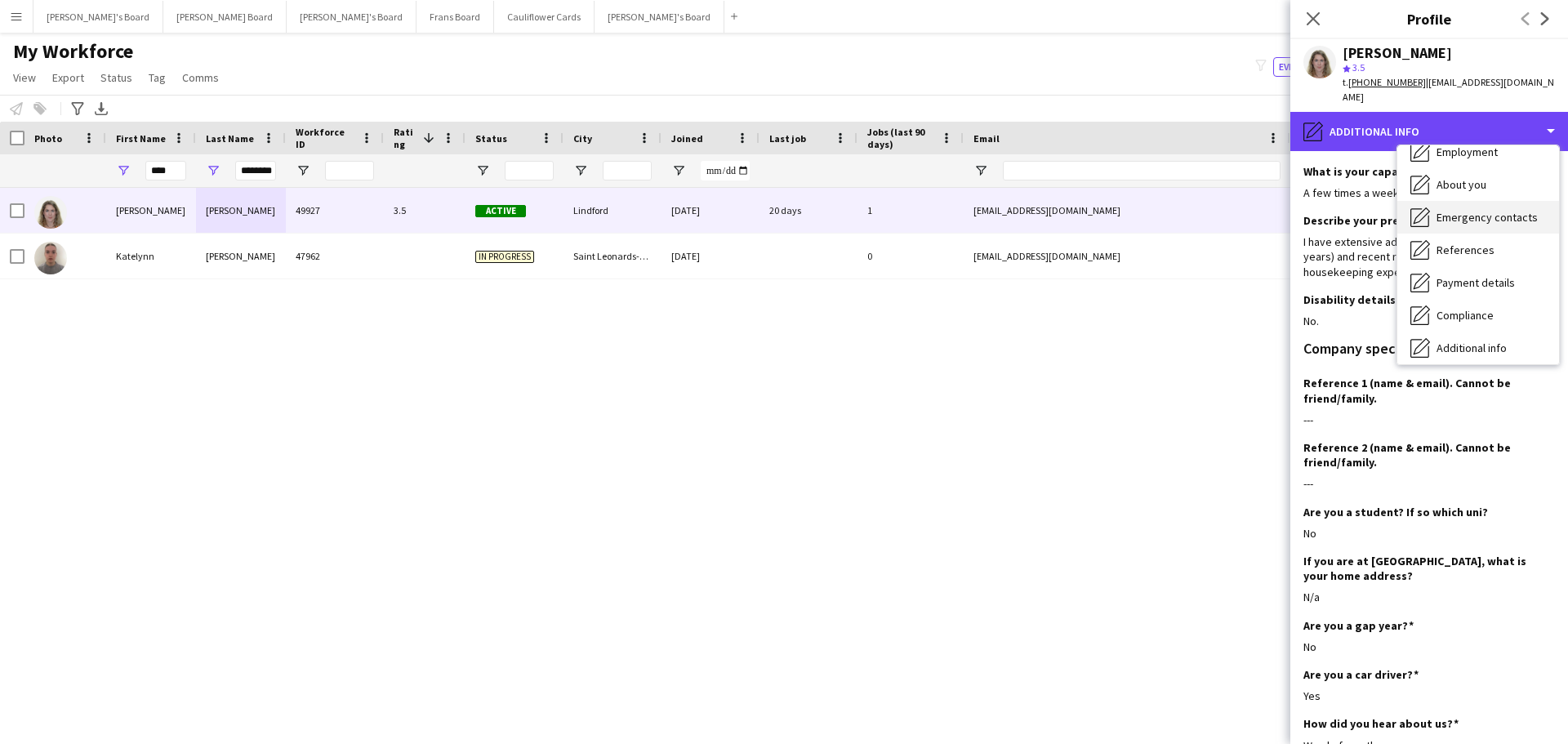
scroll to position [0, 0]
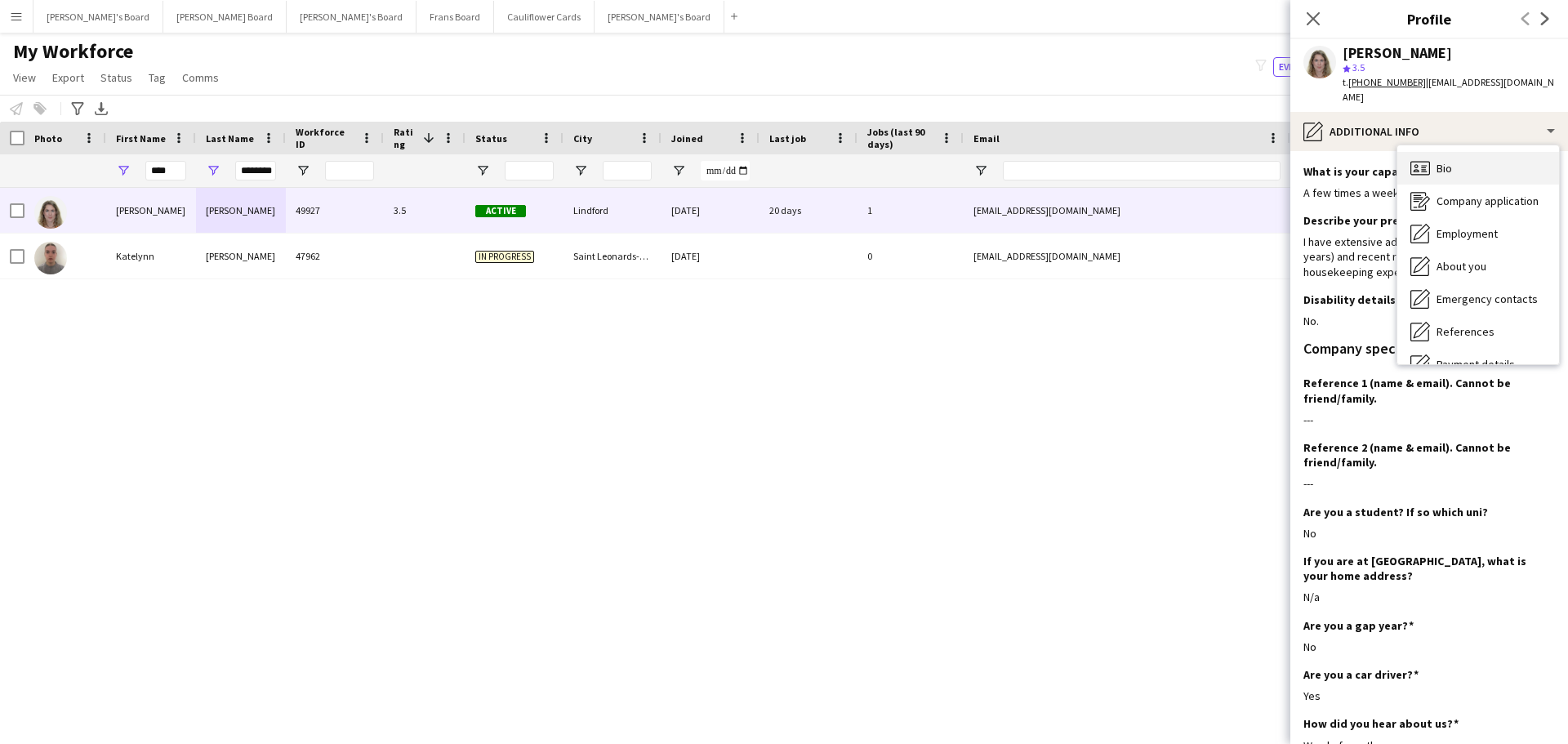
click at [1436, 161] on span "Bio" at bounding box center [1444, 167] width 15 height 14
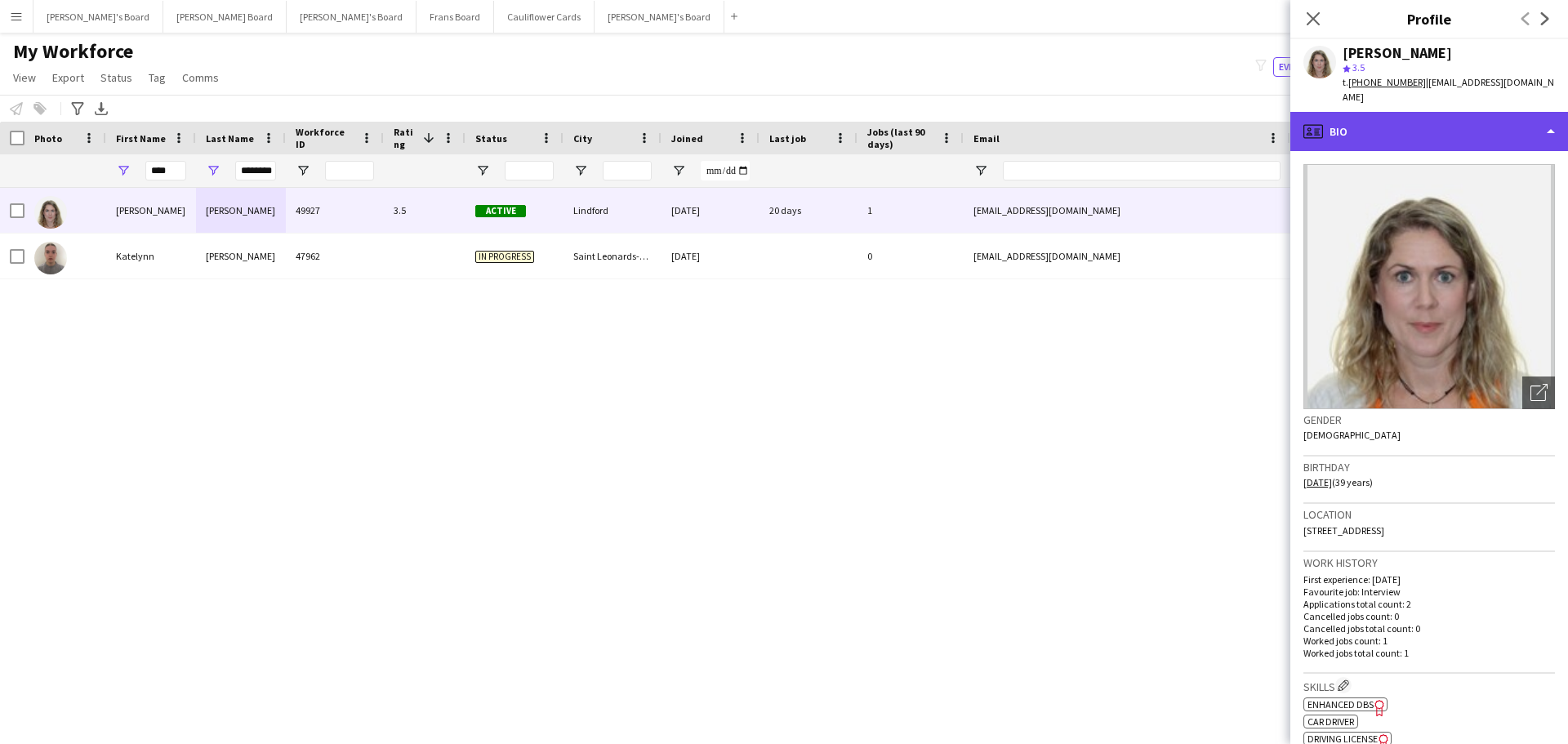
click at [1373, 119] on div "profile Bio" at bounding box center [1429, 131] width 278 height 39
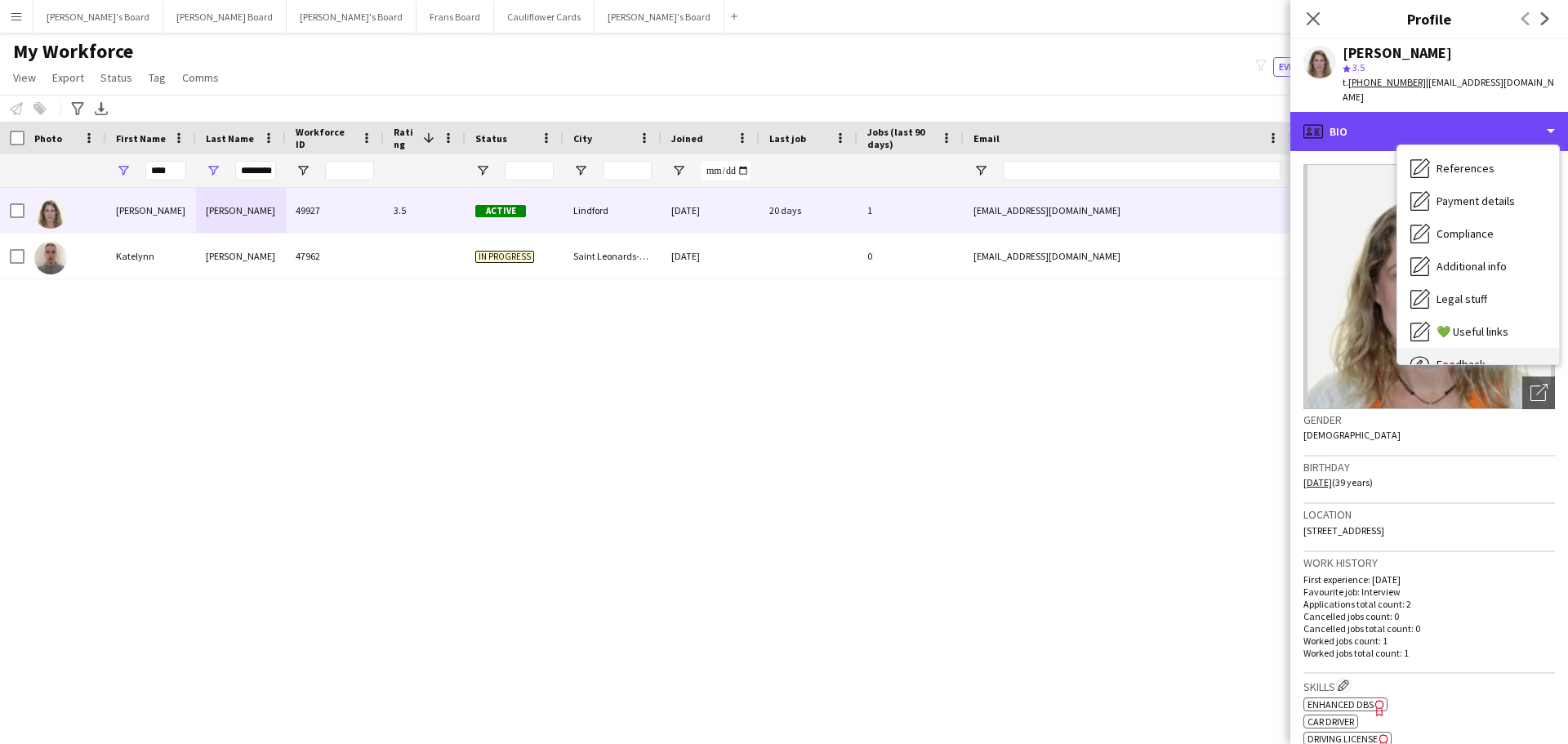
scroll to position [219, 0]
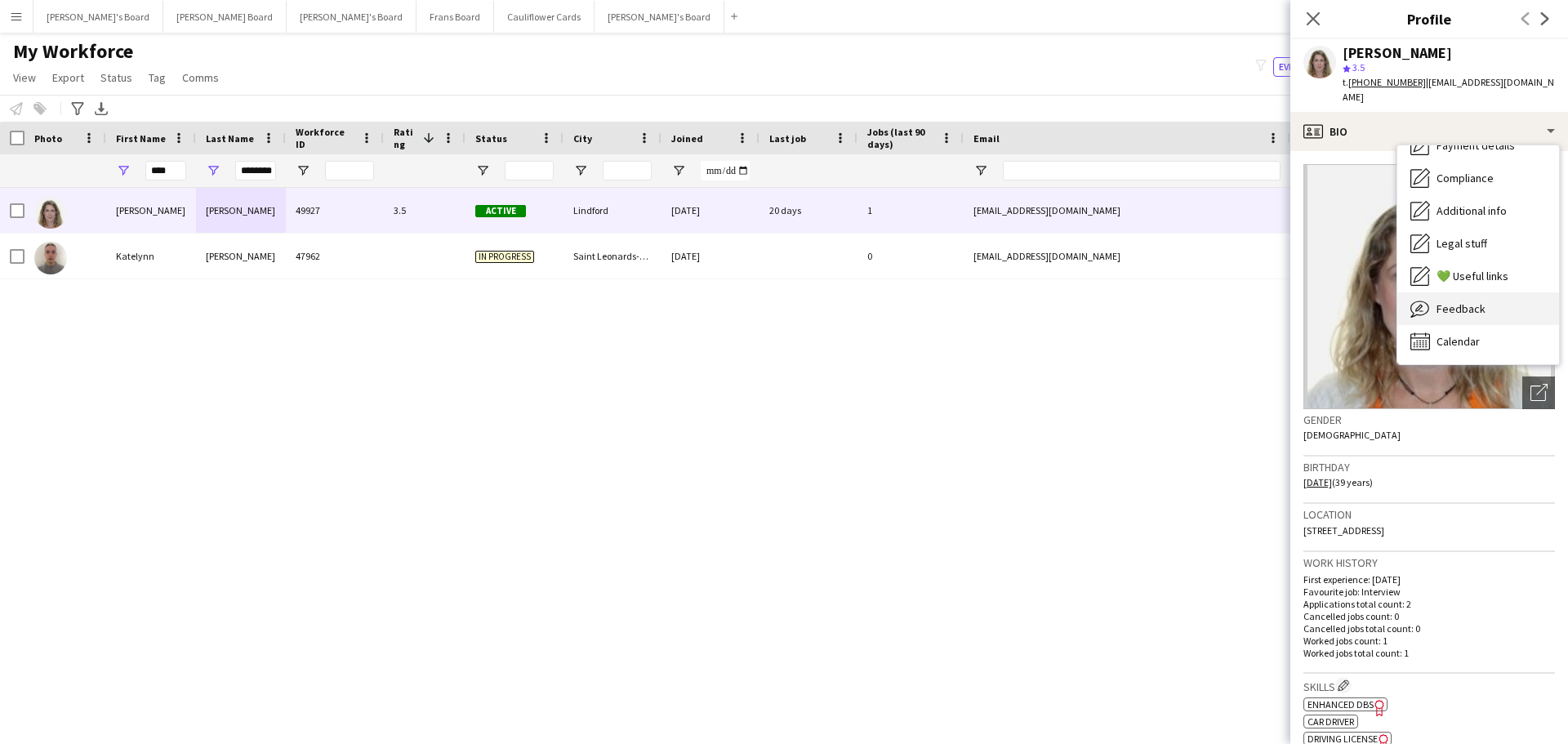
click at [1468, 305] on div "Feedback Feedback" at bounding box center [1479, 309] width 162 height 33
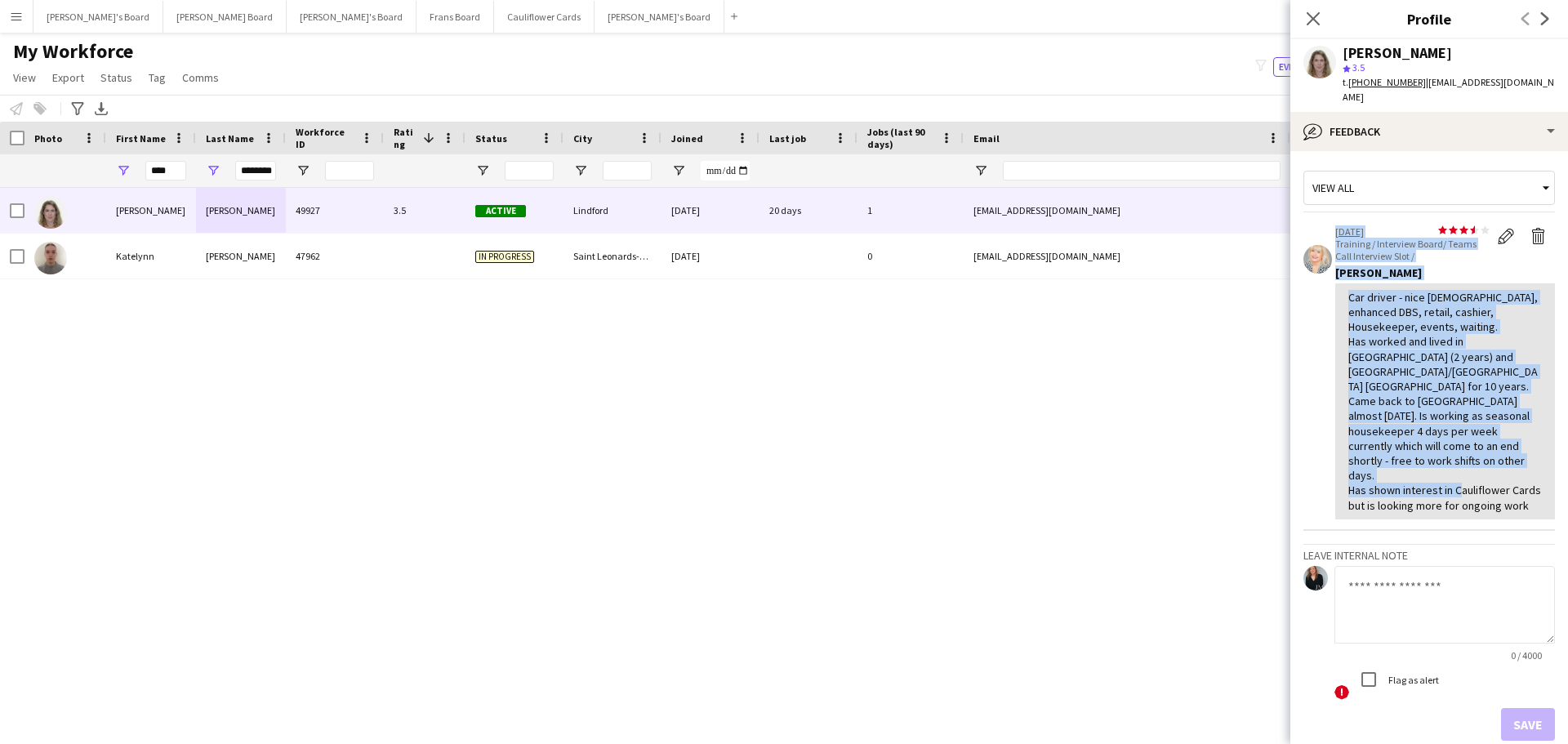
drag, startPoint x: 1398, startPoint y: 490, endPoint x: 1326, endPoint y: 262, distance: 239.1
click at [1326, 262] on app-crew-profile-feedback-item "star star star star star star star star star star [DATE] Training / Interview B…" at bounding box center [1429, 373] width 251 height 316
click at [1404, 373] on div "Car driver - nice [DEMOGRAPHIC_DATA], enhanced DBS, retail, cashier, Housekeepe…" at bounding box center [1445, 401] width 193 height 223
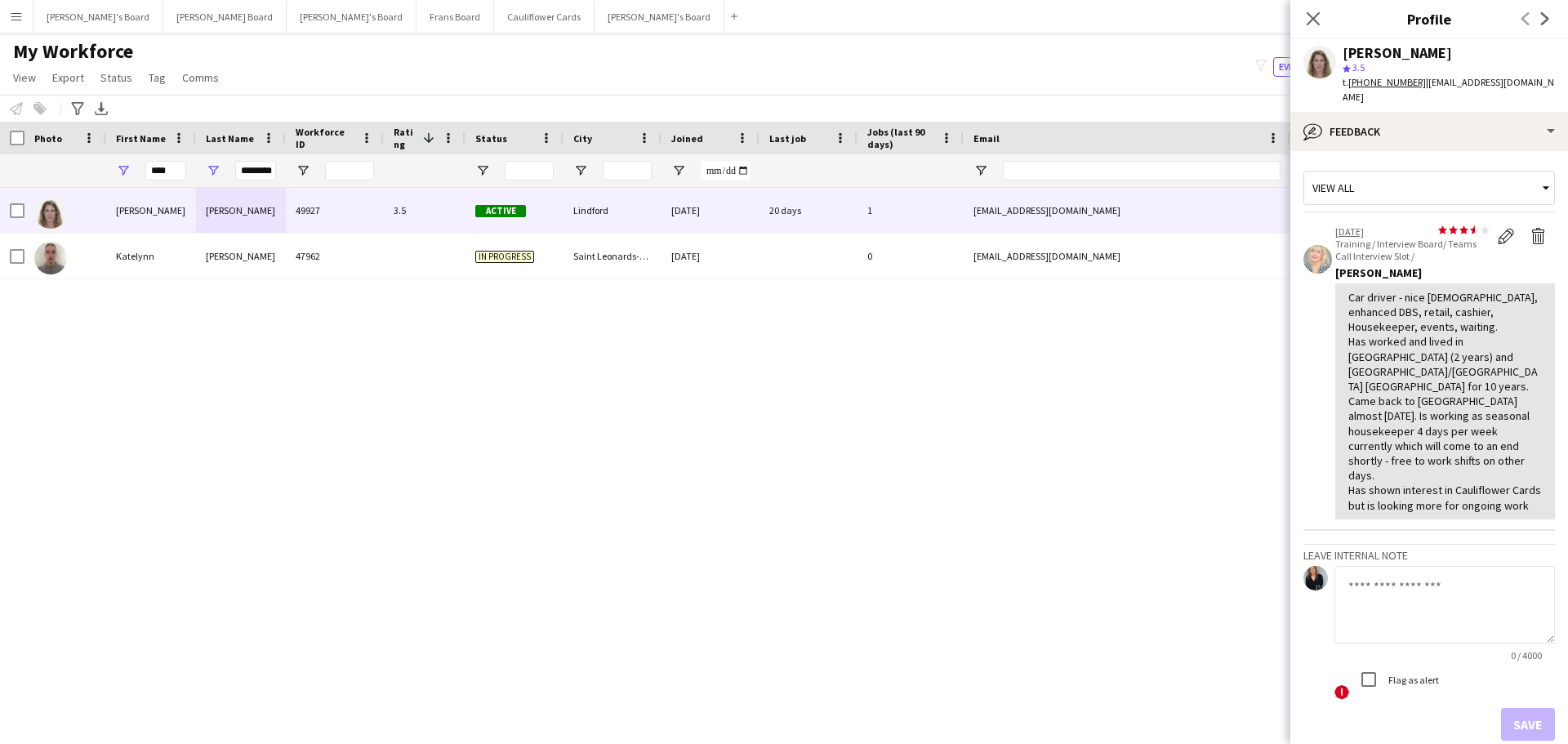
click at [1369, 578] on textarea at bounding box center [1444, 604] width 220 height 78
click at [1452, 578] on textarea at bounding box center [1444, 604] width 220 height 78
click at [594, 3] on button "[PERSON_NAME]'s Board Close" at bounding box center [659, 16] width 130 height 32
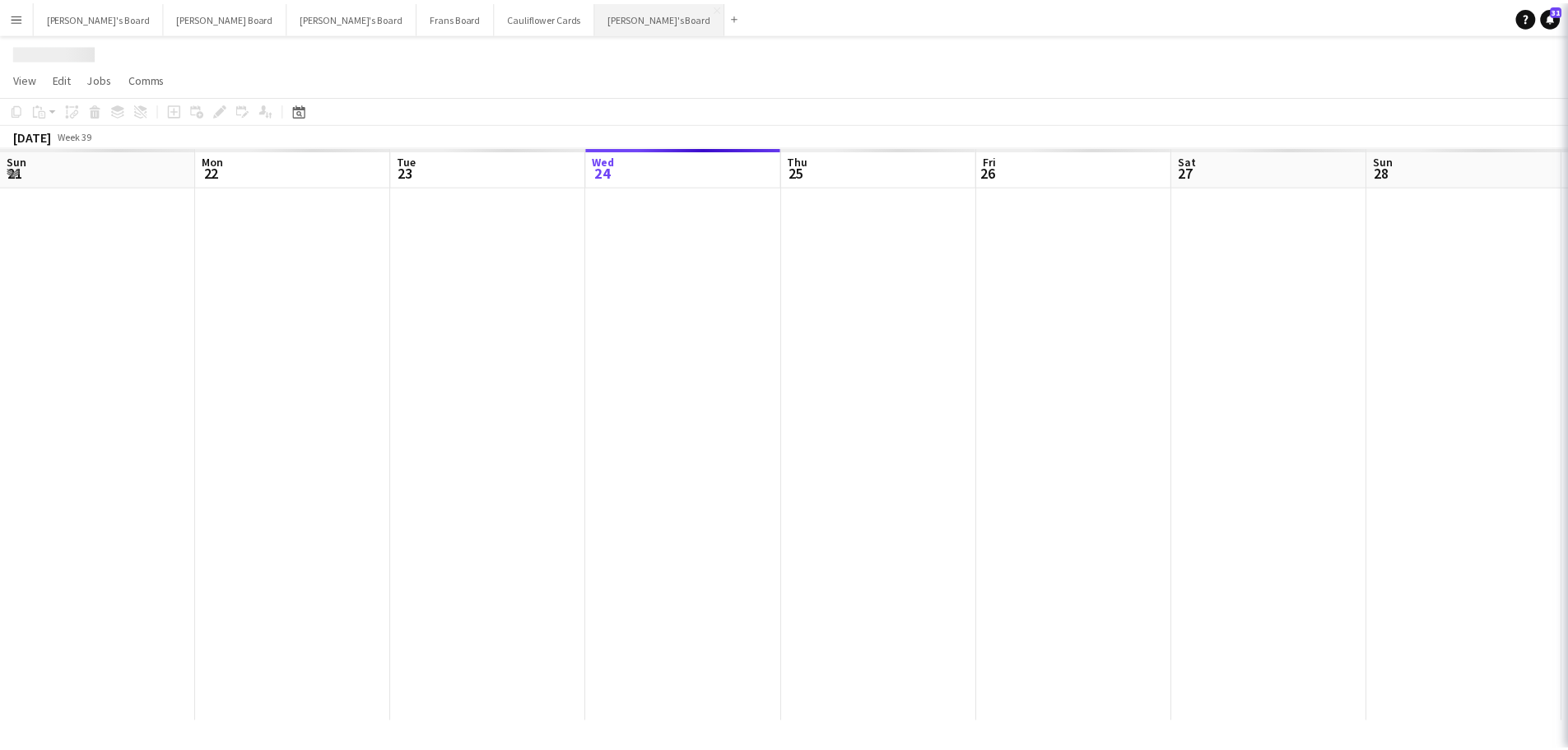
scroll to position [0, 394]
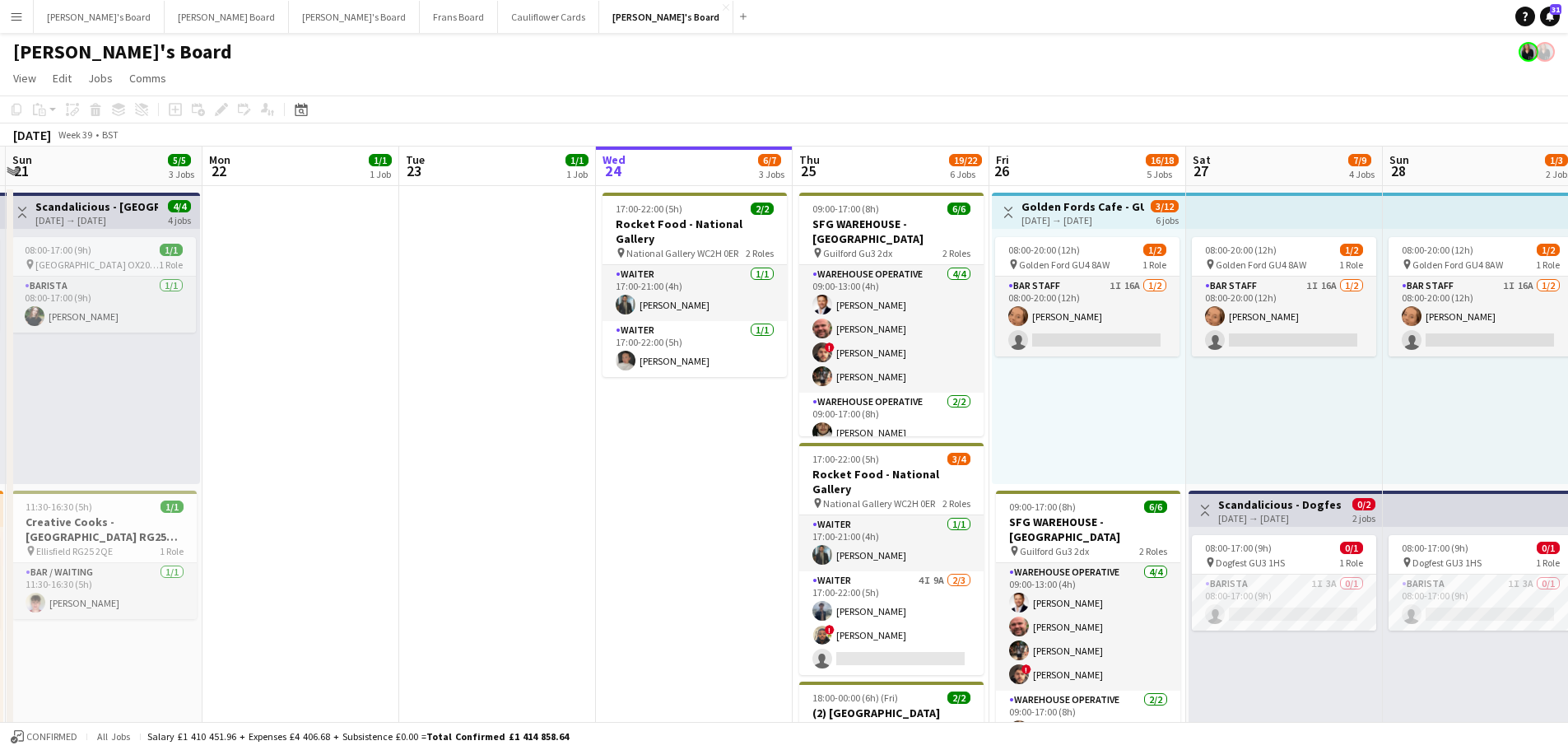
drag, startPoint x: 368, startPoint y: 447, endPoint x: 706, endPoint y: 494, distance: 341.3
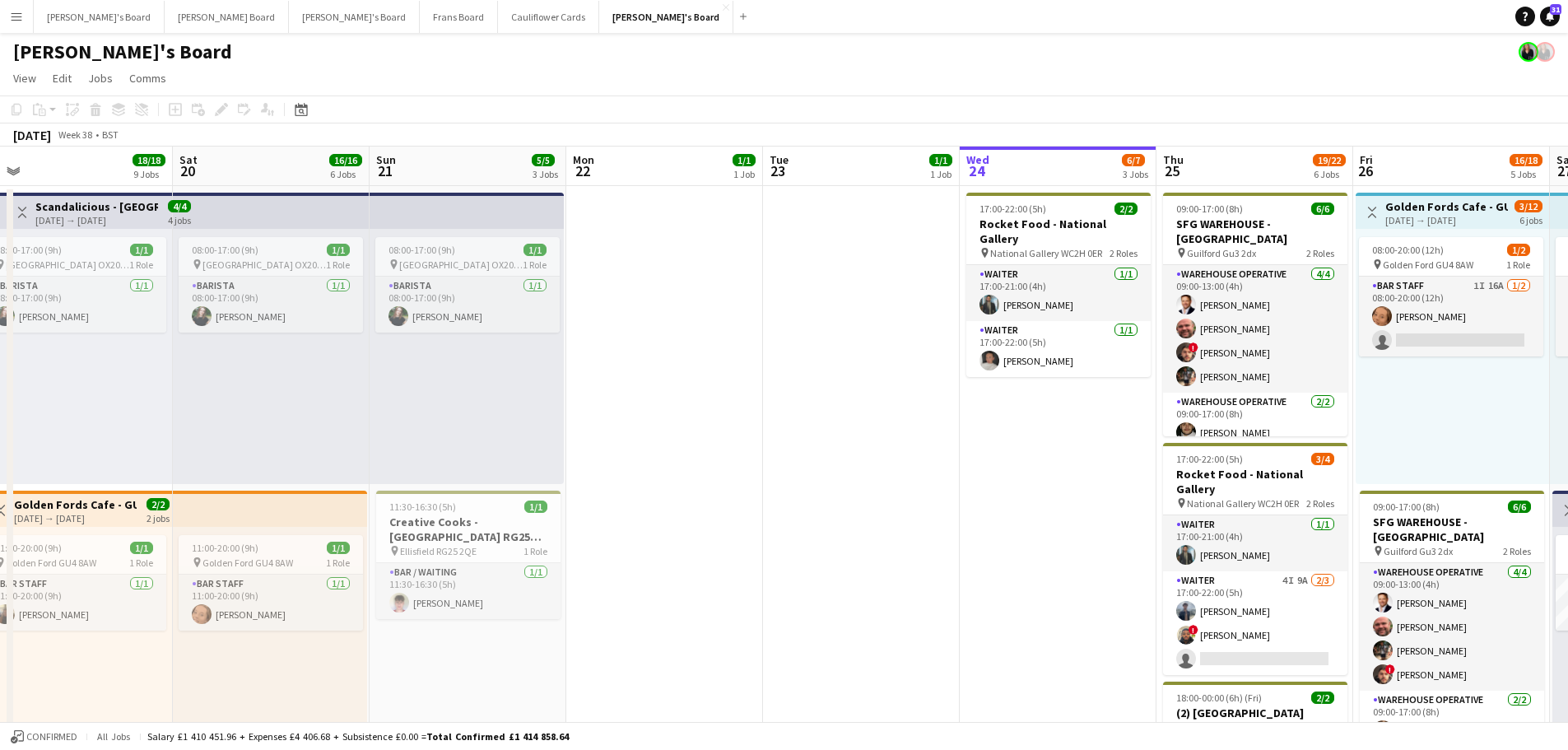
drag, startPoint x: 548, startPoint y: 485, endPoint x: 795, endPoint y: 498, distance: 247.3
drag, startPoint x: 683, startPoint y: 554, endPoint x: 691, endPoint y: 551, distance: 8.5
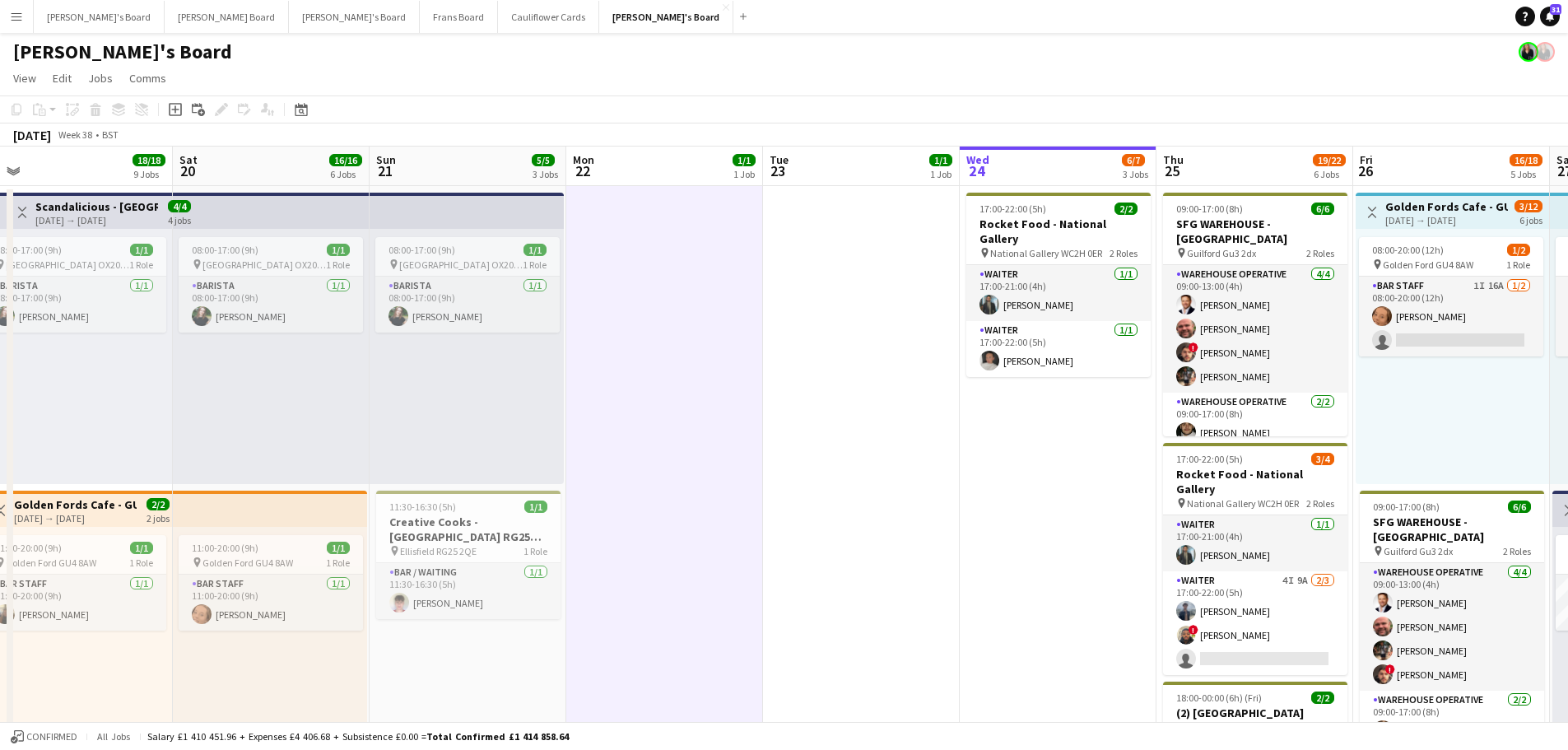
scroll to position [0, 416]
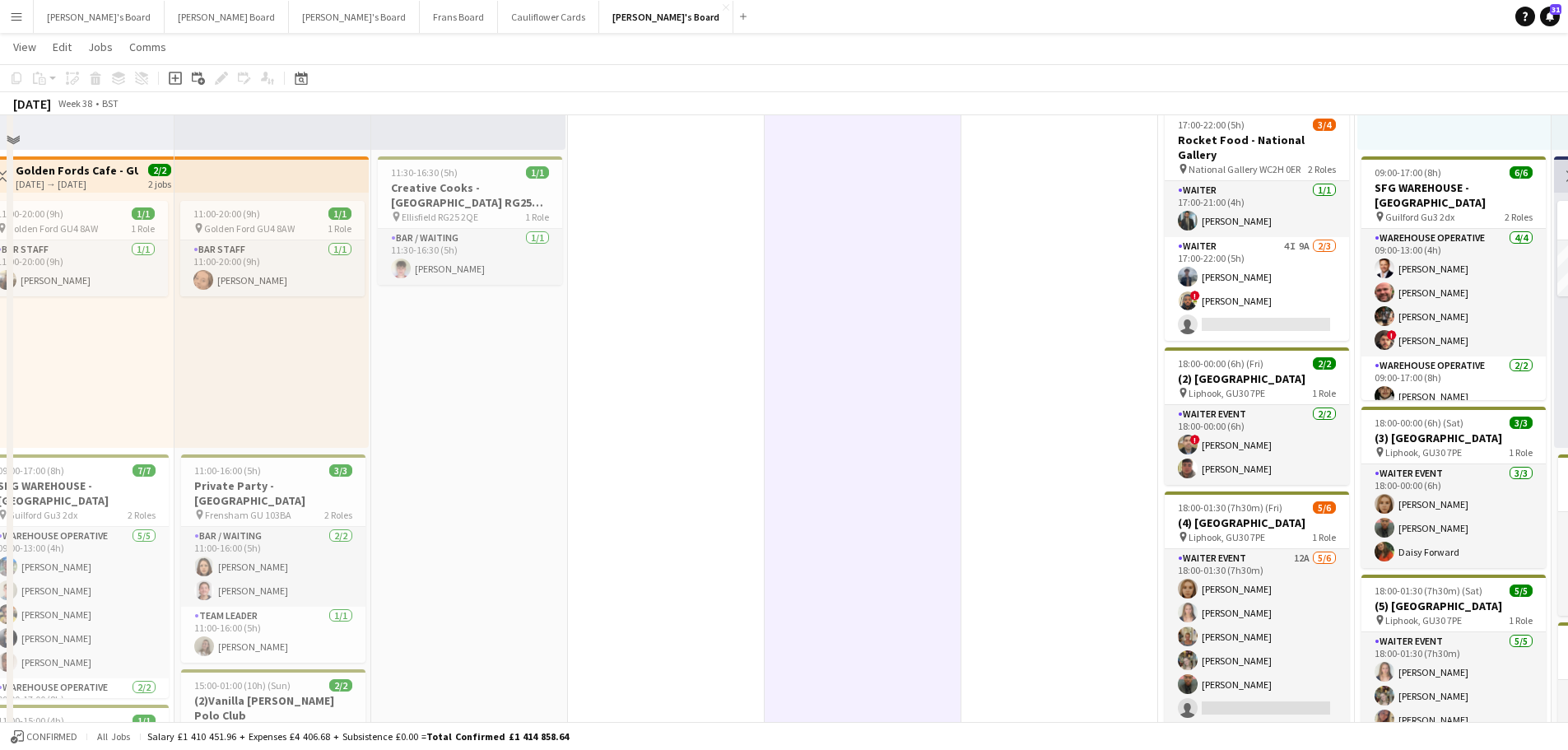
scroll to position [411, 0]
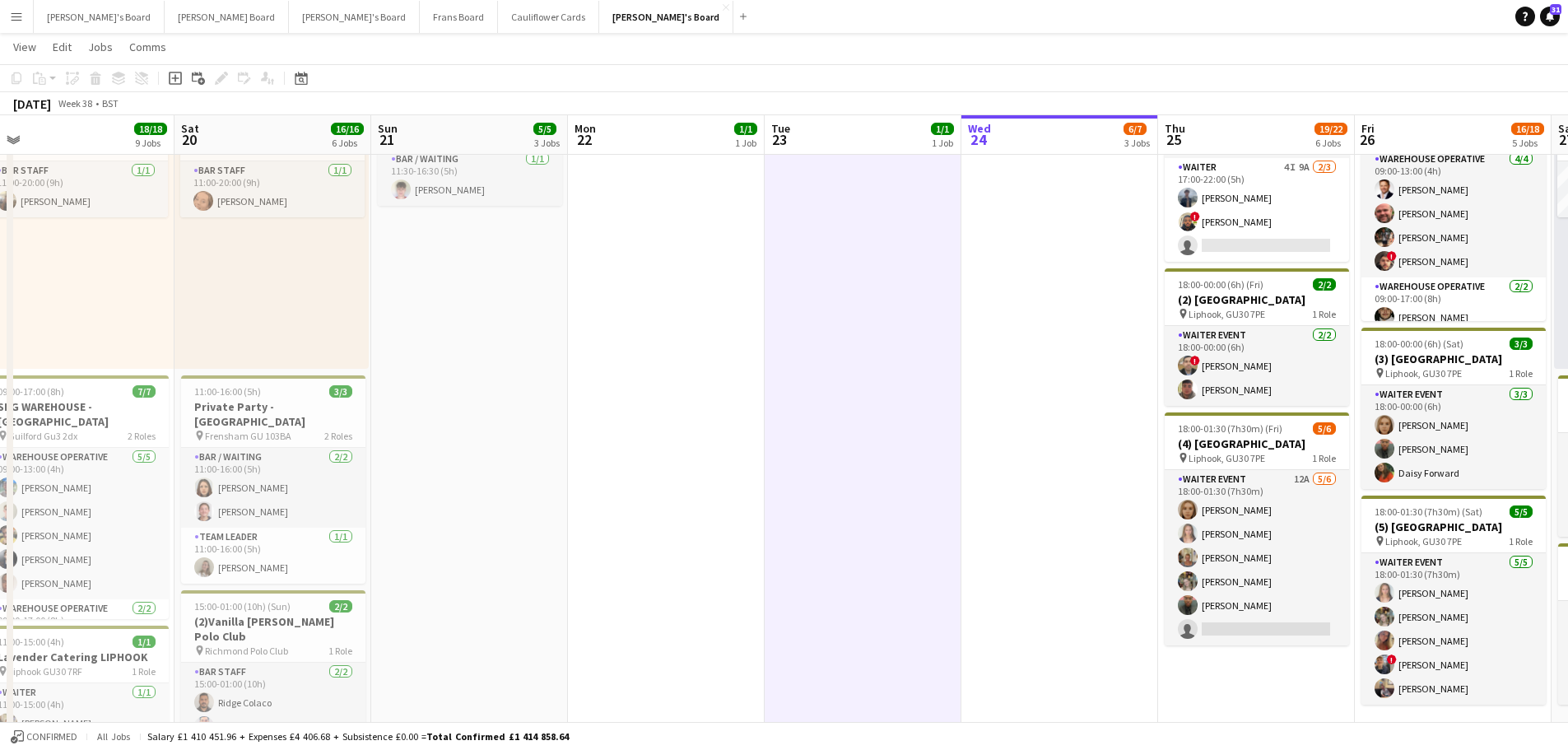
click at [1077, 521] on app-date-cell "17:00-22:00 (5h) 2/2 Rocket Food - National Gallery pin National Gallery WC2H 0…" at bounding box center [1060, 373] width 197 height 1200
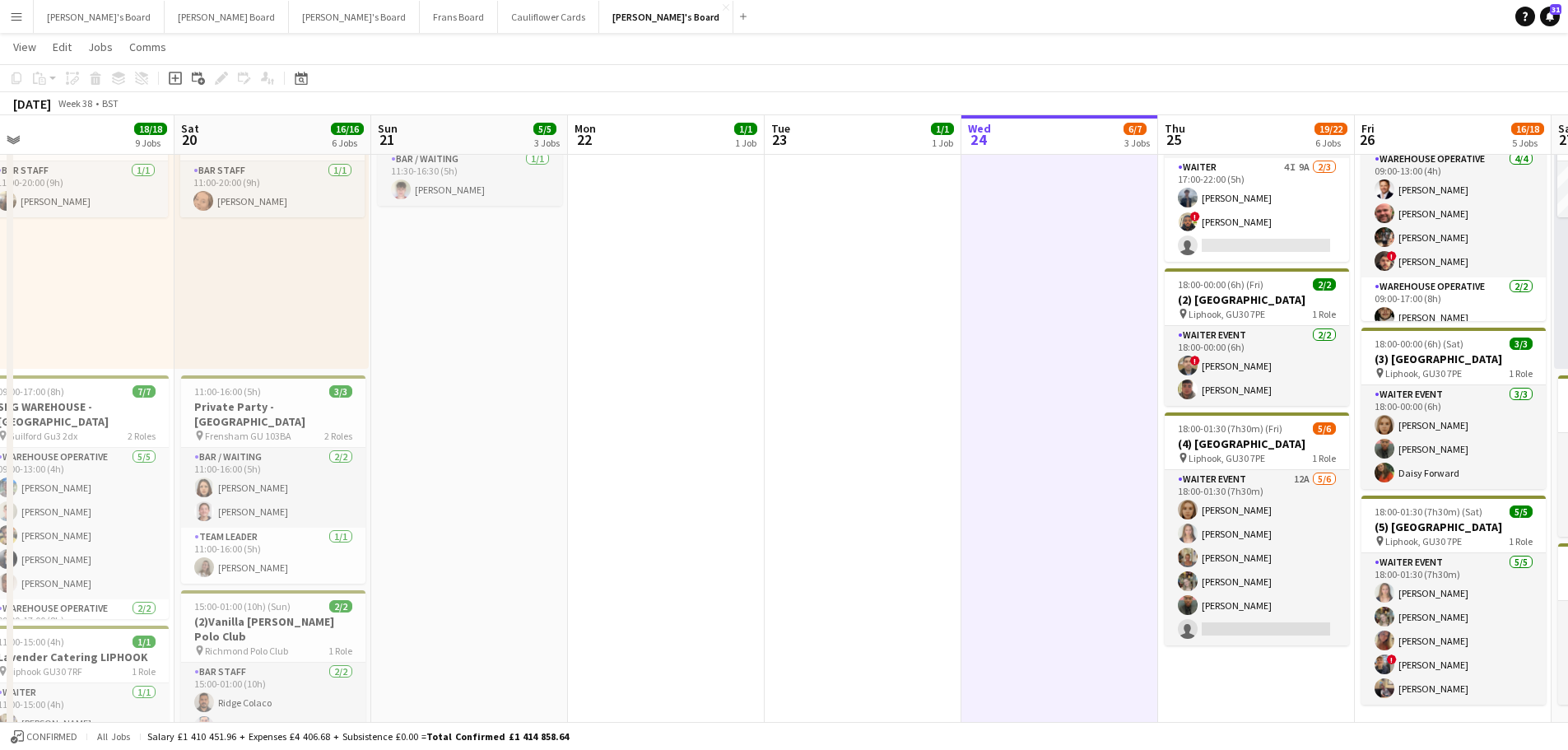
click at [907, 484] on app-date-cell at bounding box center [863, 373] width 197 height 1200
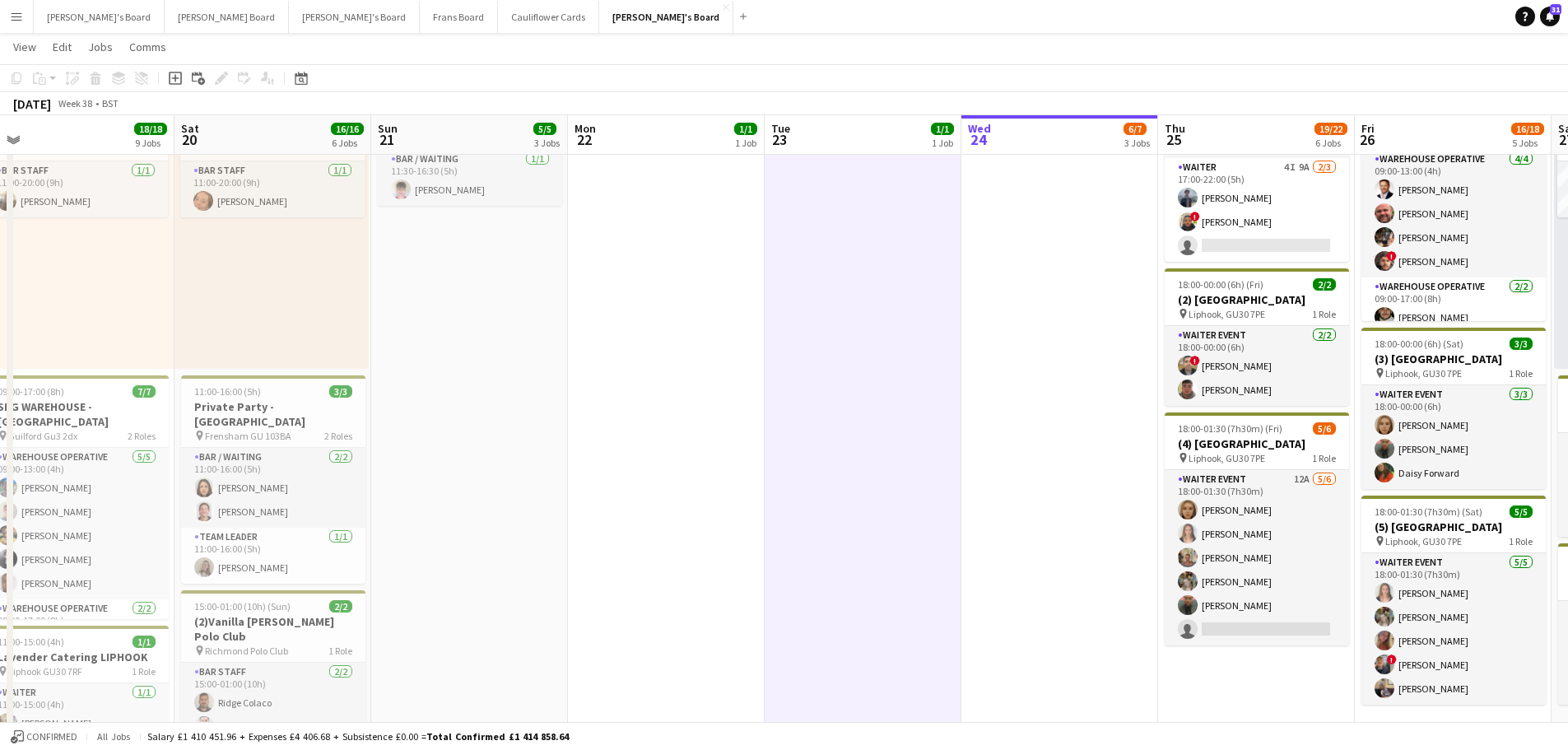
click at [687, 425] on app-date-cell at bounding box center [666, 373] width 197 height 1200
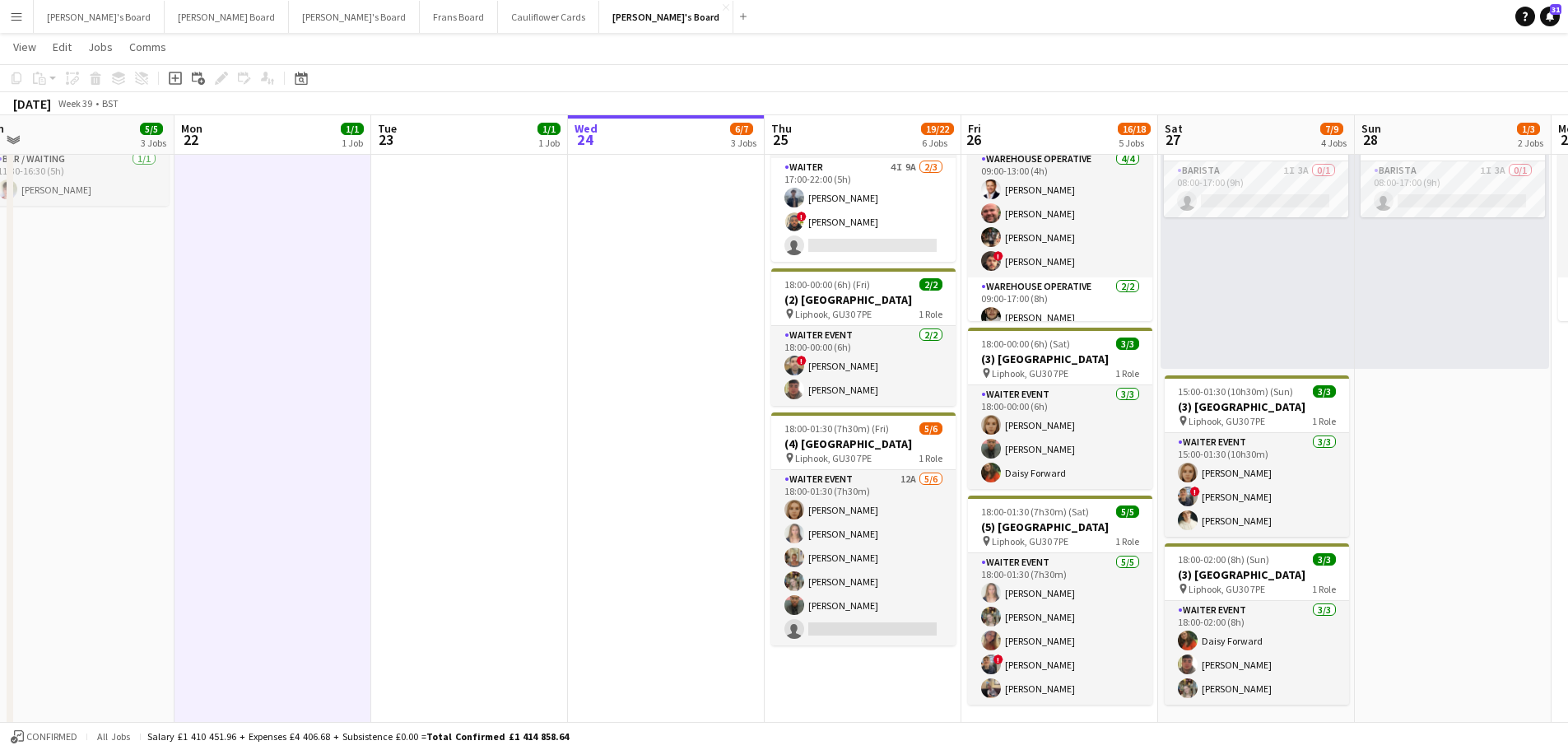
drag, startPoint x: 990, startPoint y: 417, endPoint x: 427, endPoint y: 408, distance: 563.1
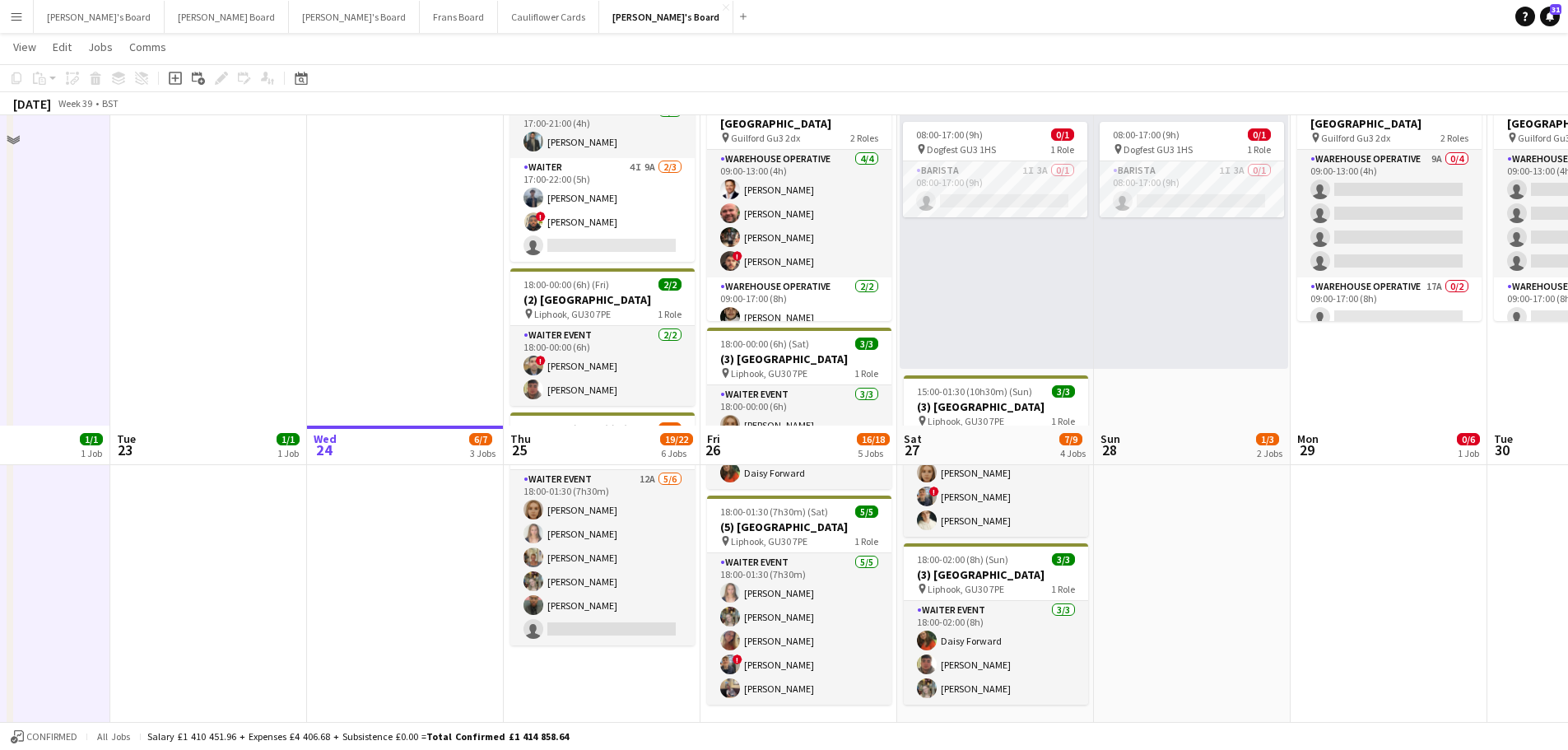
scroll to position [741, 0]
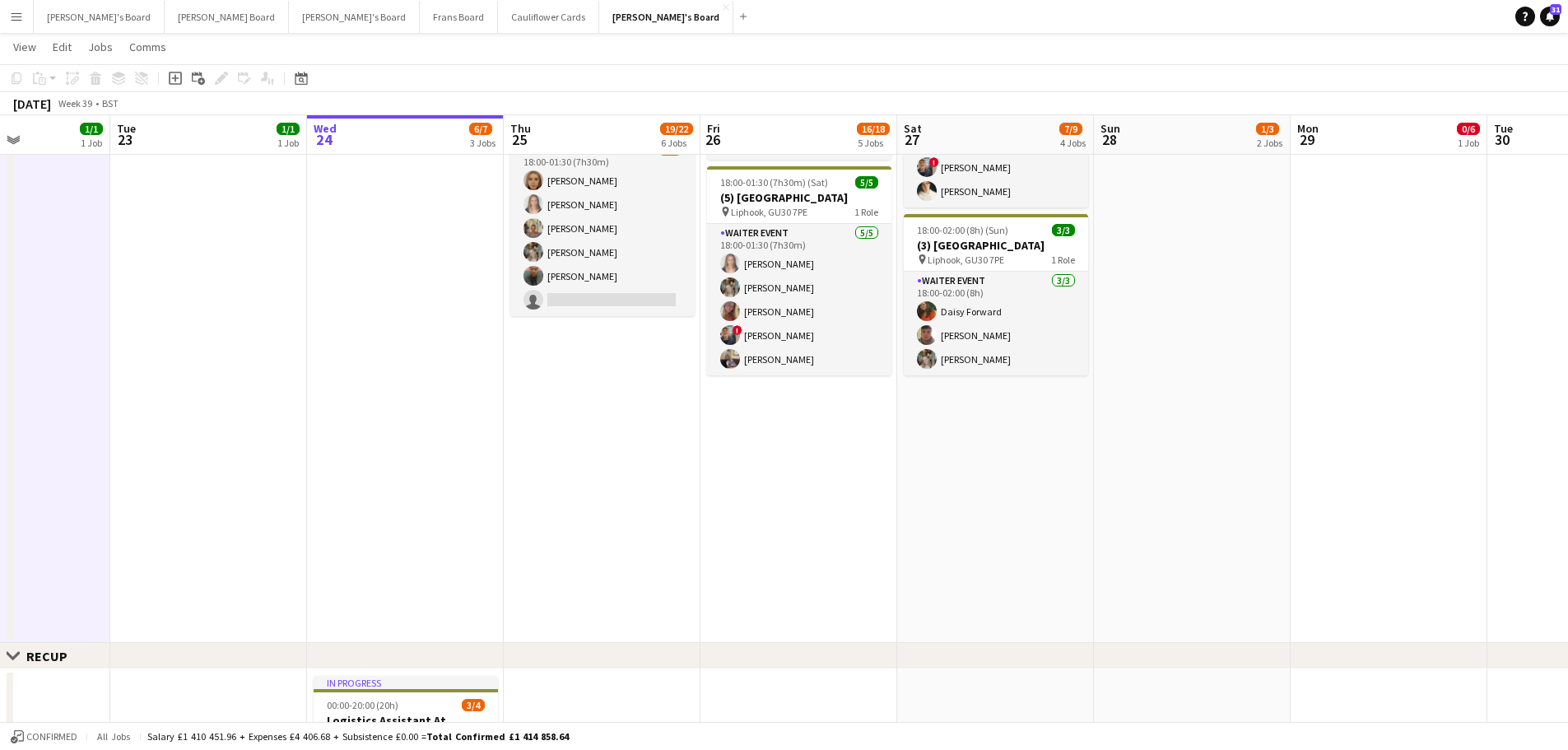
click at [1144, 539] on app-date-cell "08:00-20:00 (12h) 1/2 pin Golden Ford GU4 8AW 1 Role BAR STAFF 1I 16A [DATE] 08…" at bounding box center [1192, 43] width 197 height 1200
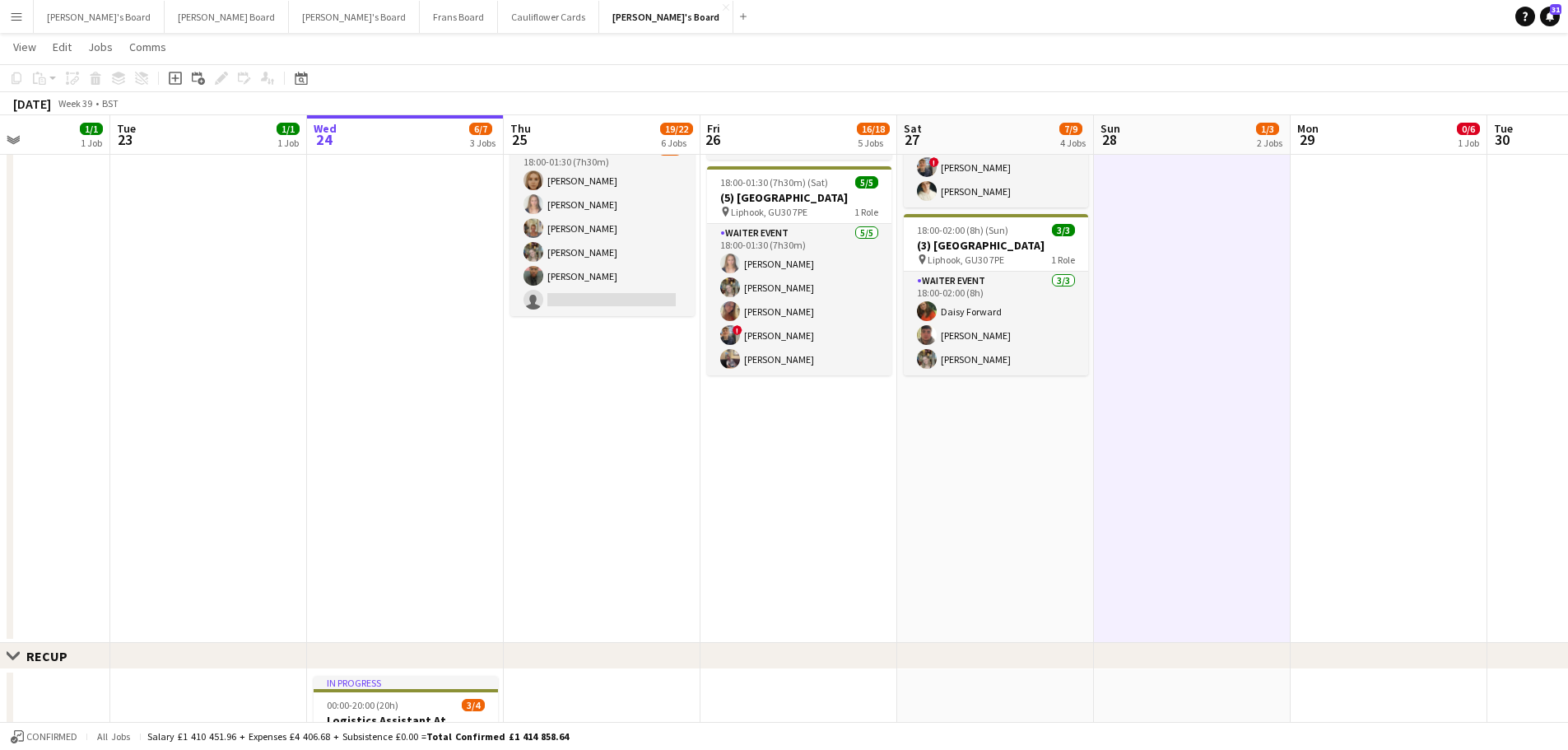
click at [999, 547] on app-date-cell "08:00-20:00 (12h) 1/2 pin Golden Ford GU4 8AW 1 Role BAR STAFF 1I 16A [DATE] 08…" at bounding box center [995, 43] width 197 height 1200
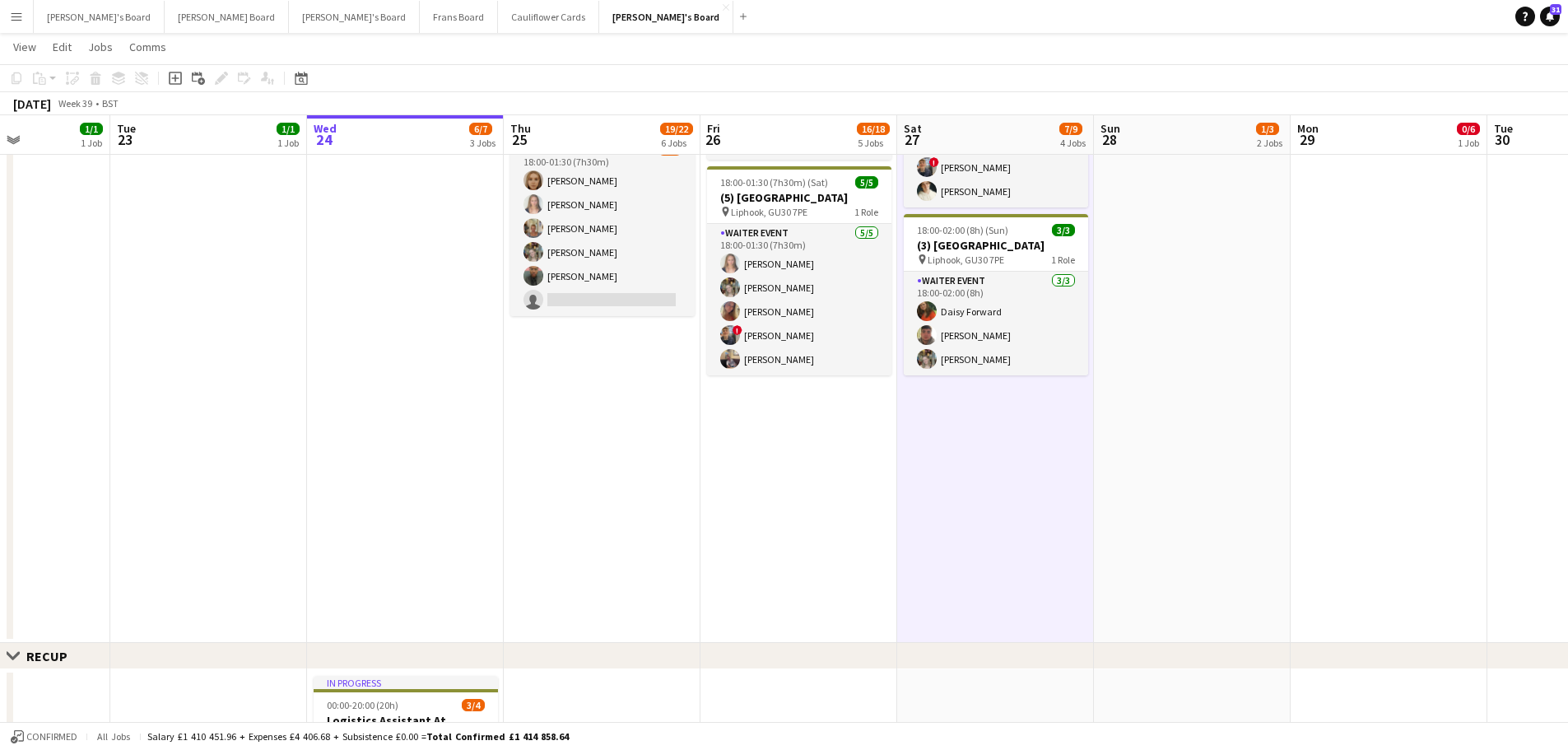
click at [1168, 432] on app-date-cell "08:00-20:00 (12h) 1/2 pin Golden Ford GU4 8AW 1 Role BAR STAFF 1I 16A [DATE] 08…" at bounding box center [1192, 43] width 197 height 1200
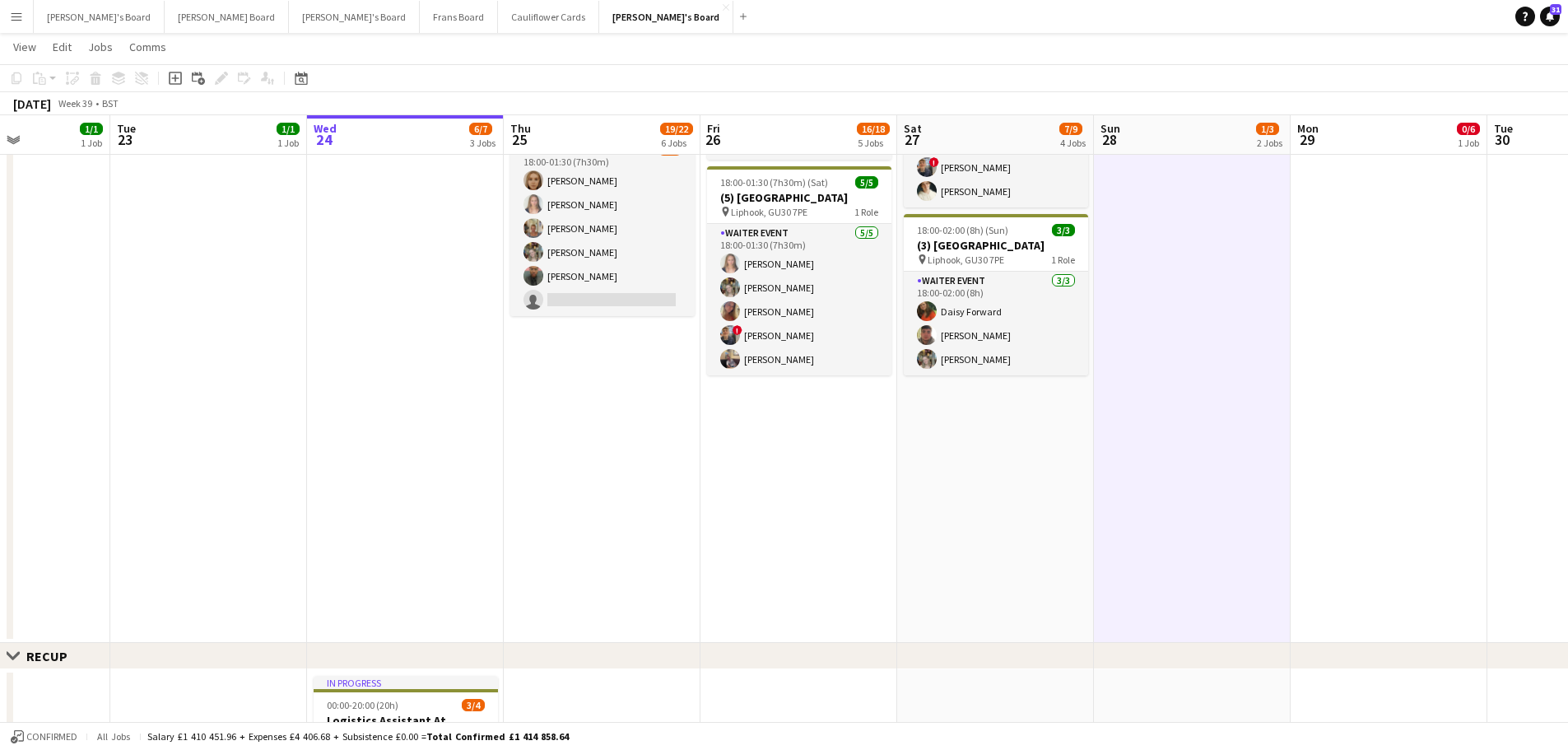
click at [1004, 456] on app-date-cell "08:00-20:00 (12h) 1/2 pin Golden Ford GU4 8AW 1 Role BAR STAFF 1I 16A [DATE] 08…" at bounding box center [995, 43] width 197 height 1200
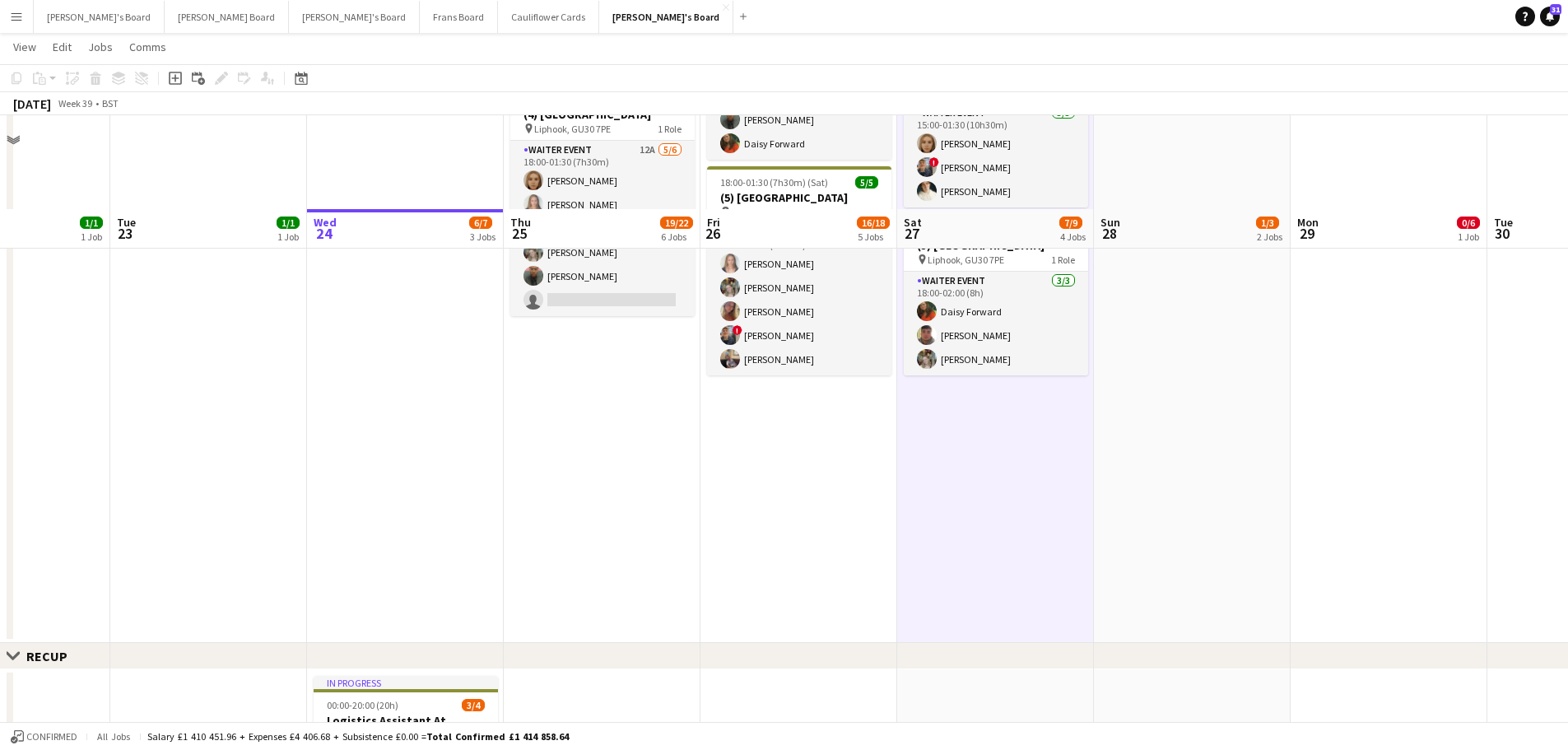
scroll to position [1235, 0]
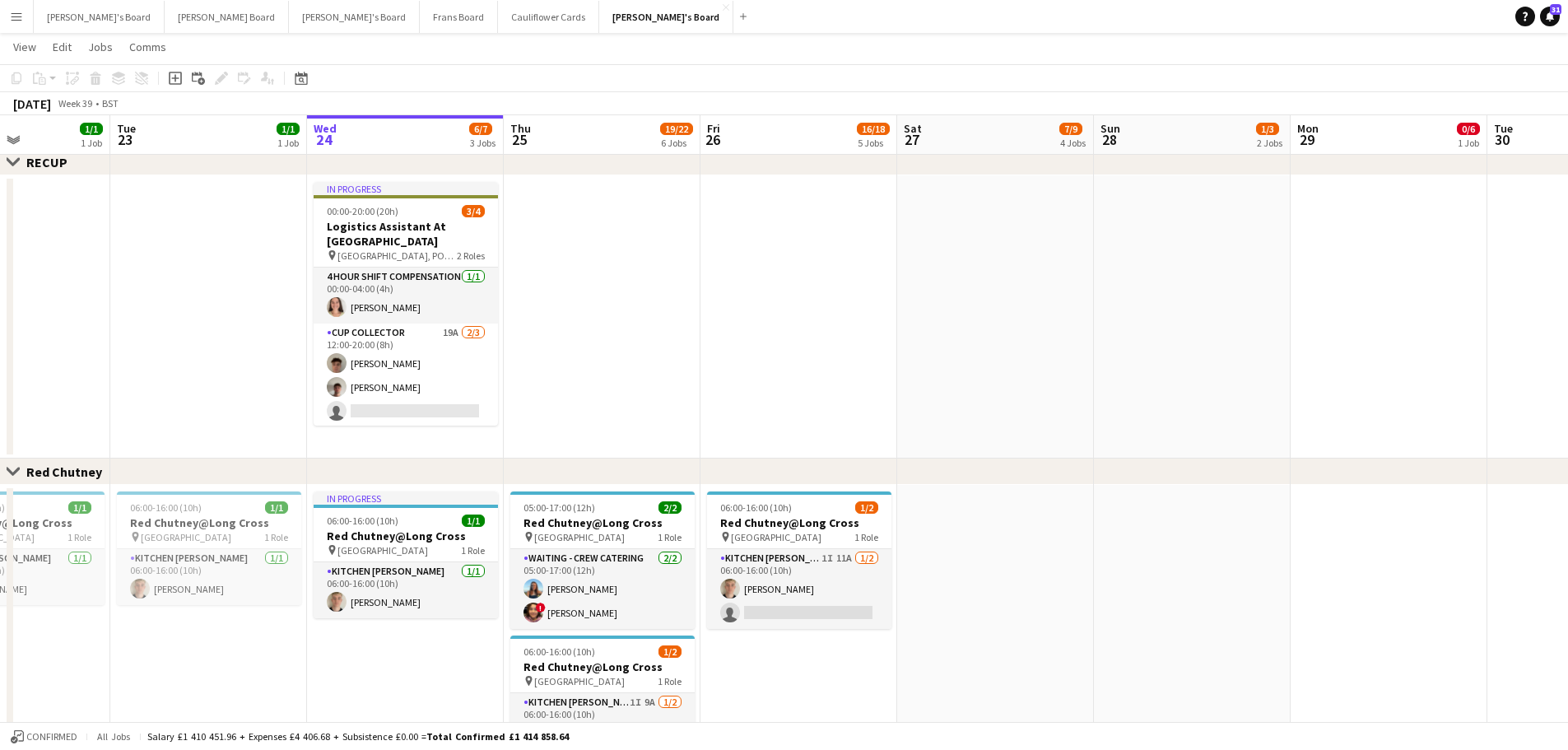
click at [1232, 375] on app-date-cell at bounding box center [1192, 317] width 197 height 283
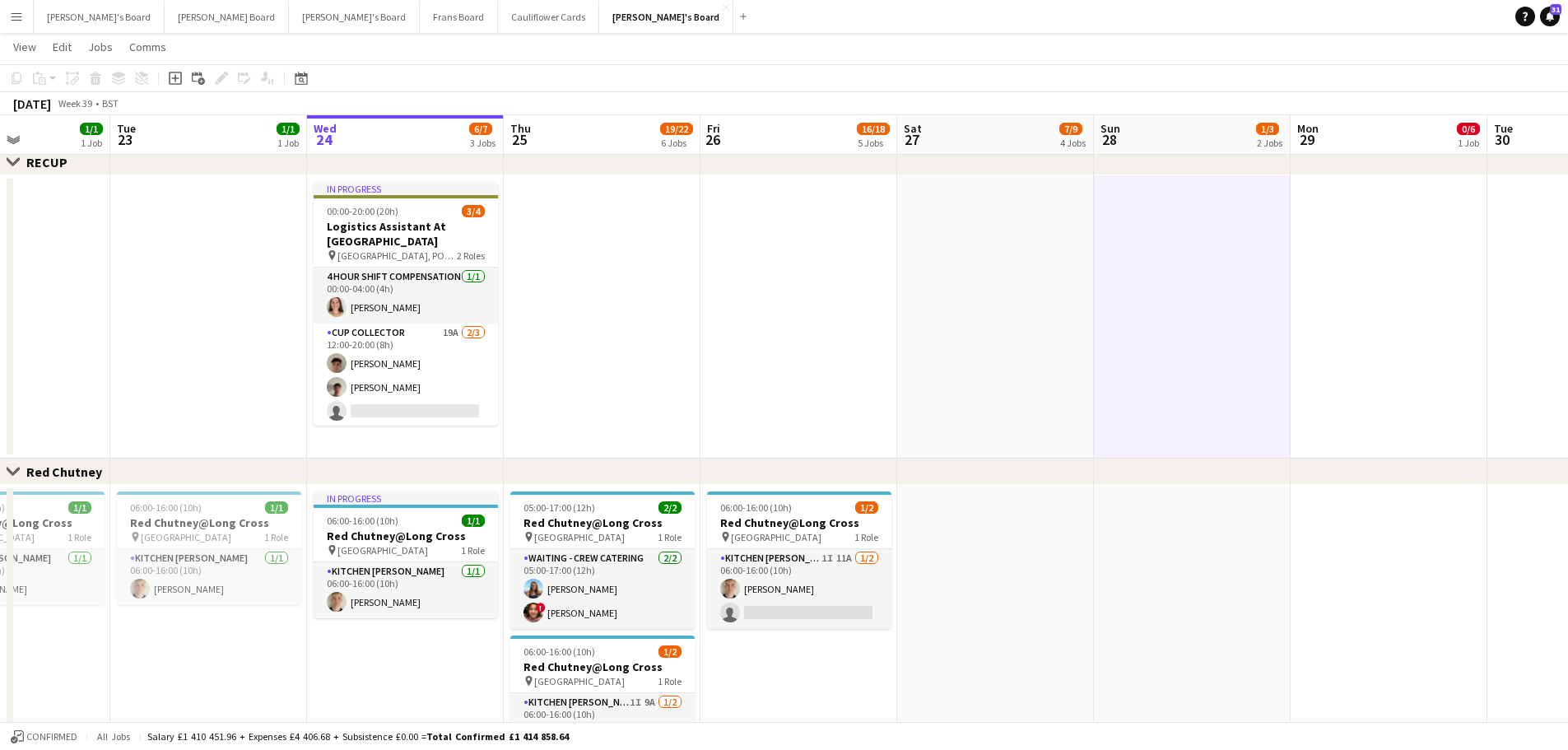
click at [998, 377] on app-date-cell at bounding box center [995, 317] width 197 height 283
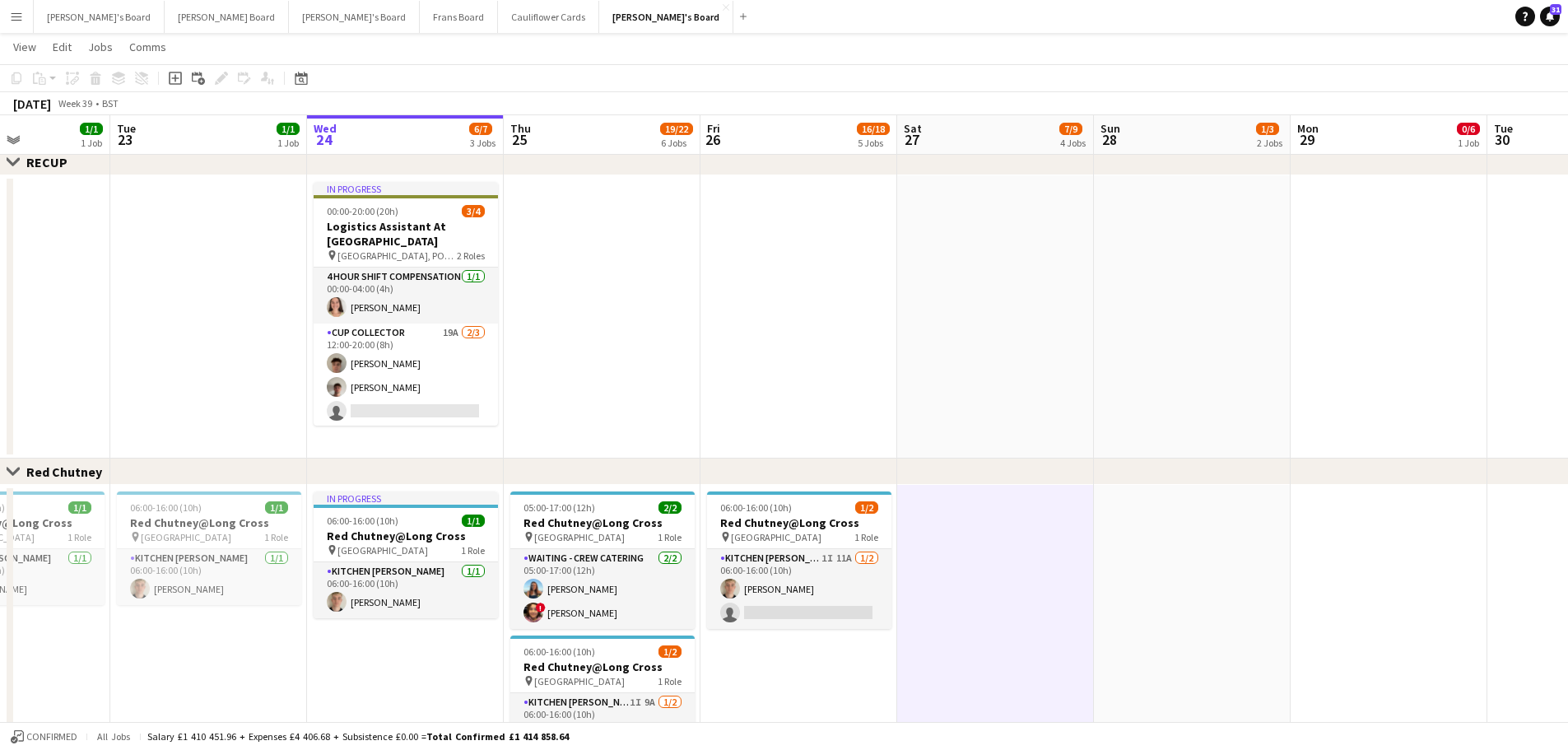
click at [1150, 310] on app-date-cell at bounding box center [1192, 317] width 197 height 283
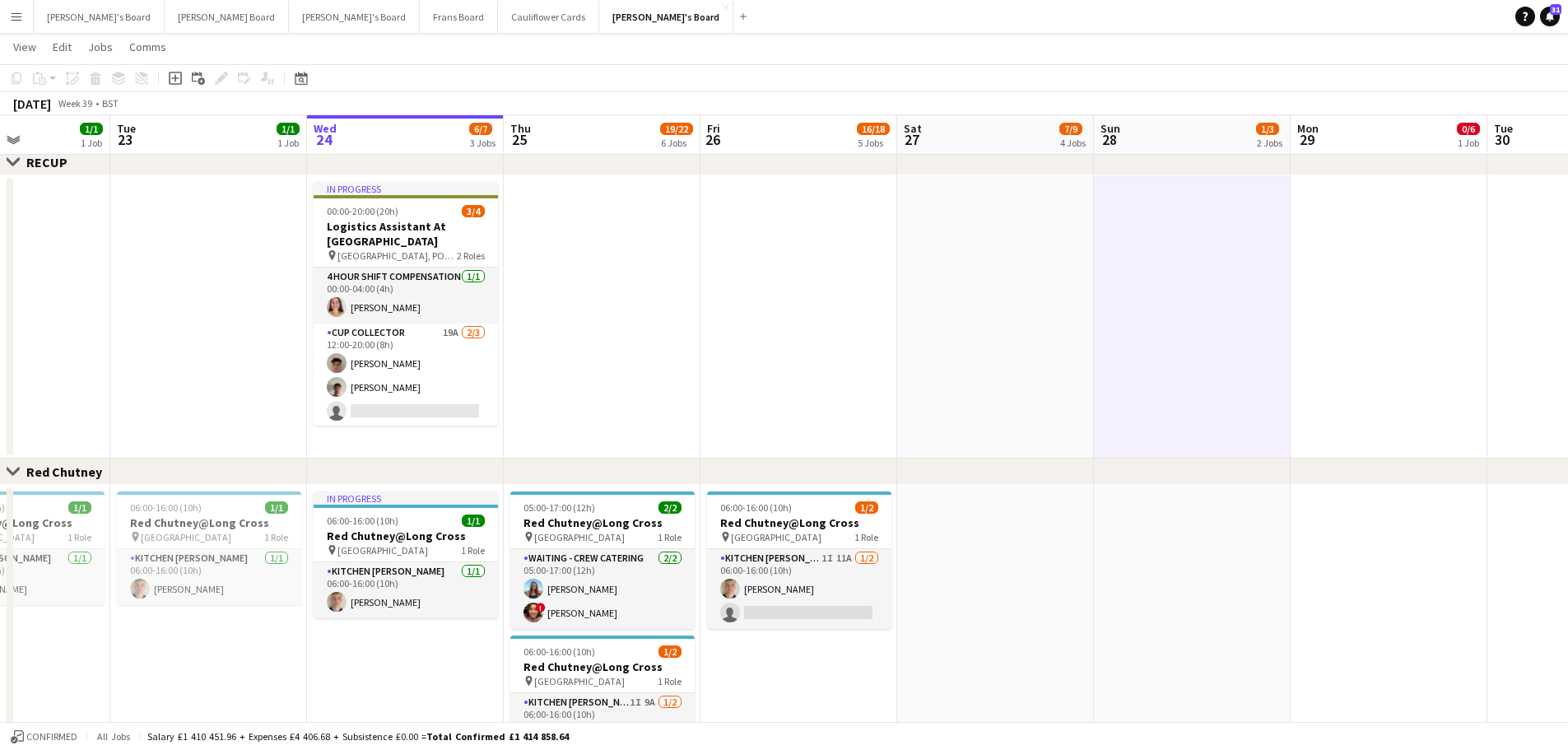
click at [1006, 303] on app-date-cell at bounding box center [995, 317] width 197 height 283
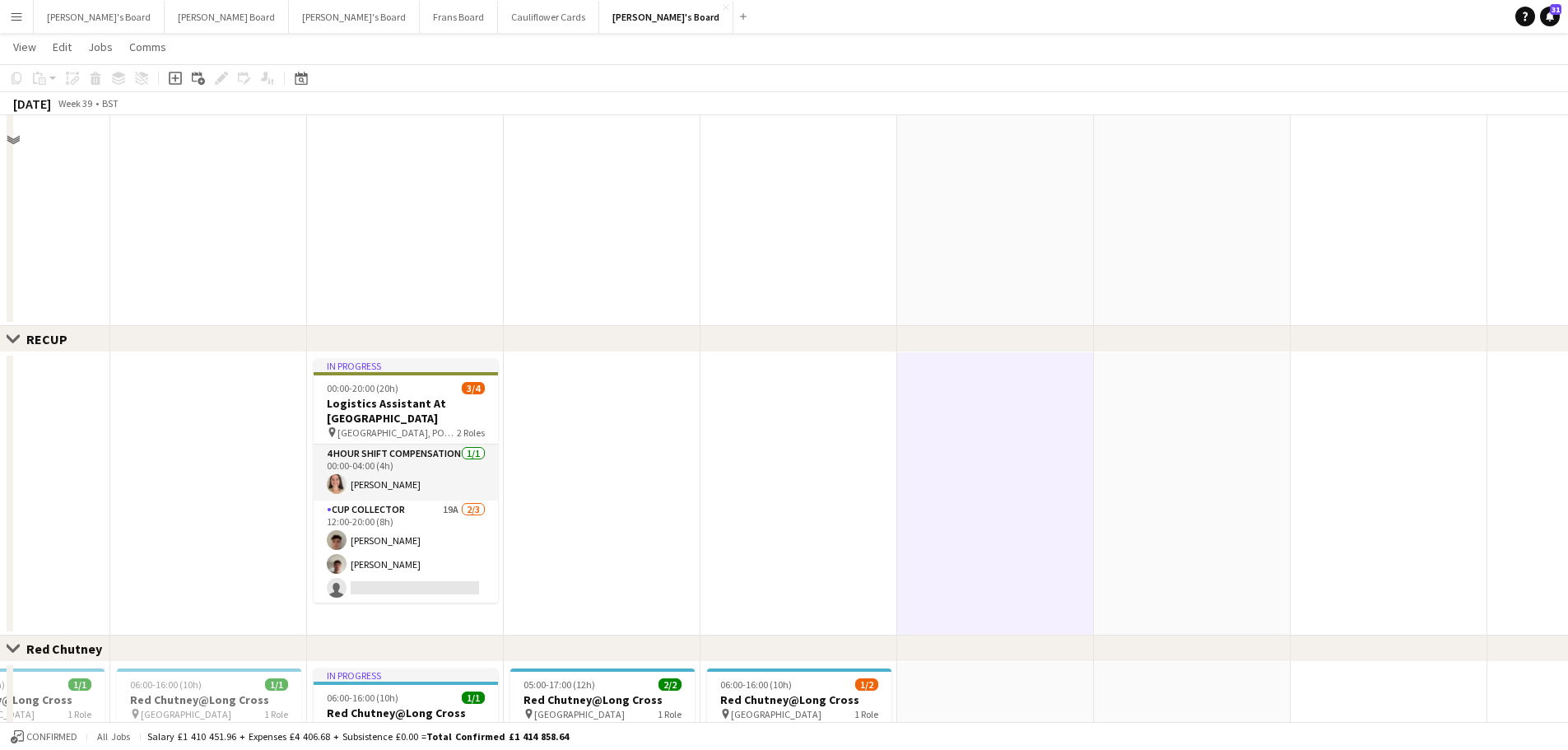
scroll to position [906, 0]
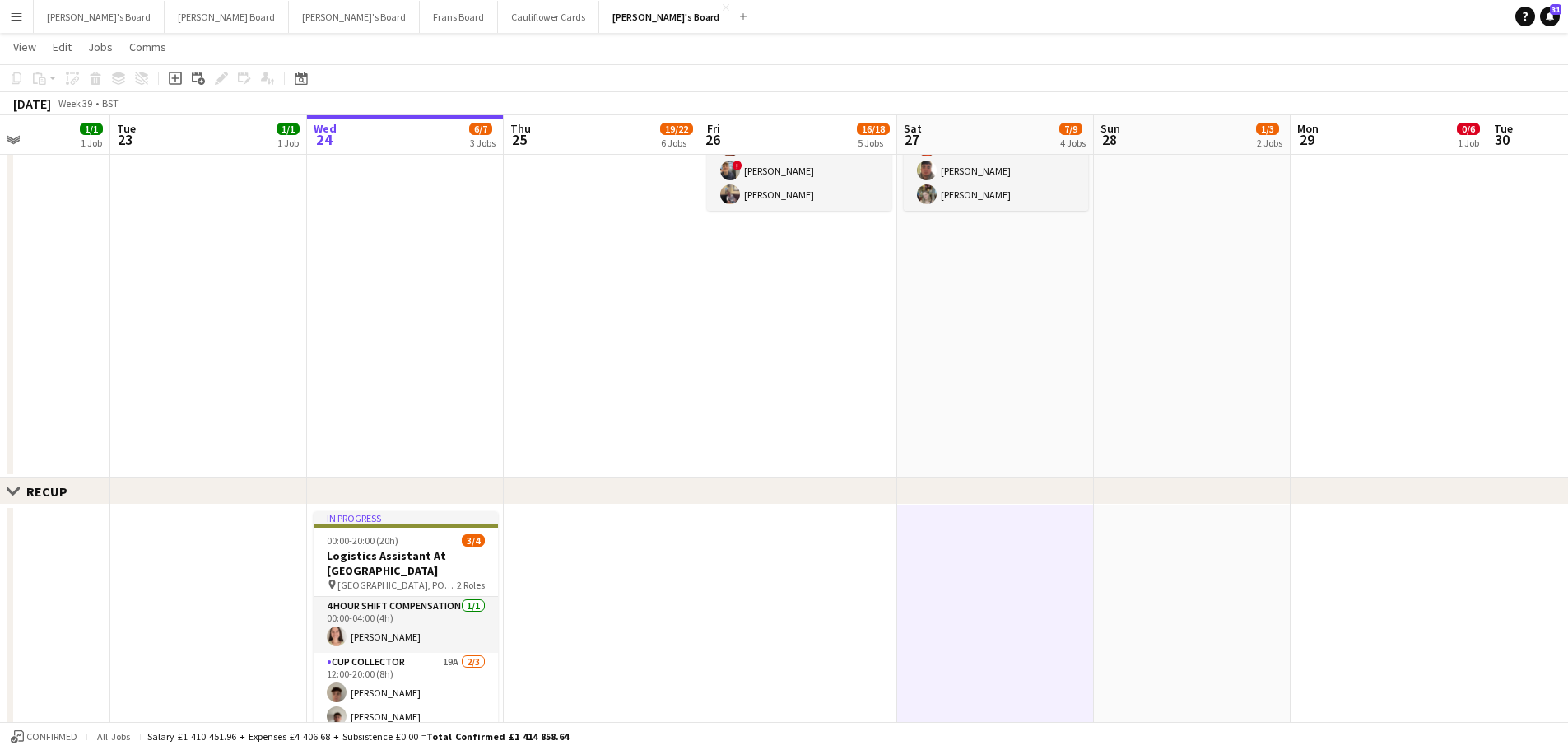
drag, startPoint x: 1023, startPoint y: 336, endPoint x: 1178, endPoint y: 351, distance: 155.7
click at [1144, 351] on app-calendar-viewport "Sat 20 16/16 6 Jobs Sun 21 5/5 3 Jobs Mon 22 1/1 1 Job Tue 23 1/1 1 Job Wed 24 …" at bounding box center [784, 407] width 1568 height 2498
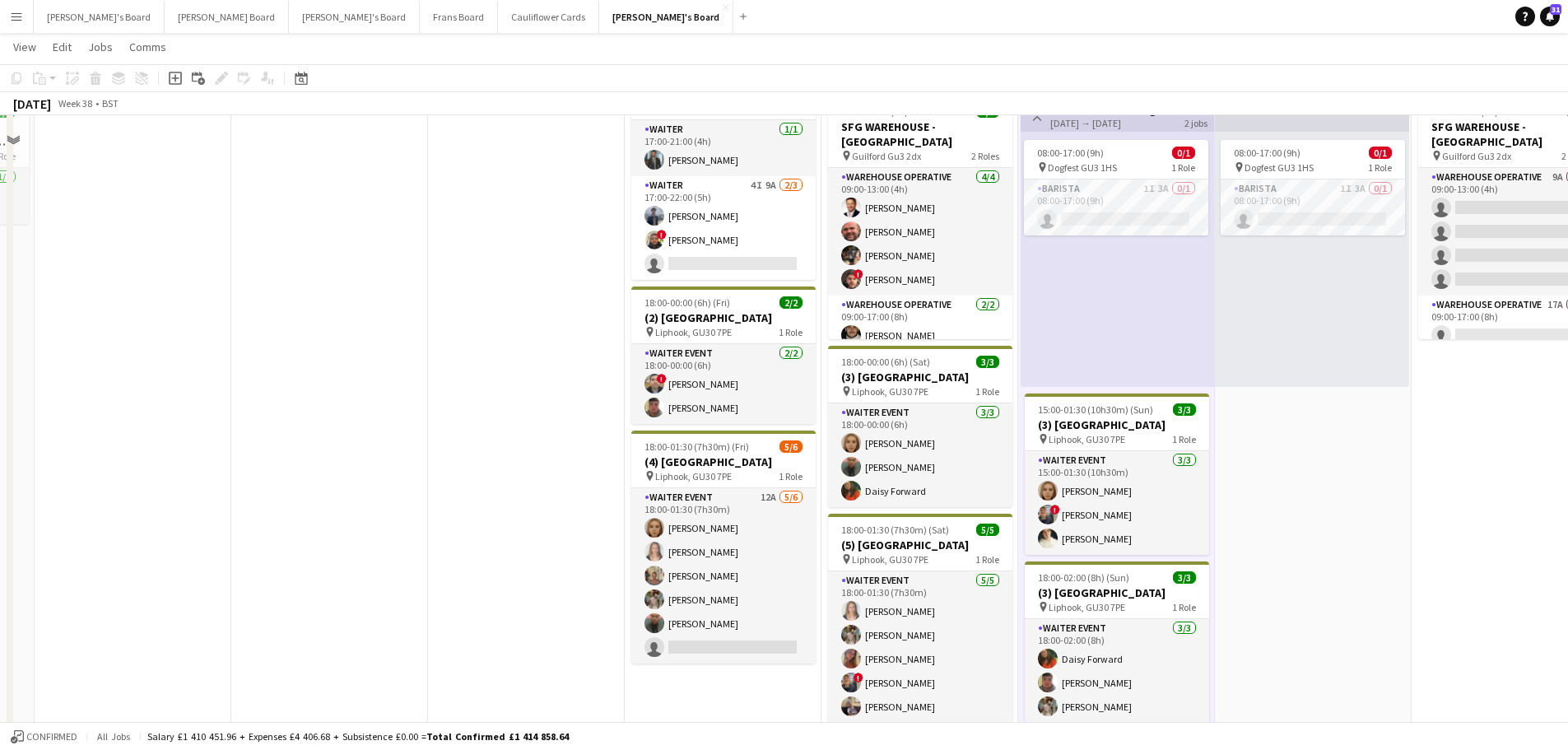
scroll to position [165, 0]
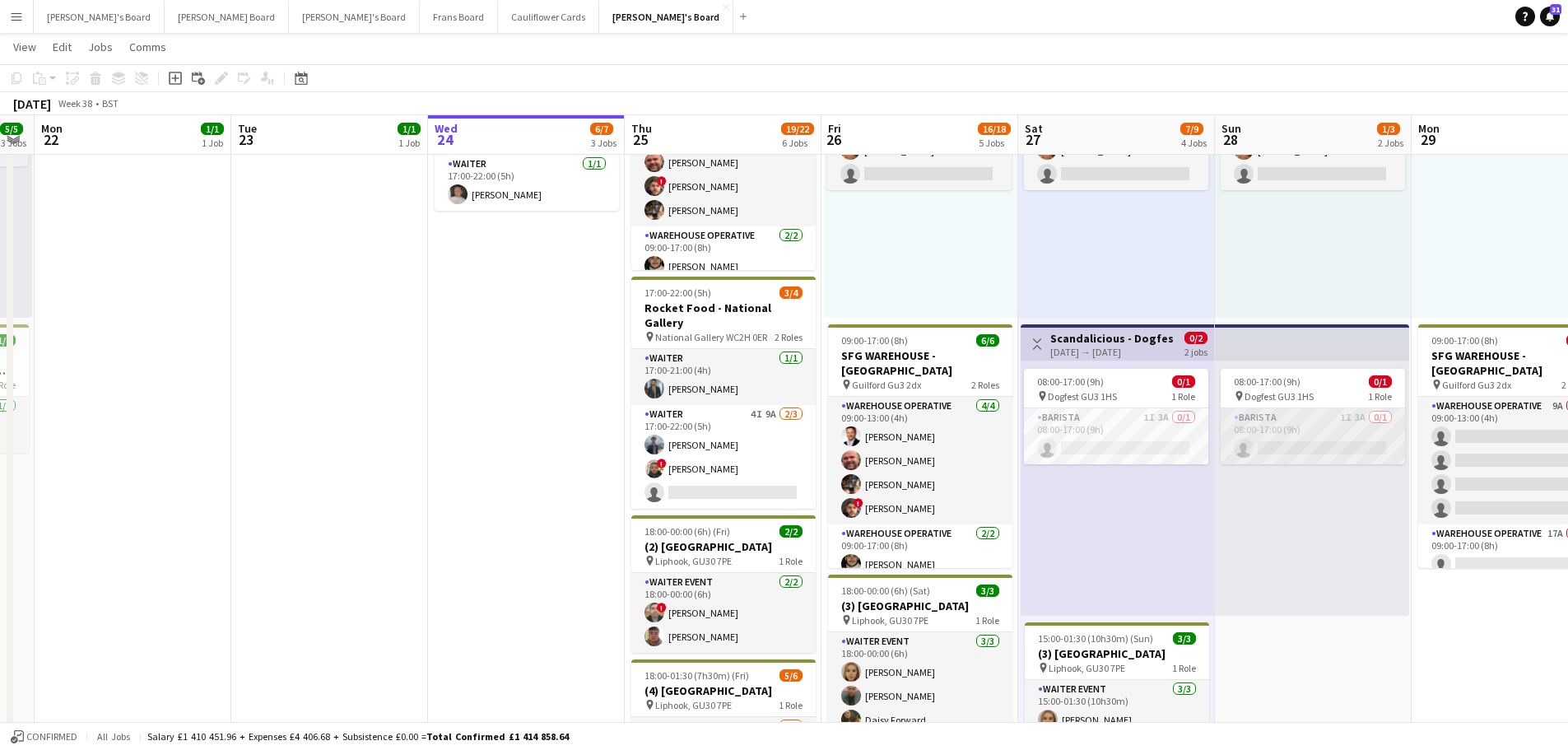
click at [1310, 427] on app-card-role "Barista 1I 3A 0/1 08:00-17:00 (9h) single-neutral-actions" at bounding box center [1313, 437] width 184 height 56
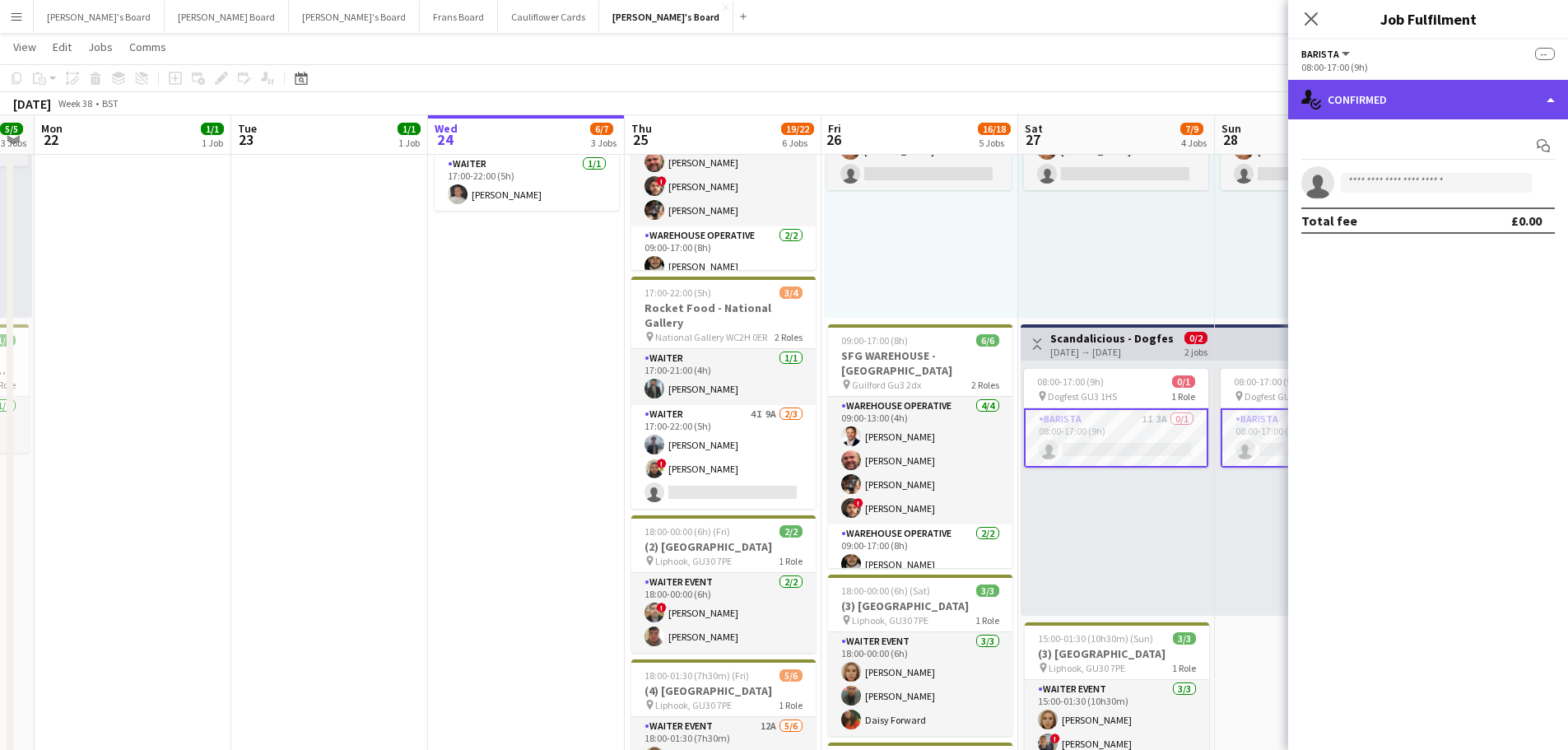
click at [1436, 101] on div "single-neutral-actions-check-2 Confirmed" at bounding box center [1428, 99] width 280 height 40
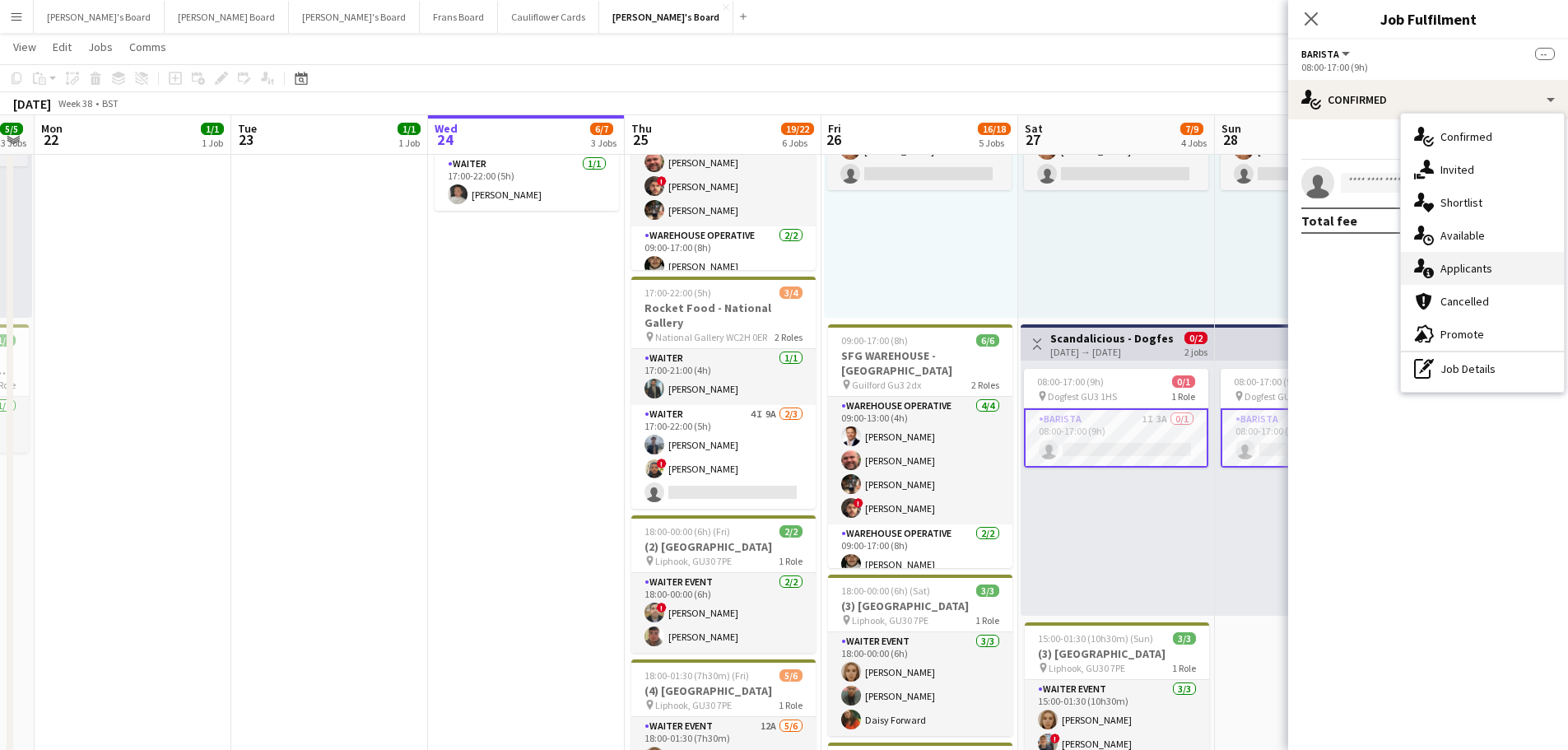
click at [1522, 277] on div "single-neutral-actions-information Applicants" at bounding box center [1483, 269] width 163 height 33
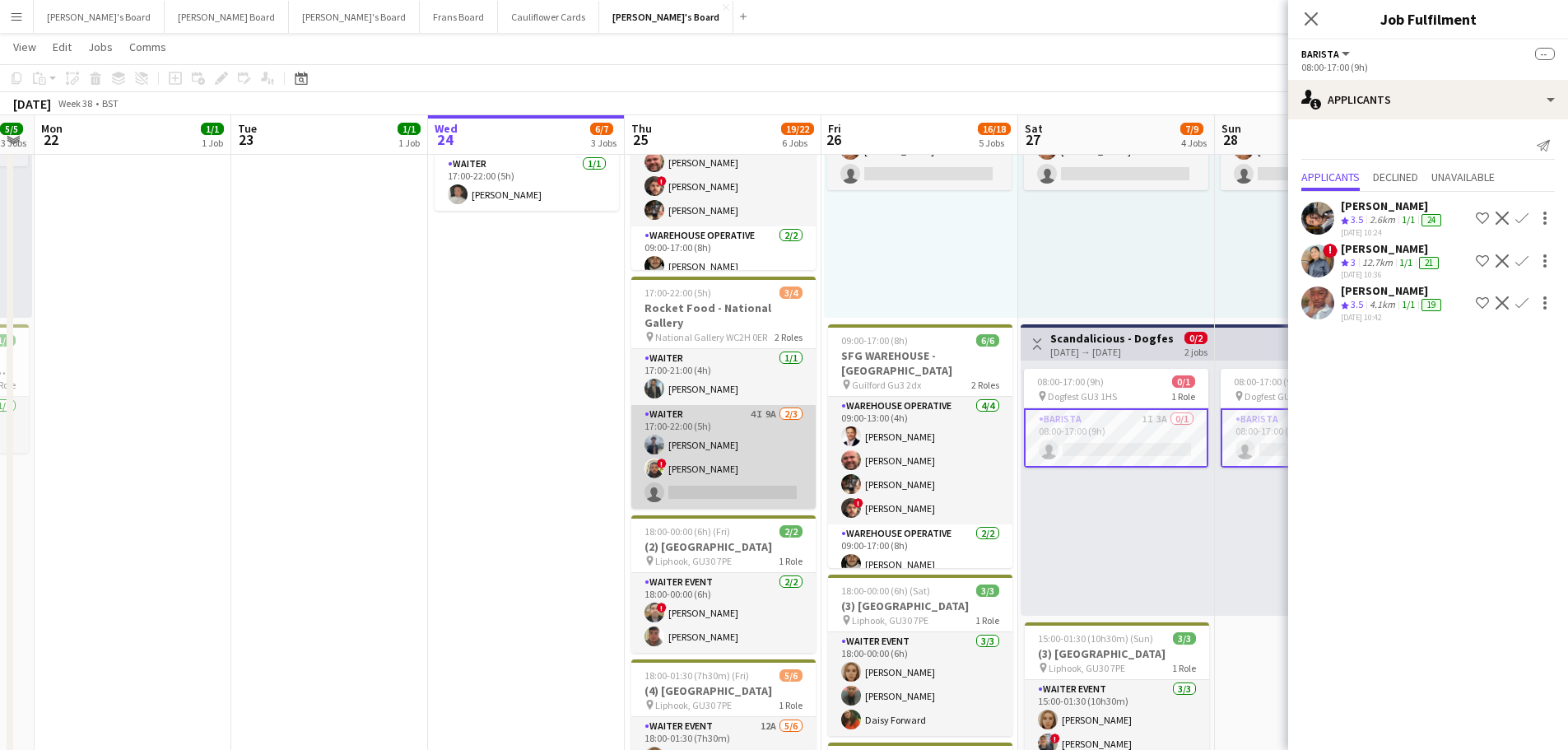
click at [788, 413] on app-card-role "Waiter 4I 9A [DATE] 17:00-22:00 (5h) [PERSON_NAME] ! [PERSON_NAME] single-neutr…" at bounding box center [723, 457] width 184 height 104
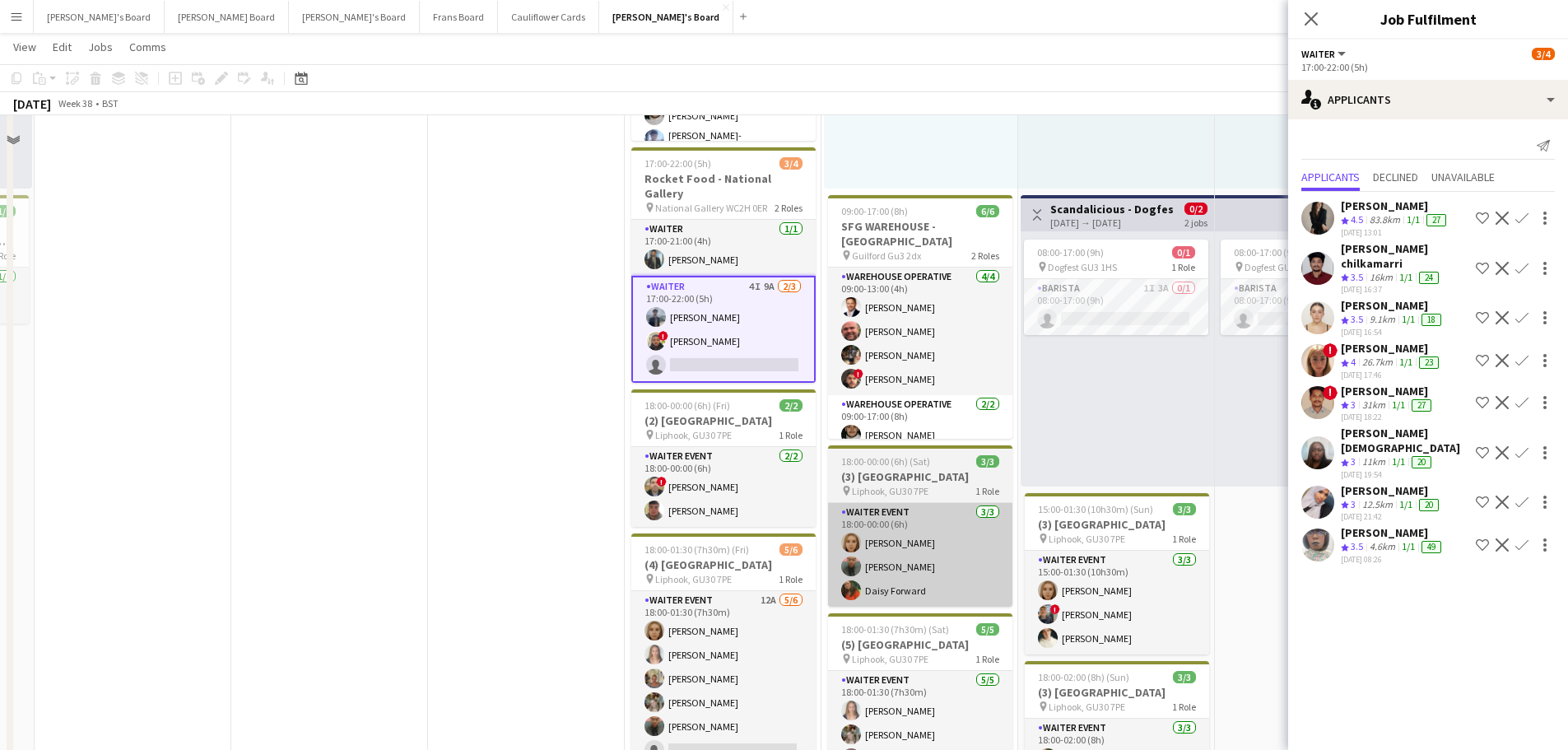
scroll to position [411, 0]
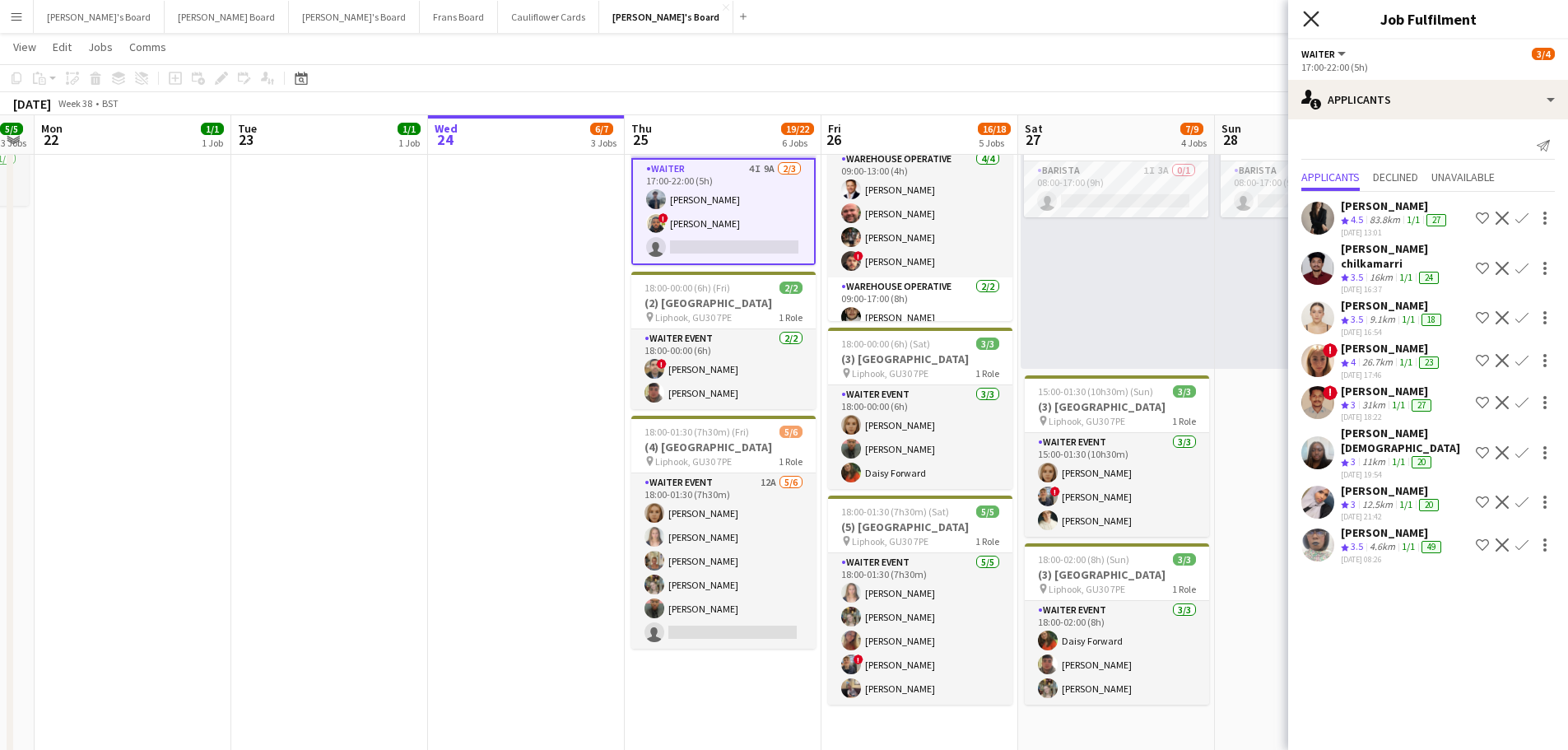
click at [1311, 19] on icon at bounding box center [1311, 18] width 16 height 16
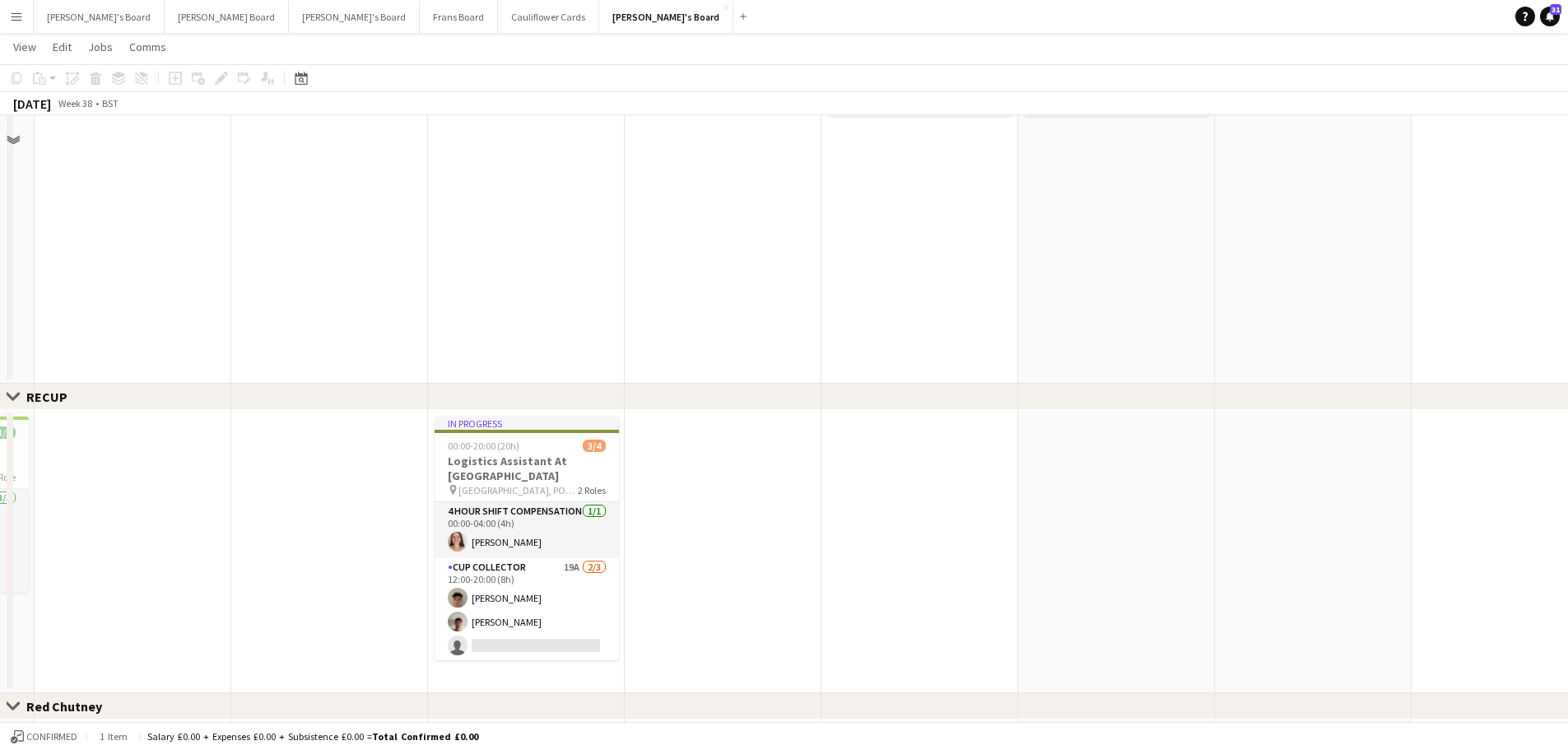
scroll to position [1154, 0]
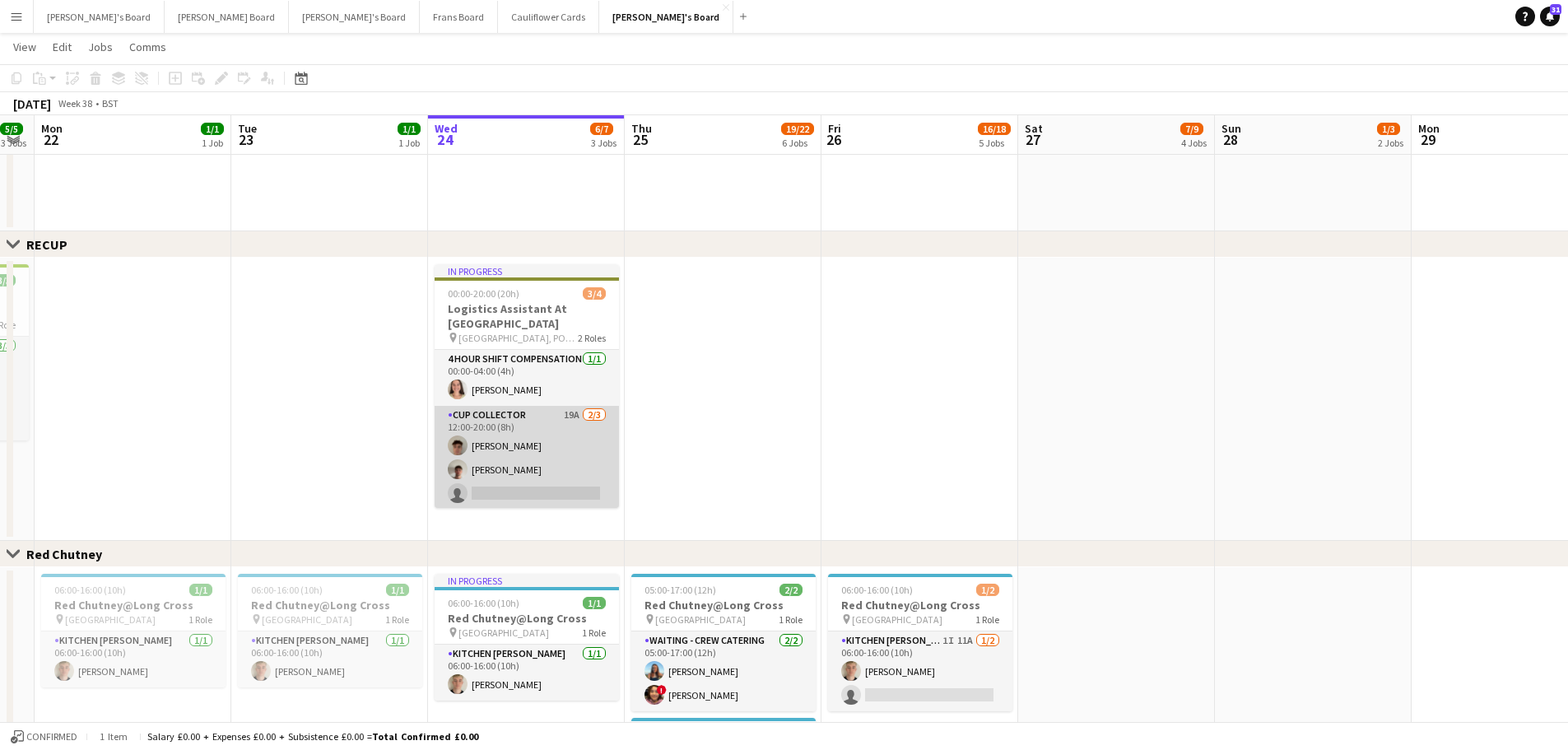
click at [495, 445] on app-card-role "CUP COLLECTOR 19A [DATE] 12:00-20:00 (8h) [PERSON_NAME] [PERSON_NAME] single-ne…" at bounding box center [527, 458] width 184 height 104
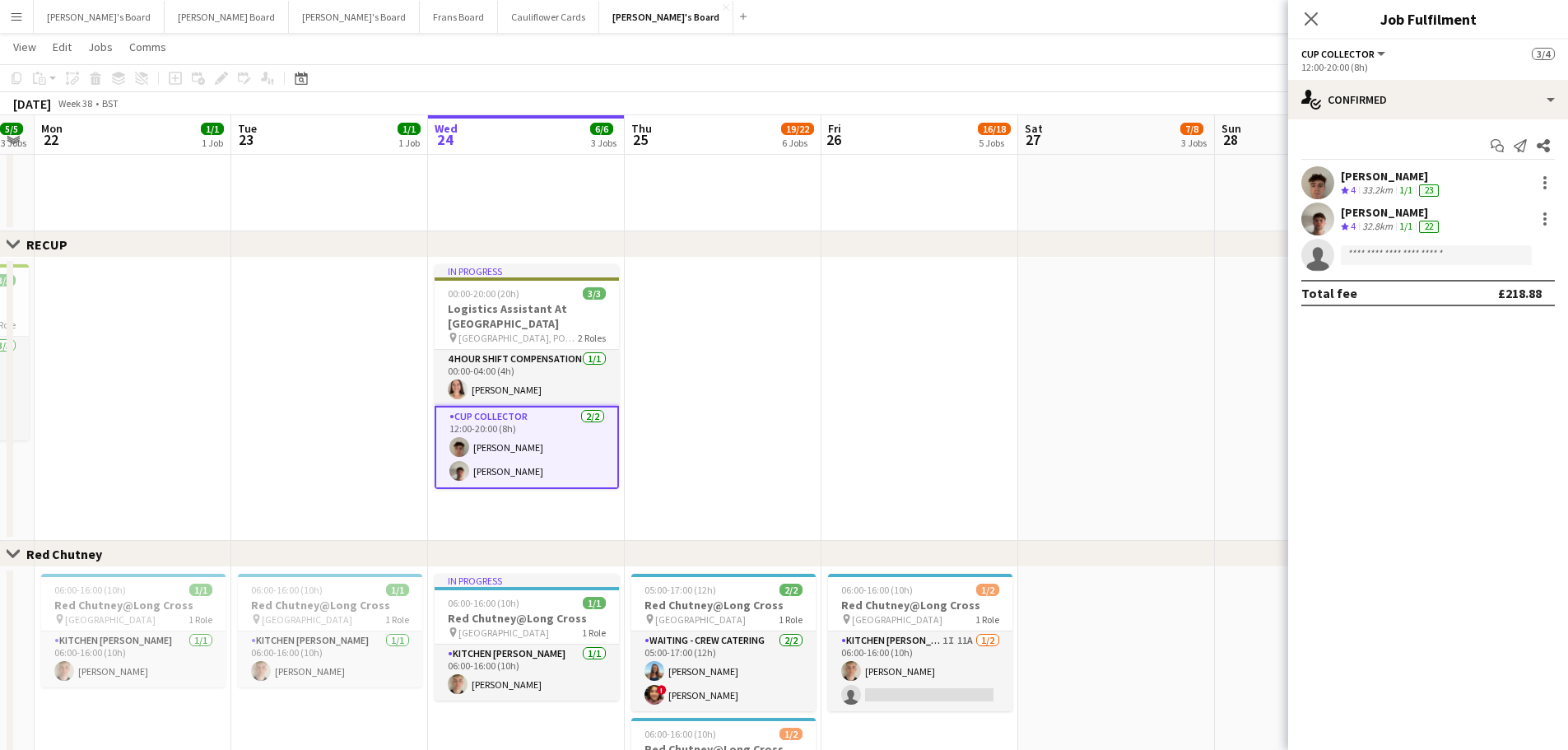
click at [27, 19] on button "Menu" at bounding box center [16, 16] width 33 height 33
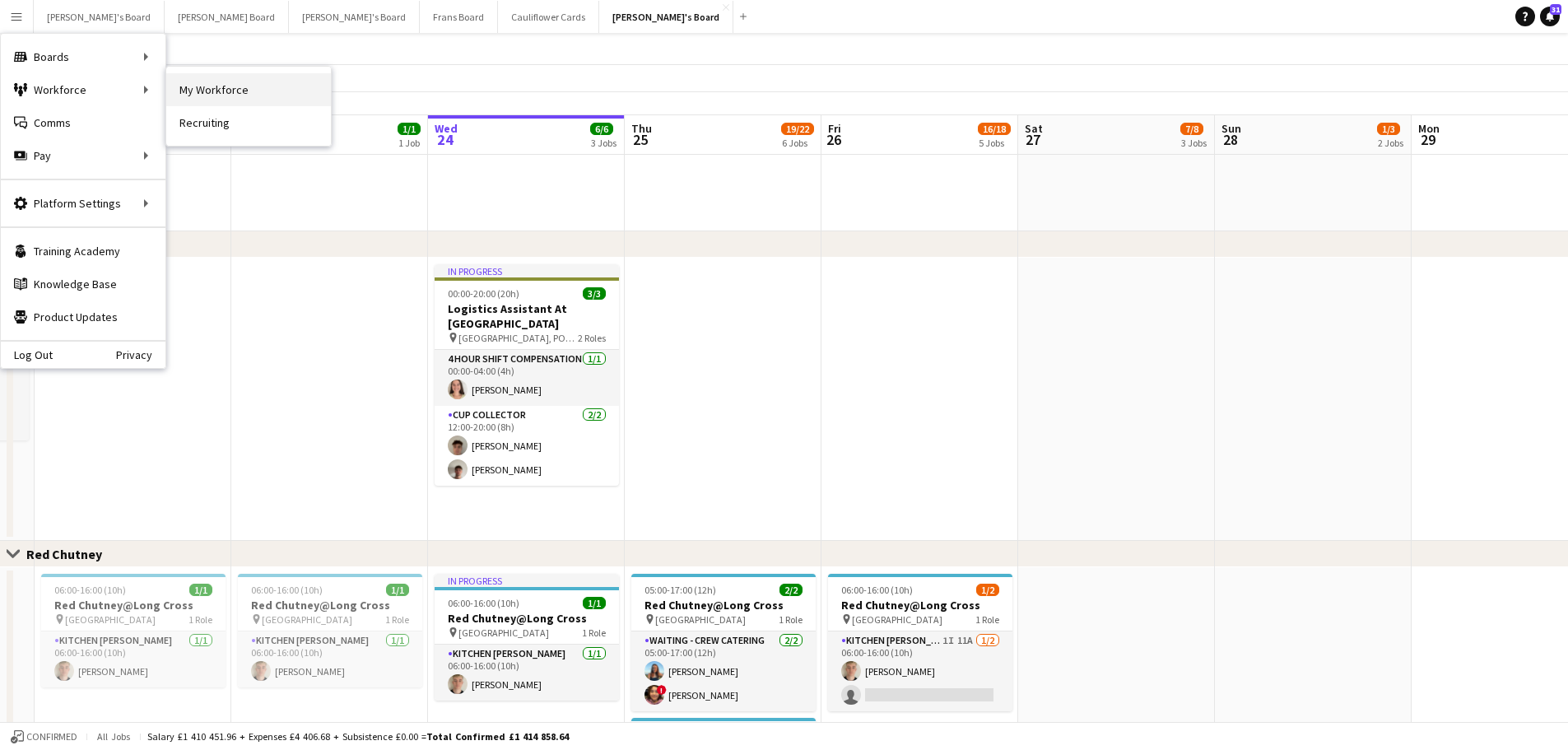
click at [238, 84] on link "My Workforce" at bounding box center [248, 90] width 165 height 33
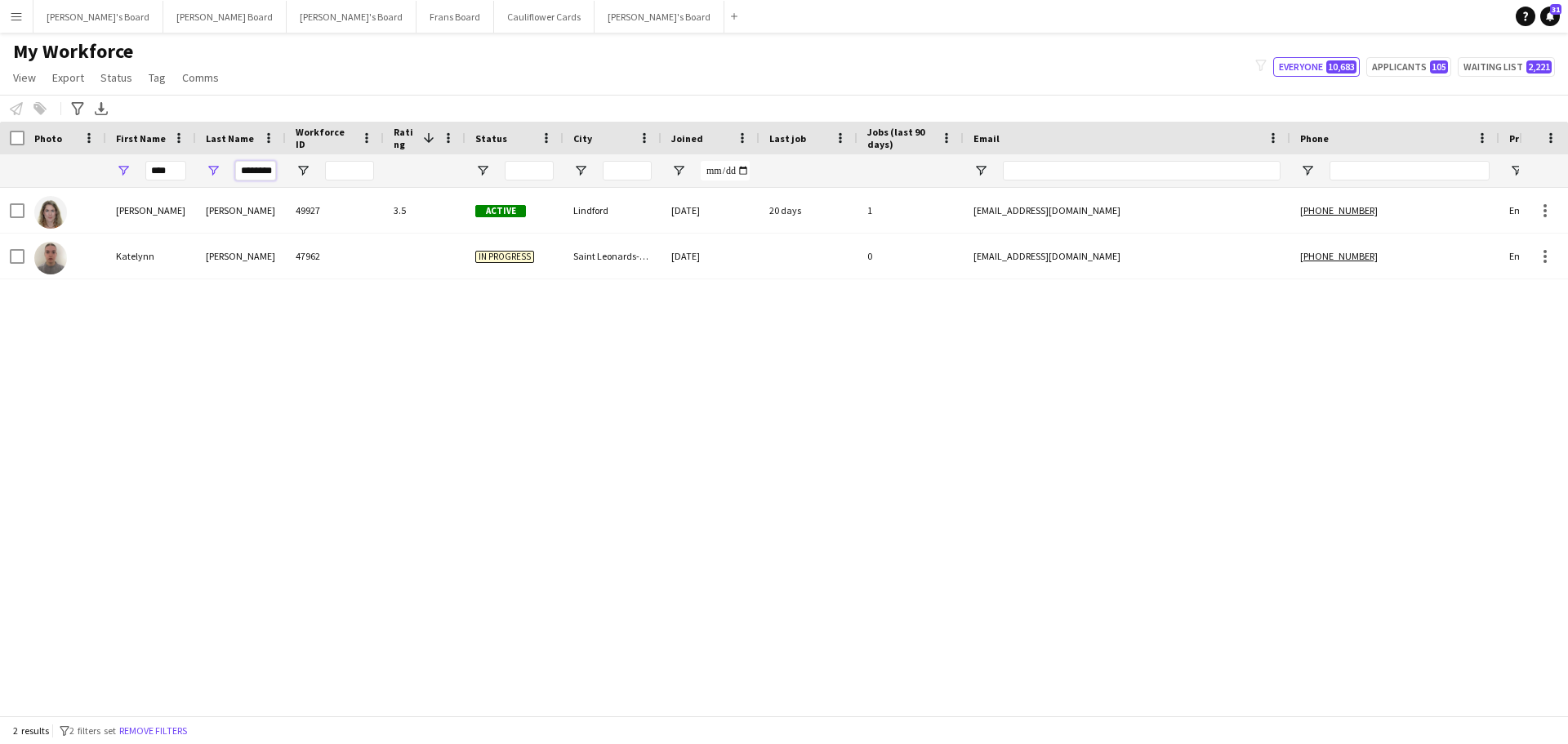
scroll to position [0, 8]
drag, startPoint x: 239, startPoint y: 175, endPoint x: 375, endPoint y: 167, distance: 136.2
click at [375, 167] on div "**** ********" at bounding box center [885, 170] width 1771 height 33
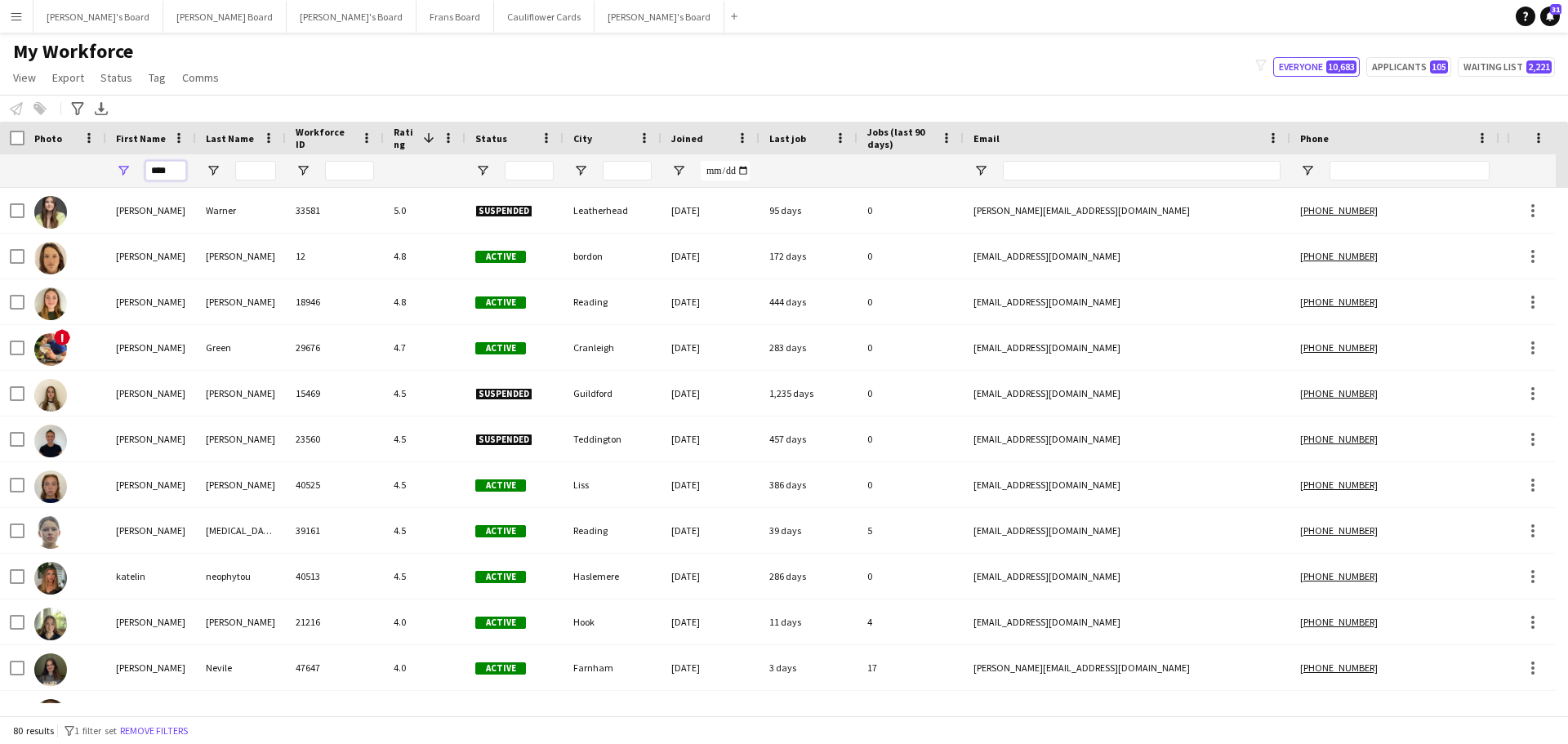
click at [10, 142] on div "Workforce Details Photo First Name 1" at bounding box center [885, 154] width 1771 height 66
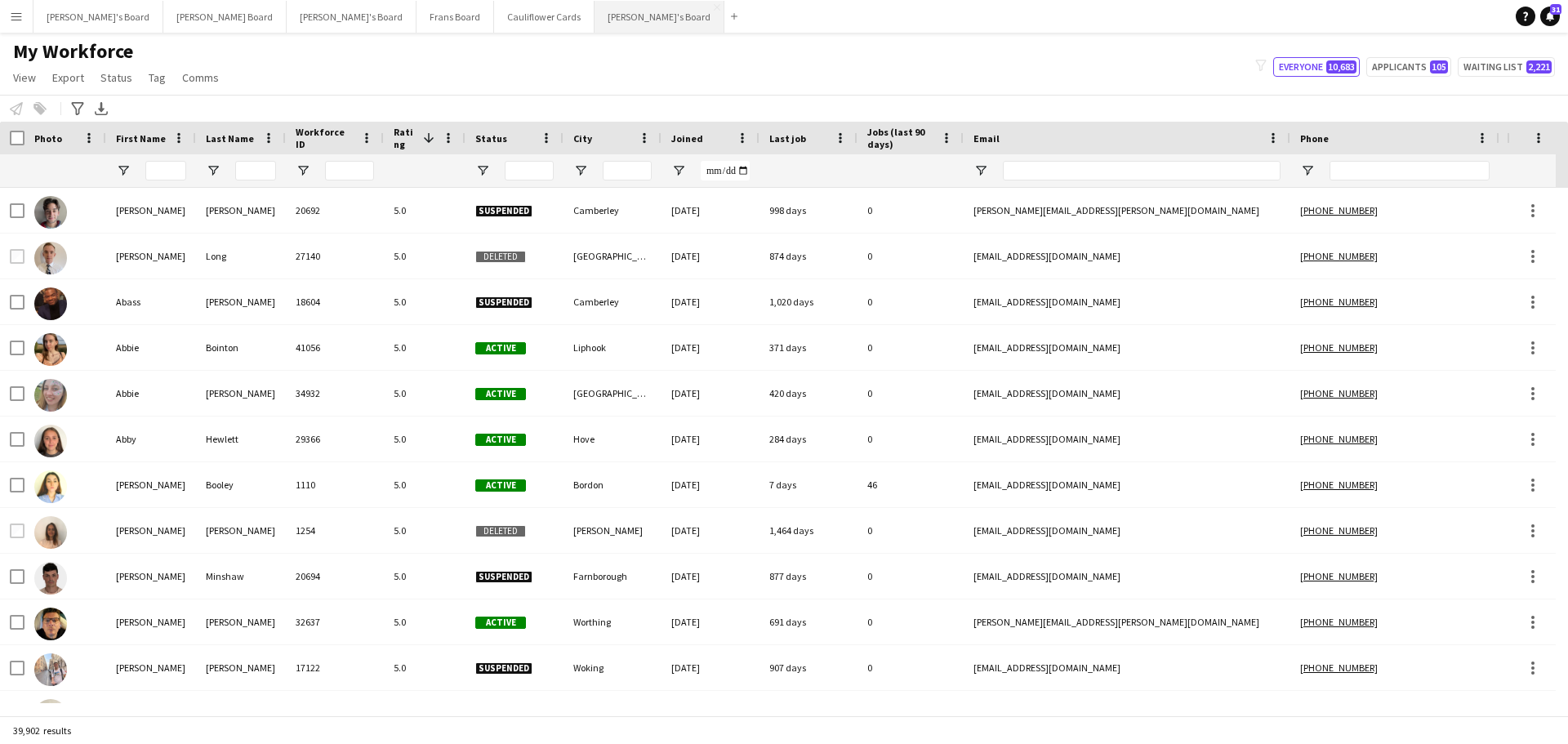
click at [594, 20] on button "[PERSON_NAME]'s Board Close" at bounding box center [659, 16] width 130 height 32
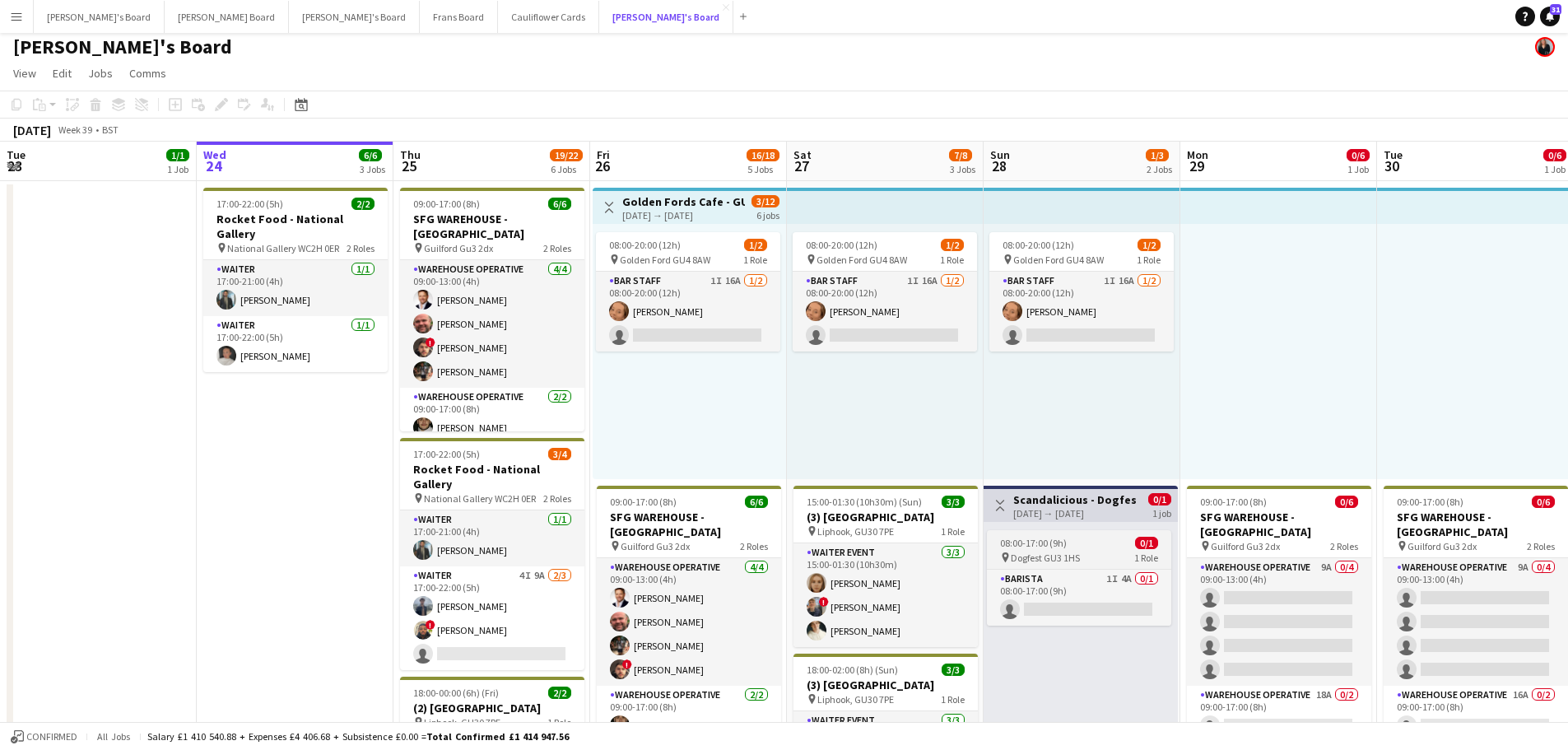
scroll to position [165, 0]
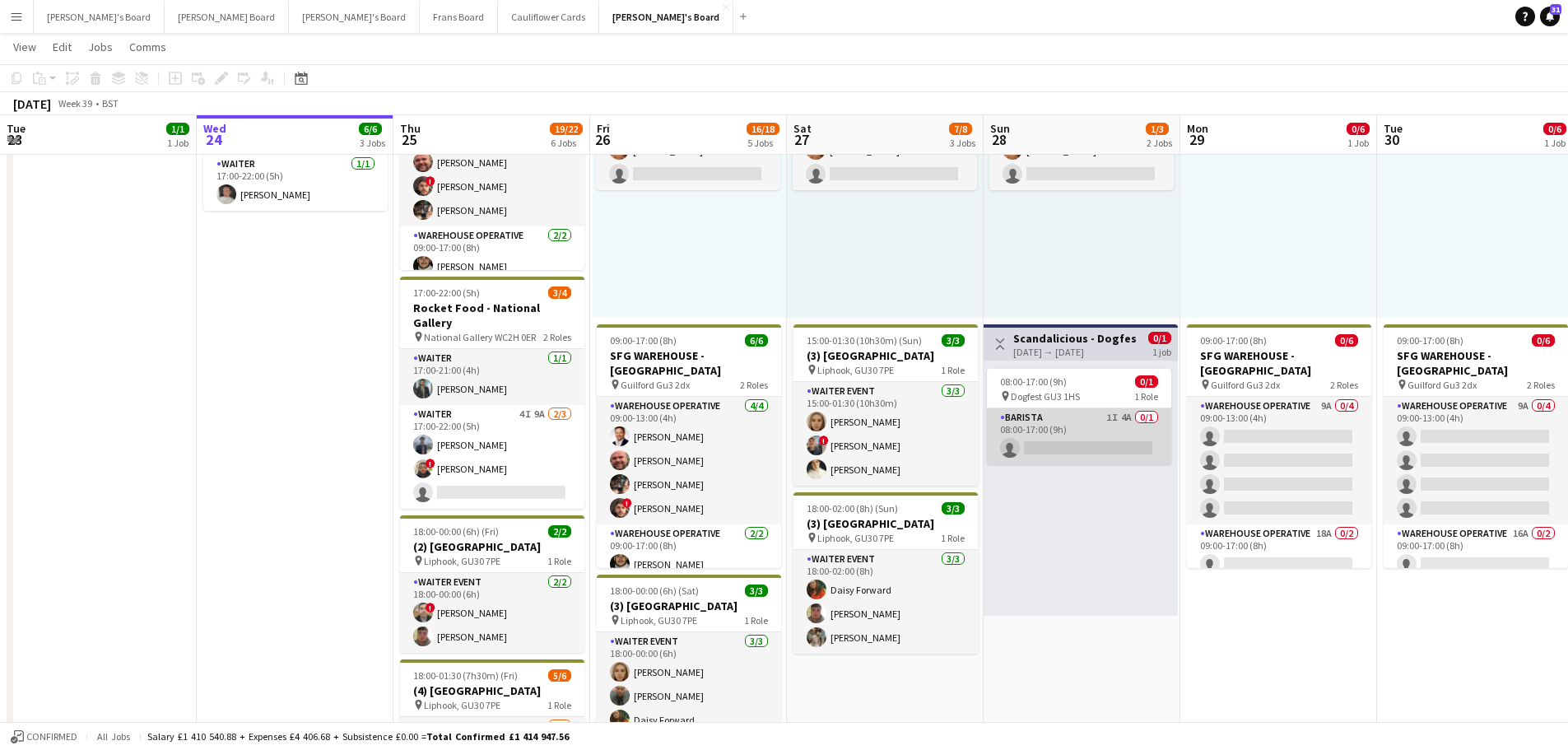
click at [1130, 432] on app-card-role "Barista 1I 4A 0/1 08:00-17:00 (9h) single-neutral-actions" at bounding box center [1079, 437] width 184 height 56
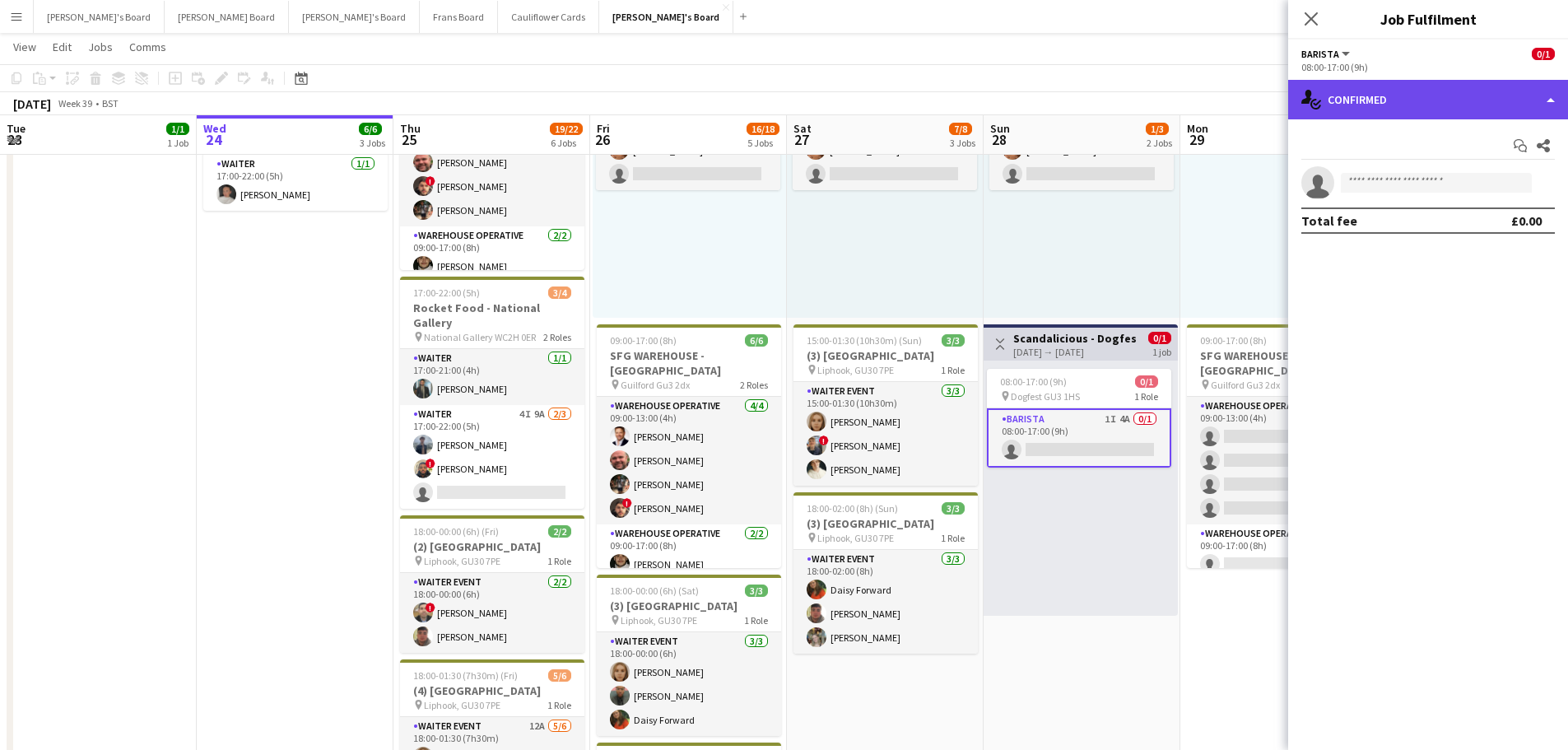
click at [1355, 100] on div "single-neutral-actions-check-2 Confirmed" at bounding box center [1428, 99] width 280 height 40
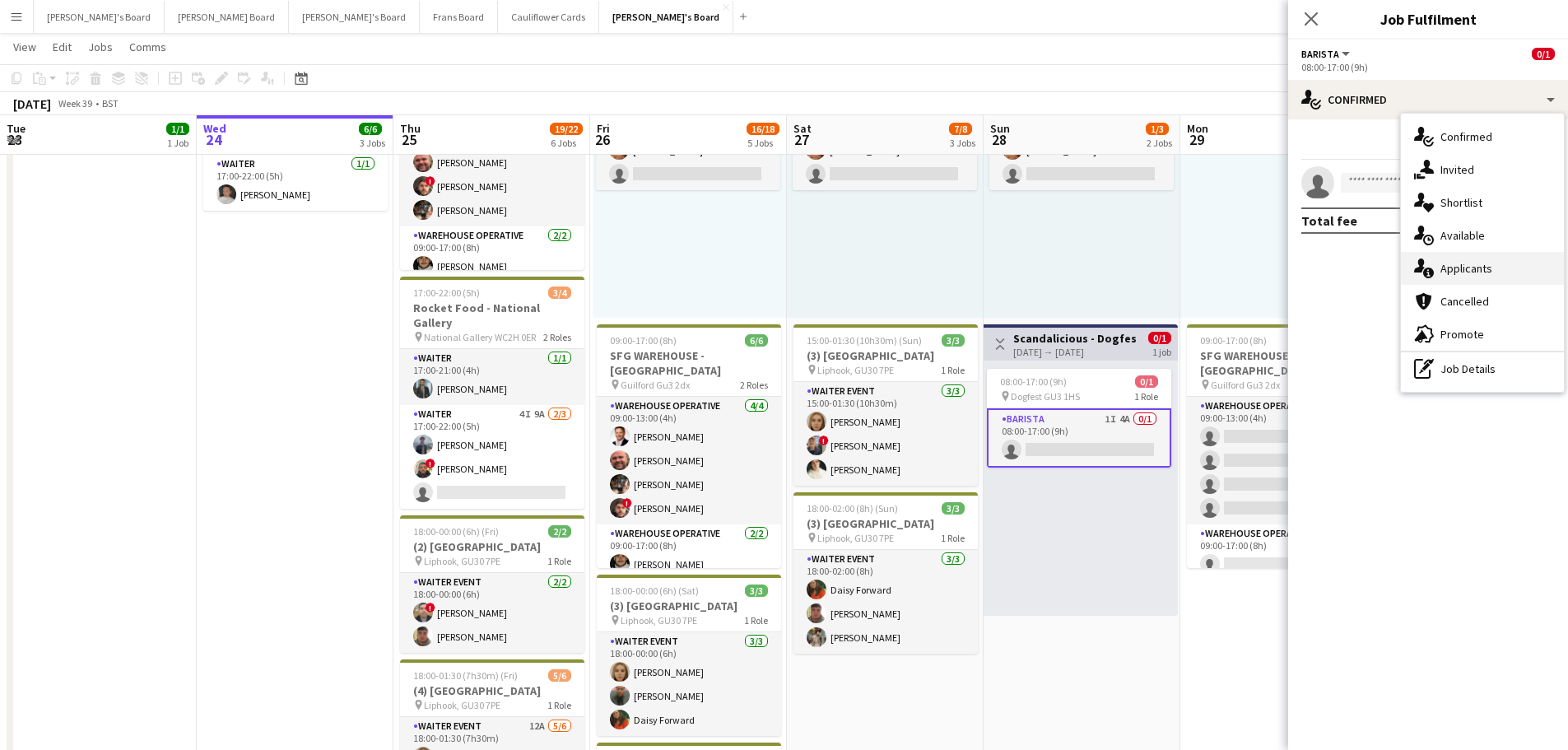
click at [1503, 262] on div "single-neutral-actions-information Applicants" at bounding box center [1483, 269] width 163 height 33
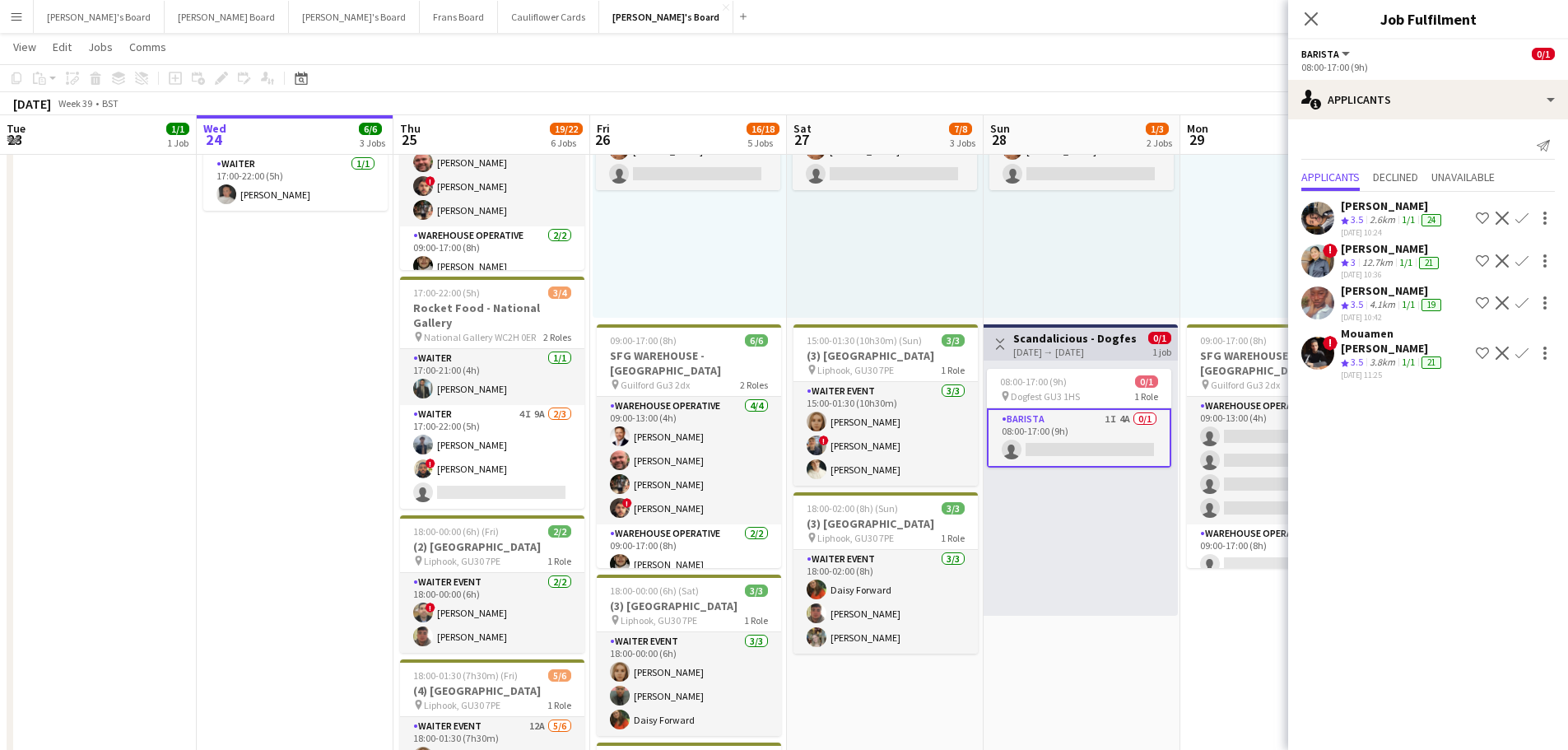
click at [1113, 592] on div "08:00-17:00 (9h) 0/1 pin Dogfest GU3 1HS 1 Role Barista 1I 4A 0/1 08:00-17:00 (…" at bounding box center [1081, 488] width 194 height 255
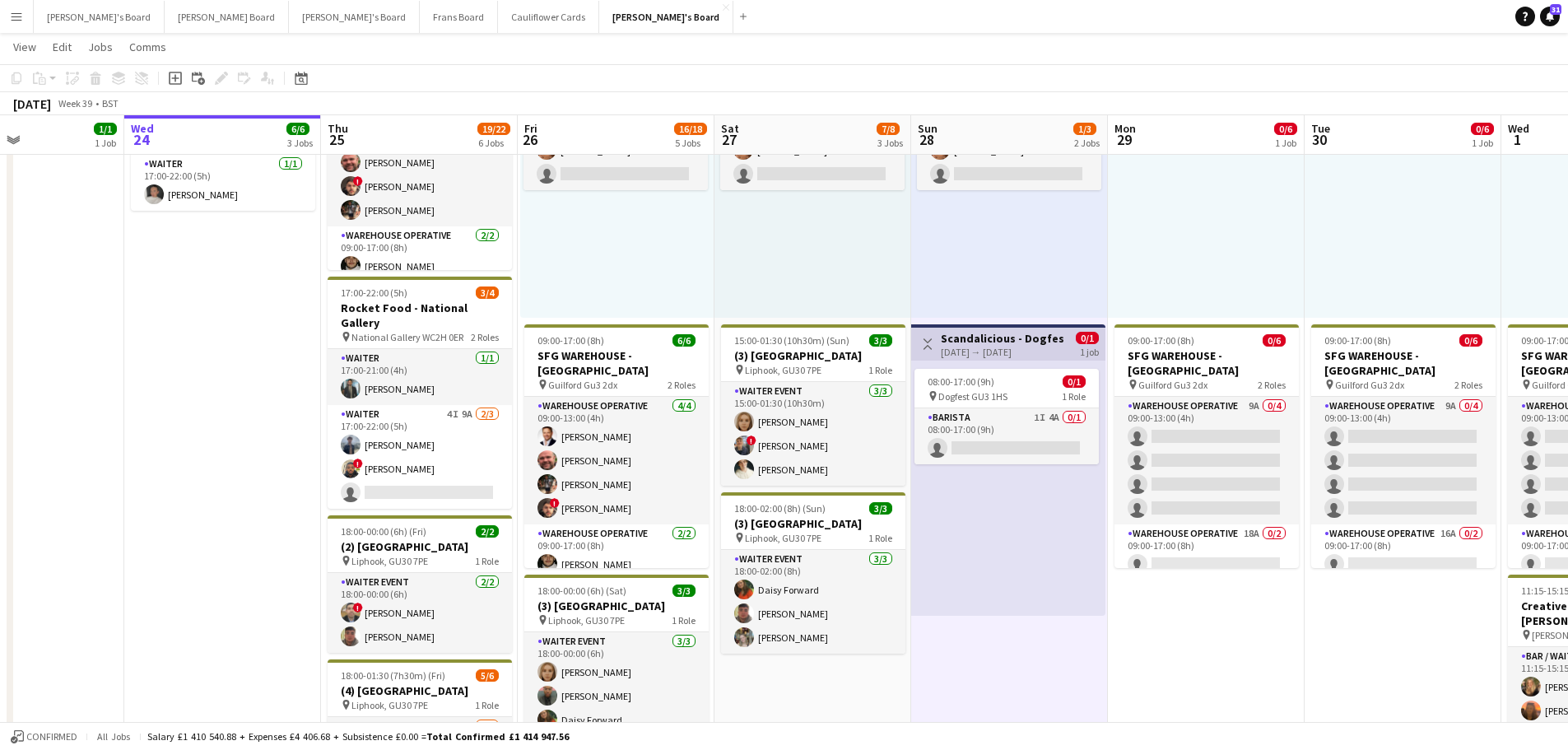
scroll to position [0, 619]
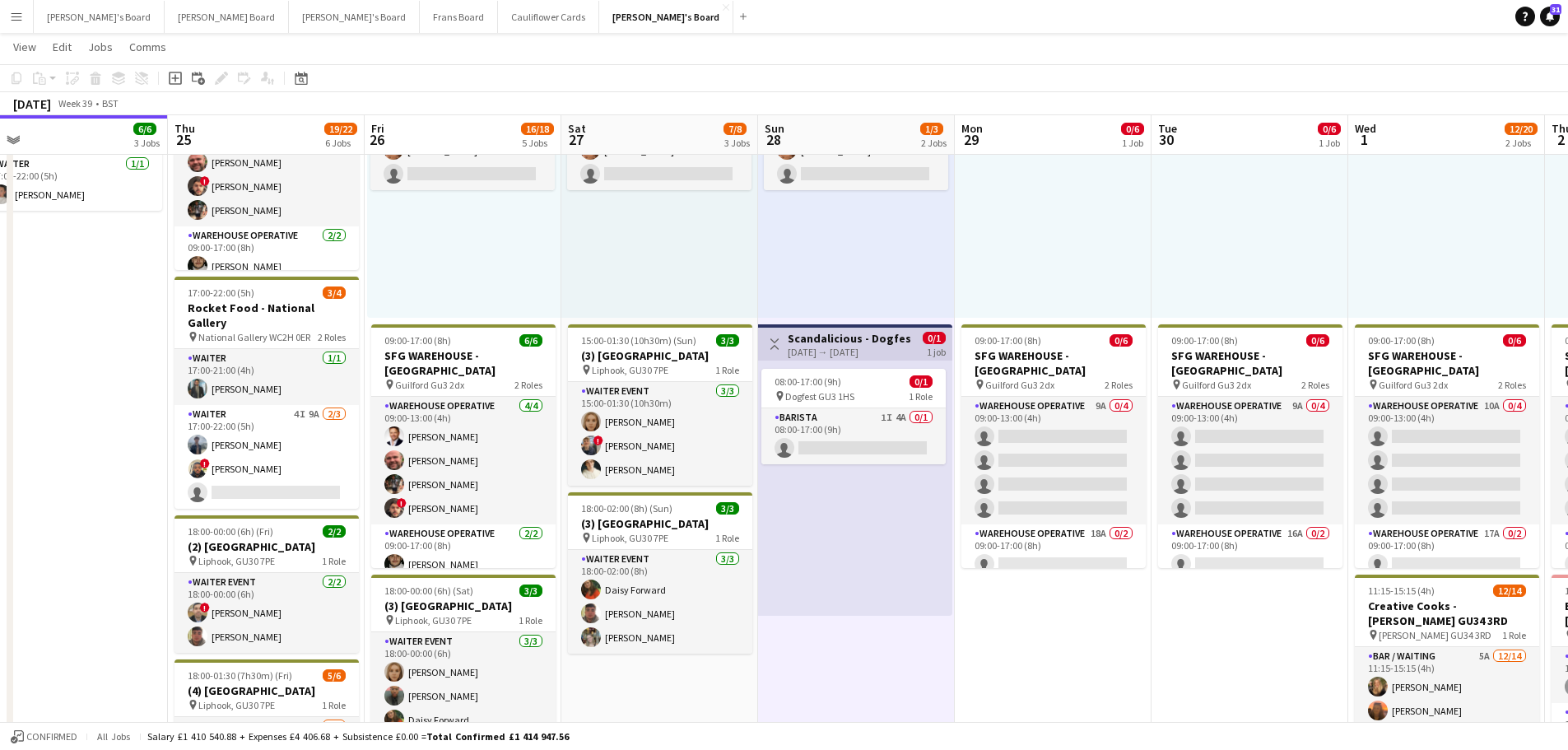
drag, startPoint x: 1281, startPoint y: 651, endPoint x: 1055, endPoint y: 641, distance: 226.2
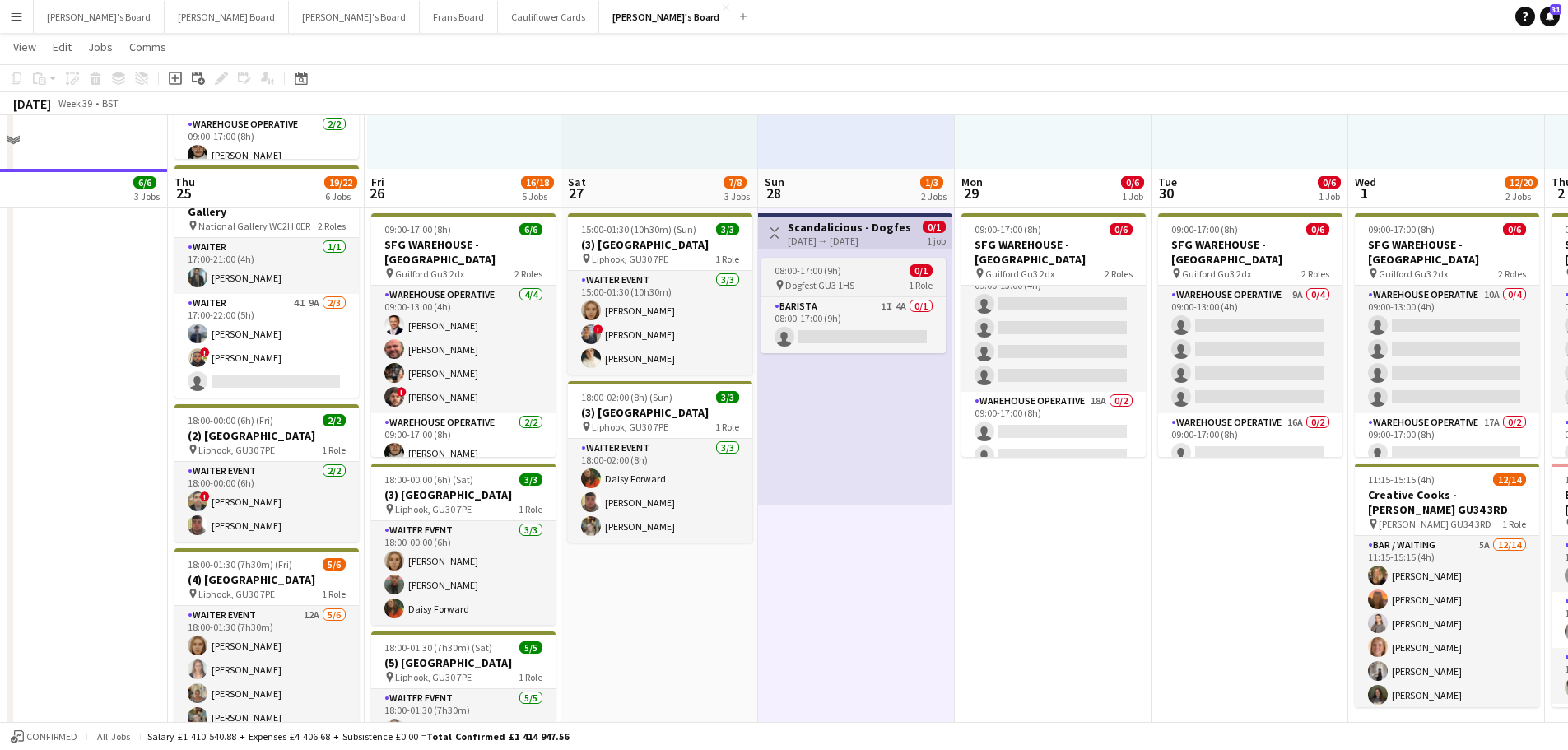
scroll to position [247, 0]
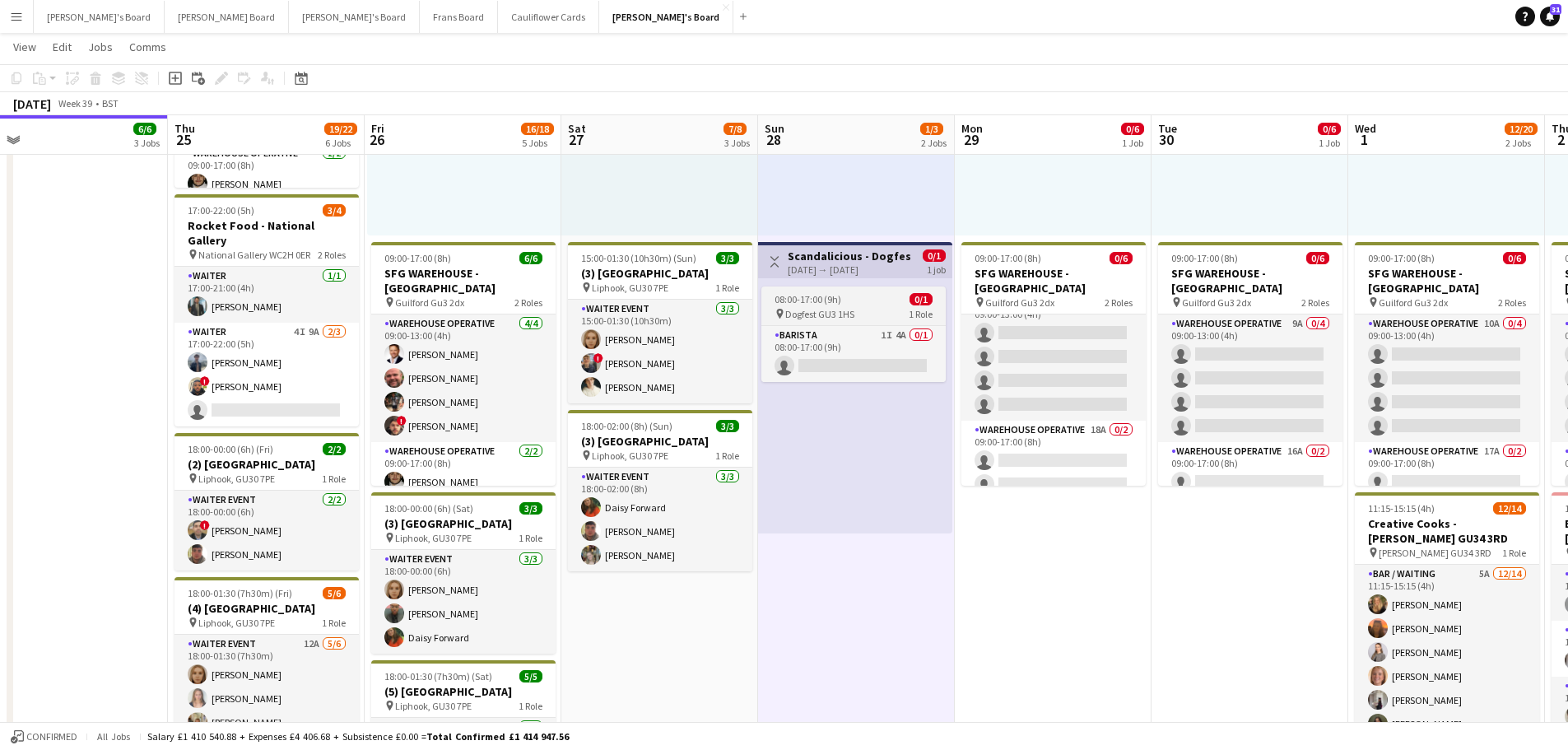
click at [838, 293] on span "08:00-17:00 (9h)" at bounding box center [808, 299] width 67 height 13
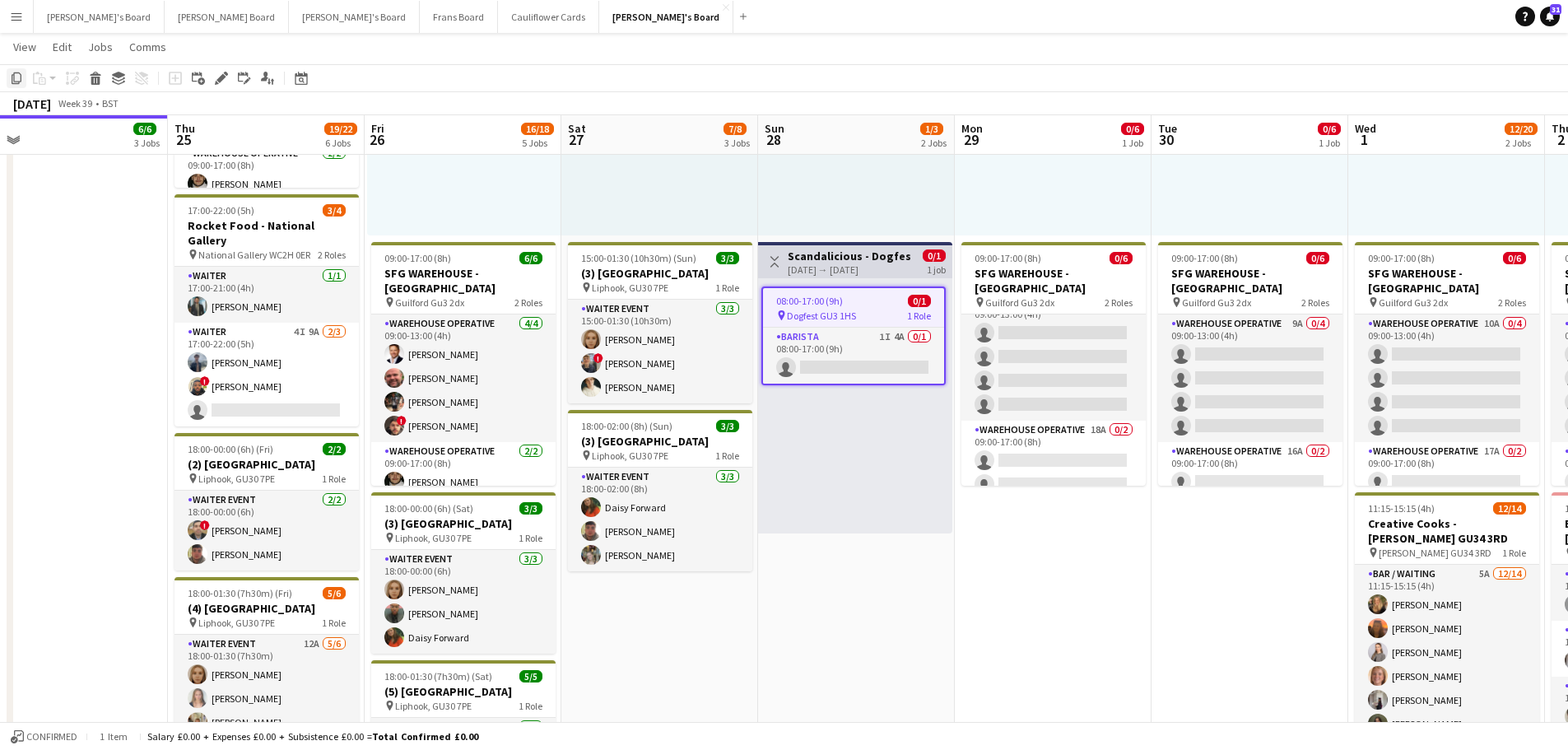
click at [15, 74] on icon "Copy" at bounding box center [16, 79] width 14 height 14
click at [881, 571] on app-date-cell "08:00-20:00 (12h) 1/2 pin Golden Ford GU4 8AW 1 Role BAR STAFF 1I 16A 1/2 08:00…" at bounding box center [856, 537] width 197 height 1200
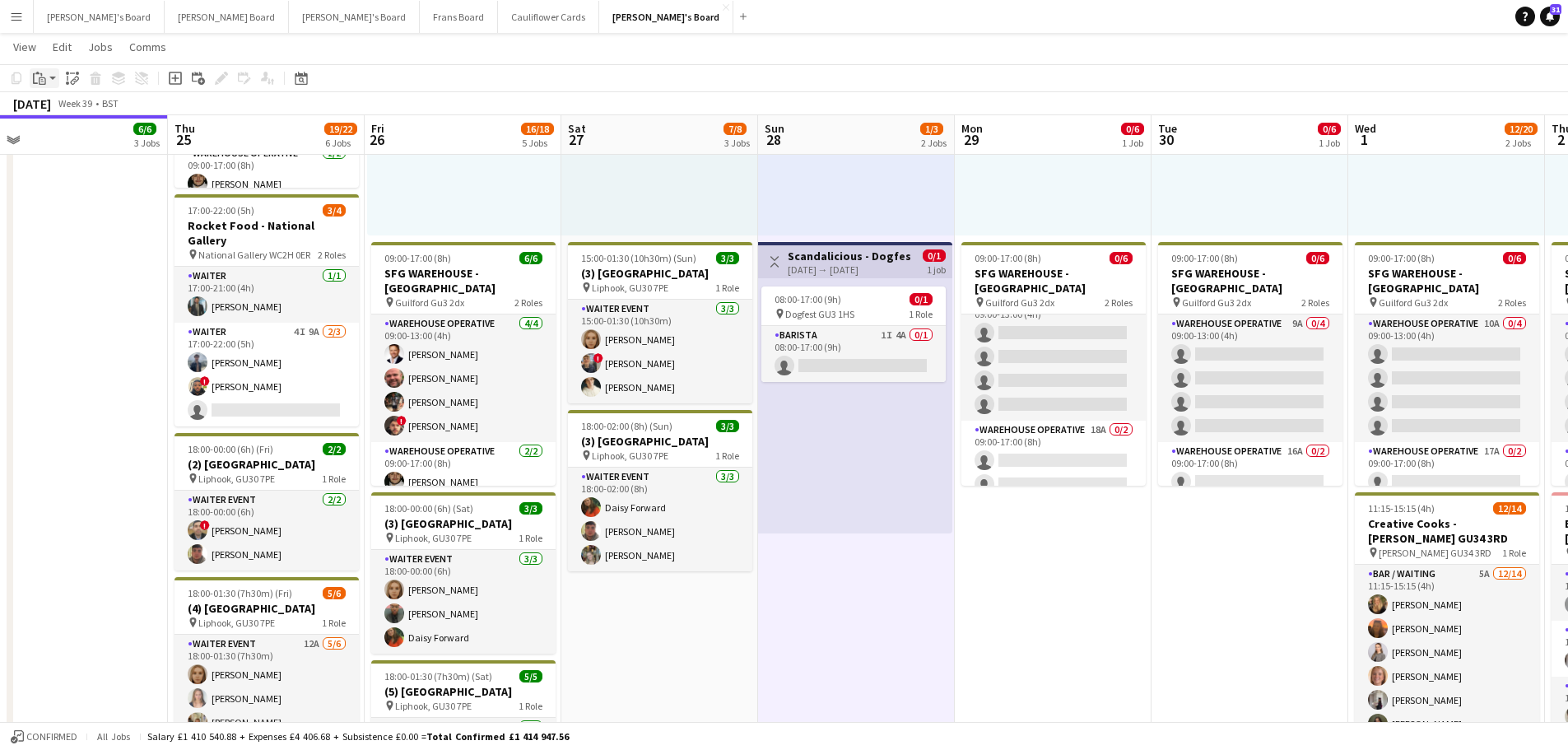
click at [37, 71] on div "Paste" at bounding box center [40, 78] width 19 height 19
click at [65, 112] on link "Paste Ctrl+V" at bounding box center [121, 109] width 155 height 15
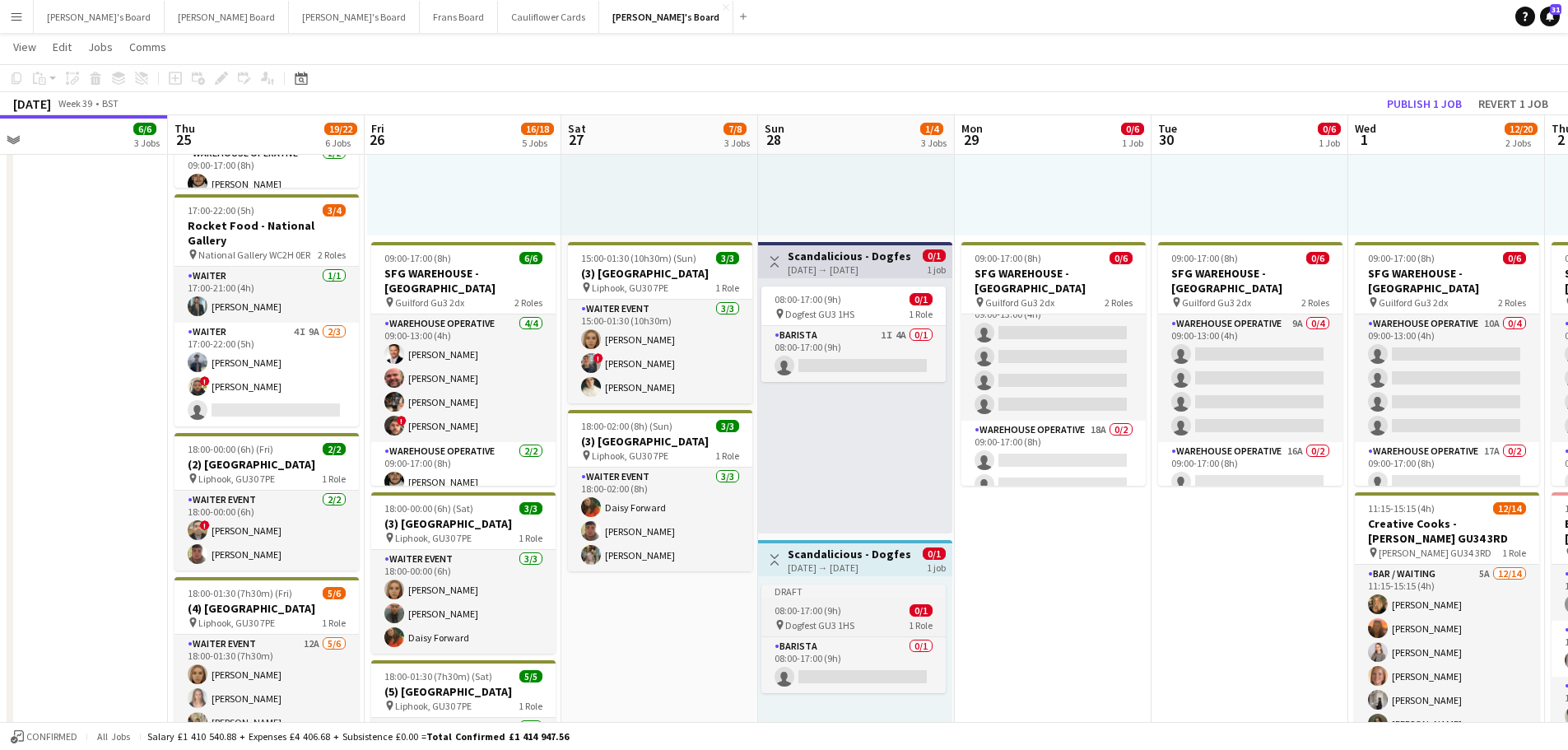
click at [845, 630] on span "Dogfest GU3 1HS" at bounding box center [819, 625] width 69 height 13
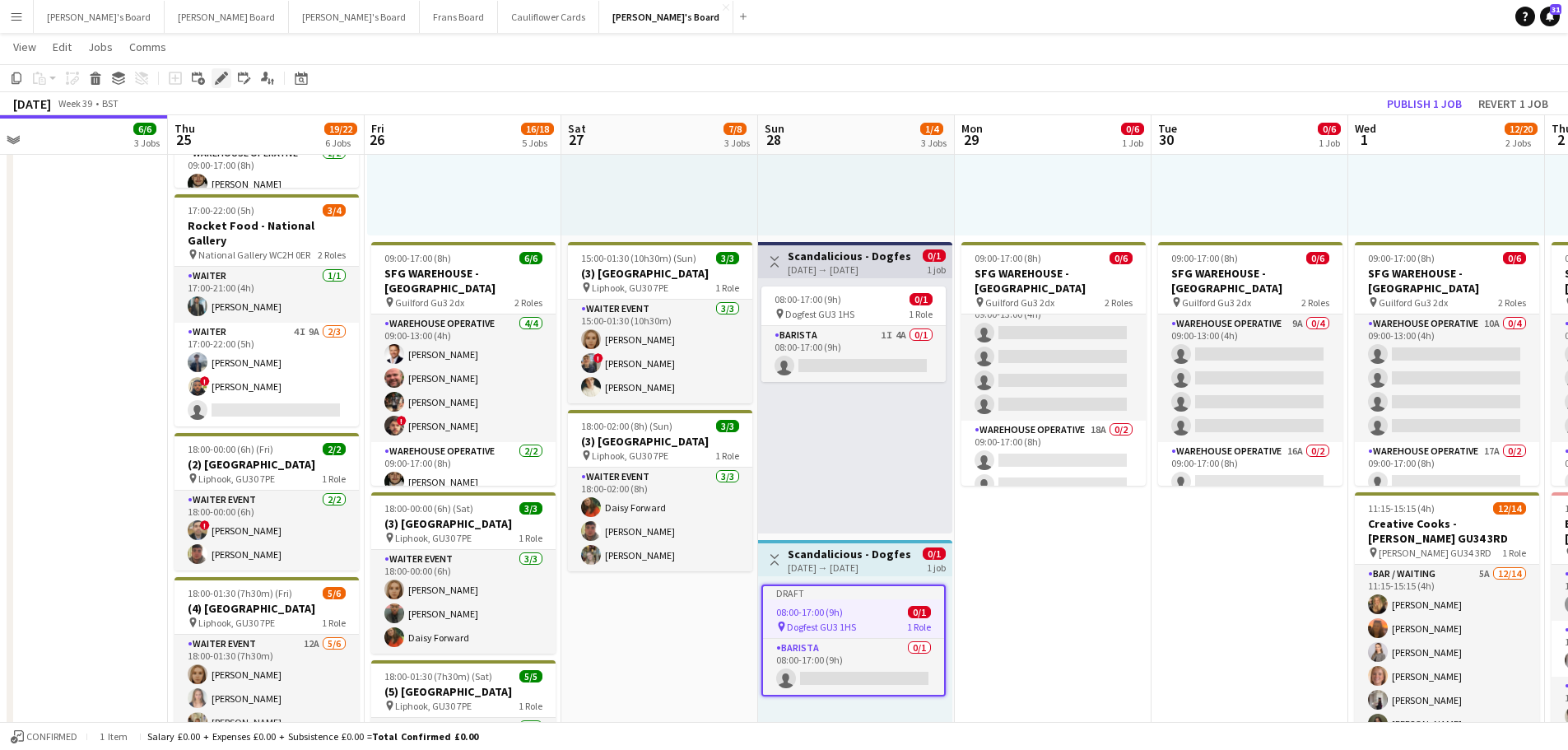
click at [223, 84] on div "Edit" at bounding box center [221, 78] width 19 height 19
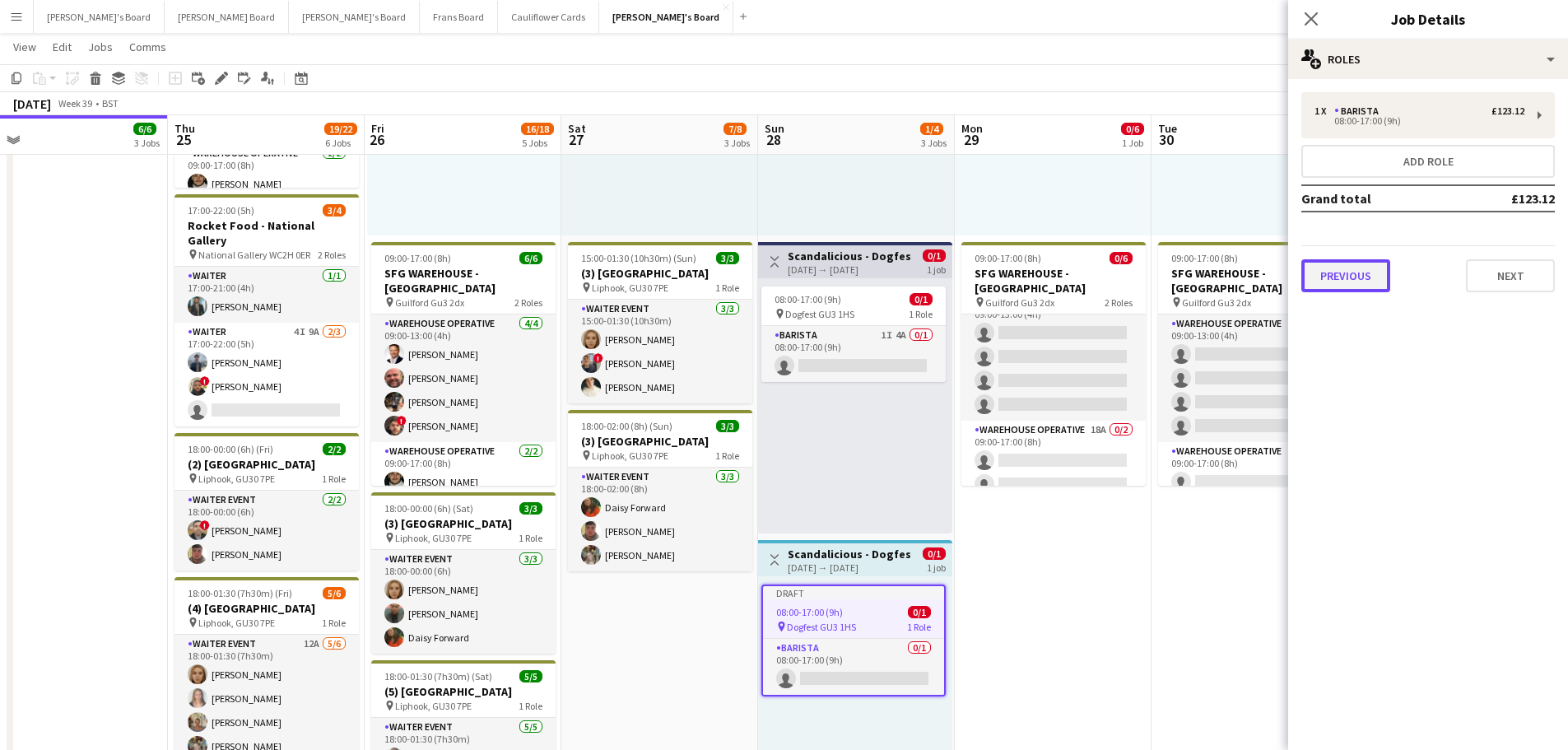
click at [1369, 276] on button "Previous" at bounding box center [1346, 276] width 89 height 33
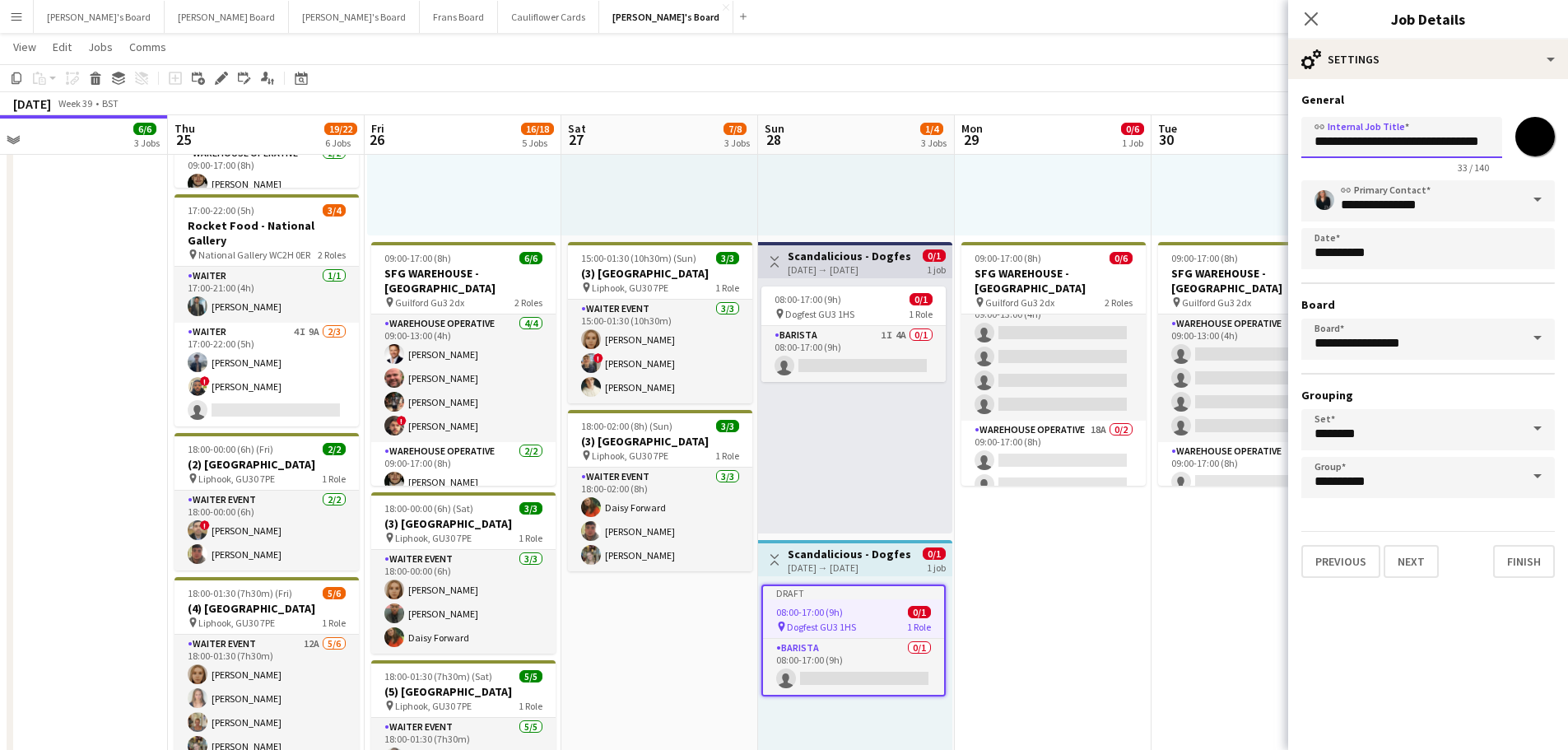
scroll to position [0, 8]
drag, startPoint x: 1402, startPoint y: 146, endPoint x: 1648, endPoint y: 155, distance: 246.2
type input "**********"
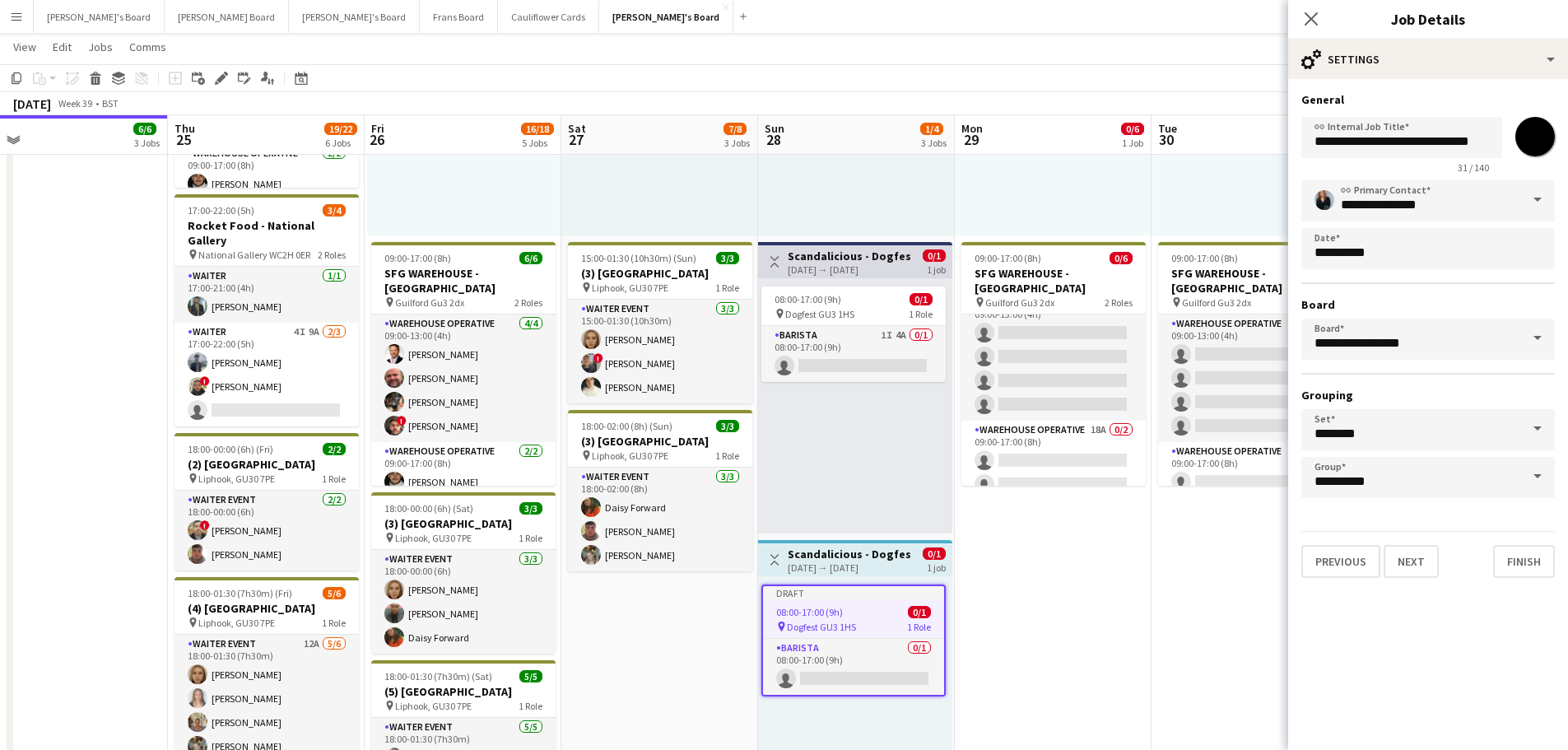
click at [1136, 636] on app-date-cell "09:00-17:00 (8h) 0/6 SFG WAREHOUSE - GUILDFORD pin Guilford Gu3 2dx 2 Roles War…" at bounding box center [1053, 537] width 197 height 1200
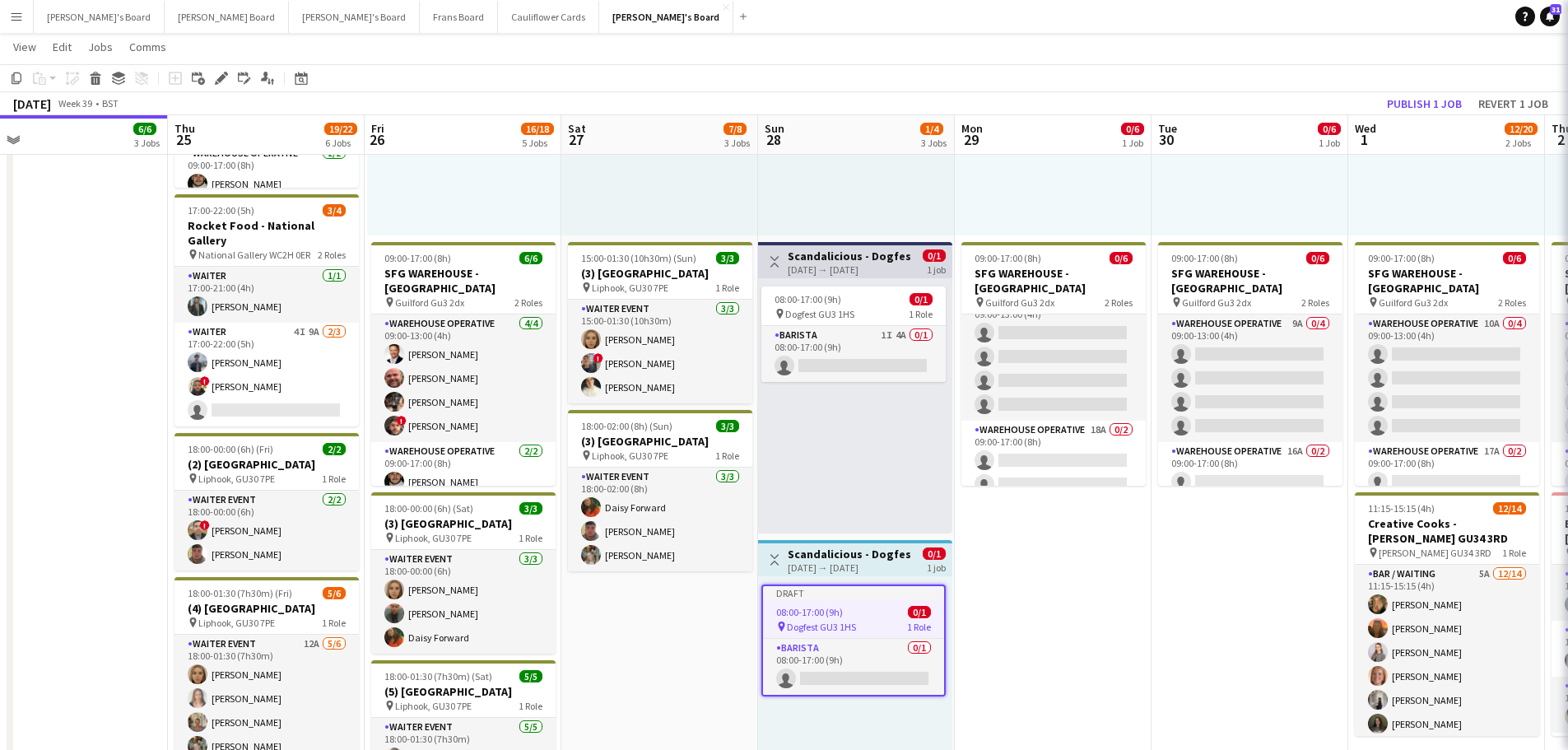
scroll to position [0, 0]
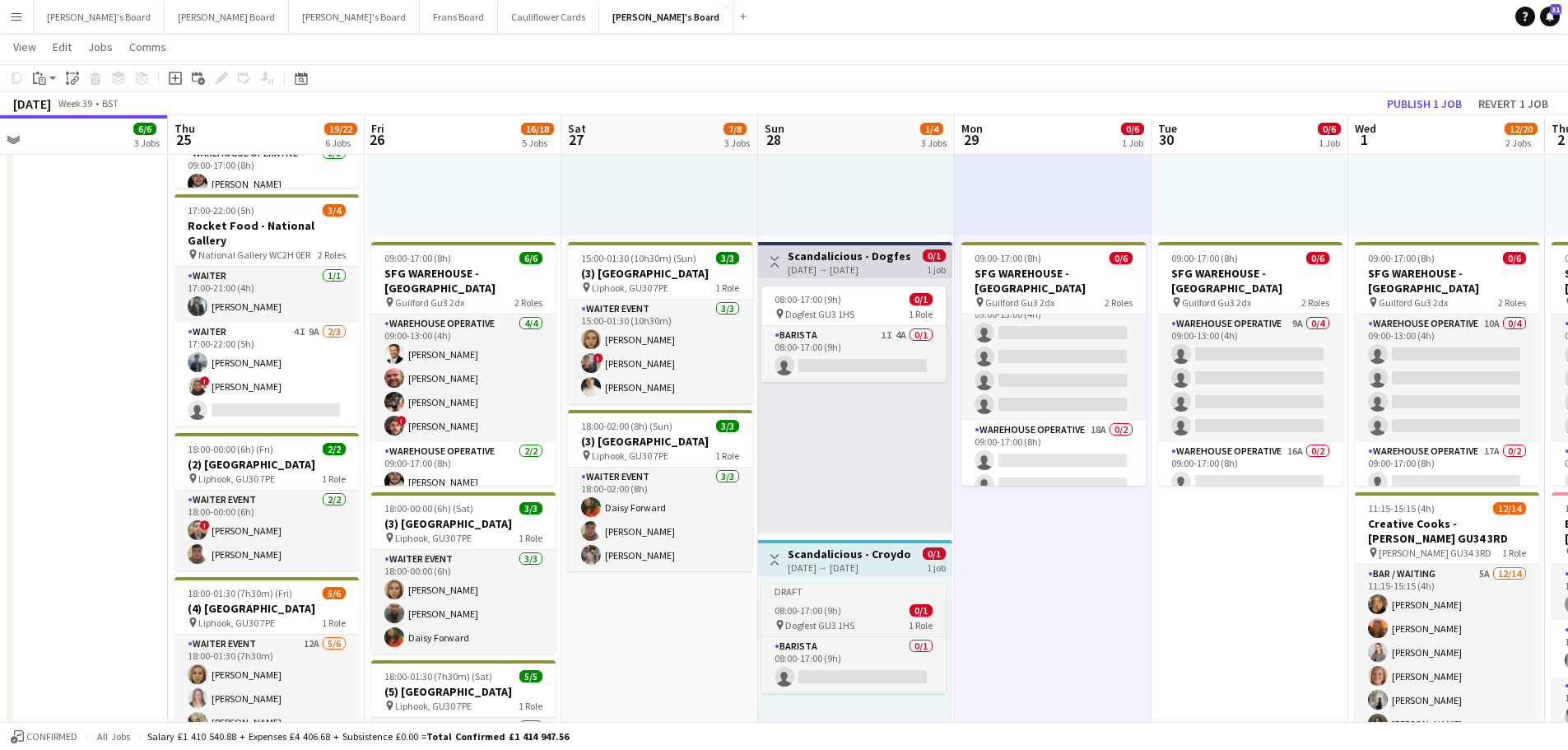
click at [852, 597] on div "Draft" at bounding box center [853, 592] width 184 height 14
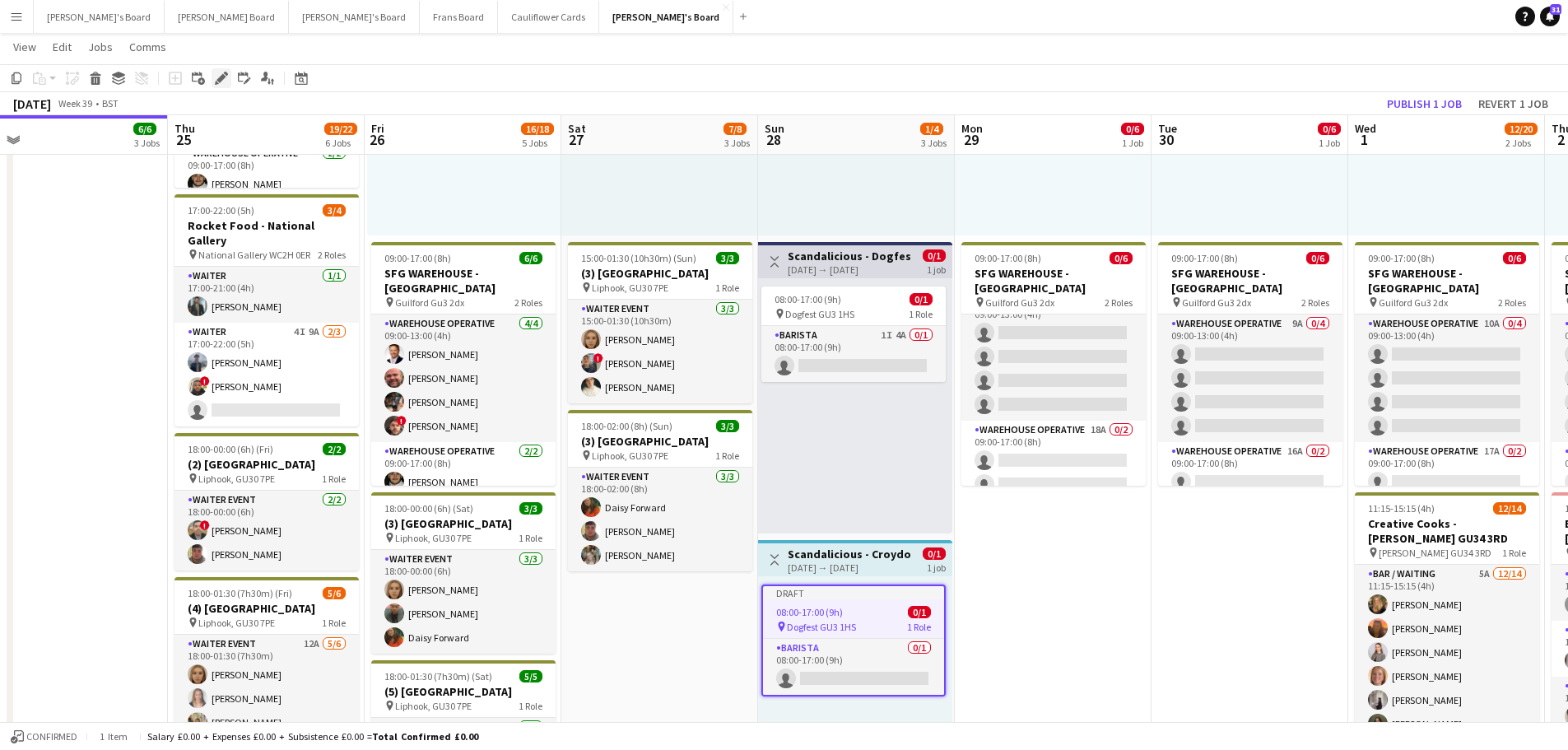
click at [215, 76] on icon "Edit" at bounding box center [222, 79] width 14 height 14
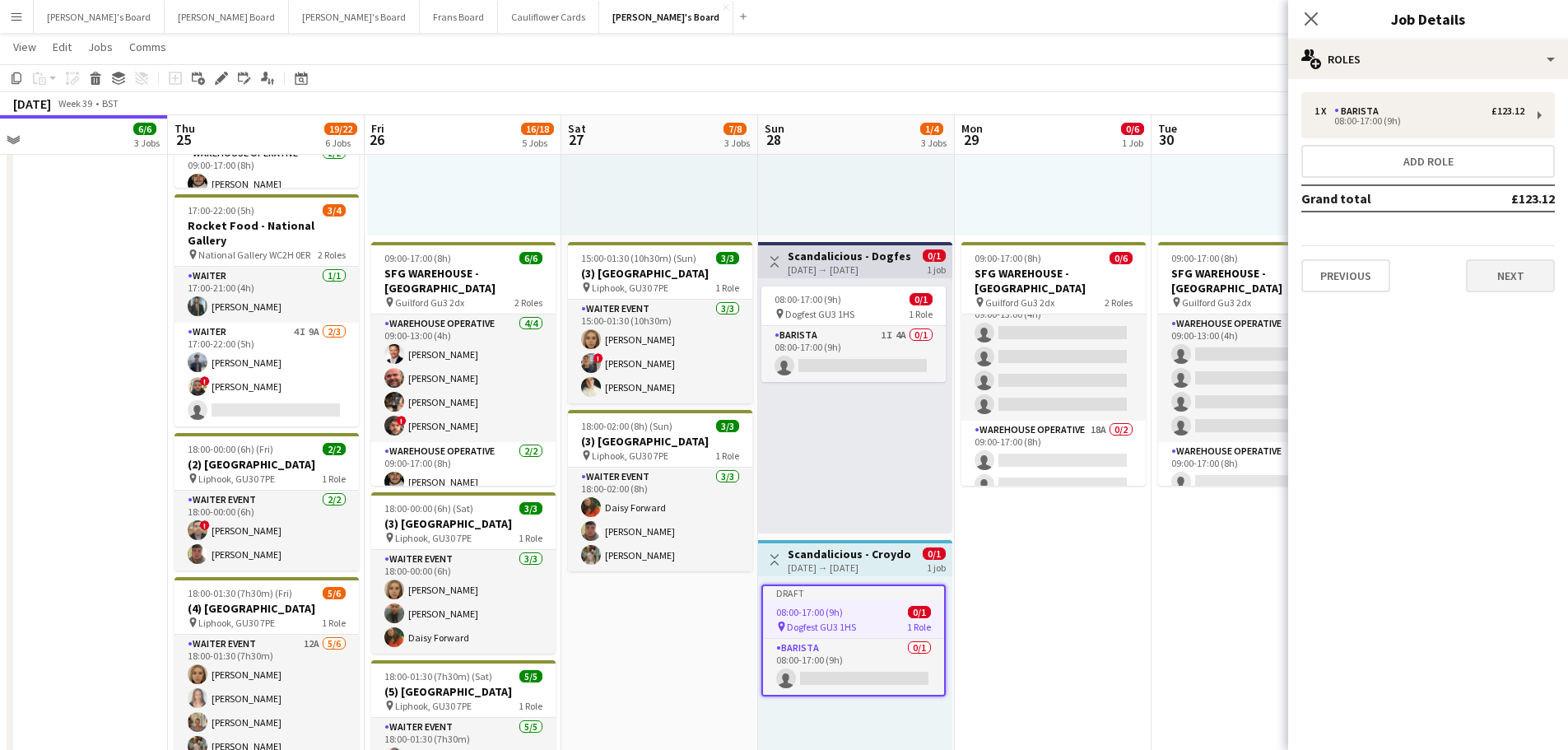
drag, startPoint x: 1490, startPoint y: 237, endPoint x: 1516, endPoint y: 277, distance: 47.7
click at [1504, 261] on div "1 x Barista £123.12 08:00-17:00 (9h) Add role Grand total £123.12 Previous Next" at bounding box center [1428, 192] width 280 height 200
click at [1516, 277] on button "Next" at bounding box center [1511, 276] width 89 height 33
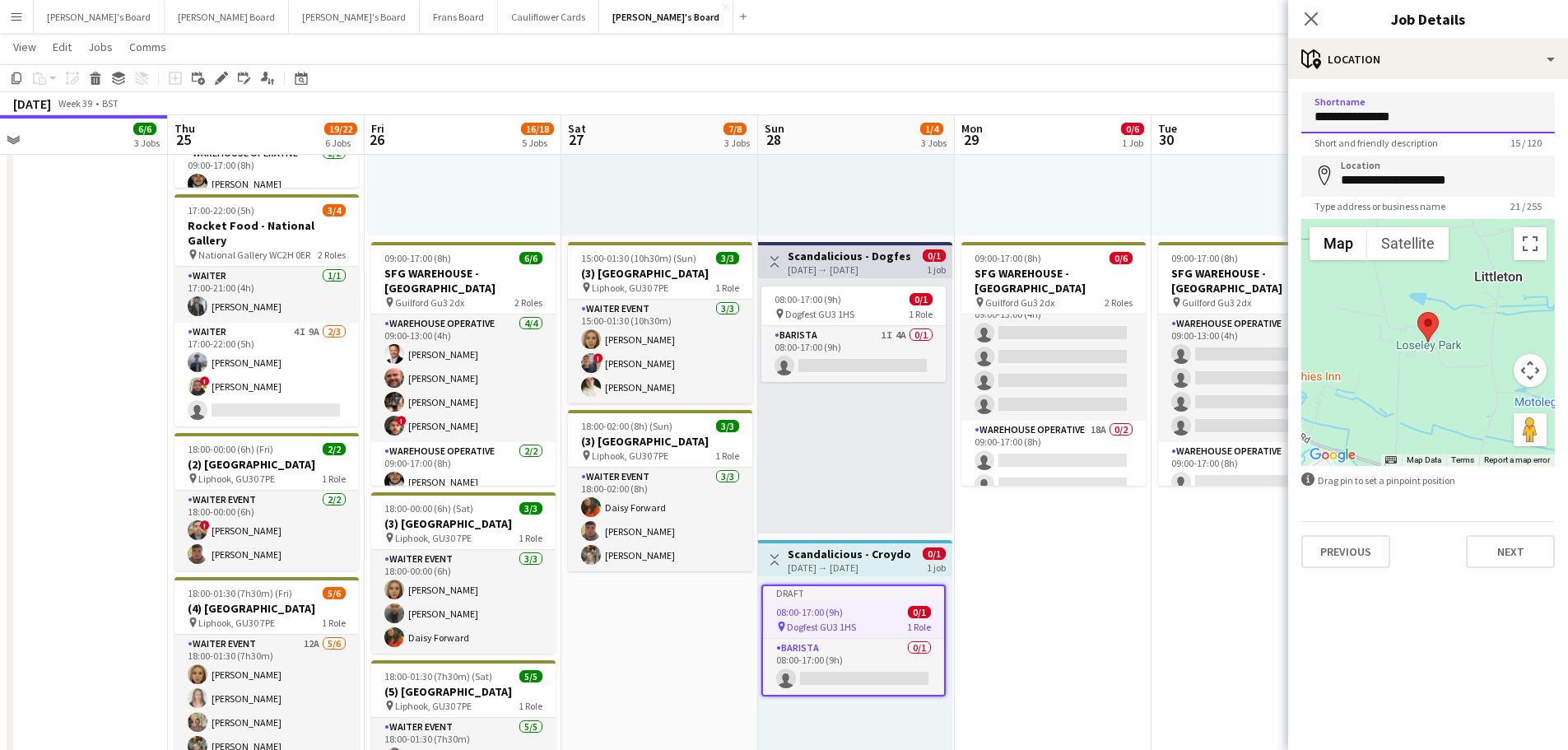
drag, startPoint x: 1431, startPoint y: 116, endPoint x: 1093, endPoint y: 117, distance: 338.0
drag, startPoint x: 1418, startPoint y: 116, endPoint x: 1367, endPoint y: 117, distance: 51.0
click at [1367, 117] on input "**********" at bounding box center [1427, 113] width 253 height 41
type input "**********"
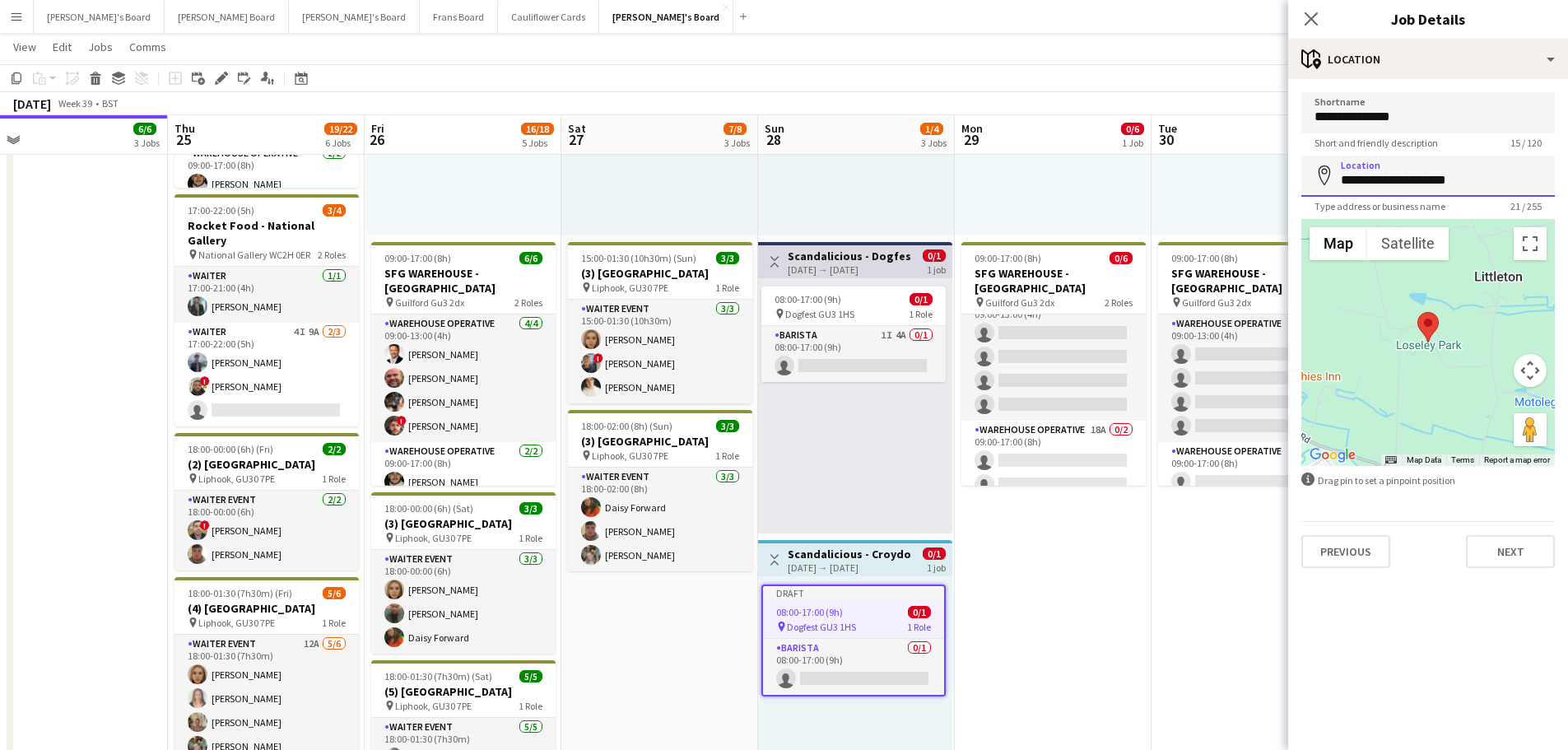
drag, startPoint x: 1483, startPoint y: 182, endPoint x: 1195, endPoint y: 161, distance: 288.8
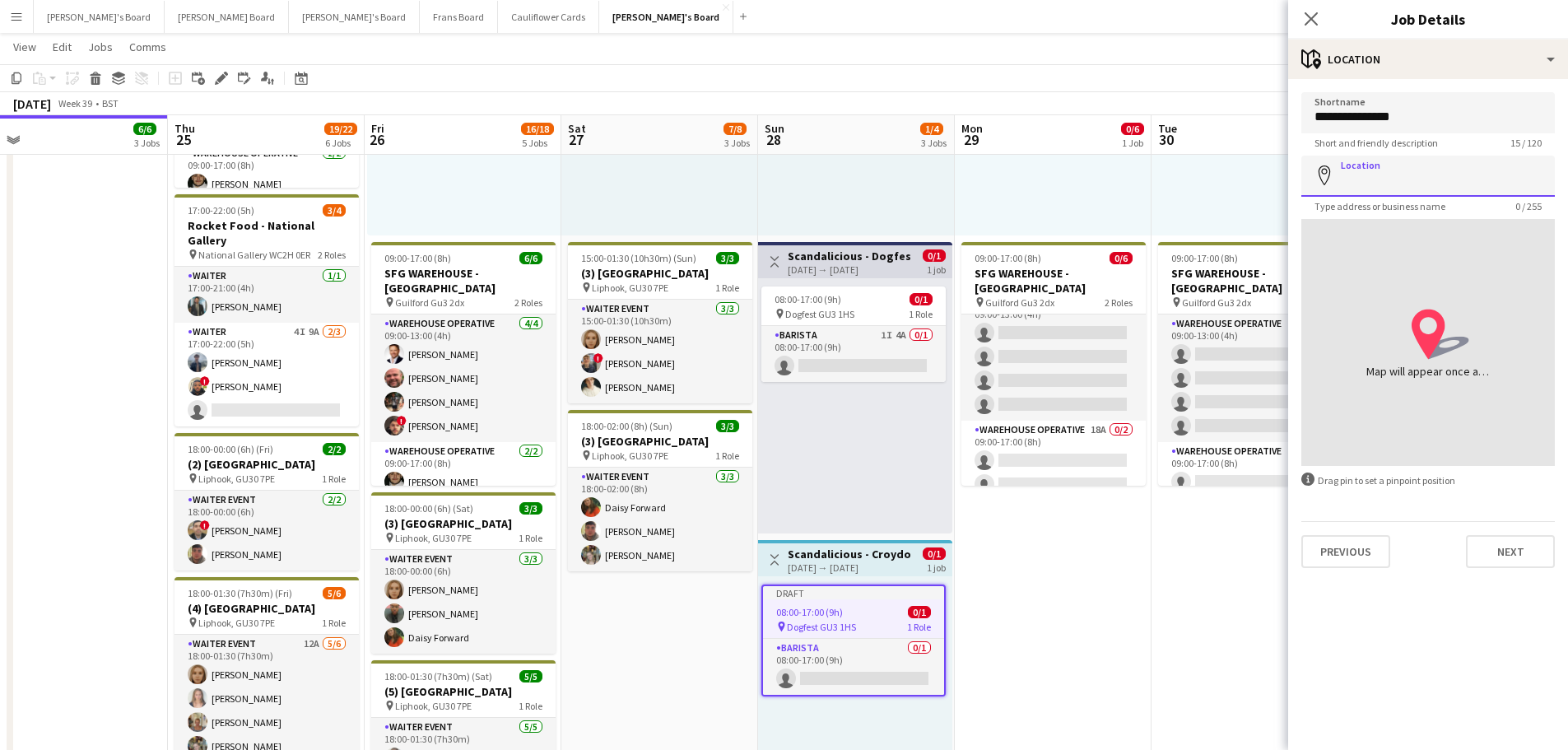
paste input "*******"
type input "**********"
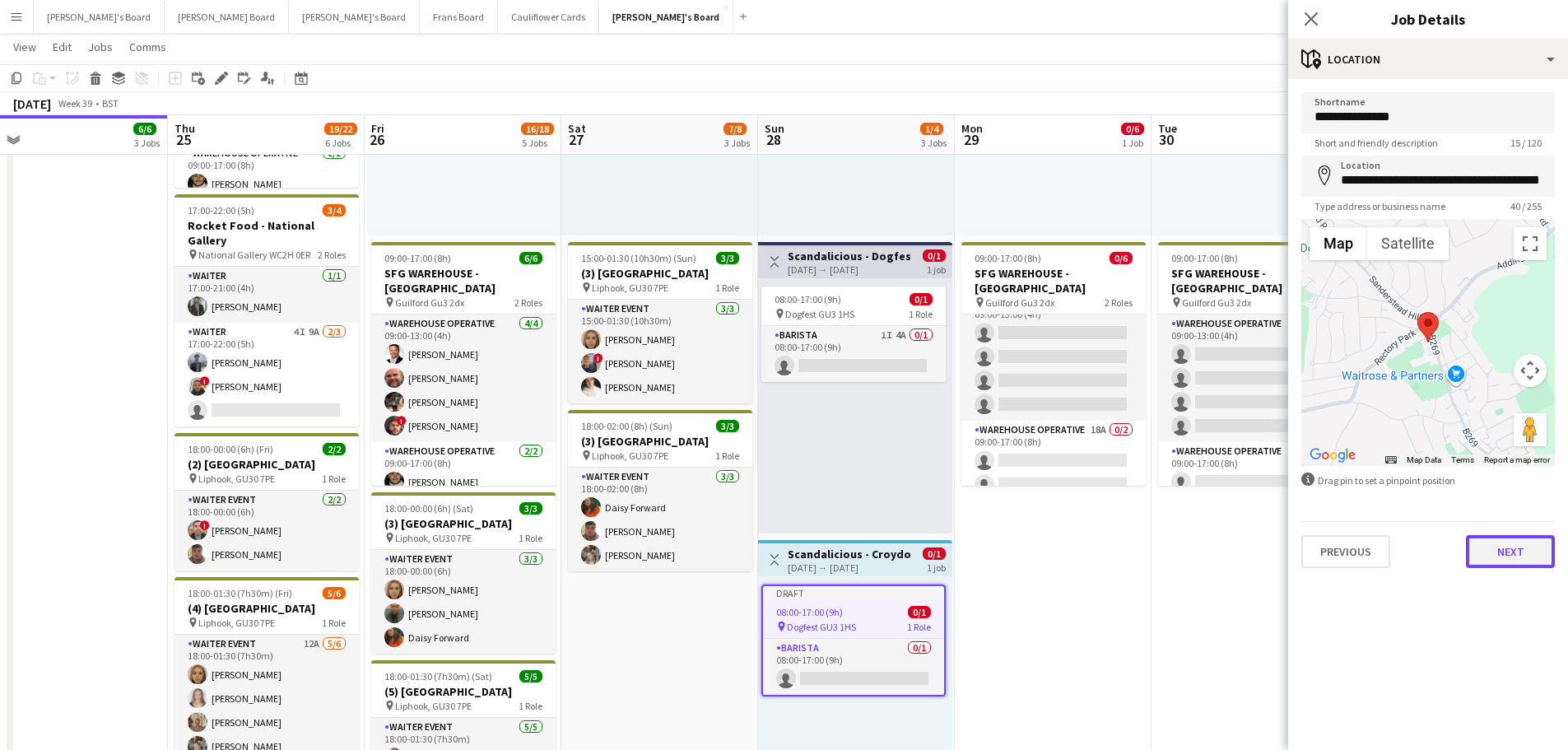
click at [1488, 546] on button "Next" at bounding box center [1511, 552] width 89 height 33
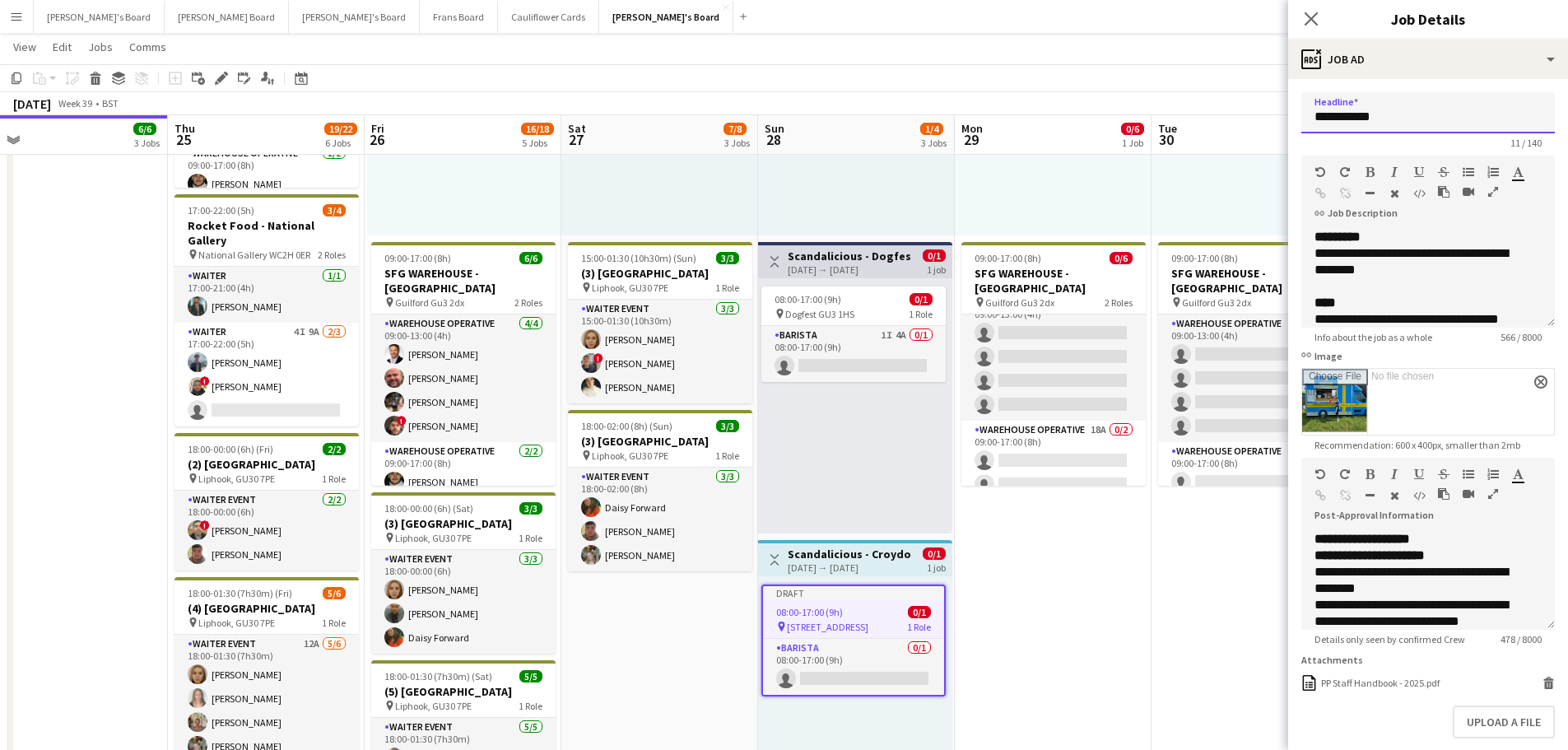
drag, startPoint x: 1421, startPoint y: 118, endPoint x: 1226, endPoint y: 119, distance: 195.0
type input "*"
type input "**********"
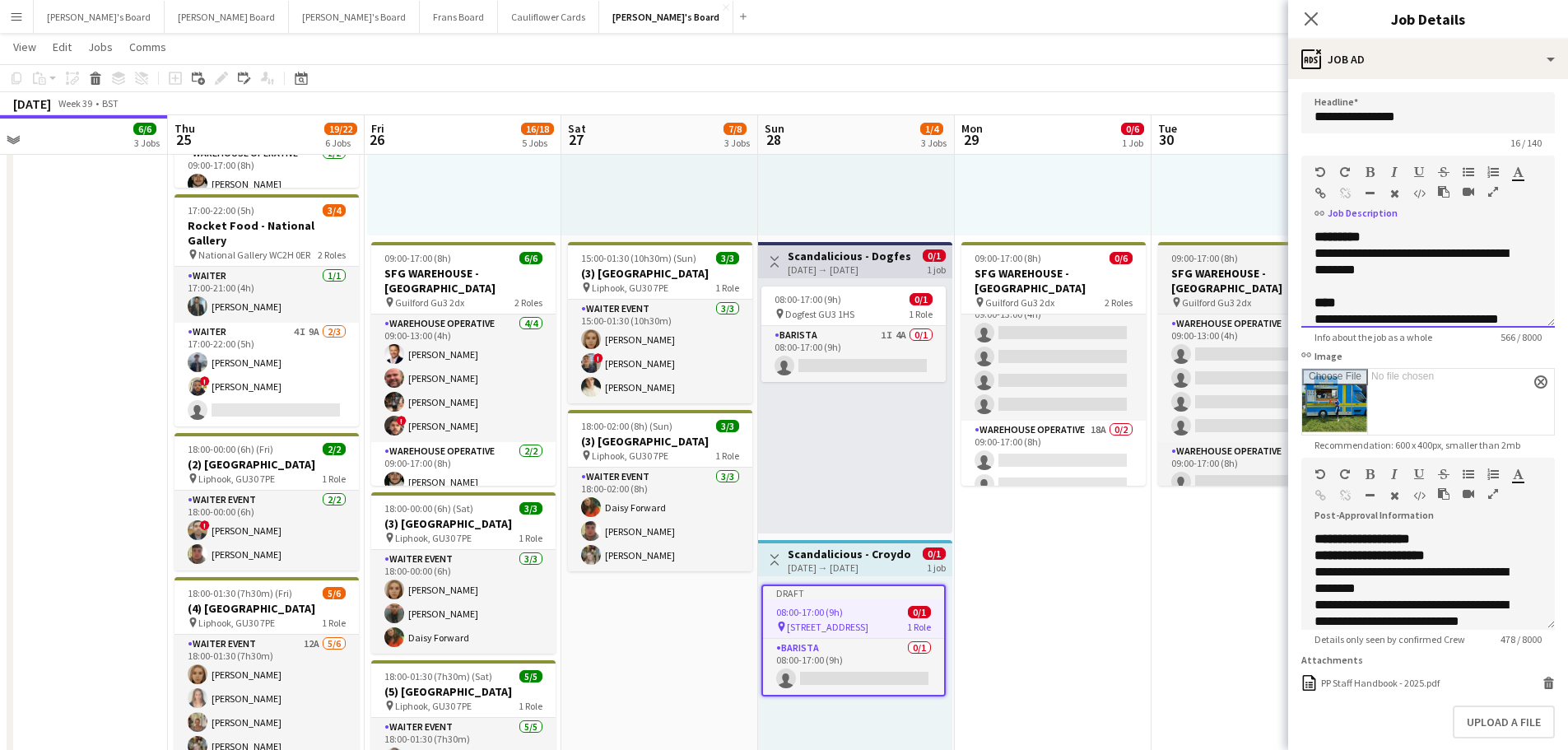
drag, startPoint x: 1417, startPoint y: 270, endPoint x: 1284, endPoint y: 256, distance: 133.7
click at [1435, 248] on div "**********" at bounding box center [1416, 262] width 203 height 33
click at [1365, 273] on div "**********" at bounding box center [1416, 262] width 203 height 33
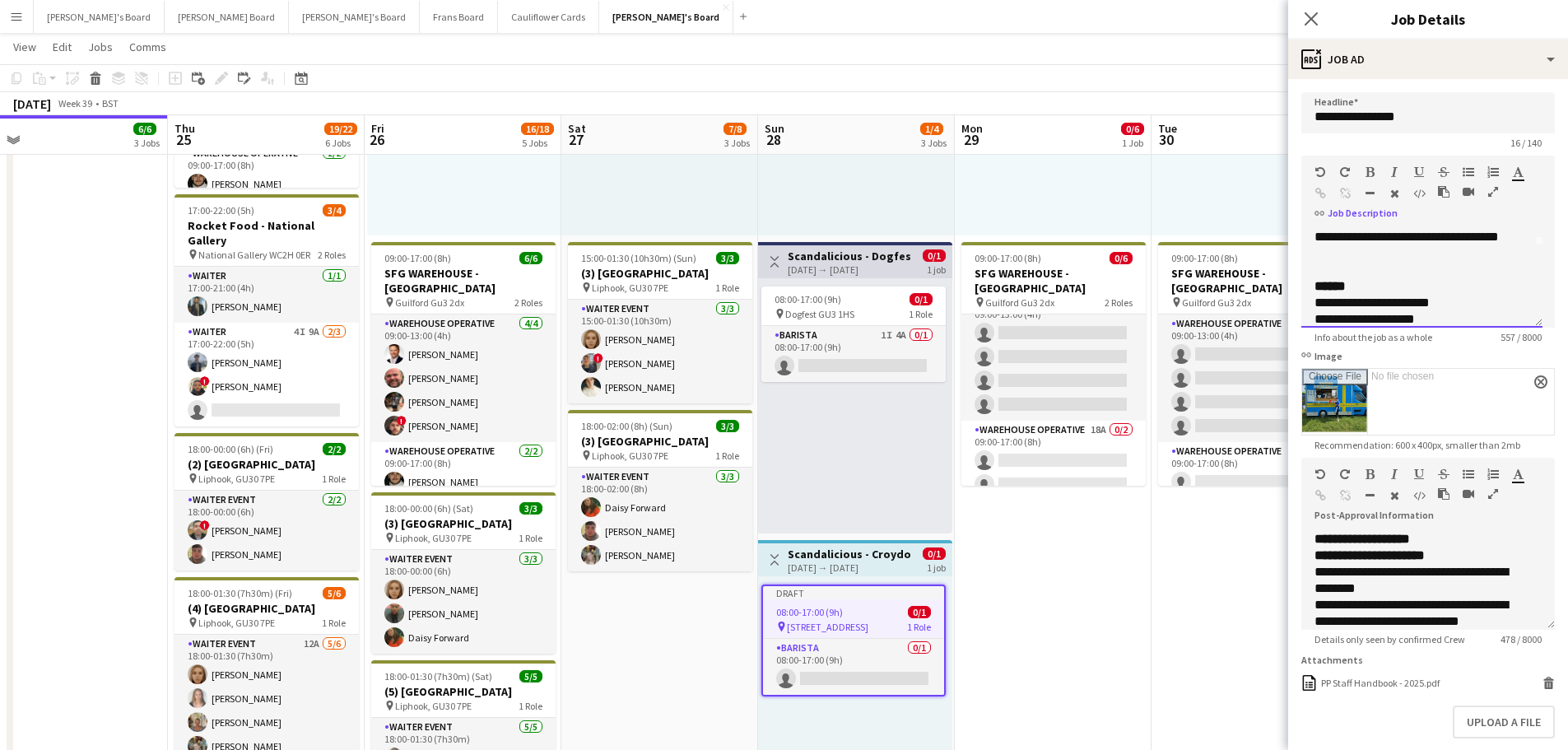
click at [1346, 240] on div "**********" at bounding box center [1416, 245] width 203 height 33
click at [1234, 570] on app-date-cell "09:00-17:00 (8h) 0/6 SFG WAREHOUSE - GUILDFORD pin Guilford Gu3 2dx 2 Roles War…" at bounding box center [1250, 537] width 197 height 1200
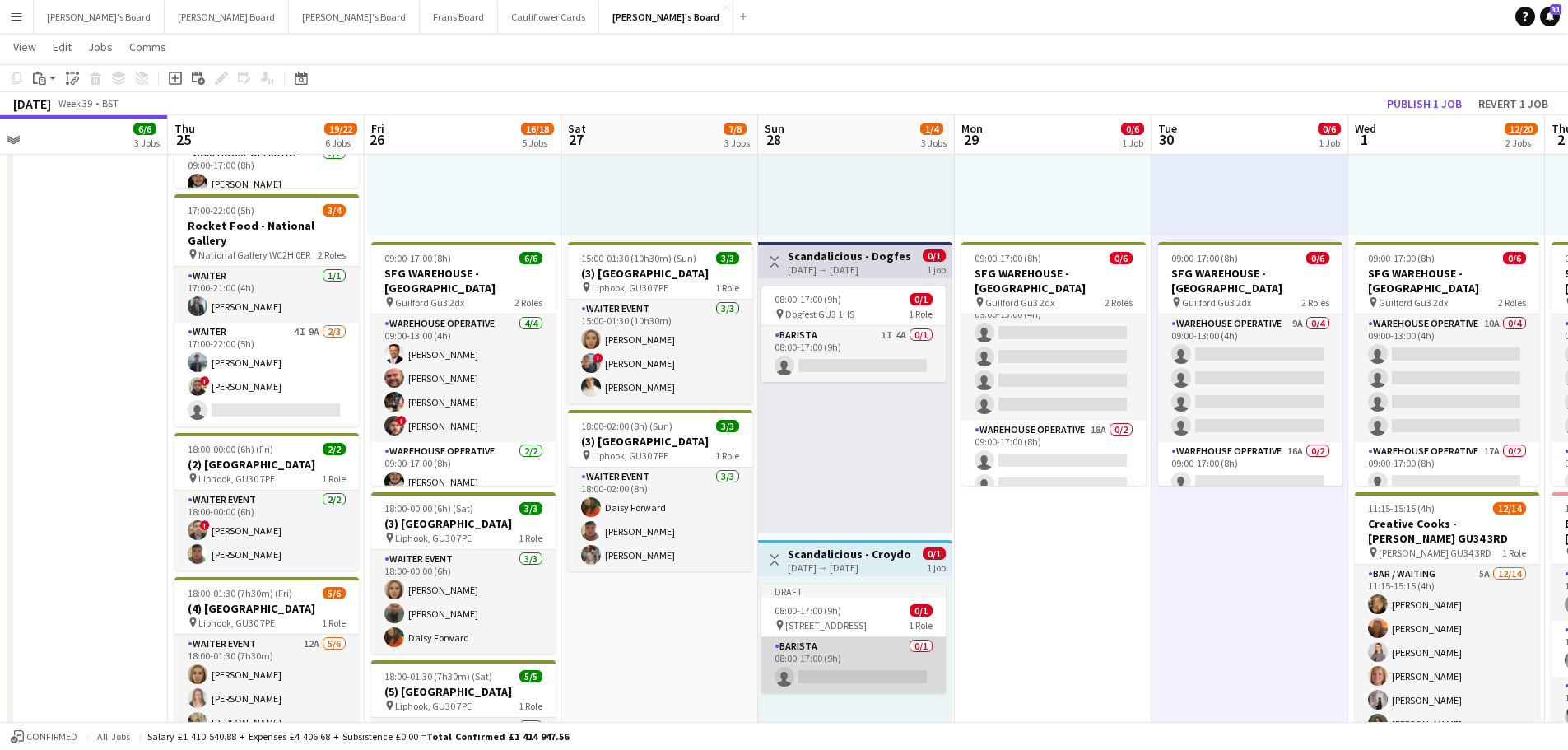
click at [854, 651] on app-card-role "Barista 0/1 08:00-17:00 (9h) single-neutral-actions" at bounding box center [853, 666] width 184 height 56
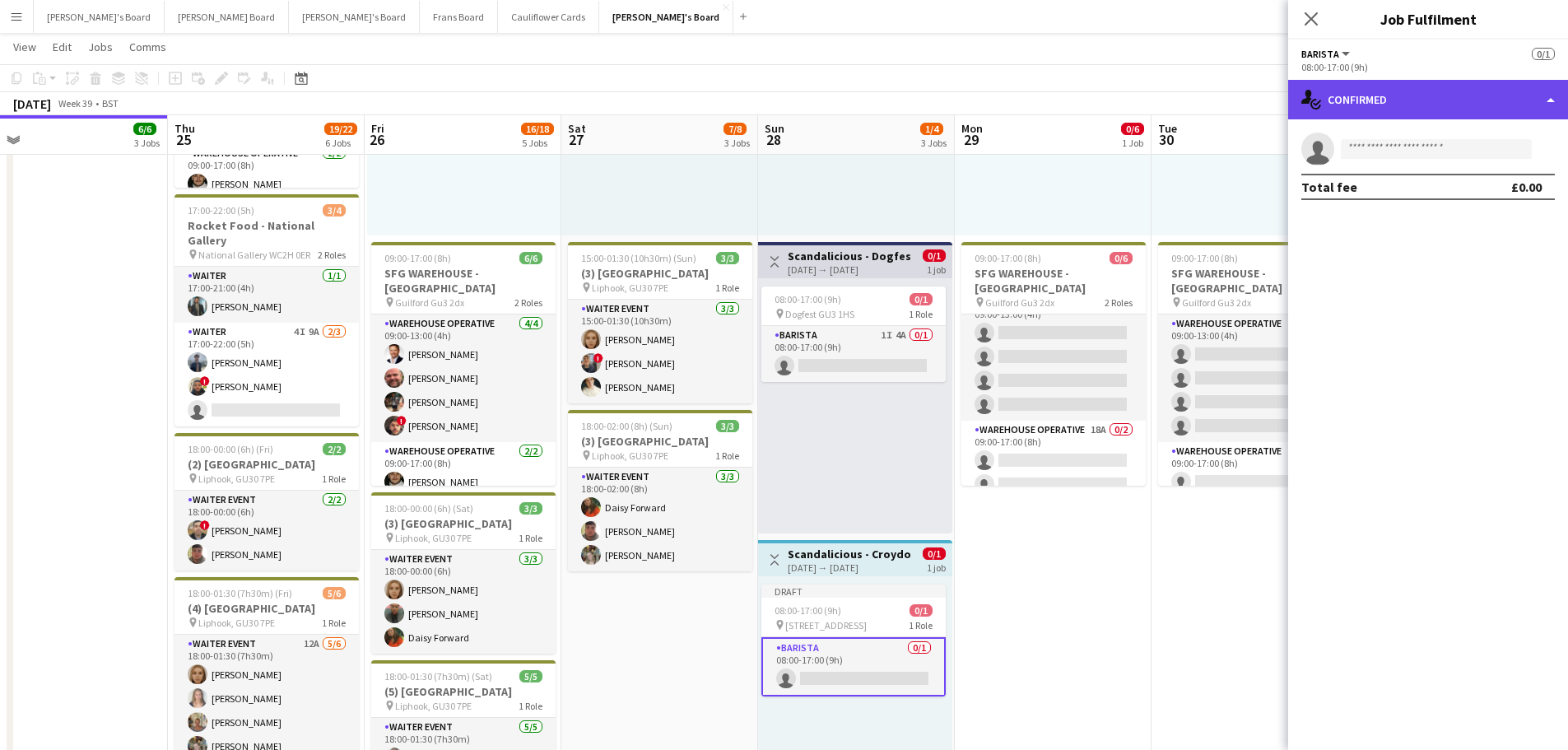
click at [1420, 105] on div "single-neutral-actions-check-2 Confirmed" at bounding box center [1428, 99] width 280 height 40
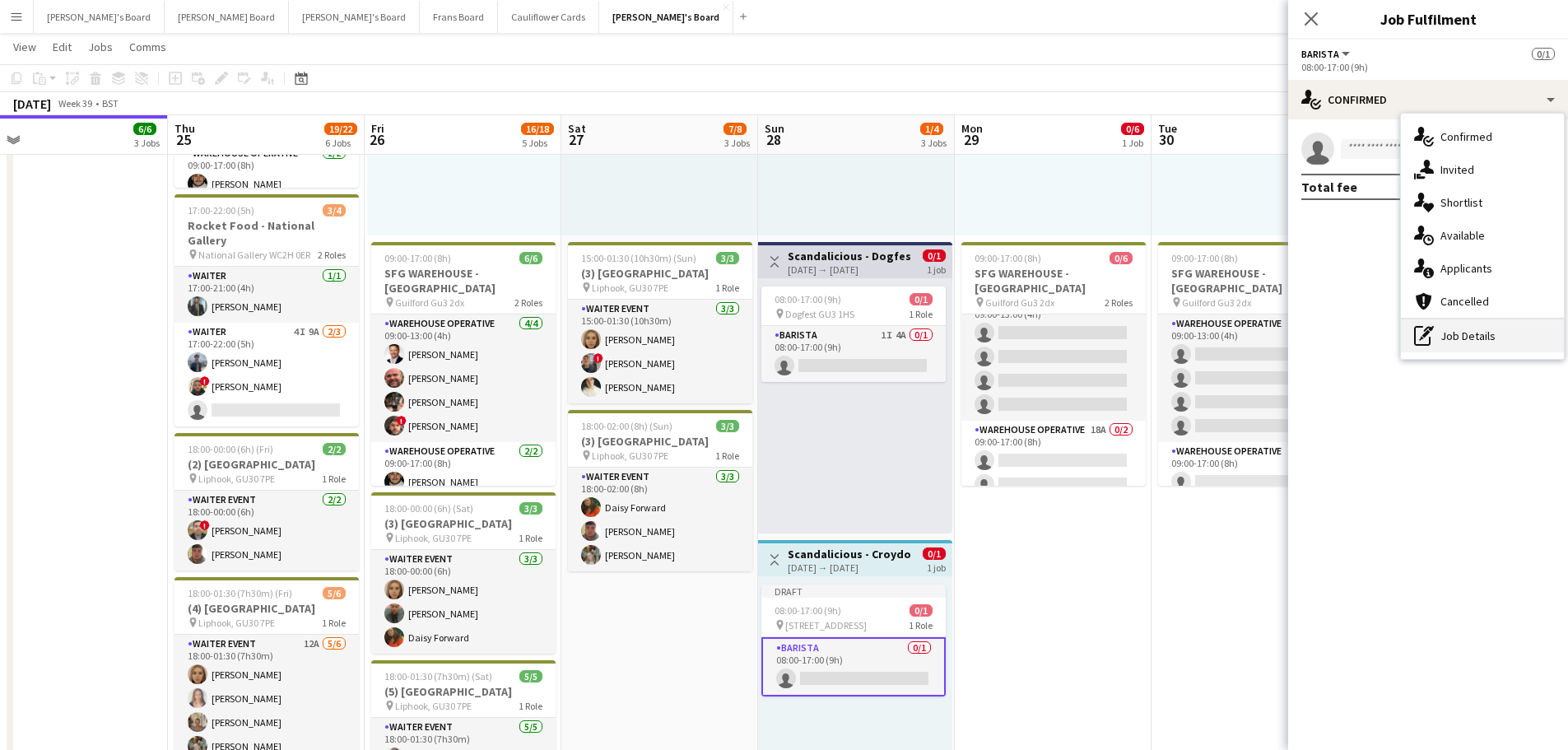
click at [1454, 341] on div "pen-write Job Details" at bounding box center [1483, 336] width 163 height 33
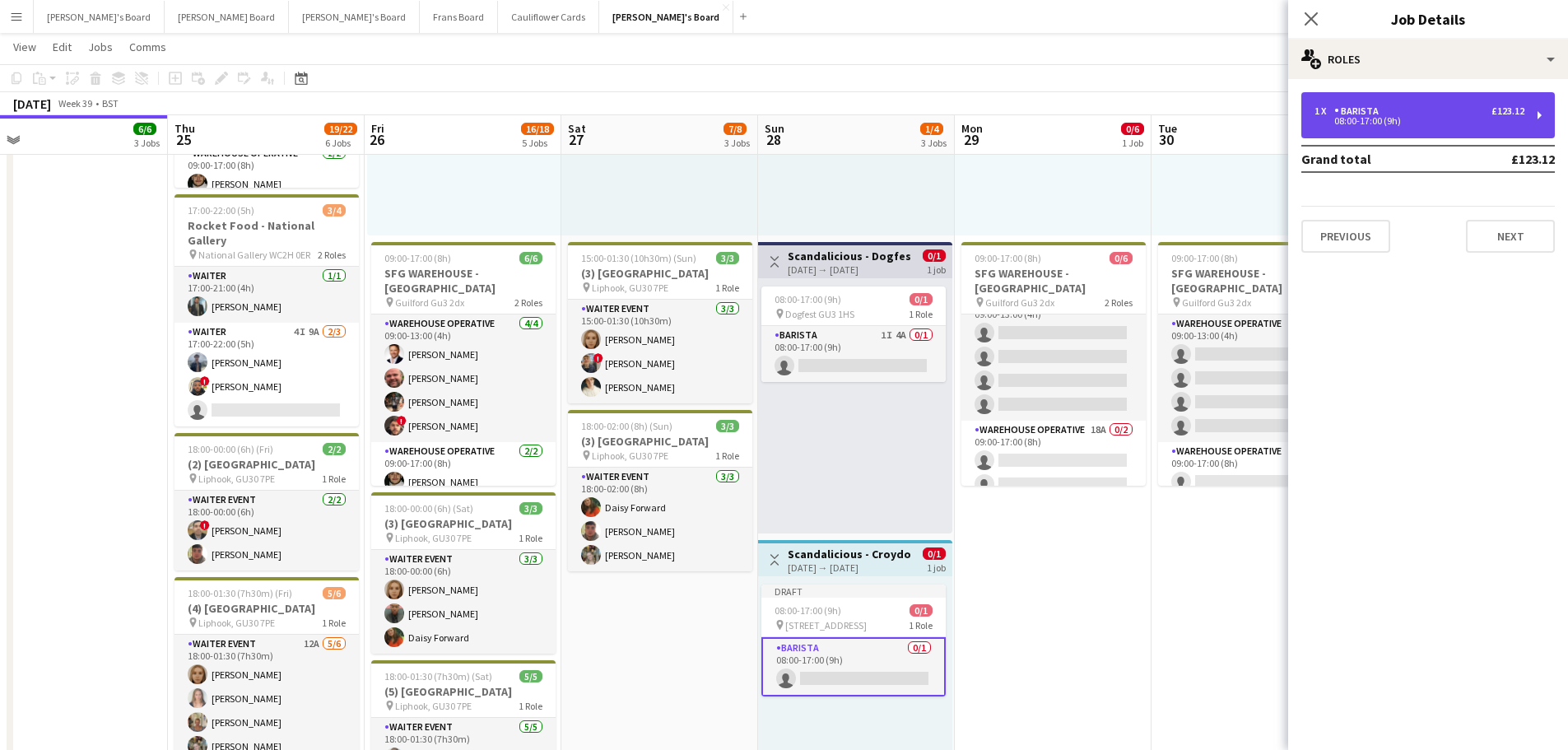
click at [1411, 103] on div "1 x Barista £123.12 08:00-17:00 (9h)" at bounding box center [1427, 115] width 253 height 47
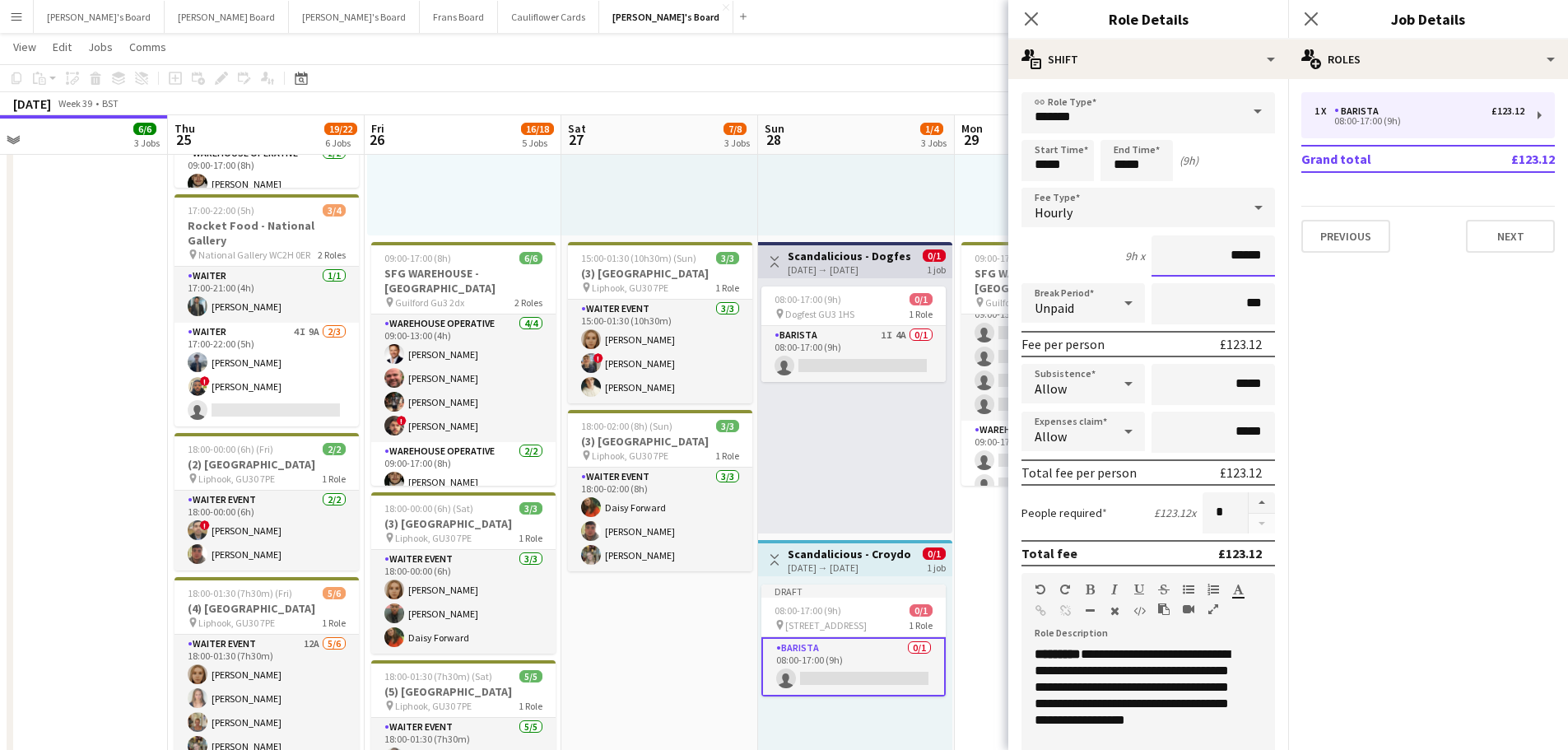
click at [1256, 260] on input "******" at bounding box center [1213, 256] width 123 height 41
type input "******"
click at [689, 674] on app-date-cell "08:00-20:00 (12h) 1/2 pin Golden Ford GU4 8AW 1 Role BAR STAFF 1I 16A 1/2 08:00…" at bounding box center [659, 537] width 197 height 1200
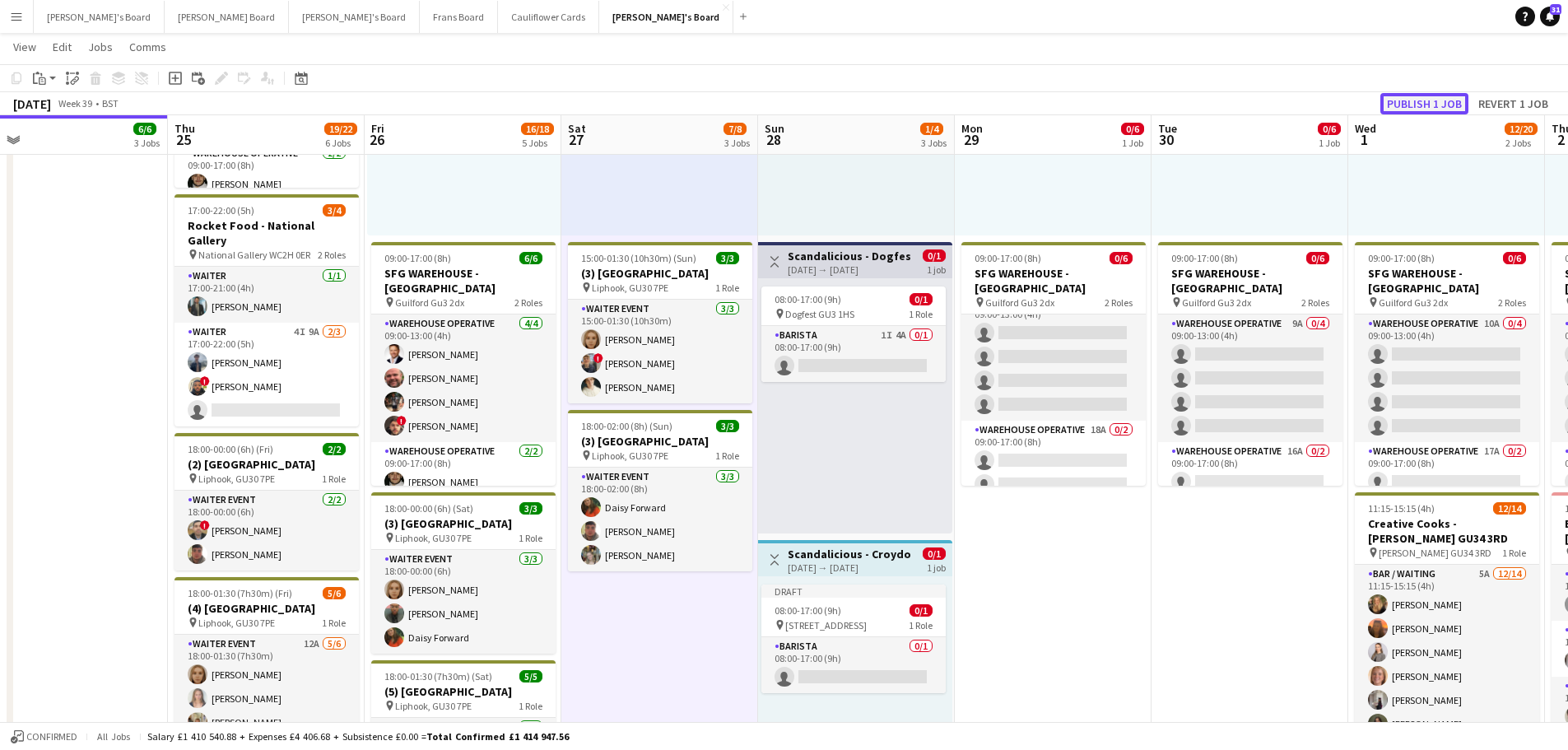
click at [1436, 96] on button "Publish 1 job" at bounding box center [1424, 104] width 88 height 21
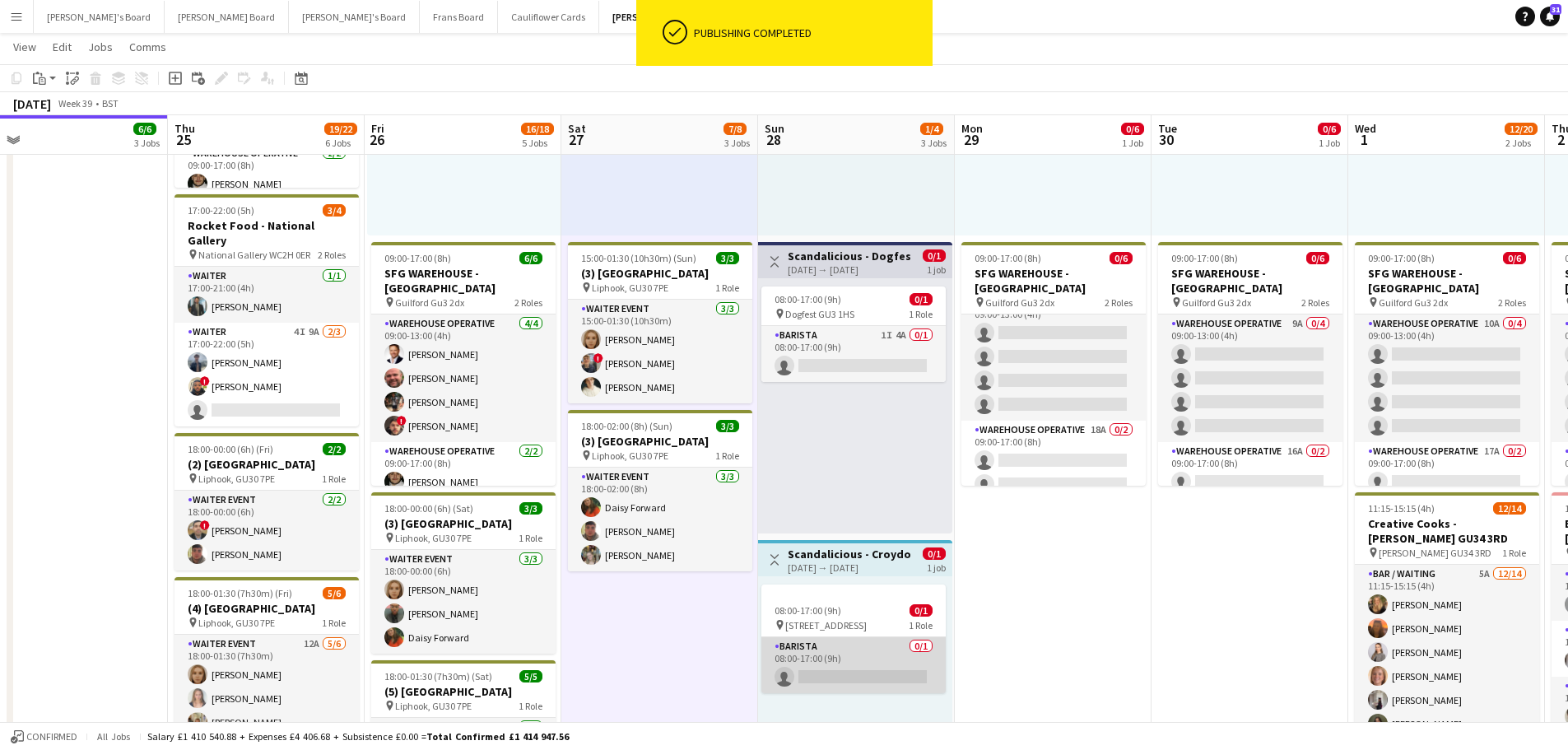
click at [832, 679] on app-card-role "Barista 0/1 08:00-17:00 (9h) single-neutral-actions" at bounding box center [853, 666] width 184 height 56
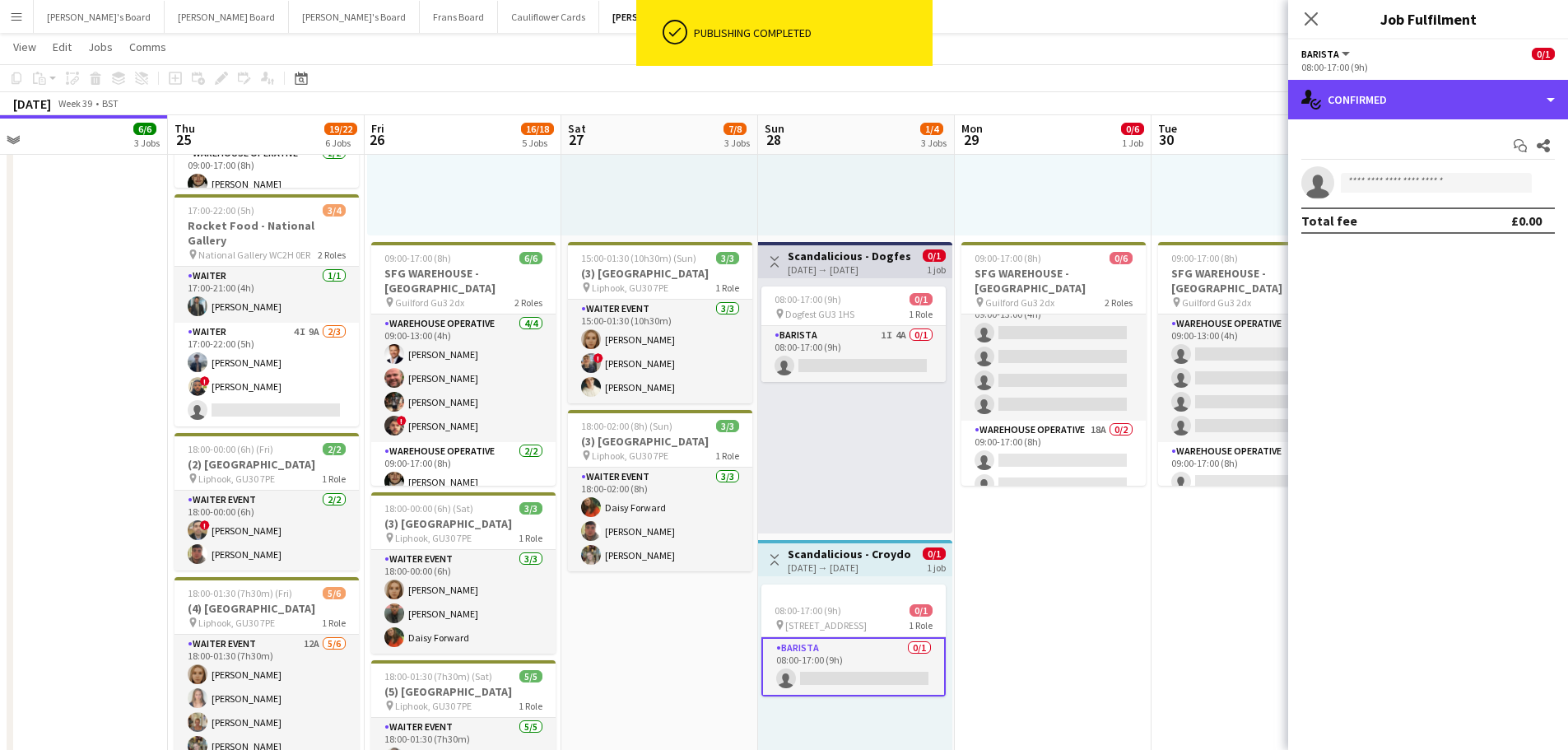
drag, startPoint x: 1424, startPoint y: 97, endPoint x: 1431, endPoint y: 113, distance: 17.5
click at [1425, 97] on div "single-neutral-actions-check-2 Confirmed" at bounding box center [1428, 99] width 280 height 40
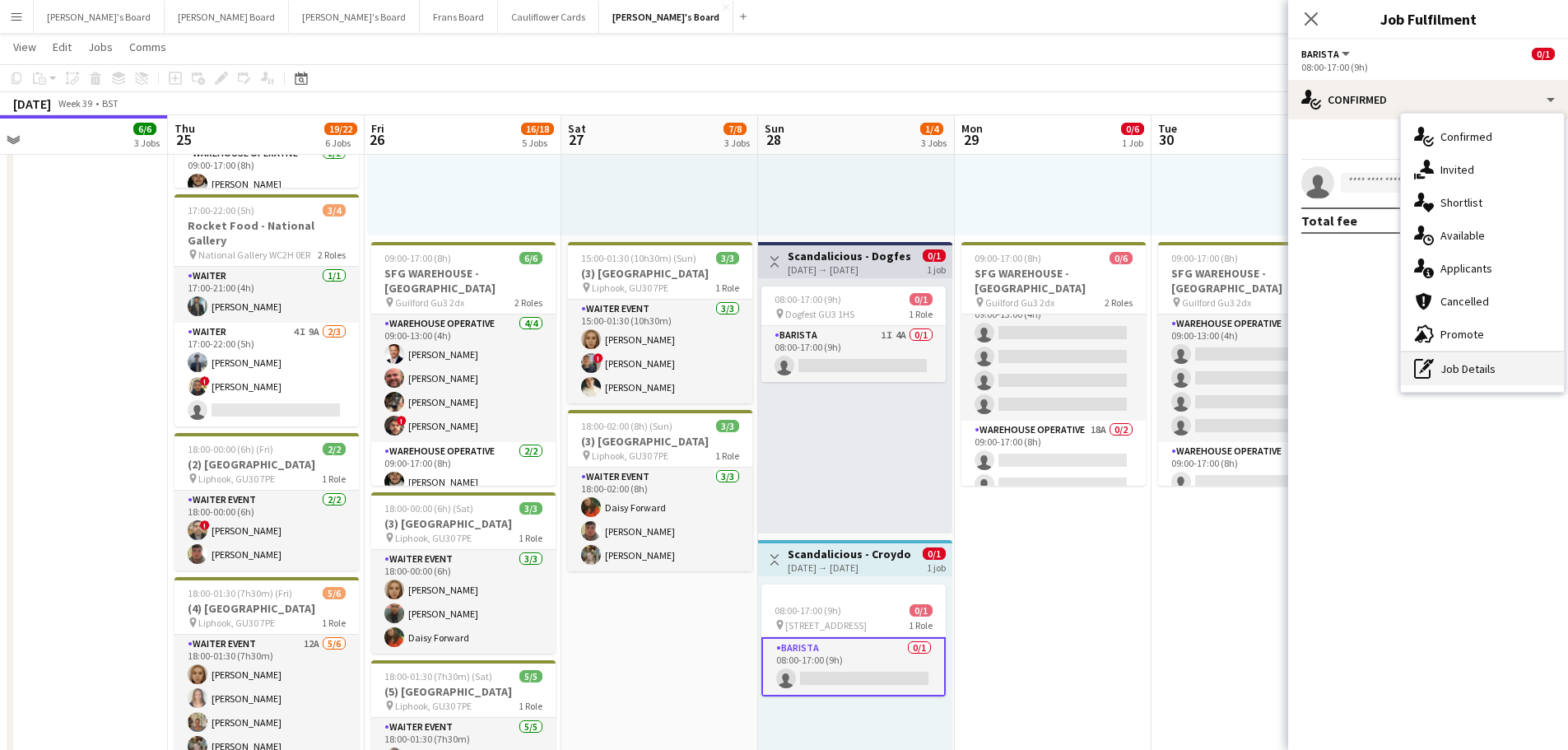
click at [1501, 376] on div "pen-write Job Details" at bounding box center [1483, 369] width 163 height 33
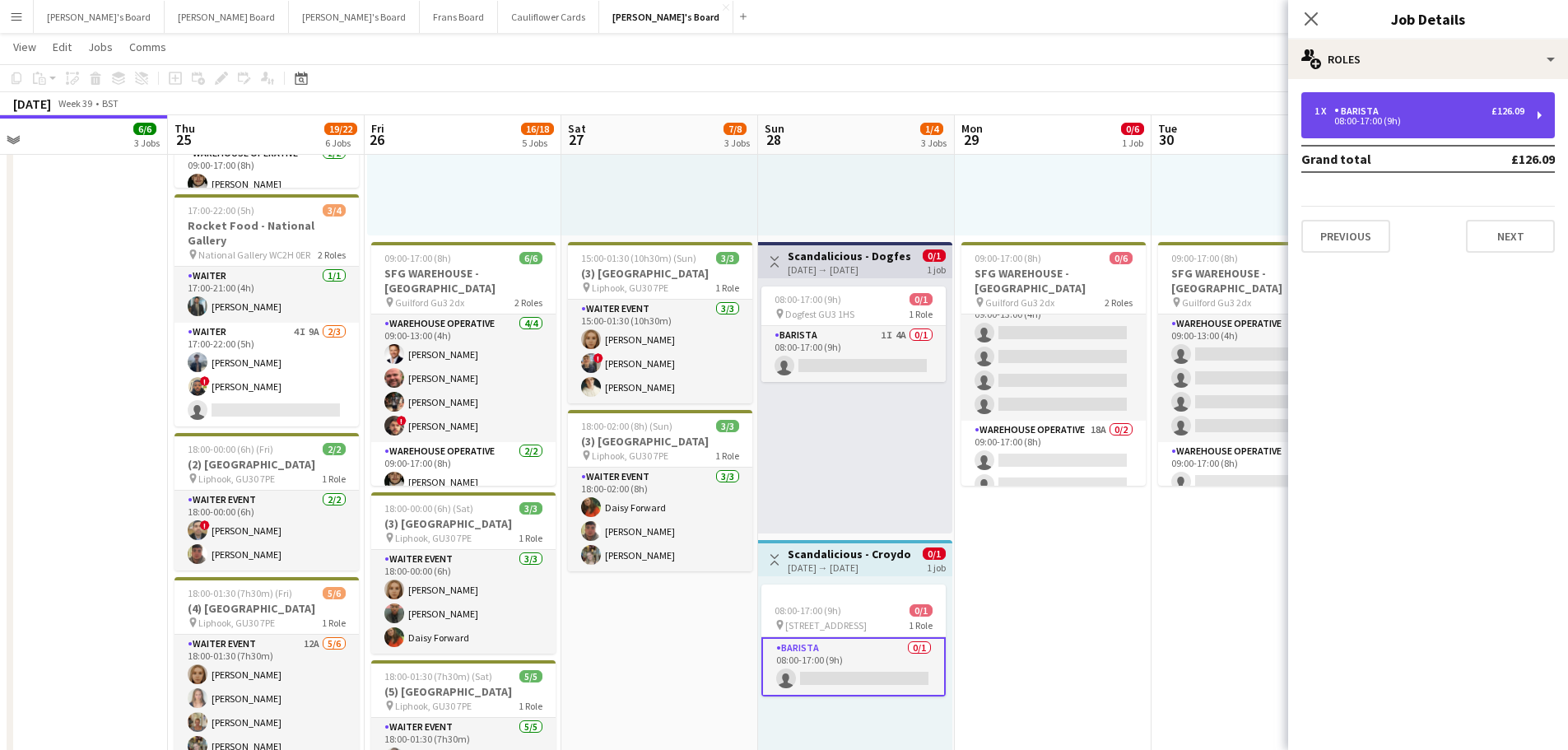
click at [1432, 123] on div "08:00-17:00 (9h)" at bounding box center [1420, 121] width 209 height 8
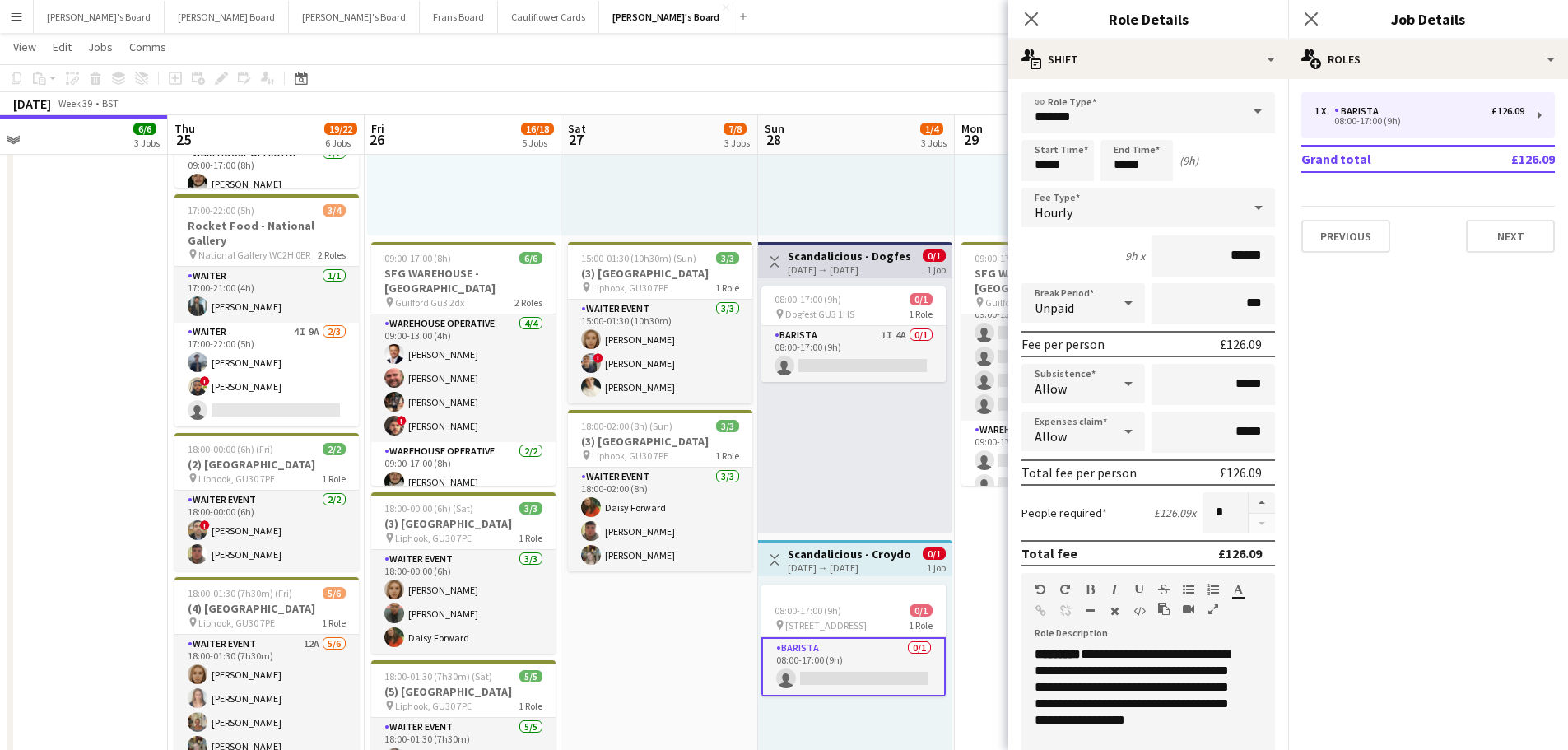
click at [893, 664] on app-card-role "Barista 0/1 08:00-17:00 (9h) single-neutral-actions" at bounding box center [853, 667] width 184 height 59
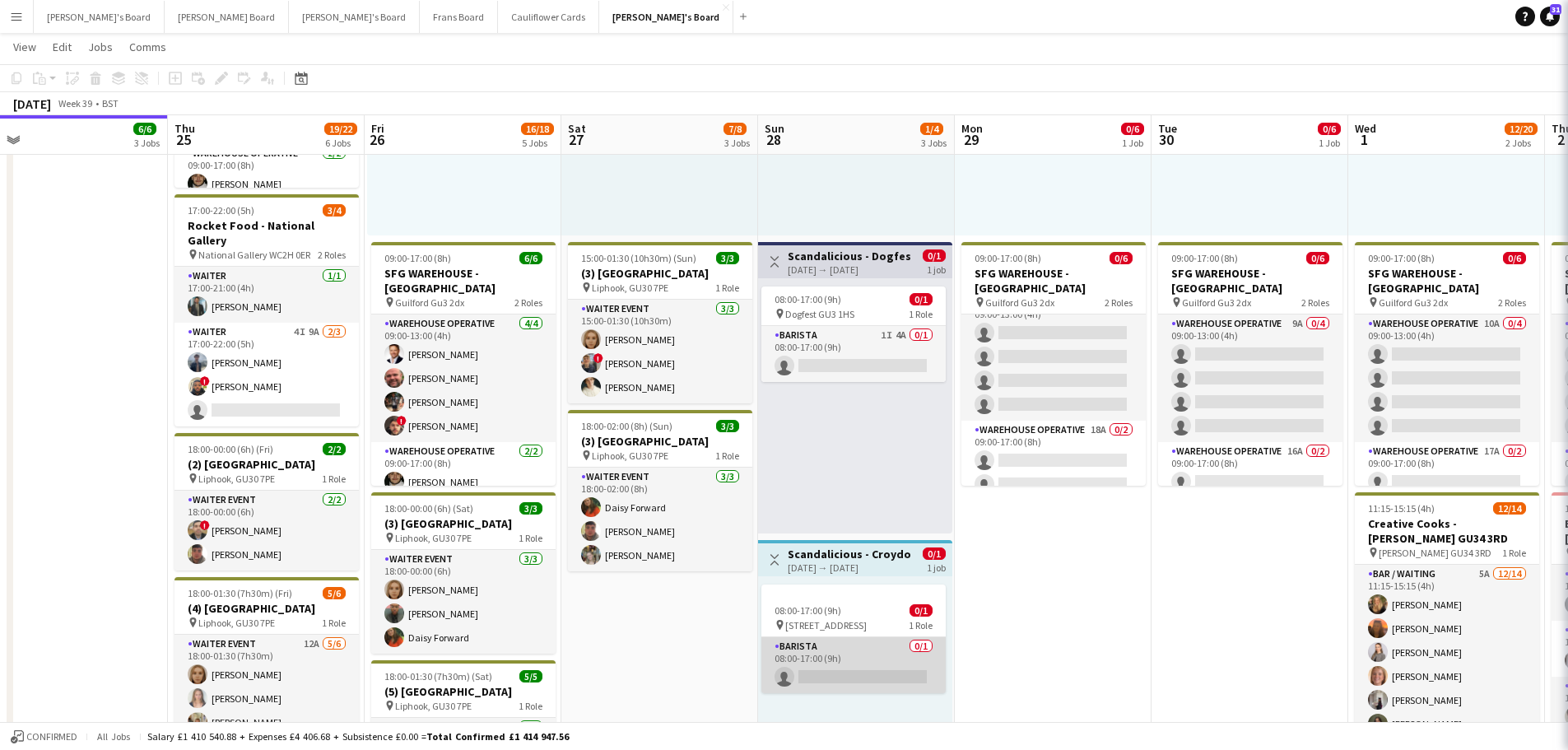
click at [893, 664] on app-card-role "Barista 0/1 08:00-17:00 (9h) single-neutral-actions" at bounding box center [853, 666] width 184 height 56
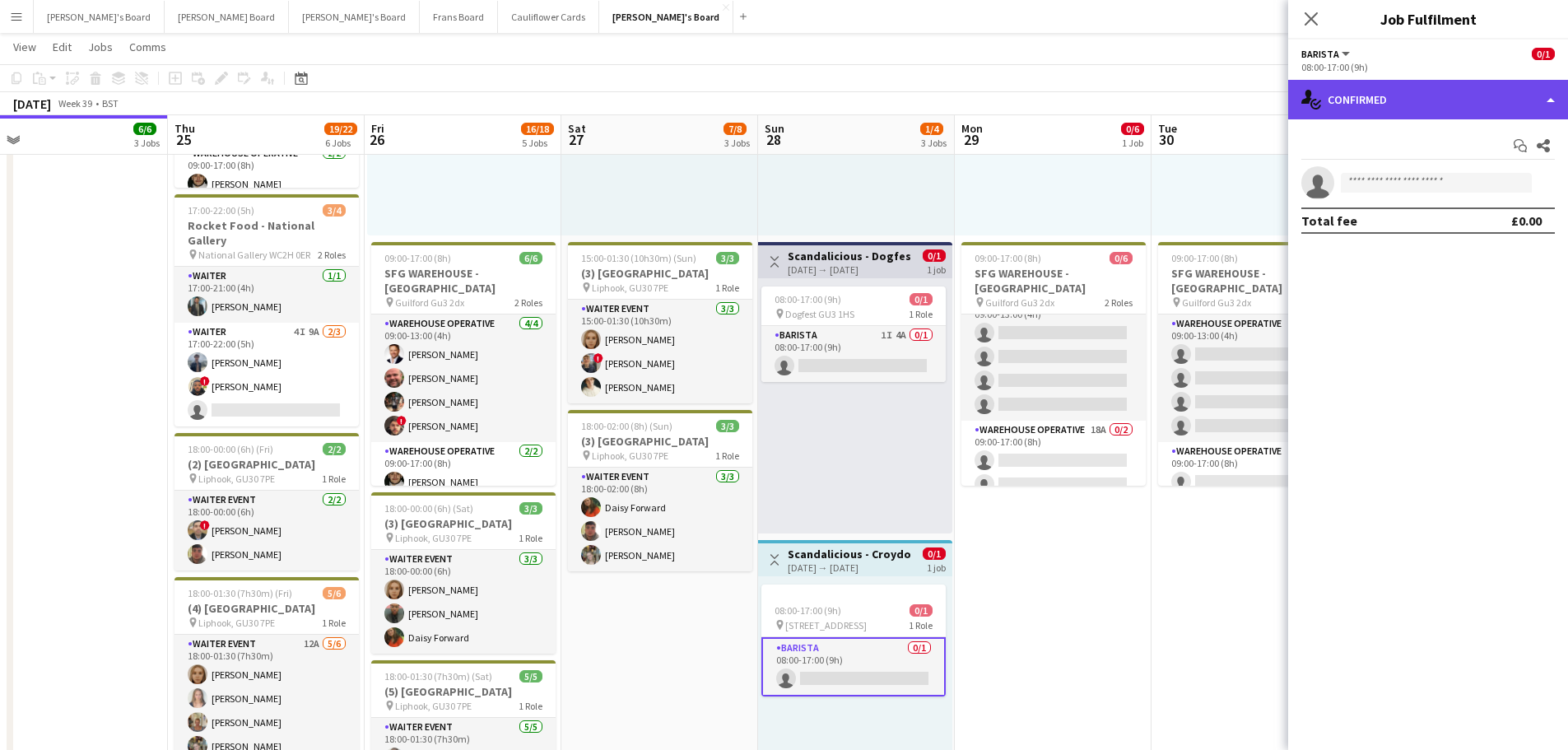
click at [1400, 89] on div "single-neutral-actions-check-2 Confirmed" at bounding box center [1428, 99] width 280 height 40
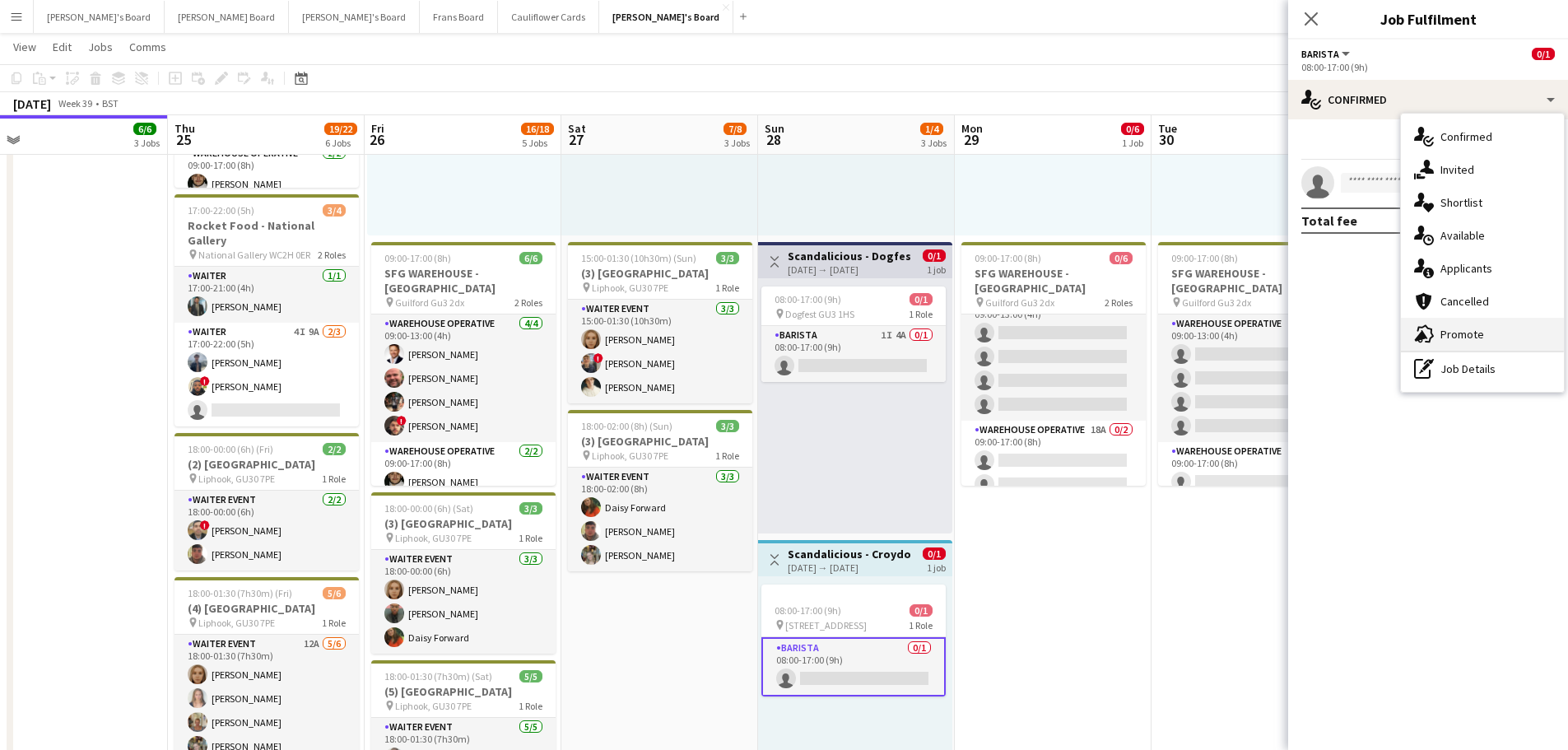
click at [1453, 338] on span "Promote" at bounding box center [1462, 334] width 44 height 15
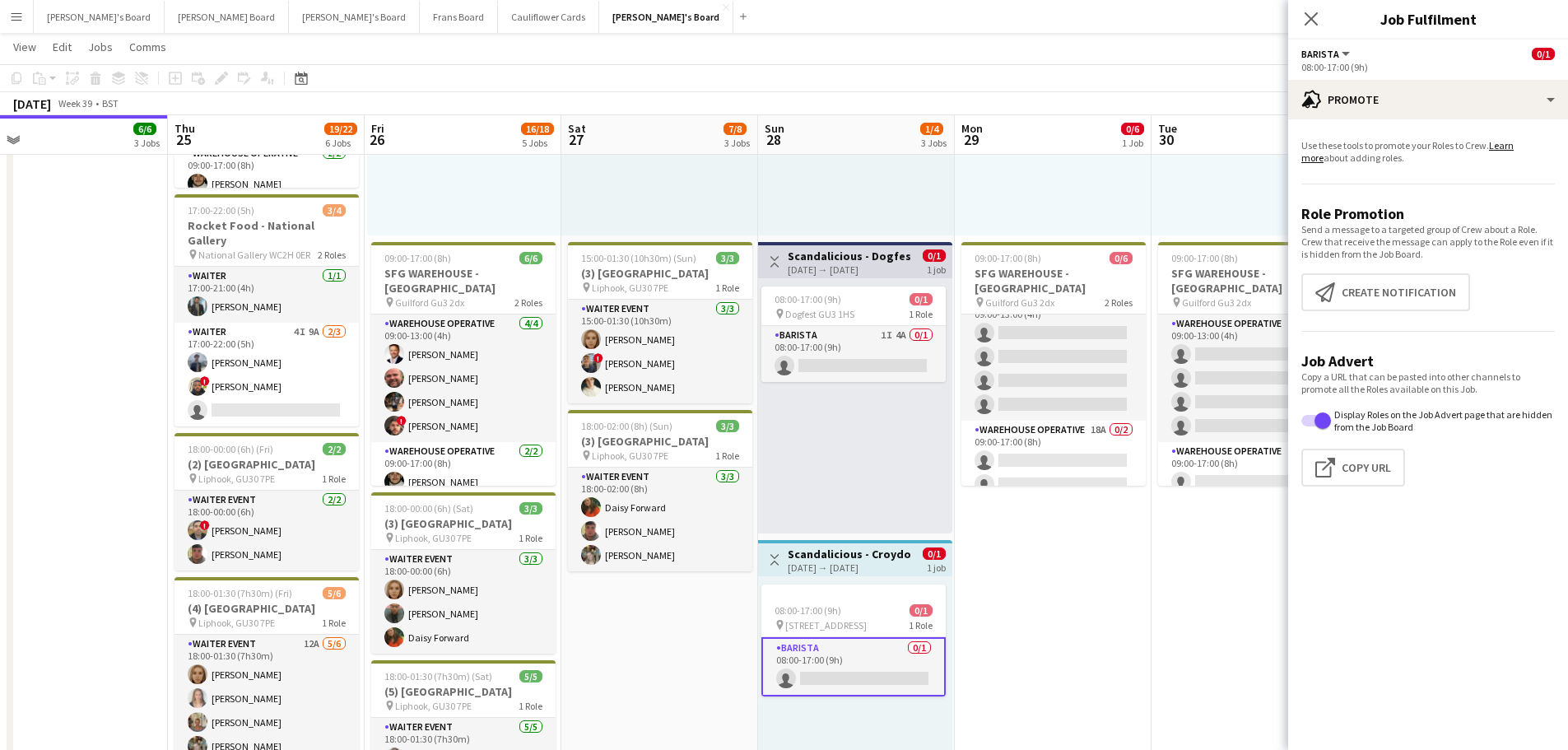
click at [1018, 676] on app-date-cell "09:00-17:00 (8h) 0/6 SFG WAREHOUSE - GUILDFORD pin Guilford Gu3 2dx 2 Roles War…" at bounding box center [1053, 537] width 197 height 1200
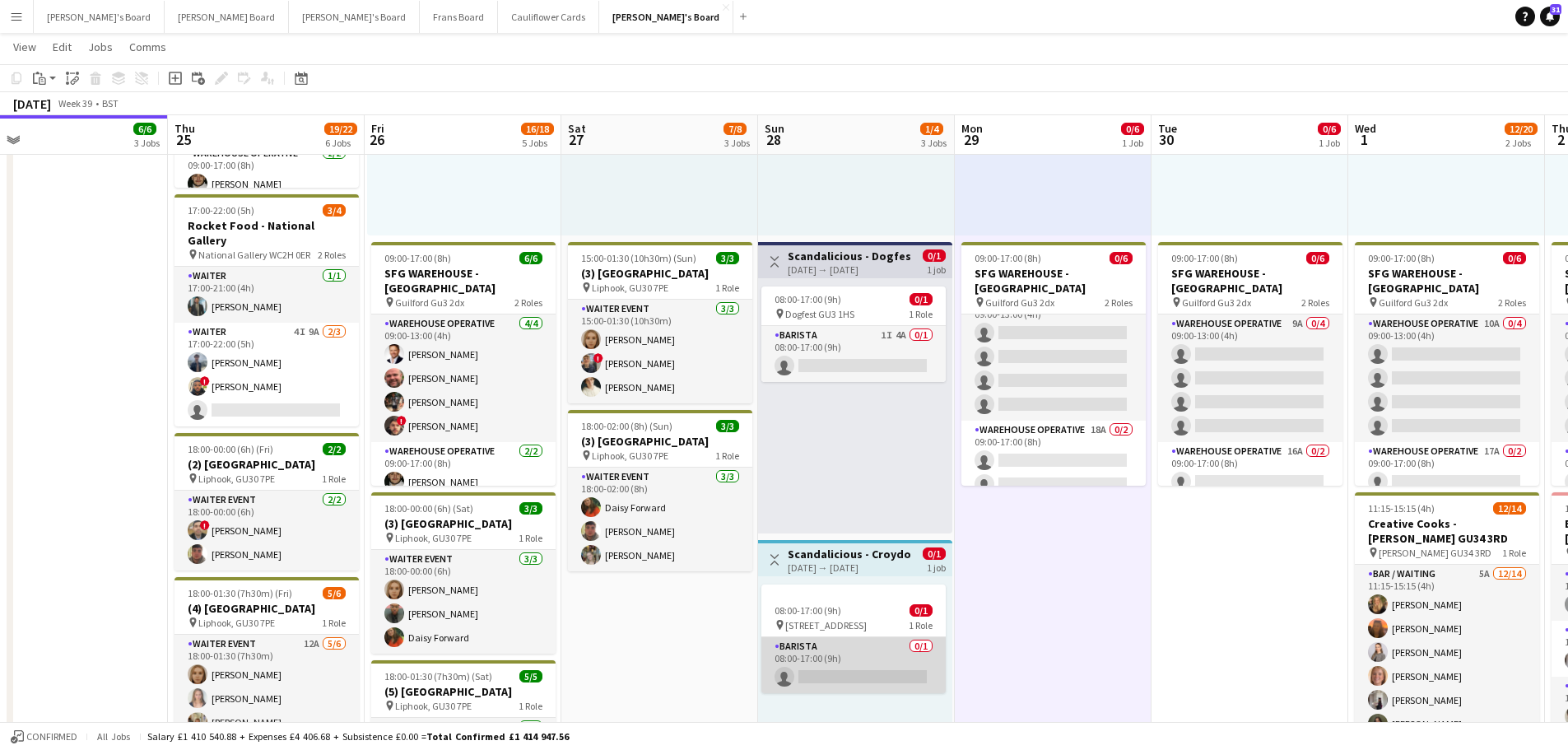
click at [826, 679] on app-card-role "Barista 0/1 08:00-17:00 (9h) single-neutral-actions" at bounding box center [853, 666] width 184 height 56
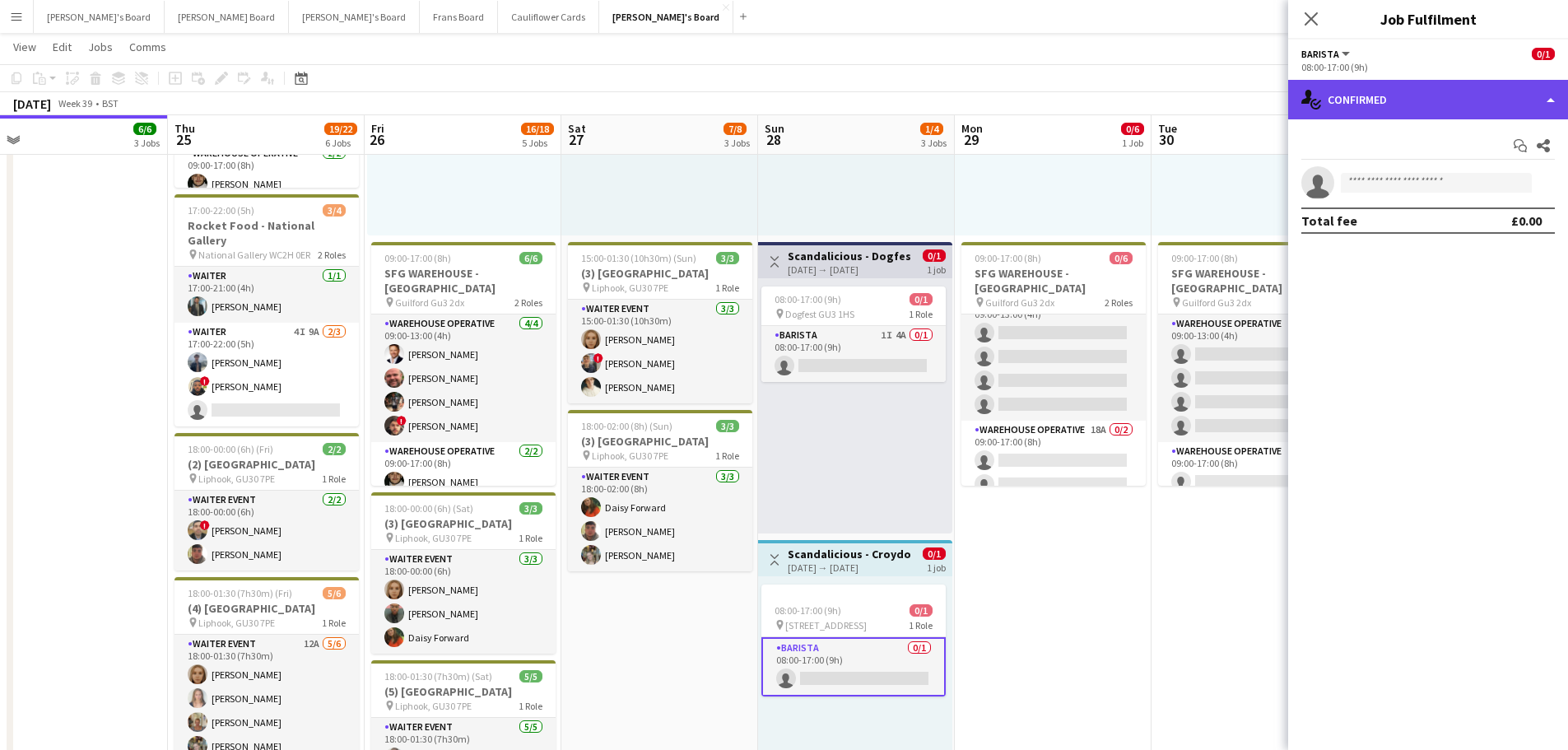
click at [1534, 94] on div "single-neutral-actions-check-2 Confirmed" at bounding box center [1428, 99] width 280 height 40
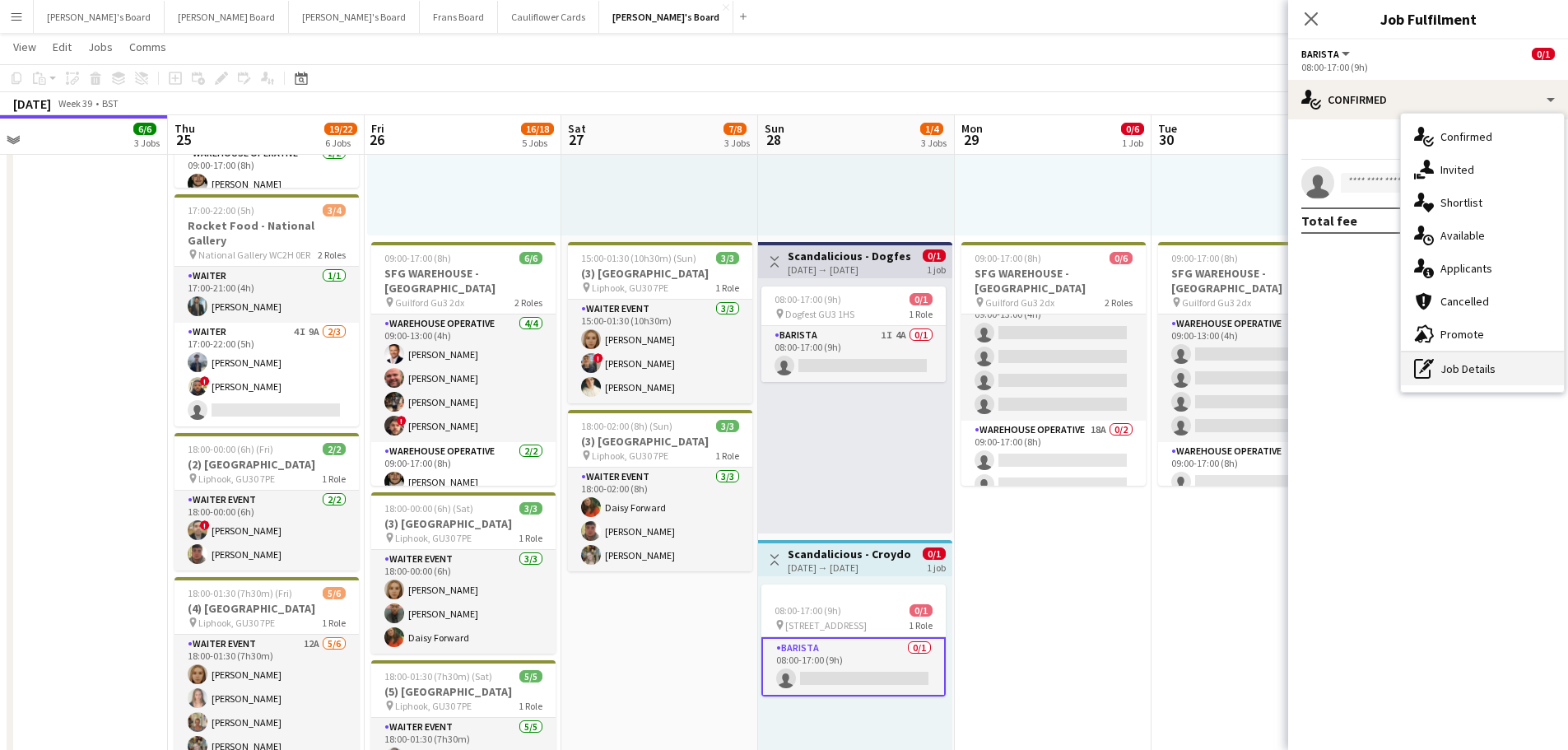
drag, startPoint x: 1490, startPoint y: 365, endPoint x: 1496, endPoint y: 338, distance: 27.7
click at [1490, 365] on div "pen-write Job Details" at bounding box center [1483, 369] width 163 height 33
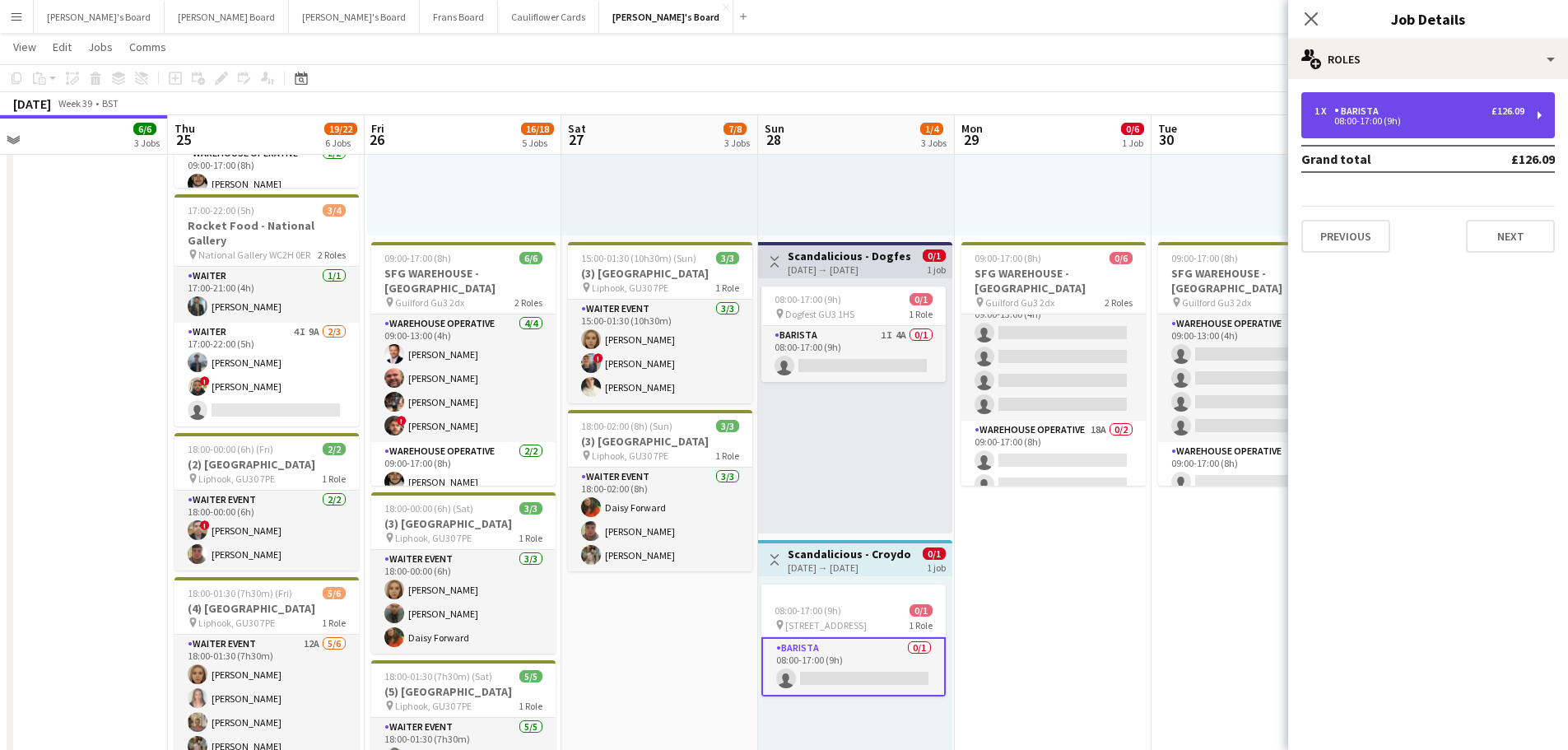
click at [1439, 110] on div "1 x Barista £126.09" at bounding box center [1420, 112] width 209 height 12
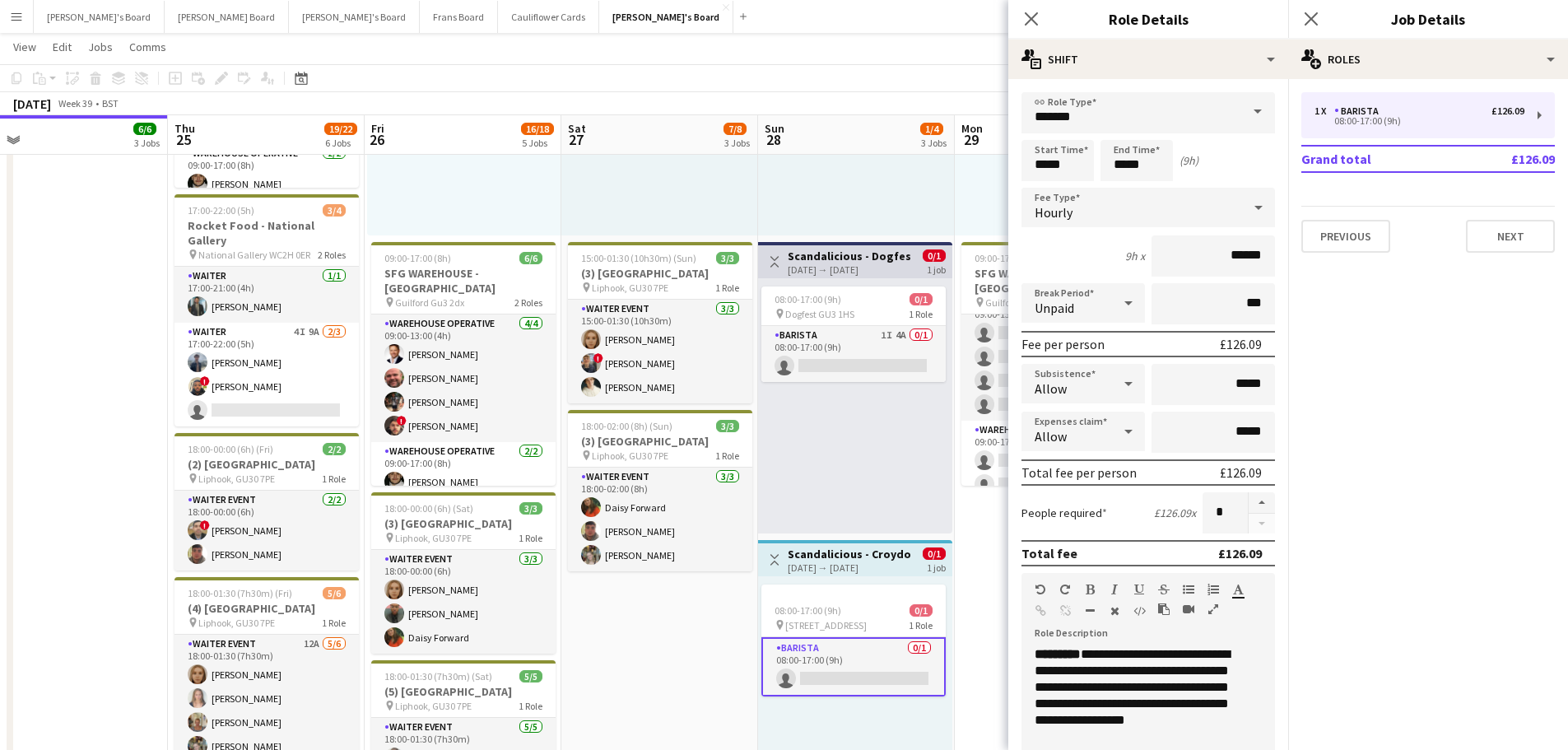
click at [870, 674] on app-card-role "Barista 0/1 08:00-17:00 (9h) single-neutral-actions" at bounding box center [853, 667] width 184 height 59
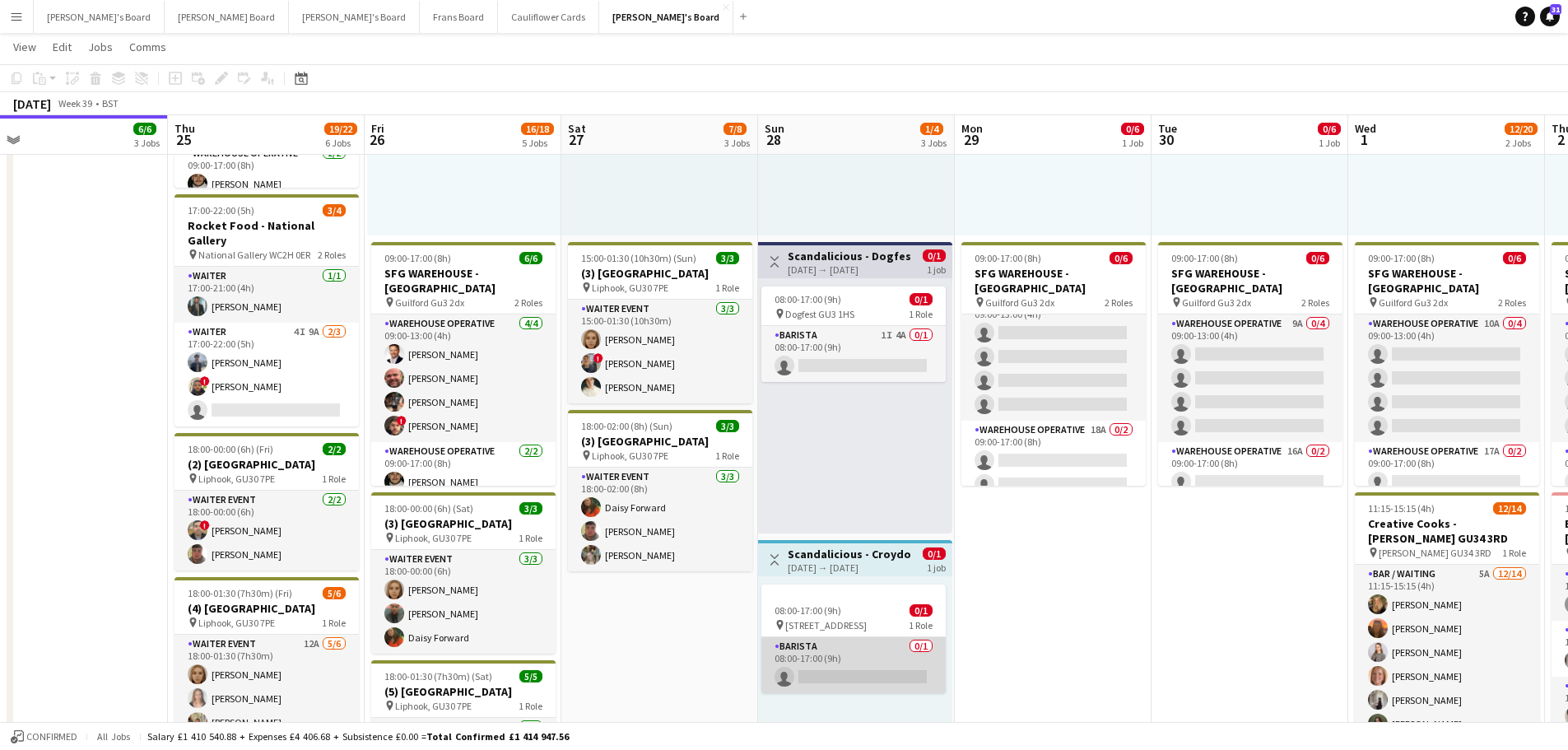
click at [908, 670] on app-card-role "Barista 0/1 08:00-17:00 (9h) single-neutral-actions" at bounding box center [853, 666] width 184 height 56
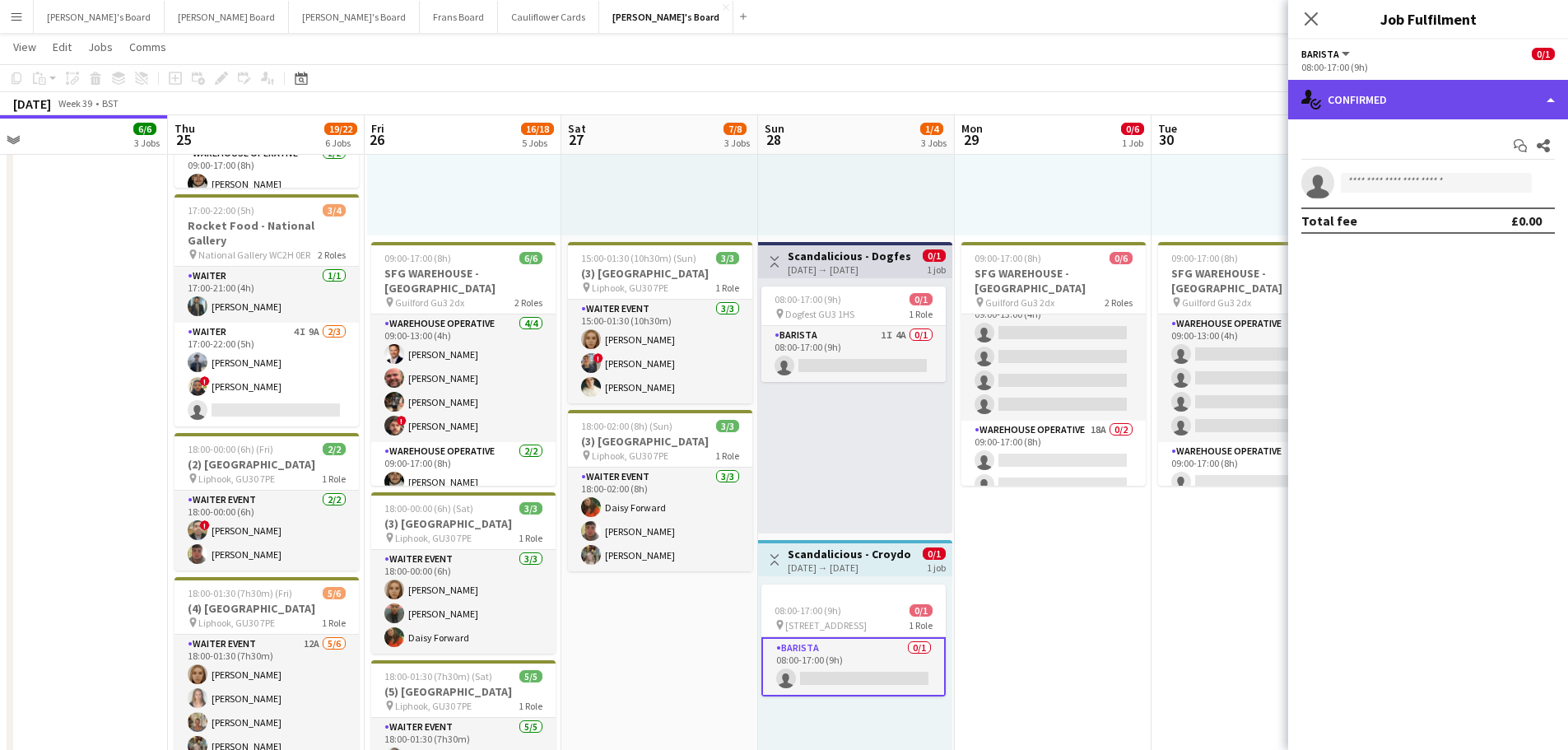
click at [1441, 95] on div "single-neutral-actions-check-2 Confirmed" at bounding box center [1428, 99] width 280 height 40
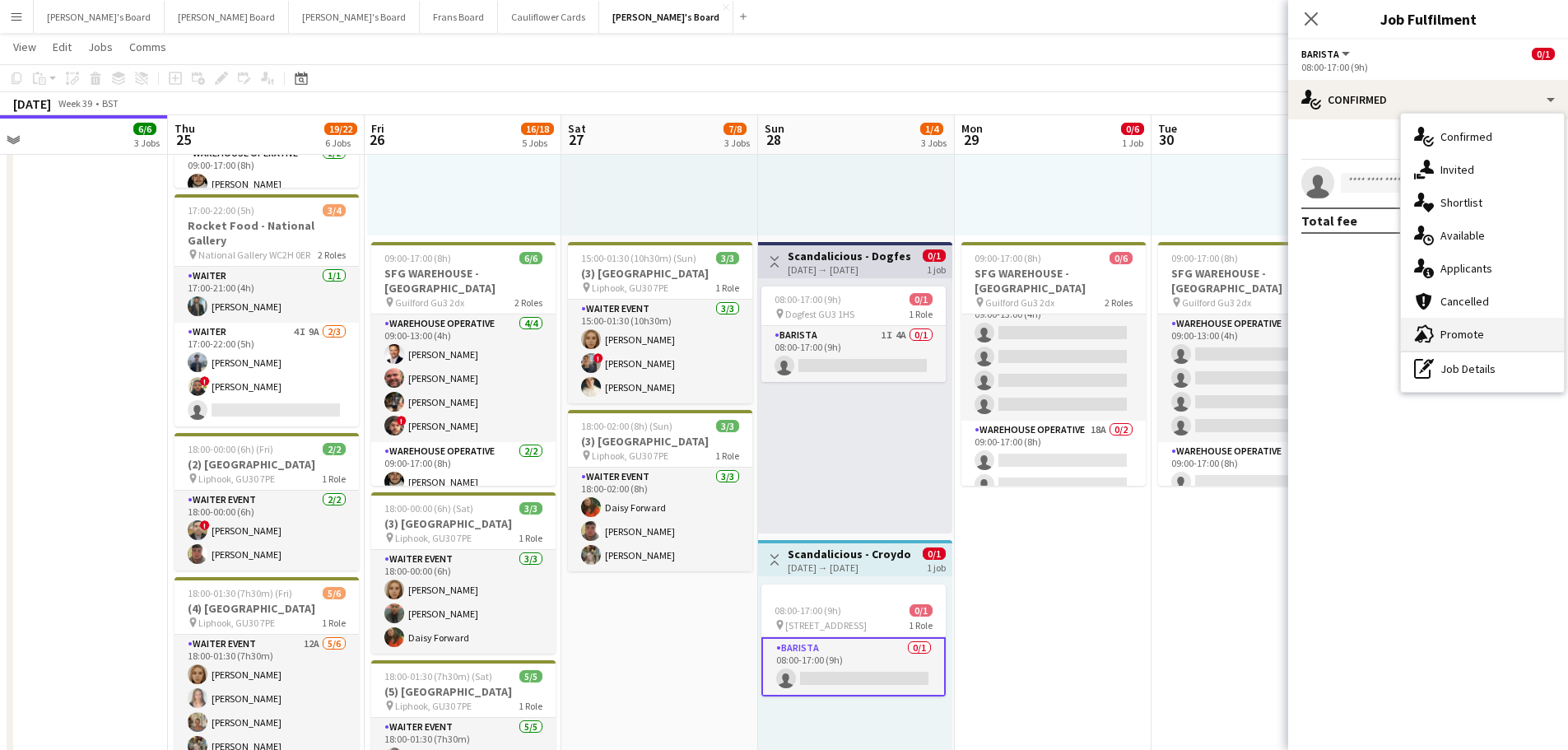
click at [1456, 334] on span "Promote" at bounding box center [1462, 334] width 44 height 15
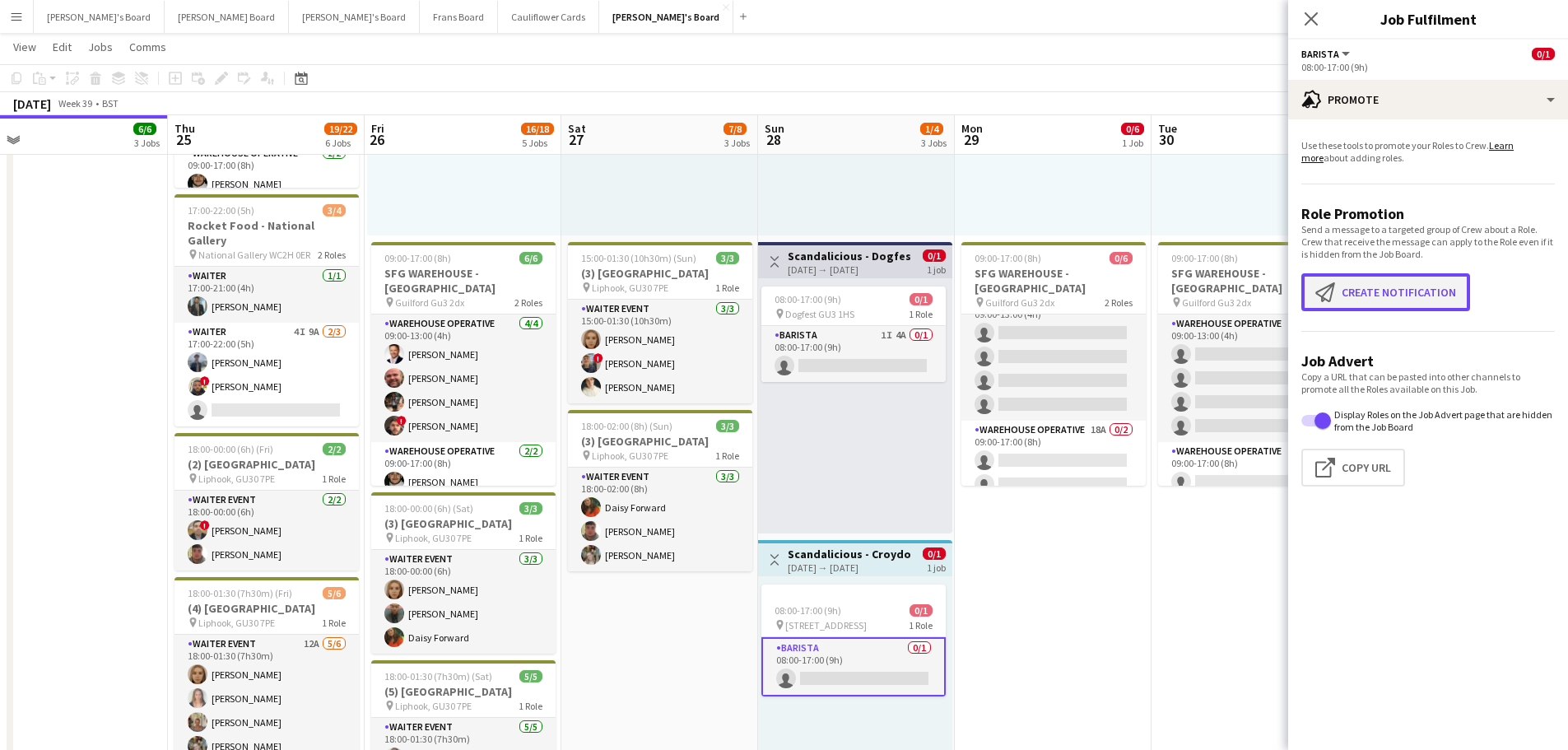
click at [1443, 297] on button "Create notification Create notification" at bounding box center [1386, 292] width 169 height 38
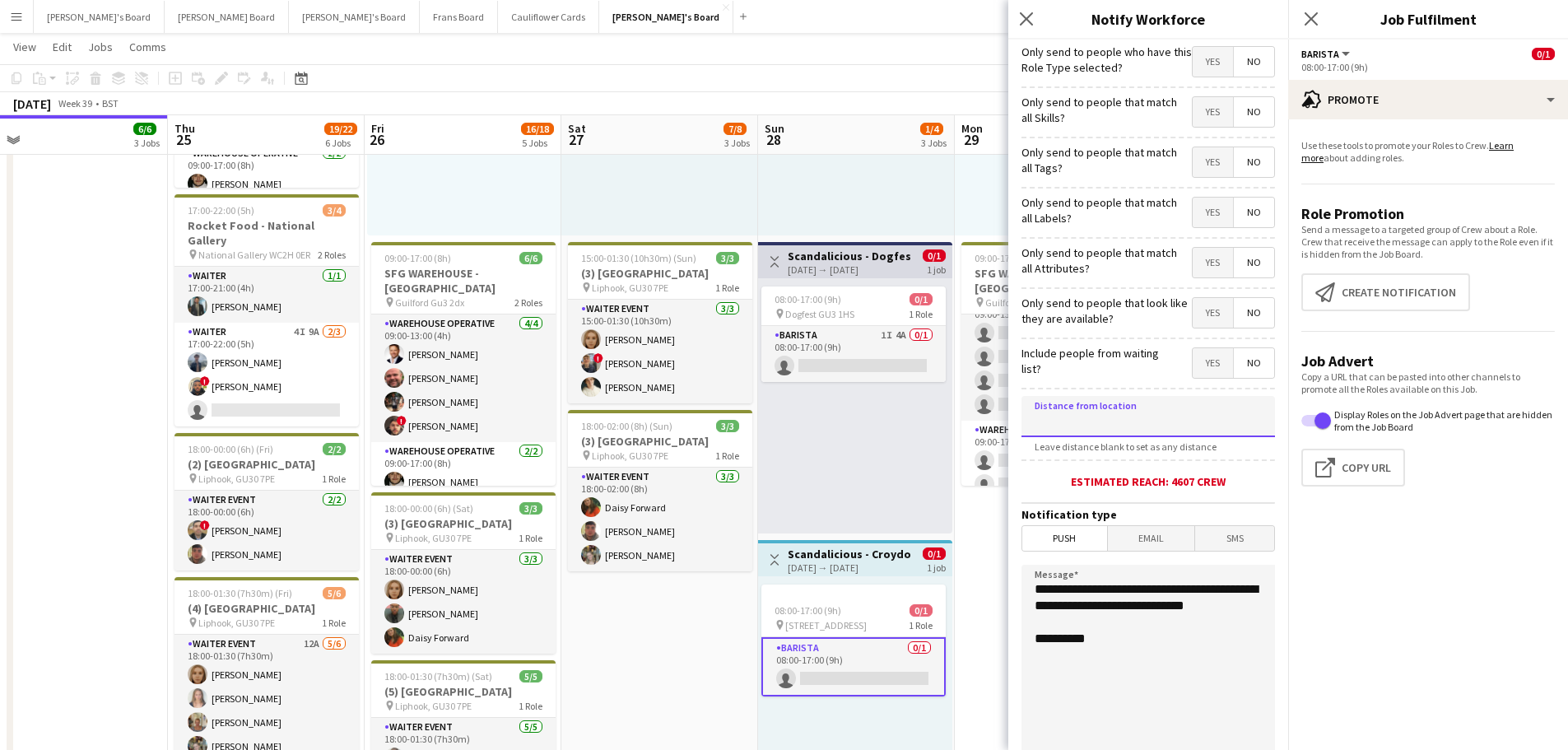
click at [1196, 430] on input at bounding box center [1148, 416] width 253 height 41
type input "*****"
drag, startPoint x: 1137, startPoint y: 629, endPoint x: 912, endPoint y: 527, distance: 247.0
type textarea "**********"
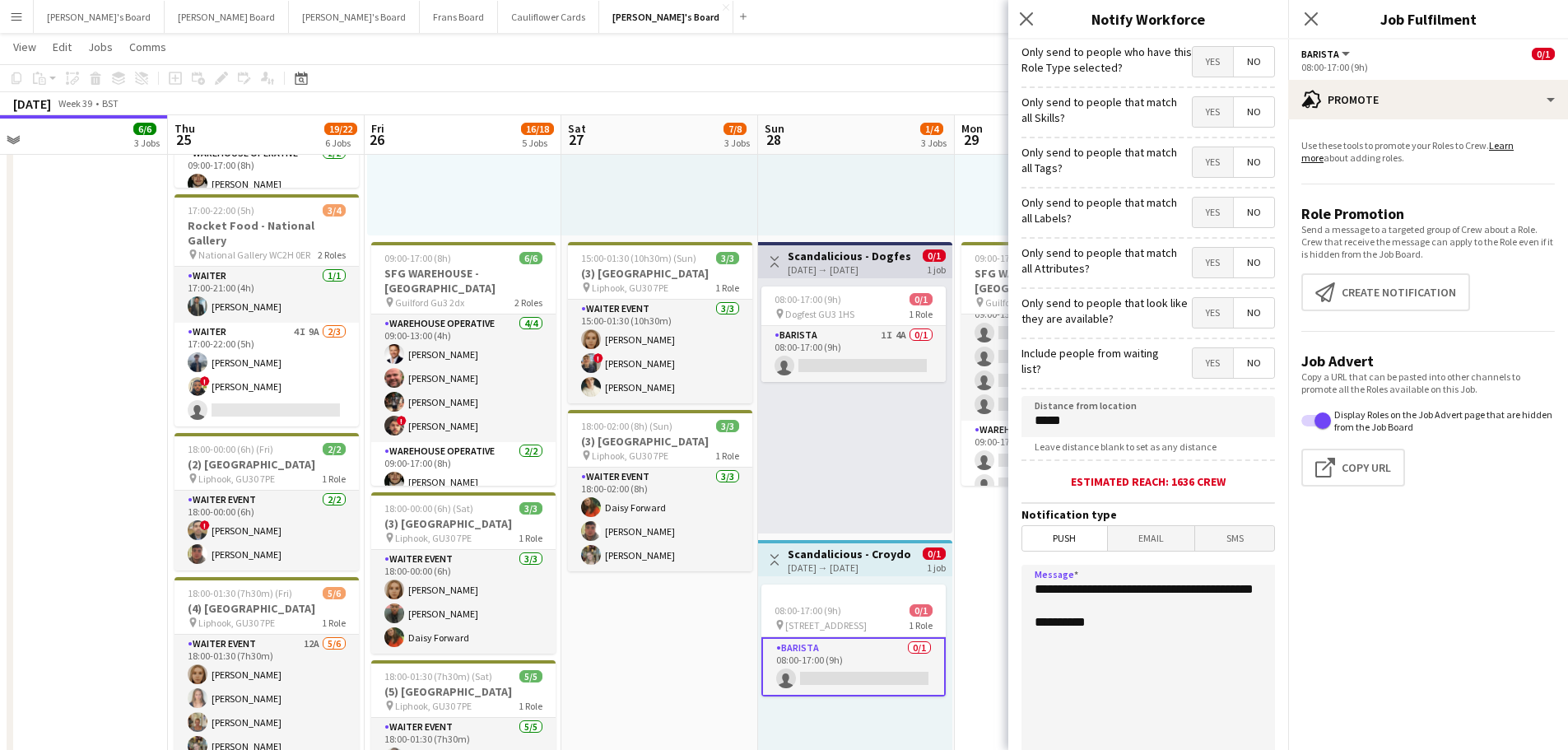
click at [853, 196] on div "08:00-20:00 (12h) 1/2 pin Golden Ford GU4 8AW 1 Role BAR STAFF 1I 16A [DATE] 08…" at bounding box center [856, 108] width 197 height 255
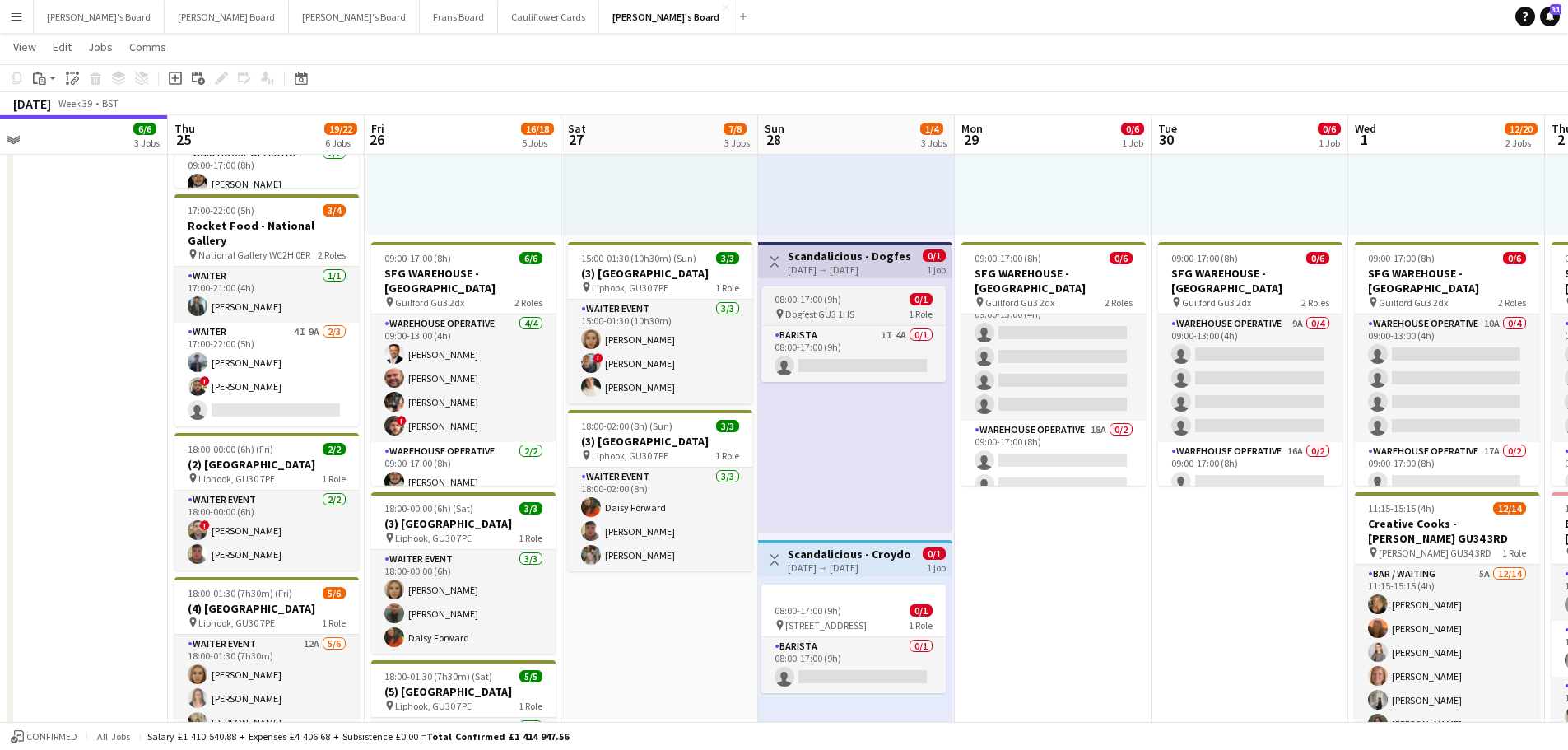
click at [868, 295] on div "08:00-17:00 (9h) 0/1" at bounding box center [853, 299] width 184 height 13
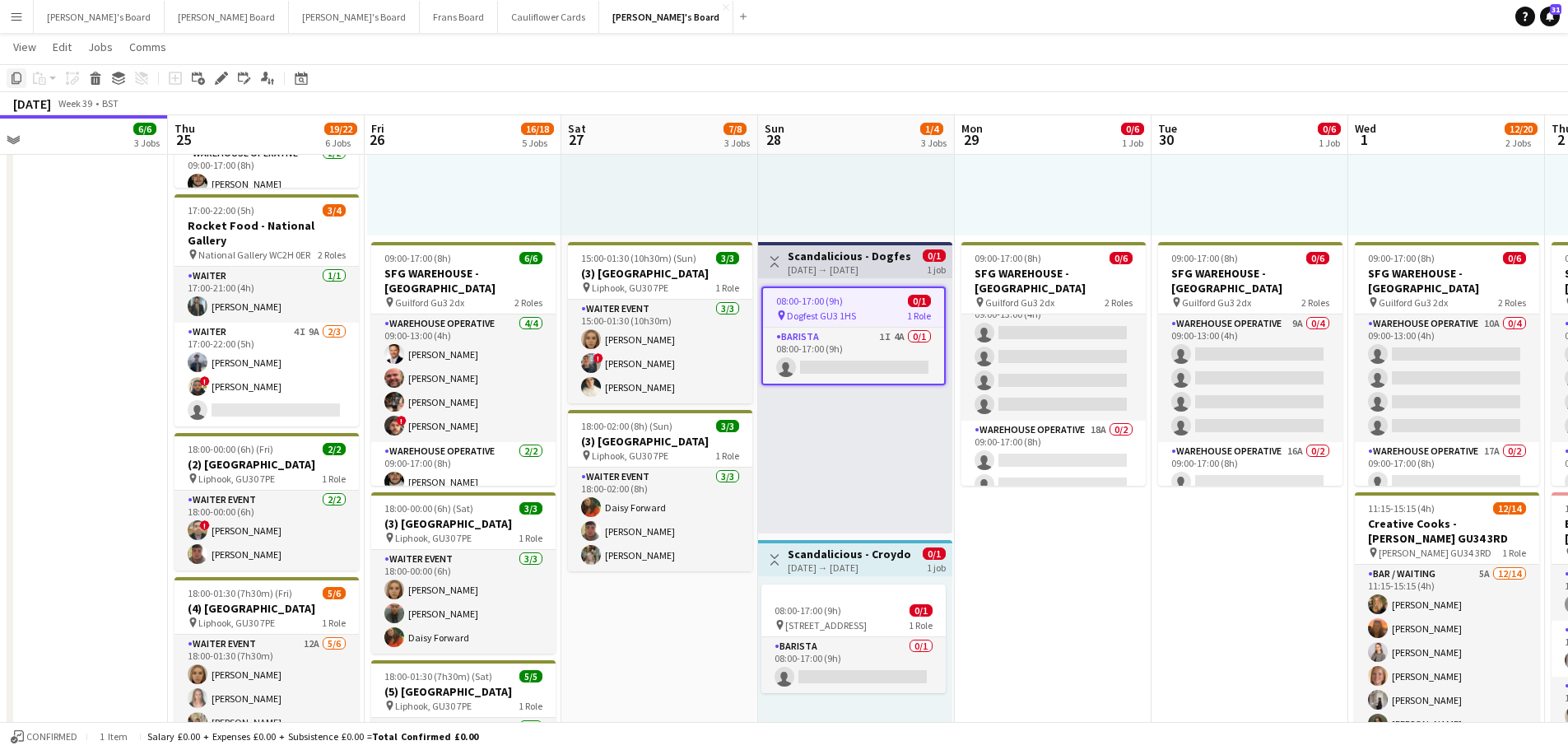
click at [15, 73] on icon at bounding box center [16, 79] width 10 height 12
click at [657, 606] on app-date-cell "08:00-20:00 (12h) 1/2 pin Golden Ford GU4 8AW 1 Role BAR STAFF 1I 16A 1/2 08:00…" at bounding box center [659, 537] width 197 height 1200
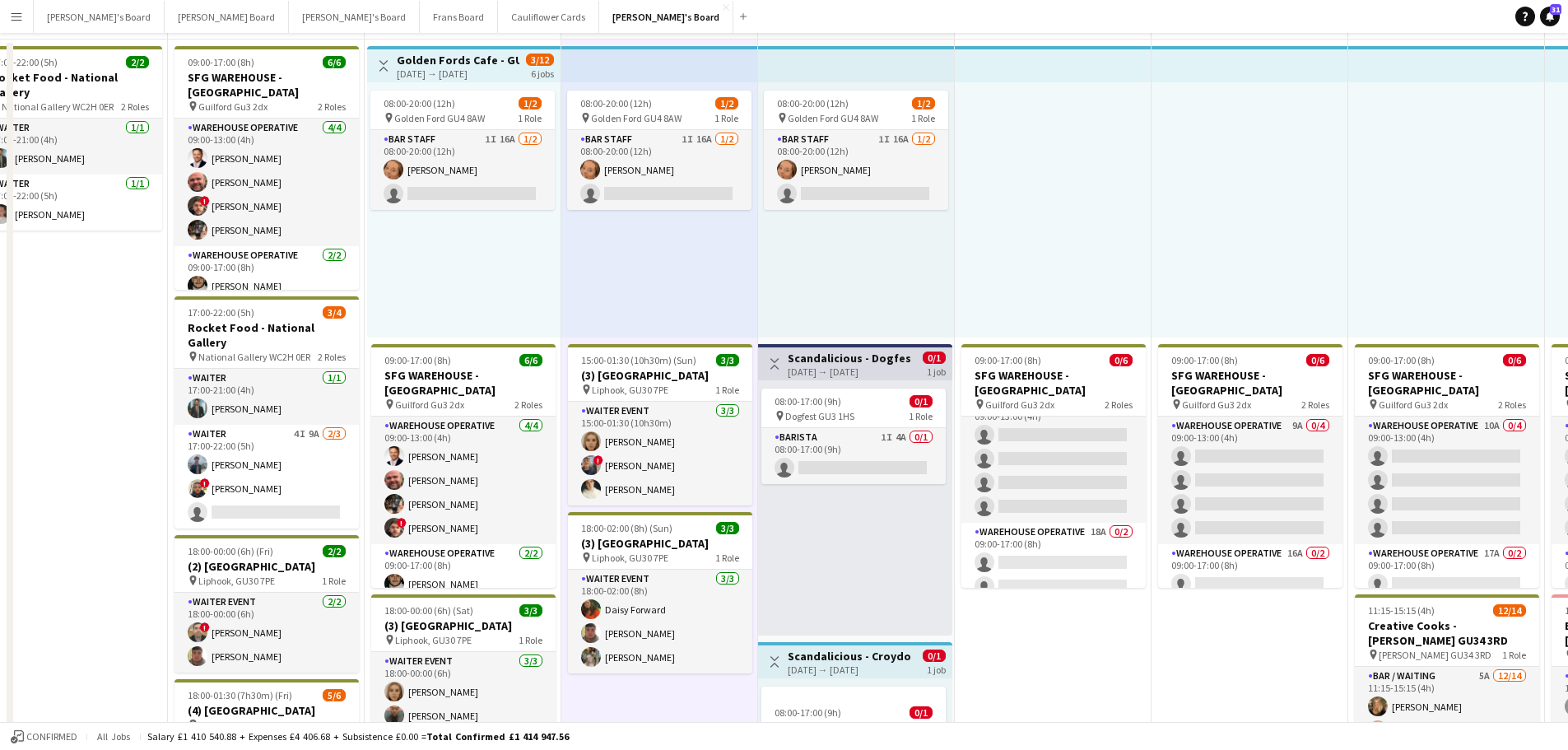
scroll to position [330, 0]
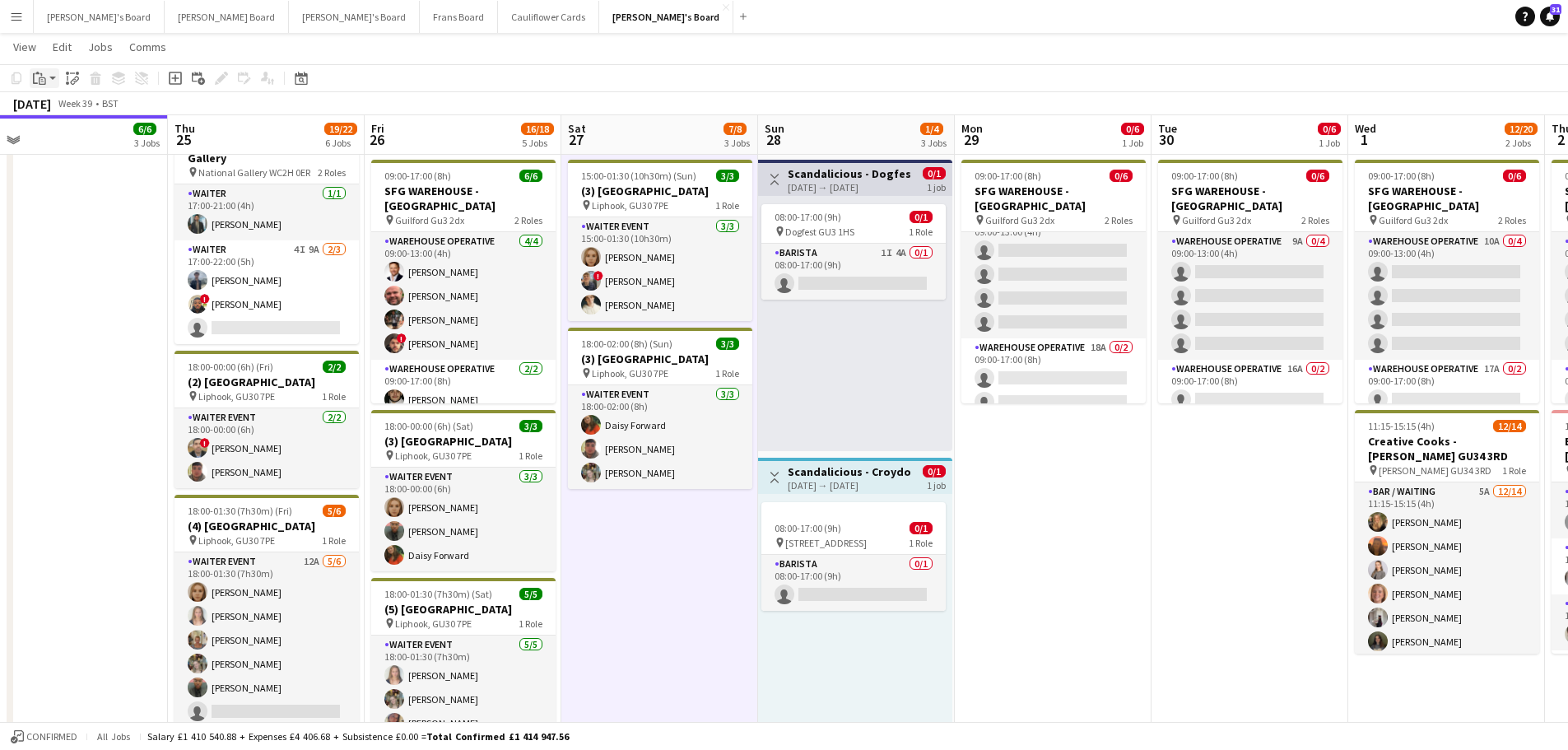
click at [41, 72] on icon "Paste" at bounding box center [40, 79] width 14 height 14
click at [72, 108] on link "Paste Ctrl+V" at bounding box center [121, 109] width 155 height 15
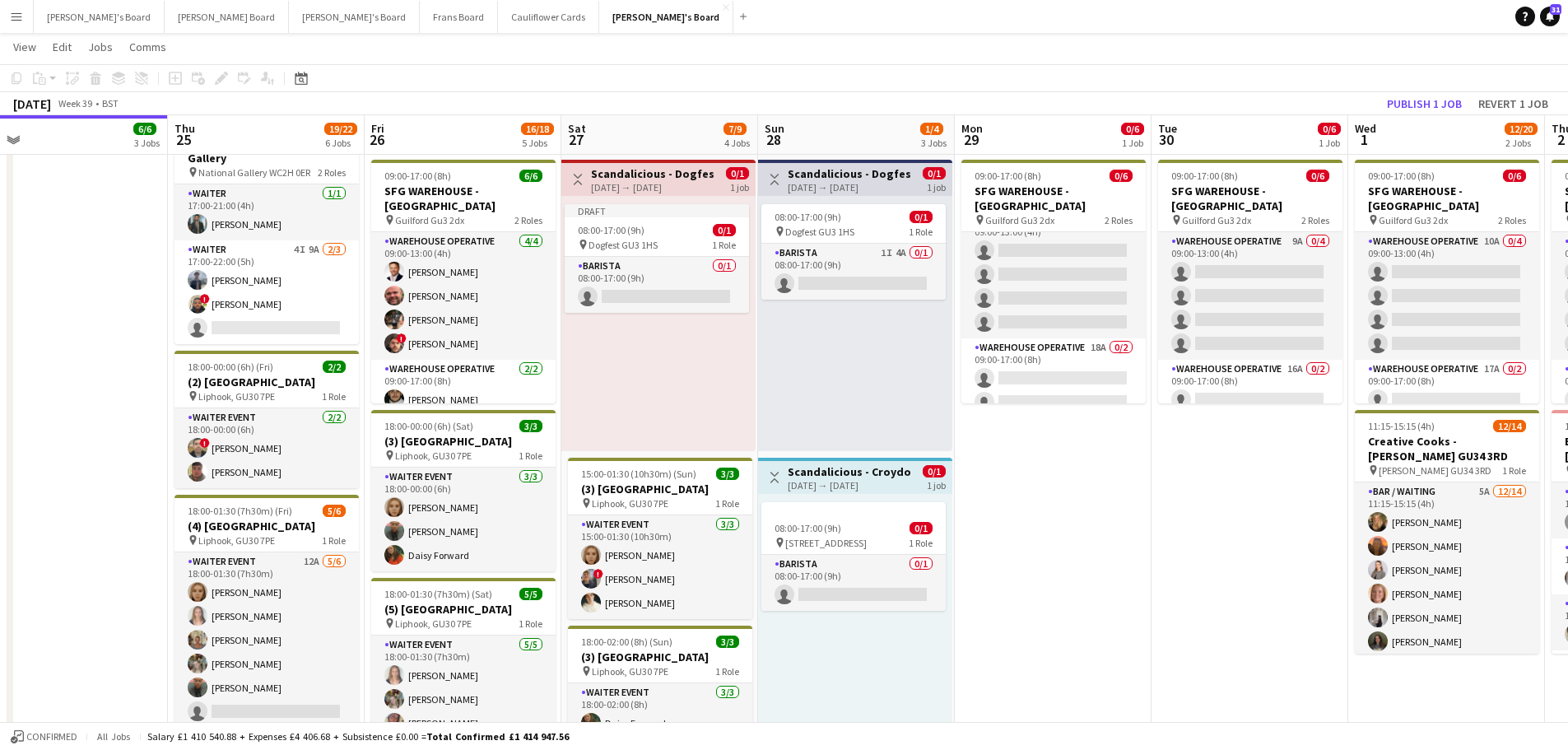
click at [871, 495] on div "08:00-17:00 (9h) 0/1 pin Croydon CR2 9EA 1 Role Barista 0/1 08:00-17:00 (9h) si…" at bounding box center [855, 621] width 194 height 255
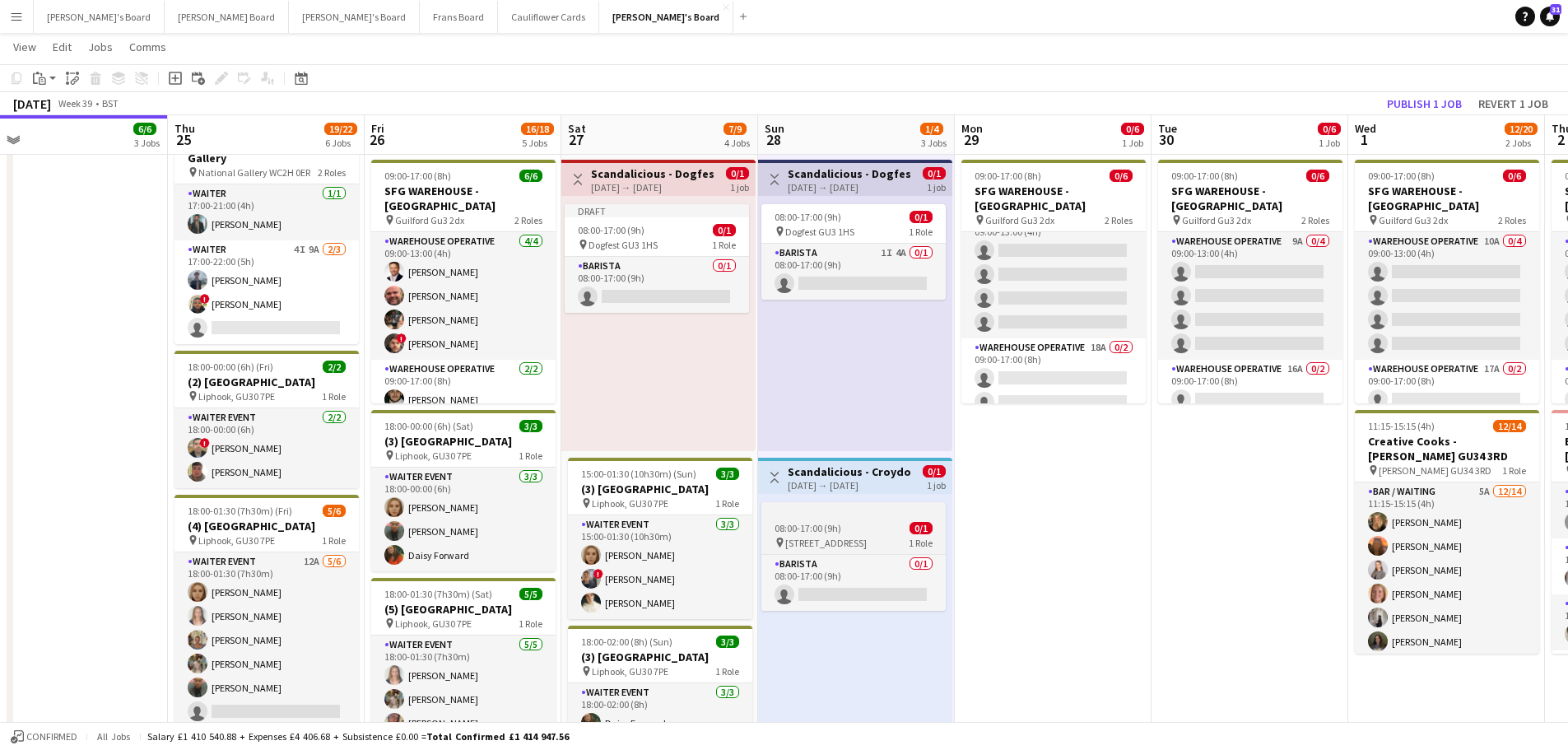
click at [885, 507] on div at bounding box center [853, 509] width 184 height 14
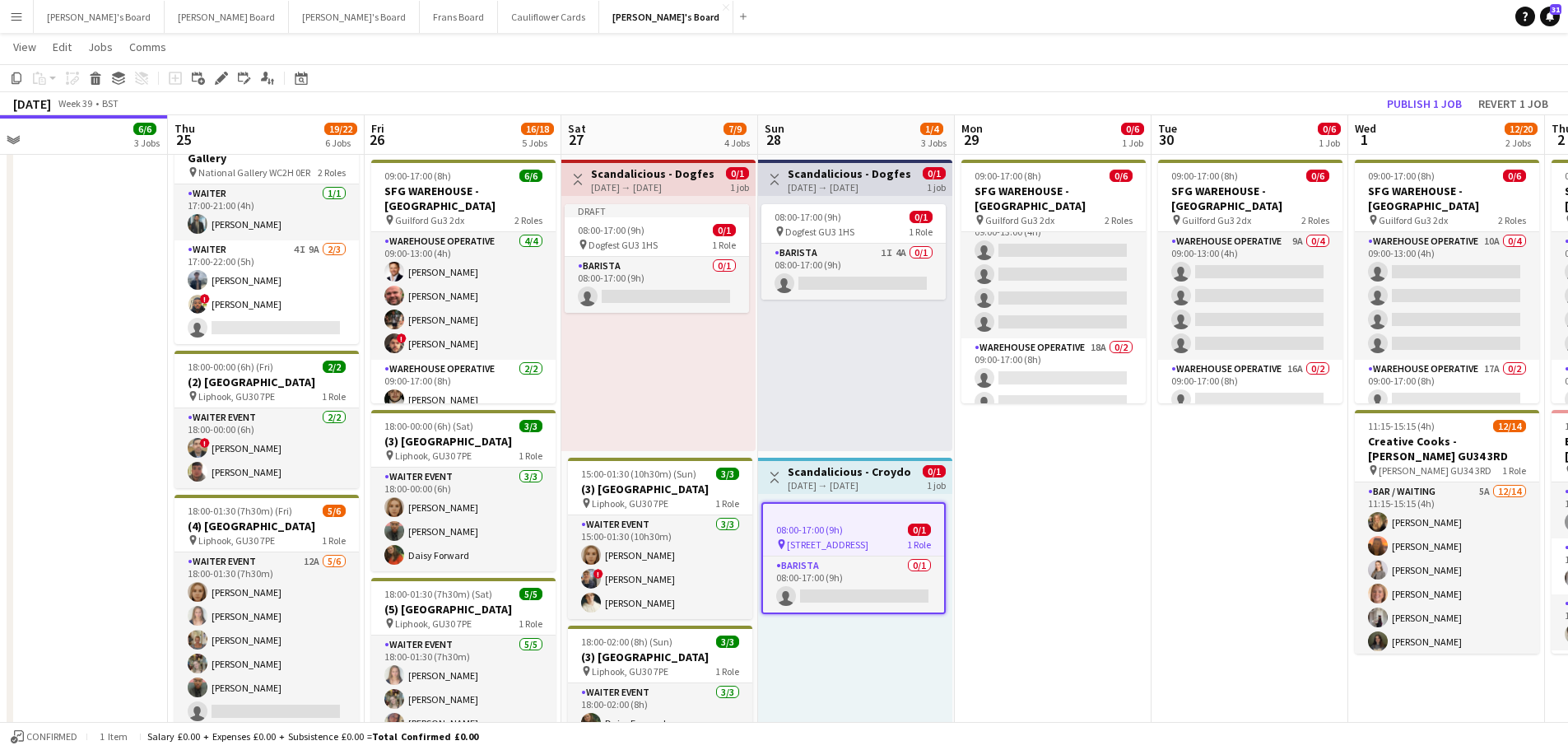
click at [885, 507] on div at bounding box center [853, 511] width 181 height 14
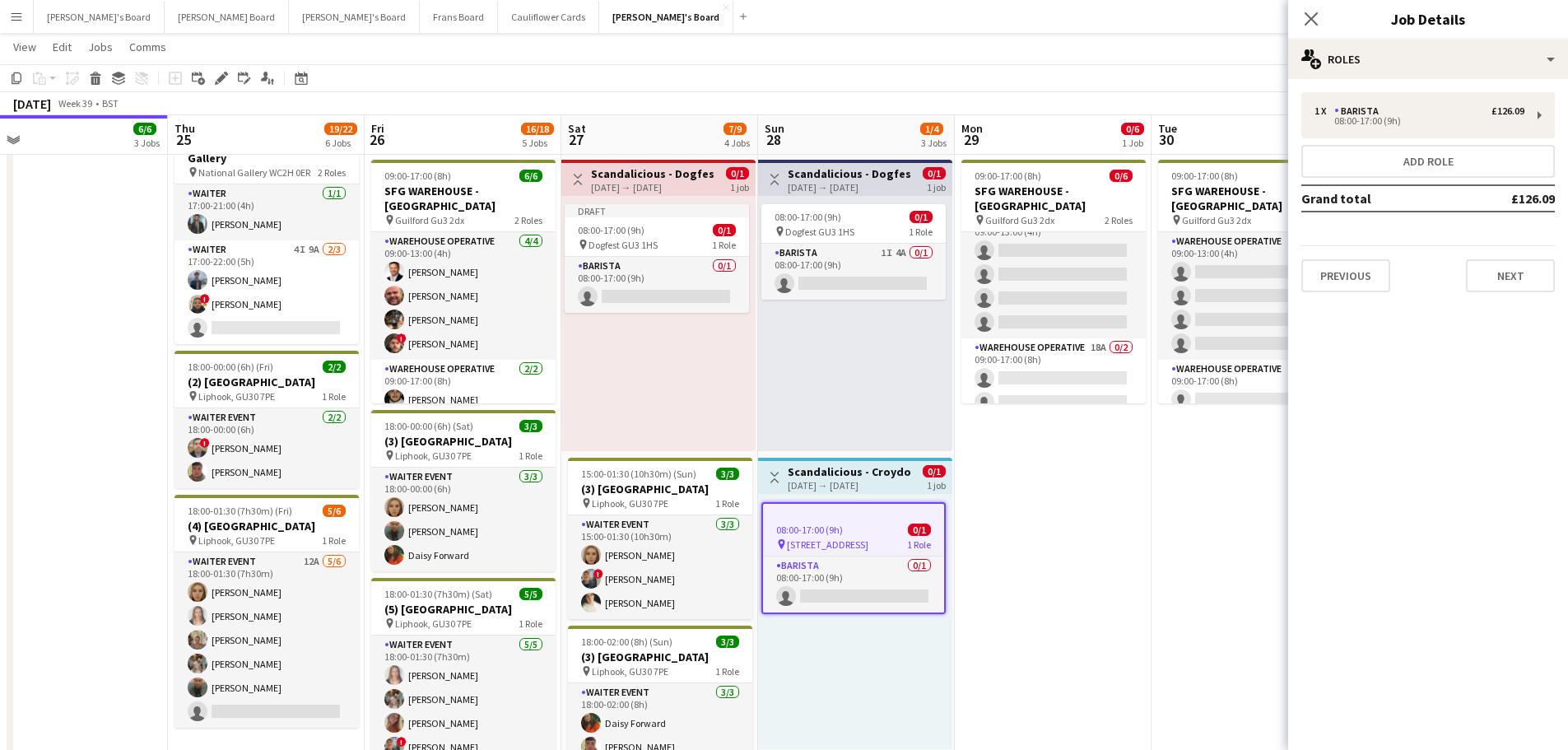
click at [870, 483] on div "28-09-2025 → 28-09-2025" at bounding box center [848, 485] width 122 height 13
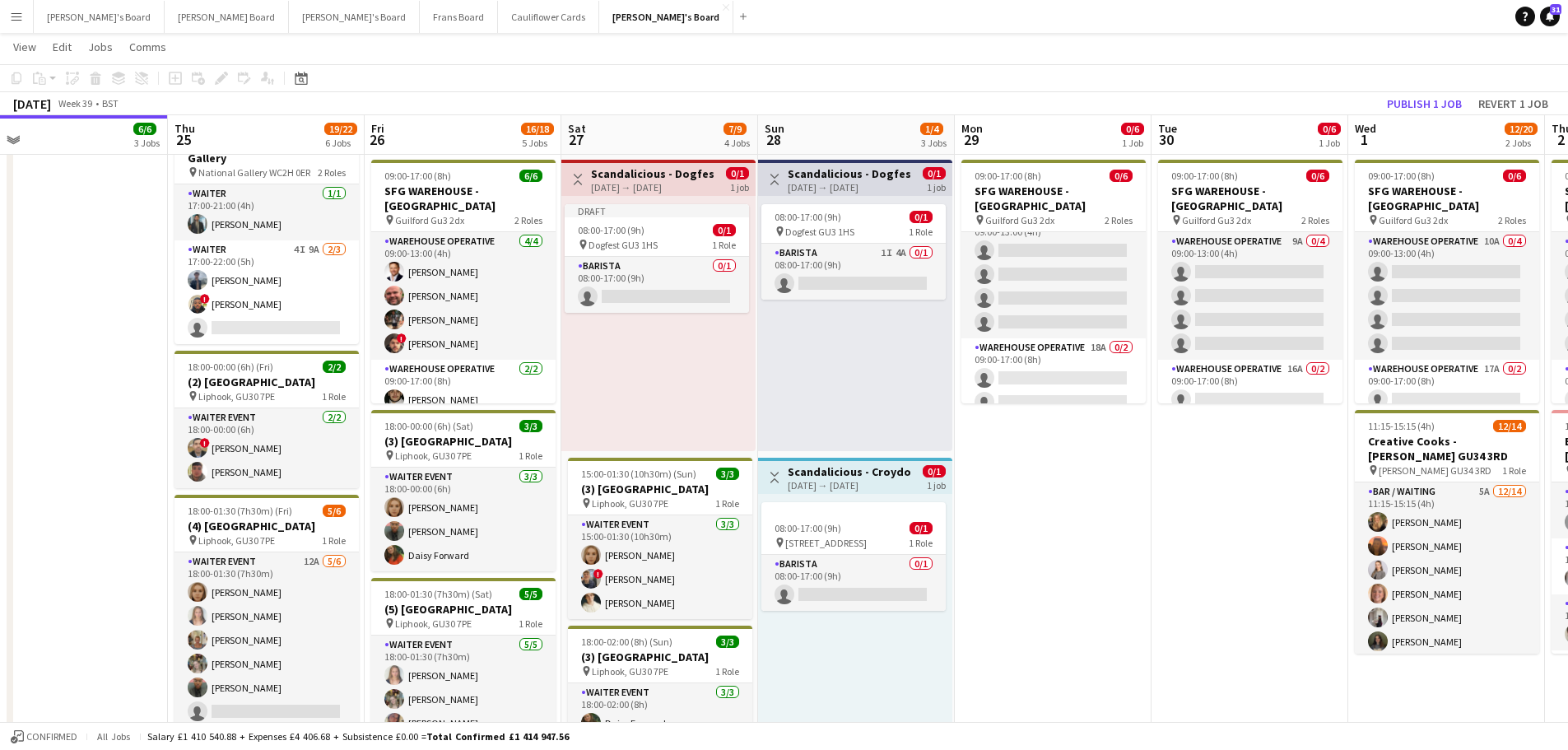
click at [843, 491] on div "28-09-2025 → 28-09-2025" at bounding box center [848, 485] width 122 height 13
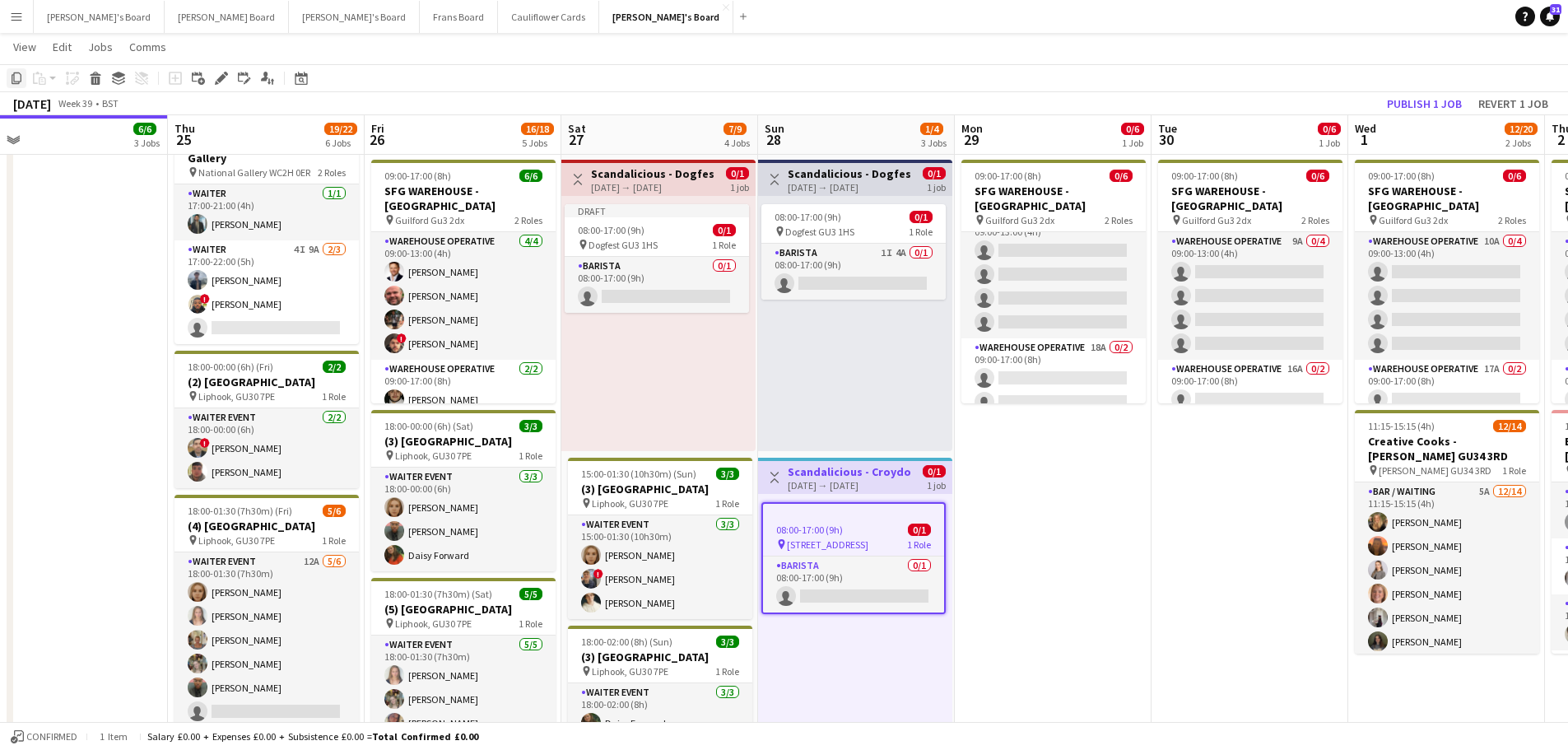
click at [19, 81] on icon "Copy" at bounding box center [16, 79] width 14 height 14
click at [678, 357] on div "Draft 08:00-17:00 (9h) 0/1 pin Dogfest GU3 1HS 1 Role Barista 0/1 08:00-17:00 (…" at bounding box center [658, 323] width 194 height 255
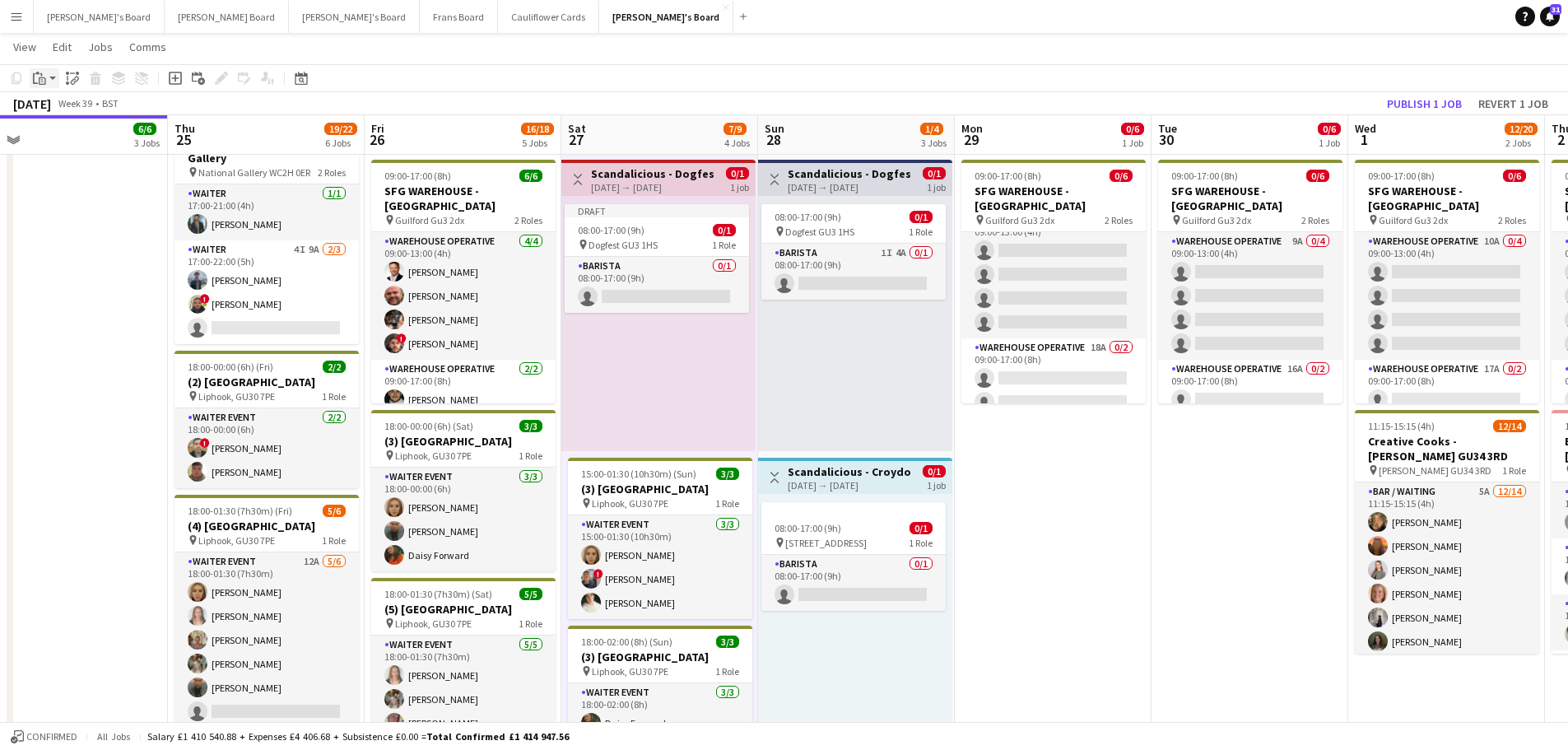
click at [41, 77] on icon "Paste" at bounding box center [40, 79] width 14 height 14
click at [68, 110] on link "Paste Ctrl+V" at bounding box center [121, 109] width 155 height 15
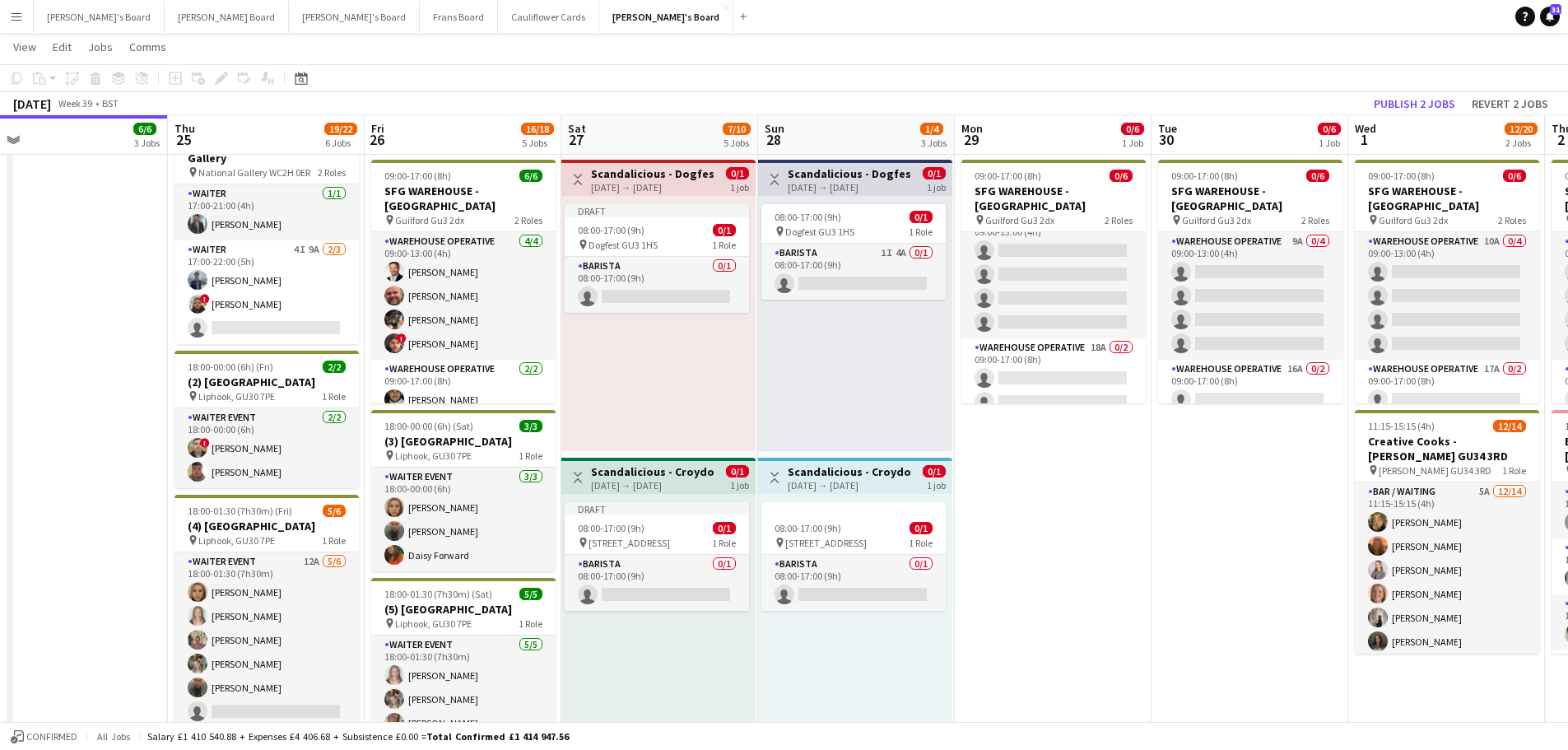
click at [849, 178] on h3 "Scandalicious - Dogfest [GEOGRAPHIC_DATA]" at bounding box center [848, 173] width 122 height 15
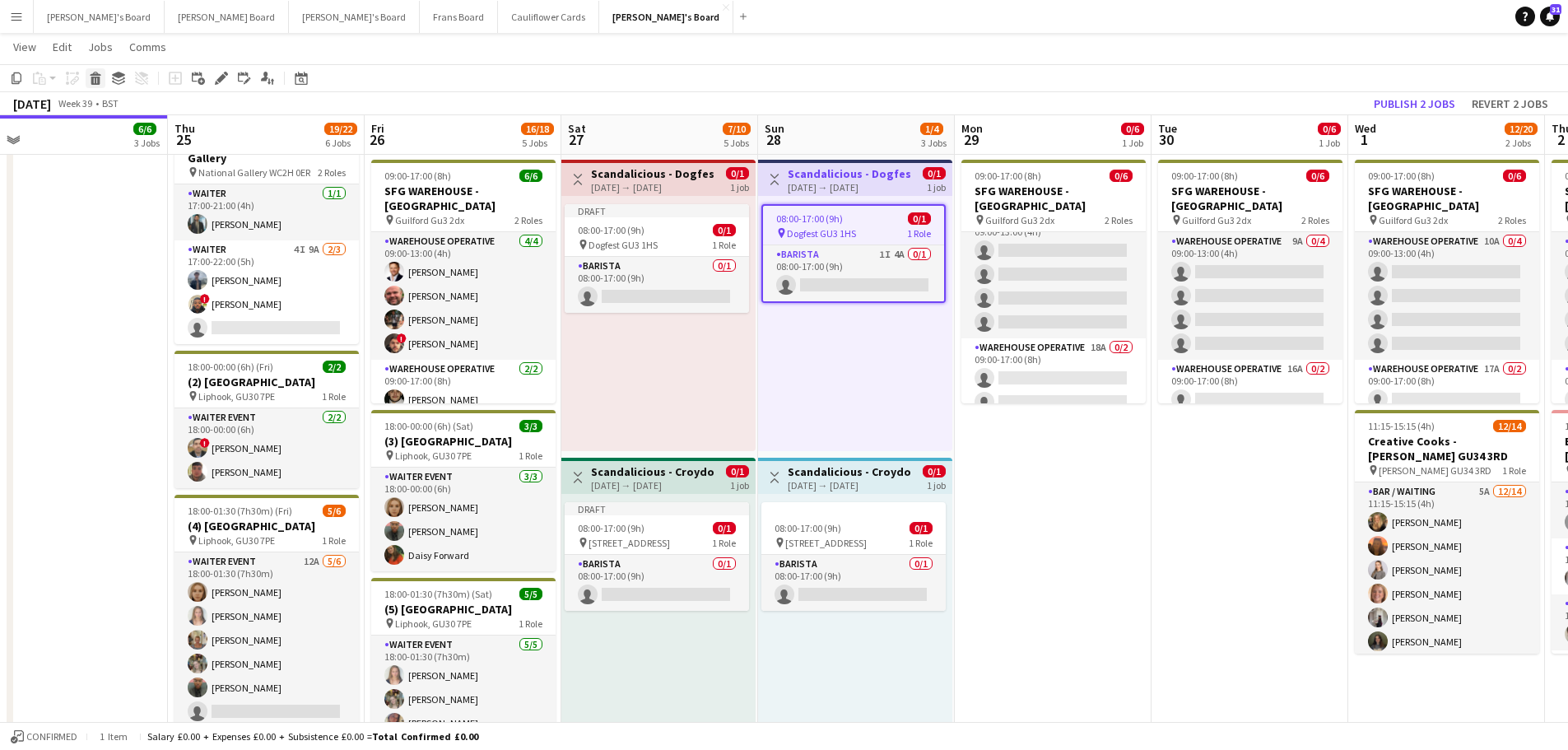
click at [86, 74] on div "Delete" at bounding box center [95, 78] width 19 height 19
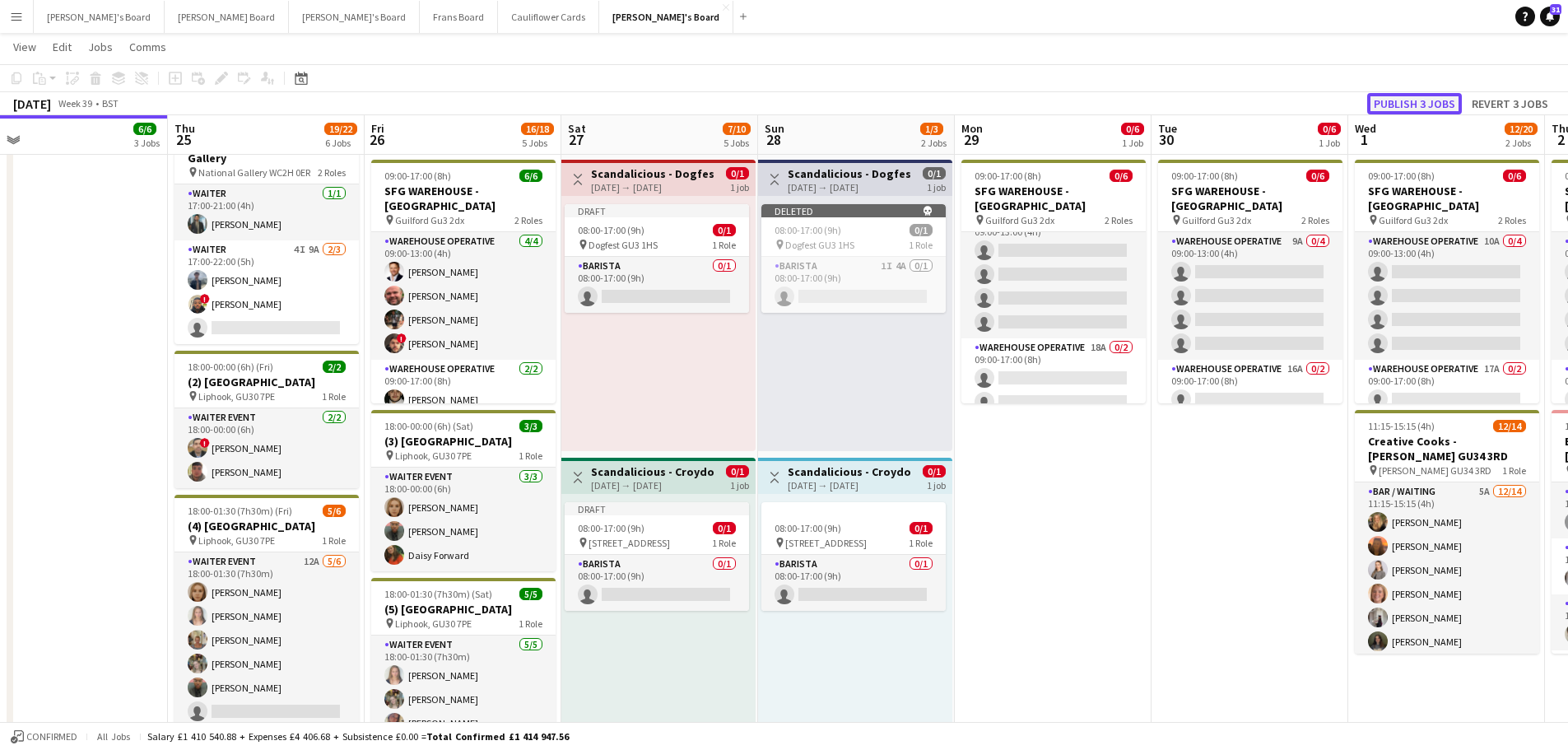
click at [1436, 105] on button "Publish 3 jobs" at bounding box center [1415, 104] width 95 height 21
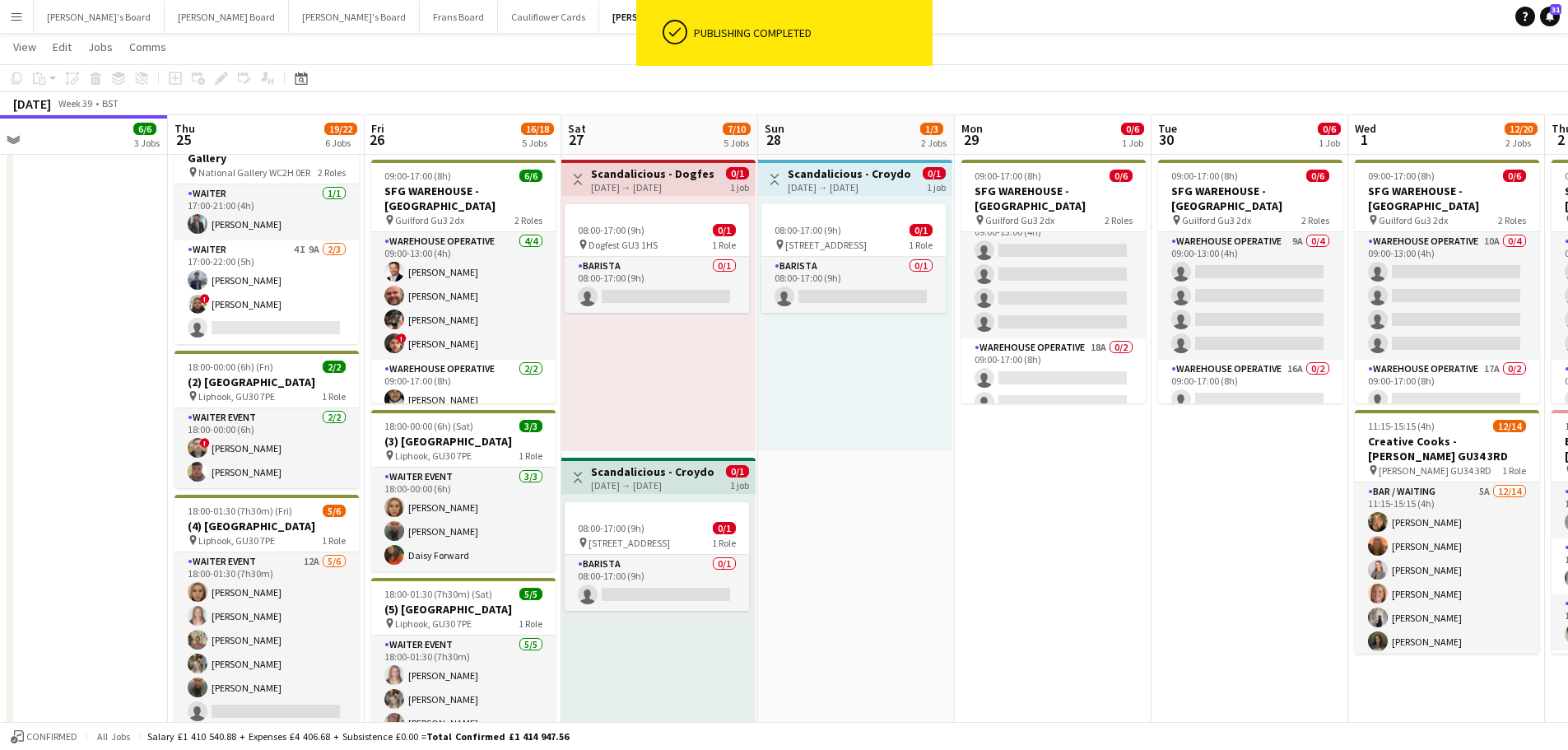
click at [879, 202] on div "08:00-17:00 (9h) 0/1 pin Croydon CR2 9EA 1 Role Barista 0/1 08:00-17:00 (9h) si…" at bounding box center [855, 323] width 194 height 255
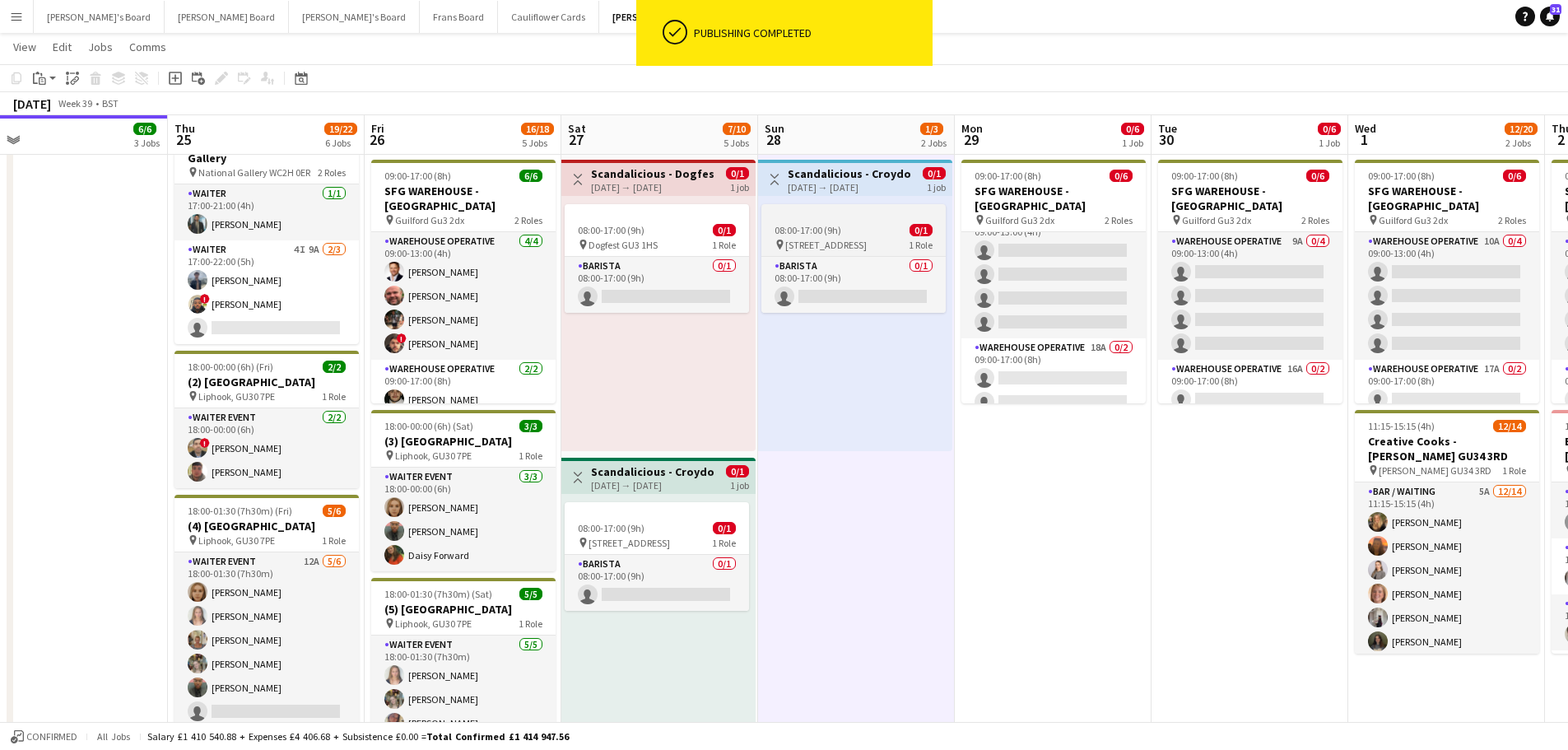
click at [841, 231] on div "08:00-17:00 (9h) 0/1" at bounding box center [853, 230] width 184 height 13
click at [841, 231] on span "08:00-17:00 (9h)" at bounding box center [808, 230] width 67 height 13
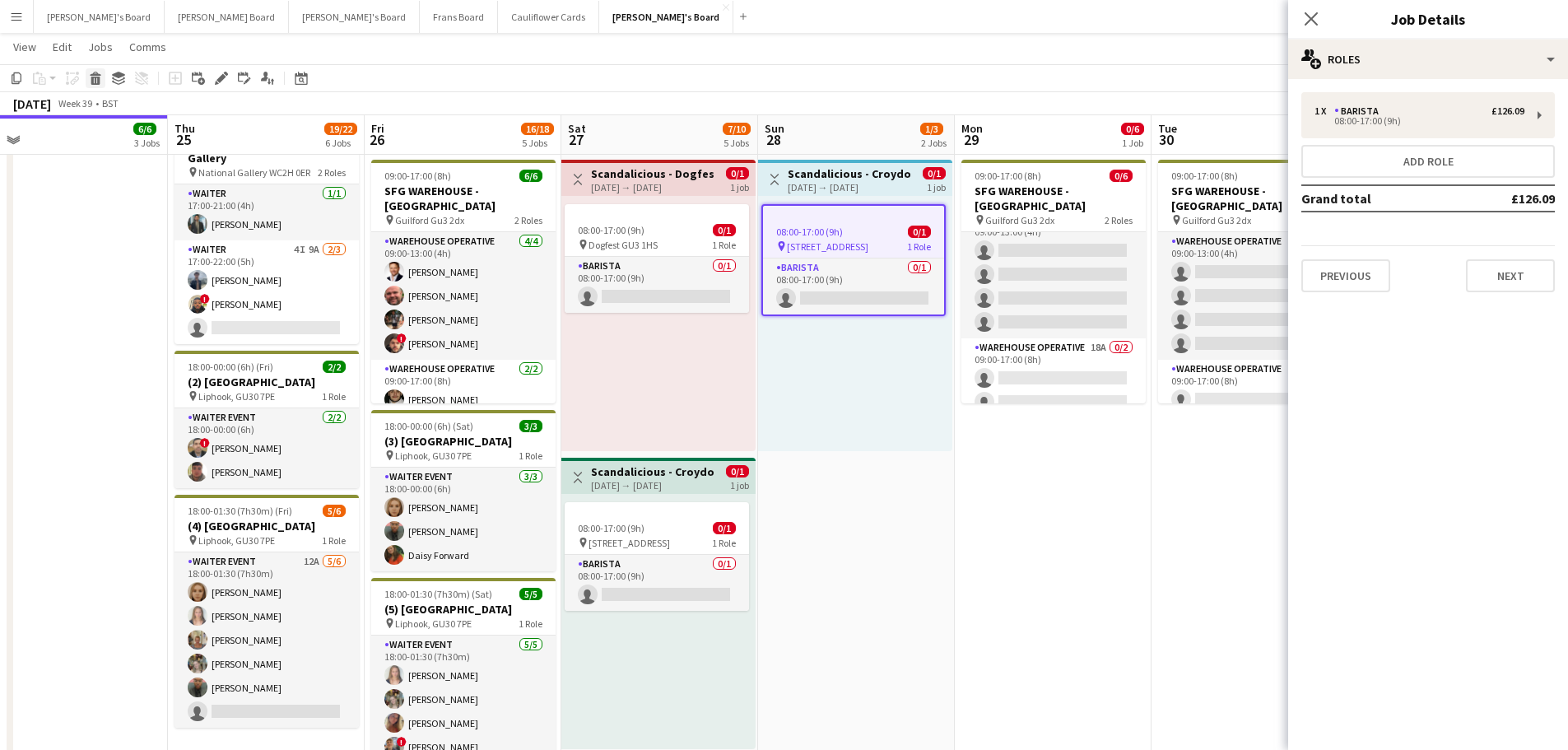
click at [98, 80] on icon at bounding box center [95, 81] width 9 height 8
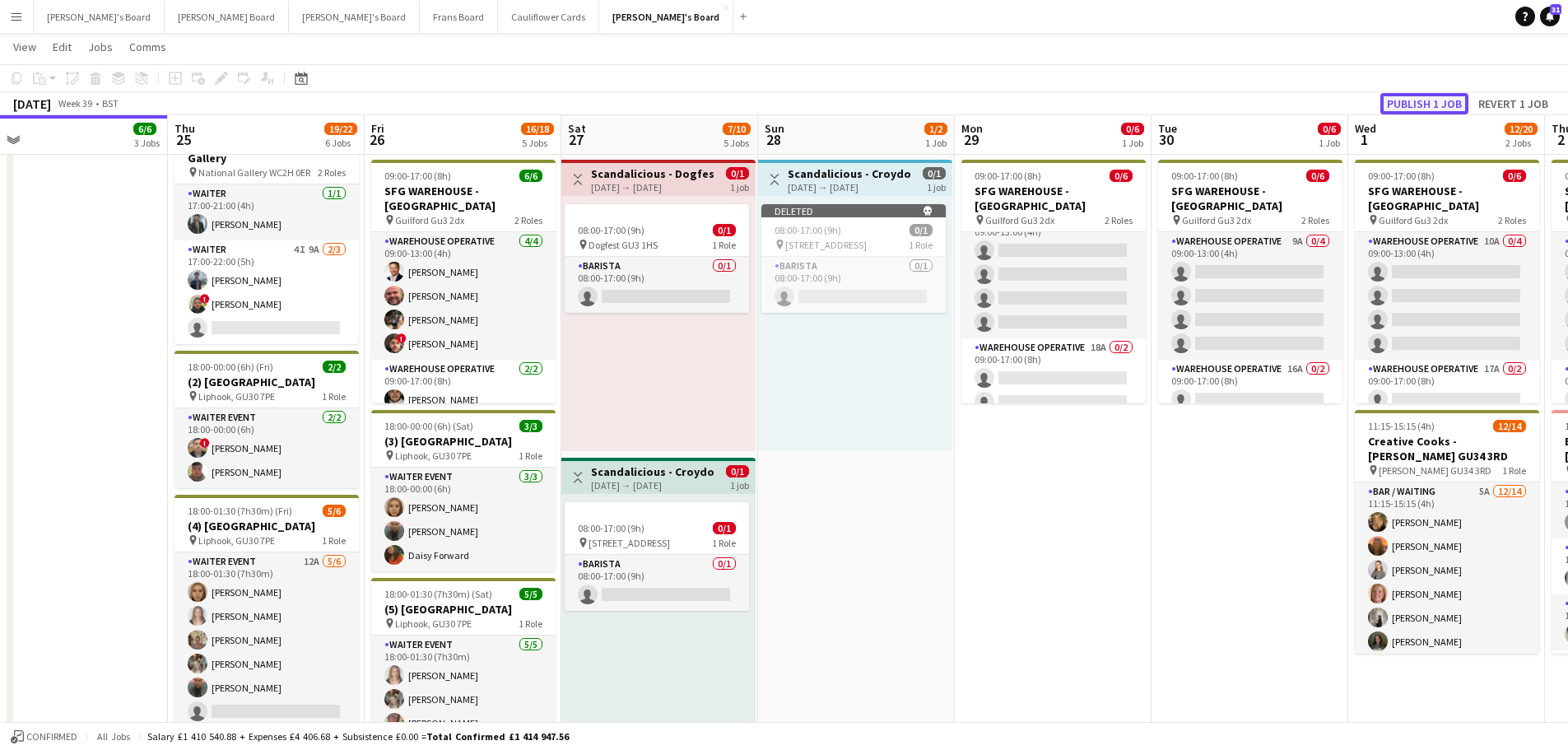
click at [1421, 98] on button "Publish 1 job" at bounding box center [1424, 104] width 88 height 21
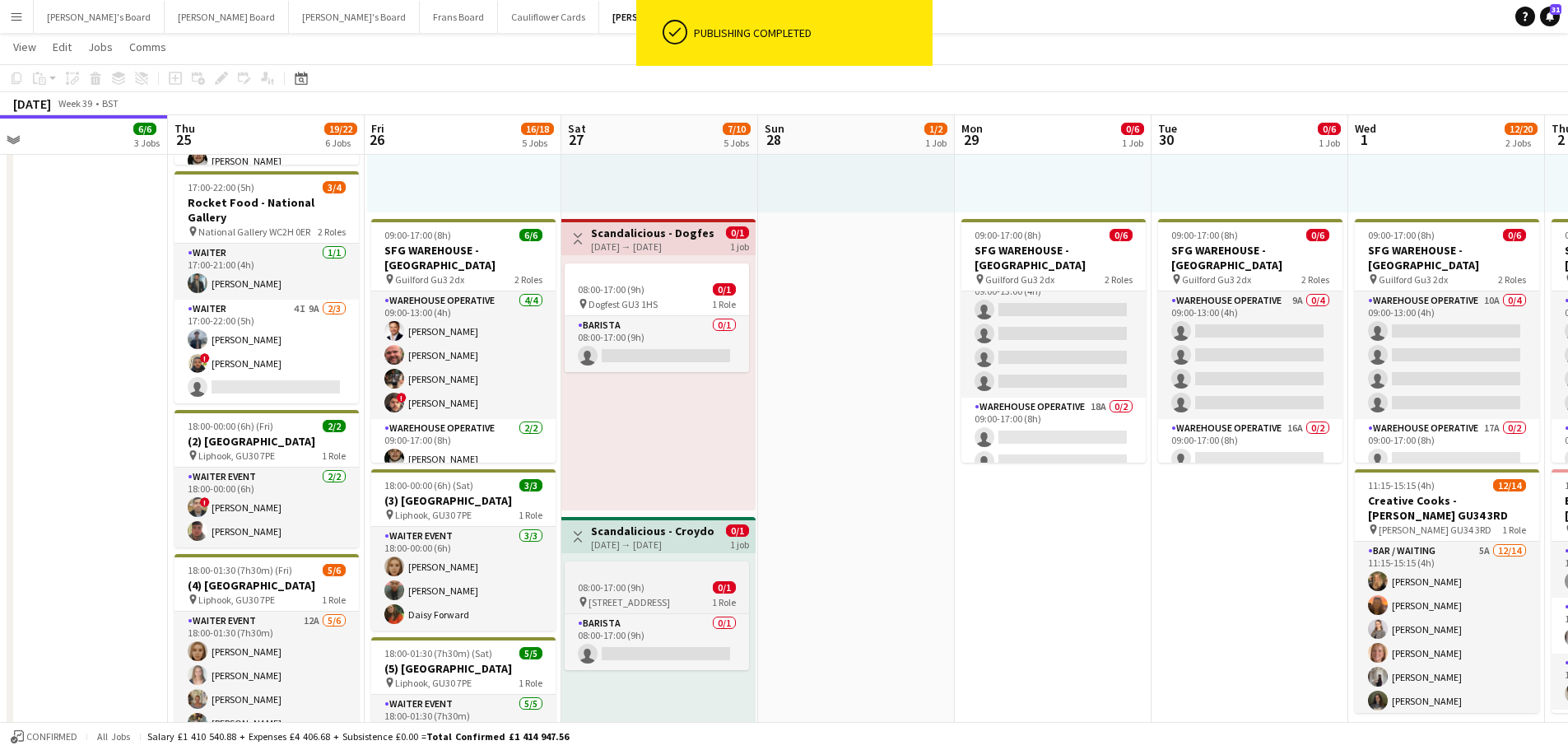
scroll to position [247, 0]
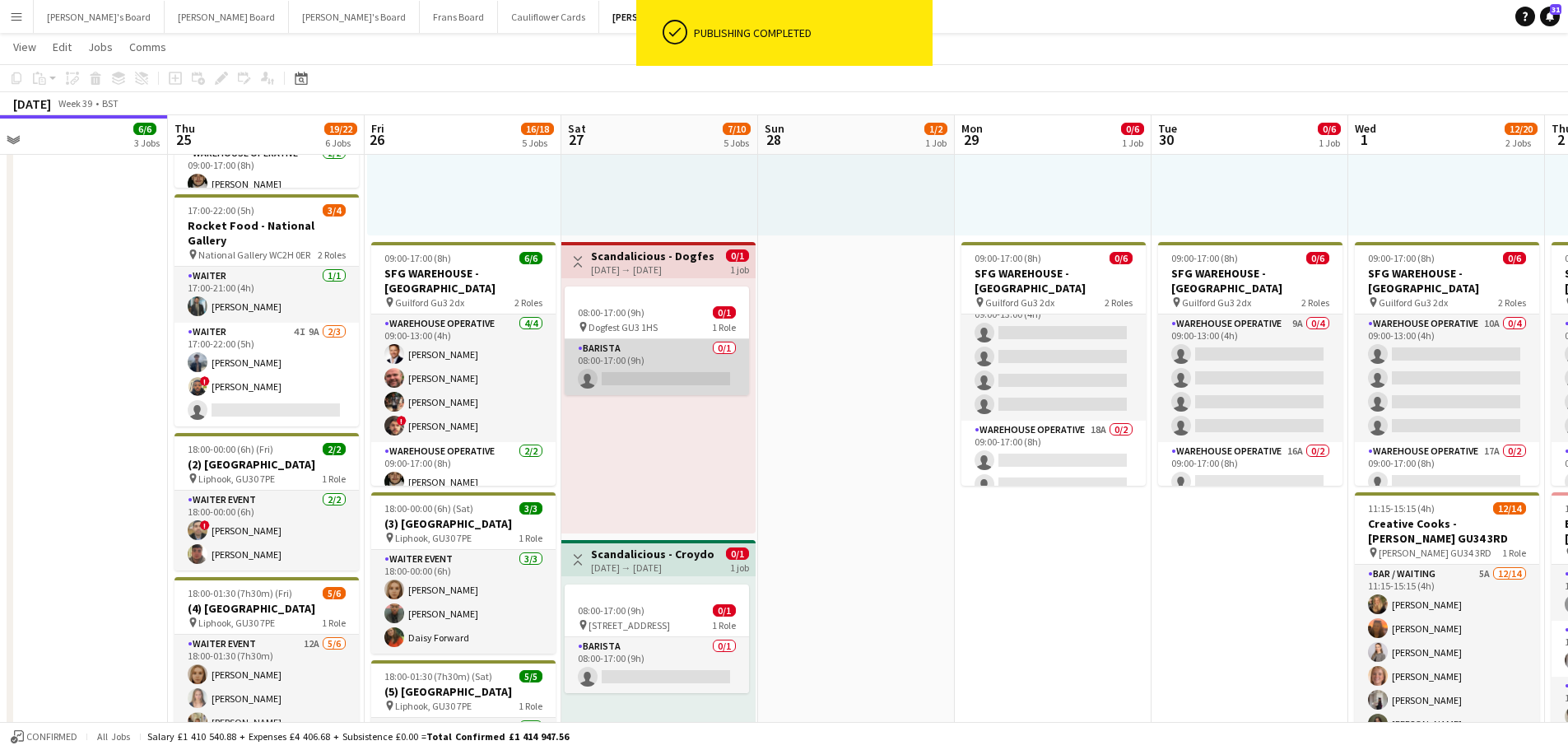
click at [647, 360] on app-card-role "Barista 0/1 08:00-17:00 (9h) single-neutral-actions" at bounding box center [656, 368] width 184 height 56
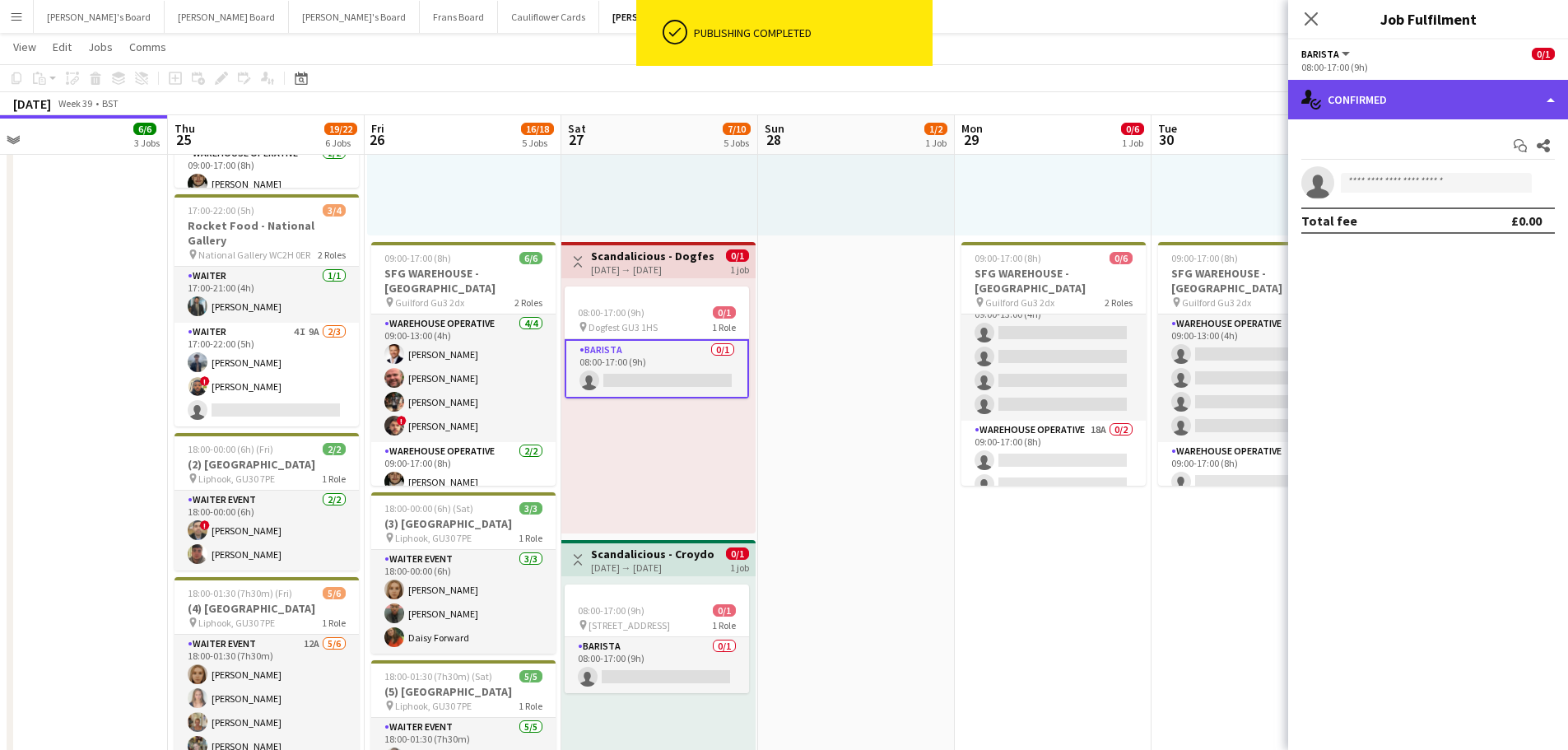
click at [1417, 112] on div "single-neutral-actions-check-2 Confirmed" at bounding box center [1428, 99] width 280 height 40
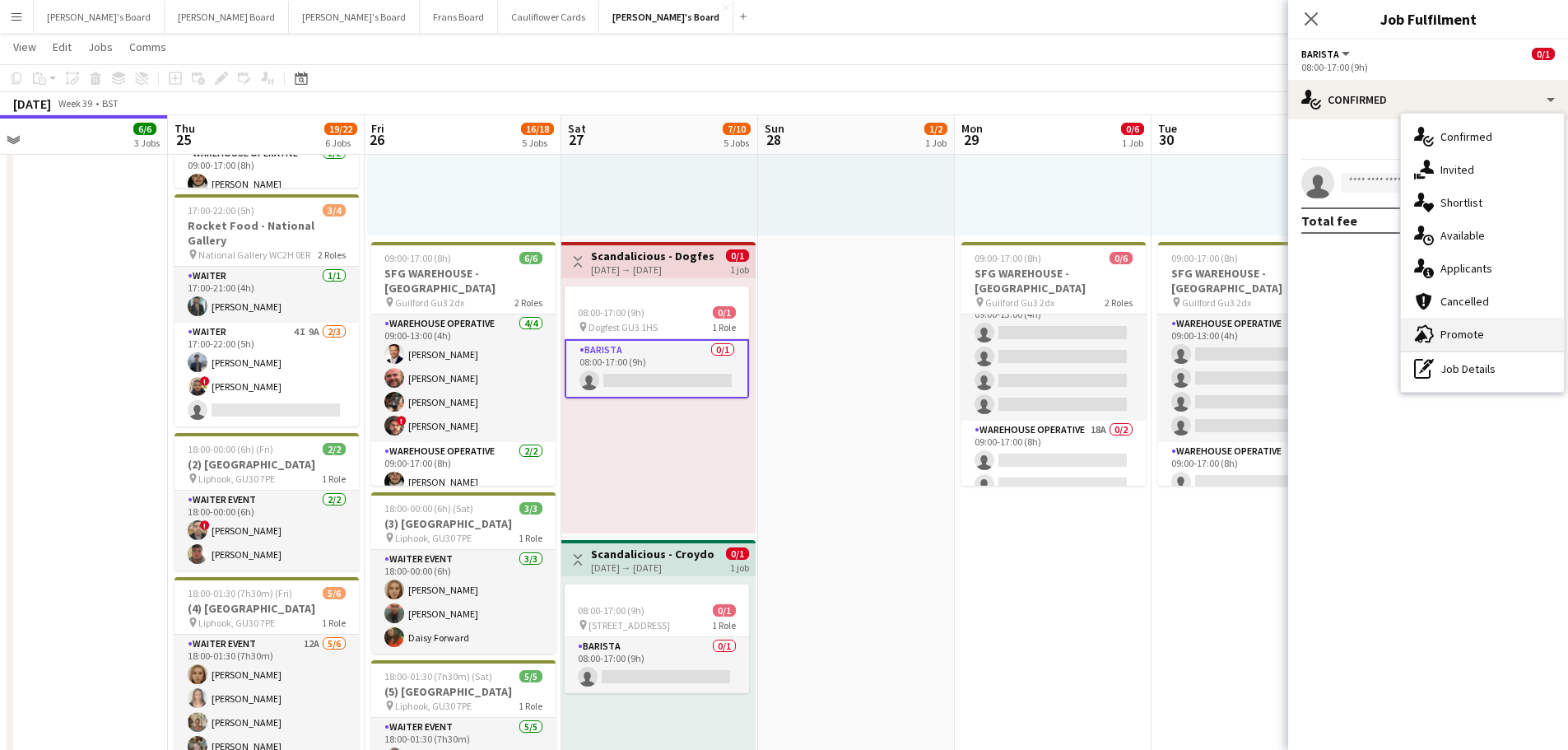
click at [1496, 339] on div "advertising-megaphone Promote" at bounding box center [1483, 335] width 163 height 33
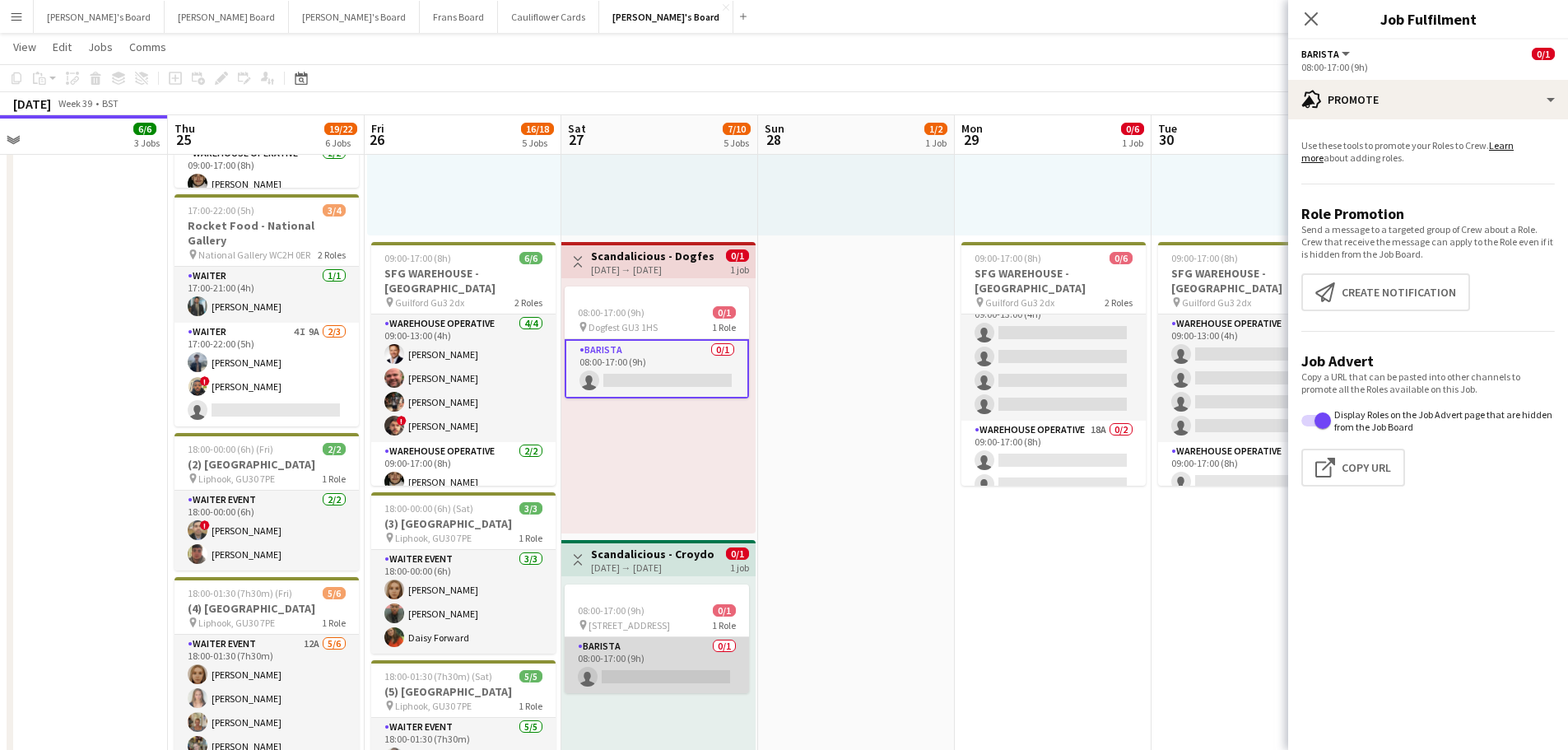
click at [635, 667] on app-card-role "Barista 0/1 08:00-17:00 (9h) single-neutral-actions" at bounding box center [656, 666] width 184 height 56
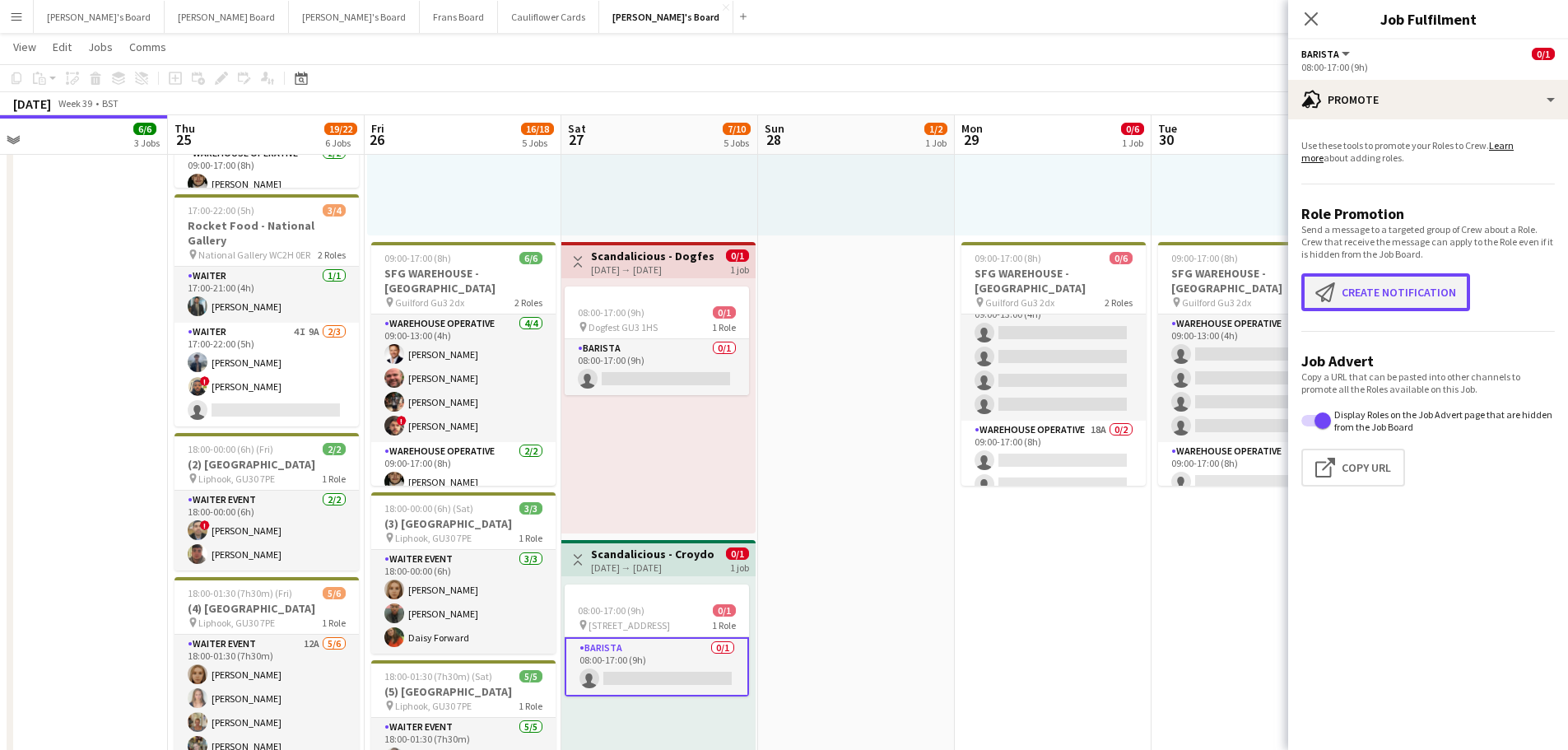
click at [1355, 292] on button "Create notification Create notification" at bounding box center [1386, 292] width 169 height 38
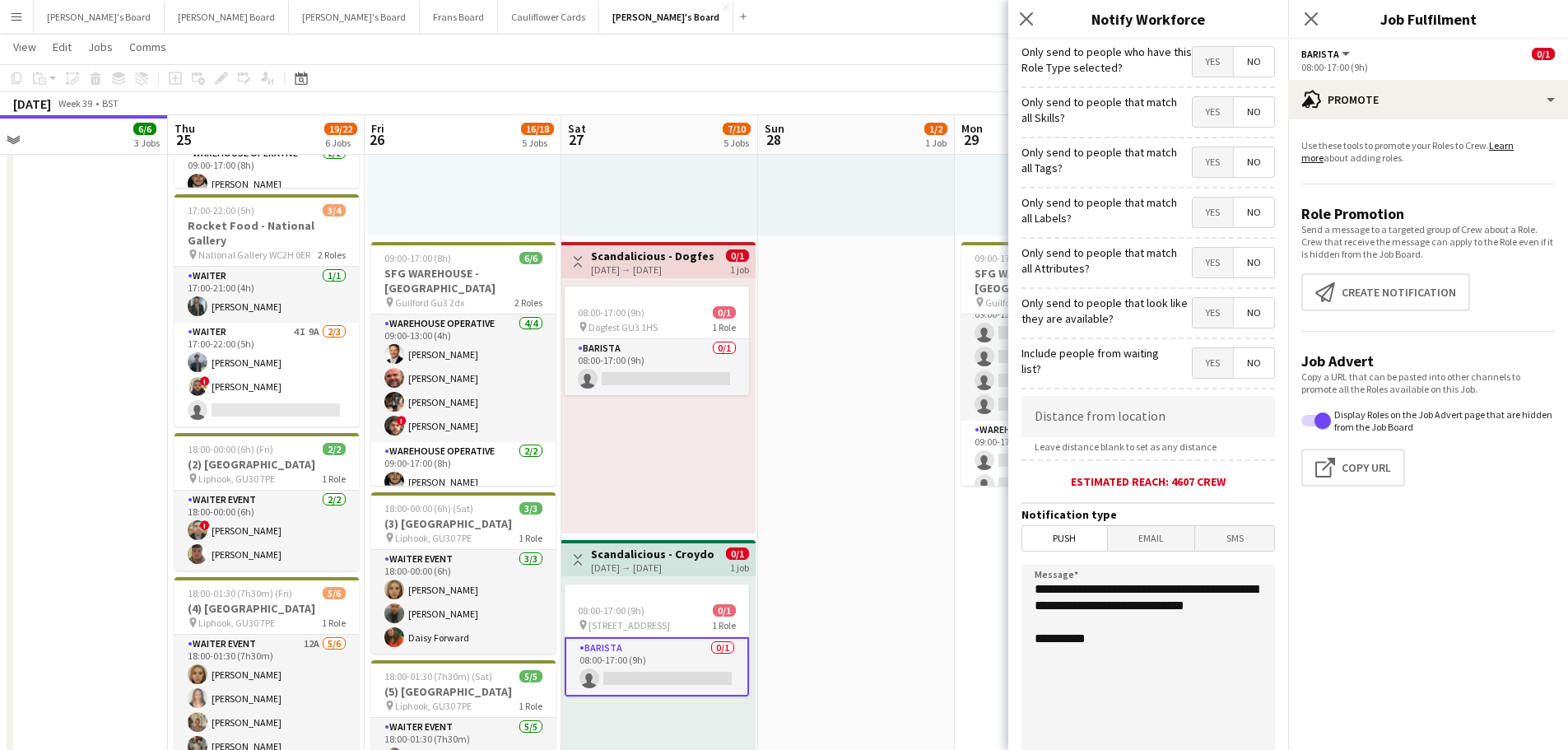
click at [714, 411] on div "08:00-17:00 (9h) 0/1 pin Dogfest GU3 1HS 1 Role Barista 0/1 08:00-17:00 (9h) si…" at bounding box center [658, 406] width 194 height 255
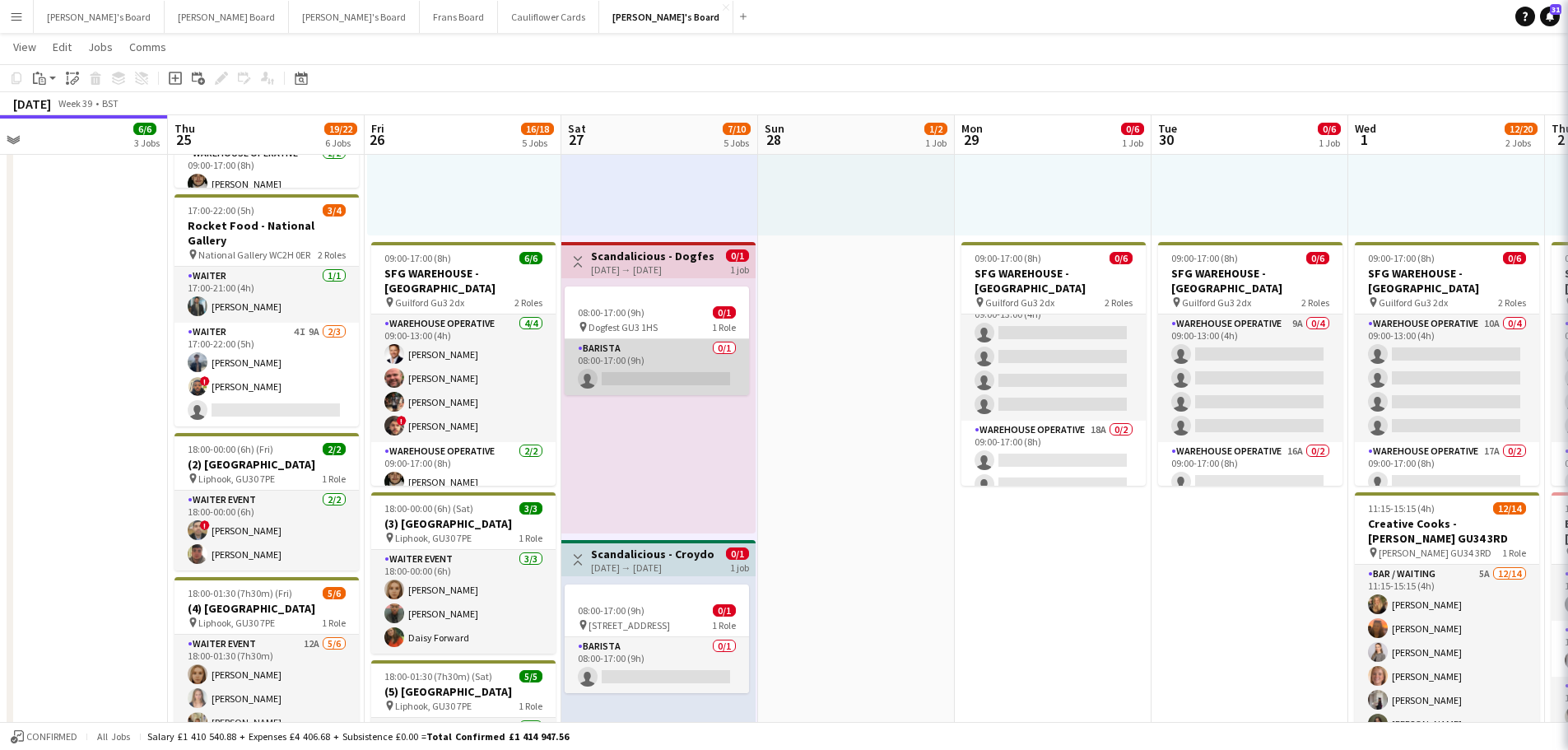
click at [636, 363] on app-card-role "Barista 0/1 08:00-17:00 (9h) single-neutral-actions" at bounding box center [656, 368] width 184 height 56
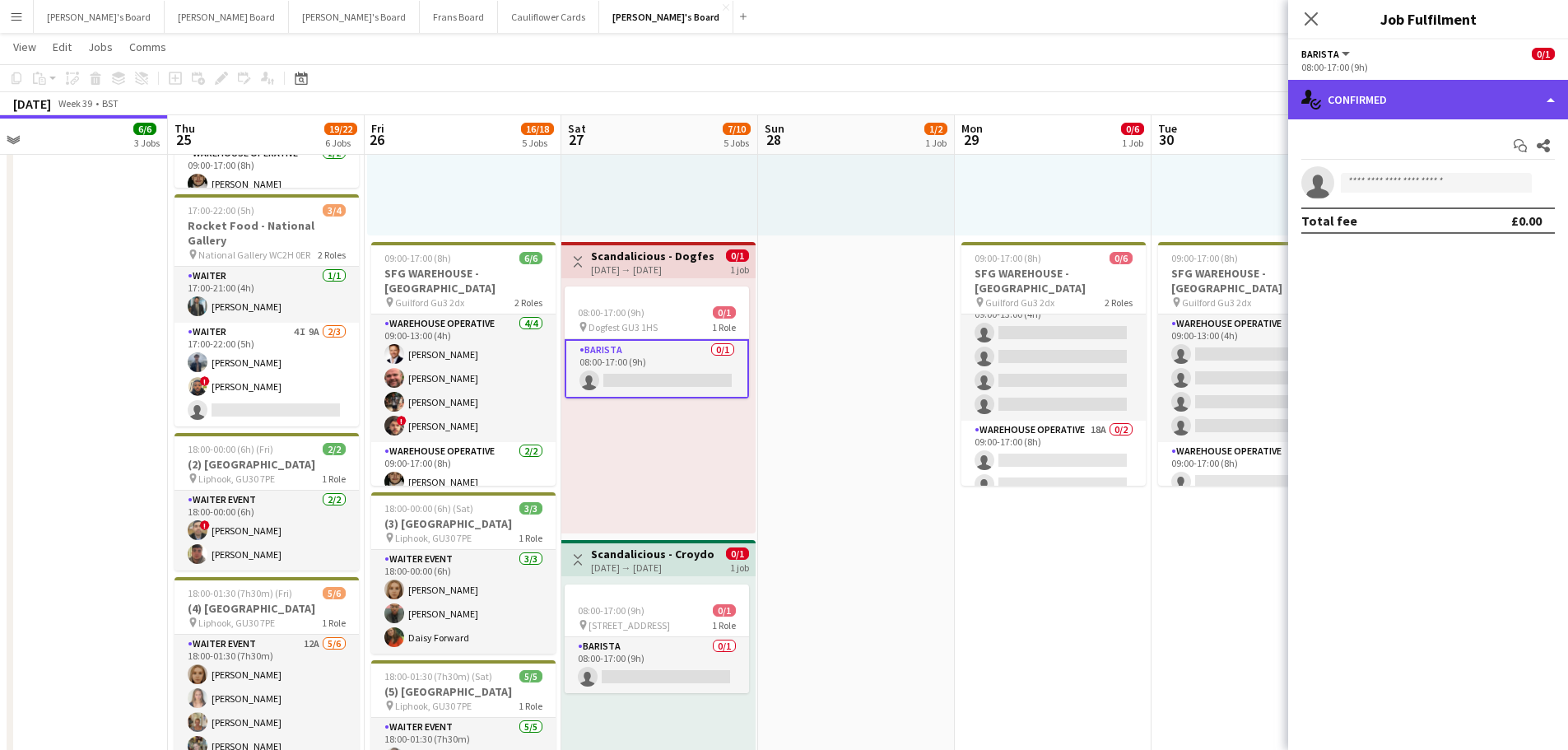
click at [1421, 101] on div "single-neutral-actions-check-2 Confirmed" at bounding box center [1428, 99] width 280 height 40
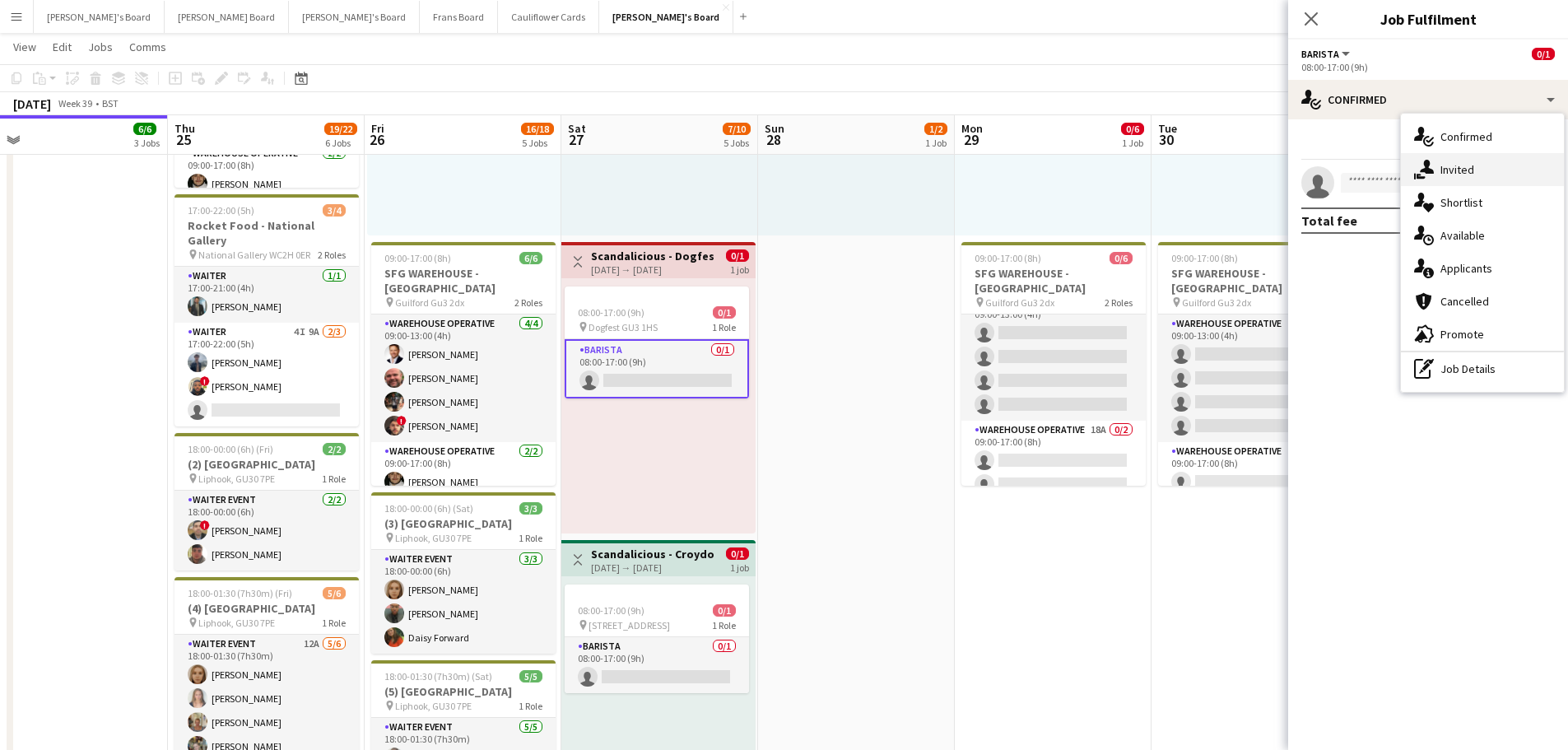
click at [1478, 166] on div "single-neutral-actions-share-1 Invited" at bounding box center [1483, 170] width 163 height 33
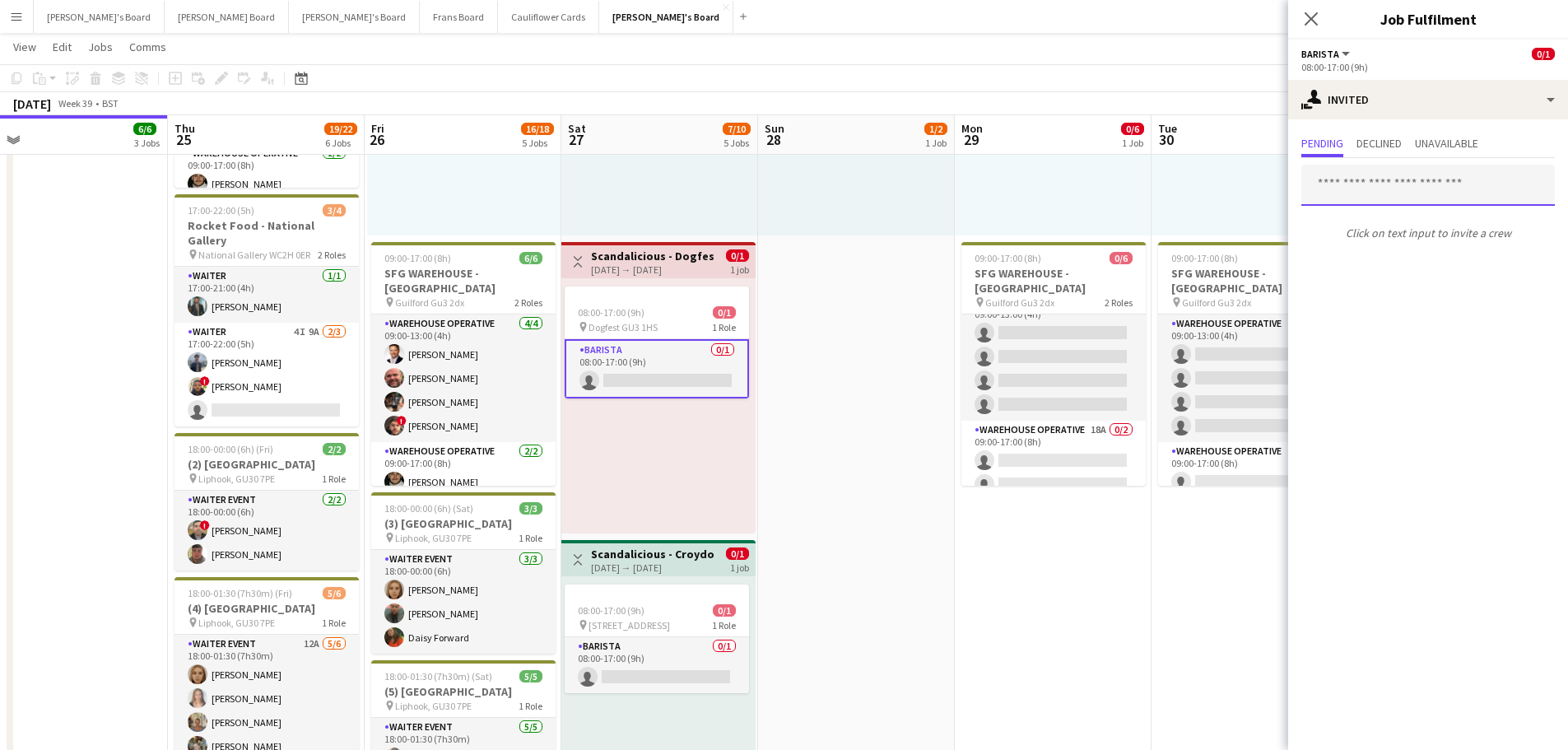
click at [1383, 190] on input "text" at bounding box center [1427, 185] width 253 height 41
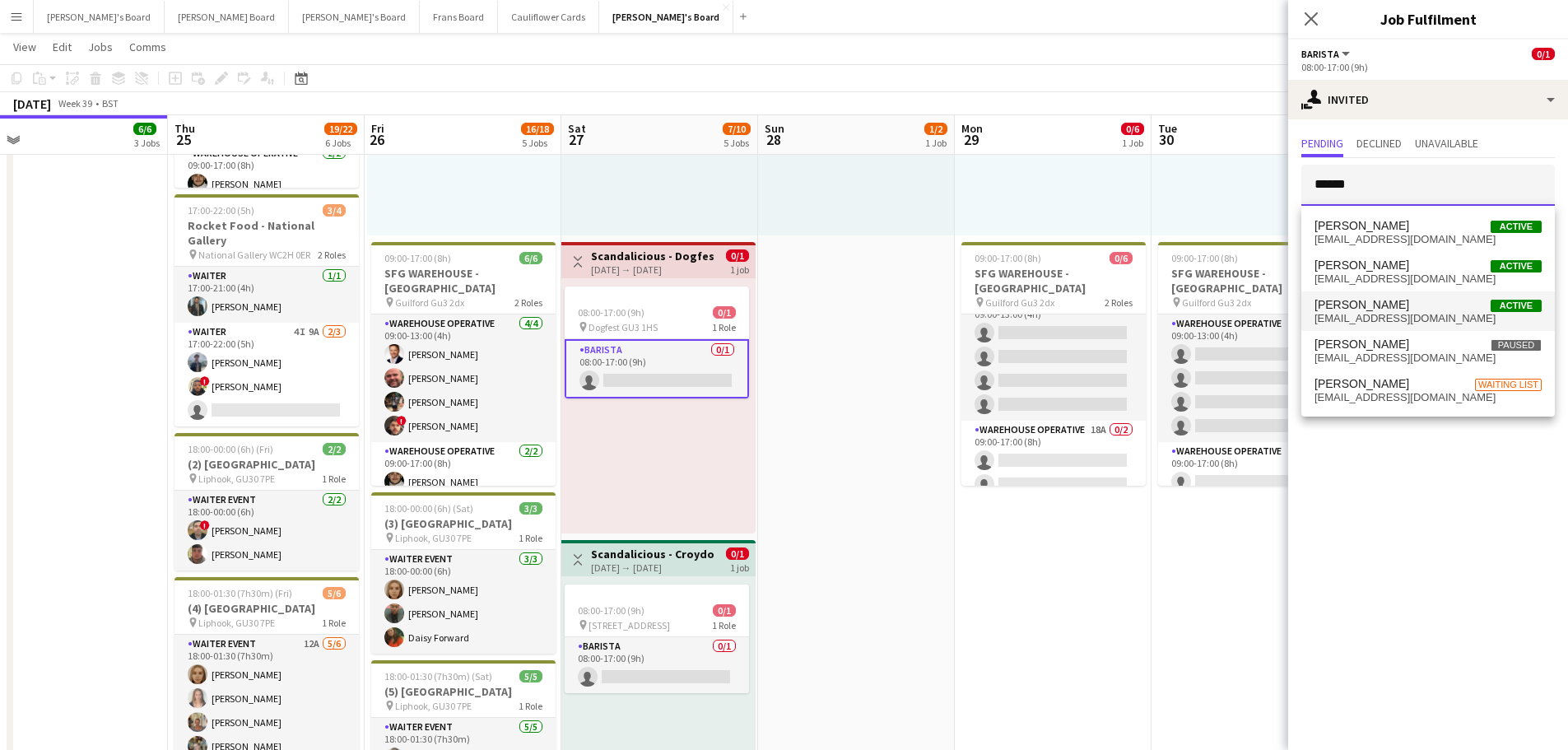
type input "******"
click at [1451, 301] on span "Lottie Butcher Active" at bounding box center [1428, 305] width 227 height 14
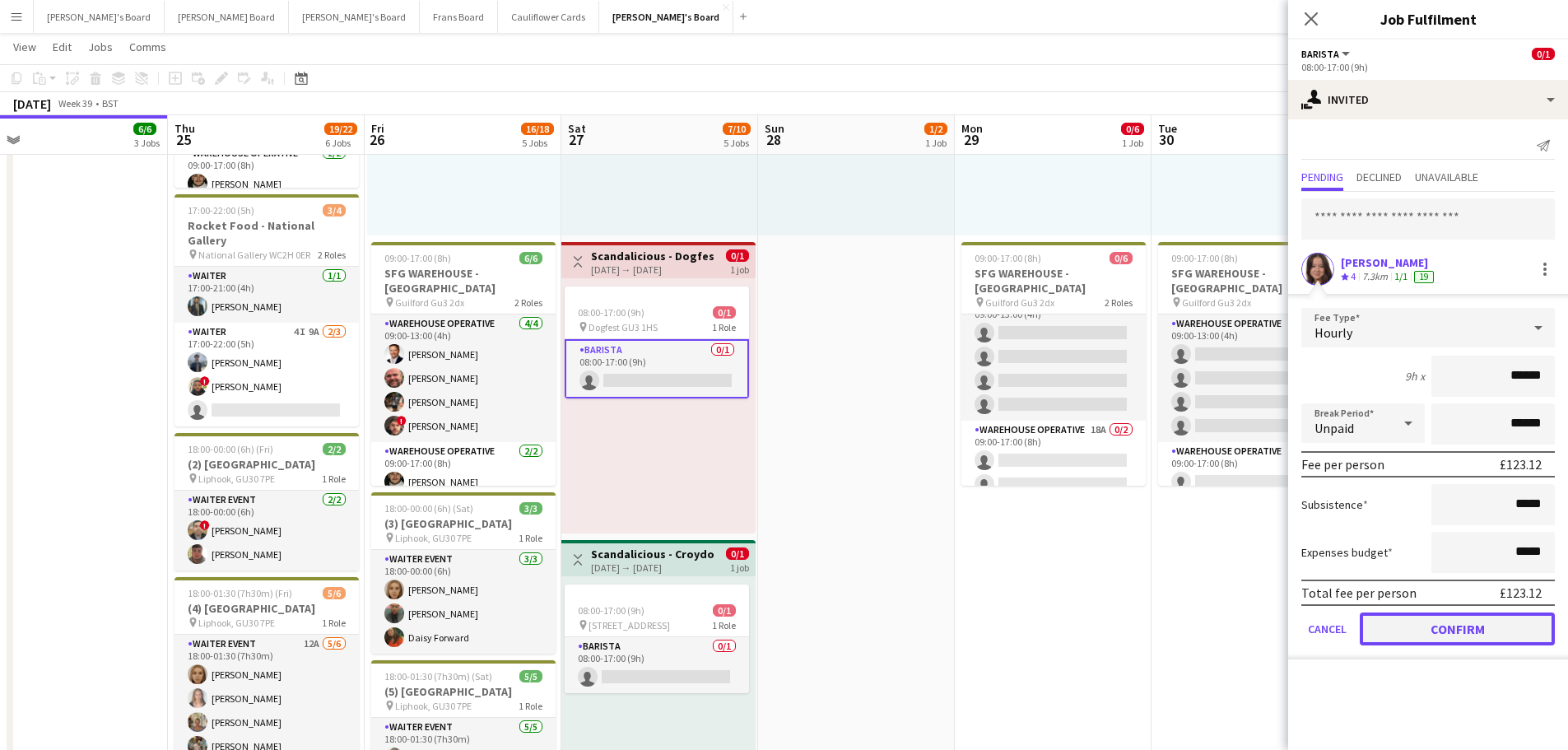
click at [1443, 617] on button "Confirm" at bounding box center [1456, 630] width 195 height 33
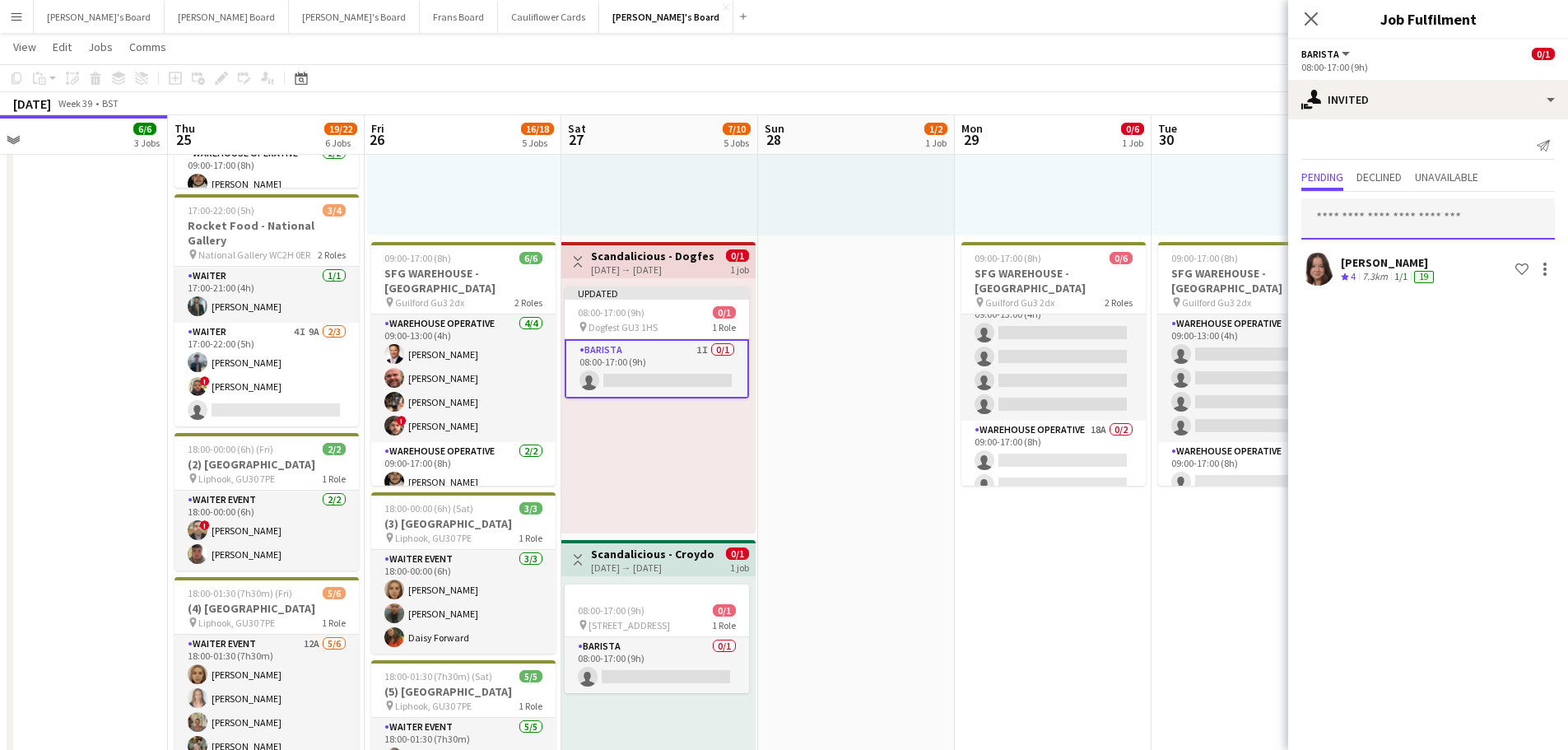
click at [1397, 226] on input "text" at bounding box center [1427, 219] width 253 height 41
type input "*****"
drag, startPoint x: 1399, startPoint y: 226, endPoint x: 1063, endPoint y: 197, distance: 337.2
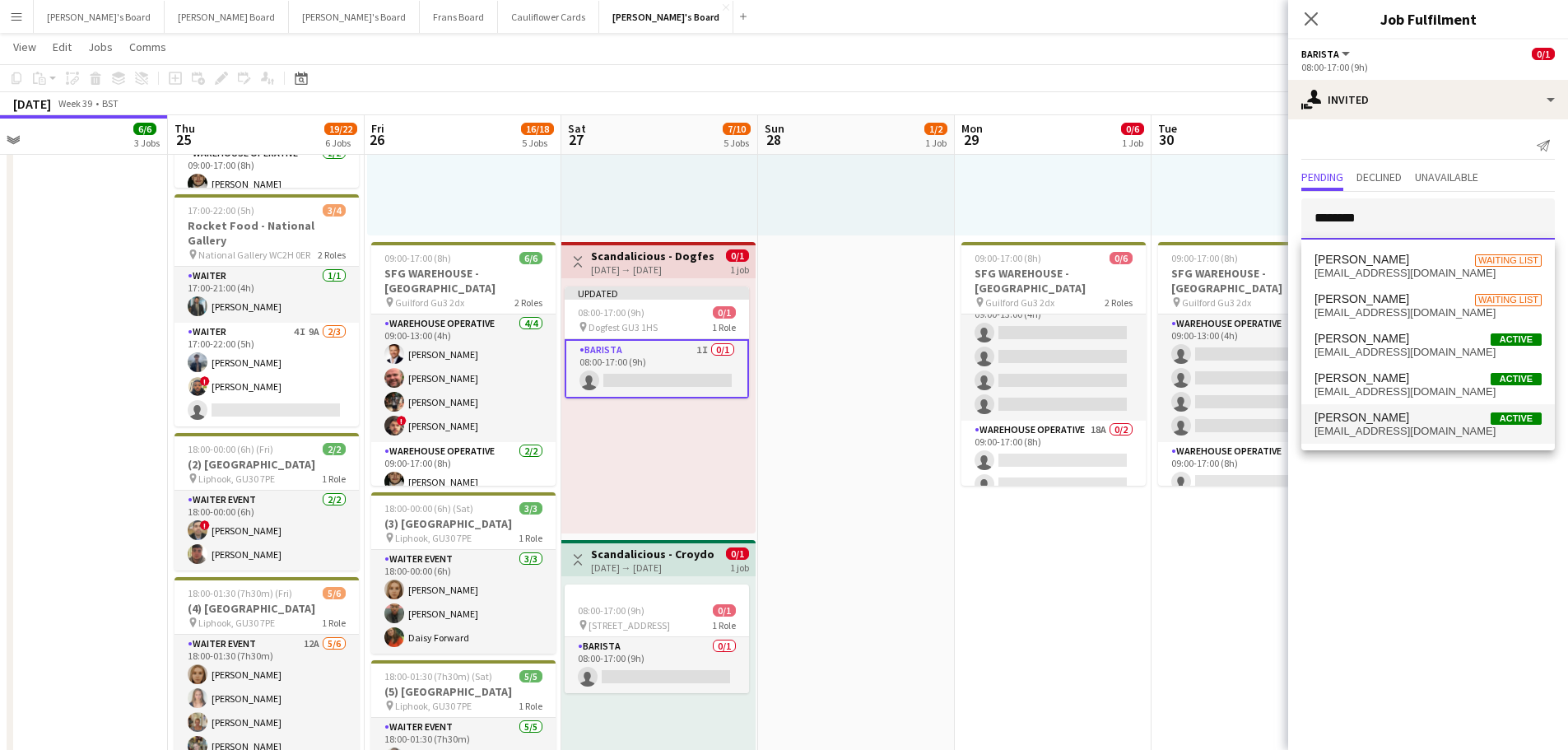
type input "********"
click at [1405, 423] on span "Jennifer Kossak Active" at bounding box center [1428, 418] width 227 height 14
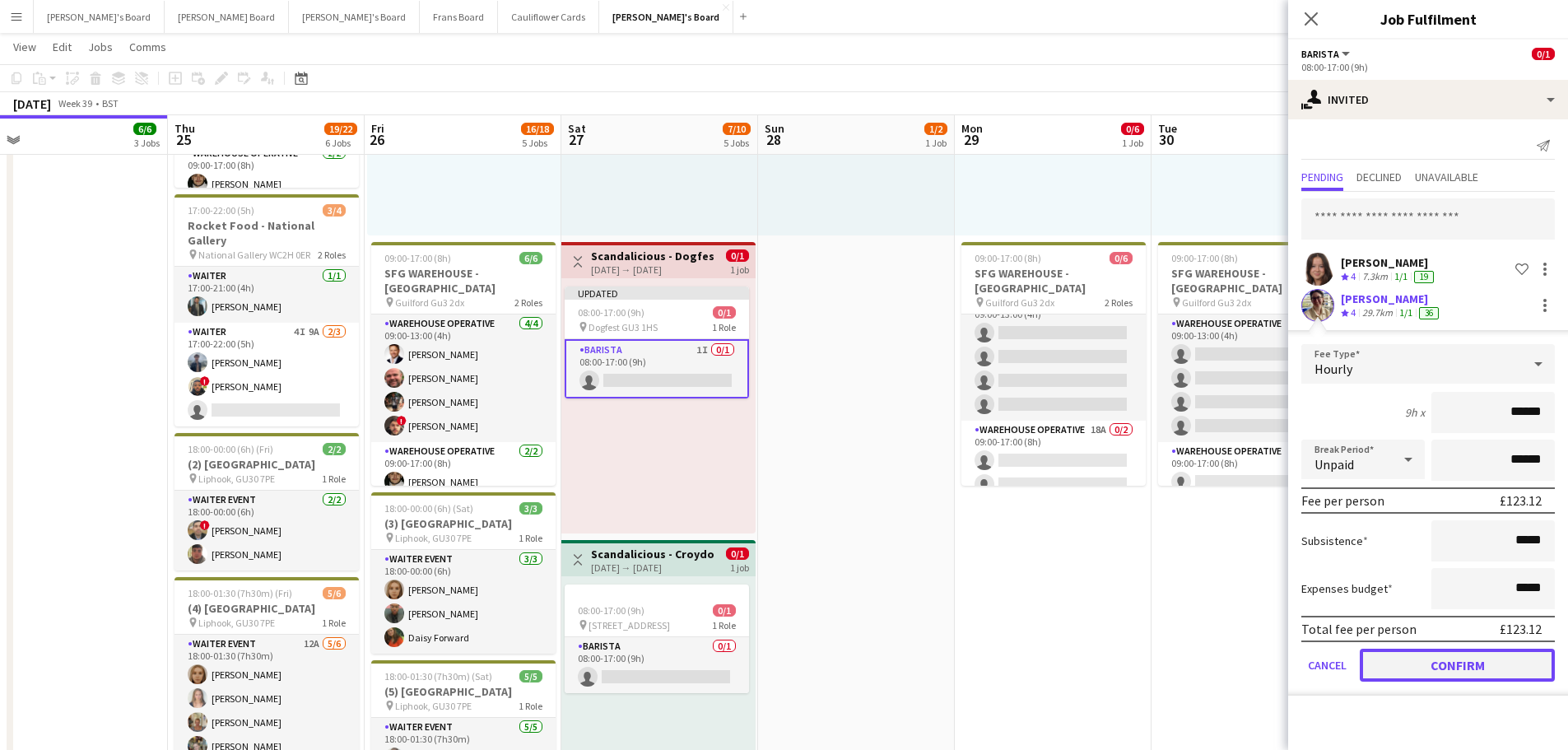
click at [1447, 669] on button "Confirm" at bounding box center [1456, 666] width 195 height 33
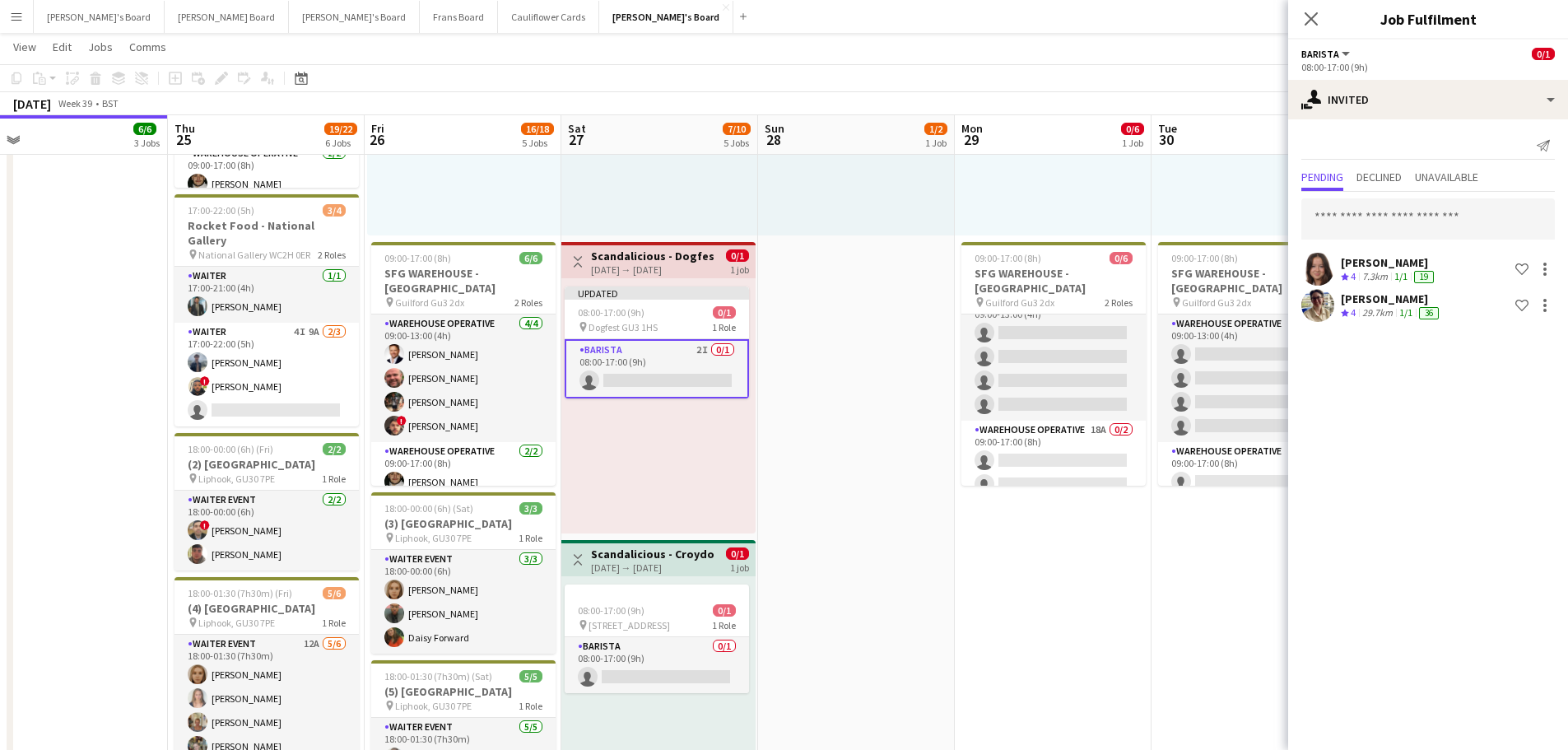
click at [1103, 589] on app-date-cell "09:00-17:00 (8h) 0/6 SFG WAREHOUSE - GUILDFORD pin Guilford Gu3 2dx 2 Roles War…" at bounding box center [1053, 584] width 197 height 1295
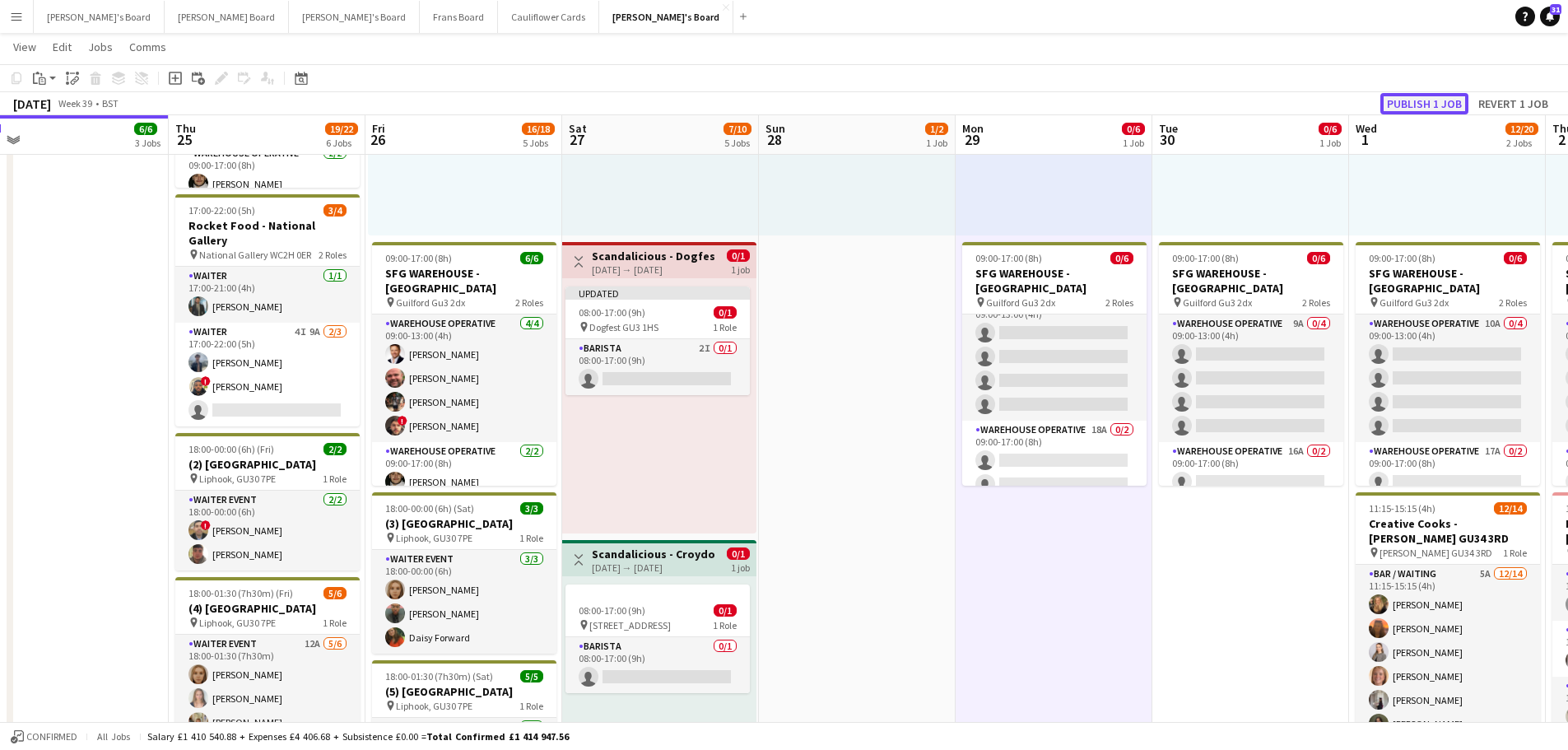
click at [1409, 104] on button "Publish 1 job" at bounding box center [1424, 104] width 88 height 21
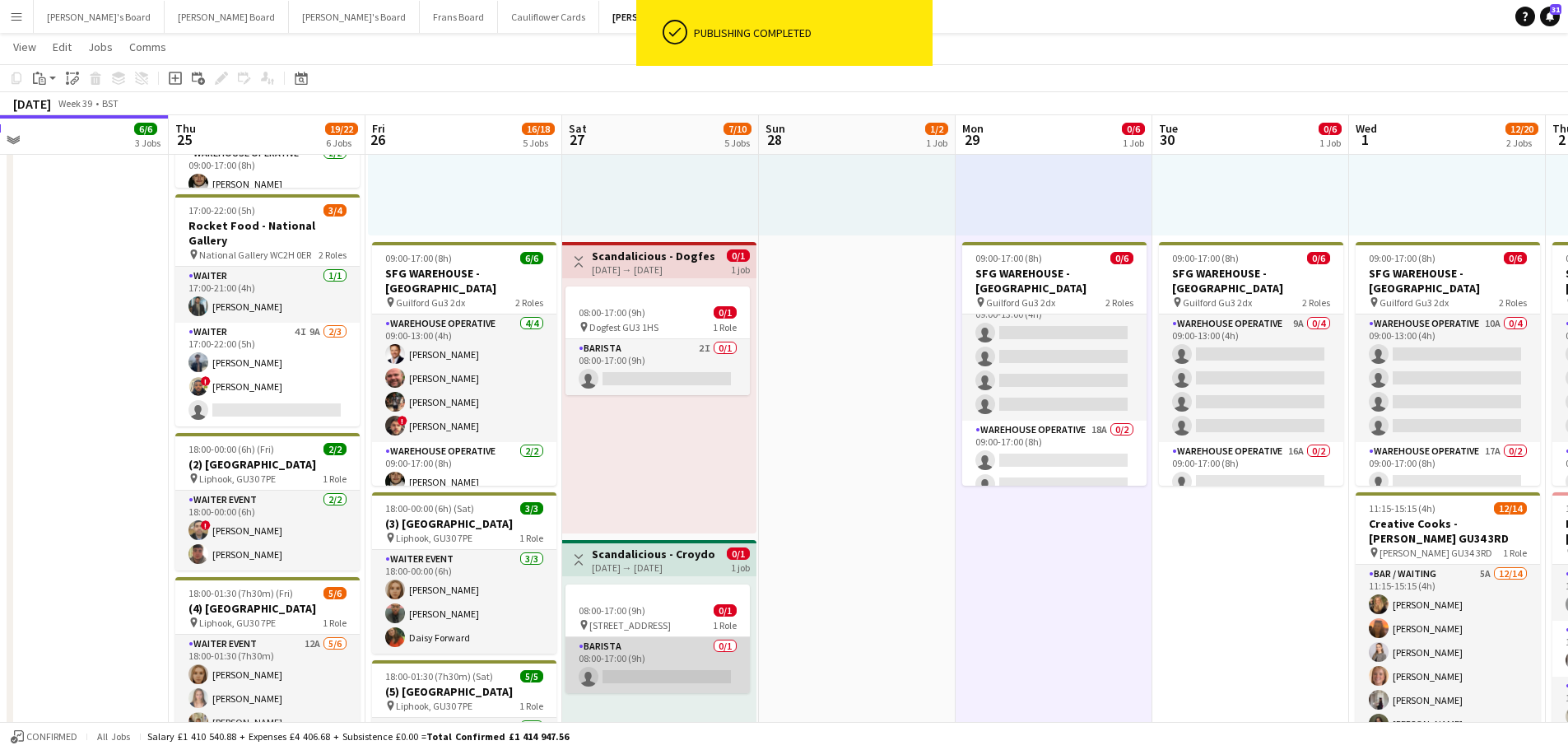
click at [646, 667] on app-card-role "Barista 0/1 08:00-17:00 (9h) single-neutral-actions" at bounding box center [657, 666] width 184 height 56
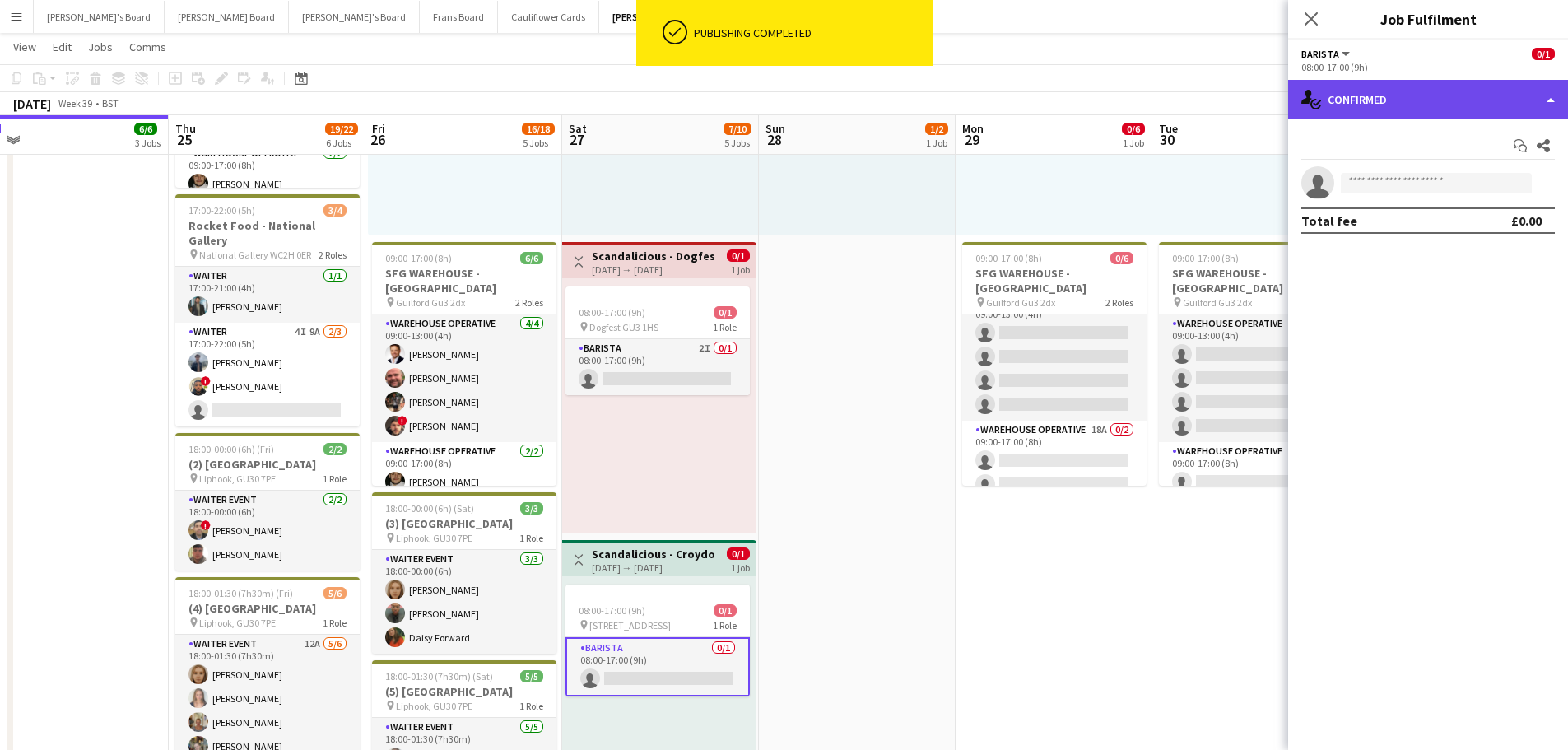
click at [1443, 111] on div "single-neutral-actions-check-2 Confirmed" at bounding box center [1428, 99] width 280 height 40
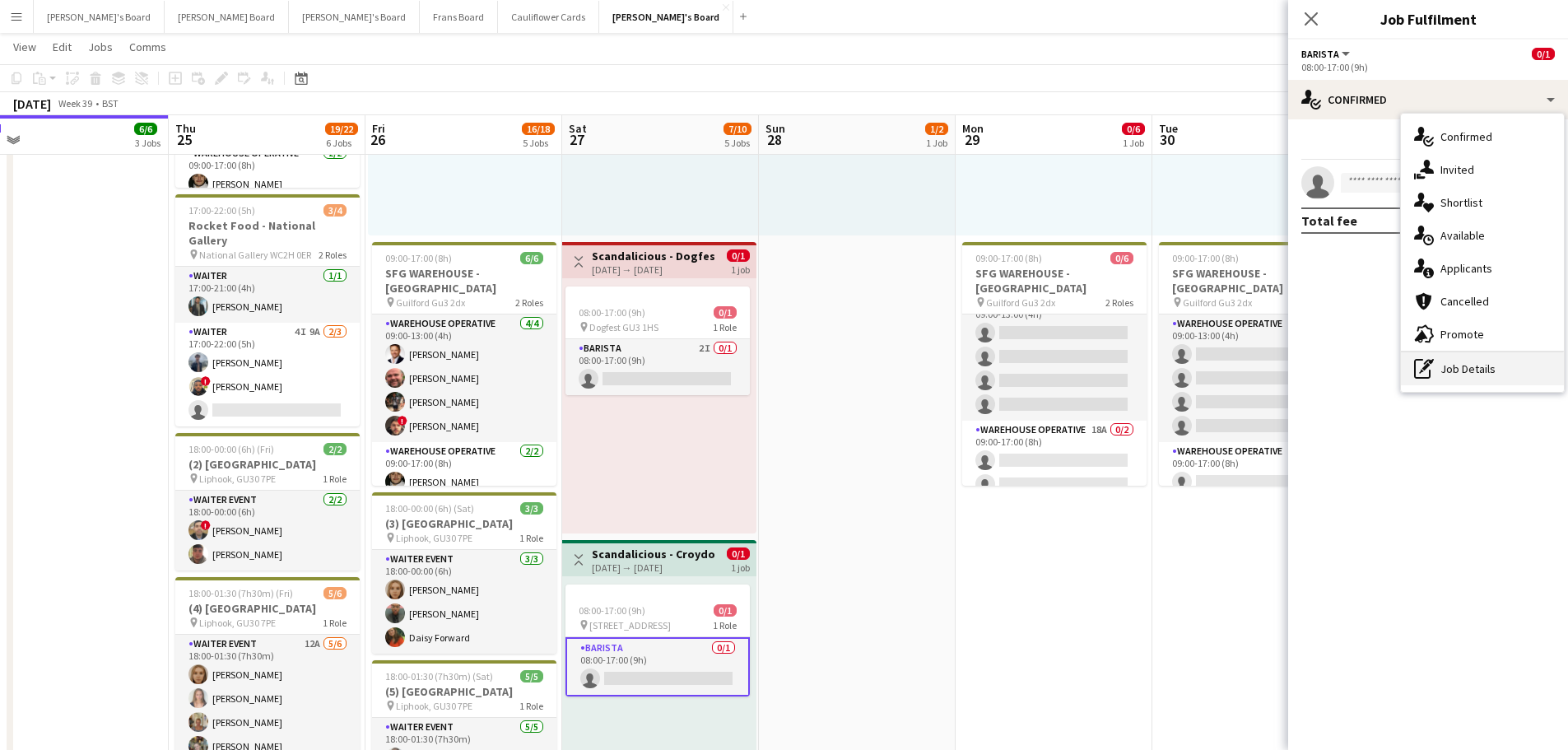
click at [1515, 362] on div "pen-write Job Details" at bounding box center [1483, 369] width 163 height 33
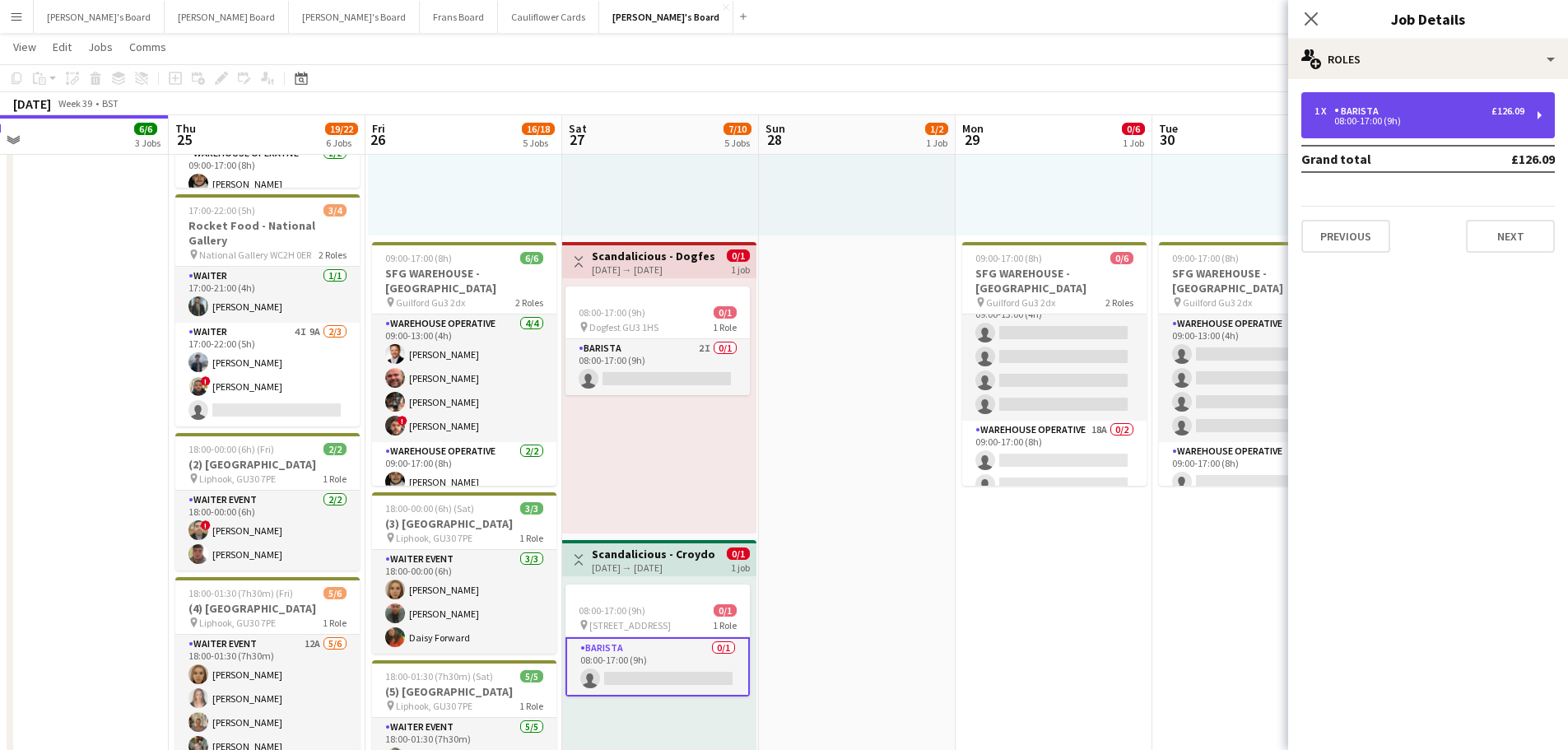
click at [1408, 122] on div "08:00-17:00 (9h)" at bounding box center [1420, 121] width 209 height 8
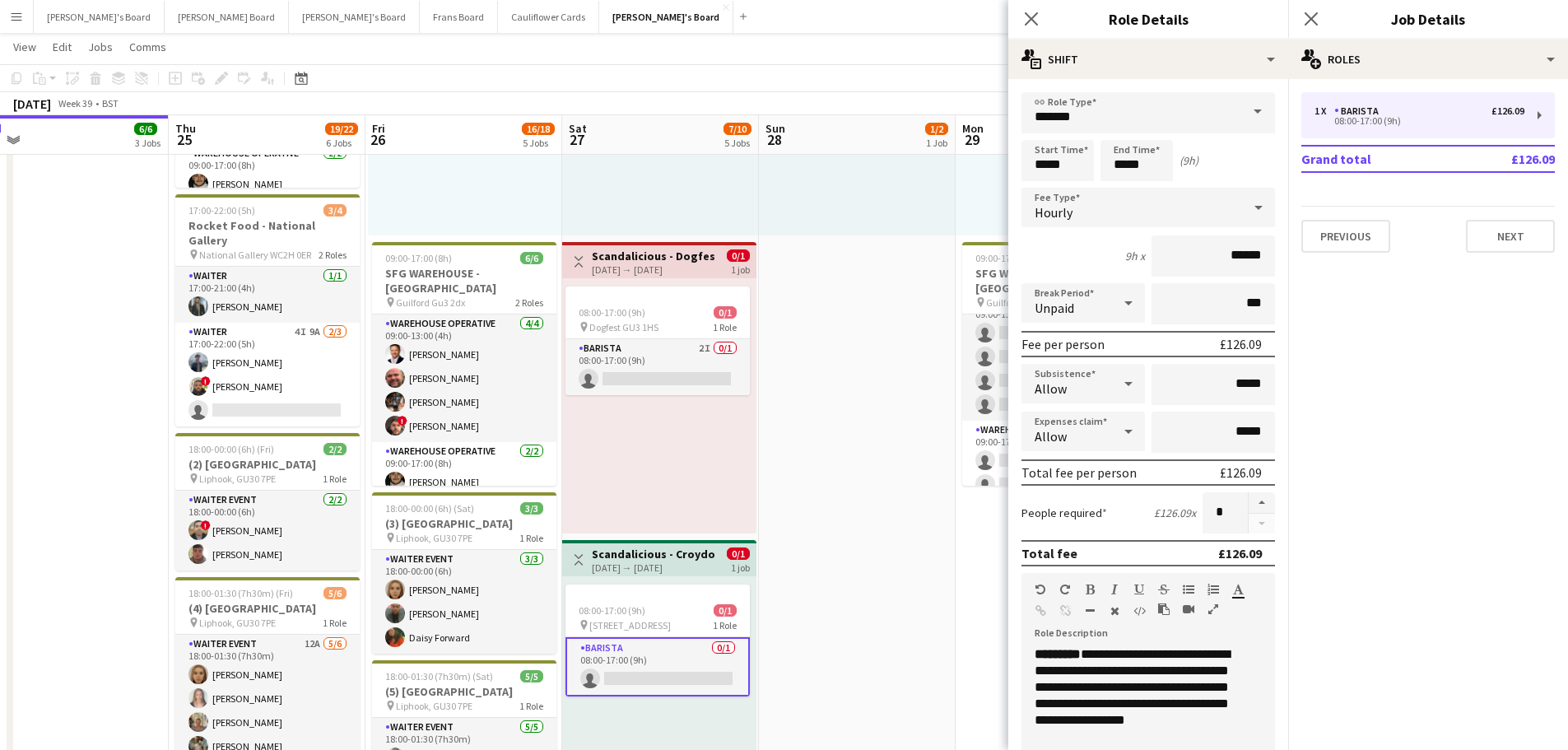
click at [681, 658] on app-card-role "Barista 0/1 08:00-17:00 (9h) single-neutral-actions" at bounding box center [657, 667] width 184 height 59
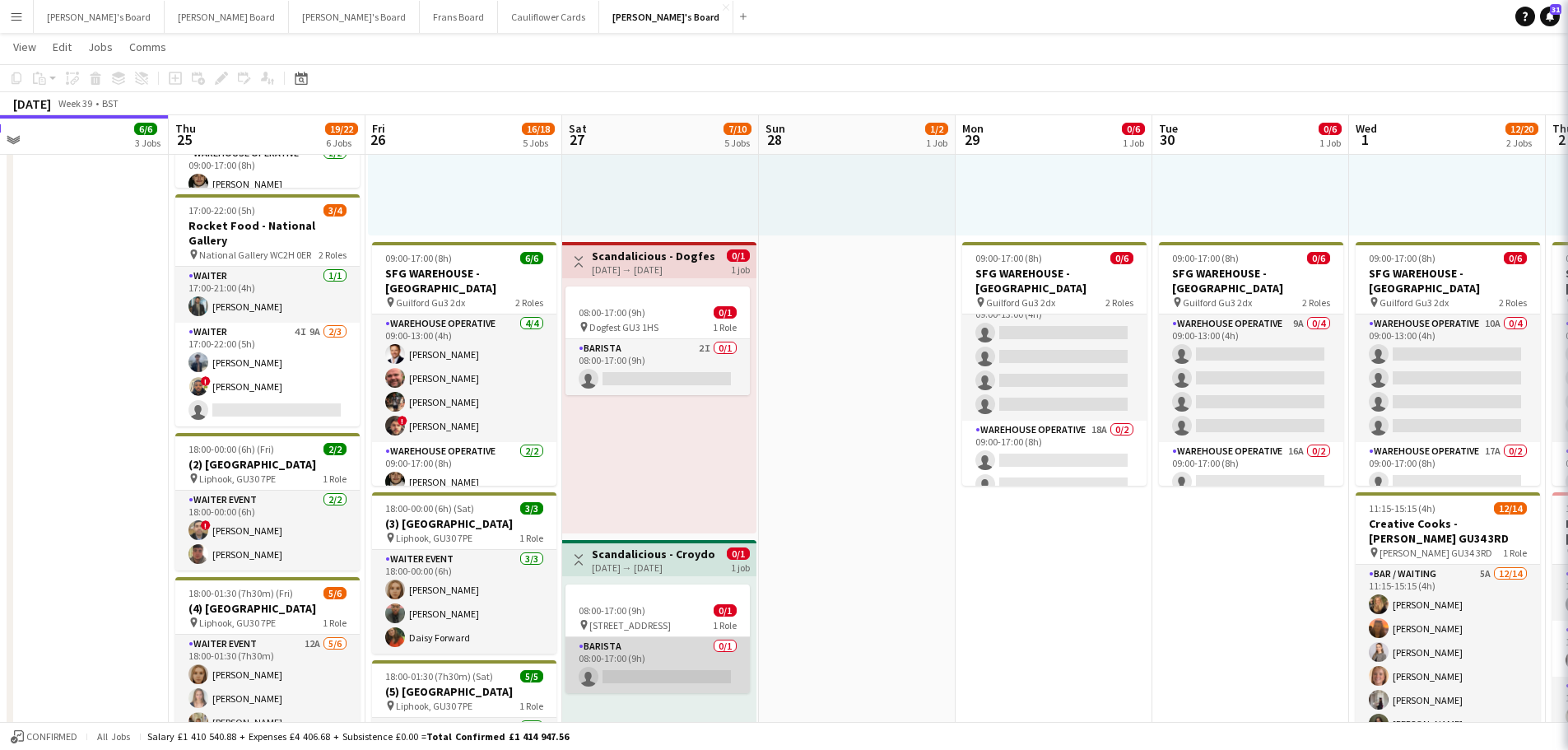
click at [681, 658] on app-card-role "Barista 0/1 08:00-17:00 (9h) single-neutral-actions" at bounding box center [657, 666] width 184 height 56
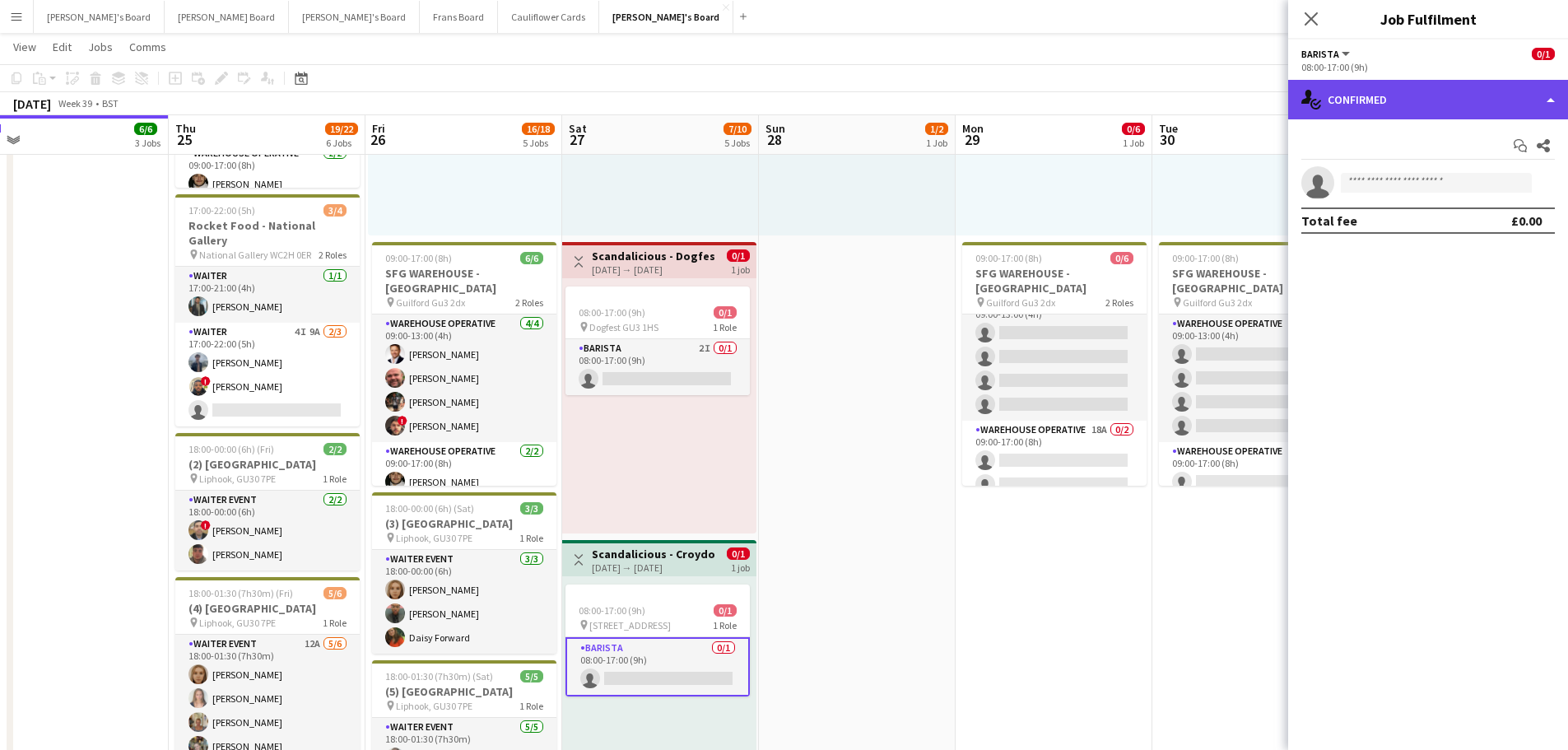
click at [1387, 97] on div "single-neutral-actions-check-2 Confirmed" at bounding box center [1428, 99] width 280 height 40
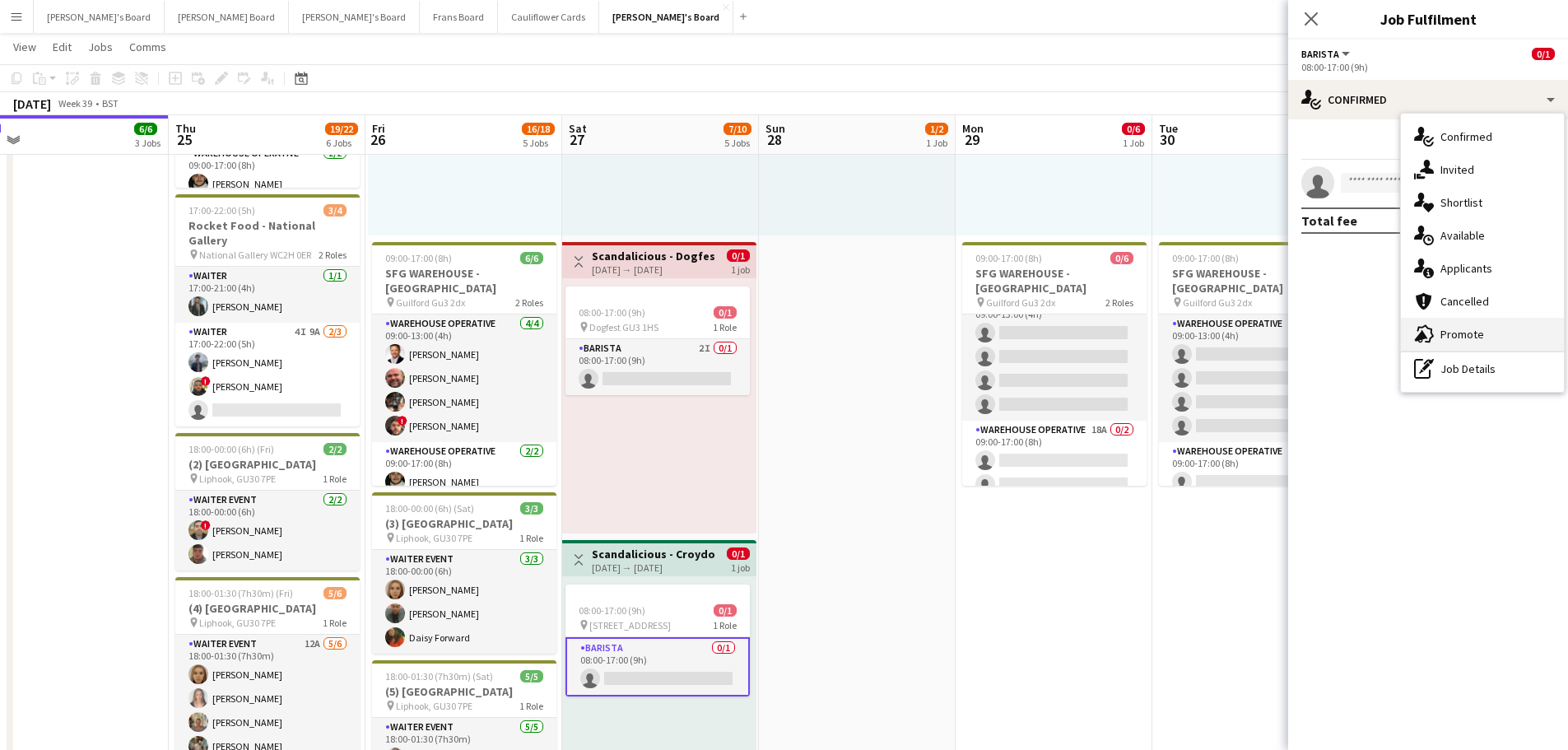
click at [1502, 328] on div "advertising-megaphone Promote" at bounding box center [1483, 335] width 163 height 33
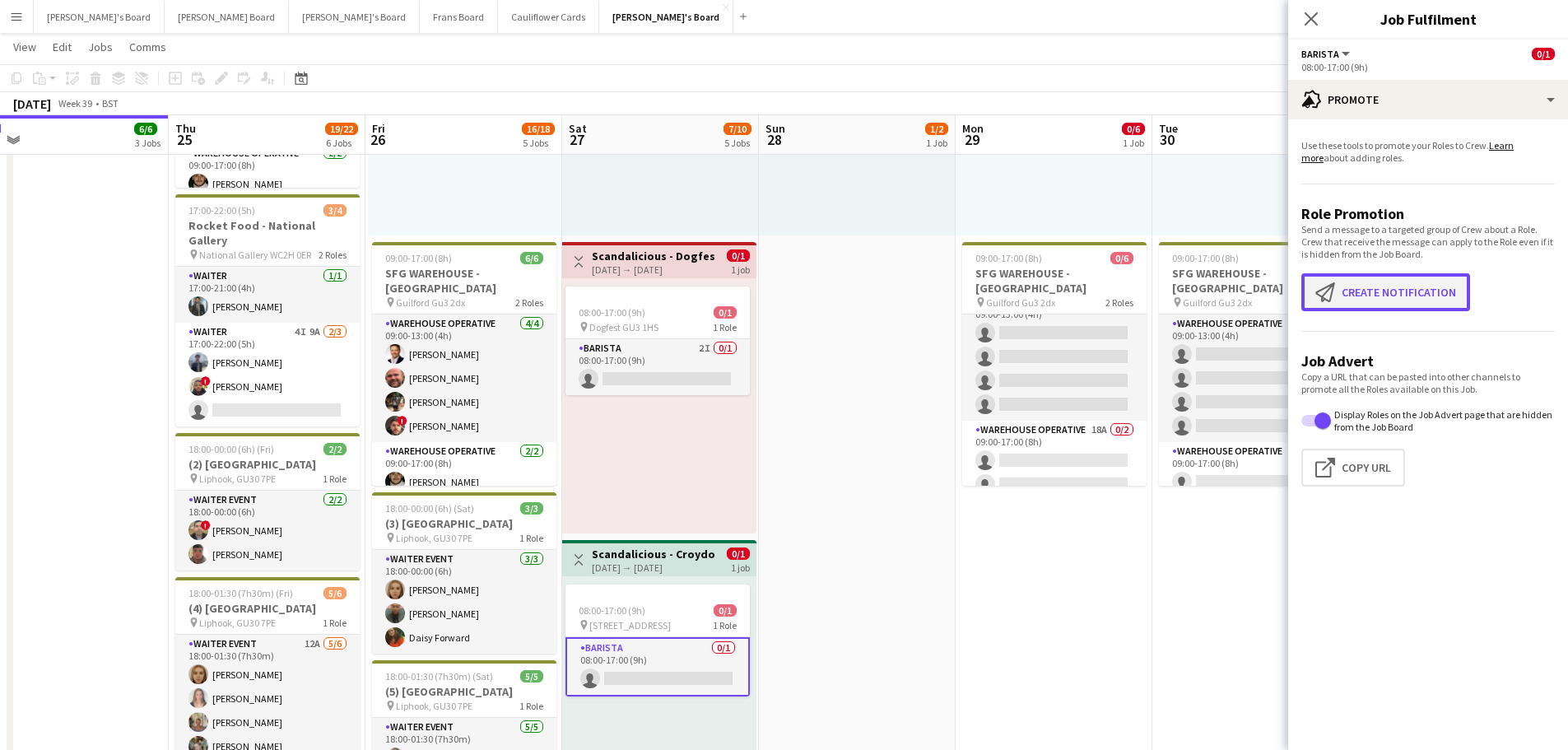
click at [1425, 281] on button "Create notification Create notification" at bounding box center [1386, 292] width 169 height 38
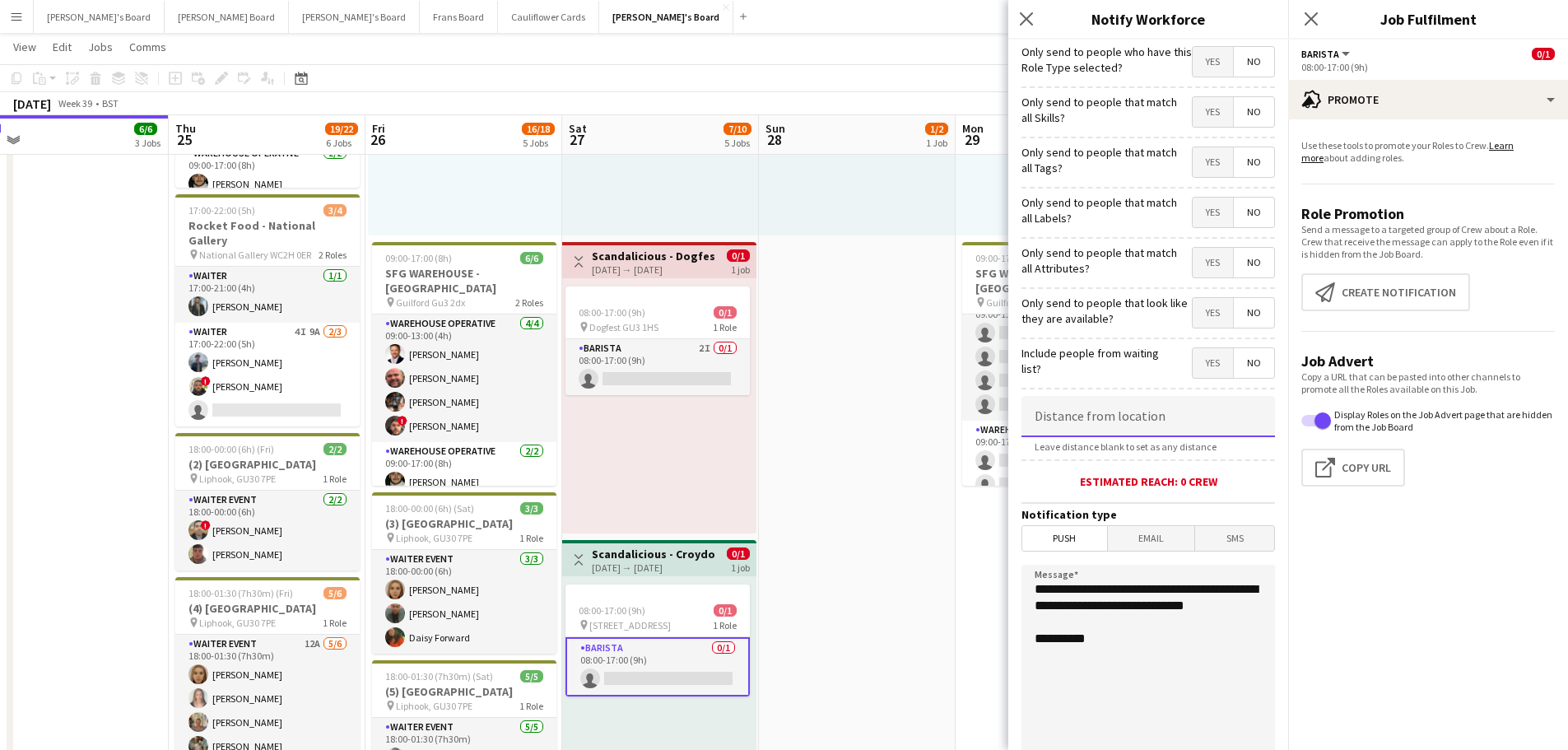
click at [1135, 432] on input at bounding box center [1148, 416] width 253 height 41
type input "*****"
drag, startPoint x: 1114, startPoint y: 630, endPoint x: 1007, endPoint y: 548, distance: 134.8
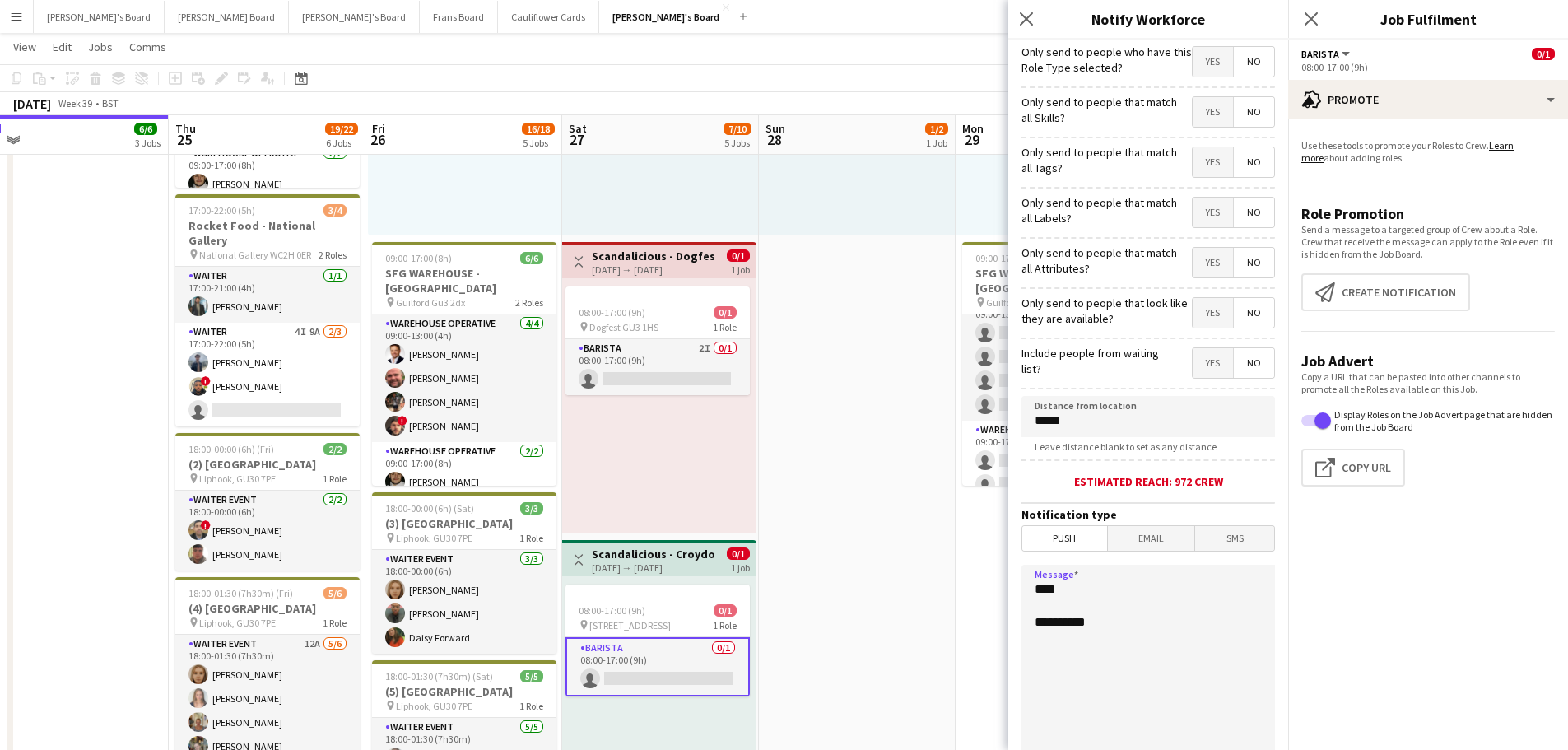
type textarea "**********"
click at [1040, 419] on input "*****" at bounding box center [1148, 416] width 253 height 41
type input "*****"
click at [1094, 596] on textarea "**********" at bounding box center [1148, 666] width 253 height 202
drag, startPoint x: 1094, startPoint y: 596, endPoint x: 812, endPoint y: 571, distance: 283.1
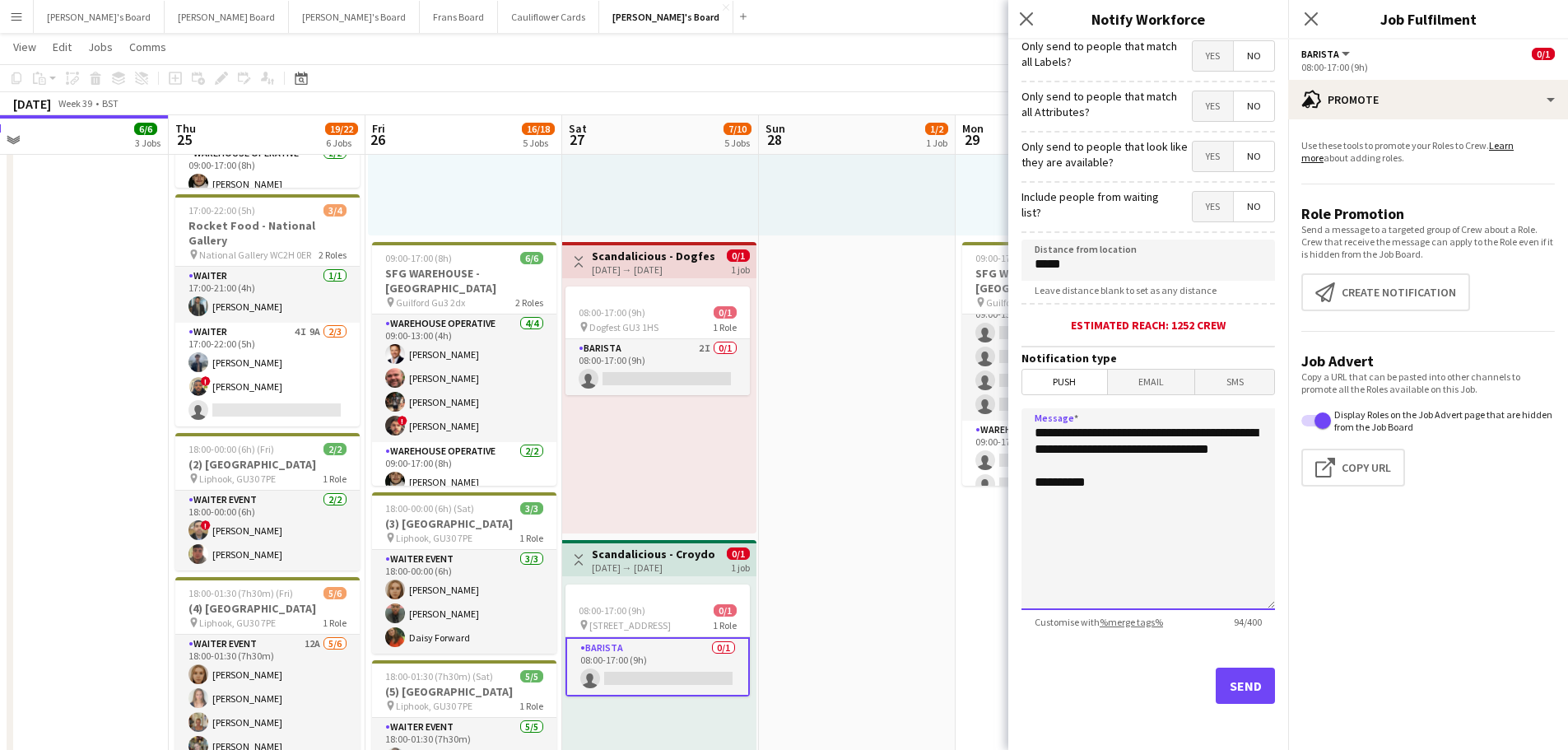
type textarea "**********"
click at [1229, 689] on button "Send" at bounding box center [1245, 686] width 59 height 36
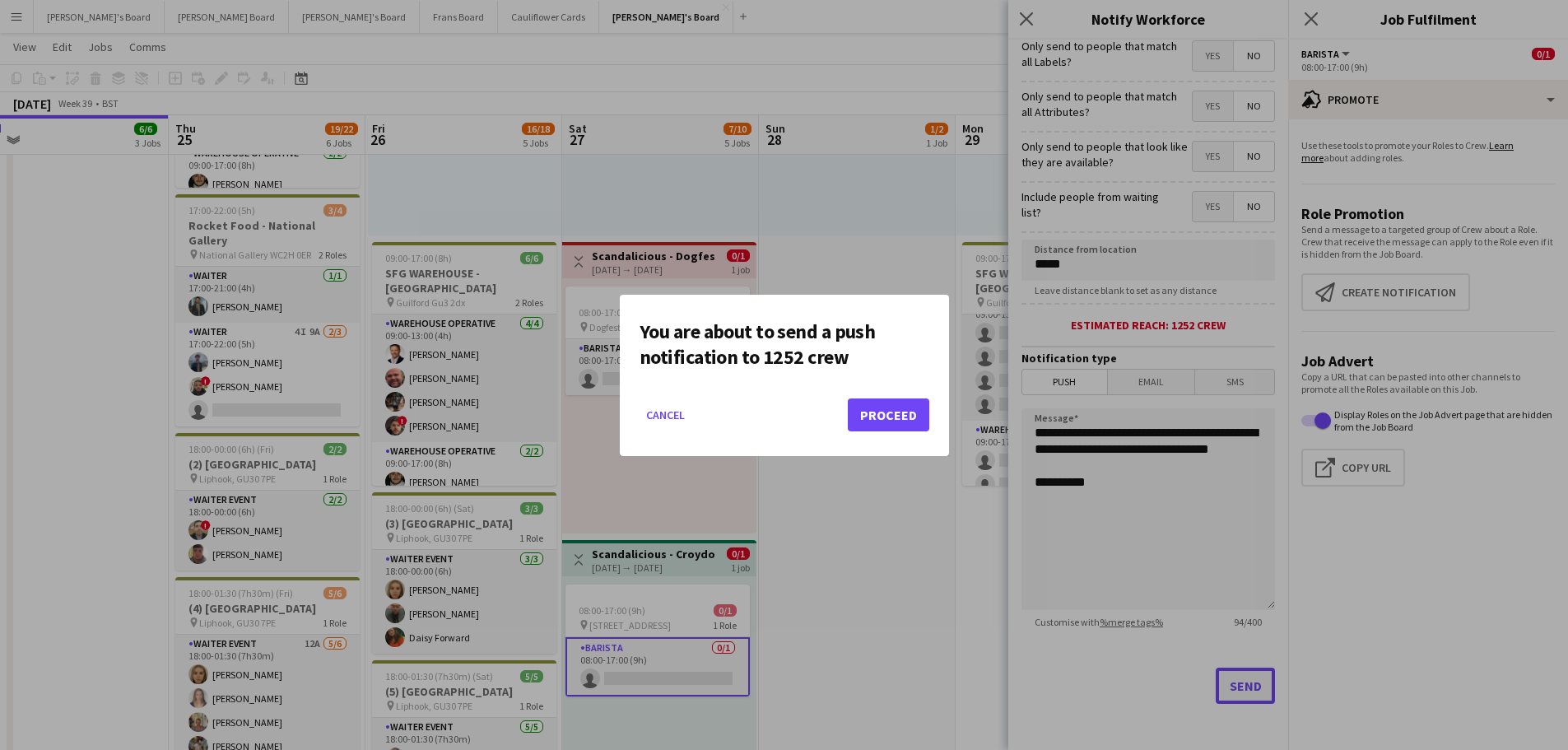
scroll to position [0, 0]
click at [925, 428] on button "Proceed" at bounding box center [888, 415] width 81 height 33
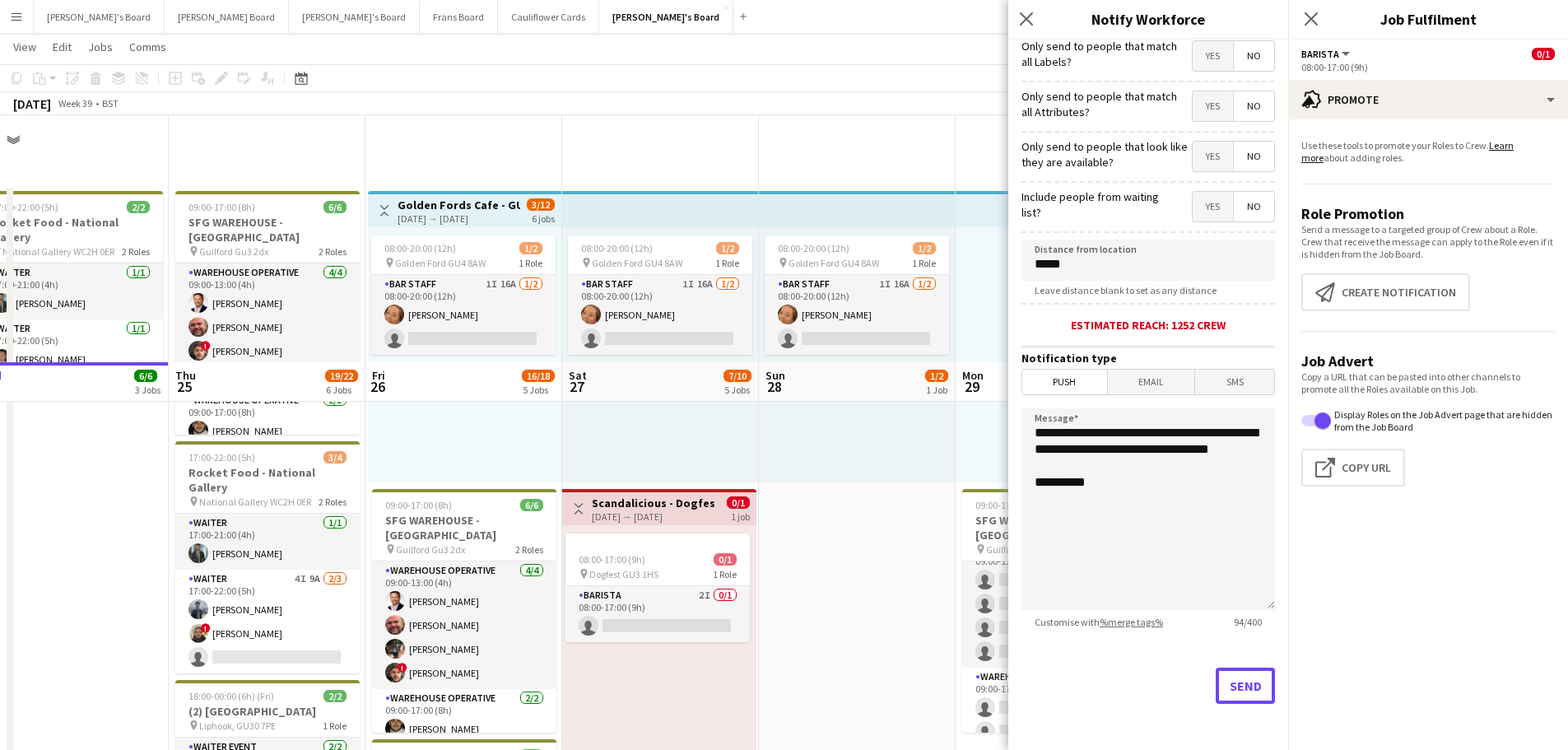
scroll to position [247, 0]
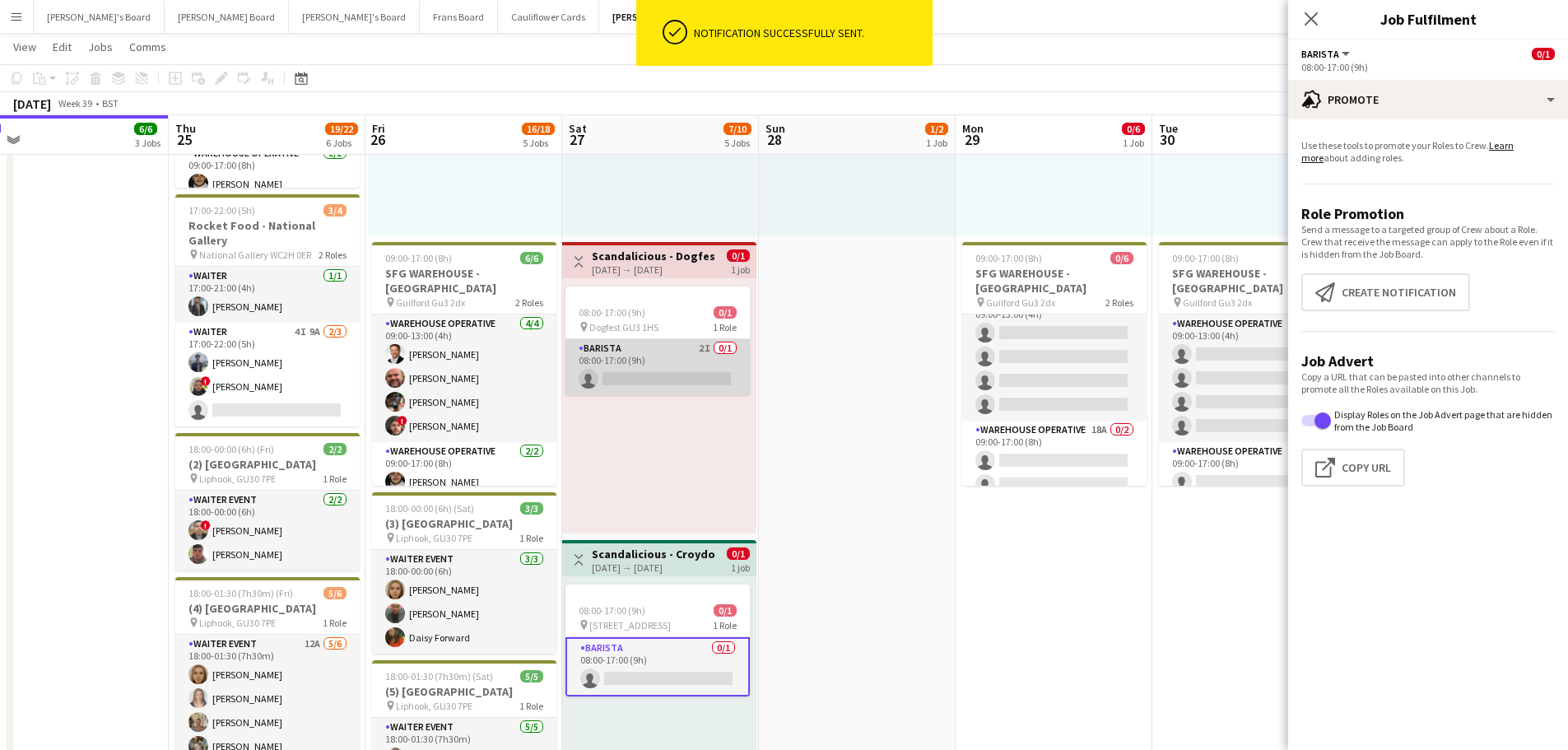
click at [668, 371] on app-card-role "Barista 2I 0/1 08:00-17:00 (9h) single-neutral-actions" at bounding box center [657, 368] width 184 height 56
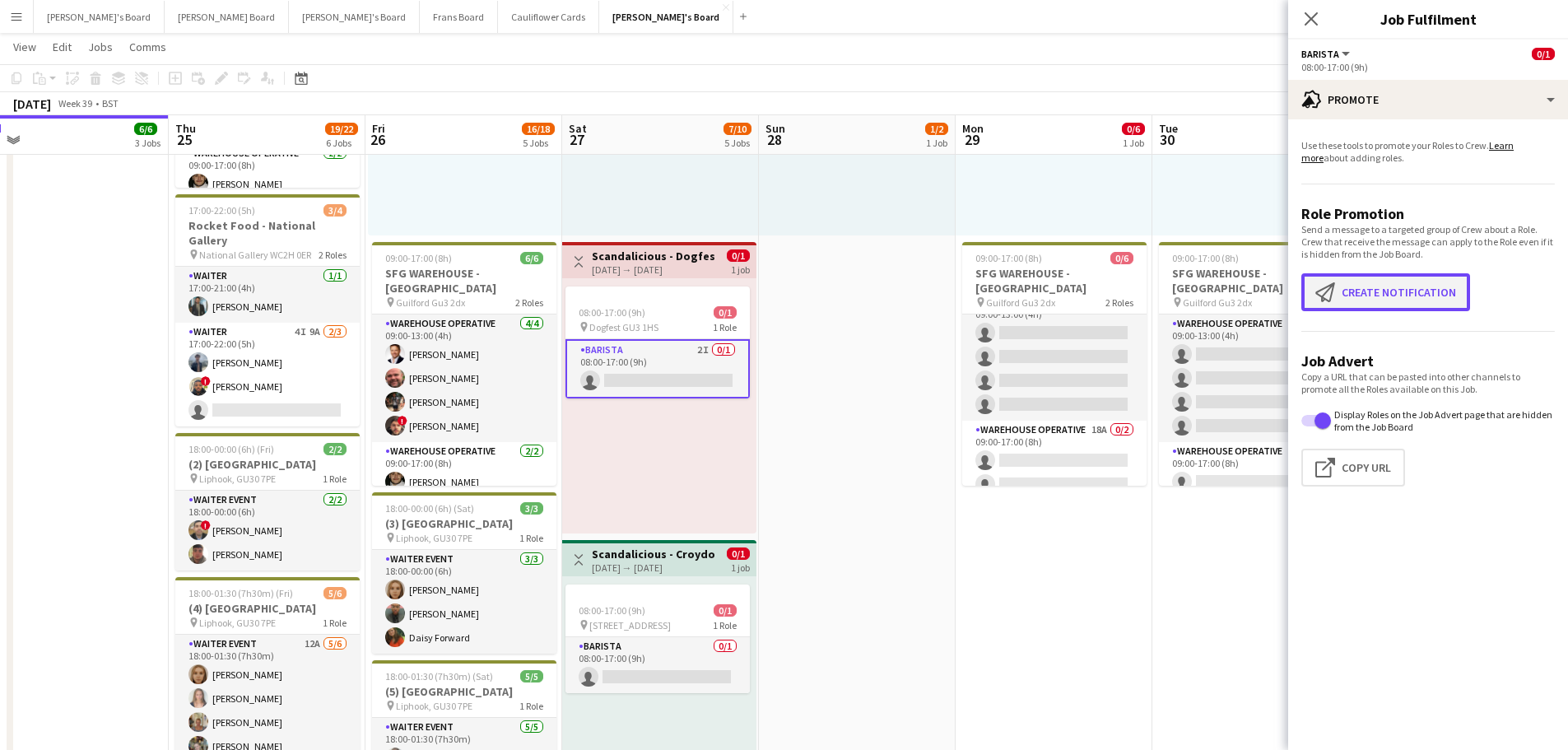
click at [1349, 291] on button "Create notification Create notification" at bounding box center [1386, 292] width 169 height 38
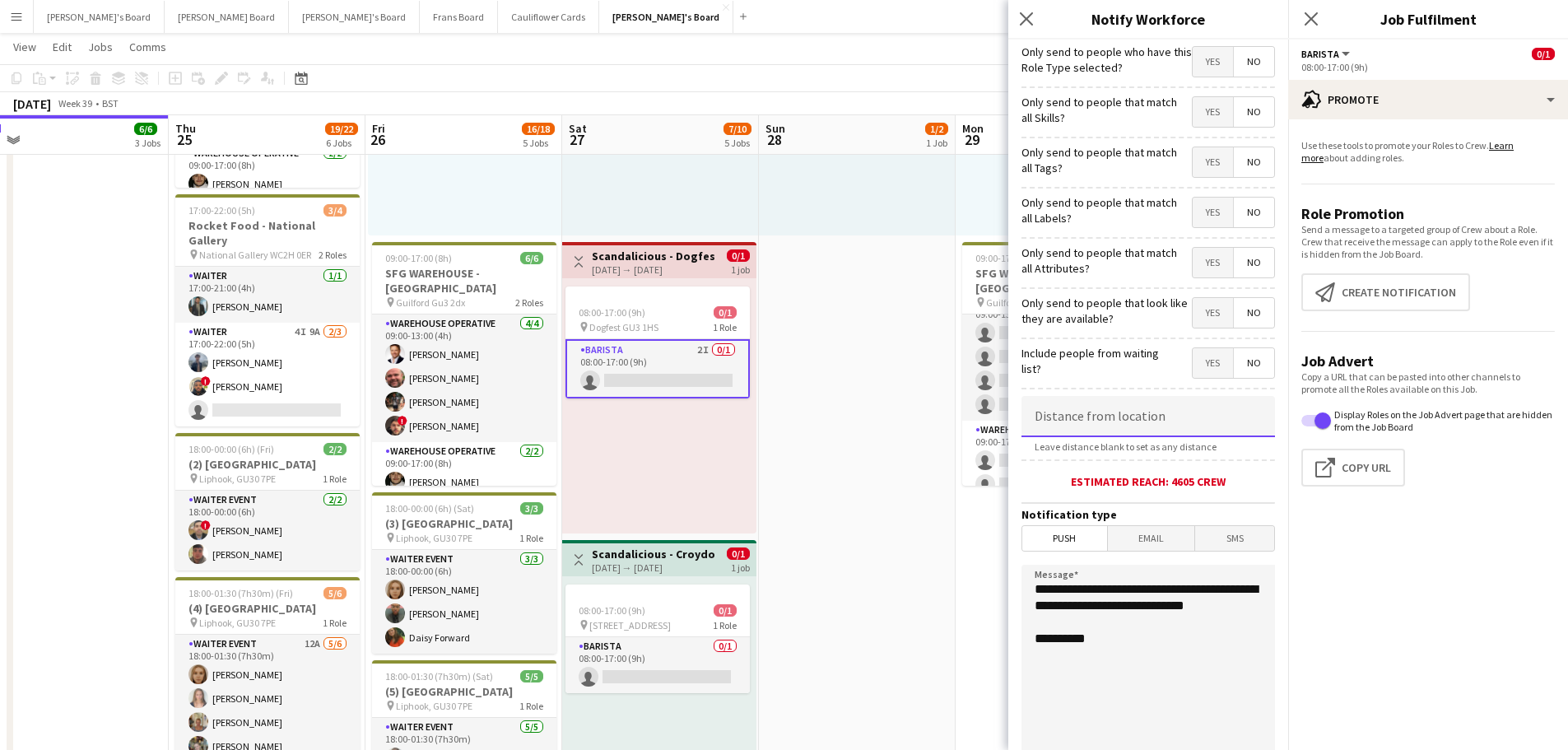
click at [1134, 408] on input at bounding box center [1148, 416] width 253 height 41
type input "*****"
drag, startPoint x: 1131, startPoint y: 619, endPoint x: 779, endPoint y: 537, distance: 361.4
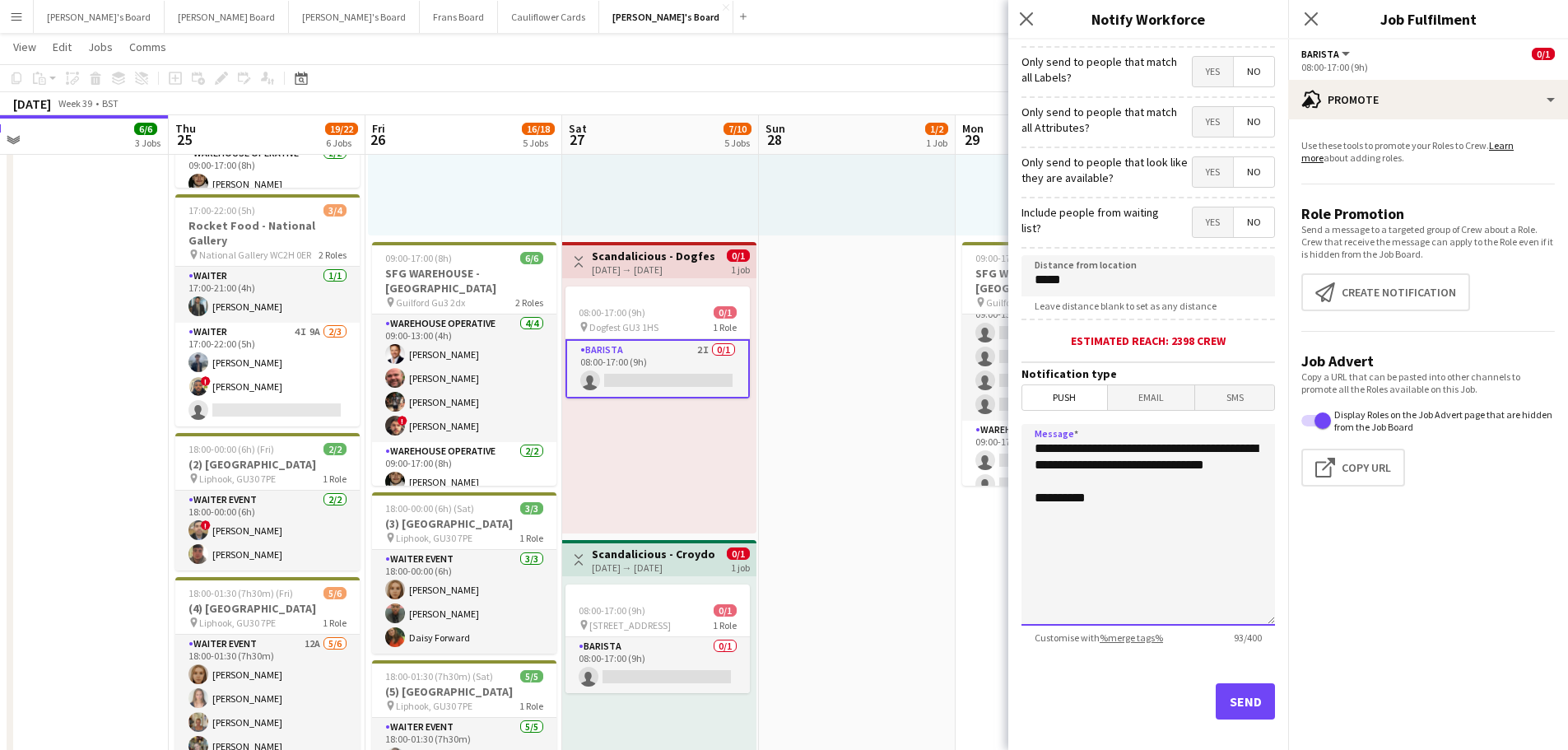
scroll to position [156, 0]
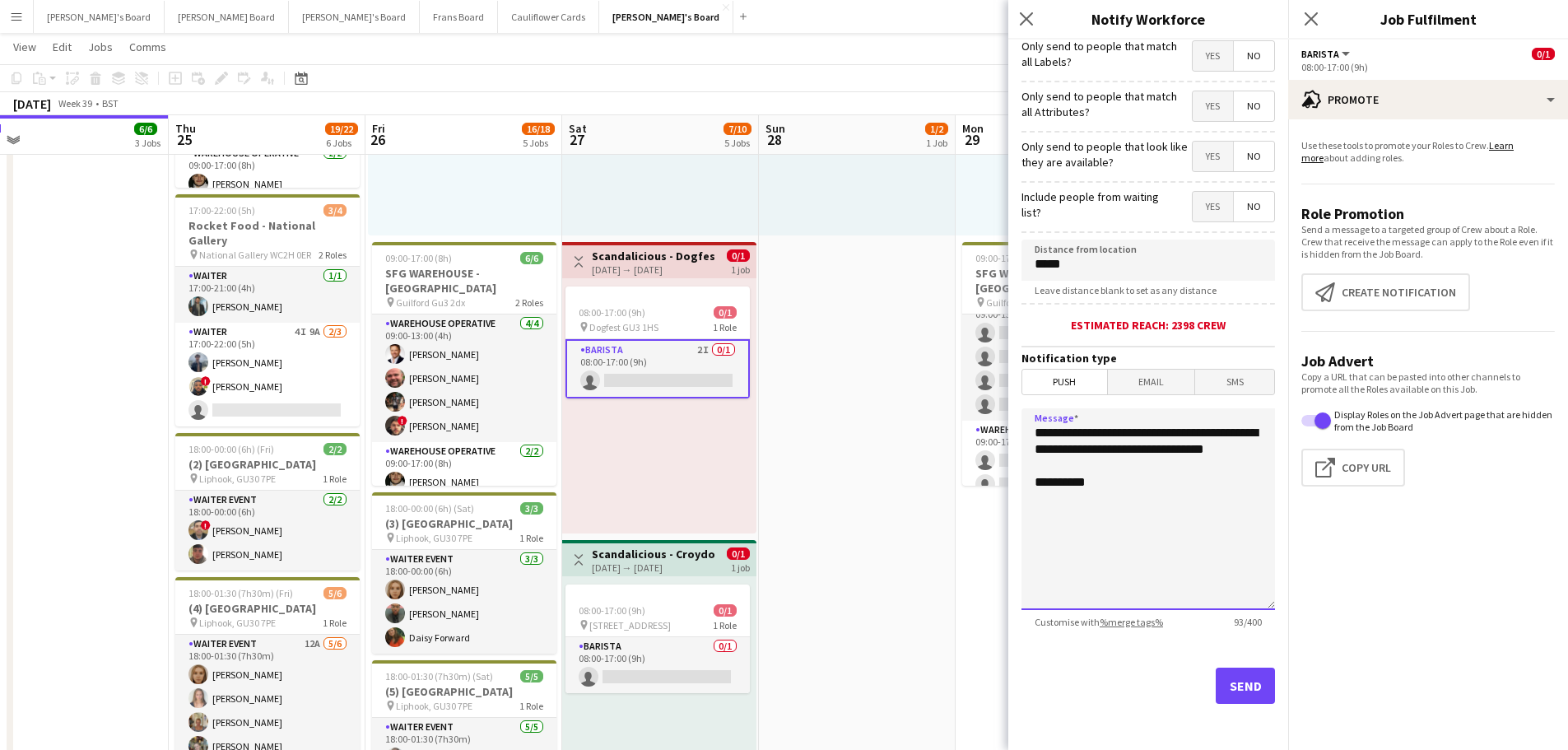
type textarea "**********"
click at [1242, 679] on button "Send" at bounding box center [1245, 686] width 59 height 36
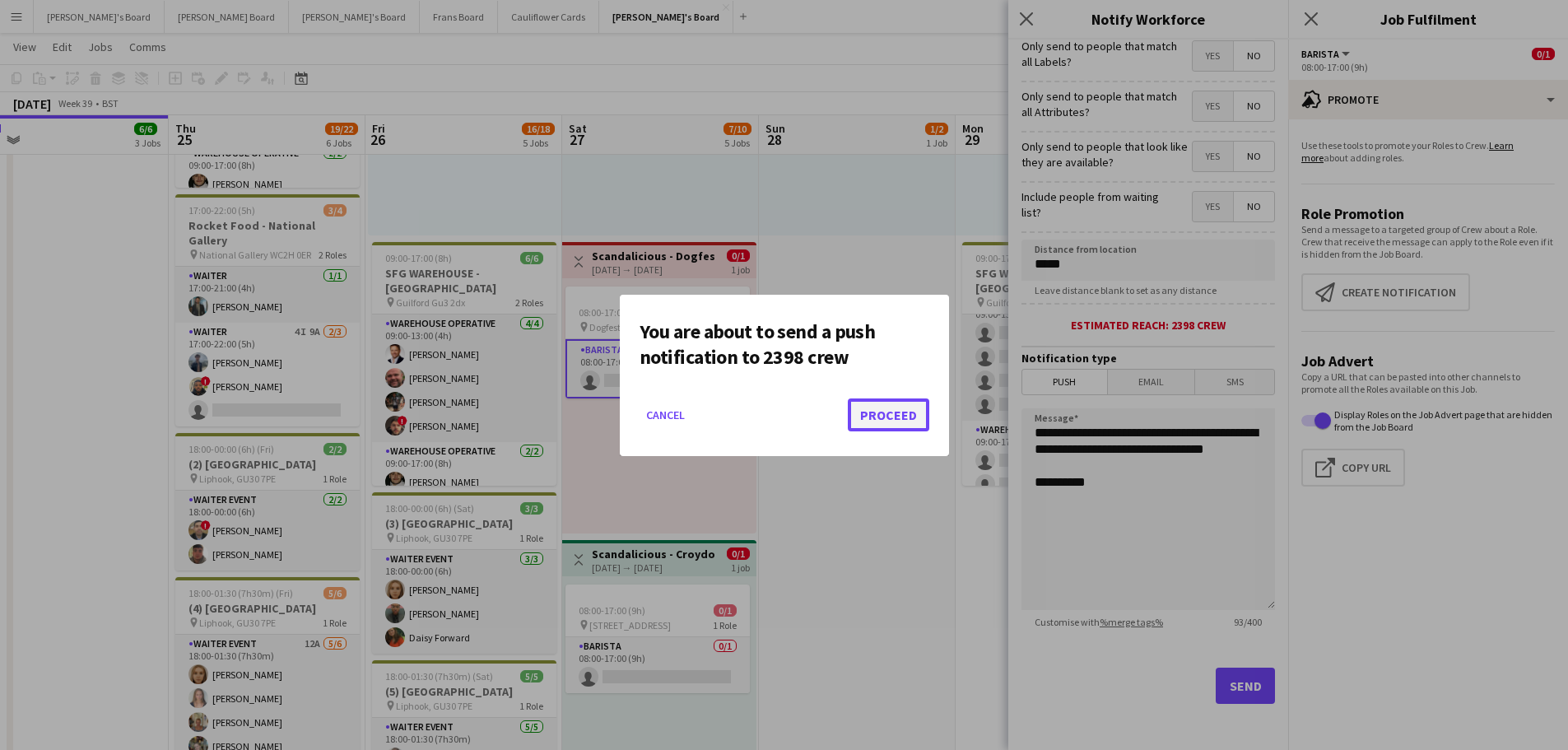
click at [909, 411] on button "Proceed" at bounding box center [888, 415] width 81 height 33
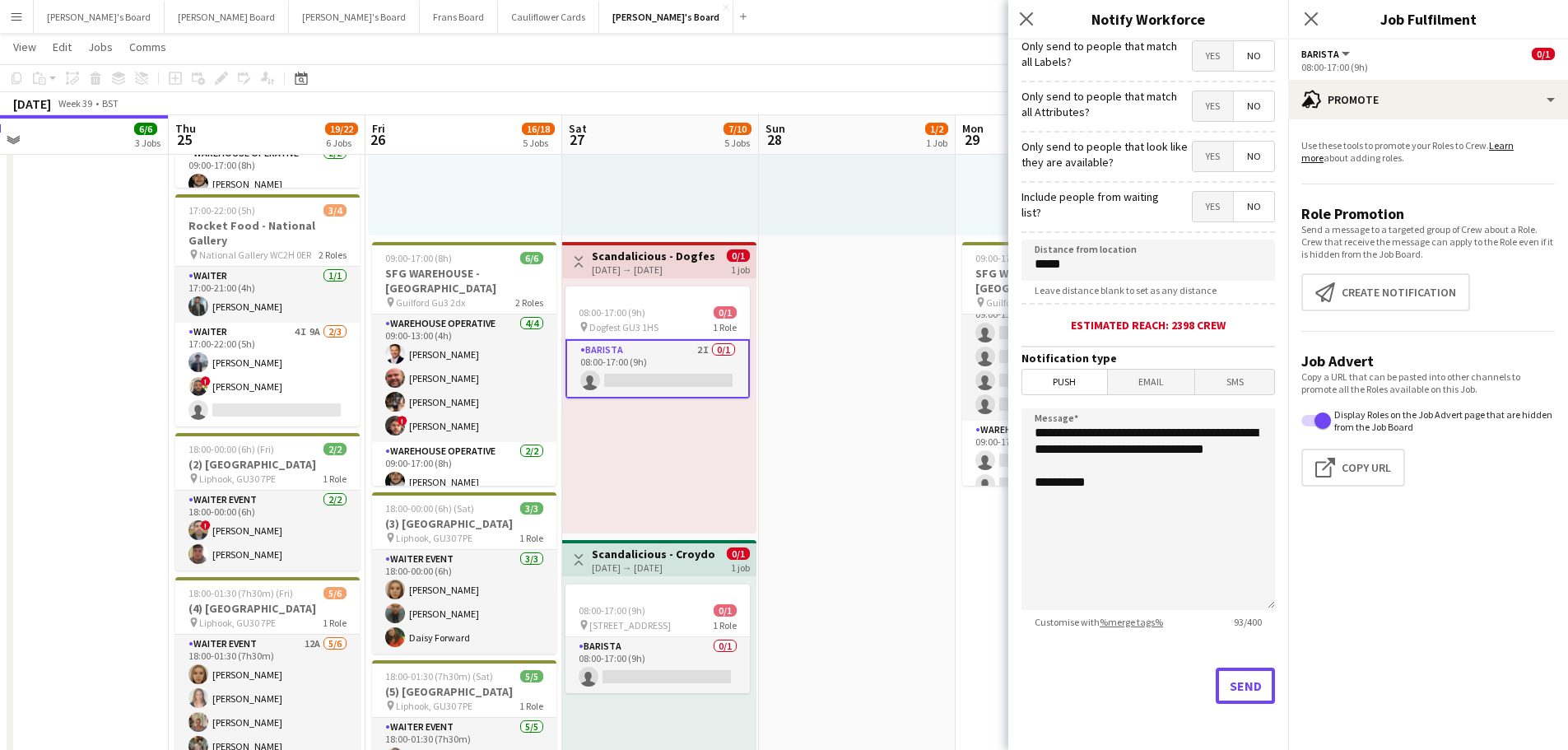
scroll to position [247, 0]
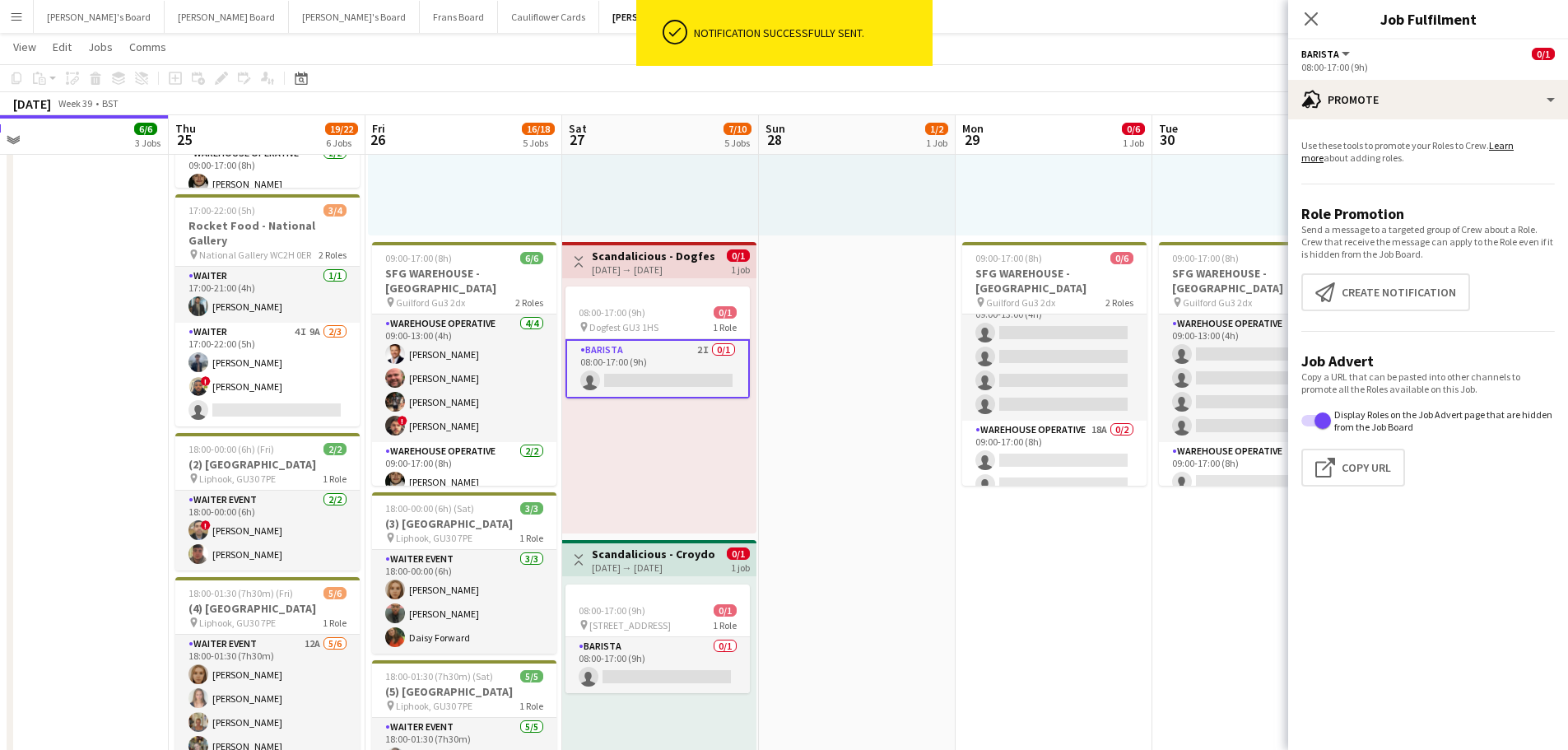
click at [1072, 606] on app-date-cell "09:00-17:00 (8h) 0/6 SFG WAREHOUSE - GUILDFORD pin Guilford Gu3 2dx 2 Roles War…" at bounding box center [1054, 584] width 197 height 1295
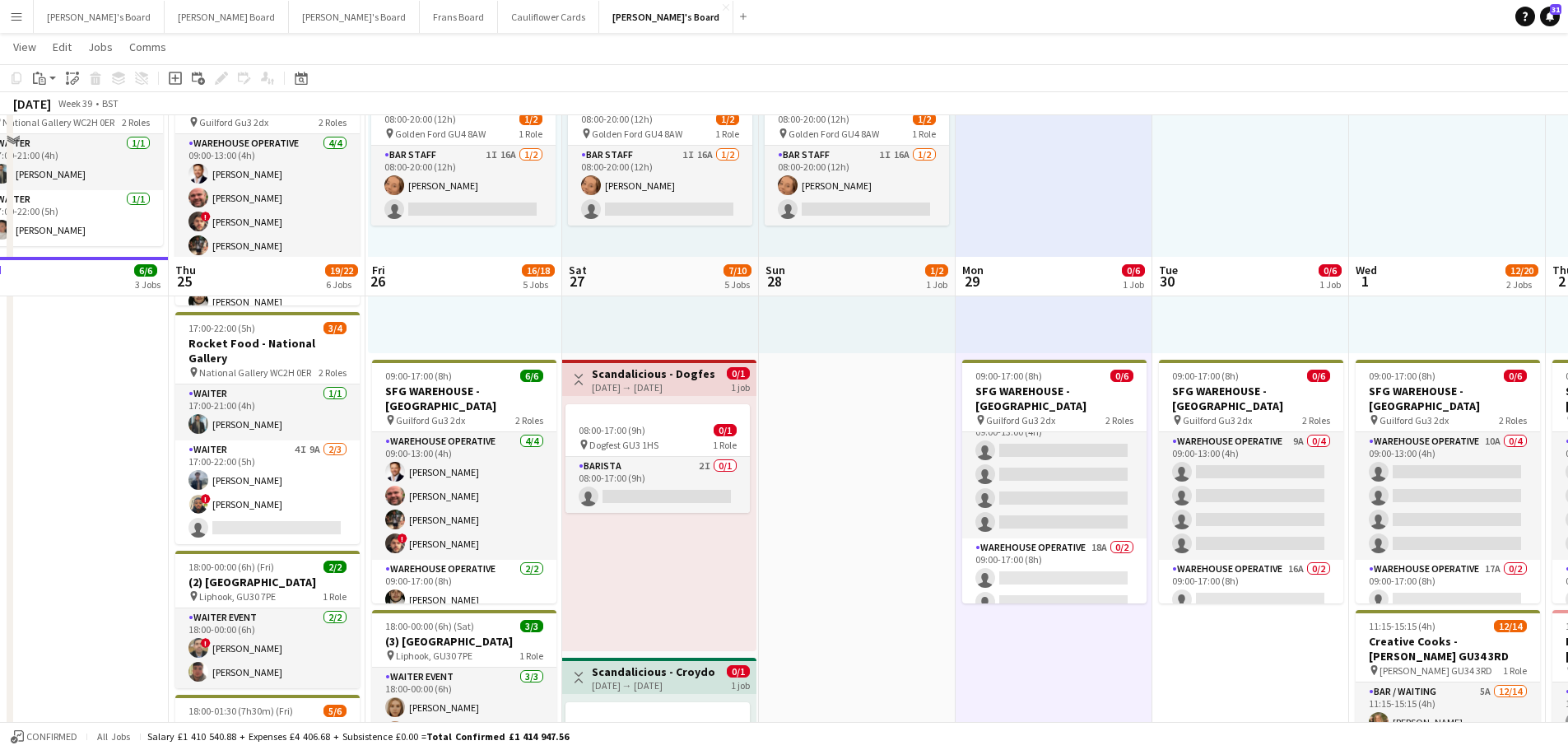
scroll to position [330, 0]
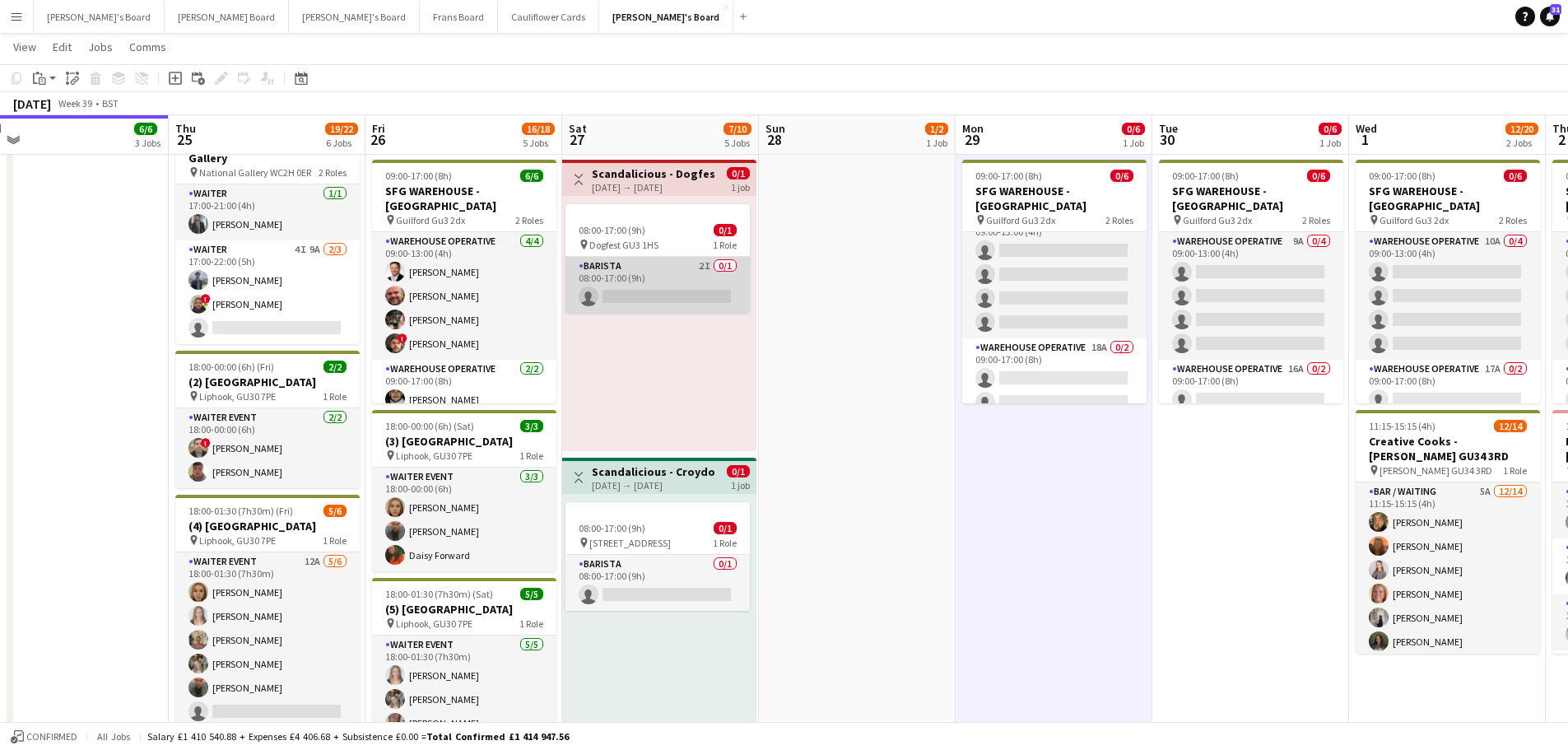
click at [686, 283] on app-card-role "Barista 2I 0/1 08:00-17:00 (9h) single-neutral-actions" at bounding box center [657, 285] width 184 height 56
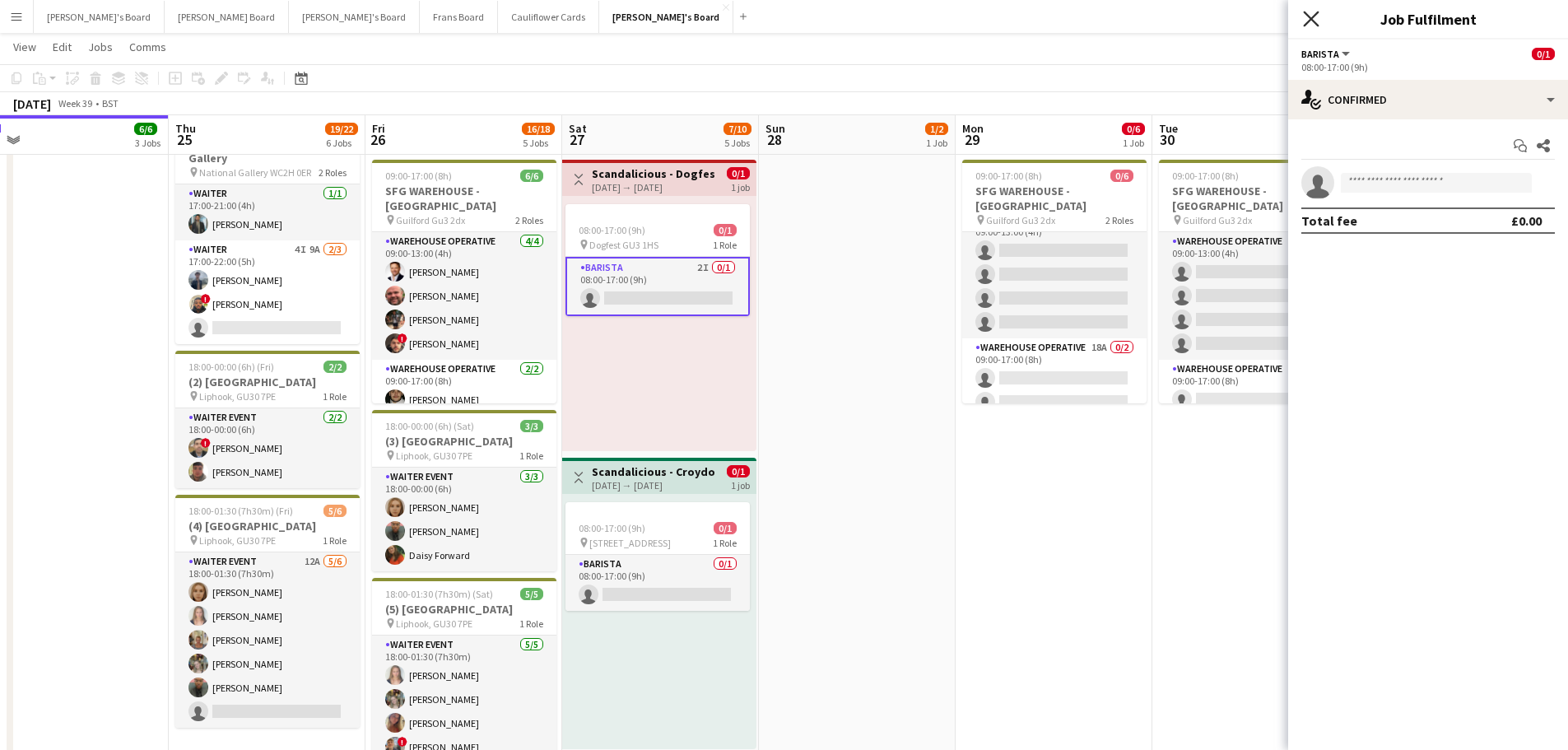
click at [1316, 17] on icon "Close pop-in" at bounding box center [1311, 18] width 16 height 16
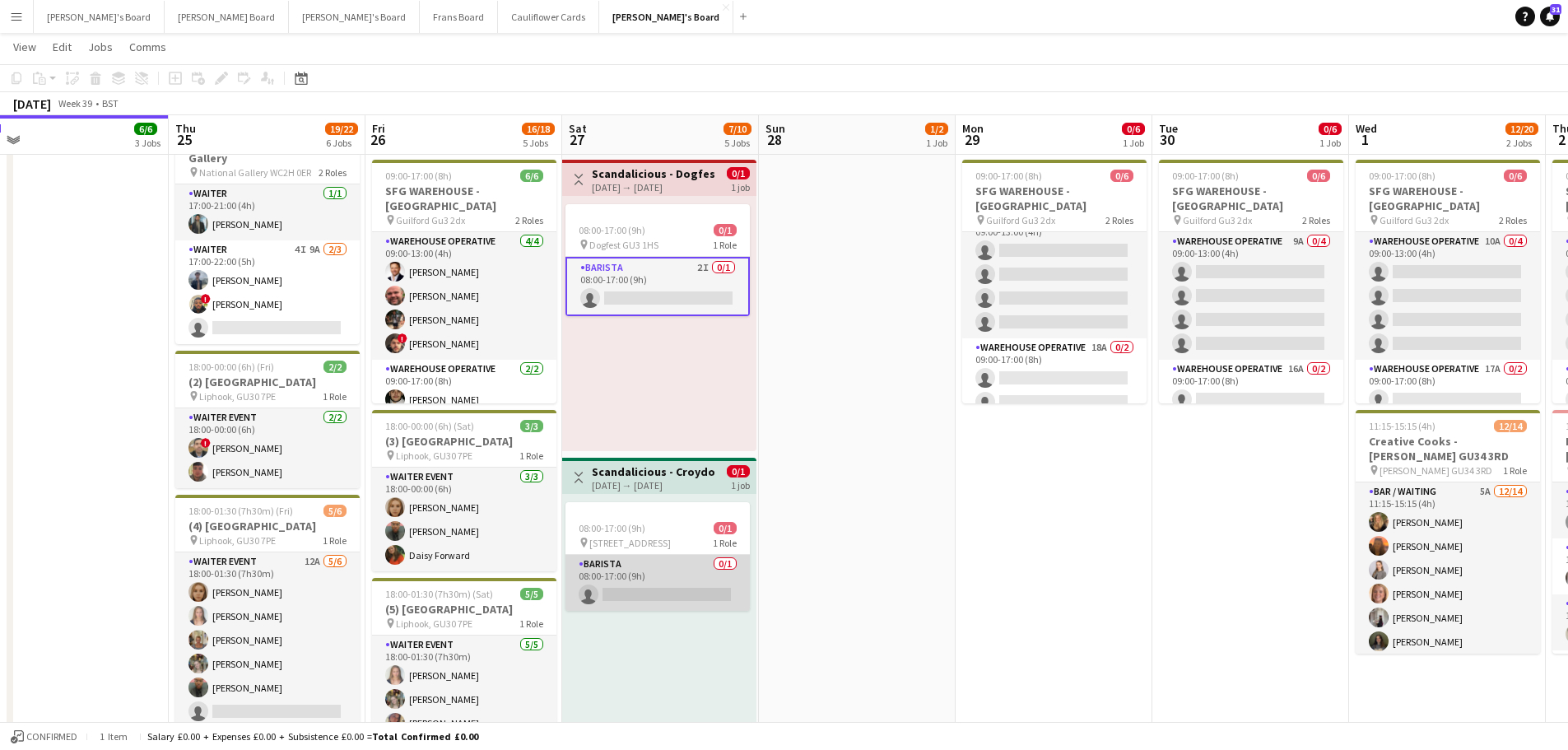
click at [699, 584] on app-card-role "Barista 0/1 08:00-17:00 (9h) single-neutral-actions" at bounding box center [657, 583] width 184 height 56
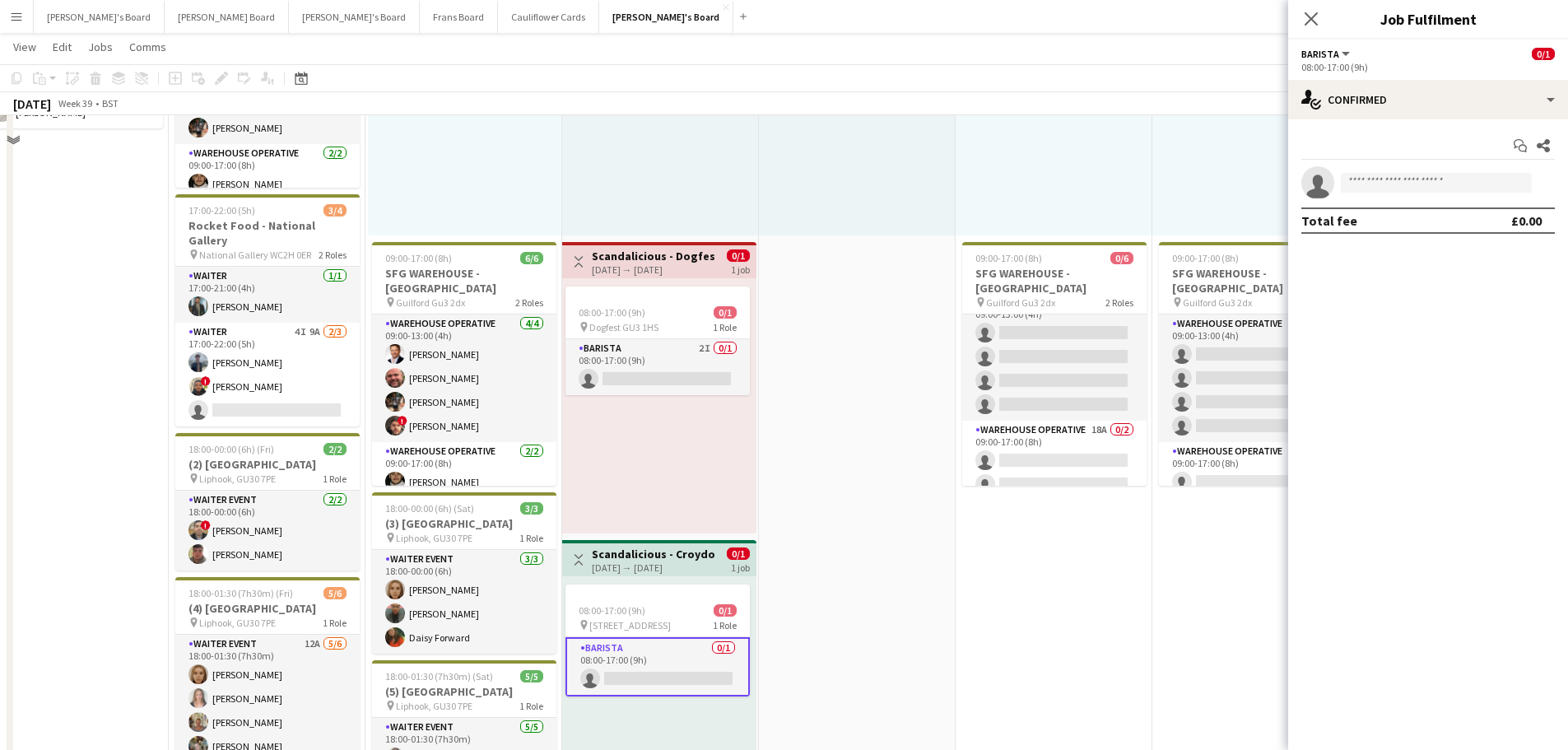
scroll to position [0, 0]
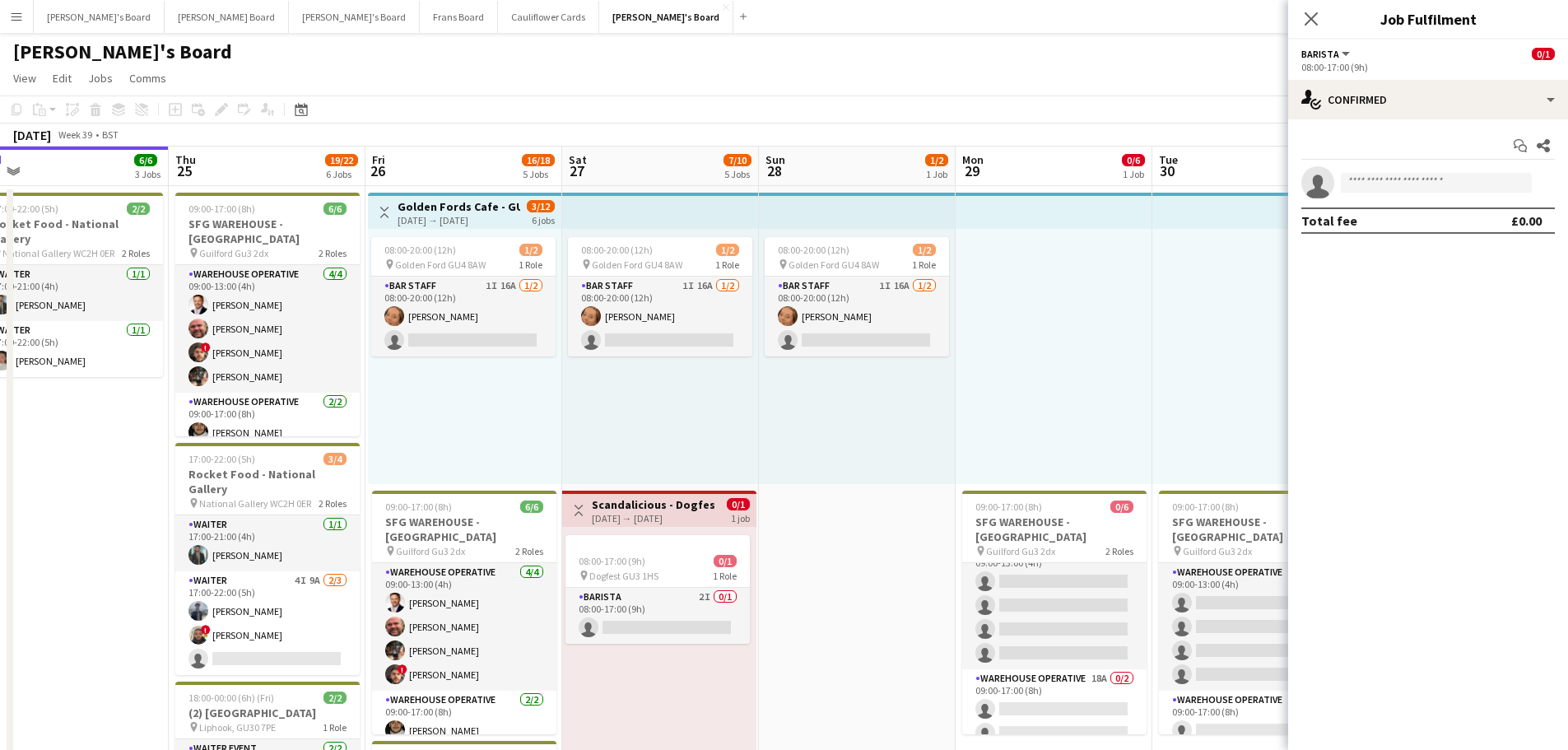
click at [1041, 343] on div at bounding box center [1054, 356] width 197 height 255
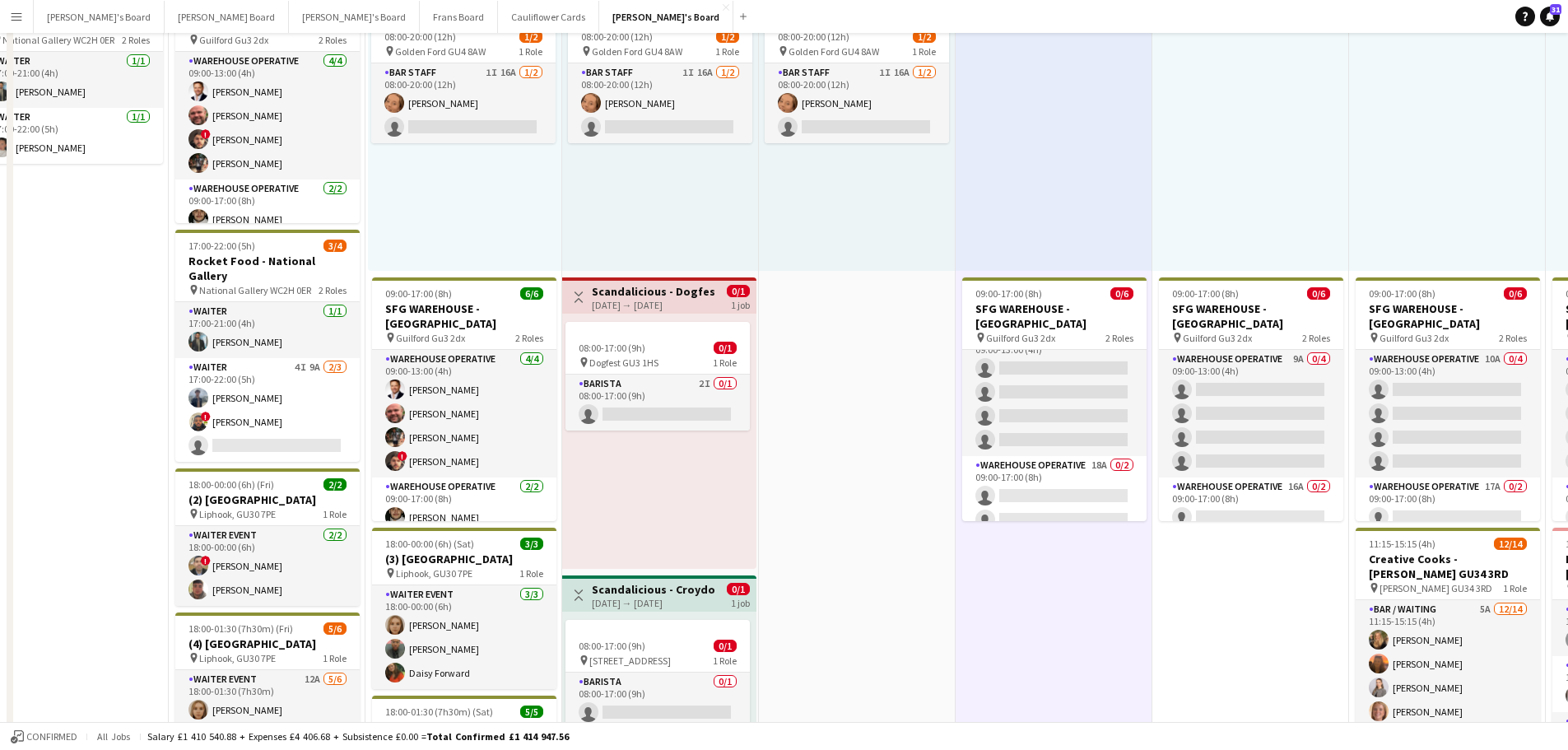
scroll to position [411, 0]
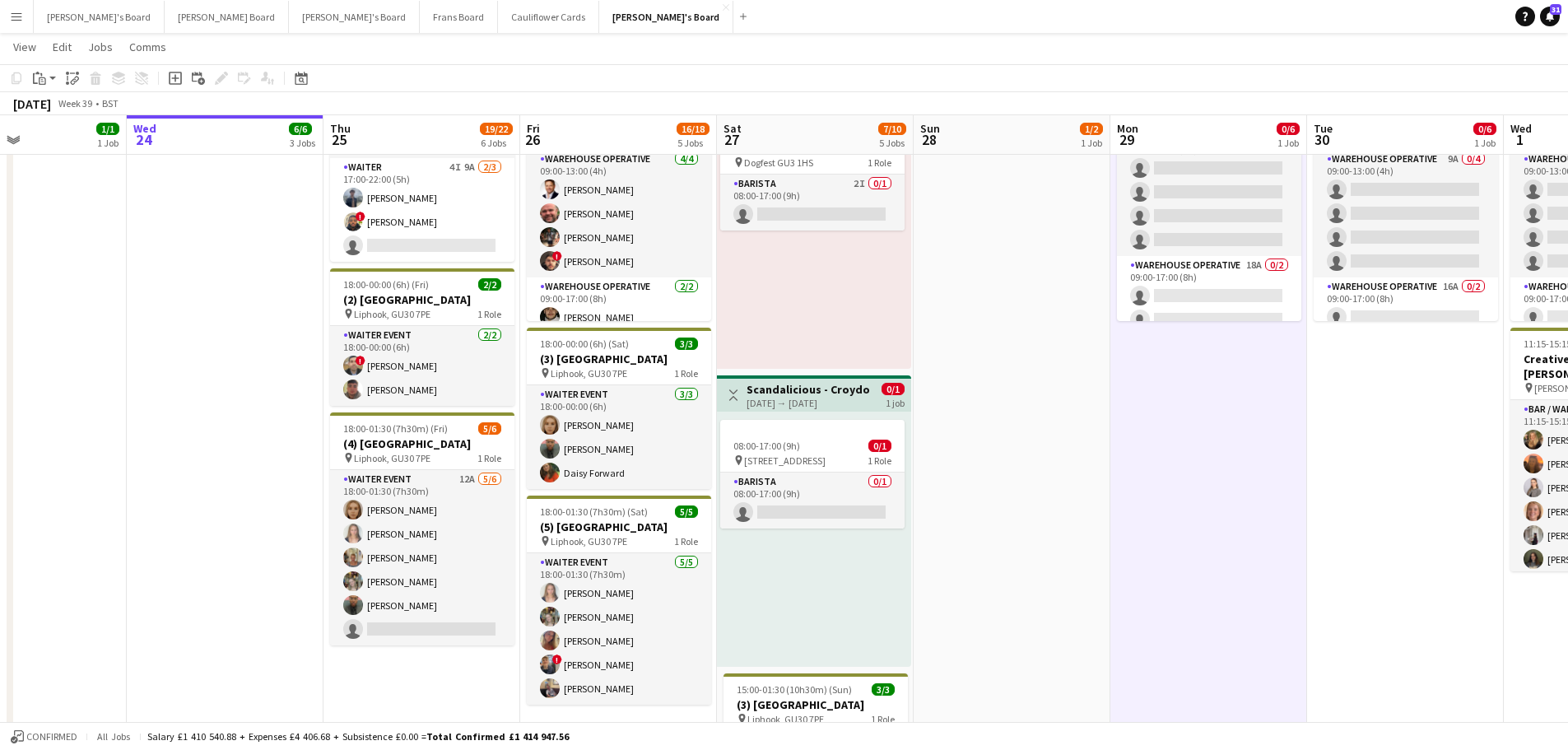
drag, startPoint x: 360, startPoint y: 554, endPoint x: 530, endPoint y: 550, distance: 170.0
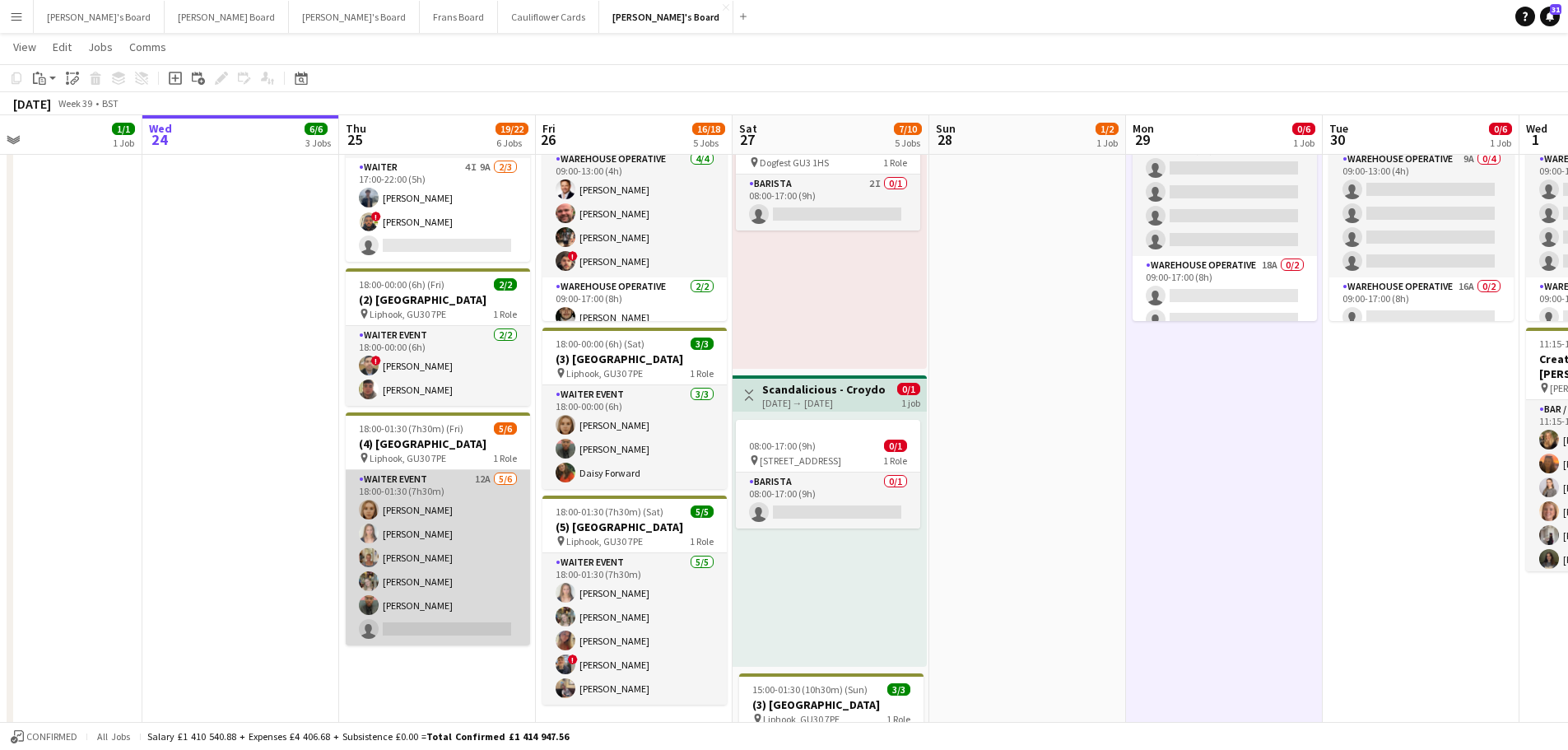
click at [433, 519] on app-card-role "WAITER EVENT 12A 5/6 18:00-01:30 (7h30m) Megan Ellis Alice Appleyard Jacqueline…" at bounding box center [438, 558] width 184 height 176
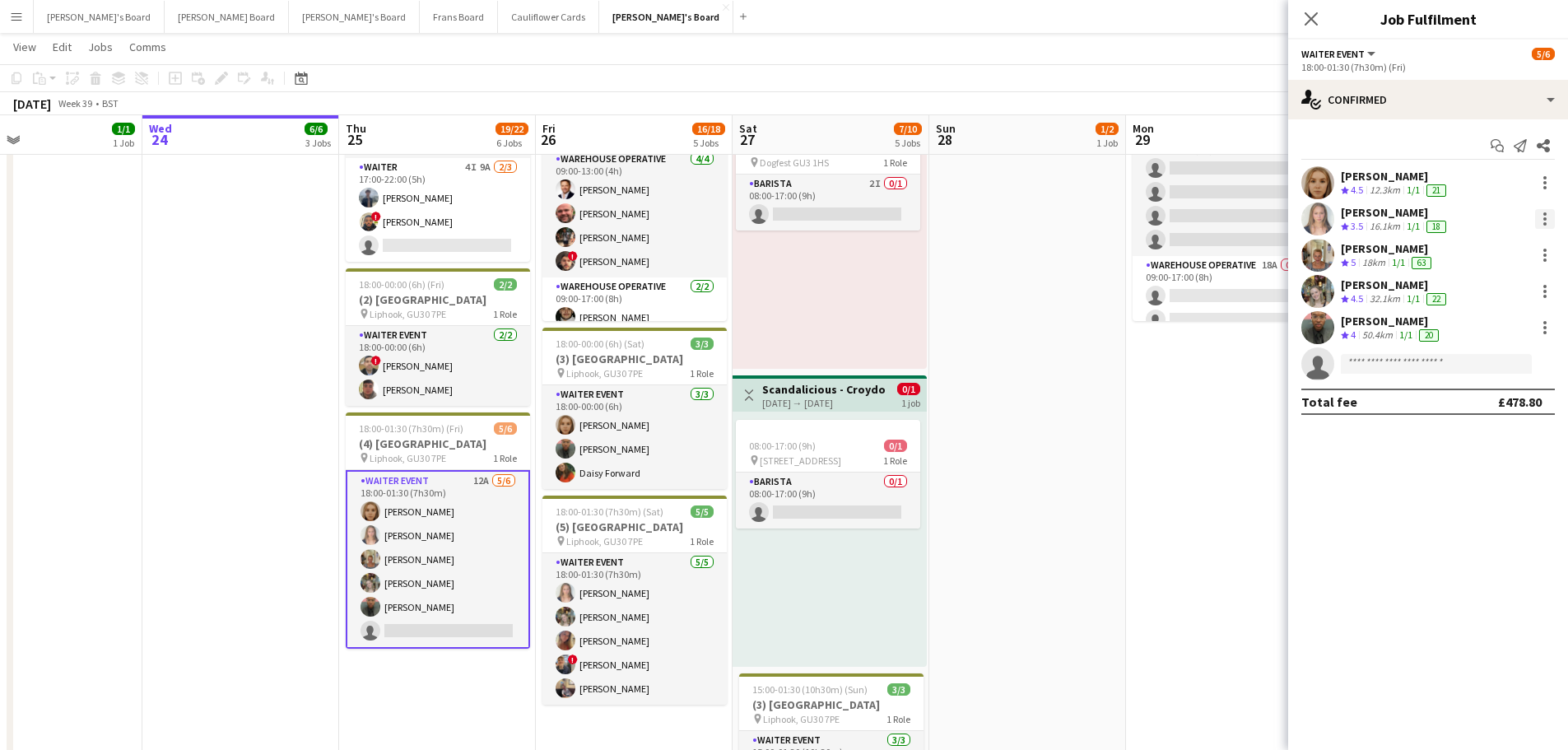
click at [1544, 219] on div at bounding box center [1545, 218] width 3 height 3
click at [1484, 414] on span "Remove" at bounding box center [1490, 408] width 102 height 15
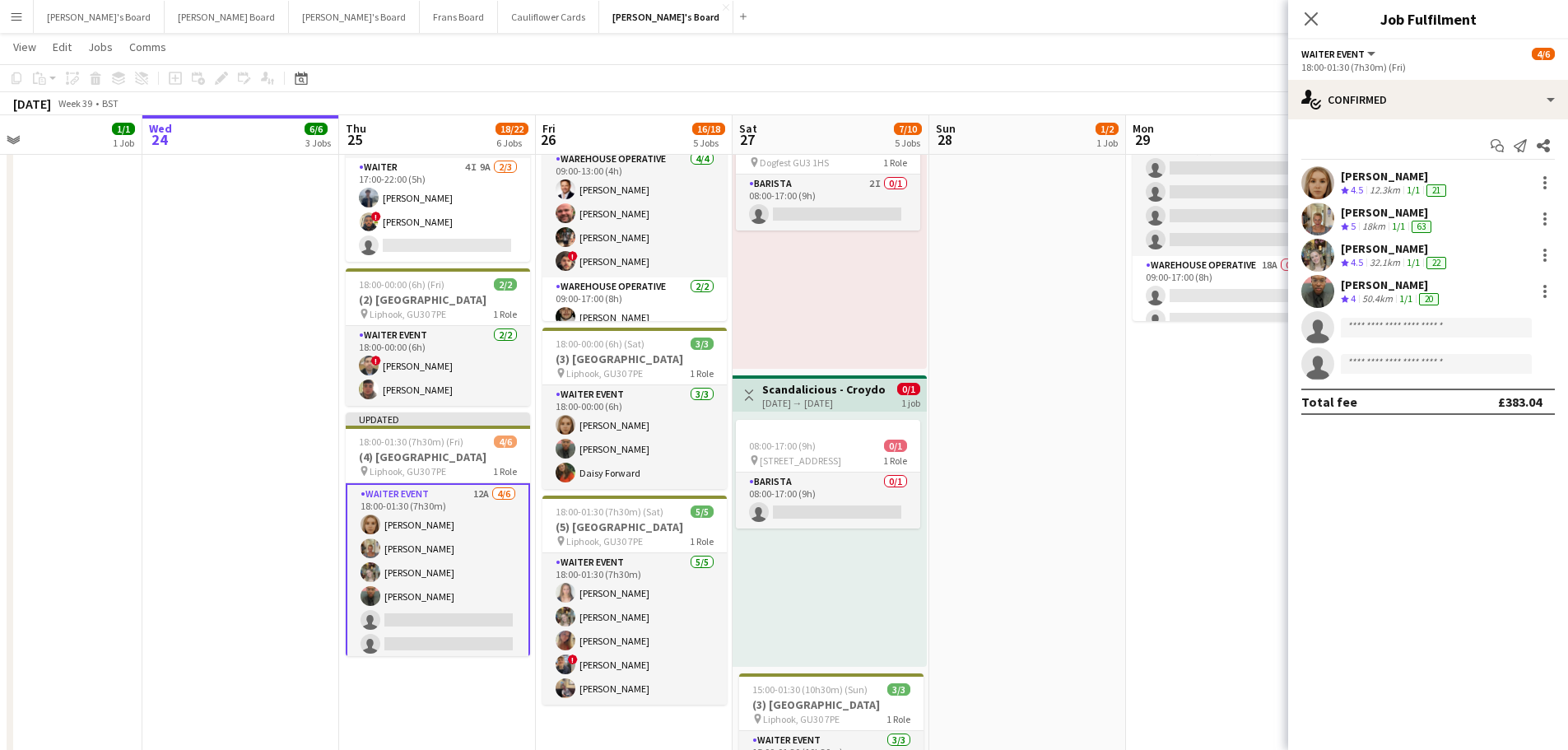
click at [414, 506] on app-card-role "WAITER EVENT 12A 4/6 18:00-01:30 (7h30m) Megan Ellis Jacqueline Whitehorn-Scott…" at bounding box center [438, 572] width 184 height 179
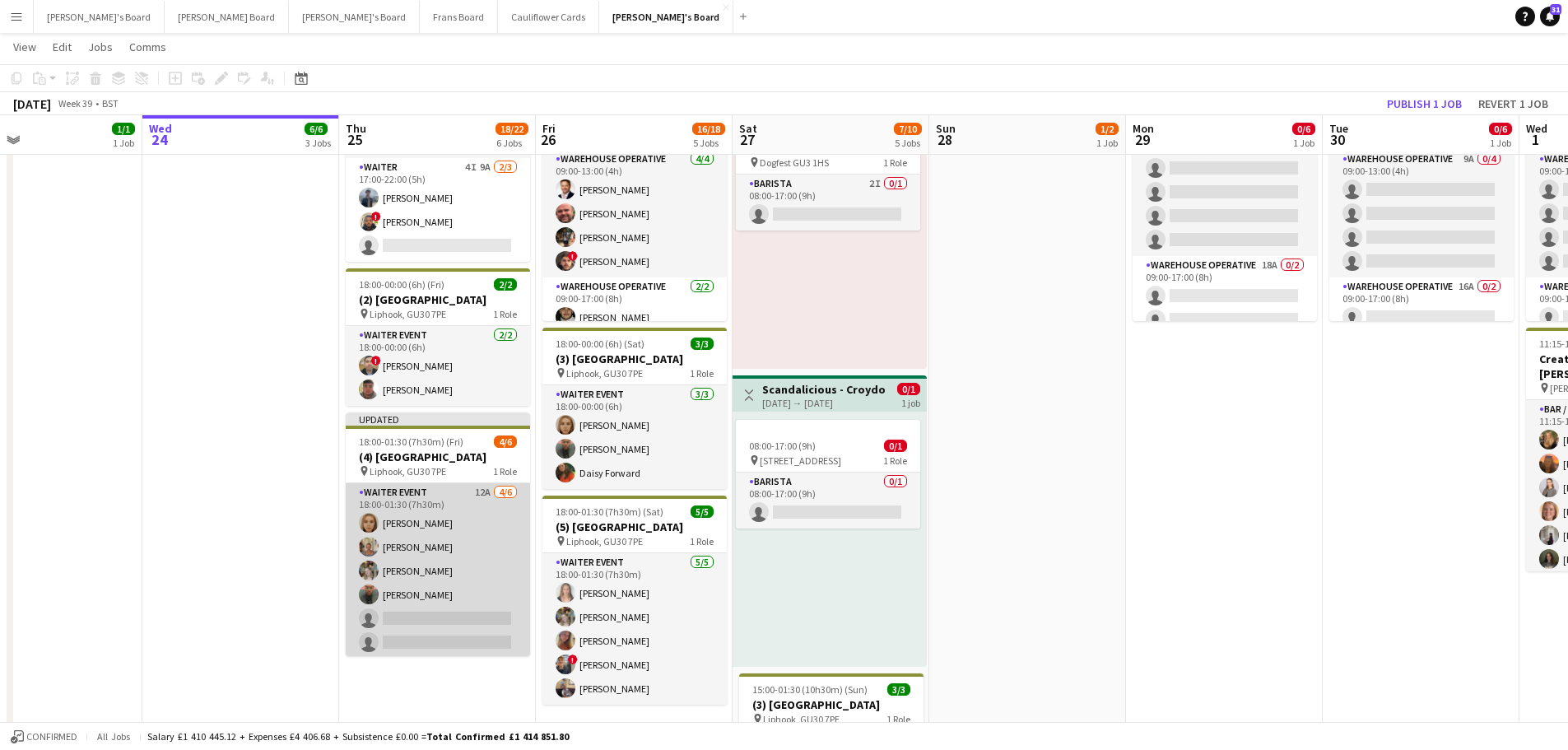
click at [414, 506] on app-card-role "WAITER EVENT 12A 4/6 18:00-01:30 (7h30m) Megan Ellis Jacqueline Whitehorn-Scott…" at bounding box center [438, 571] width 184 height 176
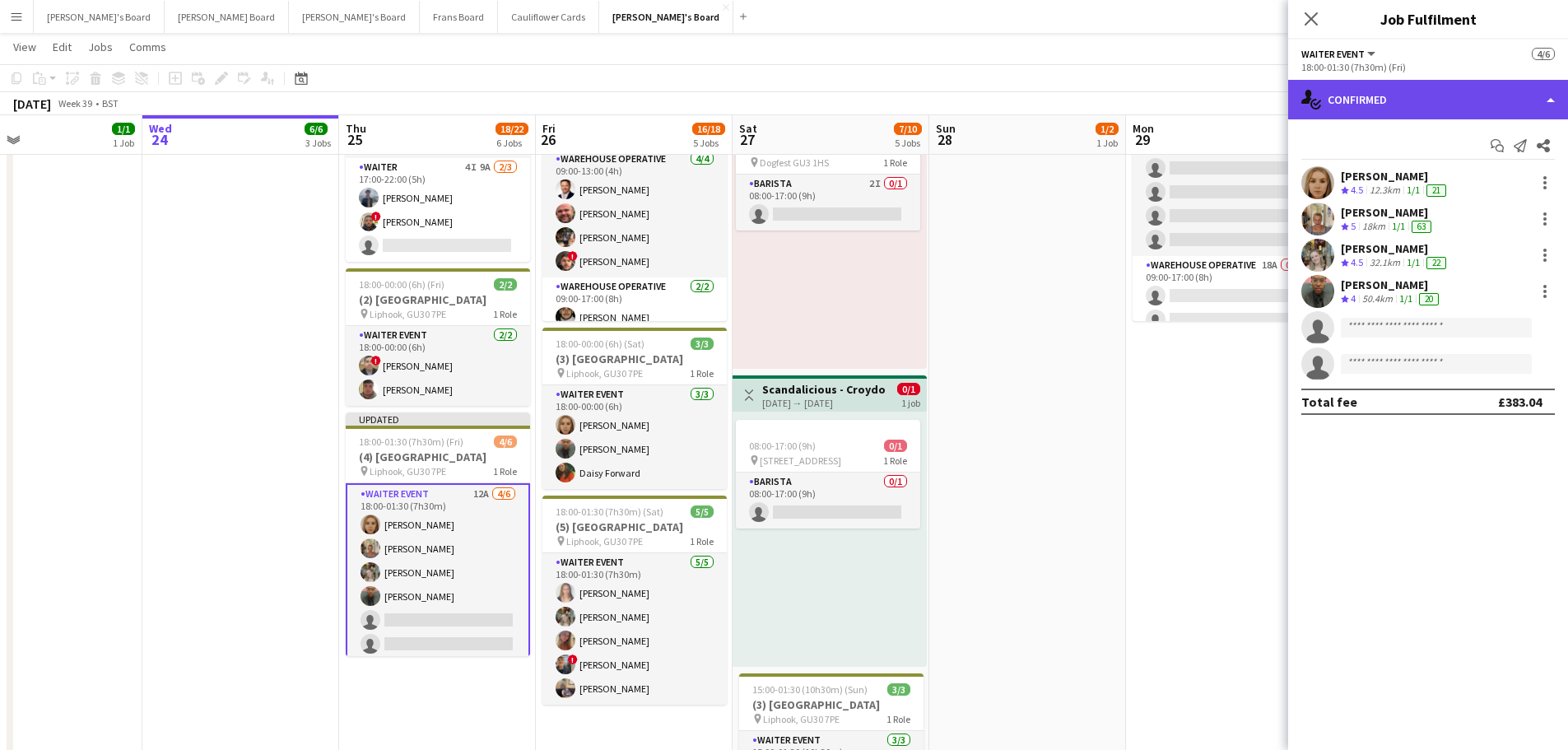
click at [1328, 94] on div "single-neutral-actions-check-2 Confirmed" at bounding box center [1428, 99] width 280 height 40
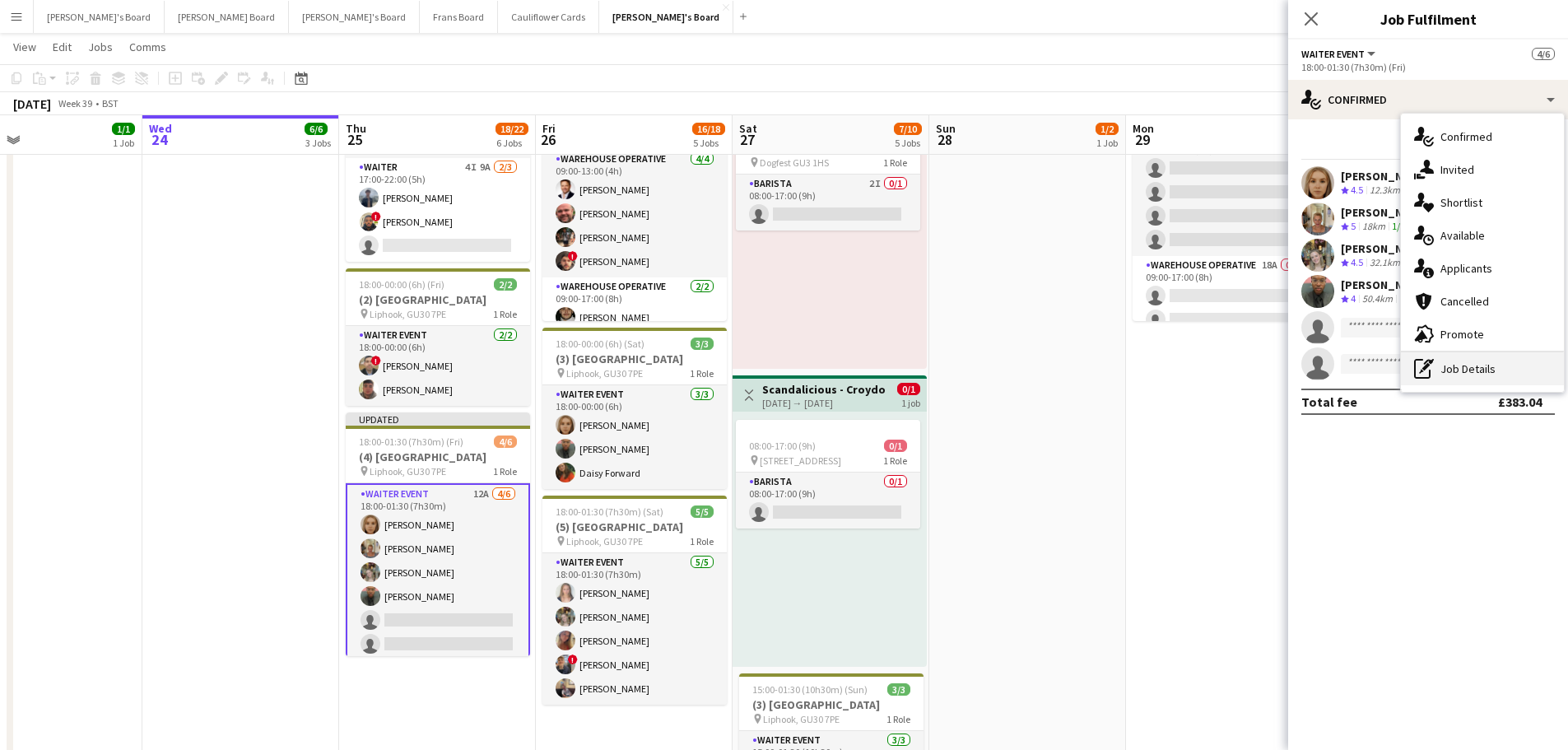
click at [1458, 357] on div "pen-write Job Details" at bounding box center [1483, 369] width 163 height 33
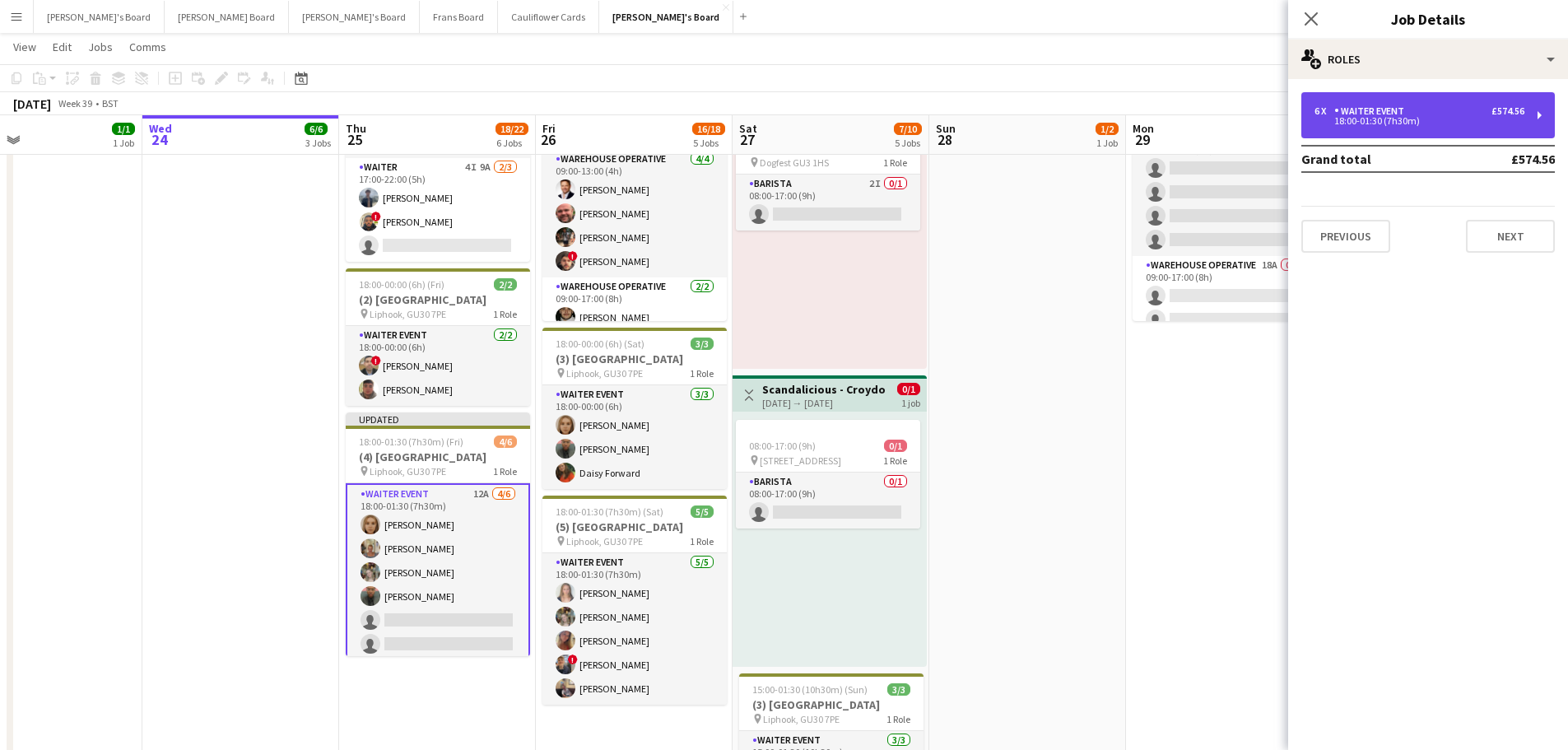
click at [1391, 100] on div "6 x WAITER EVENT £574.56 18:00-01:30 (7h30m)" at bounding box center [1427, 115] width 253 height 47
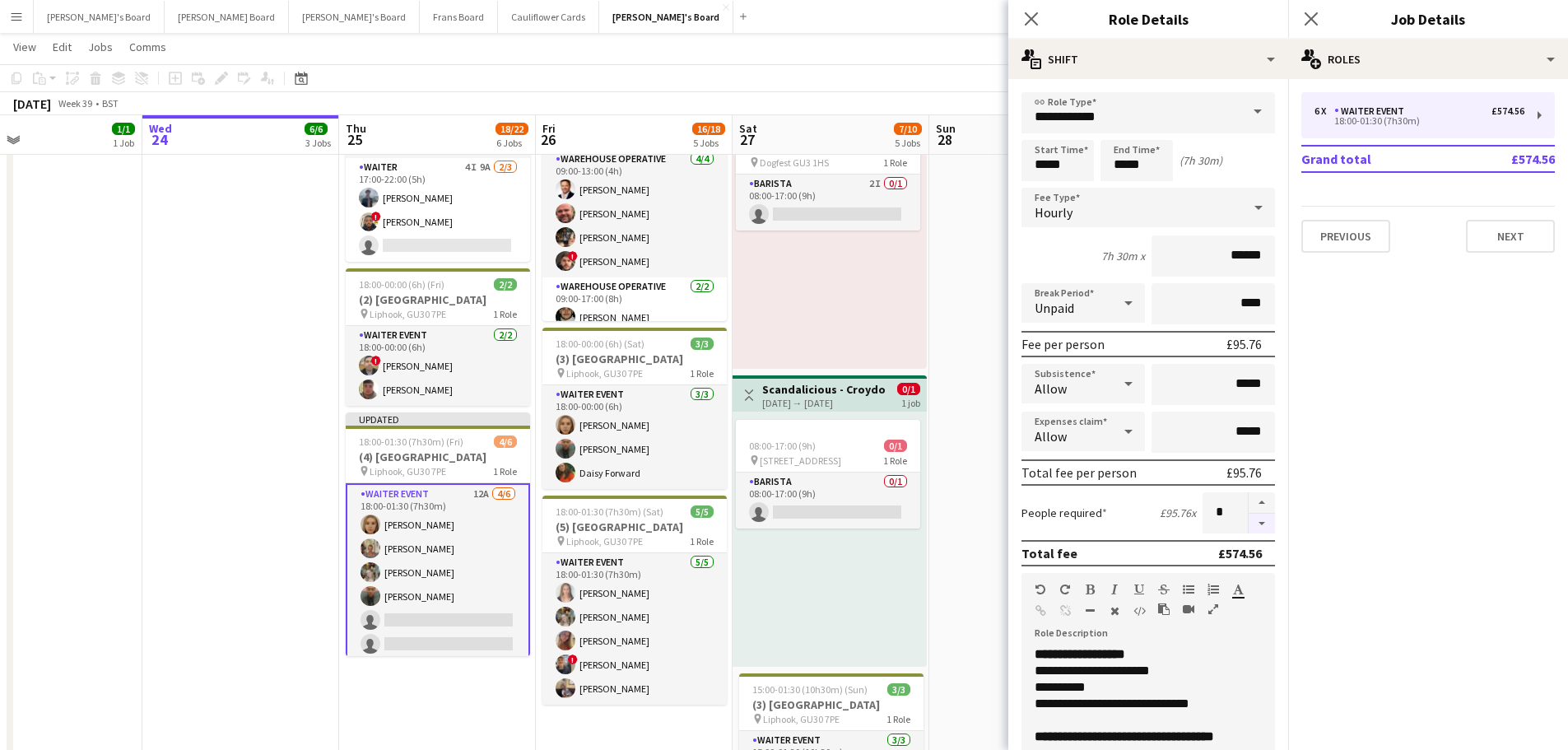
click at [1249, 521] on button "button" at bounding box center [1262, 524] width 26 height 20
type input "*"
click at [417, 701] on app-date-cell "09:00-17:00 (8h) 6/6 SFG WAREHOUSE - GUILDFORD pin Guilford Gu3 2dx 2 Roles War…" at bounding box center [437, 420] width 197 height 1295
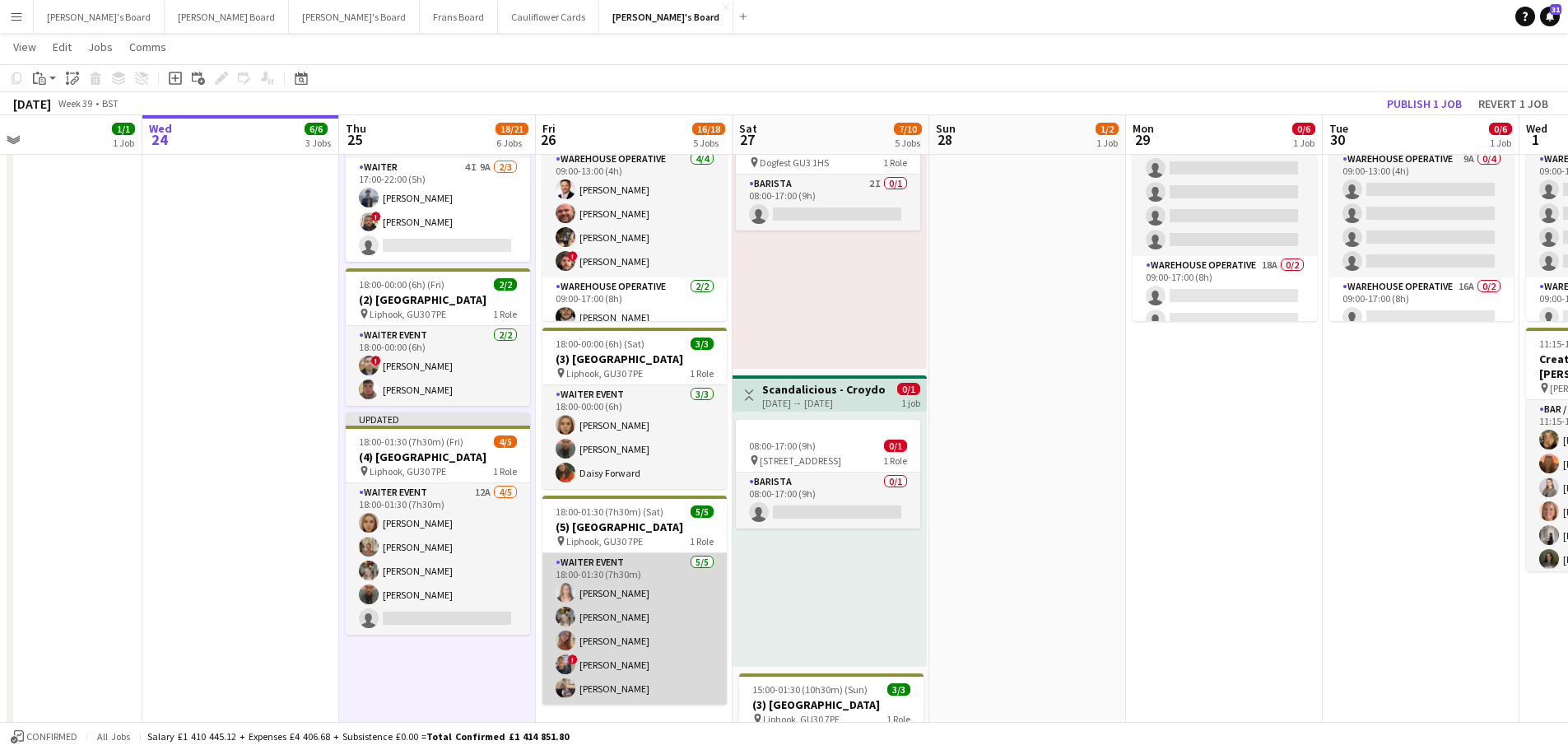
click at [607, 597] on app-card-role "WAITER EVENT 5/5 18:00-01:30 (7h30m) Alice Appleyard Abigail Hodkinson Mirabel …" at bounding box center [634, 630] width 184 height 151
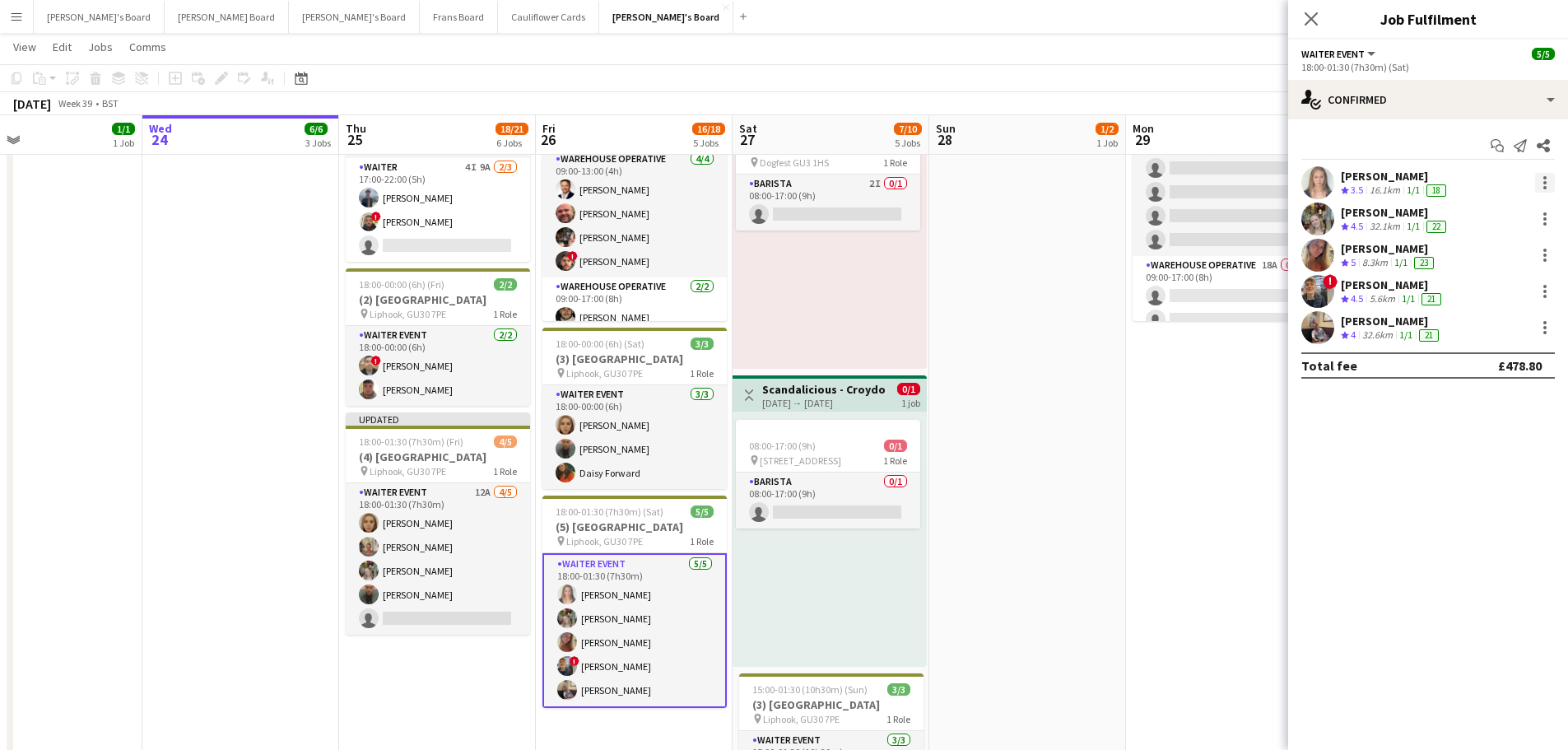
click at [1546, 183] on div at bounding box center [1545, 182] width 3 height 3
click at [1469, 366] on span "Remove" at bounding box center [1464, 371] width 49 height 14
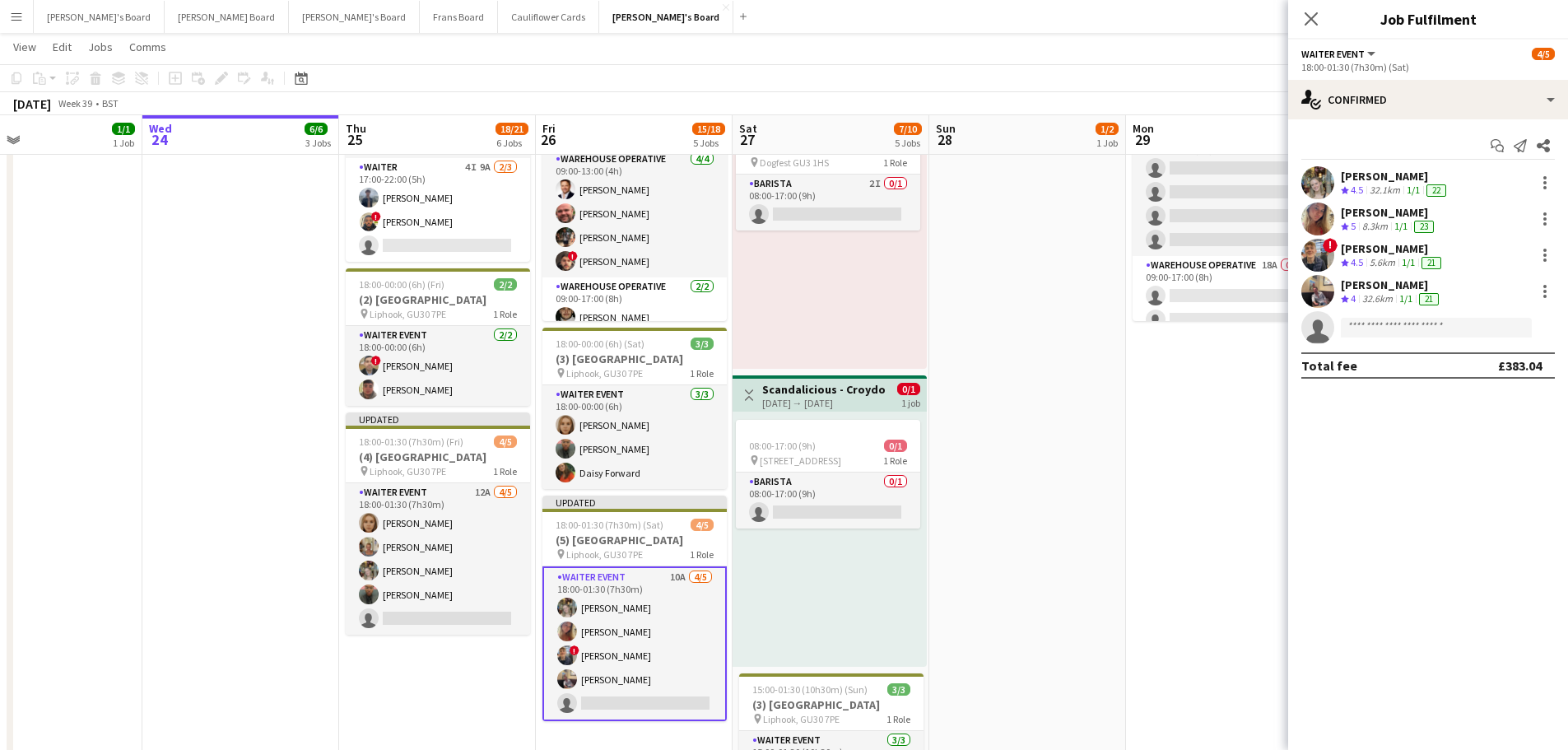
click at [1133, 476] on app-date-cell "09:00-17:00 (8h) 0/6 SFG WAREHOUSE - GUILDFORD pin Guilford Gu3 2dx 2 Roles War…" at bounding box center [1224, 420] width 197 height 1295
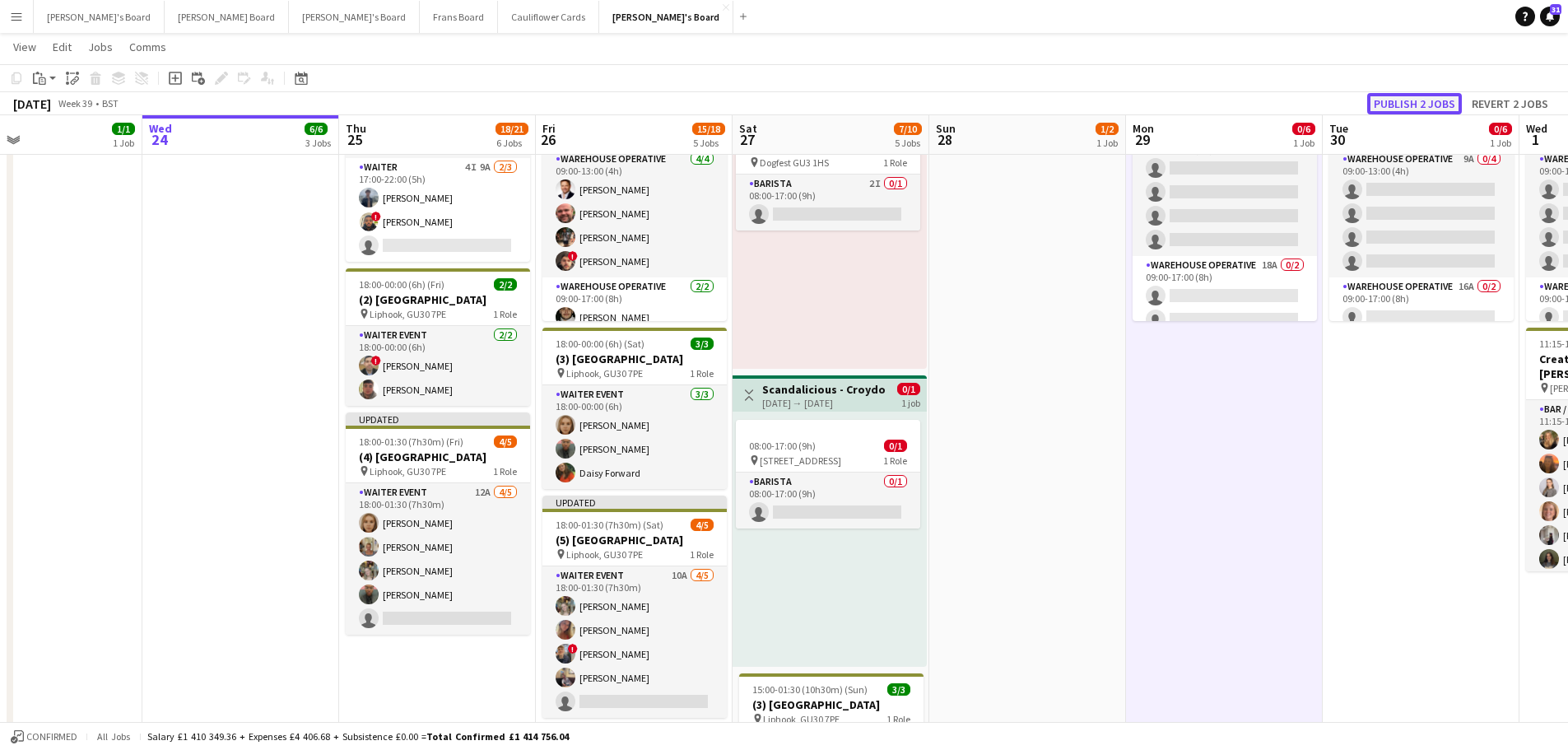
click at [1431, 93] on button "Publish 2 jobs" at bounding box center [1415, 104] width 95 height 21
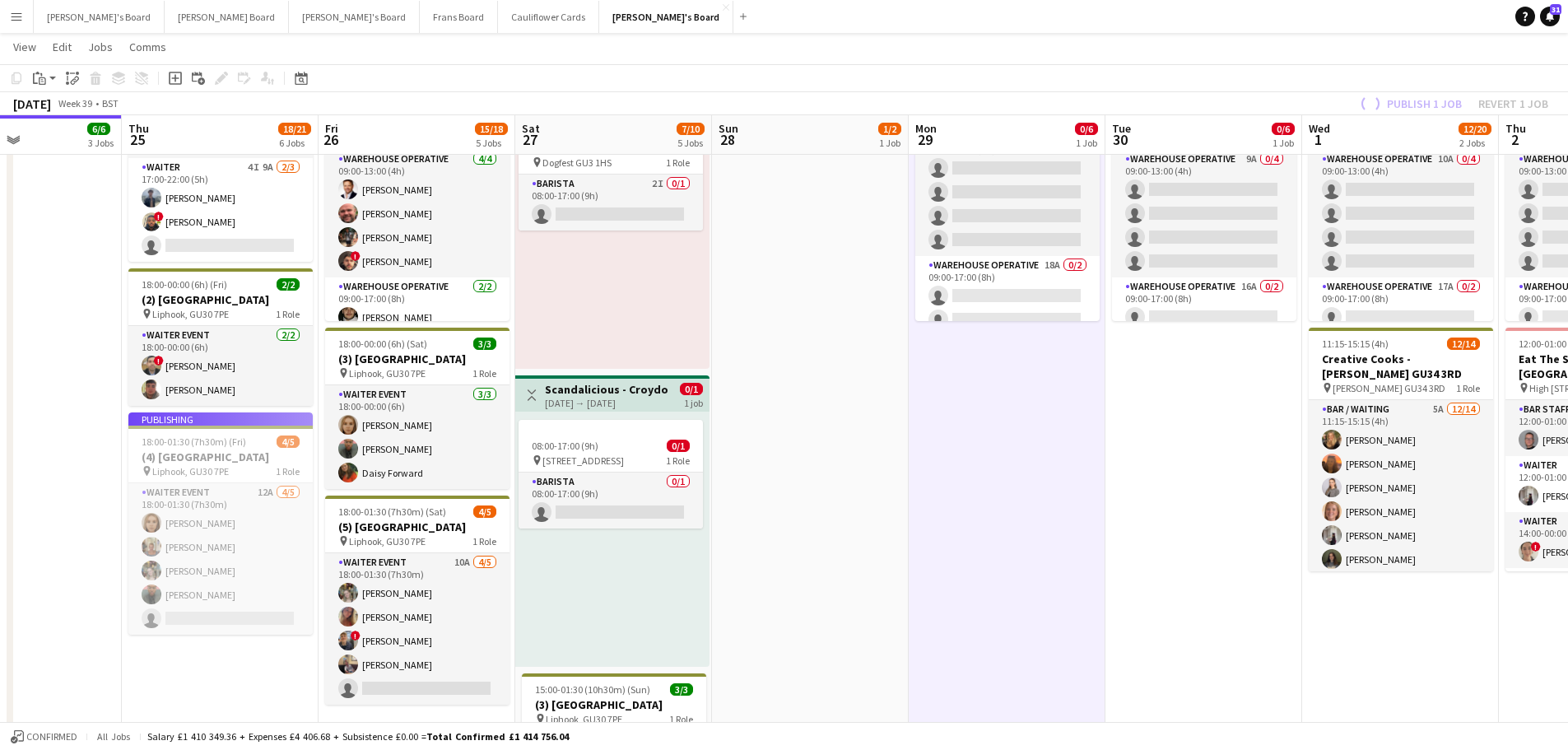
drag, startPoint x: 1394, startPoint y: 505, endPoint x: 538, endPoint y: 535, distance: 856.5
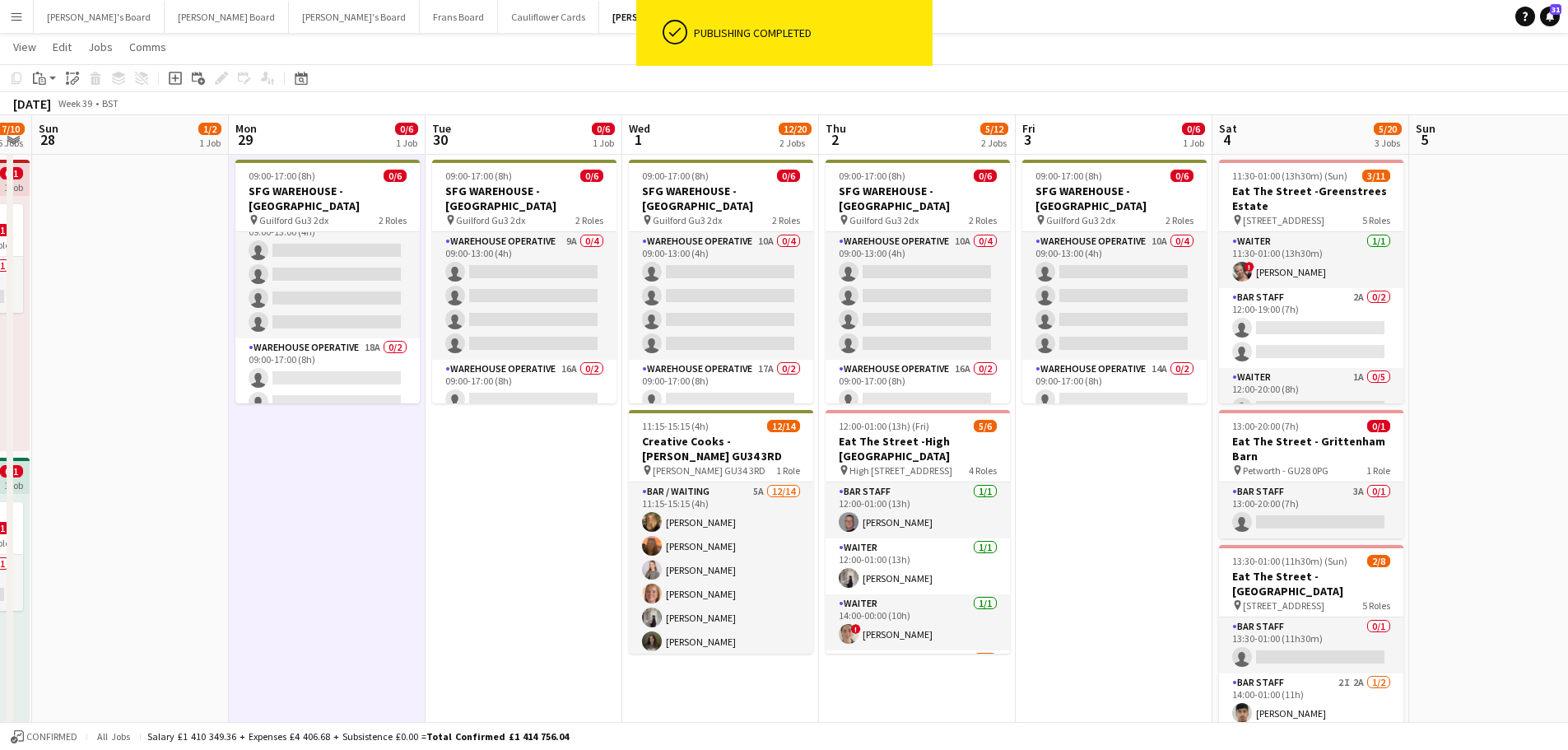
scroll to position [0, 480]
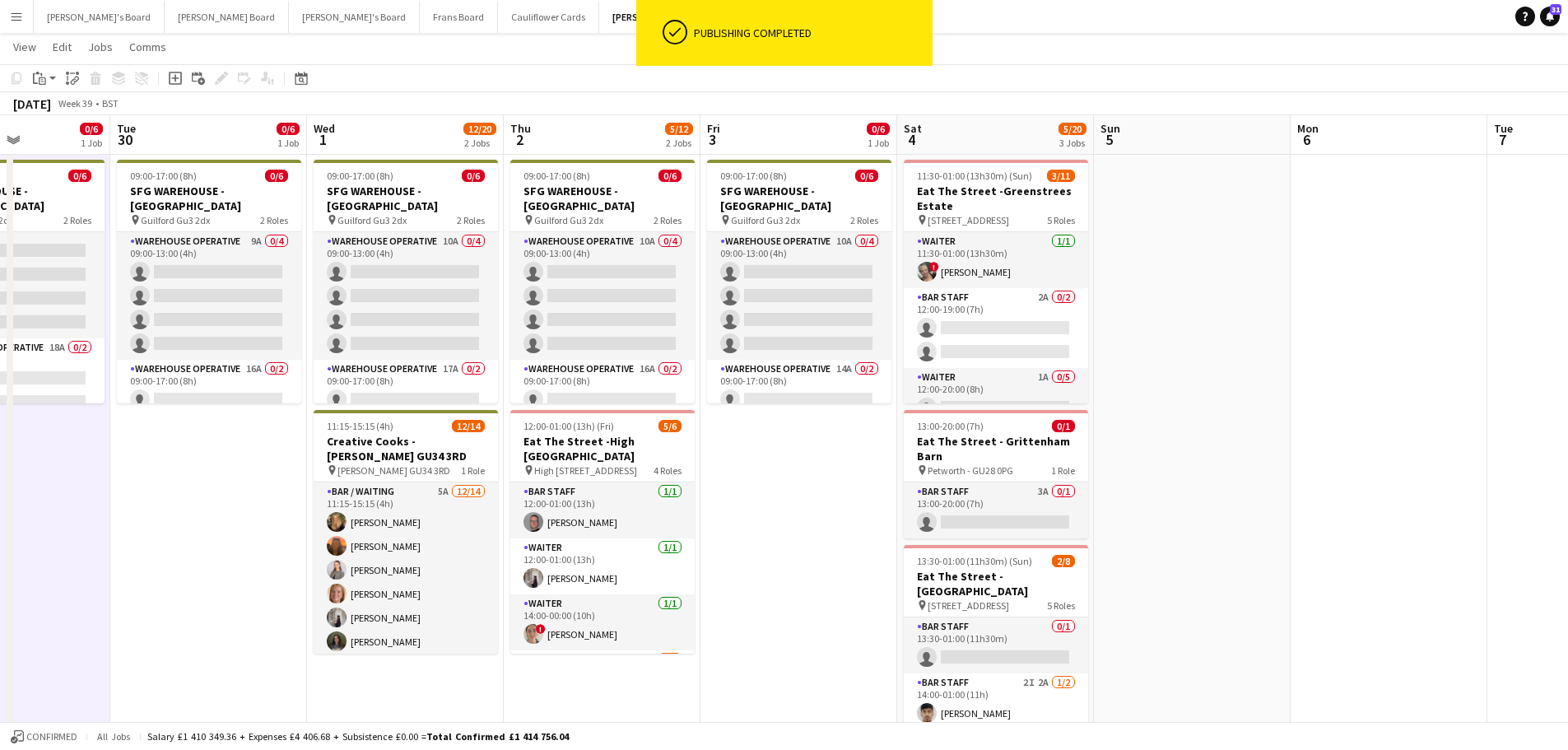
drag, startPoint x: 1108, startPoint y: 589, endPoint x: 793, endPoint y: 586, distance: 315.0
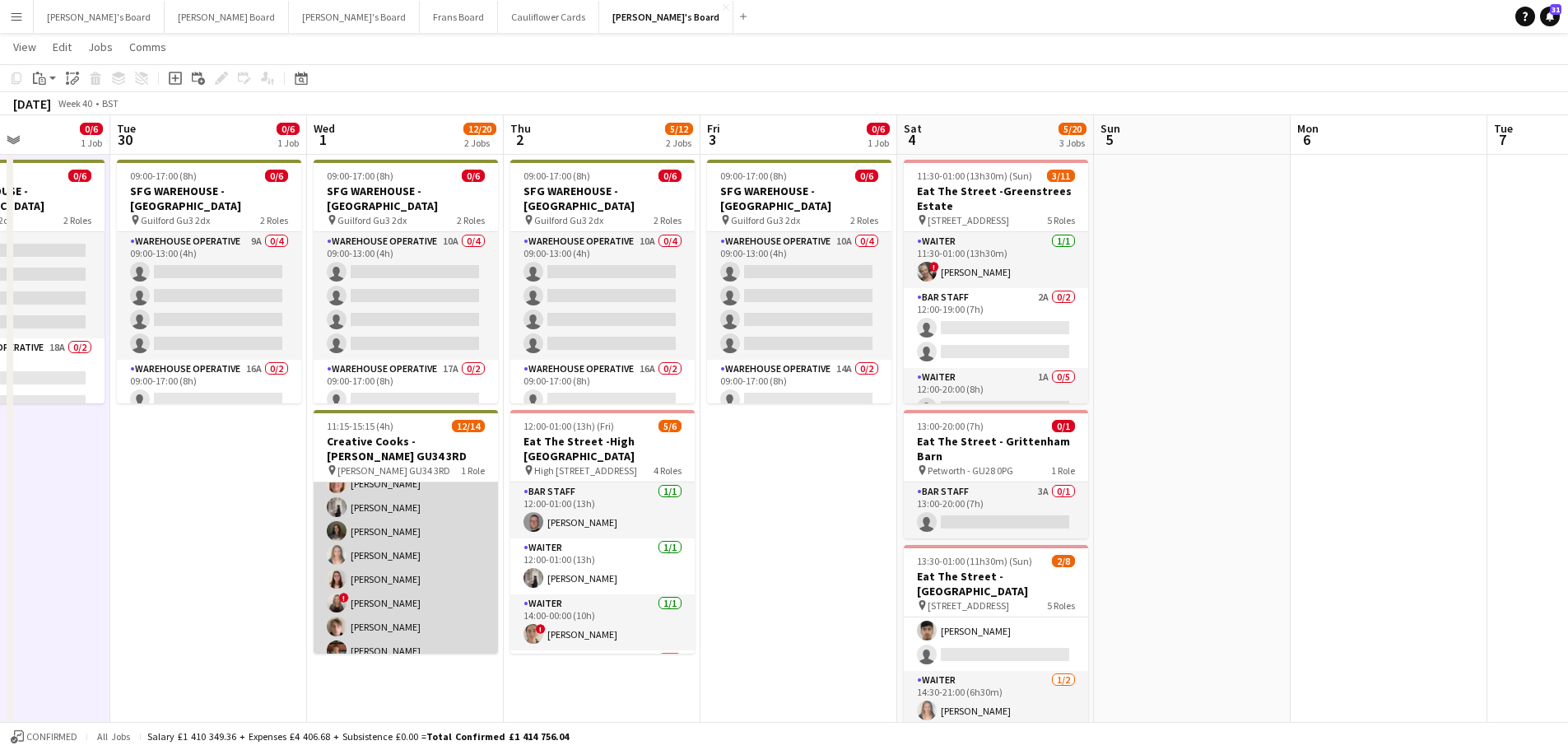
scroll to position [82, 0]
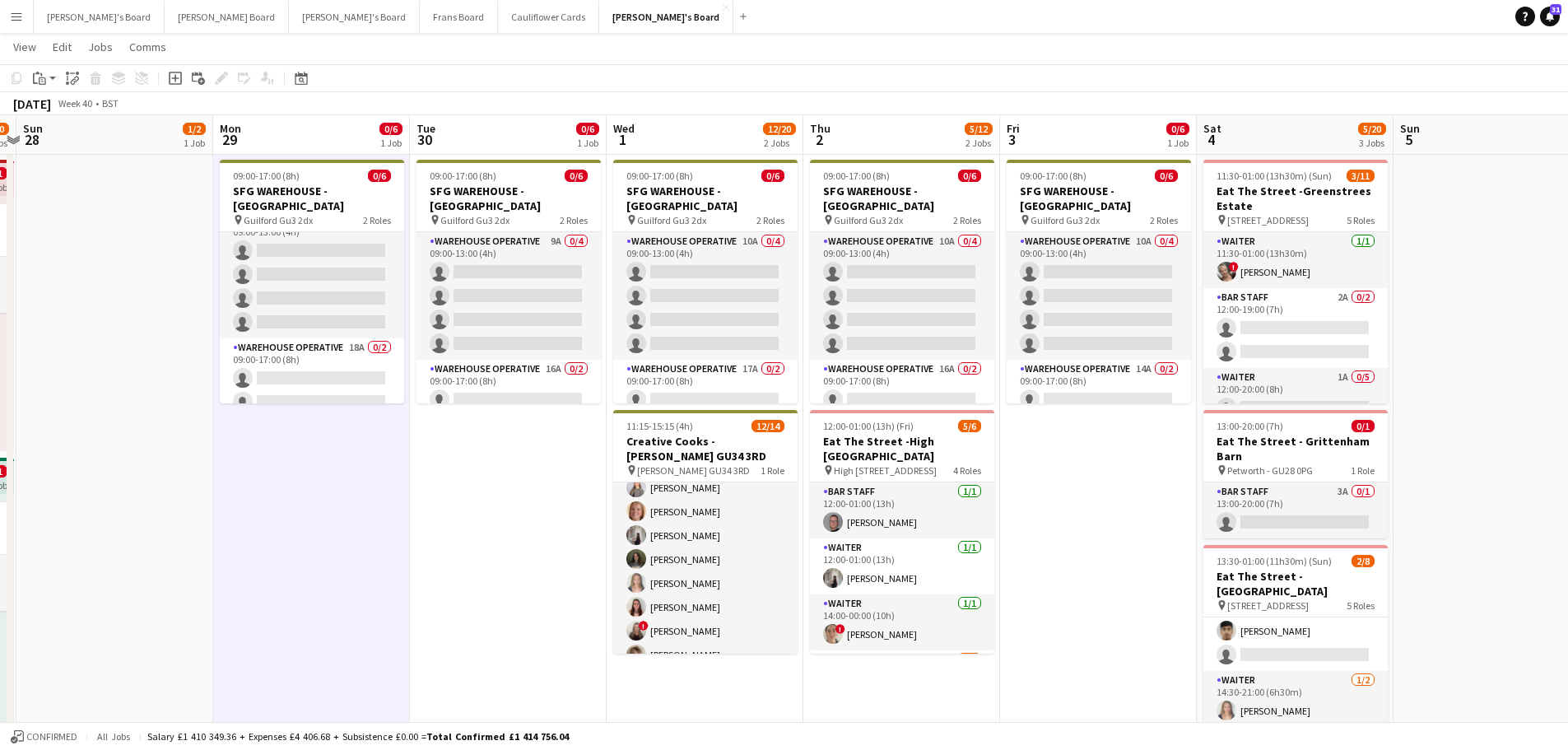
drag, startPoint x: 283, startPoint y: 515, endPoint x: 584, endPoint y: 542, distance: 302.2
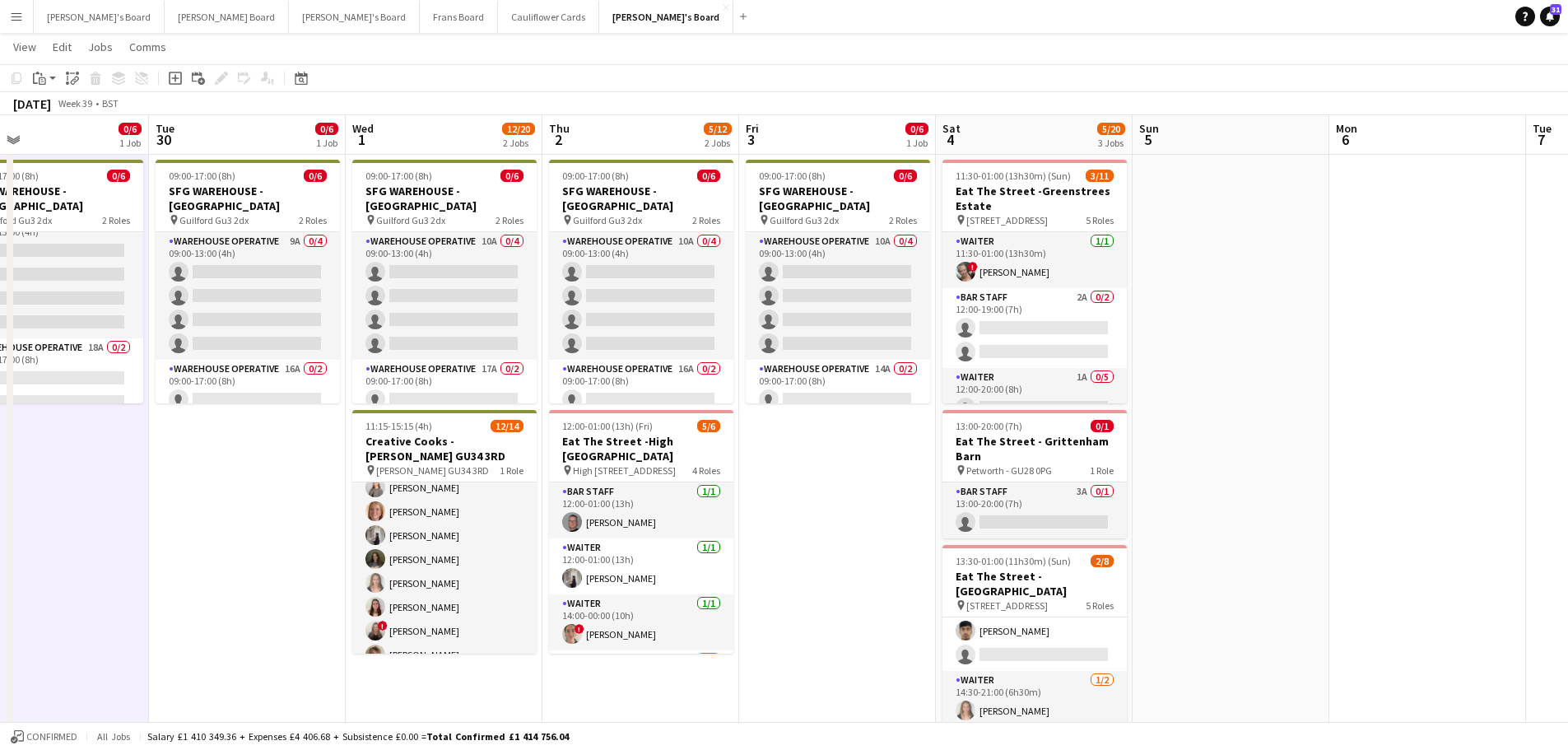
drag, startPoint x: 1075, startPoint y: 575, endPoint x: 810, endPoint y: 558, distance: 265.5
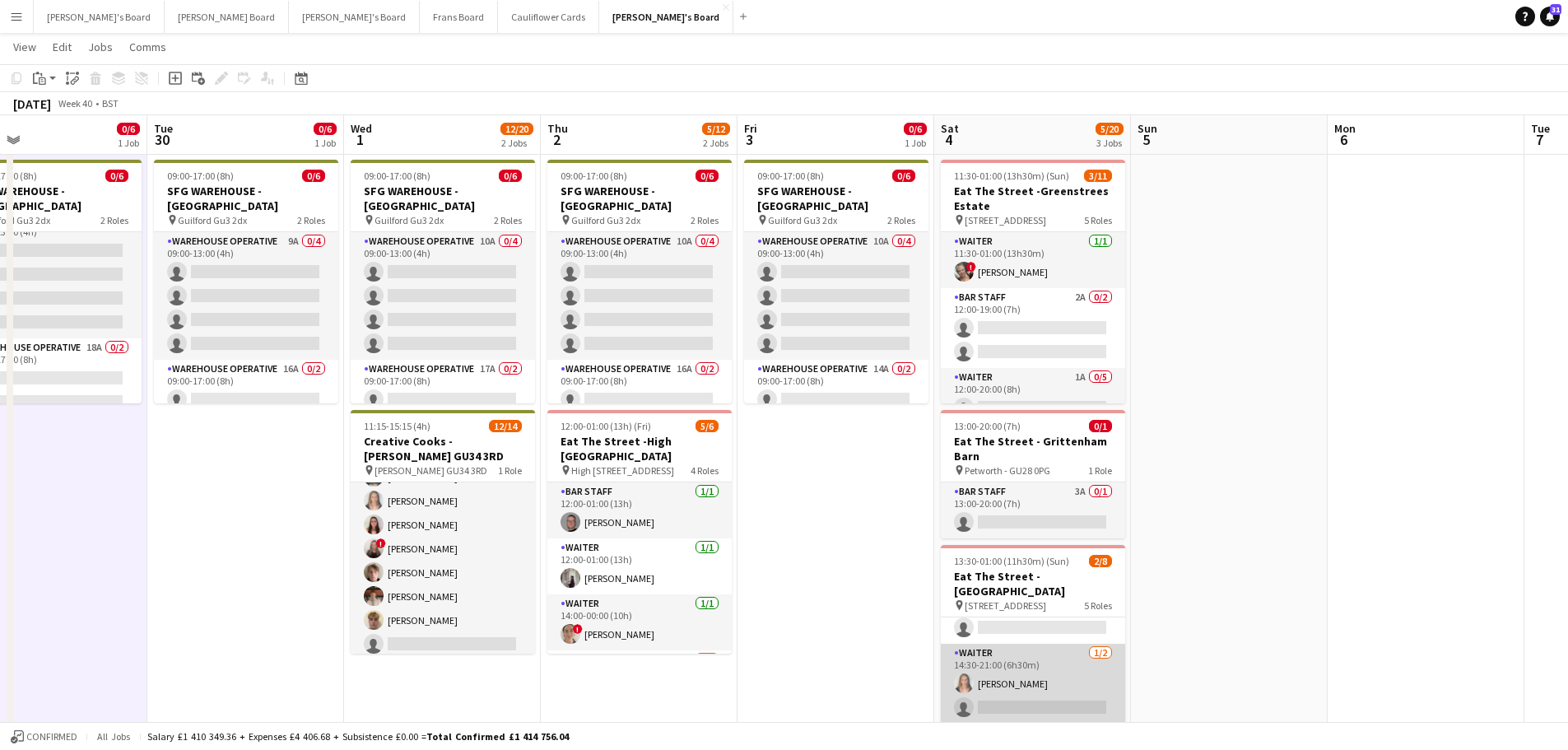
scroll to position [82, 0]
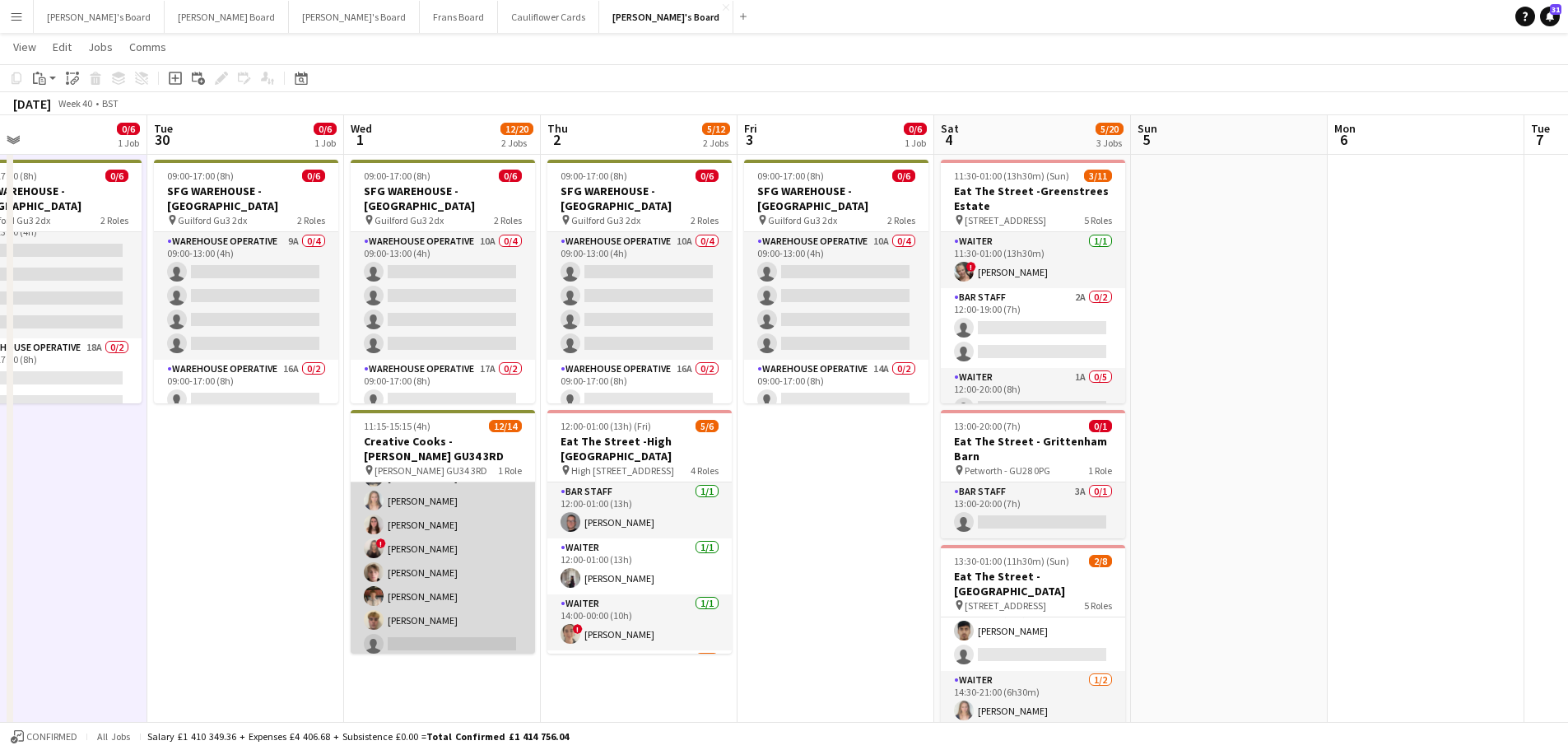
click at [445, 501] on app-card-role "Bar / Waiting 5A 12/14 11:15-15:15 (4h) Emilie Baxter Millie Cregeen Tate Cole …" at bounding box center [443, 502] width 184 height 367
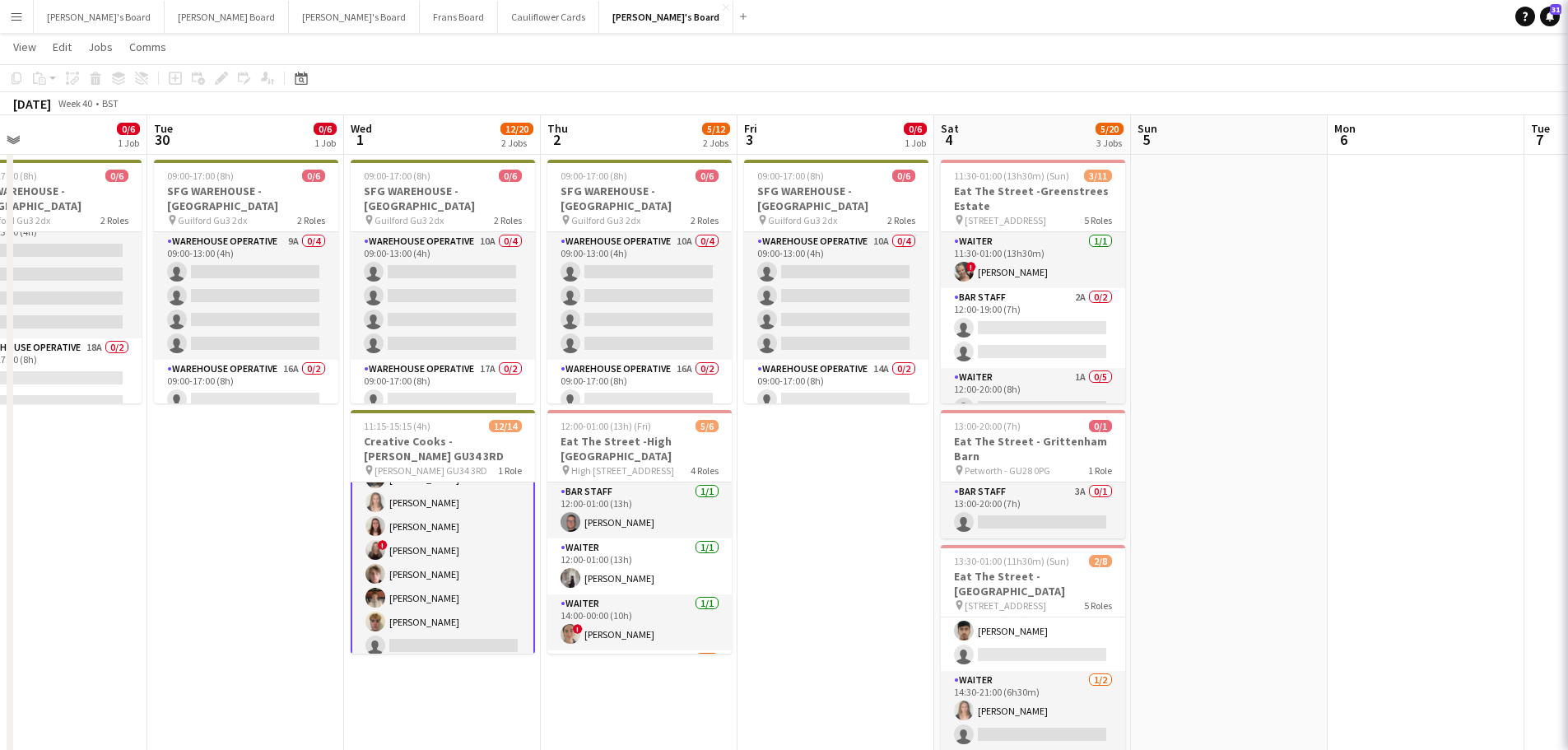
scroll to position [166, 0]
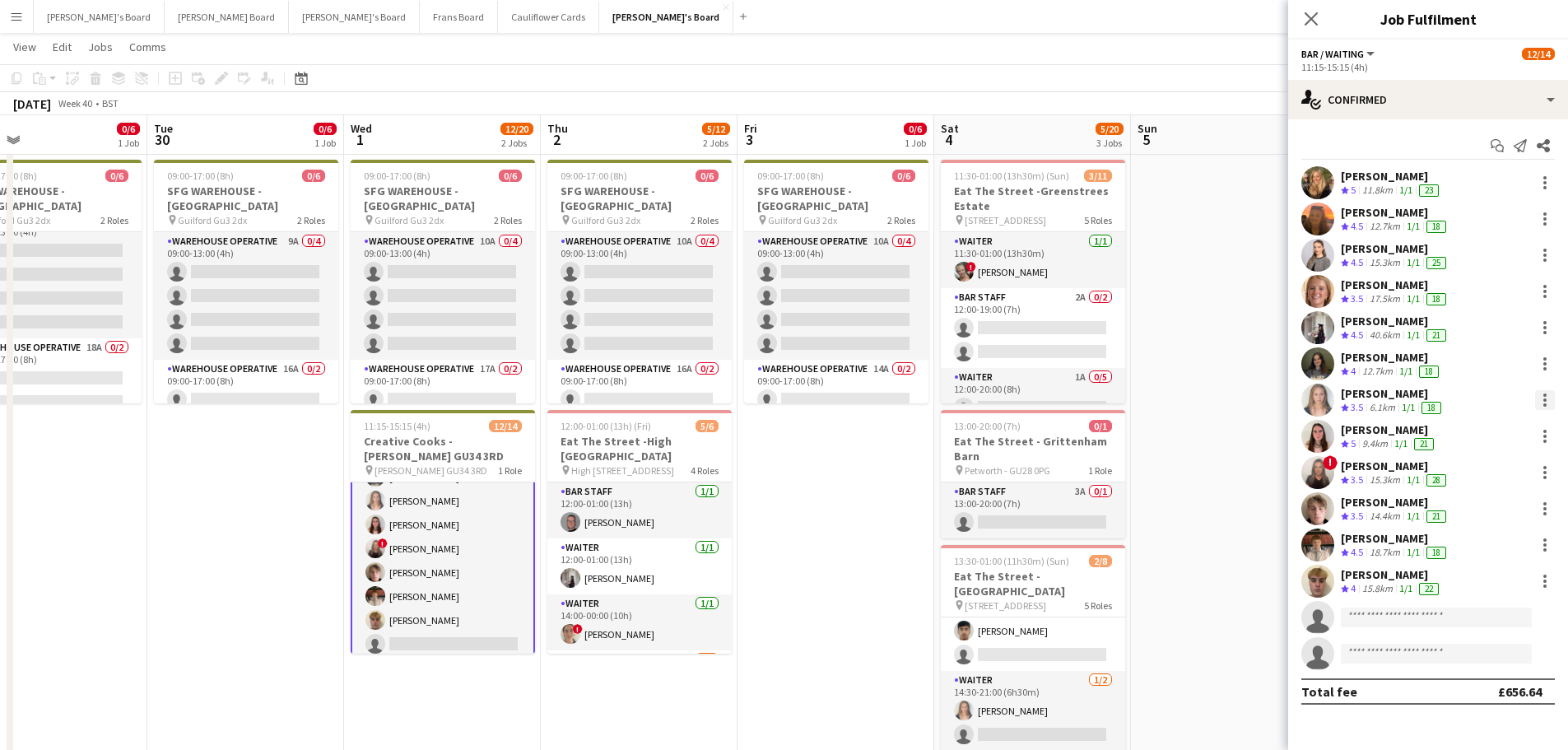
click at [1539, 407] on div at bounding box center [1545, 400] width 19 height 19
click at [1497, 589] on span "Remove" at bounding box center [1490, 588] width 102 height 15
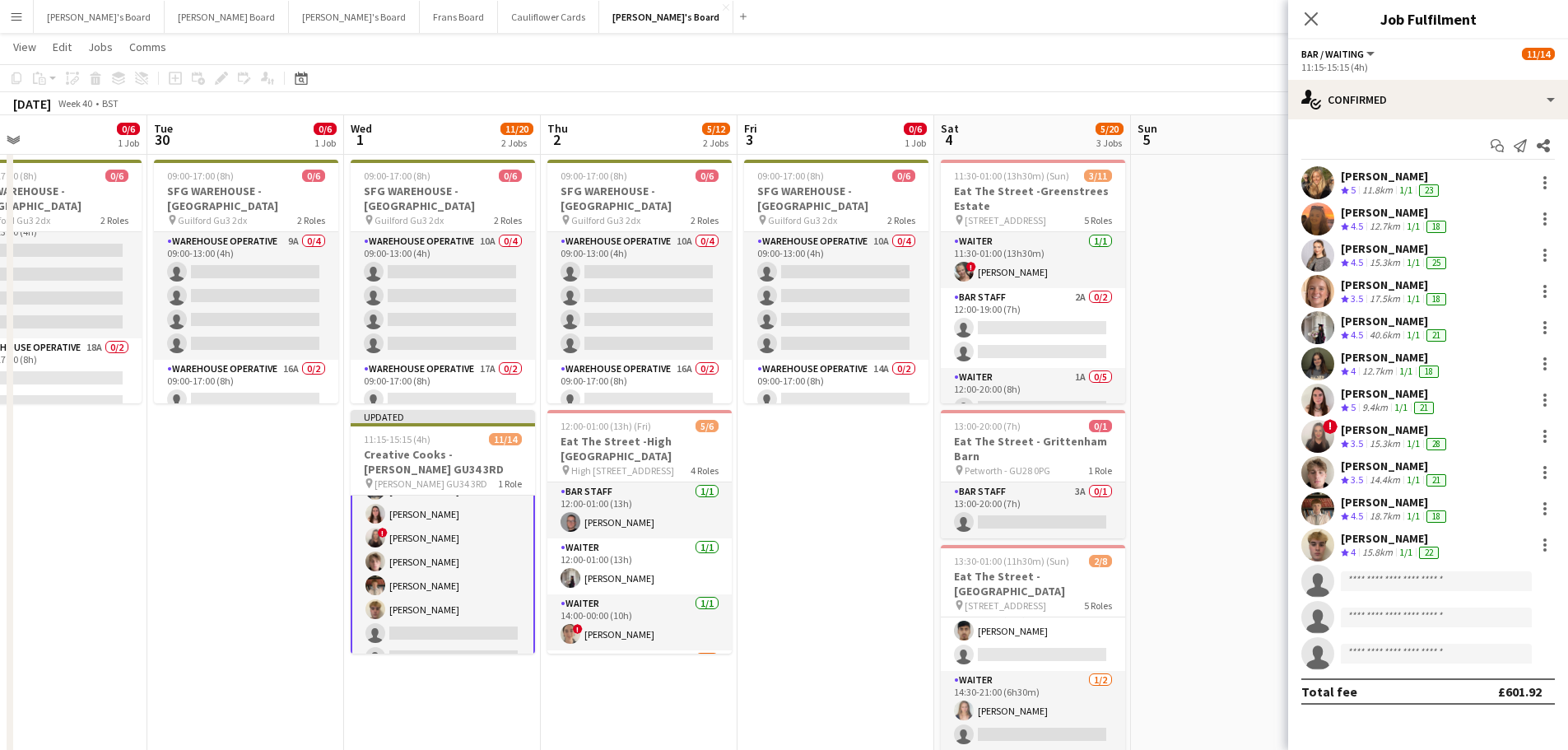
drag, startPoint x: 829, startPoint y: 571, endPoint x: 845, endPoint y: 566, distance: 16.8
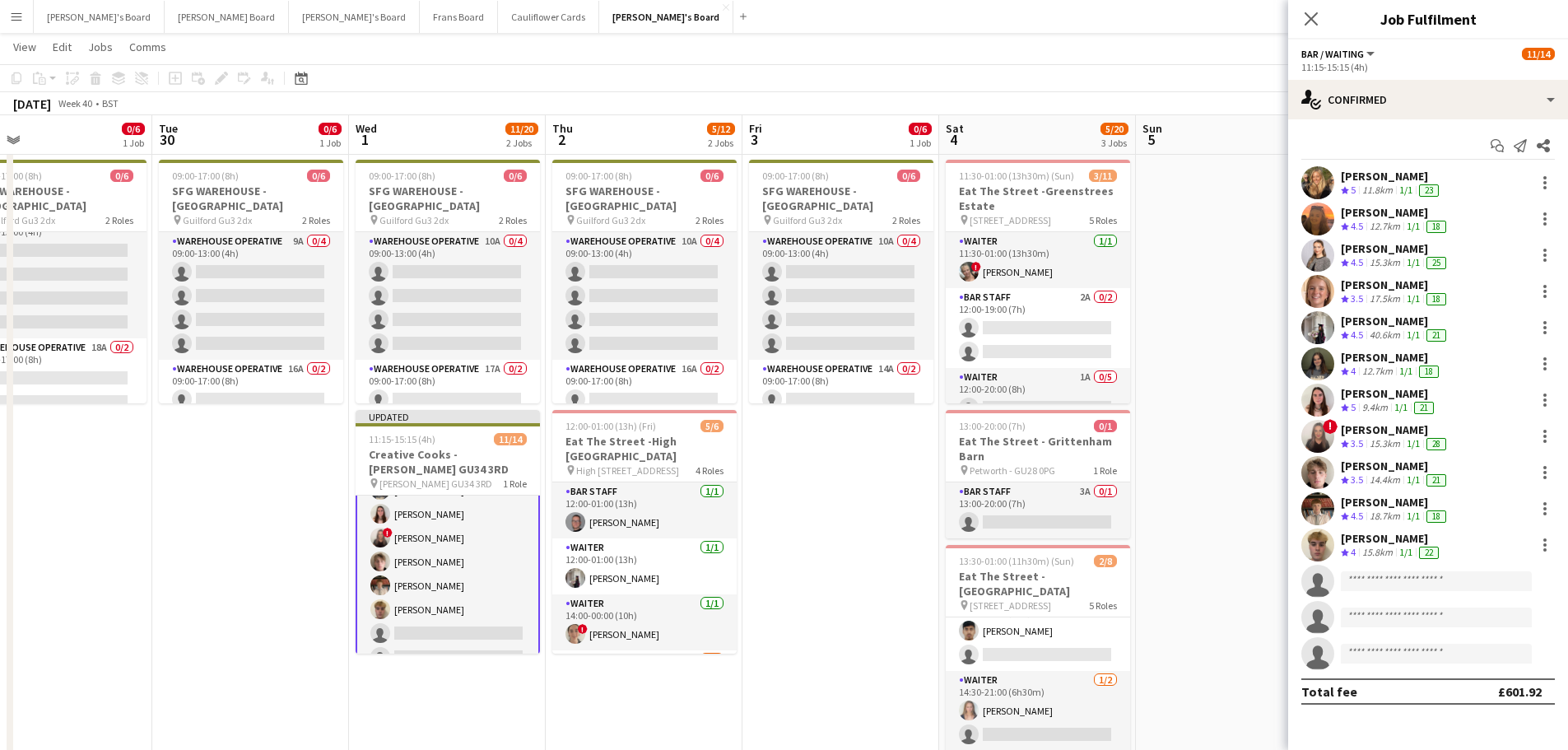
click at [1198, 242] on app-date-cell at bounding box center [1234, 503] width 197 height 1295
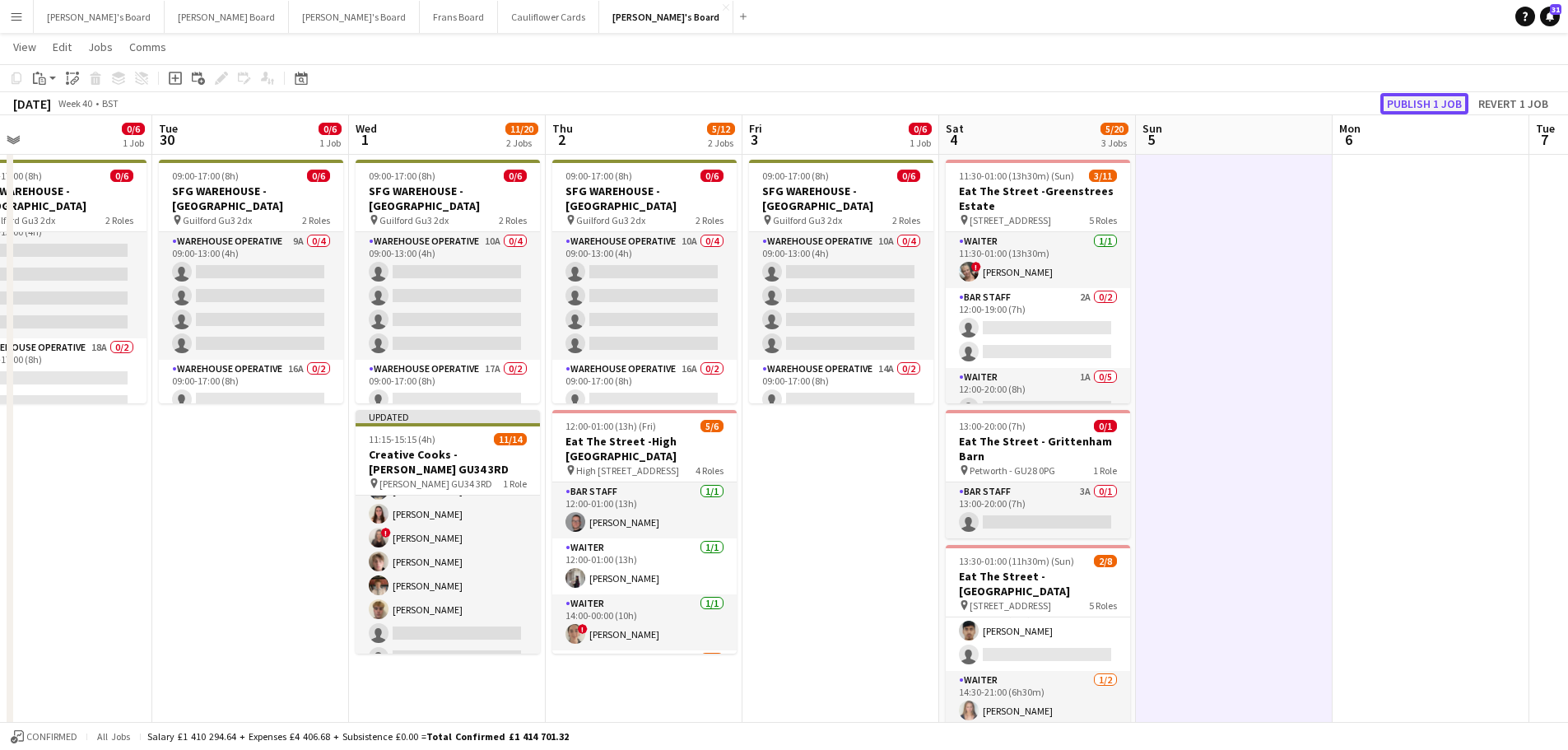
click at [1420, 101] on button "Publish 1 job" at bounding box center [1424, 104] width 88 height 21
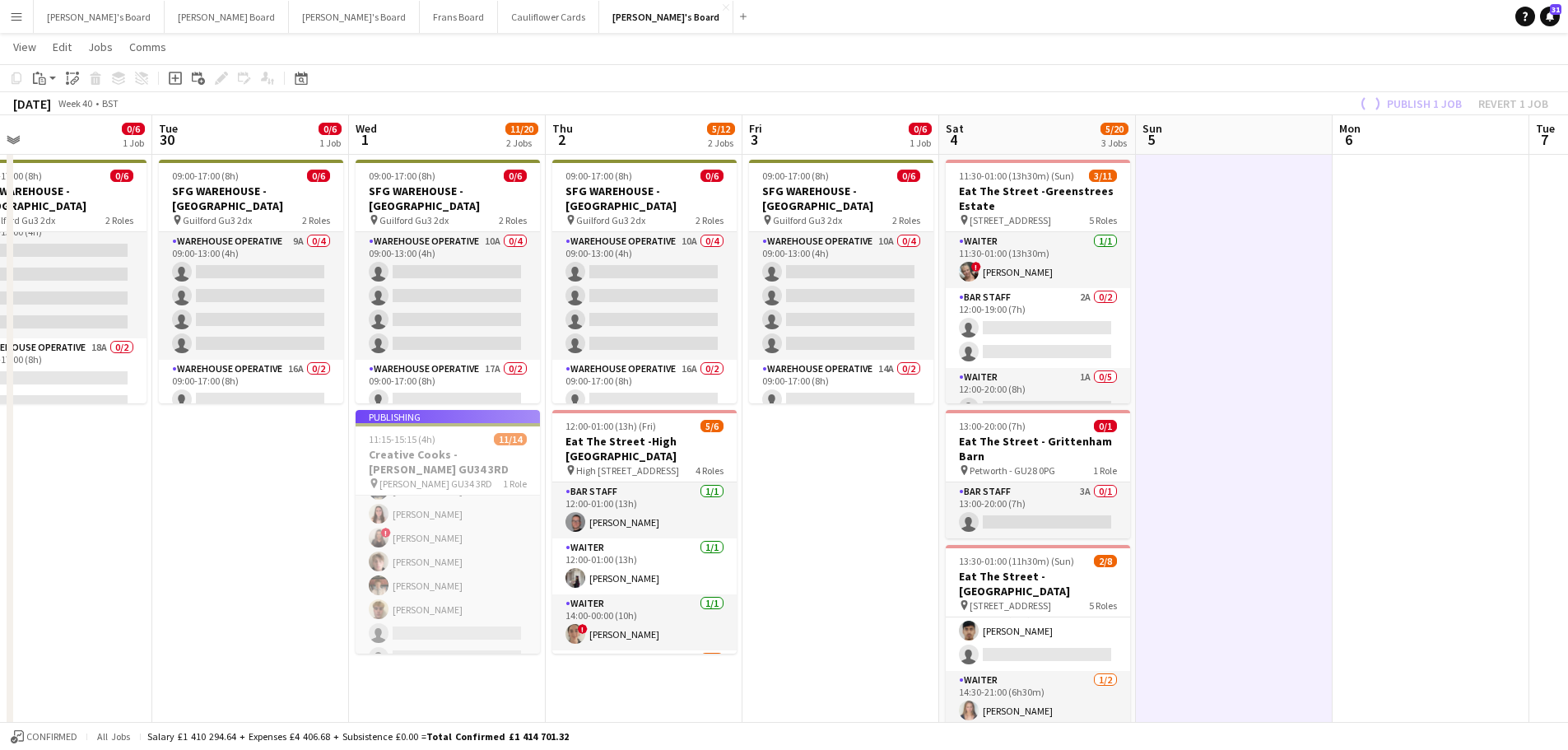
scroll to position [0, 574]
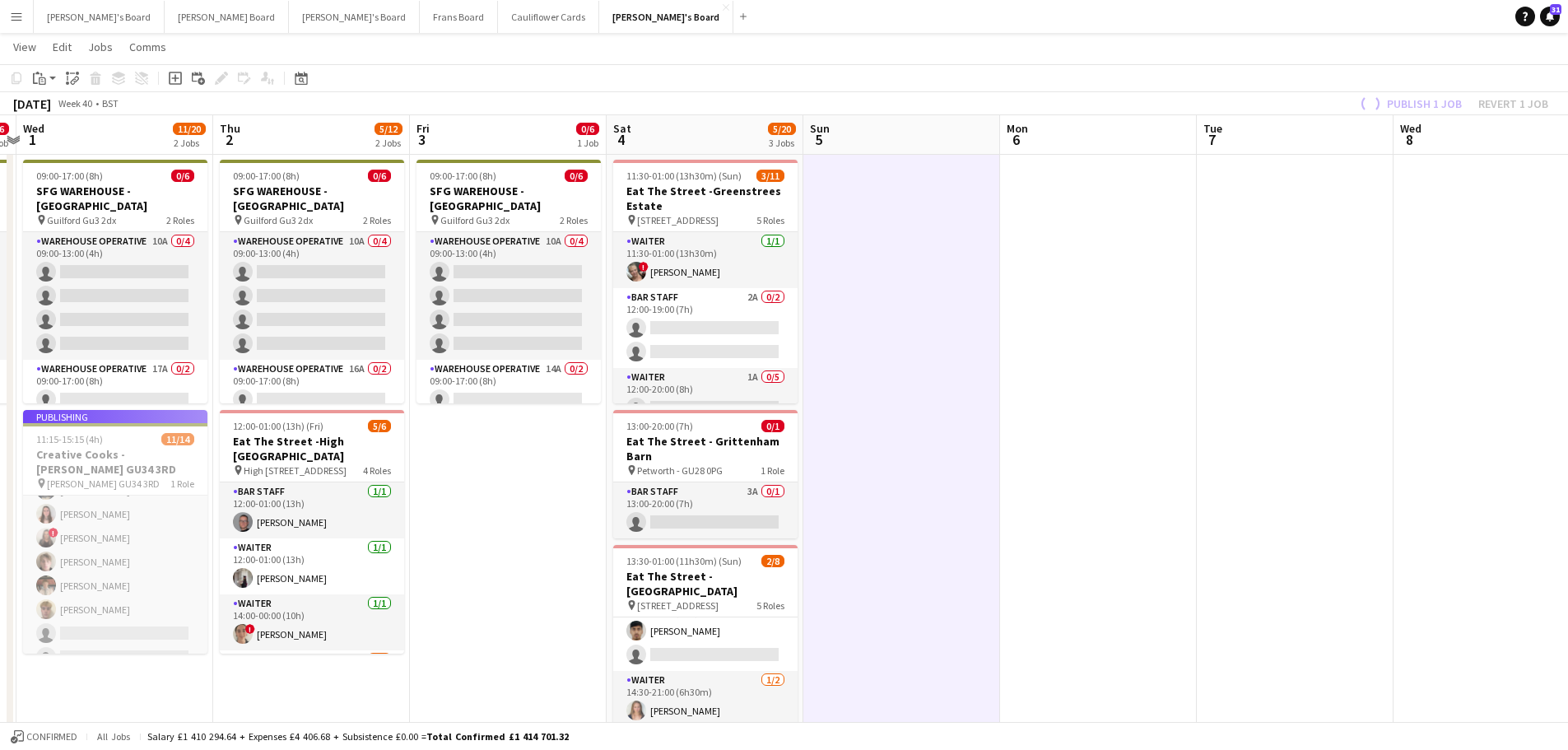
drag, startPoint x: 1279, startPoint y: 470, endPoint x: 946, endPoint y: 411, distance: 338.2
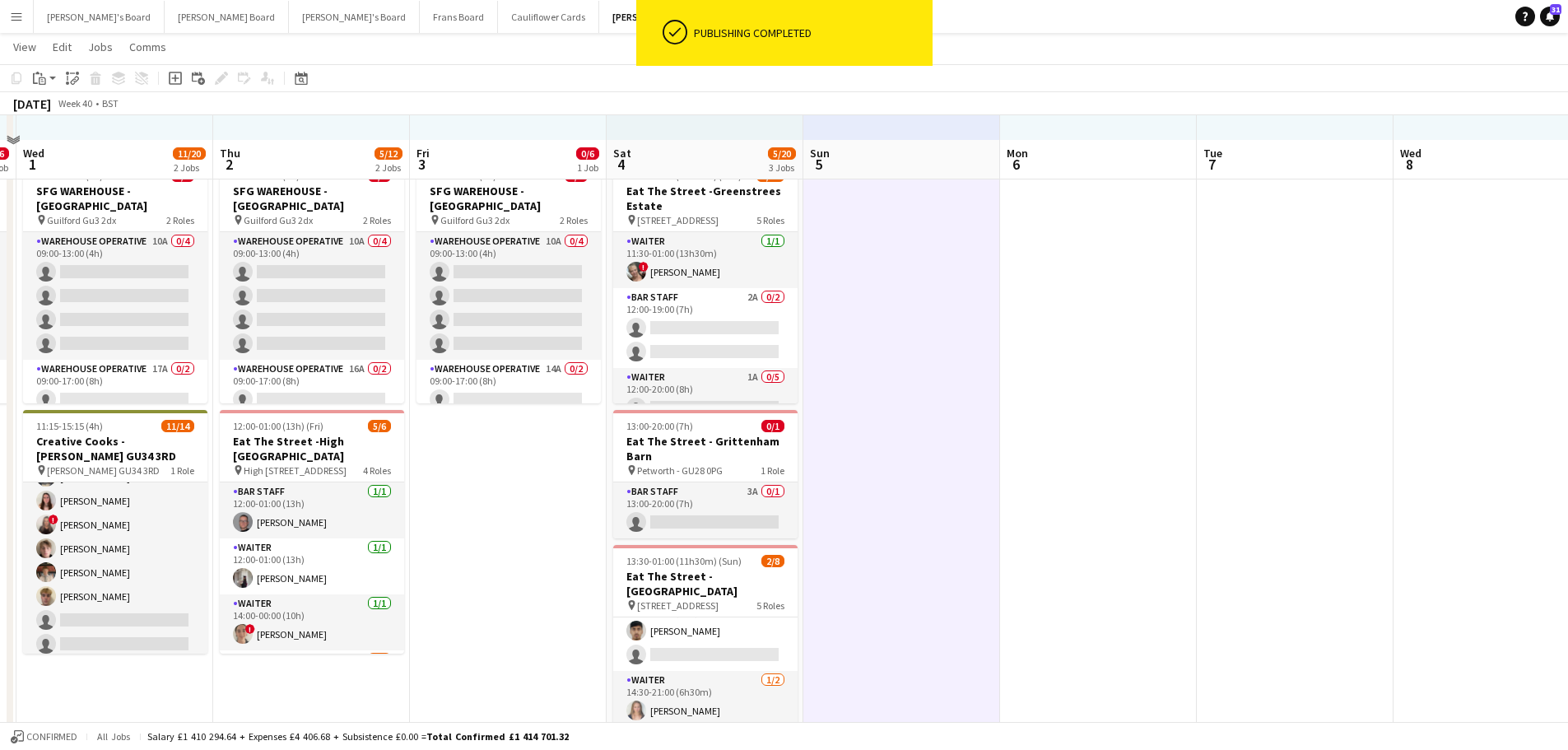
scroll to position [494, 0]
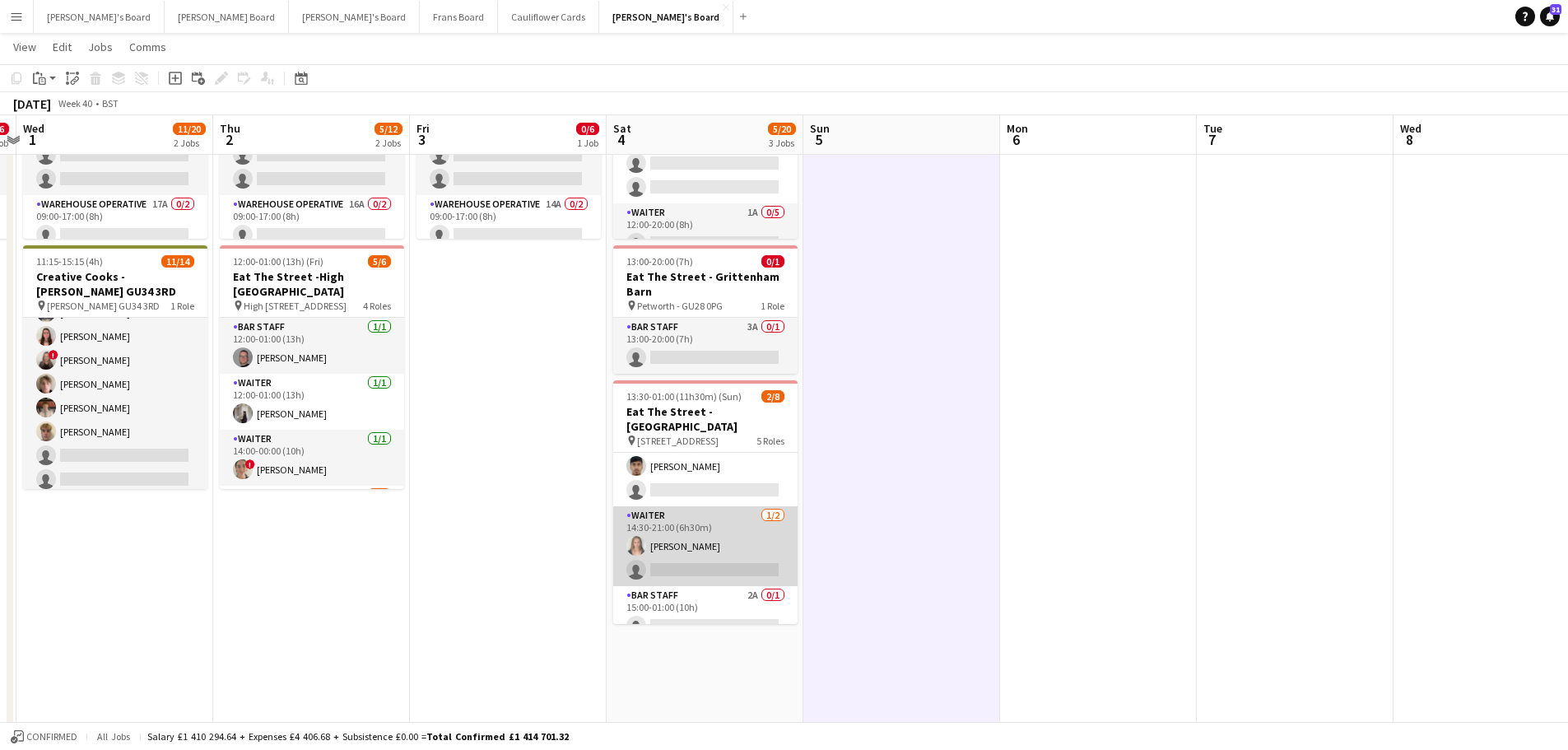
click at [688, 534] on app-card-role "Waiter 1/2 14:30-21:00 (6h30m) Alice Appleyard single-neutral-actions" at bounding box center [705, 546] width 184 height 80
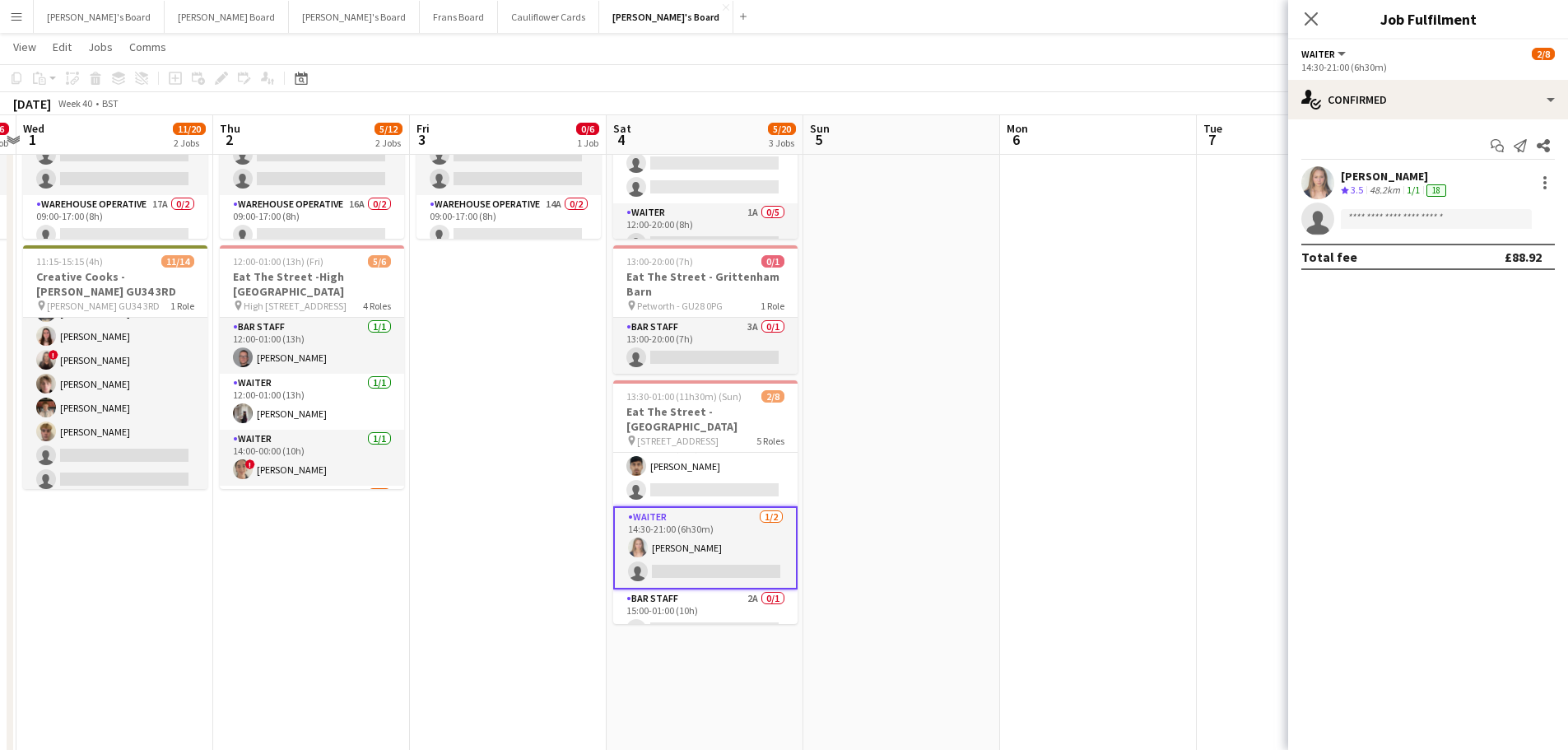
click at [1354, 199] on div "Alice Appleyard Crew rating 3.5 48.2km 1/1 18" at bounding box center [1428, 182] width 280 height 33
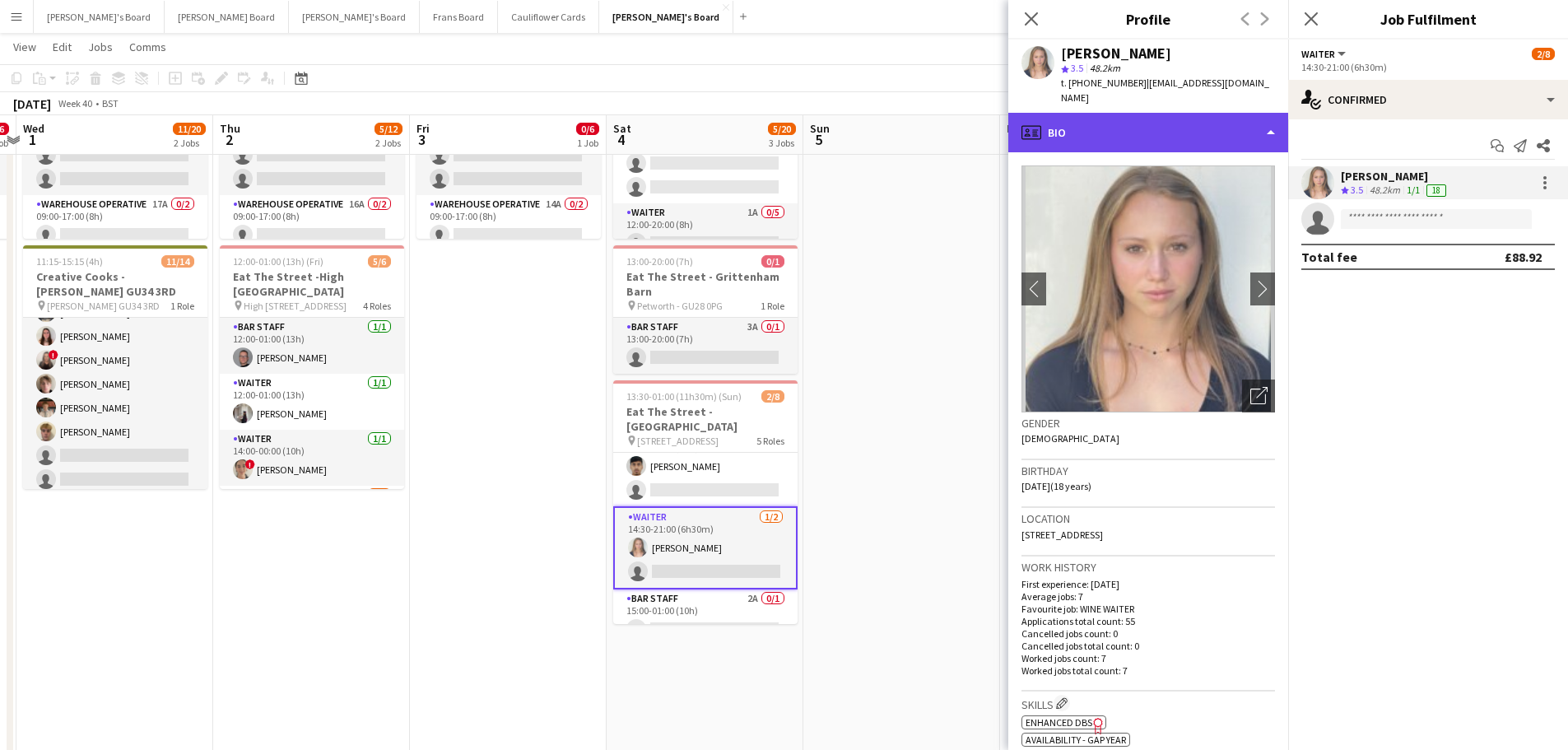
click at [1118, 119] on div "profile Bio" at bounding box center [1148, 132] width 280 height 40
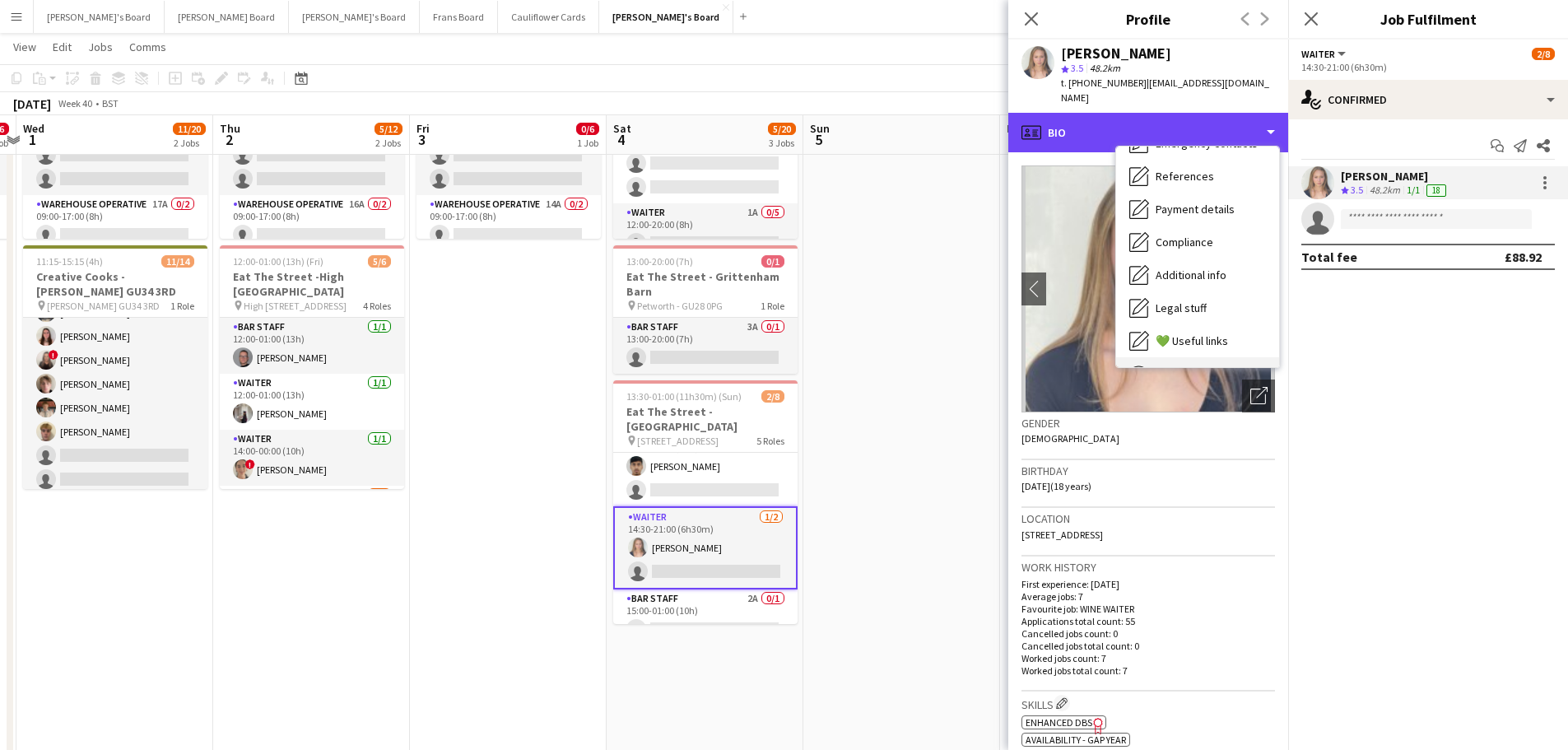
scroll to position [247, 0]
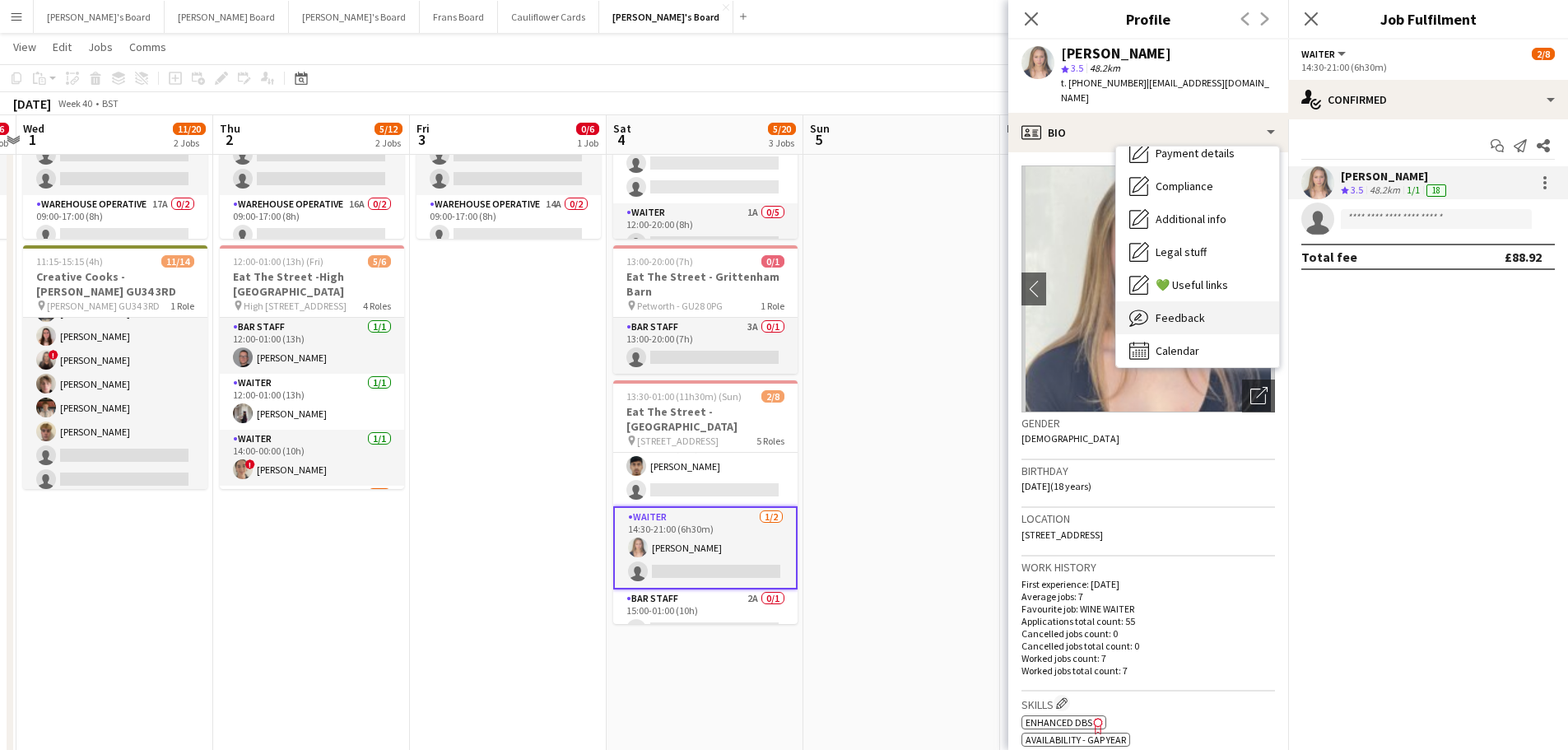
click at [1210, 302] on div "Feedback Feedback" at bounding box center [1198, 318] width 163 height 33
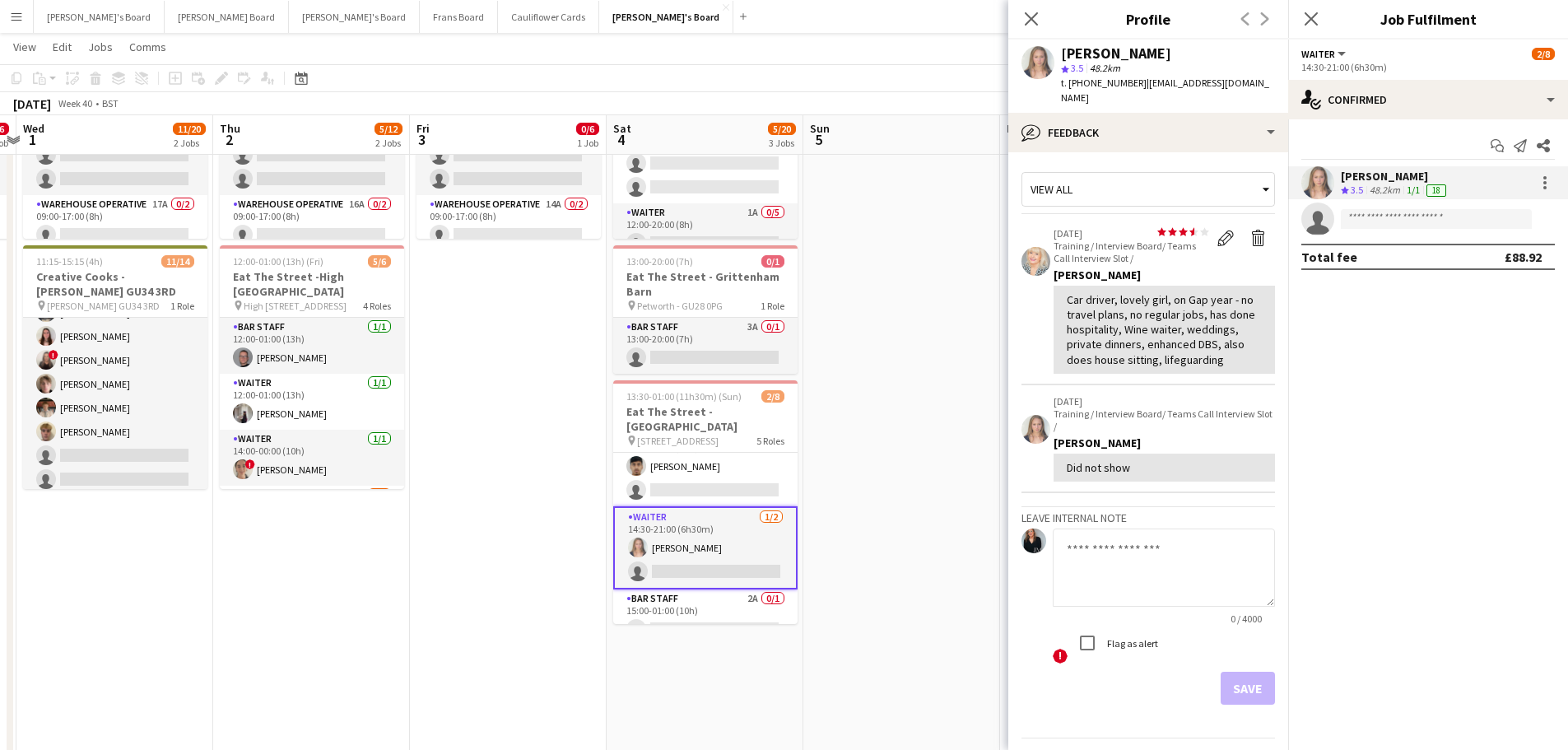
drag, startPoint x: 1234, startPoint y: 347, endPoint x: 1059, endPoint y: 277, distance: 188.5
click at [1059, 286] on div "Car driver, lovely girl, on Gap year - no travel plans, no regular jobs, has do…" at bounding box center [1165, 330] width 221 height 88
click at [1203, 348] on div "Car driver, lovely girl, on Gap year - no travel plans, no regular jobs, has do…" at bounding box center [1164, 329] width 195 height 75
drag, startPoint x: 1241, startPoint y: 344, endPoint x: 1066, endPoint y: 267, distance: 191.2
click at [1066, 267] on div "star star star star star star star star star star 09-09-2025 Training / Intervi…" at bounding box center [1165, 300] width 221 height 147
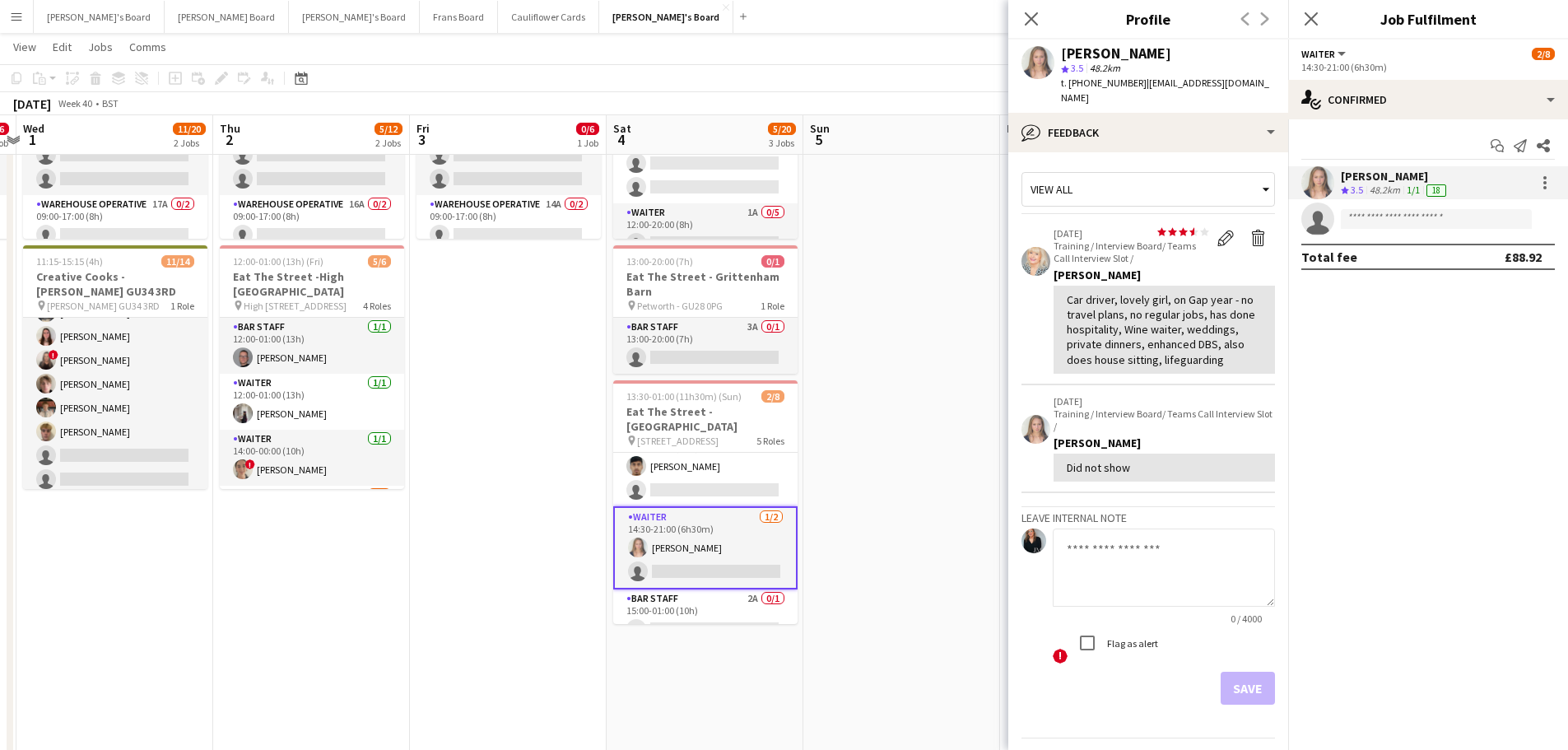
click at [1086, 292] on div "Car driver, lovely girl, on Gap year - no travel plans, no regular jobs, has do…" at bounding box center [1164, 329] width 195 height 75
drag, startPoint x: 1072, startPoint y: 285, endPoint x: 1251, endPoint y: 354, distance: 191.8
click at [1251, 354] on div "Car driver, lovely girl, on Gap year - no travel plans, no regular jobs, has do…" at bounding box center [1165, 330] width 221 height 88
click at [1225, 349] on div "Car driver, lovely girl, on Gap year - no travel plans, no regular jobs, has do…" at bounding box center [1164, 329] width 195 height 75
drag, startPoint x: 1225, startPoint y: 349, endPoint x: 1048, endPoint y: 278, distance: 190.7
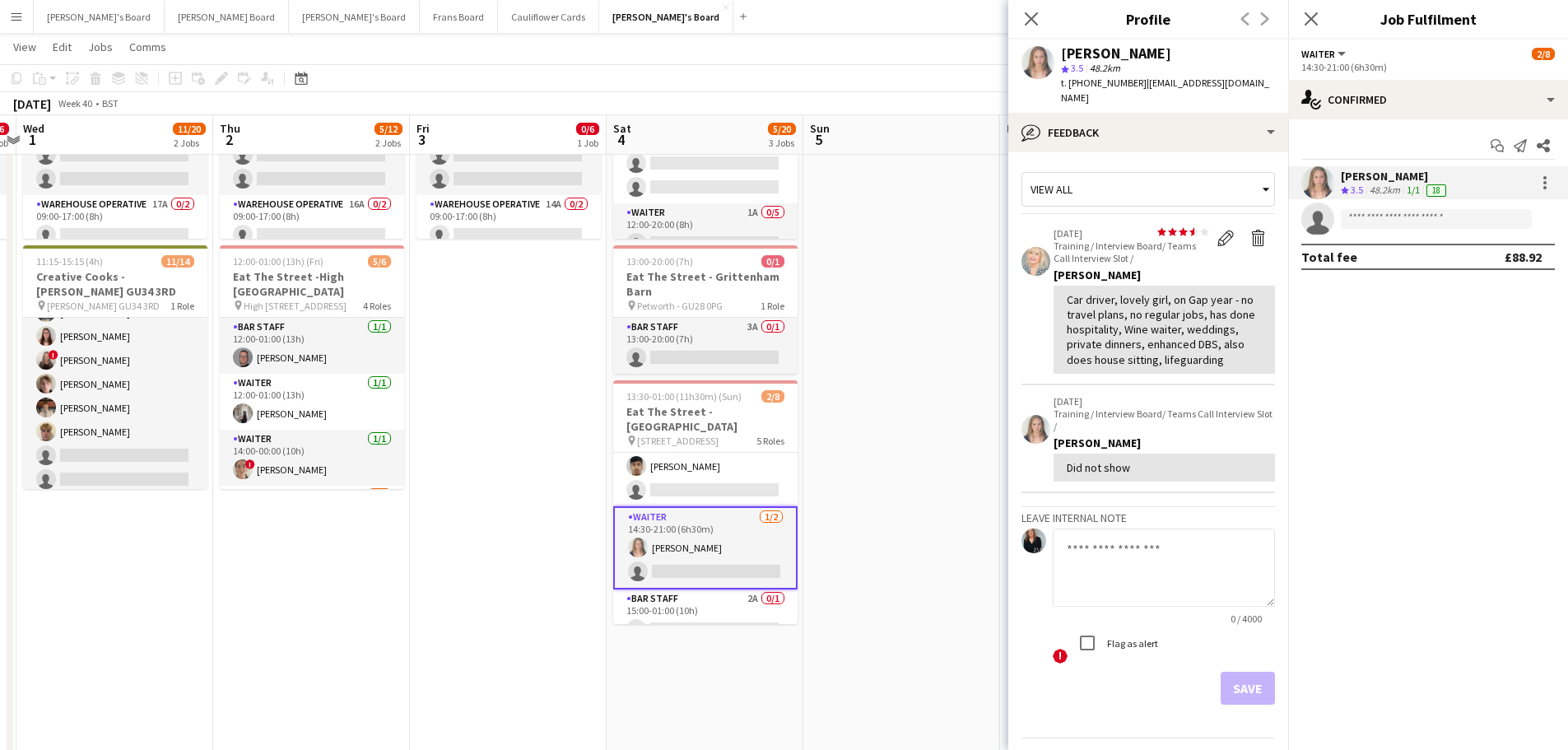
click at [1048, 278] on app-crew-profile-feedback-item "star star star star star star star star star star 09-09-2025 Training / Intervi…" at bounding box center [1148, 301] width 253 height 168
click at [879, 552] on app-date-cell at bounding box center [902, 338] width 197 height 1295
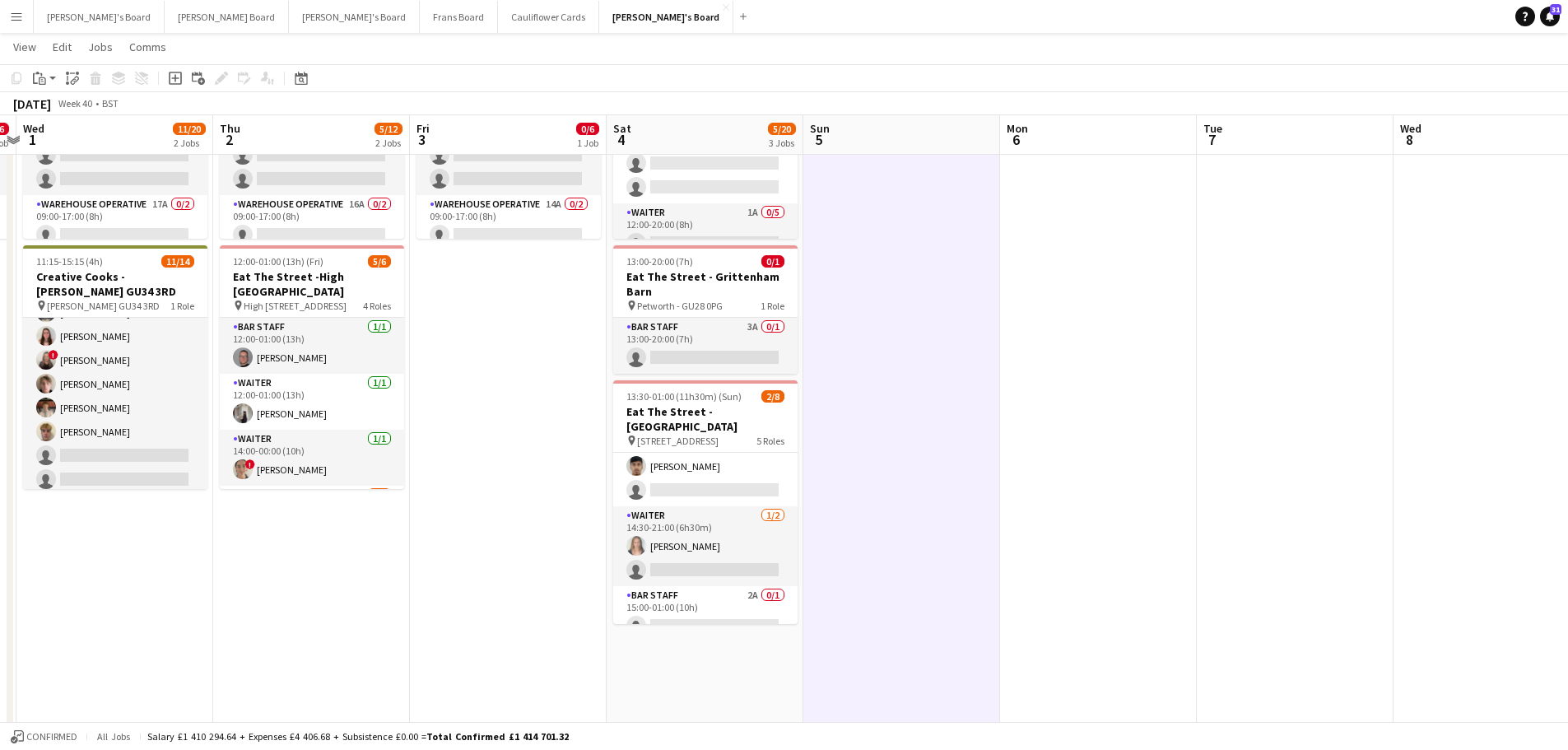
click at [747, 698] on app-date-cell "11:30-01:00 (13h30m) (Sun) 3/11 Eat The Street -Greenstrees Estate pin Greentre…" at bounding box center [705, 338] width 197 height 1295
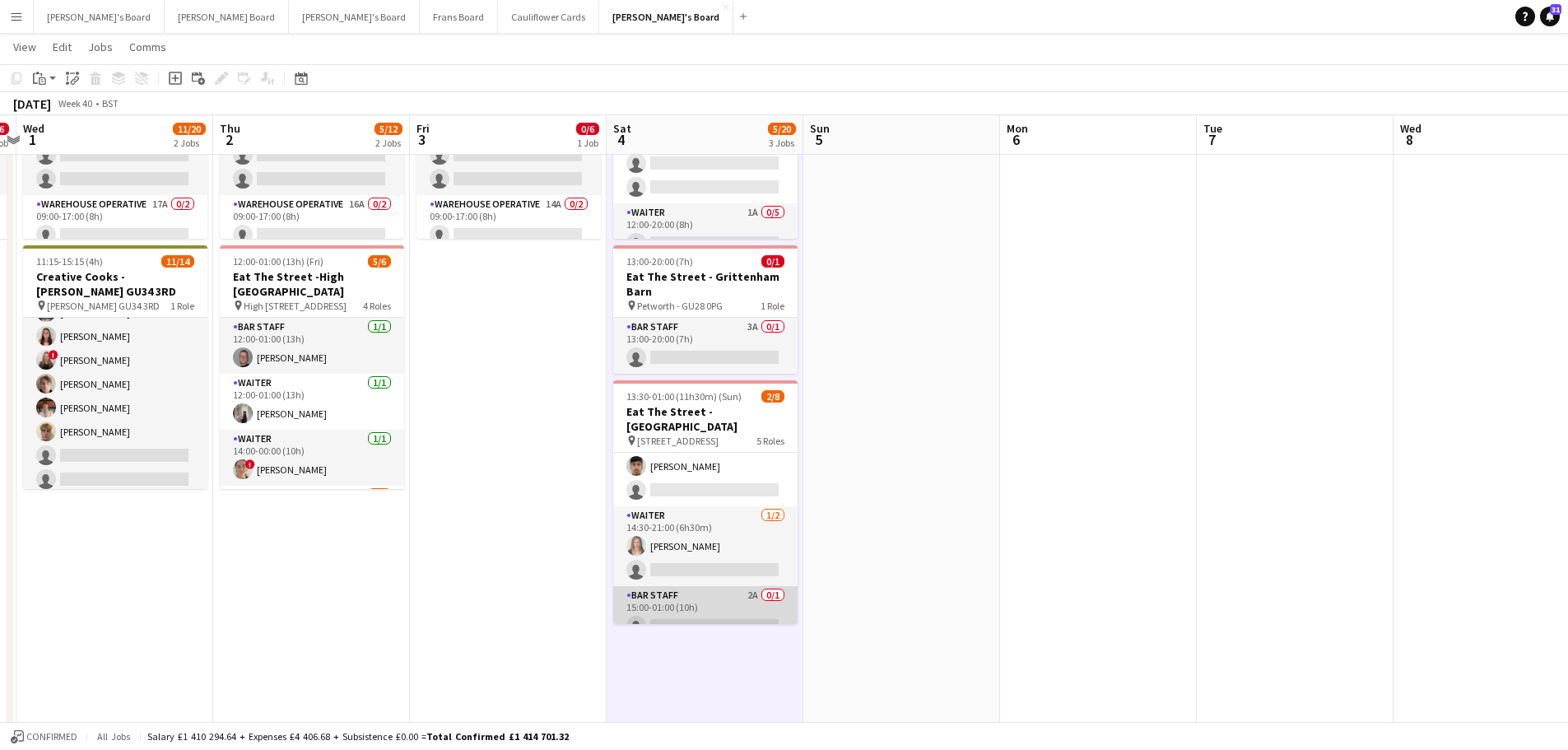
click at [694, 586] on app-card-role "BAR STAFF 2A 0/1 15:00-01:00 (10h) single-neutral-actions" at bounding box center [705, 614] width 184 height 56
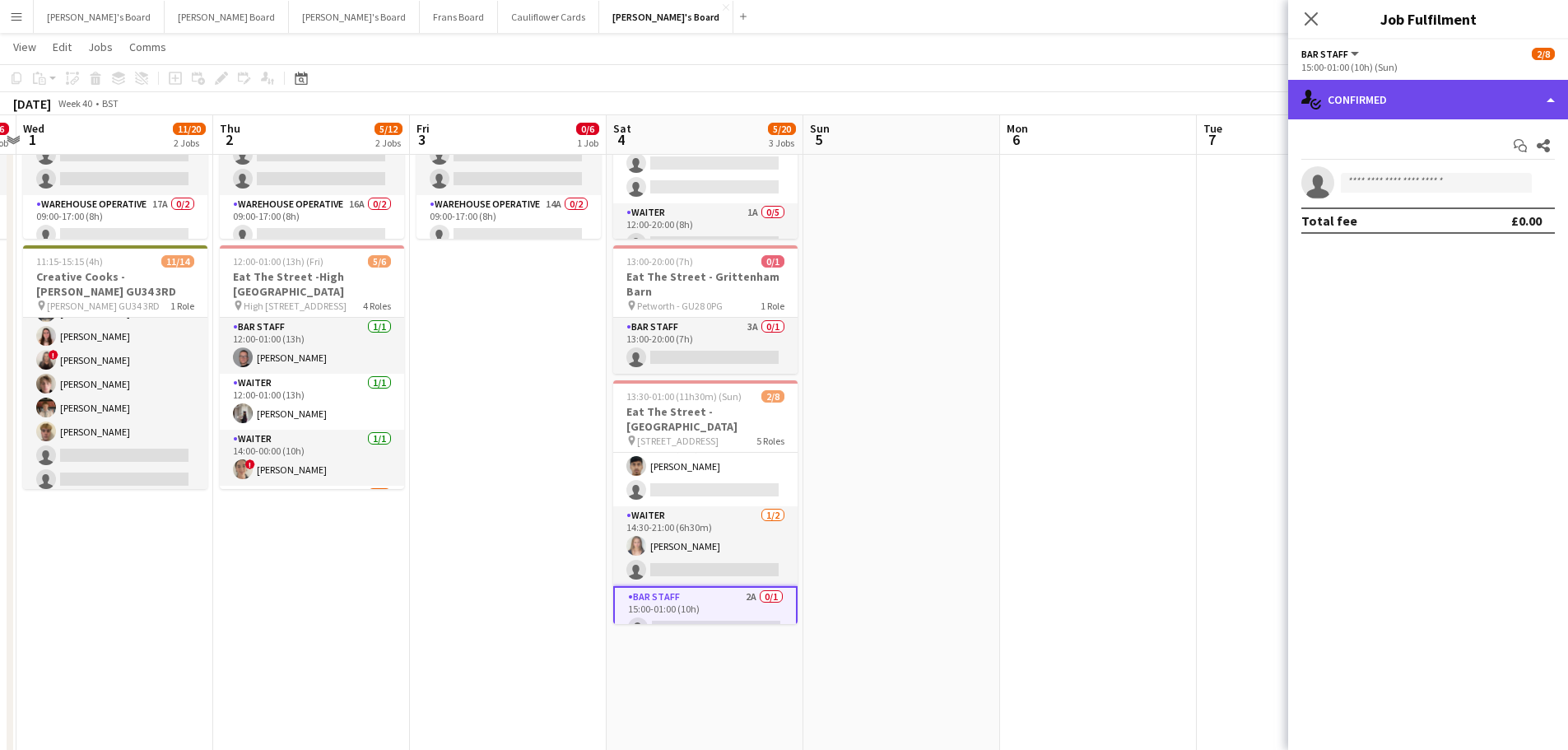
click at [1409, 97] on div "single-neutral-actions-check-2 Confirmed" at bounding box center [1428, 99] width 280 height 40
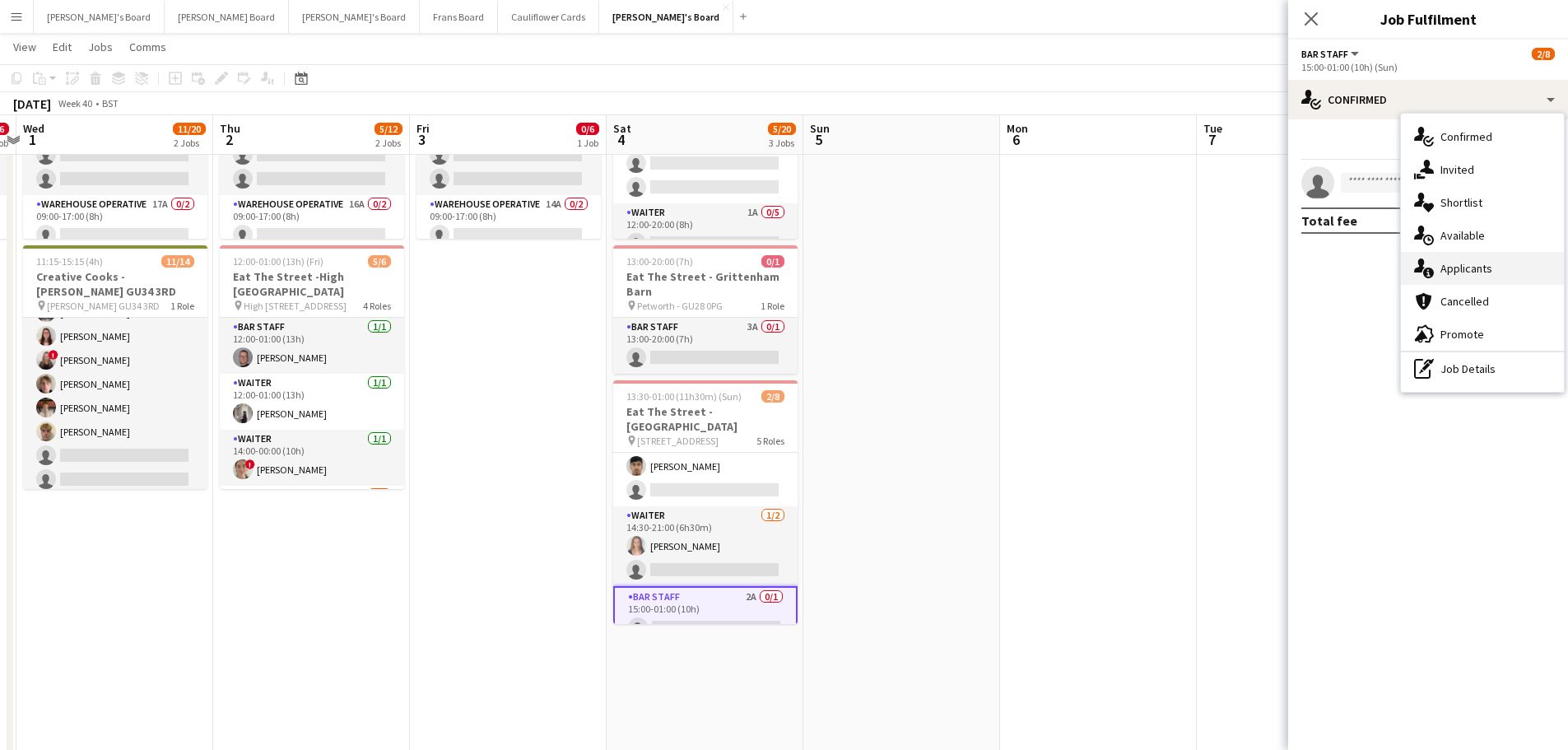
click at [1495, 270] on div "single-neutral-actions-information Applicants" at bounding box center [1483, 269] width 163 height 33
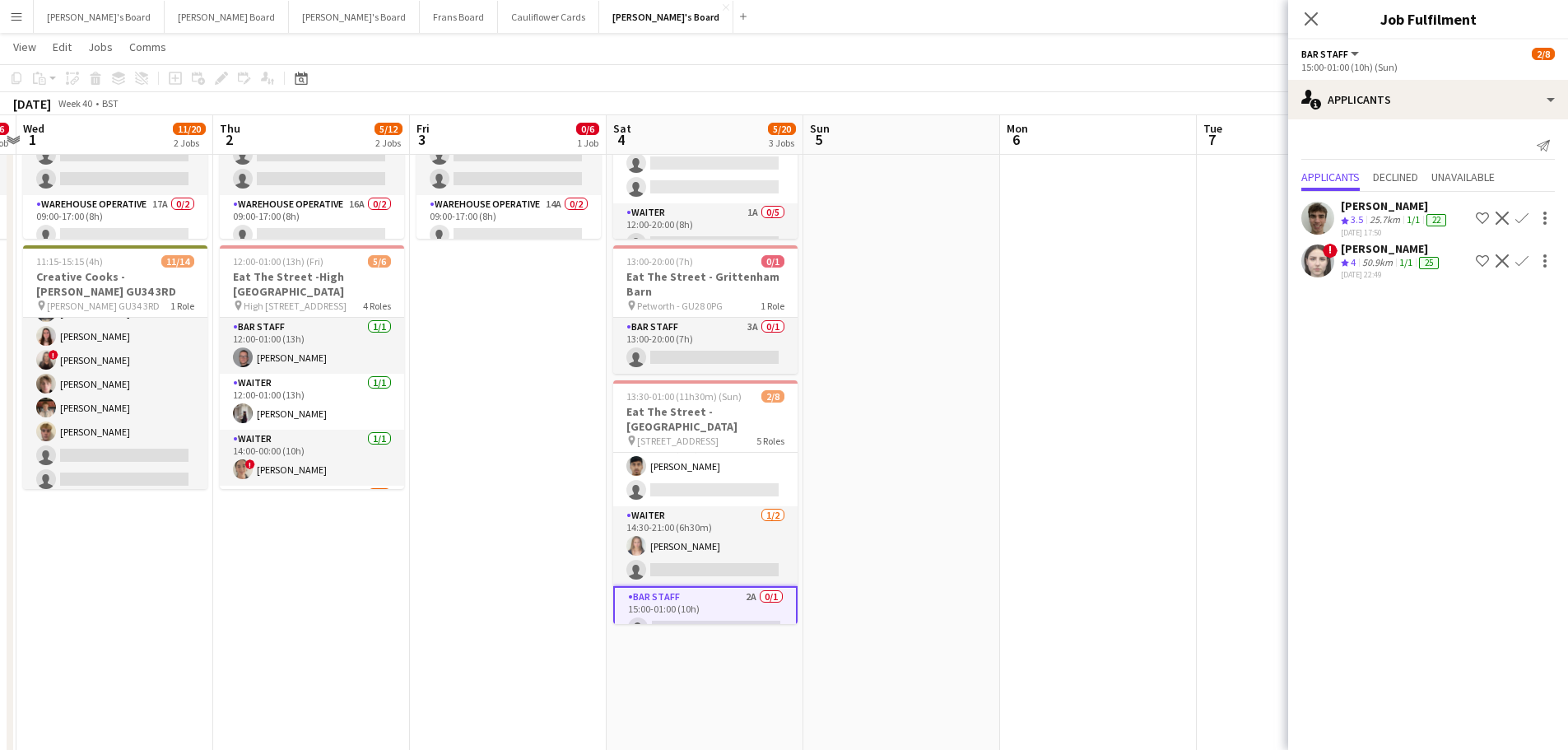
click at [1055, 423] on app-date-cell at bounding box center [1098, 338] width 197 height 1295
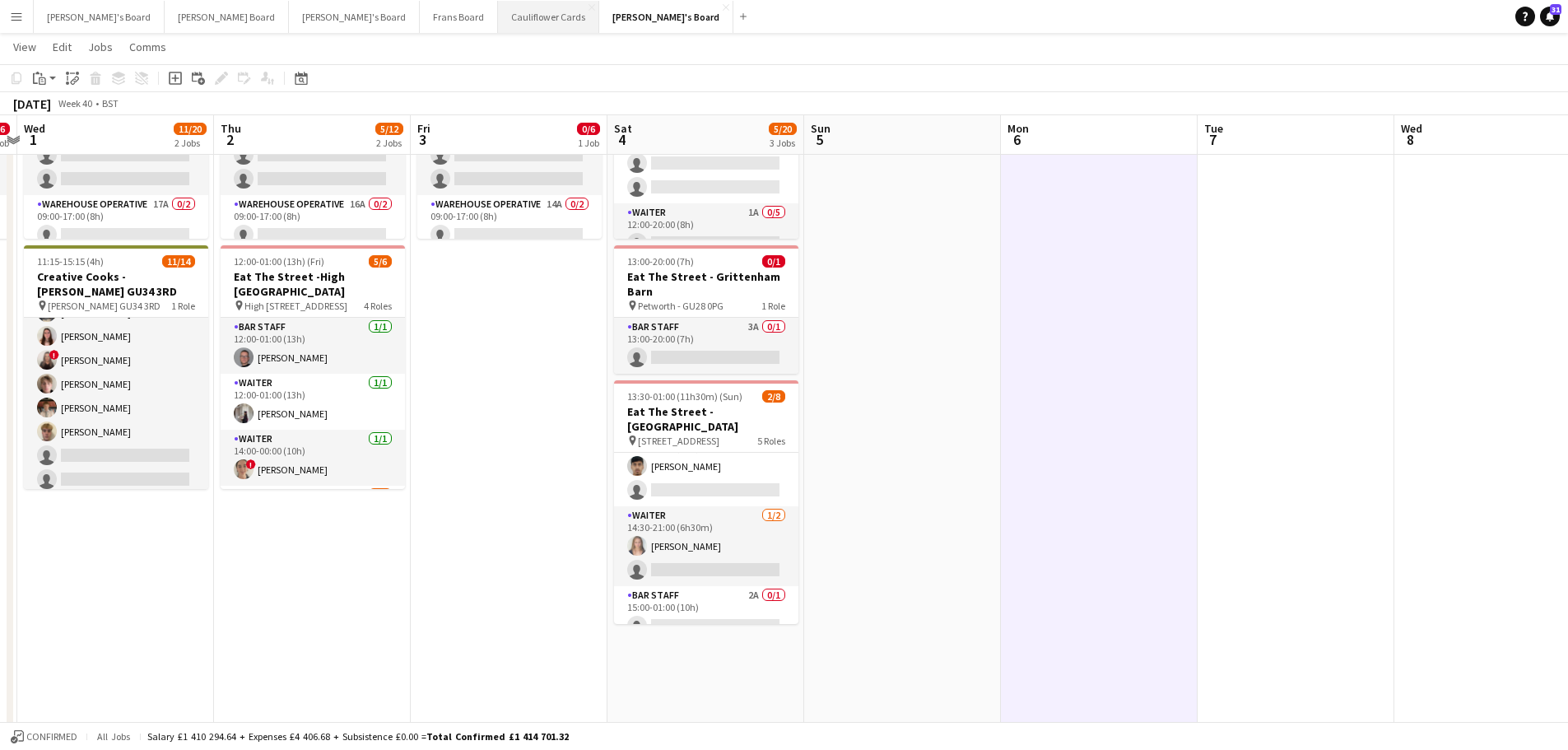
click at [498, 7] on button "Cauliflower Cards Close" at bounding box center [549, 16] width 101 height 32
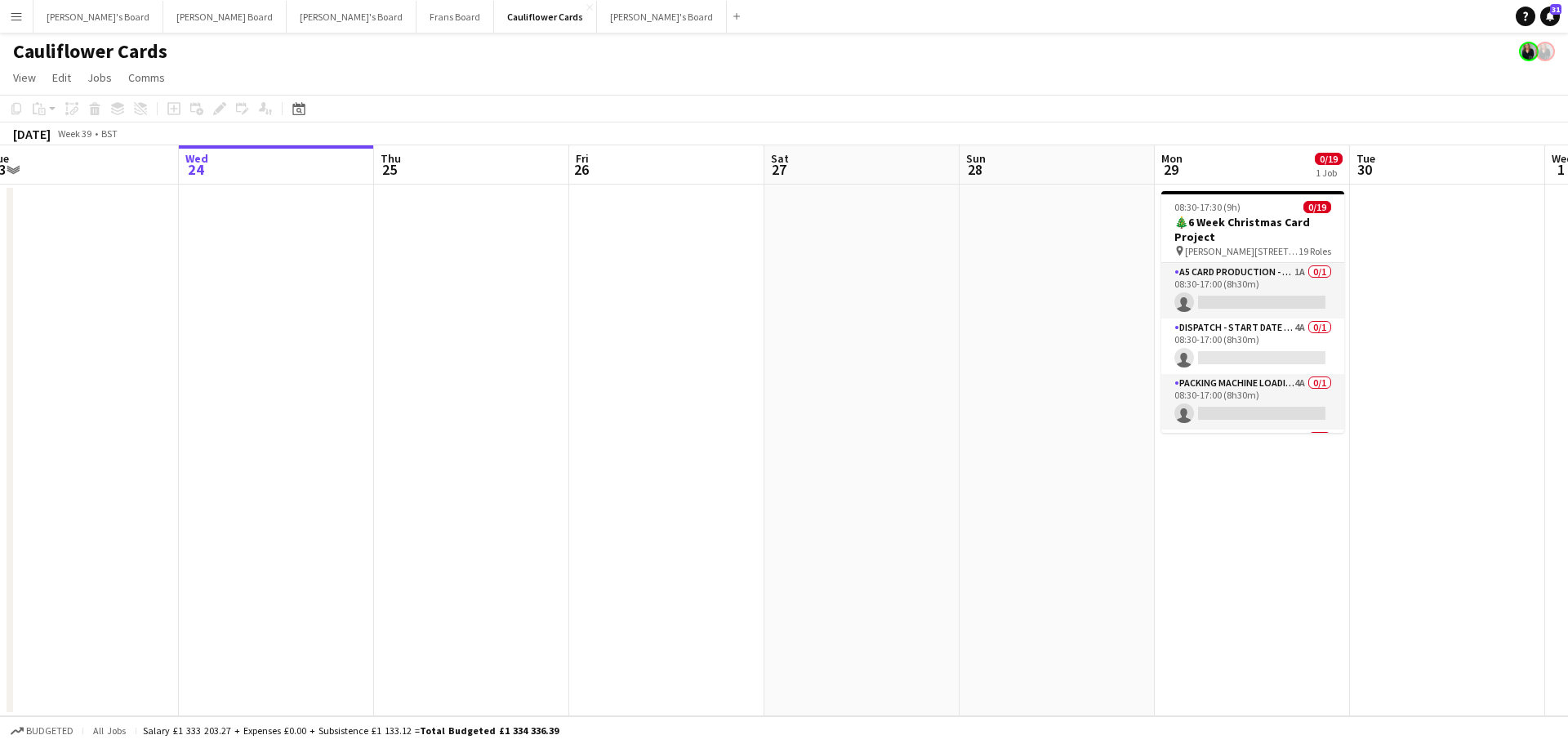
drag, startPoint x: 1374, startPoint y: 588, endPoint x: 379, endPoint y: 615, distance: 995.4
click at [379, 615] on app-calendar-viewport "Sun 21 Mon 22 0/19 1 Job Tue 23 Wed 24 Thu 25 Fri 26 Sat 27 Sun 28 Mon 29 0/19 …" at bounding box center [784, 430] width 1568 height 571
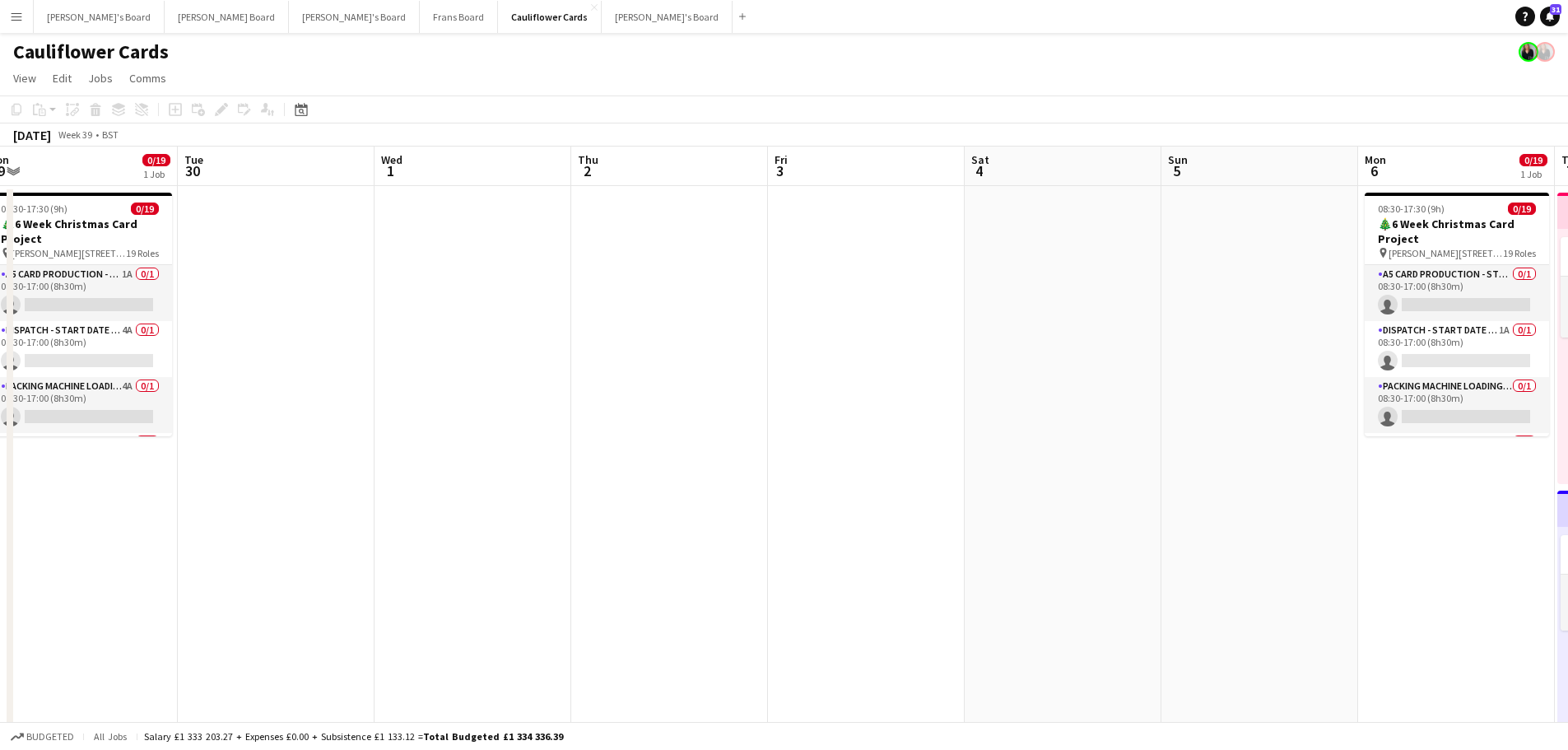
scroll to position [0, 453]
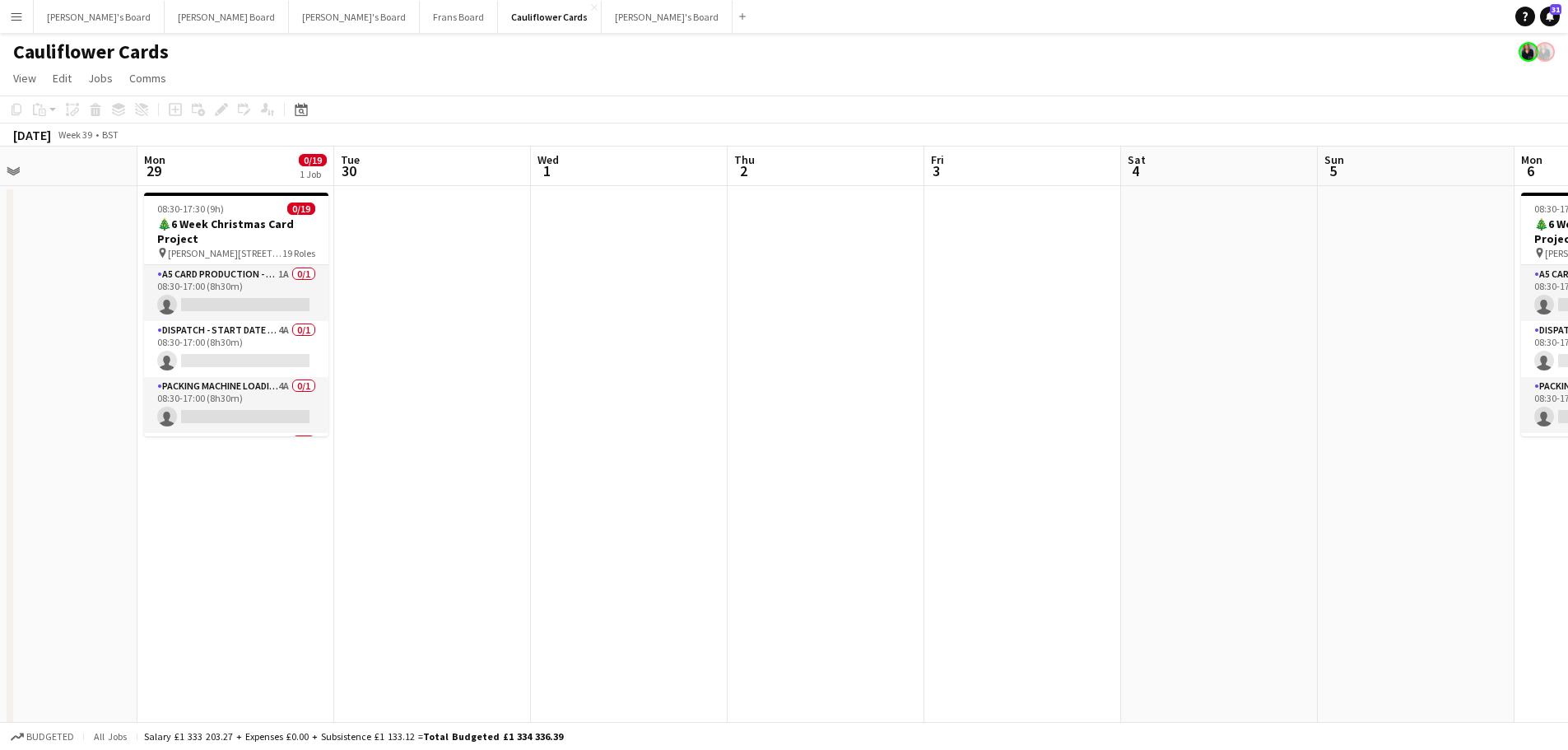
drag, startPoint x: 951, startPoint y: 542, endPoint x: 321, endPoint y: 555, distance: 630.1
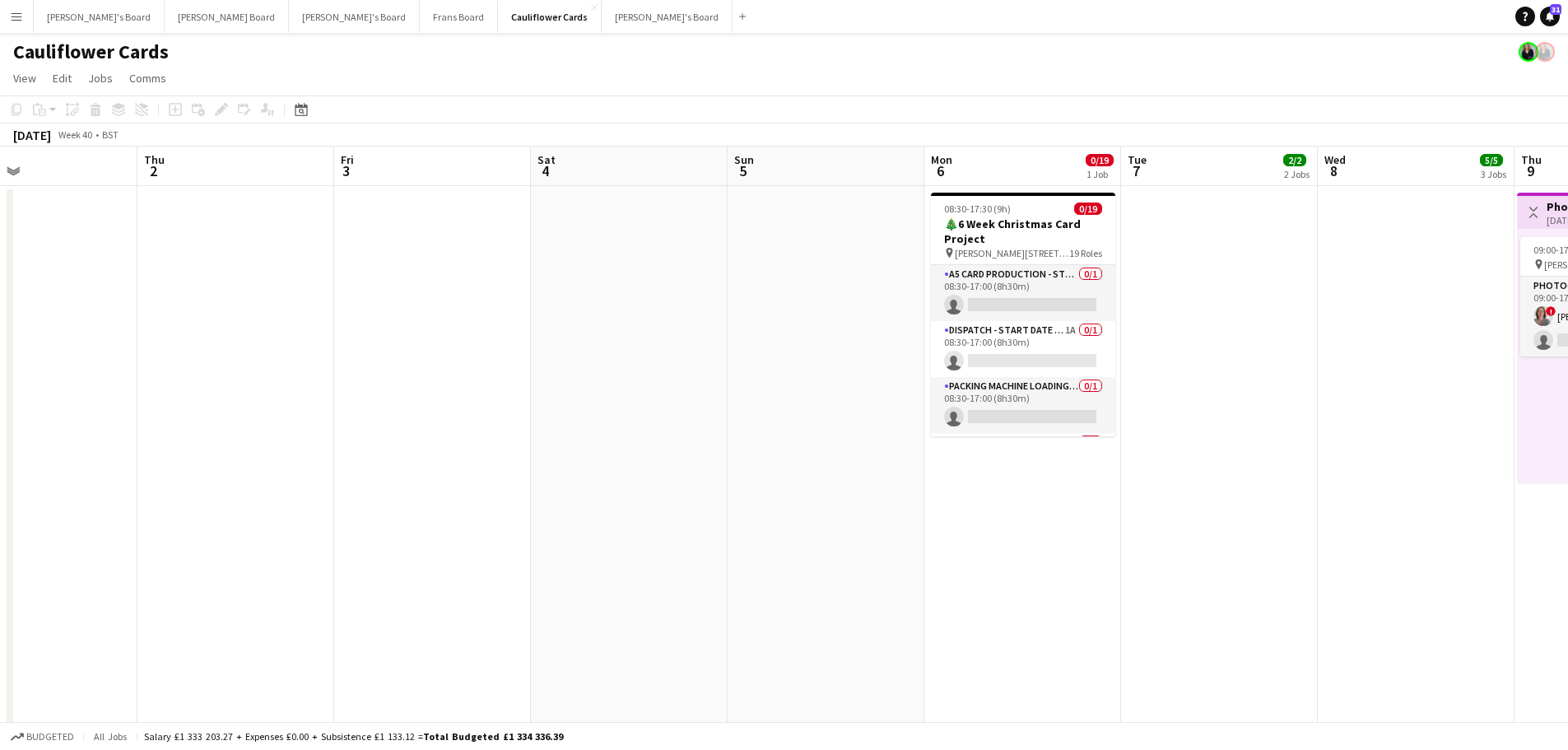
drag, startPoint x: 618, startPoint y: 494, endPoint x: 1079, endPoint y: 496, distance: 461.0
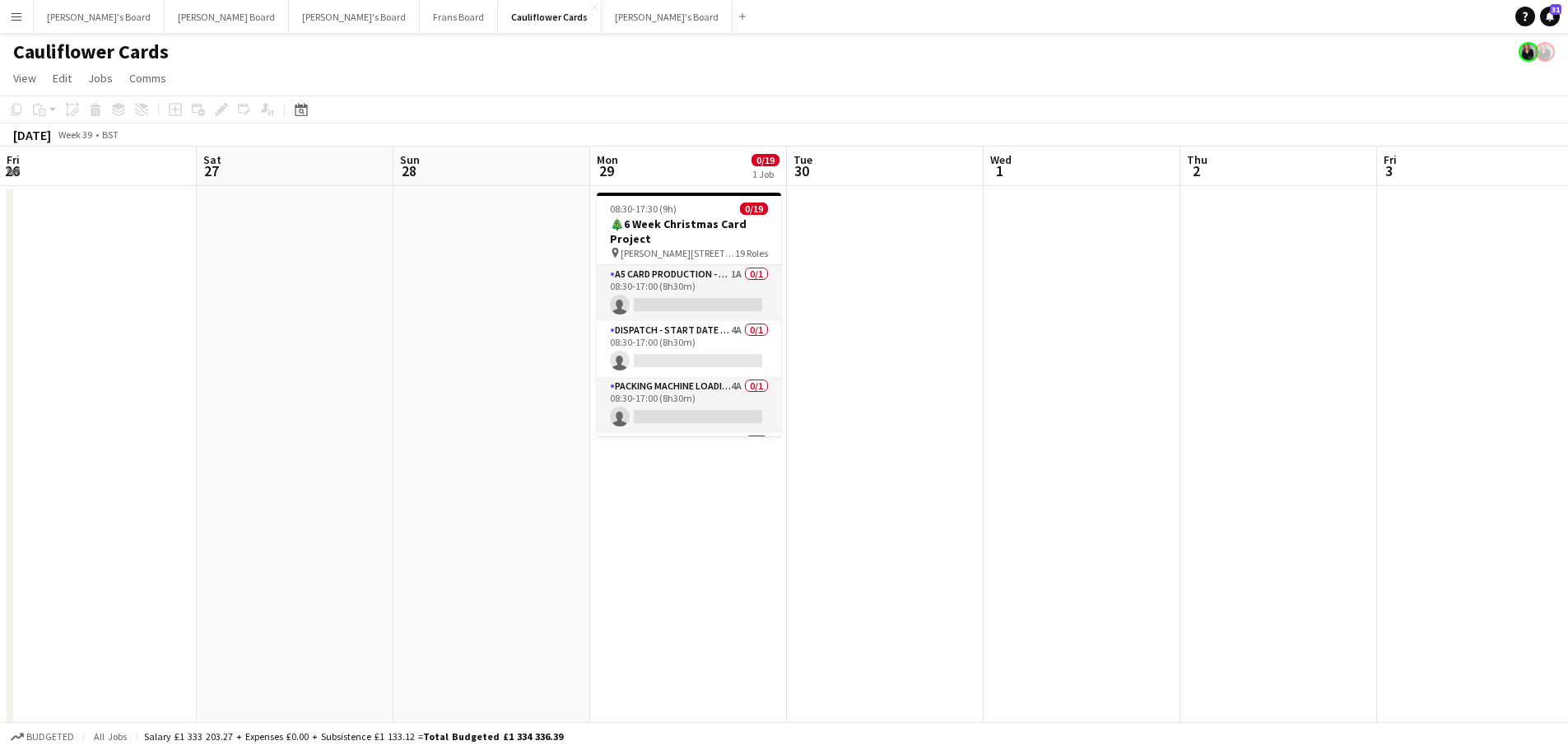
drag, startPoint x: 923, startPoint y: 538, endPoint x: 1287, endPoint y: 533, distance: 364.0
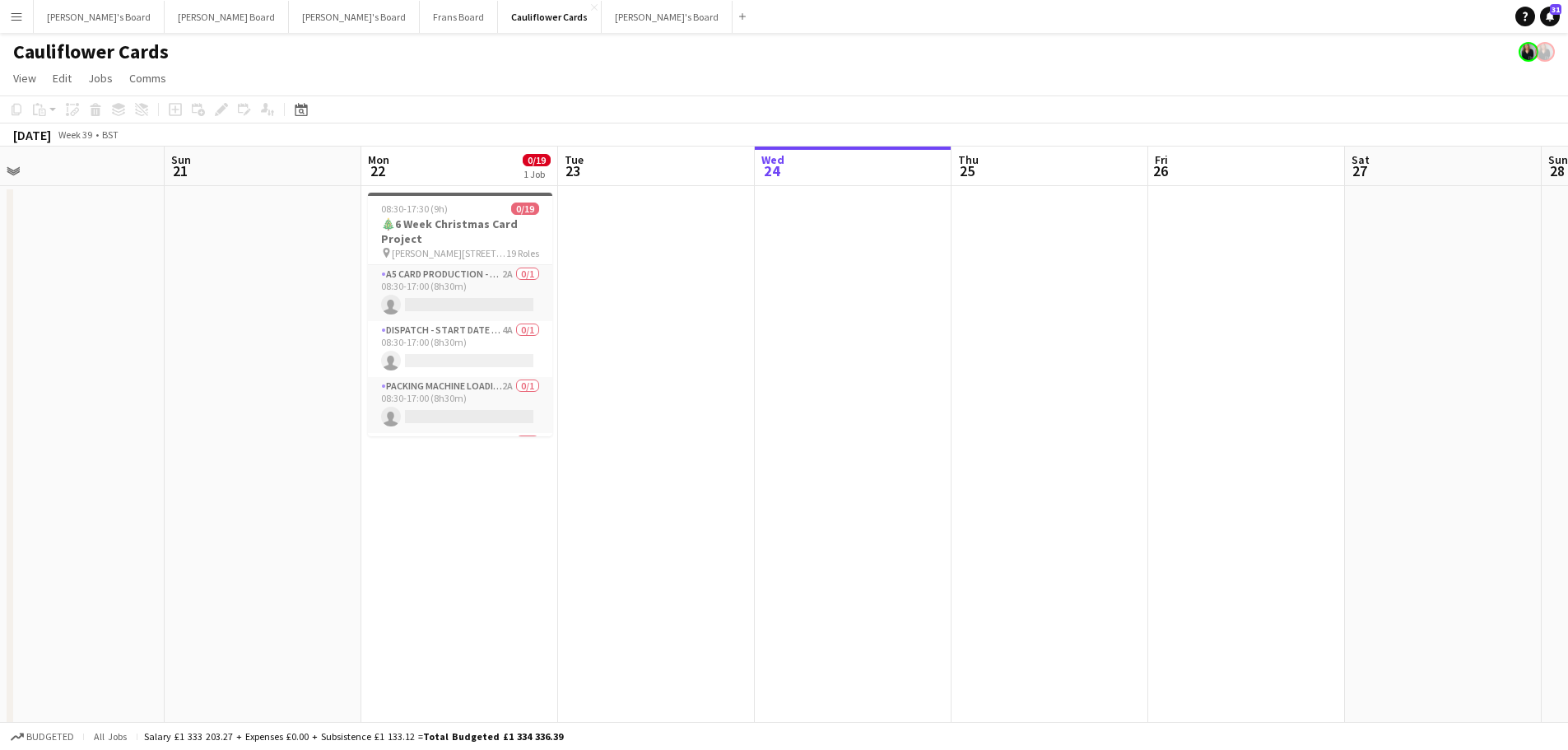
drag, startPoint x: 406, startPoint y: 506, endPoint x: 1245, endPoint y: 524, distance: 839.2
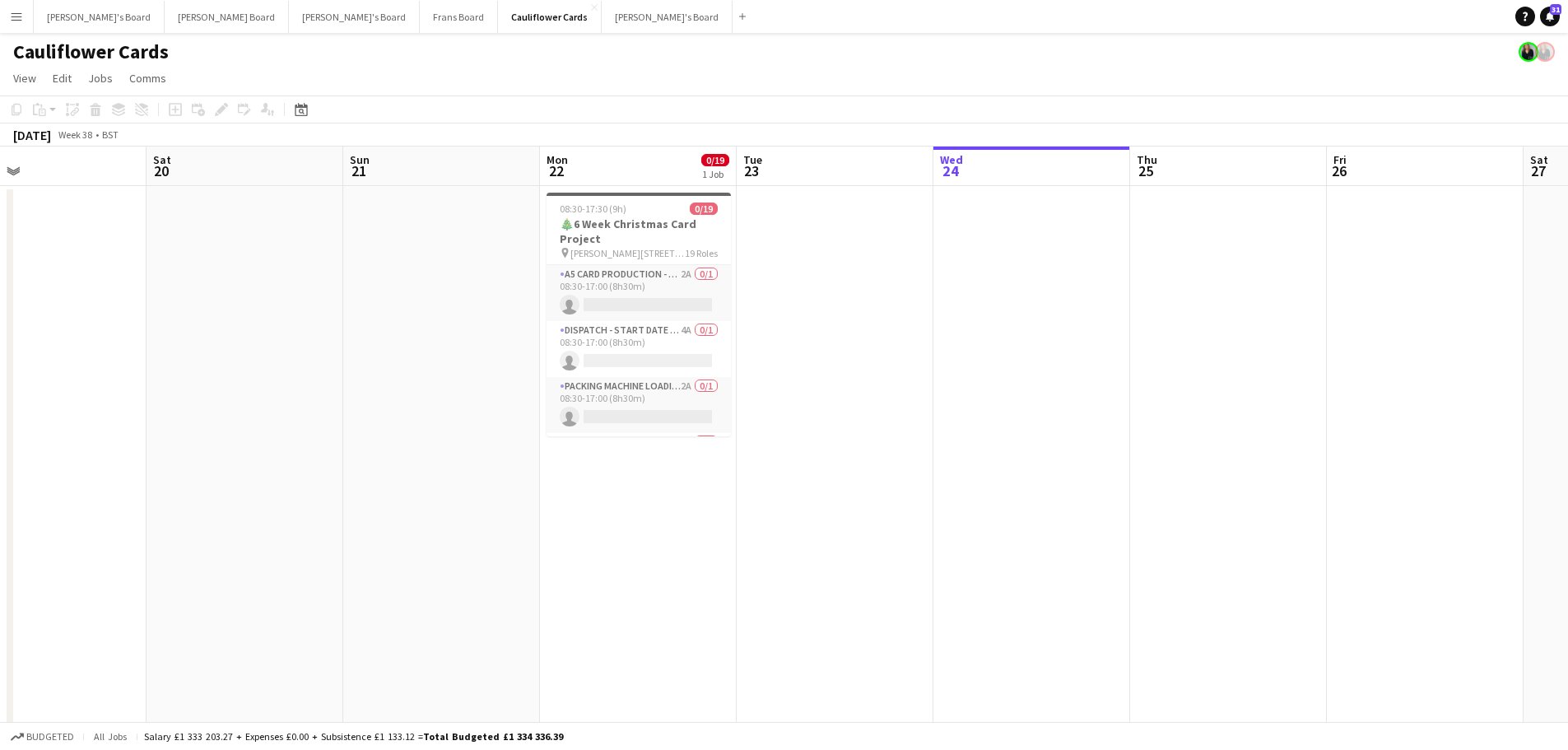
drag, startPoint x: 432, startPoint y: 620, endPoint x: 1224, endPoint y: 595, distance: 792.4
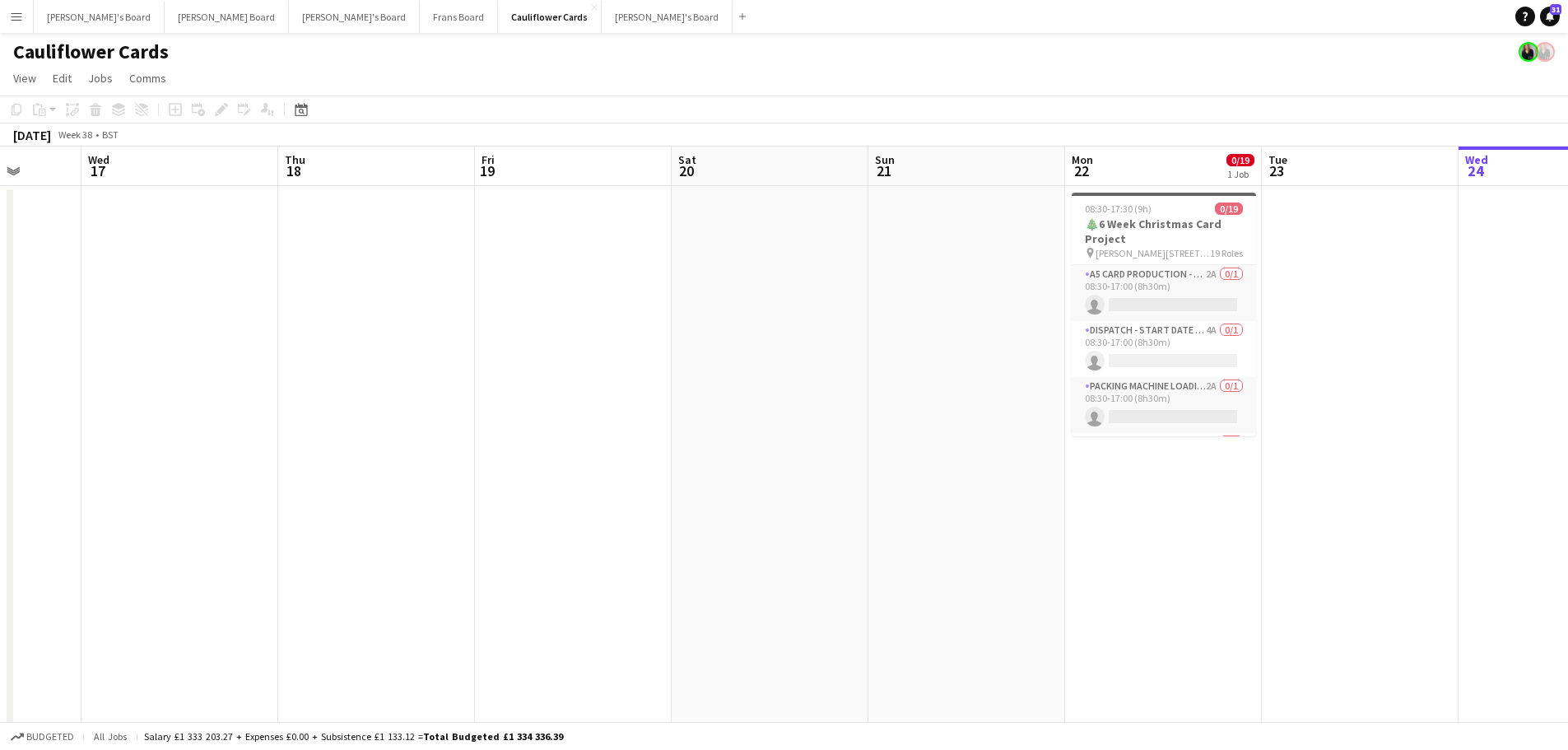
drag, startPoint x: 535, startPoint y: 563, endPoint x: 1191, endPoint y: 562, distance: 656.0
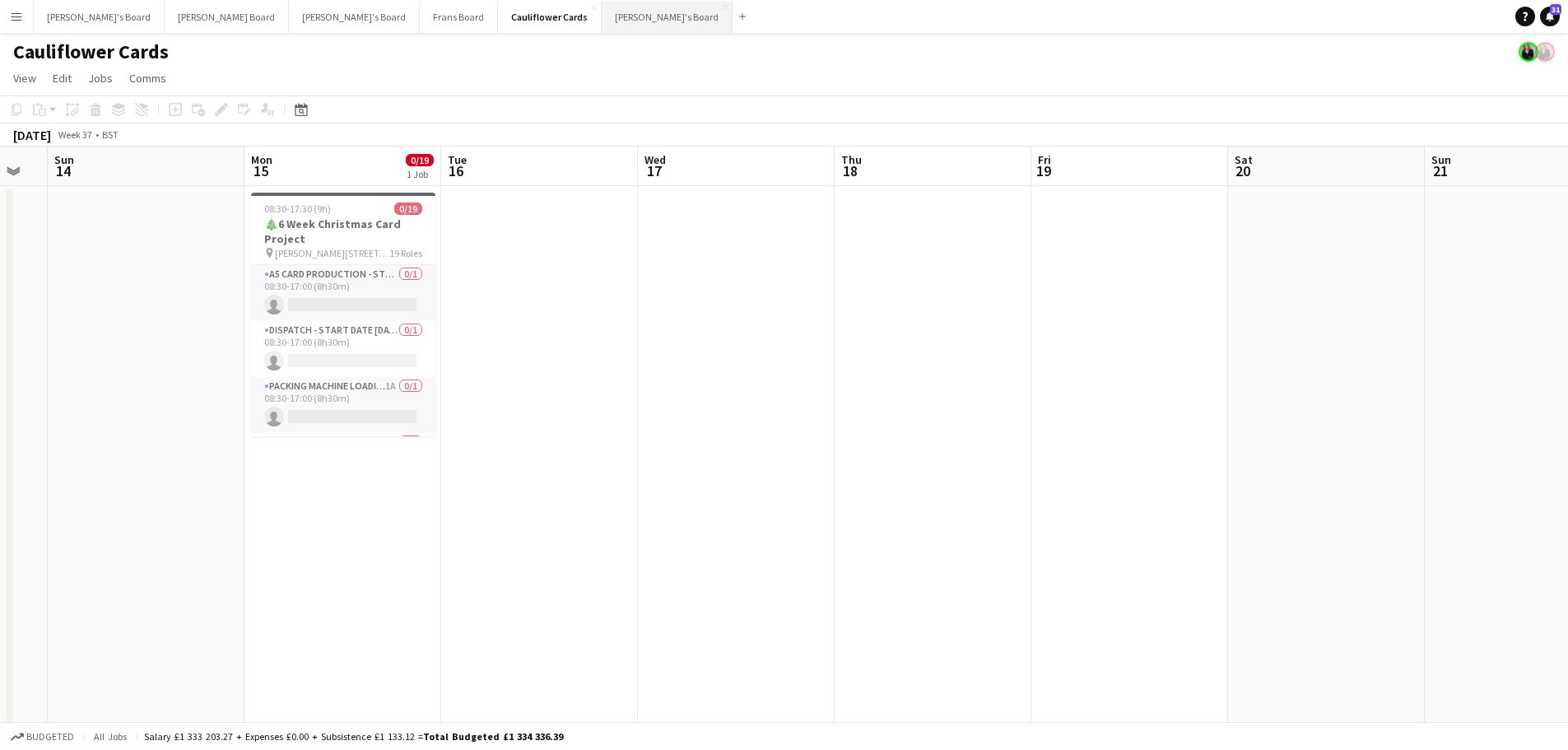
click at [602, 11] on button "[PERSON_NAME]'s Board Close" at bounding box center [667, 16] width 131 height 32
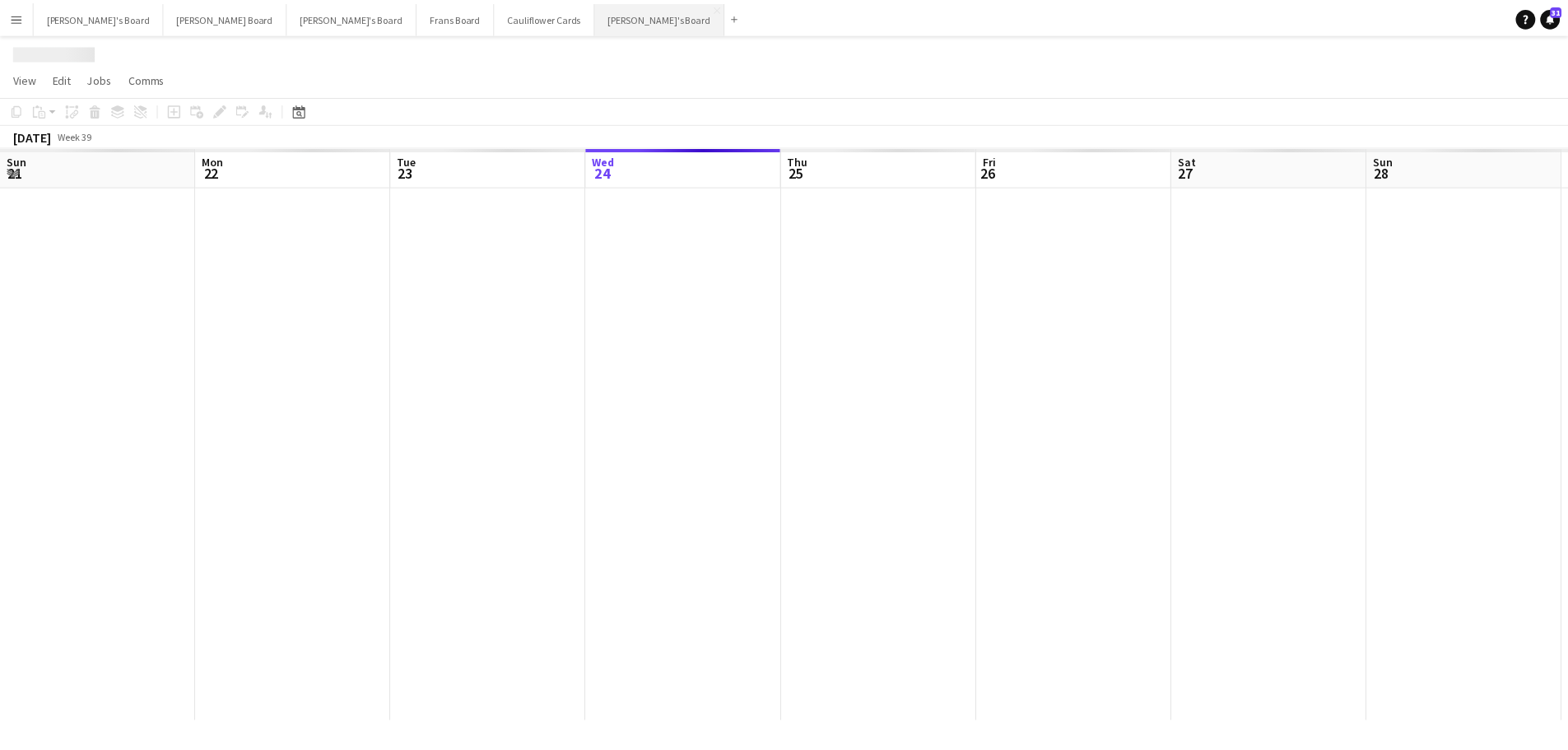
scroll to position [0, 394]
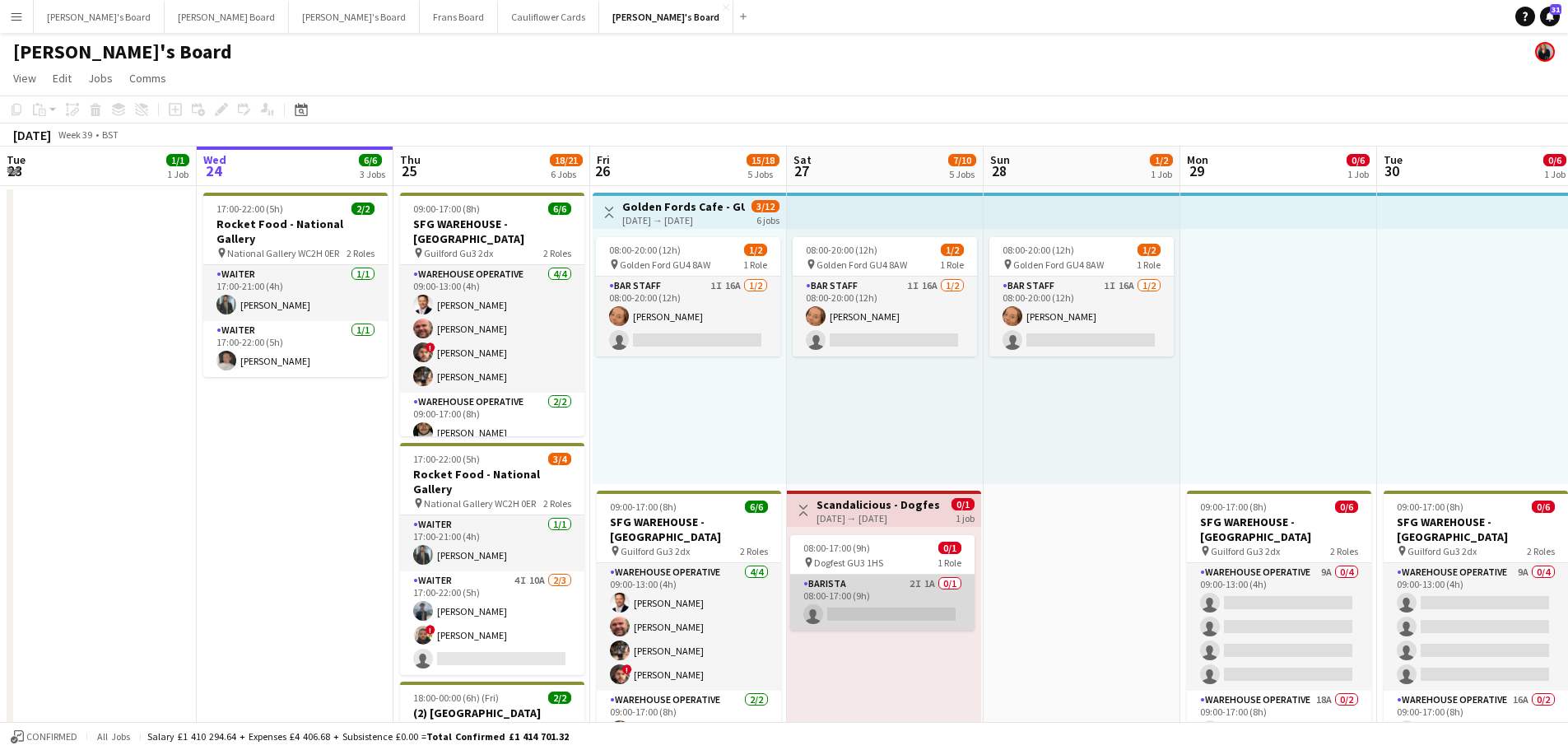
click at [942, 618] on app-card-role "Barista 2I 1A 0/1 08:00-17:00 (9h) single-neutral-actions" at bounding box center [882, 603] width 184 height 56
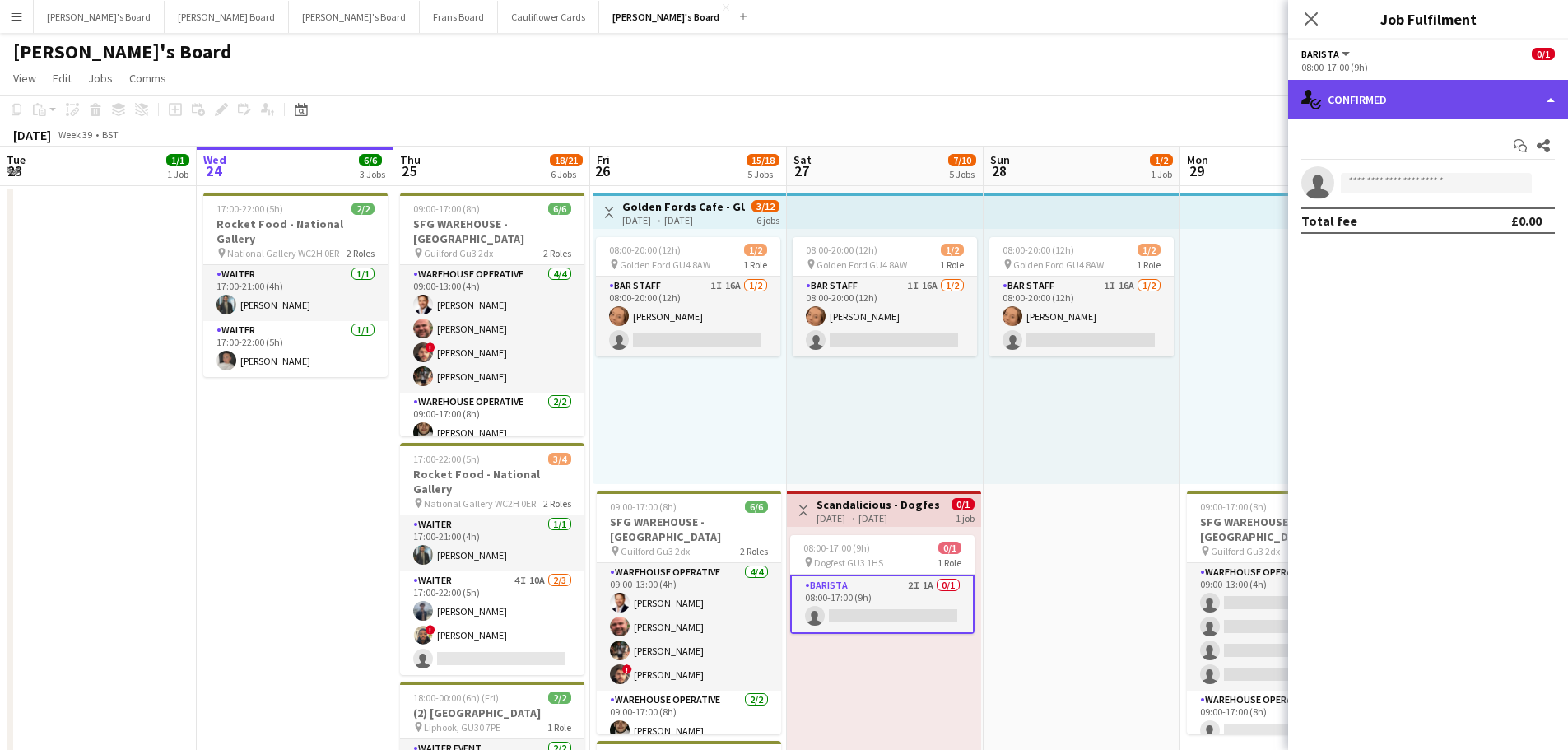
click at [1383, 101] on div "single-neutral-actions-check-2 Confirmed" at bounding box center [1428, 99] width 280 height 40
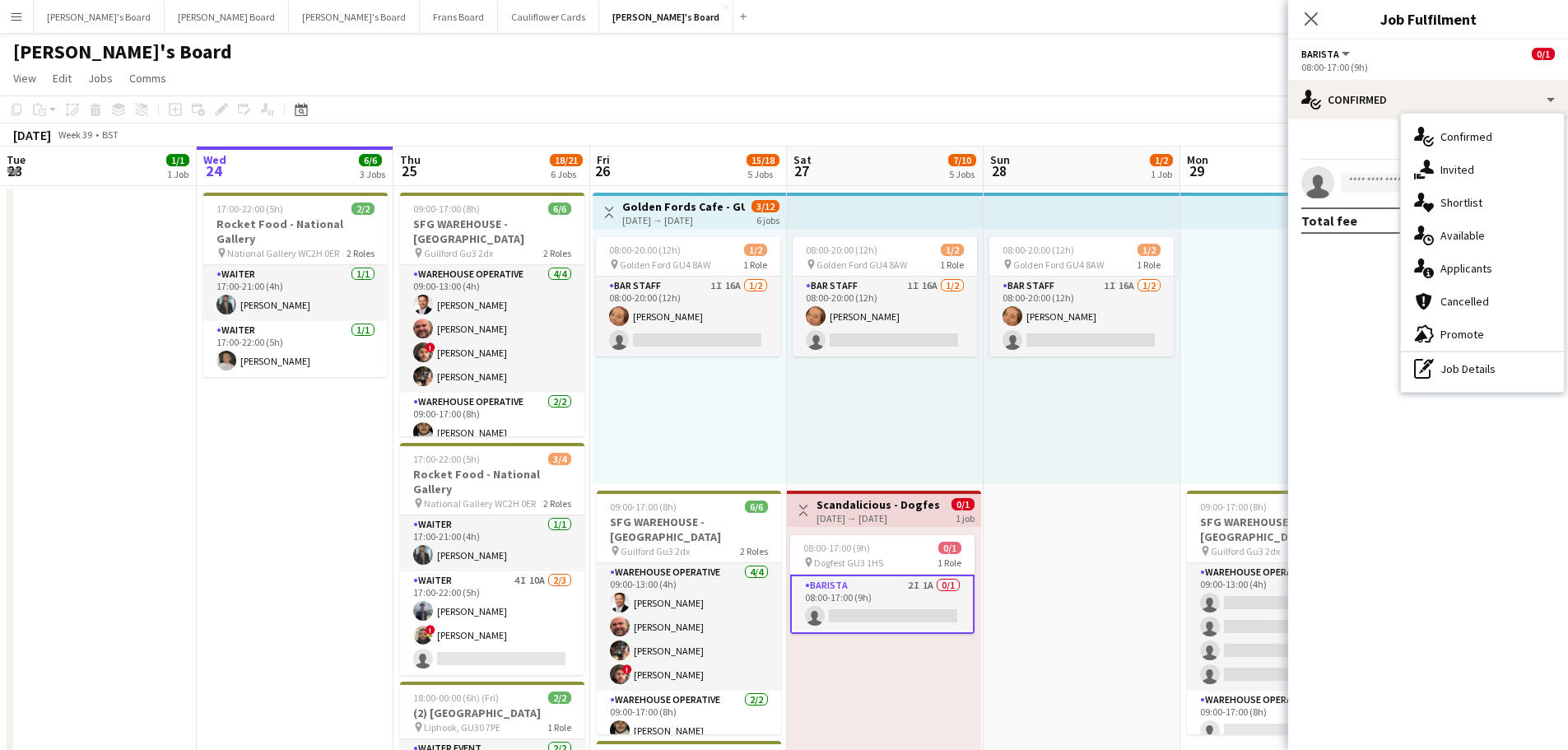
click at [1528, 268] on div "single-neutral-actions-information Applicants" at bounding box center [1483, 269] width 163 height 33
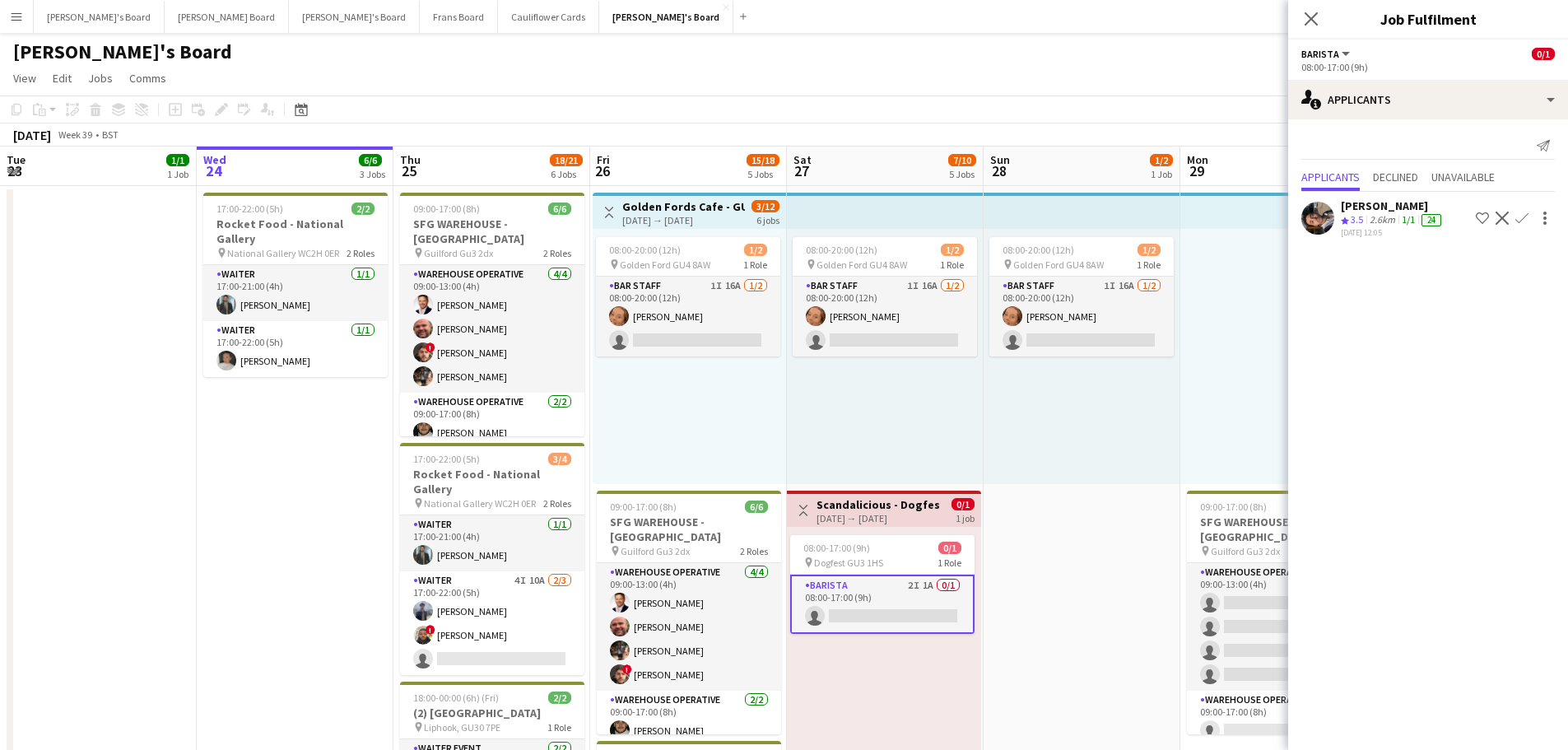
click at [1360, 221] on span "3.5" at bounding box center [1357, 219] width 13 height 13
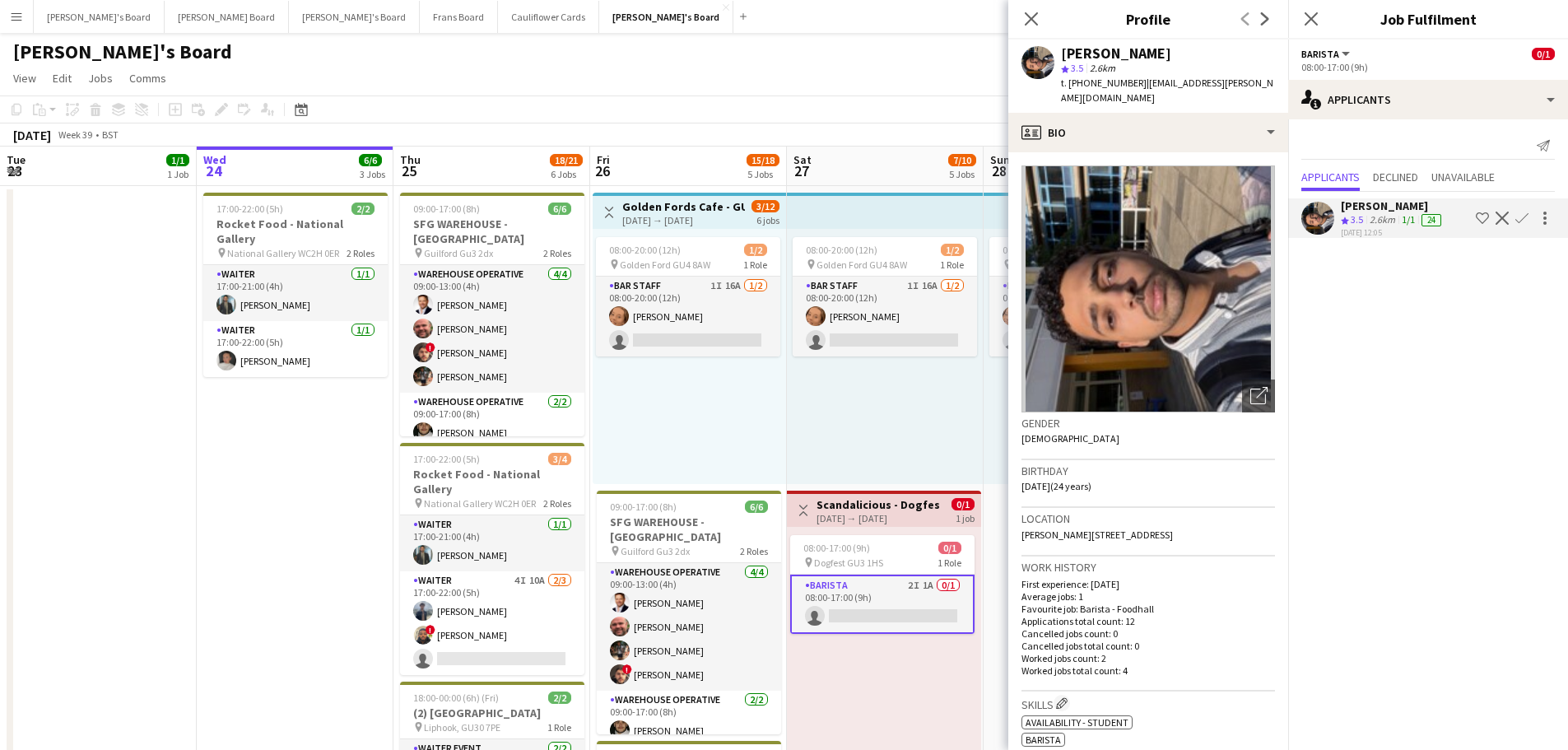
click at [897, 673] on div "08:00-17:00 (9h) 0/1 pin Dogfest GU3 1HS 1 Role Barista 2I 1A 0/1 08:00-17:00 (…" at bounding box center [884, 654] width 194 height 255
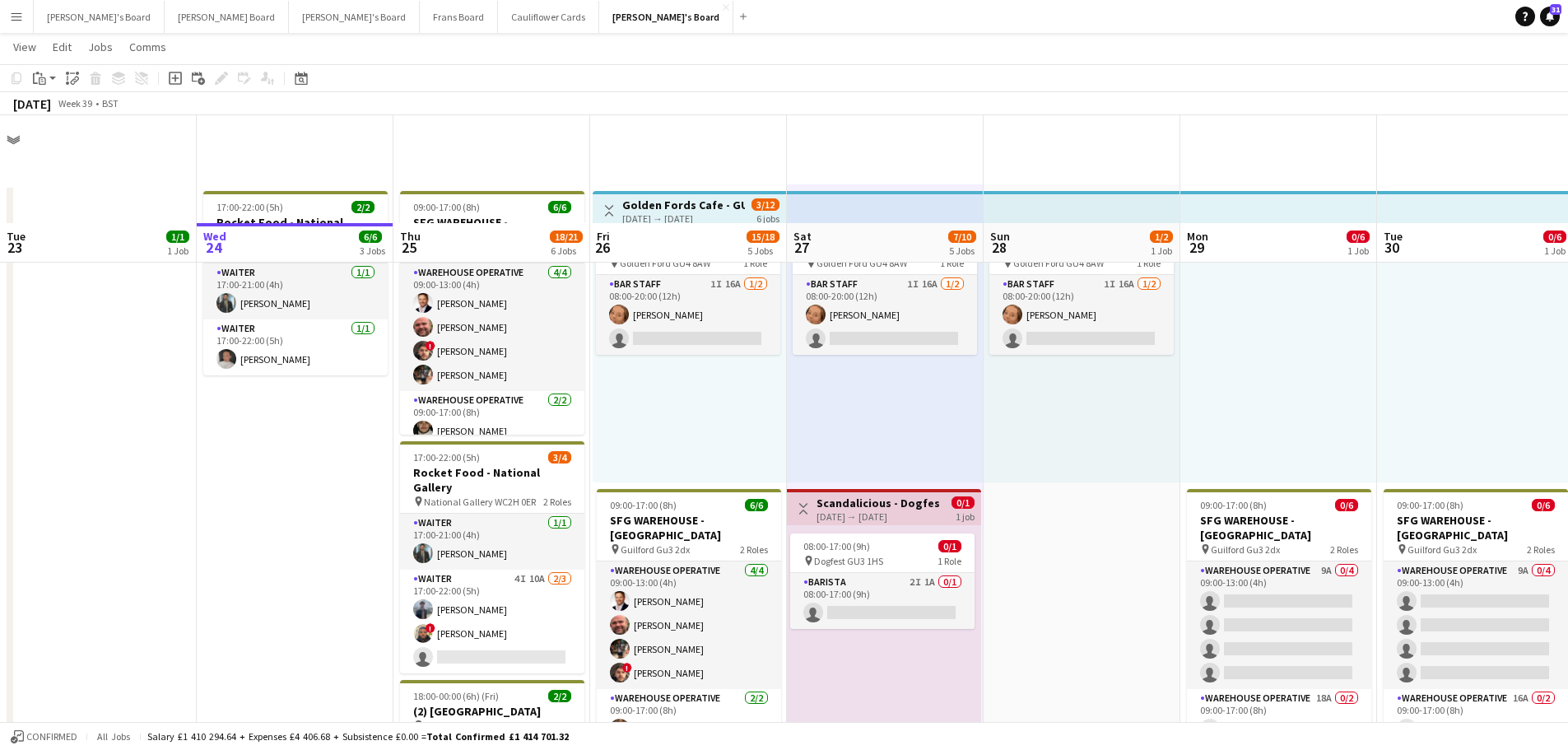
scroll to position [330, 0]
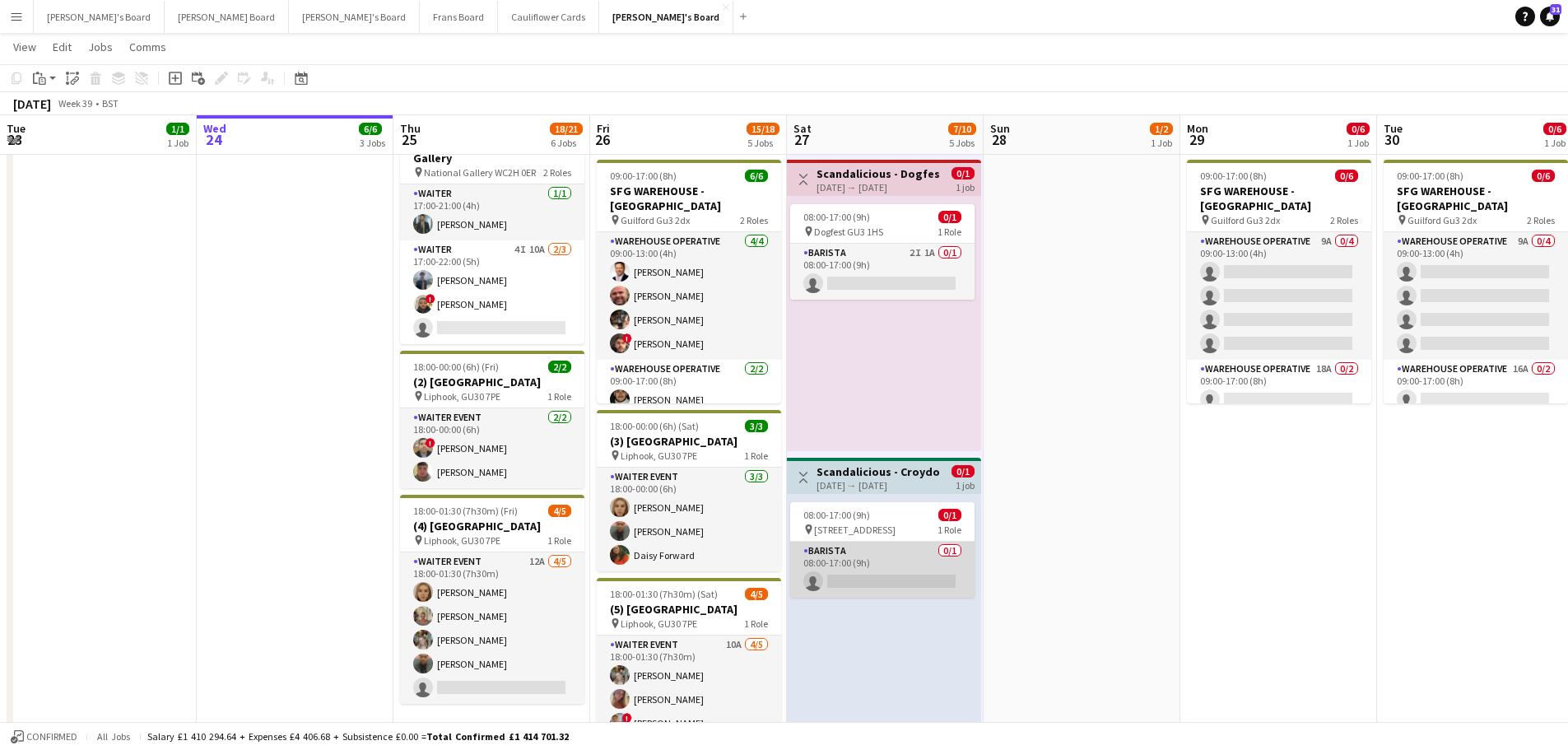
click at [908, 564] on app-card-role "Barista 0/1 08:00-17:00 (9h) single-neutral-actions" at bounding box center [882, 571] width 184 height 56
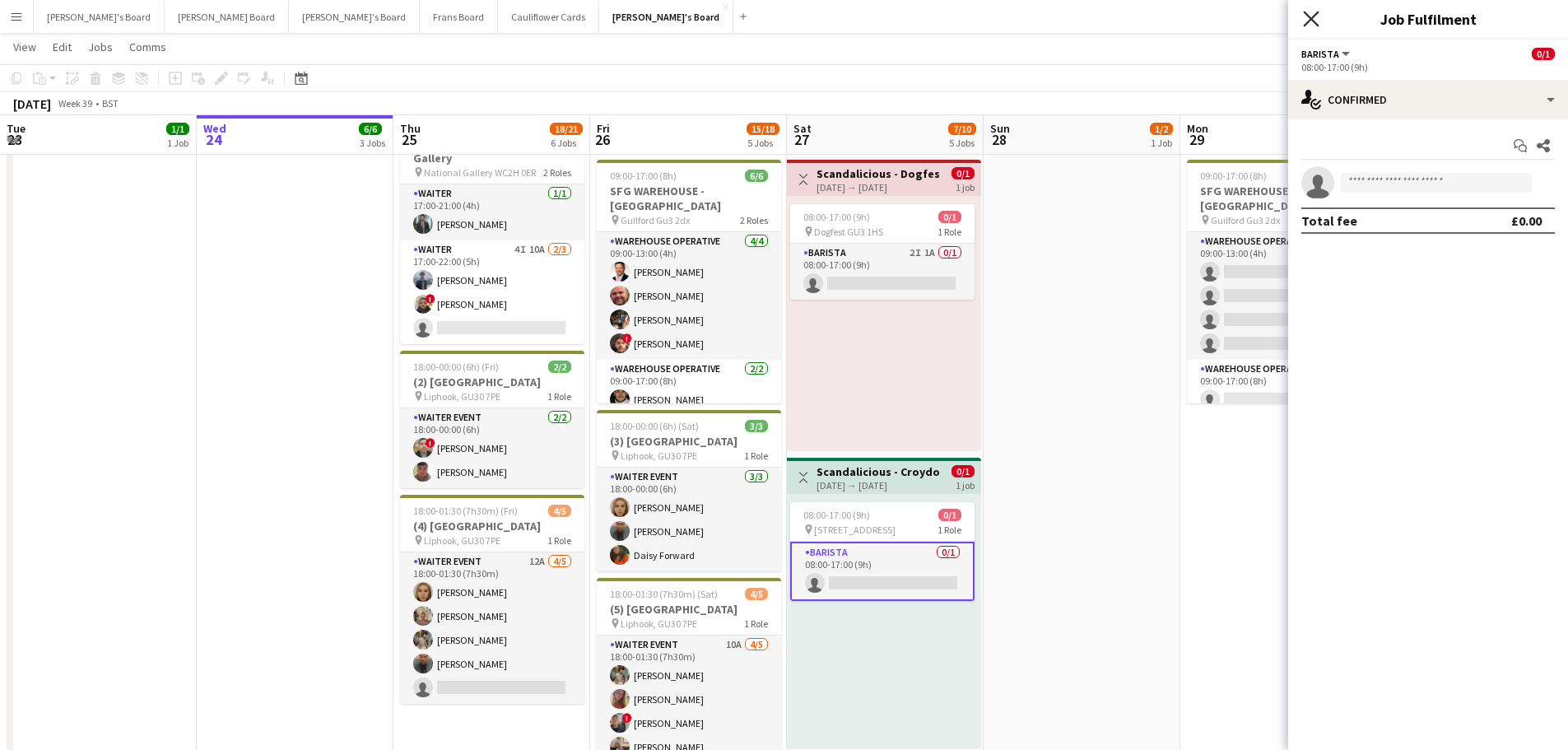
click at [1311, 15] on icon "Close pop-in" at bounding box center [1311, 18] width 16 height 16
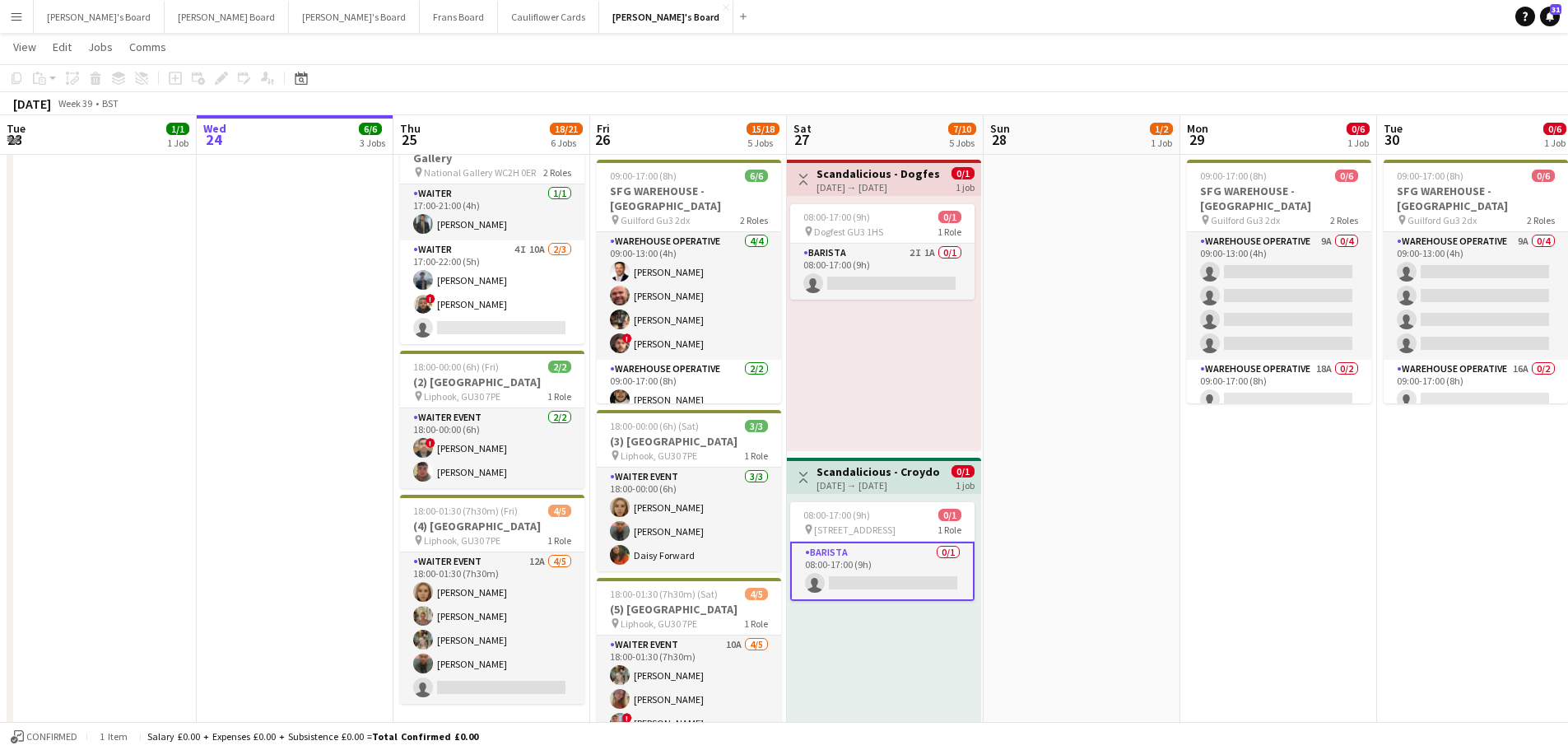
click at [901, 340] on div "08:00-17:00 (9h) 0/1 pin Dogfest GU3 1HS 1 Role Barista 2I 1A 0/1 08:00-17:00 (…" at bounding box center [884, 323] width 194 height 255
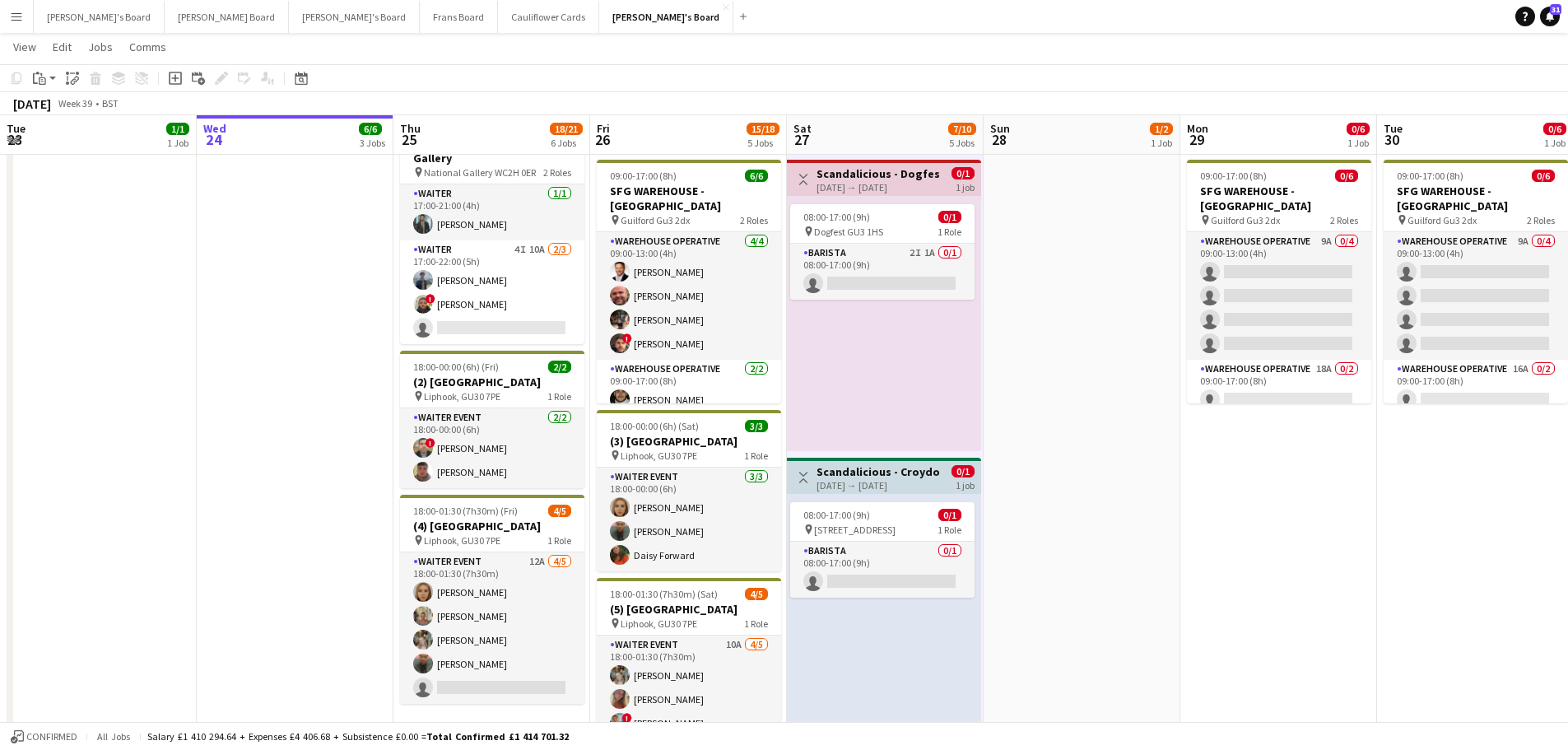
click at [1072, 372] on app-date-cell "08:00-20:00 (12h) 1/2 pin Golden Ford GU4 8AW 1 Role BAR STAFF 1I 16A [DATE] 08…" at bounding box center [1082, 503] width 197 height 1295
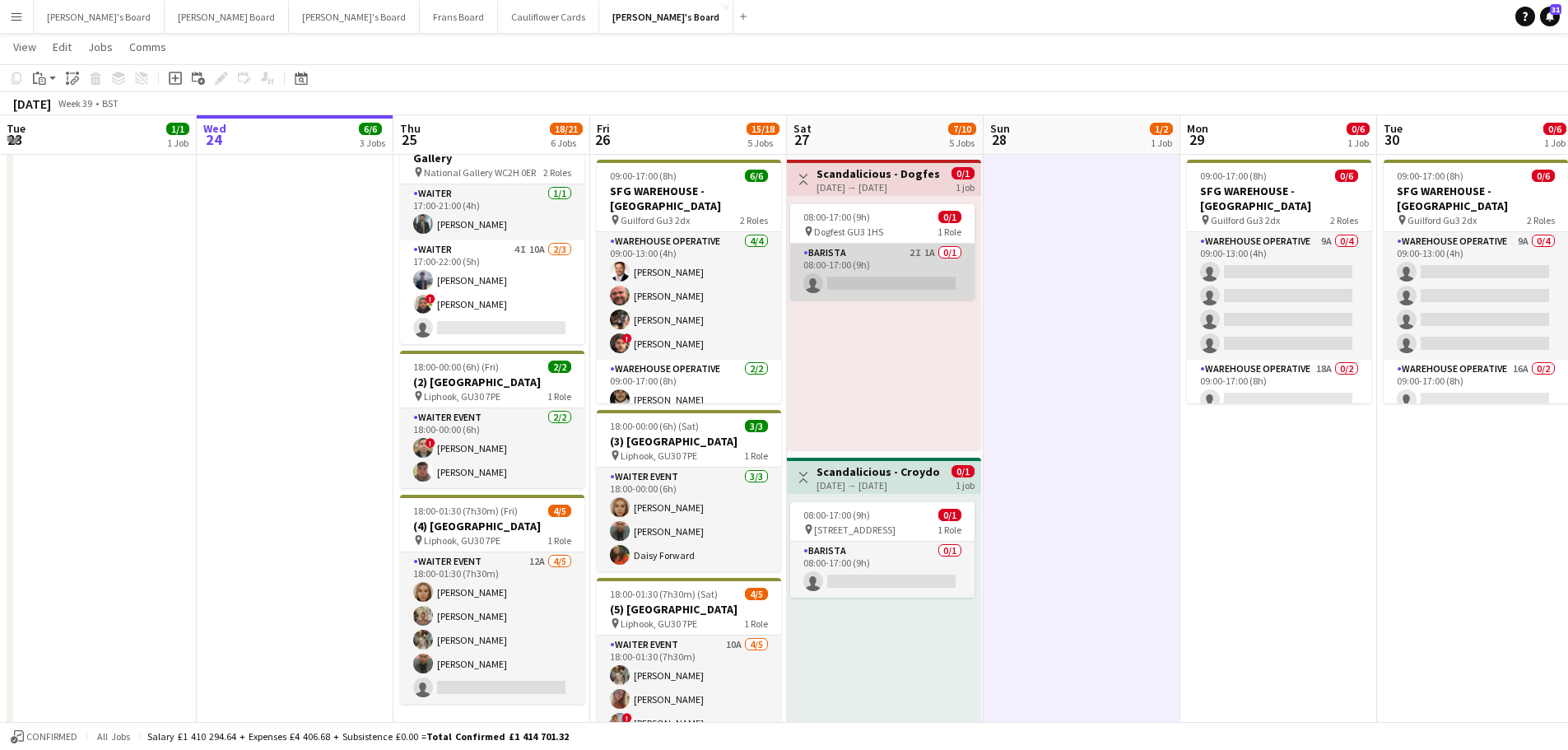
click at [950, 264] on app-card-role "Barista 2I 1A 0/1 08:00-17:00 (9h) single-neutral-actions" at bounding box center [882, 272] width 184 height 56
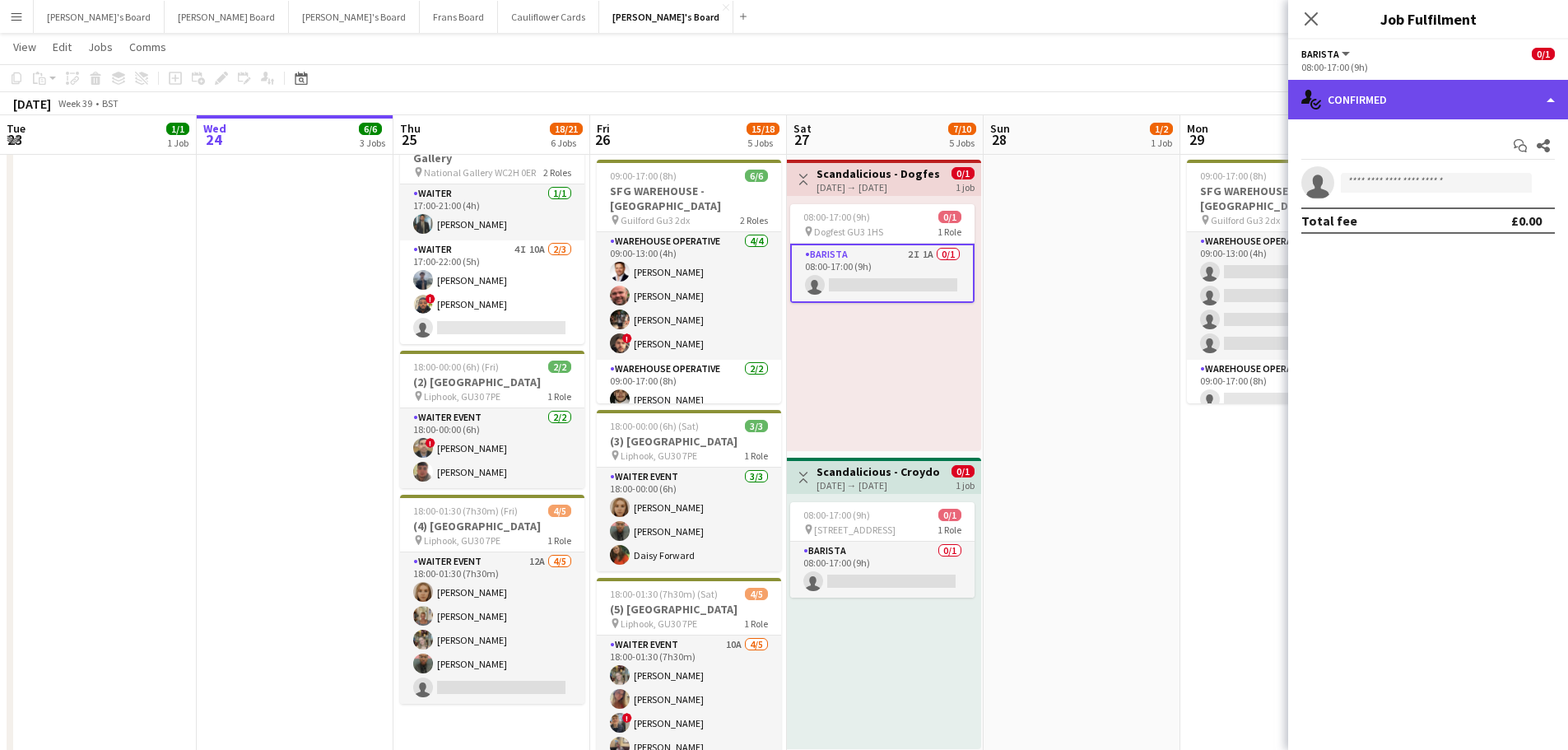
click at [1450, 93] on div "single-neutral-actions-check-2 Confirmed" at bounding box center [1428, 99] width 280 height 40
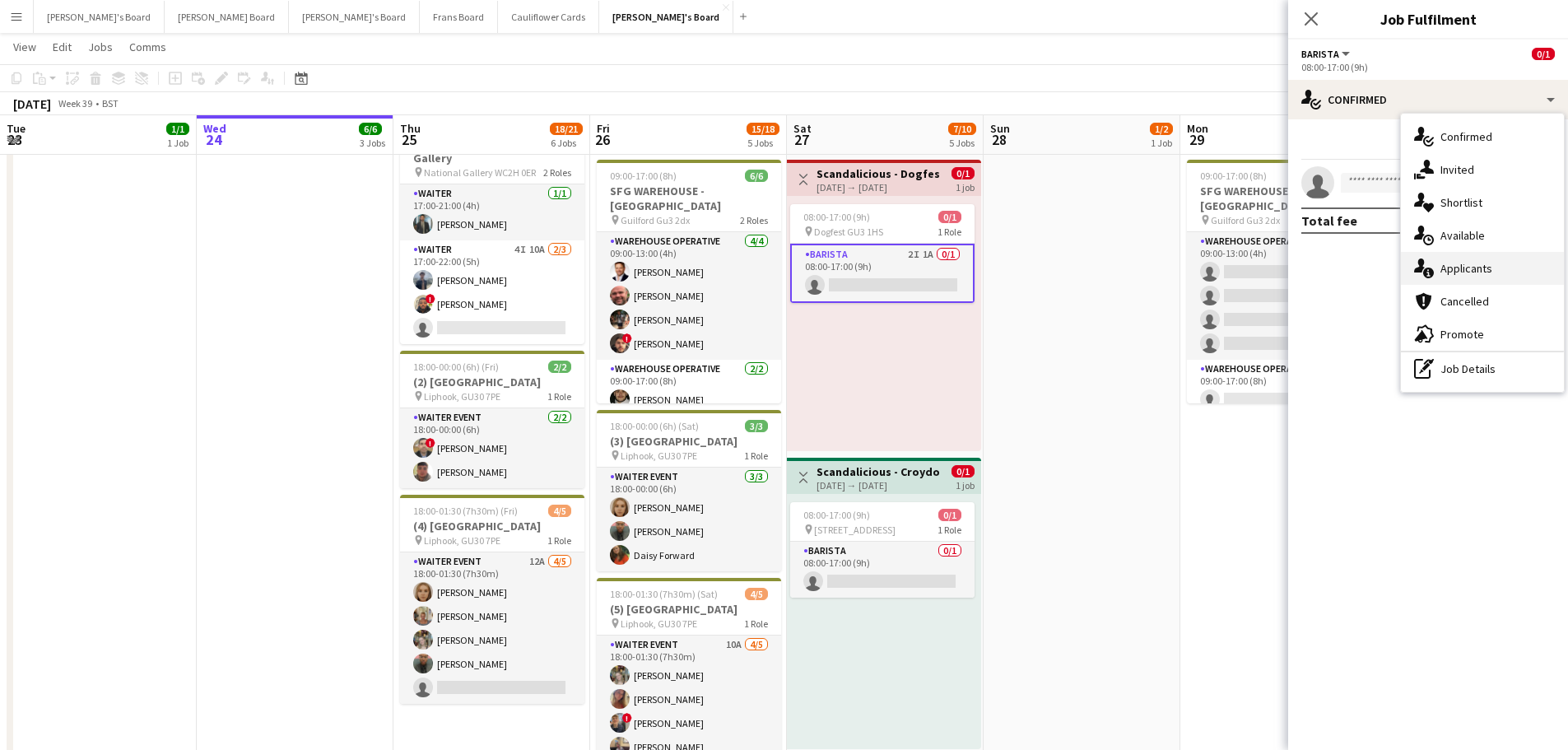
click at [1465, 254] on div "single-neutral-actions-information Applicants" at bounding box center [1483, 269] width 163 height 33
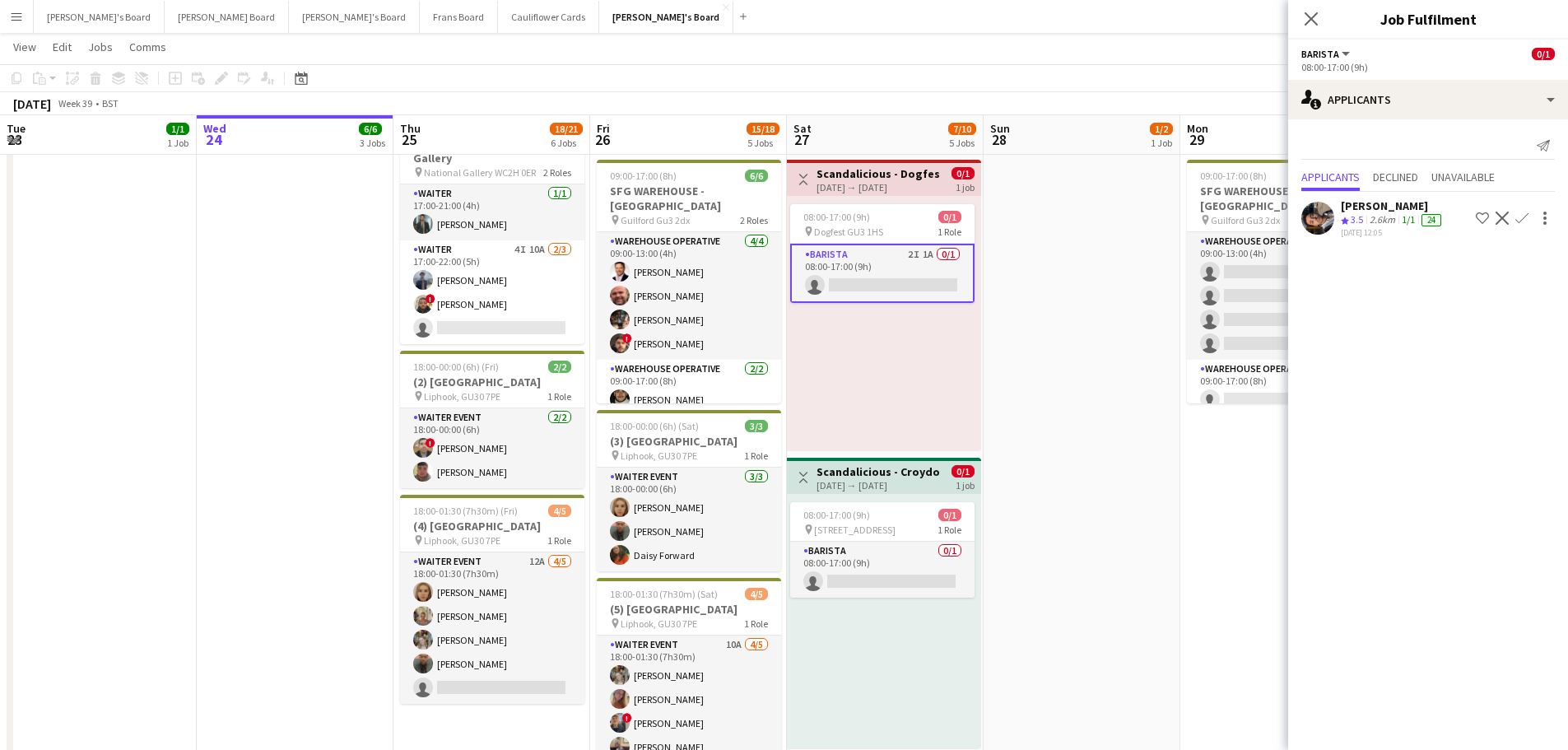
click at [1158, 679] on app-date-cell "08:00-20:00 (12h) 1/2 pin Golden Ford GU4 8AW 1 Role BAR STAFF 1I 16A [DATE] 08…" at bounding box center [1082, 503] width 197 height 1295
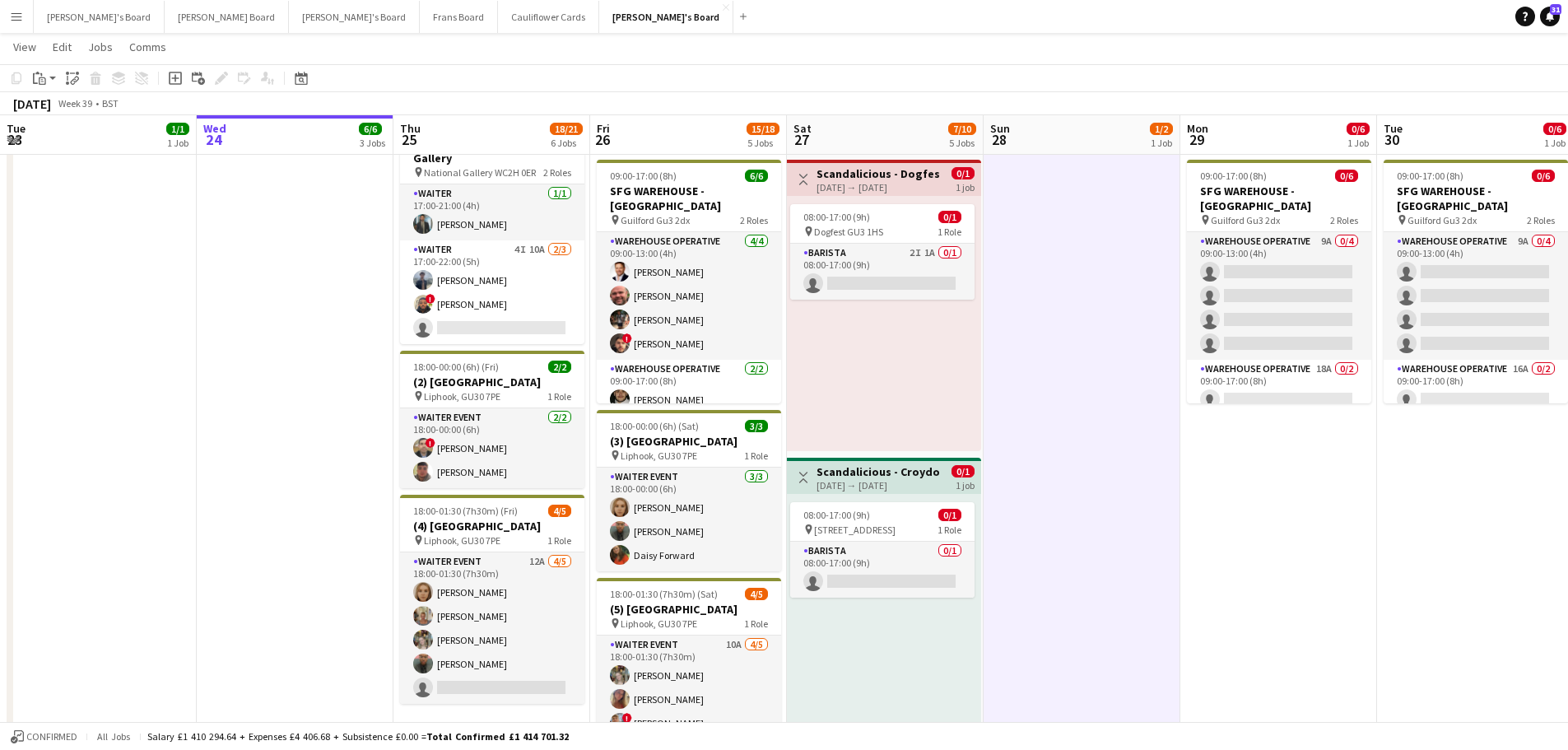
click at [929, 407] on div "08:00-17:00 (9h) 0/1 pin Dogfest GU3 1HS 1 Role Barista 2I 1A 0/1 08:00-17:00 (…" at bounding box center [884, 323] width 194 height 255
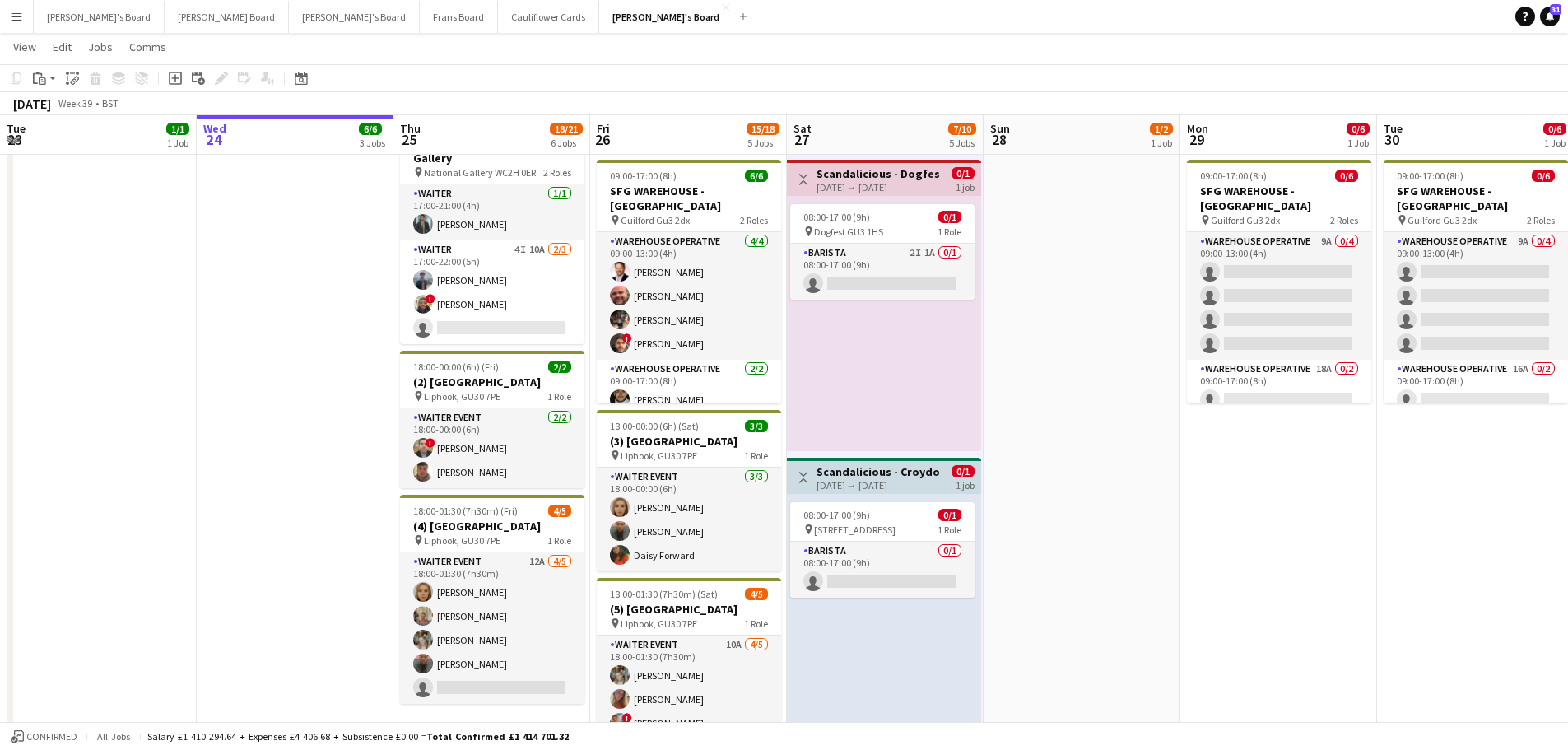
click at [1062, 429] on app-date-cell "08:00-20:00 (12h) 1/2 pin Golden Ford GU4 8AW 1 Role BAR STAFF 1I 16A [DATE] 08…" at bounding box center [1082, 503] width 197 height 1295
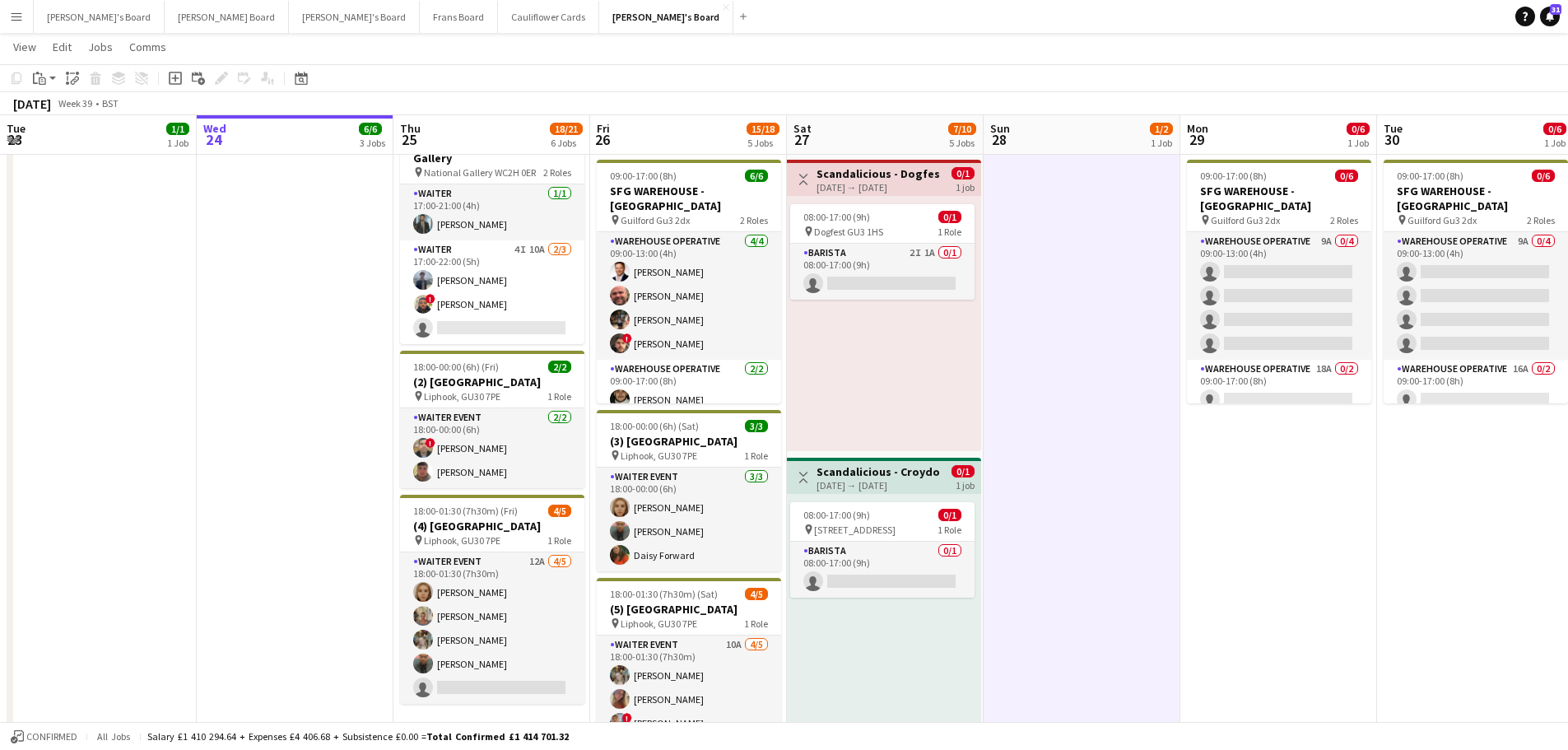
click at [956, 405] on div "08:00-17:00 (9h) 0/1 pin Dogfest GU3 1HS 1 Role Barista 2I 1A 0/1 08:00-17:00 (…" at bounding box center [884, 323] width 194 height 255
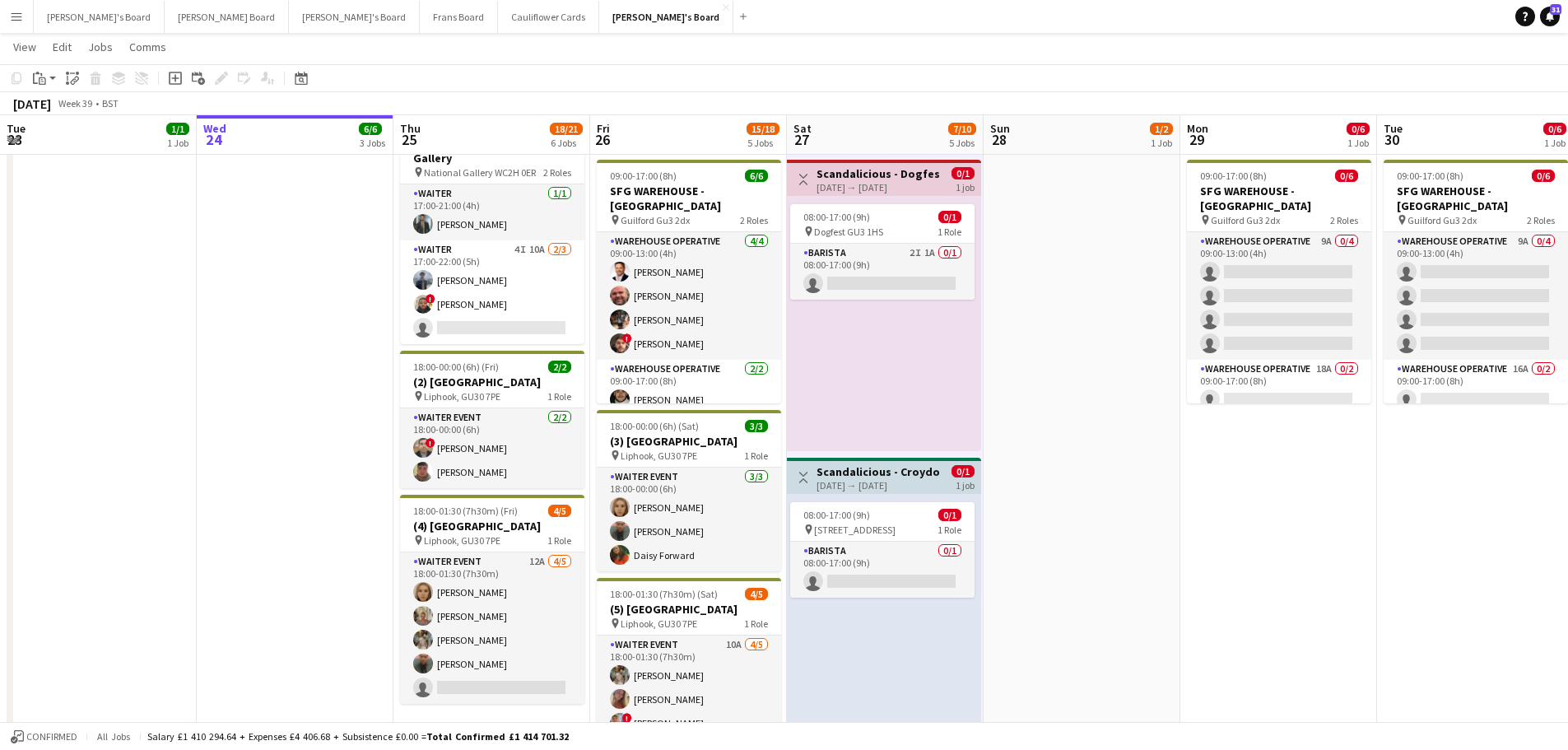
click at [1042, 481] on app-date-cell "08:00-20:00 (12h) 1/2 pin Golden Ford GU4 8AW 1 Role BAR STAFF 1I 16A [DATE] 08…" at bounding box center [1082, 503] width 197 height 1295
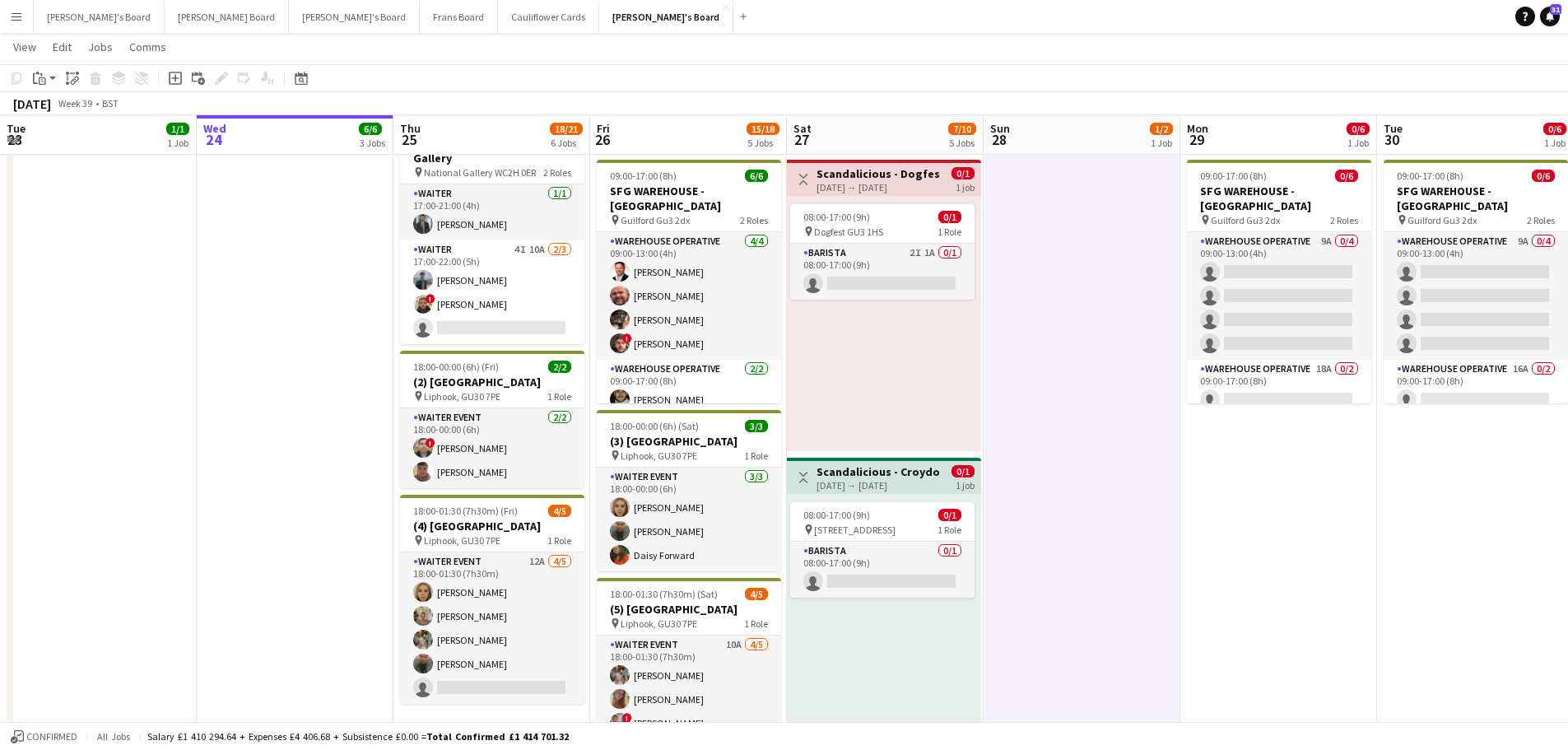
click at [869, 346] on div "08:00-17:00 (9h) 0/1 pin Dogfest GU3 1HS 1 Role Barista 2I 1A 0/1 08:00-17:00 (…" at bounding box center [884, 323] width 194 height 255
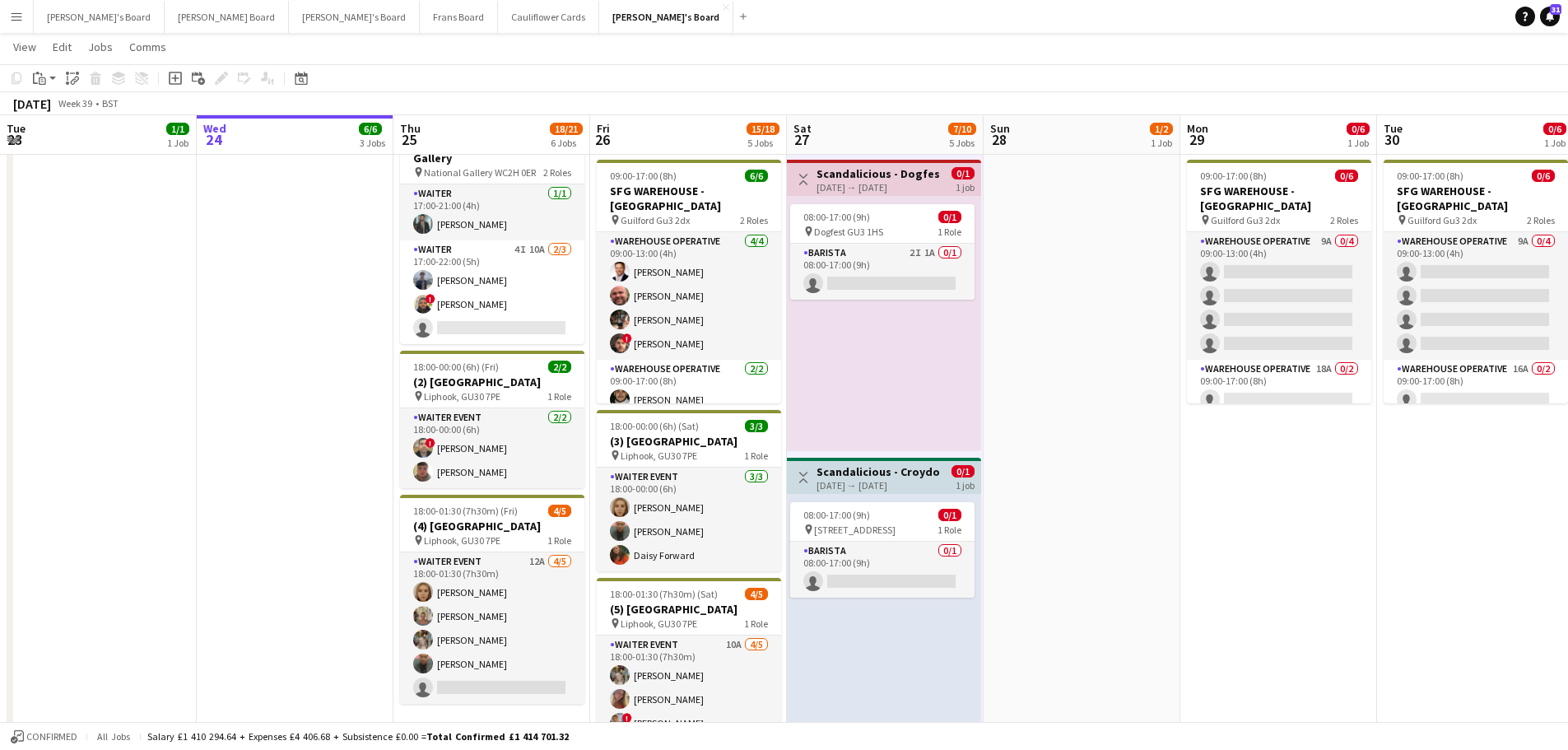
click at [1048, 415] on app-date-cell "08:00-20:00 (12h) 1/2 pin Golden Ford GU4 8AW 1 Role BAR STAFF 1I 16A [DATE] 08…" at bounding box center [1082, 503] width 197 height 1295
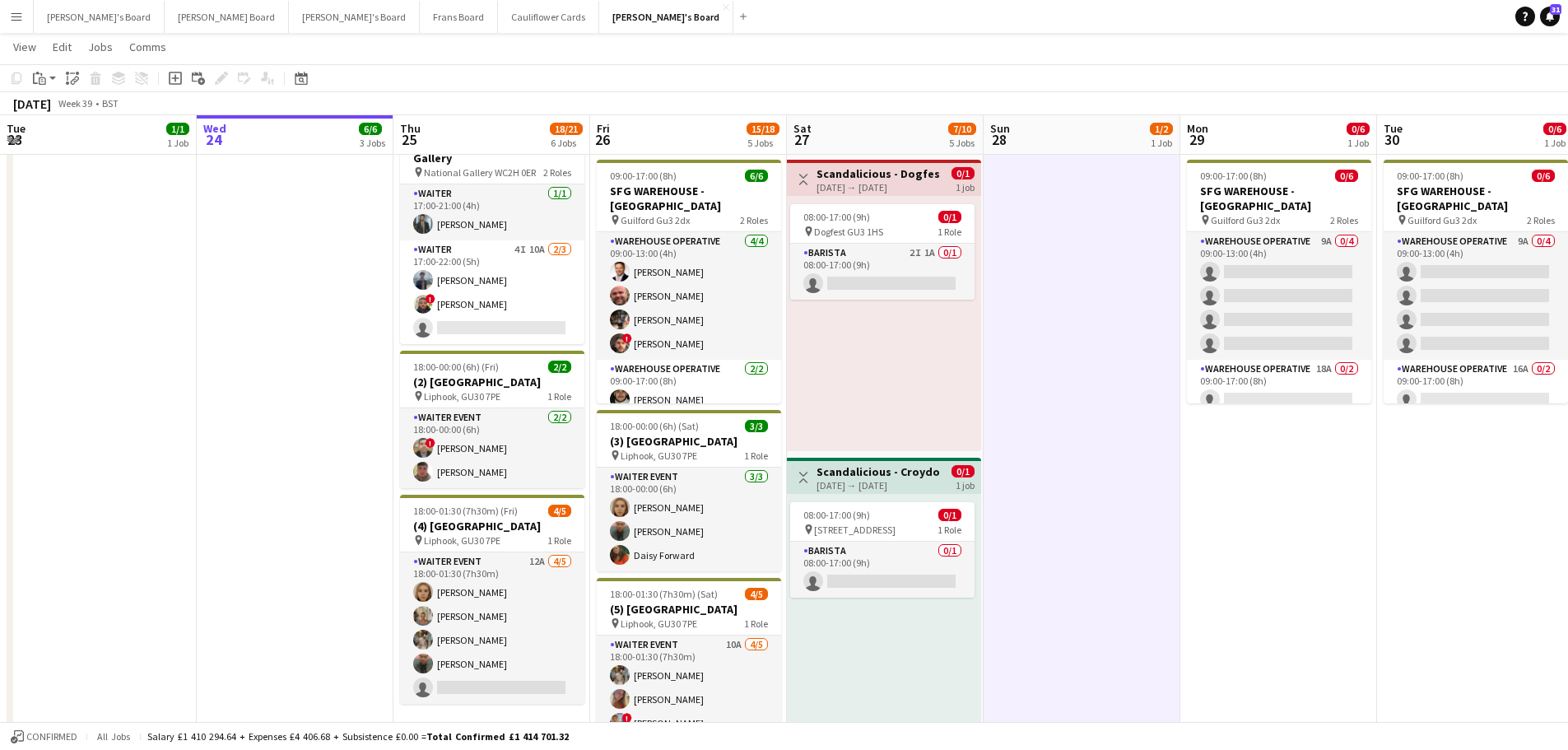
click at [971, 396] on div "08:00-17:00 (9h) 0/1 pin Dogfest GU3 1HS 1 Role Barista 2I 1A 0/1 08:00-17:00 (…" at bounding box center [884, 323] width 194 height 255
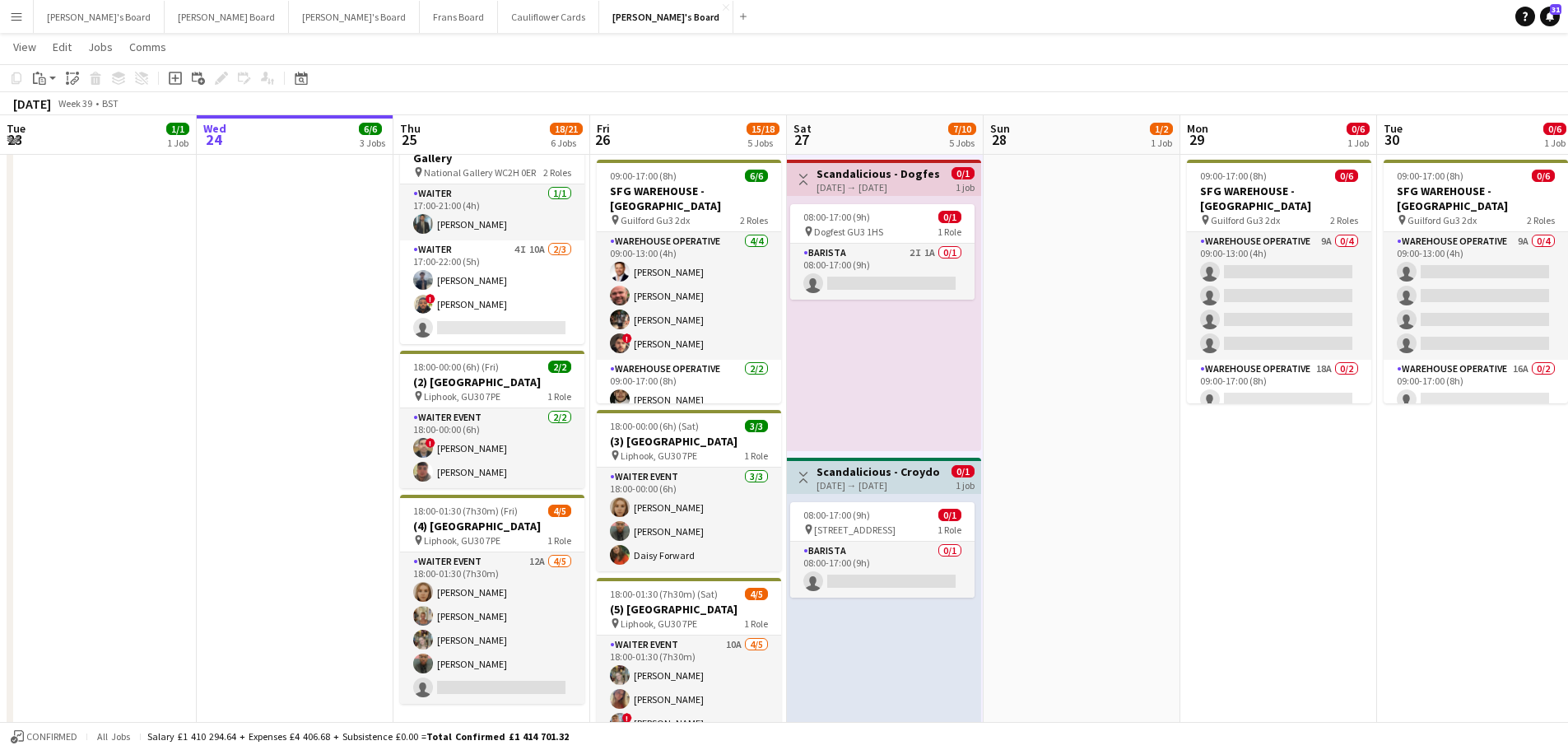
click at [1043, 374] on app-date-cell "08:00-20:00 (12h) 1/2 pin Golden Ford GU4 8AW 1 Role BAR STAFF 1I 16A [DATE] 08…" at bounding box center [1082, 503] width 197 height 1295
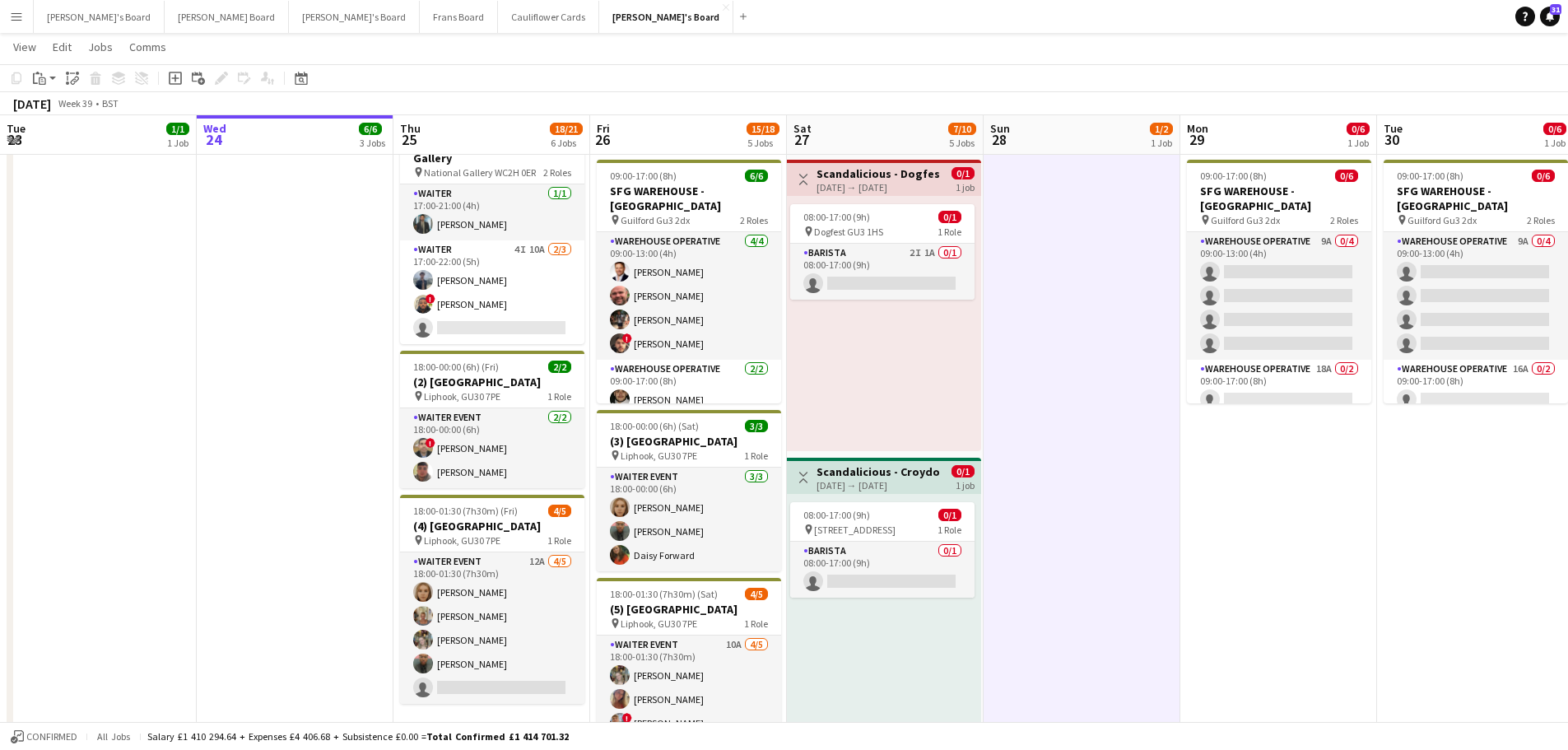
click at [918, 375] on div "08:00-17:00 (9h) 0/1 pin Dogfest GU3 1HS 1 Role Barista 2I 1A 0/1 08:00-17:00 (…" at bounding box center [884, 323] width 194 height 255
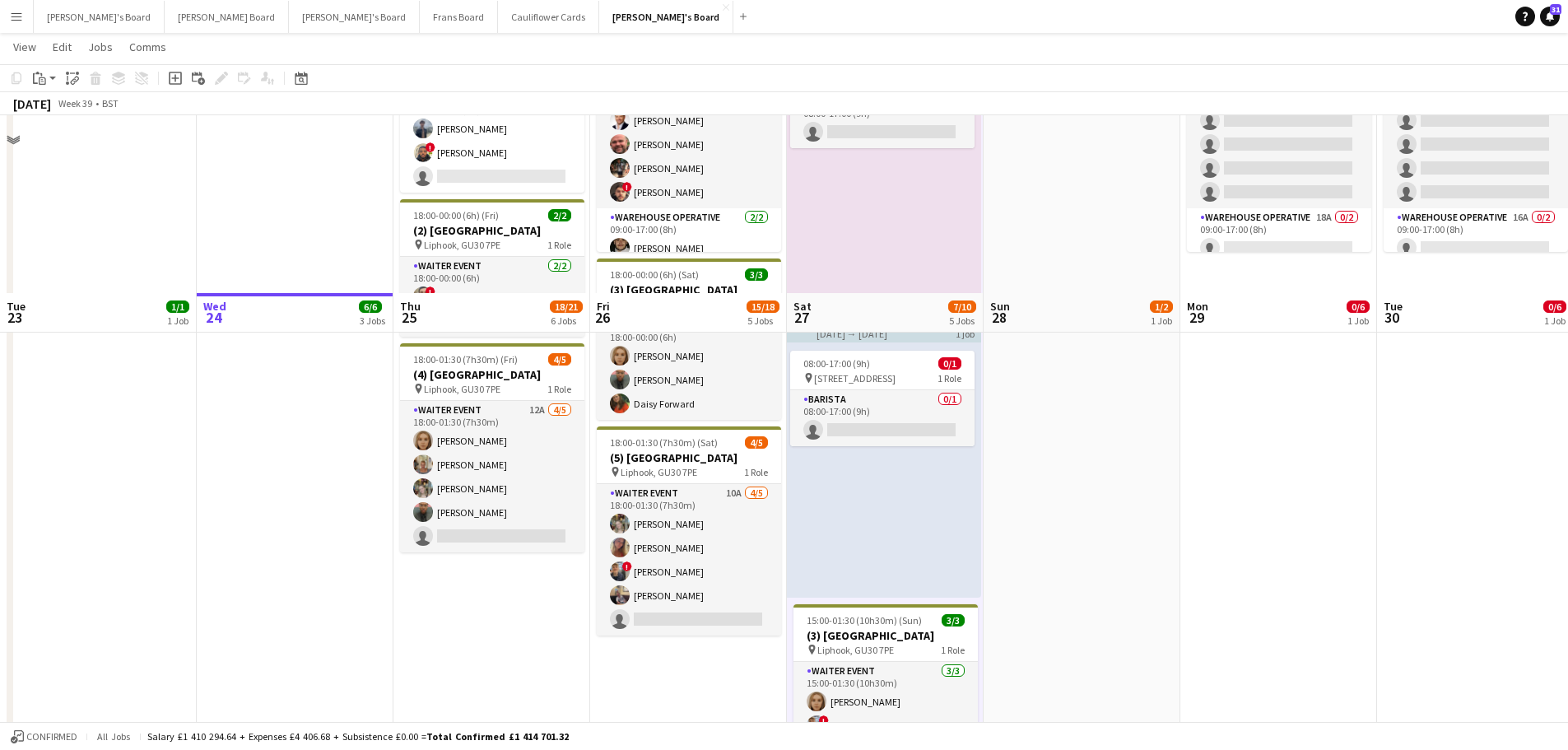
scroll to position [659, 0]
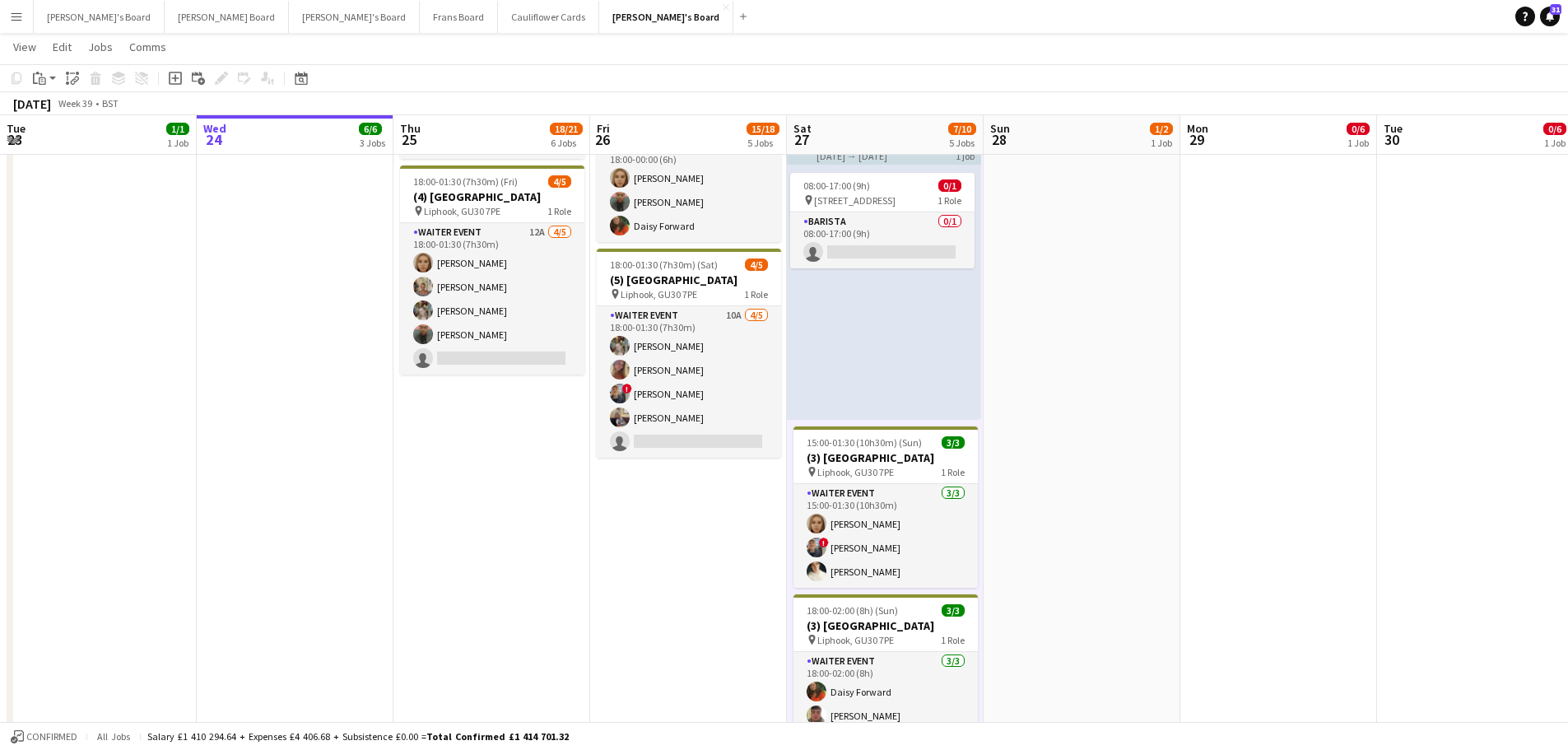
click at [1052, 406] on app-date-cell "08:00-20:00 (12h) 1/2 pin Golden Ford GU4 8AW 1 Role BAR STAFF 1I 16A [DATE] 08…" at bounding box center [1082, 173] width 197 height 1295
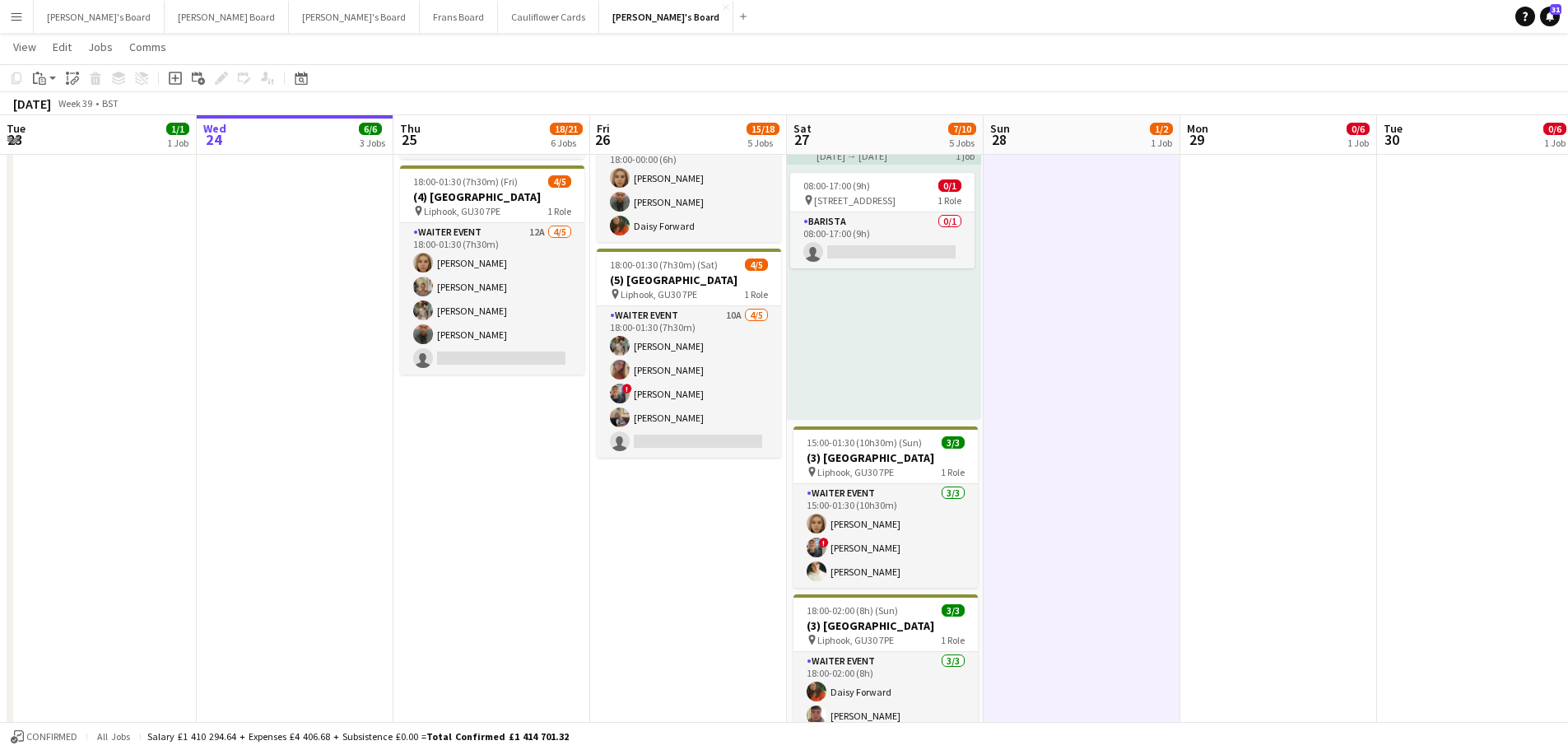
click at [677, 552] on app-date-cell "Toggle View Golden Fords Cafe - GU4 8AW 26-09-2025 → 12-10-2025 3/12 6 jobs 08:…" at bounding box center [688, 173] width 197 height 1295
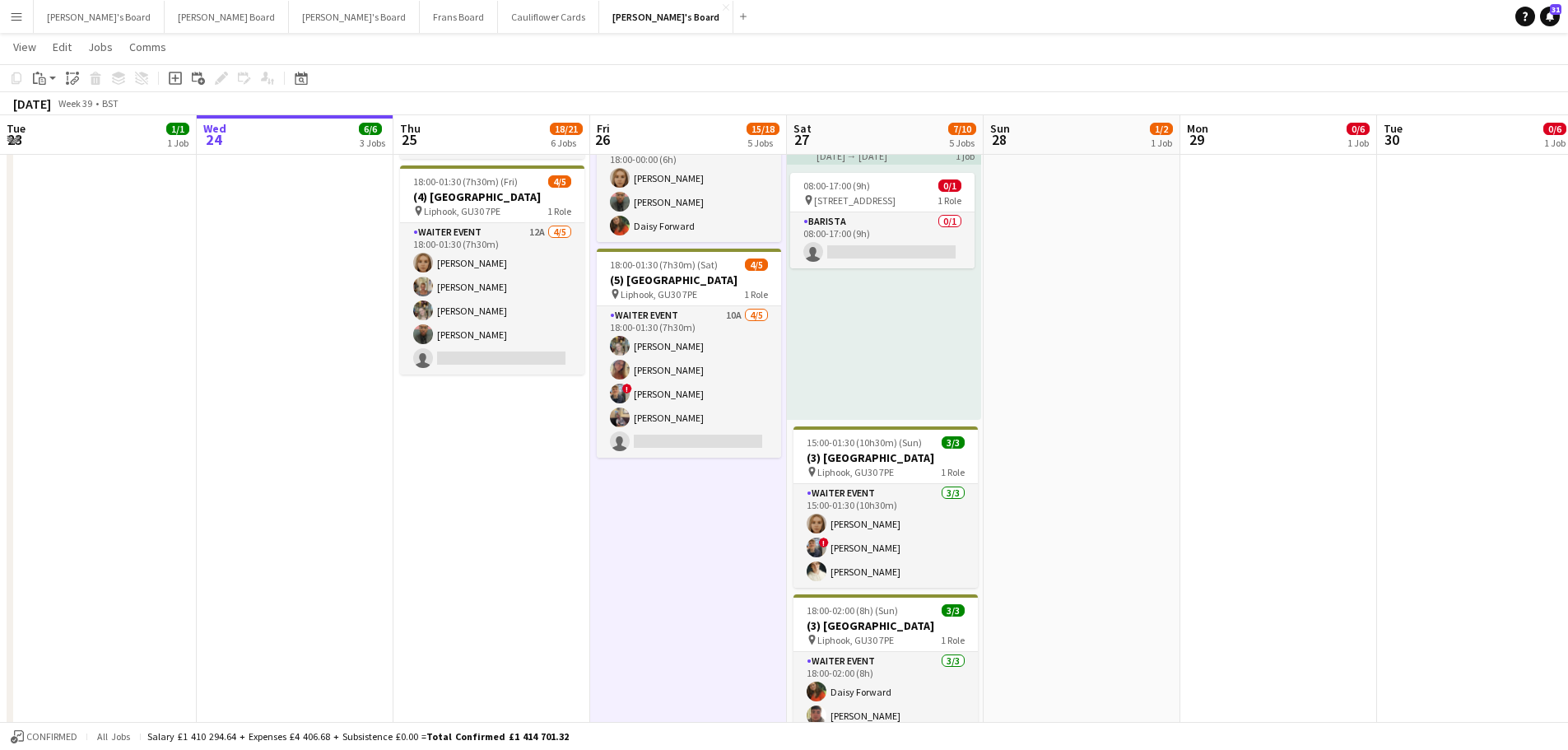
click at [905, 329] on div "08:00-17:00 (9h) 0/1 pin Croydon CR2 9EA 1 Role Barista 0/1 08:00-17:00 (9h) si…" at bounding box center [884, 292] width 194 height 255
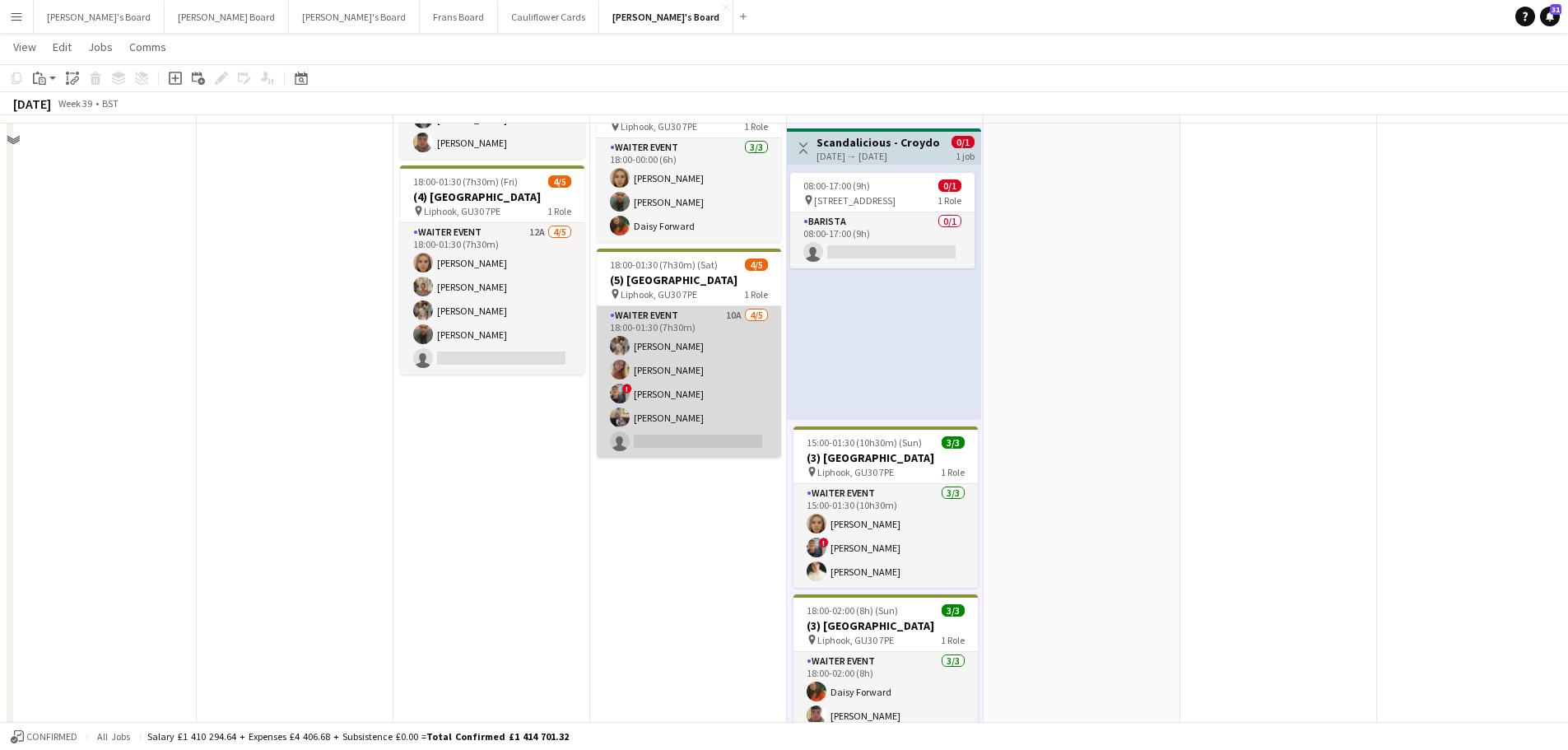
scroll to position [576, 0]
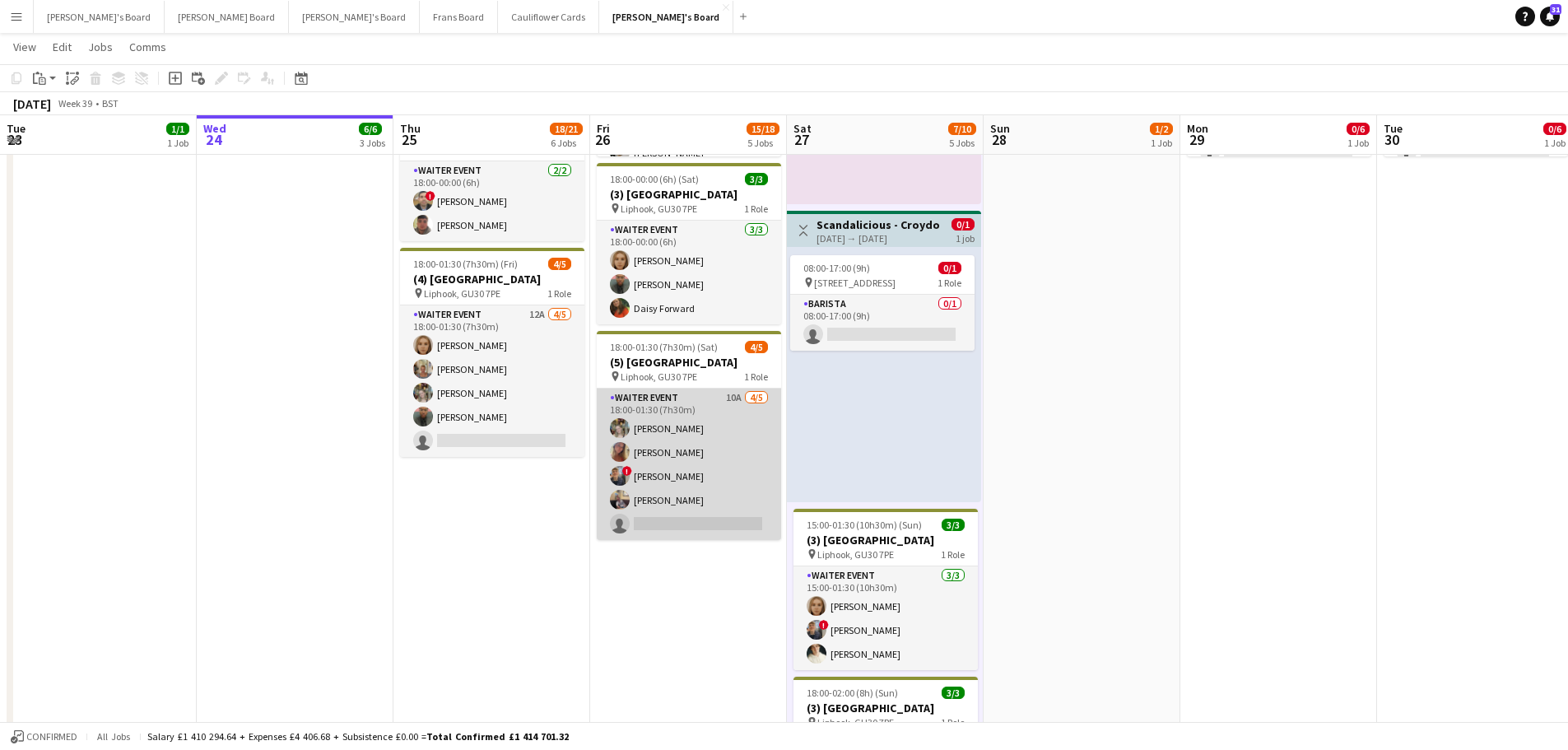
click at [682, 423] on app-card-role "WAITER EVENT 10A 4/5 18:00-01:30 (7h30m) Abigail Hodkinson Mirabel O’Keefe ! Al…" at bounding box center [688, 465] width 184 height 151
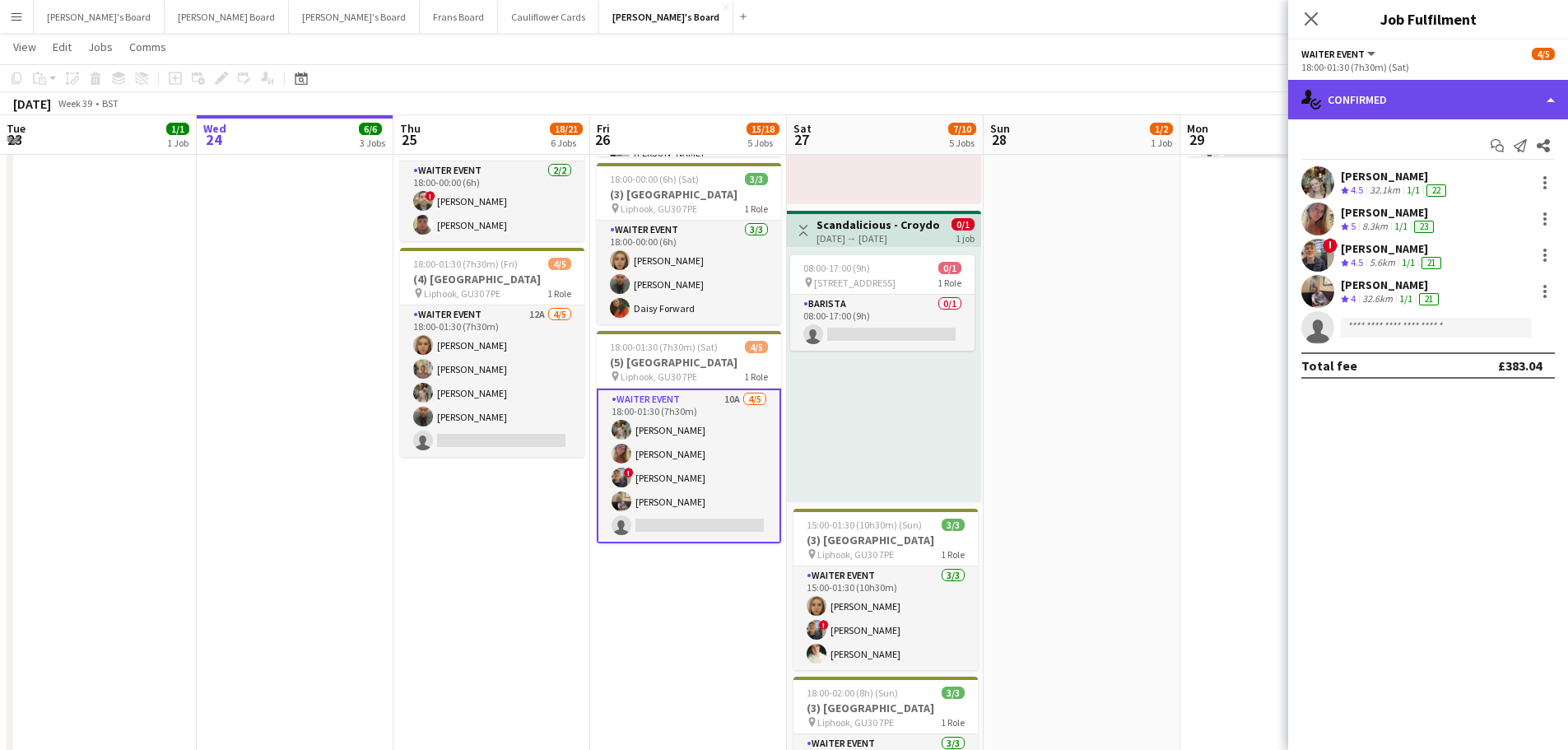
click at [1426, 95] on div "single-neutral-actions-check-2 Confirmed" at bounding box center [1428, 99] width 280 height 40
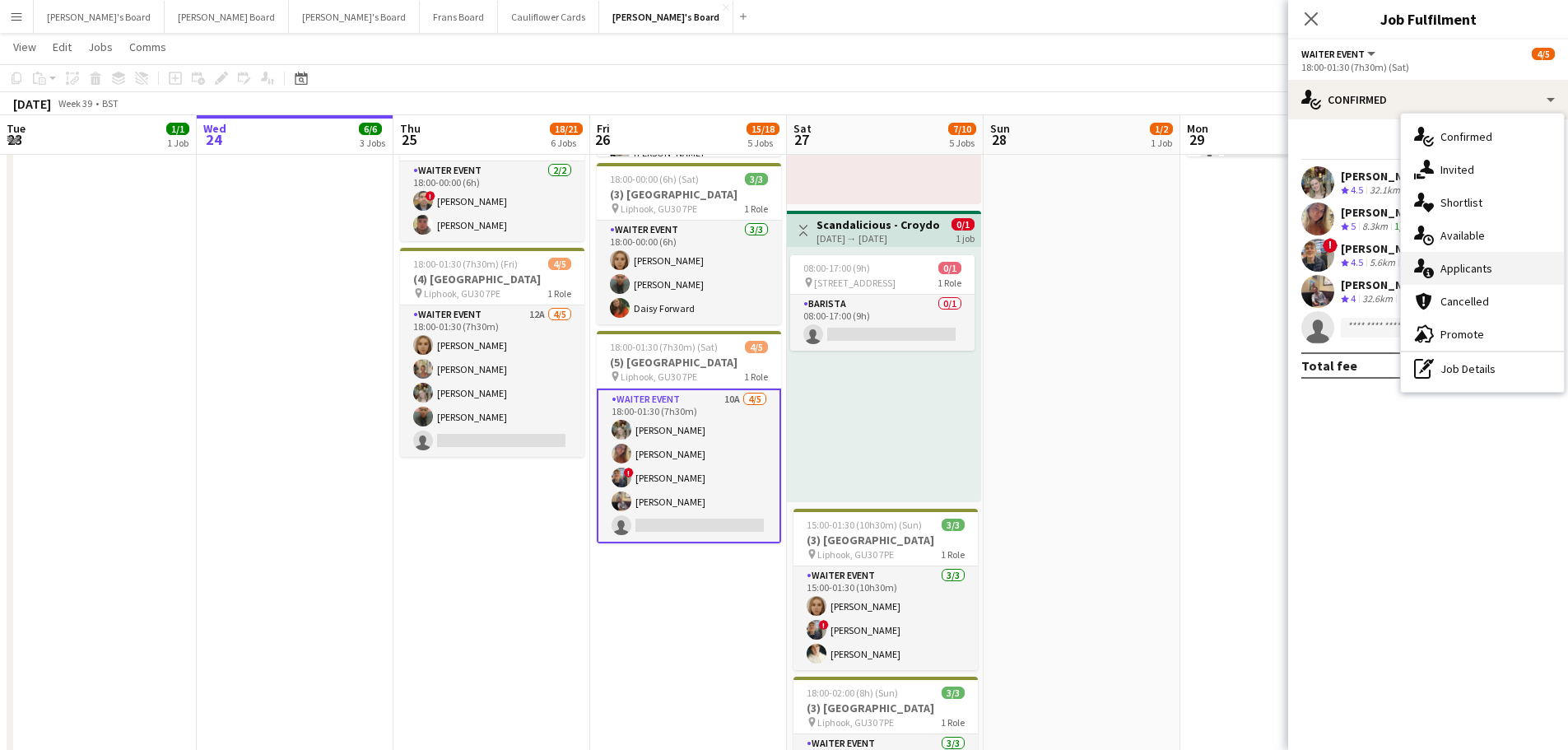
click at [1491, 269] on div "single-neutral-actions-information Applicants" at bounding box center [1483, 269] width 163 height 33
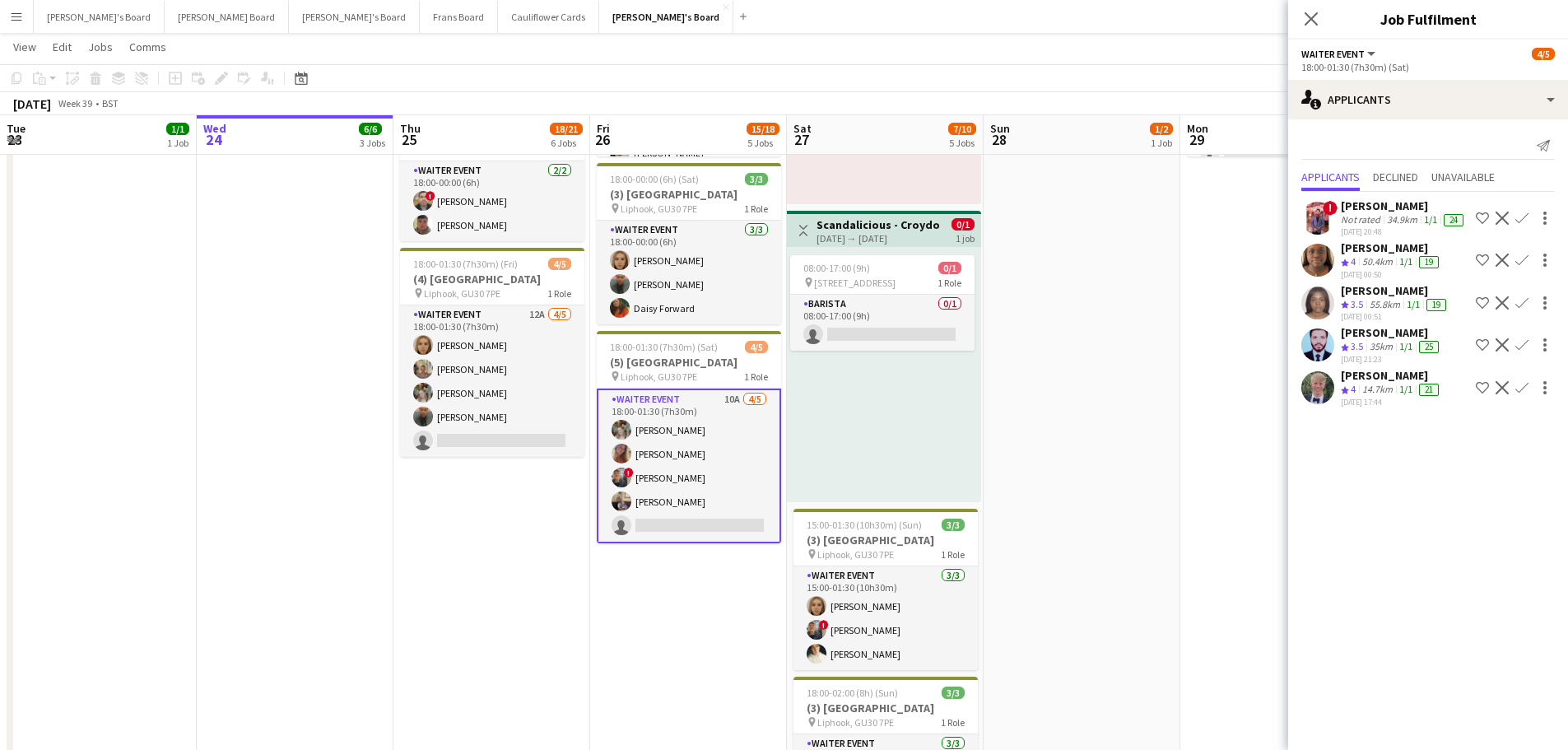
scroll to position [26, 0]
click at [1382, 388] on div "14.7km" at bounding box center [1378, 390] width 37 height 14
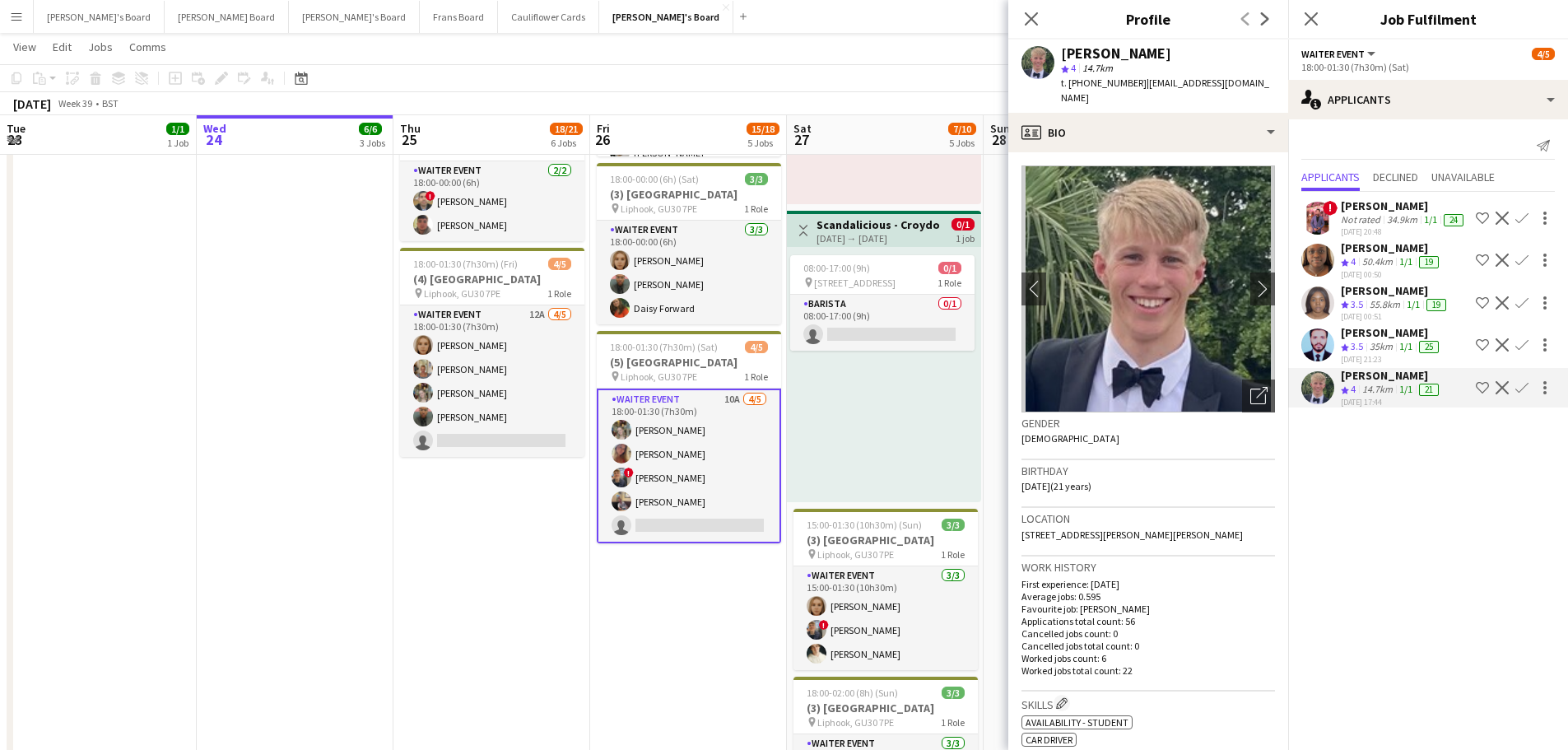
click at [1516, 384] on app-icon "Confirm" at bounding box center [1522, 388] width 14 height 14
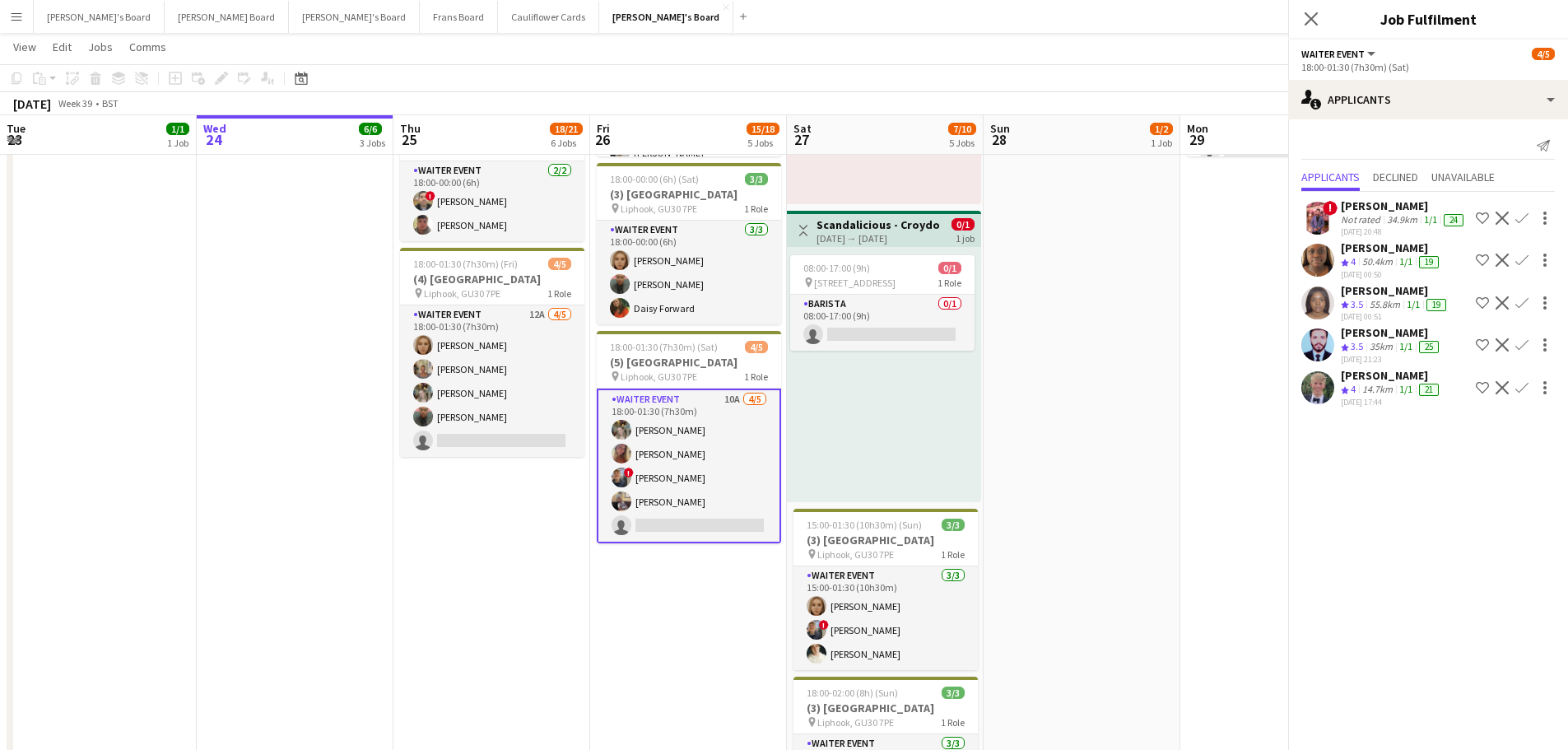
scroll to position [0, 0]
click at [1511, 384] on button "Decline" at bounding box center [1502, 388] width 19 height 19
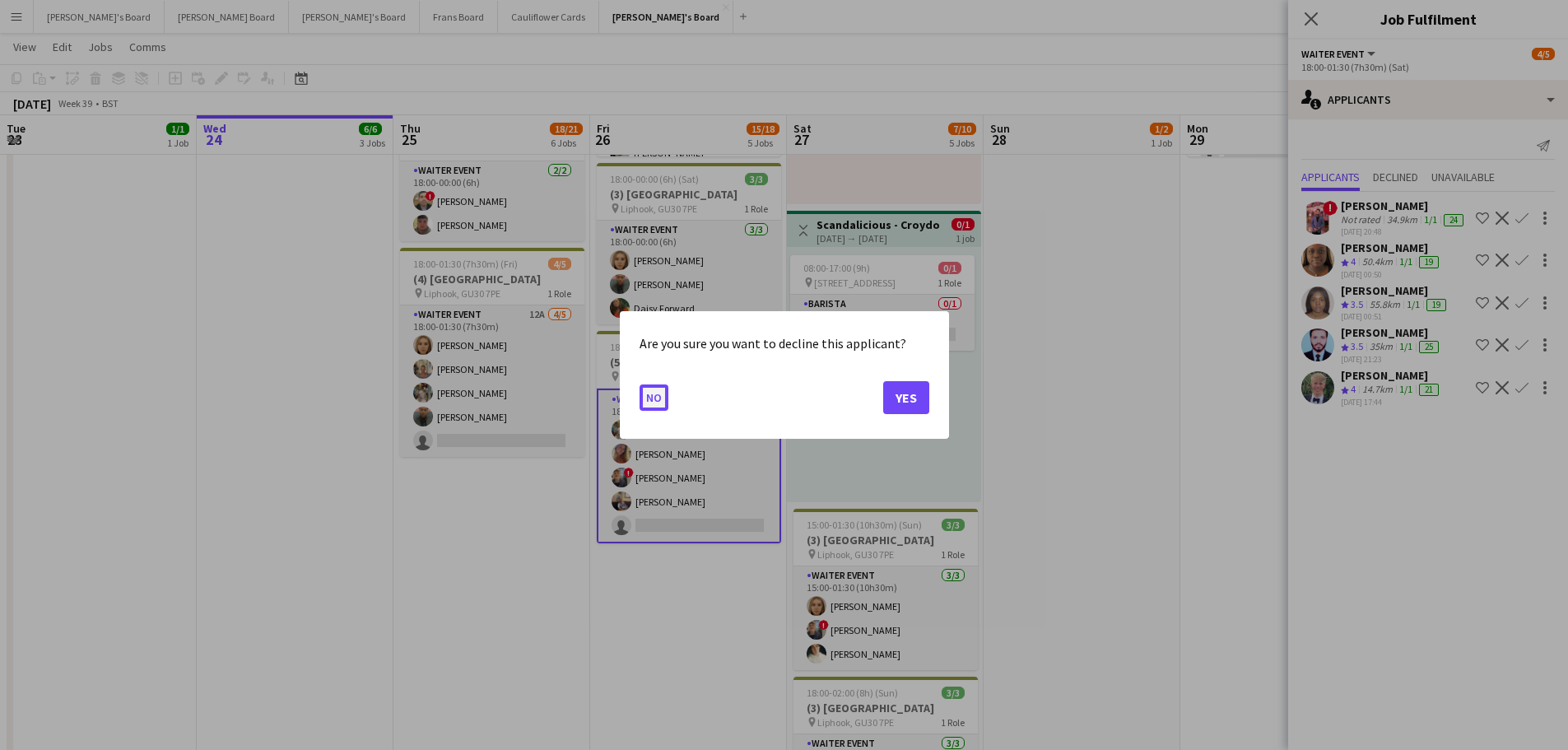
click at [653, 398] on button "No" at bounding box center [655, 397] width 29 height 26
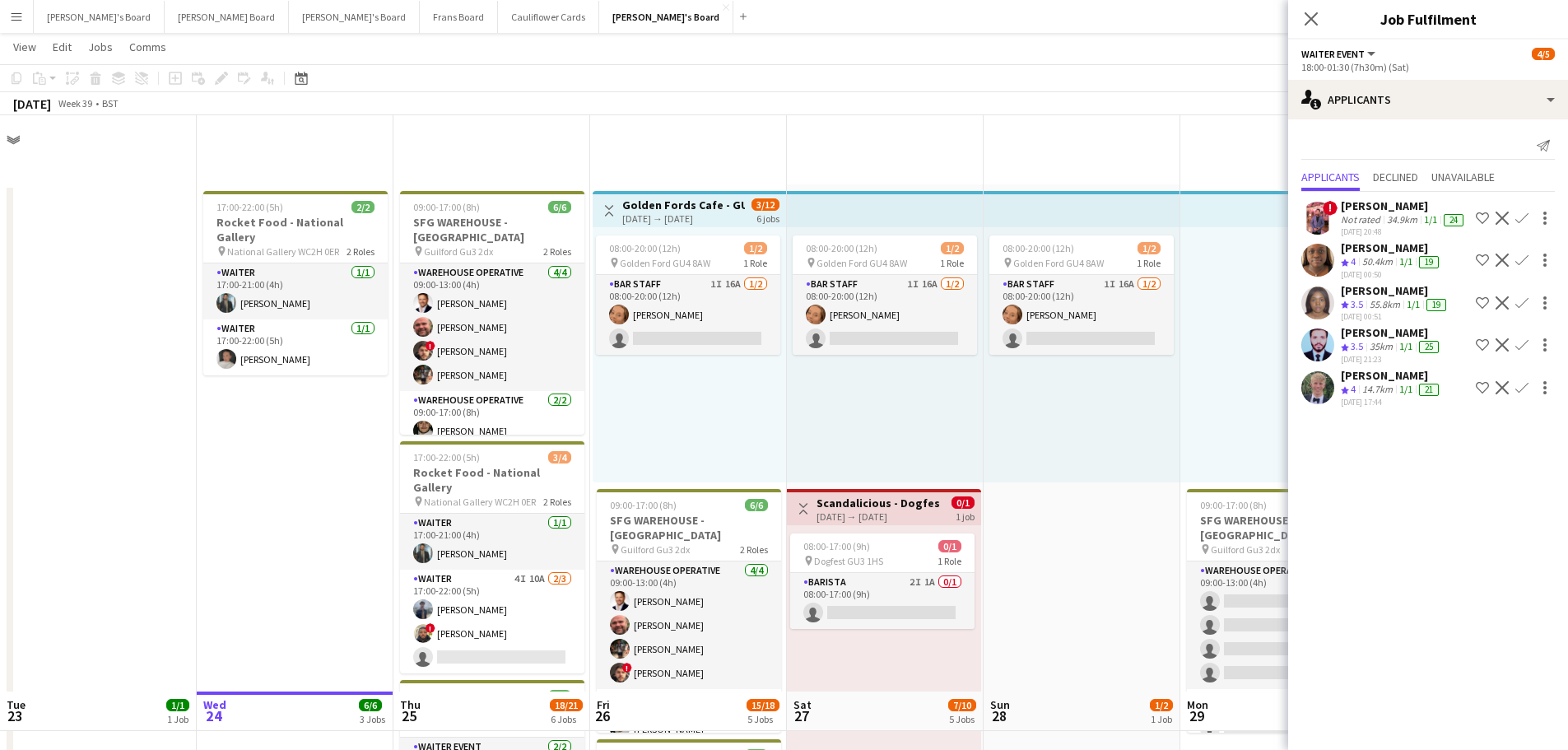
scroll to position [576, 0]
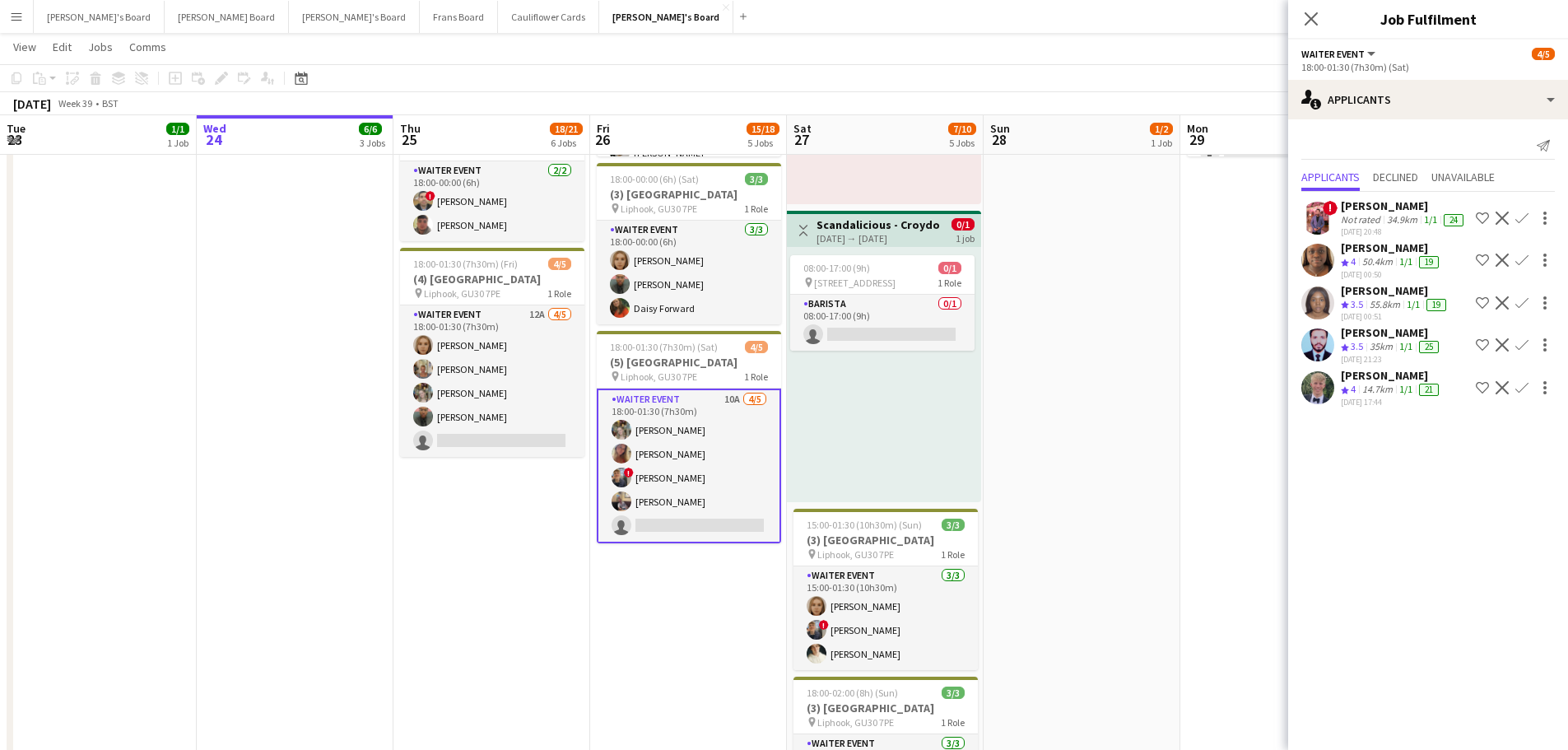
click at [1527, 384] on app-icon "Confirm" at bounding box center [1522, 388] width 14 height 14
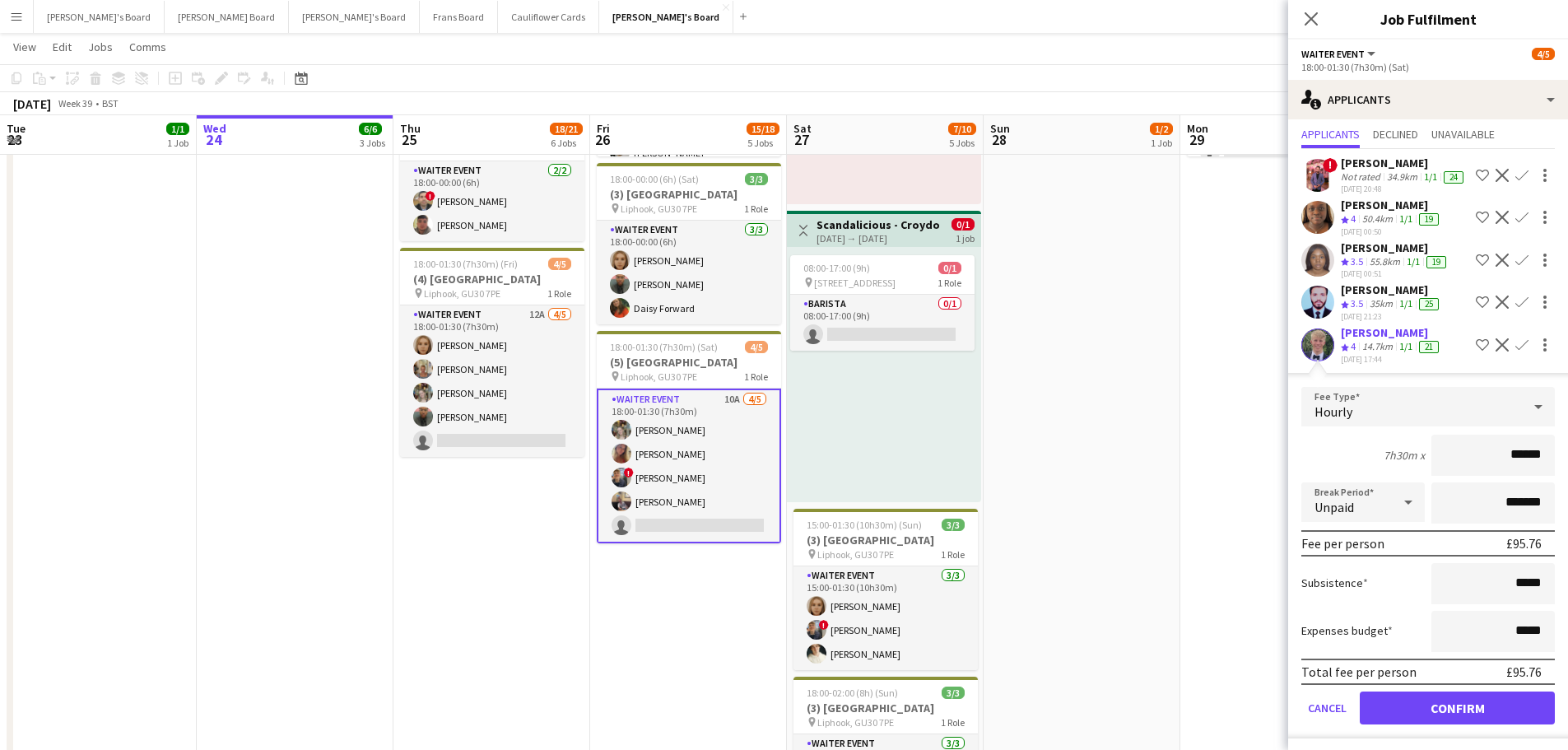
scroll to position [74, 0]
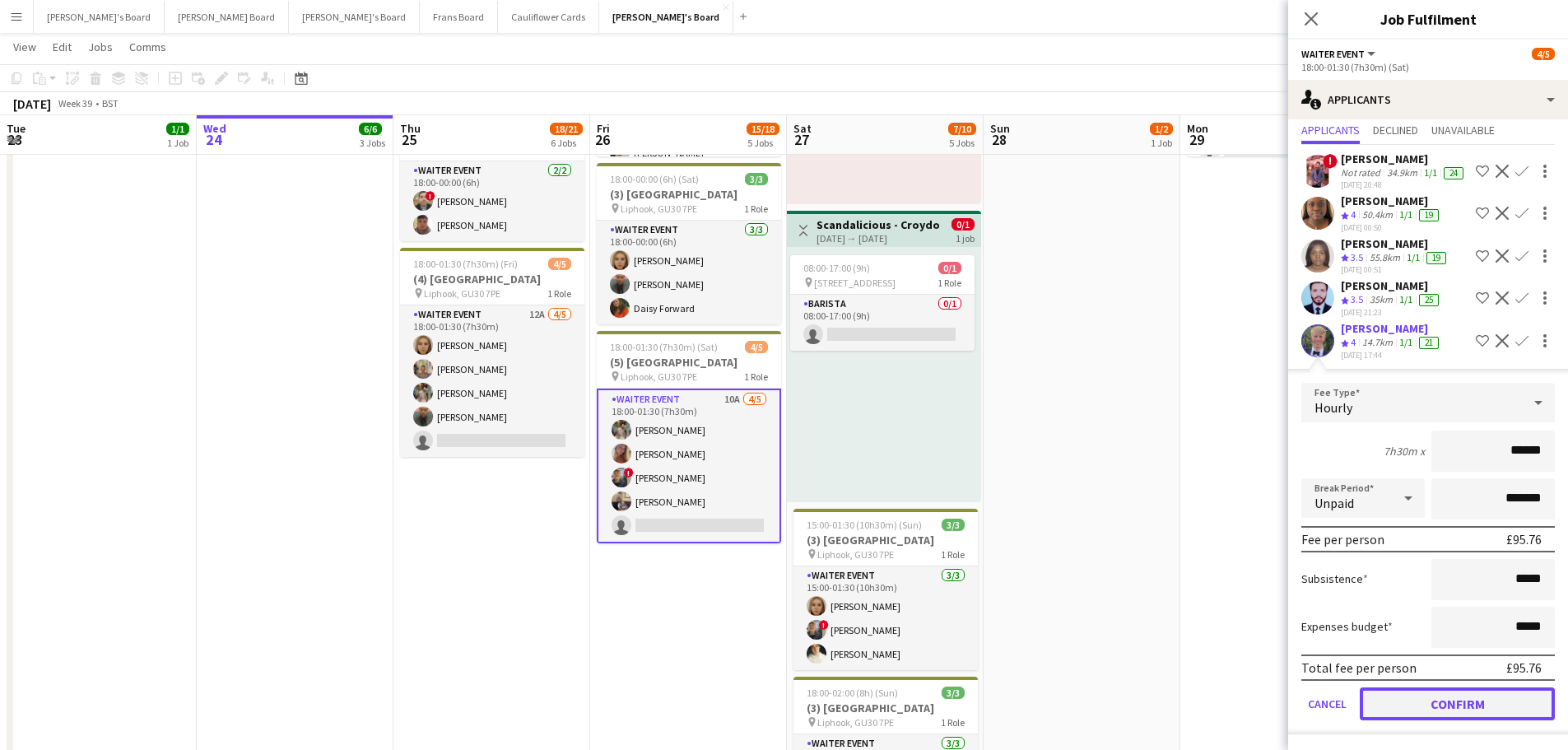
click at [1408, 699] on button "Confirm" at bounding box center [1456, 704] width 195 height 33
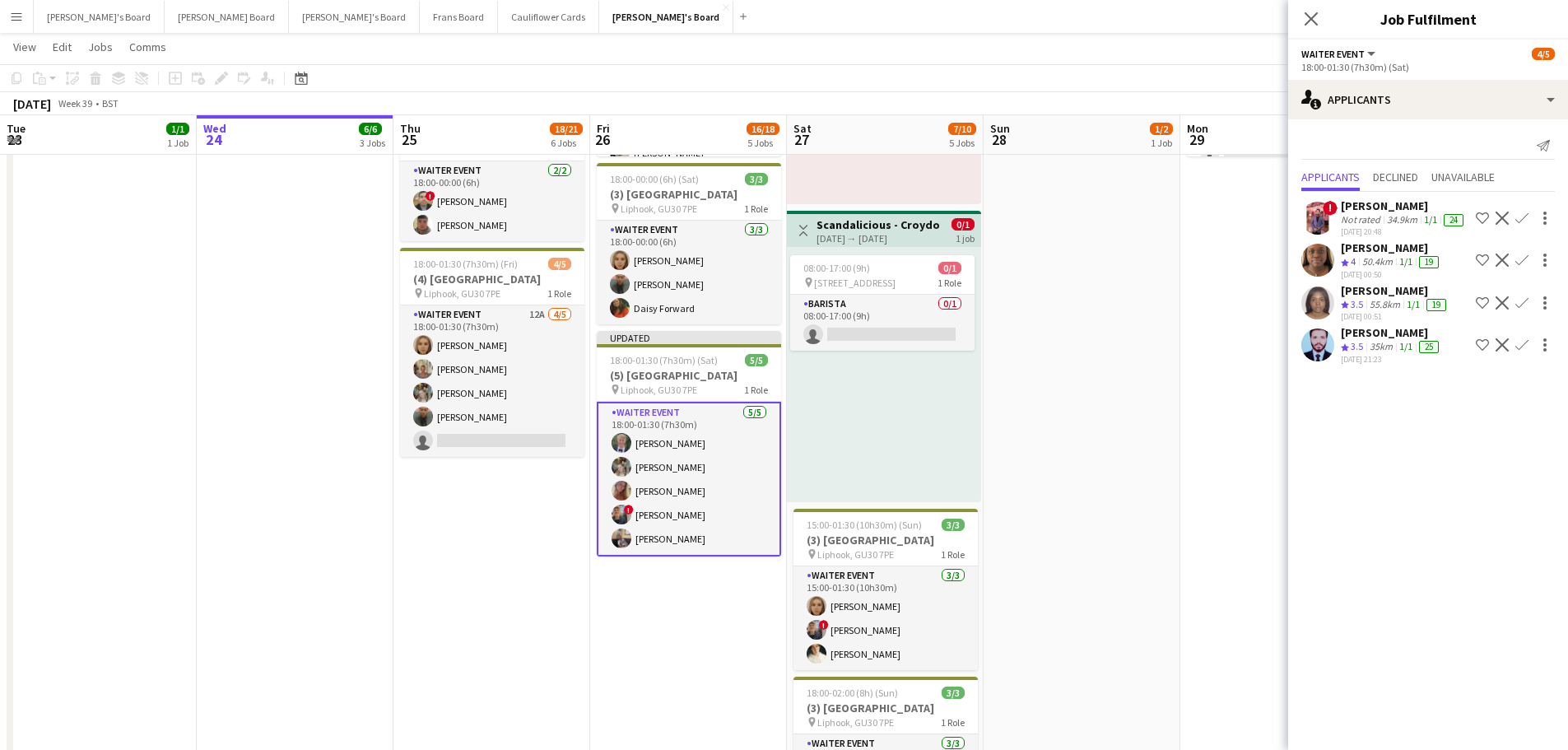
click at [1117, 572] on app-date-cell "08:00-20:00 (12h) 1/2 pin Golden Ford GU4 8AW 1 Role BAR STAFF 1I 16A [DATE] 08…" at bounding box center [1082, 255] width 197 height 1295
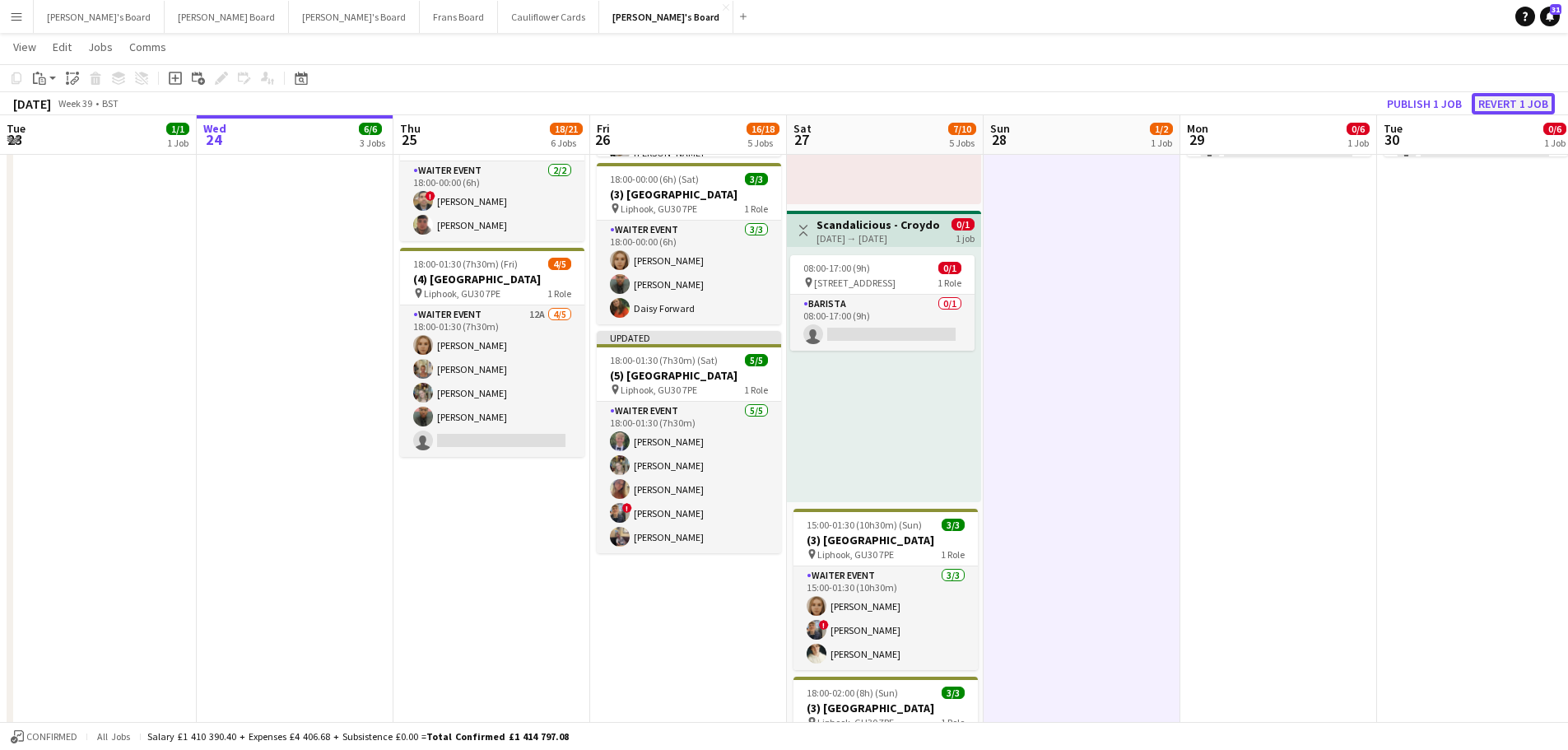
click at [1519, 99] on button "Revert 1 job" at bounding box center [1514, 104] width 83 height 21
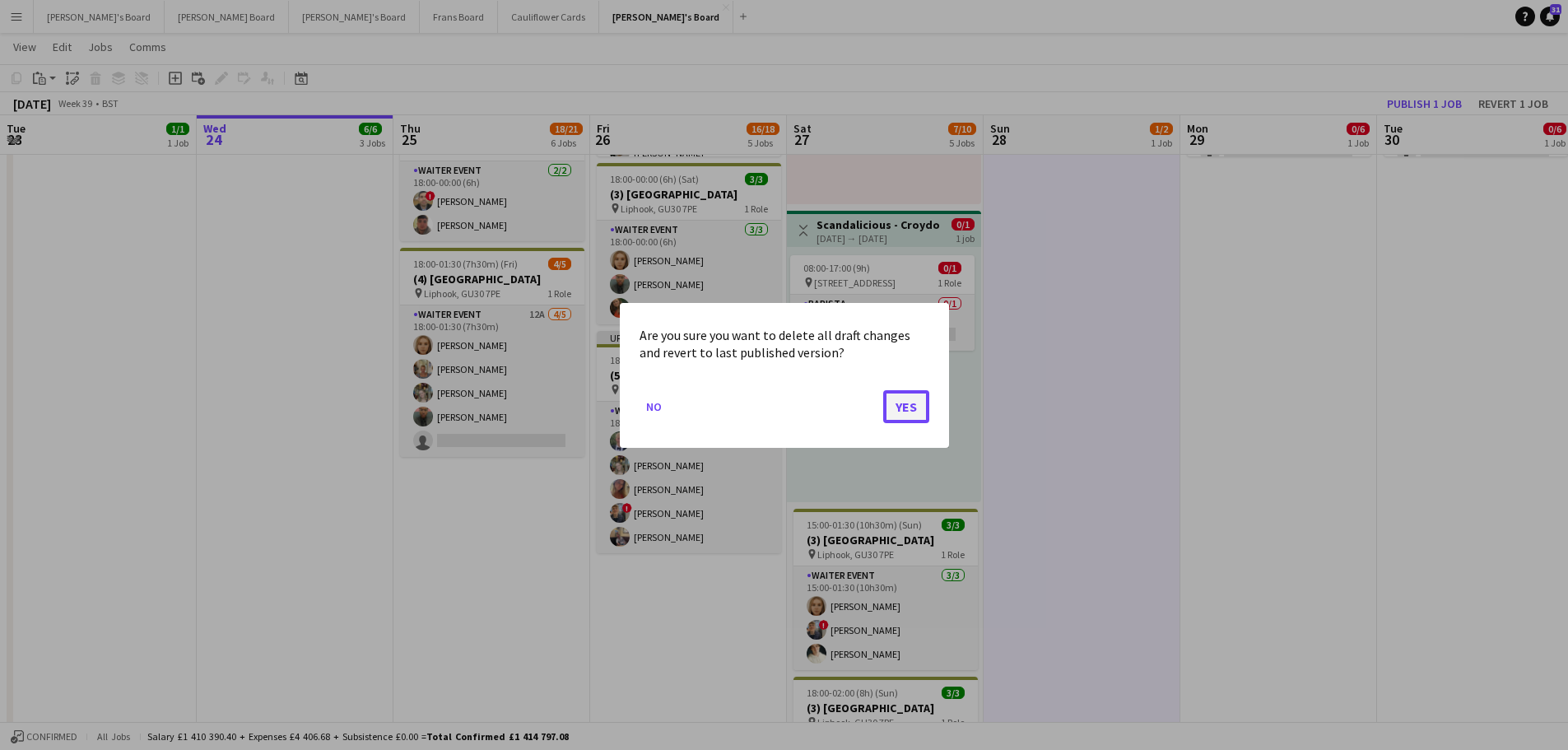
click at [924, 420] on button "Yes" at bounding box center [907, 407] width 47 height 33
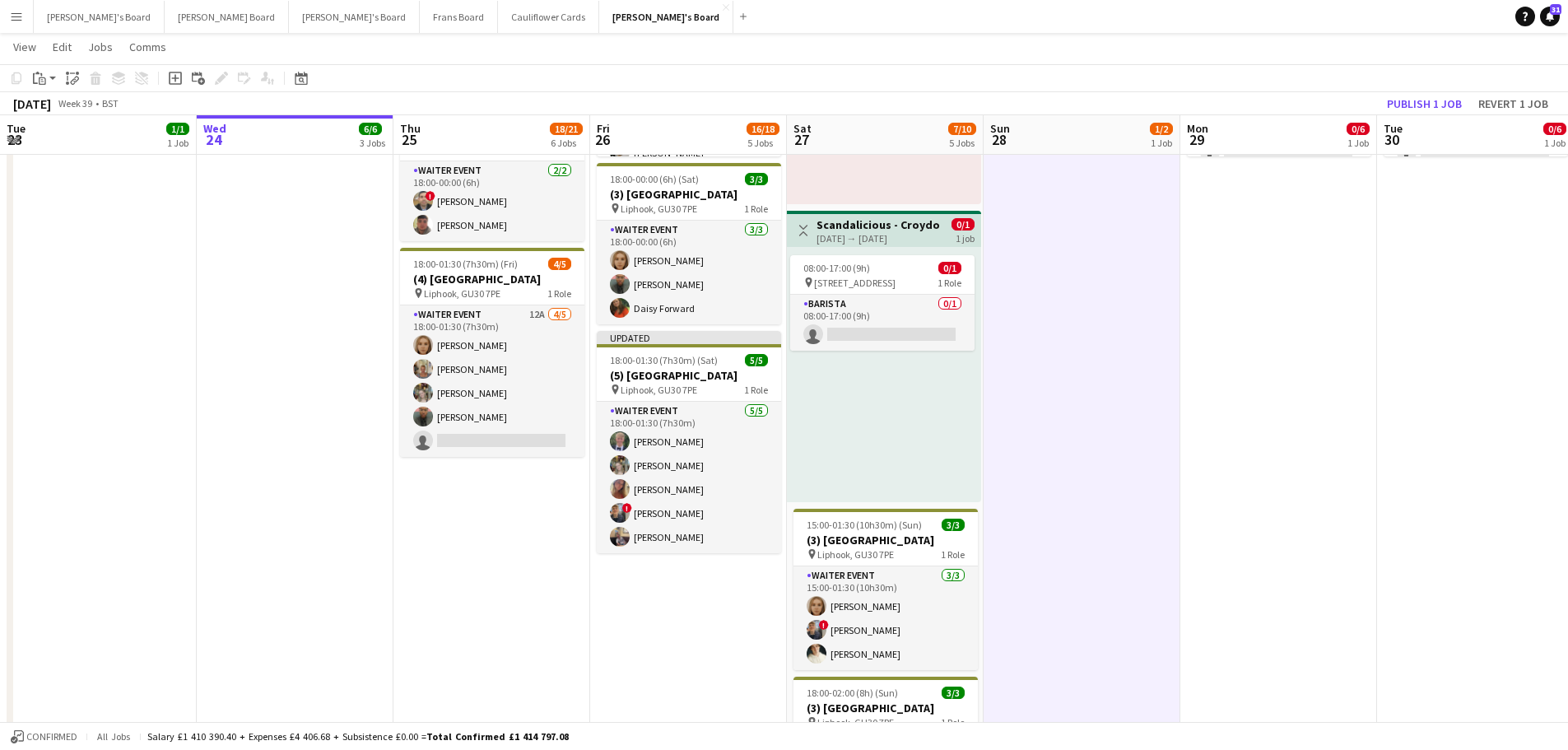
scroll to position [576, 0]
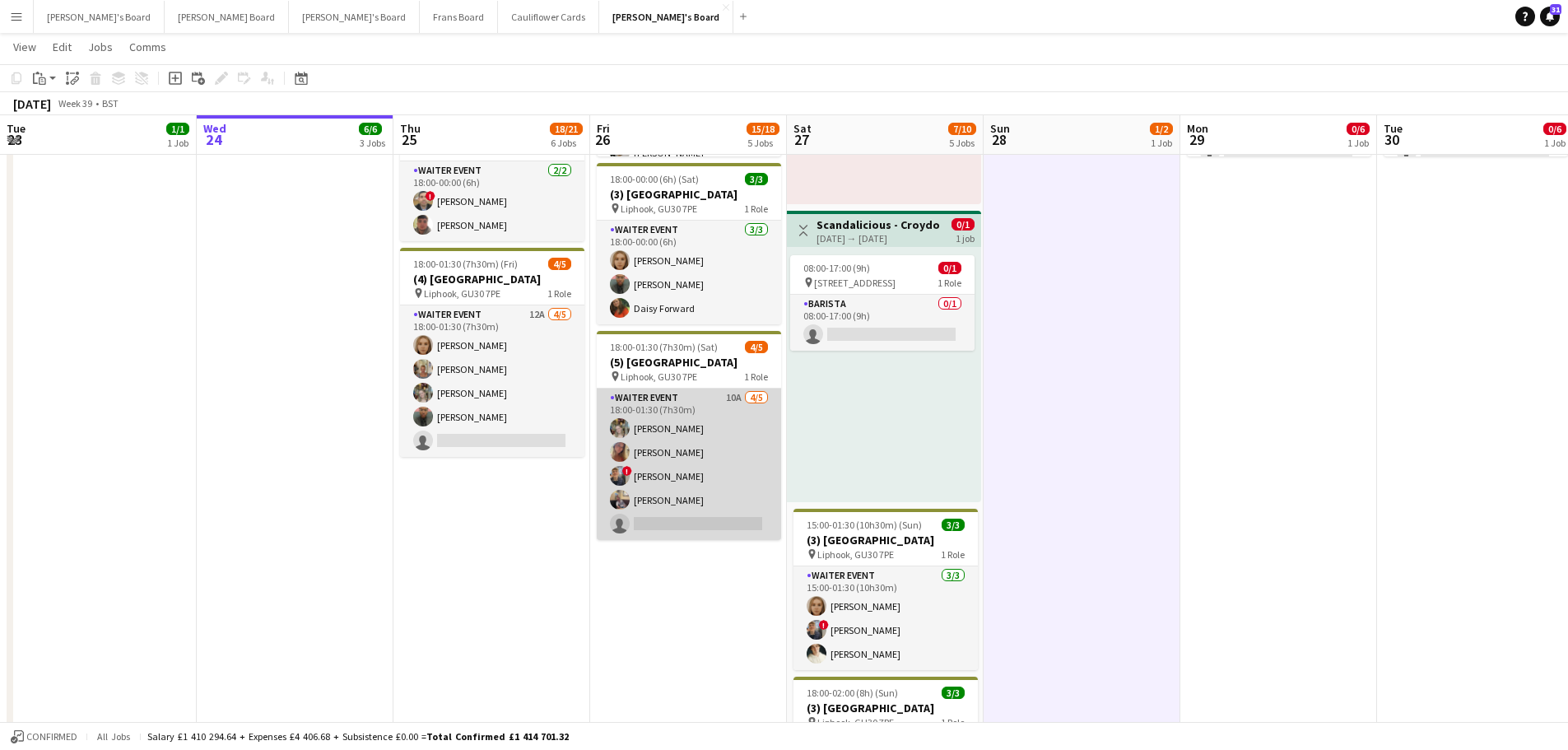
click at [696, 448] on app-card-role "WAITER EVENT 10A 4/5 18:00-01:30 (7h30m) Abigail Hodkinson Mirabel O’Keefe ! Al…" at bounding box center [688, 465] width 184 height 151
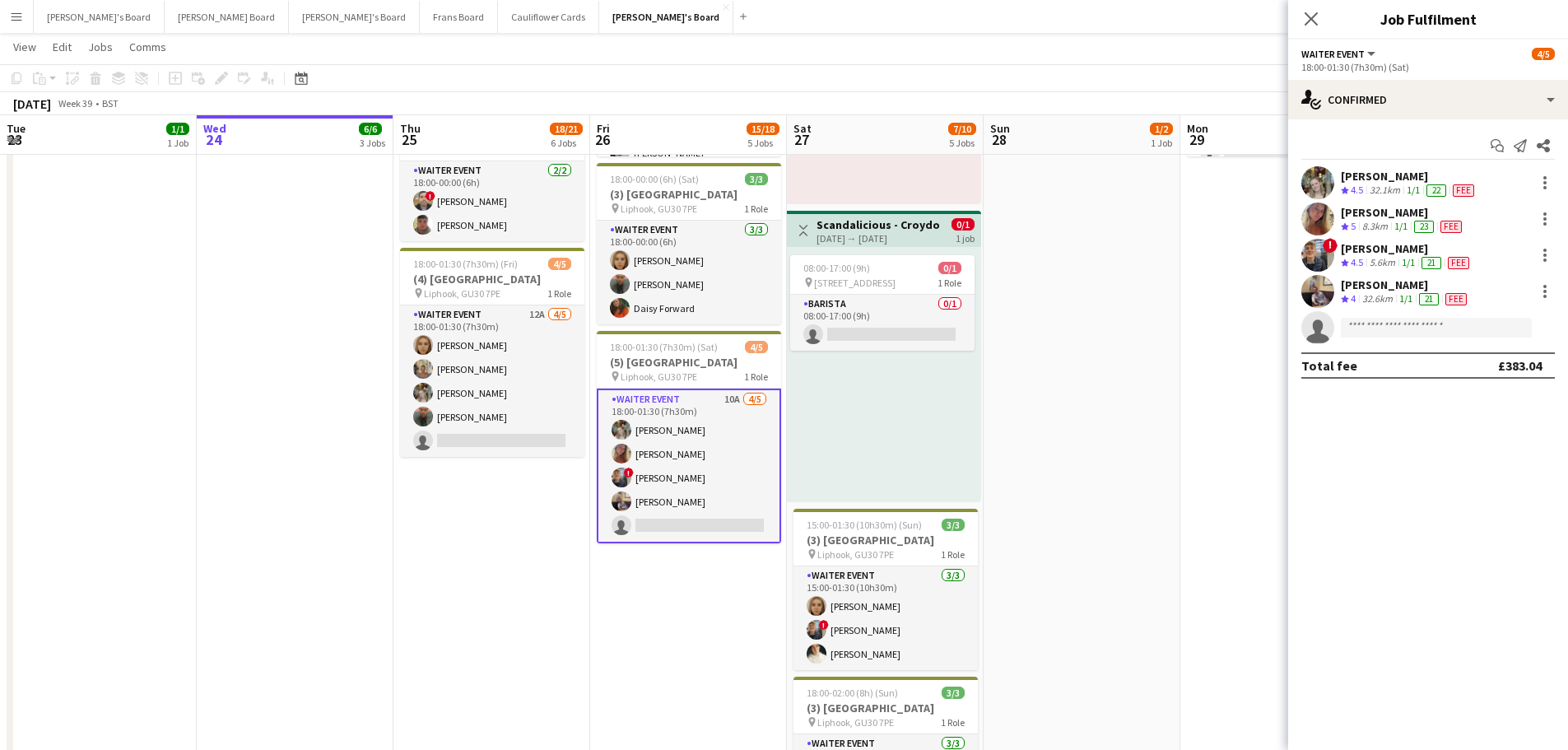
click at [1382, 78] on app-options-switcher "WAITER EVENT All roles WAITER EVENT 4/5 18:00-01:30 (7h30m) (Sat)" at bounding box center [1428, 60] width 280 height 41
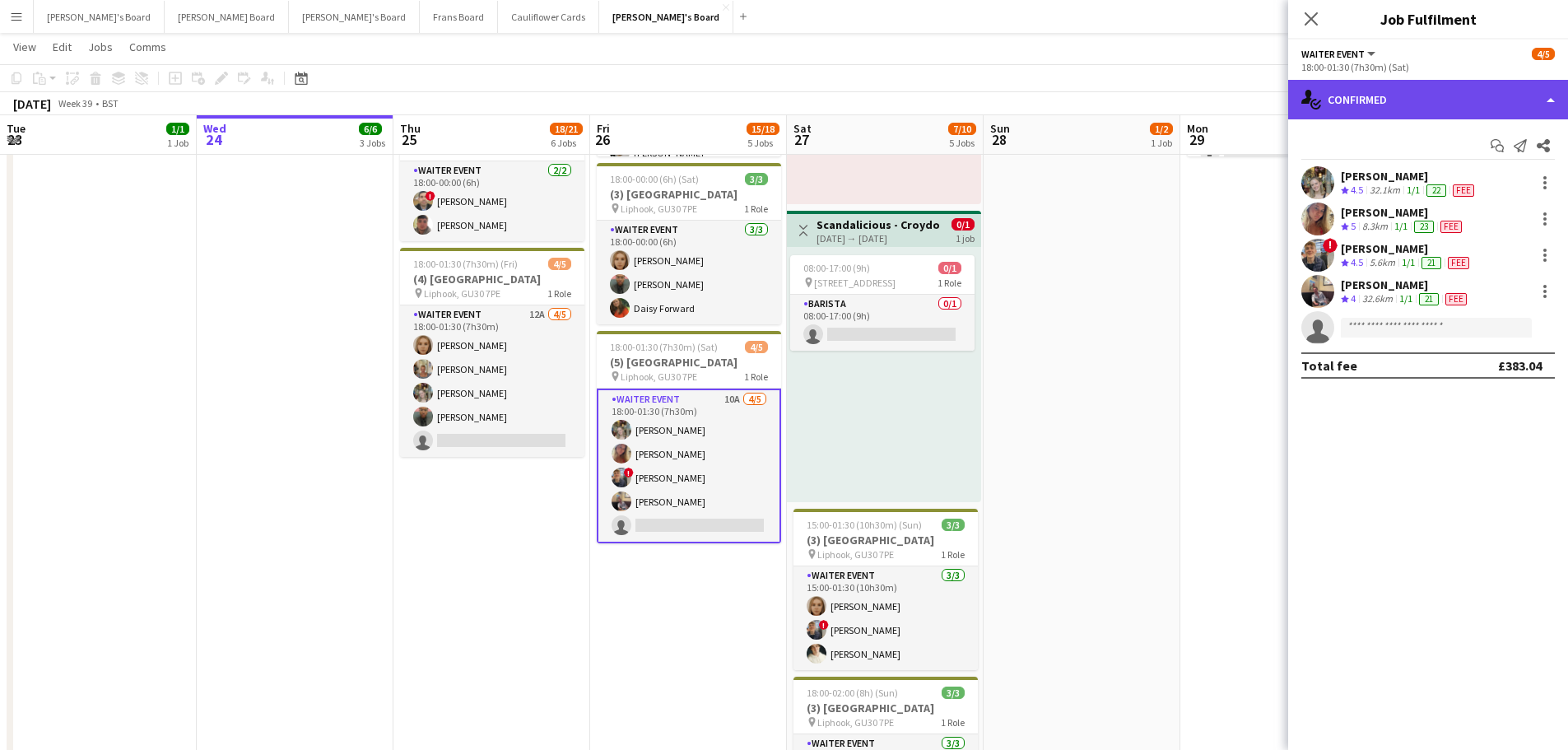
click at [1380, 82] on div "single-neutral-actions-check-2 Confirmed" at bounding box center [1428, 99] width 280 height 40
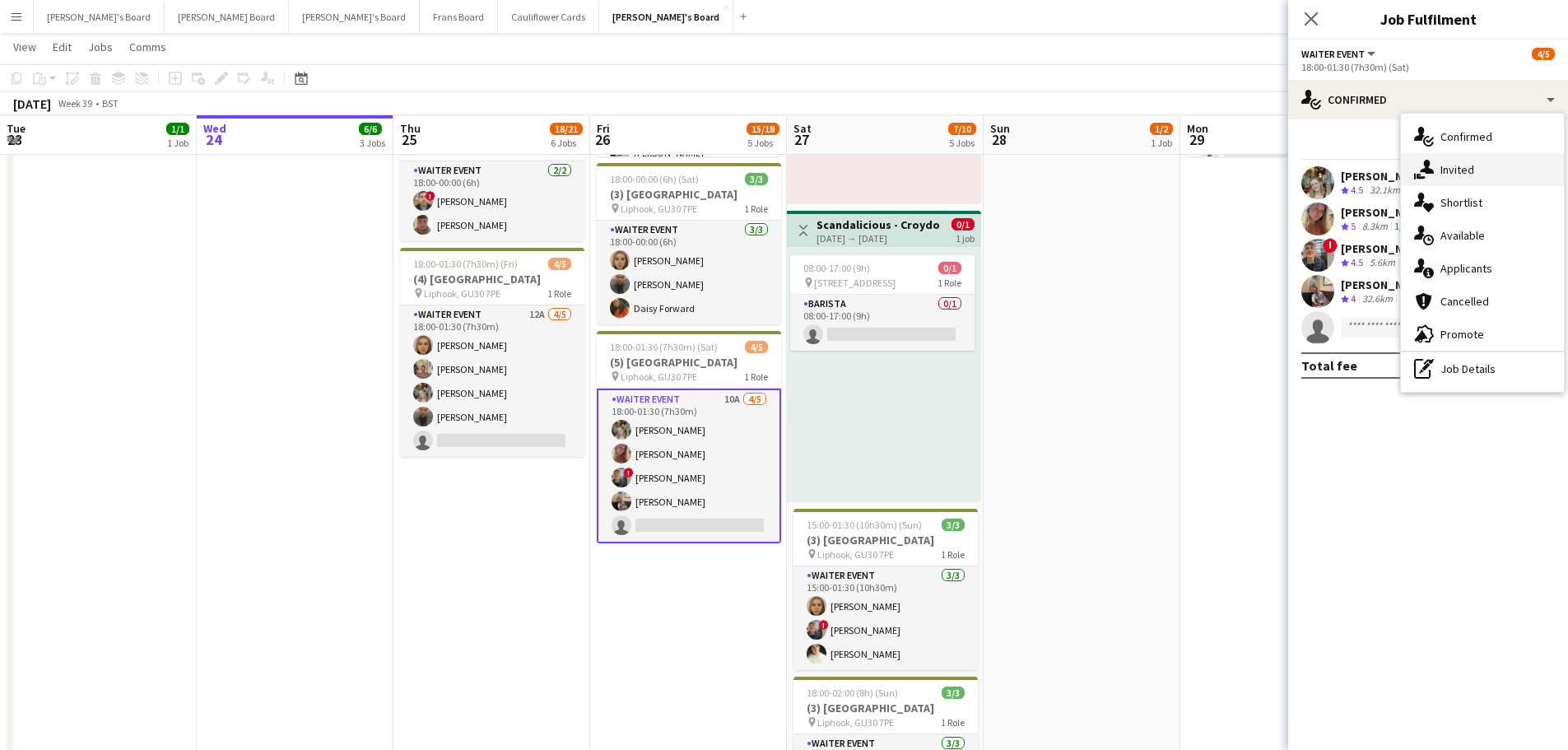
click at [1487, 173] on div "single-neutral-actions-share-1 Invited" at bounding box center [1483, 170] width 163 height 33
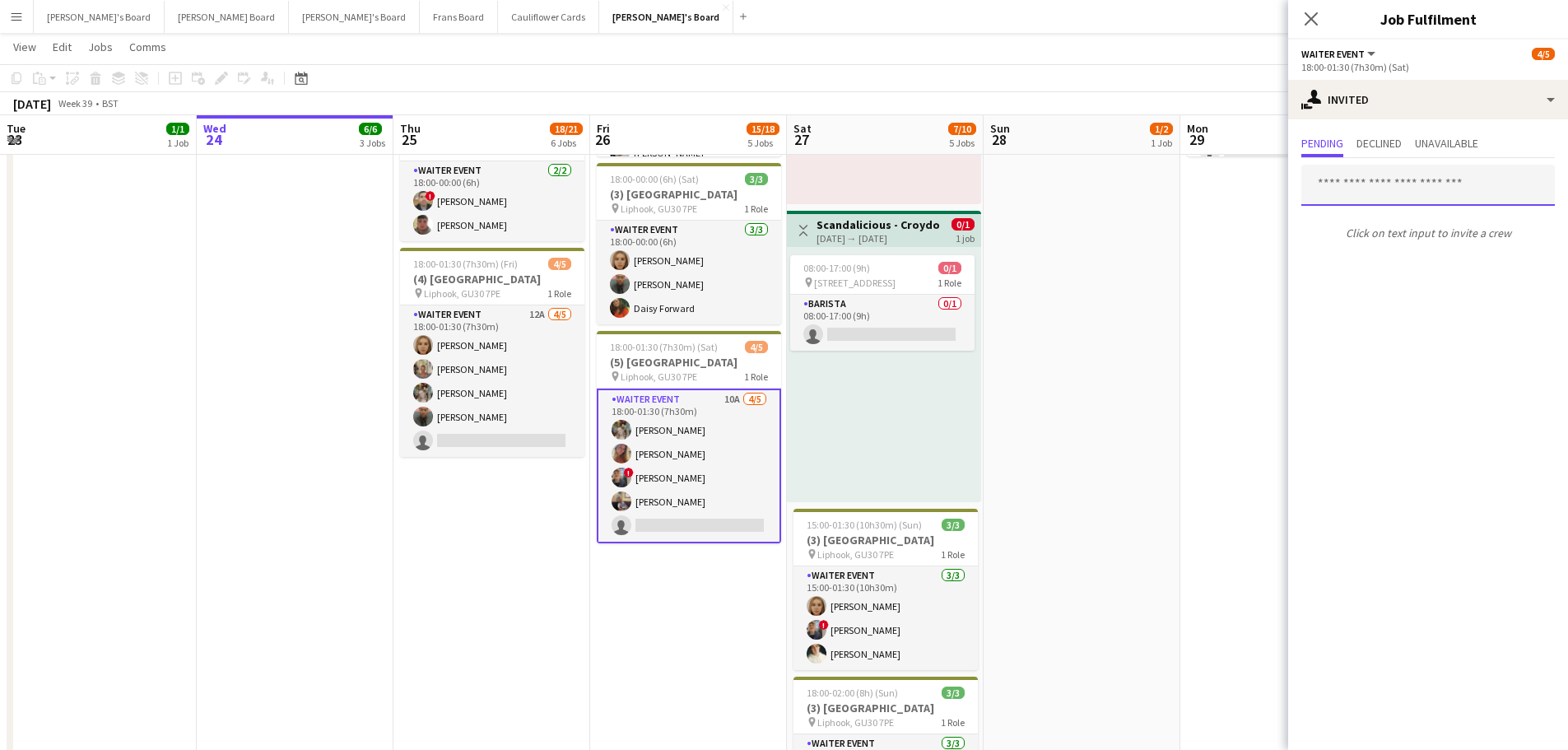
click at [1476, 178] on input "text" at bounding box center [1427, 185] width 253 height 41
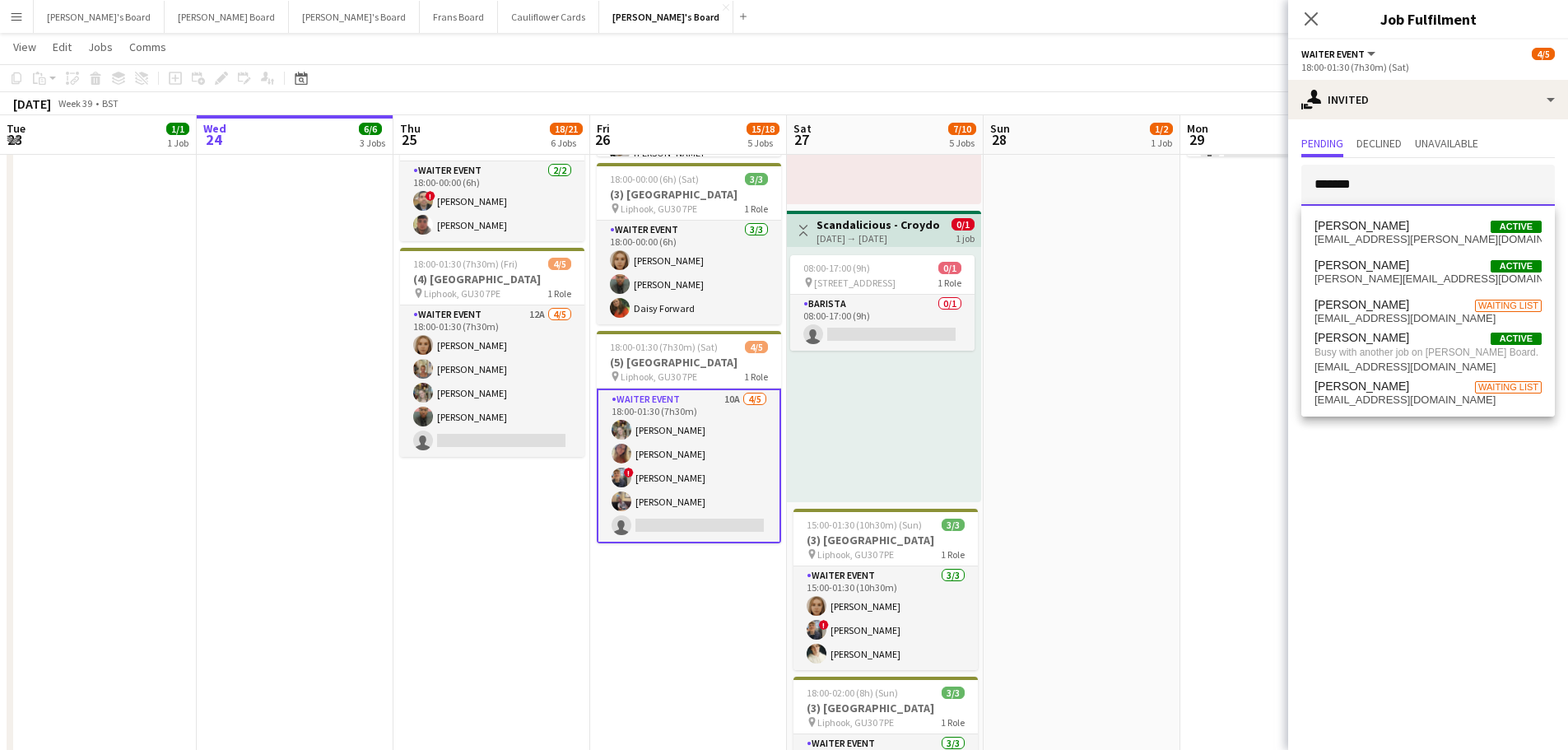
type input "*******"
click at [732, 497] on app-card-role "WAITER EVENT 10A 4/5 18:00-01:30 (7h30m) Abigail Hodkinson Mirabel O’Keefe ! Al…" at bounding box center [688, 467] width 184 height 155
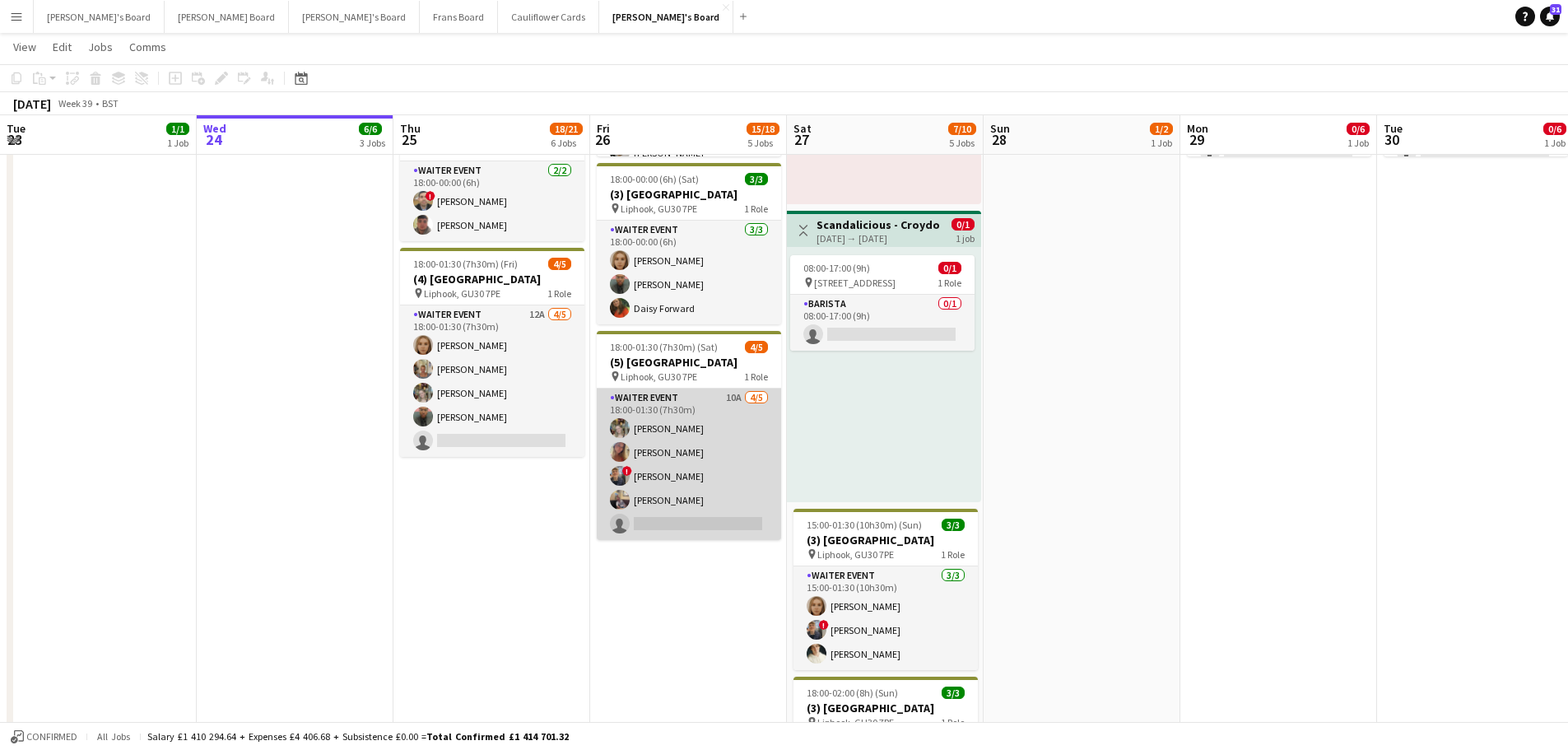
click at [732, 497] on app-card-role "WAITER EVENT 10A 4/5 18:00-01:30 (7h30m) Abigail Hodkinson Mirabel O’Keefe ! Al…" at bounding box center [688, 465] width 184 height 151
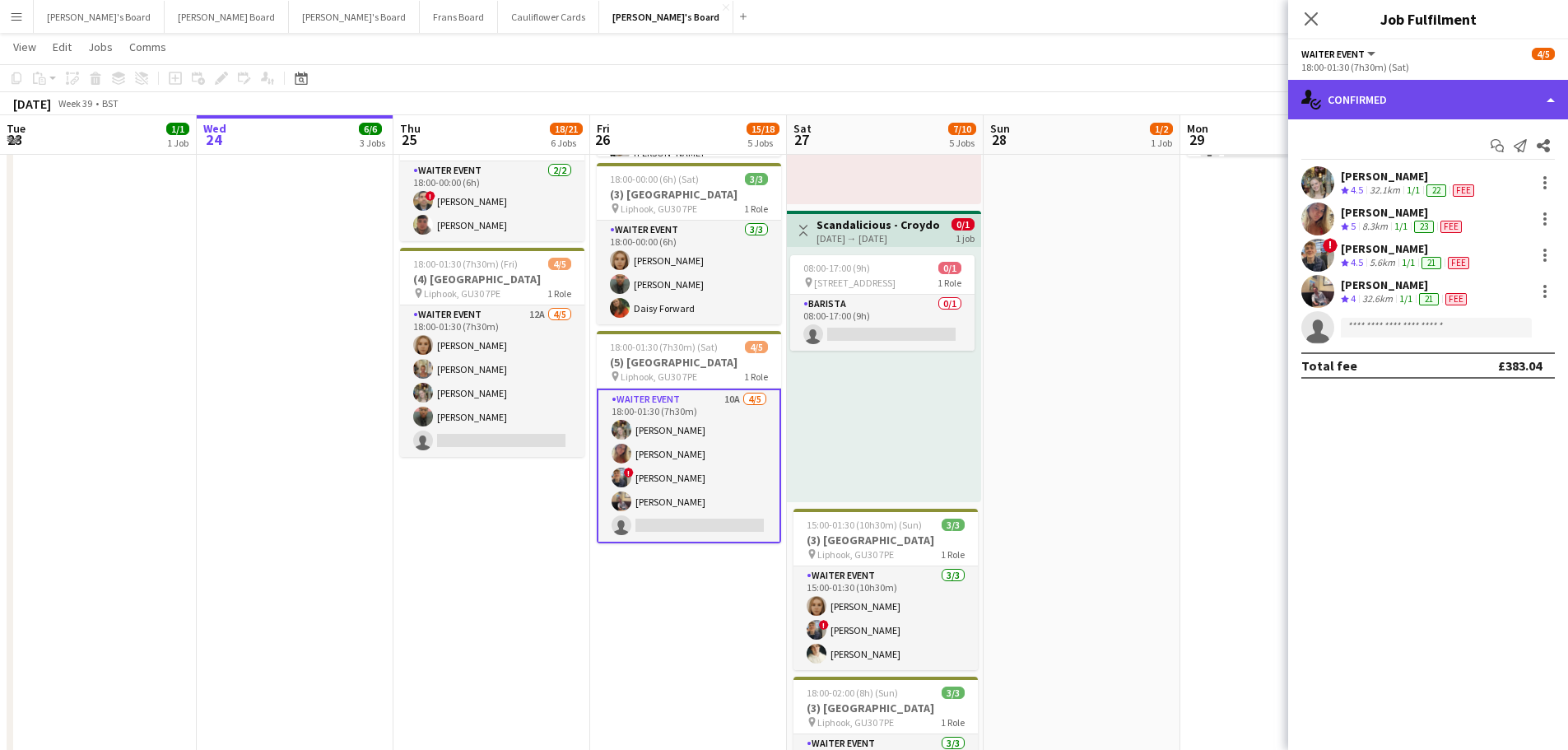
click at [1393, 93] on div "single-neutral-actions-check-2 Confirmed" at bounding box center [1428, 99] width 280 height 40
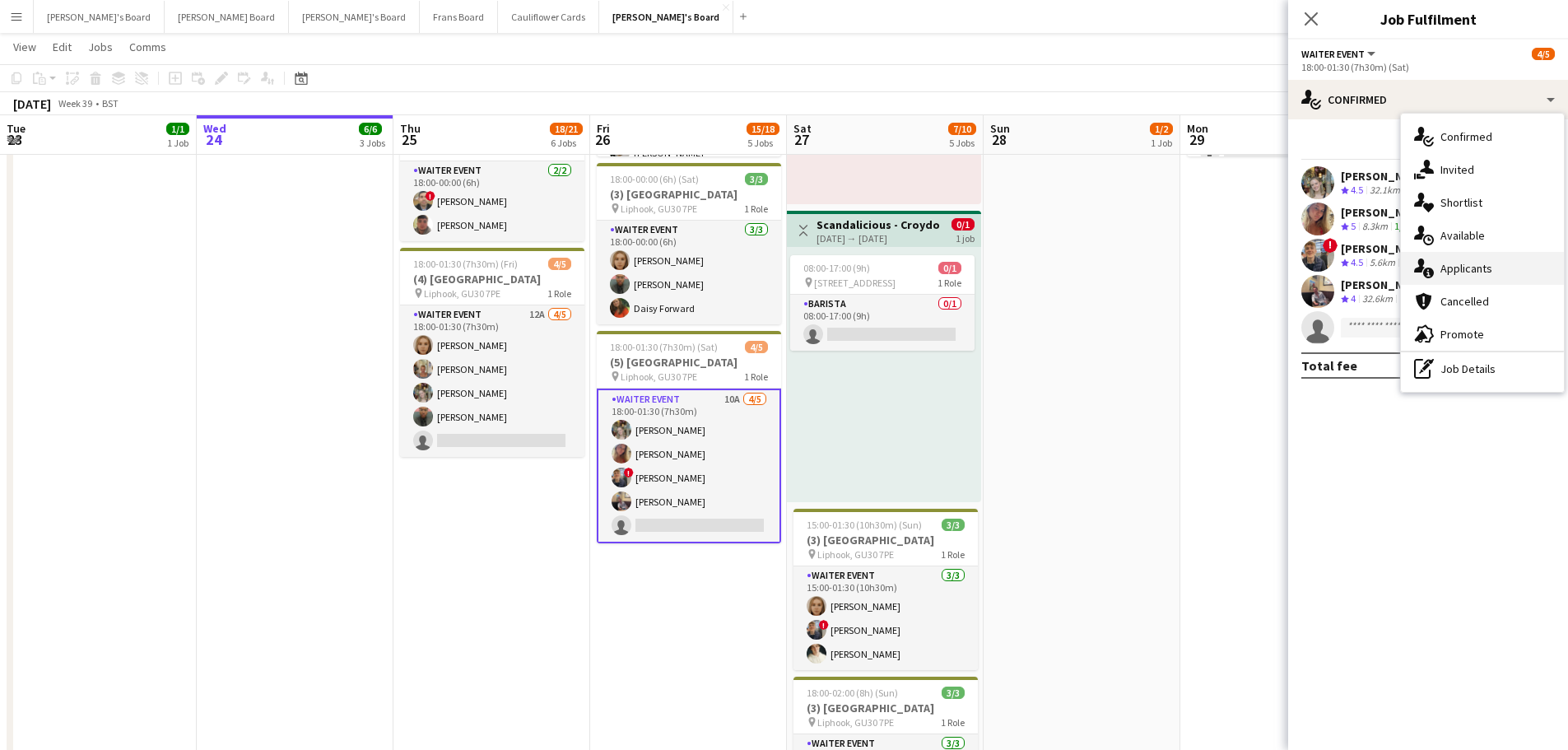
click at [1488, 277] on div "single-neutral-actions-information Applicants" at bounding box center [1483, 269] width 163 height 33
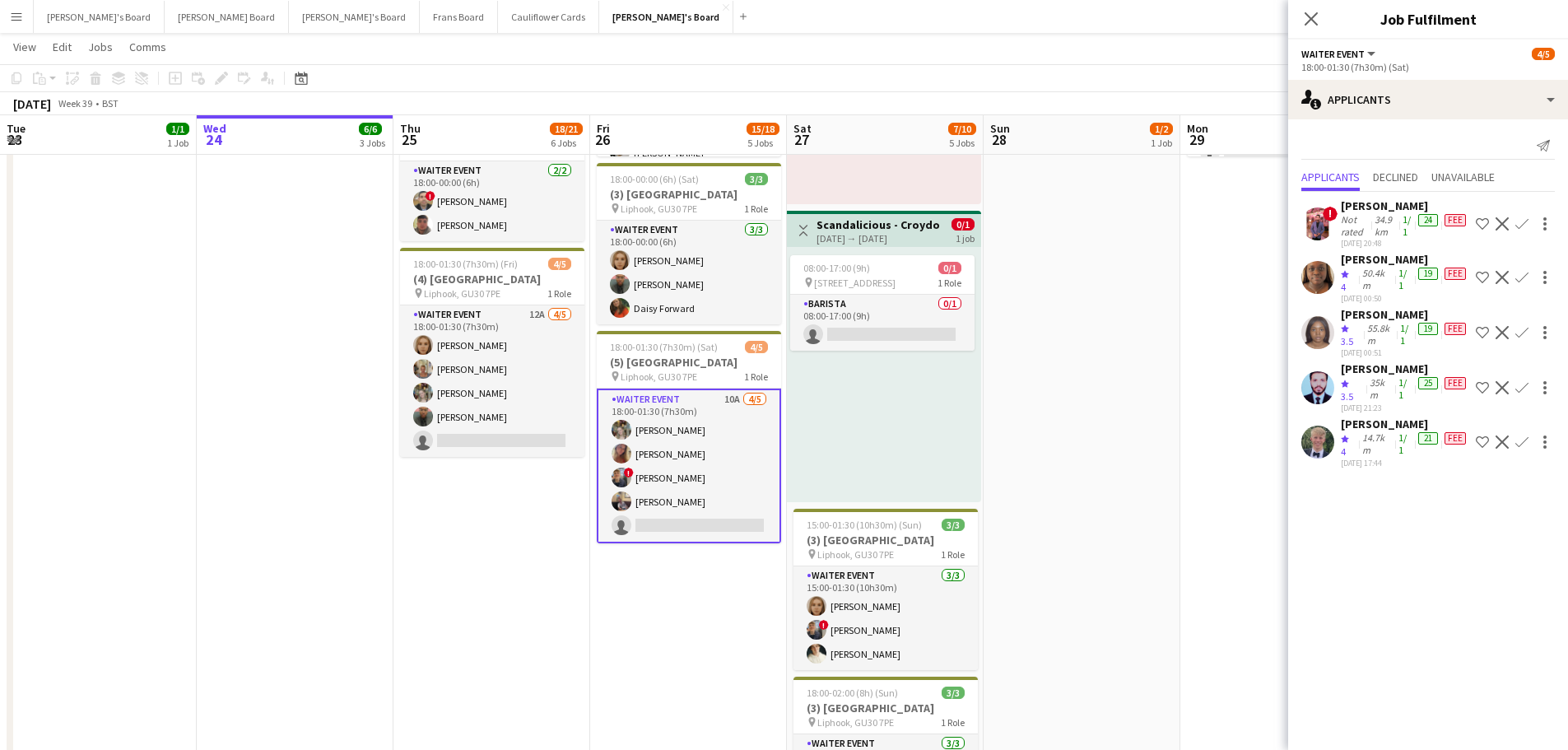
click at [1516, 449] on app-icon "Confirm" at bounding box center [1522, 442] width 14 height 14
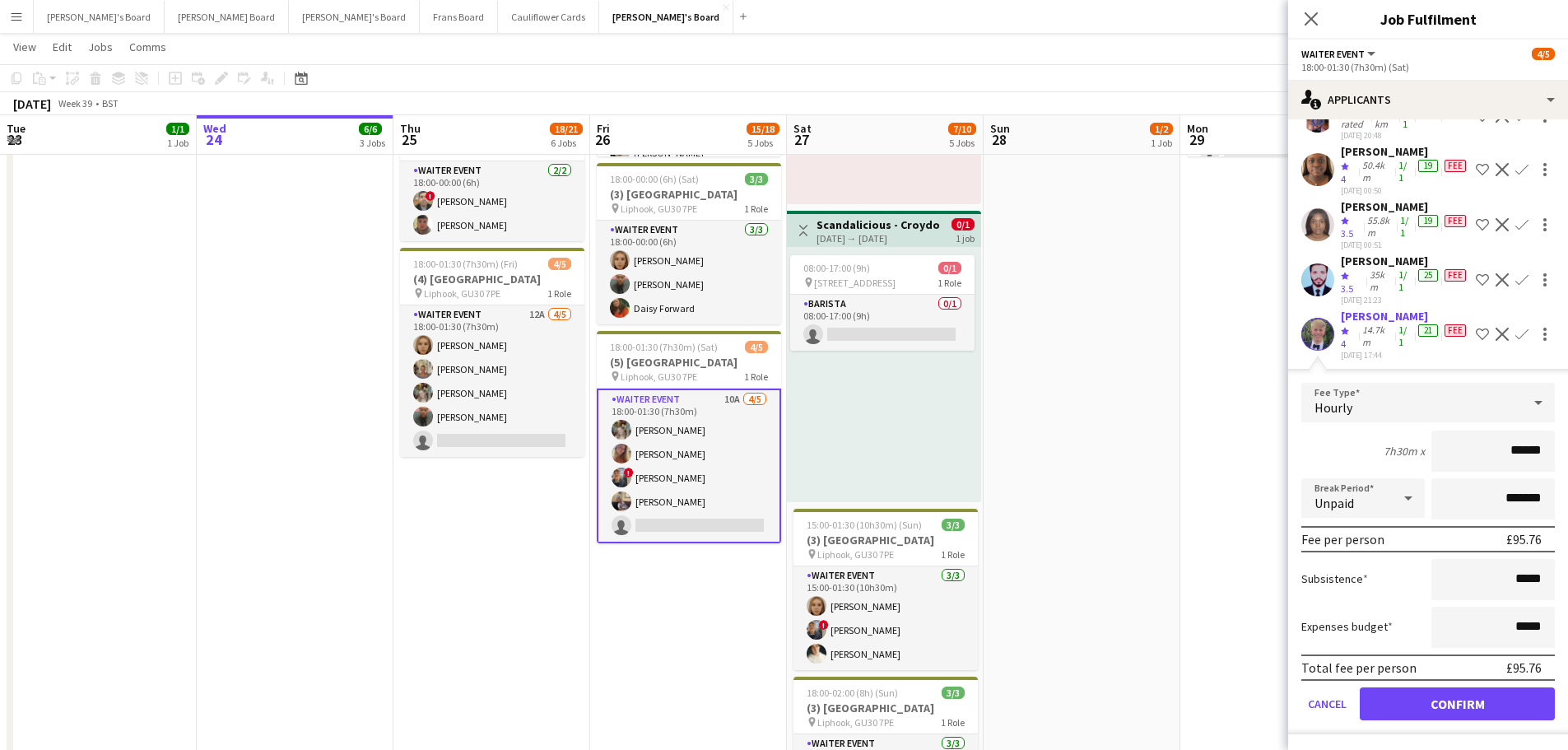
scroll to position [135, 0]
click at [1494, 702] on button "Confirm" at bounding box center [1456, 704] width 195 height 33
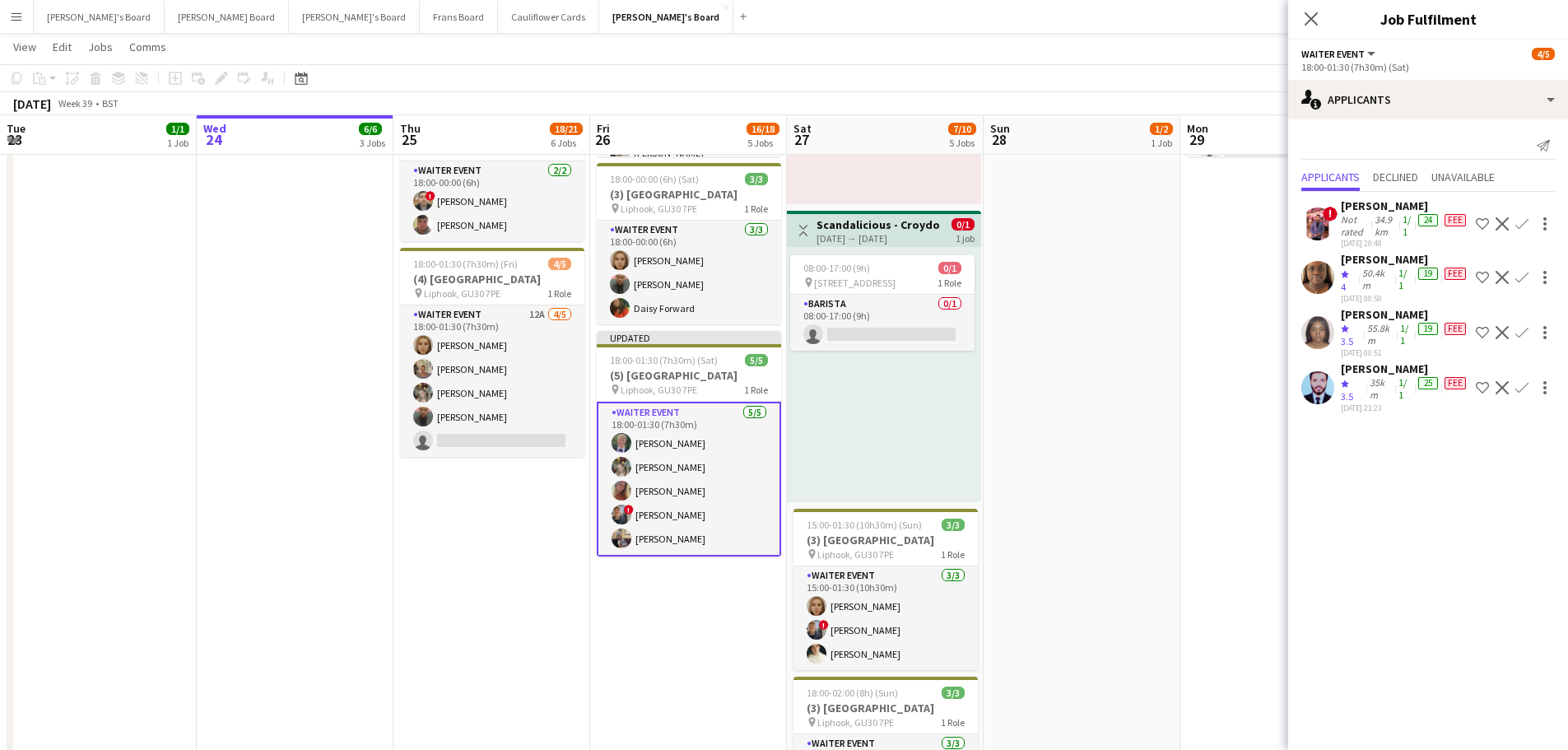
drag, startPoint x: 1092, startPoint y: 422, endPoint x: 1117, endPoint y: 400, distance: 33.3
click at [1093, 421] on app-date-cell "08:00-20:00 (12h) 1/2 pin Golden Ford GU4 8AW 1 Role BAR STAFF 1I 16A [DATE] 08…" at bounding box center [1082, 255] width 197 height 1295
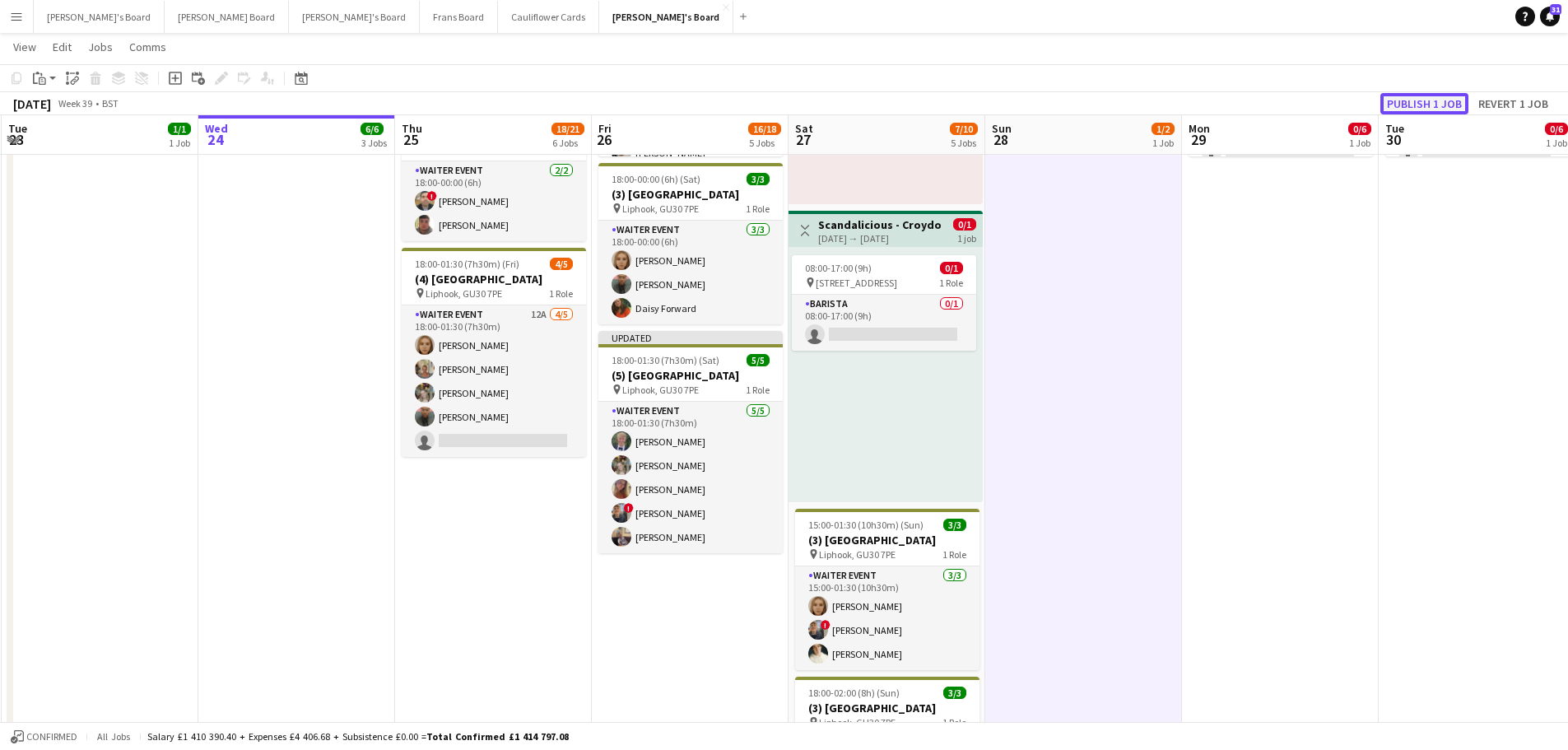
click at [1411, 107] on button "Publish 1 job" at bounding box center [1424, 104] width 88 height 21
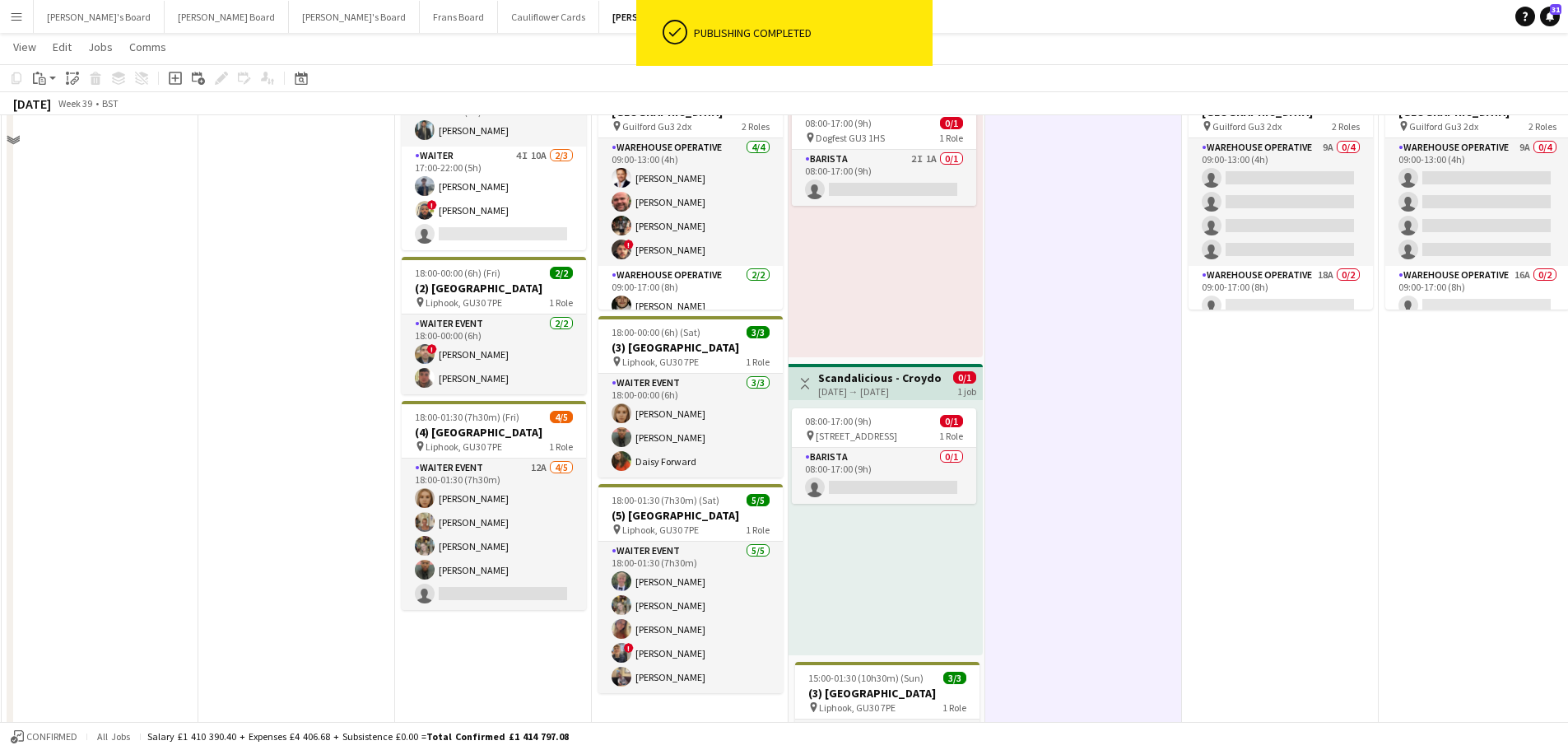
scroll to position [247, 0]
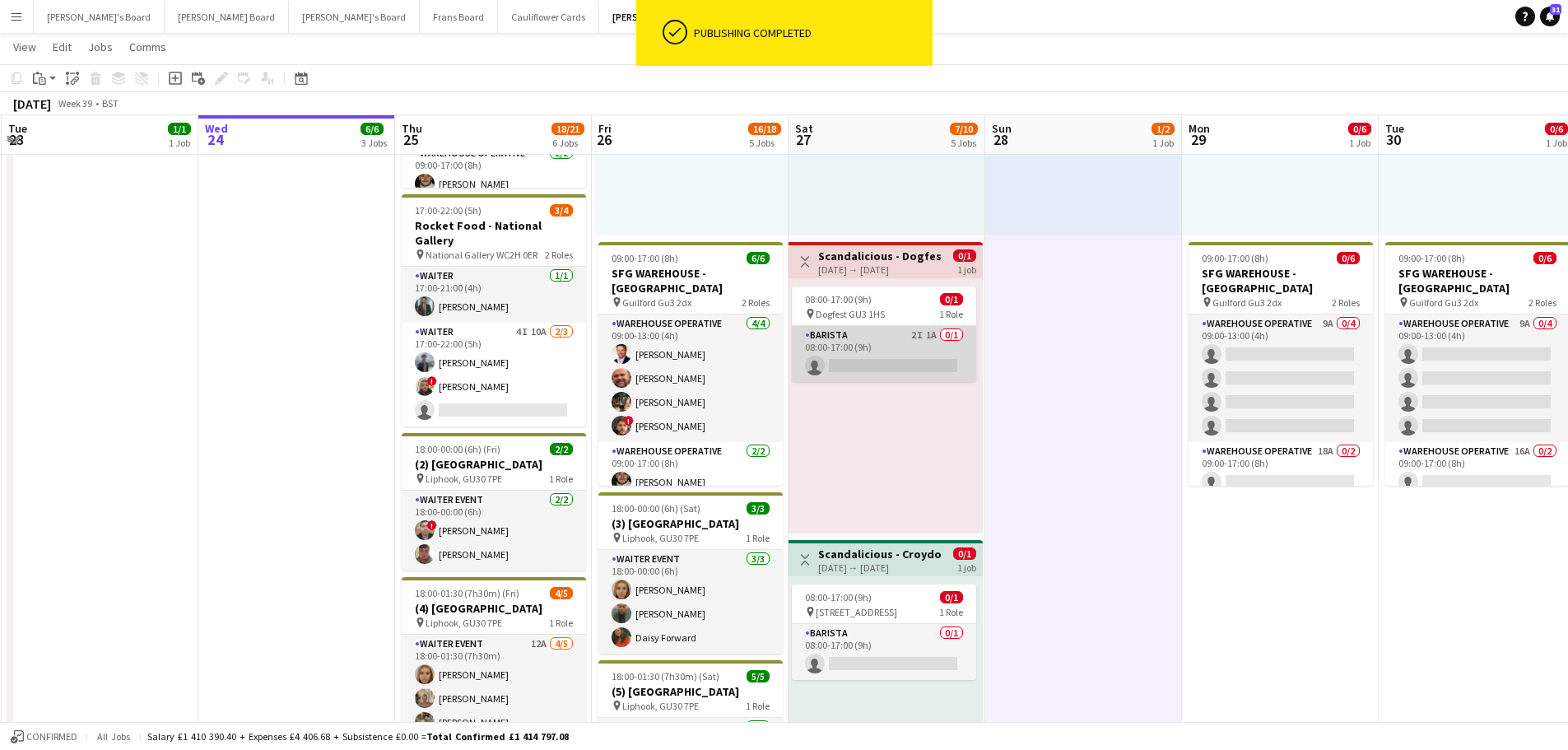
click at [933, 353] on app-card-role "Barista 2I 1A 0/1 08:00-17:00 (9h) single-neutral-actions" at bounding box center [884, 354] width 184 height 56
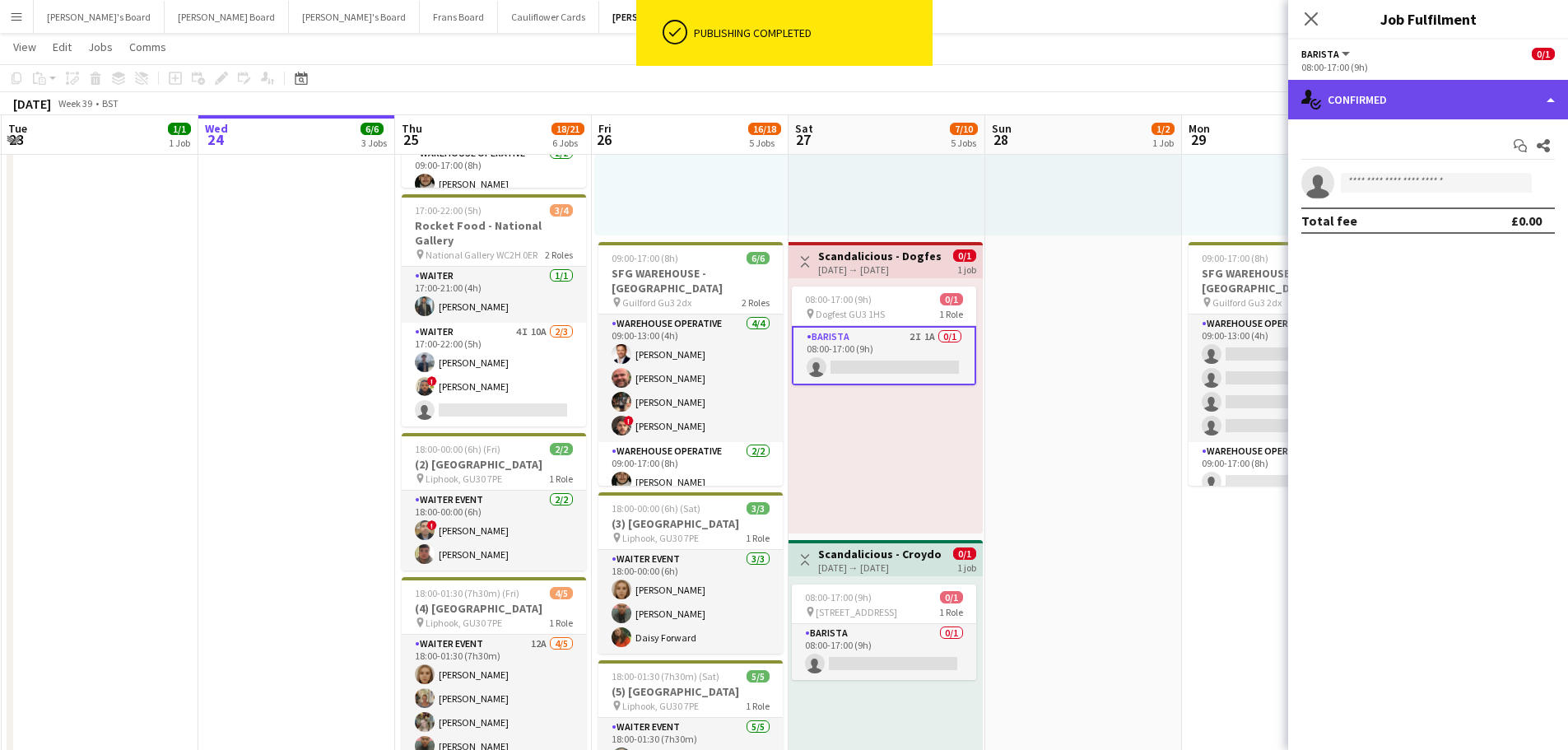
click at [1409, 101] on div "single-neutral-actions-check-2 Confirmed" at bounding box center [1428, 99] width 280 height 40
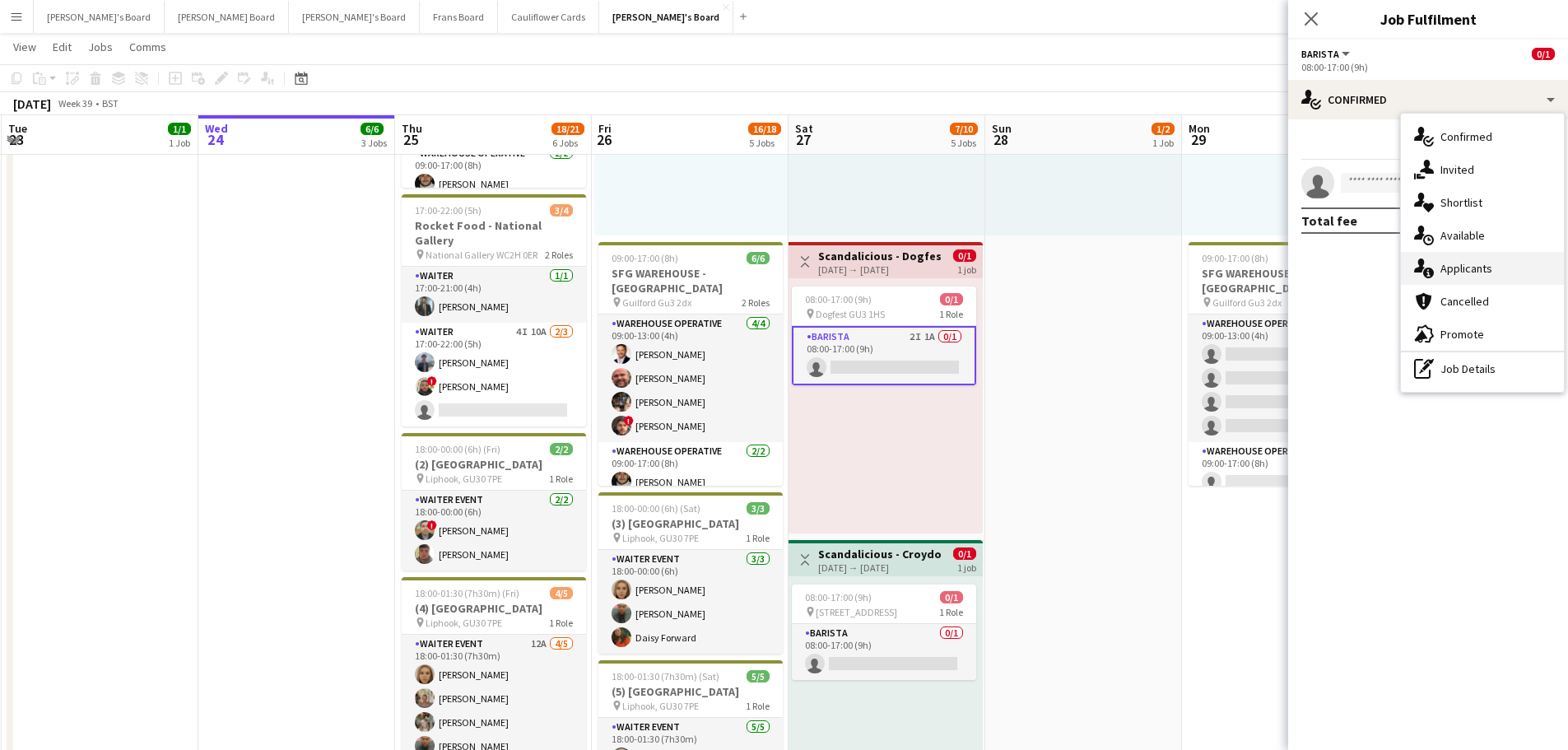
click at [1456, 270] on span "Applicants" at bounding box center [1466, 268] width 51 height 15
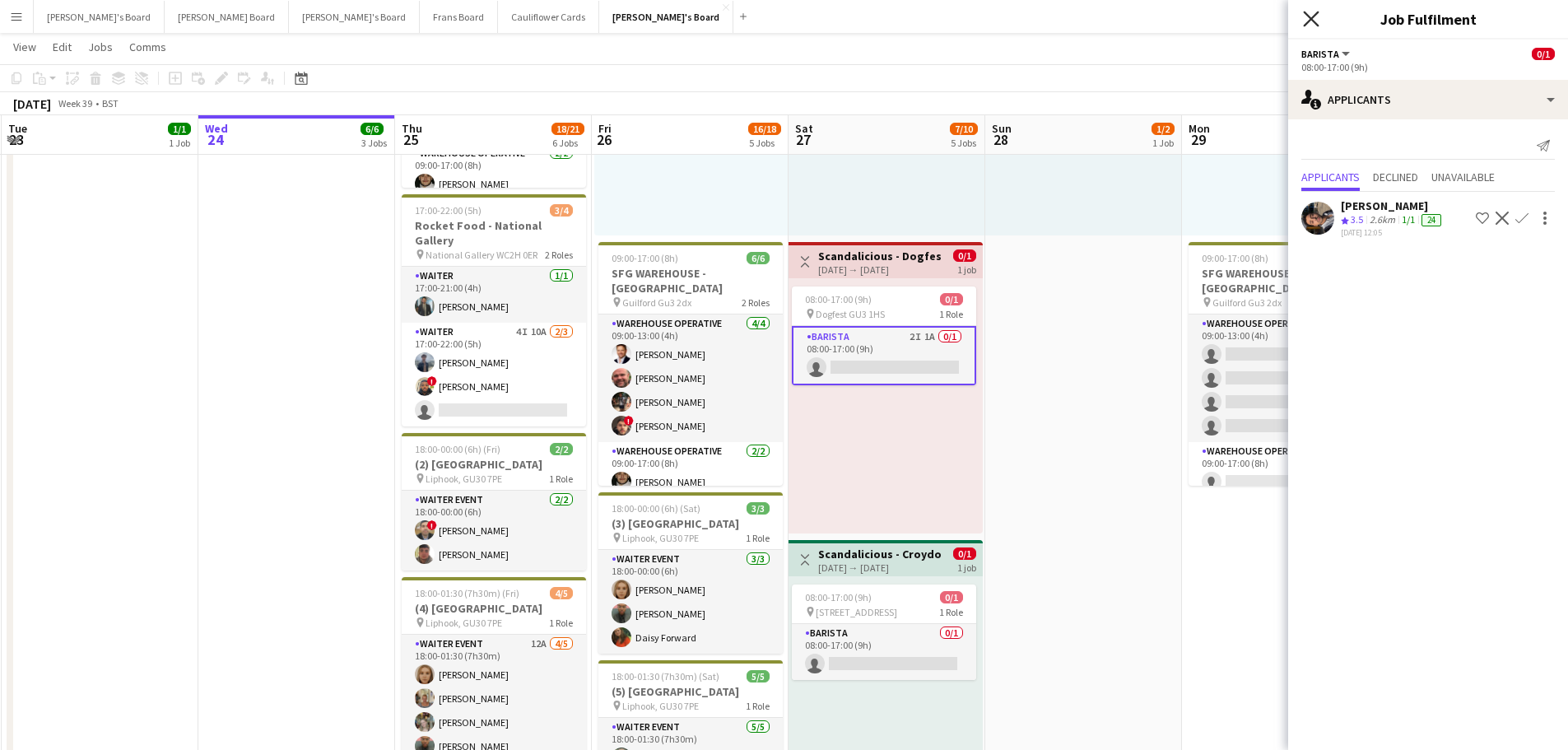
click at [1316, 23] on icon at bounding box center [1311, 18] width 16 height 16
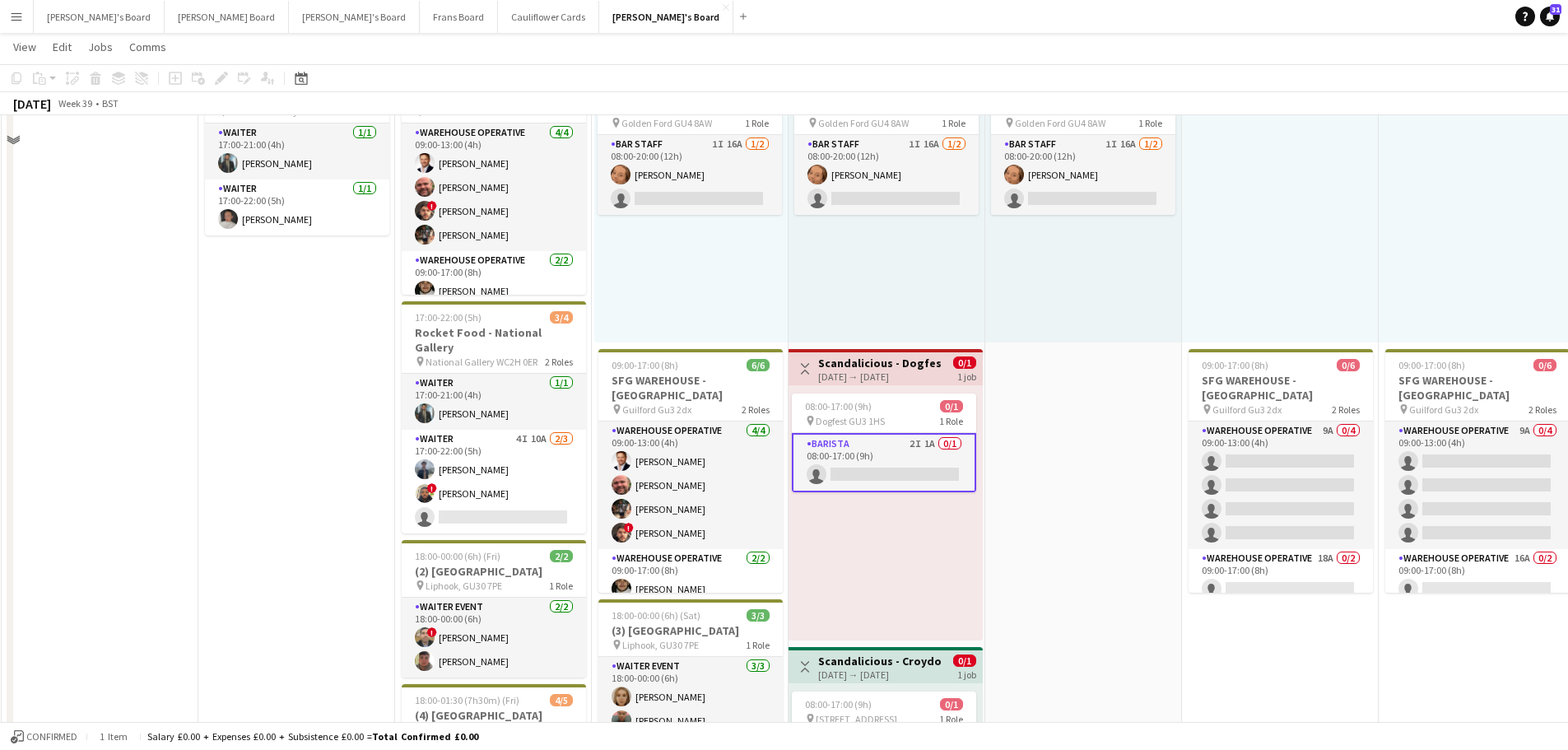
scroll to position [0, 0]
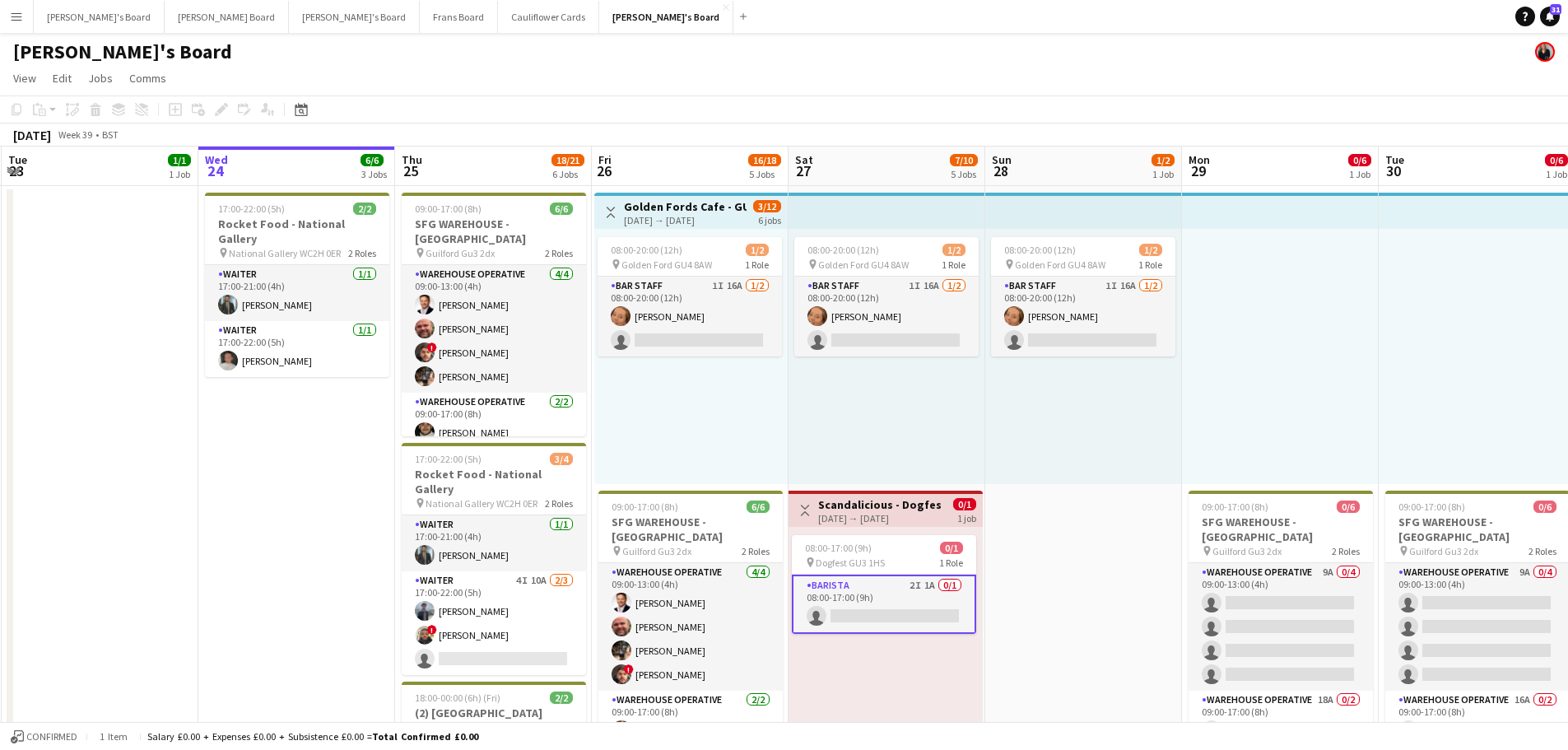
click at [1055, 429] on div "08:00-20:00 (12h) 1/2 pin Golden Ford GU4 8AW 1 Role BAR STAFF 1I 16A [DATE] 08…" at bounding box center [1083, 356] width 197 height 255
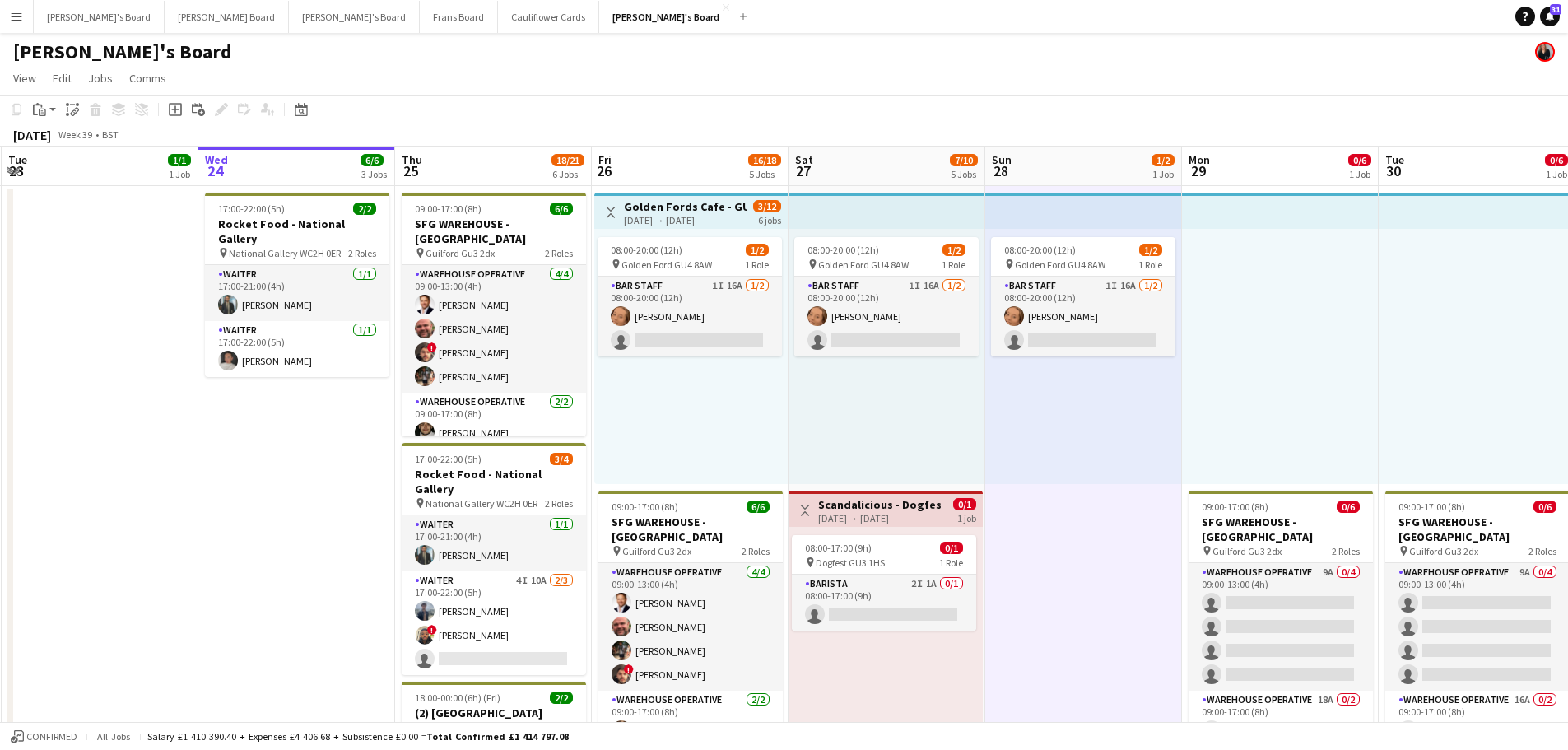
click at [951, 417] on div "08:00-20:00 (12h) 1/2 pin Golden Ford GU4 8AW 1 Role BAR STAFF 1I 16A [DATE] 08…" at bounding box center [886, 356] width 197 height 255
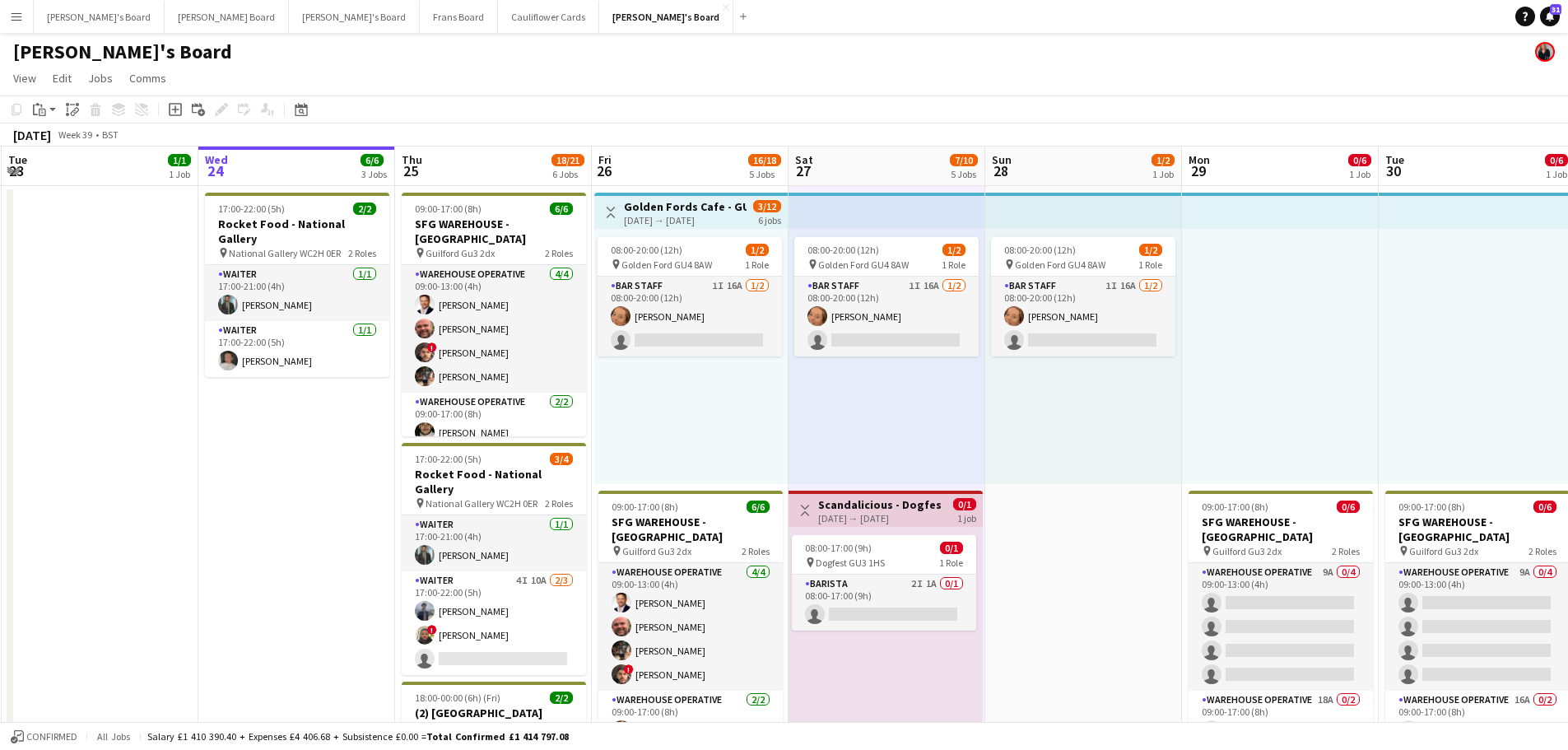
drag, startPoint x: 1055, startPoint y: 444, endPoint x: 1046, endPoint y: 441, distance: 9.5
click at [1057, 444] on div "08:00-20:00 (12h) 1/2 pin Golden Ford GU4 8AW 1 Role BAR STAFF 1I 16A [DATE] 08…" at bounding box center [1083, 356] width 197 height 255
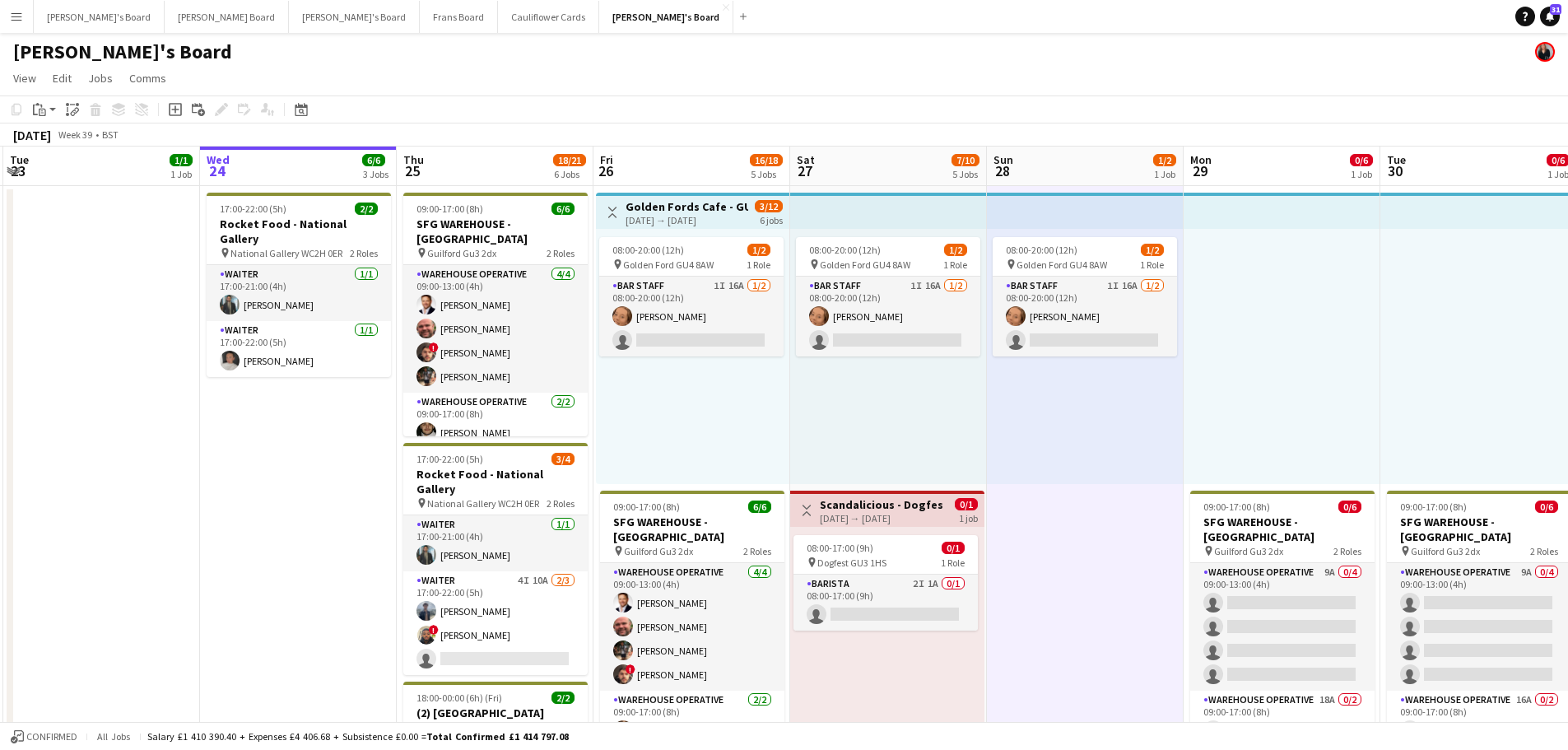
click at [935, 416] on div "08:00-20:00 (12h) 1/2 pin Golden Ford GU4 8AW 1 Role BAR STAFF 1I 16A [DATE] 08…" at bounding box center [888, 356] width 197 height 255
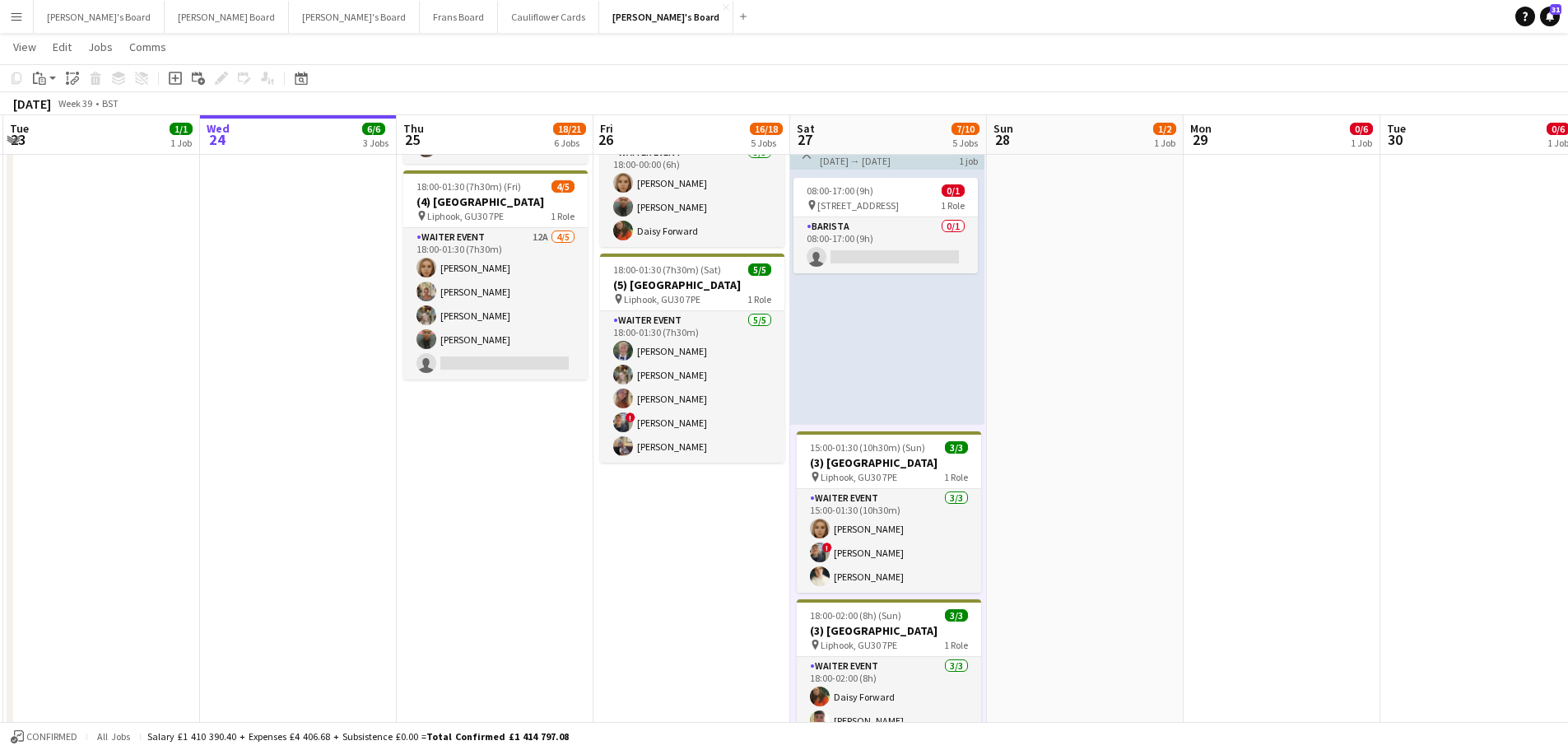
scroll to position [741, 0]
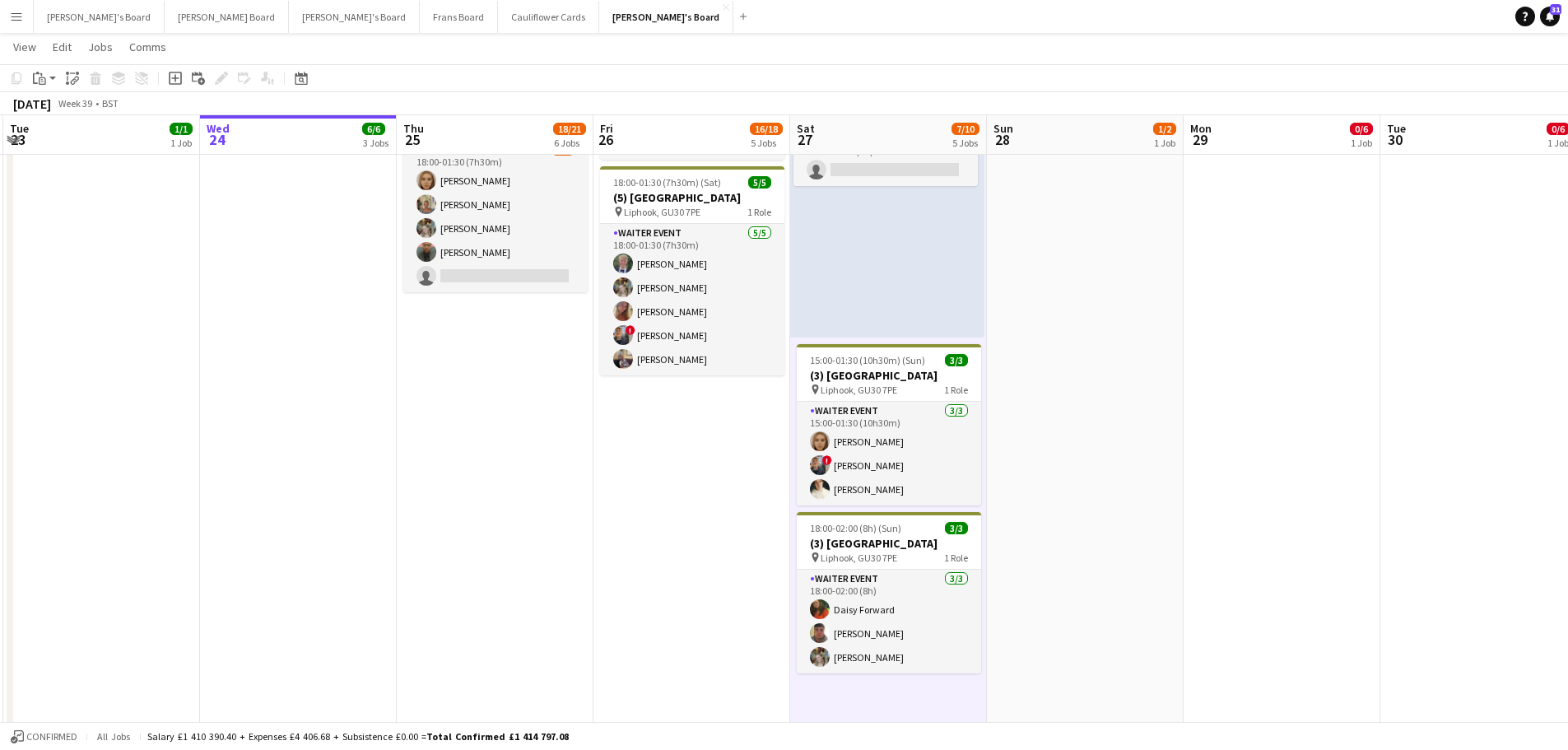
drag, startPoint x: 922, startPoint y: 283, endPoint x: 1049, endPoint y: 300, distance: 128.1
click at [929, 280] on app-calendar-viewport "Sun 21 5/5 3 Jobs Mon 22 1/1 1 Job Tue 23 1/1 1 Job Wed 24 6/6 3 Jobs Thu 25 18…" at bounding box center [784, 619] width 1568 height 2593
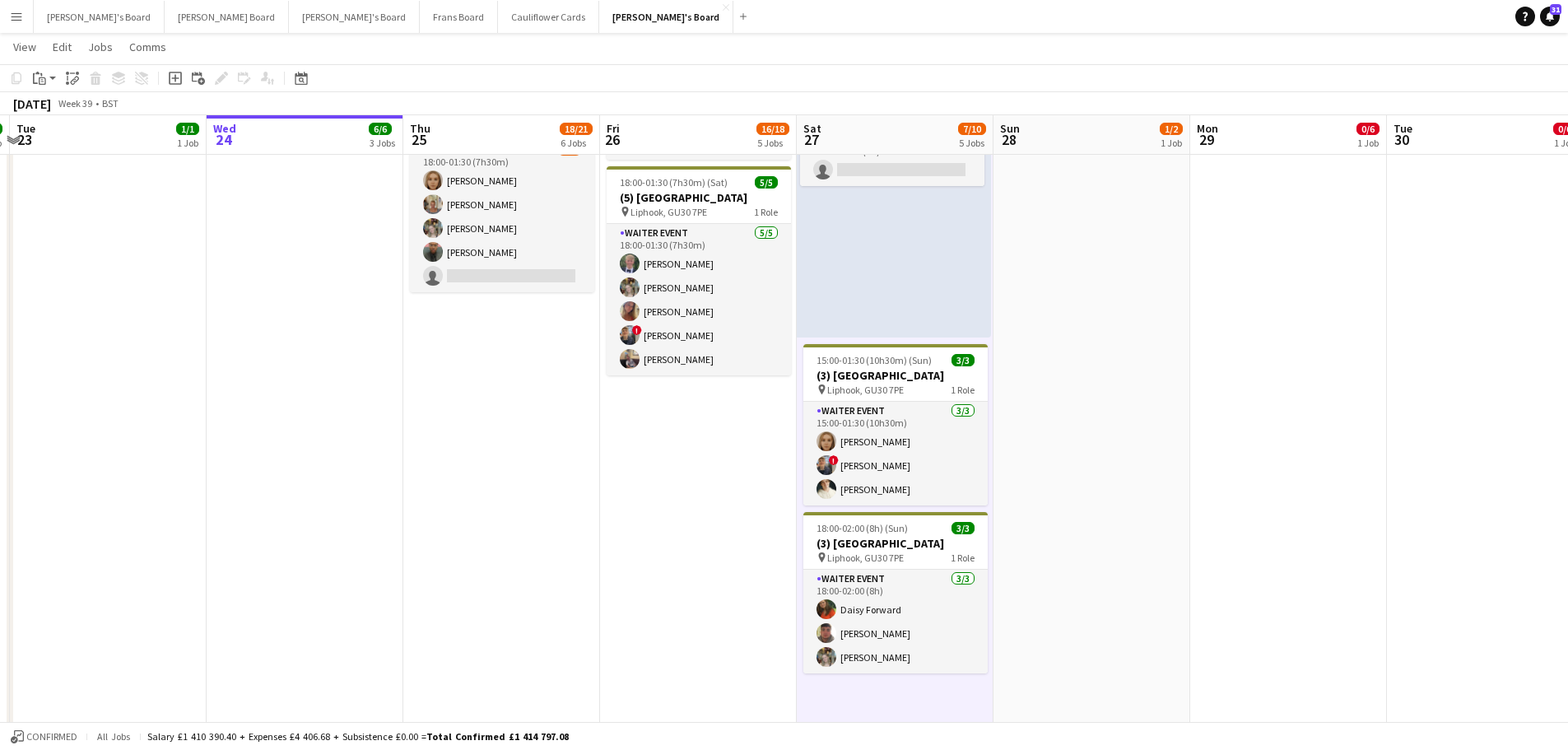
click at [1060, 301] on app-date-cell "08:00-20:00 (12h) 1/2 pin Golden Ford GU4 8AW 1 Role BAR STAFF 1I 16A [DATE] 08…" at bounding box center [1092, 90] width 197 height 1295
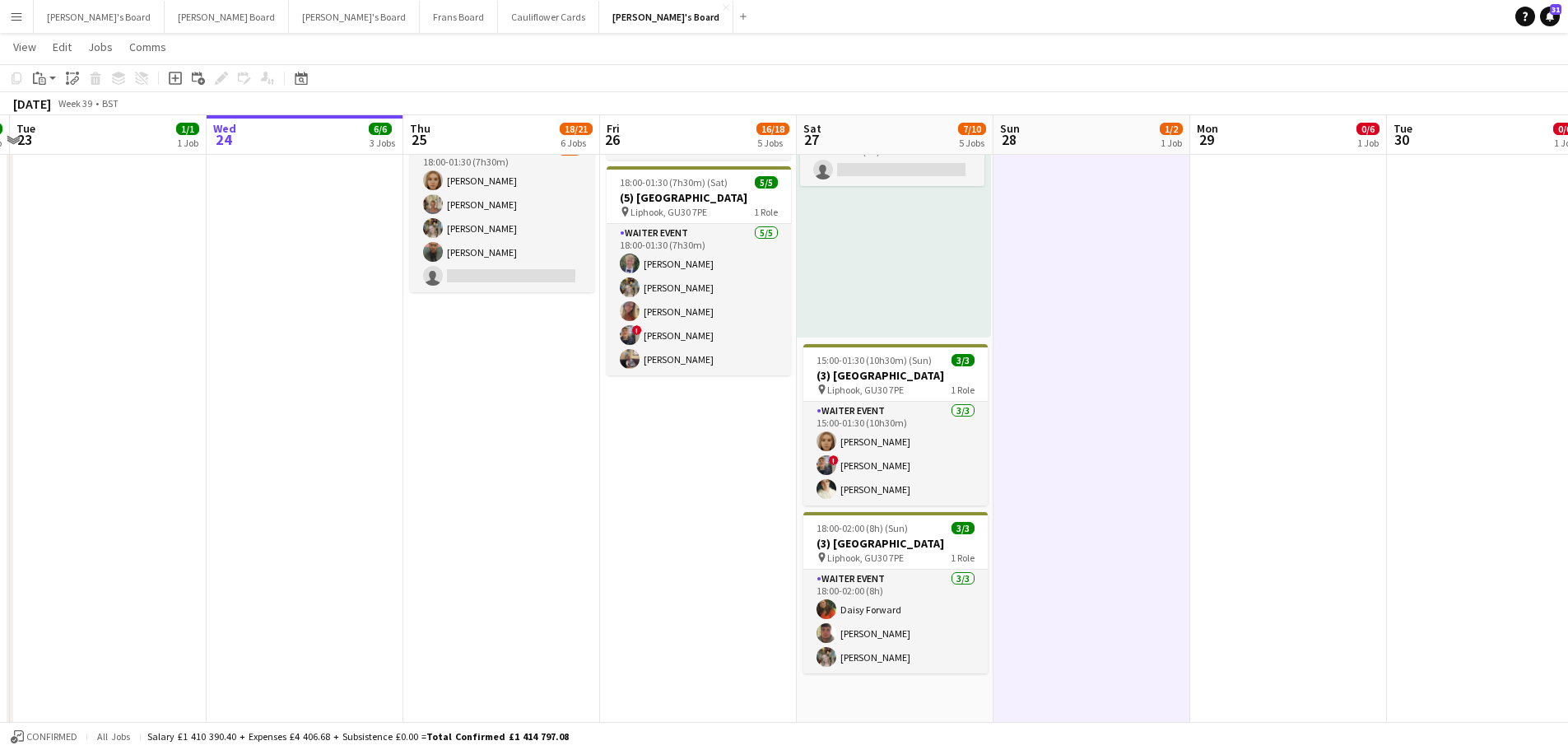
drag, startPoint x: 651, startPoint y: 469, endPoint x: 920, endPoint y: 525, distance: 274.8
click at [1142, 548] on app-calendar-viewport "Sun 21 5/5 3 Jobs Mon 22 1/1 1 Job Tue 23 1/1 1 Job Wed 24 6/6 3 Jobs Thu 25 18…" at bounding box center [784, 619] width 1568 height 2593
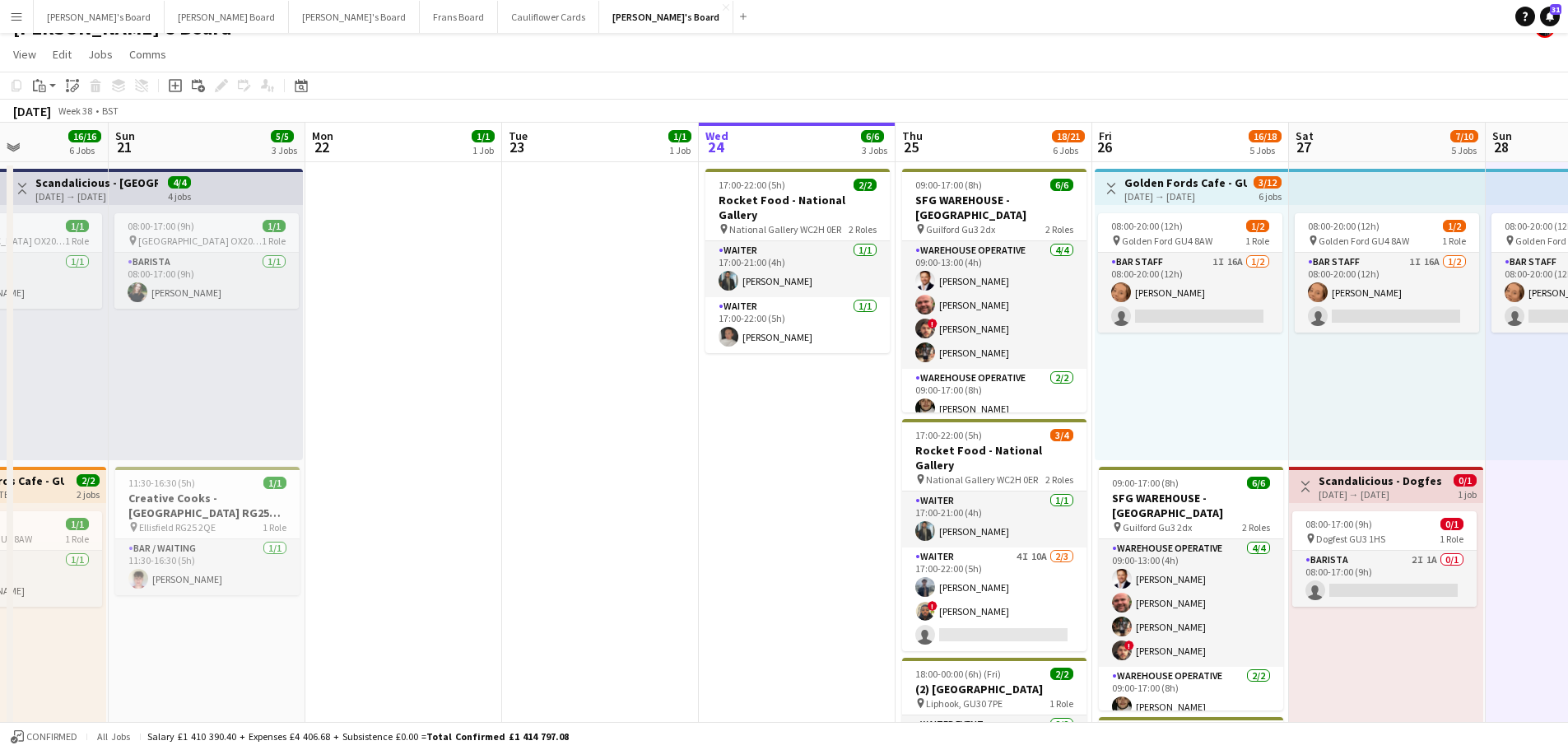
scroll to position [0, 0]
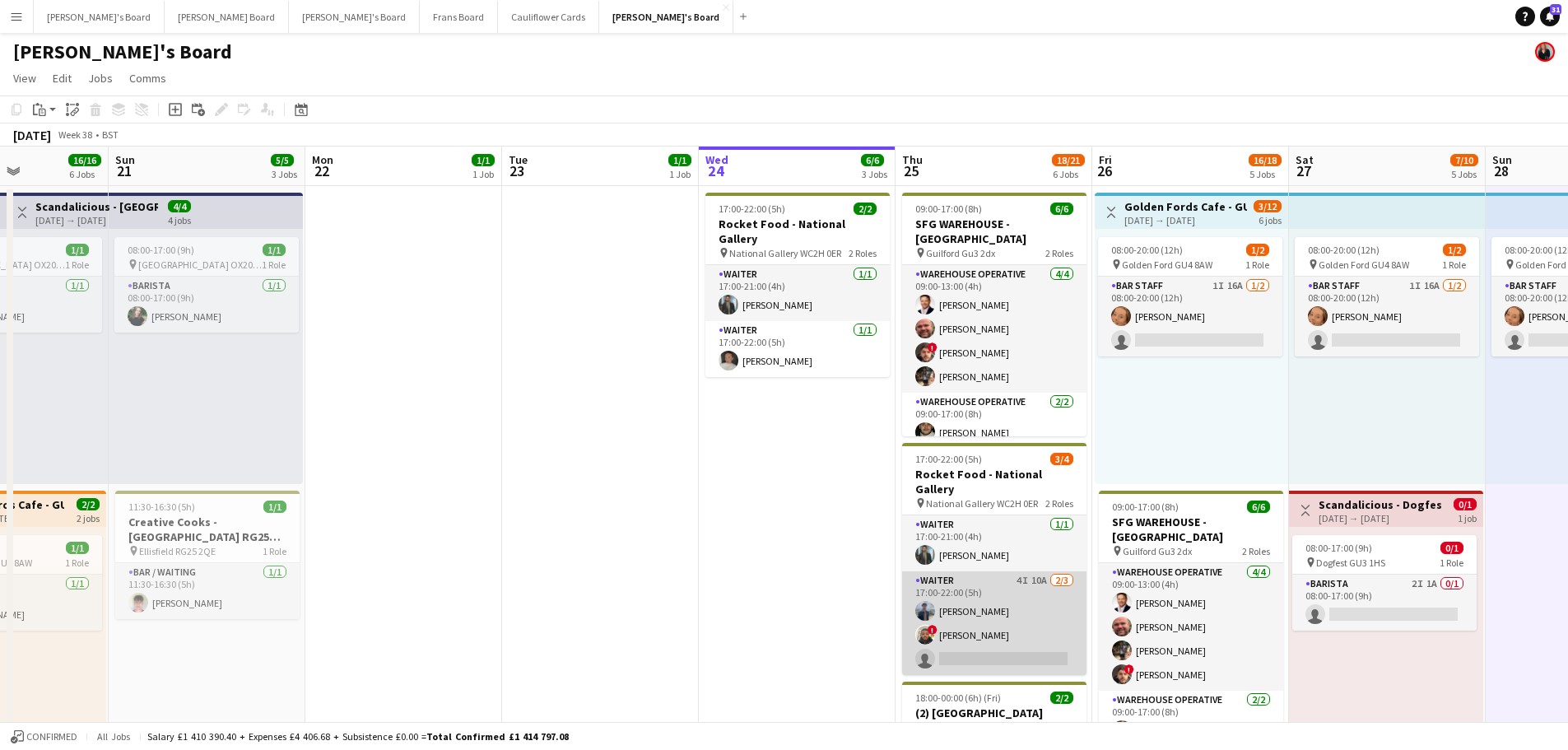
click at [1038, 576] on app-card-role "Waiter 4I 10A 2/3 17:00-22:00 (5h) Joshua Millard ! Lance Chowdhury single-neut…" at bounding box center [994, 623] width 184 height 104
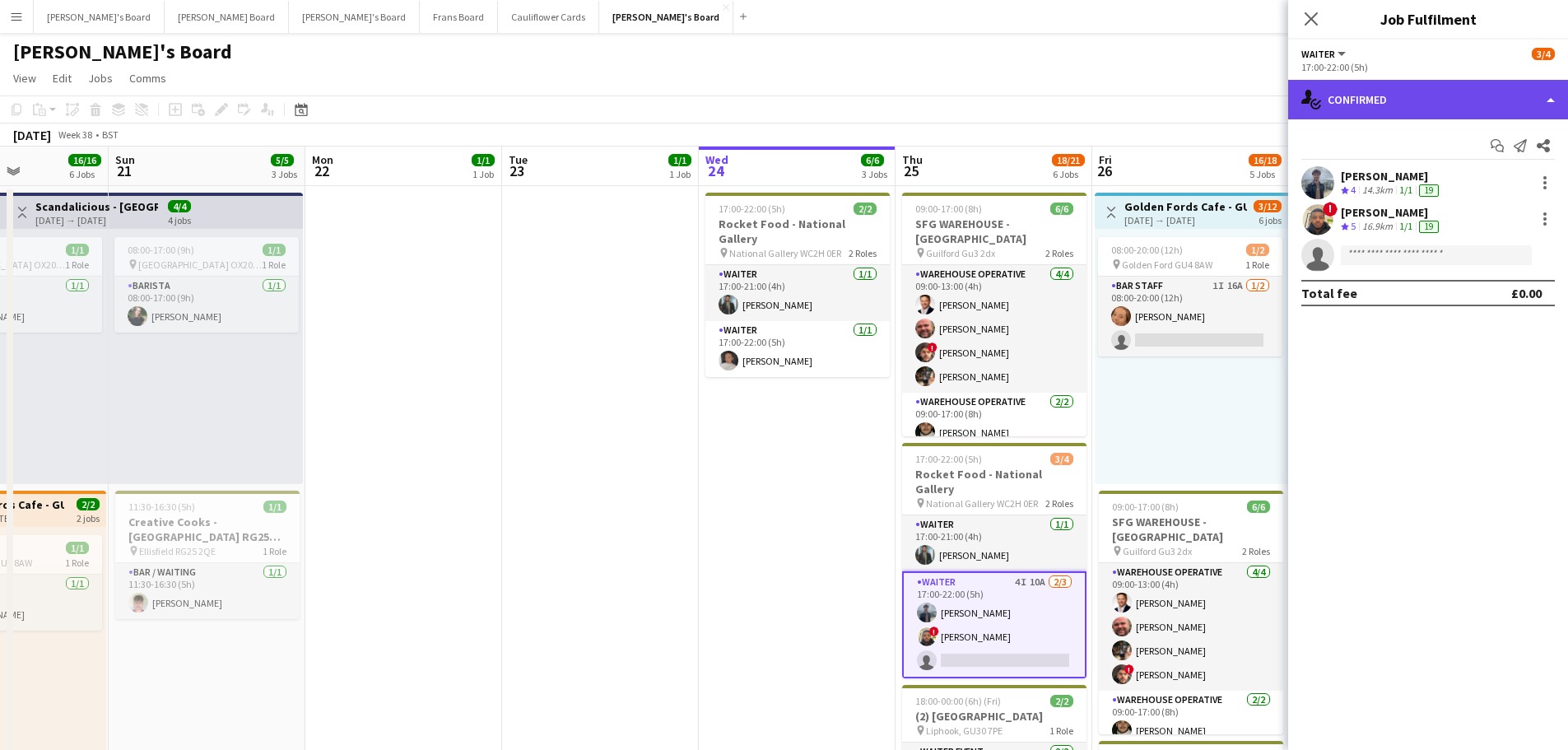
click at [1407, 95] on div "single-neutral-actions-check-2 Confirmed" at bounding box center [1428, 99] width 280 height 40
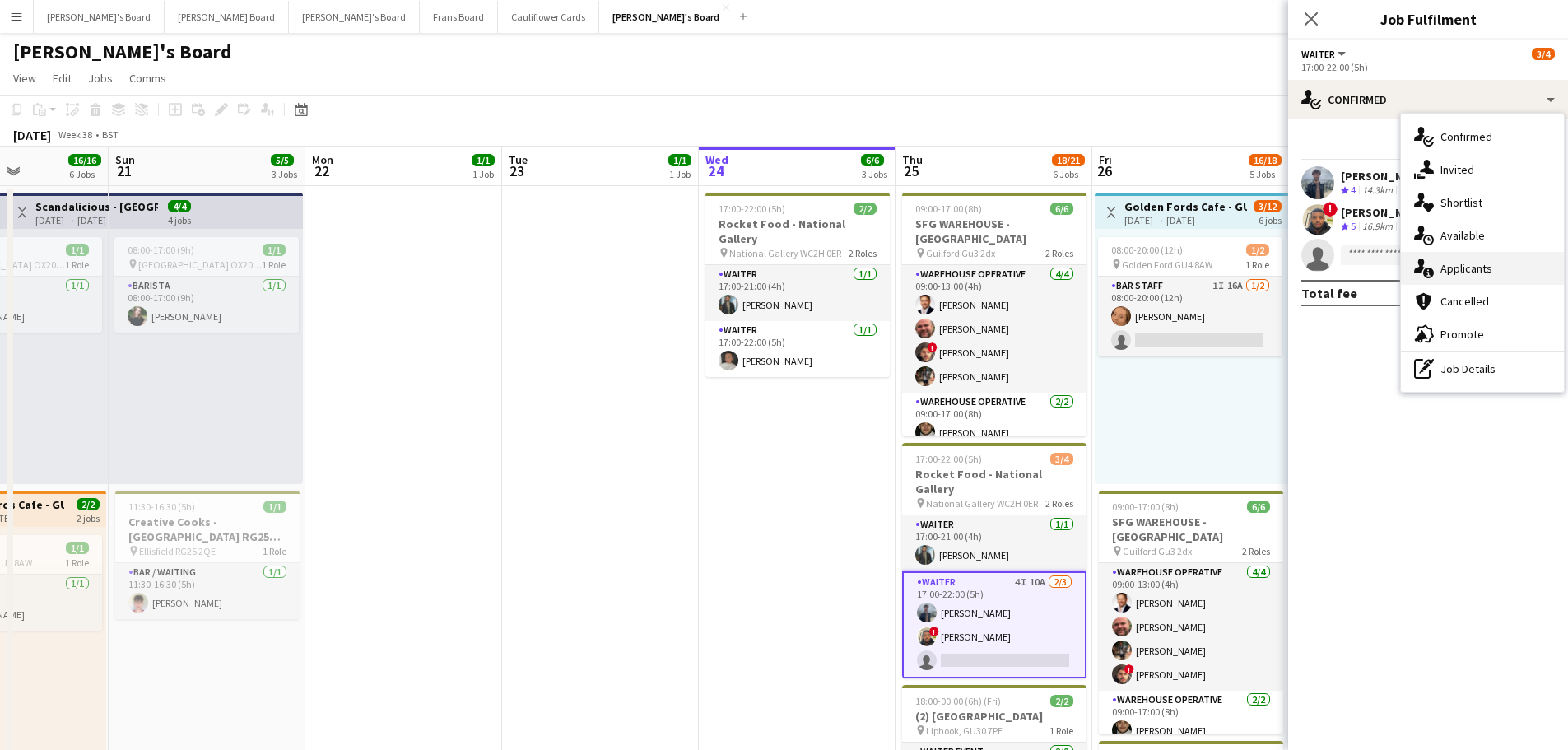
click at [1489, 269] on span "Applicants" at bounding box center [1466, 268] width 51 height 15
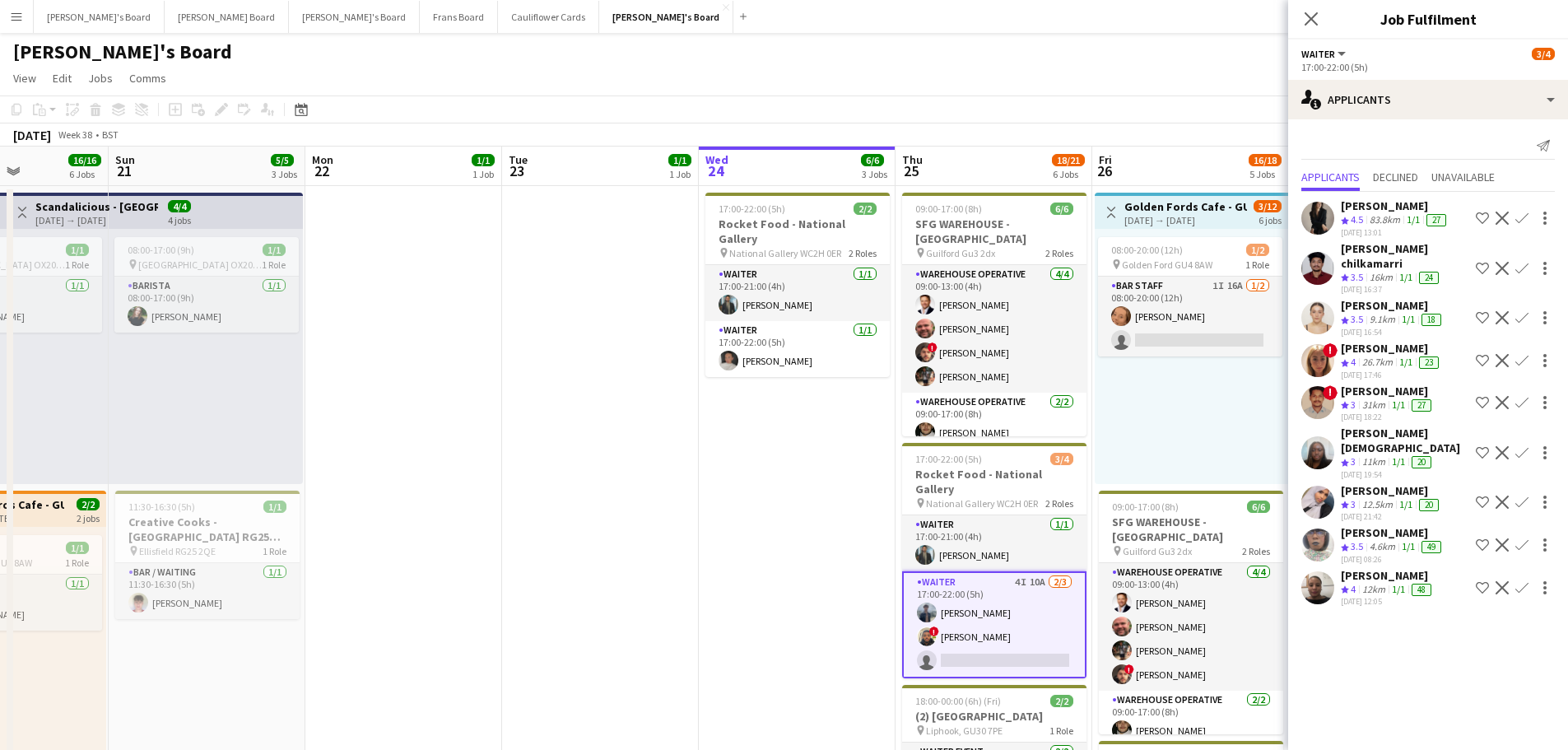
click at [1363, 583] on div "12km" at bounding box center [1374, 590] width 30 height 14
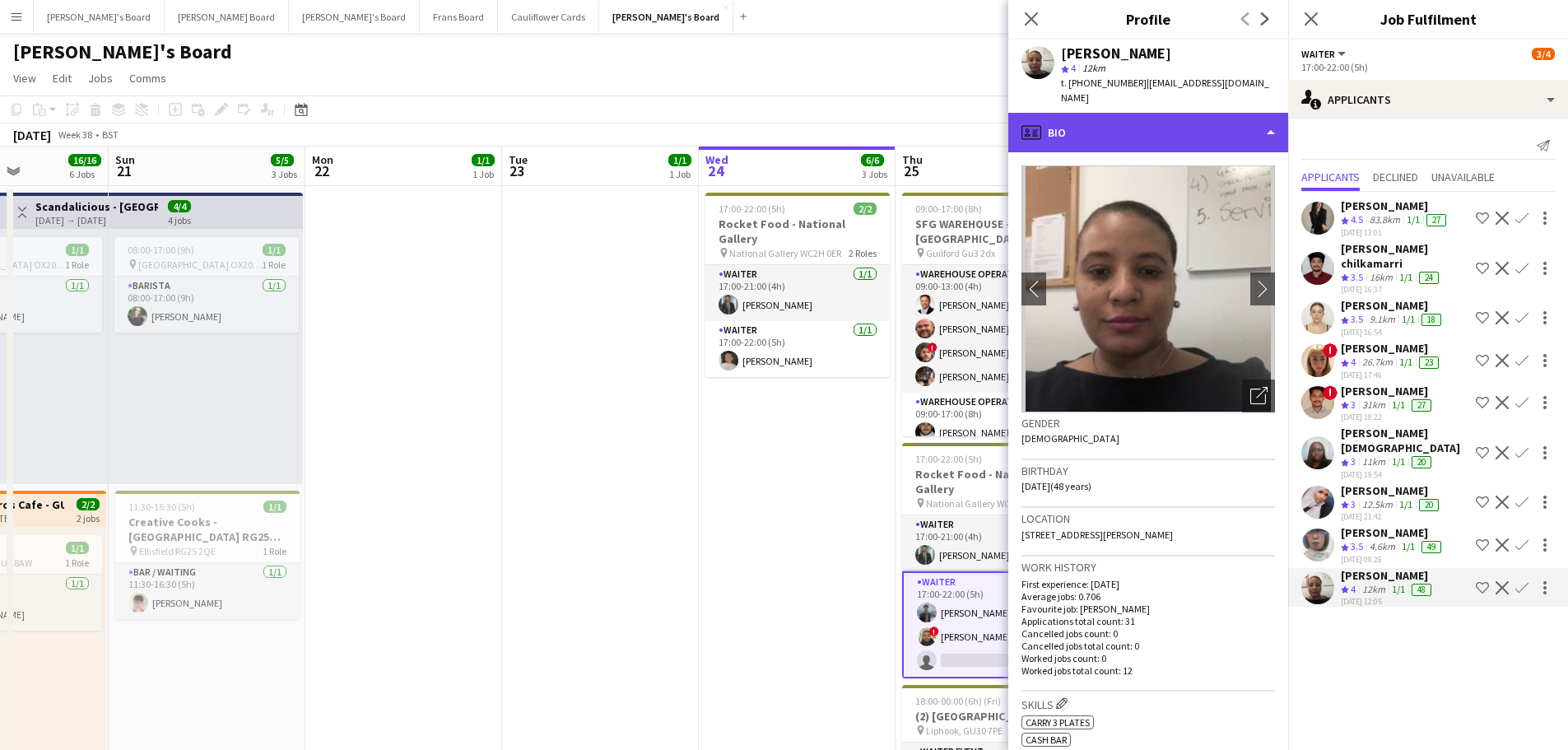
click at [1166, 128] on div "profile Bio" at bounding box center [1148, 132] width 280 height 40
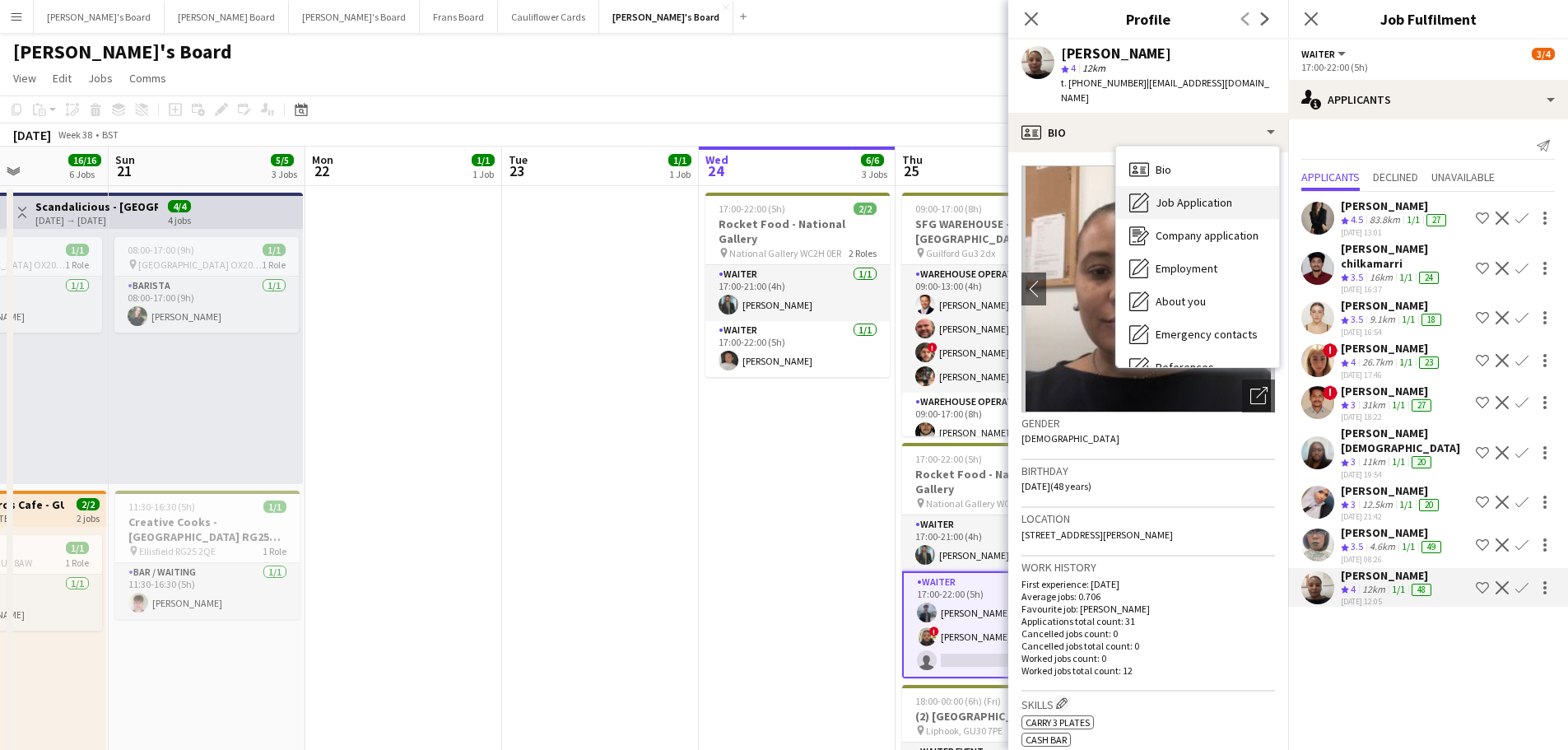
click at [1197, 195] on span "Job Application" at bounding box center [1194, 202] width 77 height 15
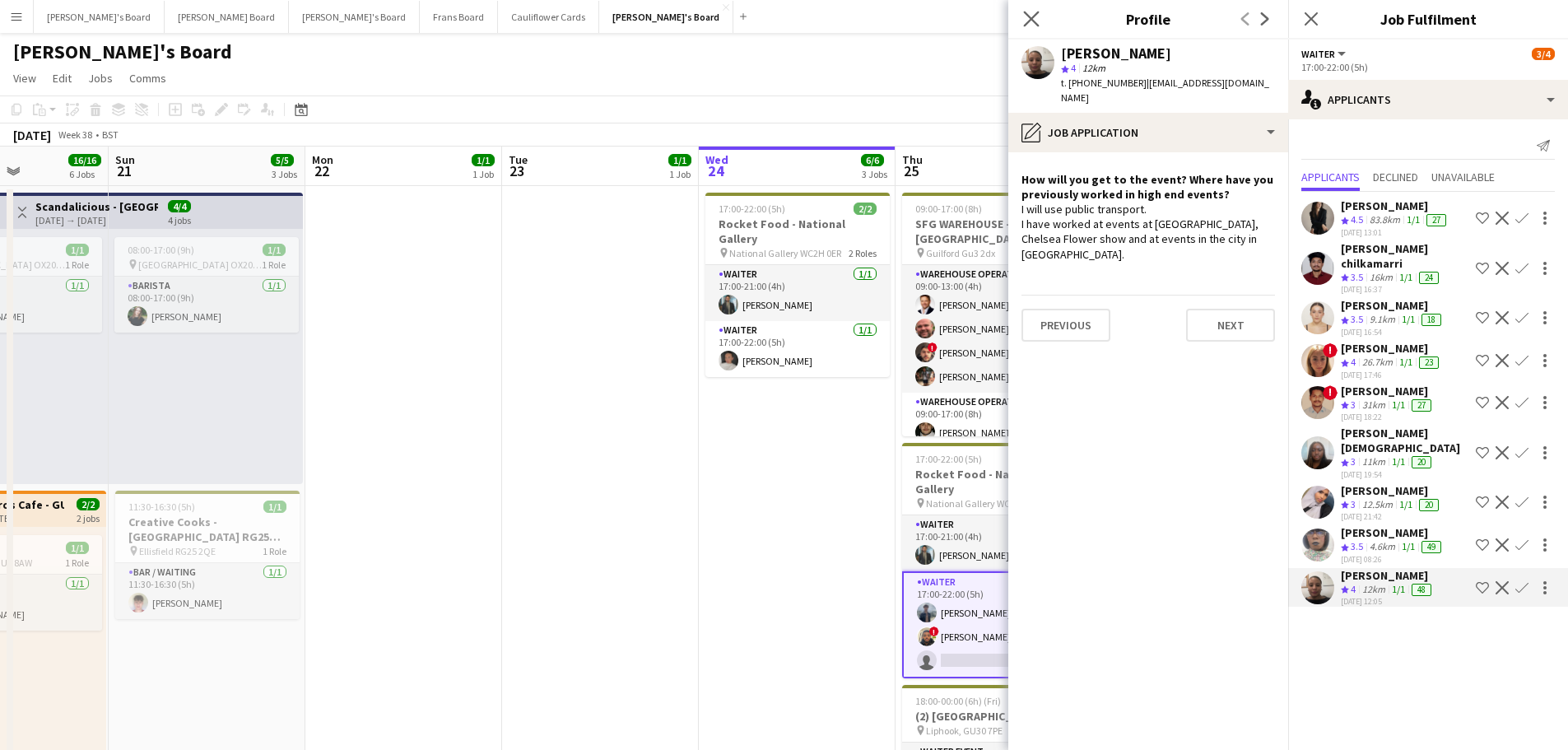
click at [1023, 22] on icon "Close pop-in" at bounding box center [1031, 18] width 16 height 16
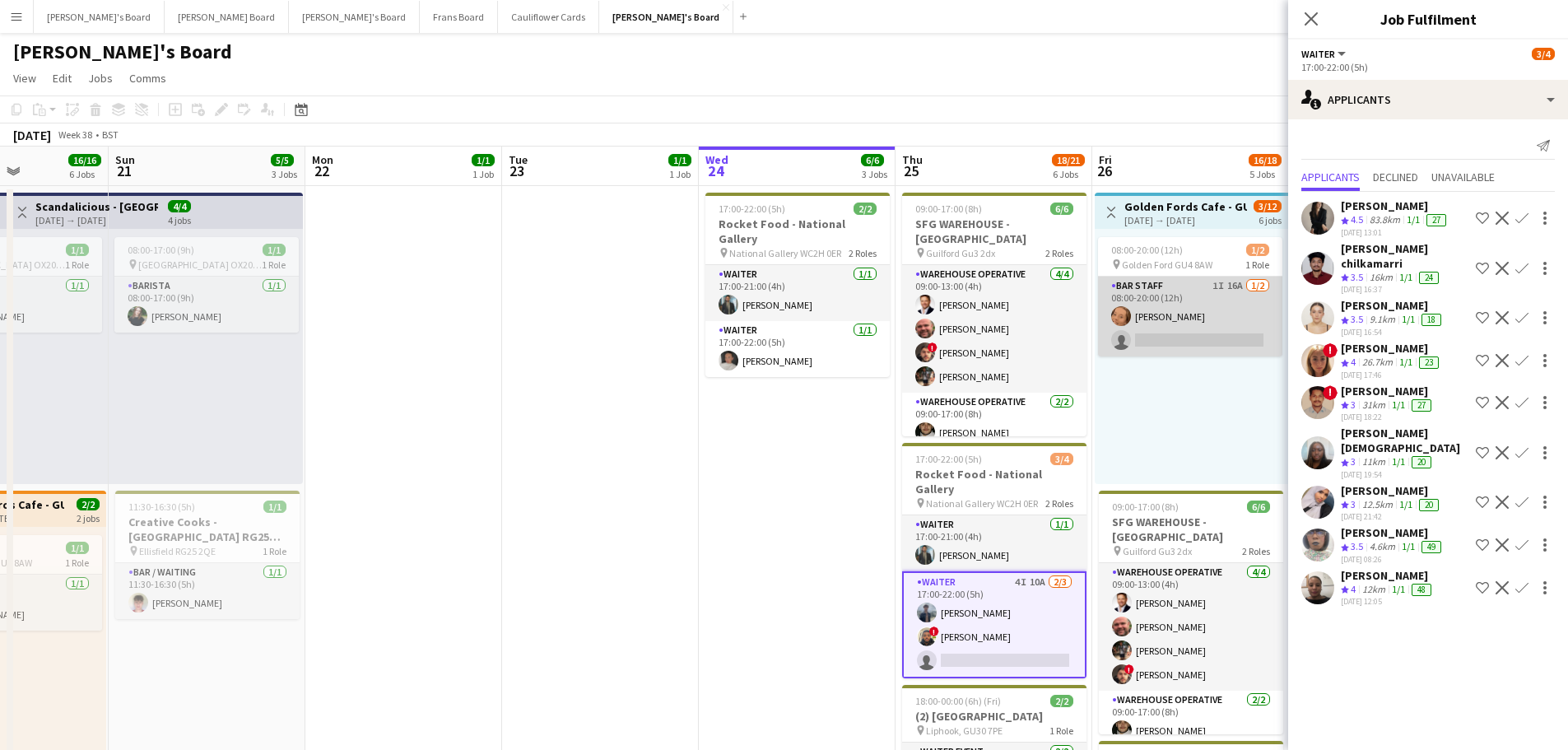
click at [1195, 336] on app-card-role "BAR STAFF 1I 16A 1/2 08:00-20:00 (12h) Sophie Woodgates single-neutral-actions" at bounding box center [1191, 316] width 184 height 80
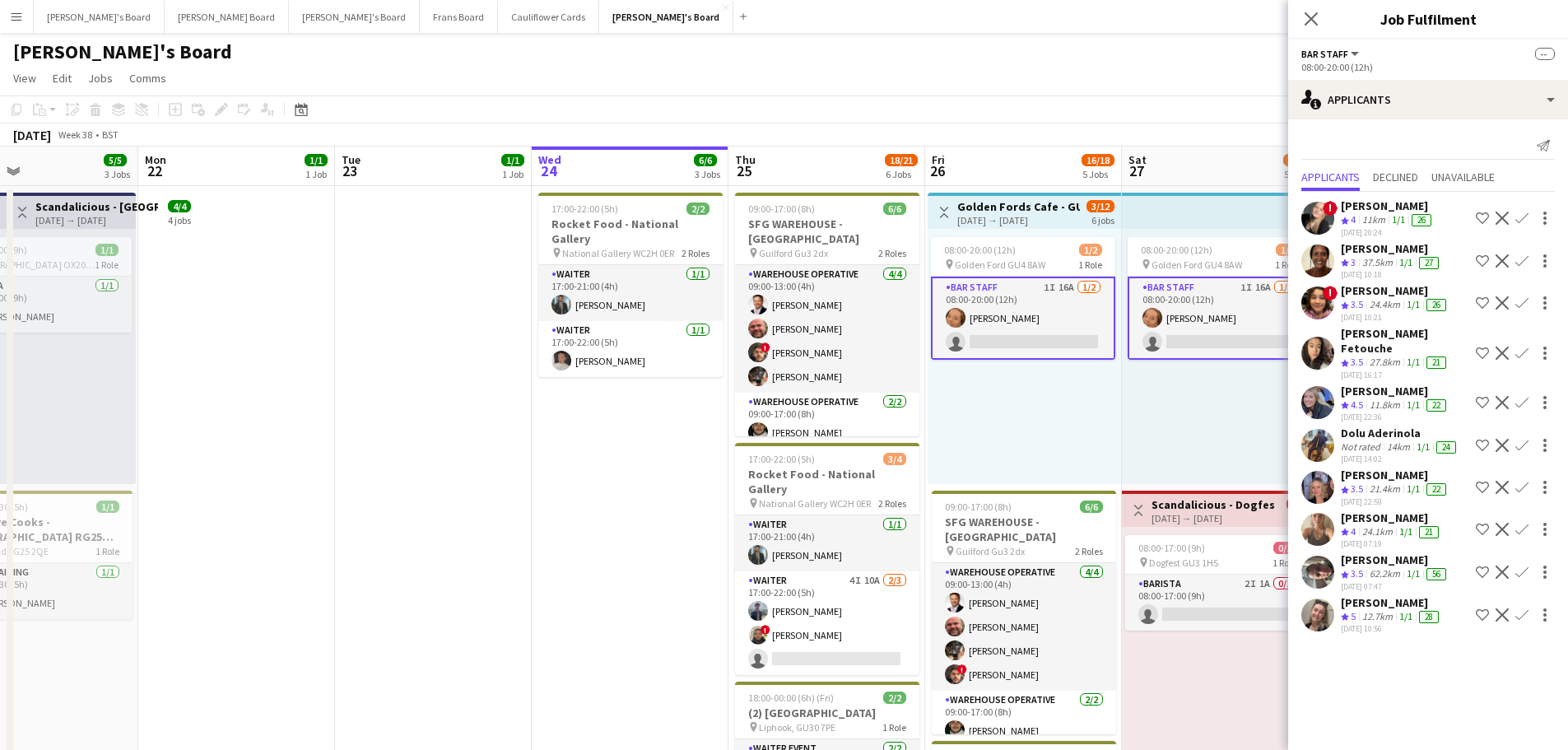
drag, startPoint x: 1201, startPoint y: 455, endPoint x: 602, endPoint y: 440, distance: 599.2
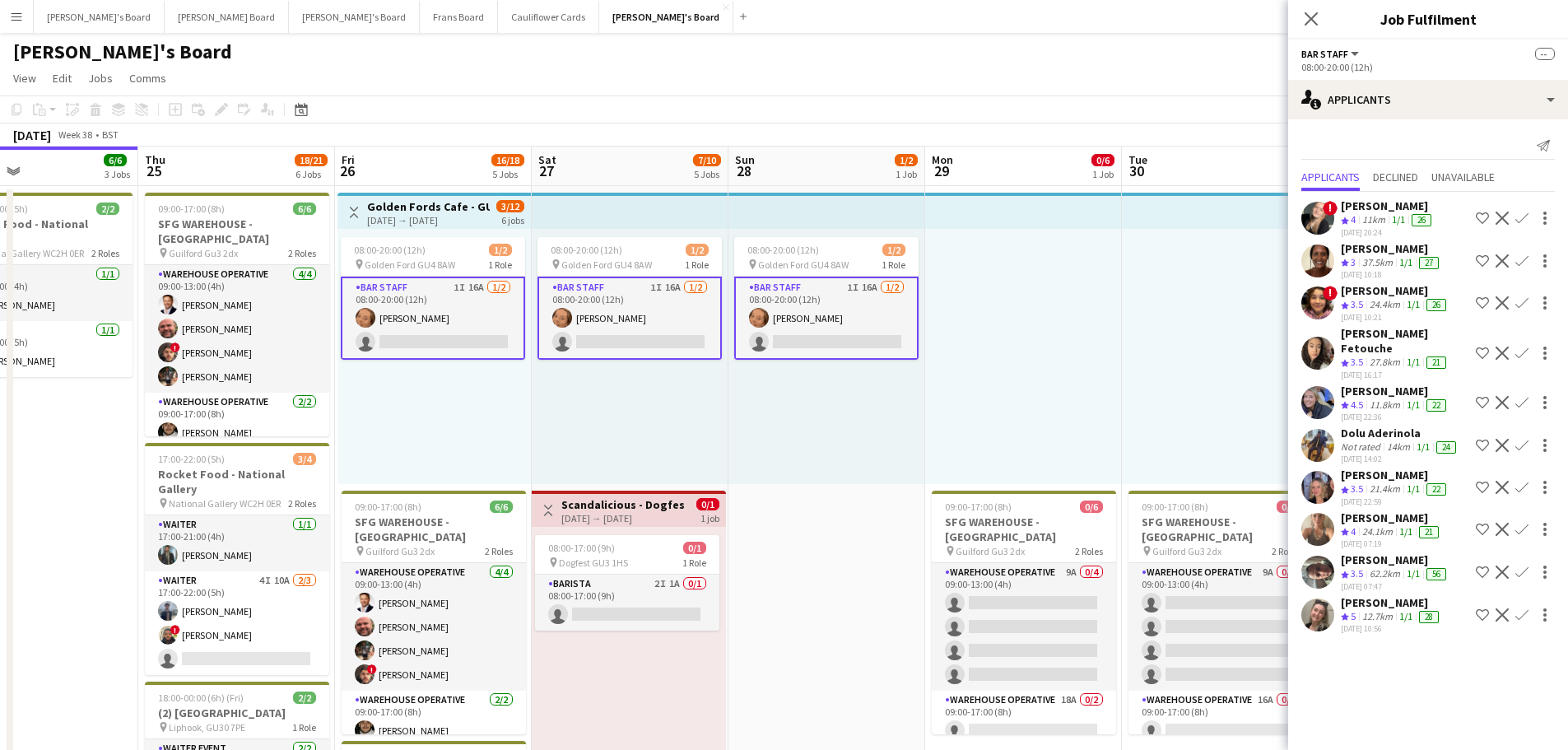
scroll to position [0, 491]
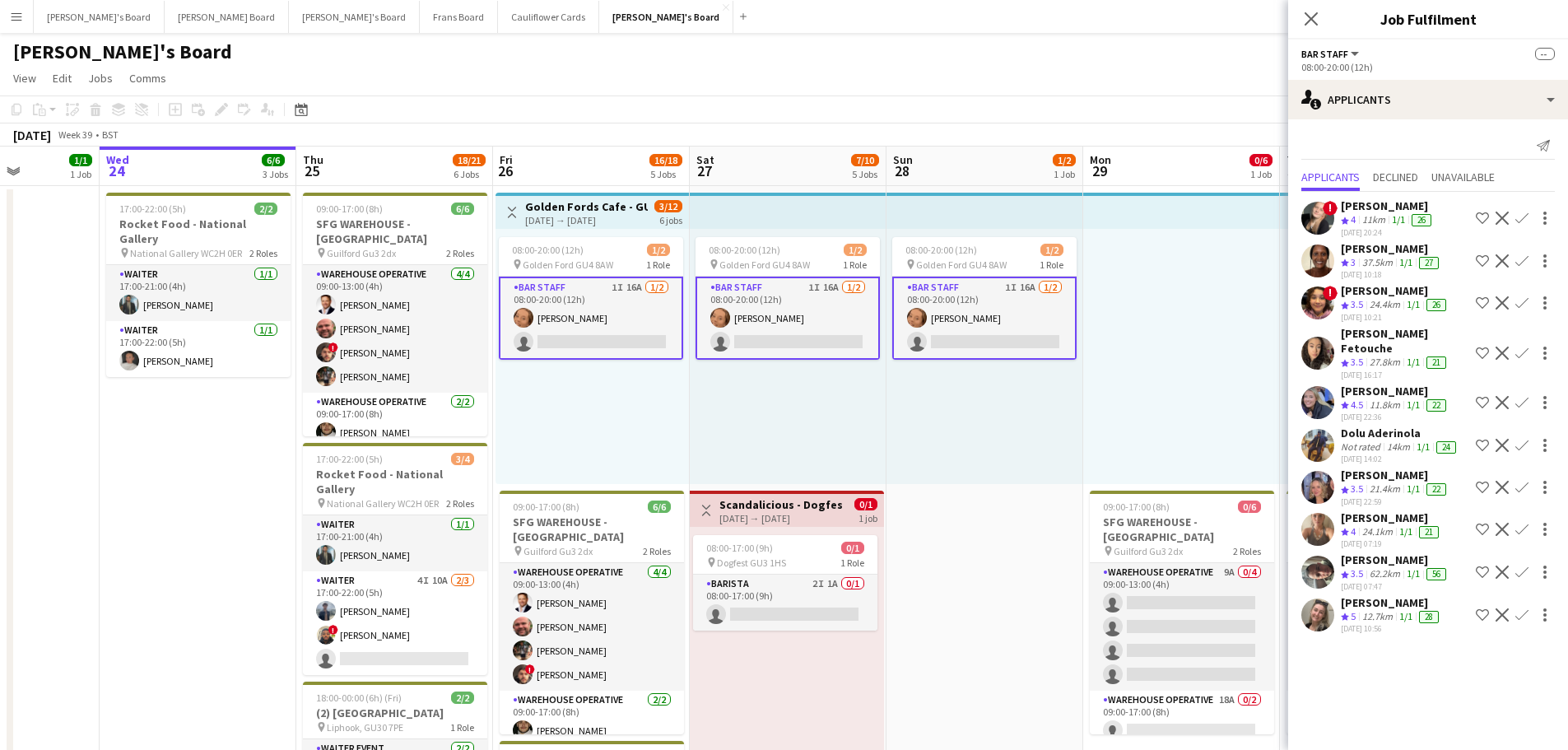
click at [849, 319] on app-card-role "BAR STAFF 1I 16A 1/2 08:00-20:00 (12h) Sophie Woodgates single-neutral-actions" at bounding box center [787, 318] width 184 height 83
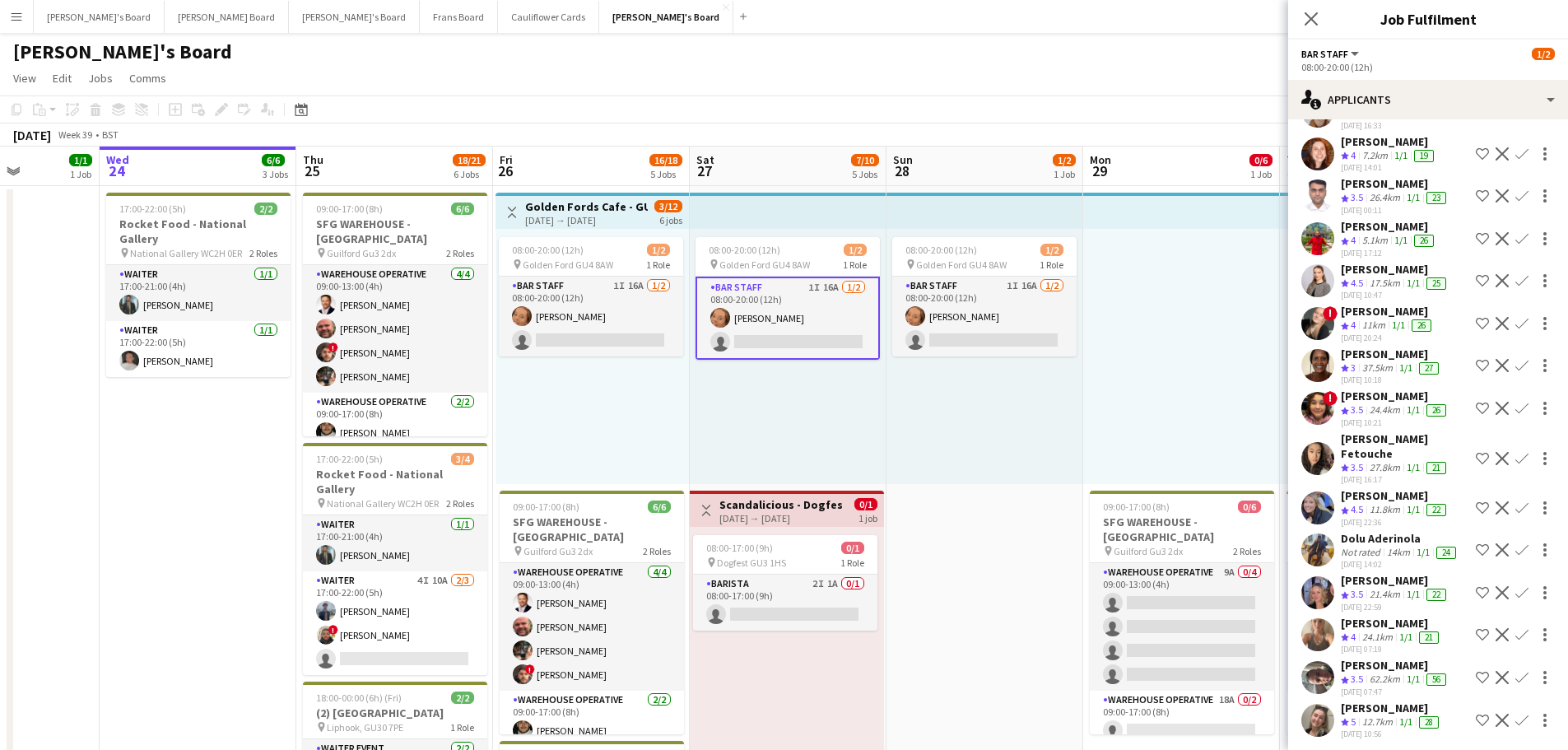
scroll to position [110, 0]
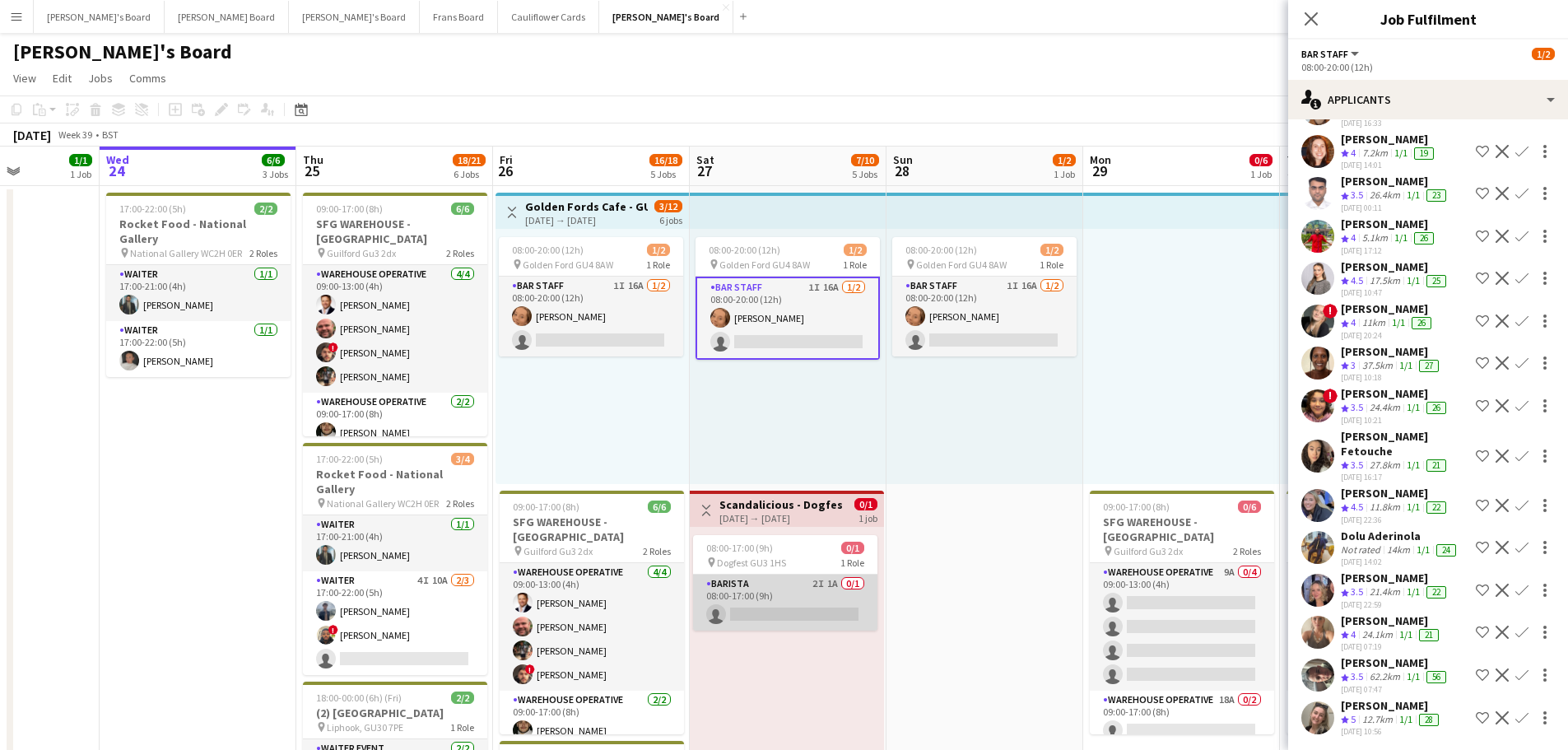
click at [817, 608] on app-card-role "Barista 2I 1A 0/1 08:00-17:00 (9h) single-neutral-actions" at bounding box center [785, 603] width 184 height 56
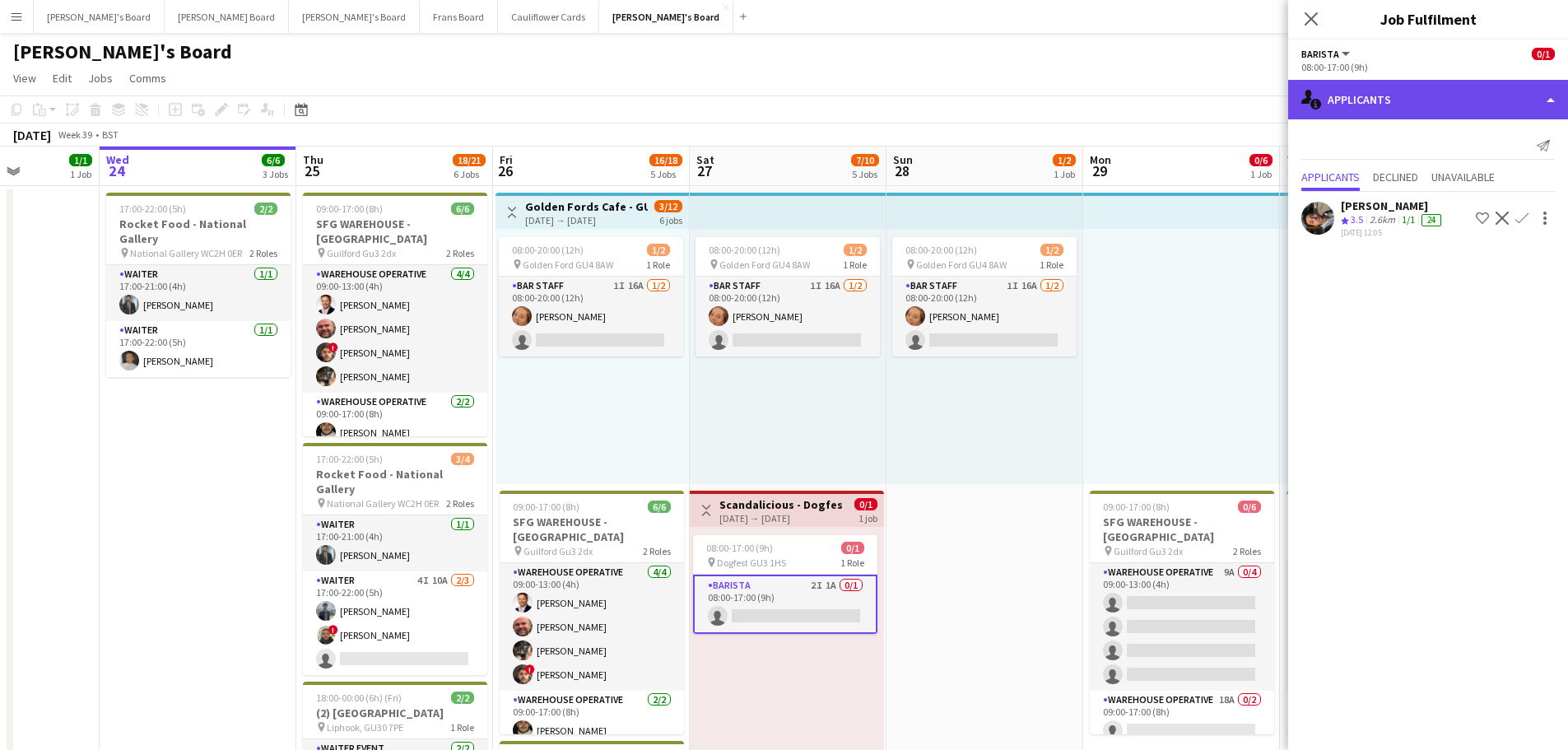
click at [1428, 89] on div "single-neutral-actions-information Applicants" at bounding box center [1428, 99] width 280 height 40
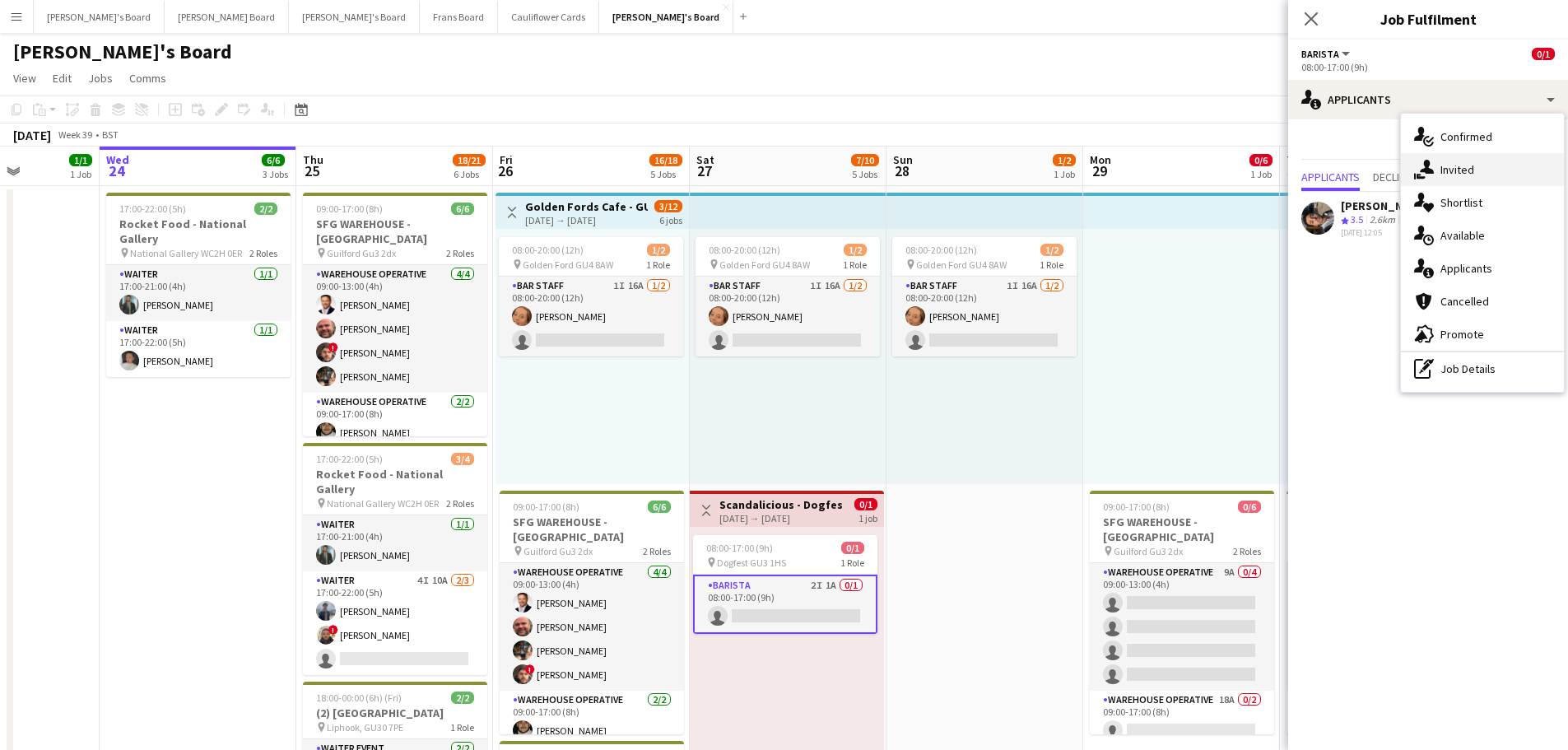
click at [1463, 179] on div "single-neutral-actions-share-1 Invited" at bounding box center [1483, 170] width 163 height 33
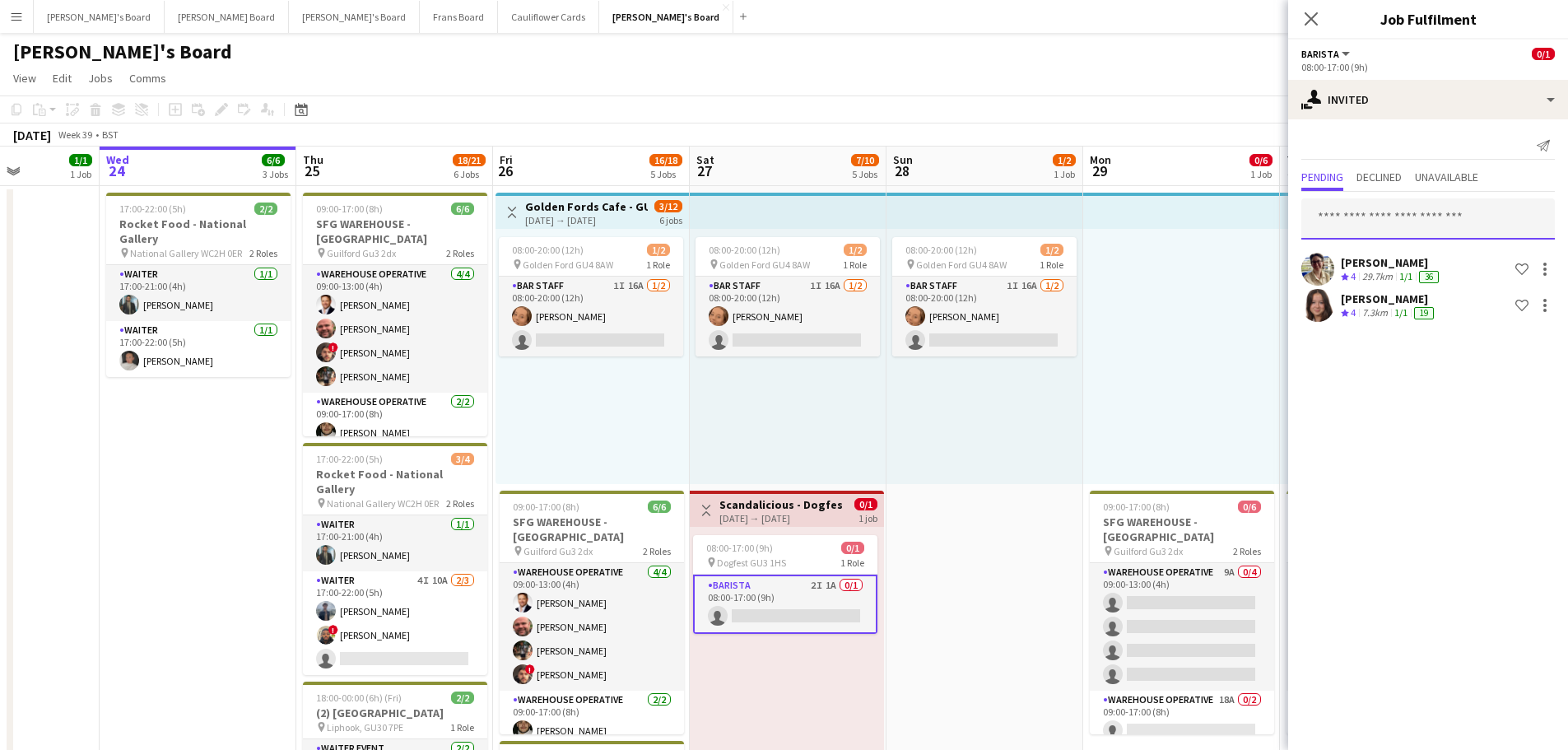
click at [1420, 229] on input "text" at bounding box center [1427, 219] width 253 height 41
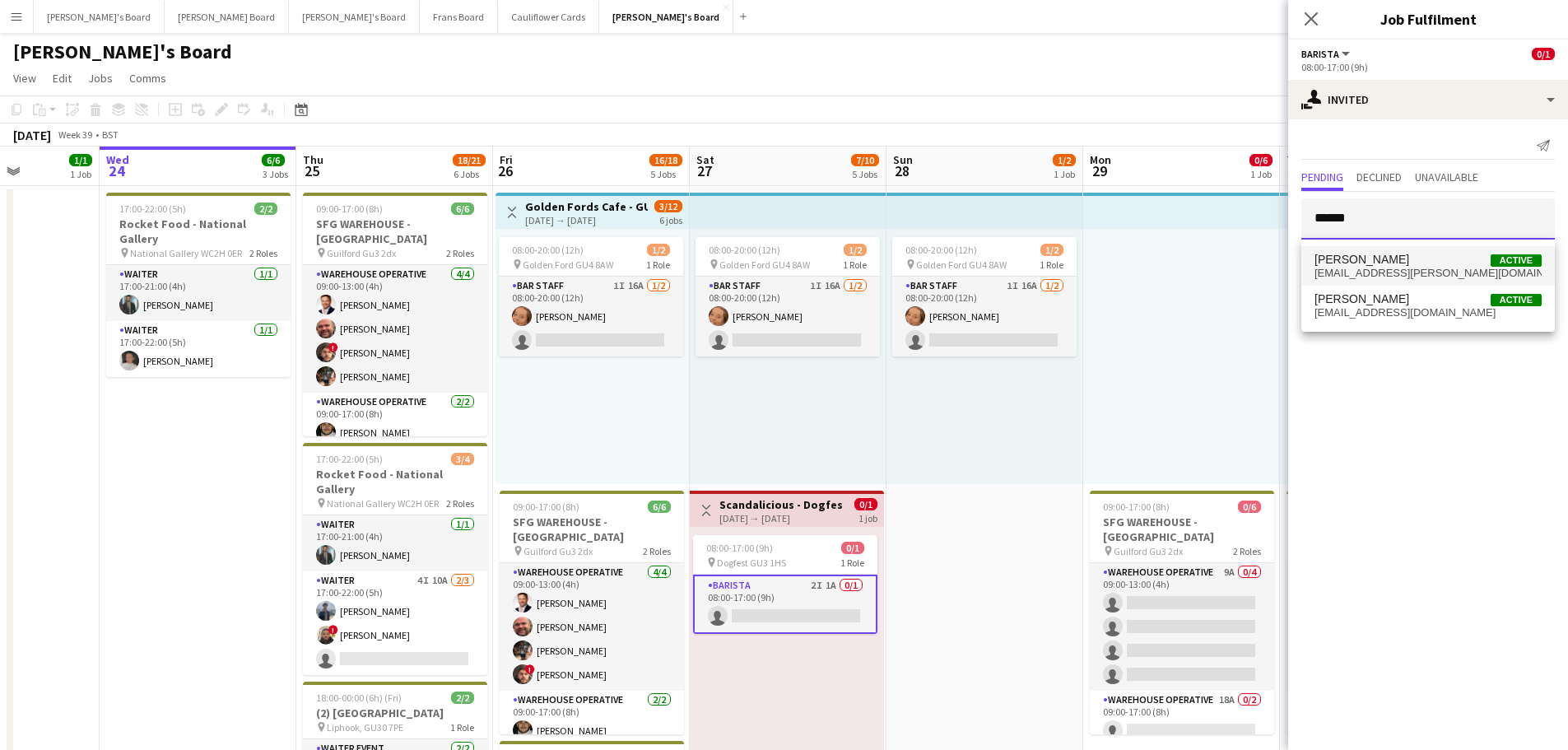
type input "******"
click at [1365, 272] on span "jazz.gammon@gmail.com" at bounding box center [1428, 274] width 227 height 14
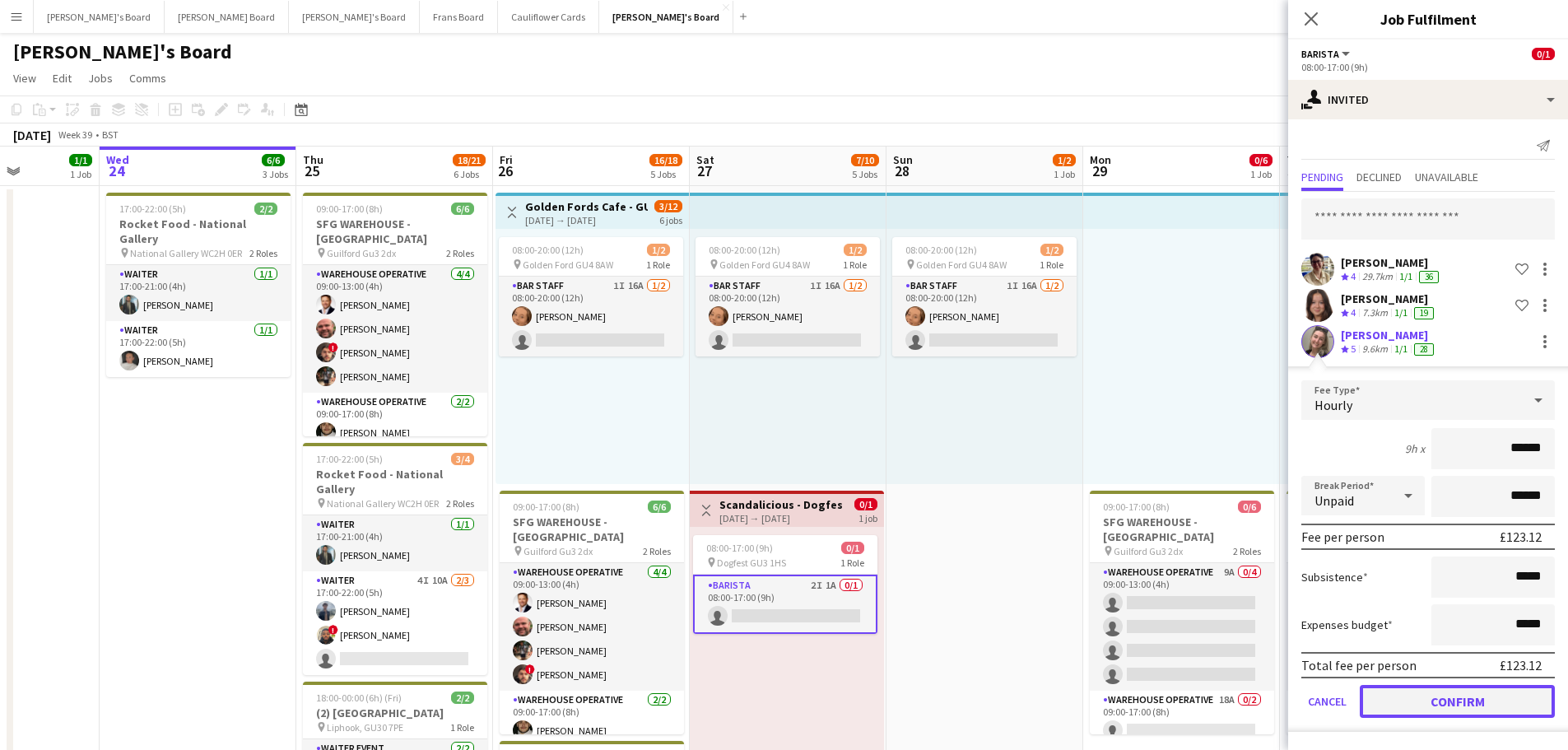
click at [1418, 700] on button "Confirm" at bounding box center [1456, 701] width 195 height 33
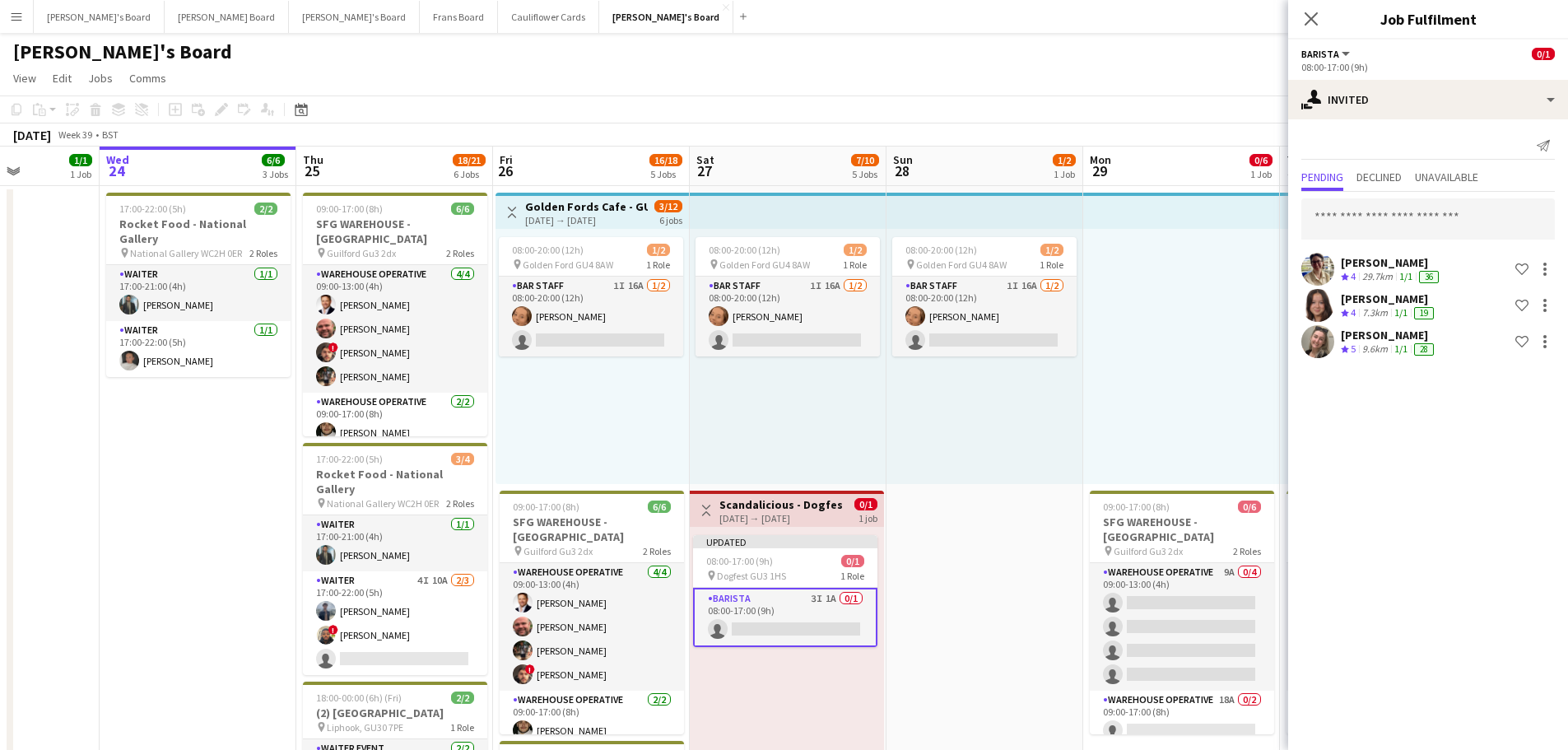
click at [1158, 357] on div at bounding box center [1181, 356] width 197 height 255
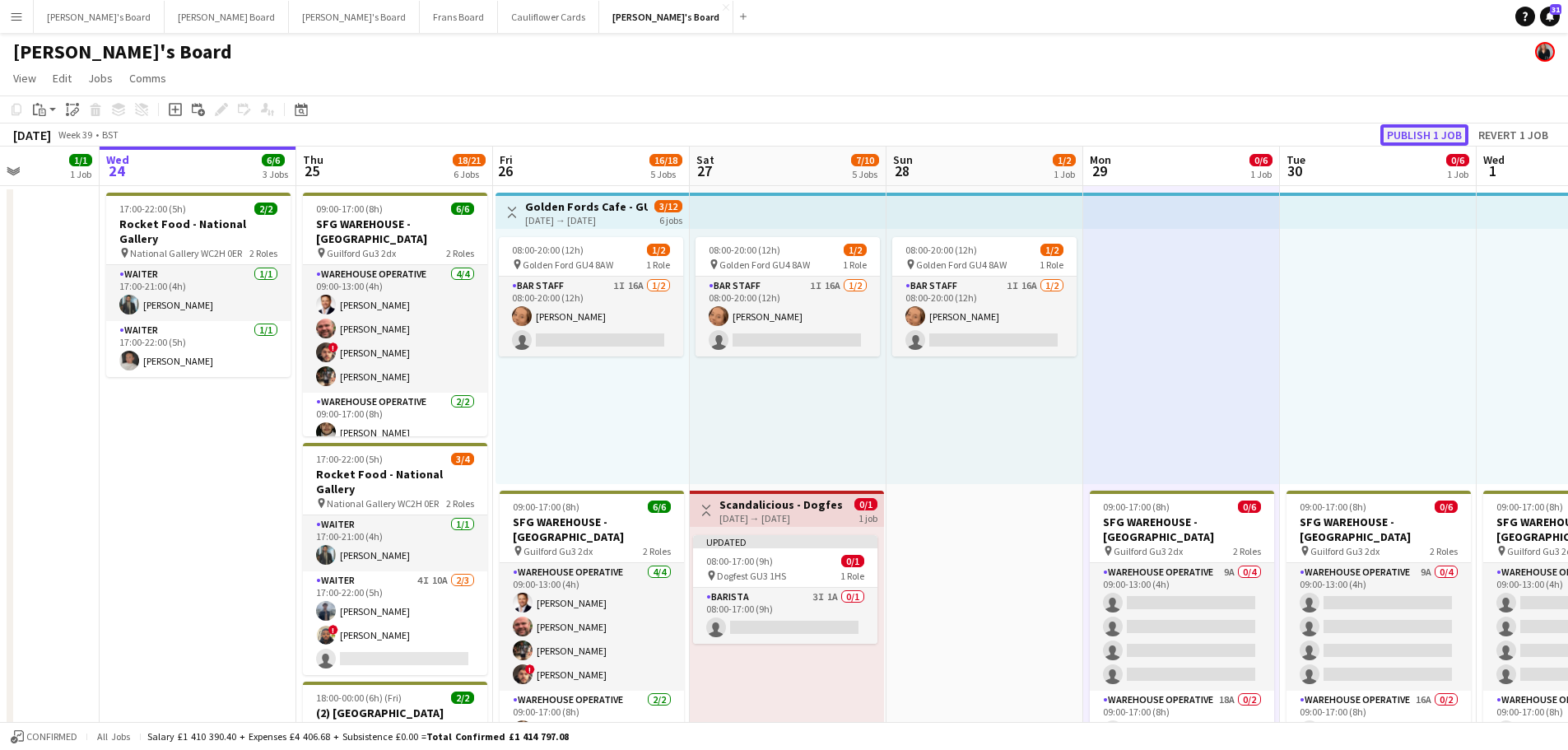
click at [1436, 133] on button "Publish 1 job" at bounding box center [1424, 135] width 88 height 21
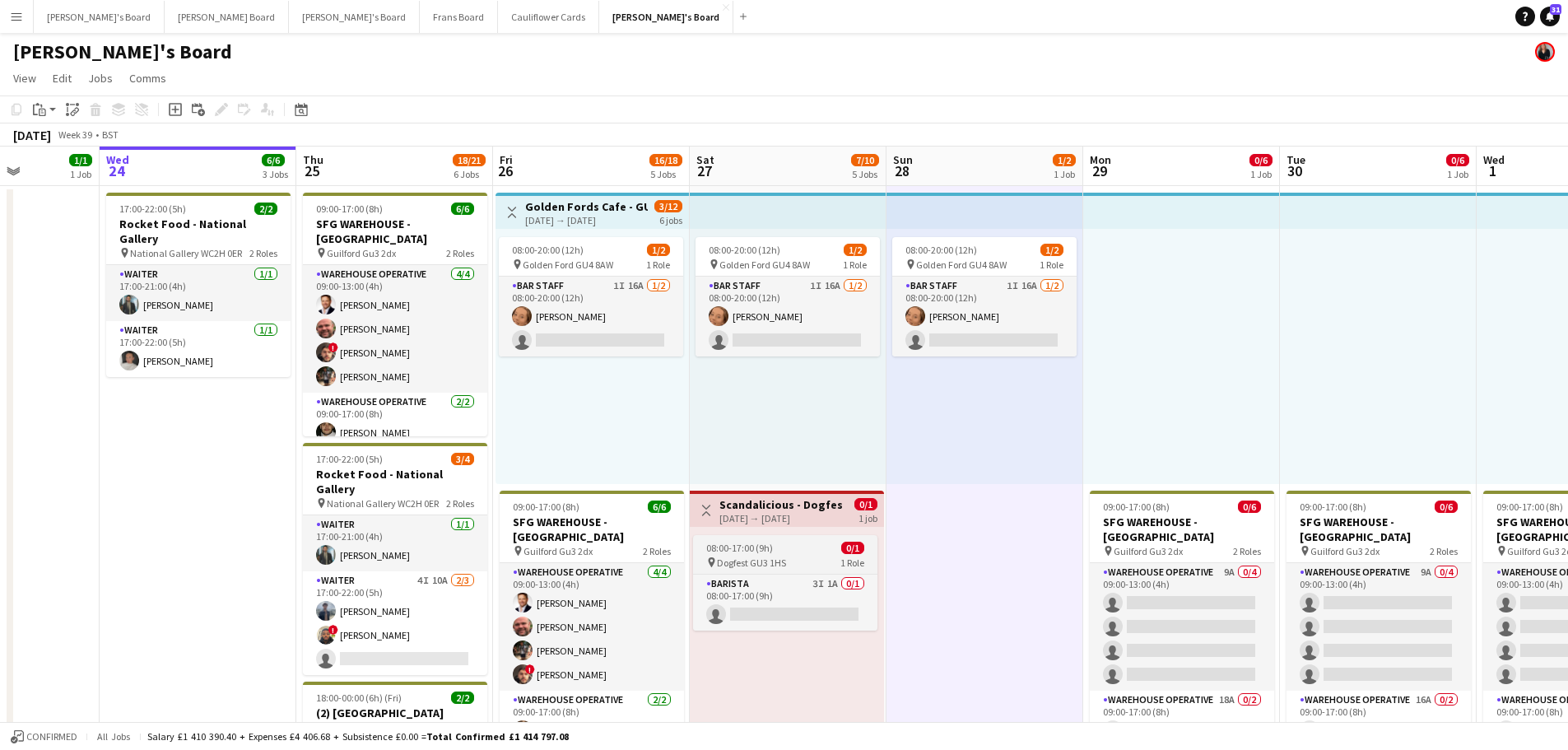
click at [813, 573] on app-job-card "08:00-17:00 (9h) 0/1 pin Dogfest GU3 1HS 1 Role Barista 3I 1A 0/1 08:00-17:00 (…" at bounding box center [785, 583] width 184 height 95
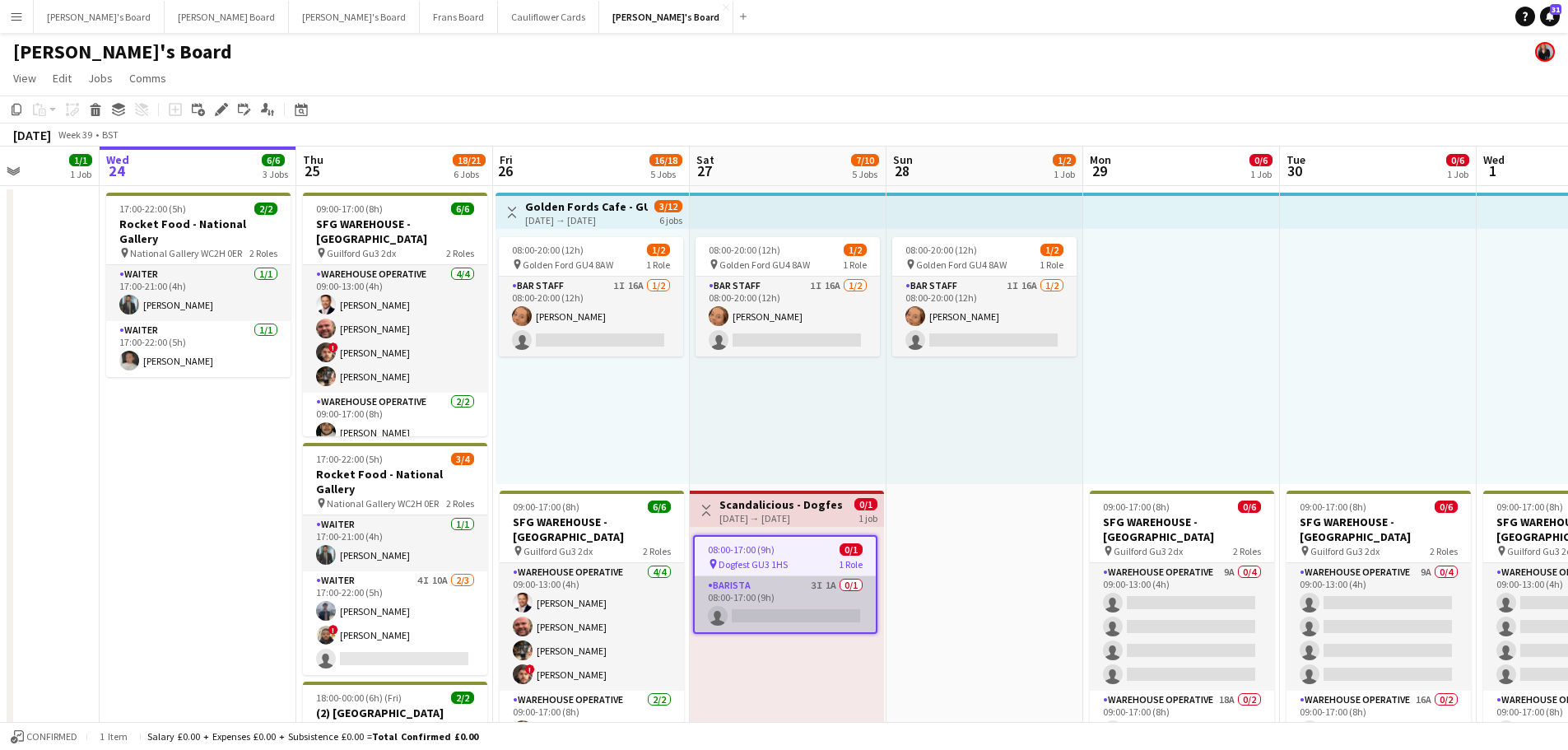
click at [837, 616] on app-card-role "Barista 3I 1A 0/1 08:00-17:00 (9h) single-neutral-actions" at bounding box center [785, 604] width 181 height 56
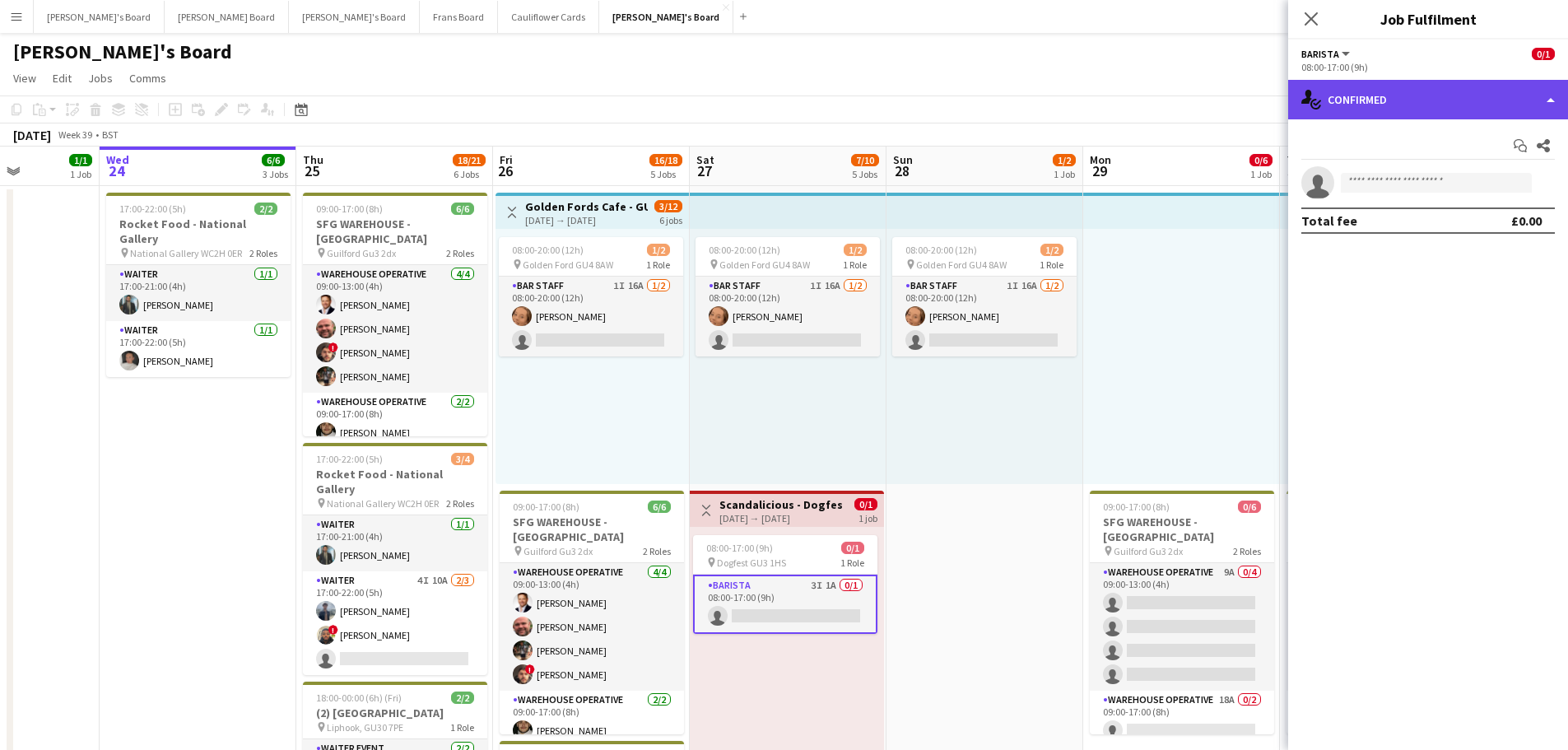
click at [1392, 98] on div "single-neutral-actions-check-2 Confirmed" at bounding box center [1428, 99] width 280 height 40
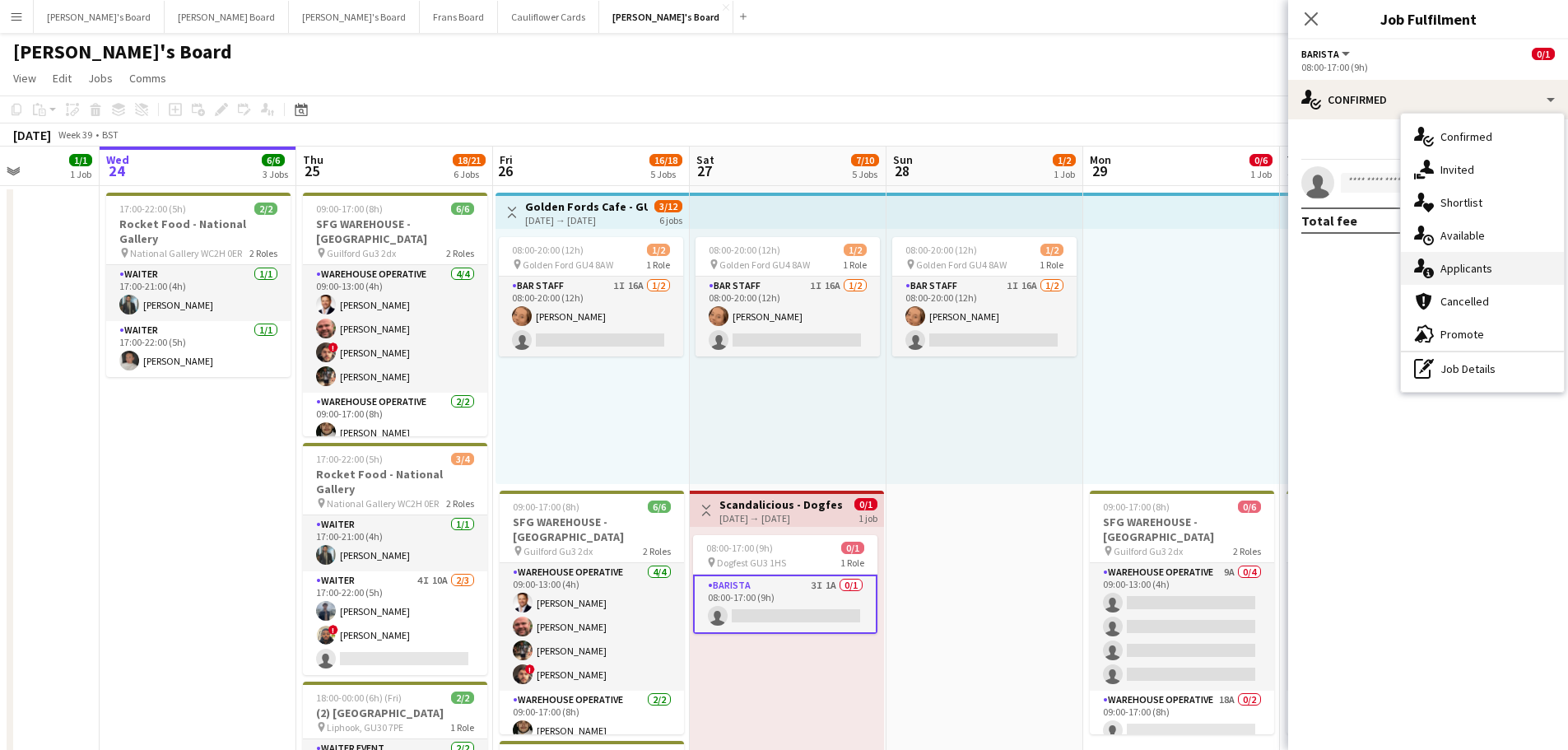
click at [1525, 275] on div "single-neutral-actions-information Applicants" at bounding box center [1483, 269] width 163 height 33
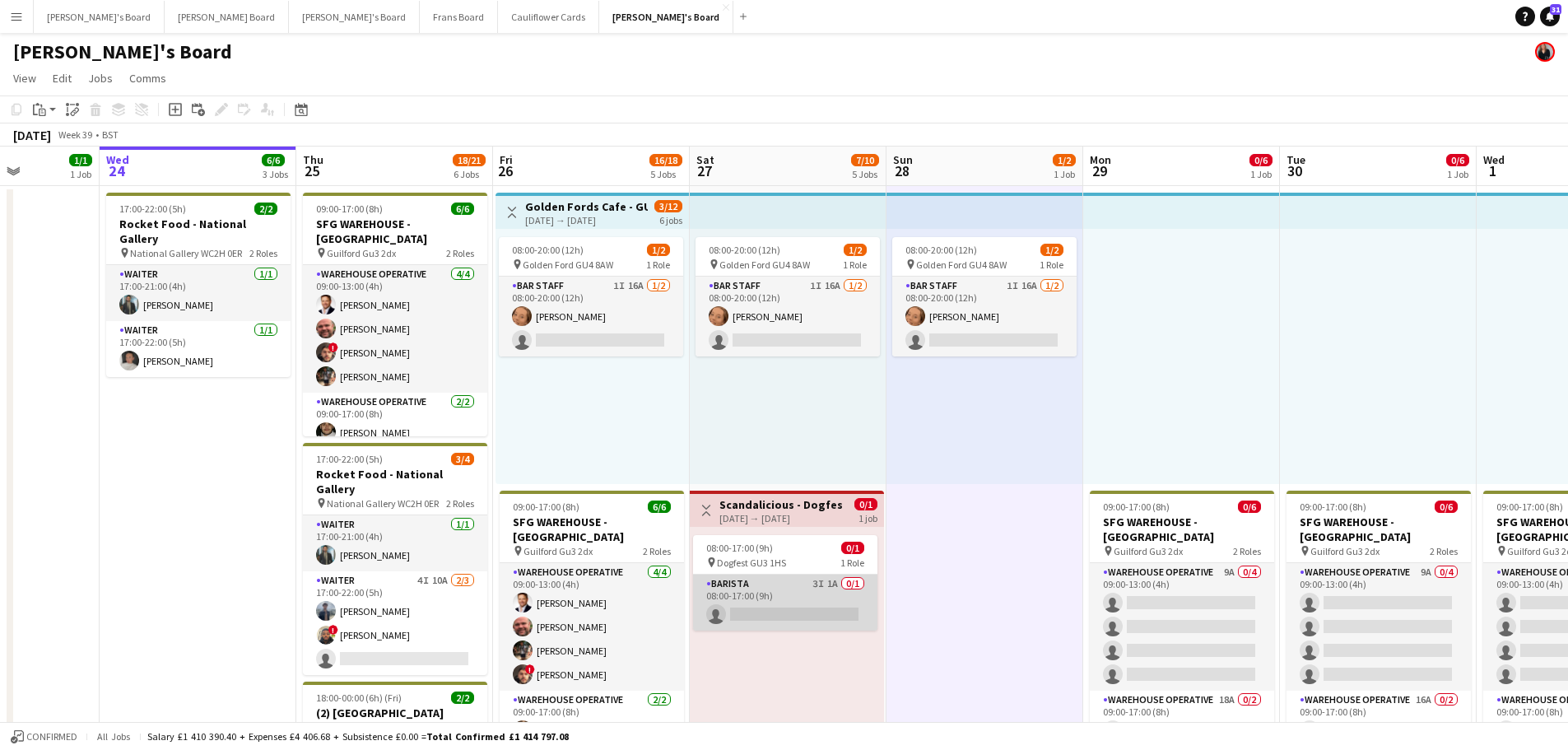
click at [793, 610] on app-card-role "Barista 3I 1A 0/1 08:00-17:00 (9h) single-neutral-actions" at bounding box center [785, 603] width 184 height 56
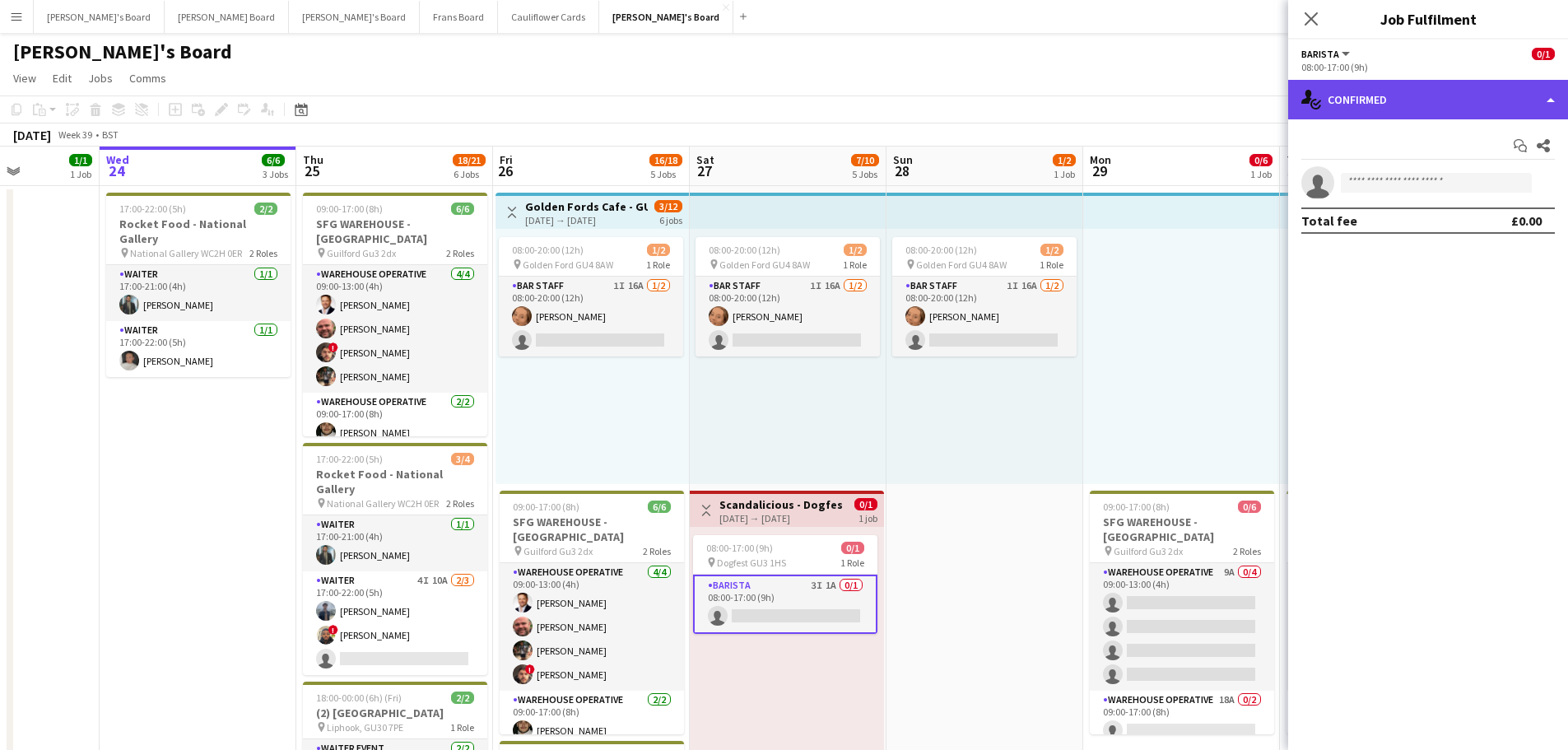
click at [1365, 108] on div "single-neutral-actions-check-2 Confirmed" at bounding box center [1428, 99] width 280 height 40
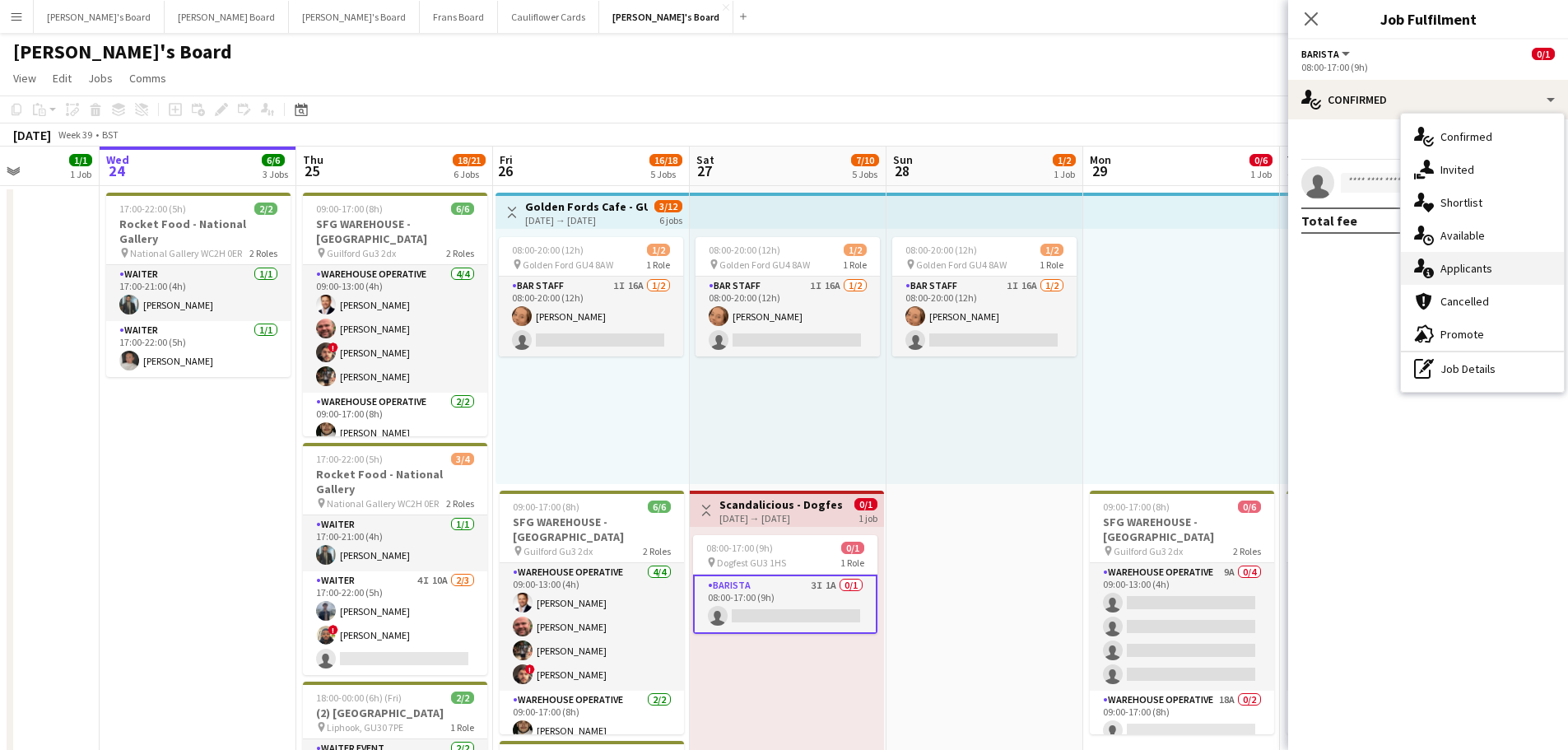
click at [1469, 266] on span "Applicants" at bounding box center [1466, 268] width 51 height 15
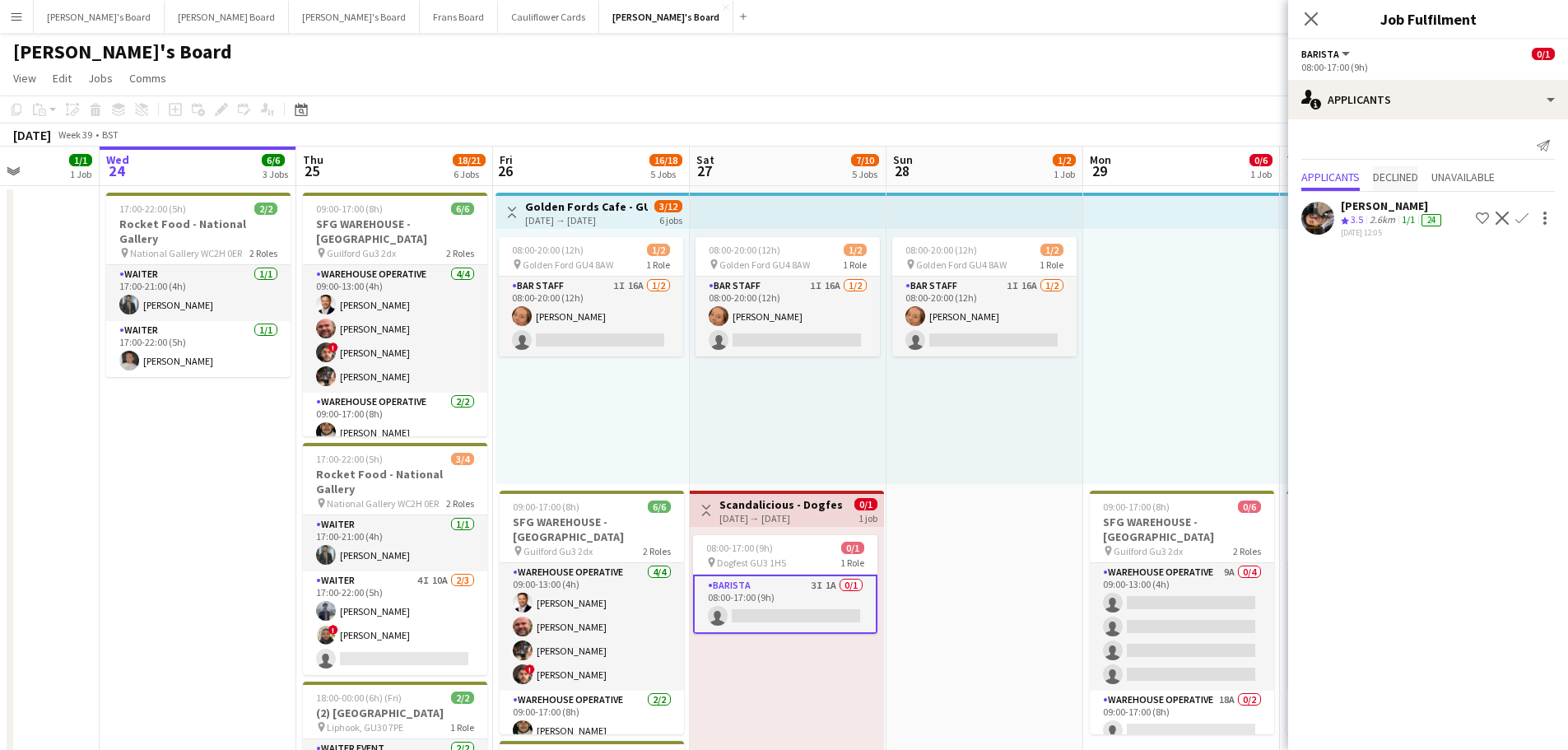
click at [1406, 182] on span "Declined" at bounding box center [1395, 178] width 46 height 12
click at [842, 610] on app-card-role "Barista 3I 1A 0/1 08:00-17:00 (9h) single-neutral-actions" at bounding box center [785, 604] width 184 height 59
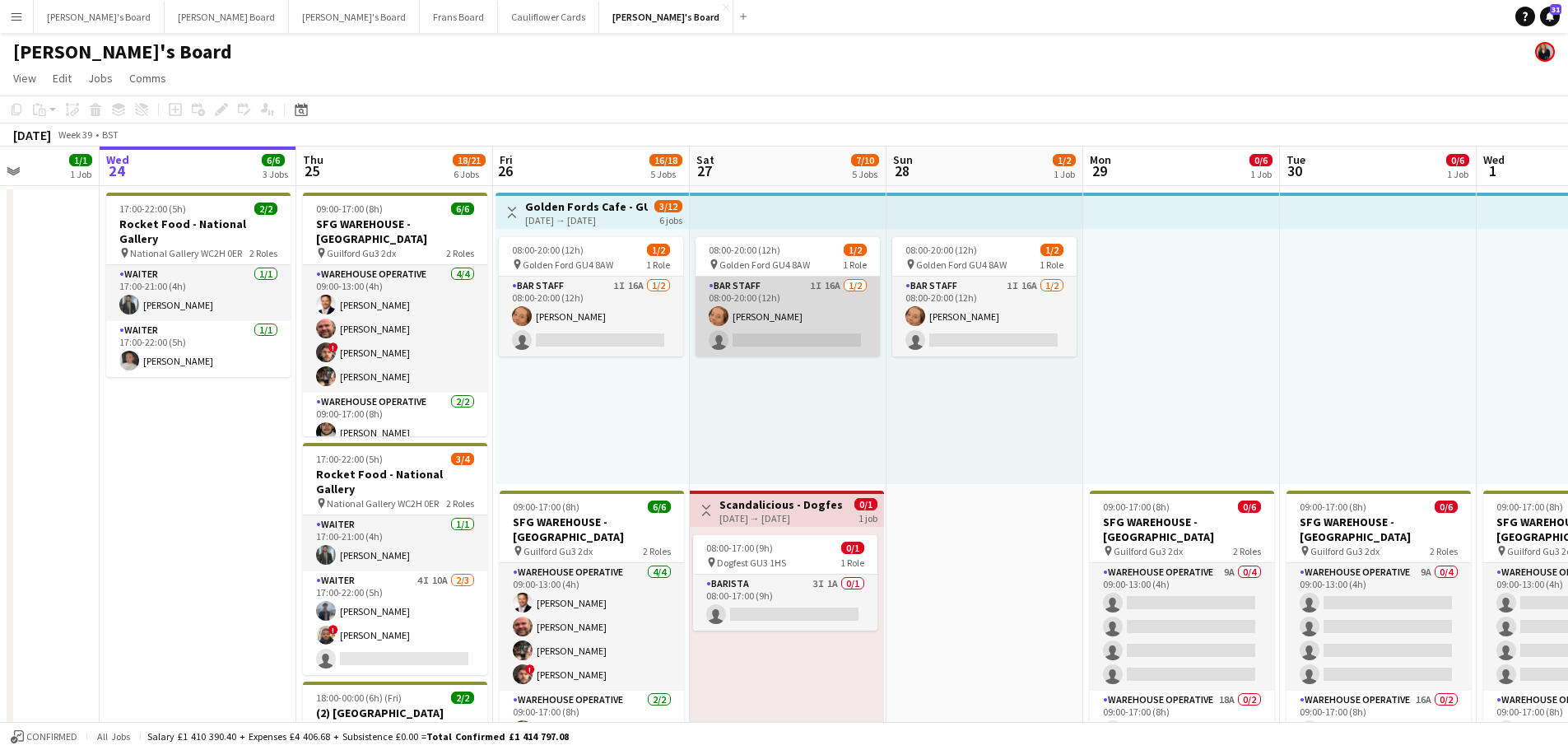
click at [804, 323] on app-card-role "BAR STAFF 1I 16A 1/2 08:00-20:00 (12h) Sophie Woodgates single-neutral-actions" at bounding box center [787, 316] width 184 height 80
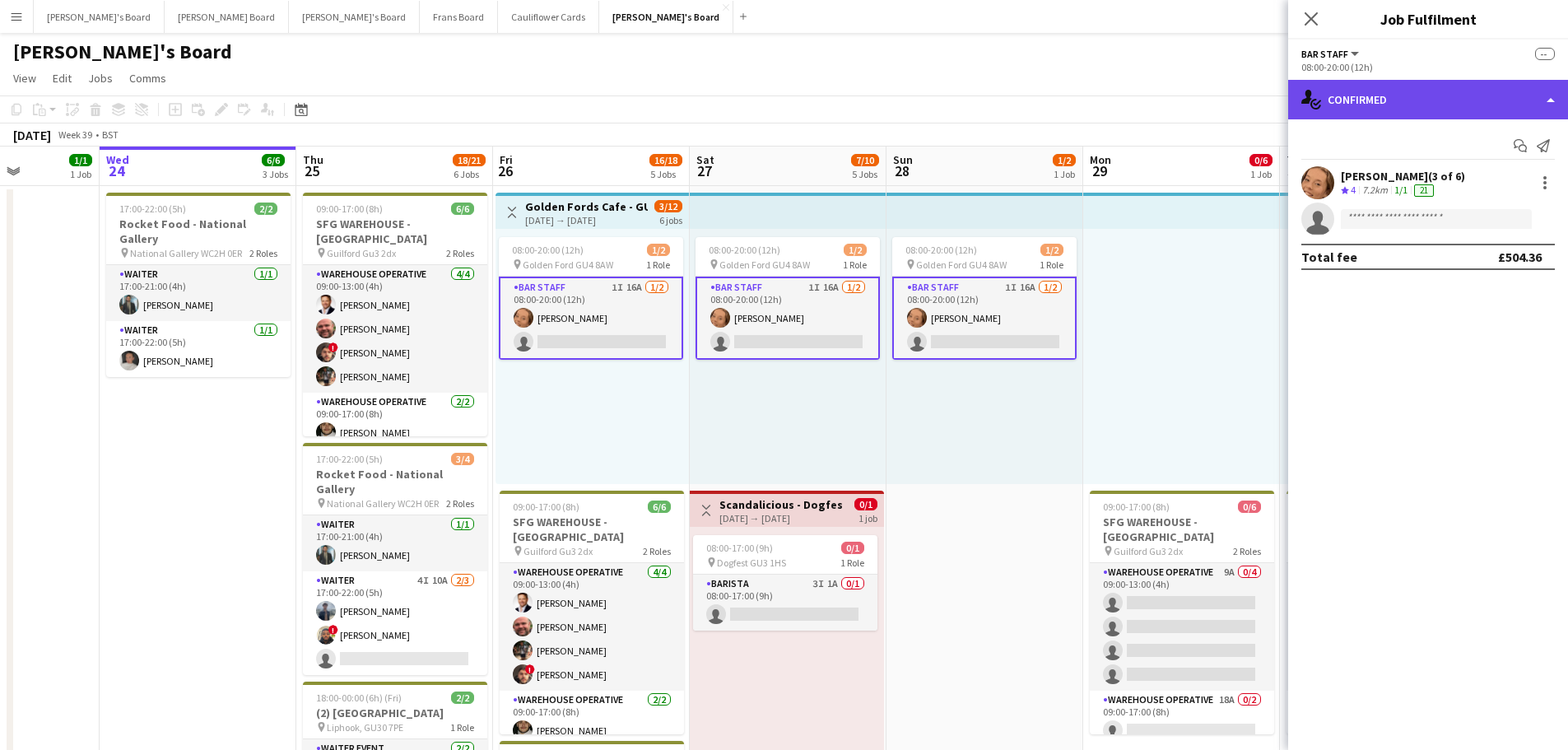
click at [1480, 89] on div "single-neutral-actions-check-2 Confirmed" at bounding box center [1428, 99] width 280 height 40
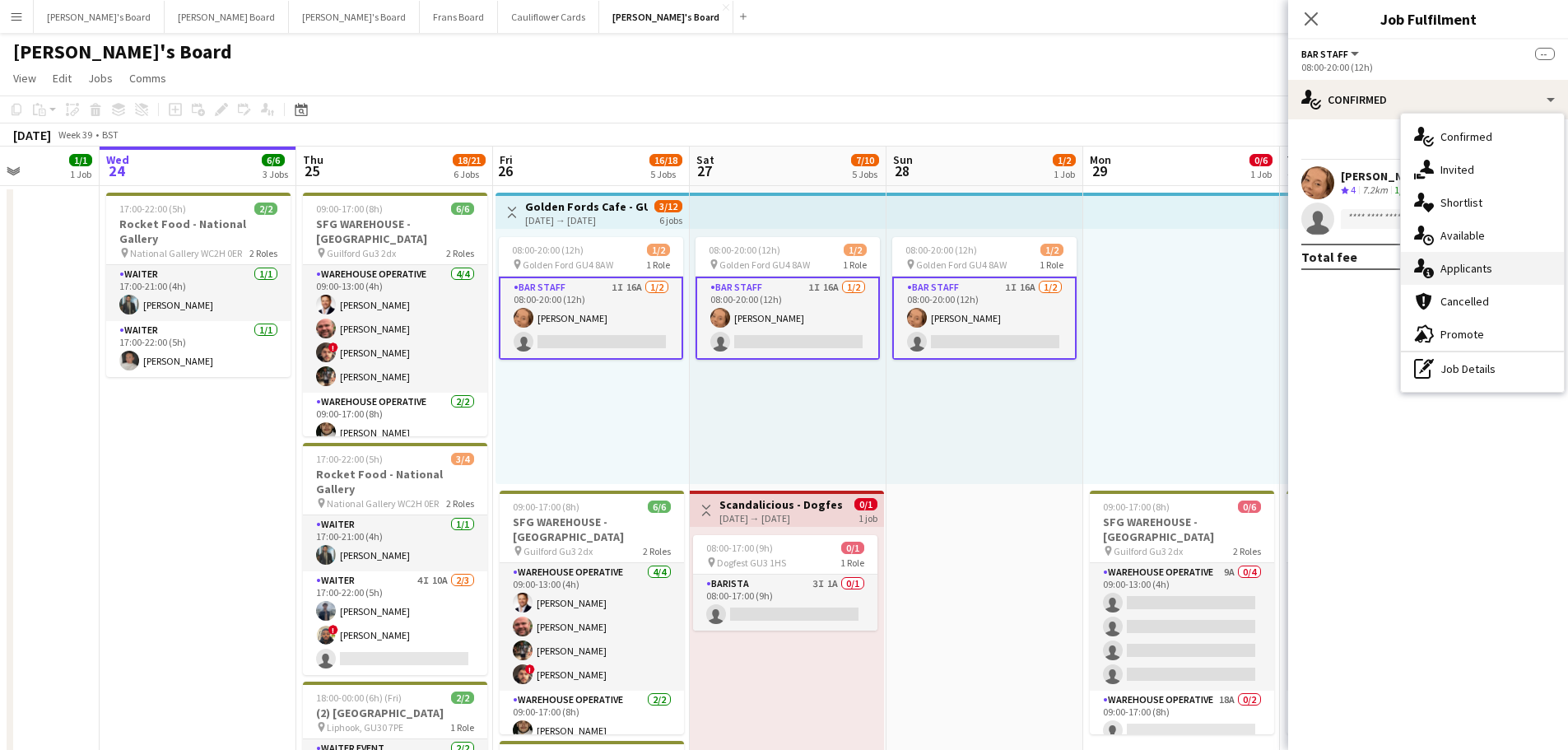
click at [1463, 275] on span "Applicants" at bounding box center [1466, 268] width 51 height 15
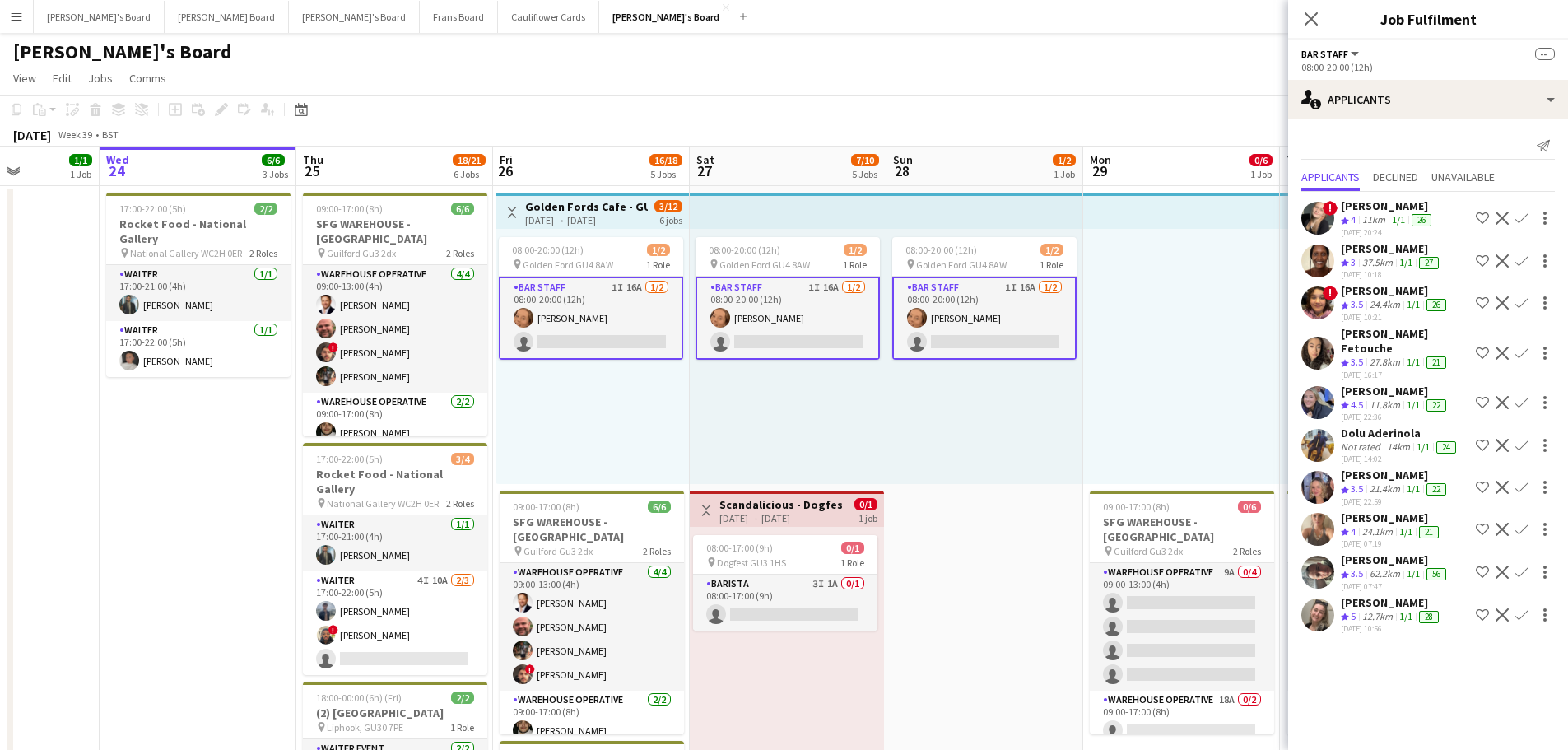
click at [1381, 399] on div "11.8km" at bounding box center [1385, 406] width 37 height 14
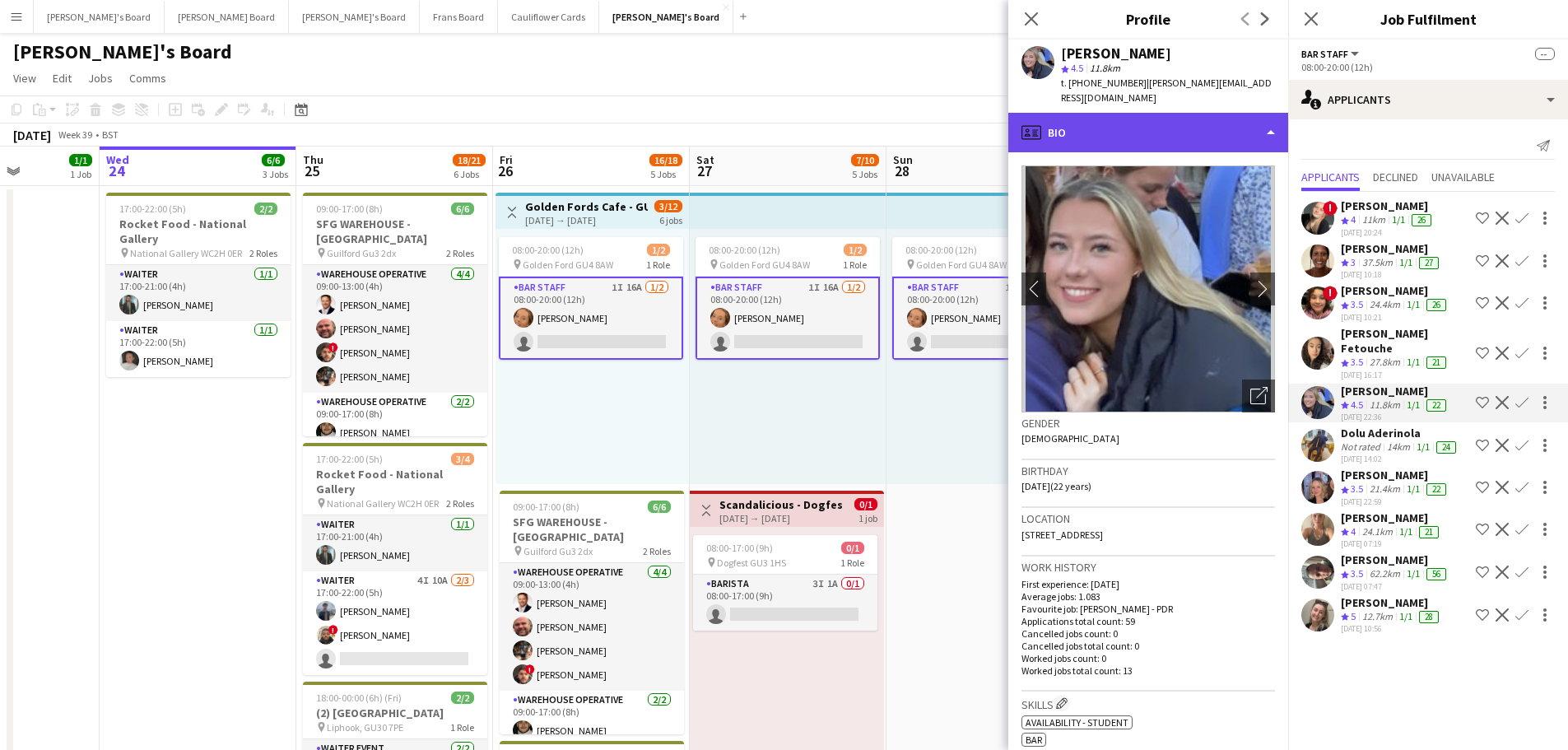
click at [1191, 123] on div "profile Bio" at bounding box center [1148, 132] width 280 height 40
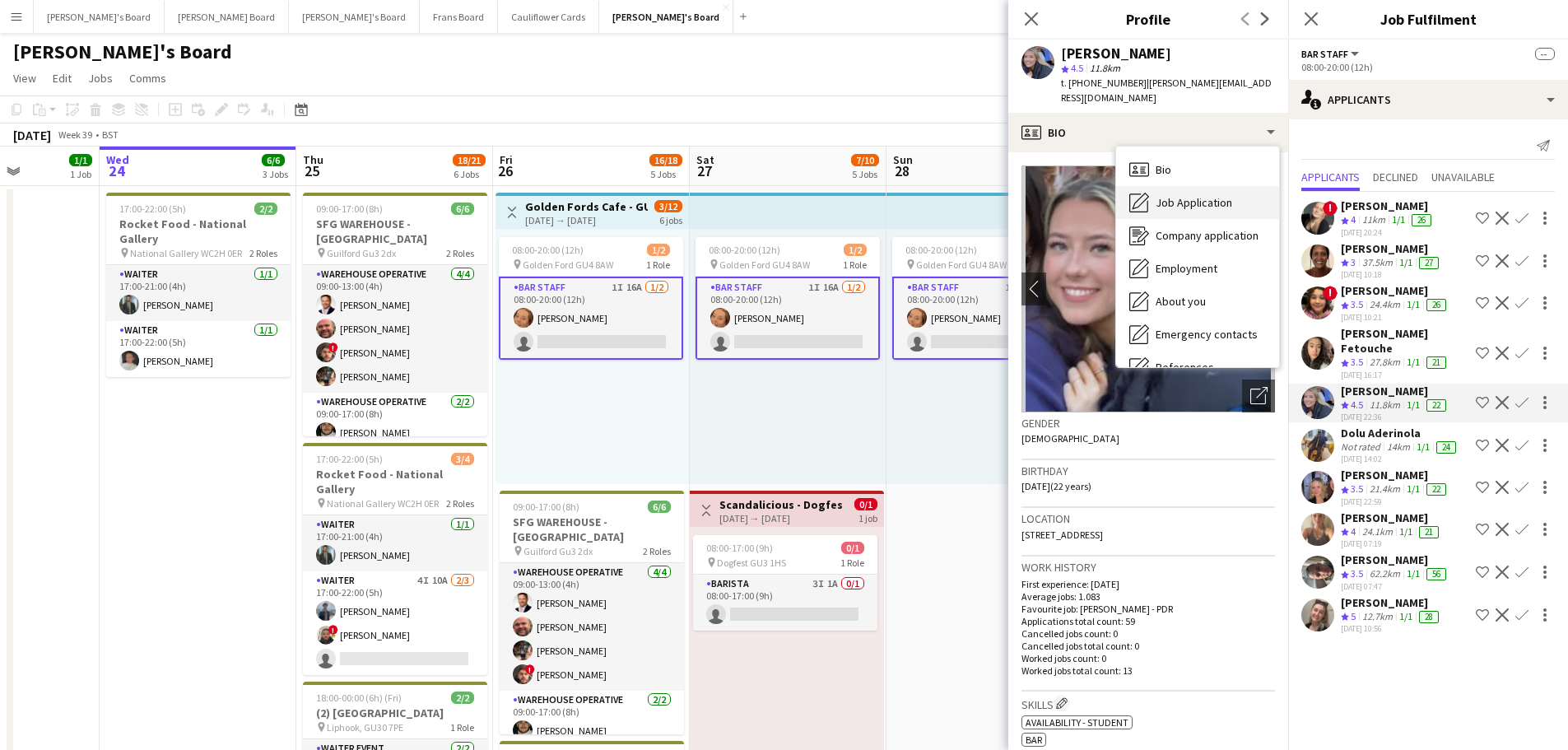
click at [1235, 201] on div "Job Application Job Application" at bounding box center [1198, 203] width 163 height 33
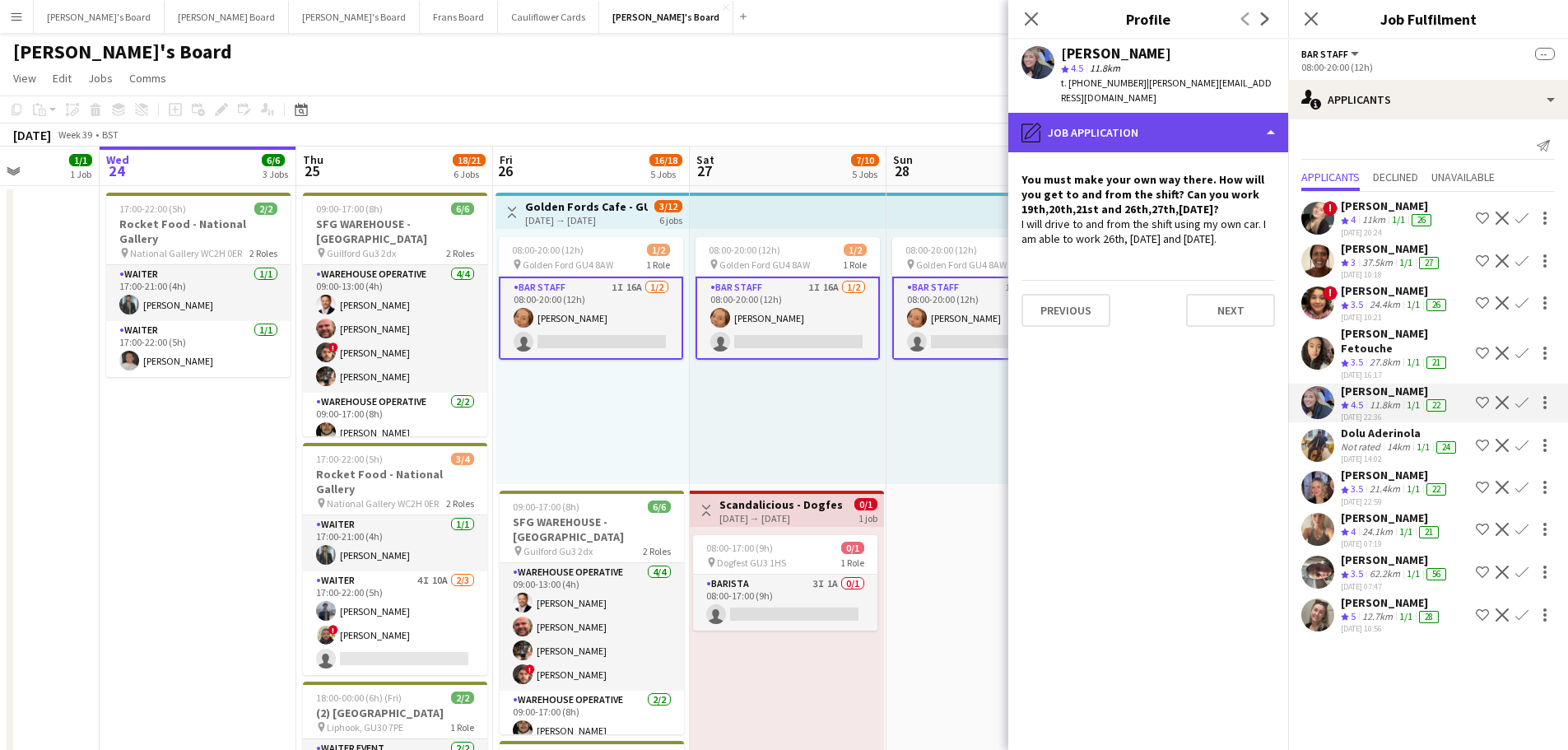
click at [1176, 113] on div "pencil4 Job Application" at bounding box center [1148, 132] width 280 height 40
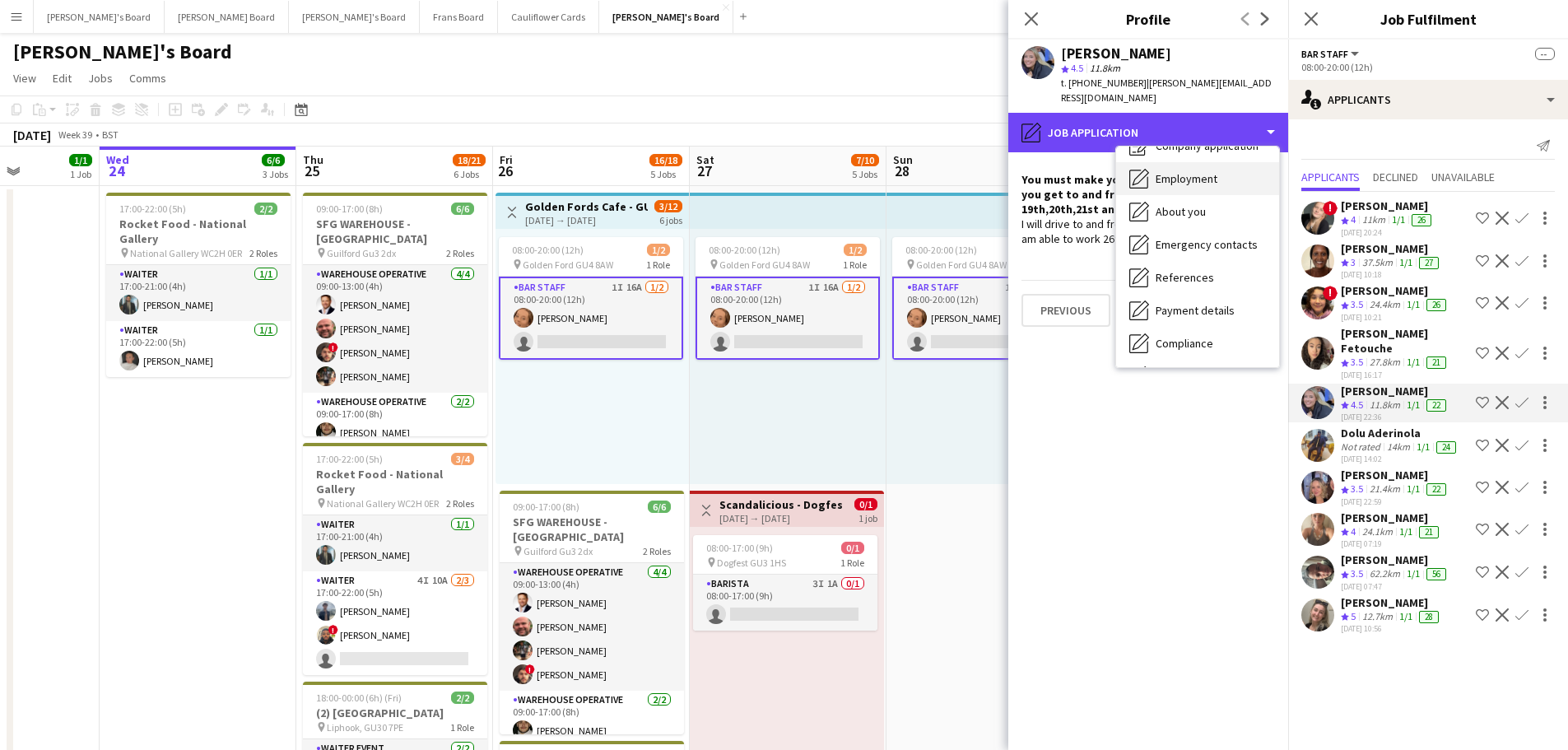
scroll to position [165, 0]
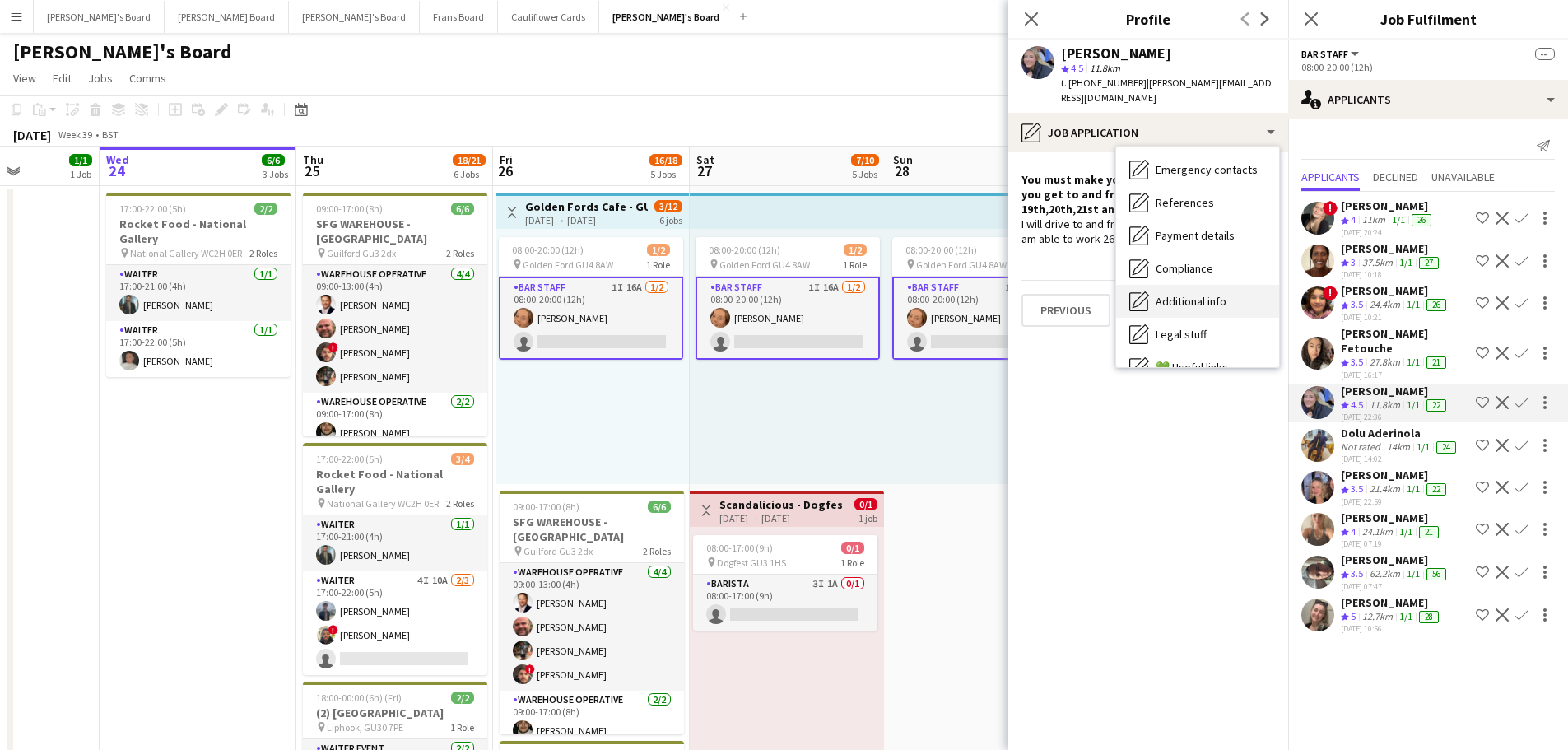
click at [1218, 294] on span "Additional info" at bounding box center [1191, 301] width 71 height 15
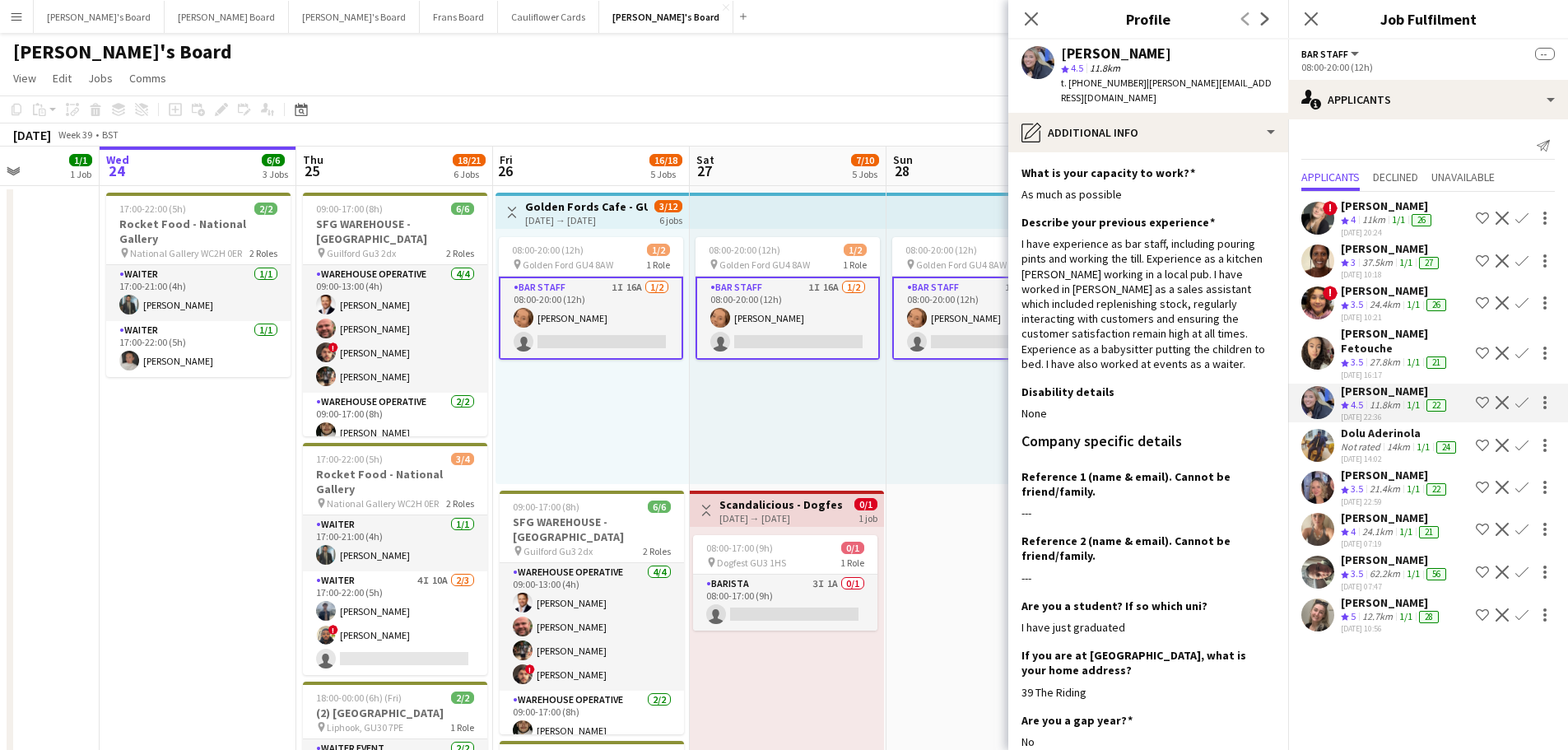
click at [1390, 440] on div "14km" at bounding box center [1398, 447] width 30 height 14
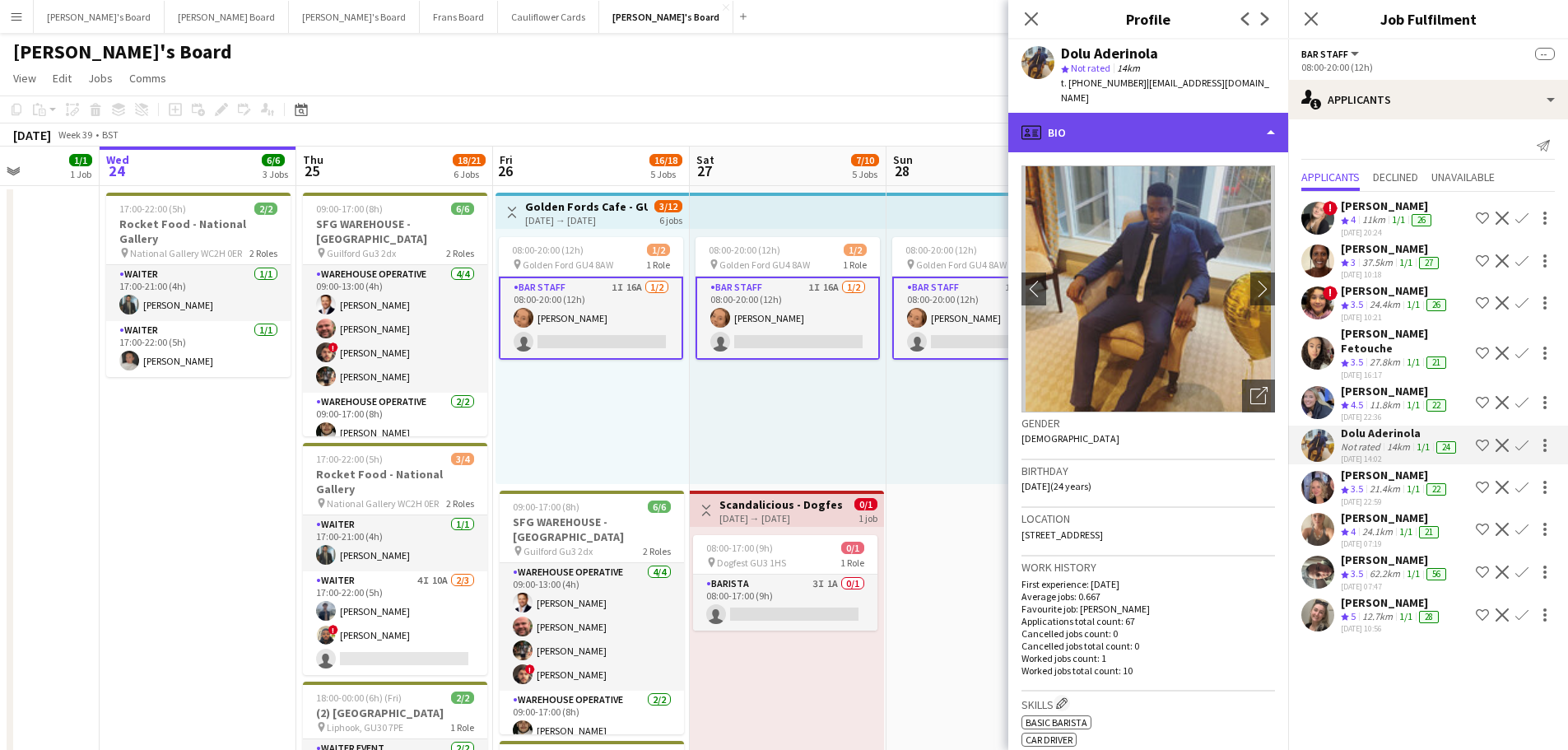
click at [1185, 130] on div "profile Bio" at bounding box center [1148, 132] width 280 height 40
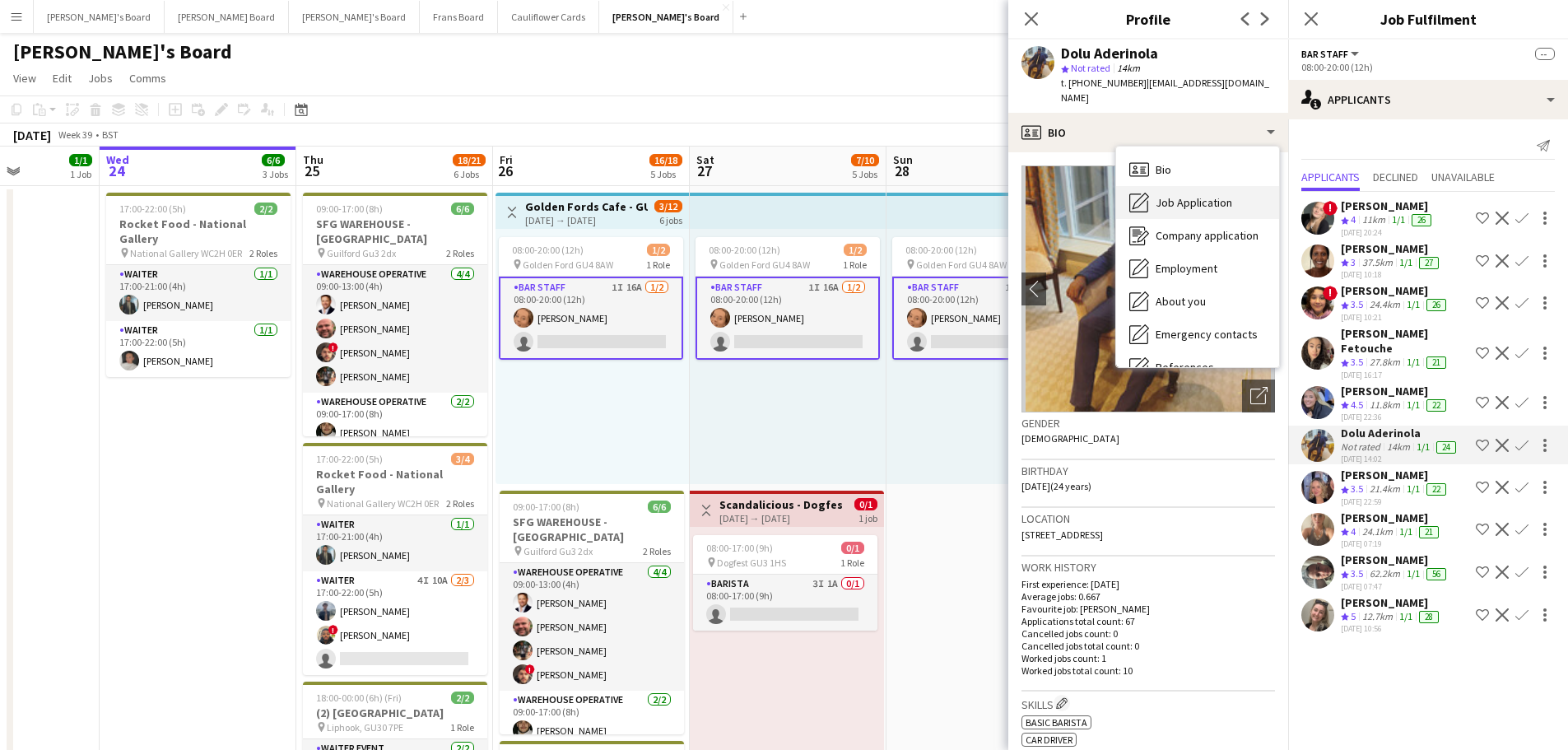
click at [1205, 195] on span "Job Application" at bounding box center [1194, 202] width 77 height 15
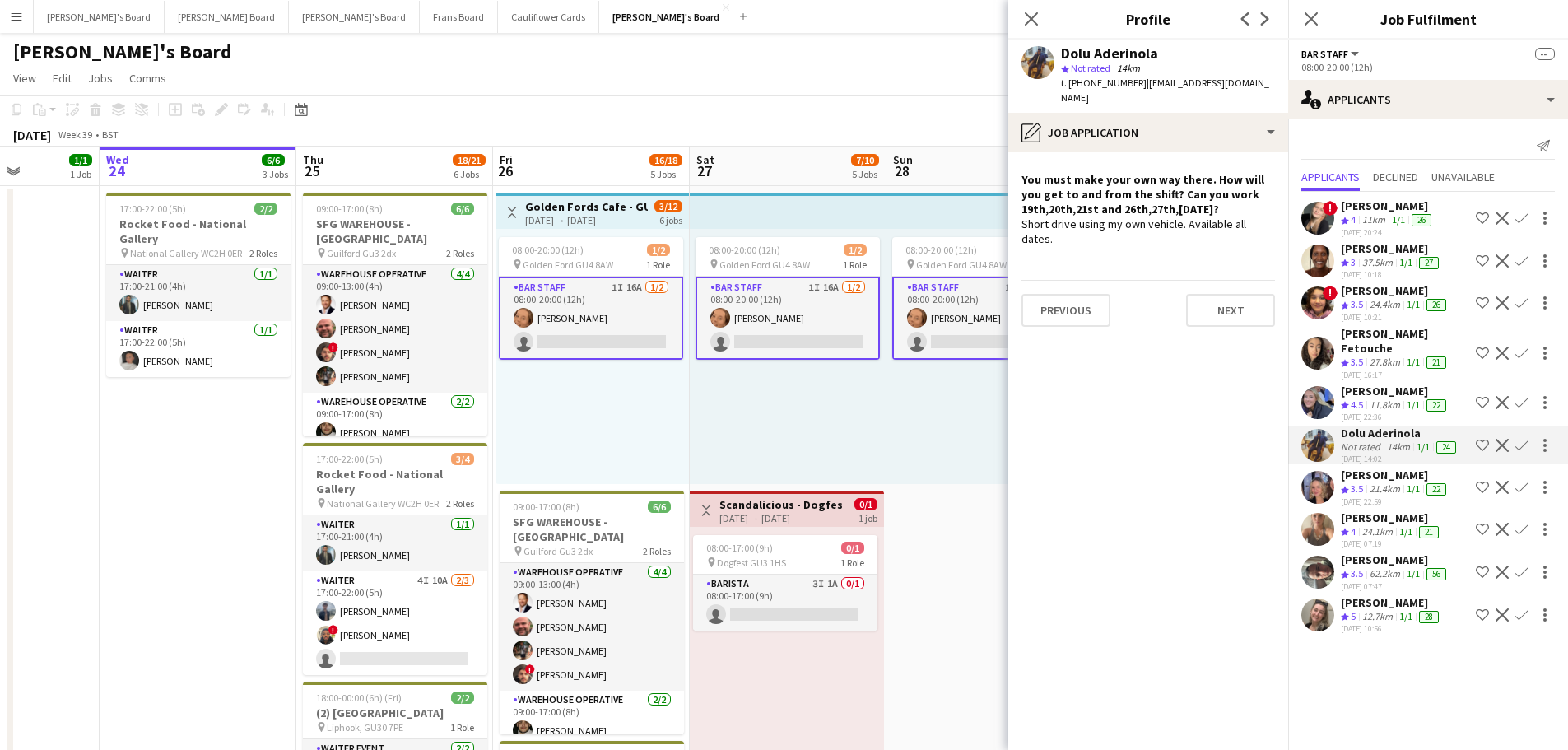
click at [1379, 527] on div "24.1km" at bounding box center [1378, 533] width 37 height 14
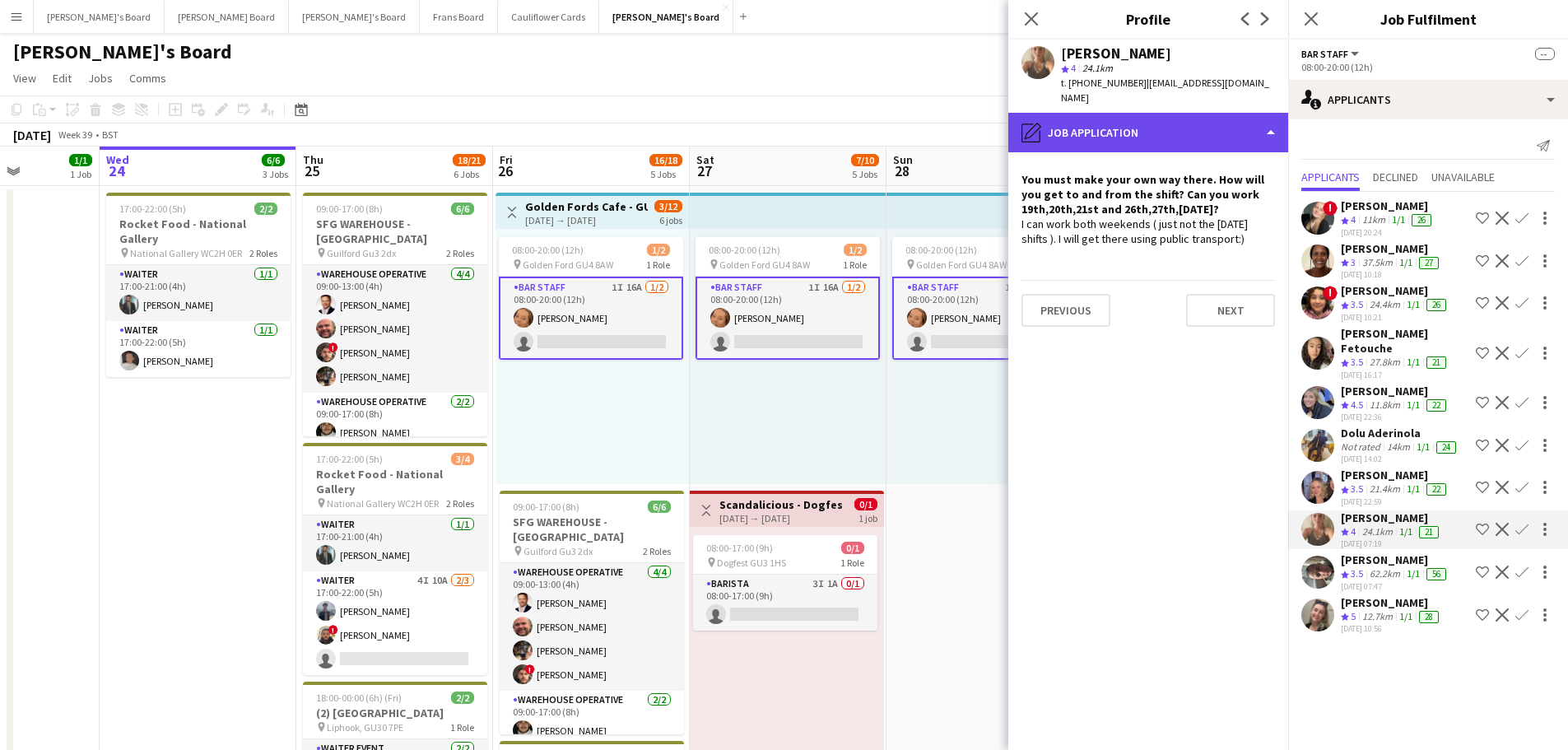
click at [1171, 126] on div "pencil4 Job Application" at bounding box center [1148, 132] width 280 height 40
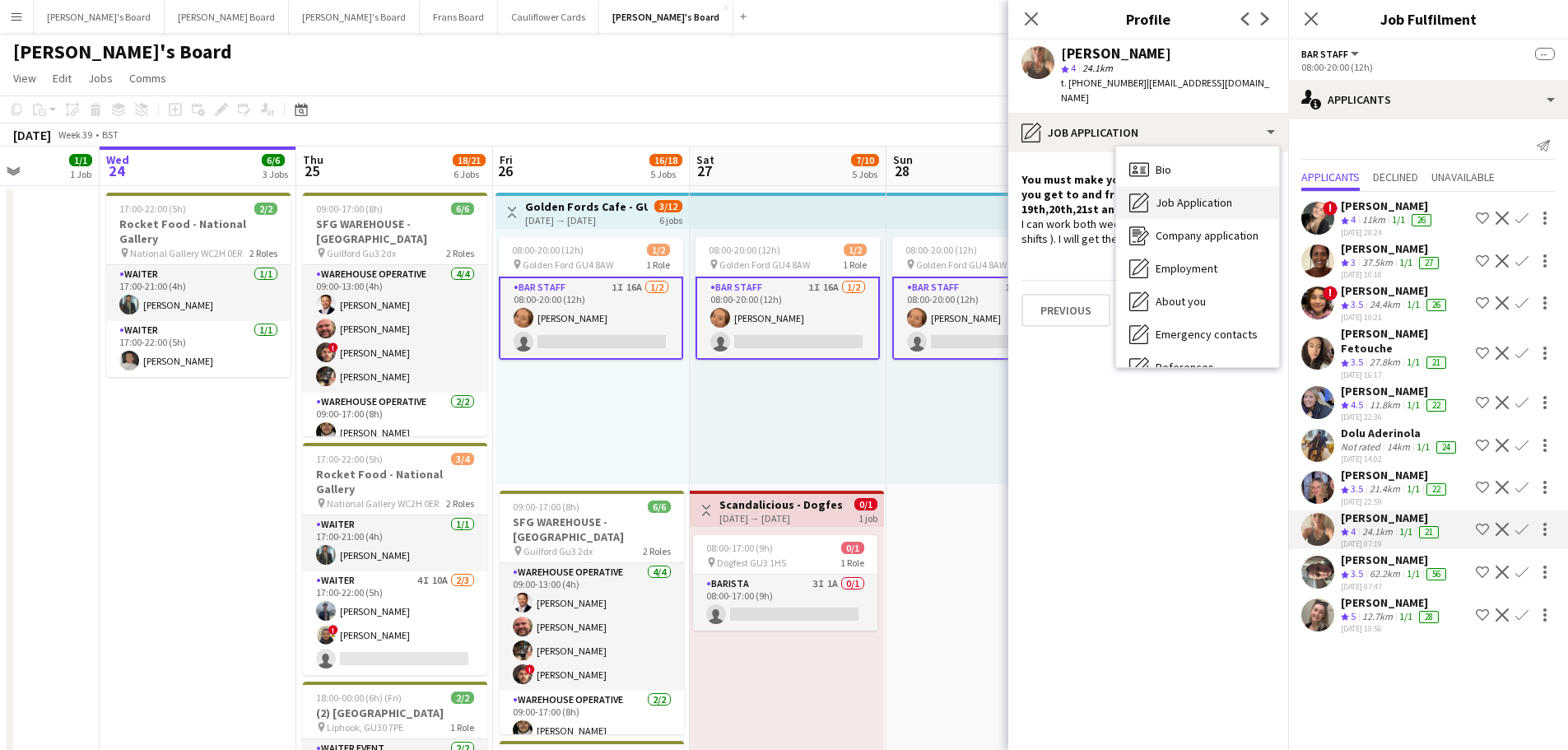
click at [1214, 195] on span "Job Application" at bounding box center [1194, 202] width 77 height 15
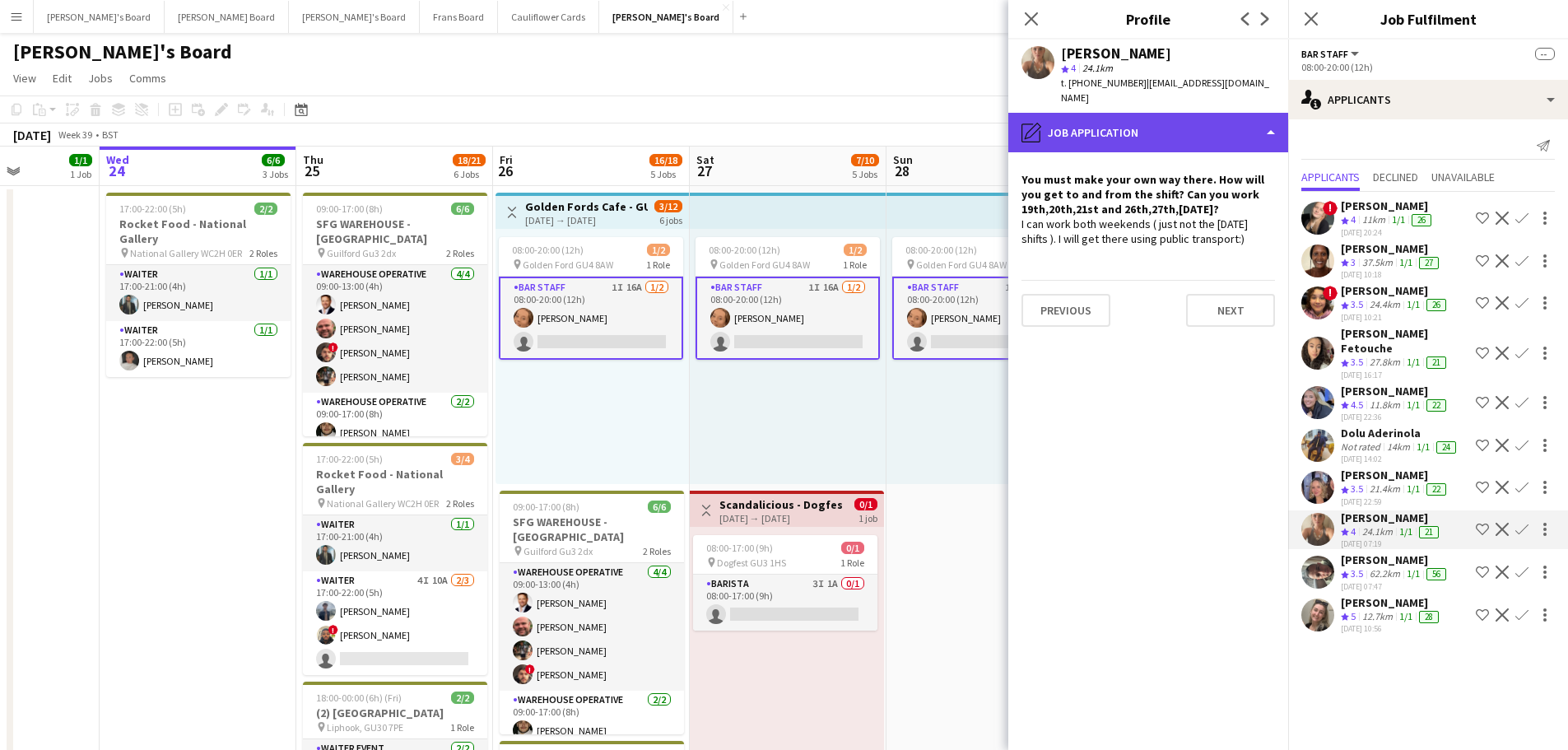
click at [1137, 116] on div "pencil4 Job Application" at bounding box center [1148, 132] width 280 height 40
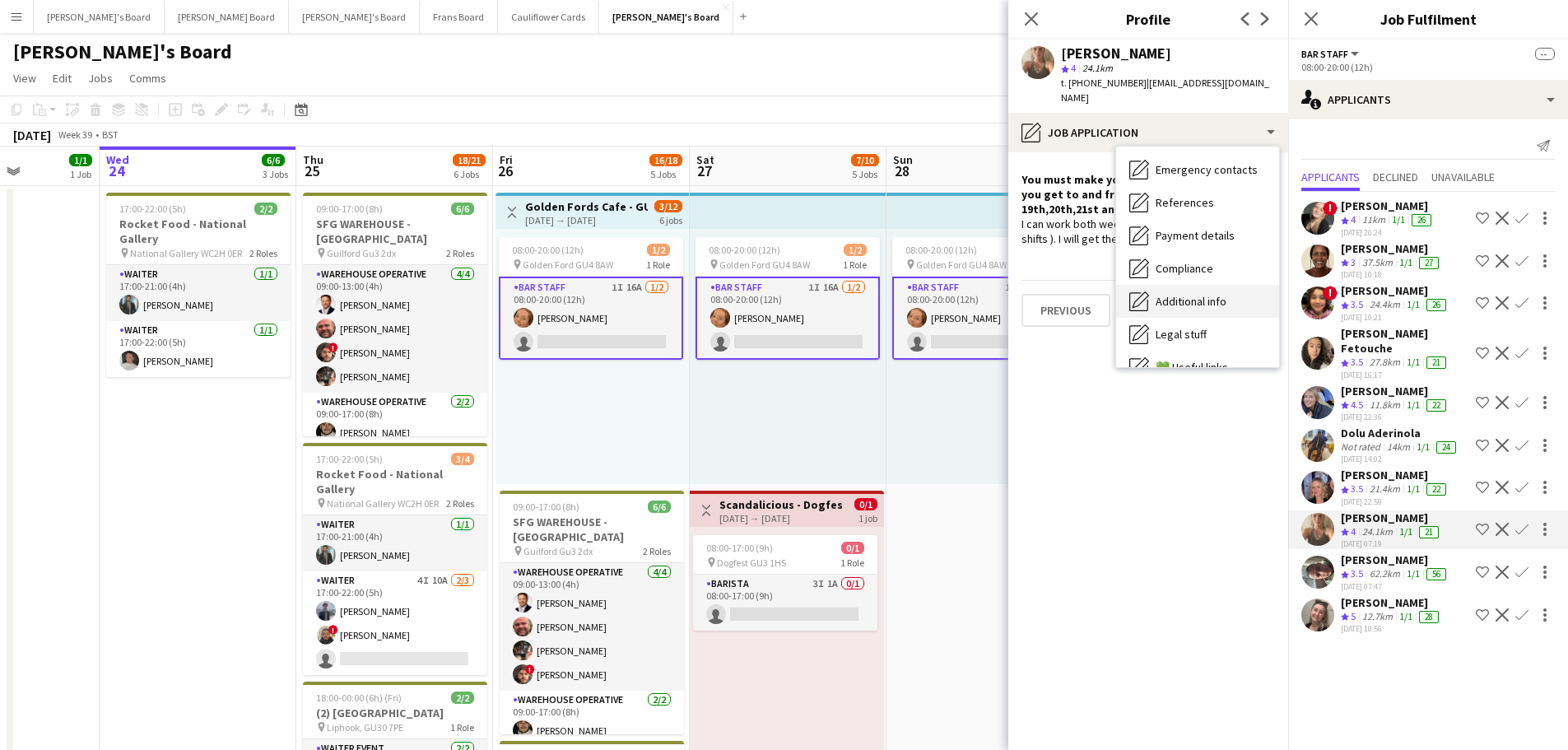
click at [1221, 294] on span "Additional info" at bounding box center [1191, 301] width 71 height 15
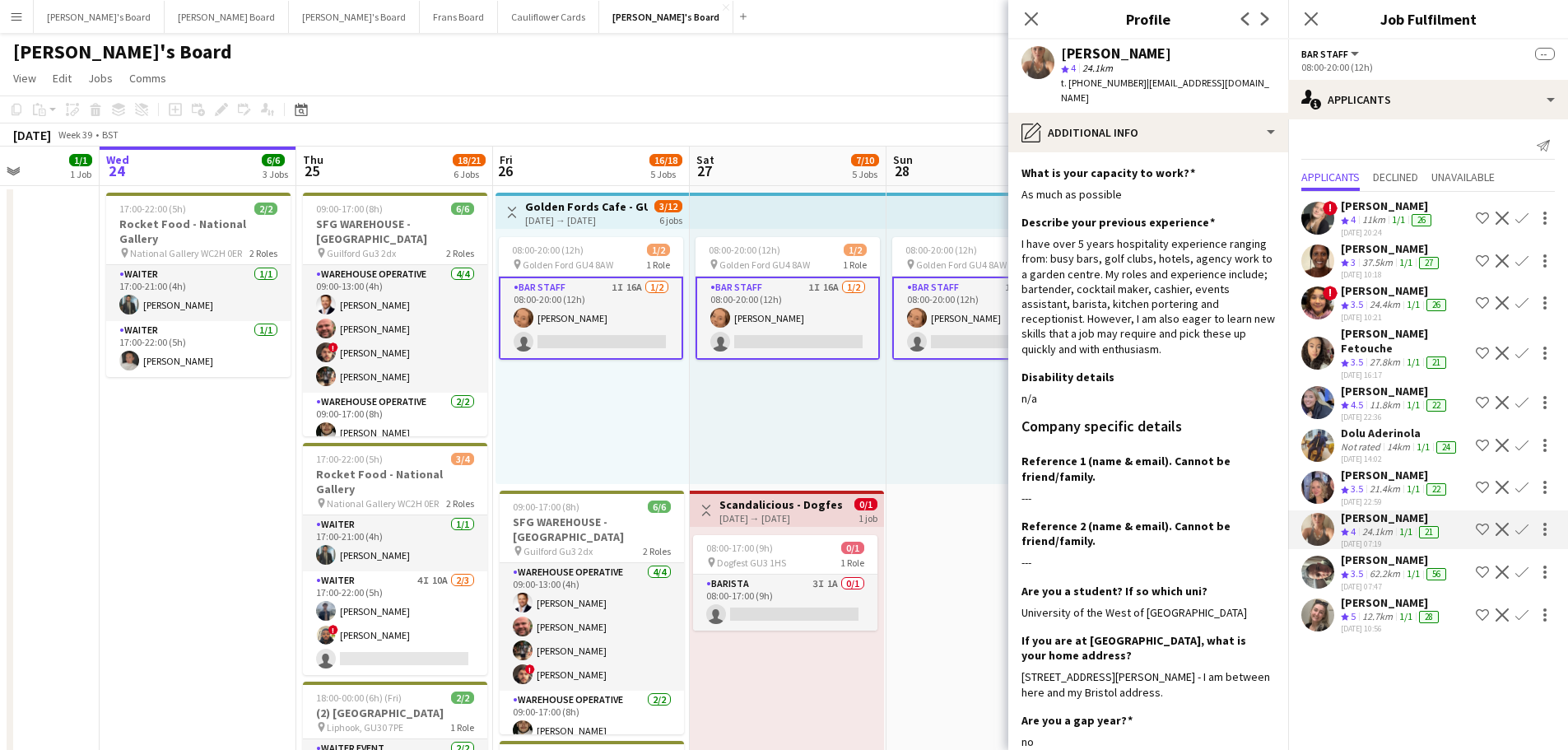
click at [1378, 568] on div "62.2km" at bounding box center [1385, 574] width 37 height 14
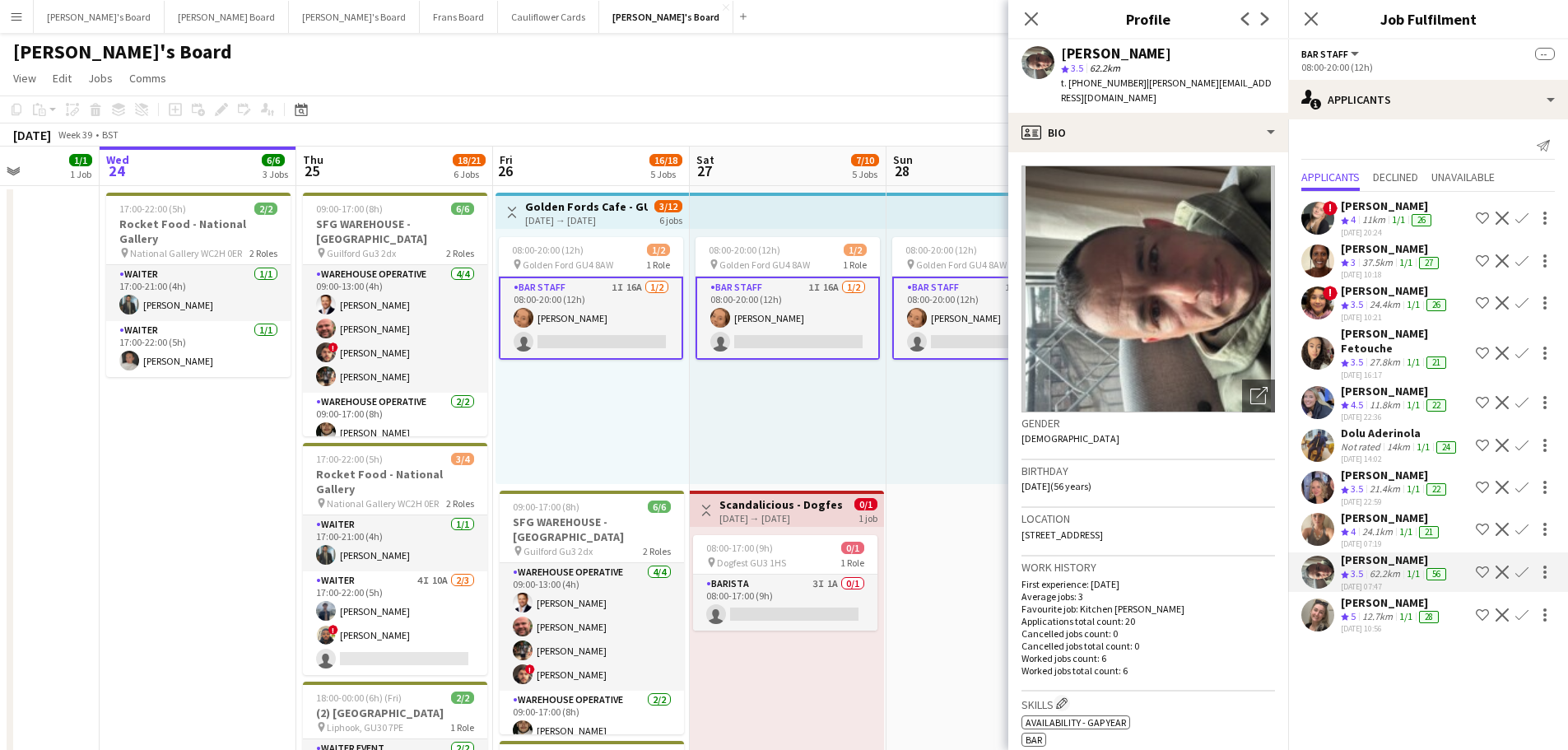
drag, startPoint x: 1387, startPoint y: 439, endPoint x: 1388, endPoint y: 466, distance: 27.0
click at [1387, 441] on div "14km" at bounding box center [1398, 447] width 30 height 14
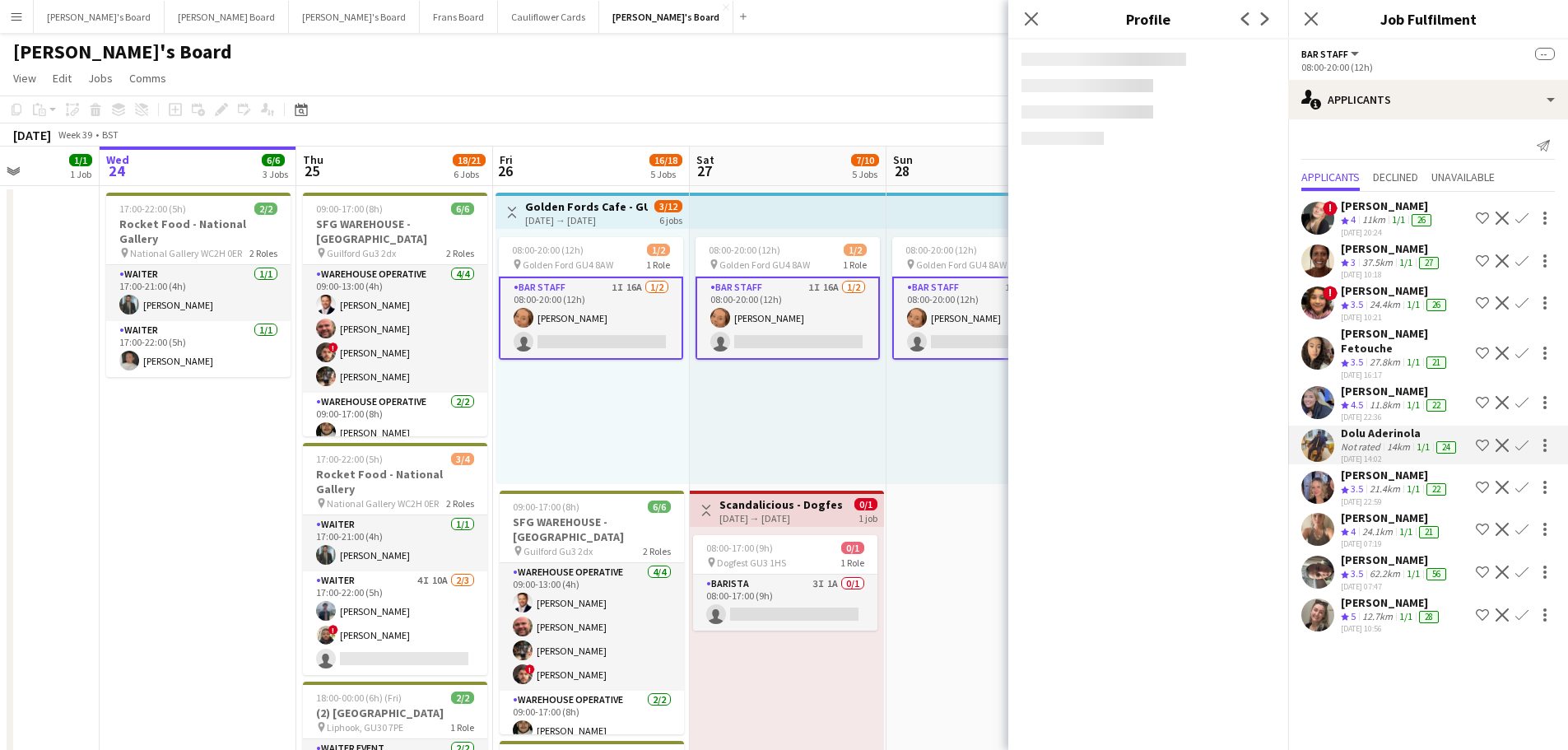
click at [1385, 488] on div "21.4km" at bounding box center [1385, 489] width 37 height 14
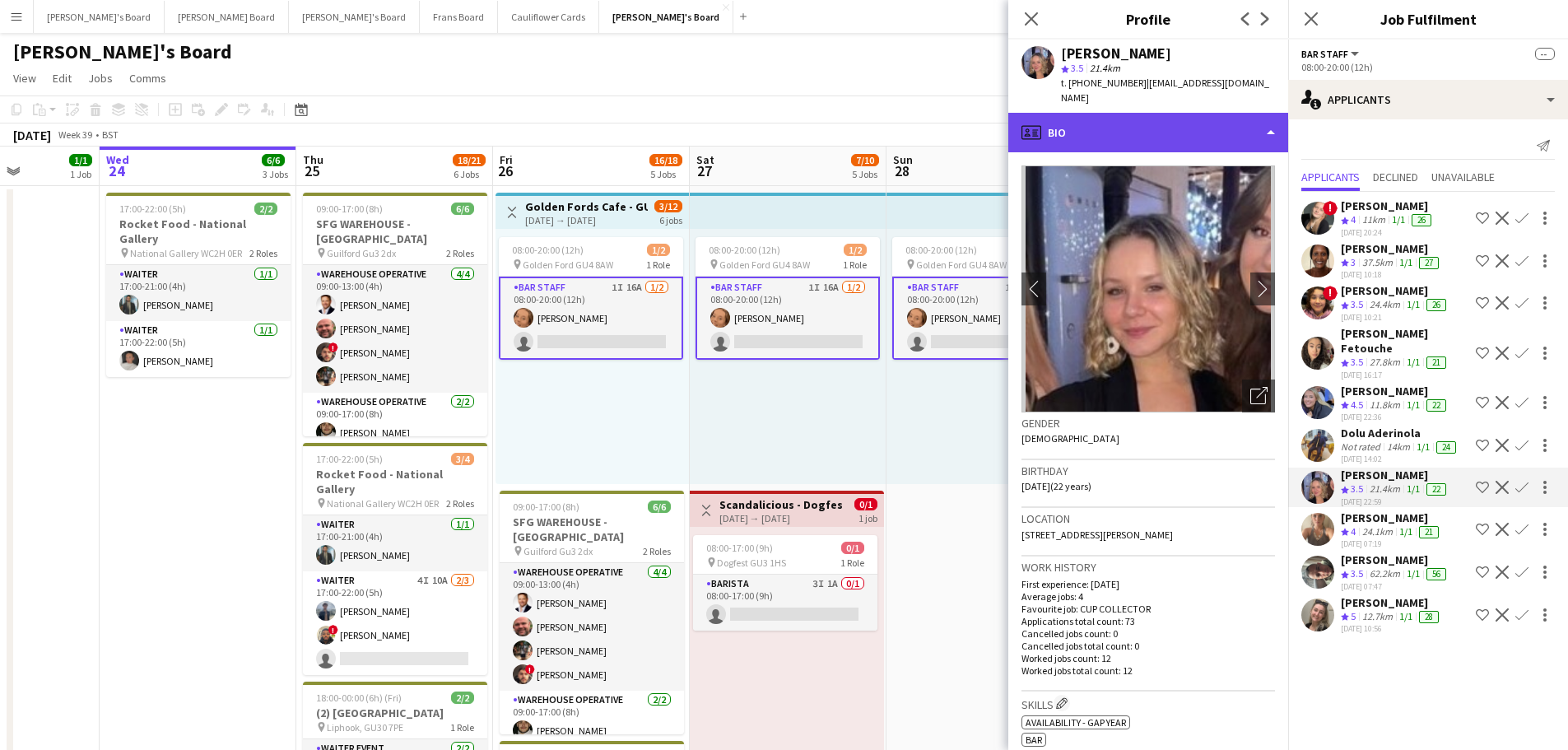
click at [1153, 113] on div "profile Bio" at bounding box center [1148, 132] width 280 height 40
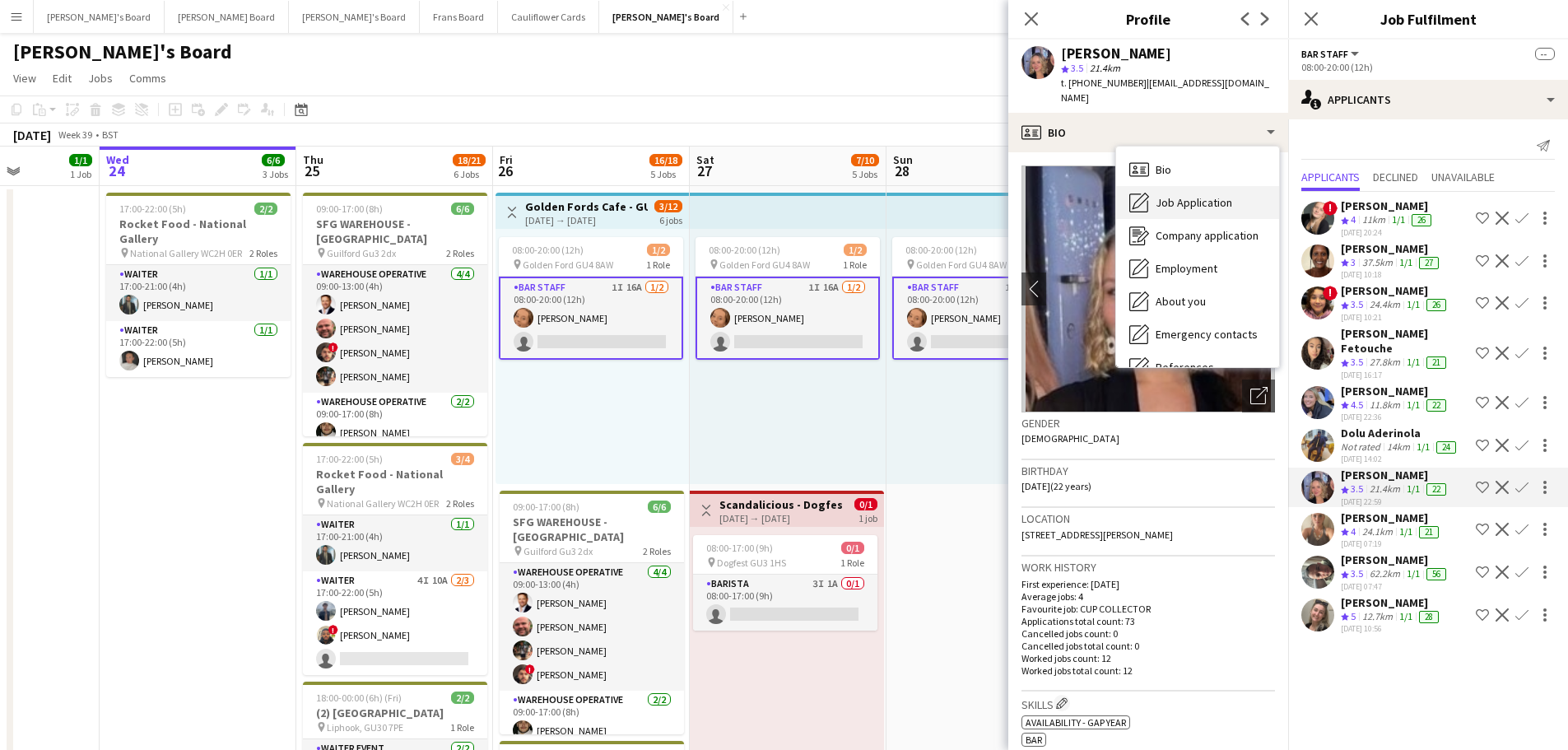
click at [1201, 186] on div "Job Application Job Application" at bounding box center [1198, 203] width 163 height 33
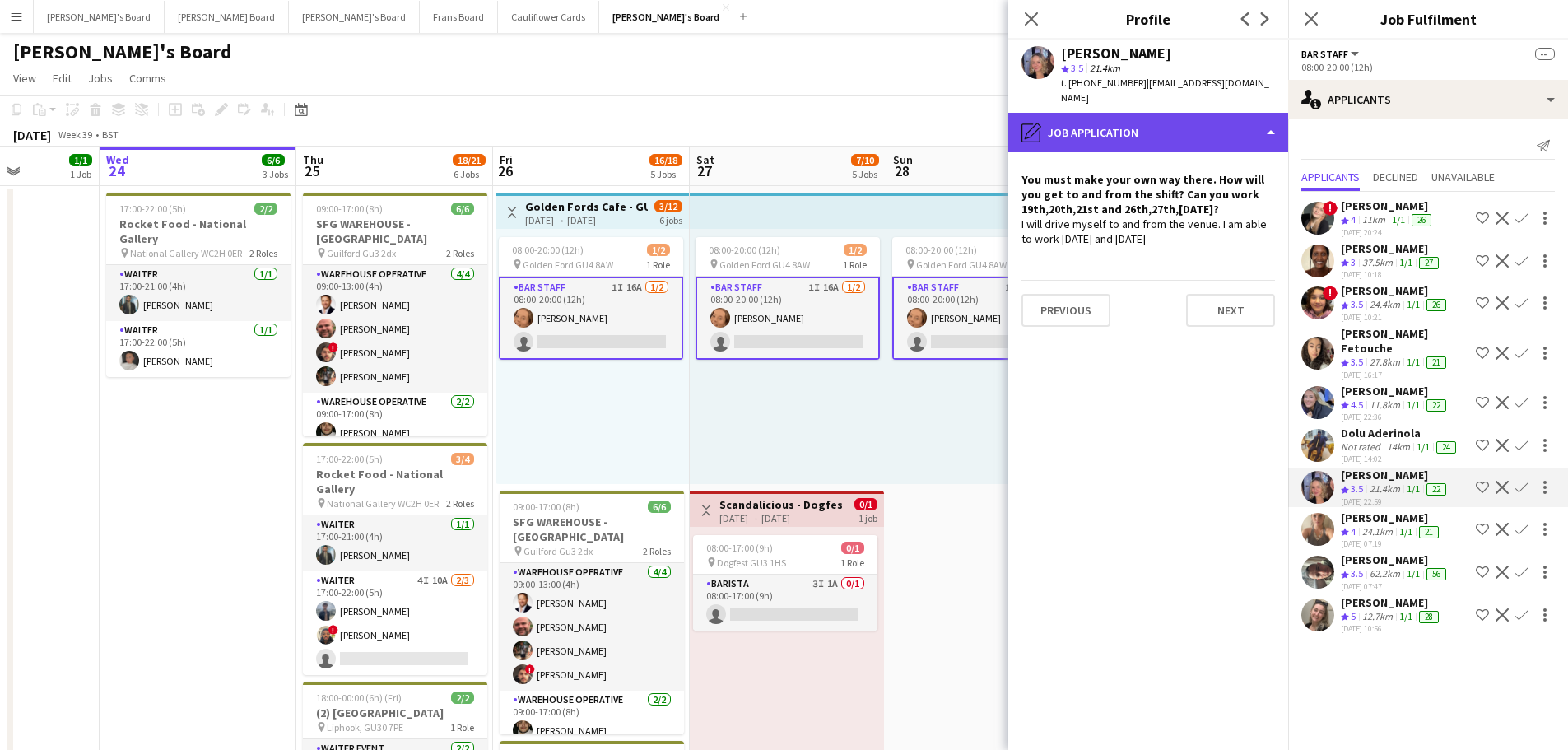
click at [1212, 121] on div "pencil4 Job Application" at bounding box center [1148, 132] width 280 height 40
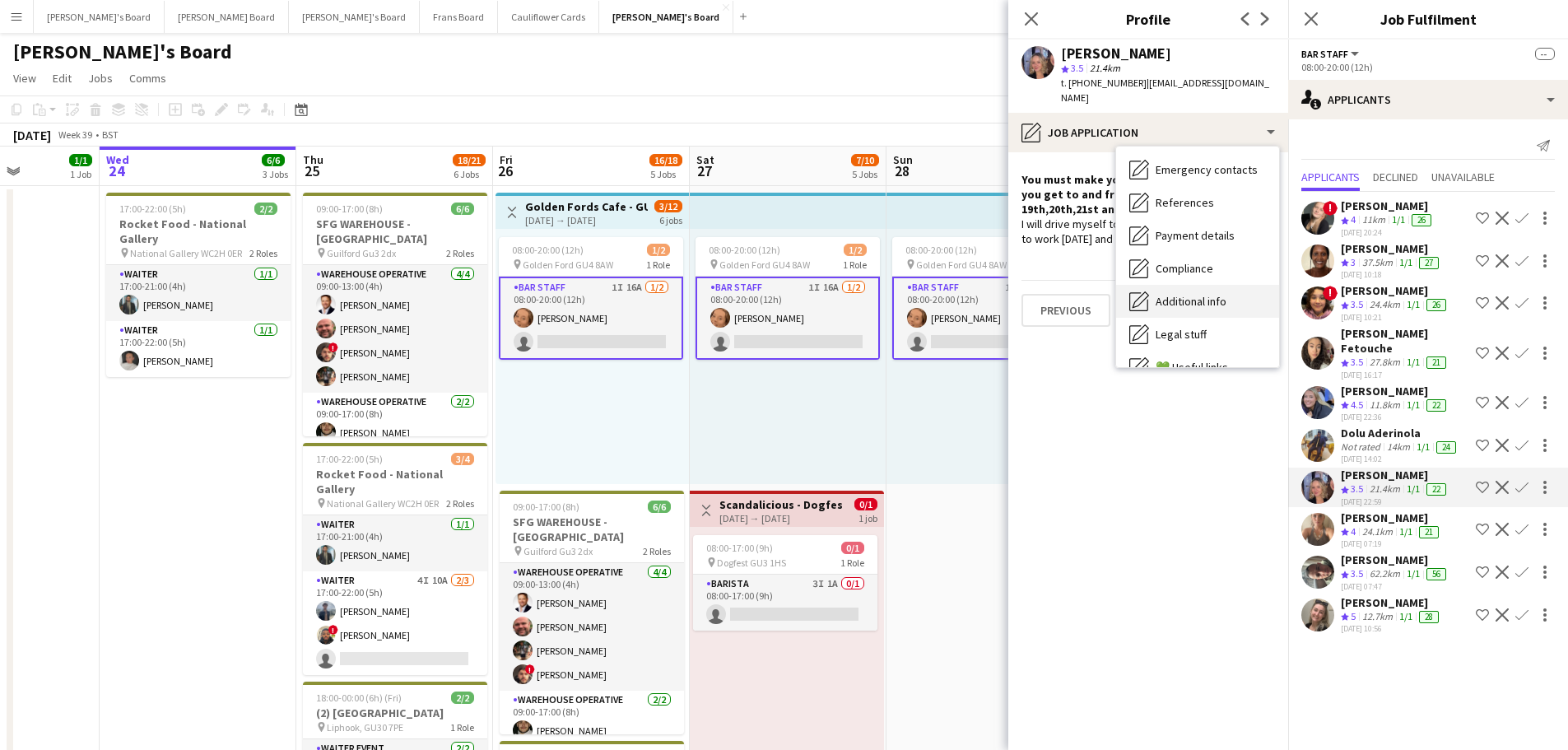
click at [1237, 285] on div "Additional info Additional info" at bounding box center [1198, 302] width 163 height 33
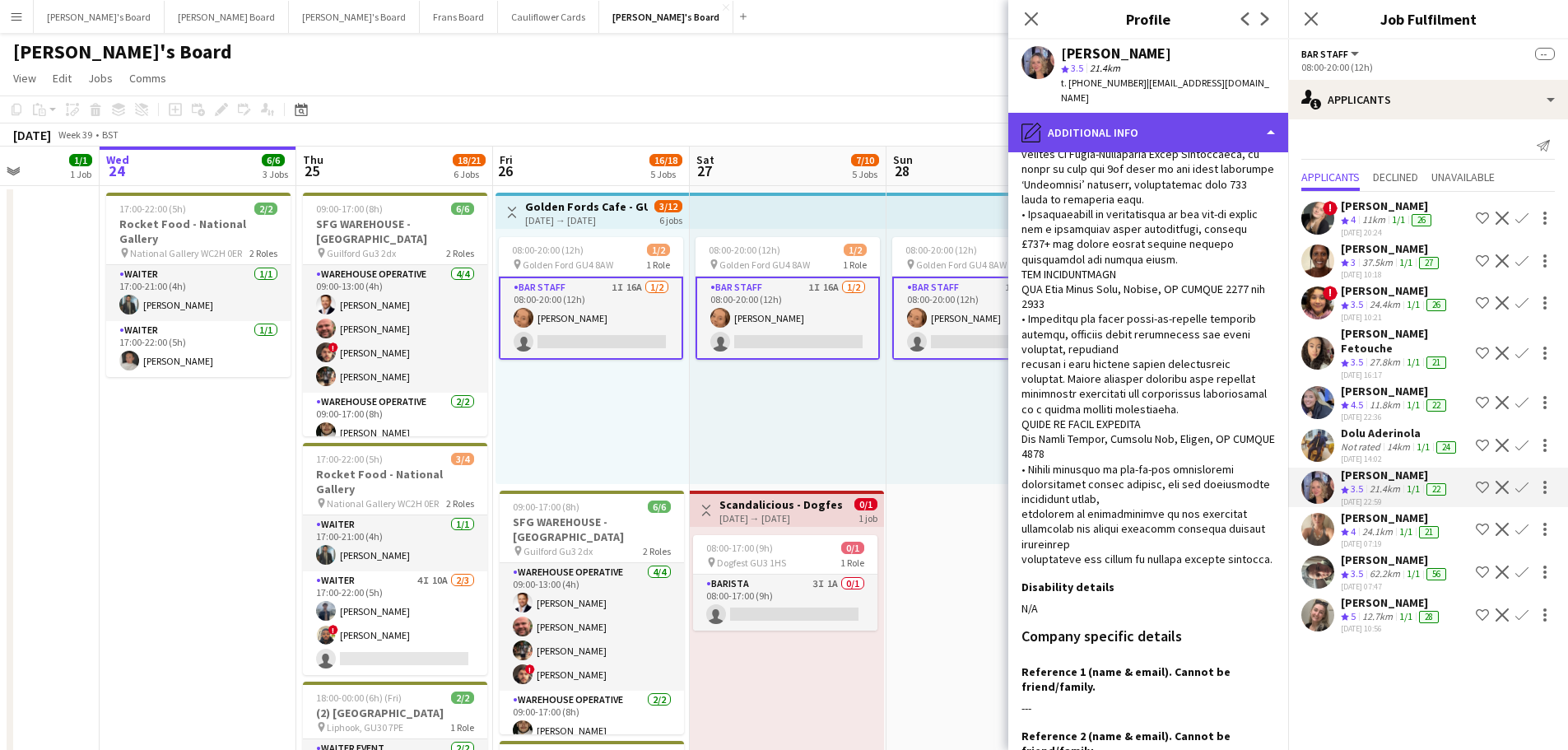
click at [1176, 114] on div "pencil4 Additional info" at bounding box center [1148, 132] width 280 height 40
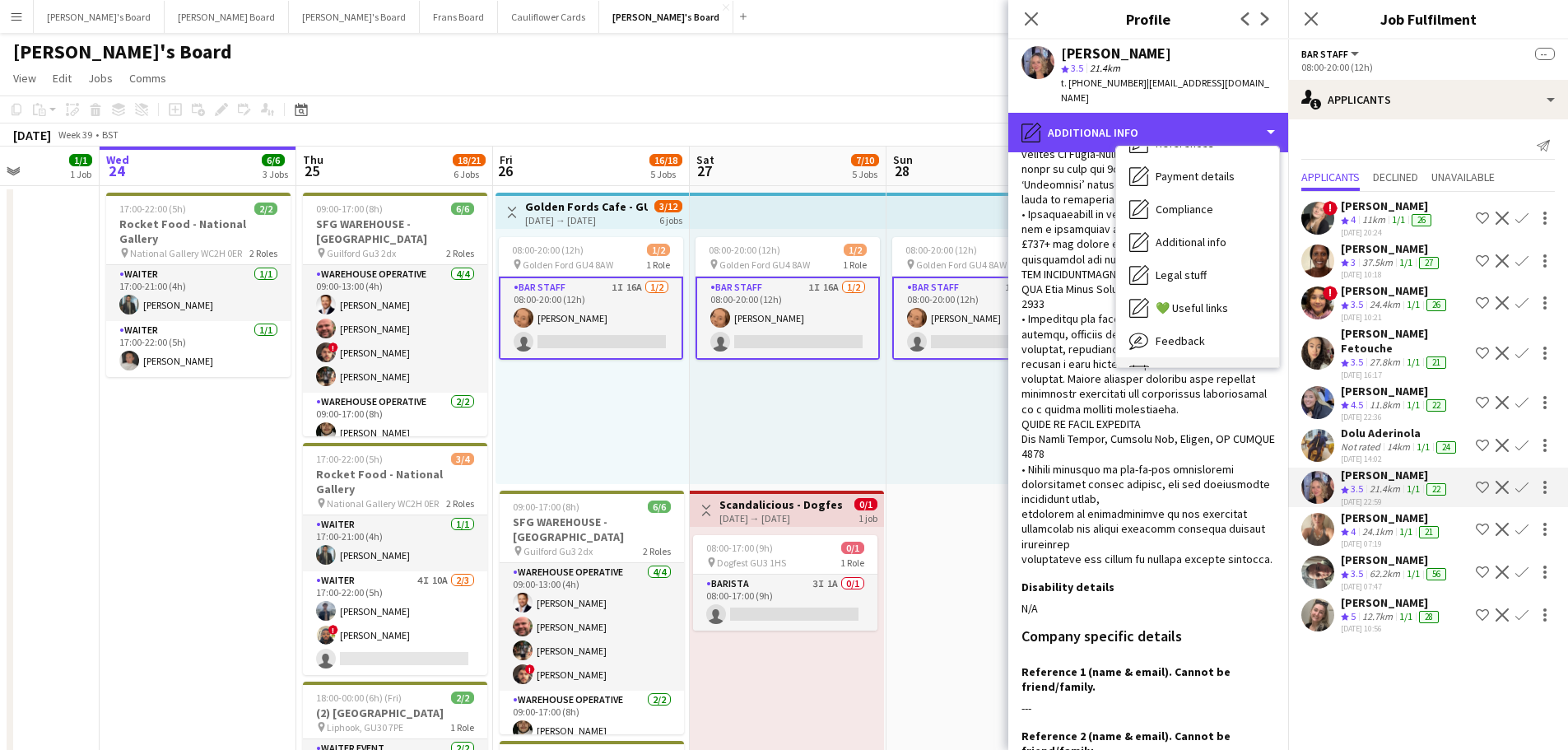
scroll to position [253, 0]
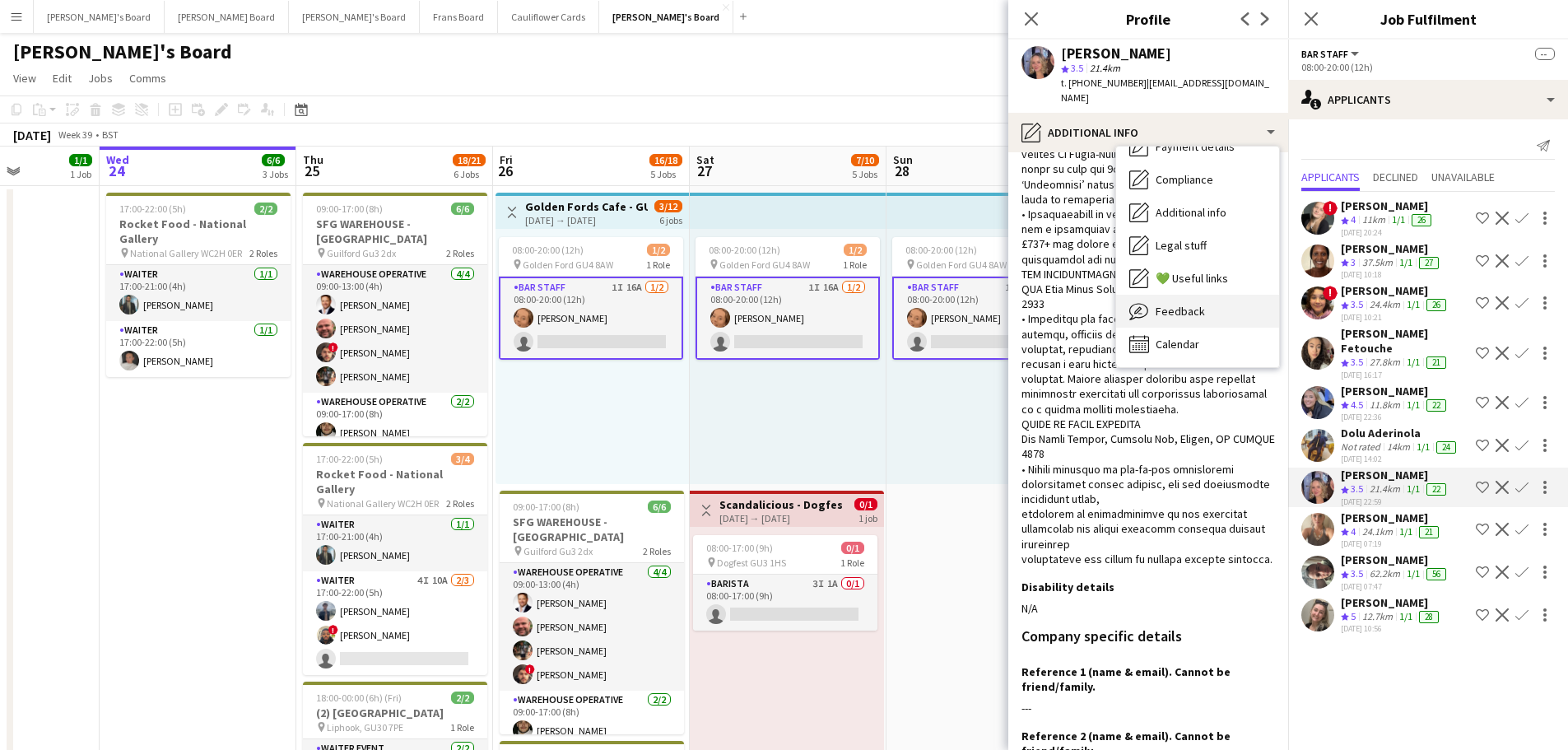
click at [1234, 309] on div "Feedback Feedback" at bounding box center [1198, 311] width 163 height 33
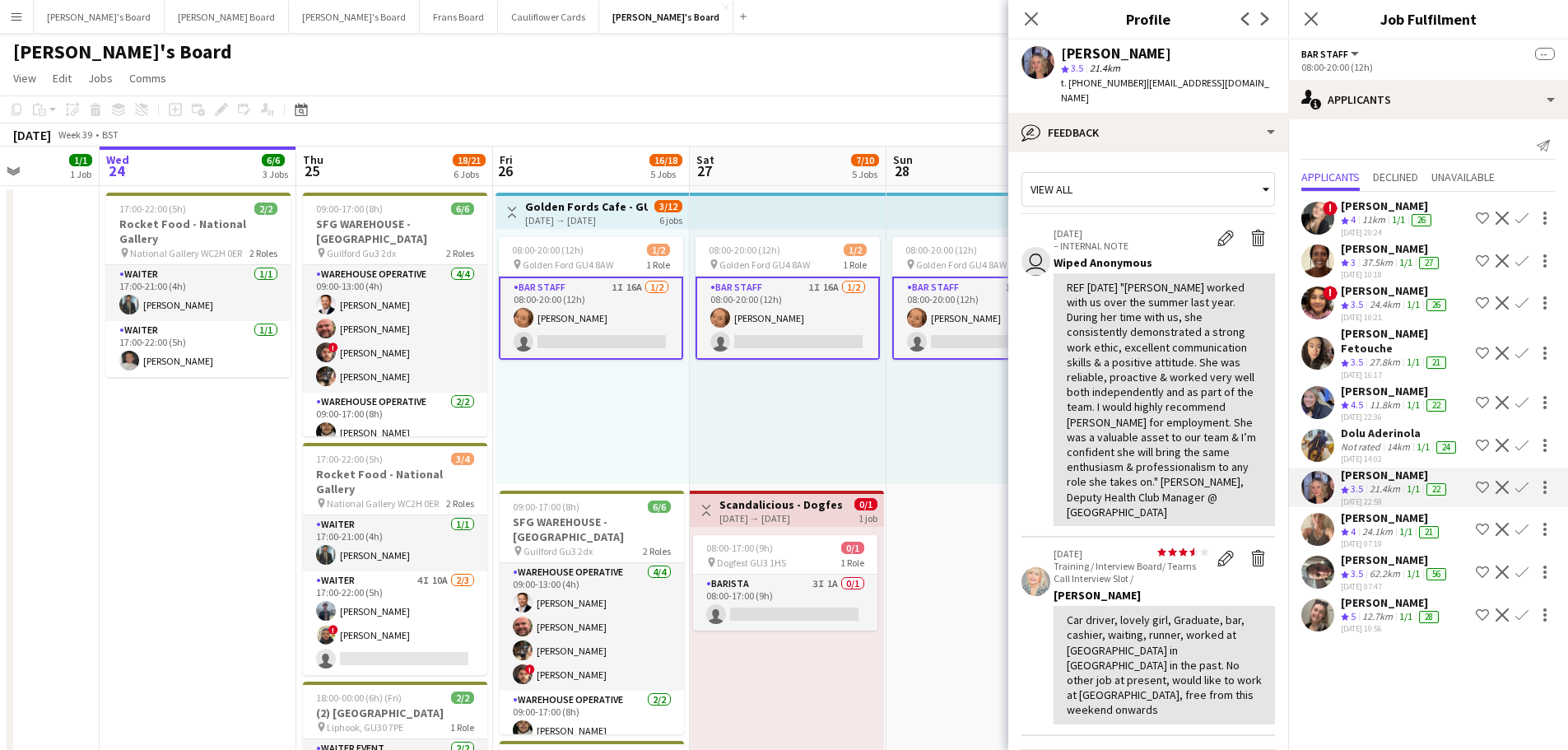
drag, startPoint x: 845, startPoint y: 434, endPoint x: 1001, endPoint y: 701, distance: 309.2
click at [846, 434] on div "08:00-20:00 (12h) 1/2 pin Golden Ford GU4 8AW 1 Role BAR STAFF 1I 16A [DATE] 08…" at bounding box center [787, 356] width 197 height 255
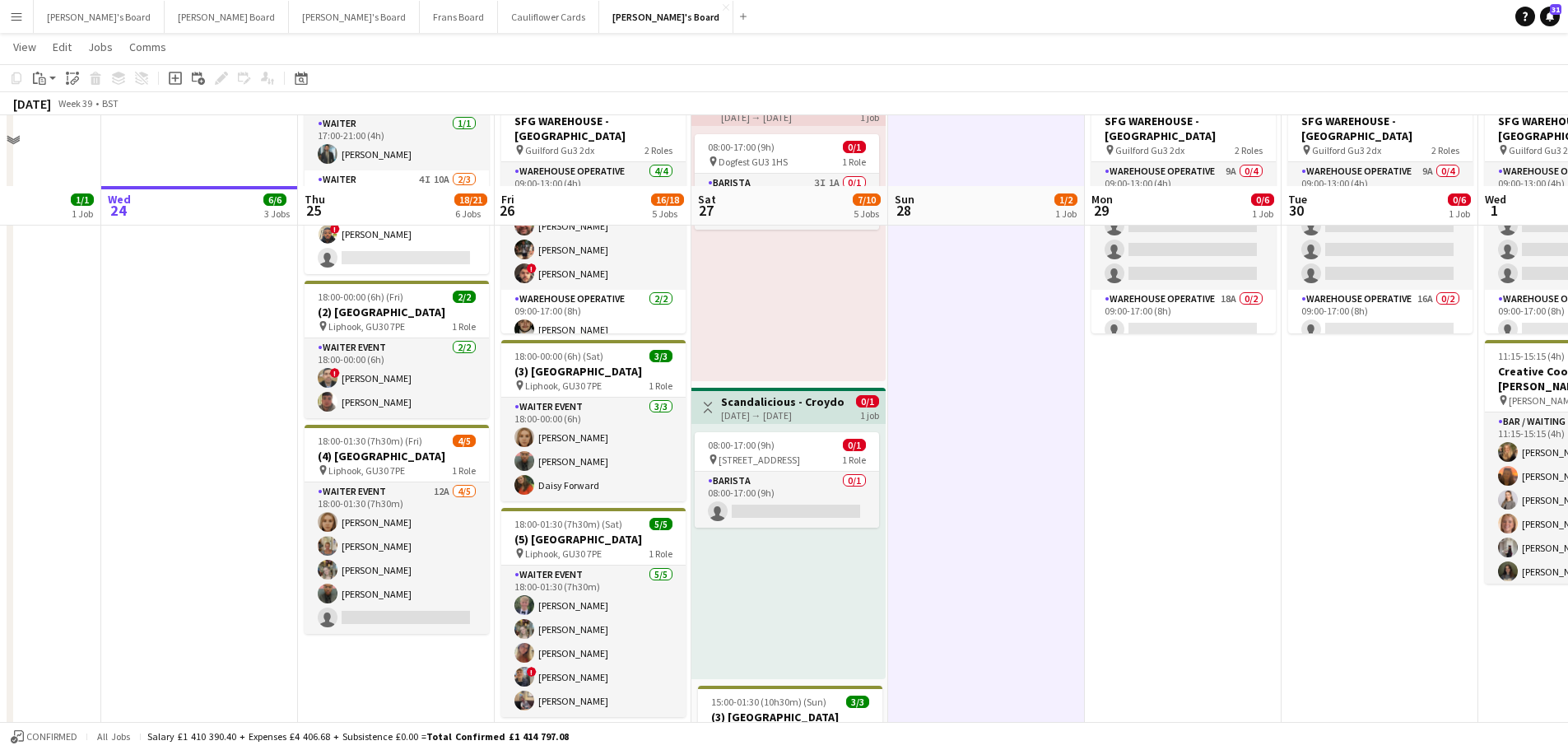
scroll to position [494, 0]
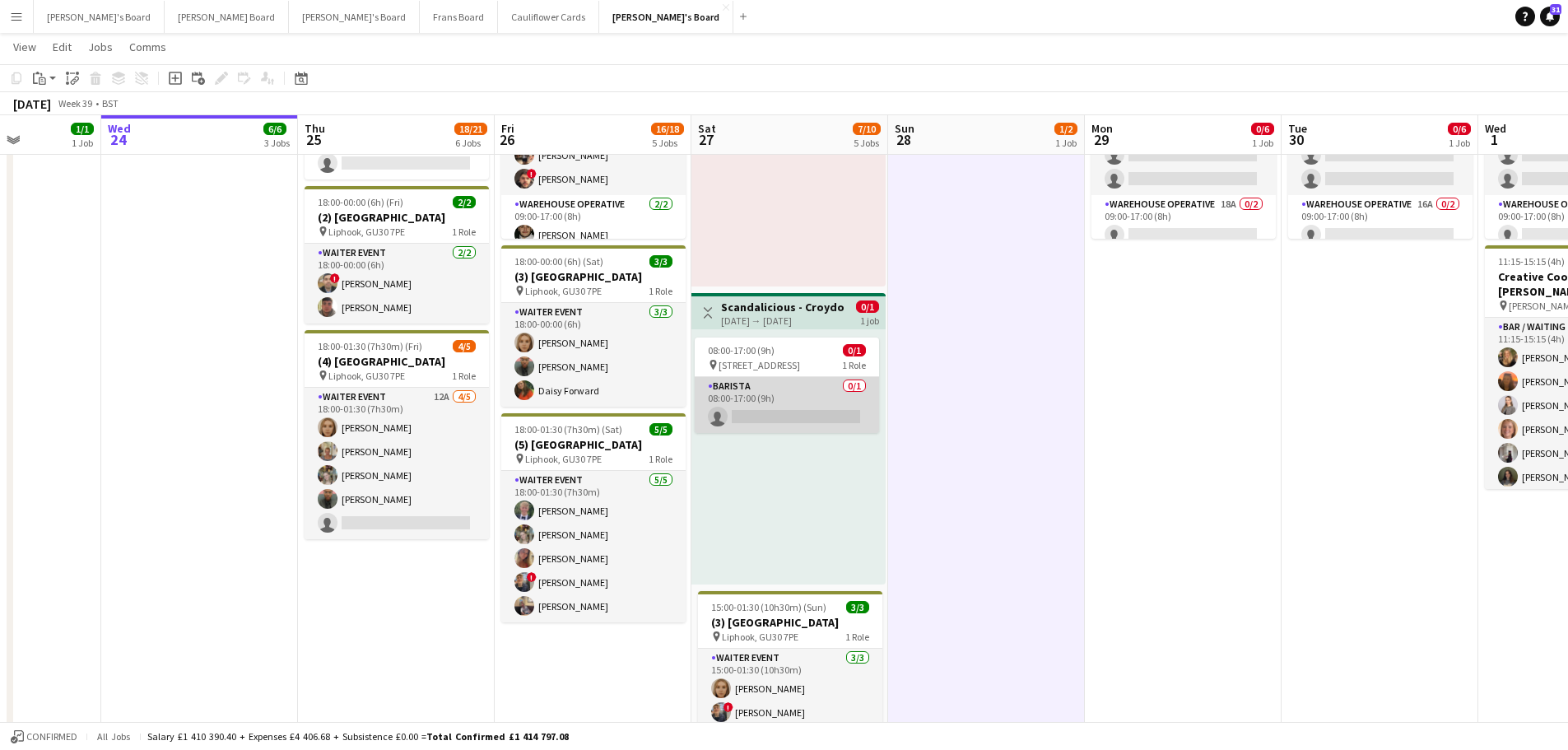
click at [815, 405] on app-card-role "Barista 0/1 08:00-17:00 (9h) single-neutral-actions" at bounding box center [787, 406] width 184 height 56
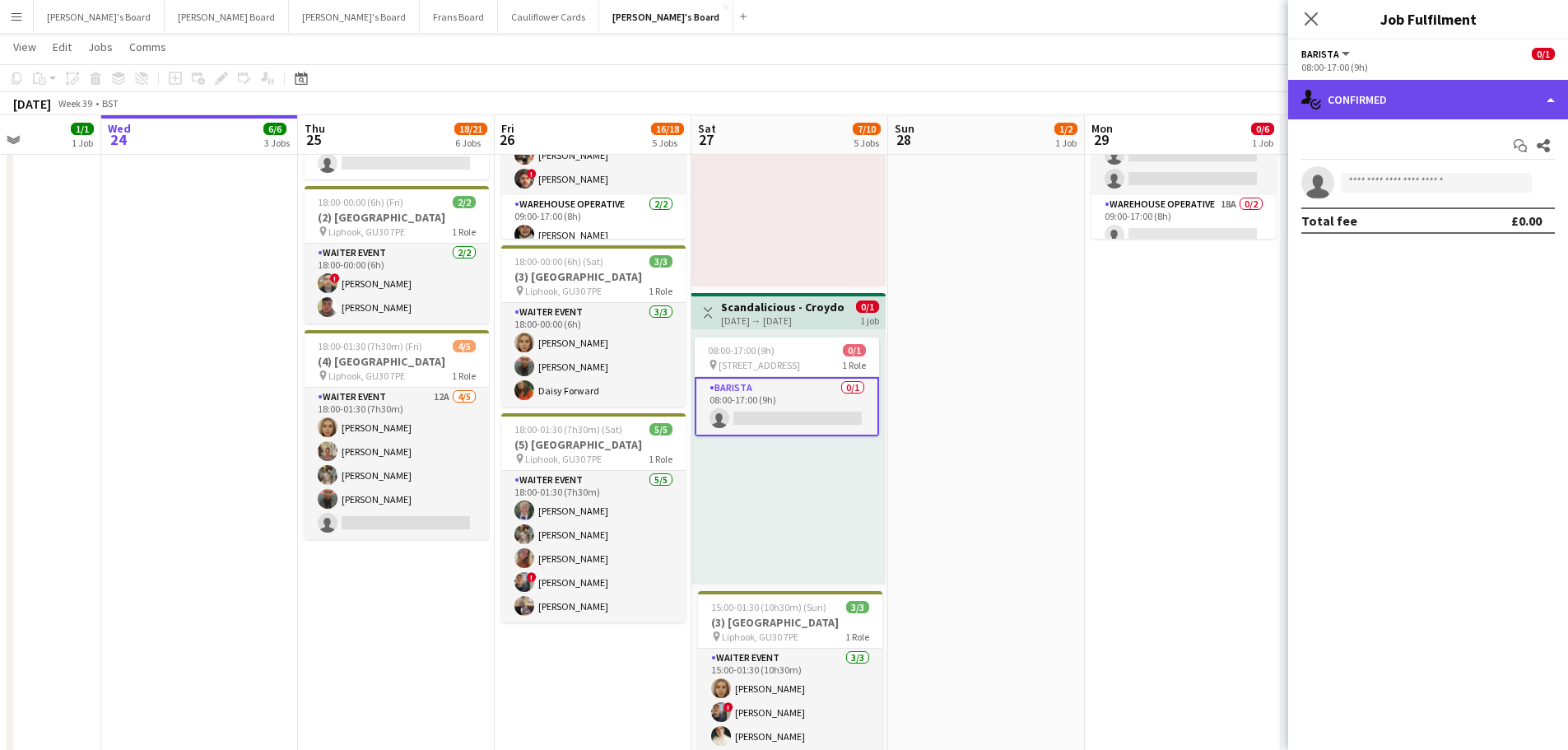
click at [1453, 96] on div "single-neutral-actions-check-2 Confirmed" at bounding box center [1428, 99] width 280 height 40
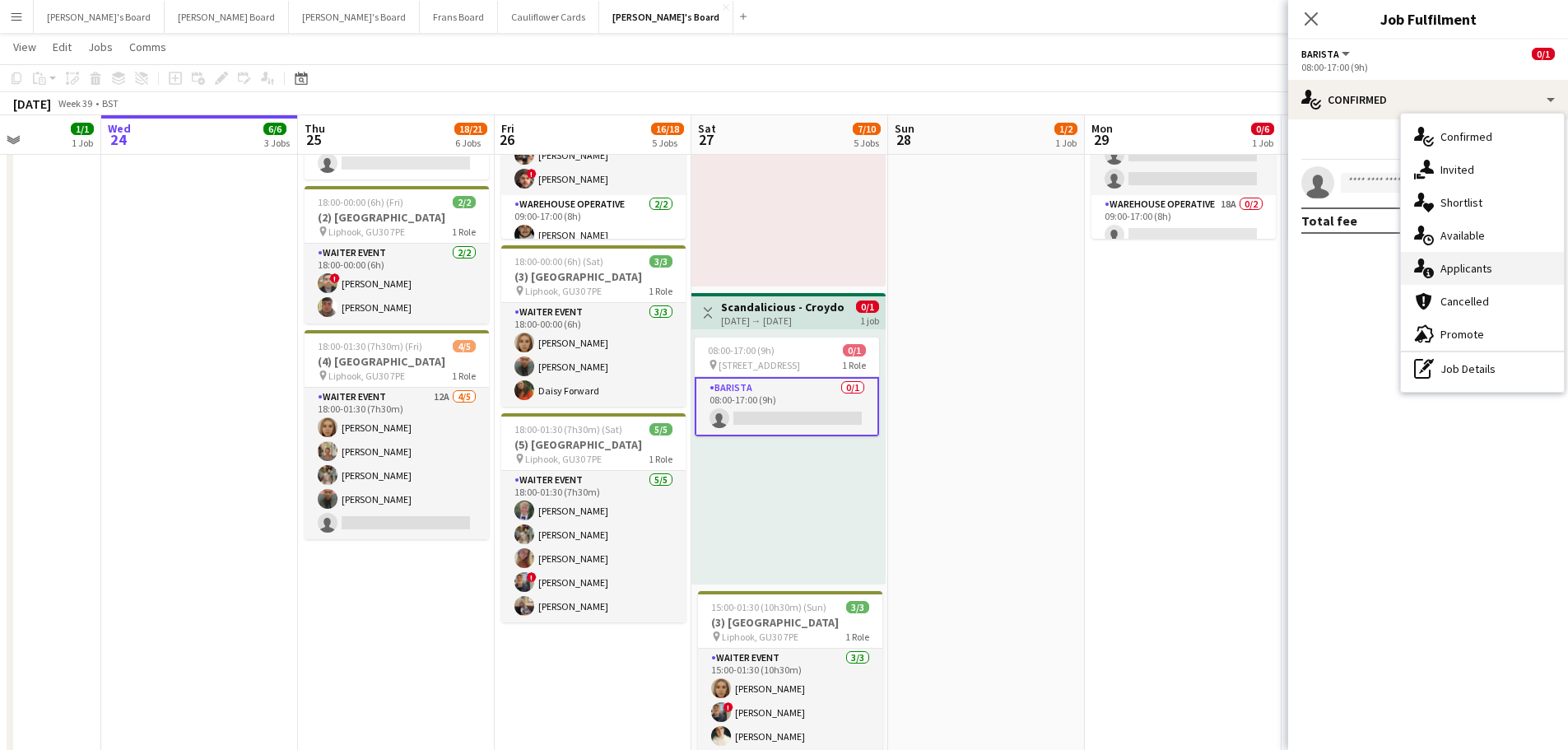
click at [1496, 274] on div "single-neutral-actions-information Applicants" at bounding box center [1483, 269] width 163 height 33
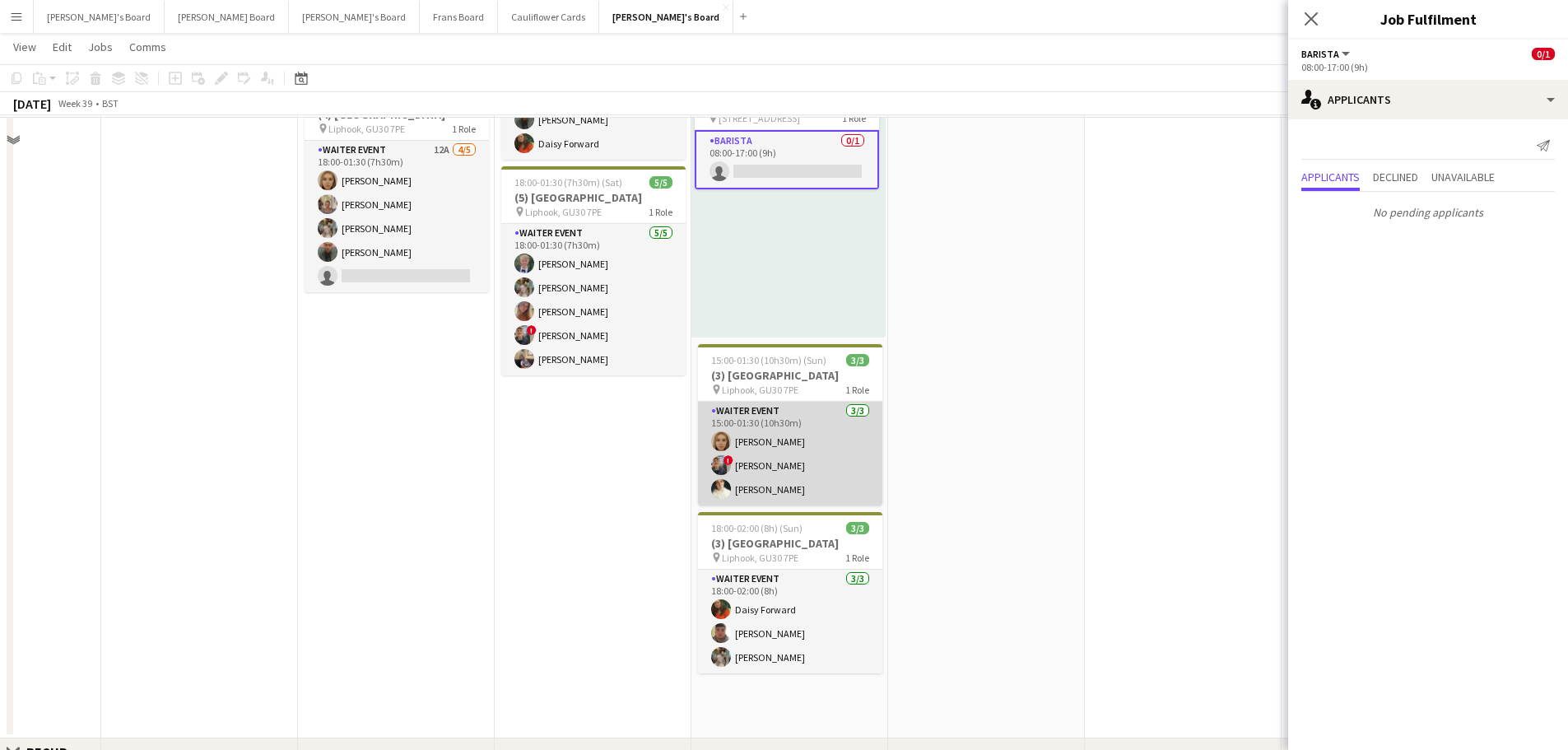
scroll to position [411, 0]
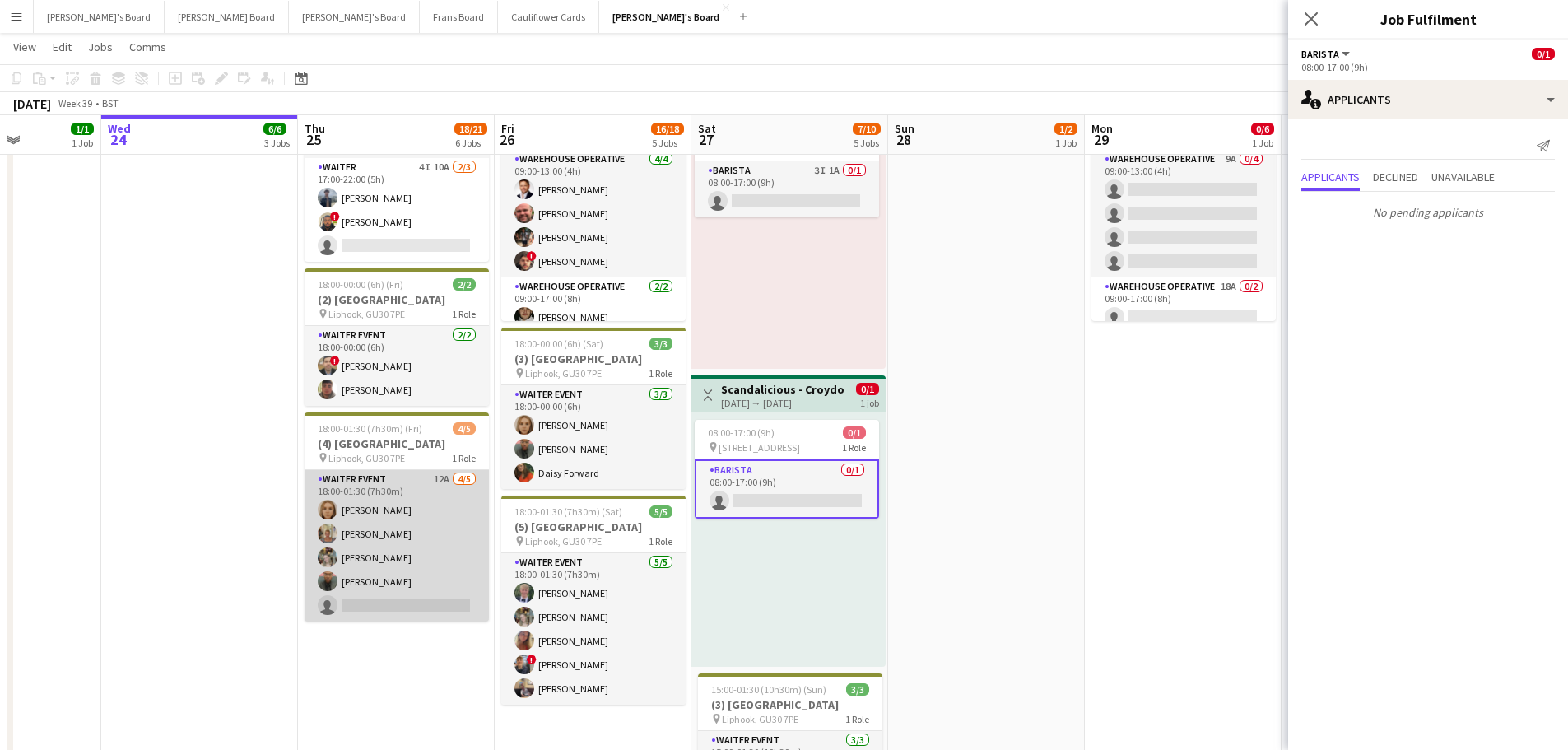
click at [389, 503] on app-card-role "WAITER EVENT 12A 4/5 18:00-01:30 (7h30m) Megan Ellis Jacqueline Whitehorn-Scott…" at bounding box center [397, 546] width 184 height 151
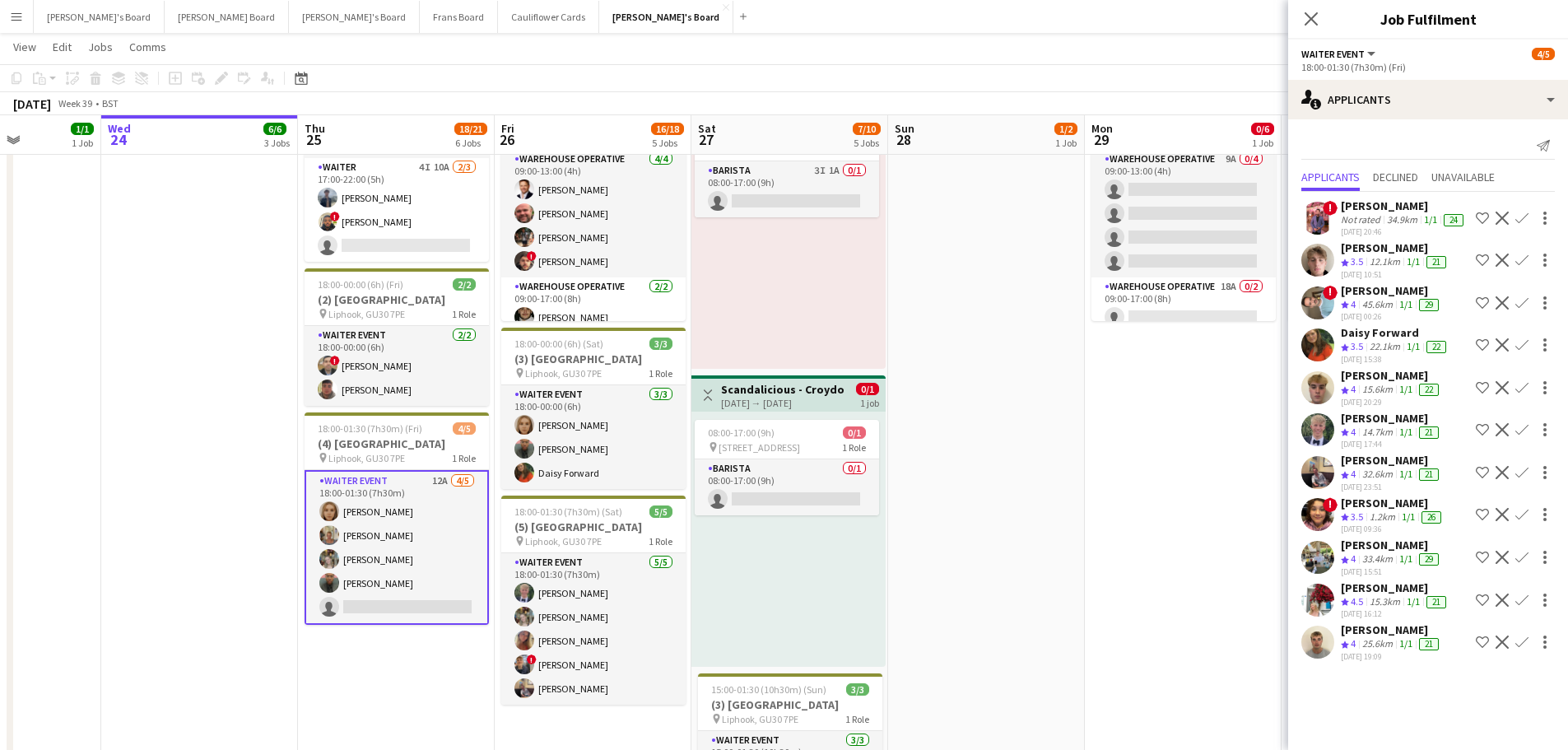
click at [1323, 15] on div "Close pop-in" at bounding box center [1312, 18] width 47 height 38
click at [1313, 17] on icon at bounding box center [1311, 18] width 16 height 16
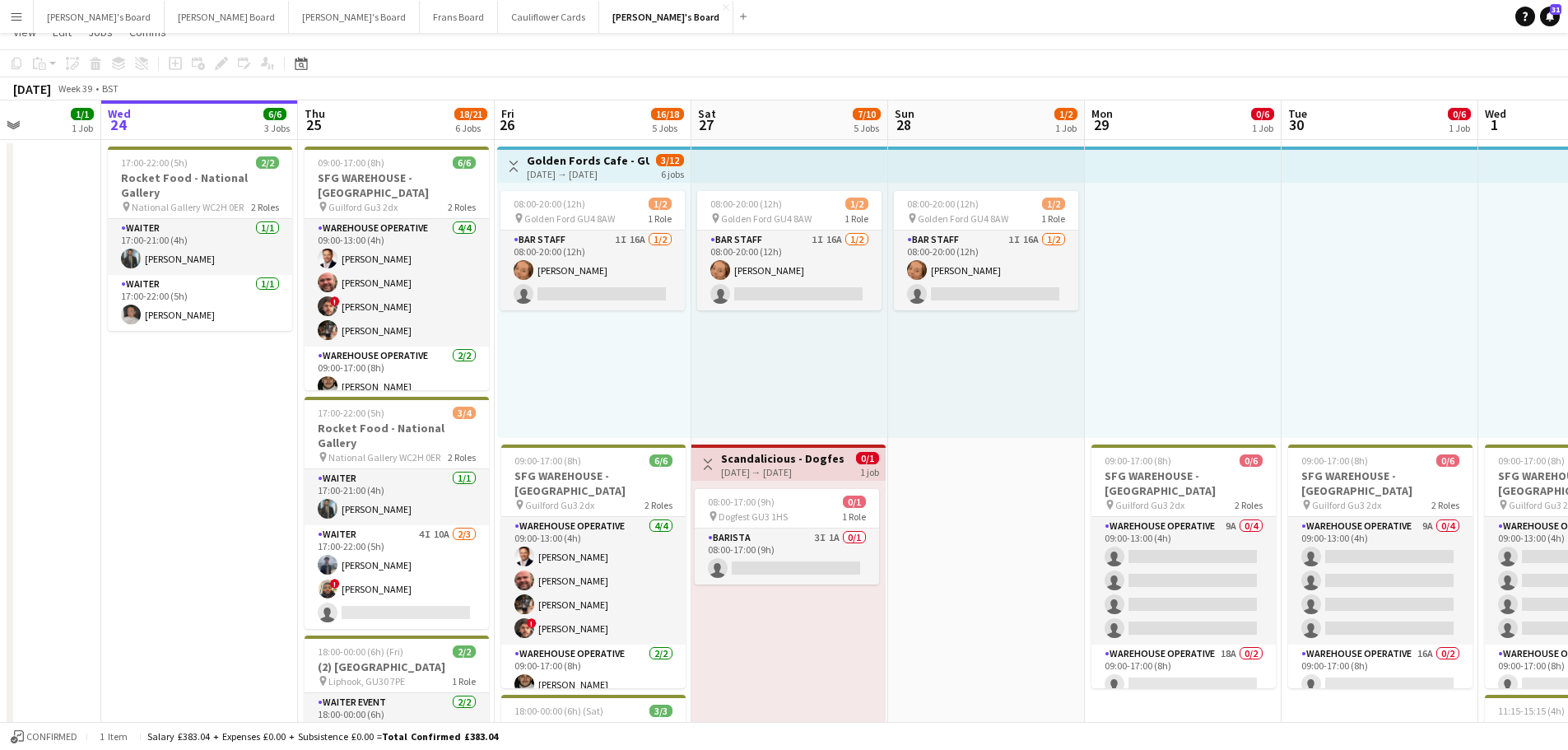
scroll to position [0, 0]
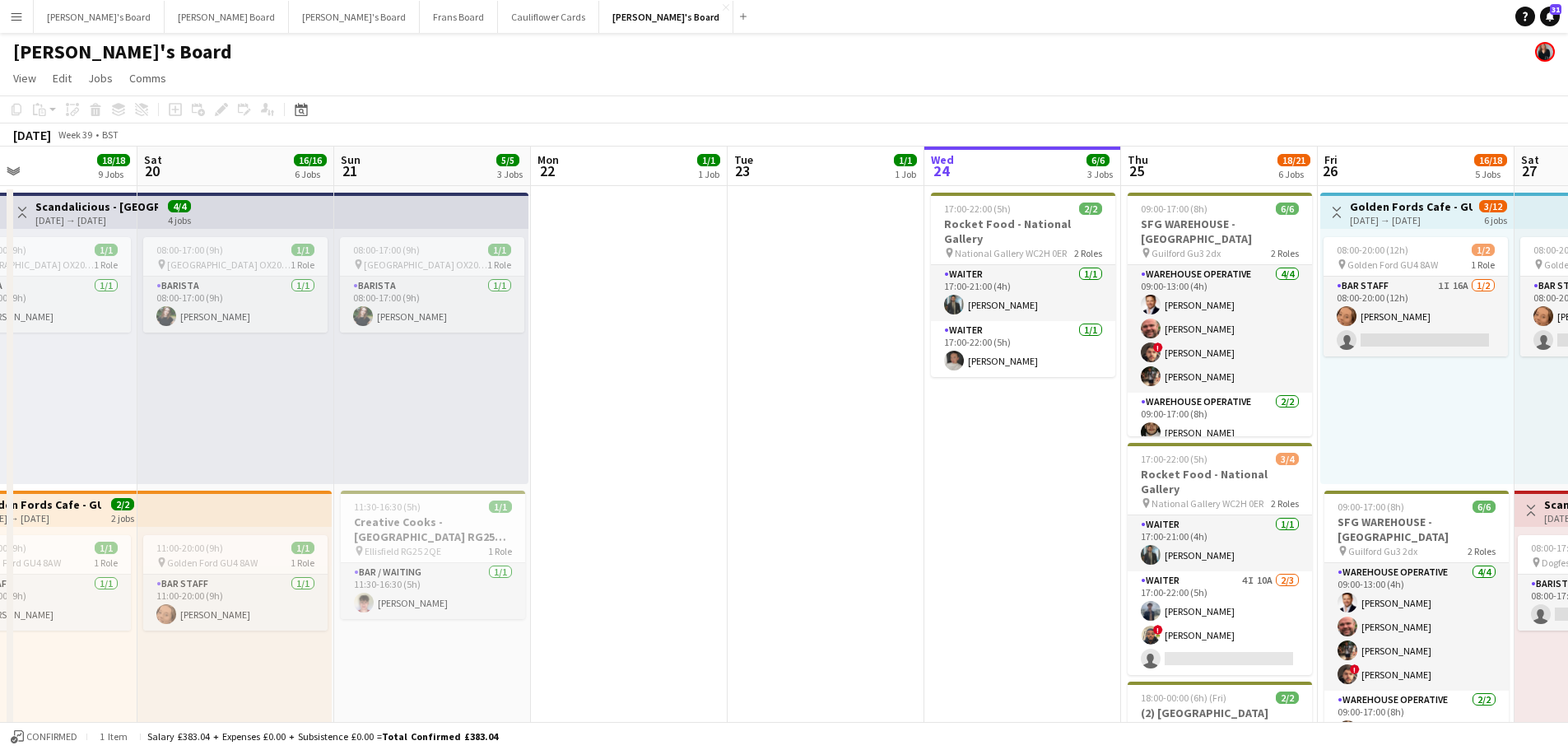
drag, startPoint x: 508, startPoint y: 408, endPoint x: 1307, endPoint y: 464, distance: 801.0
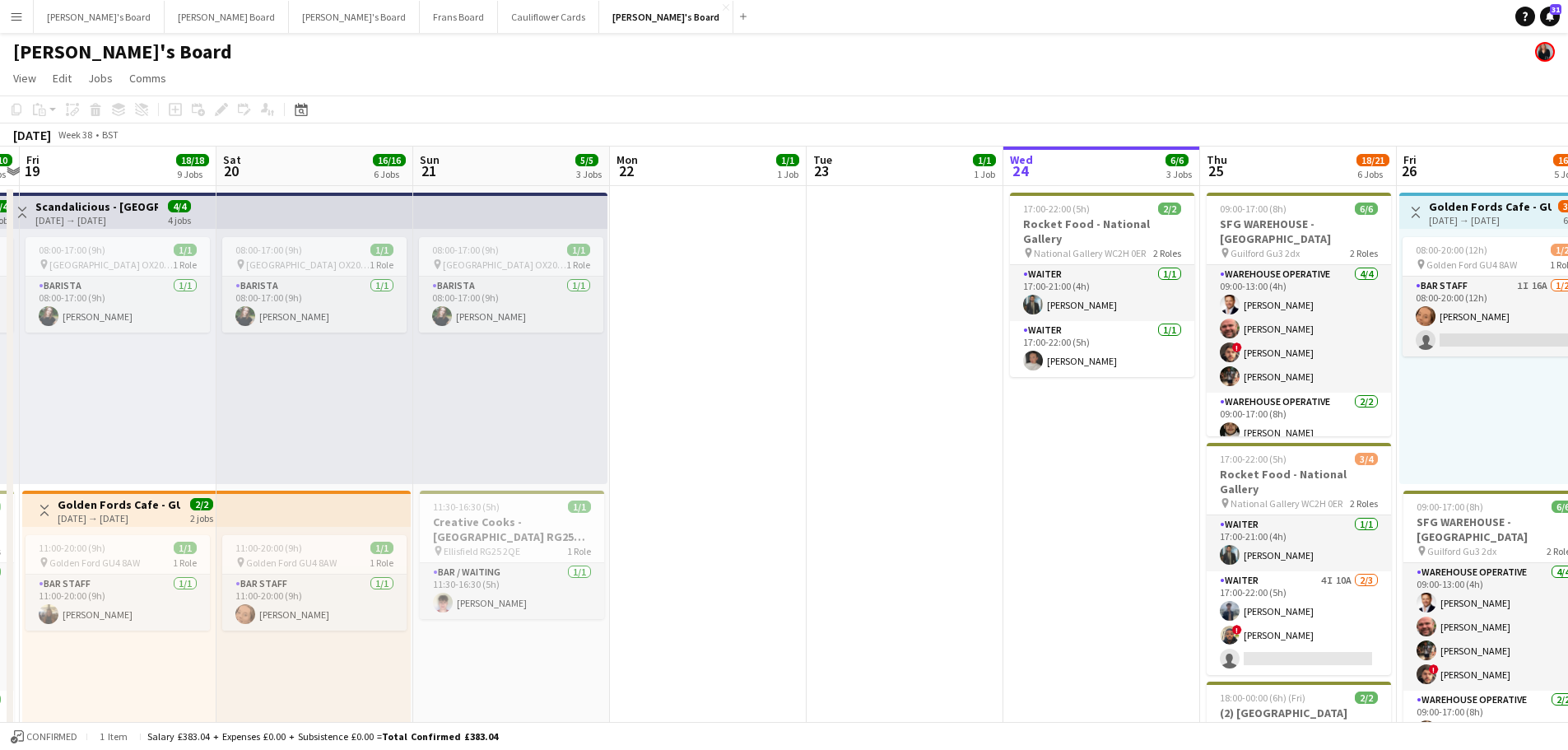
drag, startPoint x: 1087, startPoint y: 624, endPoint x: 1240, endPoint y: 644, distance: 154.3
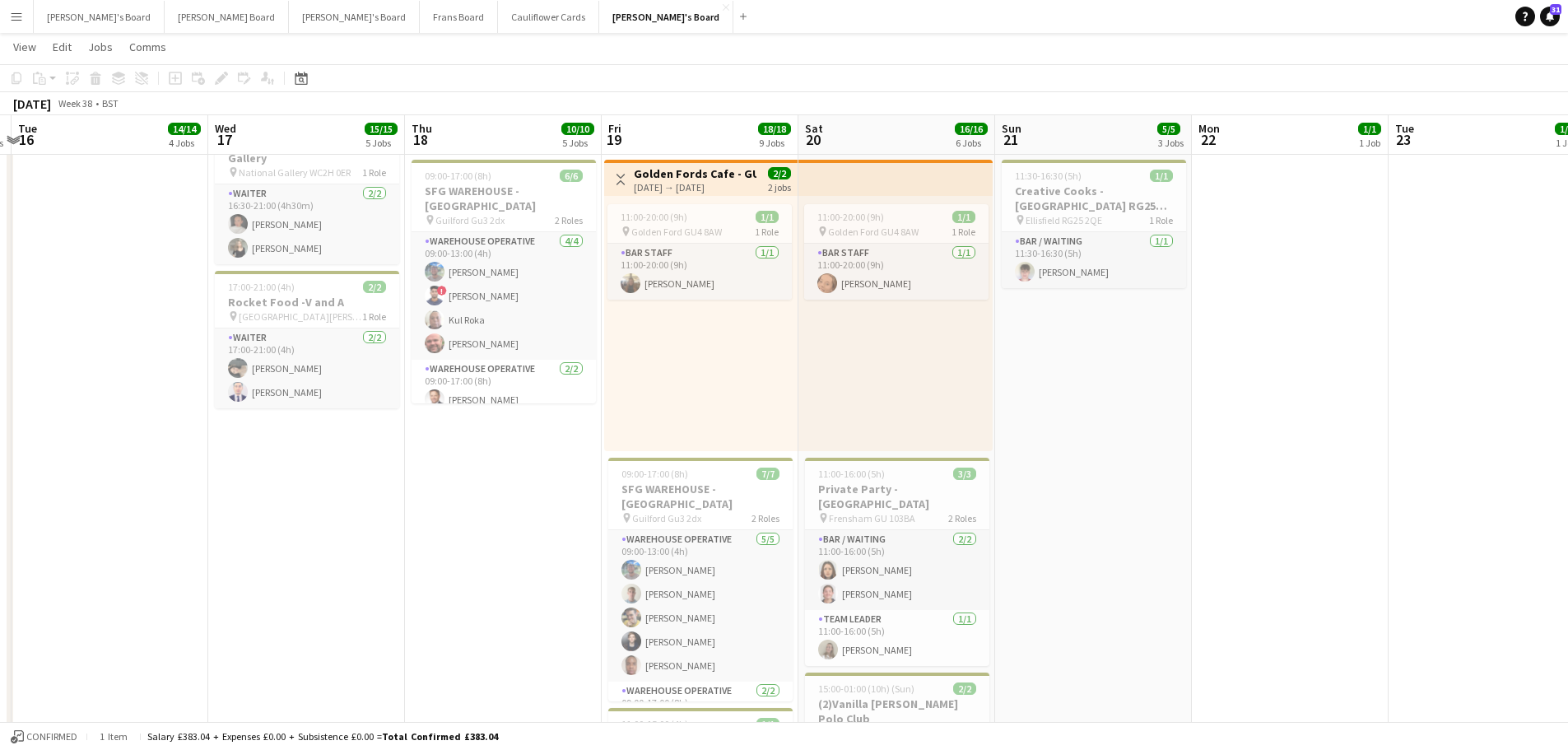
scroll to position [0, 597]
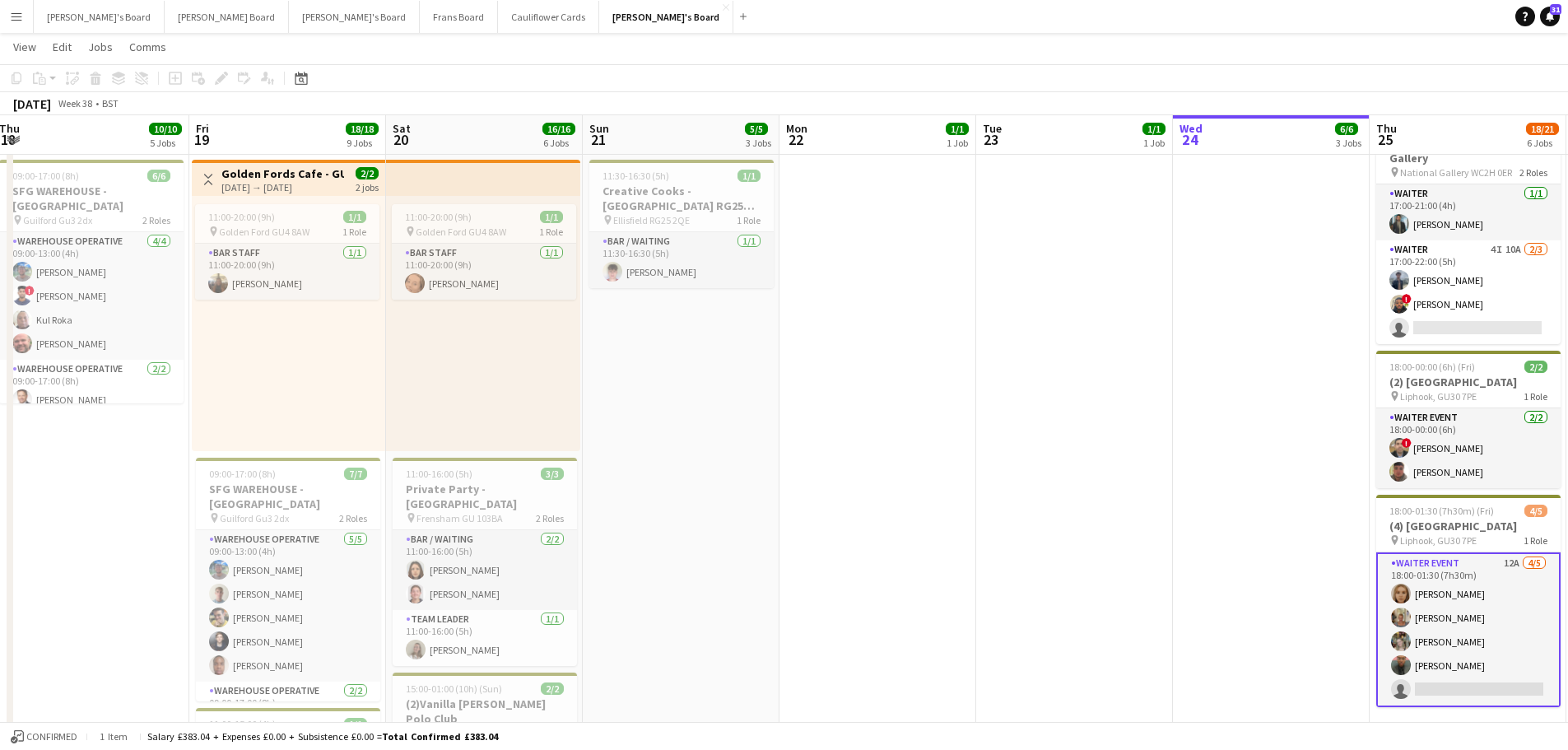
drag, startPoint x: 1315, startPoint y: 488, endPoint x: 902, endPoint y: 484, distance: 413.0
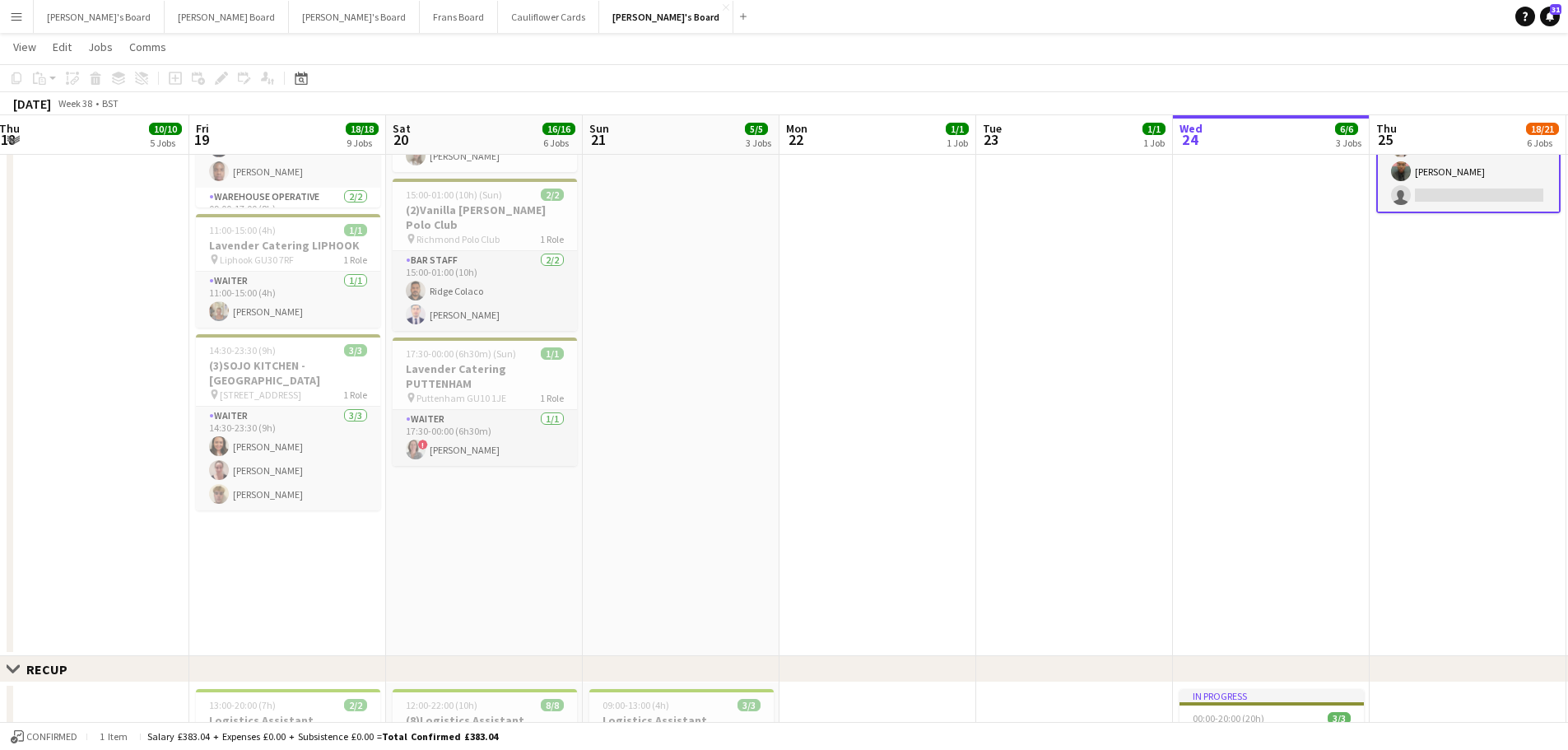
scroll to position [0, 503]
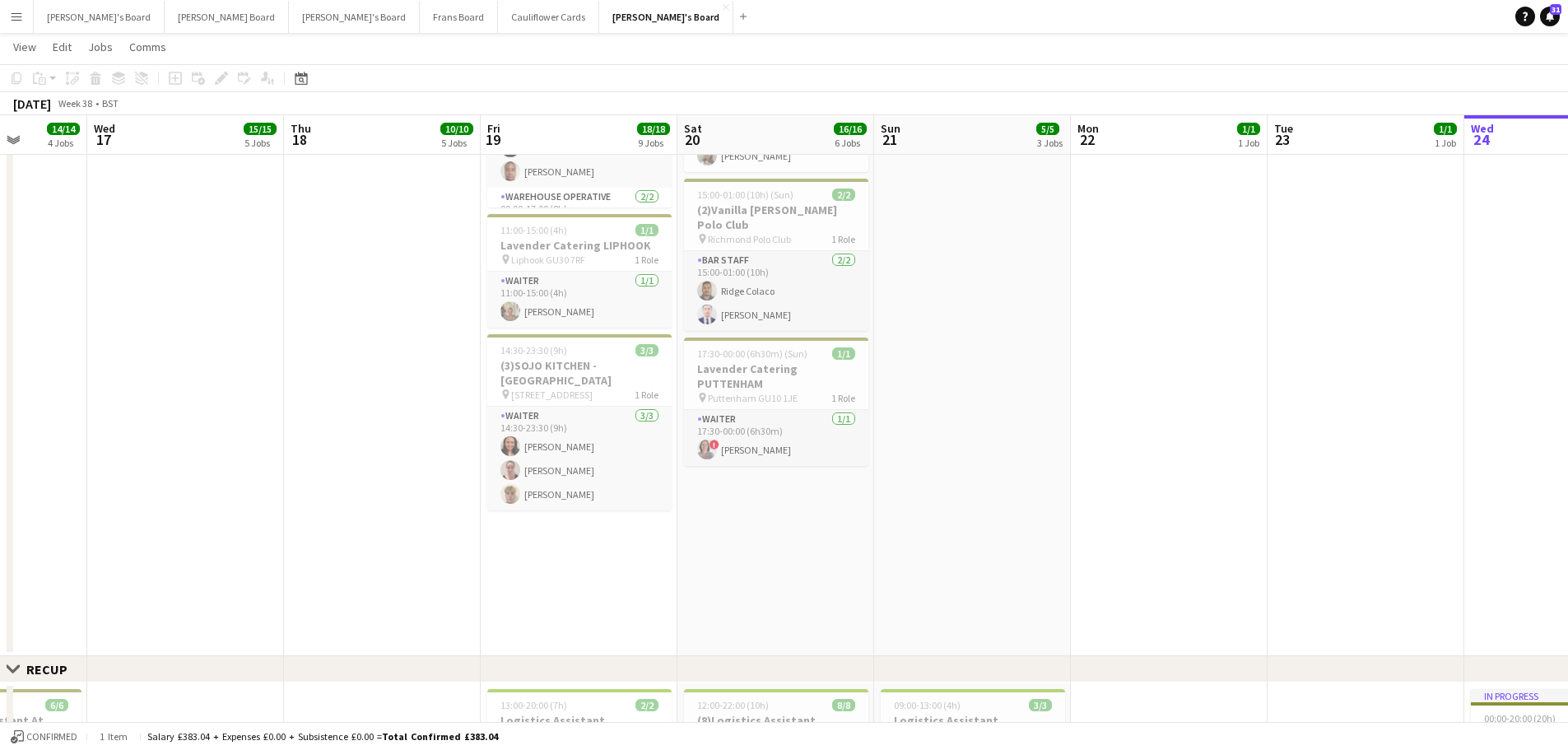
drag, startPoint x: 467, startPoint y: 522, endPoint x: 759, endPoint y: 540, distance: 292.6
click at [759, 540] on app-calendar-viewport "Sun 14 14/14 2 Jobs Mon 15 3/3 3 Jobs Tue 16 14/14 4 Jobs Wed 17 15/15 5 Jobs T…" at bounding box center [784, 537] width 1568 height 2593
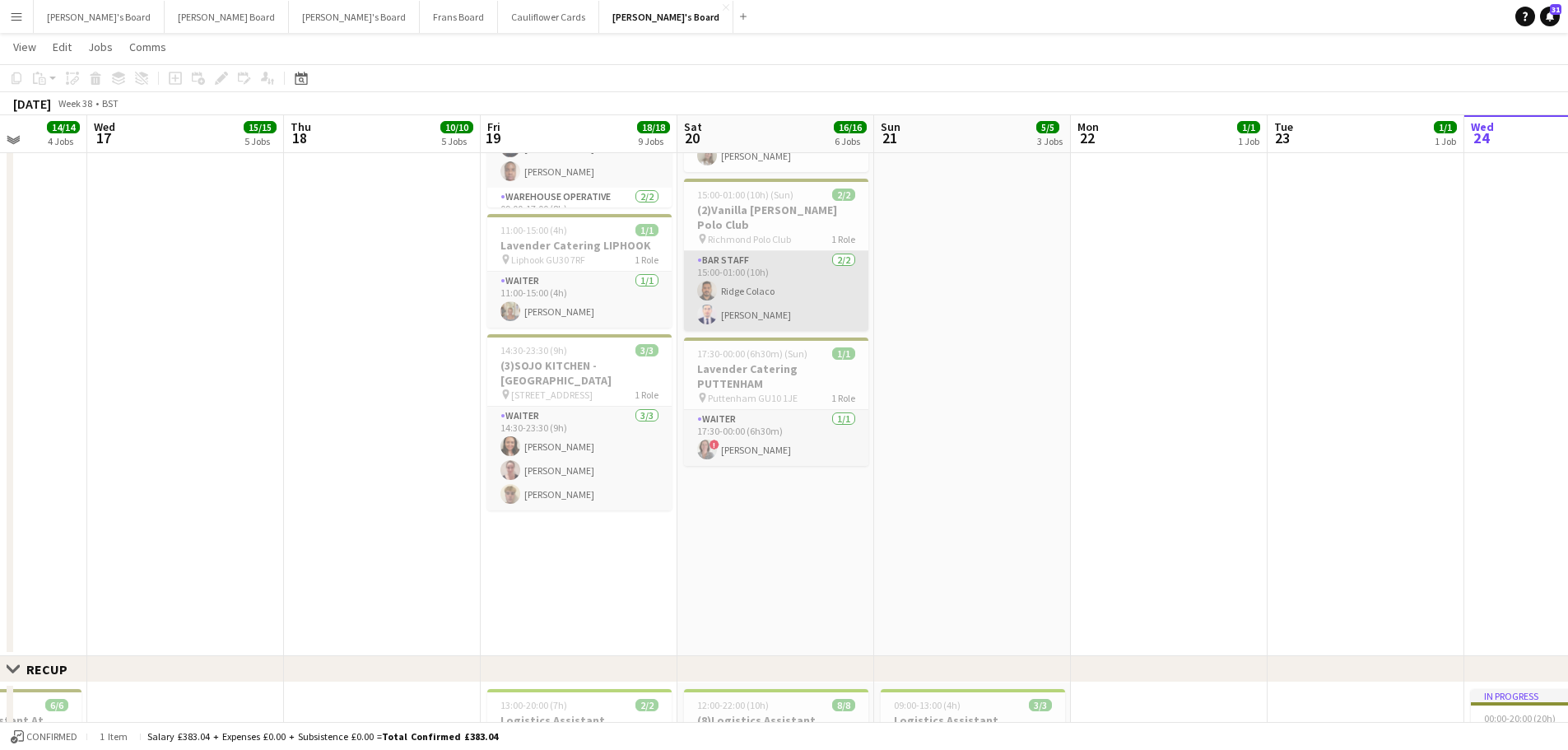
scroll to position [741, 0]
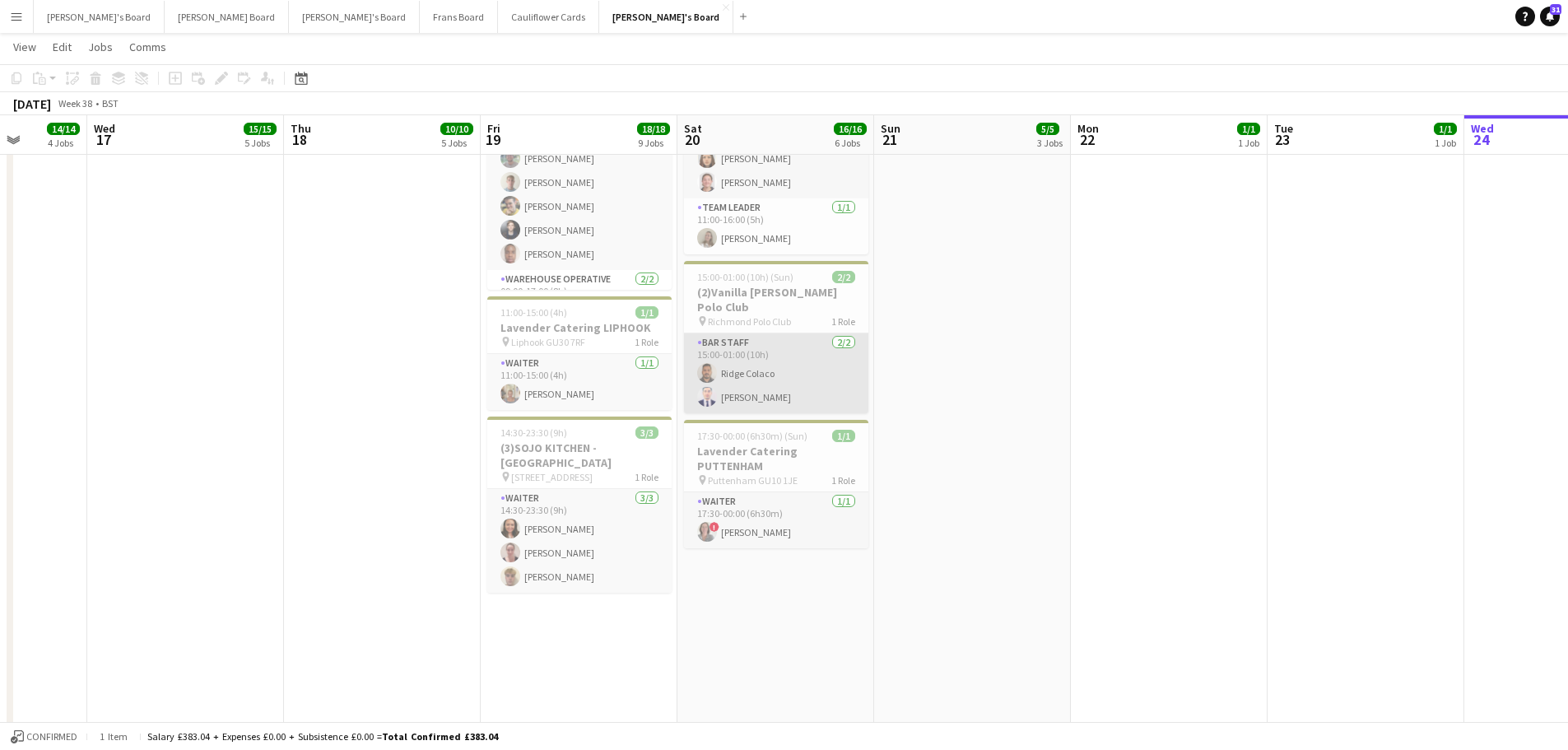
click at [832, 368] on app-card-role "BAR STAFF 2/2 15:00-01:00 (10h) Ridge Colaco Gabriel Breazu" at bounding box center [776, 374] width 184 height 80
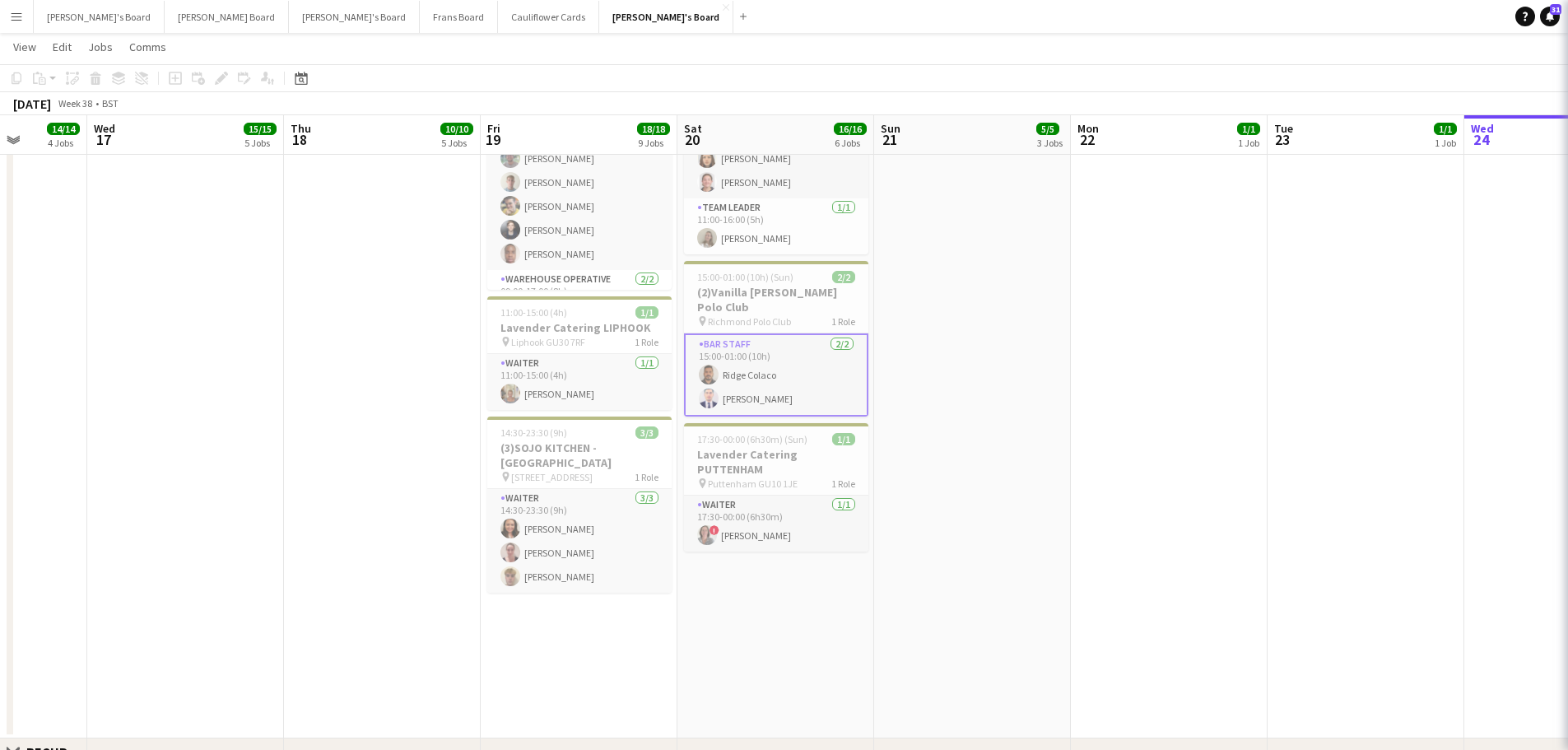
scroll to position [0, 502]
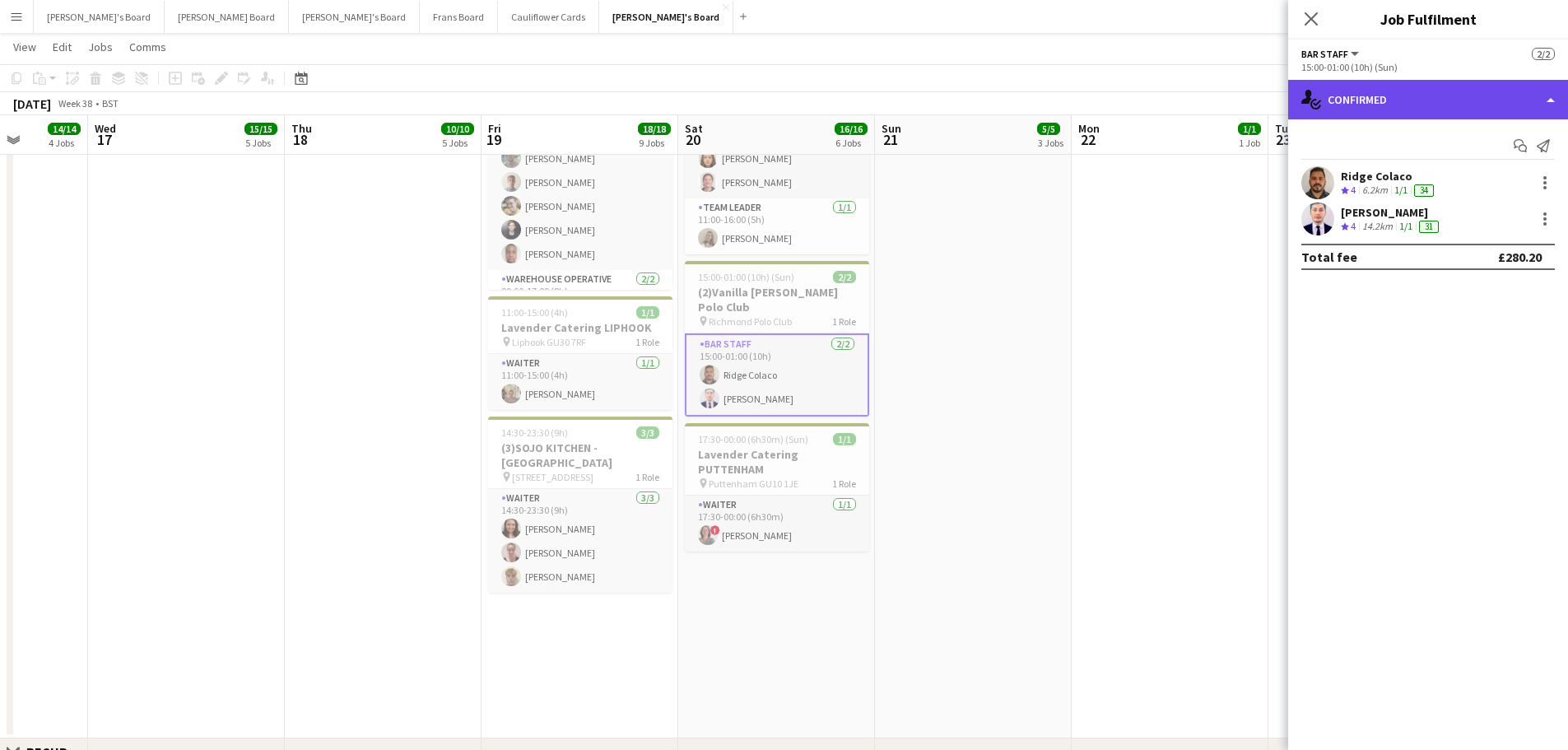
click at [1381, 114] on div "single-neutral-actions-check-2 Confirmed" at bounding box center [1428, 99] width 280 height 40
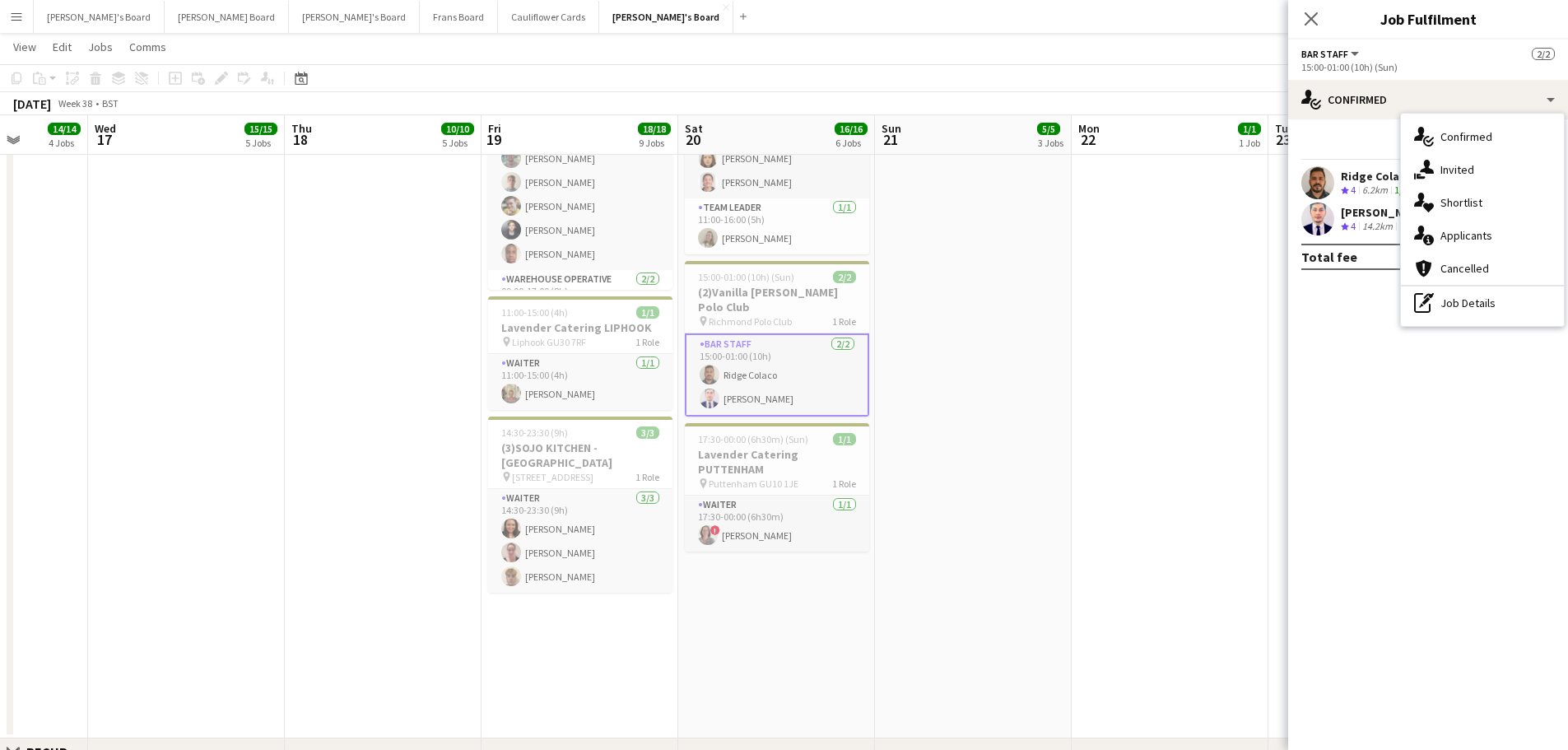
click at [821, 362] on app-card-role "BAR STAFF 2/2 15:00-01:00 (10h) Ridge Colaco Gabriel Breazu" at bounding box center [777, 375] width 184 height 83
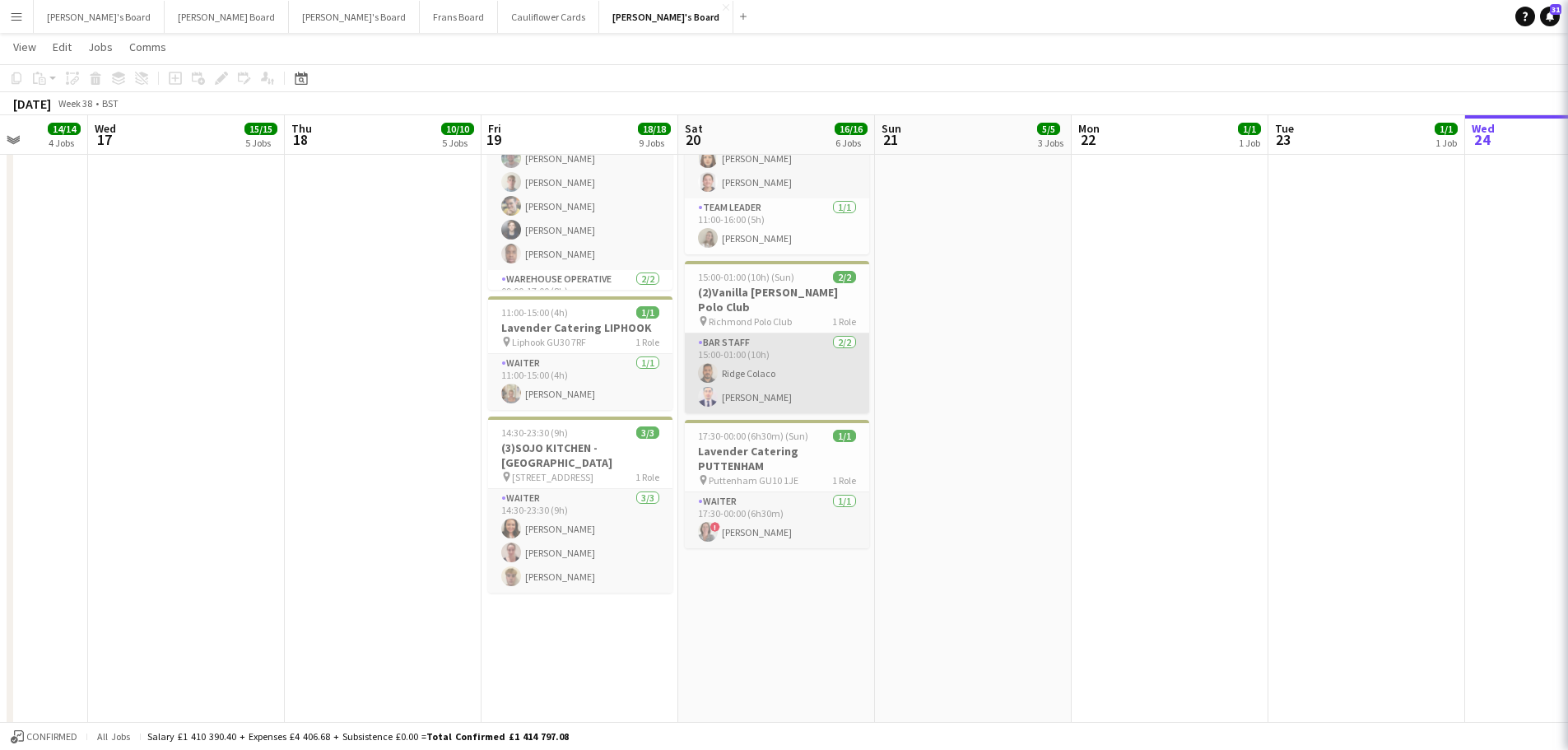
click at [821, 362] on app-card-role "BAR STAFF 2/2 15:00-01:00 (10h) Ridge Colaco Gabriel Breazu" at bounding box center [777, 374] width 184 height 80
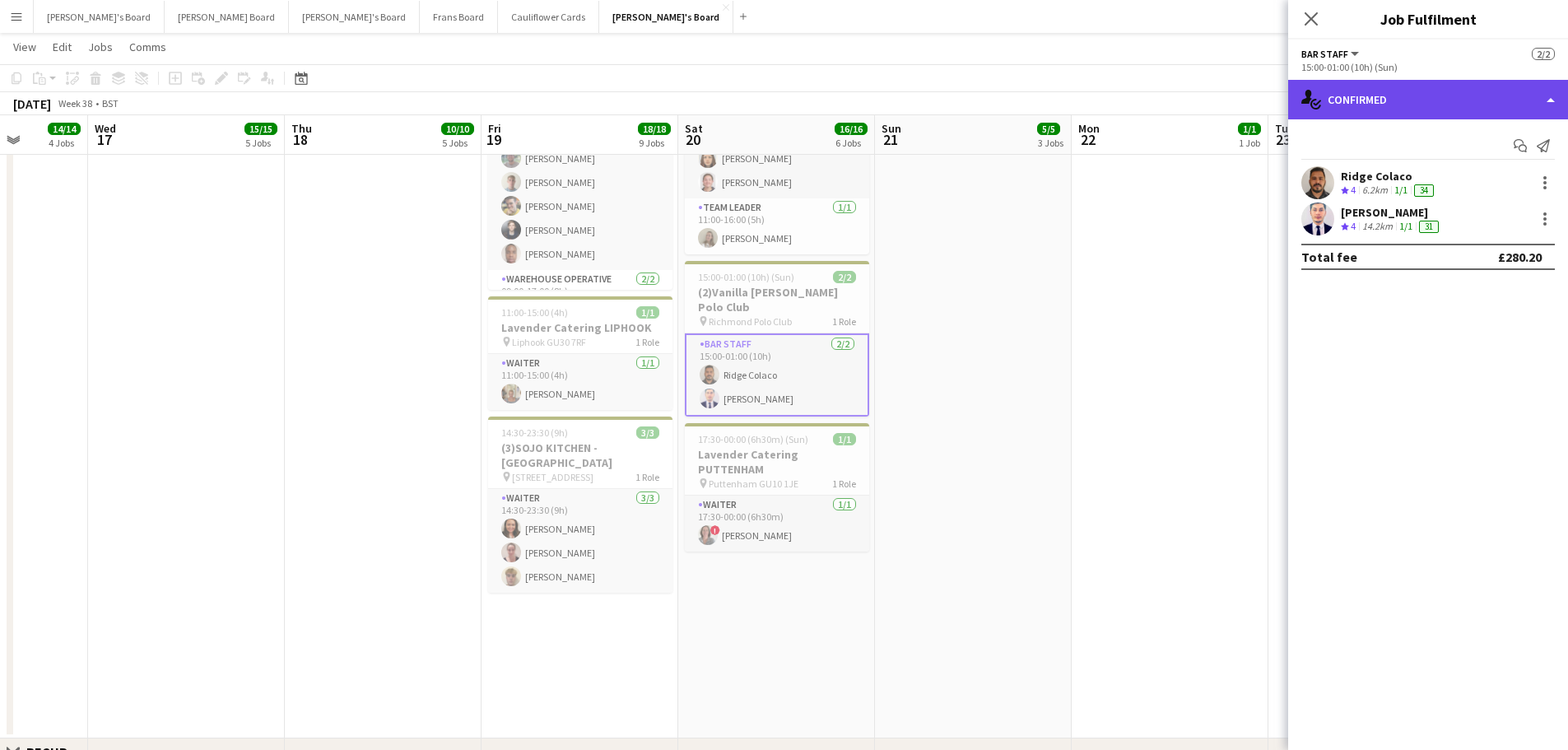
click at [1345, 105] on div "single-neutral-actions-check-2 Confirmed" at bounding box center [1428, 99] width 280 height 40
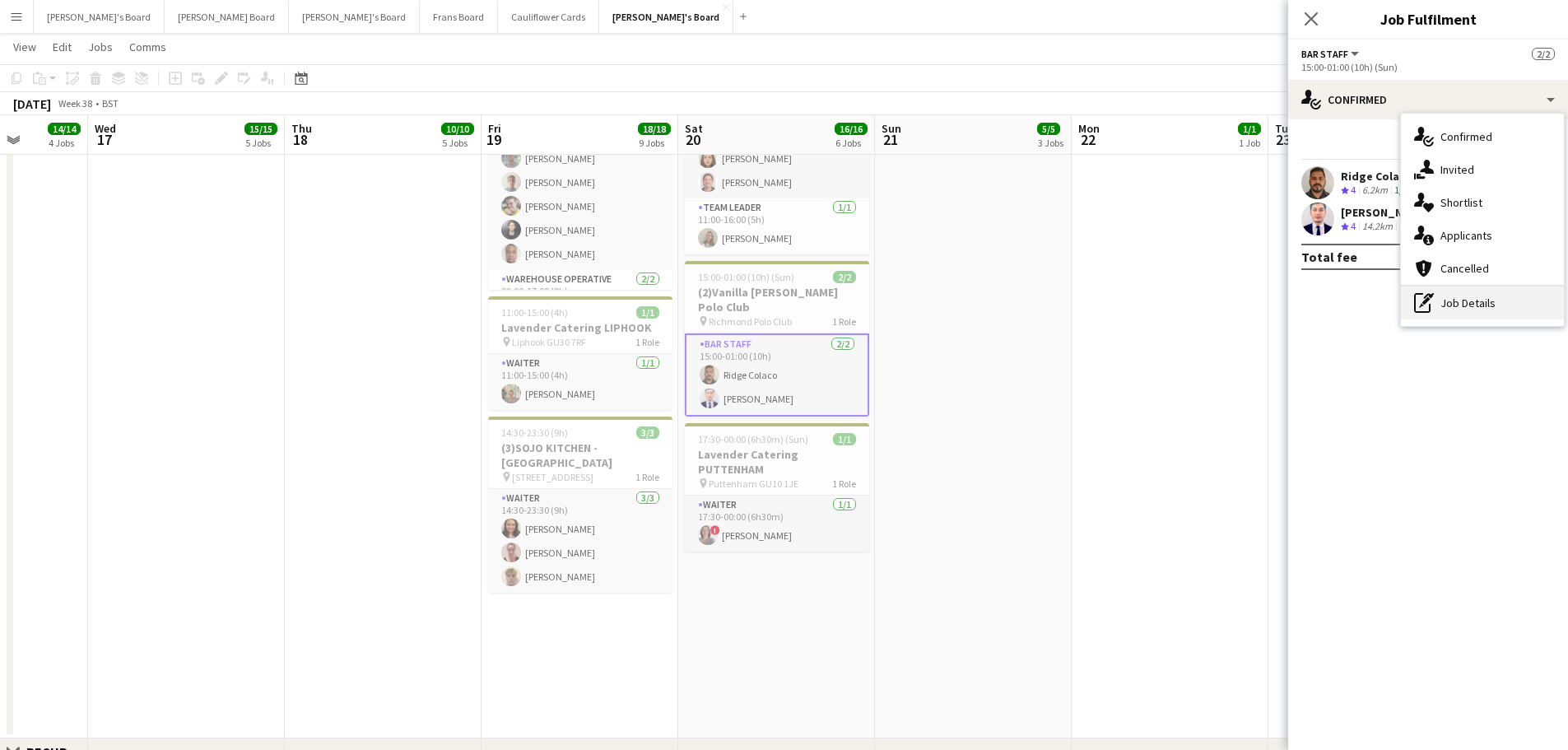
click at [1446, 309] on div "pen-write Job Details" at bounding box center [1483, 303] width 163 height 33
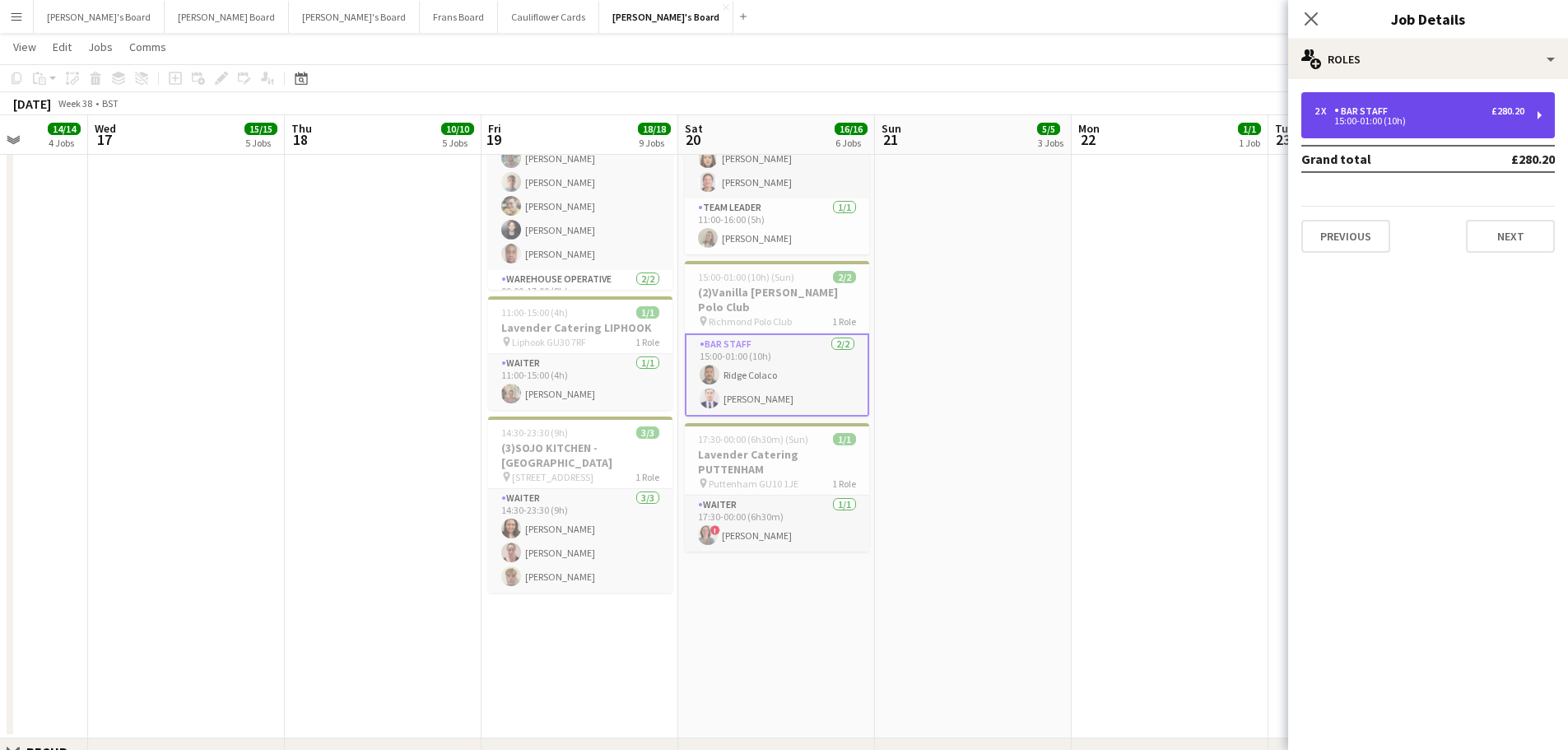
click at [1409, 133] on div "2 x BAR STAFF £280.20 15:00-01:00 (10h)" at bounding box center [1427, 115] width 253 height 47
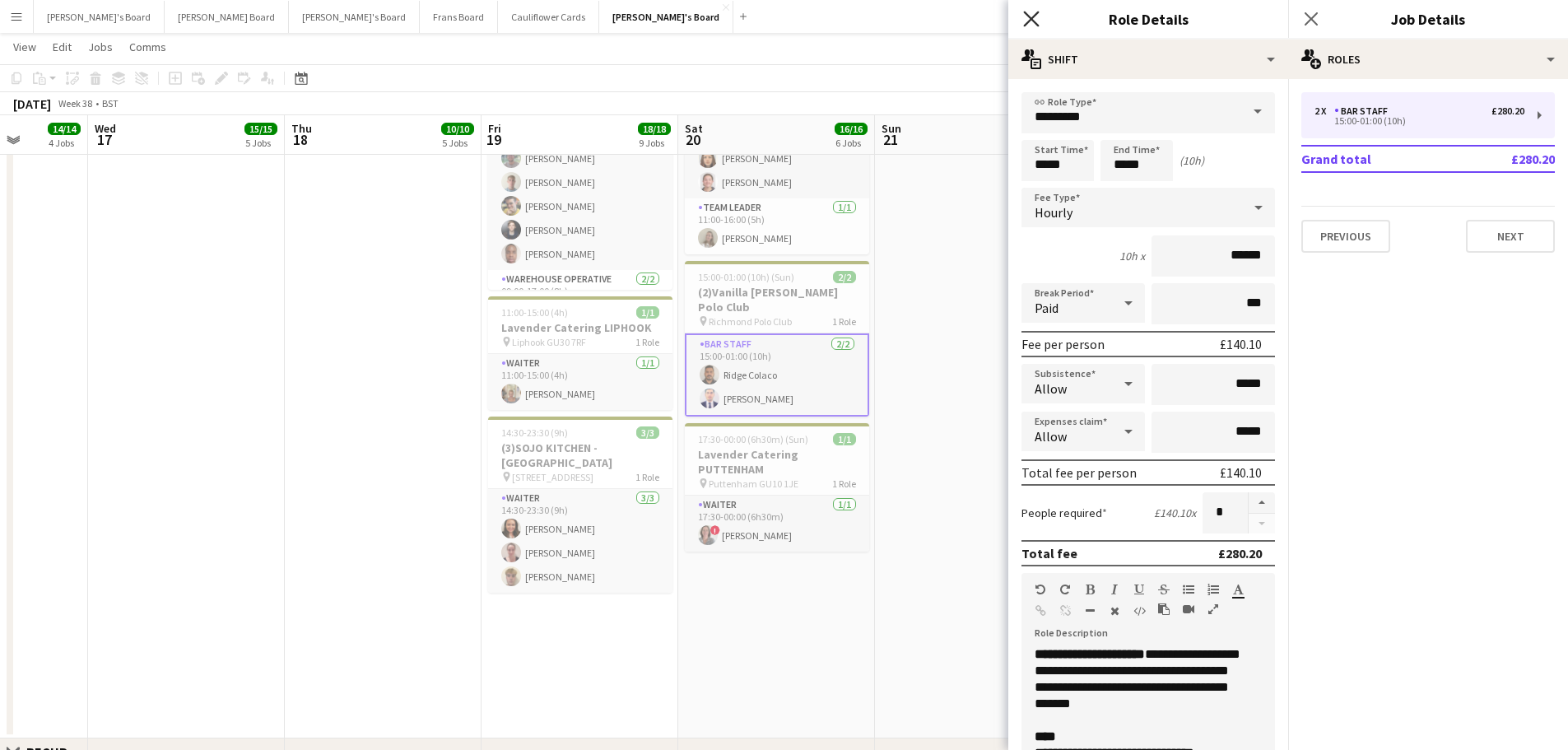
click at [1025, 13] on icon at bounding box center [1031, 18] width 16 height 16
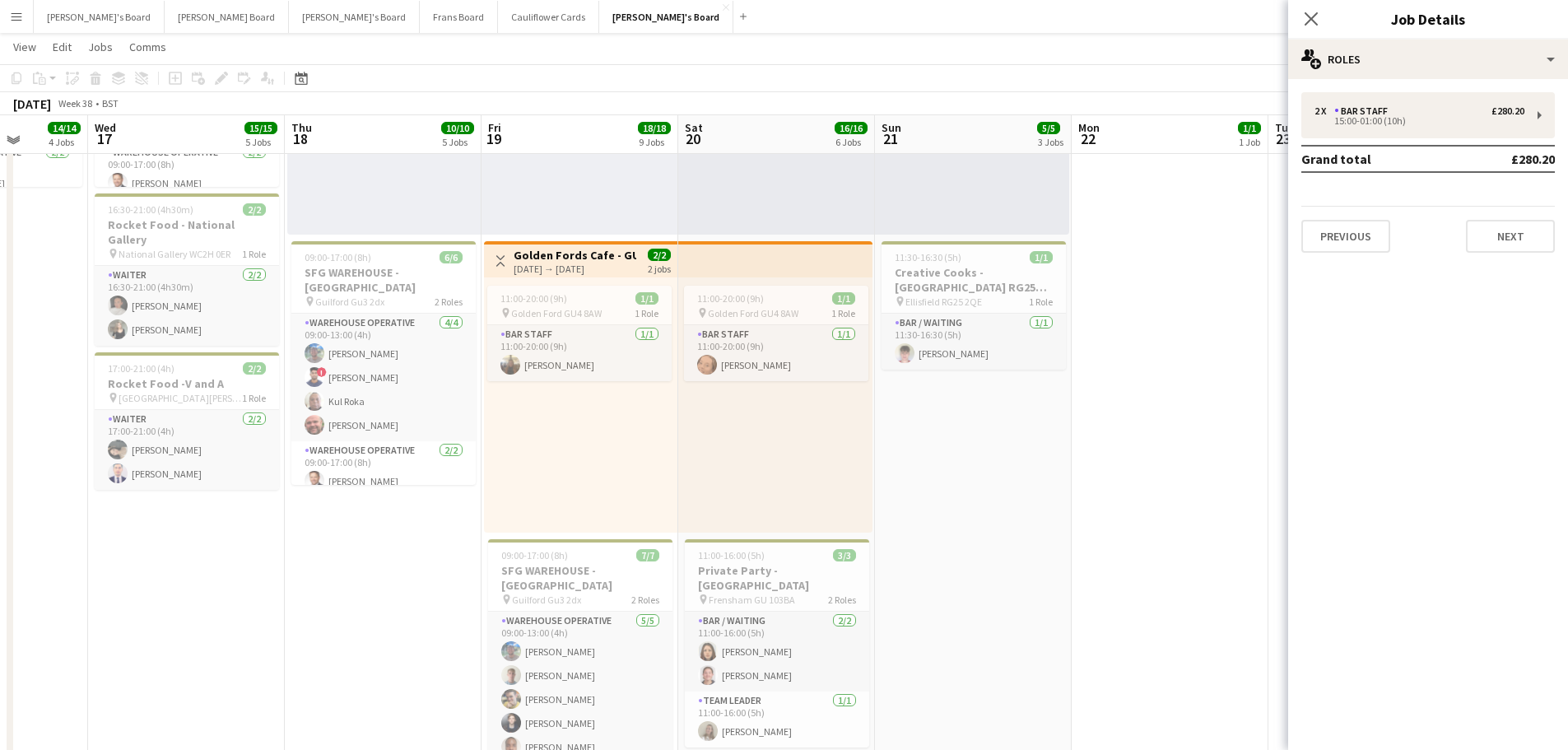
scroll to position [247, 0]
drag, startPoint x: 1142, startPoint y: 456, endPoint x: 464, endPoint y: 393, distance: 680.9
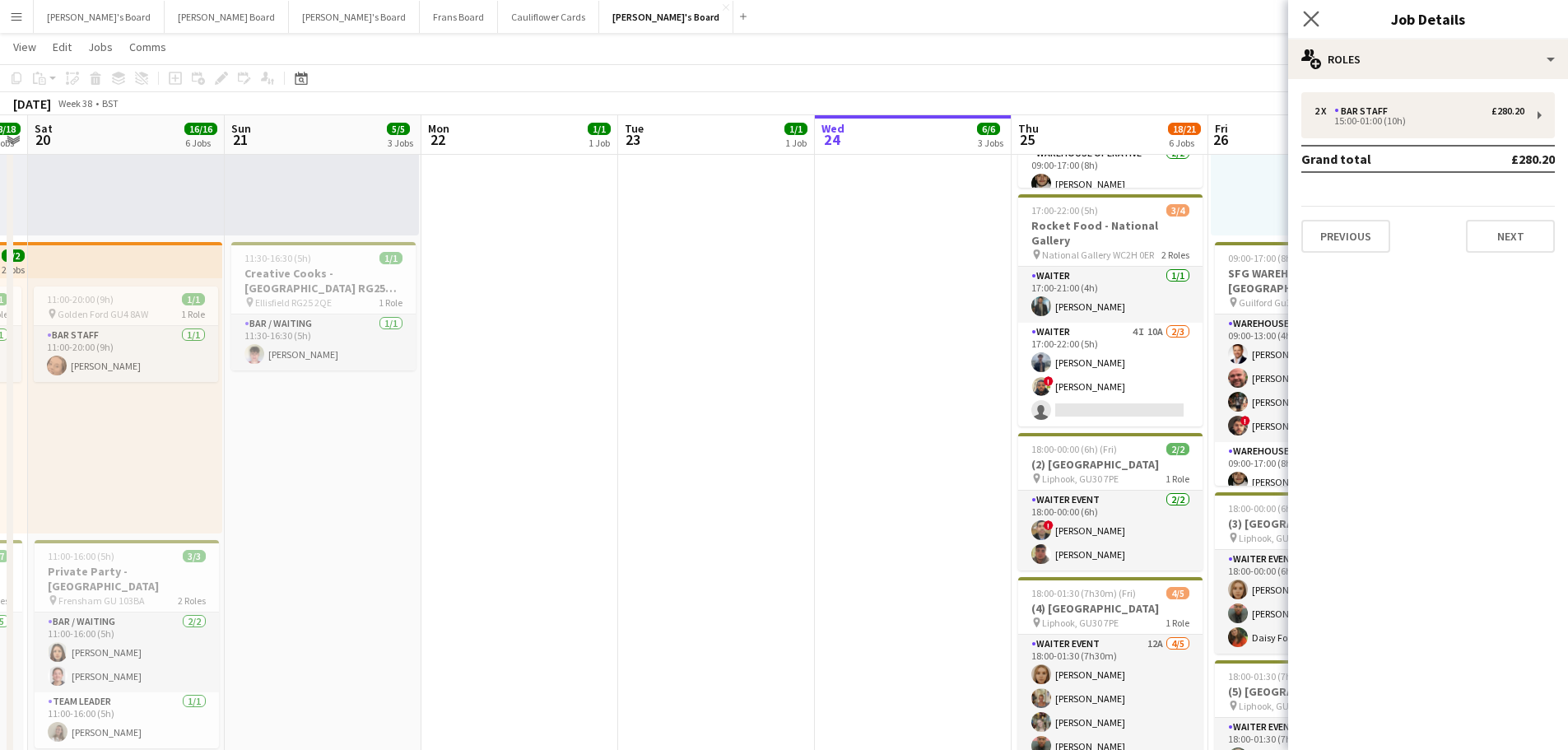
click at [1321, 20] on app-icon "Close pop-in" at bounding box center [1312, 19] width 24 height 24
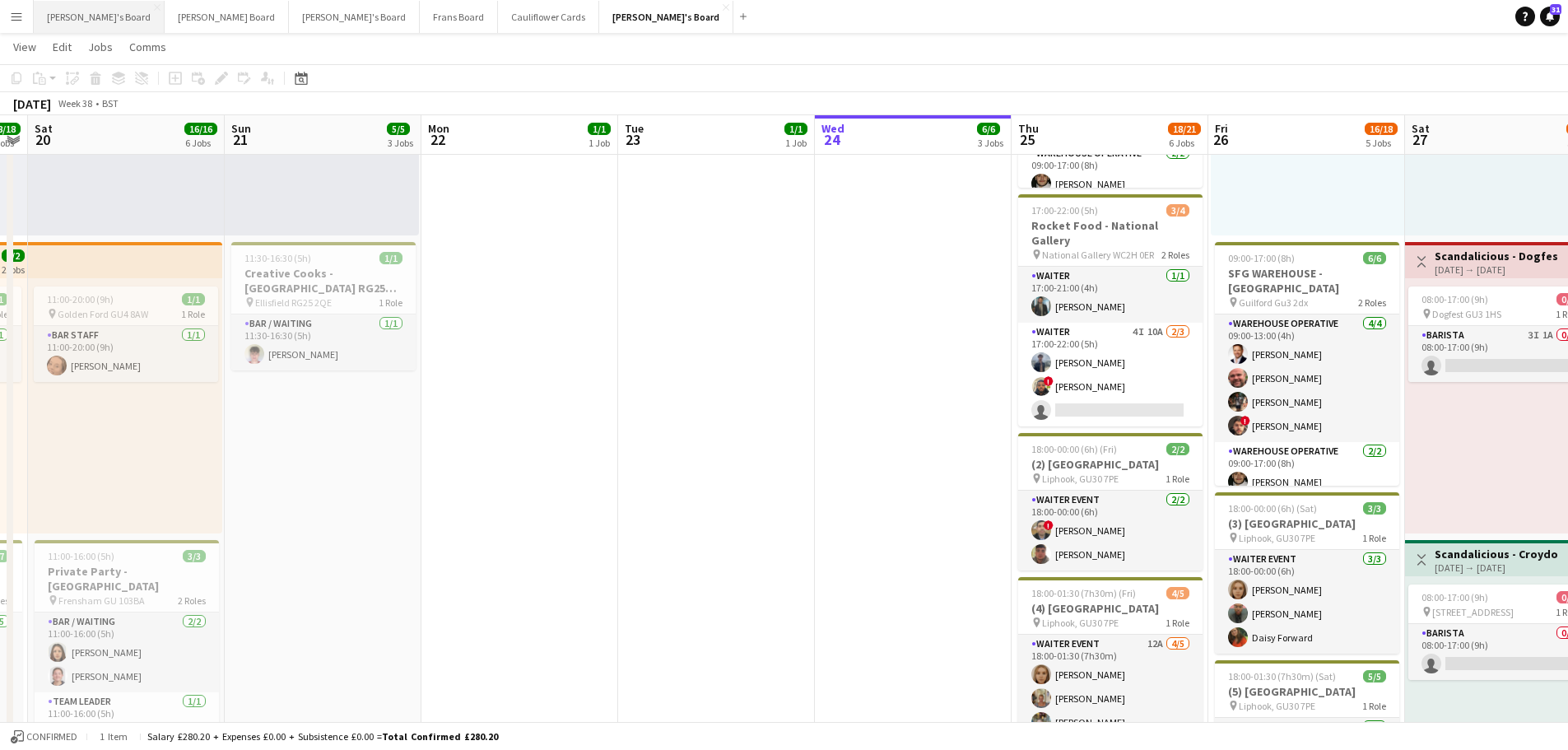
click at [60, 24] on button "Jakub's Board Close" at bounding box center [99, 16] width 131 height 32
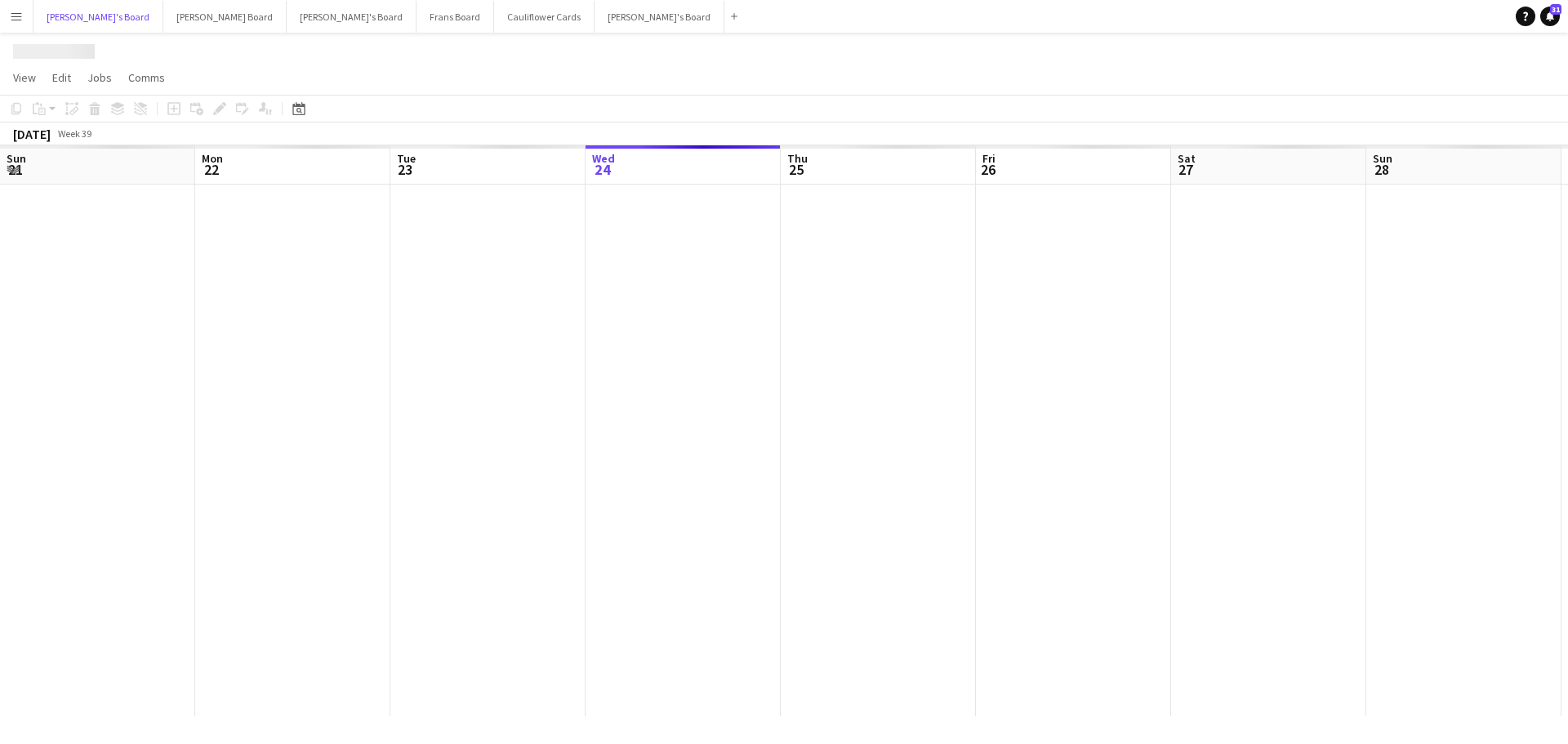
scroll to position [0, 391]
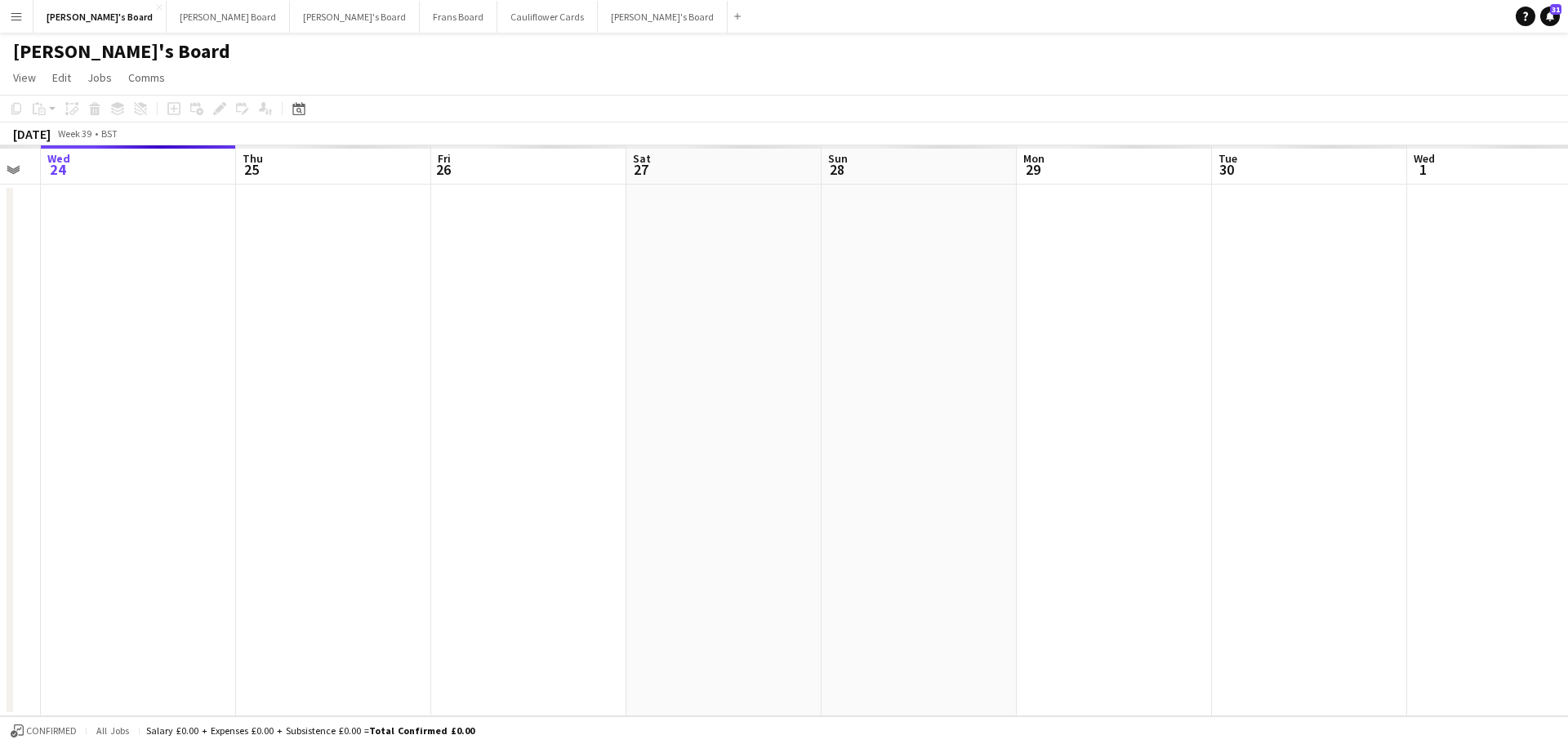
drag, startPoint x: 1190, startPoint y: 474, endPoint x: 841, endPoint y: 444, distance: 350.3
click at [841, 444] on app-calendar-viewport "Sun 21 Mon 22 Tue 23 Wed 24 Thu 25 Fri 26 Sat 27 Sun 28 Mon 29 Tue 30 Wed 1 Thu…" at bounding box center [784, 430] width 1568 height 571
drag, startPoint x: 595, startPoint y: 485, endPoint x: 1086, endPoint y: 529, distance: 493.0
click at [1086, 529] on app-calendar-viewport "Mon 22 Tue 23 Wed 24 Thu 25 Fri 26 Sat 27 Sun 28 Mon 29 Tue 30 Wed 1 Thu 2 Fri …" at bounding box center [784, 430] width 1568 height 571
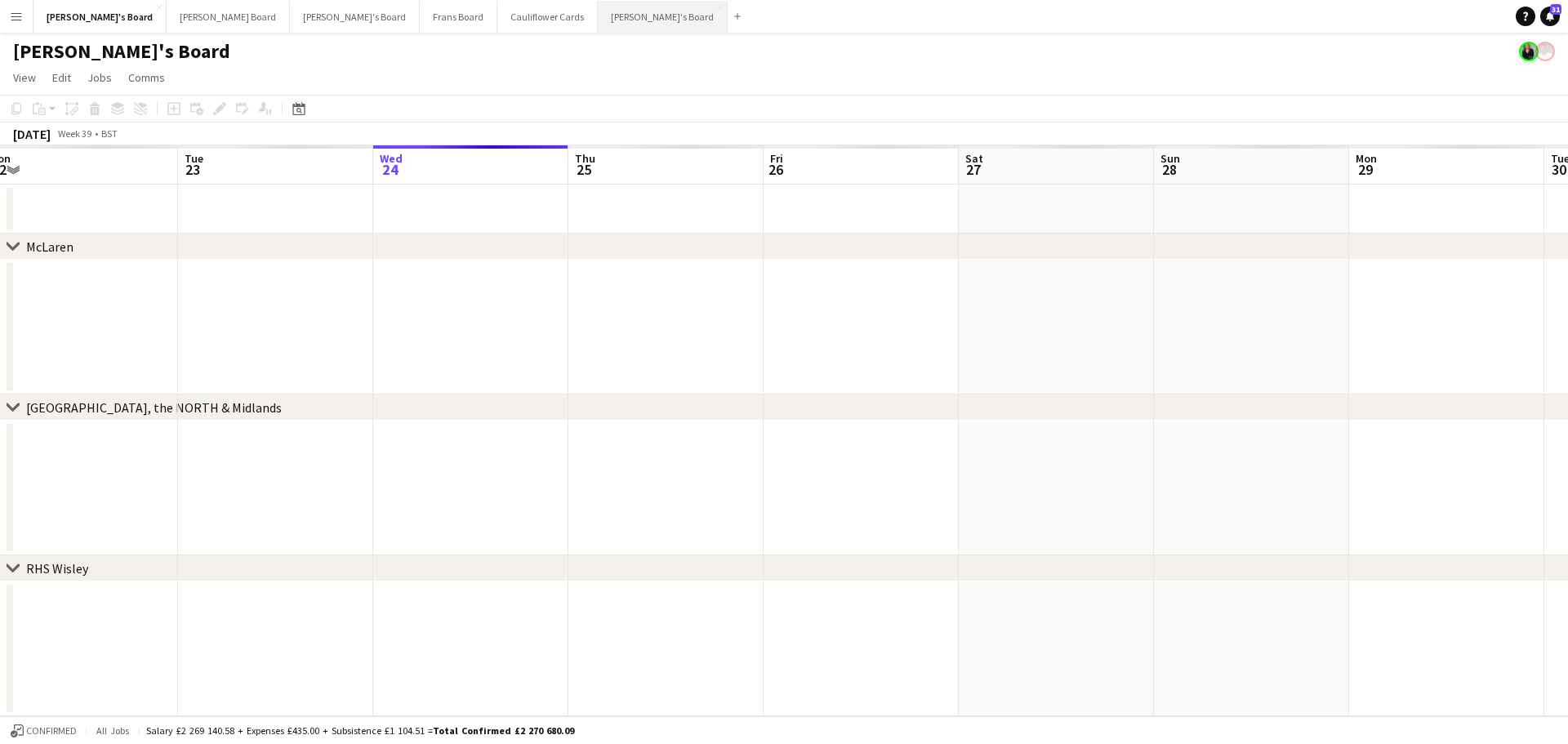
click at [597, 31] on button "[PERSON_NAME]'s Board Close" at bounding box center [662, 16] width 130 height 32
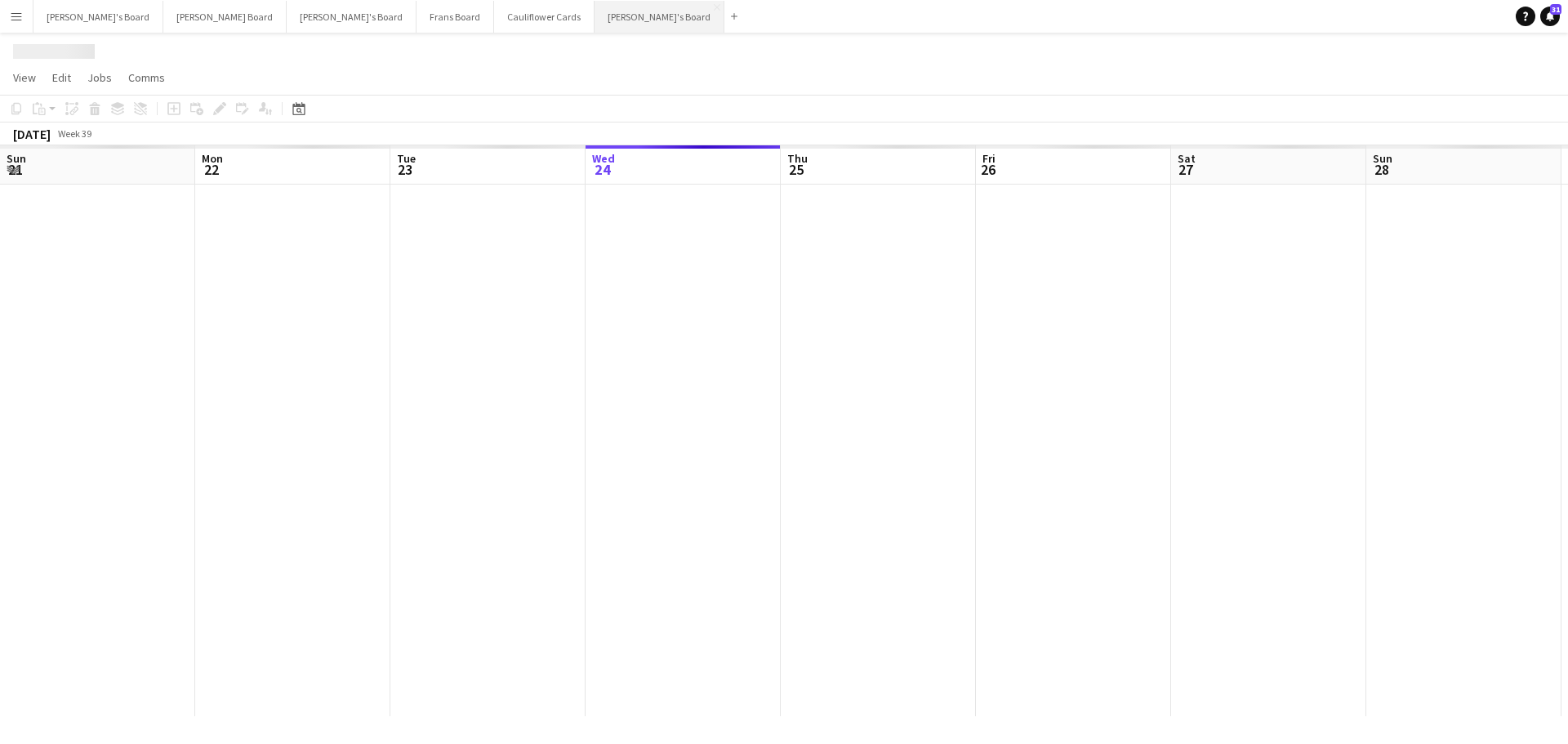
scroll to position [0, 391]
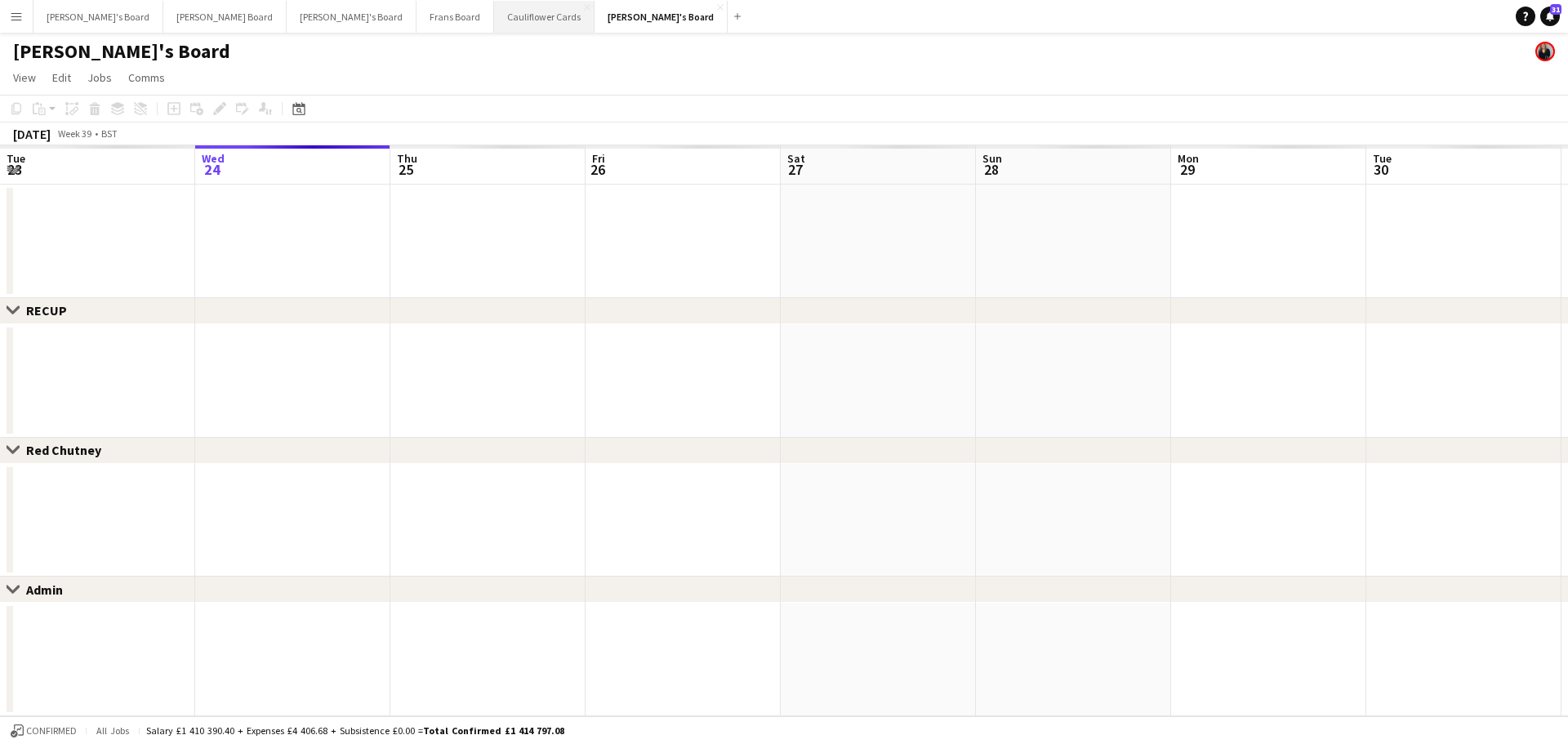
click at [494, 18] on button "Cauliflower Cards Close" at bounding box center [544, 16] width 100 height 32
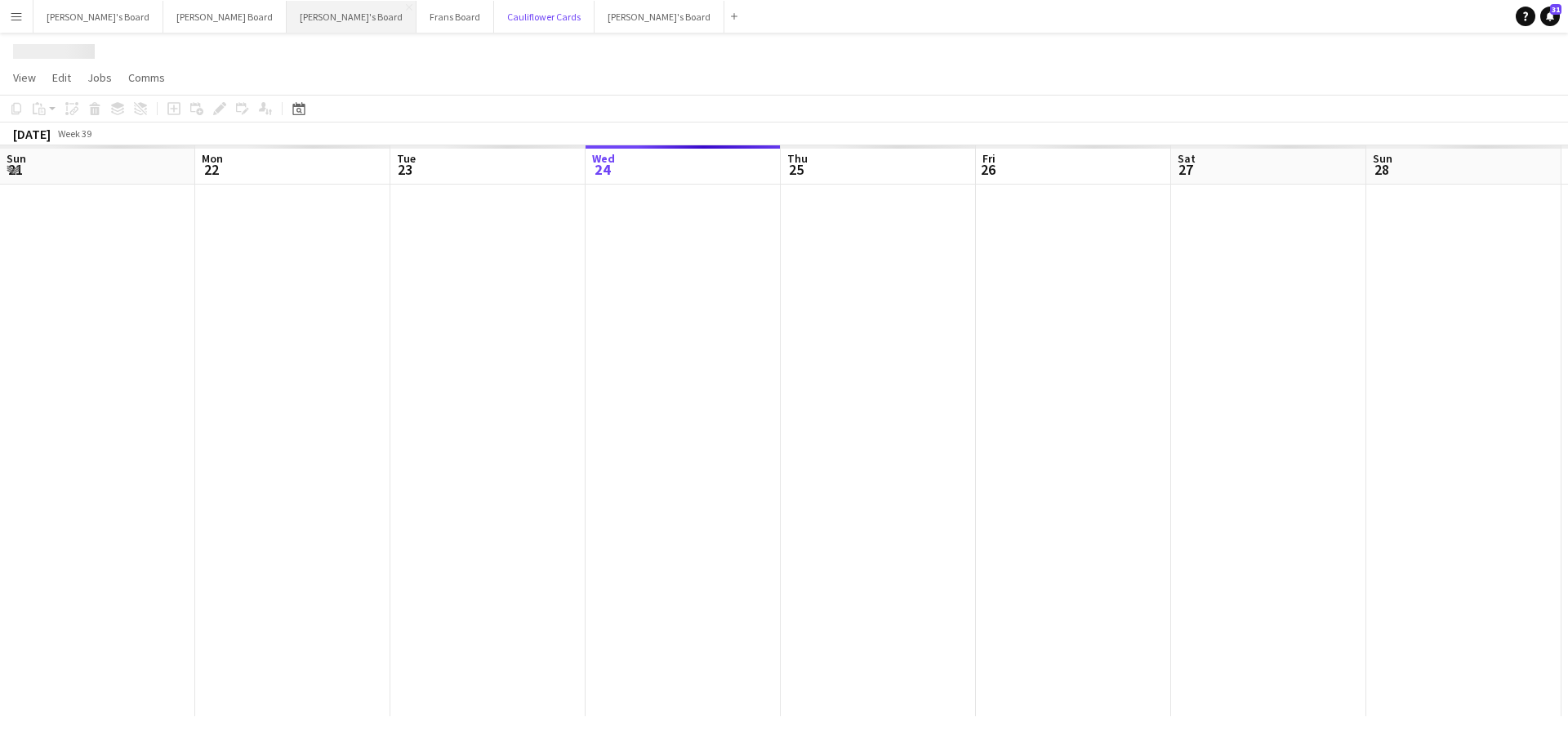
scroll to position [0, 391]
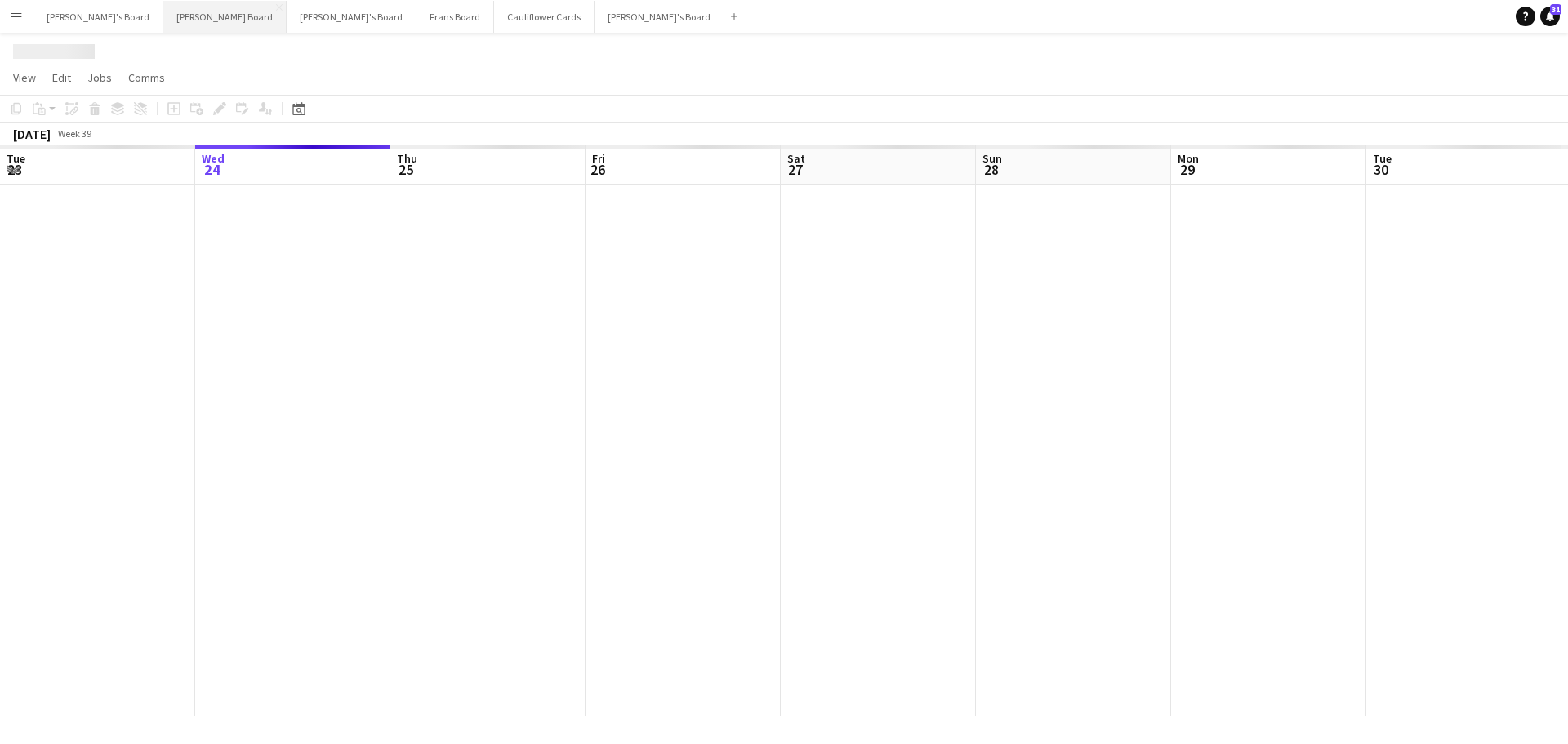
click at [164, 16] on button "Dean's Board Close" at bounding box center [225, 16] width 123 height 32
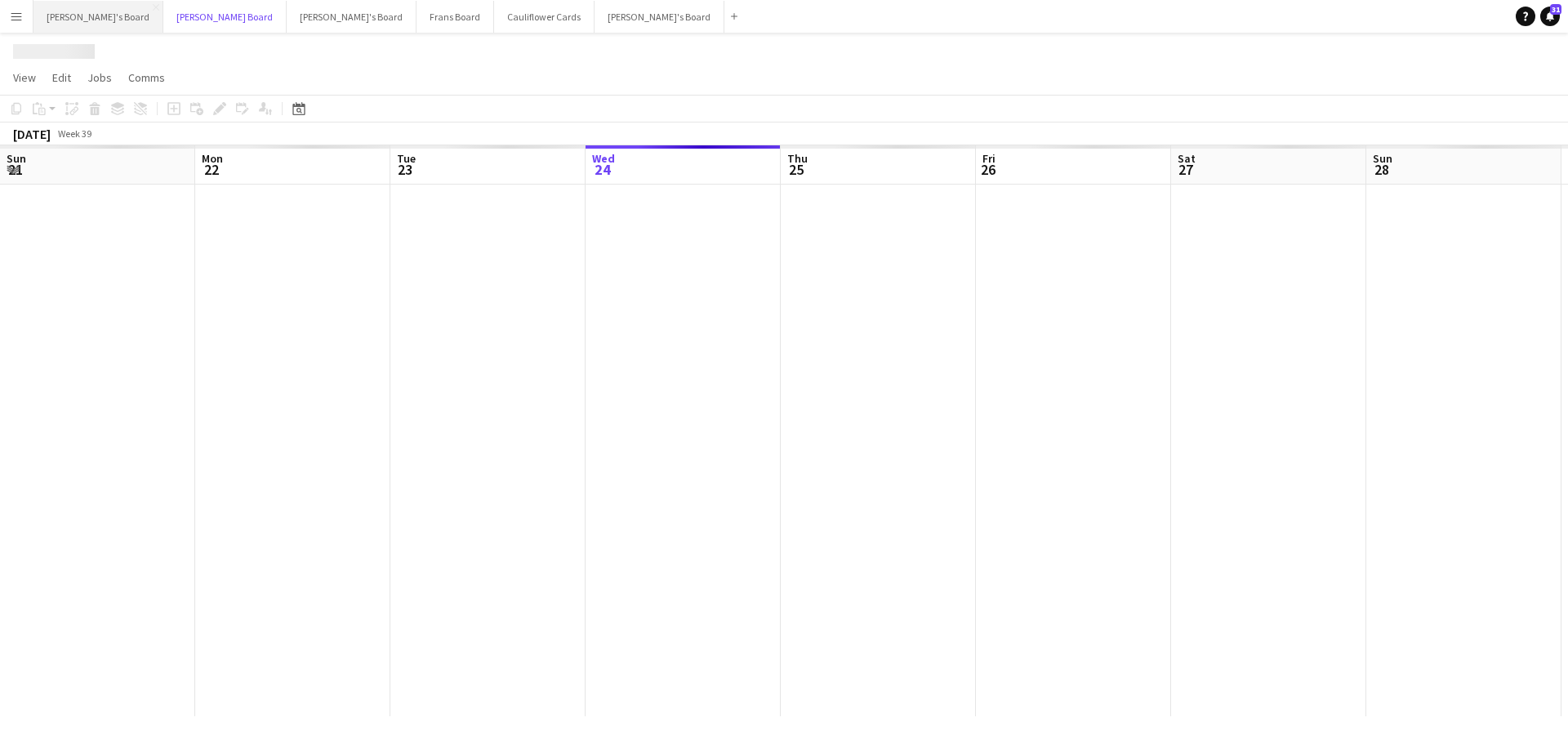
scroll to position [0, 391]
click at [78, 6] on button "Jakub's Board Close" at bounding box center [98, 16] width 130 height 32
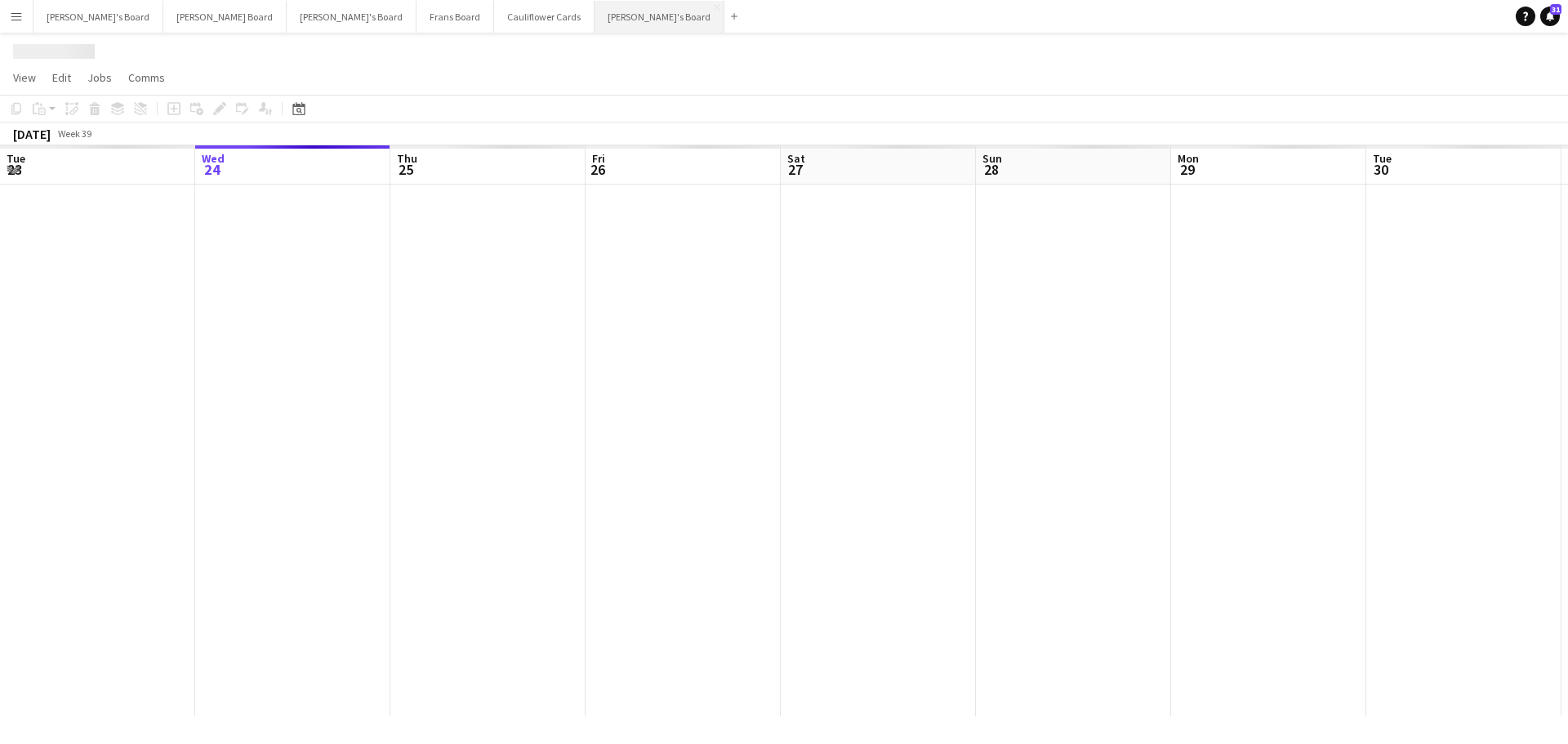
click at [594, 24] on button "[PERSON_NAME]'s Board Close" at bounding box center [659, 16] width 130 height 32
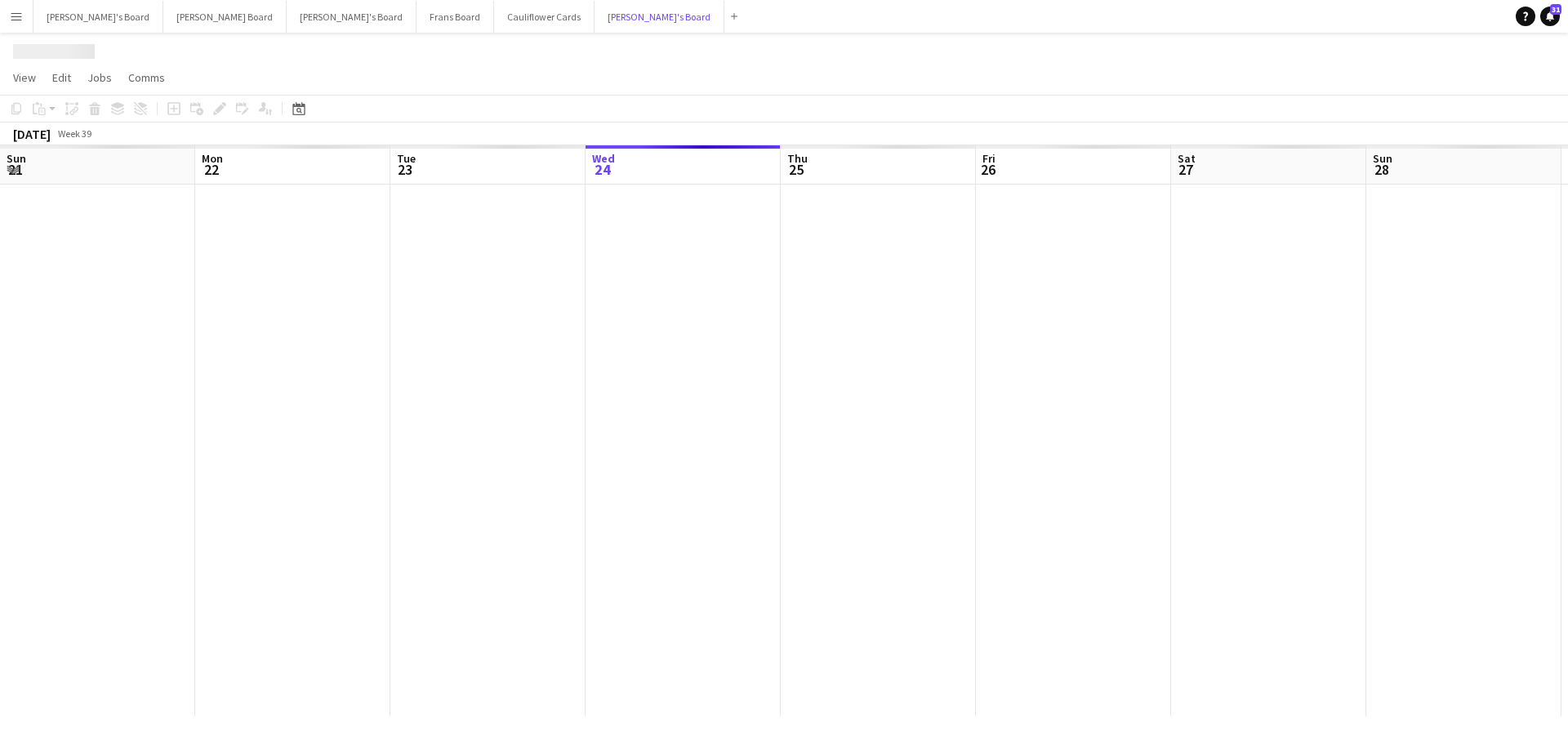
scroll to position [0, 391]
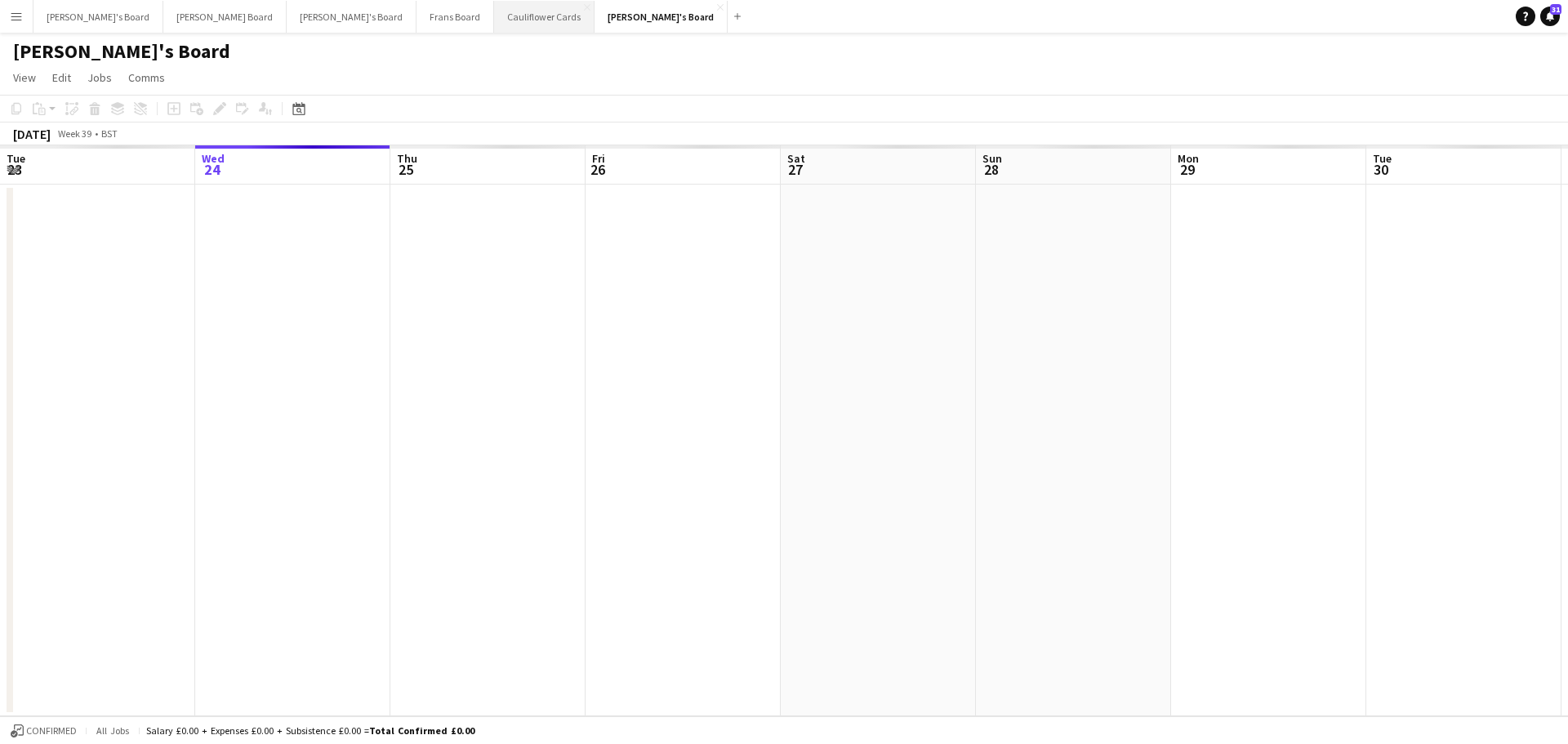
click at [494, 22] on button "Cauliflower Cards Close" at bounding box center [544, 16] width 100 height 32
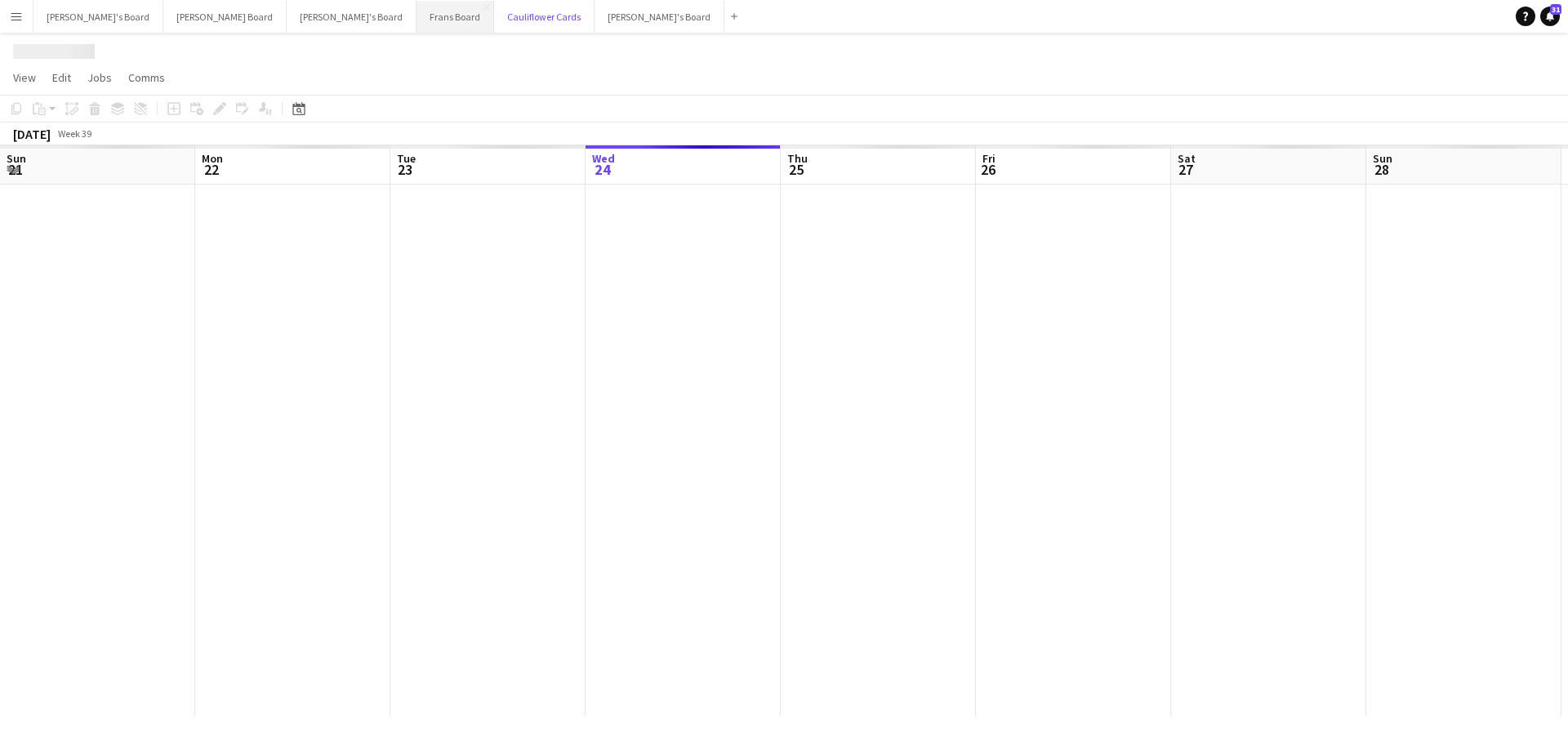
scroll to position [0, 391]
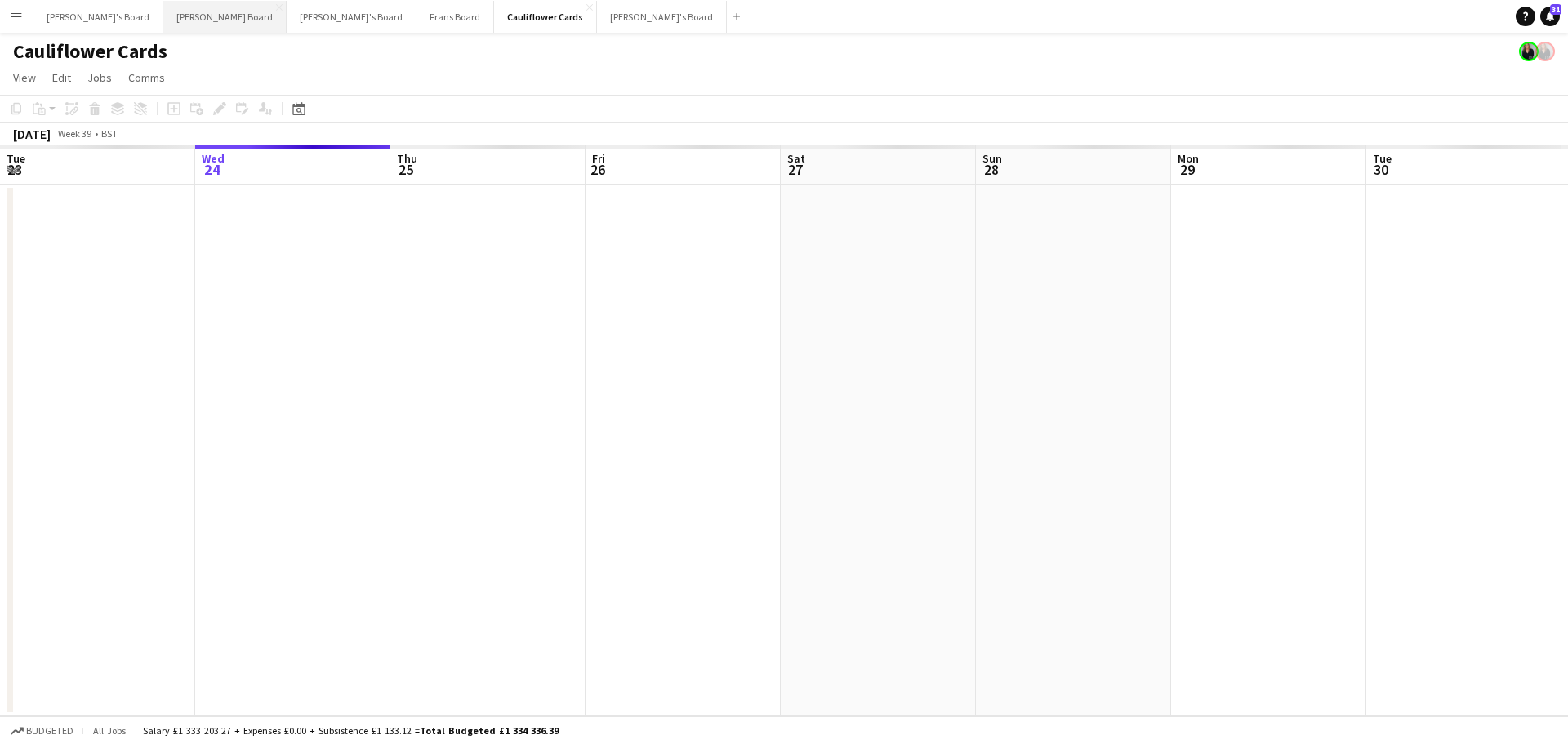
click at [164, 29] on button "Dean's Board Close" at bounding box center [225, 16] width 123 height 32
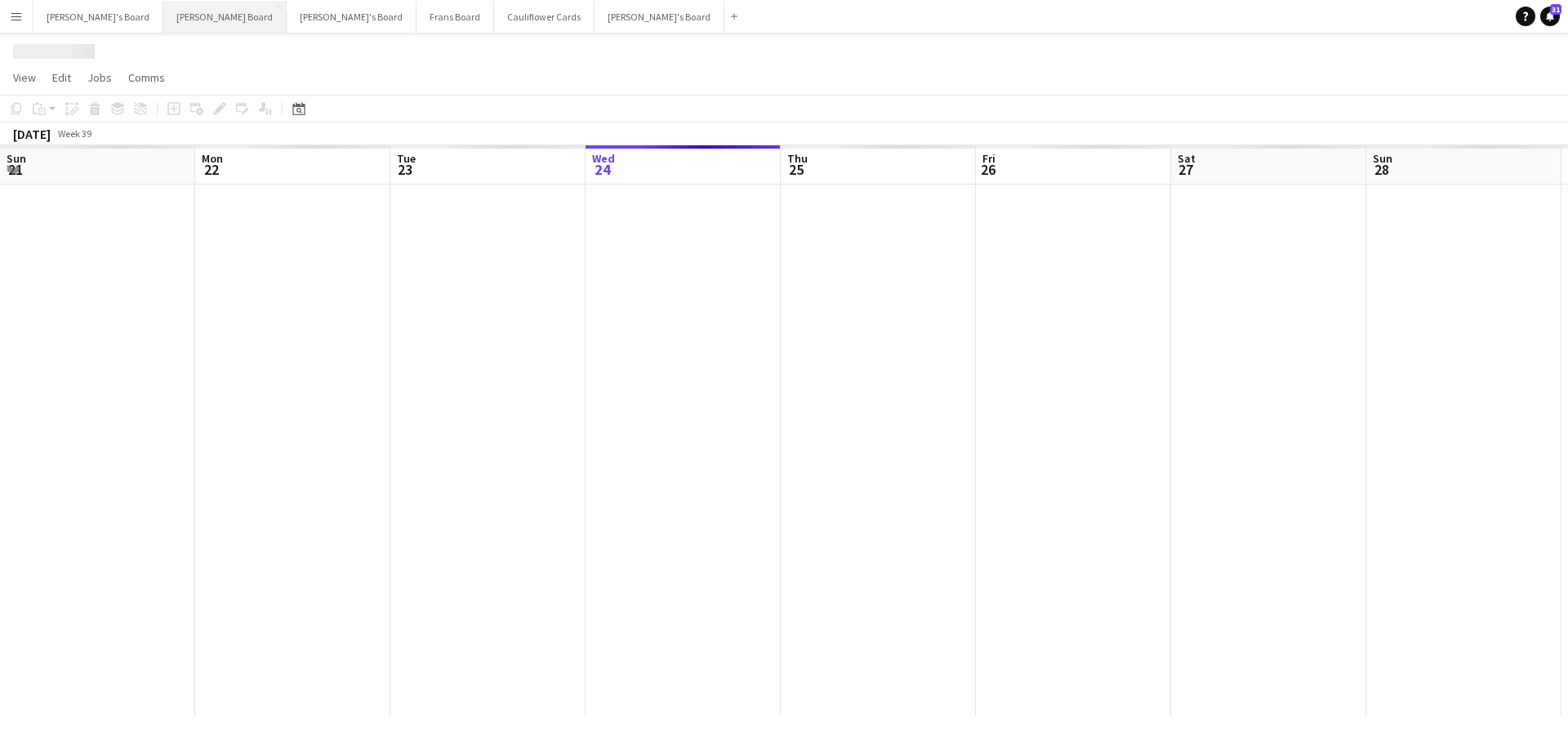
scroll to position [0, 391]
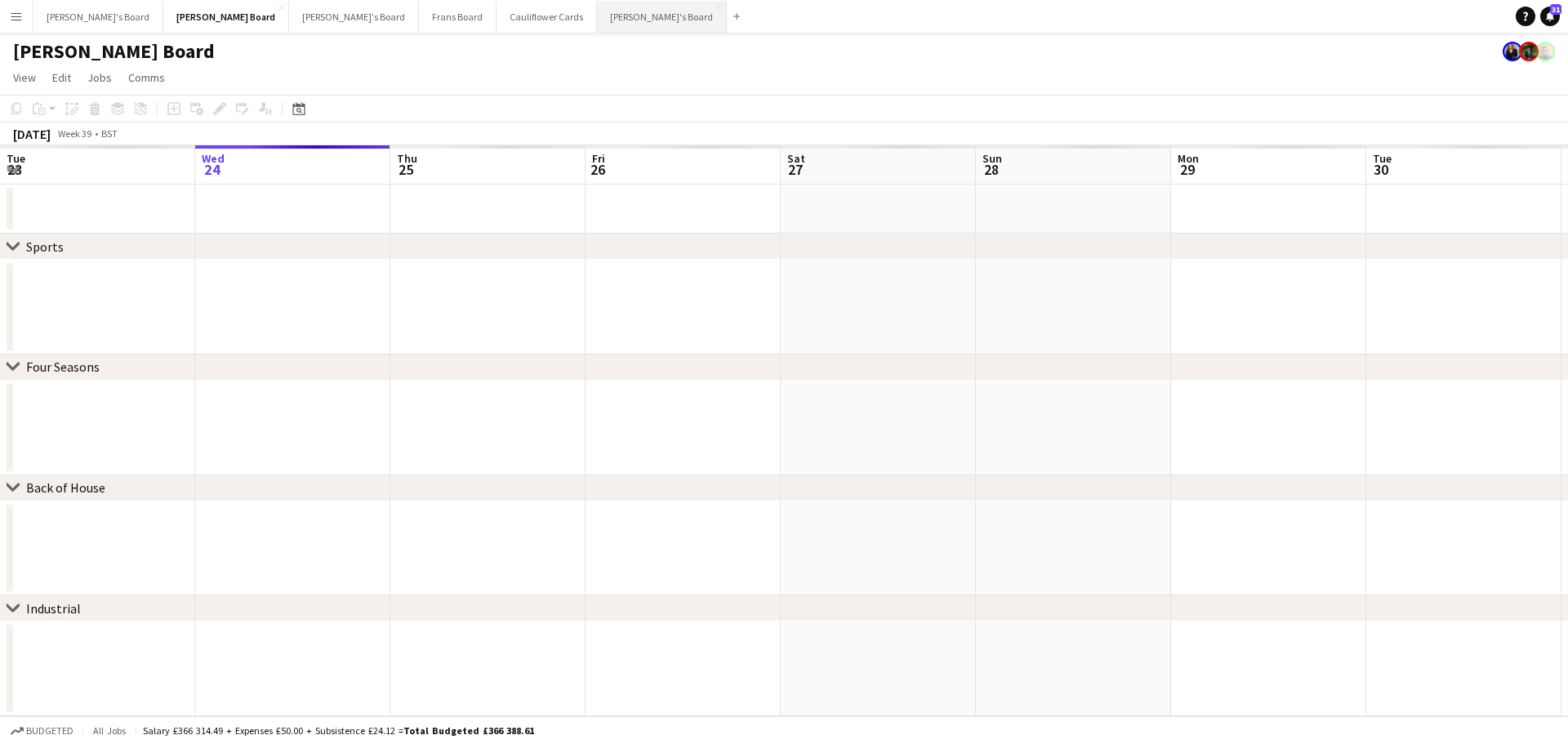
click at [597, 16] on button "[PERSON_NAME]'s Board Close" at bounding box center [662, 16] width 130 height 32
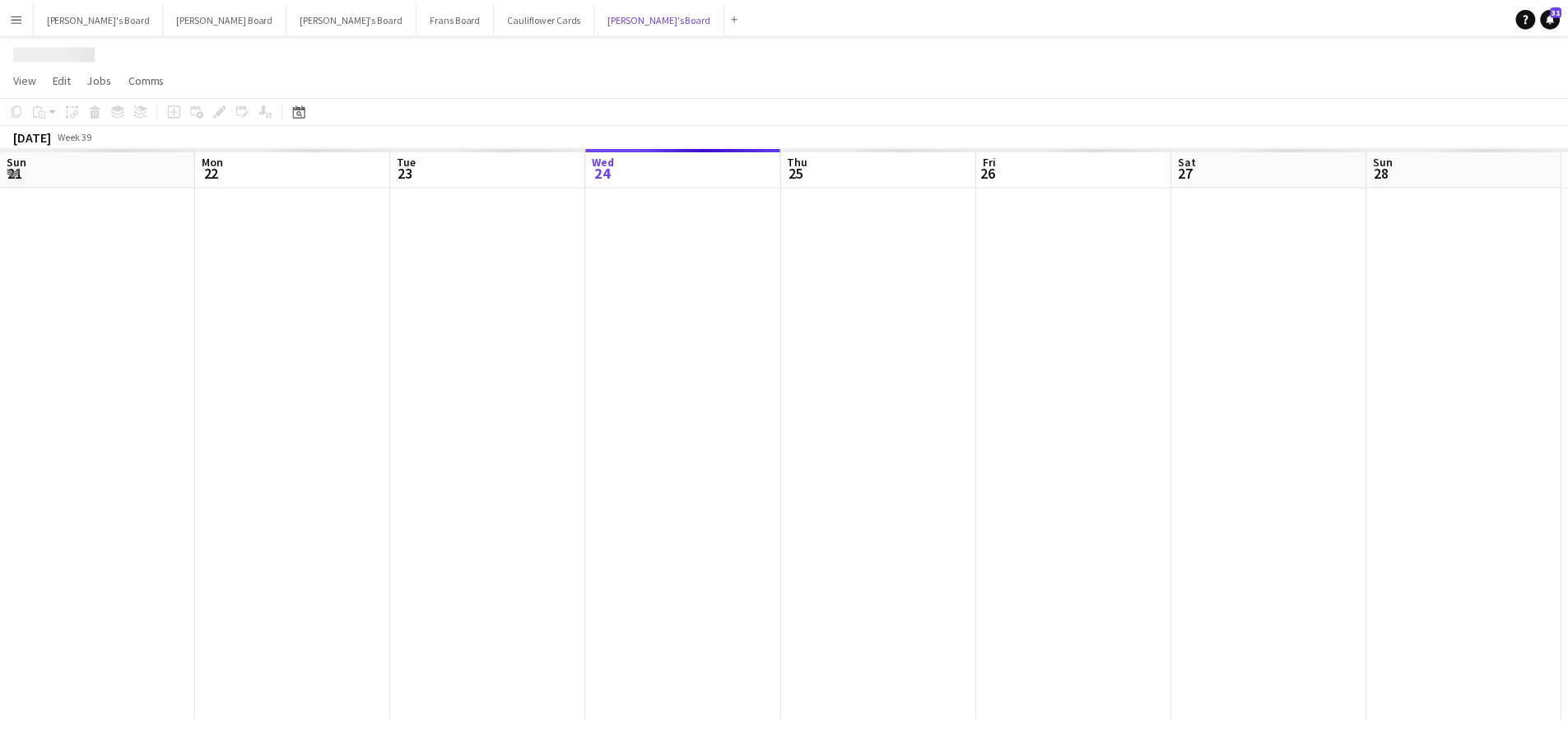
scroll to position [0, 394]
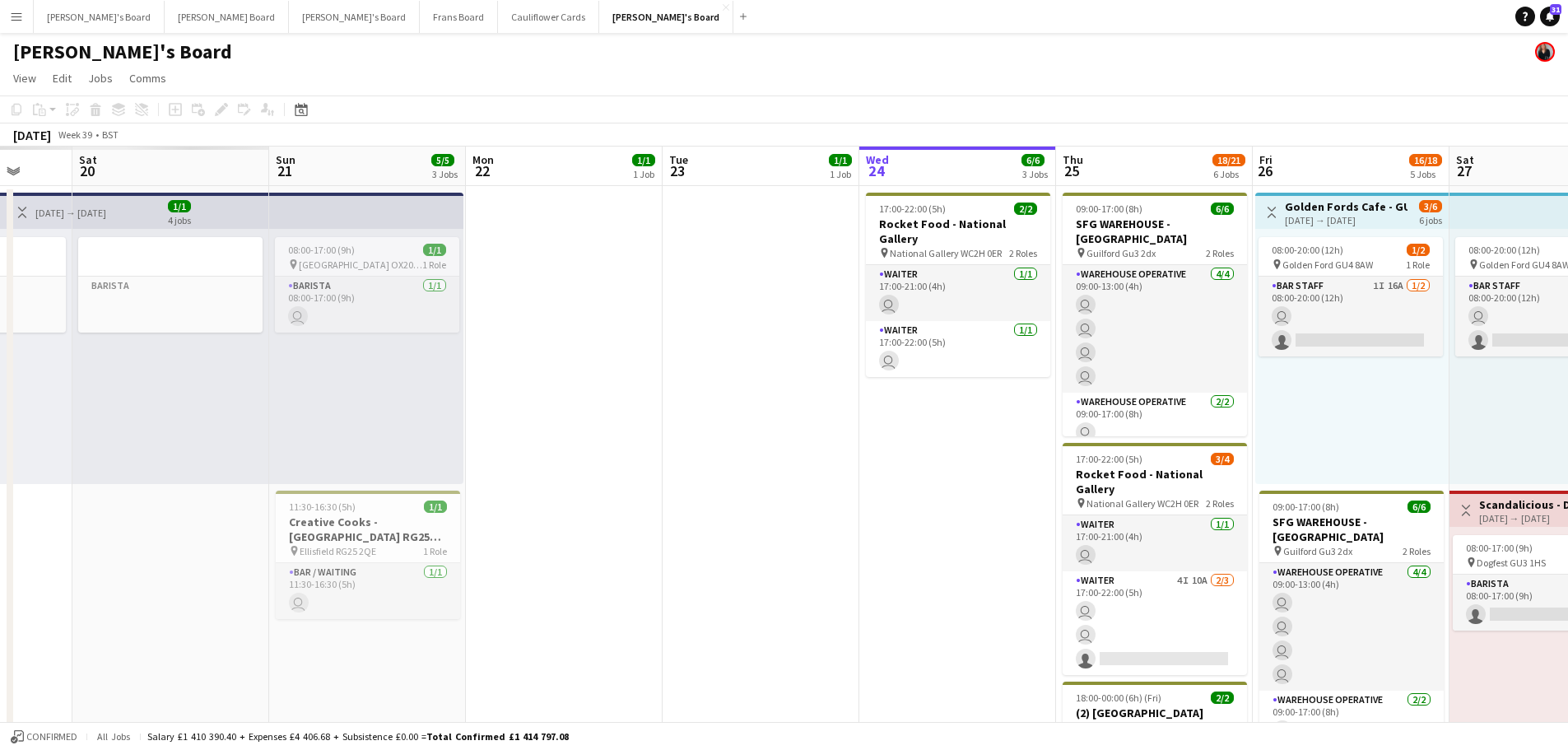
drag, startPoint x: 265, startPoint y: 559, endPoint x: 995, endPoint y: 586, distance: 730.5
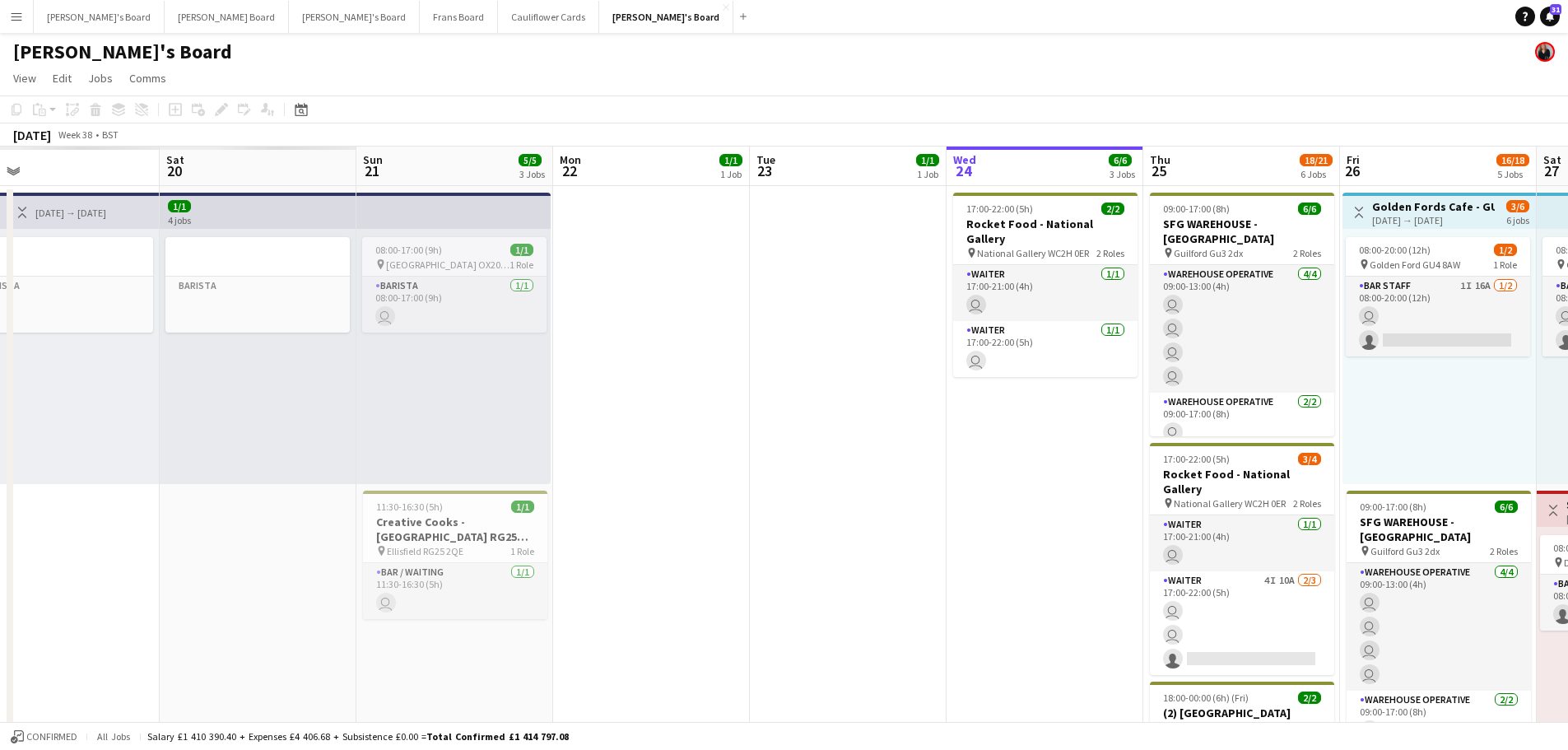
drag, startPoint x: 694, startPoint y: 597, endPoint x: 953, endPoint y: 589, distance: 259.1
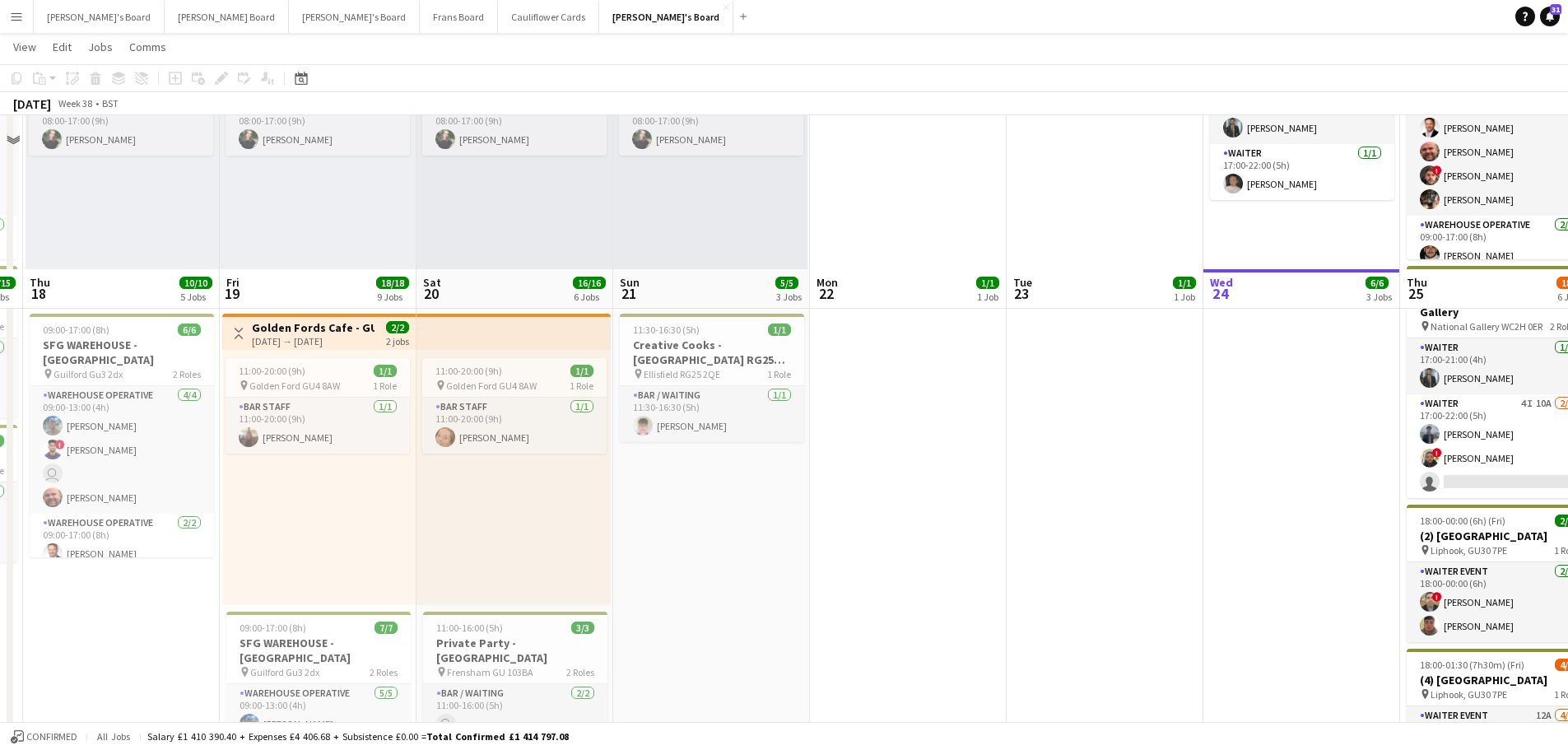
scroll to position [330, 0]
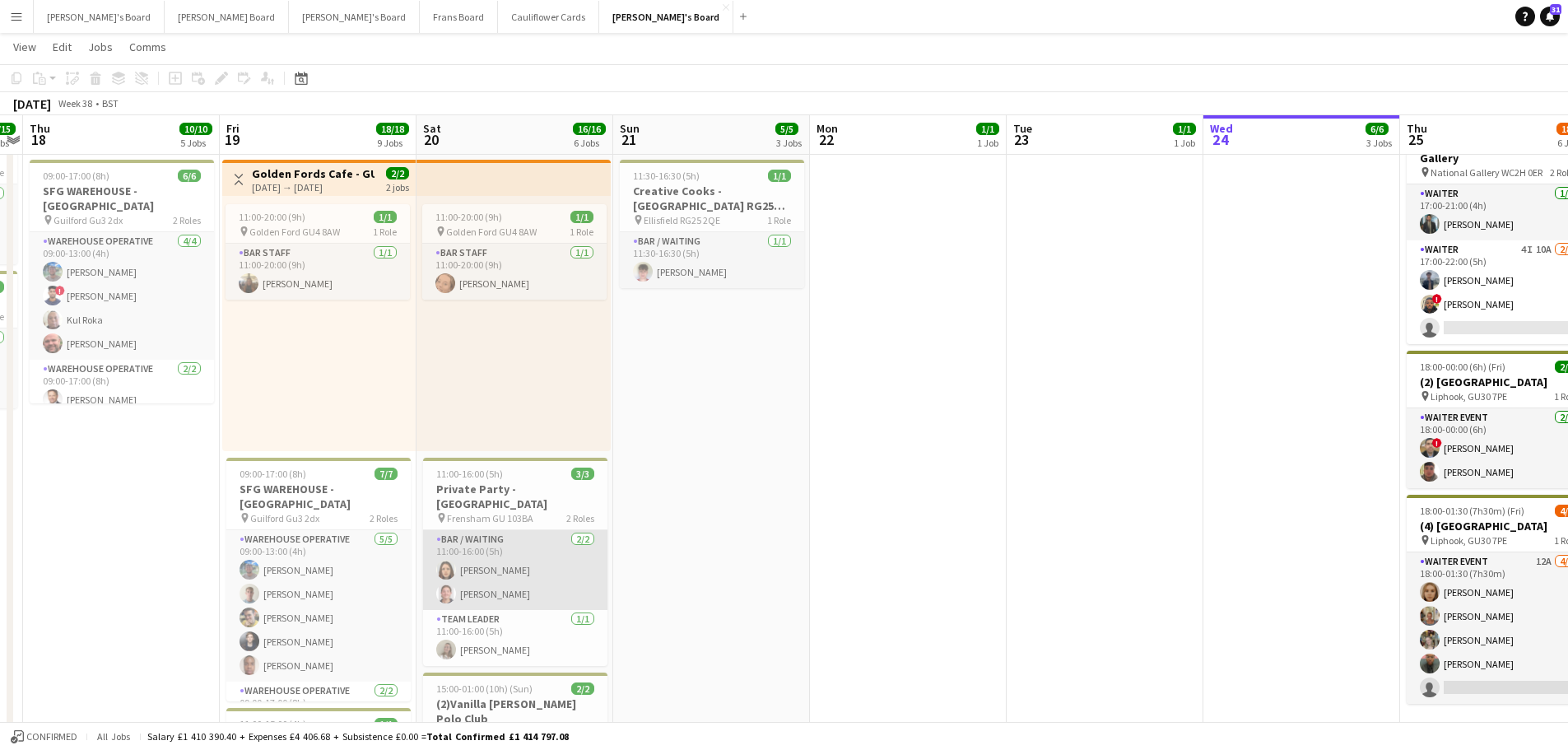
click at [500, 571] on app-card-role "Bar / Waiting 2/2 11:00-16:00 (5h) Iona Gladstone Milly Gladstone" at bounding box center [515, 571] width 184 height 80
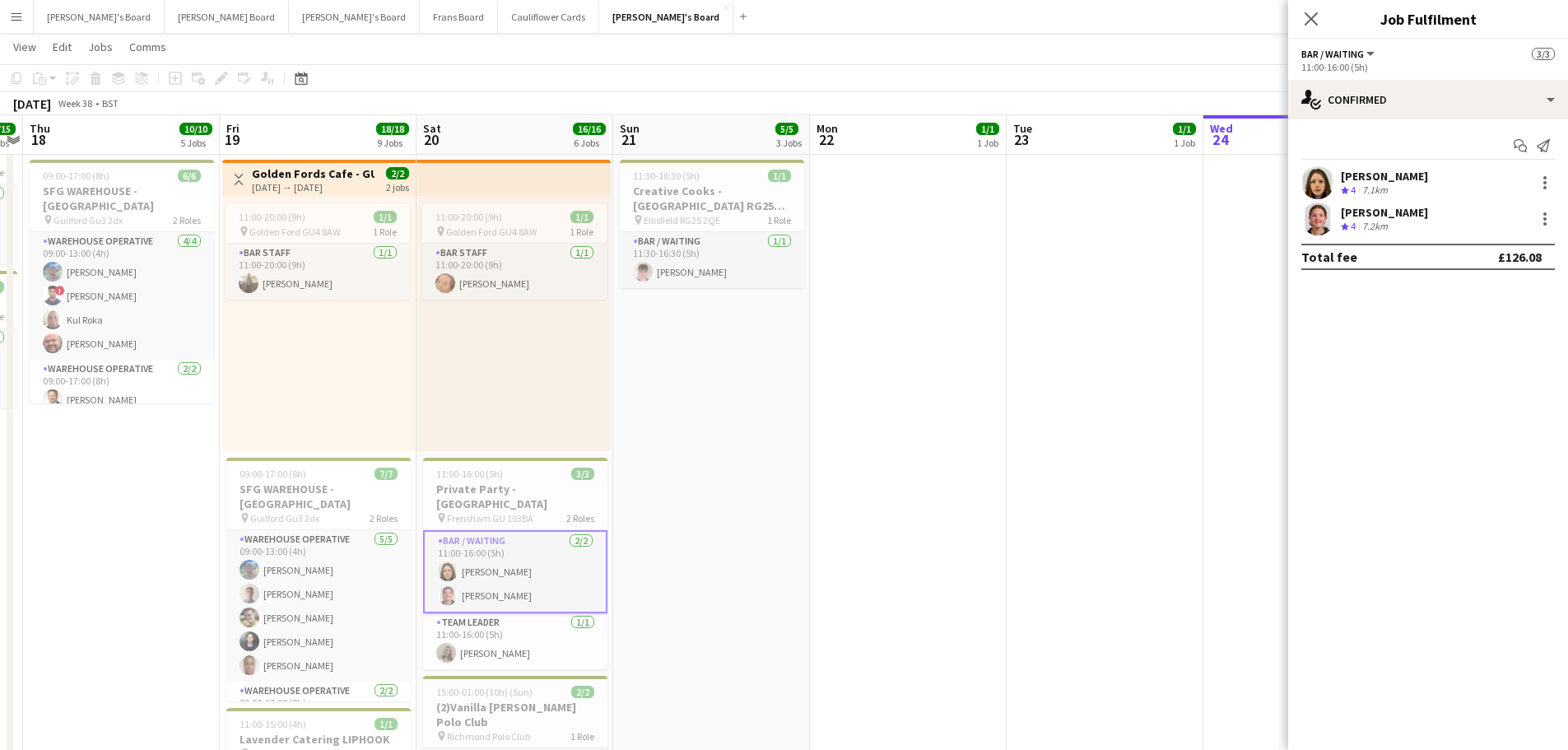
click at [1389, 119] on div "Start chat Send notification Iona Gladstone Crew rating 4 7.1km Milly Gladstone…" at bounding box center [1428, 201] width 280 height 164
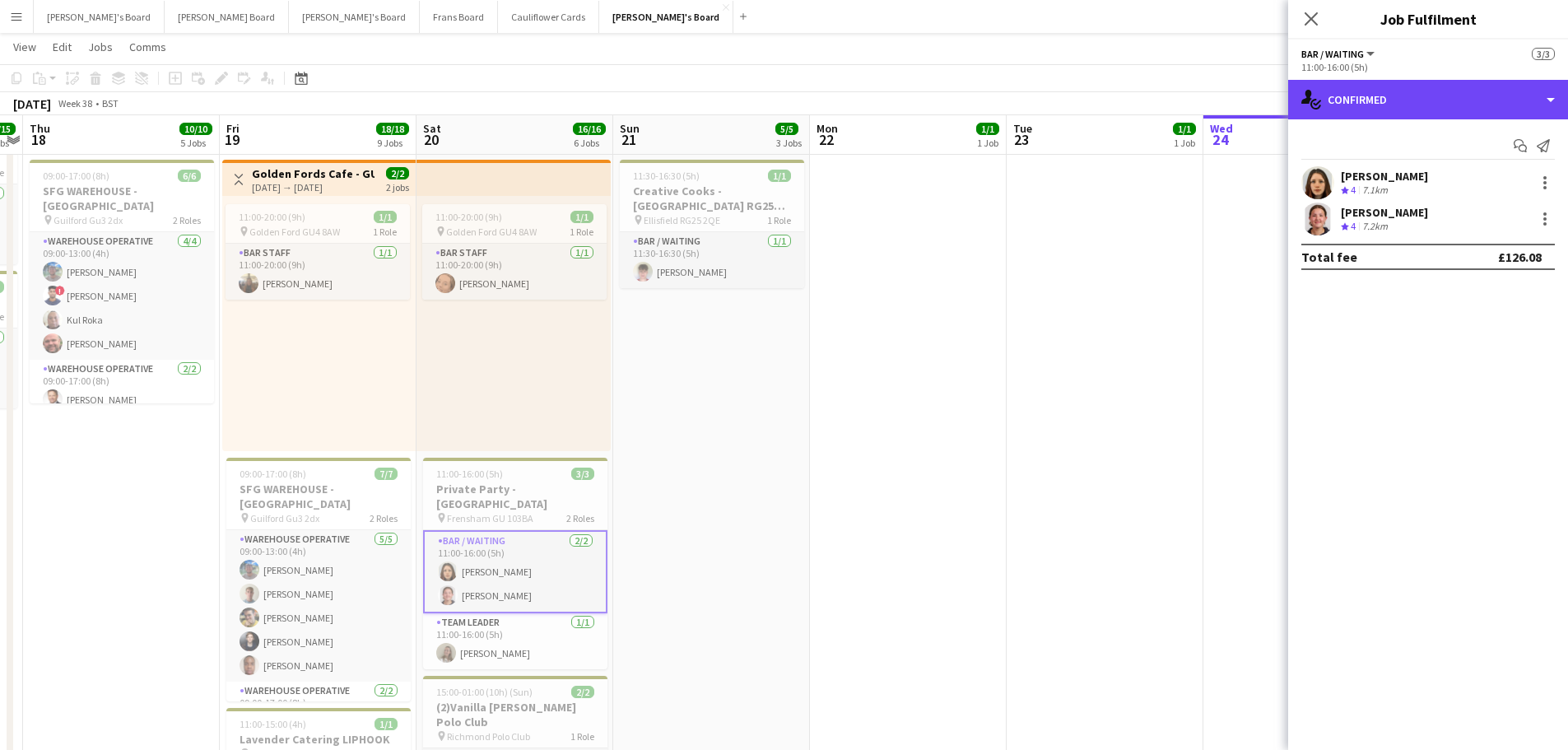
drag, startPoint x: 1416, startPoint y: 107, endPoint x: 1459, endPoint y: 205, distance: 107.0
click at [1419, 112] on div "single-neutral-actions-check-2 Confirmed" at bounding box center [1428, 99] width 280 height 40
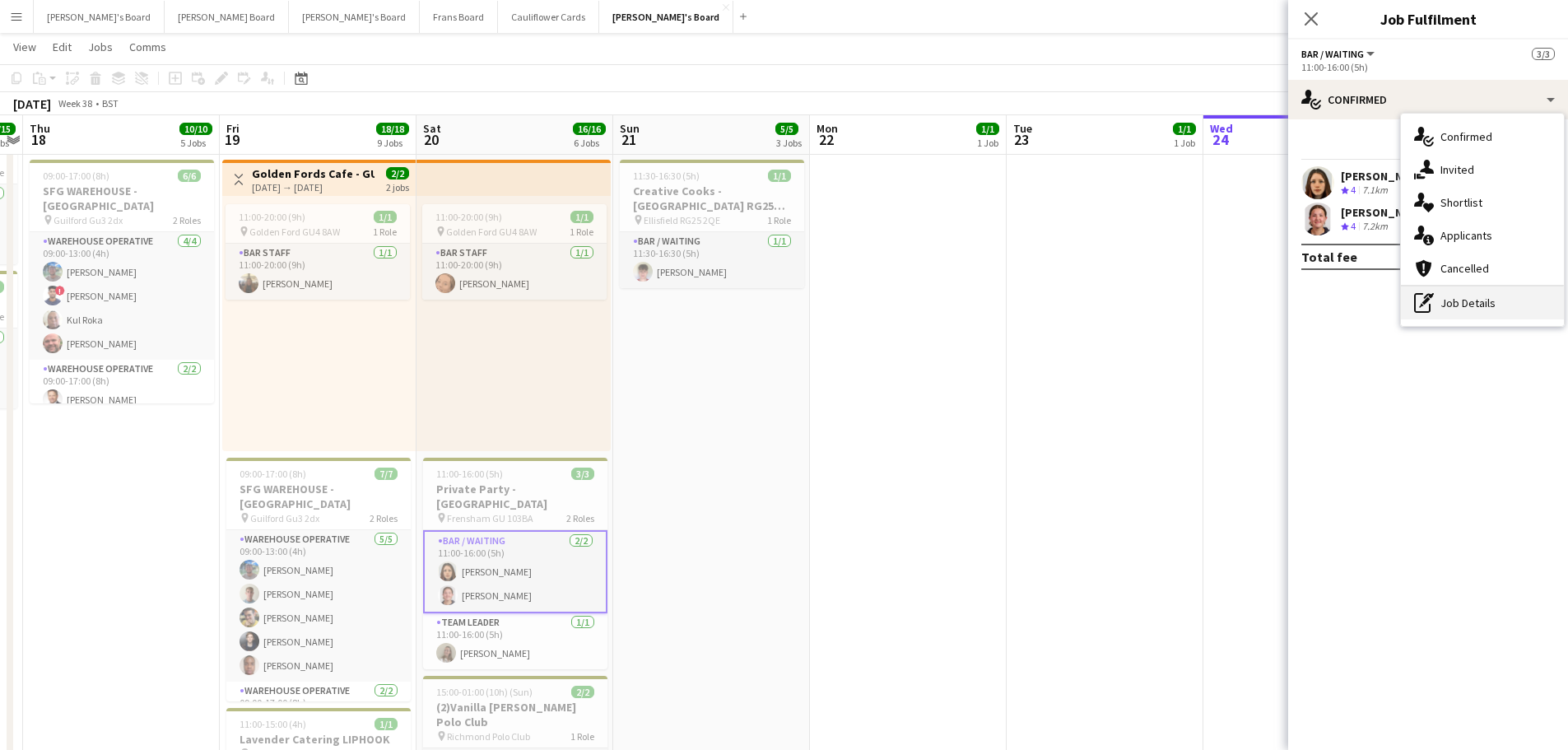
click at [1499, 307] on div "pen-write Job Details" at bounding box center [1483, 303] width 163 height 33
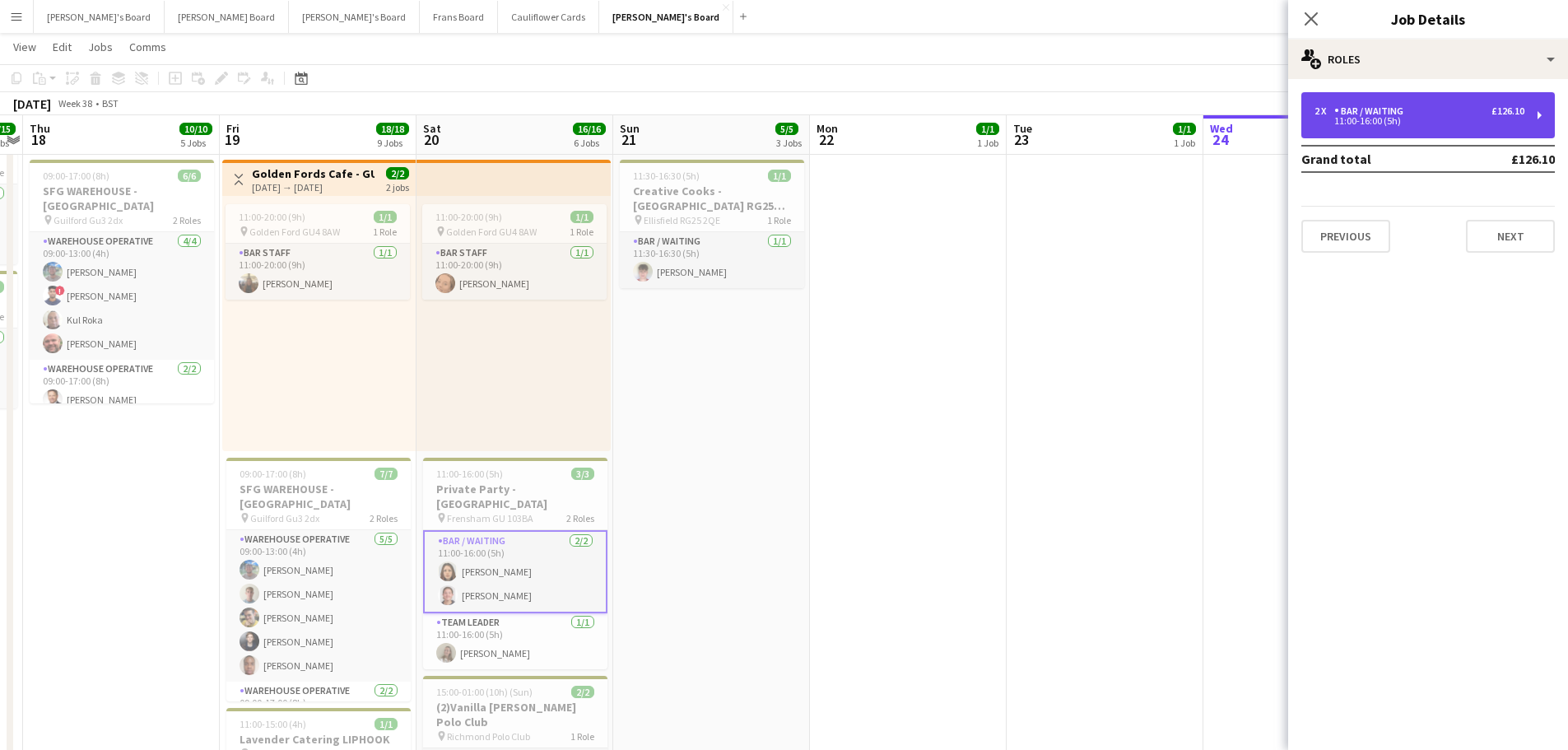
click at [1476, 114] on div "2 x Bar / Waiting £126.10" at bounding box center [1420, 112] width 209 height 12
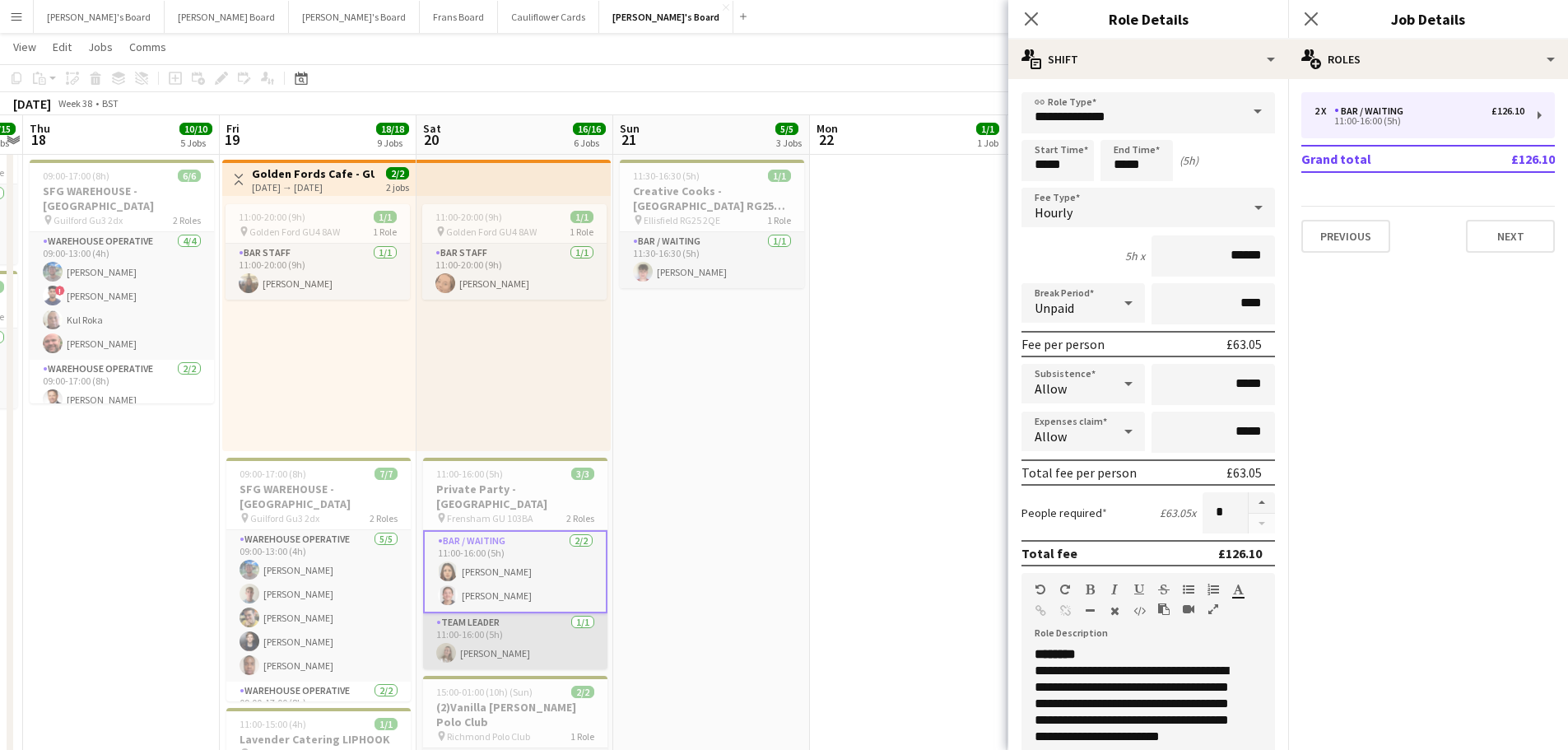
click at [496, 637] on app-card-role "TEAM LEADER 1/1 11:00-16:00 (5h) Annabel Dougans" at bounding box center [515, 641] width 184 height 56
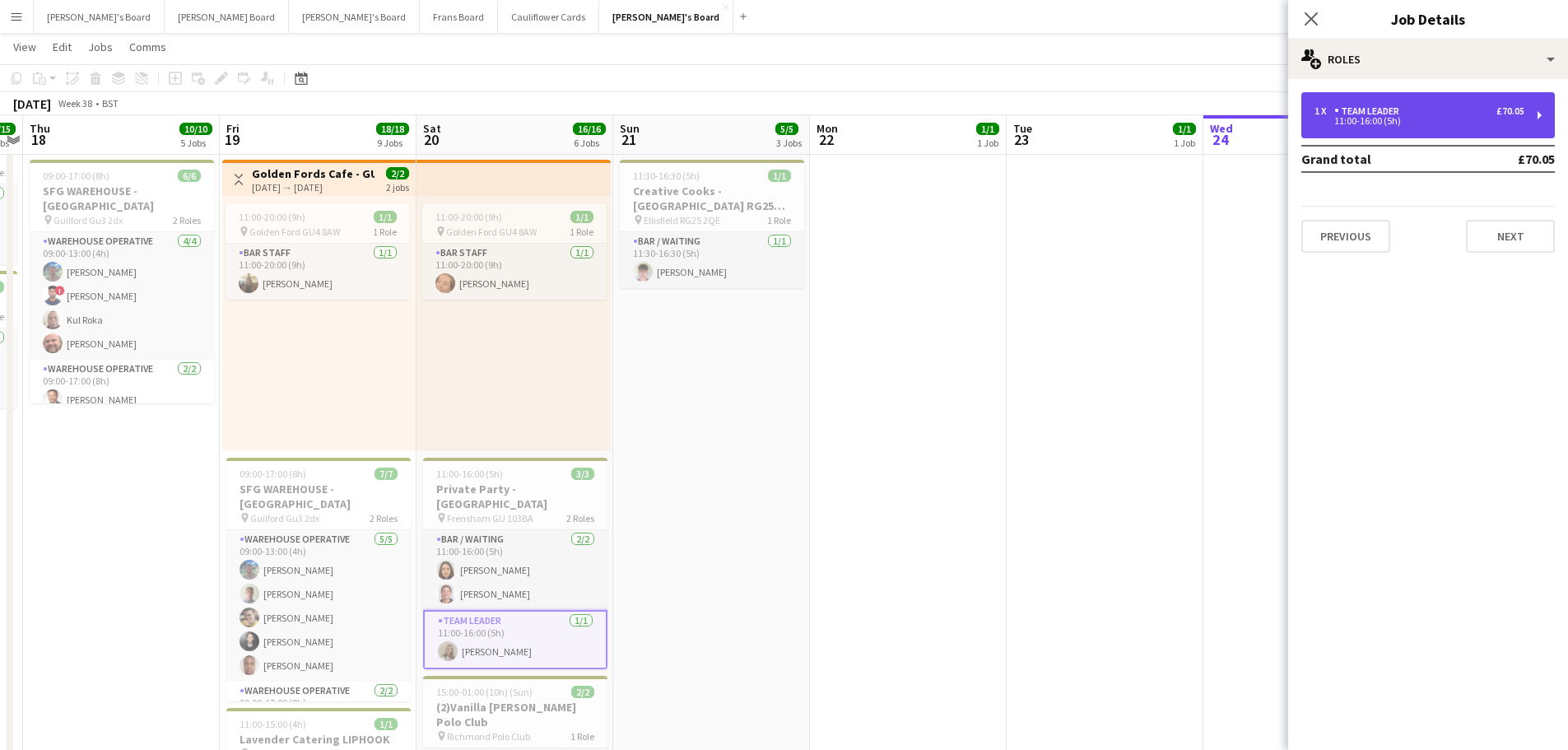
click at [1393, 136] on div "1 x TEAM LEADER £70.05 11:00-16:00 (5h)" at bounding box center [1427, 115] width 253 height 47
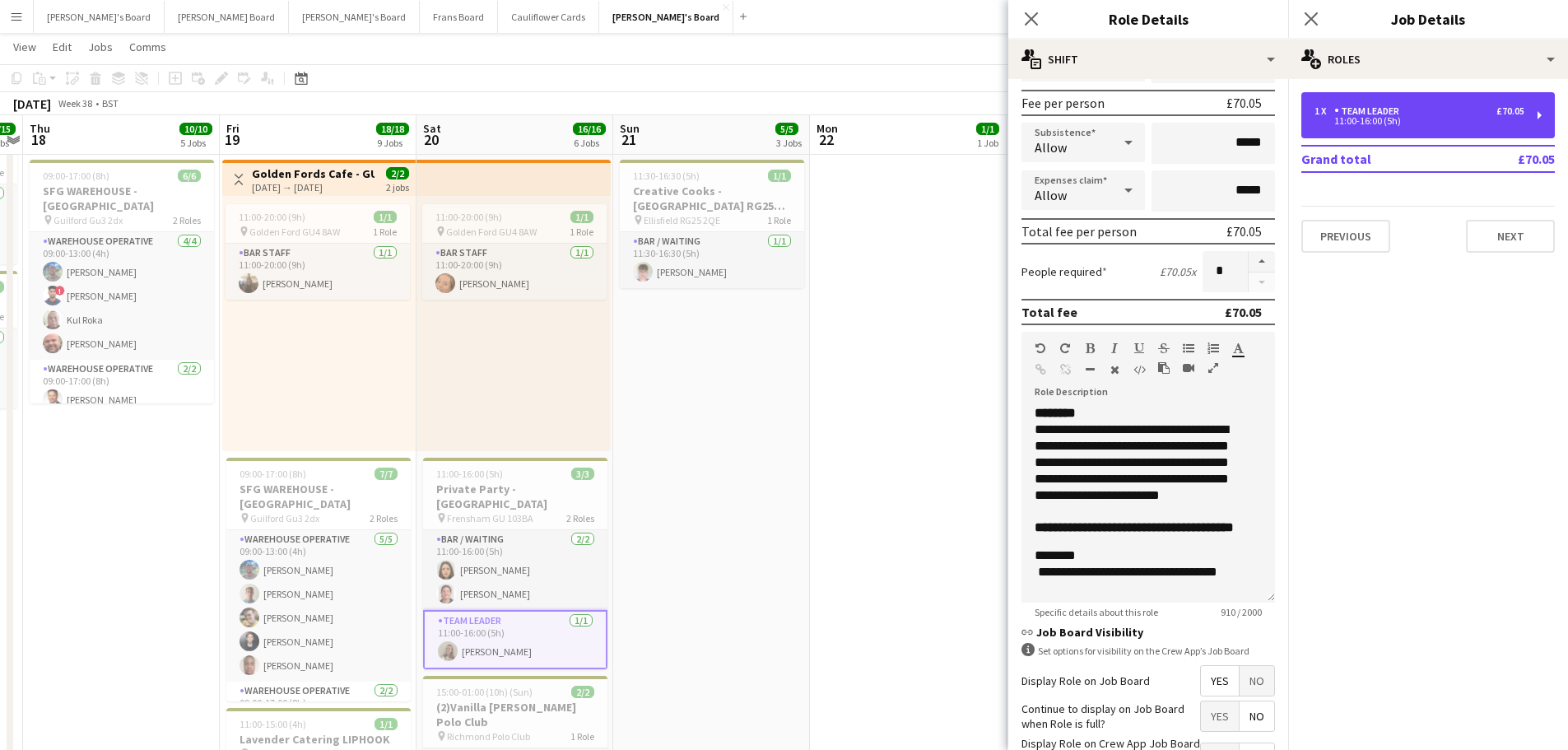
scroll to position [366, 0]
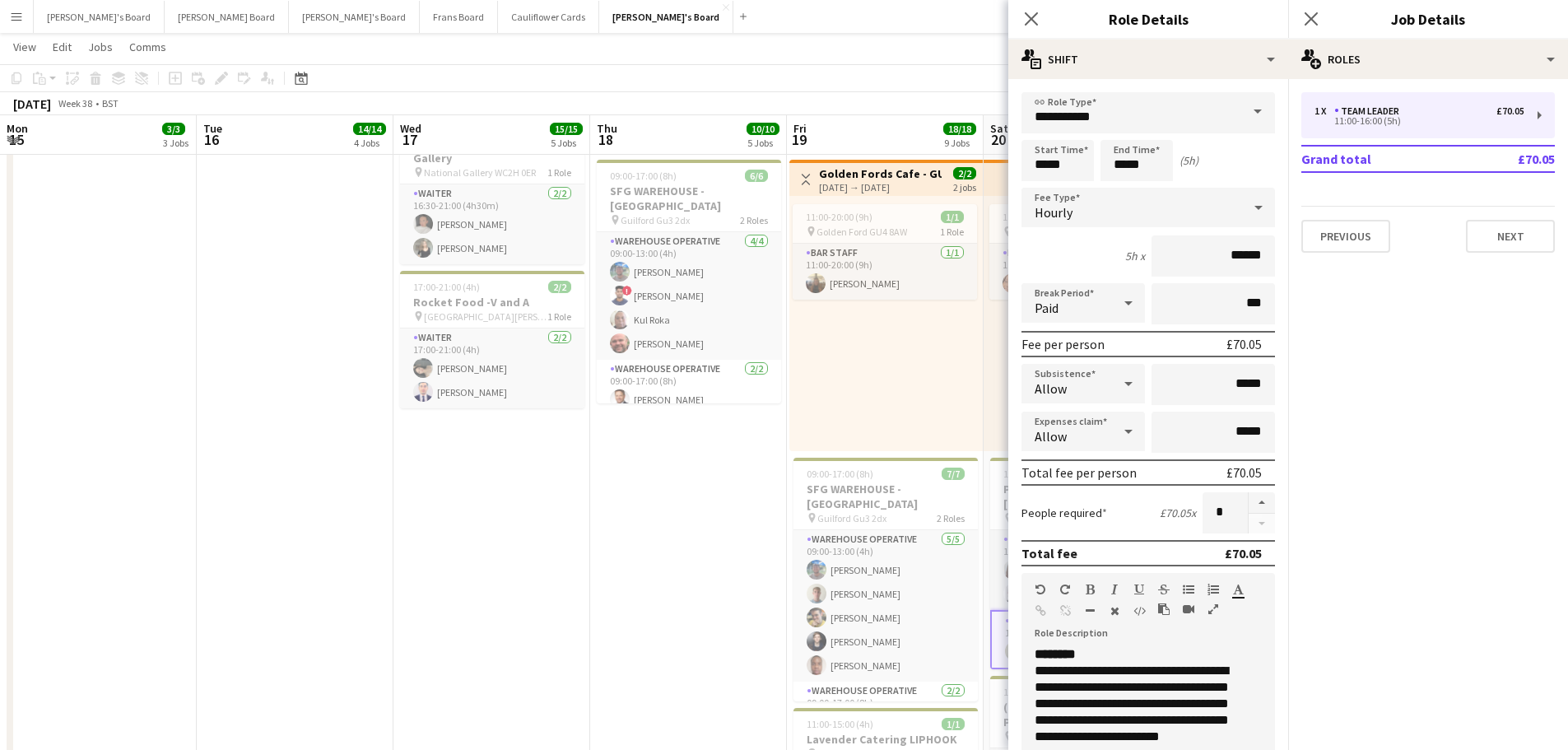
scroll to position [366, 0]
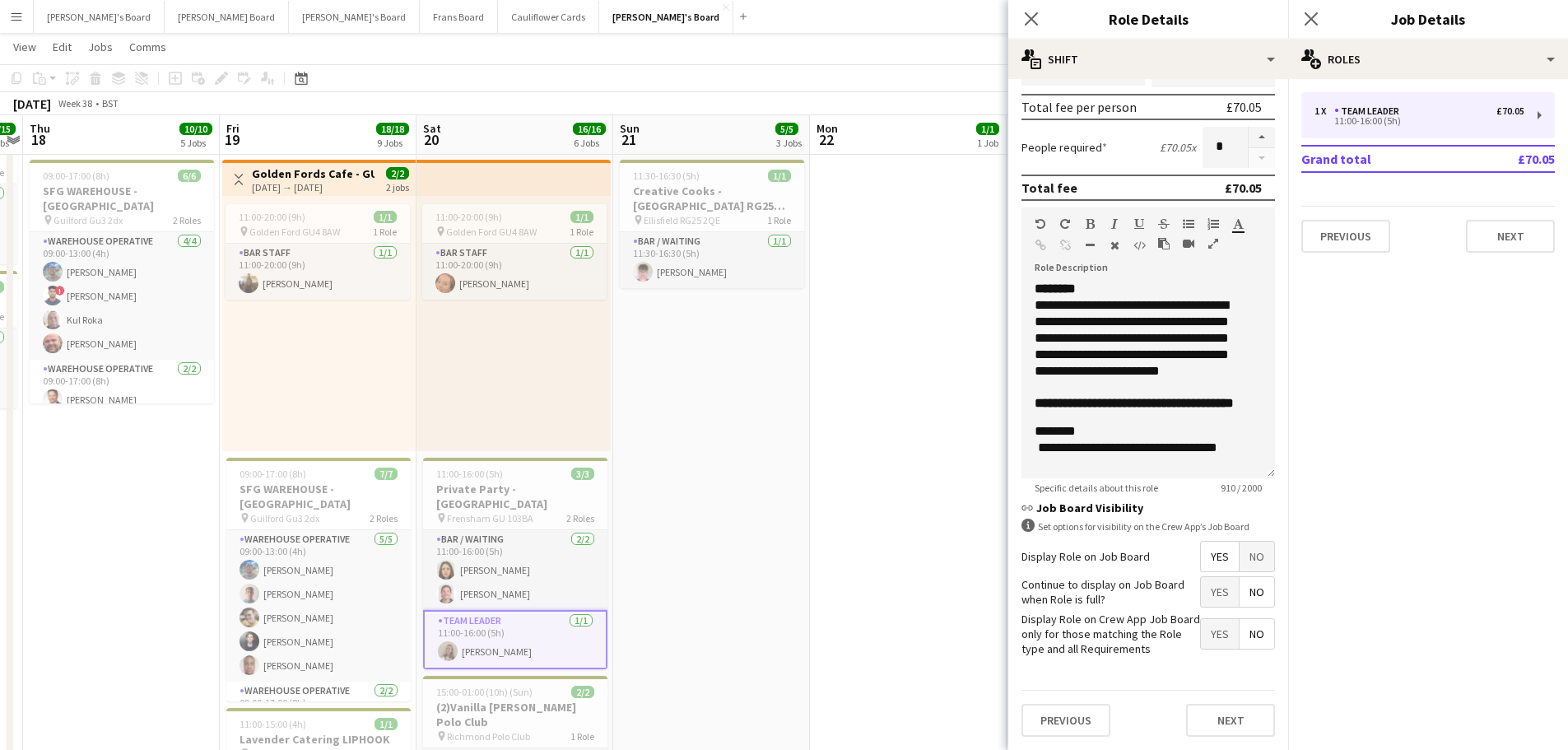
click at [910, 501] on app-date-cell at bounding box center [908, 503] width 197 height 1295
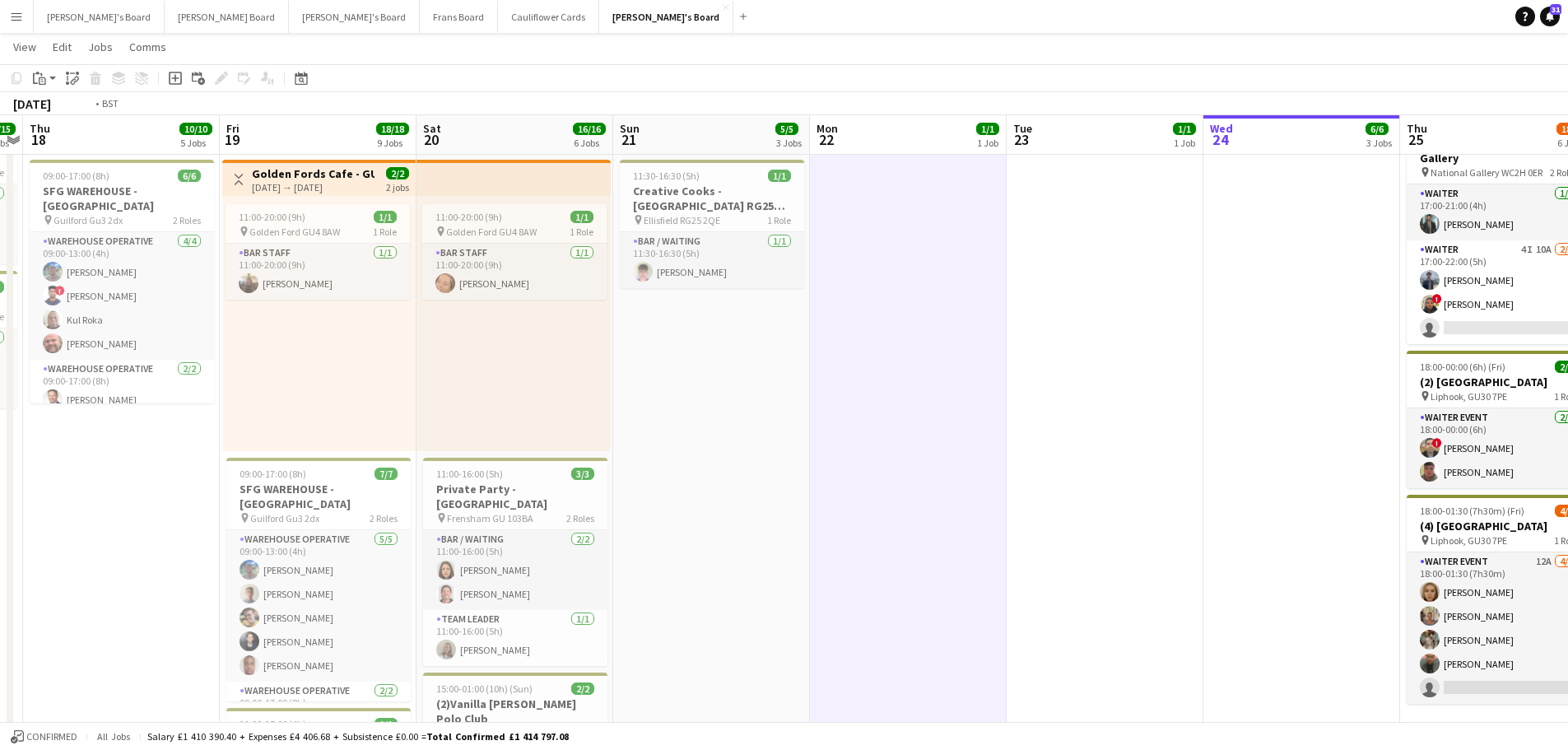
drag, startPoint x: 207, startPoint y: 558, endPoint x: 81, endPoint y: 542, distance: 127.0
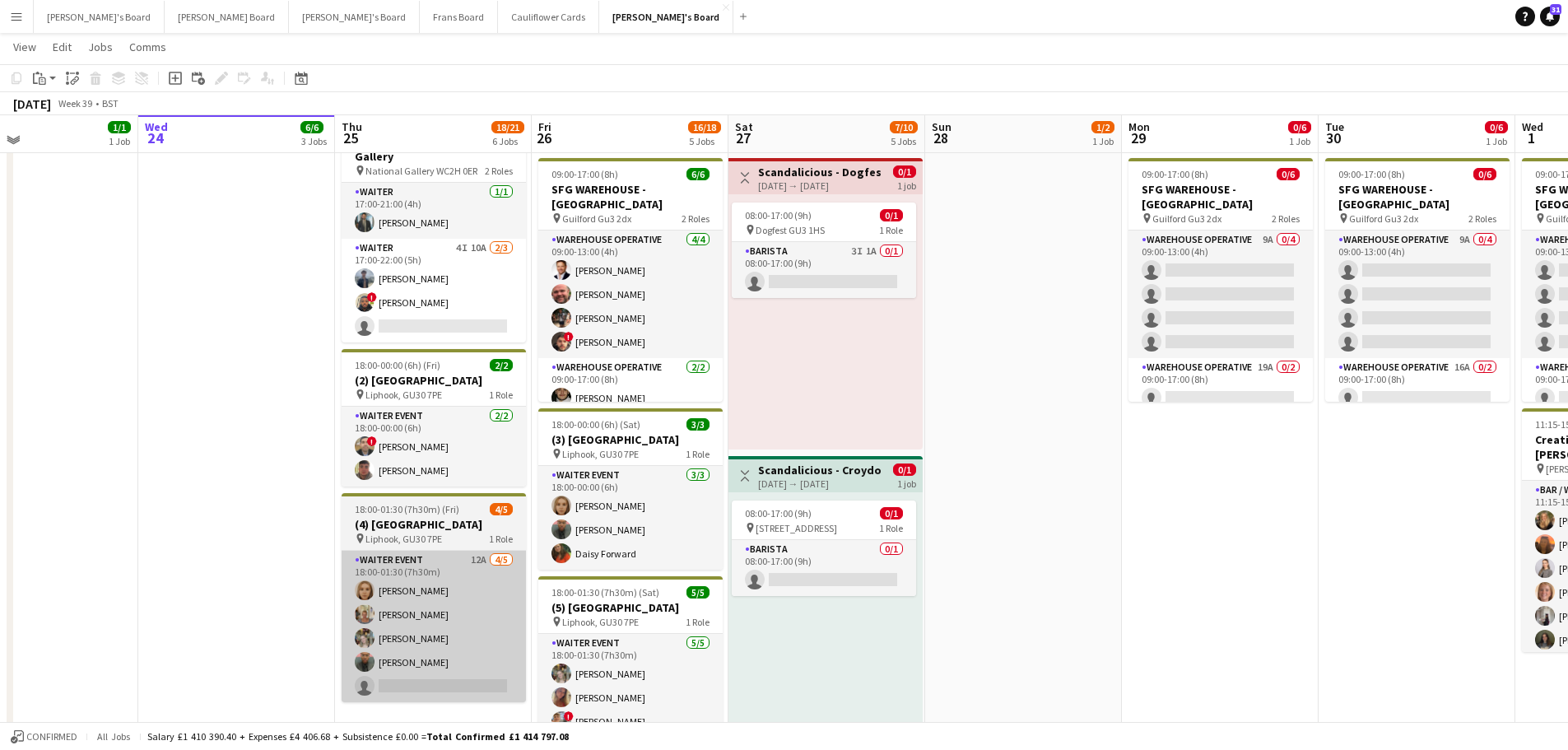
scroll to position [330, 0]
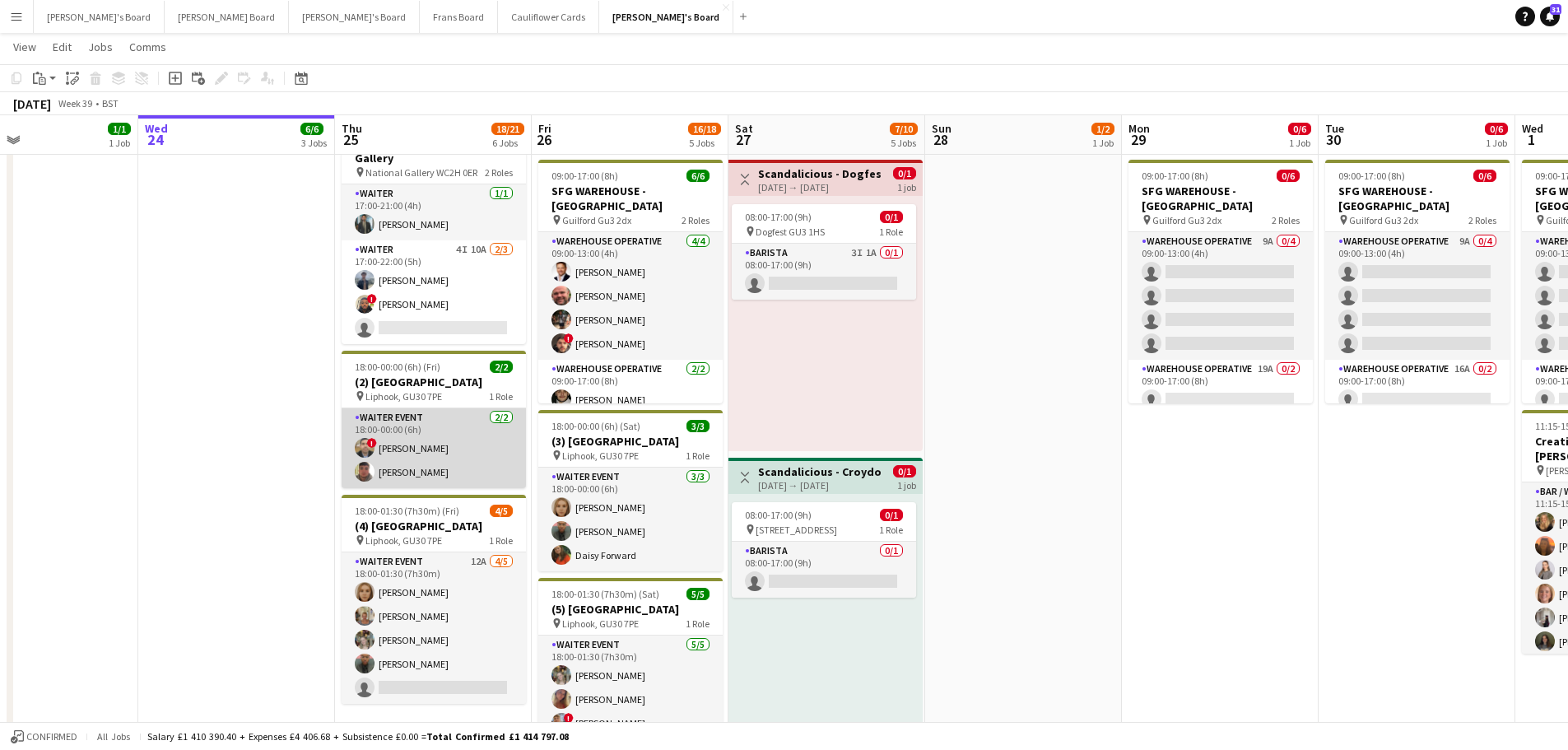
drag, startPoint x: 428, startPoint y: 434, endPoint x: 440, endPoint y: 428, distance: 13.4
click at [429, 434] on app-card-role "WAITER EVENT [DATE] 18:00-00:00 (6h) ! [PERSON_NAME] [PERSON_NAME]" at bounding box center [433, 448] width 184 height 80
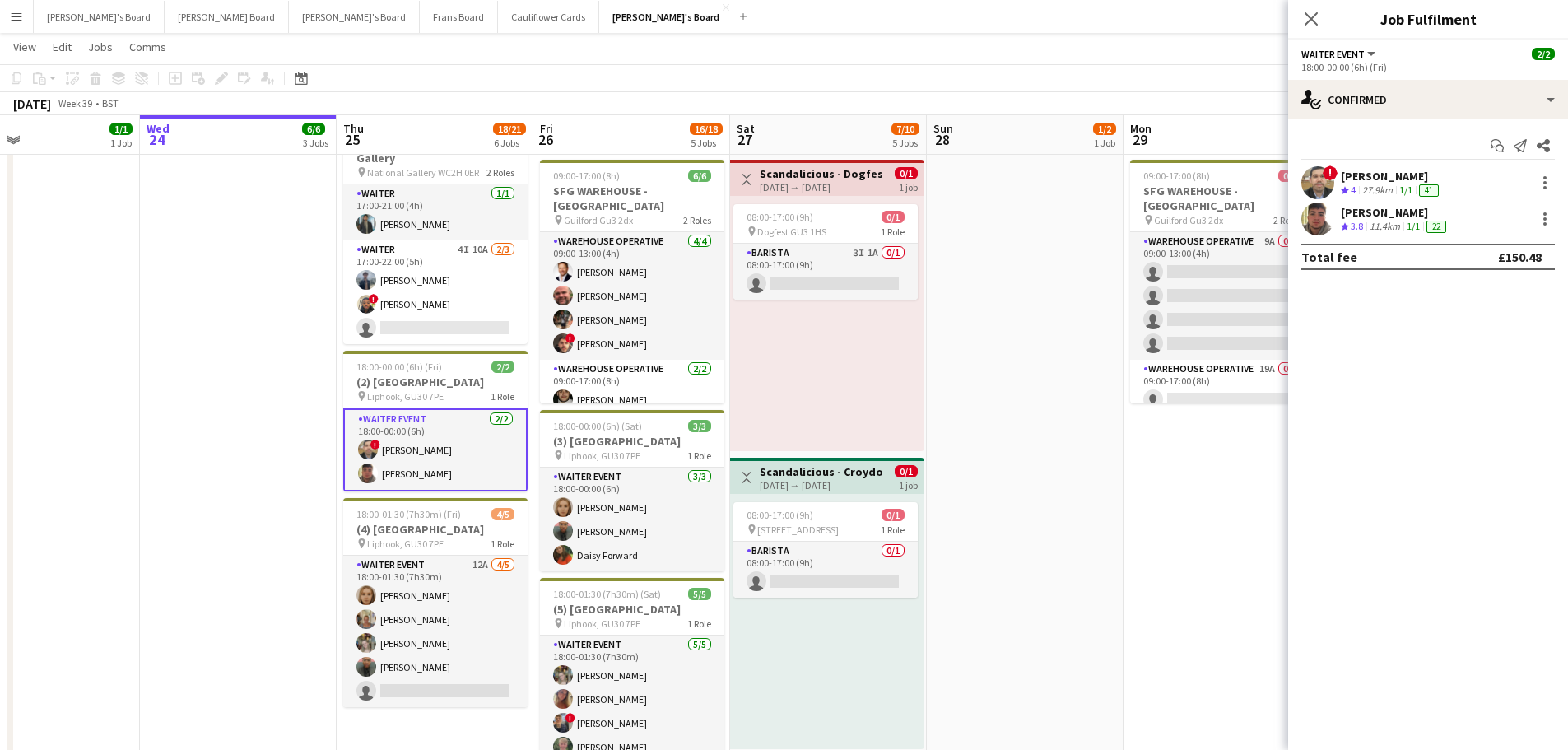
click at [1364, 210] on div "[PERSON_NAME]" at bounding box center [1395, 212] width 109 height 15
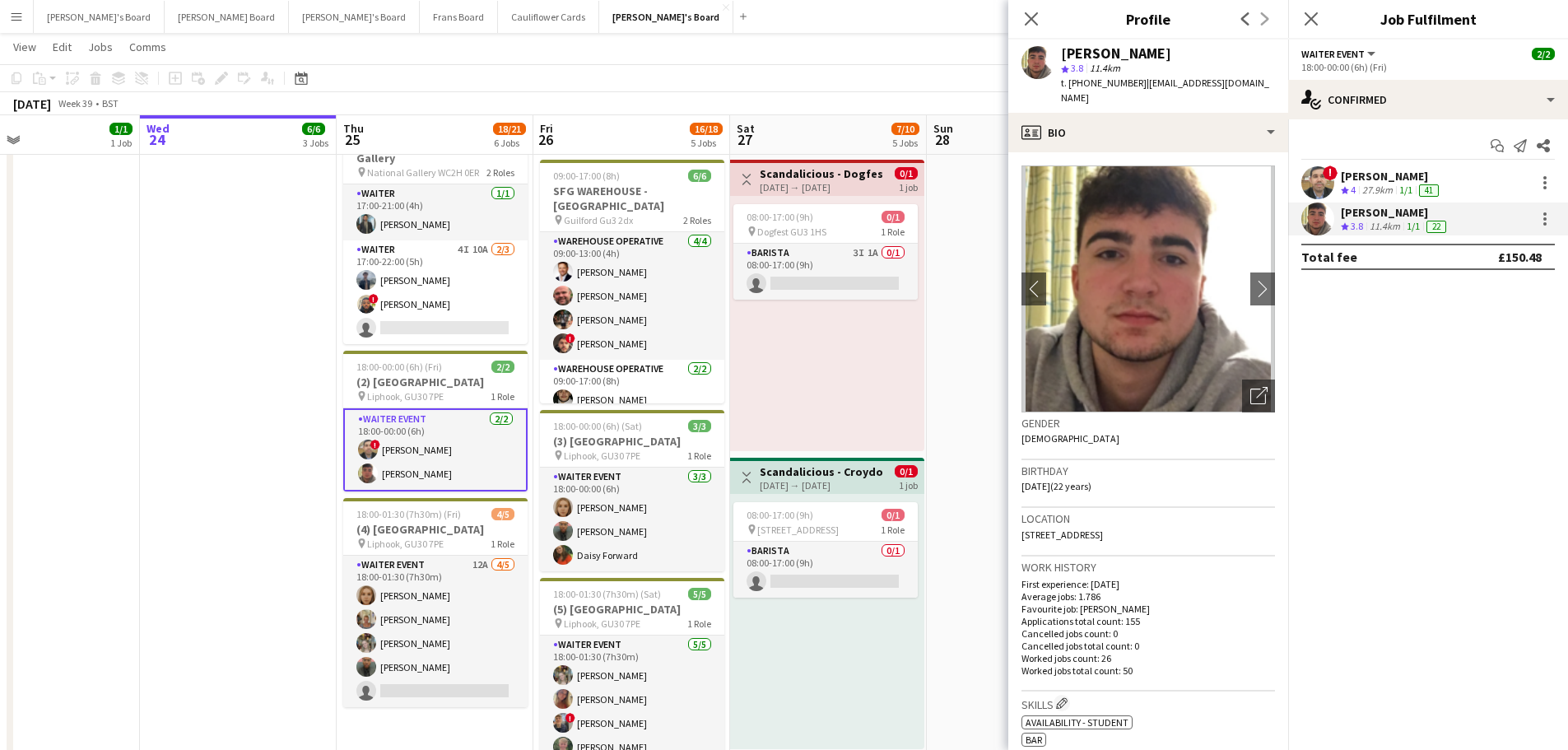
click at [1365, 186] on div "27.9km" at bounding box center [1378, 190] width 37 height 14
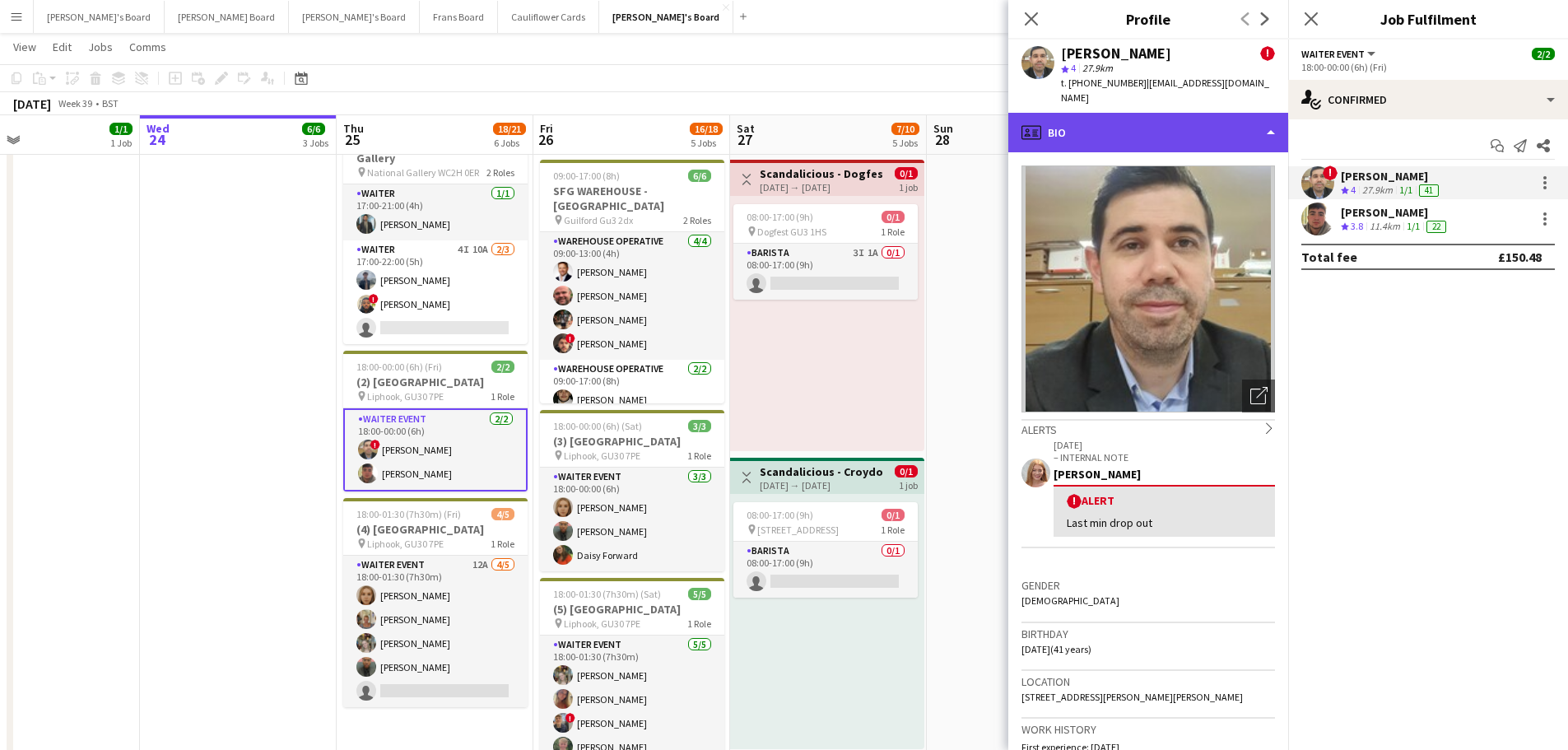
click at [1194, 118] on div "profile Bio" at bounding box center [1148, 132] width 280 height 40
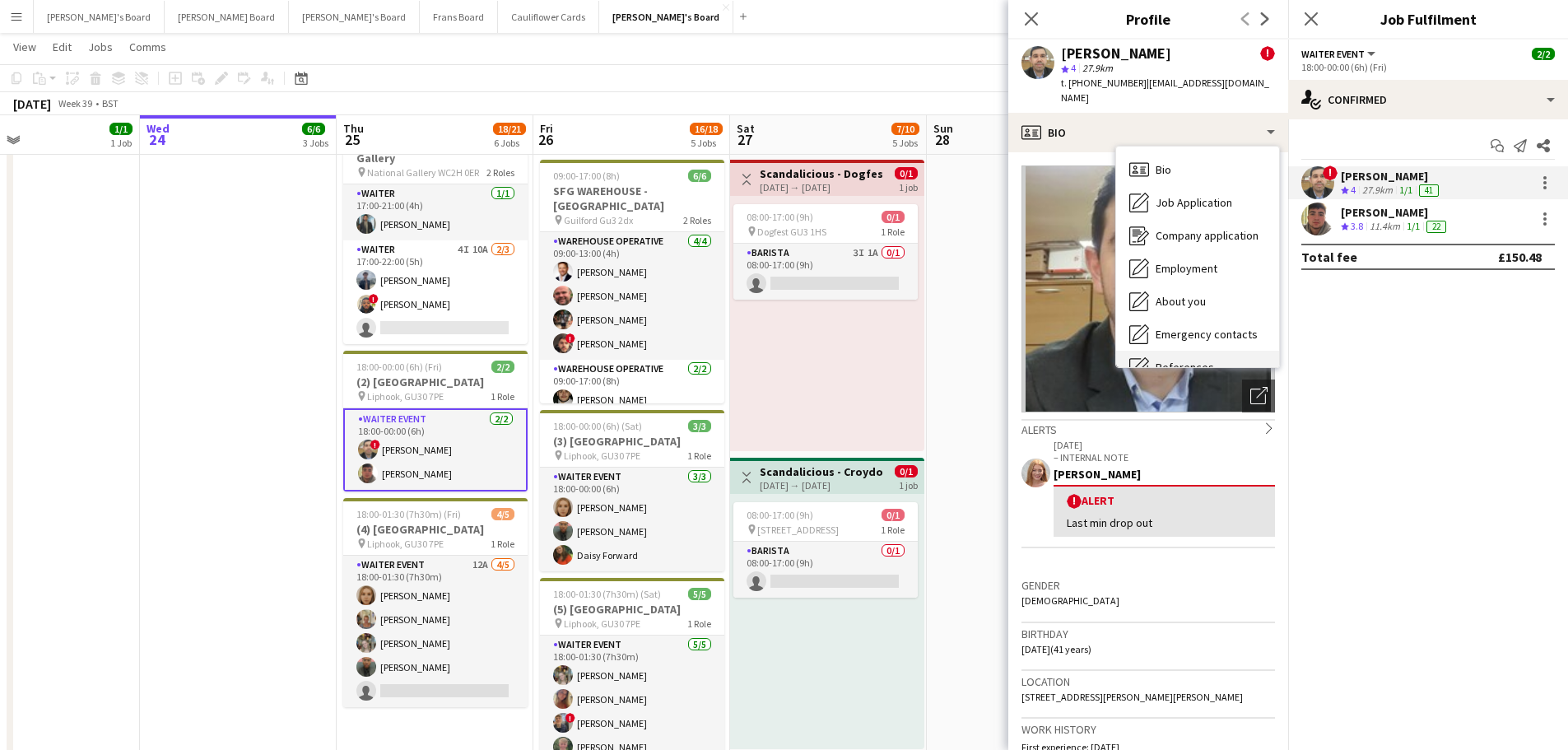
click at [1227, 351] on div "References References" at bounding box center [1198, 368] width 163 height 33
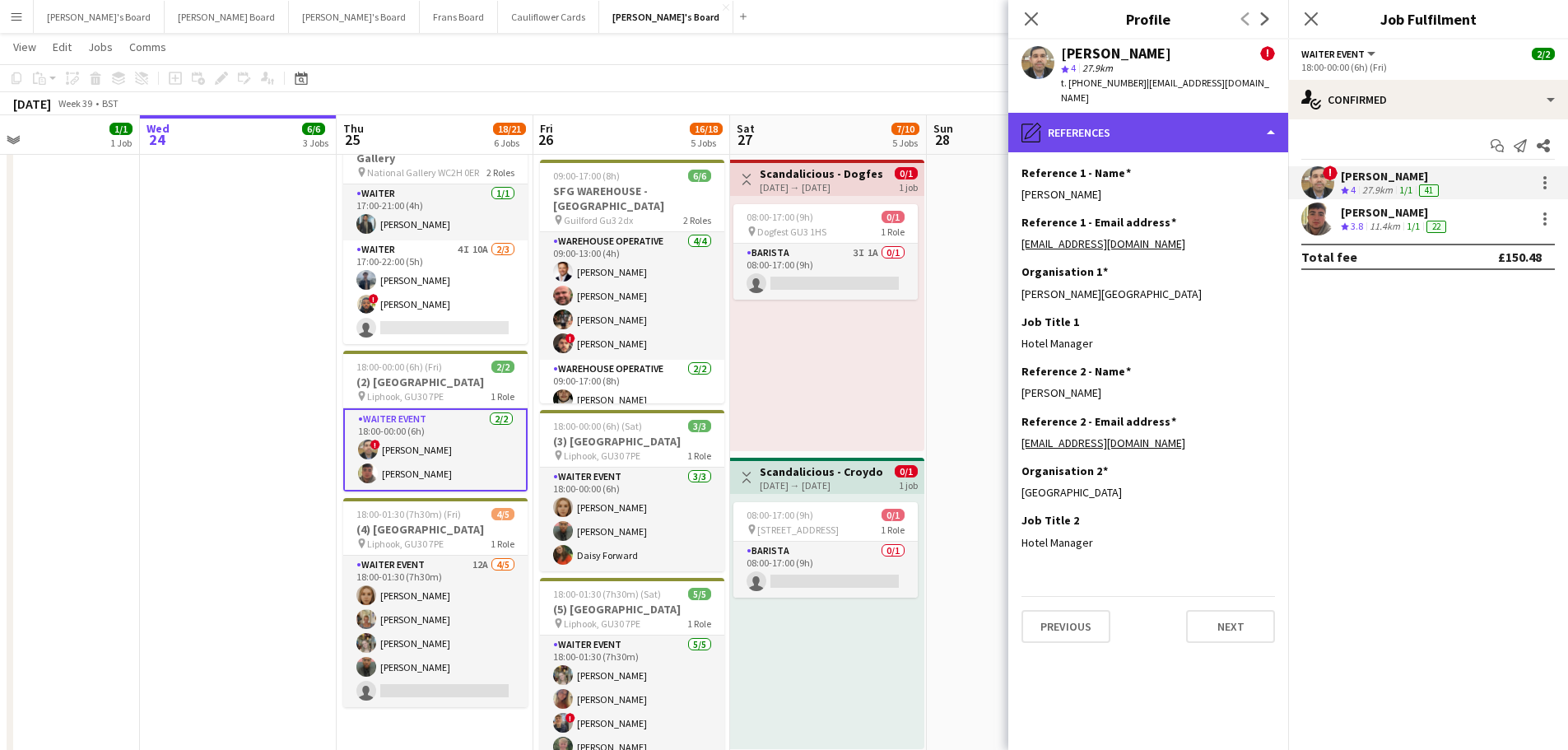
click at [1174, 113] on div "pencil4 References" at bounding box center [1148, 132] width 280 height 40
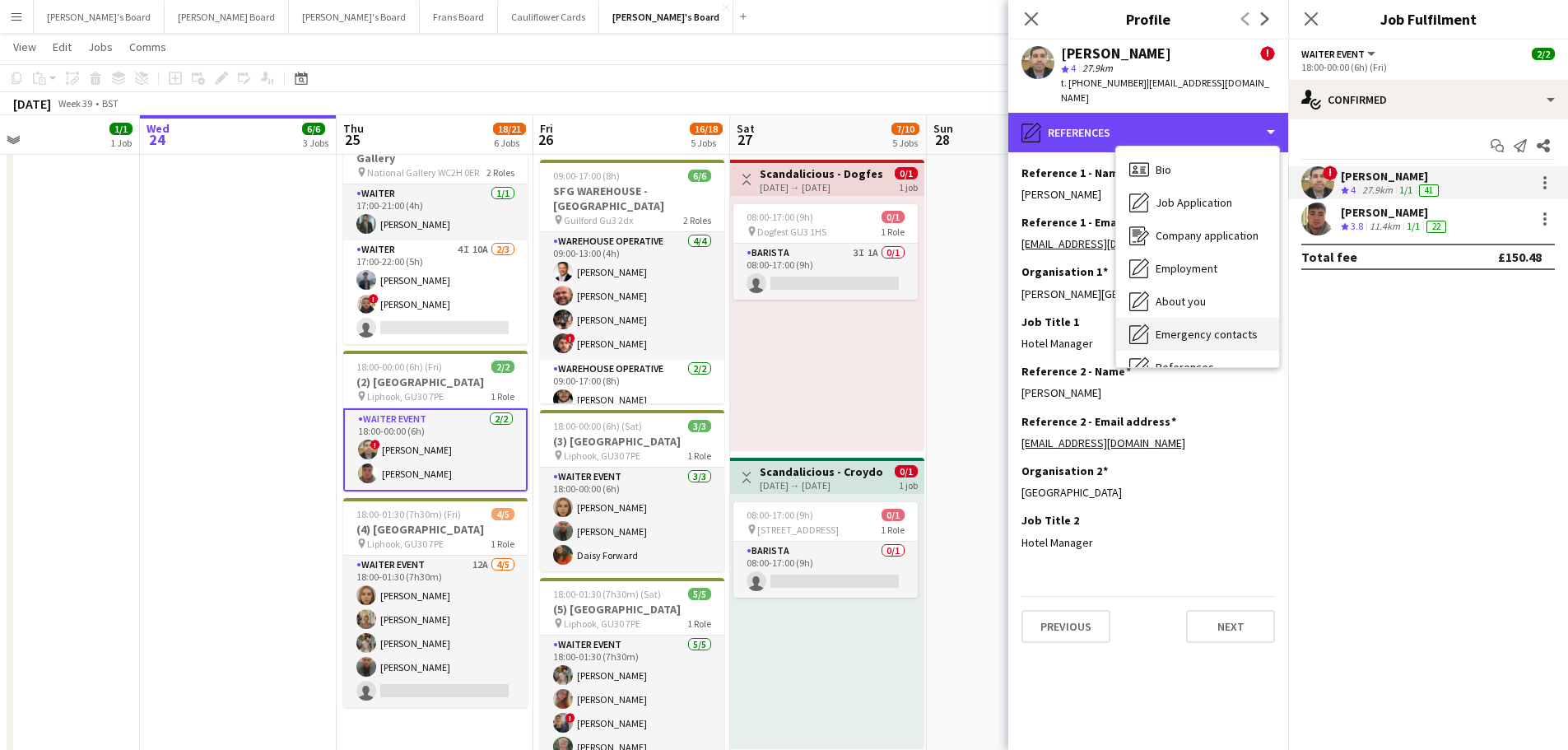
scroll to position [253, 0]
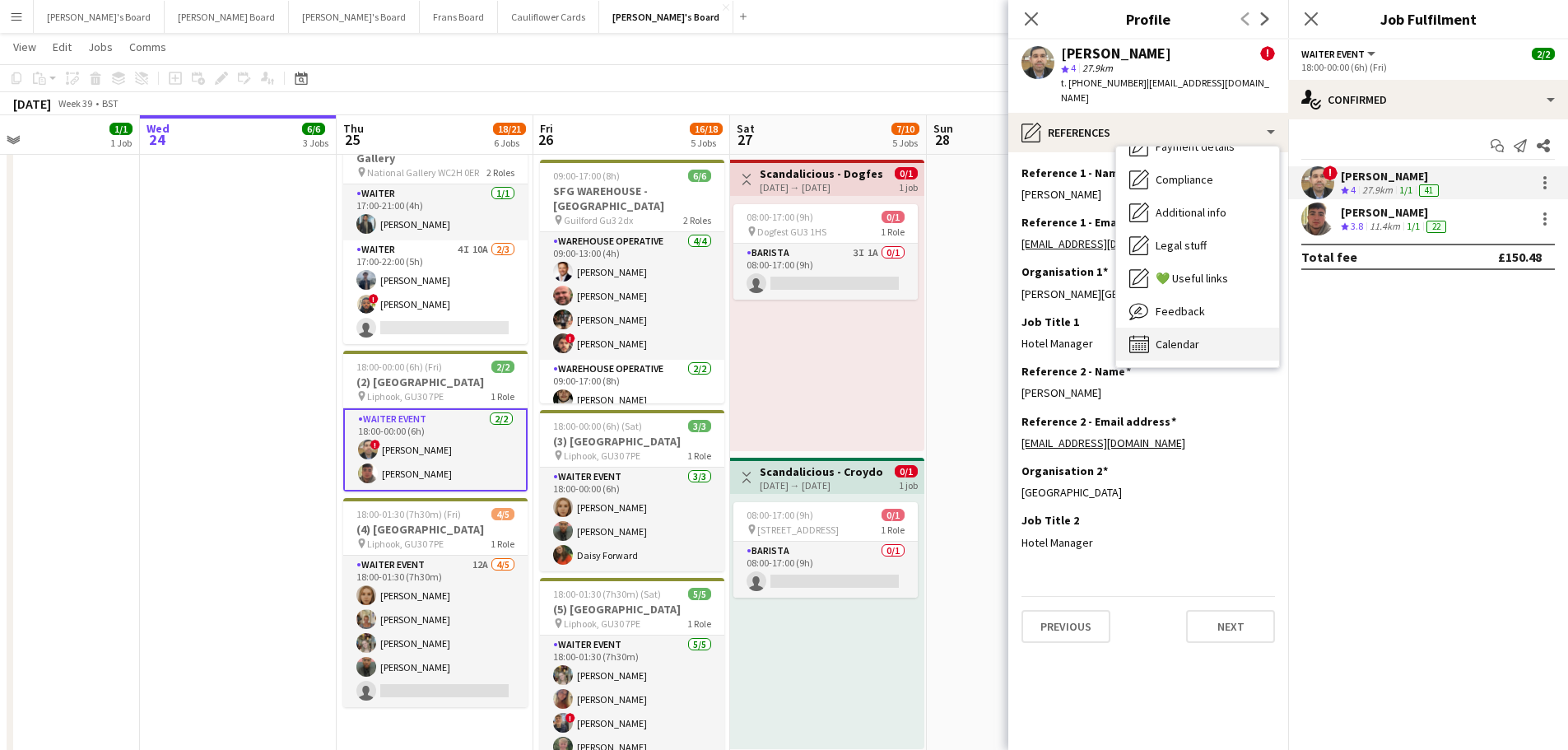
click at [1231, 328] on div "Calendar Calendar" at bounding box center [1198, 344] width 163 height 33
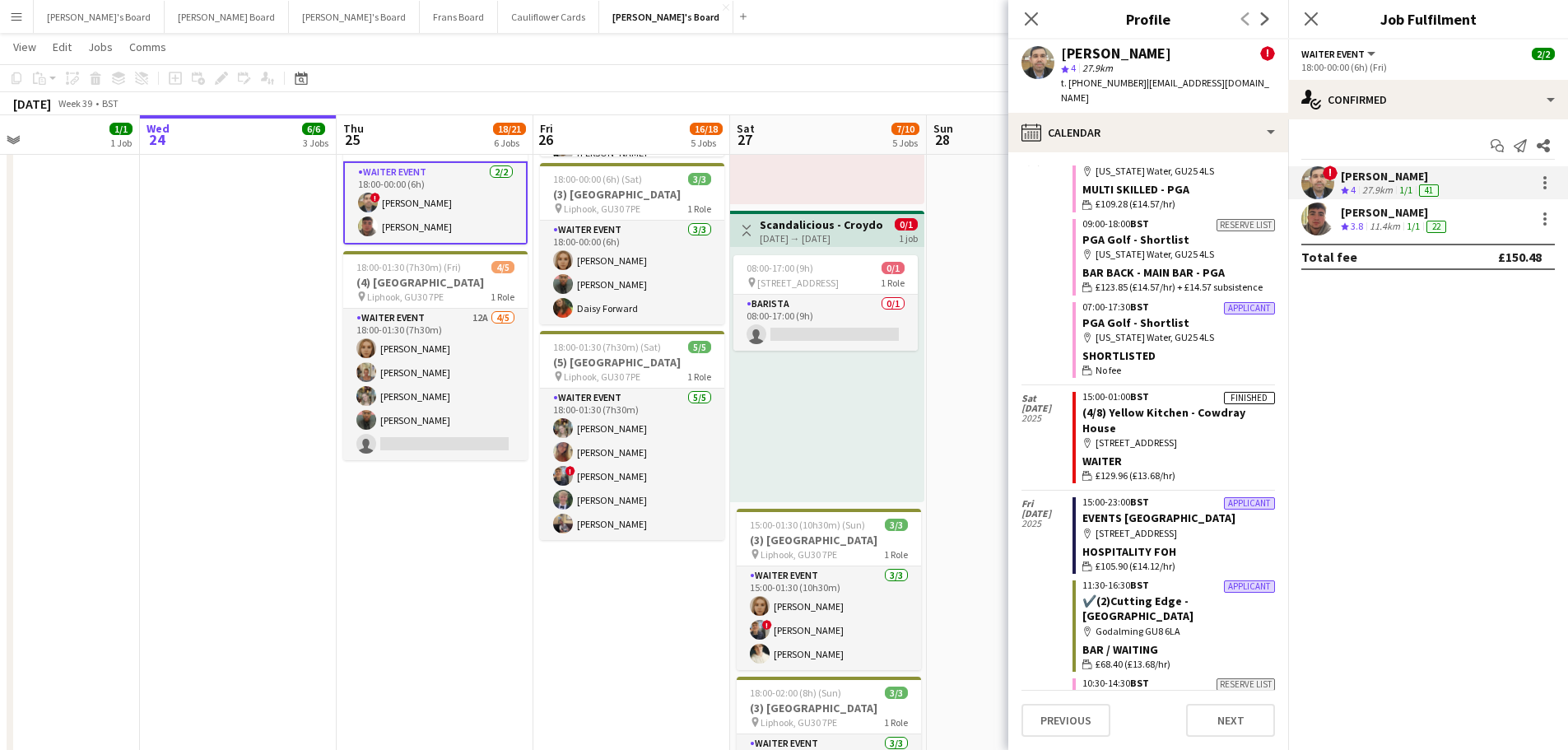
scroll to position [576, 0]
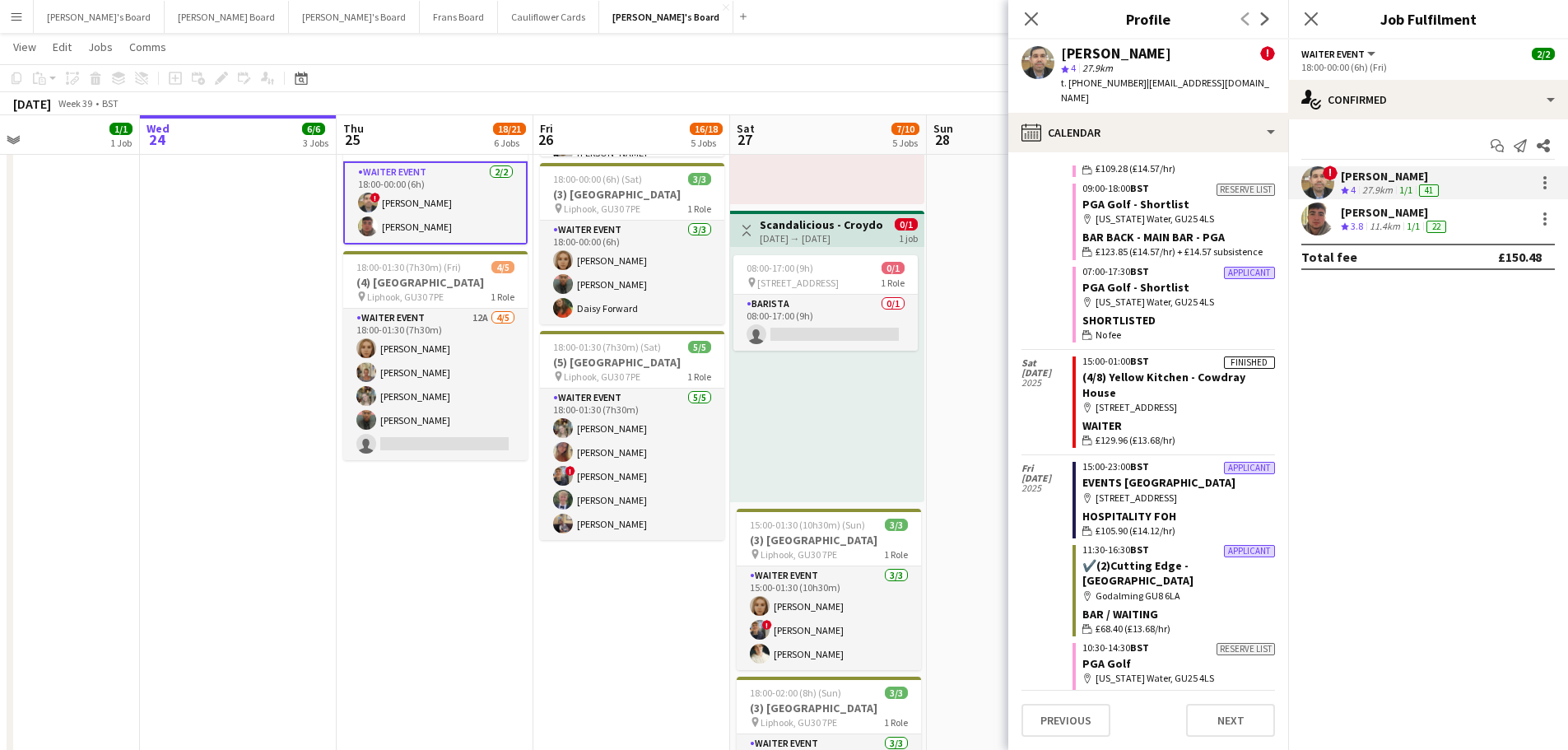
drag, startPoint x: 543, startPoint y: 625, endPoint x: 583, endPoint y: 607, distance: 43.9
click at [547, 625] on app-date-cell "Toggle View [GEOGRAPHIC_DATA] - GU4 8AW [DATE] → [DATE] 3/12 6 jobs 08:00-20:00…" at bounding box center [631, 255] width 197 height 1295
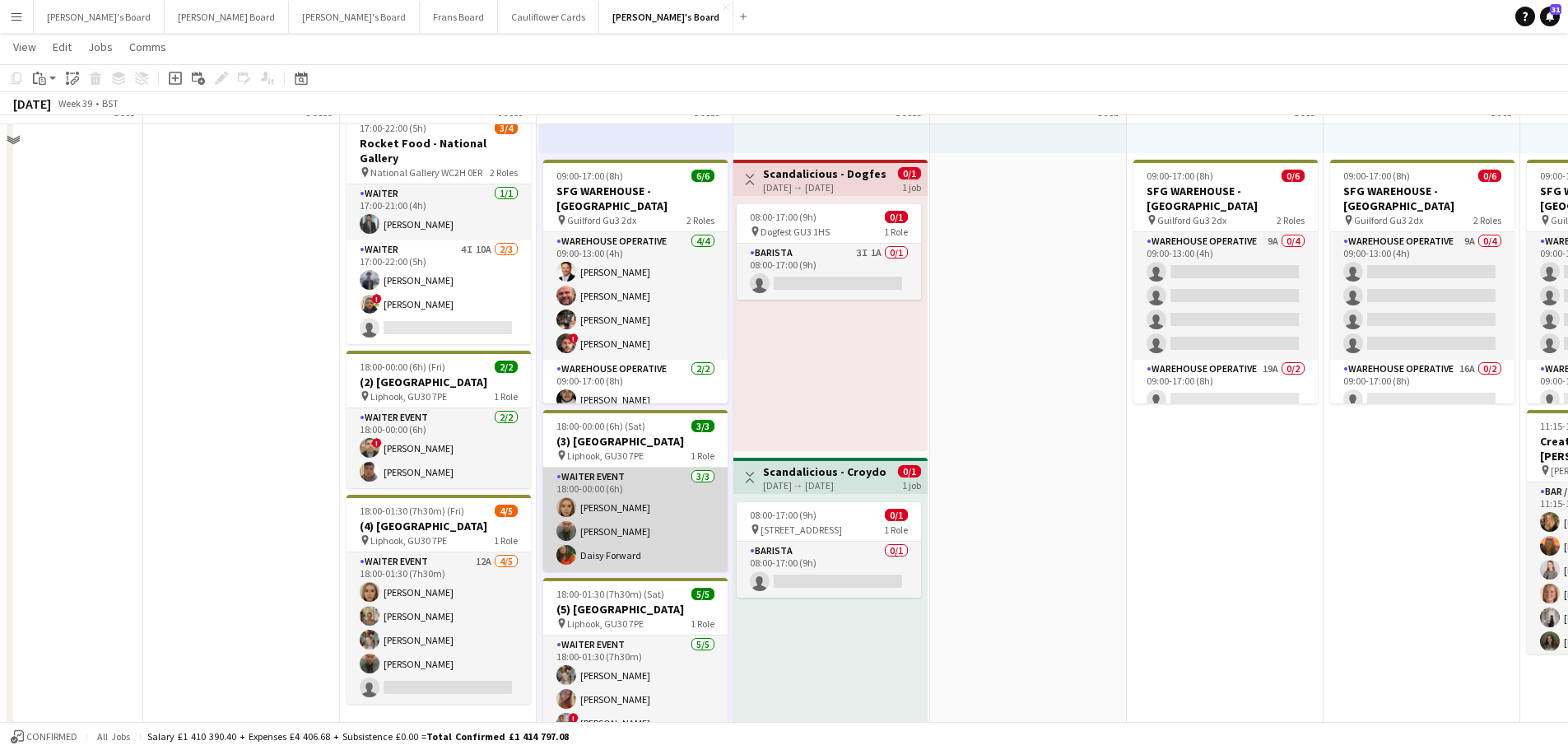
scroll to position [165, 0]
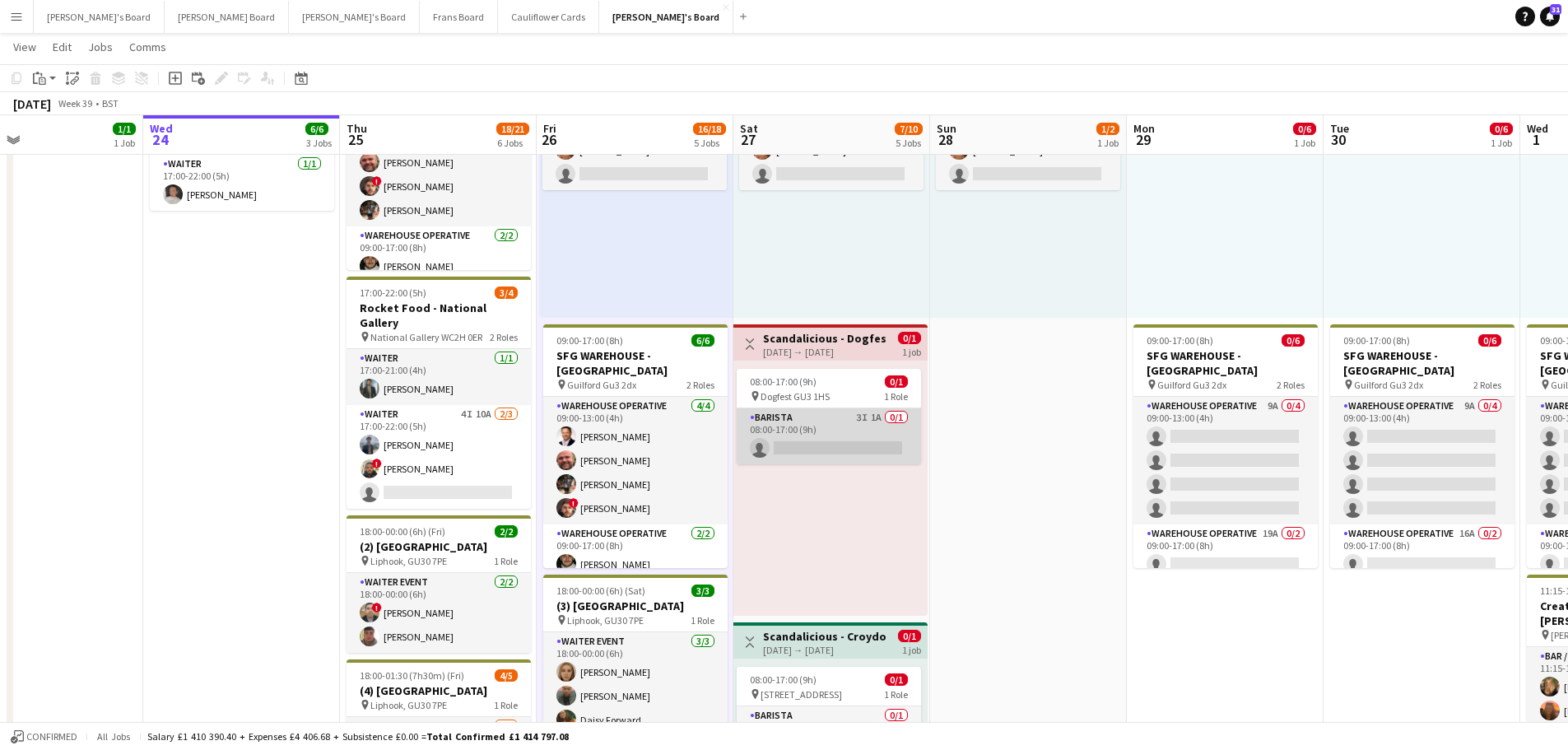
click at [825, 424] on app-card-role "Barista 3I 1A 0/1 08:00-17:00 (9h) single-neutral-actions" at bounding box center [829, 437] width 184 height 56
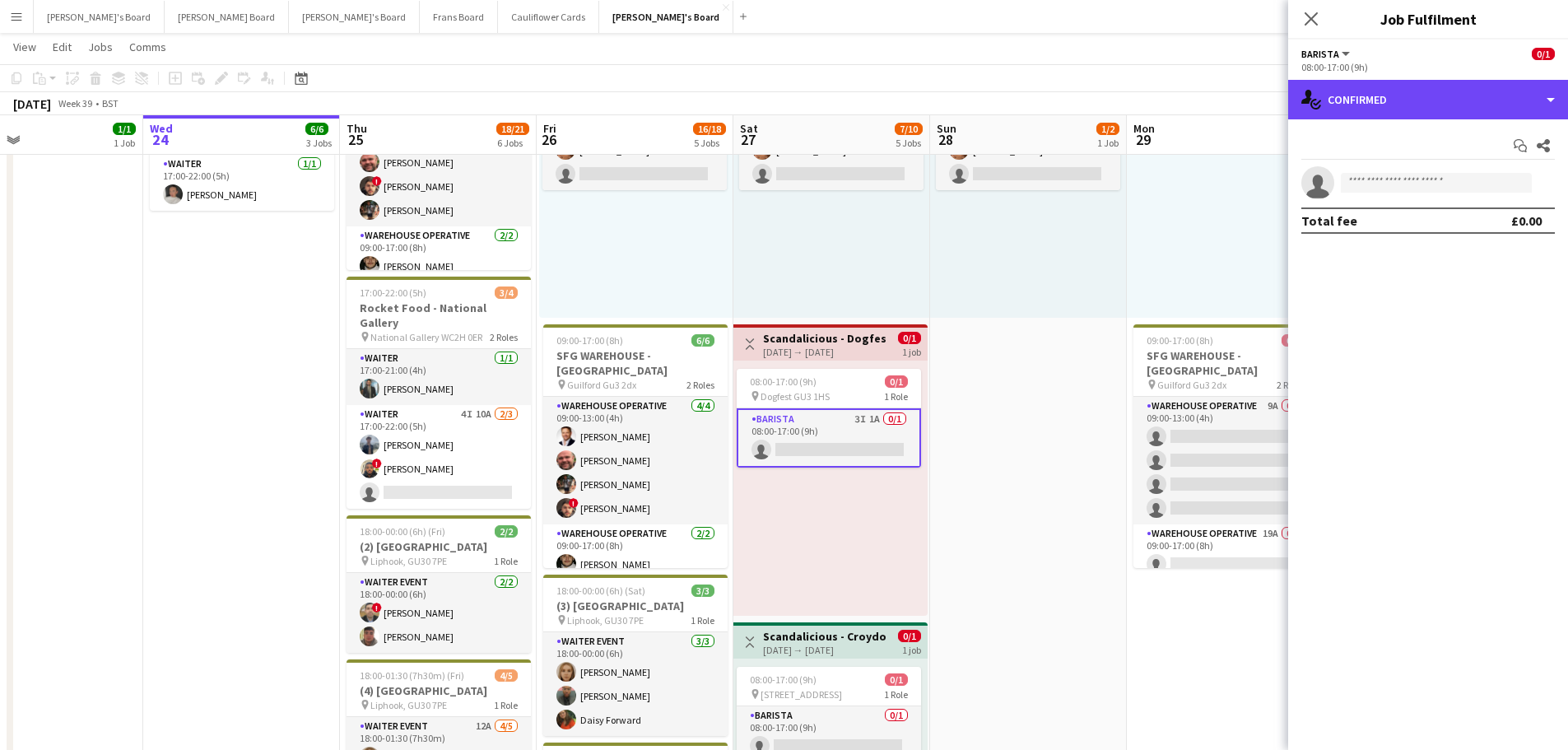
drag, startPoint x: 1385, startPoint y: 102, endPoint x: 1389, endPoint y: 127, distance: 25.3
click at [1387, 121] on div "single-neutral-actions-check-2 Confirmed single-neutral-actions-check-2 Confirm…" at bounding box center [1428, 414] width 280 height 670
click at [1463, 100] on div "single-neutral-actions-check-2 Confirmed" at bounding box center [1428, 99] width 280 height 40
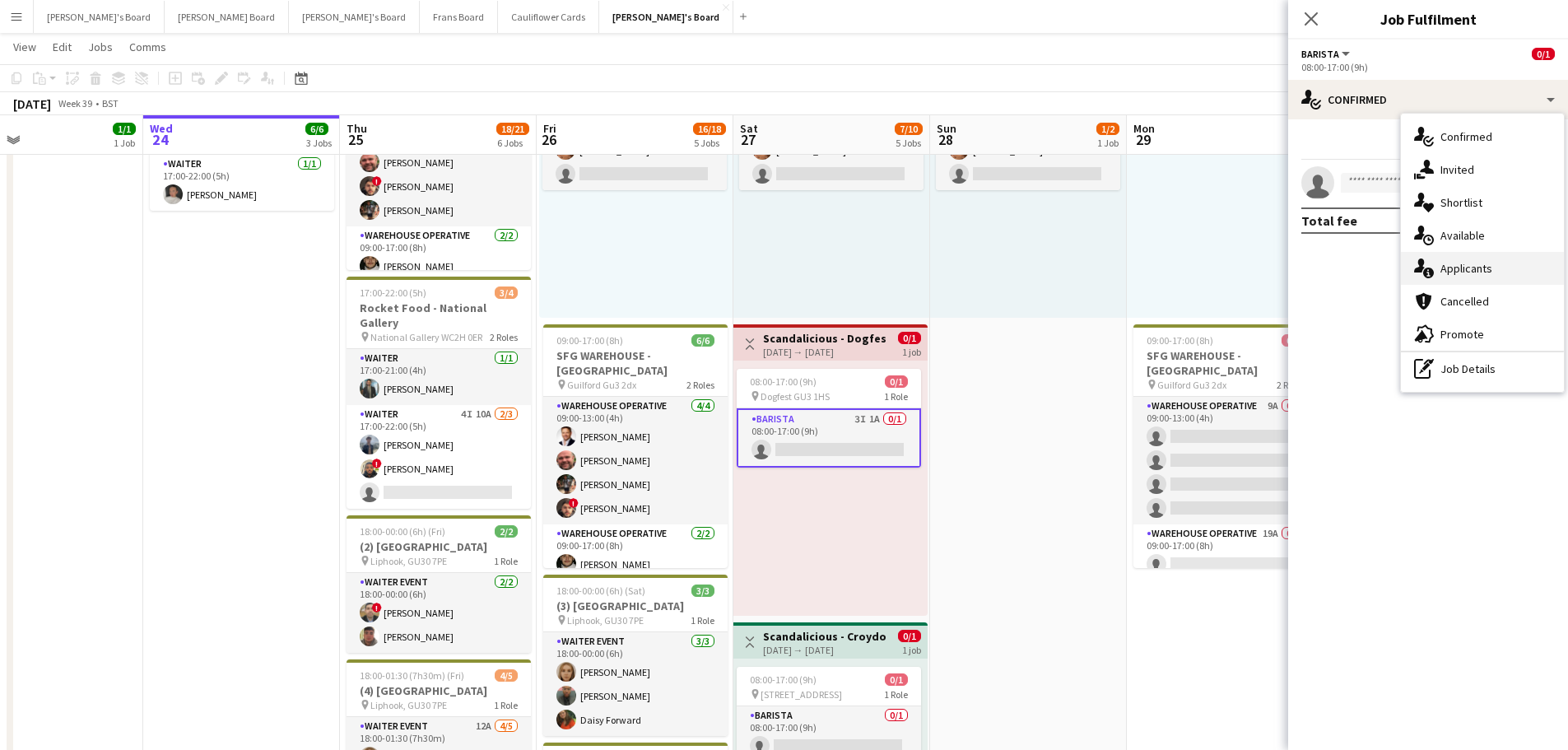
click at [1494, 275] on div "single-neutral-actions-information Applicants" at bounding box center [1483, 269] width 163 height 33
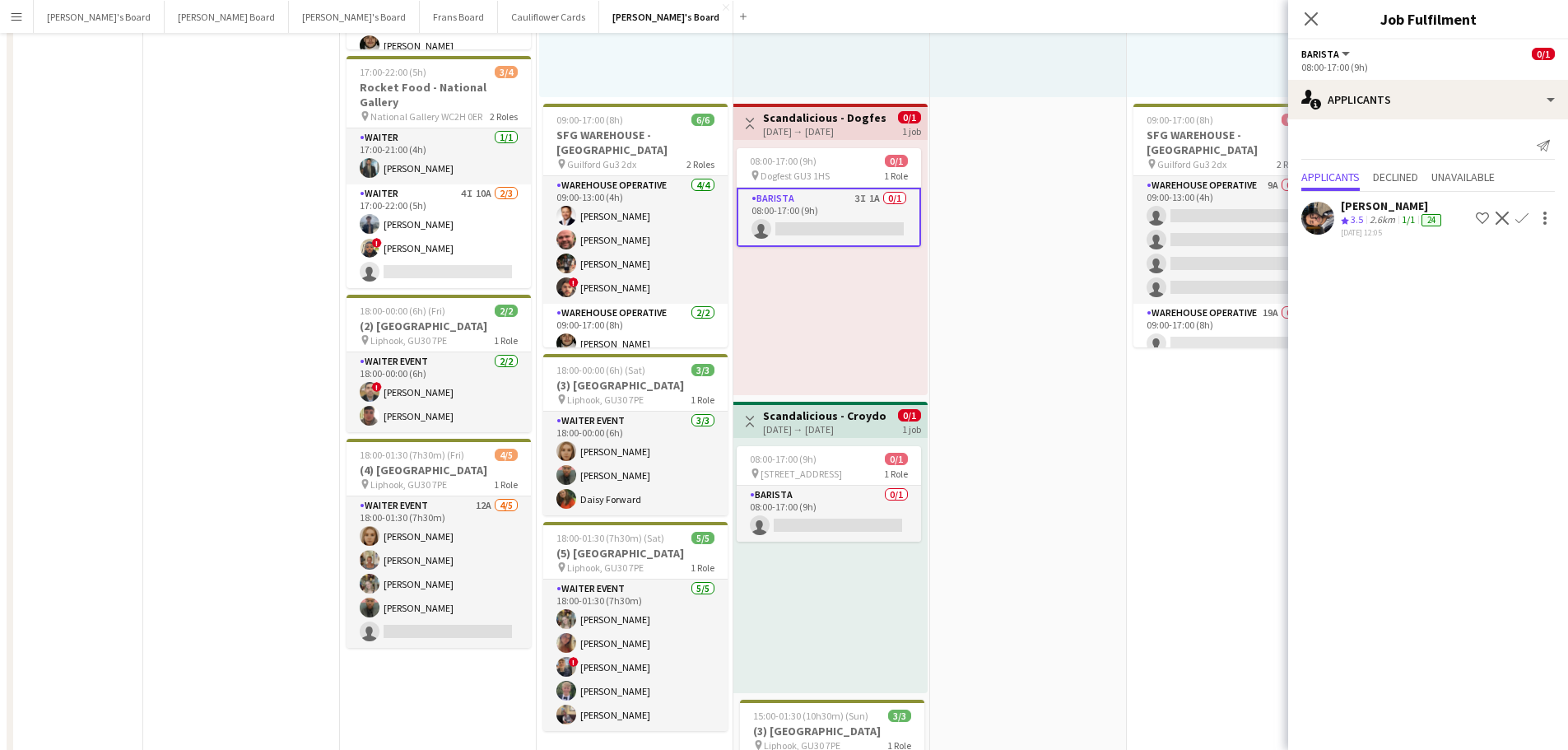
scroll to position [411, 0]
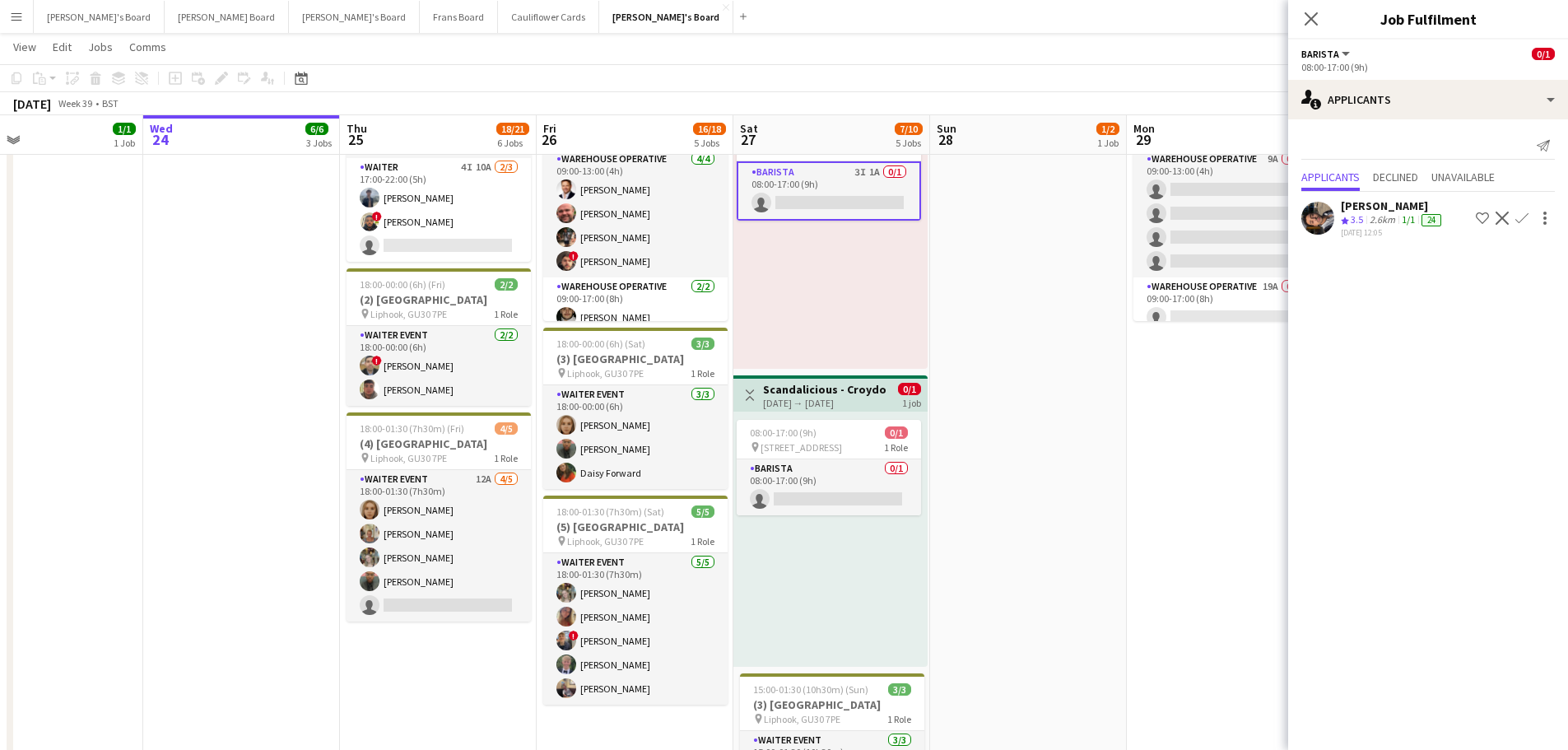
click at [1022, 516] on app-date-cell "08:00-20:00 (12h) 1/2 pin Golden Ford GU4 8AW 1 Role BAR STAFF 1I 16A 1/2 08:00…" at bounding box center [1028, 420] width 197 height 1295
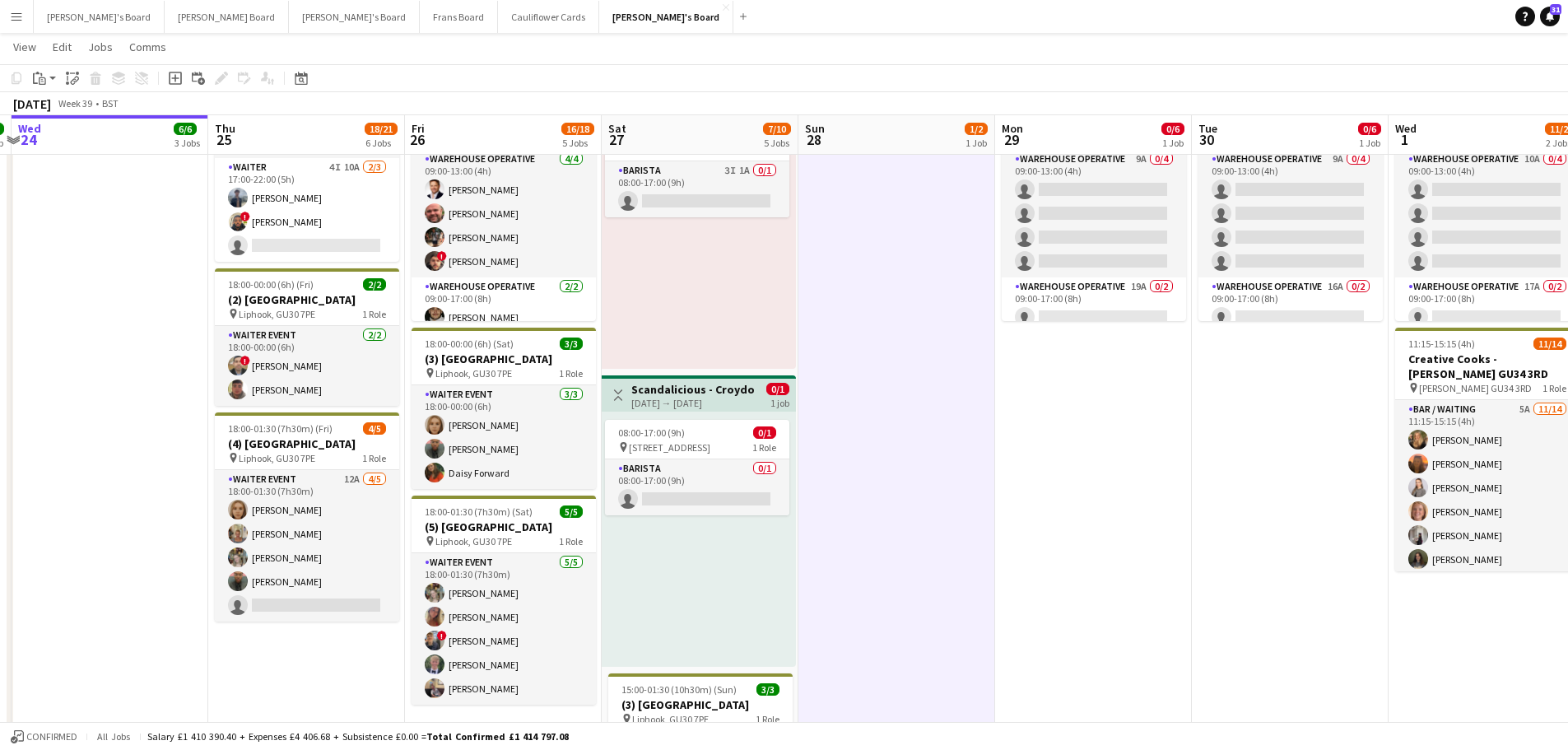
drag, startPoint x: 1059, startPoint y: 541, endPoint x: 706, endPoint y: 543, distance: 353.0
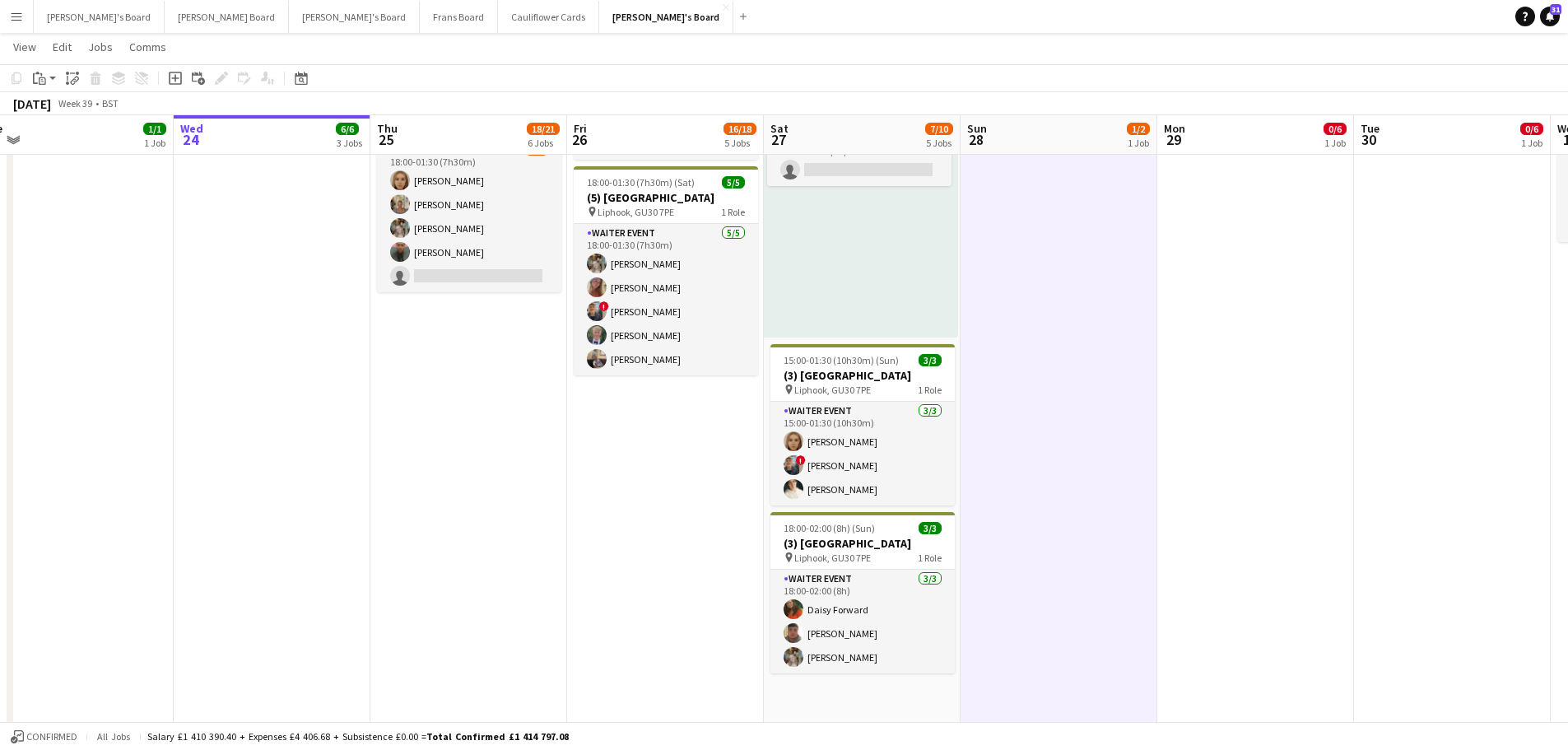
scroll to position [0, 332]
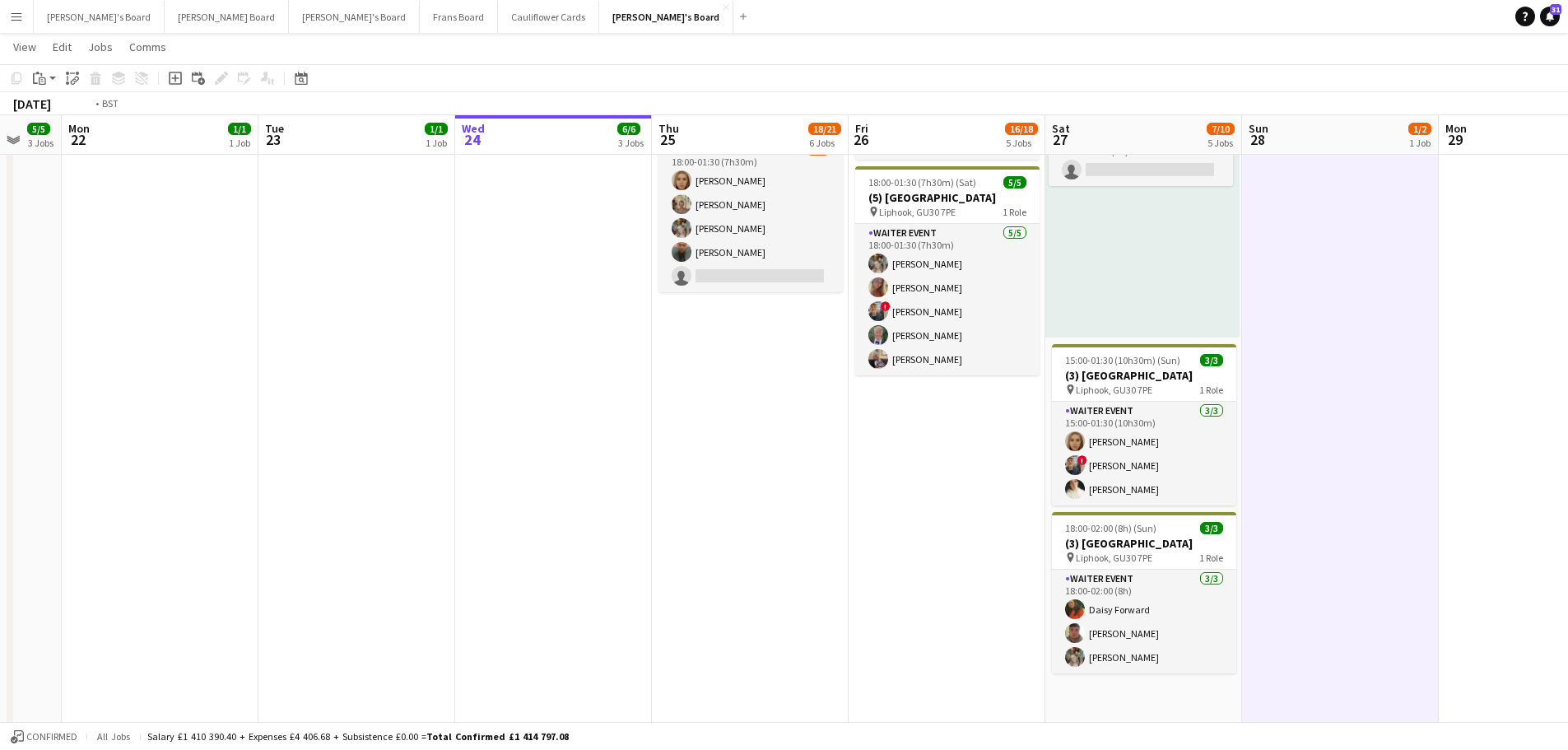
drag, startPoint x: 717, startPoint y: 536, endPoint x: 1392, endPoint y: 538, distance: 675.0
click at [1392, 538] on app-calendar-viewport "Sat 20 16/16 6 Jobs Sun 21 5/5 3 Jobs Mon 22 1/1 1 Job Tue 23 1/1 1 Job Wed 24 …" at bounding box center [784, 619] width 1568 height 2593
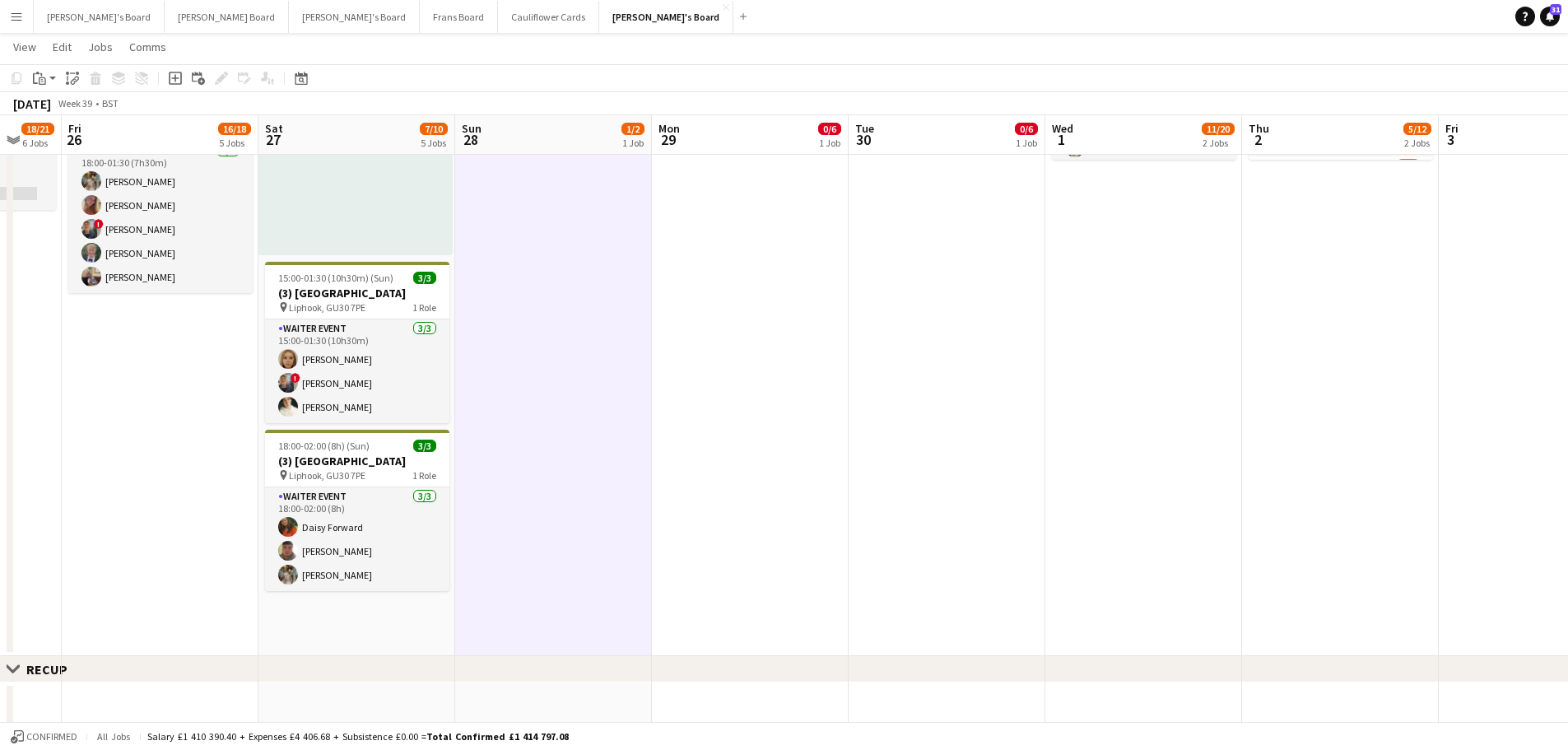
scroll to position [0, 605]
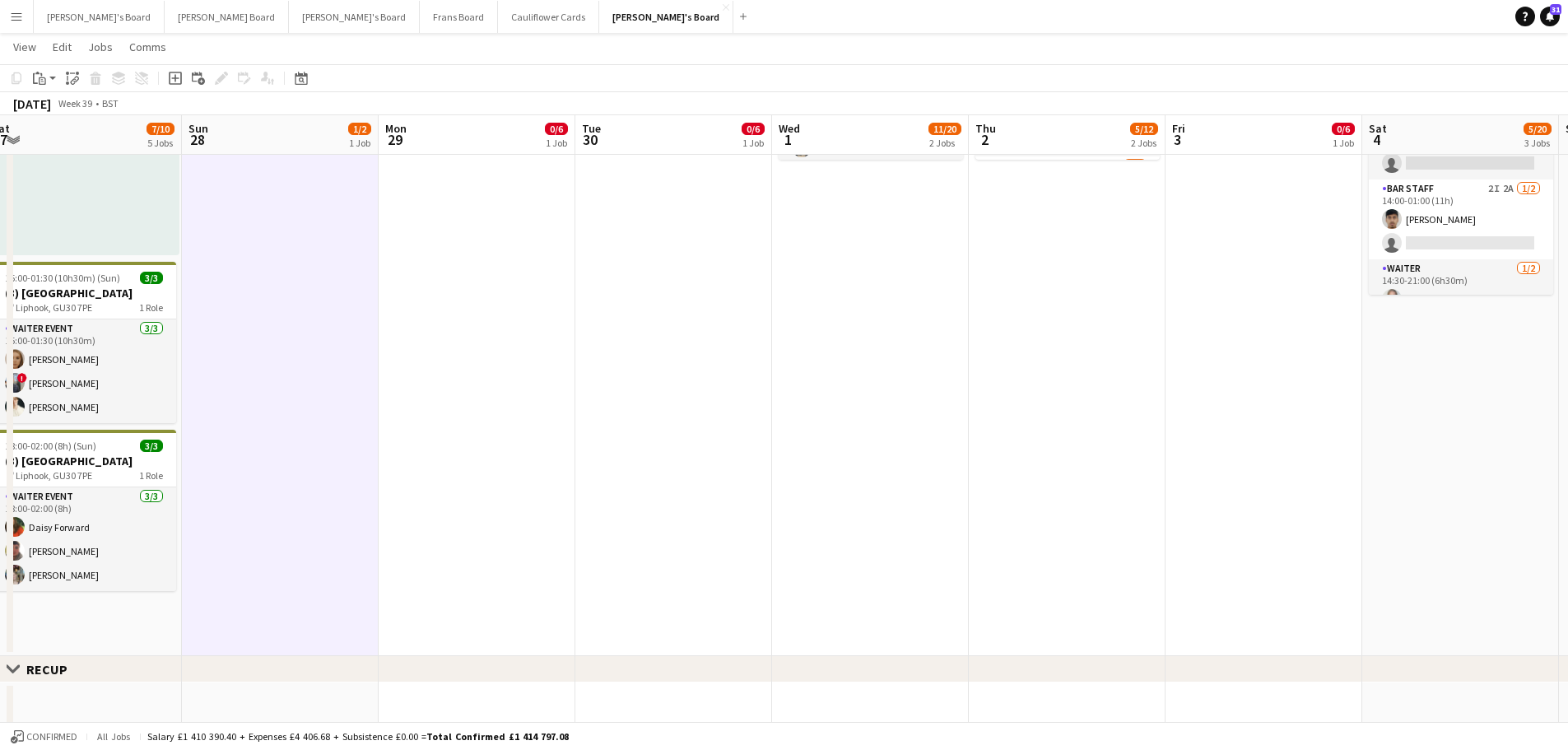
drag, startPoint x: 1153, startPoint y: 538, endPoint x: 299, endPoint y: 440, distance: 859.6
click at [299, 440] on app-calendar-viewport "Wed 24 6/6 3 Jobs Thu 25 18/21 6 Jobs Fri 26 16/18 5 Jobs Sat 27 7/10 5 Jobs Su…" at bounding box center [784, 537] width 1568 height 2593
click at [498, 11] on button "Cauliflower Cards Close" at bounding box center [549, 16] width 101 height 32
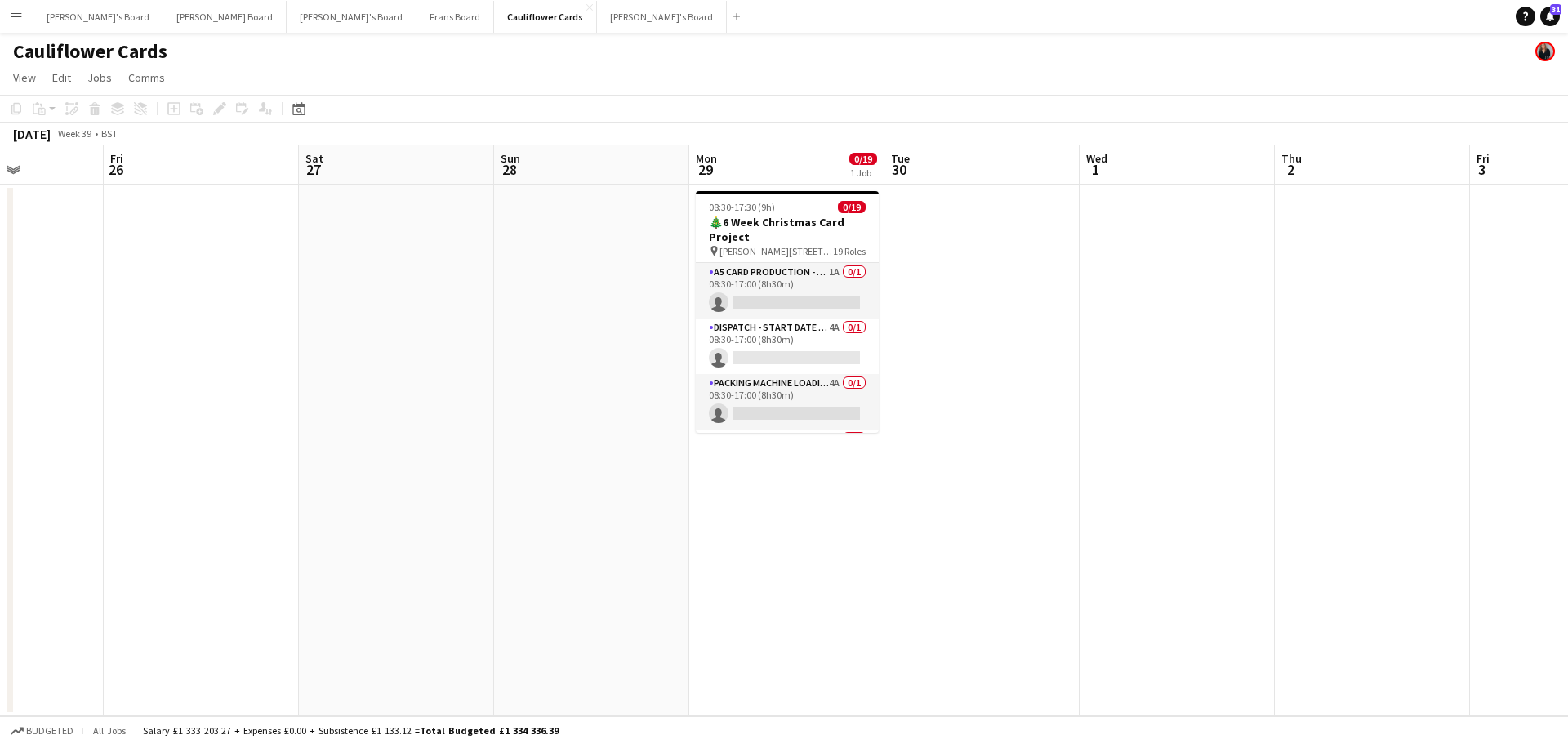
drag, startPoint x: 1342, startPoint y: 558, endPoint x: 877, endPoint y: 494, distance: 469.4
click at [487, 442] on app-calendar-viewport "Sun 21 Mon 22 0/19 1 Job Tue 23 Wed 24 Thu 25 Fri 26 Sat 27 Sun 28 Mon 29 0/19 …" at bounding box center [784, 430] width 1568 height 571
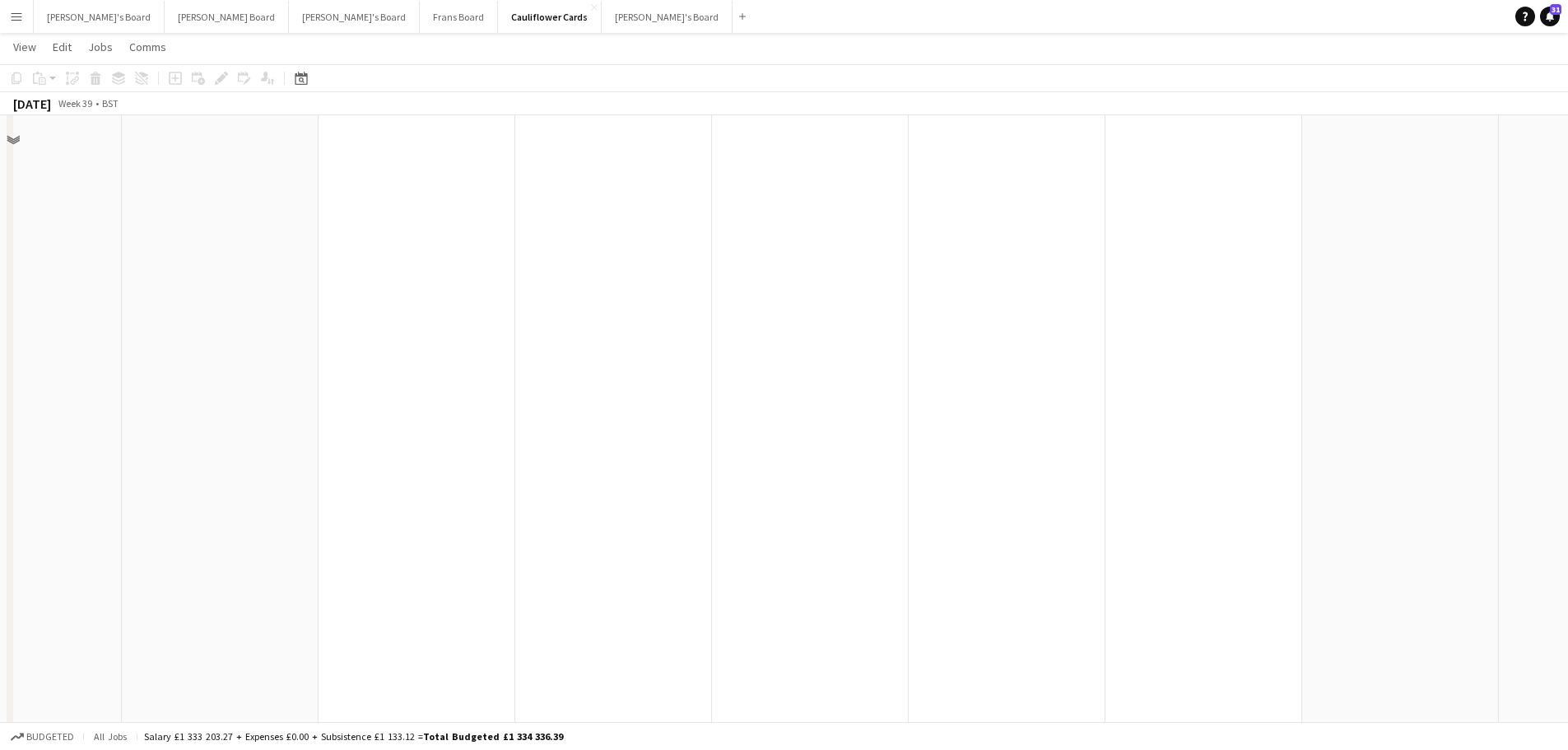
scroll to position [2078, 0]
click at [0, 387] on app-calendar-viewport "Thu 25 Fri 26 Sat 27 Sun 28 Mon 29 0/19 1 Job Tue 30 Wed 1 Thu 2 Fri 3 Sat 4 Su…" at bounding box center [784, 136] width 1568 height 4301
drag, startPoint x: 1197, startPoint y: 475, endPoint x: 202, endPoint y: 455, distance: 995.2
click at [594, 462] on app-calendar-viewport "Tue 30 Wed 1 Thu 2 Fri 3 Sat 4 Sun 5 Mon 6 0/19 1 Job Tue 7 2/2 2 Jobs Wed 8 5/…" at bounding box center [784, 136] width 1568 height 4301
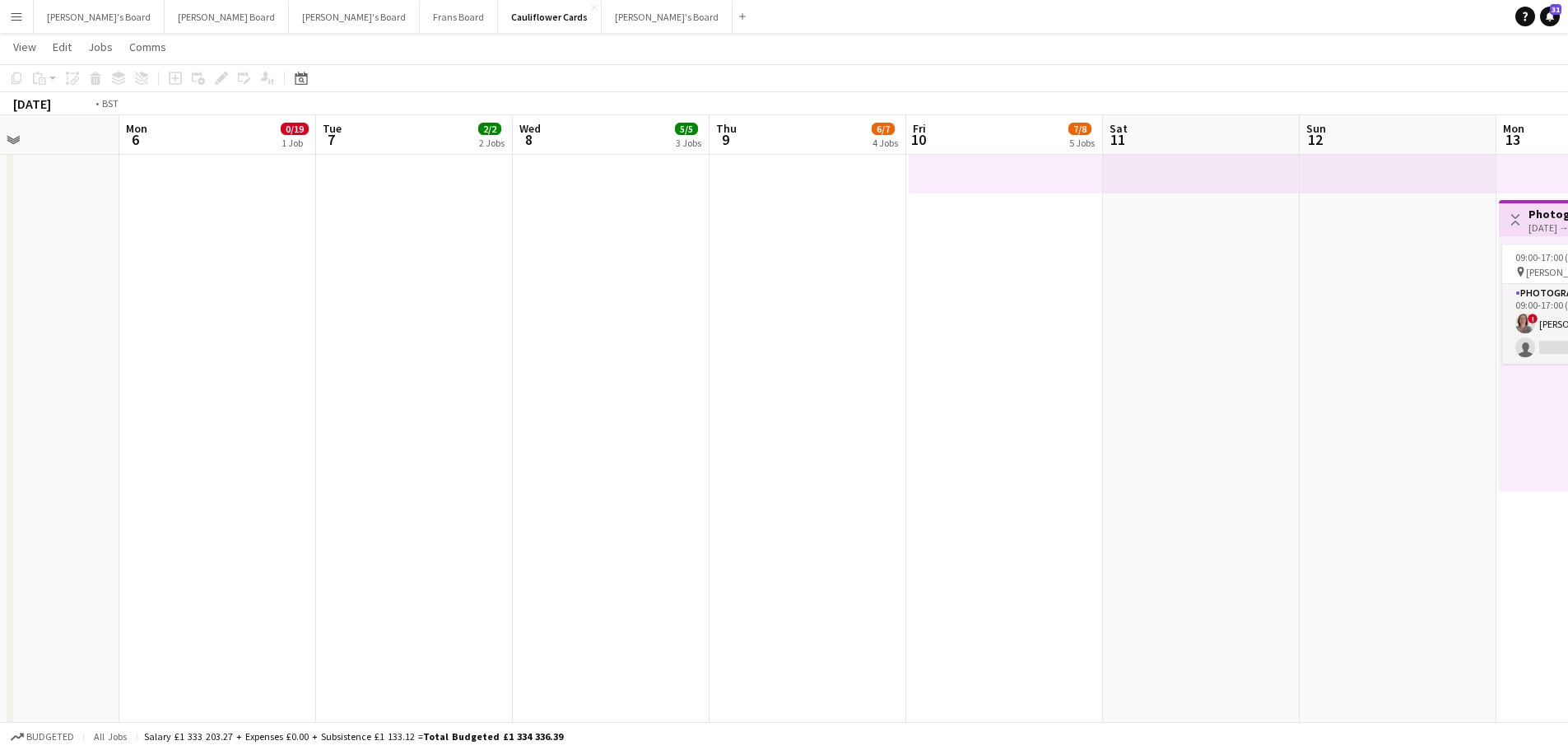
drag, startPoint x: 1076, startPoint y: 501, endPoint x: 105, endPoint y: 423, distance: 974.1
click at [197, 423] on app-calendar-viewport "Fri 3 Sat 4 Sun 5 Mon 6 0/19 1 Job Tue 7 2/2 2 Jobs Wed 8 5/5 3 Jobs Thu 9 6/7 …" at bounding box center [784, 136] width 1568 height 4301
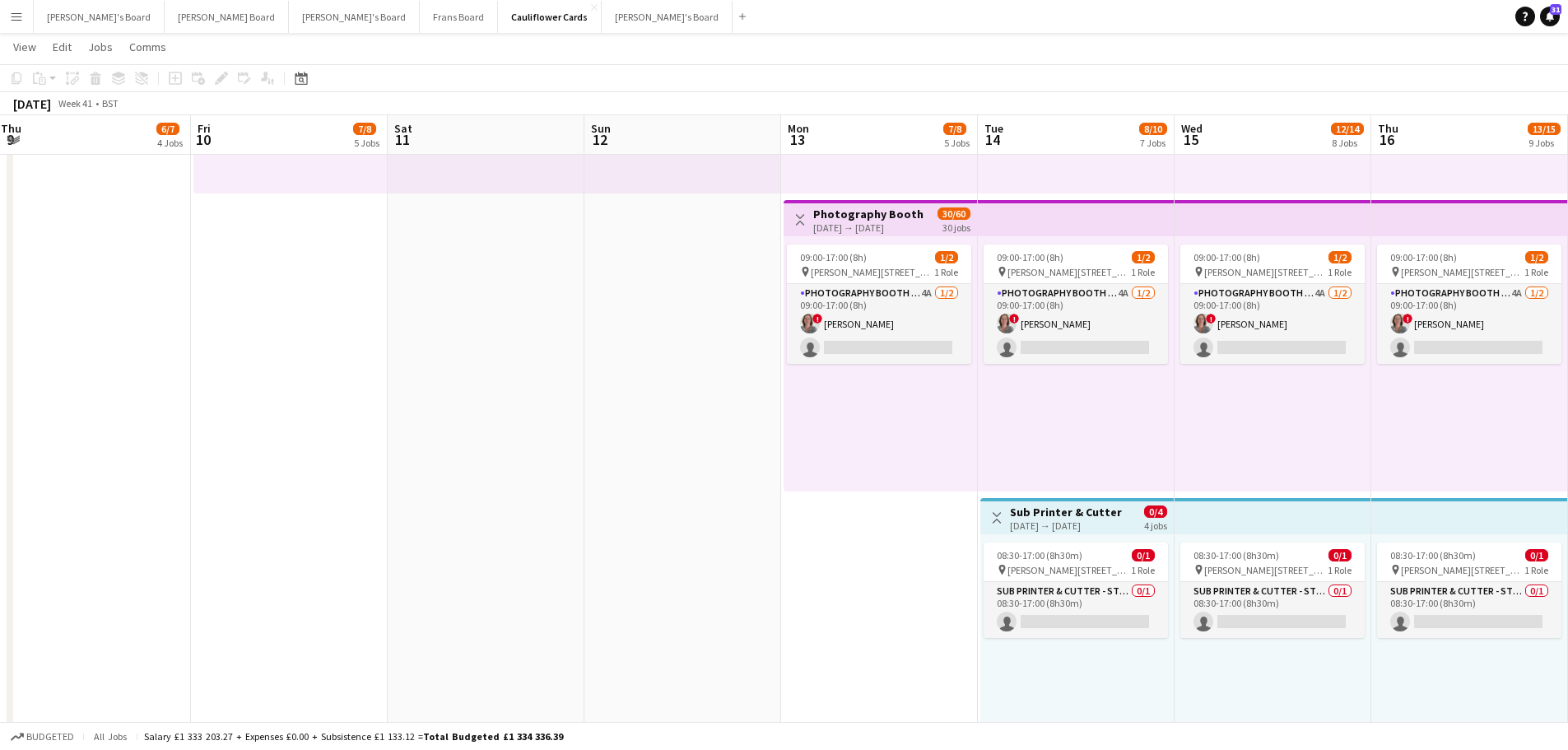
drag, startPoint x: 1076, startPoint y: 429, endPoint x: 616, endPoint y: 395, distance: 461.3
click at [603, 396] on app-calendar-viewport "Tue 7 2/2 2 Jobs Wed 8 5/5 3 Jobs Thu 9 6/7 4 Jobs Fri 10 7/8 5 Jobs Sat 11 Sun…" at bounding box center [784, 136] width 1568 height 4301
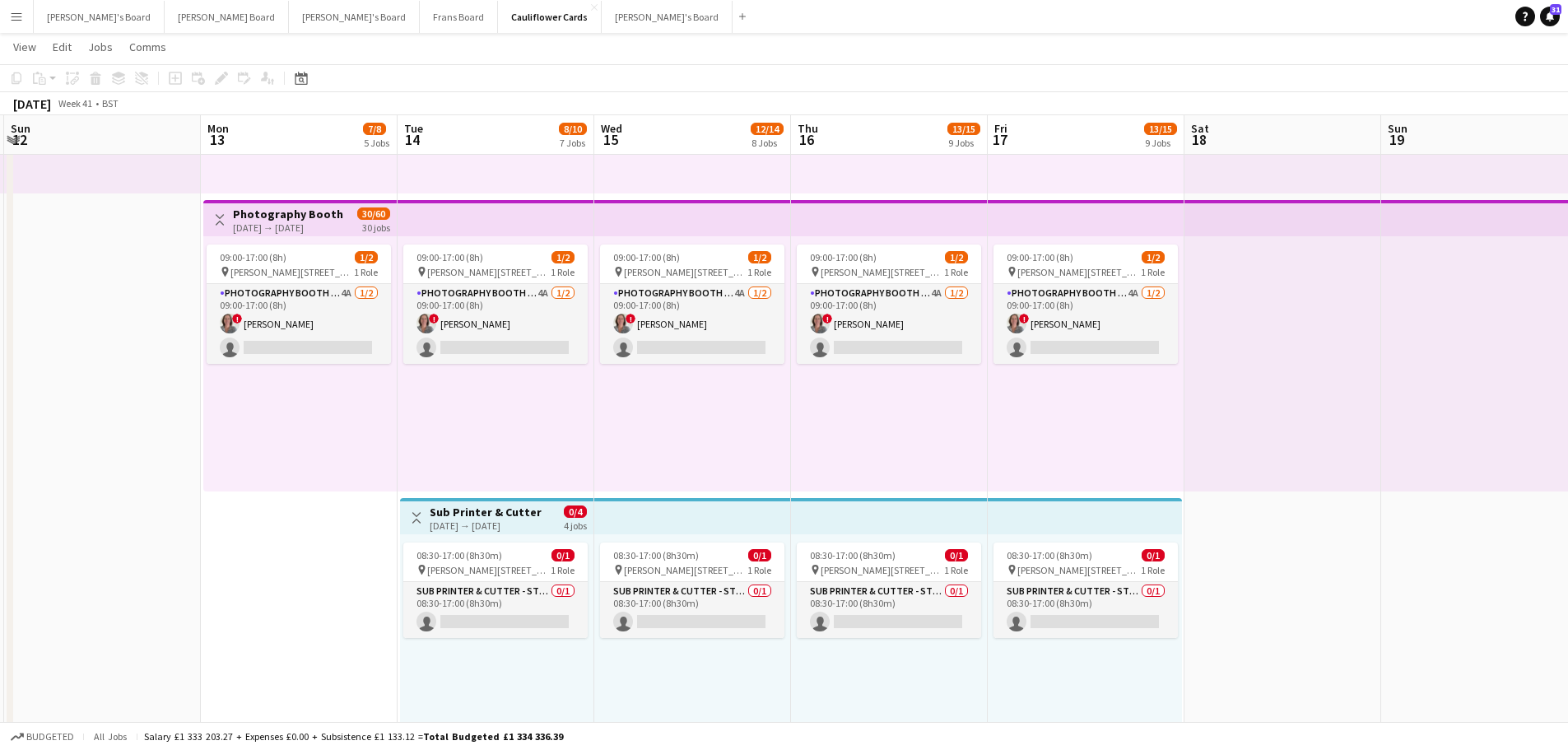
click at [612, 428] on app-calendar-viewport "Thu 9 6/7 4 Jobs Fri 10 7/8 5 Jobs Sat 11 Sun 12 Mon 13 7/8 5 Jobs Tue 14 8/10 …" at bounding box center [784, 136] width 1568 height 4301
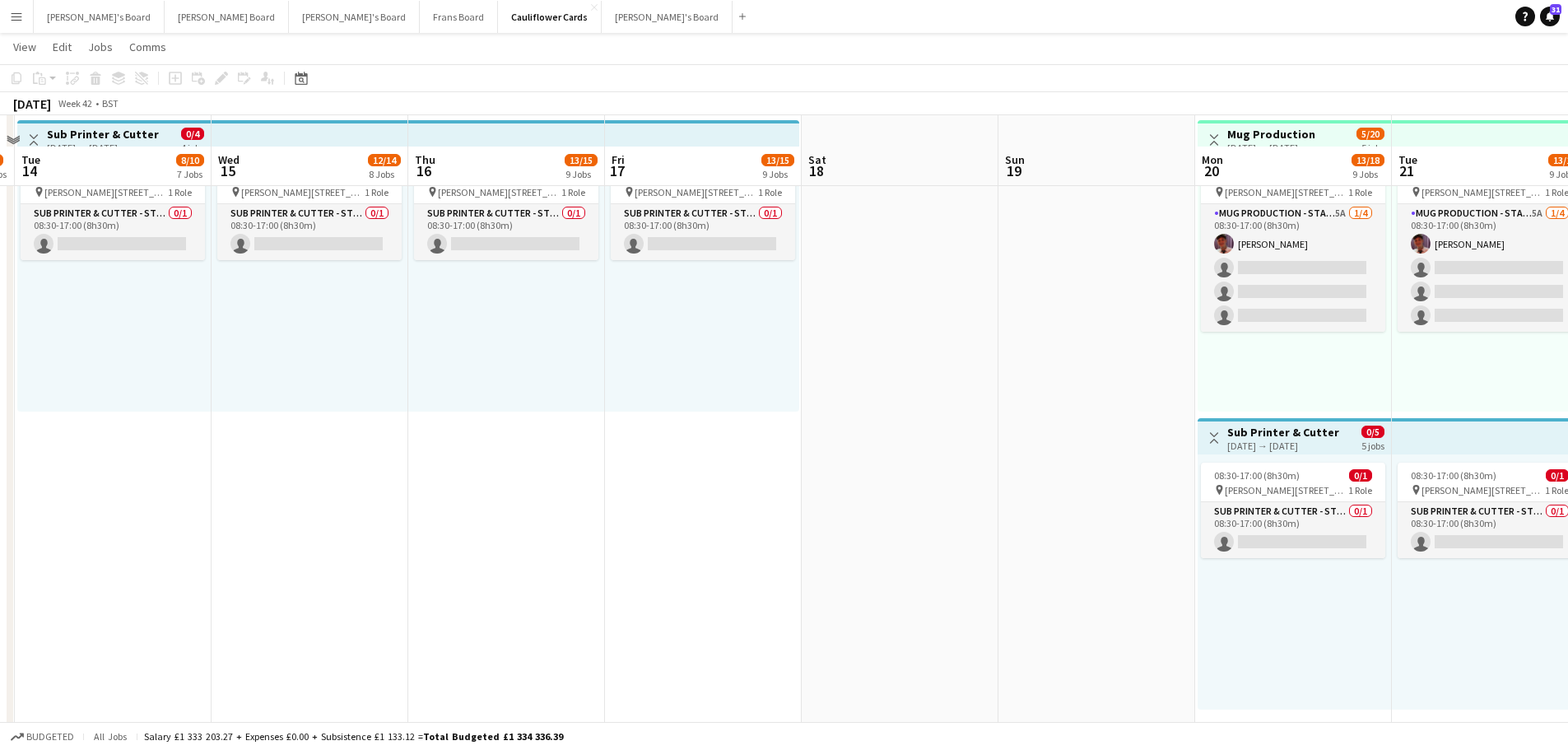
scroll to position [2490, 0]
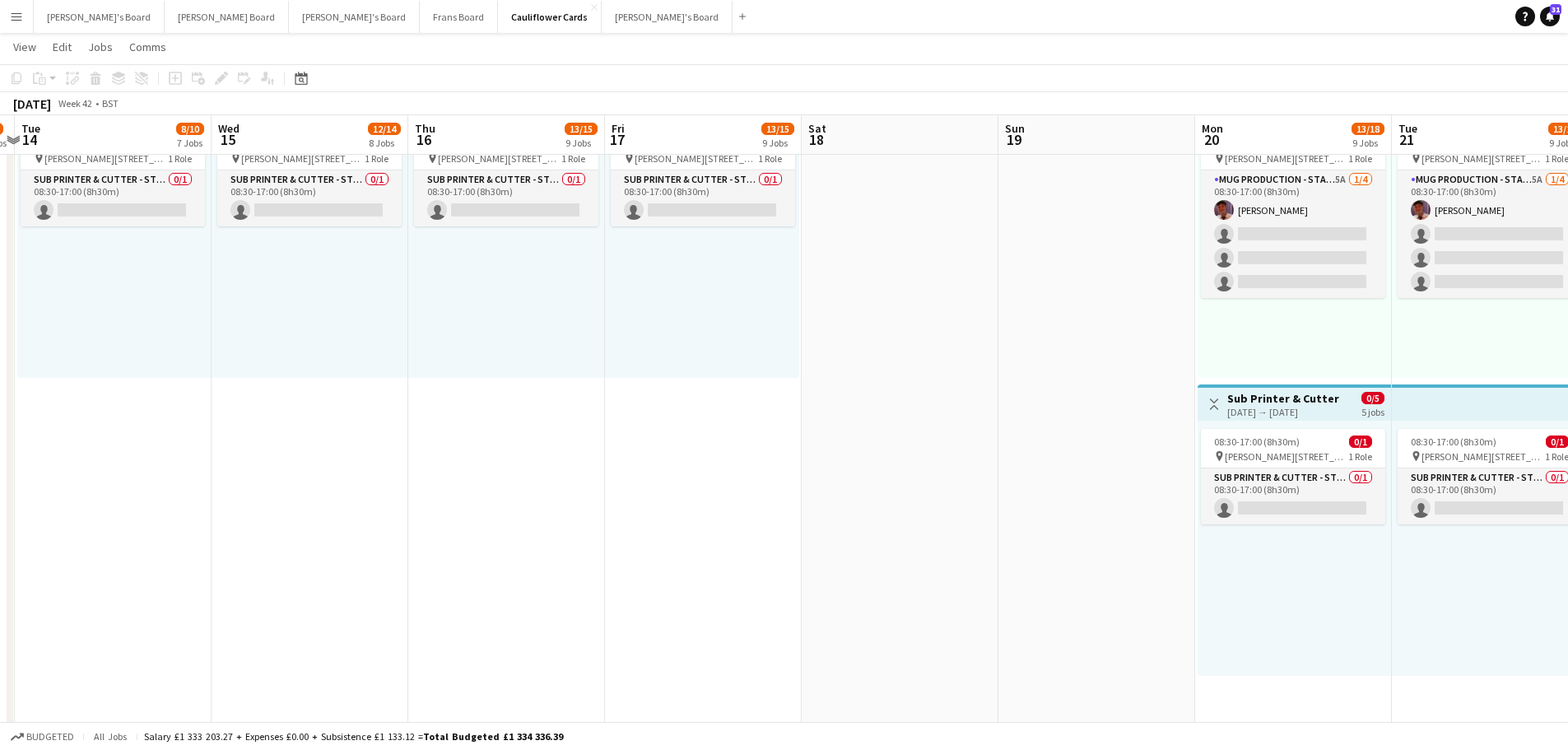
drag, startPoint x: 1017, startPoint y: 475, endPoint x: 524, endPoint y: 381, distance: 501.9
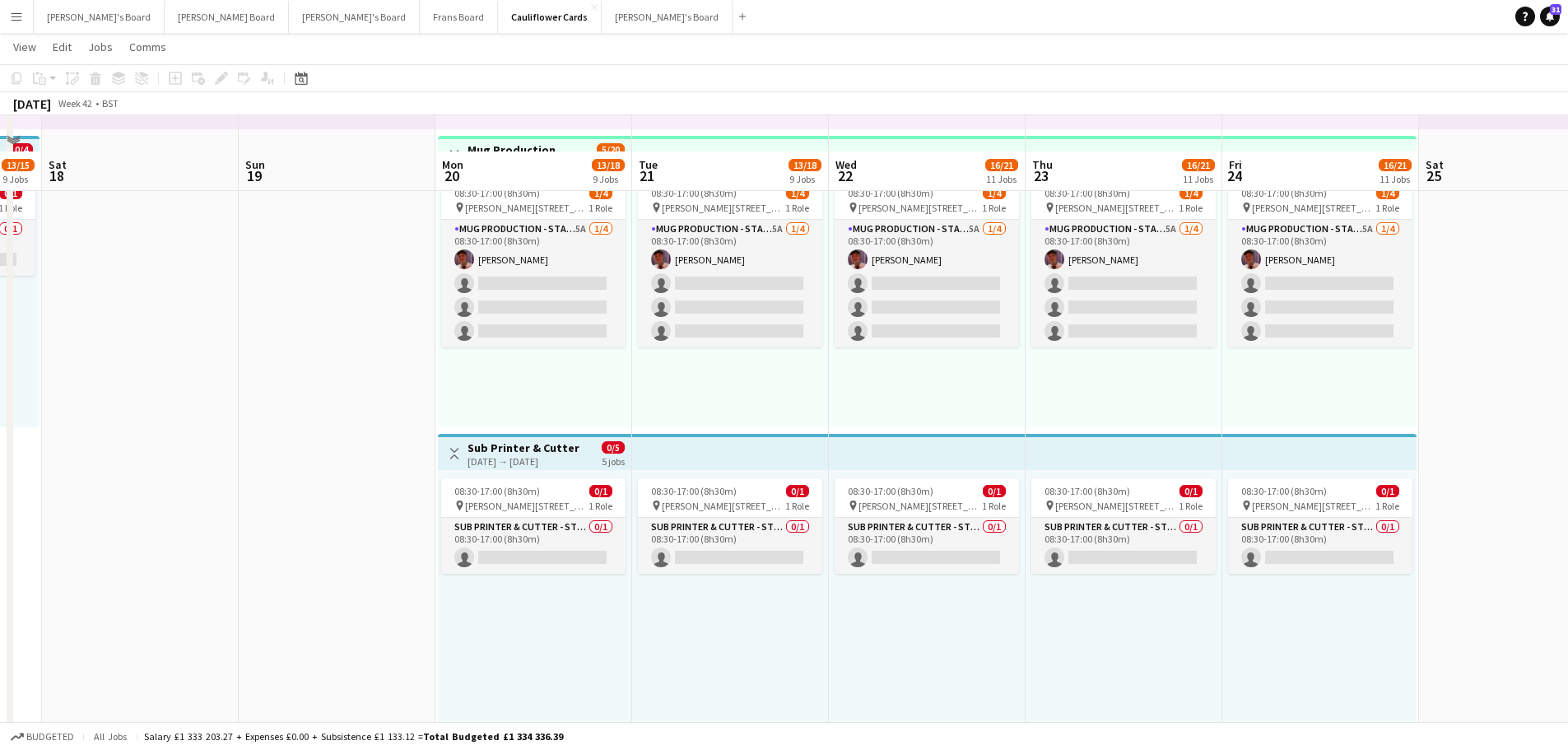
scroll to position [2408, 0]
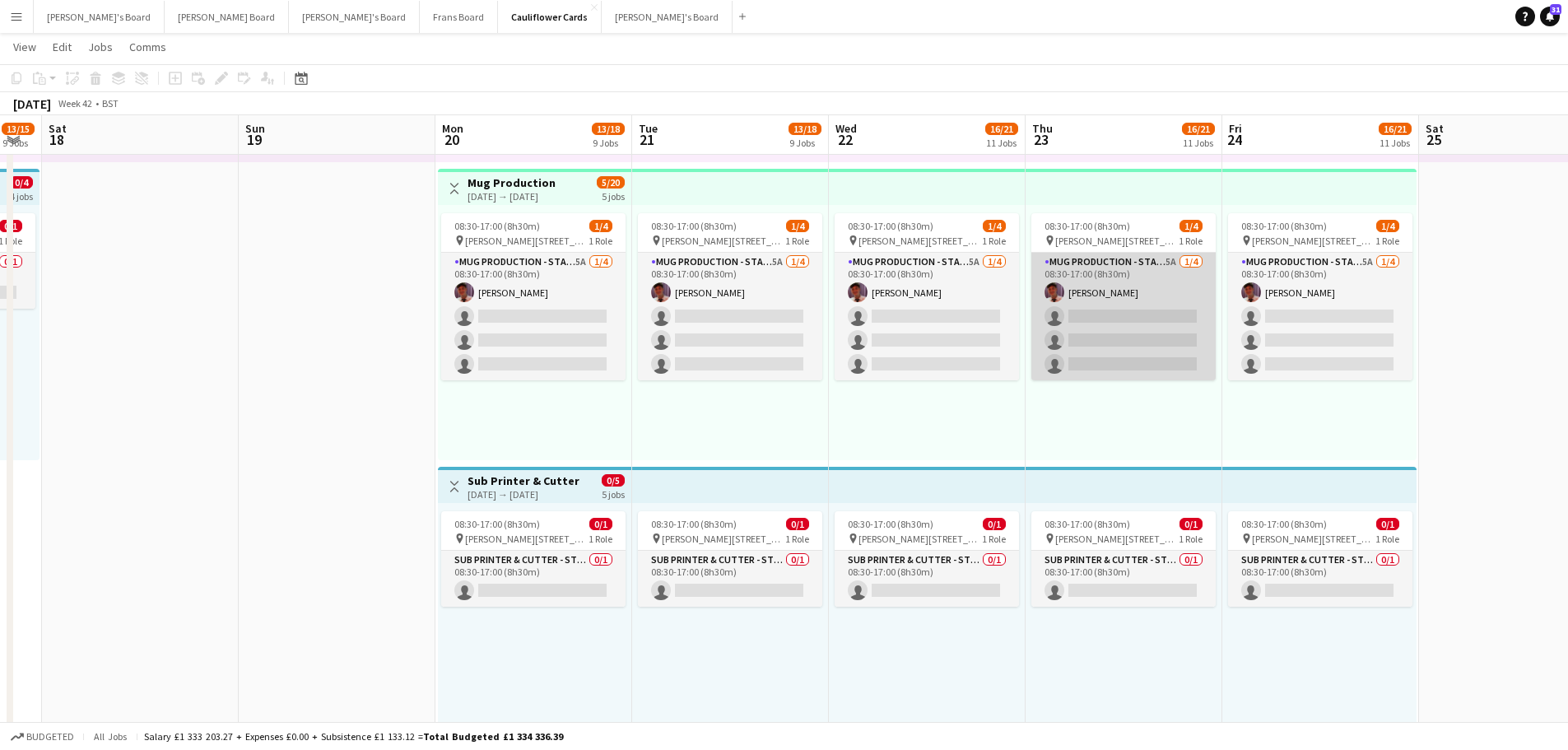
click at [1168, 297] on app-card-role "Mug Production - Start Date 20th Oct 5A 1/4 08:30-17:00 (8h30m) Jack Stokes sin…" at bounding box center [1124, 317] width 184 height 128
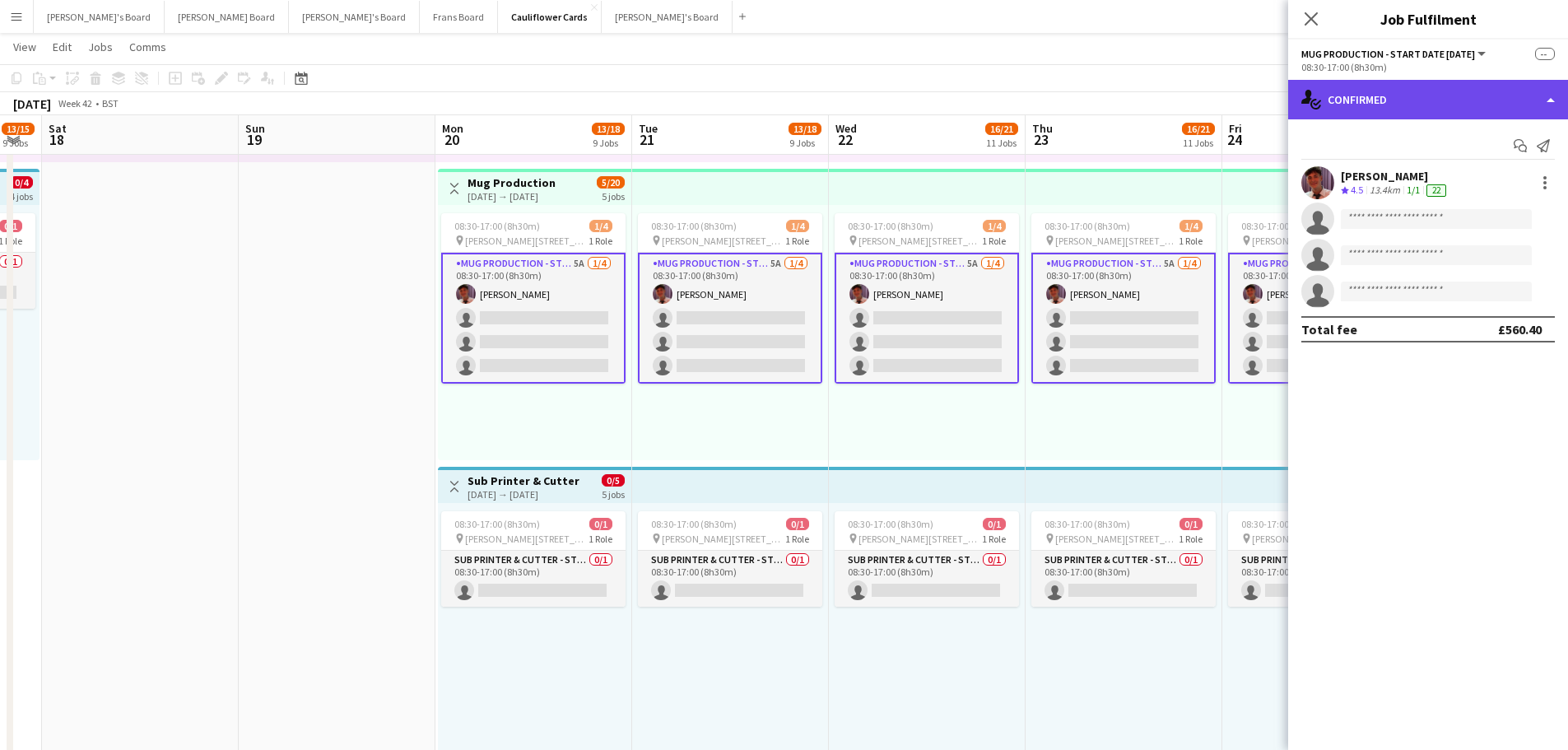
click at [1312, 92] on icon "single-neutral-actions-check-2" at bounding box center [1311, 100] width 19 height 19
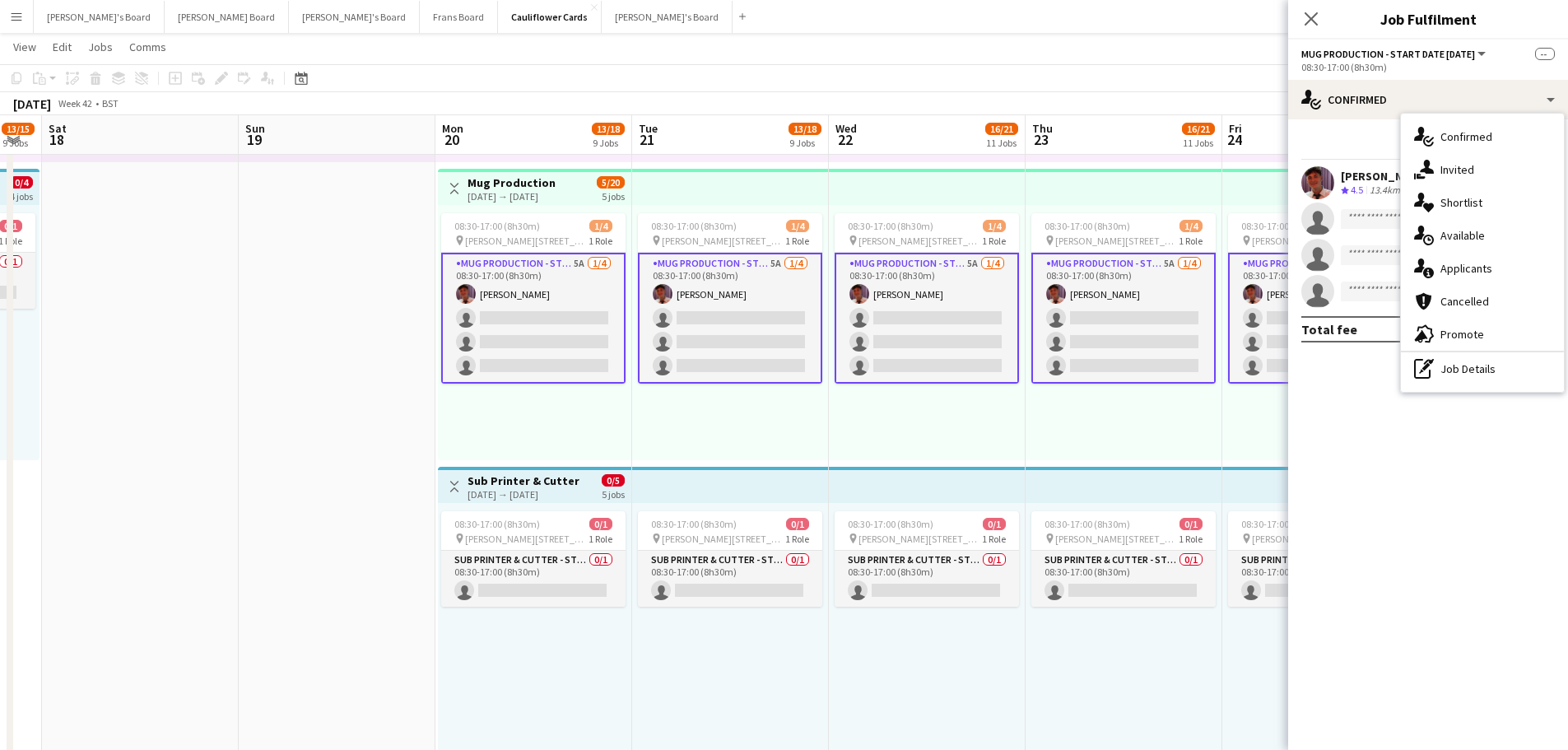
click at [1443, 267] on span "Applicants" at bounding box center [1466, 268] width 51 height 15
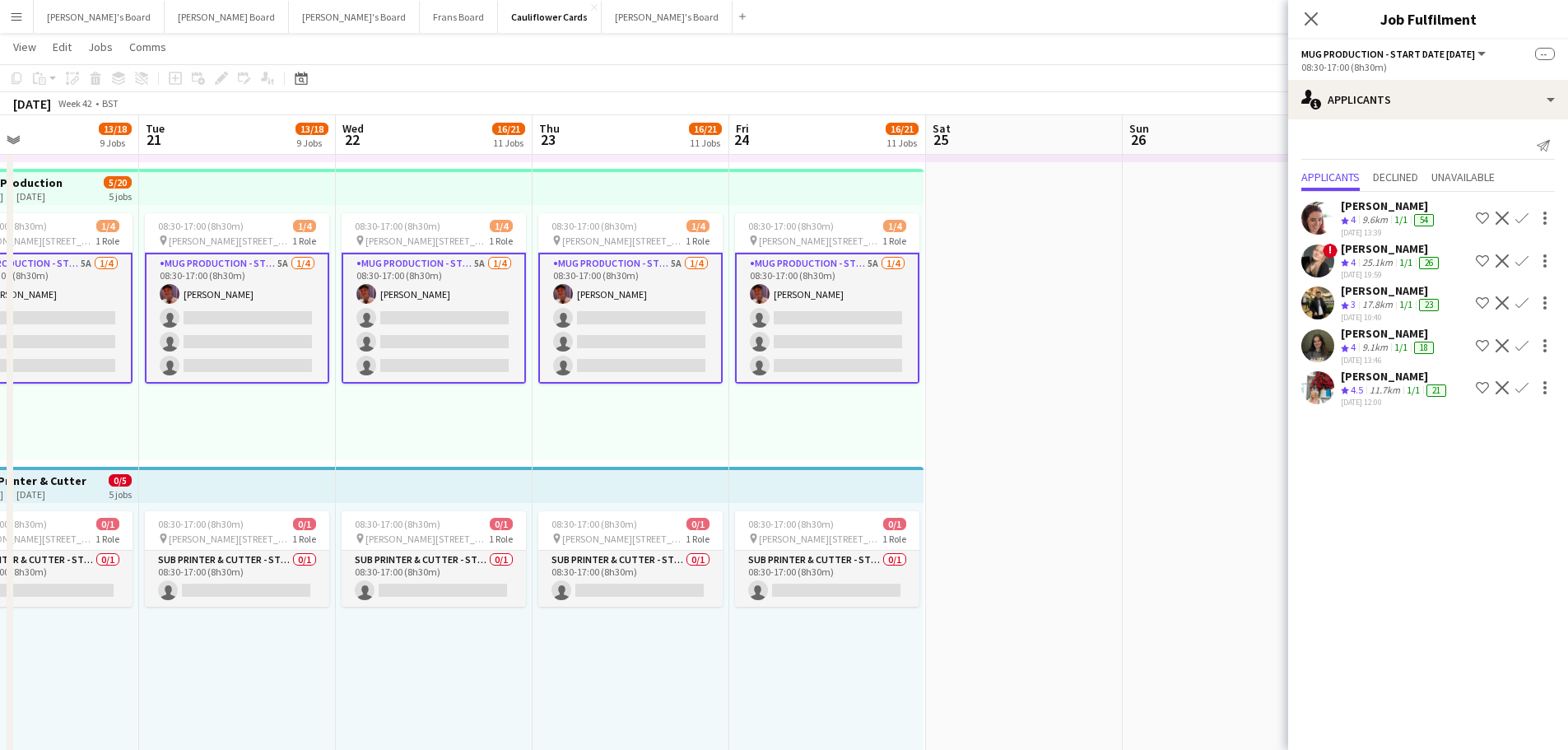
scroll to position [0, 640]
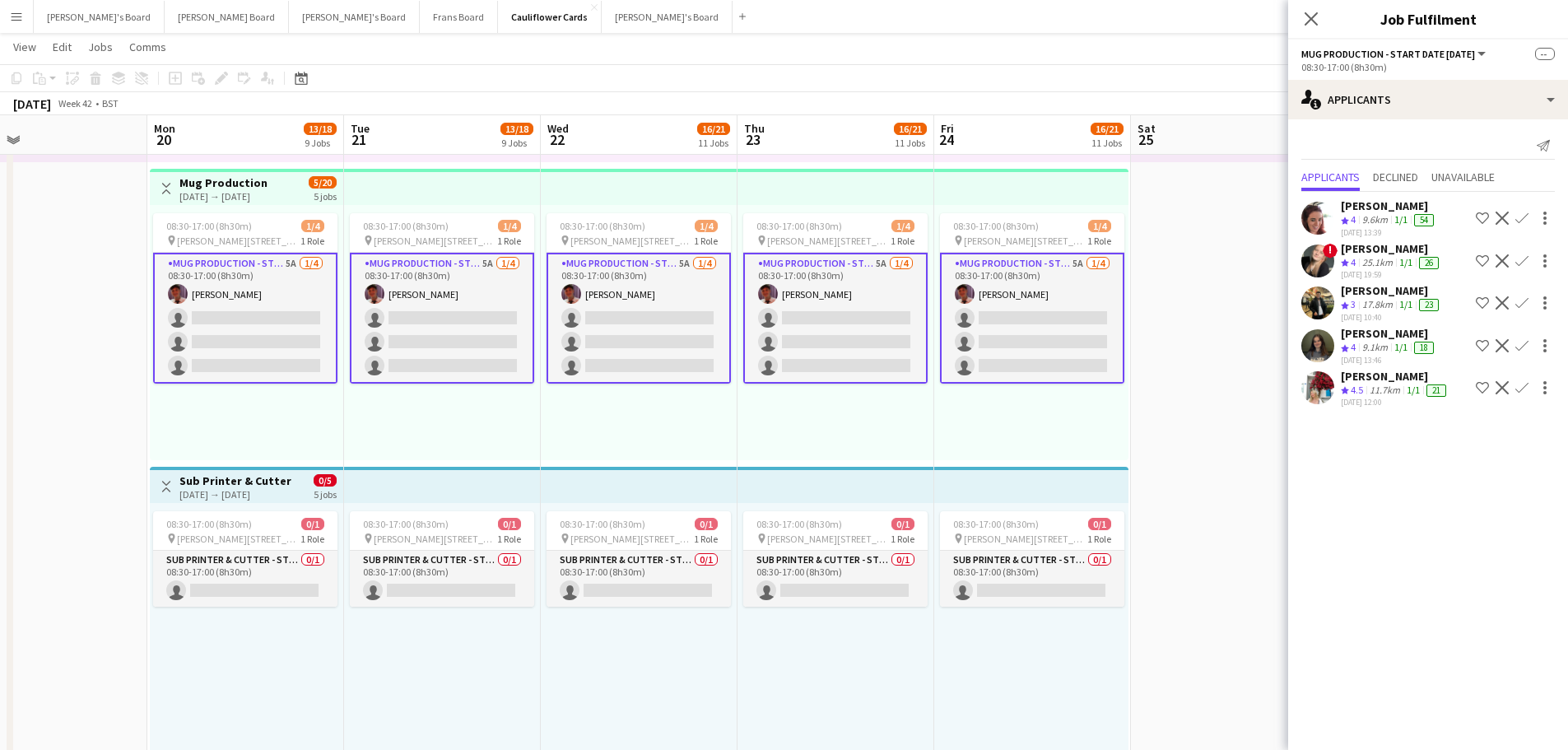
drag, startPoint x: 440, startPoint y: 397, endPoint x: 107, endPoint y: 354, distance: 335.8
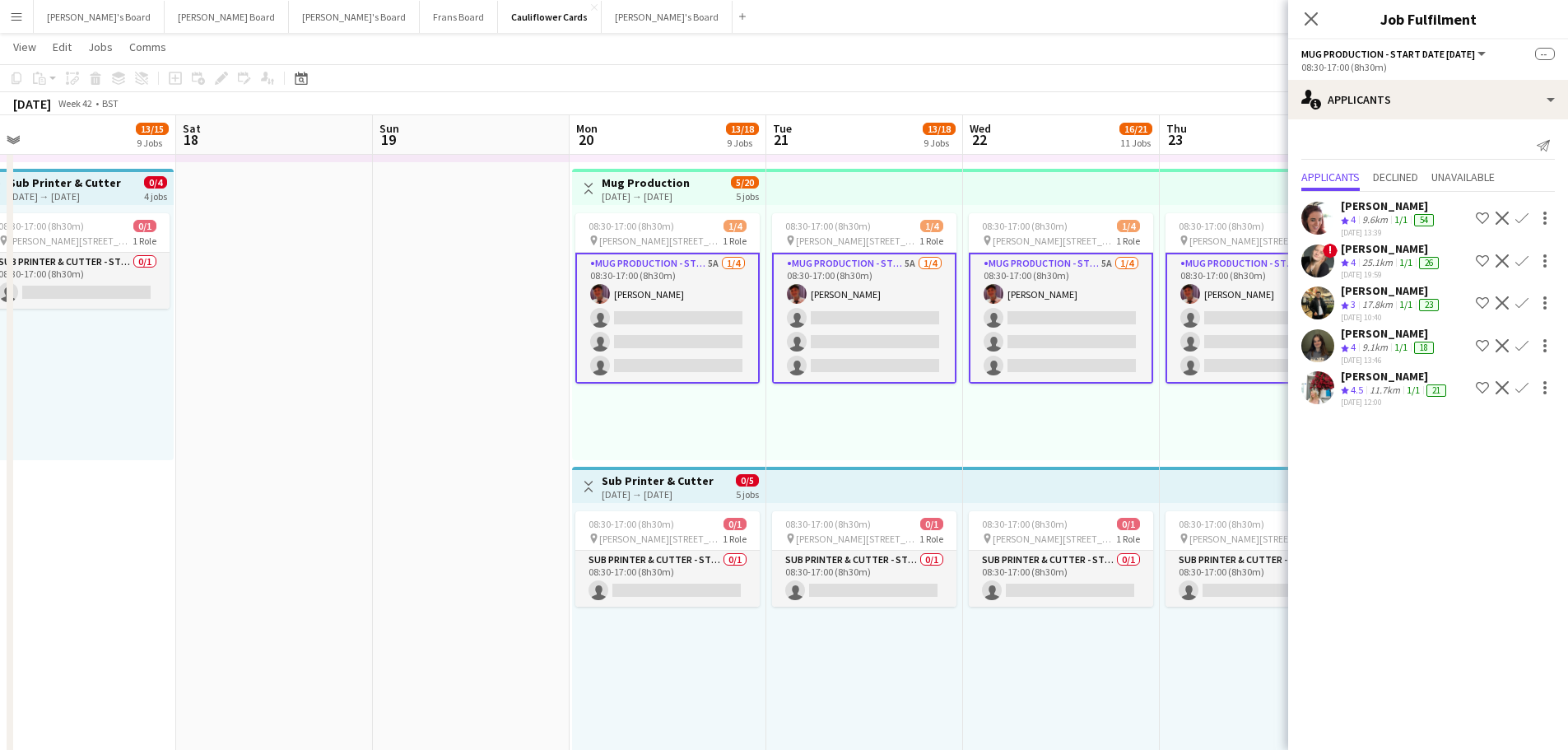
scroll to position [0, 413]
drag, startPoint x: 346, startPoint y: 359, endPoint x: 770, endPoint y: 366, distance: 424.1
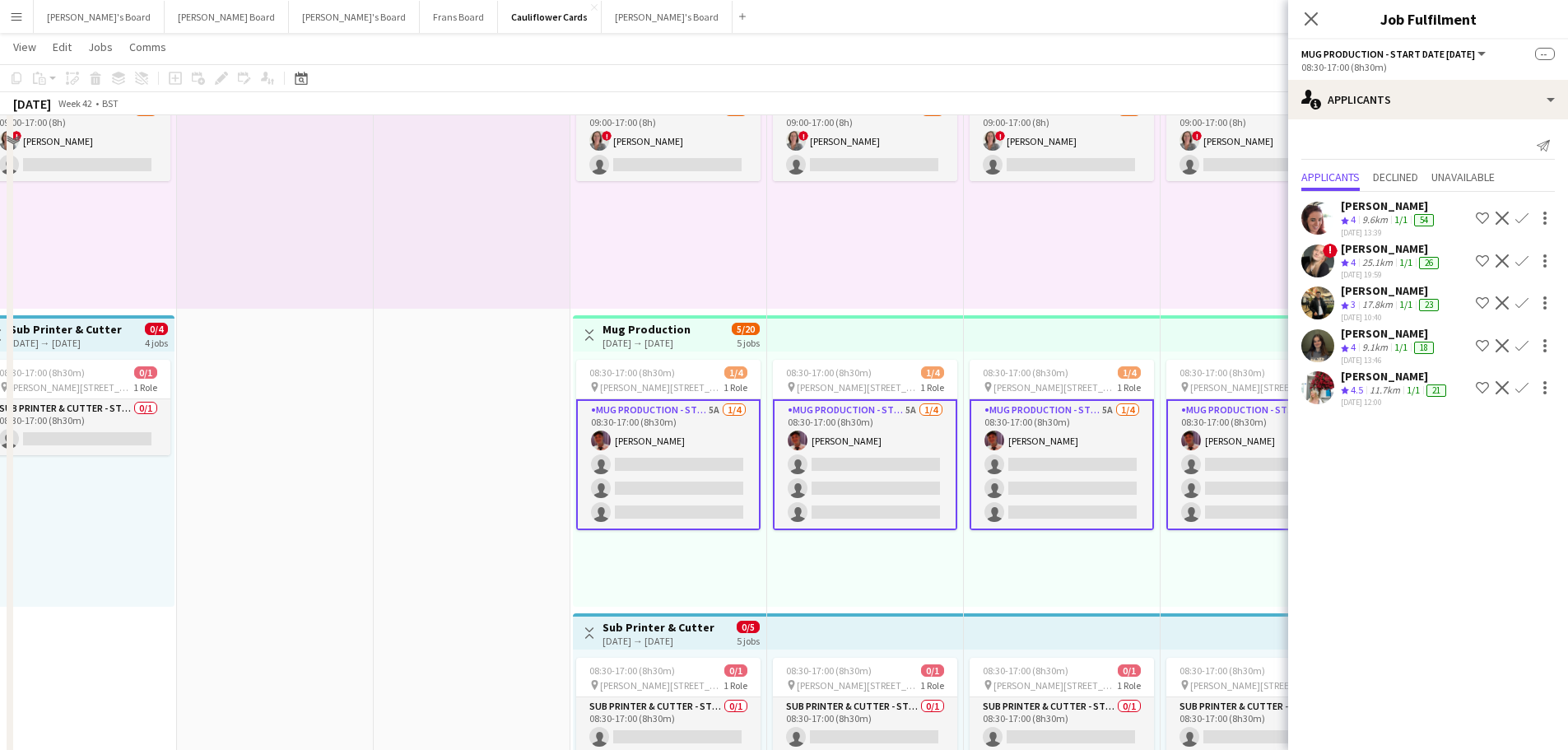
scroll to position [2161, 0]
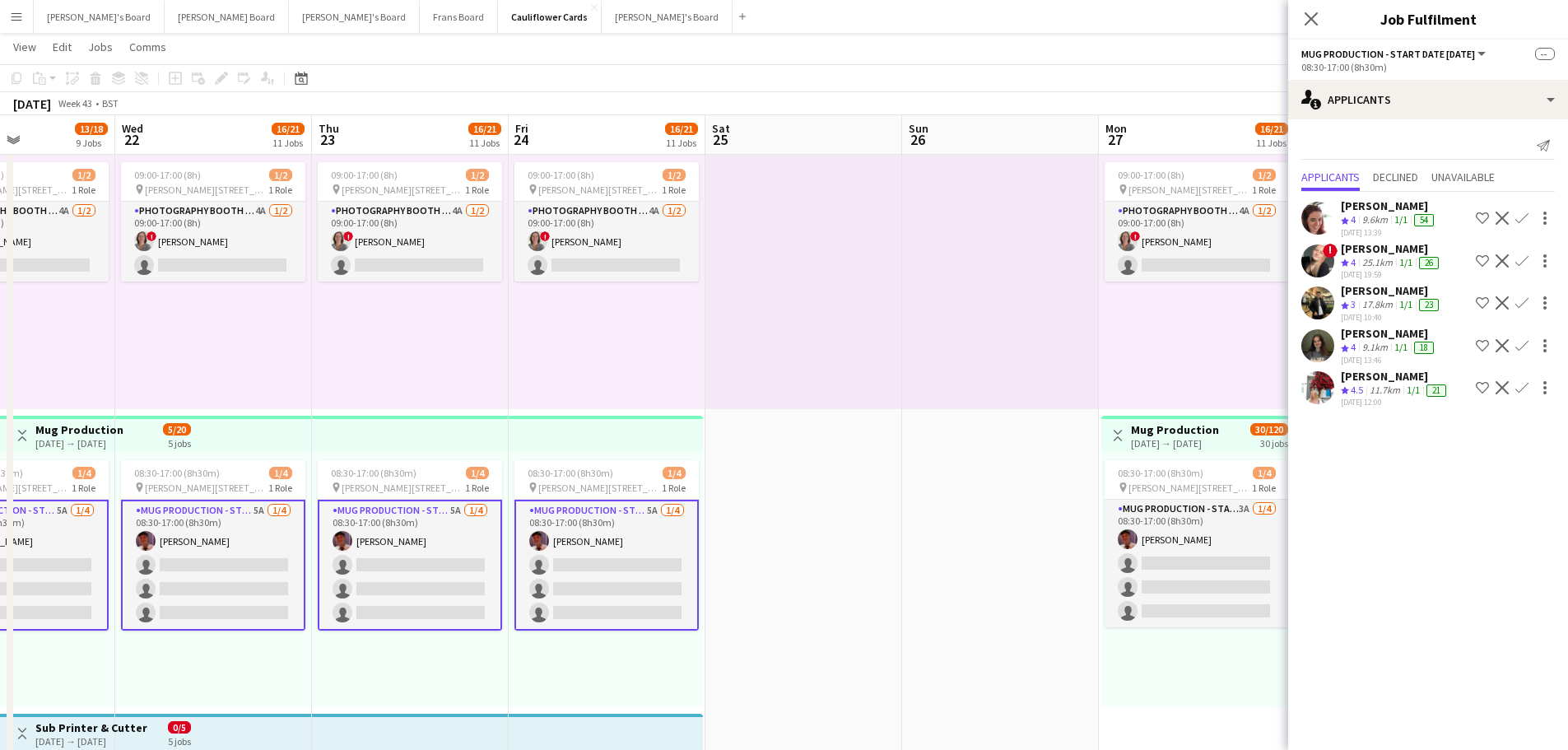
drag, startPoint x: 1081, startPoint y: 538, endPoint x: 232, endPoint y: 551, distance: 849.1
click at [232, 551] on app-calendar-viewport "Sat 18 Sun 19 Mon 20 13/18 9 Jobs Tue 21 13/18 9 Jobs Wed 22 16/21 11 Jobs Thu …" at bounding box center [784, 53] width 1568 height 4301
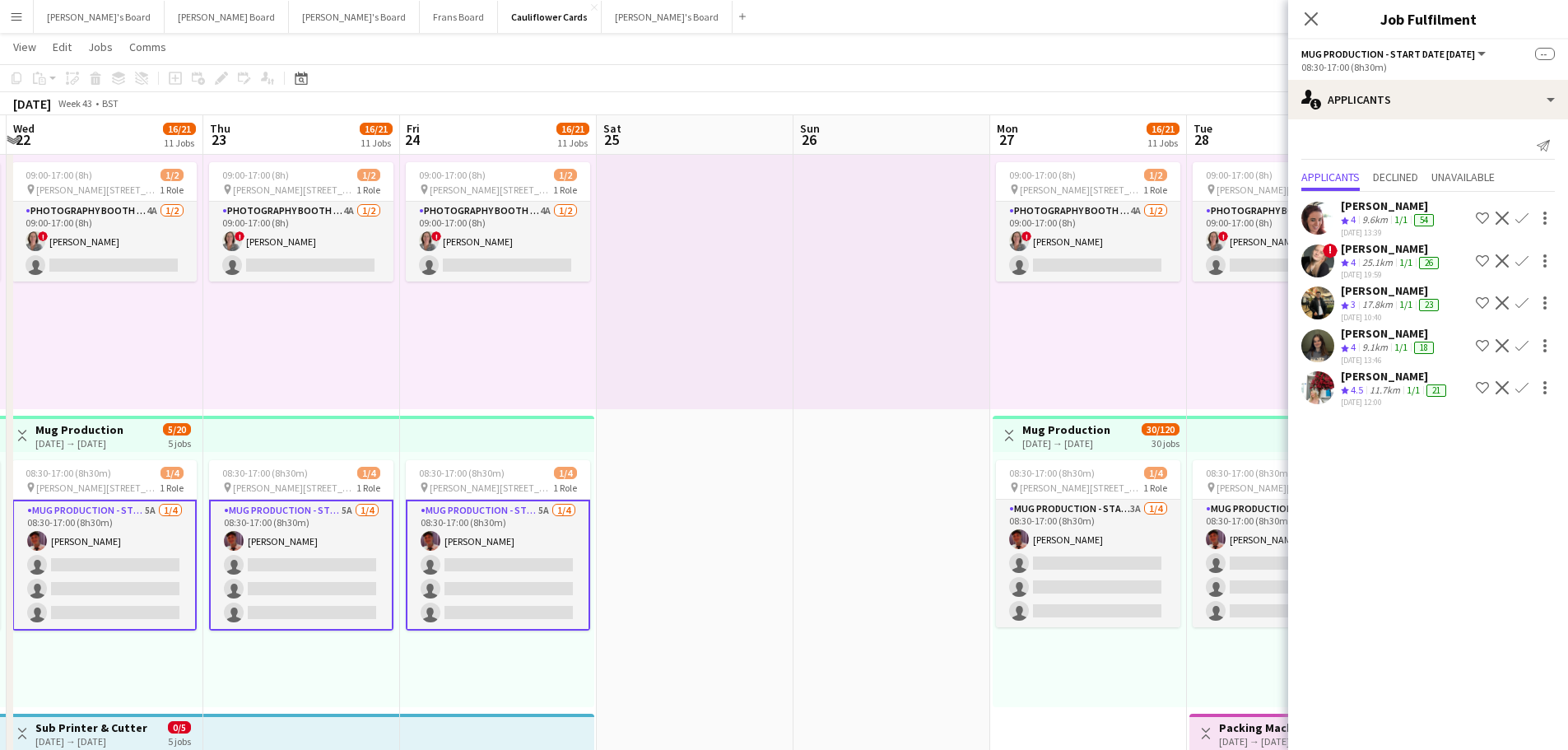
scroll to position [0, 617]
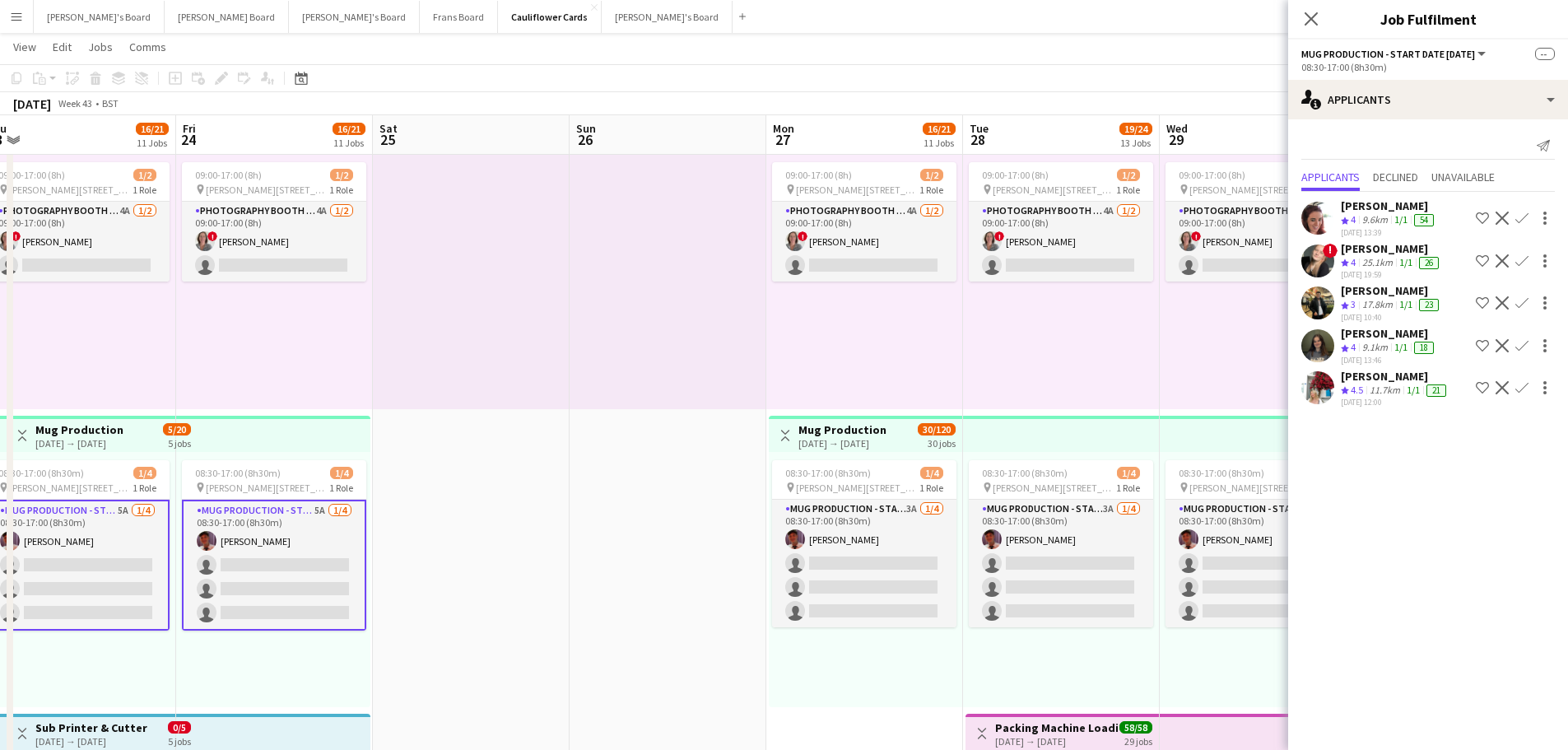
drag, startPoint x: 907, startPoint y: 501, endPoint x: 471, endPoint y: 521, distance: 436.5
click at [471, 521] on app-calendar-viewport "Mon 20 13/18 9 Jobs Tue 21 13/18 9 Jobs Wed 22 16/21 11 Jobs Thu 23 16/21 11 Jo…" at bounding box center [784, 53] width 1568 height 4301
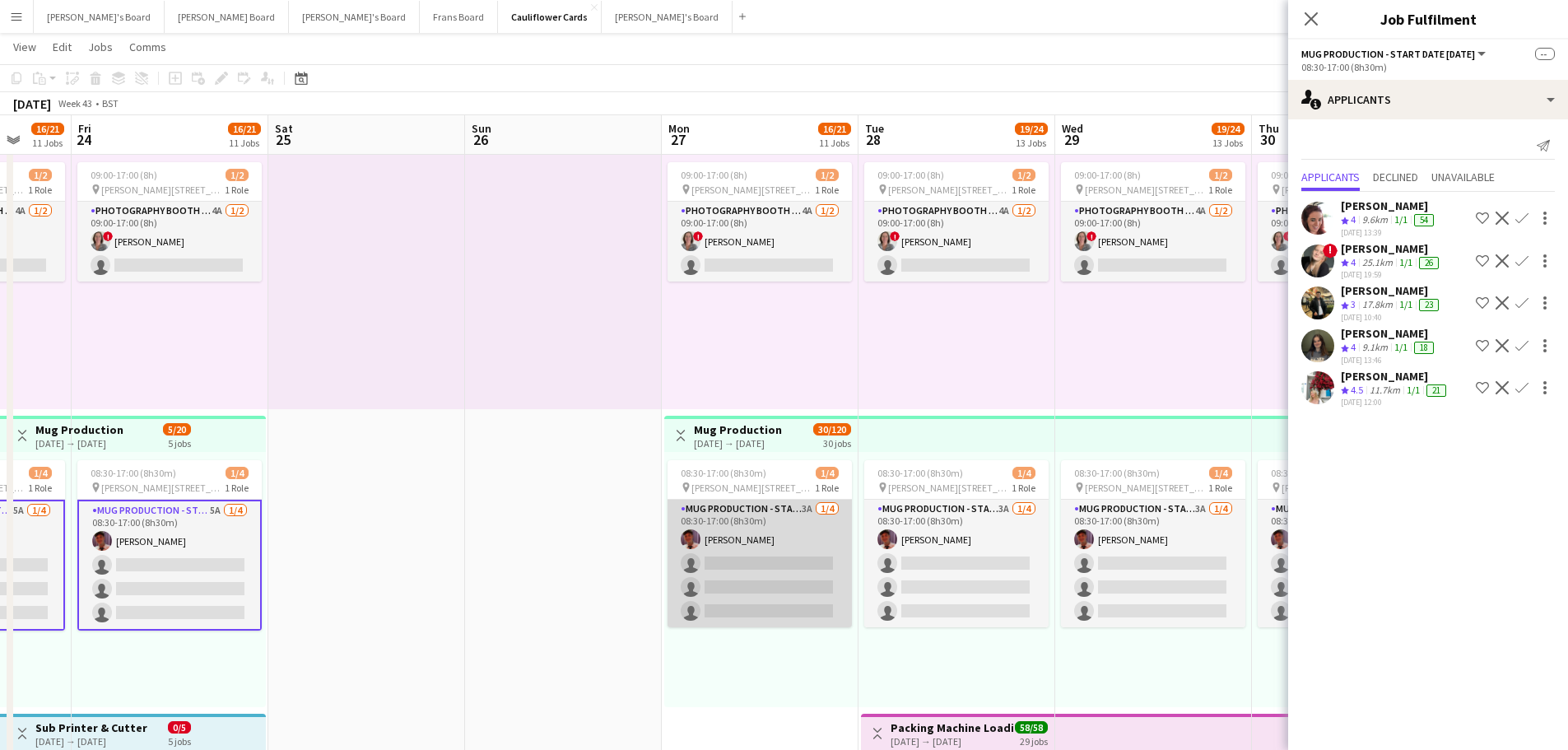
click at [772, 530] on app-card-role "Mug Production - Start Date 20th Oct 3A 1/4 08:30-17:00 (8h30m) Jack Stokes sin…" at bounding box center [760, 564] width 184 height 128
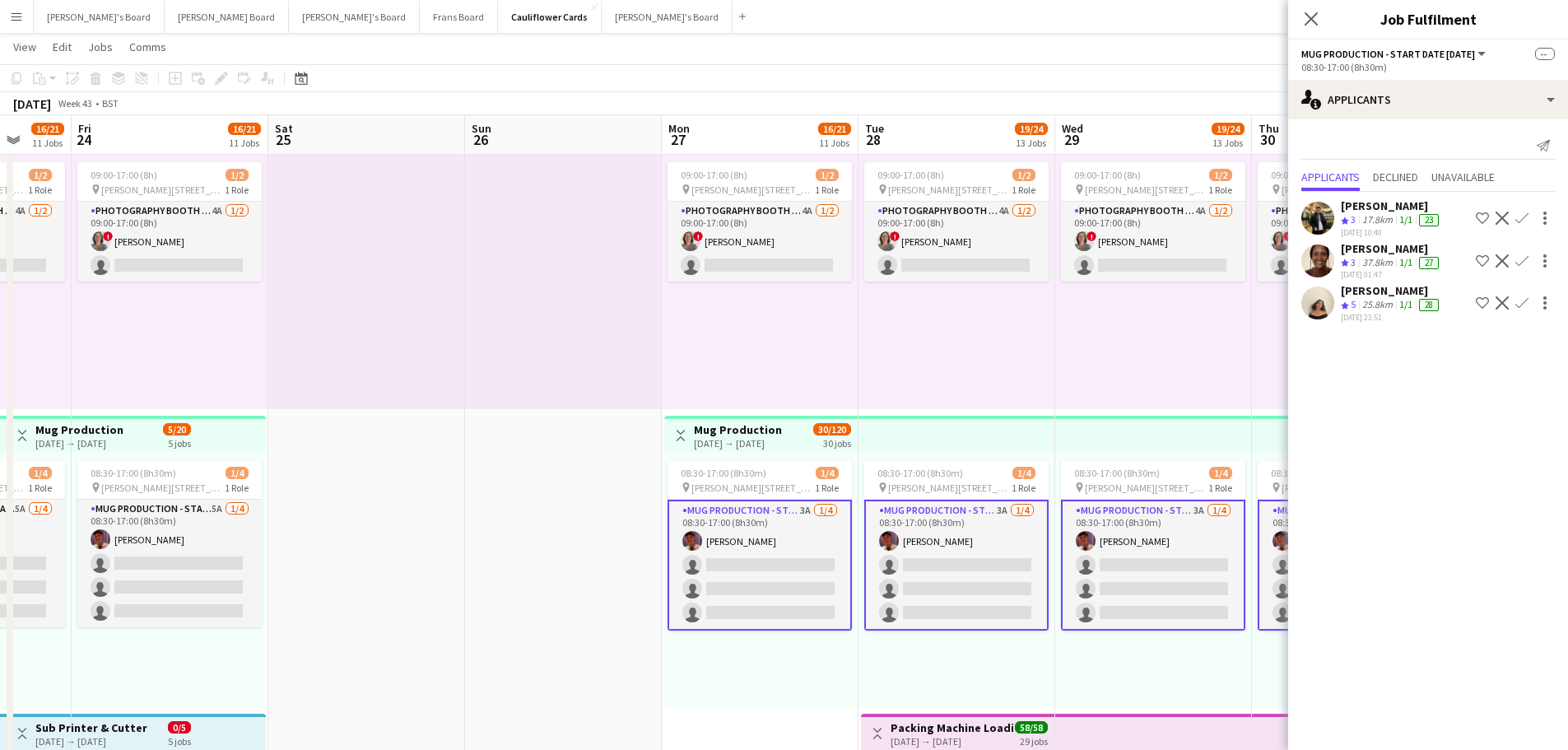
click at [1357, 294] on div "Sian Garland" at bounding box center [1392, 290] width 101 height 15
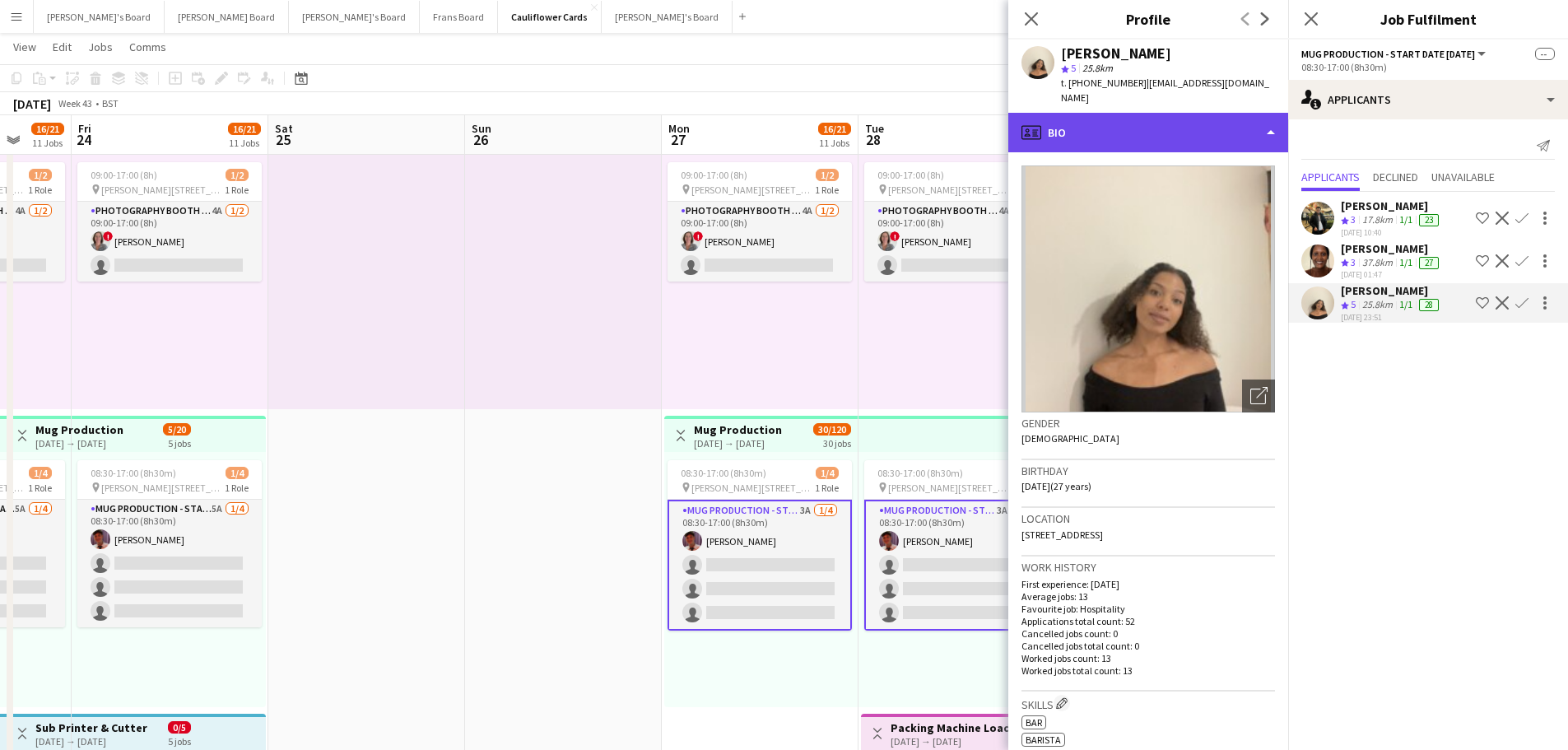
click at [1129, 117] on div "profile Bio" at bounding box center [1148, 132] width 280 height 40
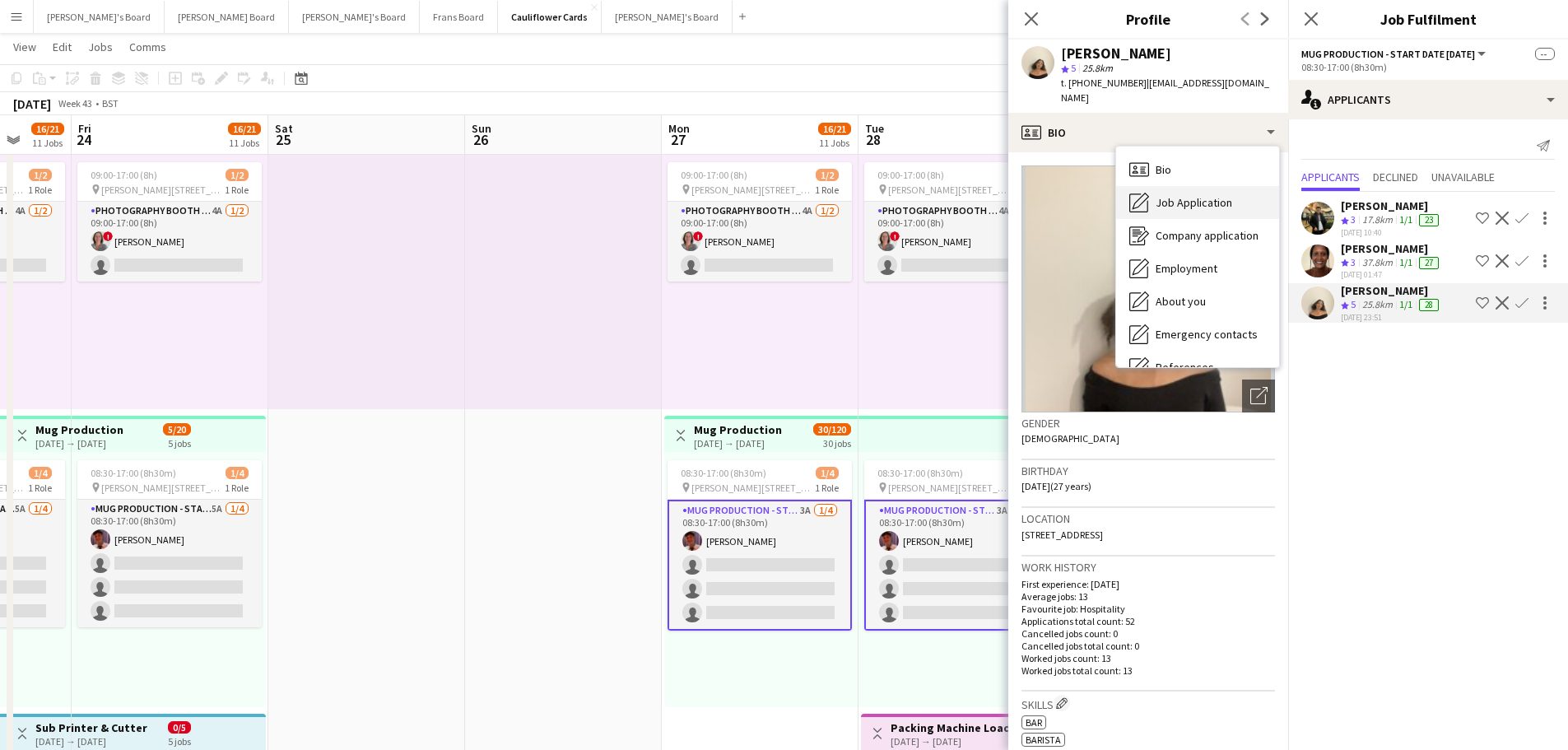
click at [1219, 186] on div "Job Application Job Application" at bounding box center [1198, 203] width 163 height 33
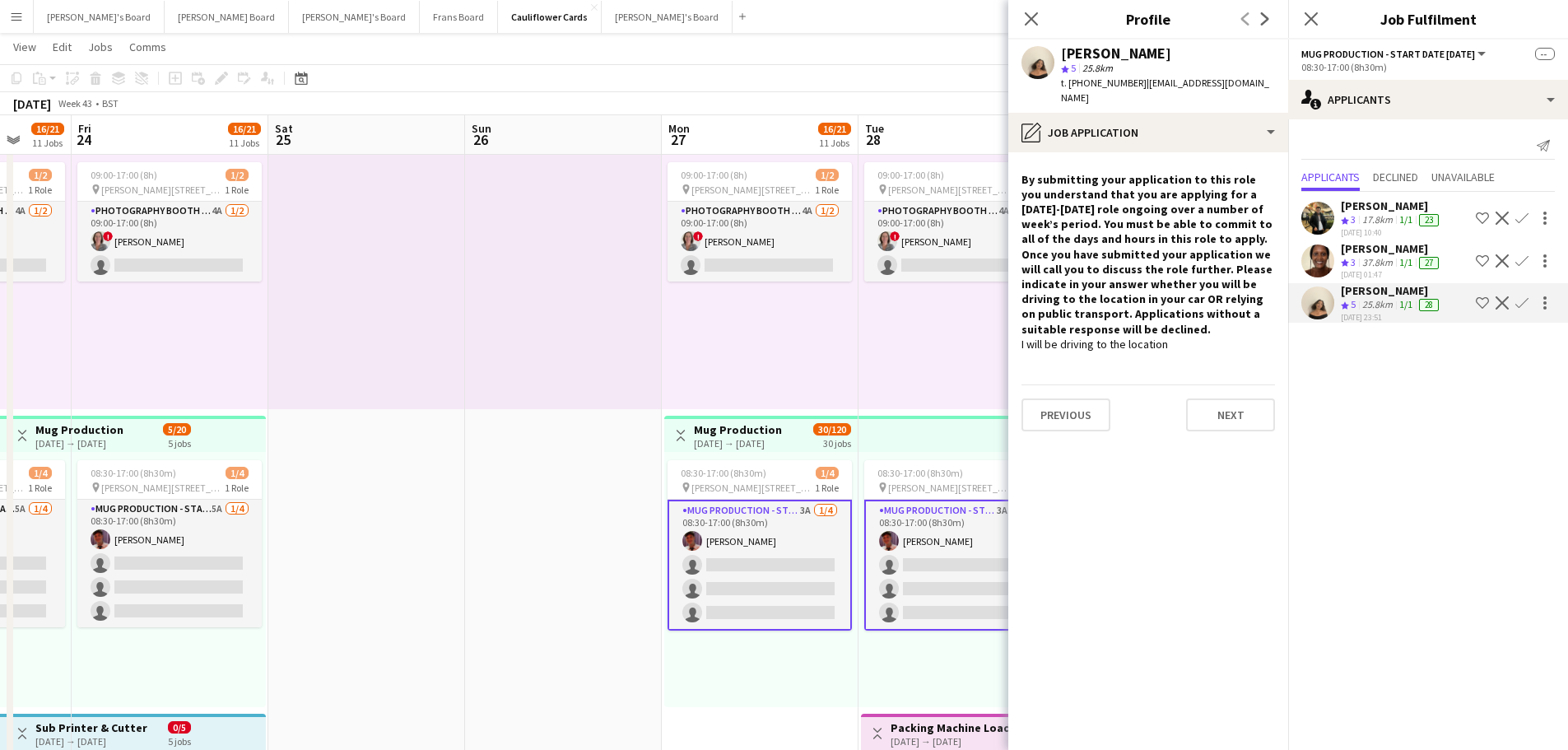
click at [1385, 308] on div "25.8km" at bounding box center [1378, 305] width 37 height 14
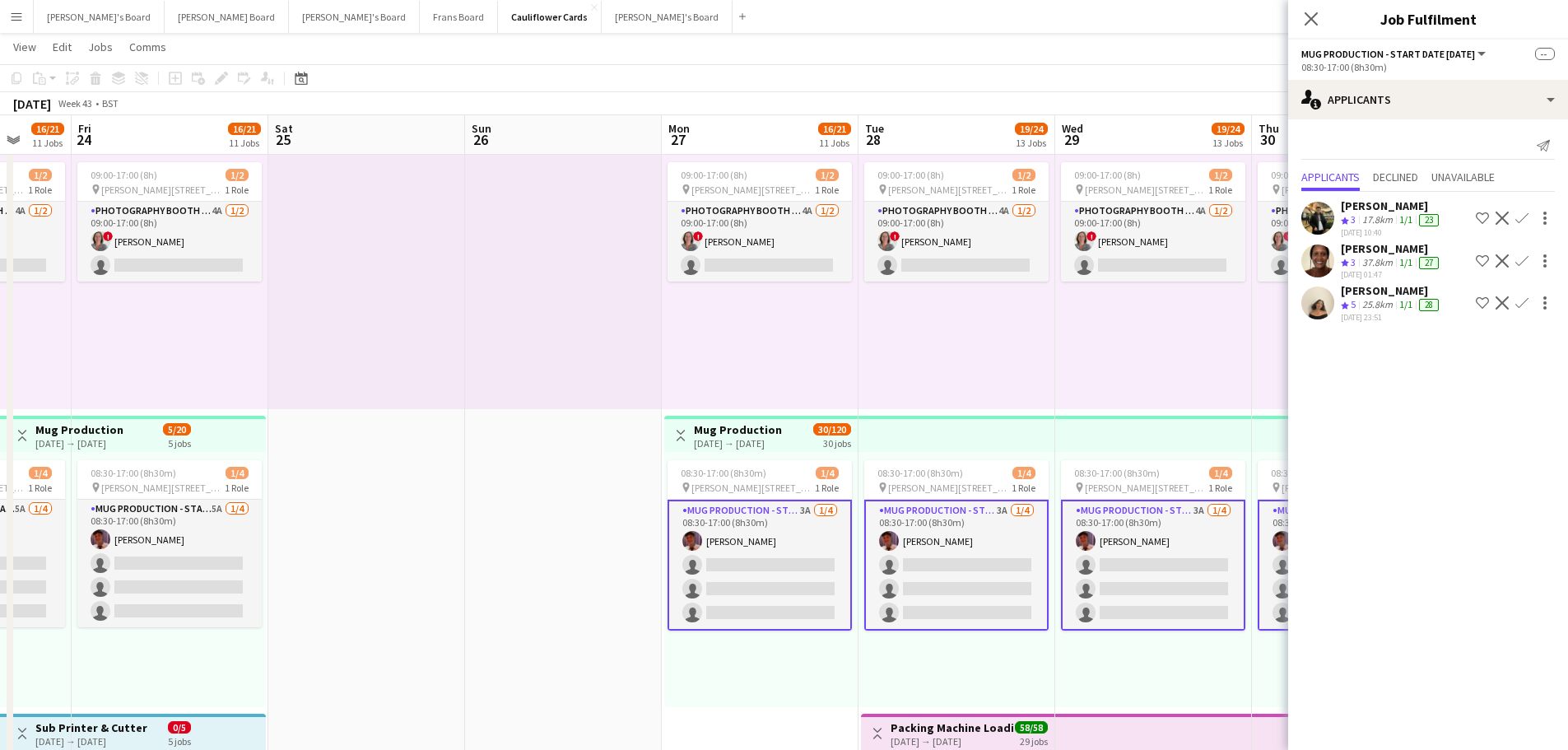
click at [1360, 299] on div "Crew rating 5" at bounding box center [1350, 305] width 18 height 14
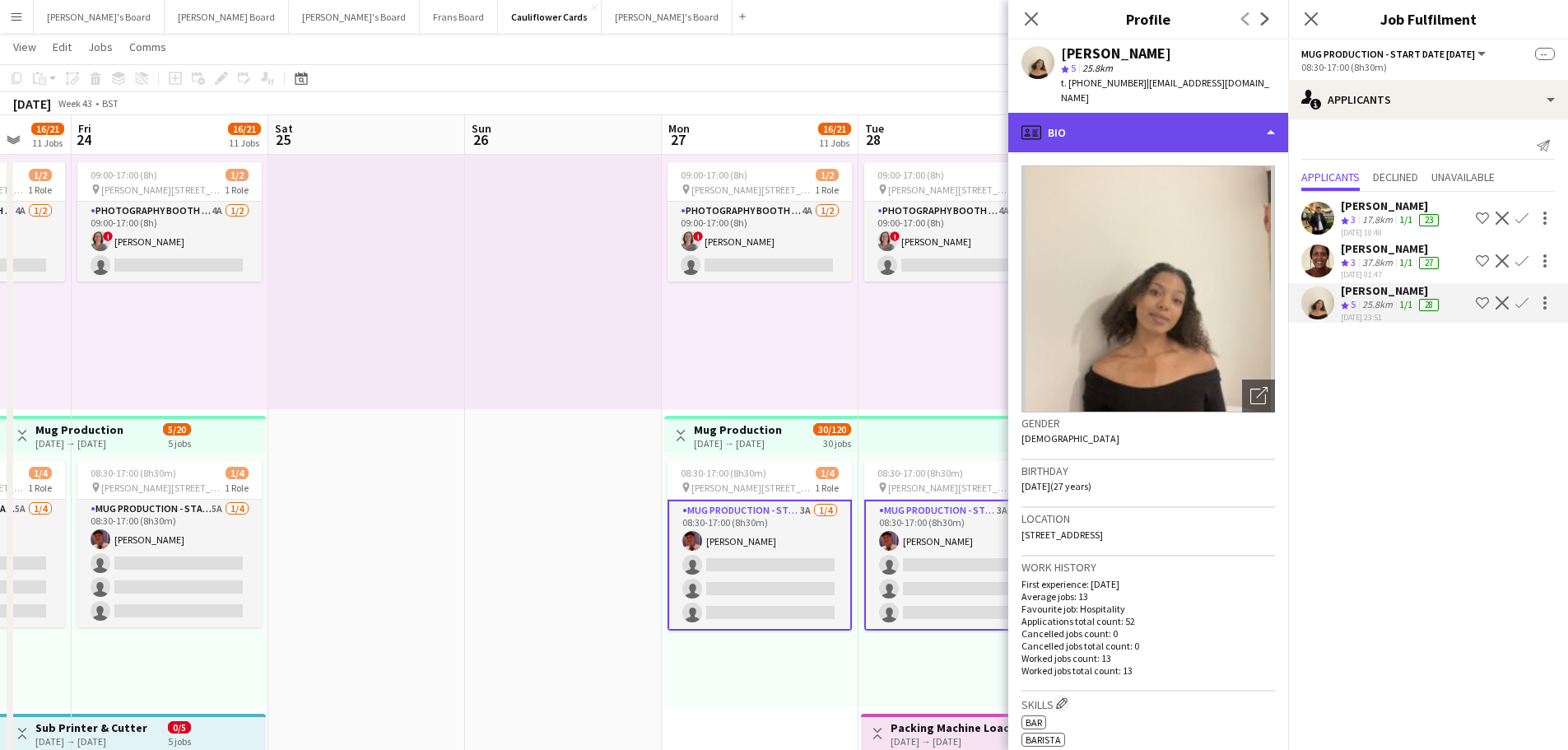
click at [1181, 119] on div "profile Bio" at bounding box center [1148, 132] width 280 height 40
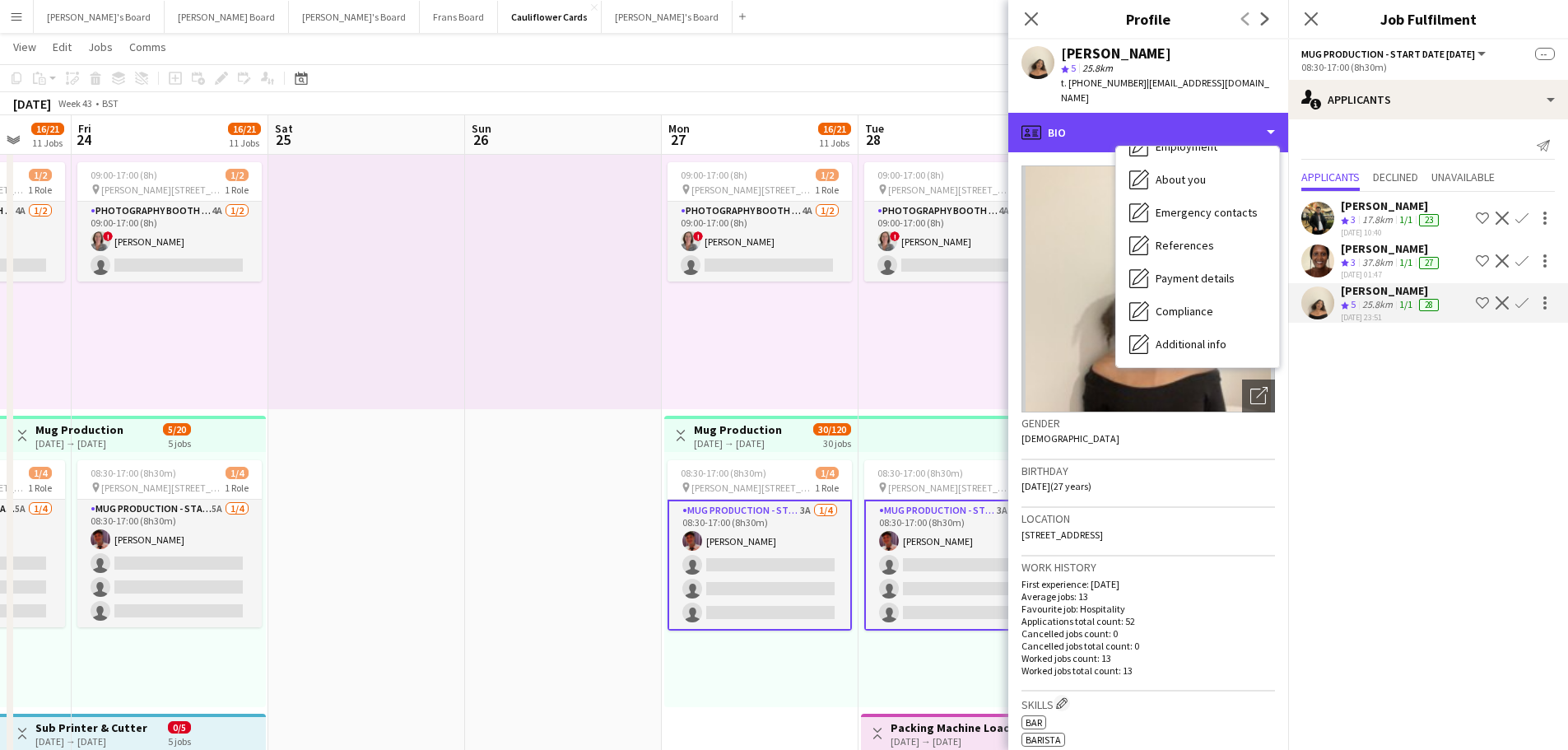
scroll to position [253, 0]
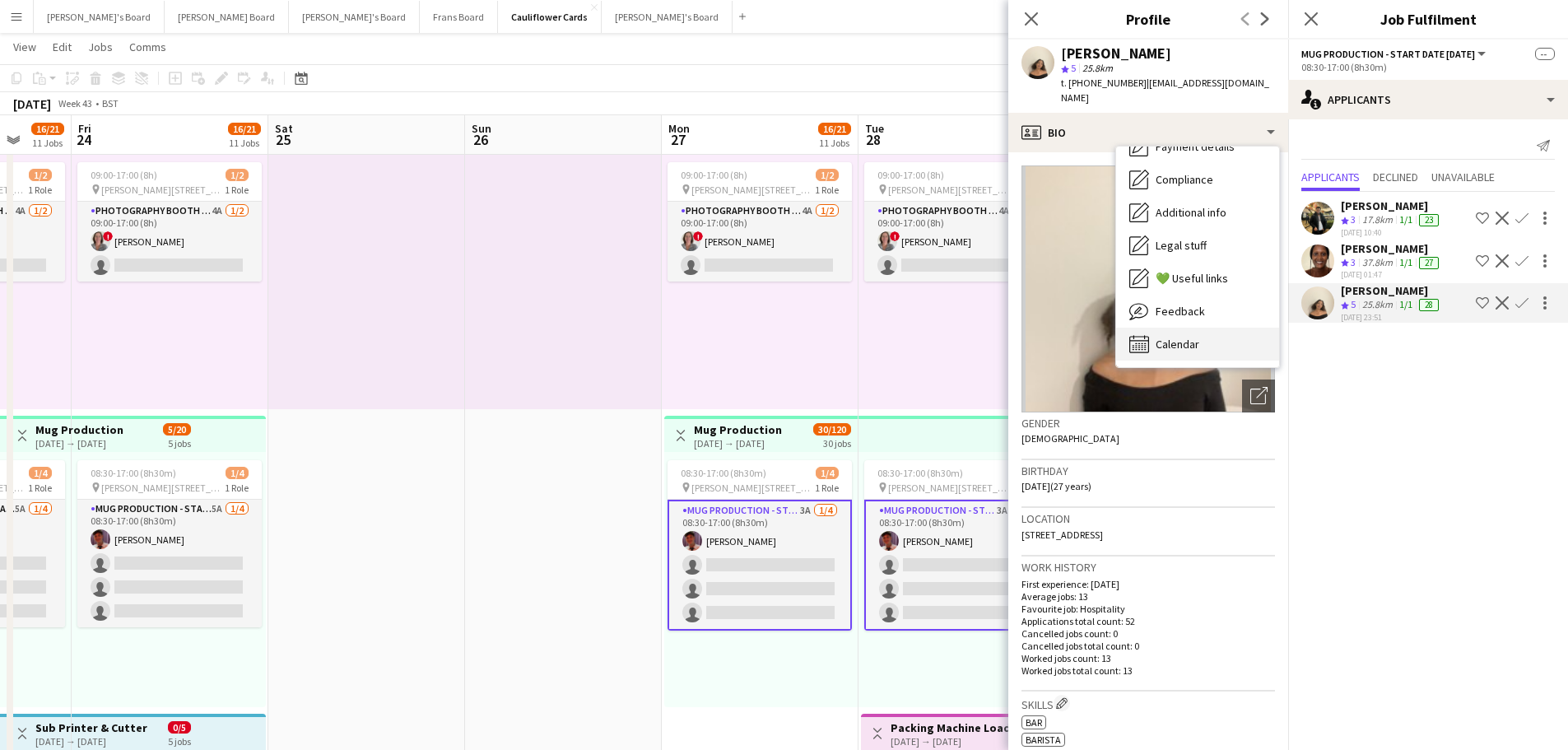
click at [1202, 328] on div "Calendar Calendar" at bounding box center [1198, 344] width 163 height 33
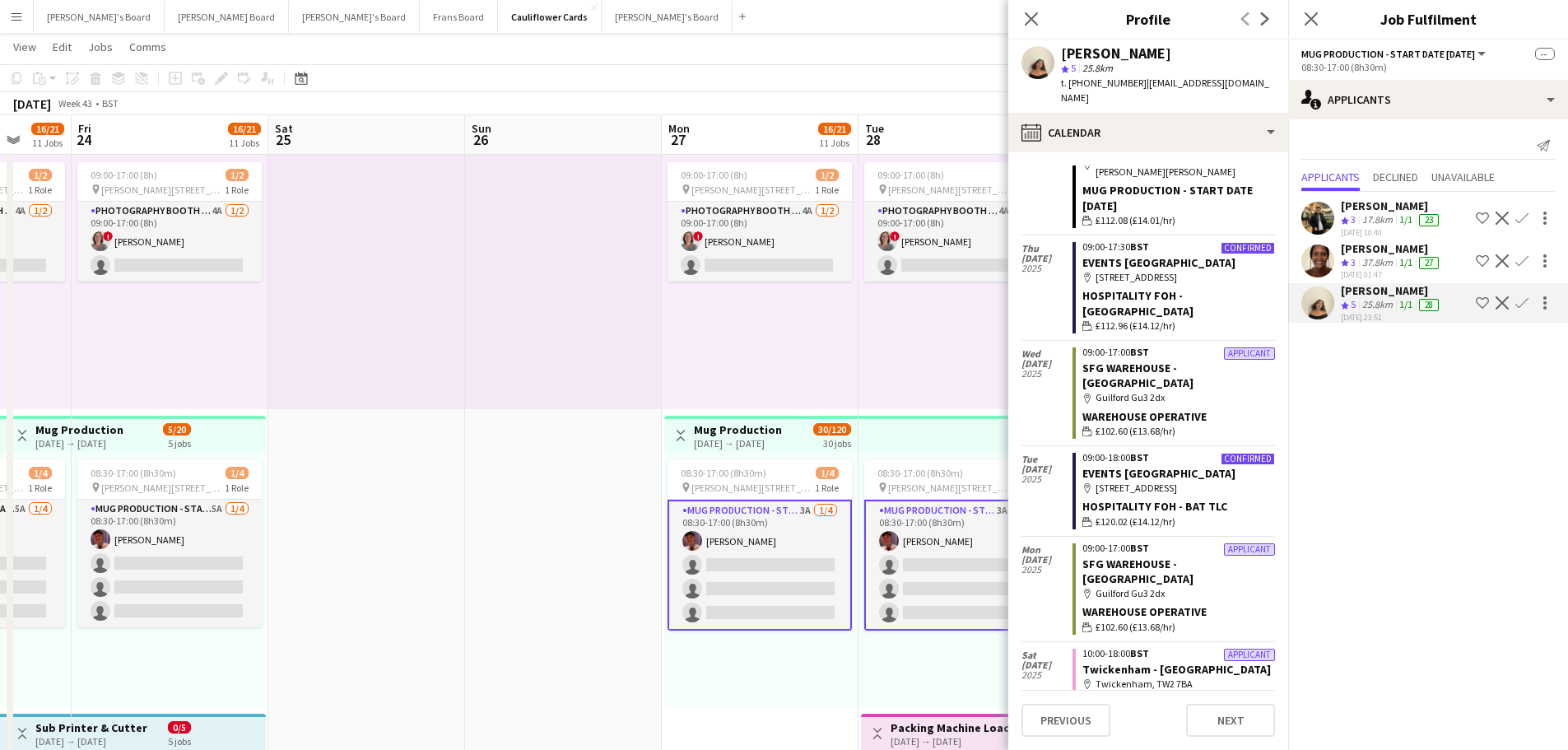
scroll to position [3706, 0]
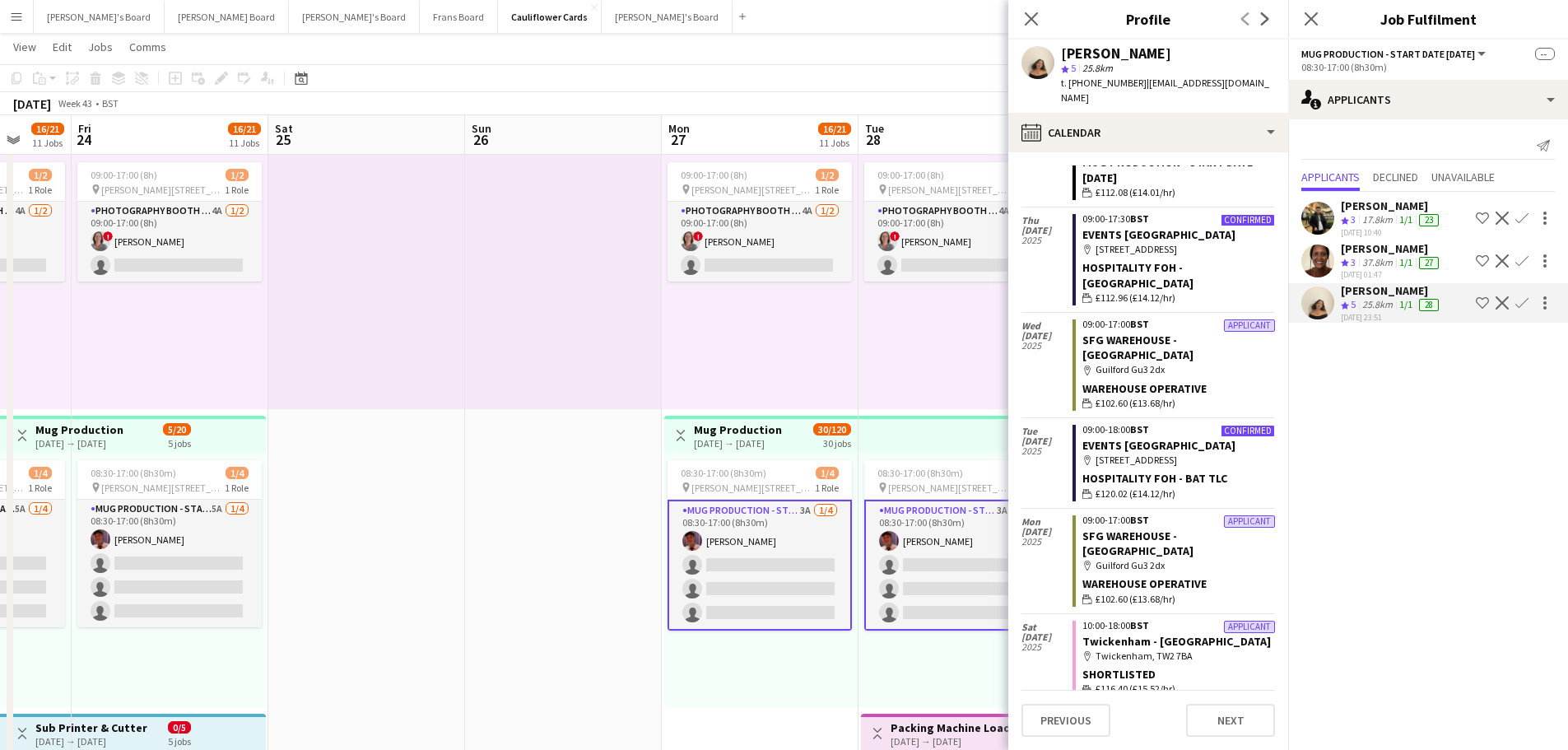
click at [492, 280] on div at bounding box center [563, 281] width 197 height 255
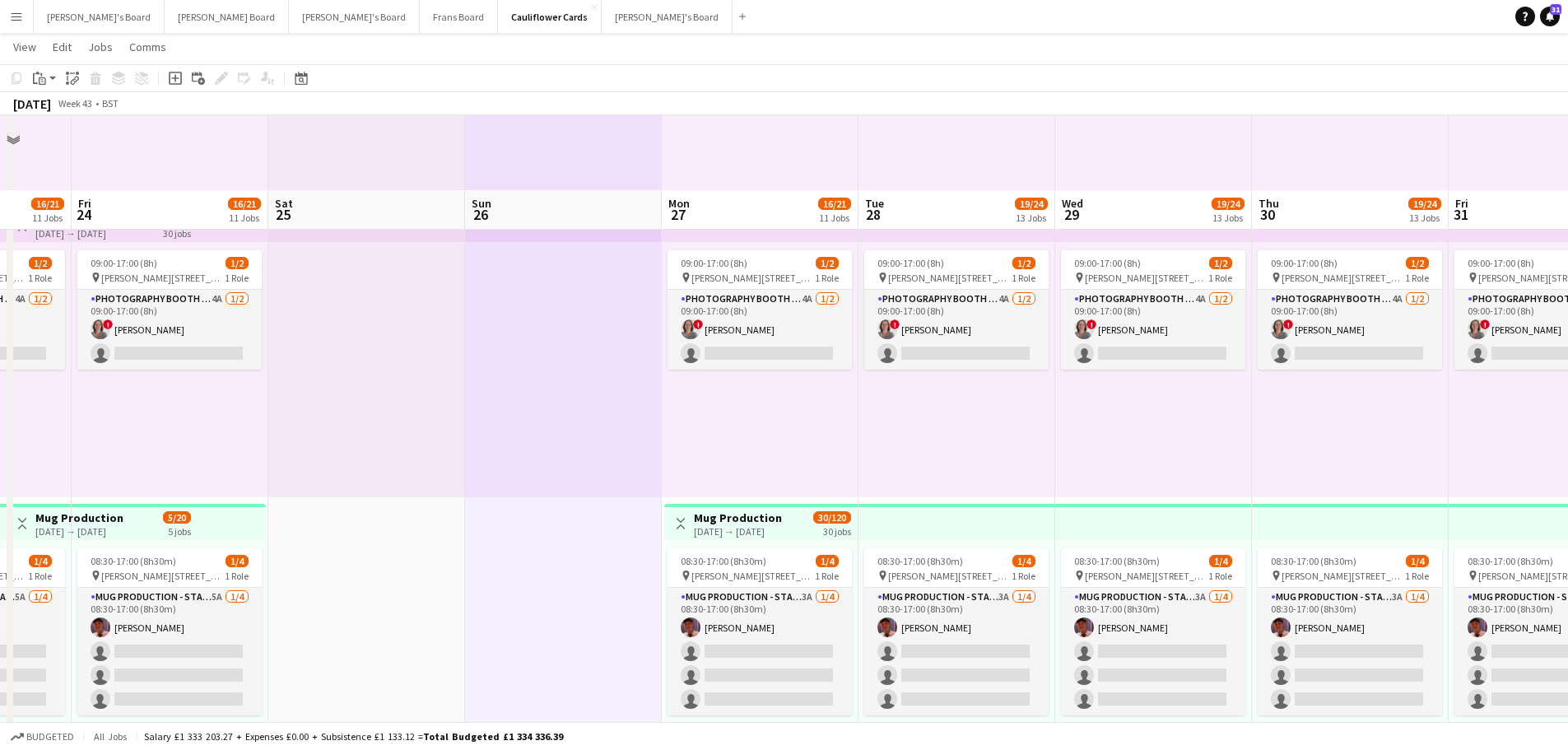
scroll to position [1913, 0]
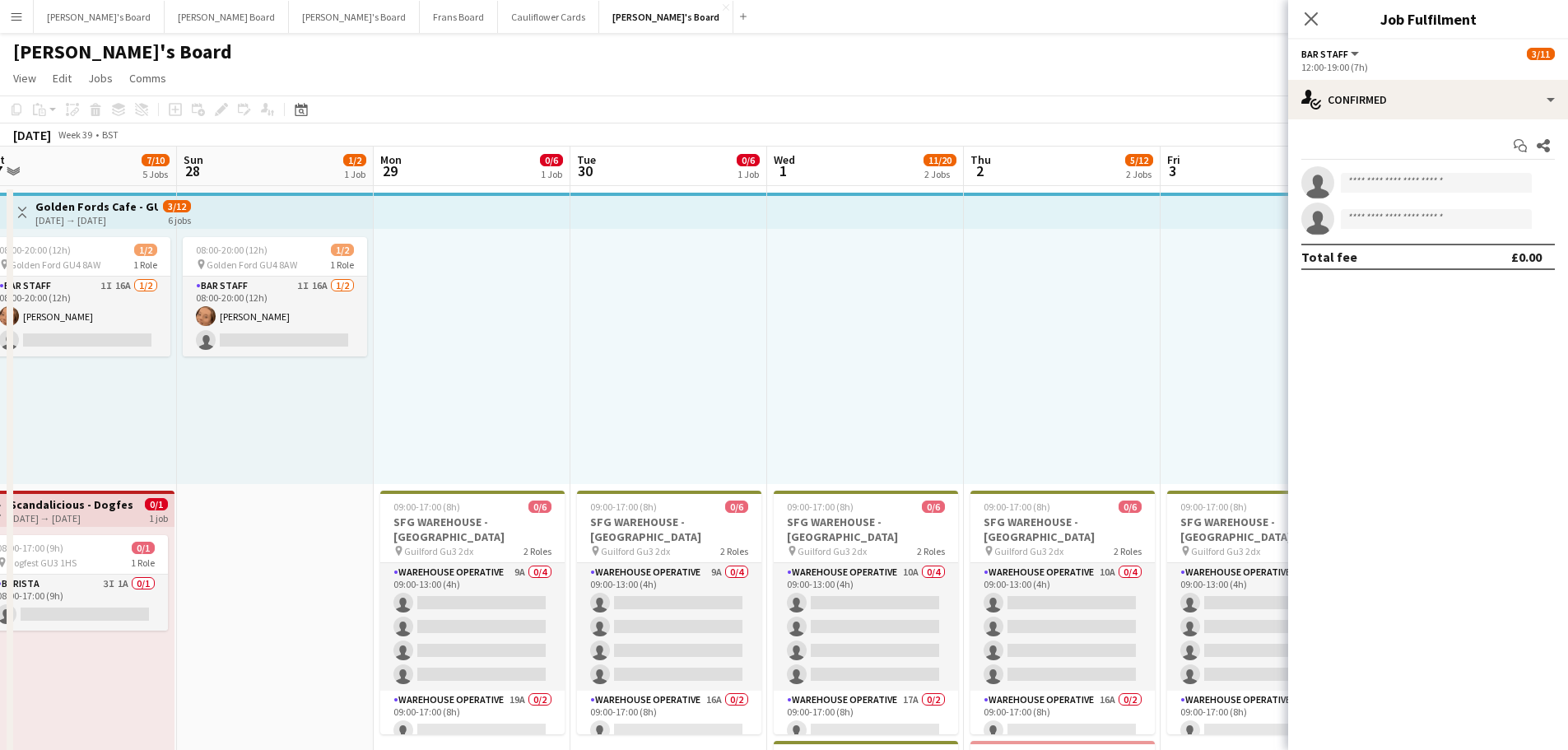
drag, startPoint x: 690, startPoint y: 415, endPoint x: 725, endPoint y: 423, distance: 35.9
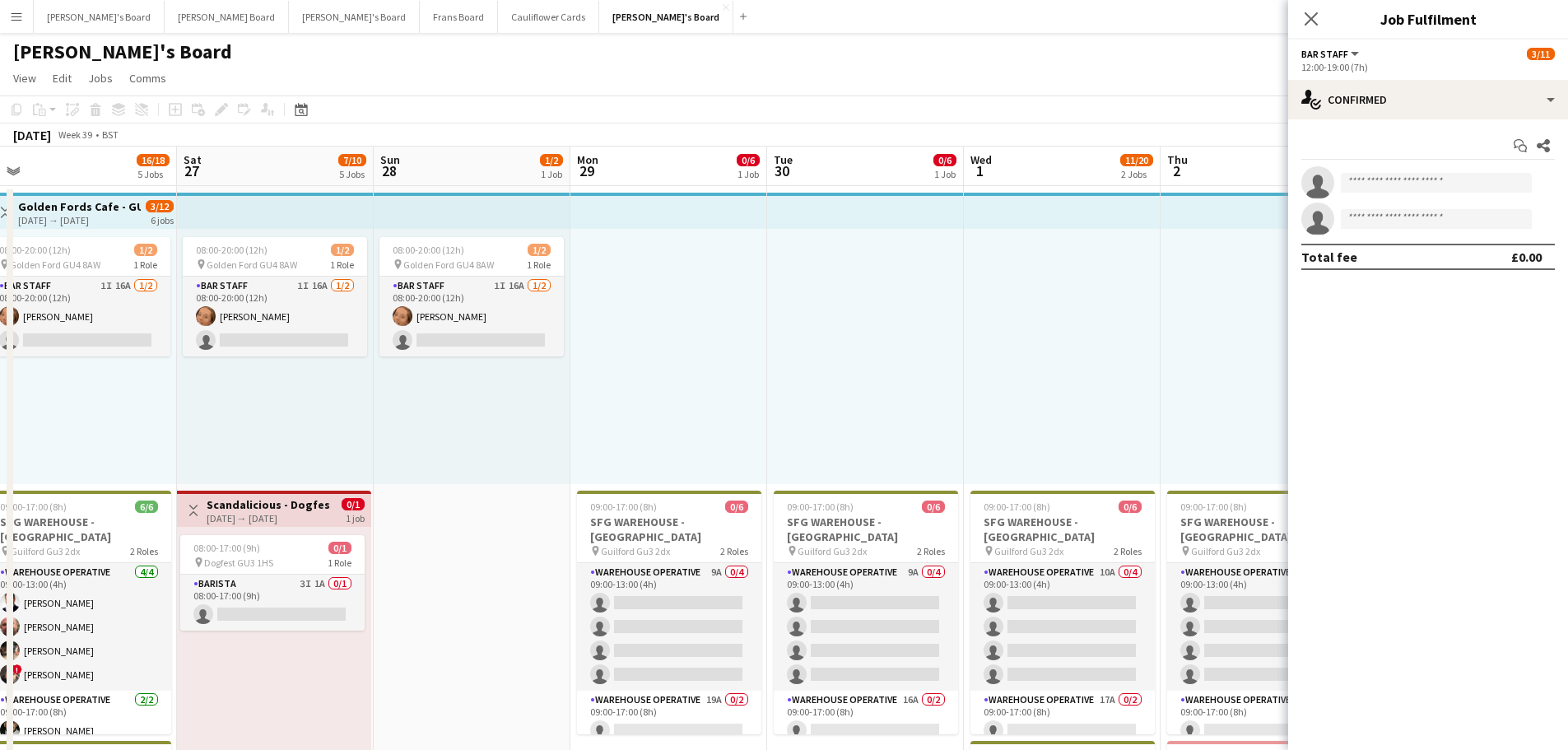
scroll to position [0, 474]
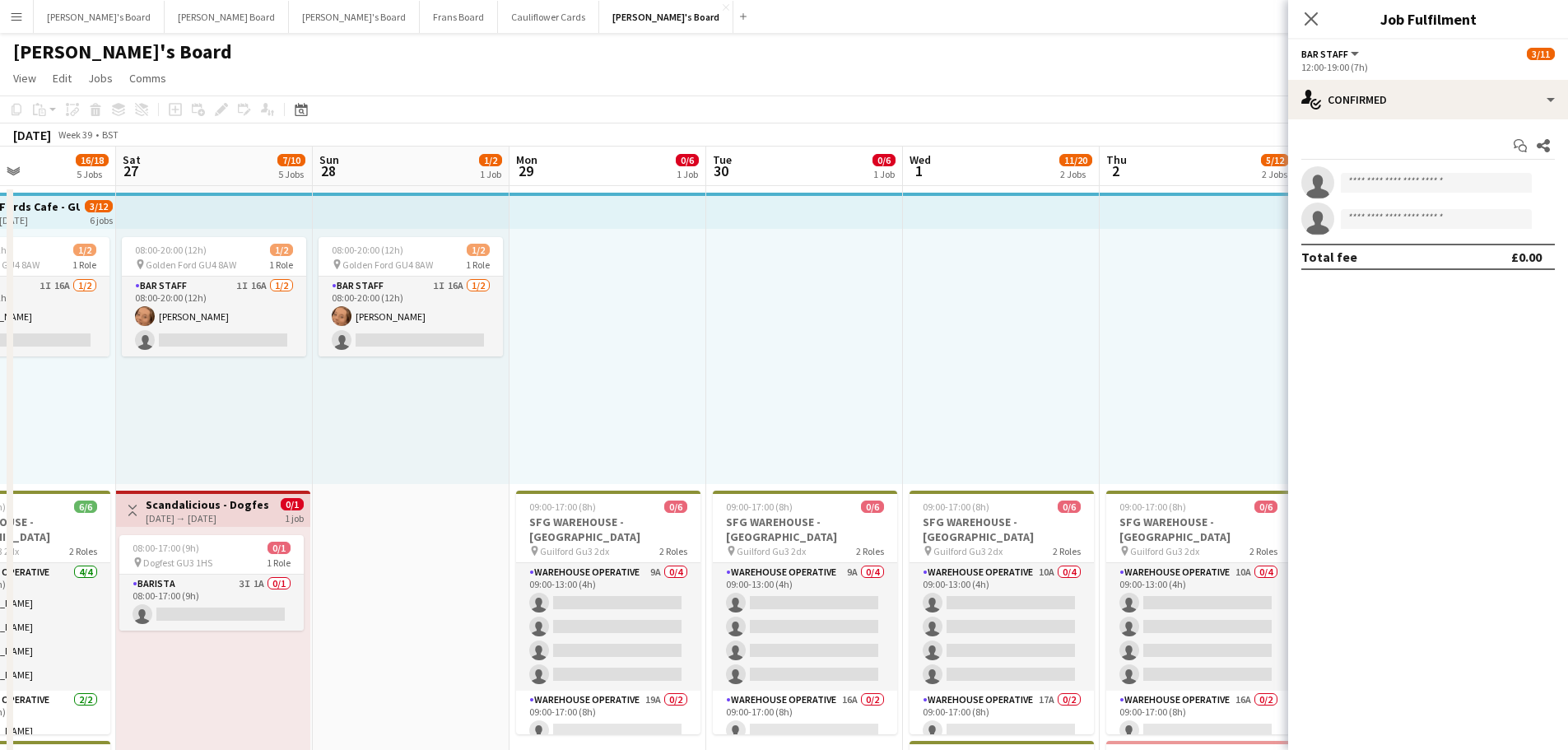
drag, startPoint x: 720, startPoint y: 420, endPoint x: 771, endPoint y: 412, distance: 51.6
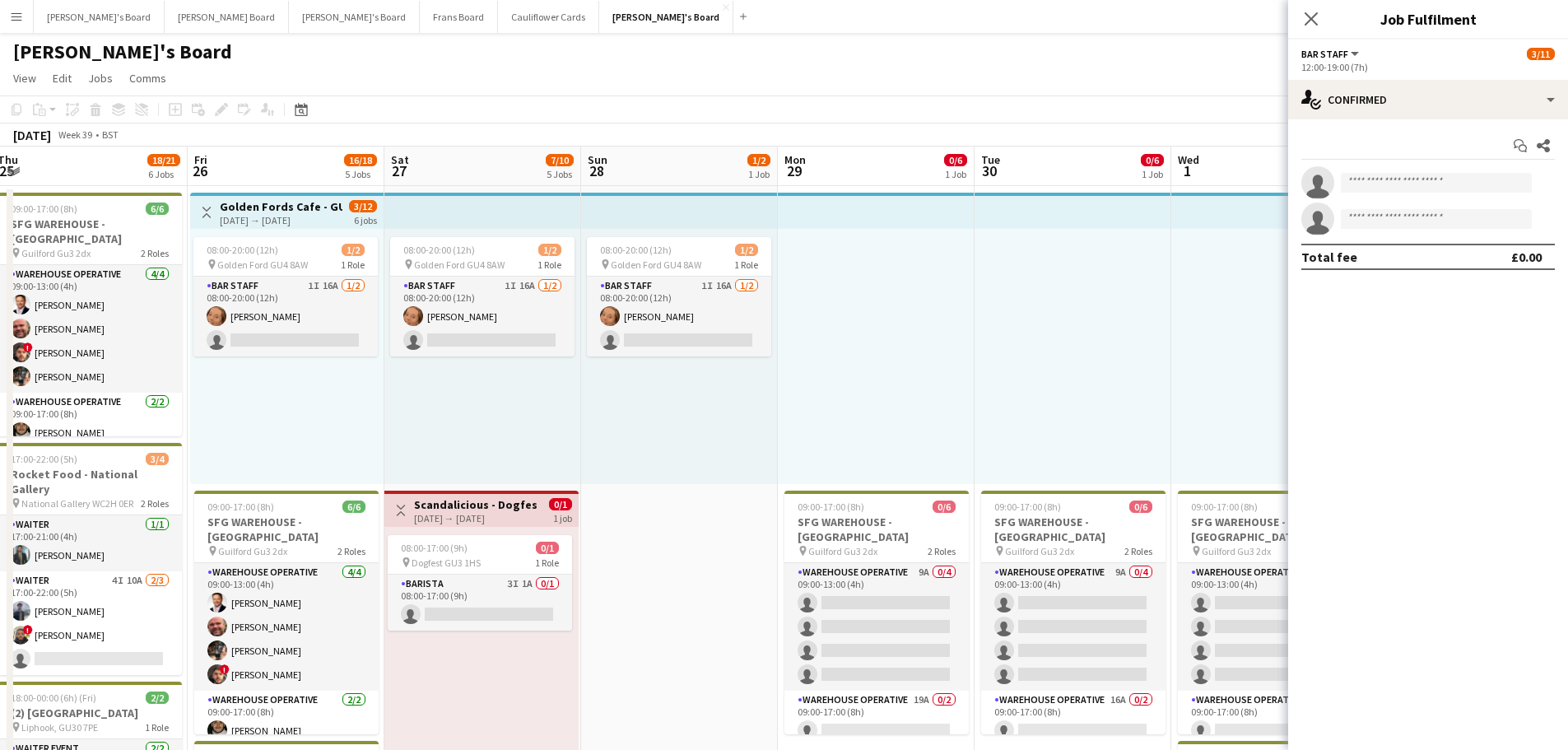
drag, startPoint x: 292, startPoint y: 439, endPoint x: 293, endPoint y: 45, distance: 394.0
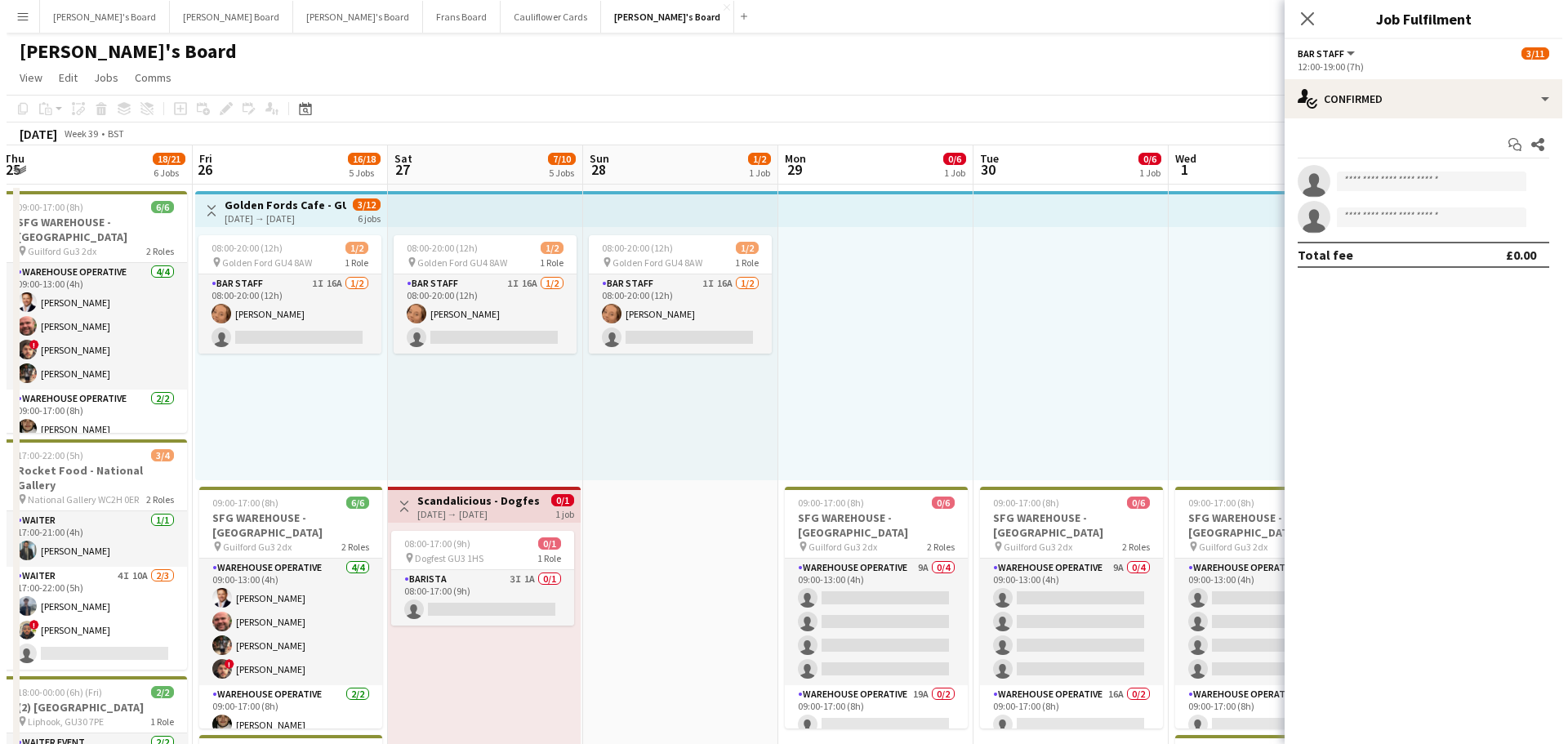
scroll to position [0, 503]
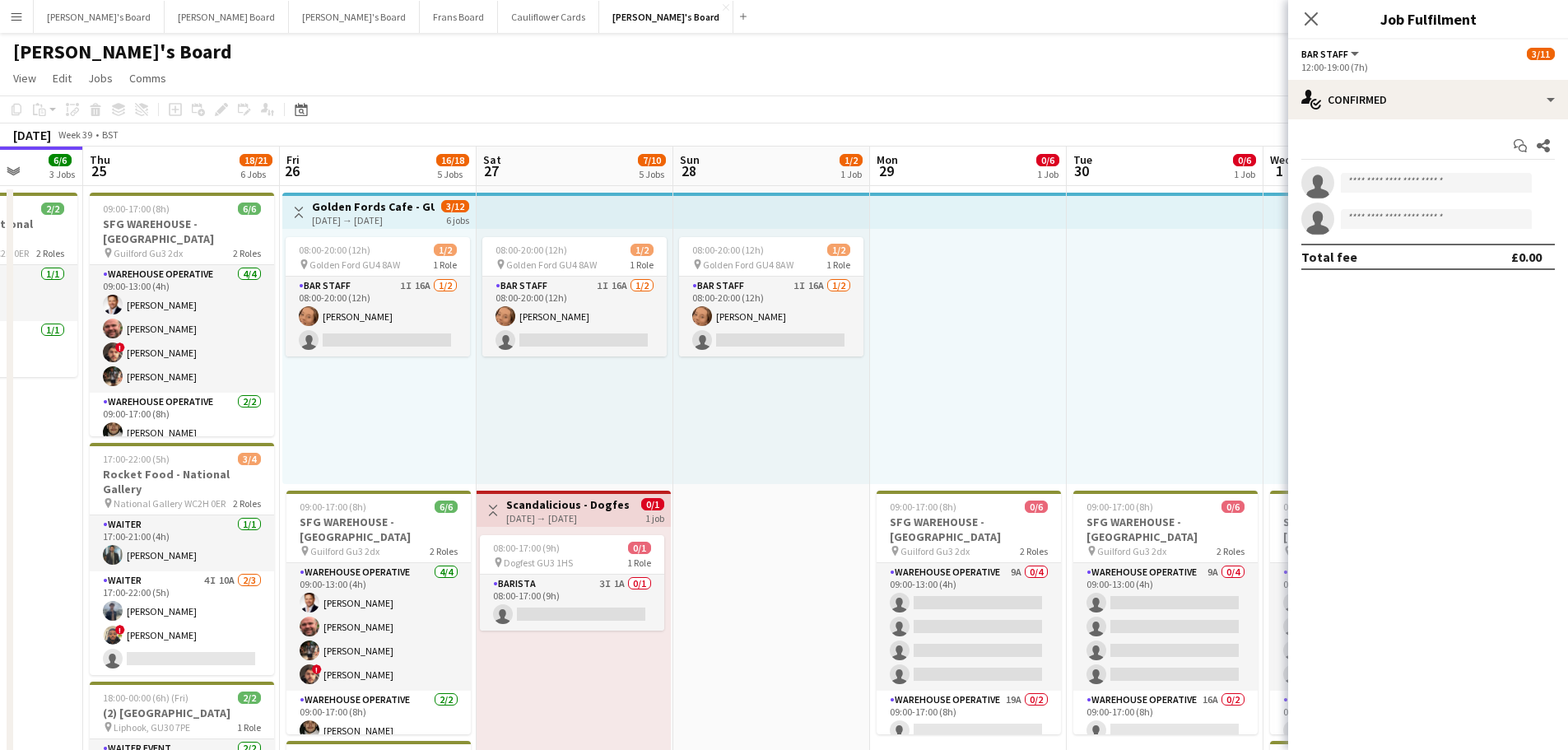
click at [18, 7] on button "Menu" at bounding box center [16, 16] width 33 height 33
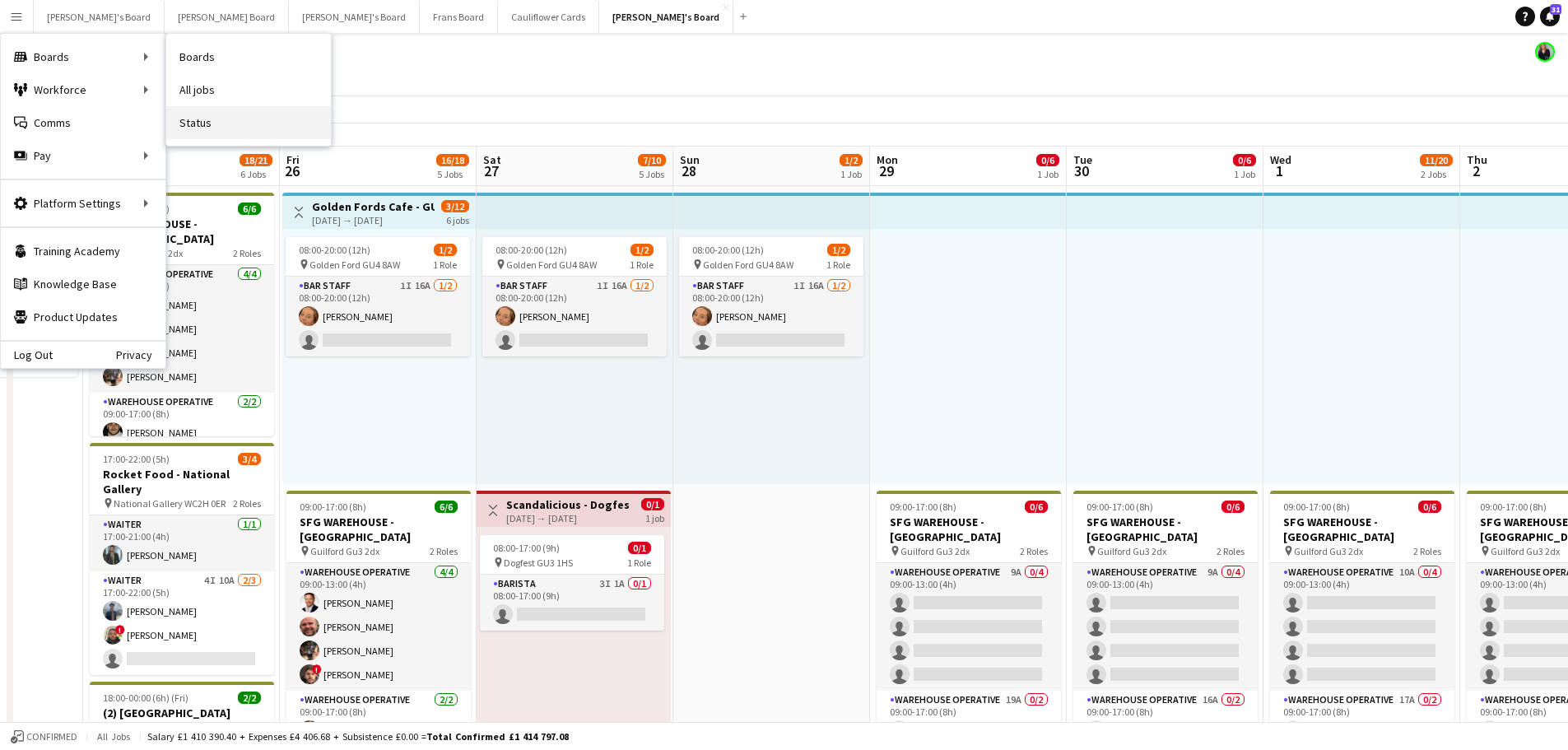
click at [222, 127] on link "Status" at bounding box center [248, 123] width 165 height 33
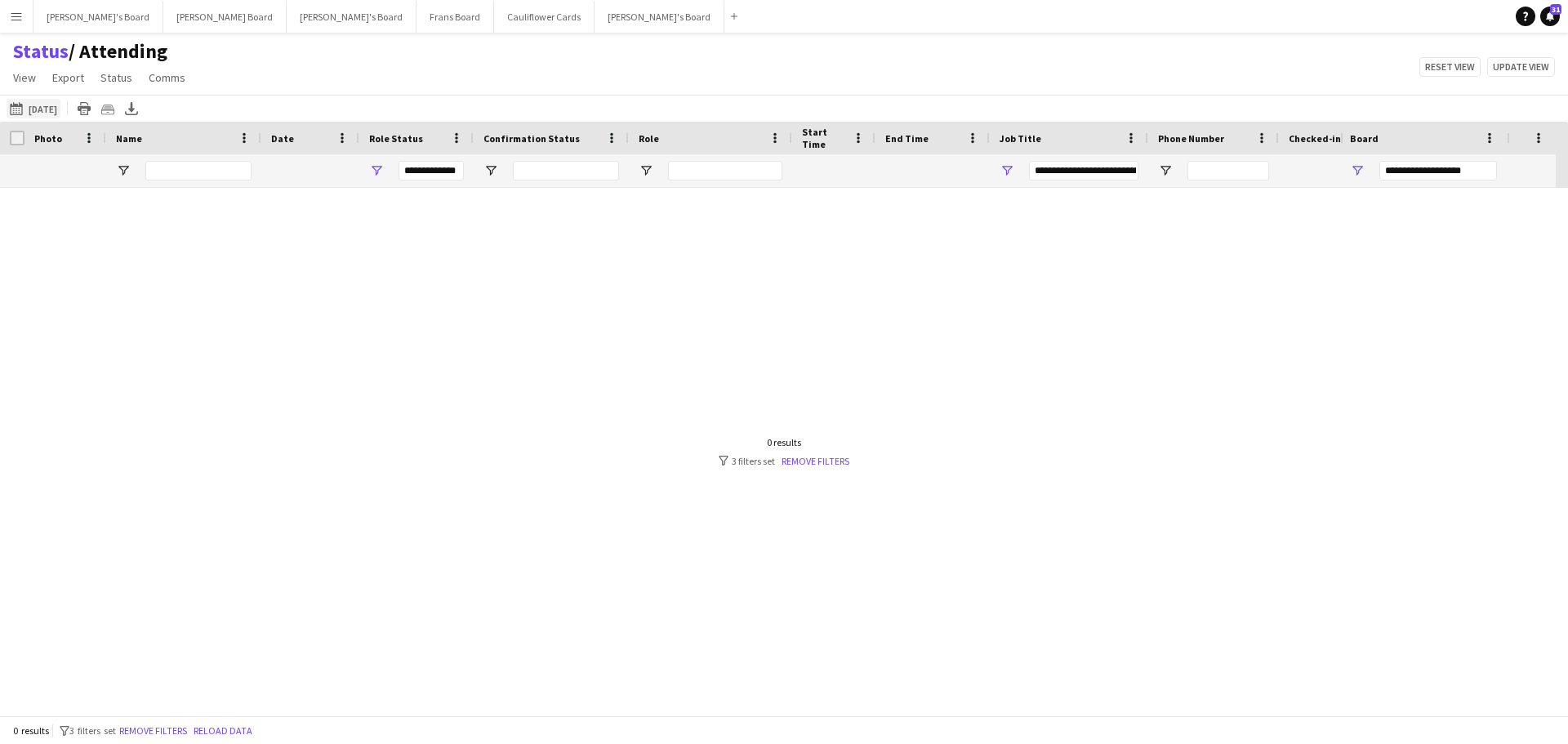
type input "***"
click at [44, 111] on button "[DATE] to [DATE] [DATE]" at bounding box center [34, 109] width 54 height 19
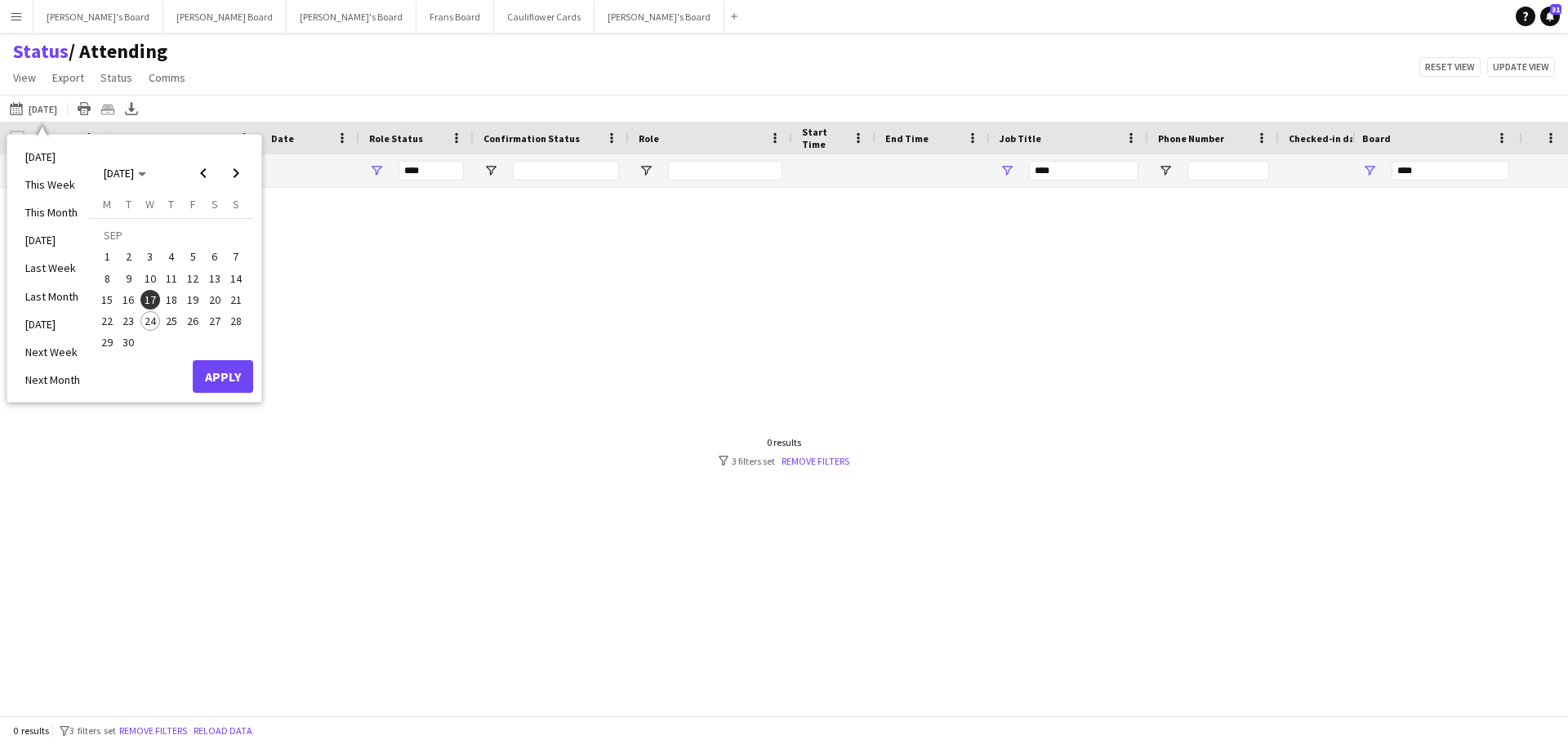
drag, startPoint x: 470, startPoint y: 106, endPoint x: 771, endPoint y: 402, distance: 422.2
click at [470, 106] on div "24-09-2025 to 30-09-2025 17-09-2025 Today This Week This Month Yesterday Last W…" at bounding box center [784, 108] width 1568 height 27
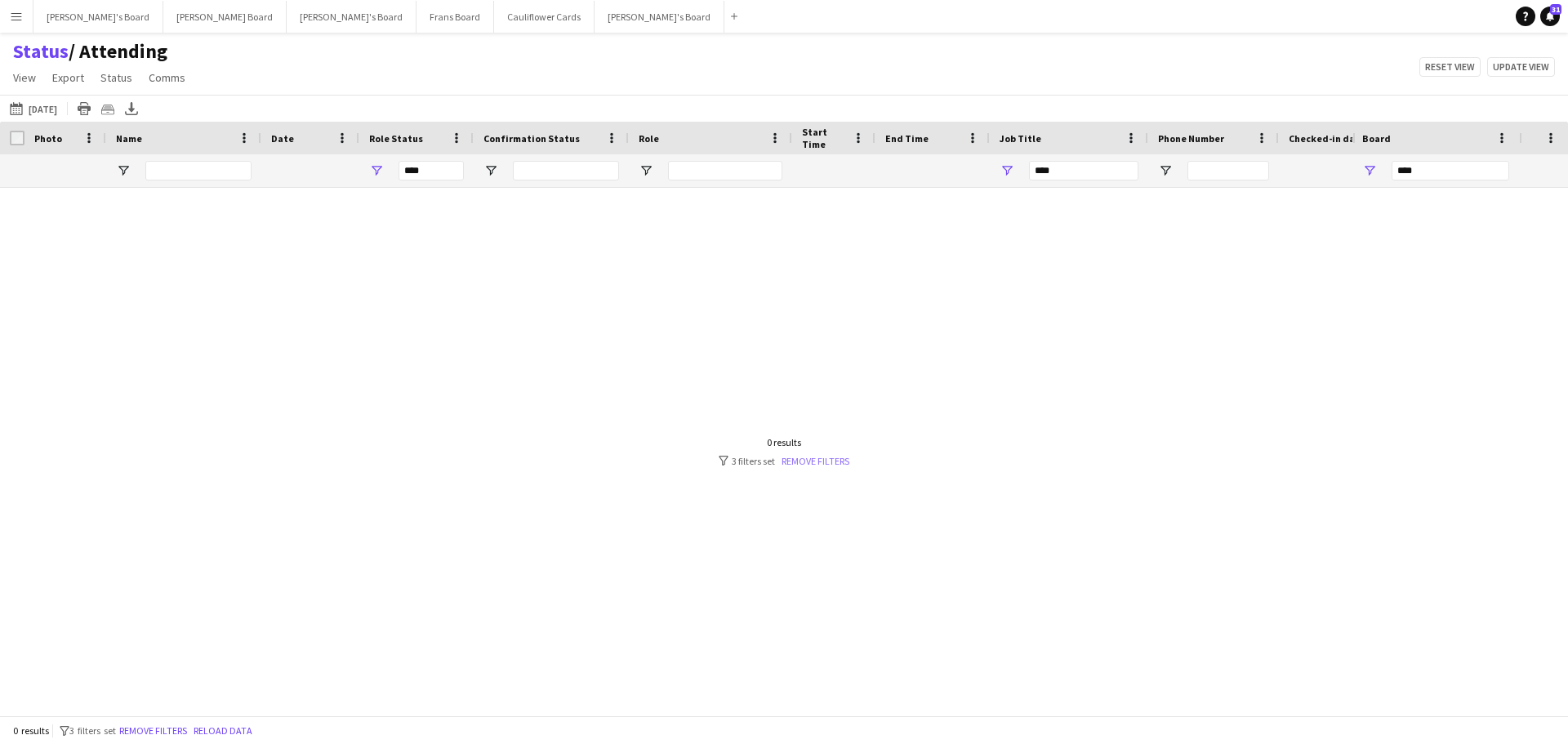
click at [811, 458] on link "Remove filters" at bounding box center [815, 461] width 67 height 13
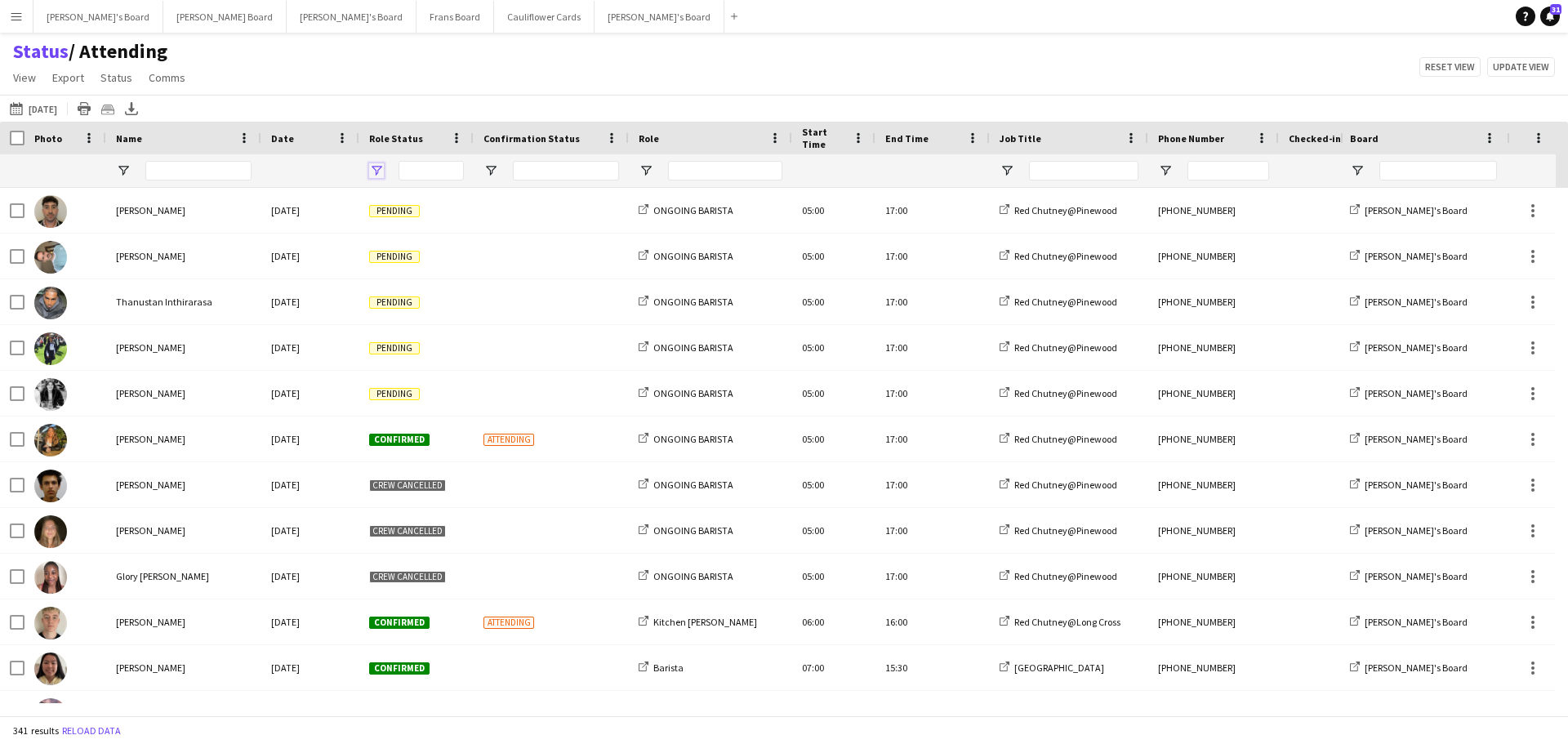
click at [382, 174] on span "Open Filter Menu" at bounding box center [376, 170] width 14 height 14
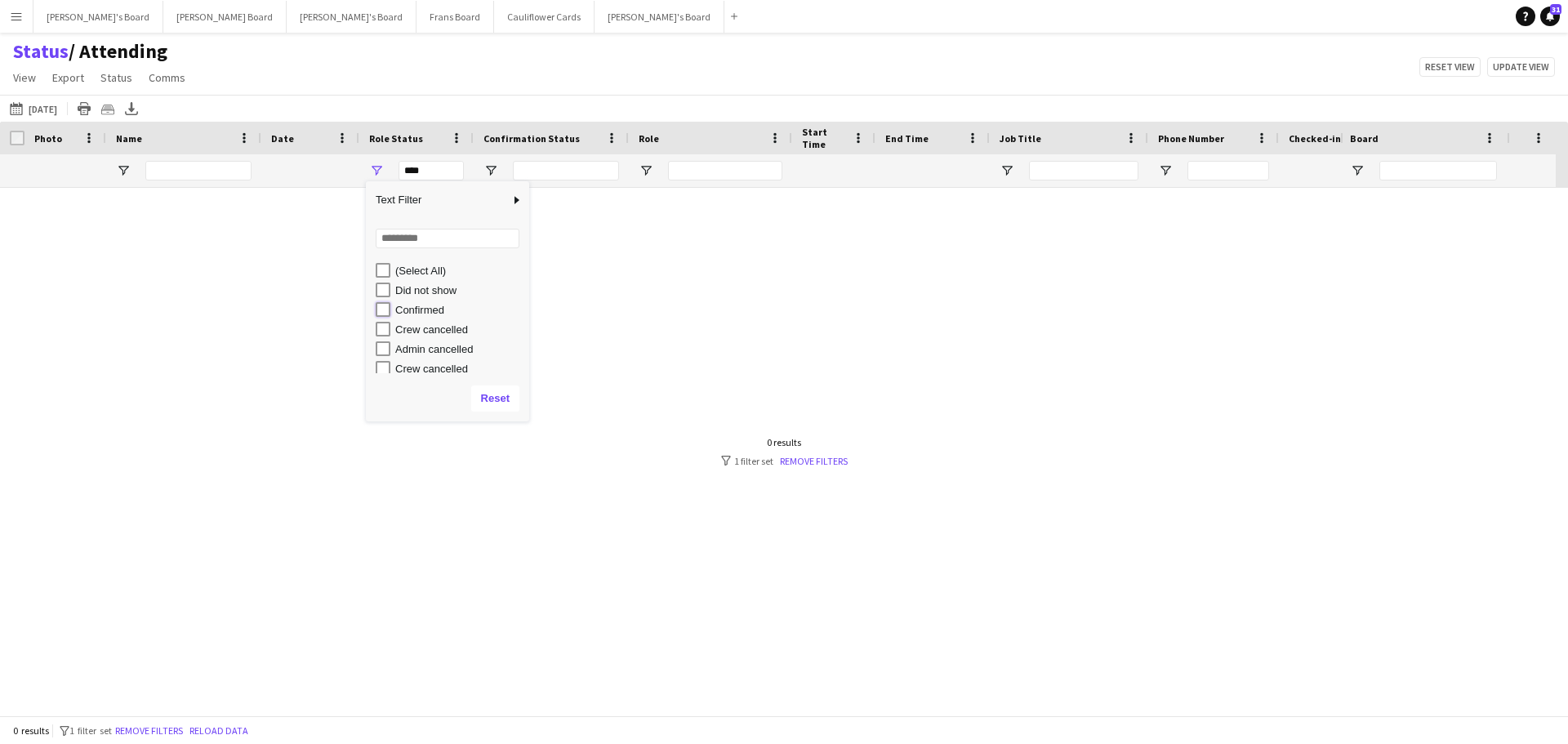
type input "**********"
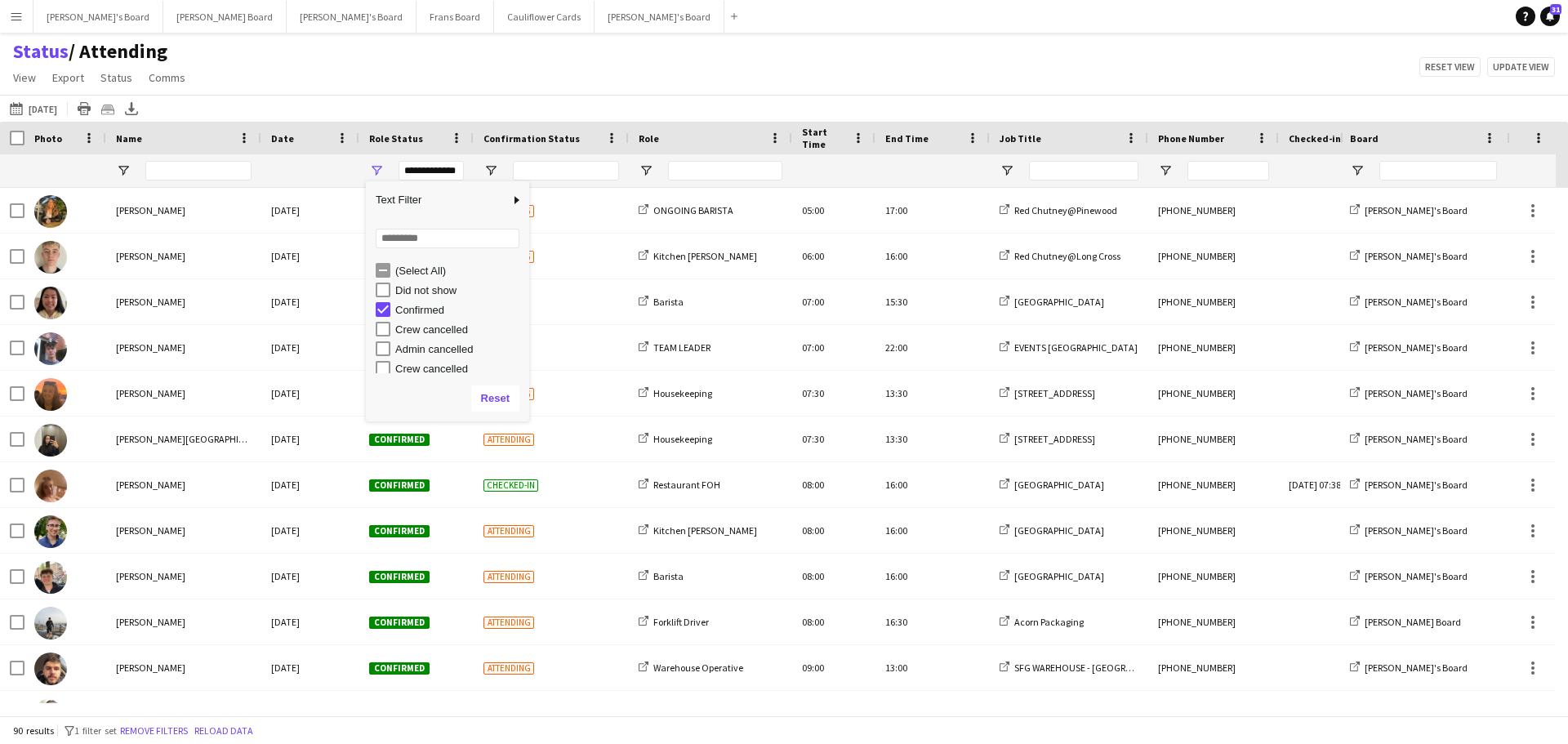
drag, startPoint x: 432, startPoint y: 106, endPoint x: 724, endPoint y: 186, distance: 302.8
click at [435, 107] on div "24-09-2025 to 30-09-2025 17-09-2025 Today This Week This Month Yesterday Last W…" at bounding box center [784, 108] width 1568 height 27
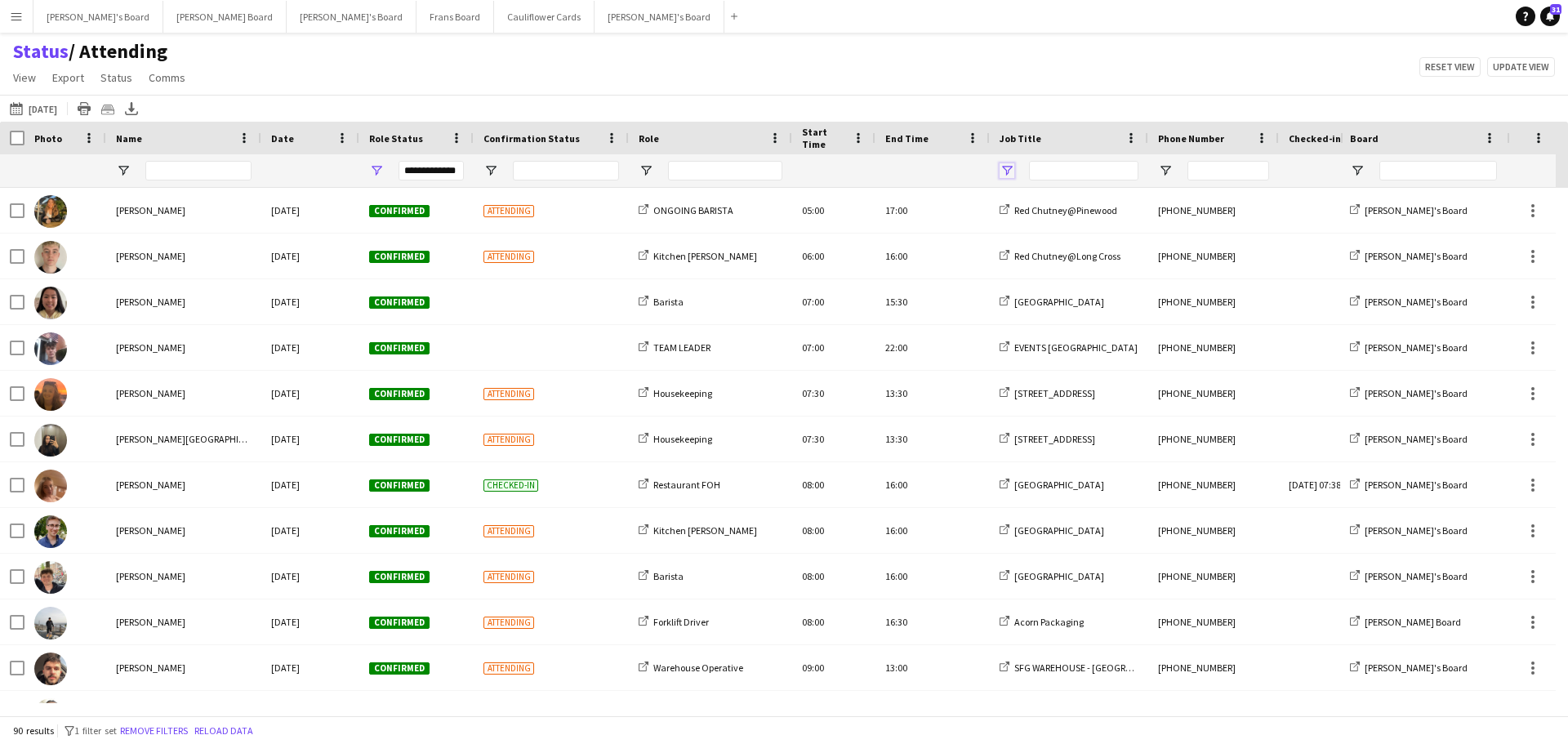
click at [1012, 166] on span "Open Filter Menu" at bounding box center [1006, 170] width 14 height 14
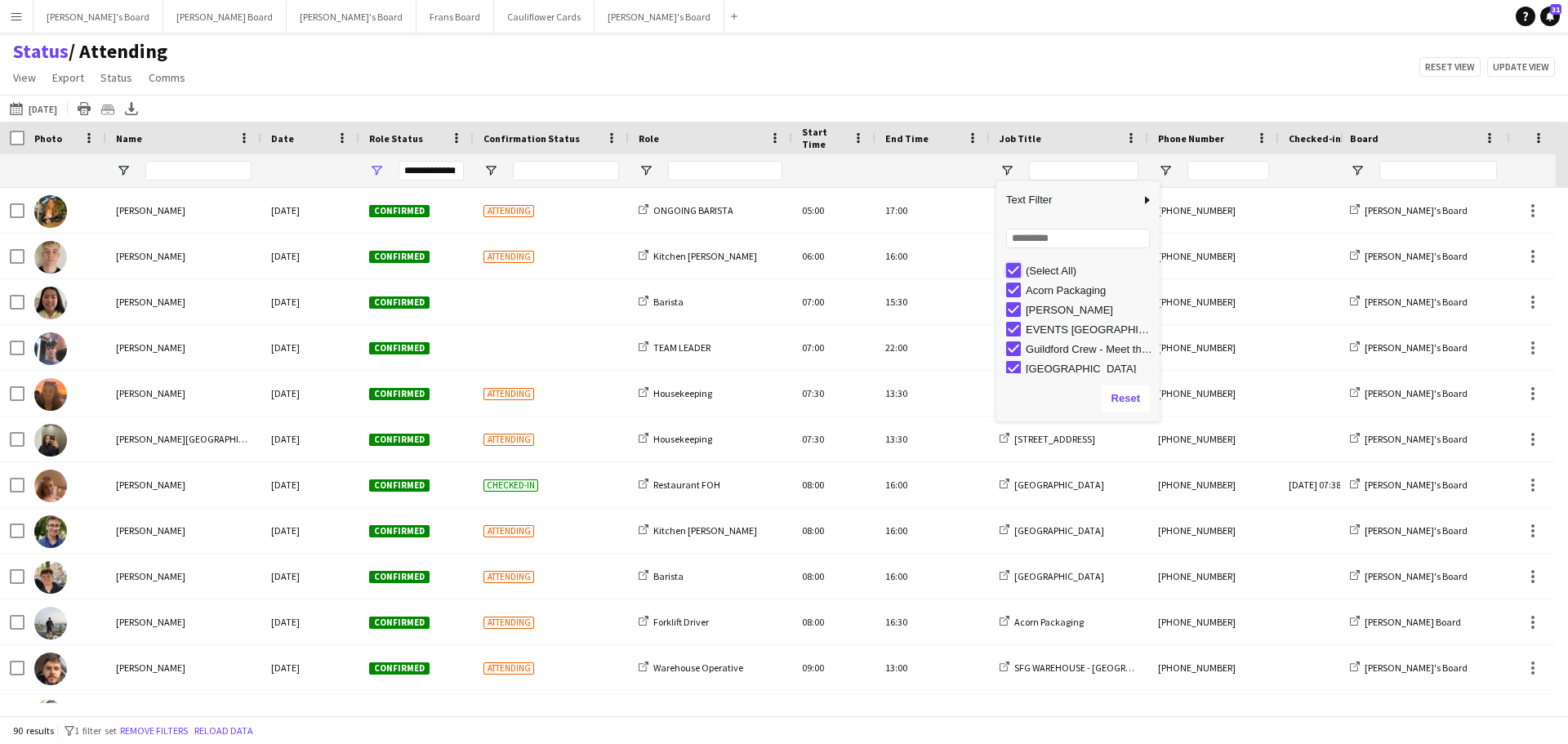
type input "***"
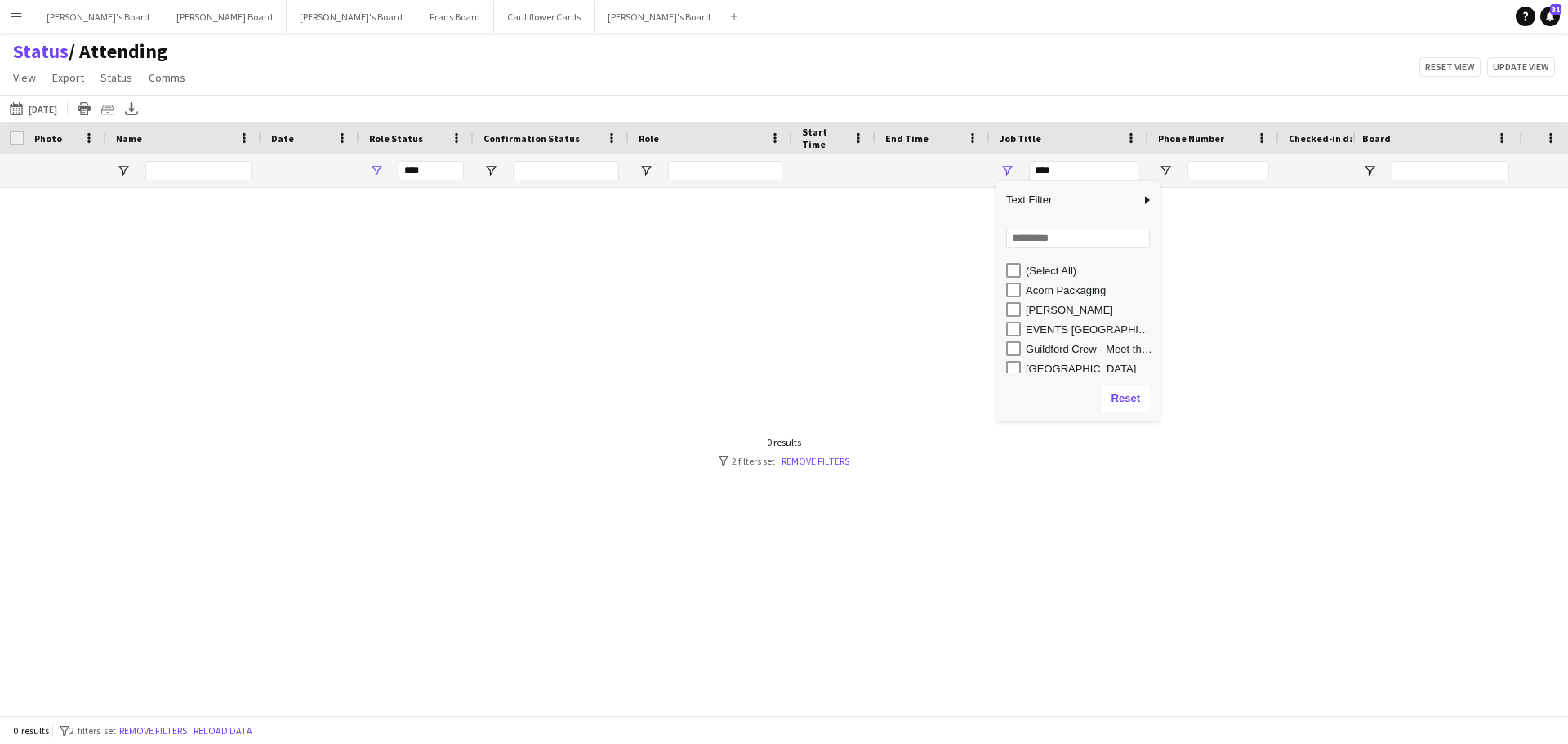
click at [631, 90] on div "Status / Attending View Views Default view Airshow Accreditation Airshow Check …" at bounding box center [784, 67] width 1568 height 56
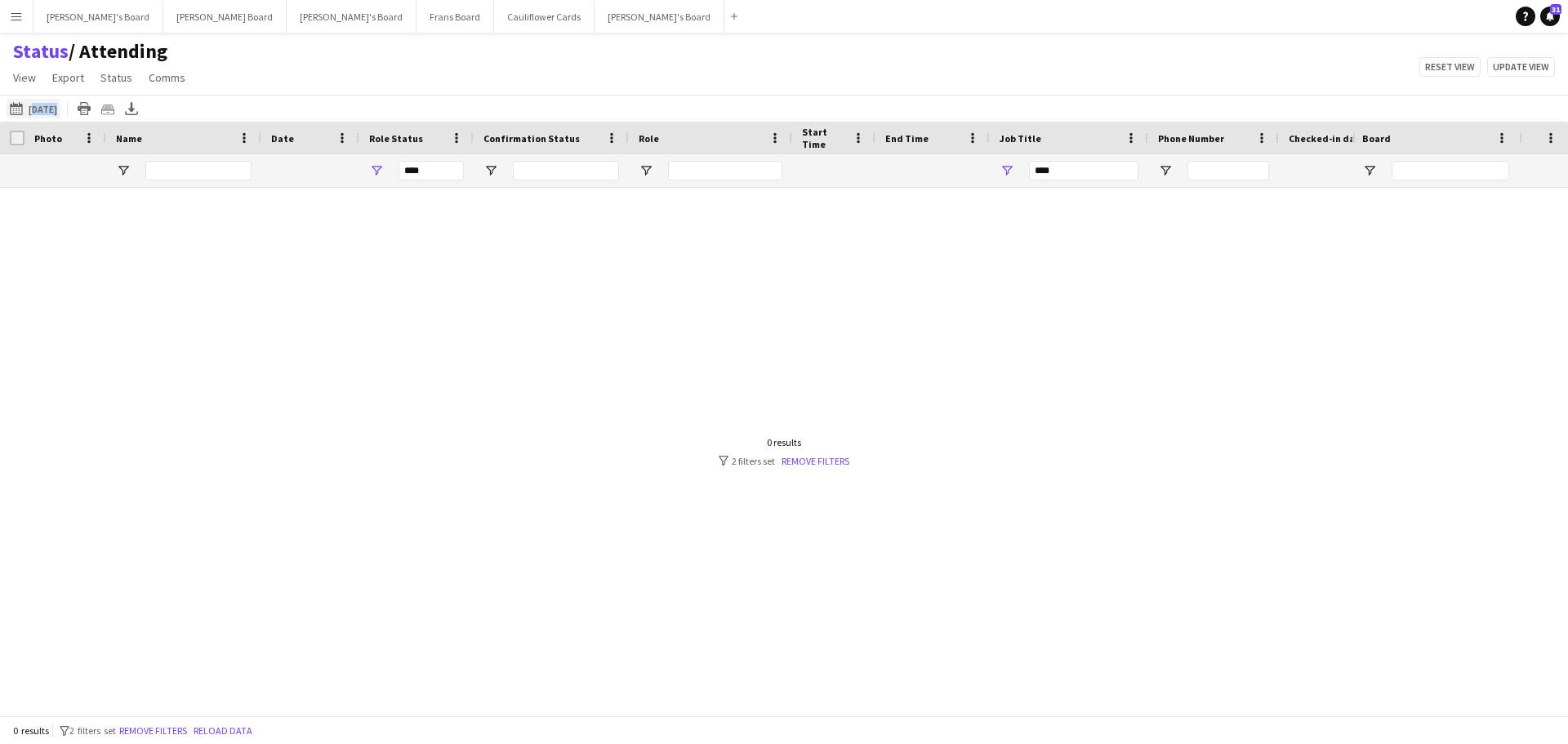
click at [51, 103] on div "24-09-2025 to 30-09-2025 17-09-2025 Today This Week This Month Yesterday Last W…" at bounding box center [784, 108] width 1568 height 27
click at [40, 111] on button "[DATE] to [DATE] [DATE]" at bounding box center [34, 109] width 54 height 19
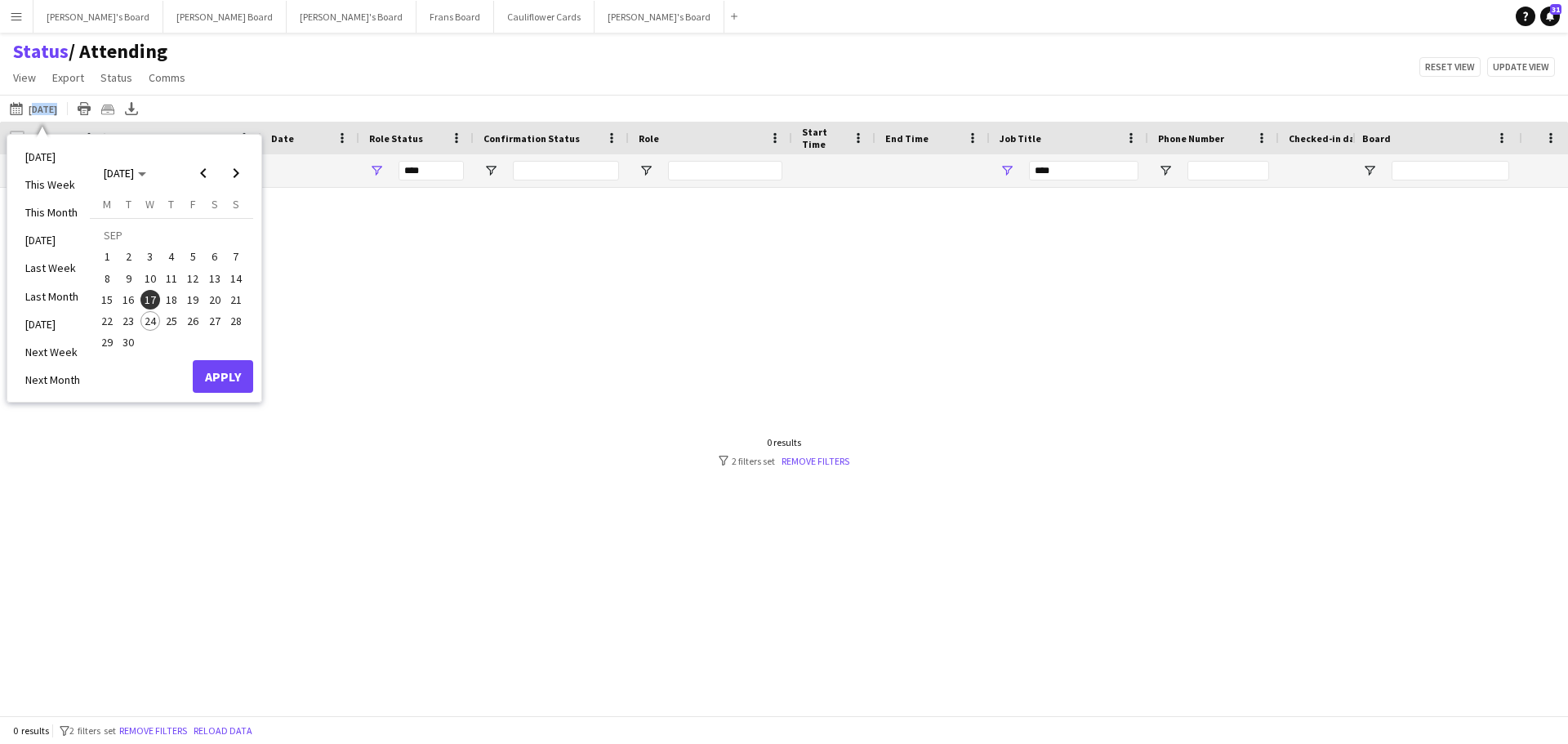
click at [174, 302] on span "18" at bounding box center [171, 299] width 19 height 19
click at [186, 301] on span "19" at bounding box center [192, 299] width 19 height 19
click at [222, 371] on button "Apply" at bounding box center [222, 376] width 61 height 33
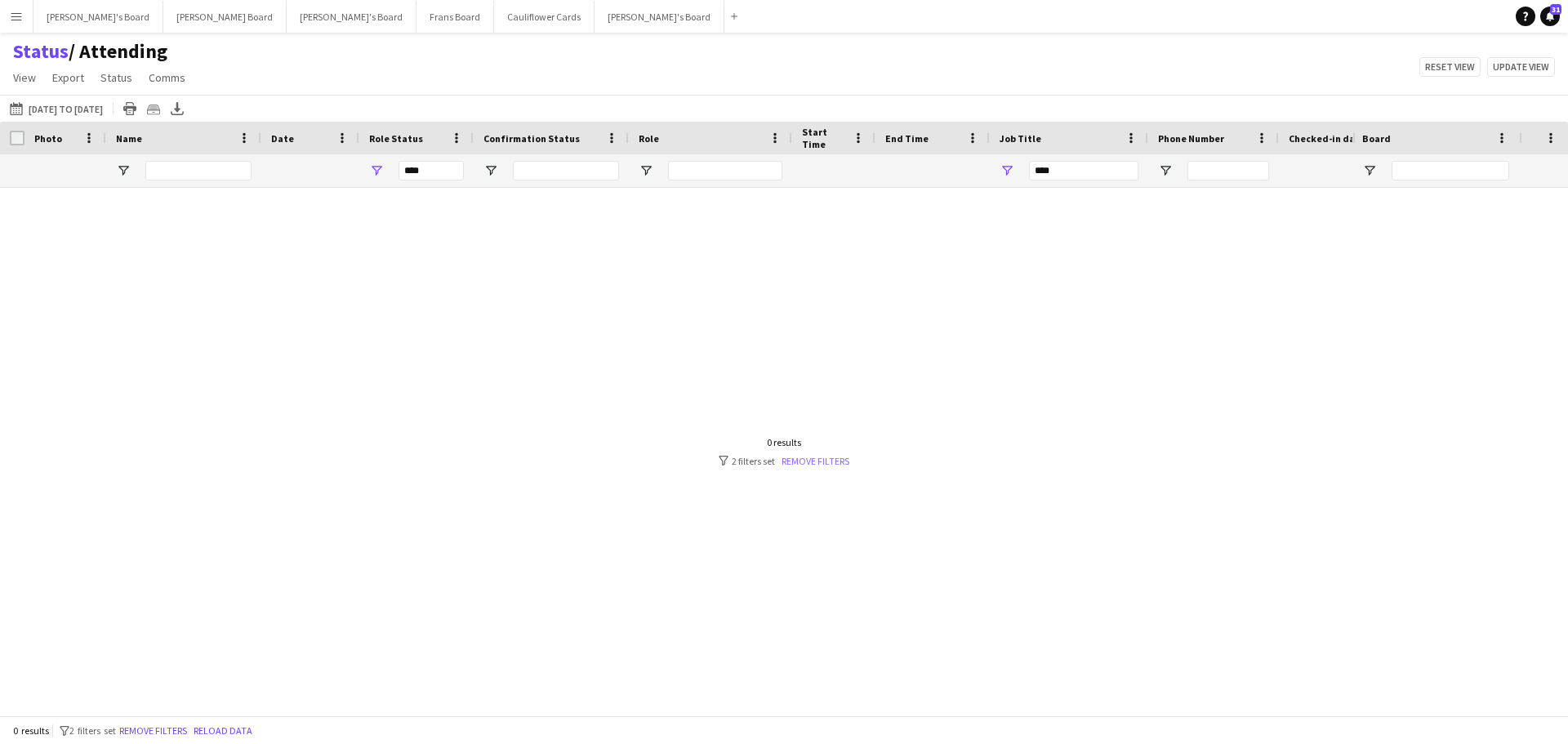
click at [802, 458] on link "Remove filters" at bounding box center [815, 461] width 67 height 13
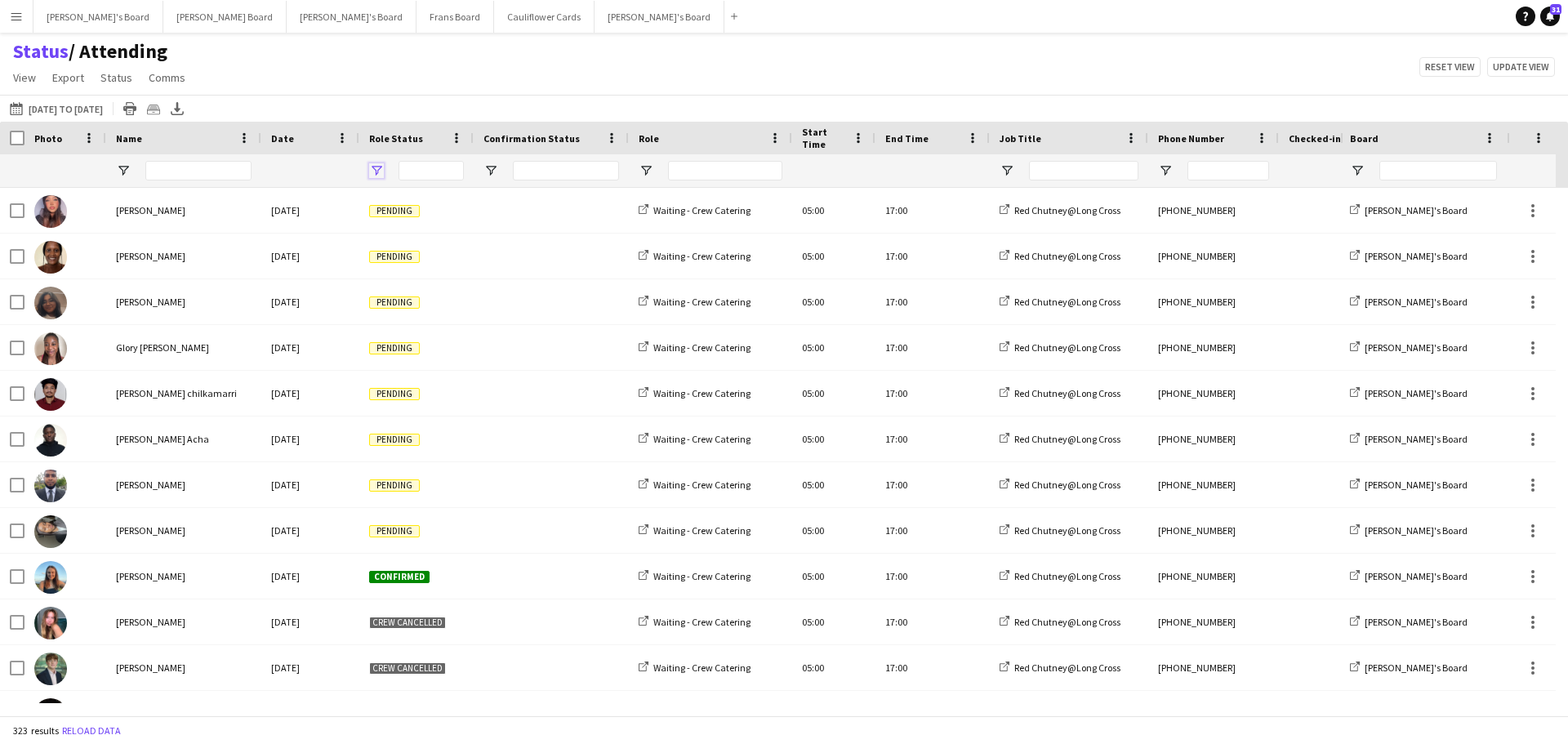
click at [375, 170] on span "Open Filter Menu" at bounding box center [376, 170] width 14 height 14
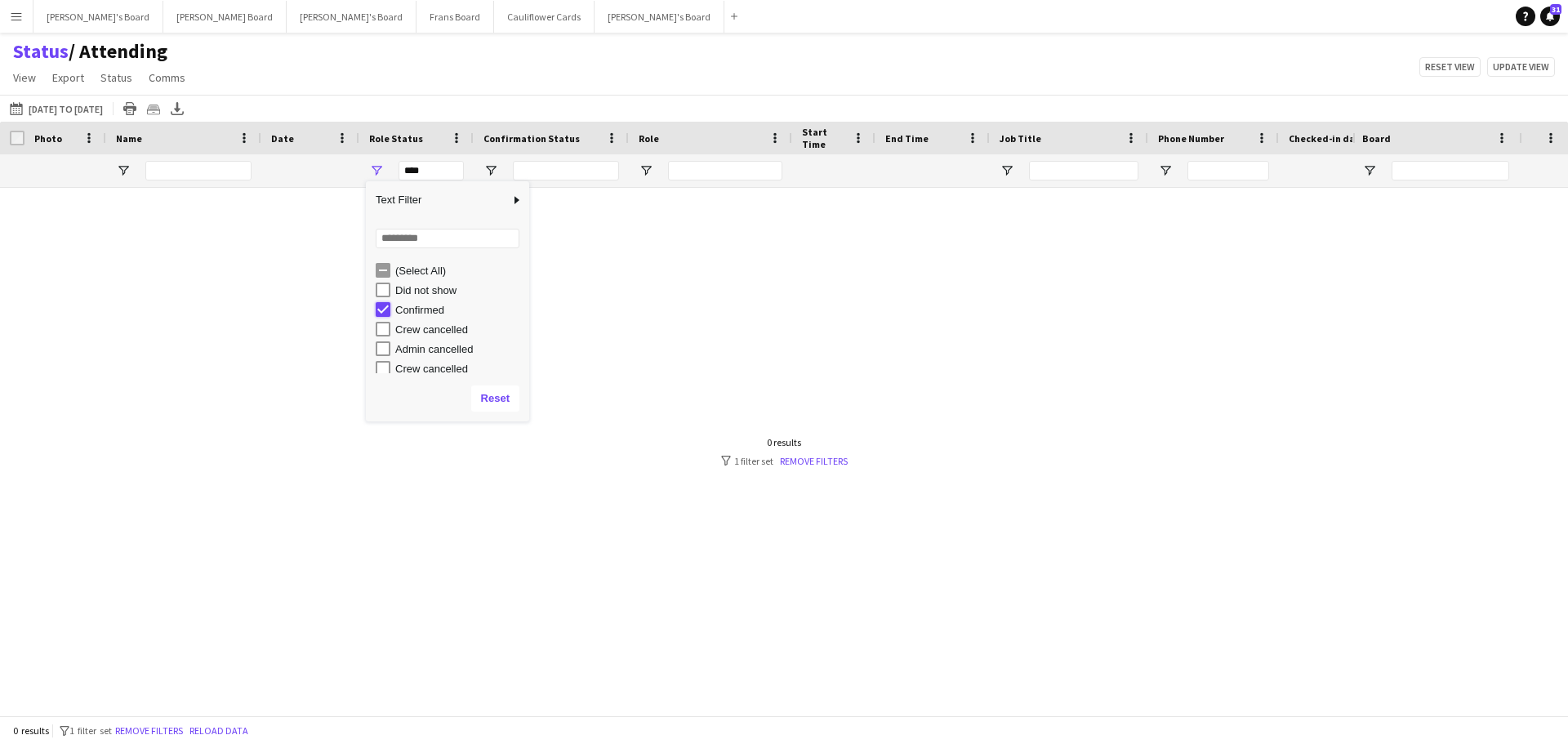
type input "**********"
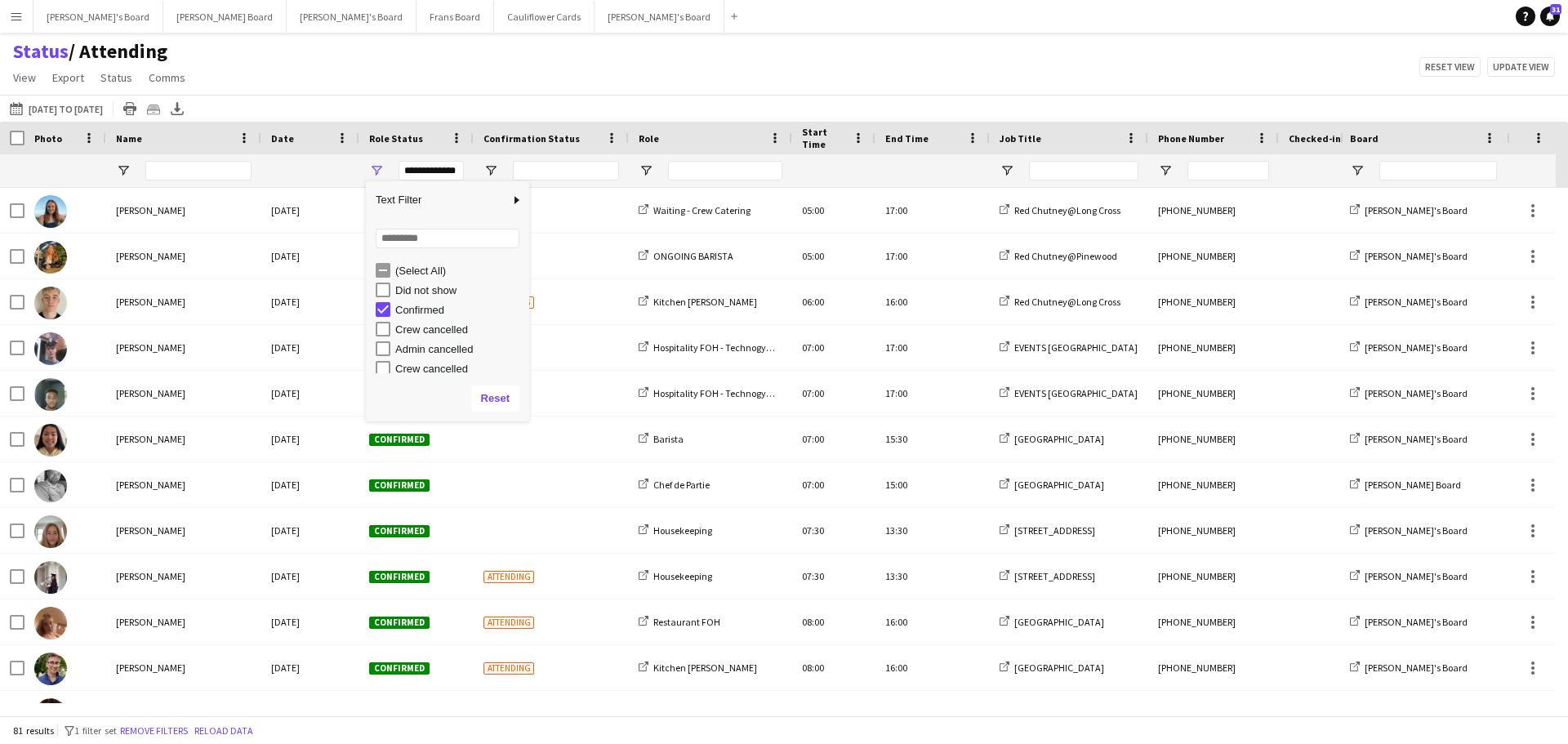
click at [581, 108] on div "24-09-2025 to 30-09-2025 18-09-2025 to 19-09-2025 Today This Week This Month Ye…" at bounding box center [784, 108] width 1568 height 27
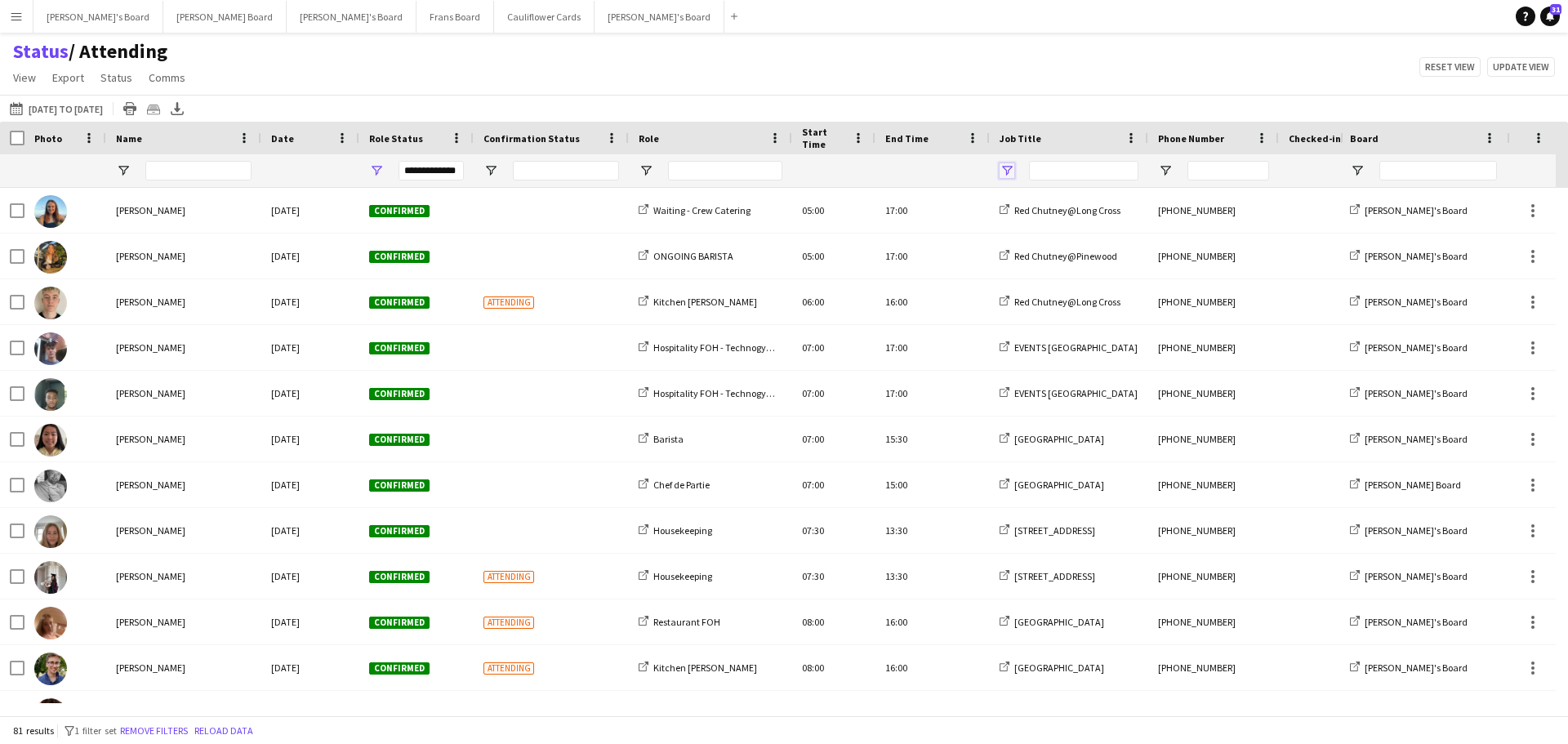
click at [1006, 170] on span "Open Filter Menu" at bounding box center [1006, 170] width 14 height 14
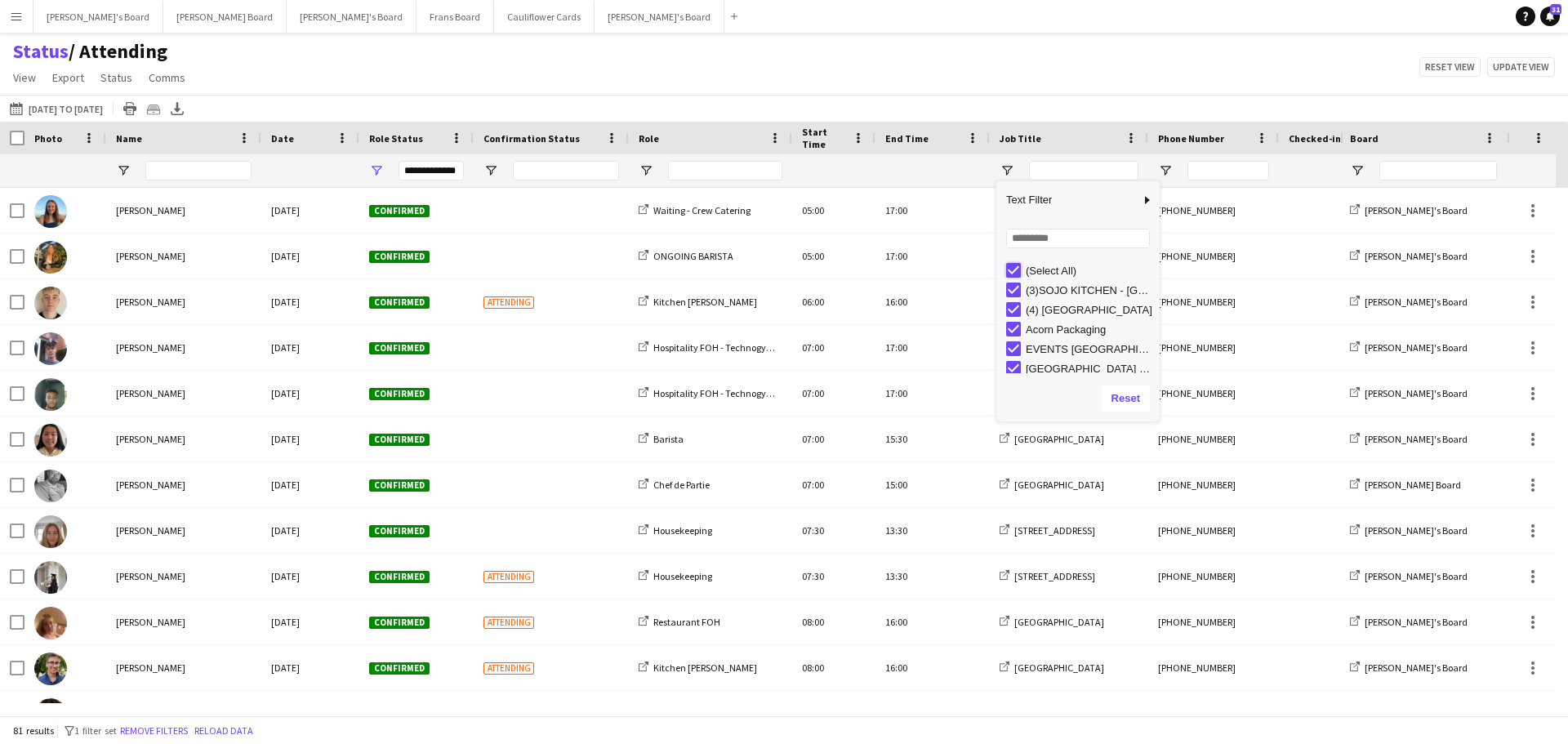
type input "***"
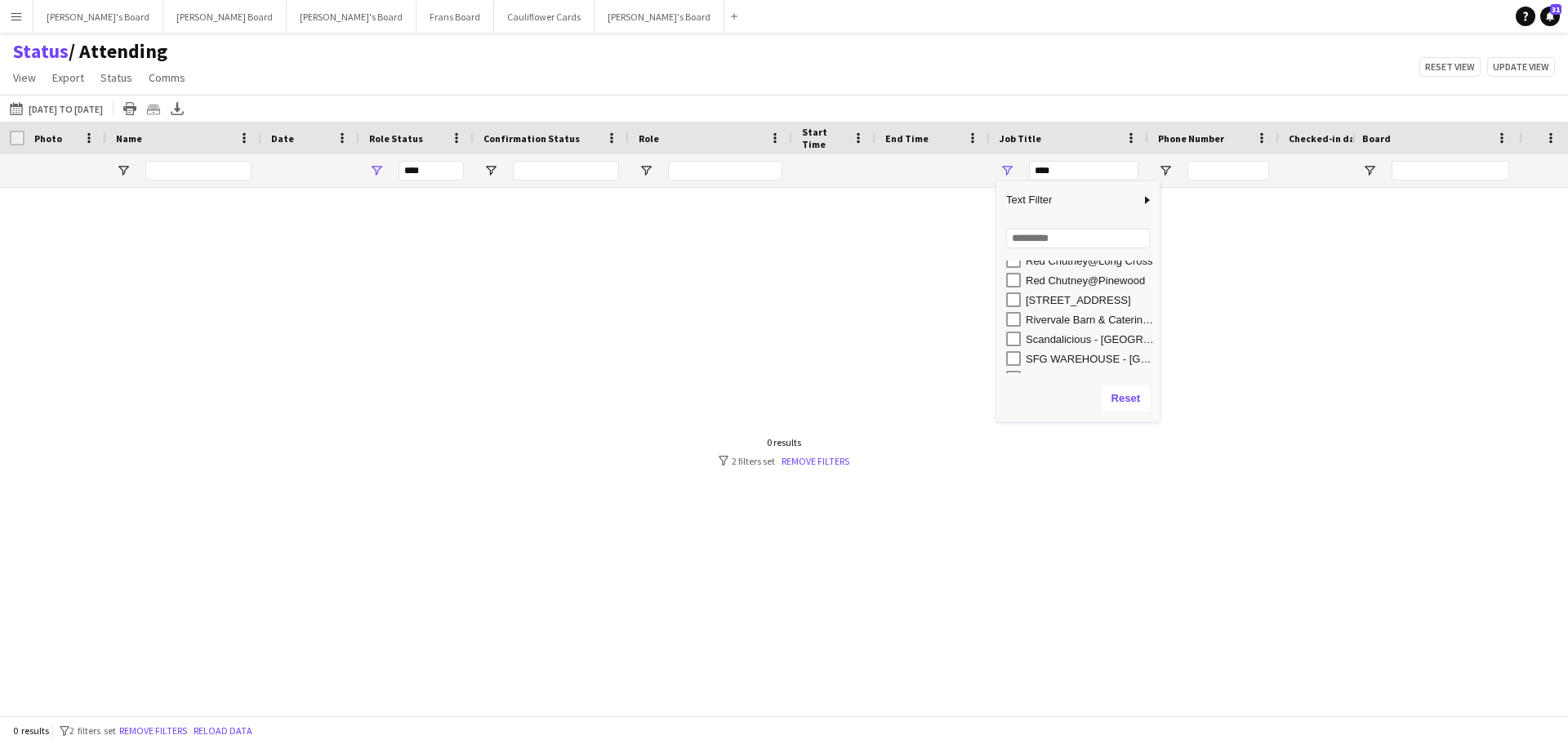
scroll to position [260, 0]
click at [1018, 335] on div "SFG WAREHOUSE - [GEOGRAPHIC_DATA]" at bounding box center [1083, 344] width 154 height 19
type input "**********"
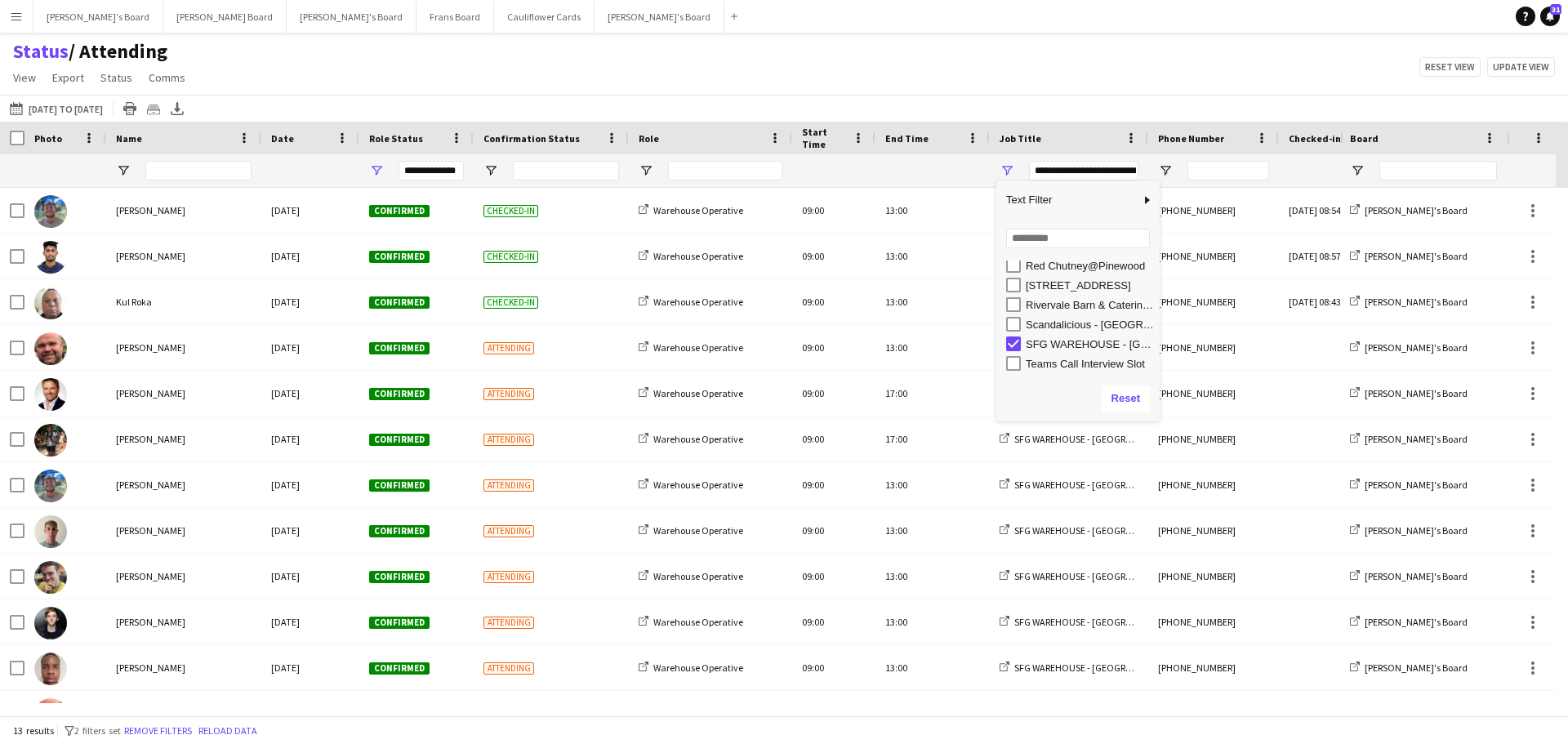
click at [745, 47] on div "Status / Attending View Views Default view Airshow Accreditation Airshow Check …" at bounding box center [784, 67] width 1568 height 56
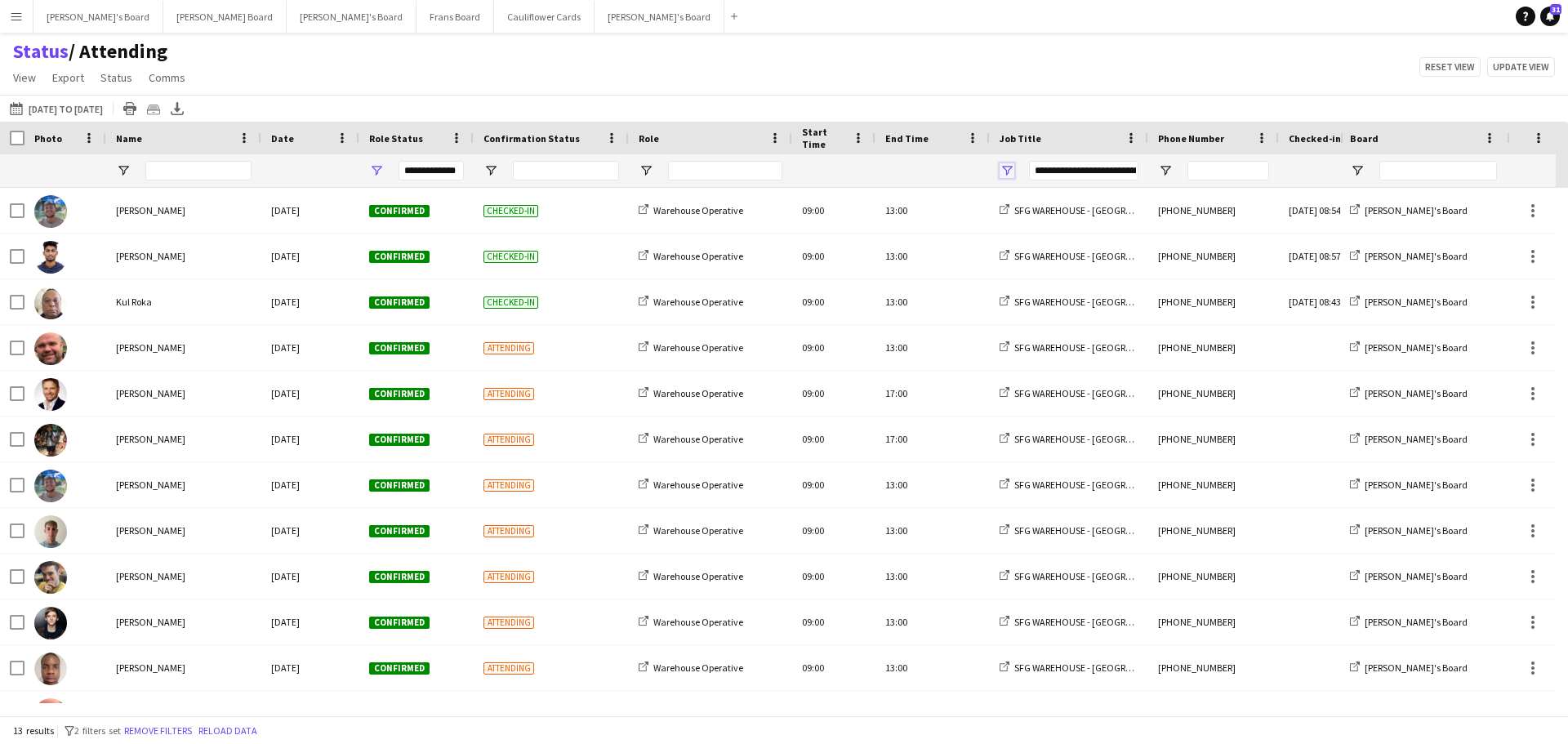
click at [1007, 175] on span "Open Filter Menu" at bounding box center [1006, 170] width 14 height 14
click at [993, 72] on div "Status / Attending View Views Default view Airshow Accreditation Airshow Check …" at bounding box center [784, 67] width 1568 height 56
click at [1001, 170] on span "Open Filter Menu" at bounding box center [1006, 170] width 14 height 14
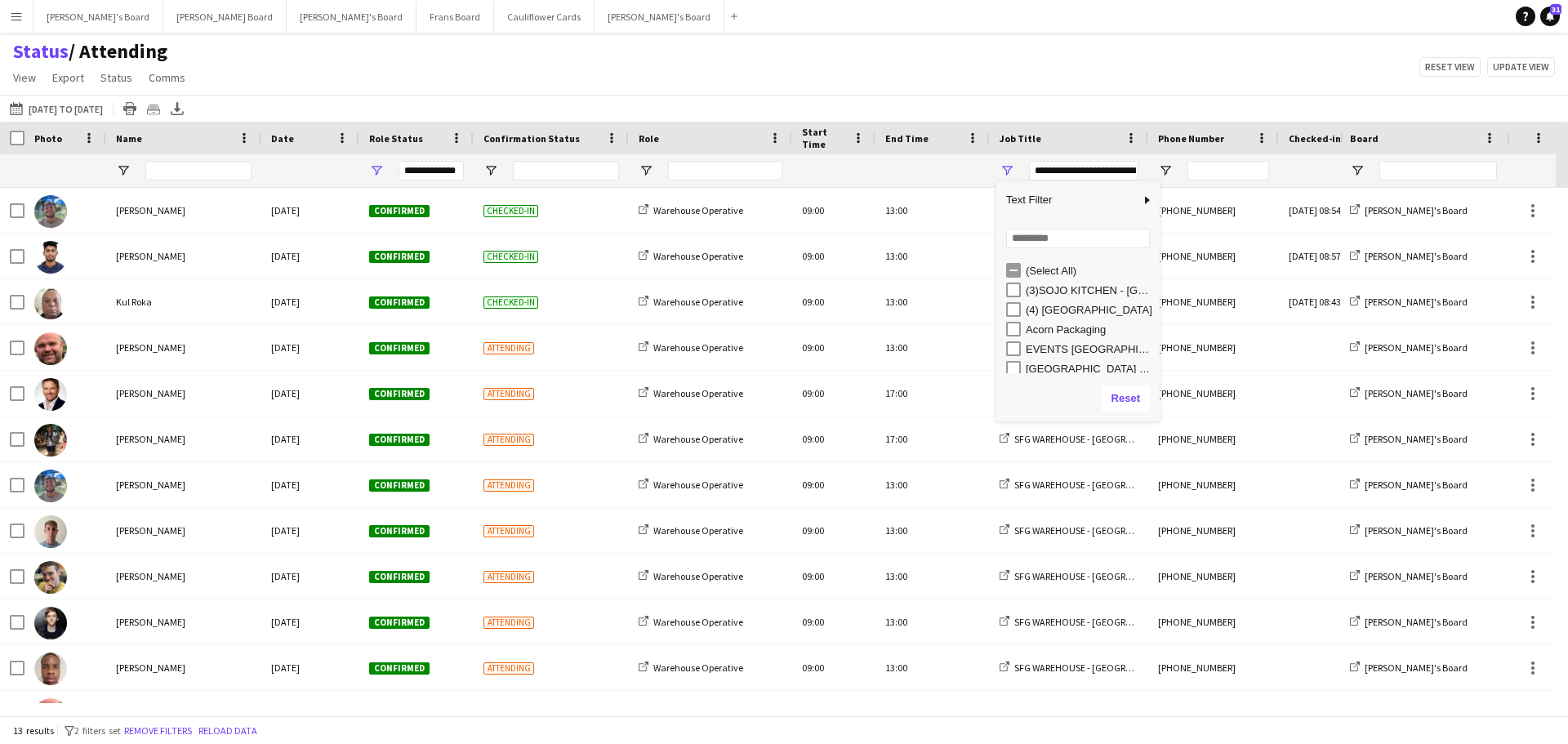
click at [690, 71] on div "Status / Attending View Views Default view Airshow Accreditation Airshow Check …" at bounding box center [784, 67] width 1568 height 56
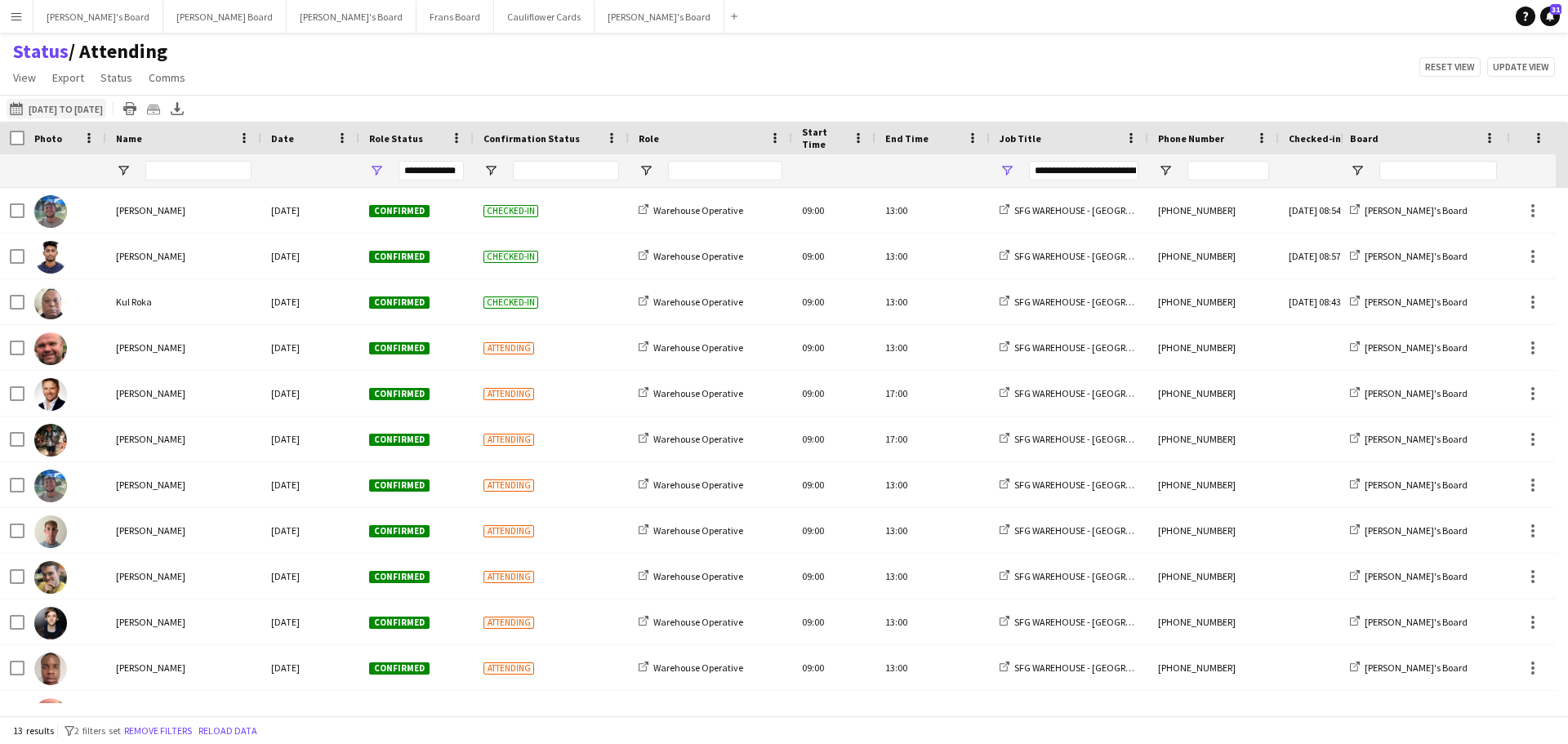
click at [36, 104] on button "24-09-2025 to 30-09-2025 18-09-2025 to 19-09-2025" at bounding box center [57, 109] width 100 height 19
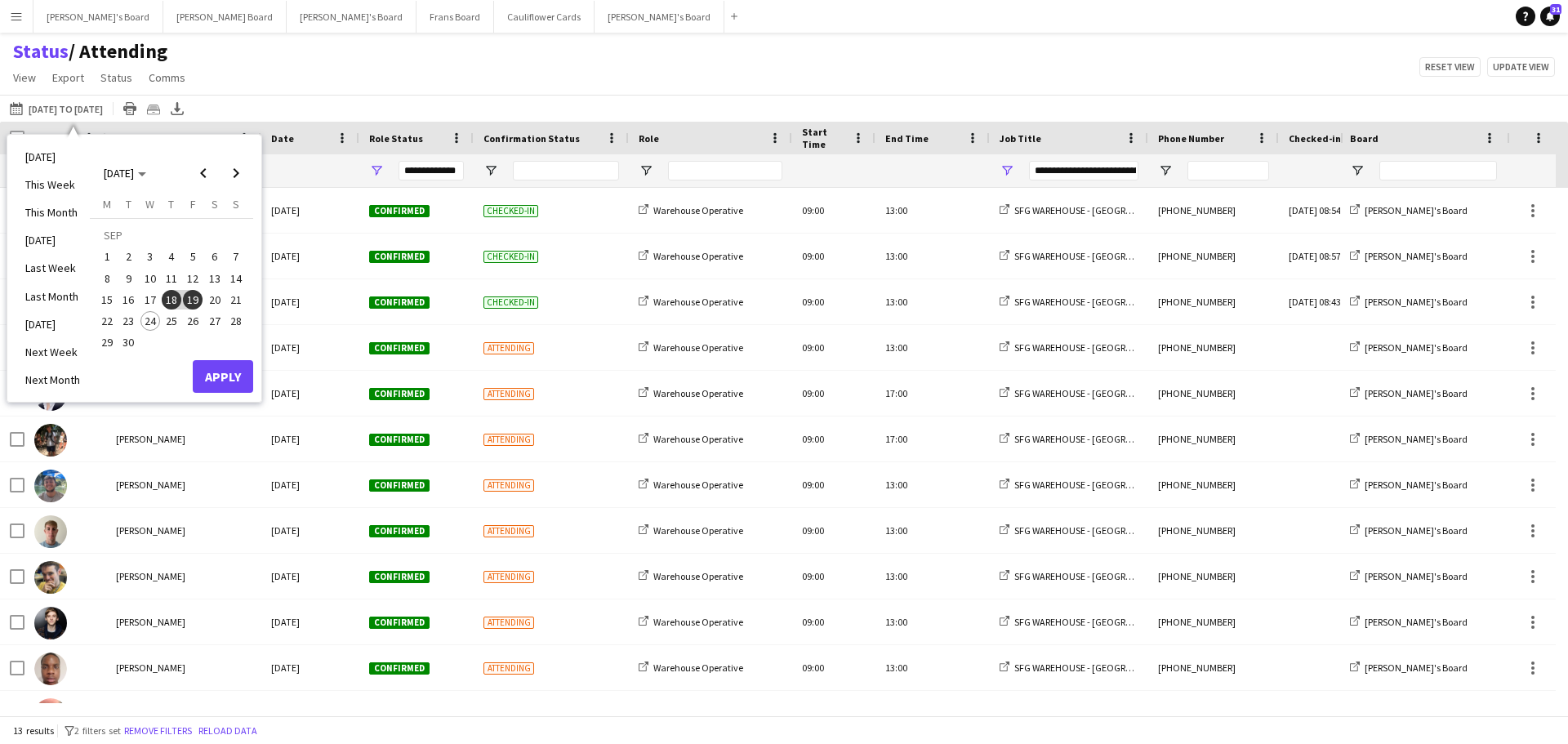
click at [178, 321] on span "25" at bounding box center [171, 321] width 19 height 19
click at [189, 321] on span "26" at bounding box center [192, 321] width 19 height 19
click at [223, 375] on button "Apply" at bounding box center [222, 376] width 61 height 33
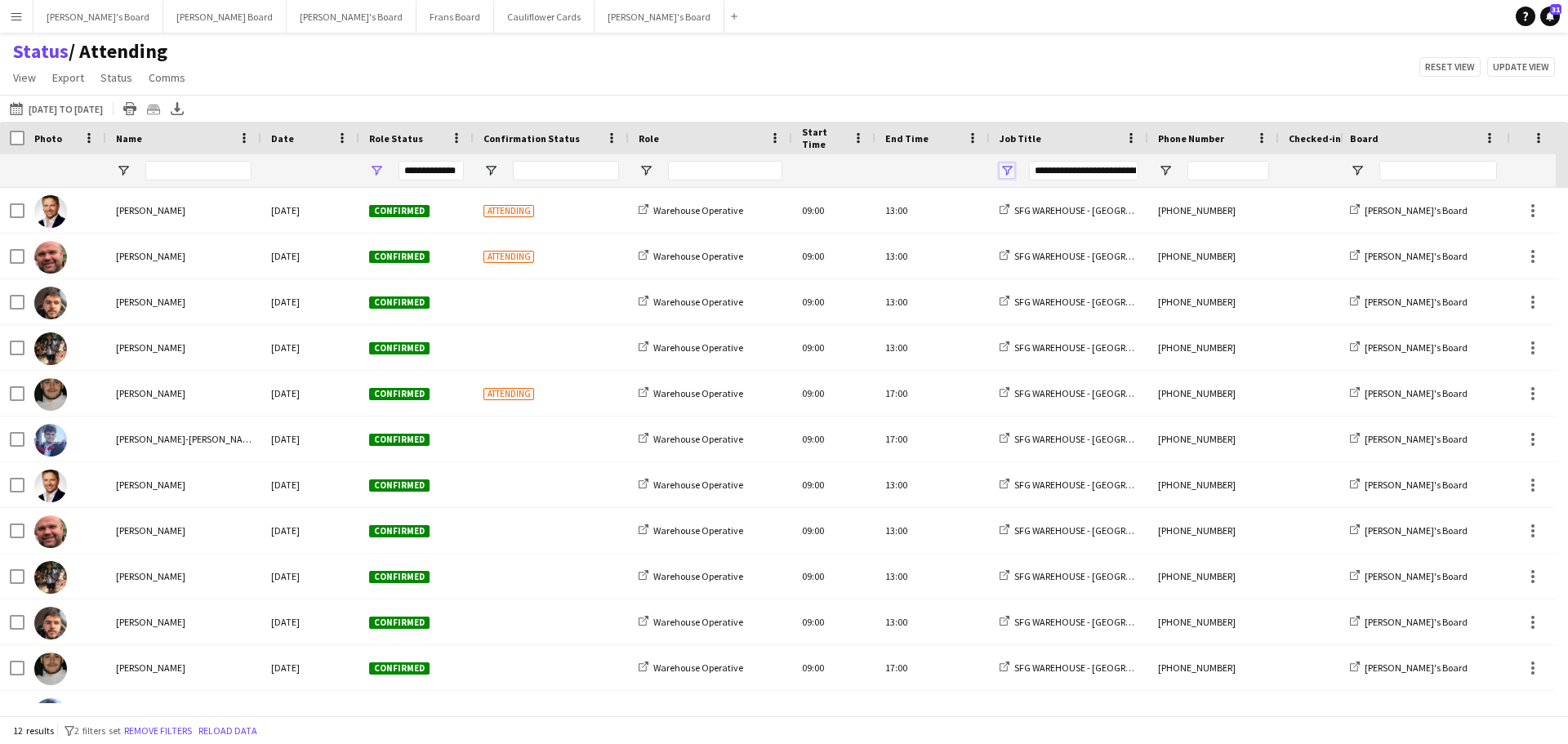
click at [1005, 170] on span "Open Filter Menu" at bounding box center [1006, 170] width 14 height 14
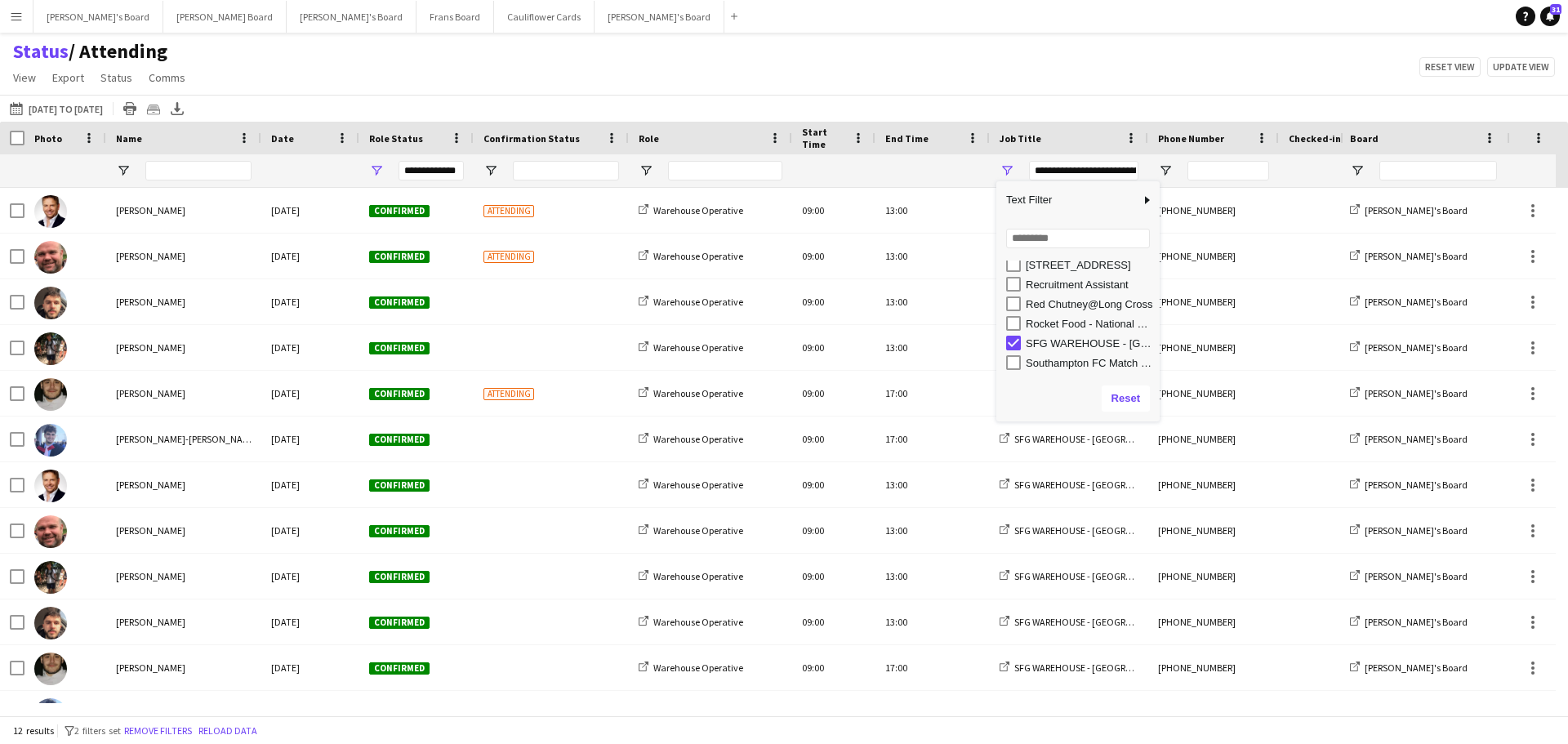
scroll to position [299, 0]
type input "***"
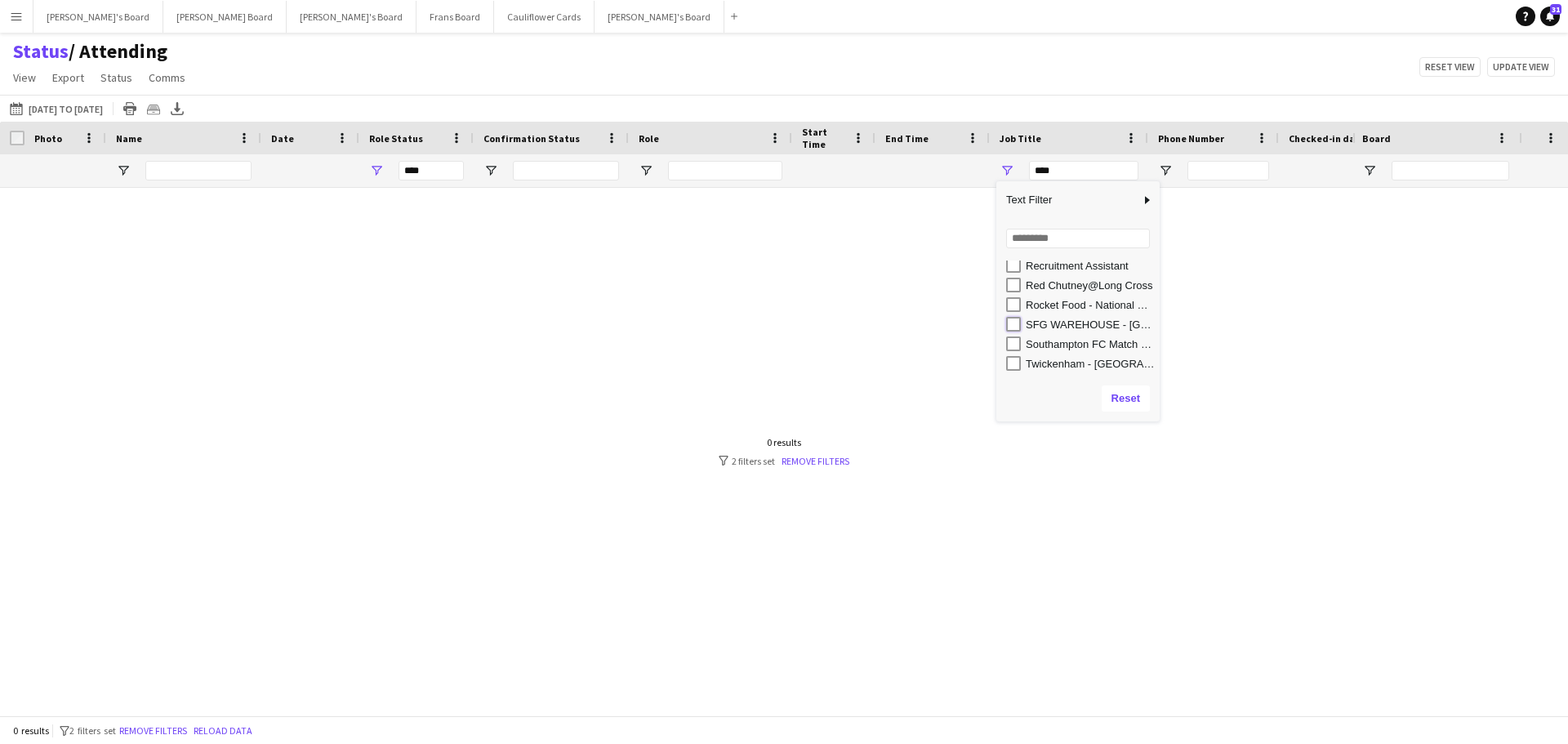
type input "**********"
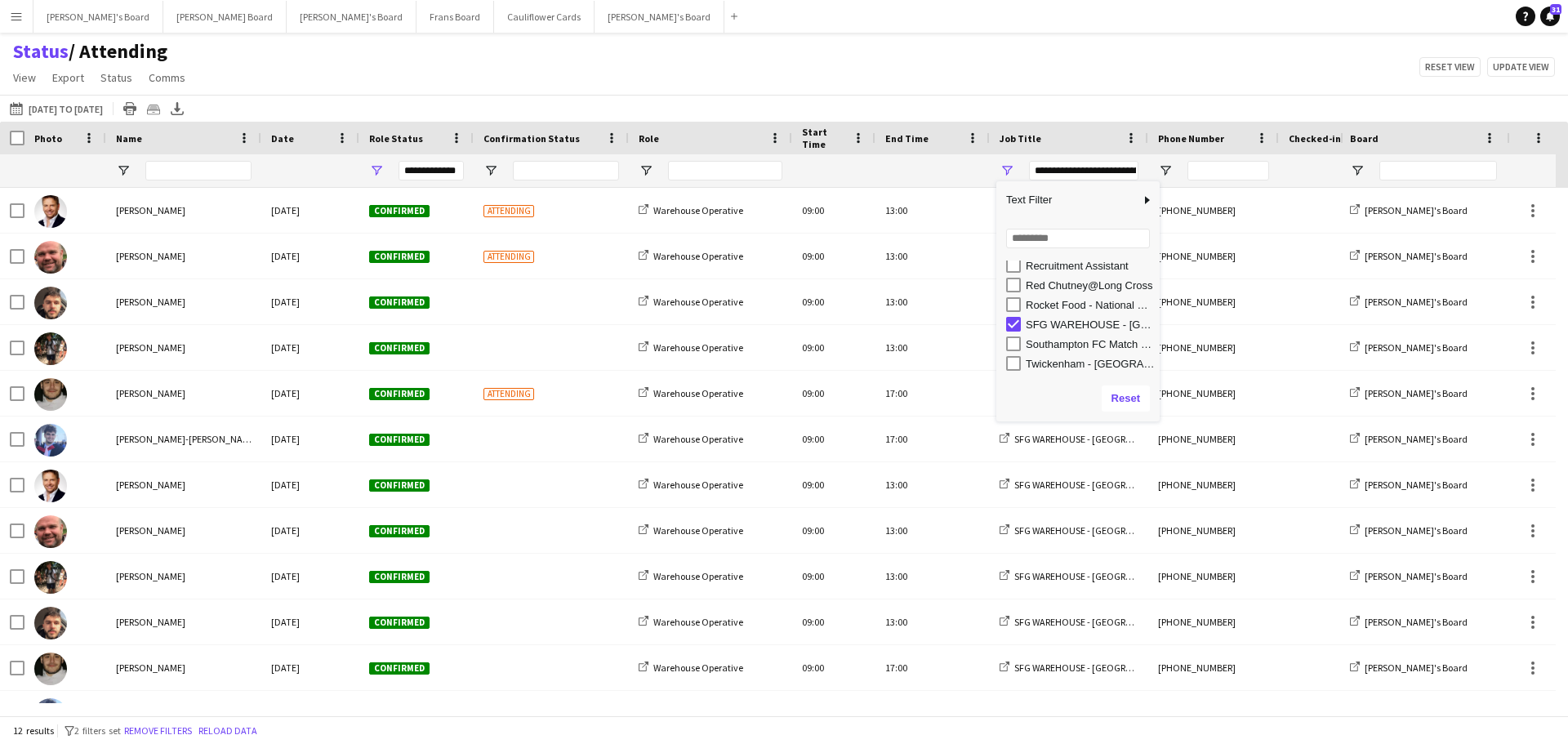
drag, startPoint x: 777, startPoint y: 64, endPoint x: 823, endPoint y: 138, distance: 87.1
click at [777, 64] on div "Status / Attending View Views Default view Airshow Accreditation Airshow Check …" at bounding box center [784, 67] width 1568 height 56
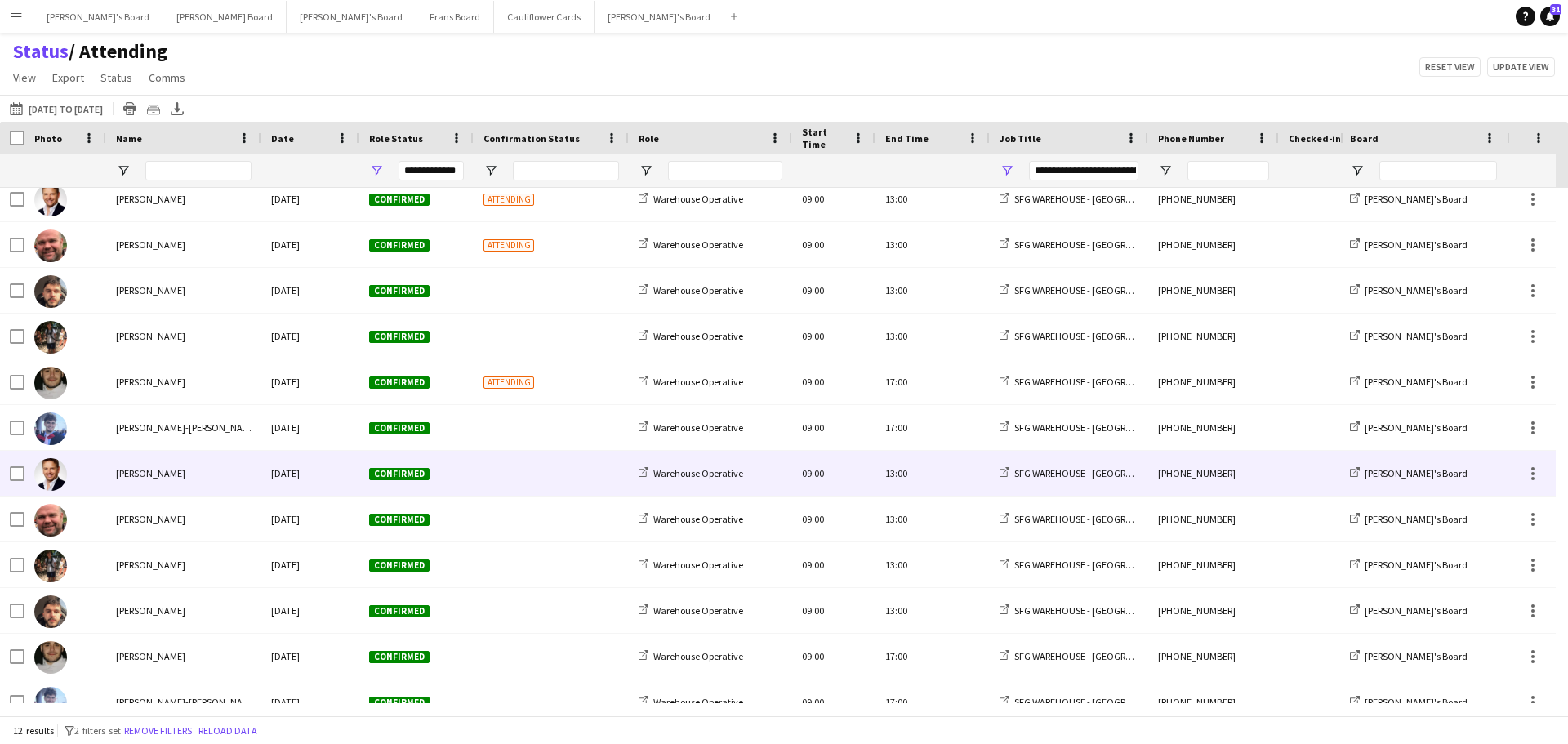
scroll to position [0, 0]
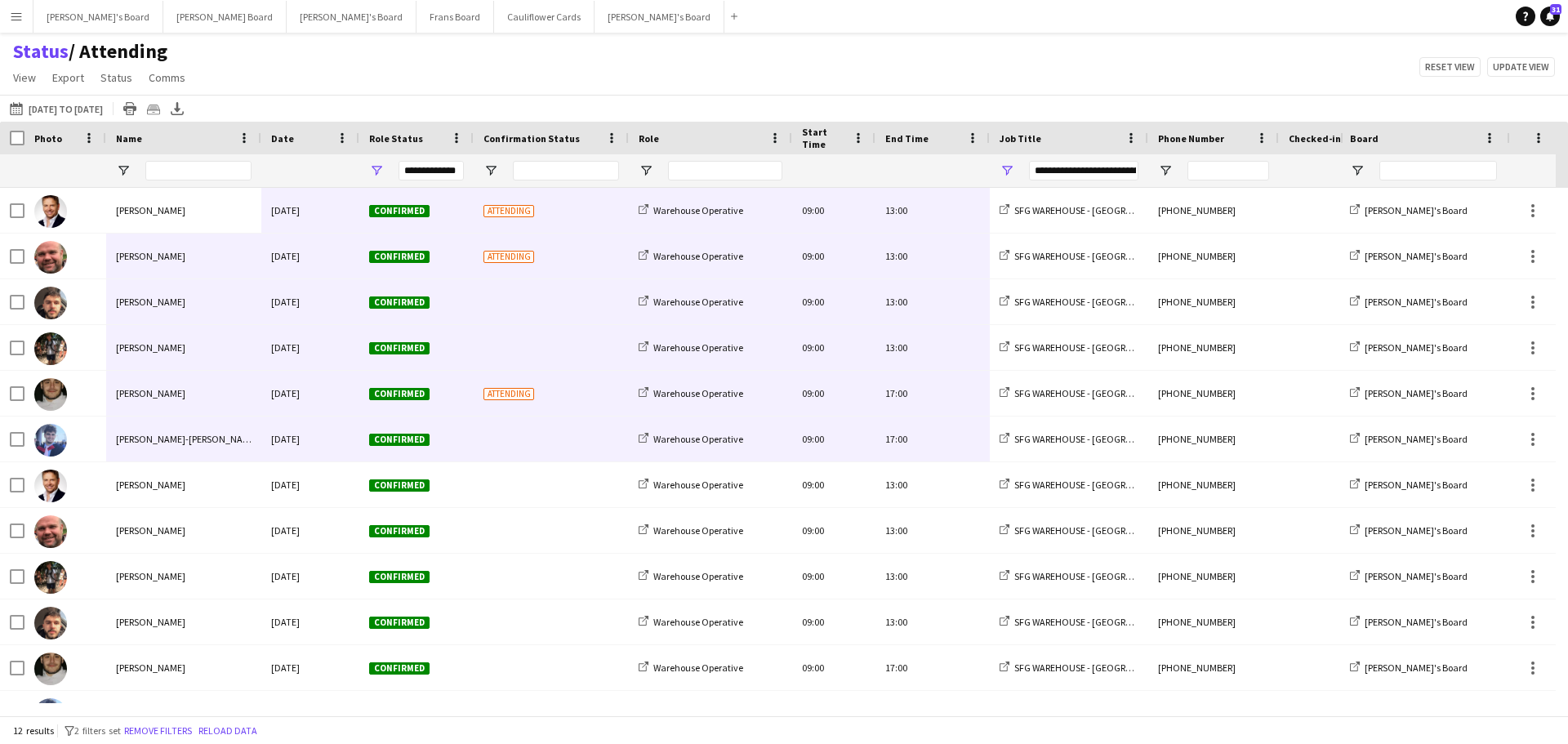
drag, startPoint x: 124, startPoint y: 214, endPoint x: 884, endPoint y: 449, distance: 795.5
click at [884, 449] on div "Gustav Ek Thu, 25 Sep 2025 Confirmed Attending Warehouse Operative 09:00 13:00 …" at bounding box center [982, 462] width 1965 height 550
click at [695, 39] on div "Status / Attending View Views Default view Airshow Accreditation Airshow Check …" at bounding box center [784, 67] width 1568 height 56
click at [181, 109] on icon at bounding box center [177, 107] width 7 height 10
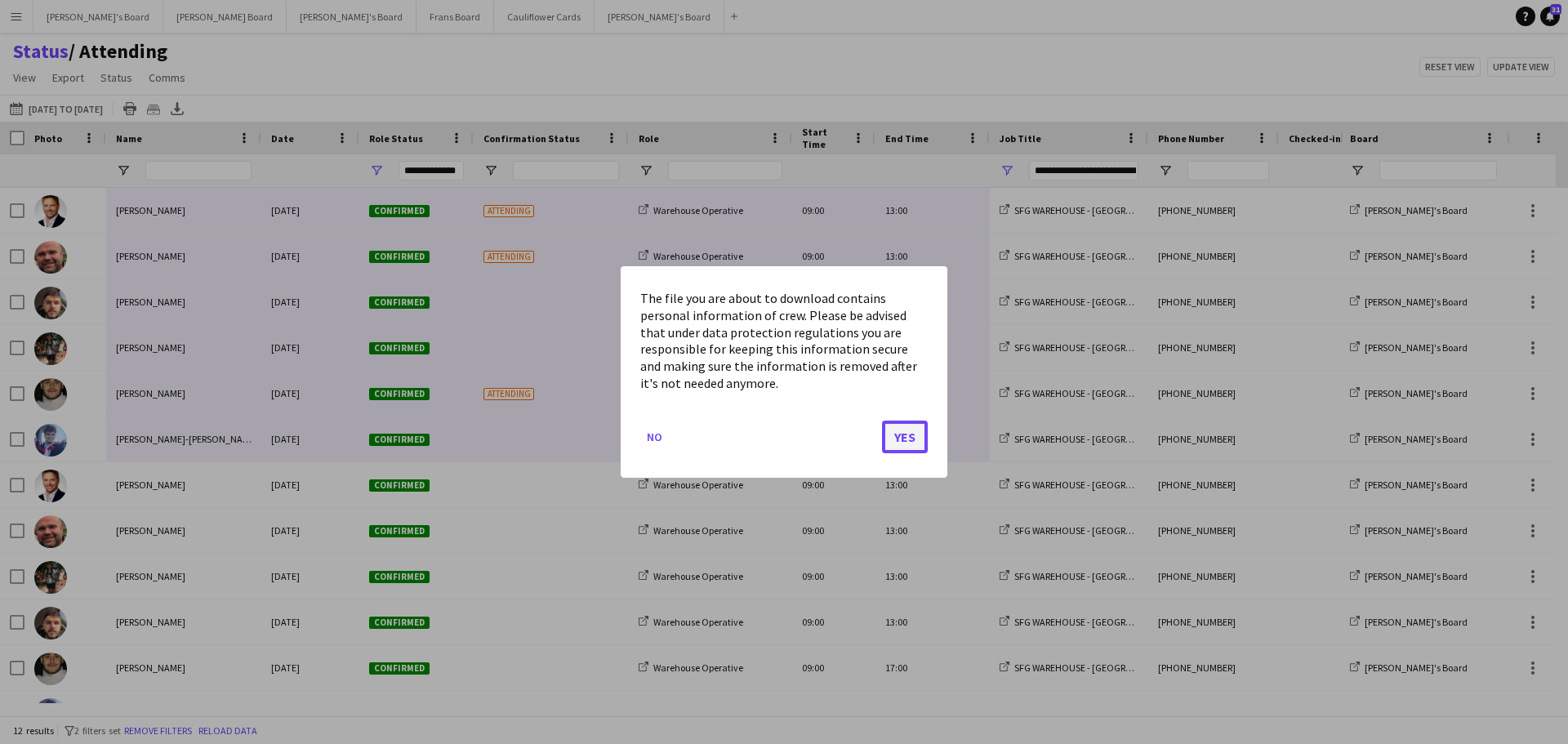
click at [903, 426] on button "Yes" at bounding box center [905, 437] width 46 height 33
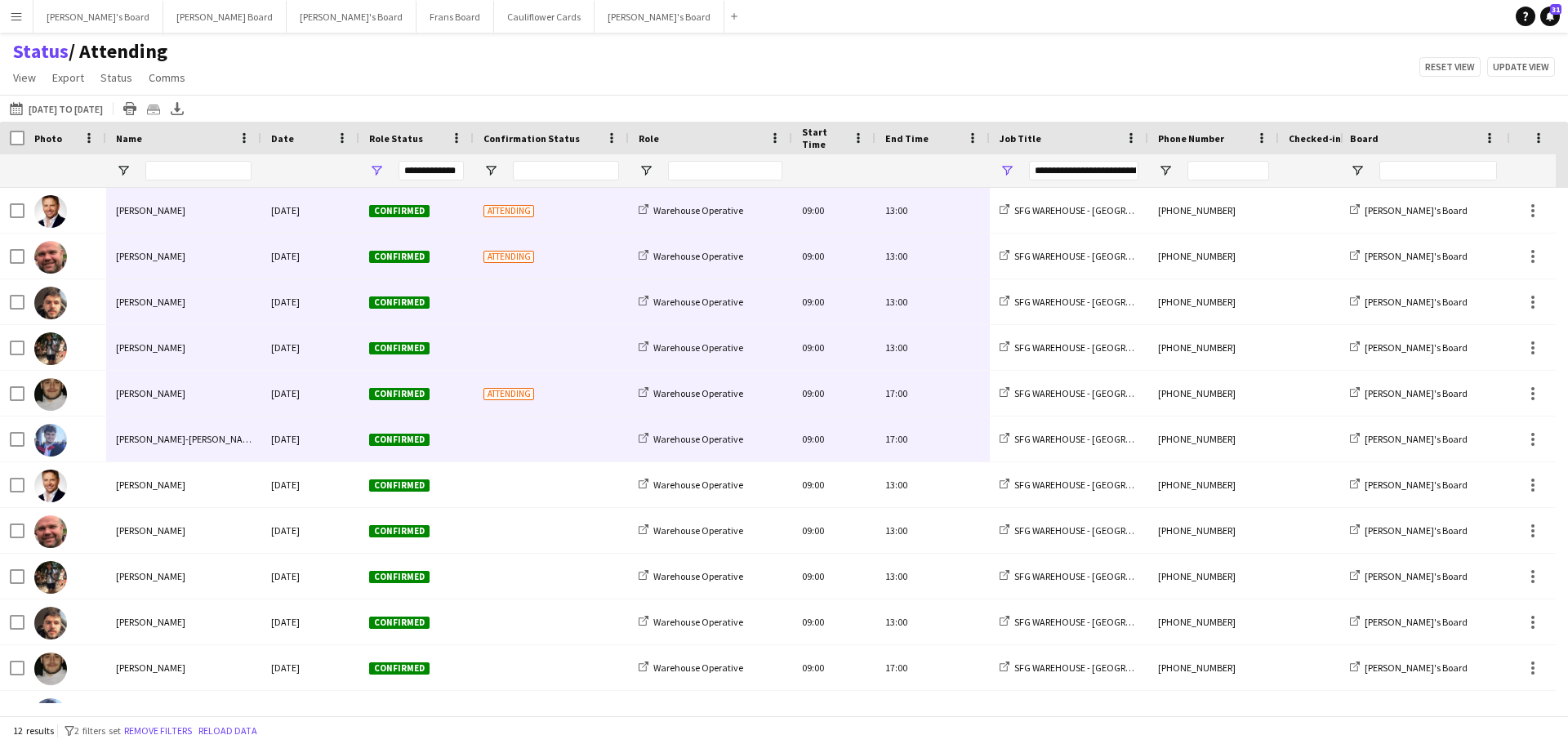
click at [603, 93] on div "Status / Attending View Views Default view Airshow Accreditation Airshow Check …" at bounding box center [784, 67] width 1568 height 56
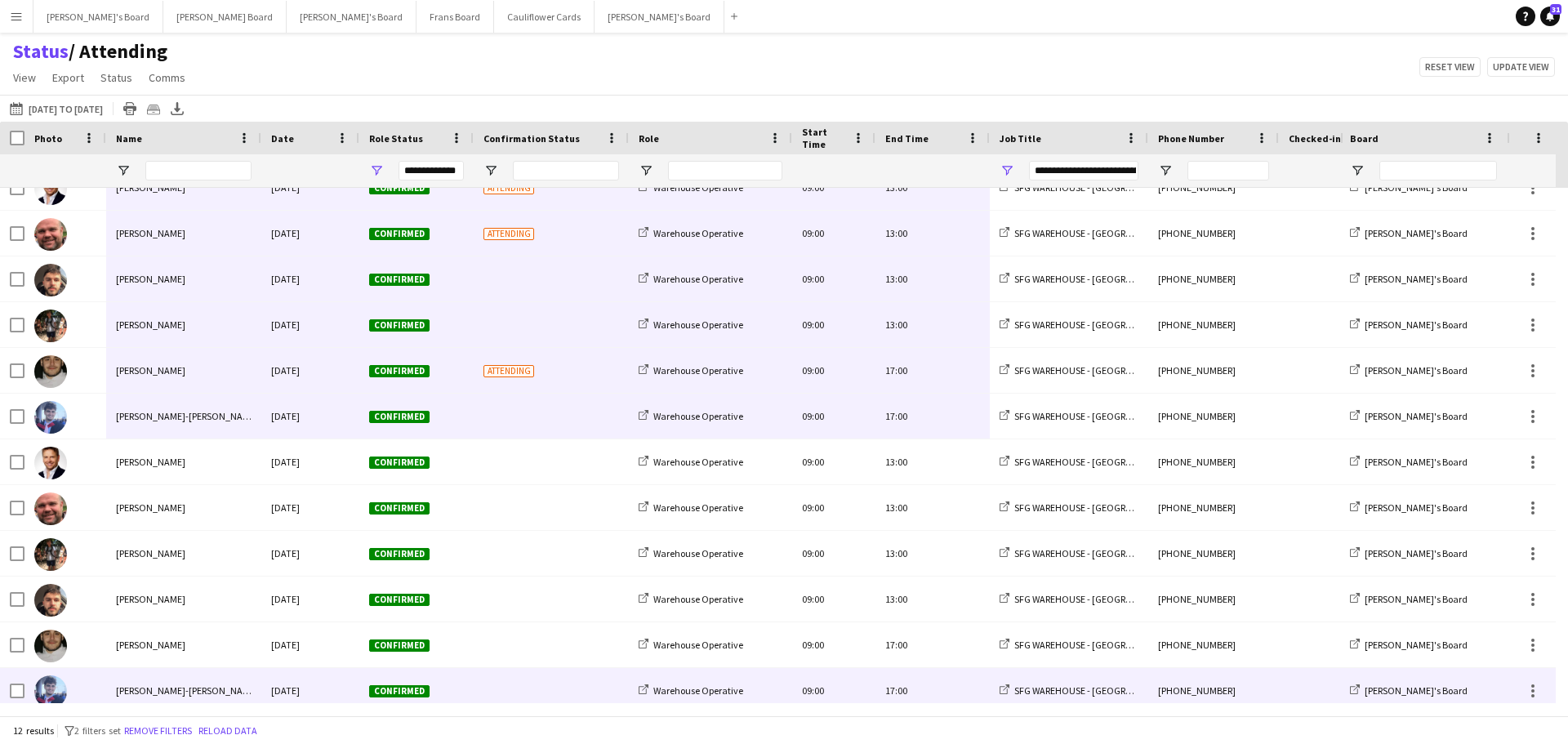
scroll to position [34, 0]
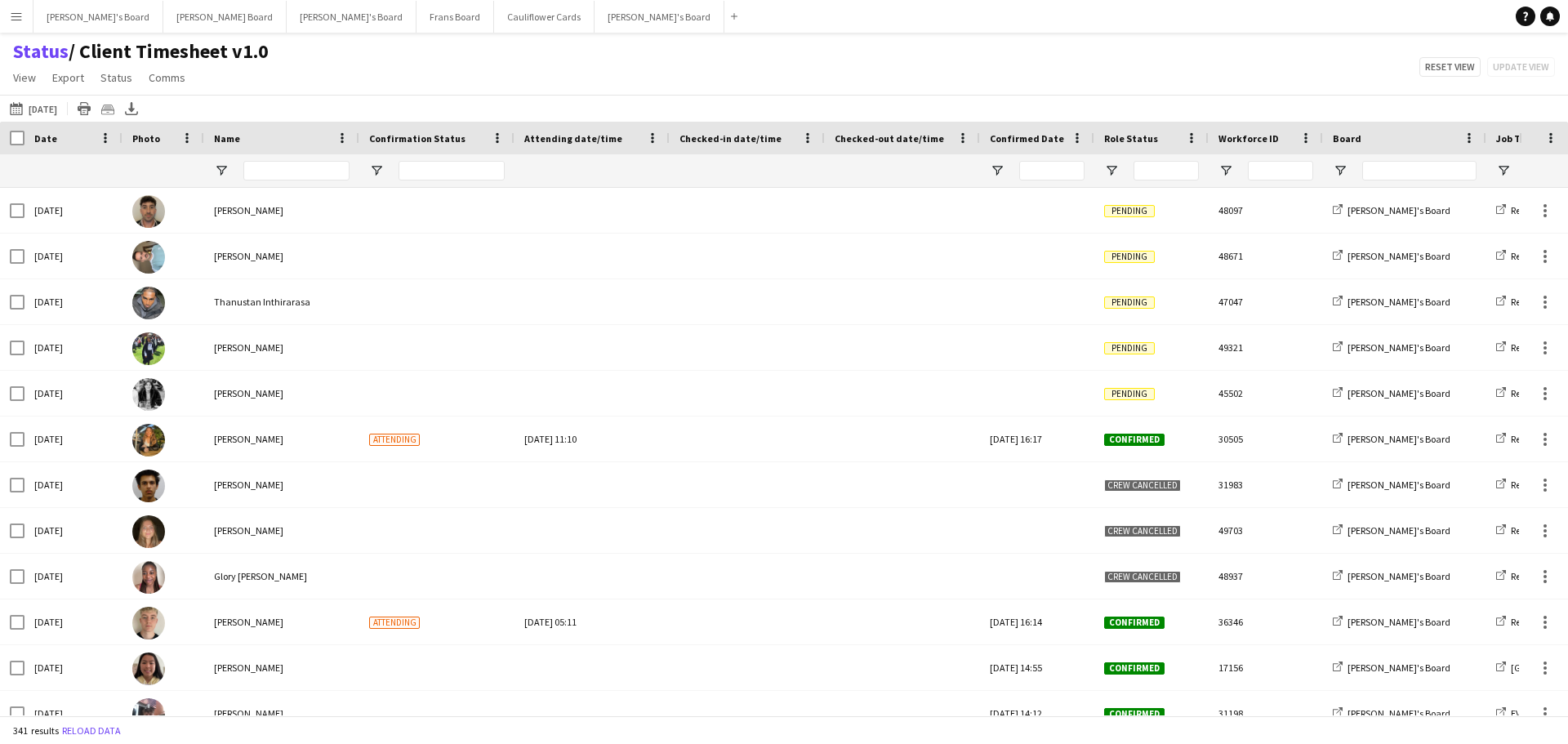
type input "**********"
type input "***"
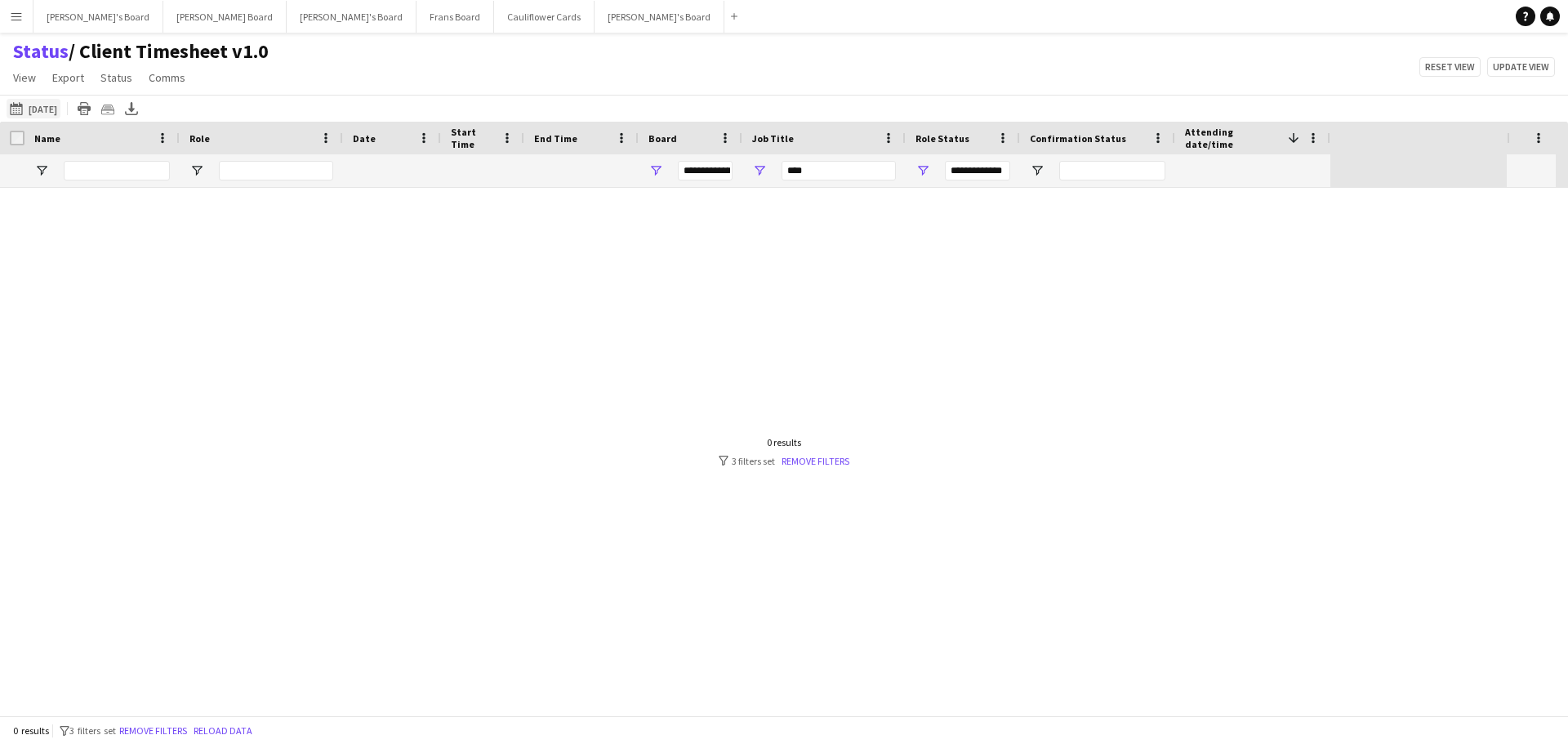
type input "***"
click at [37, 103] on button "[DATE] to [DATE] [DATE]" at bounding box center [34, 109] width 54 height 19
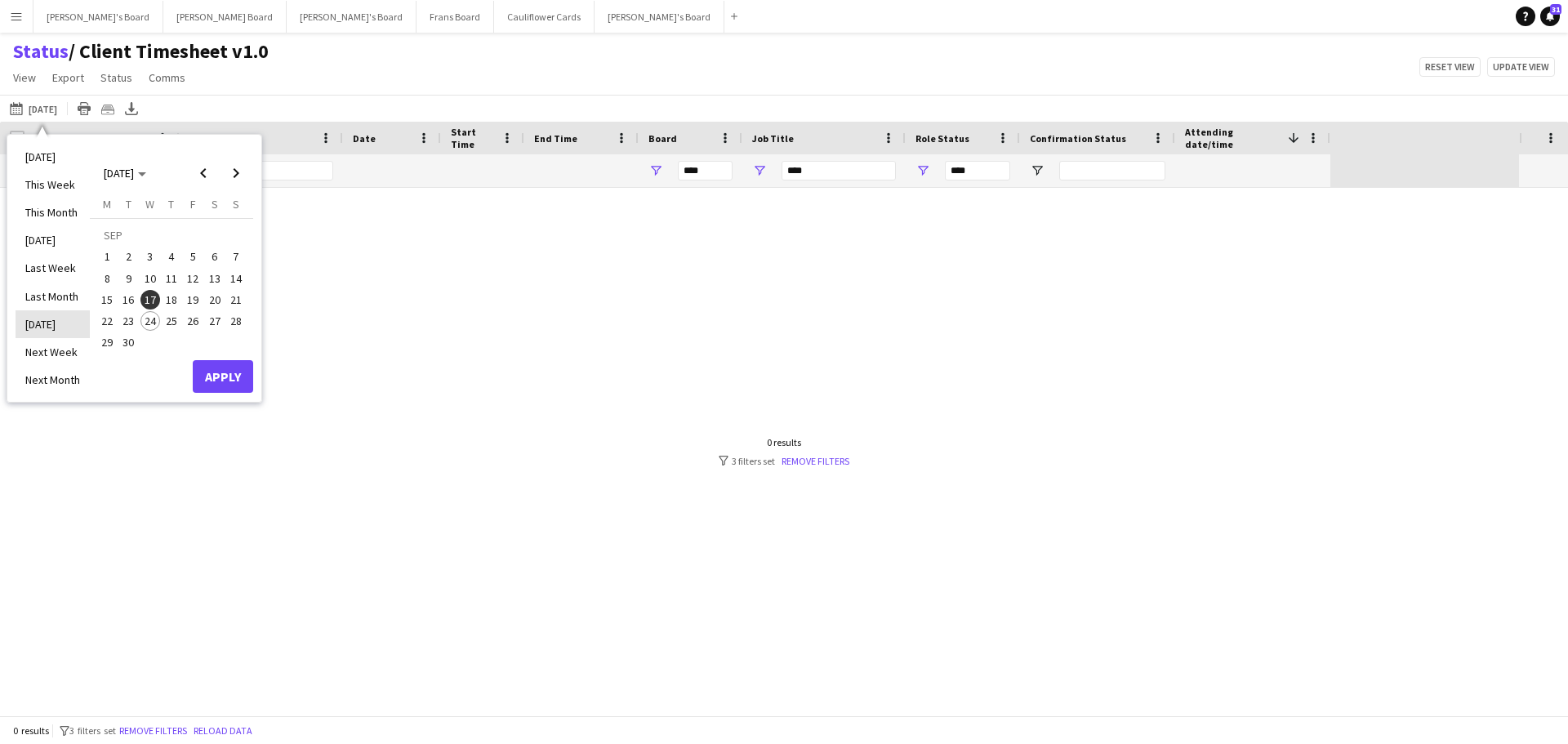
click at [78, 324] on li "[DATE]" at bounding box center [52, 324] width 74 height 28
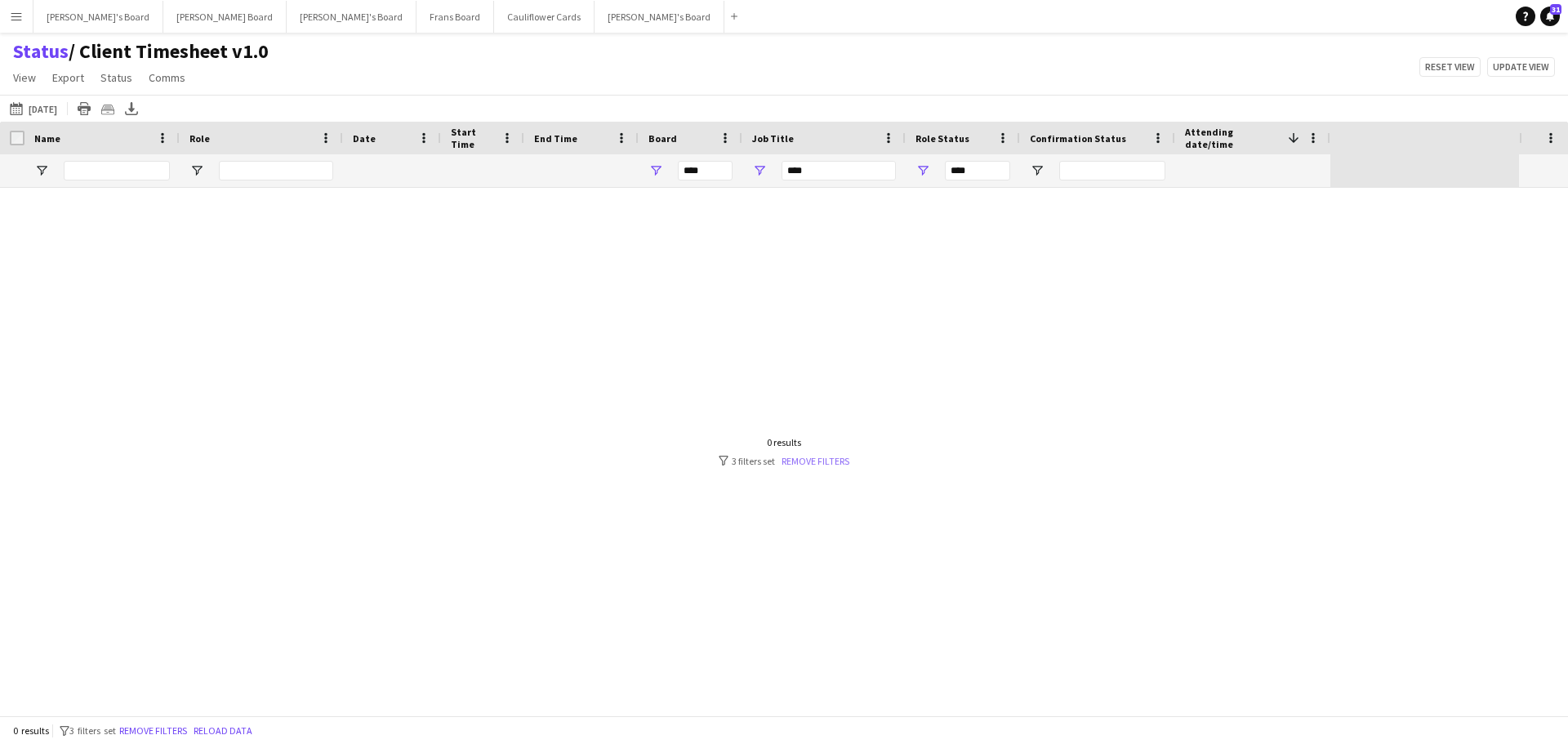
click at [828, 459] on link "Remove filters" at bounding box center [815, 461] width 67 height 13
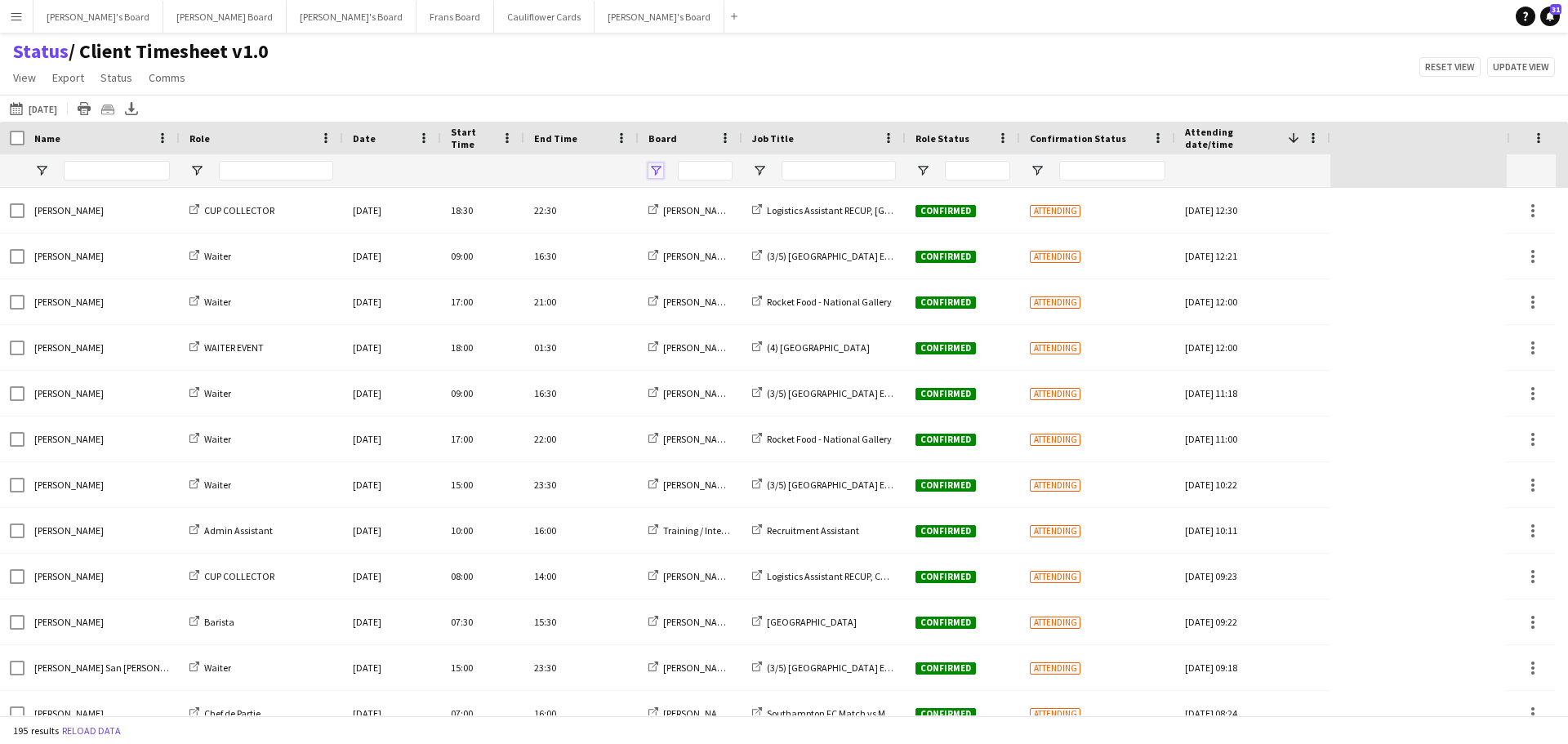
click at [657, 172] on span "Open Filter Menu" at bounding box center [655, 170] width 14 height 14
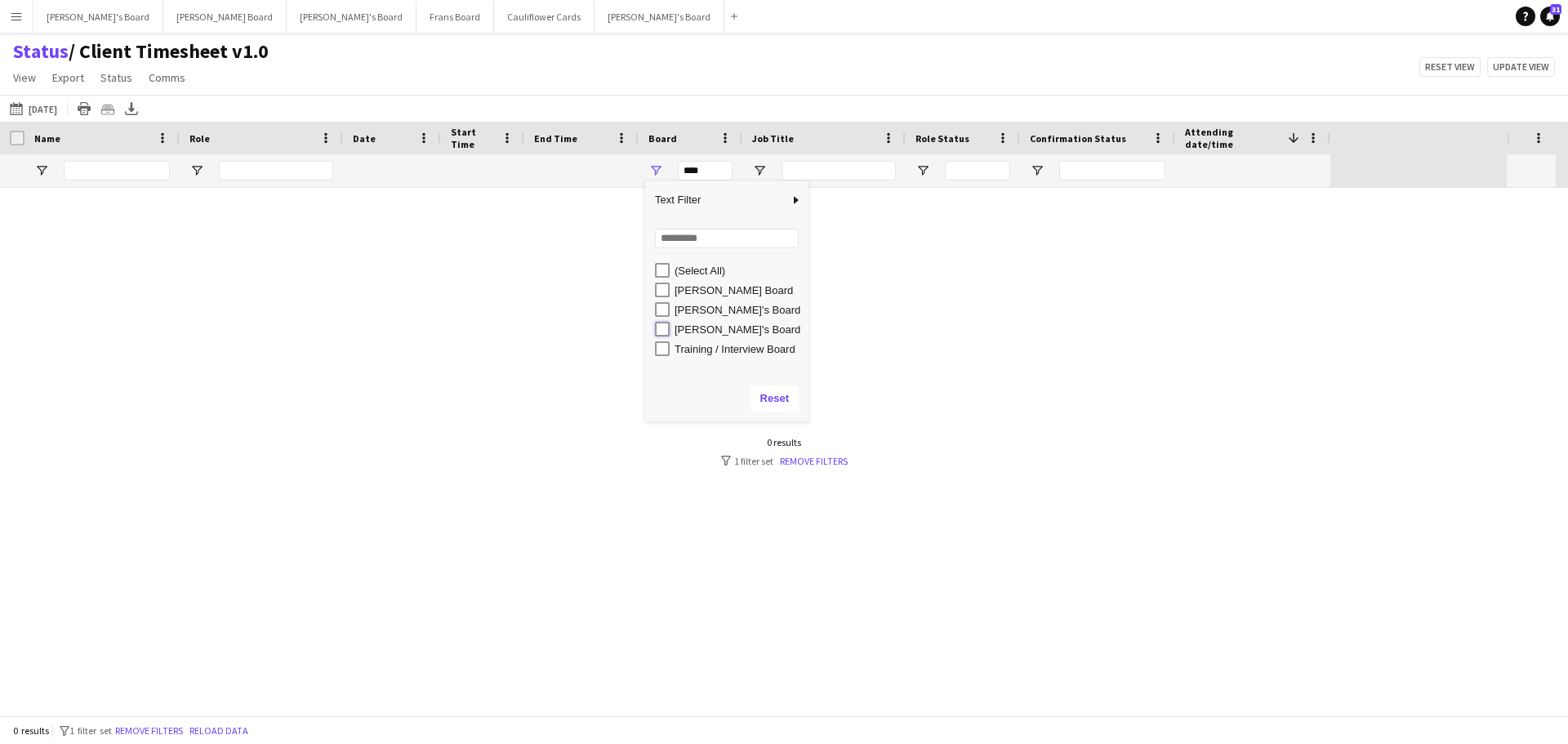
type input "**********"
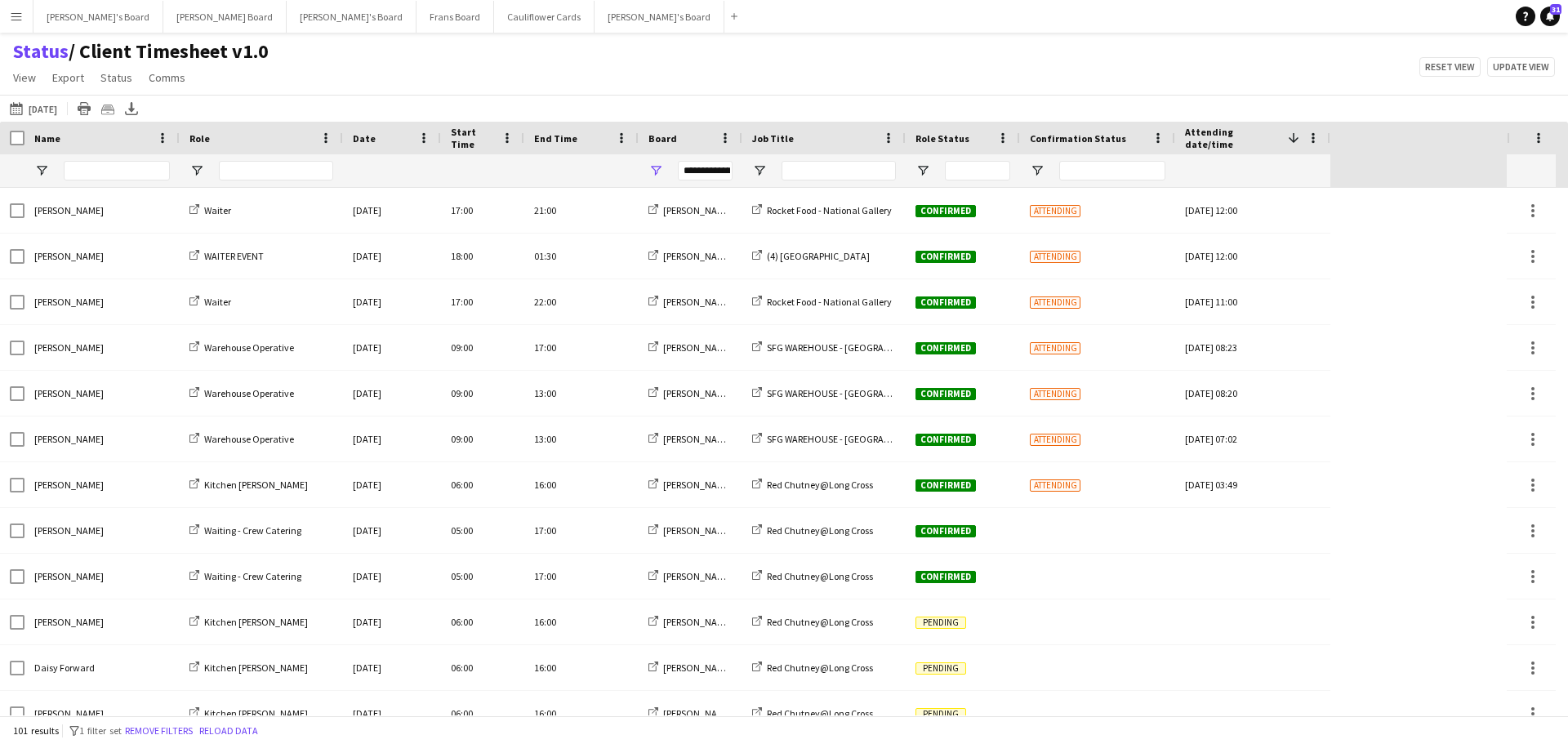
click at [873, 90] on div "Status / Client Timesheet v1.0 View Views Default view Airshow Accreditation Ai…" at bounding box center [784, 67] width 1568 height 56
click at [758, 178] on span "Open Filter Menu" at bounding box center [759, 170] width 14 height 14
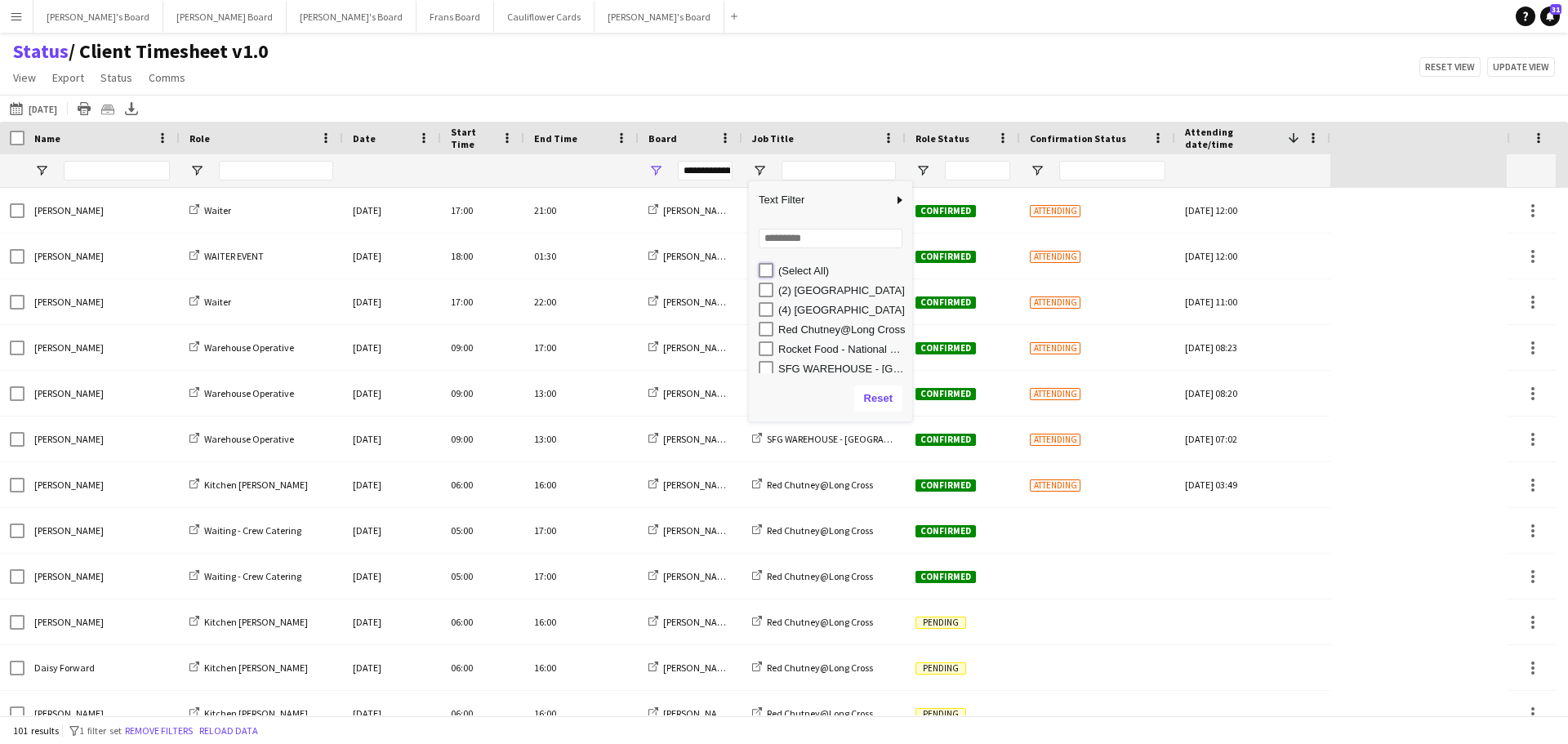
type input "***"
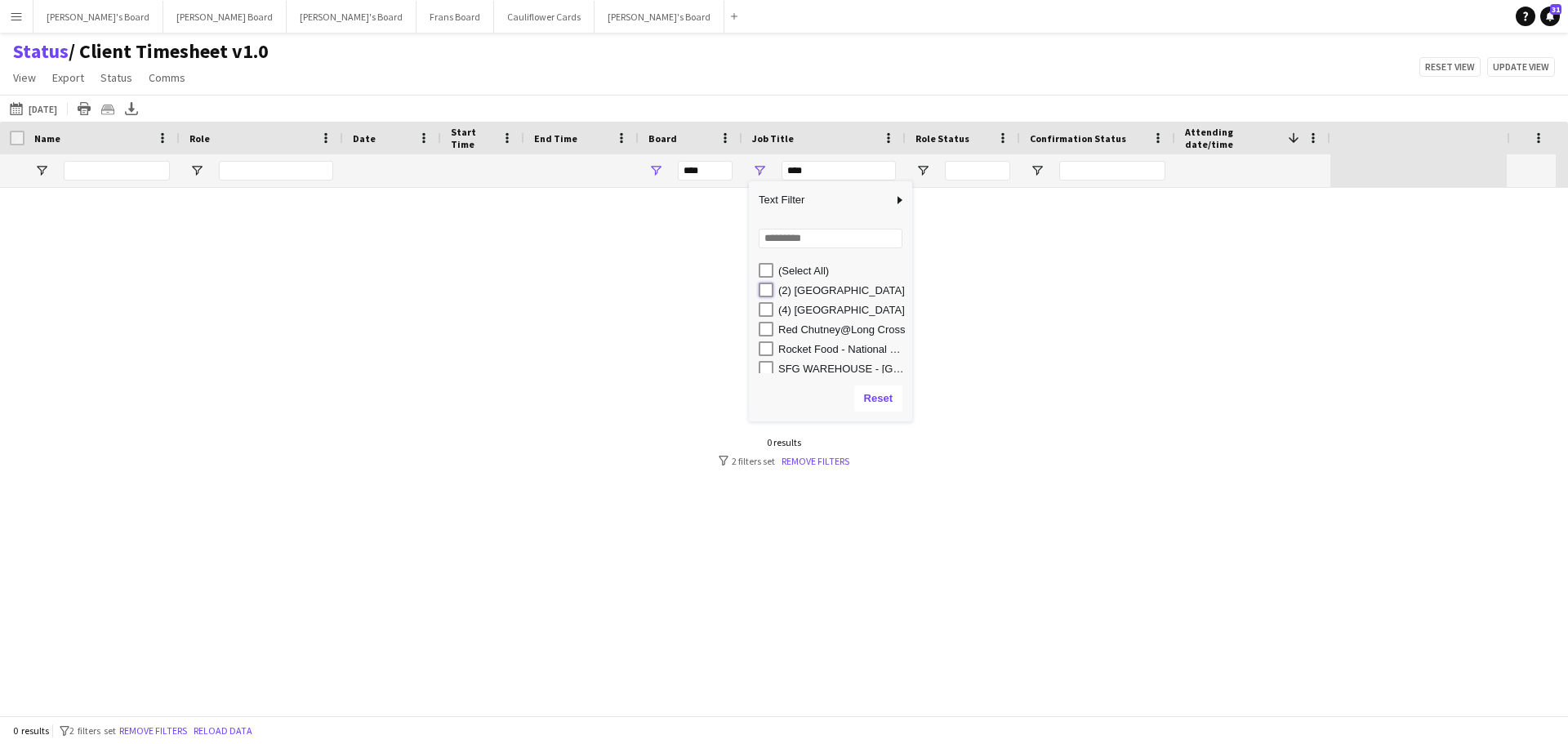
type input "**********"
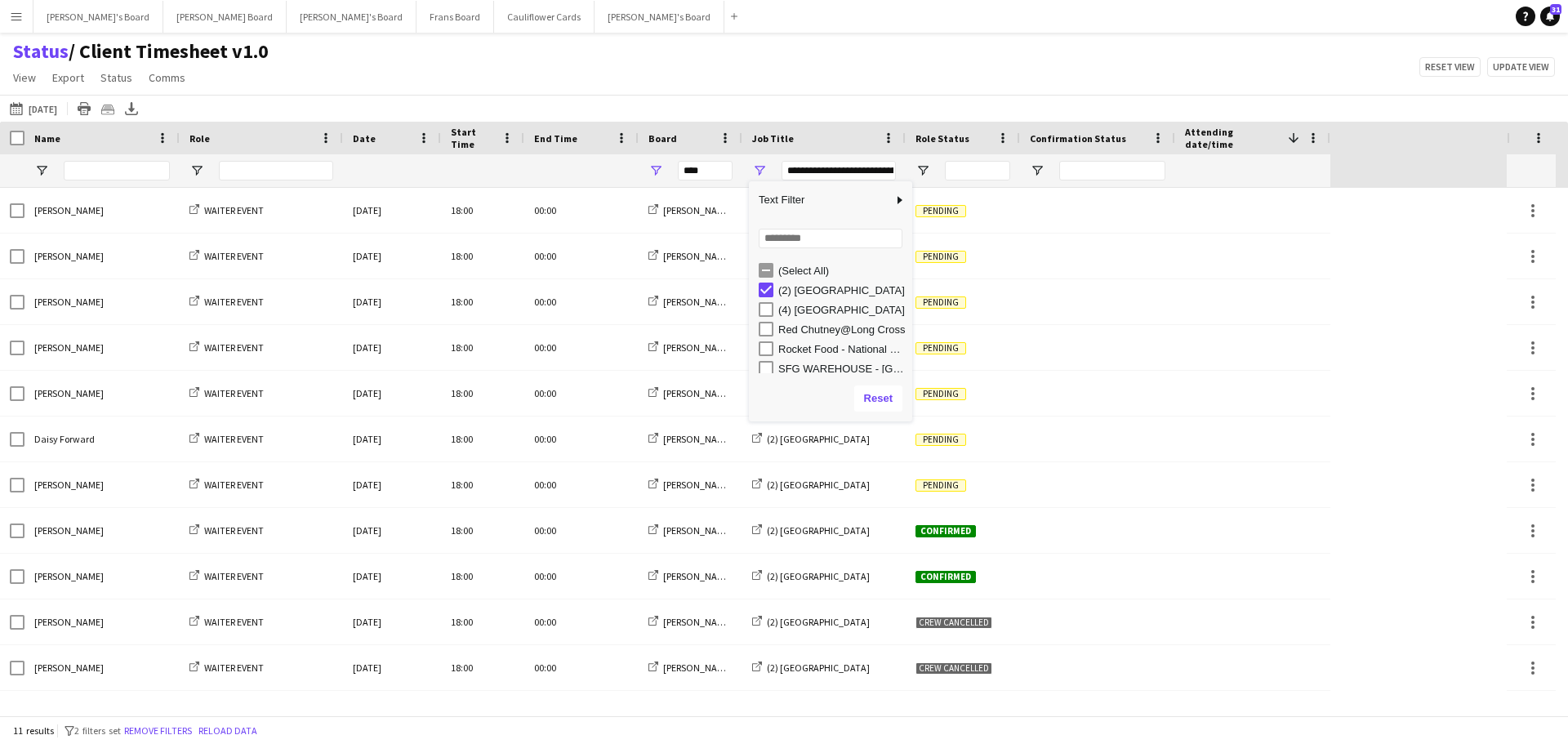
type input "**********"
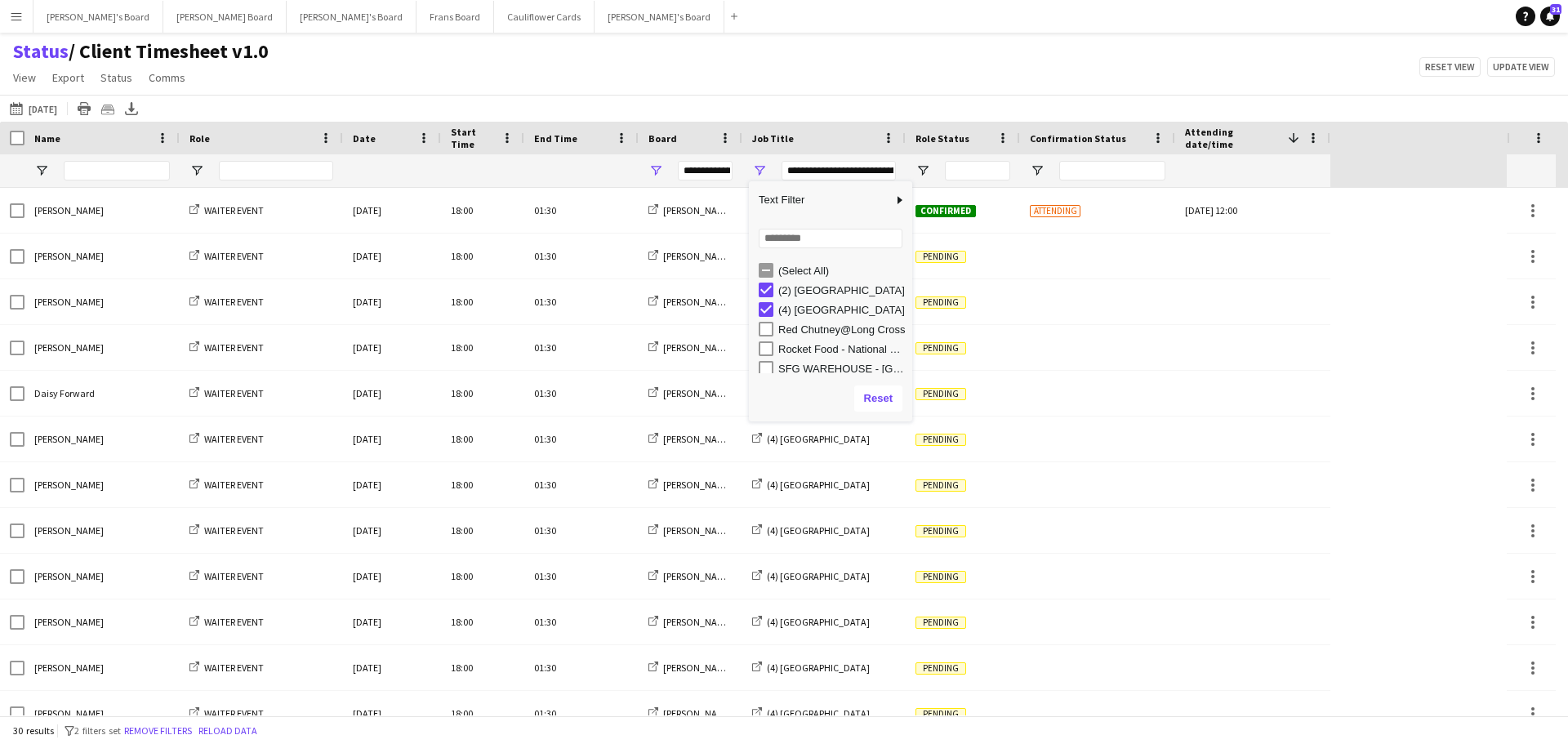
click at [877, 66] on div "Status / Client Timesheet v1.0 View Views Default view Airshow Accreditation Ai…" at bounding box center [784, 67] width 1568 height 56
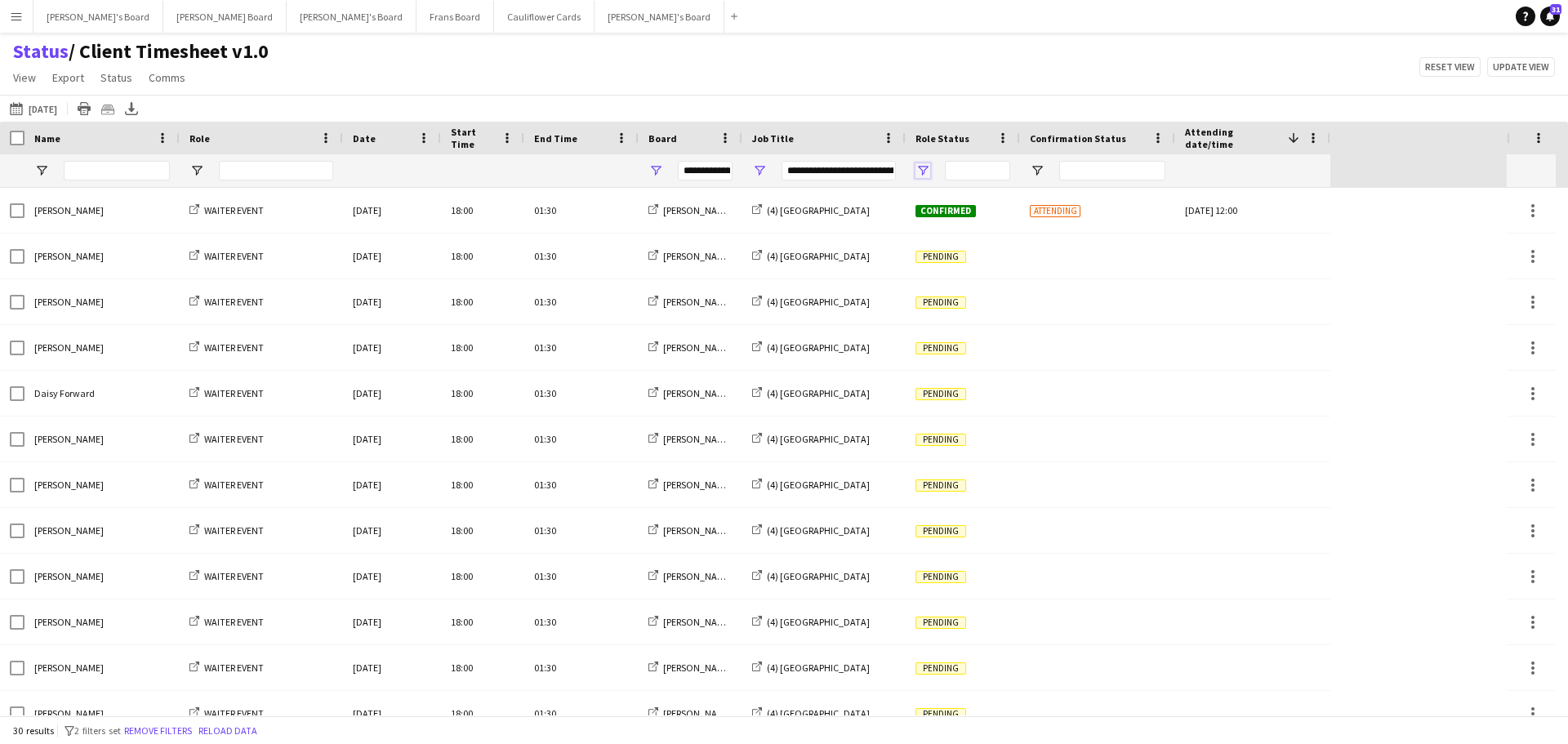
click at [917, 166] on span "Open Filter Menu" at bounding box center [923, 170] width 14 height 14
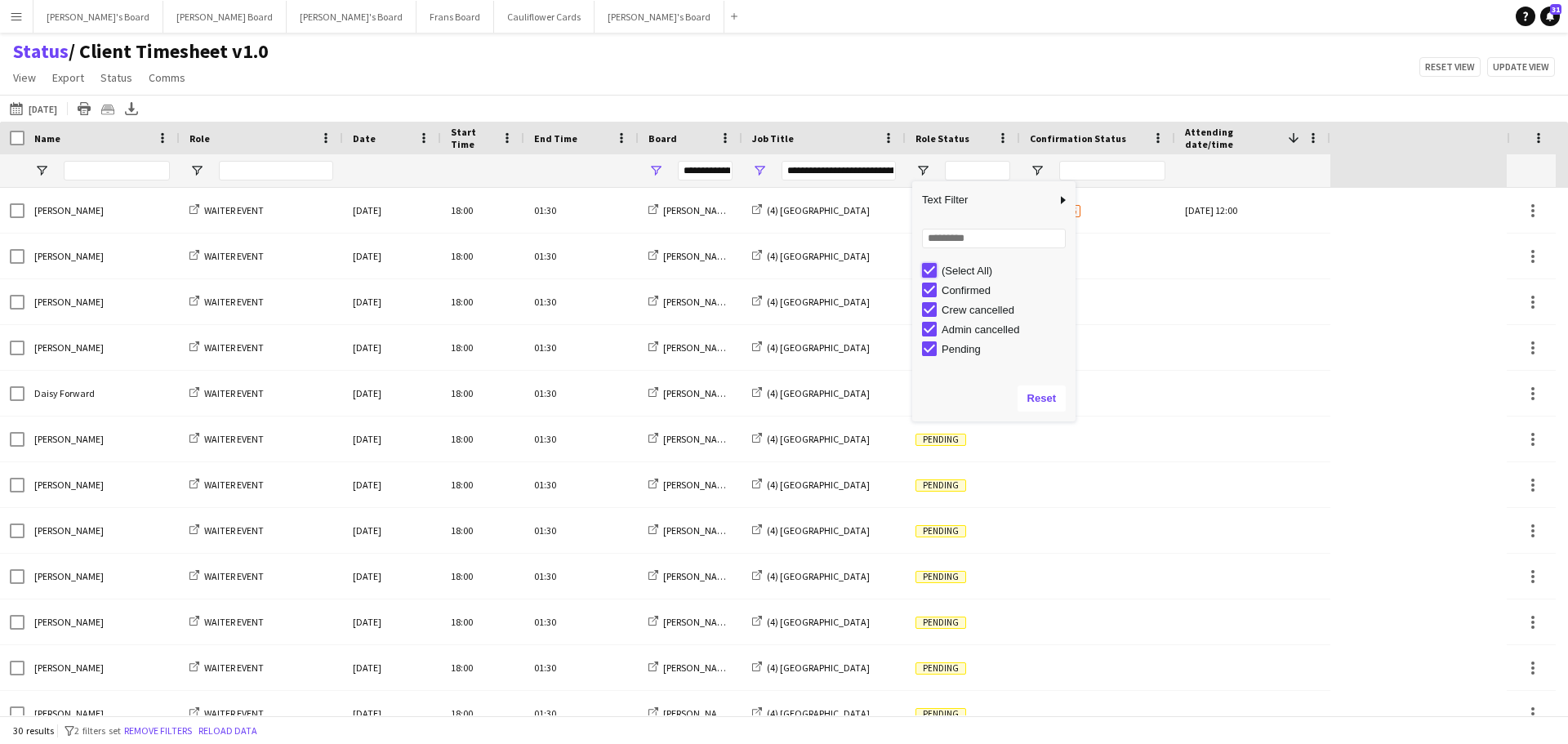
type input "***"
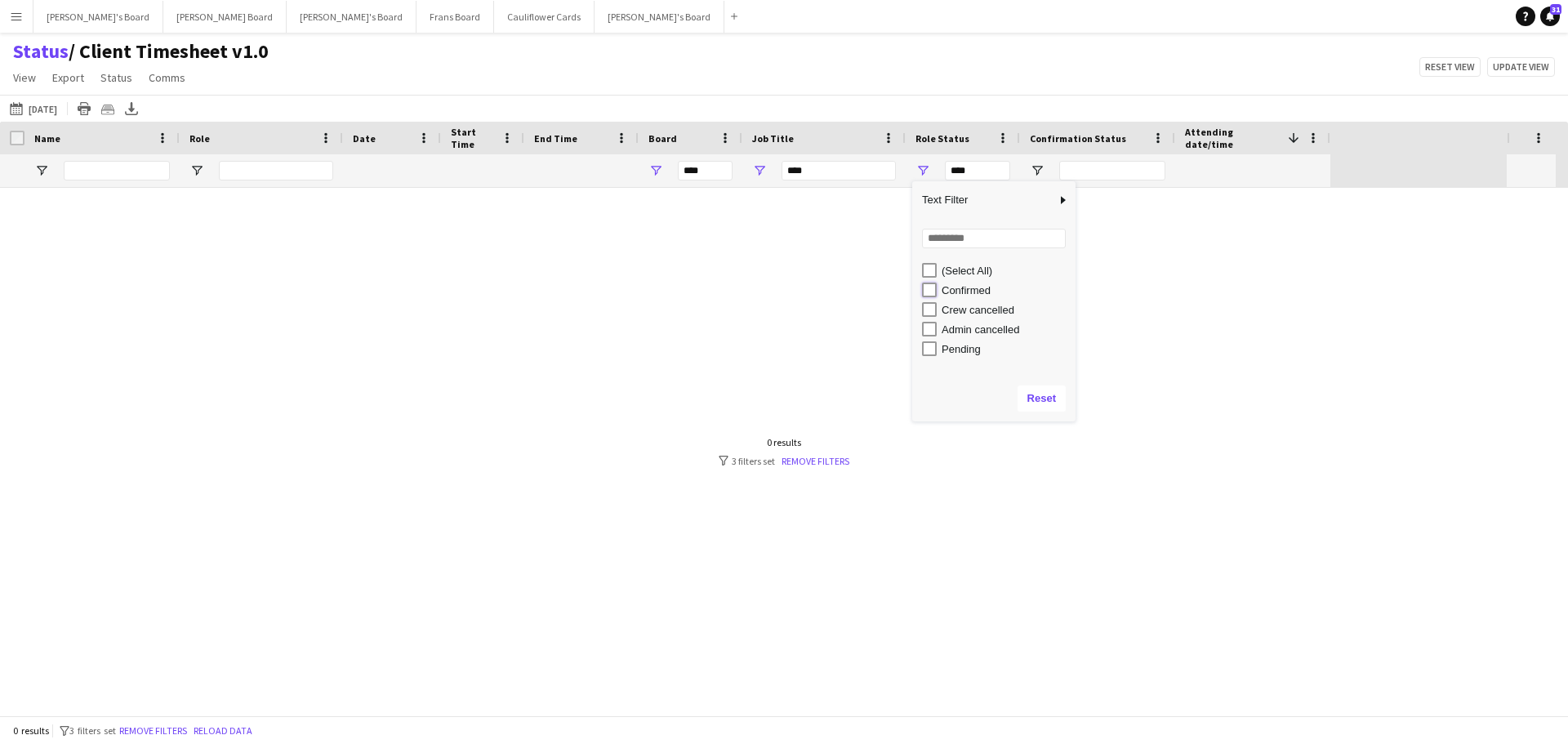
type input "**********"
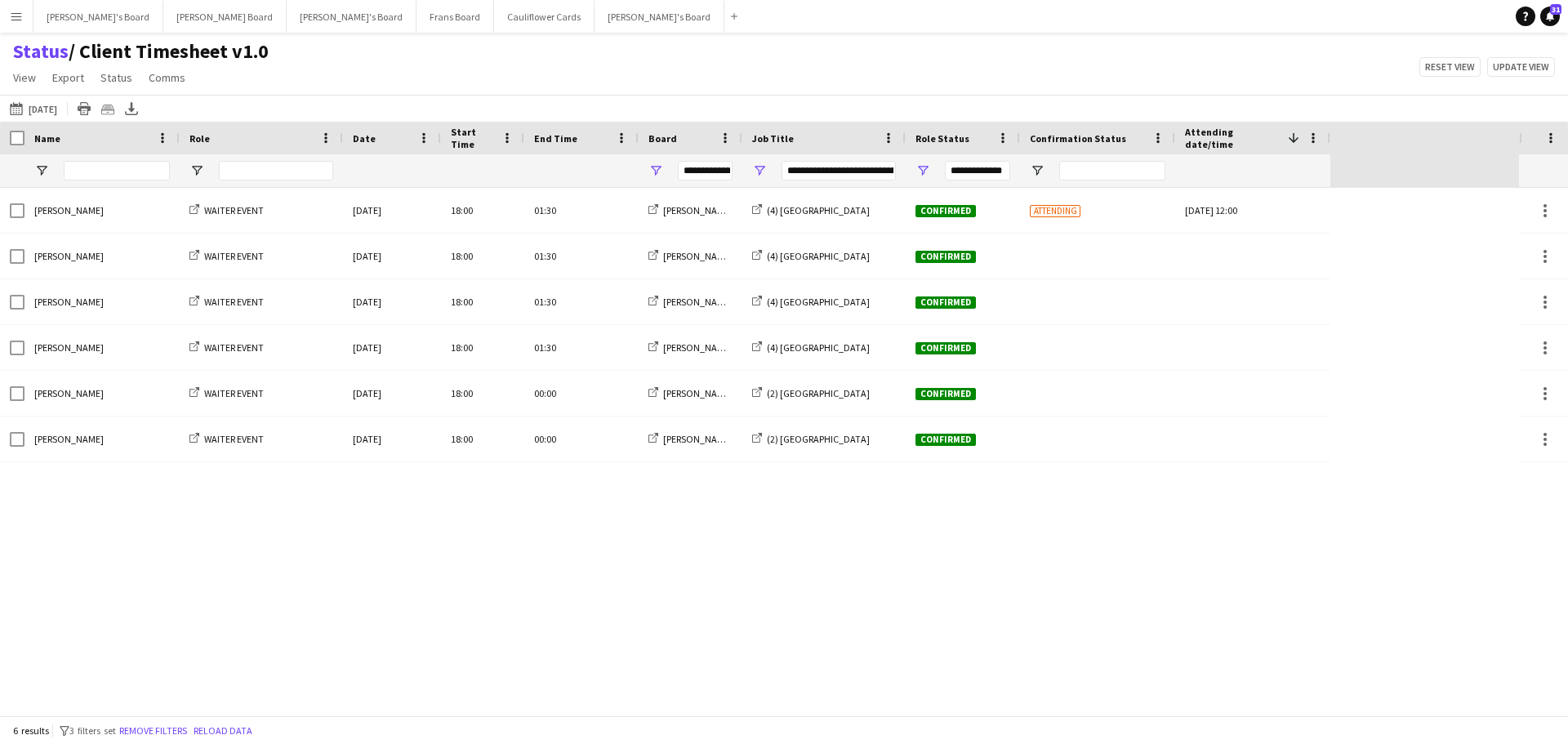
click at [889, 95] on div "[DATE] to [DATE] [DATE] [DATE] This Week This Month [DATE] Last Week Last Month…" at bounding box center [784, 108] width 1568 height 27
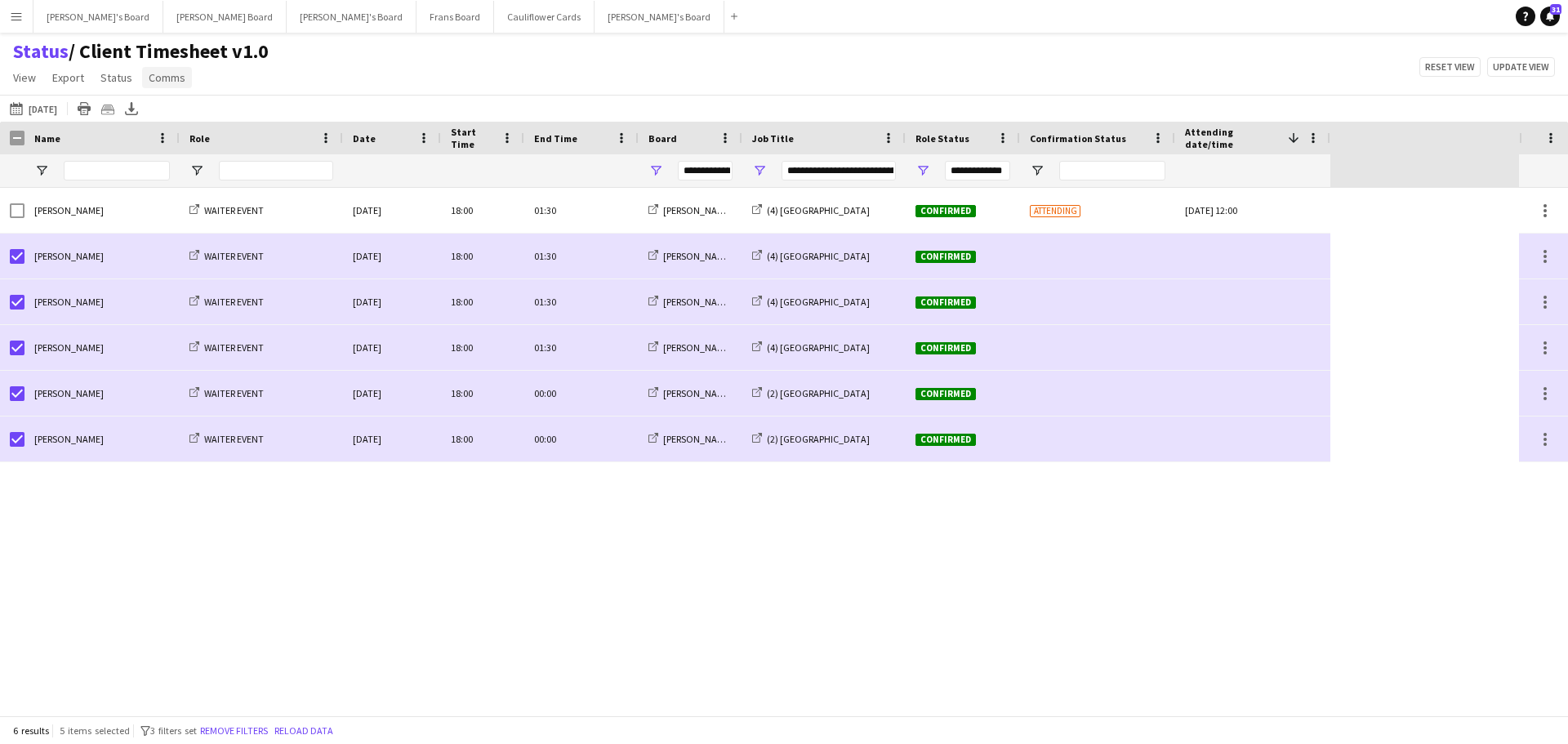
click at [181, 83] on span "Comms" at bounding box center [167, 77] width 37 height 14
click at [194, 106] on span "Send notification" at bounding box center [195, 113] width 84 height 14
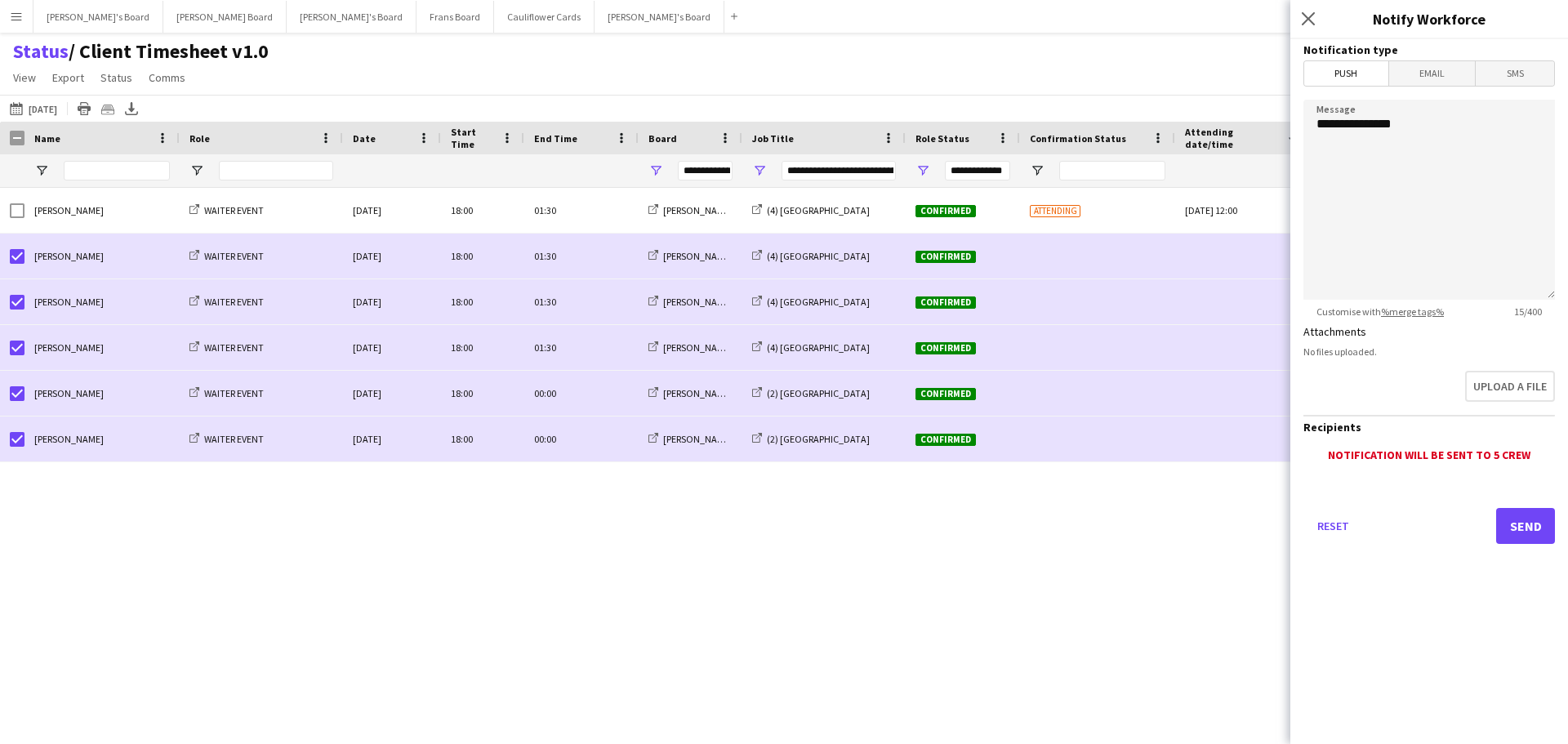
click at [1505, 79] on span "SMS" at bounding box center [1515, 73] width 79 height 24
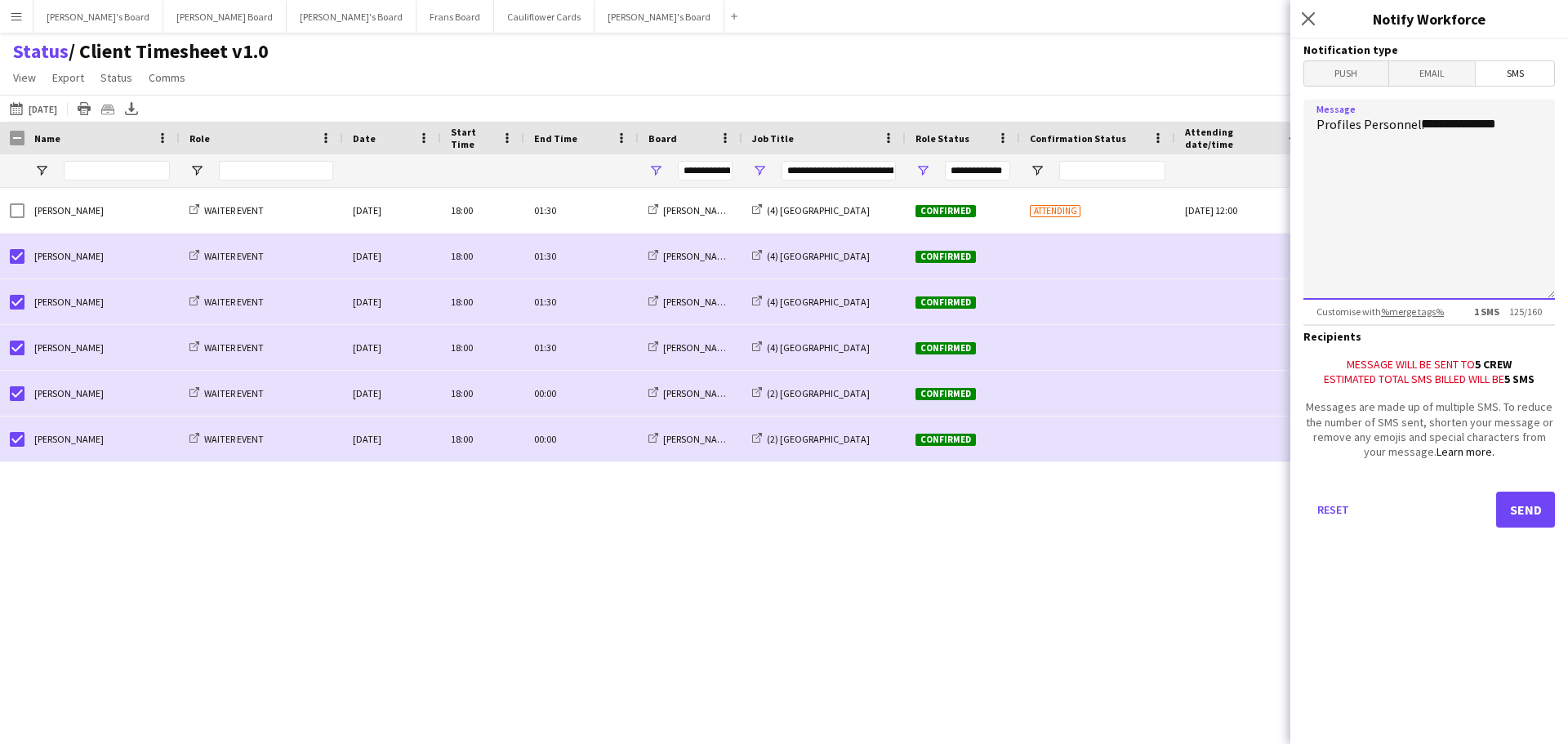
click at [1535, 122] on textarea "**********" at bounding box center [1429, 200] width 251 height 200
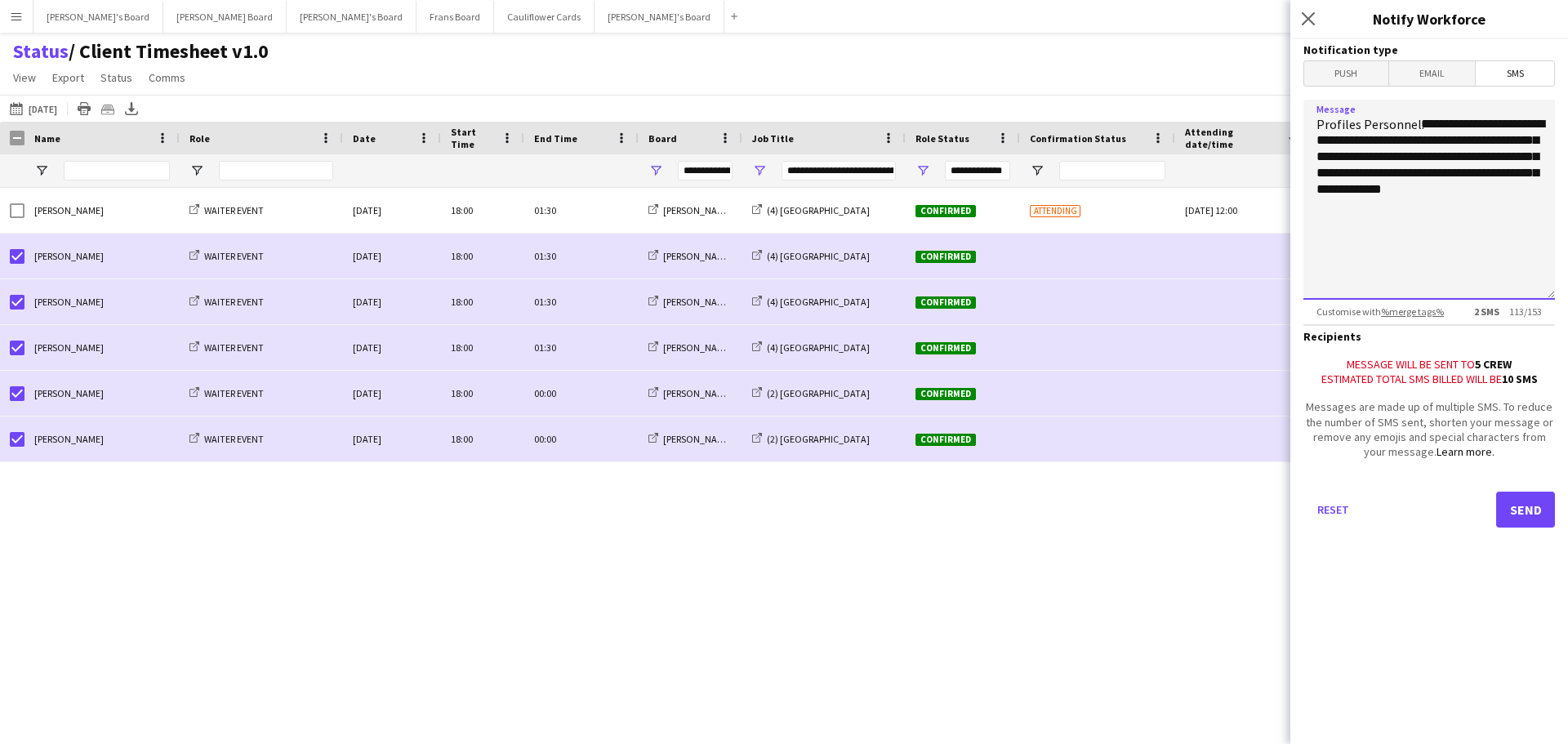
drag, startPoint x: 1319, startPoint y: 198, endPoint x: 1334, endPoint y: 188, distance: 18.0
click at [1334, 188] on textarea "**********" at bounding box center [1429, 200] width 251 height 200
type textarea "**********"
click at [1522, 509] on button "Send" at bounding box center [1525, 509] width 59 height 36
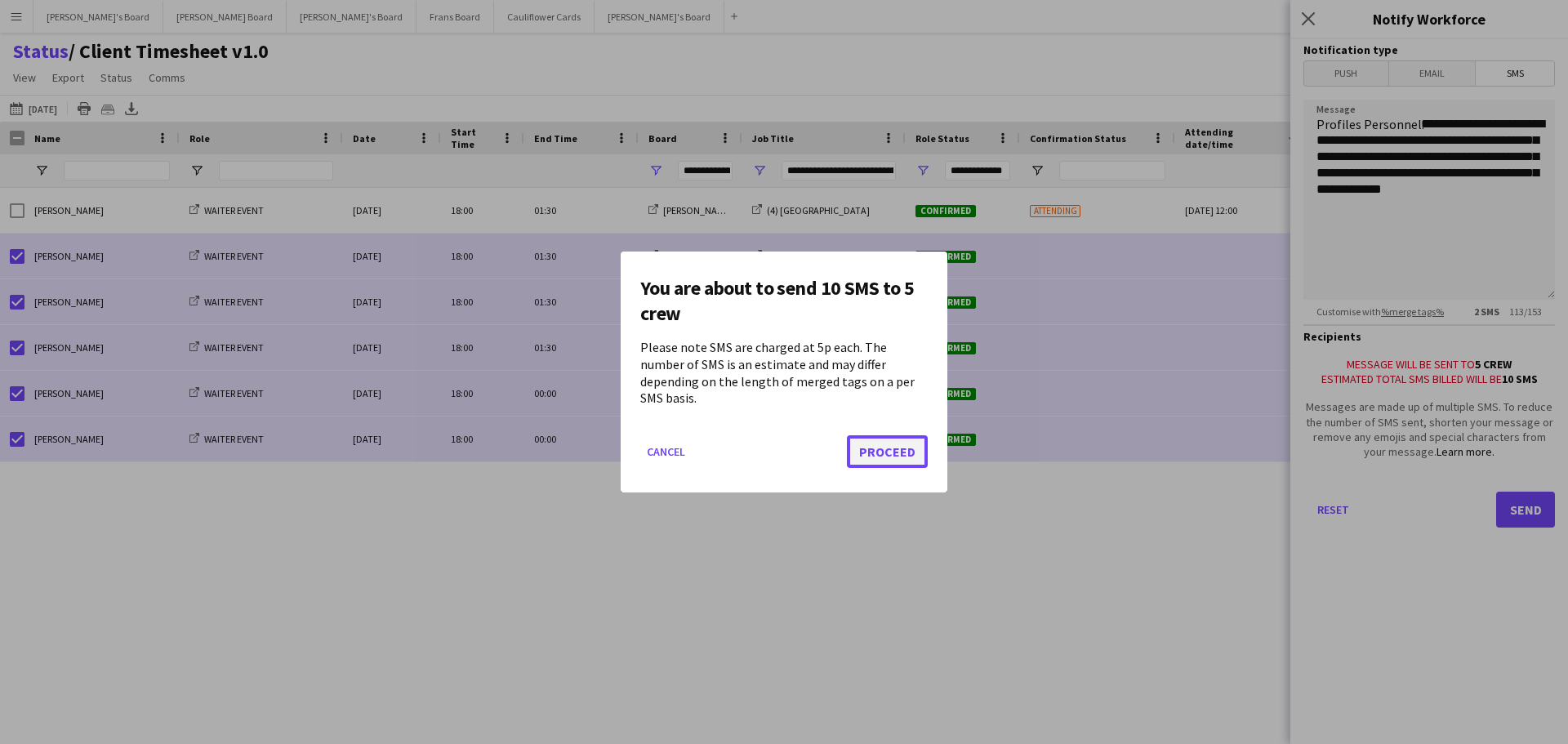
click at [911, 441] on button "Proceed" at bounding box center [887, 451] width 81 height 33
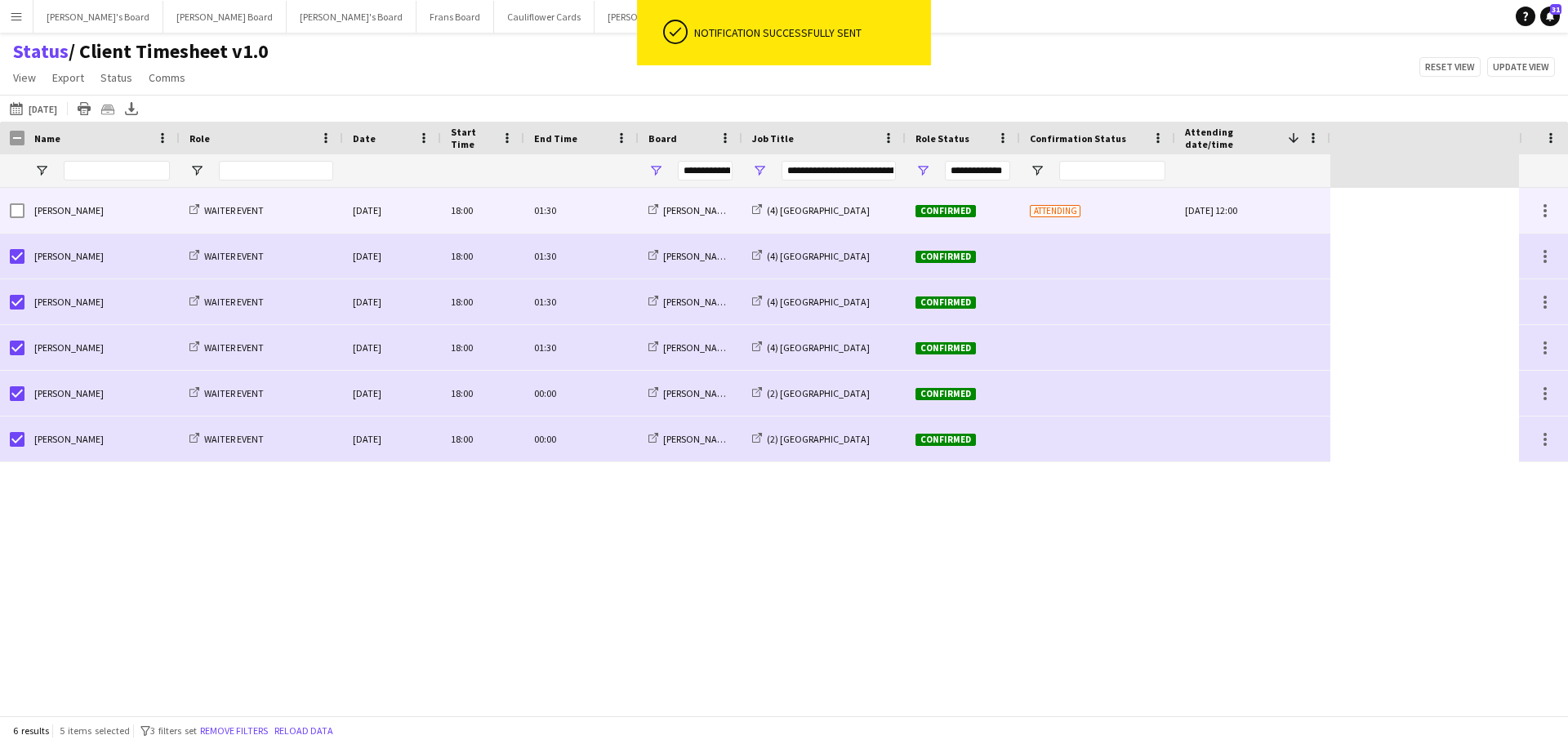
click at [73, 218] on div "[PERSON_NAME]" at bounding box center [101, 210] width 155 height 45
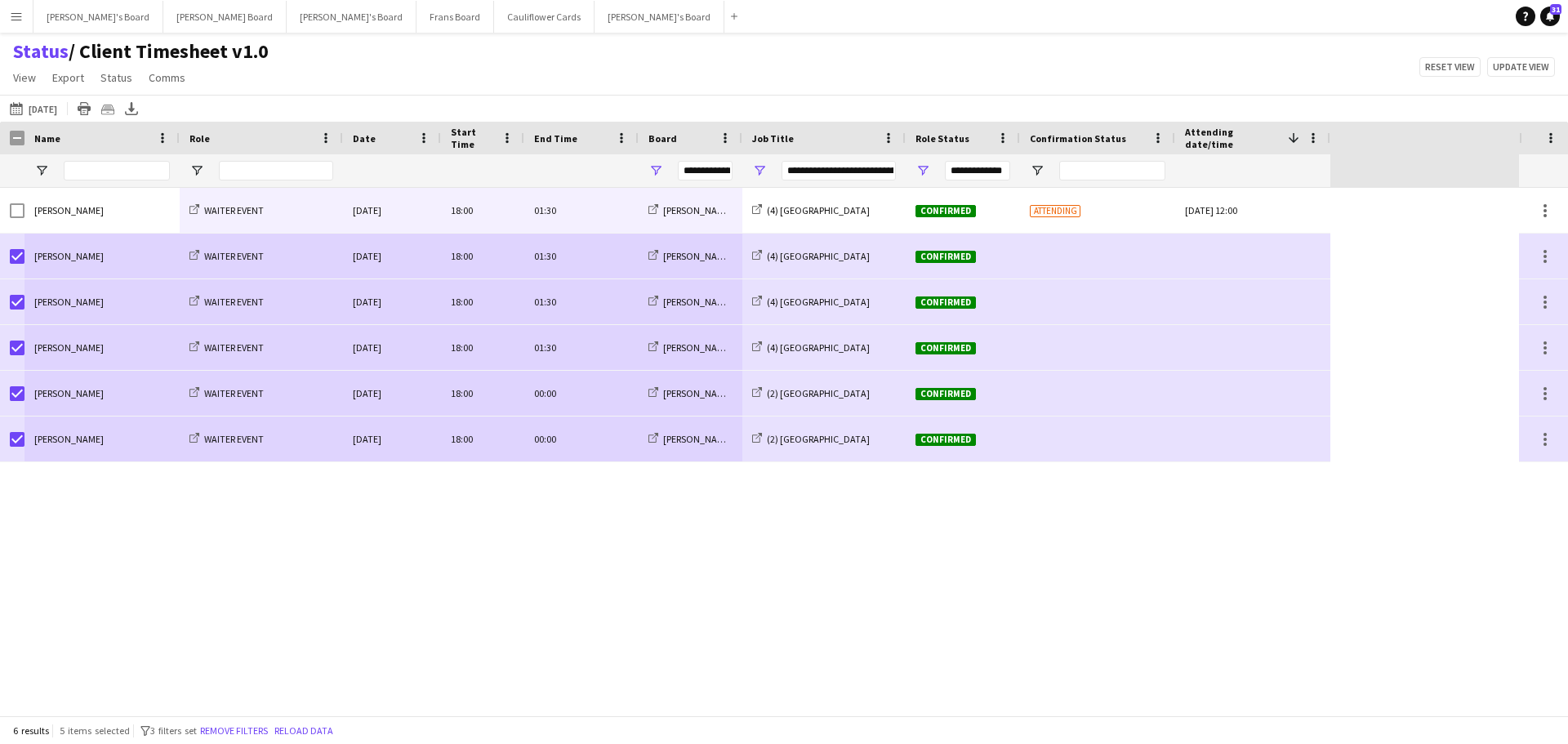
drag, startPoint x: 68, startPoint y: 214, endPoint x: 732, endPoint y: 424, distance: 696.4
click at [732, 424] on div "[PERSON_NAME] WAITER EVENT [DATE] 18:00 01:30 [PERSON_NAME]'s Board (4) [GEOGRA…" at bounding box center [665, 324] width 1330 height 274
click at [760, 550] on div "[PERSON_NAME] WAITER EVENT [DATE] 18:00 01:30 [PERSON_NAME]'s Board (4) [GEOGRA…" at bounding box center [759, 451] width 1519 height 527
drag, startPoint x: 334, startPoint y: 511, endPoint x: 278, endPoint y: 276, distance: 241.6
click at [334, 511] on div "[PERSON_NAME] WAITER EVENT [DATE] 18:00 01:30 [PERSON_NAME]'s Board (4) [GEOGRA…" at bounding box center [759, 451] width 1519 height 527
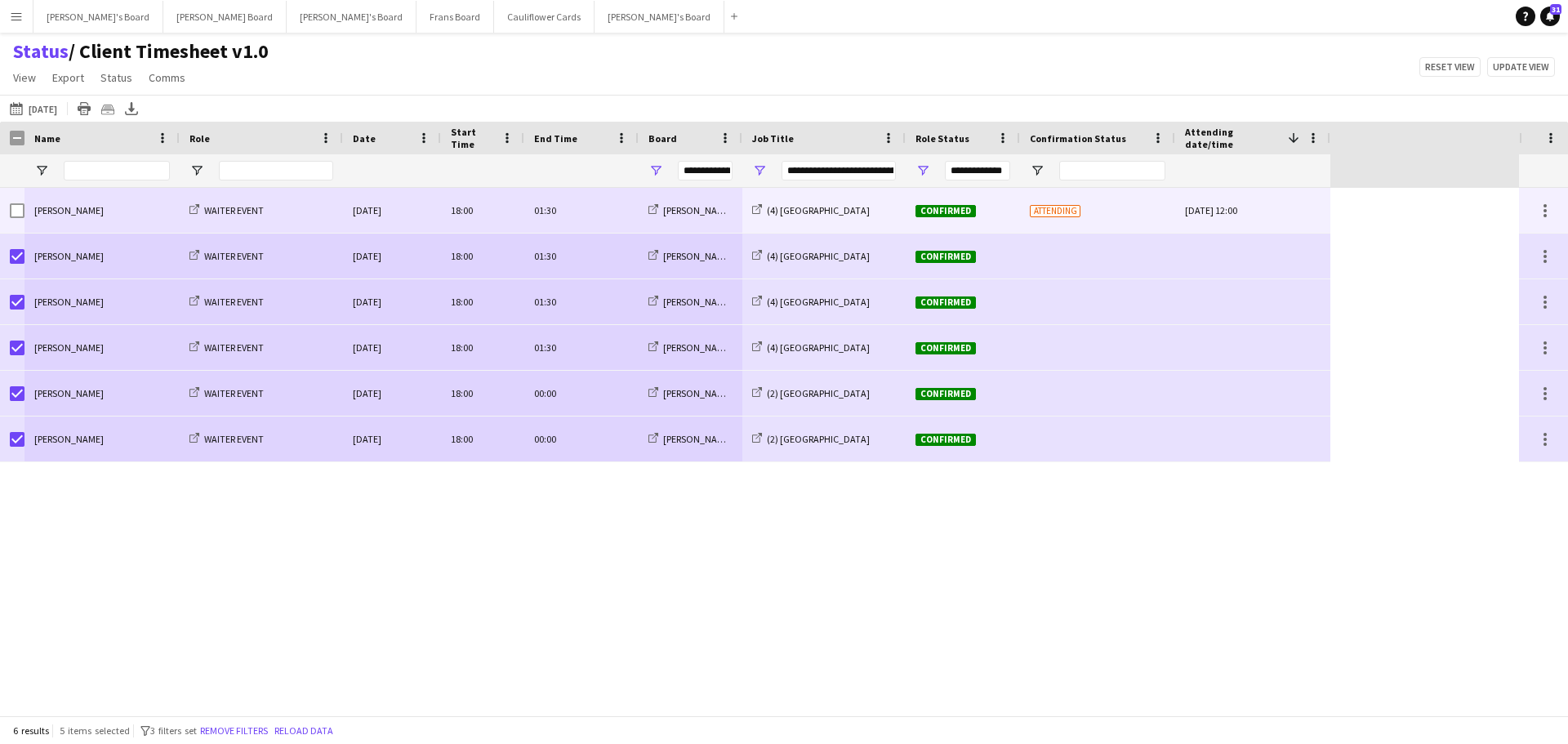
click at [120, 205] on div "[PERSON_NAME]" at bounding box center [101, 210] width 155 height 45
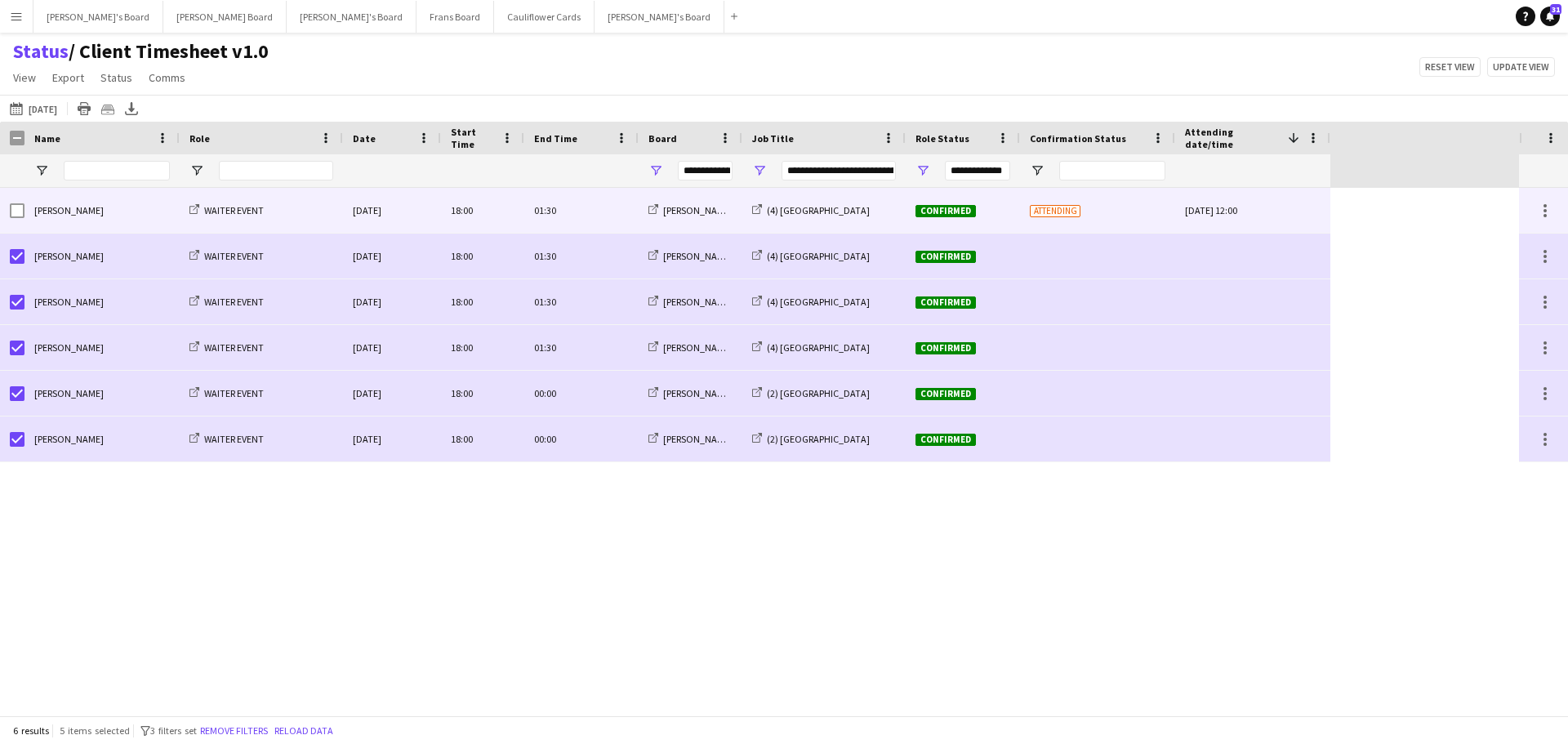
click at [65, 212] on span "[PERSON_NAME]" at bounding box center [69, 210] width 69 height 13
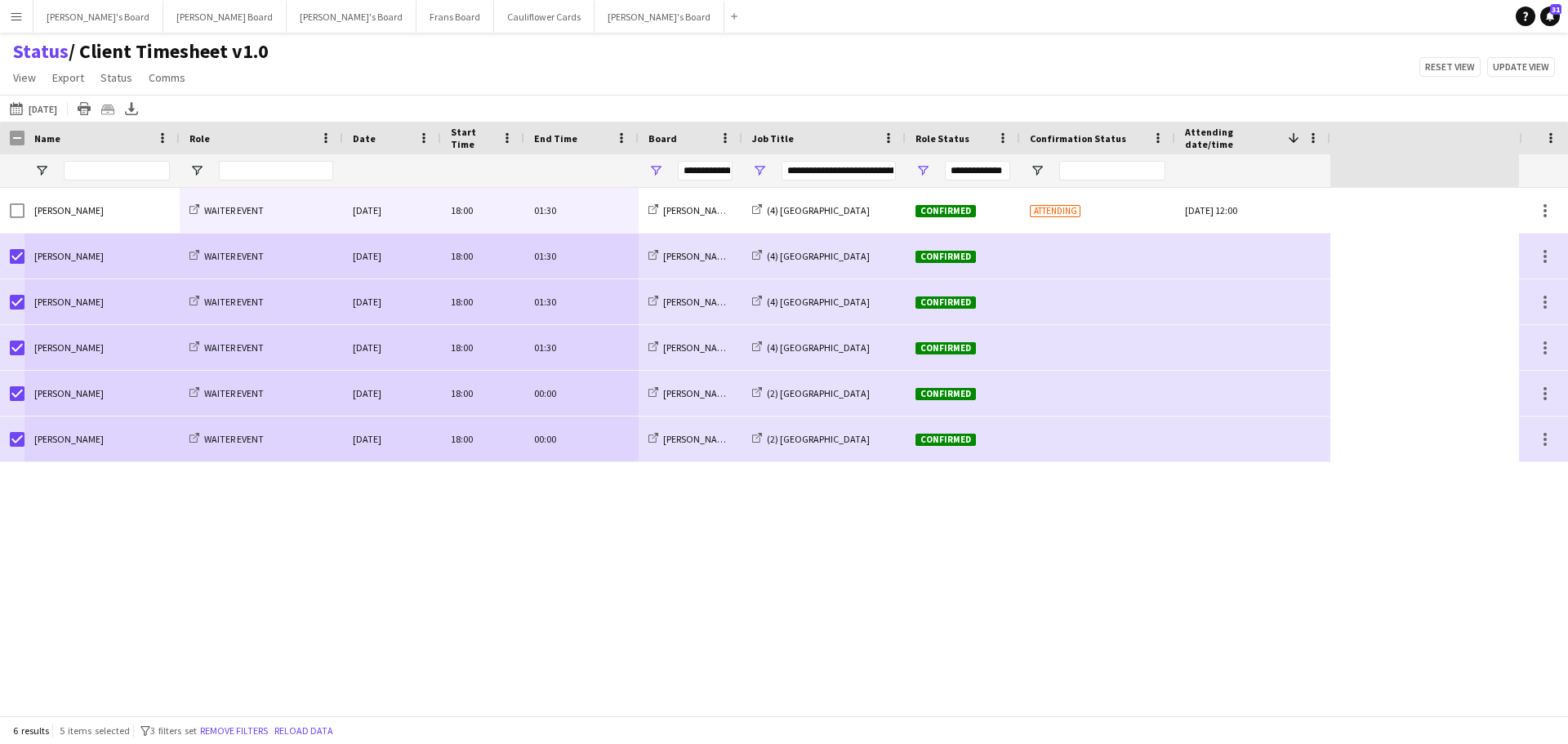
drag, startPoint x: 112, startPoint y: 211, endPoint x: 572, endPoint y: 444, distance: 515.6
click at [572, 444] on div "[PERSON_NAME] WAITER EVENT [DATE] 18:00 01:30 [PERSON_NAME]'s Board (4) [GEOGRA…" at bounding box center [665, 324] width 1330 height 274
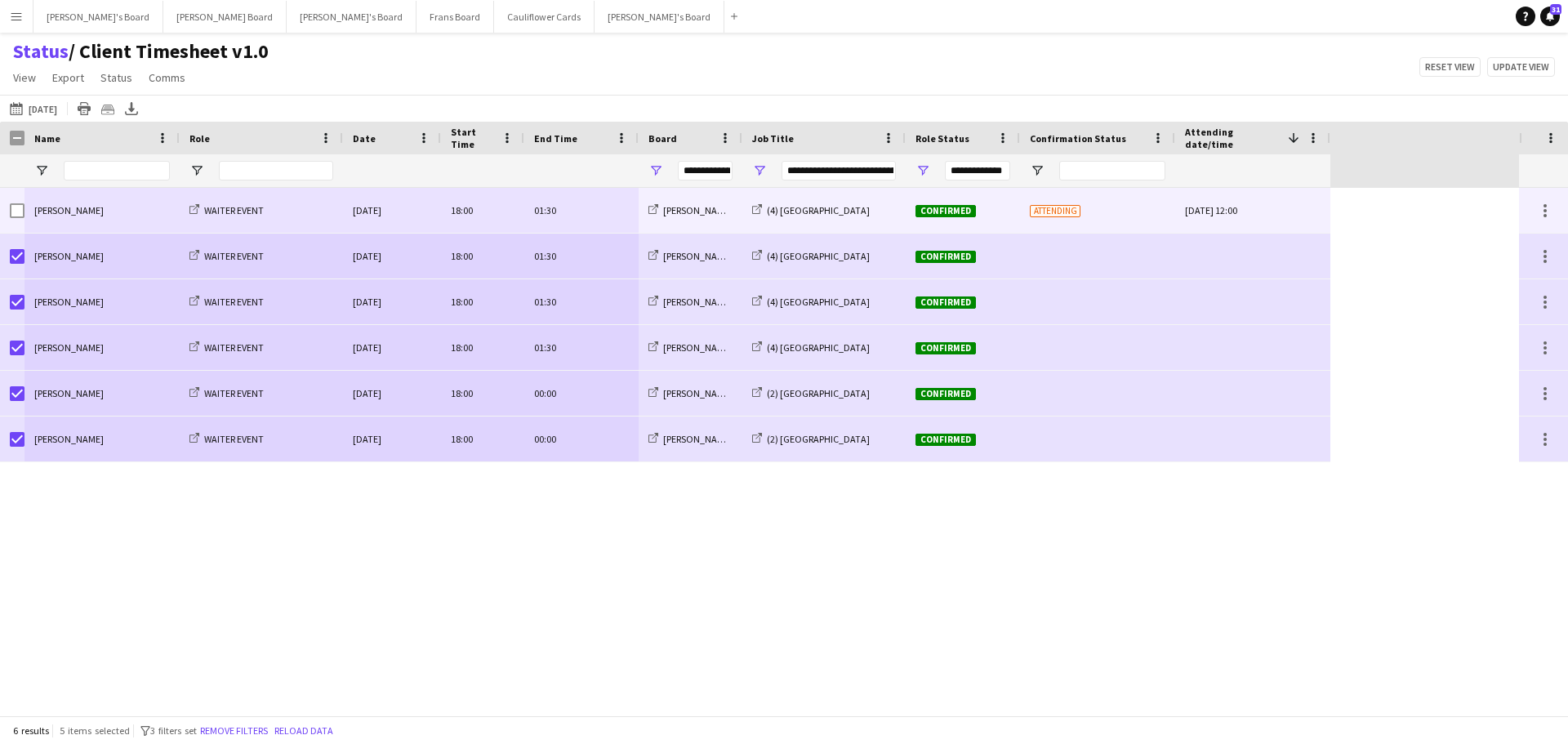
click at [131, 211] on div "[PERSON_NAME]" at bounding box center [101, 210] width 155 height 45
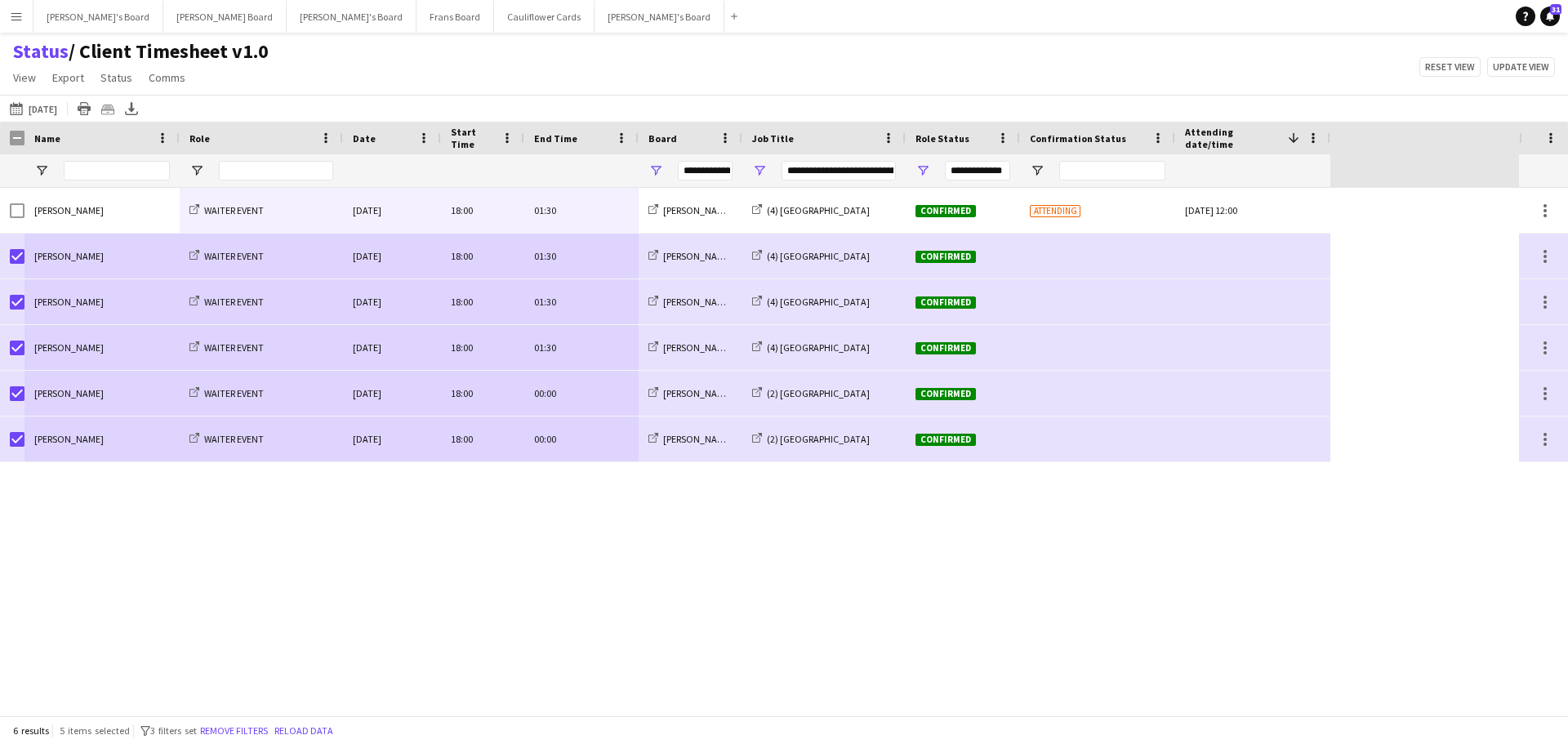
drag, startPoint x: 118, startPoint y: 211, endPoint x: 560, endPoint y: 431, distance: 493.7
click at [560, 431] on div "[PERSON_NAME] WAITER EVENT [DATE] 18:00 01:30 [PERSON_NAME]'s Board (4) [GEOGRA…" at bounding box center [665, 324] width 1330 height 274
click at [594, 20] on button "[PERSON_NAME]'s Board Close" at bounding box center [659, 16] width 130 height 32
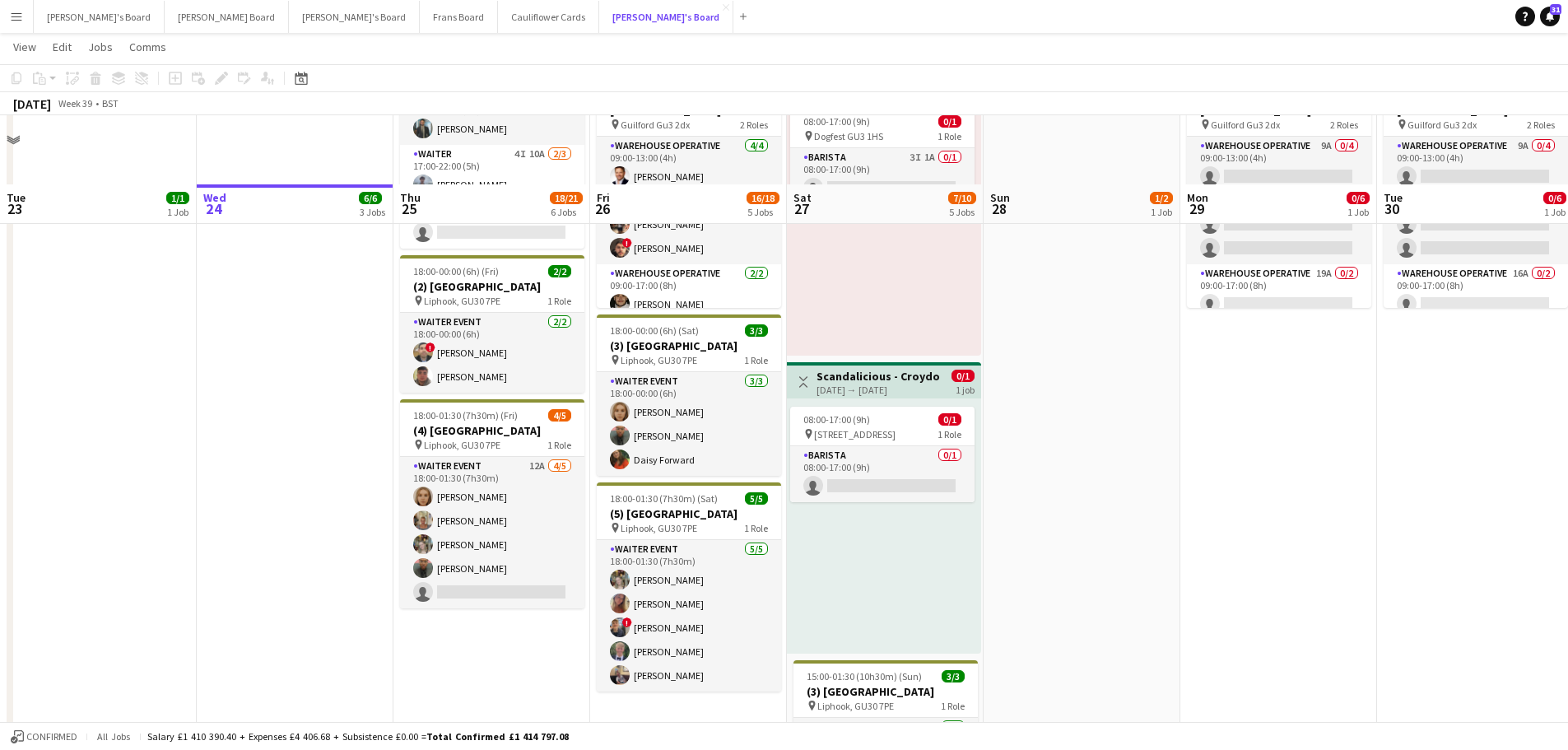
scroll to position [494, 0]
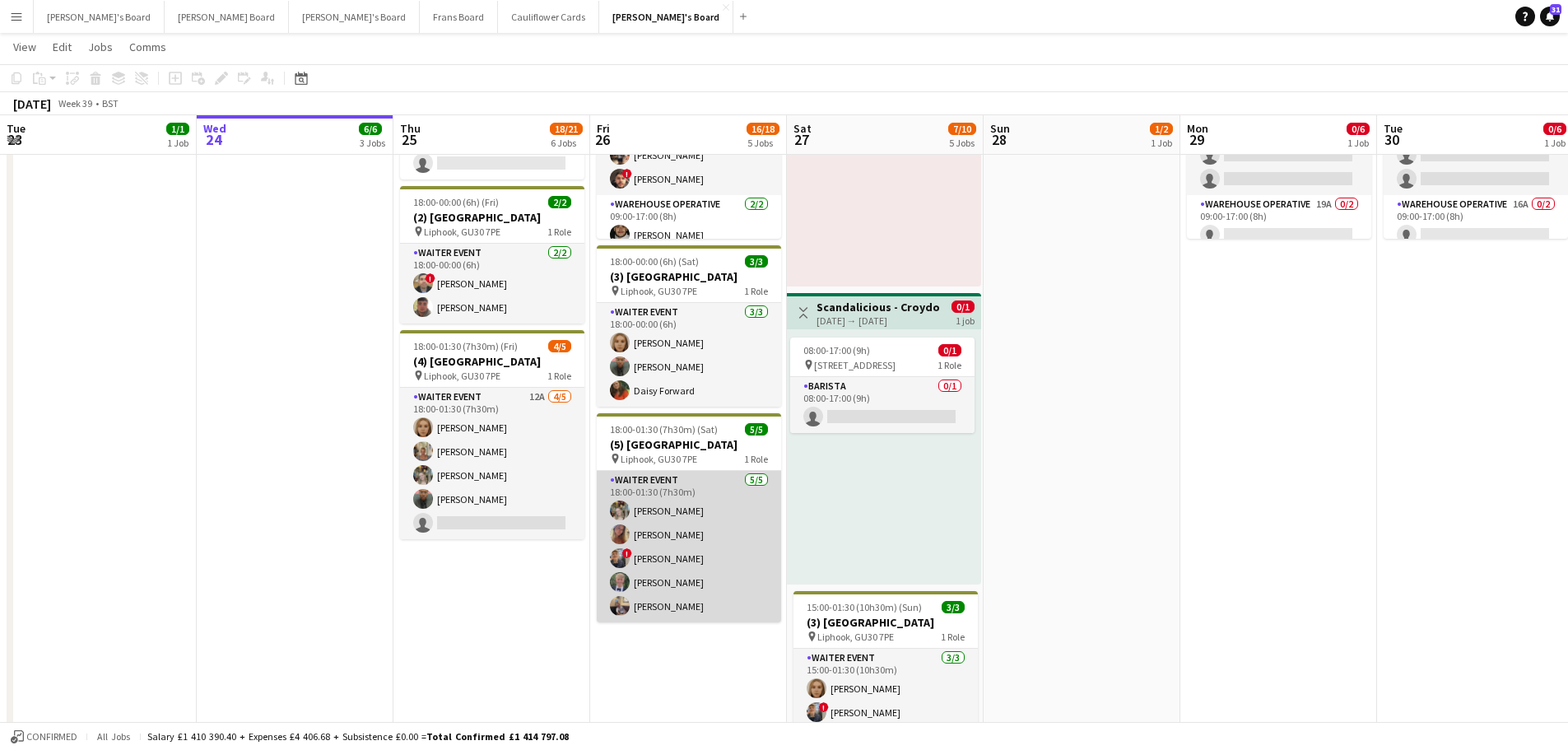
click at [679, 555] on app-card-role "WAITER EVENT [DATE] 18:00-01:30 (7h30m) [PERSON_NAME] [PERSON_NAME] ! [PERSON_N…" at bounding box center [688, 547] width 184 height 151
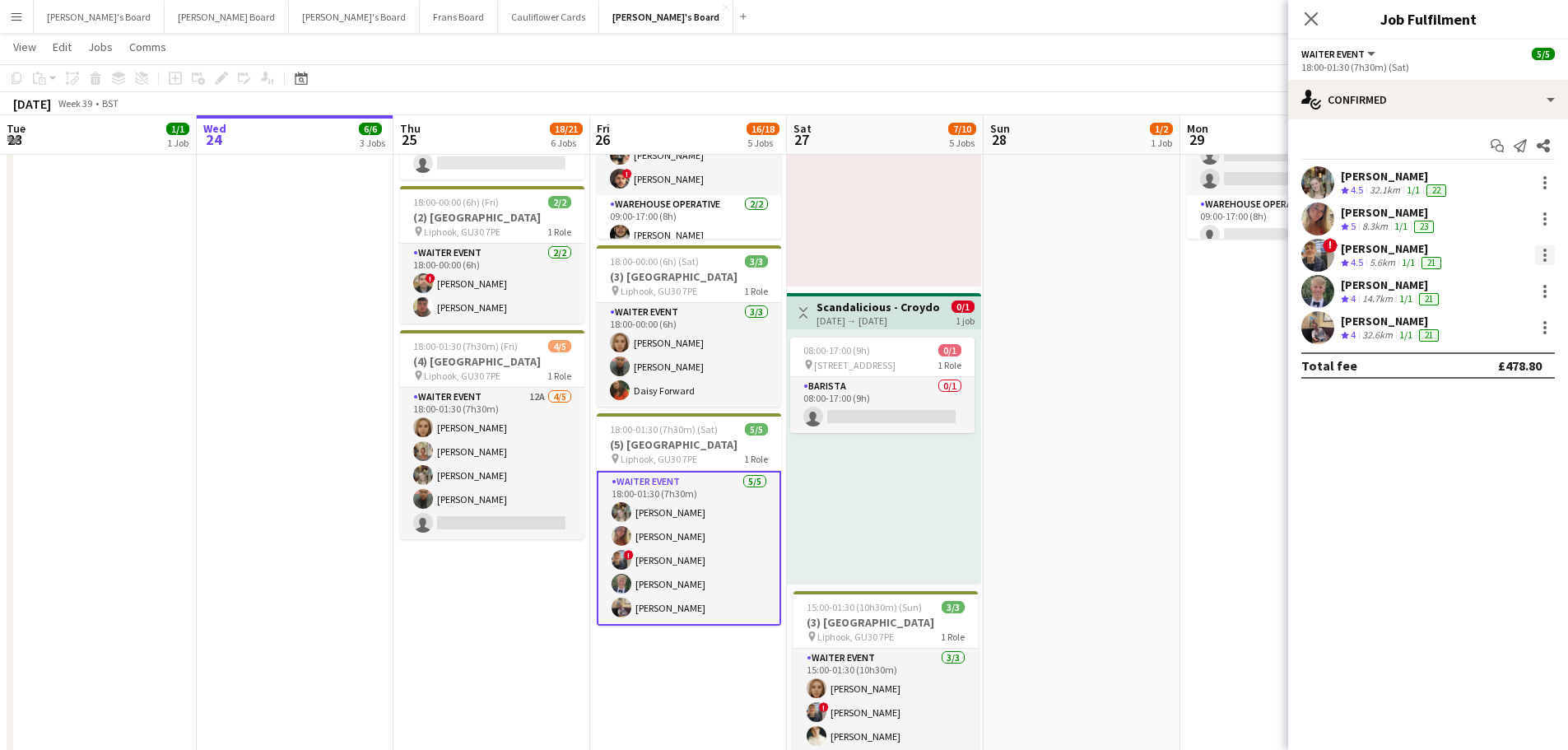
click at [1546, 253] on div at bounding box center [1545, 254] width 3 height 3
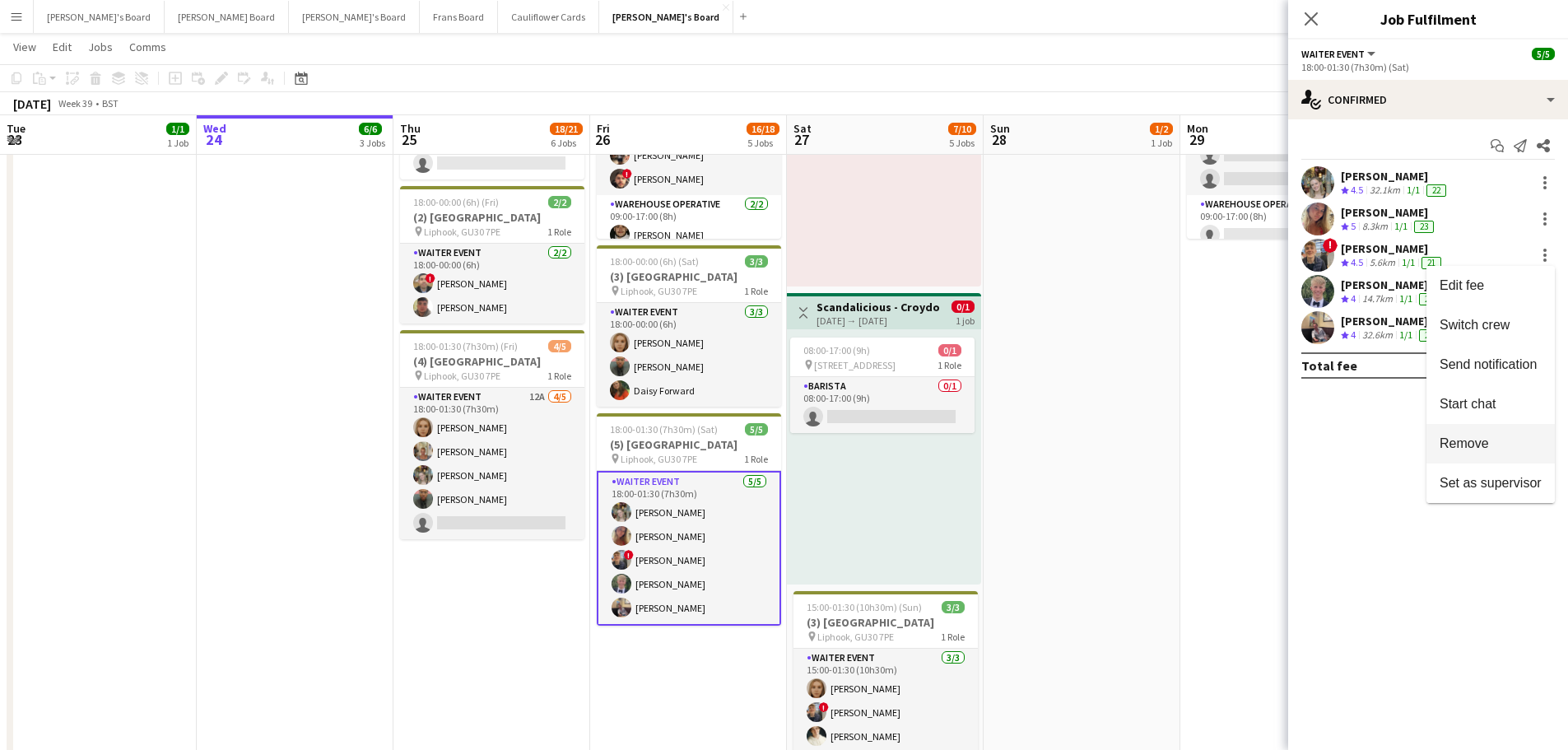
click at [1494, 441] on span "Remove" at bounding box center [1490, 443] width 102 height 15
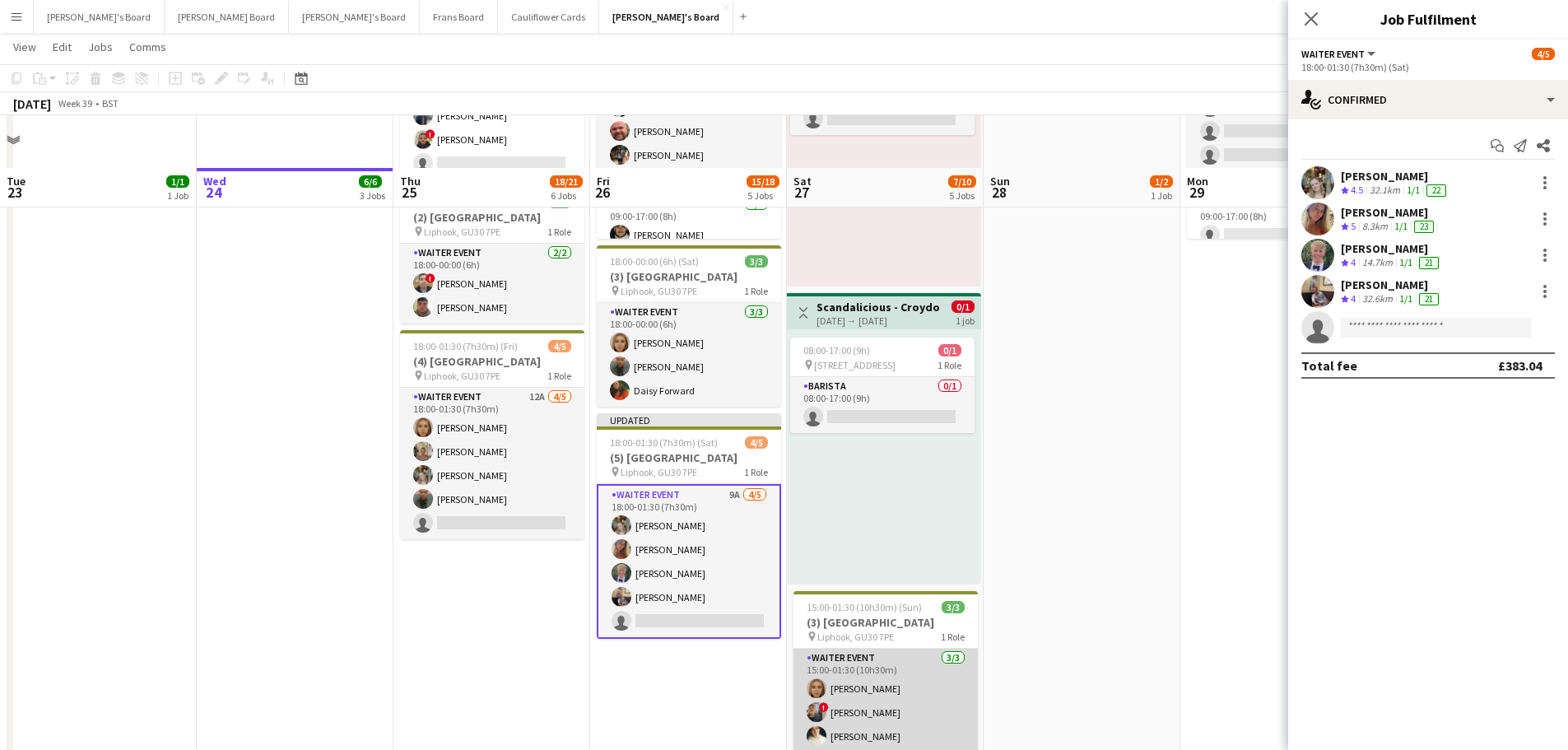
scroll to position [659, 0]
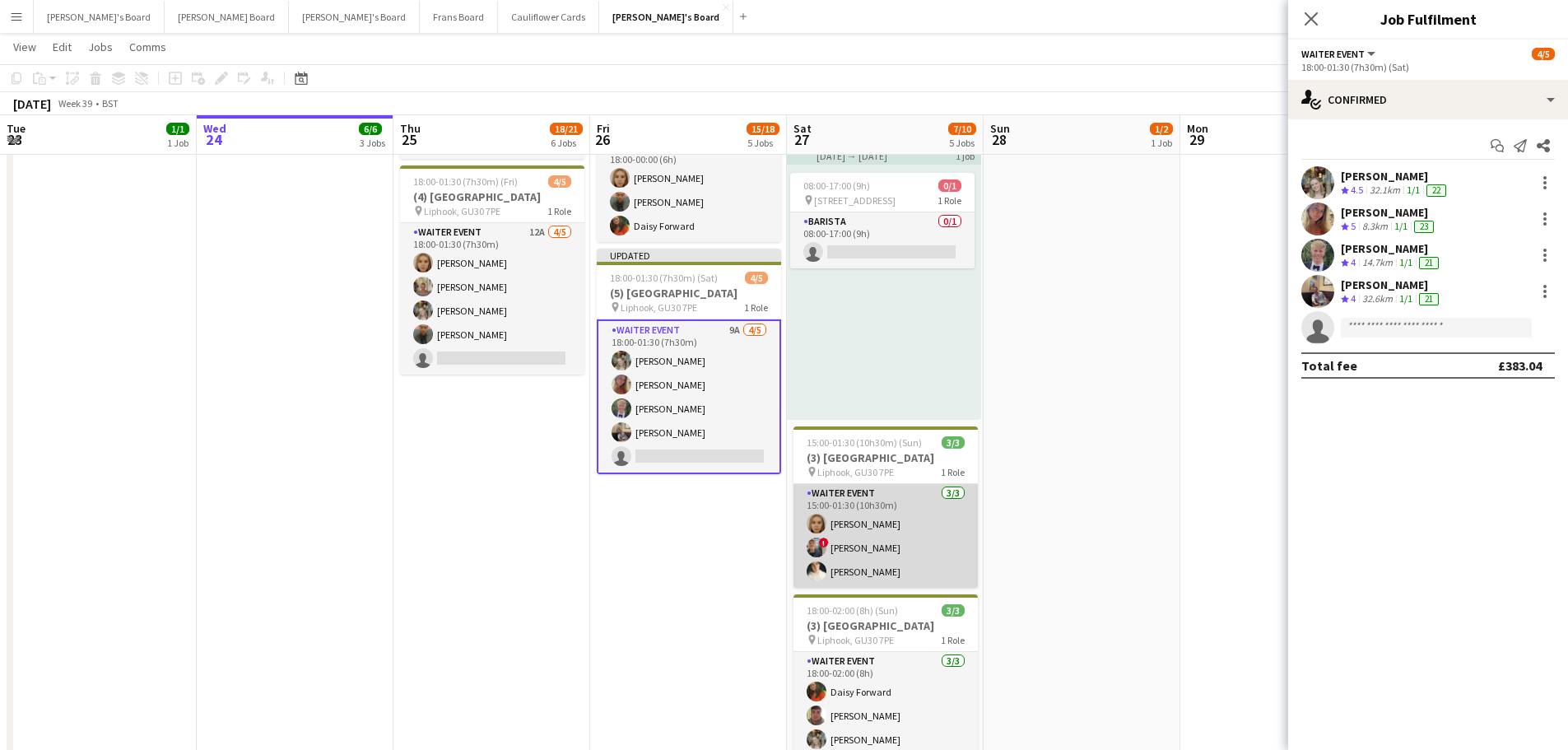
click at [872, 541] on app-card-role "WAITER EVENT [DATE] 15:00-01:30 (10h30m) [PERSON_NAME] ! [PERSON_NAME] [PERSON_…" at bounding box center [885, 536] width 184 height 104
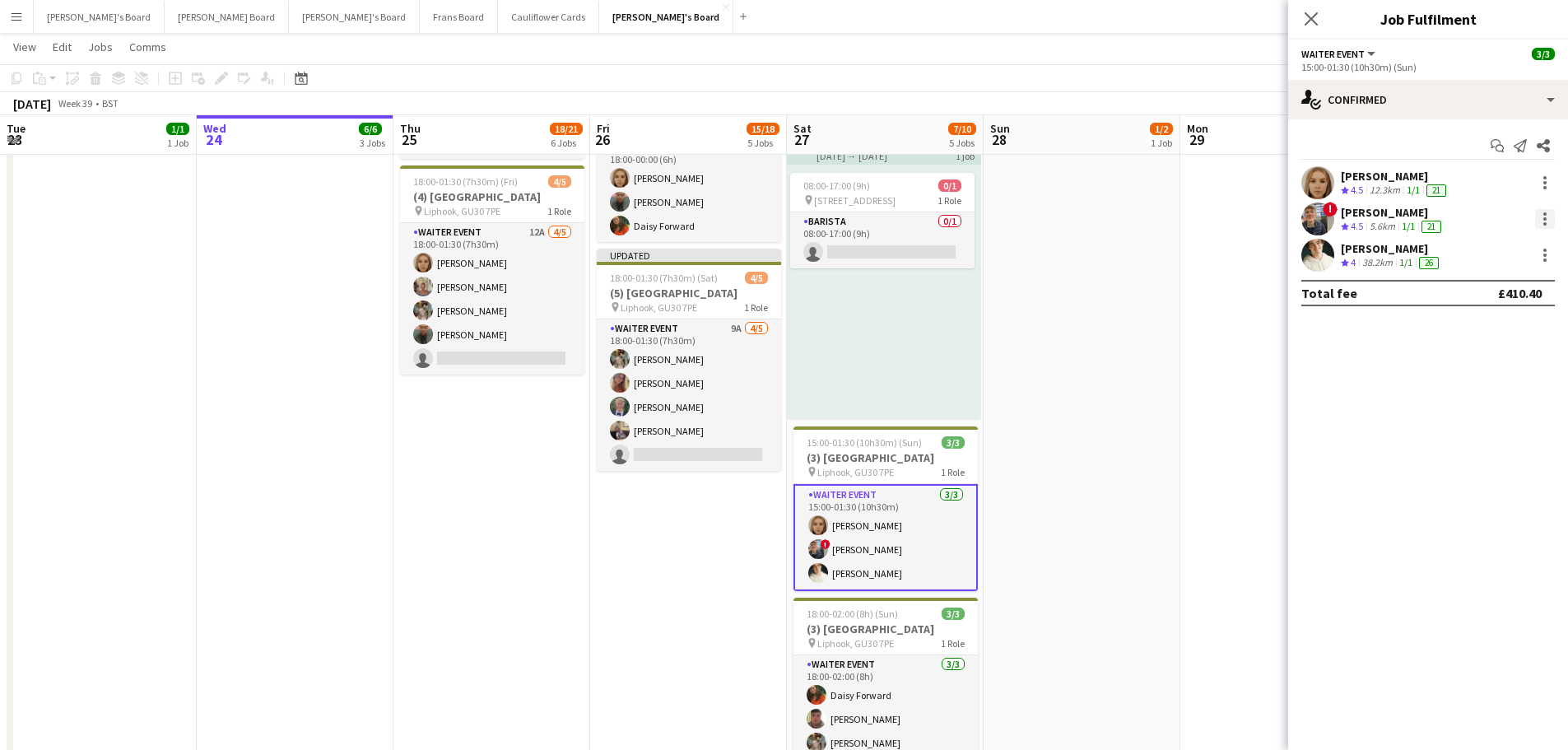
click at [1553, 223] on div at bounding box center [1545, 219] width 19 height 19
click at [1485, 406] on span "Remove" at bounding box center [1464, 408] width 49 height 14
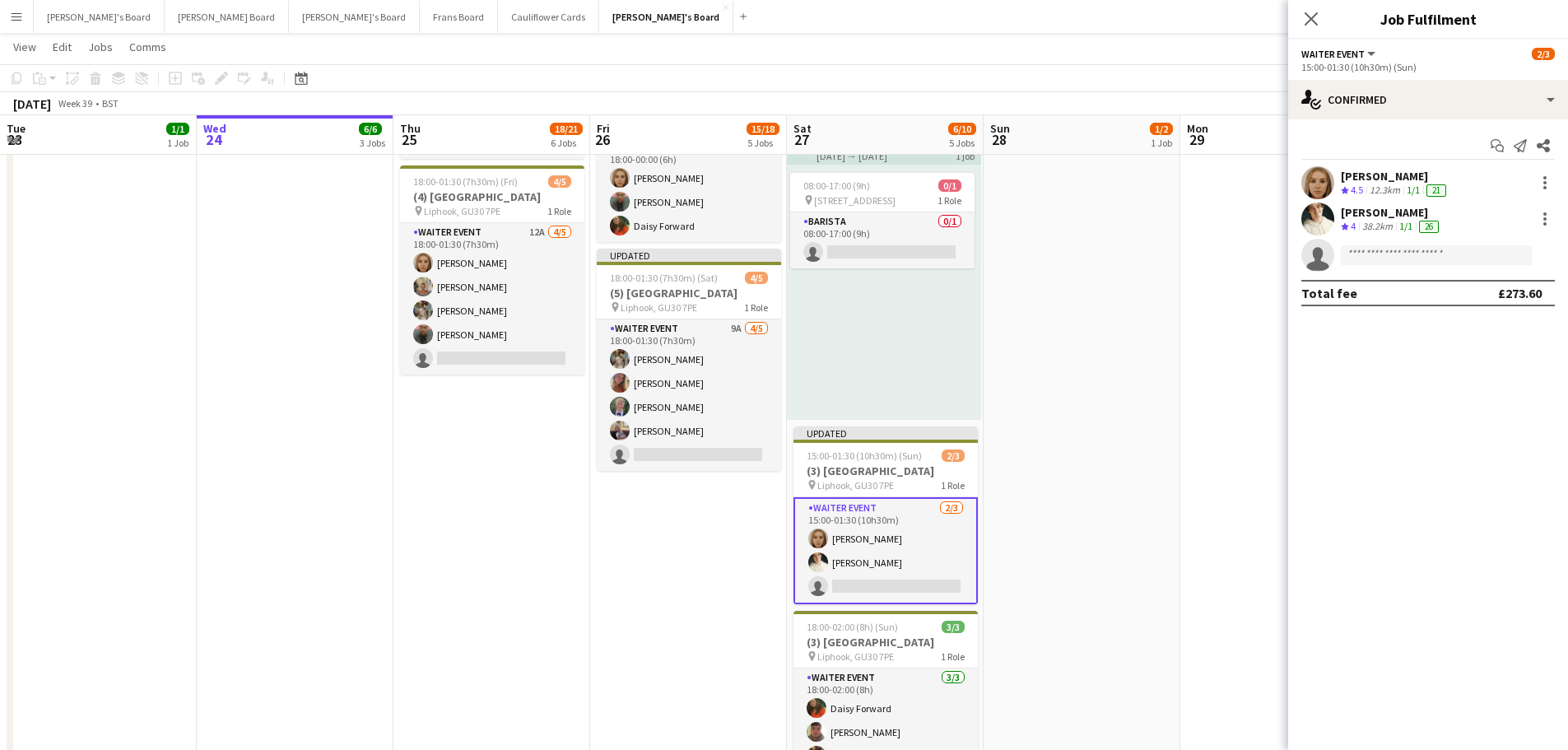
click at [1099, 544] on app-date-cell "08:00-20:00 (12h) 1/2 pin Golden Ford GU4 8AW 1 Role BAR STAFF 1I 16A [DATE] 08…" at bounding box center [1082, 173] width 197 height 1295
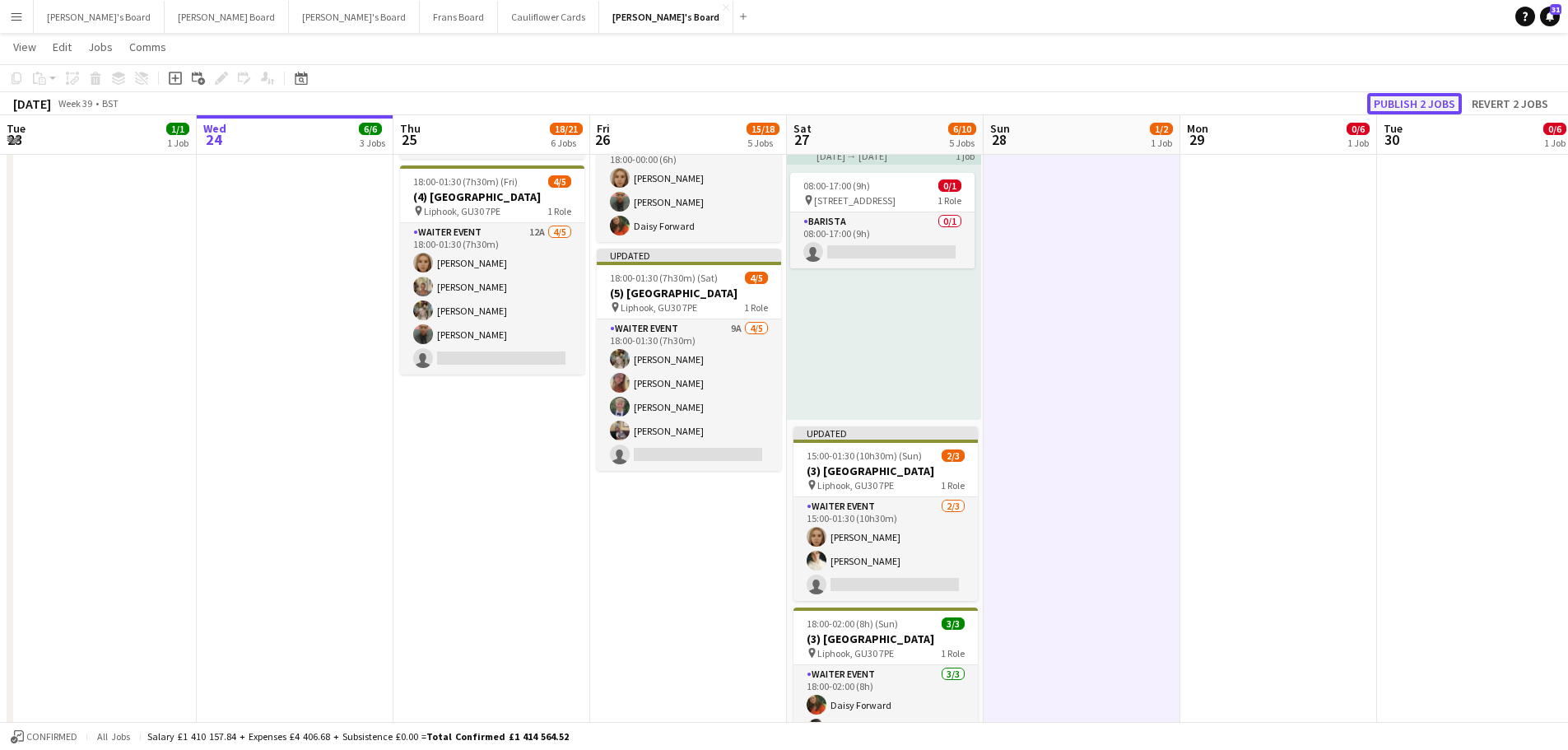
click at [1404, 107] on button "Publish 2 jobs" at bounding box center [1415, 104] width 95 height 21
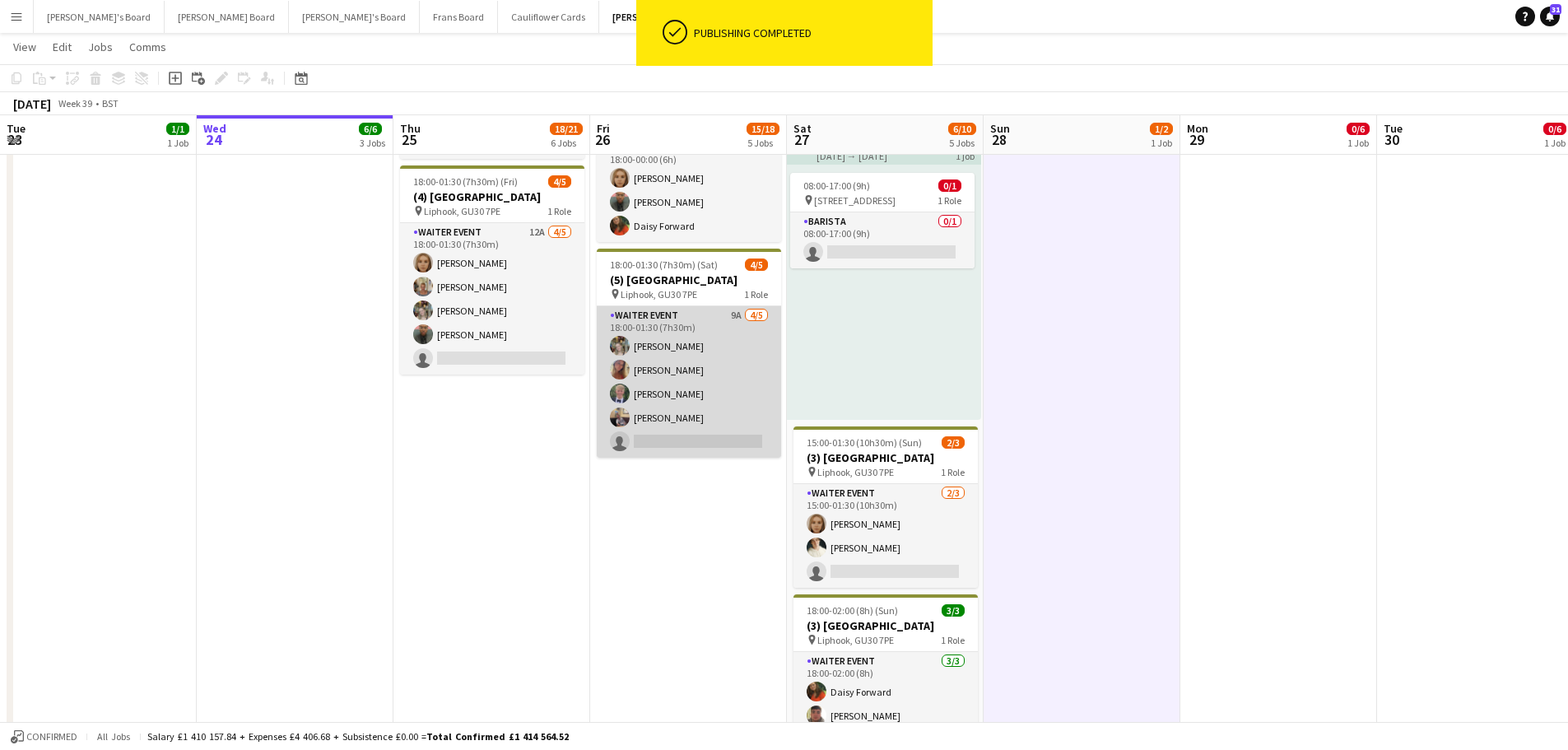
click at [750, 346] on app-card-role "WAITER EVENT 9A [DATE] 18:00-01:30 (7h30m) [PERSON_NAME] [PERSON_NAME] [PERSON_…" at bounding box center [688, 382] width 184 height 151
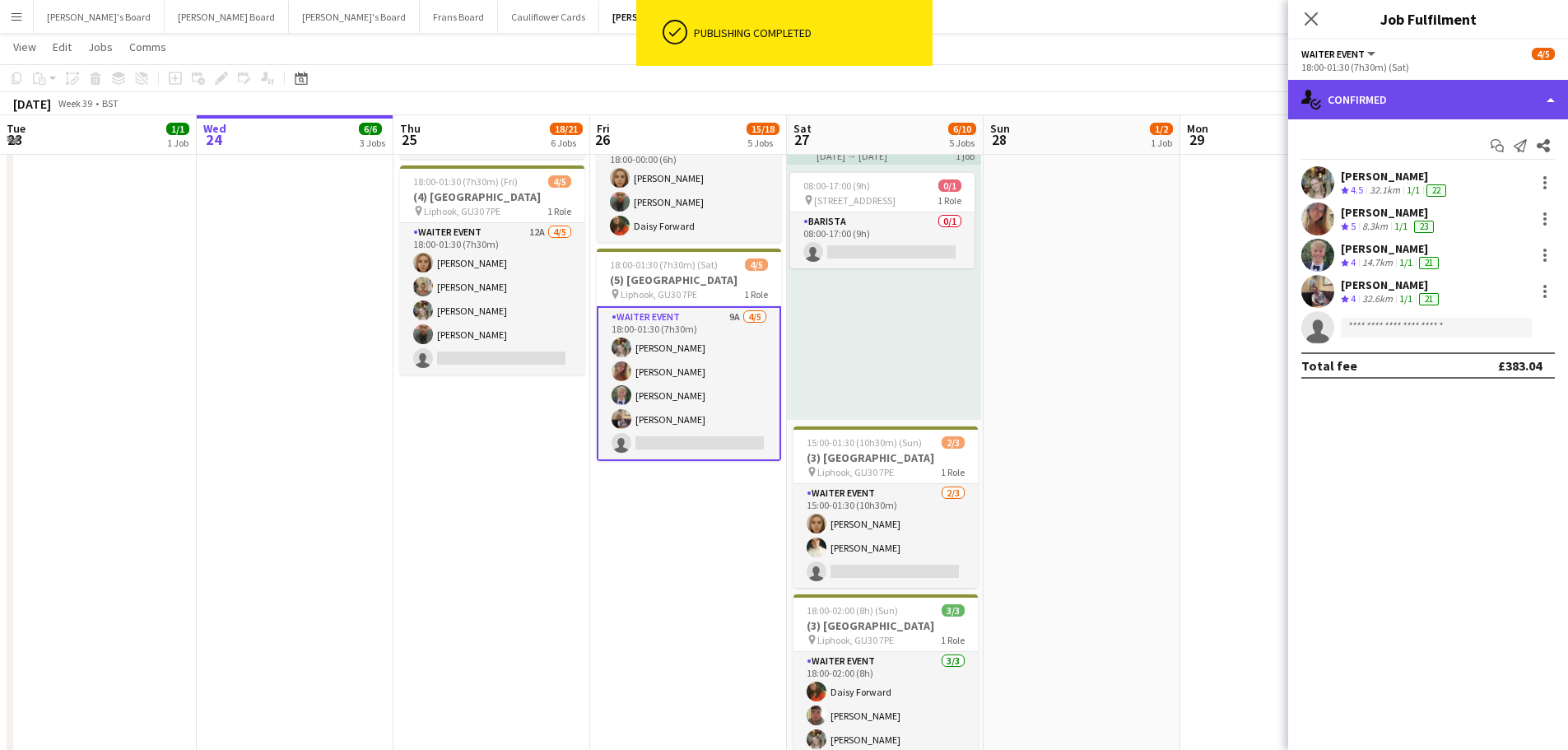
click at [1405, 101] on div "single-neutral-actions-check-2 Confirmed" at bounding box center [1428, 99] width 280 height 40
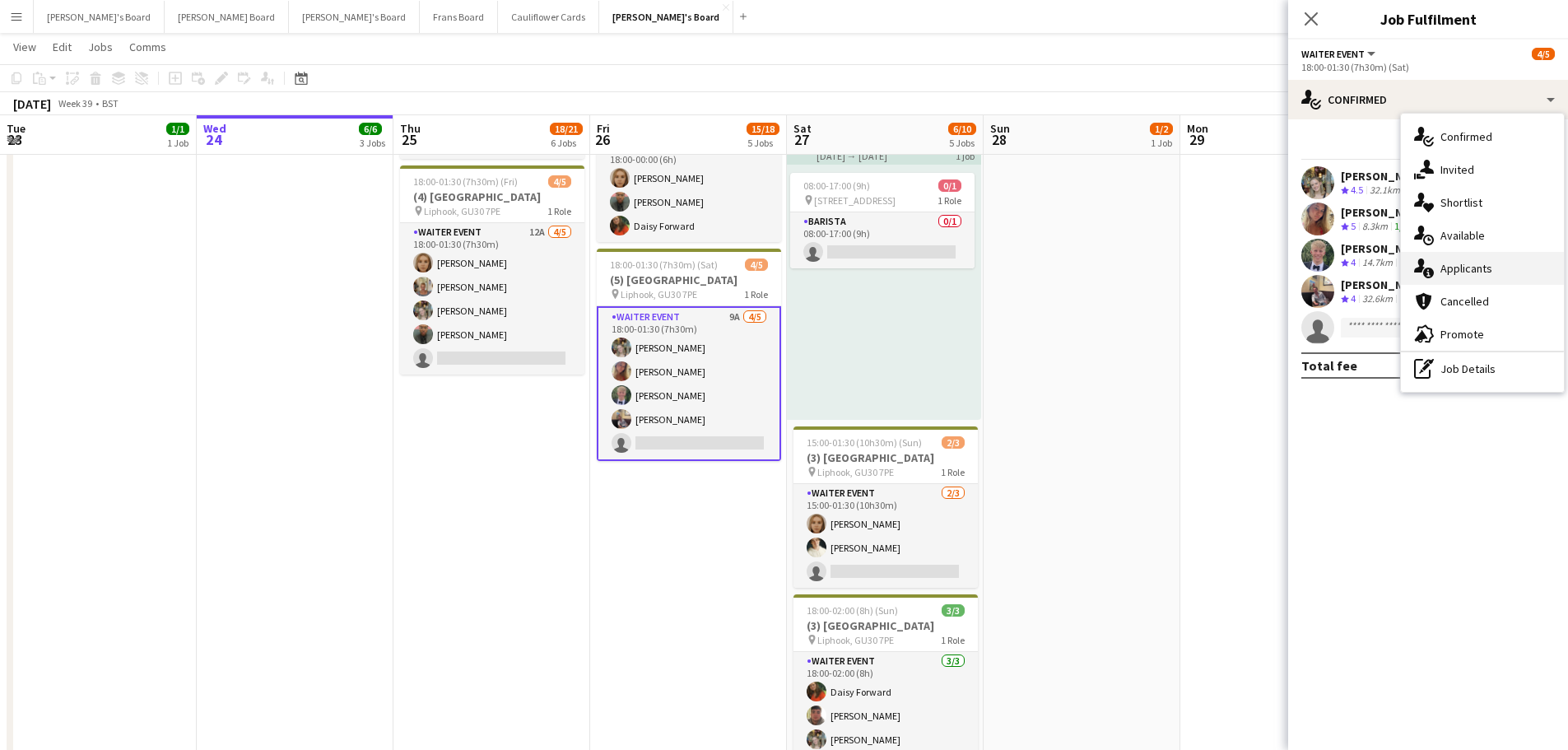
click at [1453, 279] on div "single-neutral-actions-information Applicants" at bounding box center [1483, 269] width 163 height 33
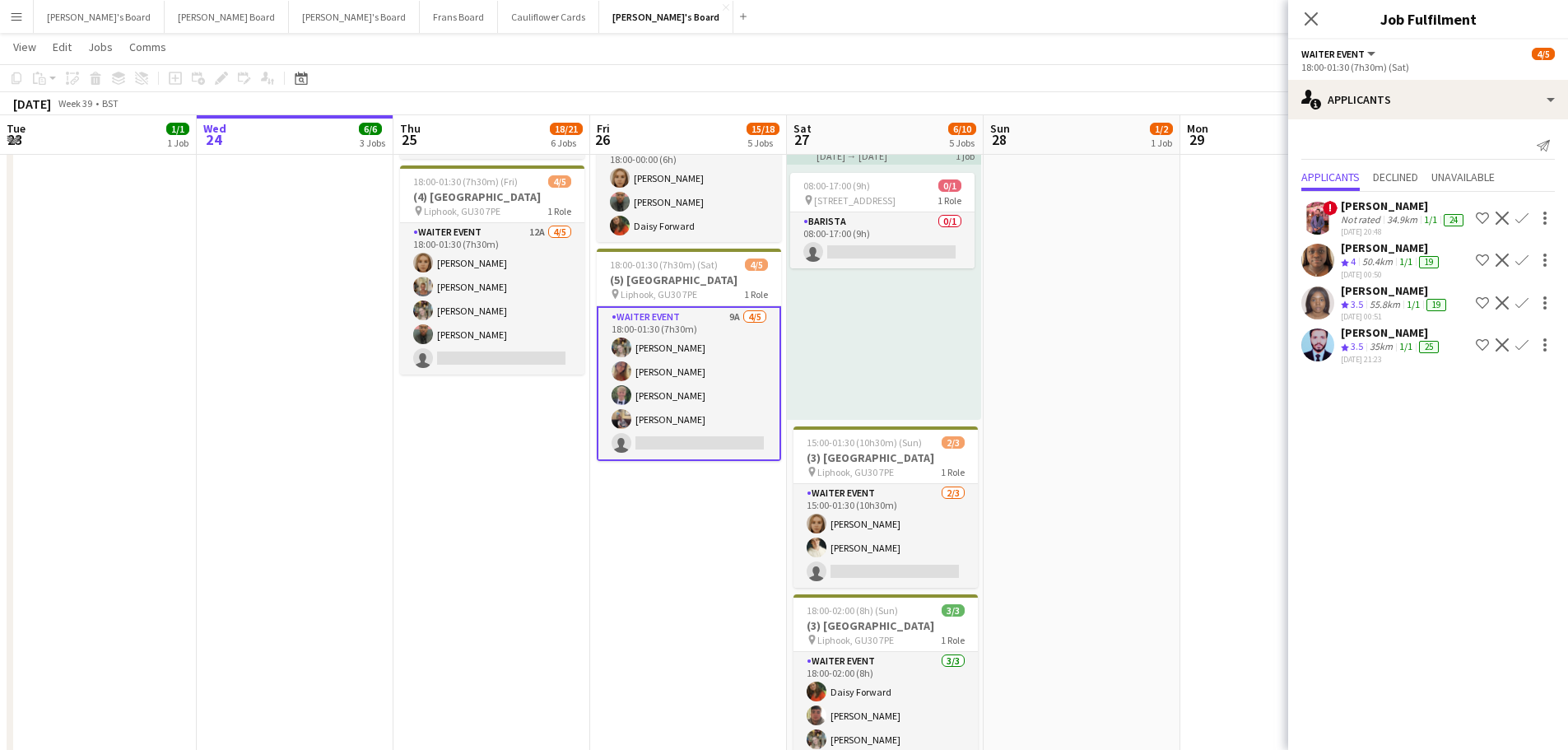
scroll to position [0, 0]
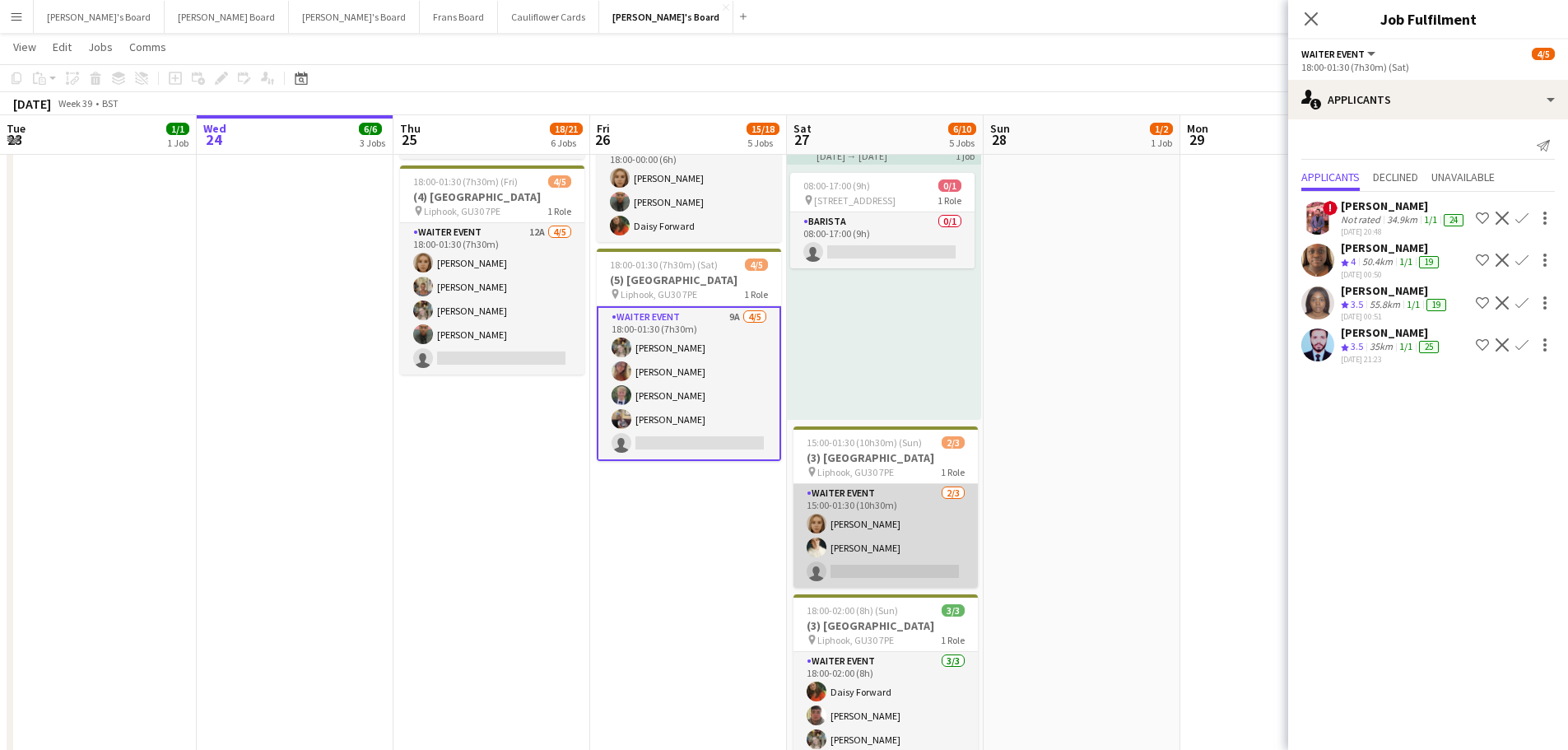
click at [896, 553] on app-card-role "WAITER EVENT [DATE] 15:00-01:30 (10h30m) [PERSON_NAME] [PERSON_NAME] single-neu…" at bounding box center [885, 536] width 184 height 104
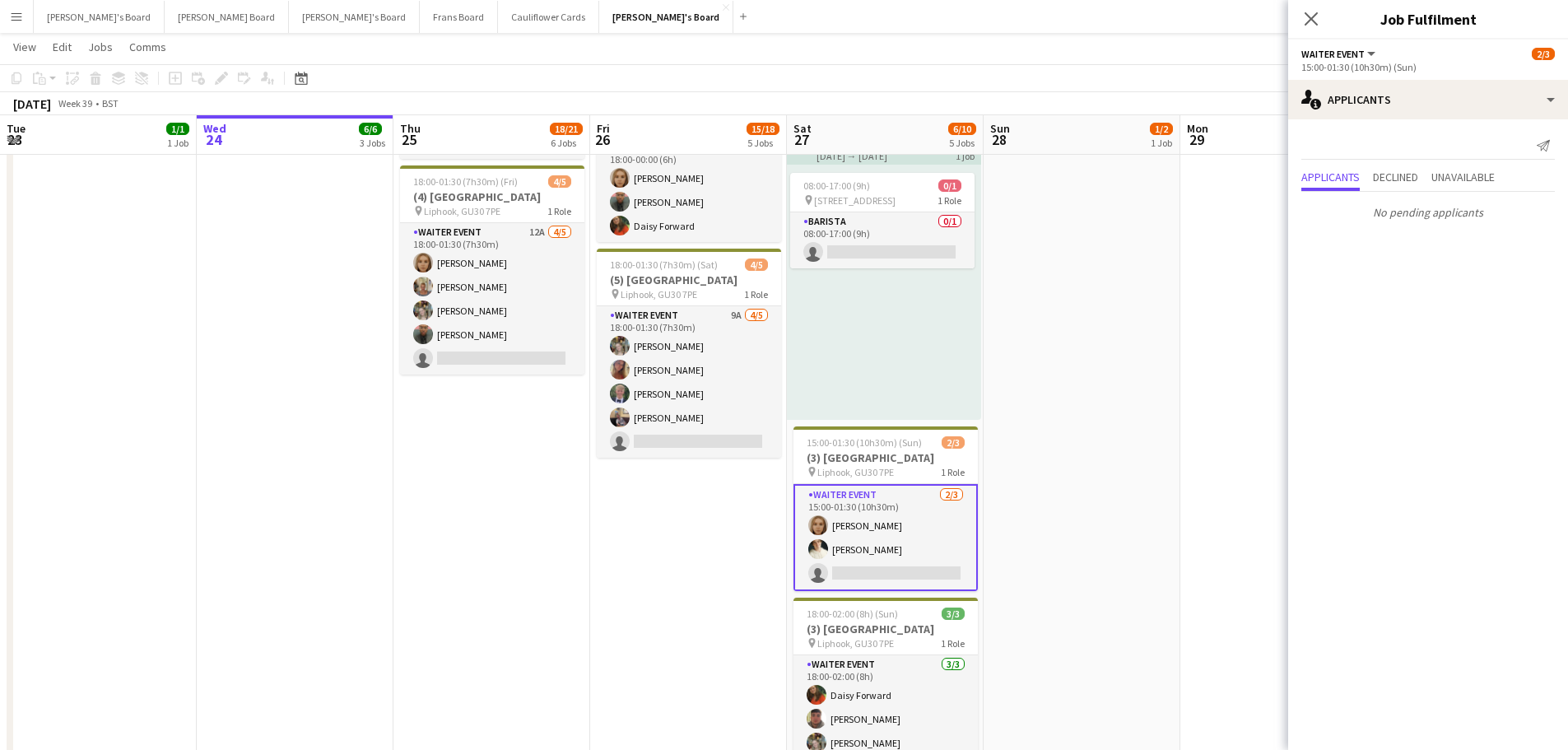
click at [466, 444] on app-date-cell "09:00-17:00 (8h) 6/6 SFG WAREHOUSE - [GEOGRAPHIC_DATA] pin Guilford Gu3 2dx 2 R…" at bounding box center [492, 173] width 197 height 1295
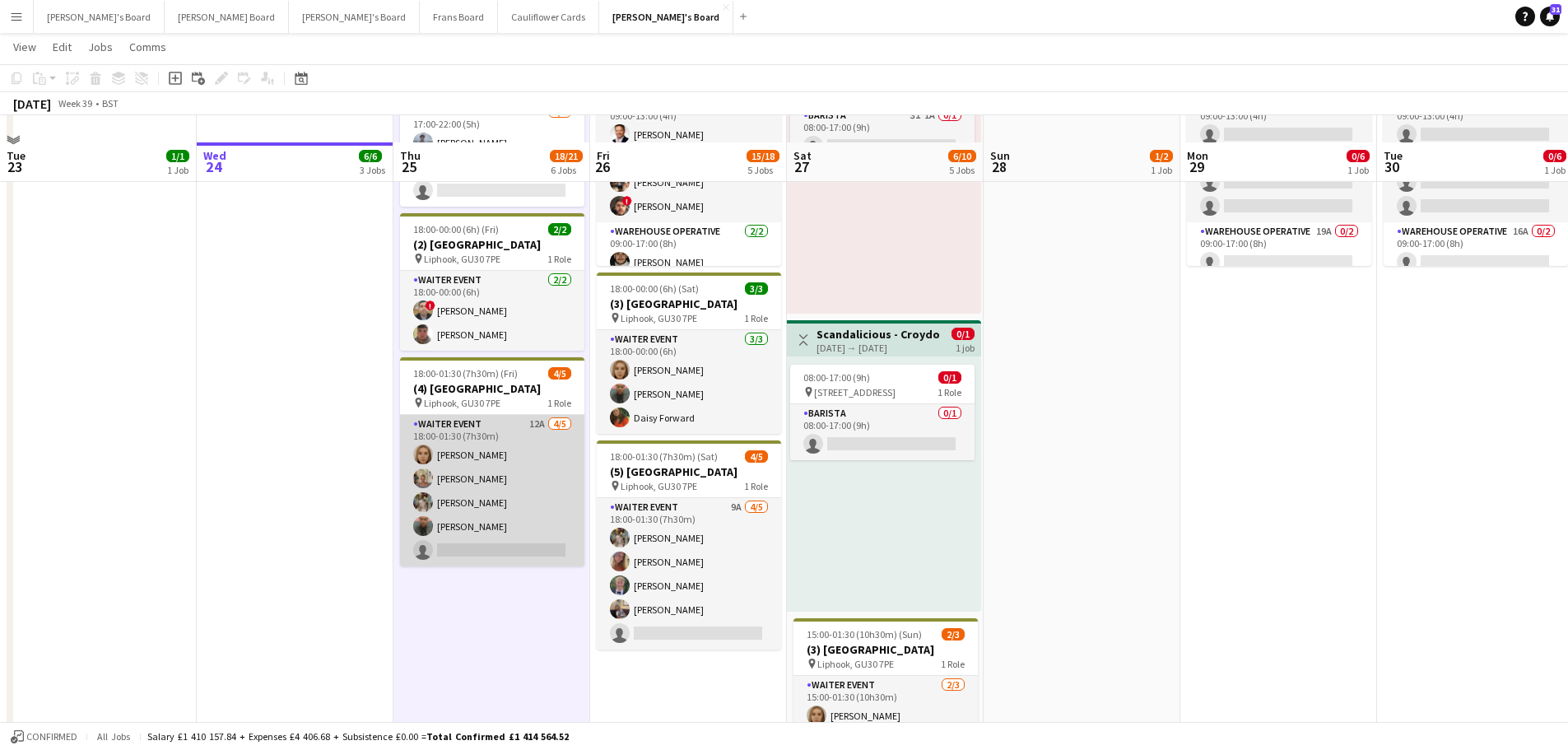
scroll to position [494, 0]
